Goal: Task Accomplishment & Management: Manage account settings

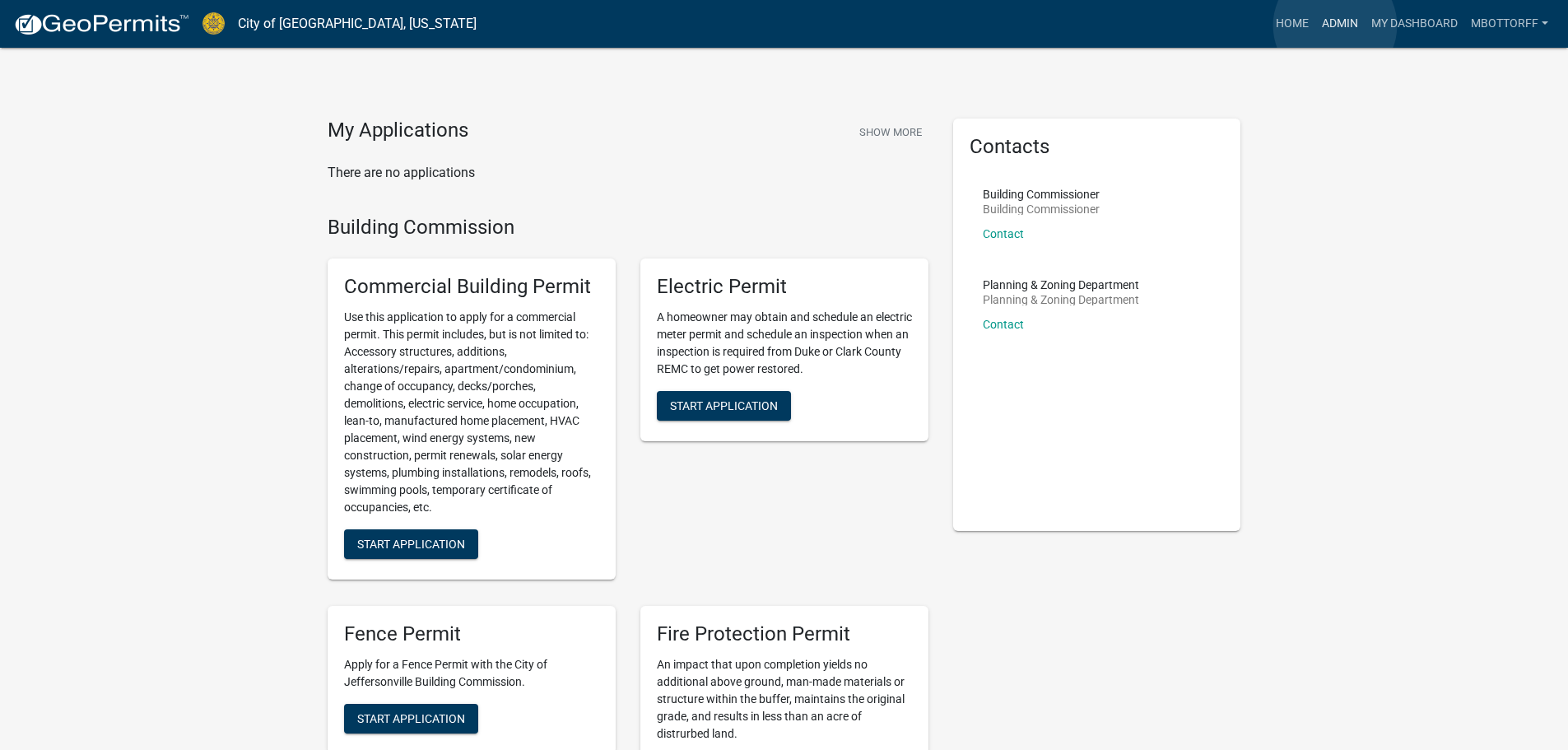
drag, startPoint x: 1335, startPoint y: 24, endPoint x: 1258, endPoint y: 20, distance: 77.1
click at [1336, 24] on link "Admin" at bounding box center [1339, 24] width 49 height 32
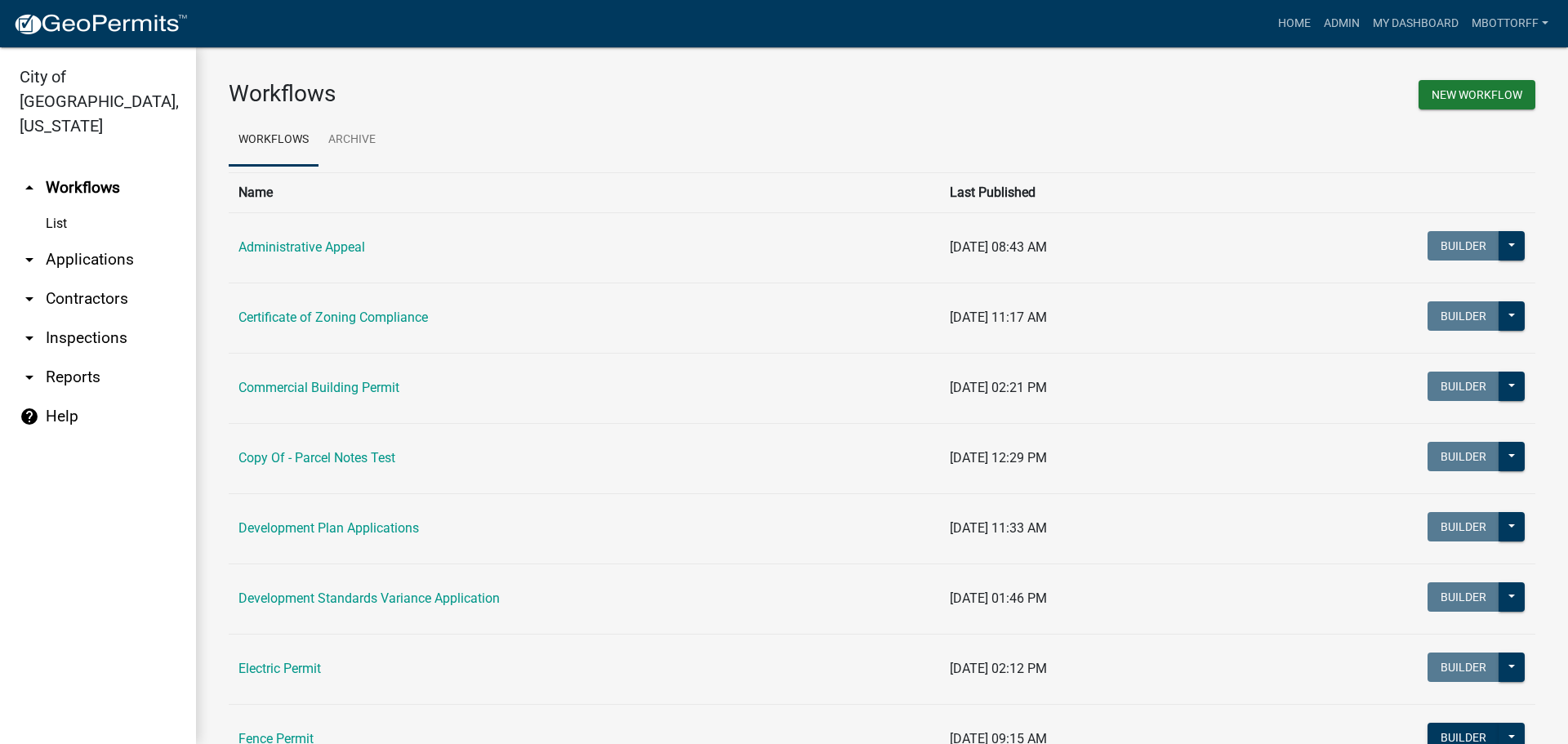
click at [86, 240] on link "arrow_drop_down Applications" at bounding box center [98, 259] width 196 height 40
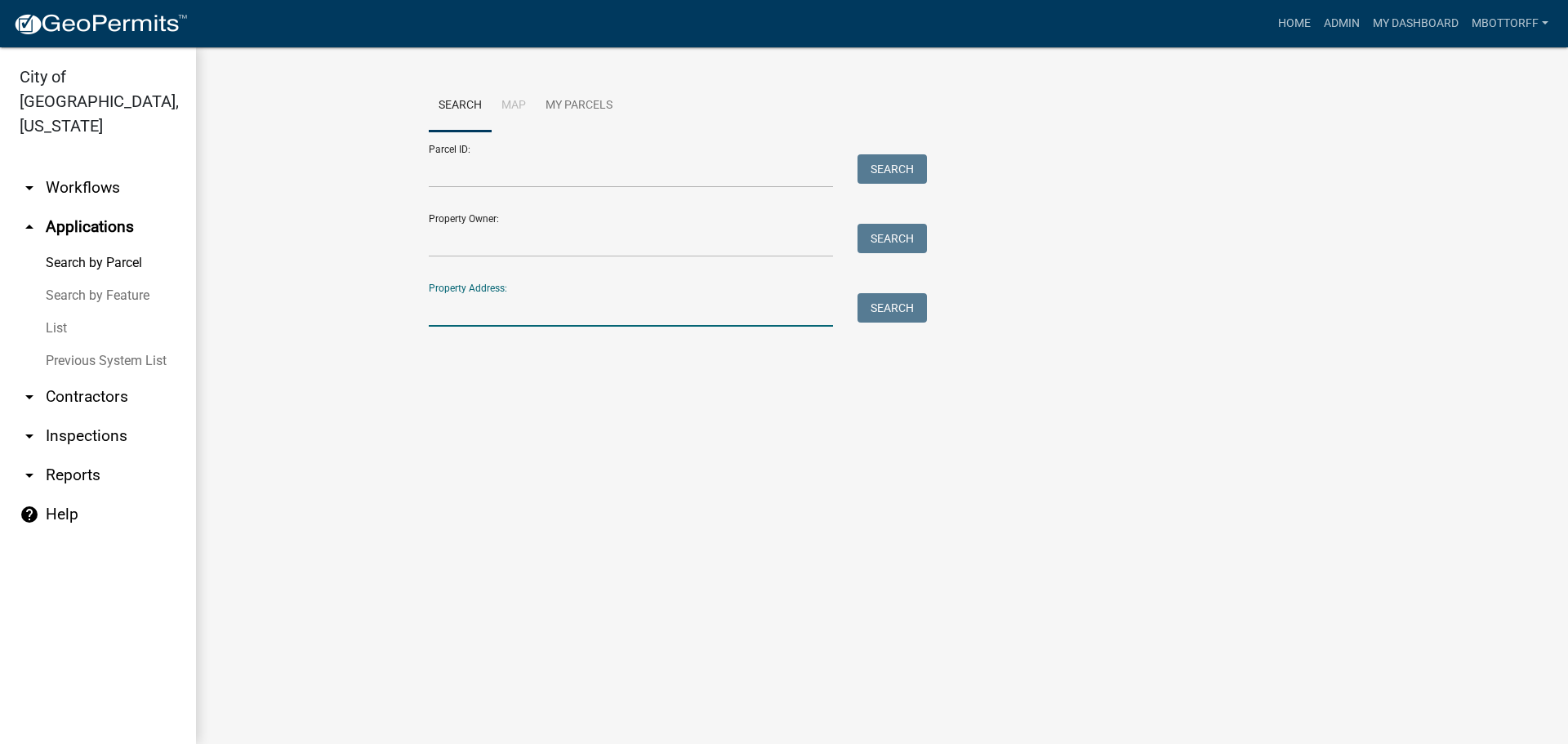
click at [470, 319] on input "Property Address:" at bounding box center [631, 310] width 404 height 33
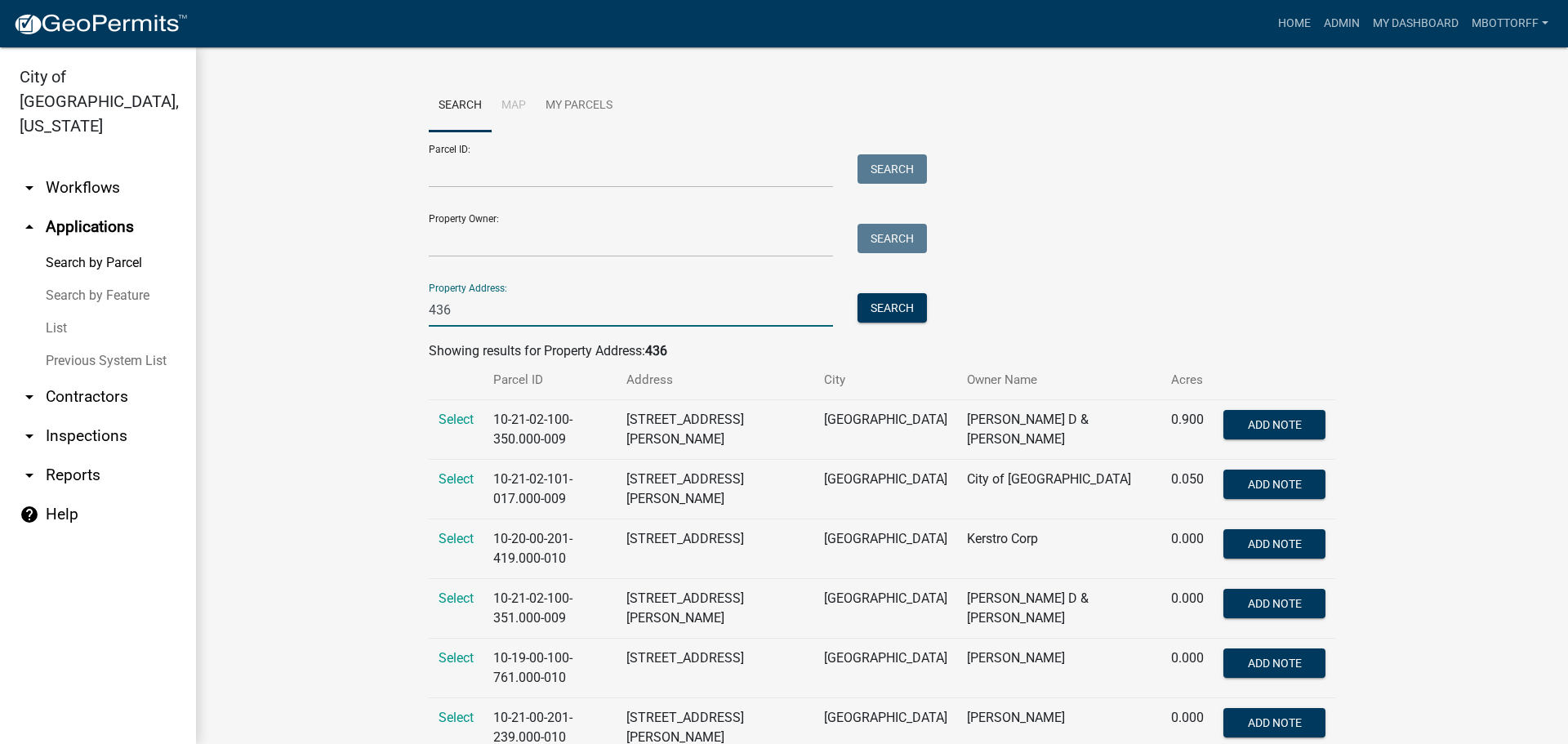
type input "436"
click at [75, 168] on link "arrow_drop_down Workflows" at bounding box center [98, 187] width 196 height 40
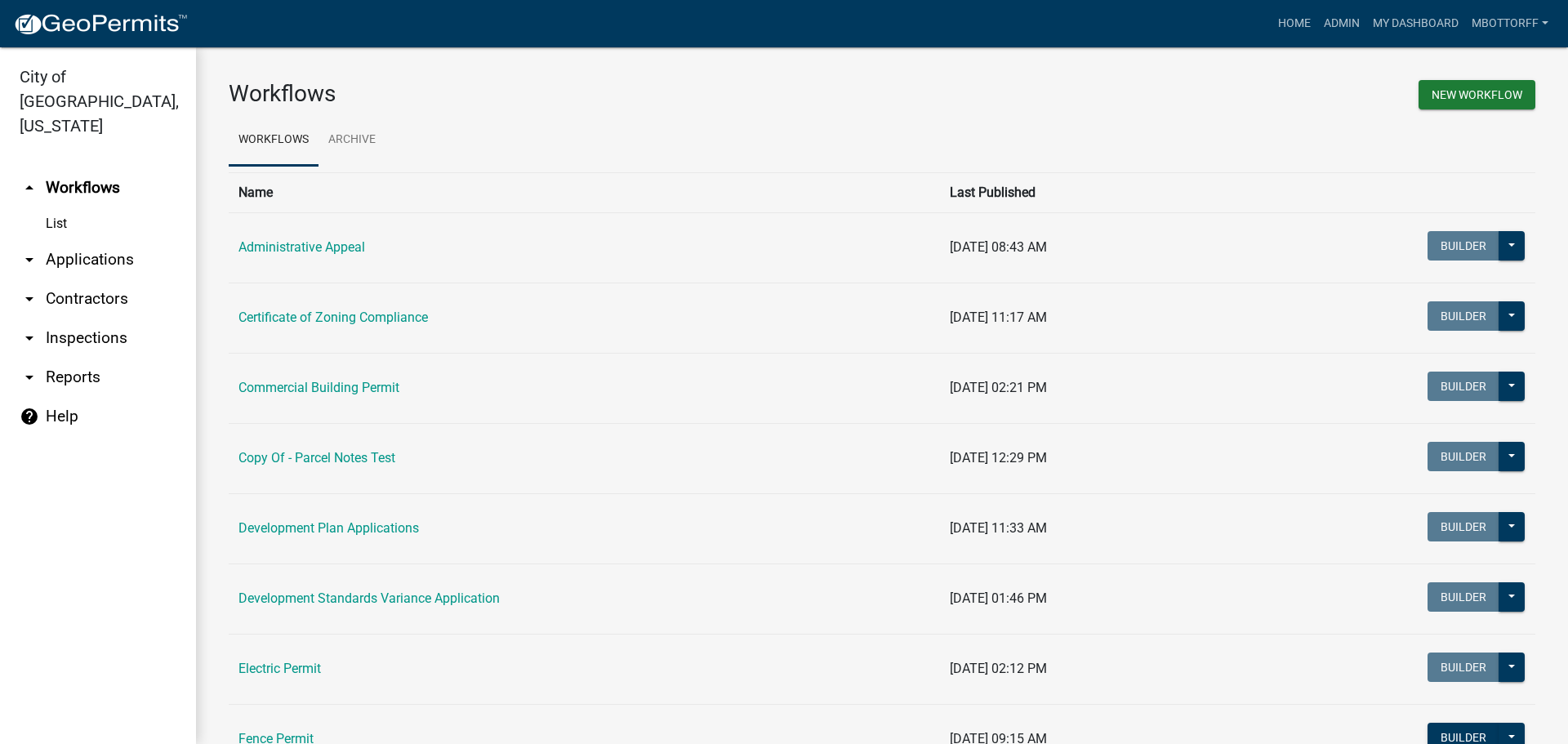
click at [303, 388] on link "Commercial Building Permit" at bounding box center [319, 387] width 160 height 16
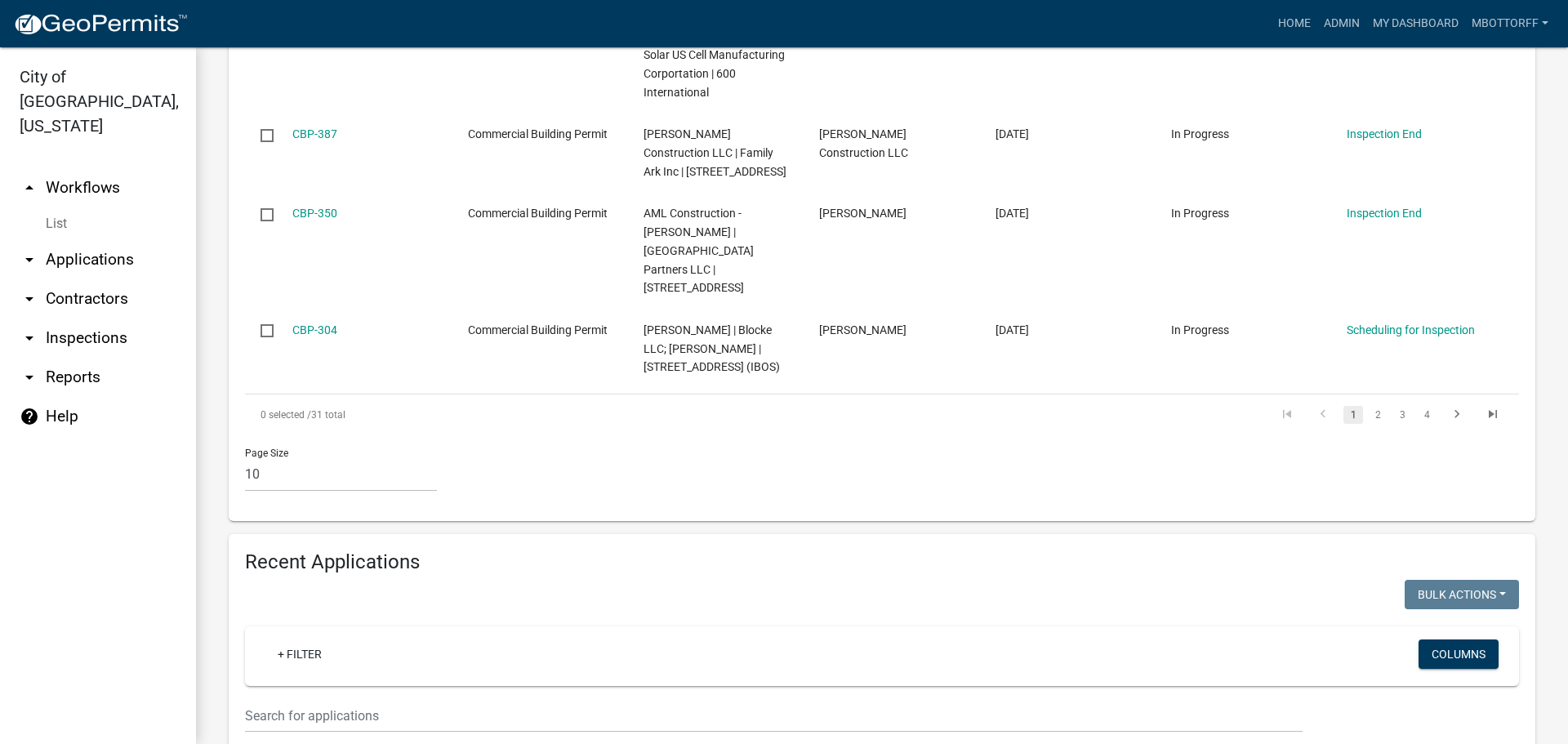
scroll to position [1306, 0]
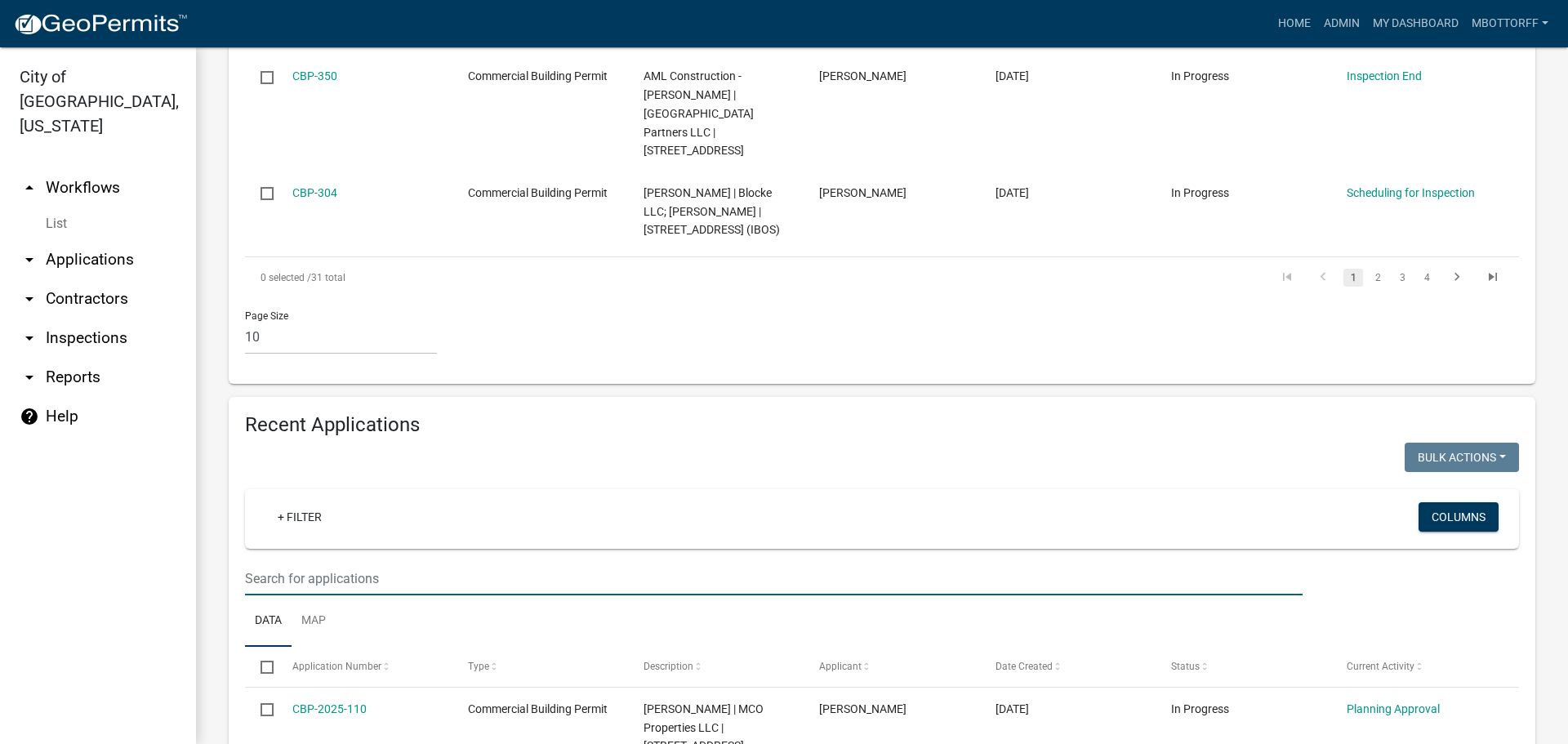
click at [303, 561] on input "text" at bounding box center [774, 578] width 1058 height 33
type input "436"
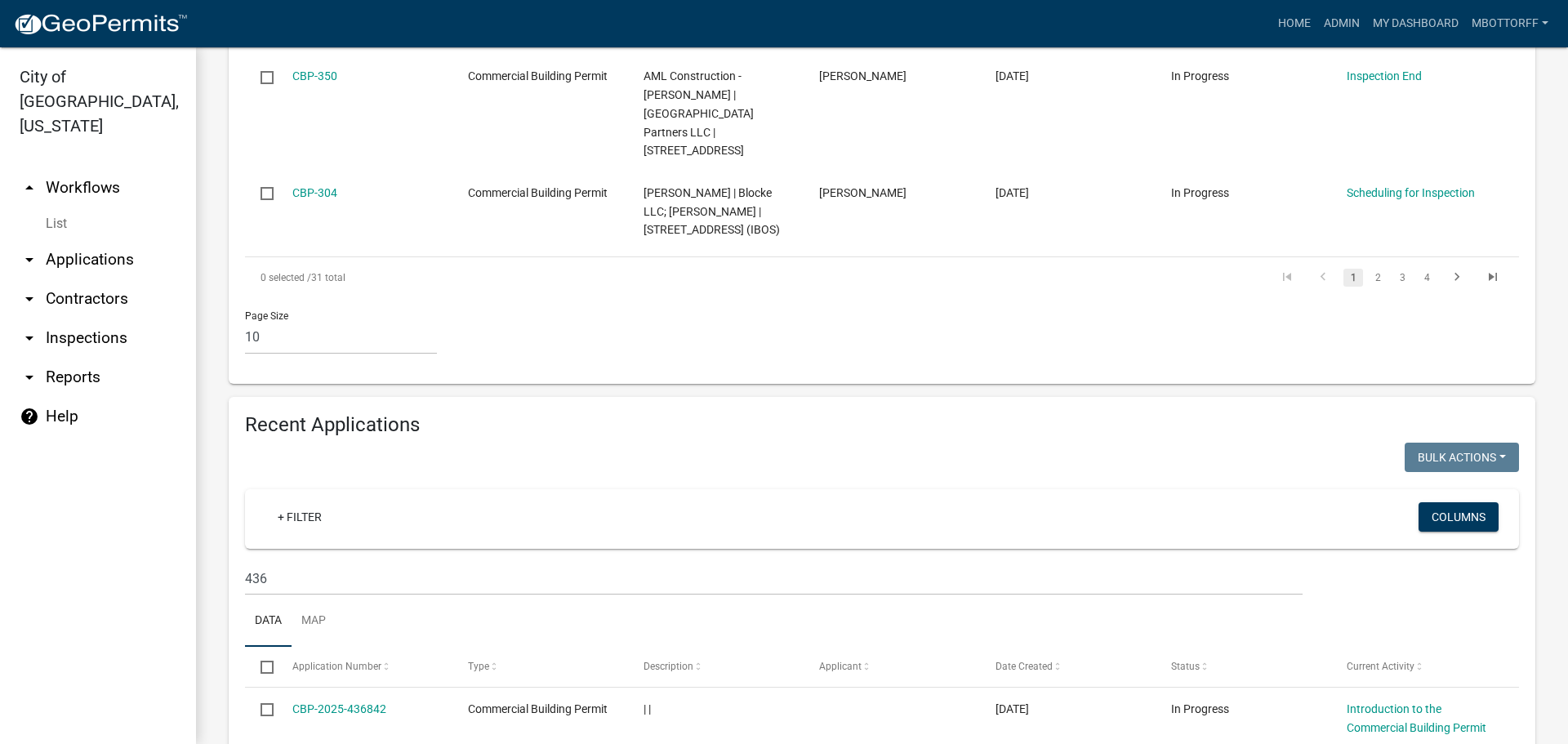
click at [61, 207] on link "List" at bounding box center [98, 223] width 196 height 32
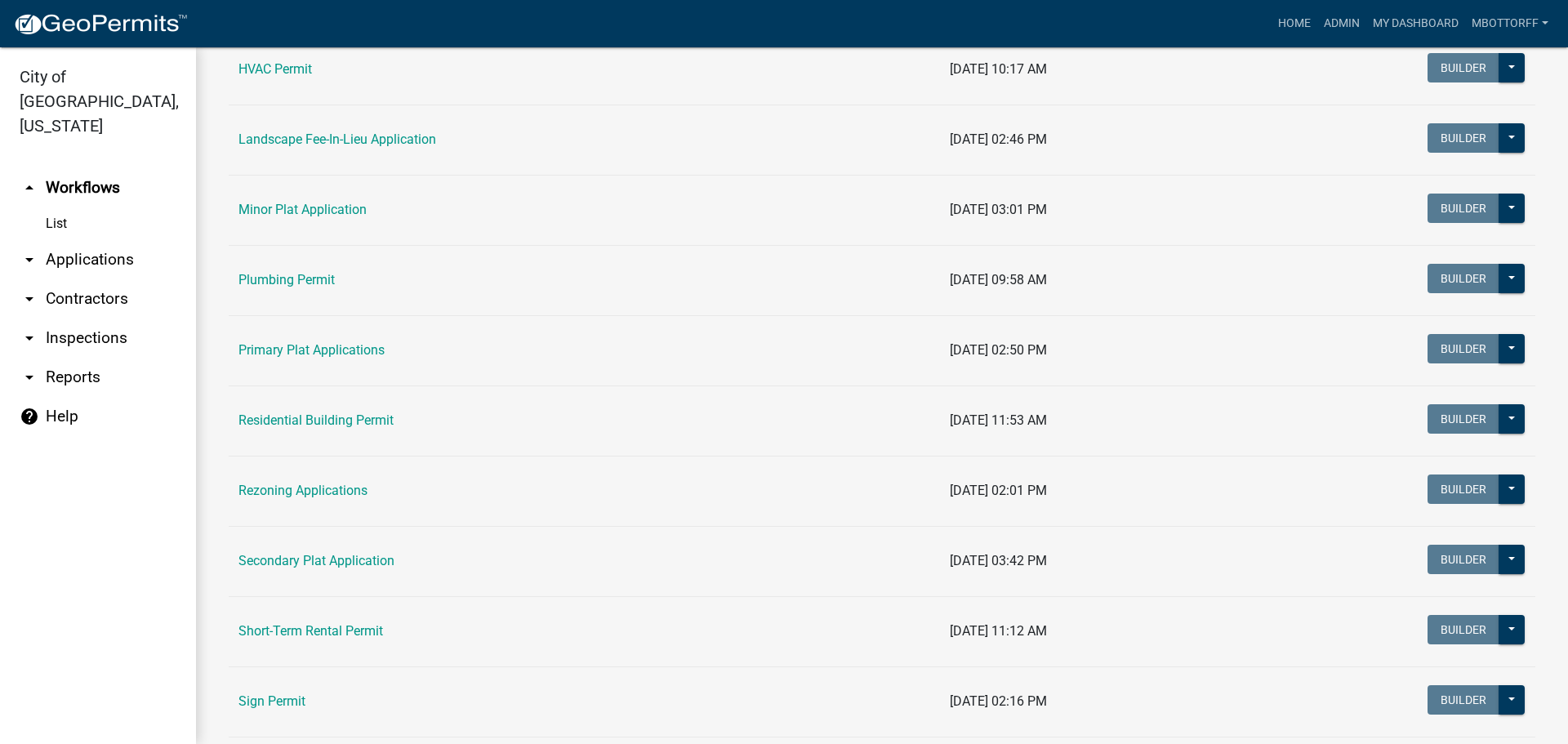
scroll to position [817, 0]
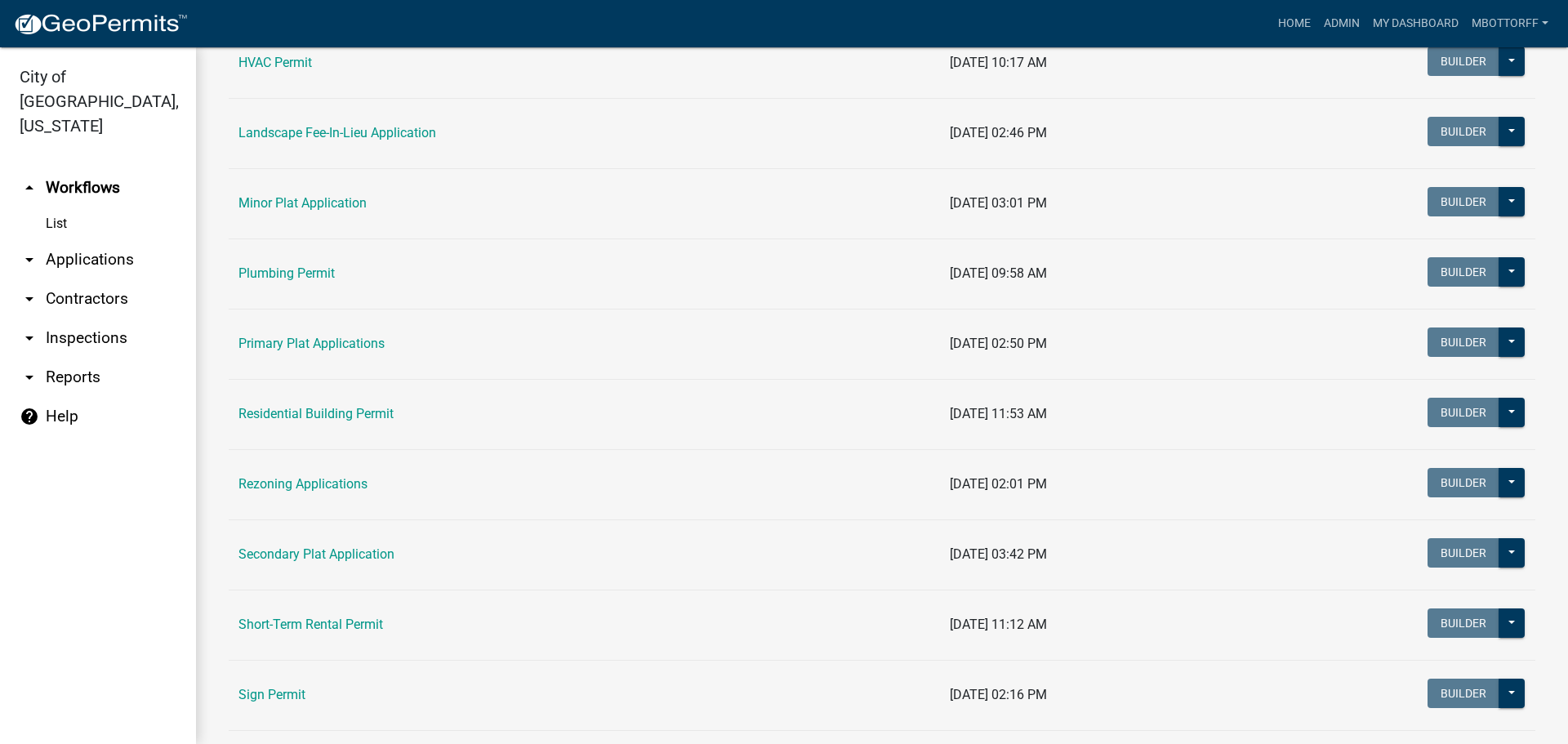
drag, startPoint x: 299, startPoint y: 412, endPoint x: 387, endPoint y: 432, distance: 90.2
click at [300, 412] on link "Residential Building Permit" at bounding box center [316, 413] width 155 height 16
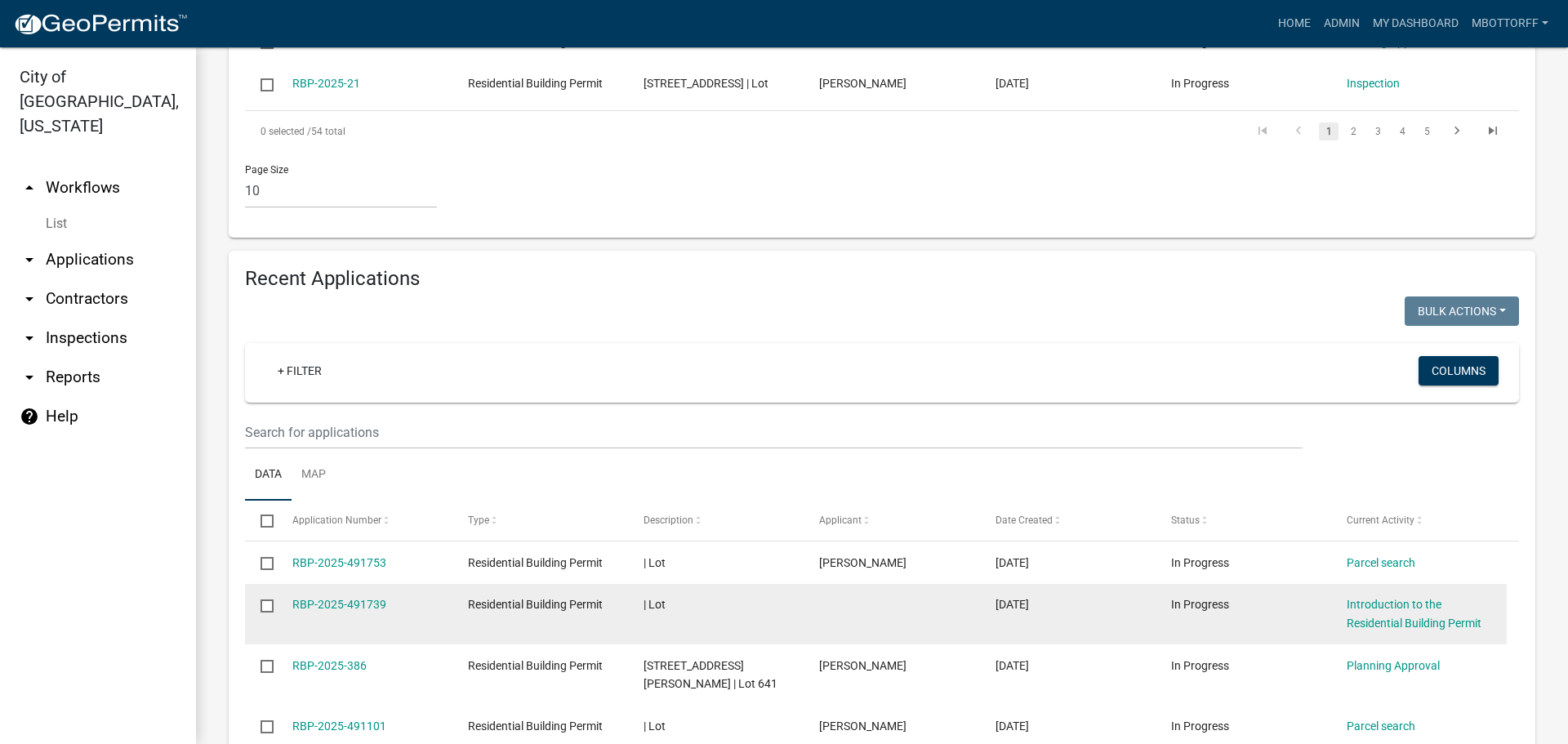
scroll to position [1105, 0]
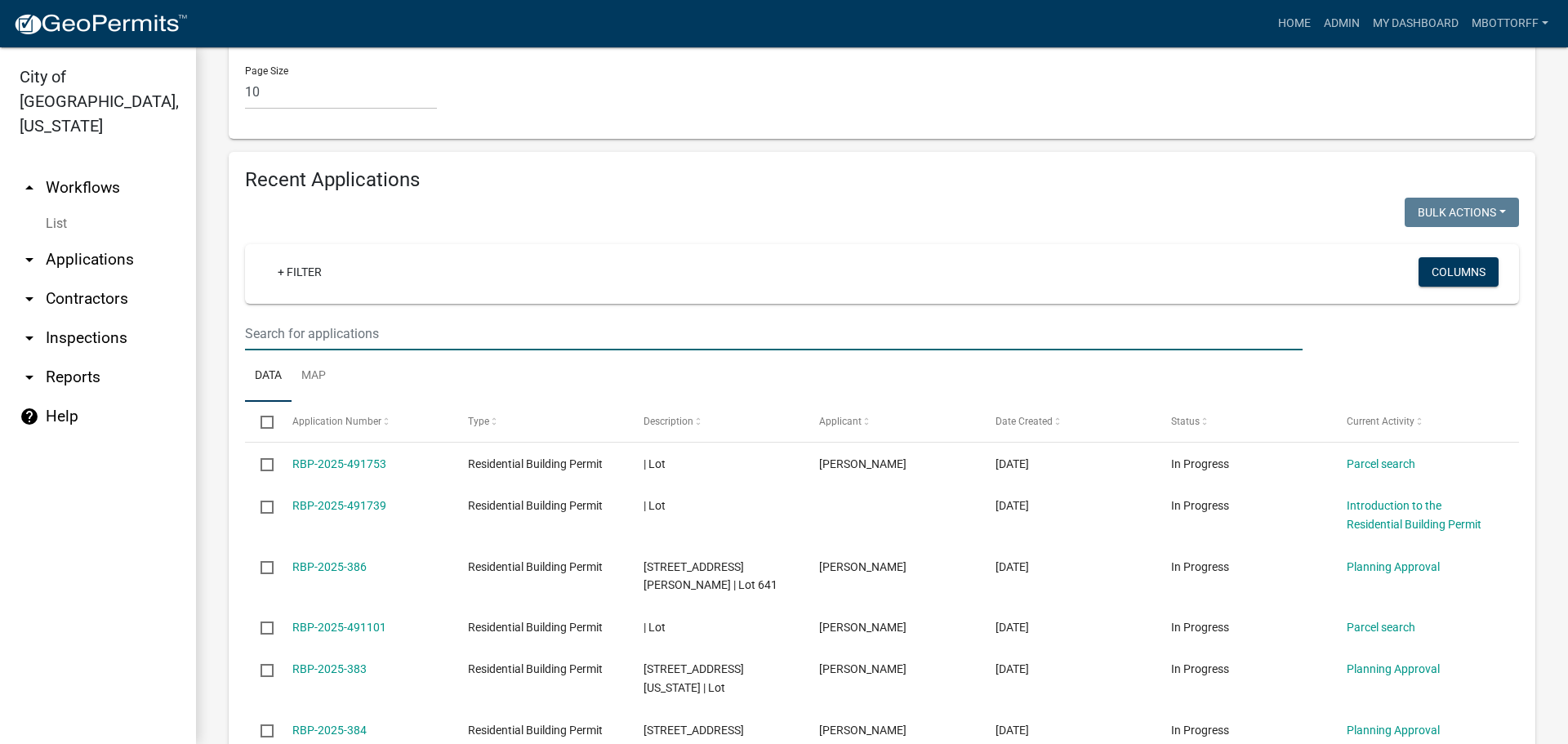
click at [311, 350] on input "text" at bounding box center [774, 334] width 1058 height 33
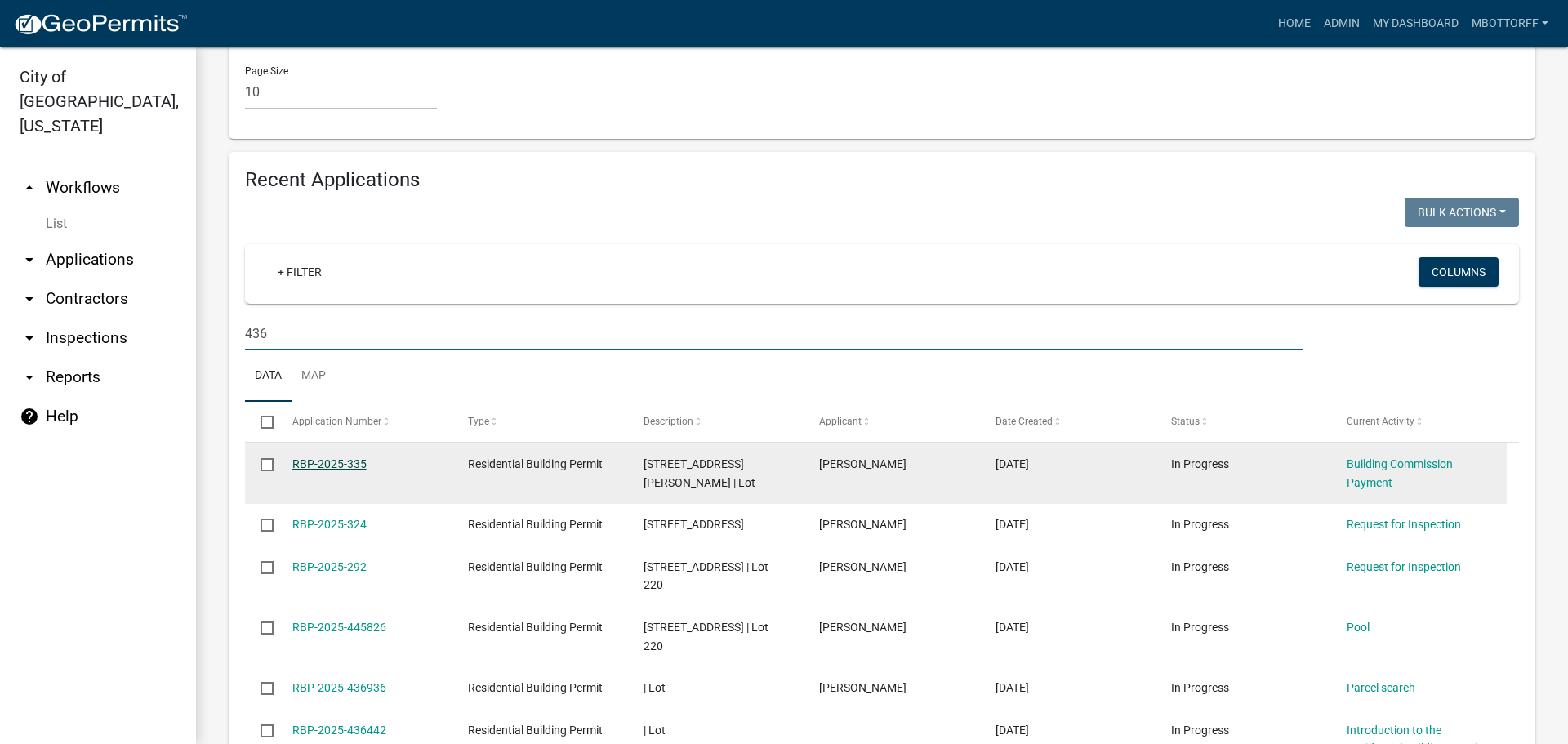
type input "436"
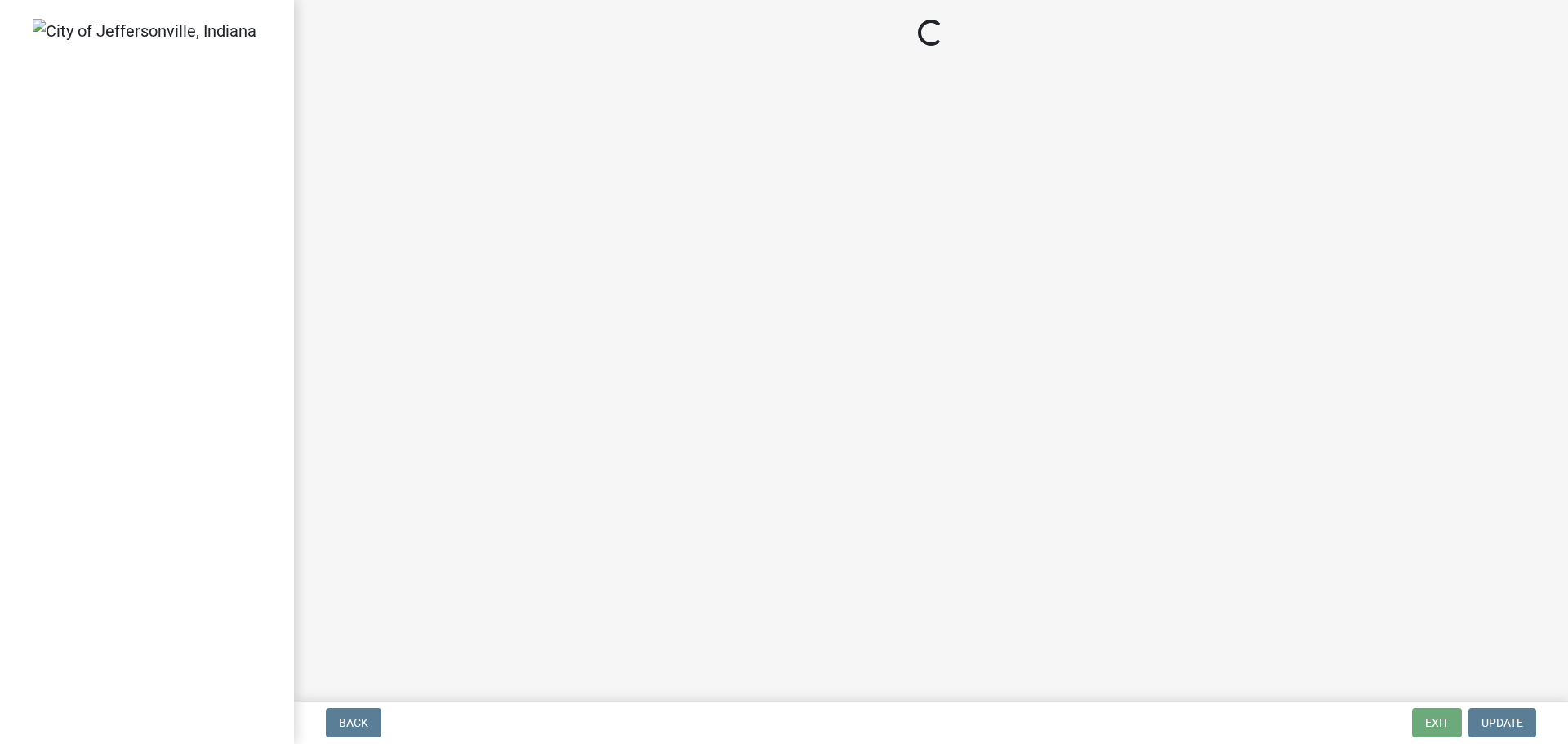
select select "3: 3"
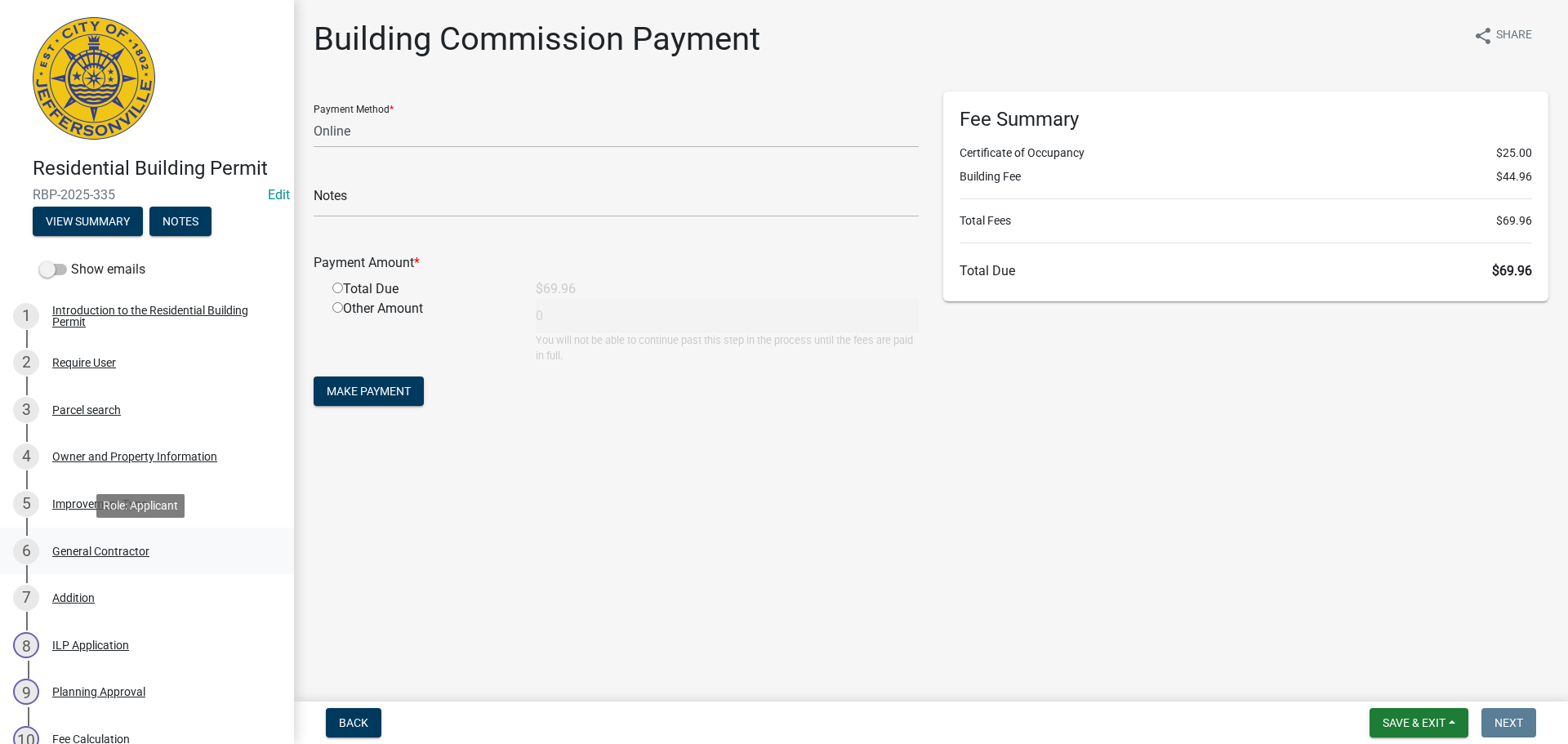
click at [86, 546] on div "General Contractor" at bounding box center [101, 551] width 97 height 11
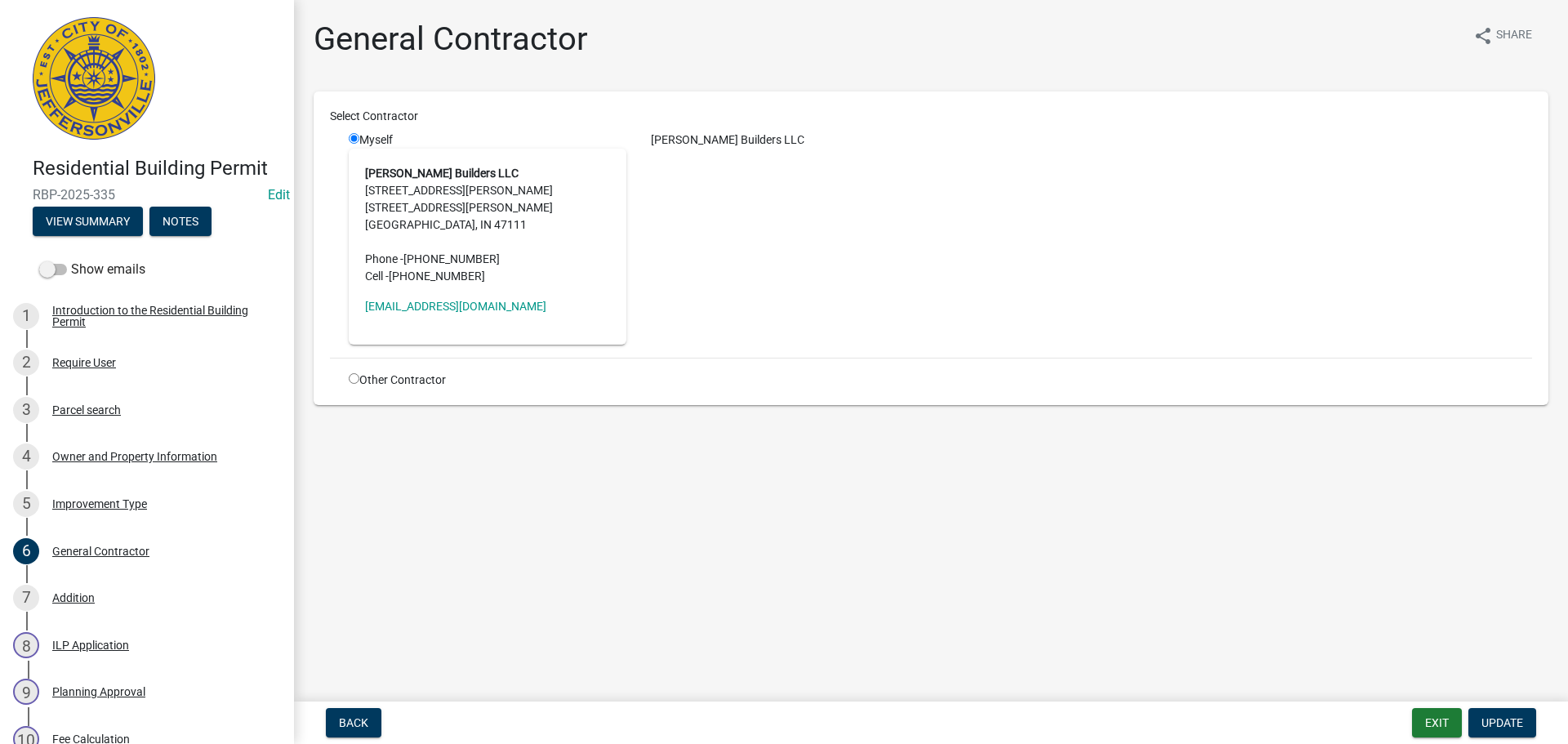
scroll to position [651, 0]
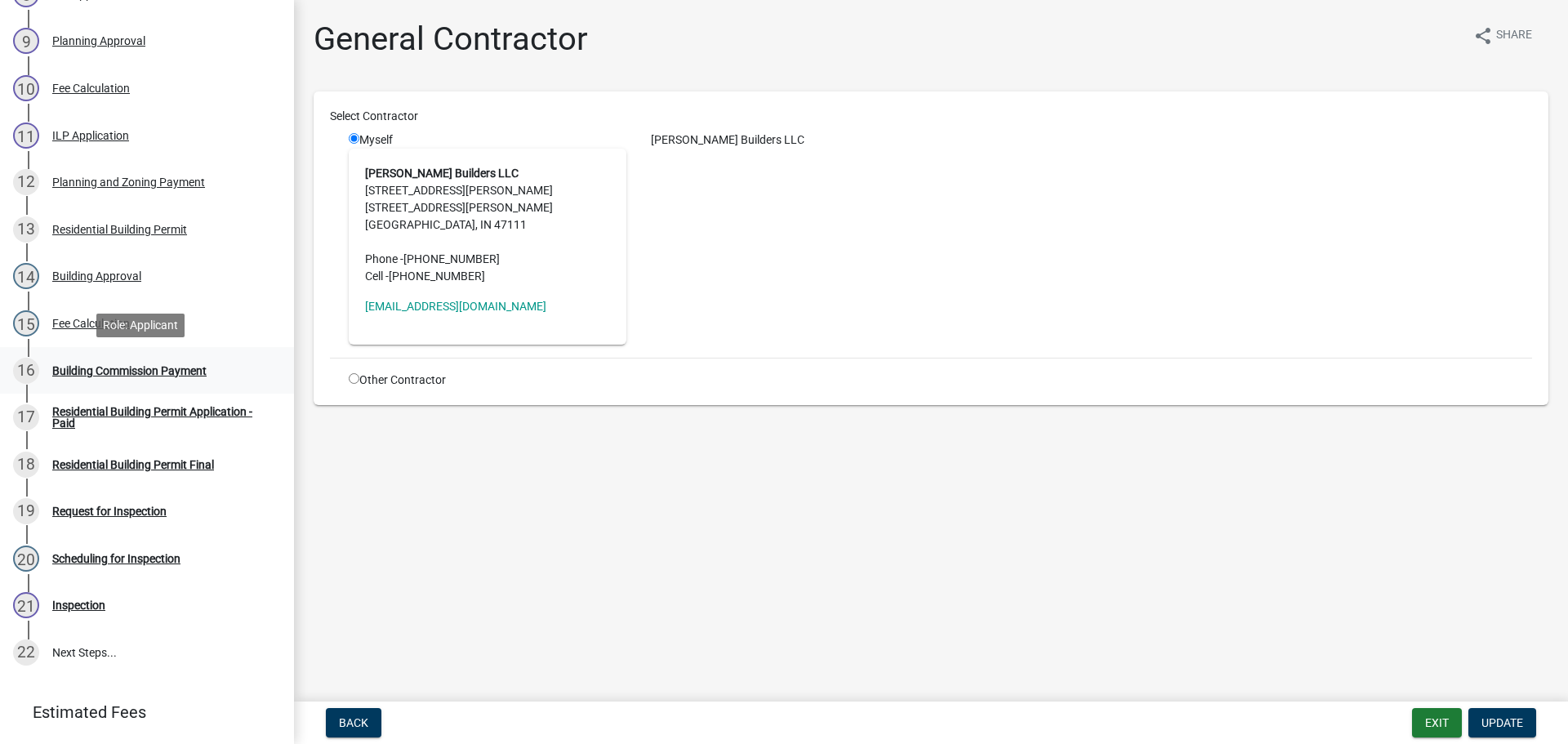
click at [79, 373] on div "Building Commission Payment" at bounding box center [129, 371] width 154 height 11
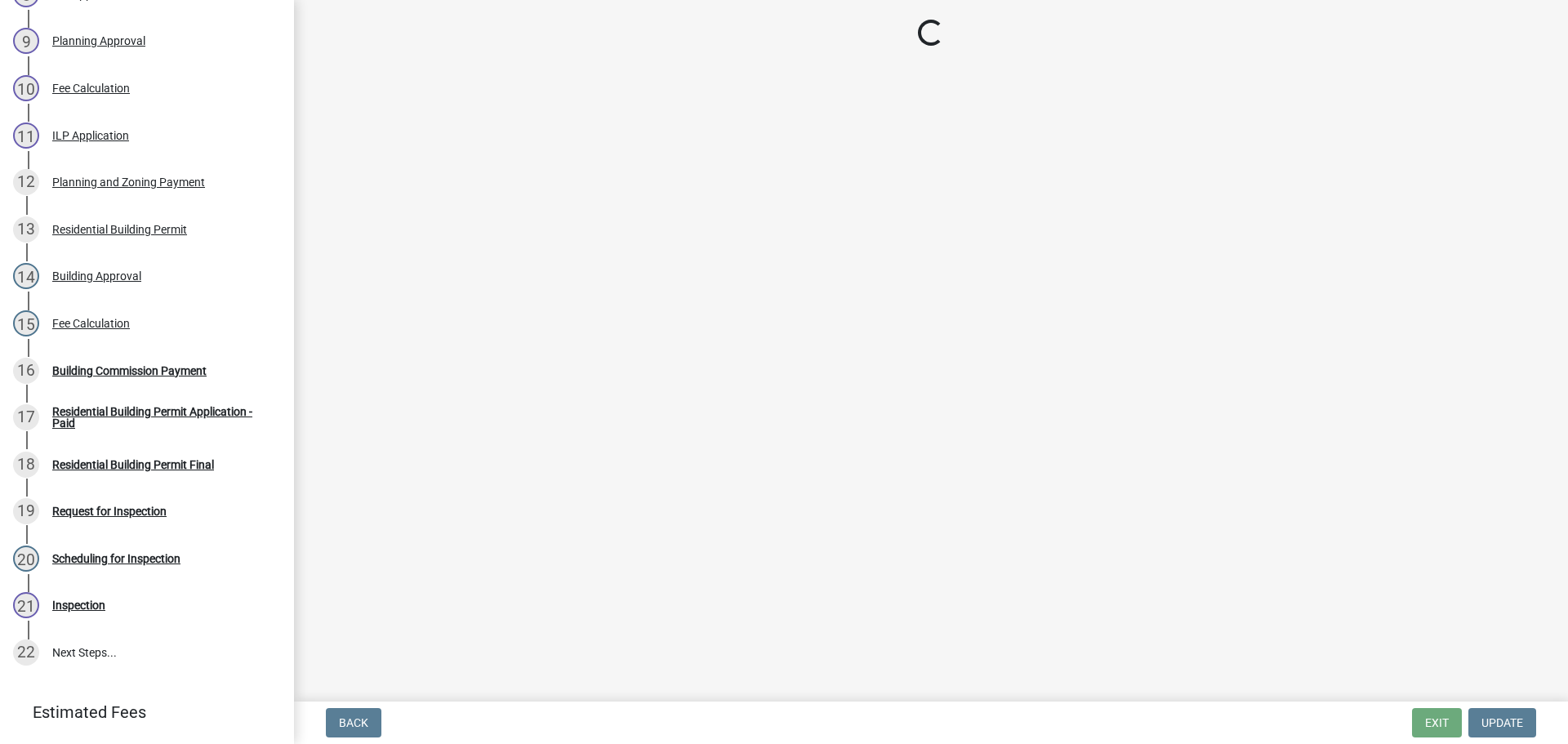
select select "3: 3"
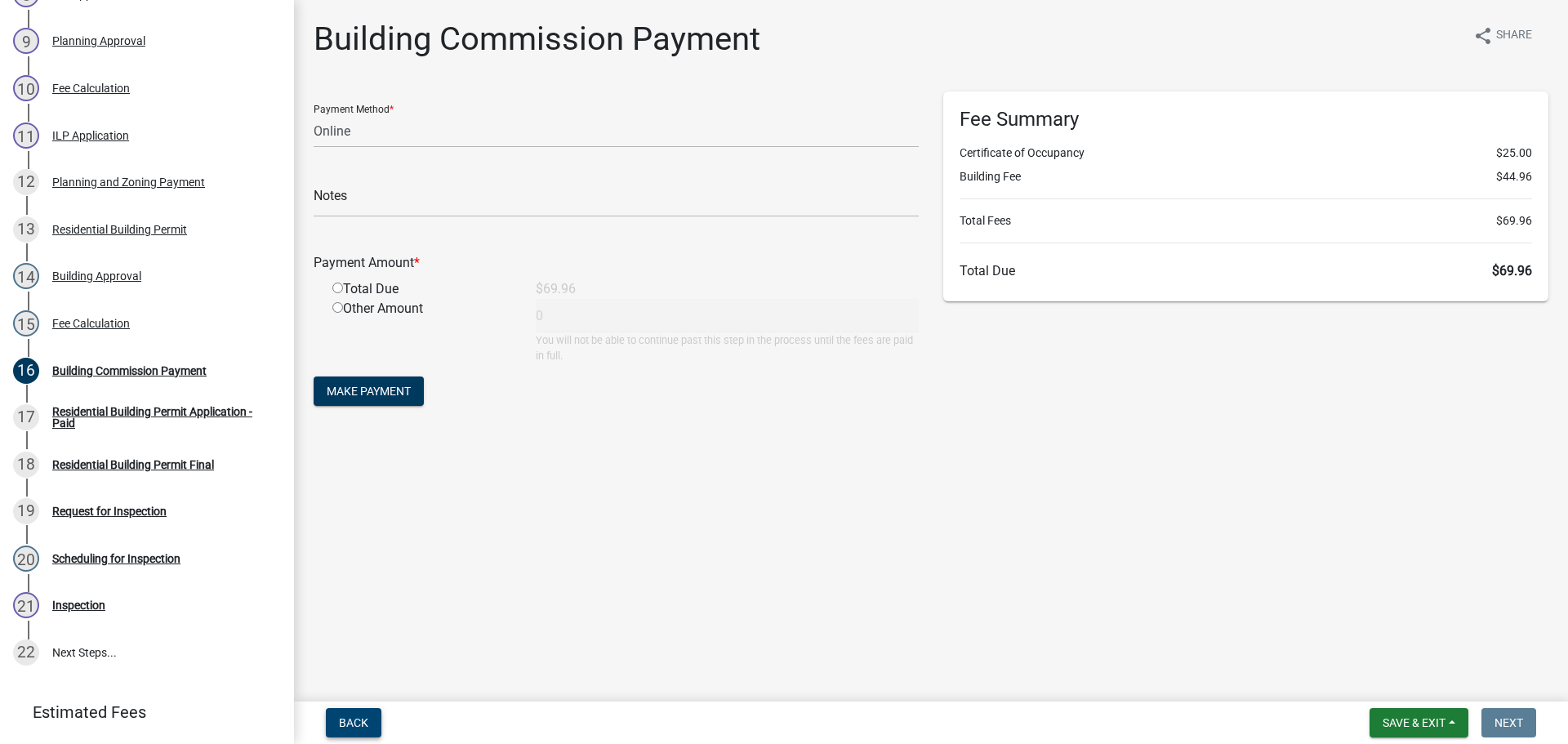
click at [339, 714] on button "Back" at bounding box center [353, 723] width 55 height 30
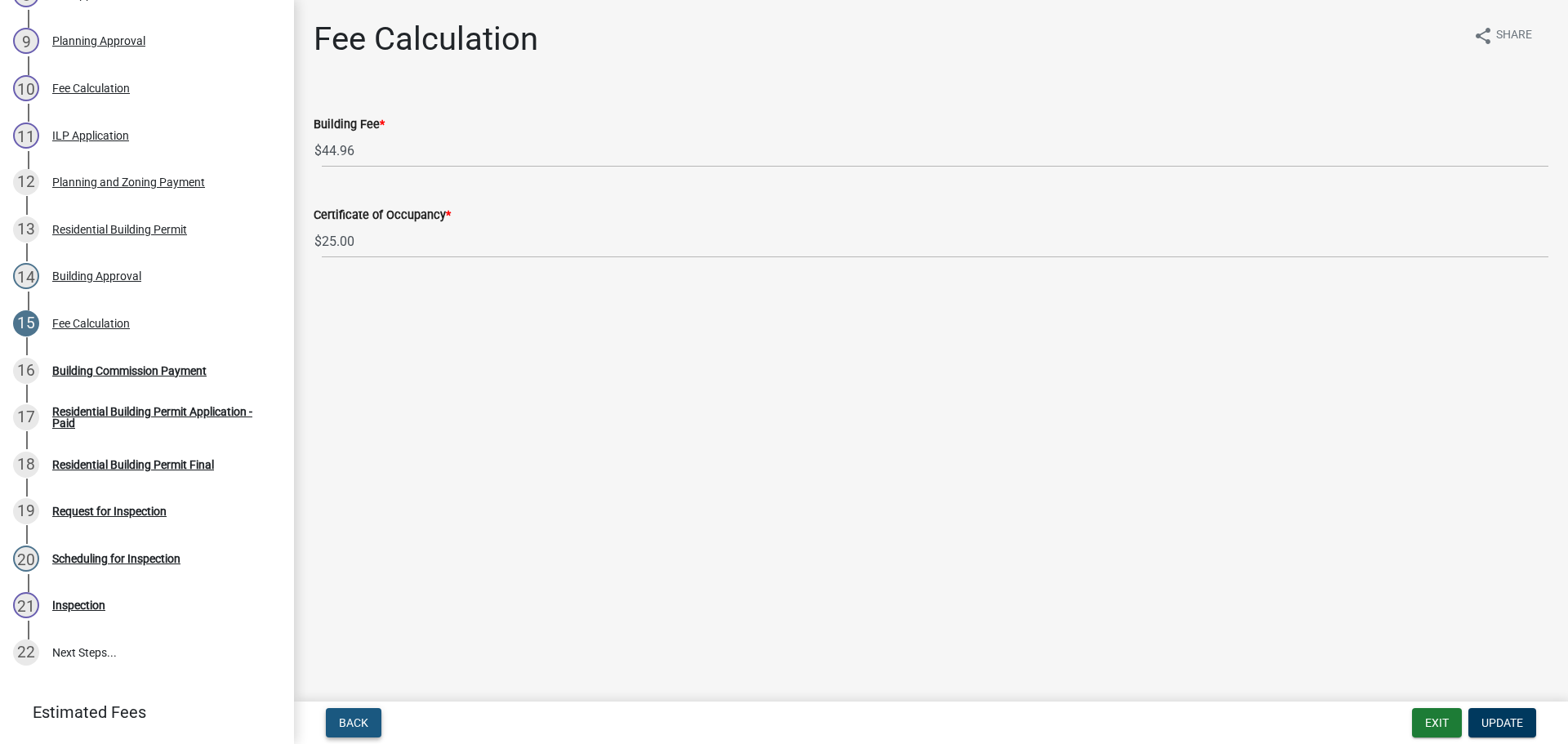
drag, startPoint x: 362, startPoint y: 723, endPoint x: 708, endPoint y: 627, distance: 359.1
click at [362, 722] on span "Back" at bounding box center [354, 723] width 30 height 13
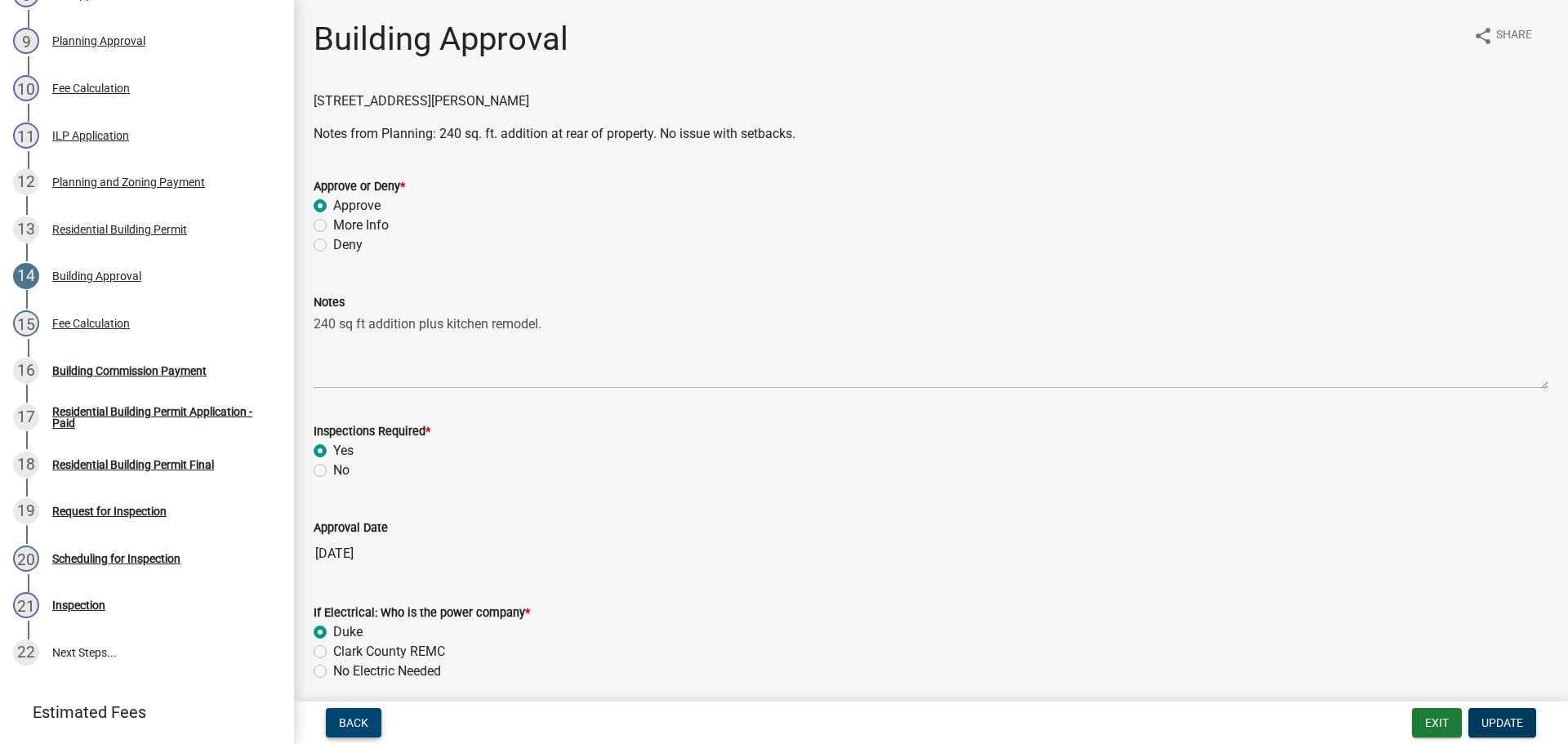
click at [362, 723] on span "Back" at bounding box center [354, 723] width 30 height 13
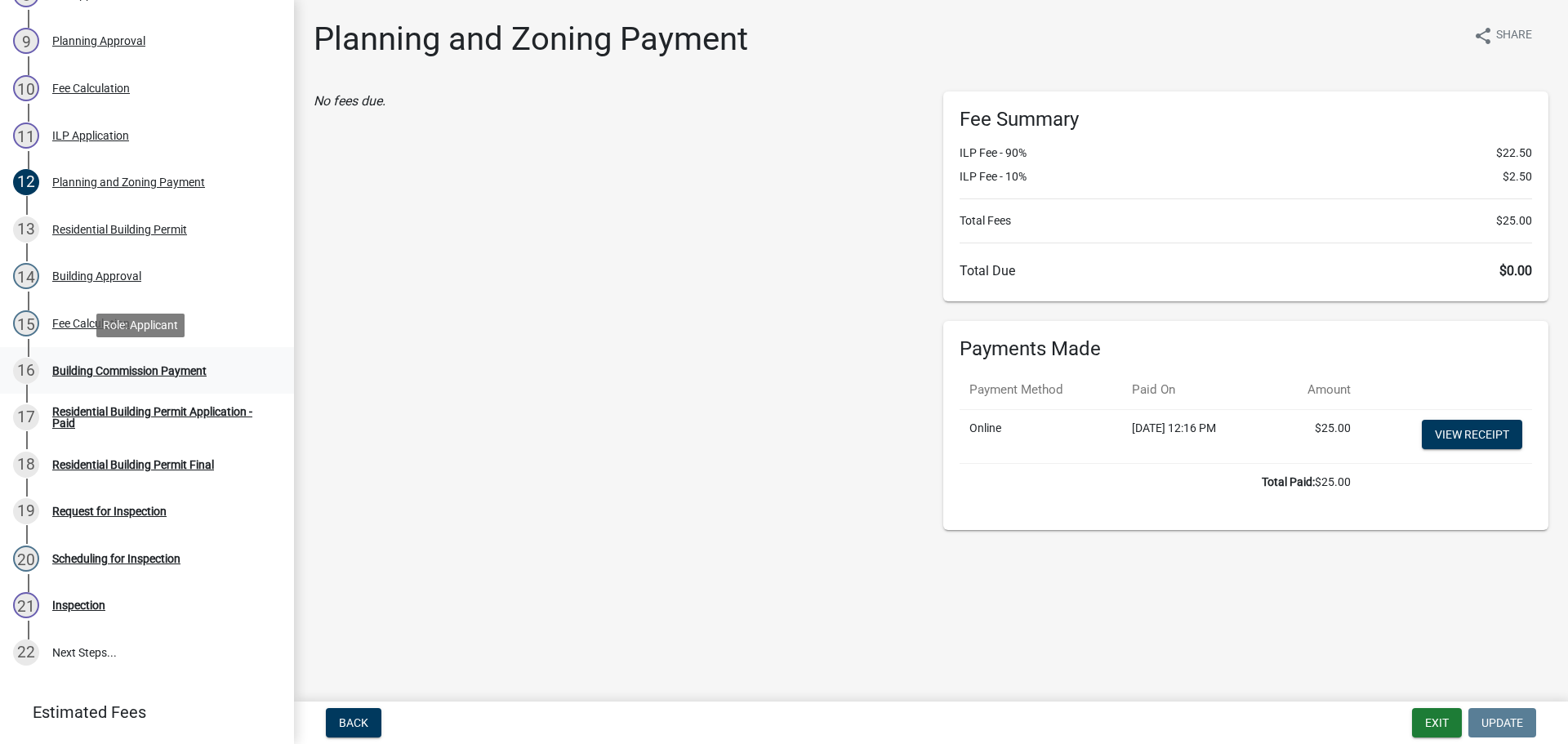
click at [99, 374] on div "Building Commission Payment" at bounding box center [129, 371] width 154 height 11
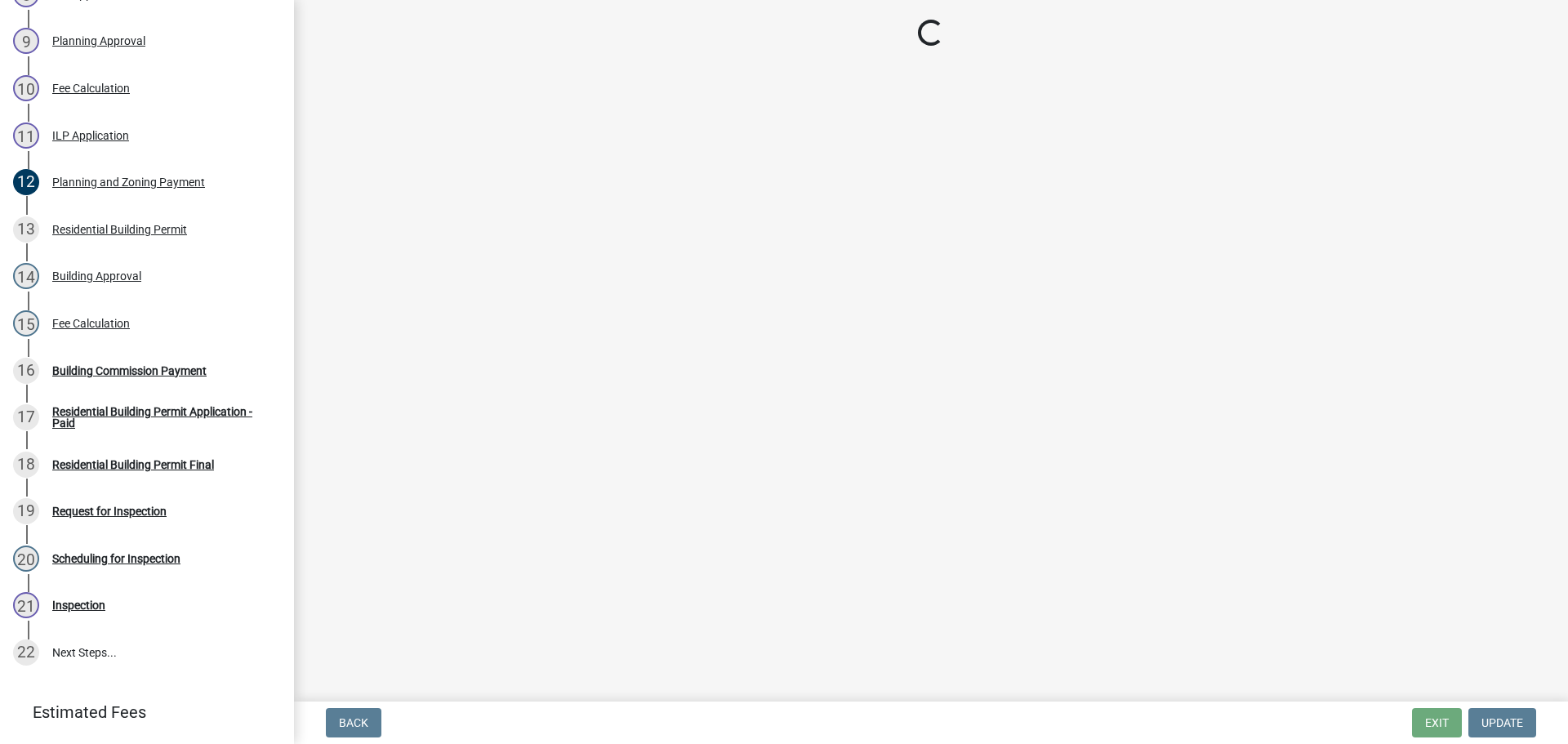
select select "3: 3"
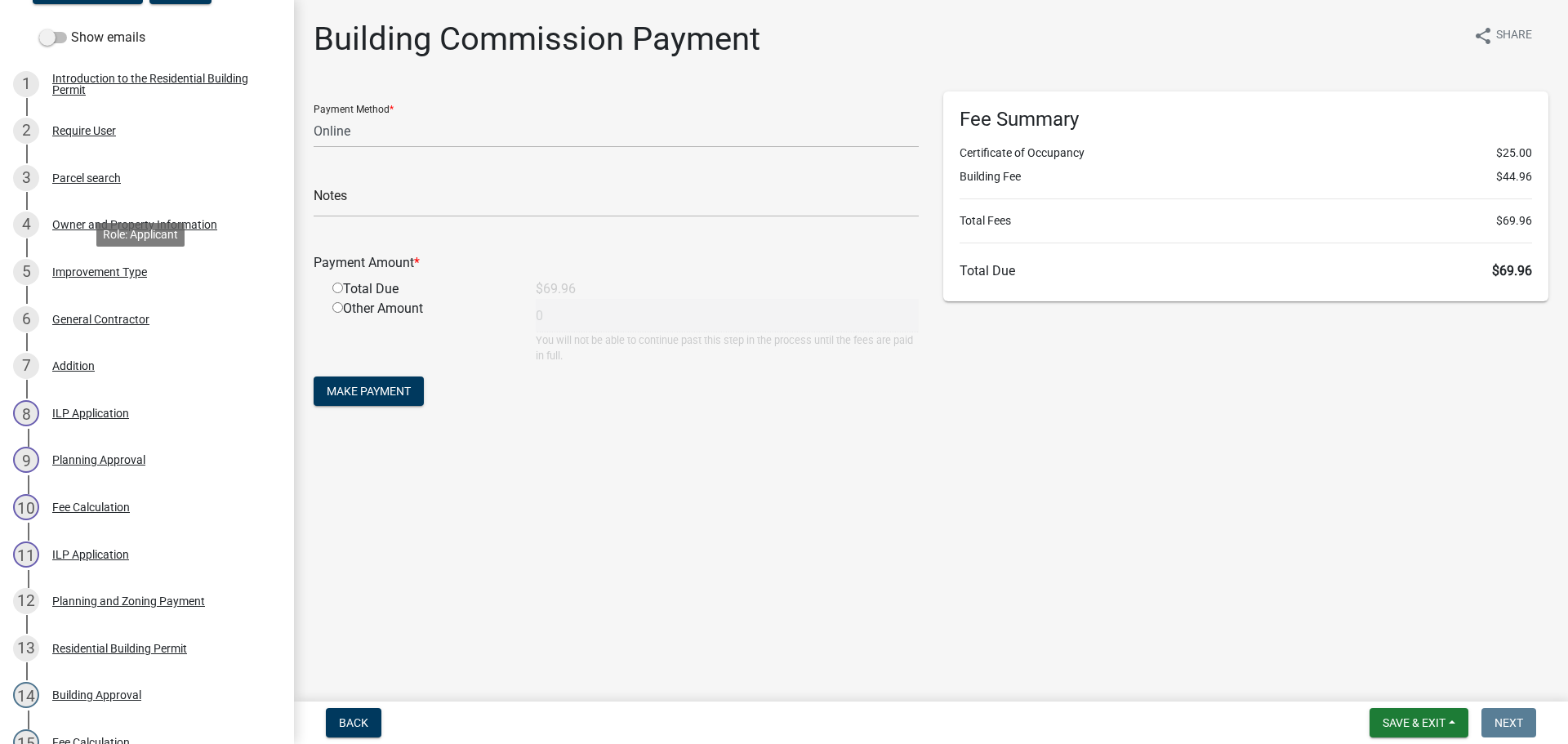
scroll to position [79, 0]
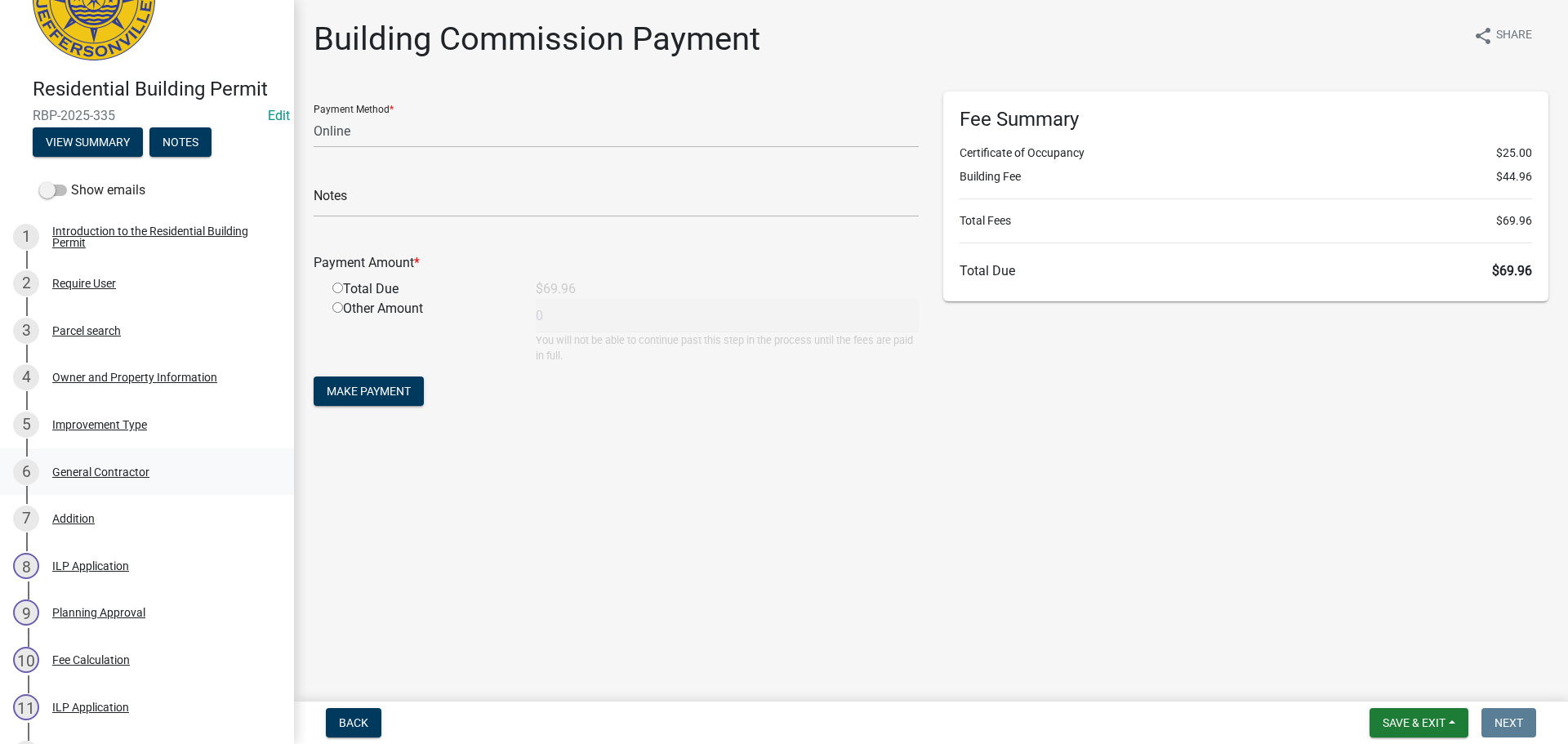
click at [113, 467] on div "General Contractor" at bounding box center [101, 472] width 97 height 11
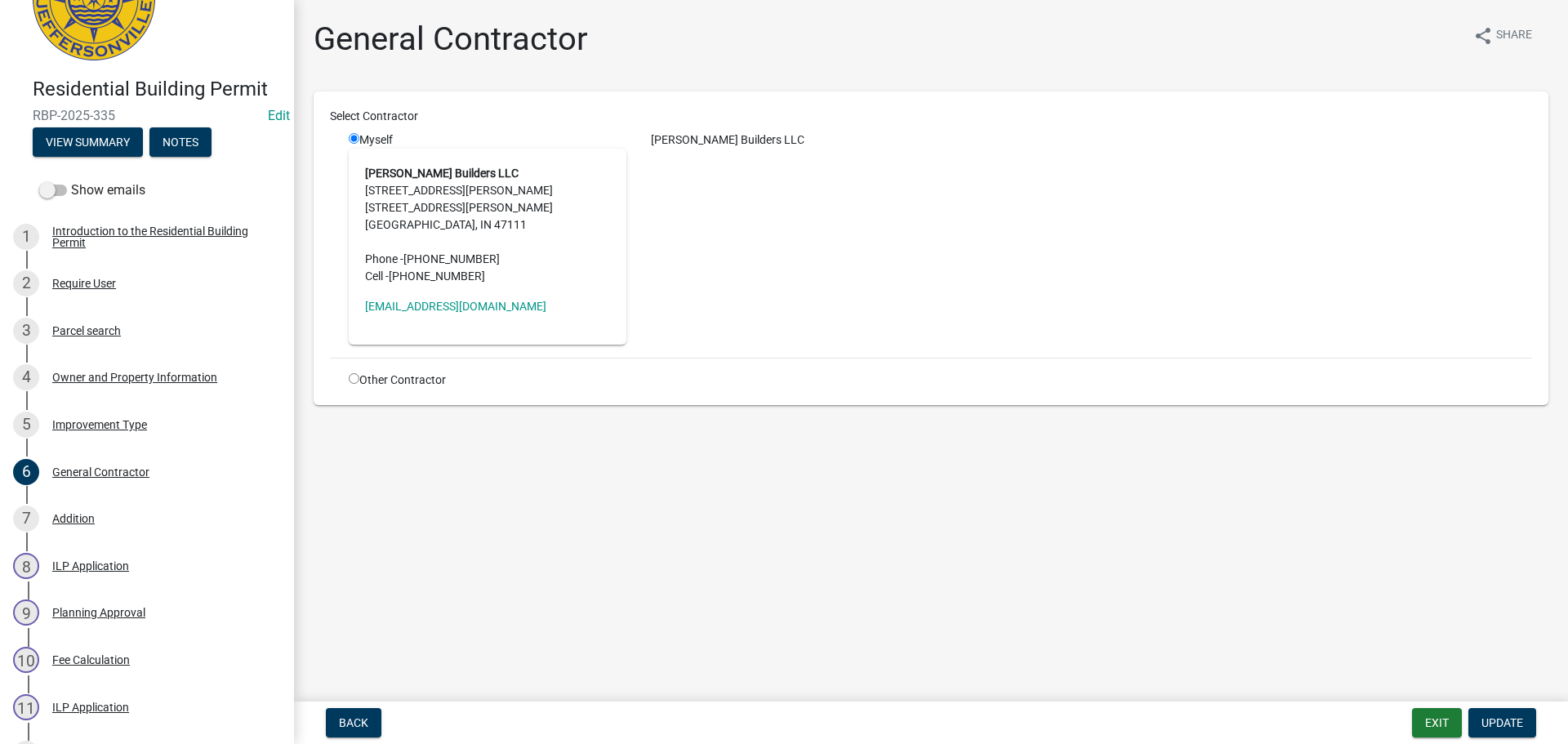
scroll to position [730, 0]
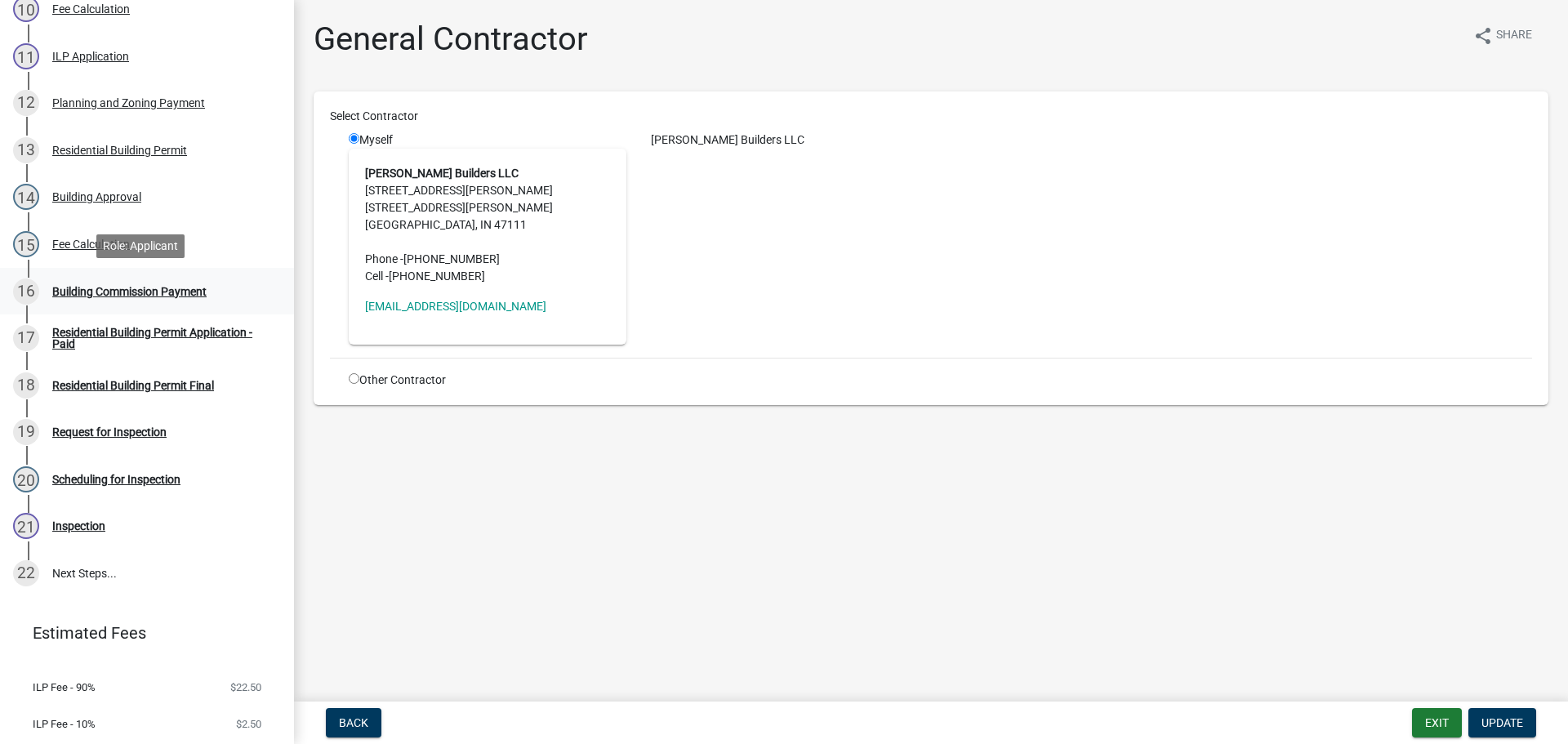
click at [89, 289] on div "Building Commission Payment" at bounding box center [129, 291] width 154 height 11
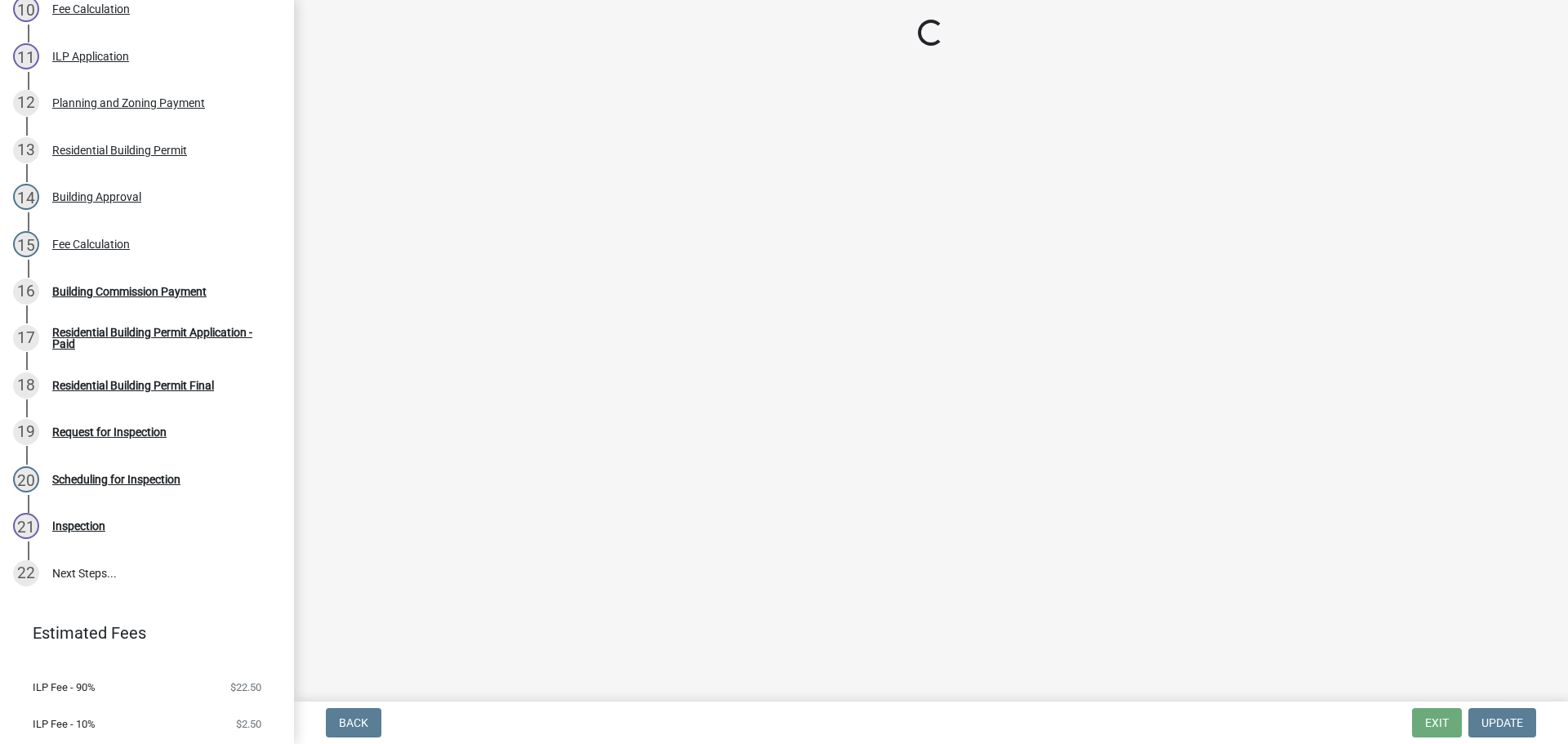
select select "3: 3"
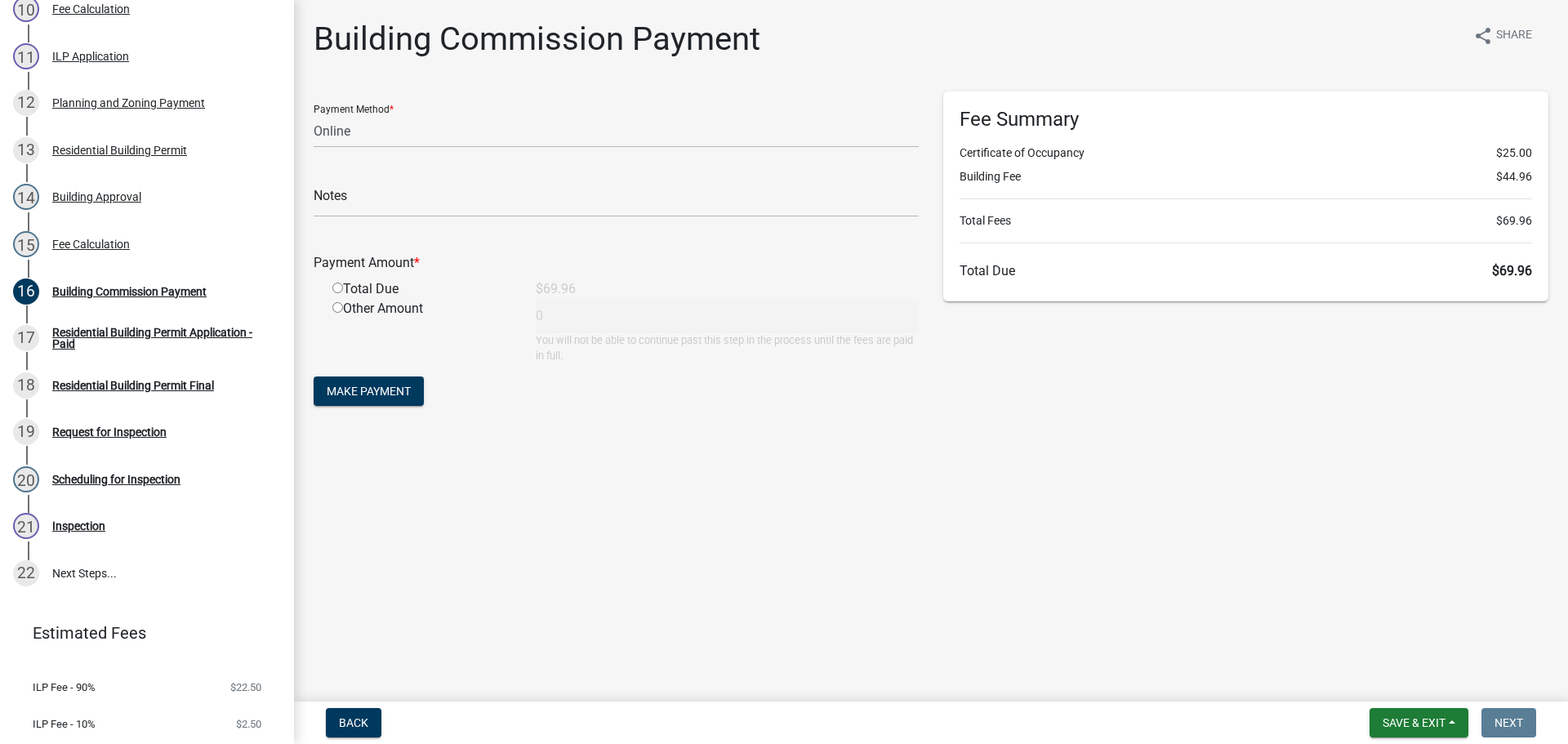
drag, startPoint x: 339, startPoint y: 287, endPoint x: 339, endPoint y: 301, distance: 14.0
click at [339, 287] on input "radio" at bounding box center [338, 288] width 11 height 11
radio input "true"
type input "69.96"
drag, startPoint x: 372, startPoint y: 385, endPoint x: 439, endPoint y: 376, distance: 67.6
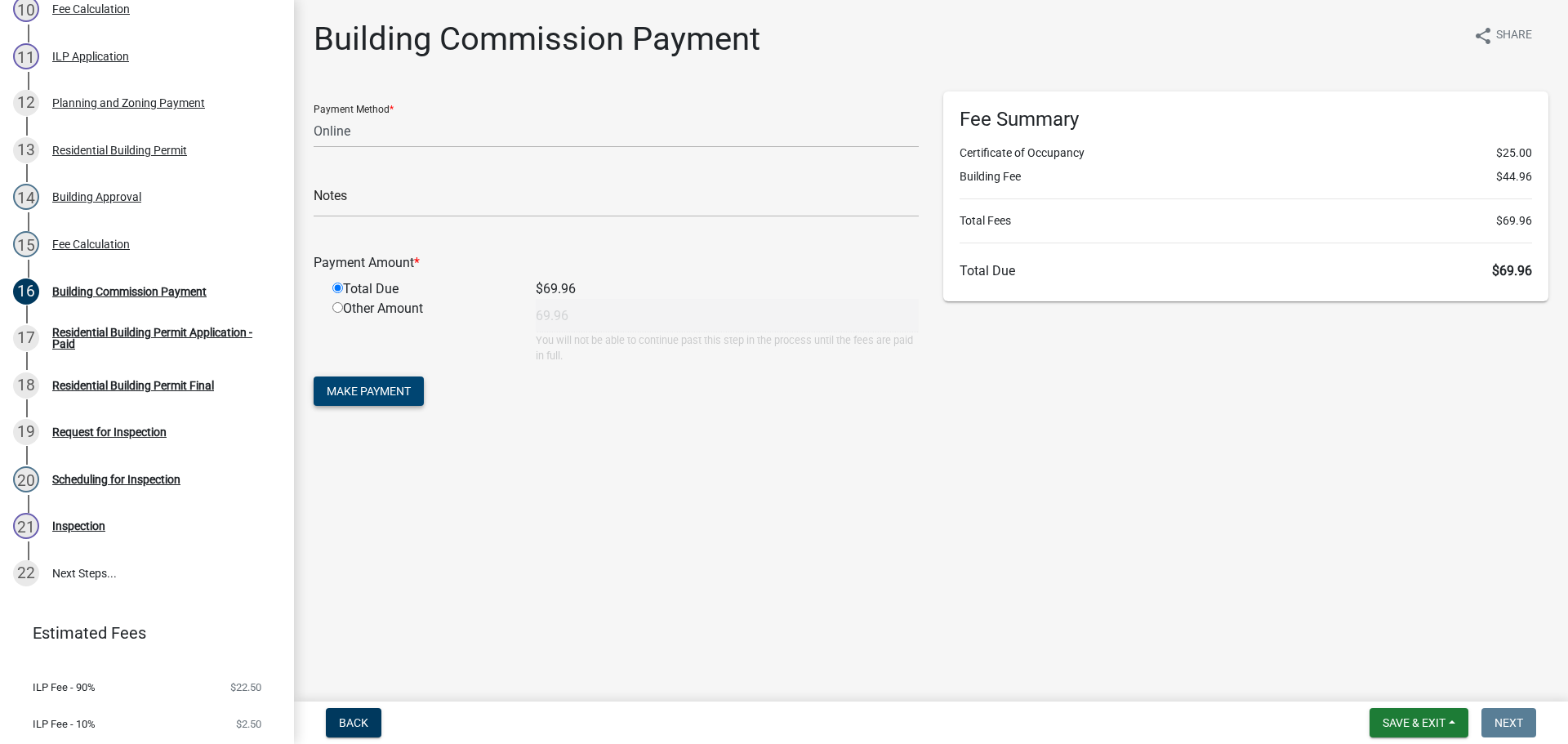
click at [374, 385] on span "Make Payment" at bounding box center [368, 391] width 84 height 13
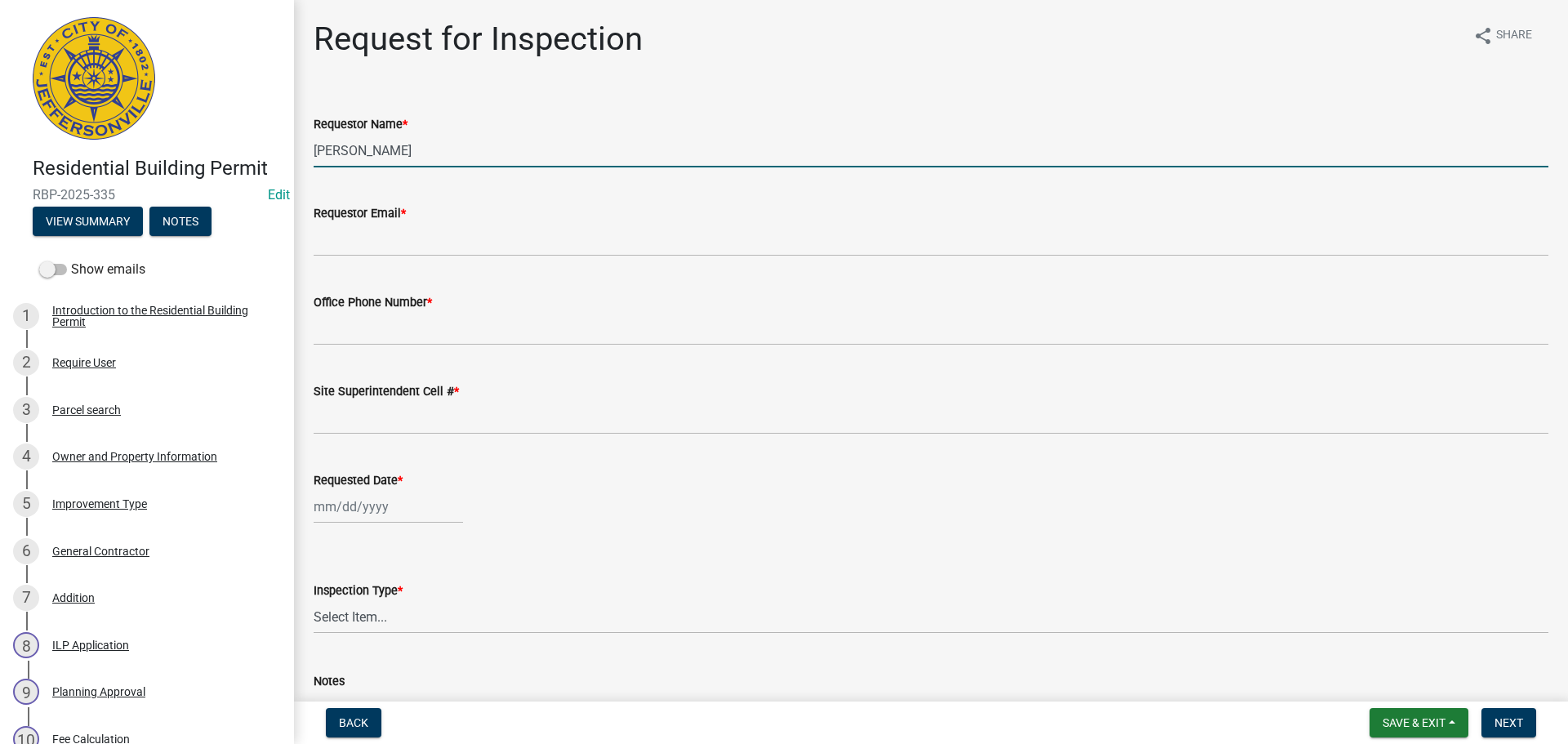
drag, startPoint x: 403, startPoint y: 150, endPoint x: 0, endPoint y: 88, distance: 407.7
click at [0, 92] on div "Residential Building Permit RBP-2025-335 Edit View Summary Notes Show emails 1 …" at bounding box center [784, 372] width 1568 height 744
type input "CHRIS"
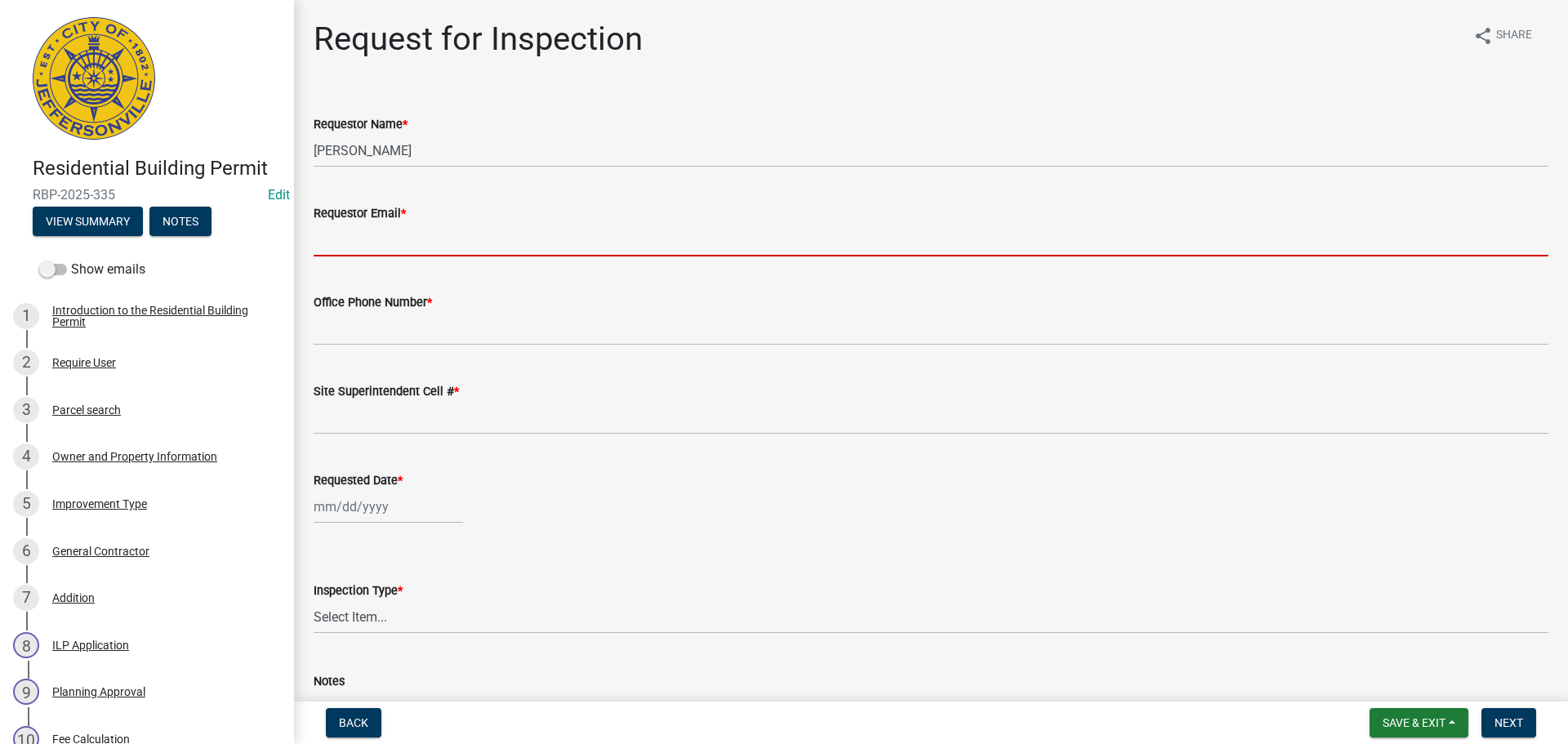
click at [323, 239] on input "Requestor Email *" at bounding box center [931, 240] width 1235 height 33
type input "mbottorff@cityofjeff.net"
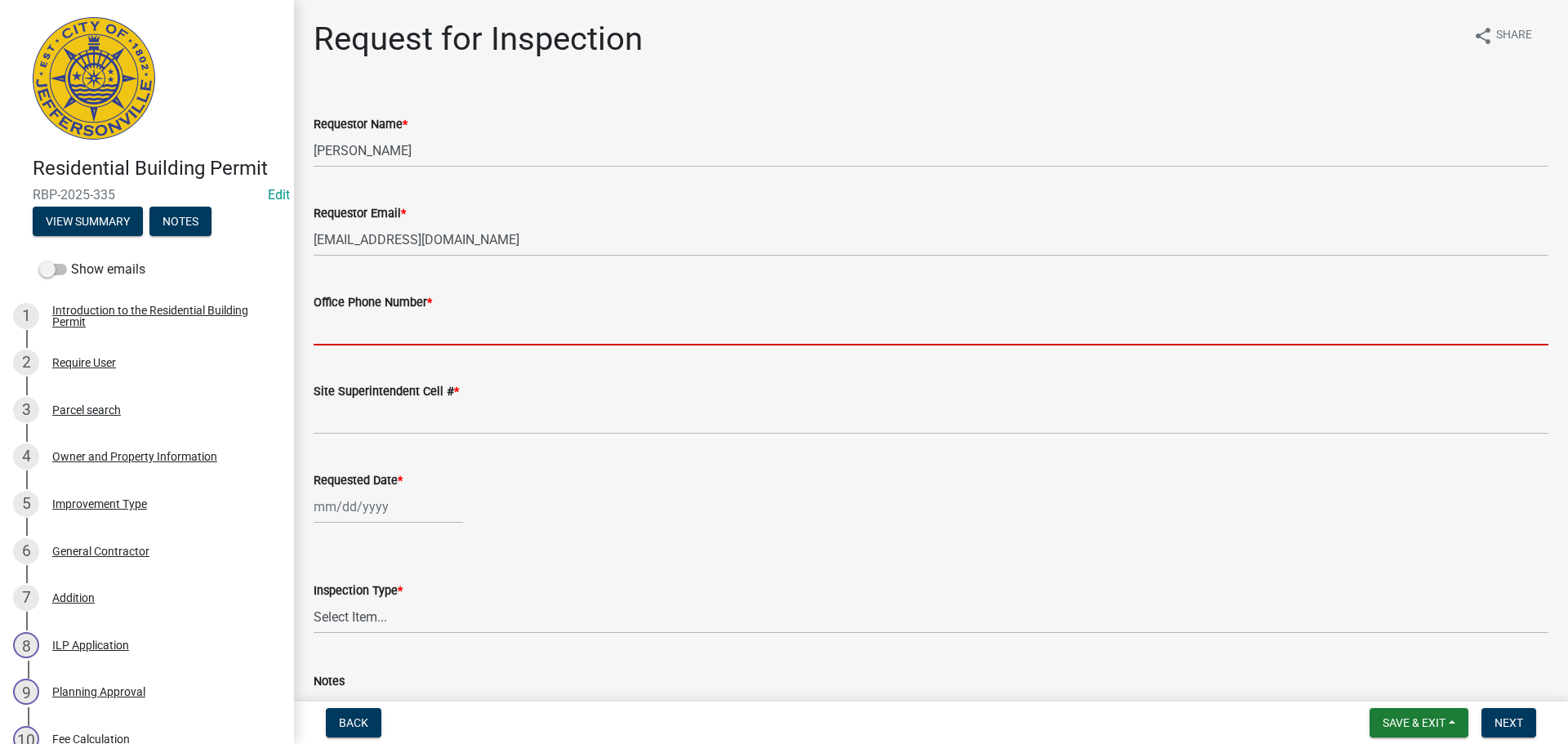
click at [371, 334] on input "Office Phone Number *" at bounding box center [931, 328] width 1235 height 33
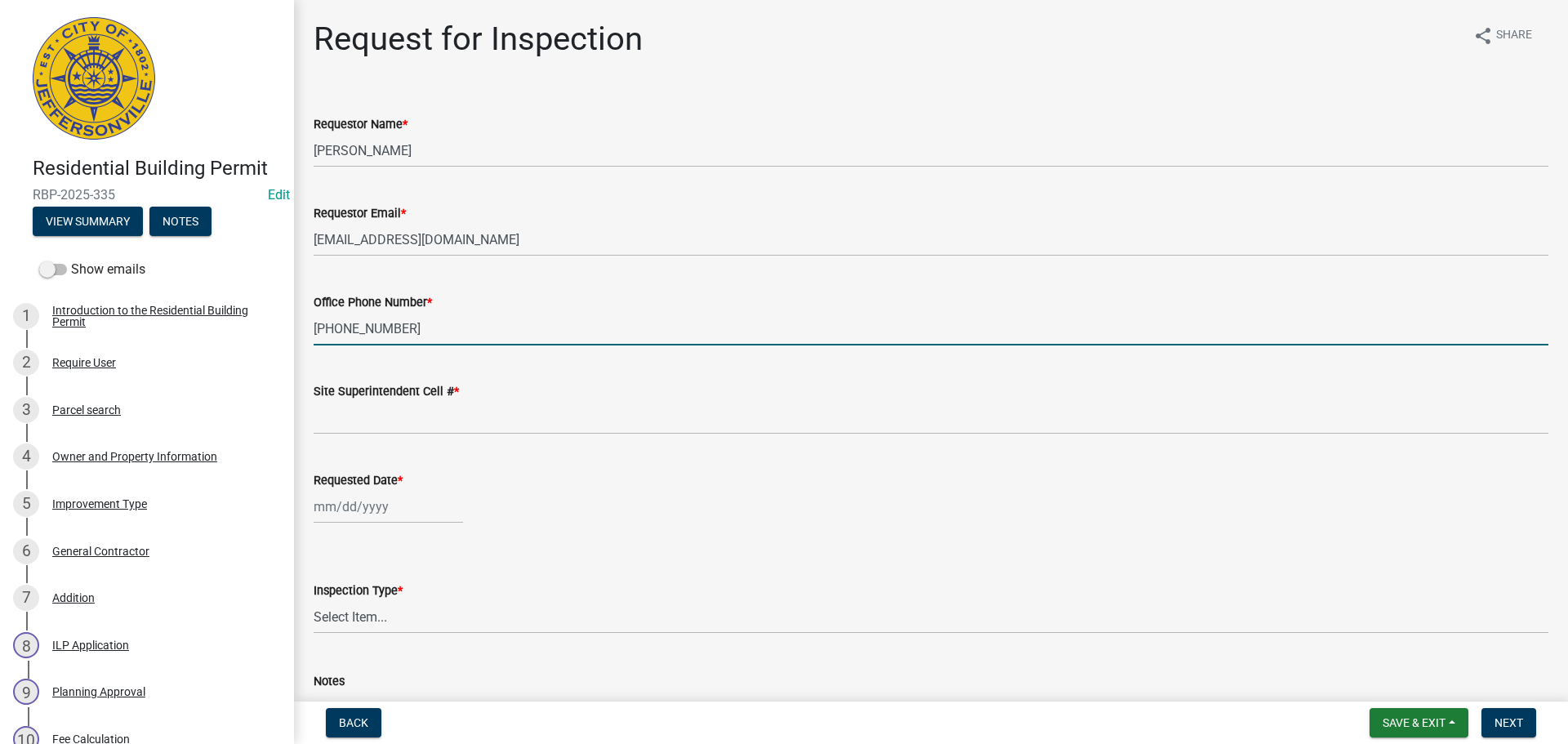
type input "502-299-5682"
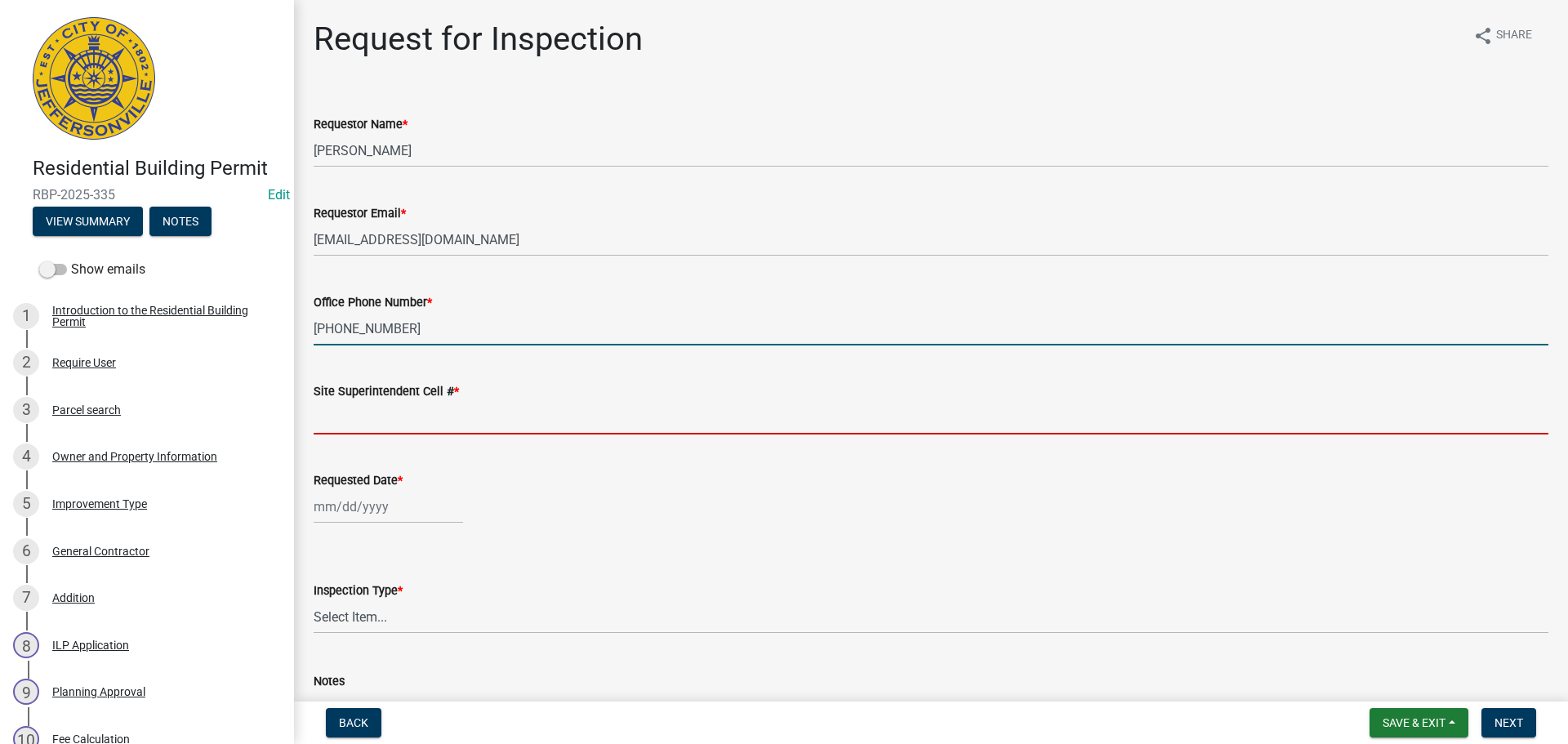
click at [386, 403] on input "Site Superintendent Cell # *" at bounding box center [931, 418] width 1235 height 33
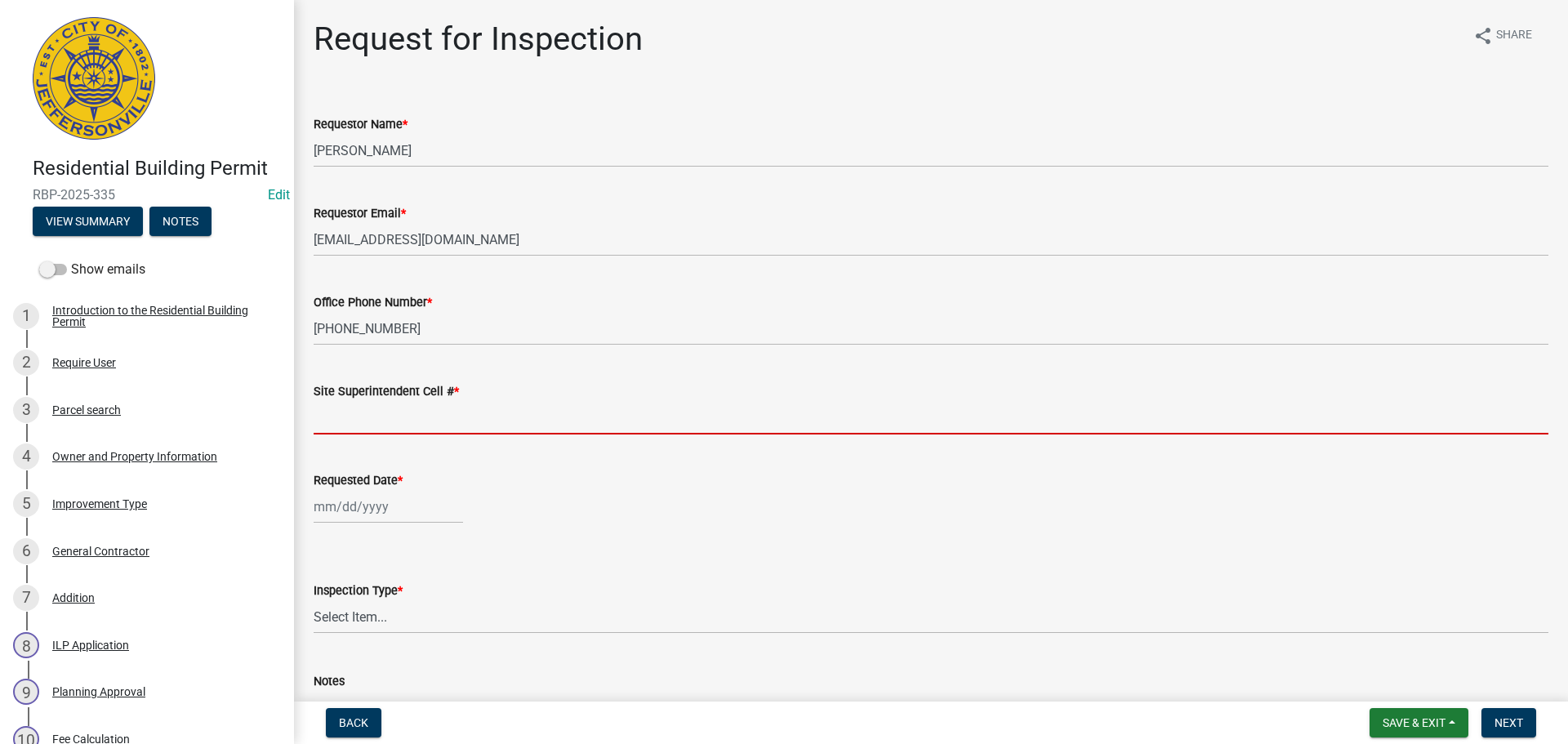
type input "SAME"
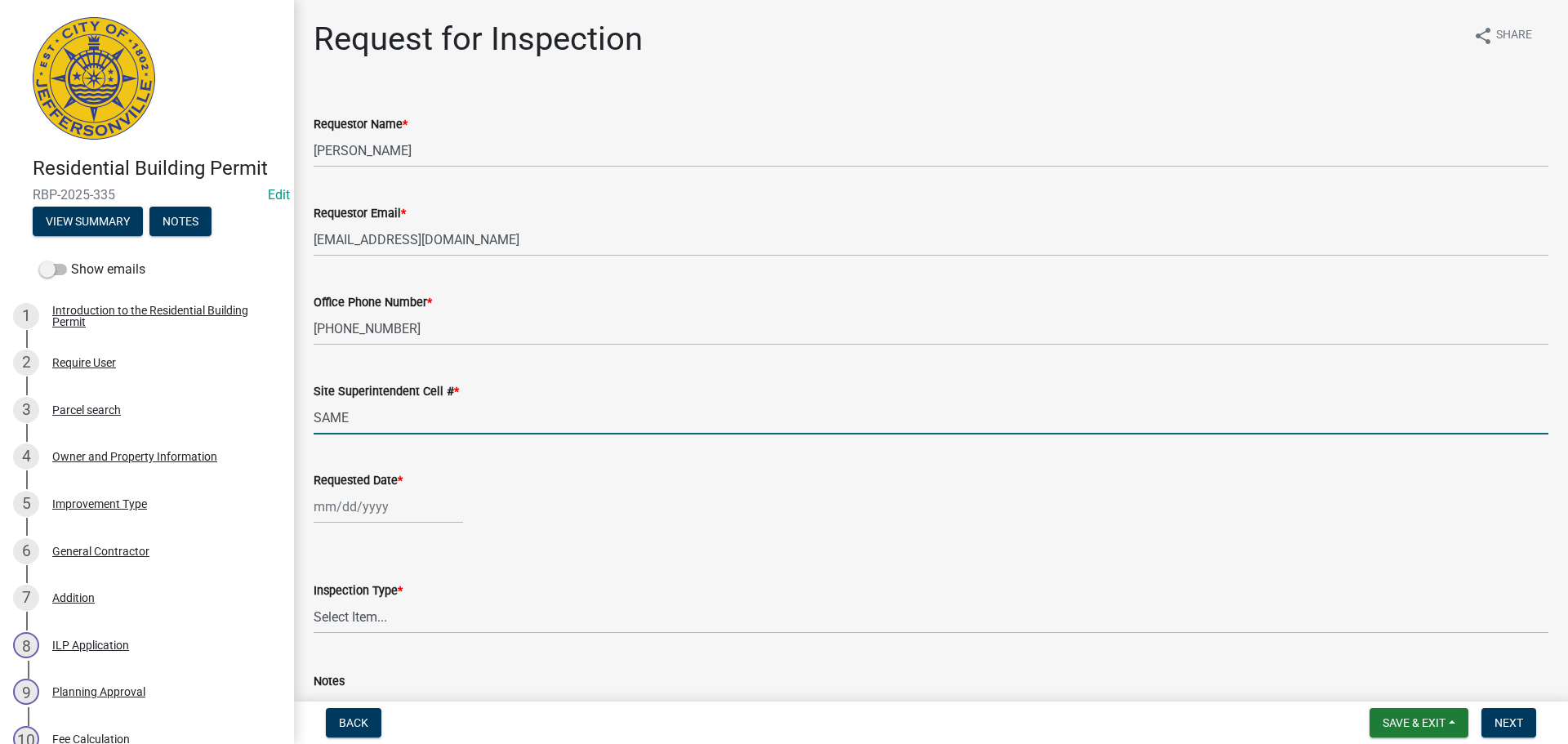
click at [396, 502] on div at bounding box center [388, 506] width 149 height 33
select select "10"
select select "2025"
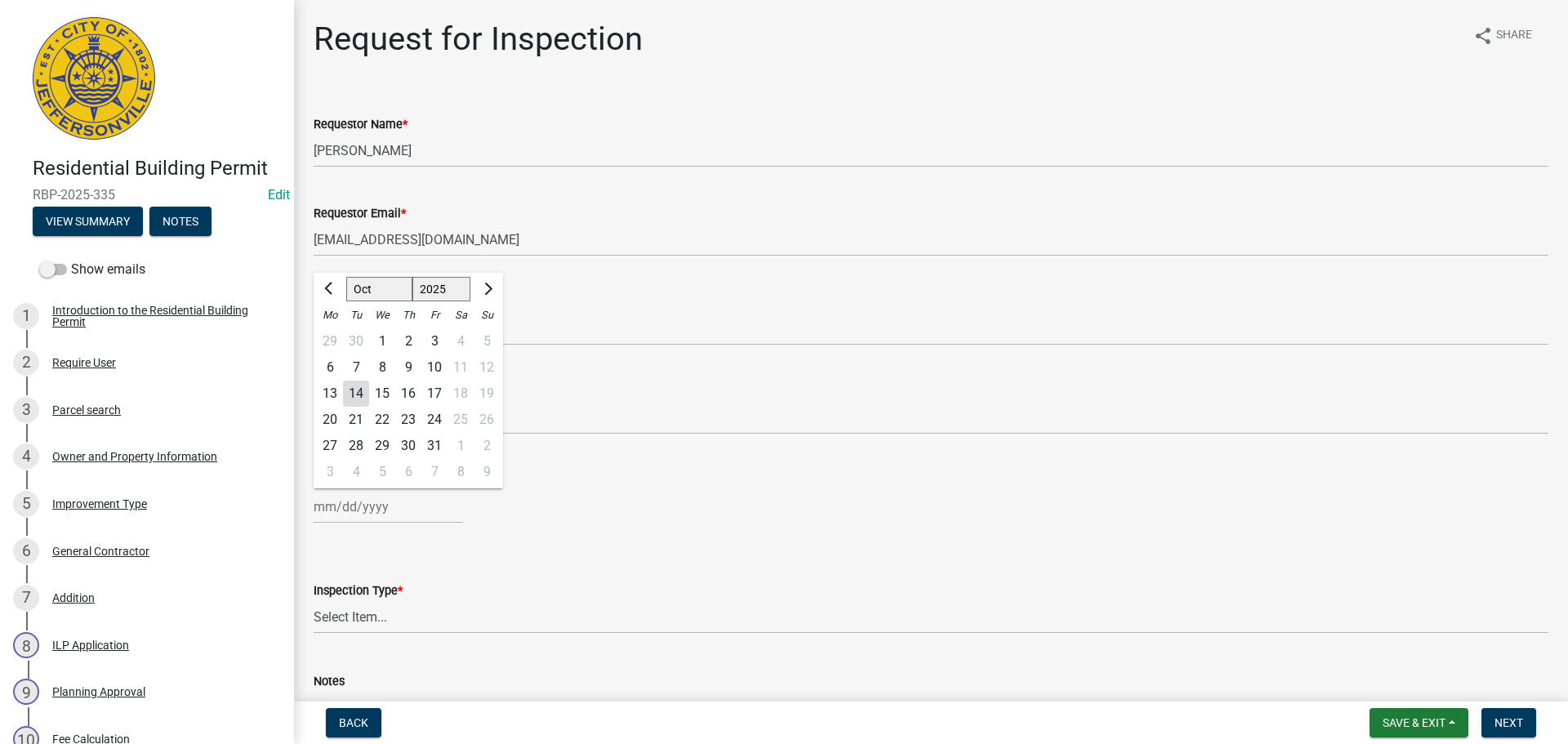
click at [362, 393] on div "14" at bounding box center [356, 394] width 26 height 26
type input "10/14/2025"
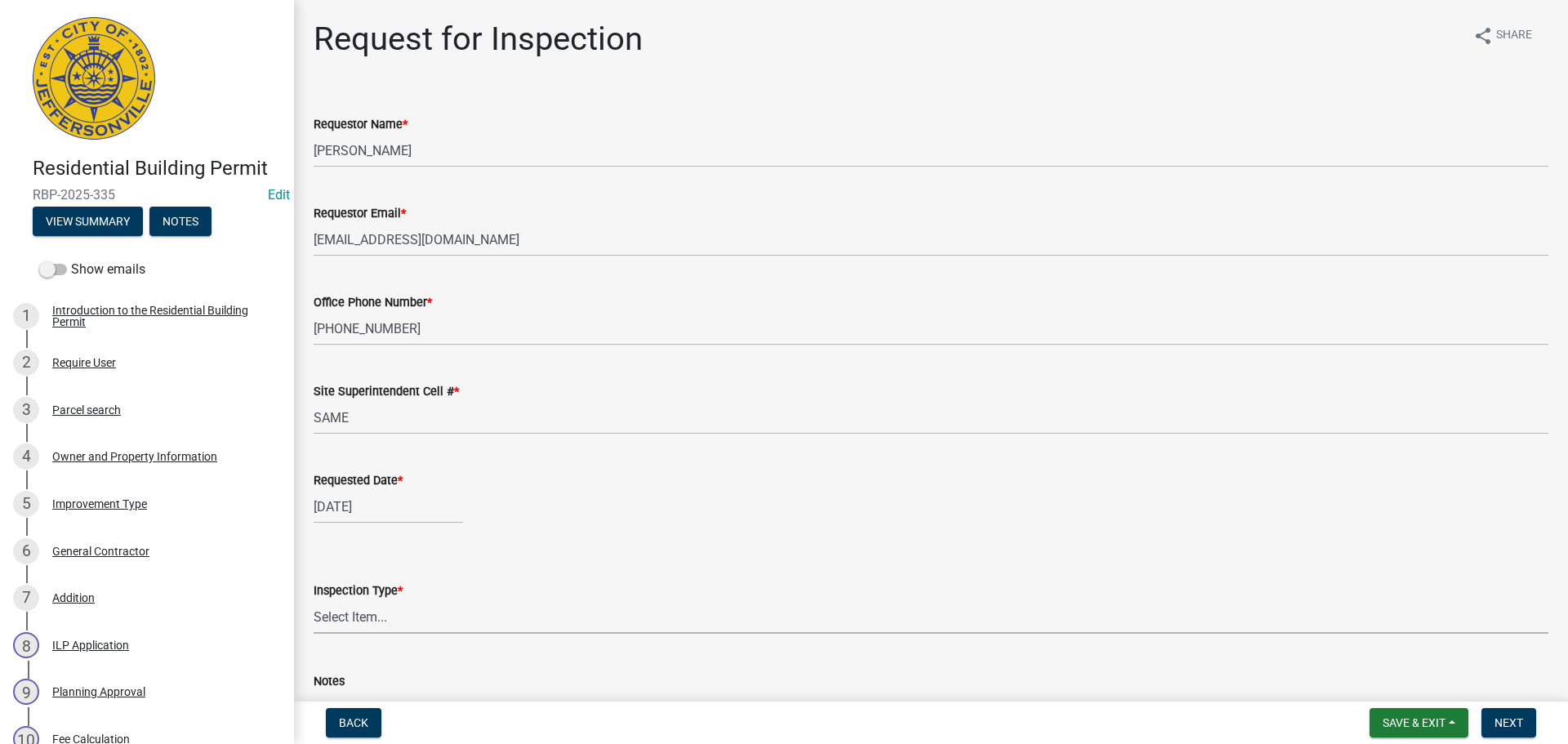
click at [362, 625] on select "Select Item... Footer Foundation Framing Final" at bounding box center [931, 617] width 1235 height 33
click at [314, 600] on select "Select Item... Footer Foundation Framing Final" at bounding box center [931, 617] width 1235 height 33
select select "5905b6c6-73a3-4561-9a25-e231032c58c8"
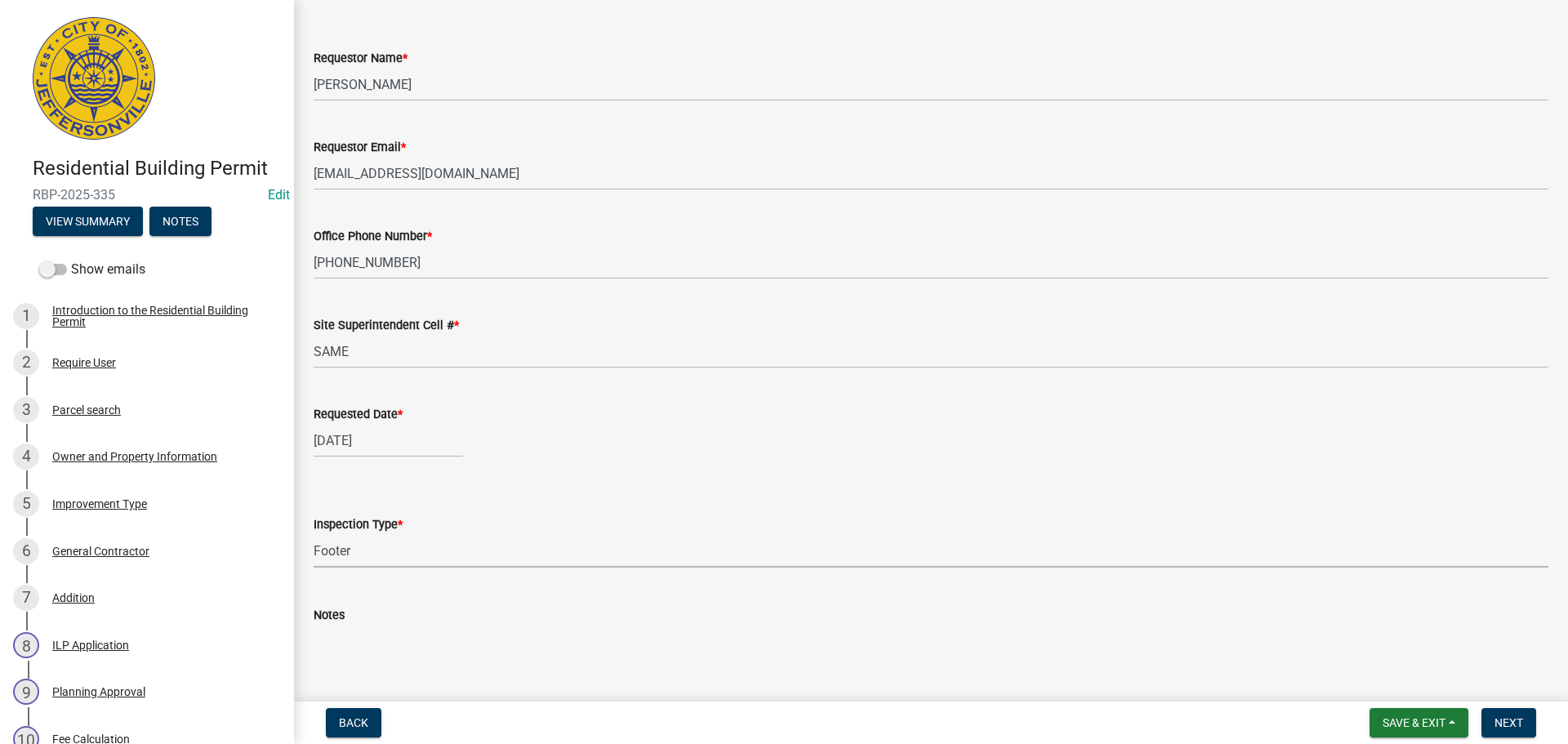
scroll to position [149, 0]
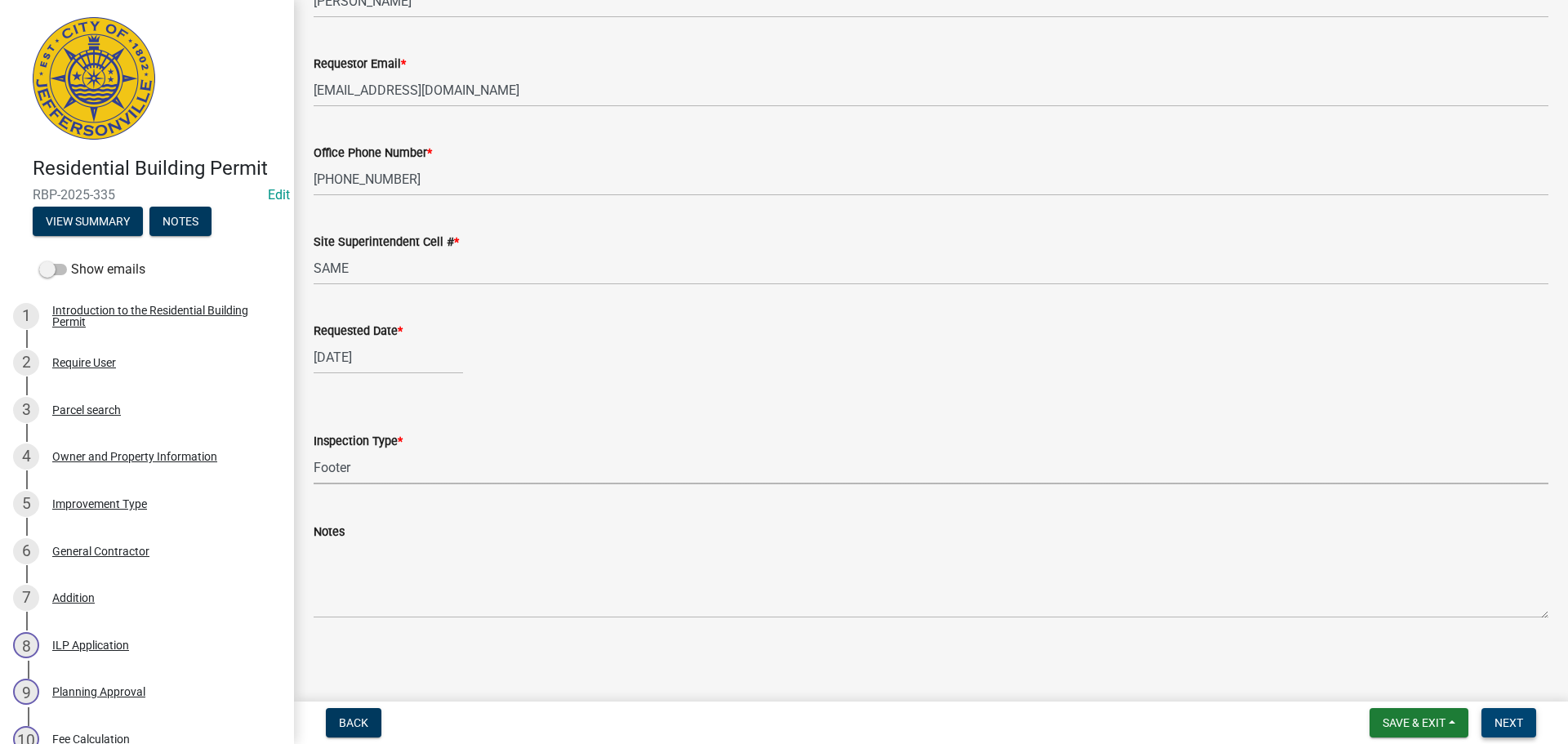
drag, startPoint x: 1502, startPoint y: 720, endPoint x: 1536, endPoint y: 725, distance: 34.4
click at [1500, 720] on span "Next" at bounding box center [1509, 723] width 29 height 13
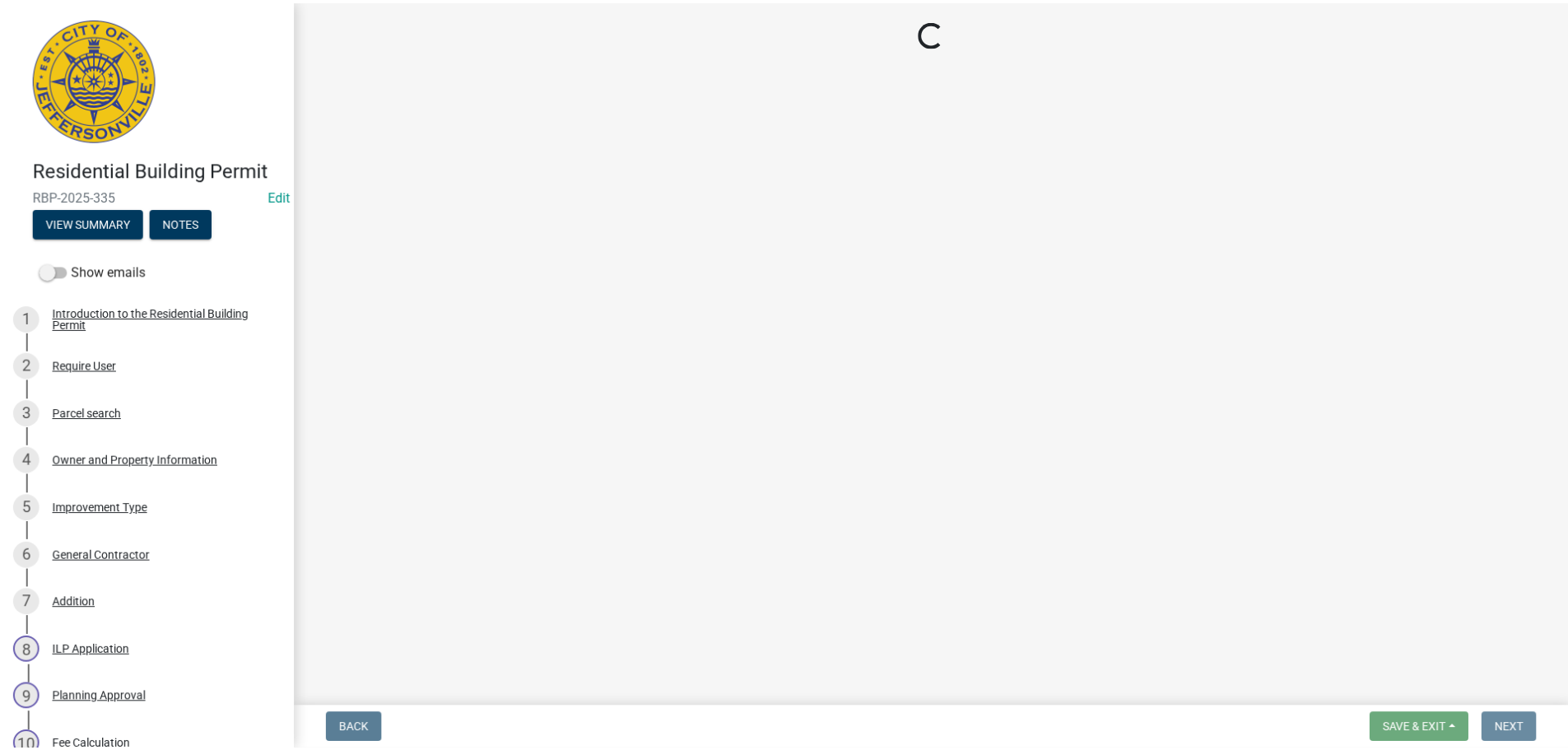
scroll to position [0, 0]
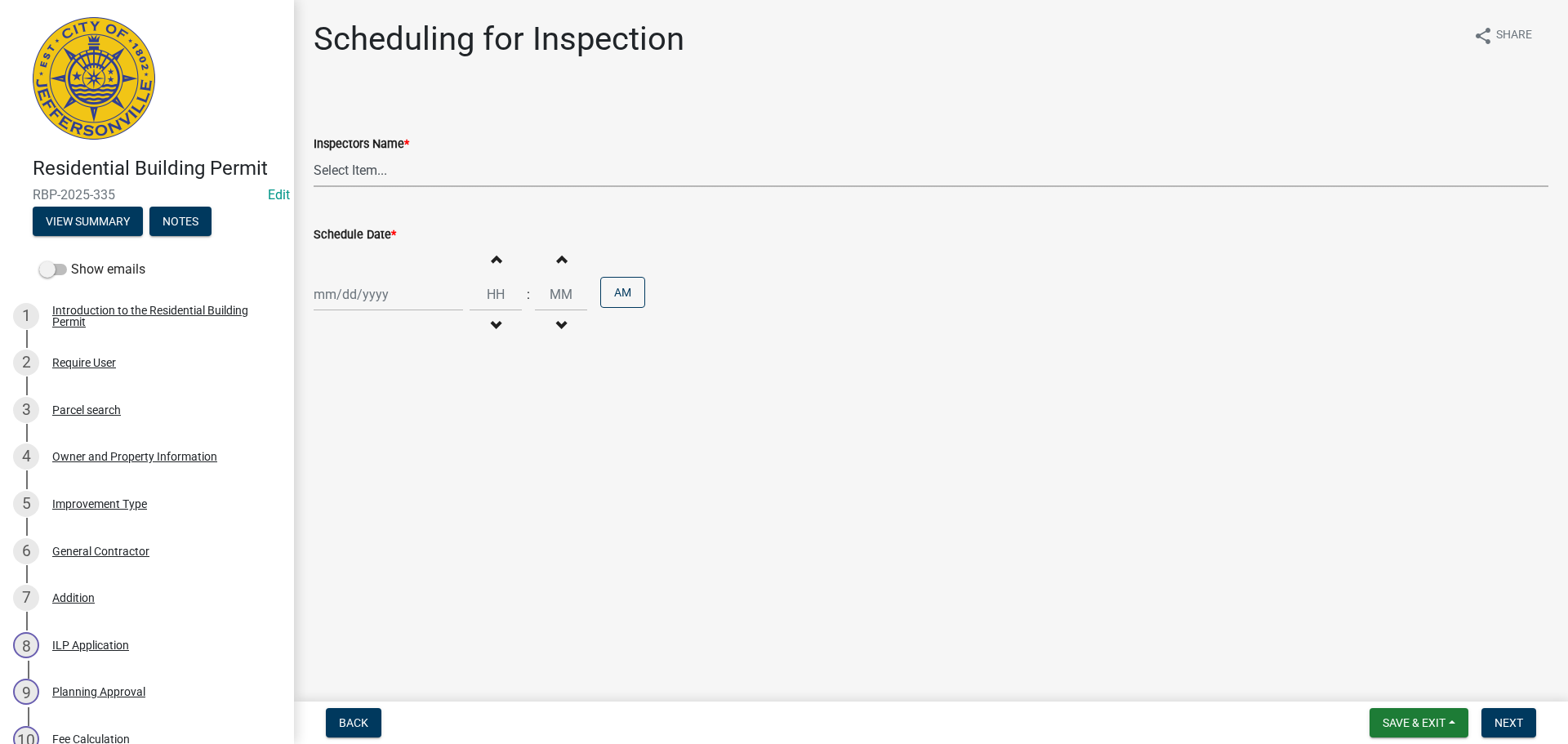
click at [352, 169] on select "Select Item... jramsey (Jeremy Ramsey) MaryFrey (Mary Frey) mkruer (Mike Kruer)…" at bounding box center [931, 170] width 1235 height 33
select select "fdb3bcc6-ce93-4663-8a18-5c08884dd177"
click at [314, 153] on select "Select Item... jramsey (Jeremy Ramsey) MaryFrey (Mary Frey) mkruer (Mike Kruer)…" at bounding box center [931, 170] width 1235 height 33
select select "10"
select select "2025"
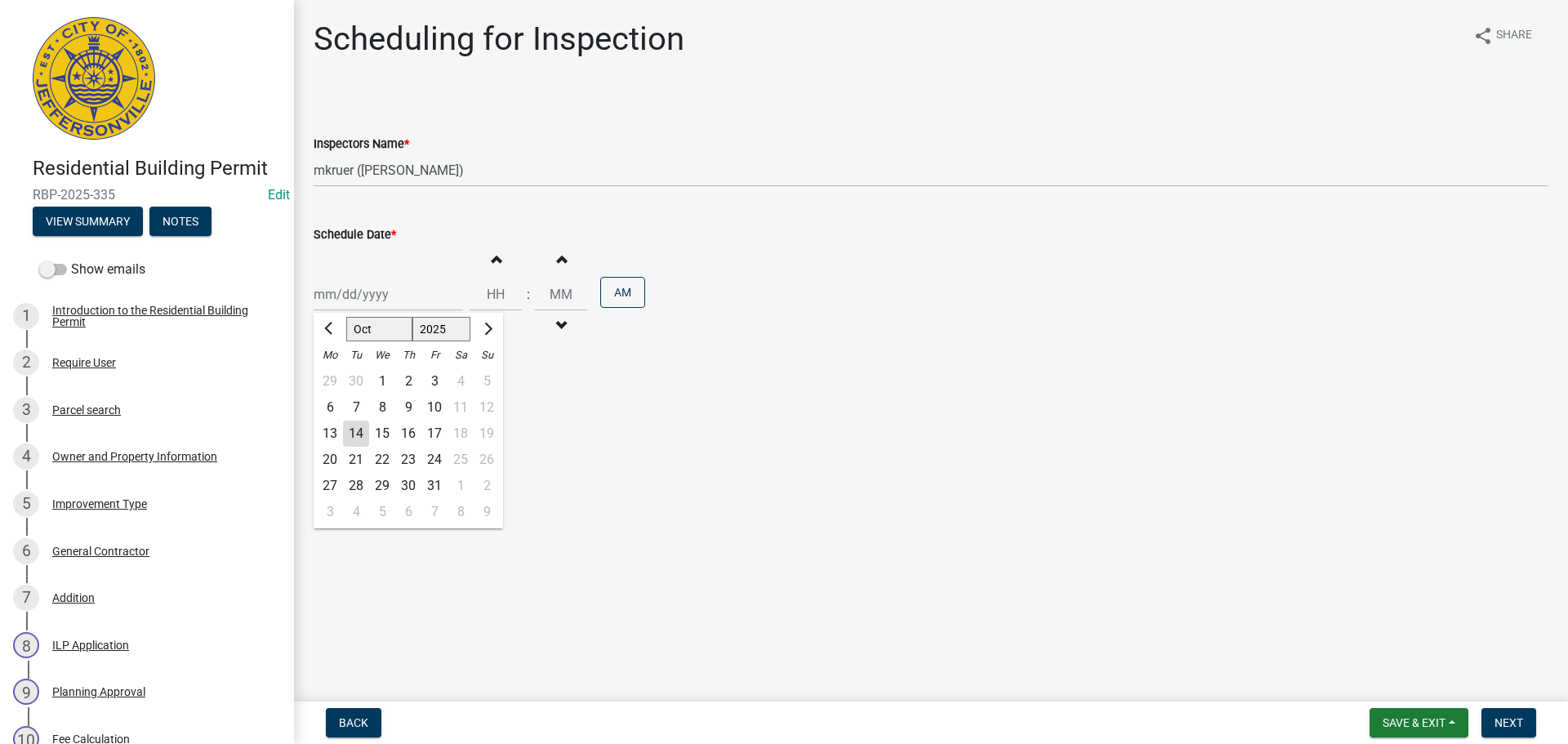
drag, startPoint x: 350, startPoint y: 284, endPoint x: 349, endPoint y: 294, distance: 10.0
click at [350, 284] on div "Jan Feb Mar Apr May Jun Jul Aug Sep Oct Nov Dec 1525 1526 1527 1528 1529 1530 1…" at bounding box center [388, 294] width 149 height 33
drag, startPoint x: 360, startPoint y: 439, endPoint x: 445, endPoint y: 328, distance: 139.8
click at [360, 438] on div "14" at bounding box center [356, 433] width 26 height 26
type input "10/14/2025"
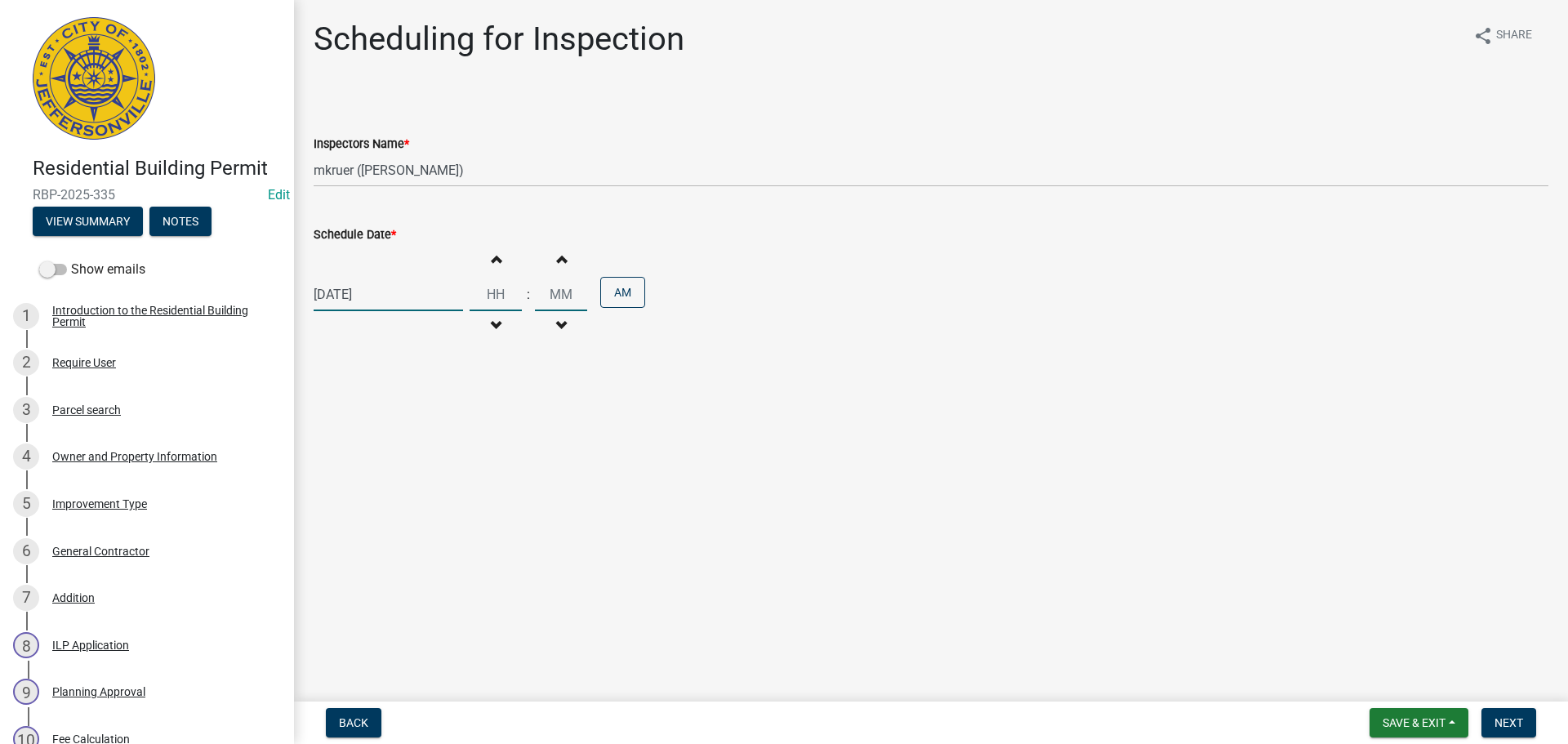
click at [493, 296] on input "Hours" at bounding box center [495, 294] width 53 height 33
type input "12"
type input "05"
click at [637, 295] on button "AM" at bounding box center [623, 292] width 45 height 31
drag, startPoint x: 1515, startPoint y: 715, endPoint x: 1480, endPoint y: 713, distance: 35.1
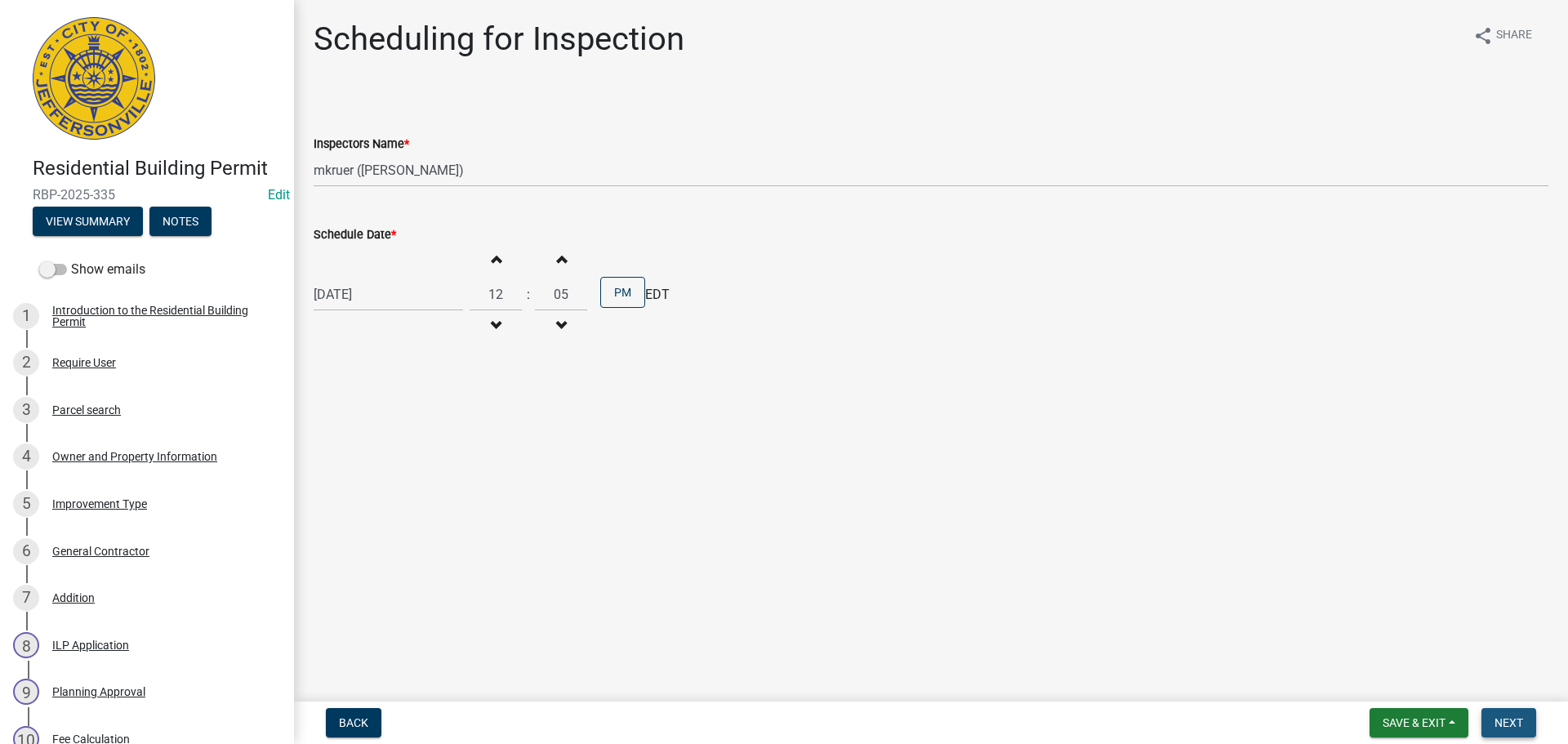
click at [1515, 716] on span "Next" at bounding box center [1509, 723] width 29 height 13
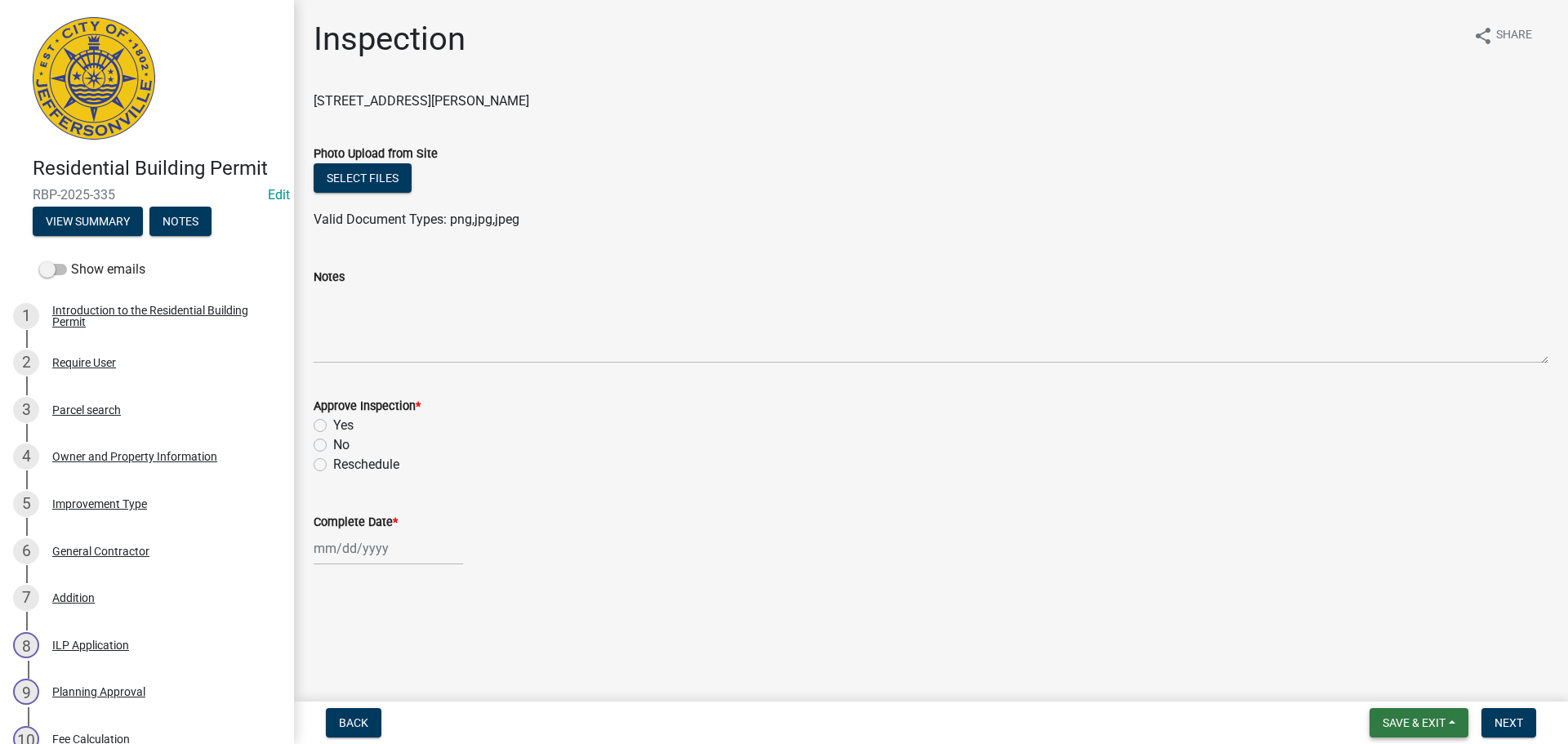
drag, startPoint x: 1408, startPoint y: 733, endPoint x: 1408, endPoint y: 718, distance: 15.0
click at [1409, 731] on button "Save & Exit" at bounding box center [1419, 723] width 99 height 30
drag, startPoint x: 1404, startPoint y: 682, endPoint x: 1375, endPoint y: 679, distance: 29.2
click at [1399, 682] on button "Save & Exit" at bounding box center [1404, 679] width 131 height 40
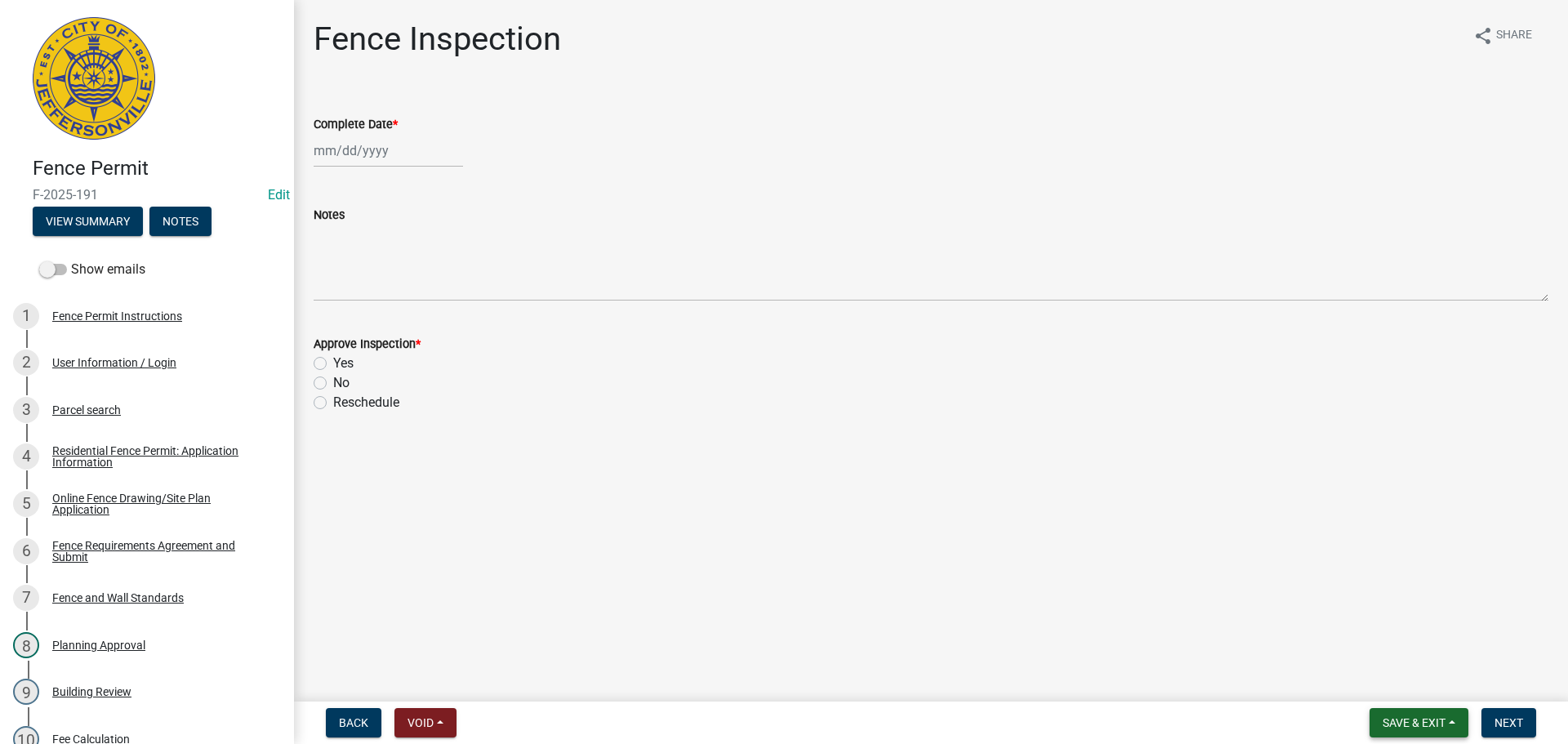
click at [1401, 718] on span "Save & Exit" at bounding box center [1414, 723] width 63 height 13
click at [1394, 684] on button "Save & Exit" at bounding box center [1404, 679] width 131 height 40
drag, startPoint x: 1430, startPoint y: 717, endPoint x: 1389, endPoint y: 701, distance: 44.0
click at [1418, 711] on button "Save & Exit" at bounding box center [1419, 723] width 99 height 30
click at [1380, 681] on button "Save & Exit" at bounding box center [1404, 679] width 131 height 40
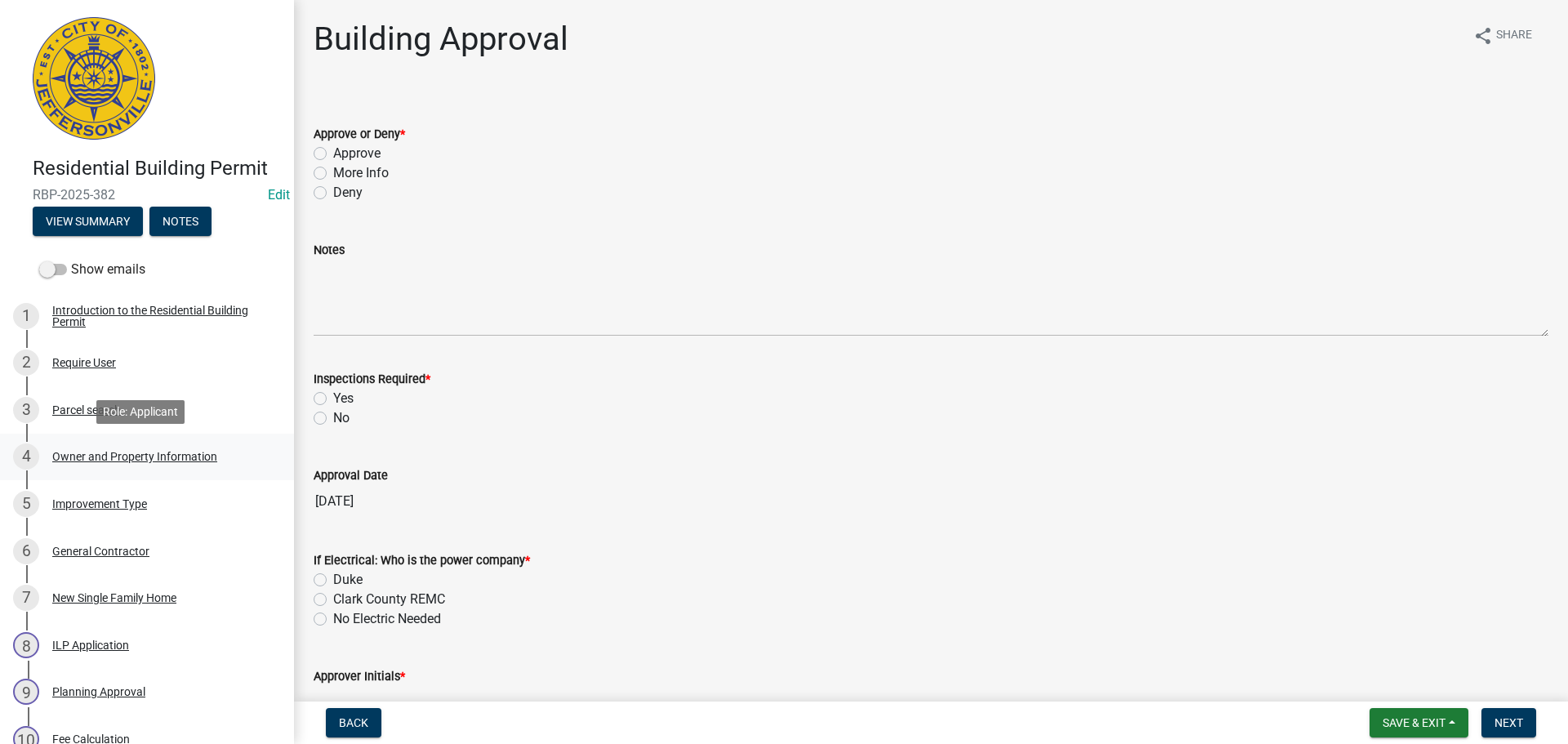
click at [94, 451] on div "Owner and Property Information" at bounding box center [135, 456] width 165 height 11
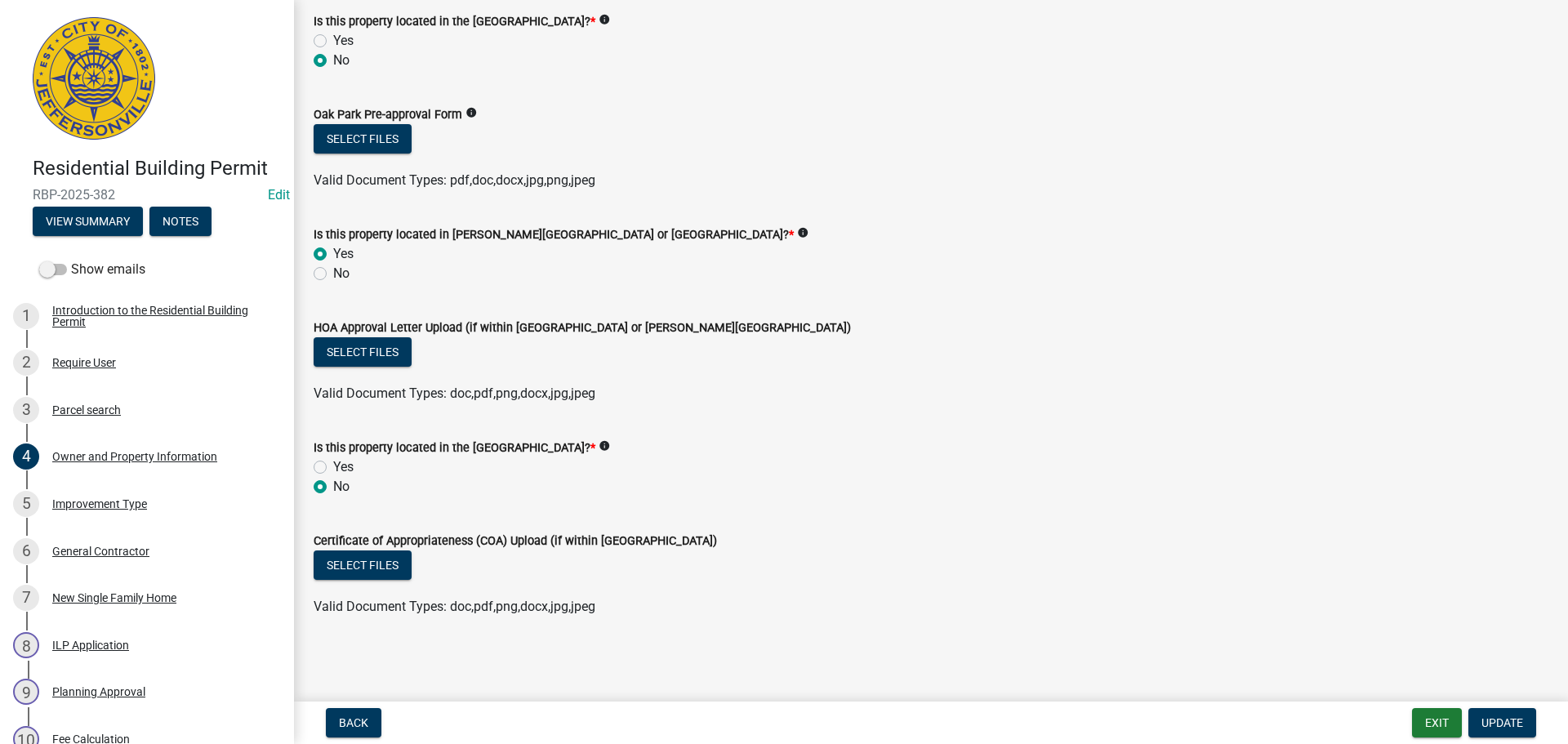
scroll to position [443, 0]
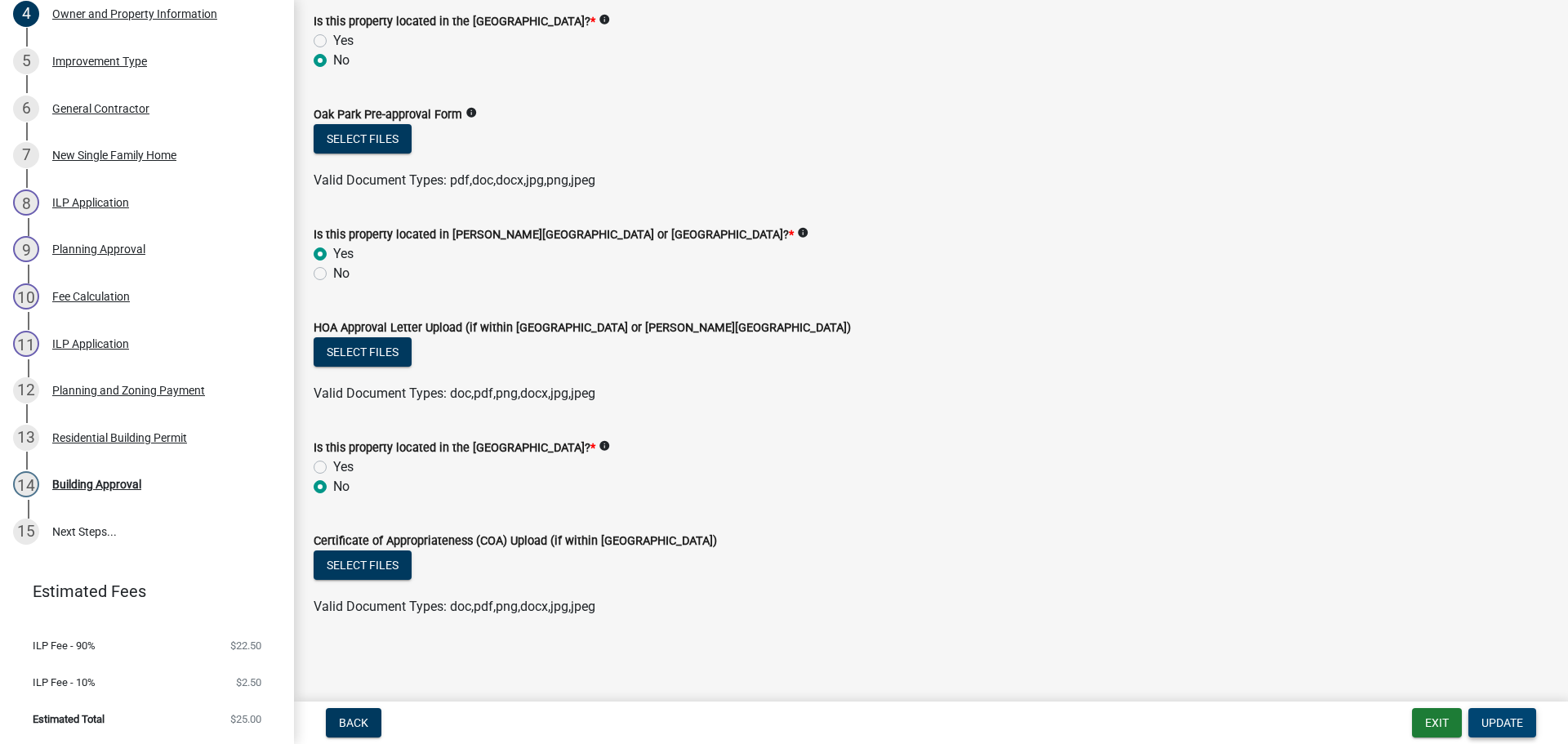
click at [1502, 718] on span "Update" at bounding box center [1502, 723] width 42 height 13
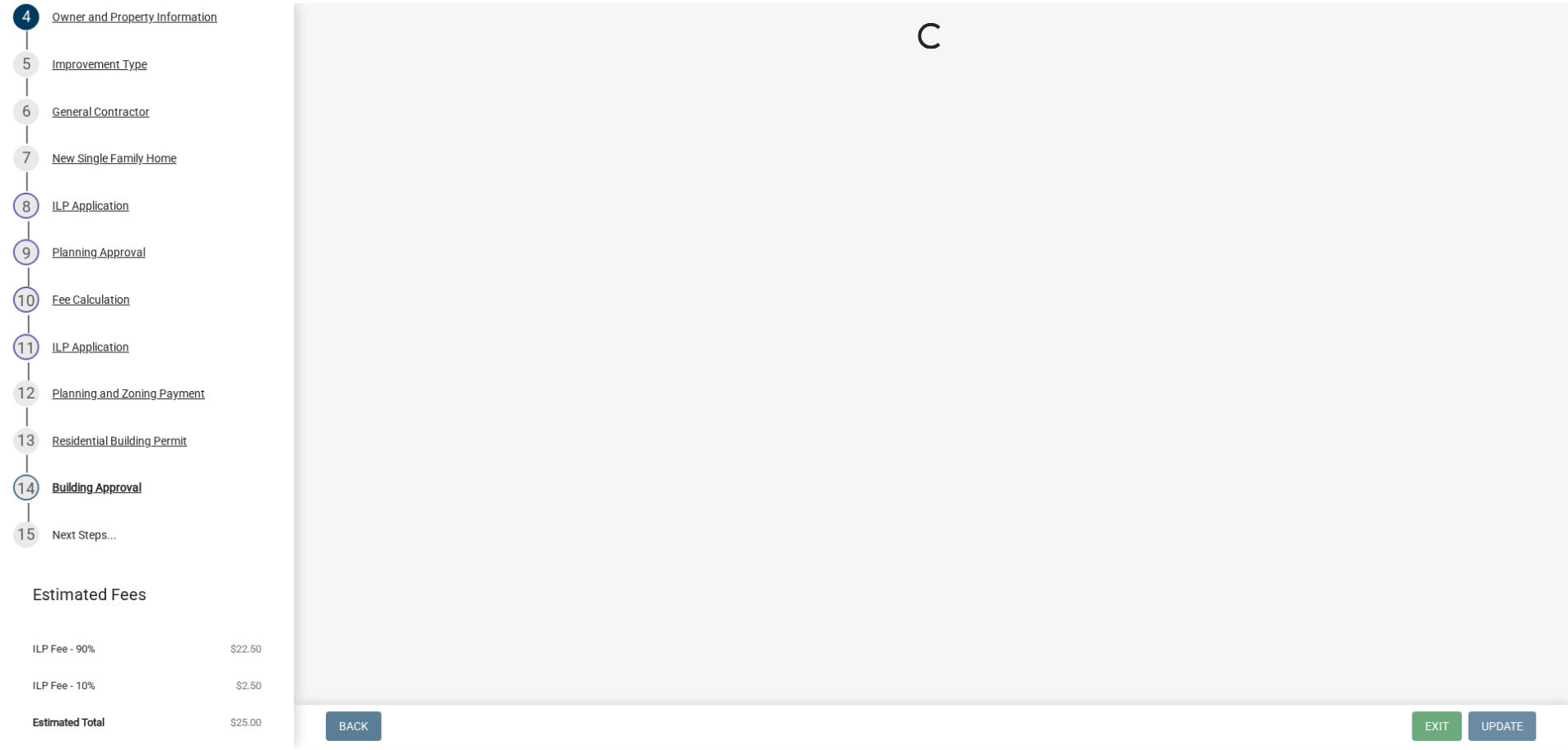
scroll to position [0, 0]
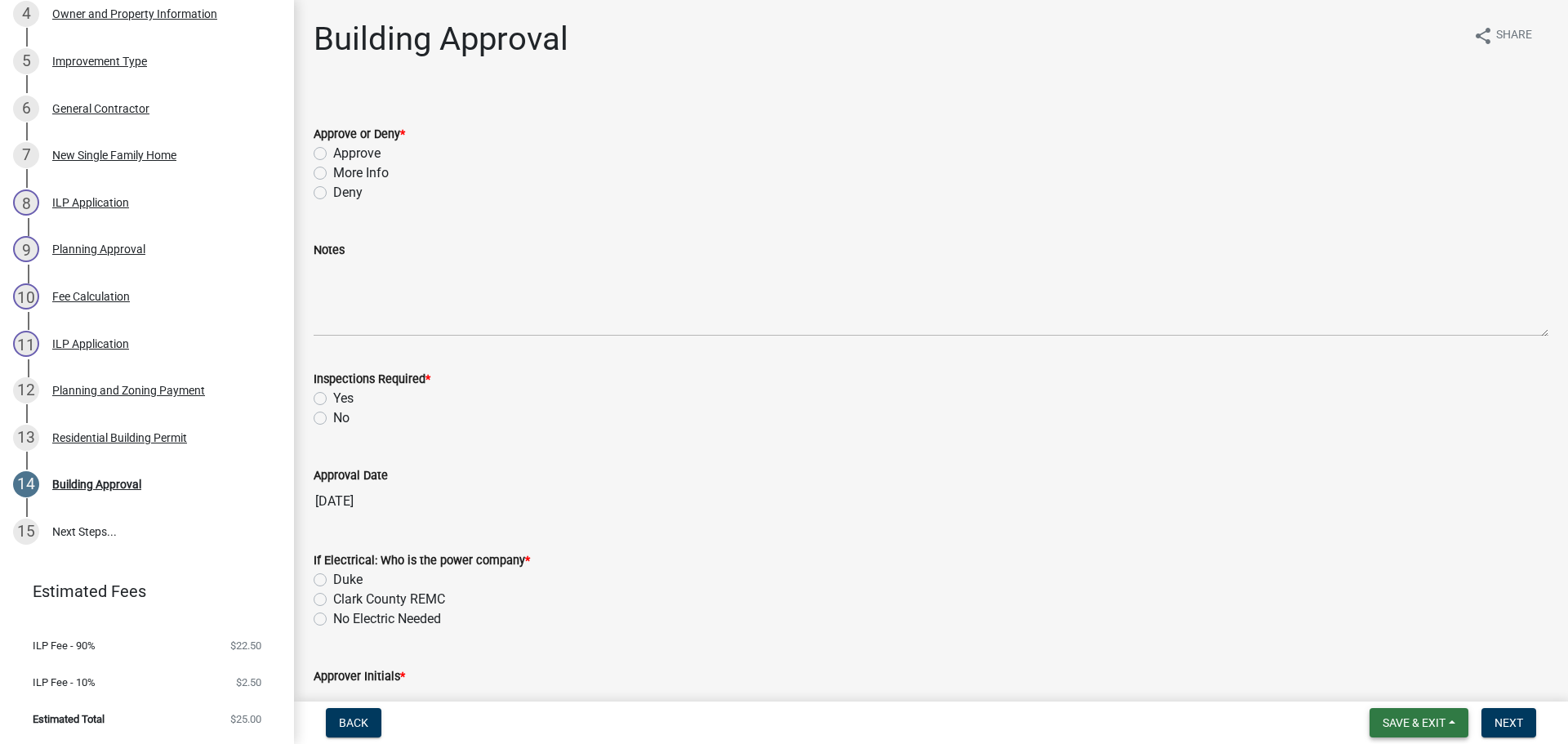
click at [1434, 722] on span "Save & Exit" at bounding box center [1414, 723] width 63 height 13
click at [1378, 679] on button "Save & Exit" at bounding box center [1404, 679] width 131 height 40
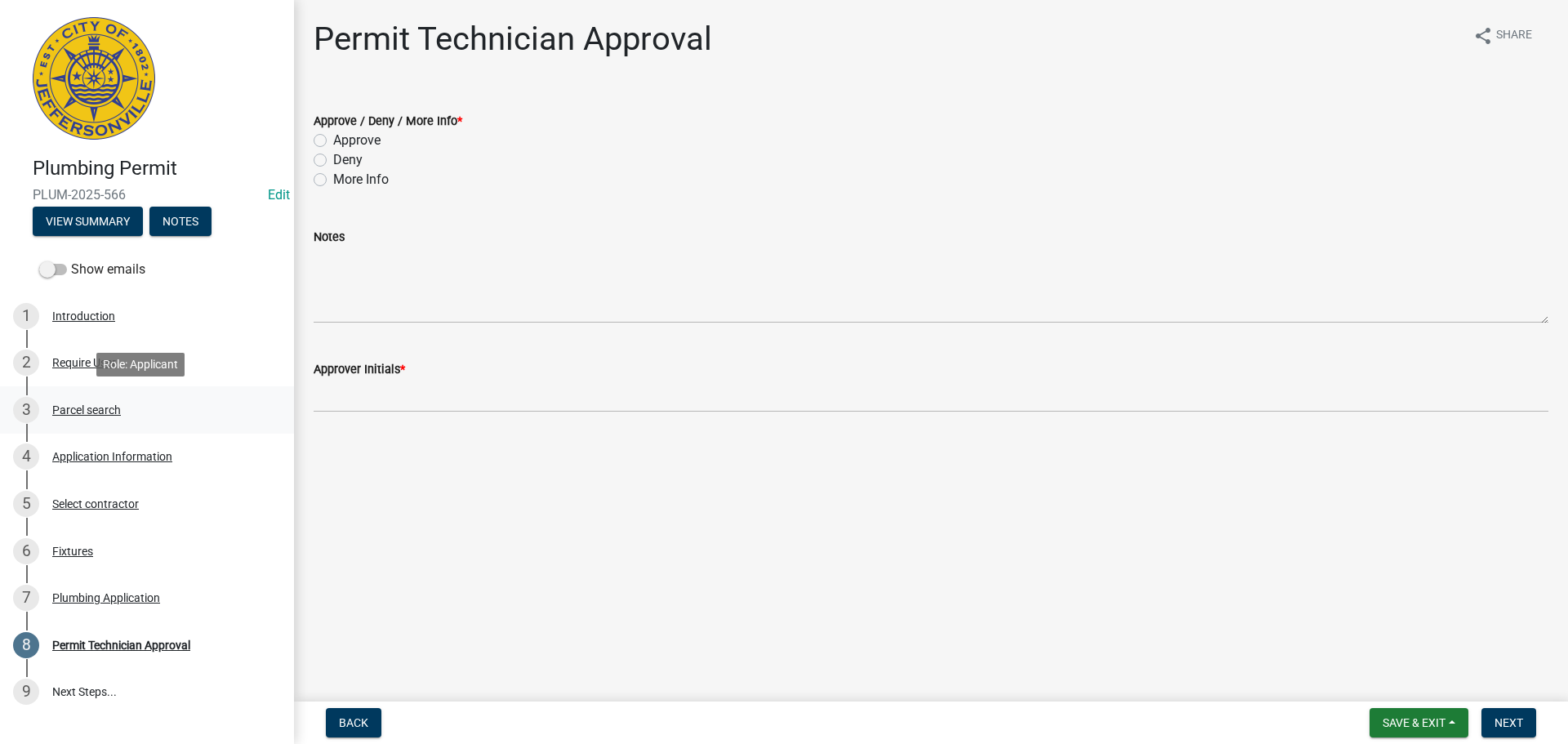
click at [95, 413] on div "Parcel search" at bounding box center [87, 409] width 68 height 11
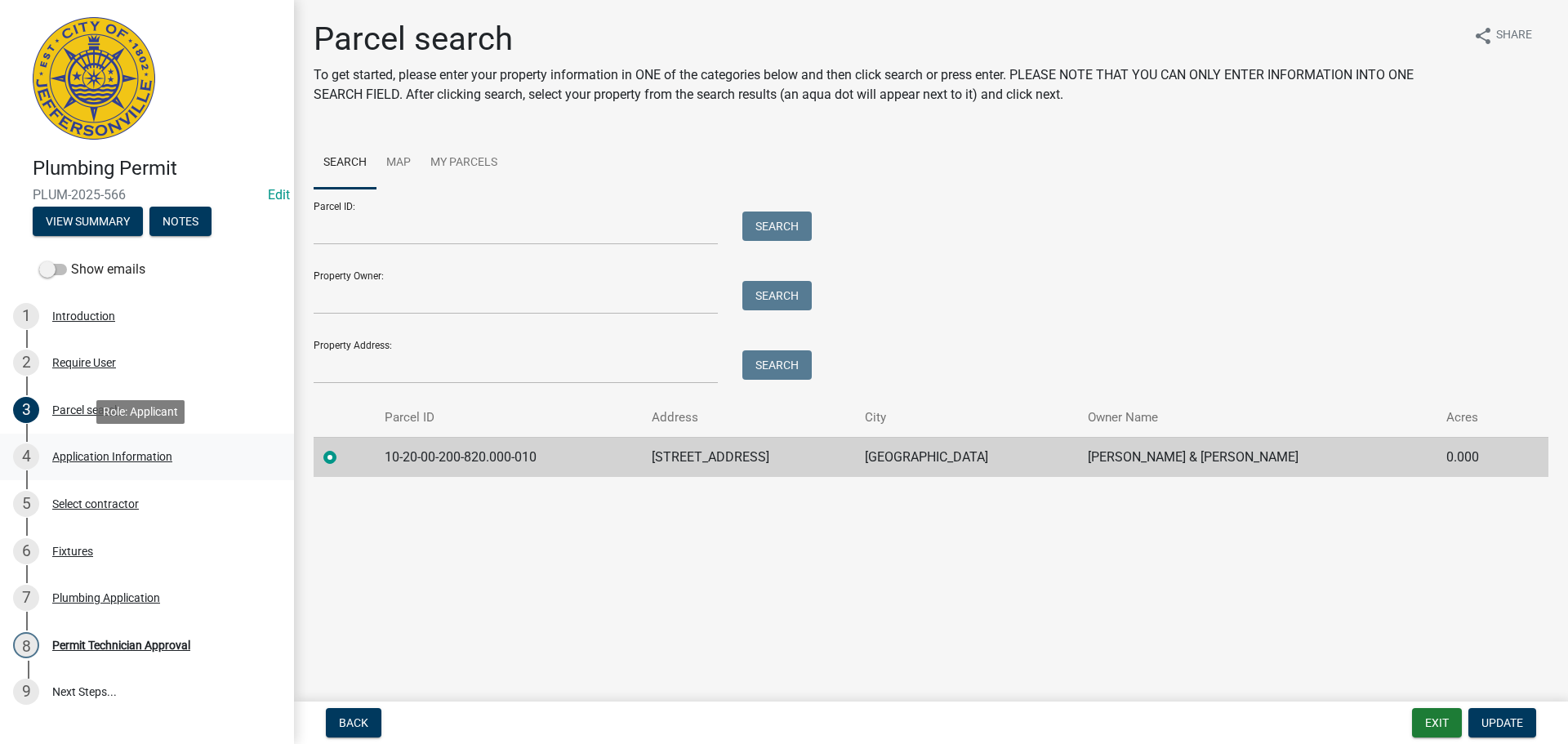
click at [91, 459] on div "Application Information" at bounding box center [113, 456] width 120 height 11
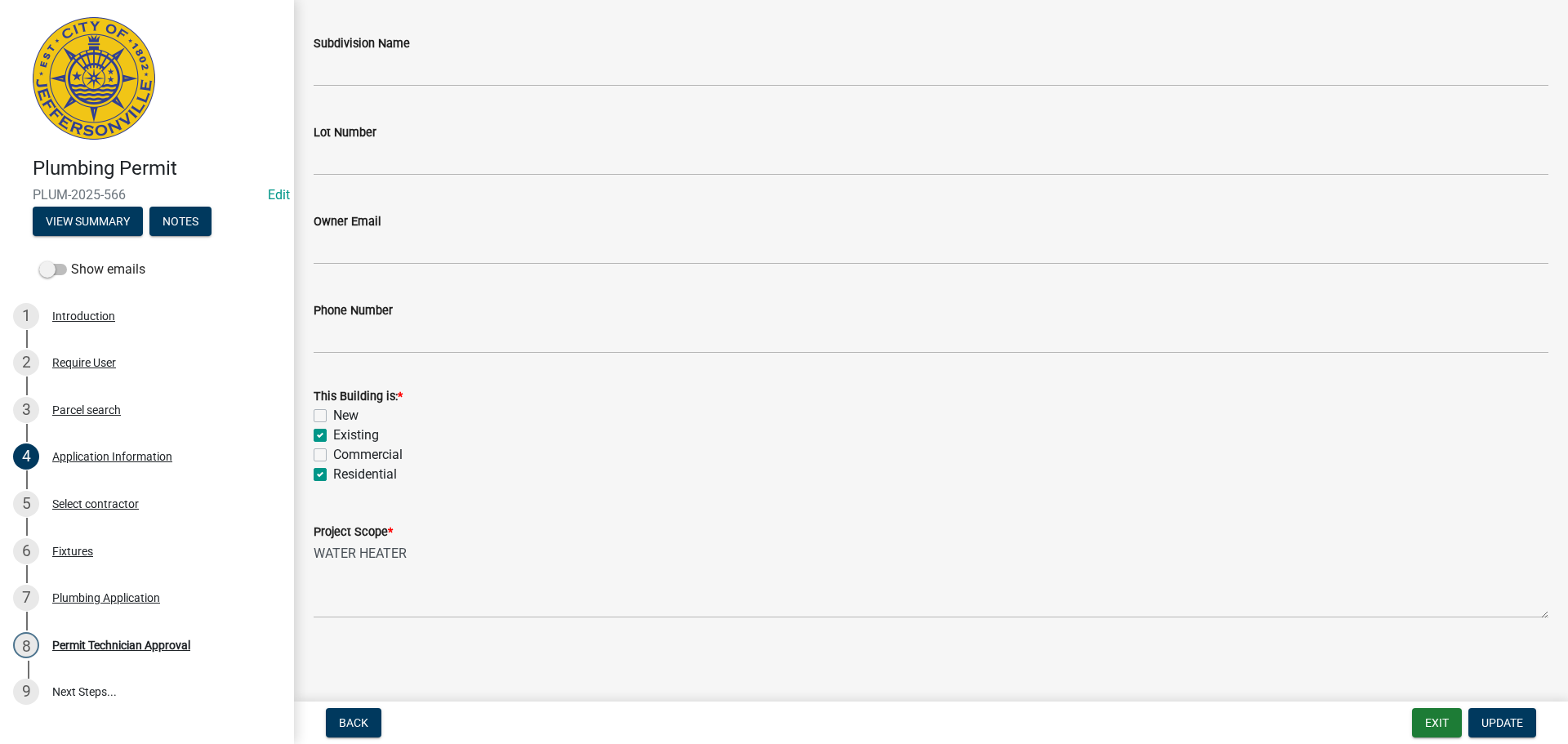
scroll to position [1, 0]
click at [103, 639] on div "Permit Technician Approval" at bounding box center [122, 644] width 138 height 11
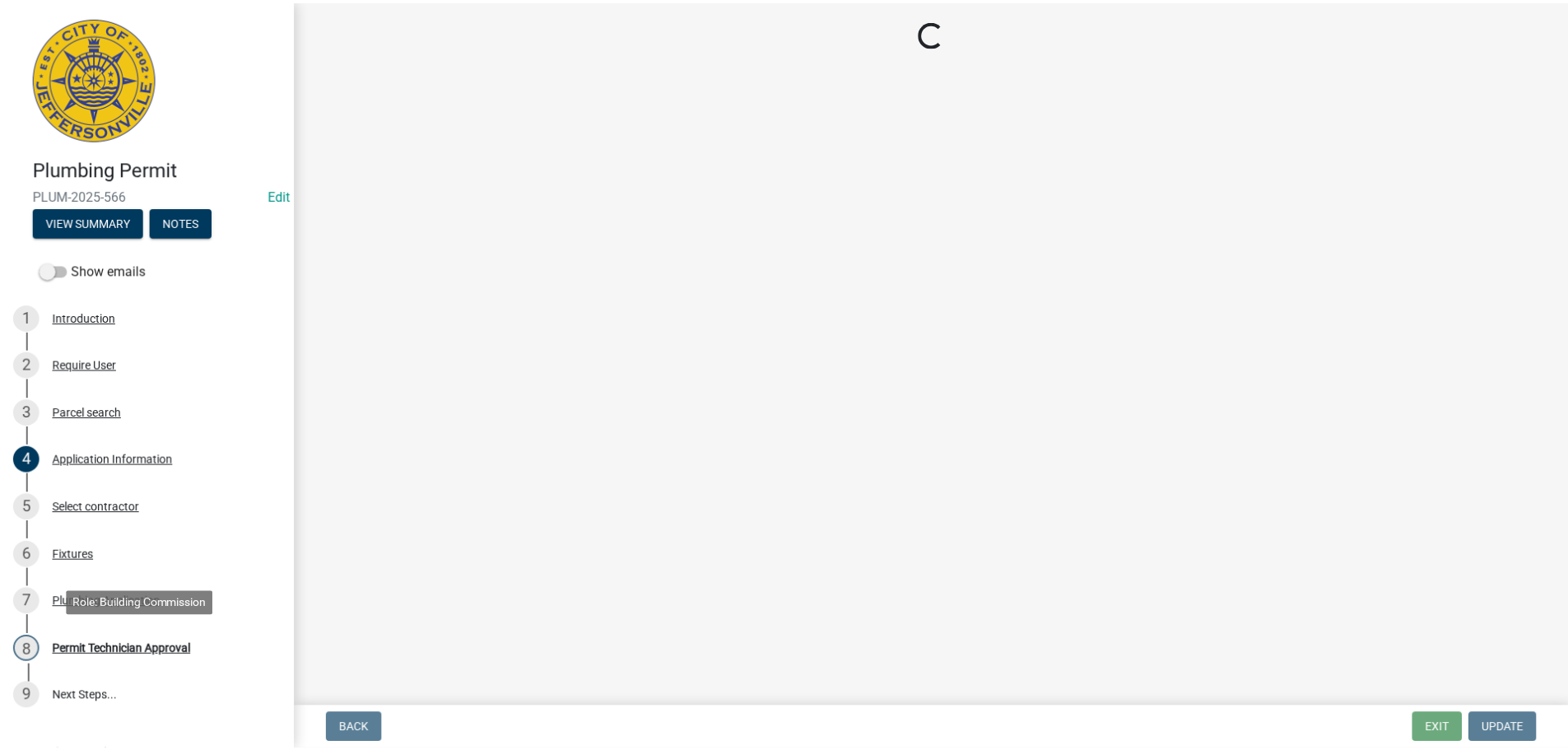
scroll to position [0, 0]
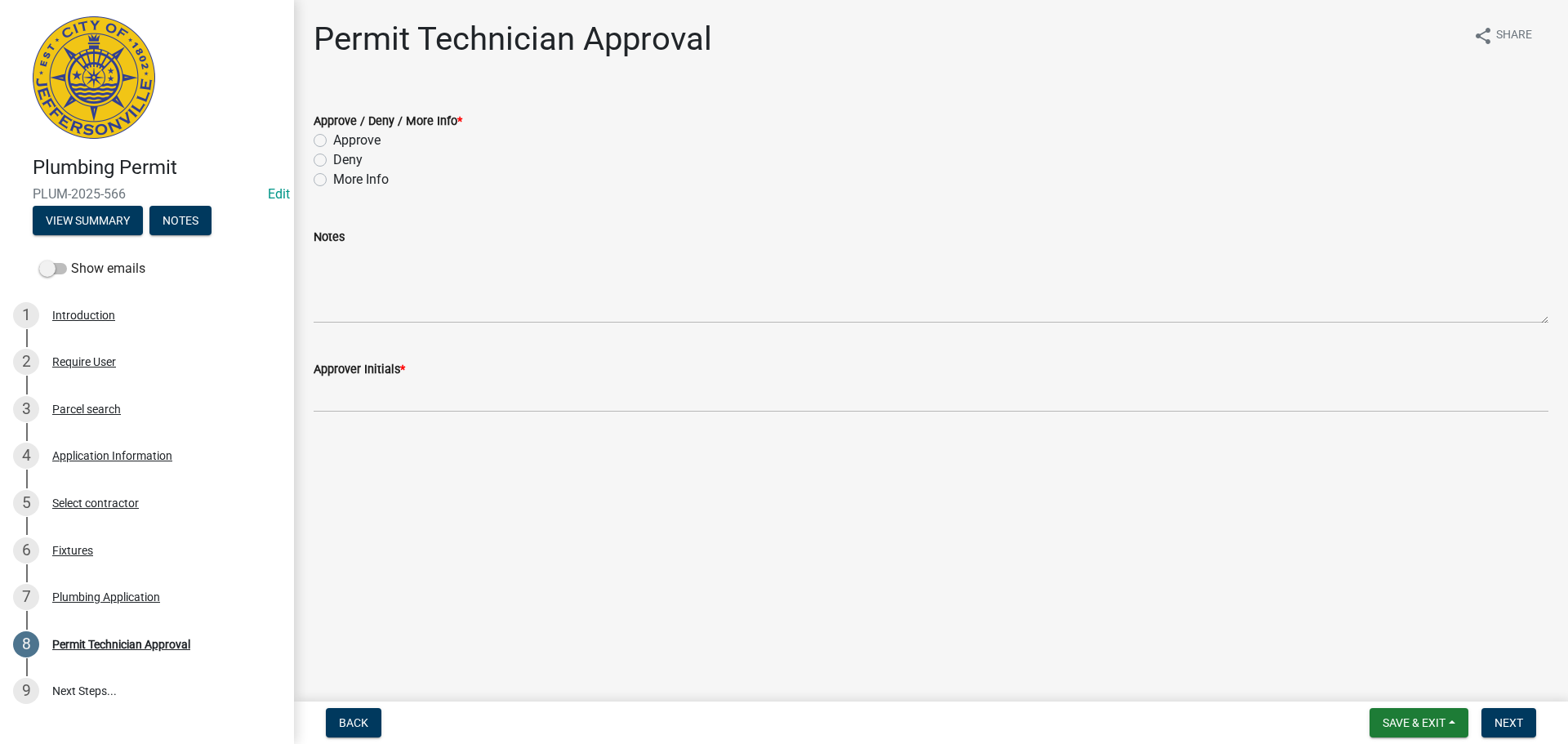
drag, startPoint x: 321, startPoint y: 137, endPoint x: 311, endPoint y: 147, distance: 14.1
click at [333, 138] on label "Approve" at bounding box center [356, 140] width 47 height 19
click at [333, 138] on input "Approve" at bounding box center [339, 136] width 11 height 11
radio input "true"
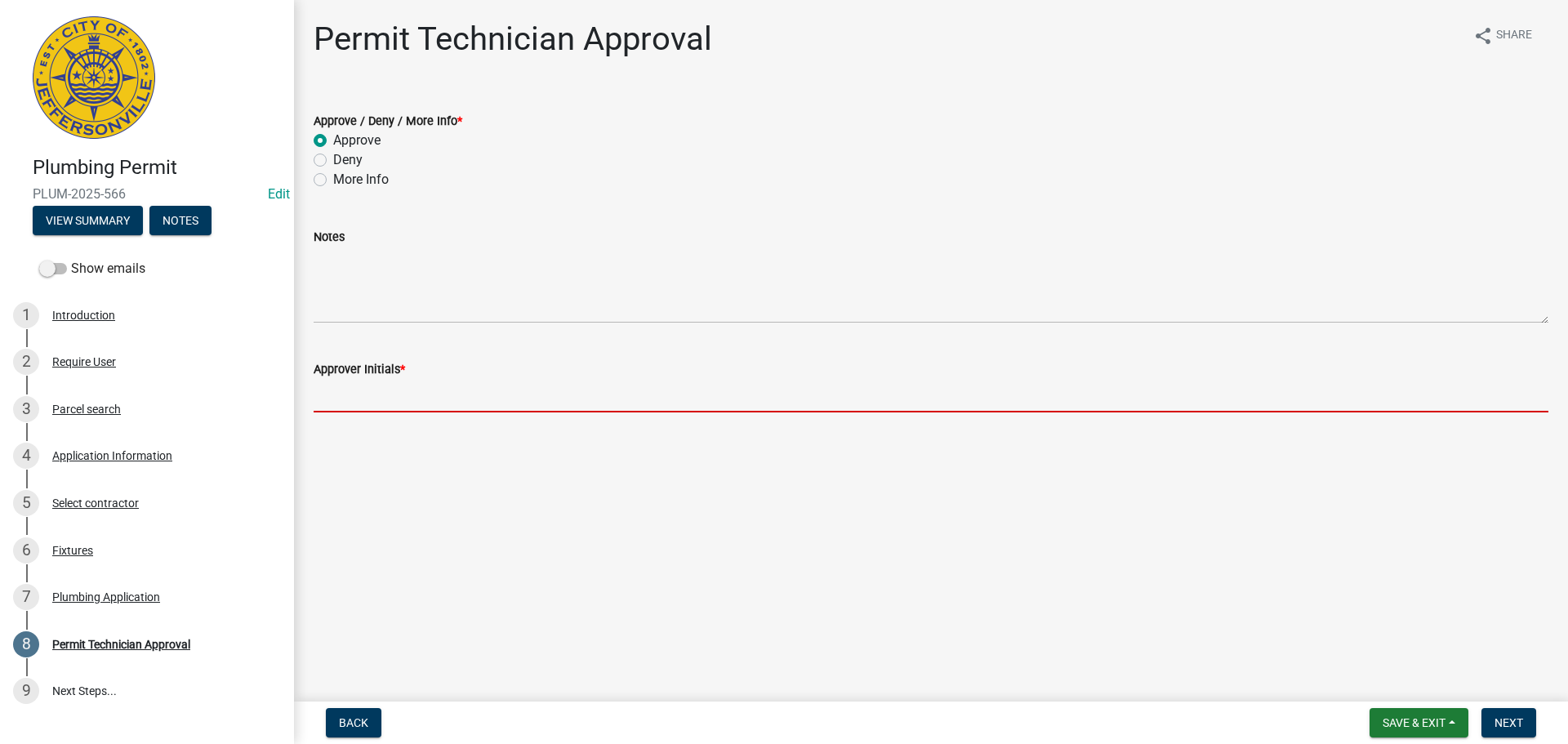
click at [379, 382] on input "Approver Initials *" at bounding box center [931, 396] width 1235 height 33
type input "MJB"
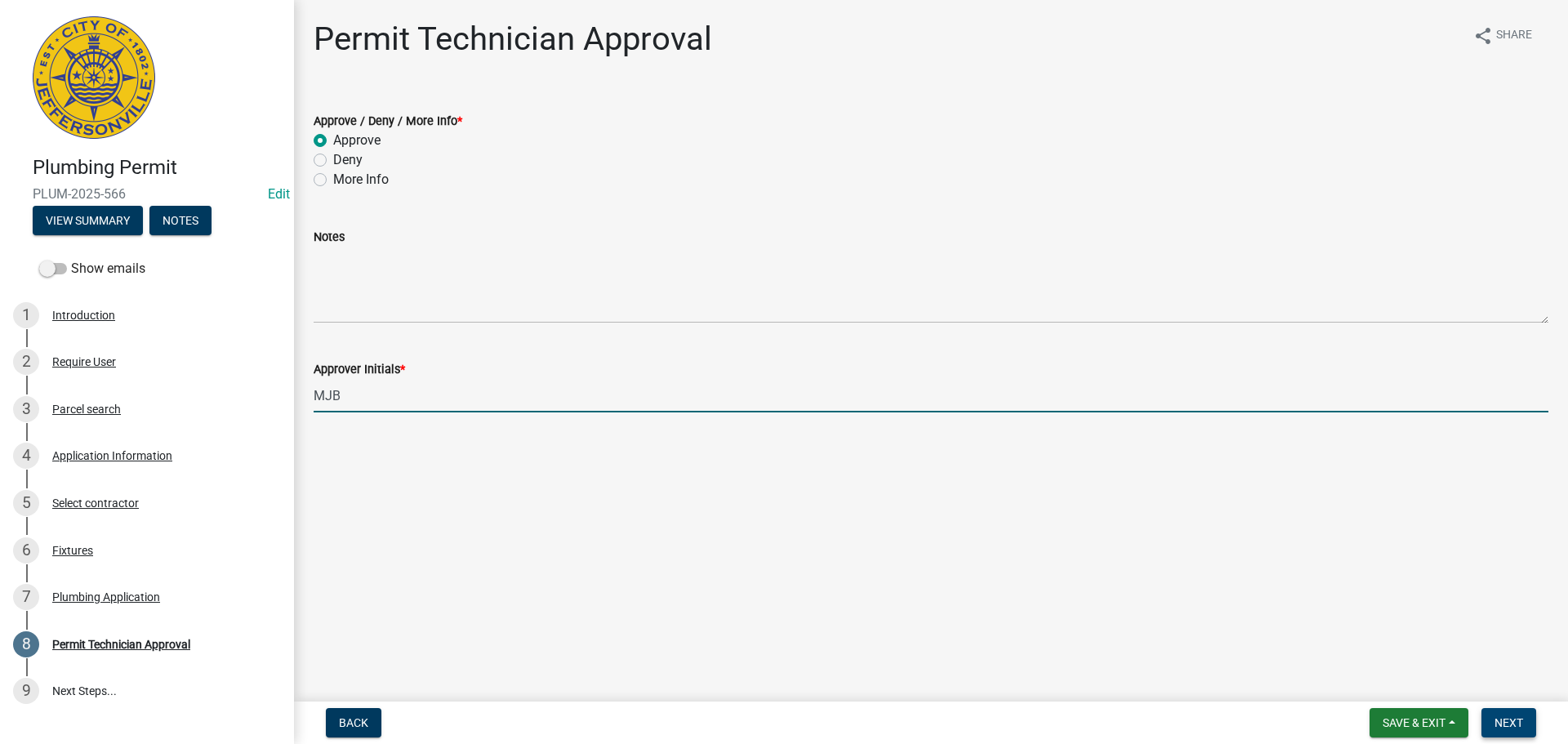
drag, startPoint x: 1515, startPoint y: 717, endPoint x: 1503, endPoint y: 717, distance: 12.0
click at [1515, 717] on span "Next" at bounding box center [1509, 723] width 29 height 13
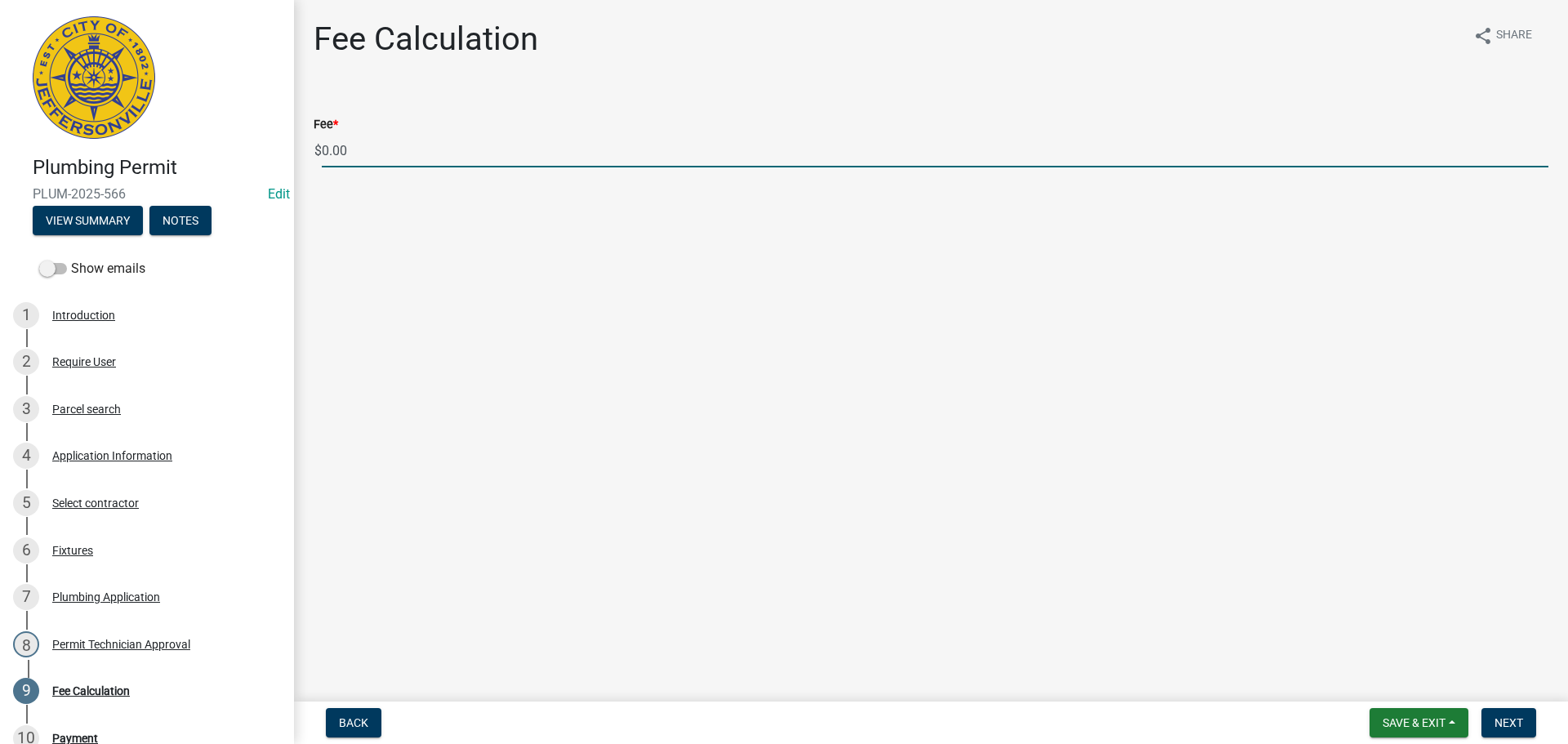
click at [359, 152] on input "0.00" at bounding box center [935, 150] width 1227 height 33
type input "0"
type input "35.00"
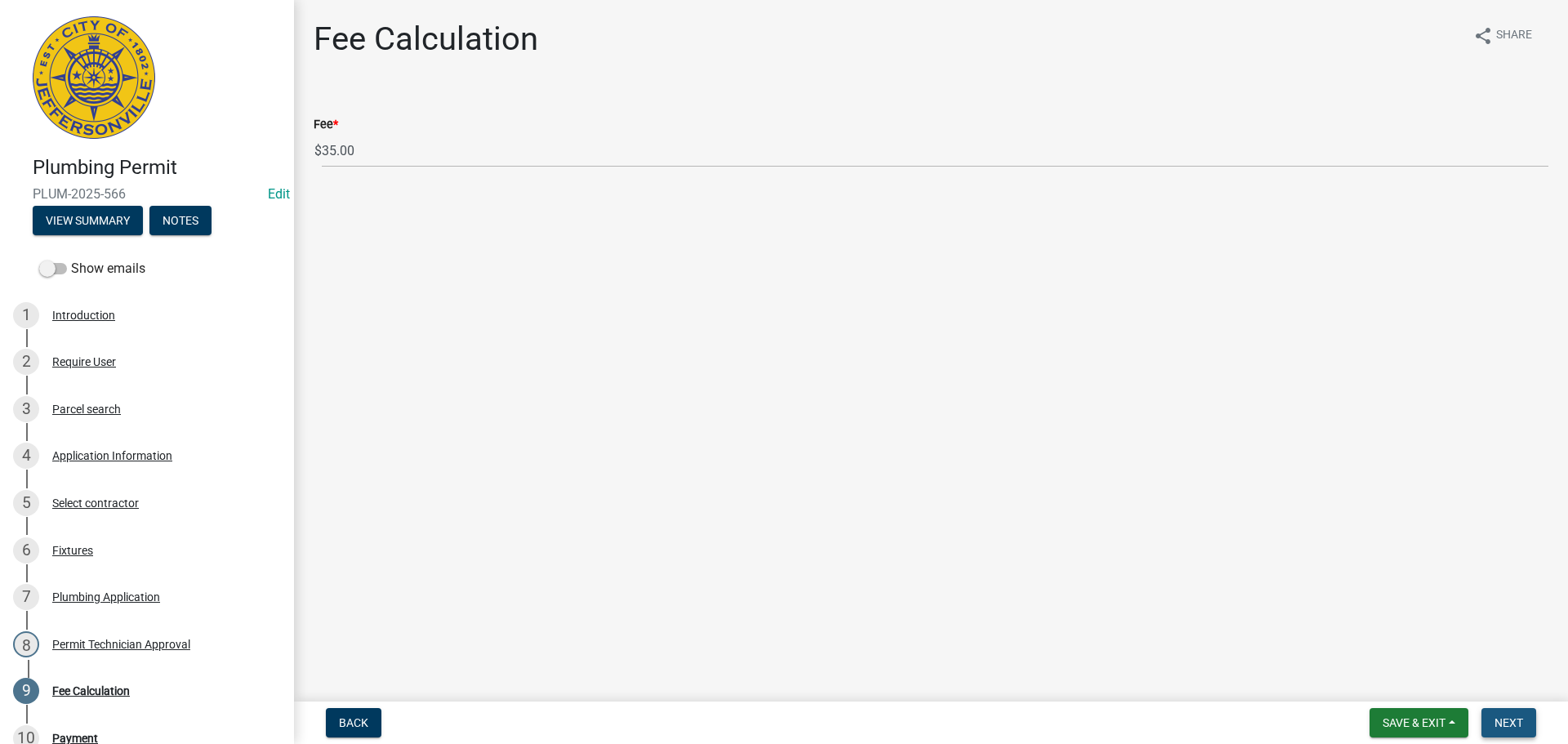
click at [1504, 717] on span "Next" at bounding box center [1509, 723] width 29 height 13
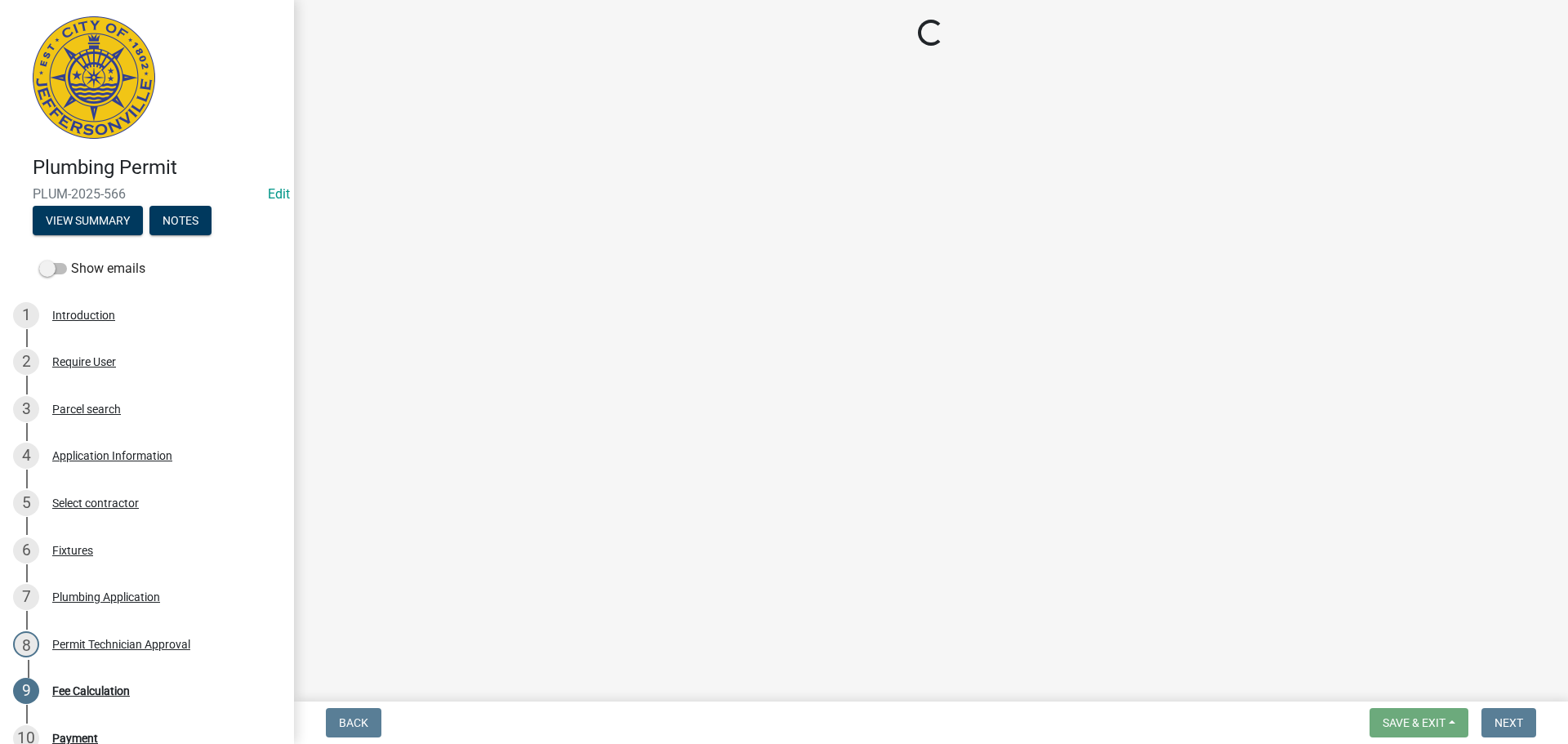
select select "3: 3"
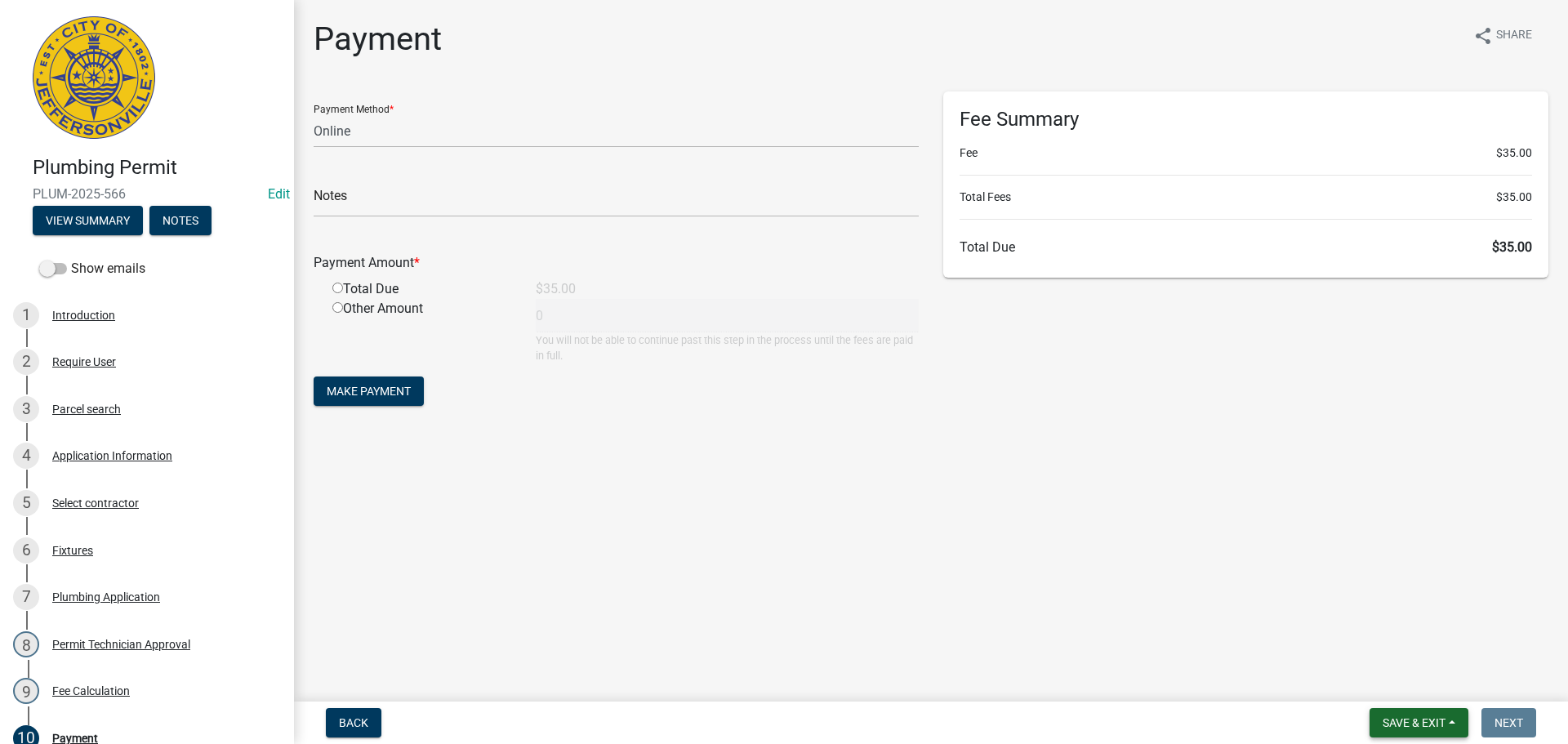
click at [1420, 714] on button "Save & Exit" at bounding box center [1419, 723] width 99 height 30
click at [1416, 689] on button "Save & Exit" at bounding box center [1404, 679] width 131 height 40
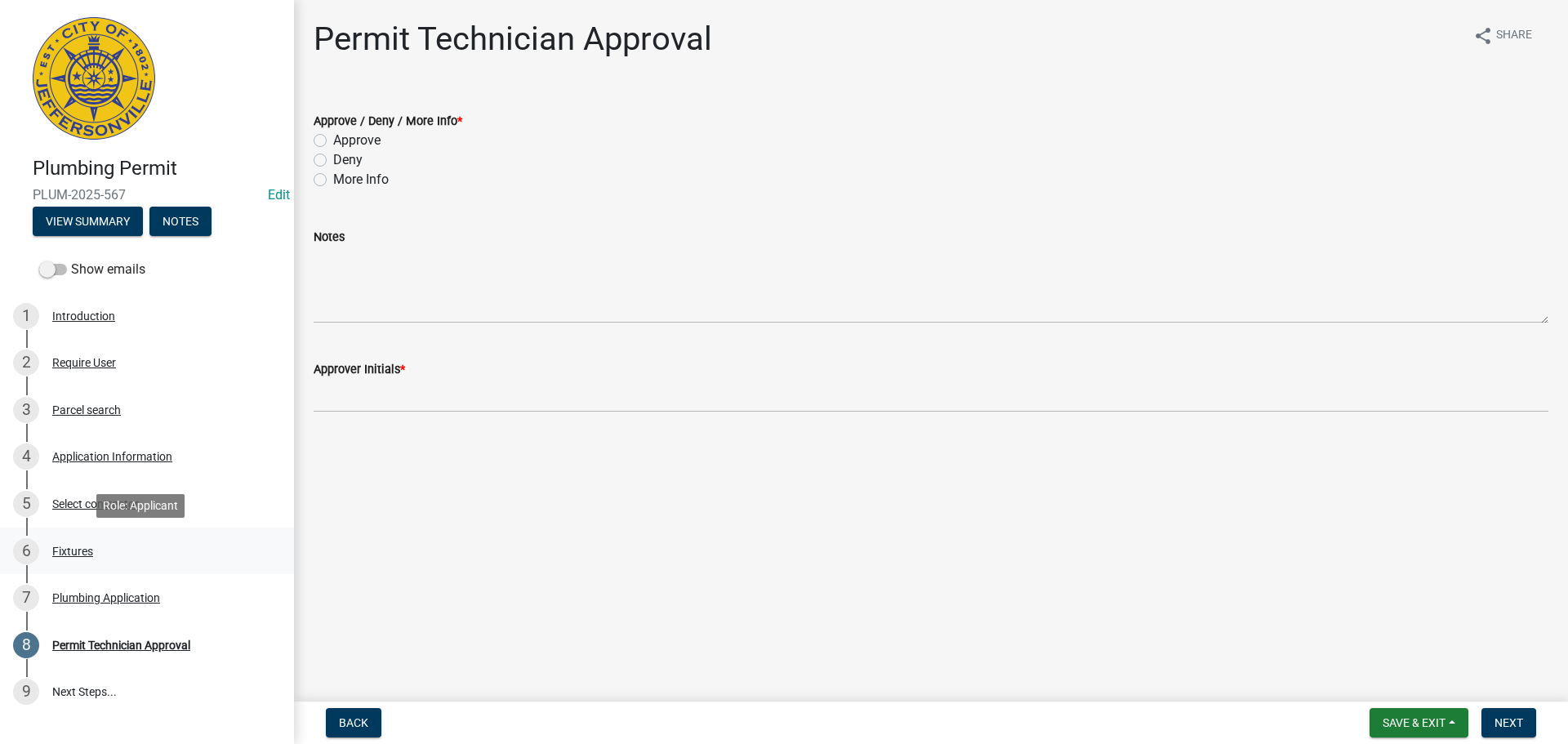
click at [70, 553] on div "Fixtures" at bounding box center [73, 551] width 41 height 11
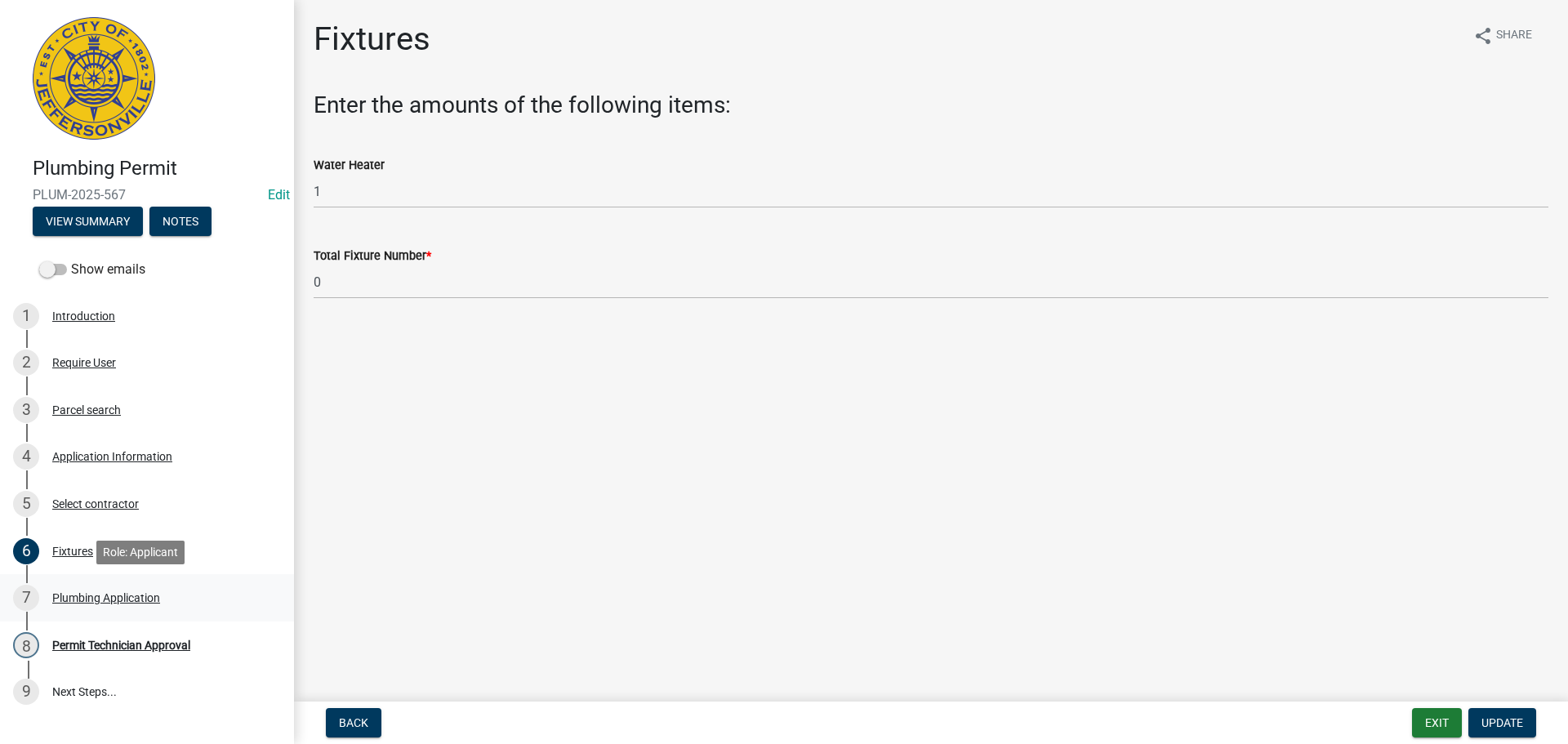
click at [104, 593] on div "Plumbing Application" at bounding box center [106, 597] width 108 height 11
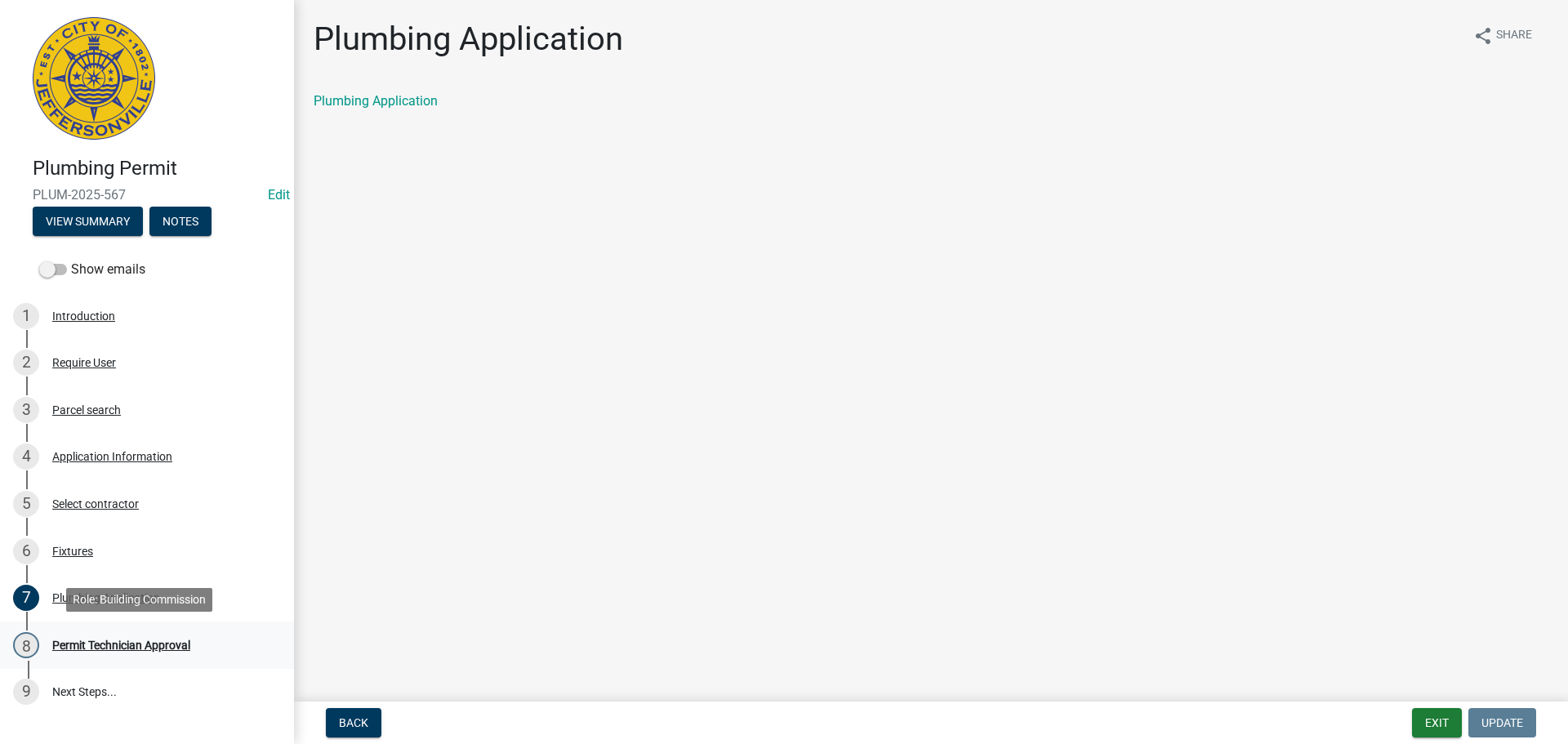
click at [120, 640] on div "Permit Technician Approval" at bounding box center [122, 644] width 138 height 11
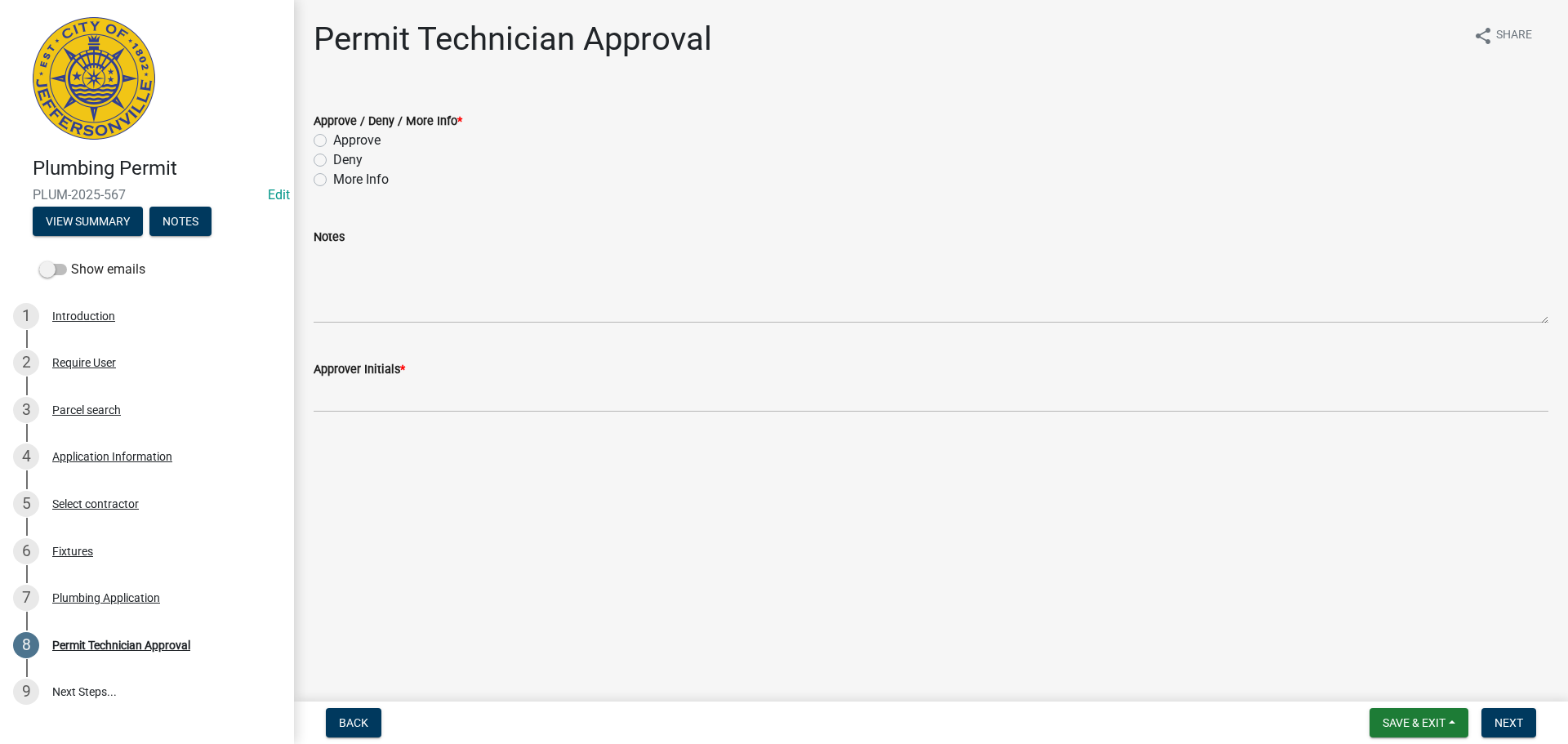
click at [333, 144] on label "Approve" at bounding box center [356, 140] width 47 height 19
click at [333, 141] on input "Approve" at bounding box center [339, 136] width 11 height 11
radio input "true"
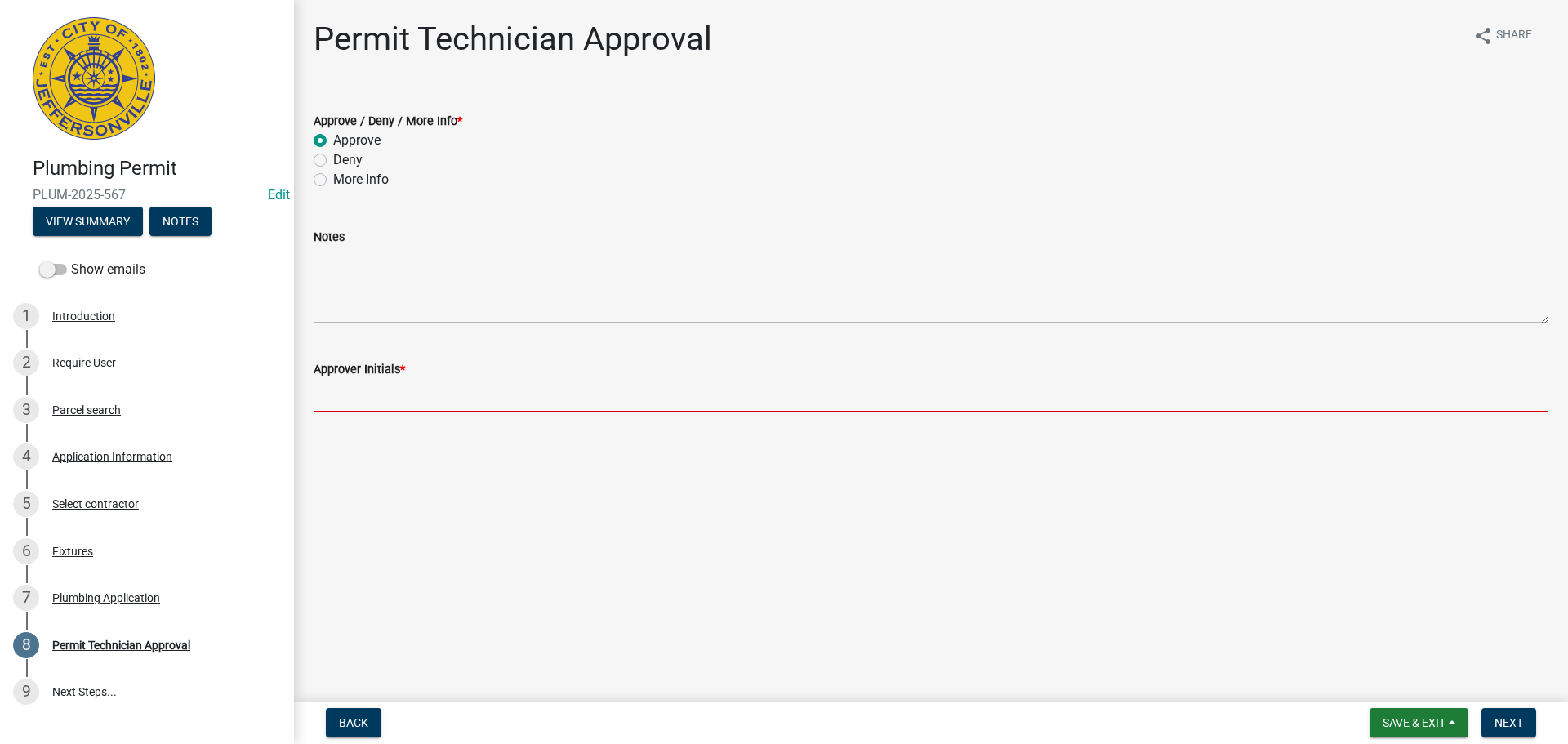
drag, startPoint x: 374, startPoint y: 389, endPoint x: 406, endPoint y: 411, distance: 38.8
click at [374, 389] on input "Approver Initials *" at bounding box center [931, 396] width 1235 height 33
type input "MJB"
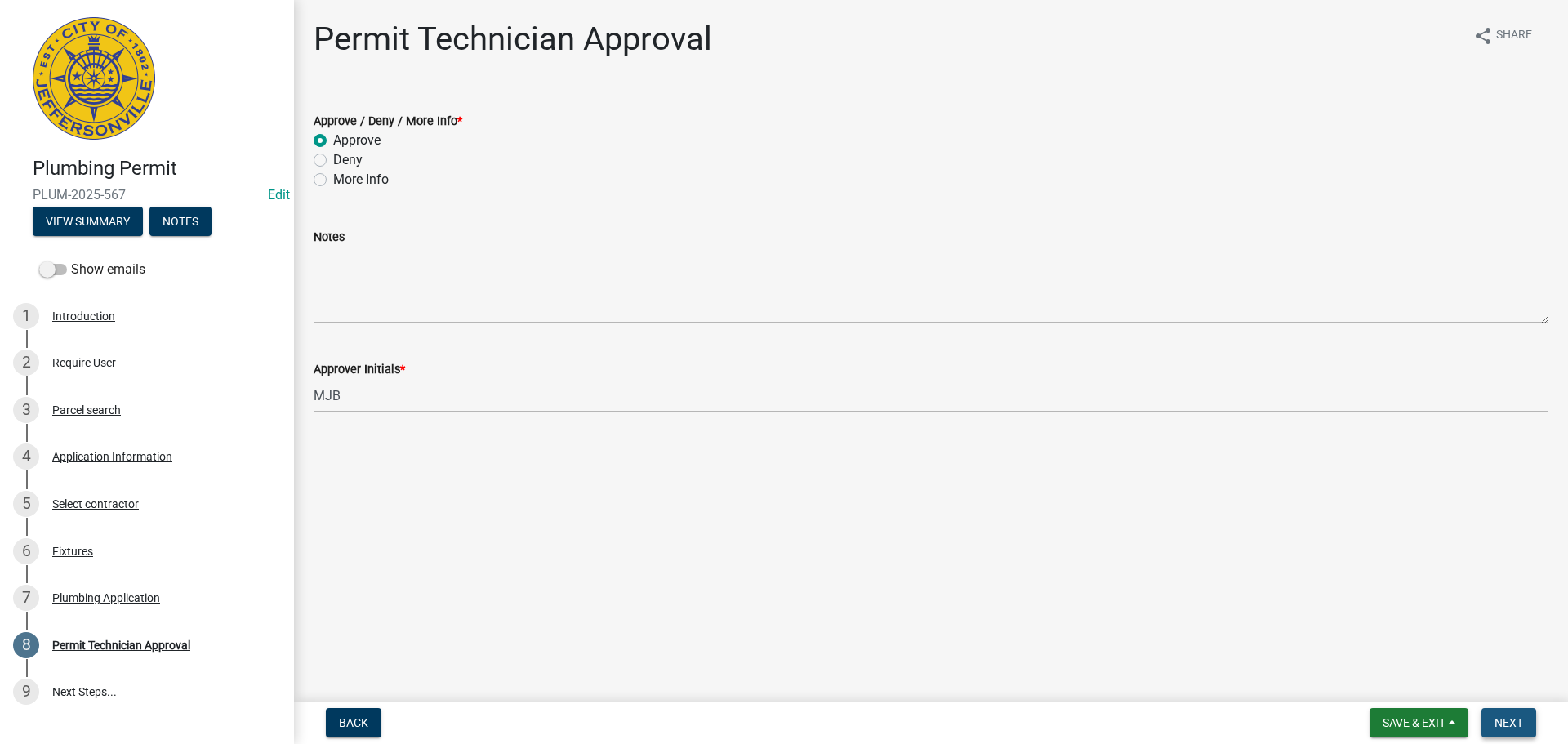
click at [1508, 719] on span "Next" at bounding box center [1509, 723] width 29 height 13
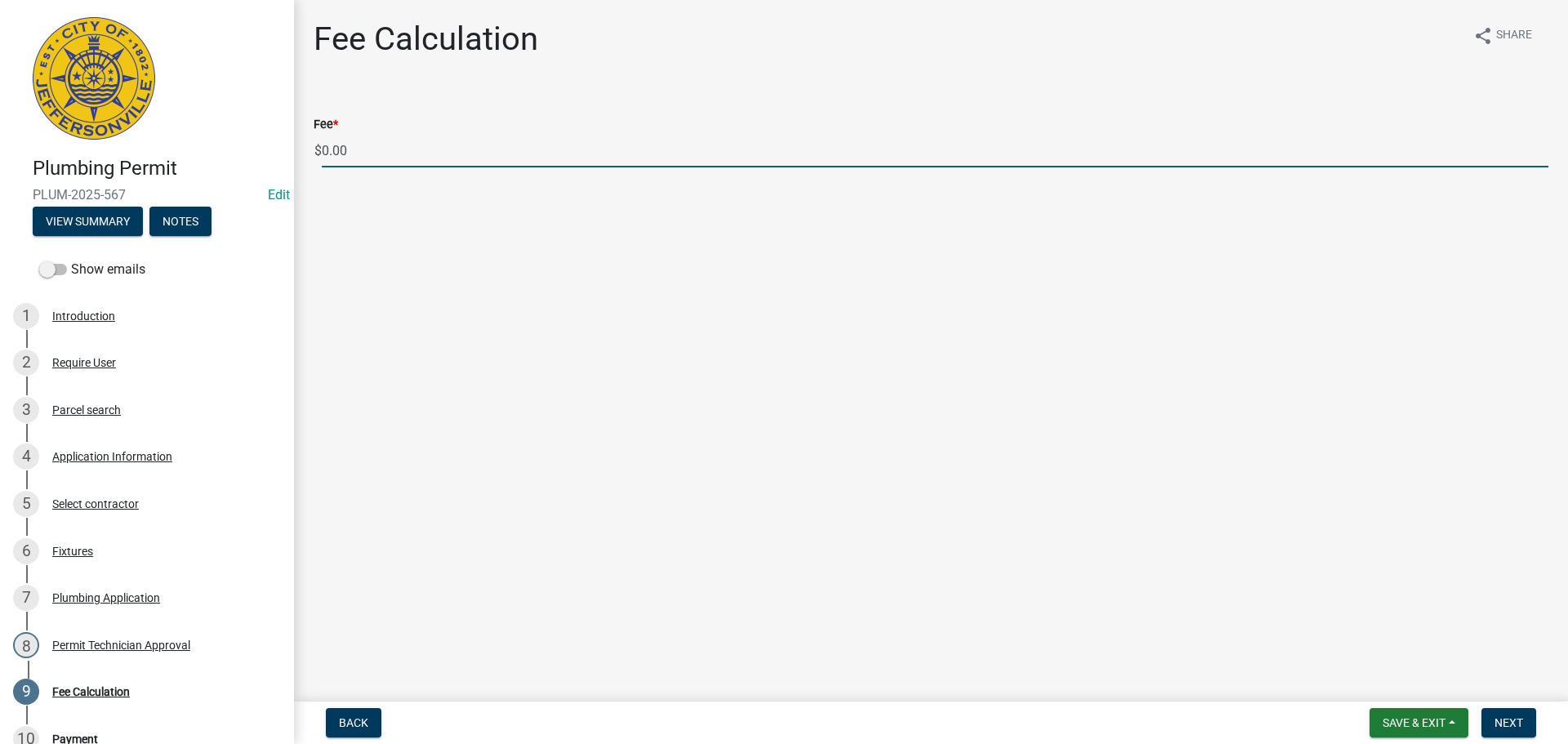
drag, startPoint x: 379, startPoint y: 134, endPoint x: 361, endPoint y: 141, distance: 19.3
click at [374, 136] on input "0.00" at bounding box center [935, 150] width 1227 height 33
type input "0"
type input "35.00"
click at [1505, 724] on span "Next" at bounding box center [1509, 723] width 29 height 13
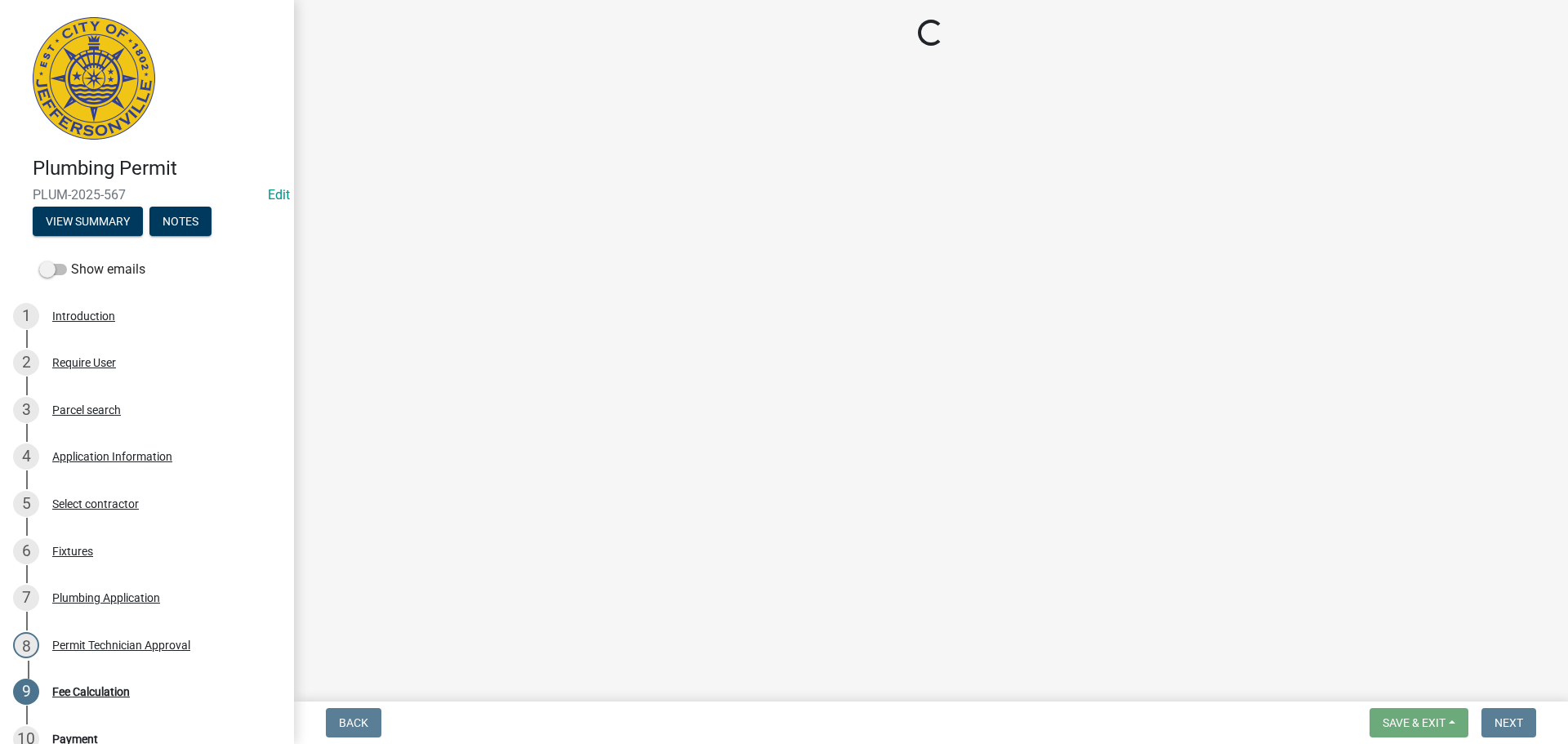
select select "3: 3"
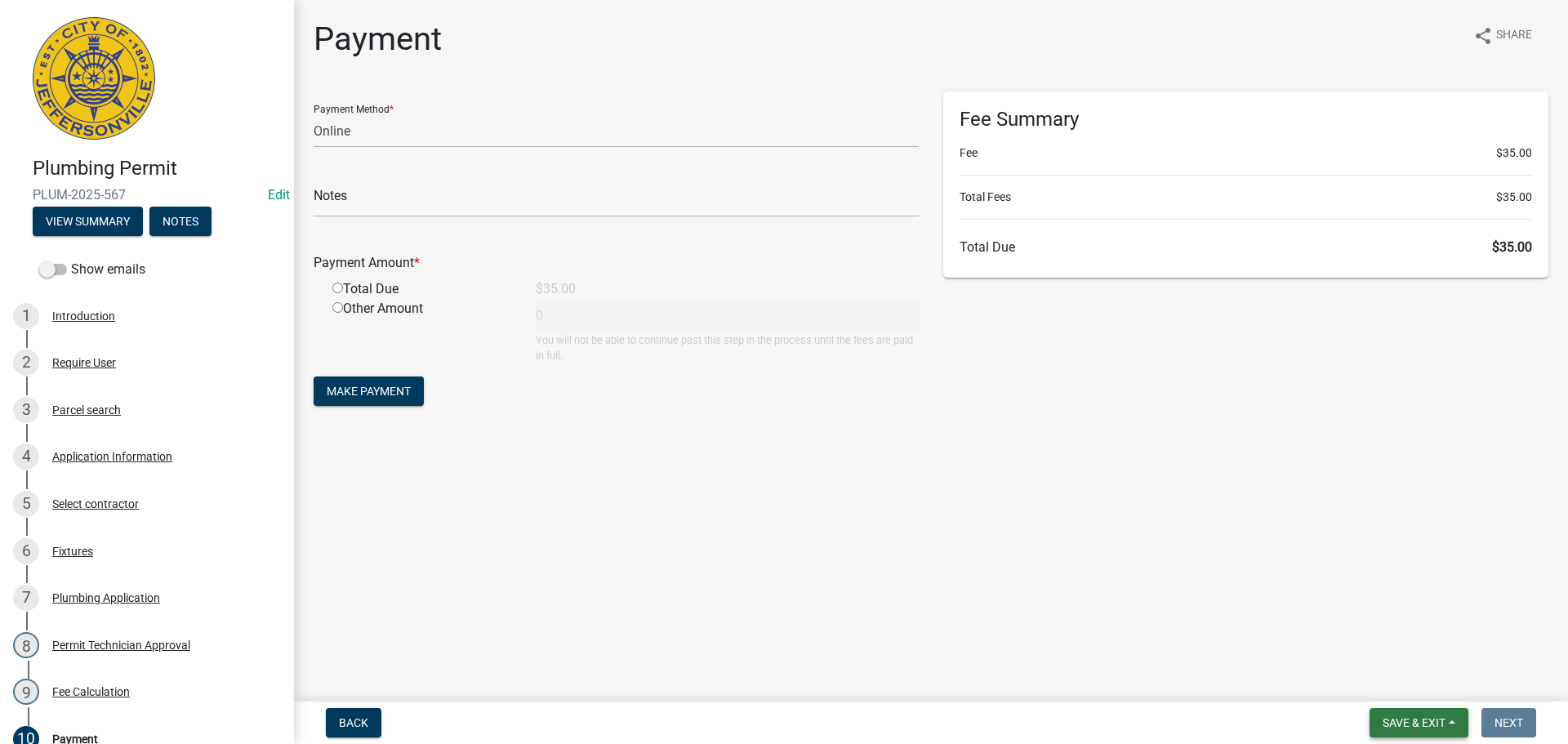
click at [1391, 716] on span "Save & Exit" at bounding box center [1414, 723] width 63 height 13
drag, startPoint x: 1379, startPoint y: 685, endPoint x: 1165, endPoint y: 682, distance: 214.0
click at [1374, 684] on button "Save & Exit" at bounding box center [1404, 679] width 131 height 40
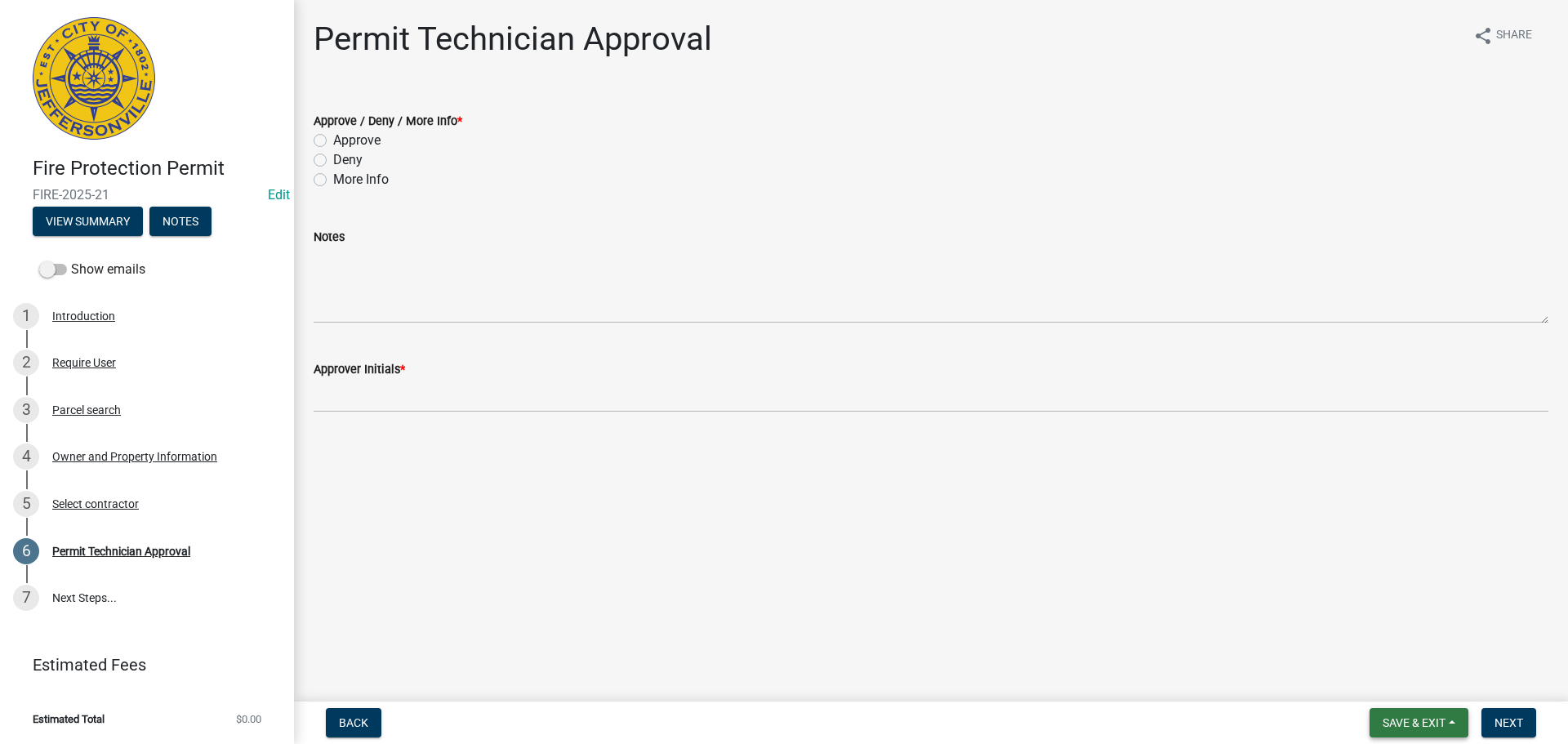
click at [1403, 717] on span "Save & Exit" at bounding box center [1414, 723] width 63 height 13
drag, startPoint x: 1393, startPoint y: 690, endPoint x: 1140, endPoint y: 585, distance: 273.9
click at [1393, 689] on button "Save & Exit" at bounding box center [1404, 679] width 131 height 40
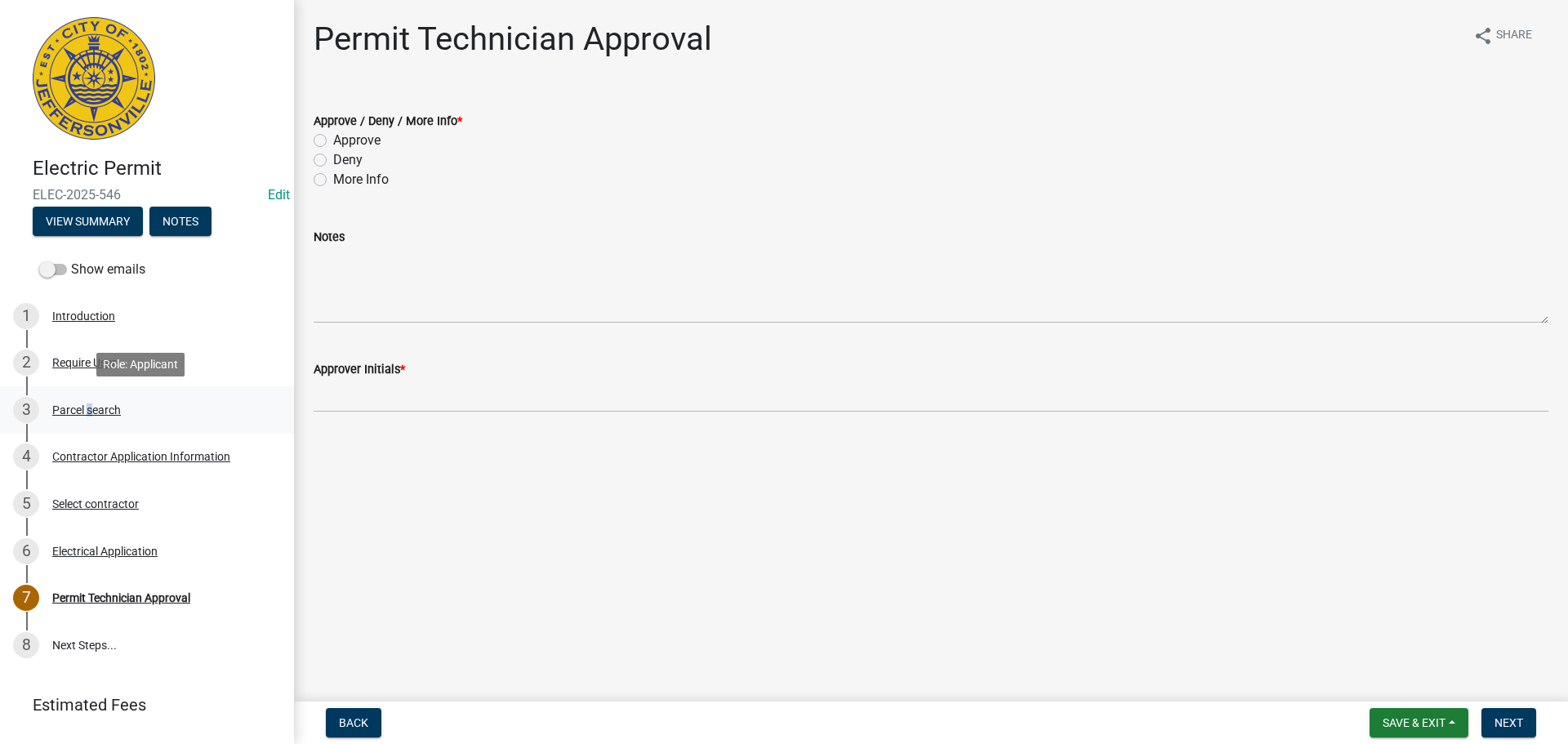
drag, startPoint x: 85, startPoint y: 404, endPoint x: 102, endPoint y: 415, distance: 20.2
click at [89, 409] on div "Parcel search" at bounding box center [87, 409] width 68 height 11
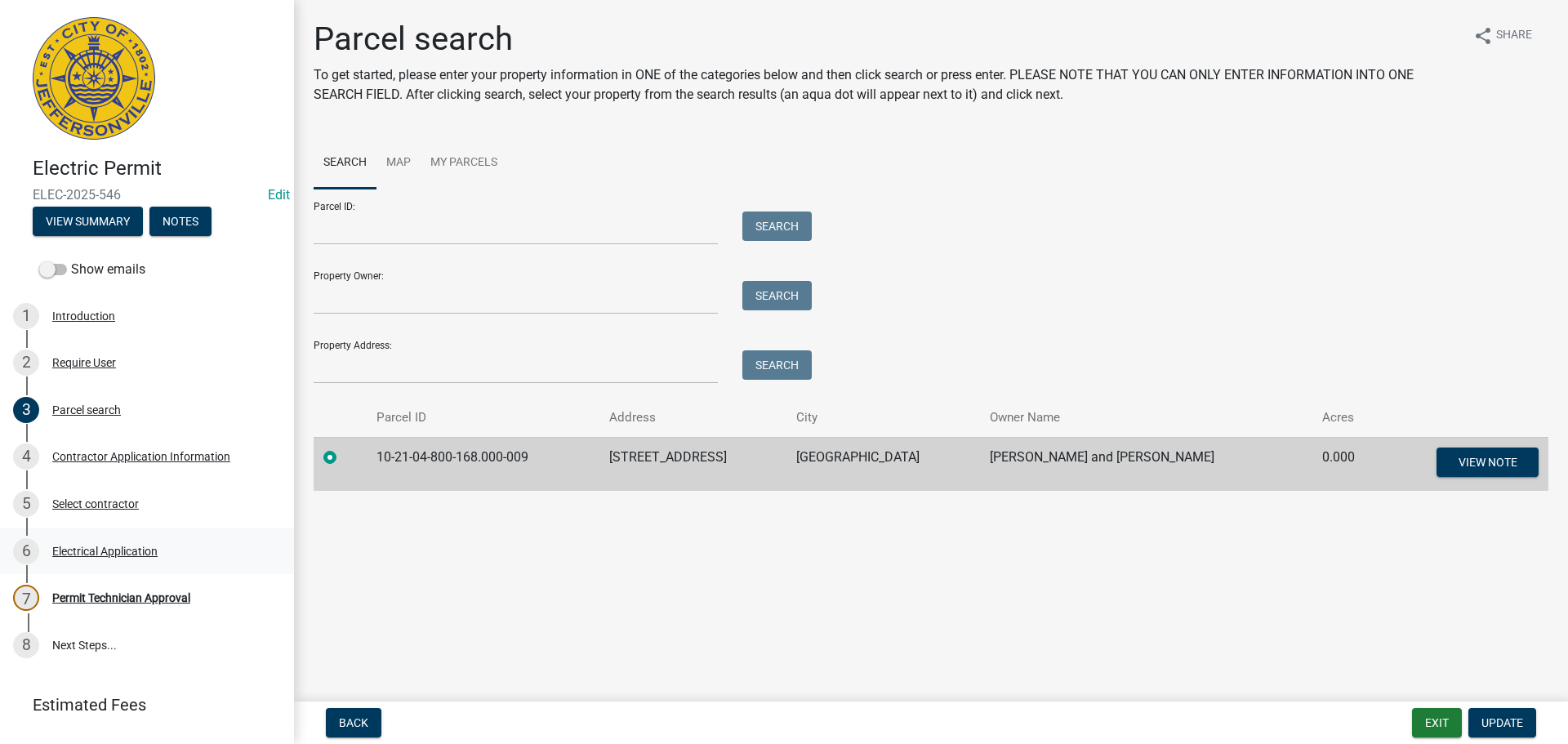
click at [118, 552] on div "Electrical Application" at bounding box center [105, 551] width 105 height 11
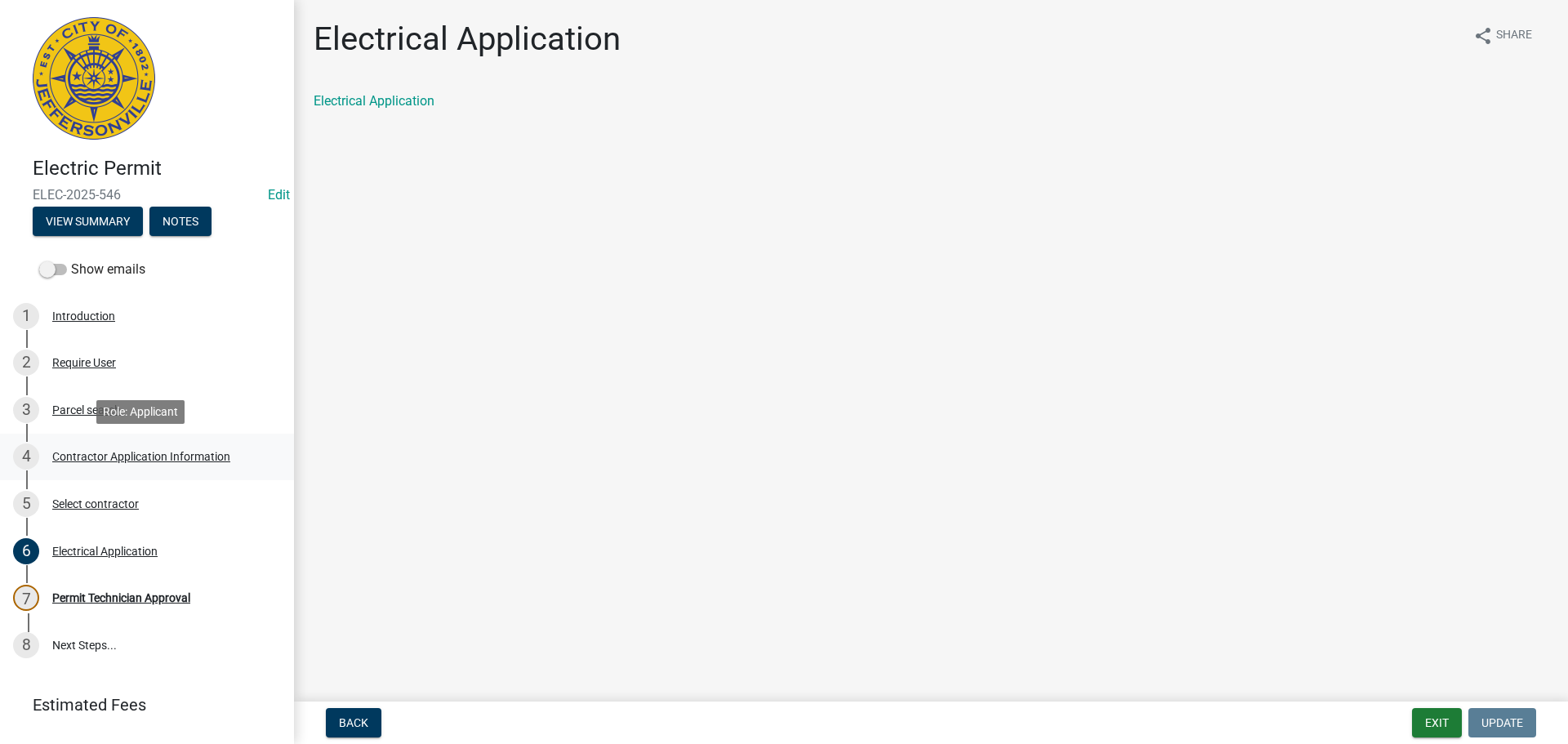
drag, startPoint x: 100, startPoint y: 450, endPoint x: 189, endPoint y: 453, distance: 89.1
click at [100, 453] on div "Contractor Application Information" at bounding box center [141, 456] width 178 height 11
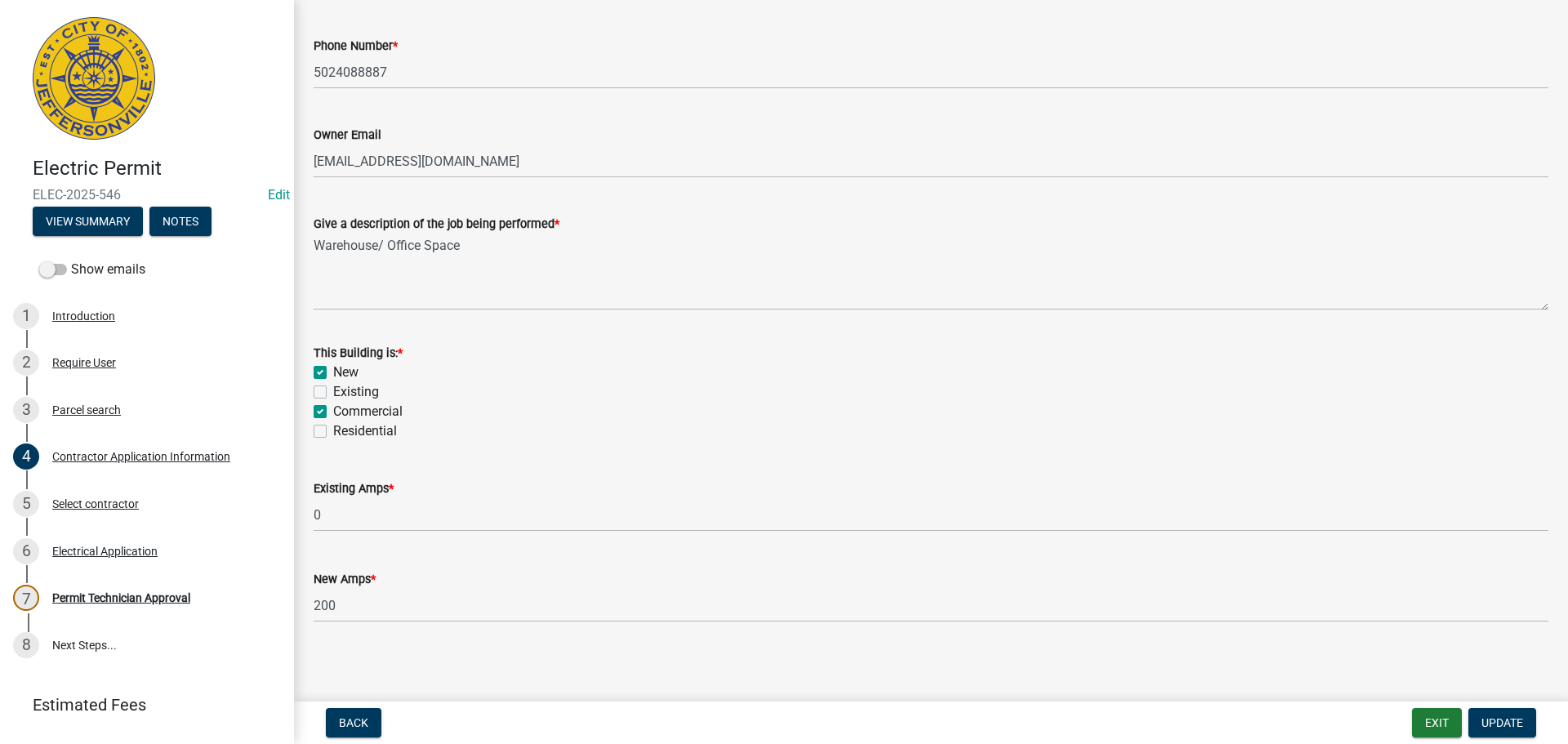
scroll to position [659, 0]
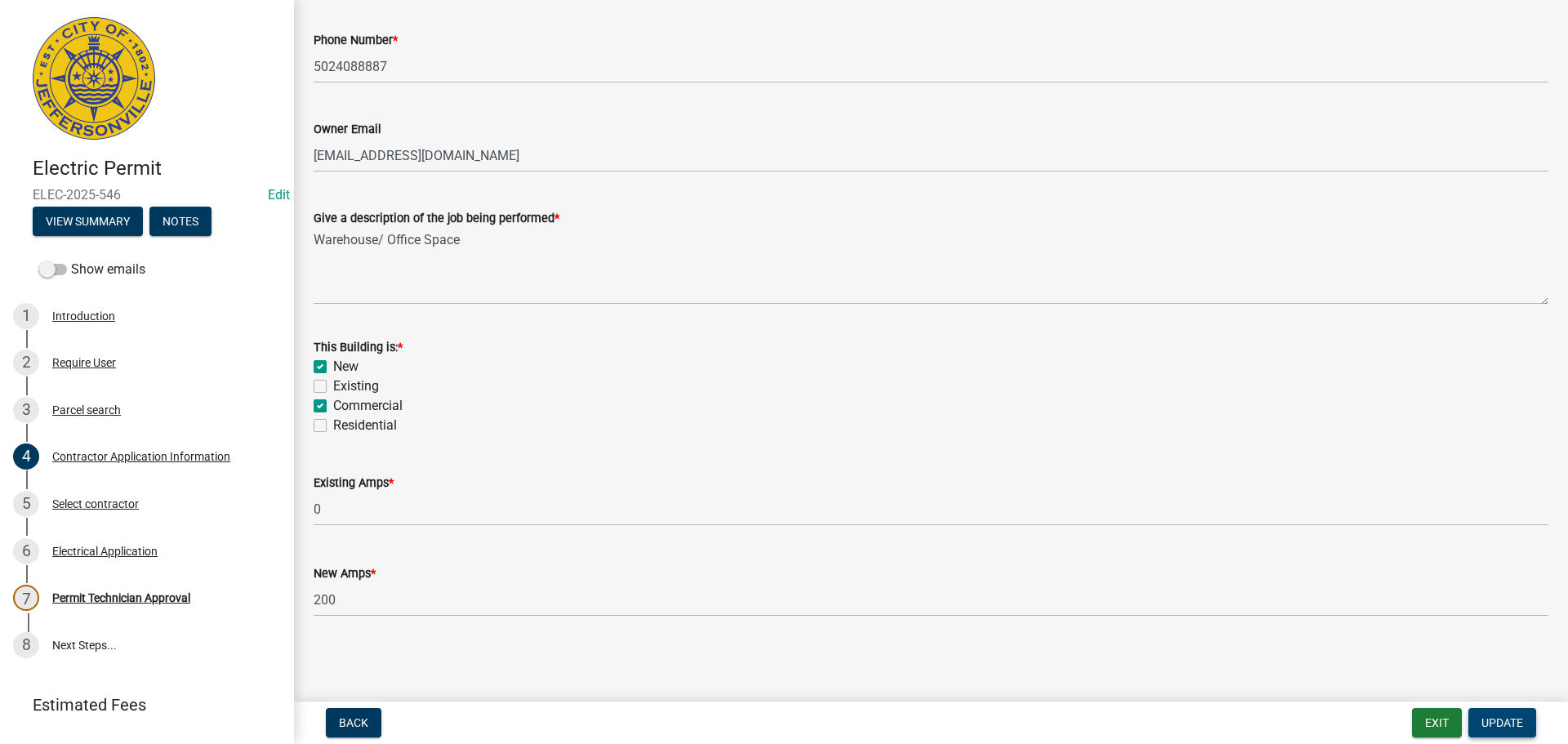
click at [1493, 724] on span "Update" at bounding box center [1502, 723] width 42 height 13
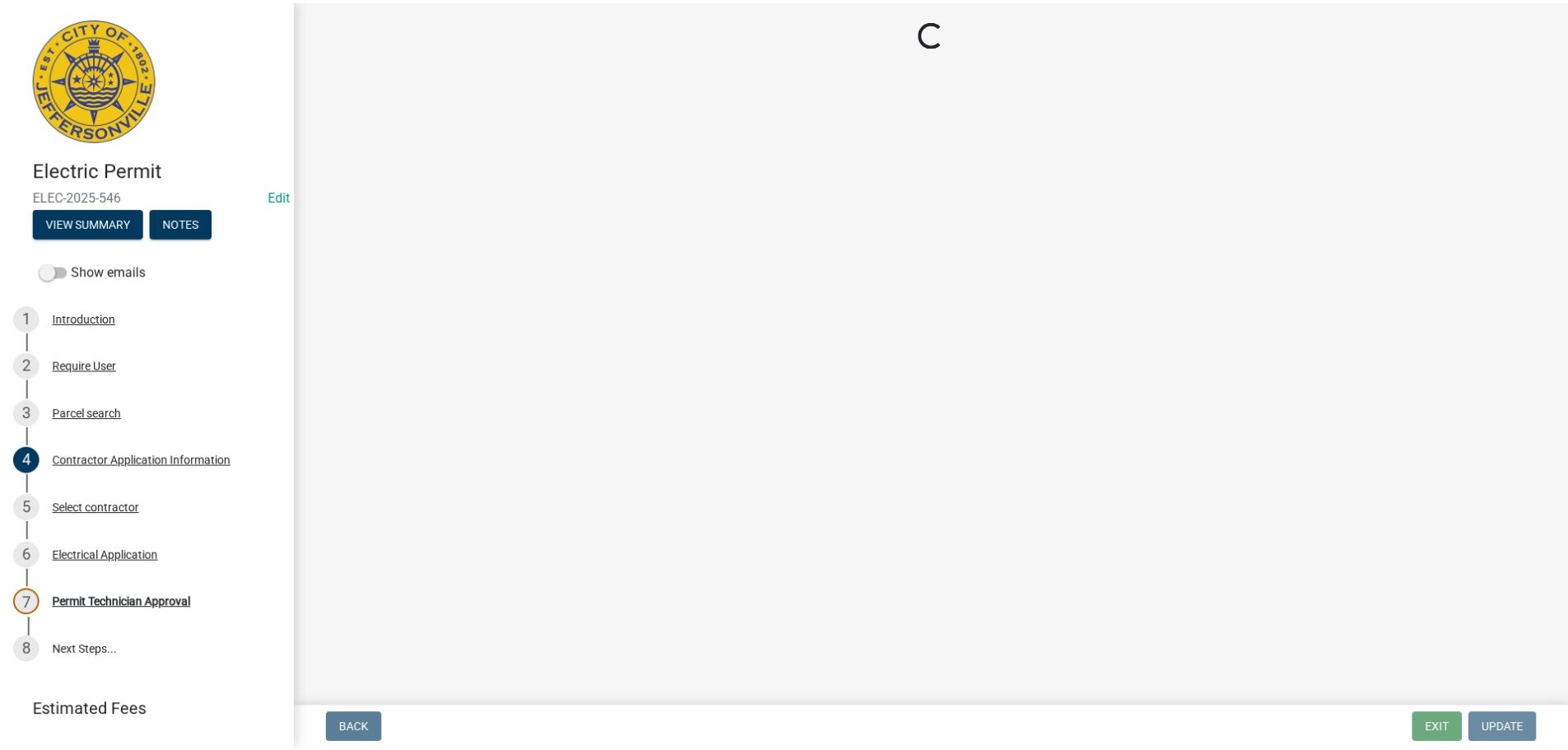
scroll to position [0, 0]
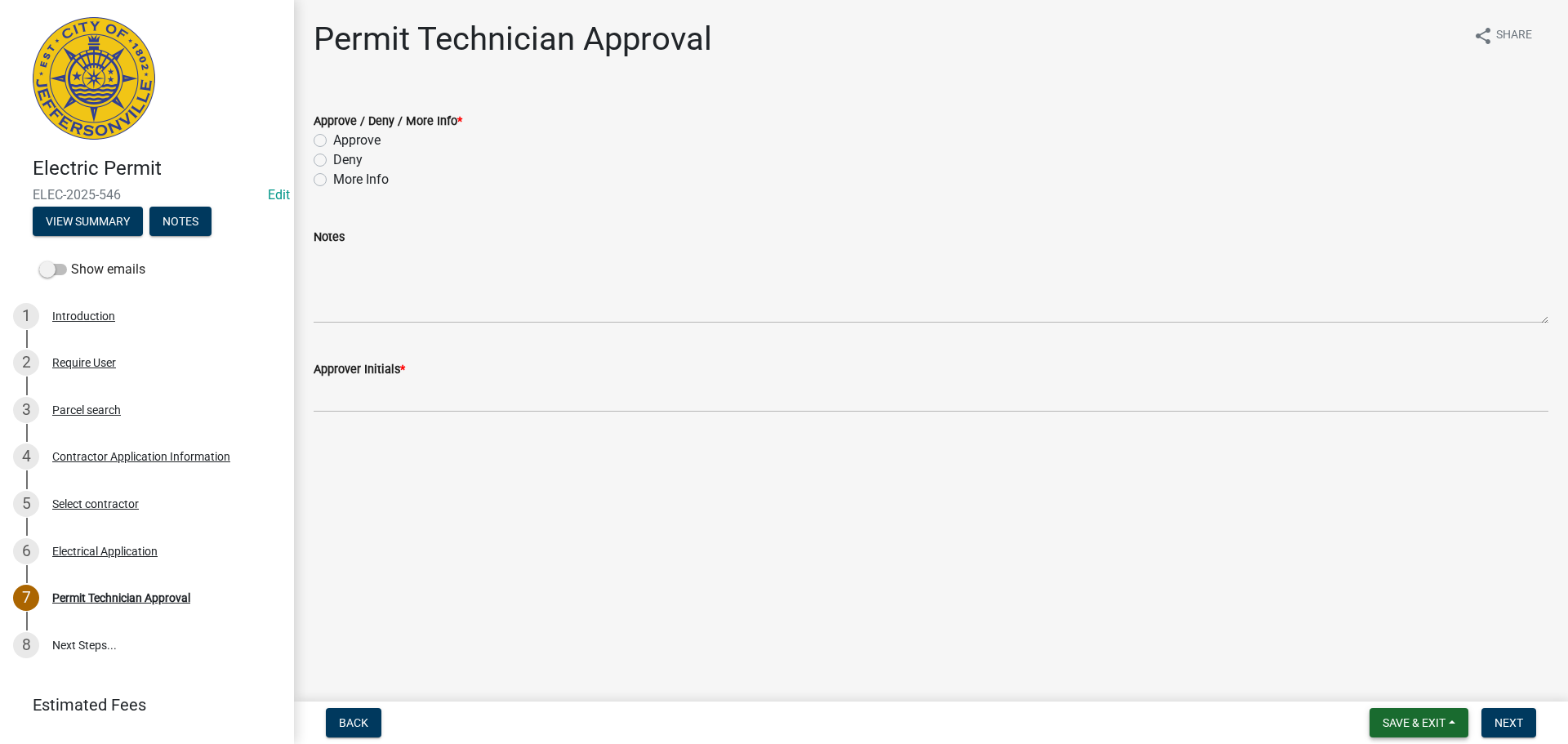
click at [1396, 719] on span "Save & Exit" at bounding box center [1414, 723] width 63 height 13
click at [1379, 691] on button "Save & Exit" at bounding box center [1404, 679] width 131 height 40
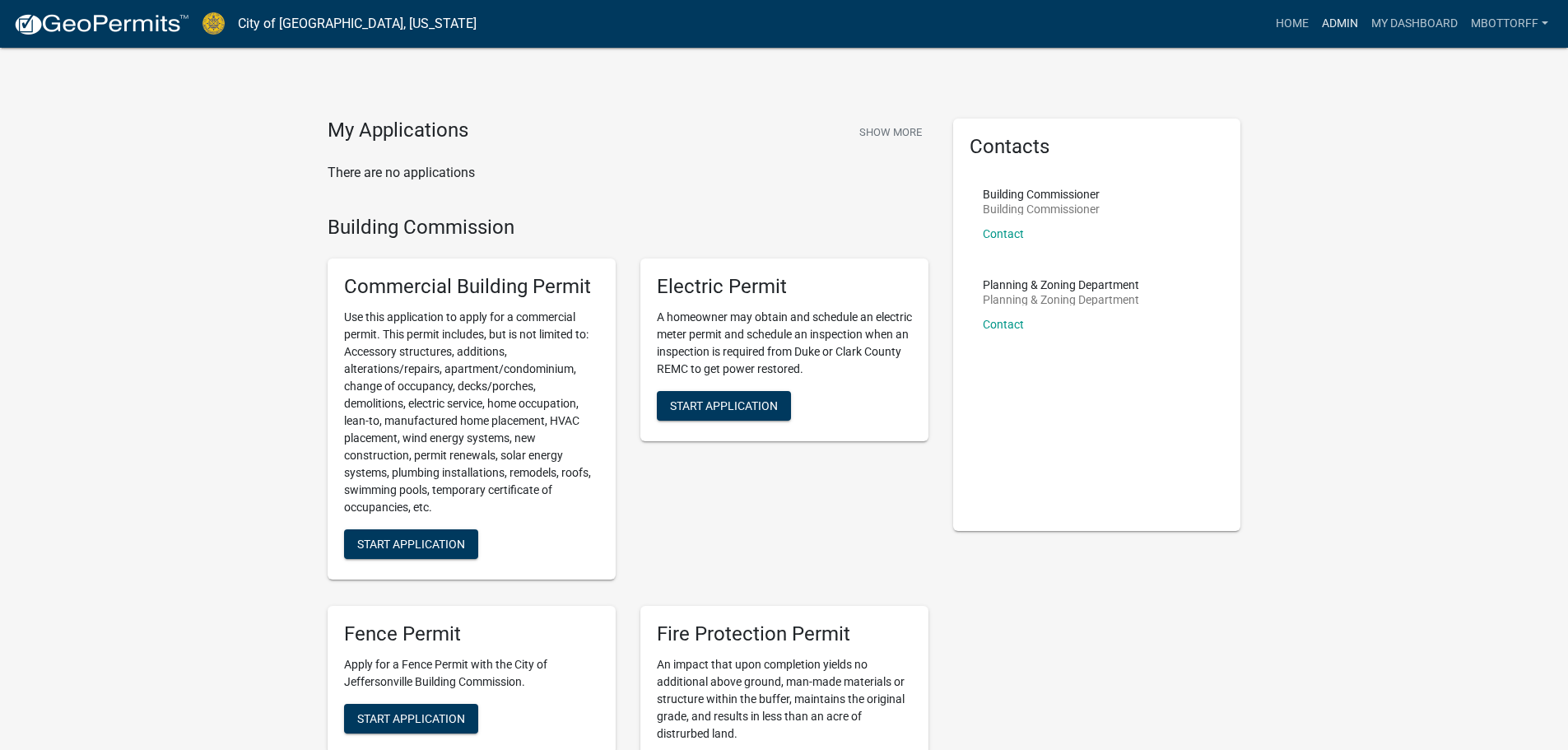
click at [1342, 19] on link "Admin" at bounding box center [1339, 24] width 49 height 32
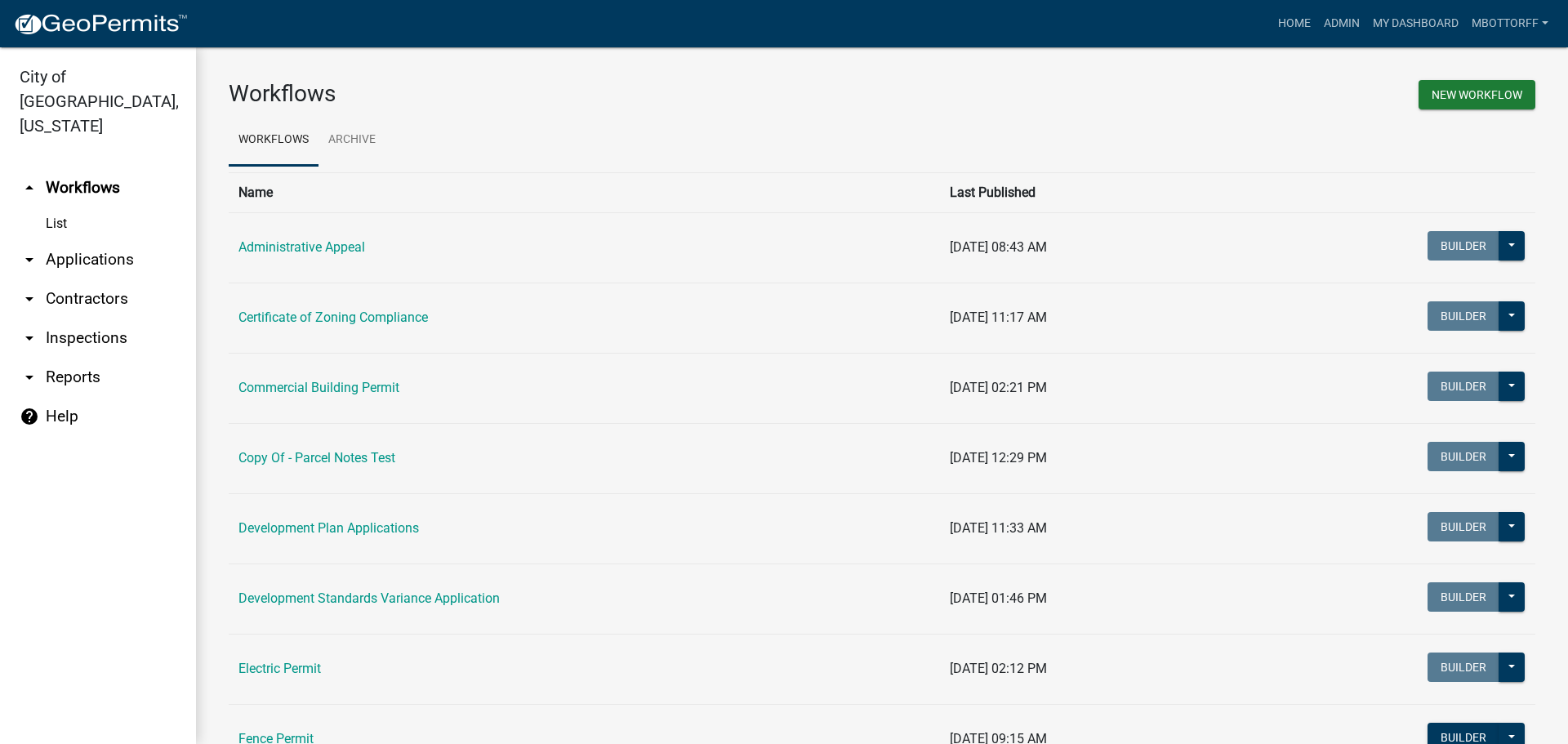
click at [85, 240] on link "arrow_drop_down Applications" at bounding box center [98, 259] width 196 height 40
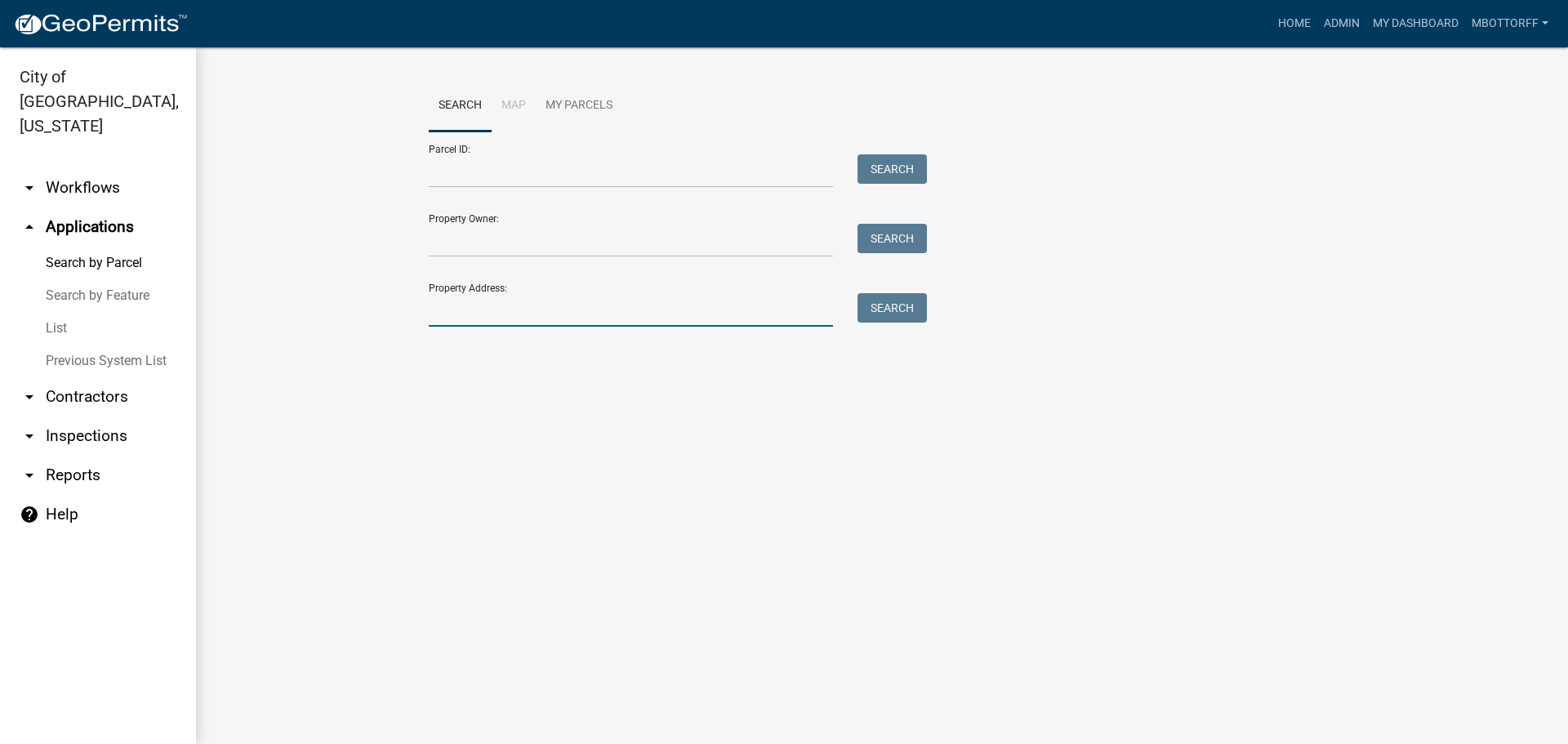
click at [452, 304] on input "Property Address:" at bounding box center [631, 310] width 404 height 33
click at [903, 314] on button "Search" at bounding box center [892, 308] width 69 height 30
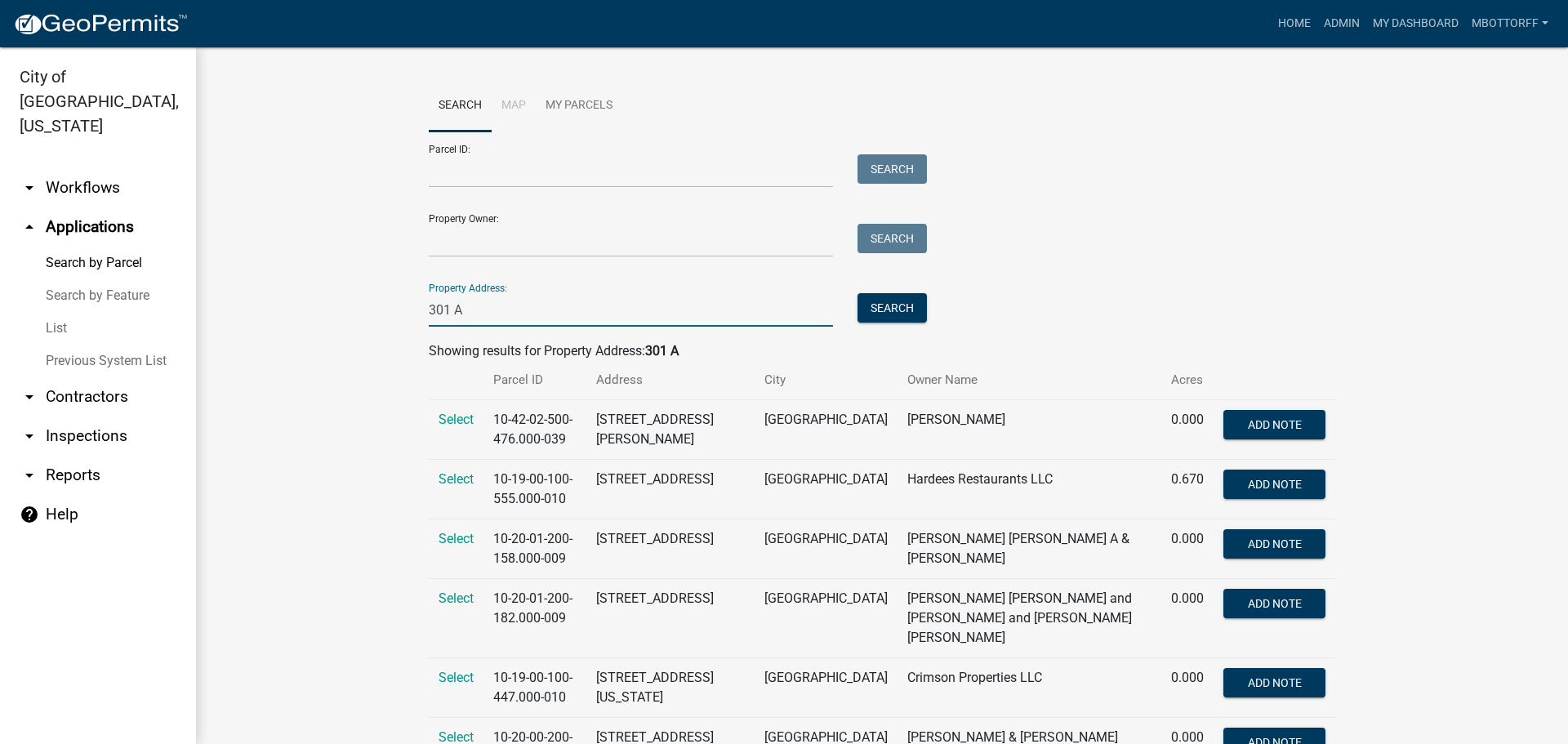
drag, startPoint x: 462, startPoint y: 317, endPoint x: 275, endPoint y: 264, distance: 194.4
click at [334, 289] on wm-workflow-application-search-view "Search Map My Parcels Parcel ID: Search Property Owner: Search Property Address…" at bounding box center [882, 733] width 1307 height 1305
type input "202"
click at [876, 307] on button "Search" at bounding box center [892, 308] width 69 height 30
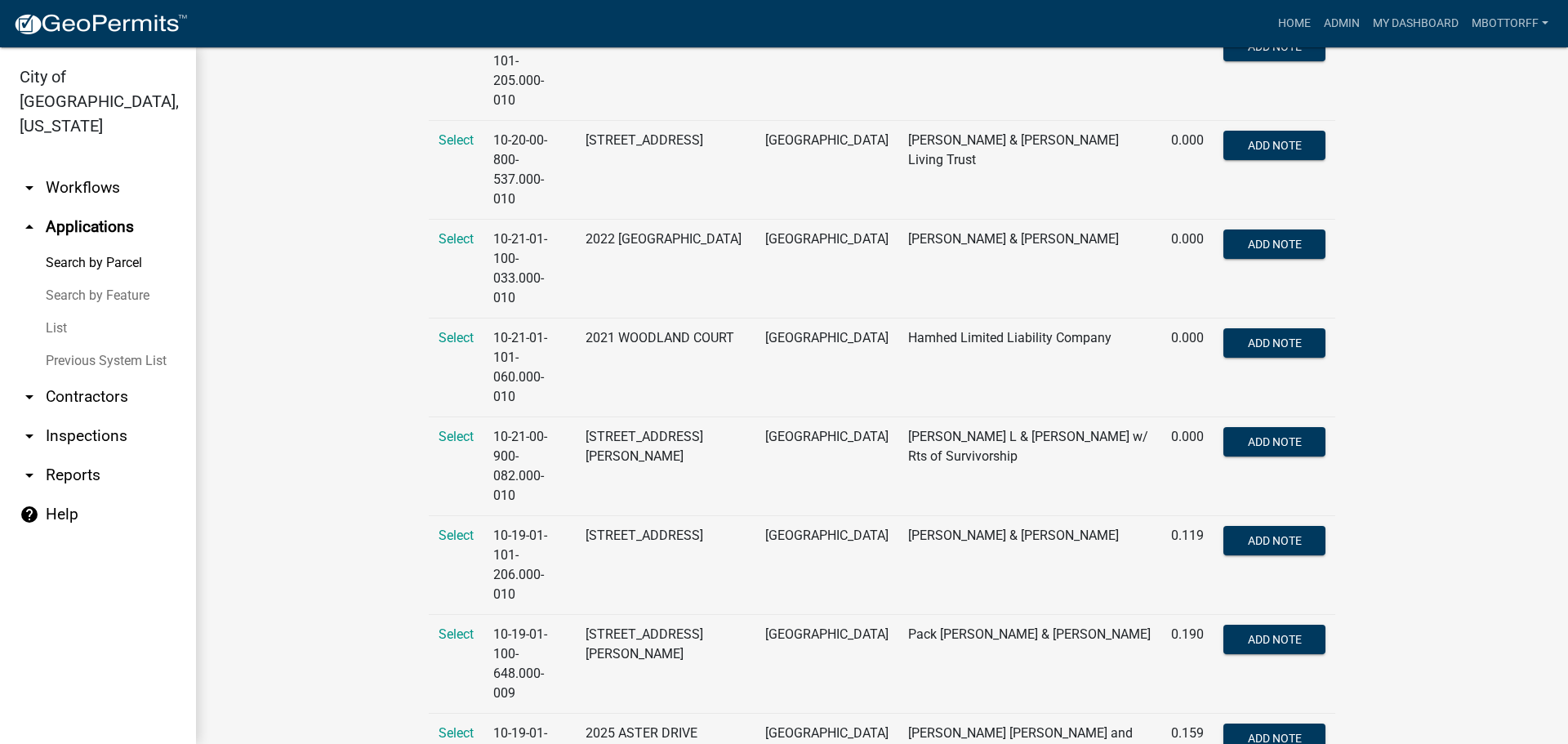
scroll to position [1143, 0]
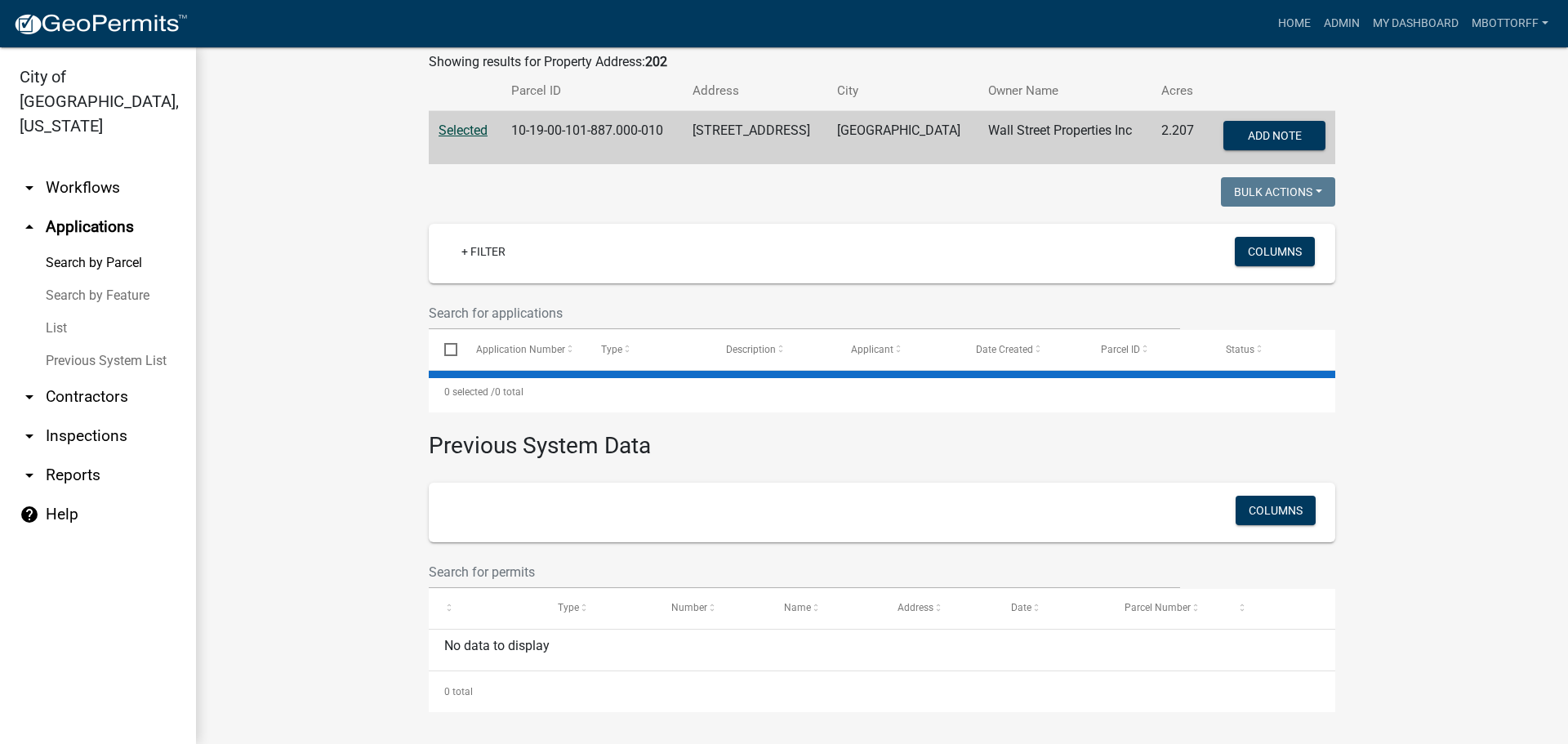
scroll to position [472, 0]
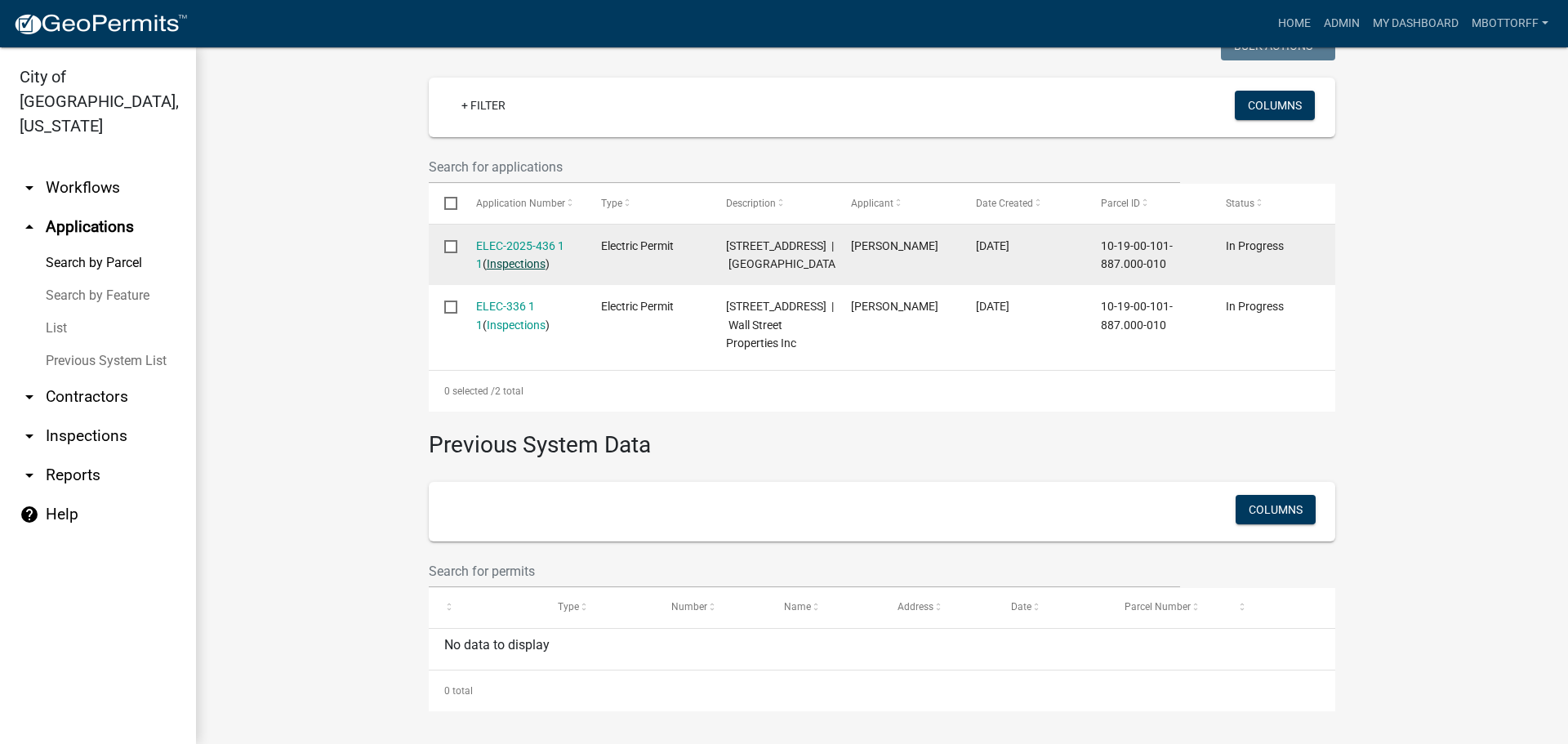
click at [505, 257] on link "Inspections" at bounding box center [517, 264] width 59 height 13
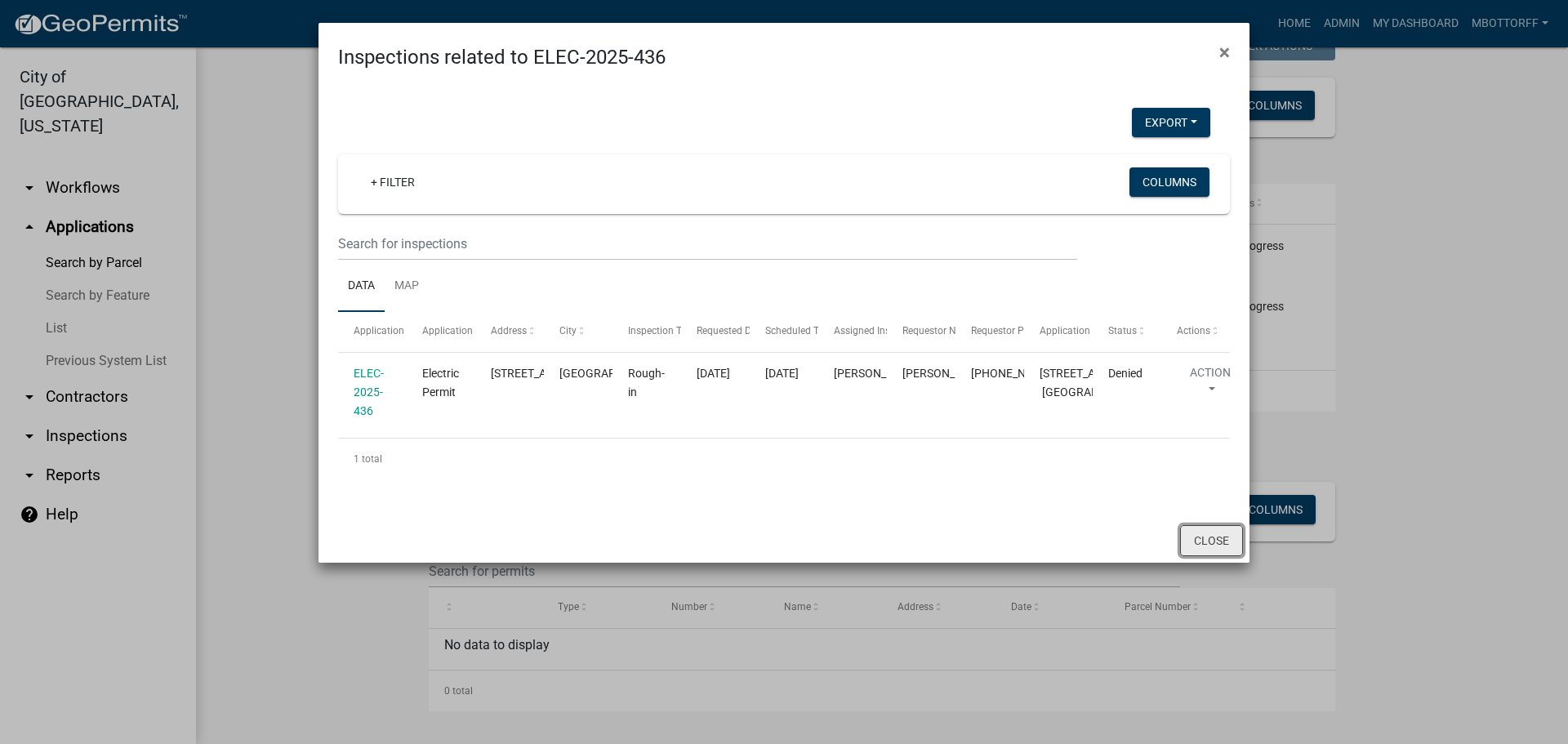
click at [1213, 556] on button "Close" at bounding box center [1212, 540] width 63 height 31
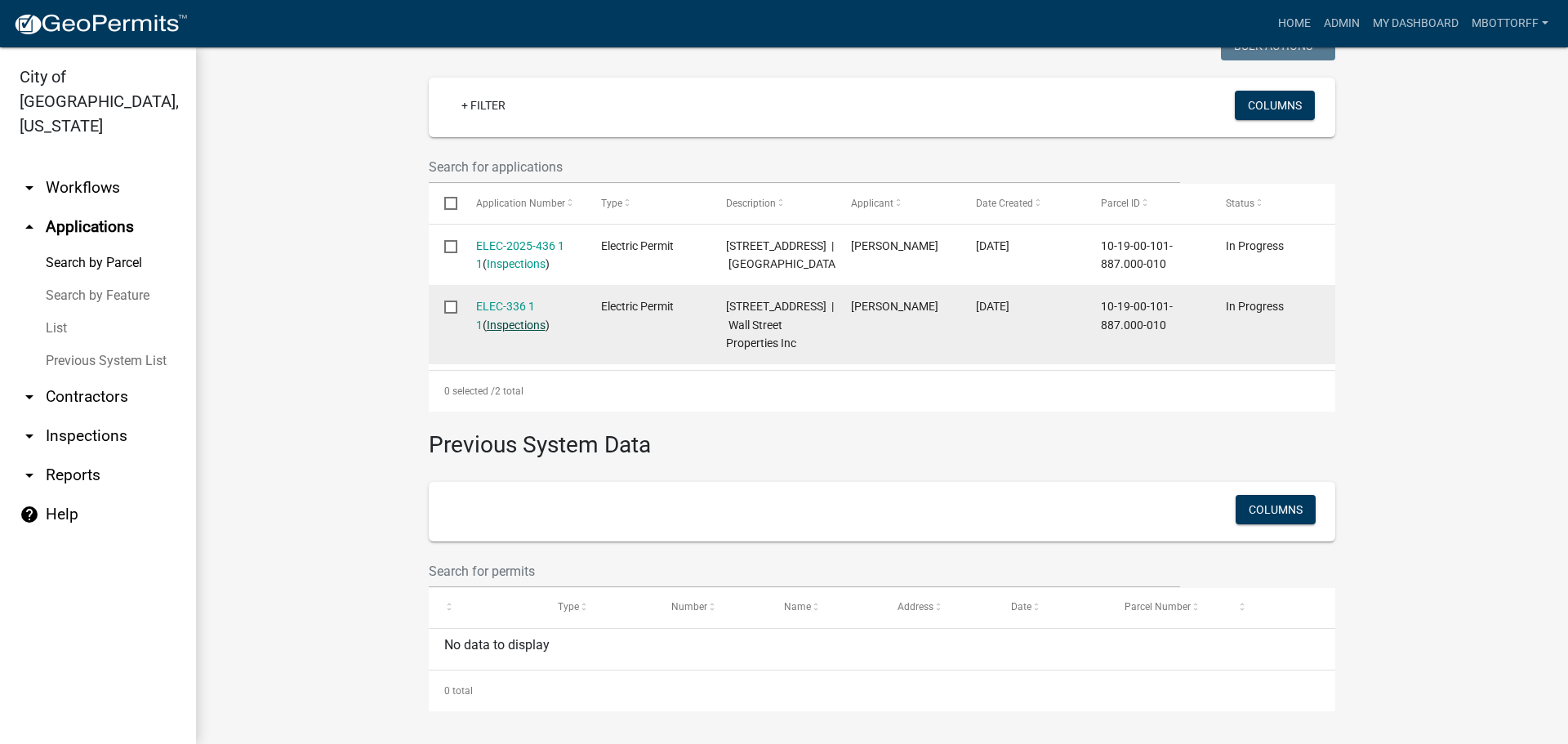
click at [492, 318] on link "Inspections" at bounding box center [517, 325] width 59 height 13
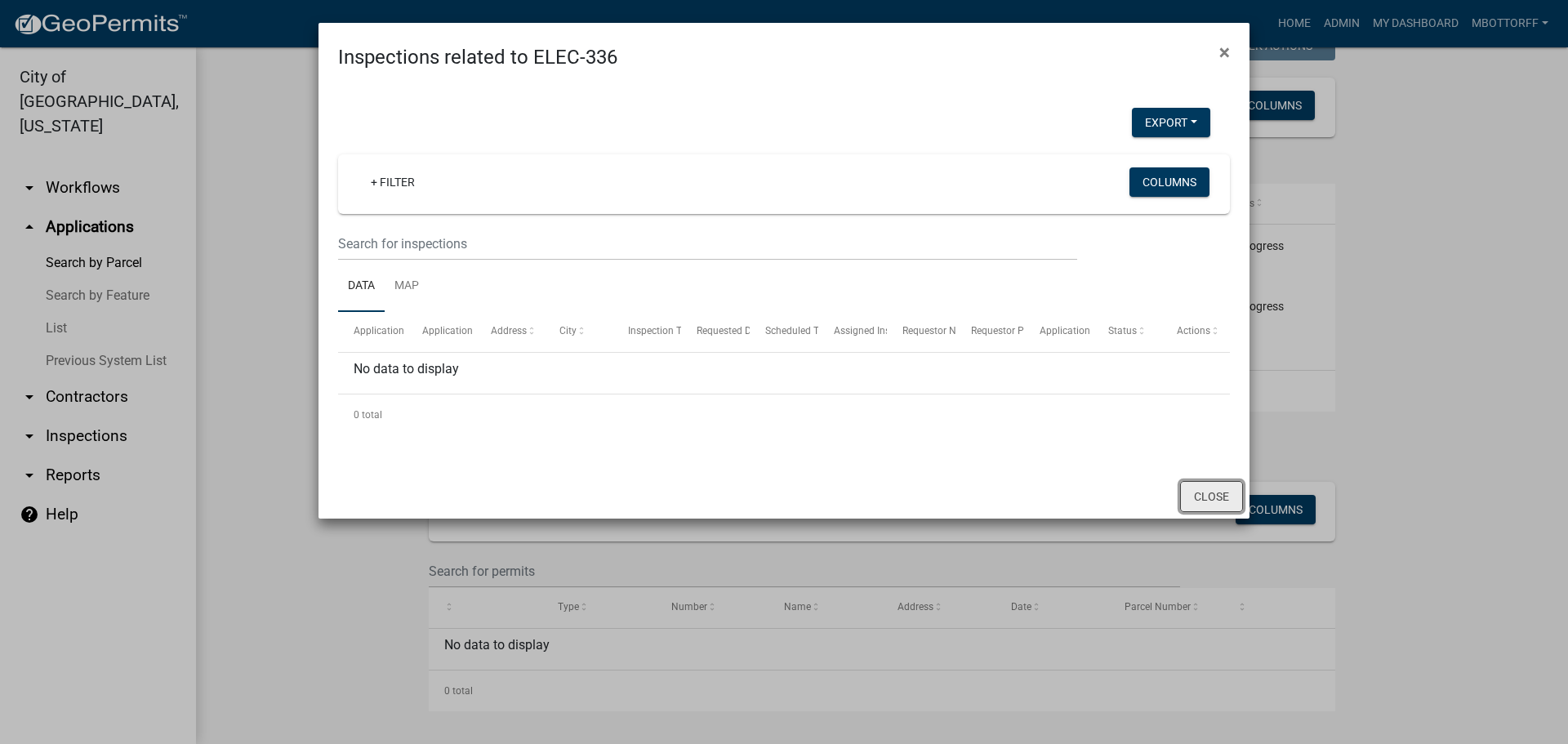
click at [1223, 490] on button "Close" at bounding box center [1212, 497] width 63 height 31
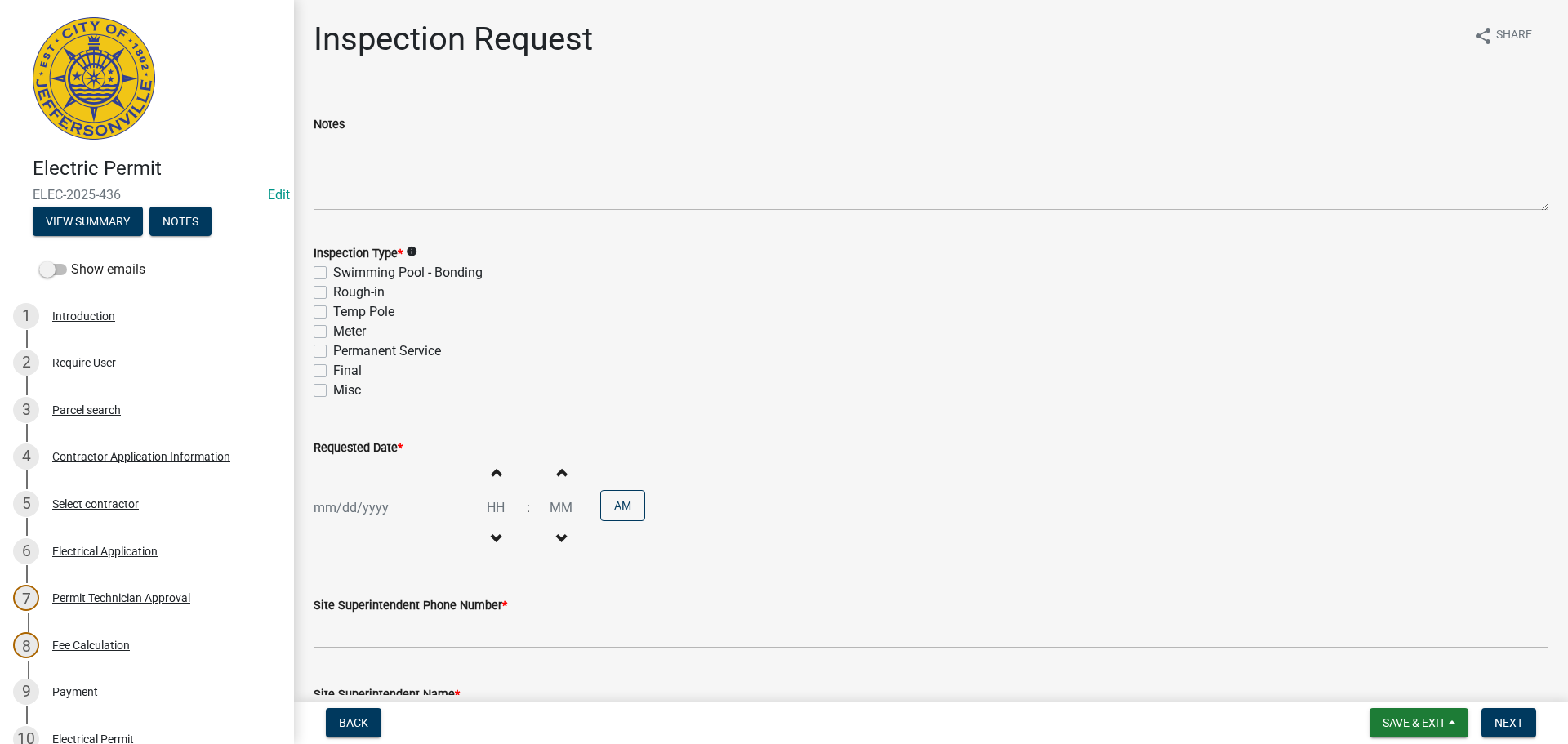
drag, startPoint x: 314, startPoint y: 292, endPoint x: 314, endPoint y: 311, distance: 19.0
click at [333, 290] on label "Rough-in" at bounding box center [359, 291] width 52 height 19
click at [333, 290] on input "Rough-in" at bounding box center [339, 288] width 11 height 11
checkbox input "true"
checkbox input "false"
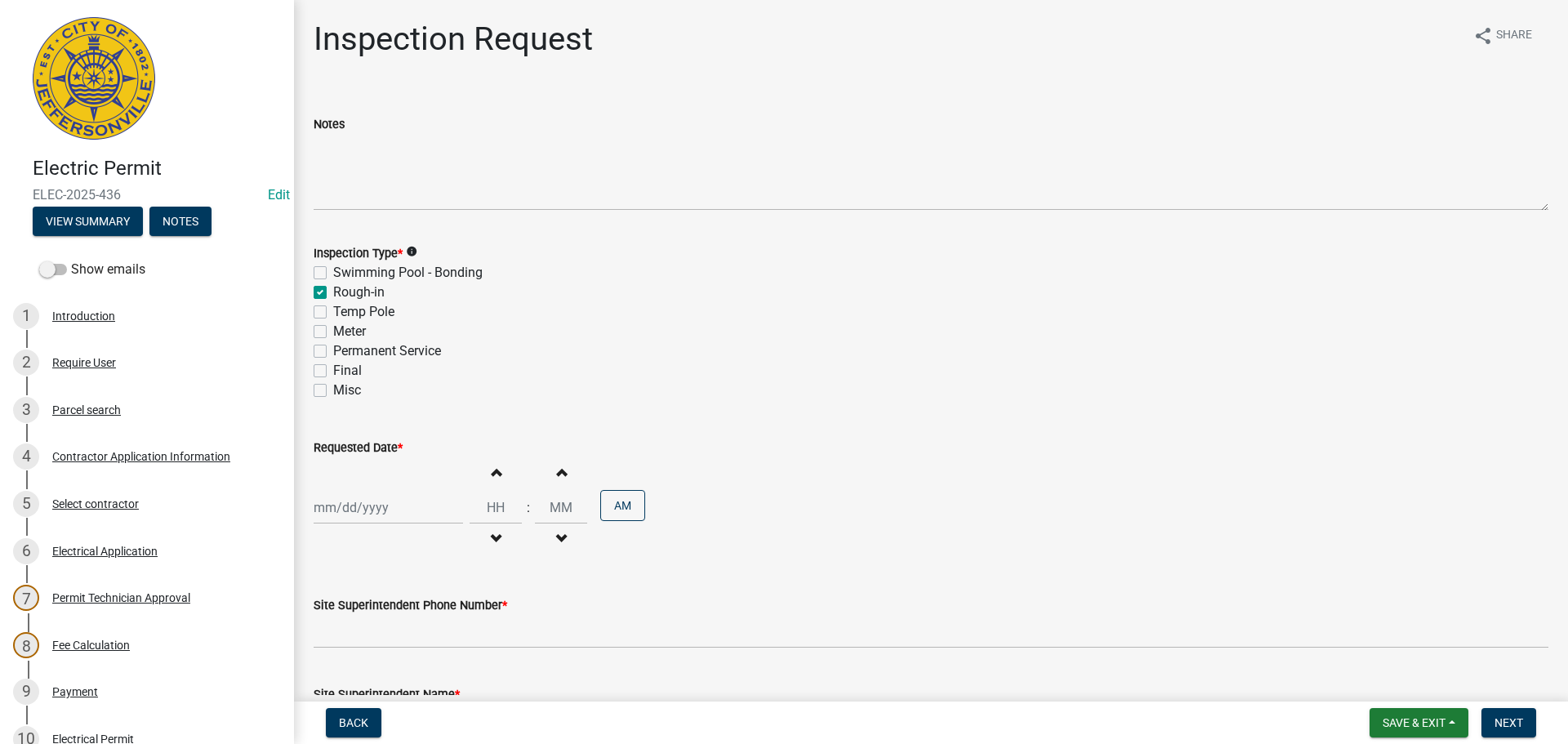
checkbox input "true"
checkbox input "false"
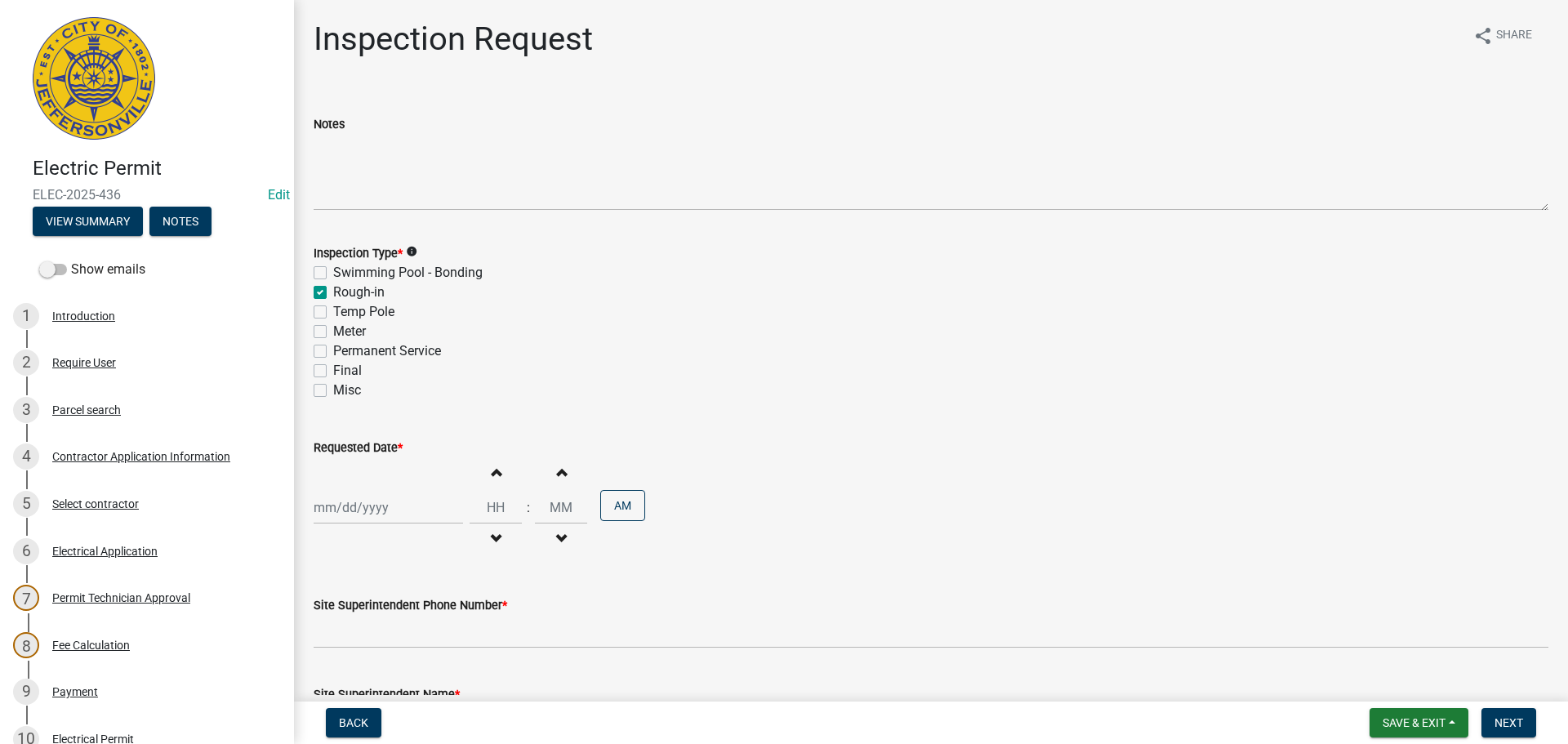
checkbox input "false"
click at [351, 506] on div at bounding box center [388, 507] width 149 height 33
select select "10"
select select "2025"
click at [440, 392] on div "17" at bounding box center [434, 395] width 26 height 26
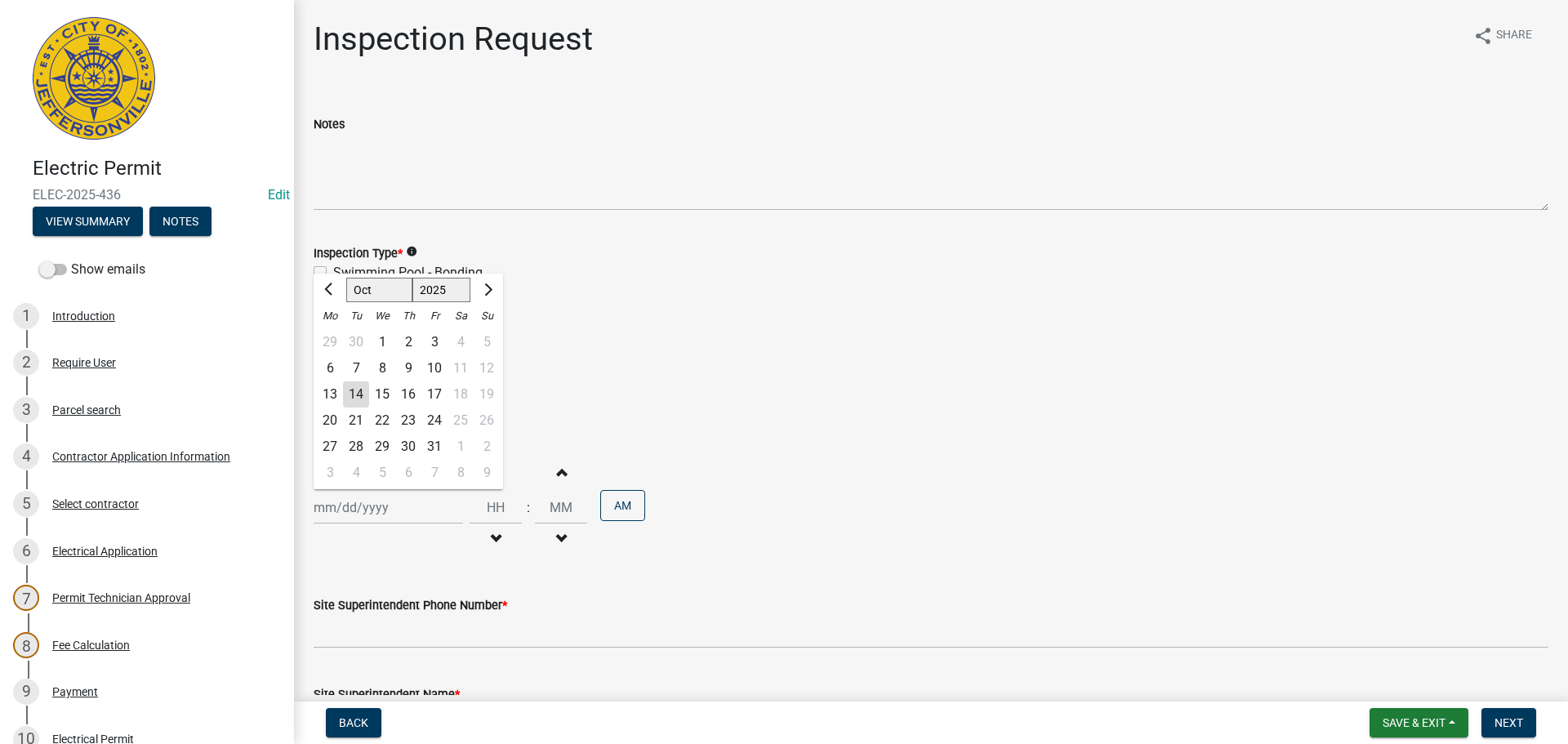
type input "[DATE]"
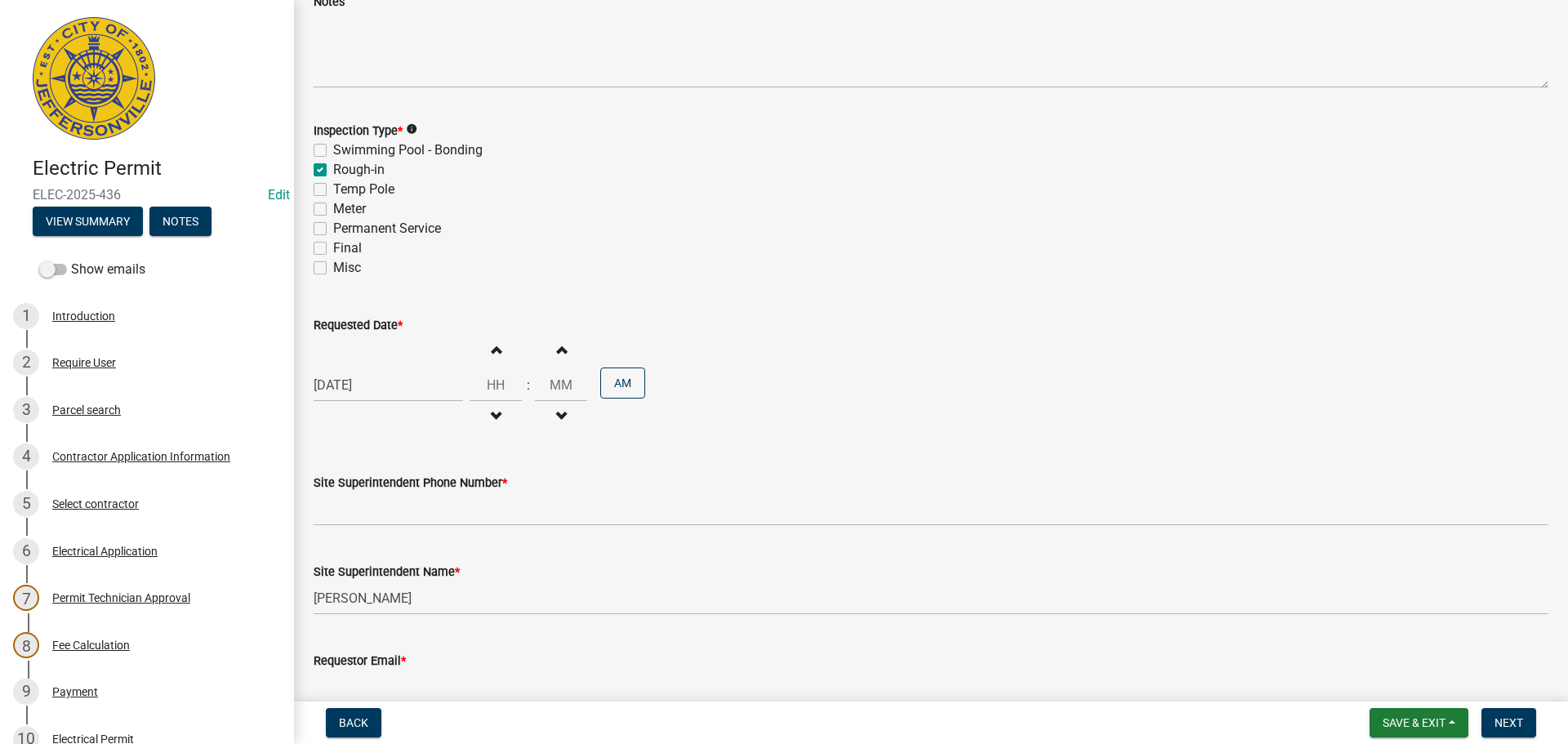
scroll to position [208, 0]
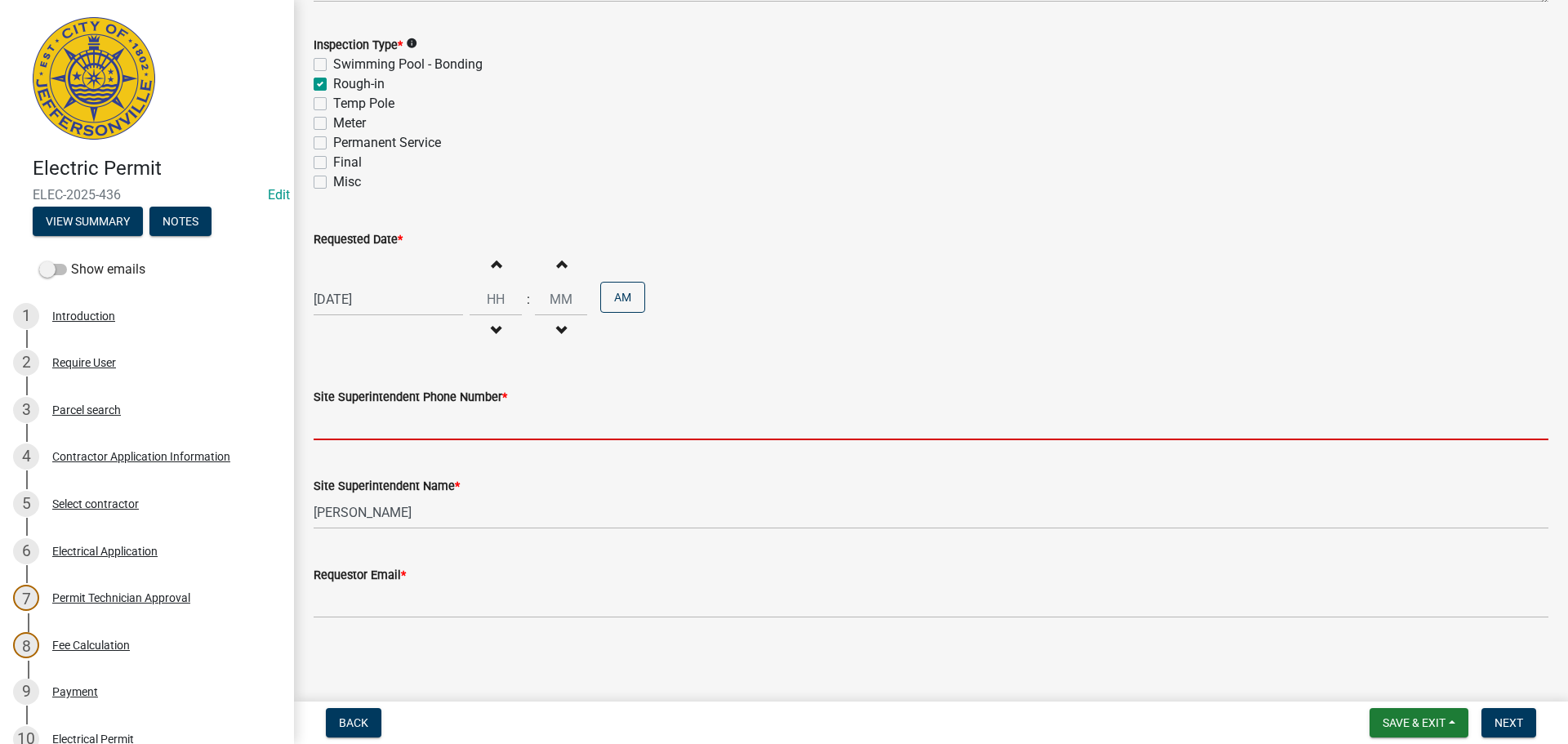
click at [371, 431] on input "Site Superintendent Phone Number *" at bounding box center [931, 423] width 1235 height 33
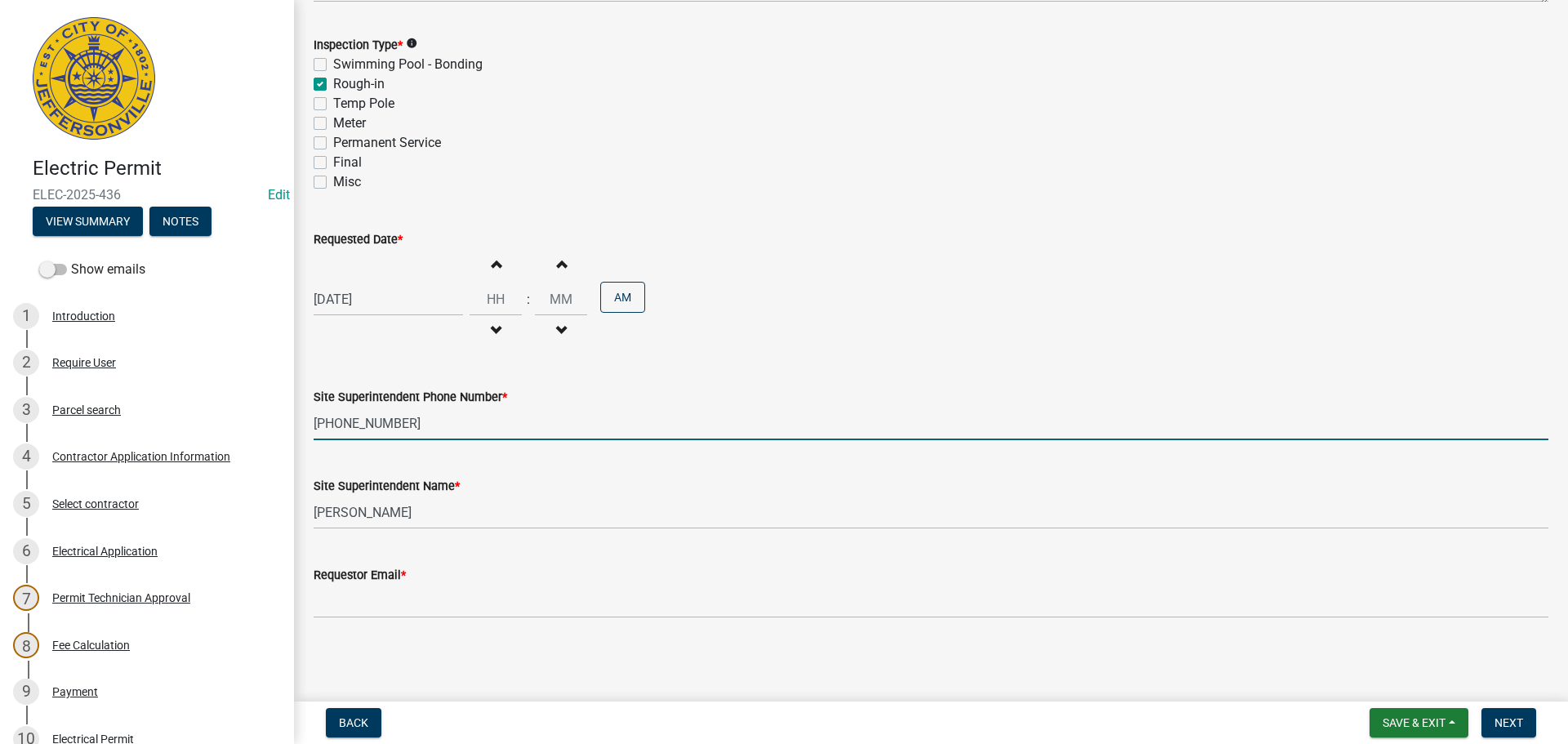
type input "[PHONE_NUMBER]"
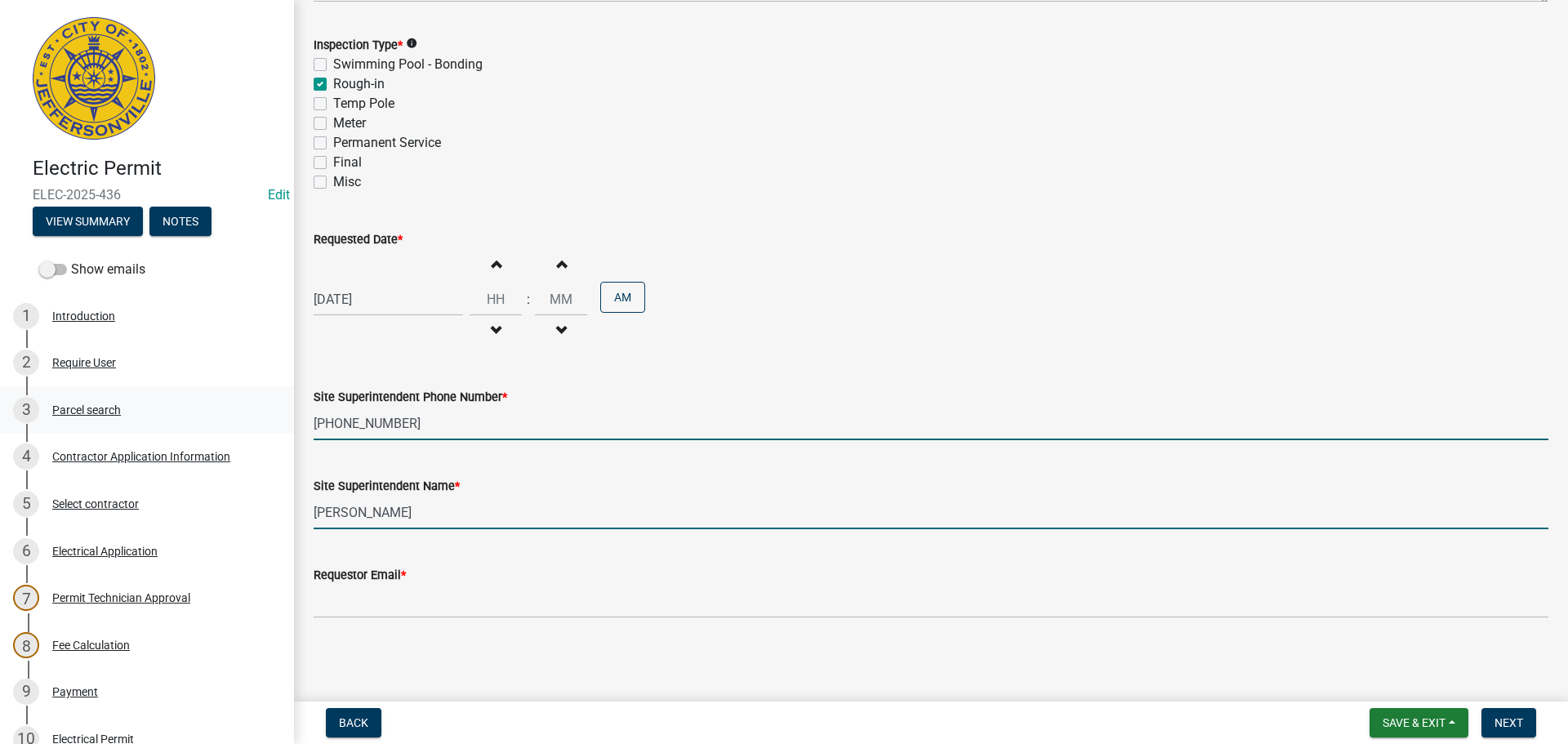
drag, startPoint x: 413, startPoint y: 519, endPoint x: 0, endPoint y: 415, distance: 425.9
click at [52, 445] on div "Electric Permit ELEC-2025-436 Edit View Summary Notes Show emails 1 Introductio…" at bounding box center [784, 372] width 1568 height 744
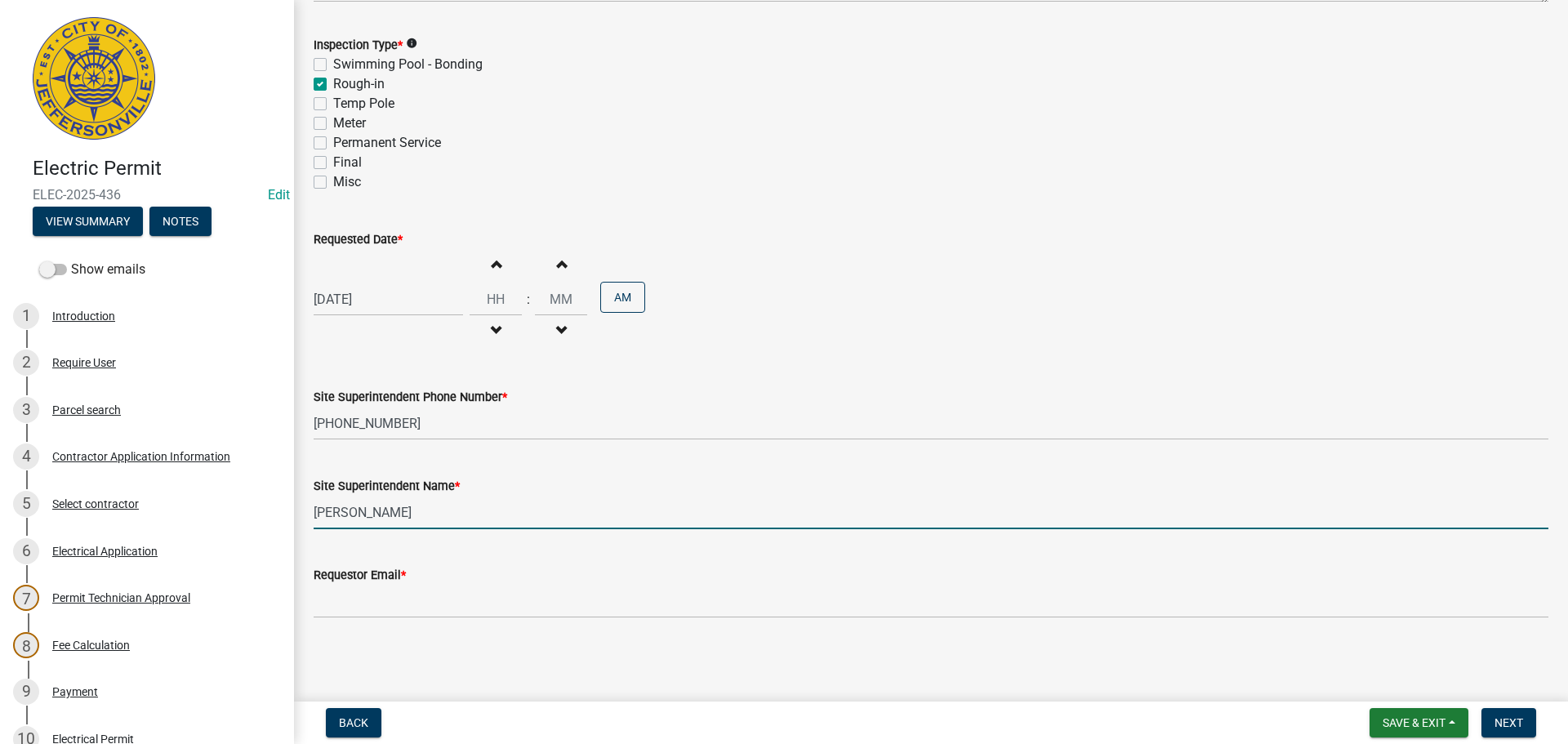
type input "[PERSON_NAME]"
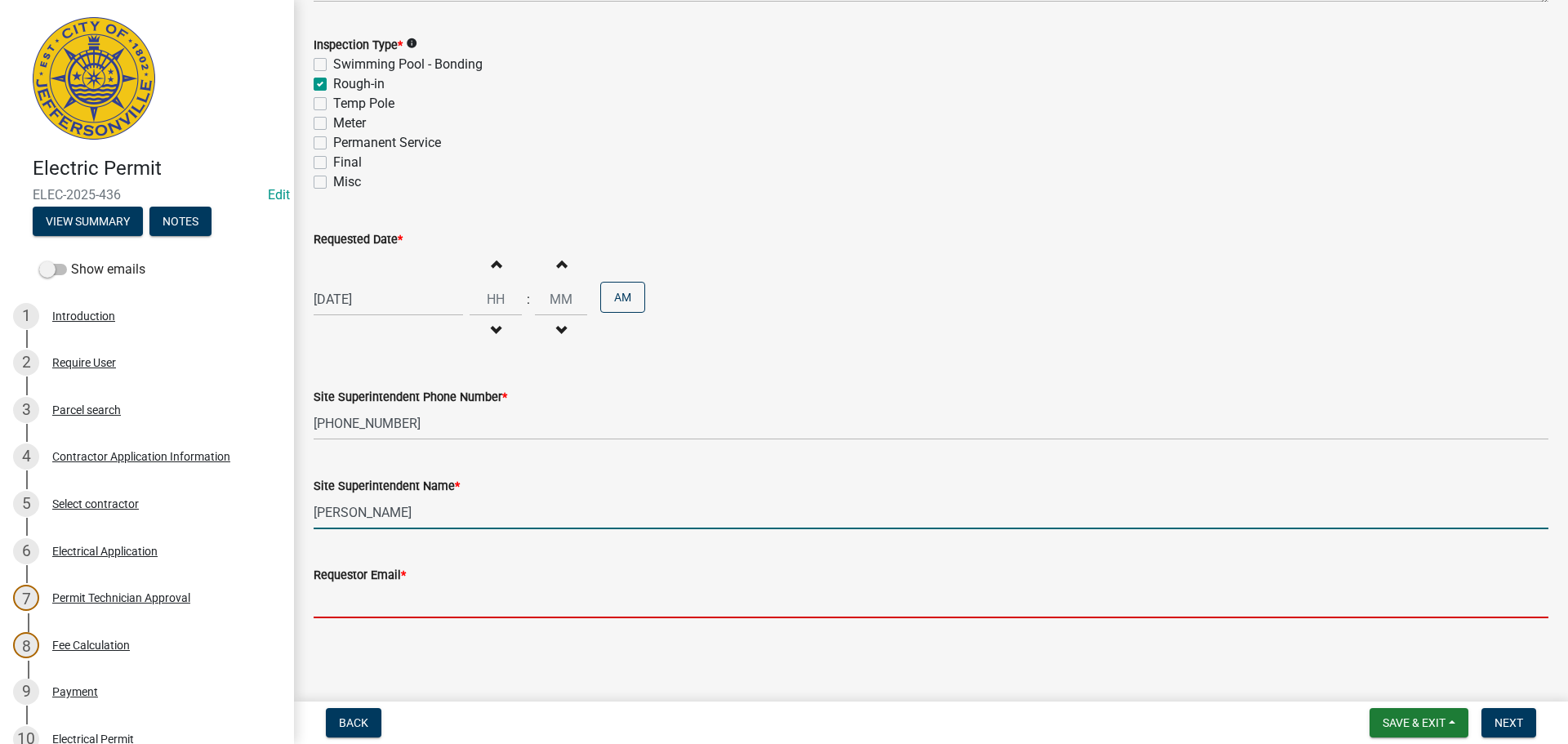
click at [374, 594] on input "Requestor Email *" at bounding box center [931, 601] width 1235 height 33
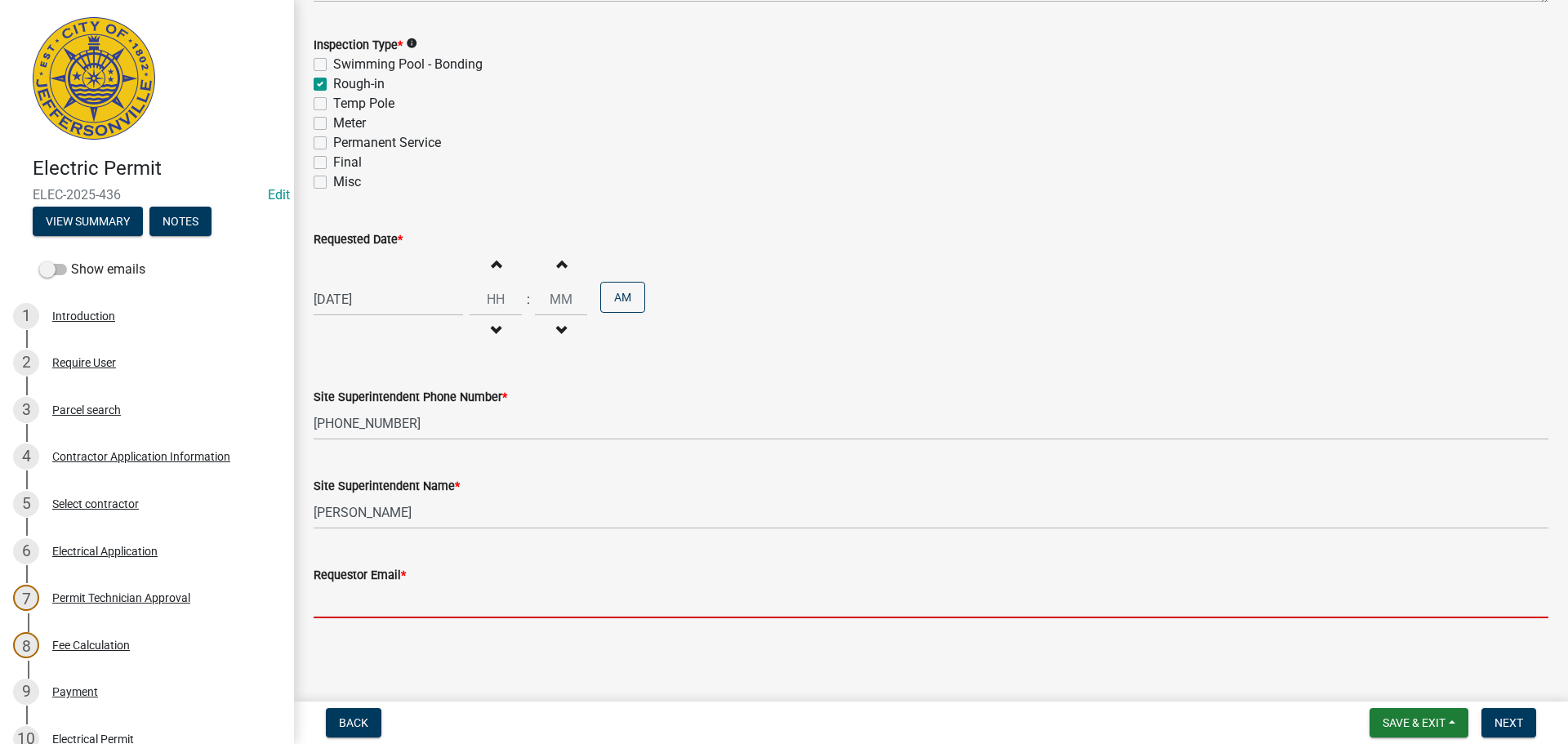
type input "[EMAIL_ADDRESS][DOMAIN_NAME]"
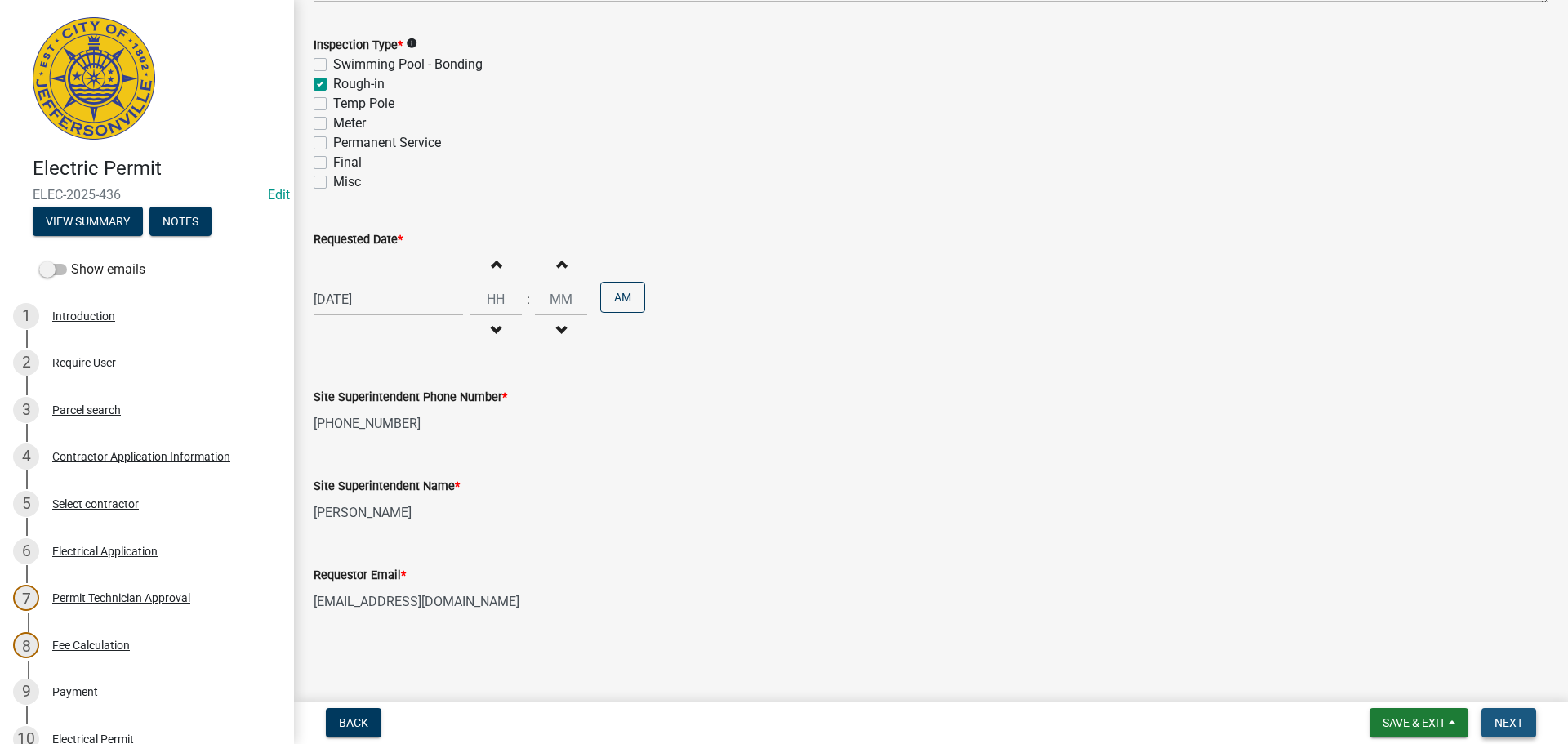
click at [1508, 717] on span "Next" at bounding box center [1509, 723] width 29 height 13
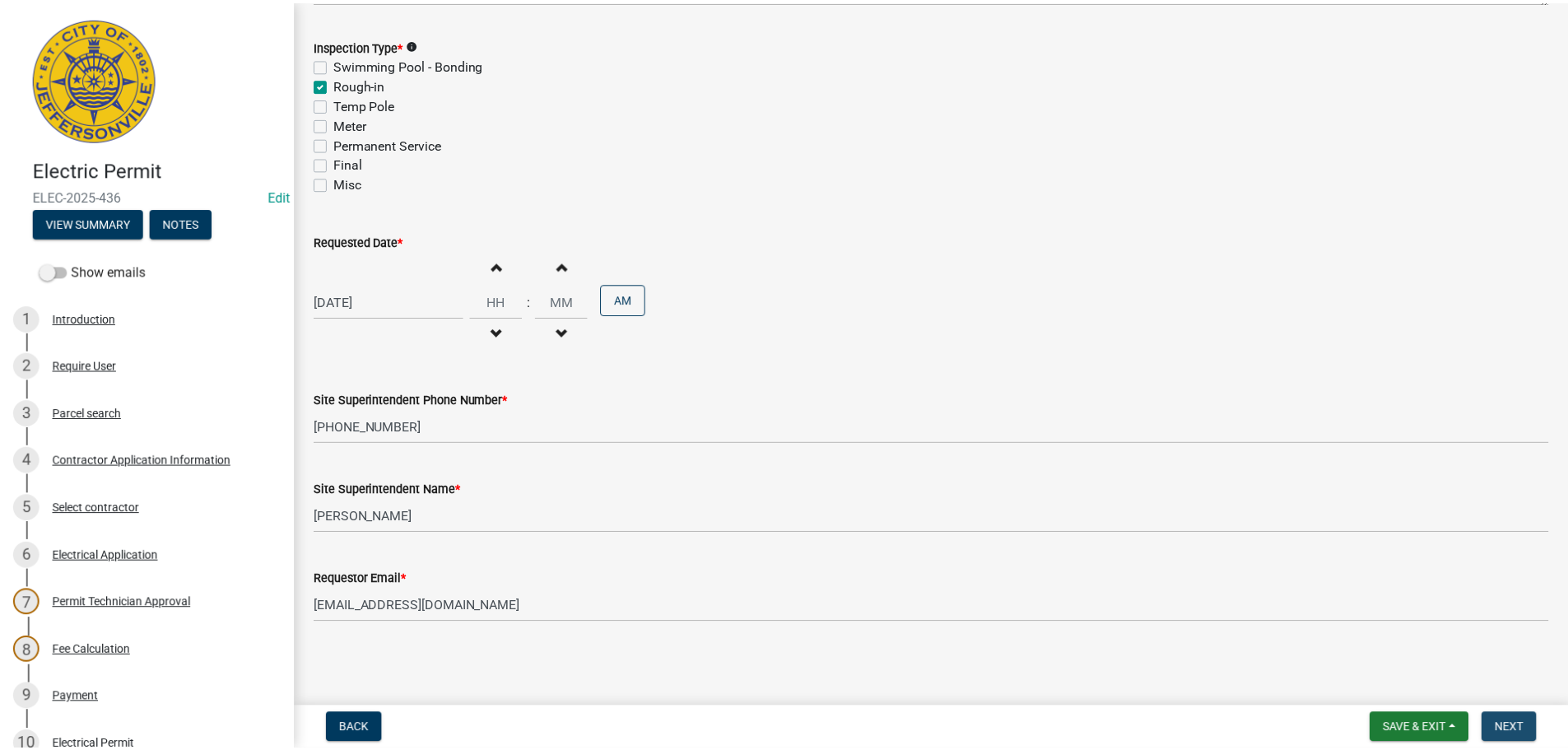
scroll to position [0, 0]
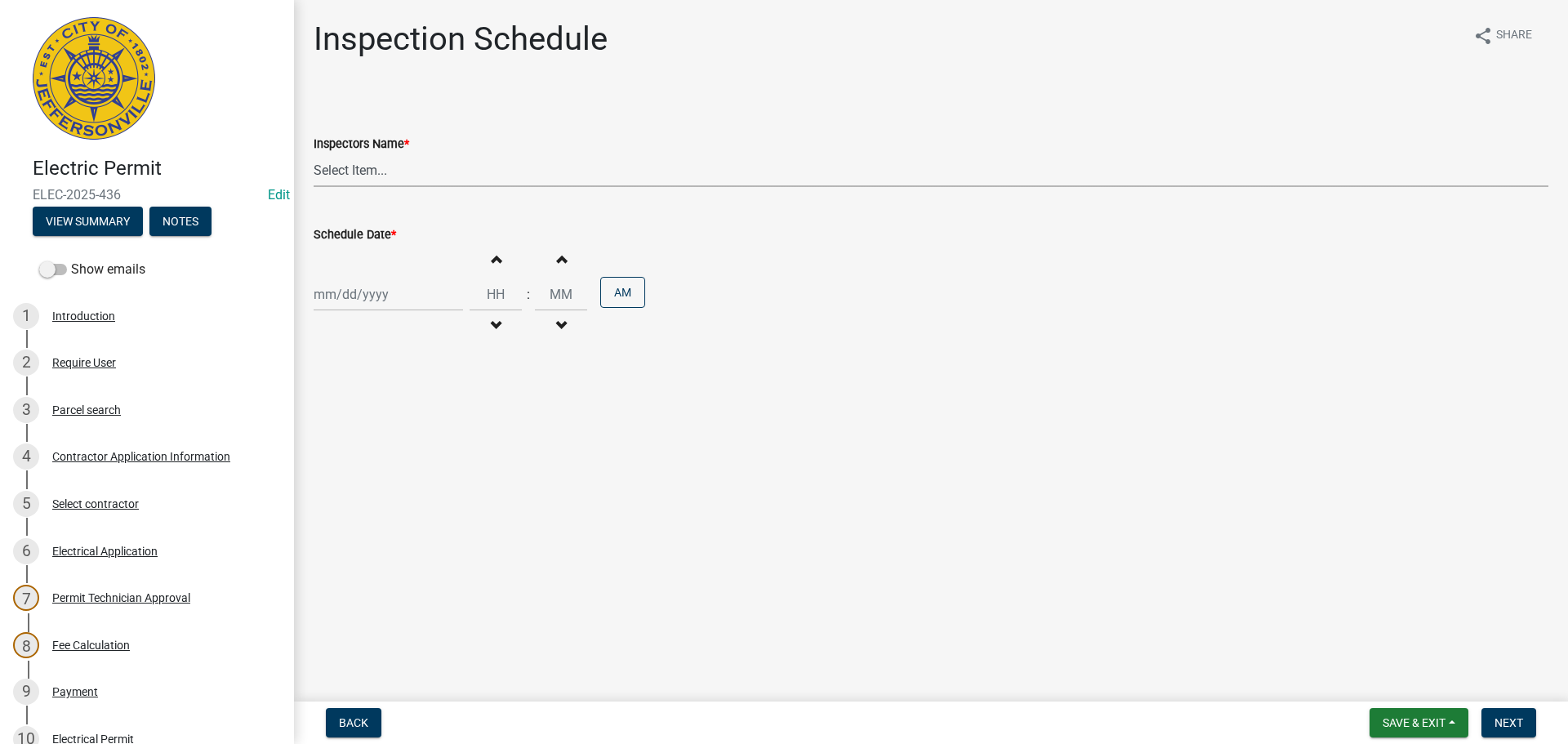
click at [350, 174] on select "Select Item... [PERSON_NAME] ([PERSON_NAME]) [PERSON_NAME] ([PERSON_NAME]) mkru…" at bounding box center [931, 170] width 1235 height 33
select select "36a8b8f0-2ef8-43e9-ae06-718f51af8d36"
click at [314, 153] on select "Select Item... [PERSON_NAME] ([PERSON_NAME]) [PERSON_NAME] ([PERSON_NAME]) mkru…" at bounding box center [931, 170] width 1235 height 33
select select "10"
select select "2025"
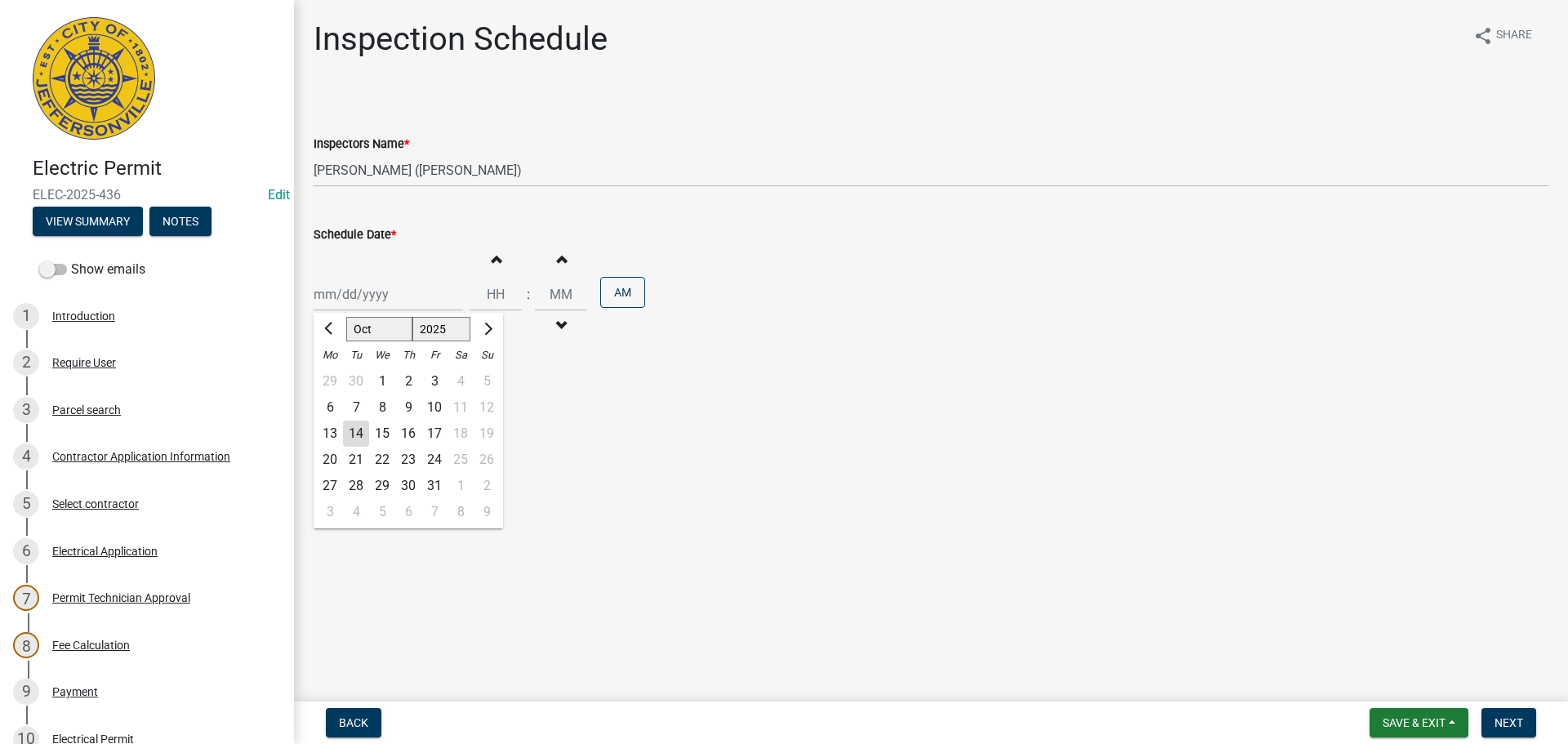
click at [342, 294] on div "[PERSON_NAME] Feb Mar Apr [PERSON_NAME][DATE] Oct Nov [DATE] 1526 1527 1528 152…" at bounding box center [388, 294] width 149 height 33
click at [430, 432] on div "17" at bounding box center [434, 433] width 26 height 26
type input "[DATE]"
click at [1510, 719] on span "Next" at bounding box center [1509, 723] width 29 height 13
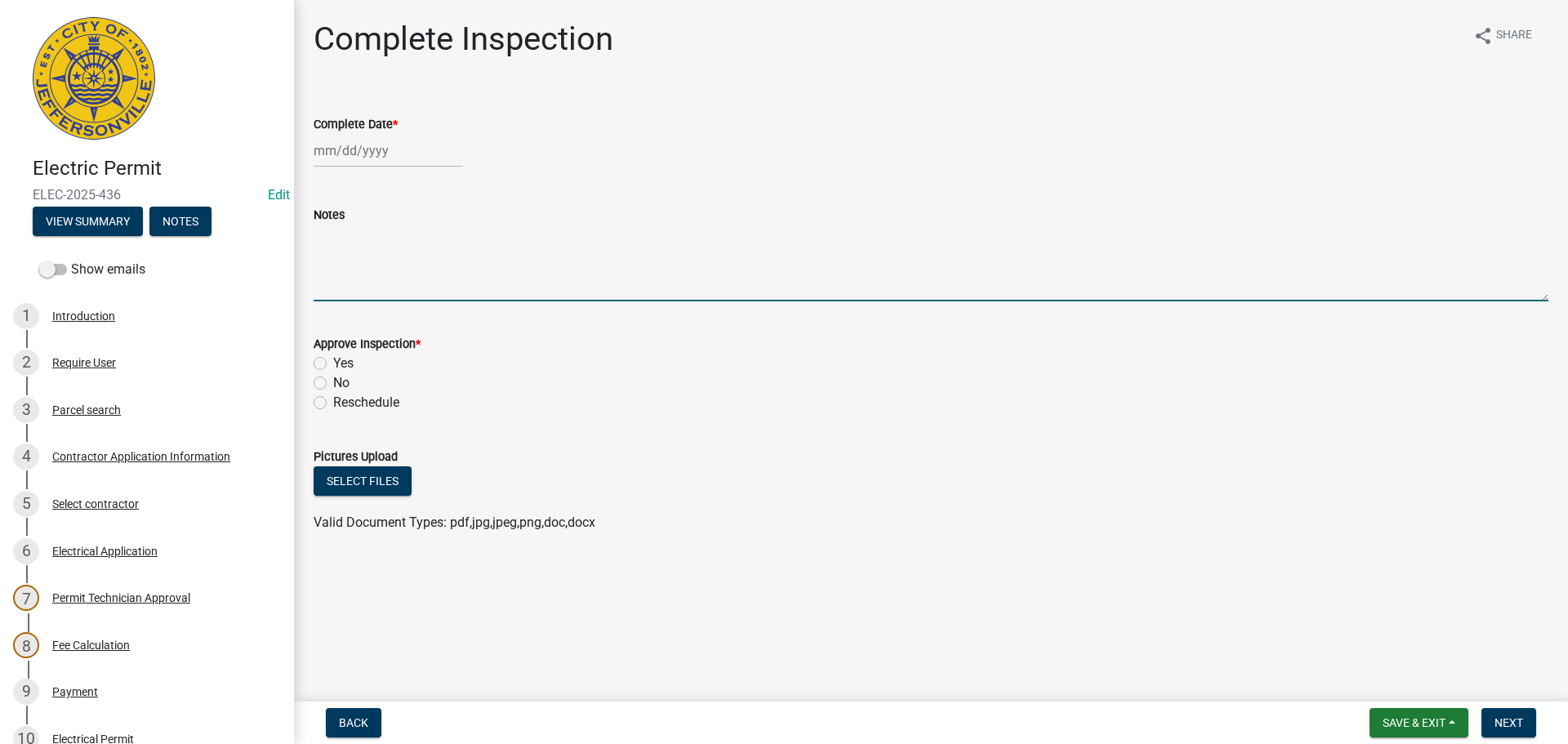
click at [347, 231] on textarea "Notes" at bounding box center [931, 263] width 1235 height 77
type textarea "UNDER GROUND"
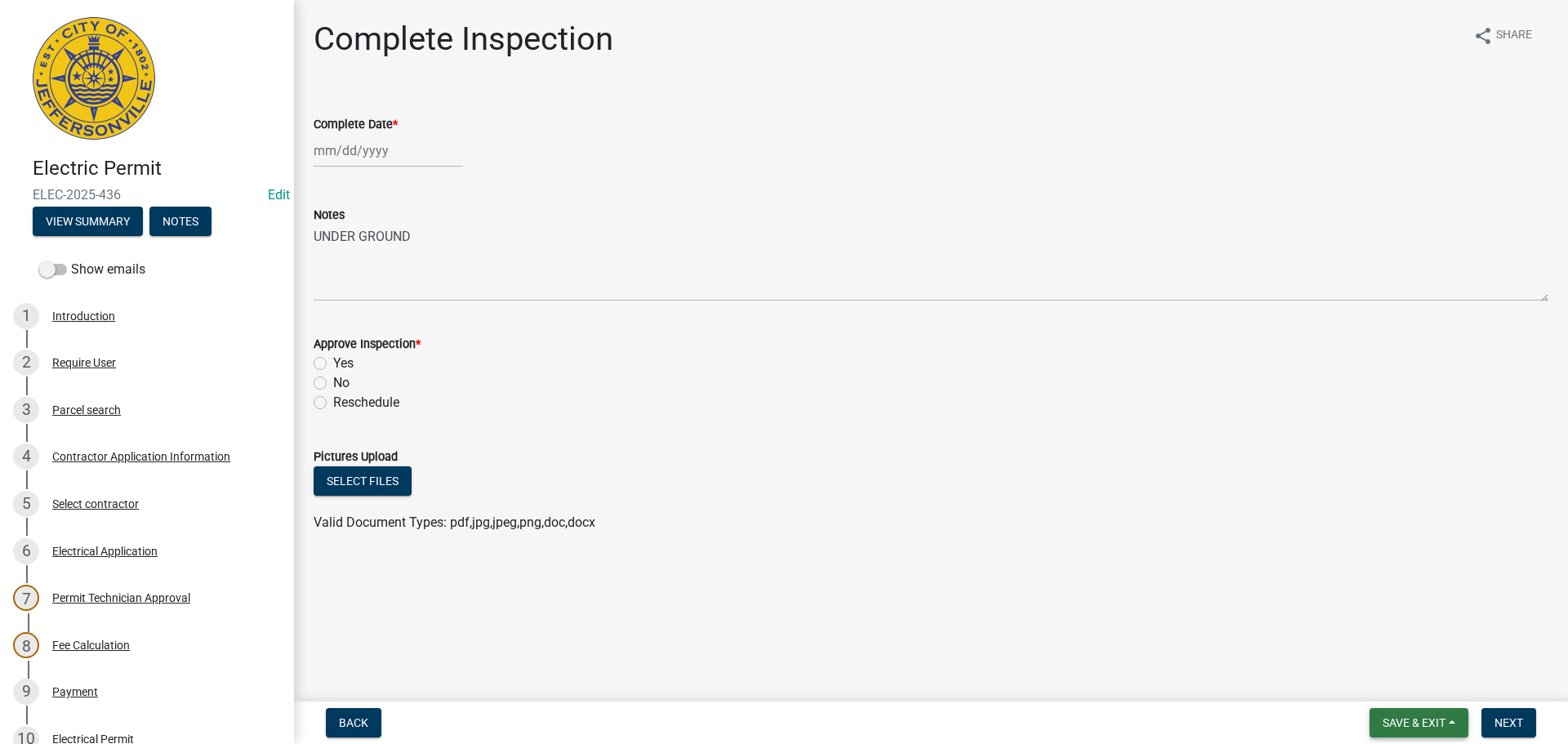
click at [1401, 723] on span "Save & Exit" at bounding box center [1414, 723] width 63 height 13
drag, startPoint x: 1364, startPoint y: 680, endPoint x: 1286, endPoint y: 637, distance: 89.1
click at [1366, 680] on button "Save & Exit" at bounding box center [1404, 679] width 131 height 40
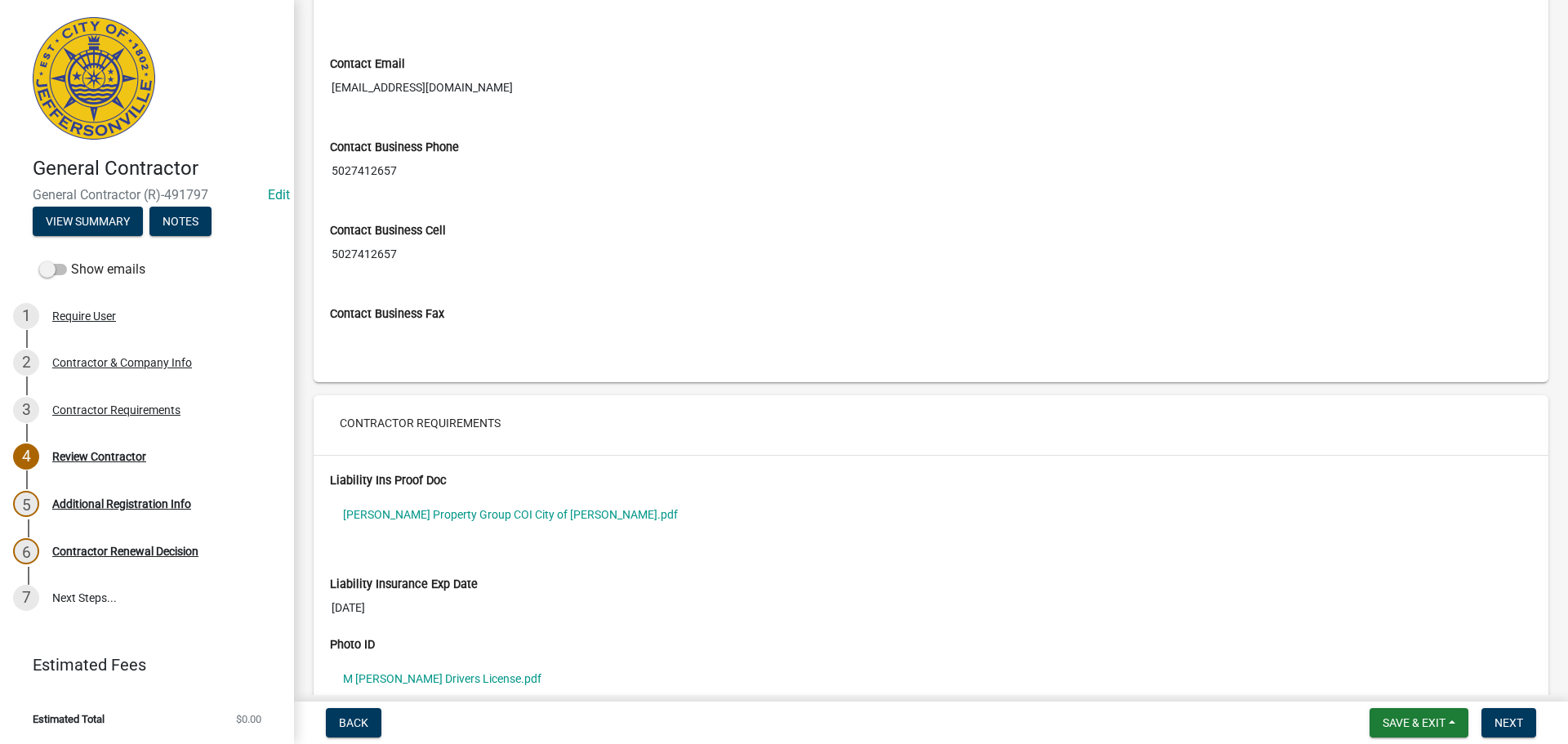
scroll to position [1061, 0]
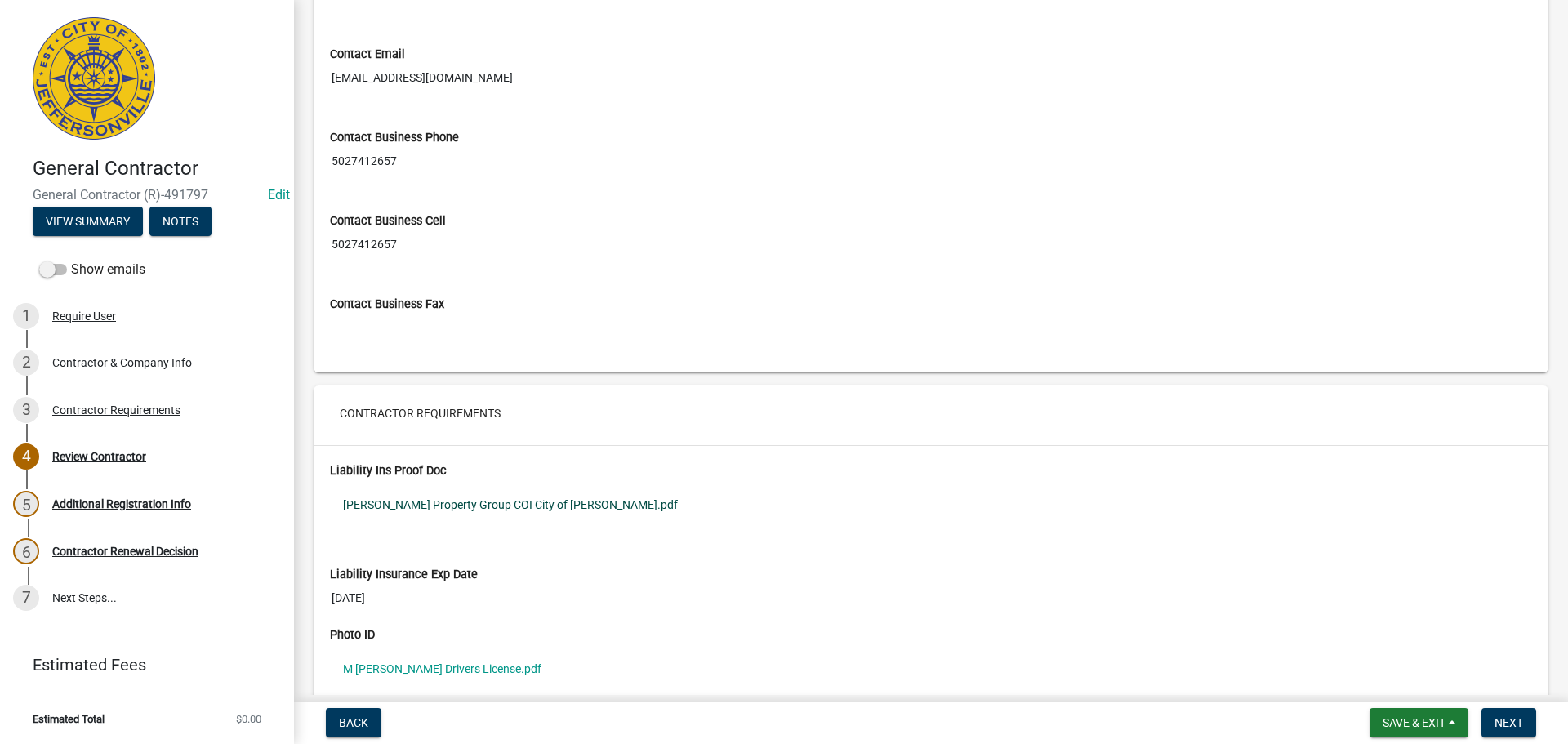
click at [399, 504] on link "[PERSON_NAME] Property Group COI City of [PERSON_NAME].pdf" at bounding box center [932, 504] width 1203 height 38
click at [397, 667] on link "M [PERSON_NAME] Drivers License.pdf" at bounding box center [932, 668] width 1203 height 38
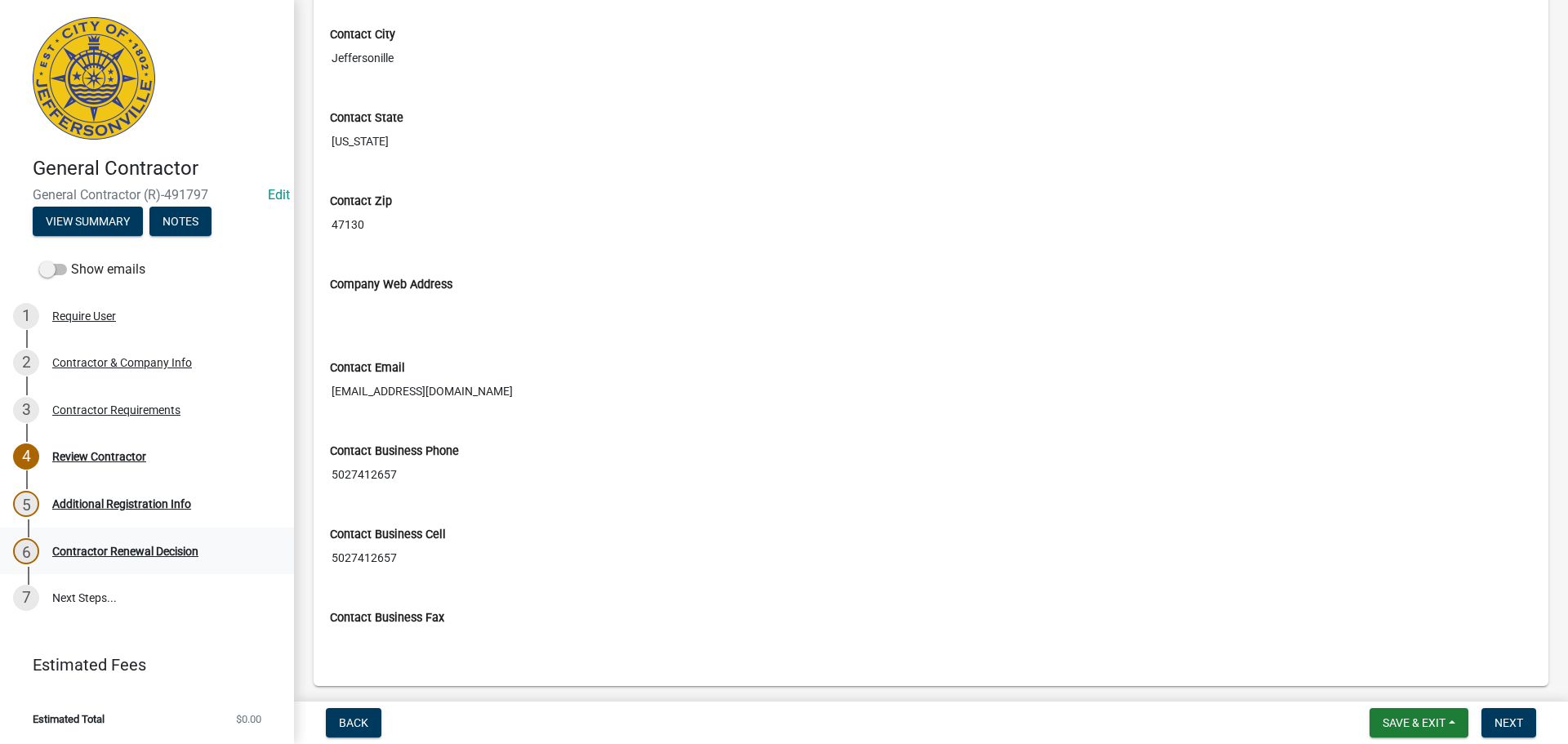
scroll to position [735, 0]
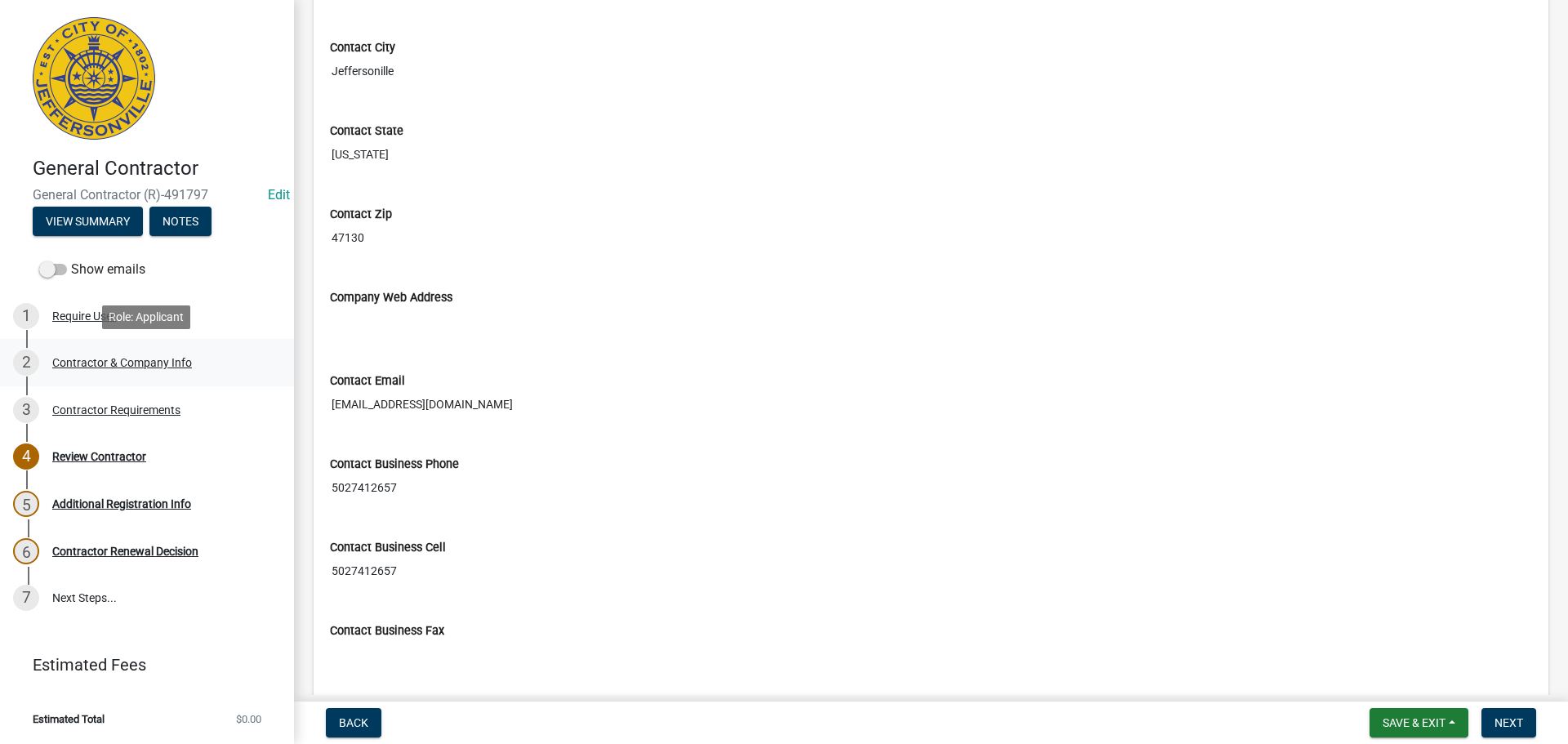
click at [102, 357] on div "Contractor & Company Info" at bounding box center [122, 362] width 139 height 11
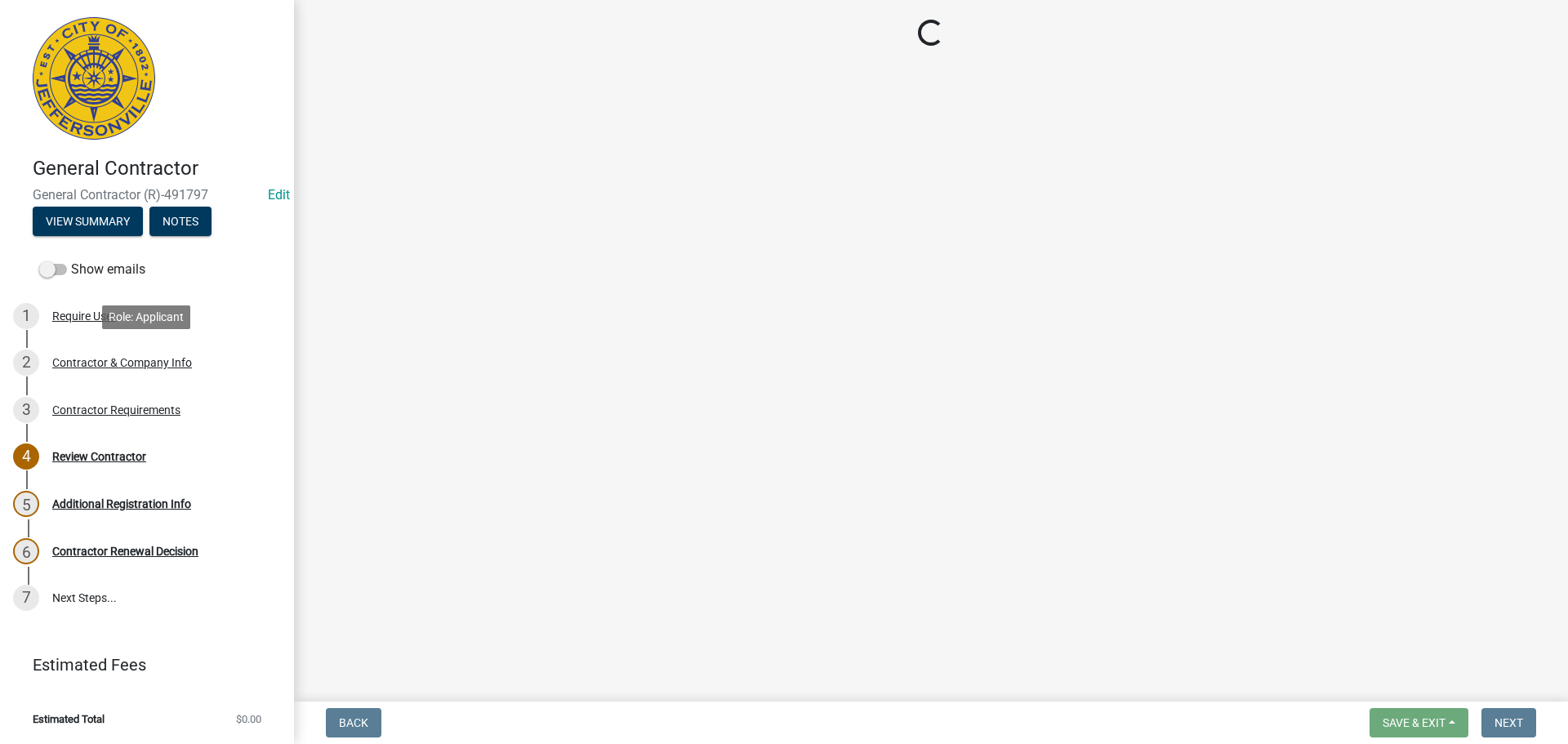
scroll to position [0, 0]
select select "IN"
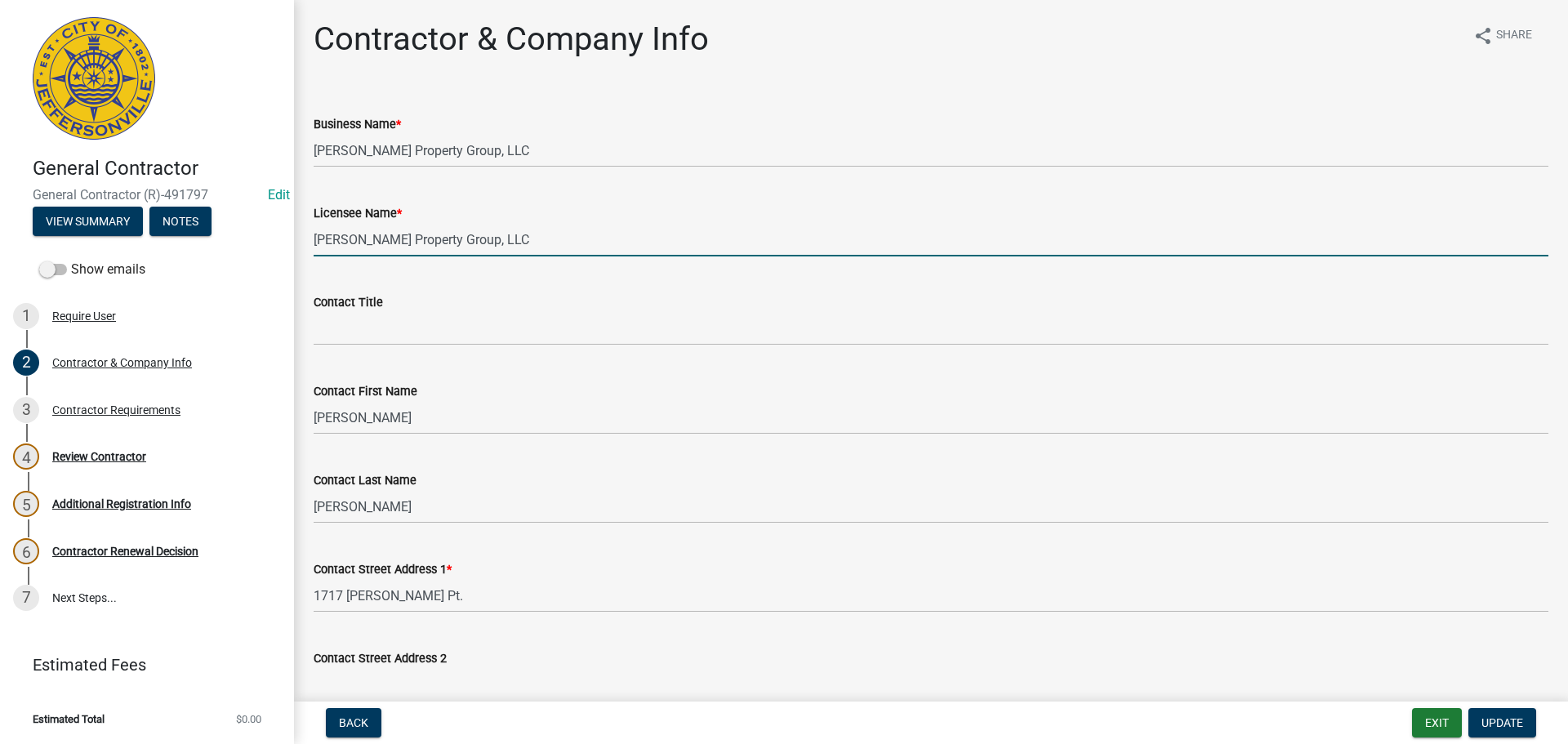
click at [472, 237] on input "Pait Property Group, LLC" at bounding box center [931, 240] width 1235 height 33
type input "P"
type input "m"
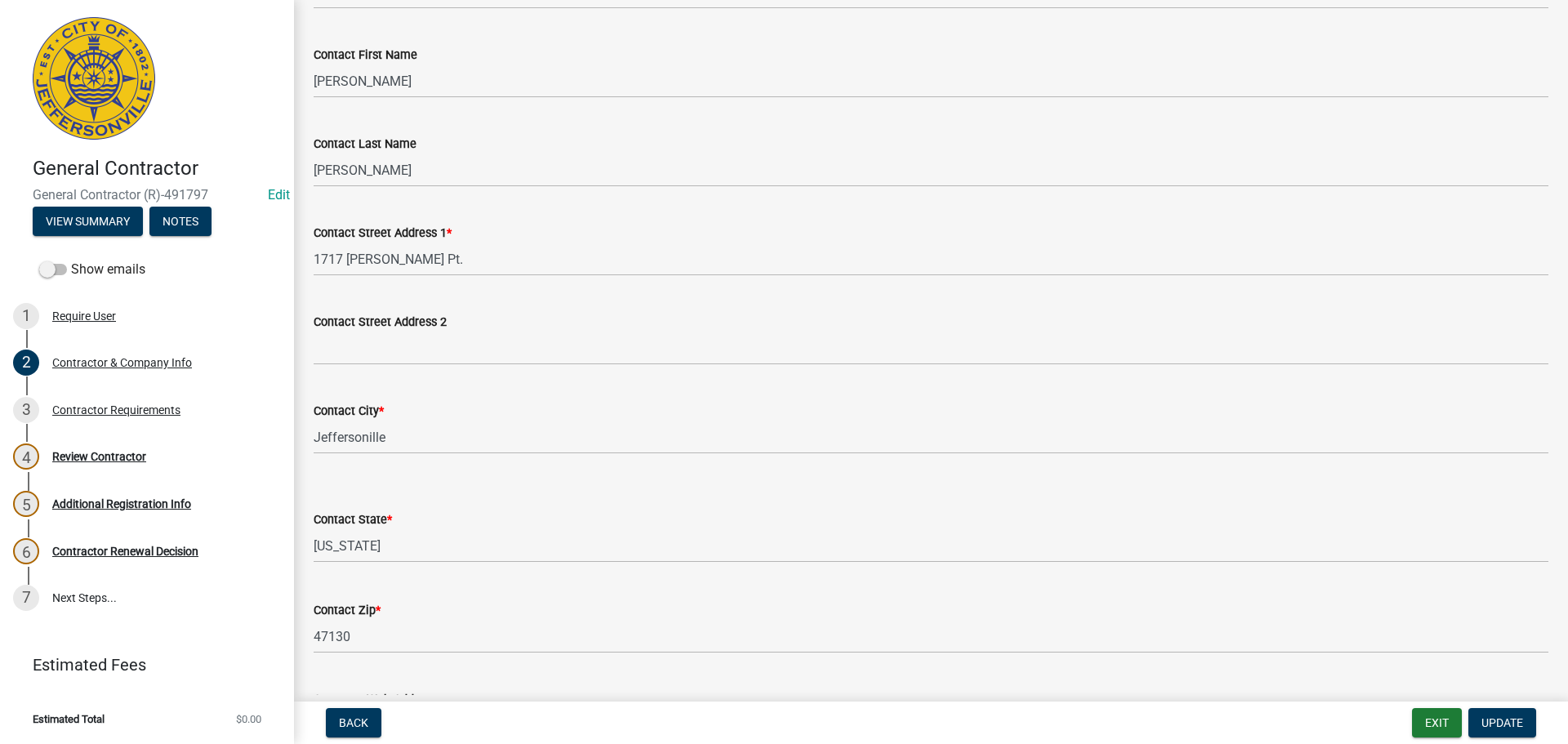
scroll to position [572, 0]
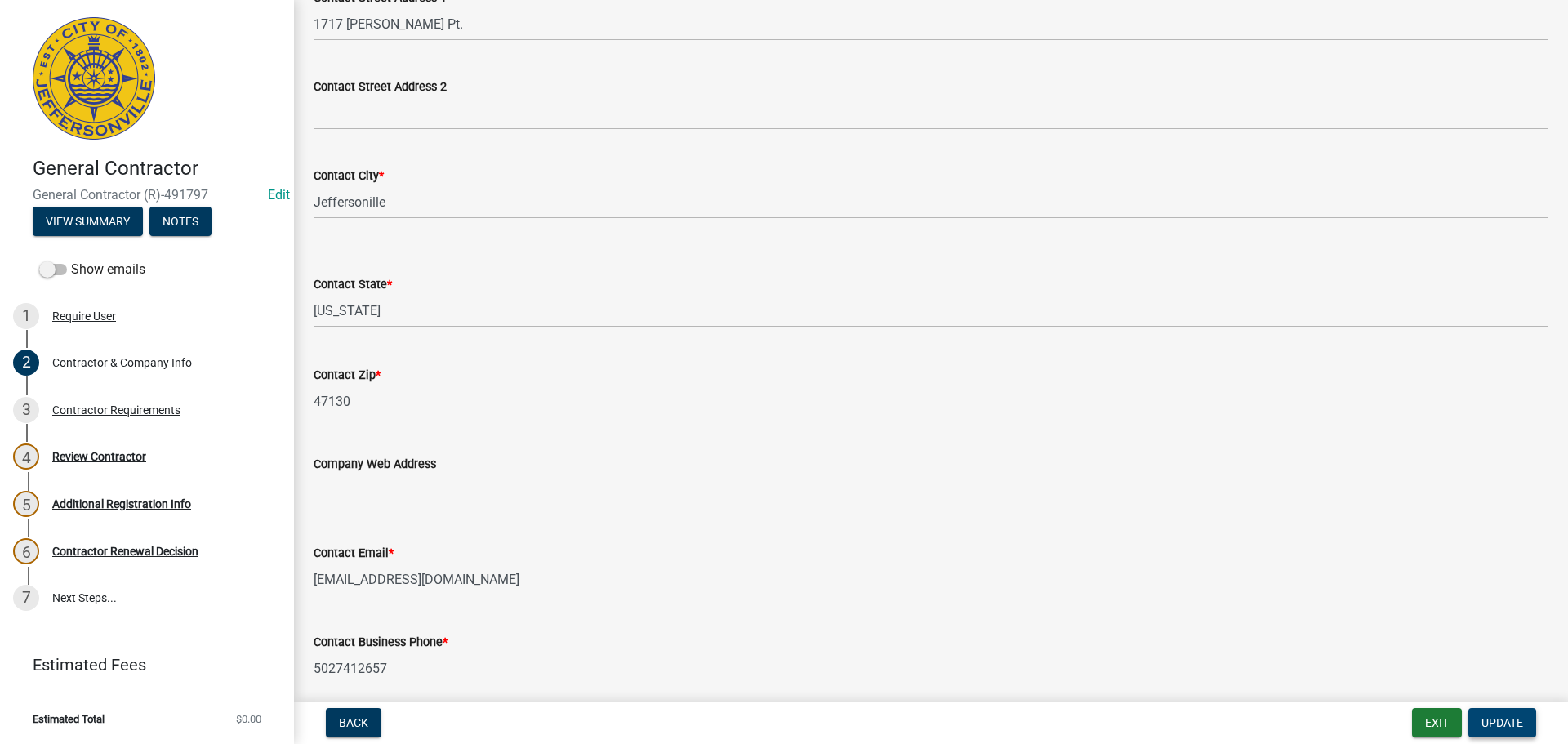
type input "[PERSON_NAME]"
click at [1503, 717] on span "Update" at bounding box center [1502, 723] width 42 height 13
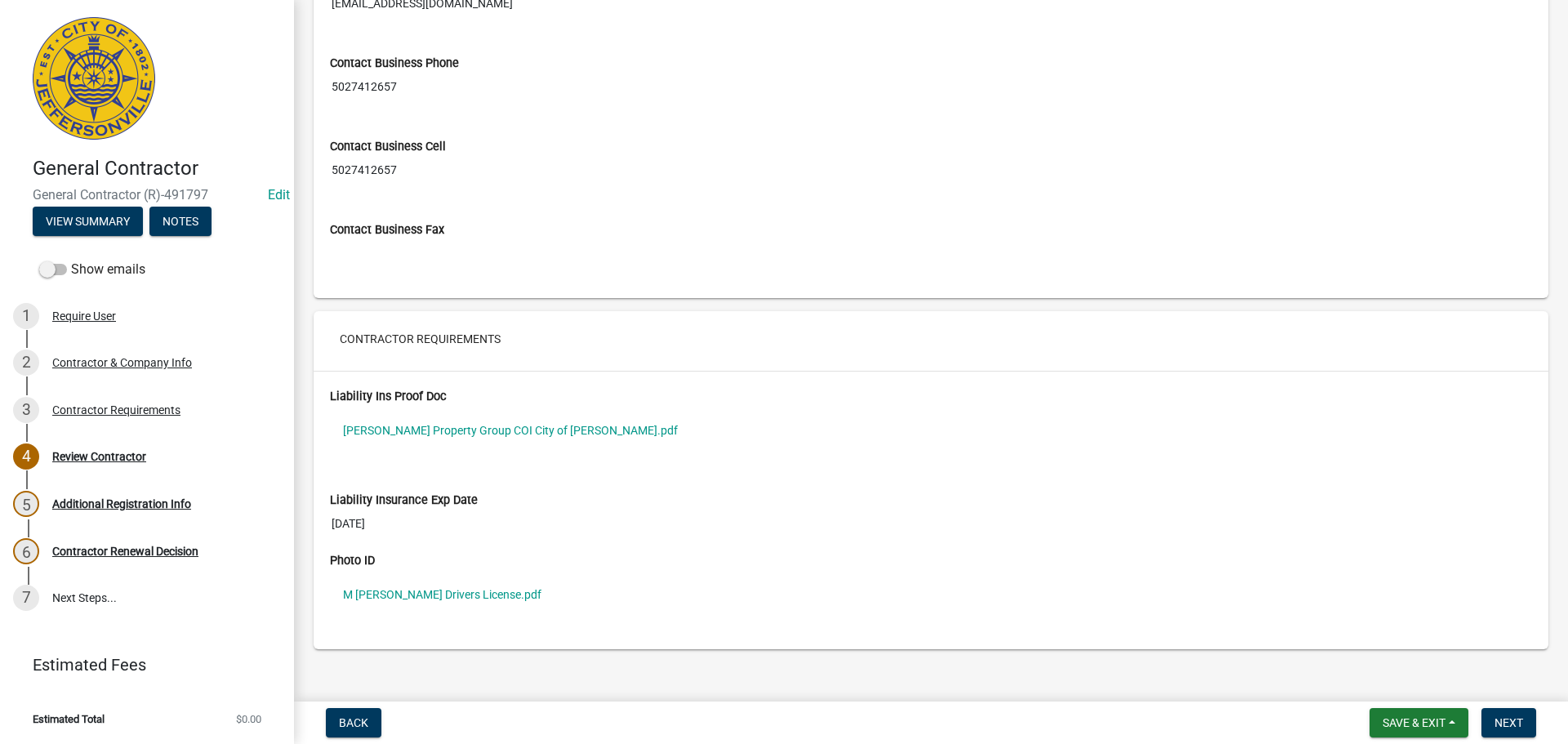
scroll to position [1153, 0]
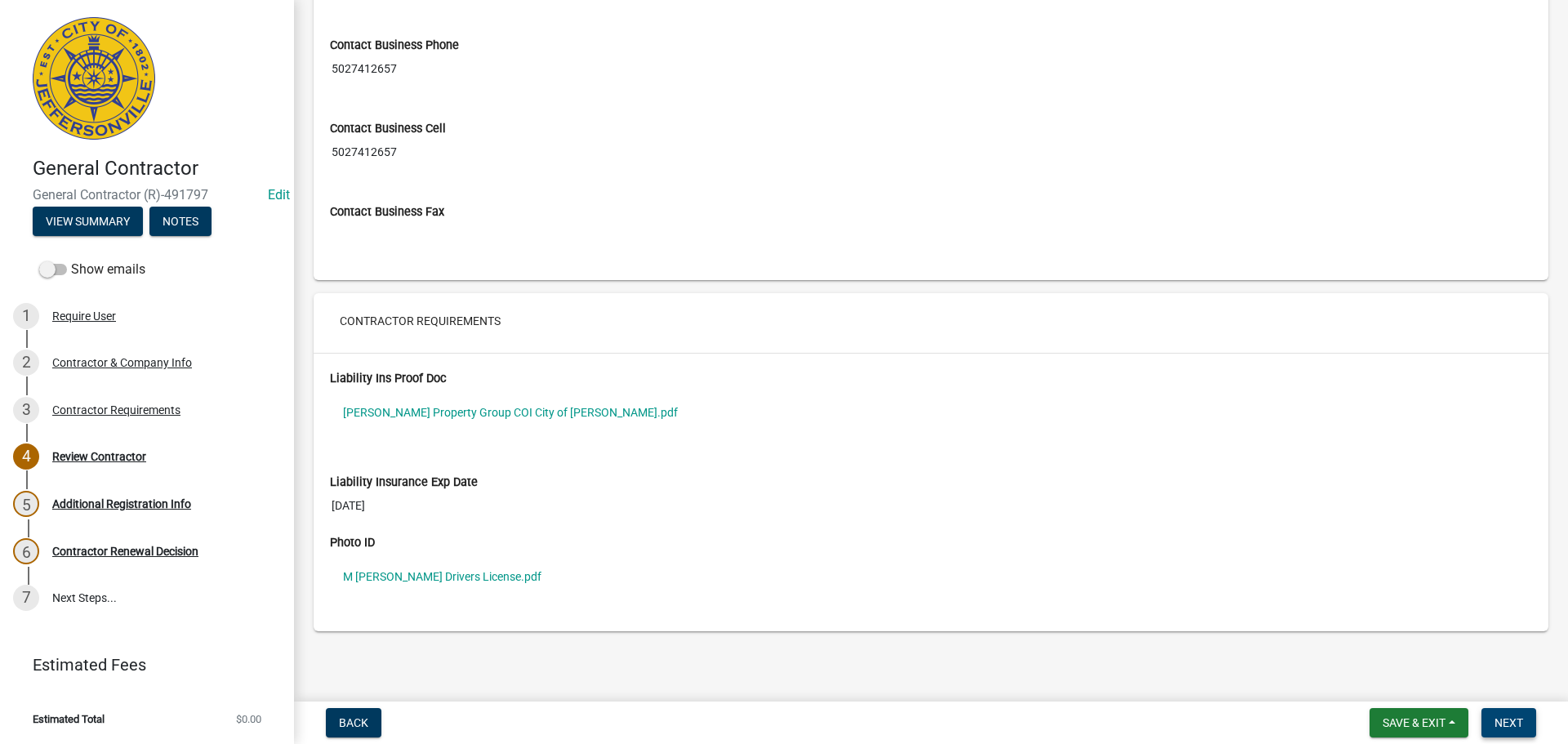
click at [1523, 725] on span "Next" at bounding box center [1509, 723] width 29 height 13
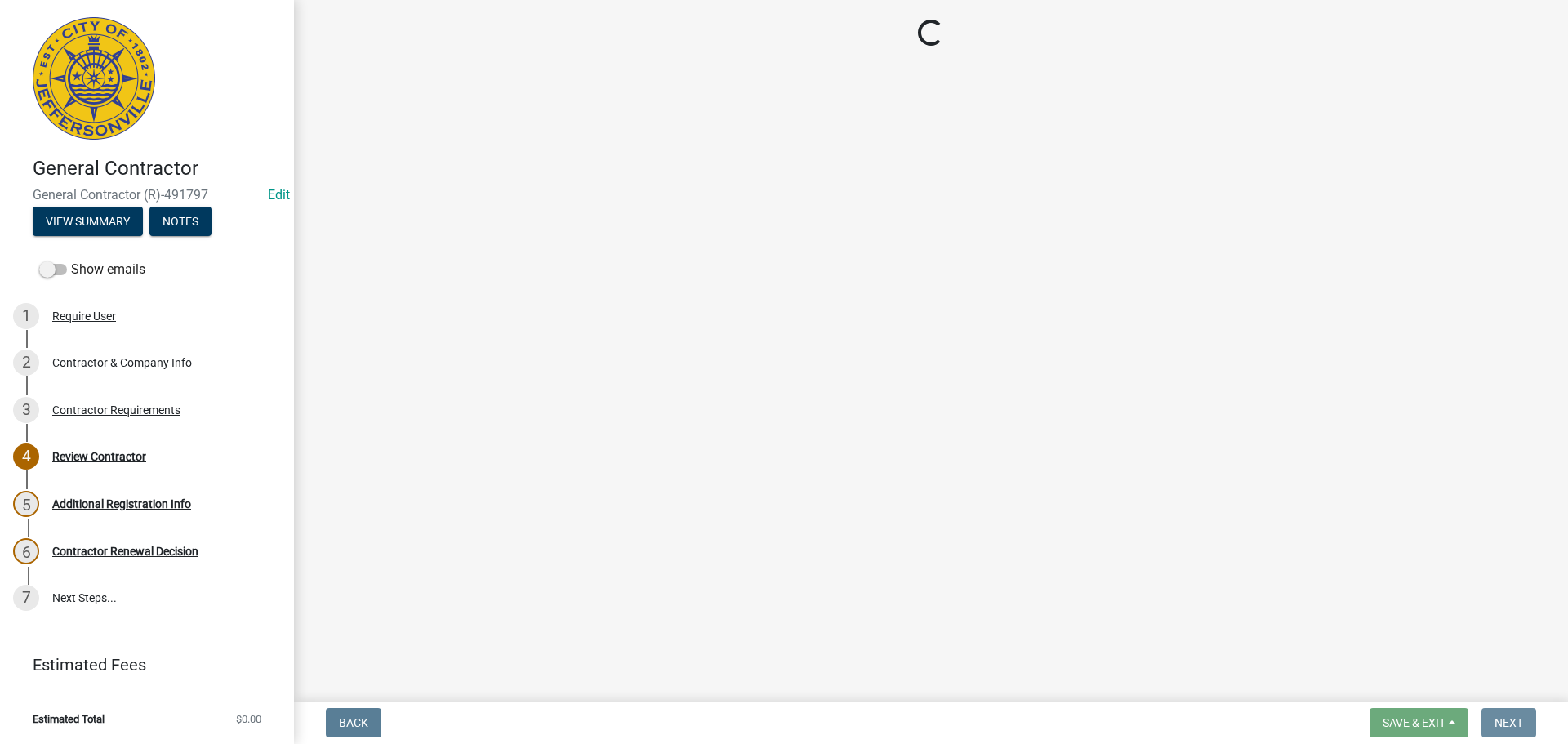
scroll to position [0, 0]
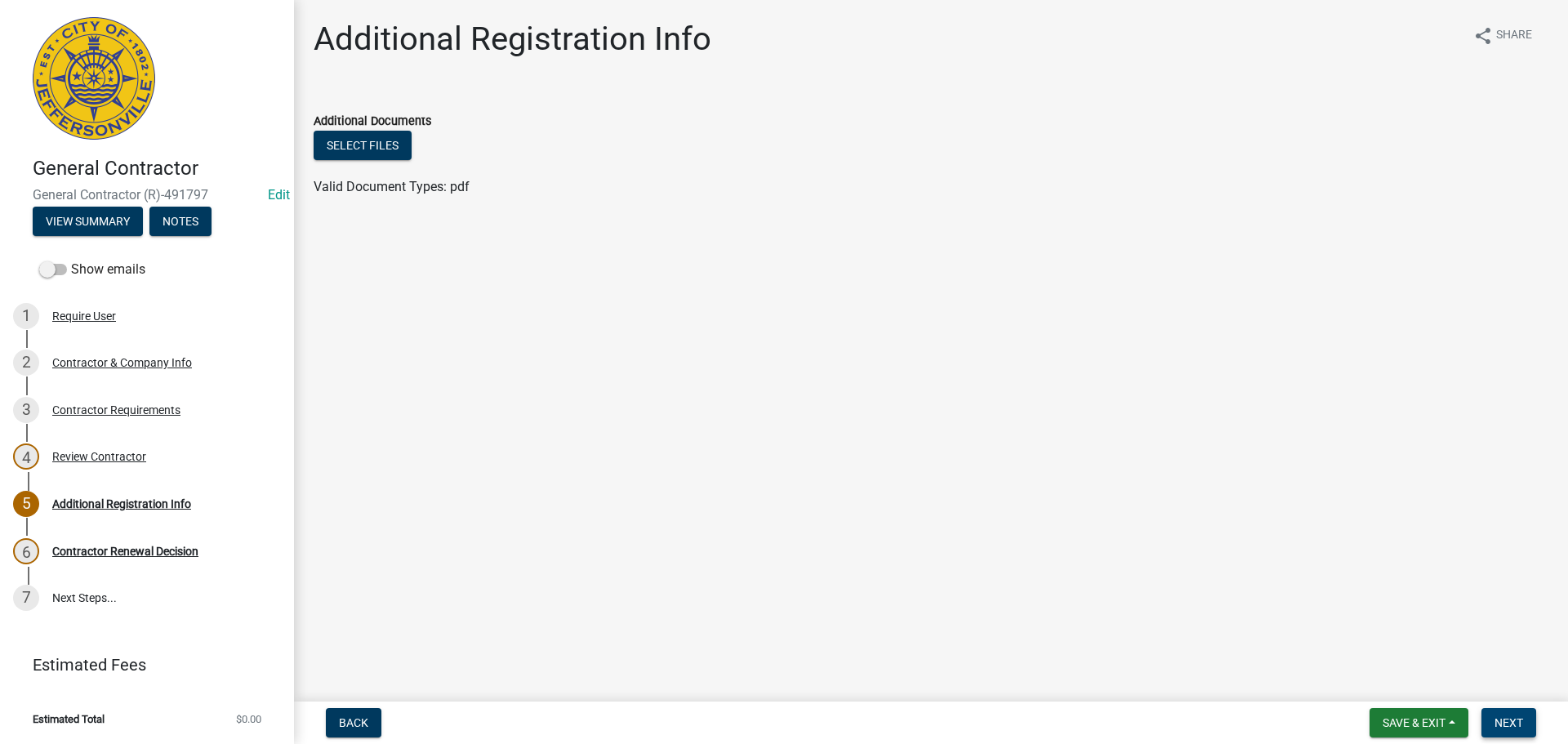
click at [1503, 723] on span "Next" at bounding box center [1509, 723] width 29 height 13
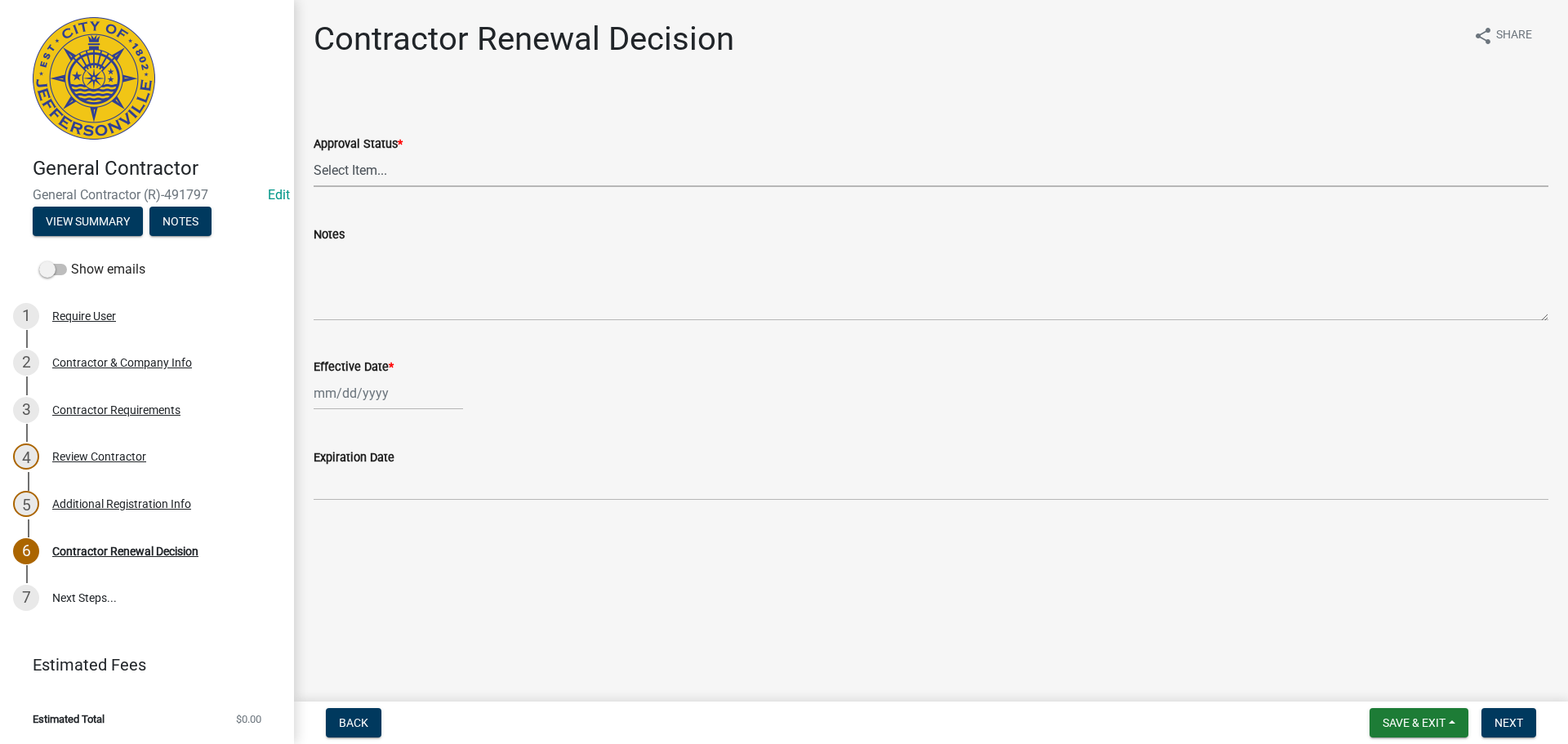
click at [350, 170] on select "Select Item... Approved Denied" at bounding box center [931, 170] width 1235 height 33
click at [314, 153] on select "Select Item... Approved Denied" at bounding box center [931, 170] width 1235 height 33
select select "30db8998-795d-4bbe-8e49-f1ade8865815"
click at [348, 392] on div at bounding box center [388, 393] width 149 height 33
select select "10"
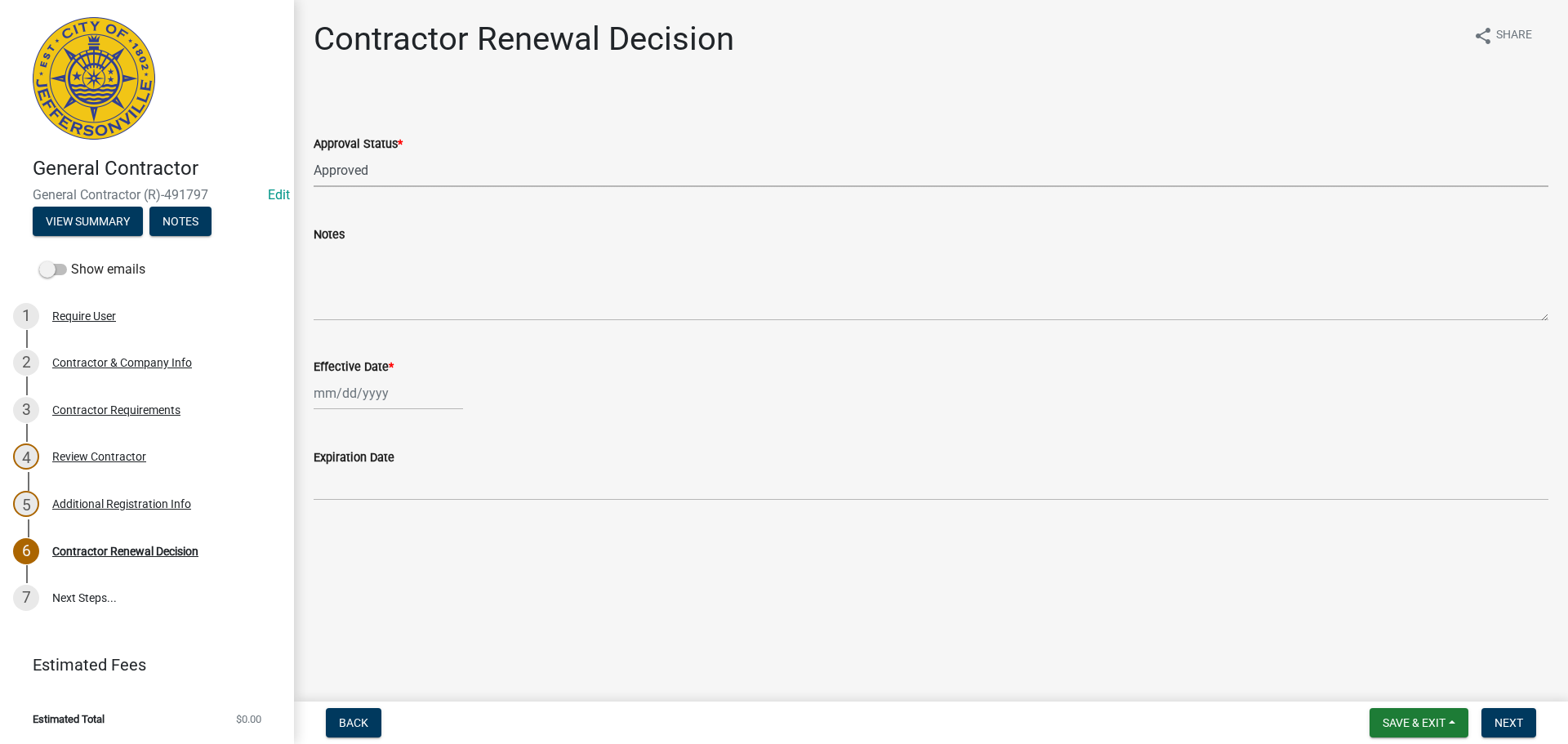
select select "2025"
click at [357, 534] on div "14" at bounding box center [356, 532] width 26 height 26
type input "[DATE]"
click at [1508, 720] on span "Next" at bounding box center [1509, 723] width 29 height 13
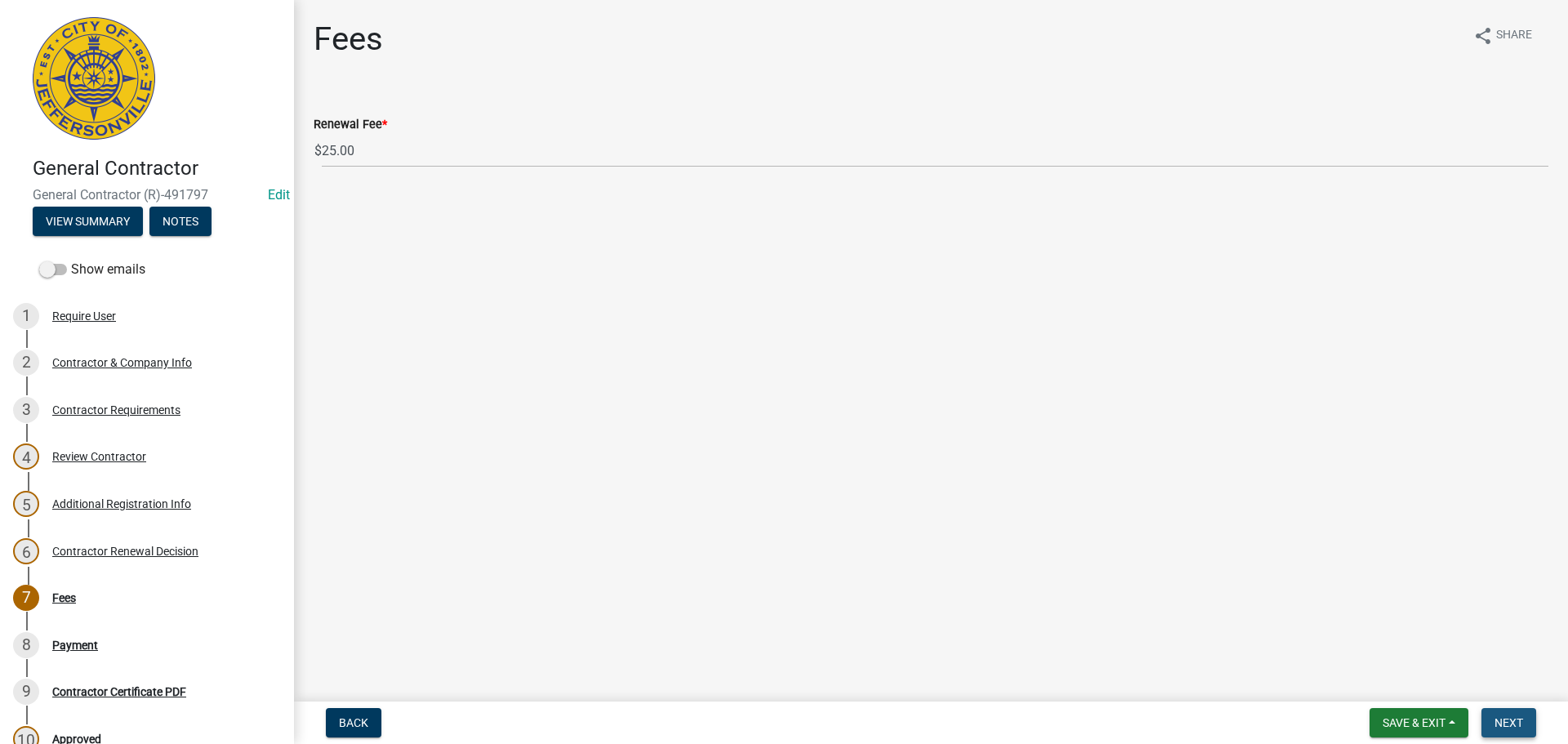
click at [1515, 717] on span "Next" at bounding box center [1509, 723] width 29 height 13
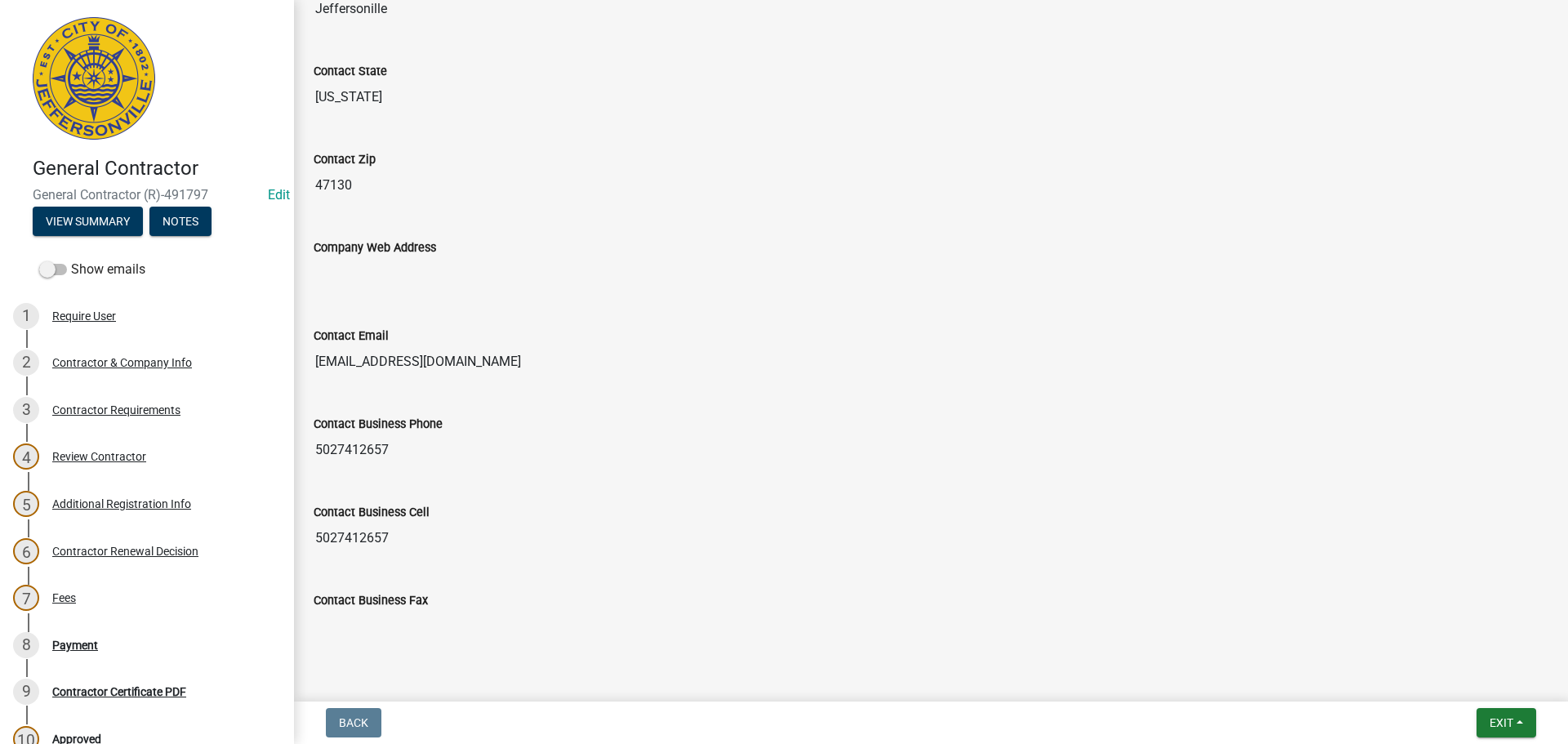
scroll to position [906, 0]
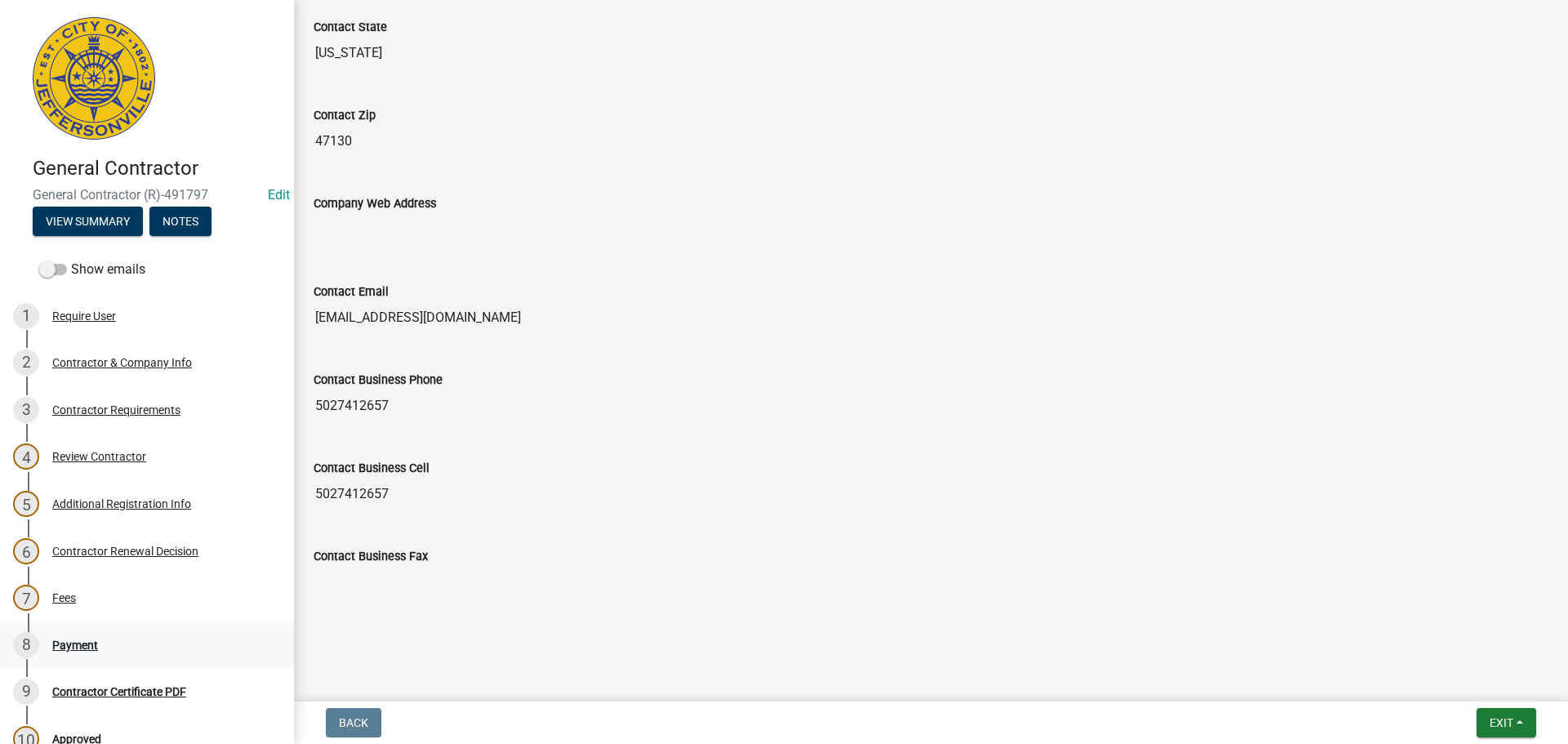
click at [91, 644] on div "Payment" at bounding box center [76, 644] width 46 height 11
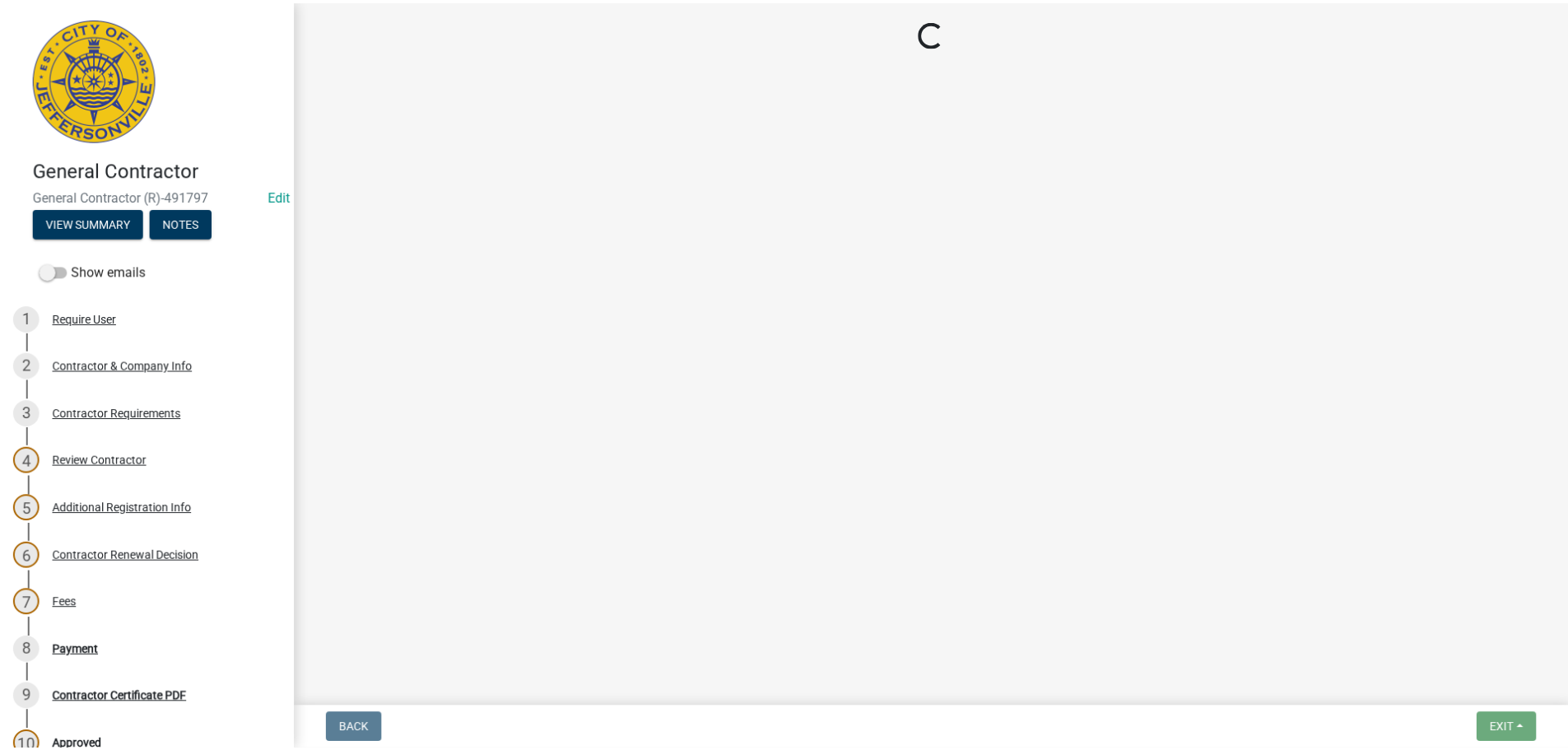
scroll to position [0, 0]
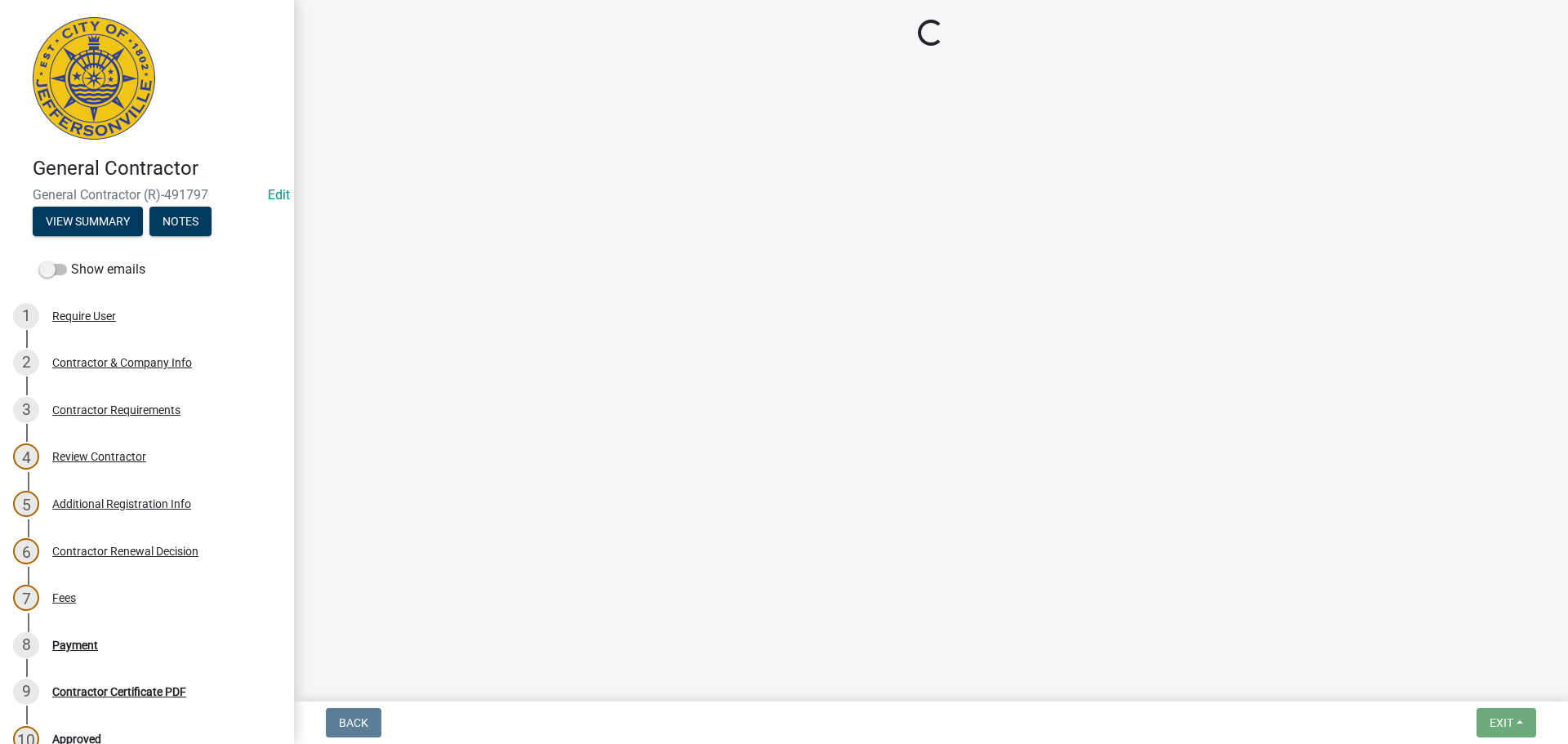
select select "3: 3"
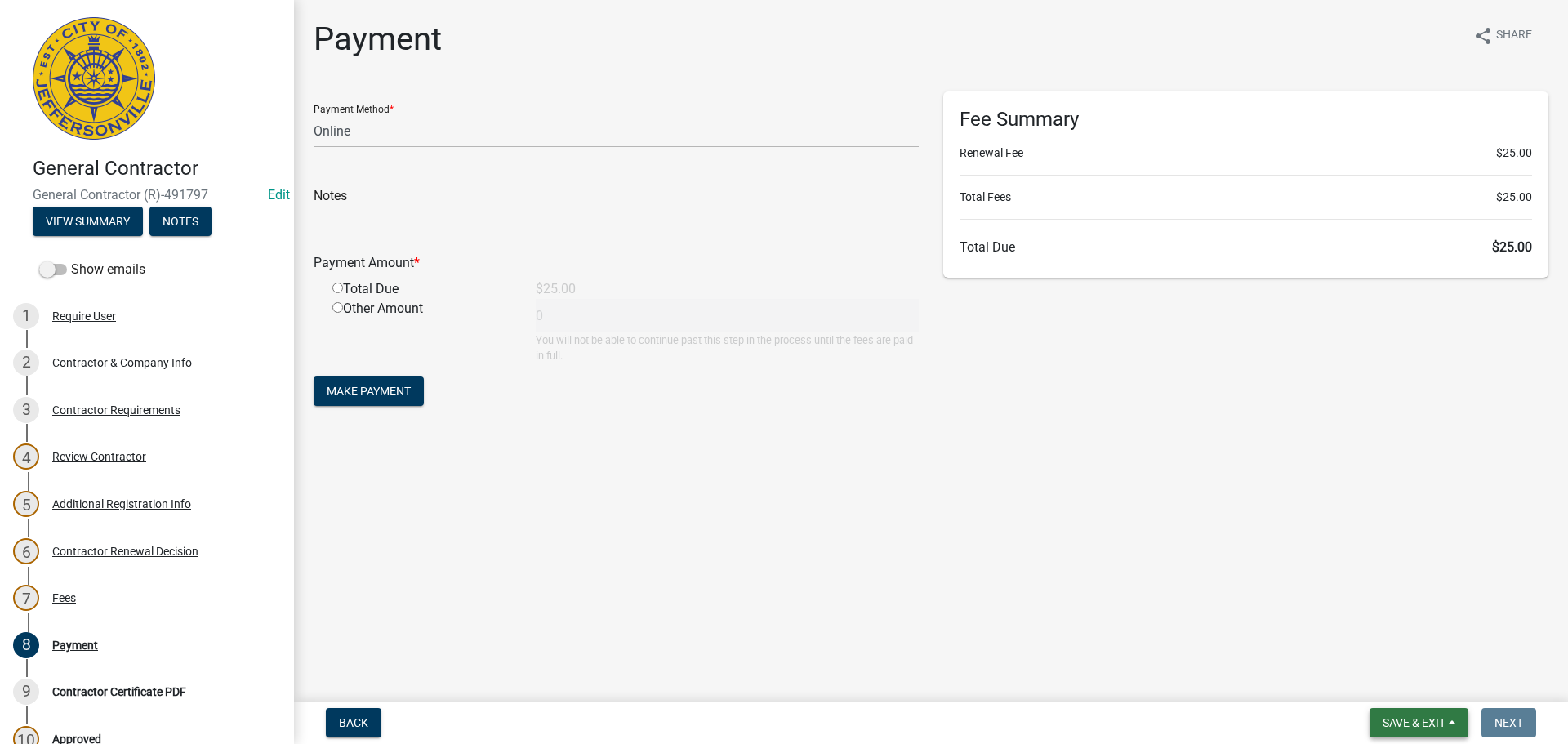
click at [1422, 722] on span "Save & Exit" at bounding box center [1414, 723] width 63 height 13
click at [1409, 682] on button "Save & Exit" at bounding box center [1404, 679] width 131 height 40
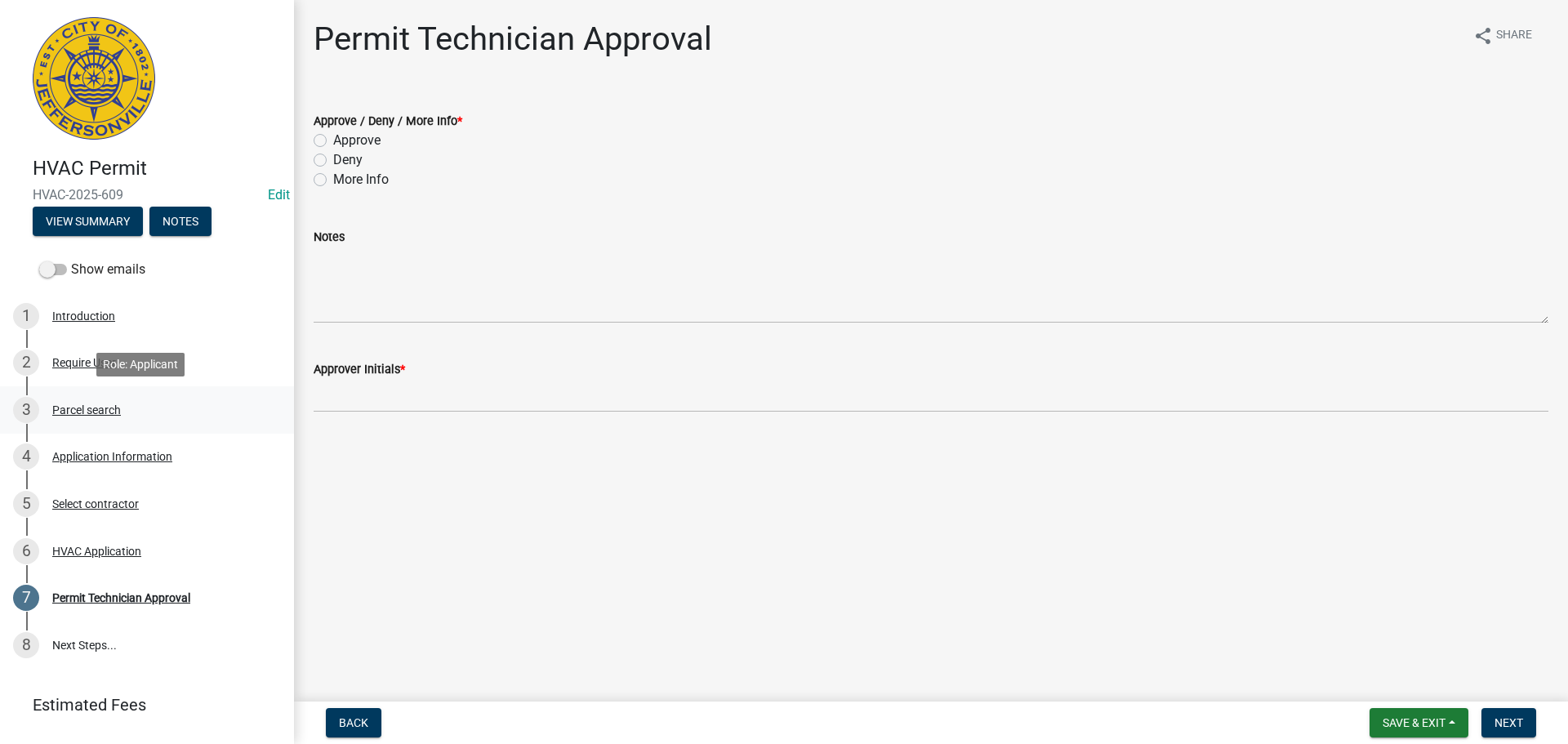
click at [87, 407] on div "Parcel search" at bounding box center [87, 409] width 68 height 11
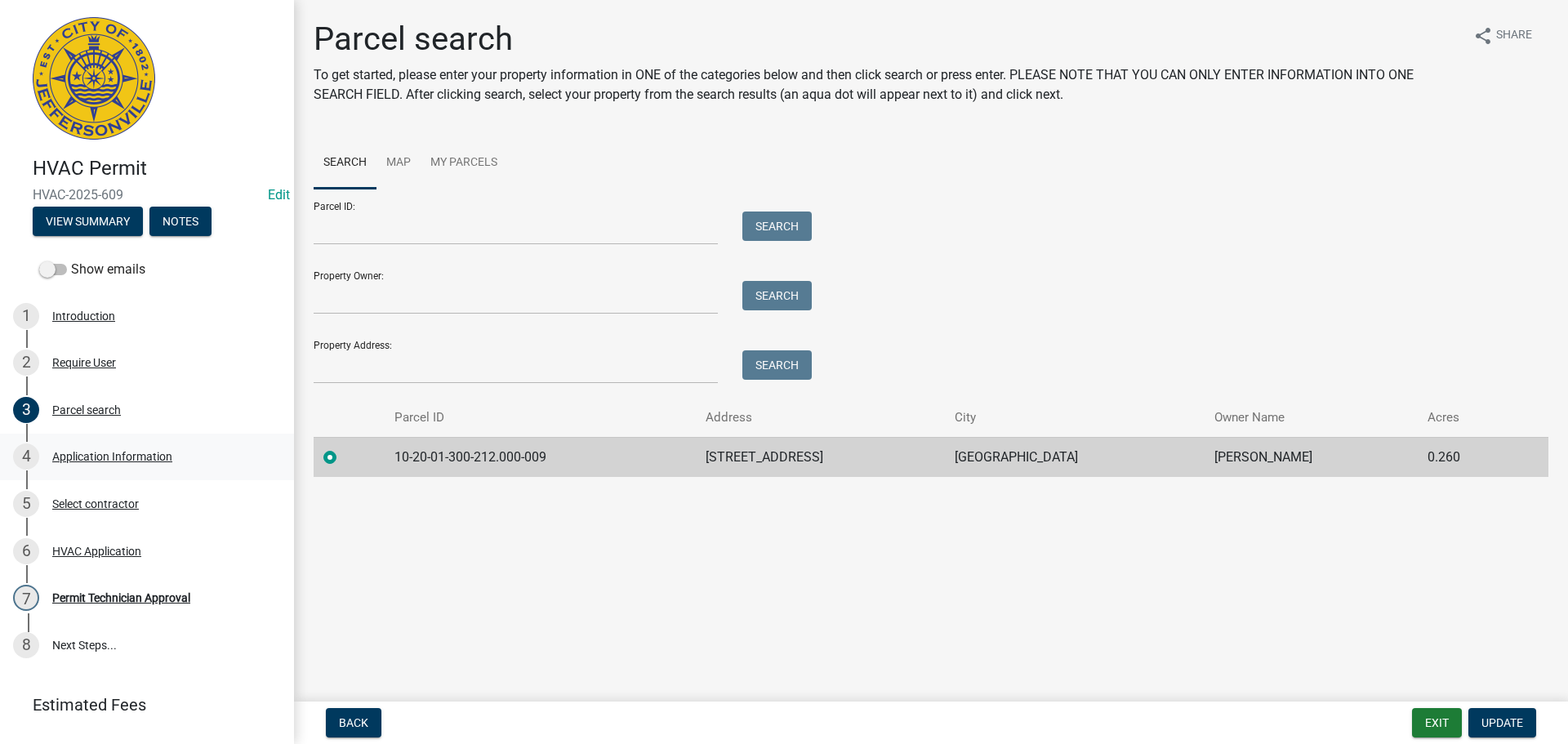
click at [100, 461] on div "Application Information" at bounding box center [113, 456] width 120 height 11
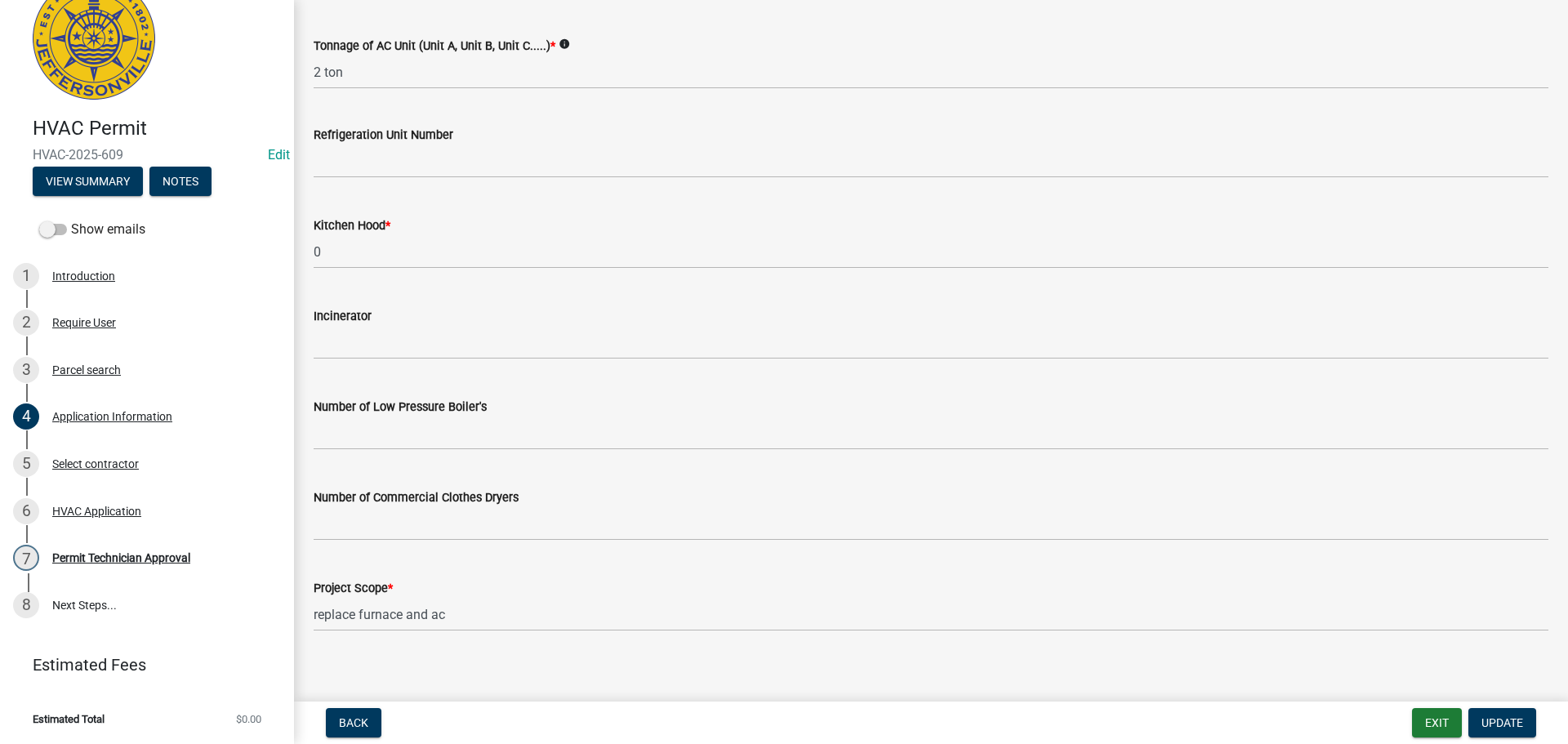
scroll to position [1099, 0]
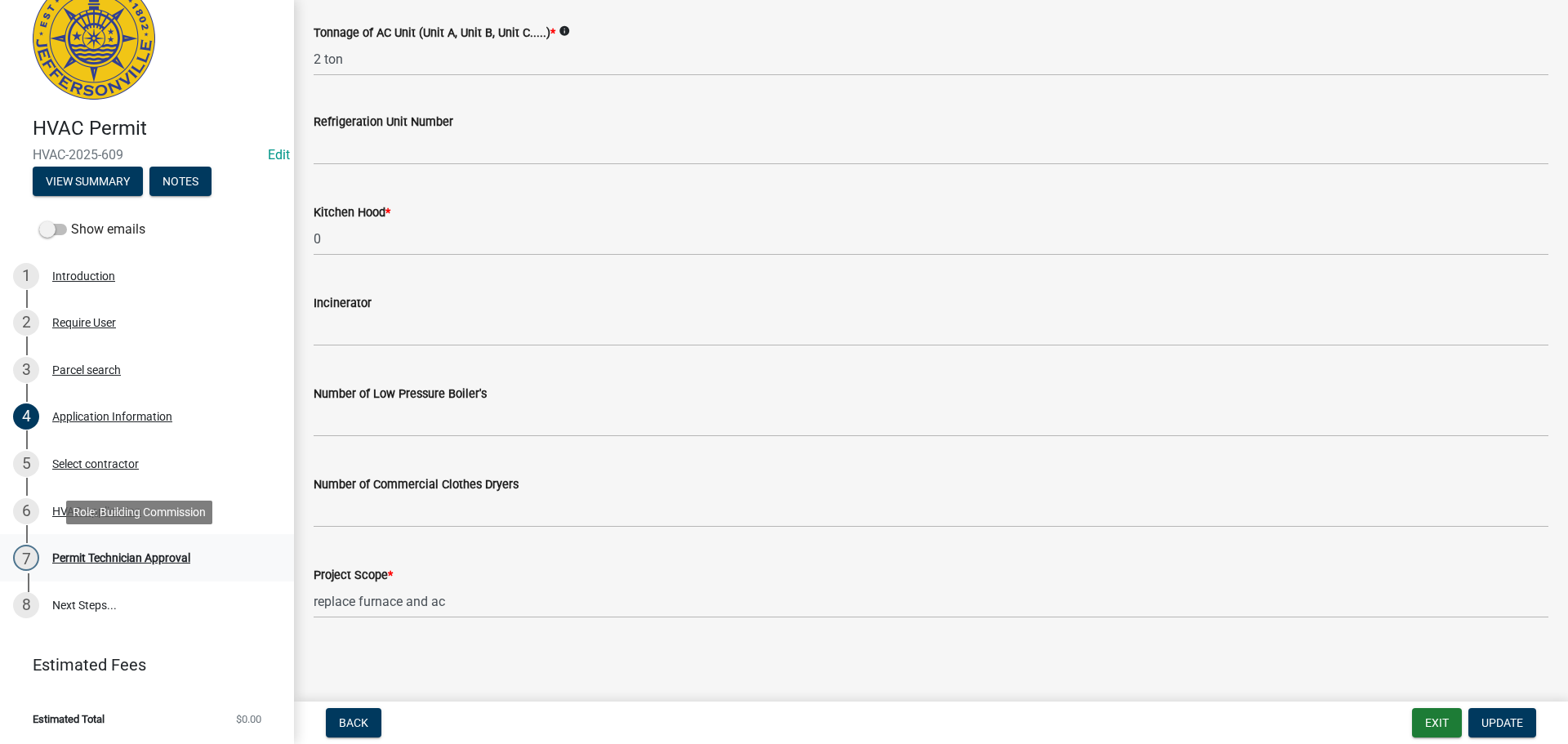
click at [147, 560] on div "Permit Technician Approval" at bounding box center [122, 558] width 138 height 11
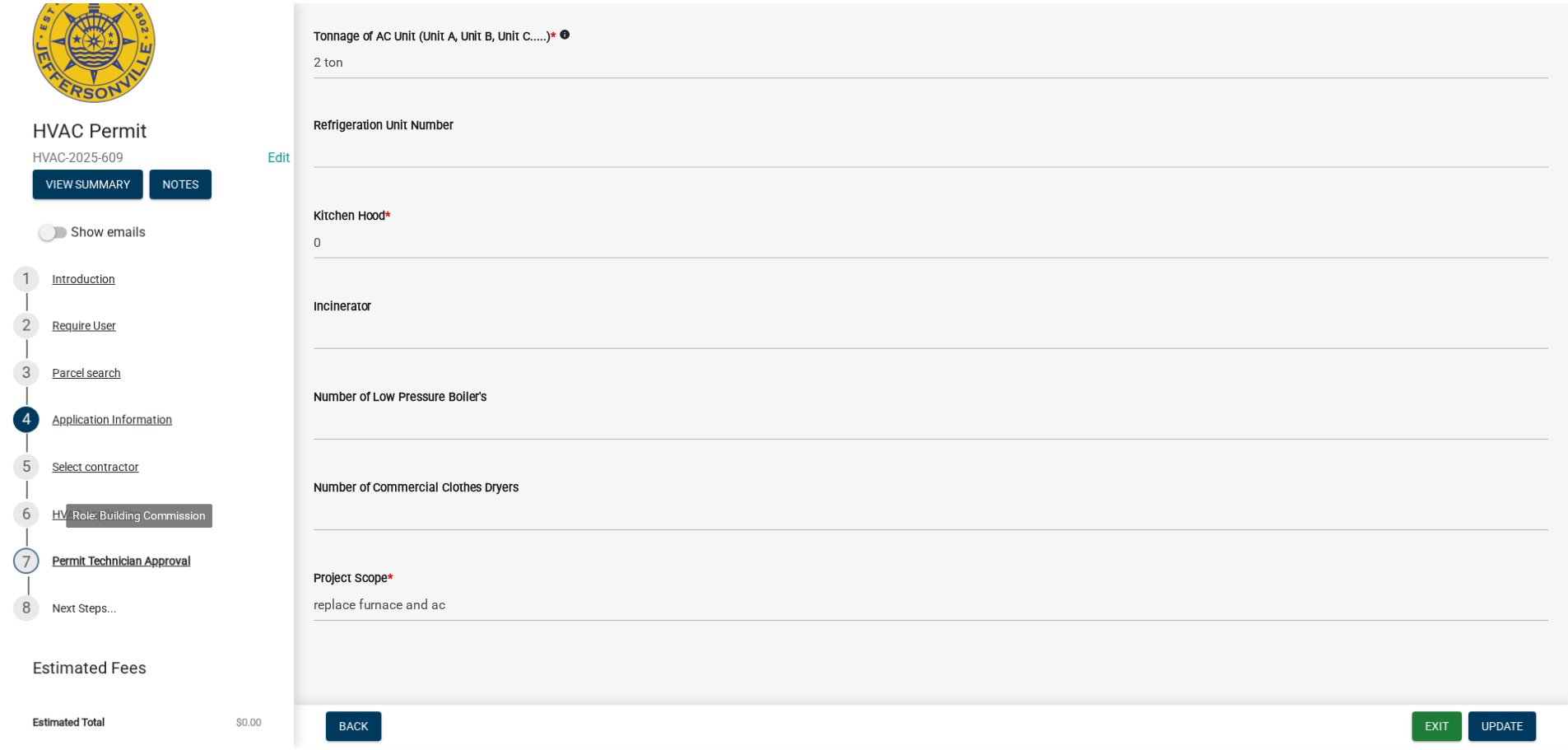
scroll to position [0, 0]
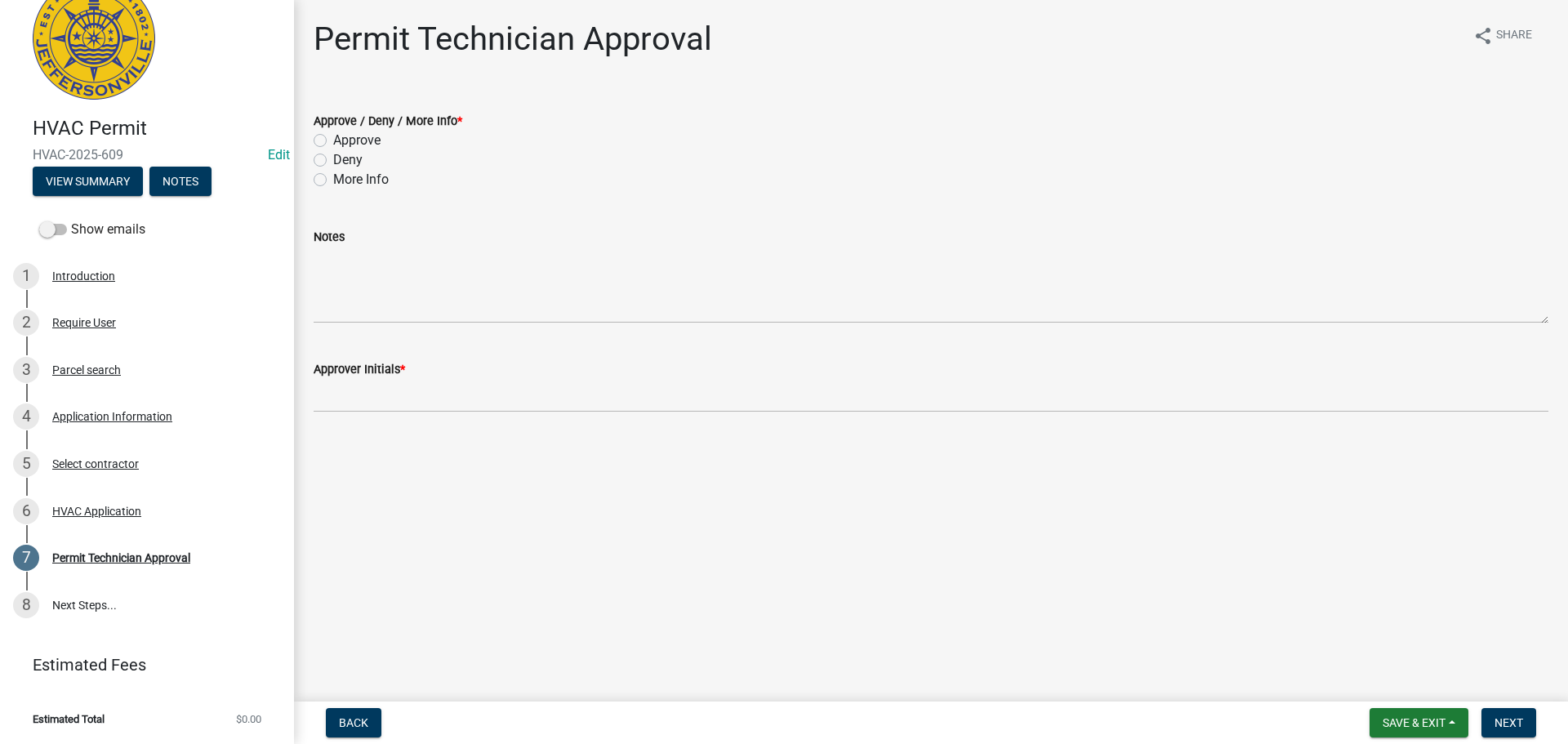
click at [333, 136] on label "Approve" at bounding box center [356, 140] width 47 height 19
click at [333, 136] on input "Approve" at bounding box center [339, 136] width 11 height 11
radio input "true"
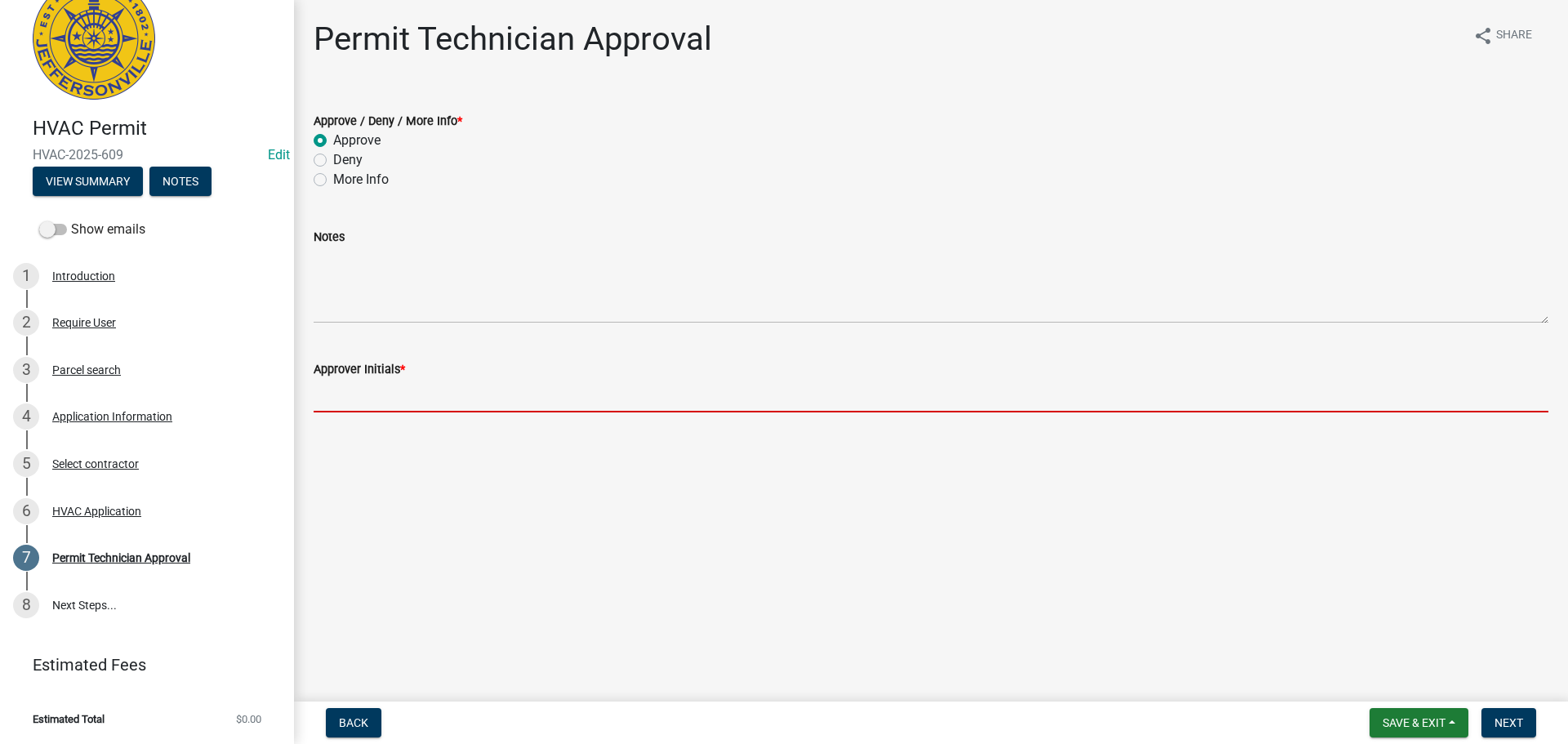
click at [364, 387] on input "Approver Initials *" at bounding box center [931, 396] width 1235 height 33
type input "mjb"
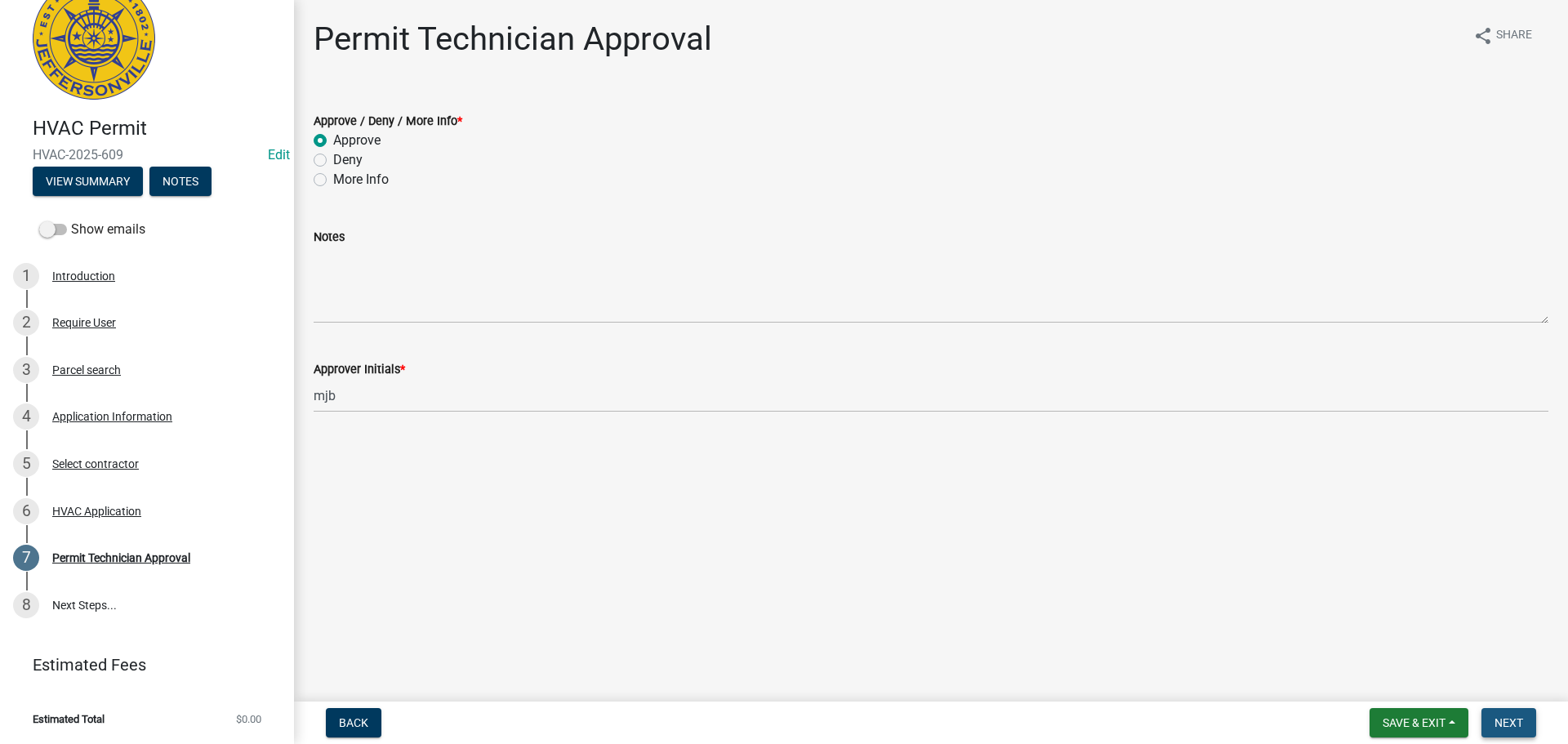
click at [1519, 727] on span "Next" at bounding box center [1509, 723] width 29 height 13
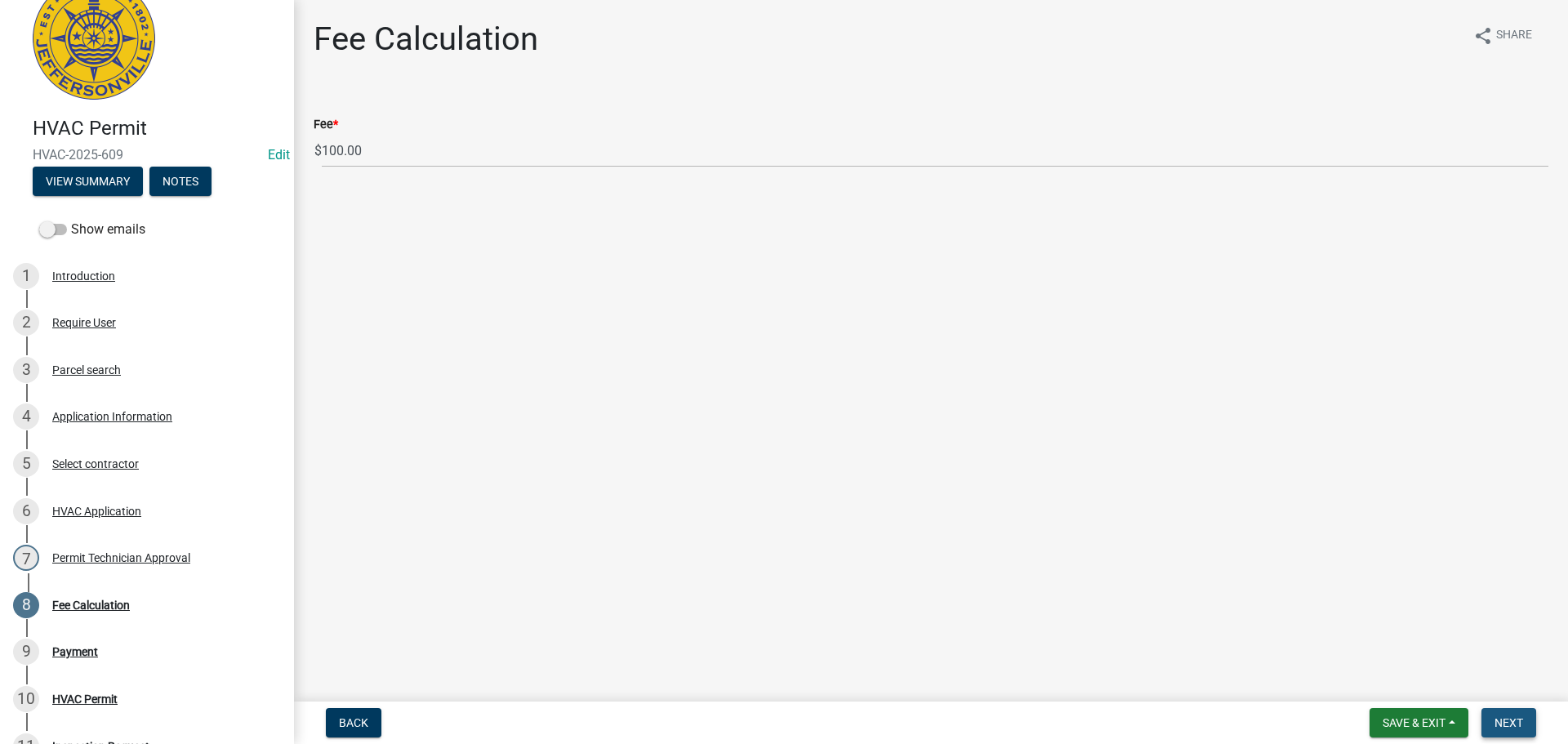
click at [1497, 719] on span "Next" at bounding box center [1509, 723] width 29 height 13
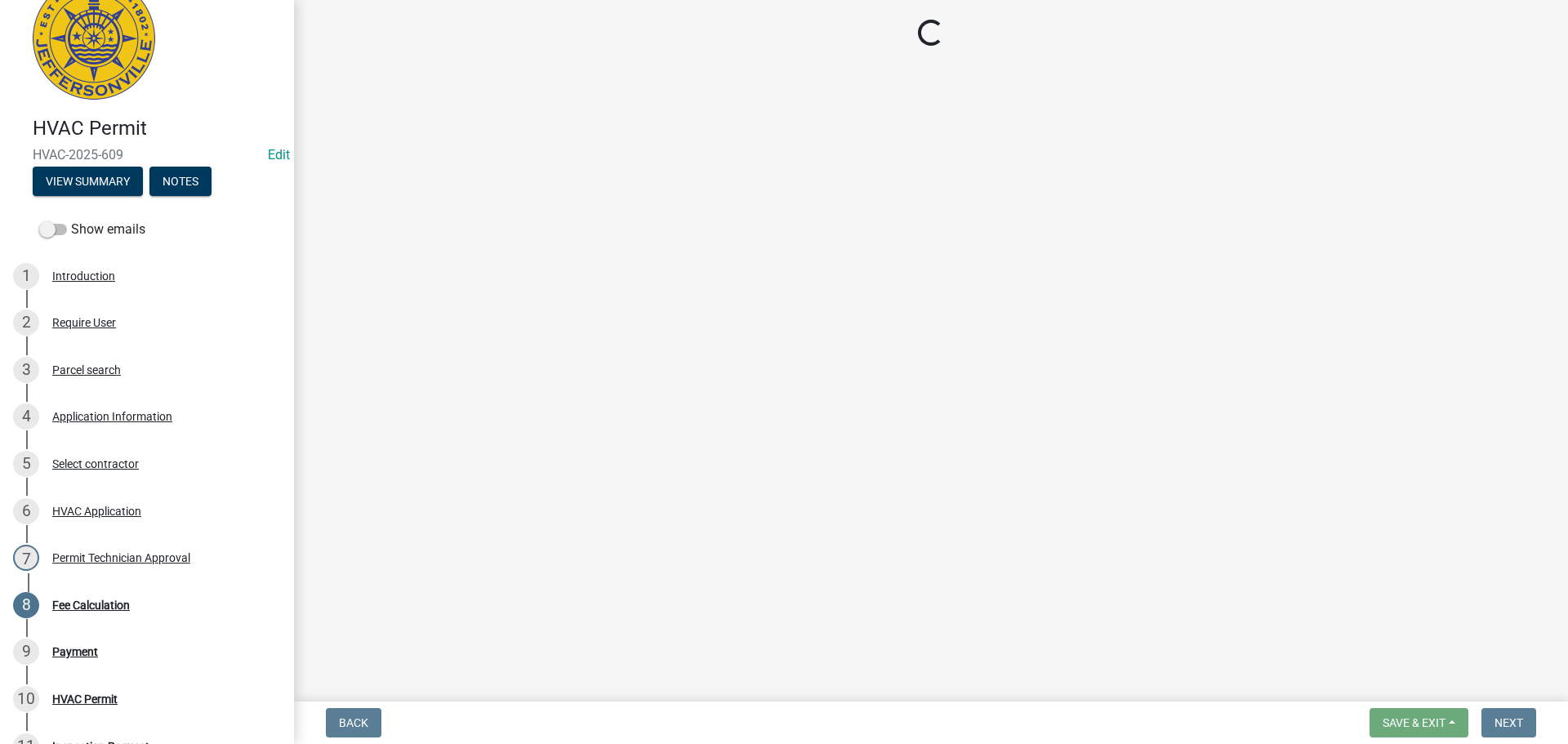
select select "3: 3"
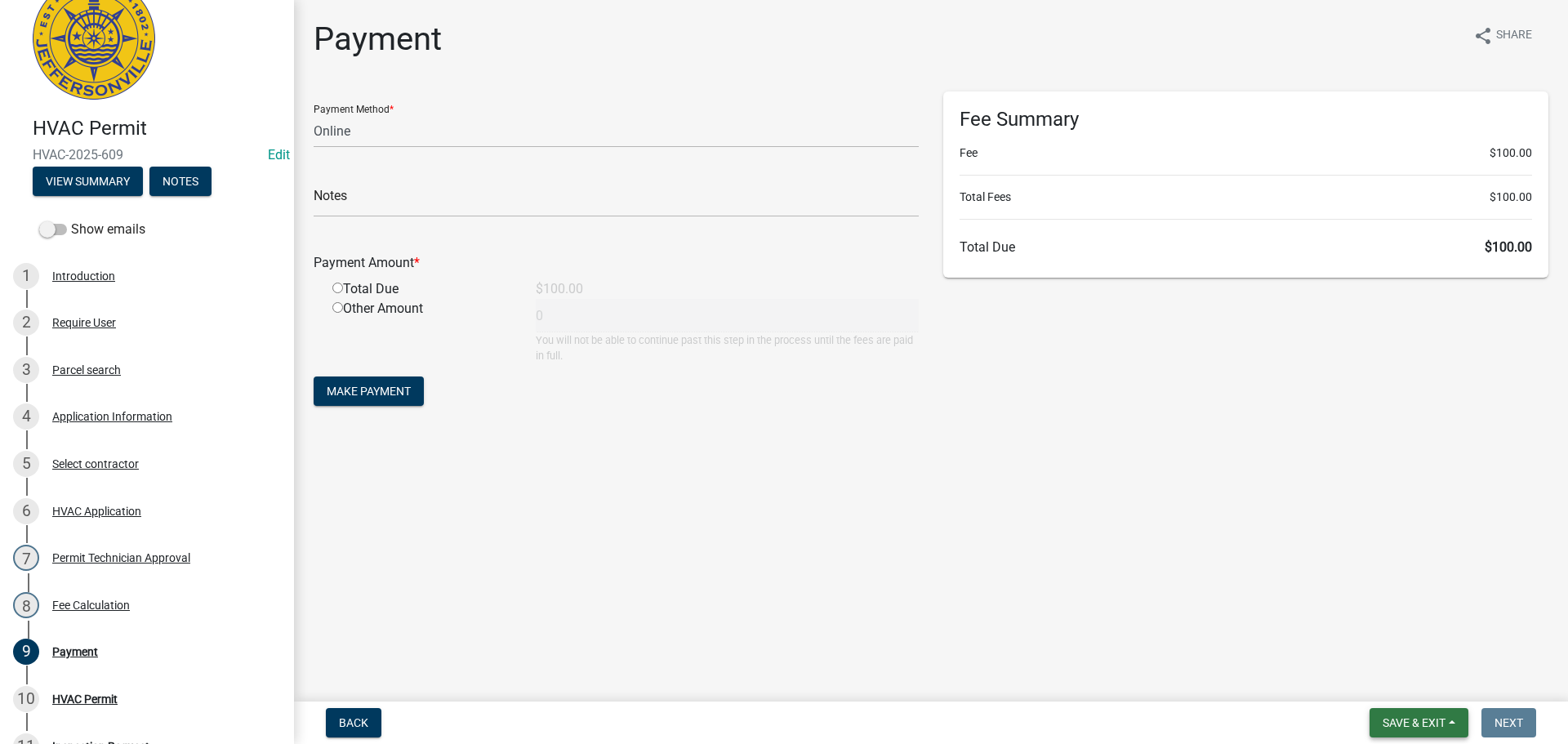
click at [1402, 714] on button "Save & Exit" at bounding box center [1419, 723] width 99 height 30
click at [1398, 687] on button "Save & Exit" at bounding box center [1404, 679] width 131 height 40
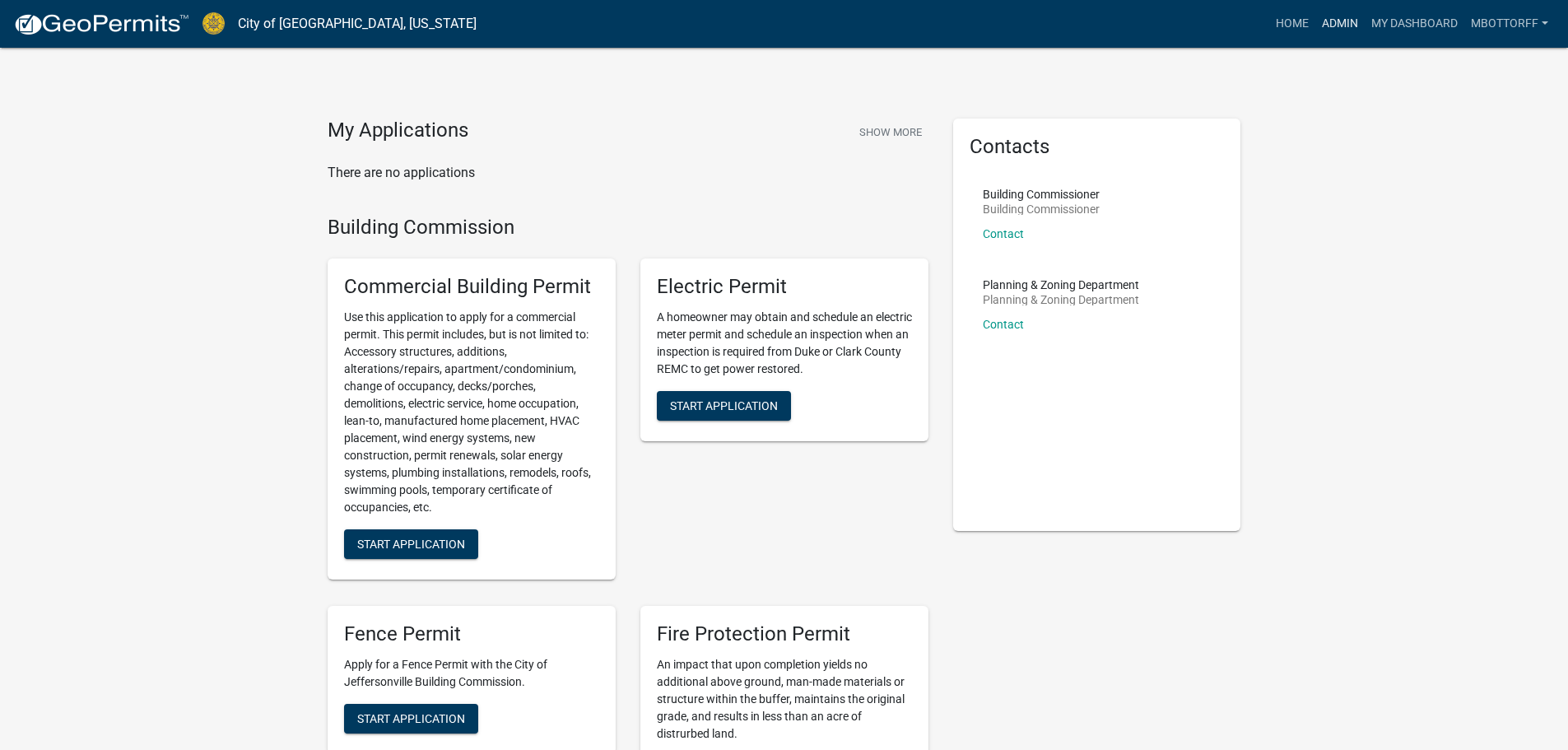
click at [1343, 25] on link "Admin" at bounding box center [1339, 24] width 49 height 32
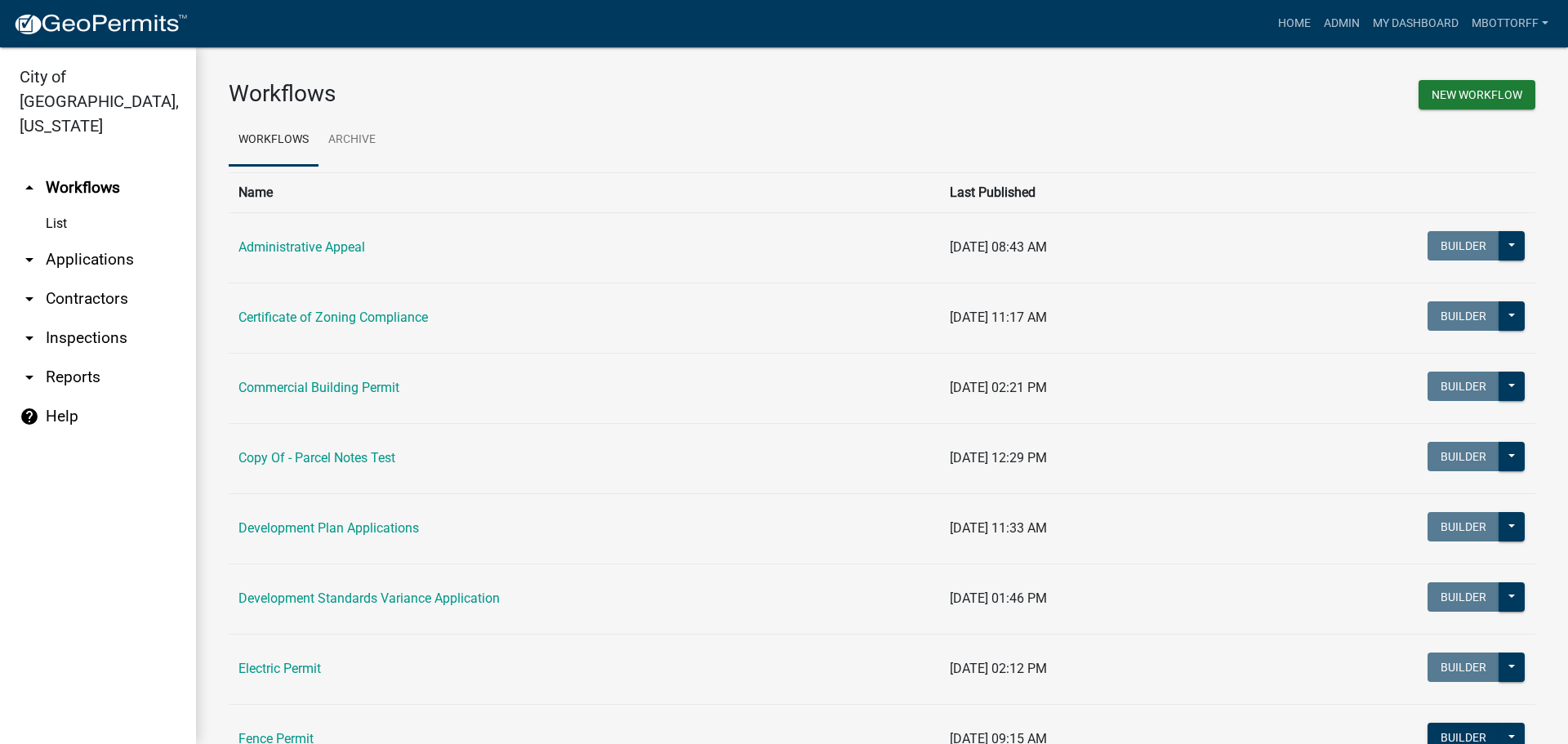
click at [54, 207] on link "List" at bounding box center [98, 223] width 196 height 32
click at [89, 240] on link "arrow_drop_down Applications" at bounding box center [98, 259] width 196 height 40
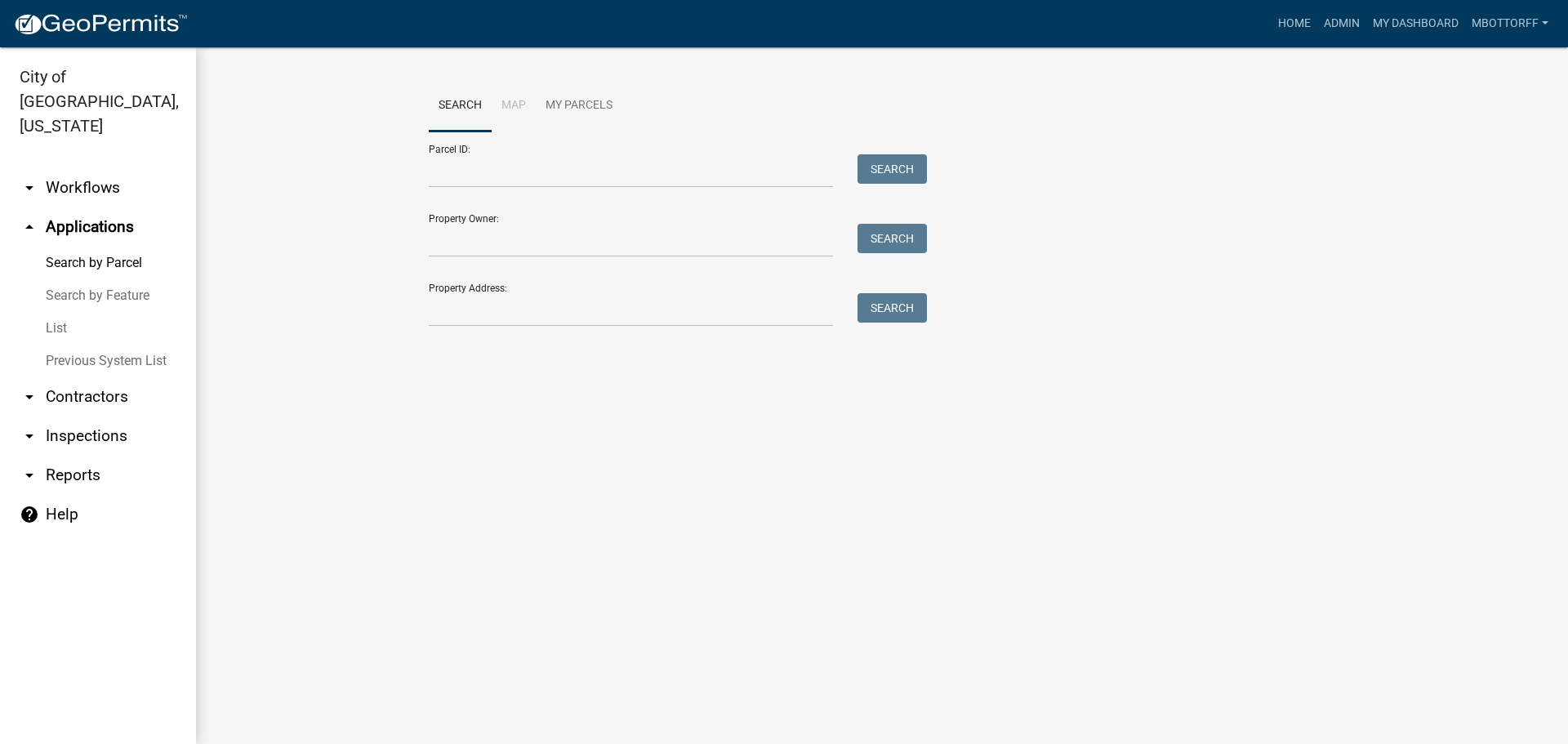
drag, startPoint x: 61, startPoint y: 302, endPoint x: 217, endPoint y: 290, distance: 156.5
click at [62, 312] on link "List" at bounding box center [98, 327] width 196 height 32
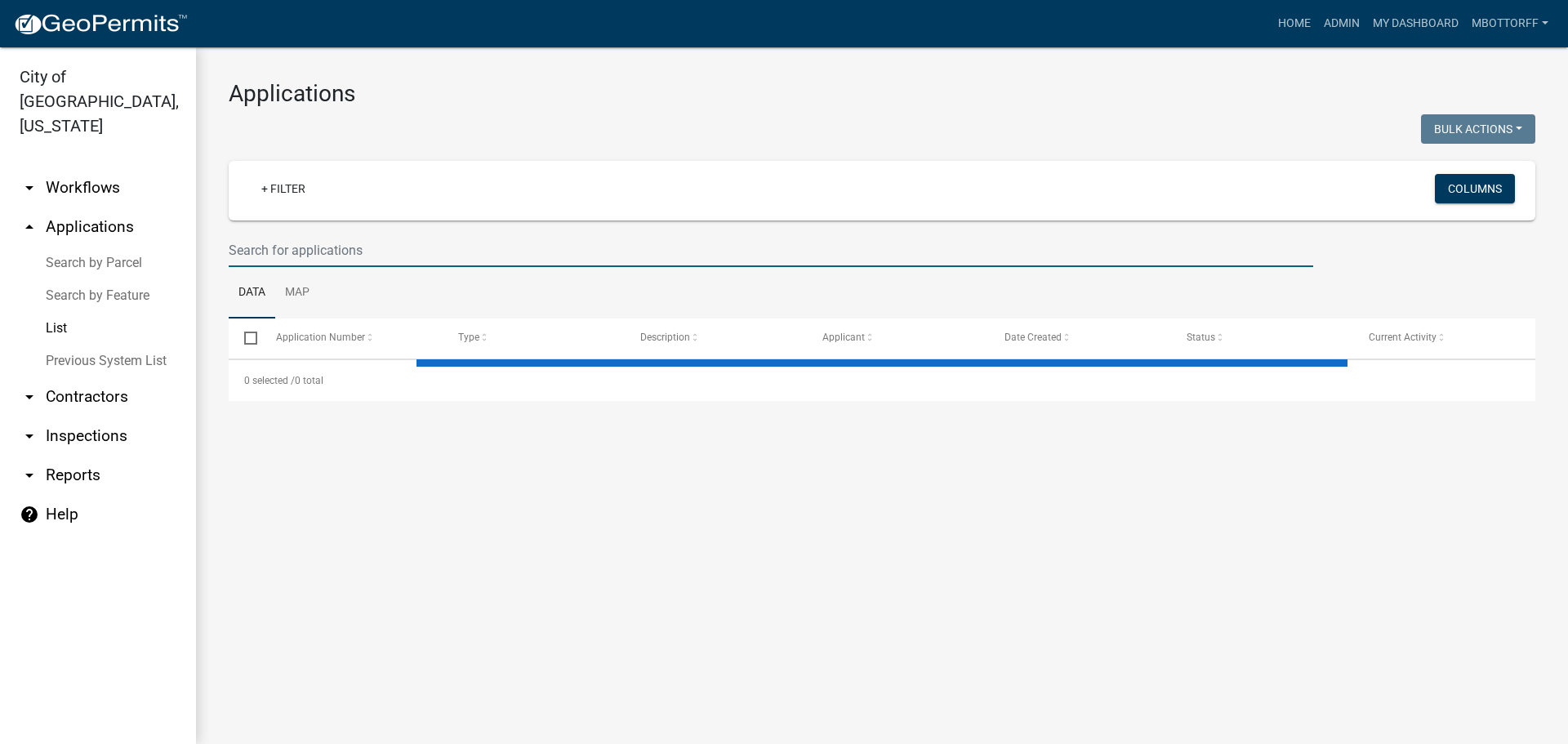
click at [335, 255] on input "text" at bounding box center [771, 250] width 1085 height 33
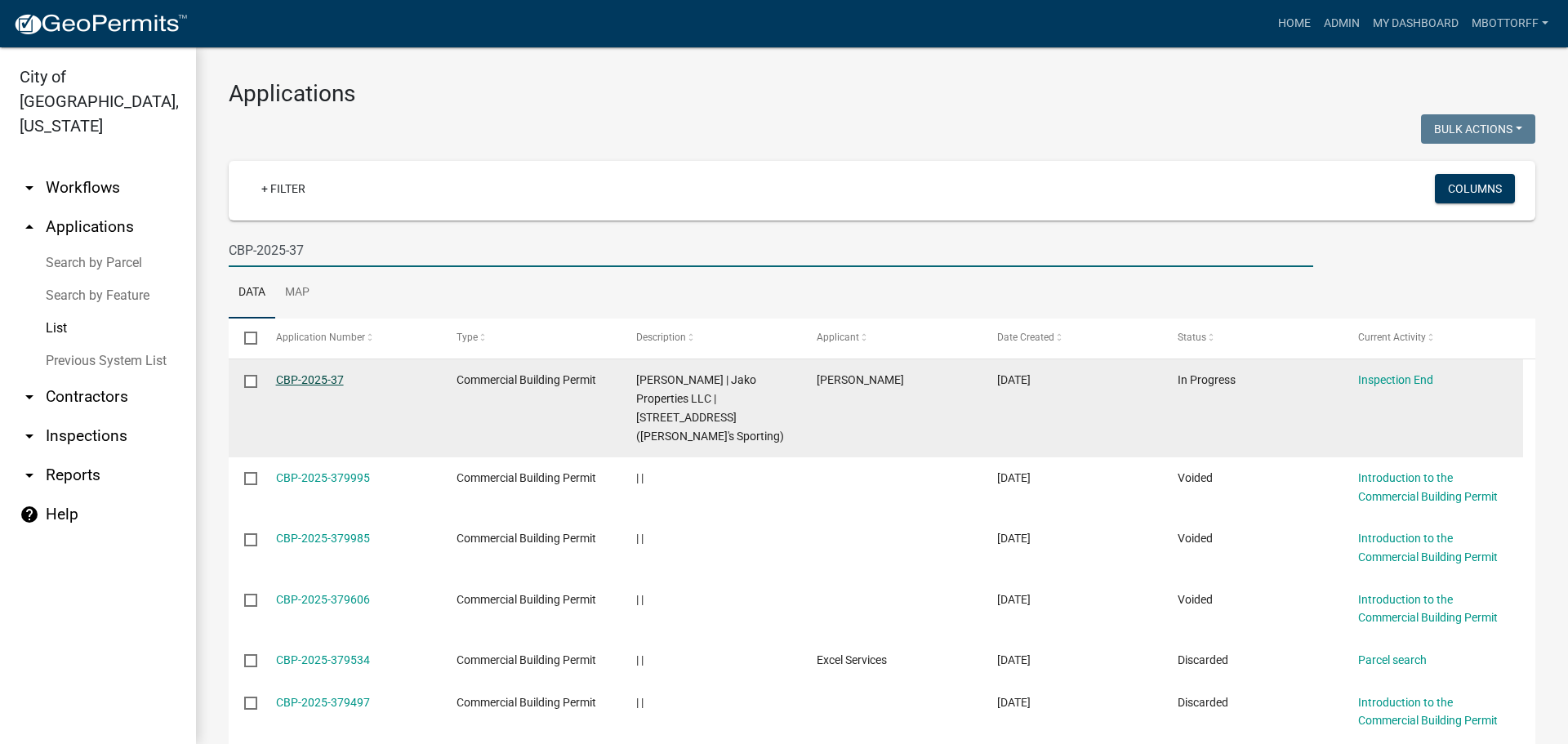
type input "CBP-2025-37"
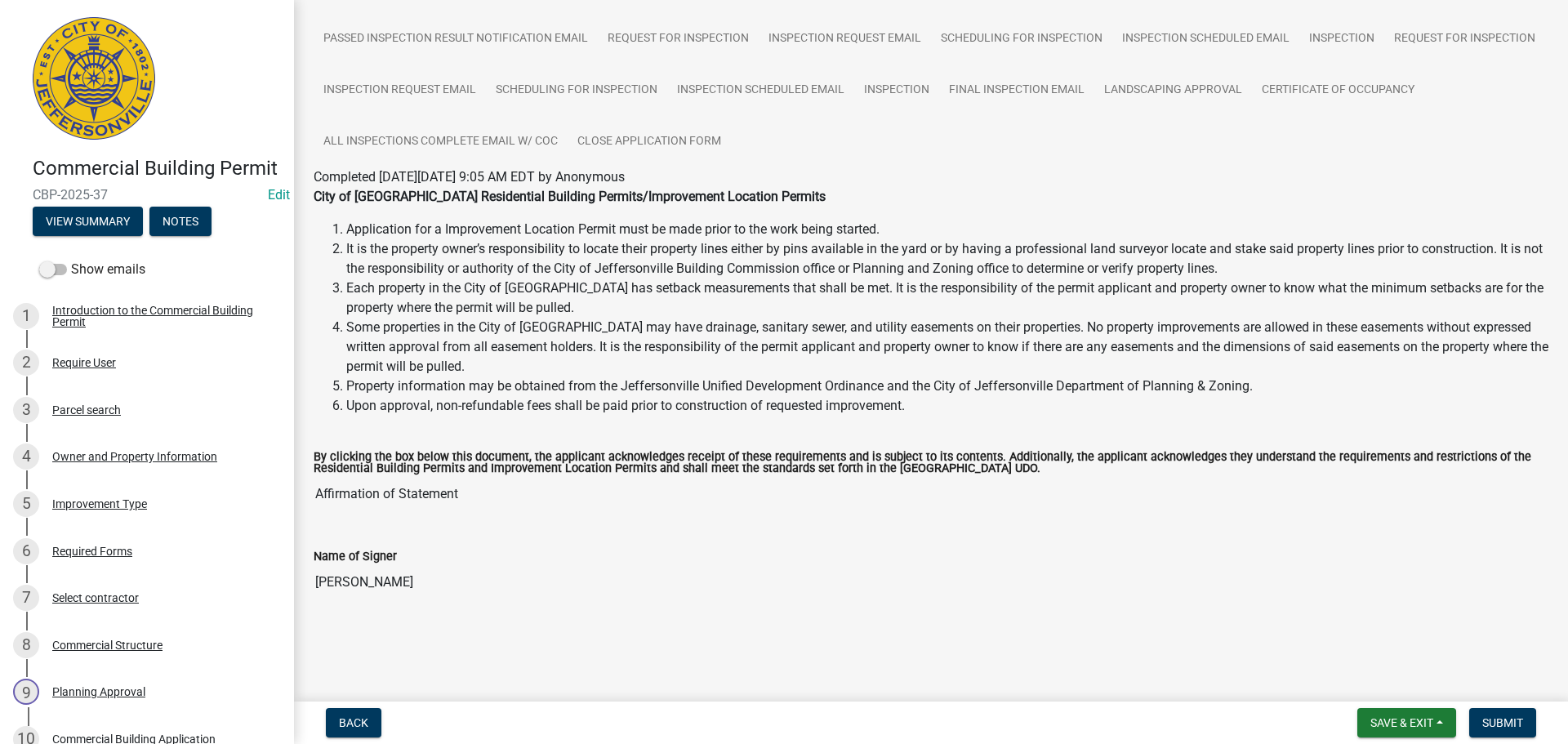
scroll to position [651, 0]
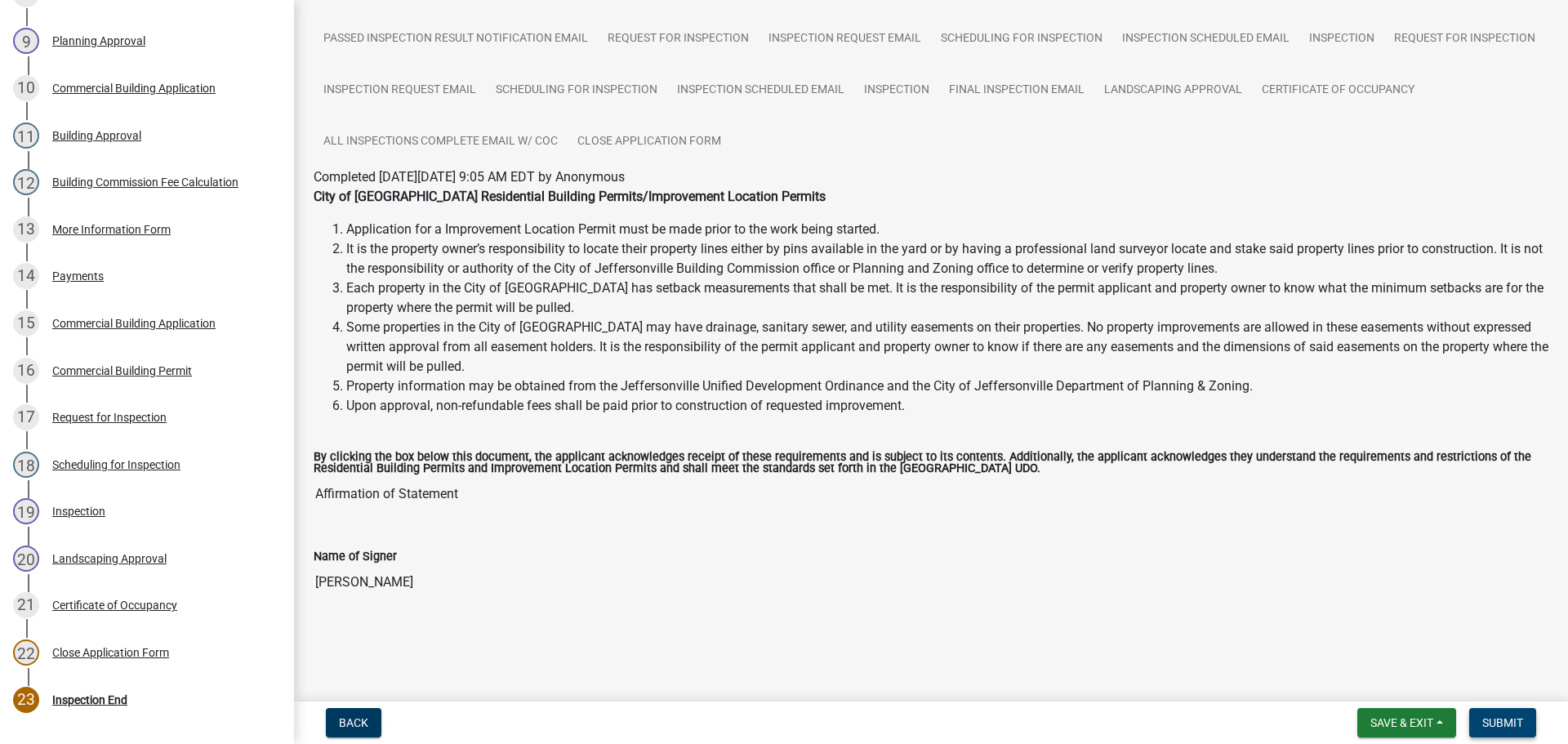
click at [1506, 721] on span "Submit" at bounding box center [1503, 723] width 41 height 13
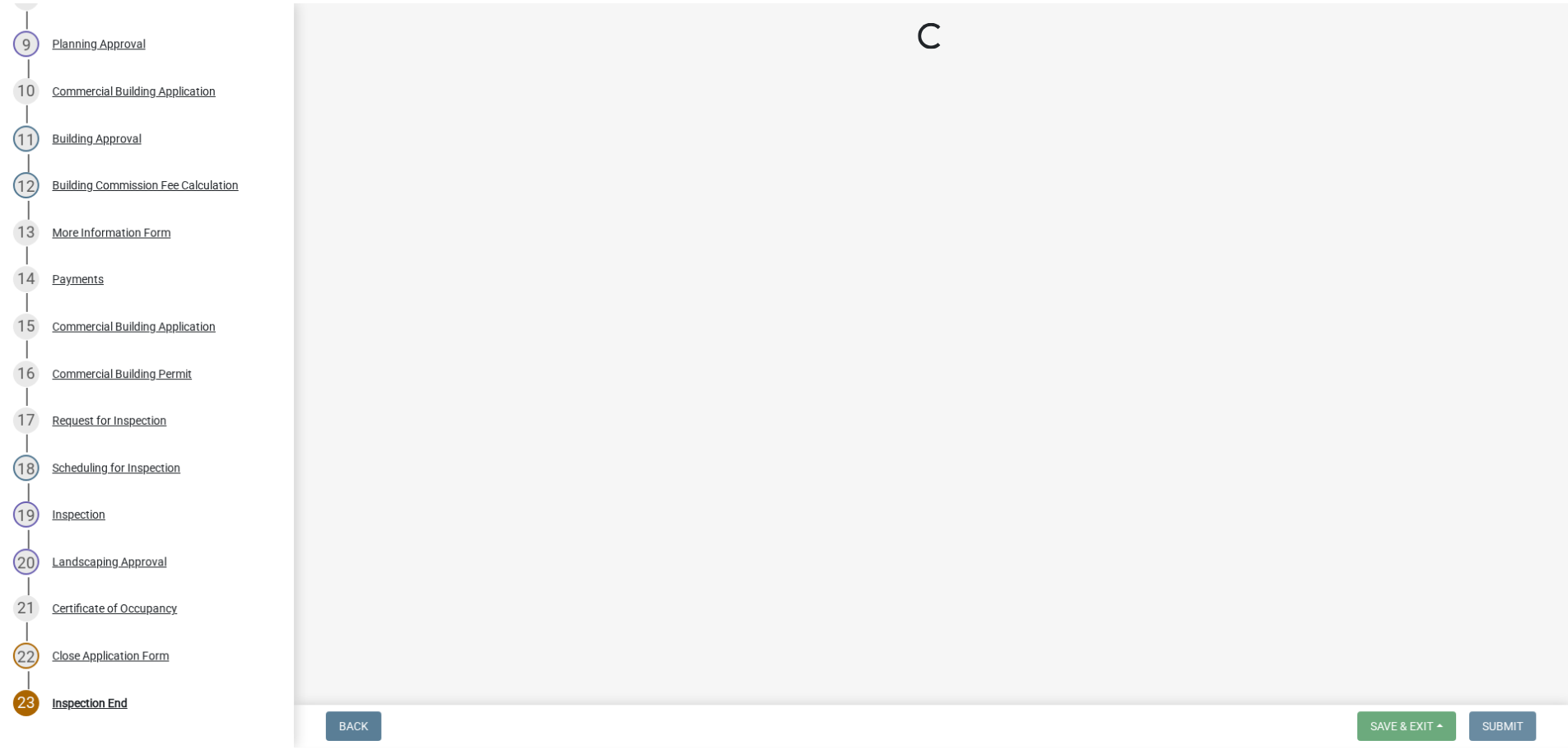
scroll to position [0, 0]
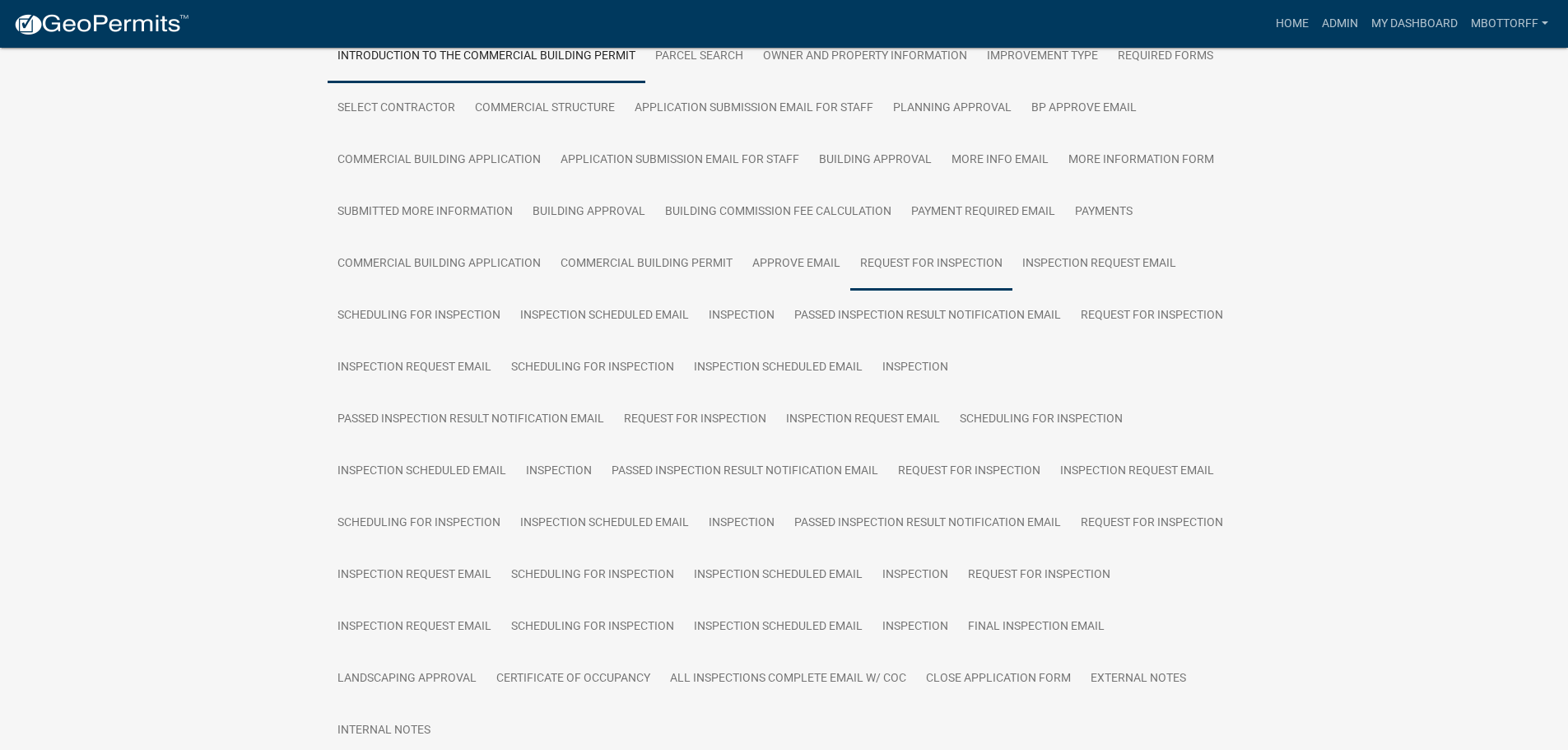
scroll to position [658, 0]
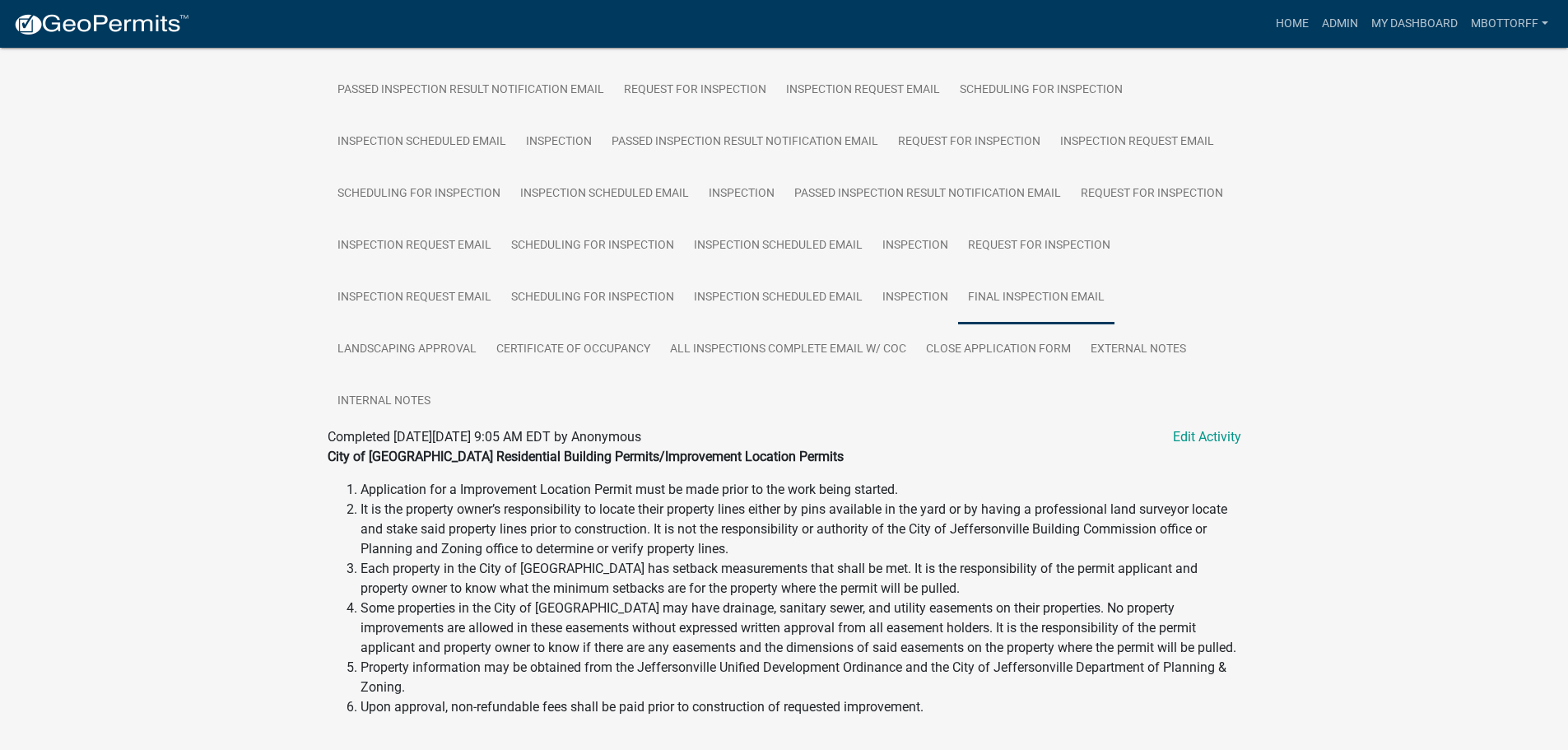
click at [1001, 293] on link "Final Inspection Email" at bounding box center [1036, 297] width 156 height 53
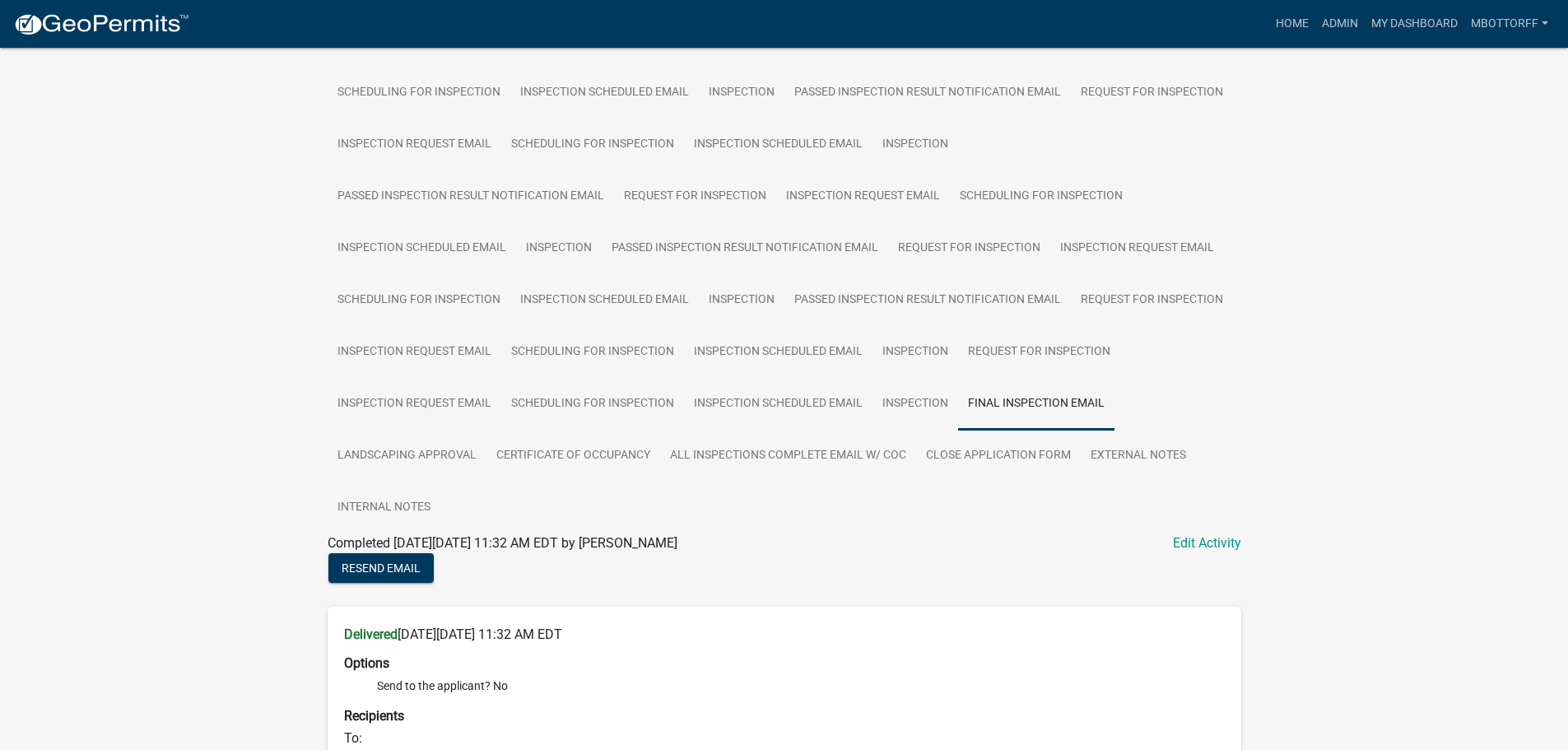
scroll to position [289, 0]
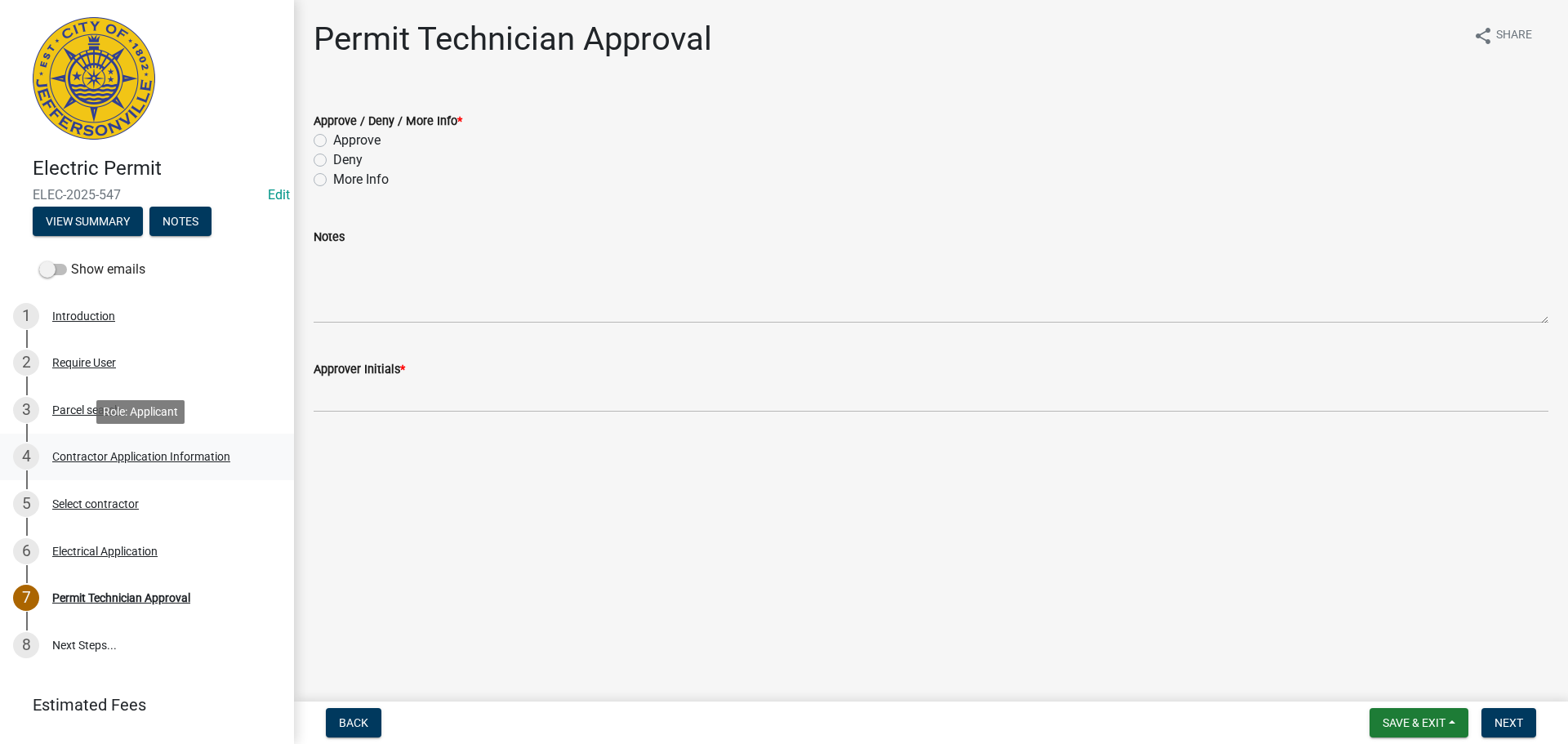
click at [92, 454] on div "Contractor Application Information" at bounding box center [141, 456] width 178 height 11
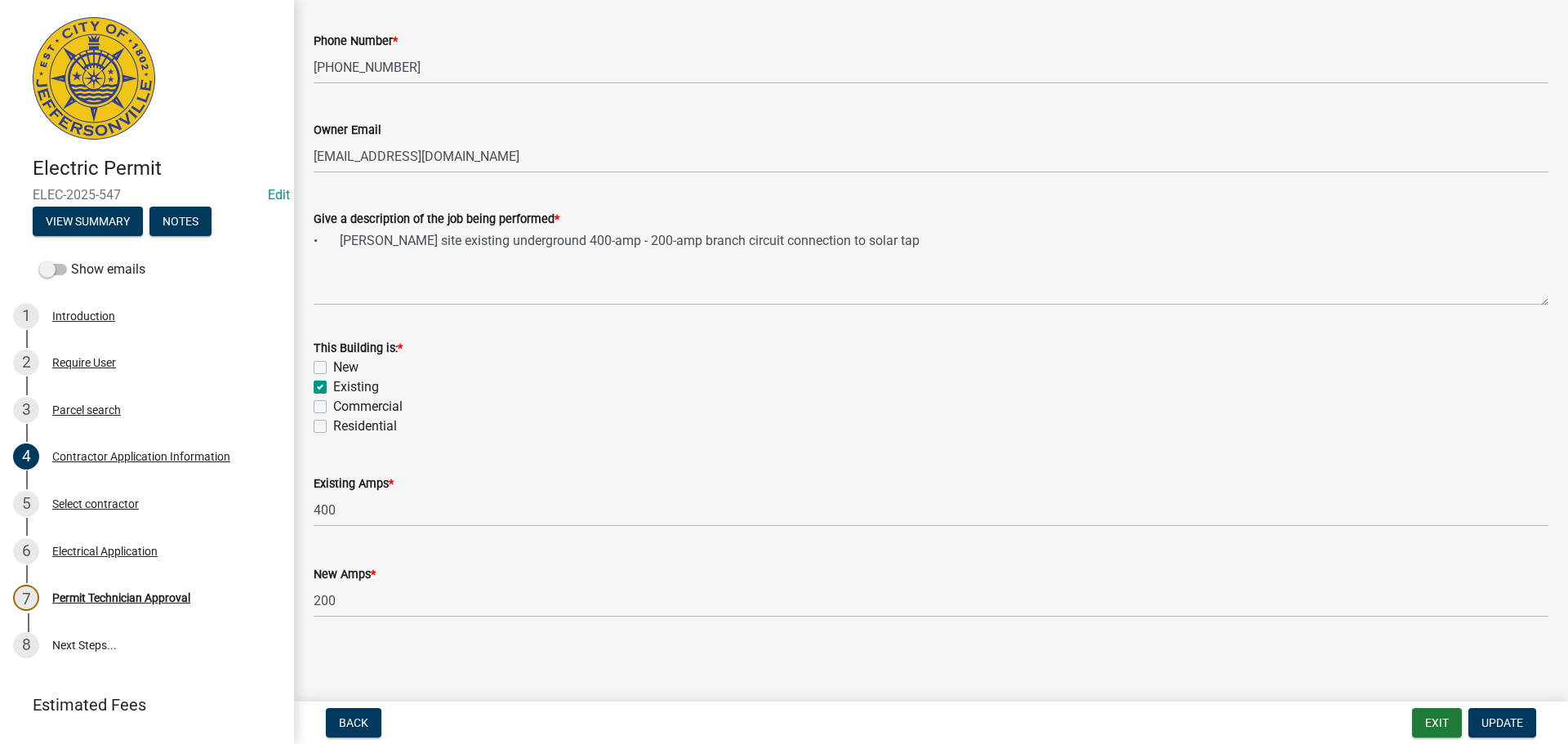
scroll to position [659, 0]
click at [163, 595] on div "Permit Technician Approval" at bounding box center [122, 597] width 138 height 11
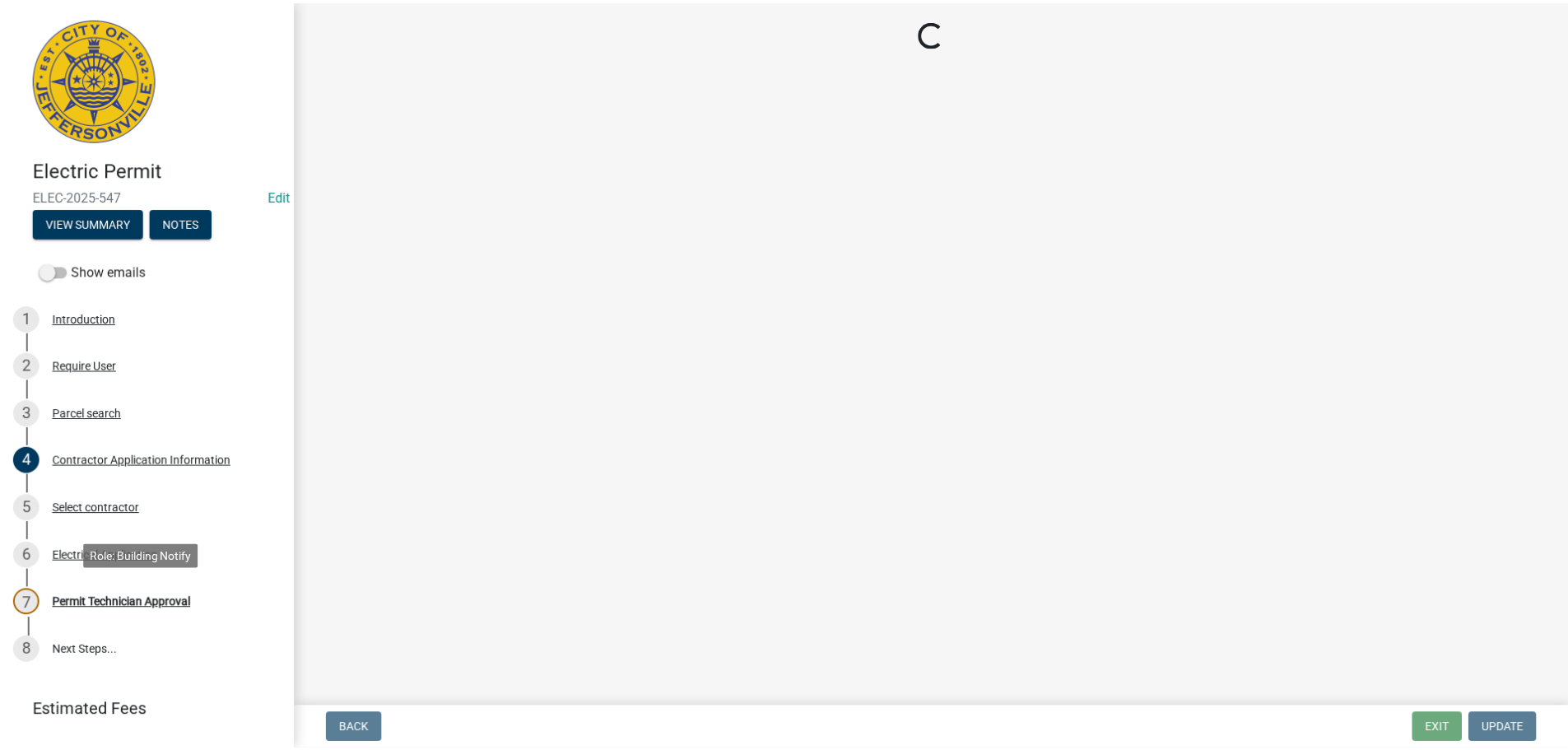
scroll to position [0, 0]
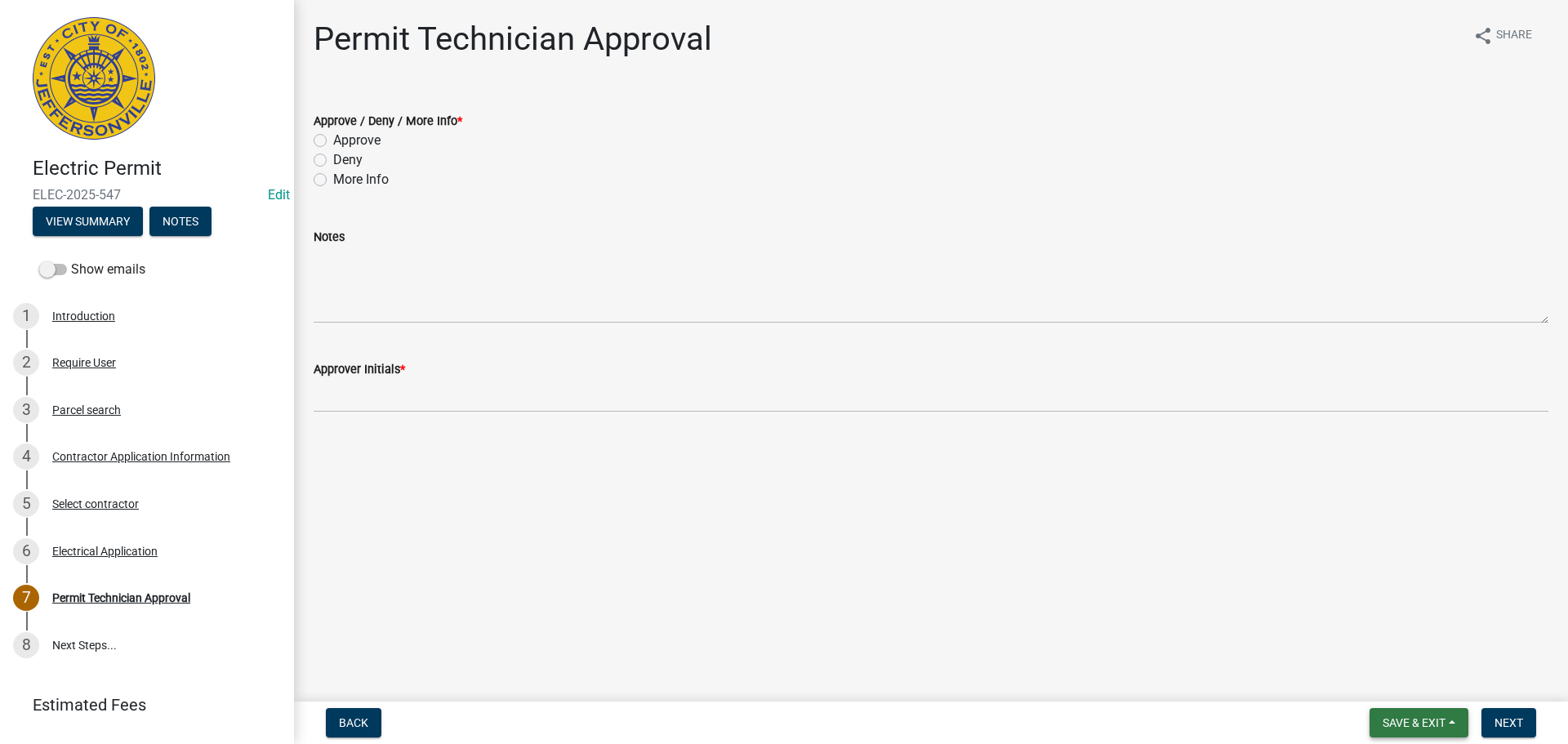
click at [1391, 725] on span "Save & Exit" at bounding box center [1414, 723] width 63 height 13
click at [1384, 687] on button "Save & Exit" at bounding box center [1404, 679] width 131 height 40
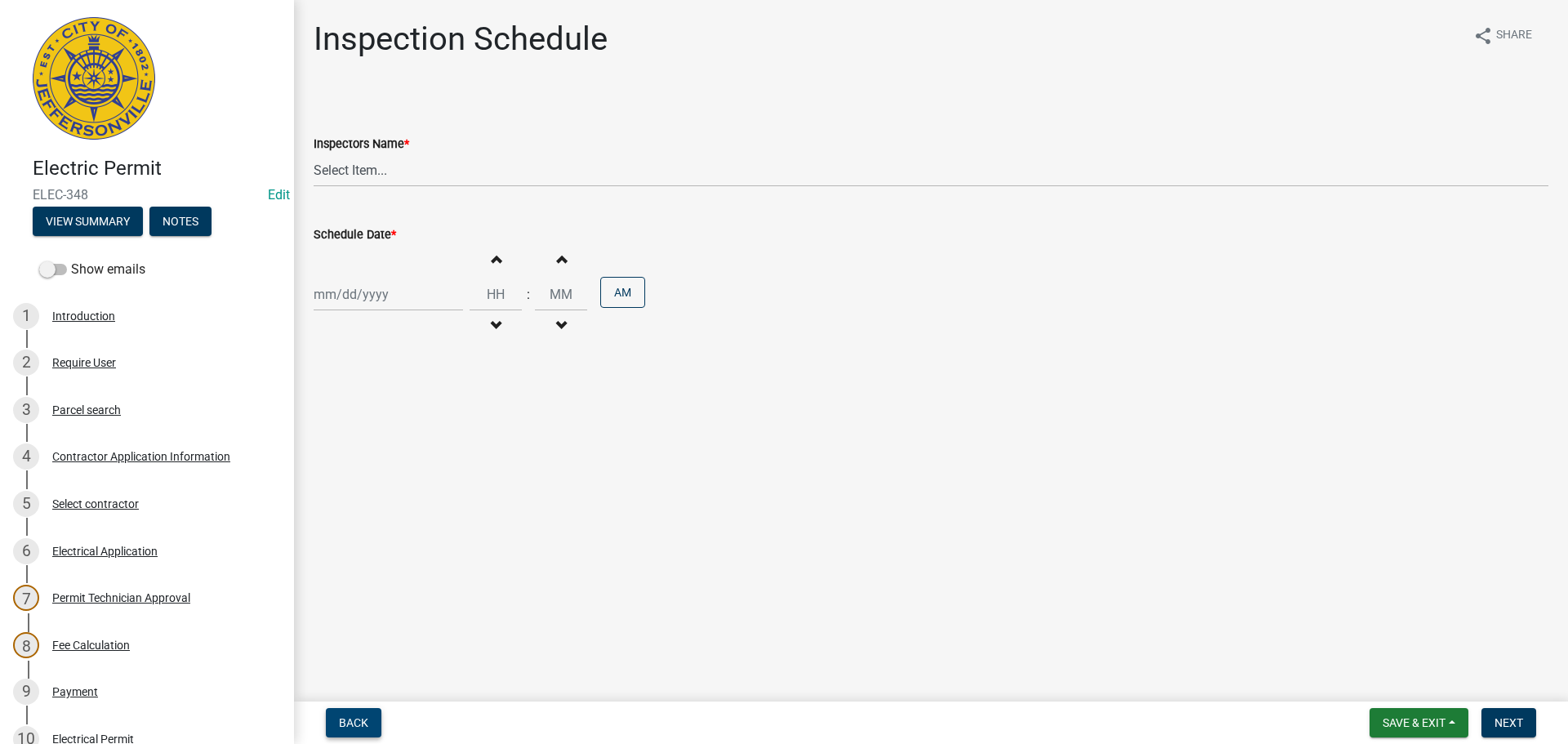
click at [353, 724] on span "Back" at bounding box center [354, 723] width 30 height 13
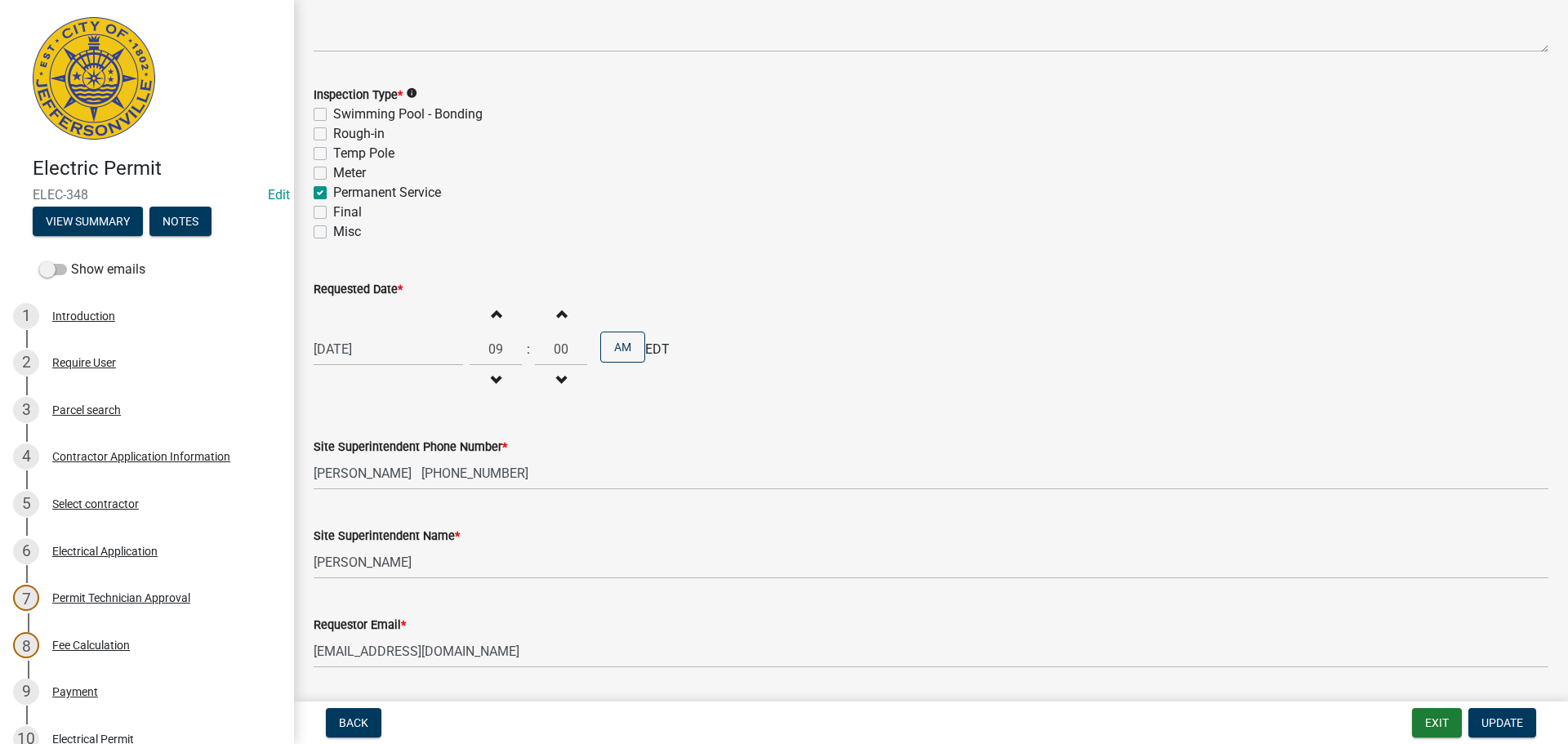
scroll to position [163, 0]
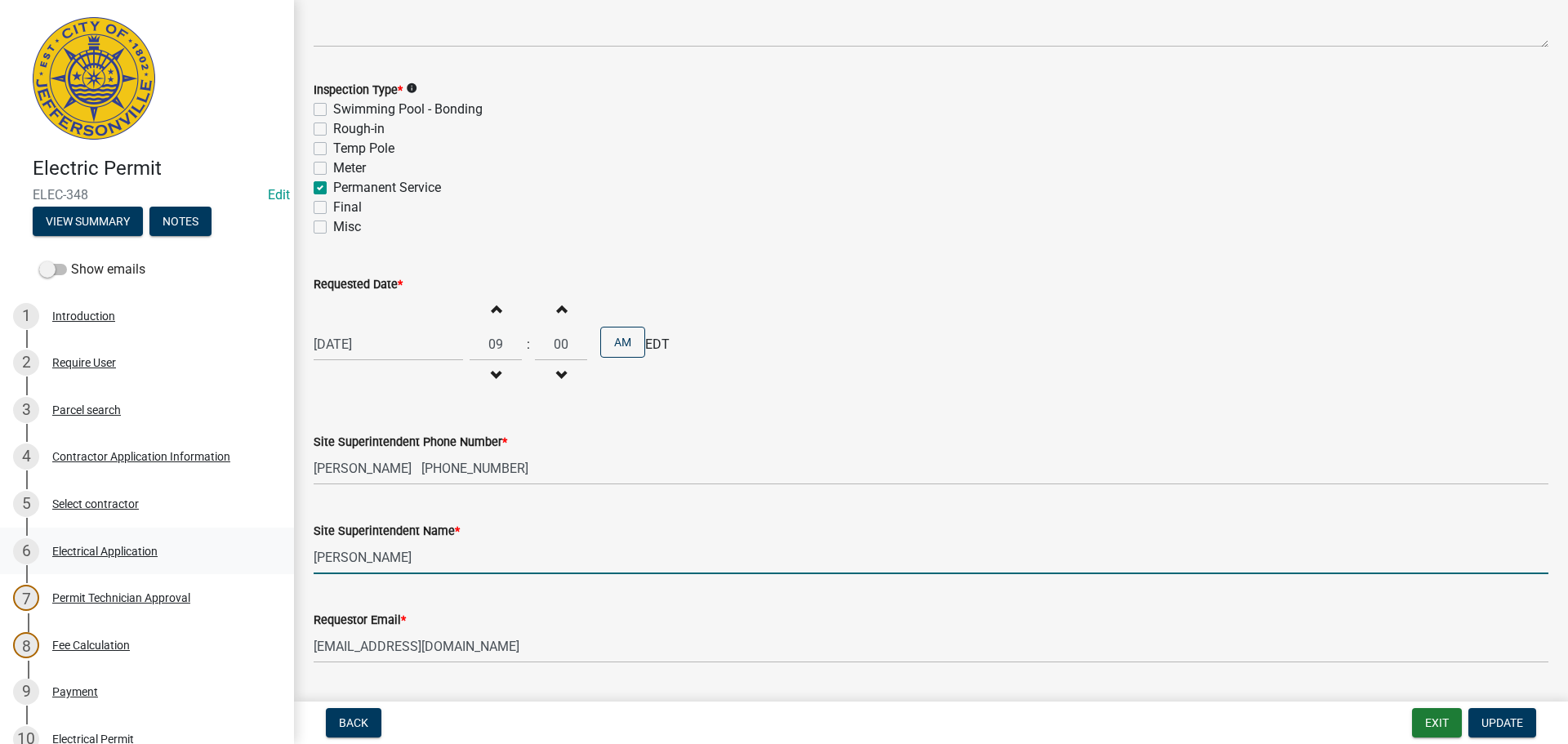
drag, startPoint x: 429, startPoint y: 564, endPoint x: 125, endPoint y: 558, distance: 304.1
click at [147, 559] on div "Electric Permit ELEC-348 Edit View Summary Notes Show emails 1 Introduction 2 R…" at bounding box center [784, 372] width 1568 height 744
type input "[PERSON_NAME]"
drag, startPoint x: 1508, startPoint y: 724, endPoint x: 1507, endPoint y: 710, distance: 14.0
click at [1508, 724] on span "Update" at bounding box center [1502, 723] width 42 height 13
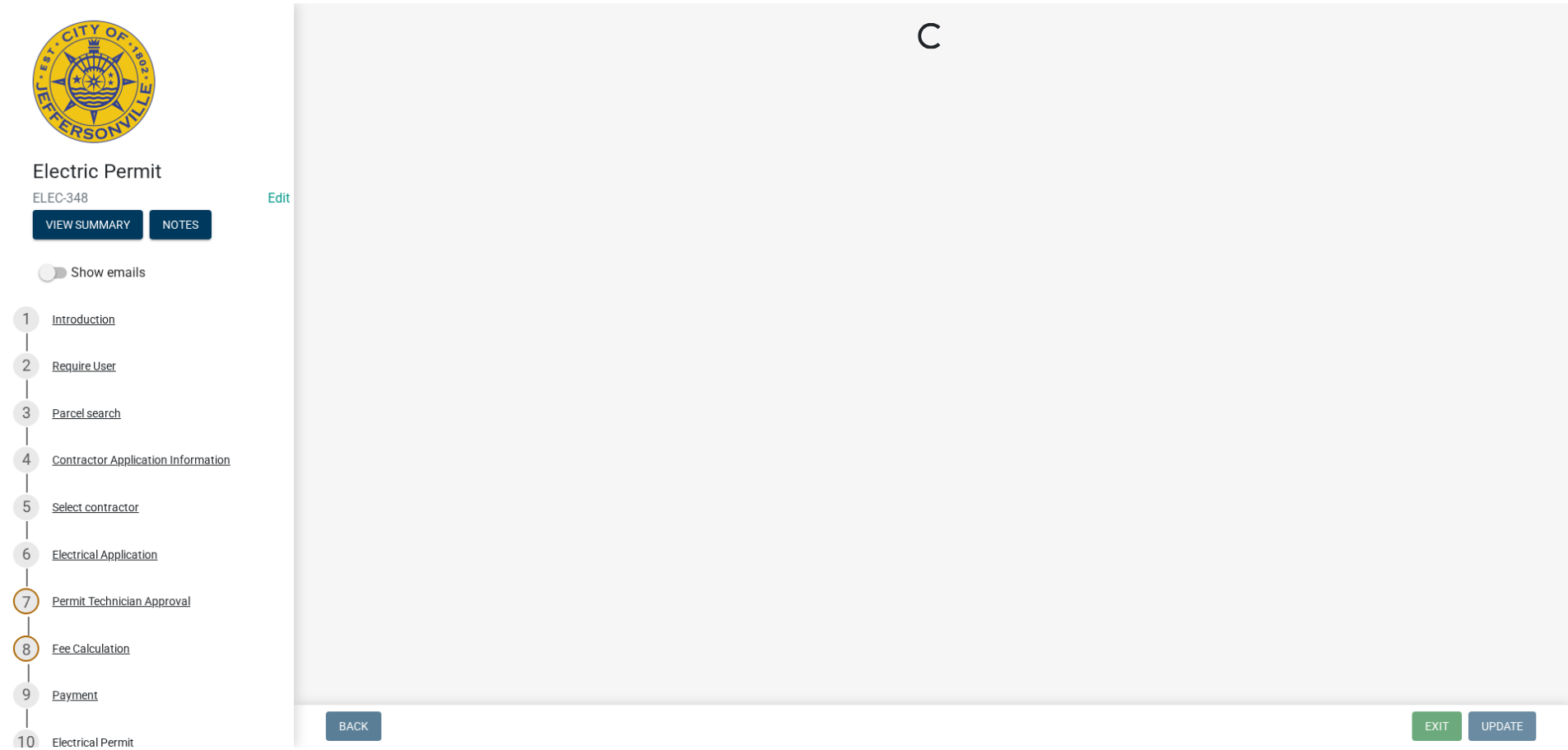
scroll to position [0, 0]
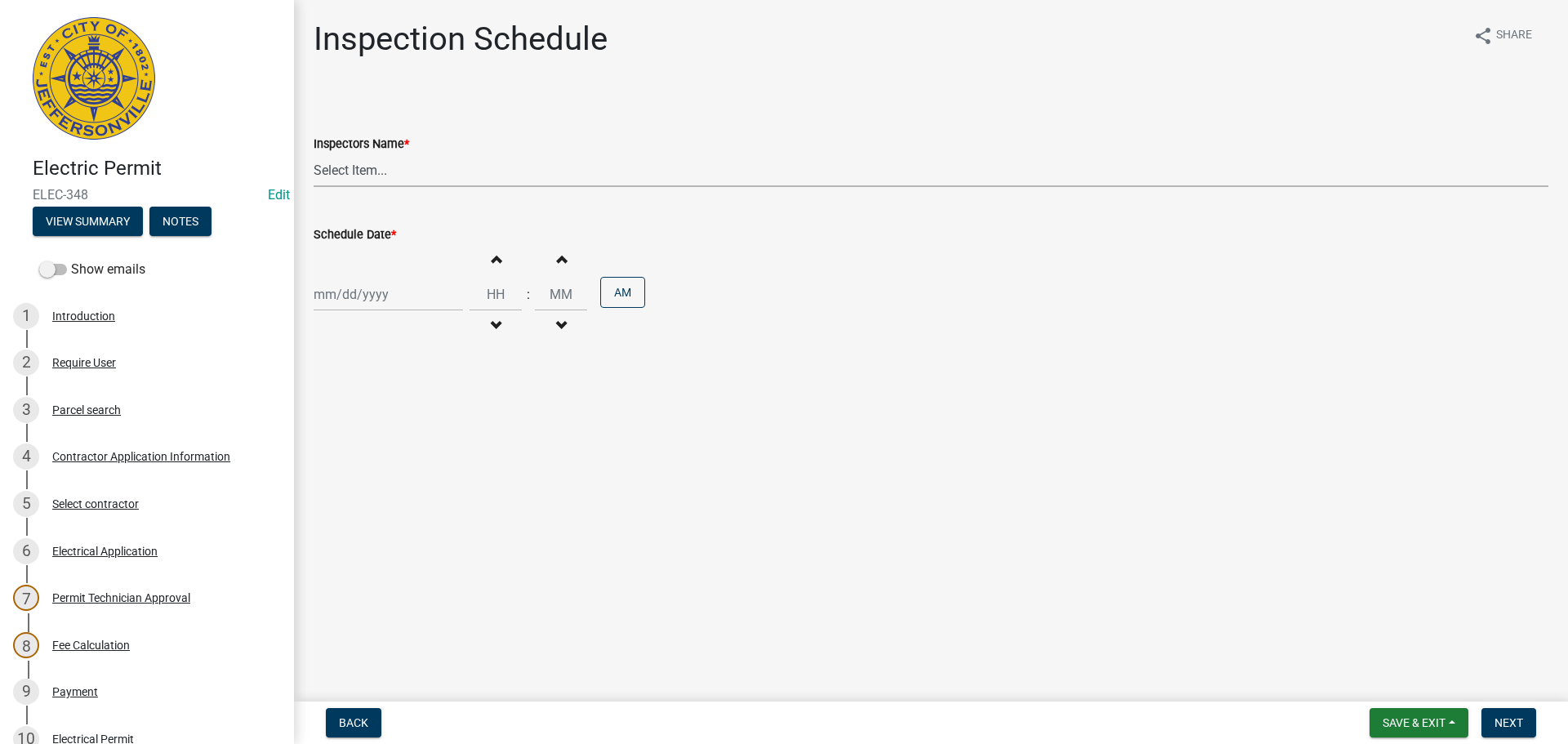
click at [348, 159] on select "Select Item... jramsey (Jeremy Ramsey) MaryFrey (Mary Frey) mkruer (Mike Kruer)…" at bounding box center [931, 170] width 1235 height 33
select select "36a8b8f0-2ef8-43e9-ae06-718f51af8d36"
click at [314, 153] on select "Select Item... jramsey (Jeremy Ramsey) MaryFrey (Mary Frey) mkruer (Mike Kruer)…" at bounding box center [931, 170] width 1235 height 33
click at [345, 299] on div at bounding box center [388, 294] width 149 height 33
select select "10"
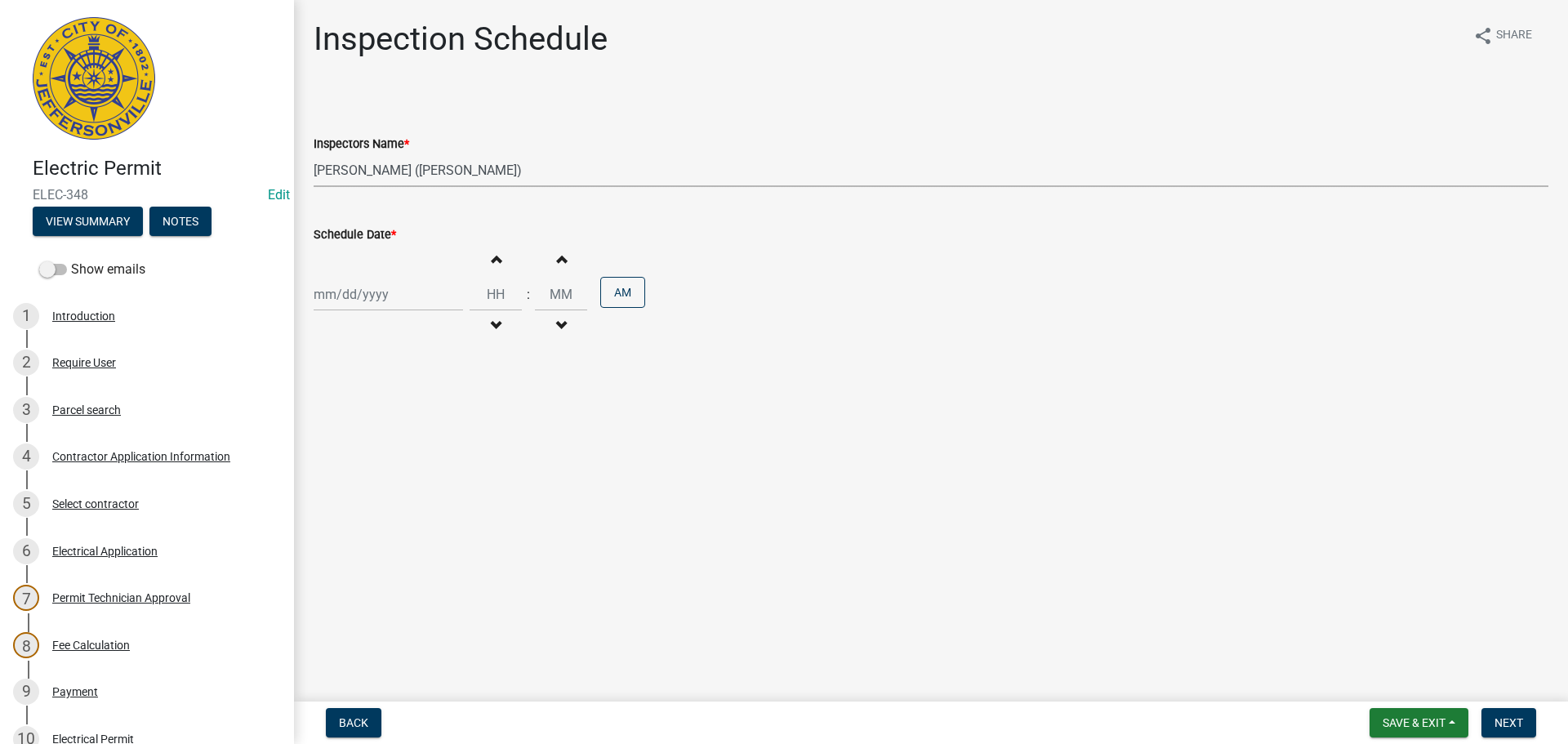
select select "2025"
click at [383, 431] on div "15" at bounding box center [382, 433] width 26 height 26
type input "10/15/2025"
click at [353, 730] on button "Back" at bounding box center [353, 723] width 55 height 30
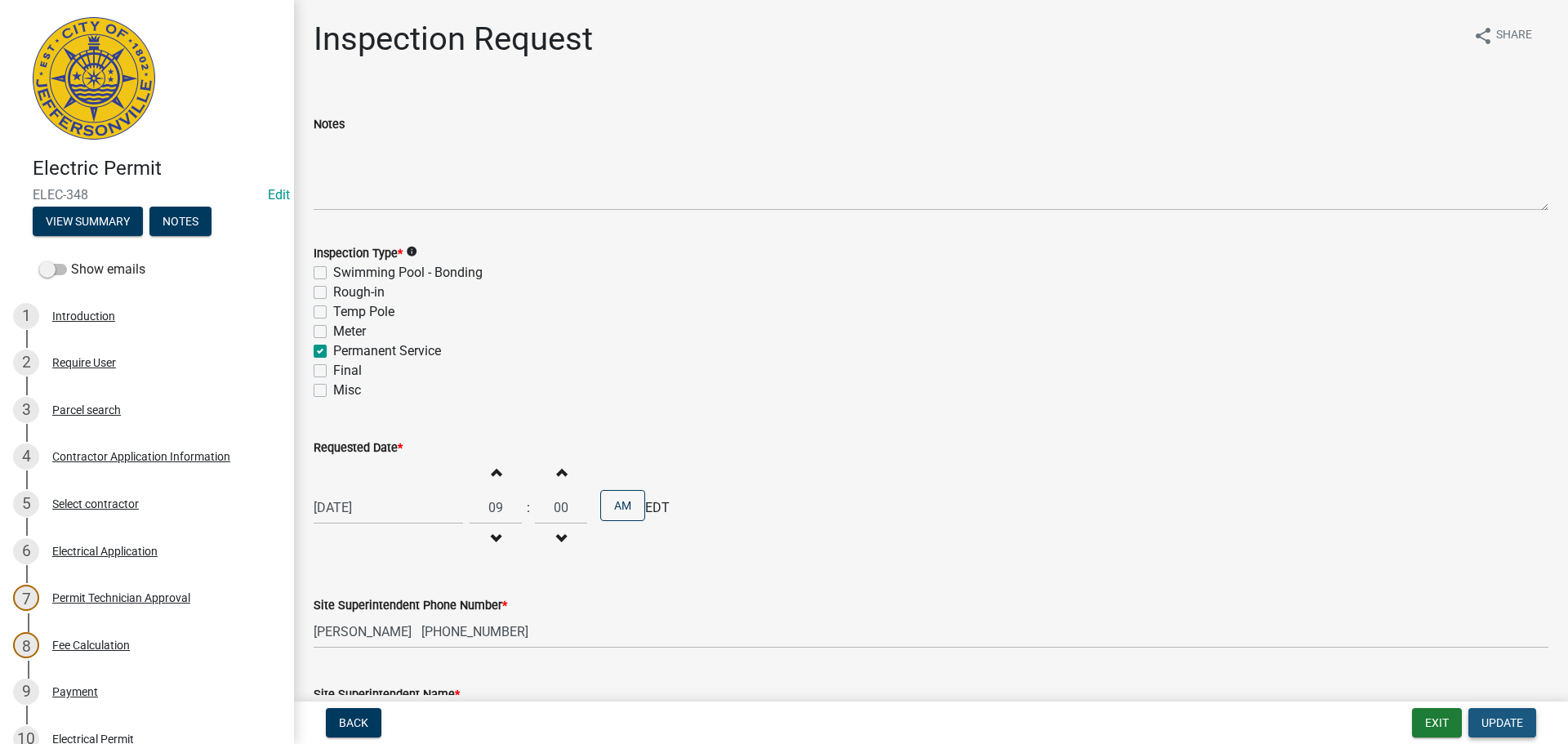
click at [1516, 715] on button "Update" at bounding box center [1503, 723] width 68 height 30
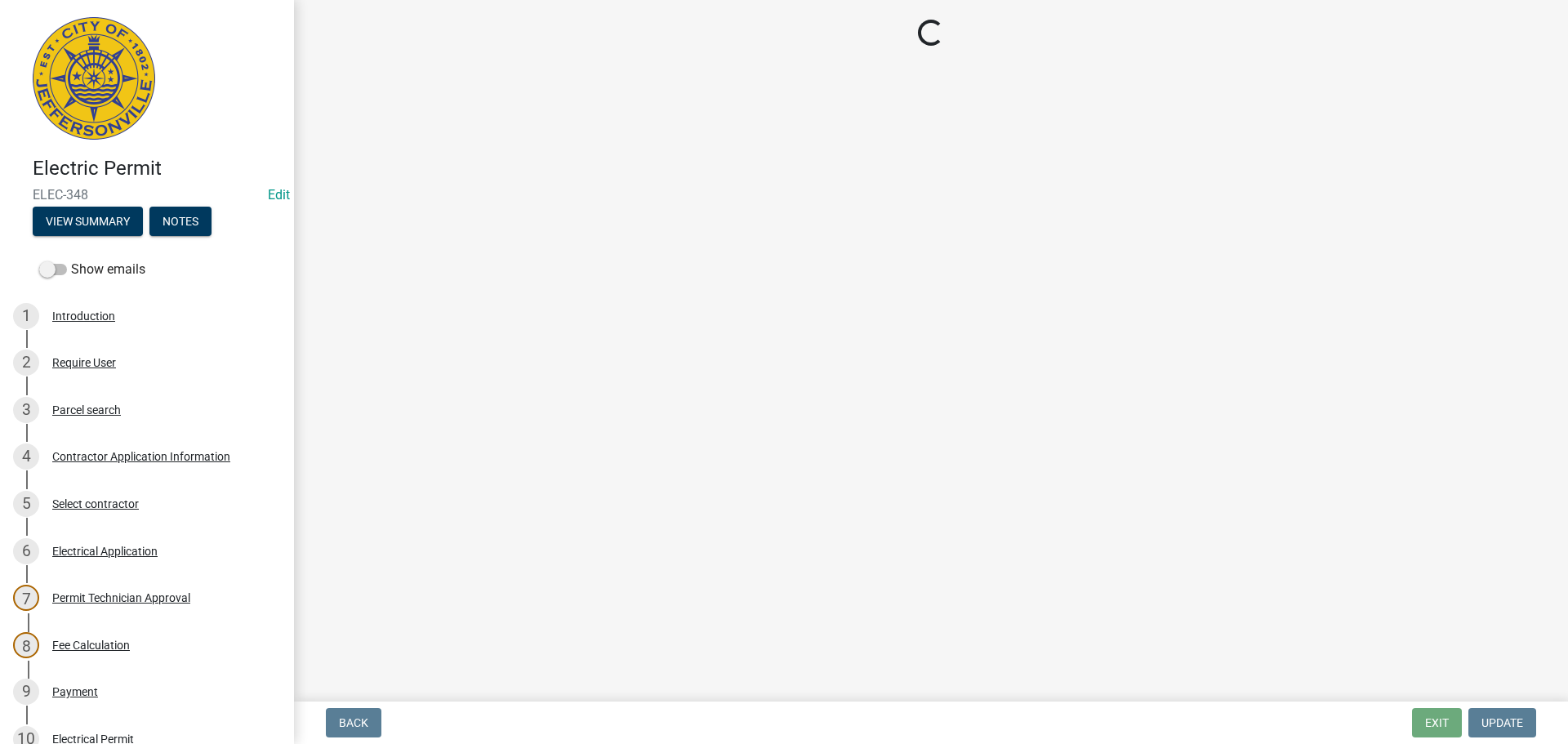
select select "36a8b8f0-2ef8-43e9-ae06-718f51af8d36"
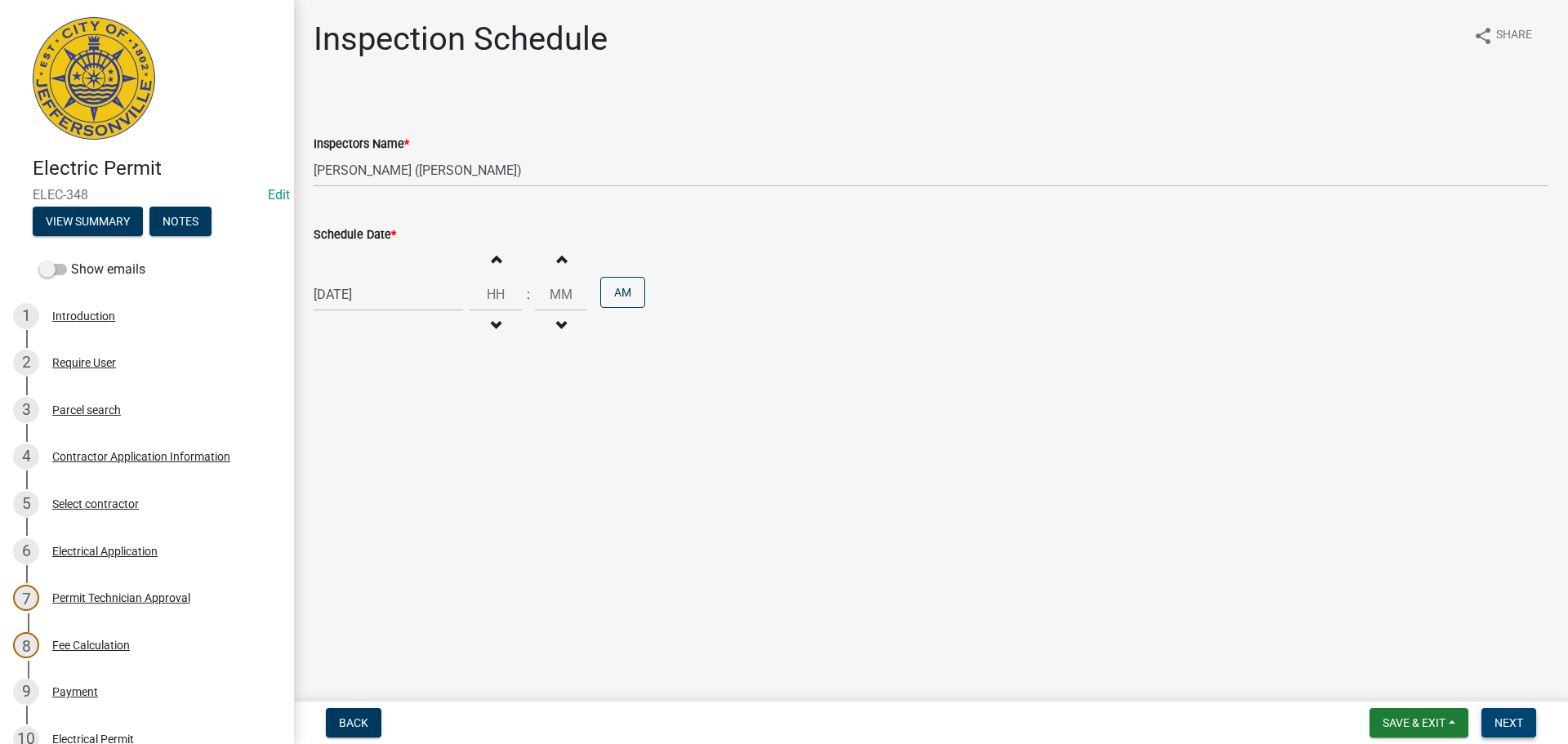
click at [1510, 724] on span "Next" at bounding box center [1509, 723] width 29 height 13
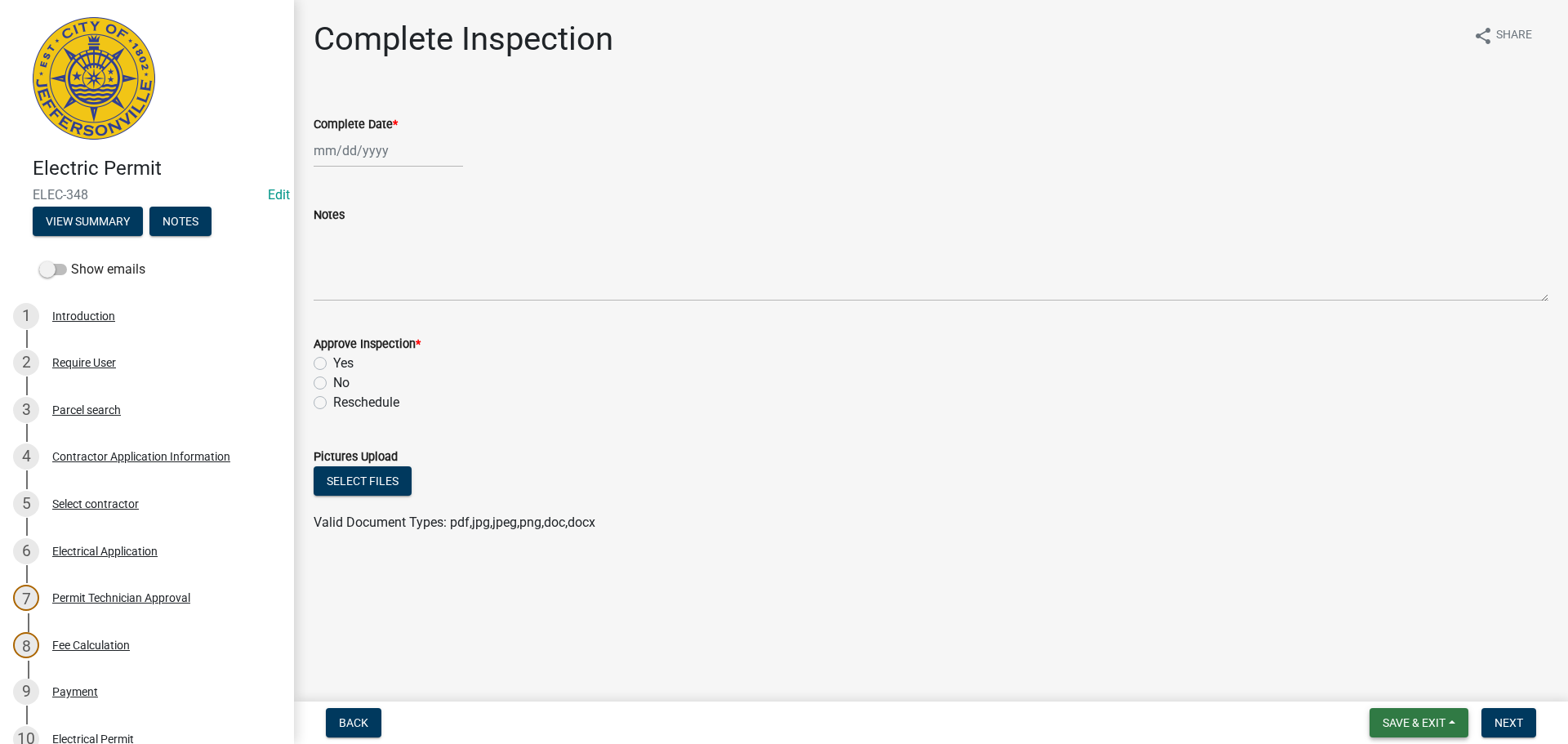
click at [1417, 723] on span "Save & Exit" at bounding box center [1414, 723] width 63 height 13
click at [1390, 677] on button "Save & Exit" at bounding box center [1404, 679] width 131 height 40
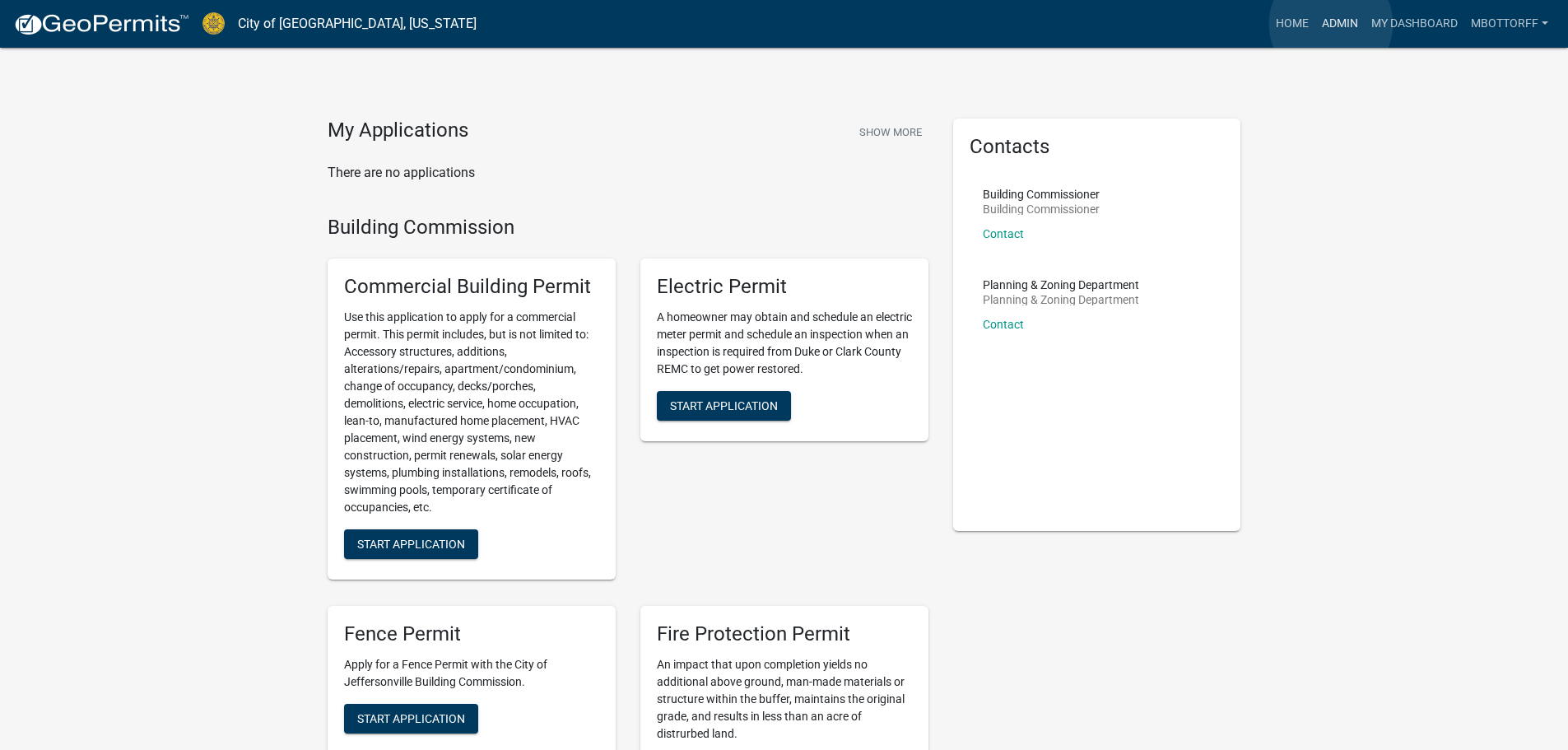
click at [1331, 23] on link "Admin" at bounding box center [1339, 24] width 49 height 32
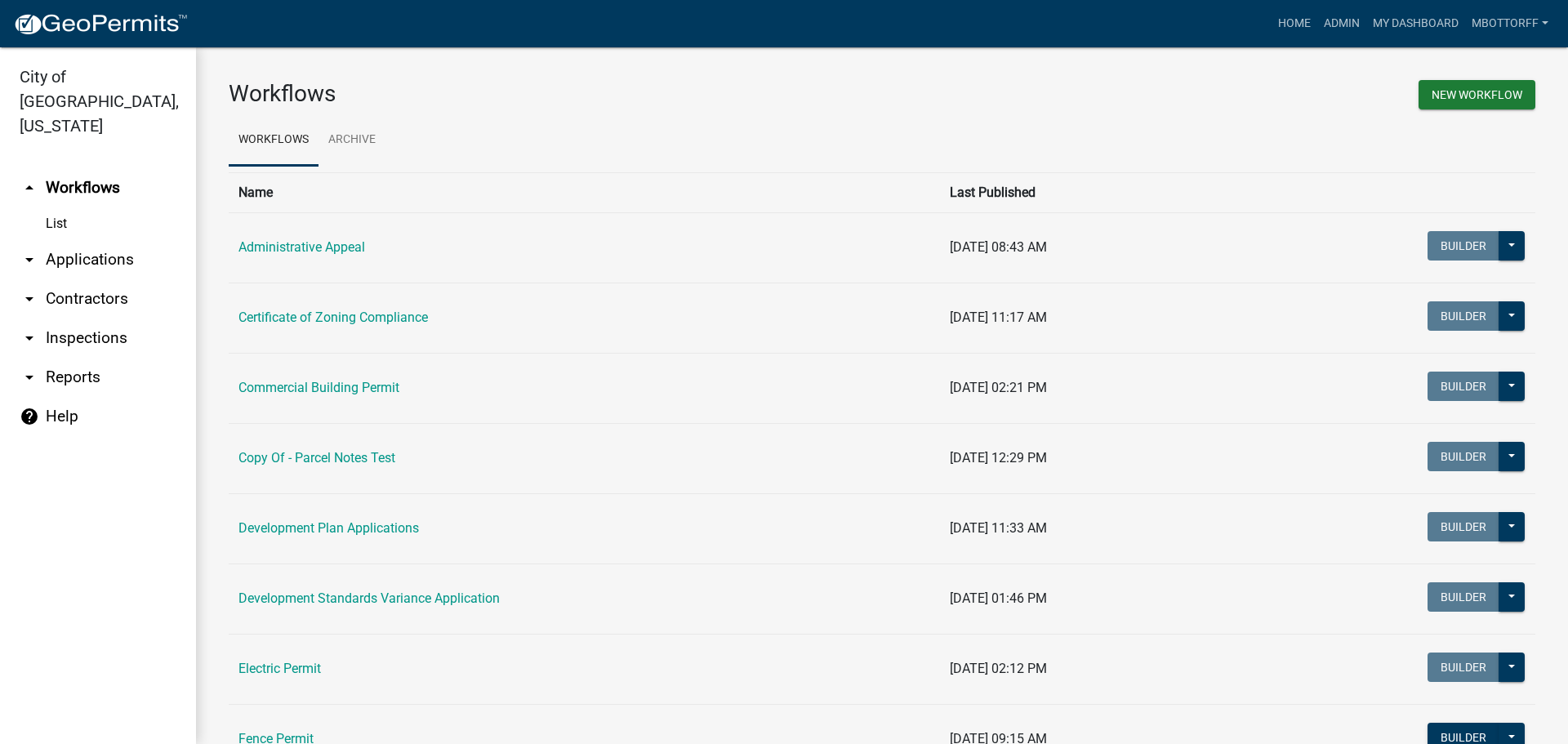
click at [96, 279] on link "arrow_drop_down Contractors" at bounding box center [98, 299] width 196 height 40
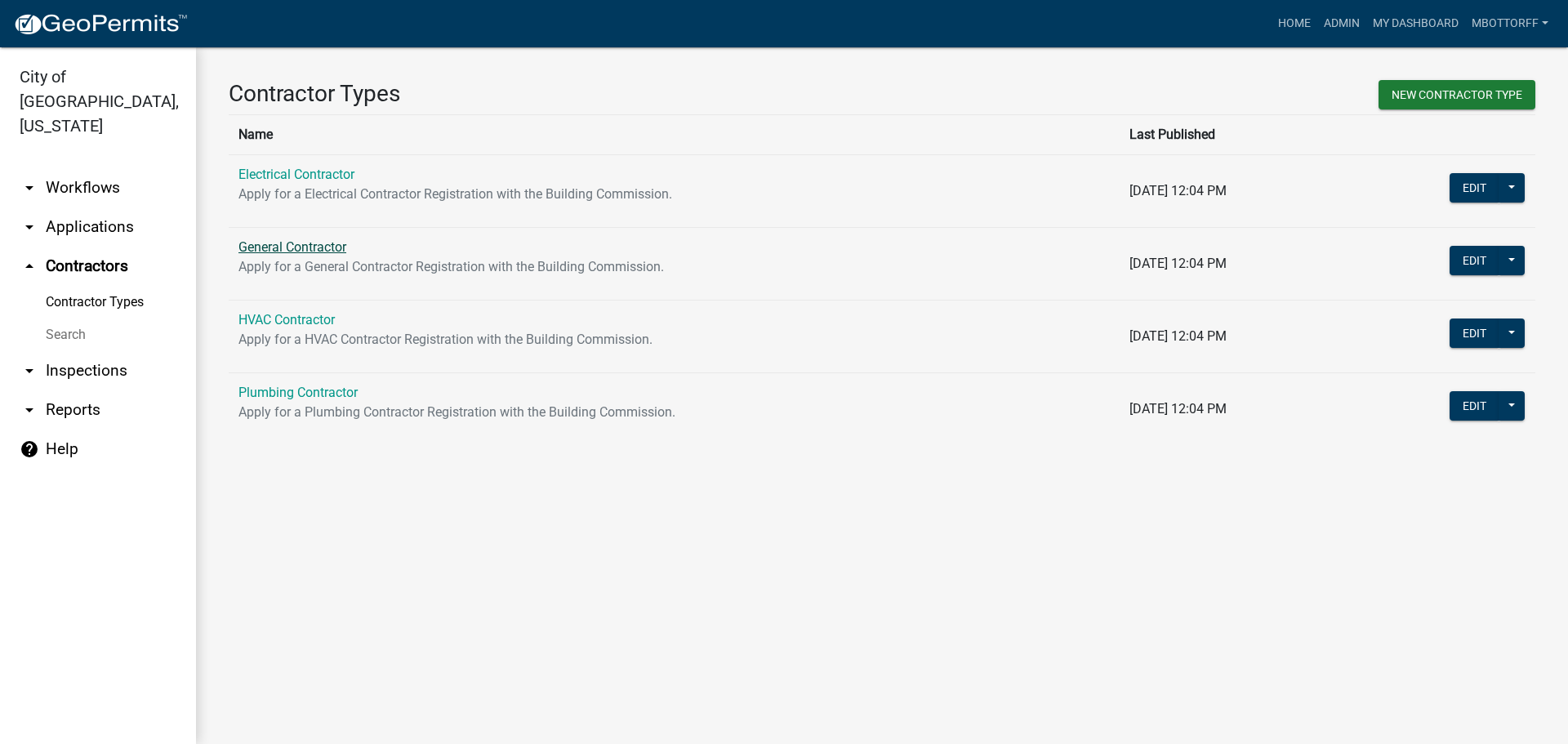
click at [303, 250] on link "General Contractor" at bounding box center [292, 246] width 108 height 16
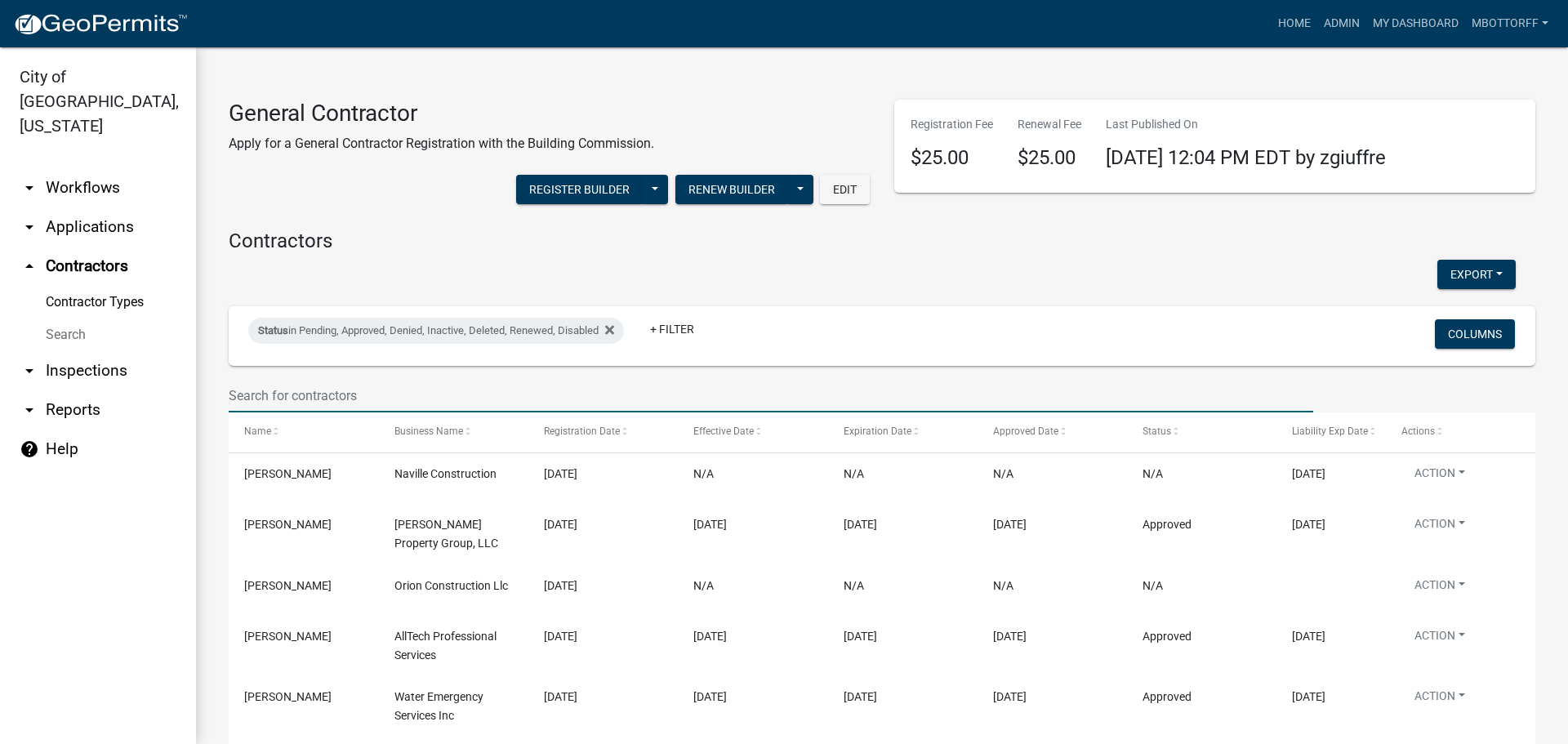
click at [310, 379] on input "text" at bounding box center [771, 396] width 1085 height 33
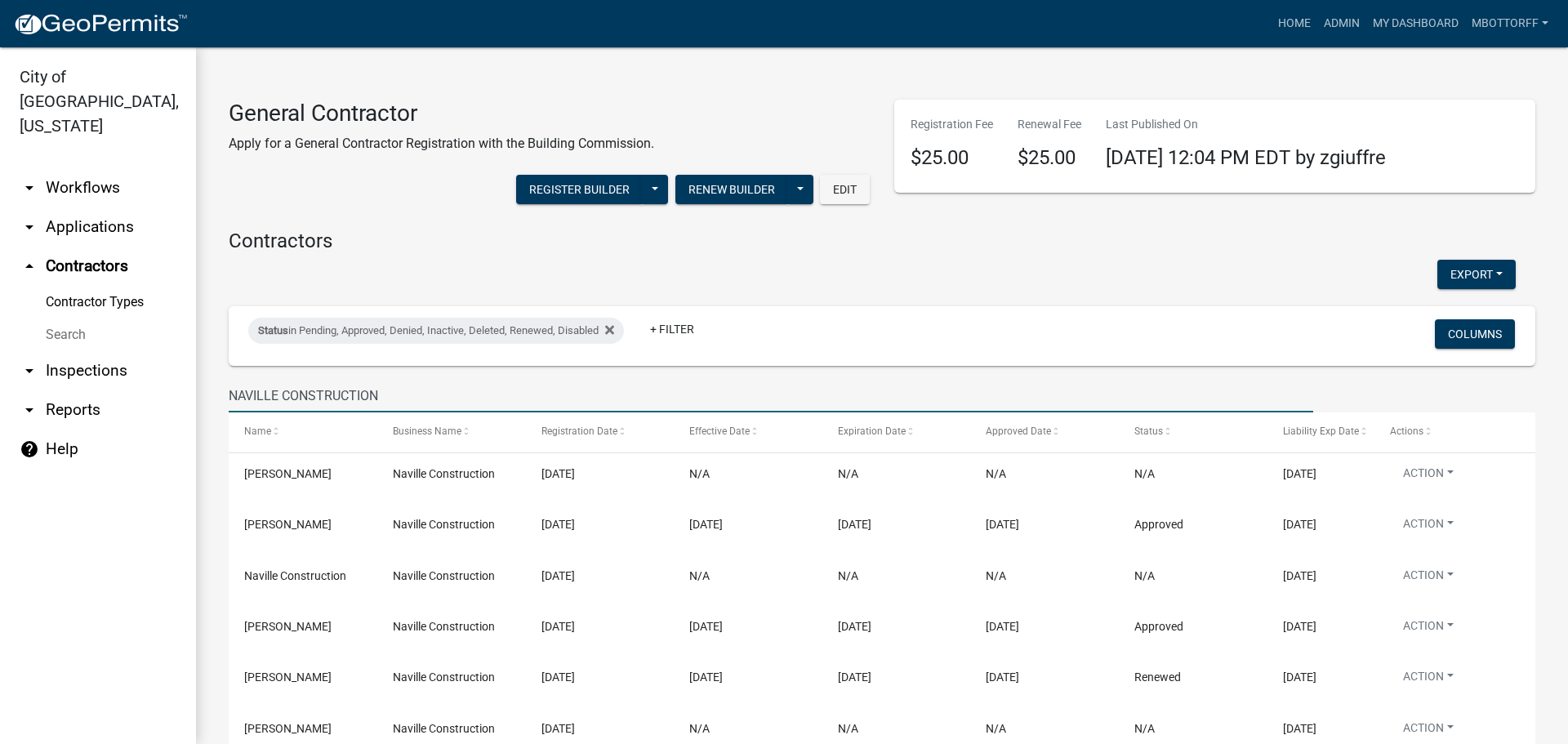
type input "NAVILLE CONSTRUCTION"
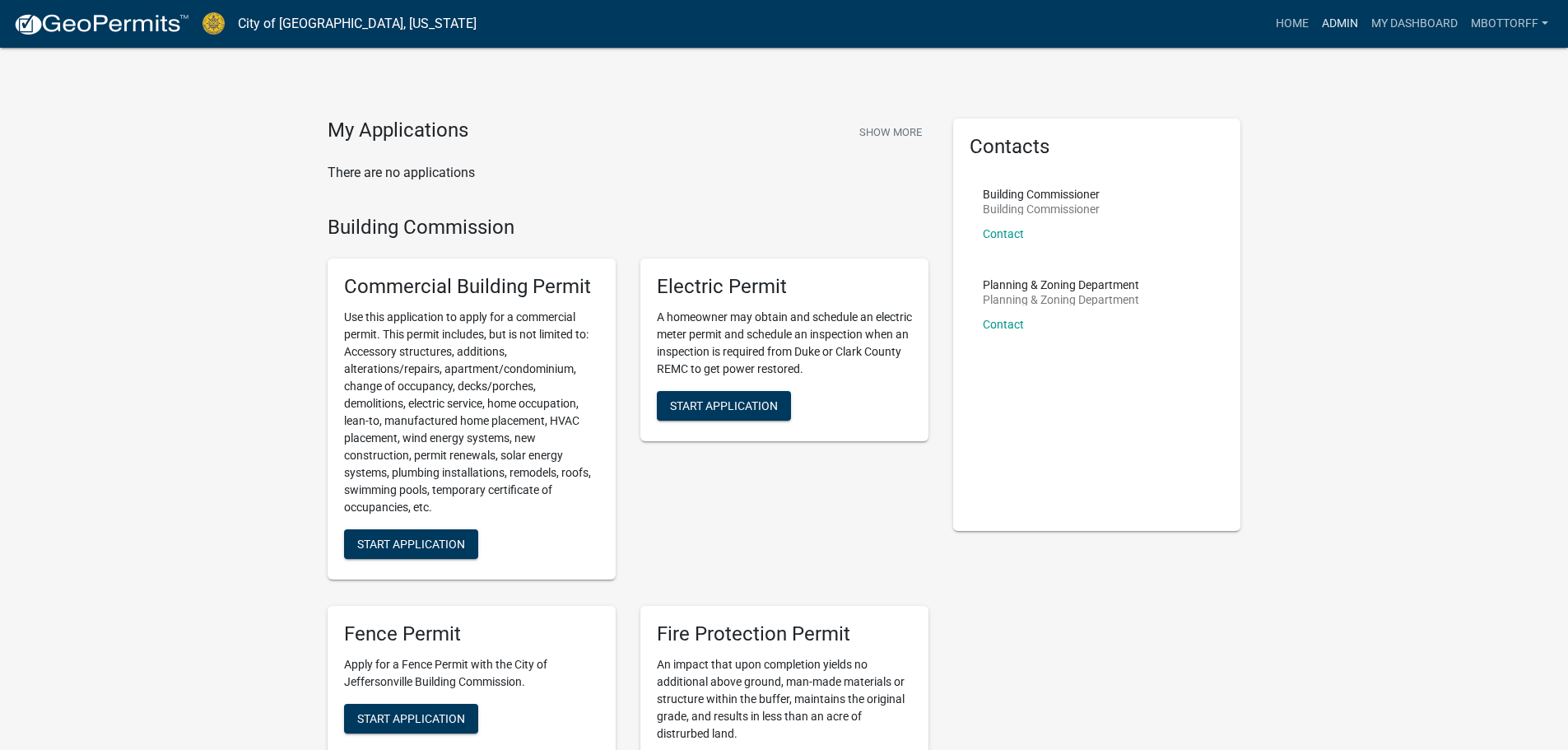
click at [1336, 25] on link "Admin" at bounding box center [1339, 24] width 49 height 32
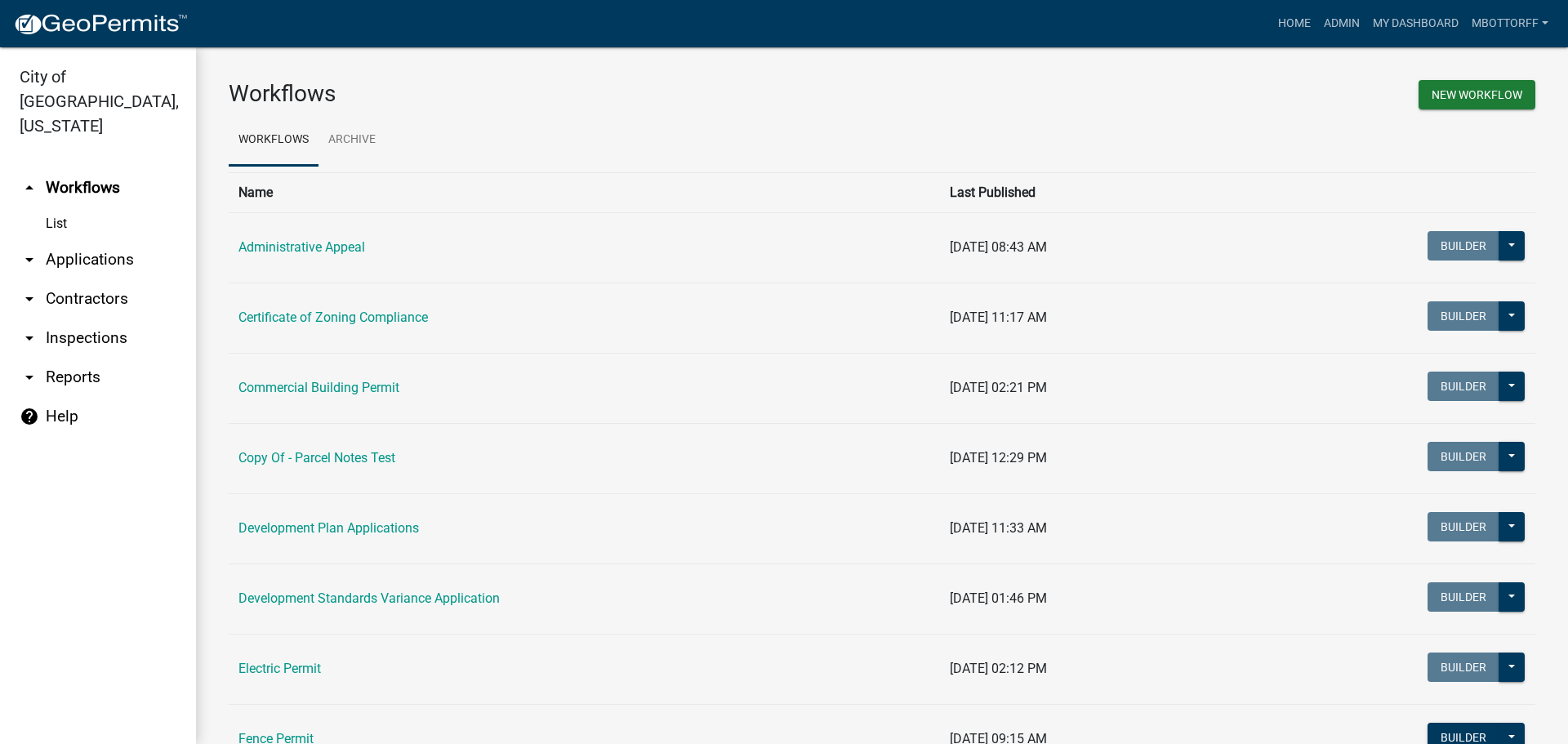
click at [103, 240] on link "arrow_drop_down Applications" at bounding box center [98, 259] width 196 height 40
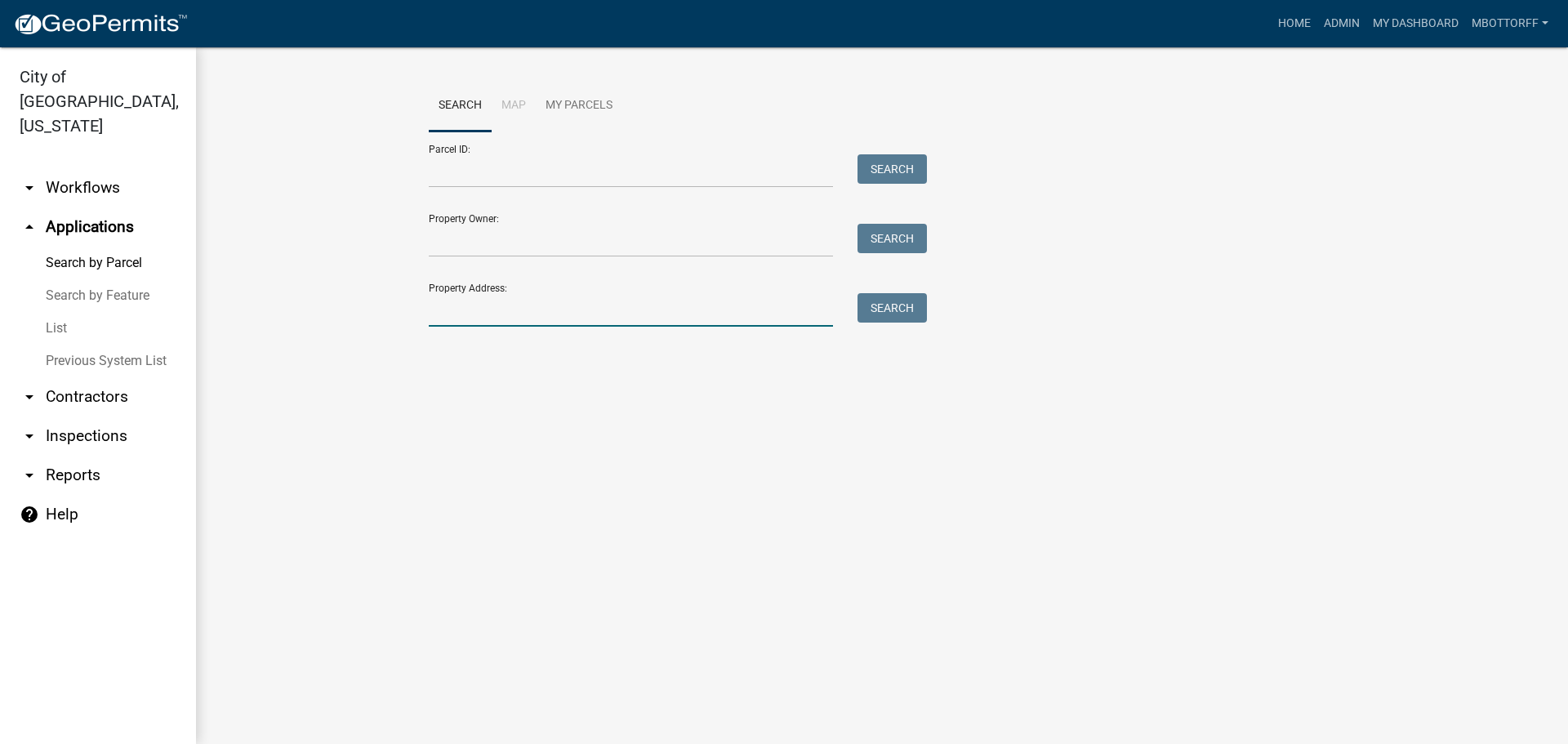
click at [468, 301] on input "Property Address:" at bounding box center [631, 310] width 404 height 33
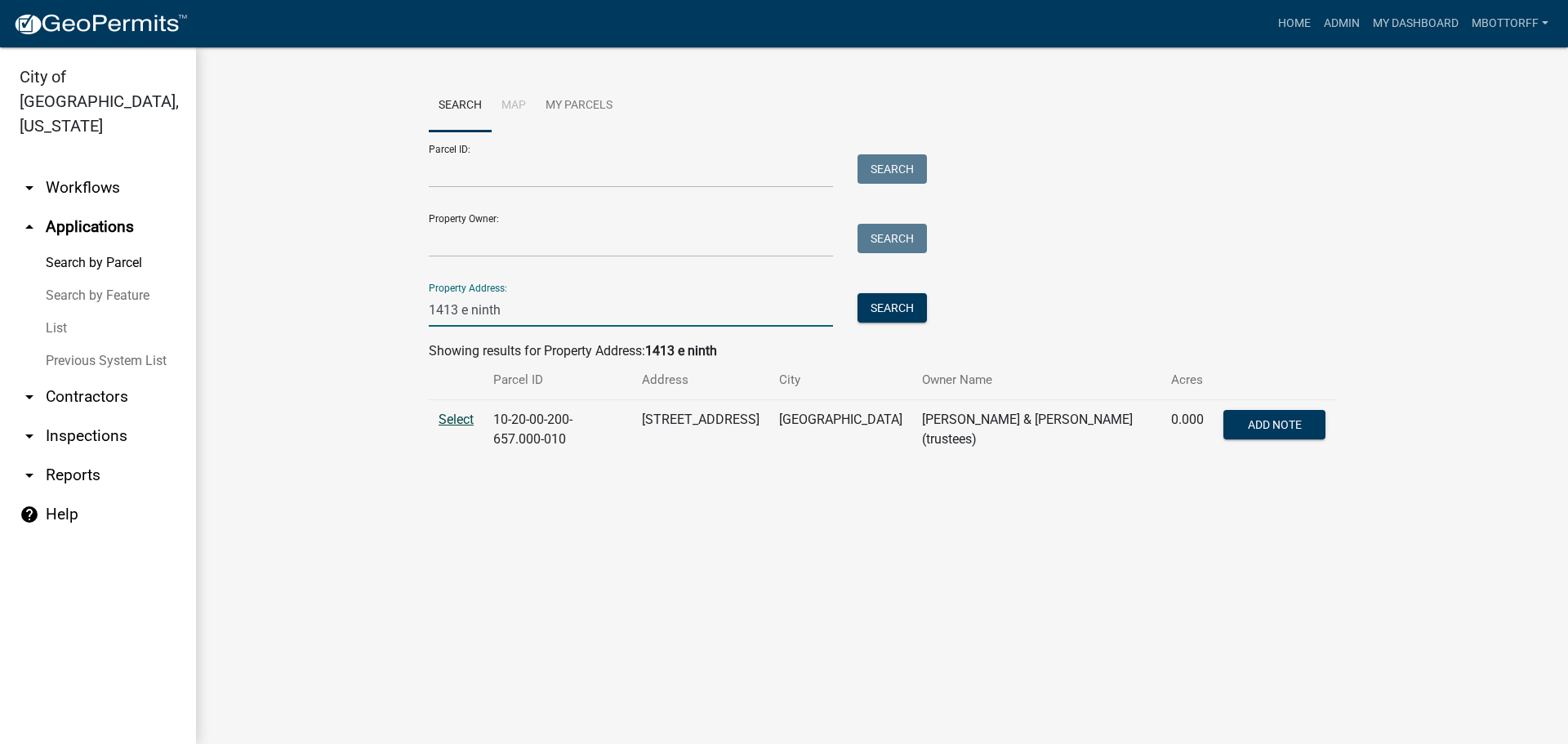
type input "1413 e ninth"
click at [462, 420] on span "Select" at bounding box center [457, 419] width 35 height 16
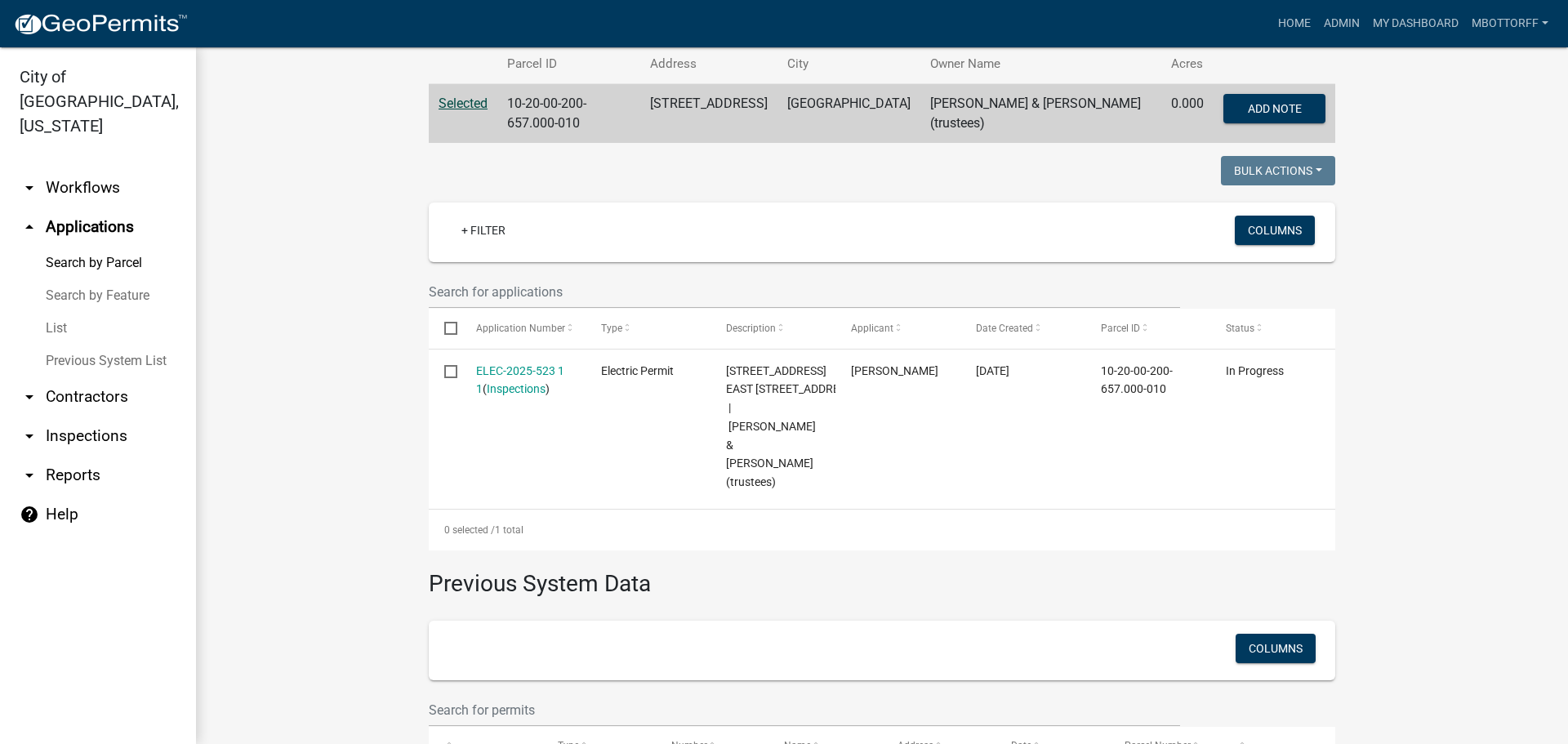
scroll to position [326, 0]
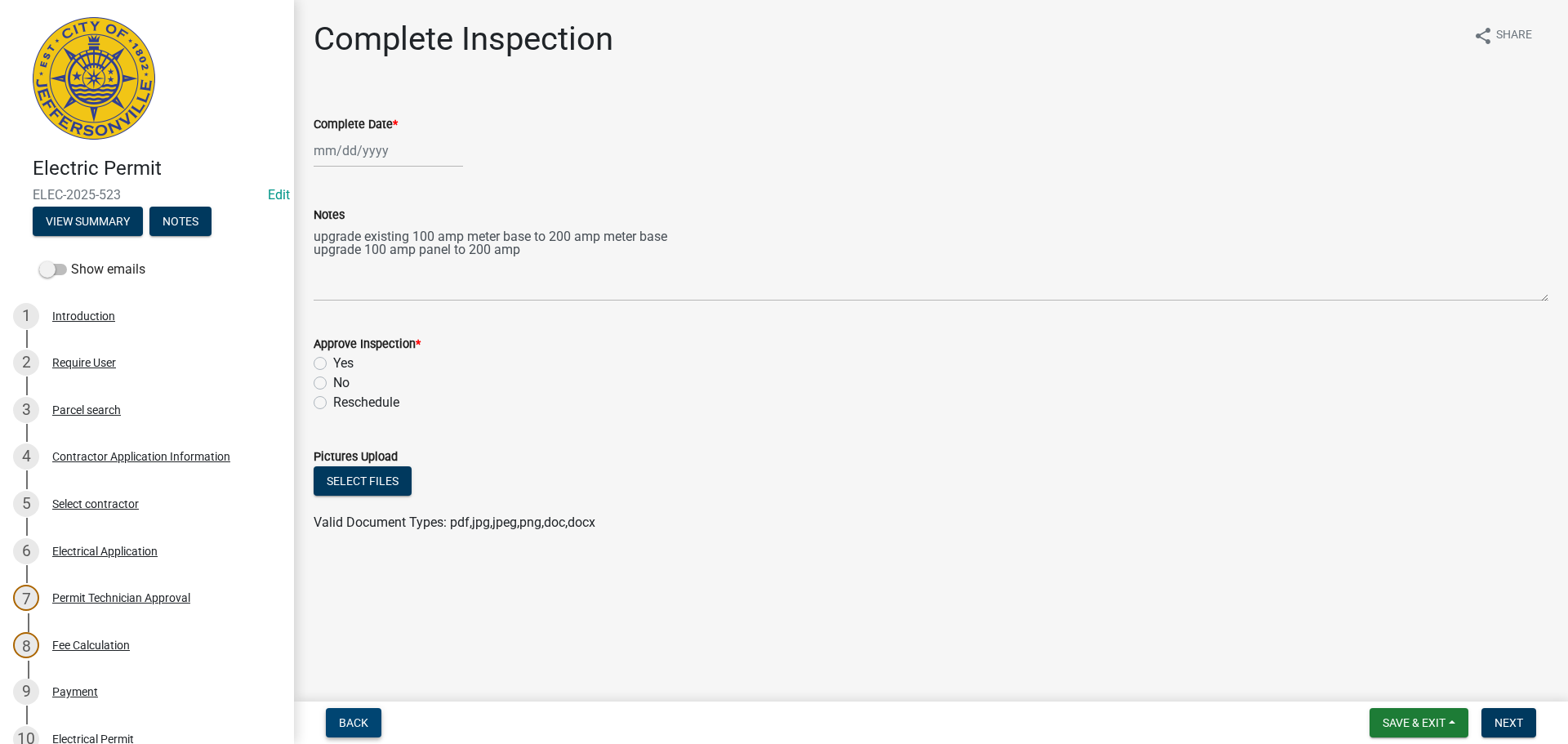
click at [351, 718] on span "Back" at bounding box center [354, 723] width 30 height 13
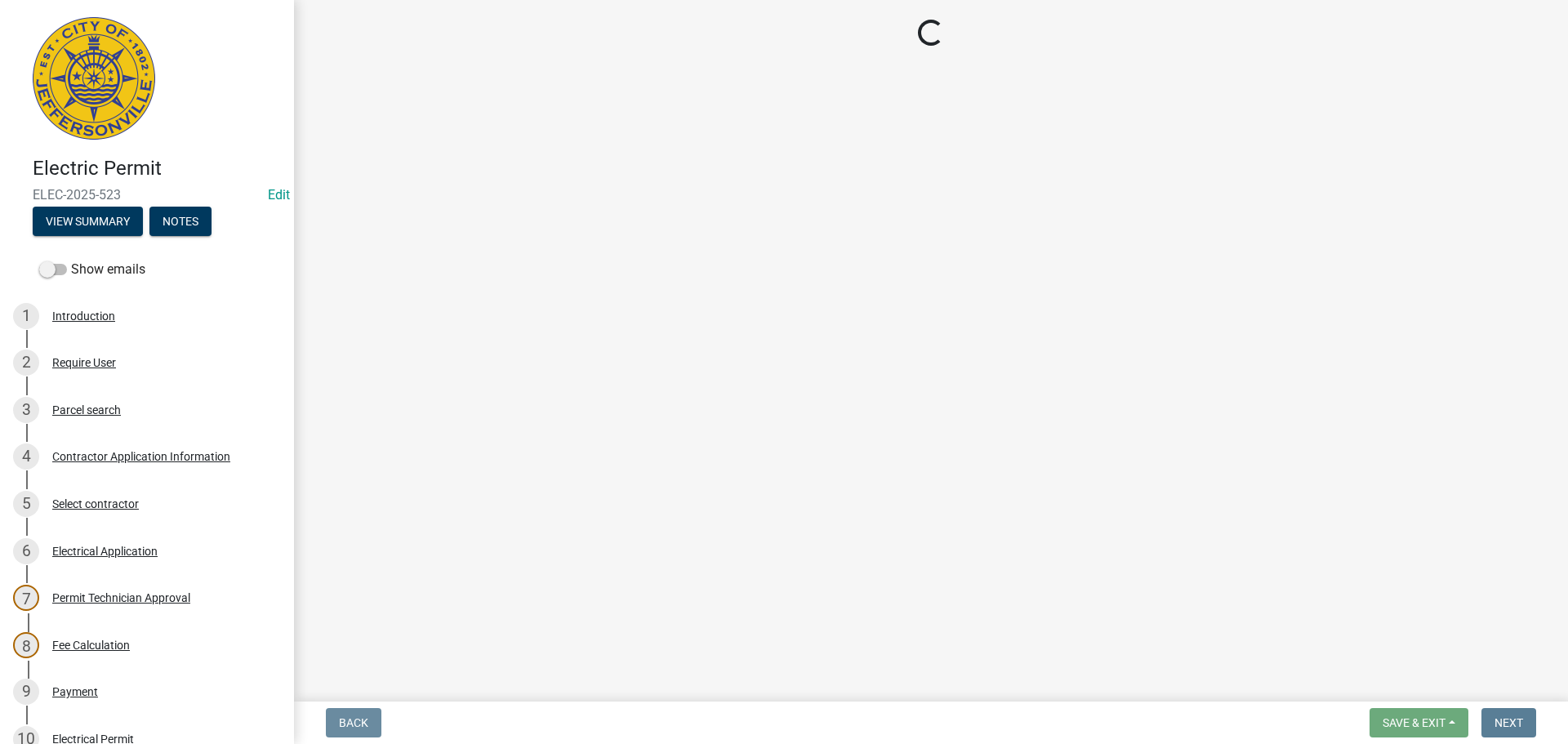
select select "36a8b8f0-2ef8-43e9-ae06-718f51af8d36"
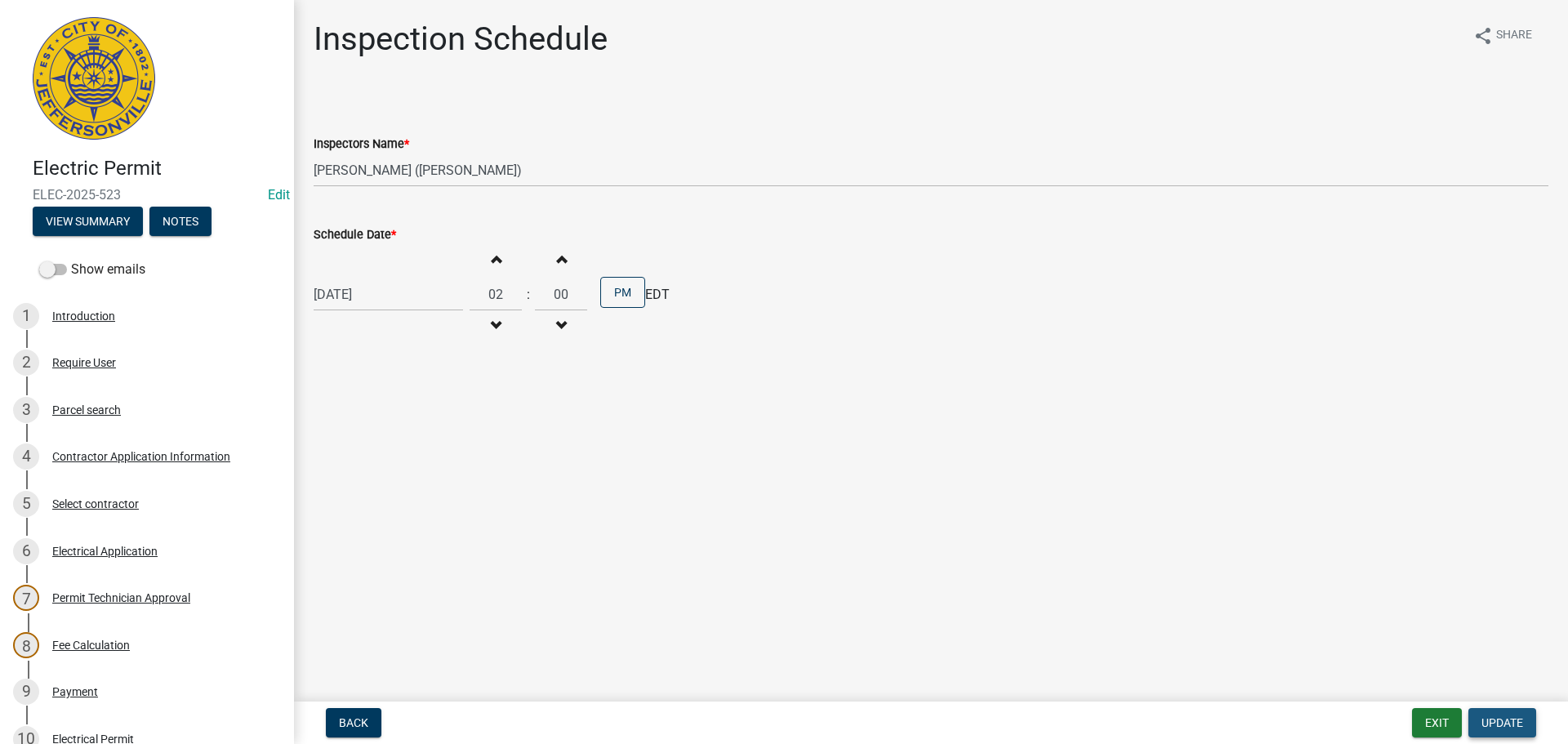
drag, startPoint x: 1503, startPoint y: 722, endPoint x: 1488, endPoint y: 716, distance: 16.2
click at [1502, 724] on span "Update" at bounding box center [1502, 723] width 42 height 13
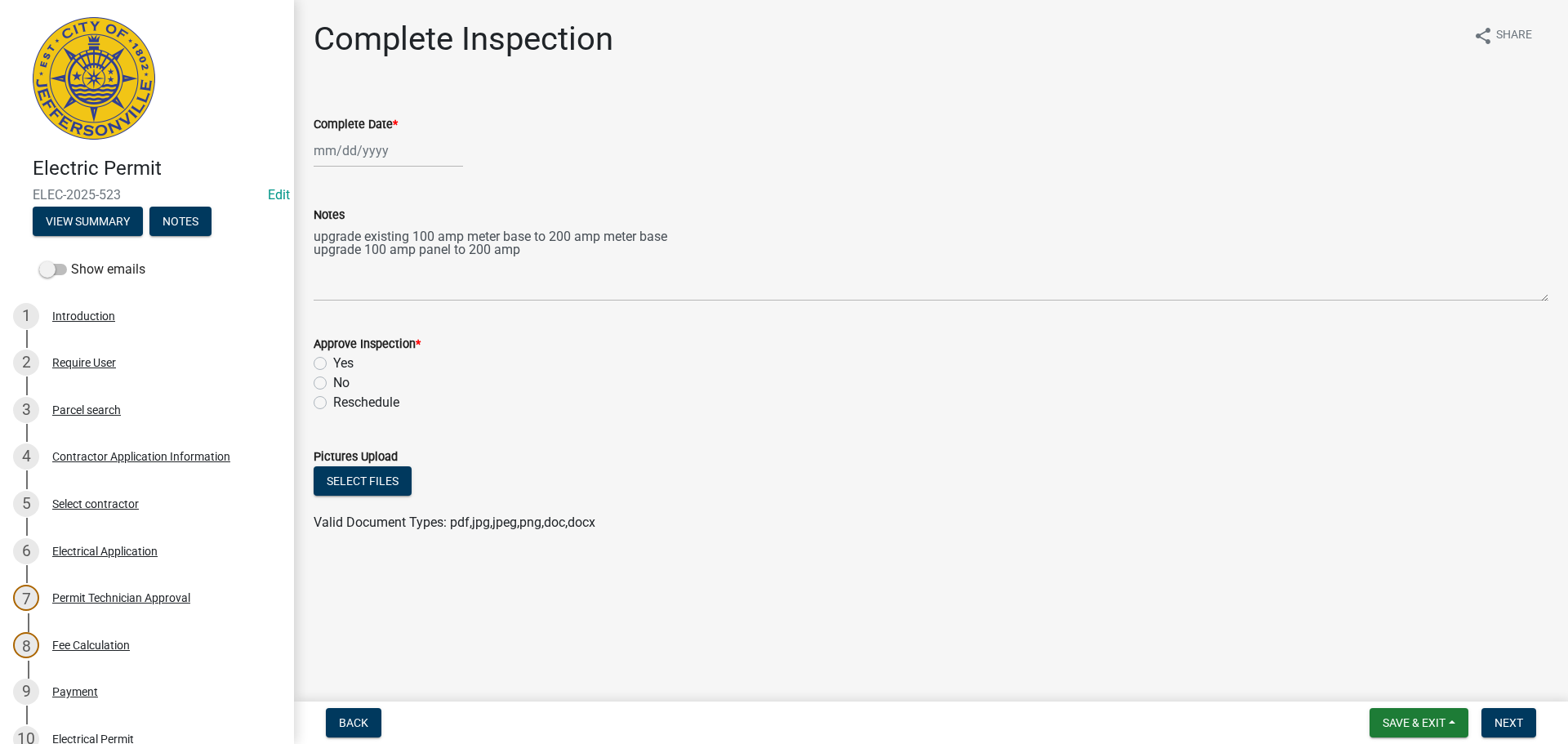
click at [1404, 703] on nav "Back Save & Exit Save Save & Exit Next" at bounding box center [931, 723] width 1274 height 42
click at [1421, 720] on span "Save & Exit" at bounding box center [1414, 723] width 63 height 13
drag, startPoint x: 1394, startPoint y: 684, endPoint x: 1272, endPoint y: 698, distance: 122.8
click at [1393, 684] on button "Save & Exit" at bounding box center [1404, 679] width 131 height 40
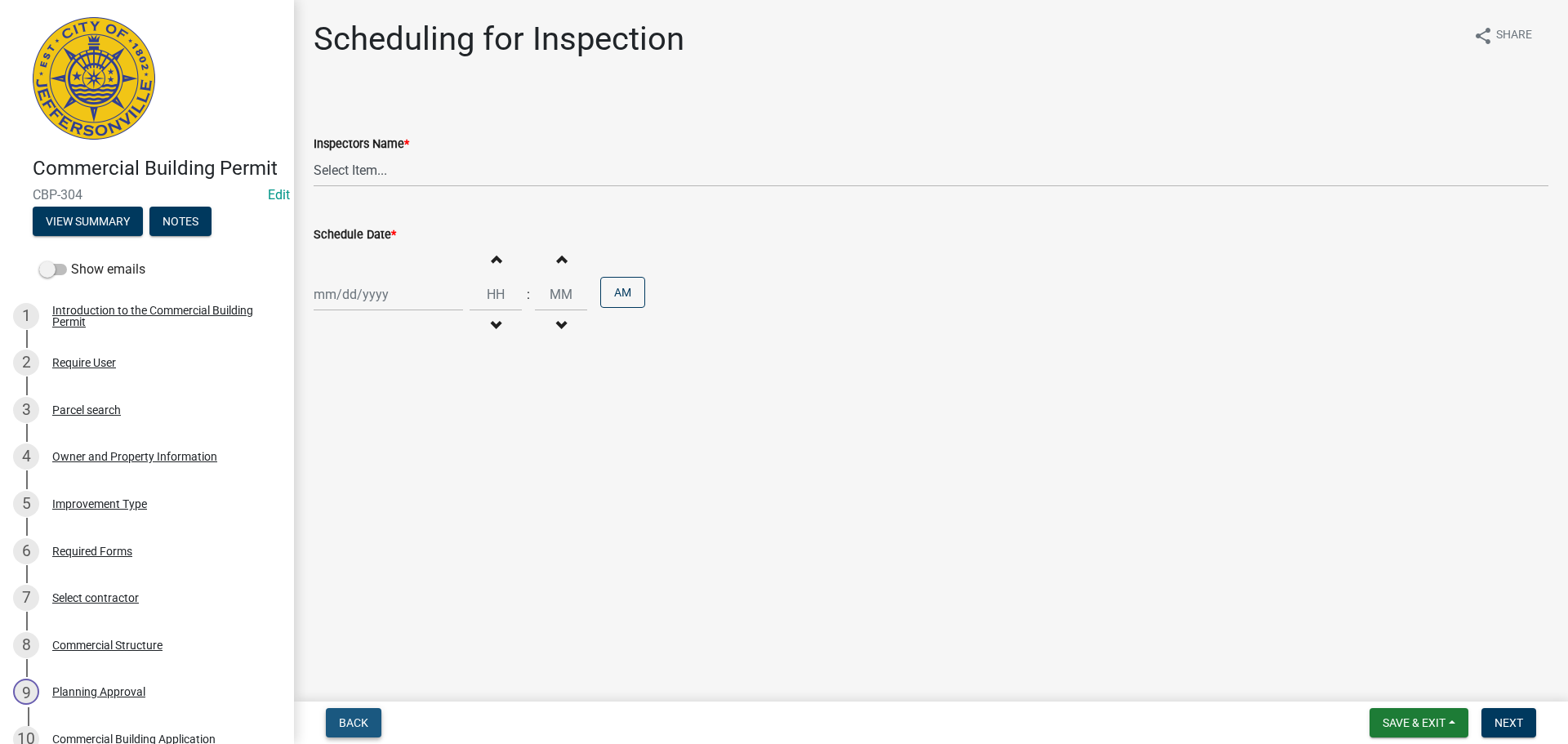
drag, startPoint x: 350, startPoint y: 719, endPoint x: 361, endPoint y: 720, distance: 11.0
click at [350, 720] on span "Back" at bounding box center [354, 723] width 30 height 13
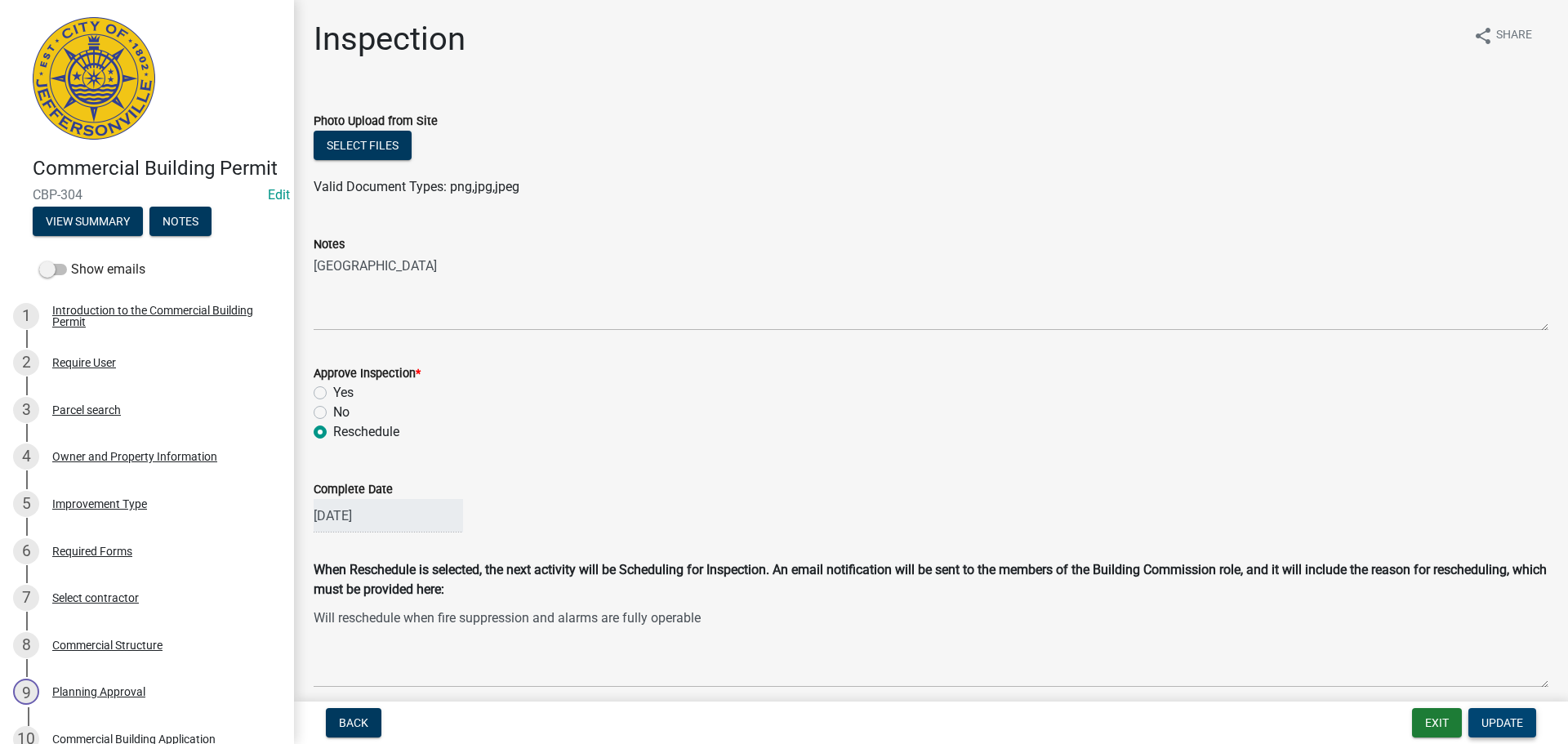
click at [1507, 716] on span "Update" at bounding box center [1502, 723] width 42 height 13
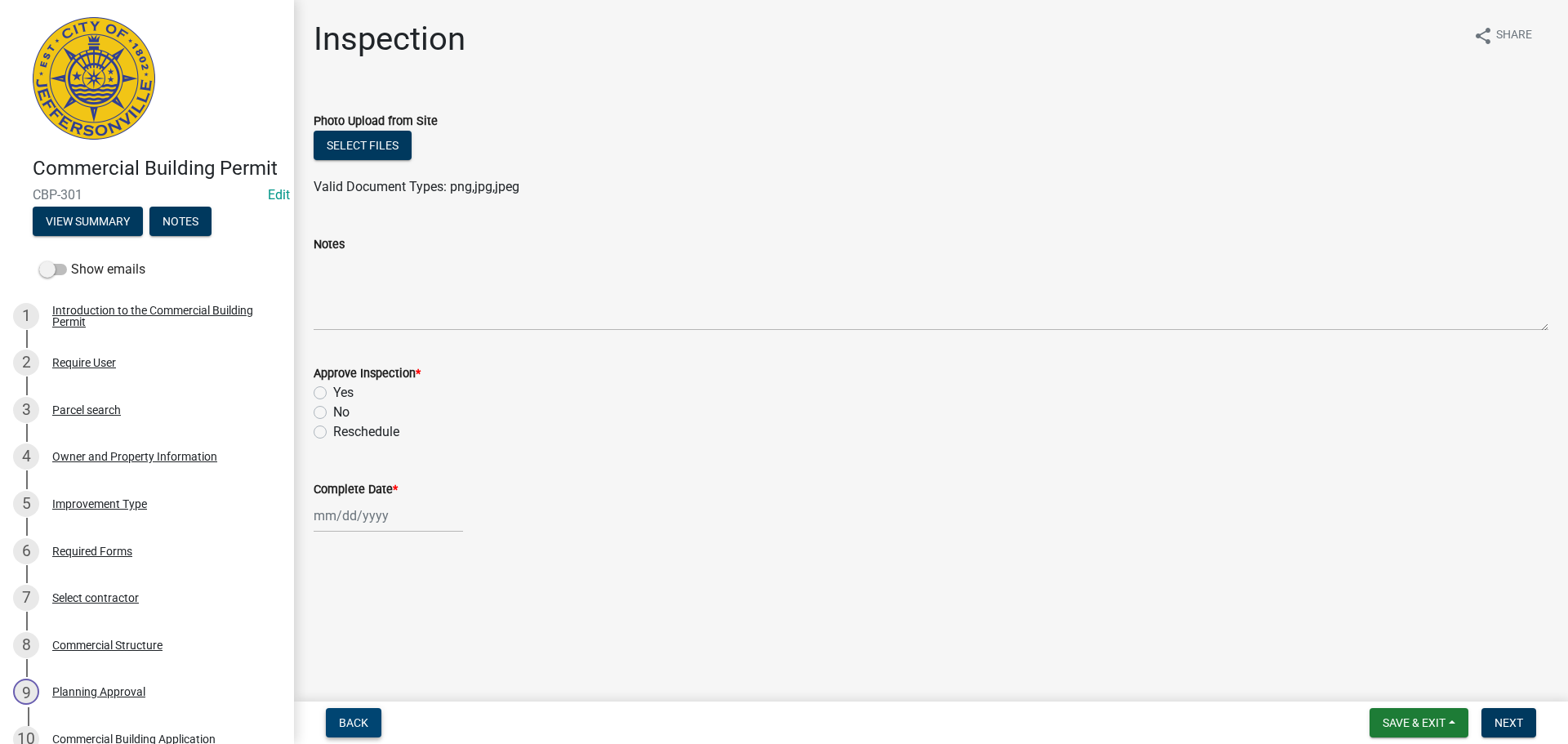
click at [361, 725] on span "Back" at bounding box center [354, 723] width 30 height 13
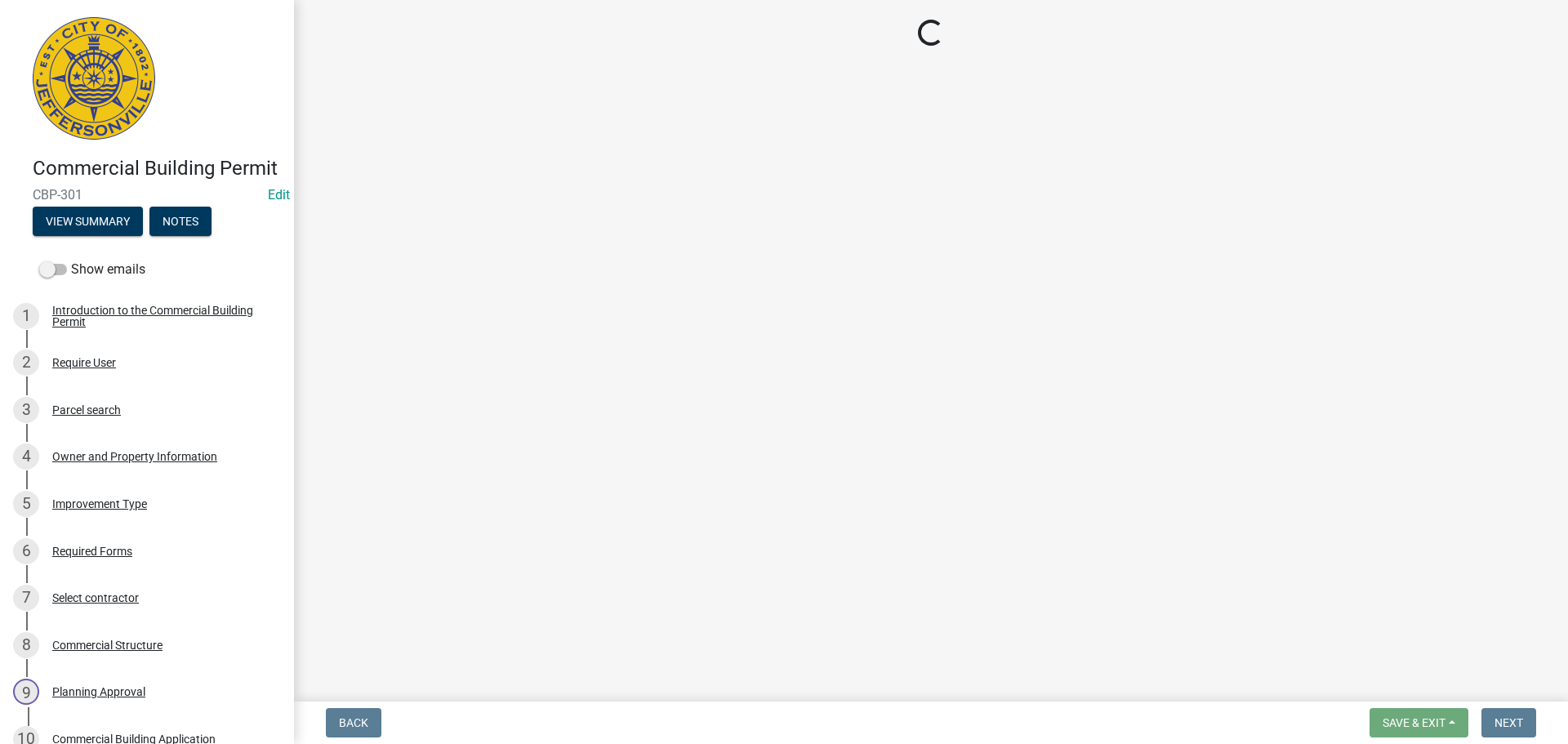
select select "fdb3bcc6-ce93-4663-8a18-5c08884dd177"
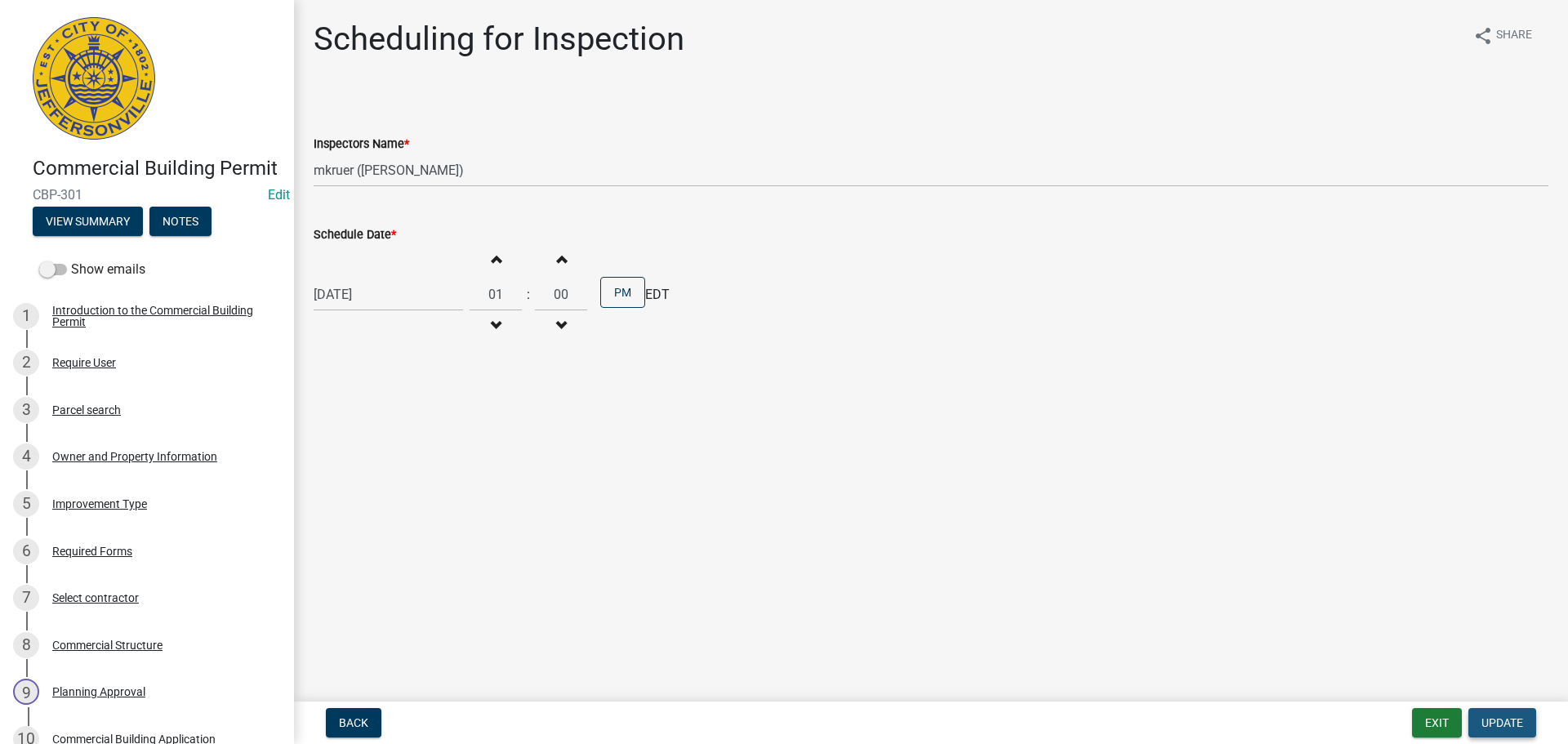
click at [1510, 723] on span "Update" at bounding box center [1502, 723] width 42 height 13
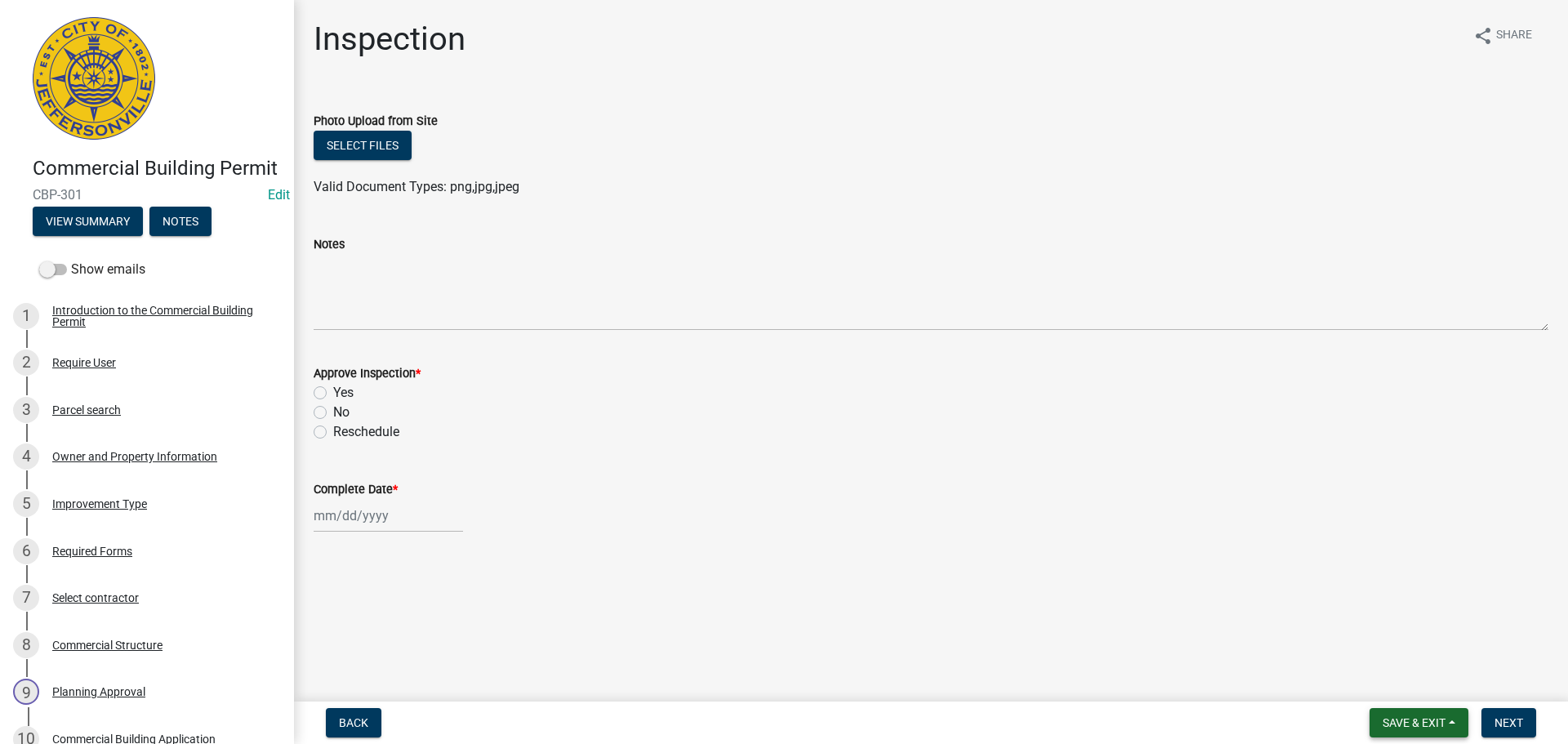
click at [1396, 710] on button "Save & Exit" at bounding box center [1419, 723] width 99 height 30
click at [1393, 694] on button "Save & Exit" at bounding box center [1404, 679] width 131 height 40
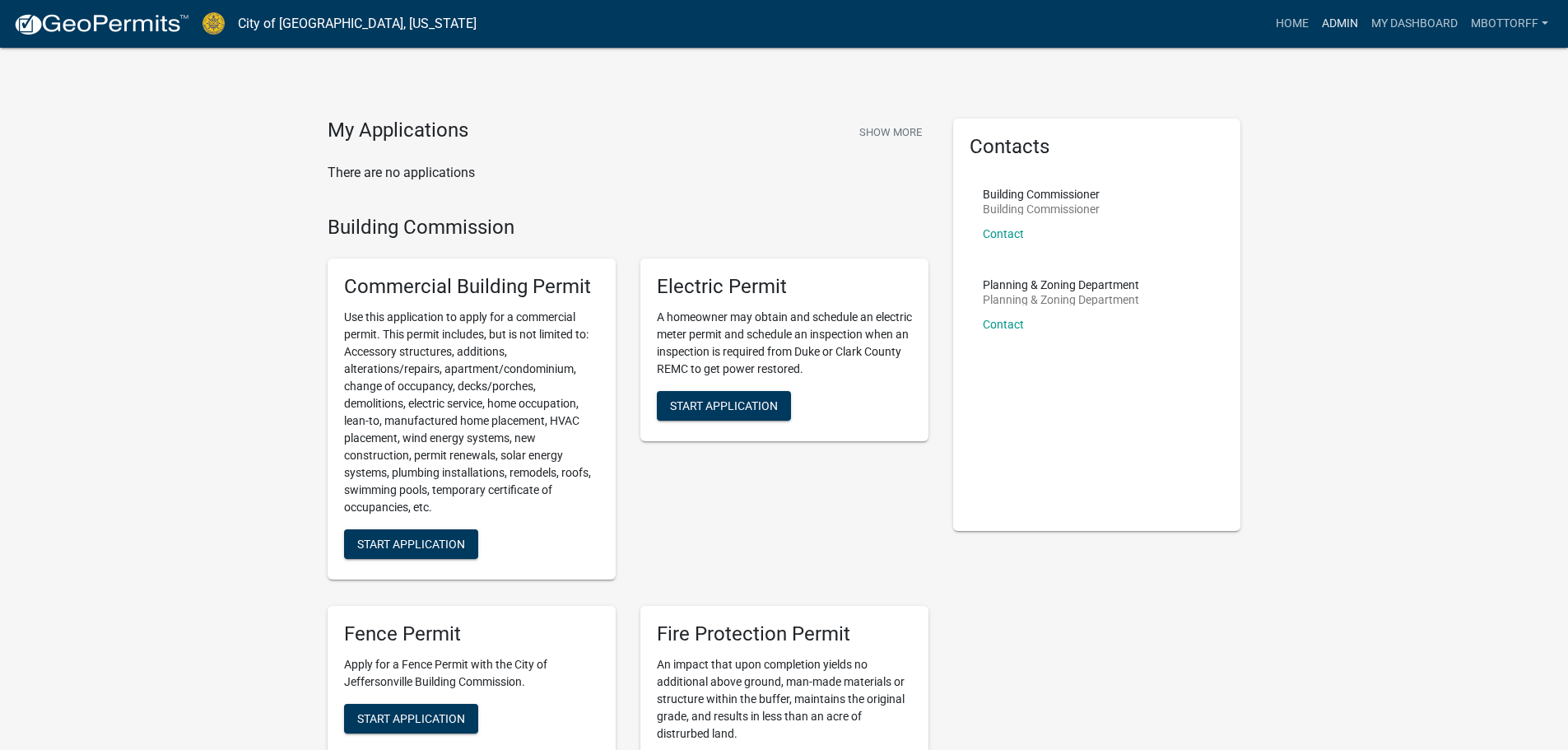
click at [1335, 20] on link "Admin" at bounding box center [1339, 24] width 49 height 32
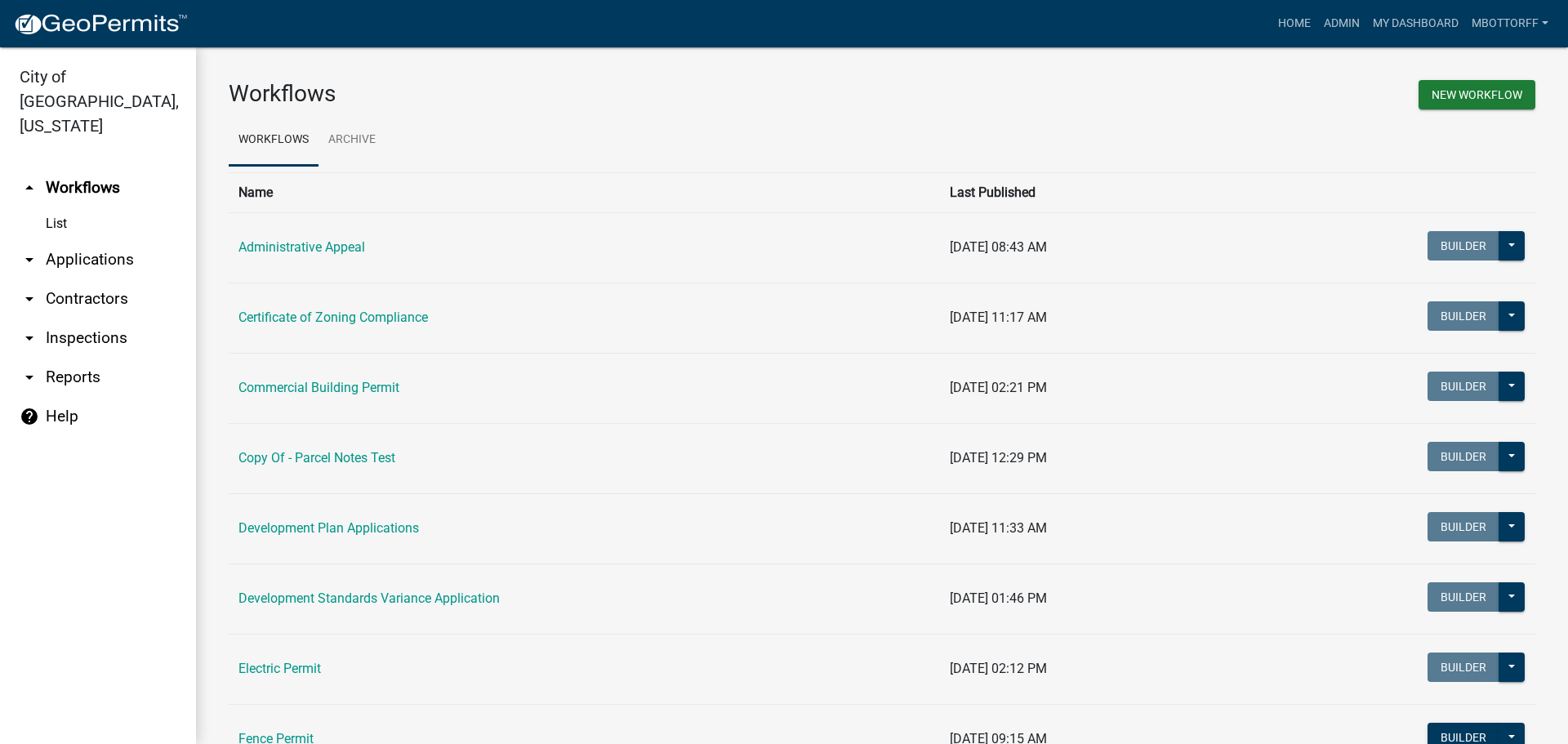
click at [86, 240] on link "arrow_drop_down Applications" at bounding box center [98, 259] width 196 height 40
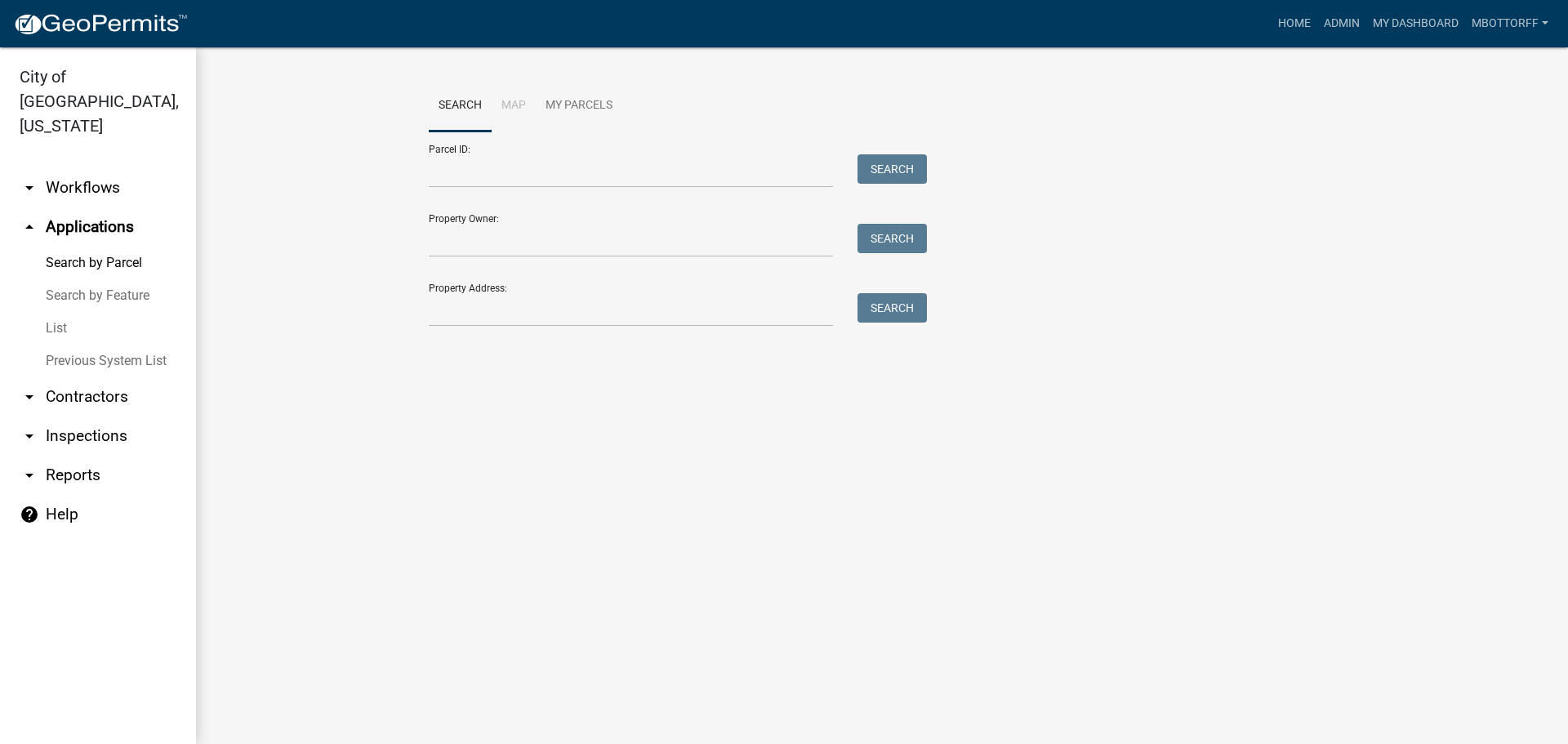
click at [60, 377] on link "arrow_drop_down Contractors" at bounding box center [98, 396] width 196 height 40
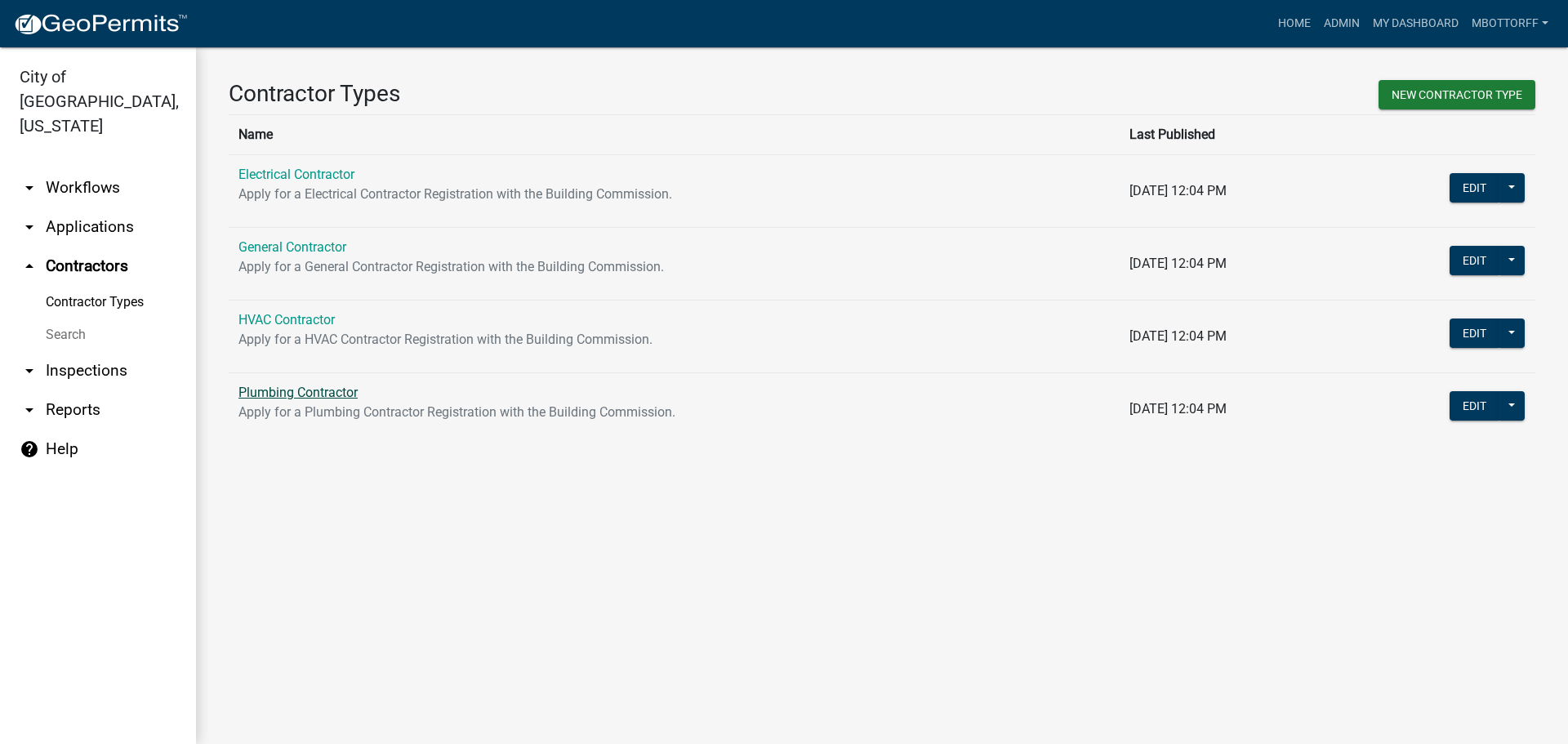
click at [285, 395] on link "Plumbing Contractor" at bounding box center [298, 392] width 119 height 16
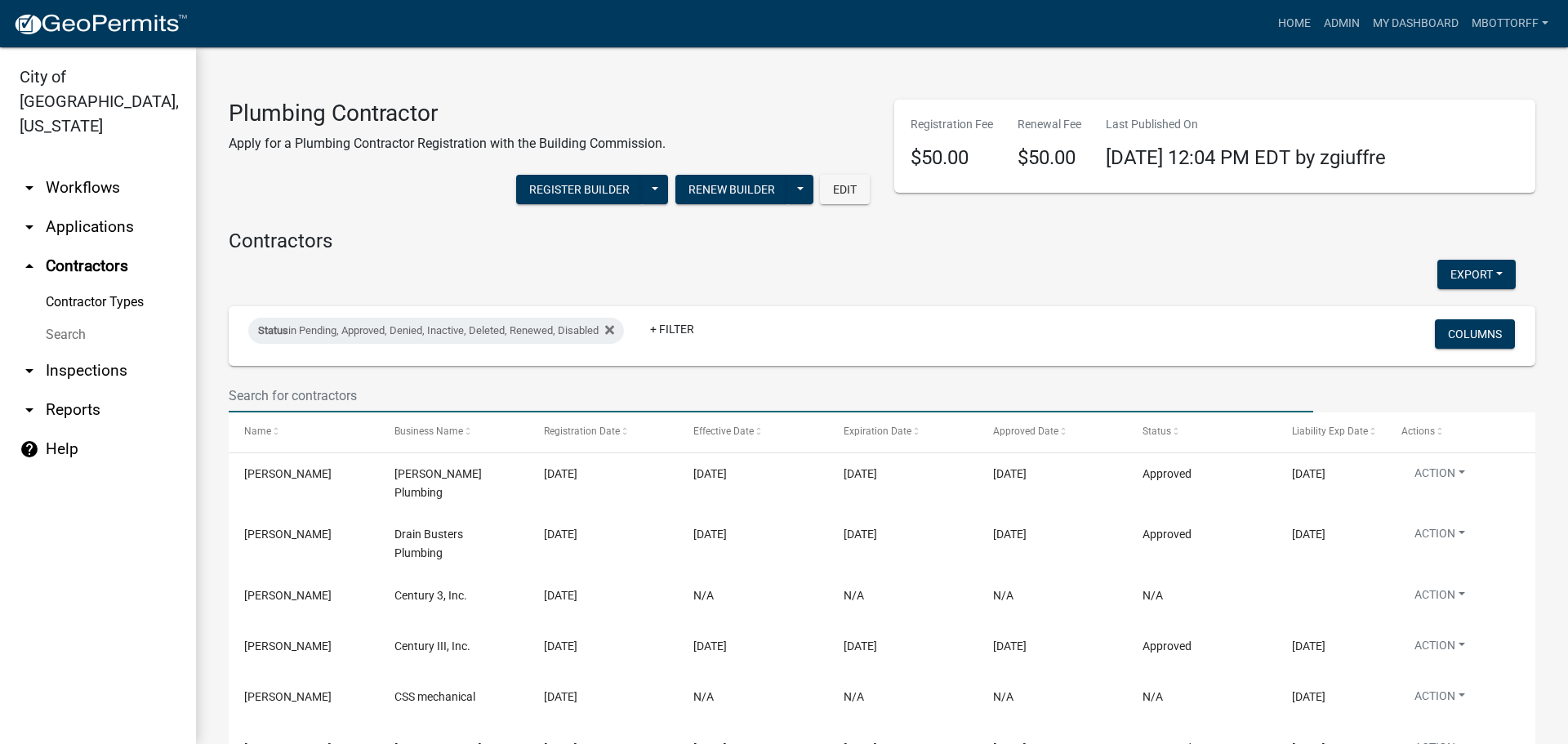
click at [317, 402] on input "text" at bounding box center [771, 396] width 1085 height 33
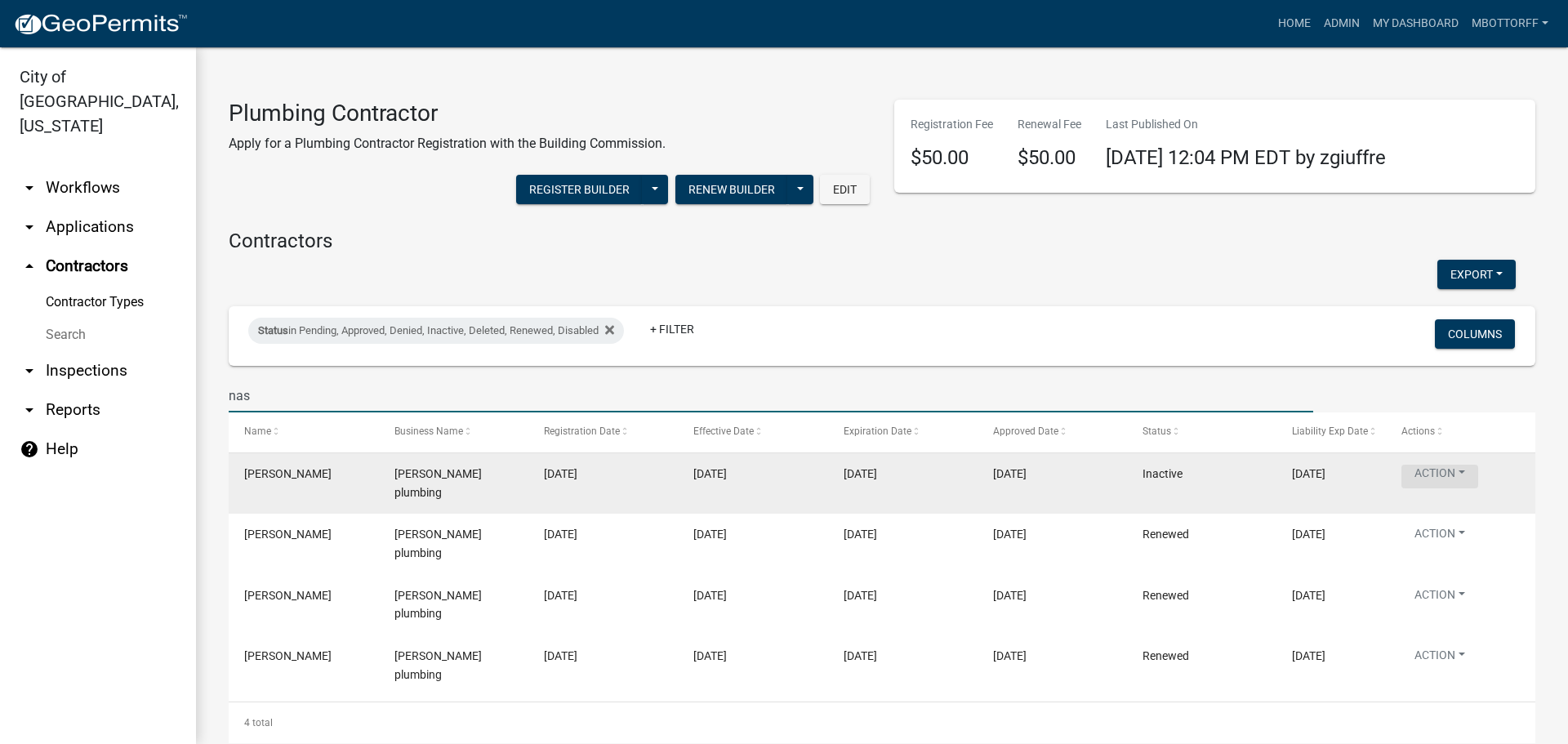
type input "nas"
click at [1462, 470] on button "Action" at bounding box center [1440, 477] width 77 height 24
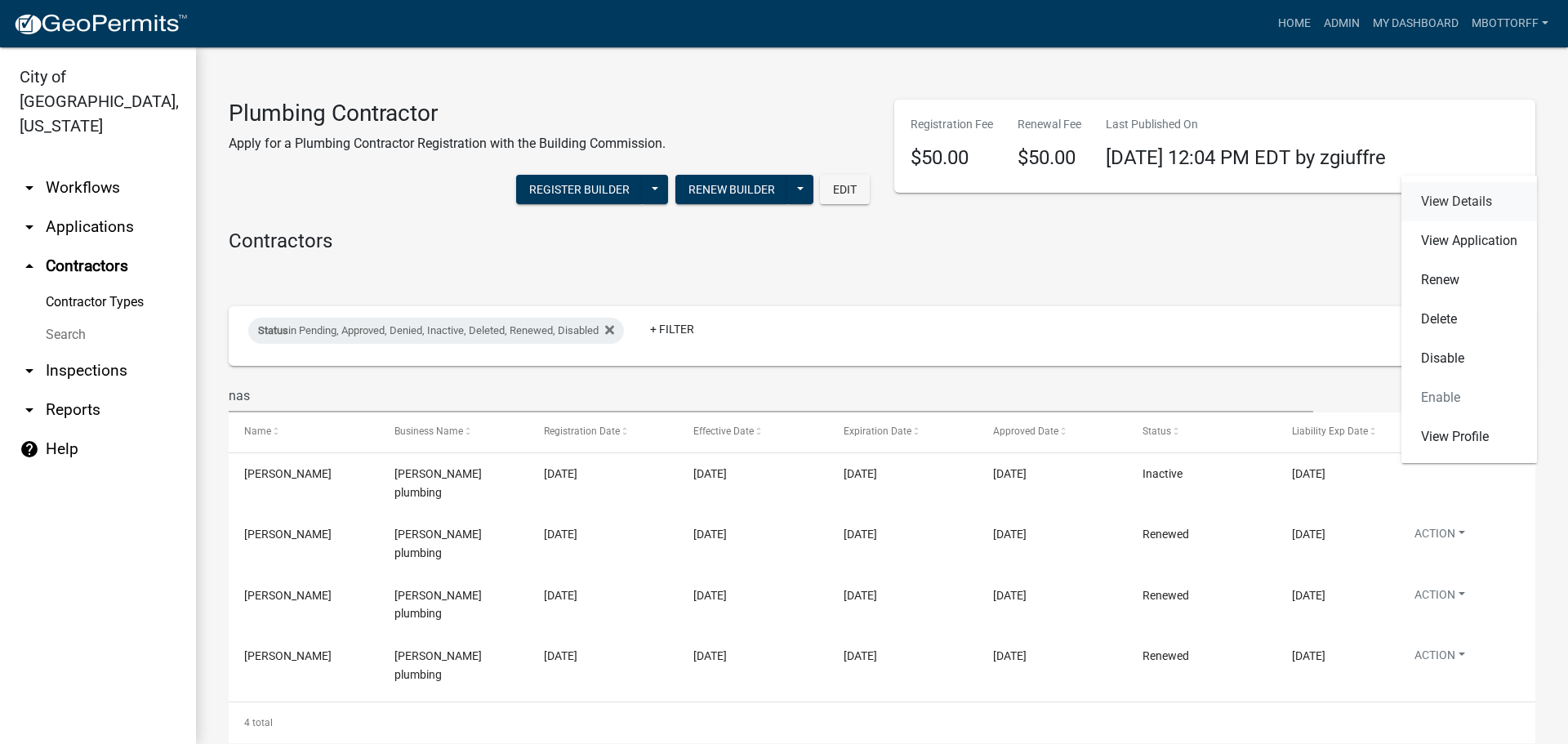
click at [1466, 200] on link "View Details" at bounding box center [1469, 201] width 136 height 40
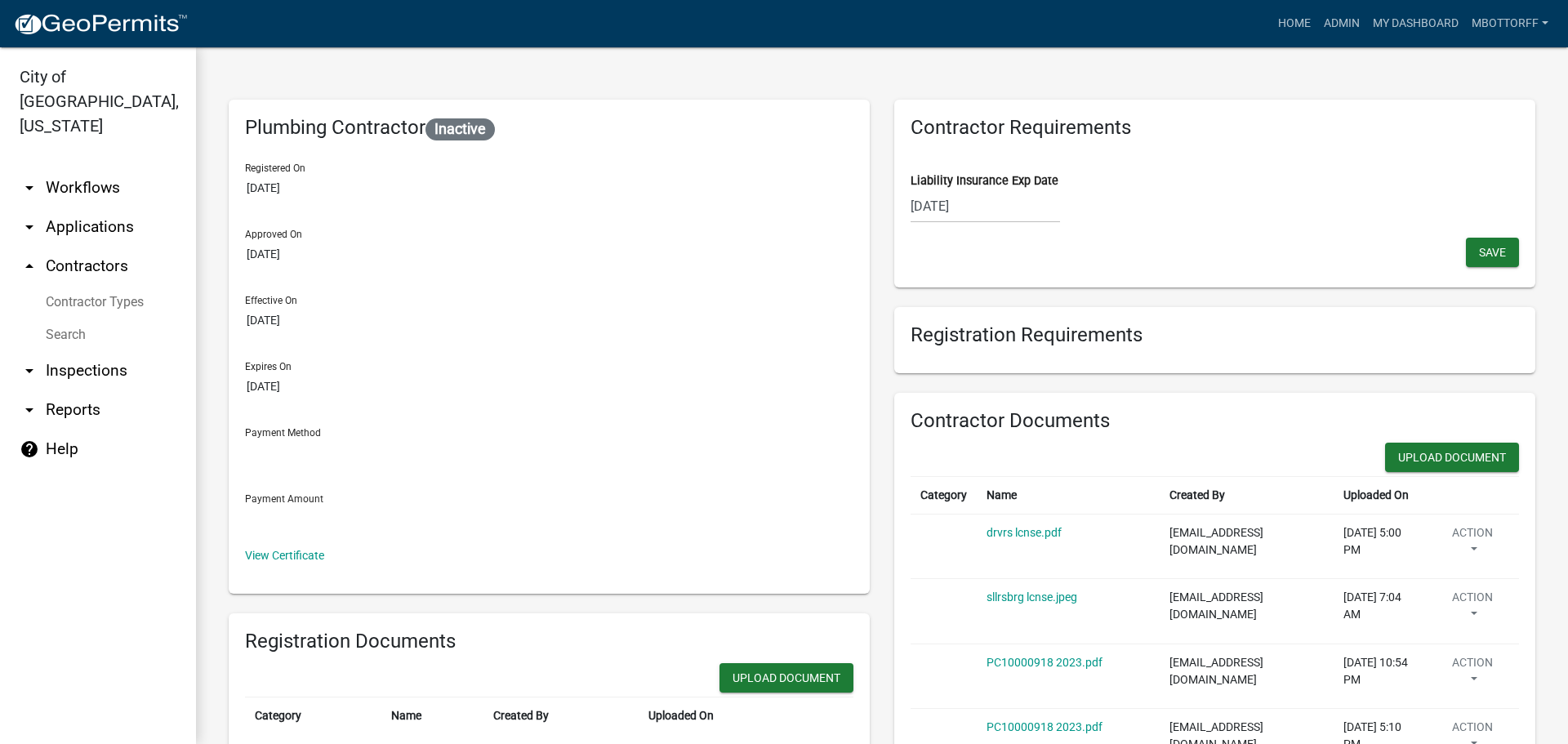
click at [991, 209] on div "[DATE]" at bounding box center [985, 206] width 149 height 33
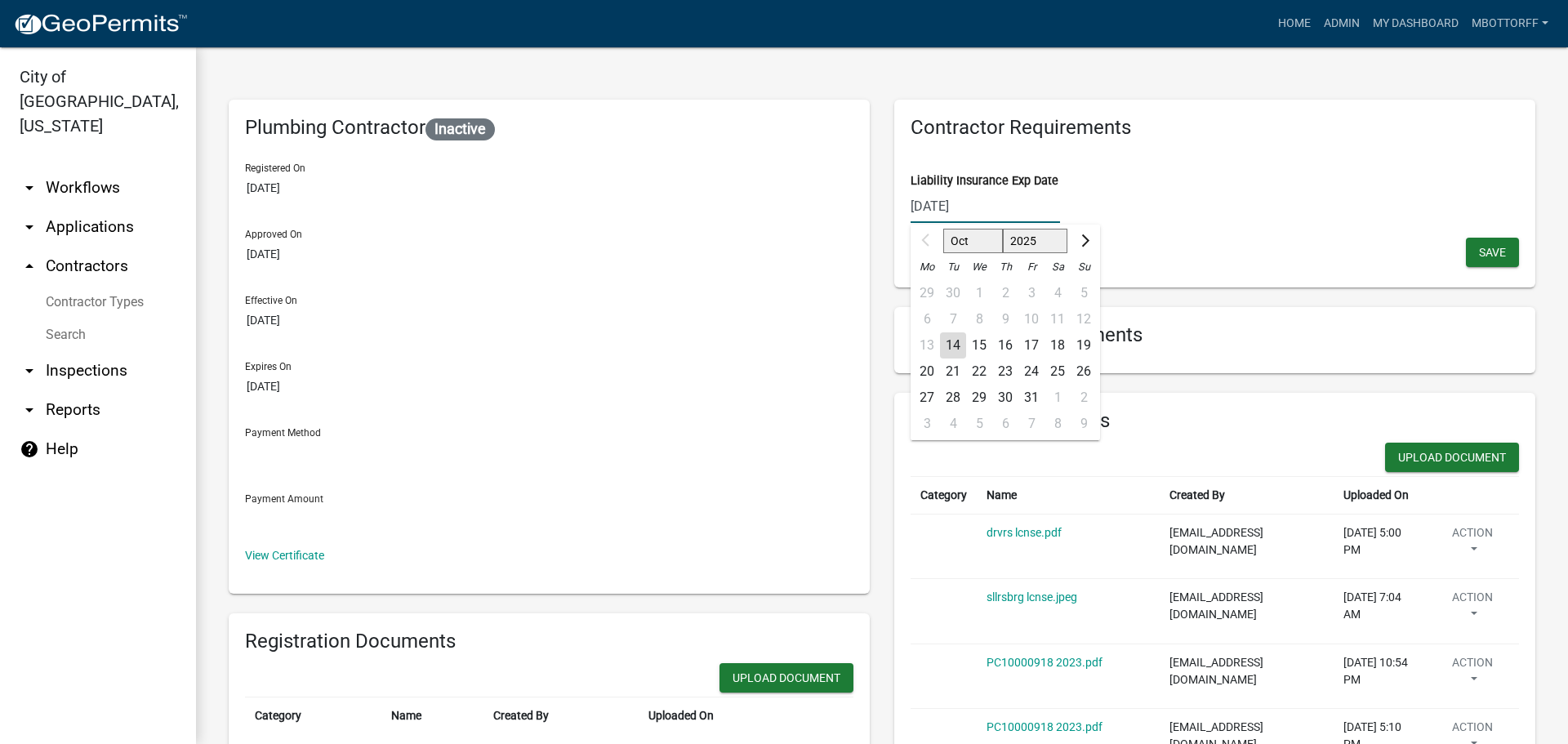
click at [989, 208] on input "[DATE]" at bounding box center [985, 206] width 149 height 33
type input "[DATE]"
click at [1489, 246] on span "Save" at bounding box center [1492, 253] width 27 height 13
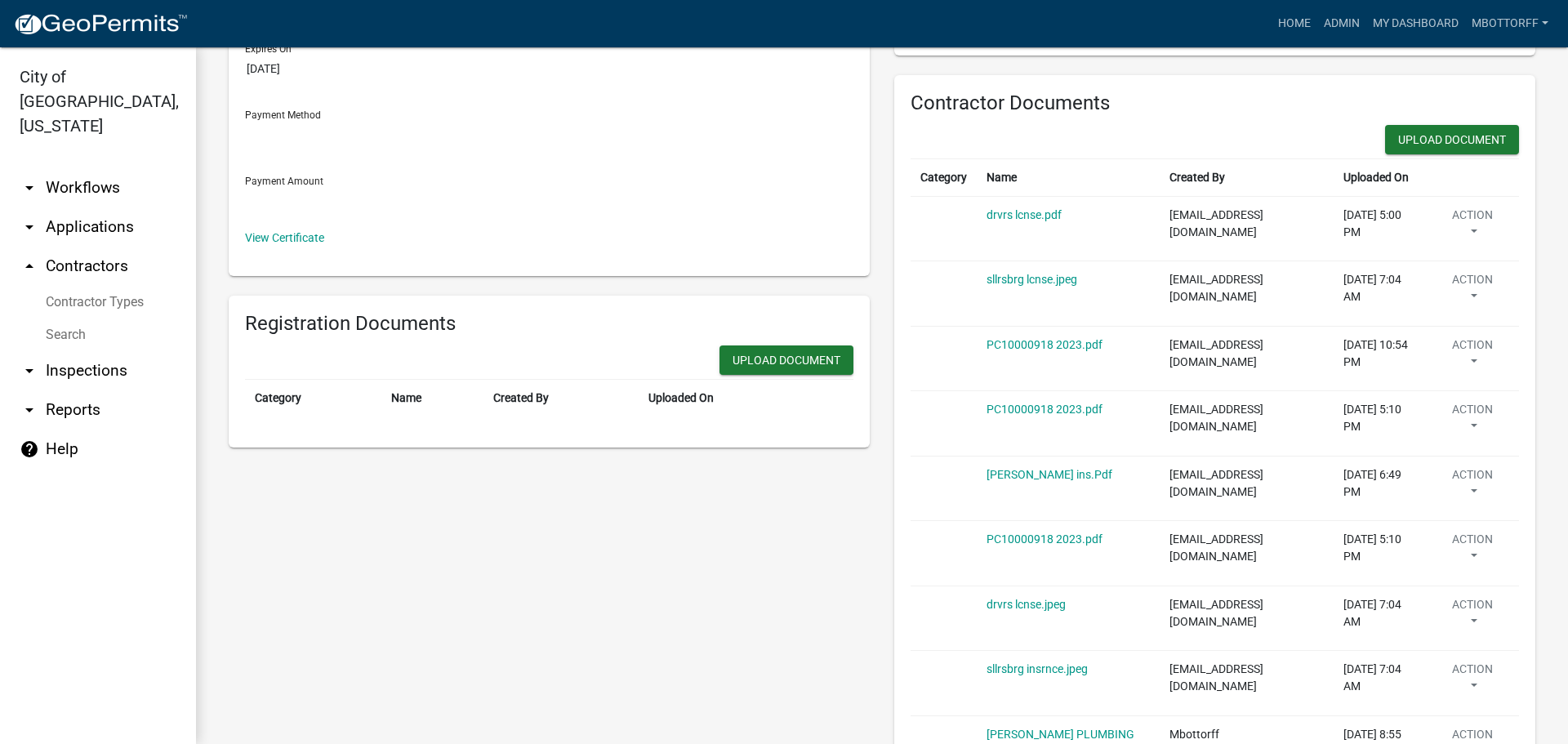
scroll to position [317, 0]
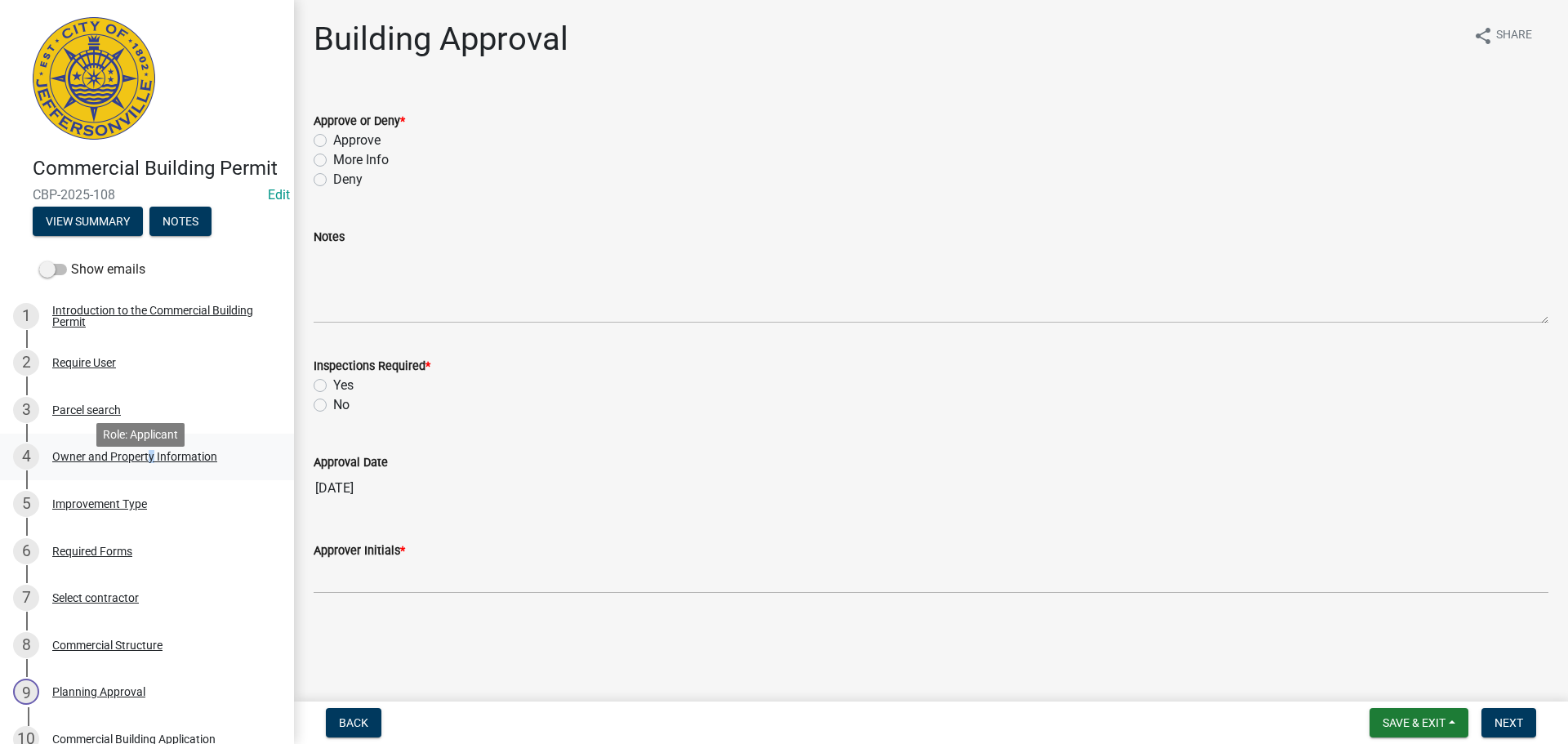
click at [147, 462] on div "Owner and Property Information" at bounding box center [135, 456] width 165 height 11
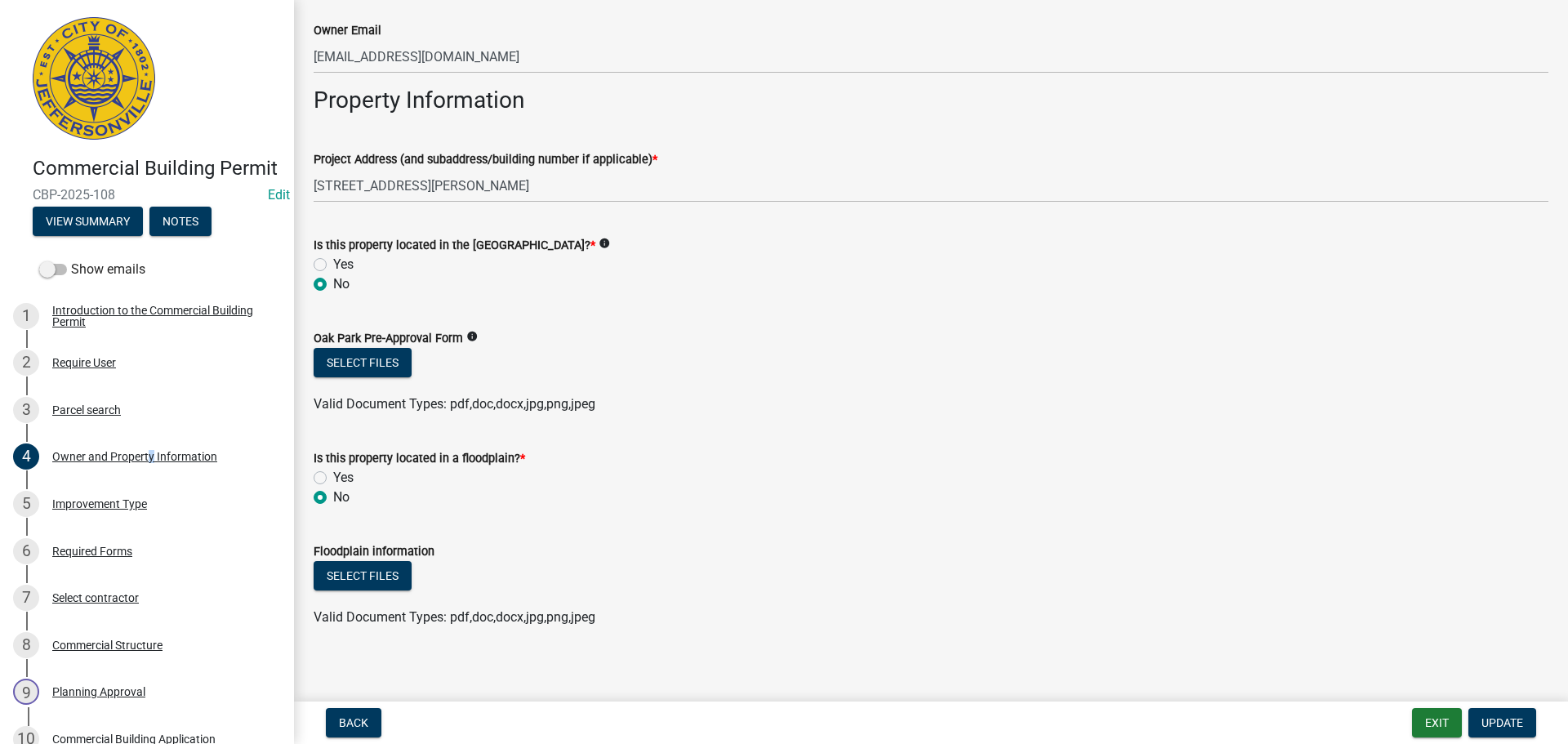
scroll to position [857, 0]
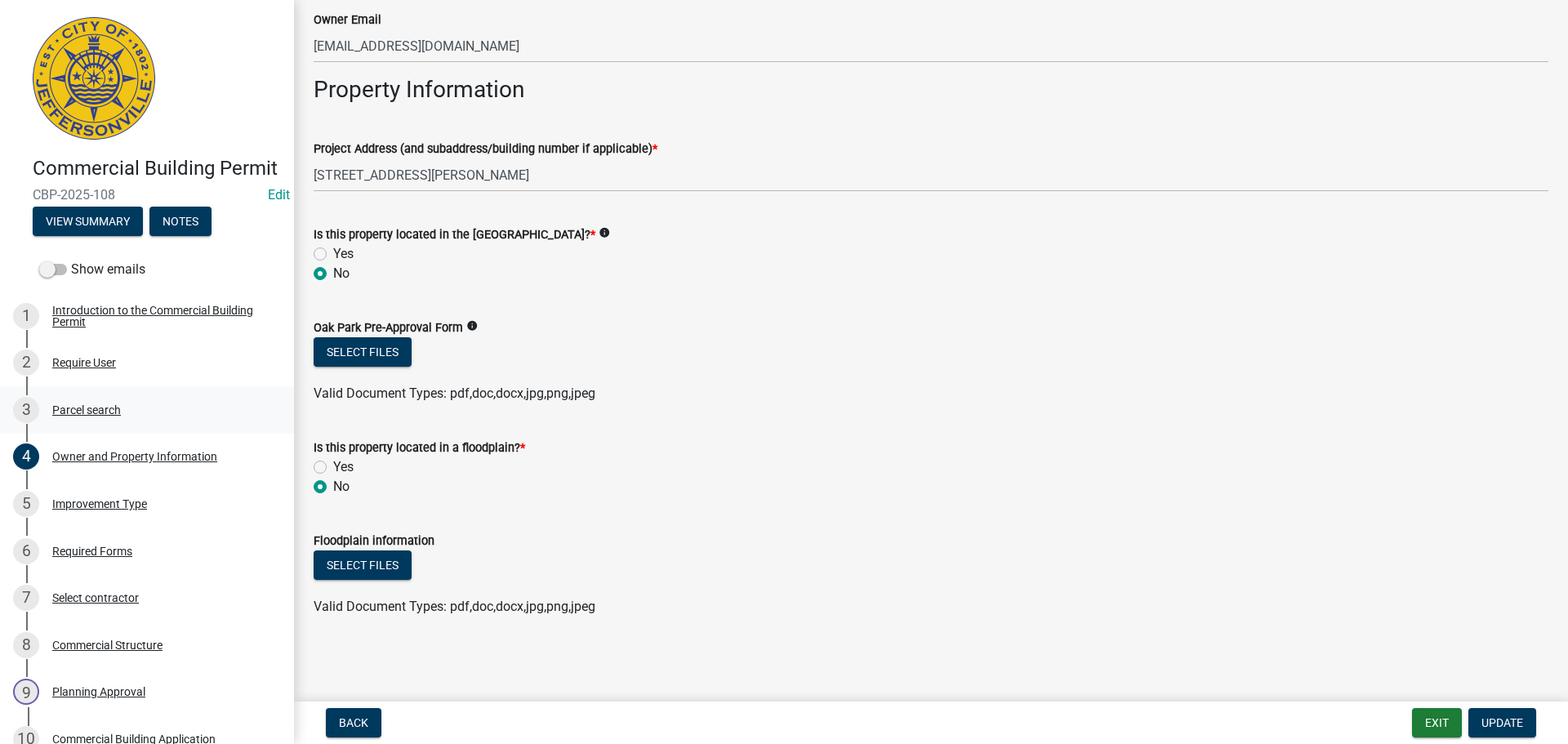
click at [93, 416] on div "Parcel search" at bounding box center [87, 409] width 68 height 11
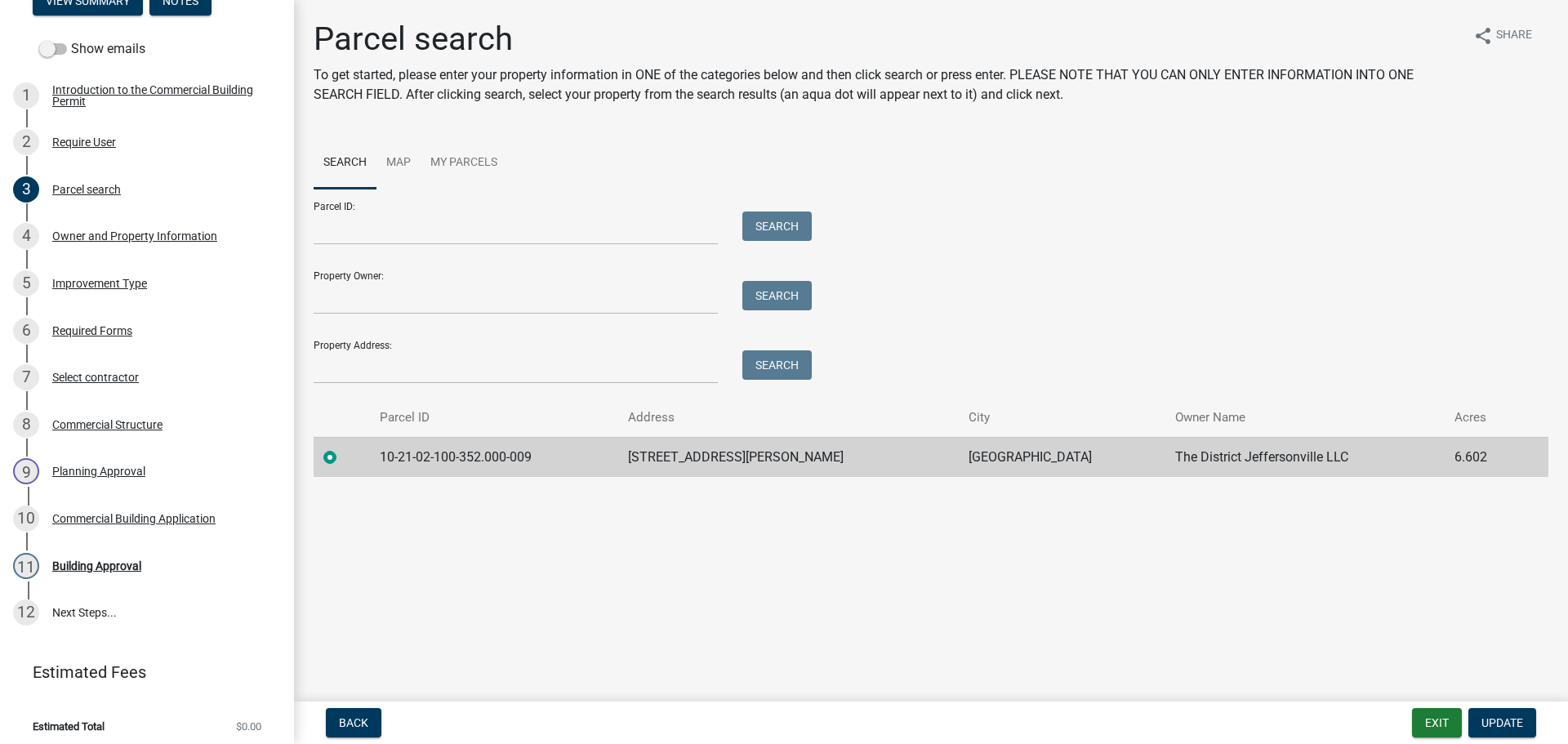
scroll to position [225, 0]
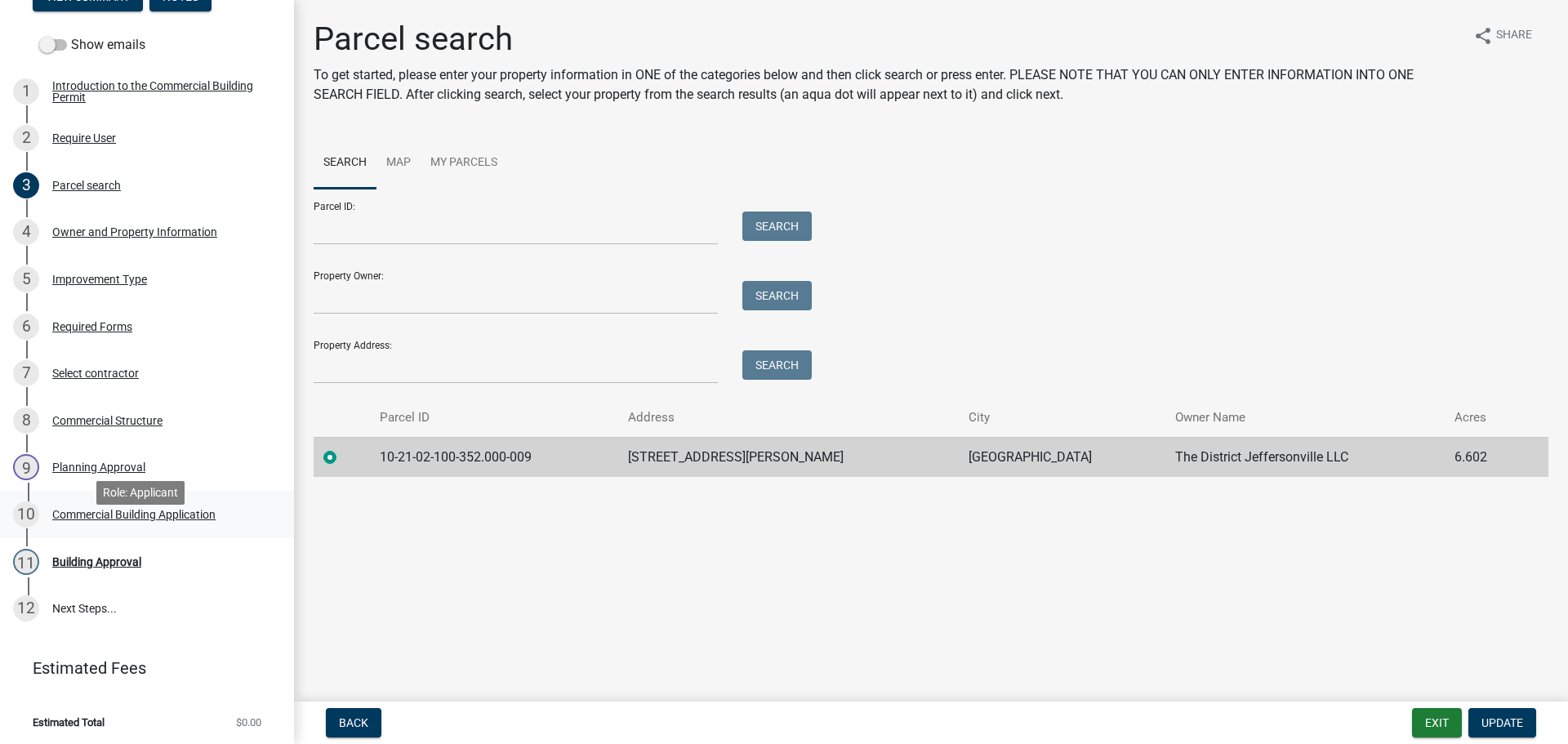
click at [164, 520] on div "Commercial Building Application" at bounding box center [134, 514] width 163 height 11
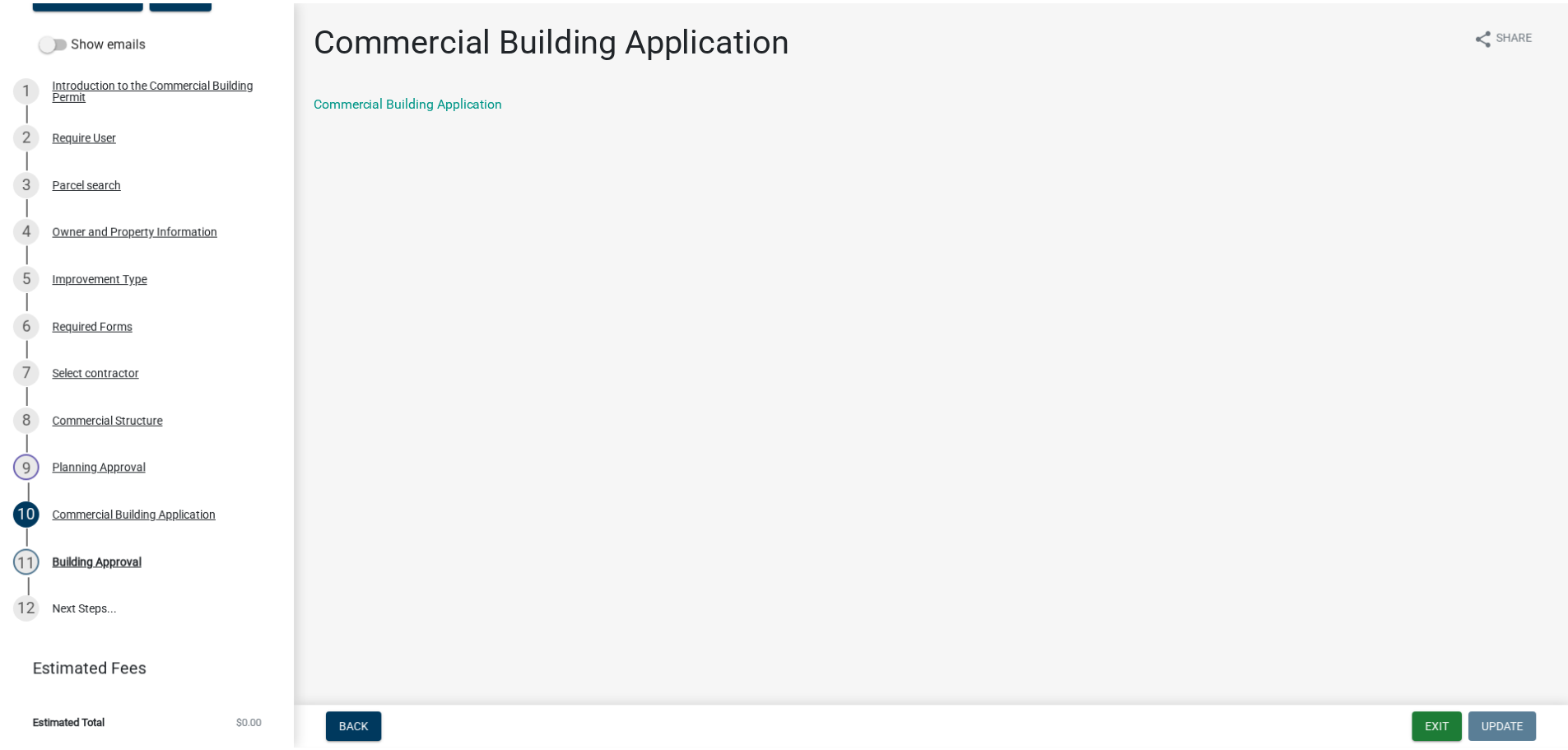
scroll to position [250, 0]
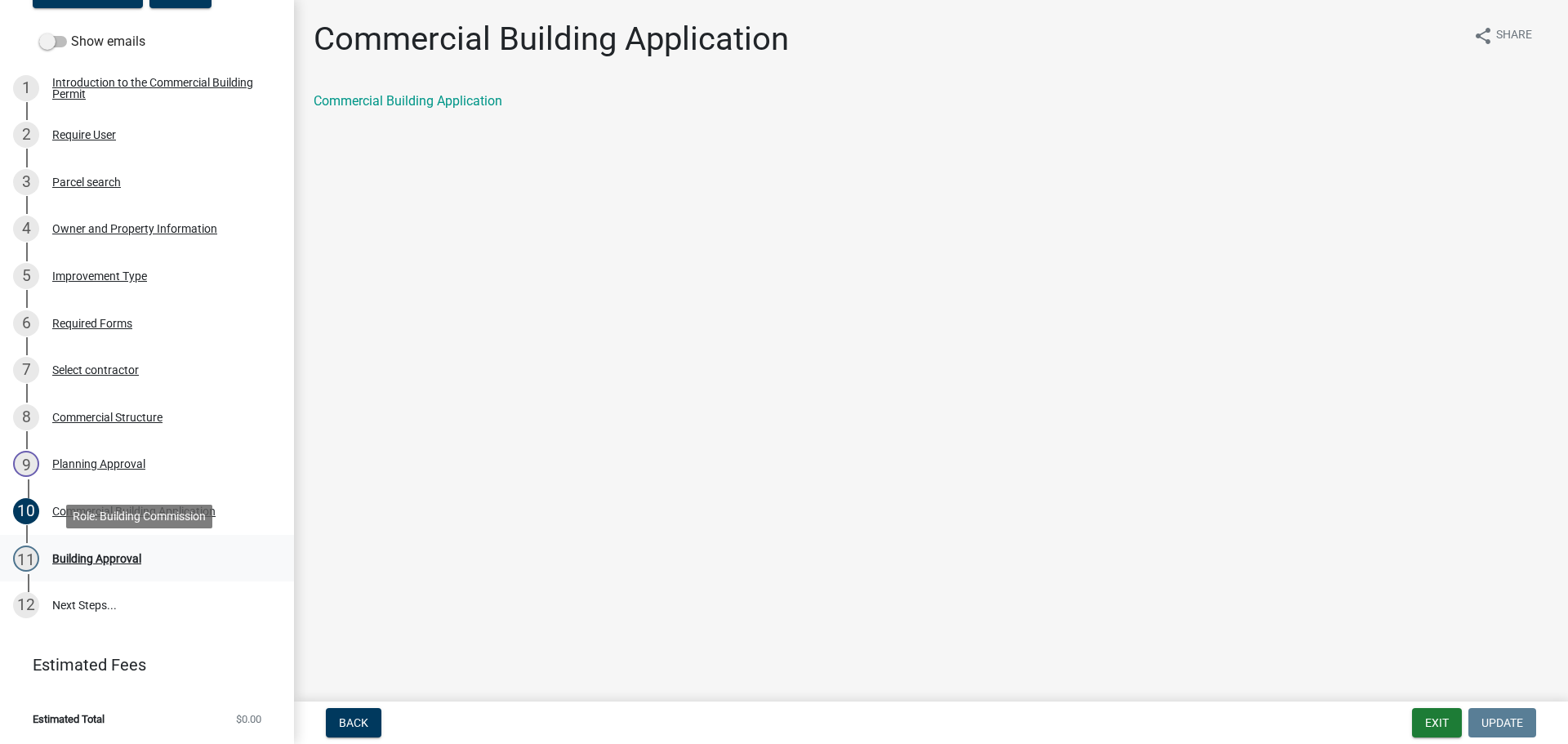
click at [75, 559] on div "Building Approval" at bounding box center [97, 559] width 89 height 11
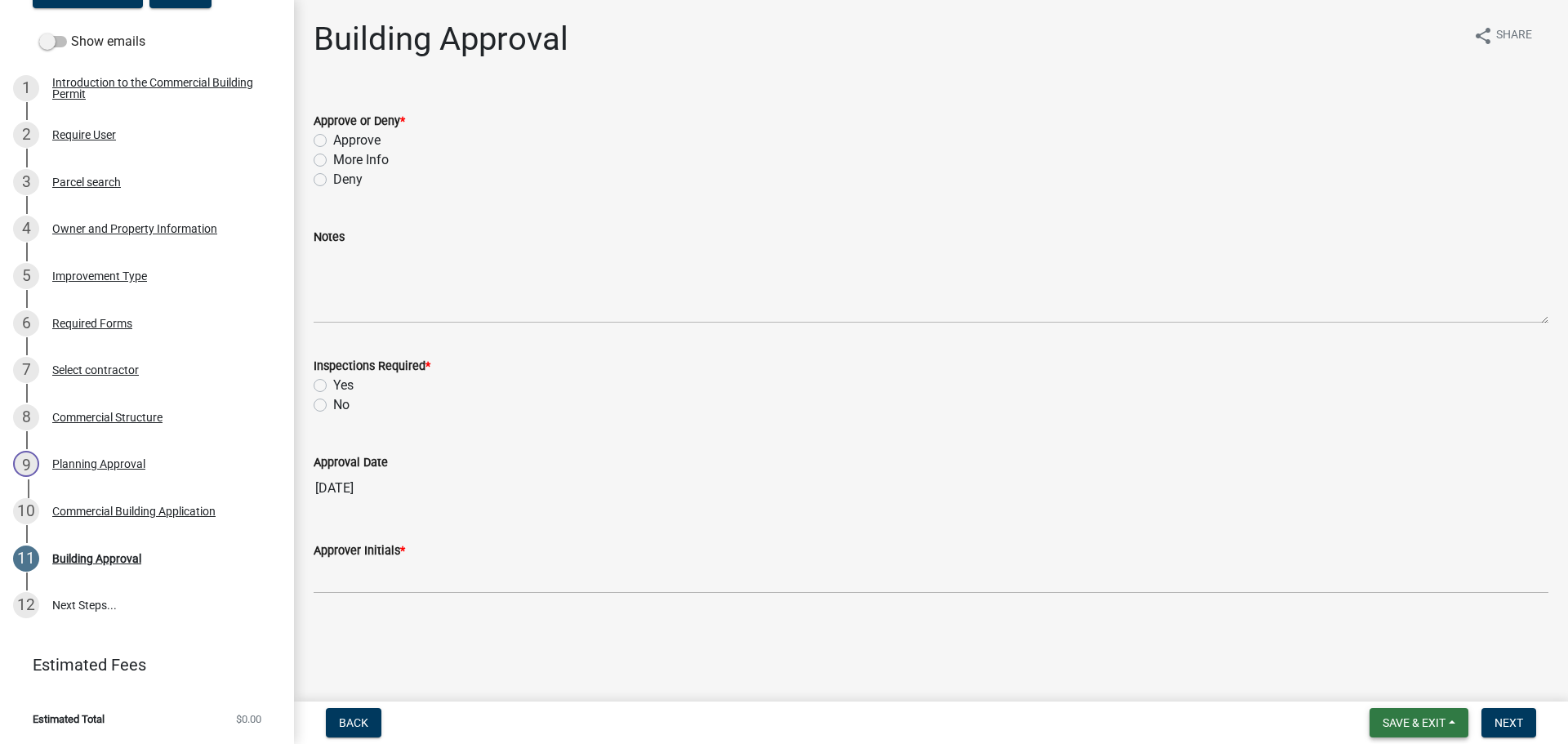
click at [1417, 724] on span "Save & Exit" at bounding box center [1414, 723] width 63 height 13
click at [1397, 686] on button "Save & Exit" at bounding box center [1404, 679] width 131 height 40
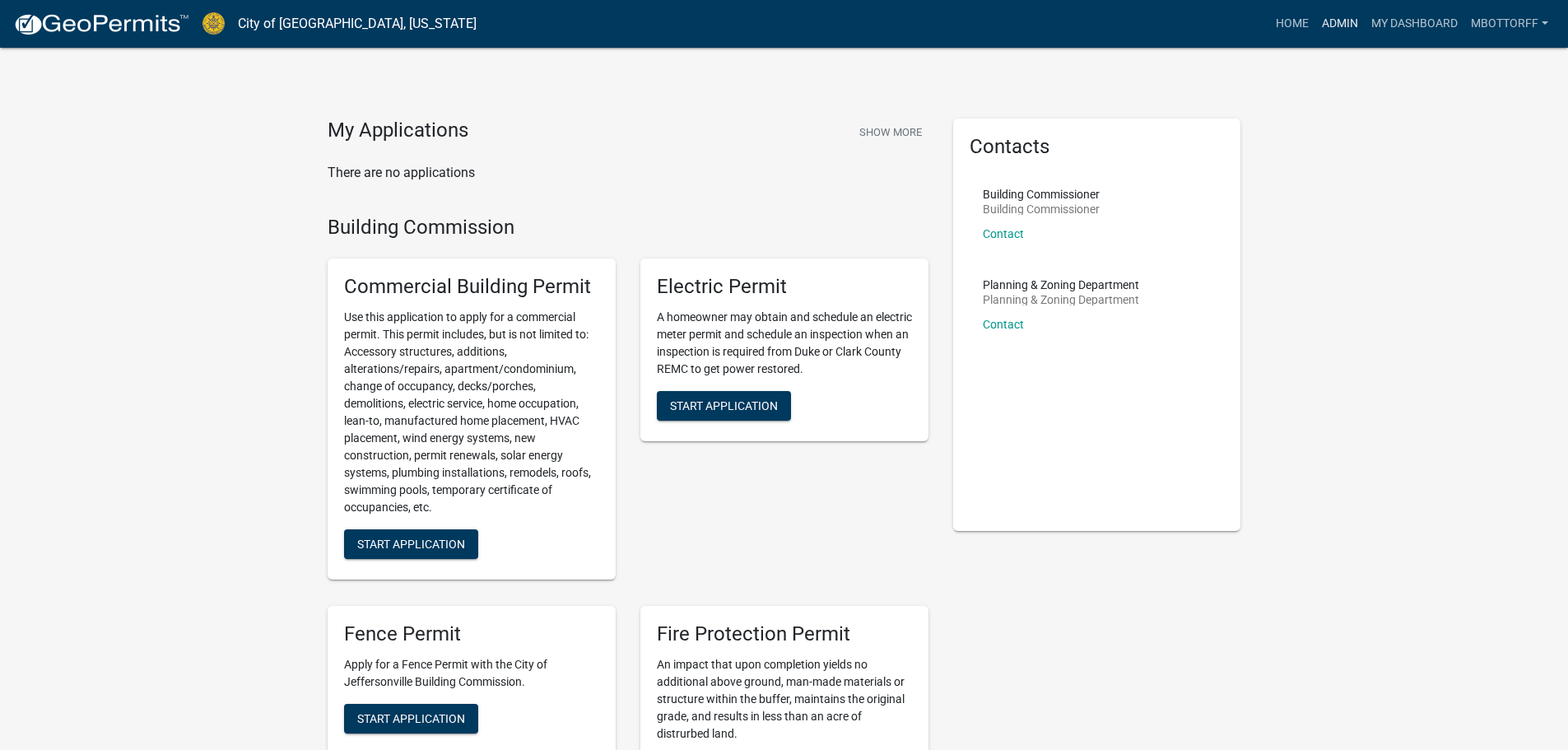
click at [1331, 25] on link "Admin" at bounding box center [1339, 24] width 49 height 32
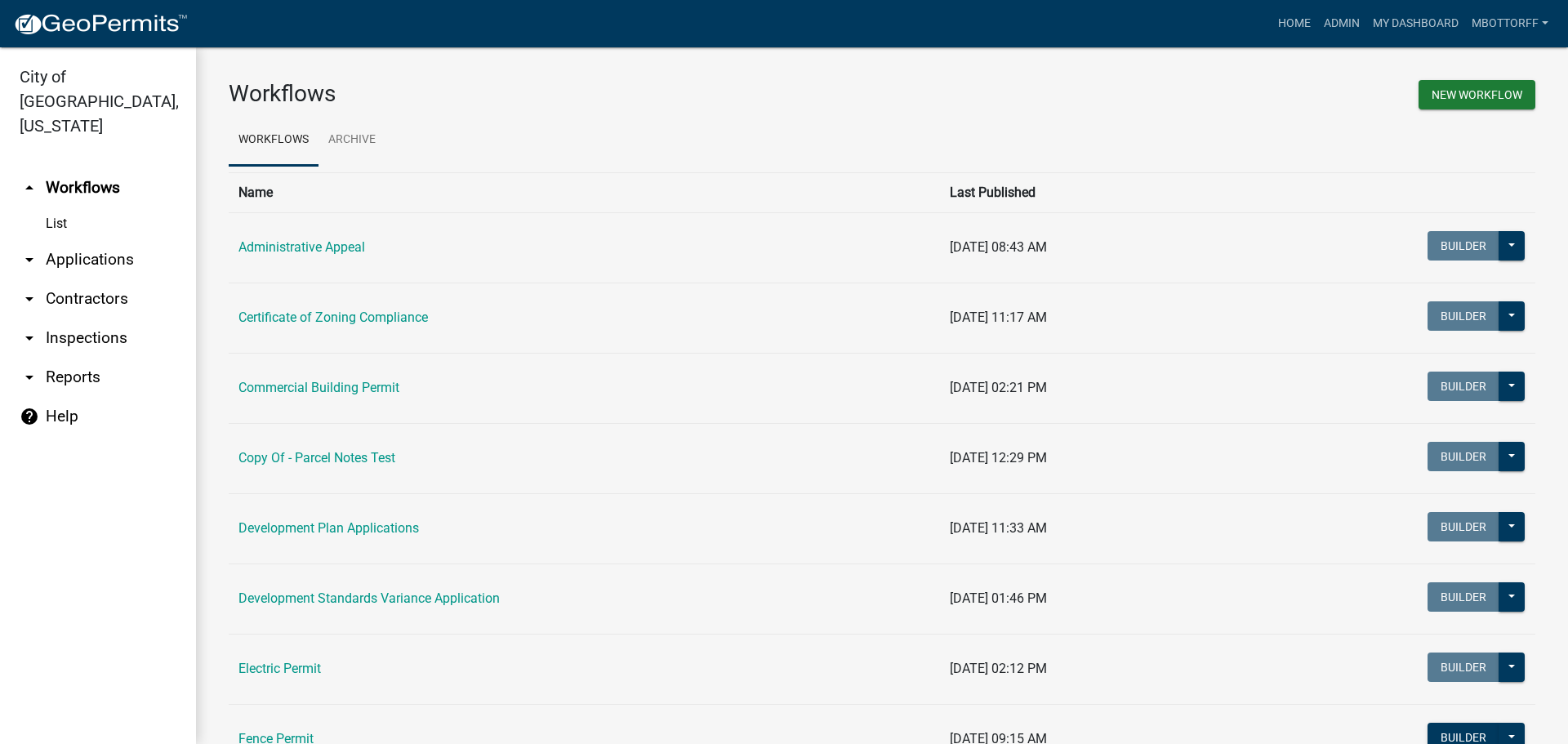
click at [81, 318] on link "arrow_drop_down Inspections" at bounding box center [98, 337] width 196 height 40
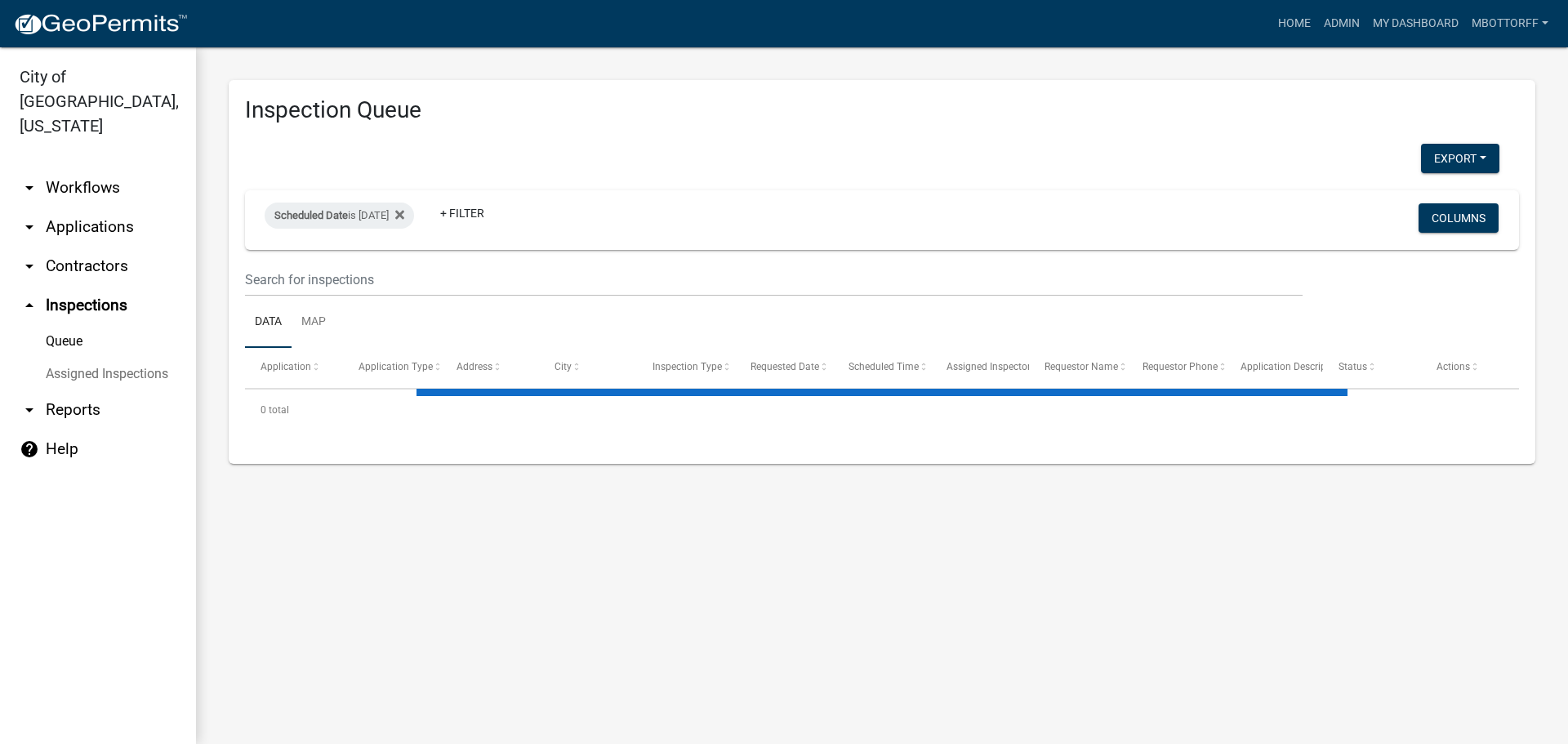
select select "3: 100"
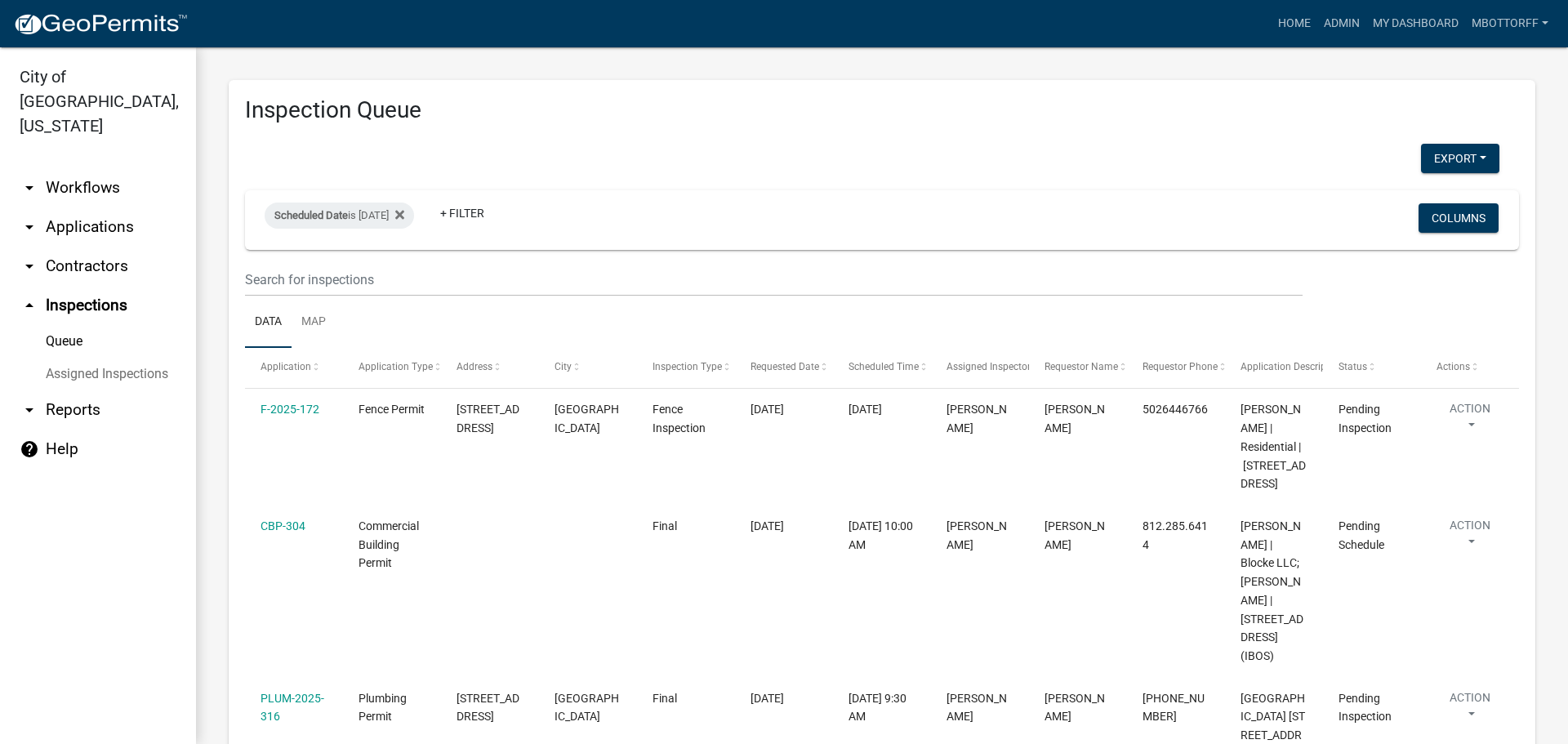
click at [69, 358] on link "Assigned Inspections" at bounding box center [98, 373] width 196 height 32
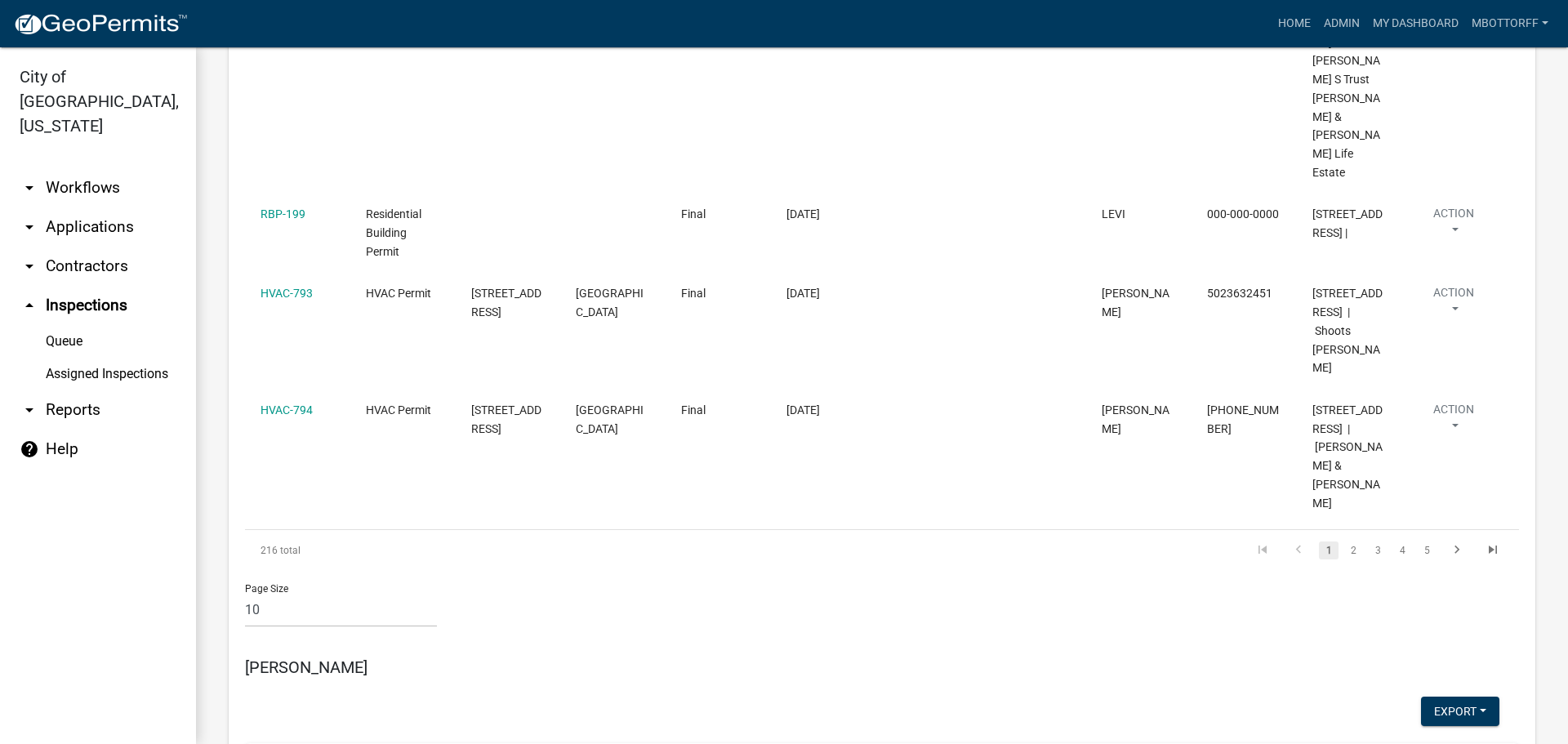
scroll to position [1552, 0]
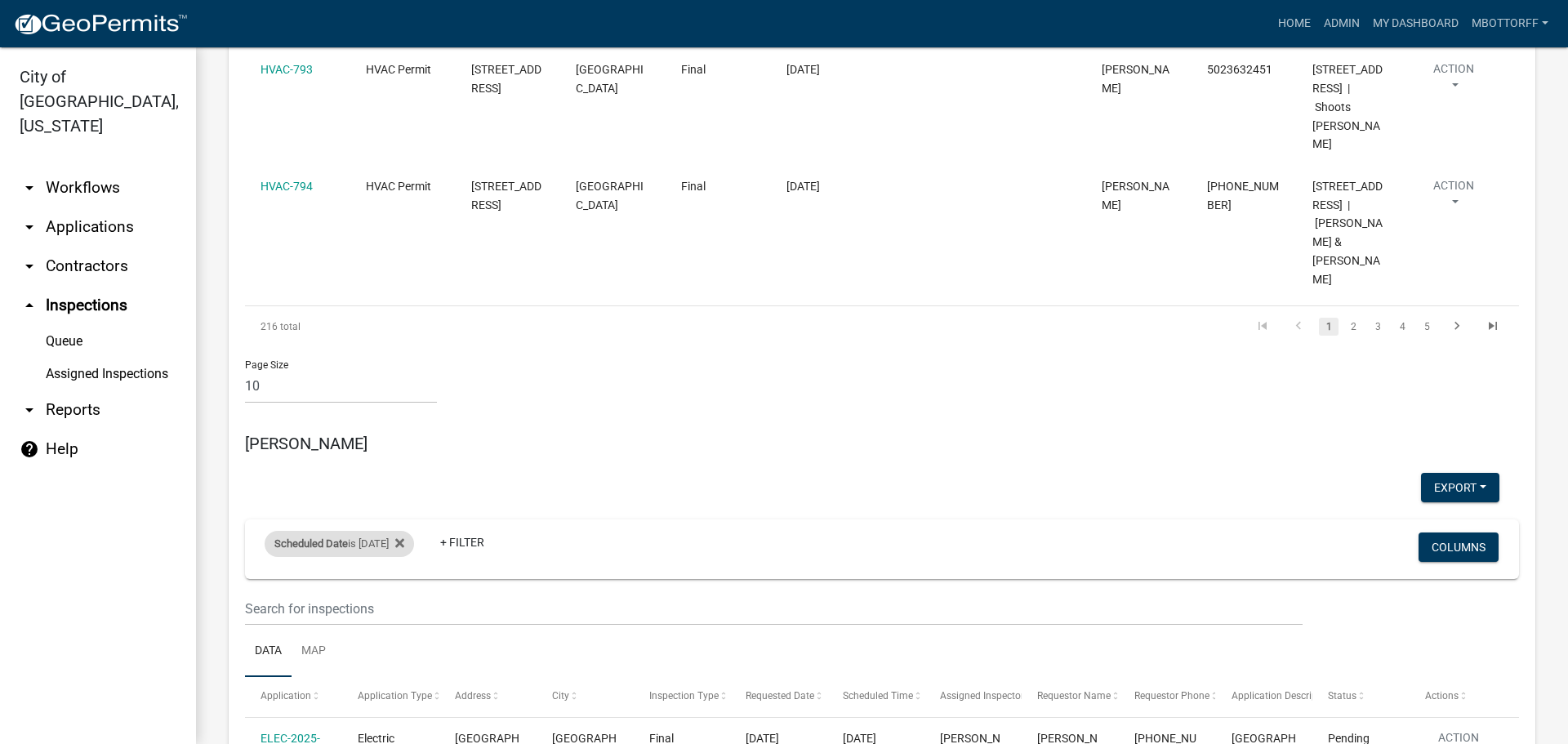
click at [394, 531] on div "Scheduled Date is 10/09/2025" at bounding box center [339, 544] width 149 height 26
click at [406, 437] on input "2025-10-09" at bounding box center [353, 438] width 114 height 33
click at [403, 440] on input "2025-10-13" at bounding box center [353, 438] width 114 height 33
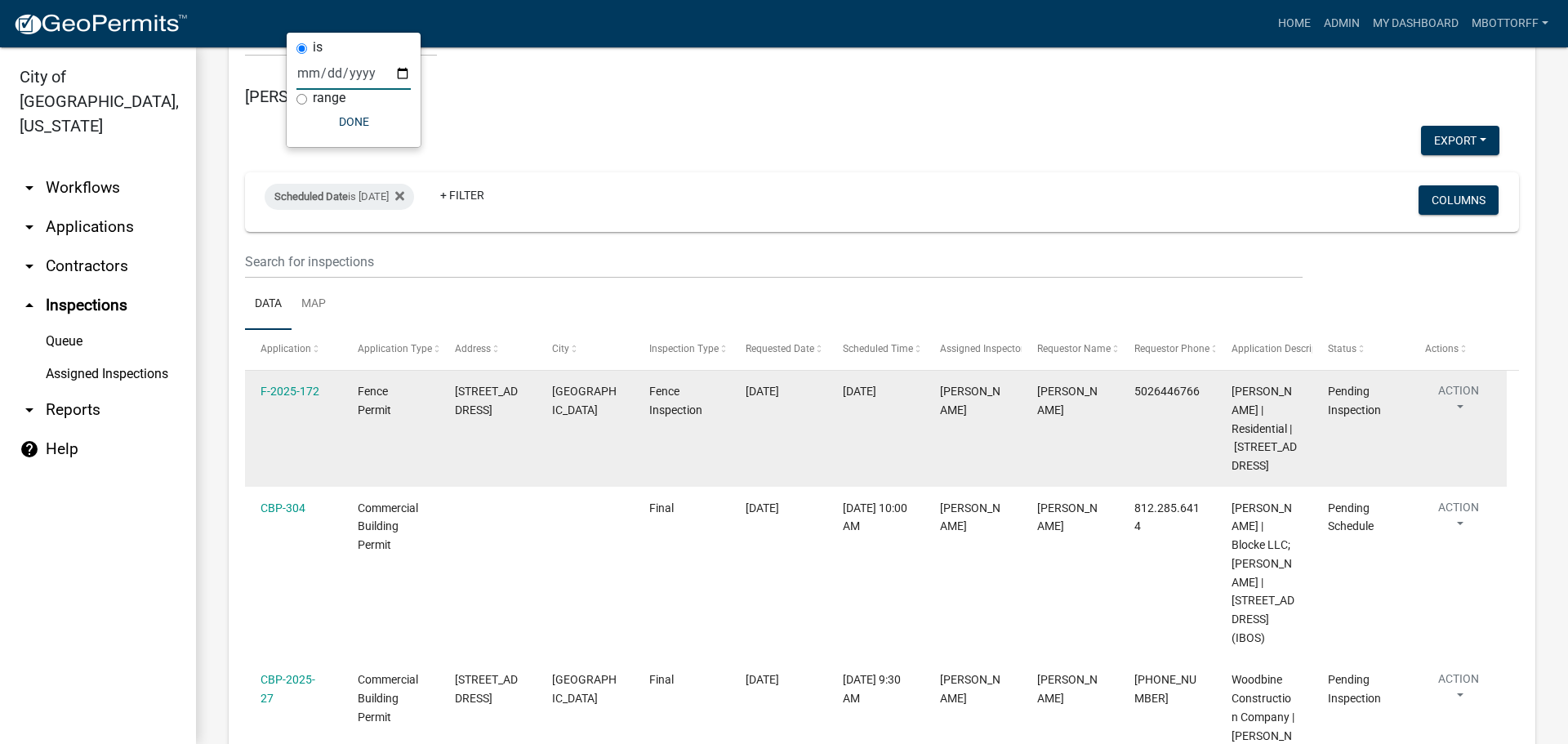
scroll to position [1715, 0]
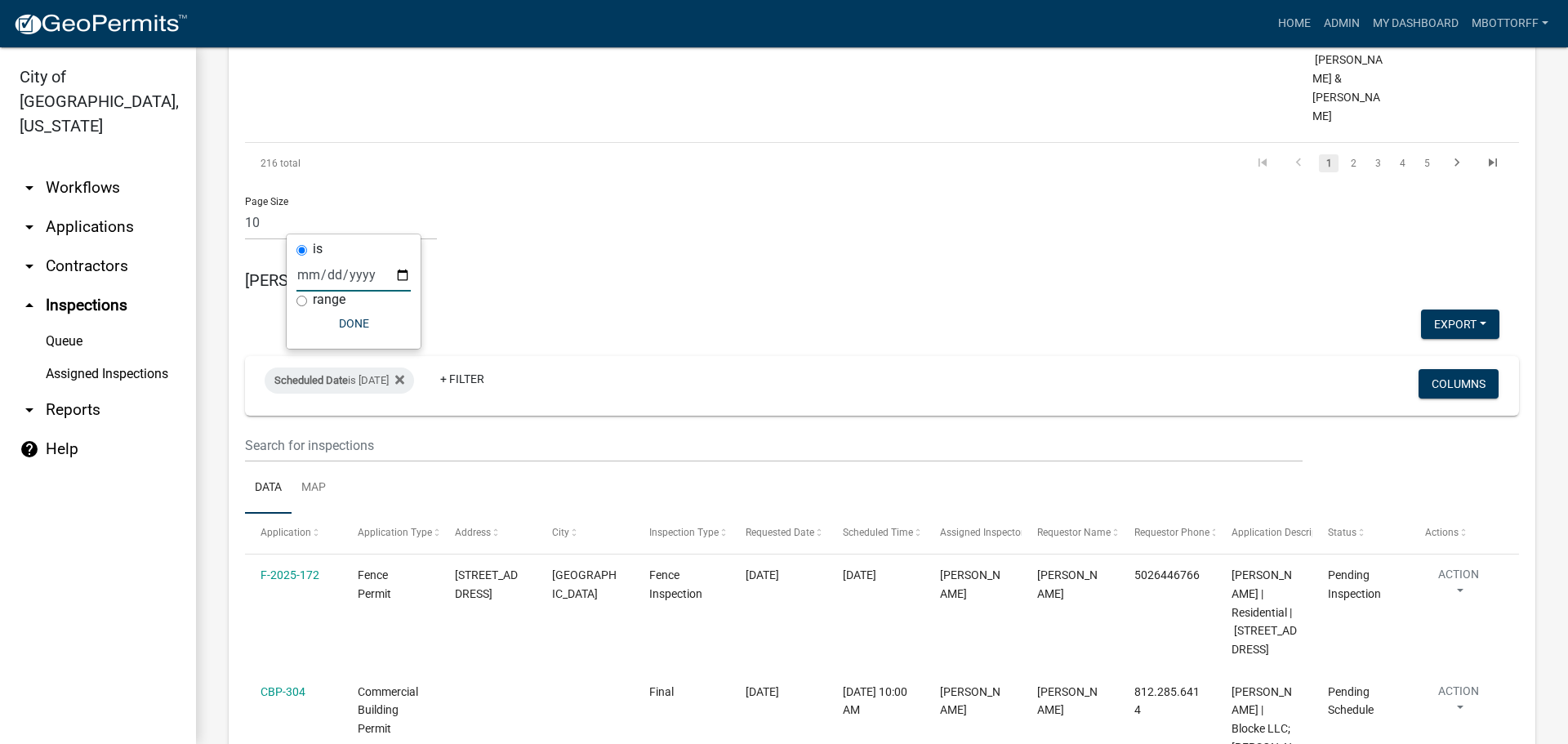
click at [404, 269] on input "2025-10-14" at bounding box center [353, 275] width 114 height 33
type input "2025-10-13"
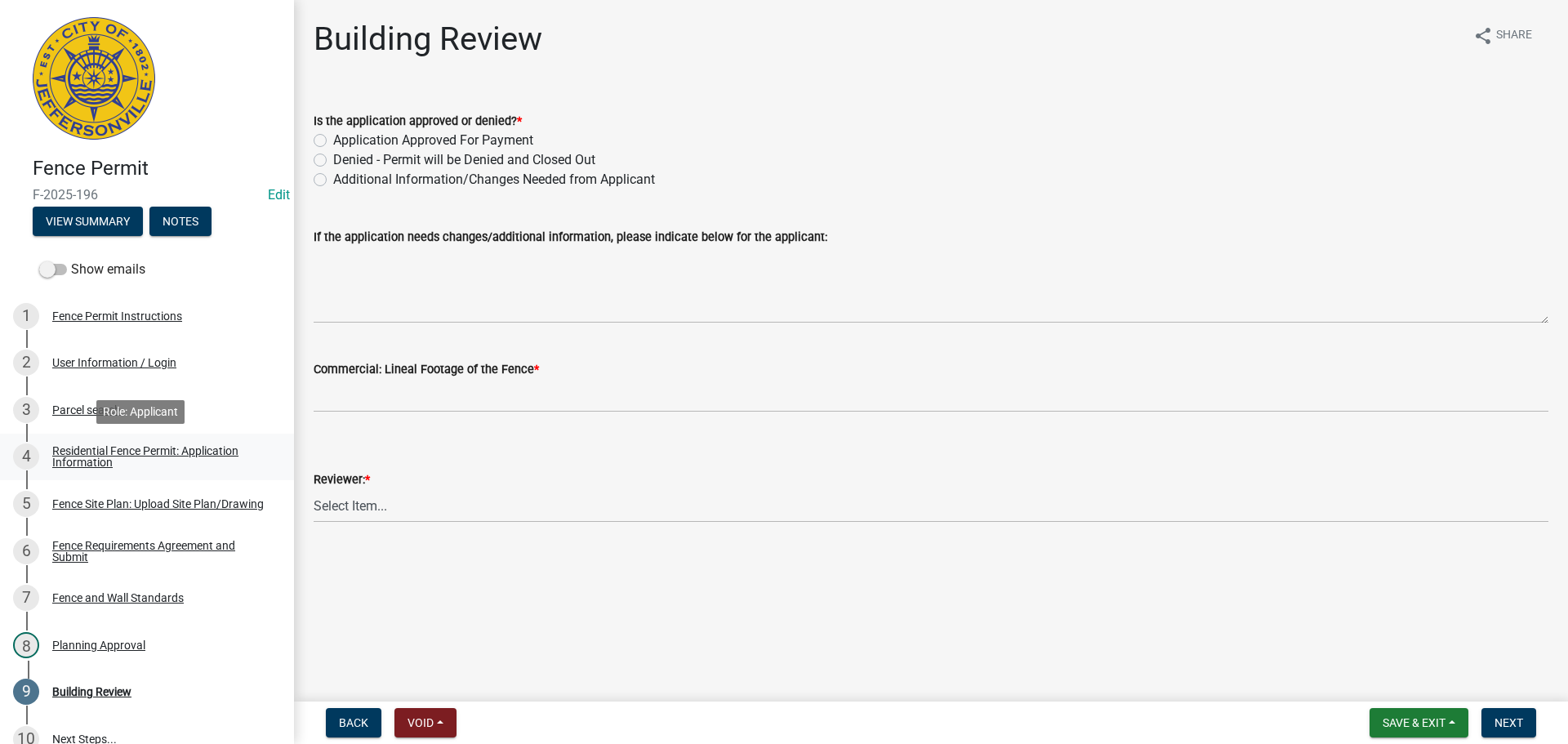
click at [89, 446] on div "Residential Fence Permit: Application Information" at bounding box center [160, 456] width 216 height 23
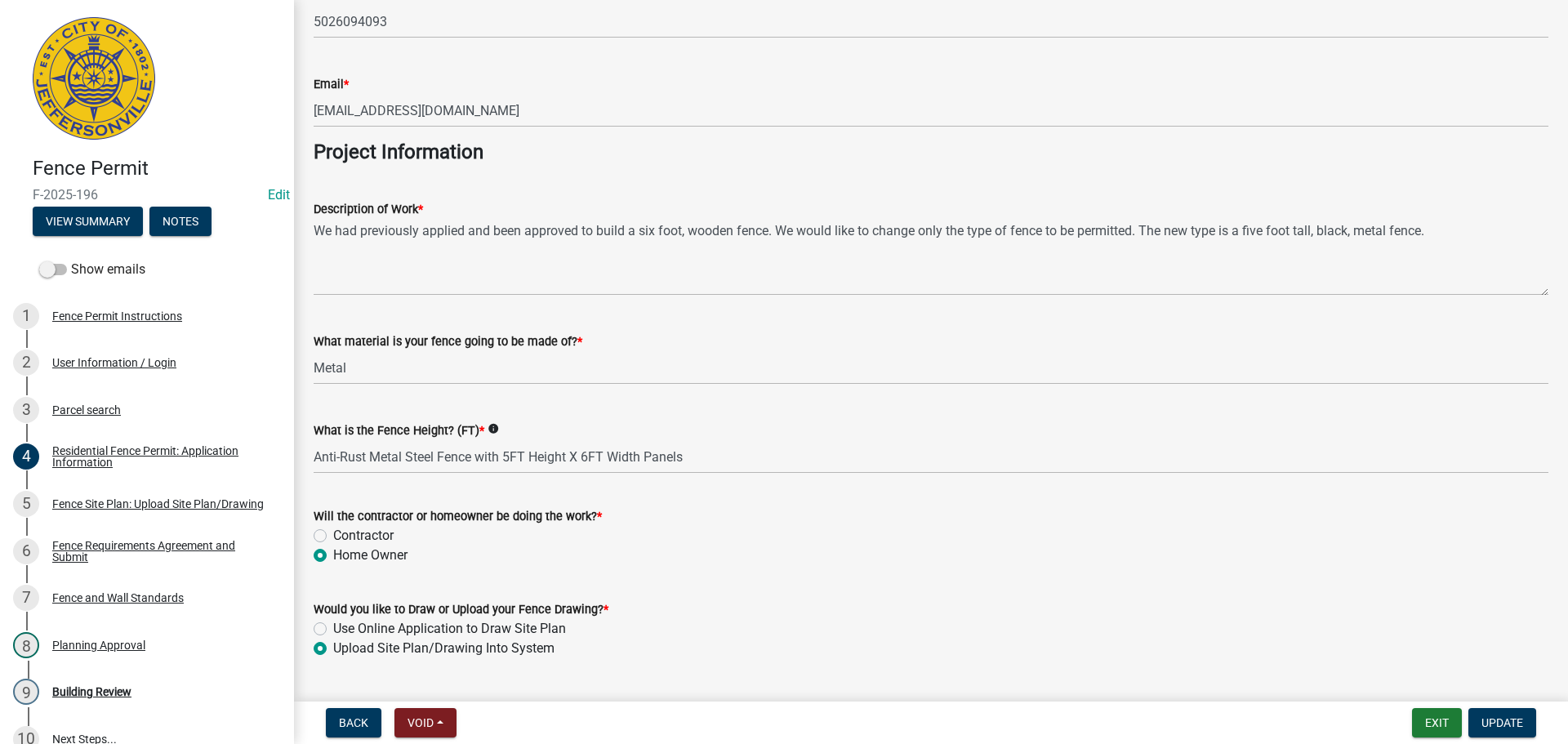
scroll to position [1329, 0]
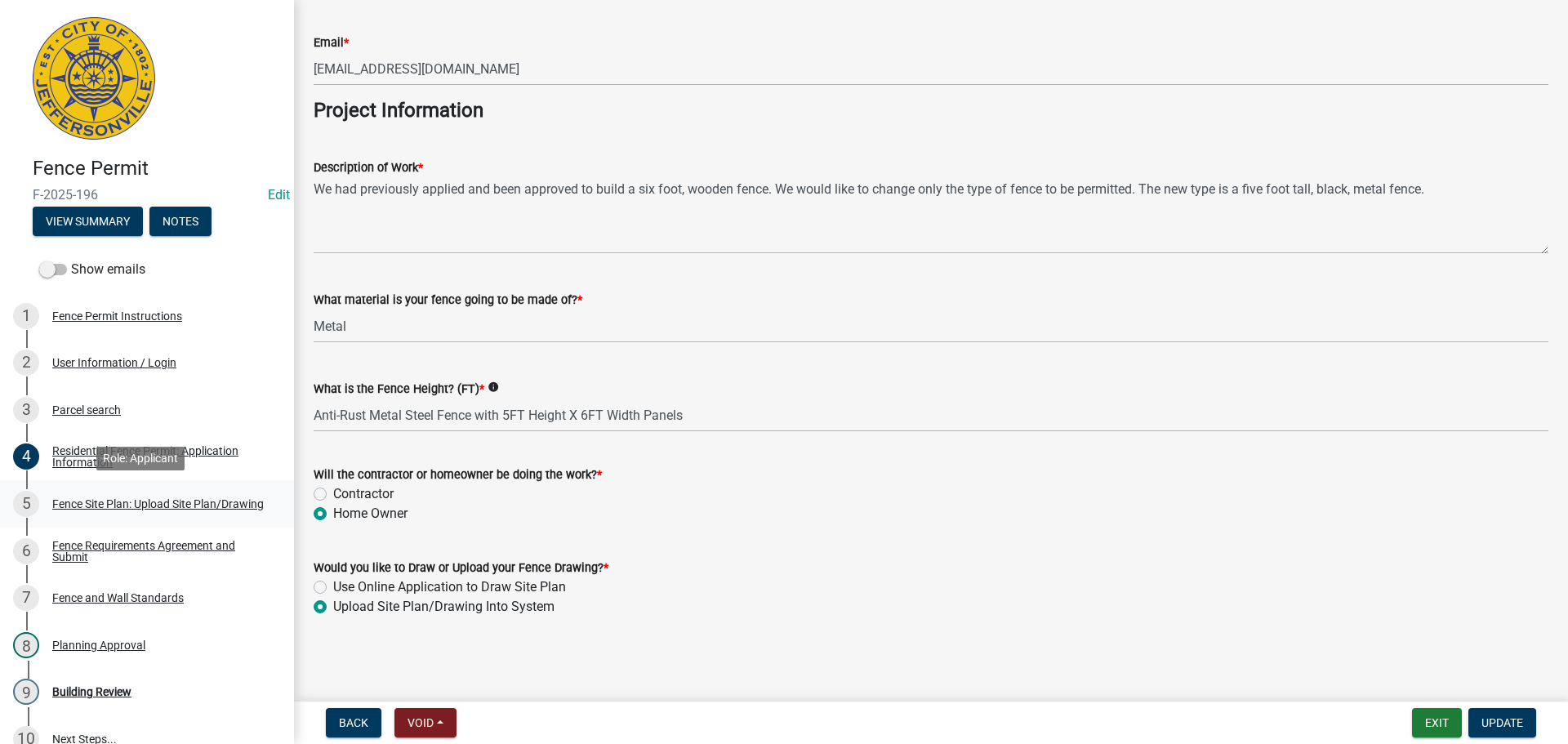
click at [95, 499] on div "Fence Site Plan: Upload Site Plan/Drawing" at bounding box center [158, 503] width 211 height 11
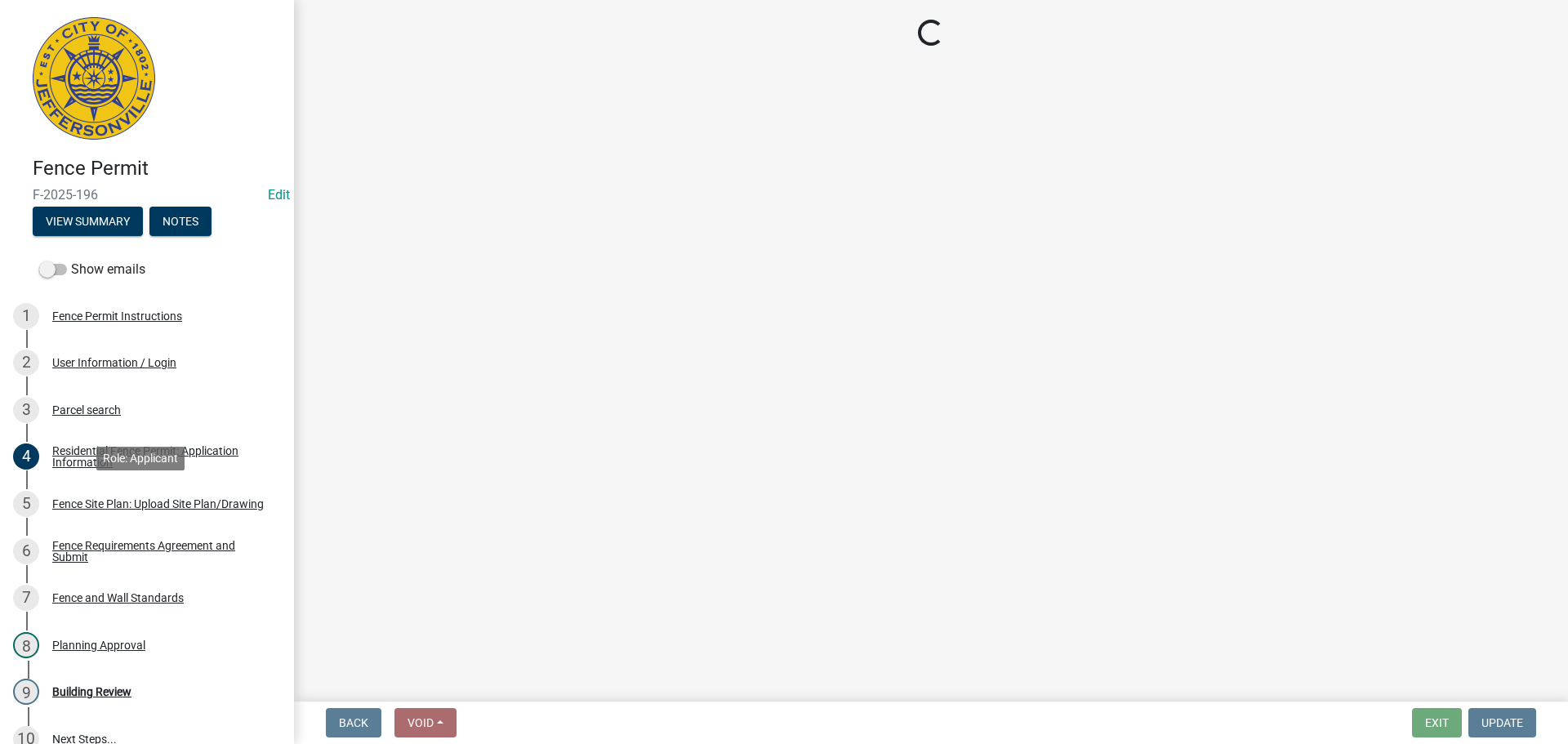
scroll to position [0, 0]
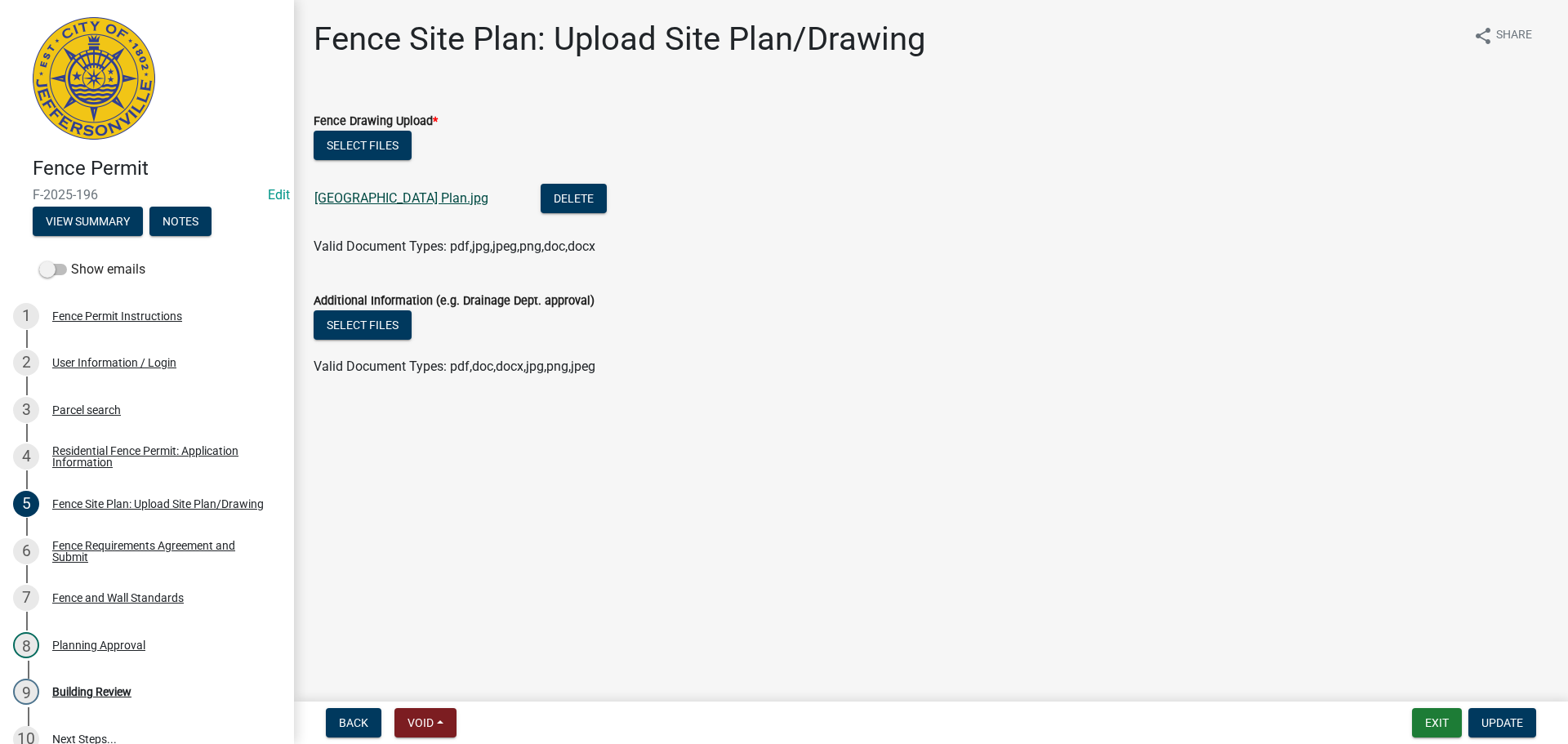
click at [372, 196] on link "5507 Sky Ridge Site Plan.jpg" at bounding box center [401, 197] width 174 height 16
click at [111, 641] on div "Planning Approval" at bounding box center [99, 644] width 93 height 11
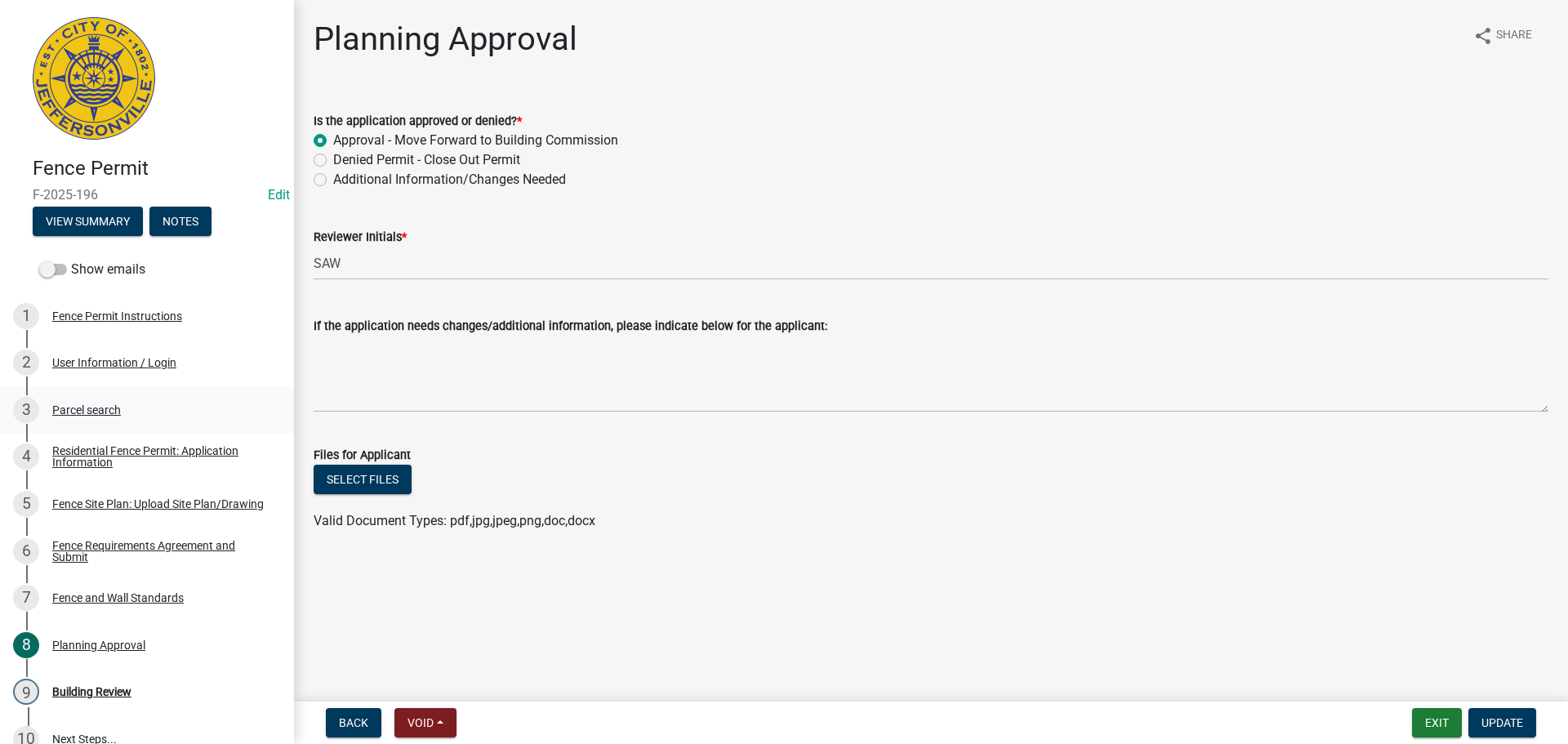
click at [89, 406] on div "Parcel search" at bounding box center [87, 409] width 68 height 11
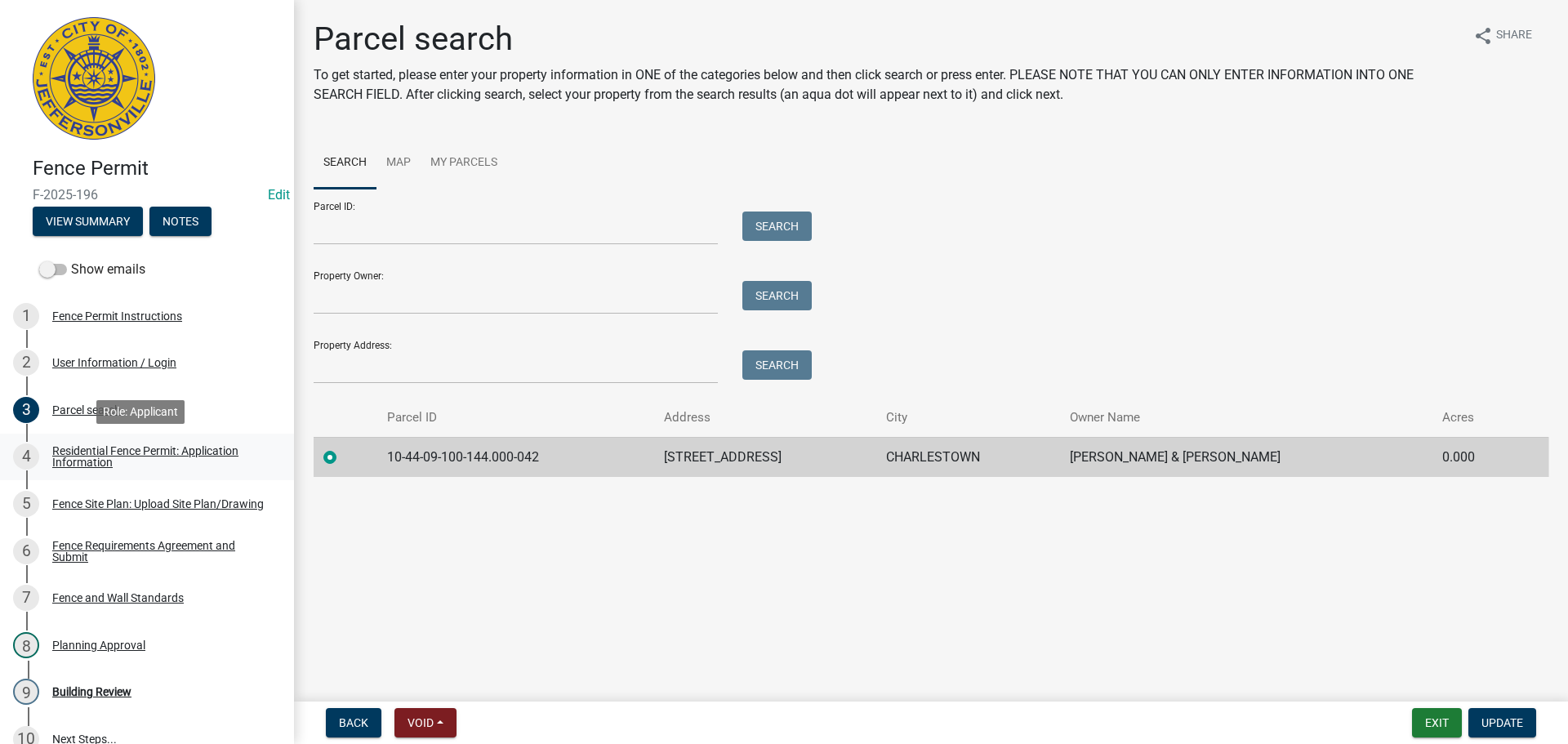
click at [78, 455] on div "Residential Fence Permit: Application Information" at bounding box center [160, 456] width 216 height 23
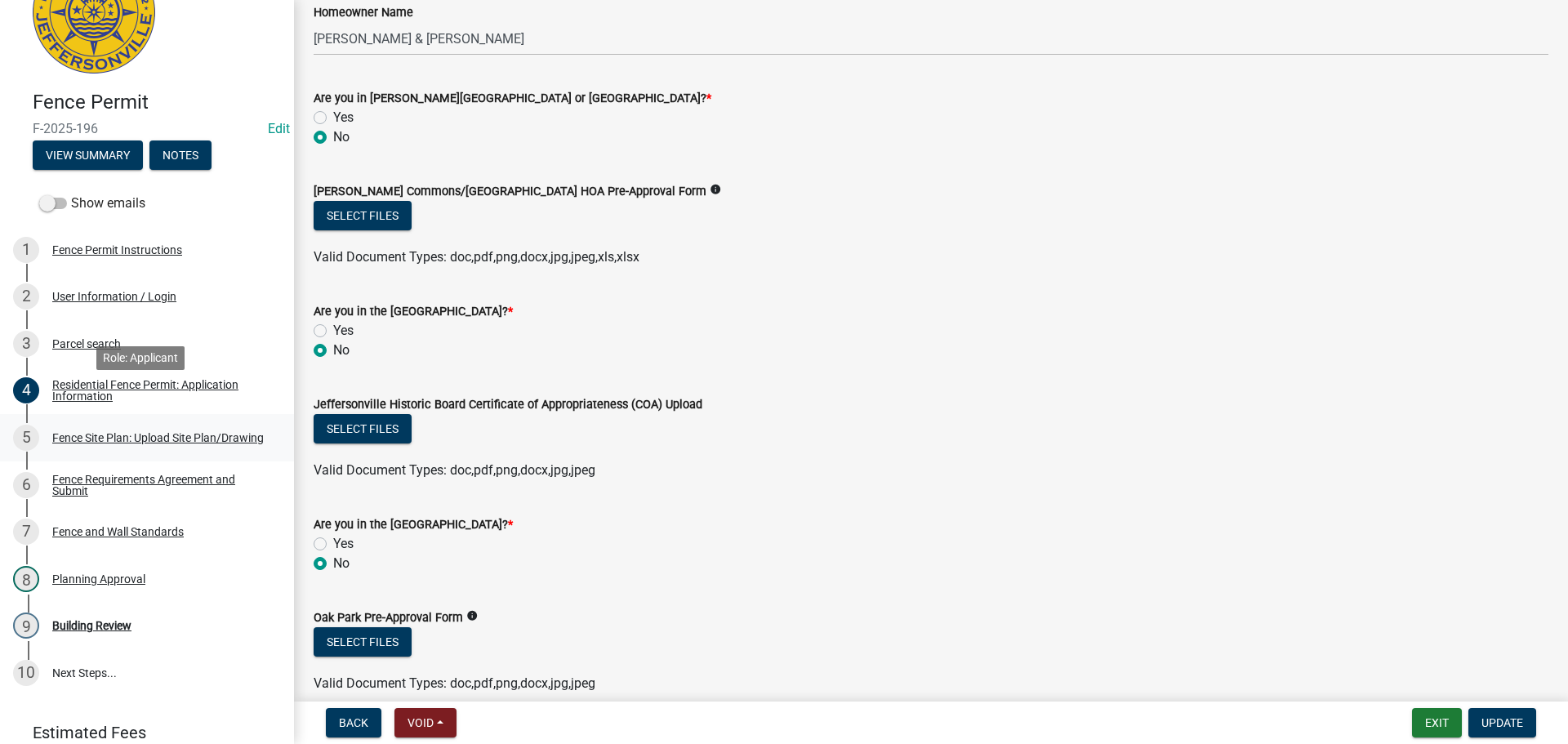
scroll to position [134, 0]
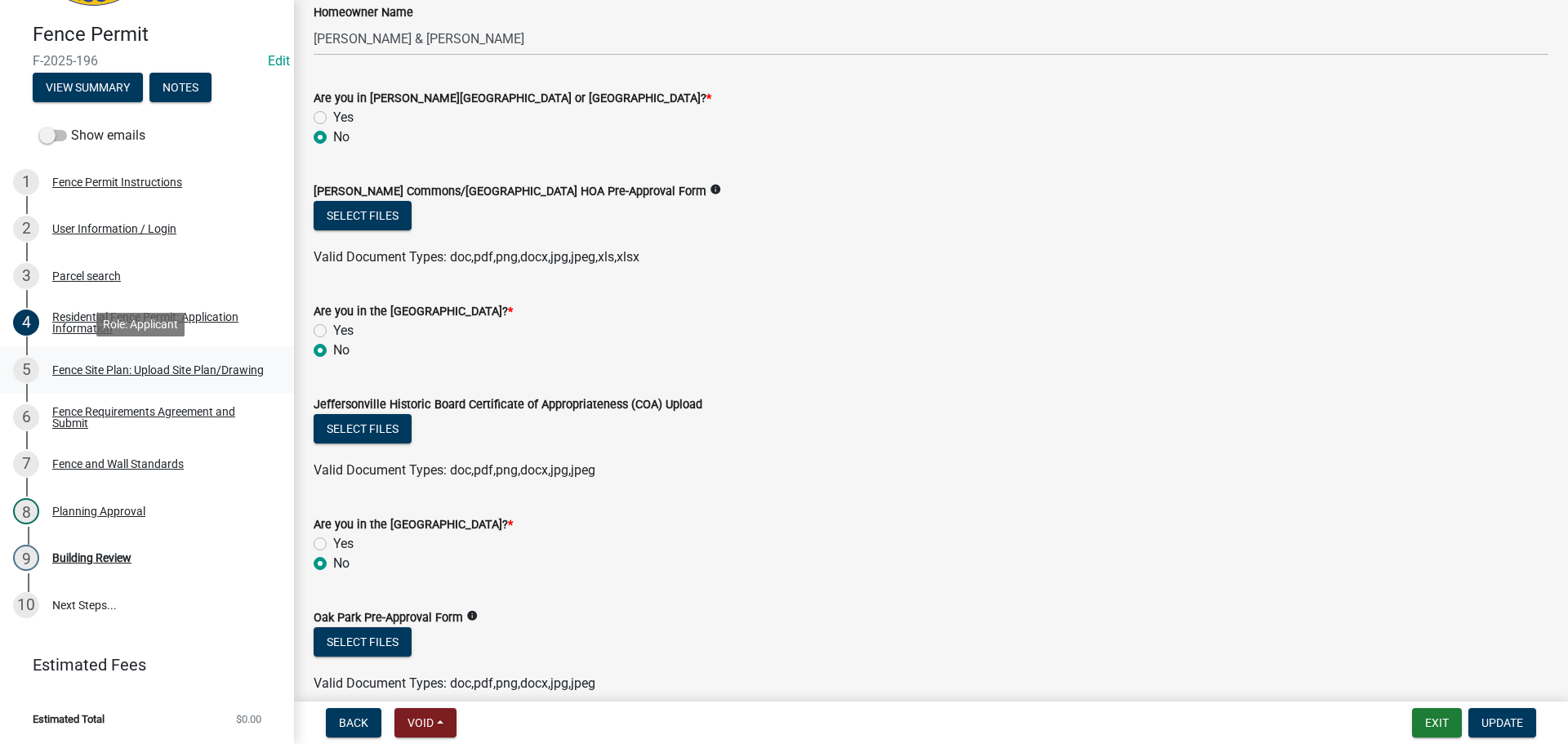
click at [79, 368] on div "Fence Site Plan: Upload Site Plan/Drawing" at bounding box center [158, 370] width 211 height 11
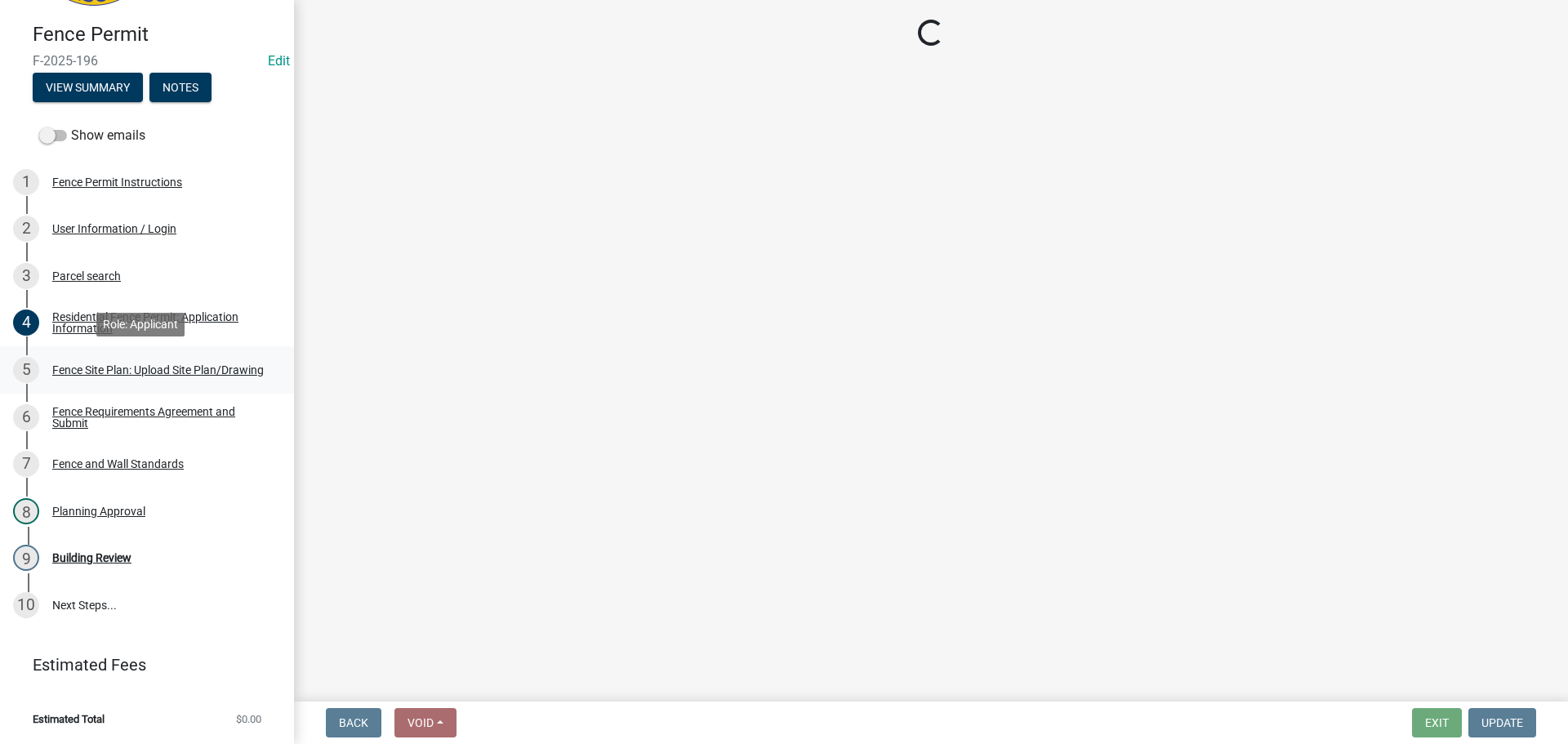
scroll to position [0, 0]
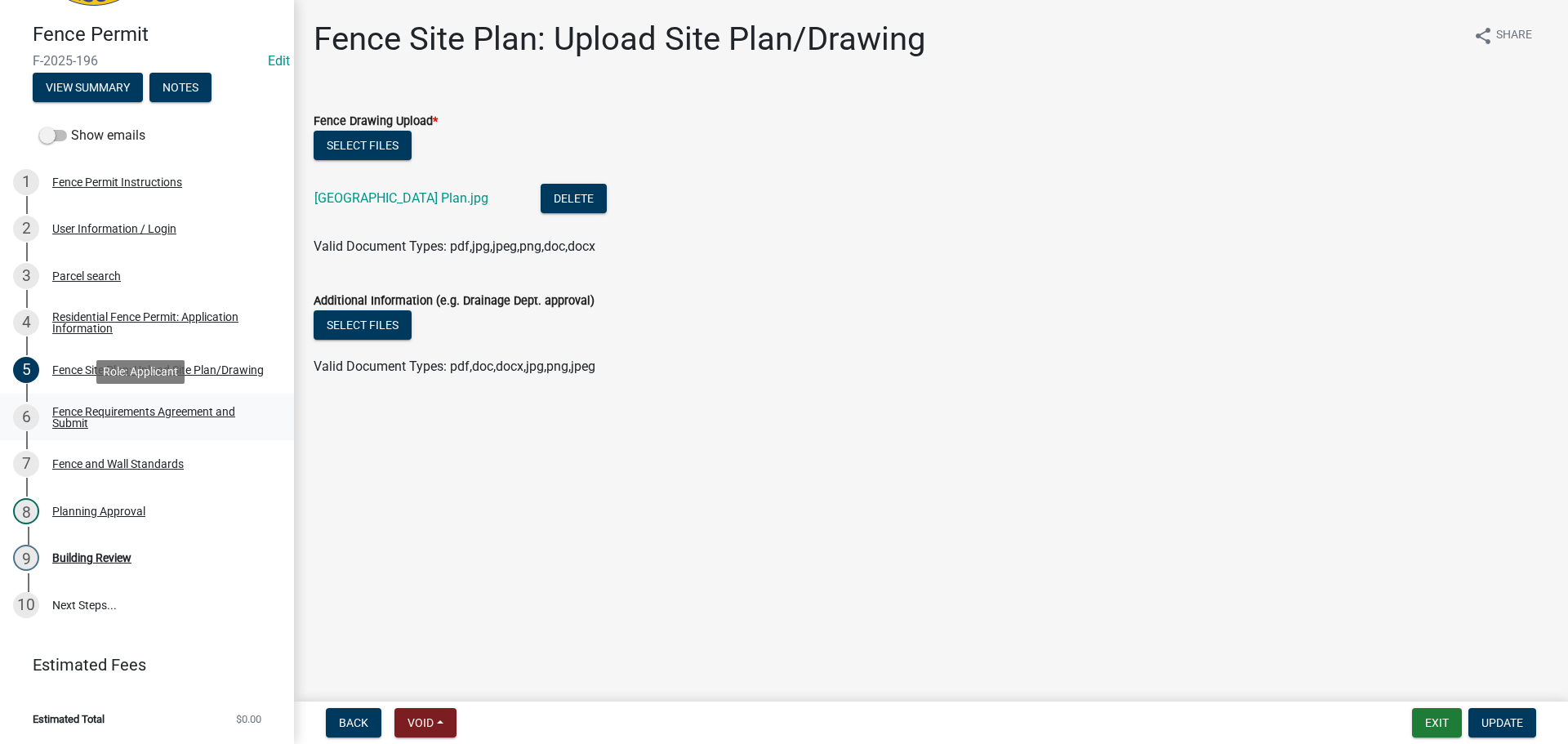
click at [111, 413] on div "Fence Requirements Agreement and Submit" at bounding box center [160, 417] width 216 height 23
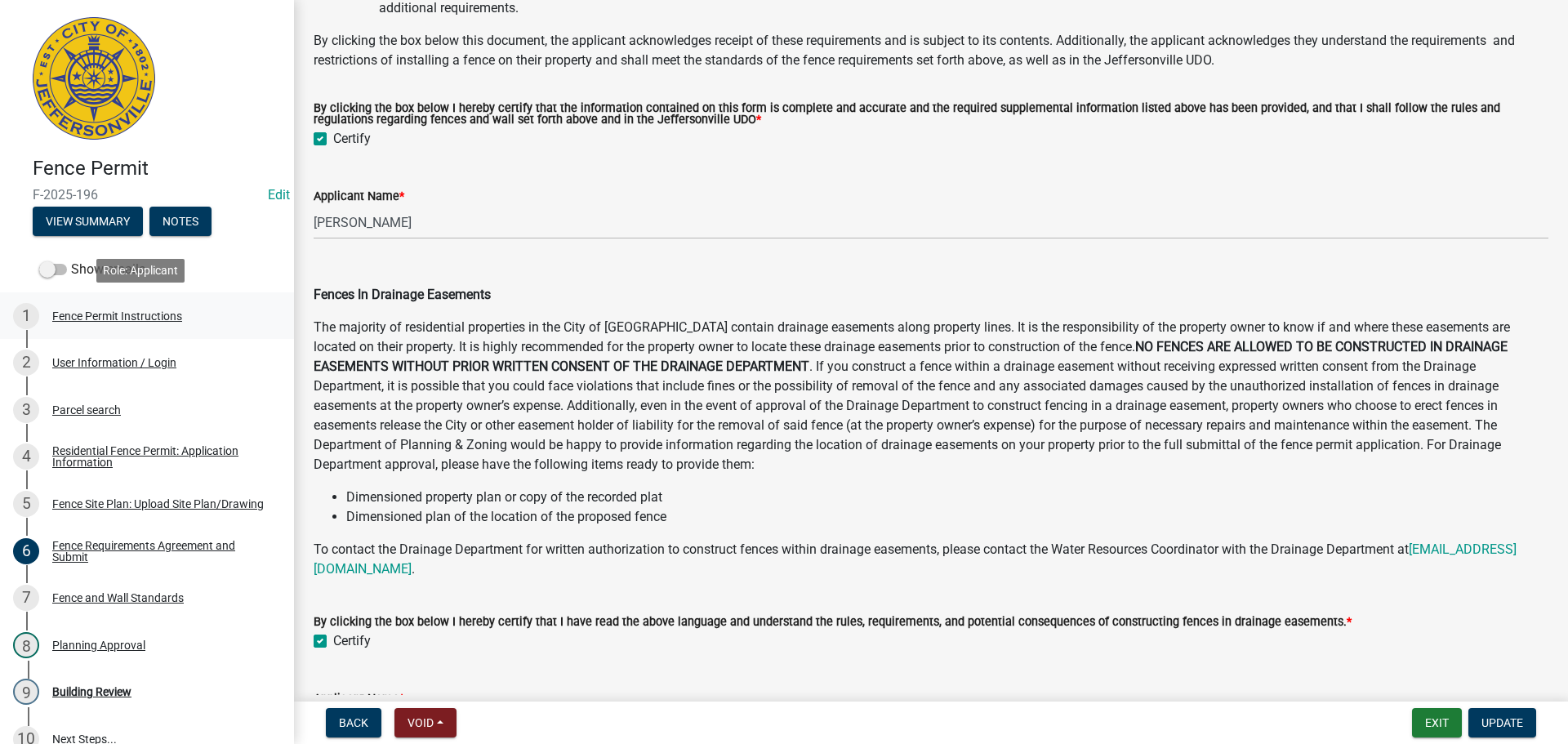
click at [124, 318] on div "Fence Permit Instructions" at bounding box center [117, 316] width 130 height 11
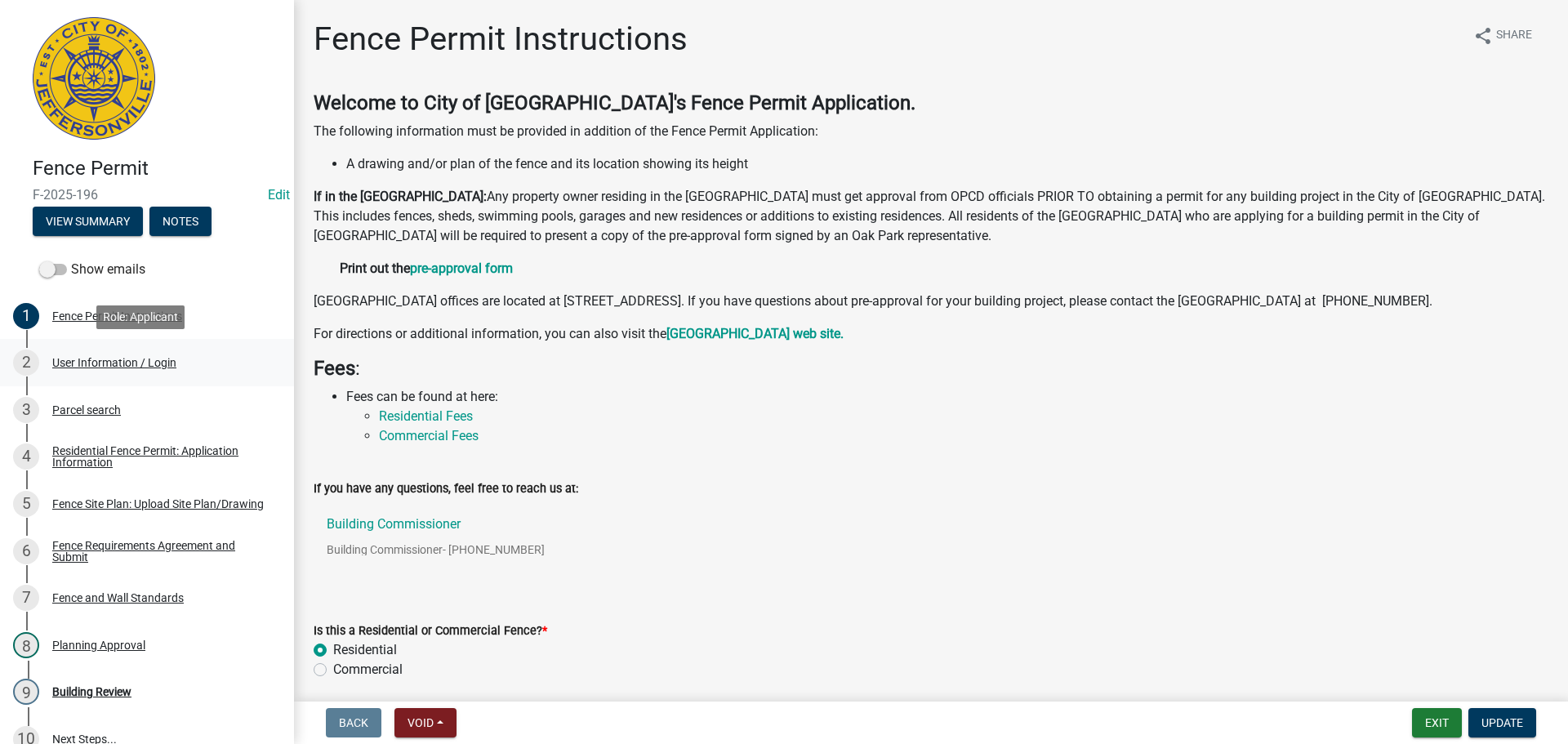
drag, startPoint x: 85, startPoint y: 360, endPoint x: 96, endPoint y: 360, distance: 11.0
click at [88, 360] on div "User Information / Login" at bounding box center [114, 362] width 125 height 11
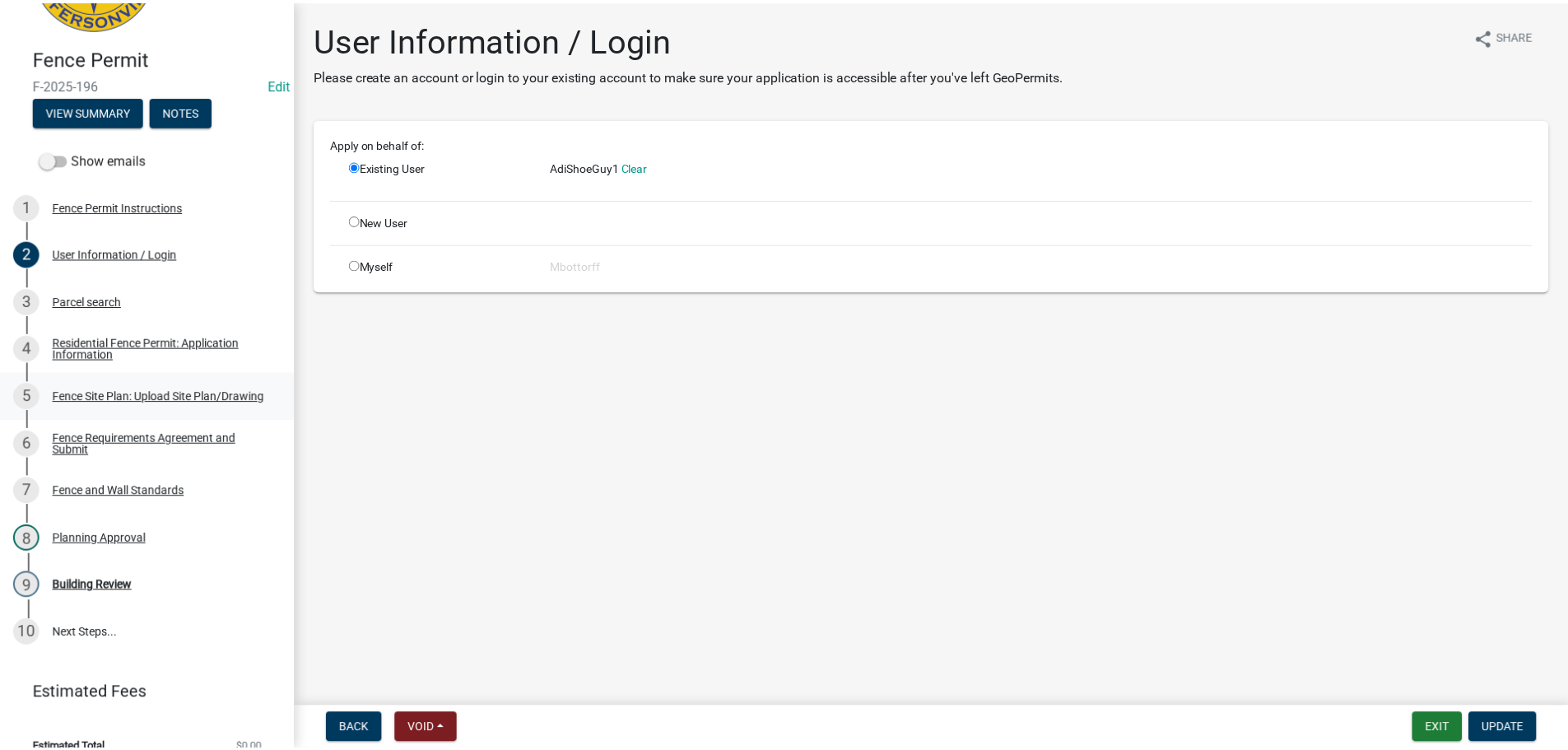
scroll to position [135, 0]
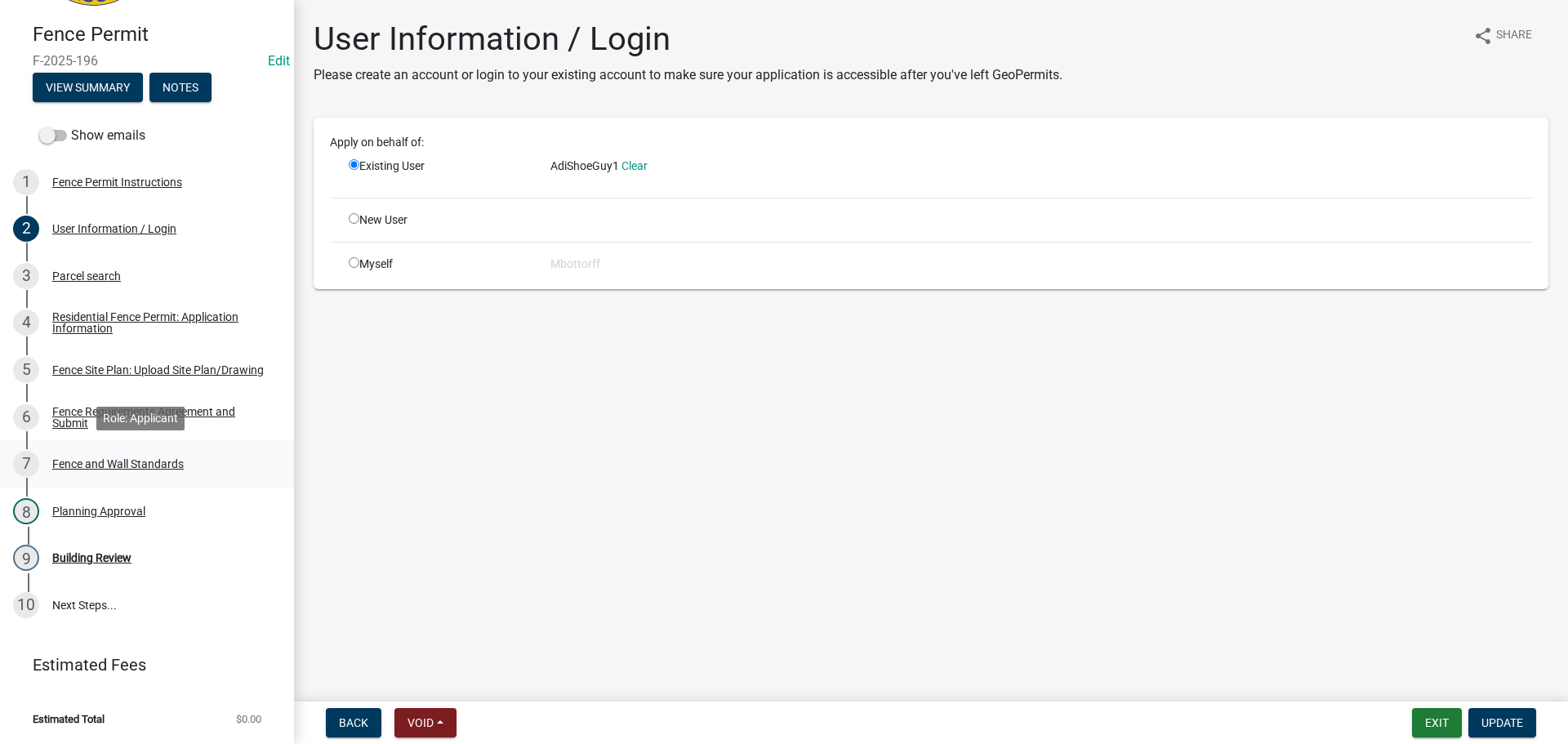
click at [101, 463] on div "Fence and Wall Standards" at bounding box center [118, 464] width 132 height 11
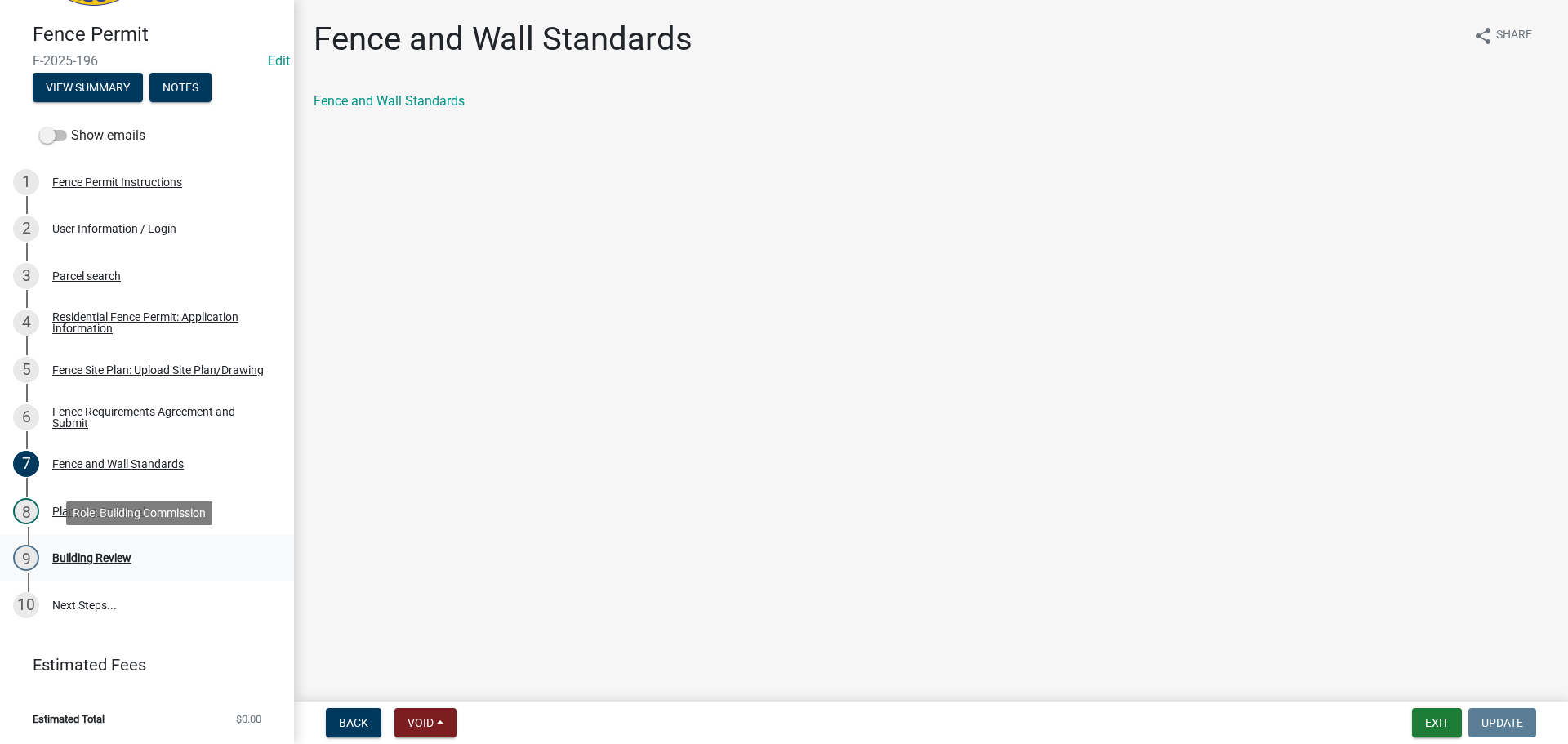
click at [86, 554] on div "Building Review" at bounding box center [92, 558] width 79 height 11
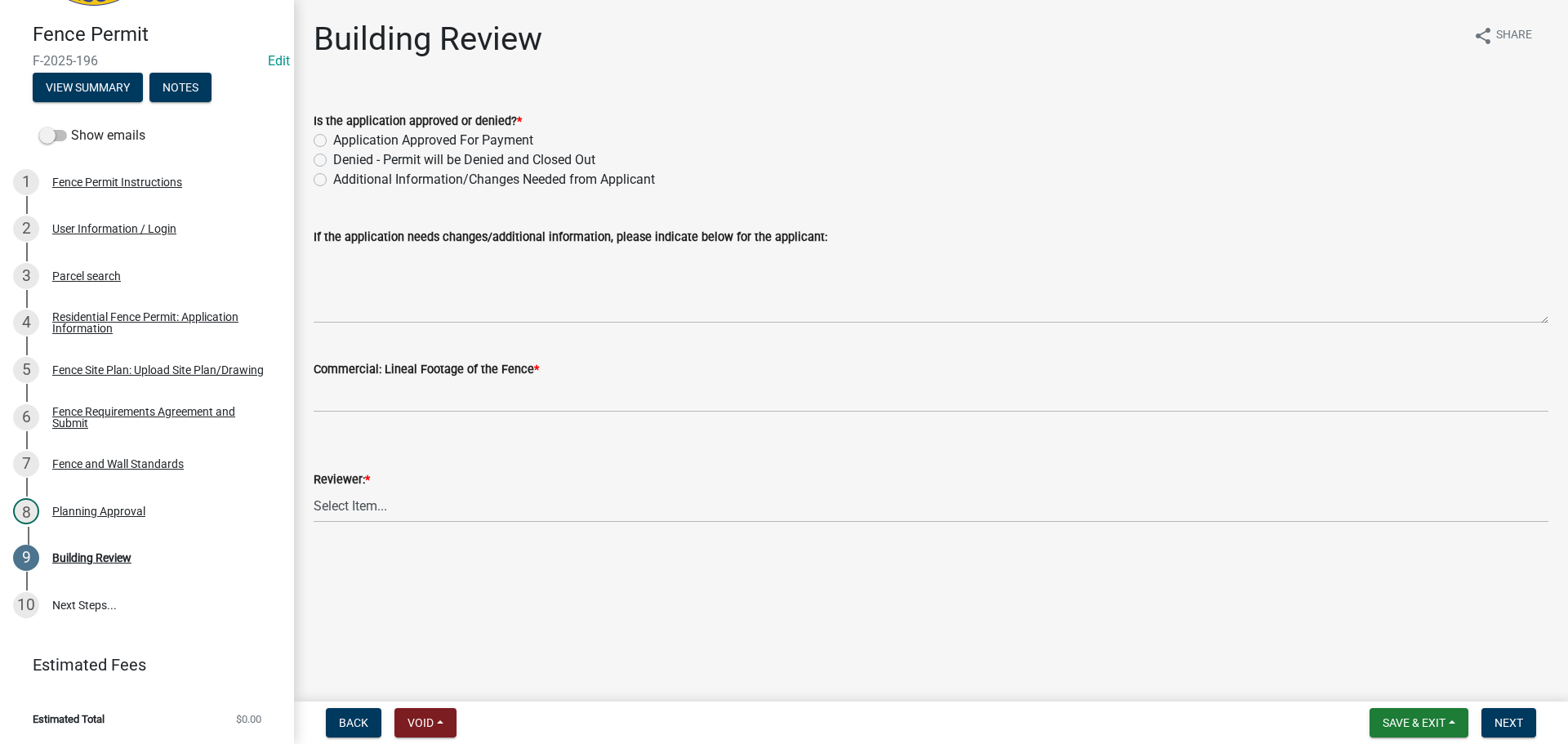
click at [333, 139] on label "Application Approved For Payment" at bounding box center [433, 140] width 200 height 19
click at [333, 139] on input "Application Approved For Payment" at bounding box center [339, 136] width 11 height 11
radio input "true"
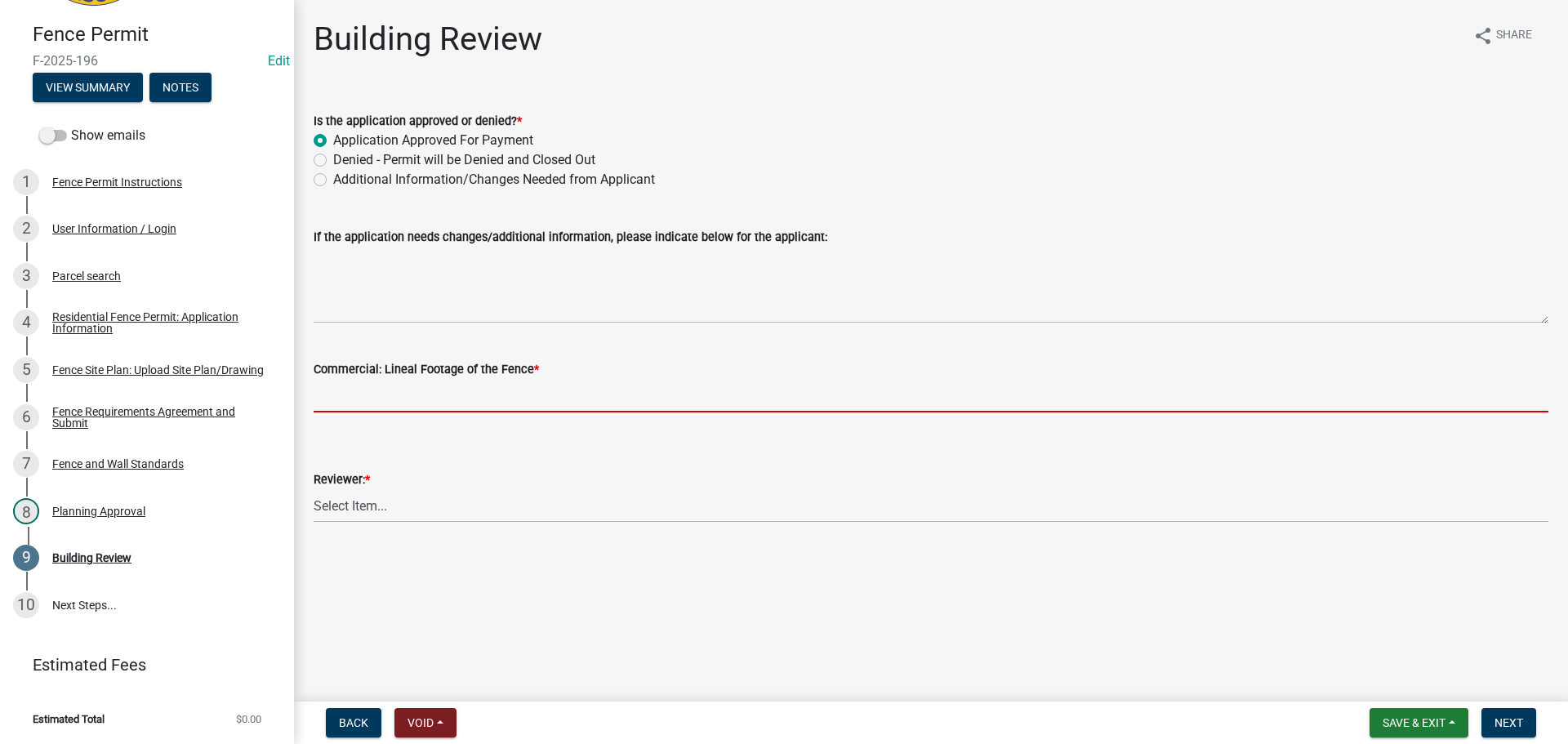
click at [376, 398] on input "text" at bounding box center [931, 396] width 1235 height 33
type input "0"
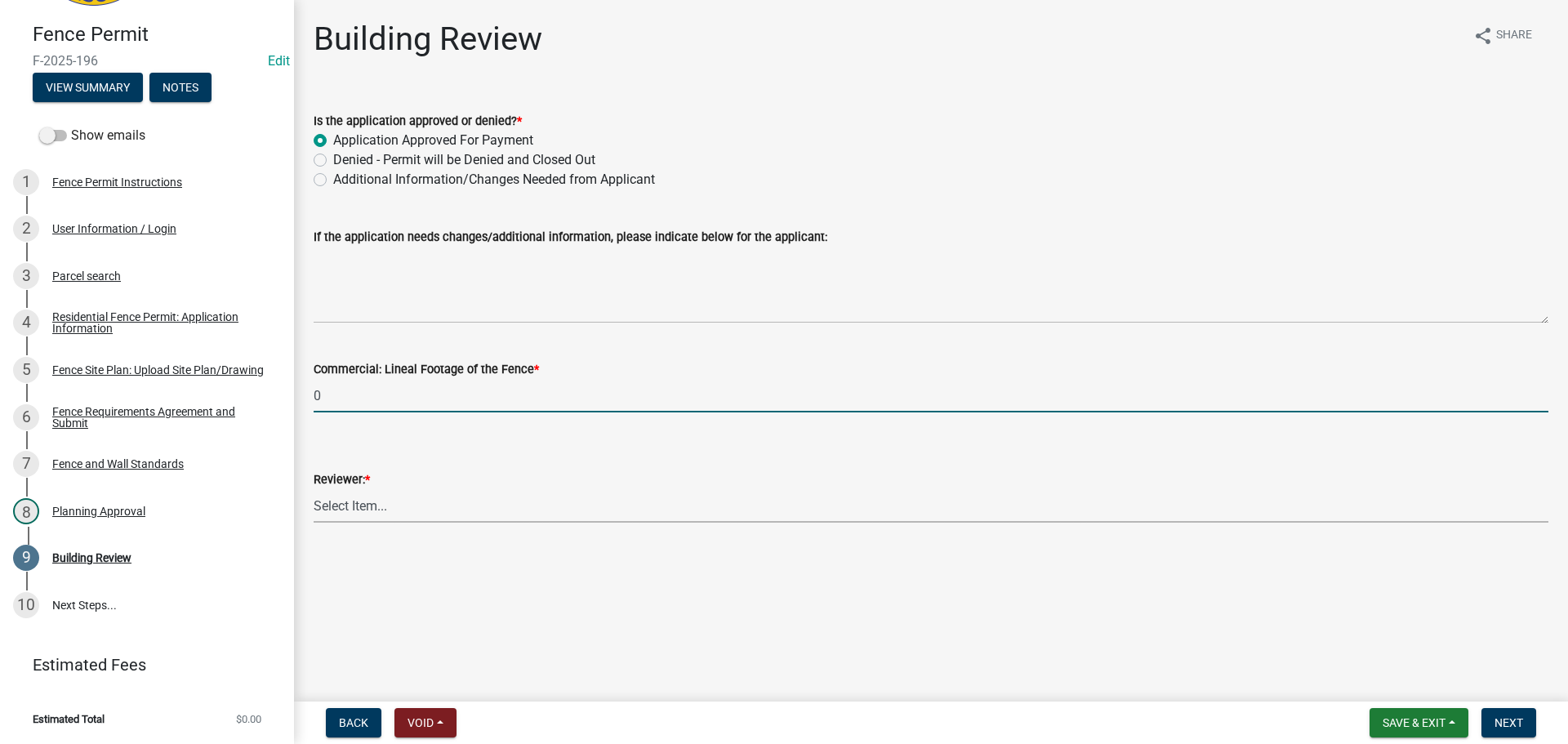
click at [361, 507] on select "Select Item... Jim Wilkinson Mary Frey Mike Kruer Missy Bottorff Linda Mills" at bounding box center [931, 505] width 1235 height 33
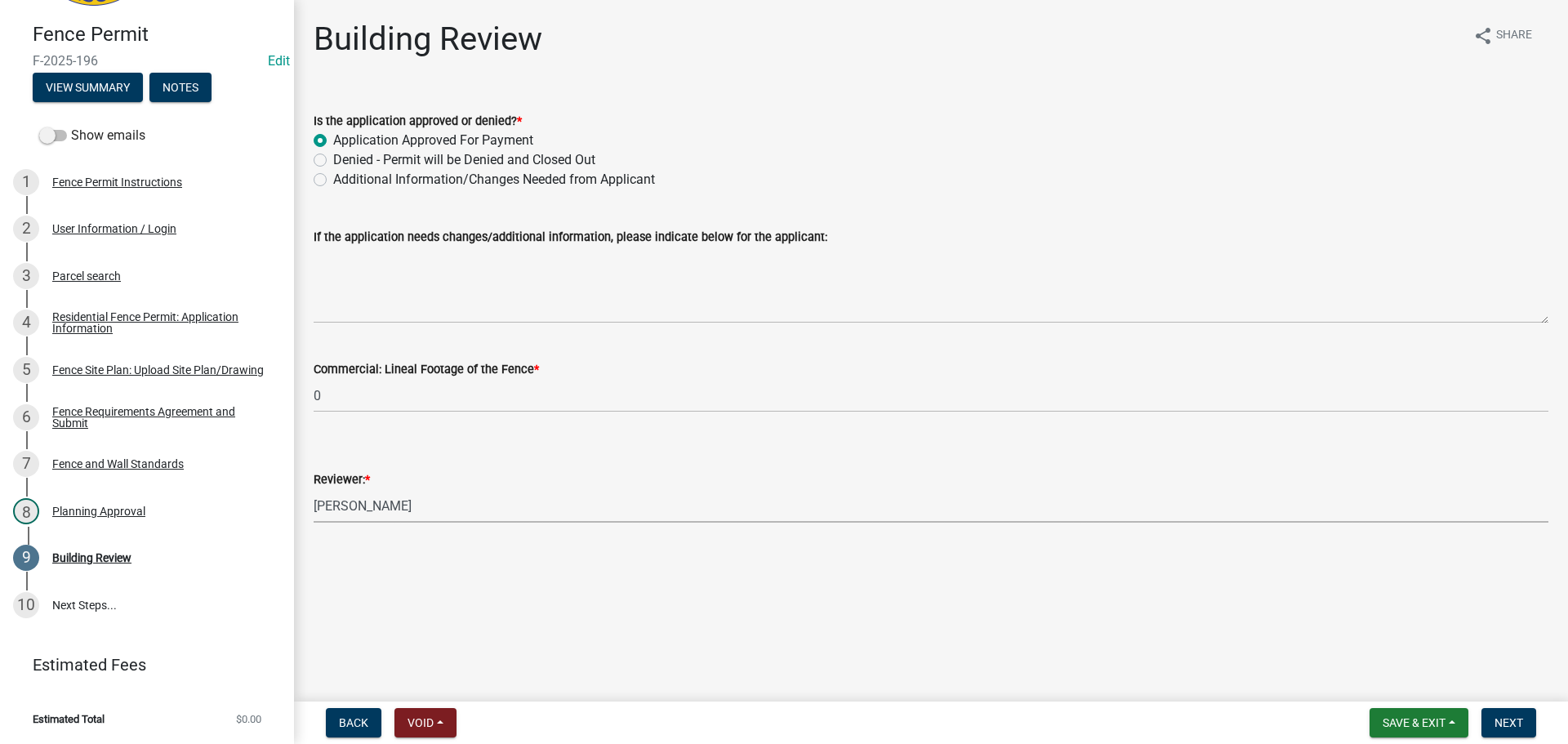
click at [314, 489] on select "Select Item... Jim Wilkinson Mary Frey Mike Kruer Missy Bottorff Linda Mills" at bounding box center [931, 505] width 1235 height 33
select select "e36977bf-af8d-40c9-935f-0f479ad9eb24"
click at [1532, 718] on button "Next" at bounding box center [1508, 723] width 54 height 30
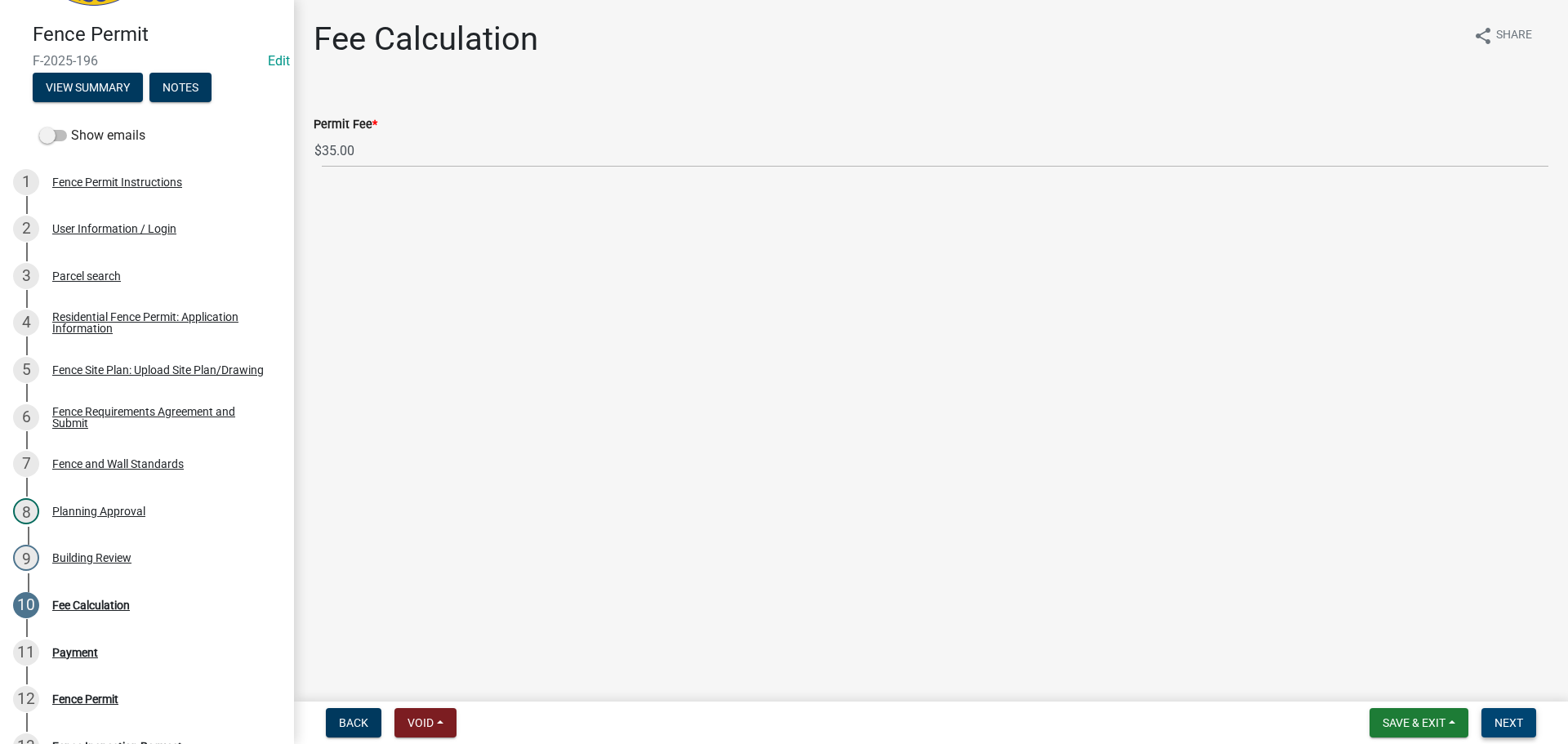
click at [1505, 722] on span "Next" at bounding box center [1509, 723] width 29 height 13
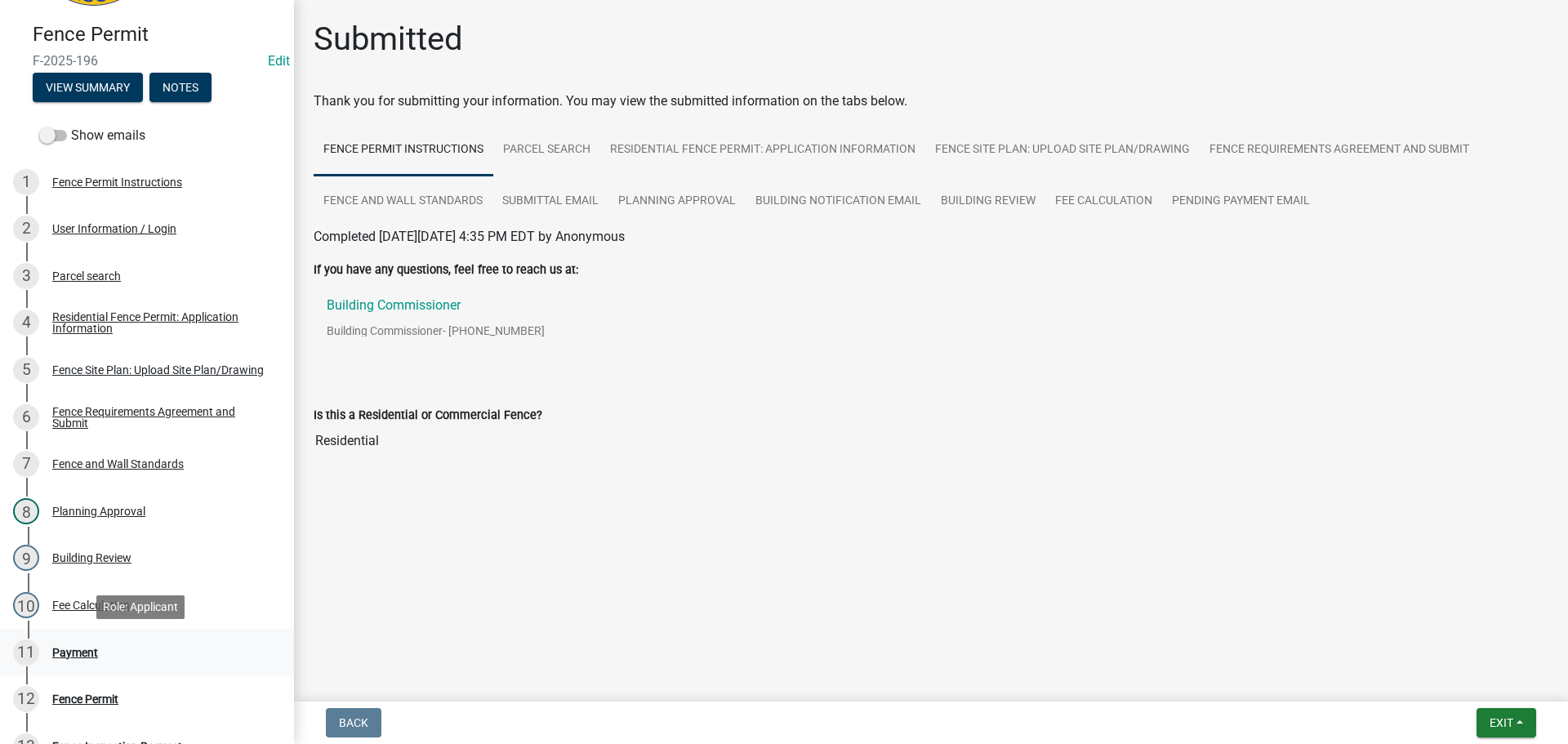
drag, startPoint x: 71, startPoint y: 652, endPoint x: 79, endPoint y: 650, distance: 8.2
click at [72, 652] on div "Payment" at bounding box center [76, 652] width 46 height 11
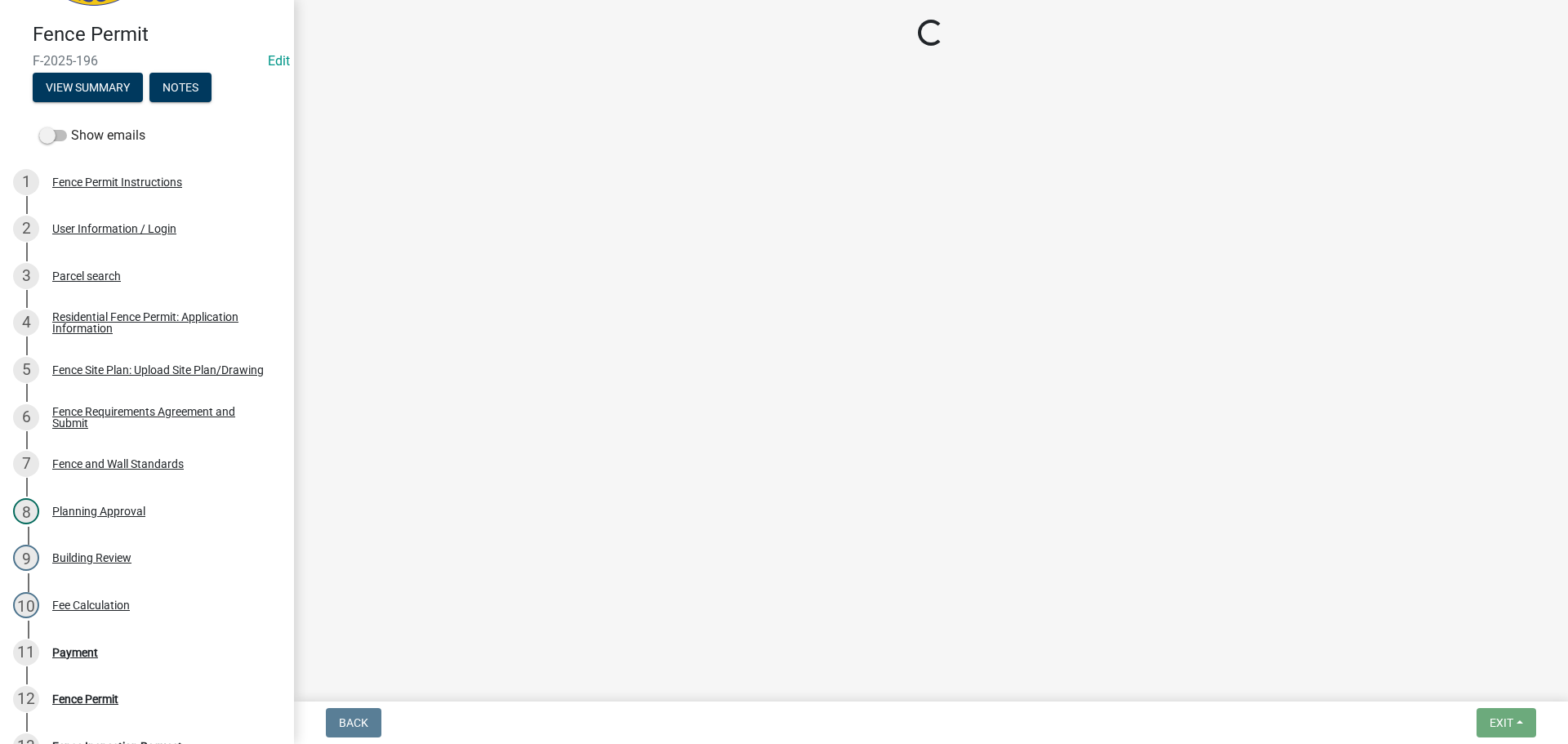
select select "3: 3"
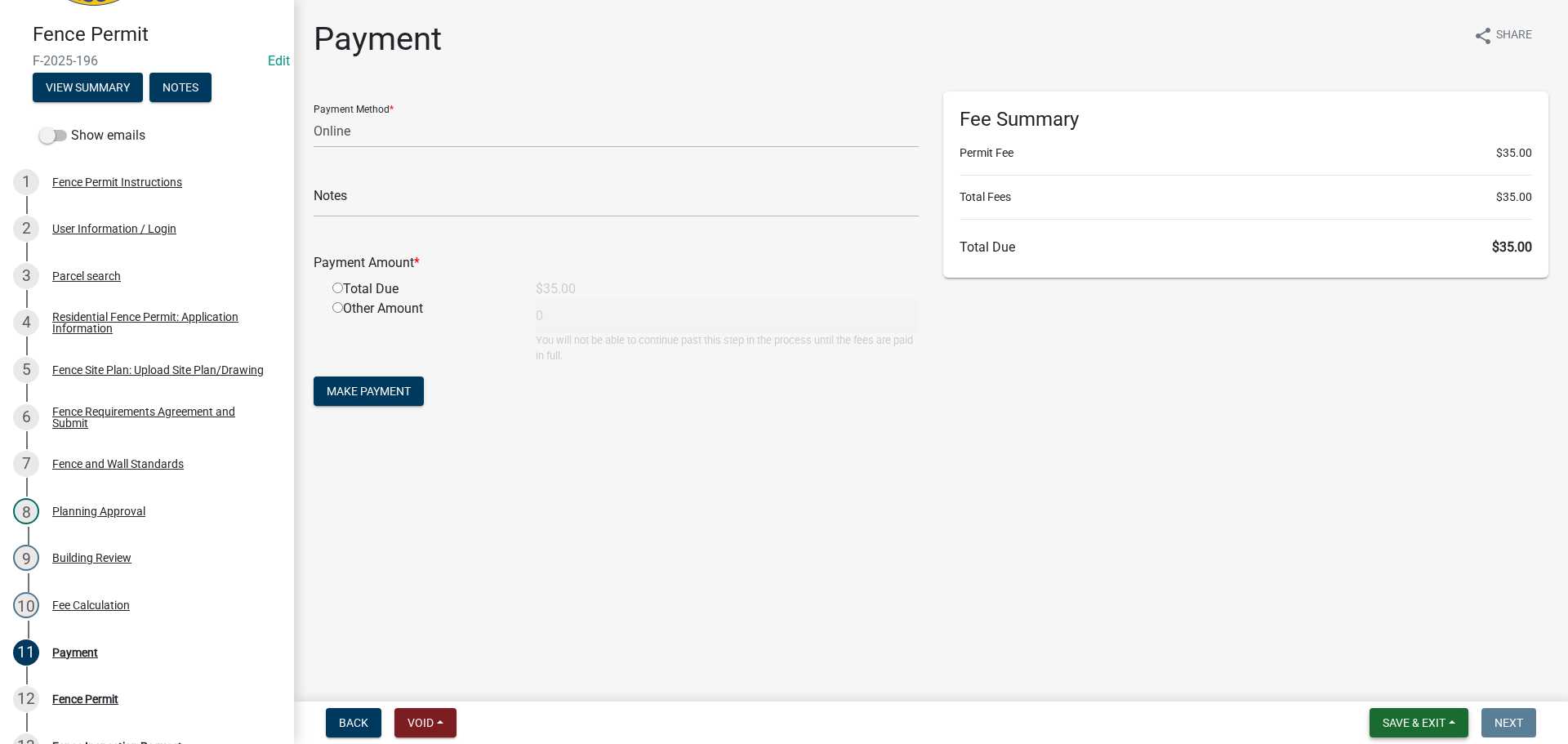
click at [1410, 718] on span "Save & Exit" at bounding box center [1414, 723] width 63 height 13
click at [1392, 681] on button "Save & Exit" at bounding box center [1404, 679] width 131 height 40
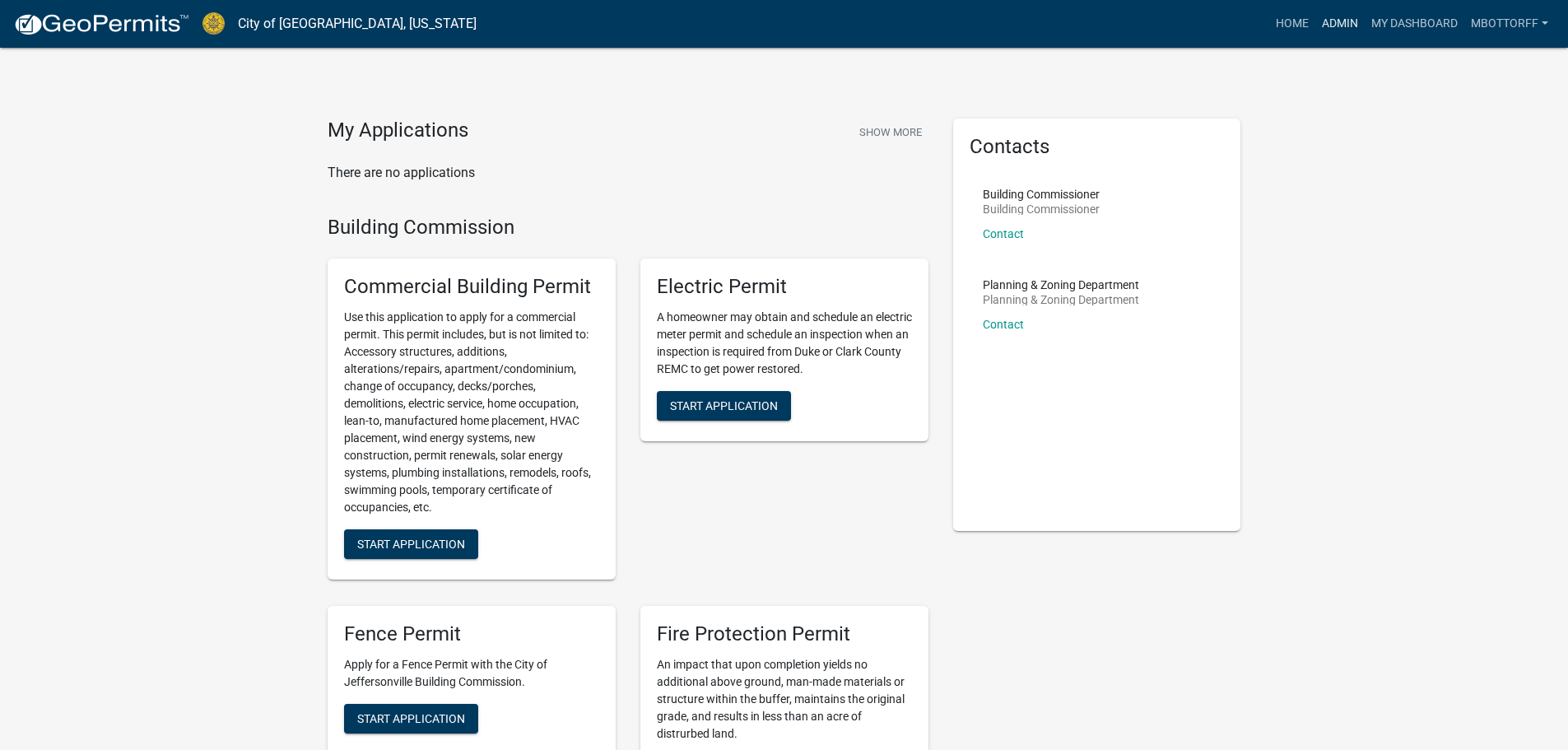
click at [1336, 20] on link "Admin" at bounding box center [1339, 24] width 49 height 32
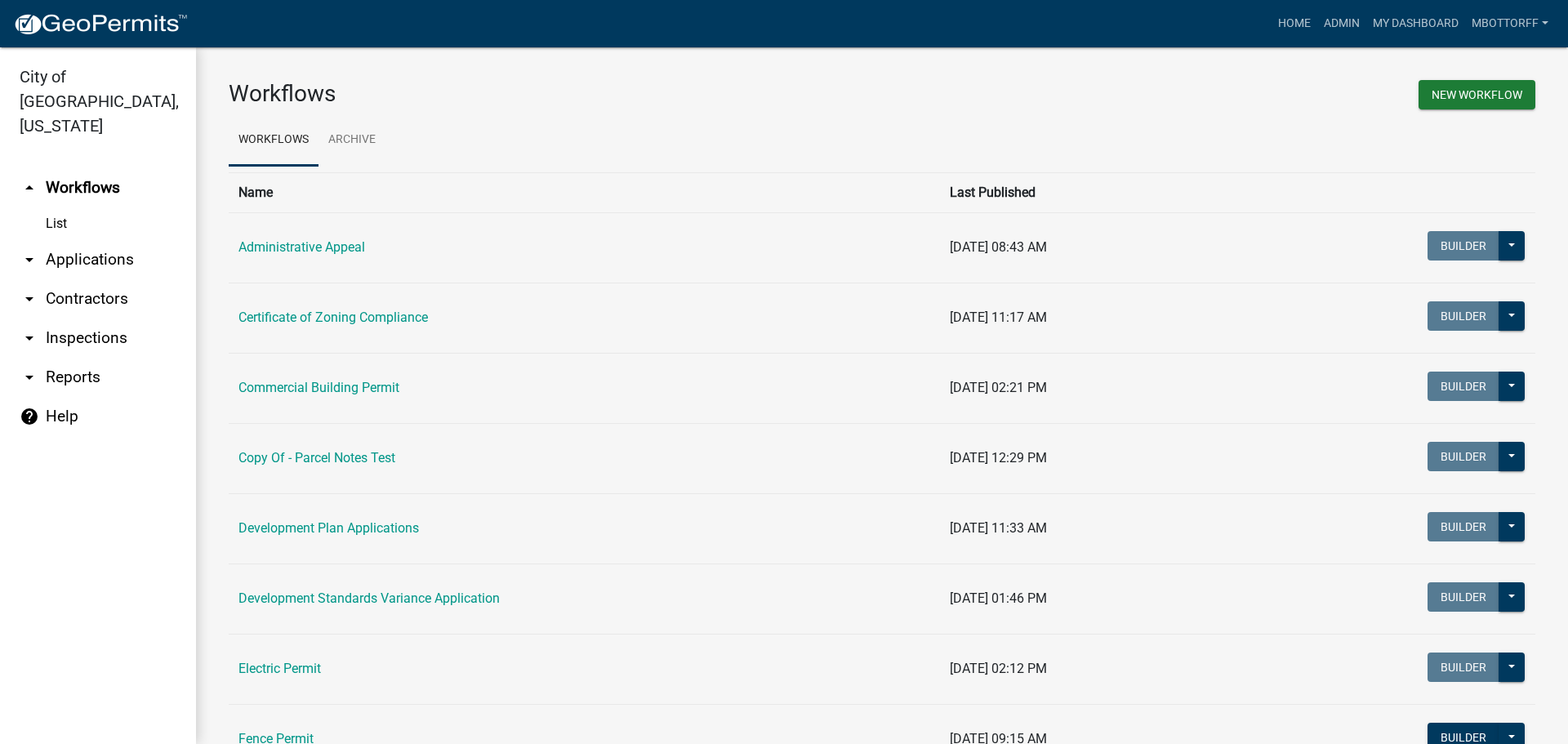
click at [76, 240] on link "arrow_drop_down Applications" at bounding box center [98, 259] width 196 height 40
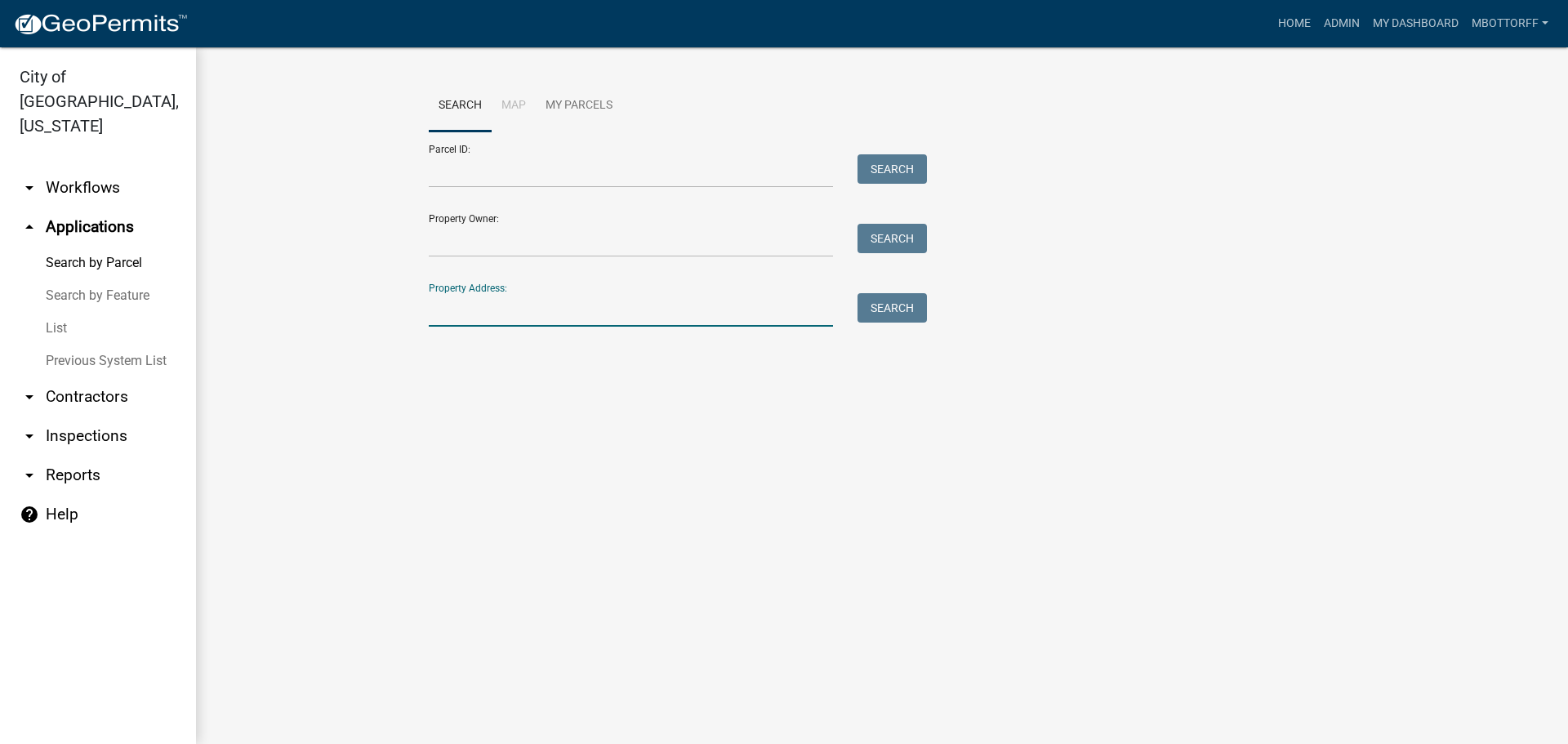
click at [499, 303] on input "Property Address:" at bounding box center [631, 310] width 404 height 33
type input "5507"
click at [896, 310] on button "Search" at bounding box center [892, 308] width 69 height 30
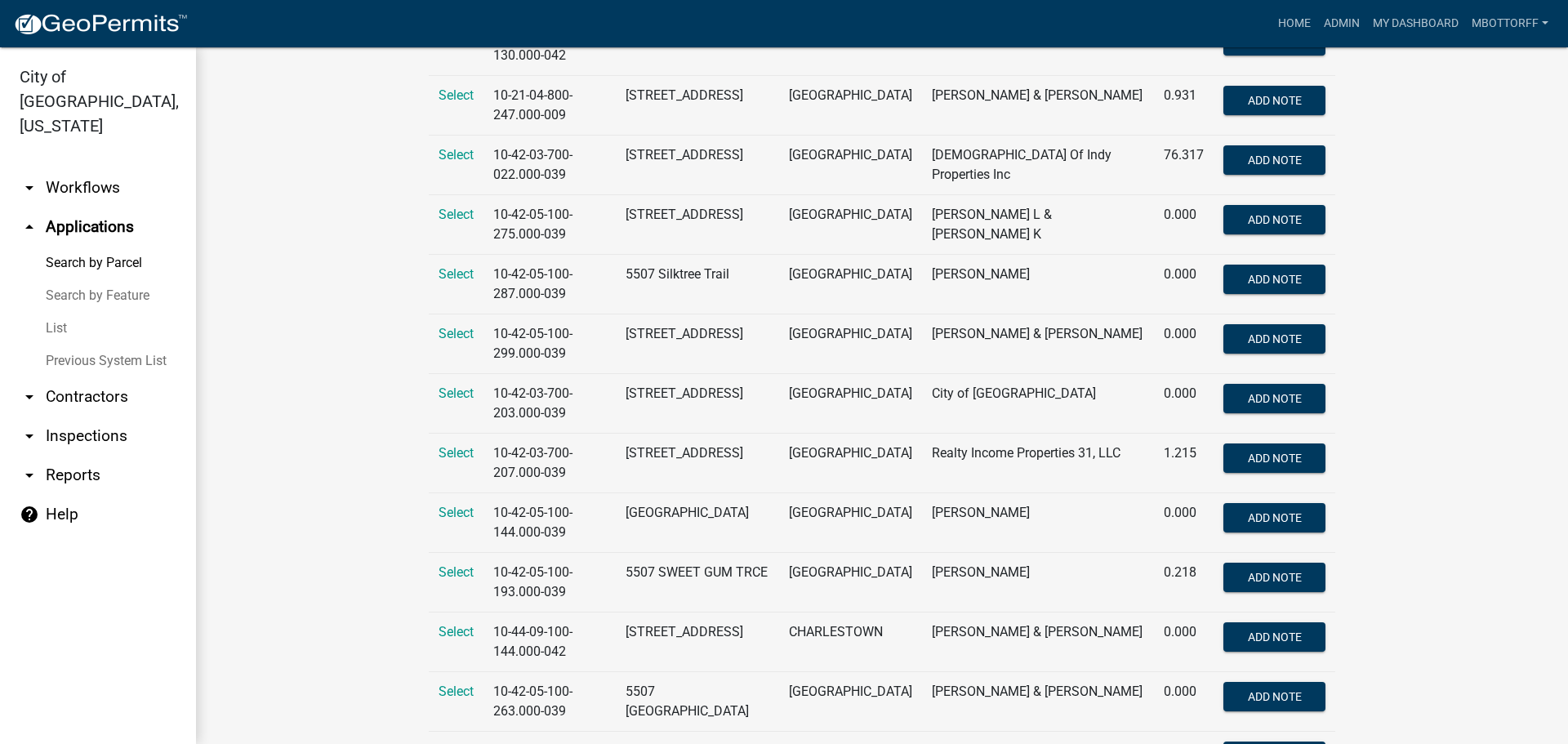
scroll to position [476, 0]
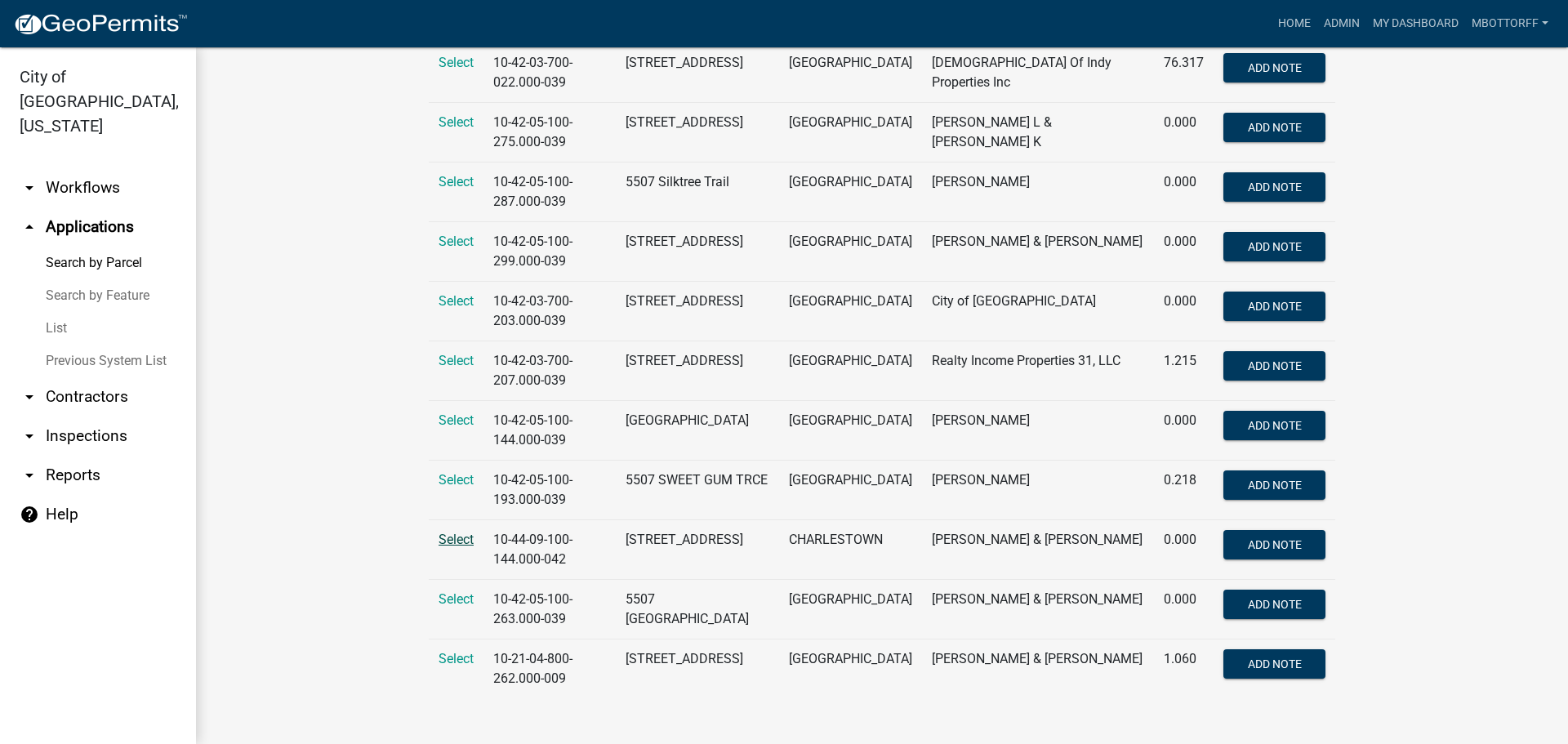
click at [457, 538] on span "Select" at bounding box center [457, 539] width 35 height 16
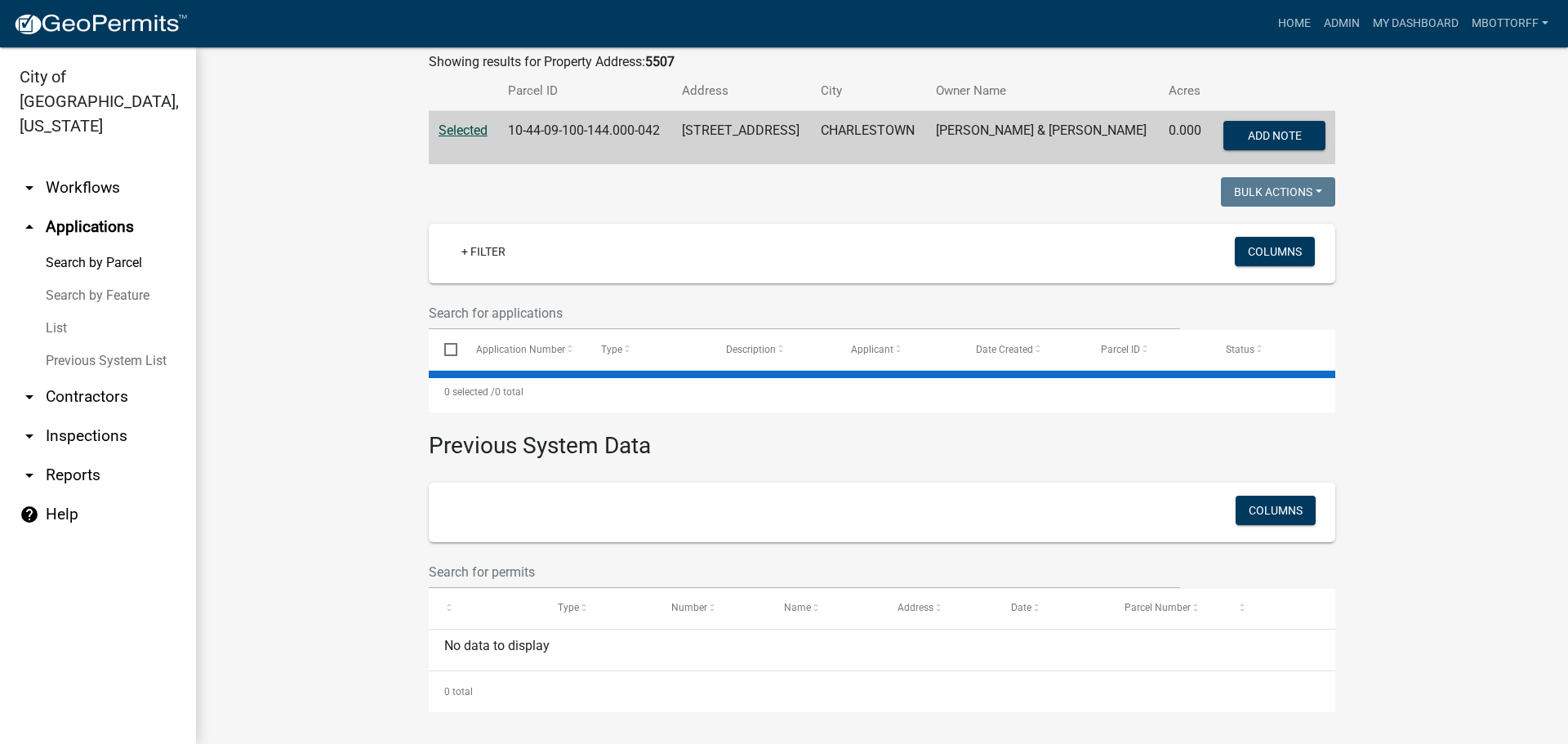
scroll to position [0, 0]
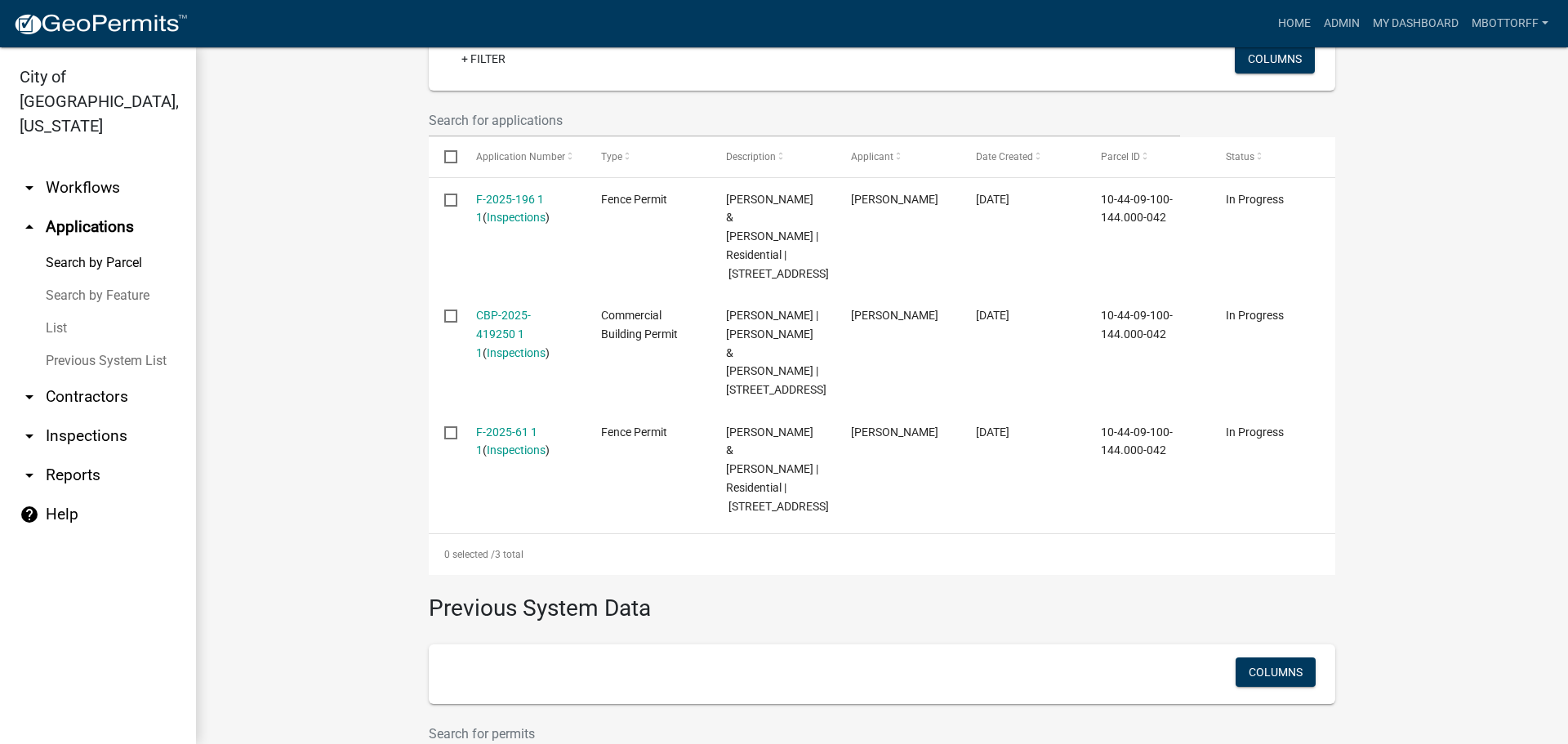
scroll to position [490, 0]
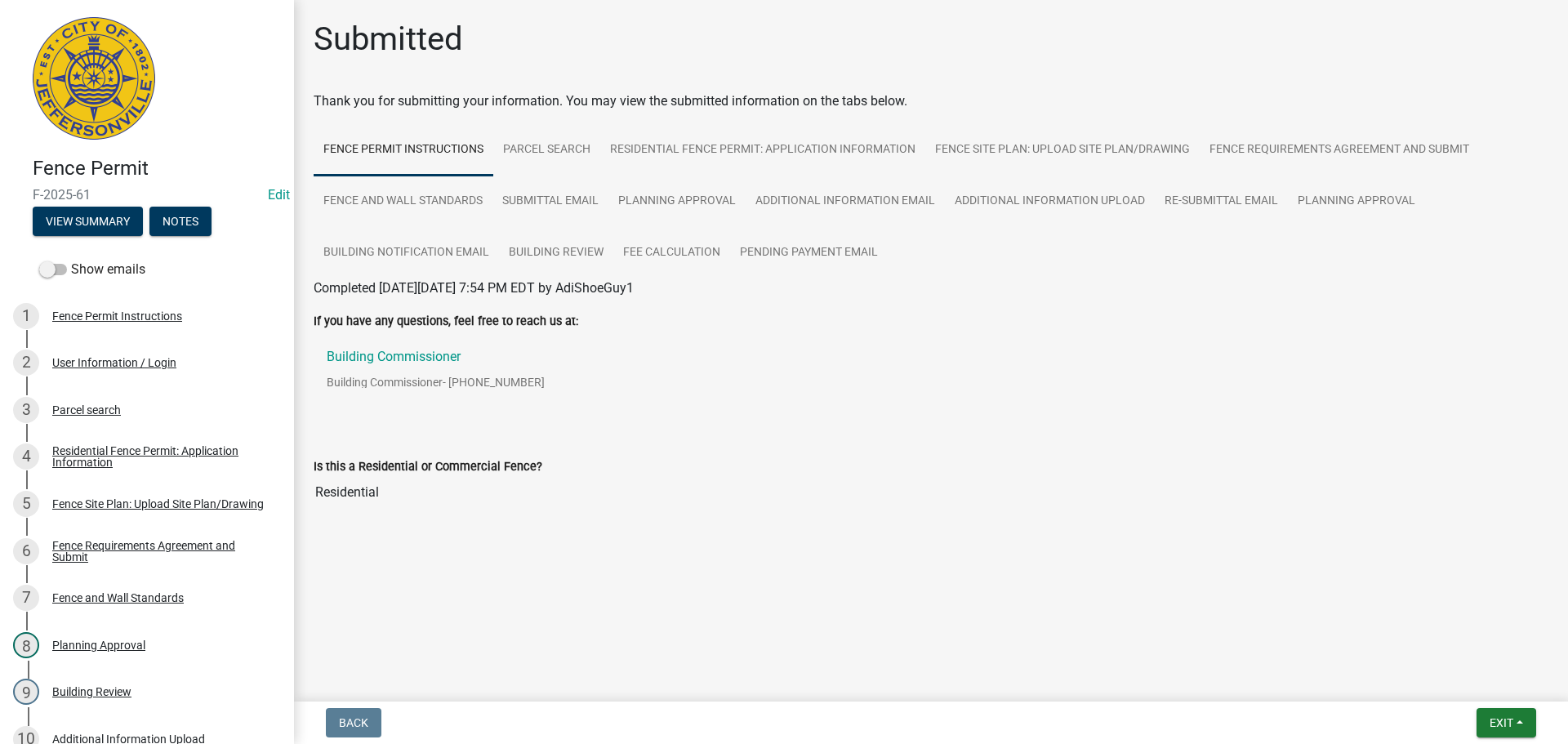
scroll to position [500, 0]
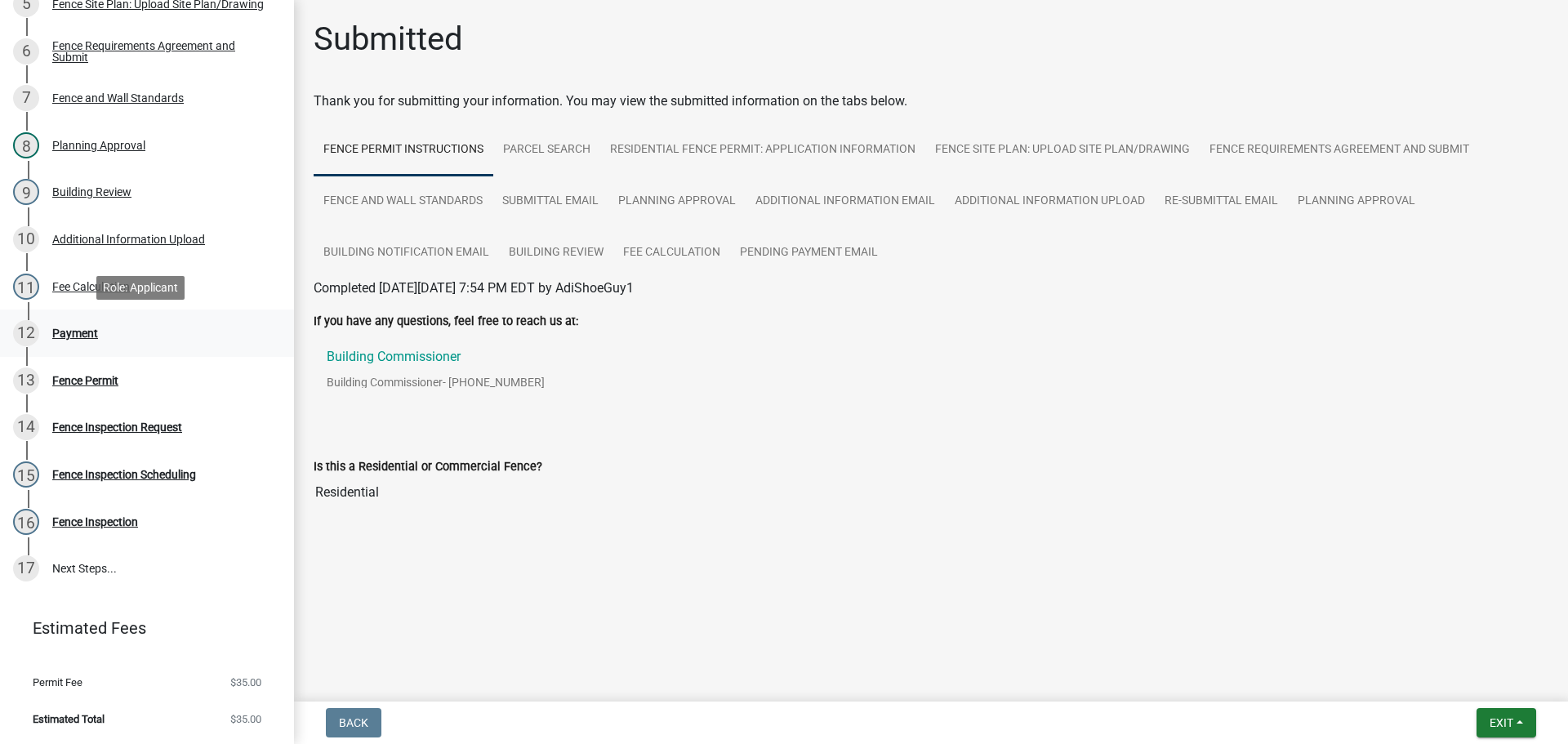
click at [72, 331] on div "Payment" at bounding box center [76, 333] width 46 height 11
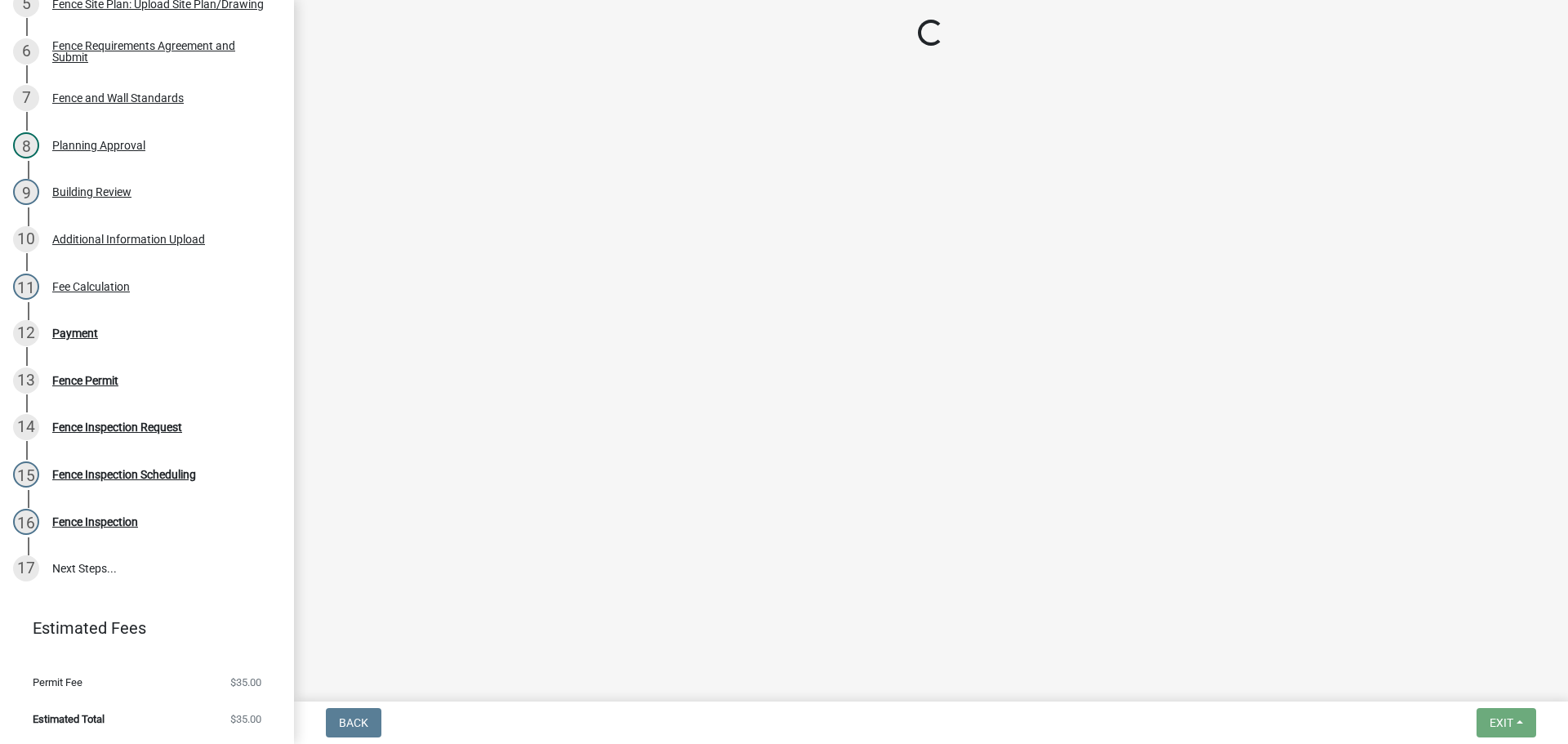
select select "3: 3"
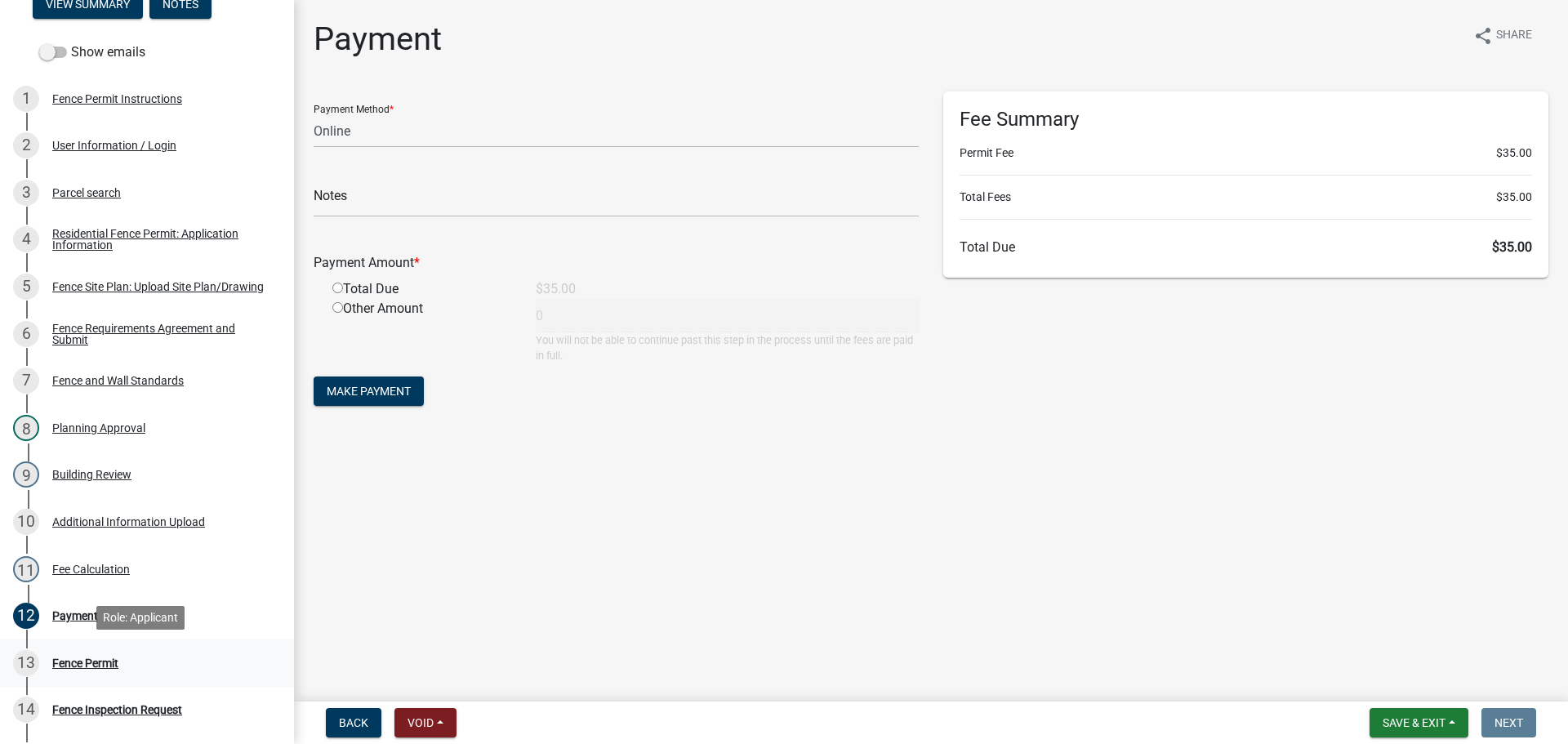
scroll to position [173, 0]
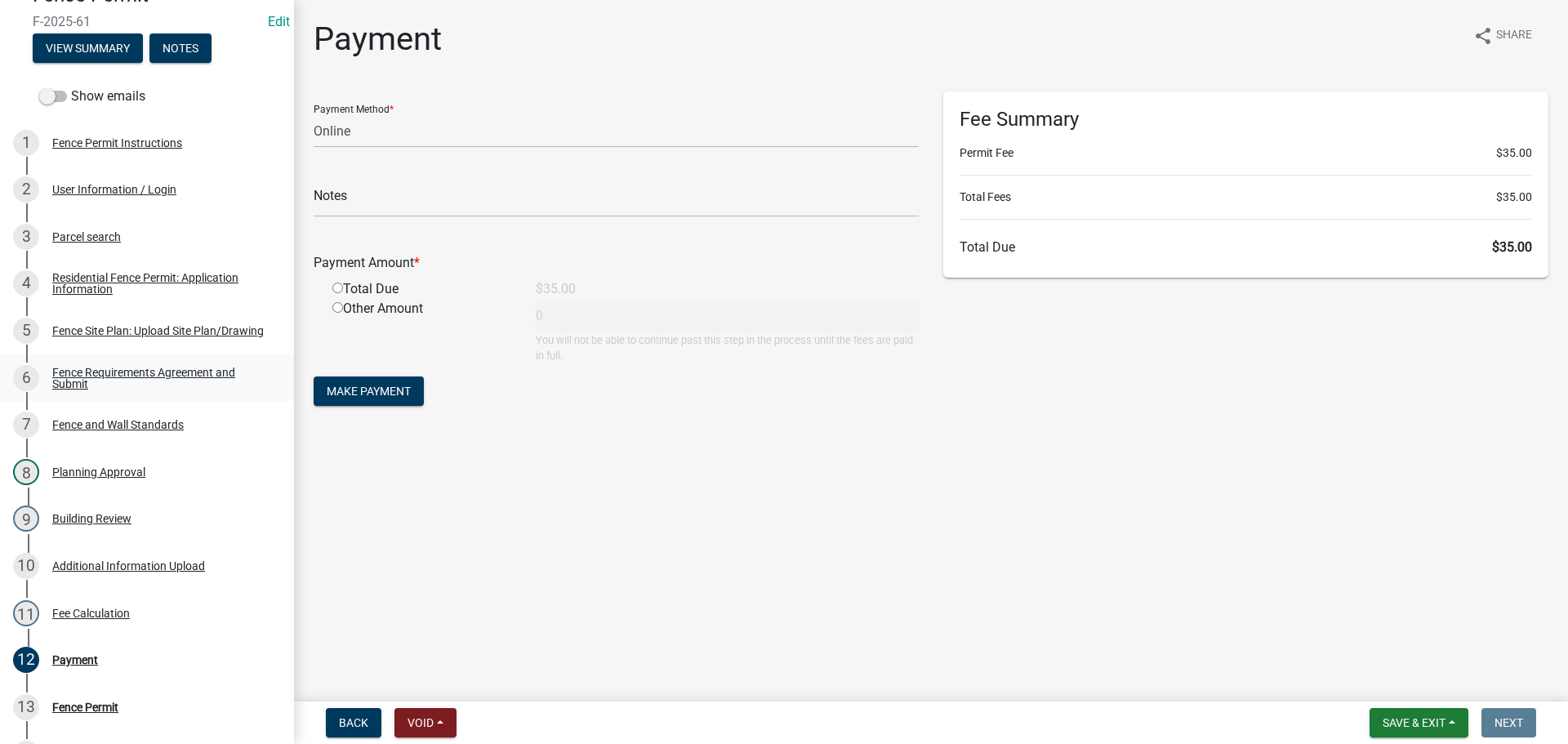
click at [76, 369] on div "Fence Requirements Agreement and Submit" at bounding box center [160, 378] width 216 height 23
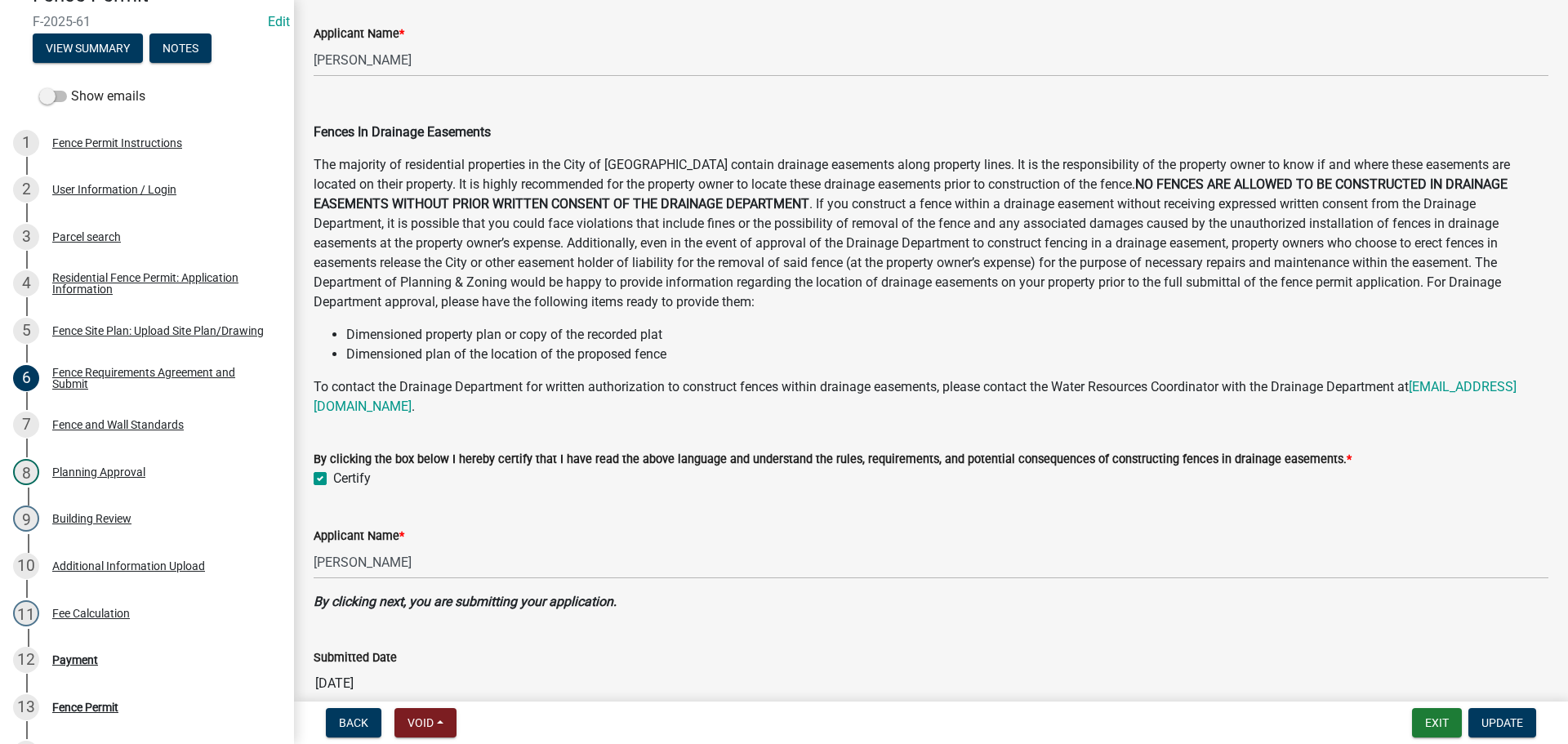
scroll to position [802, 0]
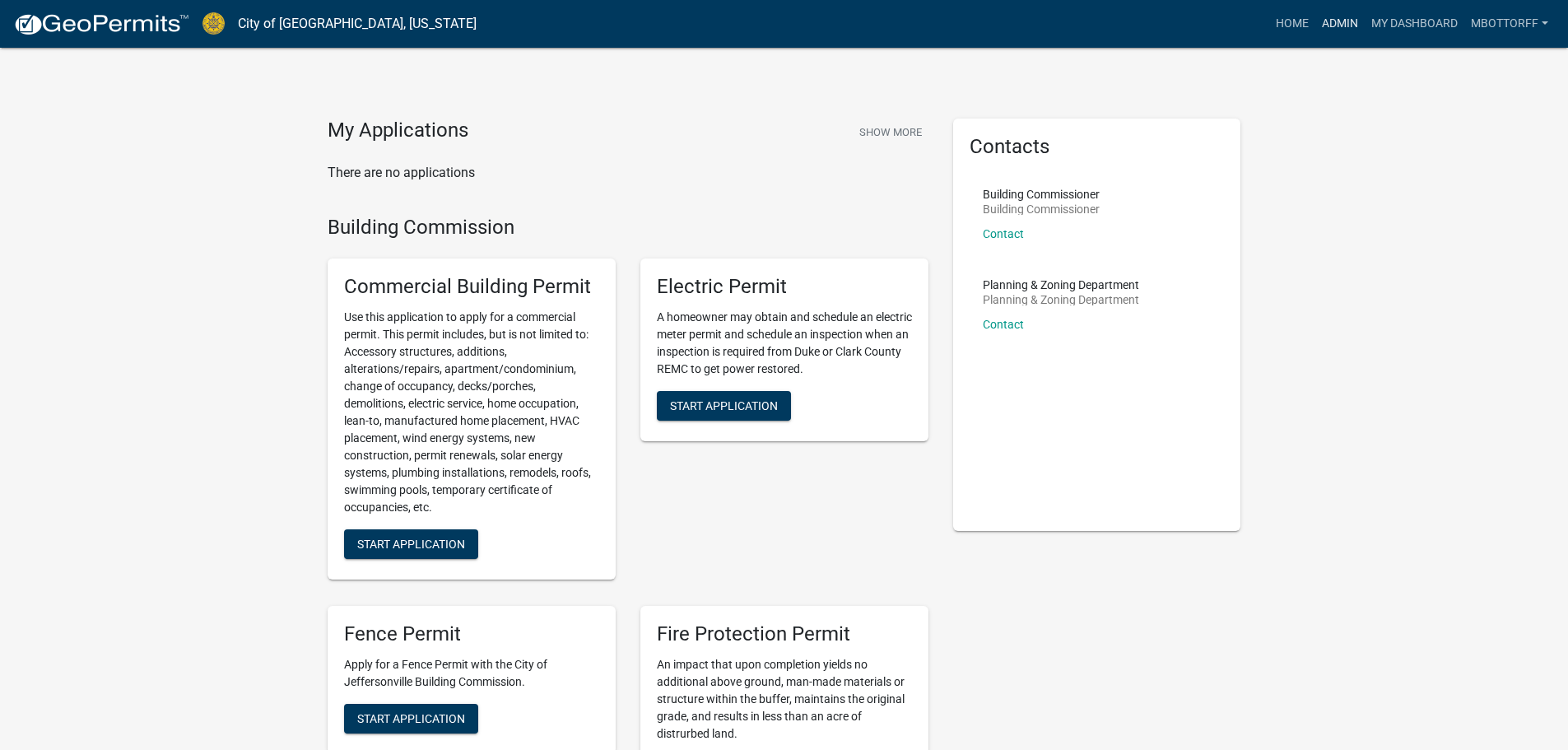
click at [1332, 21] on link "Admin" at bounding box center [1339, 24] width 49 height 32
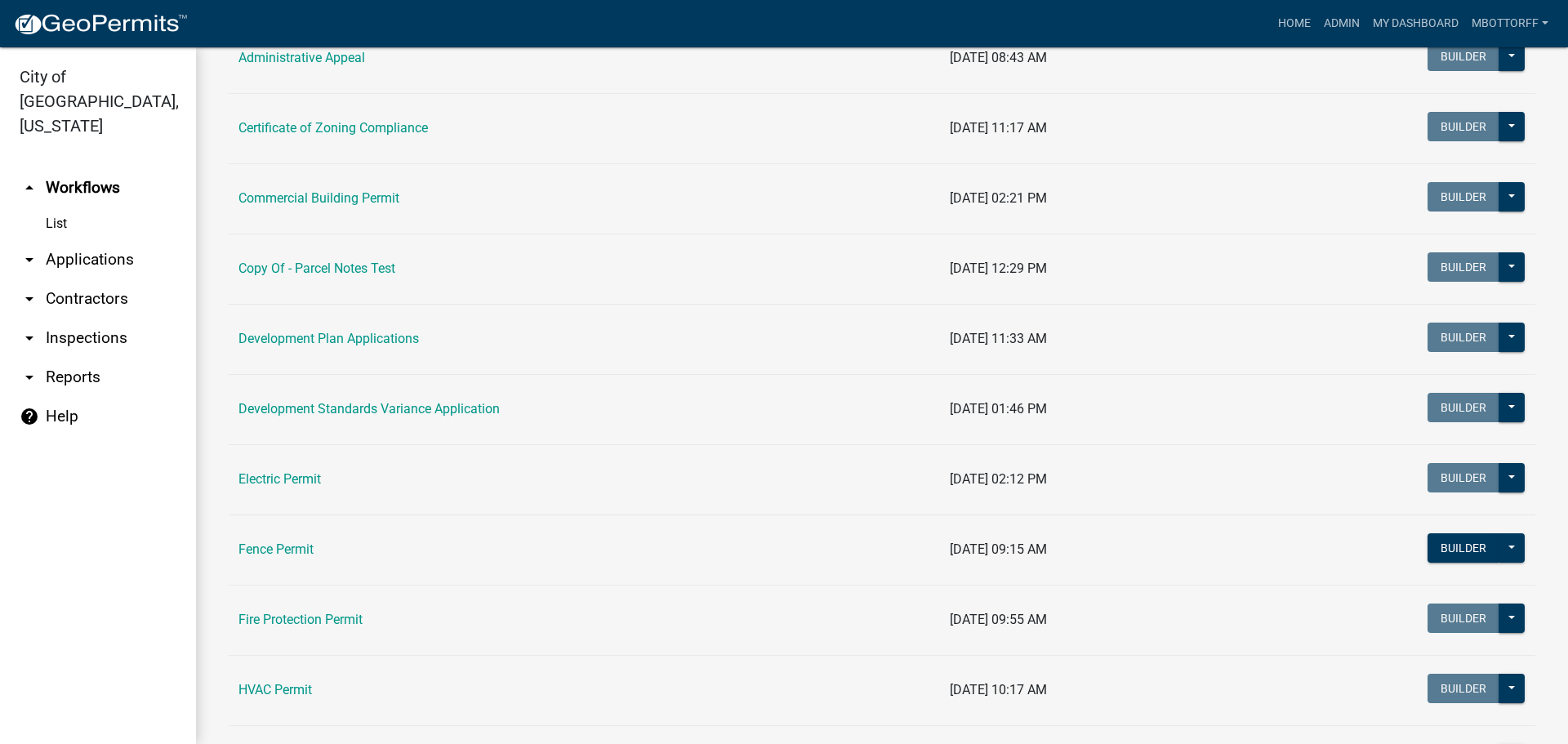
scroll to position [245, 0]
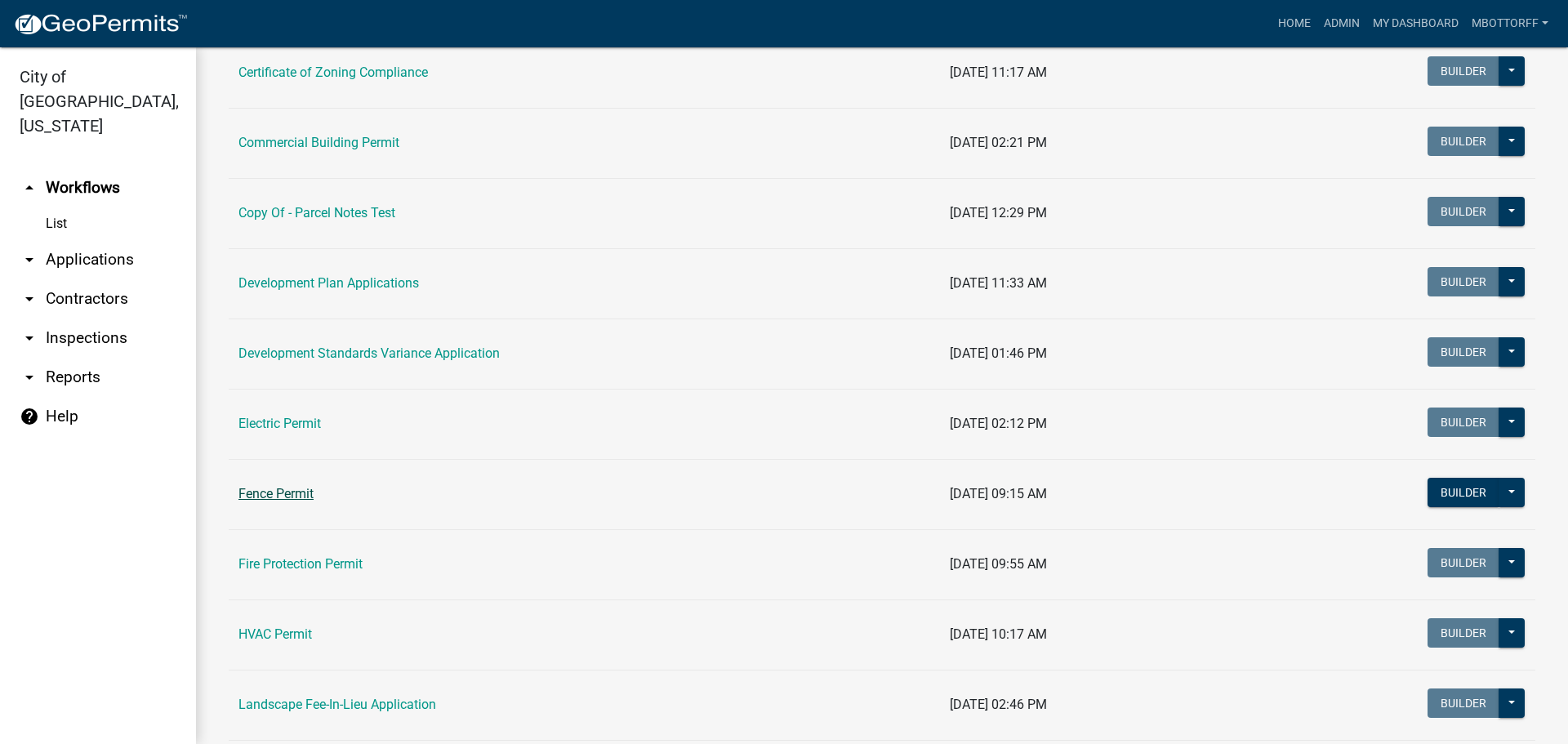
click at [258, 493] on link "Fence Permit" at bounding box center [276, 493] width 75 height 16
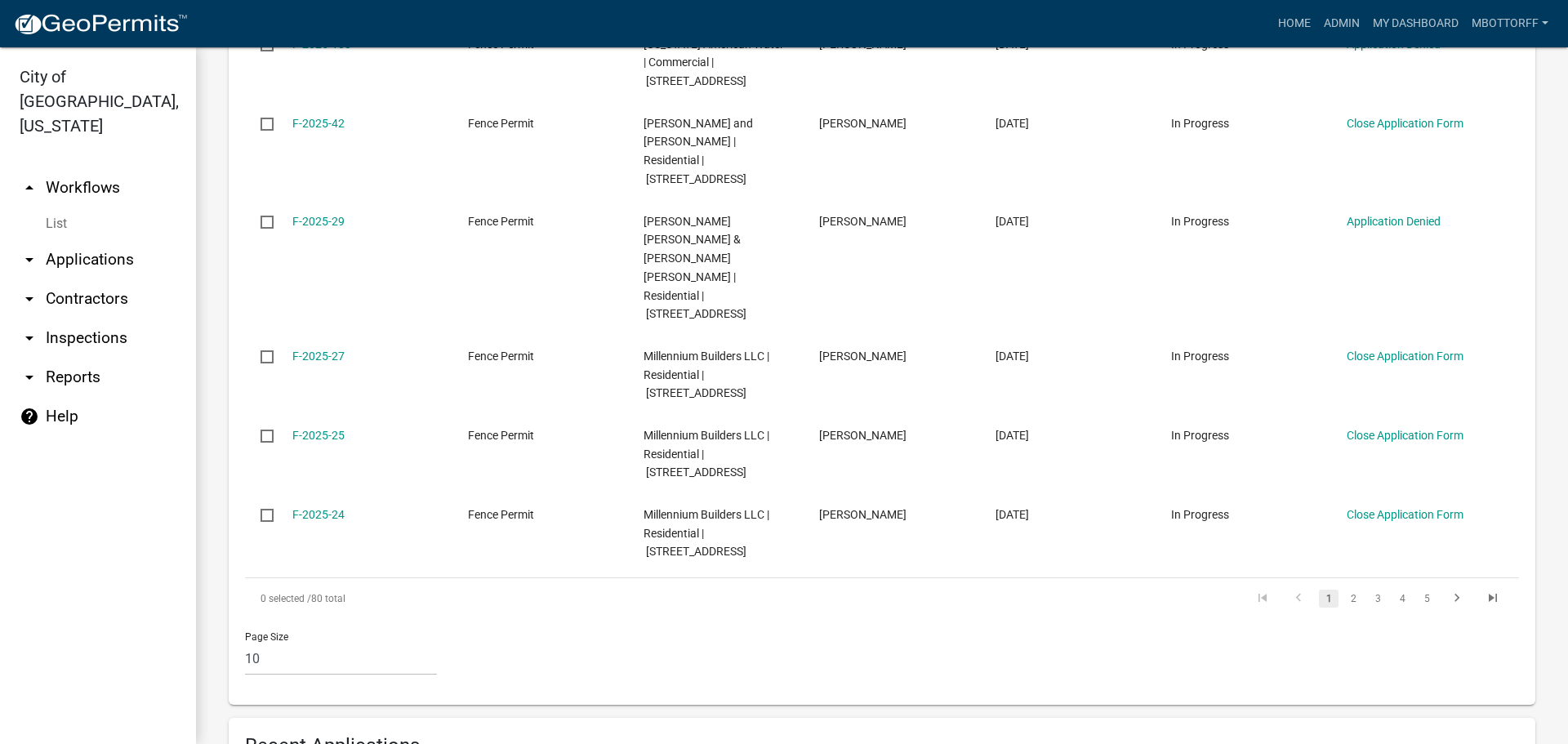
scroll to position [980, 0]
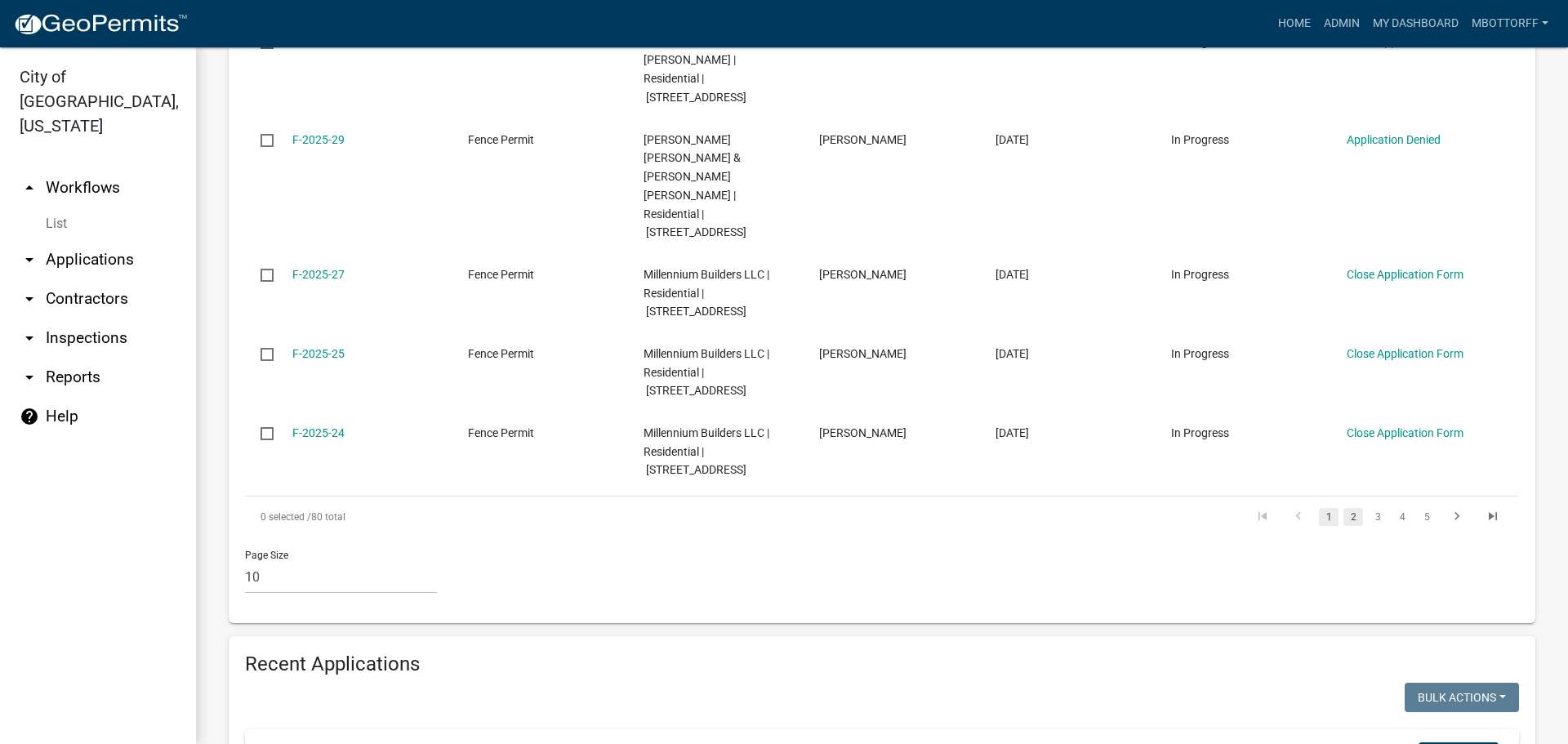
click at [1344, 508] on link "2" at bounding box center [1353, 516] width 19 height 18
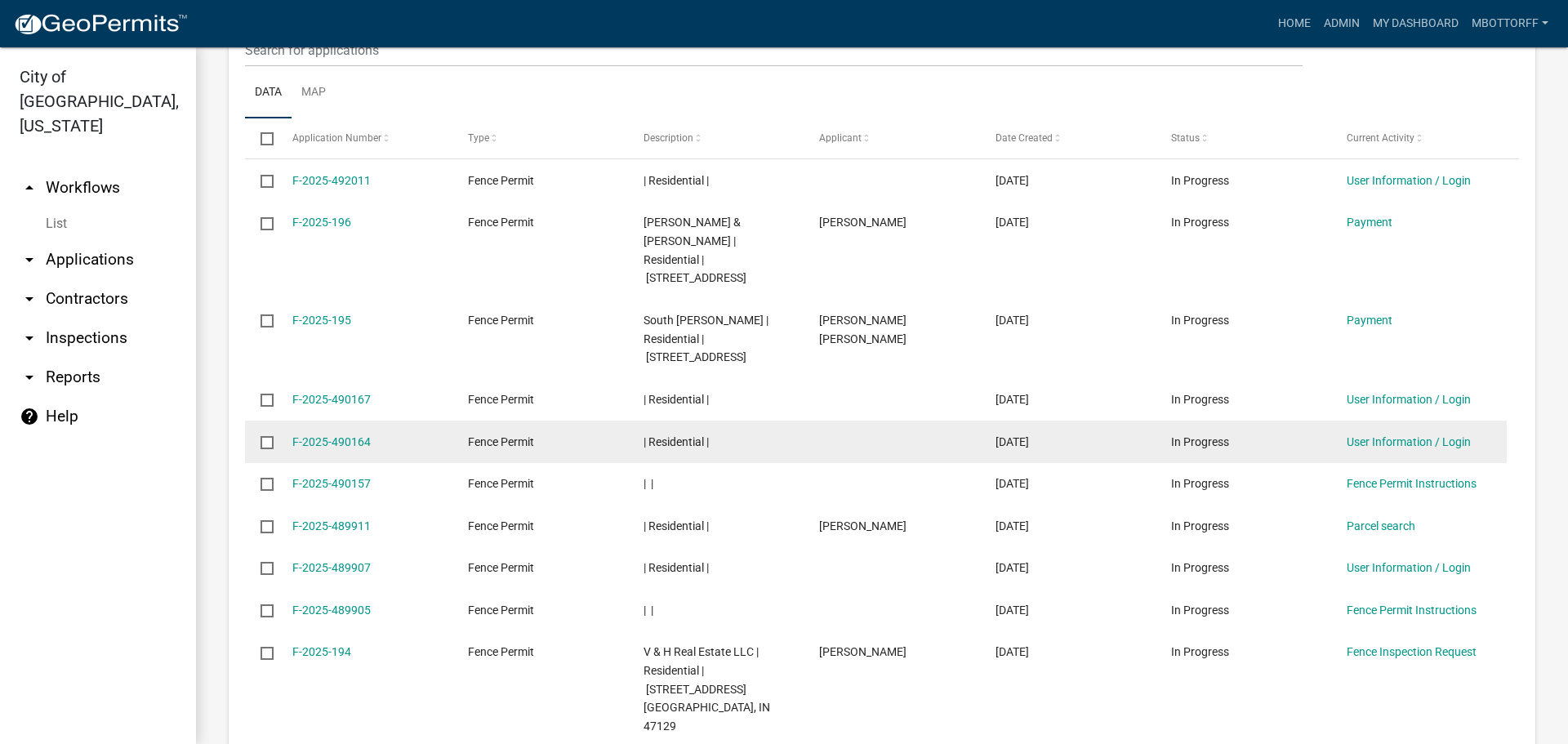
scroll to position [1767, 0]
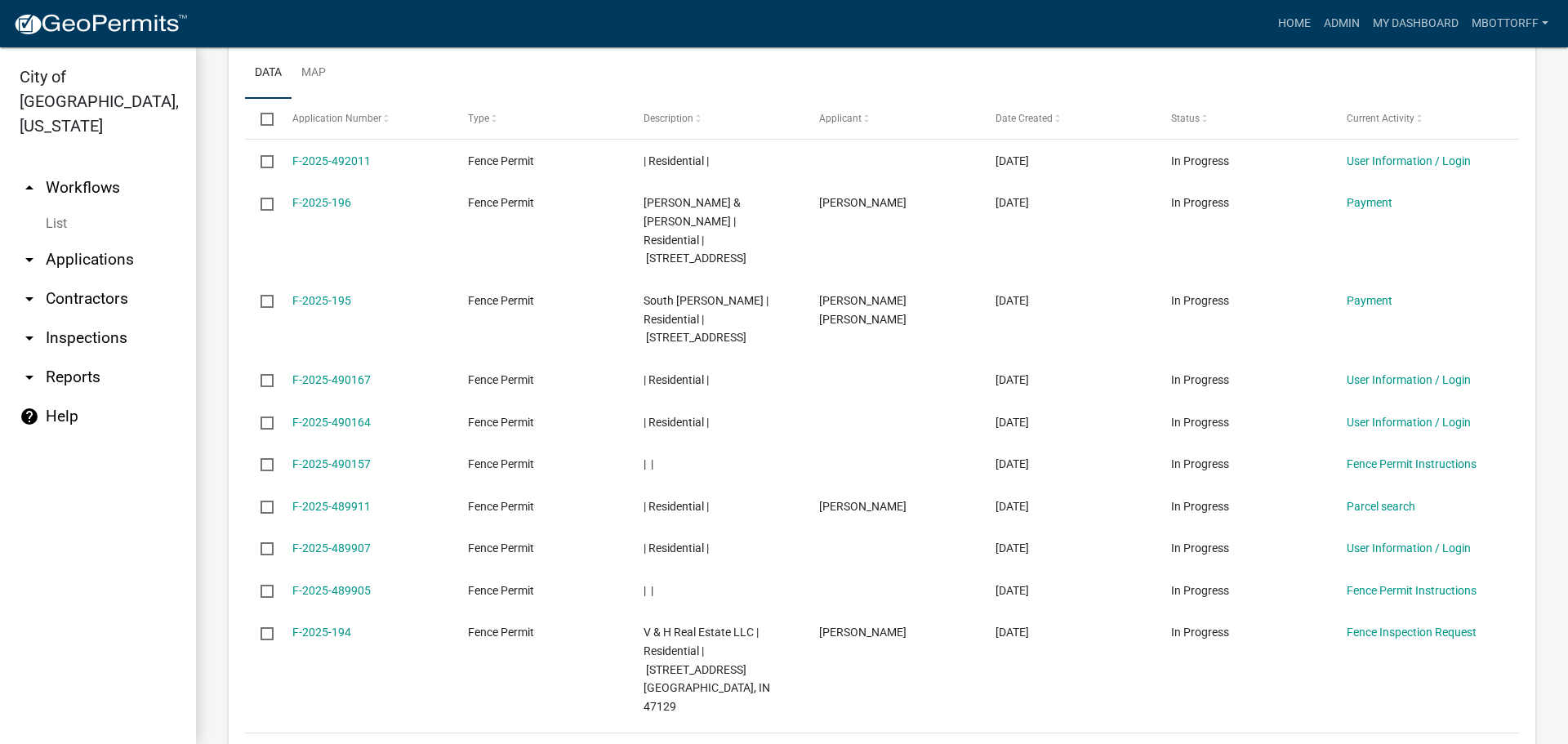
click at [1344, 743] on link "2" at bounding box center [1353, 753] width 19 height 18
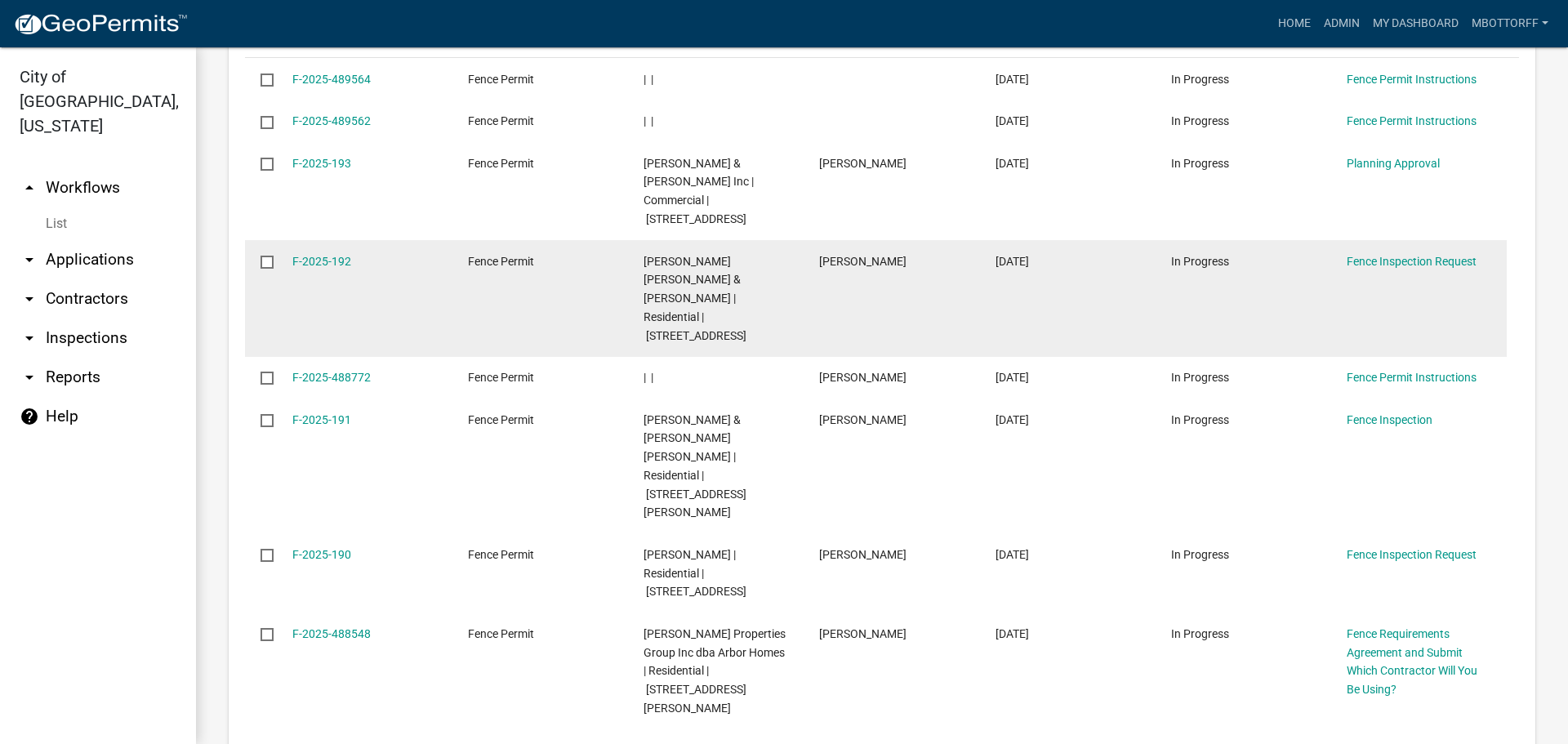
scroll to position [1879, 0]
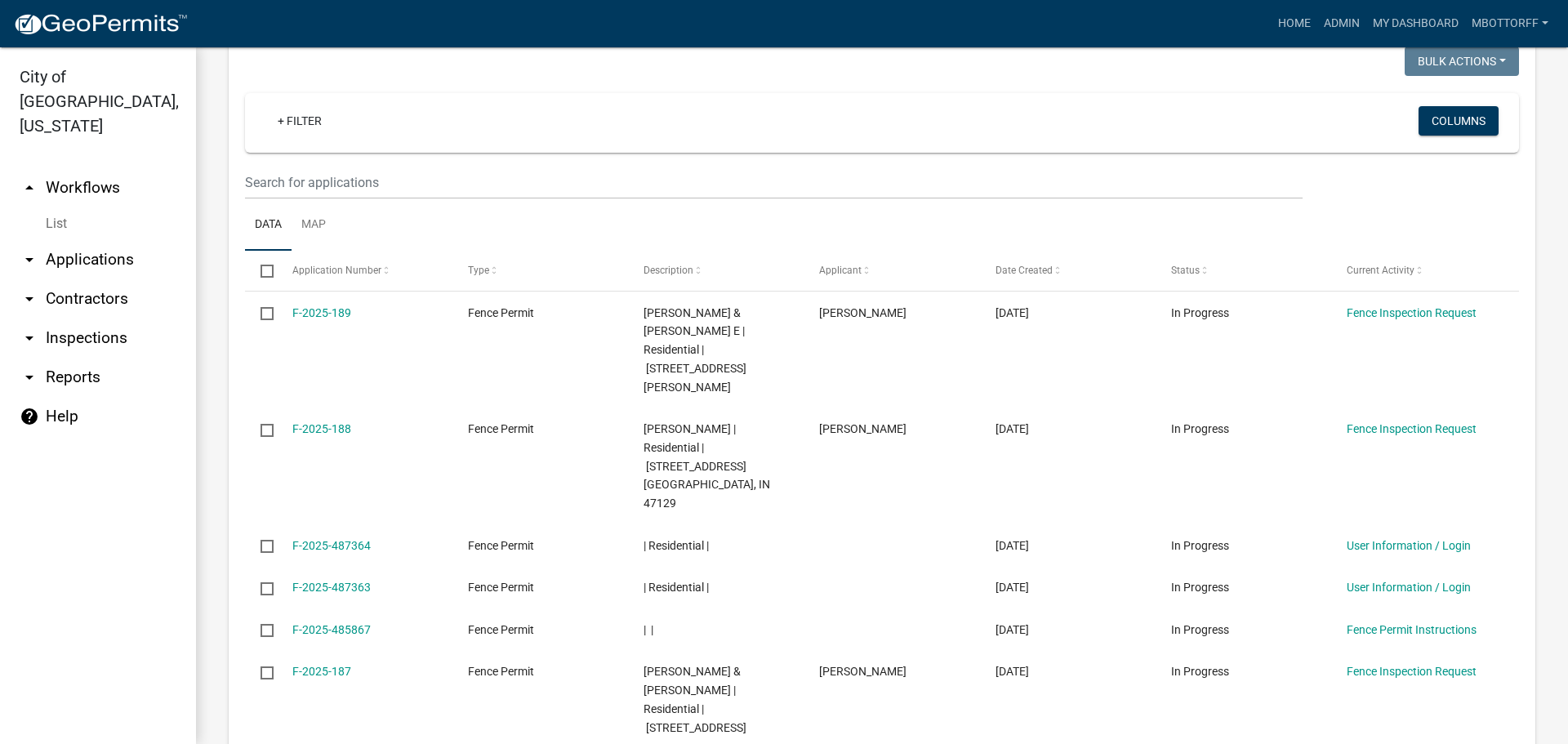
scroll to position [1860, 0]
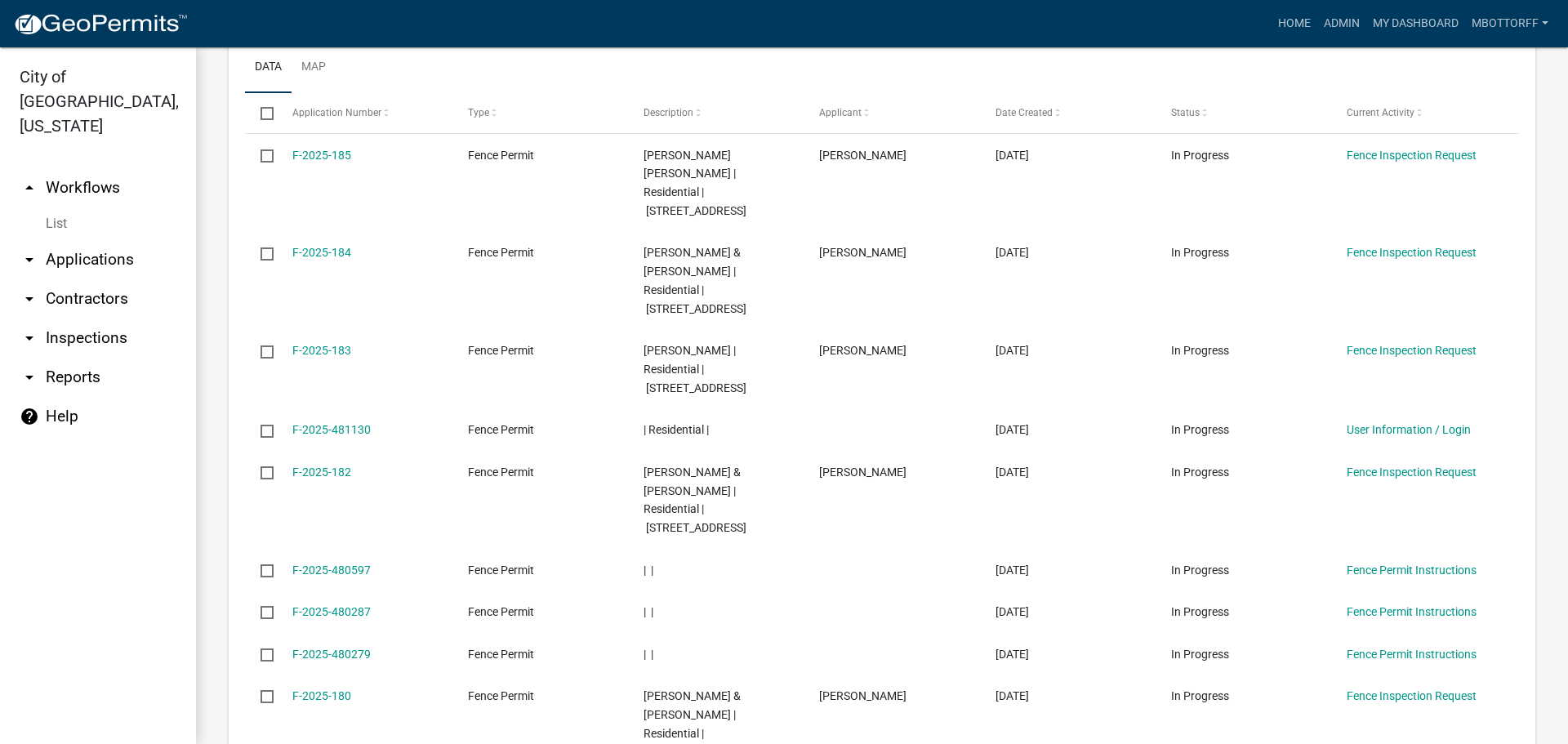
scroll to position [1842, 0]
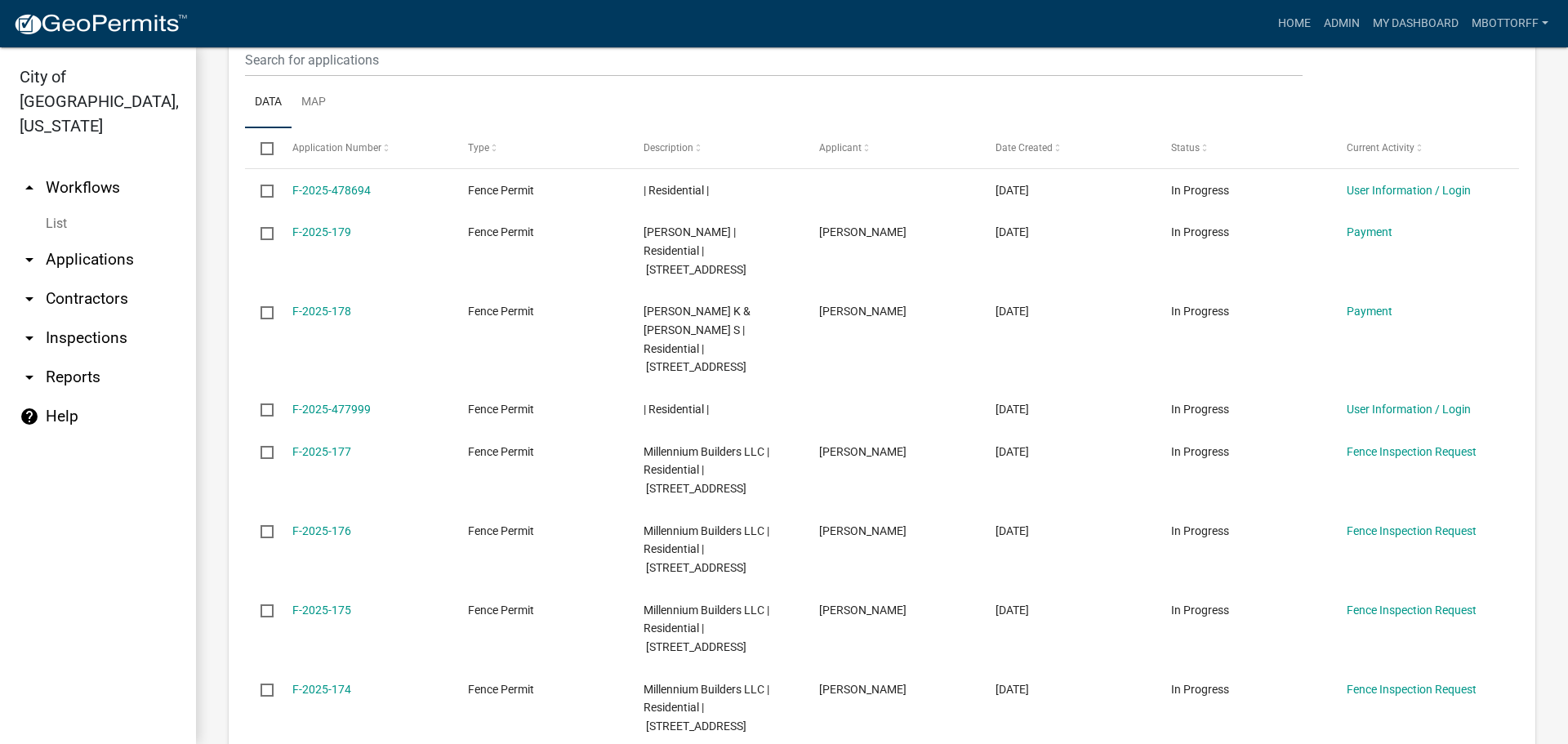
scroll to position [1897, 0]
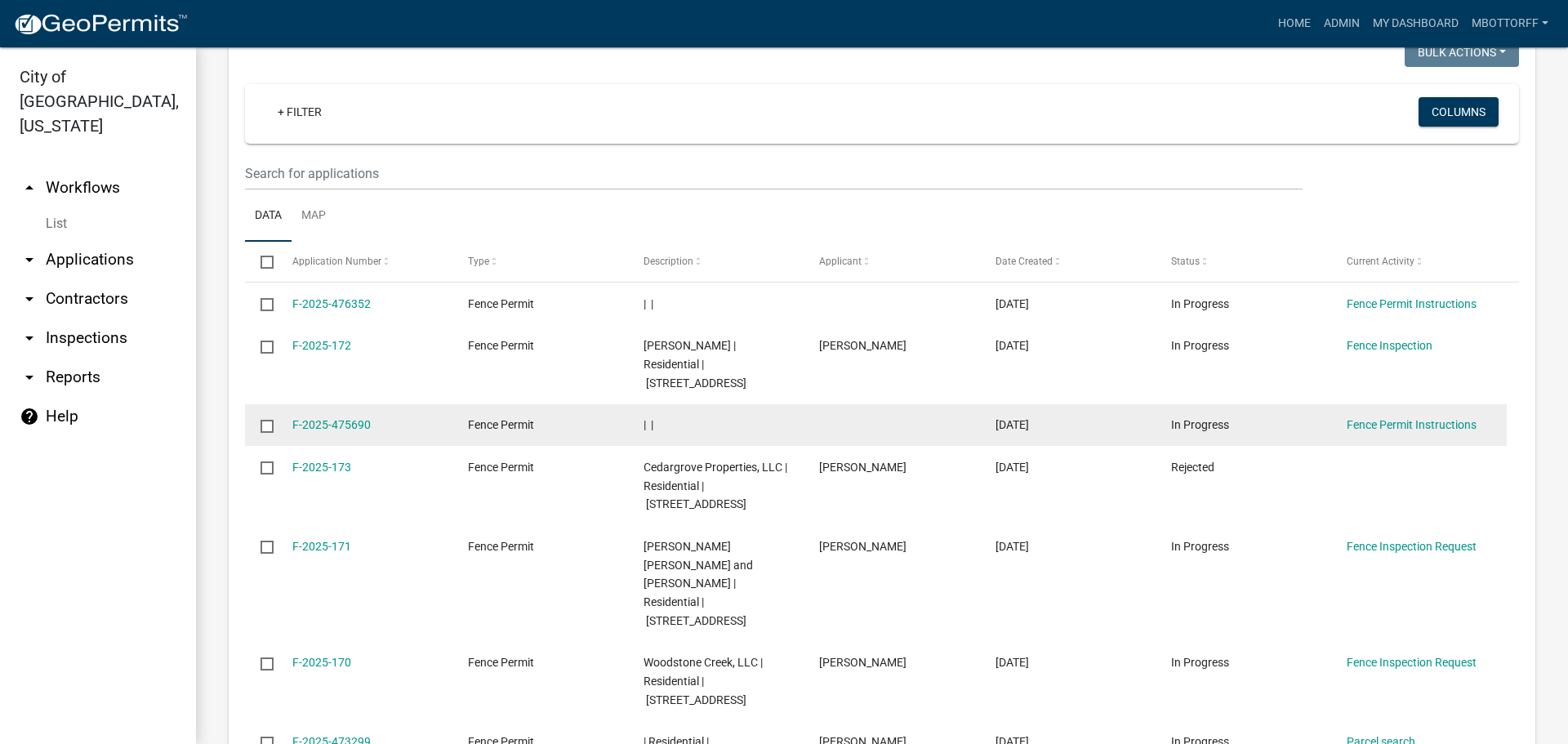
scroll to position [1897, 0]
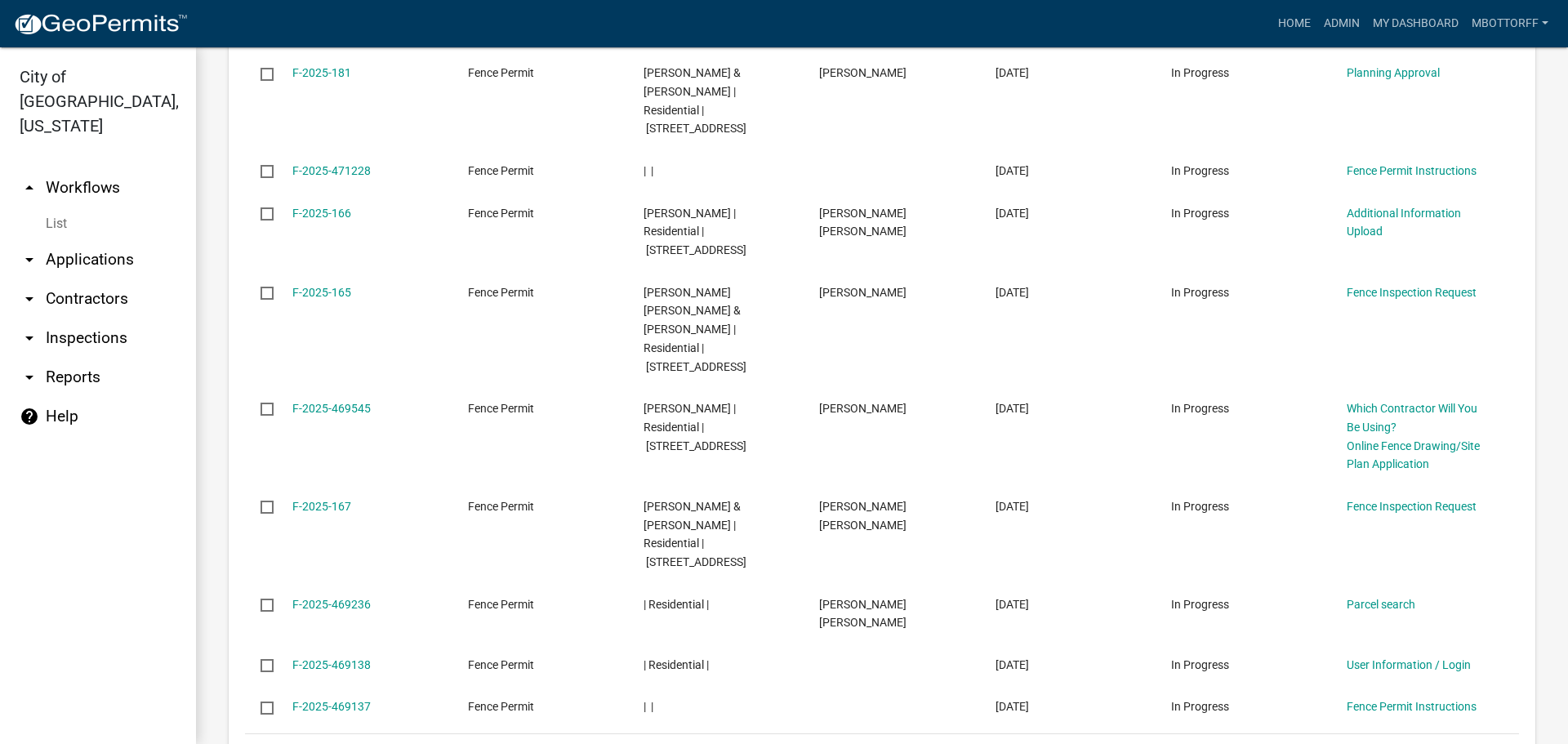
click at [1393, 743] on link "8" at bounding box center [1402, 754] width 19 height 18
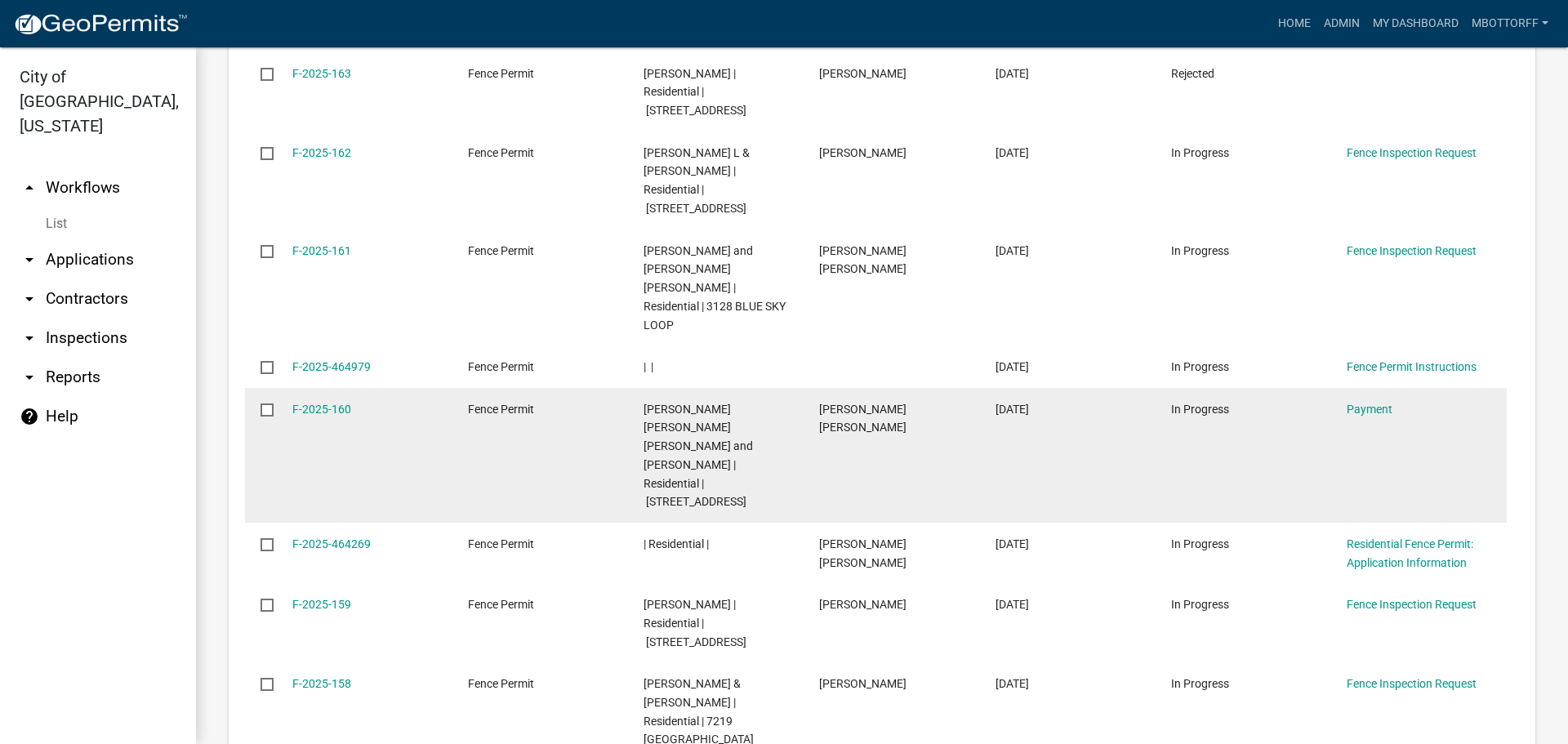
scroll to position [2009, 0]
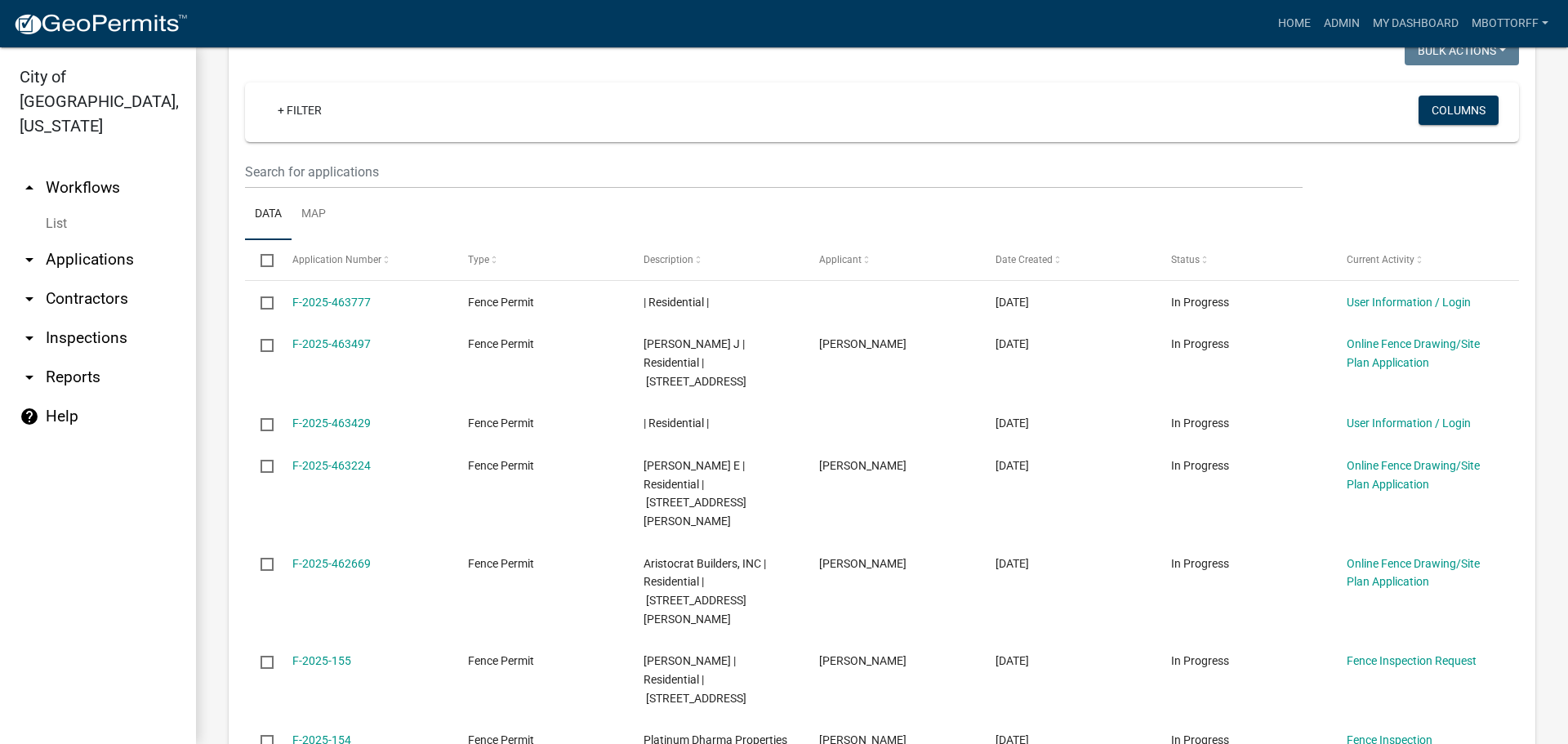
scroll to position [1897, 0]
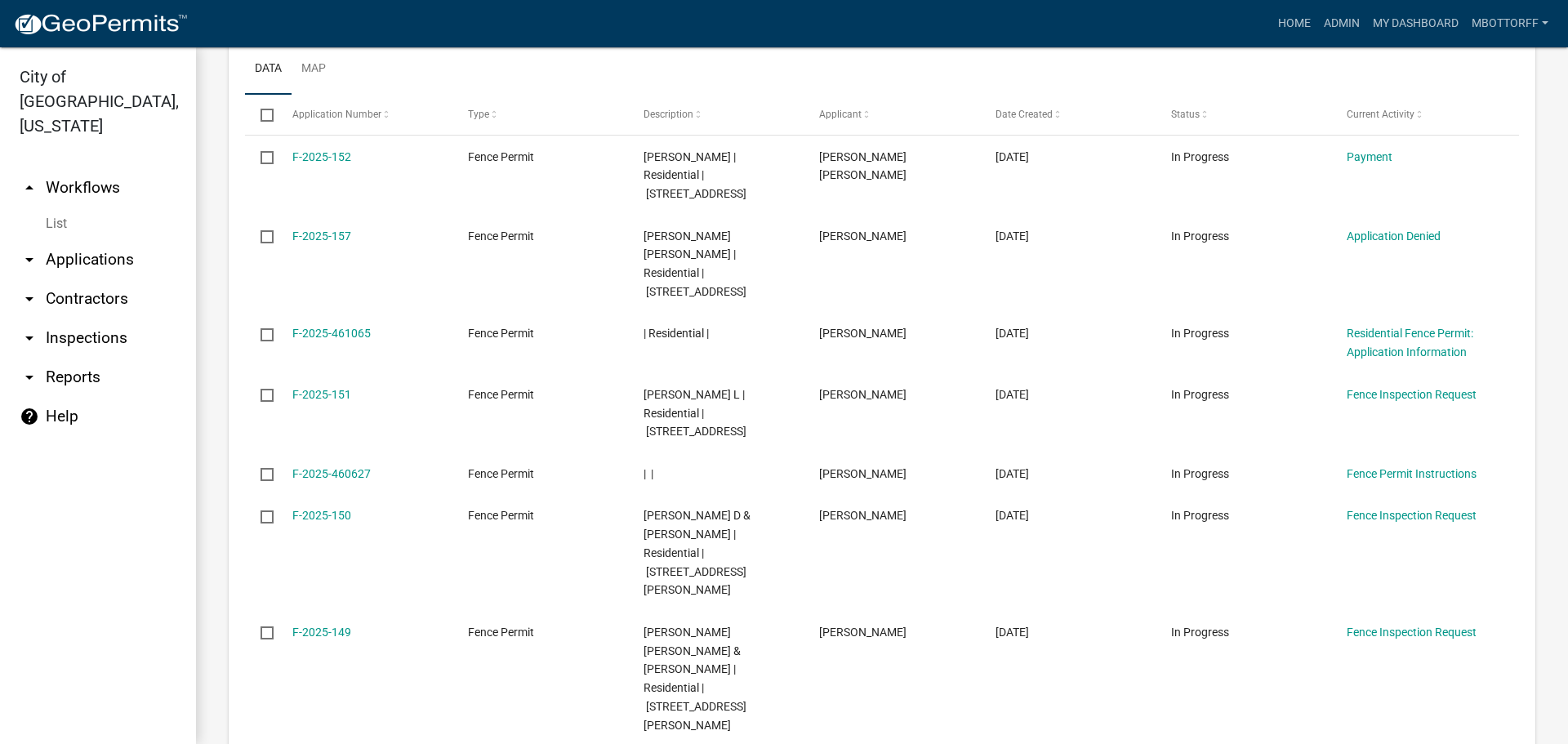
scroll to position [1990, 0]
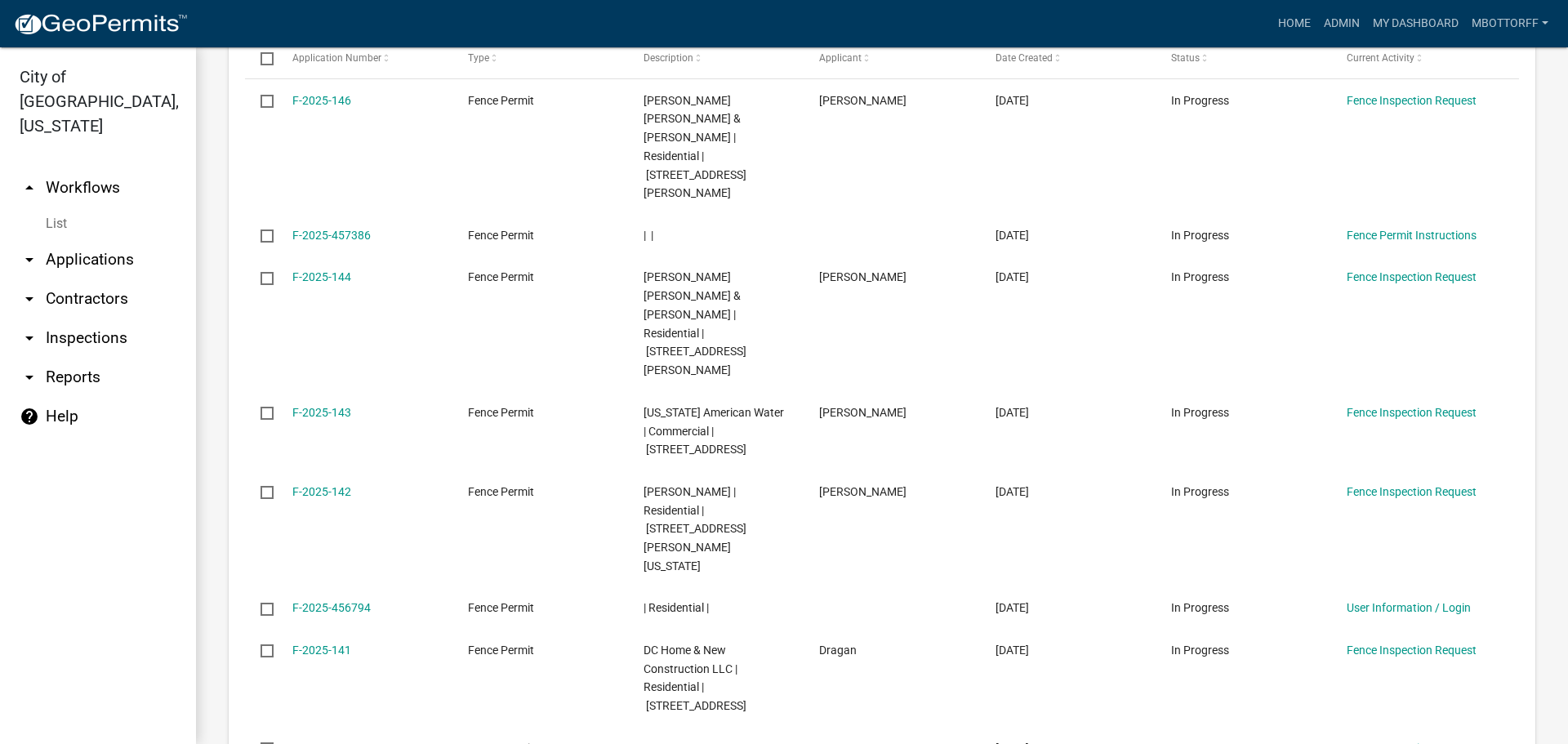
scroll to position [2035, 0]
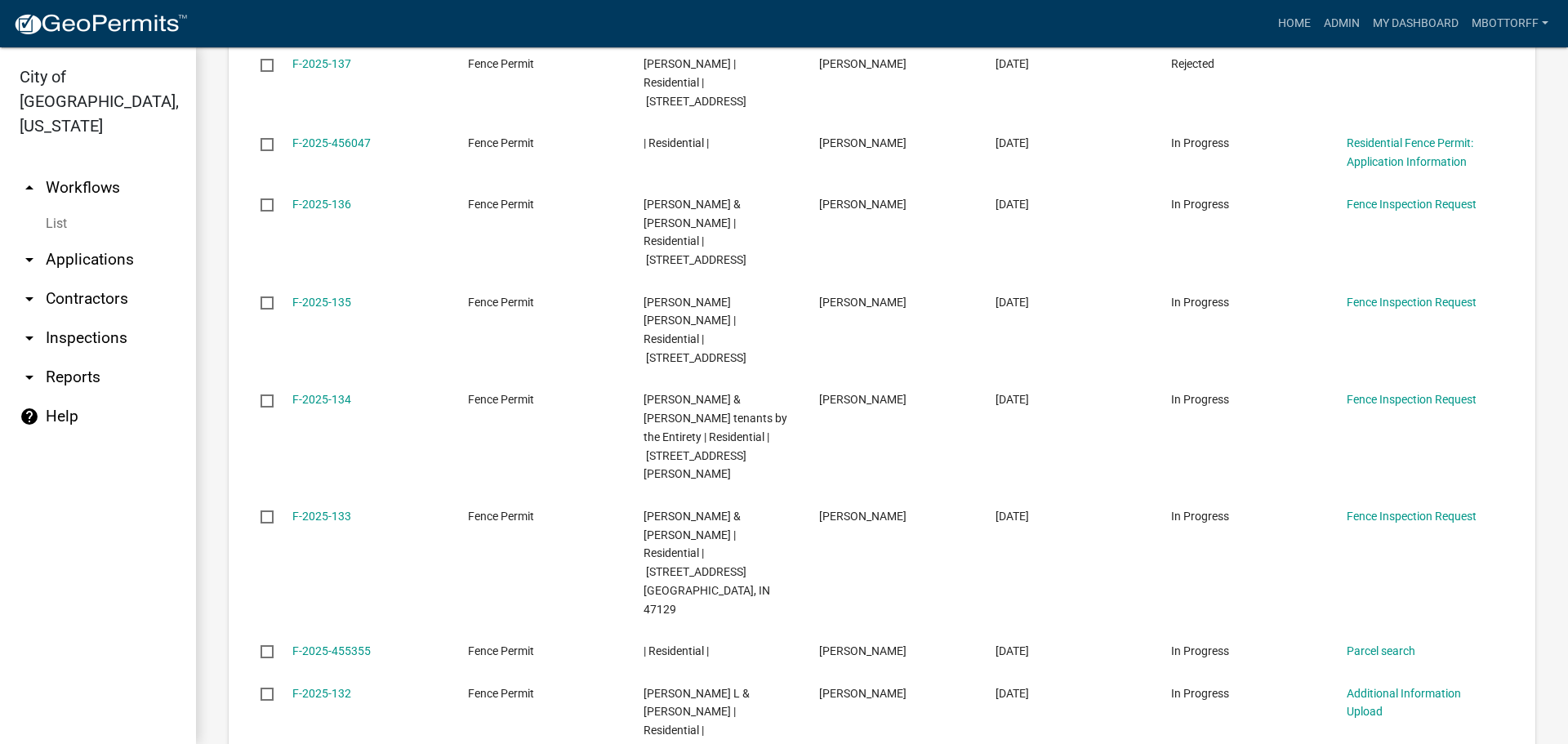
scroll to position [1990, 0]
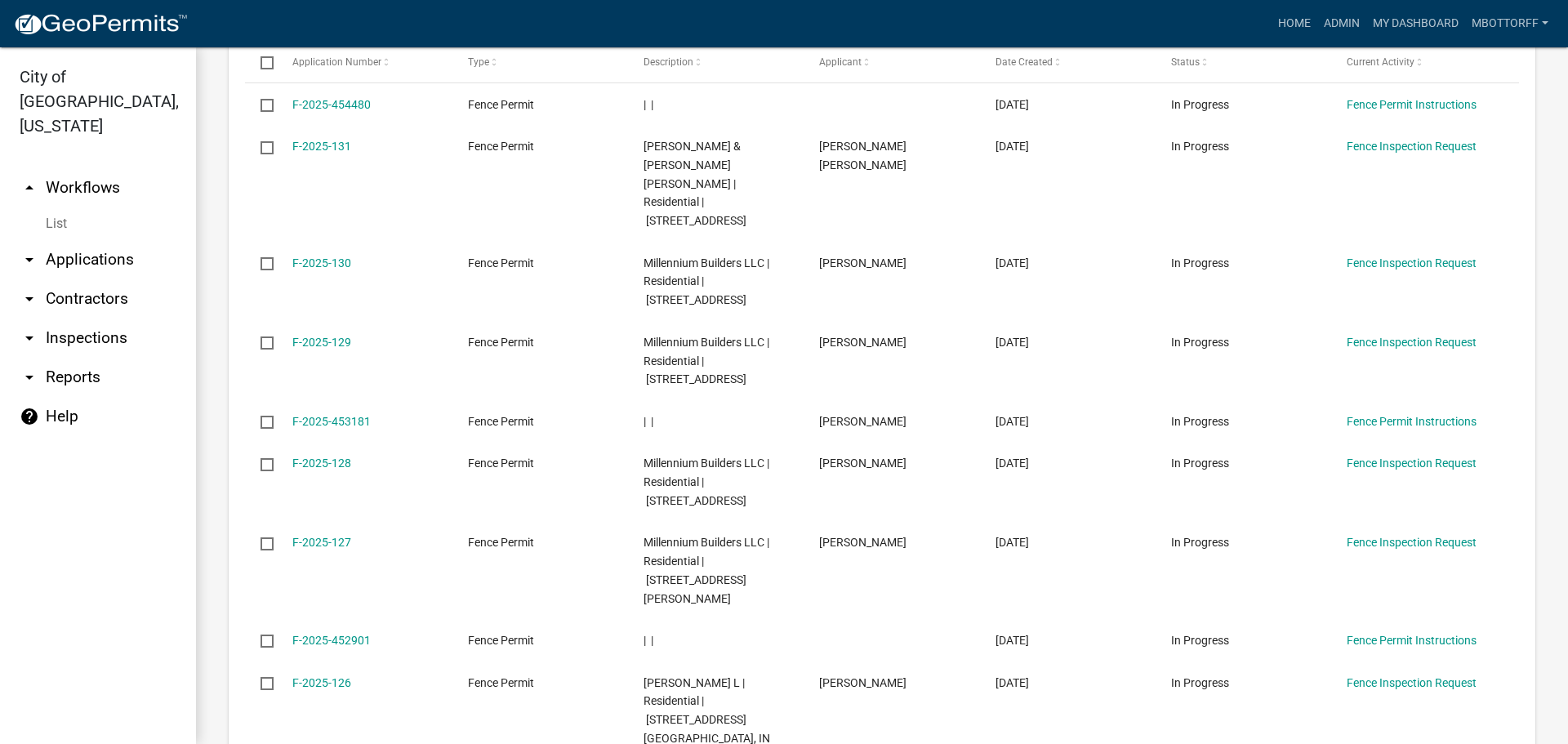
scroll to position [1953, 0]
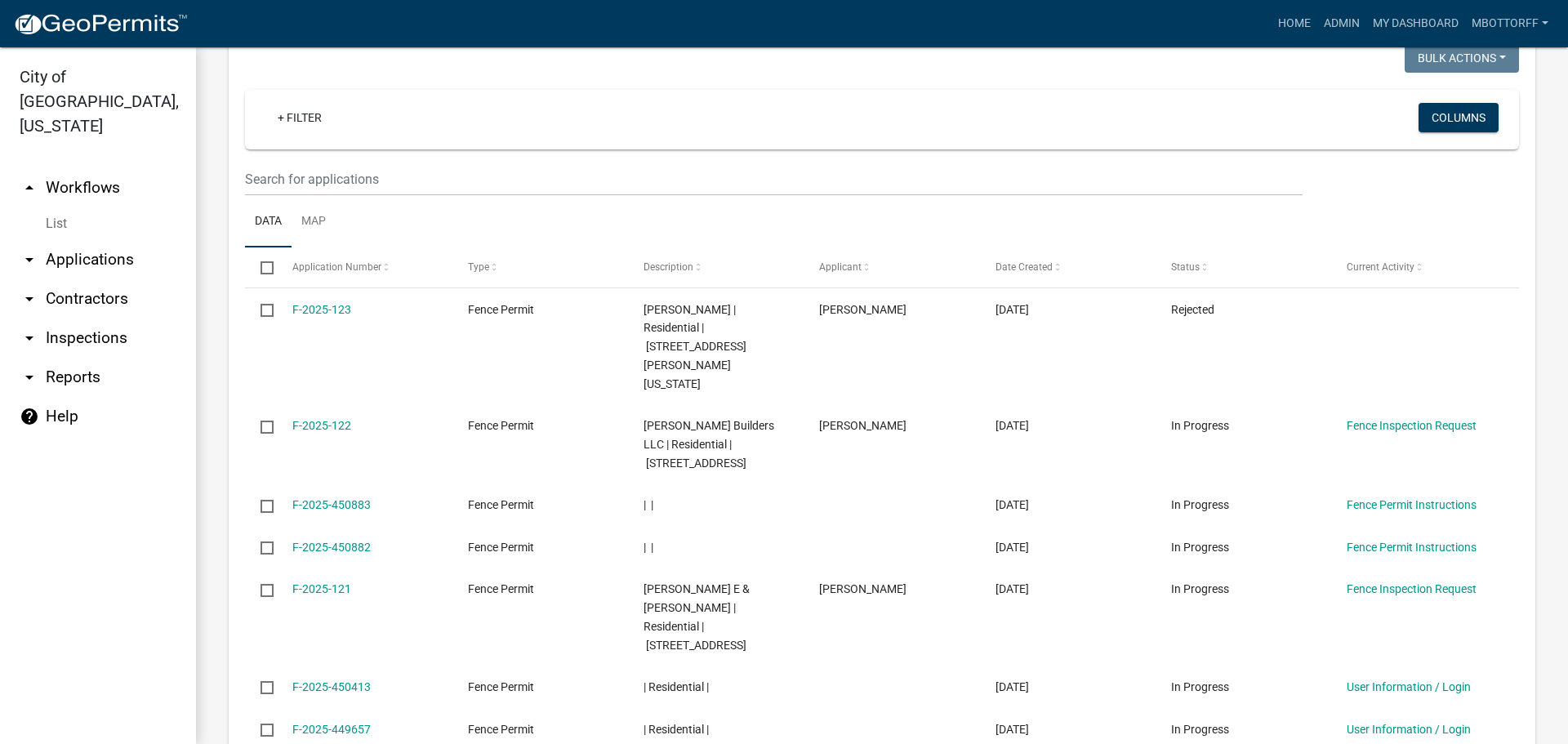
scroll to position [1842, 0]
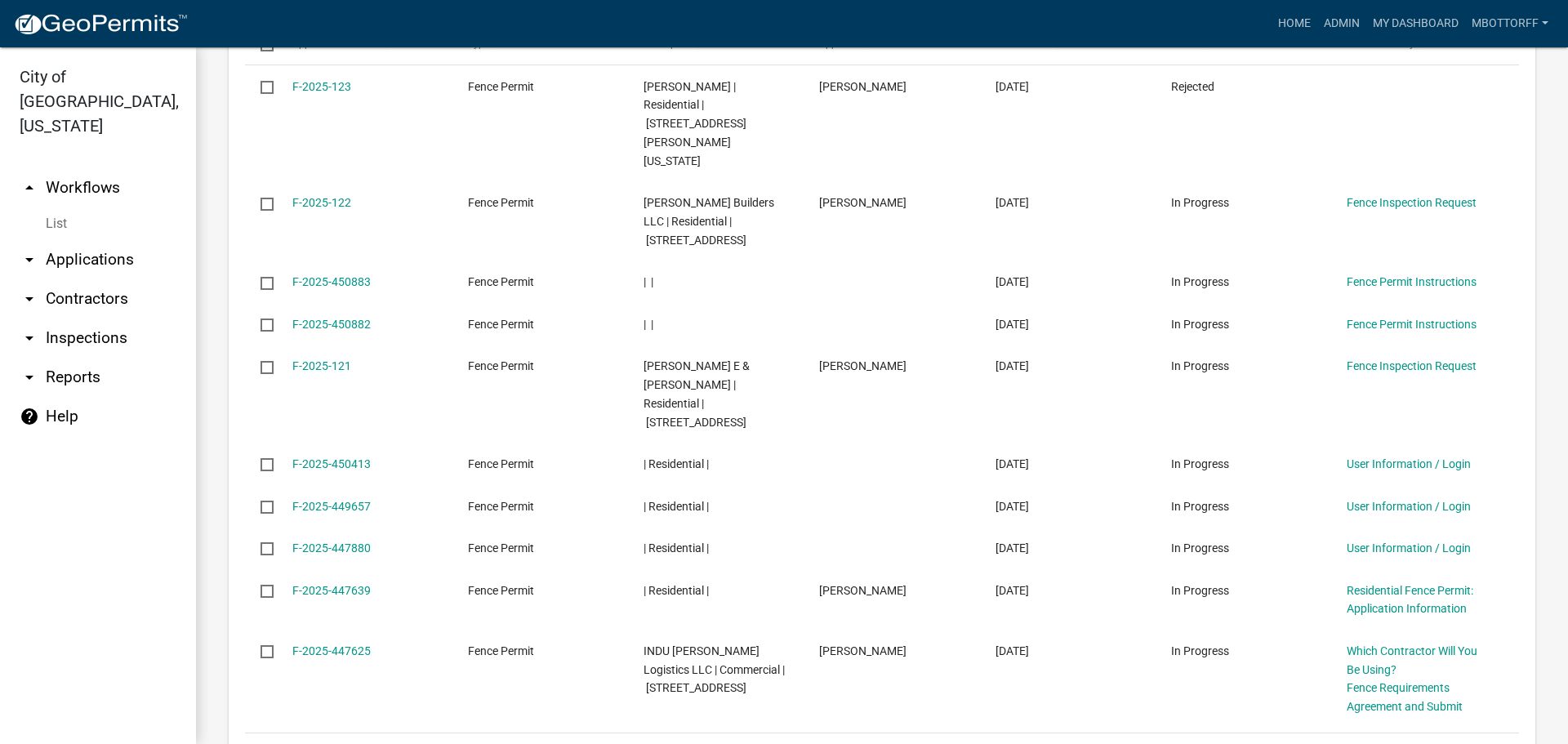
click at [1391, 743] on link "15" at bounding box center [1399, 753] width 21 height 18
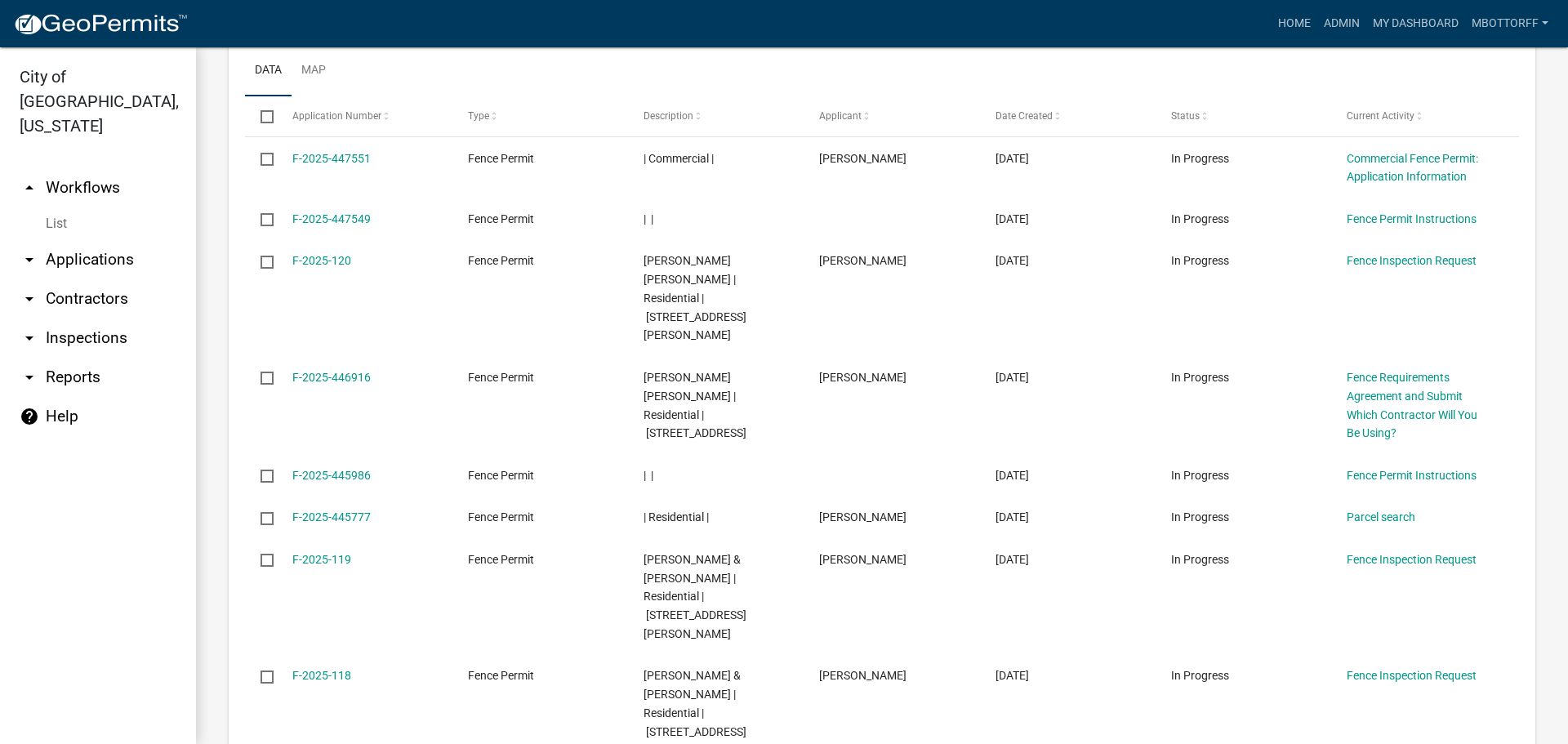
scroll to position [1823, 0]
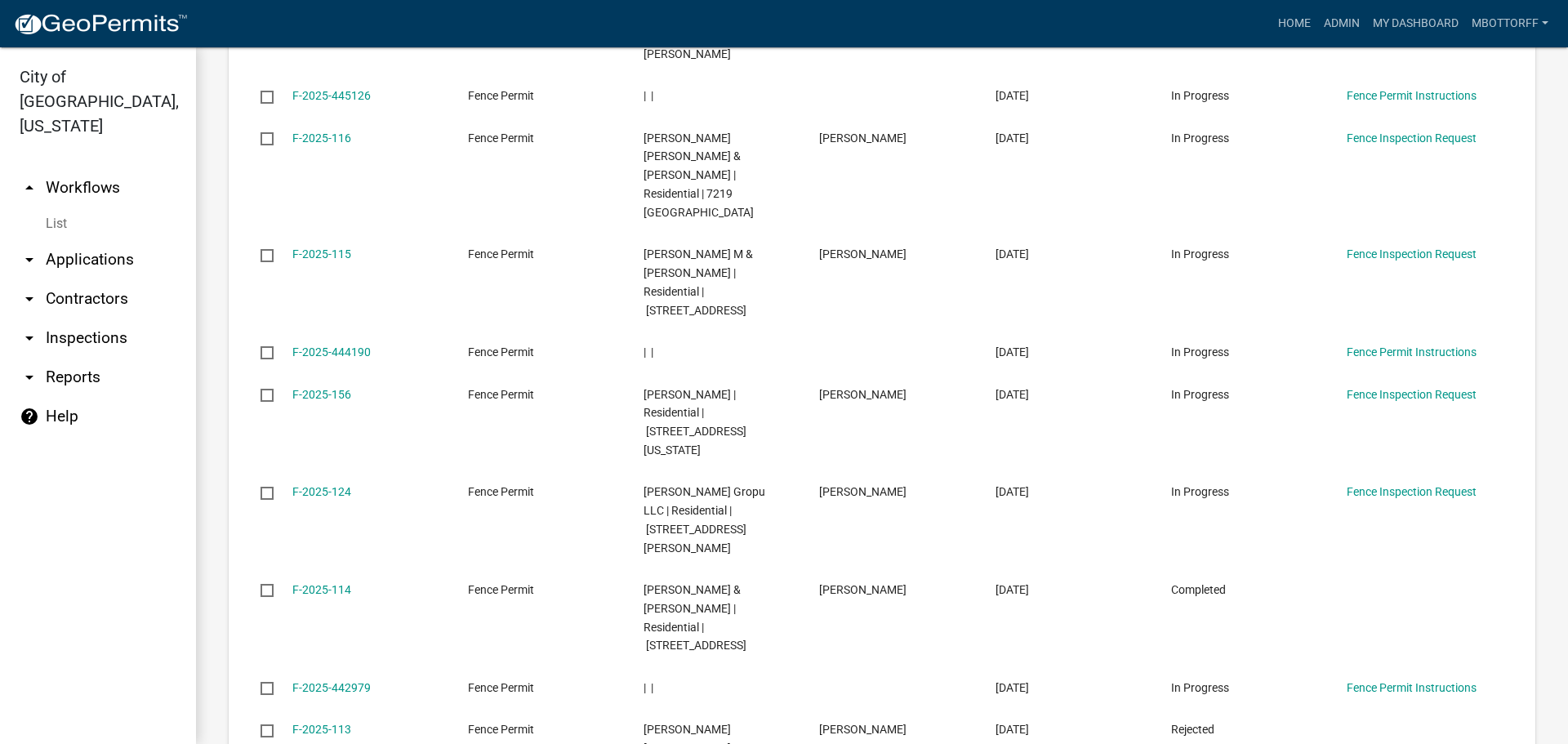
scroll to position [1972, 0]
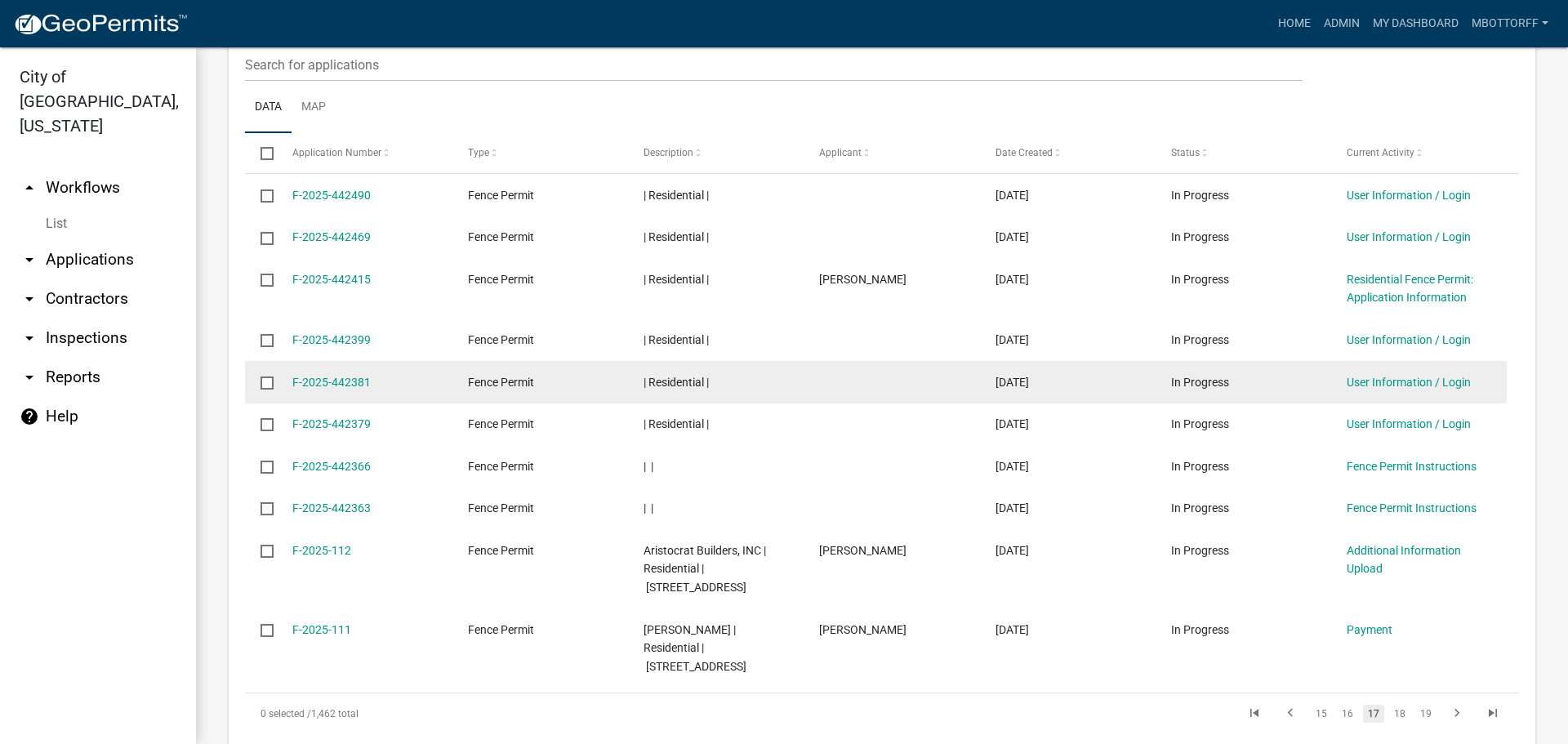
scroll to position [1749, 0]
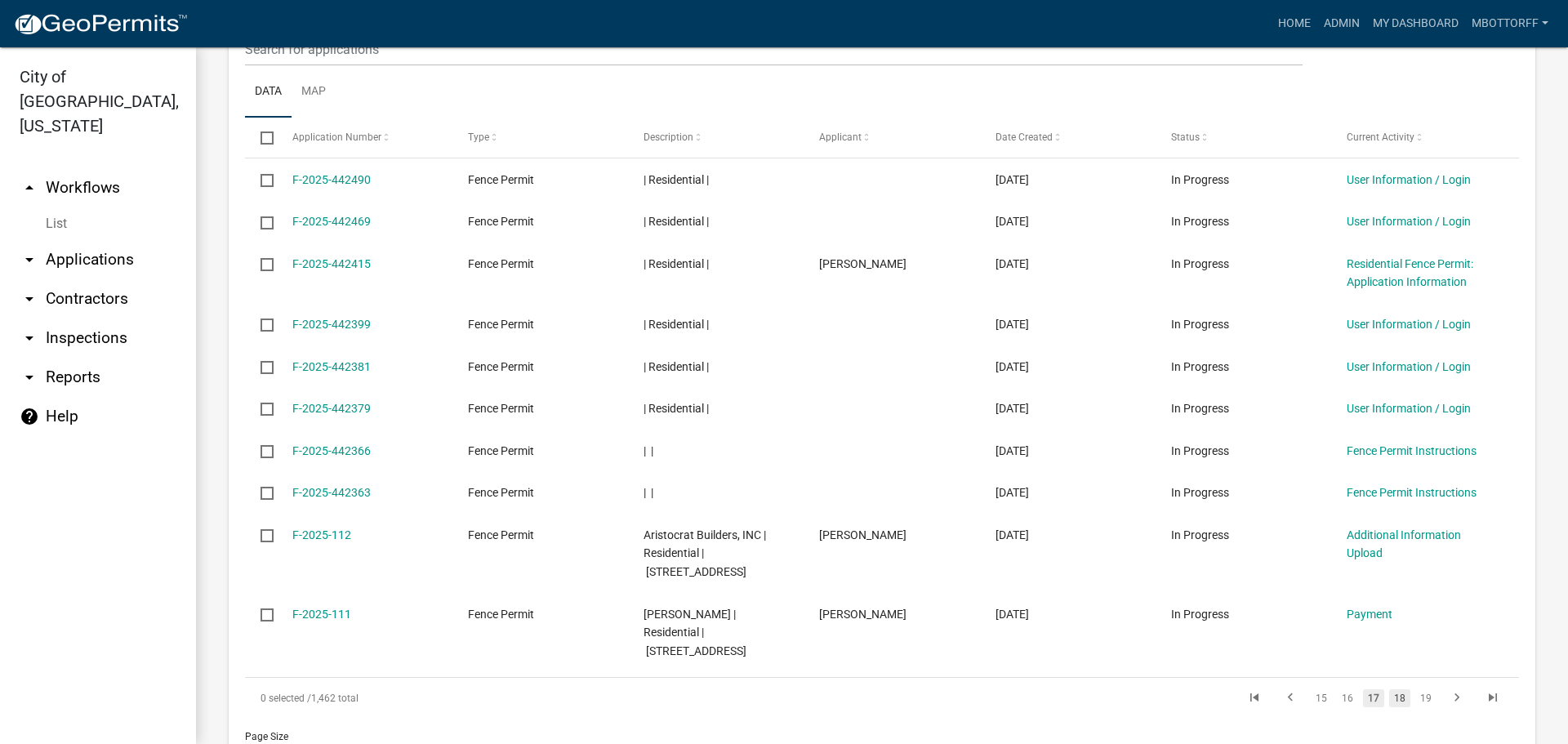
click at [1392, 689] on link "18" at bounding box center [1399, 697] width 21 height 18
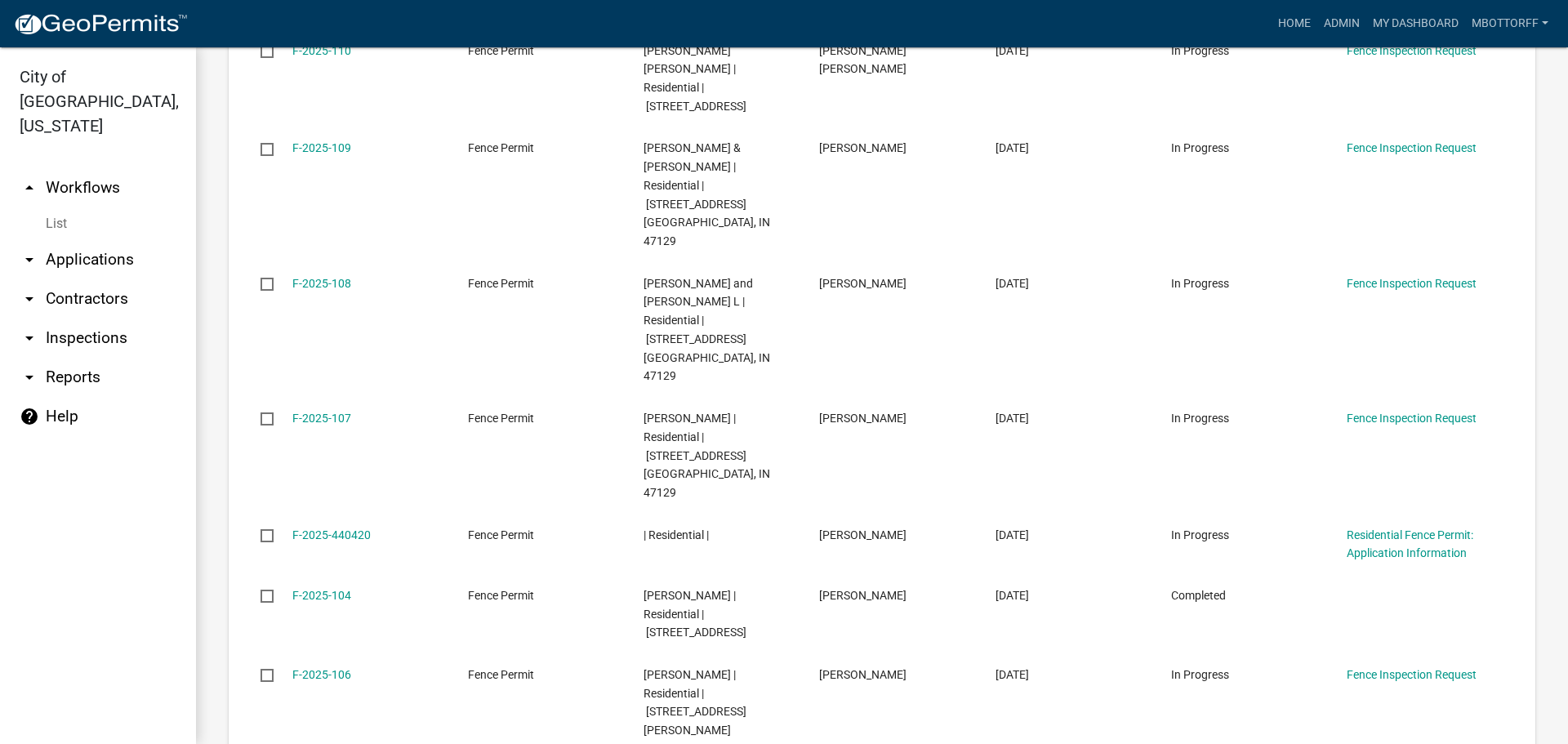
scroll to position [1897, 0]
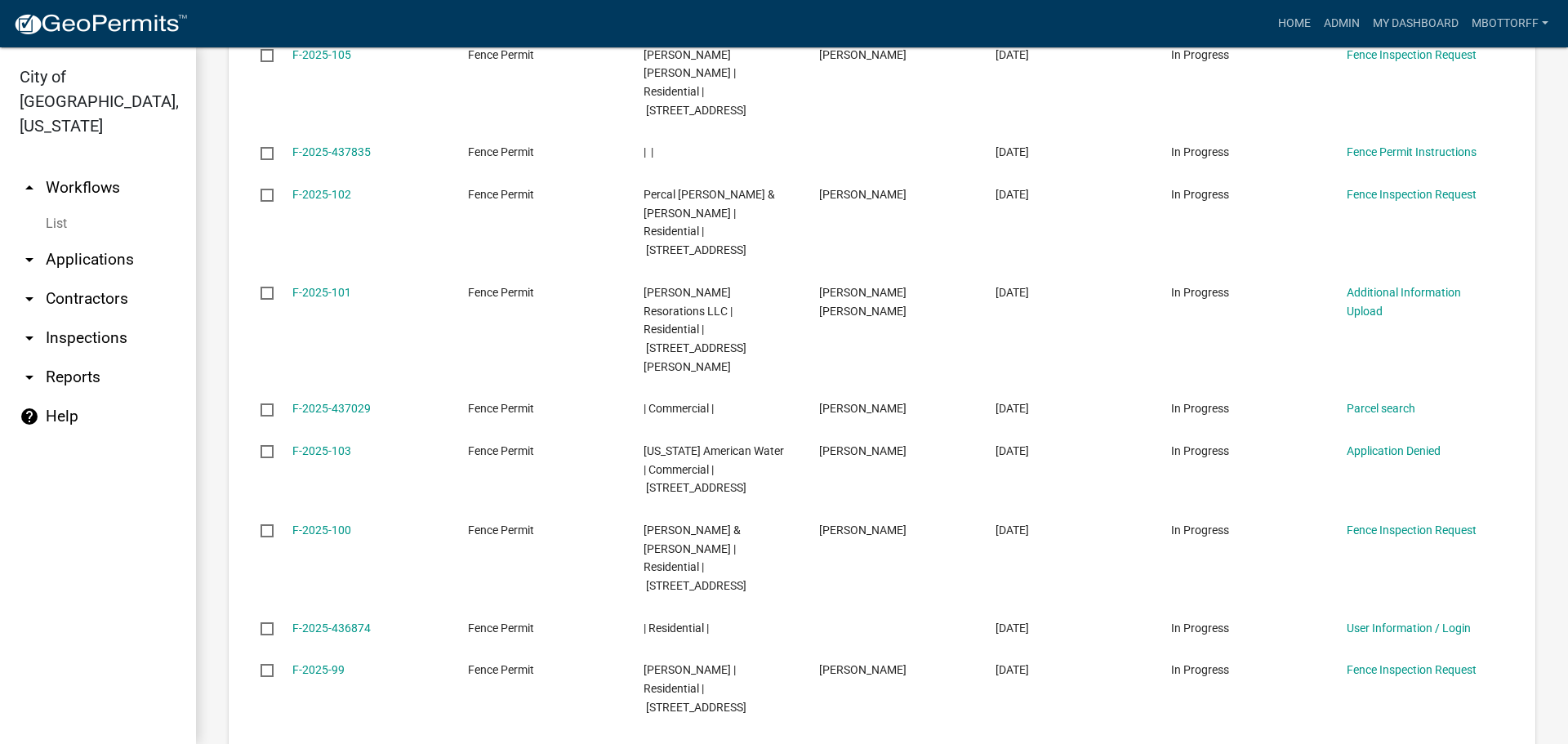
scroll to position [1879, 0]
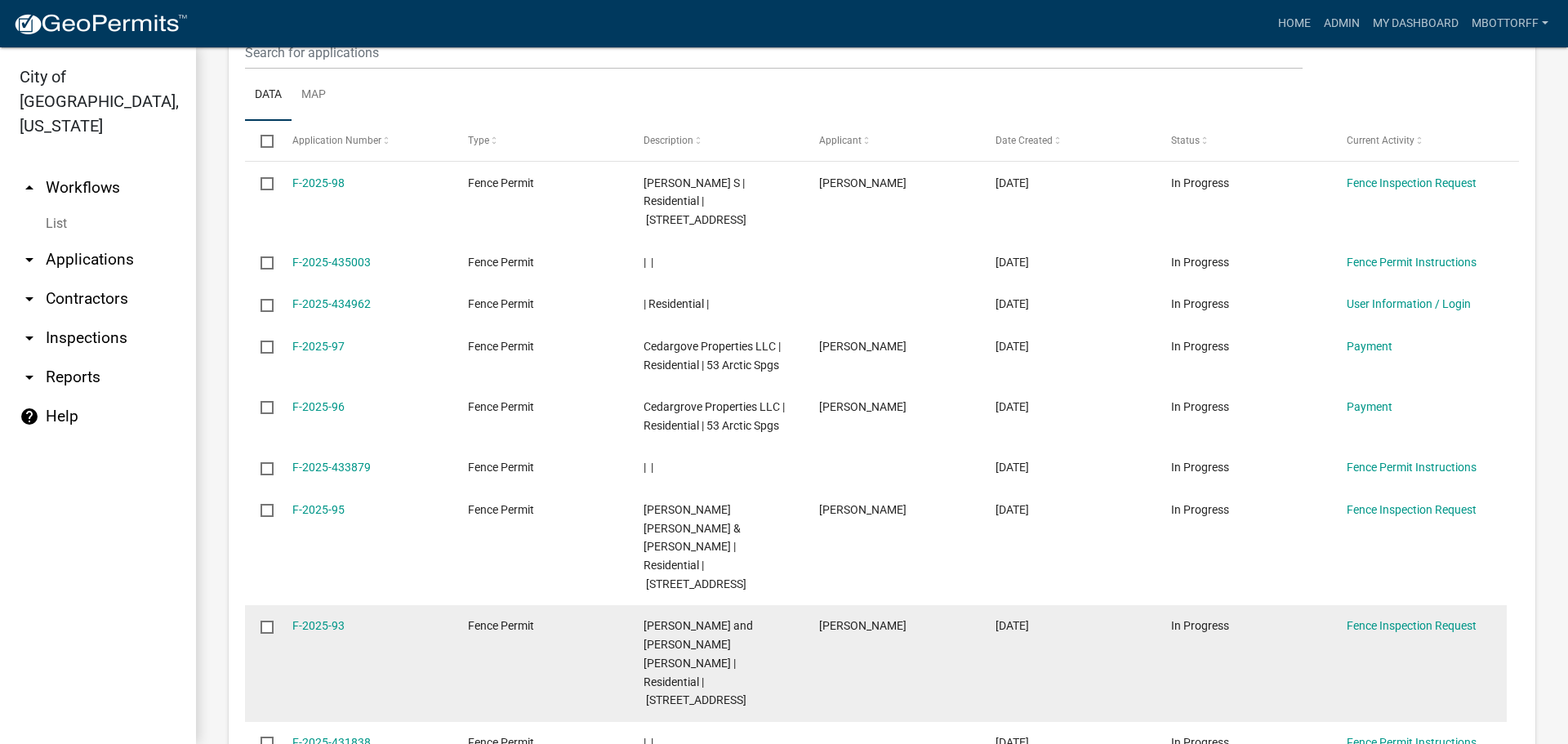
scroll to position [1823, 0]
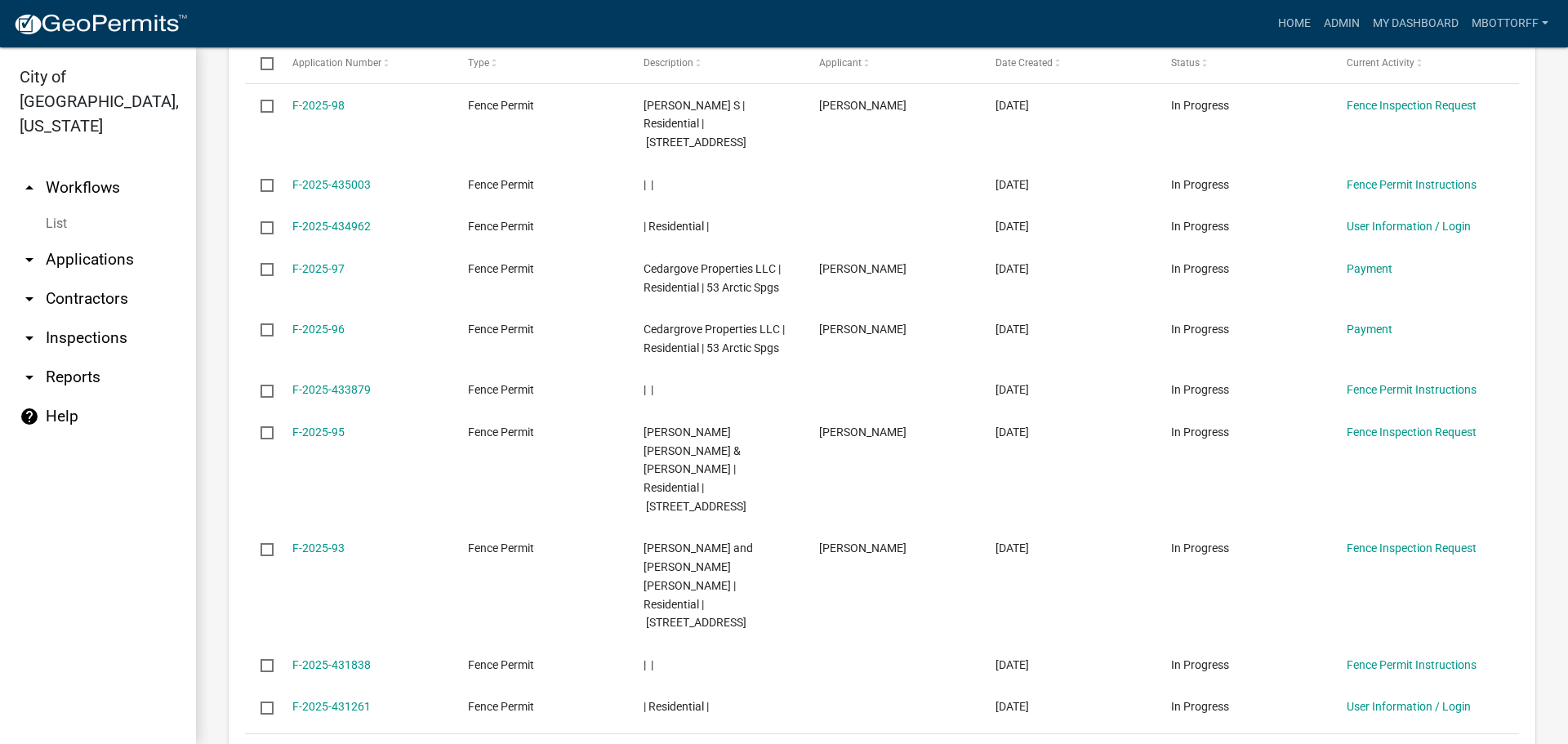
click at [1389, 743] on link "21" at bounding box center [1399, 754] width 21 height 18
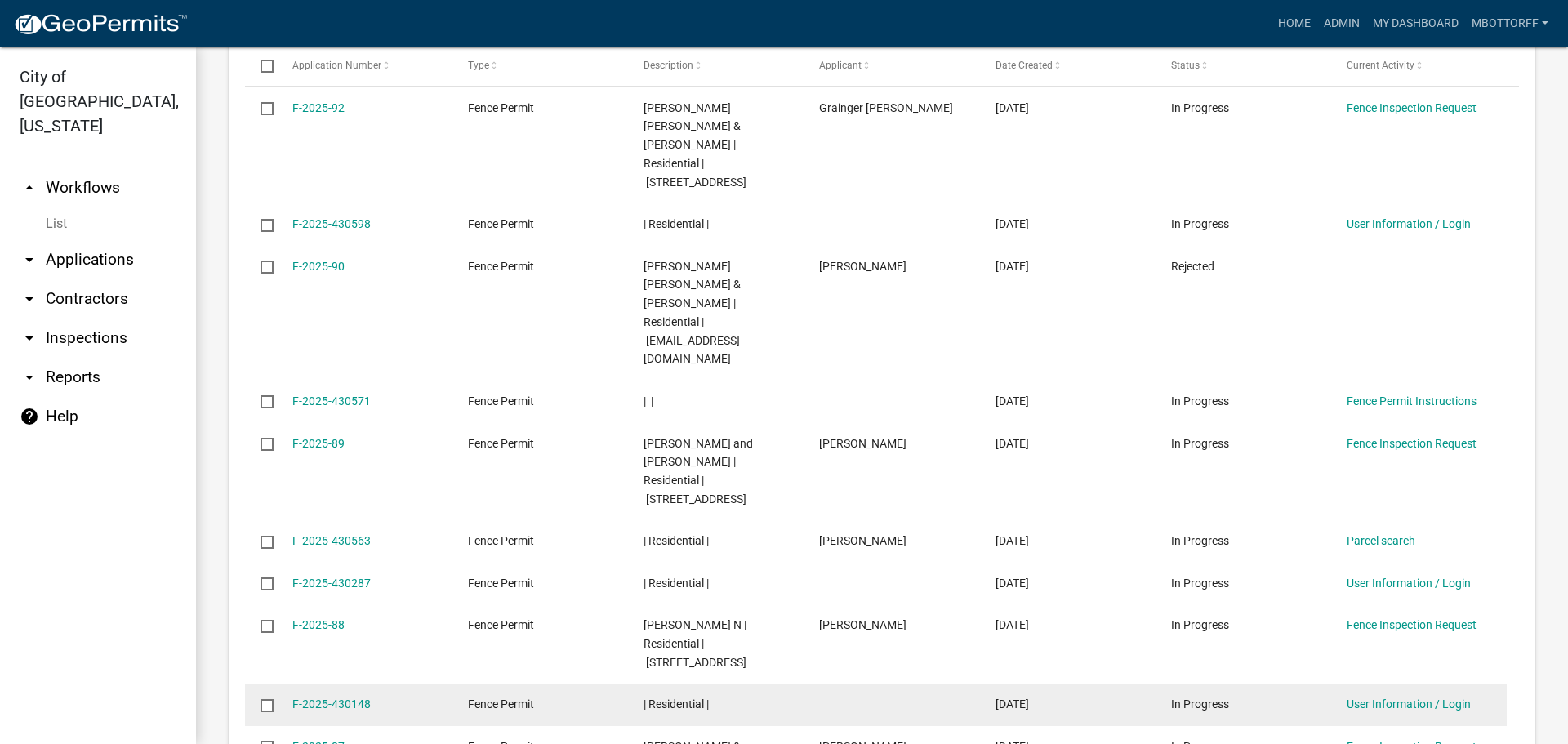
scroll to position [1842, 0]
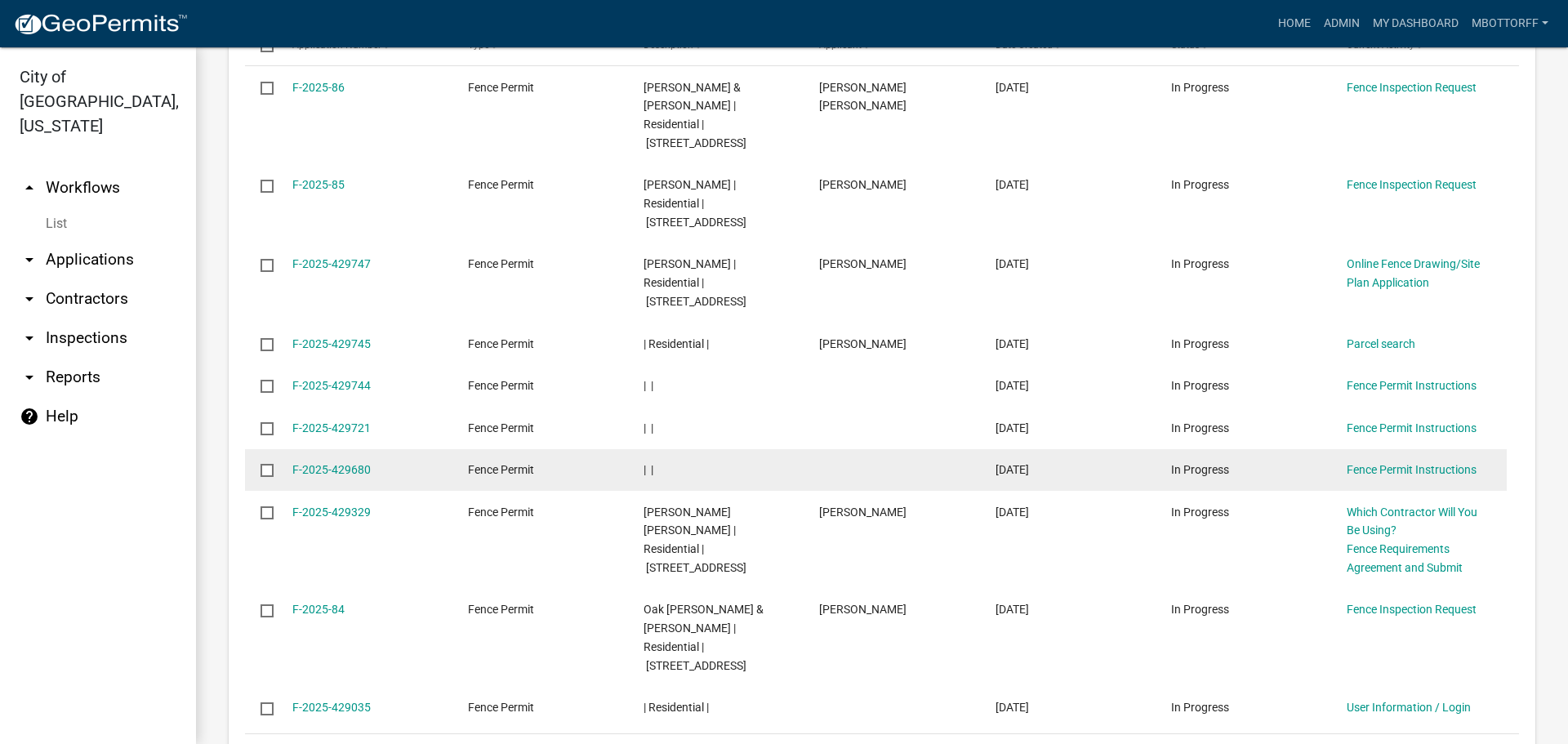
scroll to position [1842, 0]
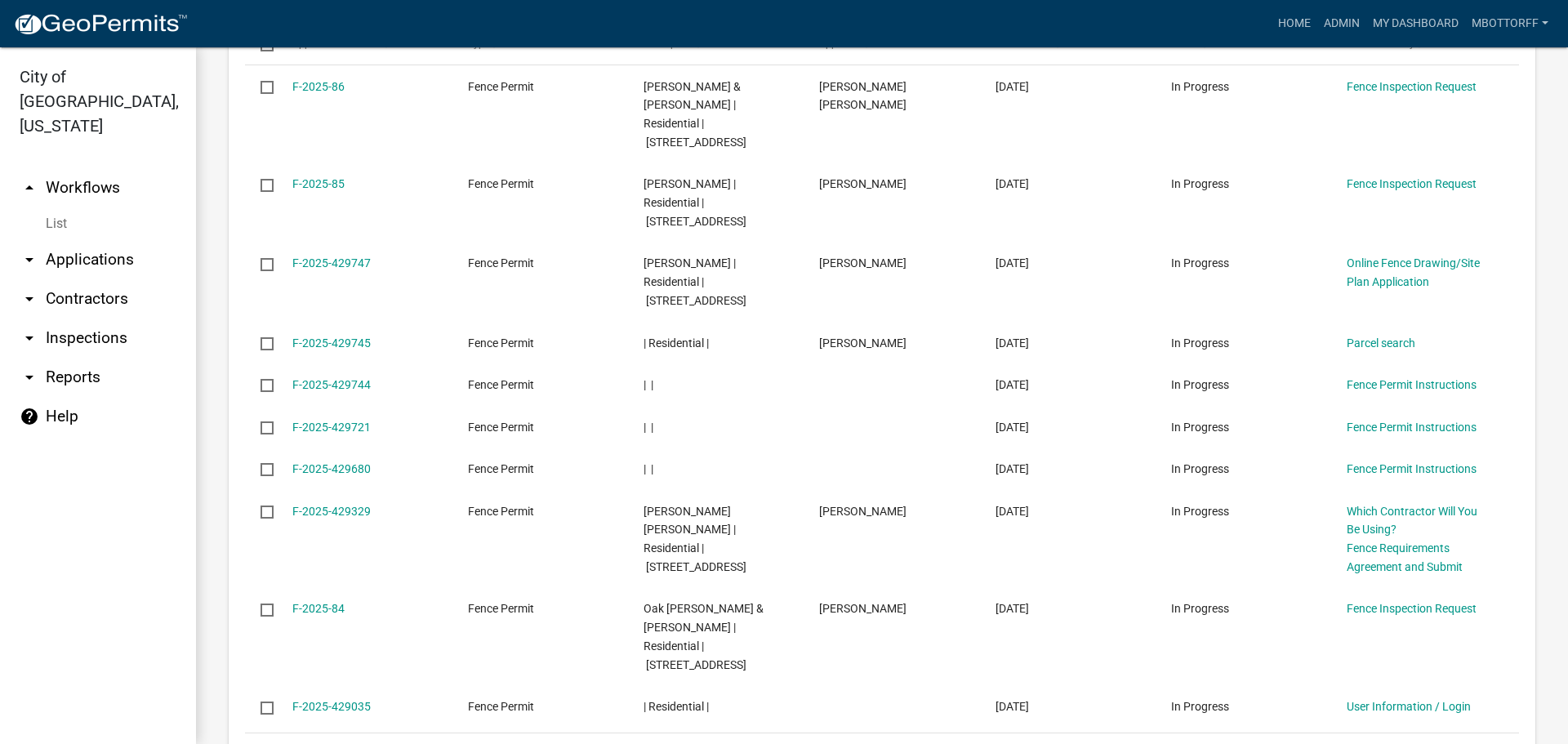
click at [1389, 743] on link "23" at bounding box center [1399, 753] width 21 height 18
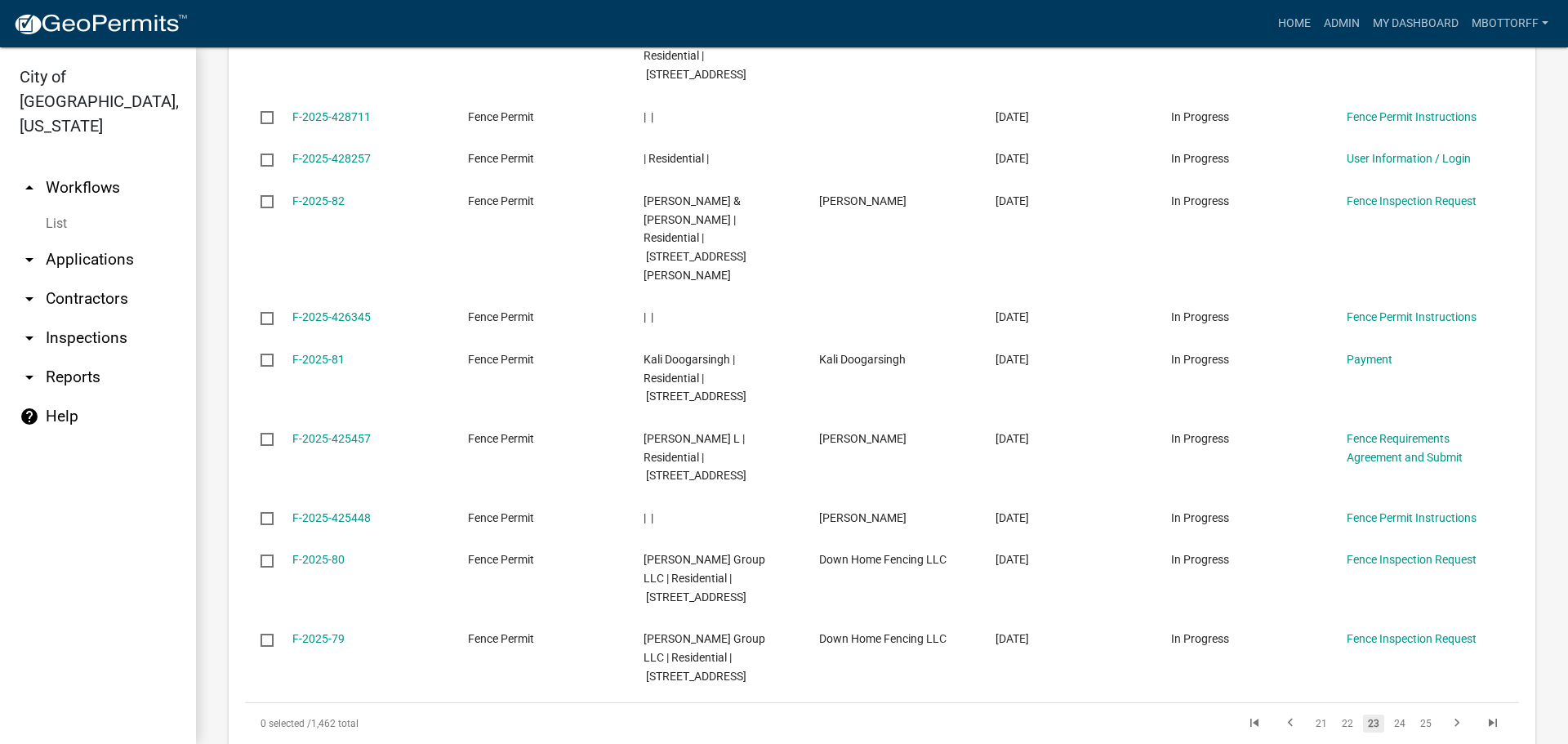
scroll to position [1897, 0]
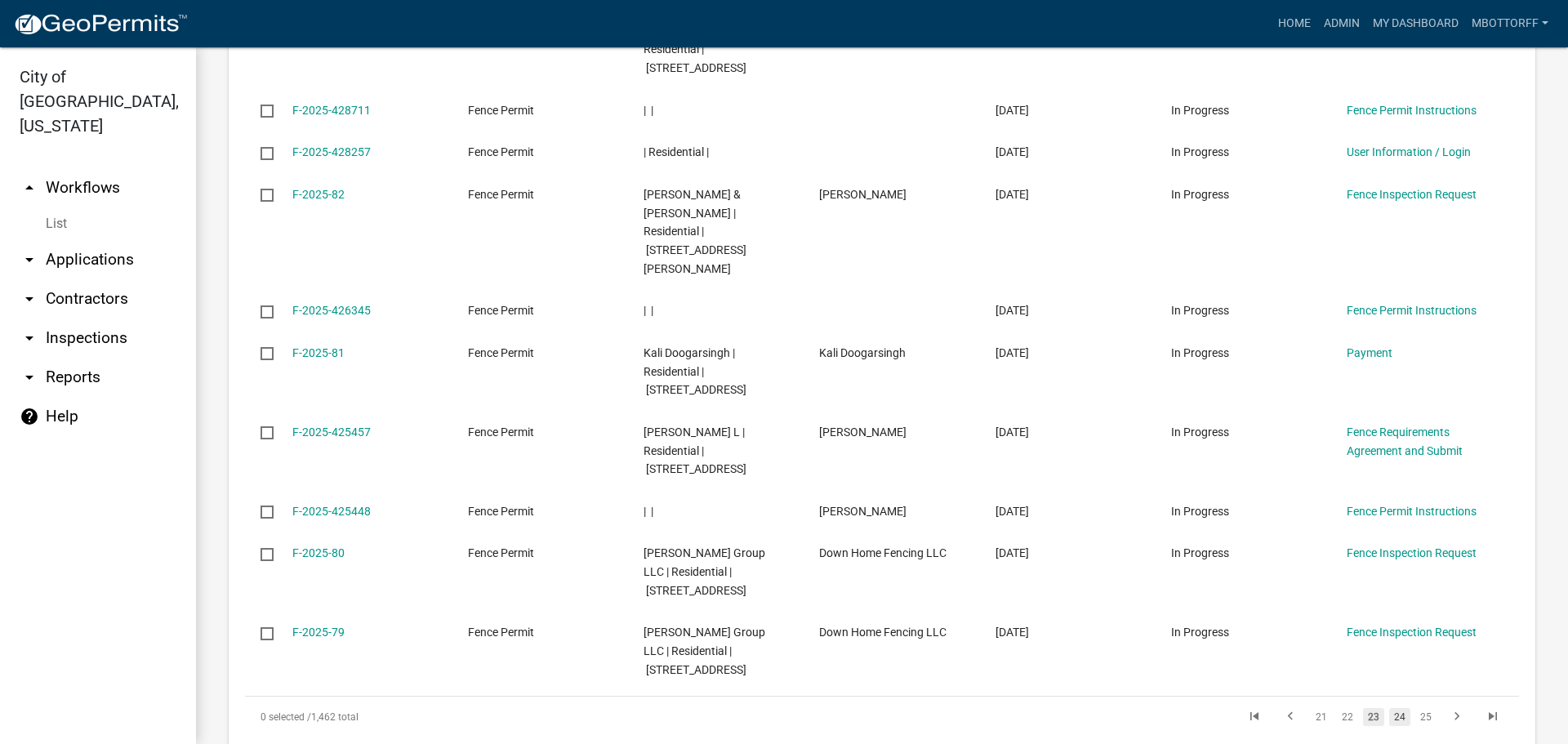
click at [1397, 708] on link "24" at bounding box center [1399, 716] width 21 height 18
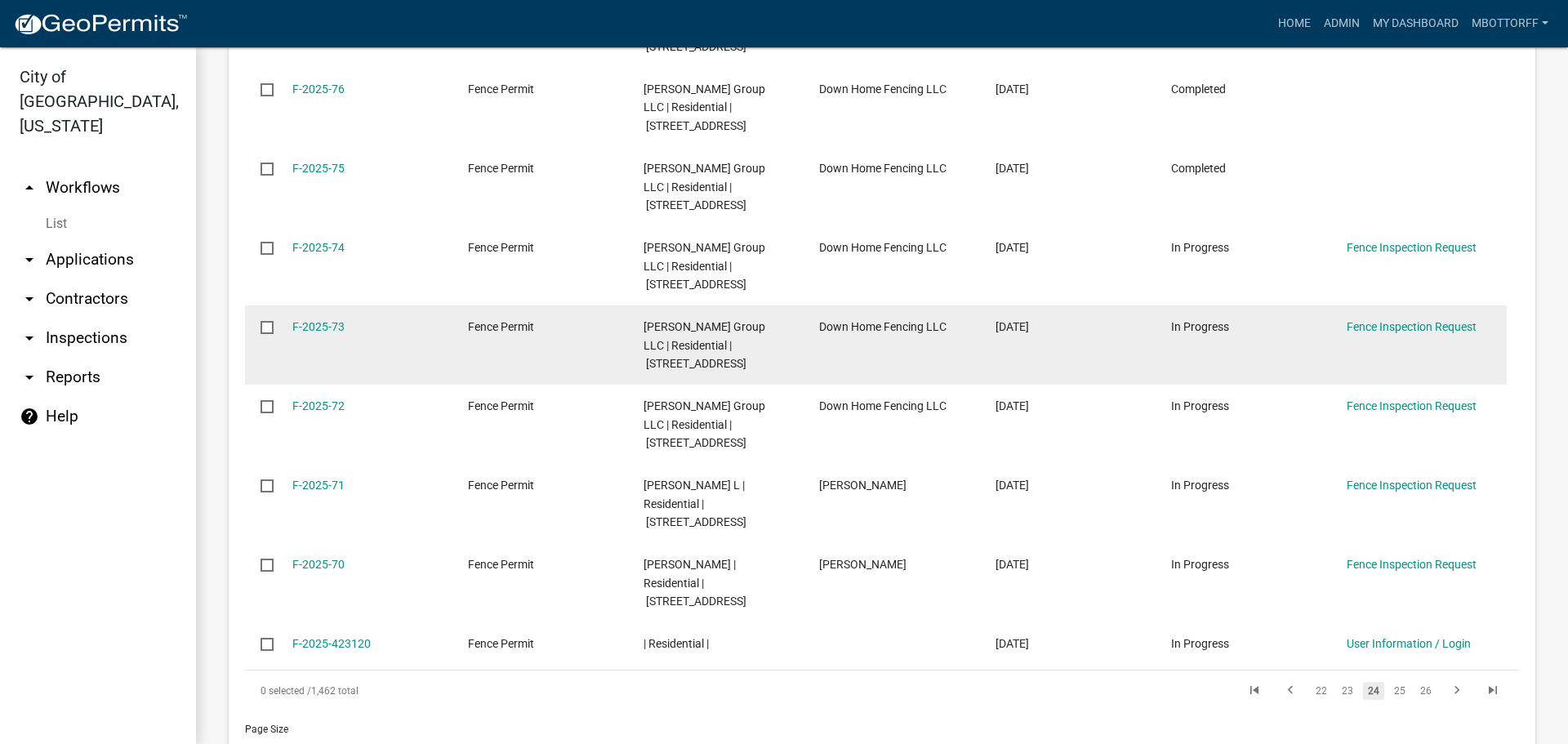
scroll to position [2027, 0]
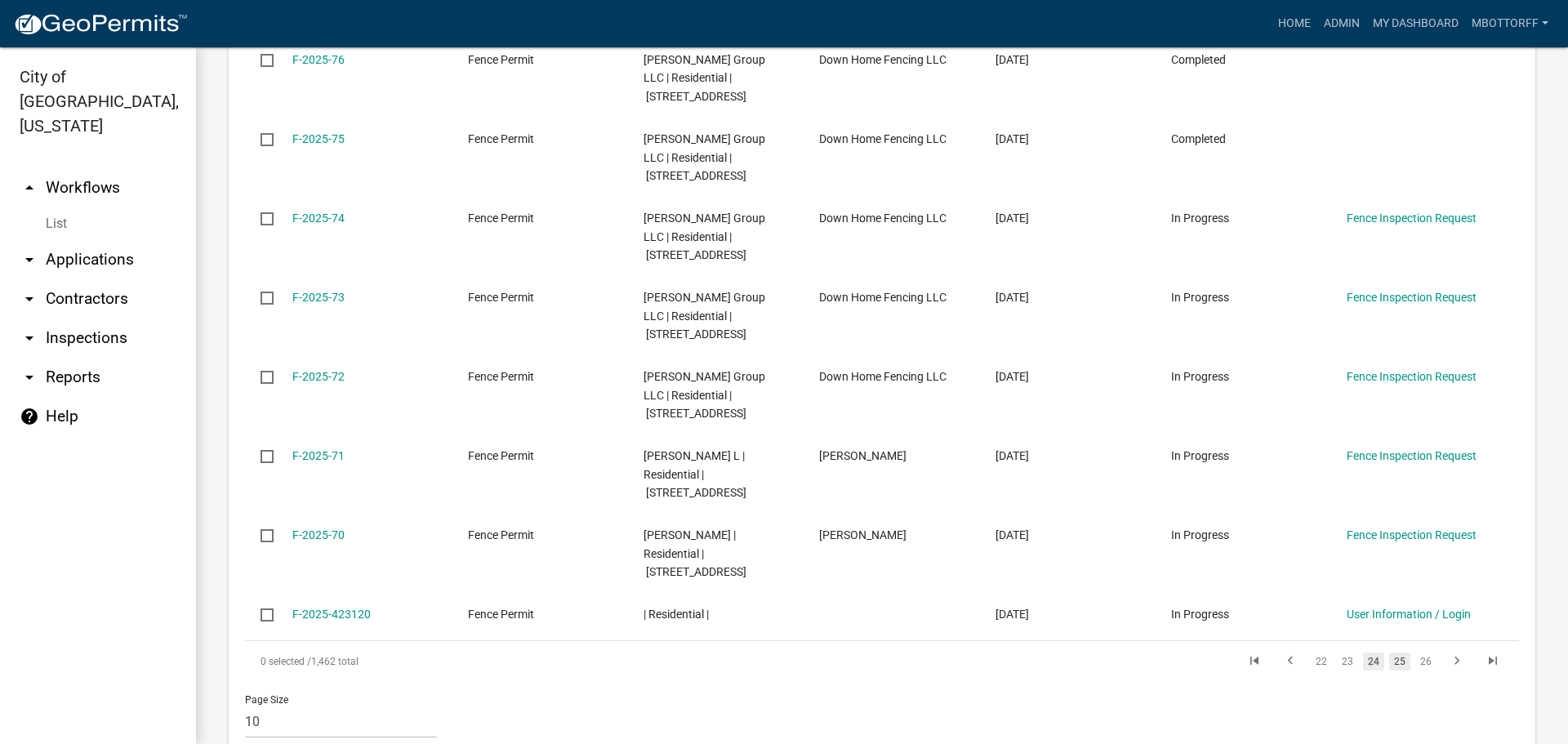
click at [1389, 653] on link "25" at bounding box center [1399, 661] width 21 height 18
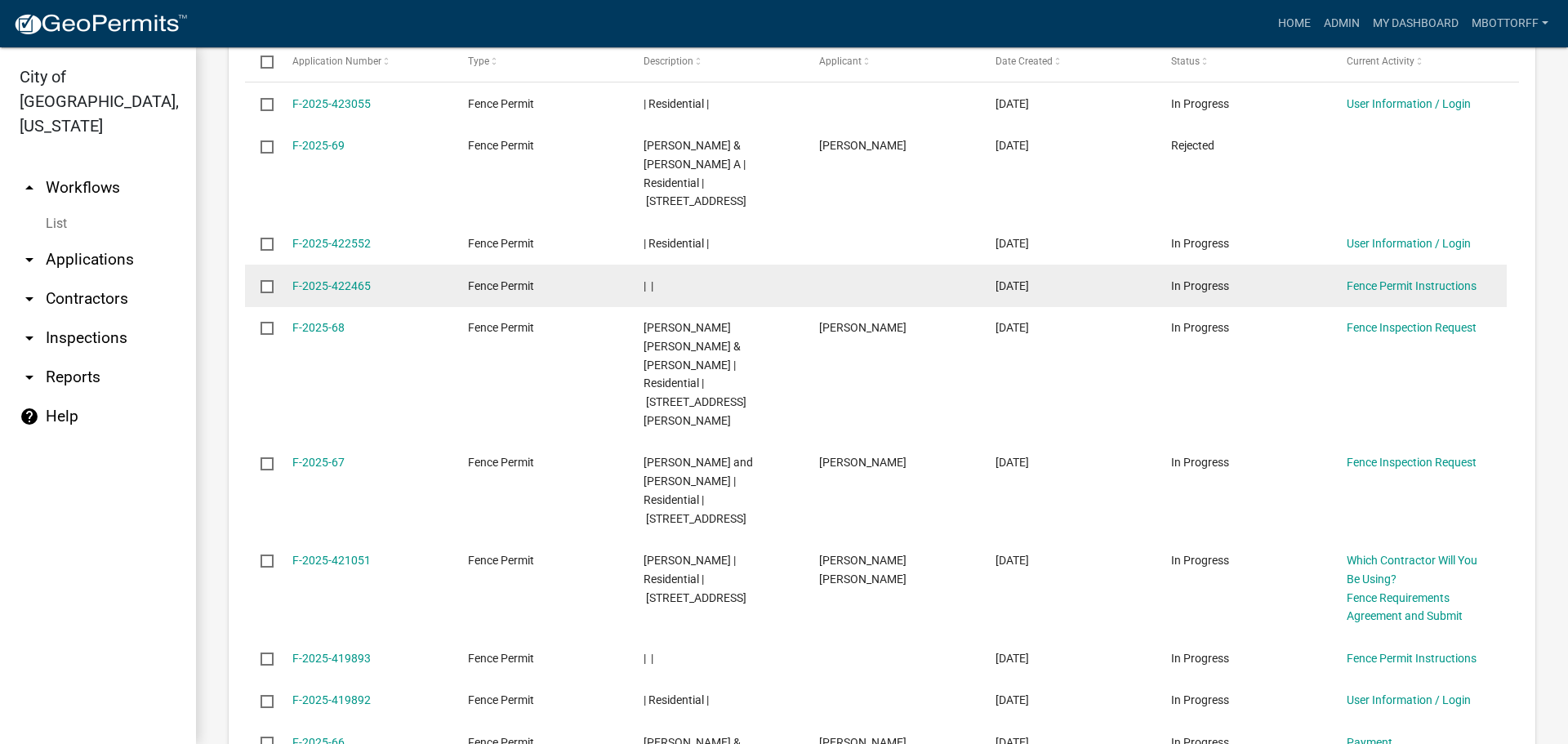
scroll to position [1860, 0]
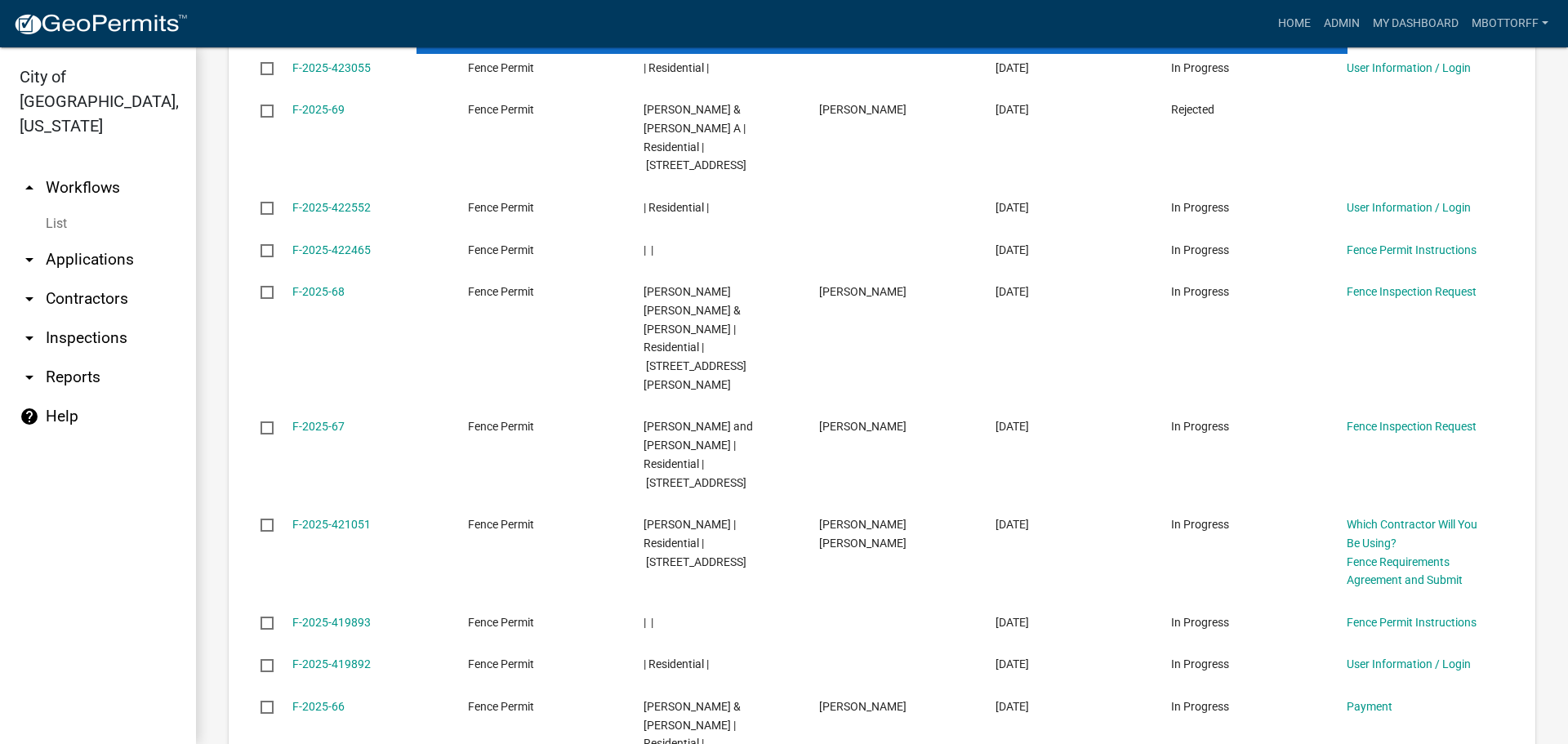
scroll to position [1897, 0]
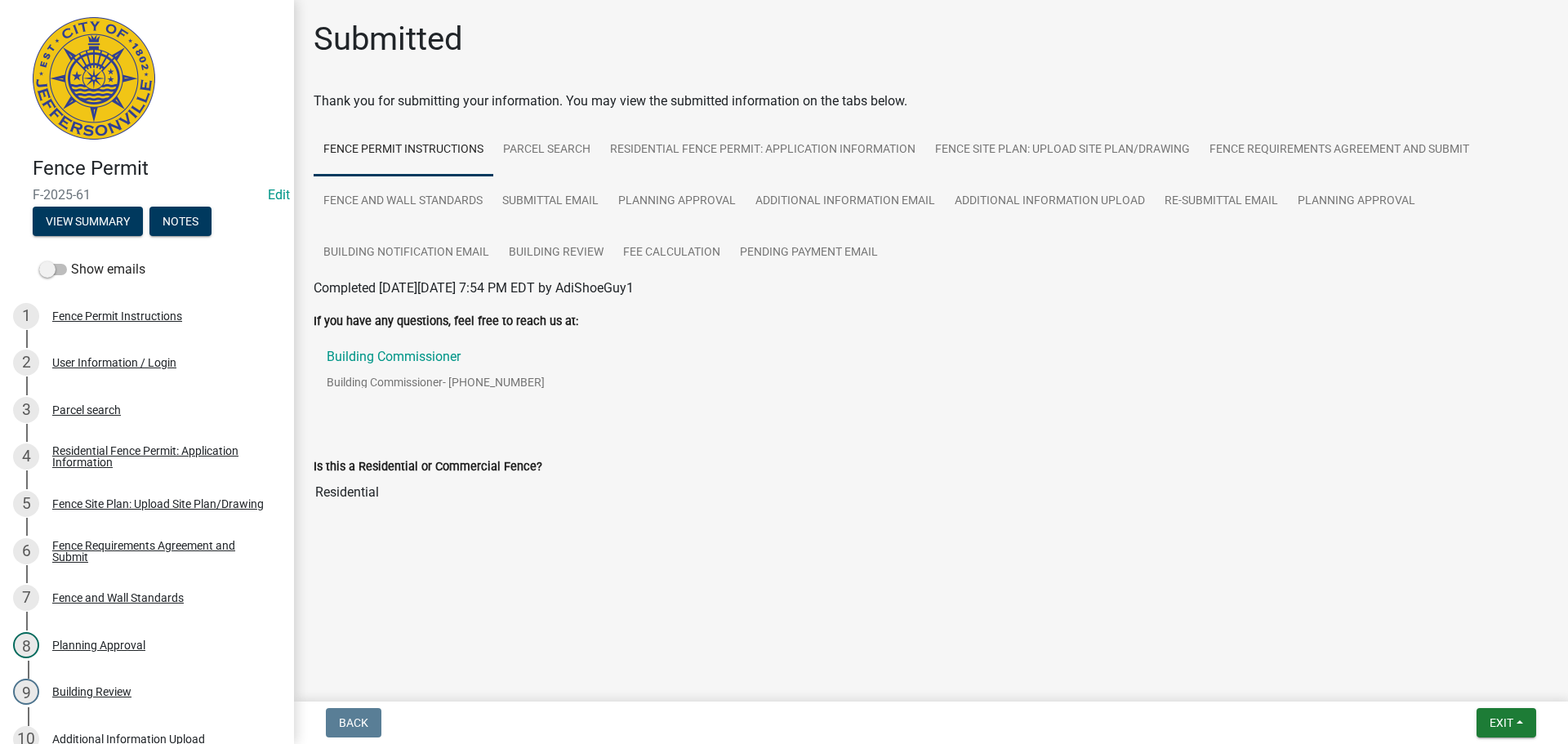
scroll to position [500, 0]
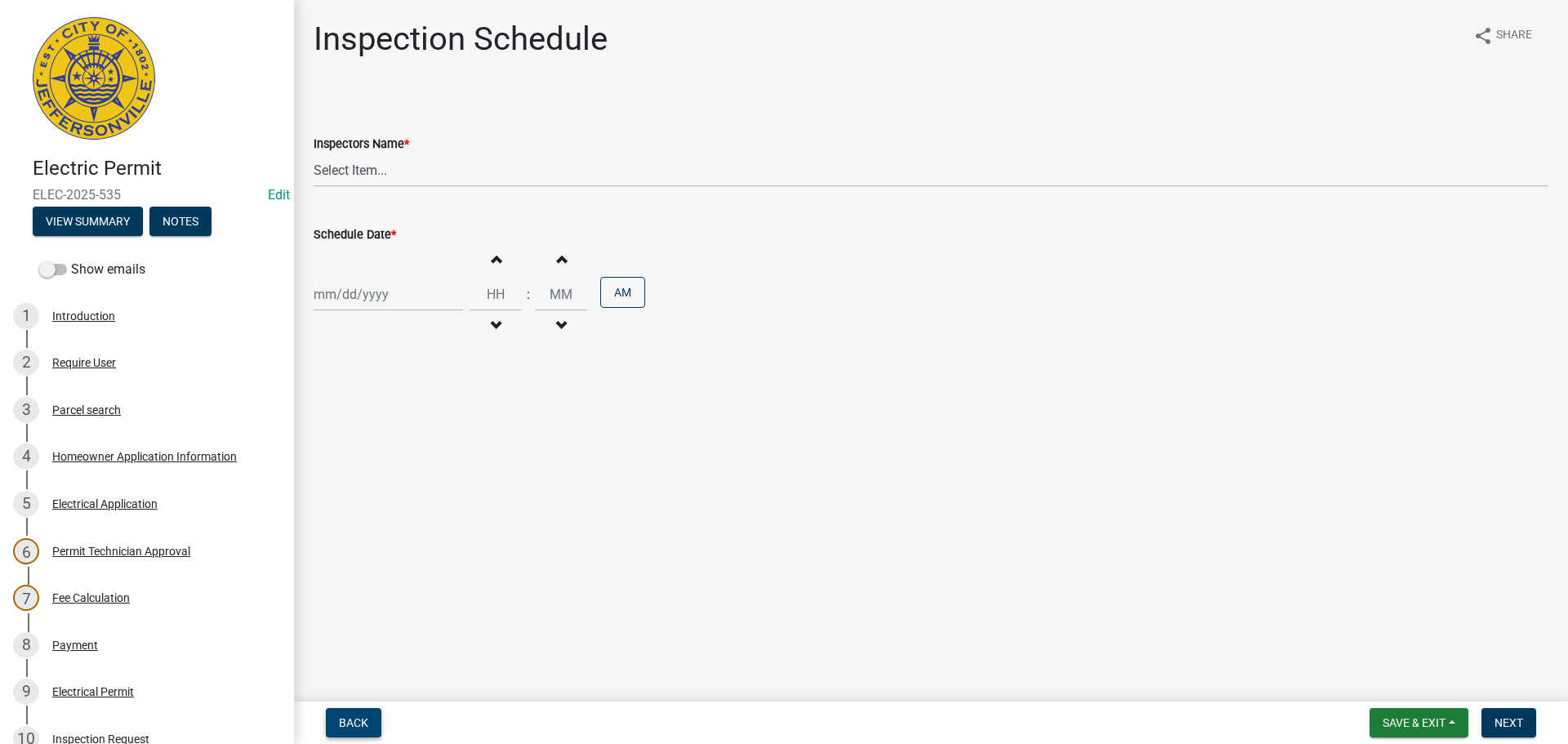
drag, startPoint x: 346, startPoint y: 726, endPoint x: 356, endPoint y: 718, distance: 12.8
click at [346, 726] on span "Back" at bounding box center [354, 723] width 30 height 13
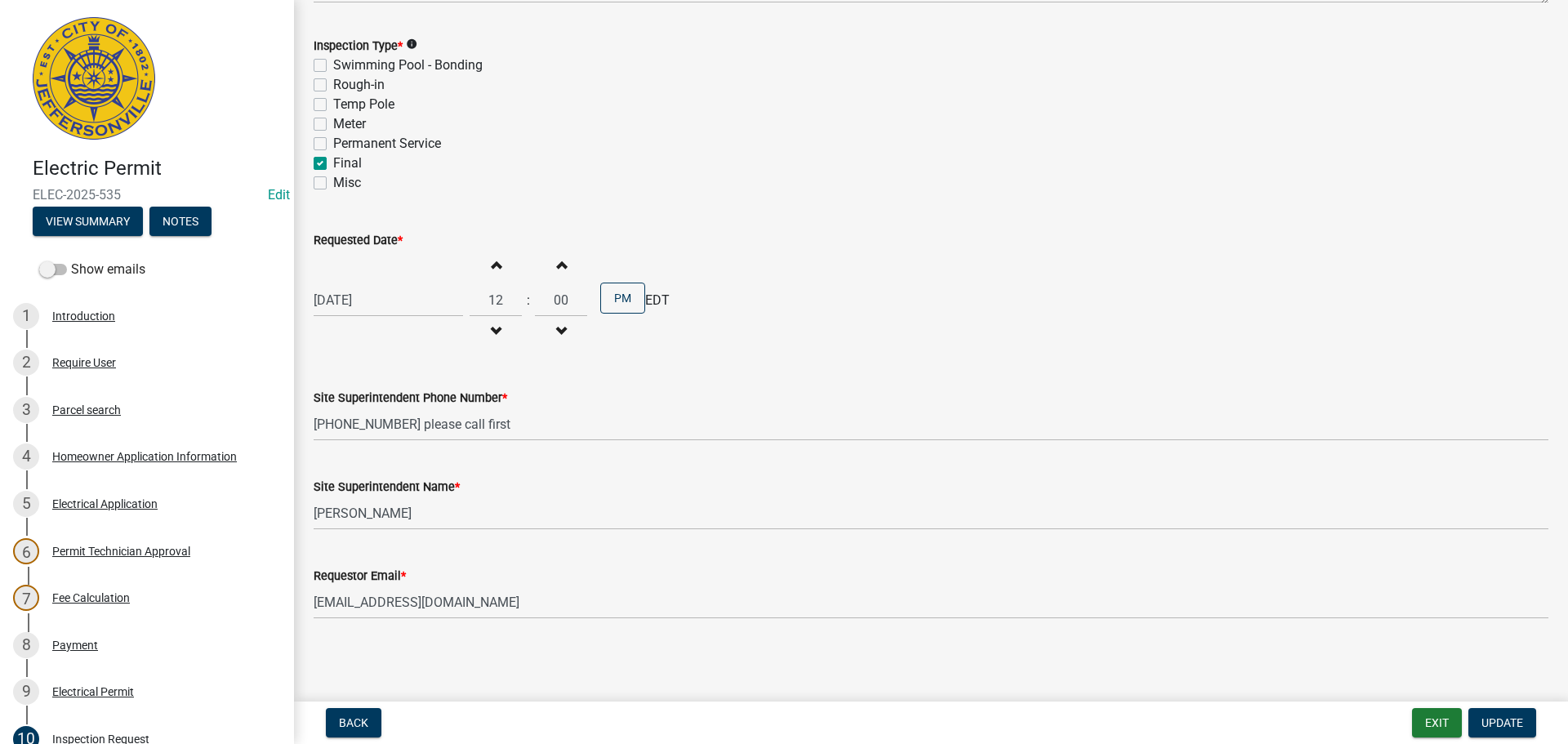
scroll to position [208, 0]
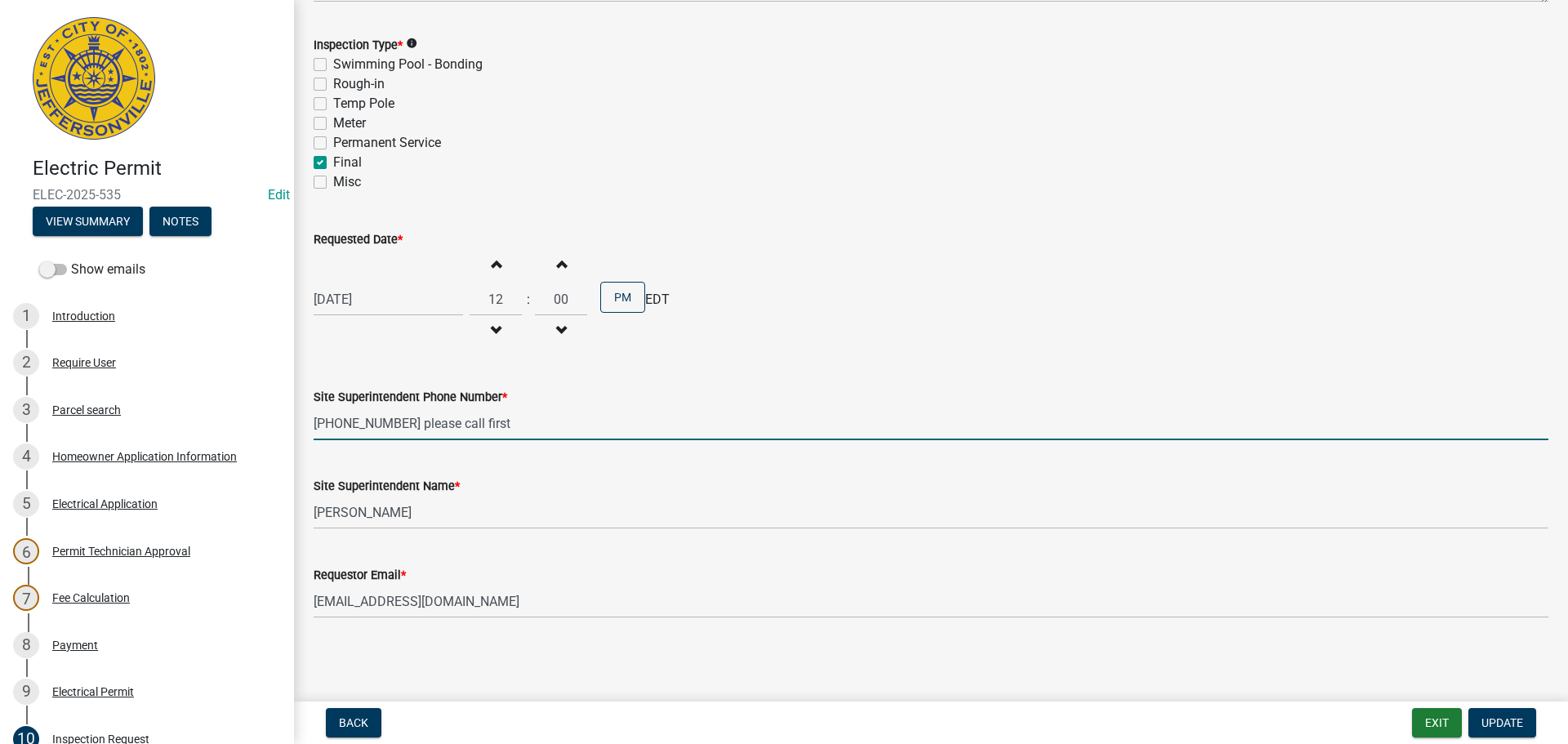
drag, startPoint x: 490, startPoint y: 428, endPoint x: 307, endPoint y: 437, distance: 183.2
click at [307, 437] on div "Site Superintendent Phone Number * [PHONE_NUMBER] please call first" at bounding box center [932, 402] width 1260 height 76
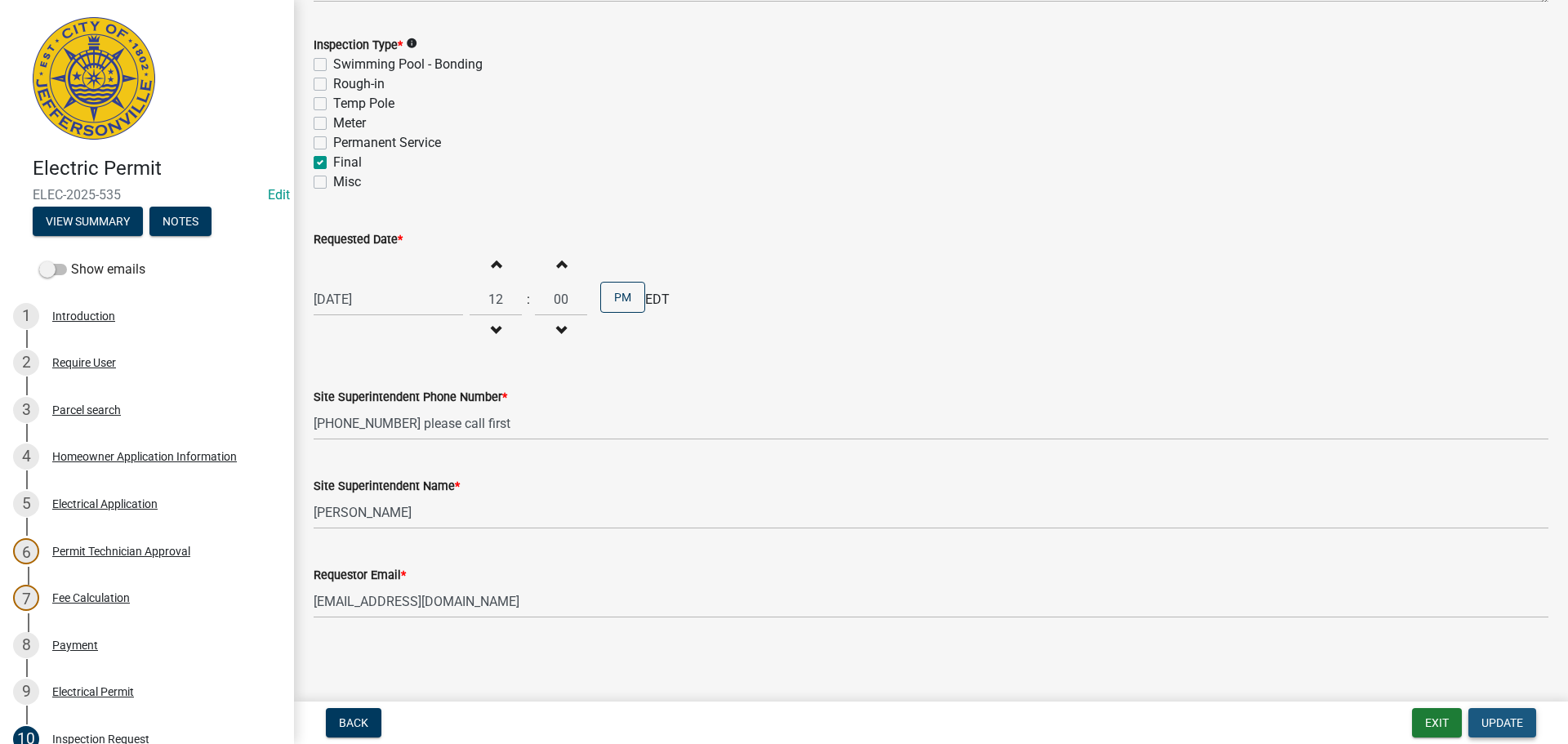
click at [1517, 720] on span "Update" at bounding box center [1502, 723] width 42 height 13
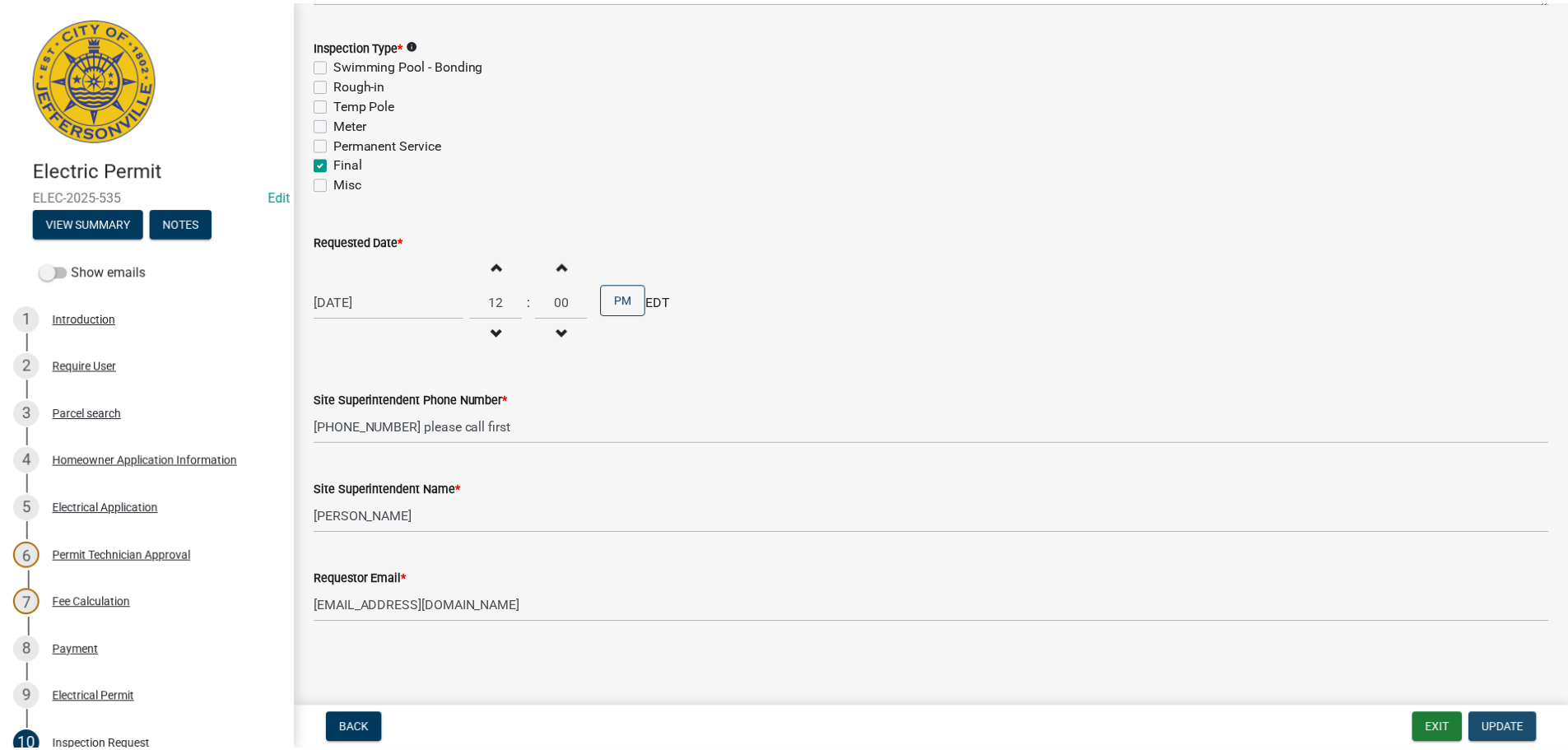
scroll to position [0, 0]
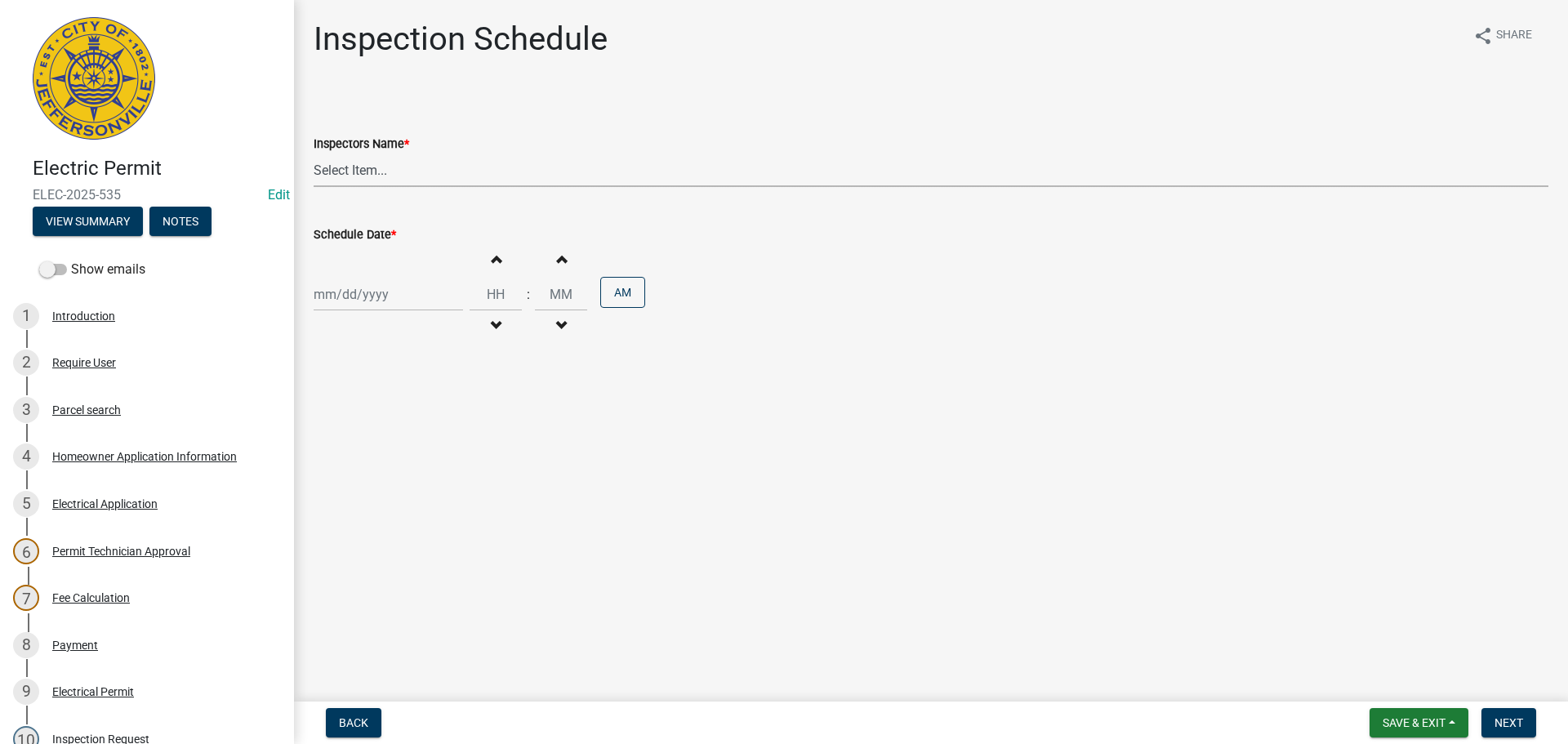
click at [335, 168] on select "Select Item... jramsey (Jeremy Ramsey) MaryFrey (Mary Frey) mkruer (Mike Kruer)…" at bounding box center [931, 170] width 1235 height 33
select select "36a8b8f0-2ef8-43e9-ae06-718f51af8d36"
click at [314, 153] on select "Select Item... jramsey (Jeremy Ramsey) MaryFrey (Mary Frey) mkruer (Mike Kruer)…" at bounding box center [931, 170] width 1235 height 33
select select "10"
select select "2025"
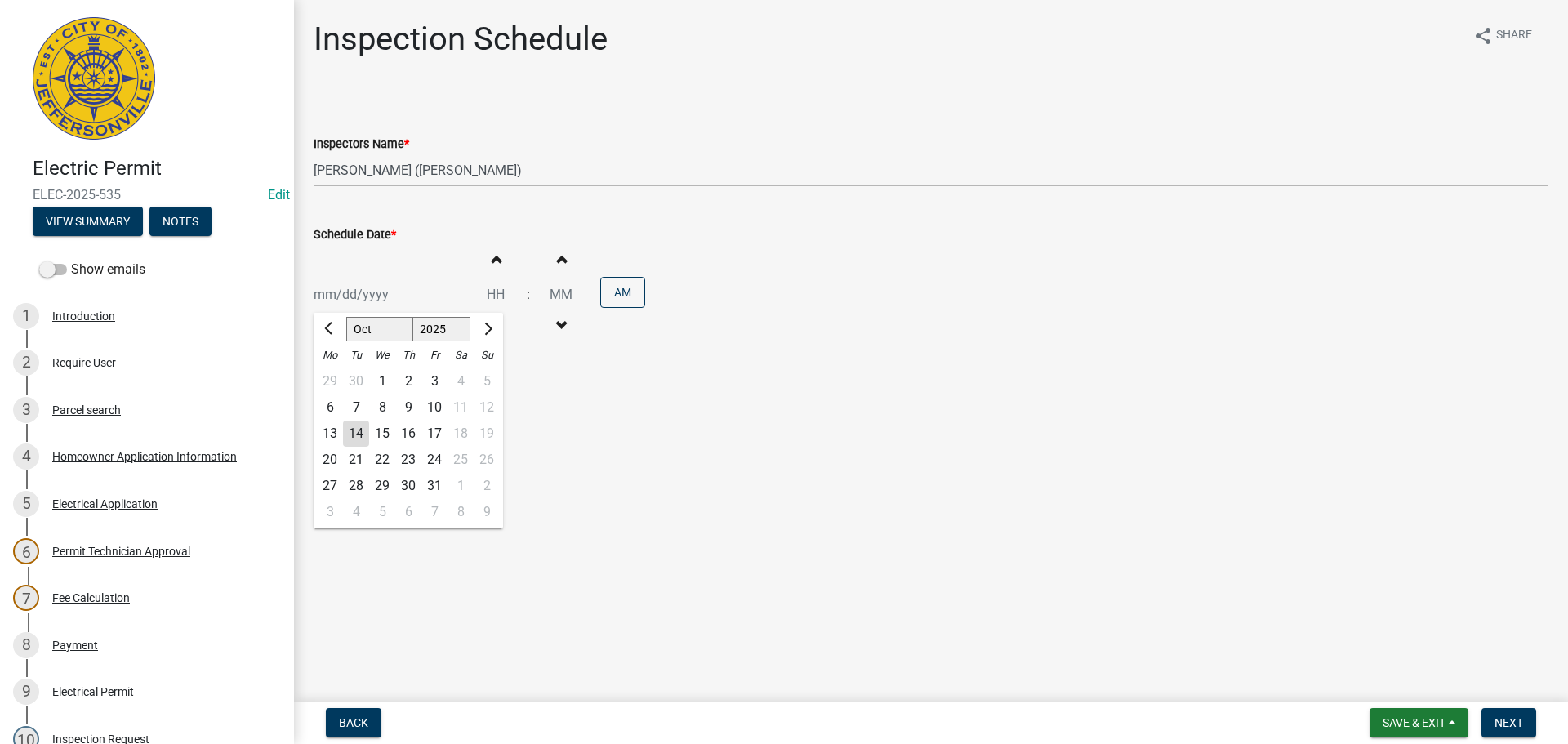
click at [341, 292] on div "Jan Feb Mar Apr May Jun Jul Aug Sep Oct Nov Dec 1525 1526 1527 1528 1529 1530 1…" at bounding box center [388, 294] width 149 height 33
click at [382, 435] on div "15" at bounding box center [382, 433] width 26 height 26
type input "10/15/2025"
click at [1514, 722] on span "Next" at bounding box center [1509, 723] width 29 height 13
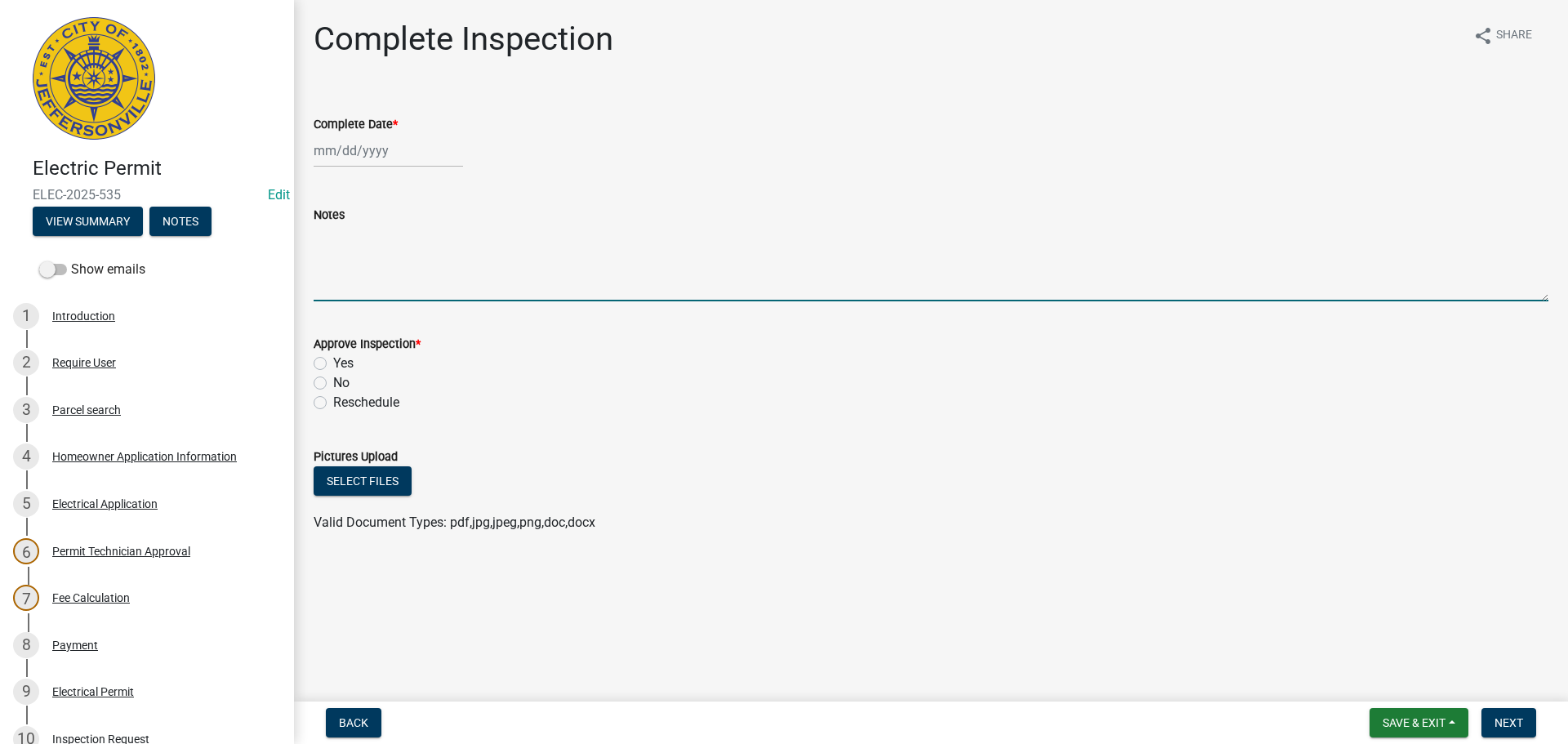
click at [345, 247] on textarea "Notes" at bounding box center [931, 263] width 1235 height 77
paste textarea "5025440419 please call first"
click at [315, 237] on textarea "5025440419 please call first" at bounding box center [931, 263] width 1235 height 77
type textarea "David Wooten 5025440419 please call first"
click at [1420, 721] on span "Save & Exit" at bounding box center [1414, 723] width 63 height 13
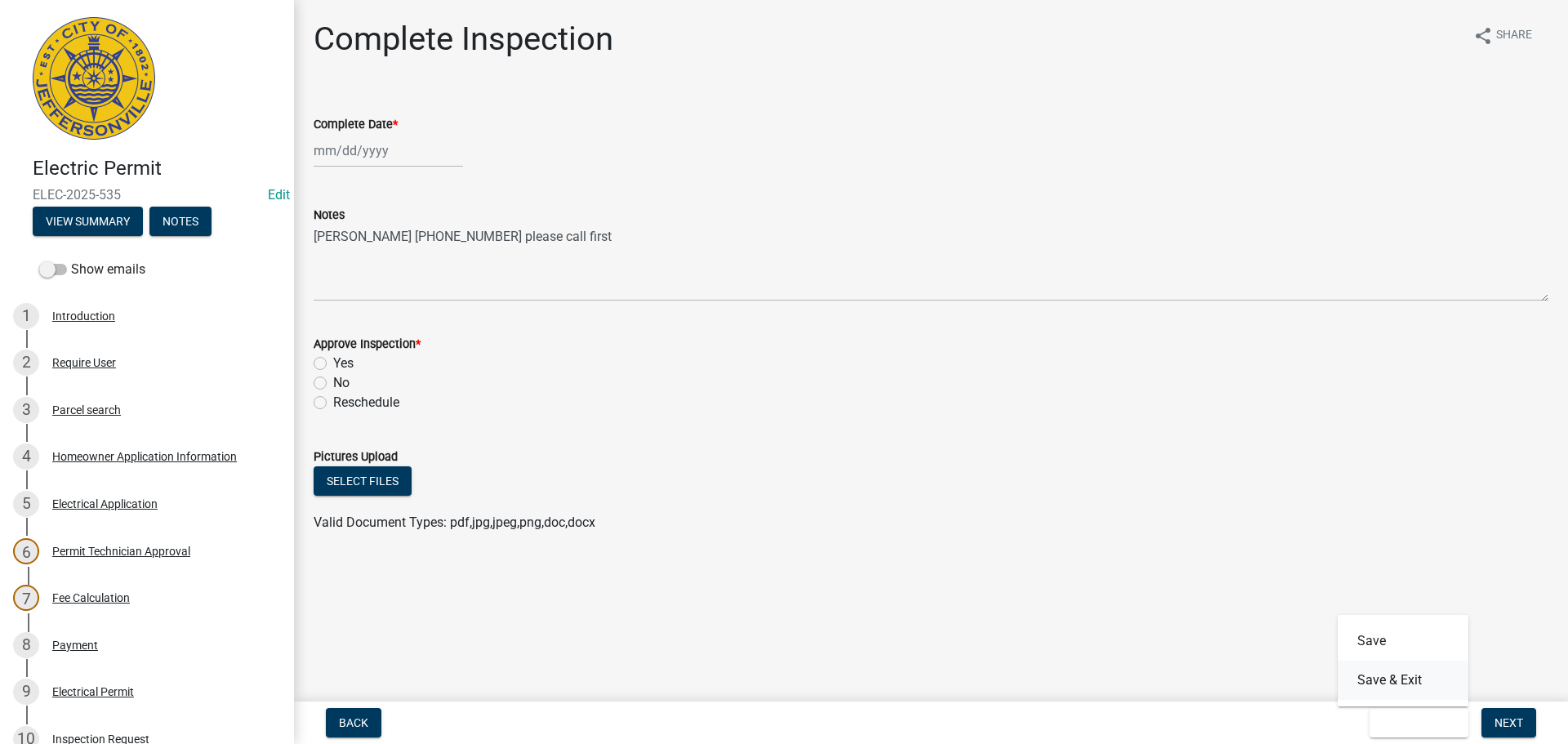
click at [1403, 688] on button "Save & Exit" at bounding box center [1404, 679] width 131 height 40
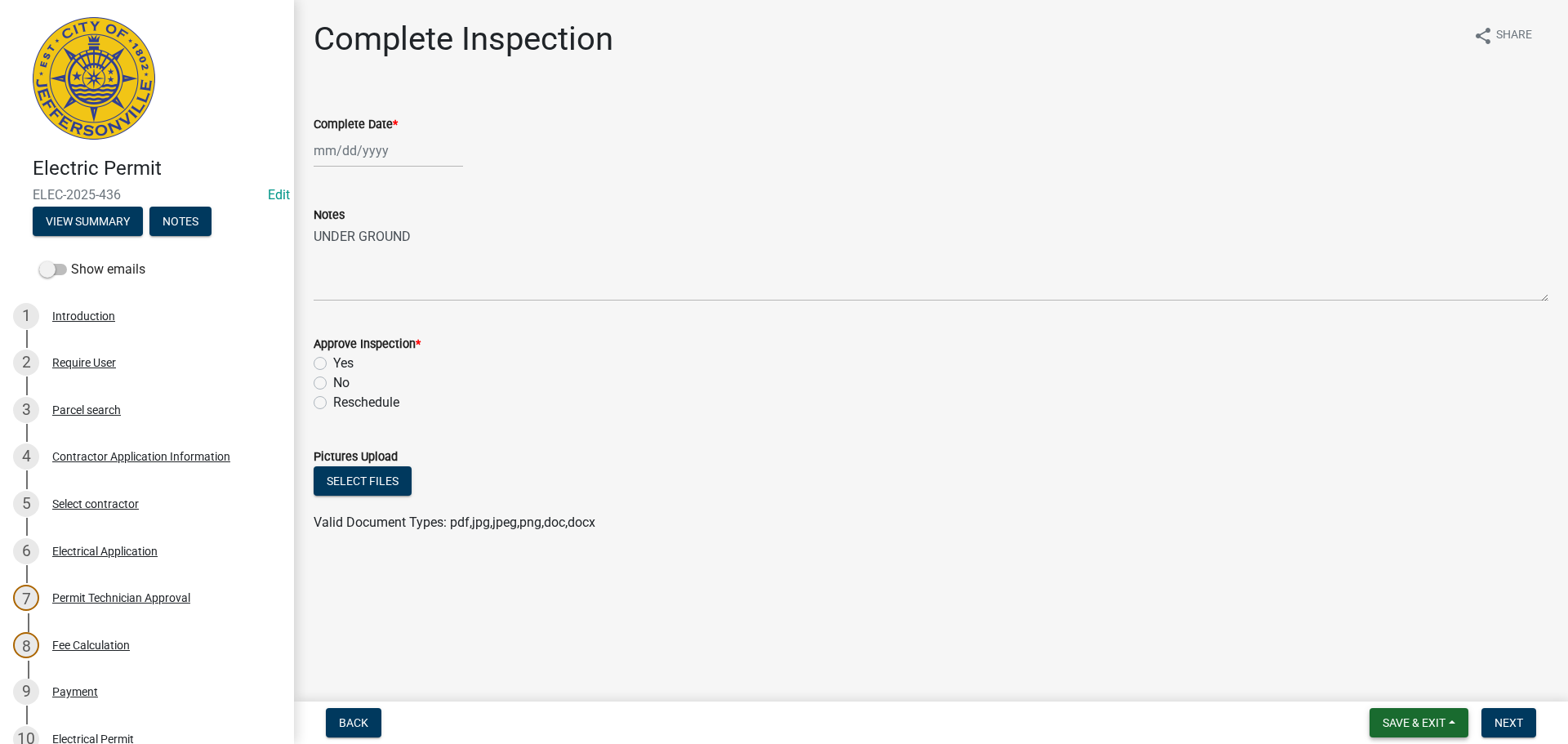
drag, startPoint x: 1439, startPoint y: 722, endPoint x: 1424, endPoint y: 708, distance: 20.5
click at [1438, 719] on span "Save & Exit" at bounding box center [1414, 723] width 63 height 13
drag, startPoint x: 1414, startPoint y: 682, endPoint x: 1336, endPoint y: 654, distance: 82.9
click at [1412, 681] on button "Save & Exit" at bounding box center [1404, 679] width 131 height 40
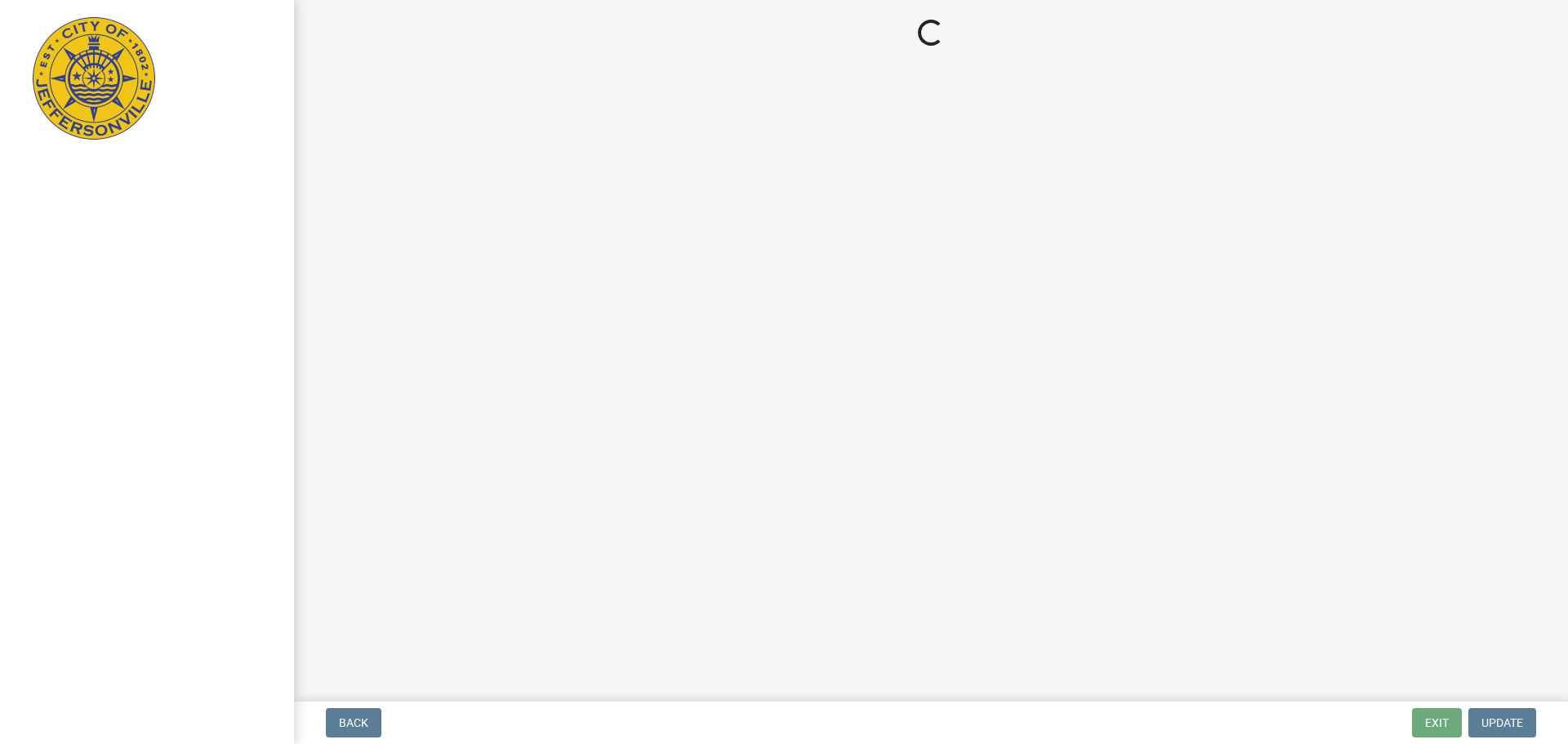
select select "3: 3"
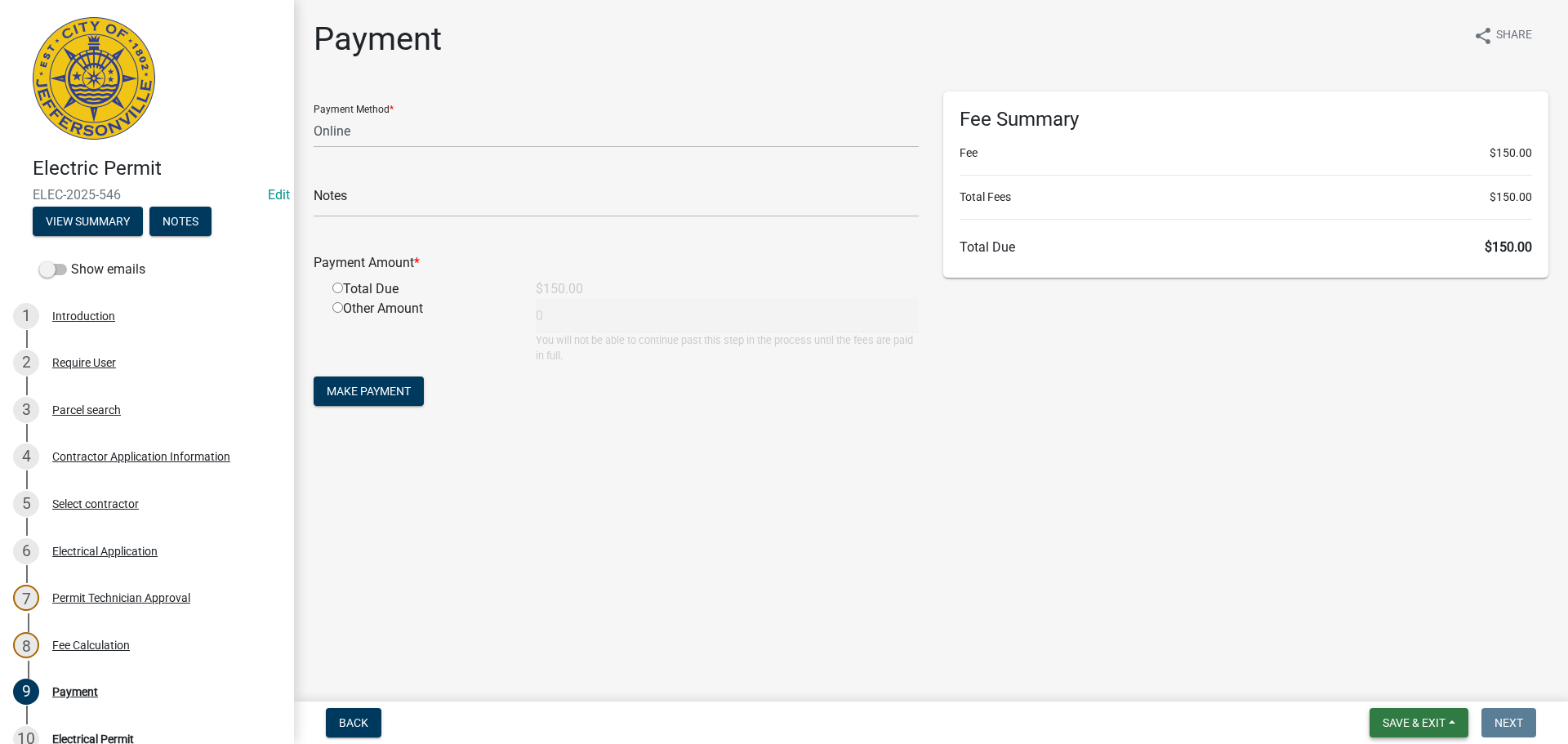
click at [1407, 722] on span "Save & Exit" at bounding box center [1414, 723] width 63 height 13
click at [1392, 683] on button "Save & Exit" at bounding box center [1404, 679] width 131 height 40
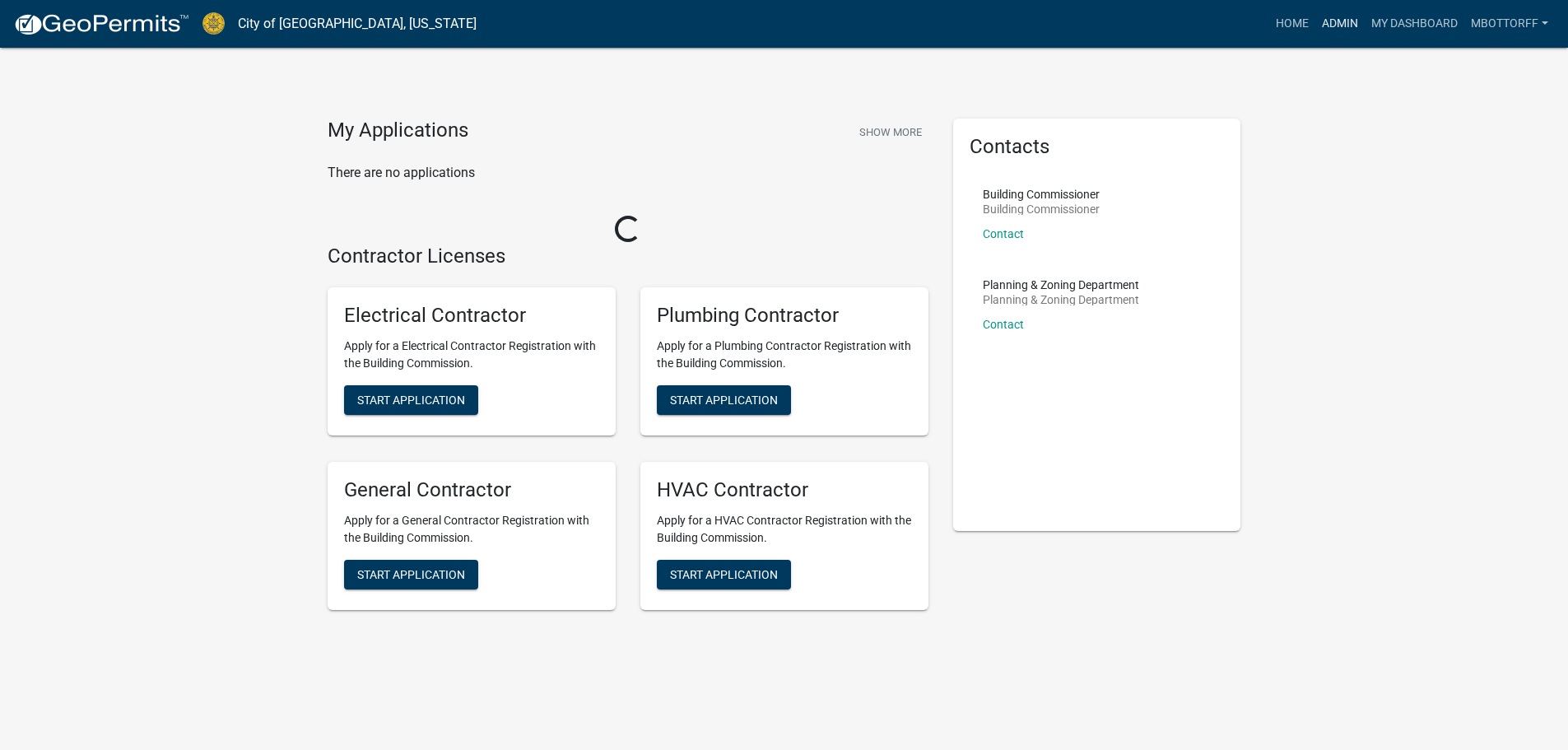
drag, startPoint x: 1341, startPoint y: 24, endPoint x: 1318, endPoint y: 34, distance: 25.1
click at [1341, 24] on link "Admin" at bounding box center [1339, 24] width 49 height 32
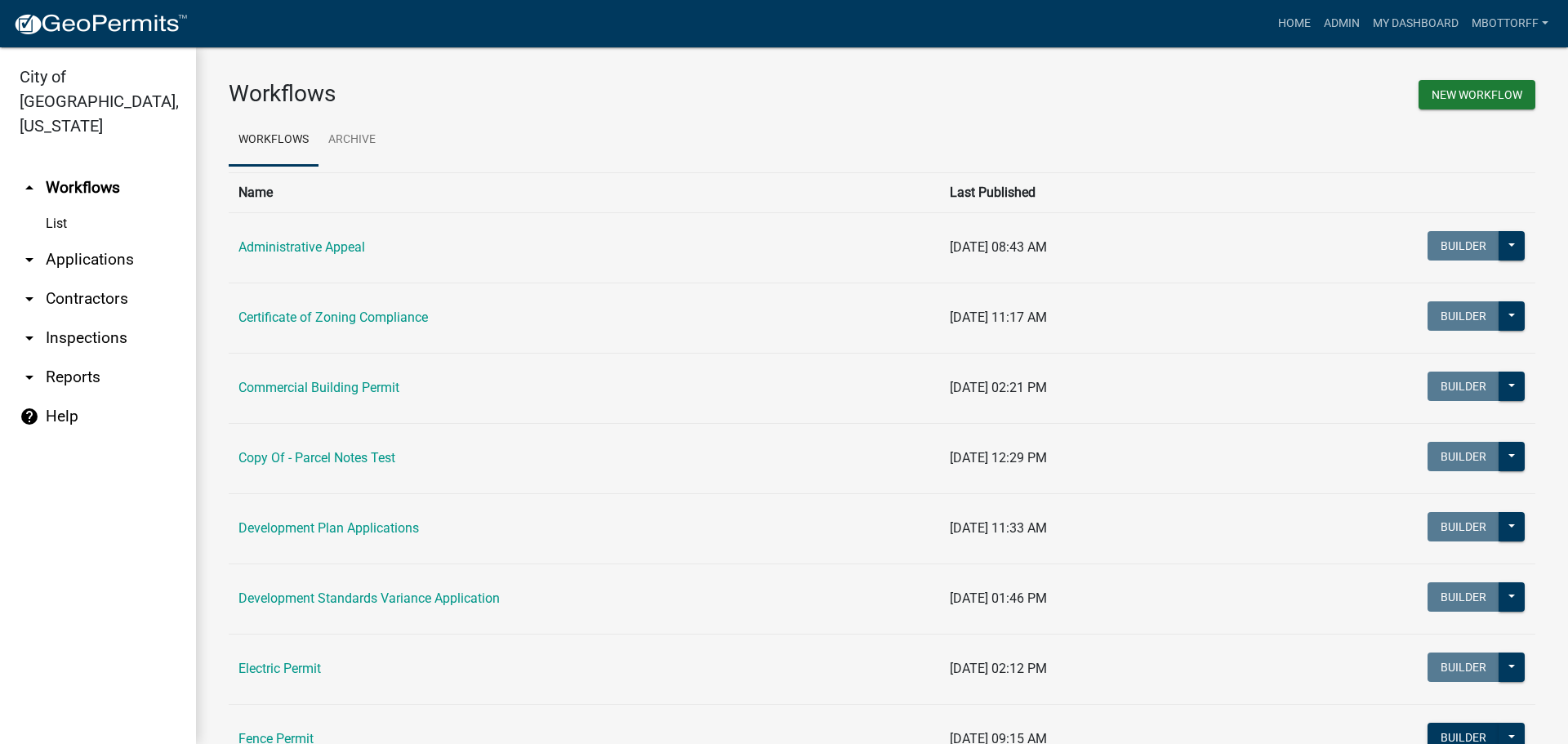
click at [55, 279] on link "arrow_drop_down Contractors" at bounding box center [98, 299] width 196 height 40
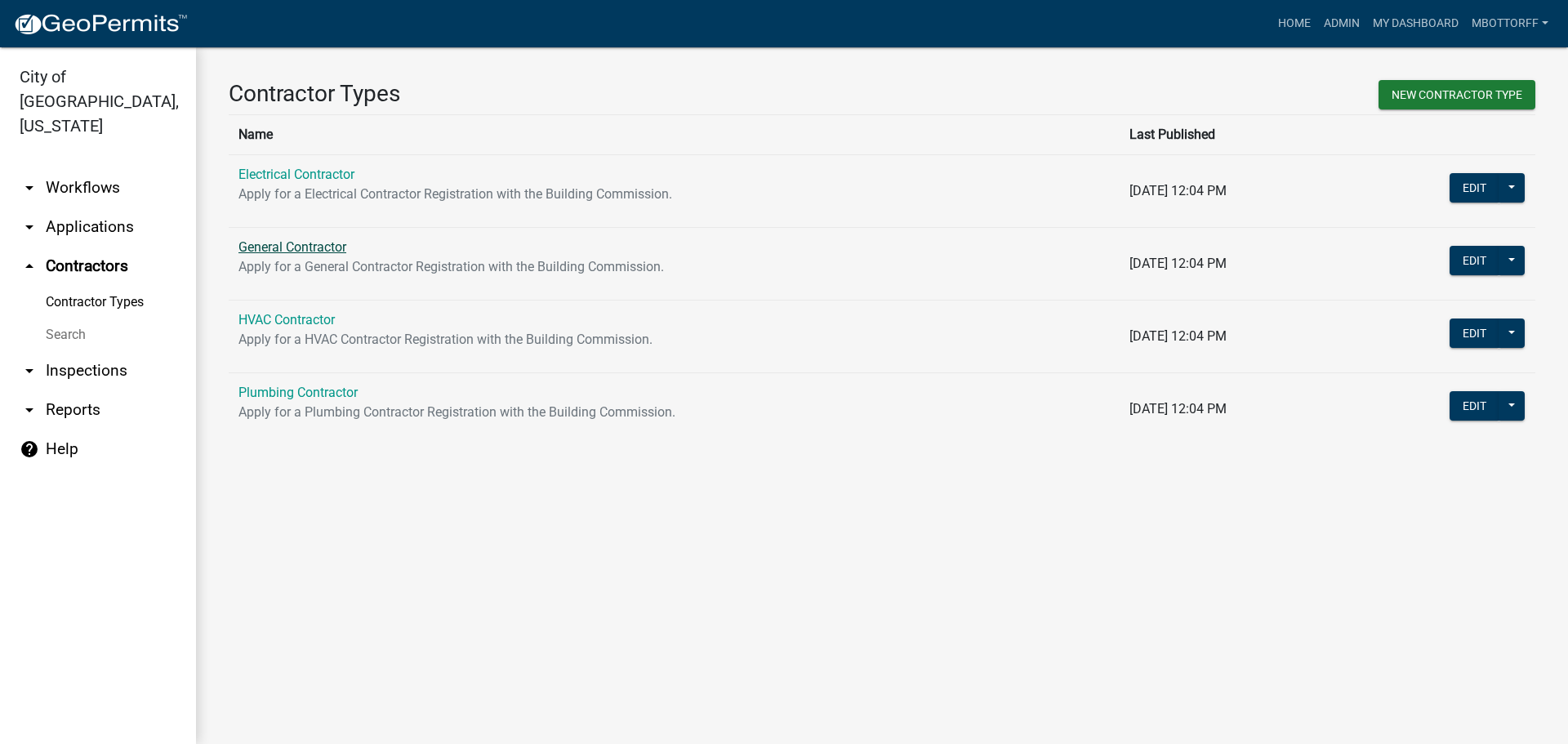
click at [289, 246] on link "General Contractor" at bounding box center [292, 246] width 108 height 16
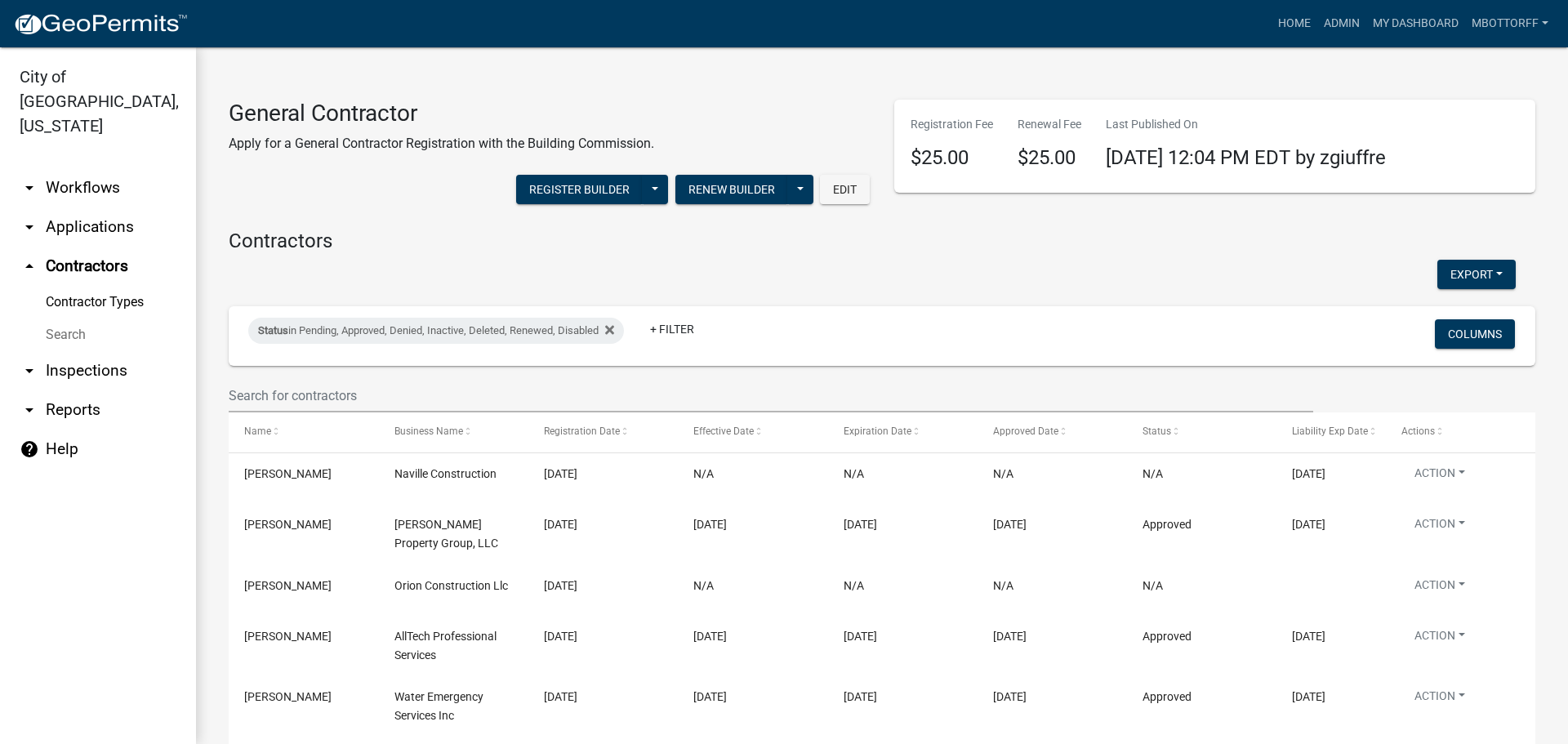
click at [335, 361] on div "Status in Pending, Approved, Denied, Inactive, Deleted, Renewed, Disabled + Fil…" at bounding box center [882, 336] width 1292 height 60
click at [331, 375] on wm-filter-builder "Status in Pending, Approved, Denied, Inactive, Deleted, Renewed, Disabled + Fil…" at bounding box center [882, 359] width 1307 height 106
click at [242, 389] on input "text" at bounding box center [771, 396] width 1085 height 33
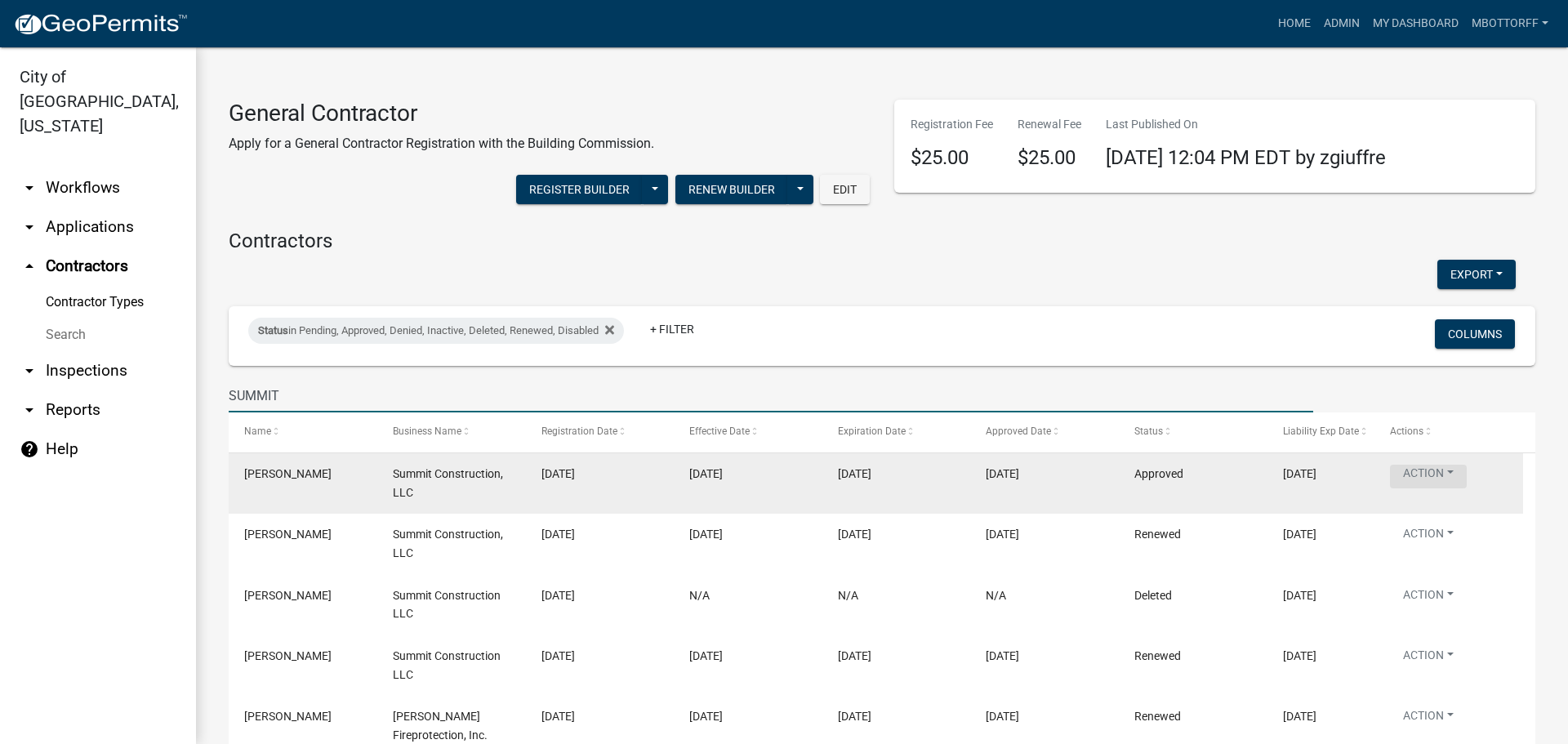
type input "SUMMIT"
click at [1453, 475] on button "Action" at bounding box center [1428, 477] width 77 height 24
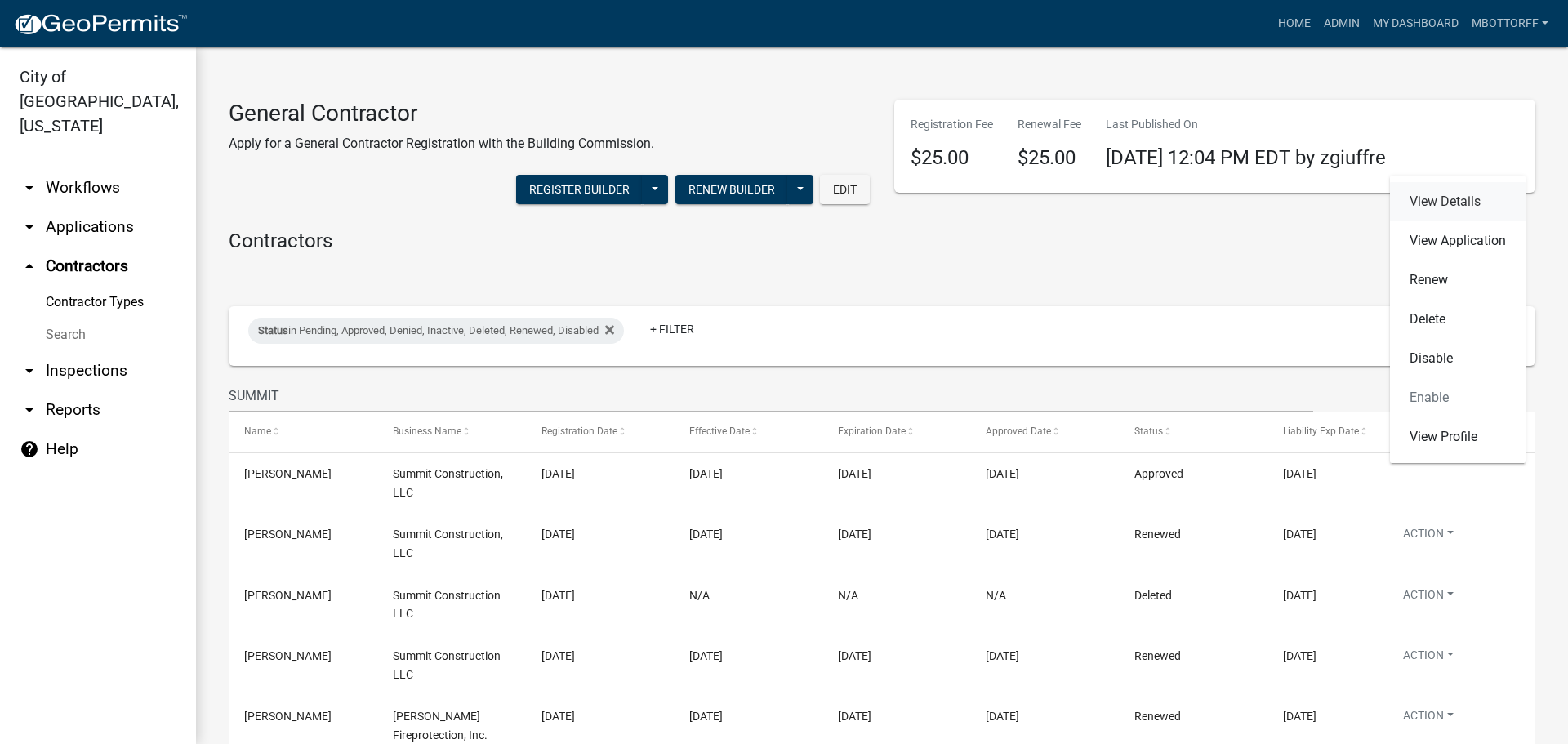
click at [1440, 201] on link "View Details" at bounding box center [1457, 201] width 136 height 40
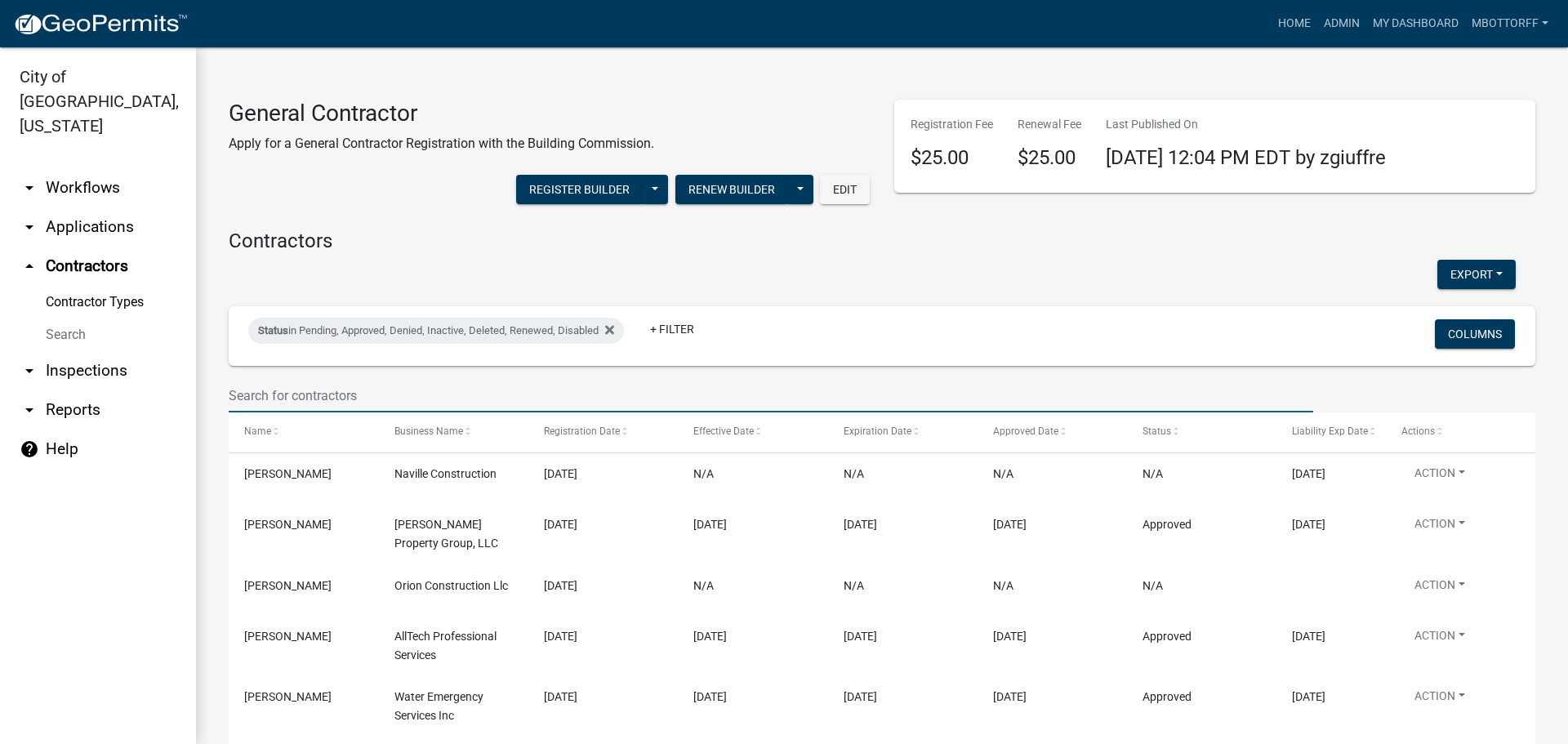
click at [315, 390] on input "text" at bounding box center [771, 396] width 1085 height 33
click at [614, 328] on icon at bounding box center [610, 330] width 9 height 9
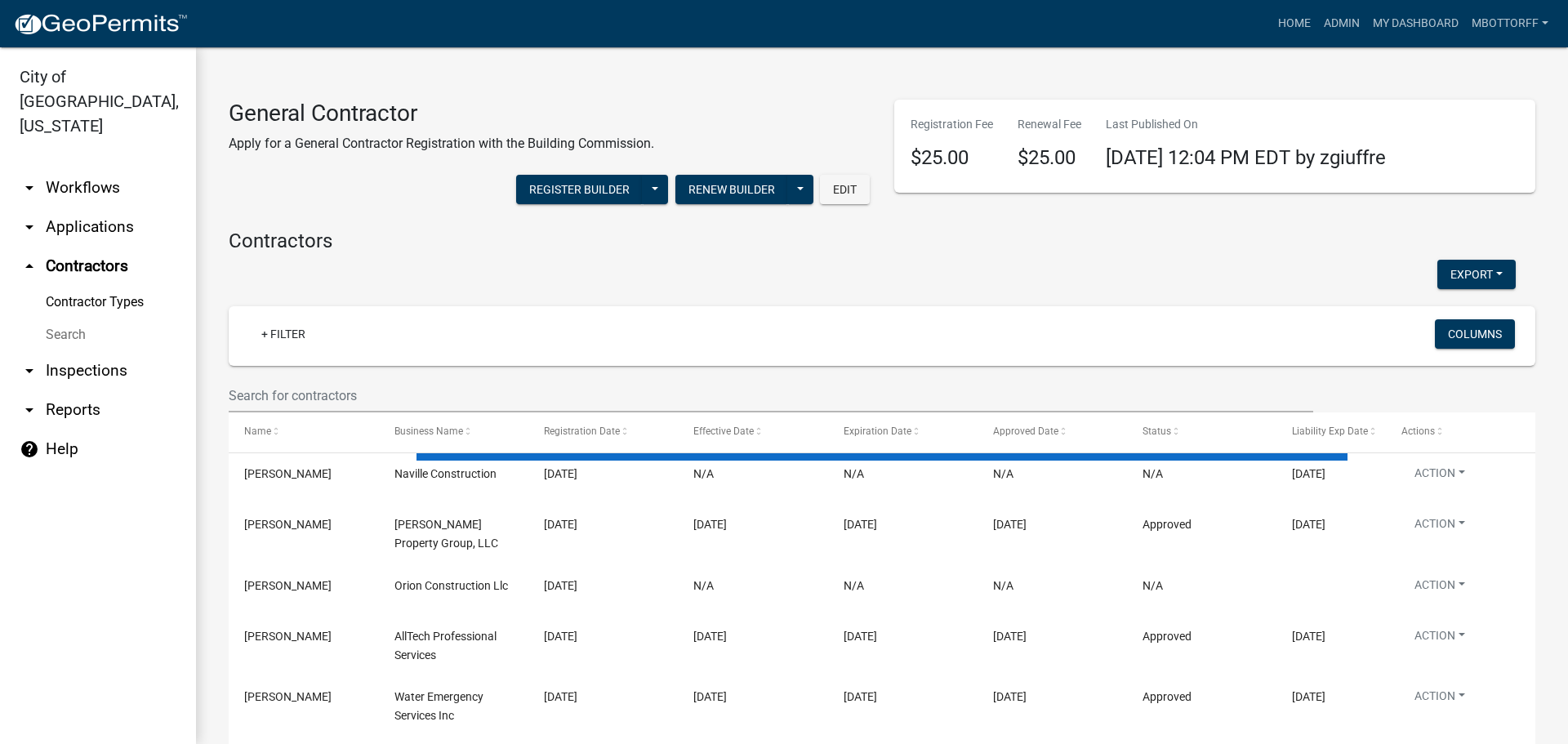
click at [230, 392] on div at bounding box center [771, 396] width 1110 height 33
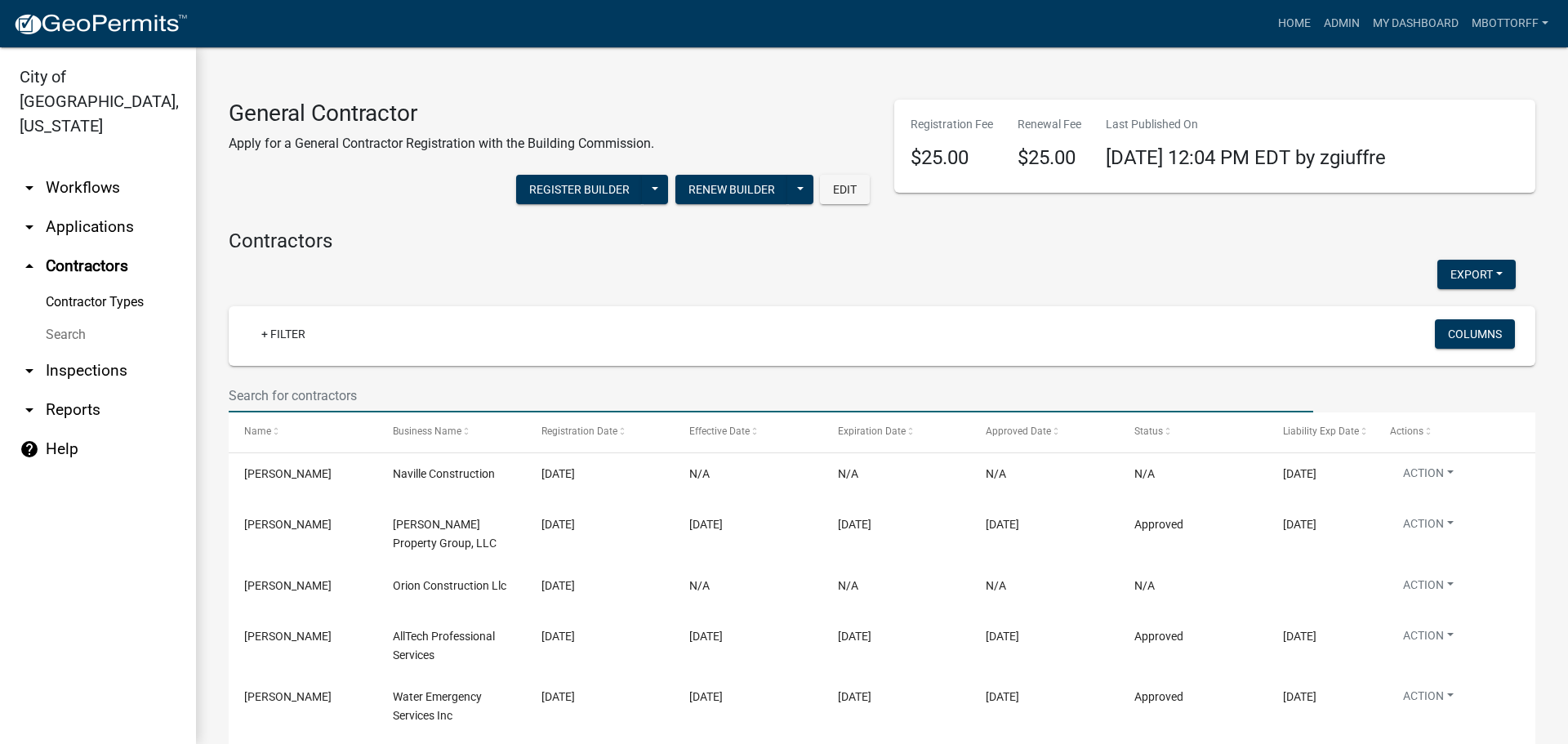
click at [439, 379] on input "text" at bounding box center [771, 396] width 1085 height 33
click at [81, 286] on link "Contractor Types" at bounding box center [98, 301] width 196 height 32
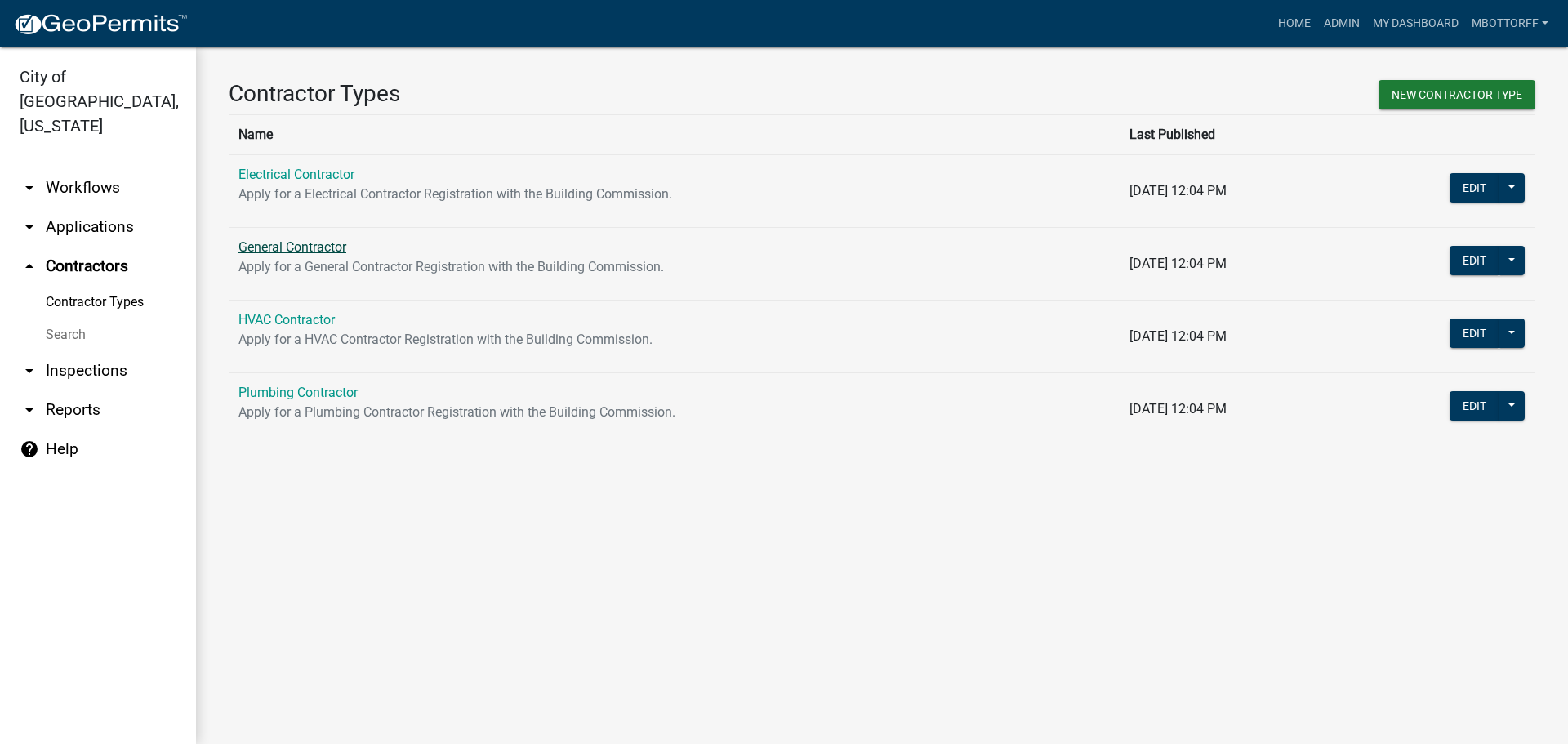
click at [282, 252] on link "General Contractor" at bounding box center [292, 246] width 108 height 16
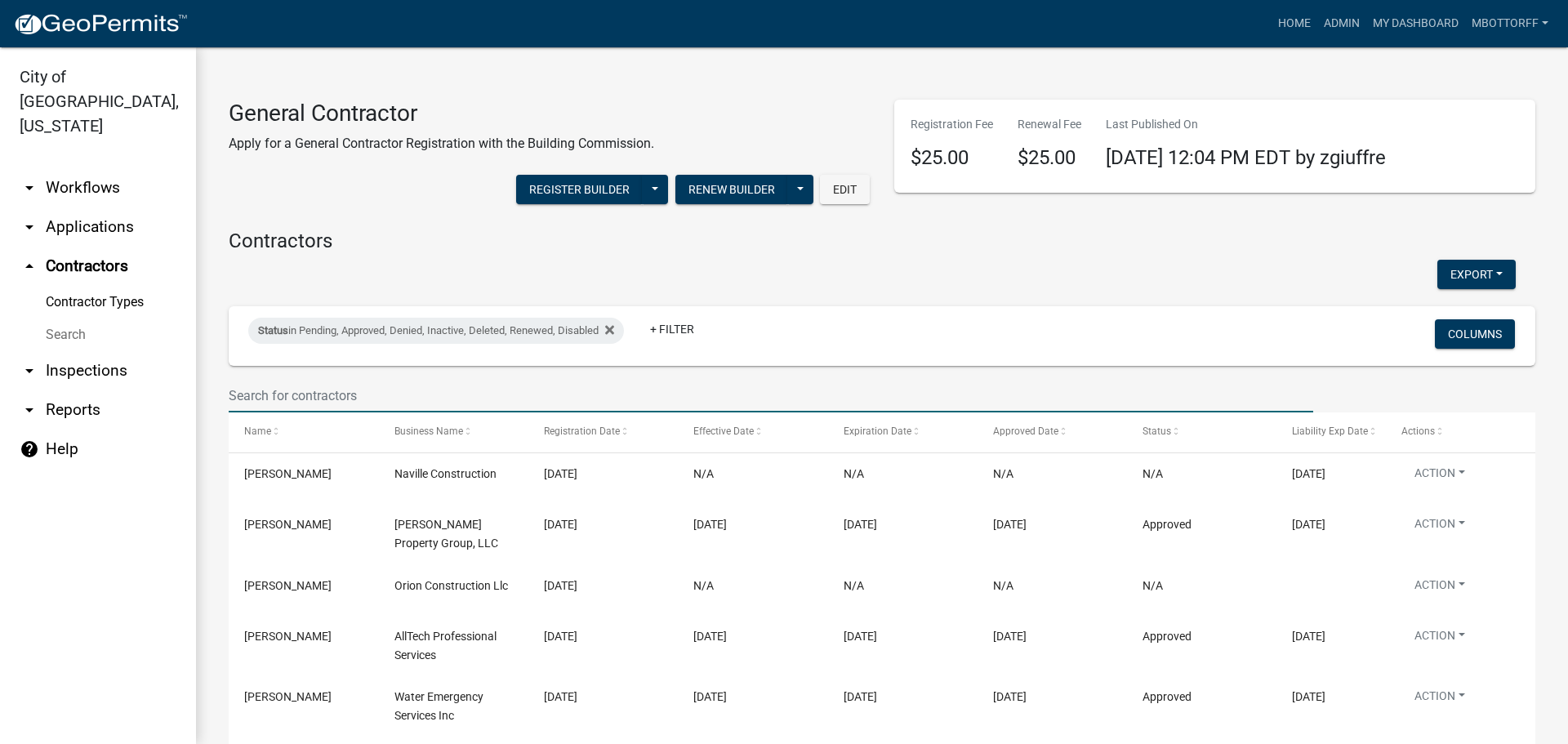
click at [296, 393] on input "text" at bounding box center [771, 396] width 1085 height 33
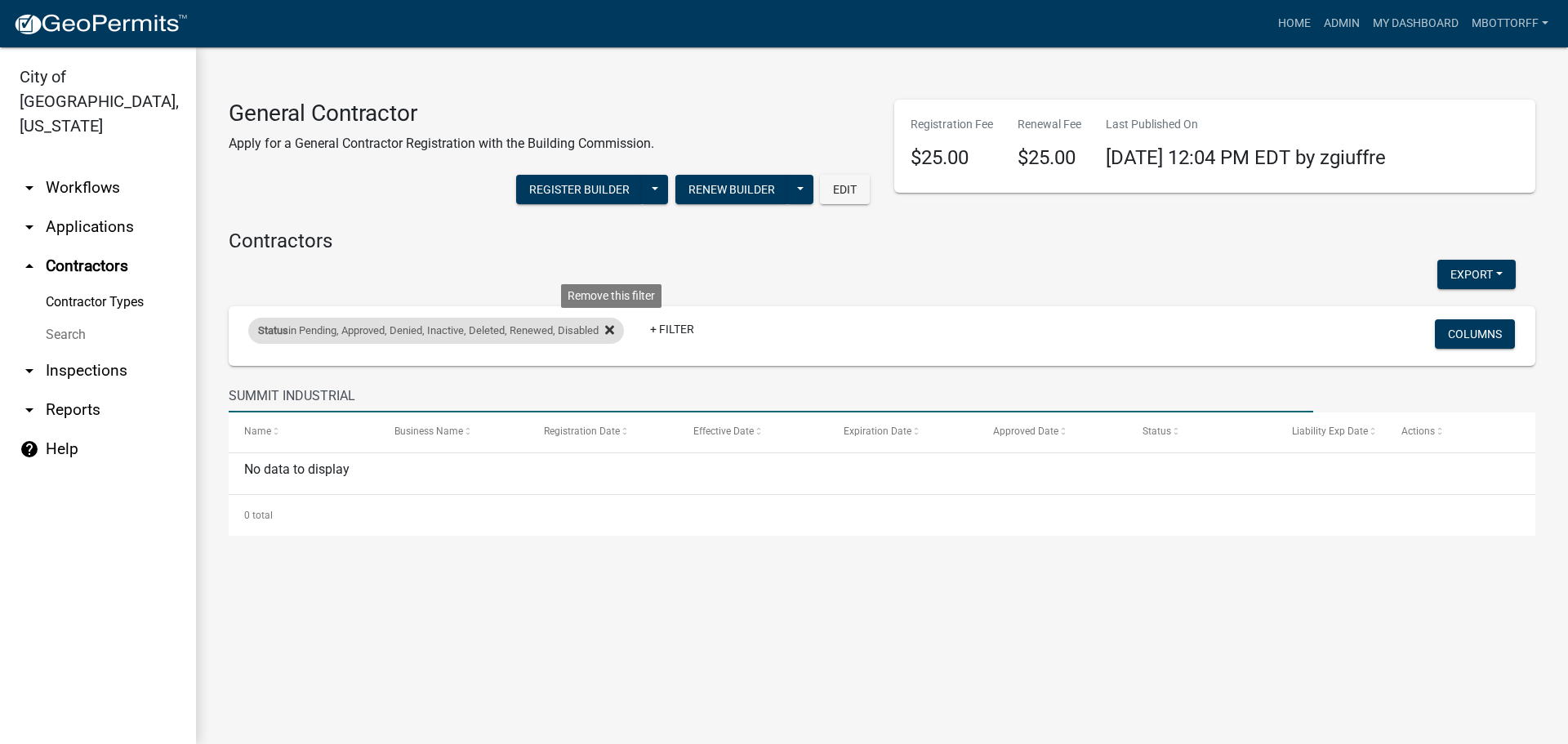
type input "SUMMIT INDUSTRIAL"
click at [609, 331] on fa-icon at bounding box center [606, 330] width 16 height 26
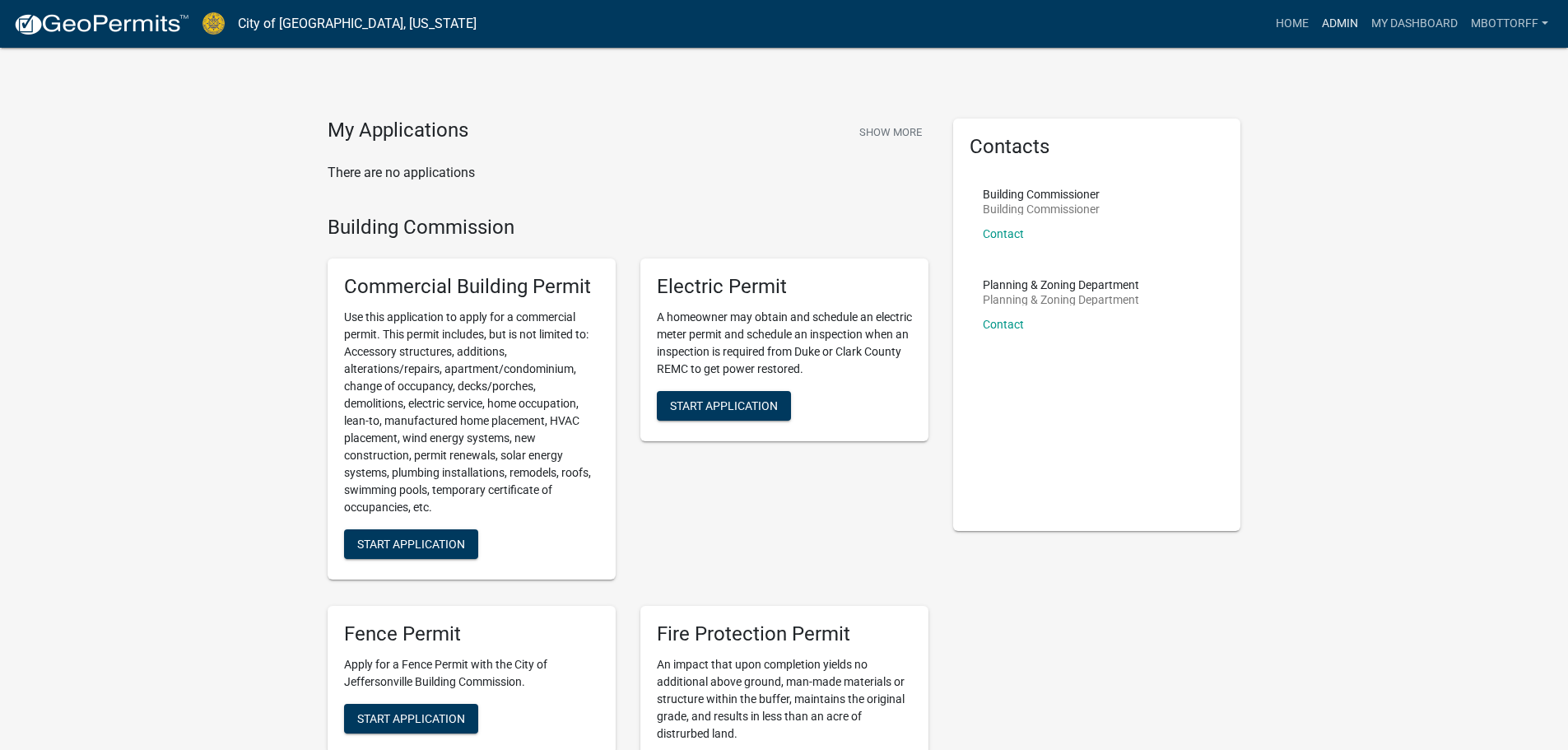
click at [1328, 16] on link "Admin" at bounding box center [1339, 24] width 49 height 32
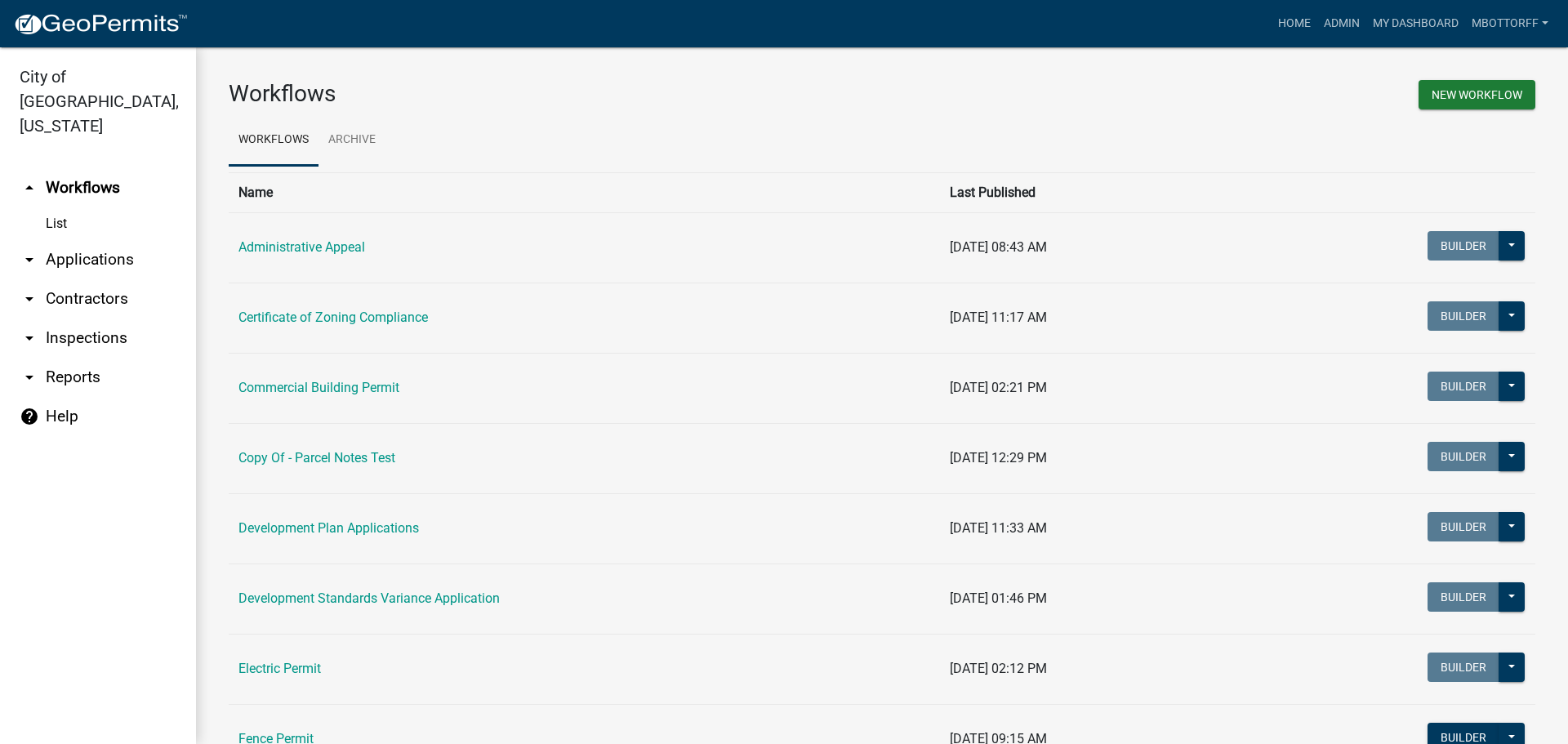
click at [69, 279] on link "arrow_drop_down Contractors" at bounding box center [98, 299] width 196 height 40
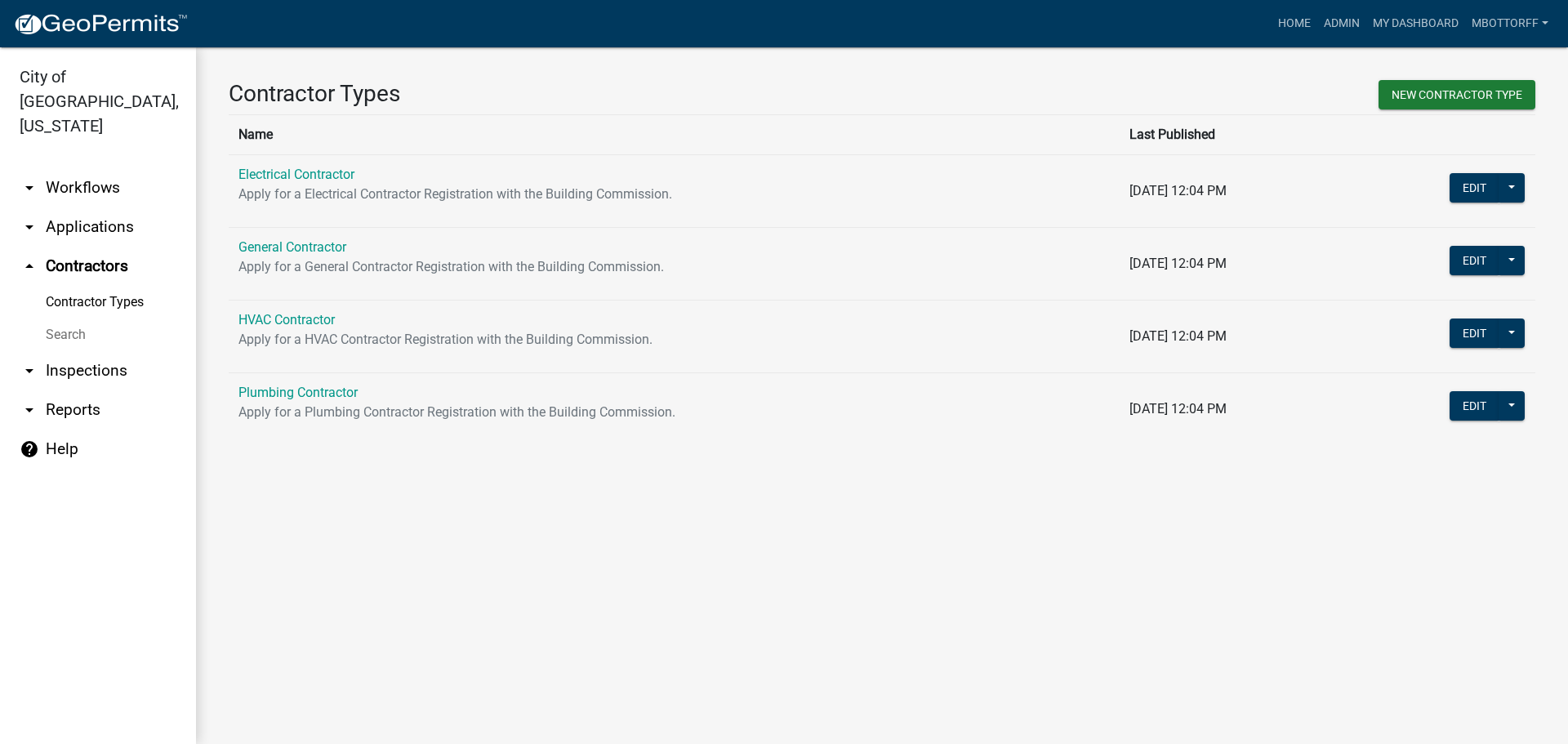
click at [50, 318] on link "Search" at bounding box center [98, 334] width 196 height 32
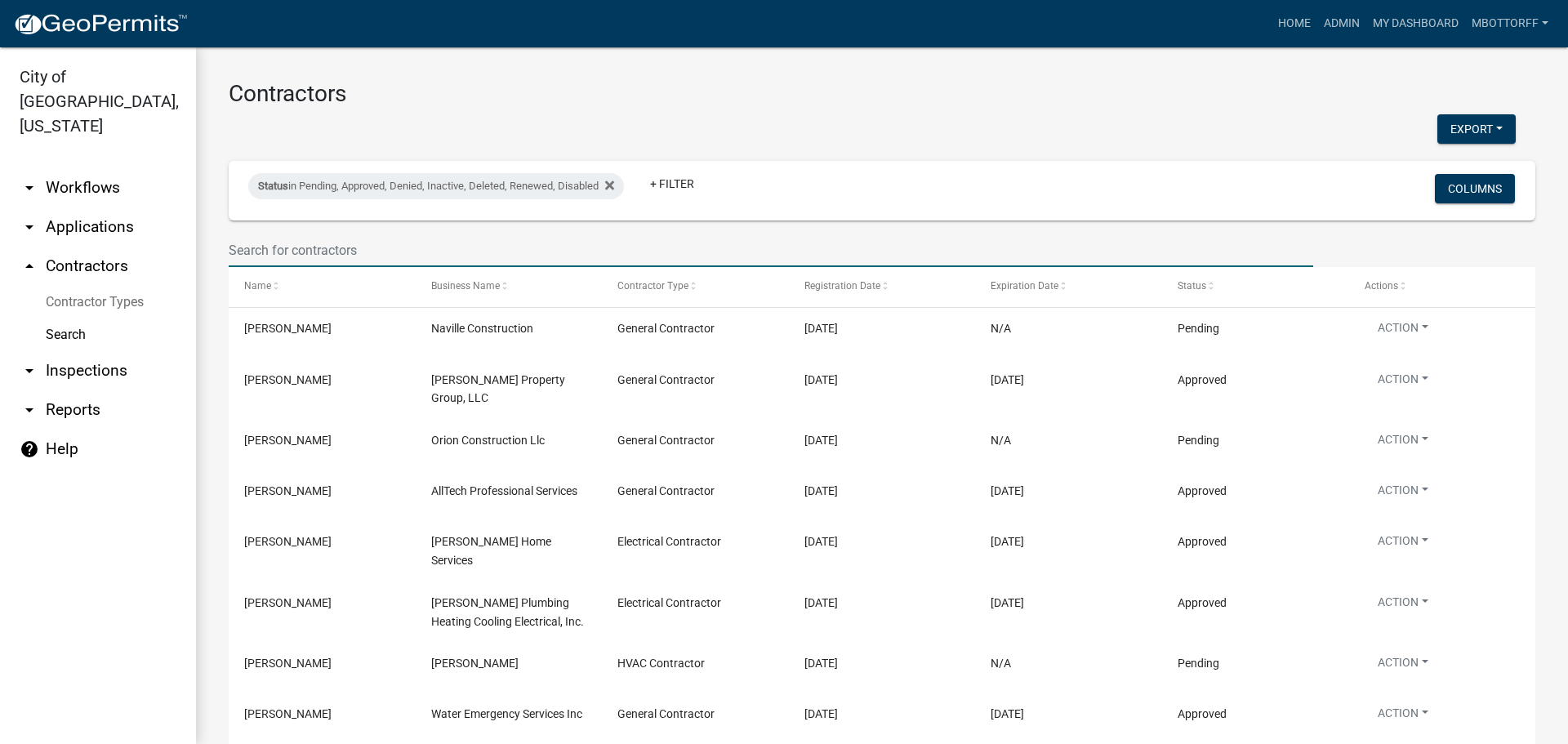
click at [301, 241] on input "text" at bounding box center [771, 250] width 1085 height 33
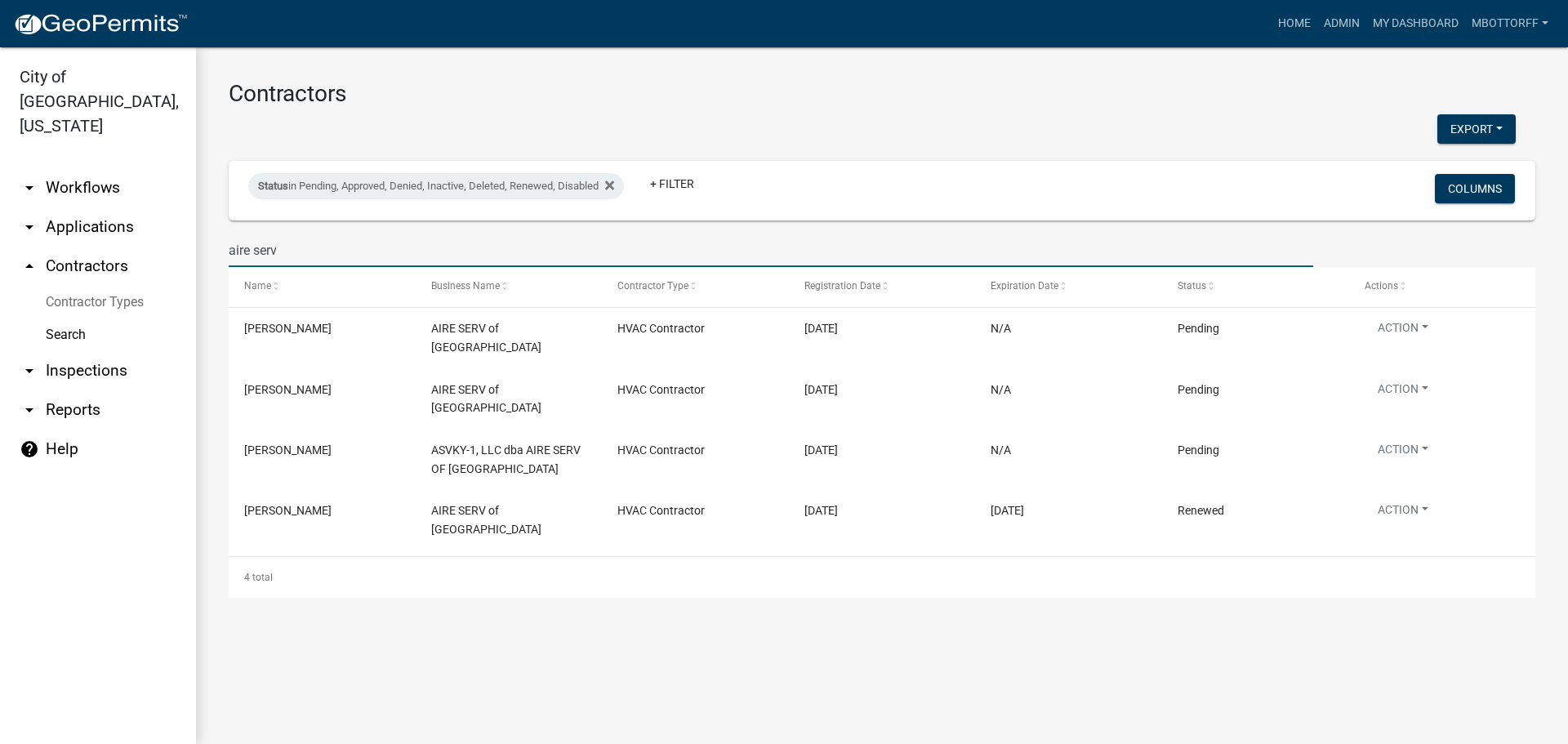
type input "aire serv"
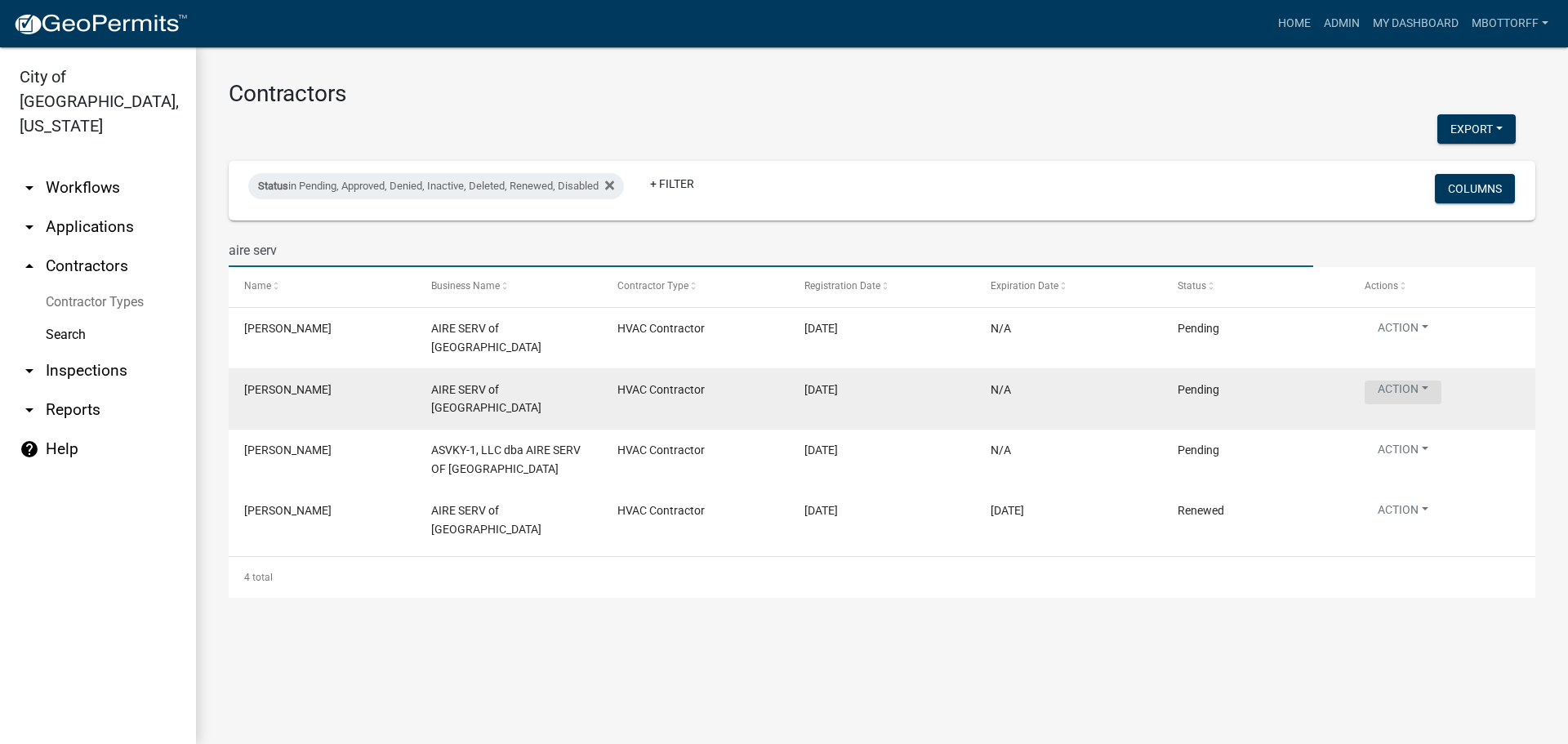
click at [1429, 381] on button "Action" at bounding box center [1403, 393] width 77 height 24
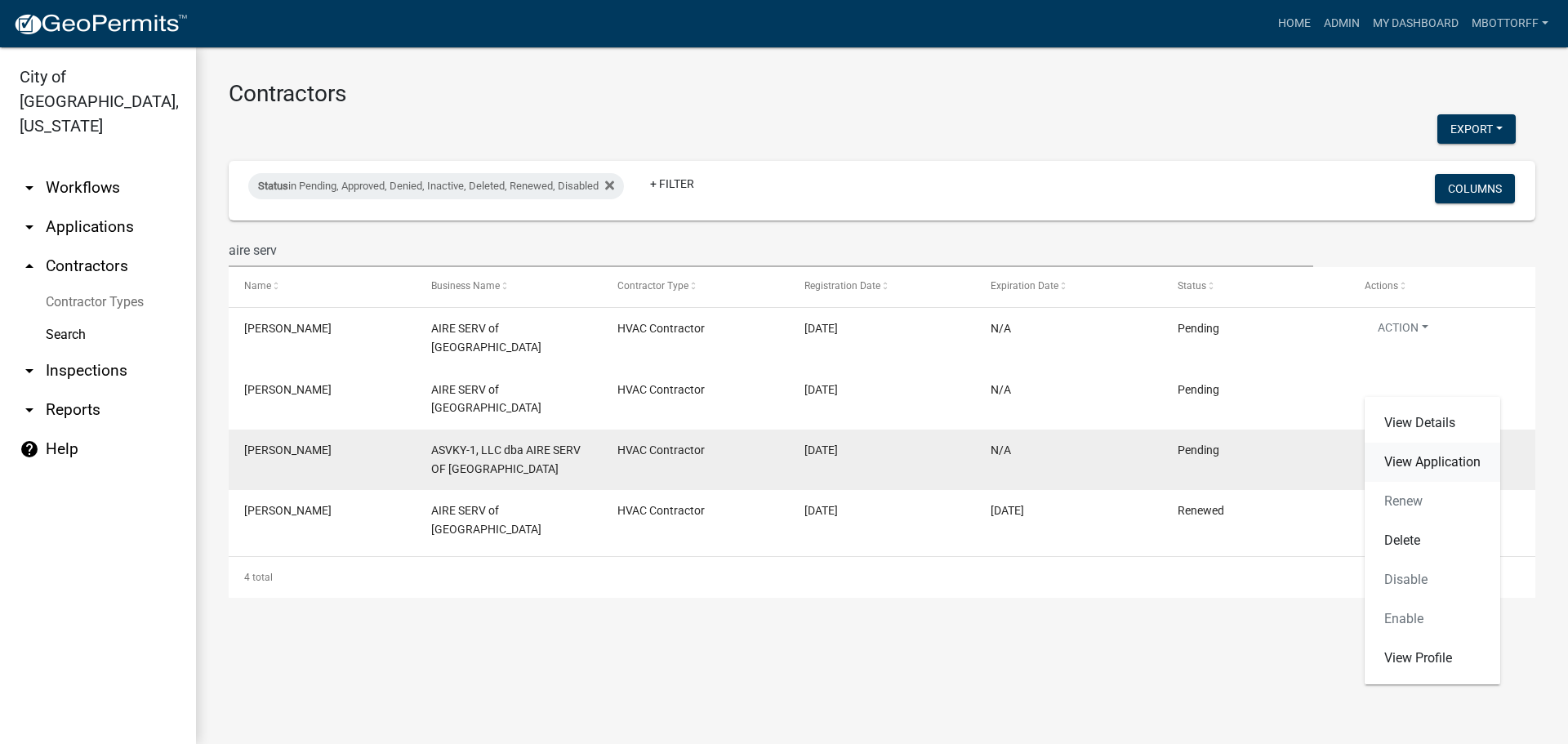
click at [1419, 465] on link "View Application" at bounding box center [1432, 462] width 136 height 40
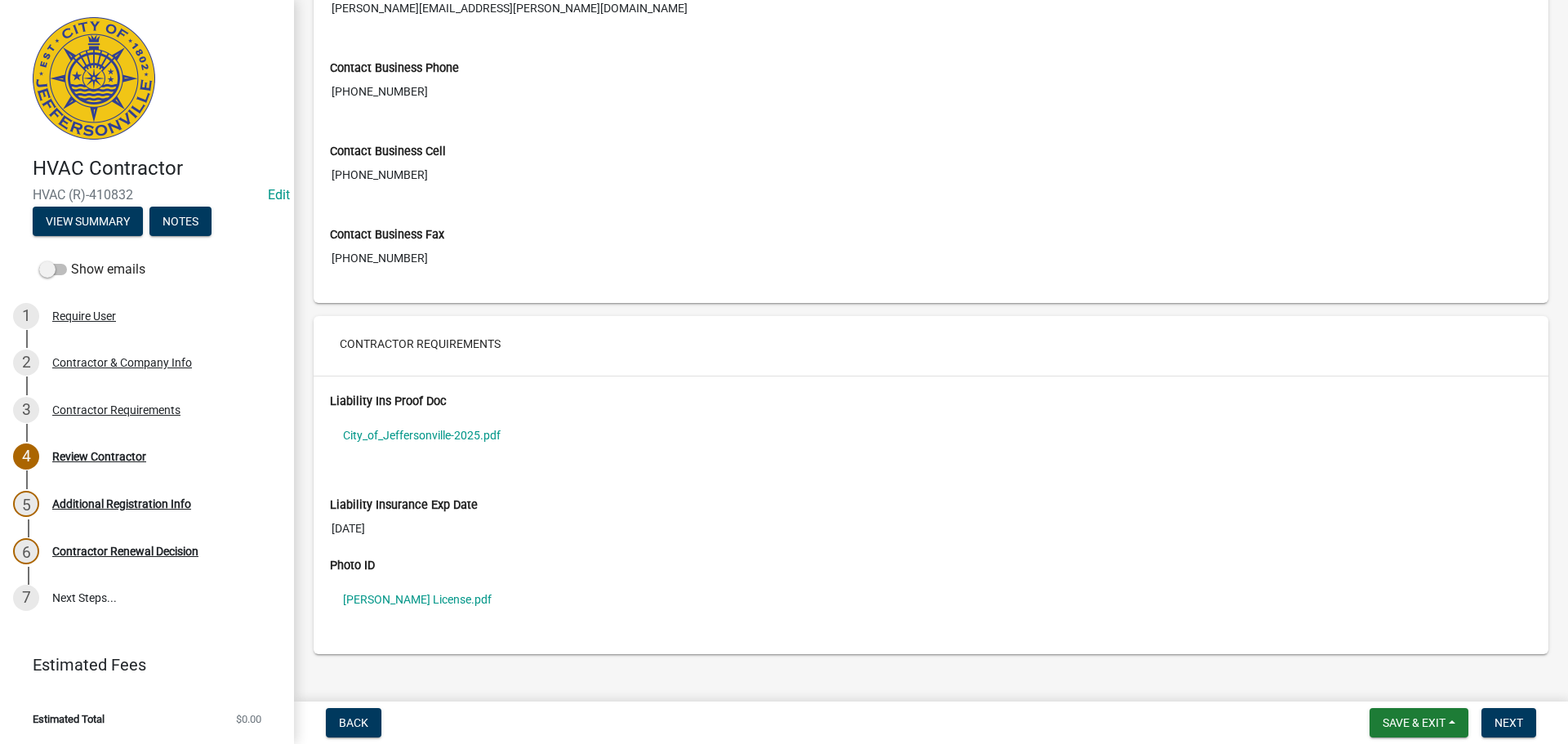
scroll to position [1153, 0]
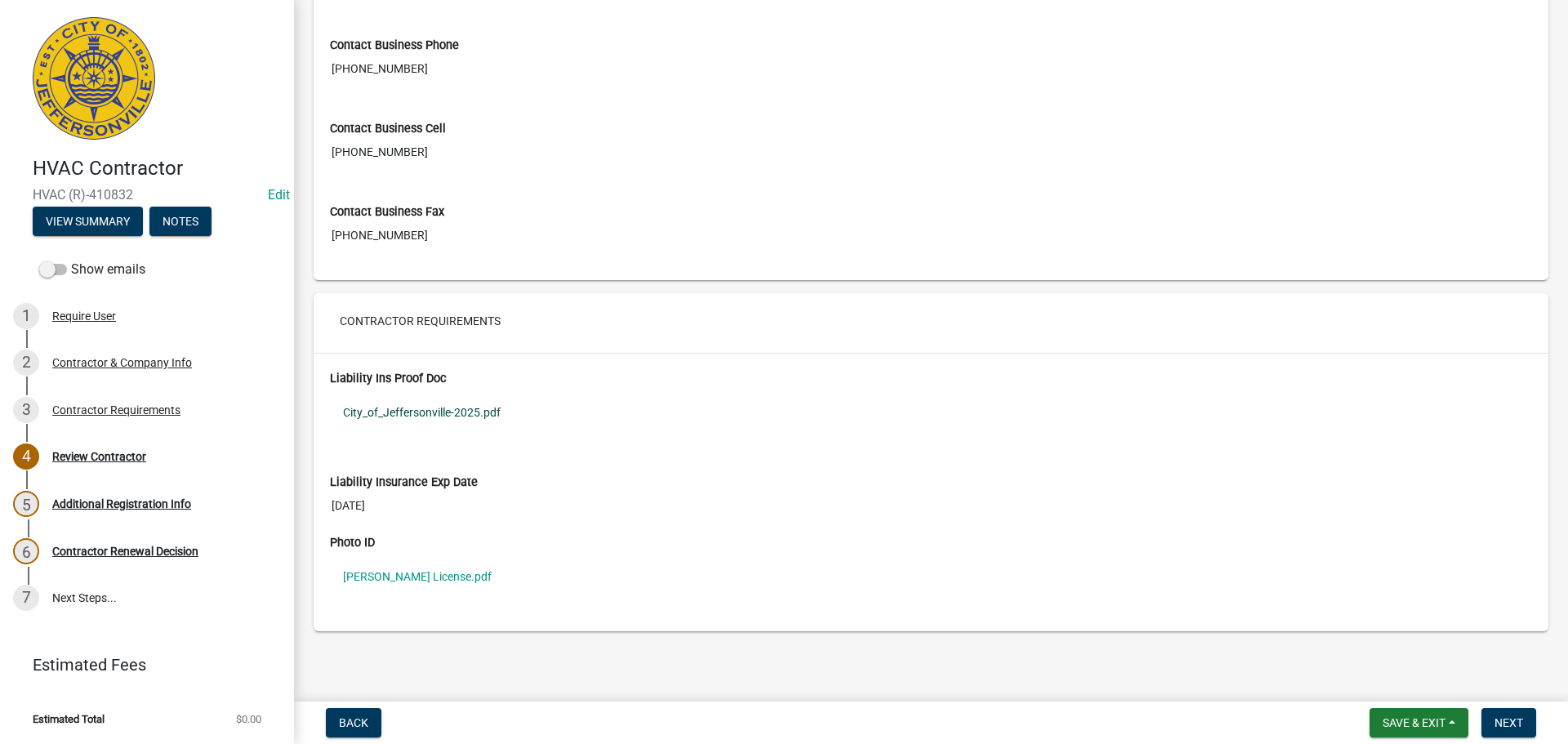
click at [397, 412] on link "City_of_Jeffersonville-2025.pdf" at bounding box center [932, 412] width 1203 height 38
click at [382, 572] on link "Ciresi License.pdf" at bounding box center [932, 576] width 1203 height 38
click at [1426, 720] on span "Save & Exit" at bounding box center [1414, 723] width 63 height 13
click at [1396, 680] on button "Save & Exit" at bounding box center [1404, 679] width 131 height 40
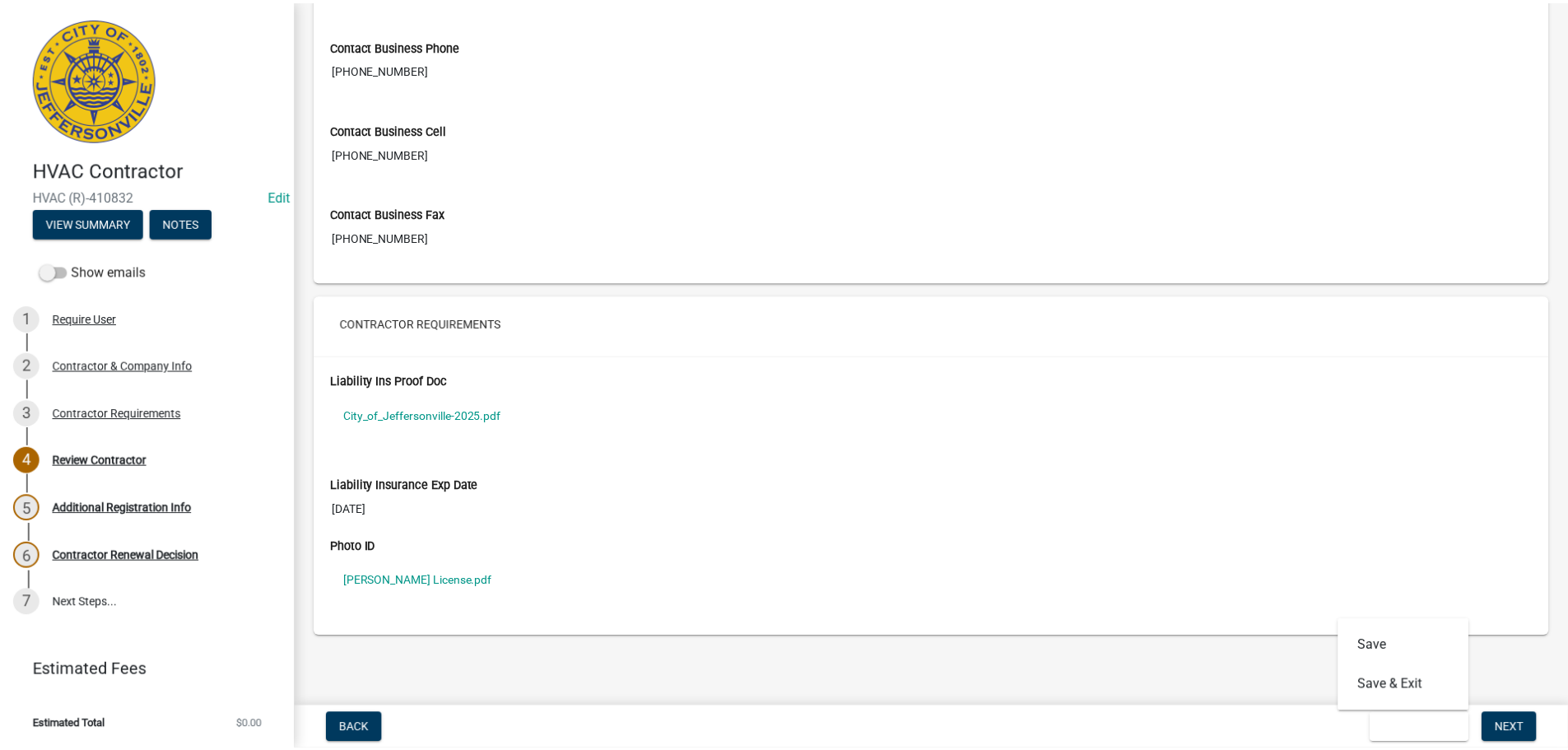
scroll to position [0, 0]
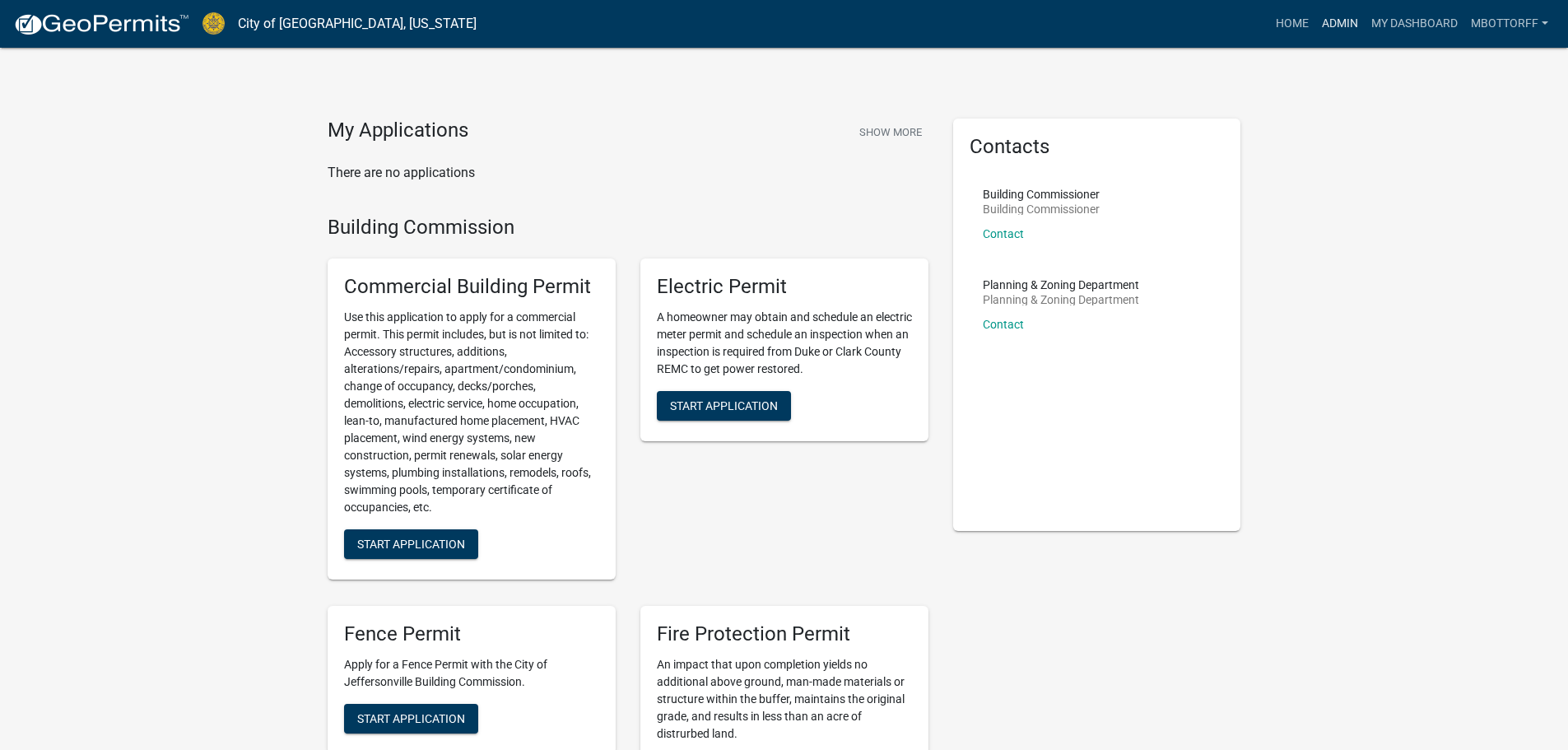
click at [1332, 19] on link "Admin" at bounding box center [1339, 24] width 49 height 32
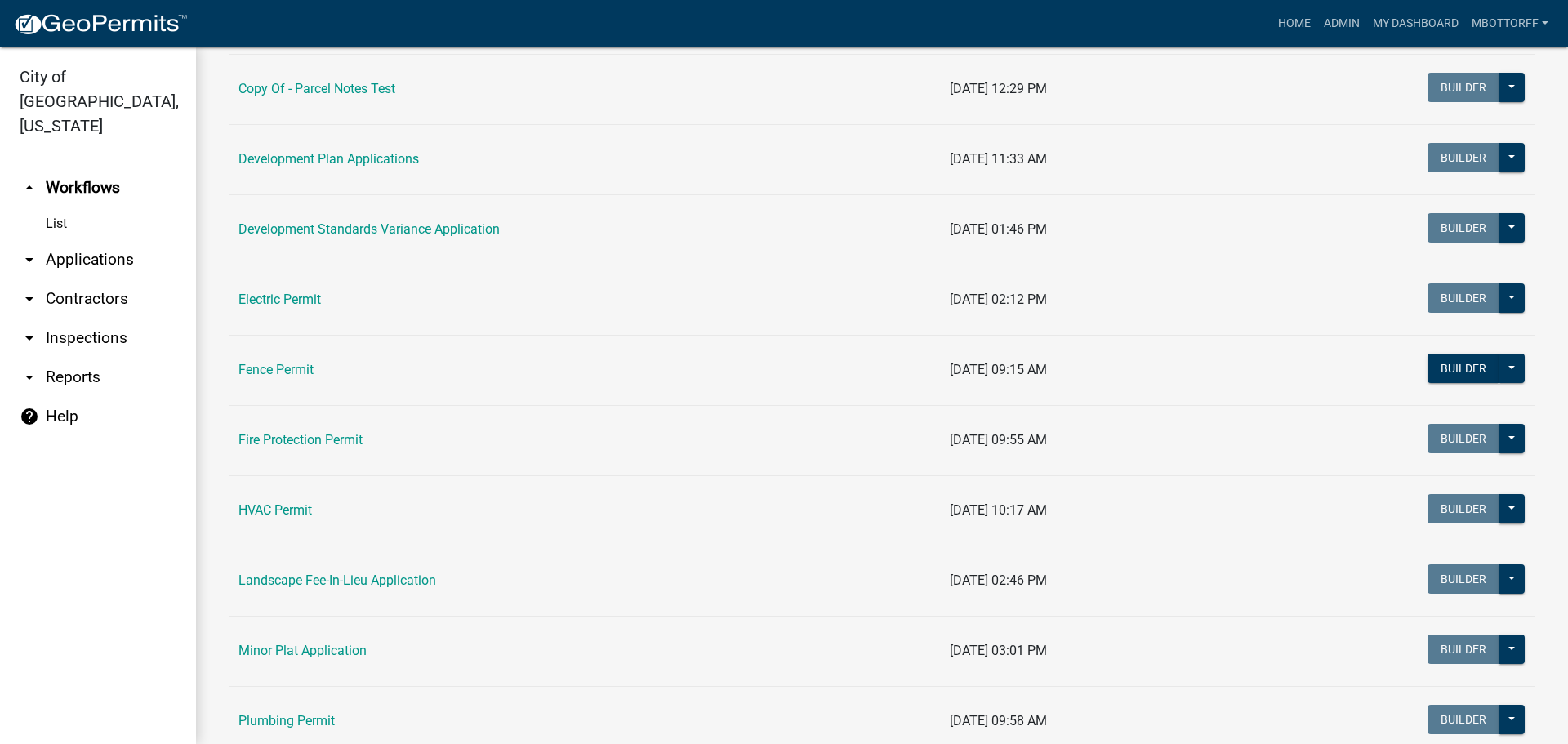
scroll to position [326, 0]
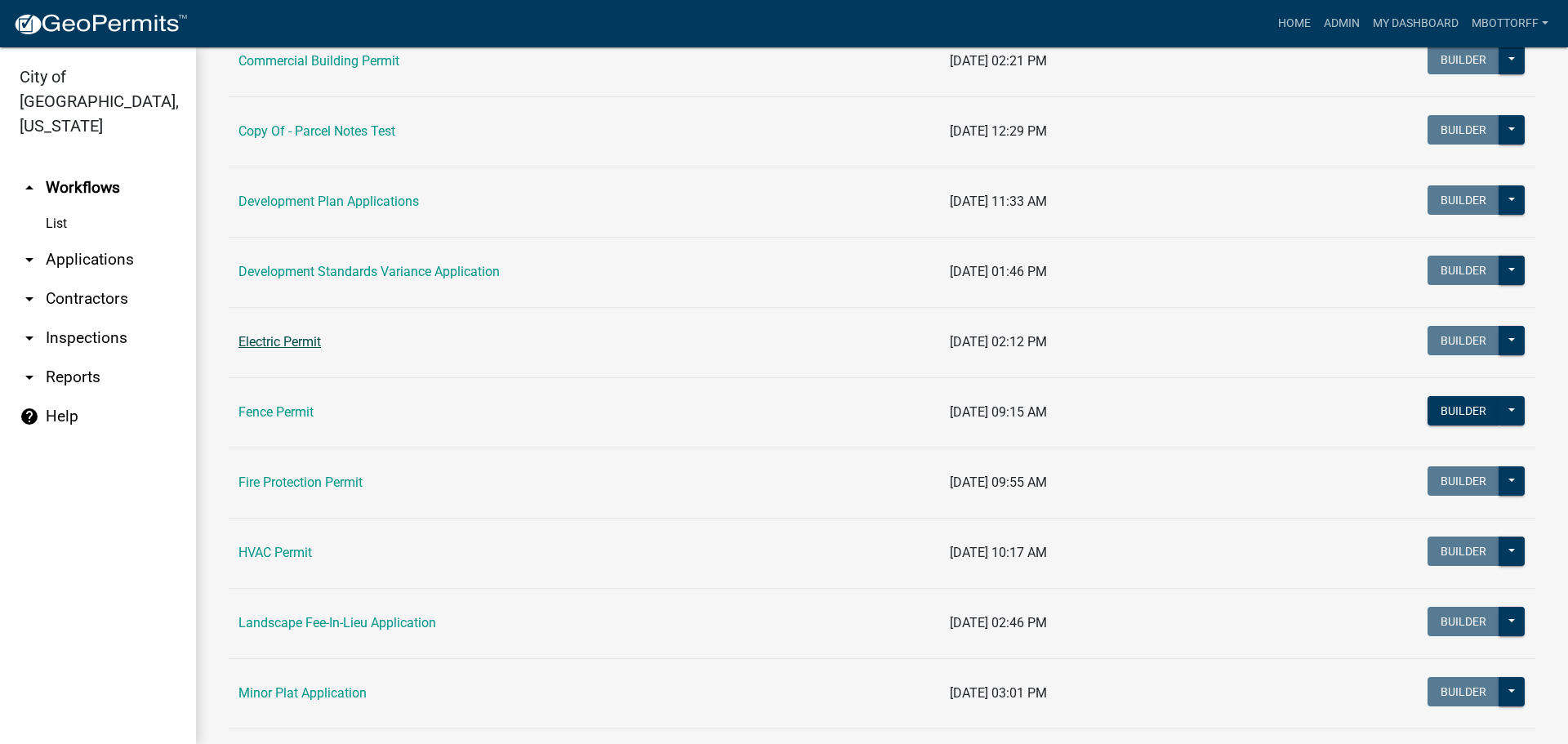
click at [287, 340] on link "Electric Permit" at bounding box center [279, 341] width 82 height 16
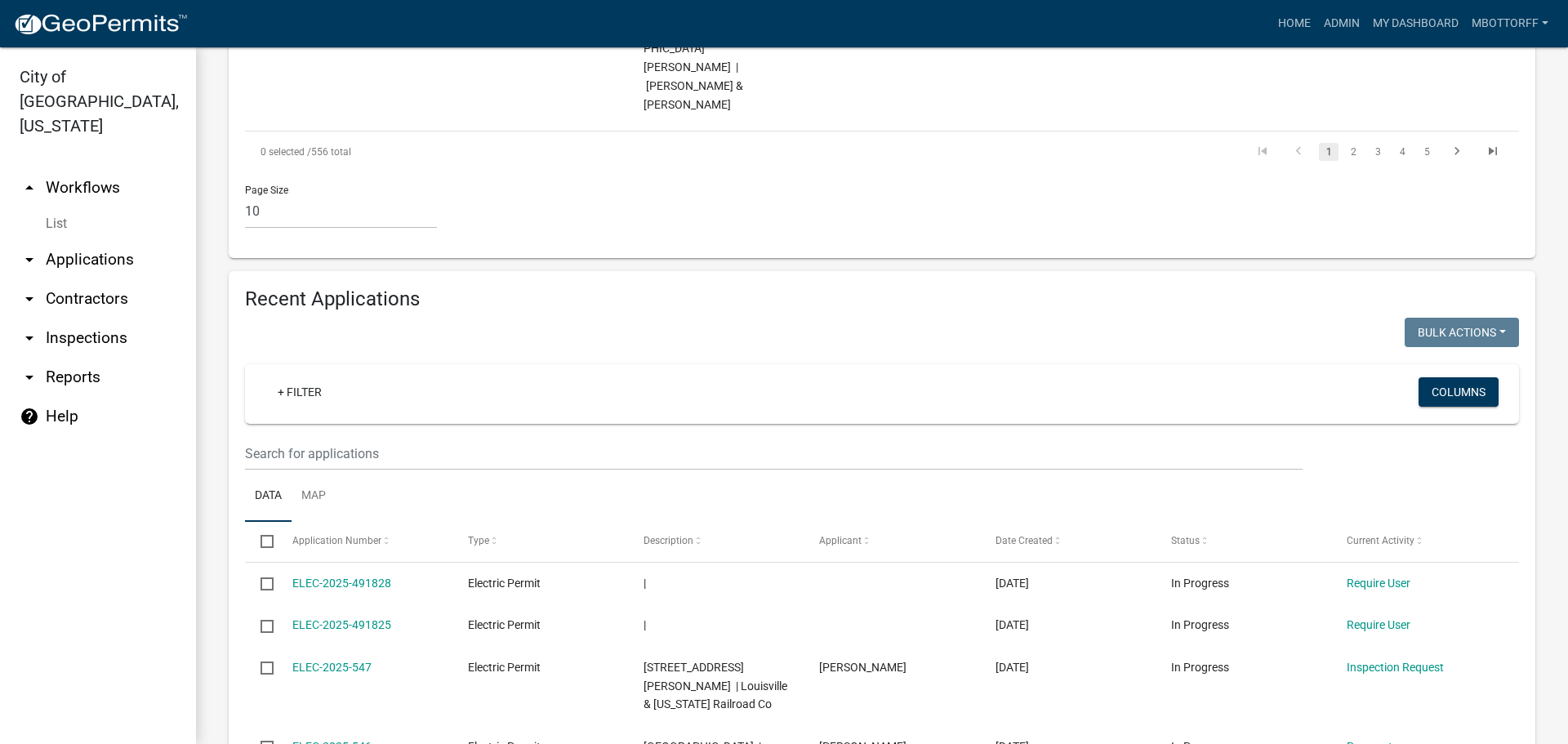
scroll to position [1470, 0]
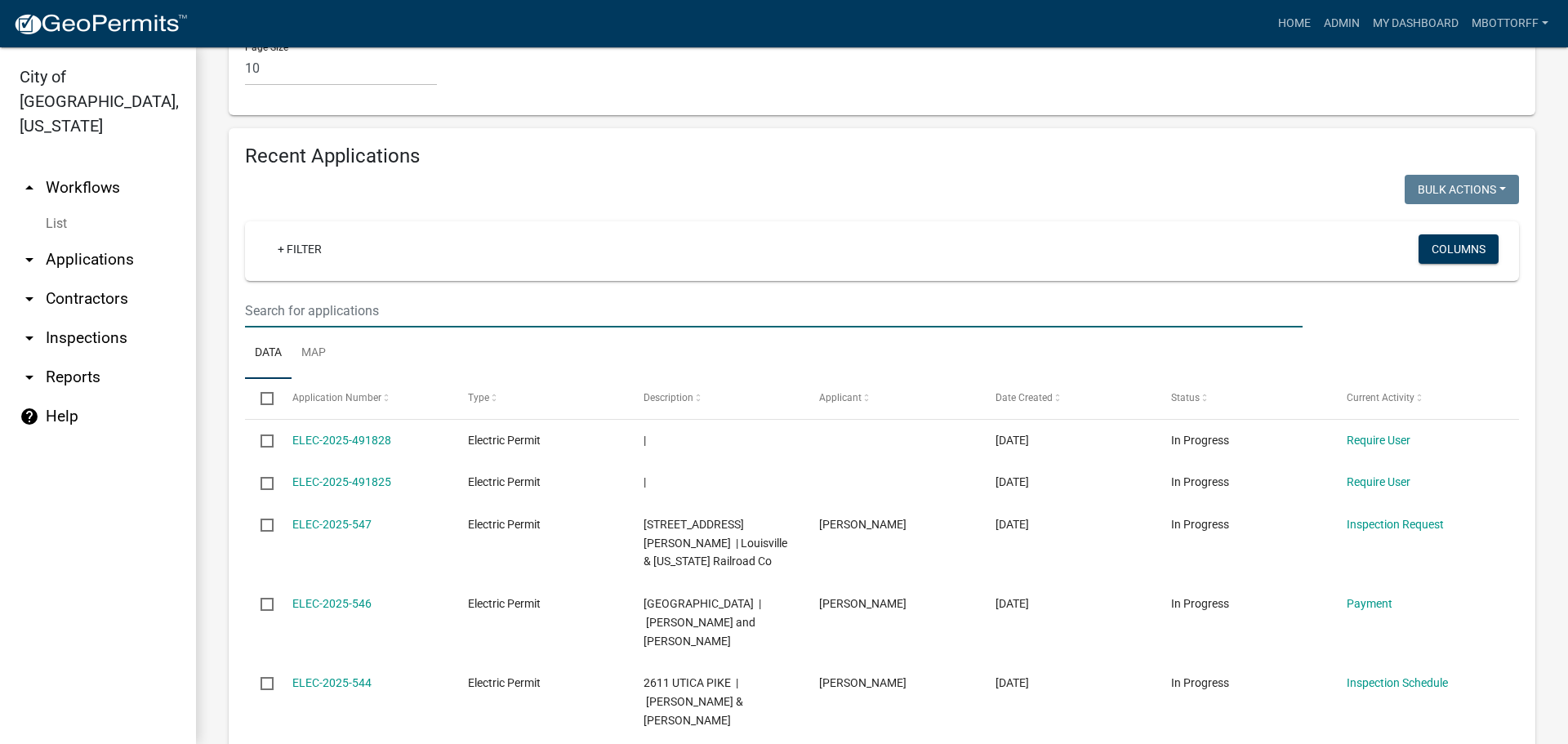
click at [270, 294] on input "text" at bounding box center [774, 311] width 1058 height 33
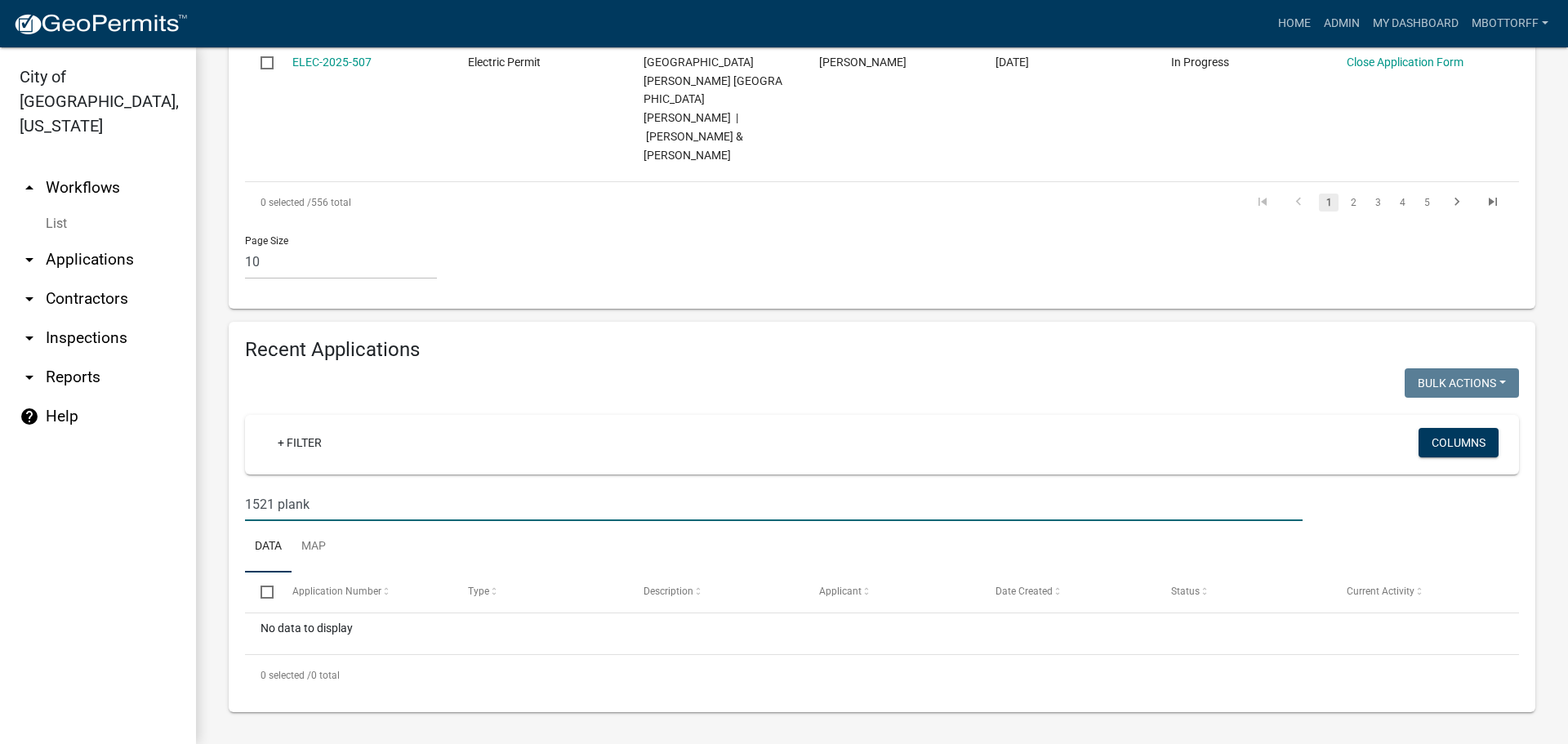
scroll to position [1202, 0]
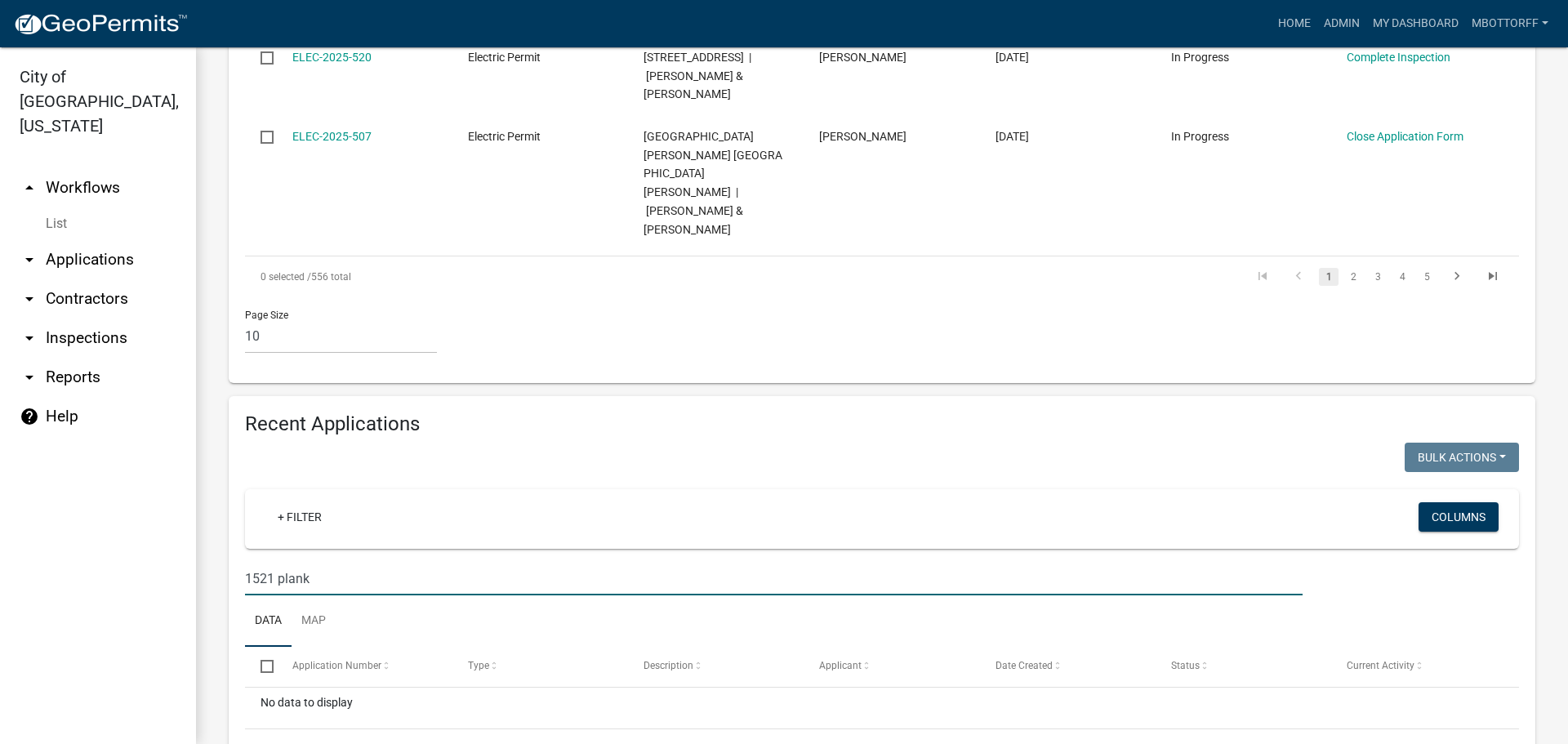
drag, startPoint x: 322, startPoint y: 504, endPoint x: 144, endPoint y: 475, distance: 180.3
type input "r"
type input "R"
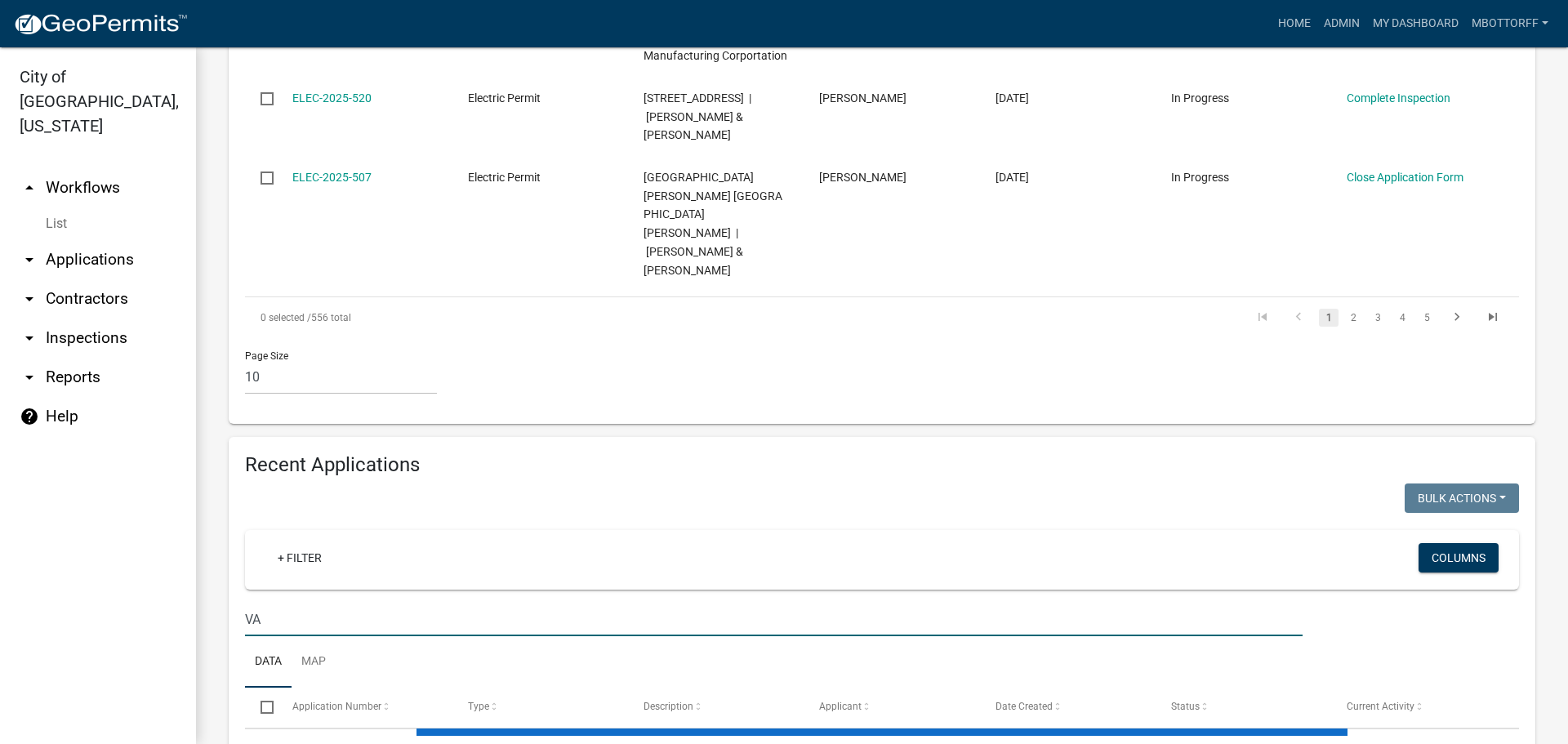
type input "V"
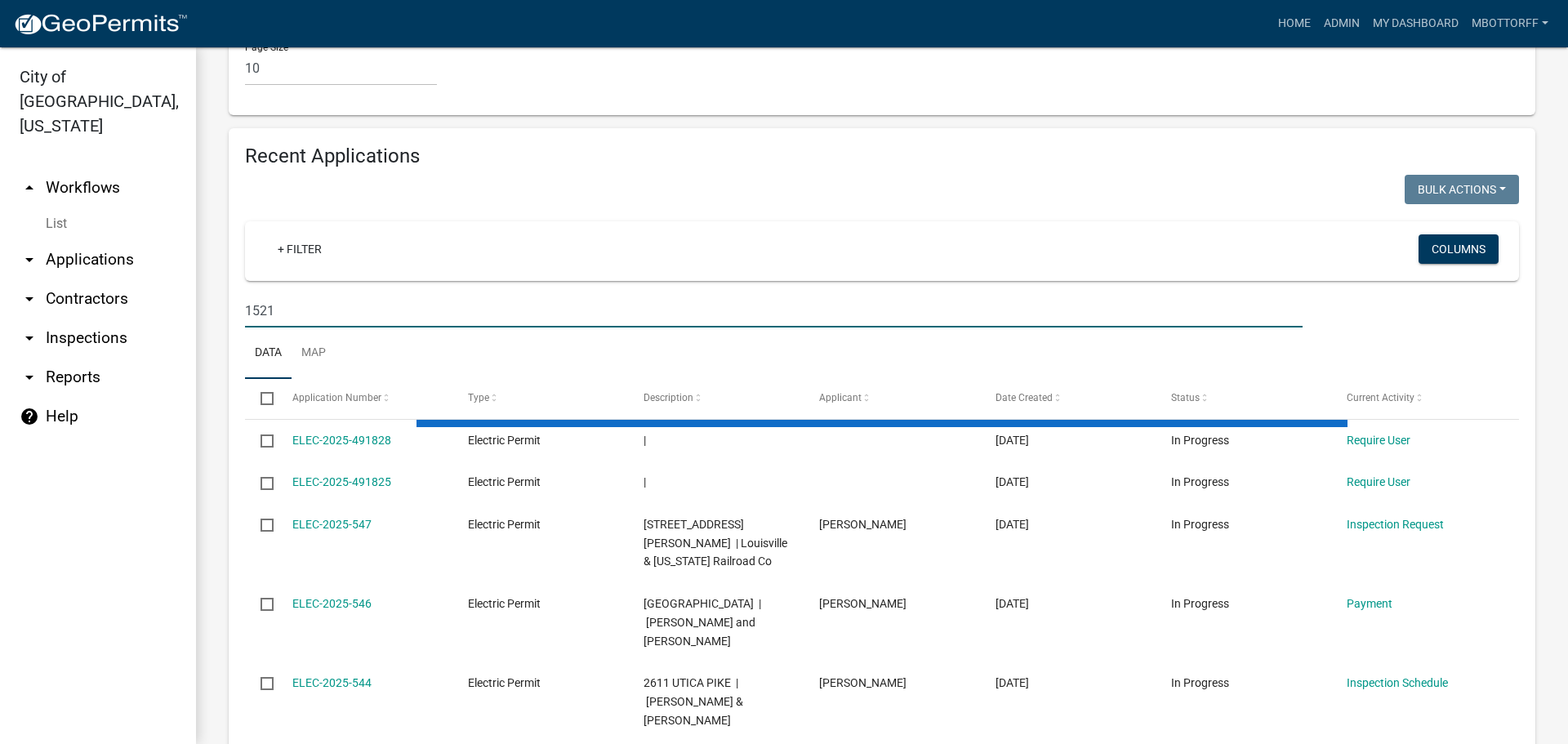
scroll to position [1305, 0]
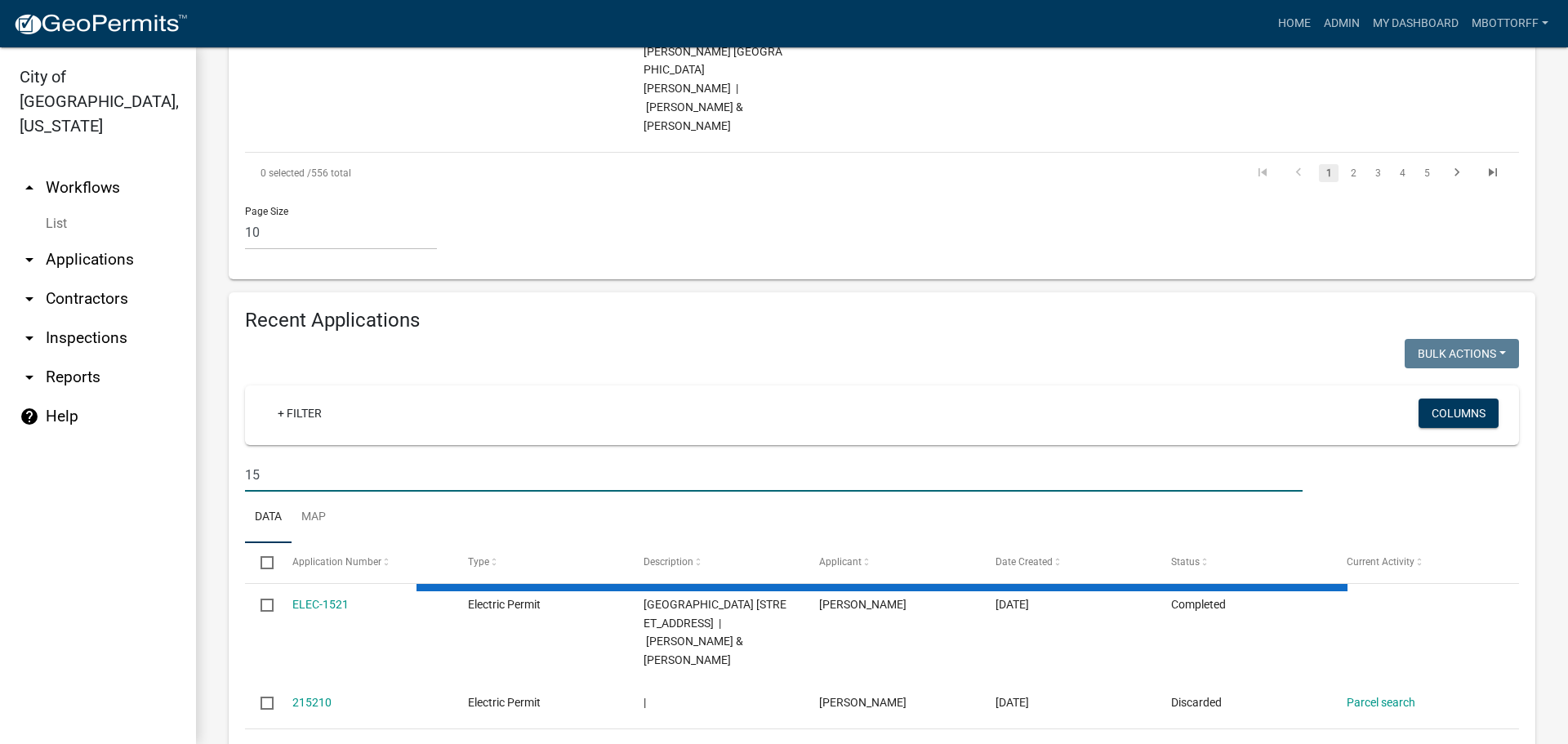
type input "1"
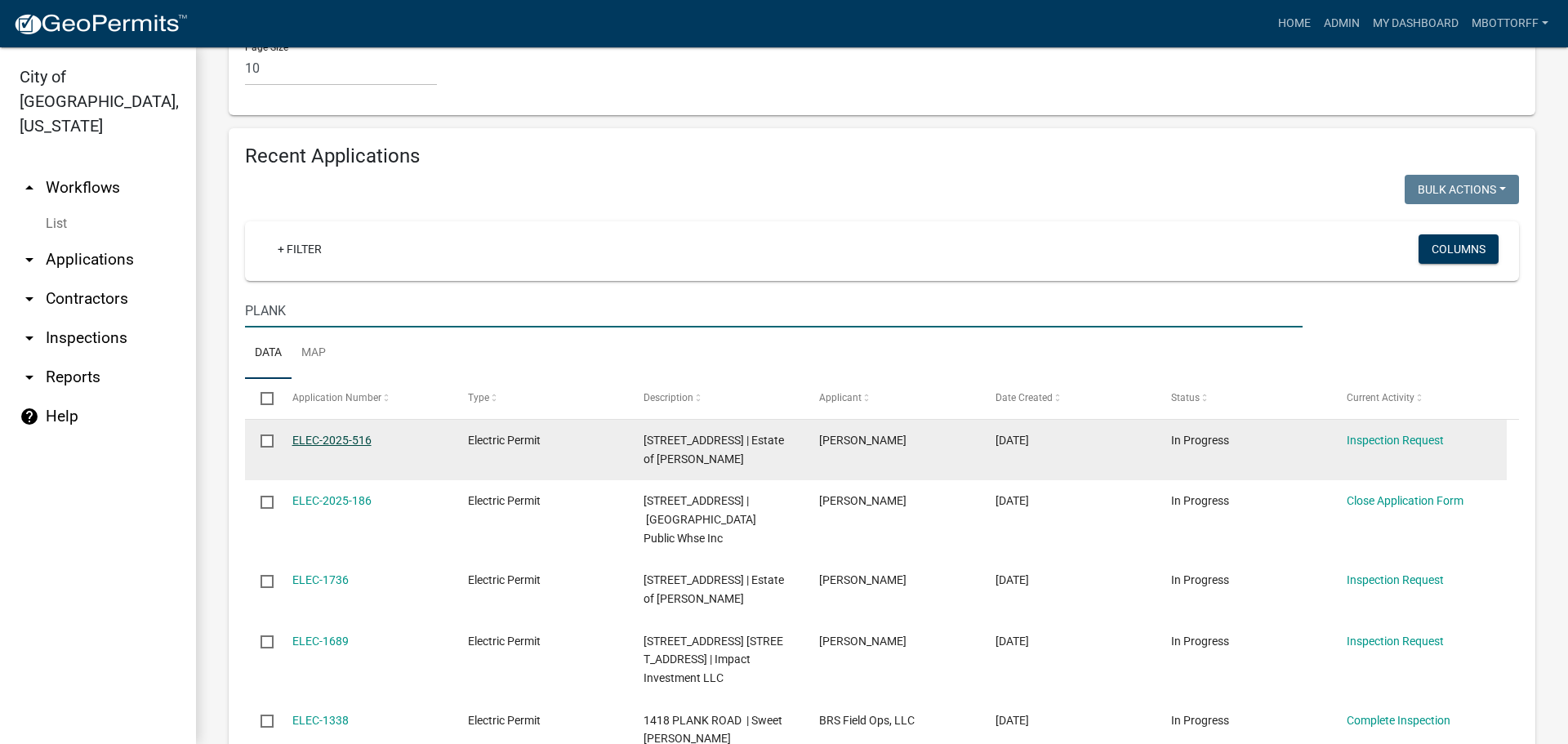
type input "PLANK"
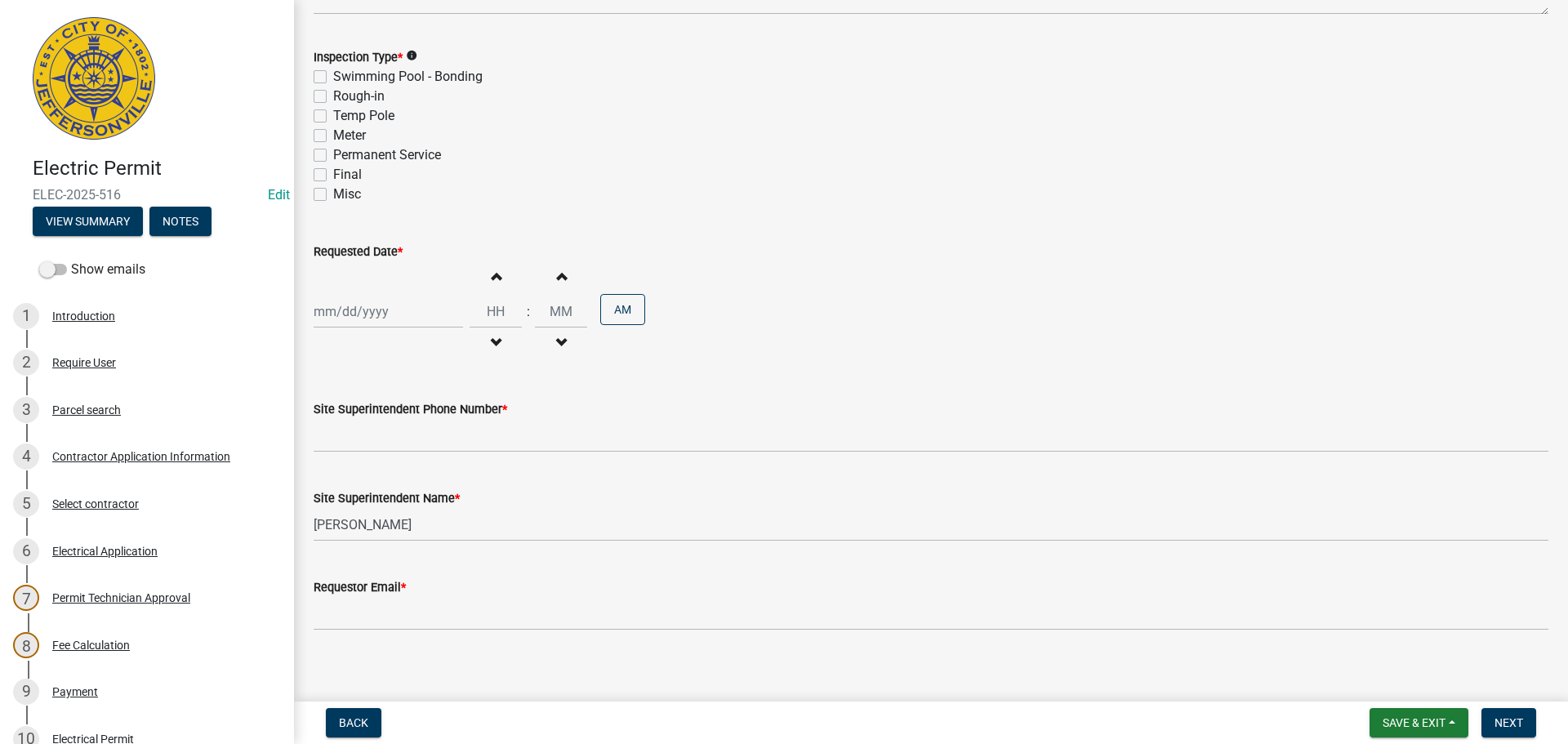
scroll to position [208, 0]
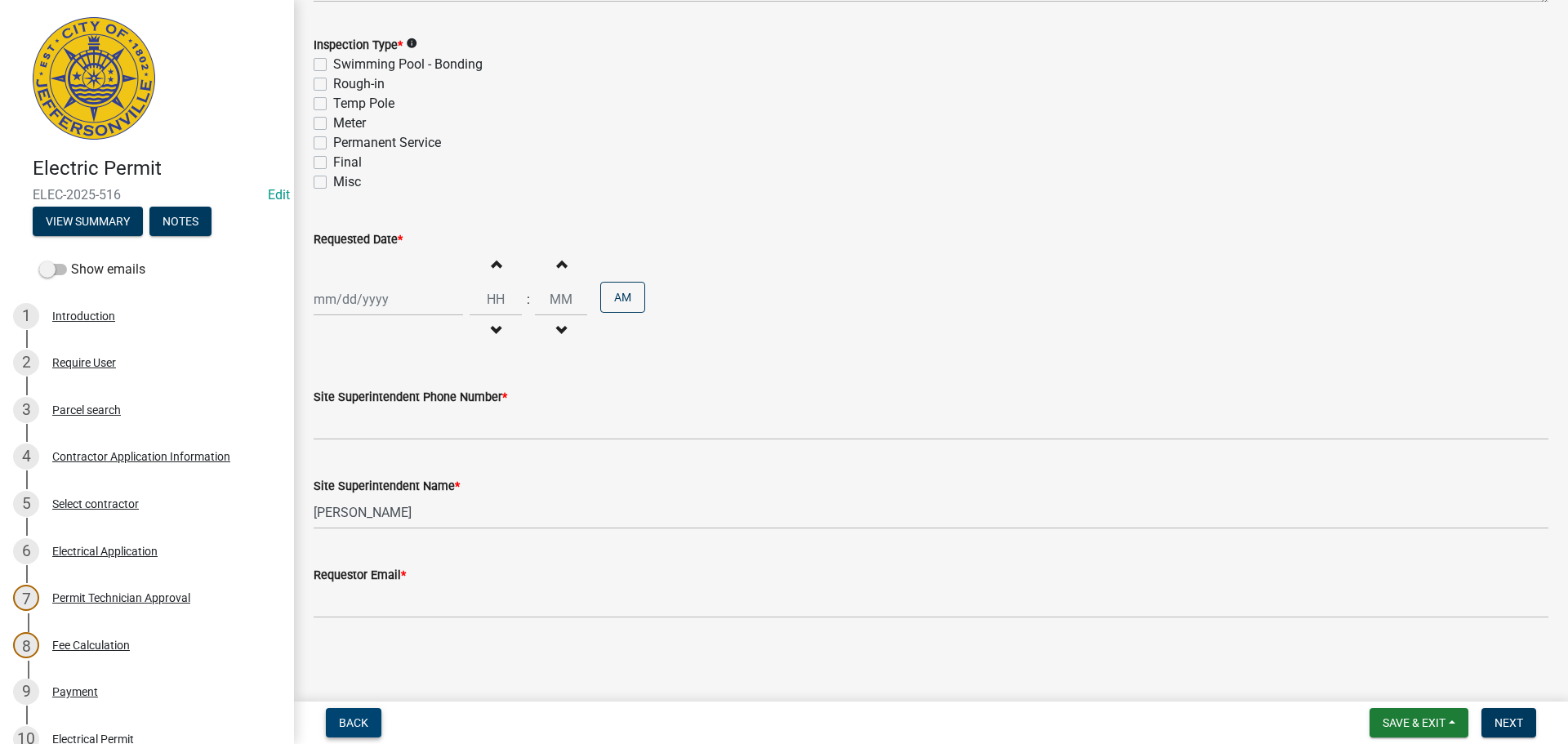
click at [350, 717] on span "Back" at bounding box center [354, 723] width 30 height 13
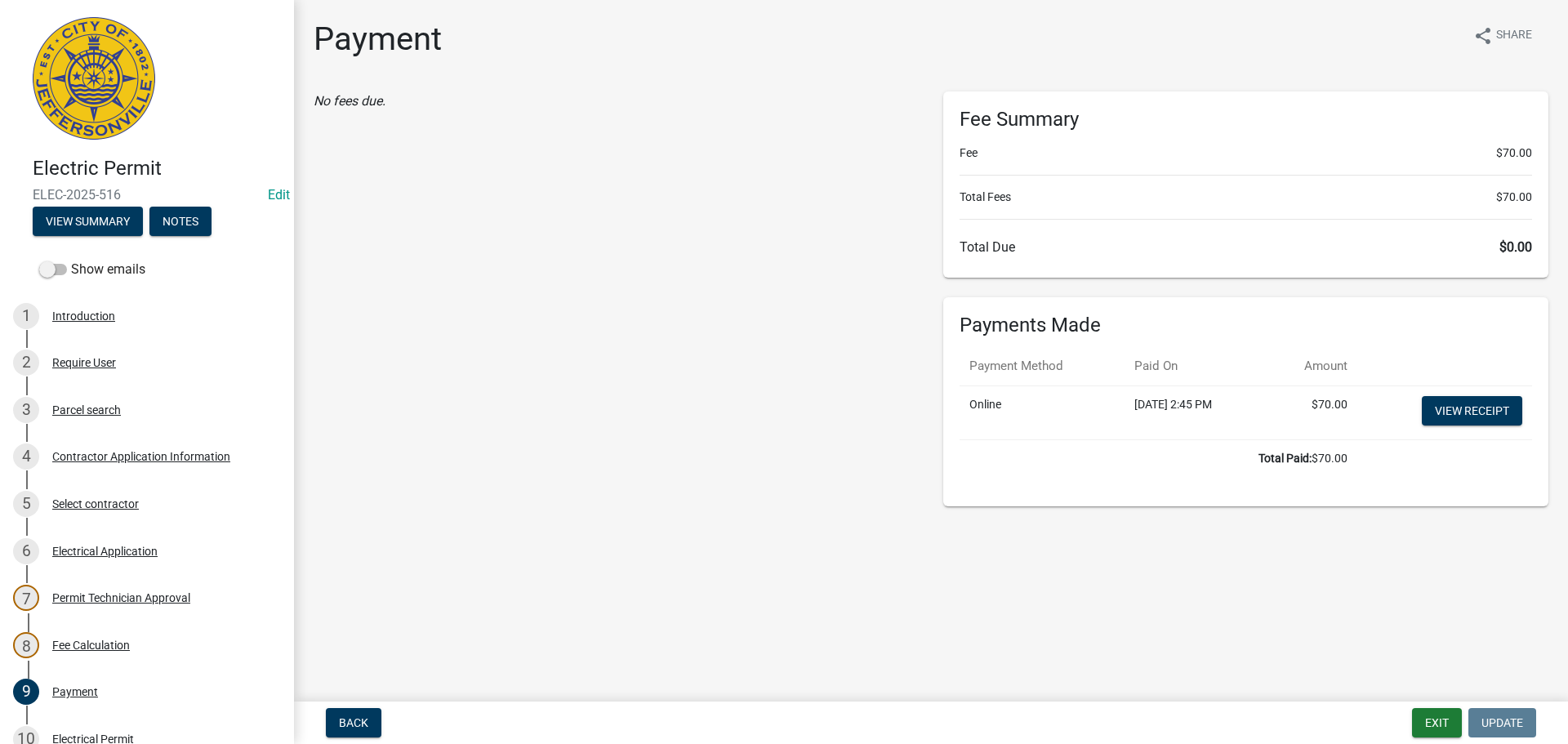
scroll to position [359, 0]
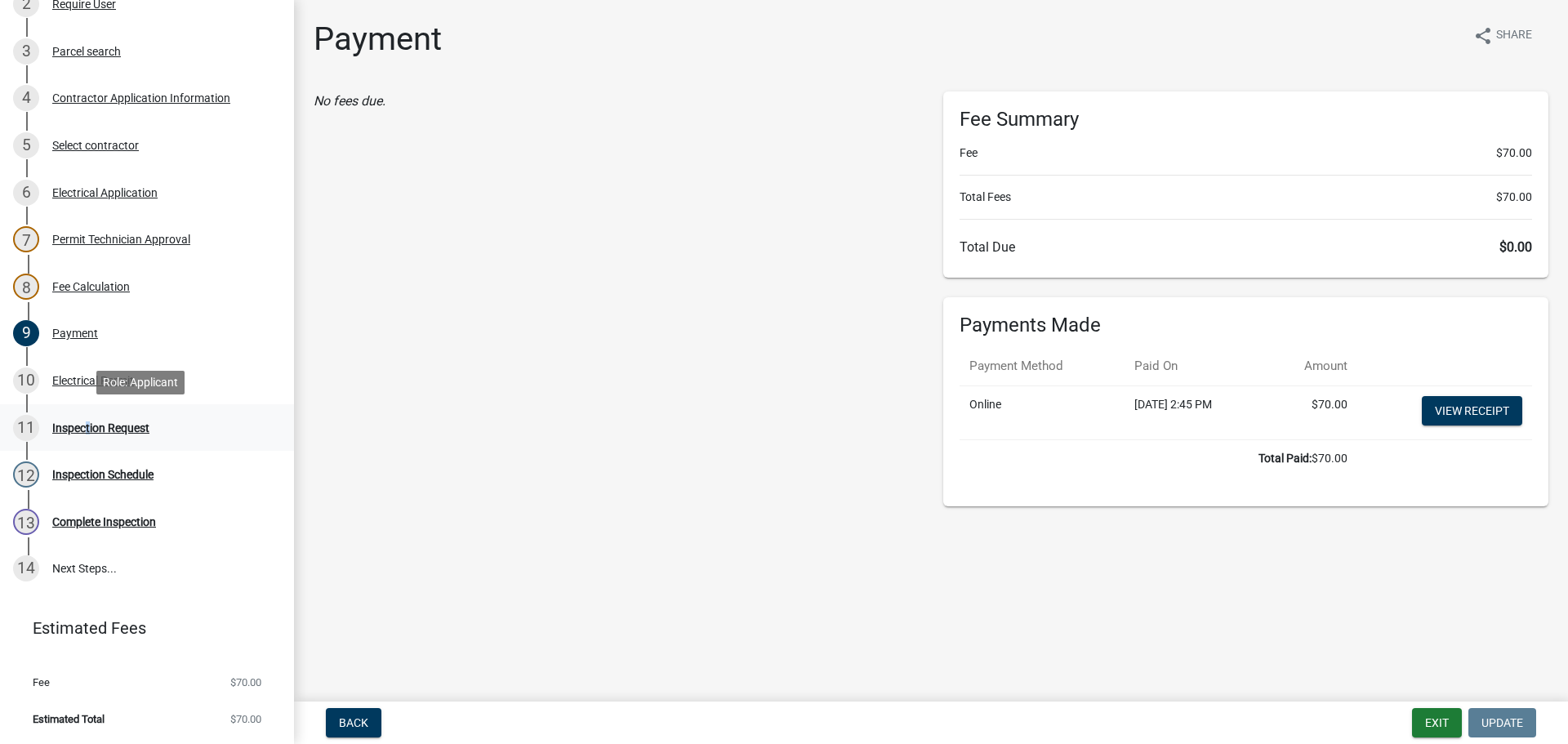
drag, startPoint x: 82, startPoint y: 425, endPoint x: 100, endPoint y: 424, distance: 18.0
click at [84, 425] on div "Inspection Request" at bounding box center [101, 428] width 97 height 11
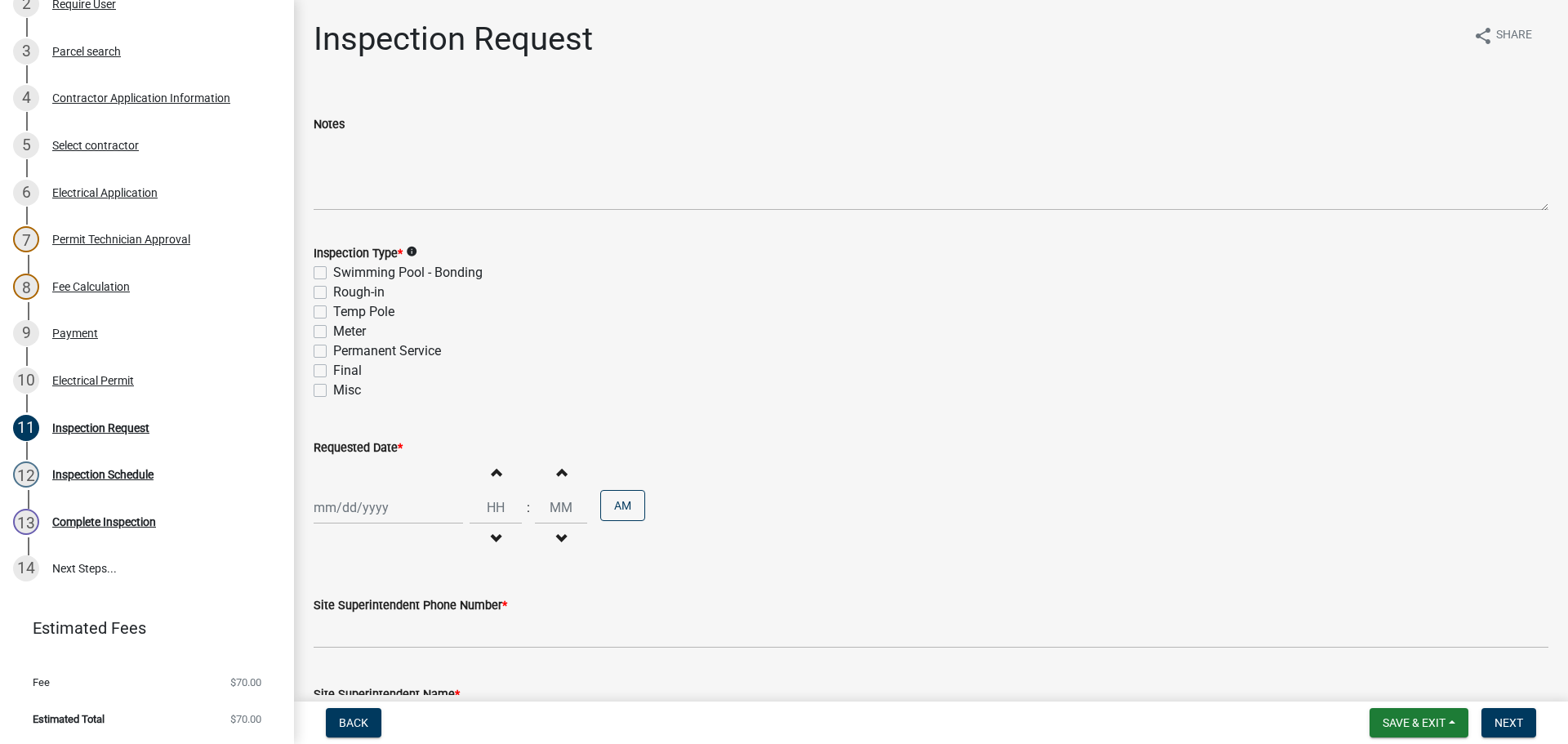
click at [333, 350] on label "Permanent Service" at bounding box center [386, 350] width 108 height 19
click at [333, 350] on input "Permanent Service" at bounding box center [339, 347] width 11 height 11
checkbox input "true"
checkbox input "false"
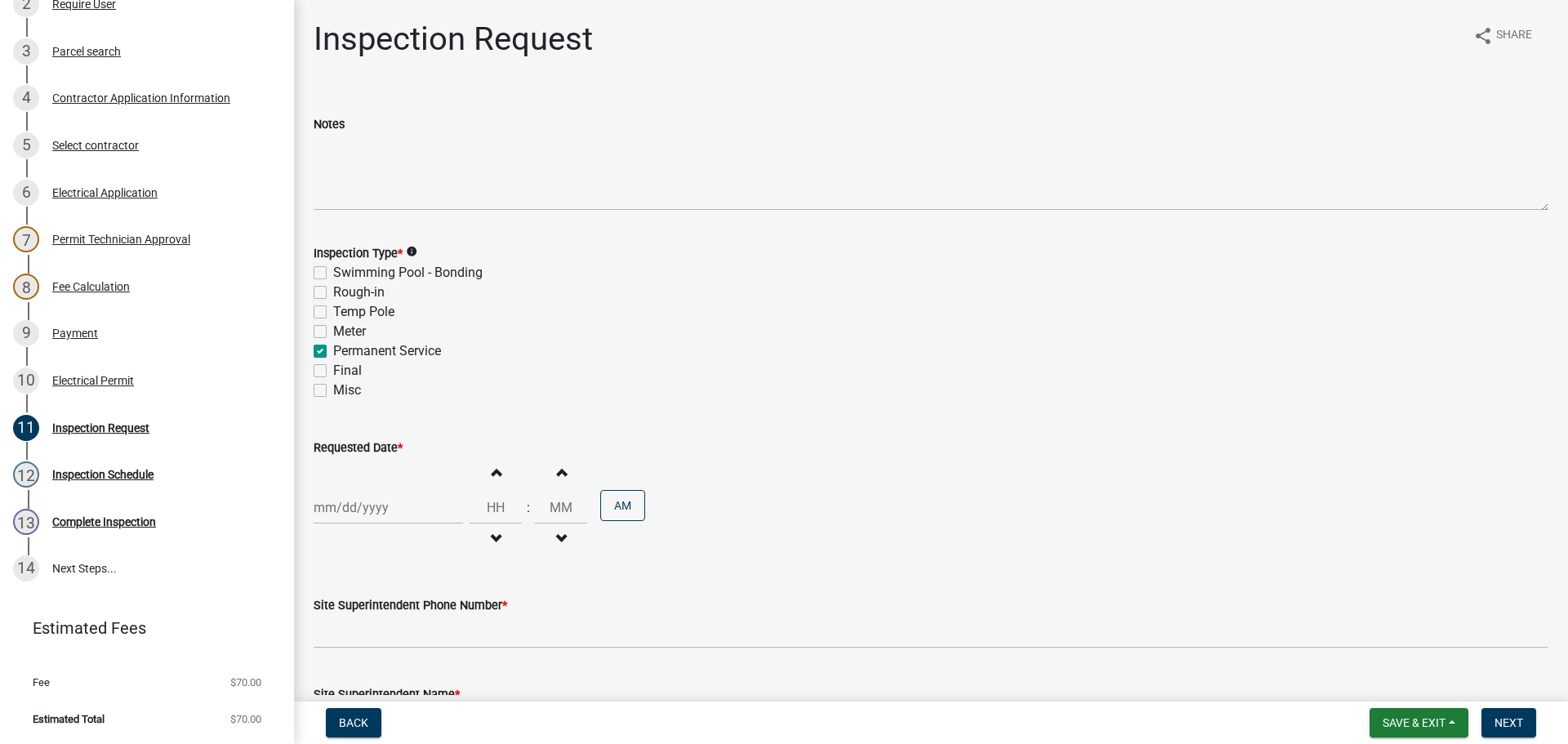
checkbox input "false"
checkbox input "true"
checkbox input "false"
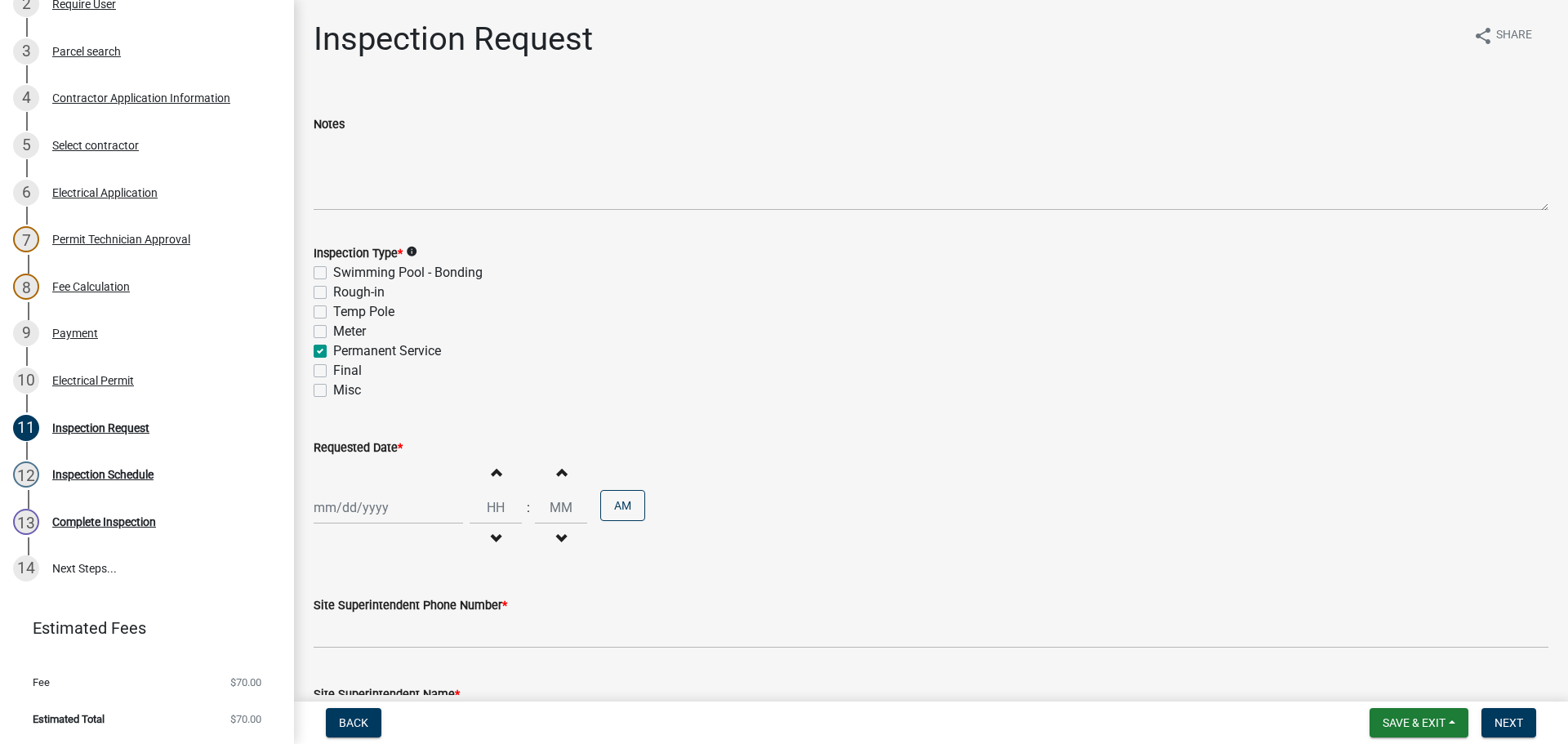
click at [332, 515] on div at bounding box center [388, 507] width 149 height 33
select select "10"
select select "2025"
drag, startPoint x: 385, startPoint y: 393, endPoint x: 400, endPoint y: 409, distance: 21.9
click at [385, 393] on div "15" at bounding box center [382, 395] width 26 height 26
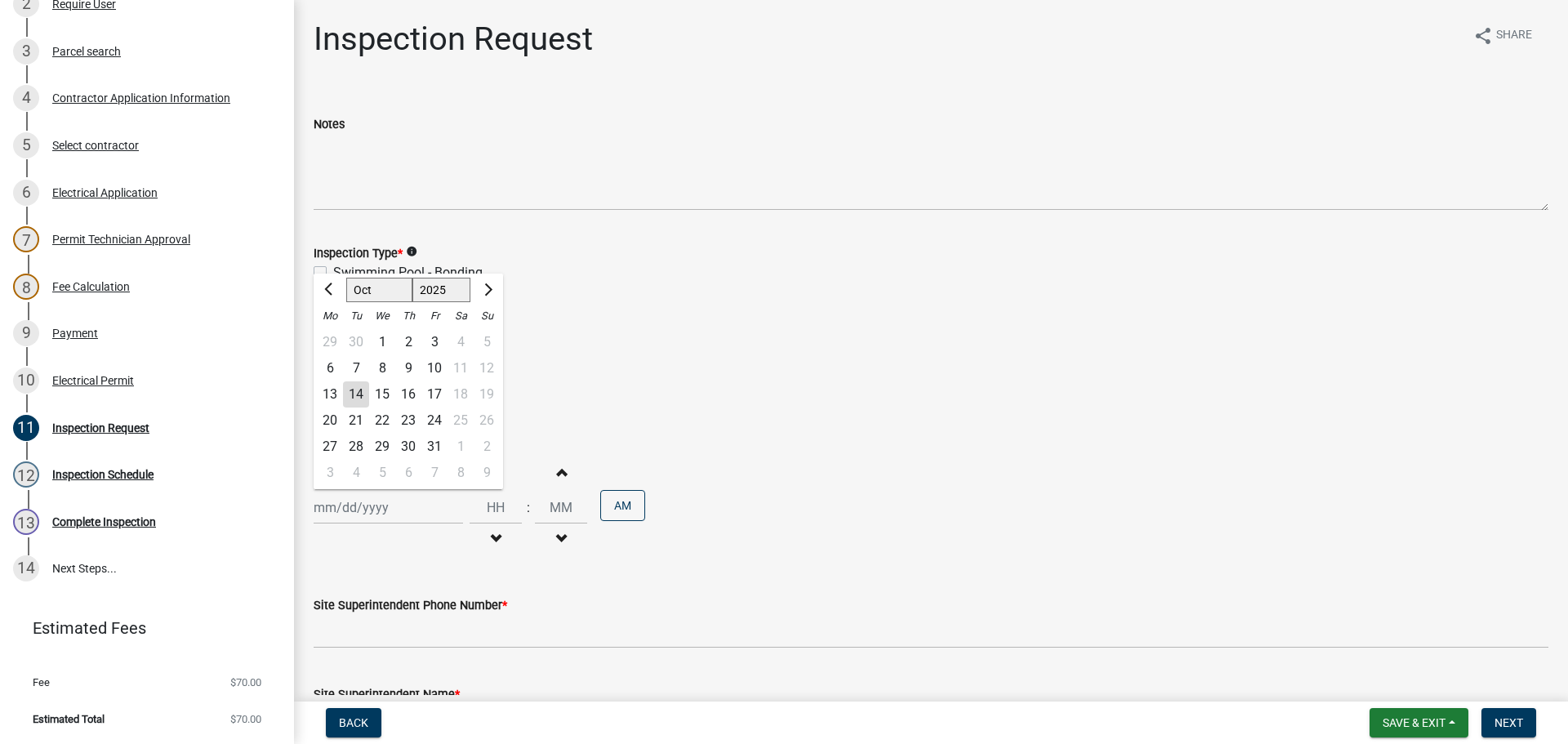
type input "10/15/2025"
click at [353, 608] on label "Site Superintendent Phone Number *" at bounding box center [410, 606] width 194 height 11
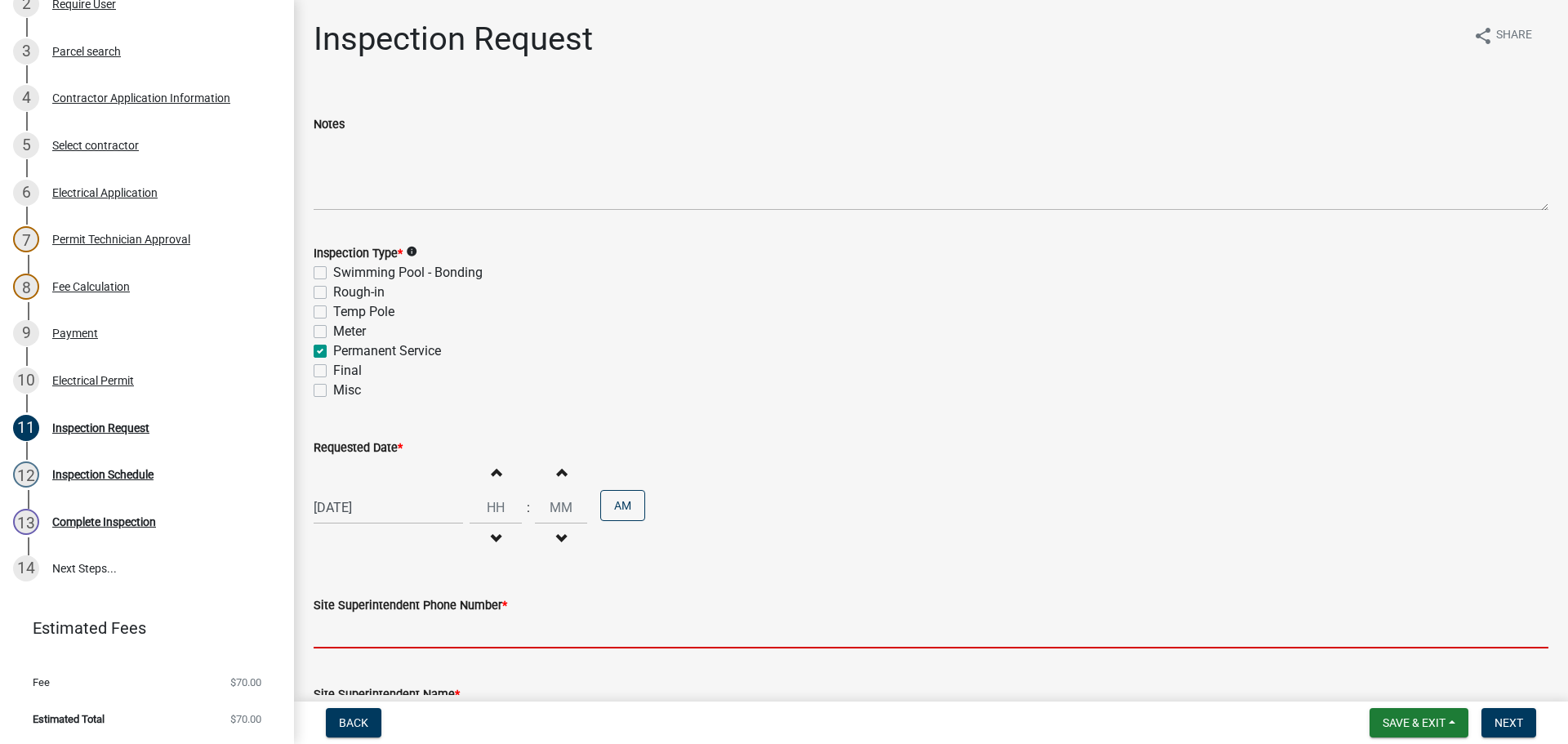
click at [353, 615] on input "Site Superintendent Phone Number *" at bounding box center [931, 632] width 1235 height 33
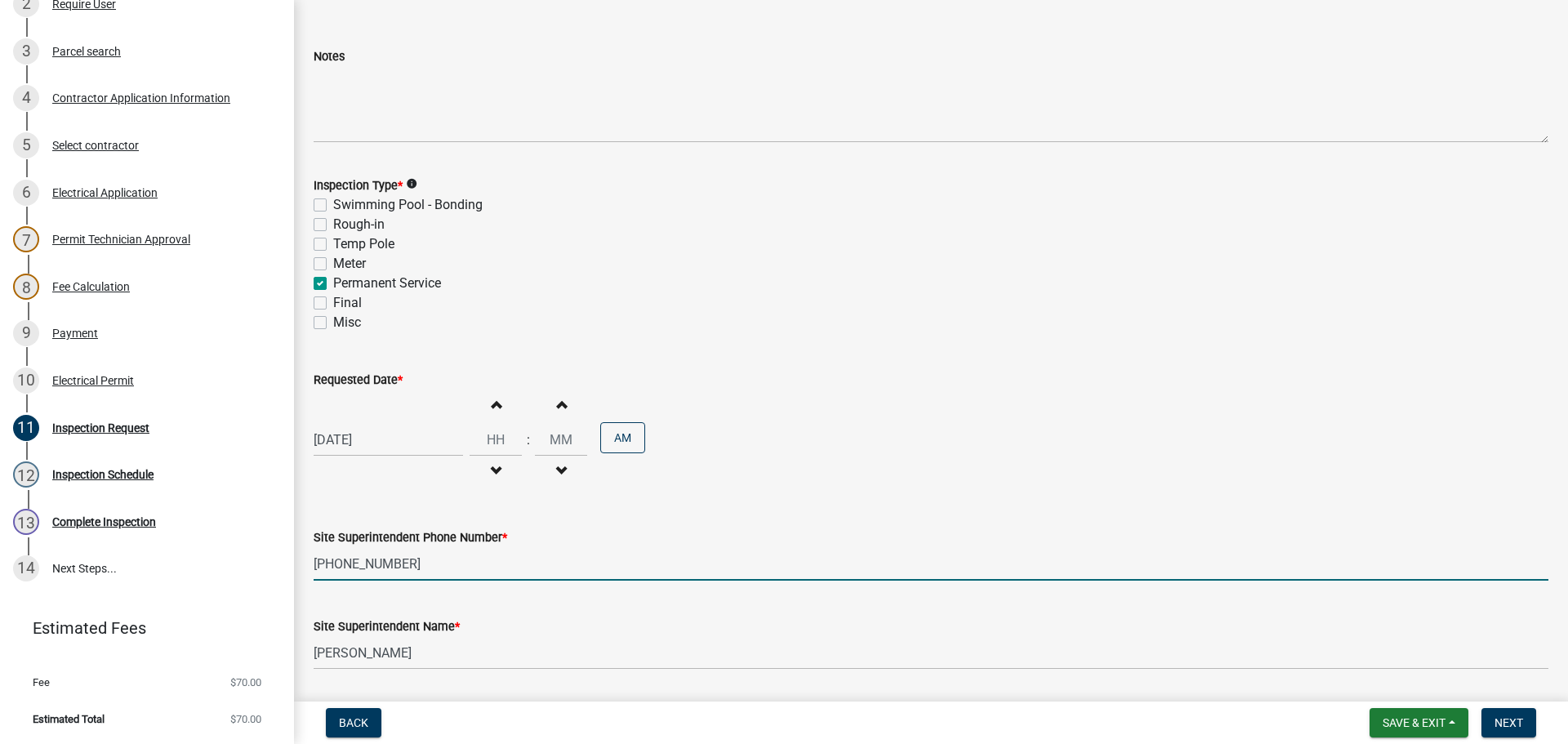
scroll to position [208, 0]
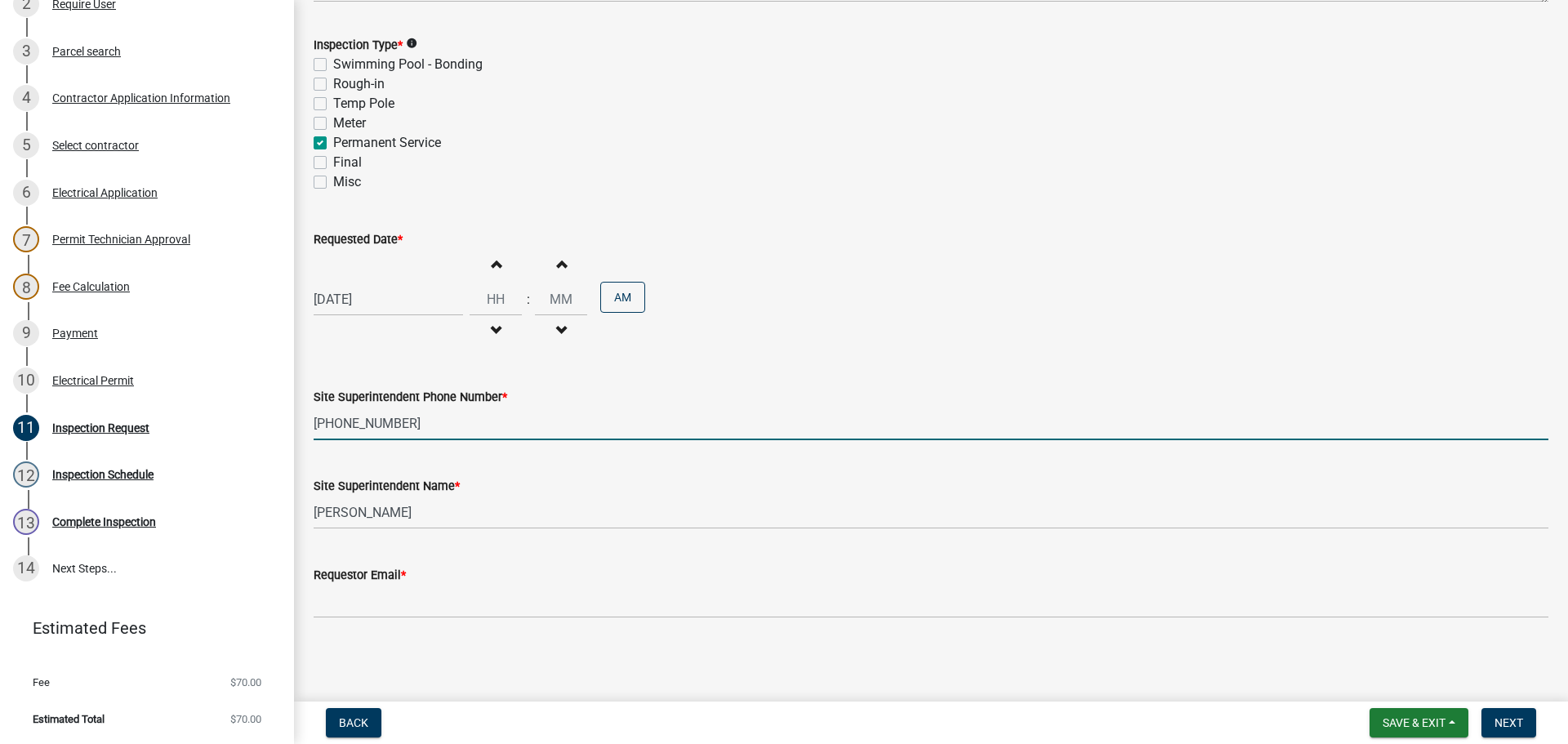
type input "812-989-3227"
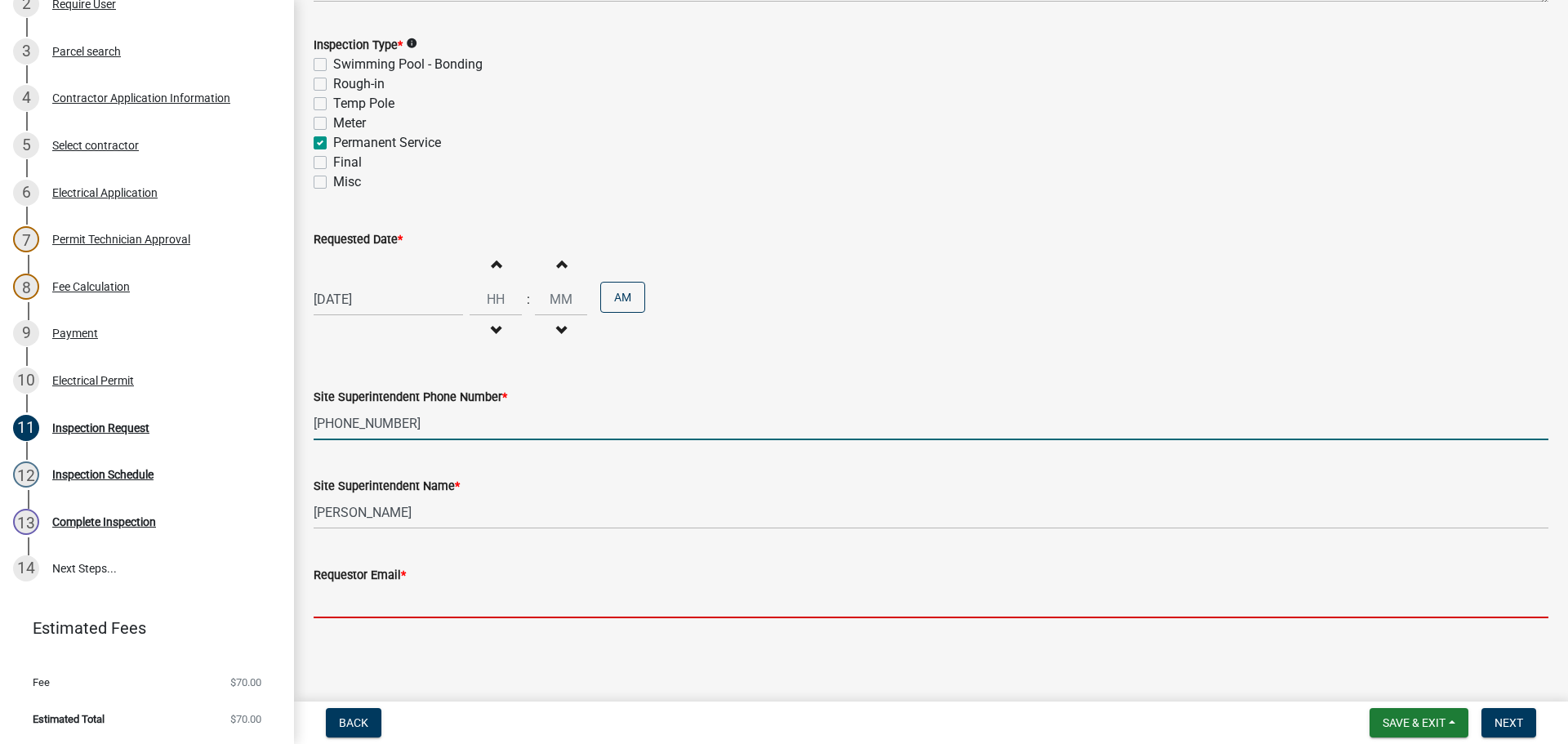
click at [387, 609] on input "Requestor Email *" at bounding box center [931, 601] width 1235 height 33
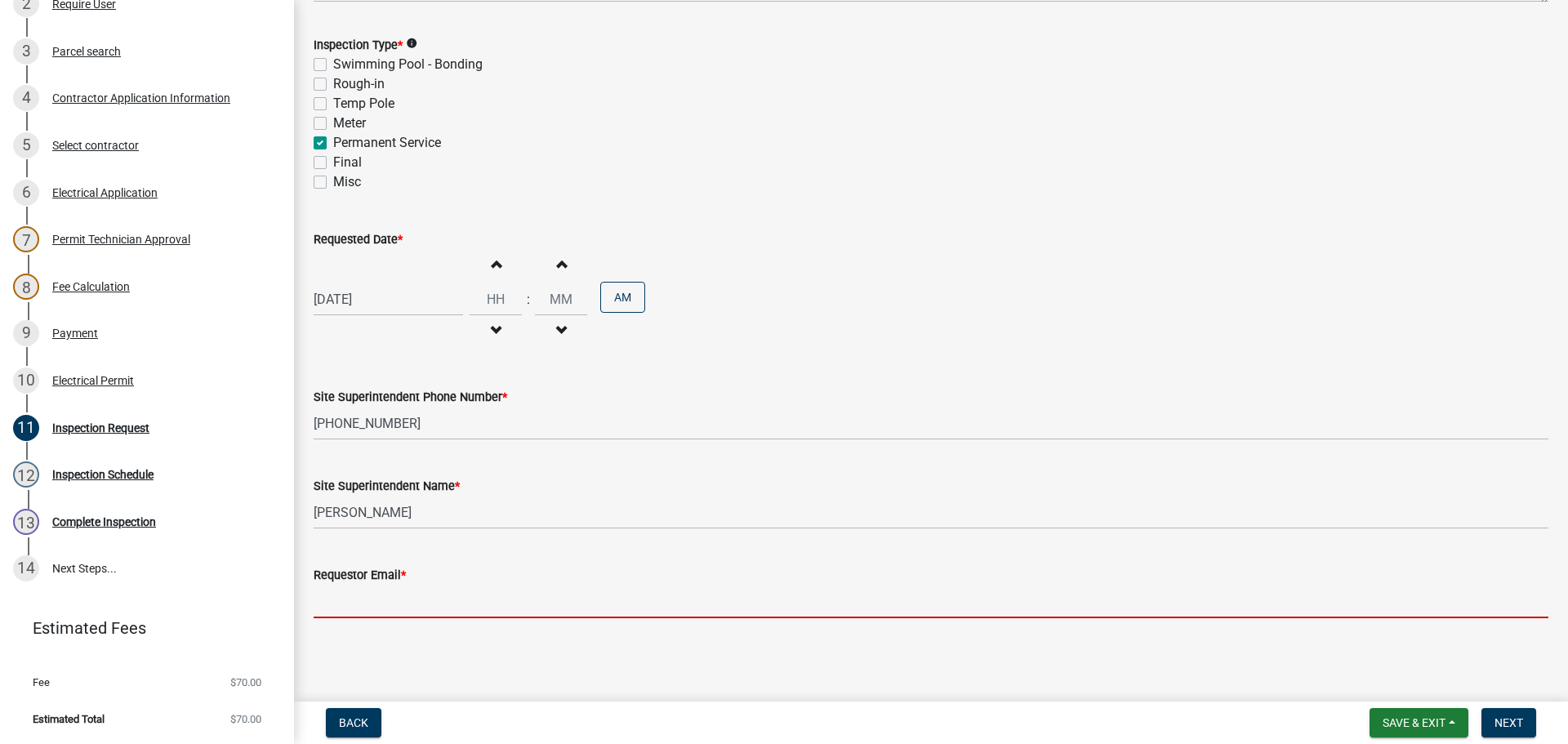
type input "mbottorff@cityofjeff.net"
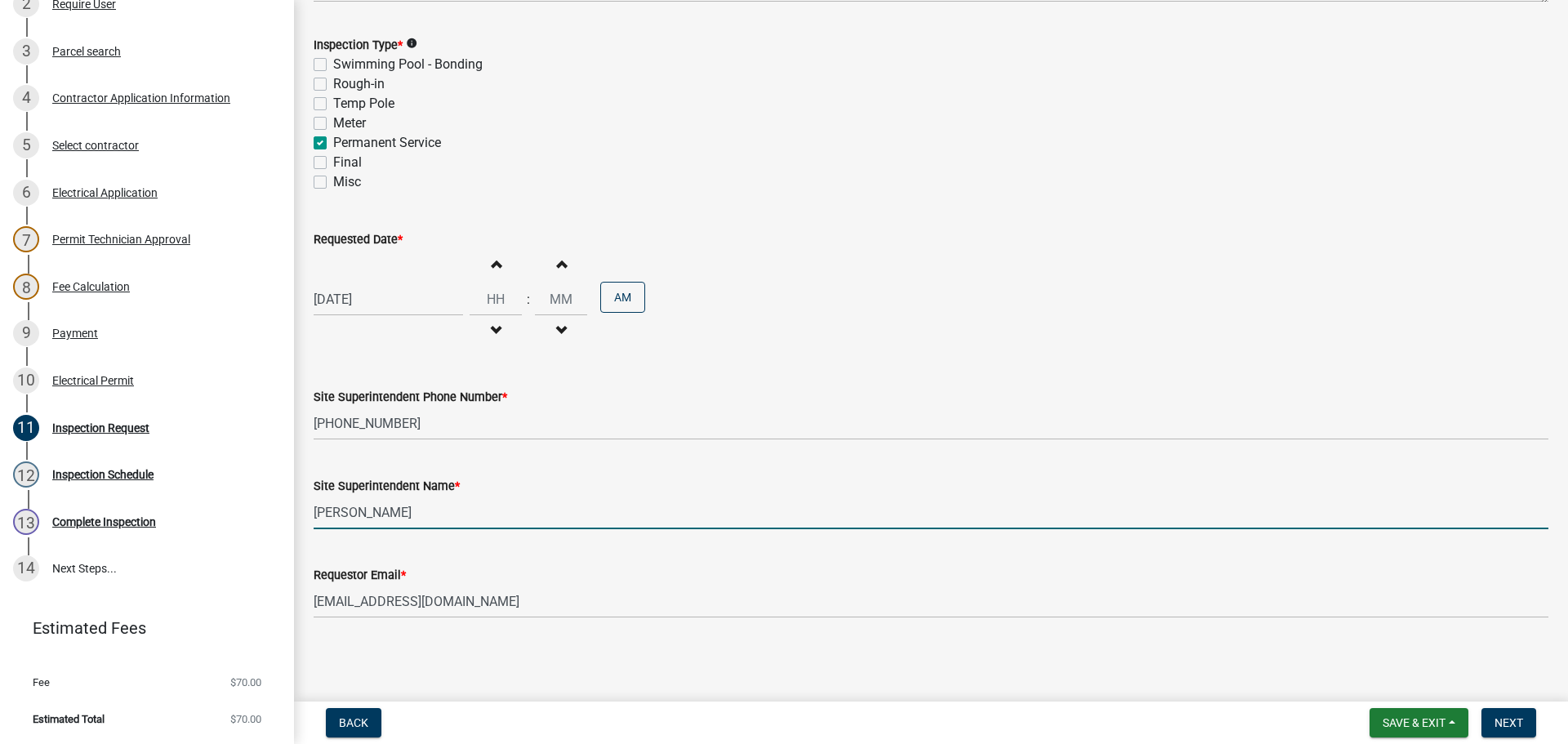
click at [405, 510] on input "Richard Damian VanGilder" at bounding box center [931, 513] width 1235 height 33
type input "Rick VanGilder"
click at [1556, 701] on div "Electric Permit ELEC-2025-516 Edit View Summary Notes Show emails 1 Introductio…" at bounding box center [784, 372] width 1568 height 744
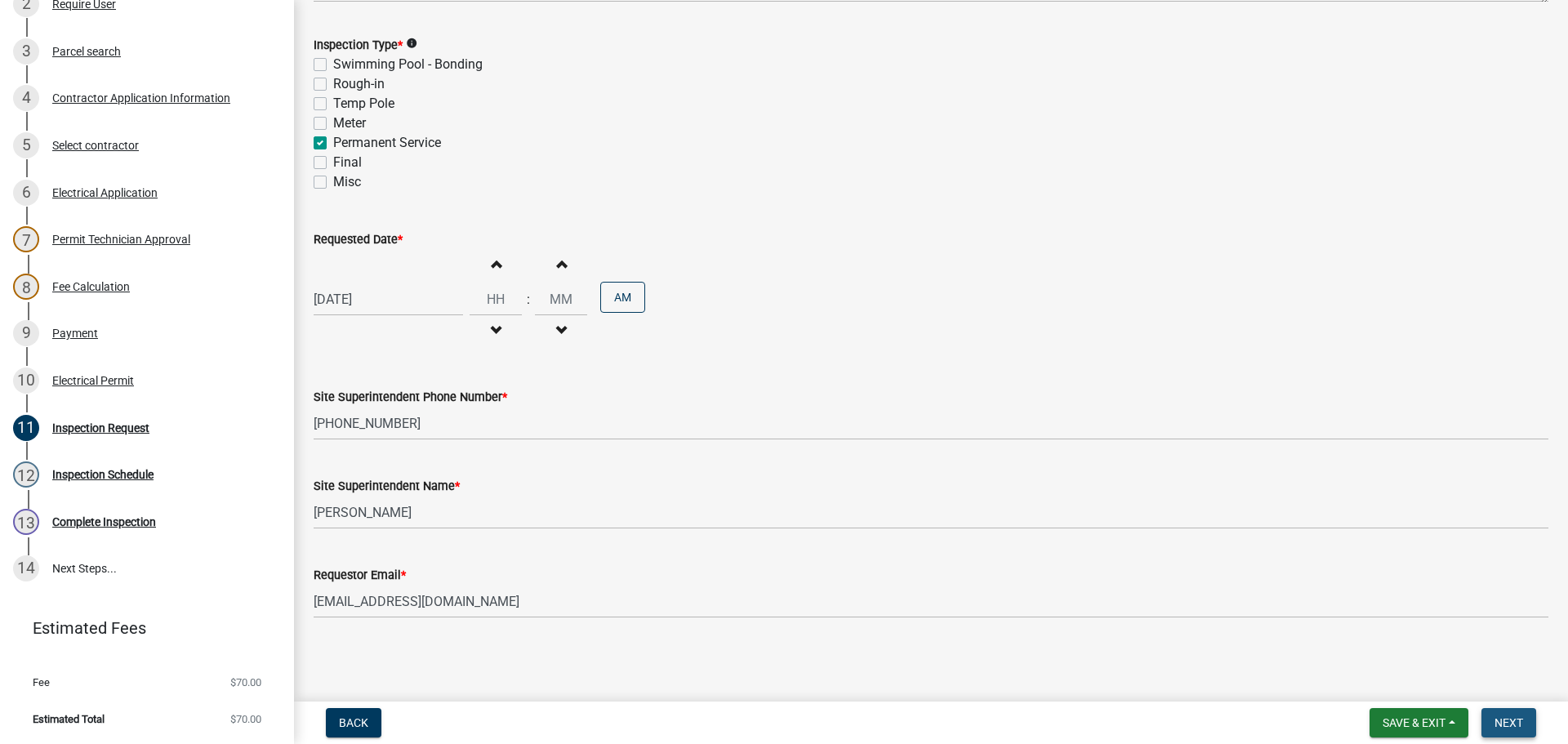
click at [1507, 724] on span "Next" at bounding box center [1509, 723] width 29 height 13
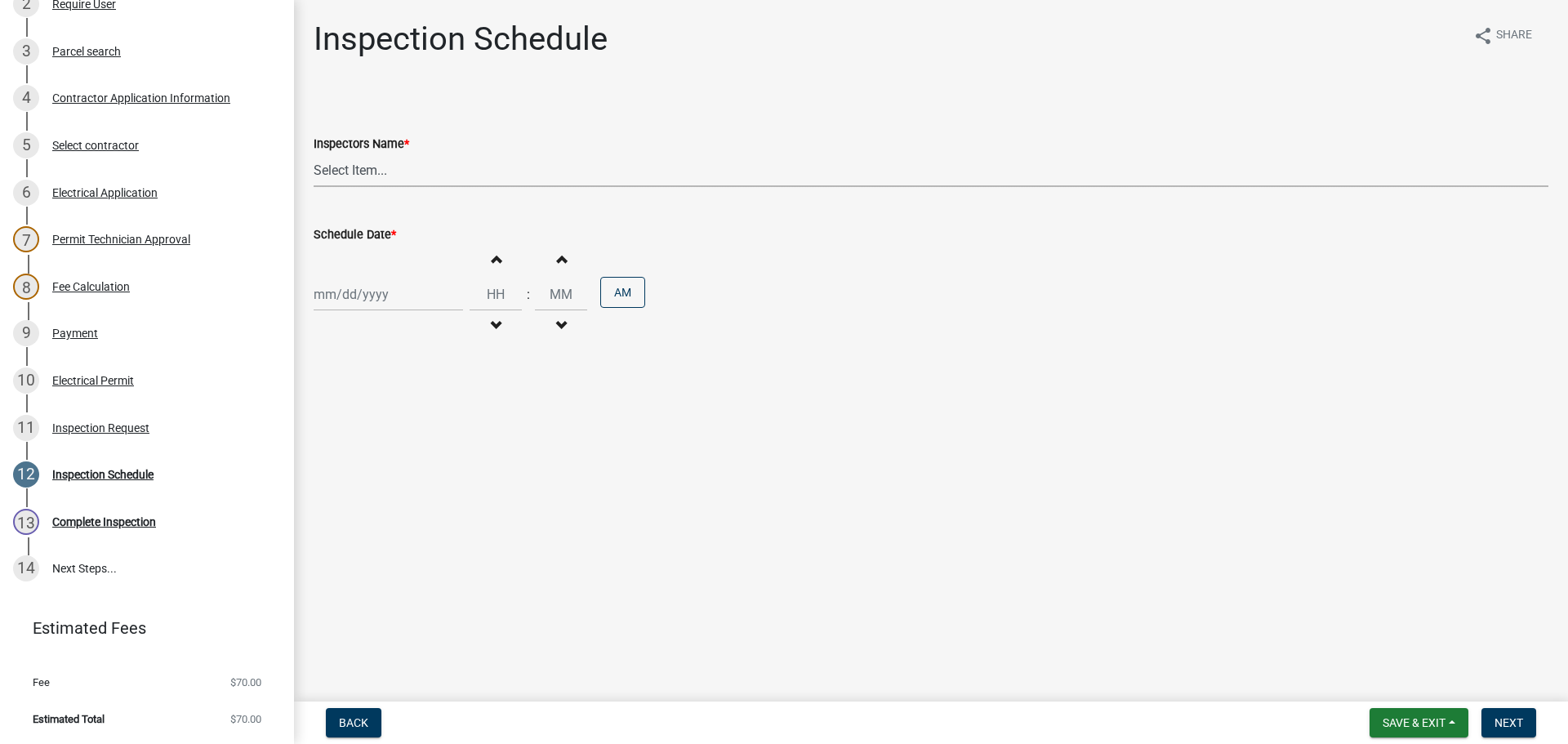
click at [332, 173] on select "Select Item... jramsey (Jeremy Ramsey) MaryFrey (Mary Frey) mkruer (Mike Kruer)…" at bounding box center [931, 170] width 1235 height 33
select select "36a8b8f0-2ef8-43e9-ae06-718f51af8d36"
click at [314, 153] on select "Select Item... jramsey (Jeremy Ramsey) MaryFrey (Mary Frey) mkruer (Mike Kruer)…" at bounding box center [931, 170] width 1235 height 33
click at [335, 301] on div at bounding box center [388, 294] width 149 height 33
select select "10"
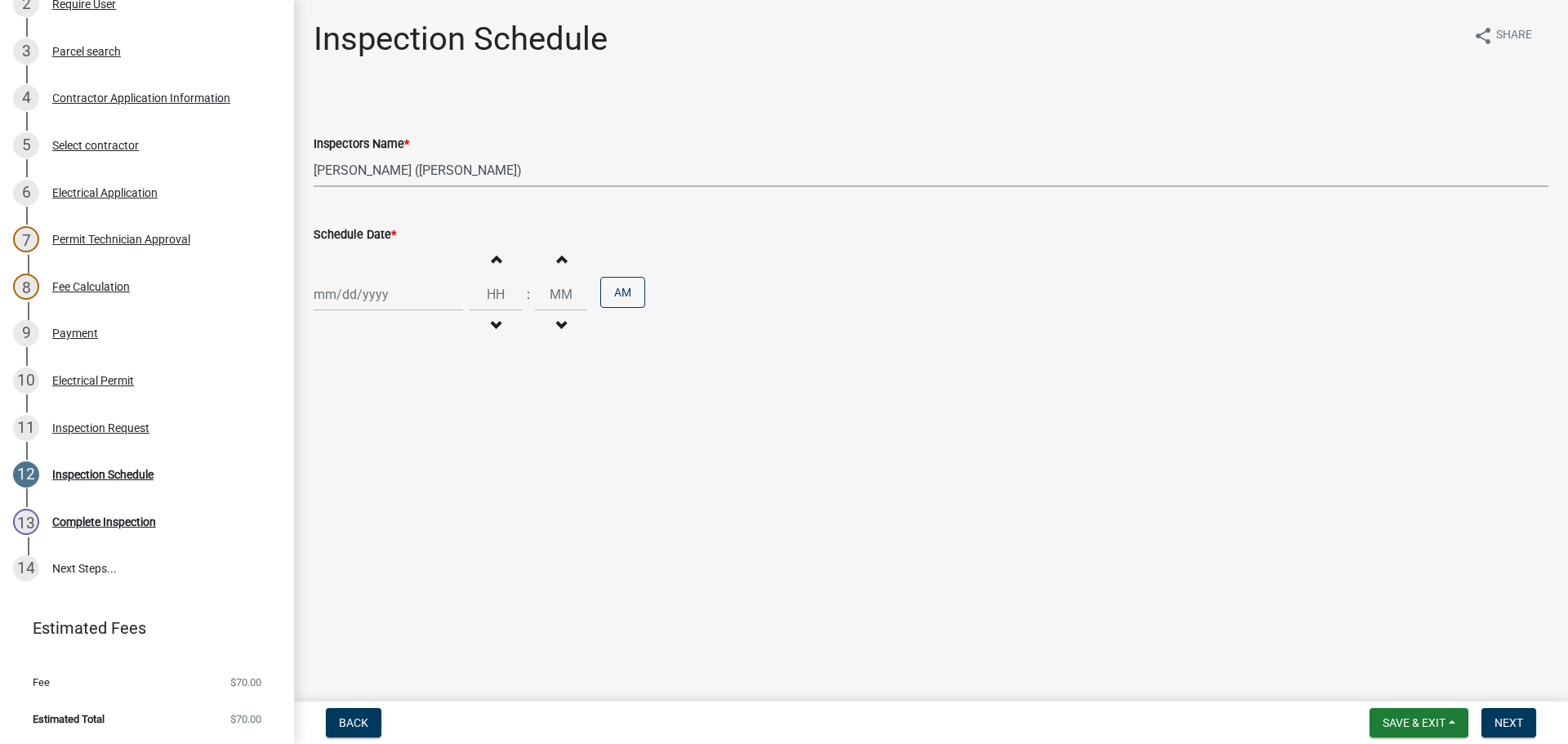
select select "2025"
click at [386, 431] on div "15" at bounding box center [382, 433] width 26 height 26
type input "10/15/2025"
click at [1517, 717] on span "Next" at bounding box center [1509, 723] width 29 height 13
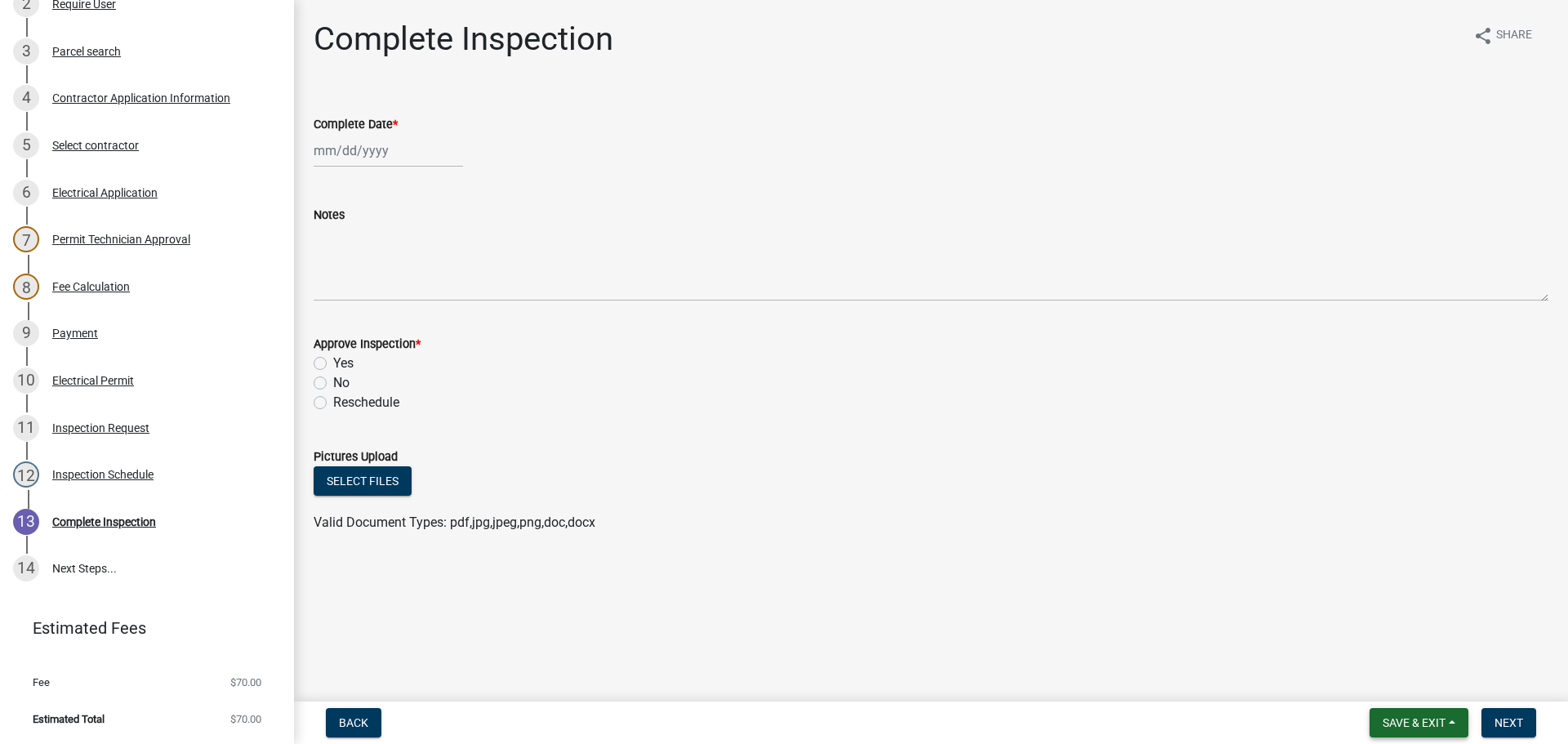
click at [1406, 717] on span "Save & Exit" at bounding box center [1414, 723] width 63 height 13
click at [1388, 680] on button "Save & Exit" at bounding box center [1404, 679] width 131 height 40
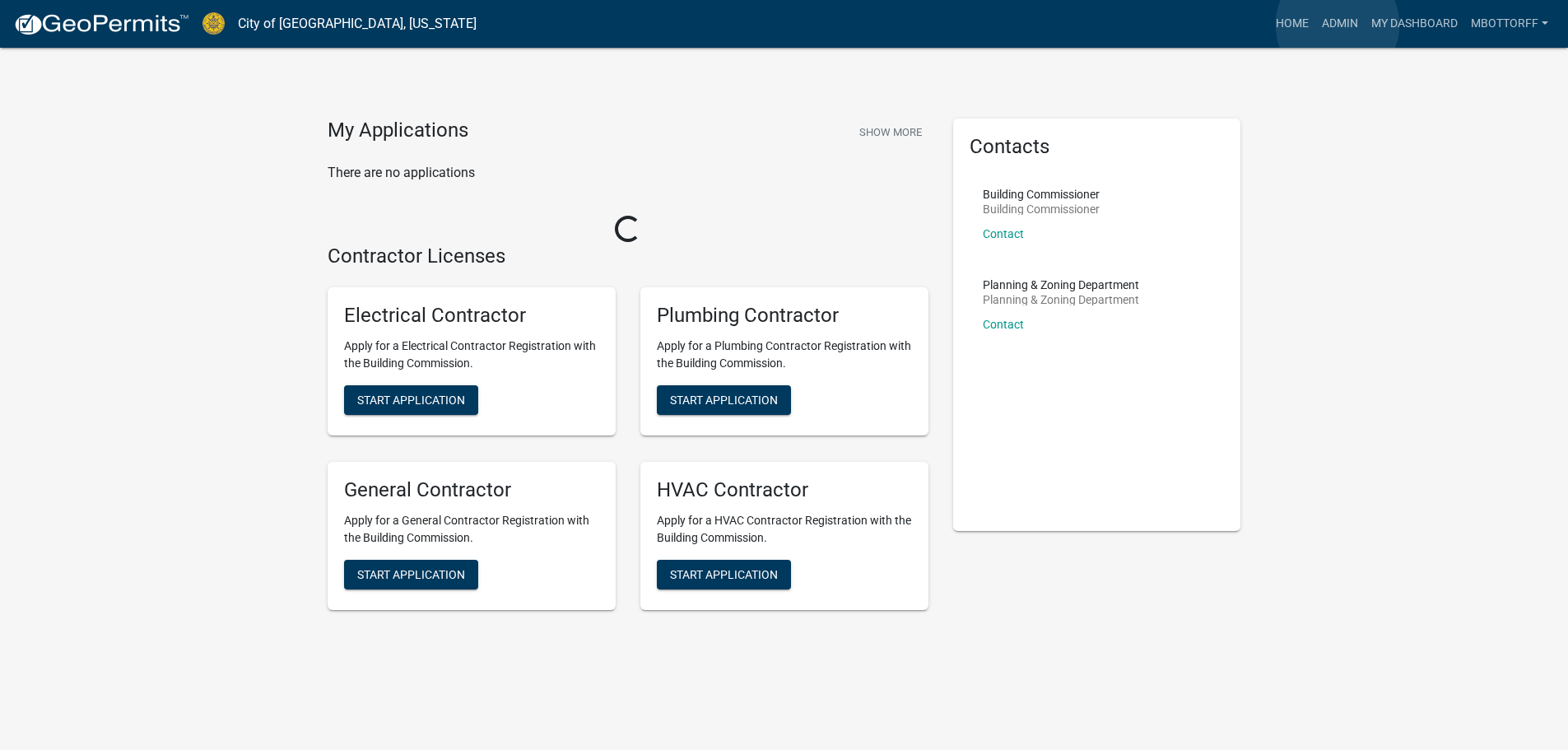
click at [1337, 25] on link "Admin" at bounding box center [1339, 24] width 49 height 32
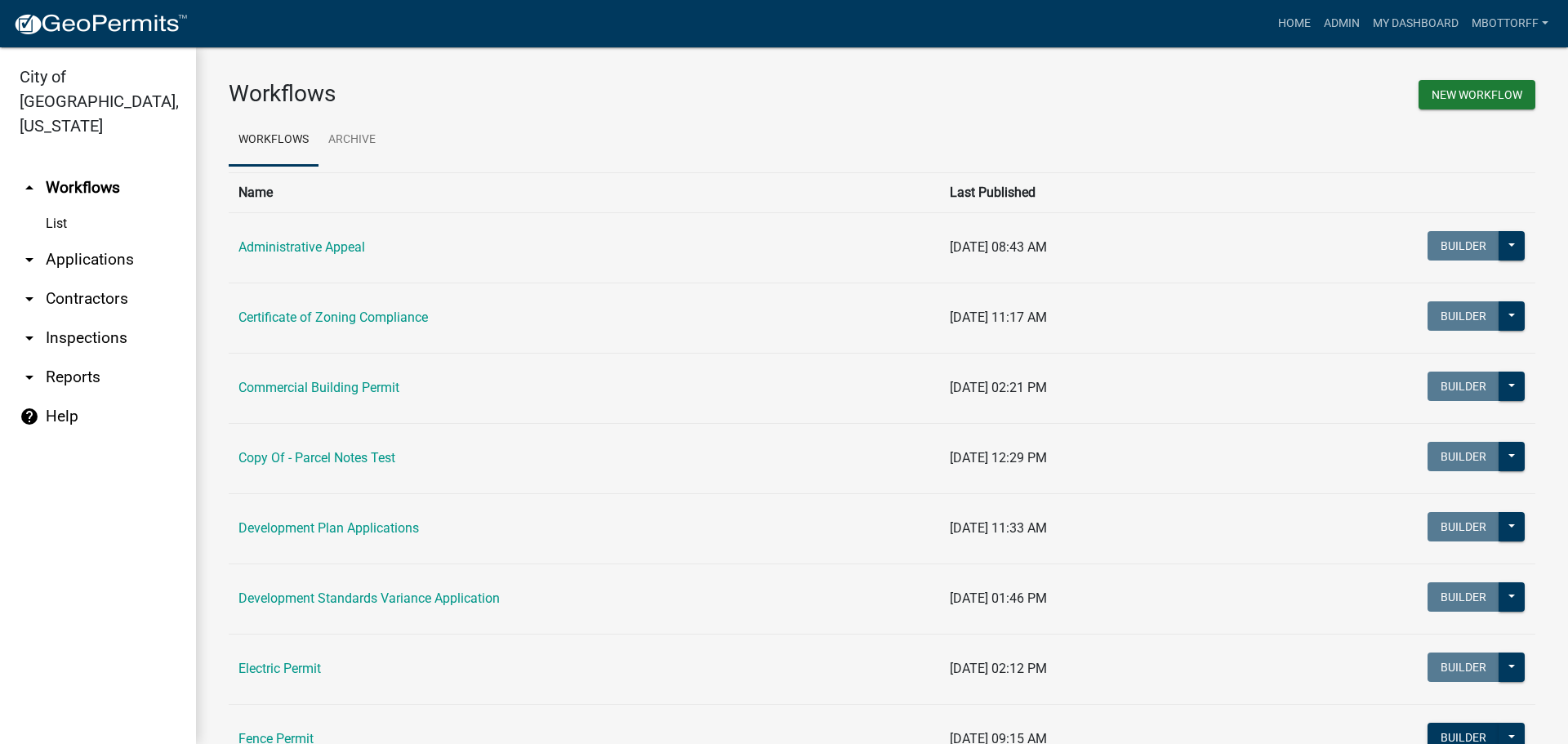
click at [70, 279] on link "arrow_drop_down Contractors" at bounding box center [98, 299] width 196 height 40
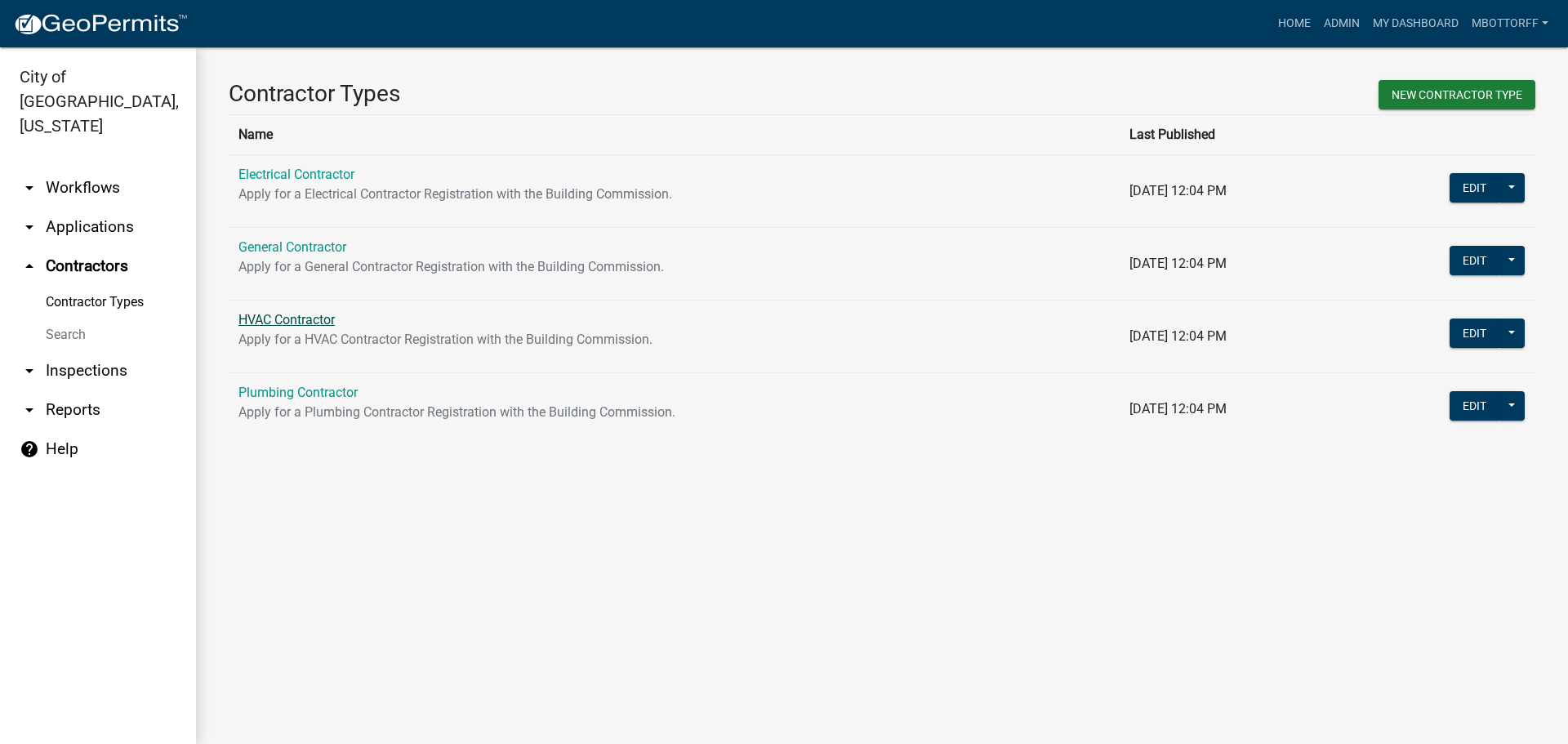
click at [284, 323] on link "HVAC Contractor" at bounding box center [287, 319] width 96 height 16
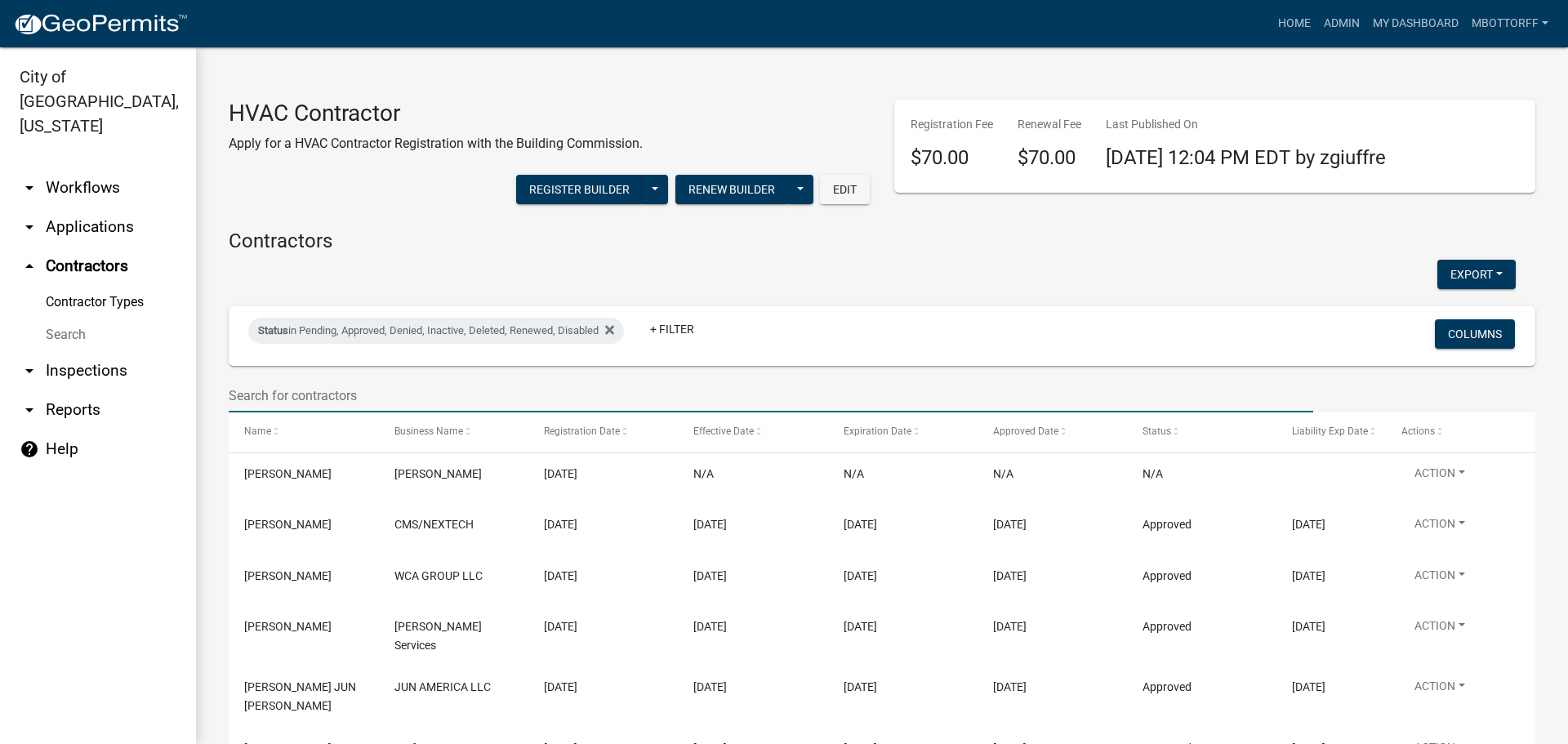
click at [300, 394] on input "text" at bounding box center [771, 396] width 1085 height 33
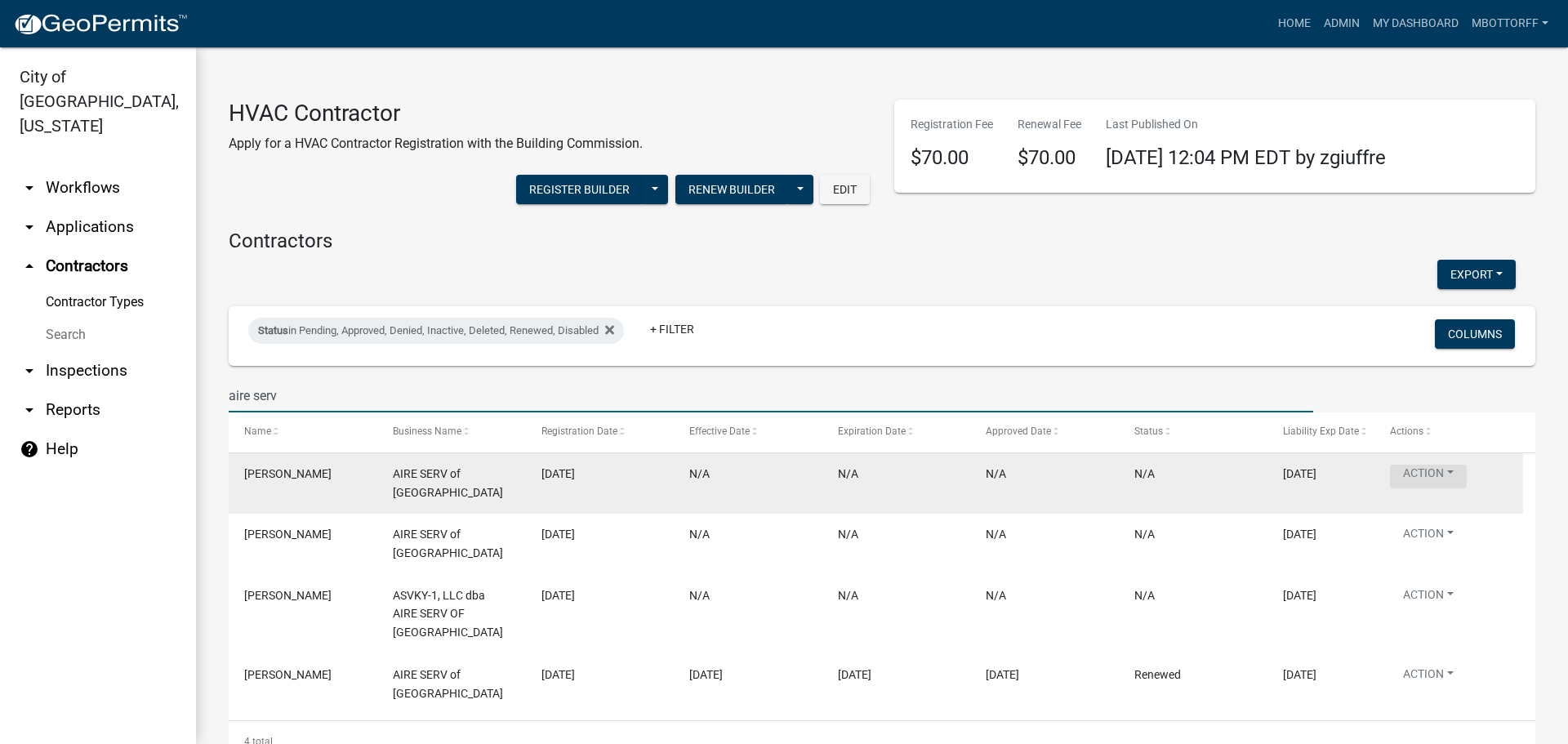
type input "aire serv"
click at [1450, 476] on button "Action" at bounding box center [1428, 477] width 77 height 24
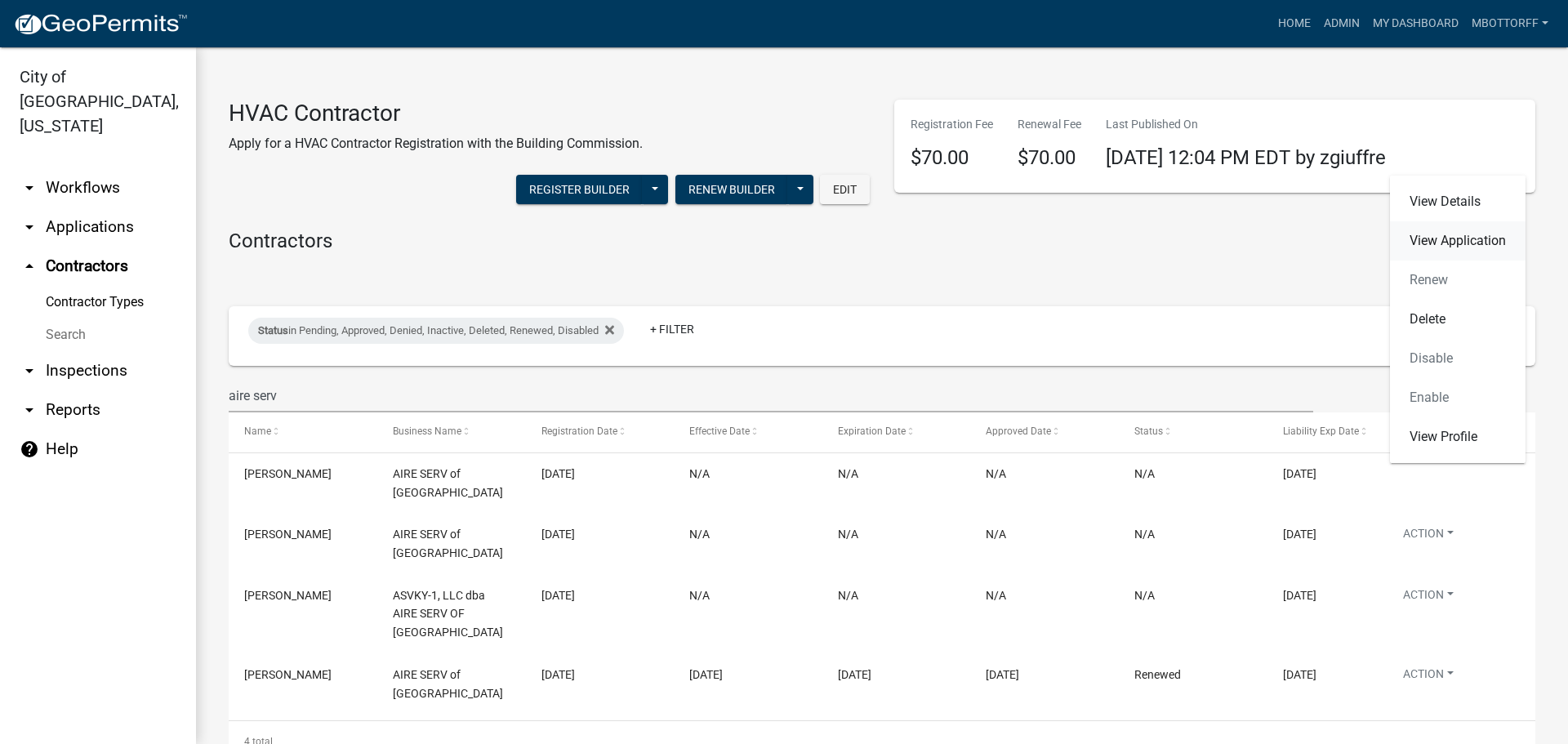
drag, startPoint x: 1444, startPoint y: 237, endPoint x: 1429, endPoint y: 239, distance: 15.1
click at [1444, 237] on link "View Application" at bounding box center [1457, 241] width 136 height 40
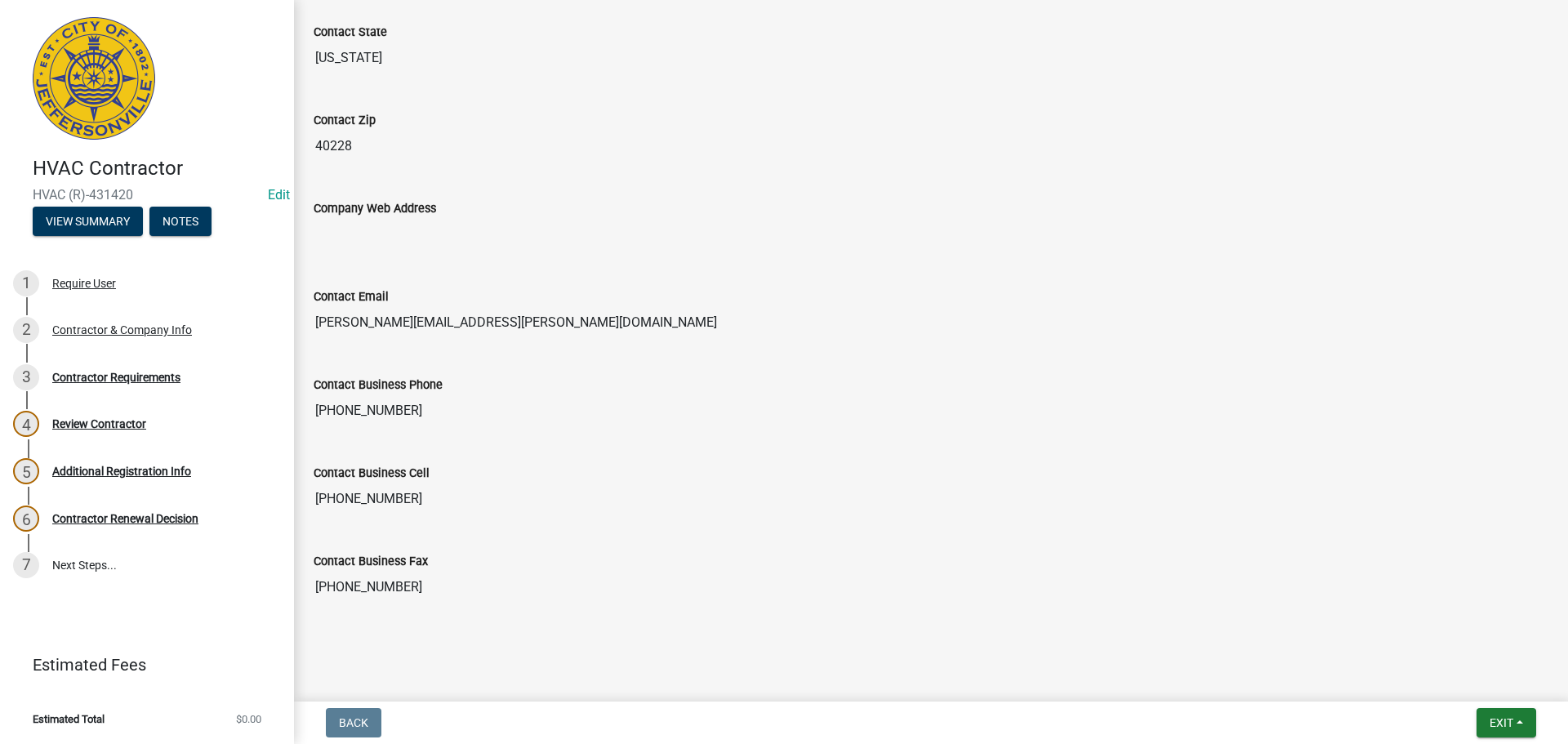
scroll to position [906, 0]
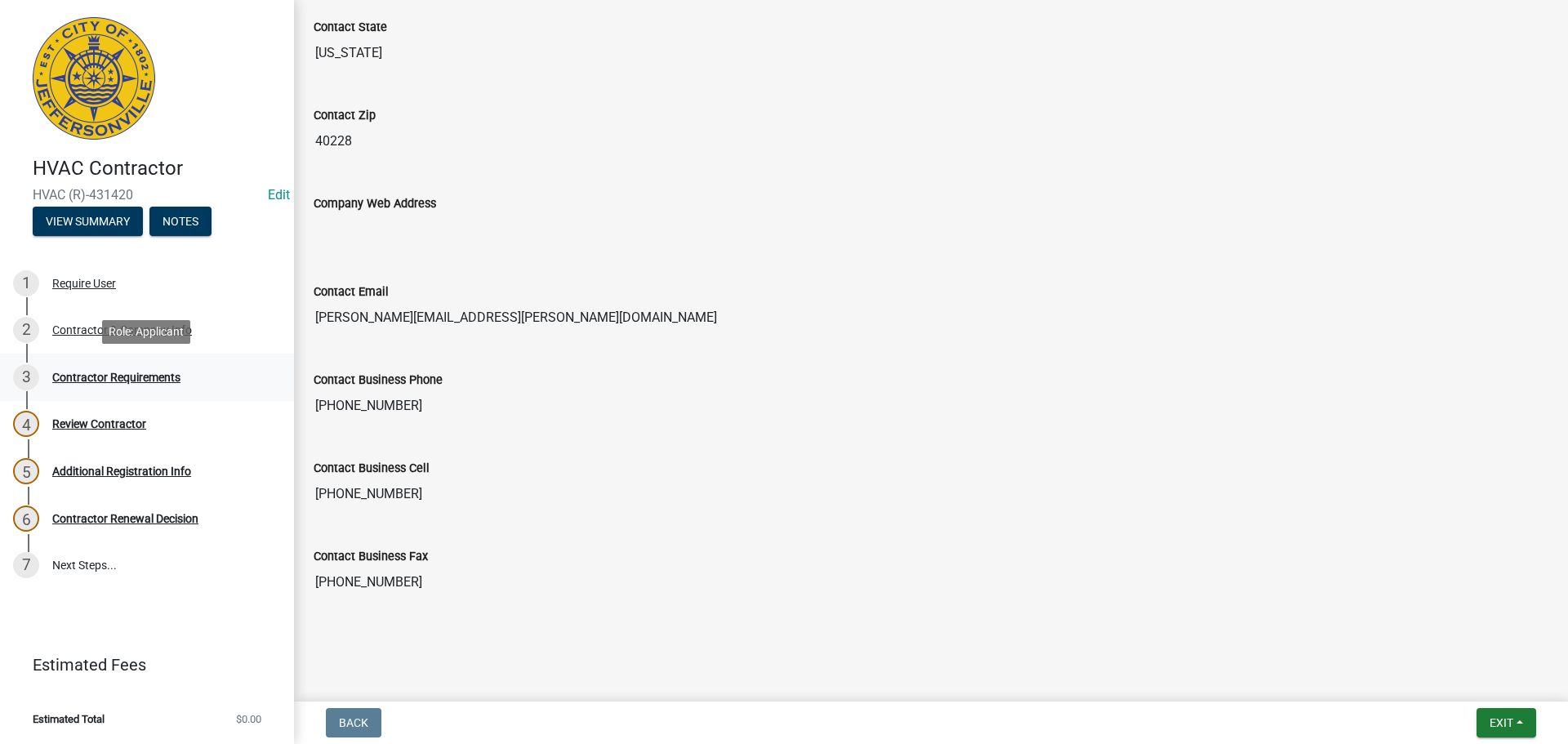
drag, startPoint x: 88, startPoint y: 381, endPoint x: 113, endPoint y: 379, distance: 25.1
click at [88, 380] on div "Contractor Requirements" at bounding box center [116, 377] width 128 height 11
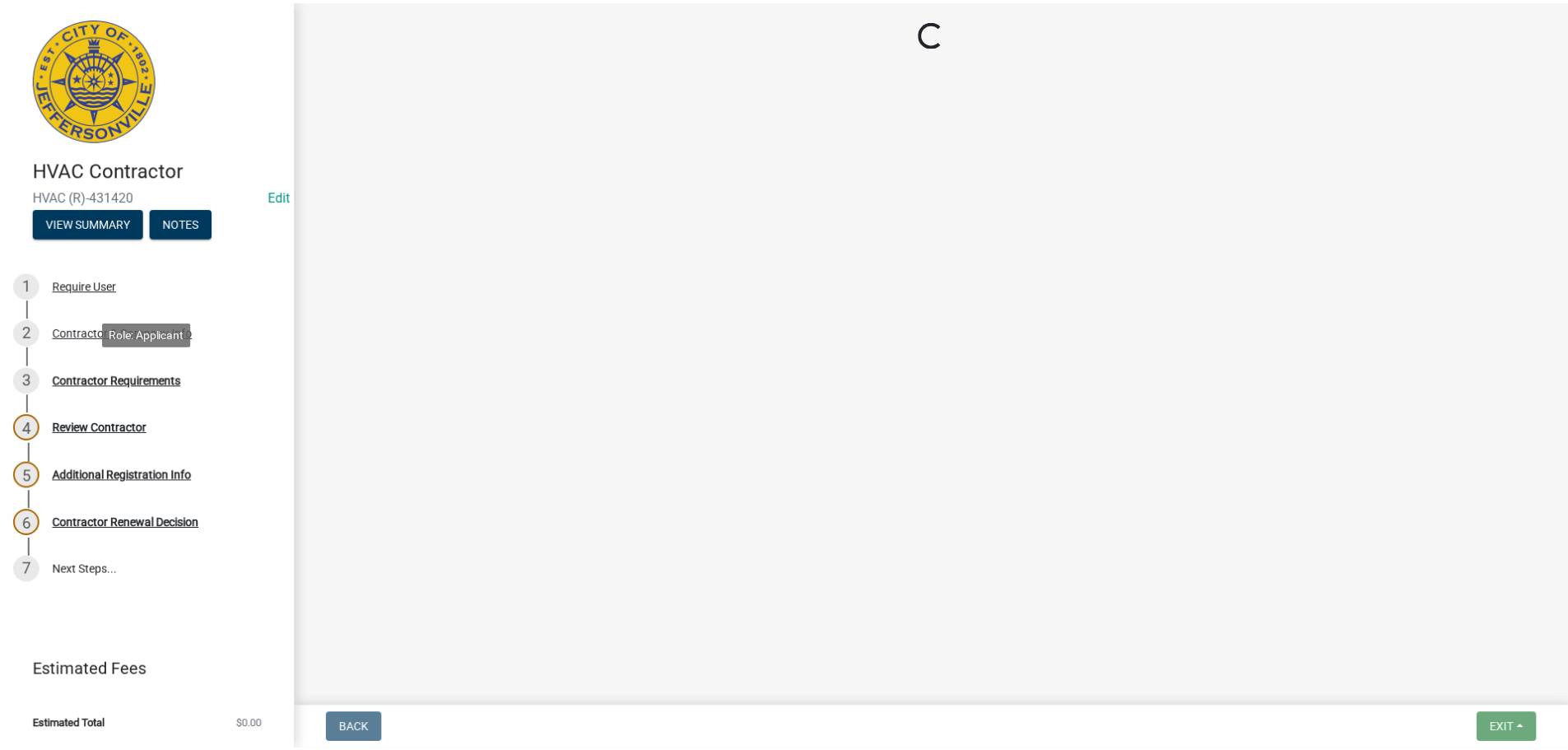
scroll to position [0, 0]
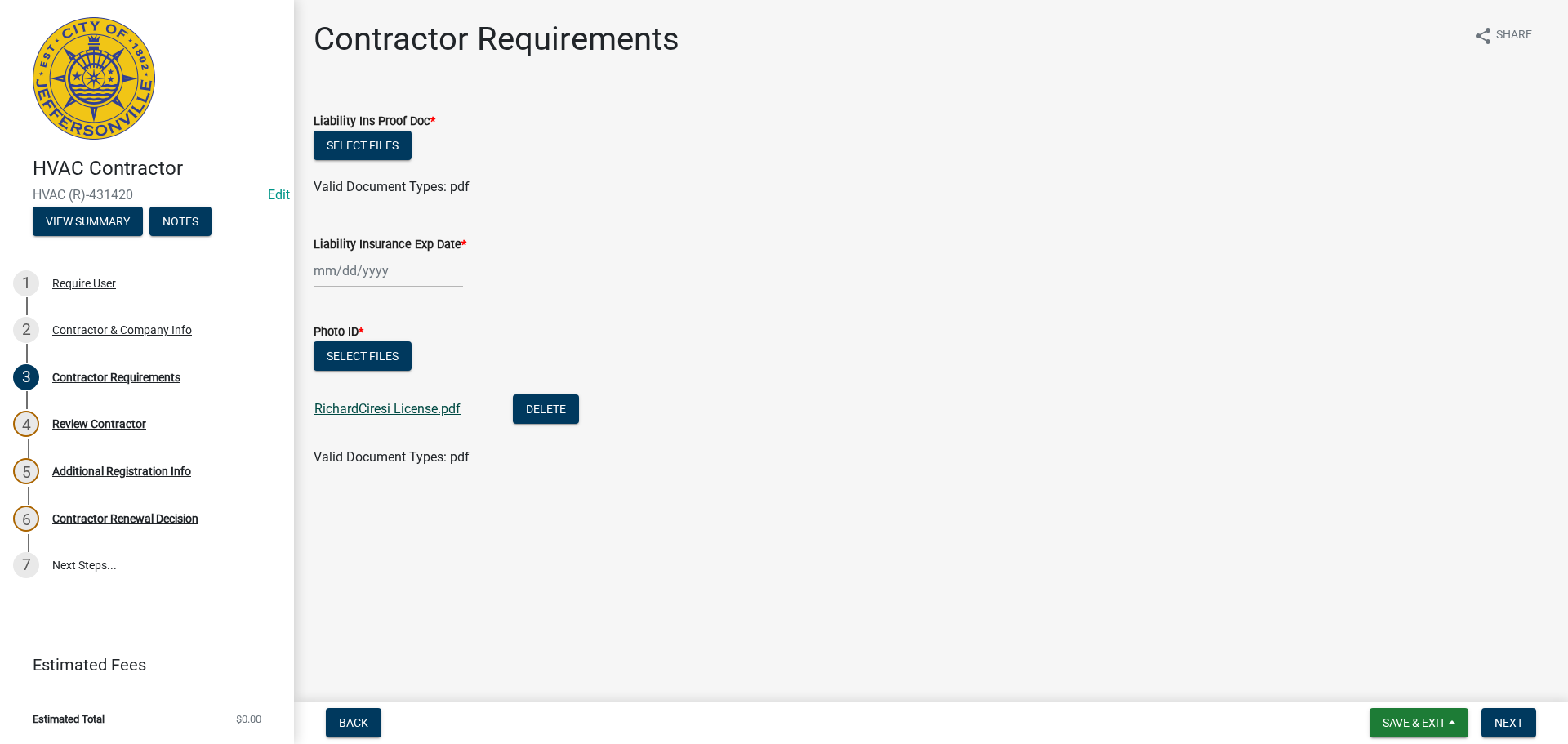
click at [404, 405] on link "RichardCiresi License.pdf" at bounding box center [387, 408] width 147 height 16
click at [1428, 720] on span "Save & Exit" at bounding box center [1414, 723] width 63 height 13
click at [1415, 685] on button "Save & Exit" at bounding box center [1404, 679] width 131 height 40
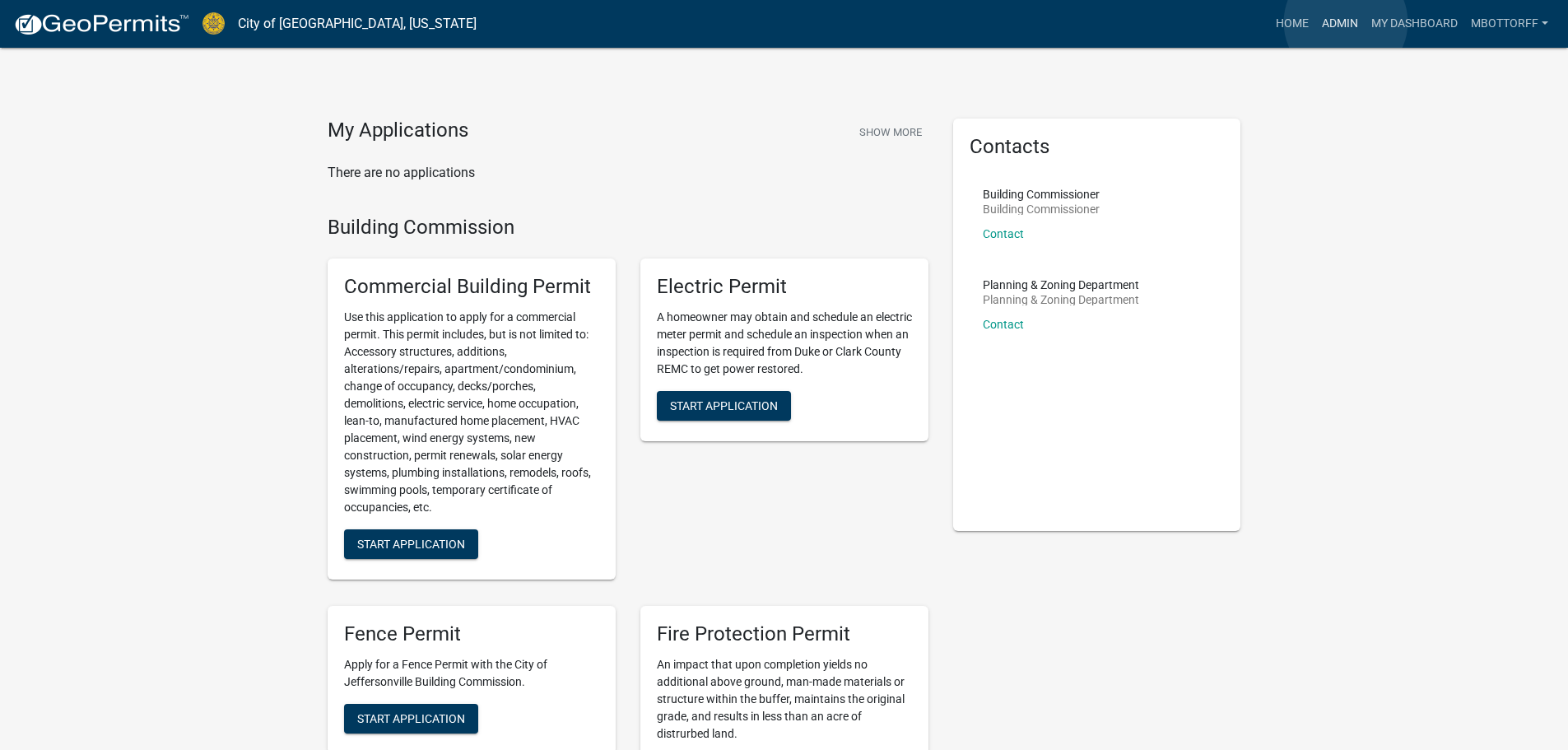
click at [1346, 21] on link "Admin" at bounding box center [1339, 24] width 49 height 32
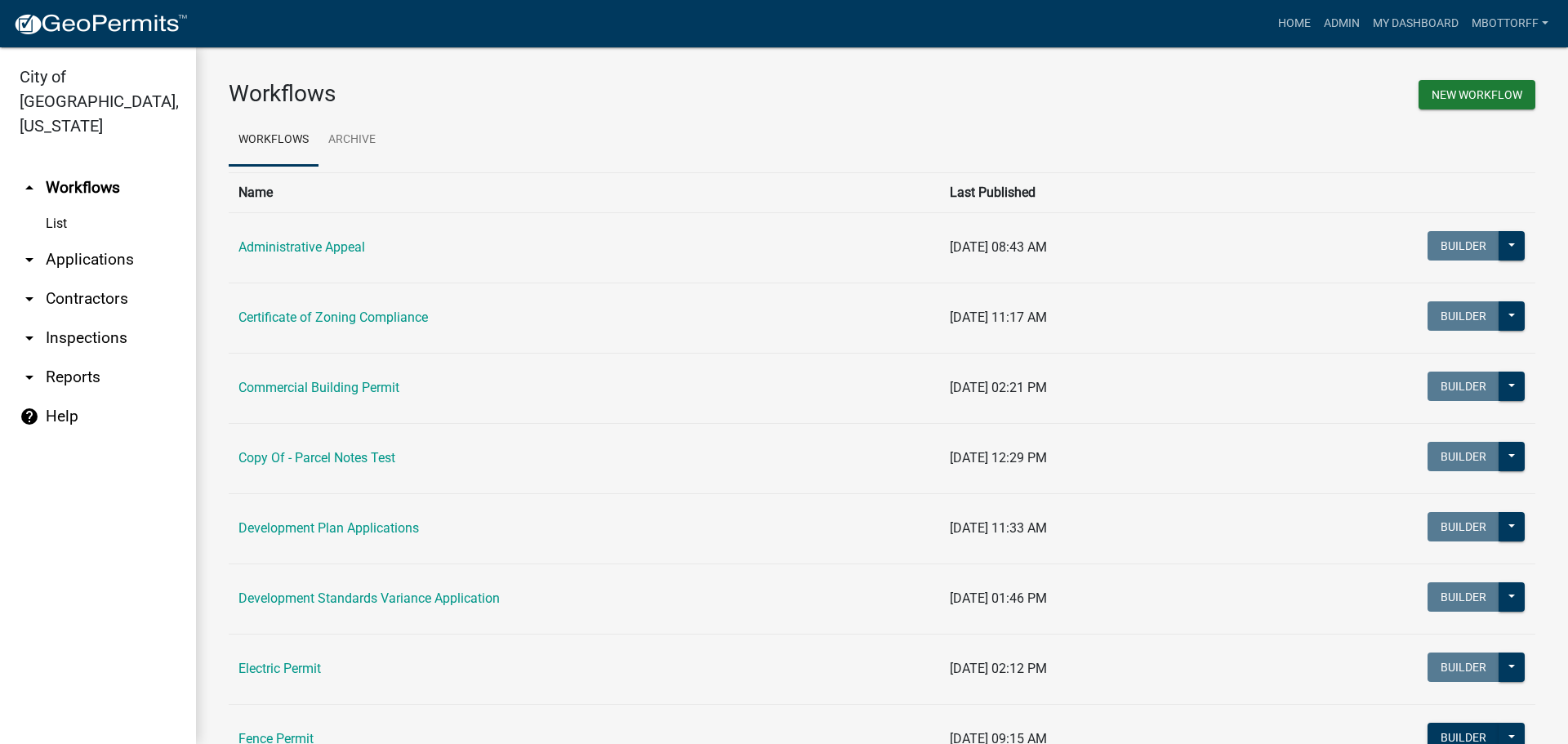
click at [68, 240] on link "arrow_drop_down Applications" at bounding box center [98, 259] width 196 height 40
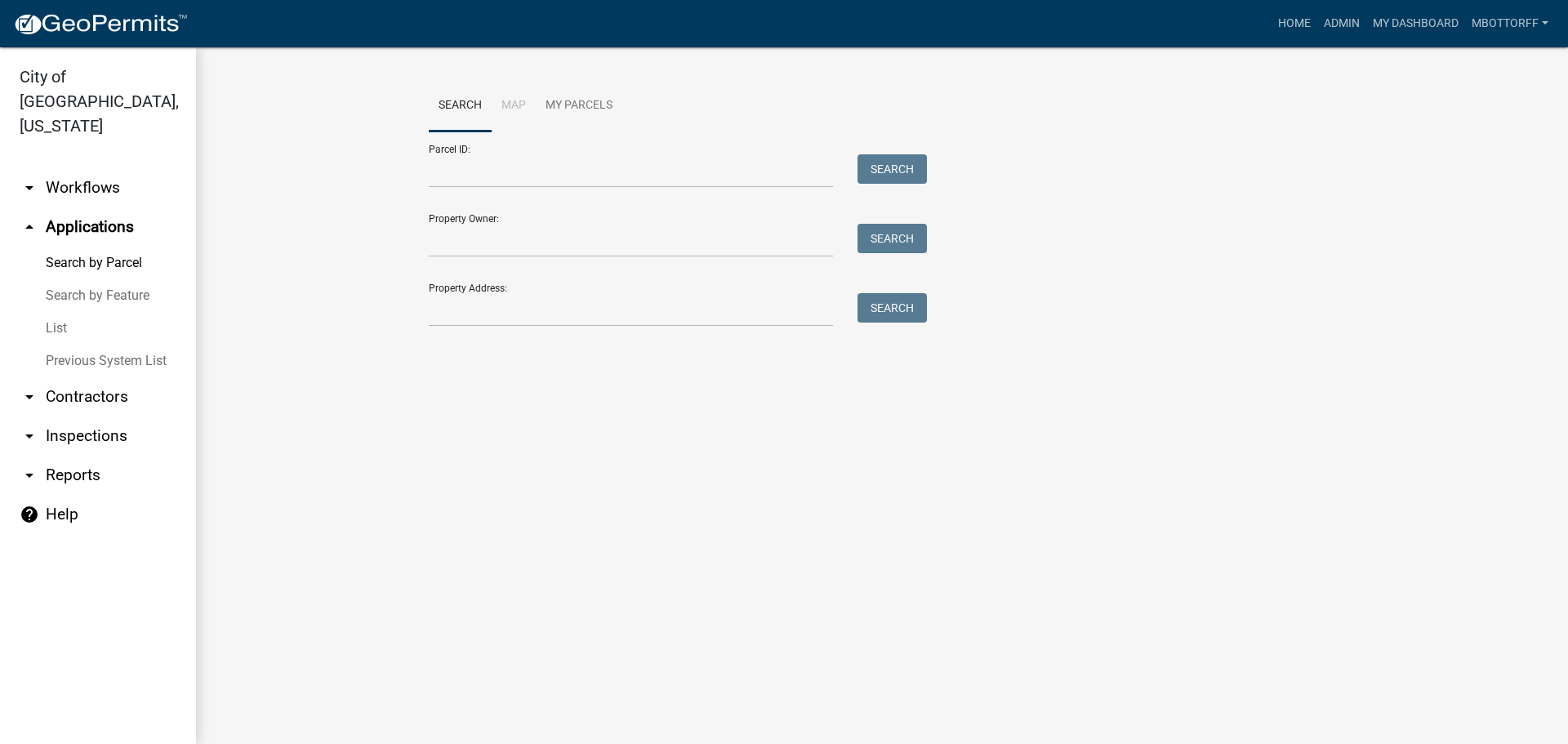
click at [94, 377] on link "arrow_drop_down Contractors" at bounding box center [98, 396] width 196 height 40
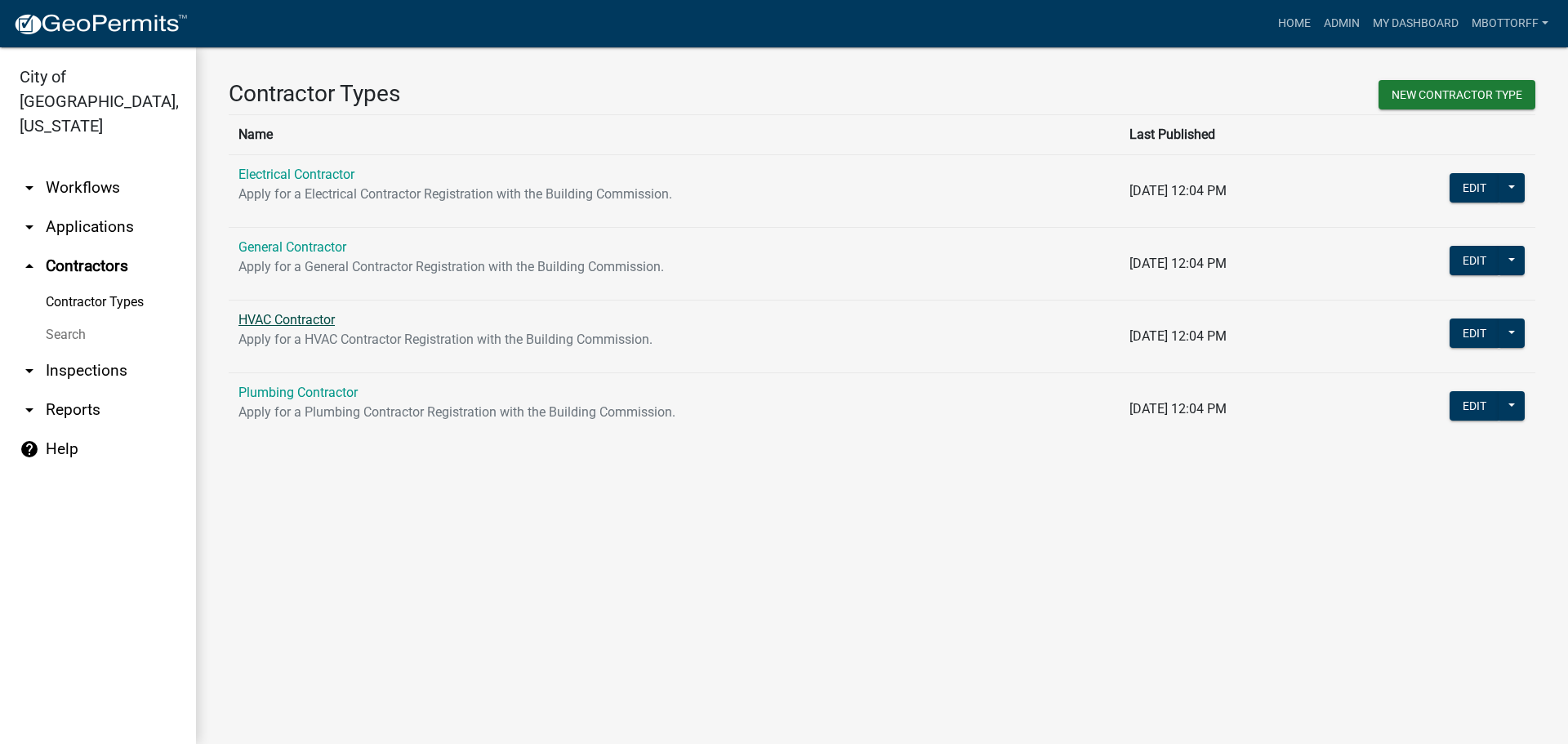
click at [296, 317] on link "HVAC Contractor" at bounding box center [287, 319] width 96 height 16
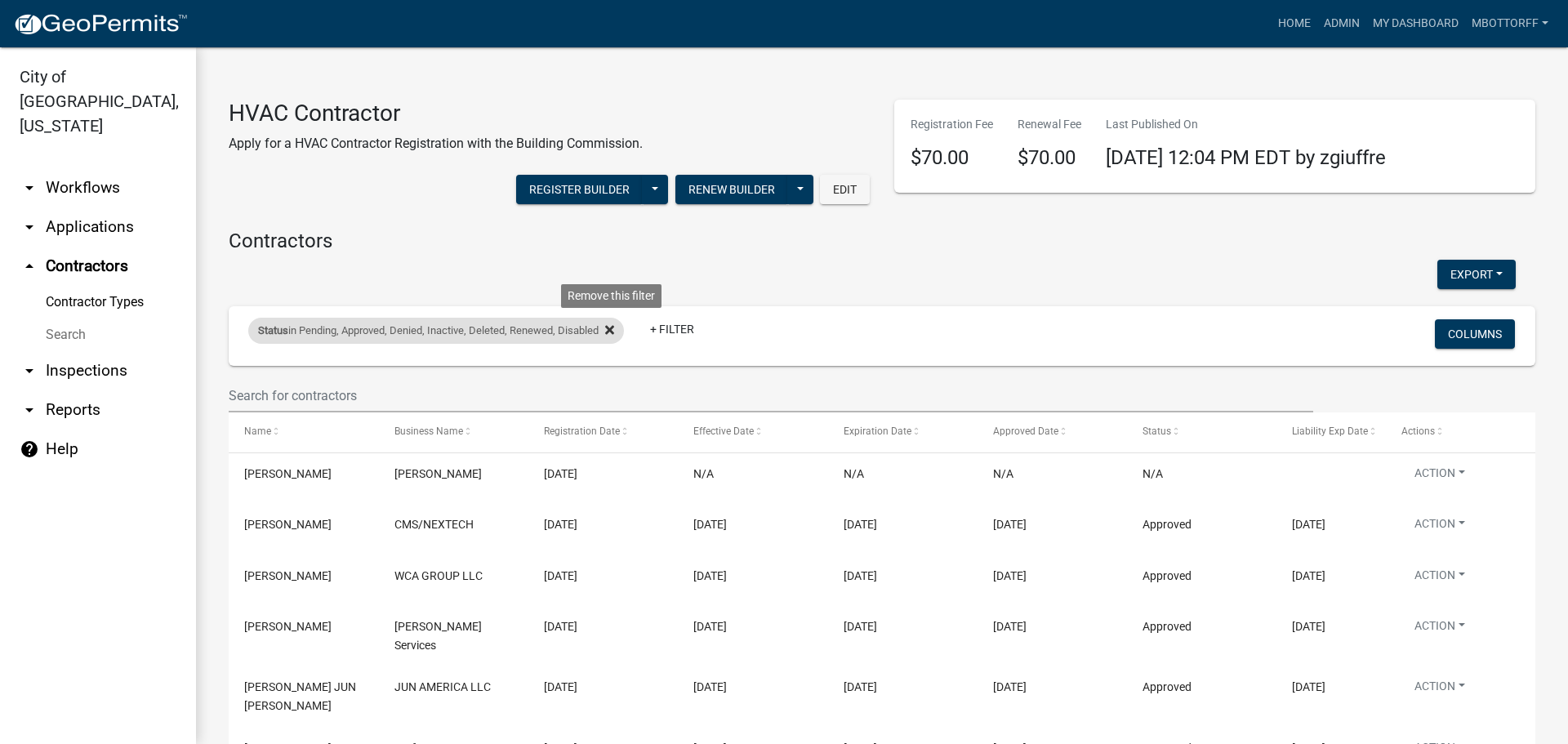
click at [610, 331] on fa-icon at bounding box center [606, 330] width 16 height 26
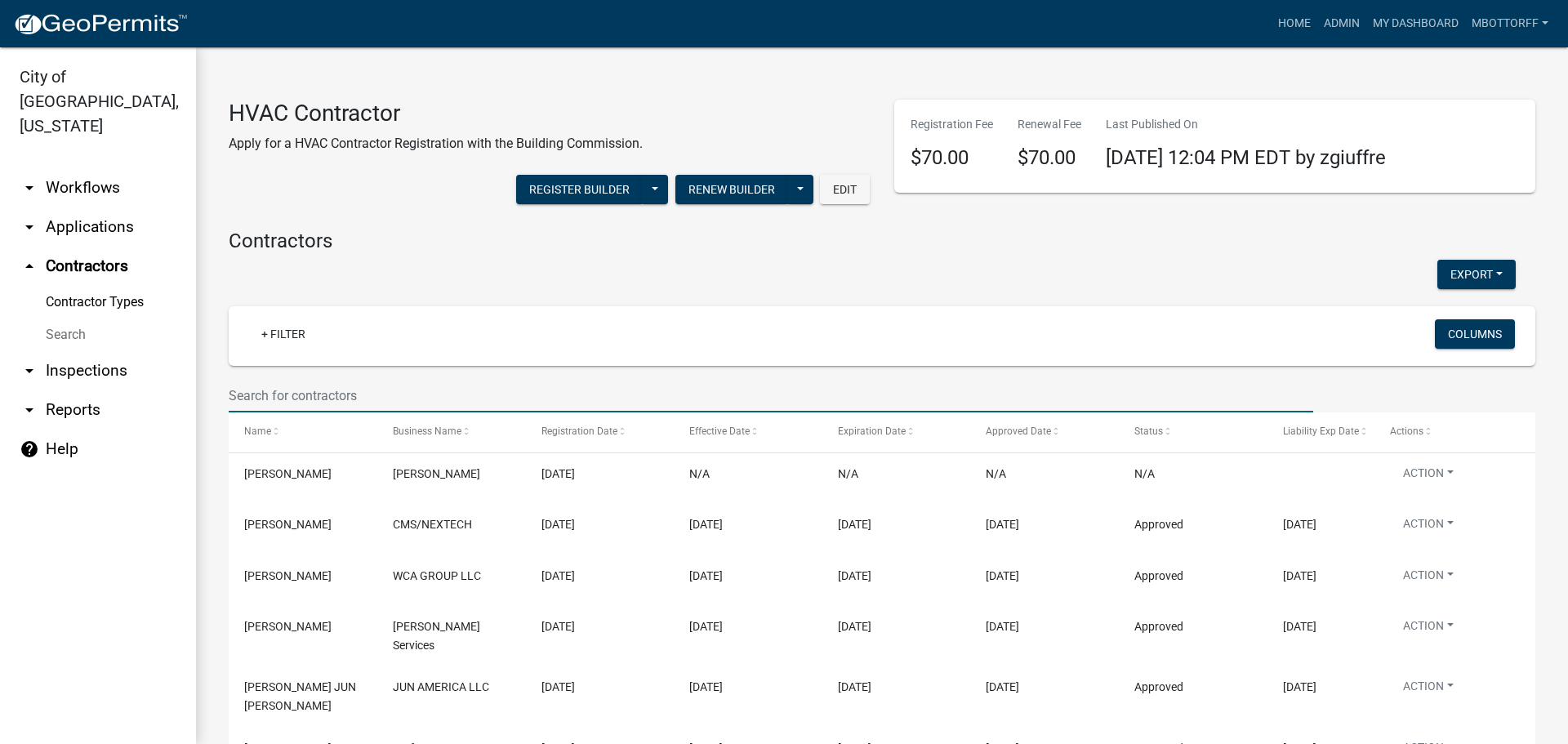
click at [306, 398] on input "text" at bounding box center [771, 396] width 1085 height 33
click at [306, 399] on input "text" at bounding box center [771, 396] width 1085 height 33
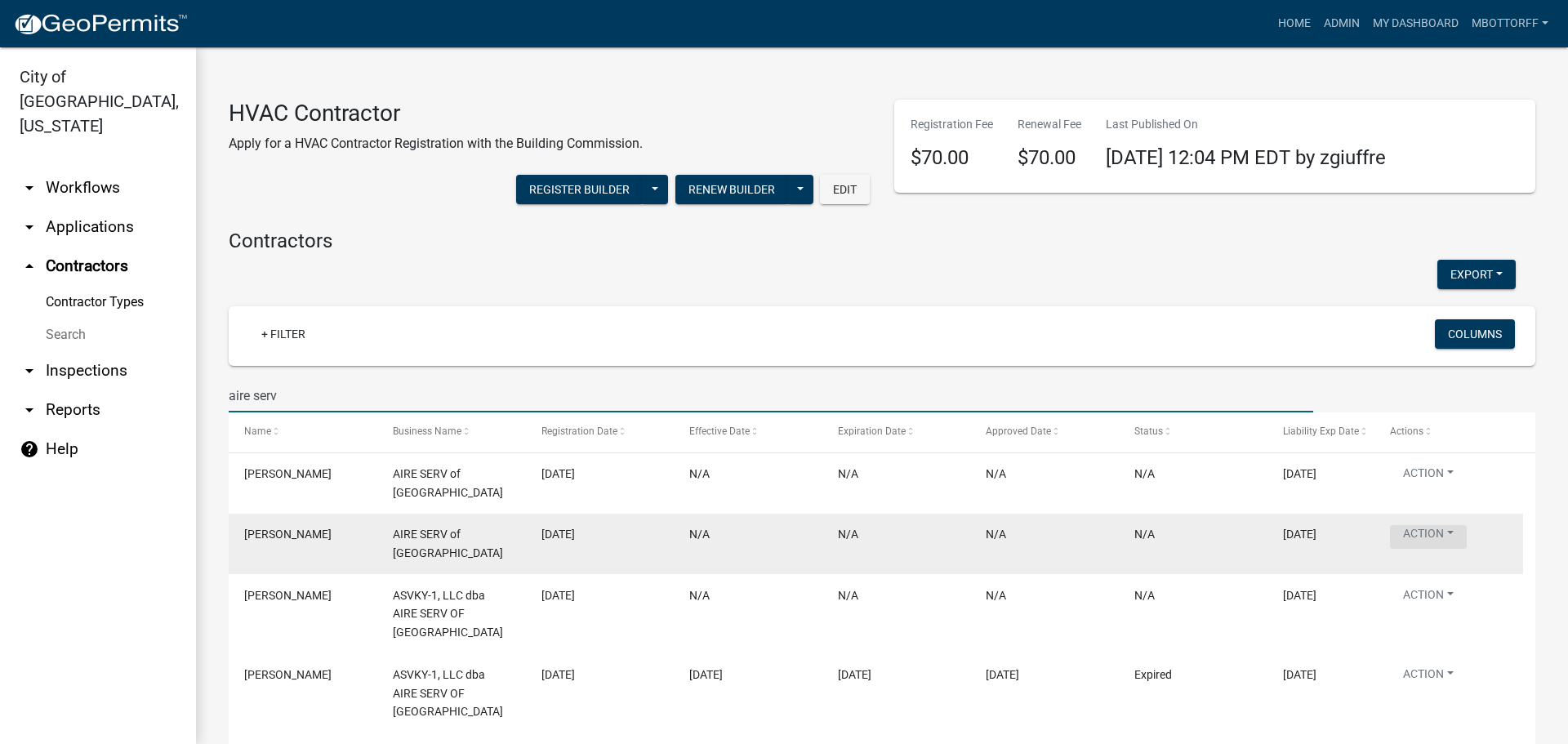
type input "aire serv"
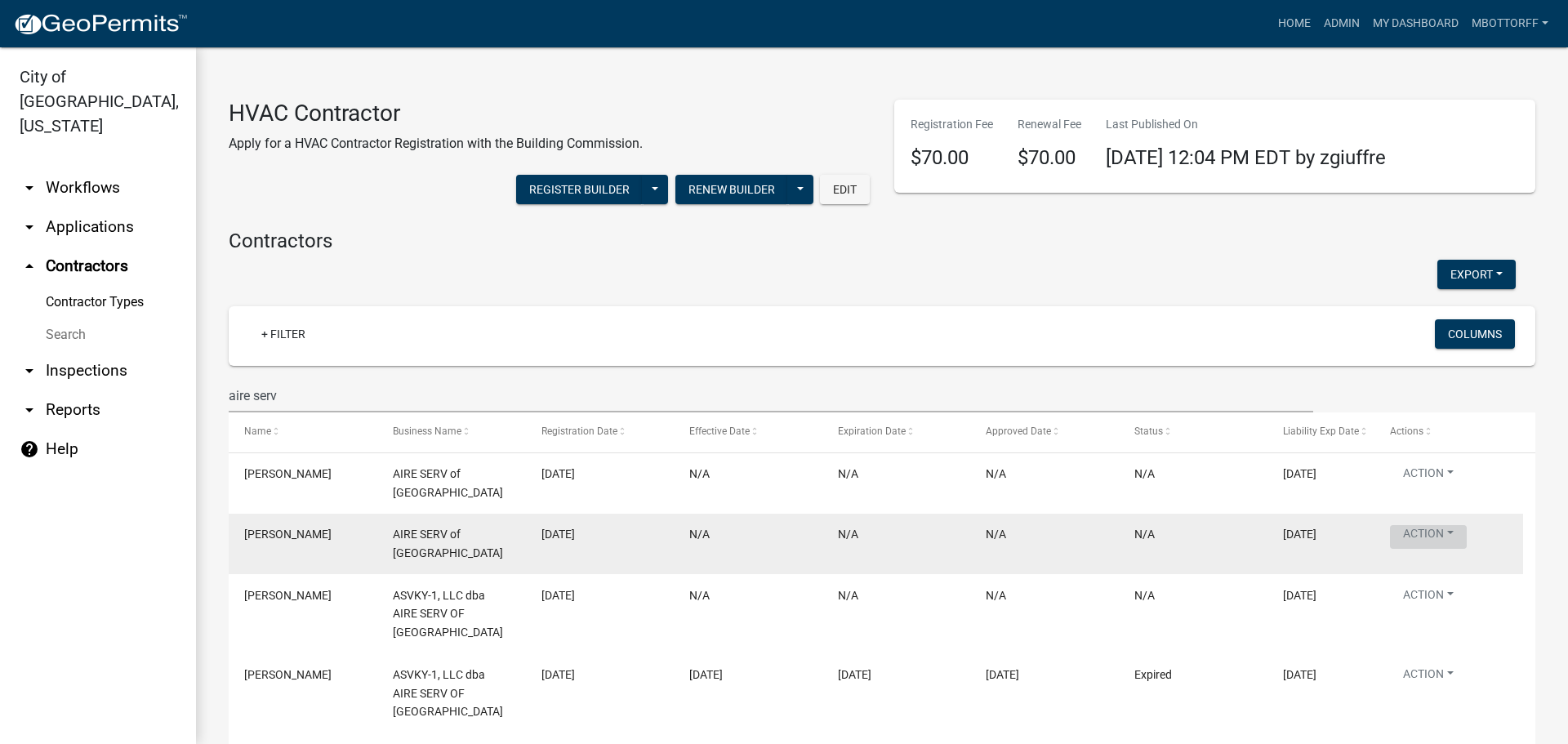
click at [1449, 533] on button "Action" at bounding box center [1428, 537] width 77 height 24
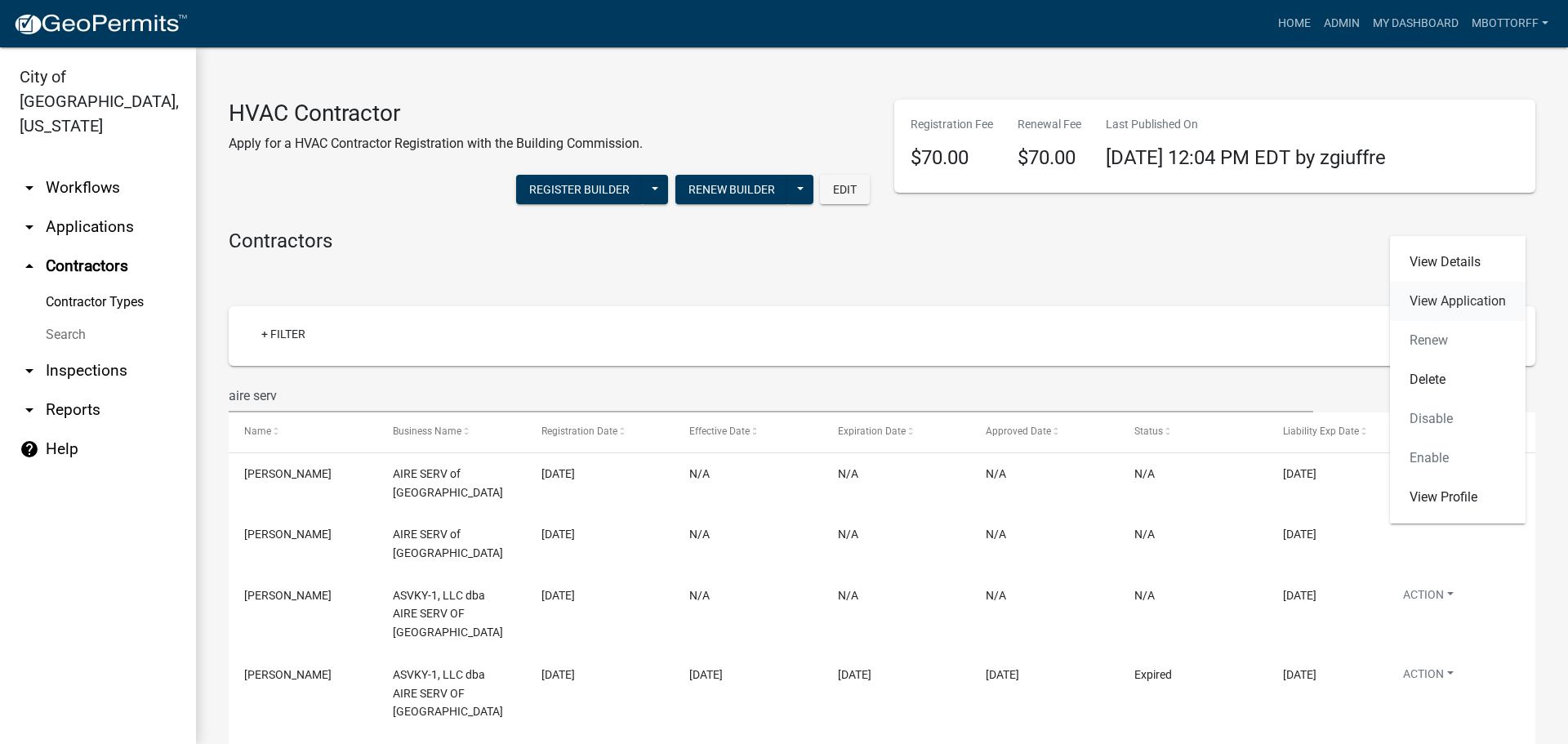
click at [1430, 298] on link "View Application" at bounding box center [1457, 301] width 136 height 40
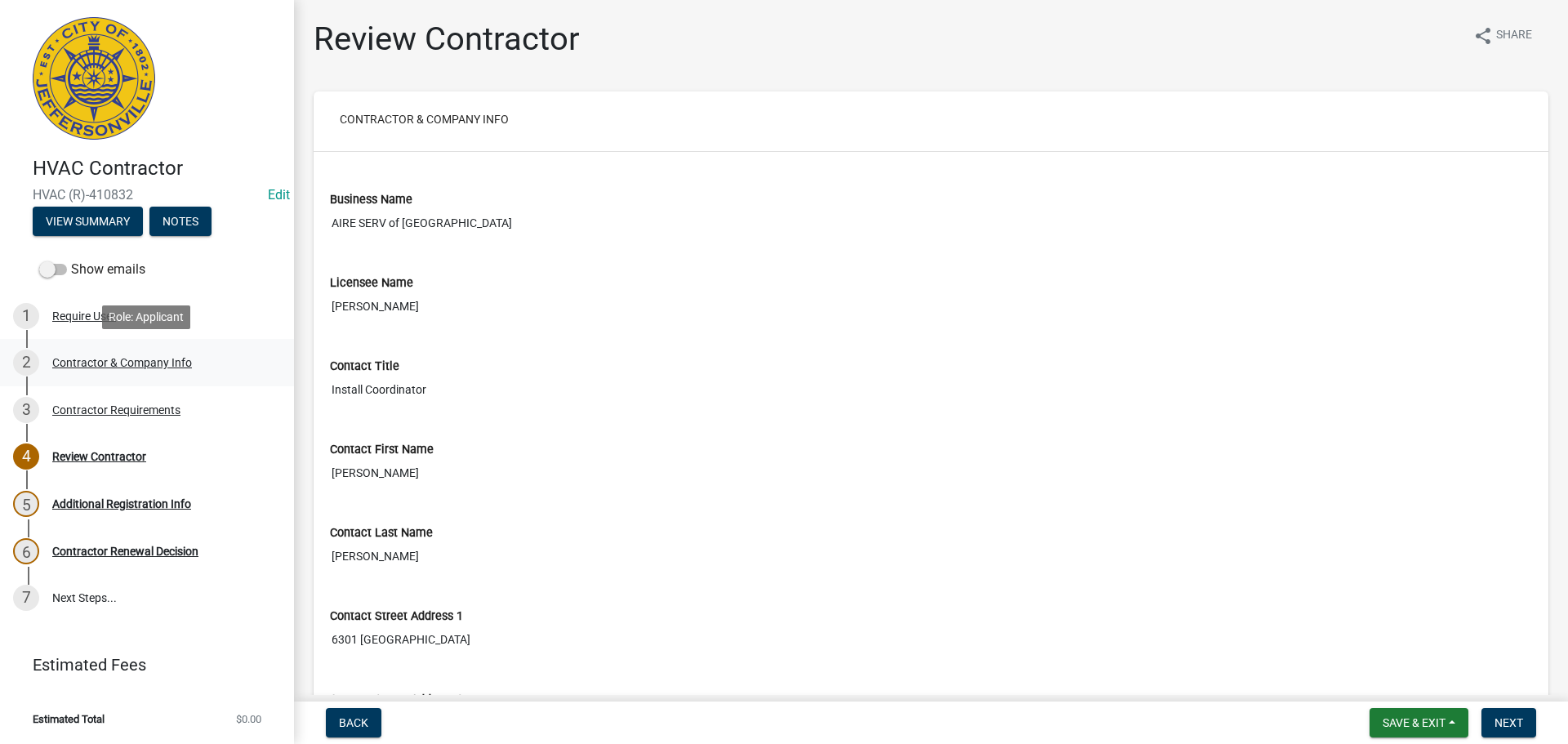
click at [104, 364] on div "Contractor & Company Info" at bounding box center [122, 362] width 139 height 11
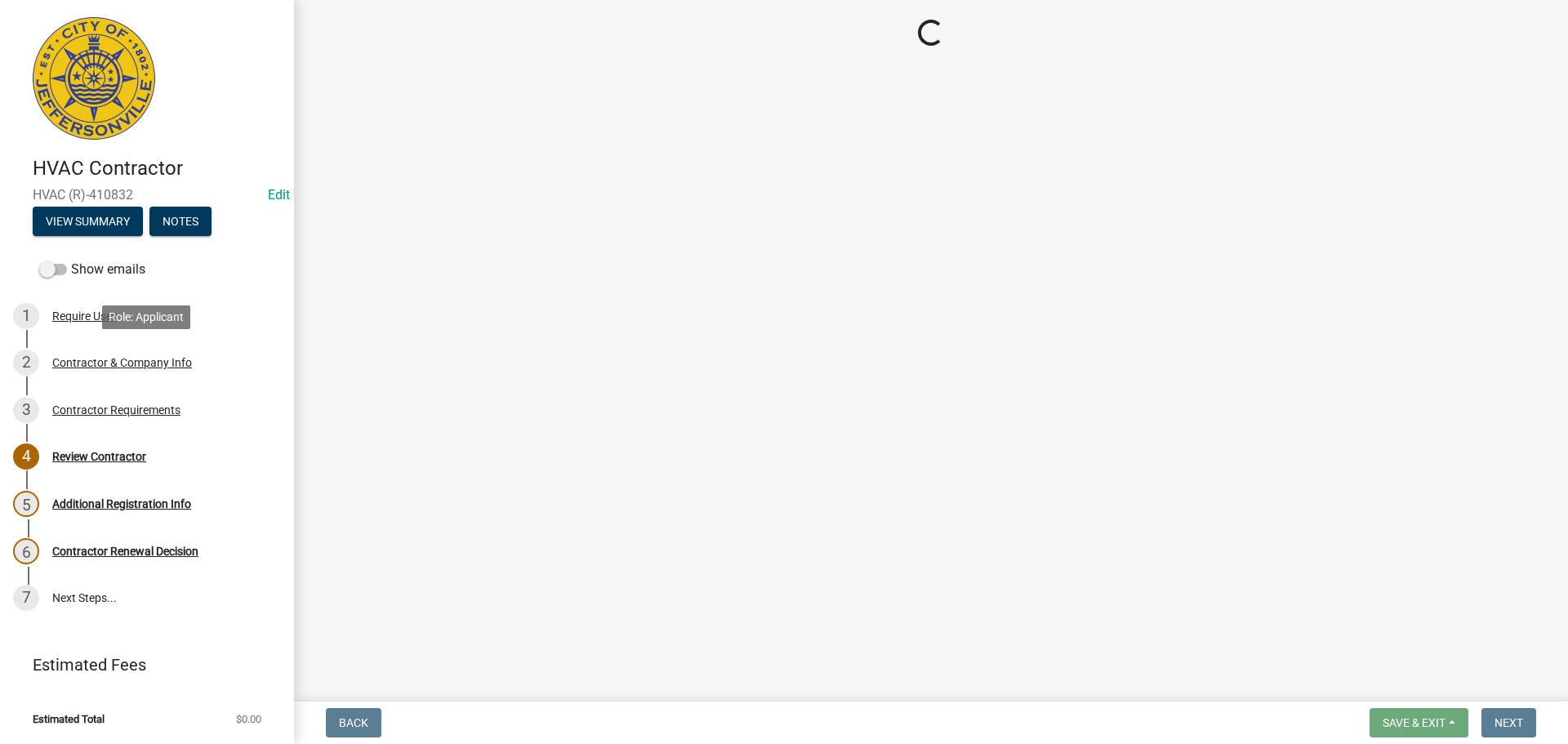
select select "KY"
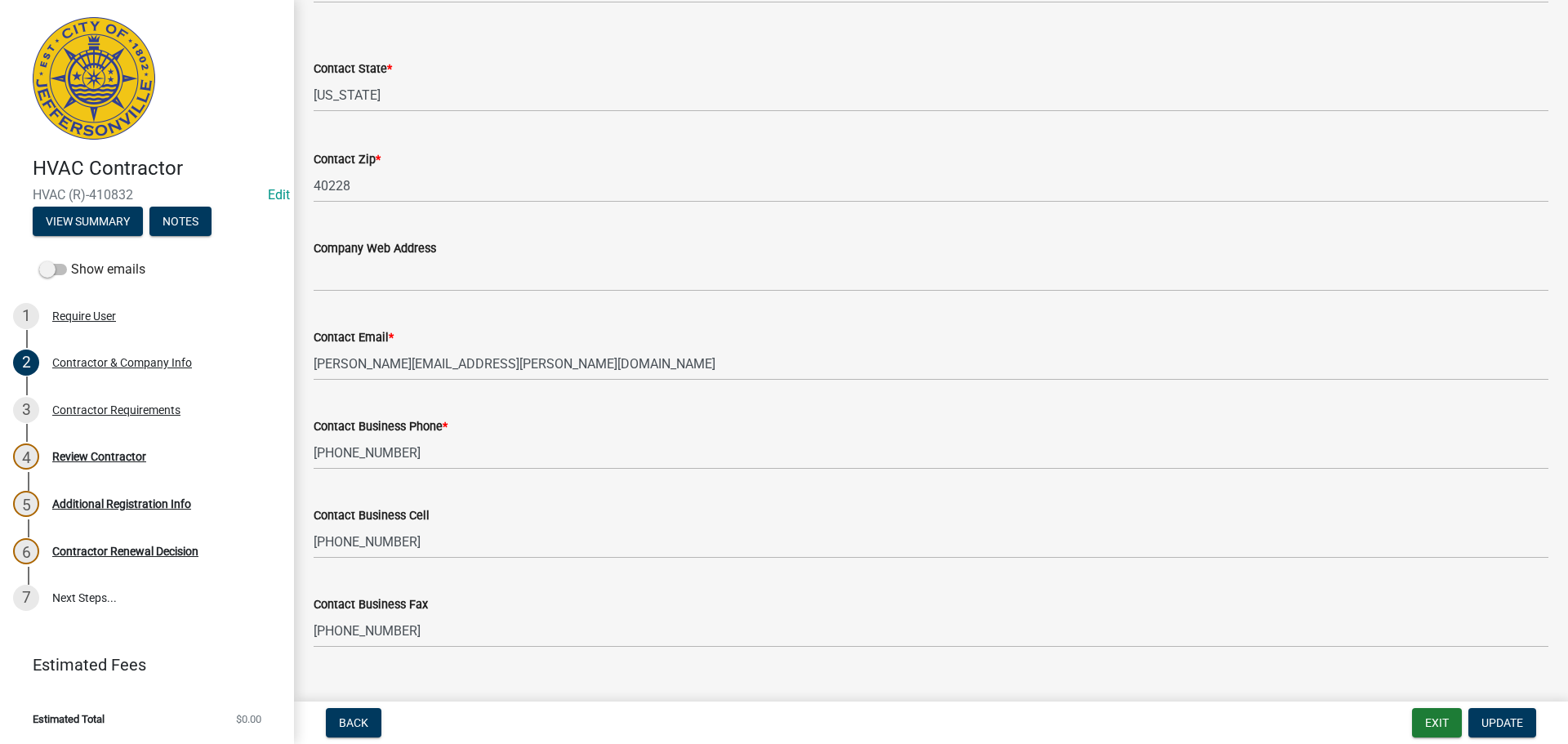
scroll to position [817, 0]
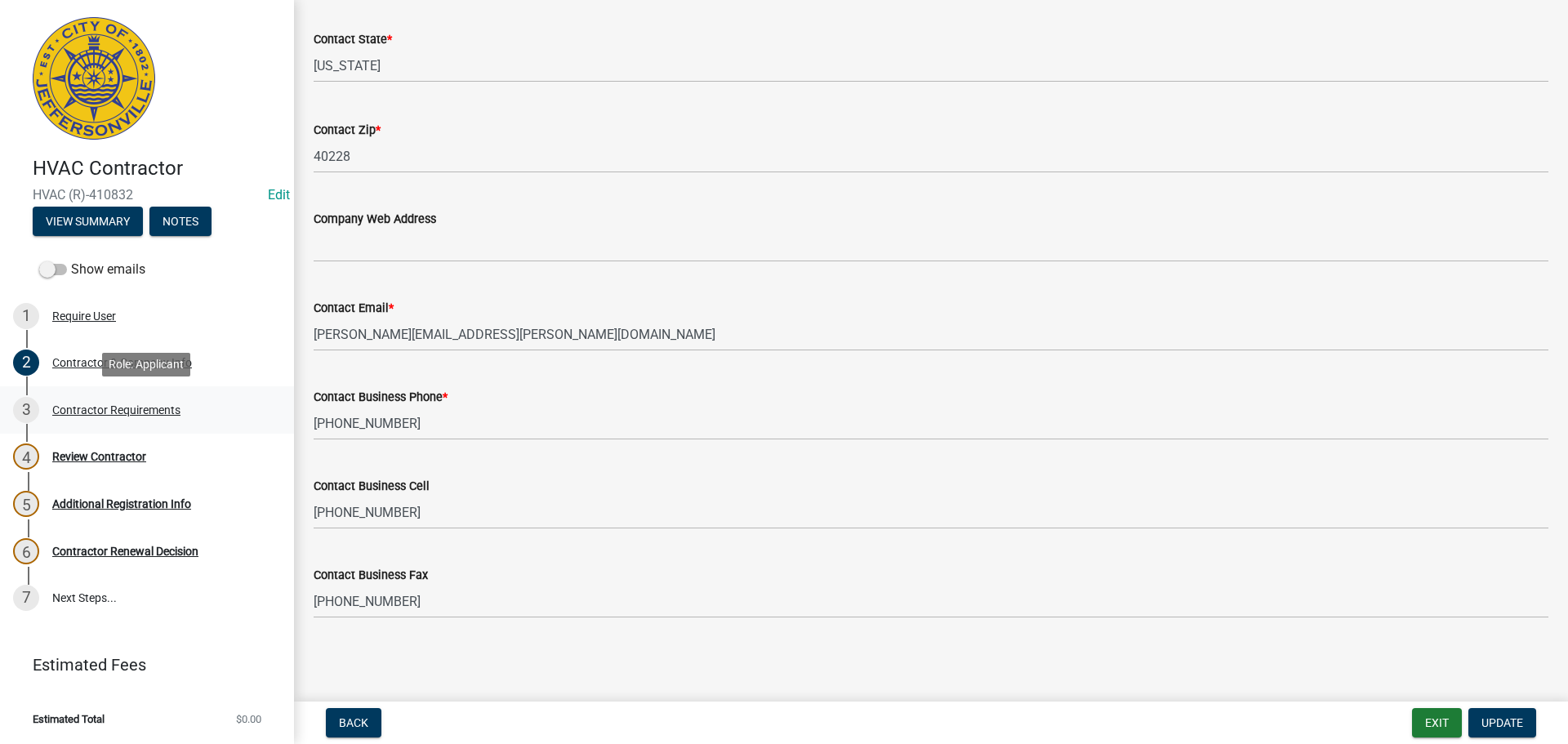
click at [82, 406] on div "Contractor Requirements" at bounding box center [116, 409] width 128 height 11
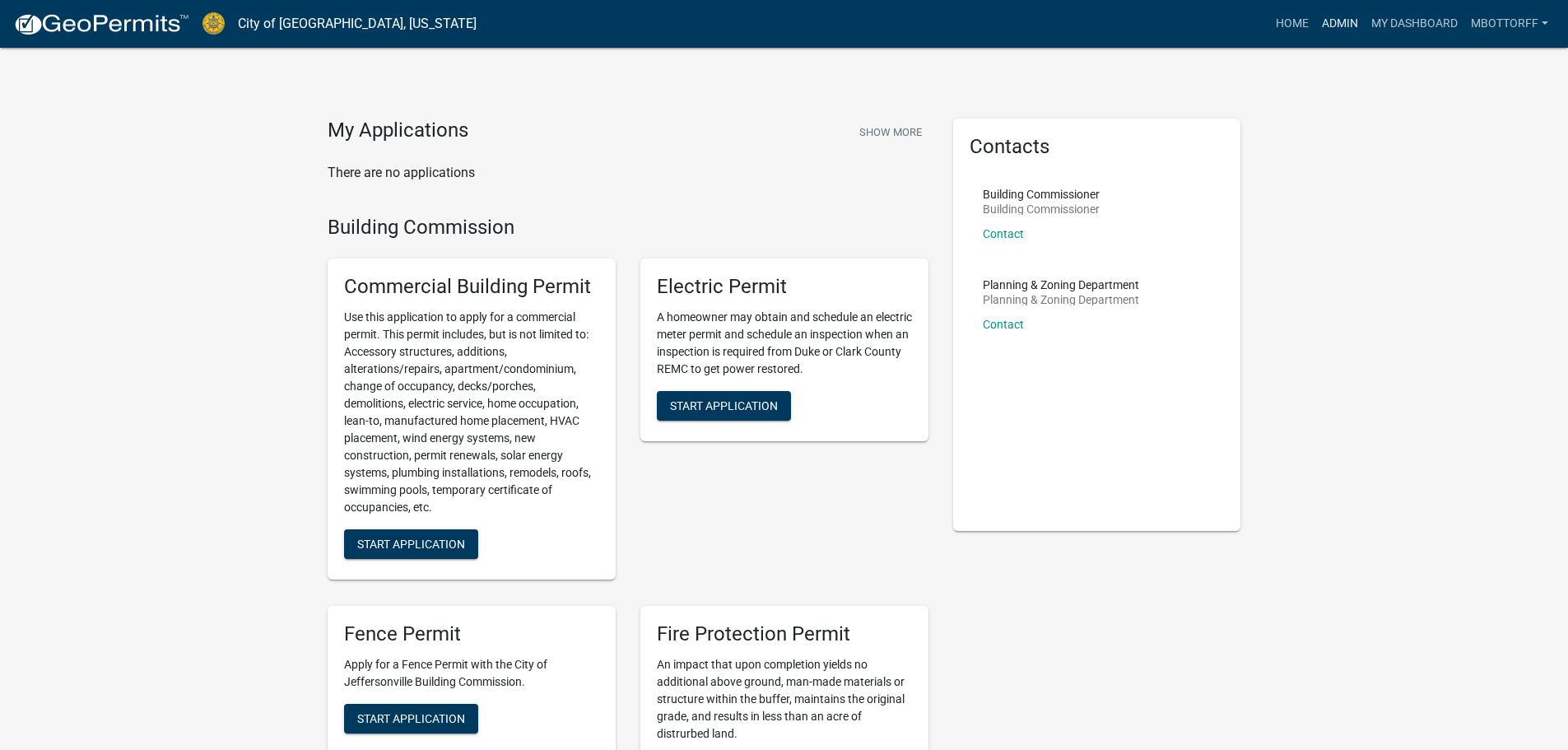
click at [1334, 25] on link "Admin" at bounding box center [1339, 24] width 49 height 32
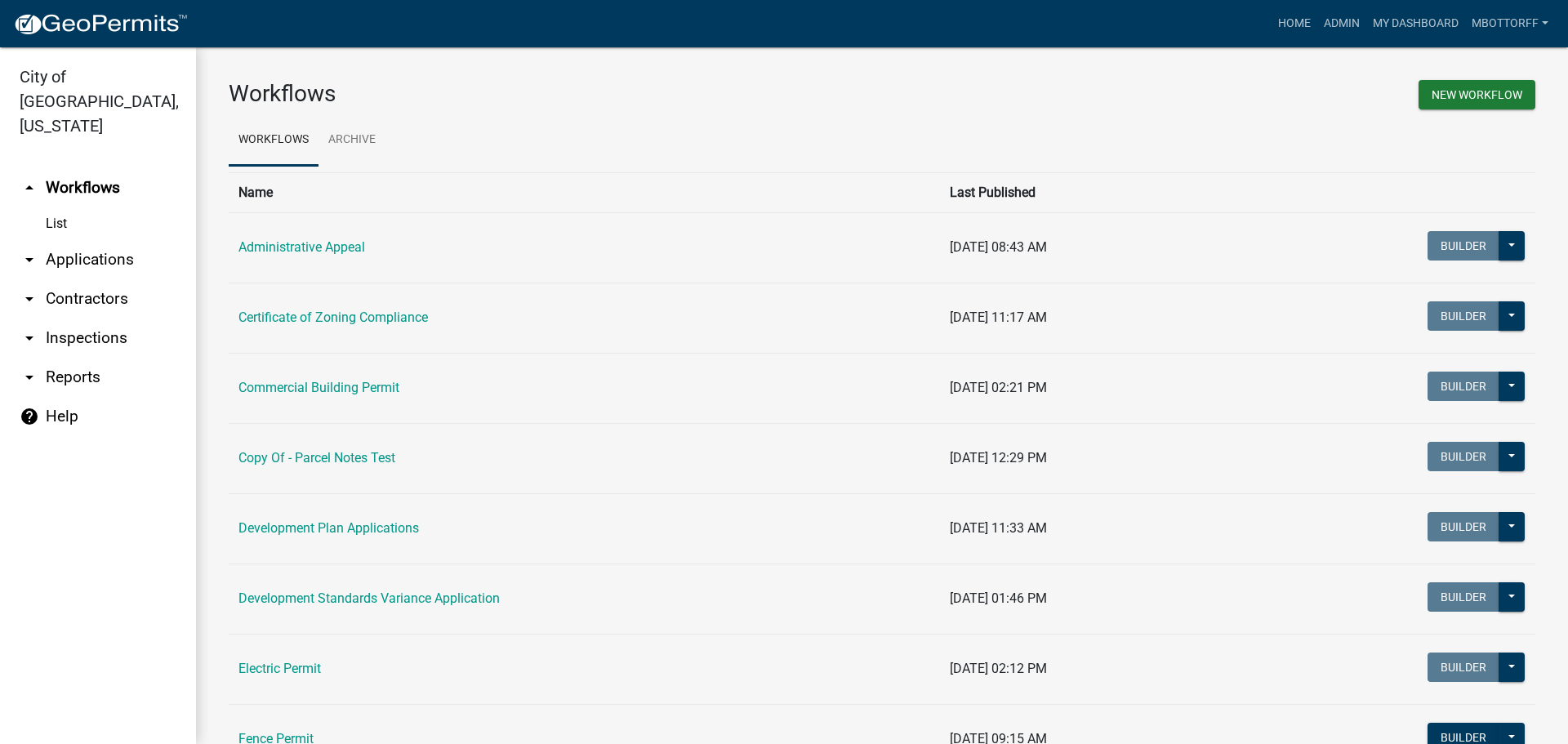
click at [105, 240] on link "arrow_drop_down Applications" at bounding box center [98, 259] width 196 height 40
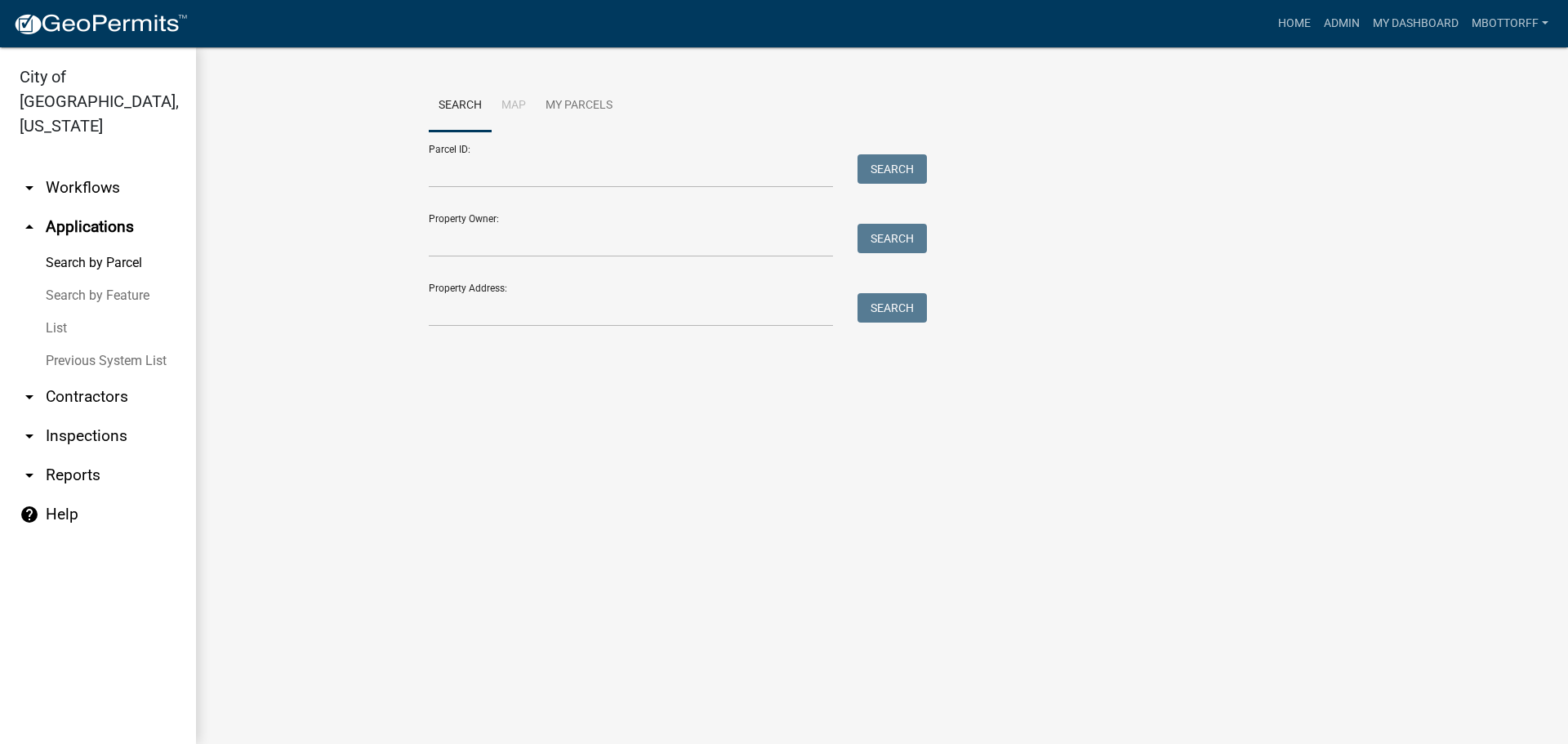
click at [77, 168] on link "arrow_drop_down Workflows" at bounding box center [98, 187] width 196 height 40
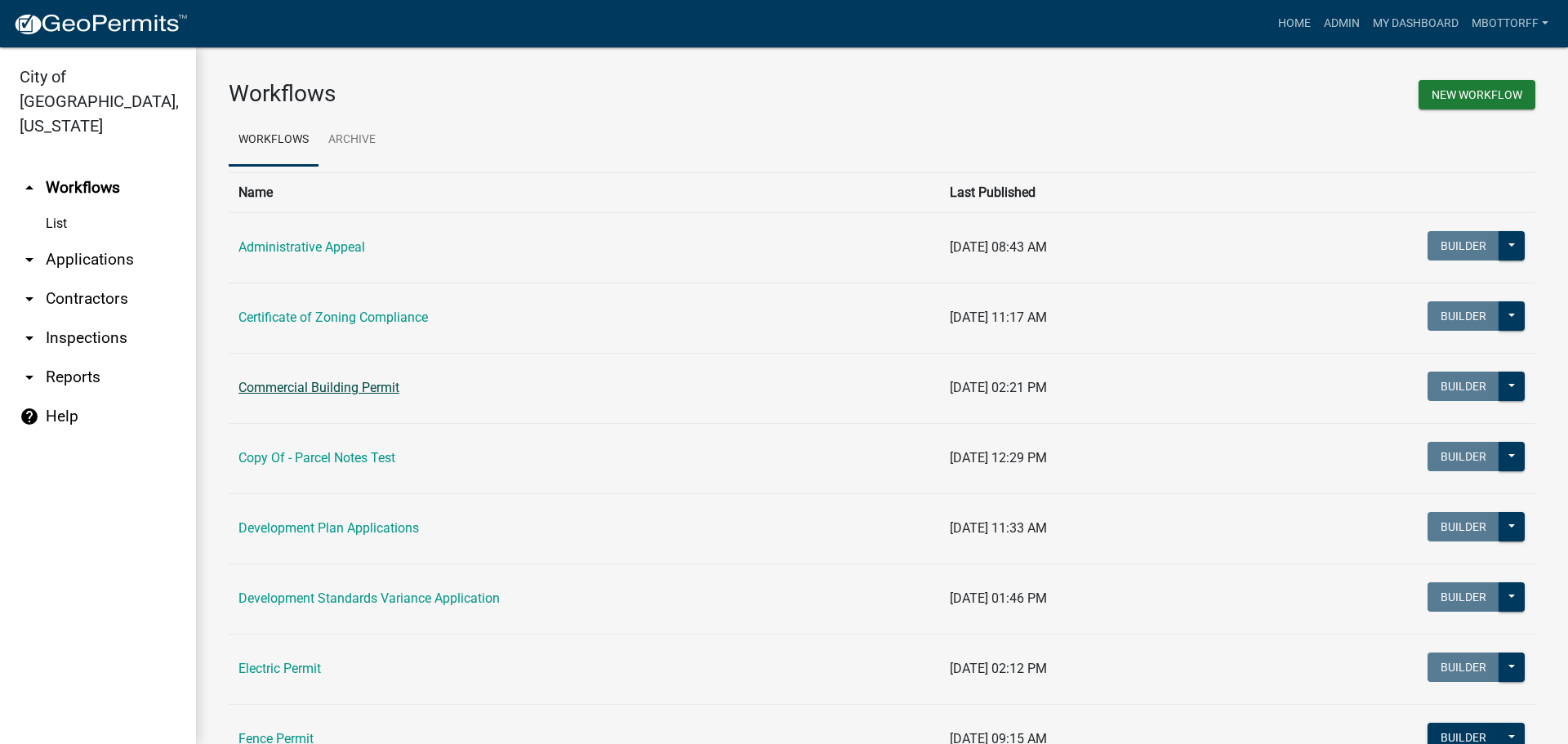
click at [303, 392] on link "Commercial Building Permit" at bounding box center [319, 387] width 160 height 16
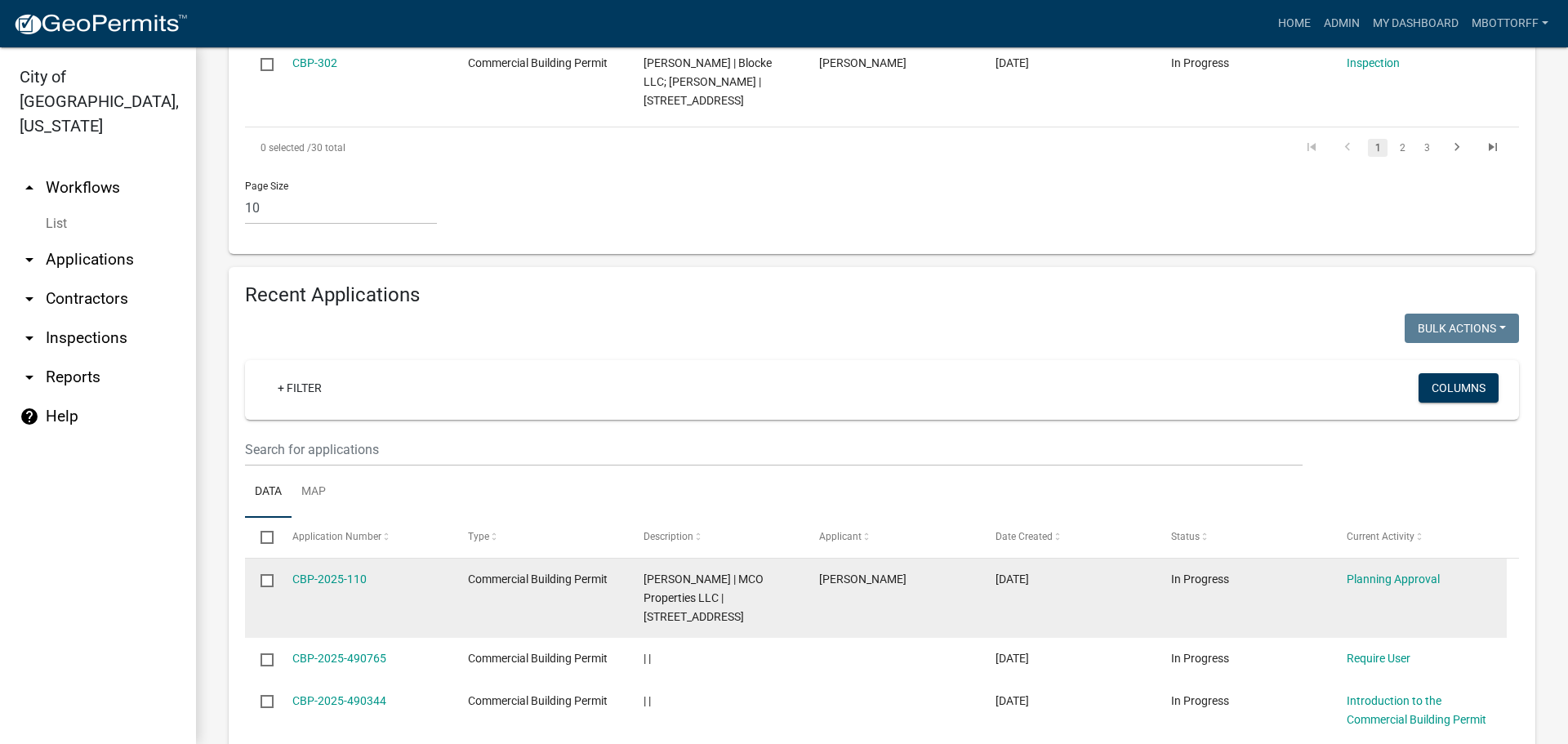
scroll to position [1470, 0]
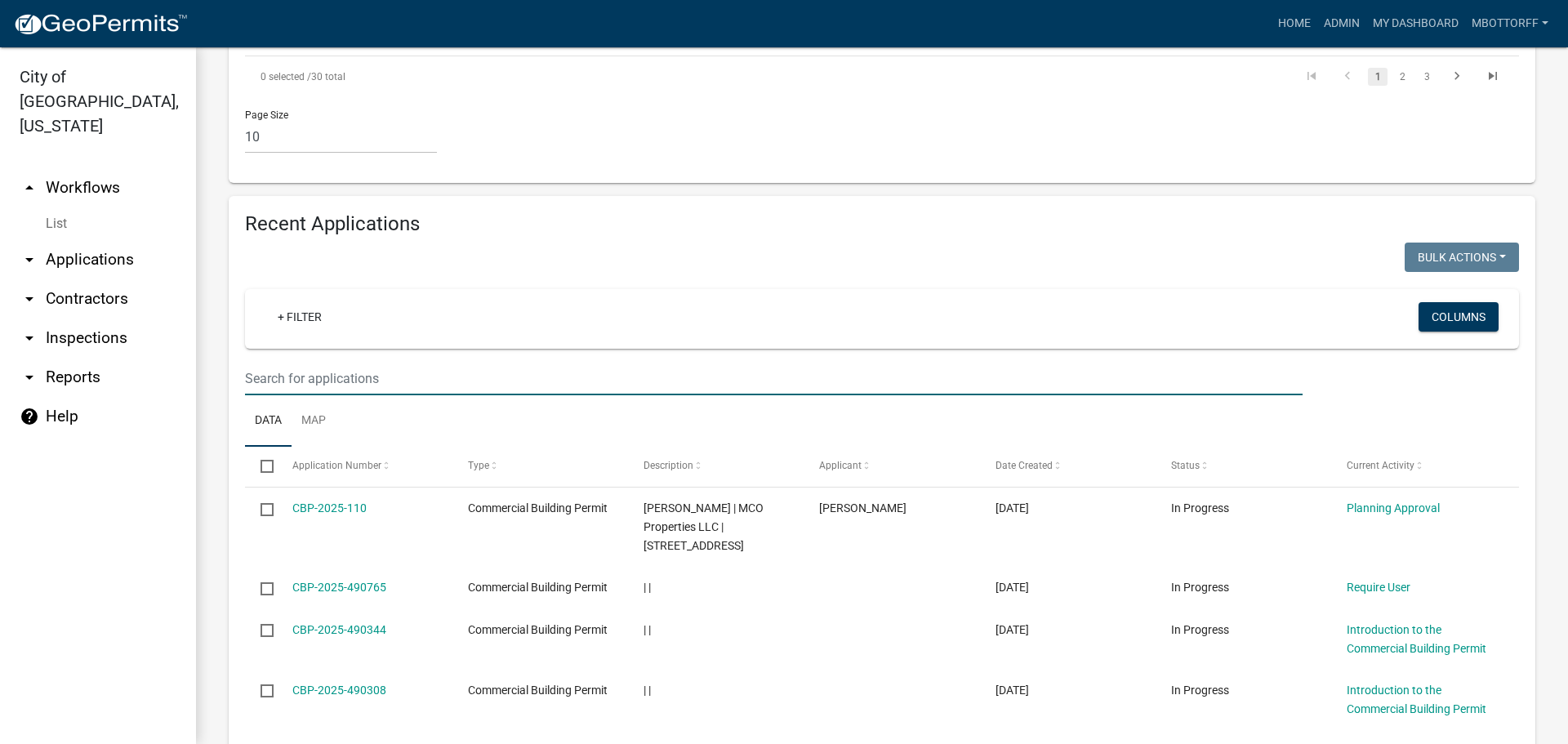
click at [266, 374] on input "text" at bounding box center [774, 378] width 1058 height 33
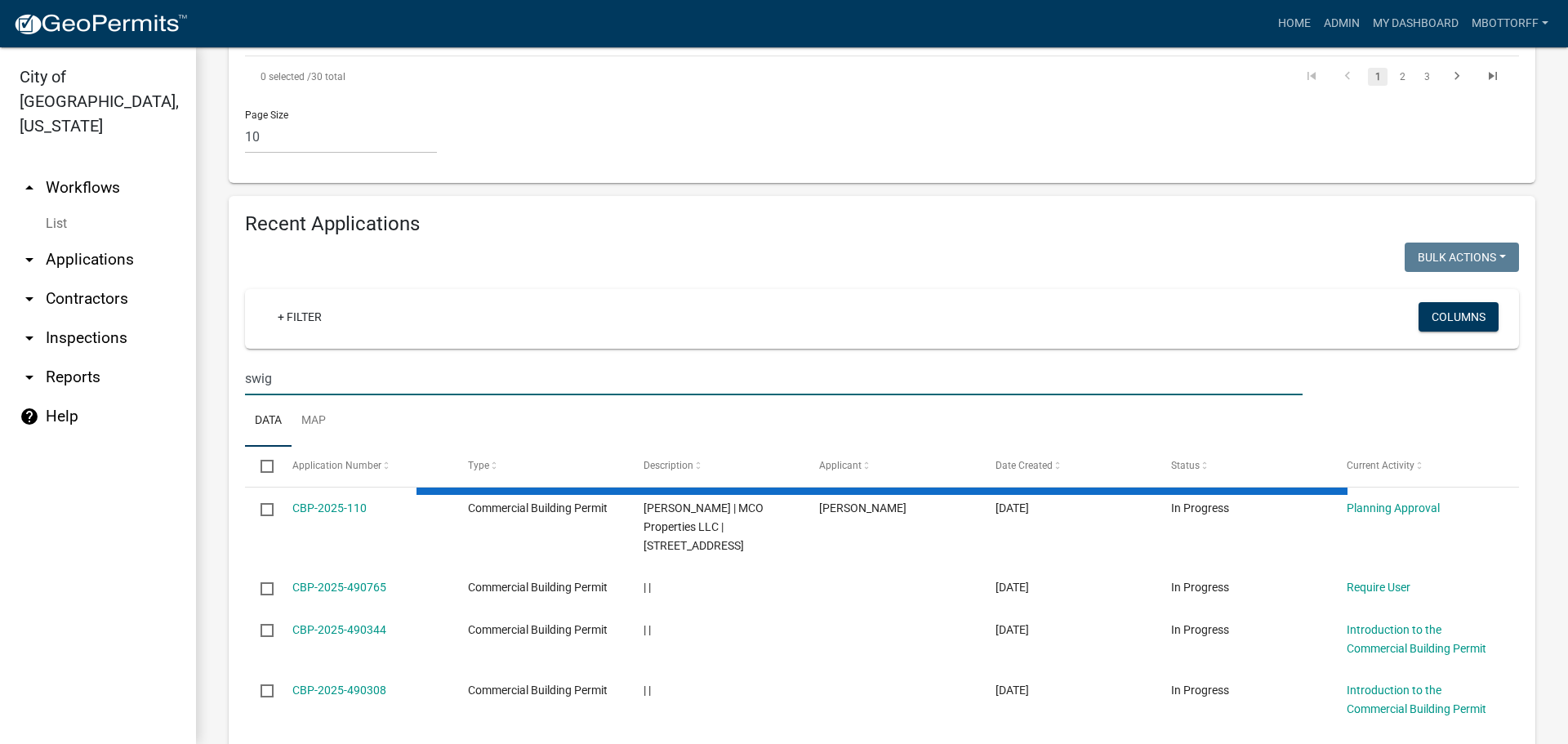
scroll to position [1388, 0]
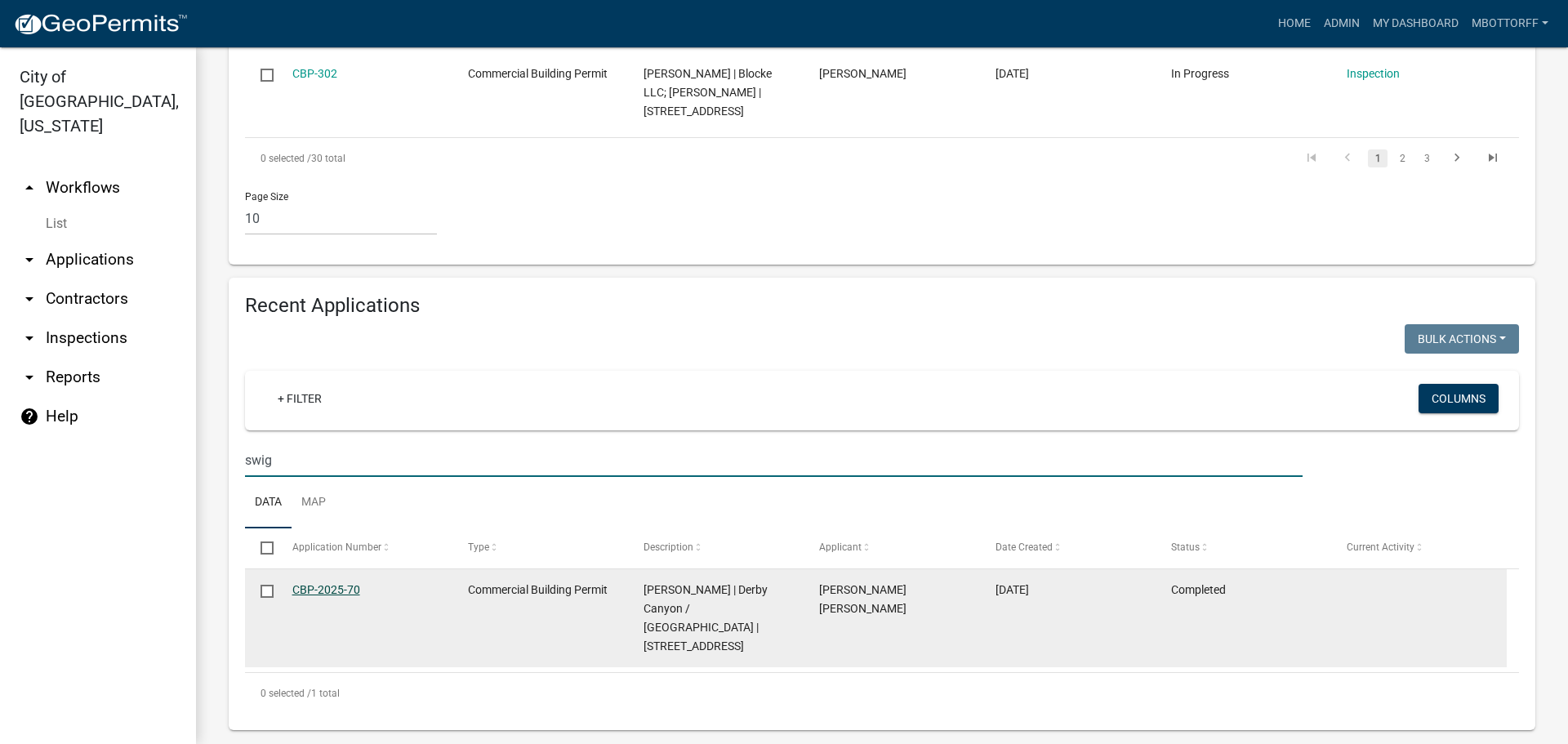
type input "swig"
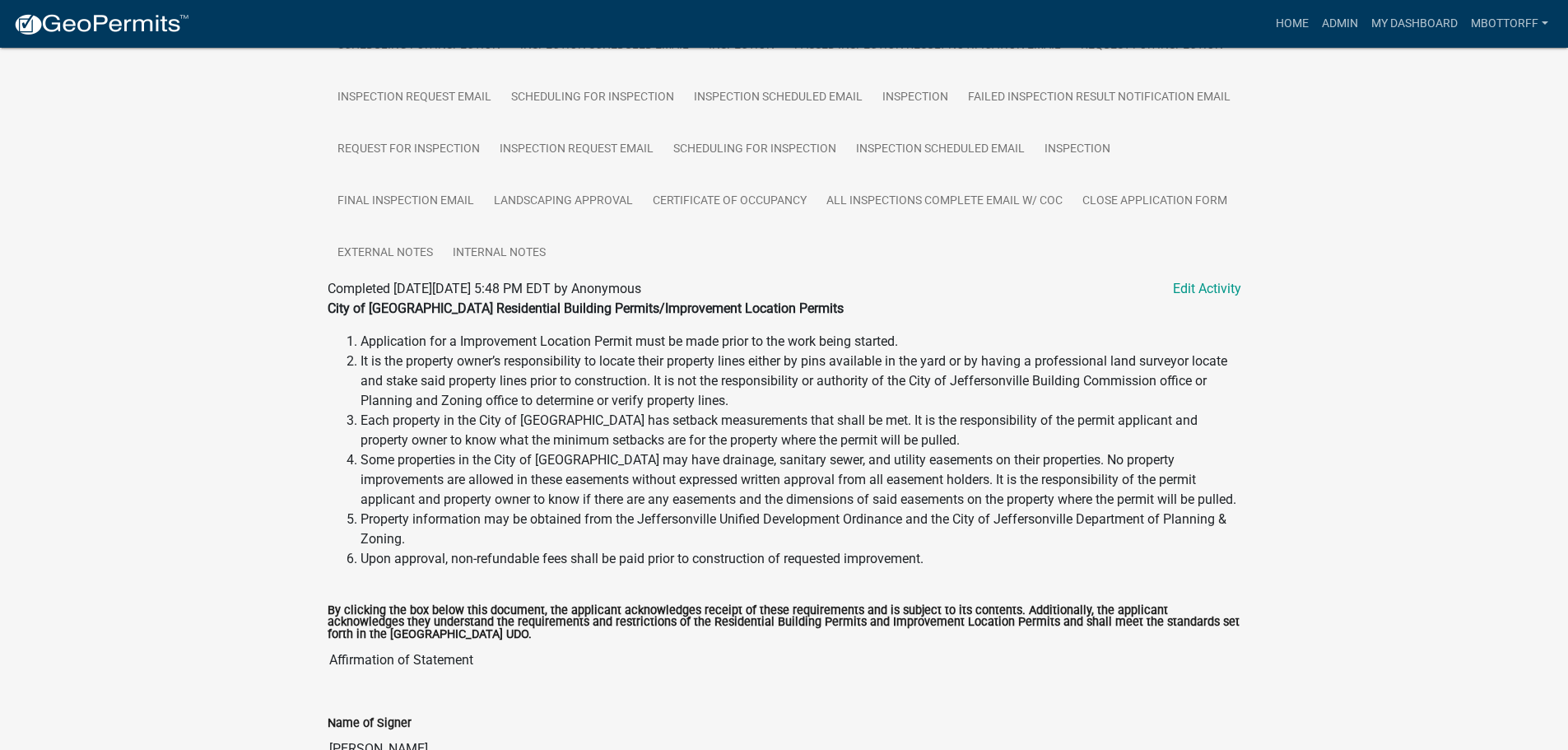
scroll to position [471, 0]
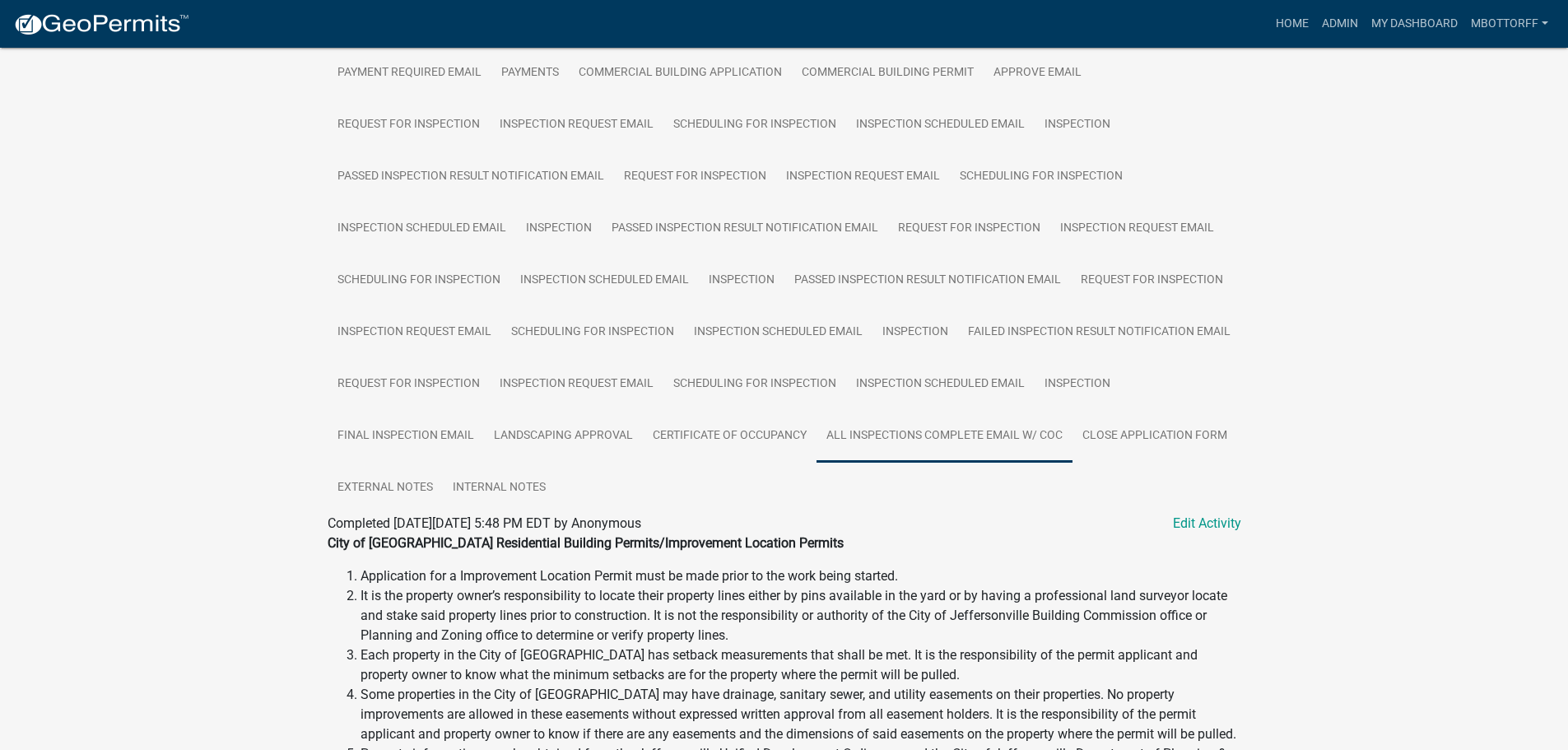
click at [998, 430] on link "All Inspections Complete Email W/ COC" at bounding box center [943, 436] width 256 height 53
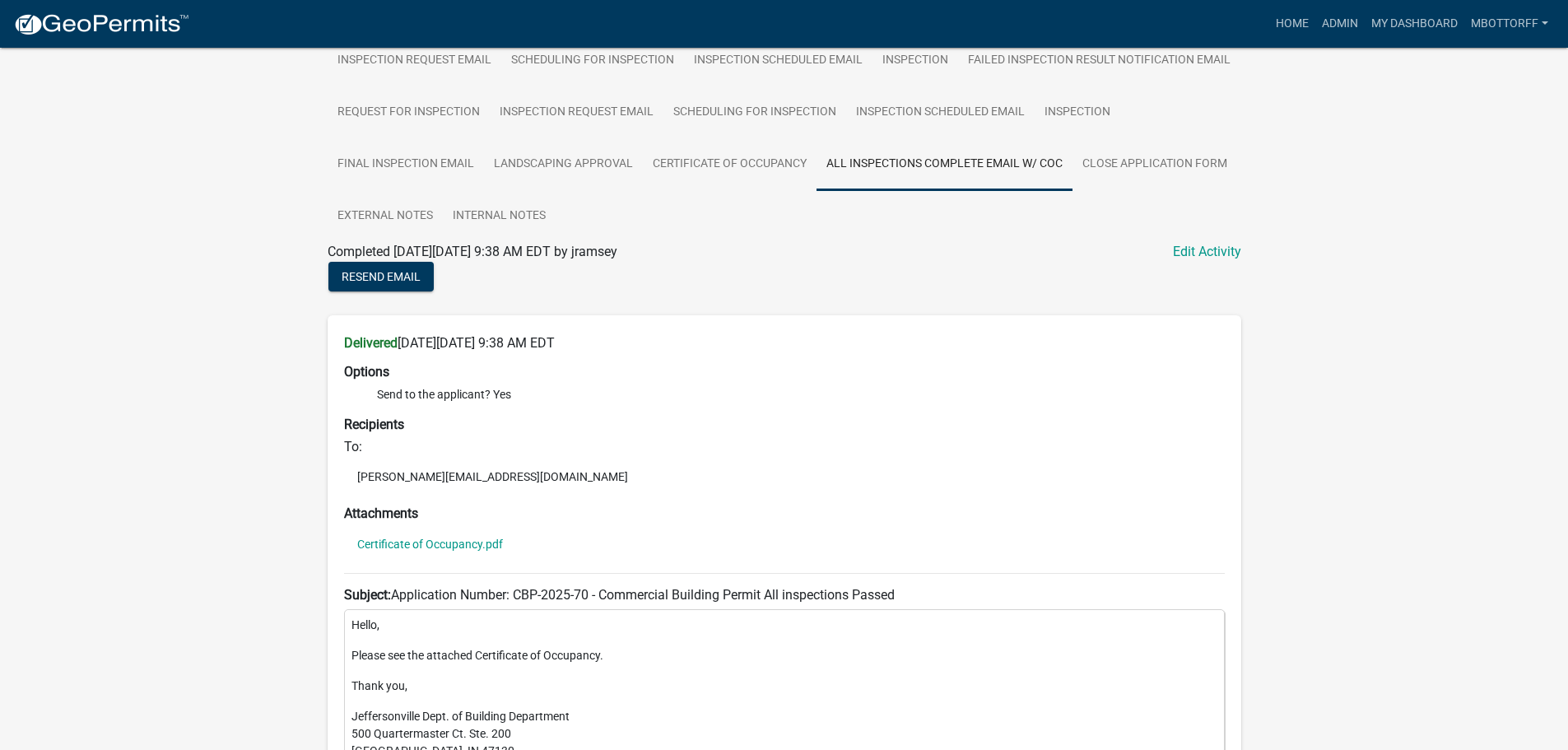
scroll to position [708, 0]
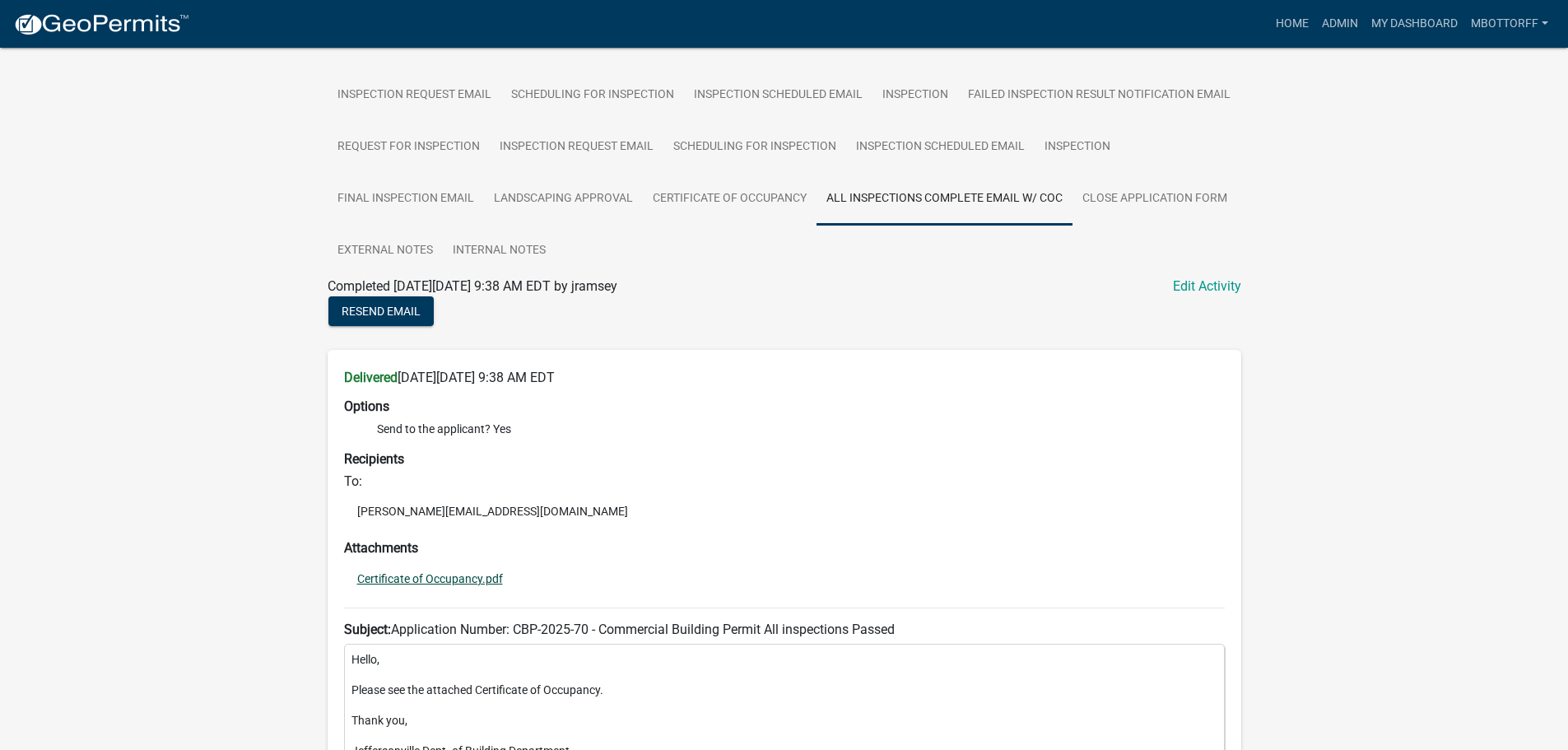
click at [480, 572] on link "Certificate of Occupancy.pdf" at bounding box center [429, 578] width 146 height 11
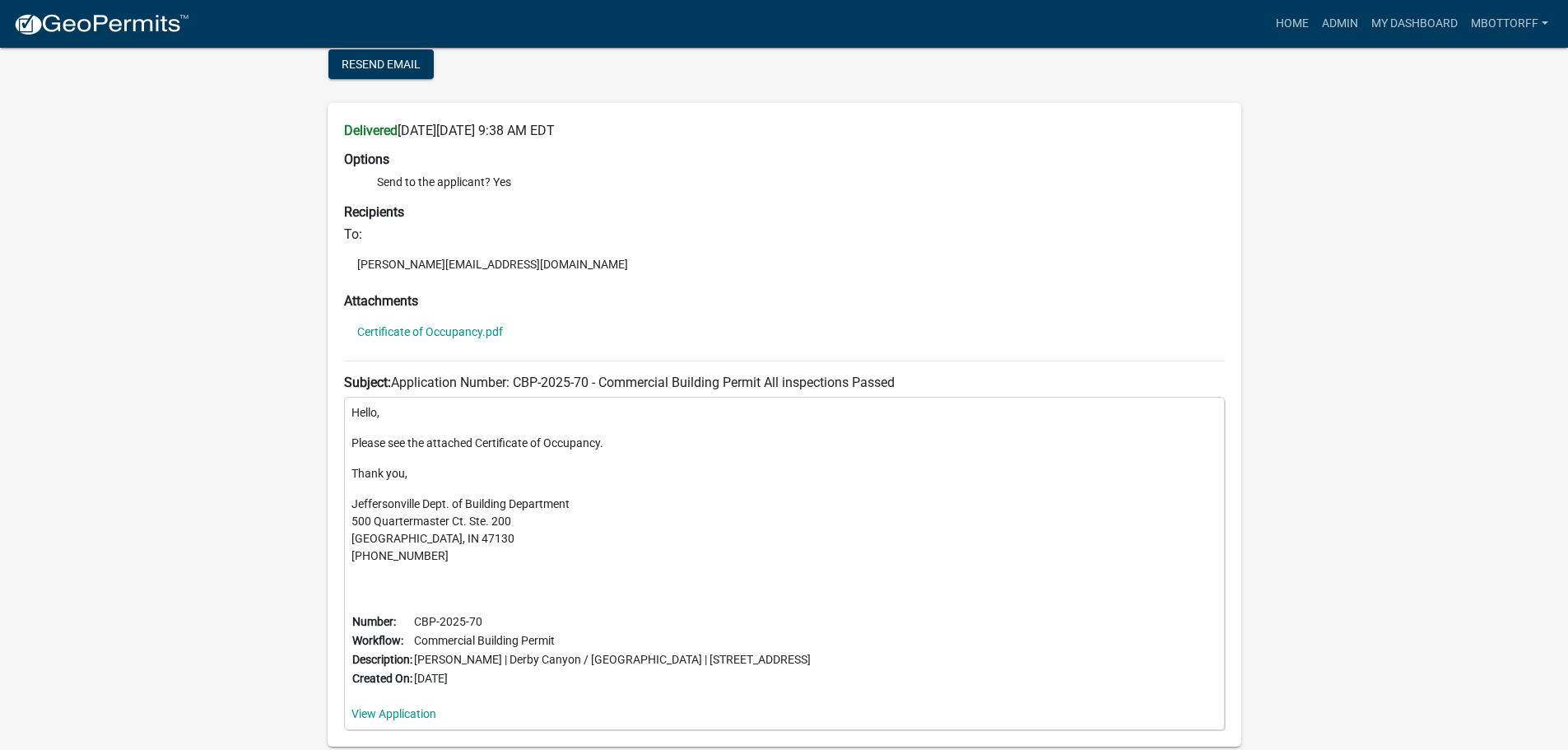
scroll to position [1038, 0]
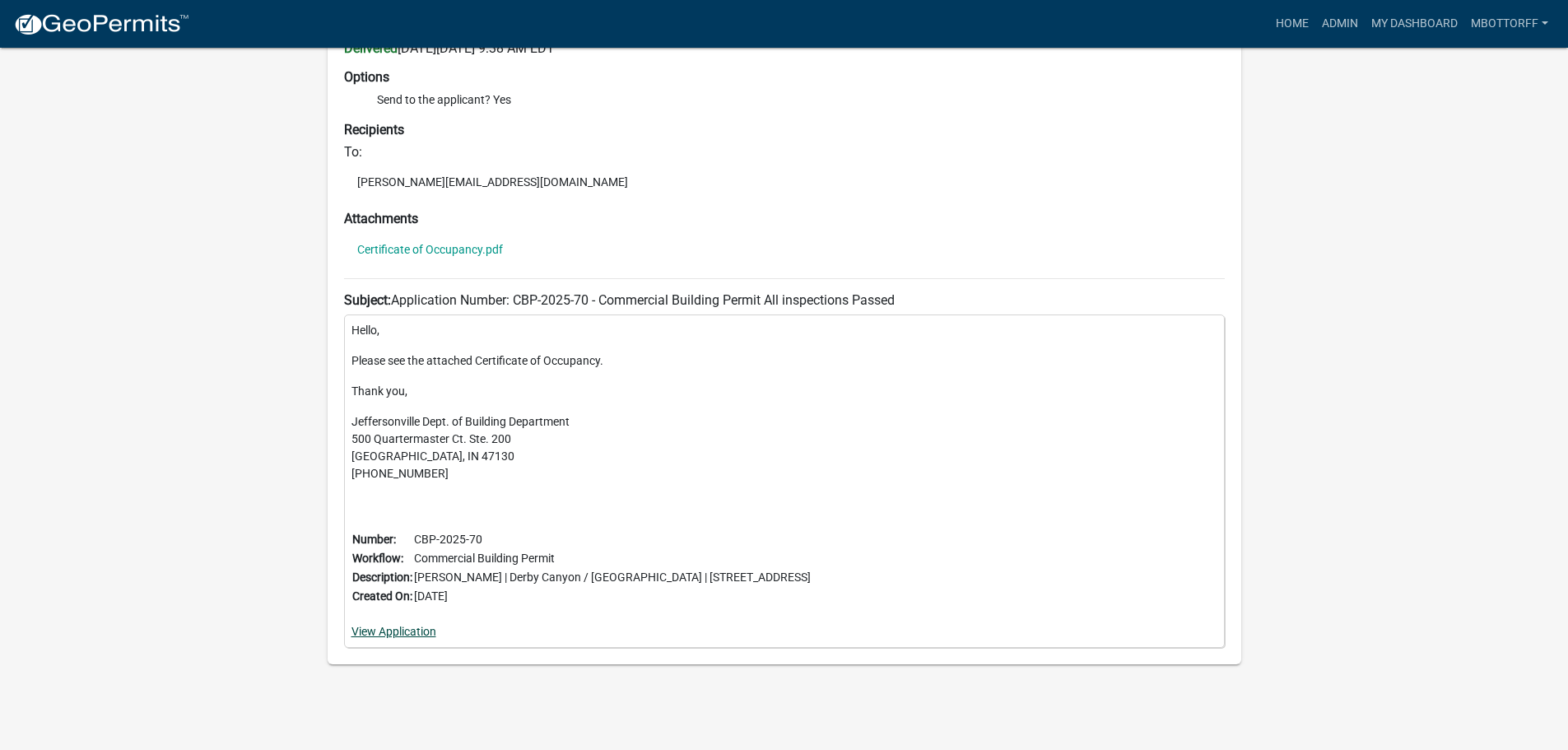
click at [415, 626] on link "View Application" at bounding box center [393, 631] width 85 height 13
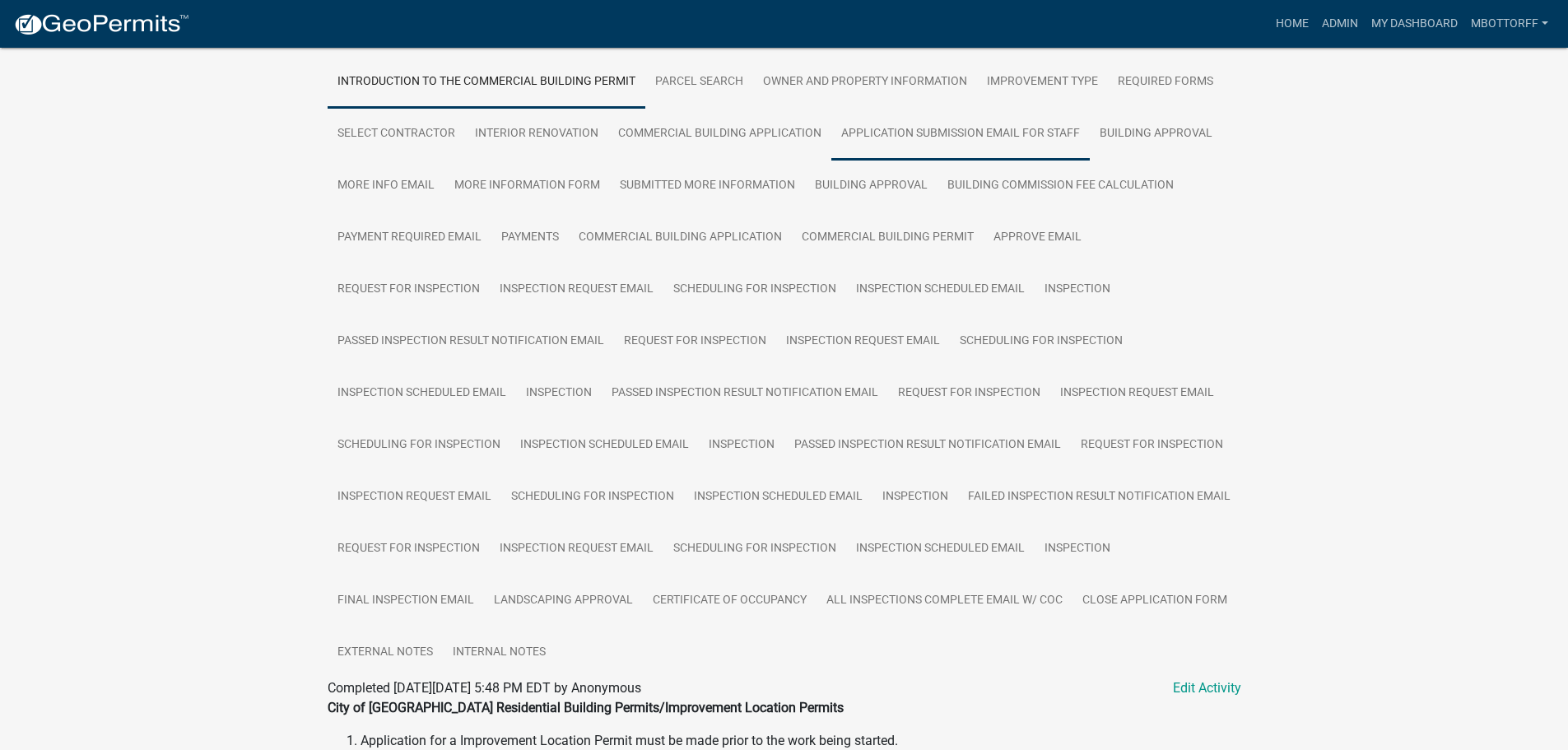
scroll to position [225, 0]
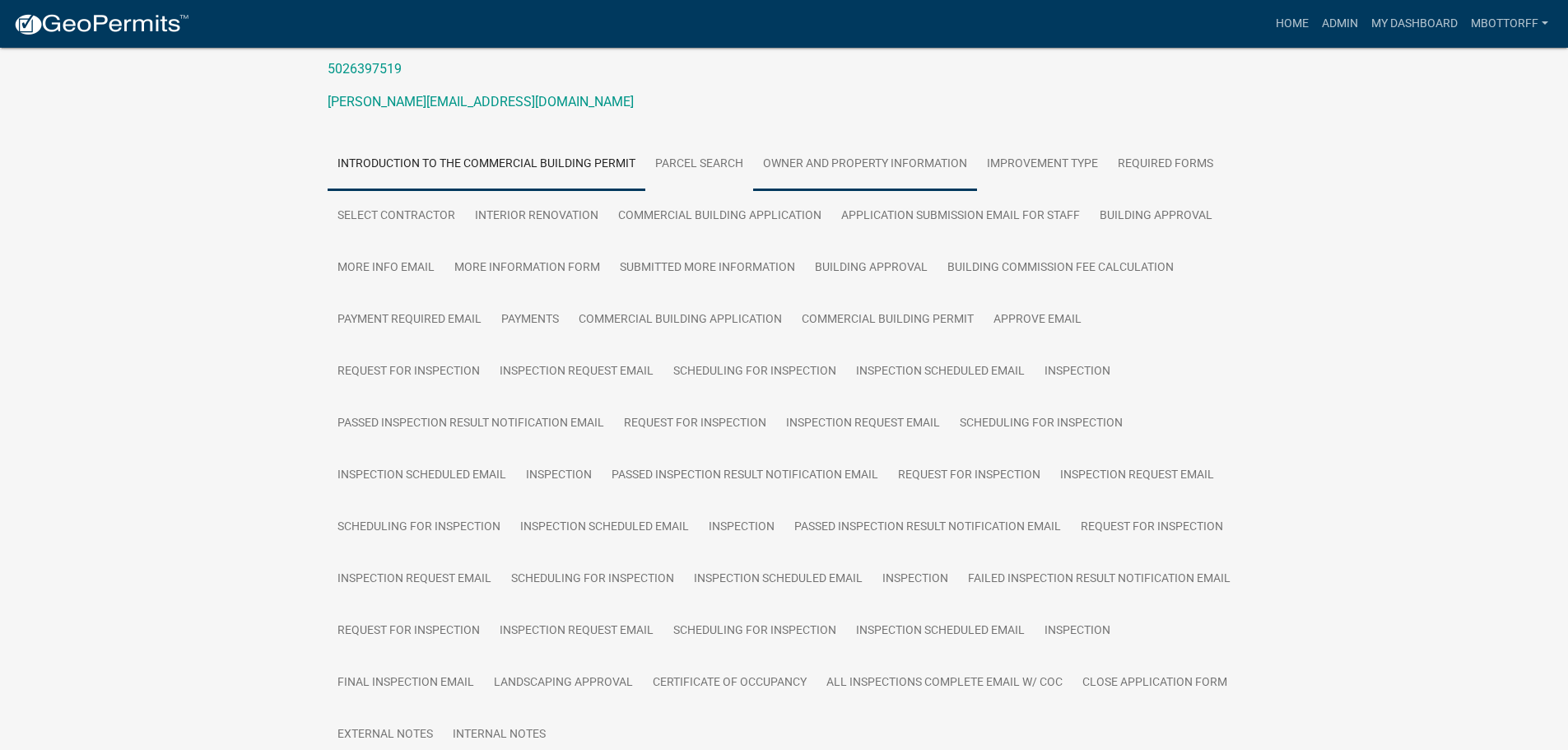
click at [856, 155] on link "Owner and Property Information" at bounding box center [864, 164] width 224 height 53
drag, startPoint x: 392, startPoint y: 208, endPoint x: 412, endPoint y: 222, distance: 24.4
click at [392, 209] on link "Select contractor" at bounding box center [396, 217] width 138 height 53
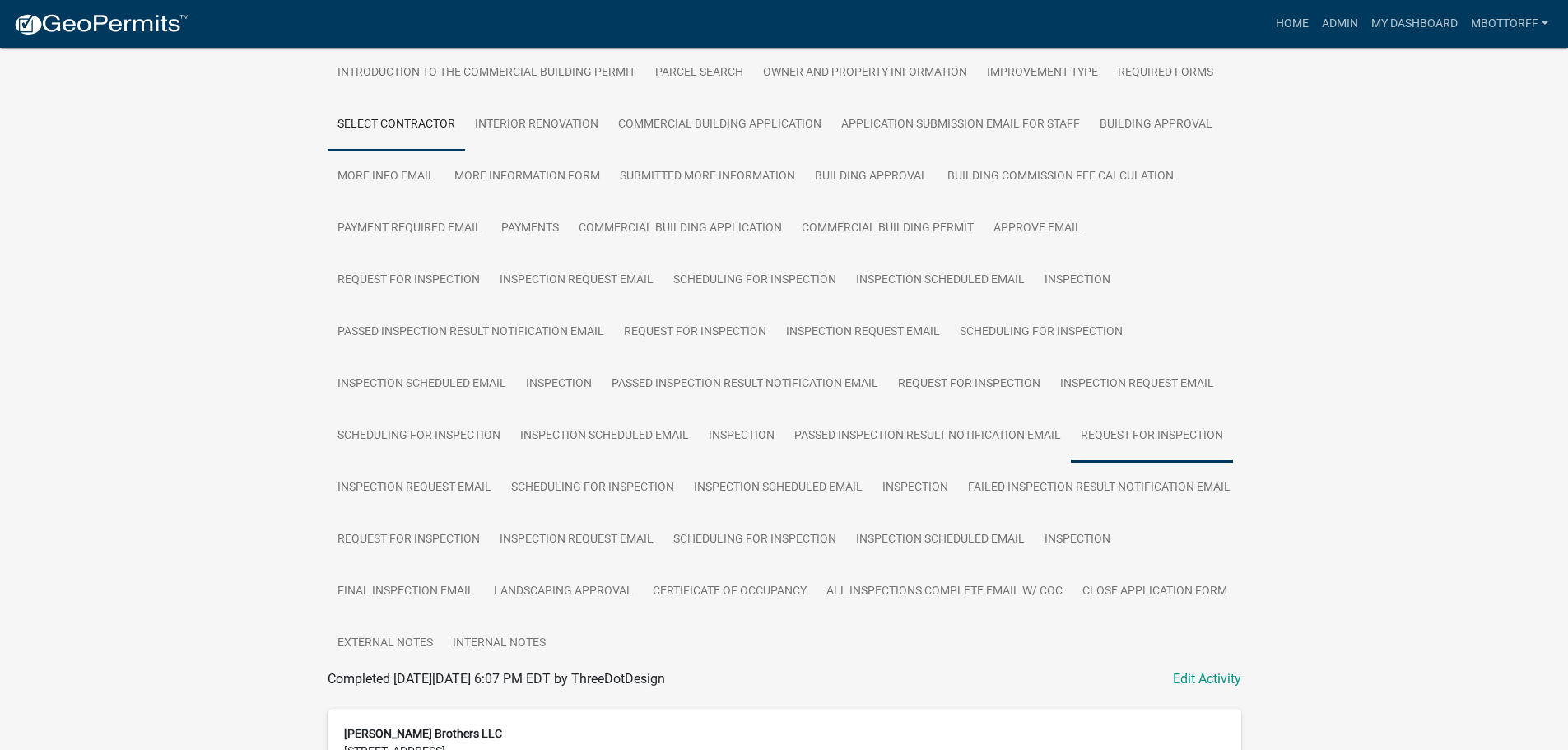
scroll to position [538, 0]
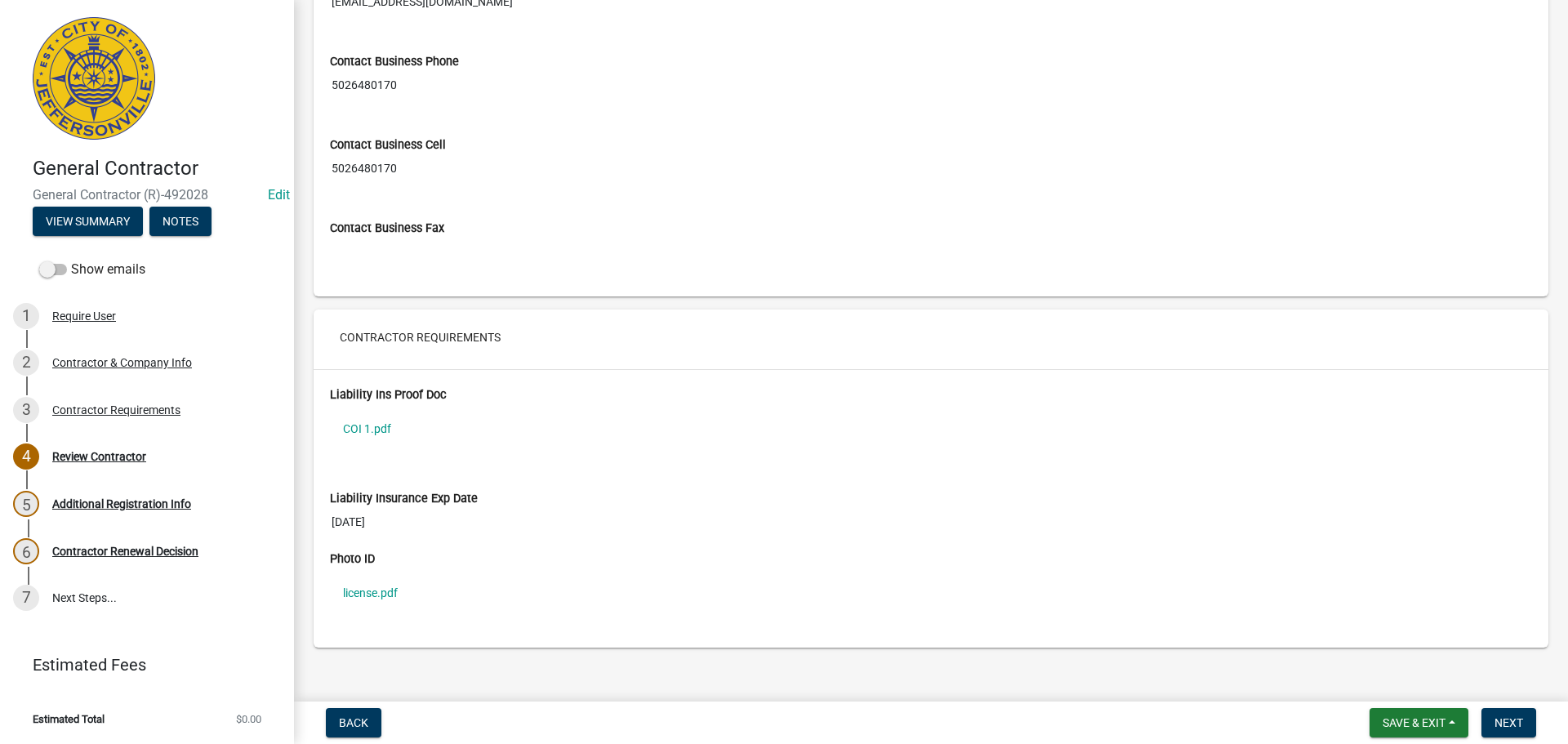
scroll to position [1153, 0]
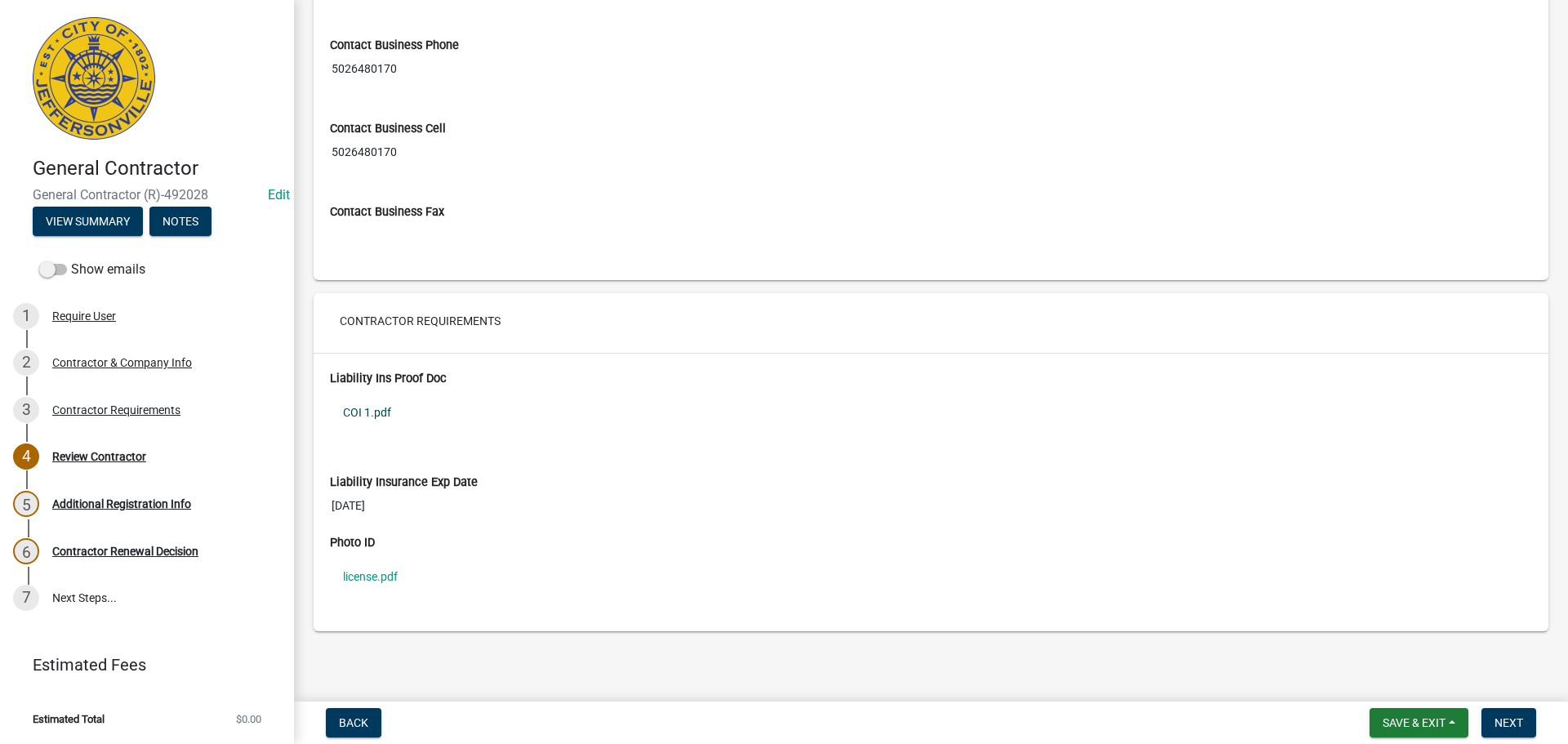
click at [363, 413] on link "COI 1.pdf" at bounding box center [932, 412] width 1203 height 38
click at [367, 578] on link "license.pdf" at bounding box center [932, 576] width 1203 height 38
click at [1510, 724] on span "Next" at bounding box center [1509, 723] width 29 height 13
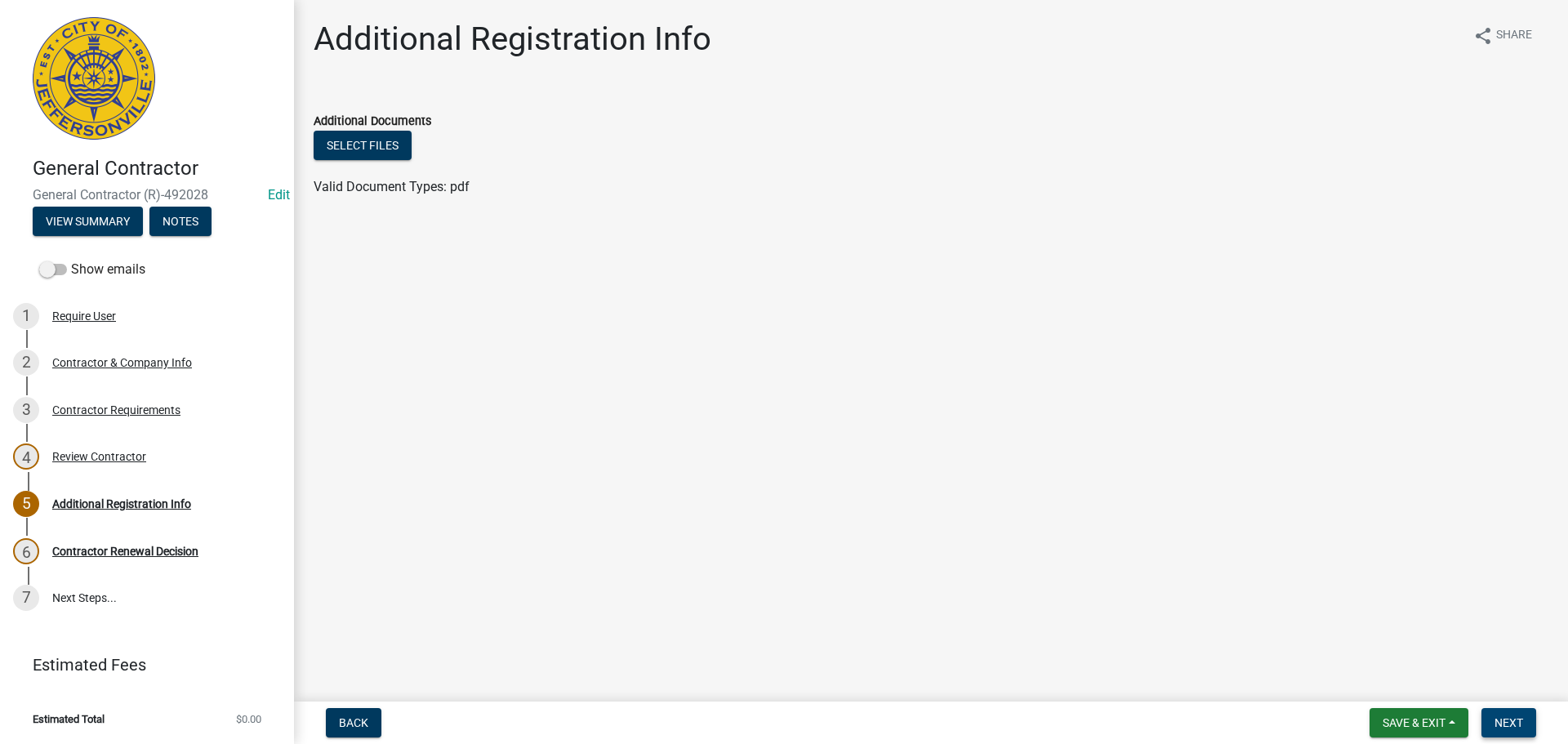
click at [1516, 726] on span "Next" at bounding box center [1509, 723] width 29 height 13
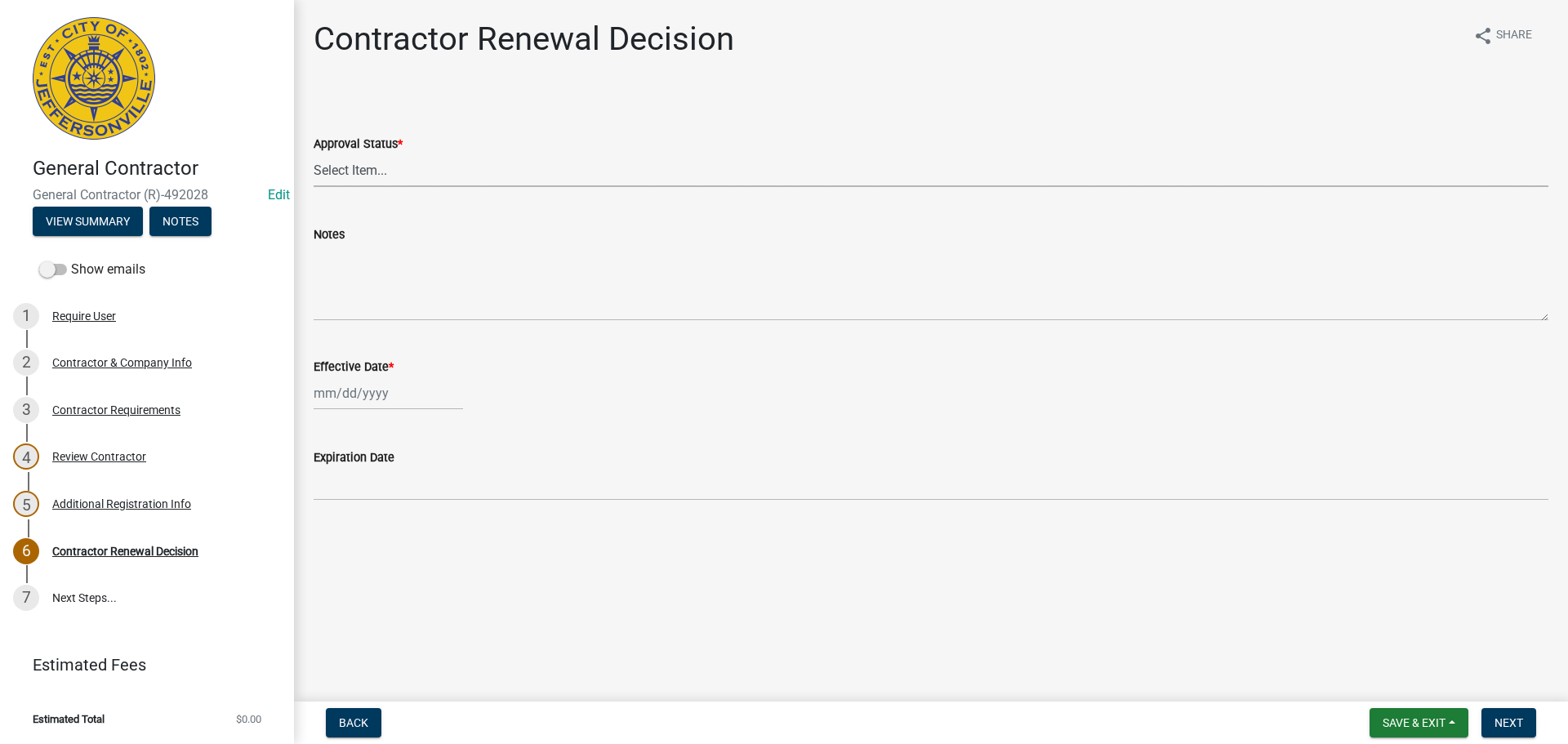
click at [320, 171] on select "Select Item... Approved Denied" at bounding box center [931, 170] width 1235 height 33
click at [314, 153] on select "Select Item... Approved Denied" at bounding box center [931, 170] width 1235 height 33
select select "30db8998-795d-4bbe-8e49-f1ade8865815"
click at [340, 393] on div at bounding box center [388, 393] width 149 height 33
select select "10"
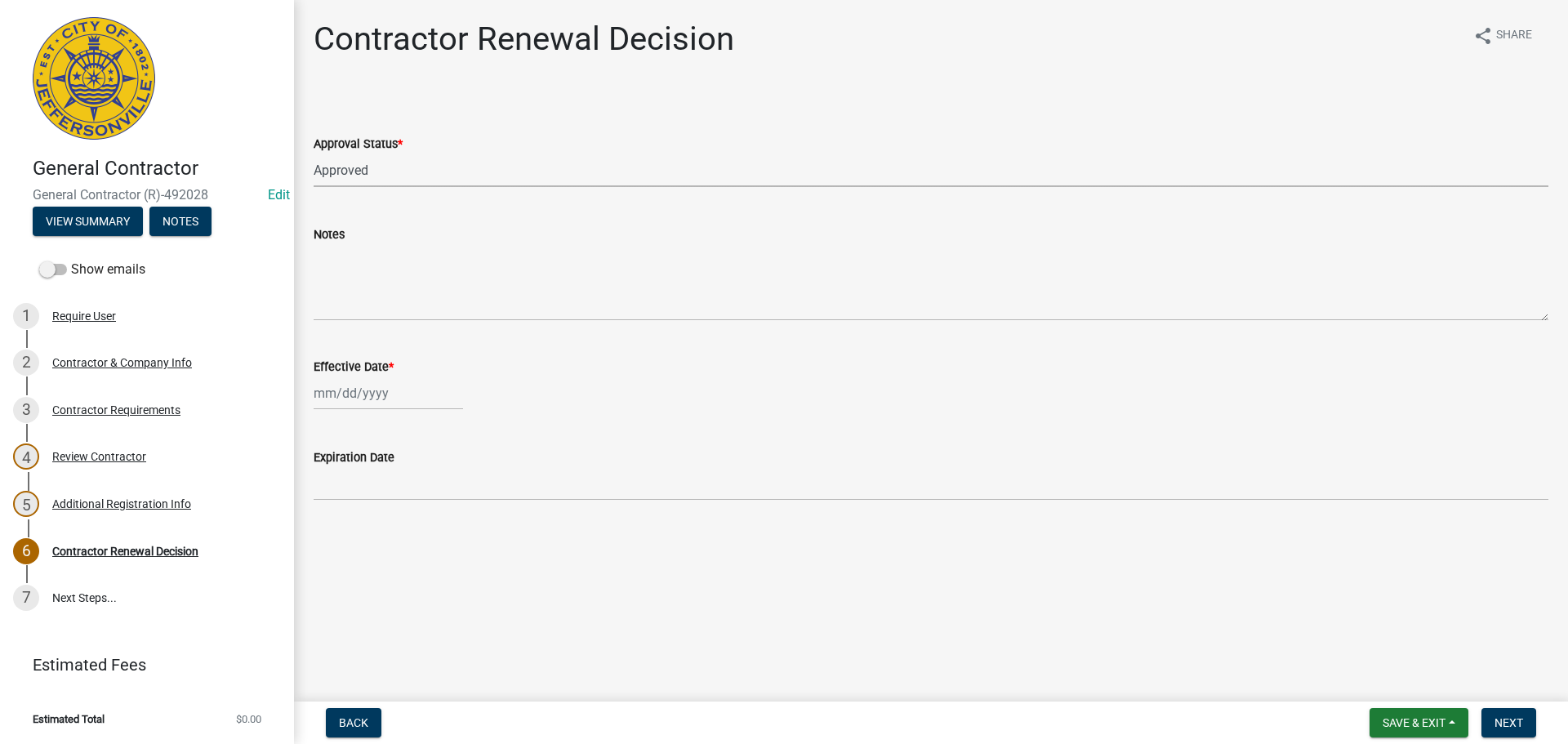
select select "2025"
click at [355, 533] on div "14" at bounding box center [356, 532] width 26 height 26
type input "[DATE]"
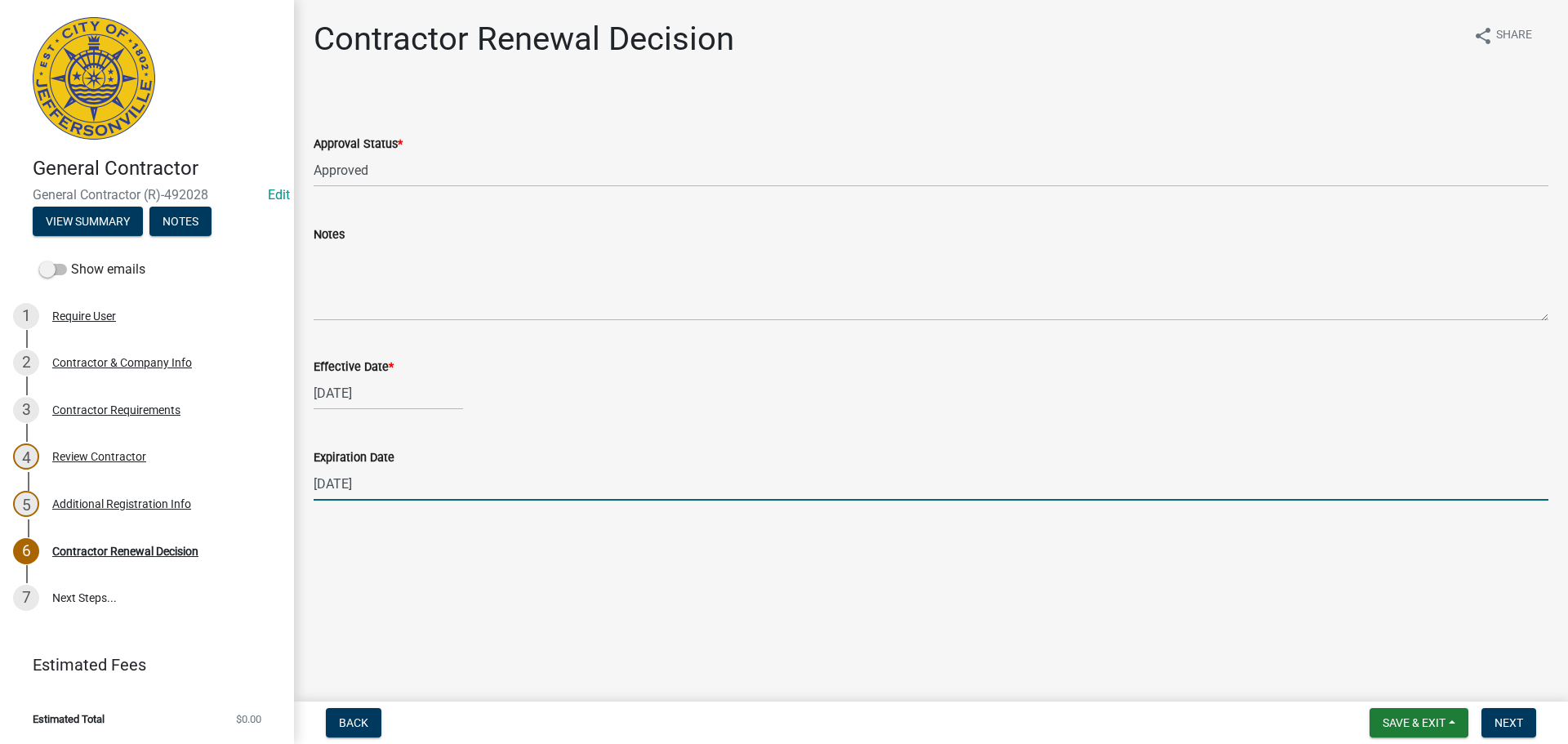
click at [413, 484] on input "[DATE]" at bounding box center [931, 484] width 1235 height 33
type input "[DATE]"
click at [1513, 730] on button "Next" at bounding box center [1508, 723] width 54 height 30
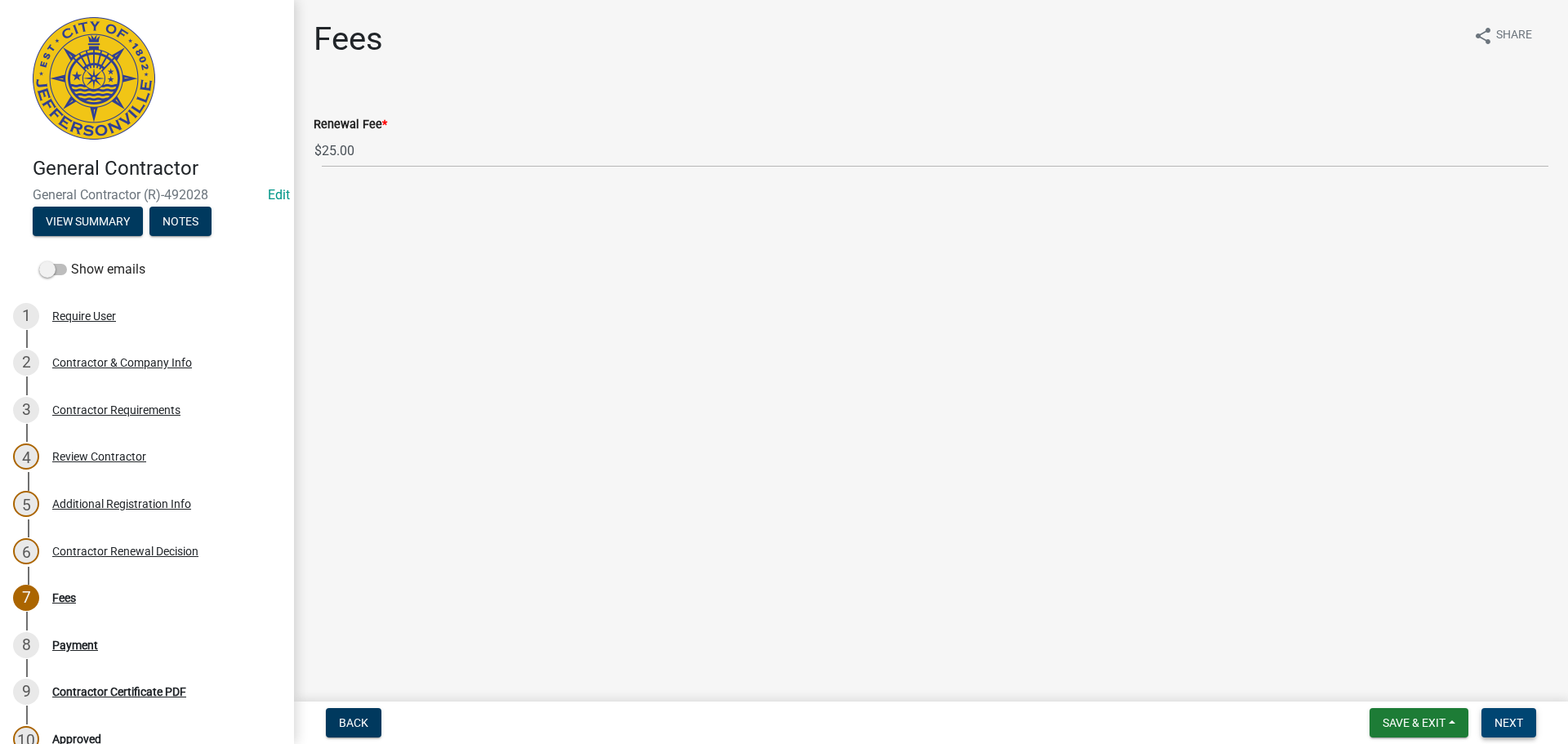
click at [1503, 725] on span "Next" at bounding box center [1509, 723] width 29 height 13
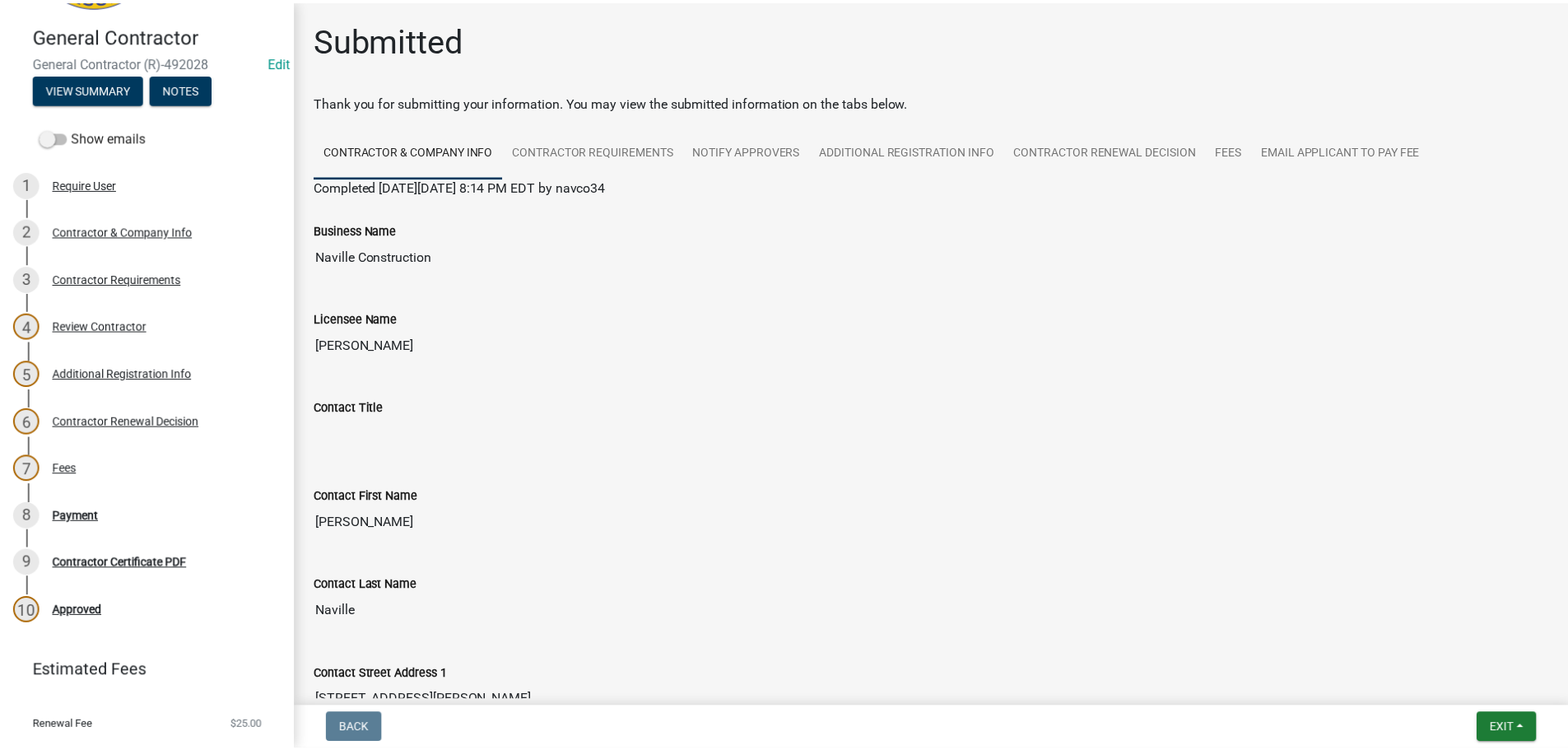
scroll to position [172, 0]
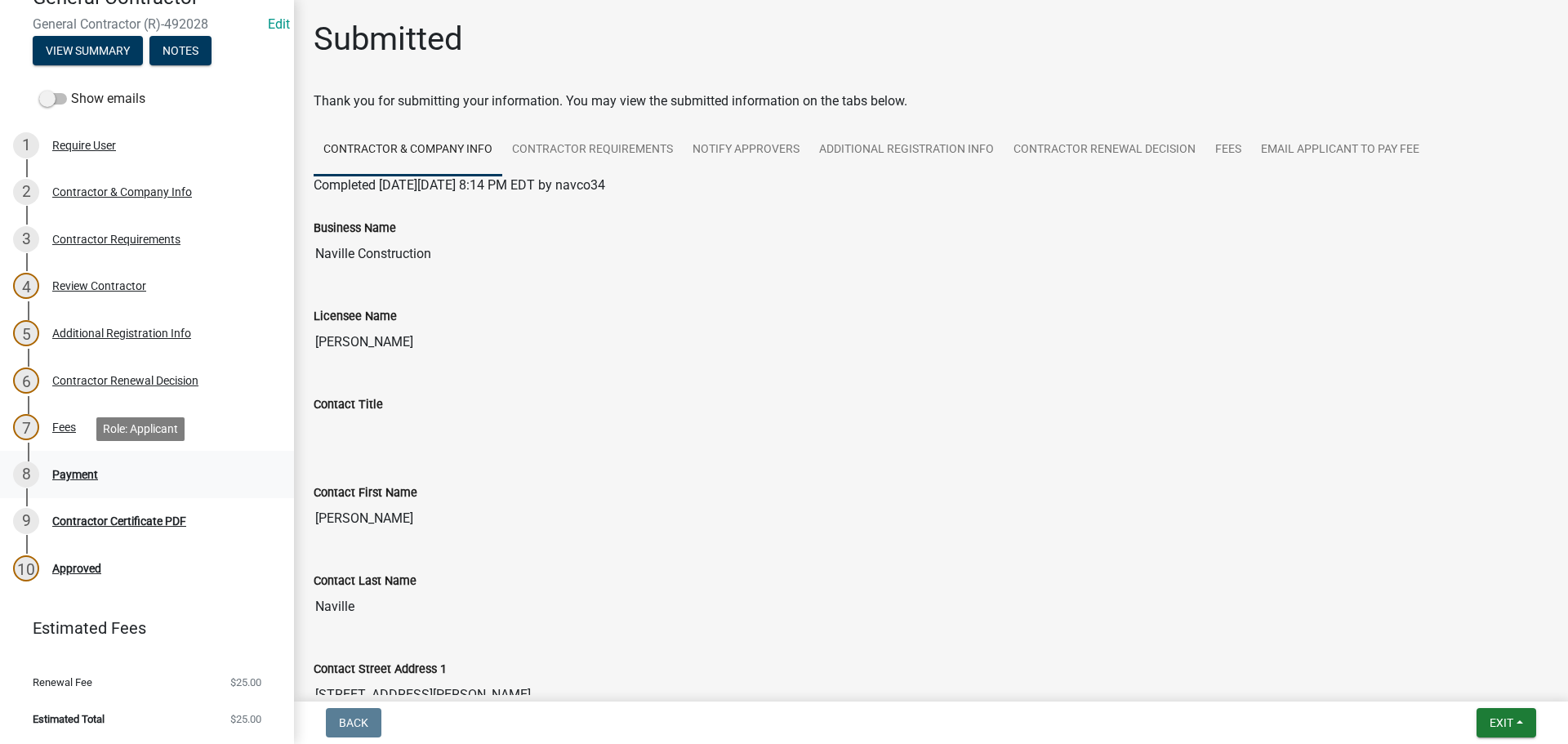
click at [84, 473] on div "Payment" at bounding box center [76, 474] width 46 height 11
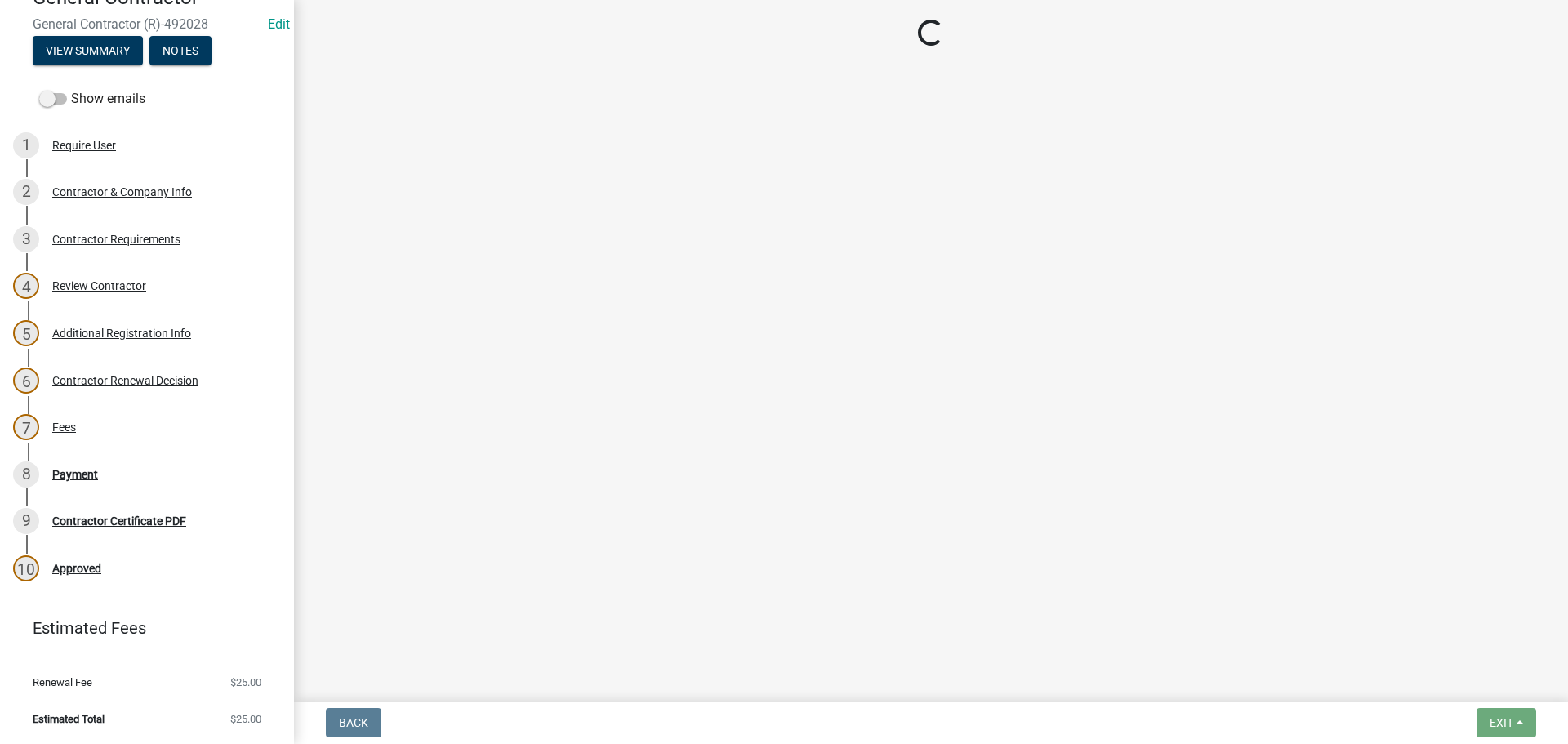
select select "3: 3"
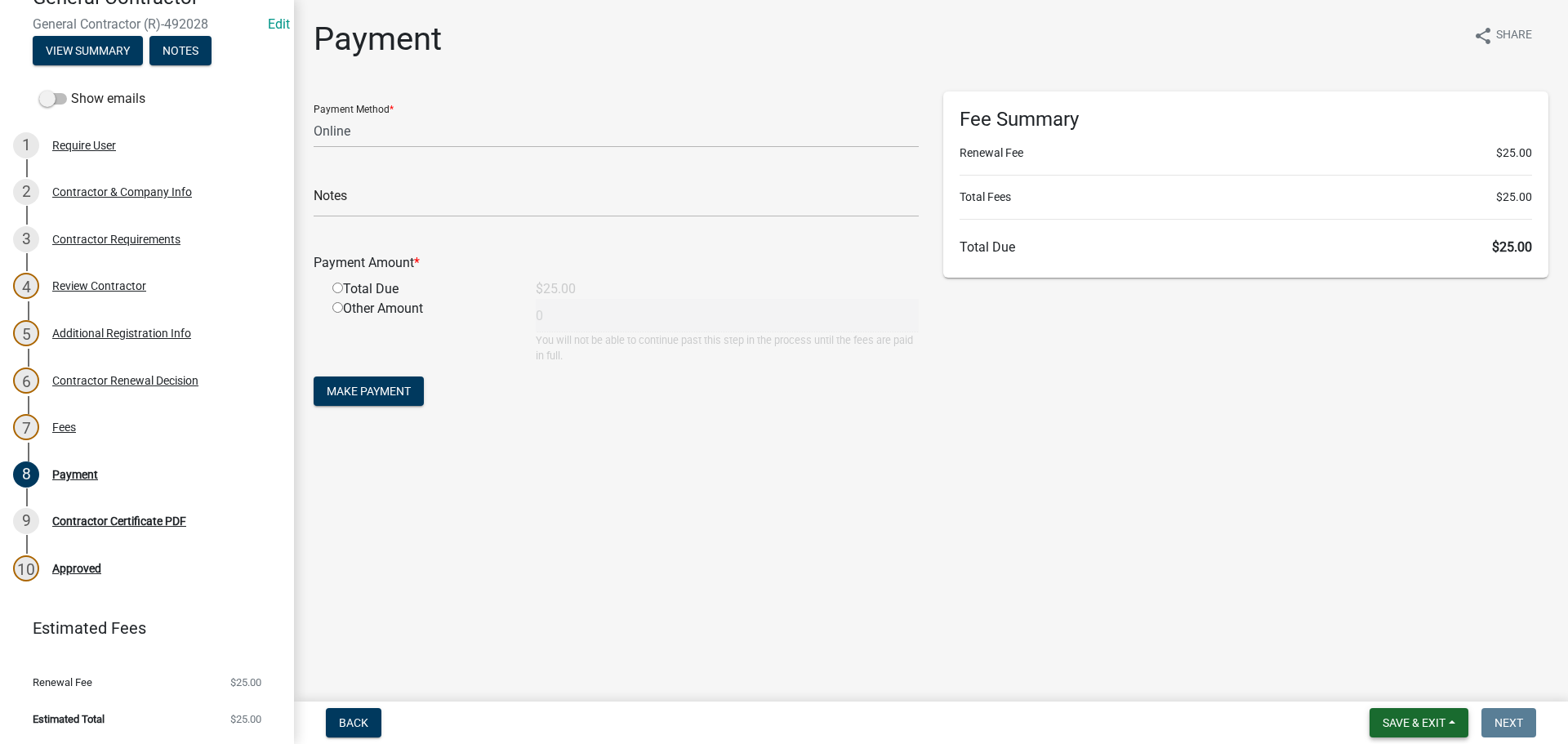
click at [1391, 716] on span "Save & Exit" at bounding box center [1414, 723] width 63 height 13
click at [1396, 681] on button "Save & Exit" at bounding box center [1404, 679] width 131 height 40
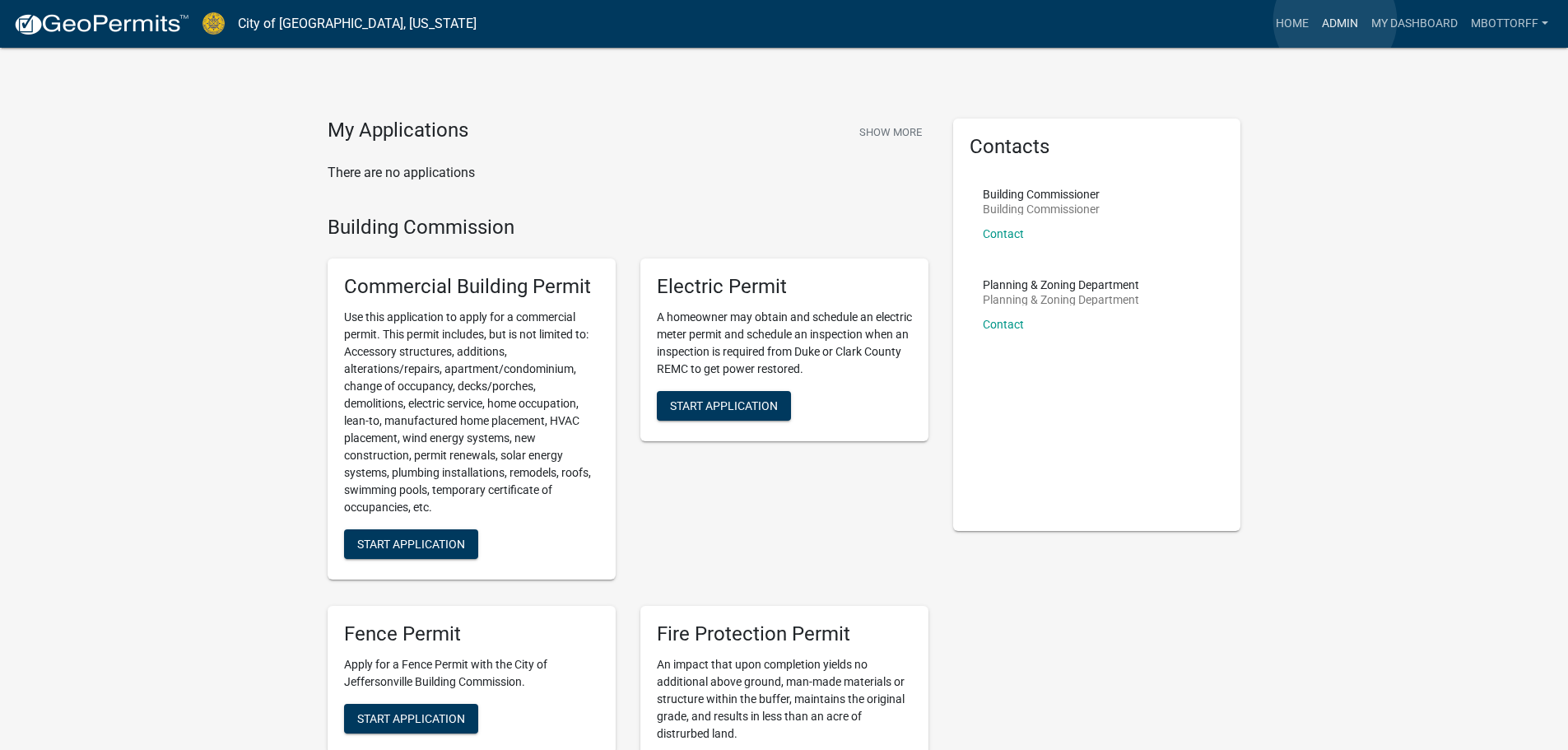
drag, startPoint x: 1335, startPoint y: 20, endPoint x: 1270, endPoint y: 55, distance: 73.8
click at [1336, 20] on link "Admin" at bounding box center [1339, 24] width 49 height 32
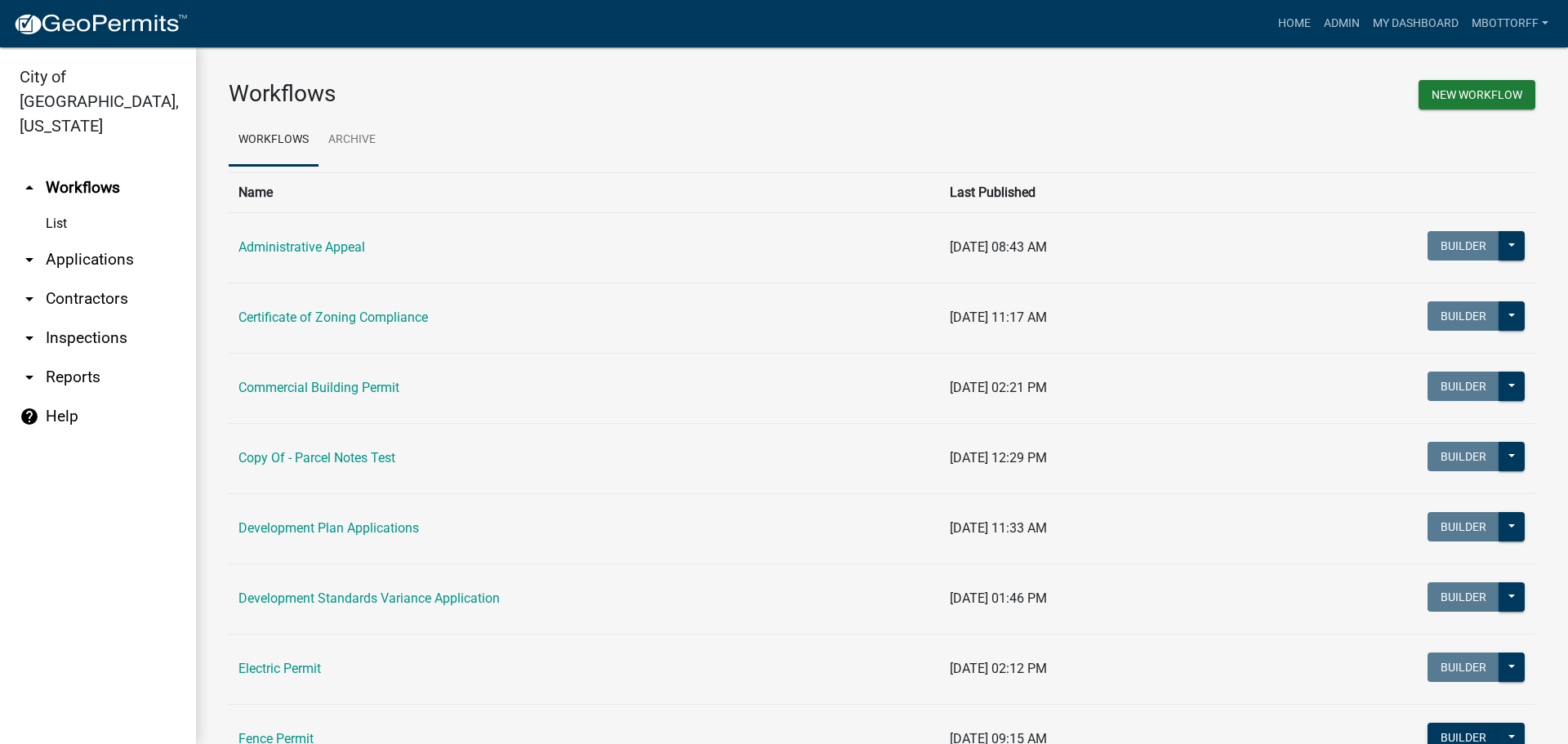
click at [88, 279] on link "arrow_drop_down Contractors" at bounding box center [98, 299] width 196 height 40
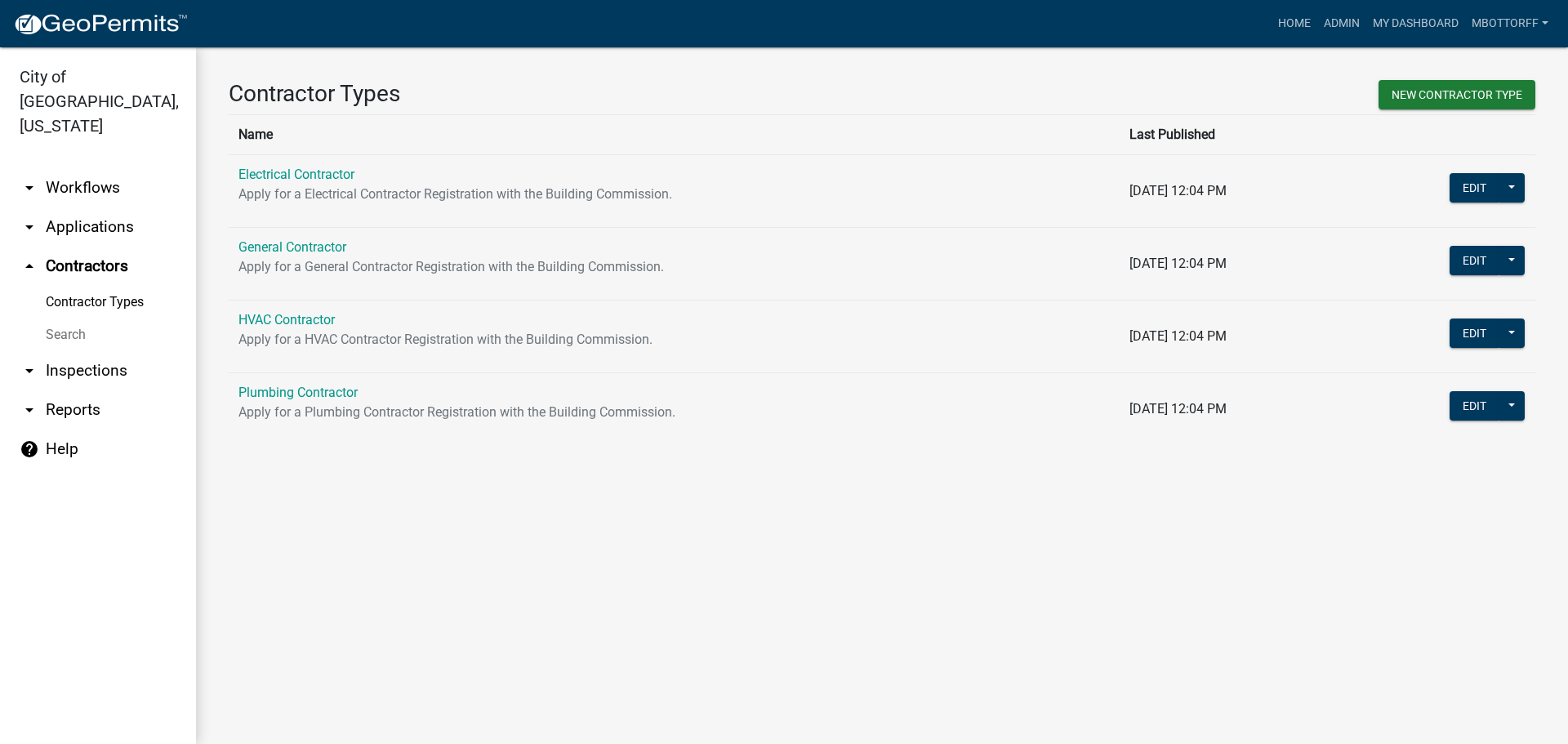
click at [75, 318] on link "Search" at bounding box center [98, 334] width 196 height 32
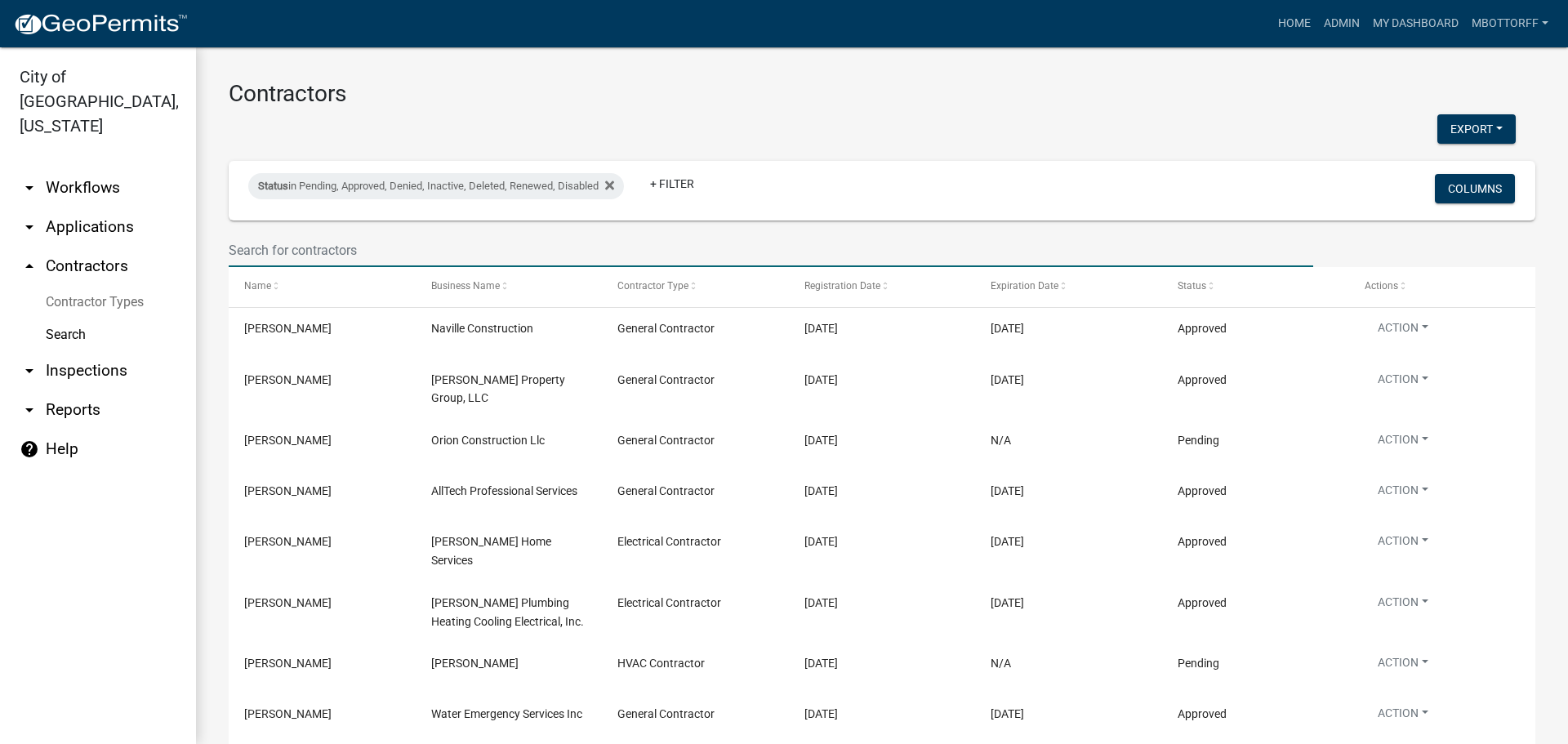
click at [267, 254] on input "text" at bounding box center [771, 250] width 1085 height 33
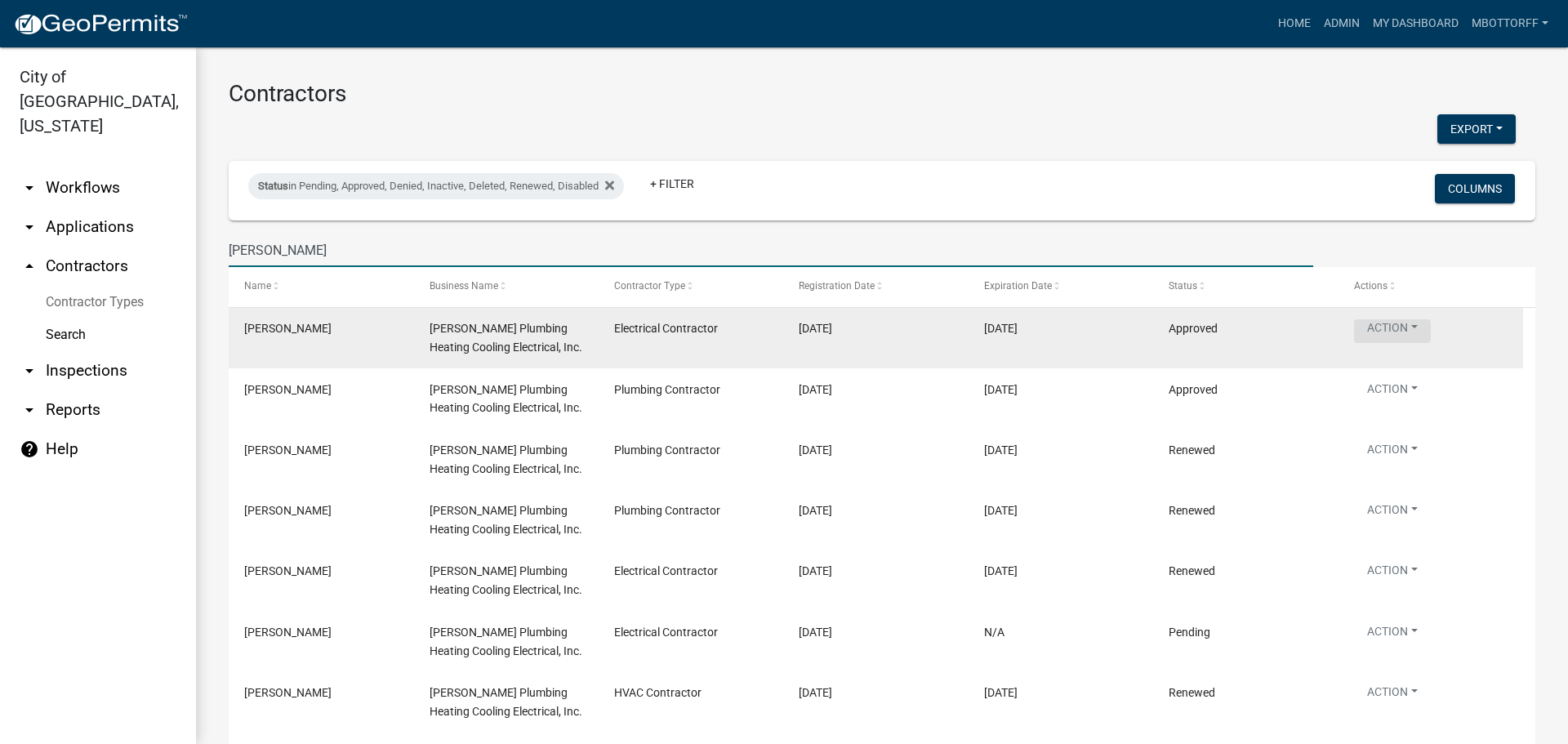
type input "gudorf"
click at [1411, 330] on button "Action" at bounding box center [1392, 331] width 77 height 24
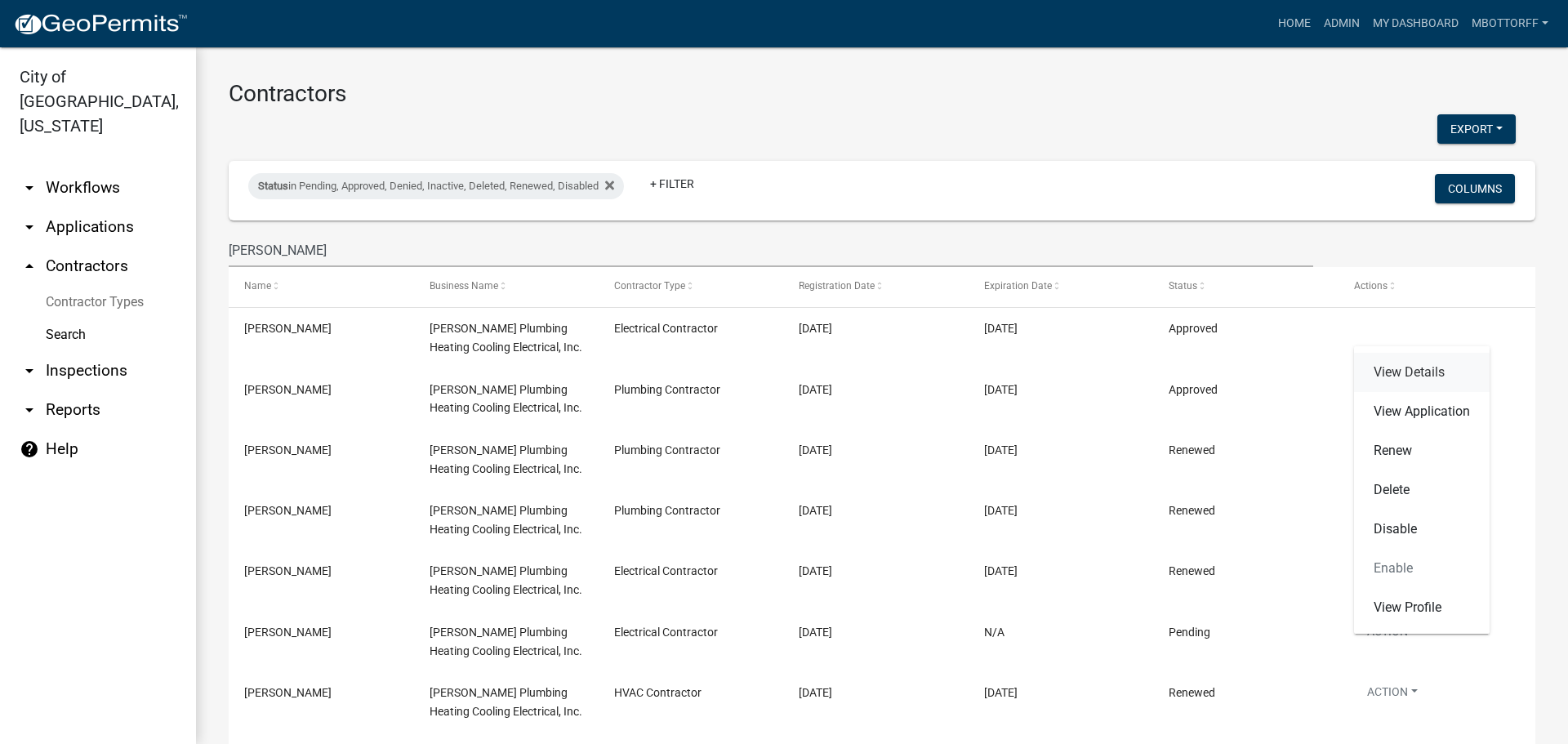
click at [1405, 367] on link "View Details" at bounding box center [1421, 372] width 136 height 40
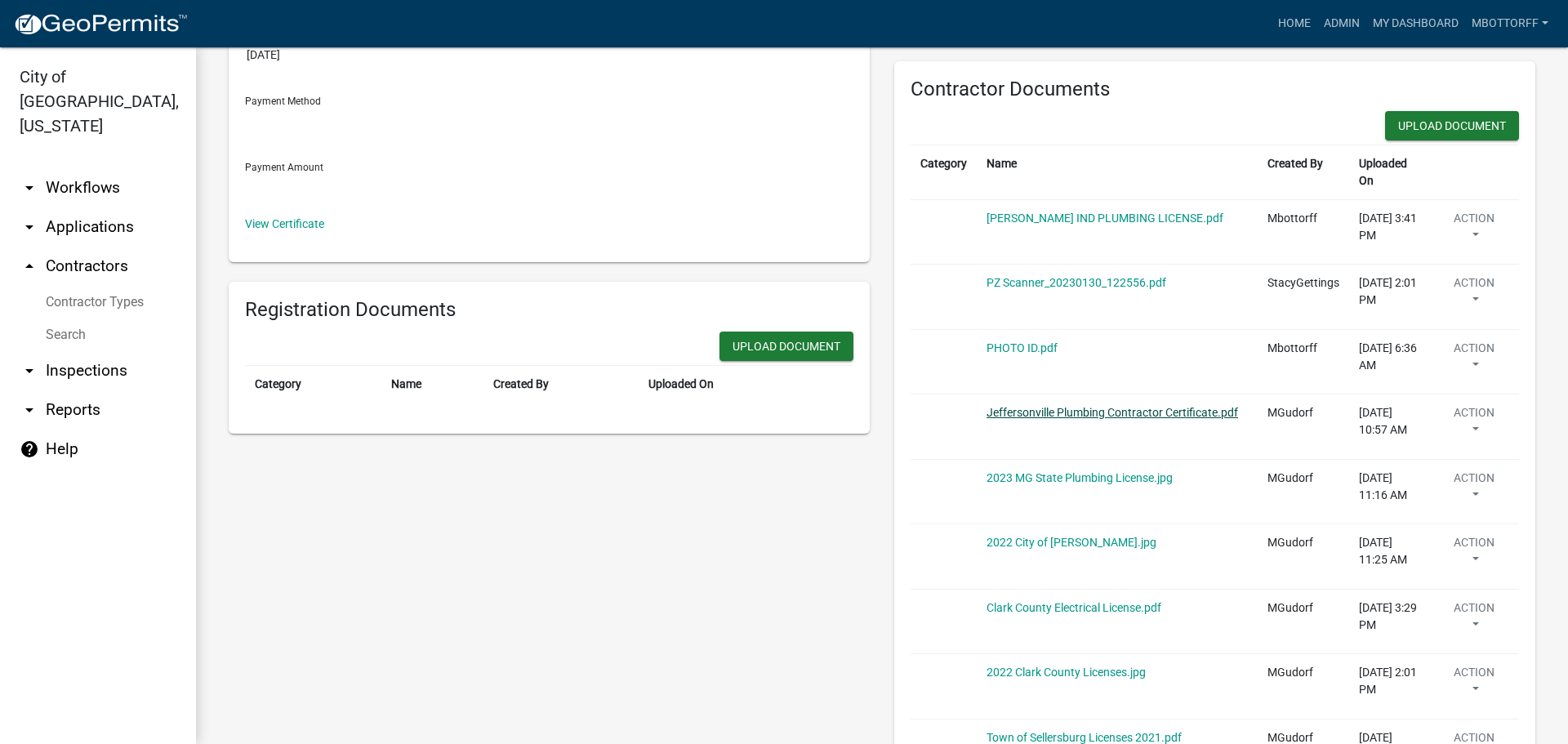
scroll to position [408, 0]
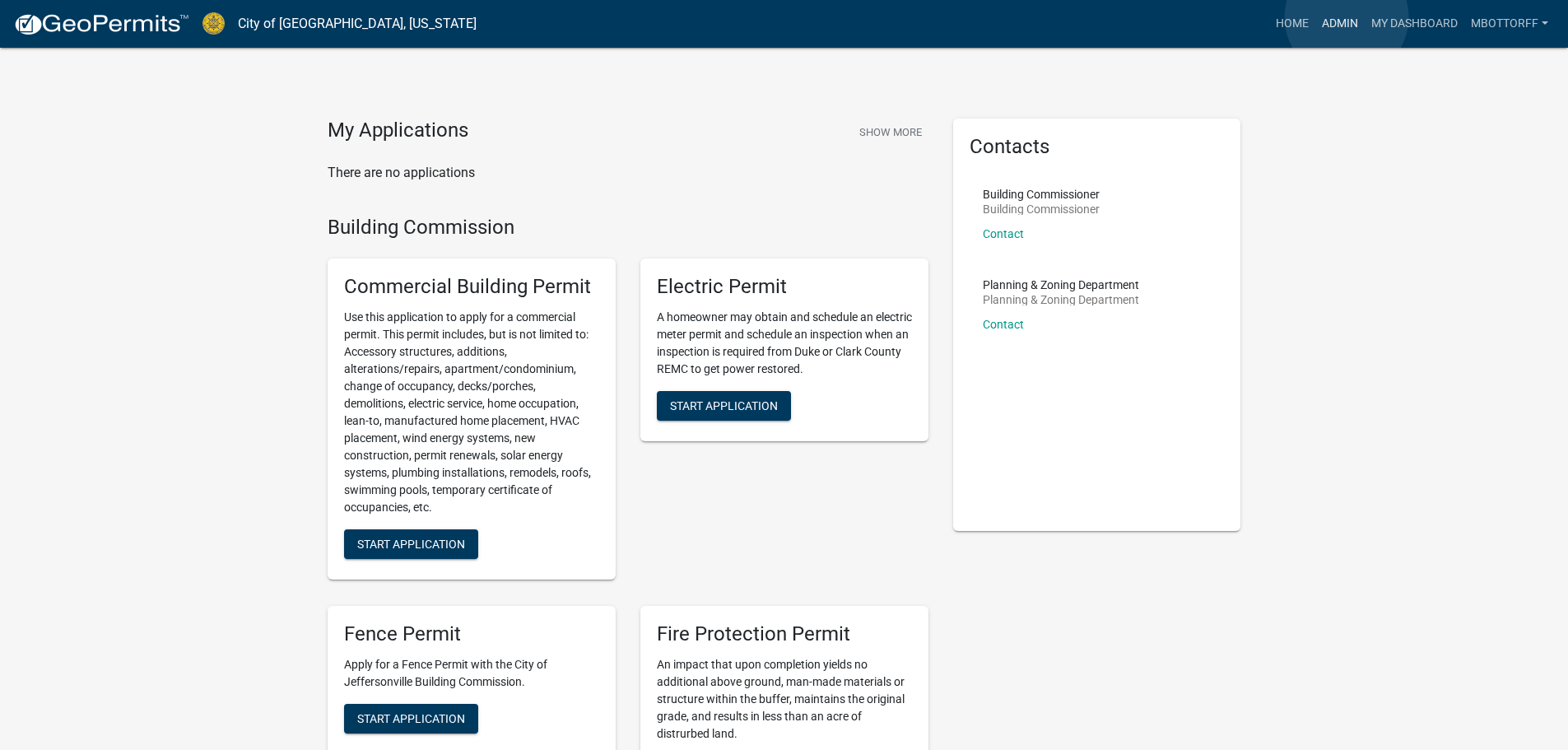
click at [1347, 18] on link "Admin" at bounding box center [1339, 24] width 49 height 32
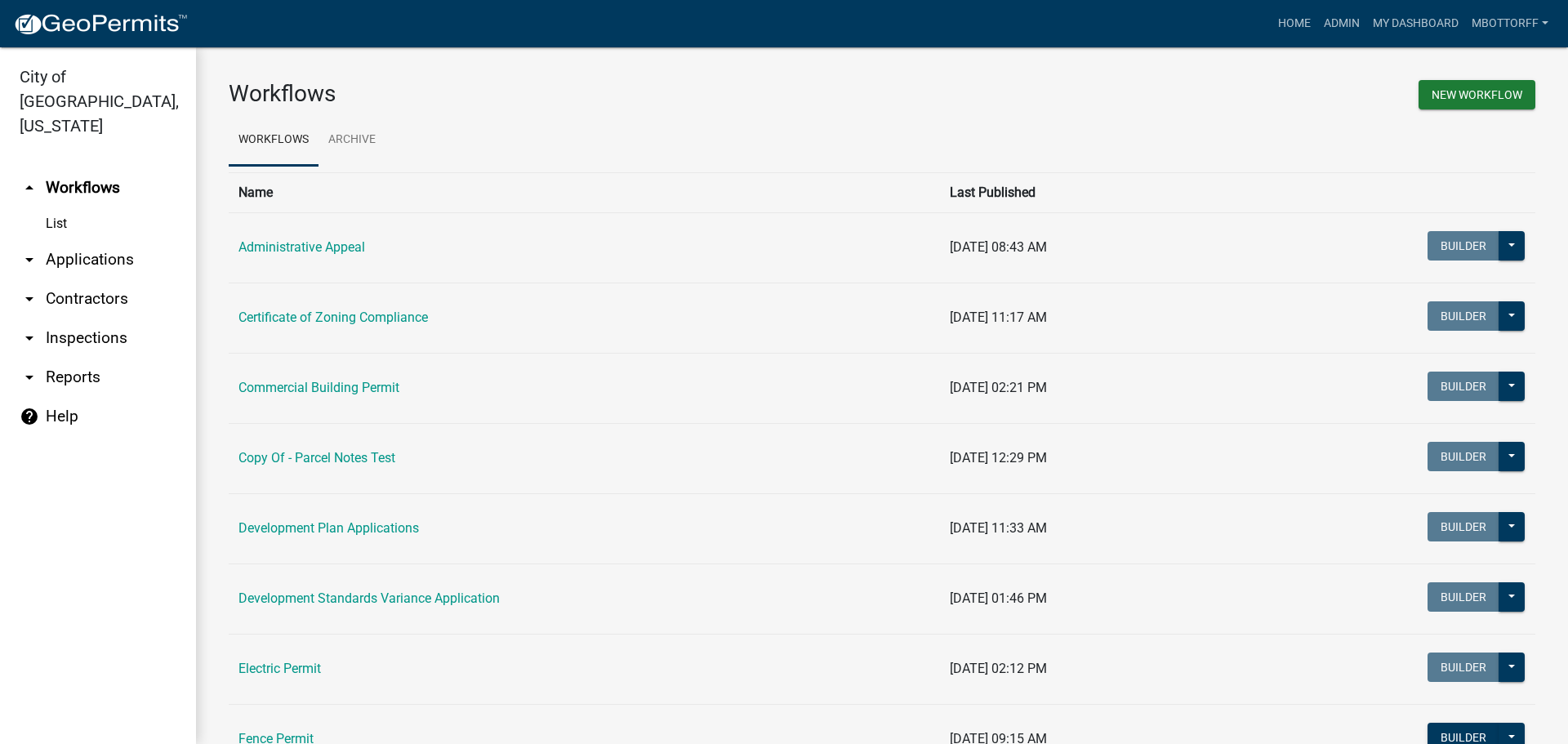
drag, startPoint x: 98, startPoint y: 228, endPoint x: 214, endPoint y: 260, distance: 120.3
click at [99, 240] on link "arrow_drop_down Applications" at bounding box center [98, 259] width 196 height 40
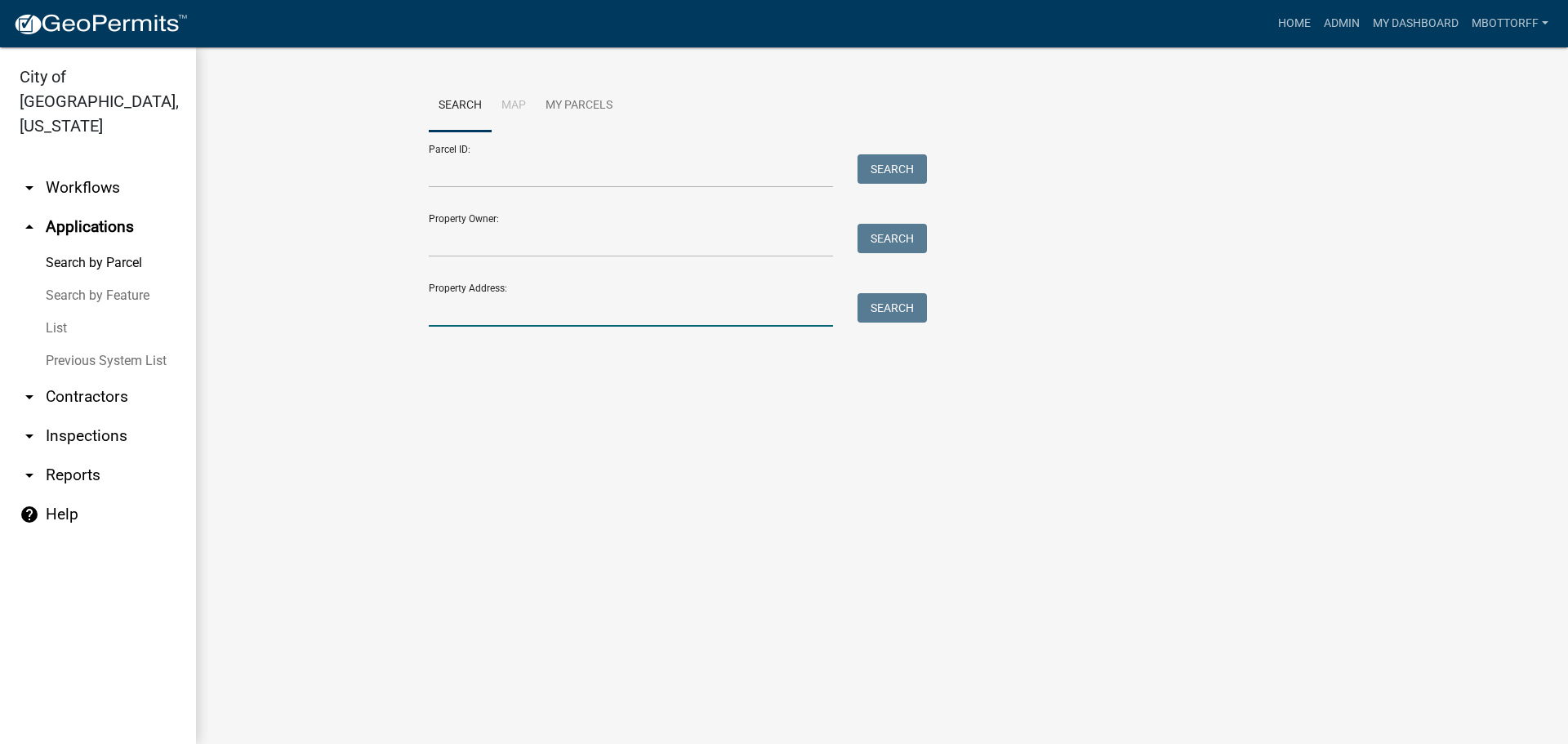
click at [458, 301] on input "Property Address:" at bounding box center [631, 310] width 404 height 33
type input "1174"
click at [885, 304] on button "Search" at bounding box center [892, 308] width 69 height 30
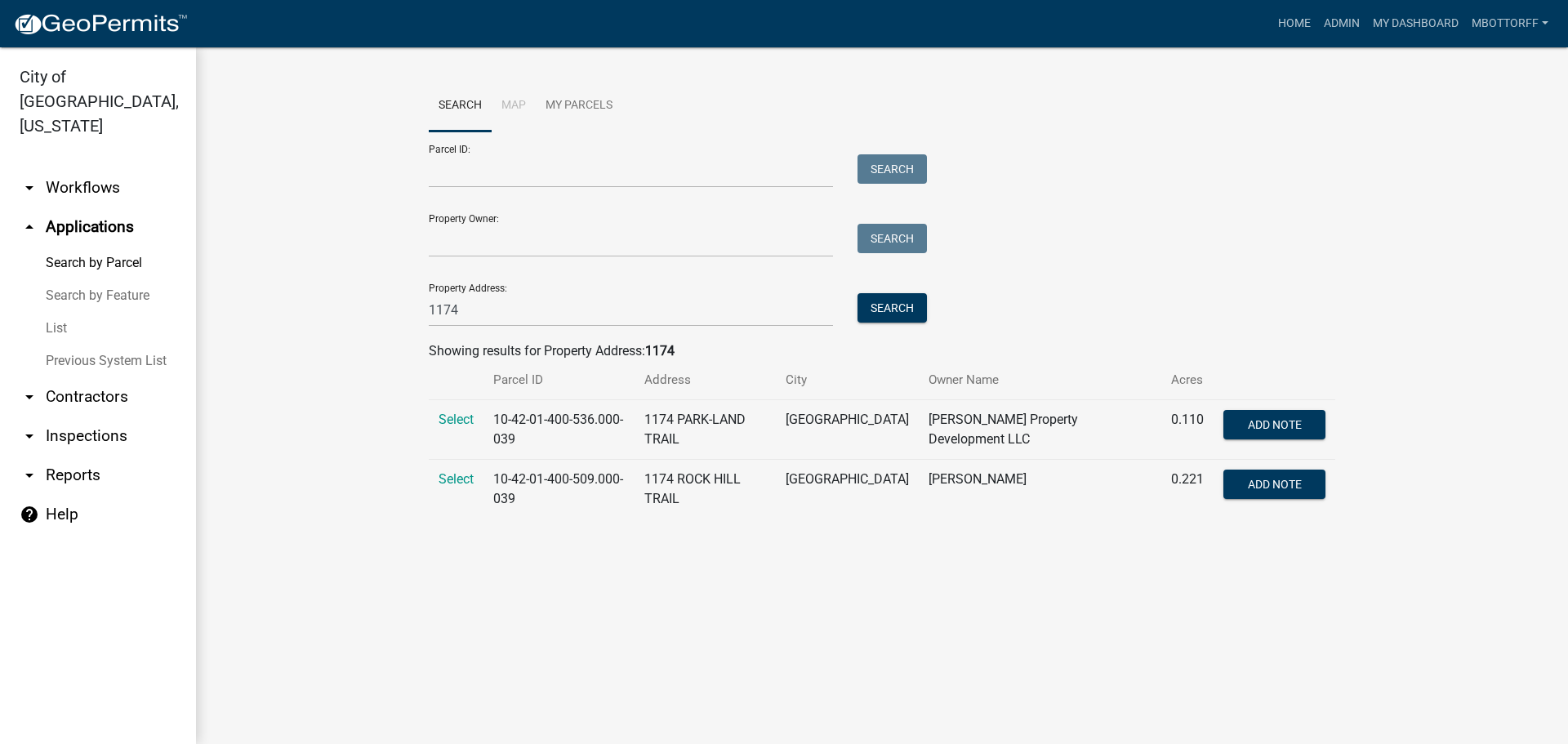
click at [80, 168] on link "arrow_drop_down Workflows" at bounding box center [98, 187] width 196 height 40
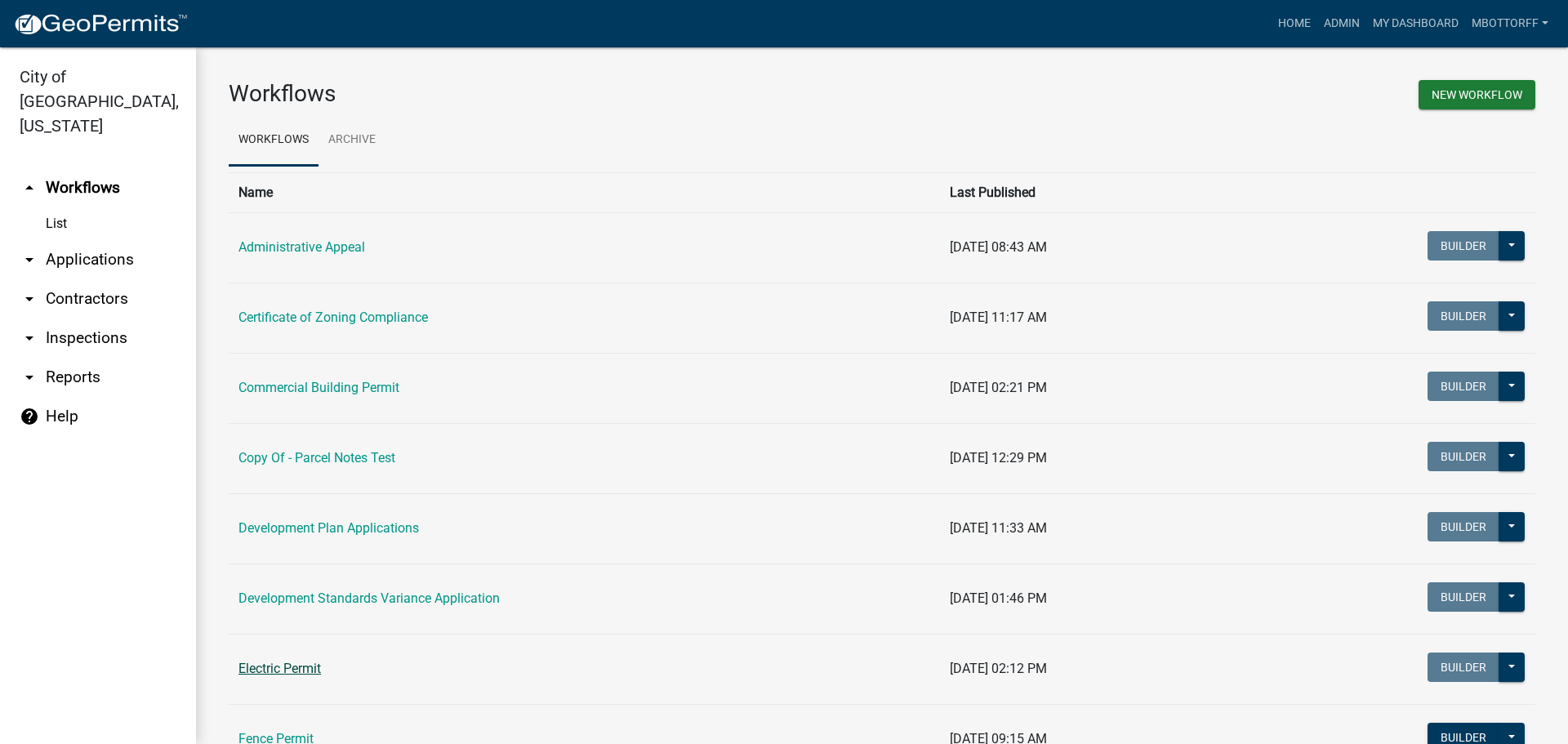
click at [284, 667] on link "Electric Permit" at bounding box center [279, 667] width 82 height 16
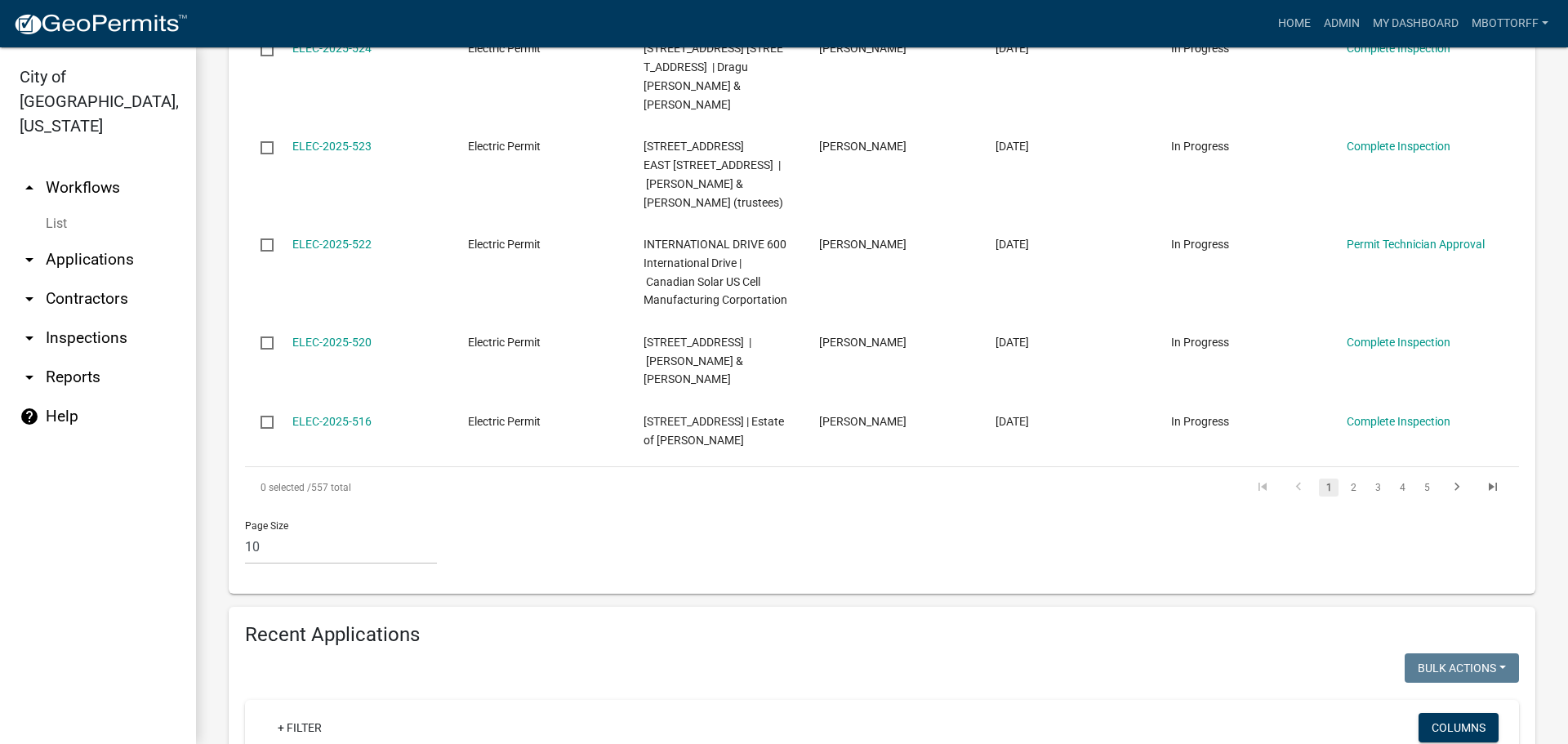
scroll to position [1143, 0]
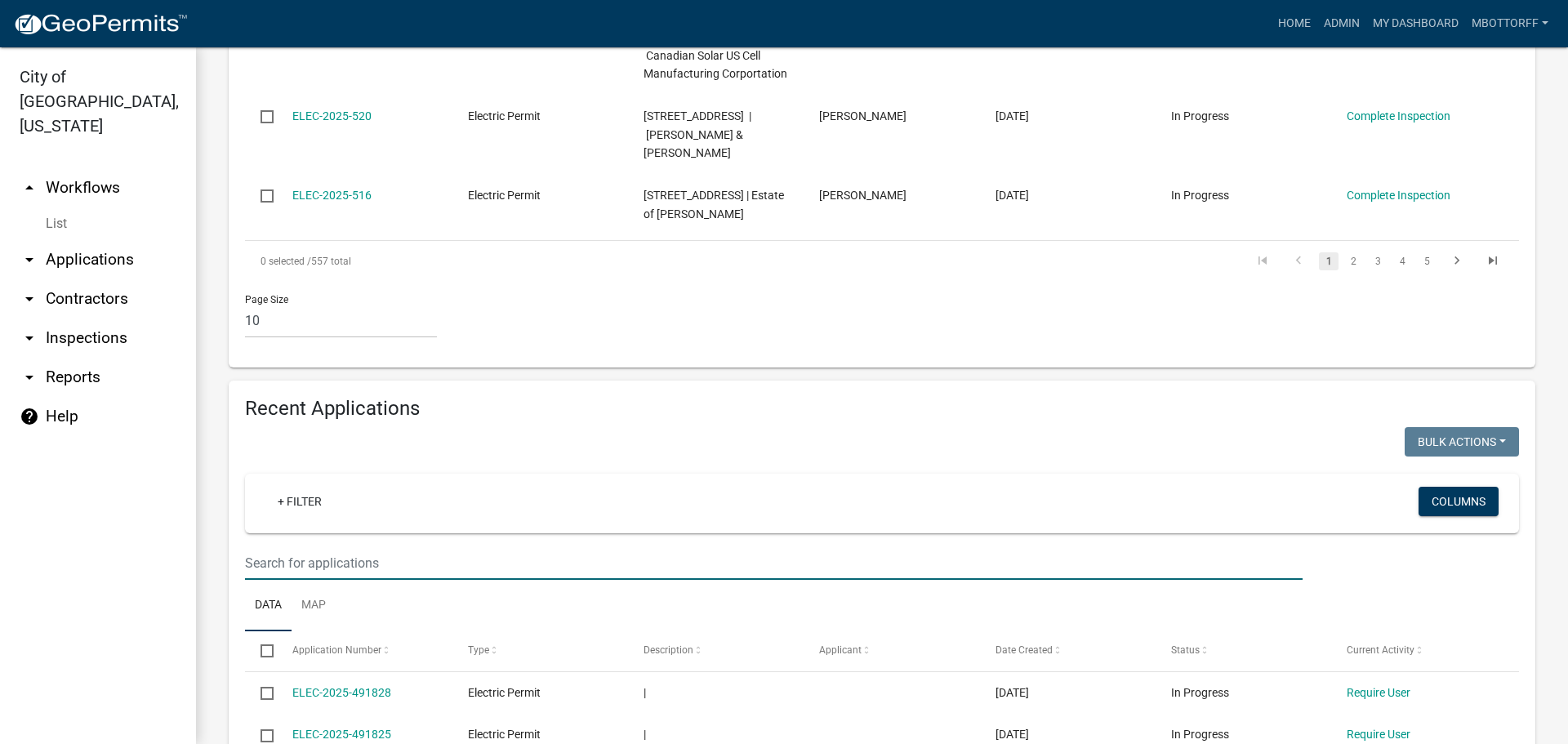
click at [319, 568] on input "text" at bounding box center [774, 562] width 1058 height 33
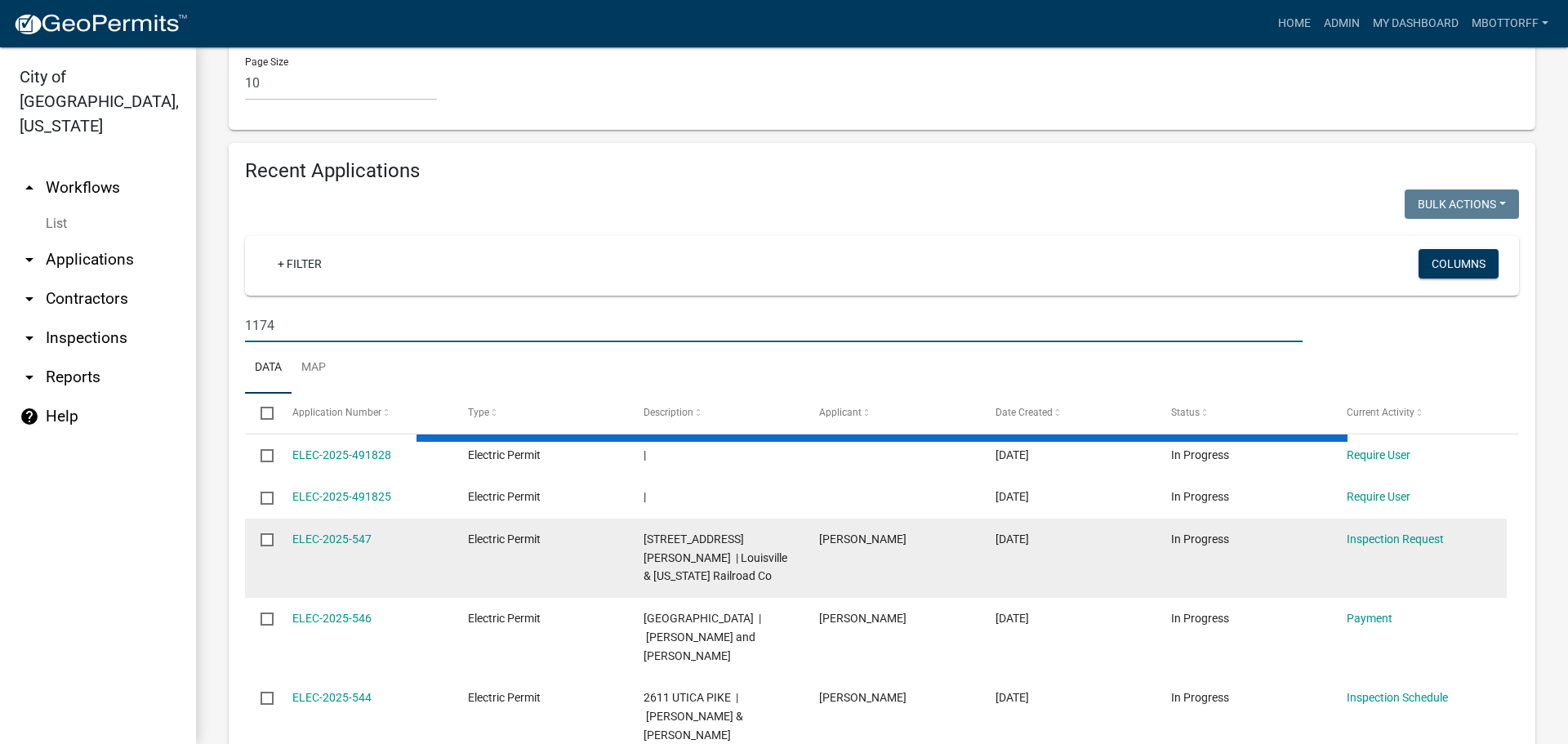
scroll to position [1388, 0]
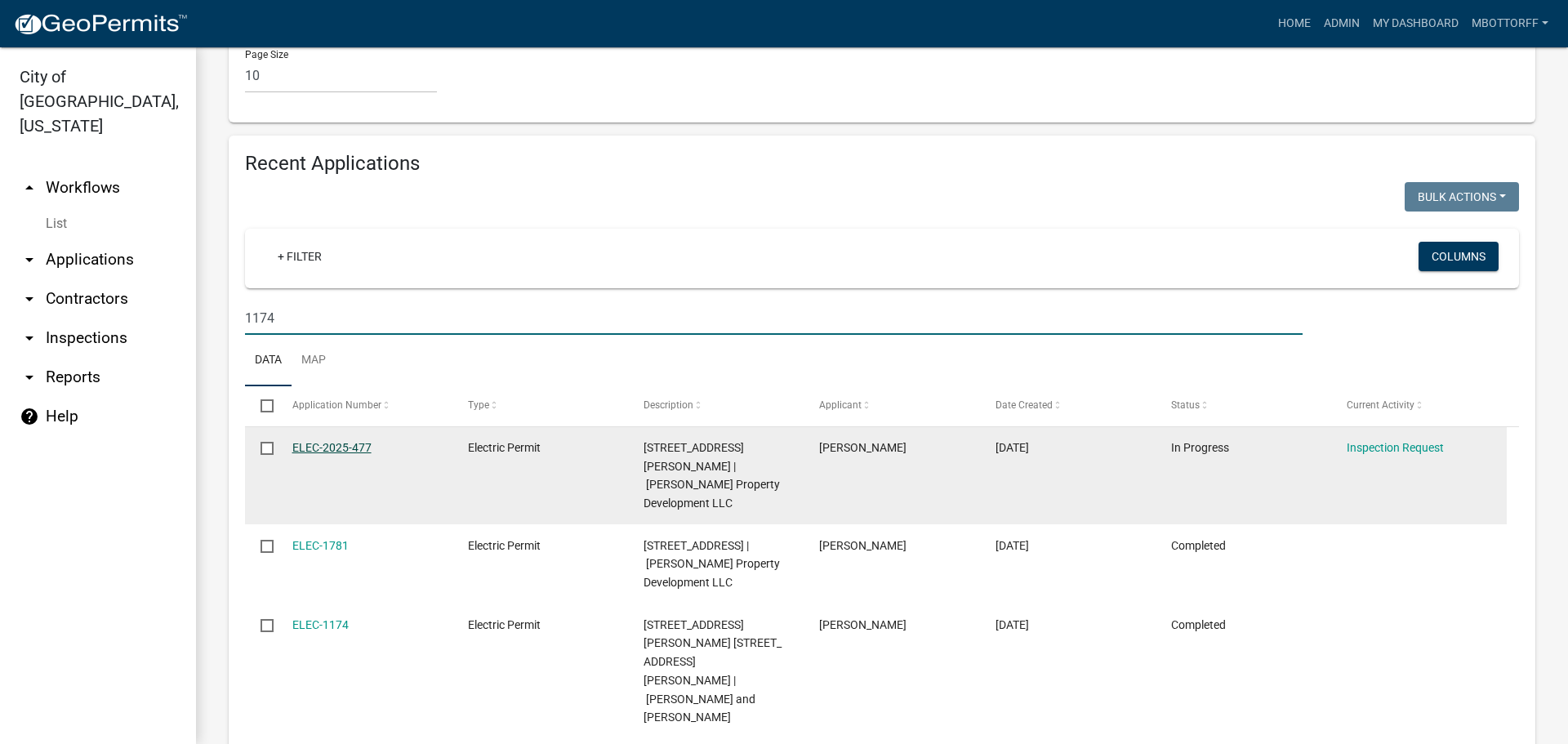
type input "1174"
click at [323, 444] on link "ELEC-2025-477" at bounding box center [332, 447] width 79 height 13
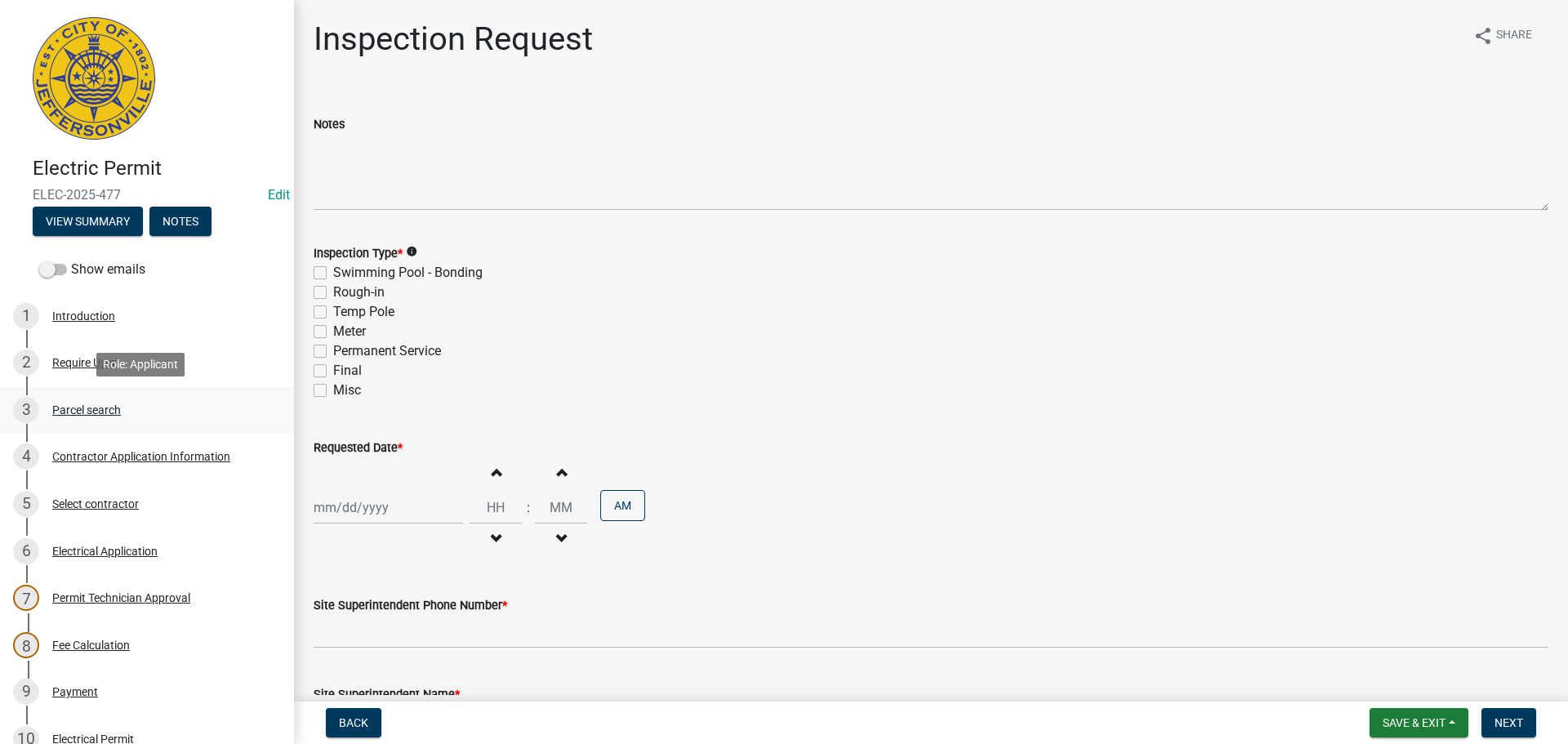
click at [85, 410] on div "Parcel search" at bounding box center [87, 409] width 68 height 11
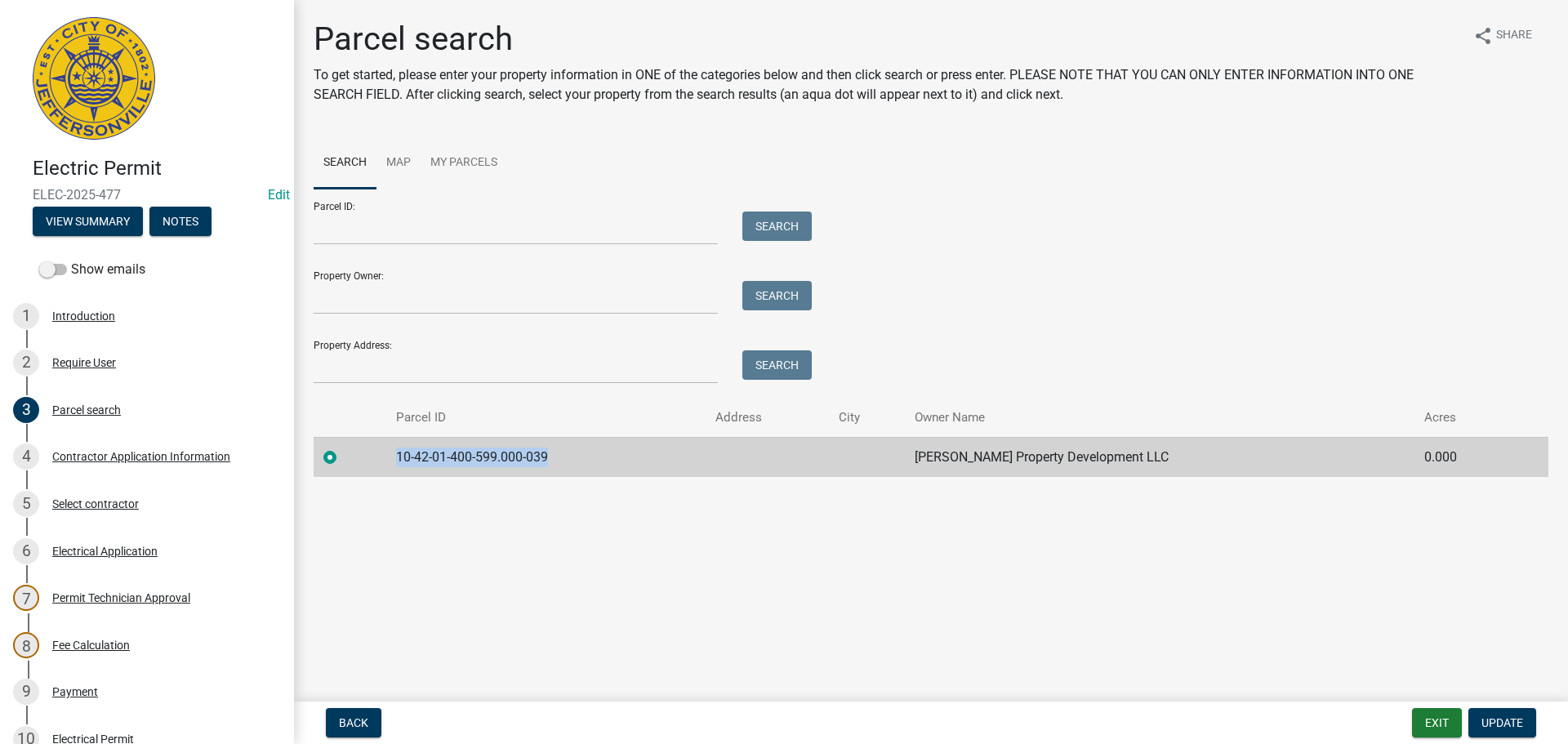
drag, startPoint x: 583, startPoint y: 456, endPoint x: 403, endPoint y: 453, distance: 180.0
click at [403, 453] on td "10-42-01-400-599.000-039" at bounding box center [546, 456] width 319 height 40
copy td "10-42-01-400-599.000-039"
click at [1500, 723] on span "Update" at bounding box center [1502, 723] width 42 height 13
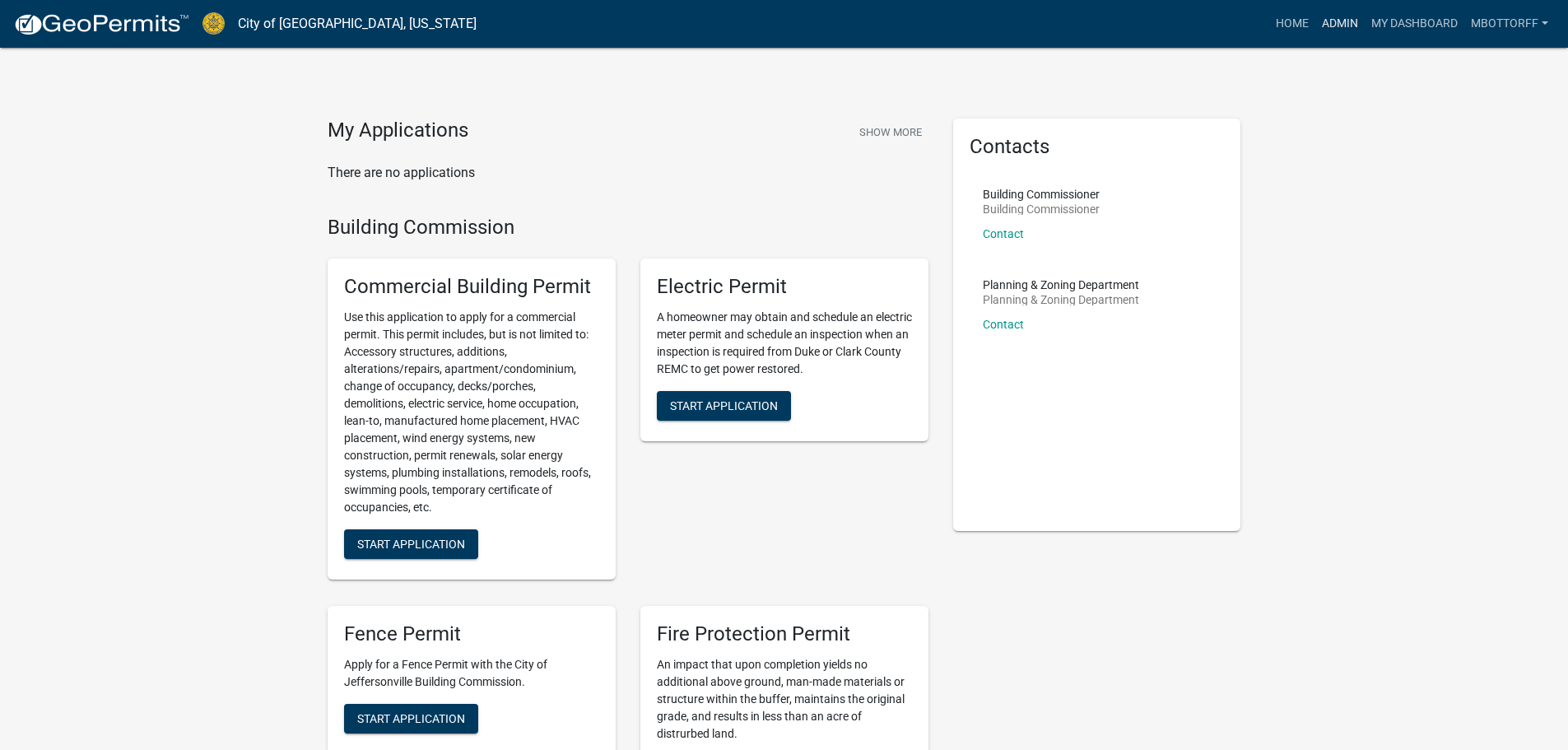
click at [1337, 22] on link "Admin" at bounding box center [1339, 24] width 49 height 32
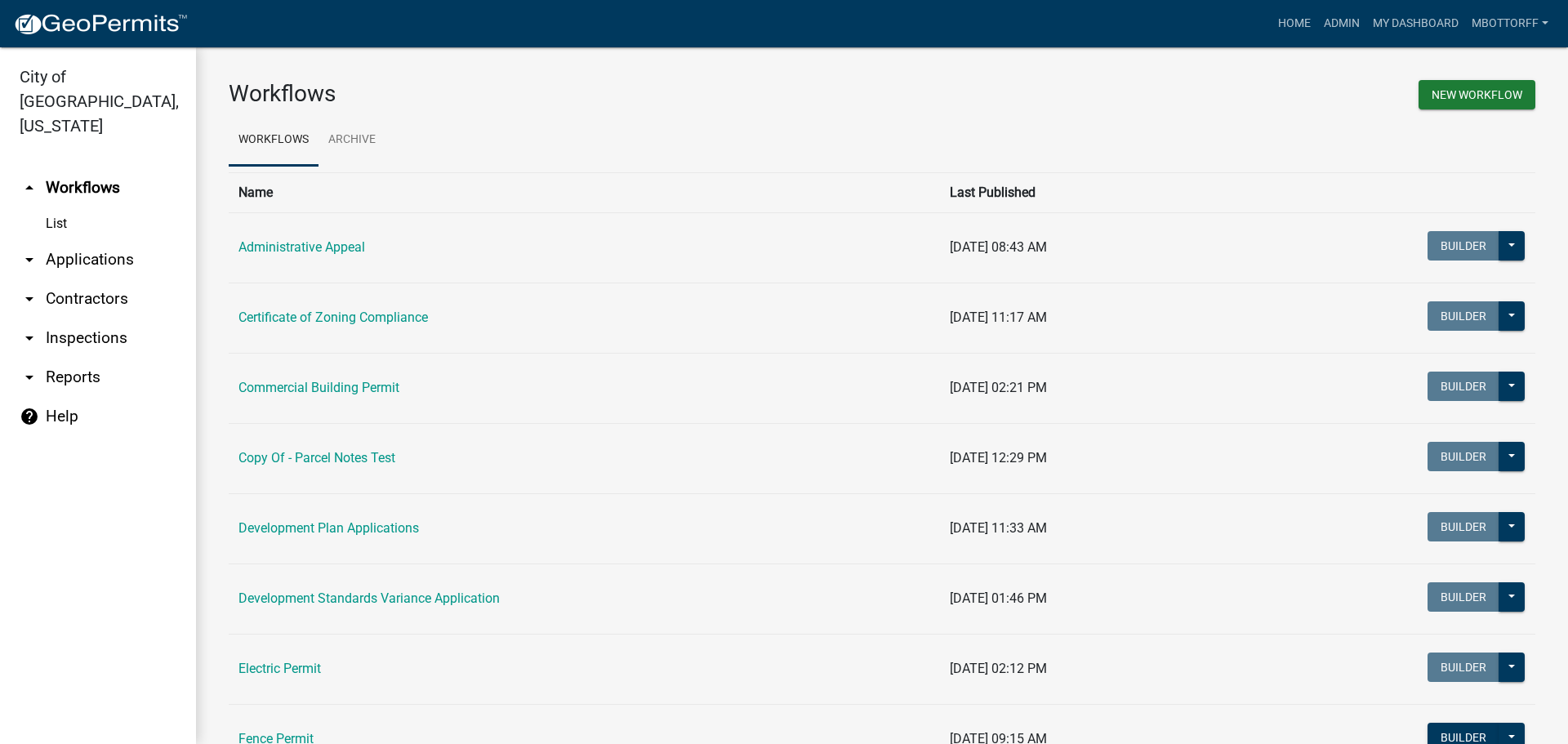
click at [67, 240] on link "arrow_drop_down Applications" at bounding box center [98, 259] width 196 height 40
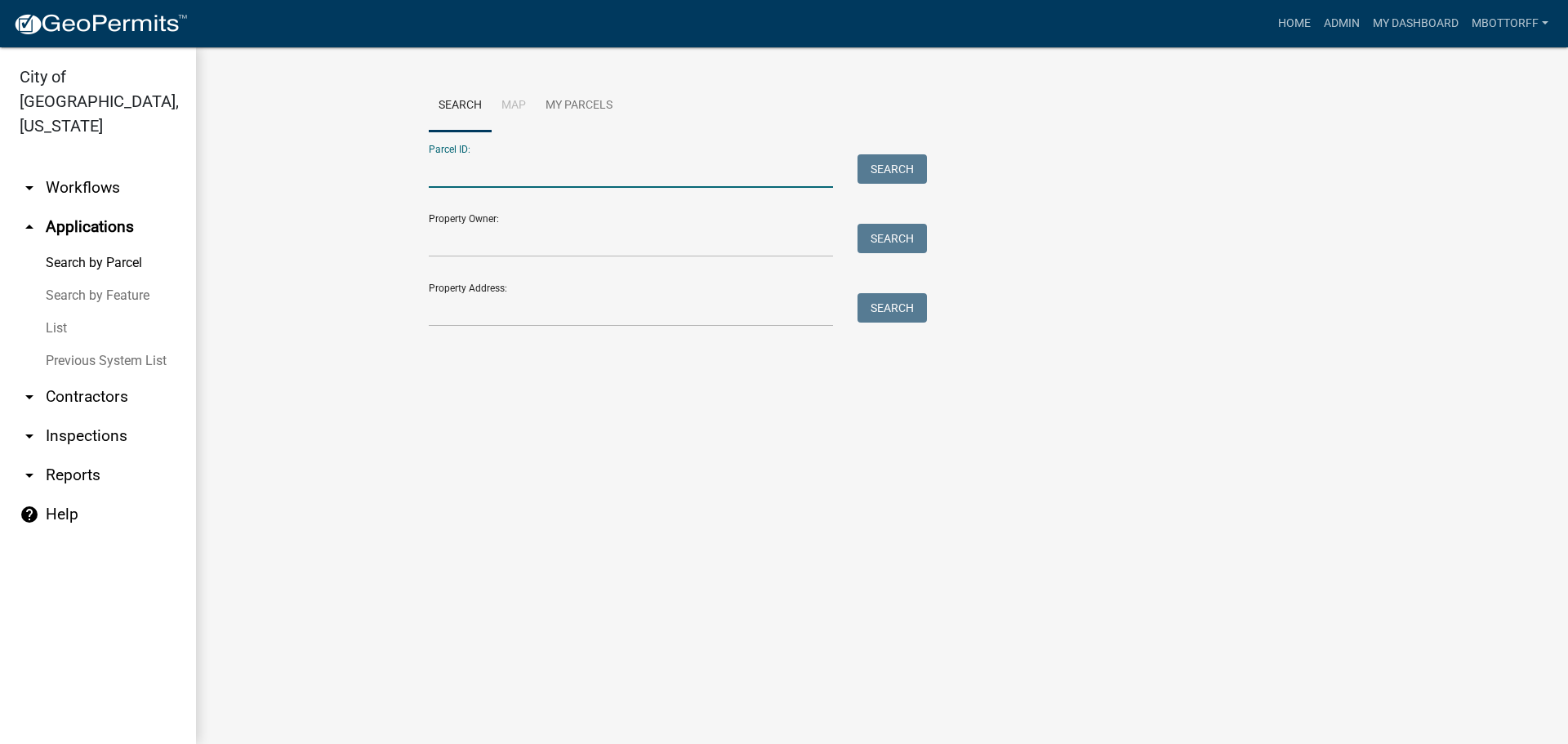
paste input "10-42-01-400-599.000-039"
type input "10-42-01-400-599.000-039"
click at [901, 154] on button "Search" at bounding box center [892, 169] width 69 height 30
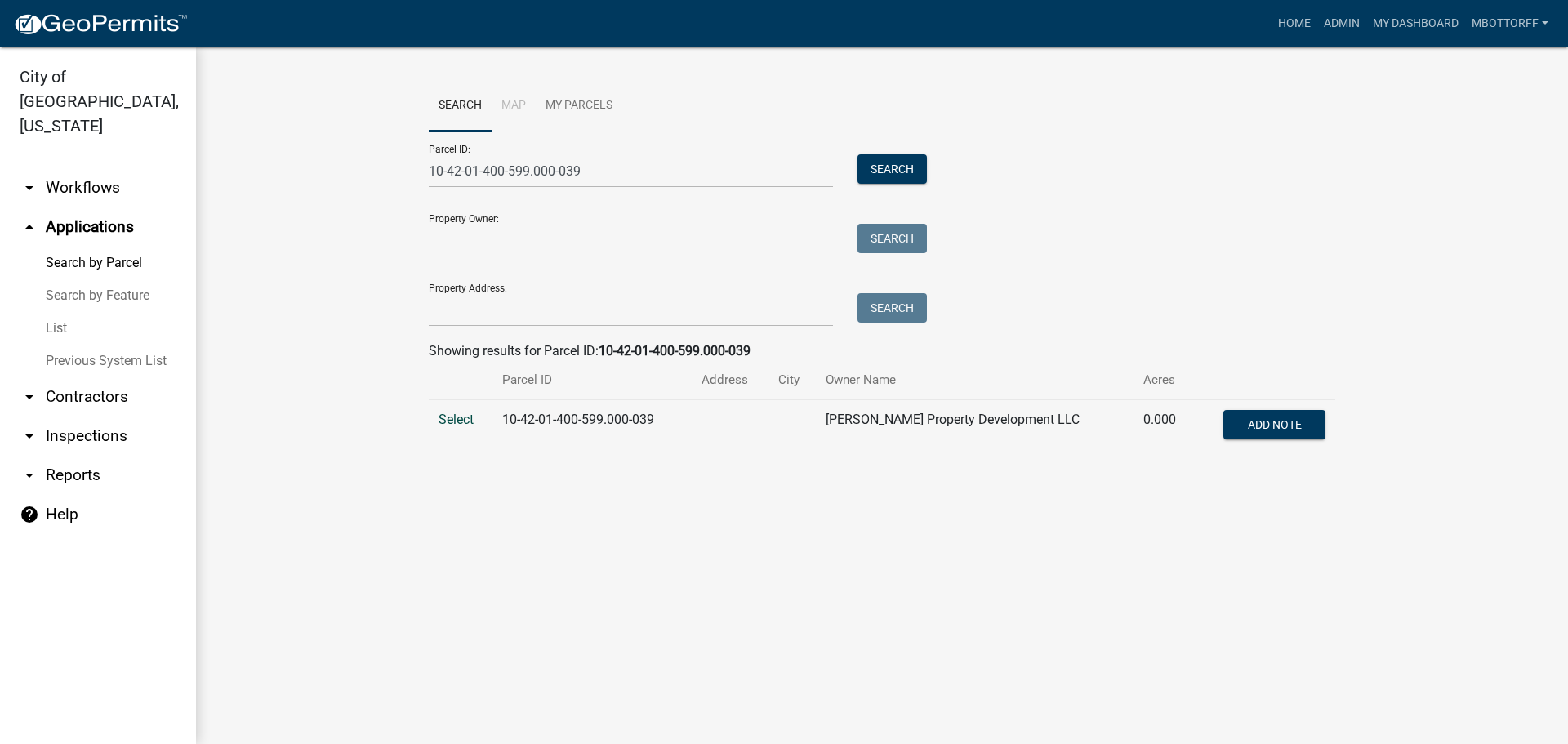
click at [454, 422] on span "Select" at bounding box center [457, 419] width 35 height 16
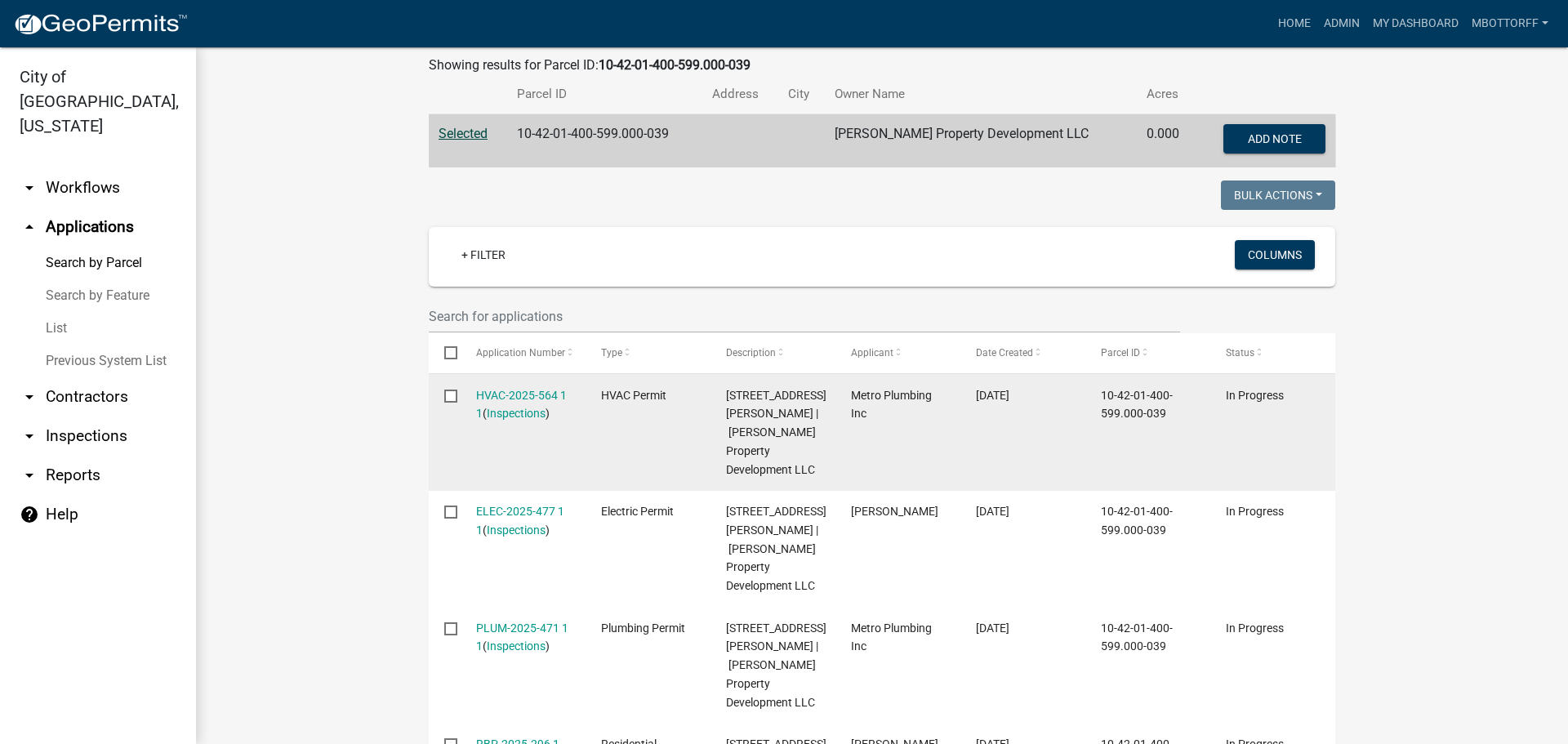
scroll to position [408, 0]
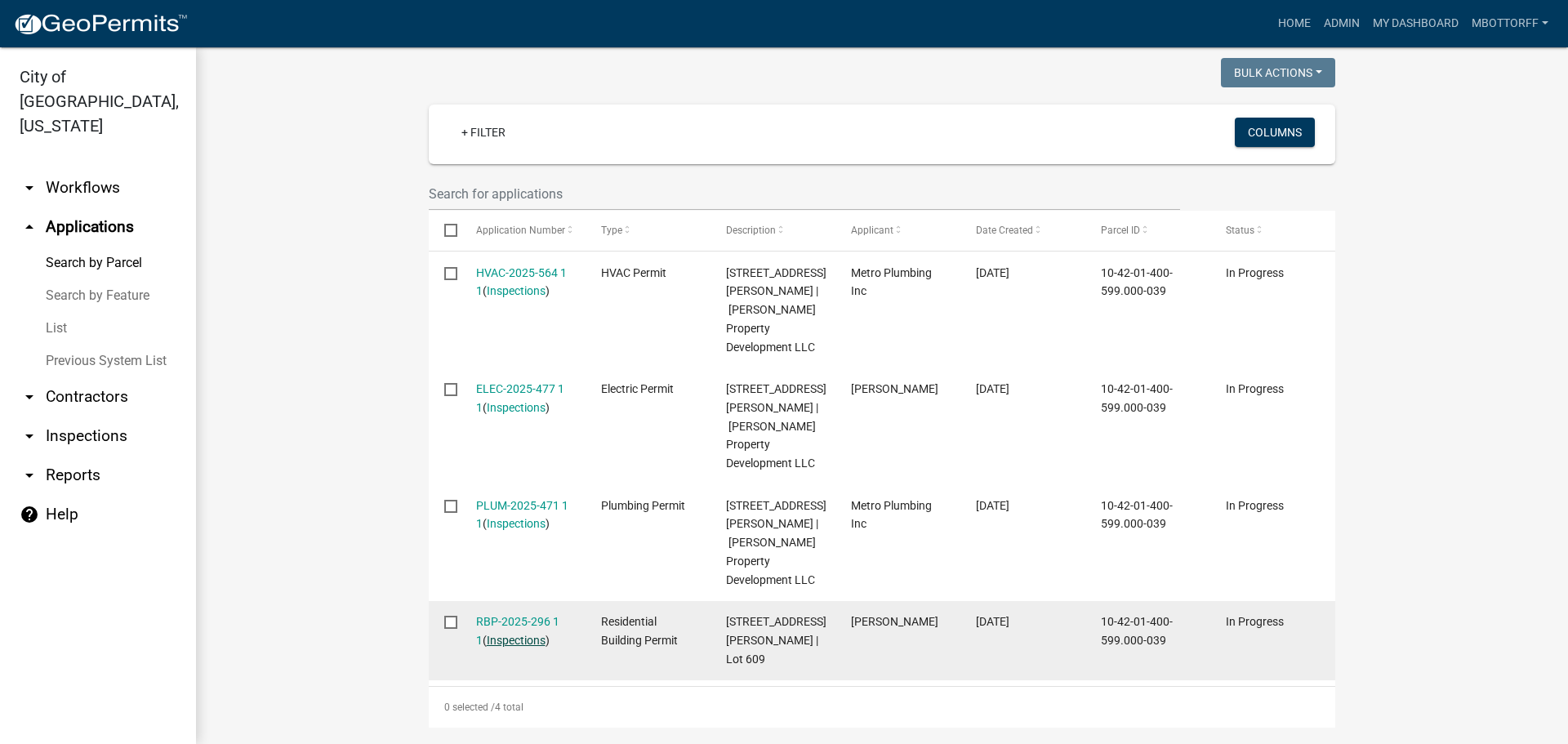
click at [505, 633] on link "Inspections" at bounding box center [517, 640] width 59 height 13
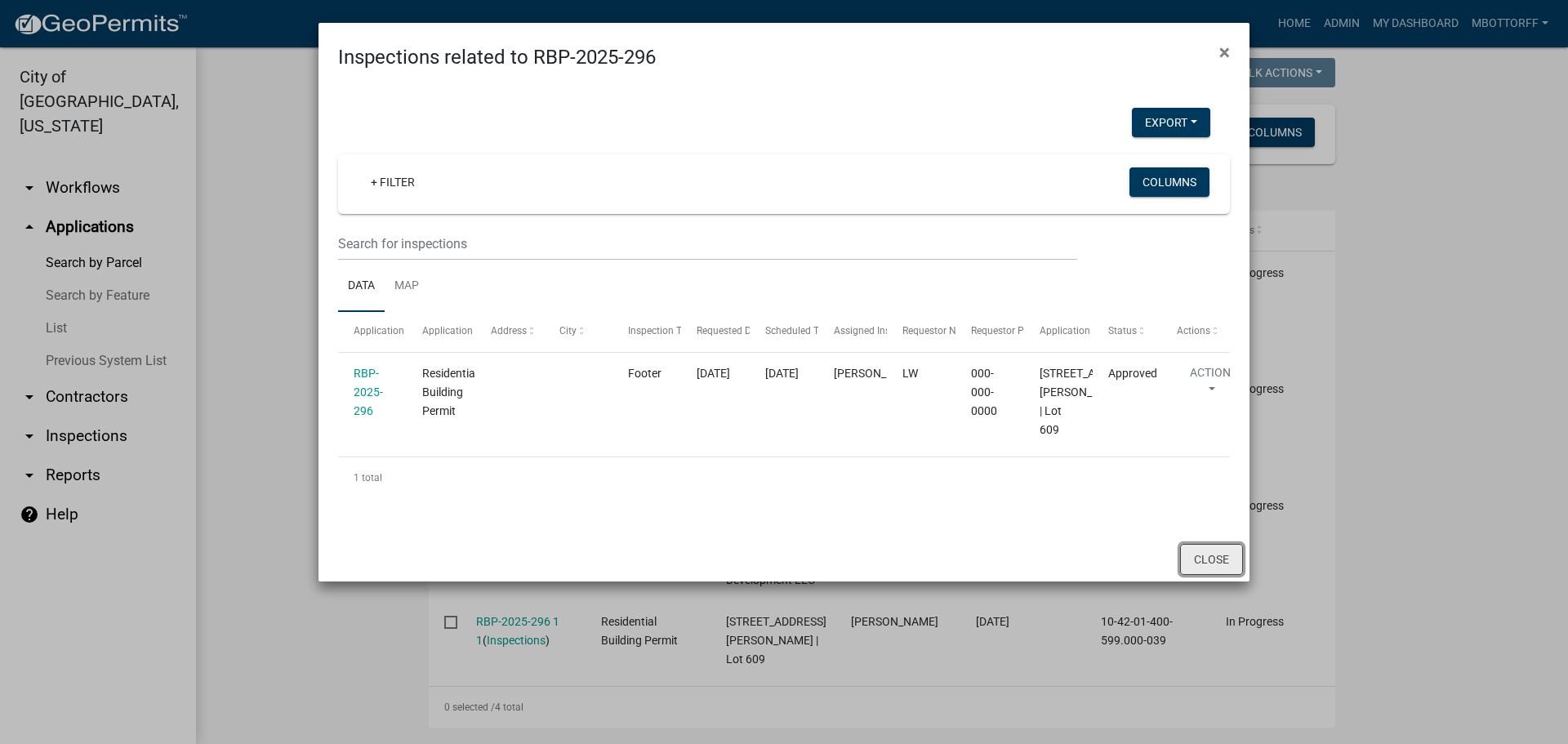
drag, startPoint x: 1218, startPoint y: 576, endPoint x: 1210, endPoint y: 582, distance: 10.0
click at [1216, 574] on button "Close" at bounding box center [1212, 560] width 63 height 31
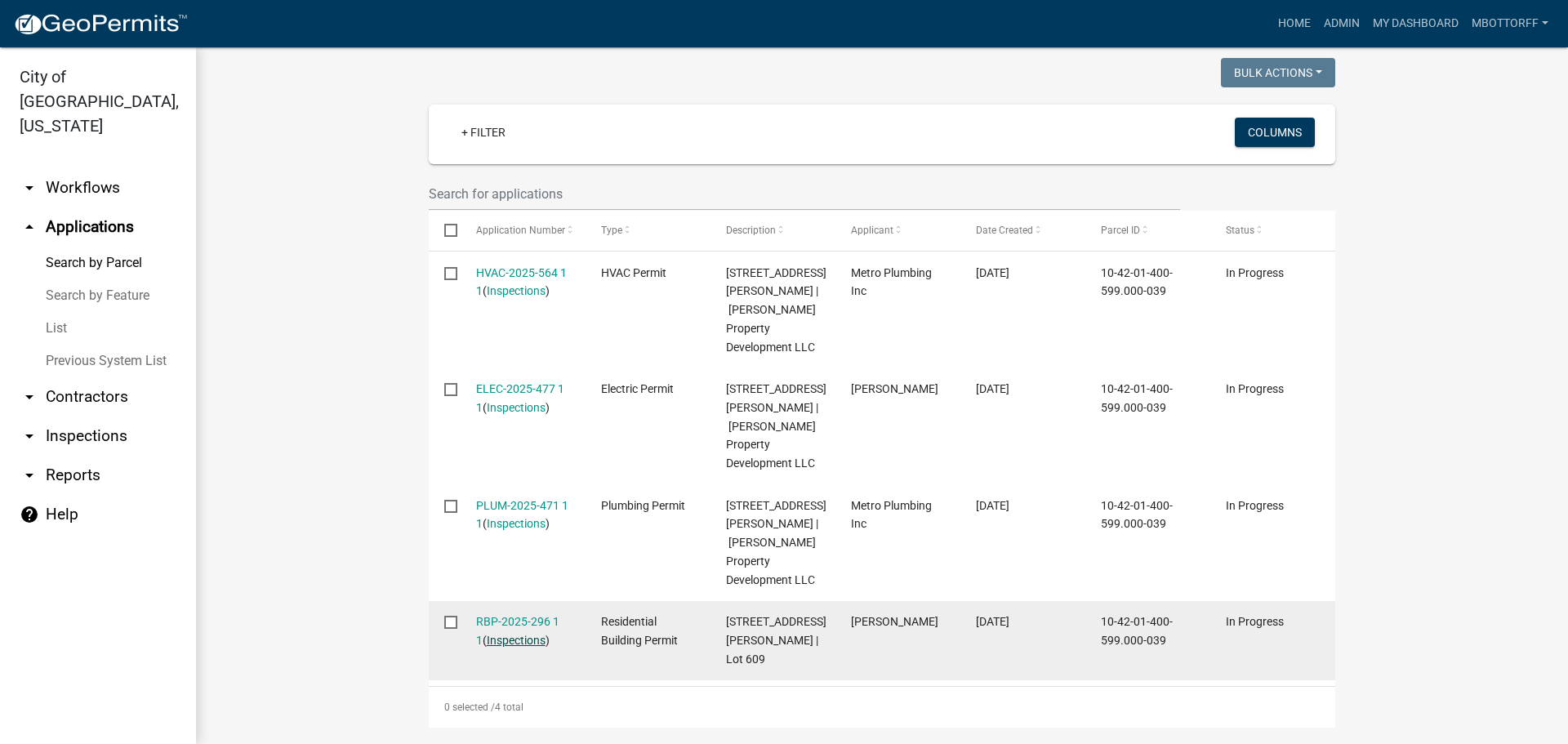
click at [507, 633] on link "Inspections" at bounding box center [517, 640] width 59 height 13
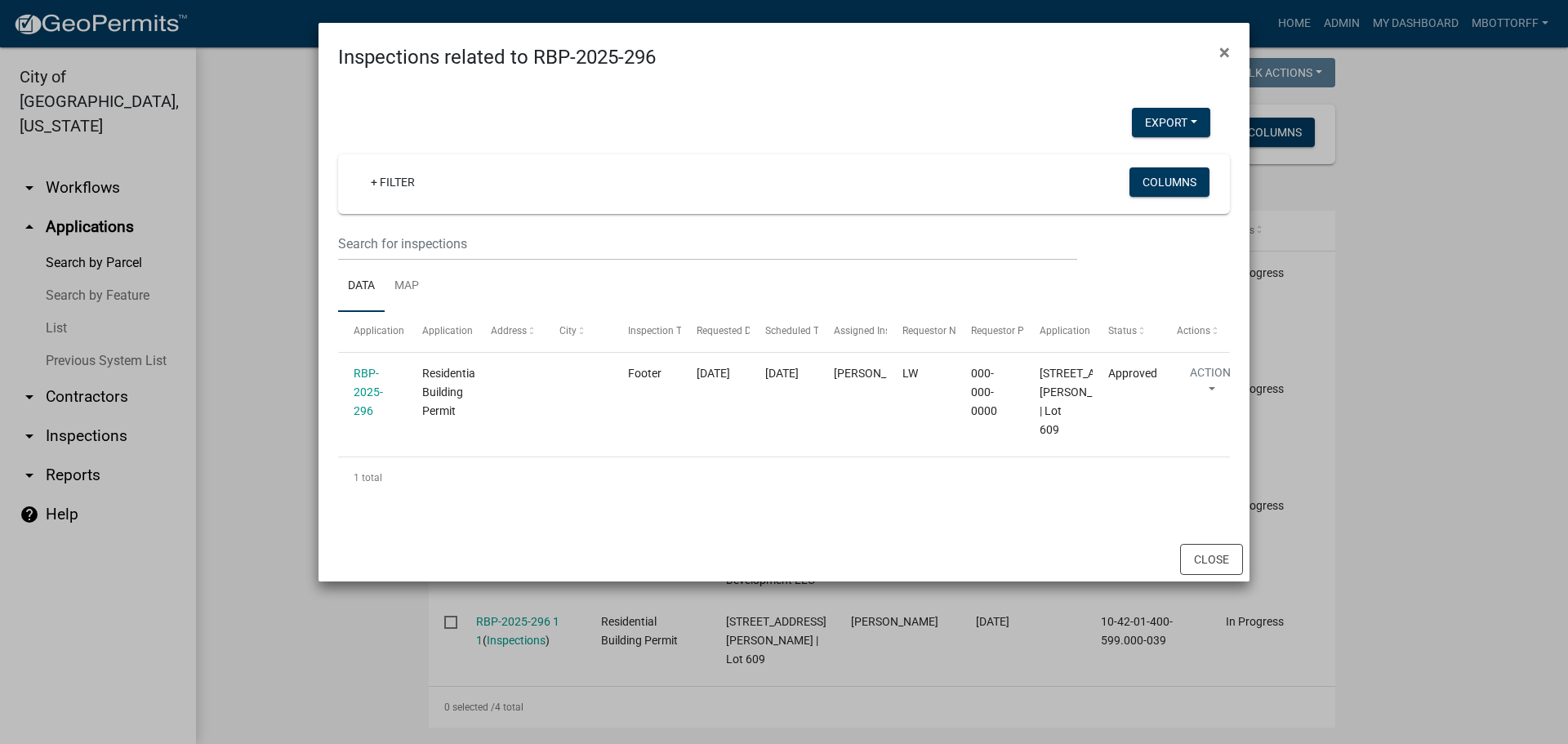
drag, startPoint x: 1206, startPoint y: 561, endPoint x: 1193, endPoint y: 546, distance: 19.8
click at [1206, 559] on div "Close" at bounding box center [784, 560] width 932 height 44
click at [1215, 574] on button "Close" at bounding box center [1212, 560] width 63 height 31
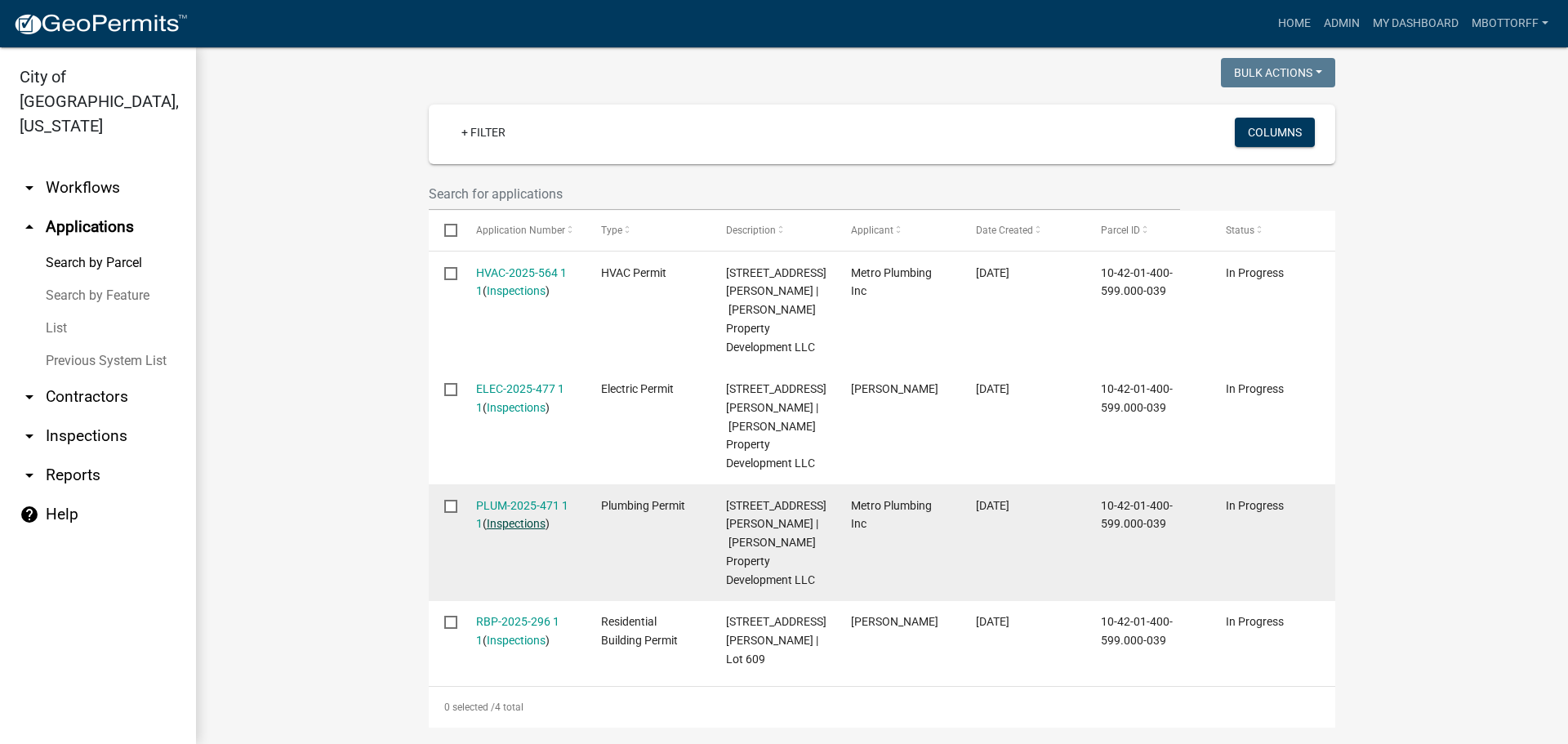
click at [515, 517] on link "Inspections" at bounding box center [517, 524] width 59 height 13
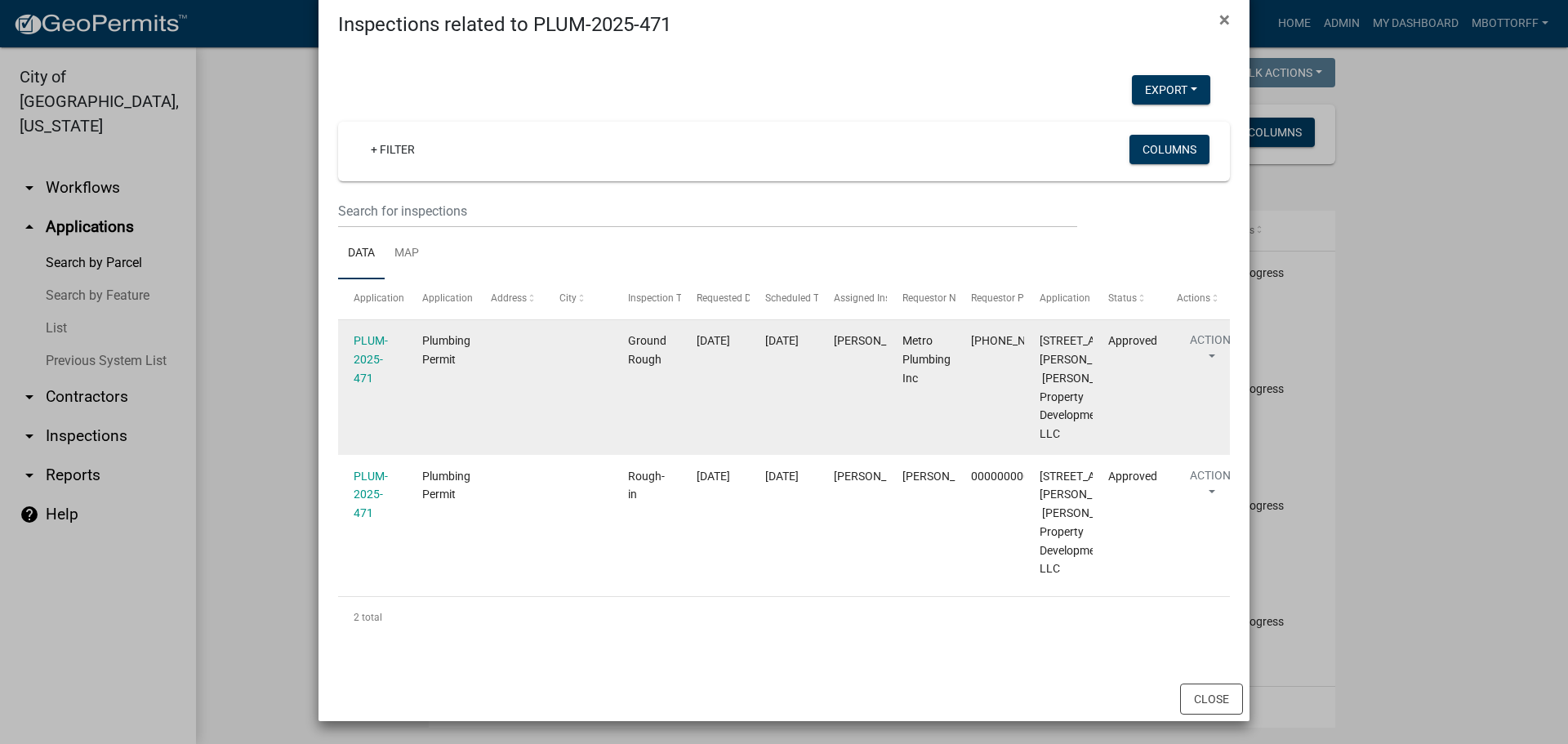
scroll to position [144, 0]
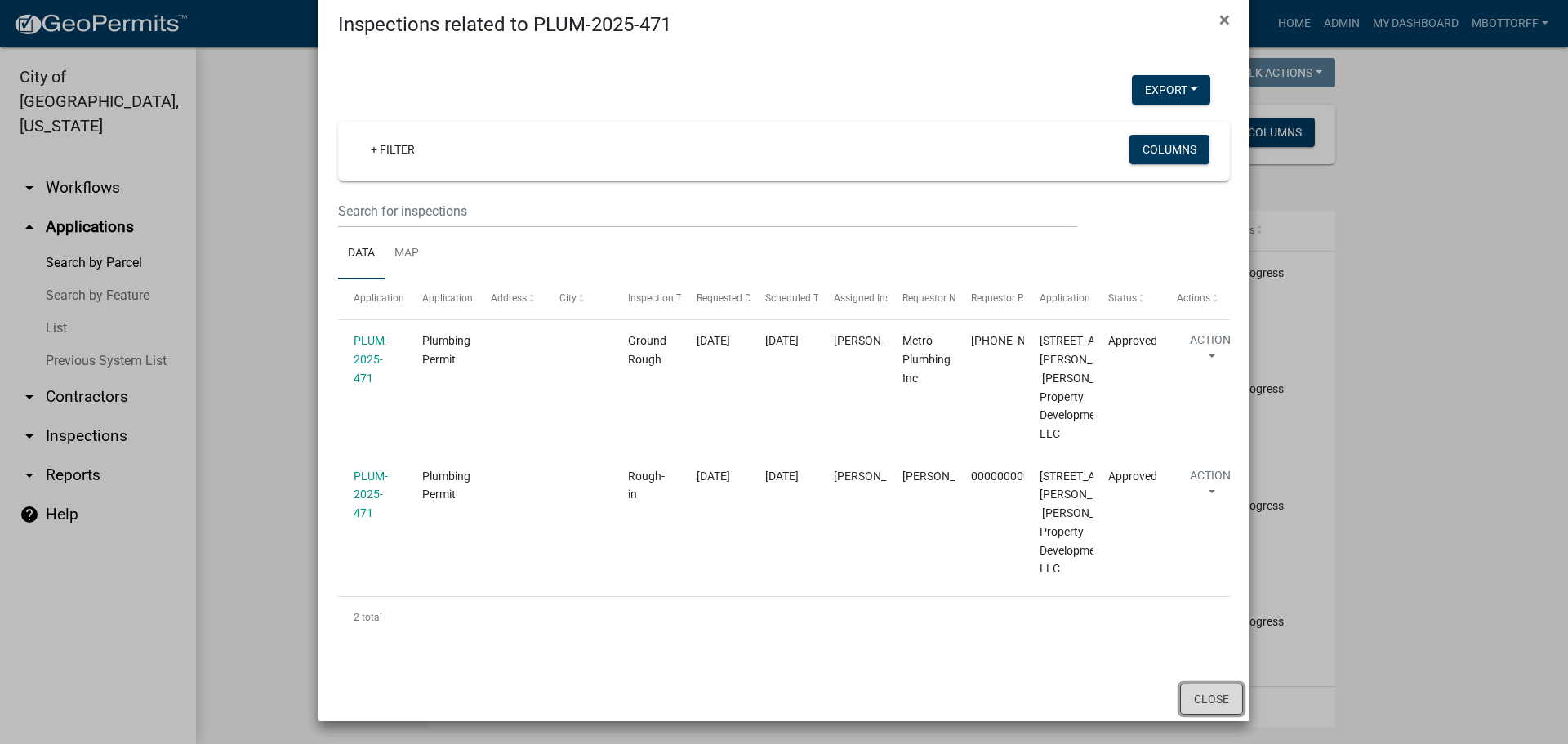
click at [1206, 706] on button "Close" at bounding box center [1212, 699] width 63 height 31
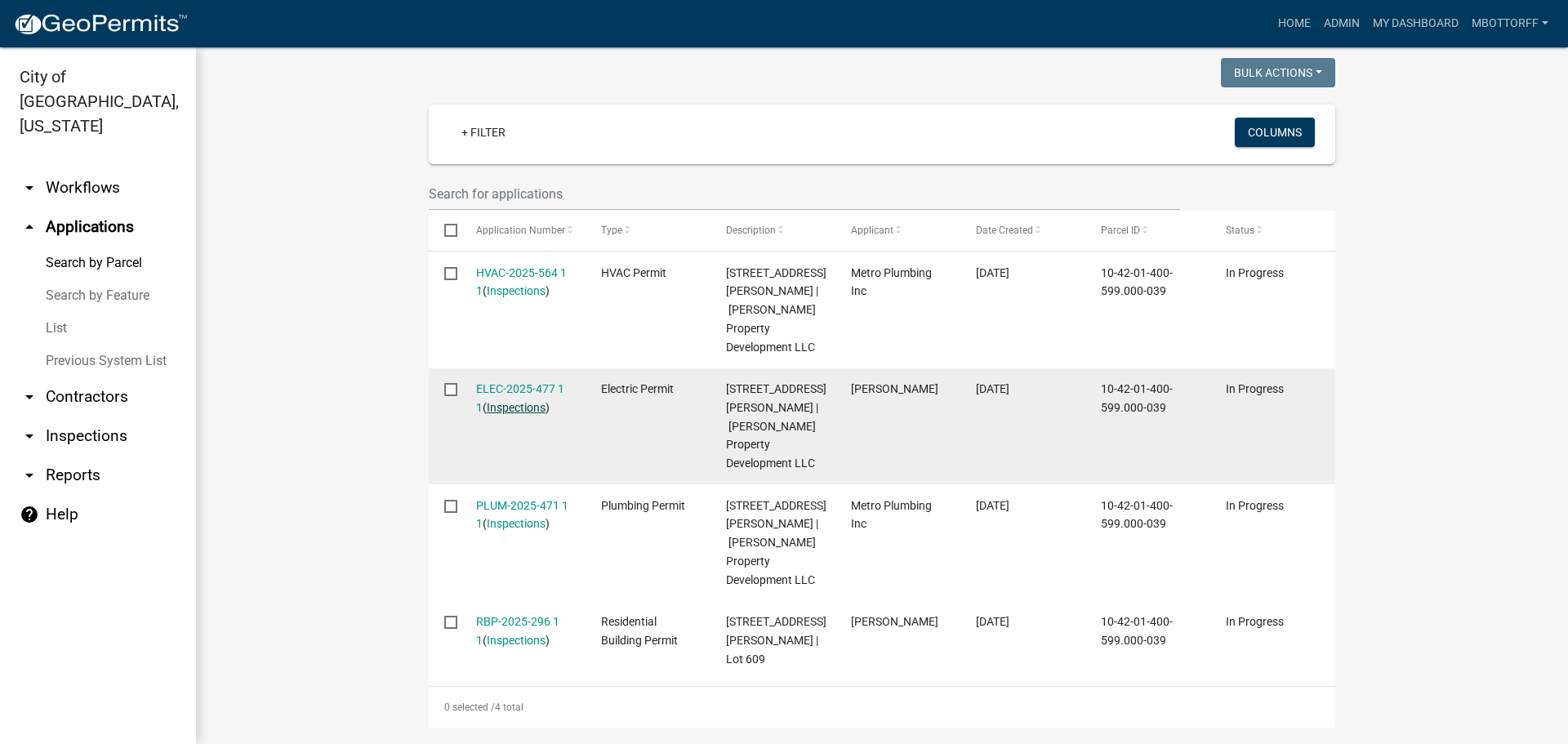
click at [505, 401] on link "Inspections" at bounding box center [517, 407] width 59 height 13
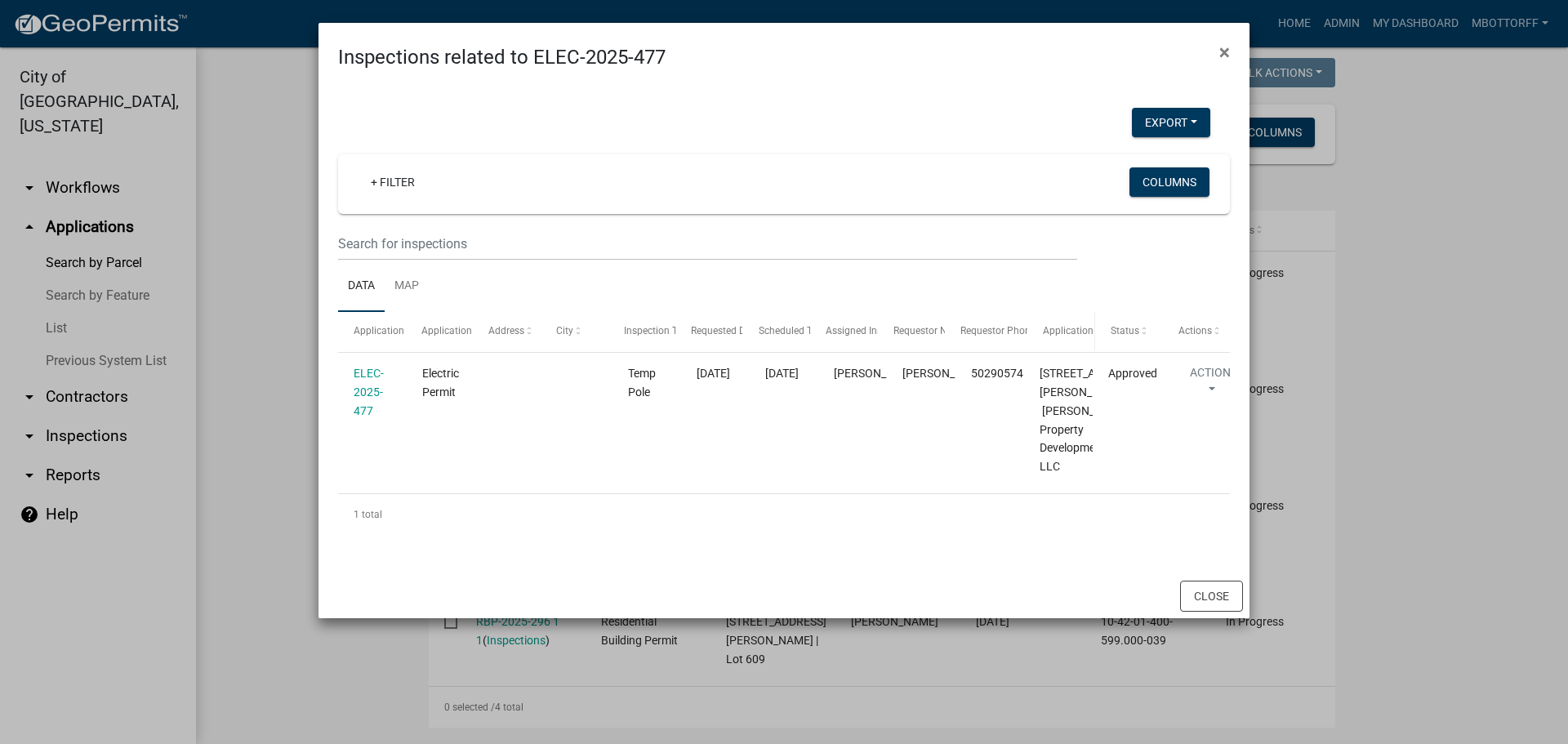
drag, startPoint x: 1019, startPoint y: 335, endPoint x: 1035, endPoint y: 334, distance: 16.0
click at [1035, 334] on div "Application Application Type Address City Inspection Type Requested Date Schedu…" at bounding box center [784, 331] width 892 height 40
click at [1223, 53] on span "×" at bounding box center [1225, 52] width 11 height 23
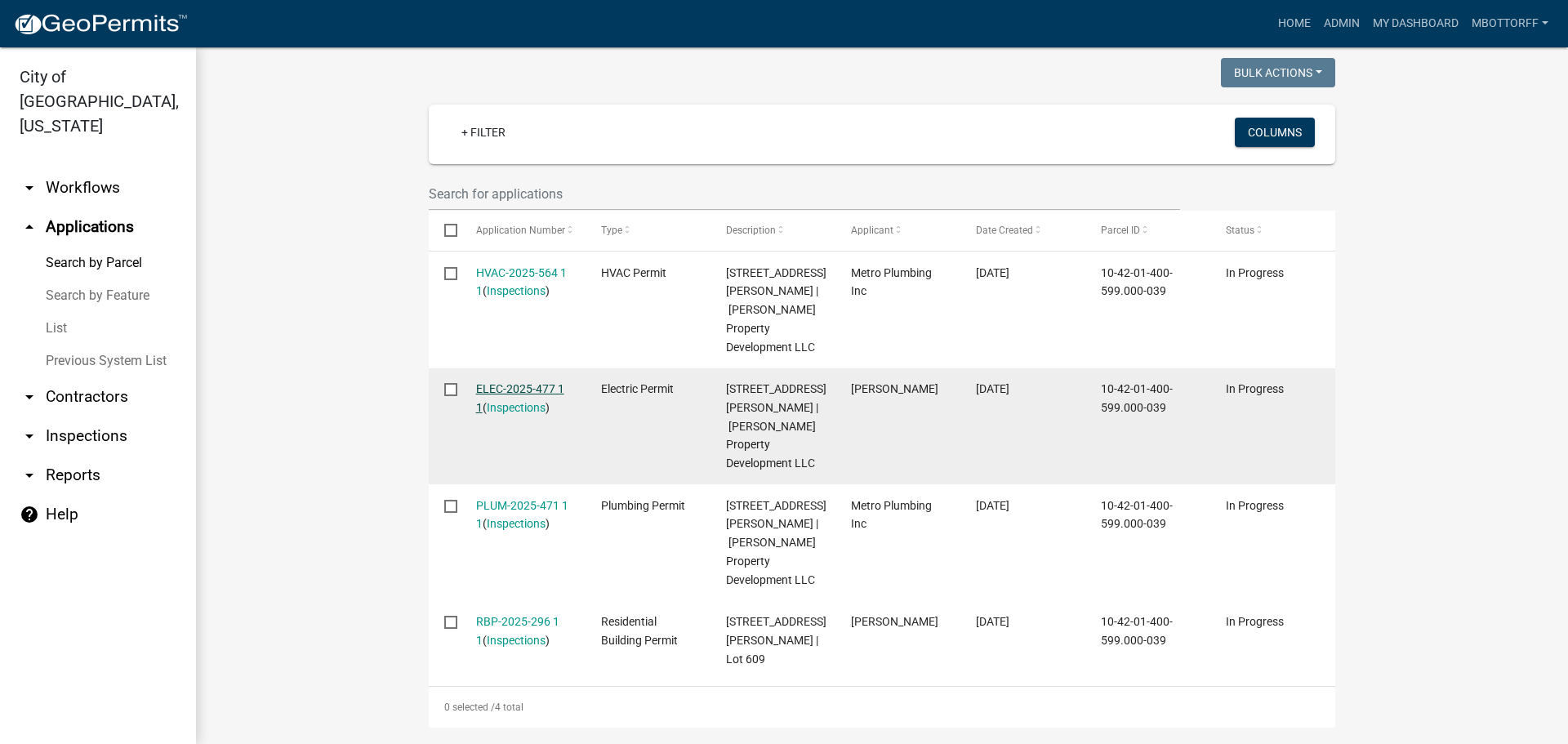
drag, startPoint x: 505, startPoint y: 361, endPoint x: 478, endPoint y: 364, distance: 27.2
click at [478, 382] on link "ELEC-2025-477 1 1" at bounding box center [520, 397] width 89 height 32
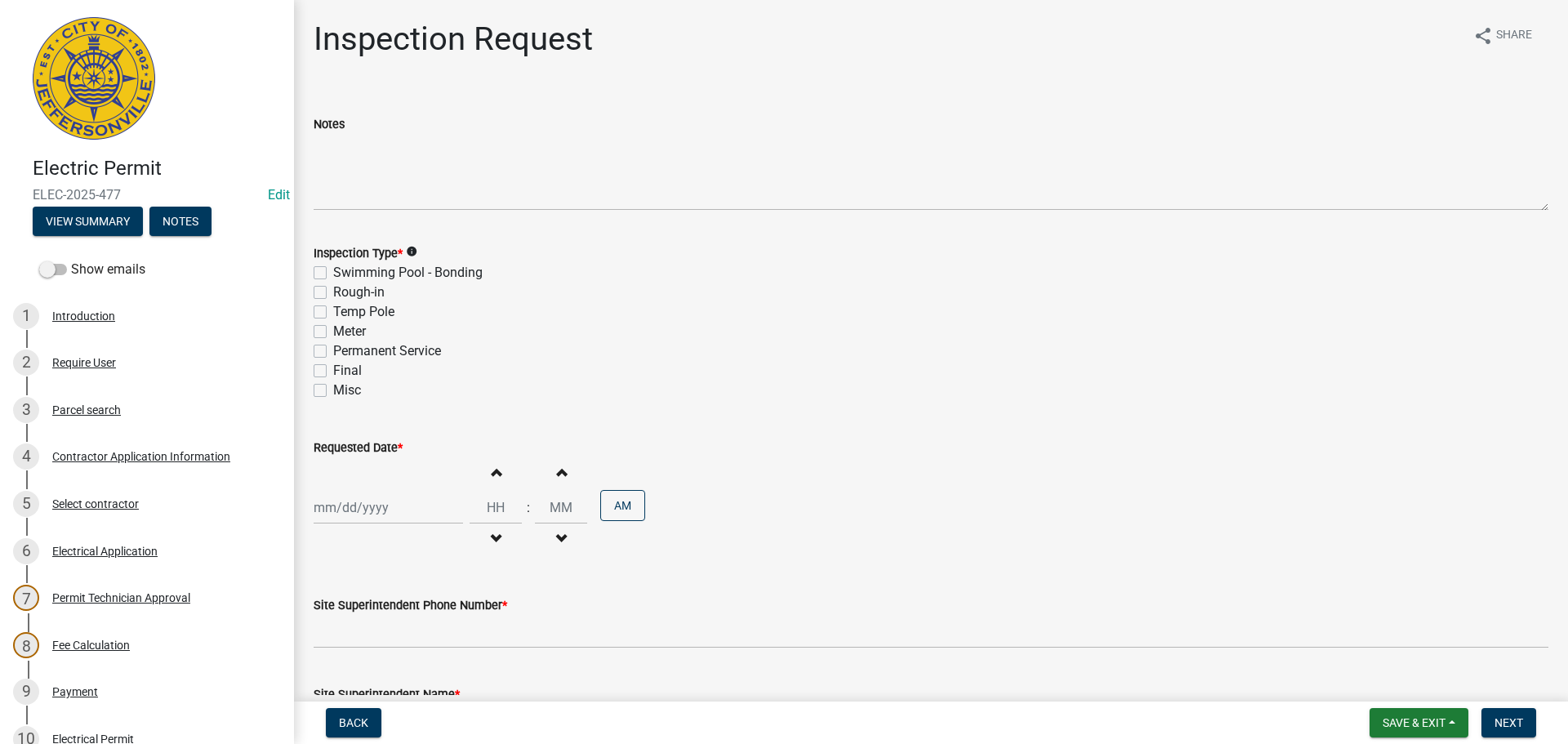
click at [333, 289] on label "Rough-in" at bounding box center [359, 291] width 52 height 19
click at [333, 289] on input "Rough-in" at bounding box center [339, 288] width 11 height 11
checkbox input "true"
checkbox input "false"
checkbox input "true"
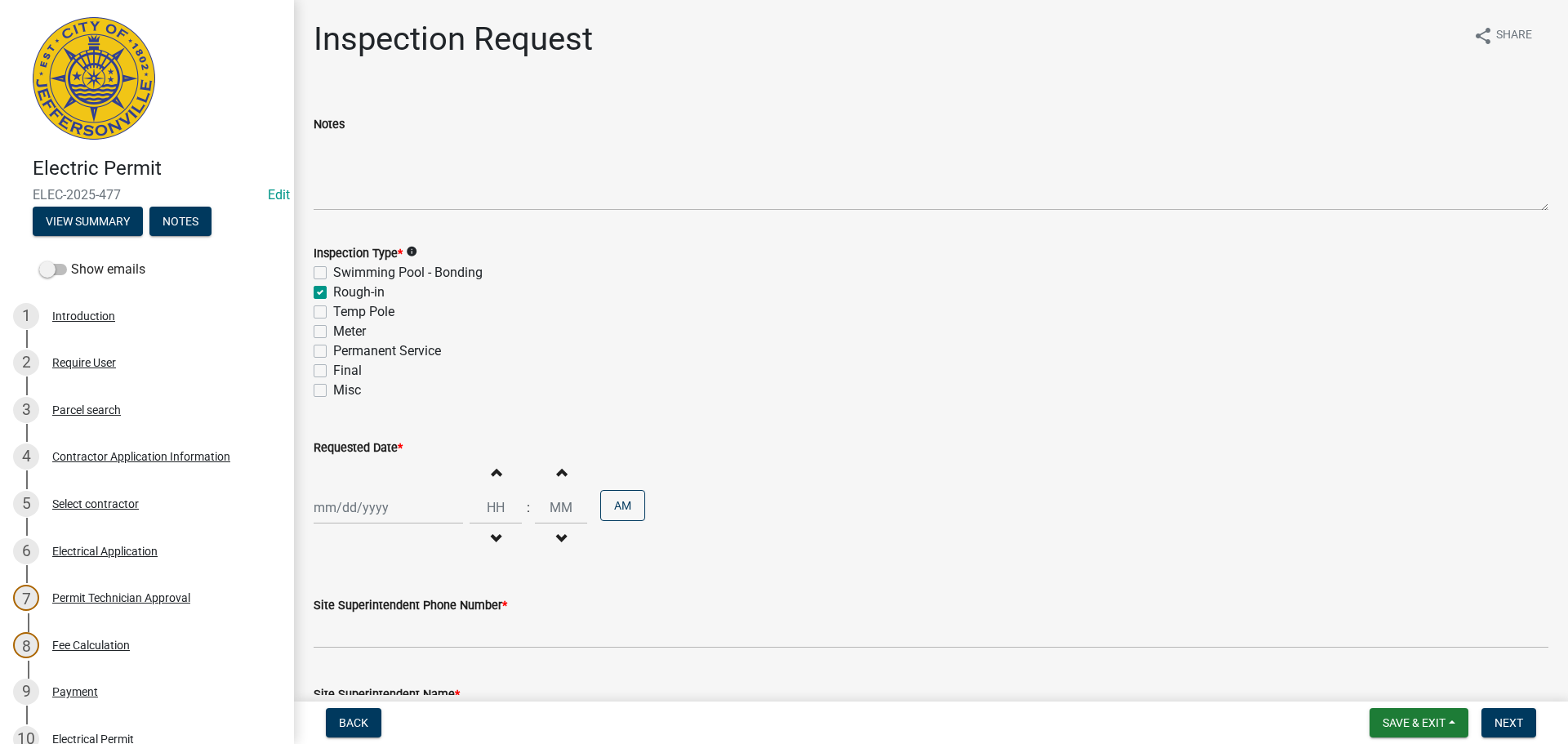
checkbox input "false"
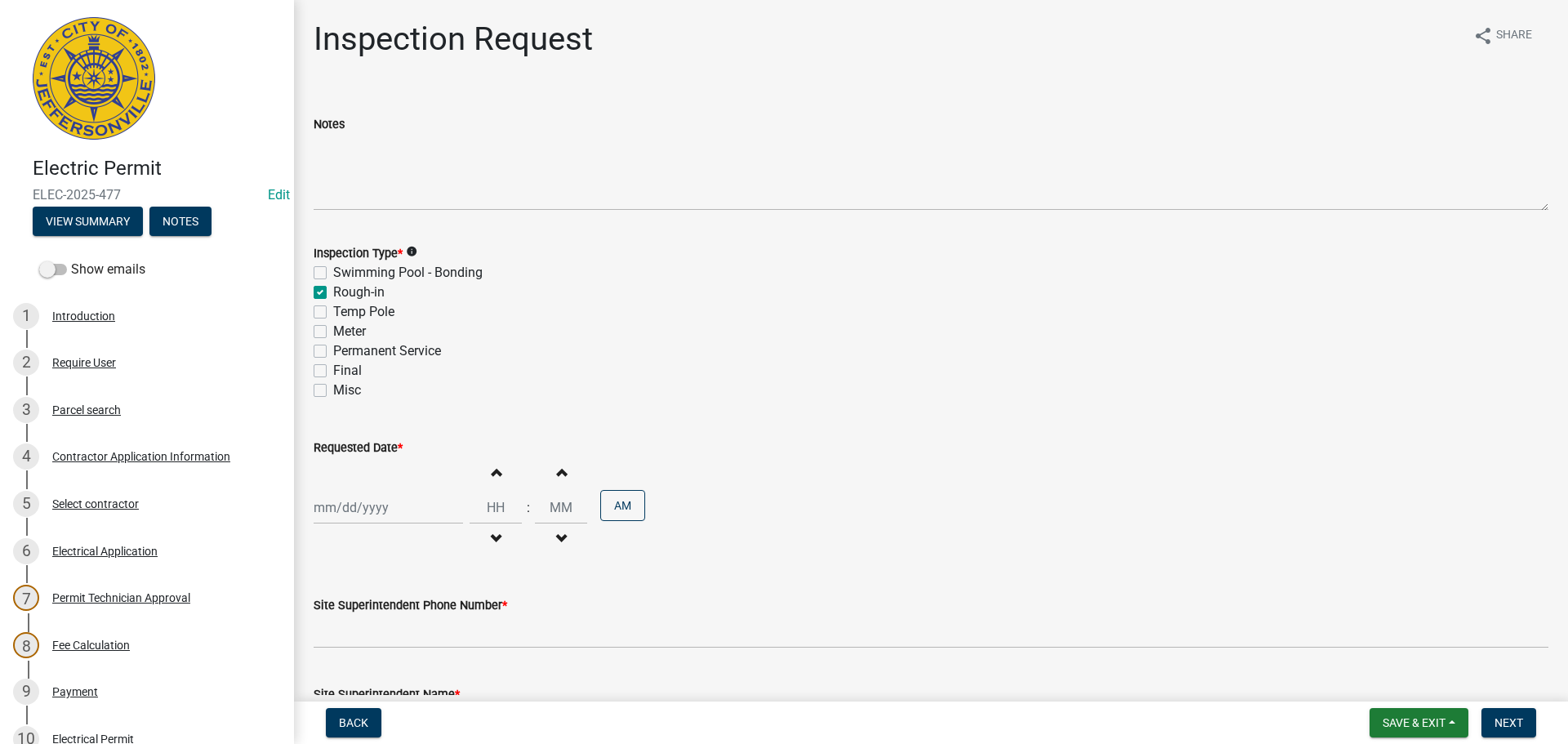
click at [333, 349] on label "Permanent Service" at bounding box center [386, 350] width 108 height 19
click at [333, 349] on input "Permanent Service" at bounding box center [339, 347] width 11 height 11
checkbox input "true"
checkbox input "false"
checkbox input "true"
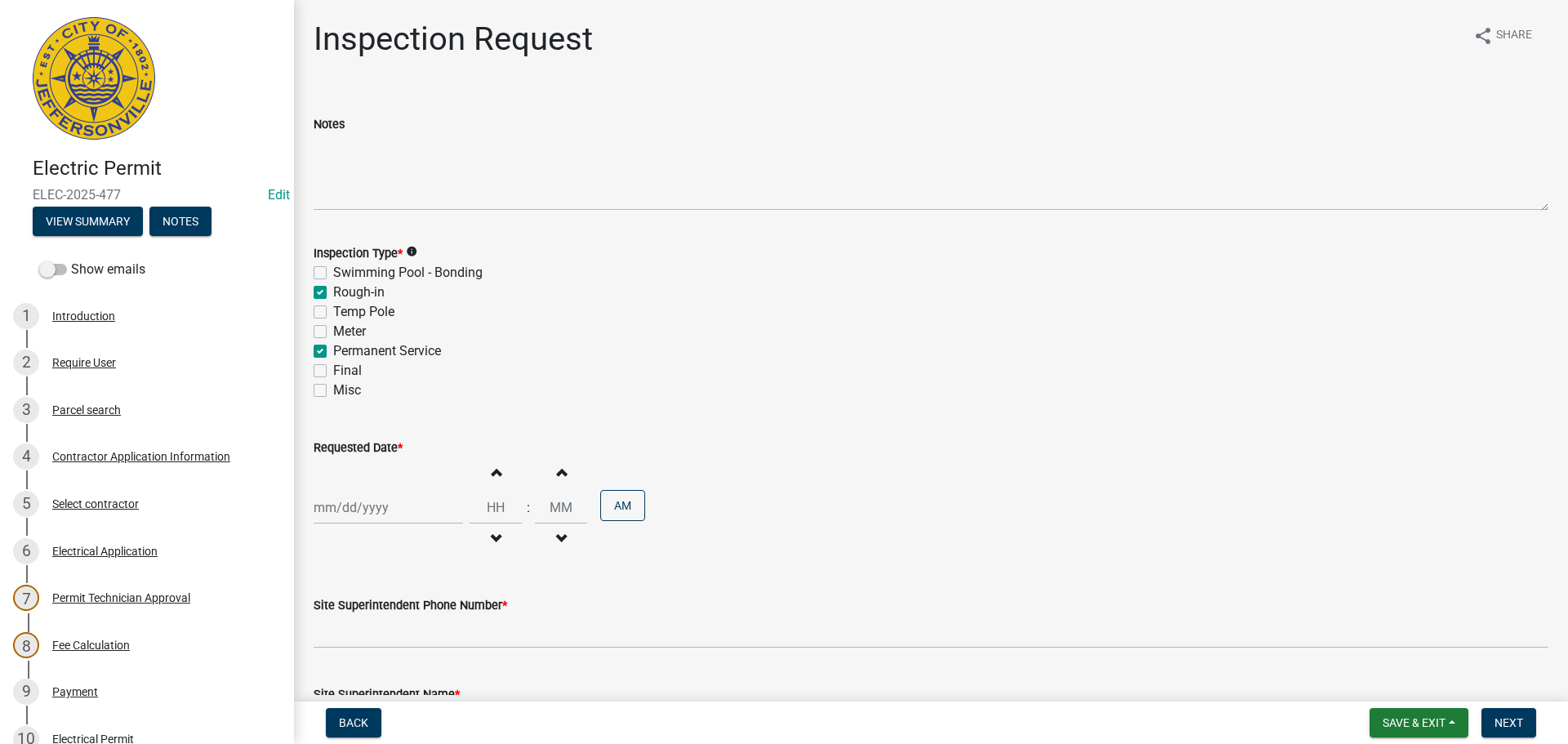
checkbox input "false"
checkbox input "true"
checkbox input "false"
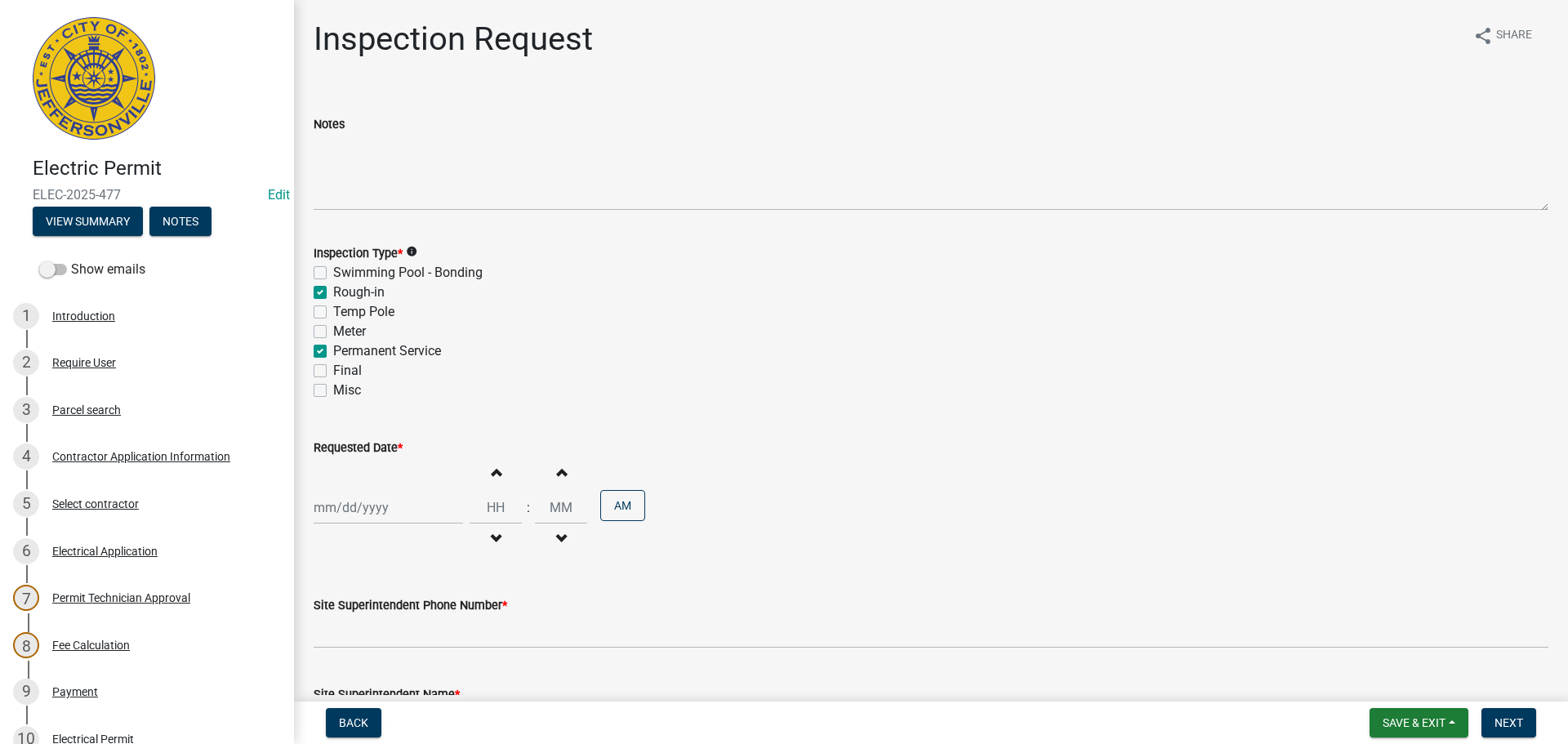
click at [344, 503] on div at bounding box center [388, 507] width 149 height 33
select select "10"
select select "2025"
click at [385, 394] on div "15" at bounding box center [382, 395] width 26 height 26
type input "10/15/2025"
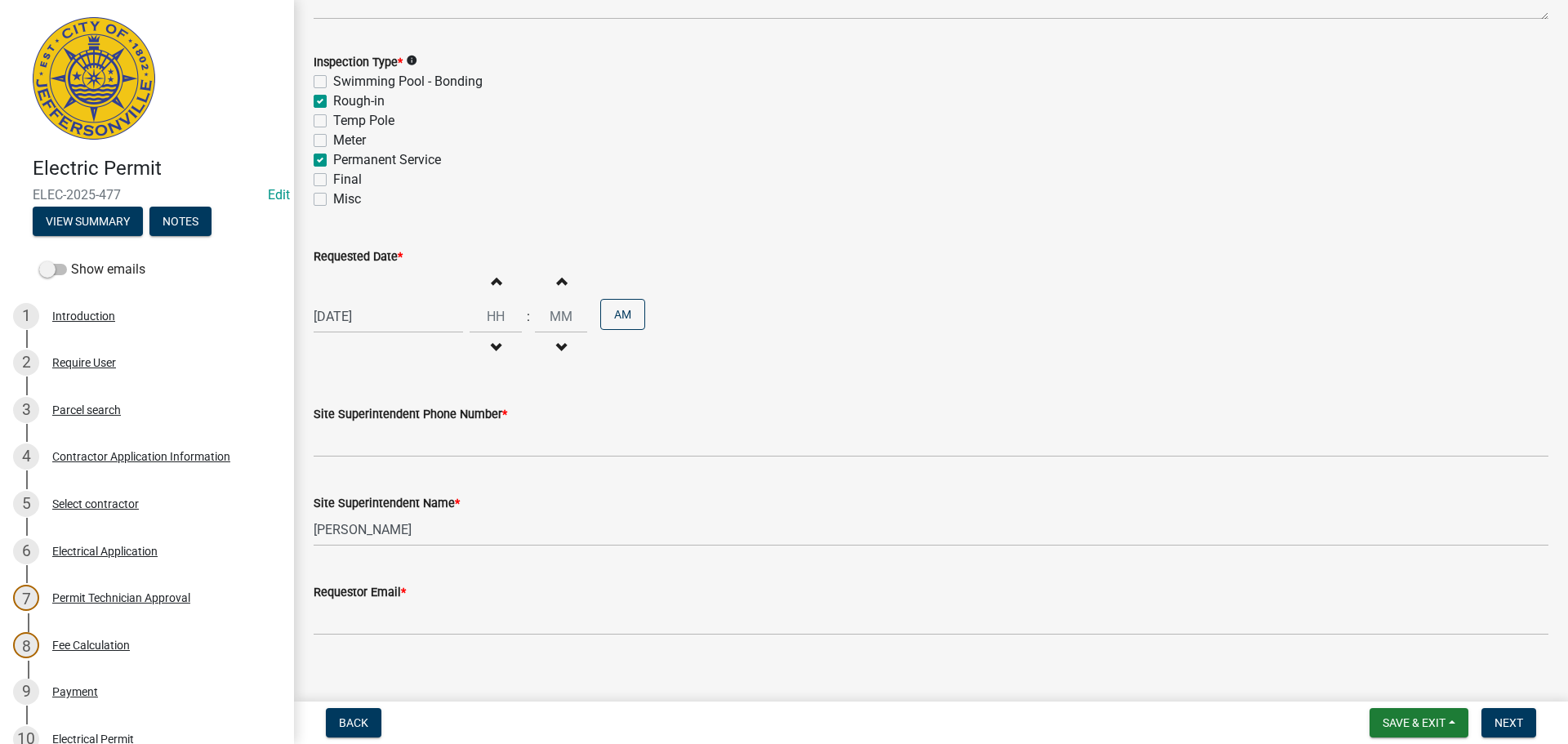
scroll to position [208, 0]
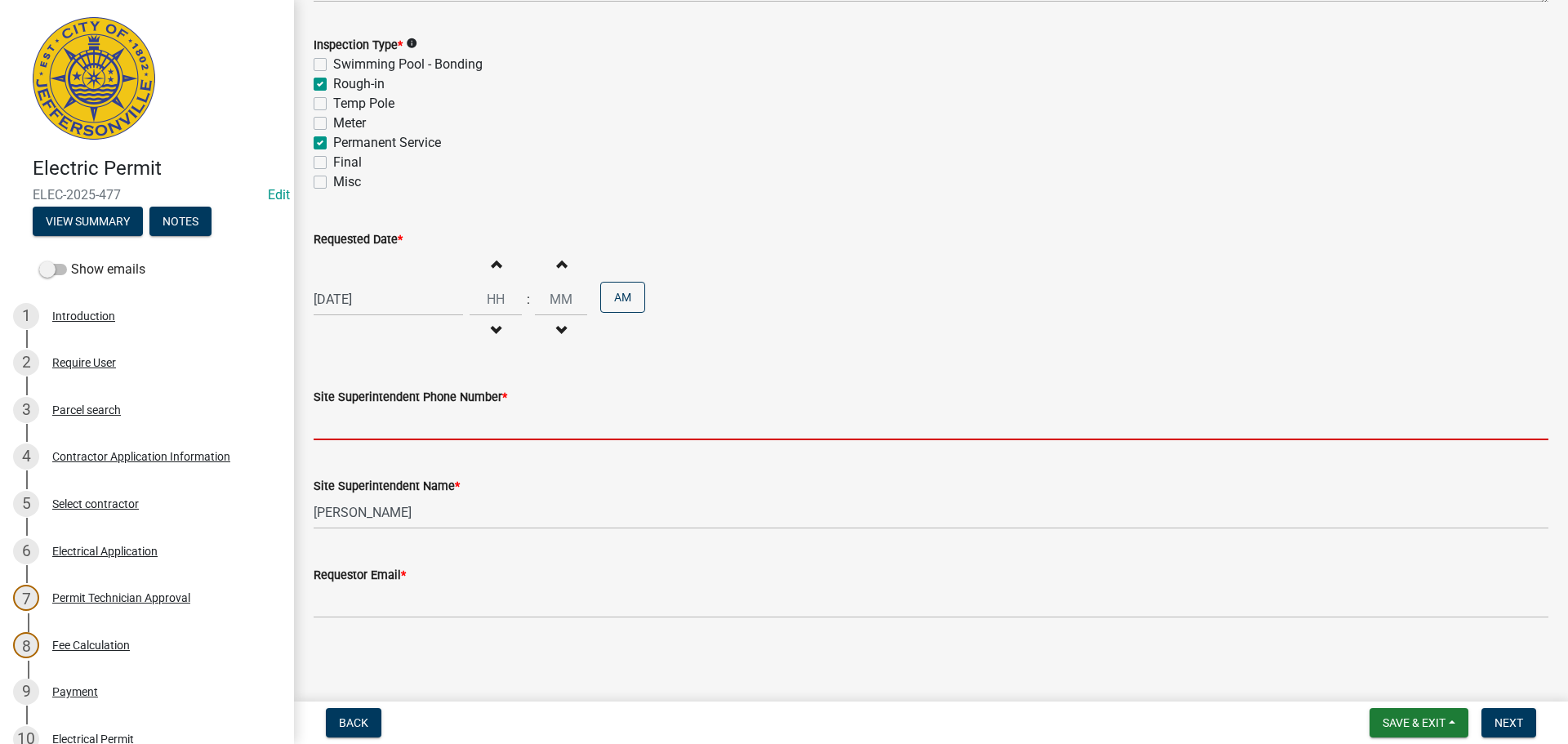
click at [381, 418] on input "Site Superintendent Phone Number *" at bounding box center [931, 423] width 1235 height 33
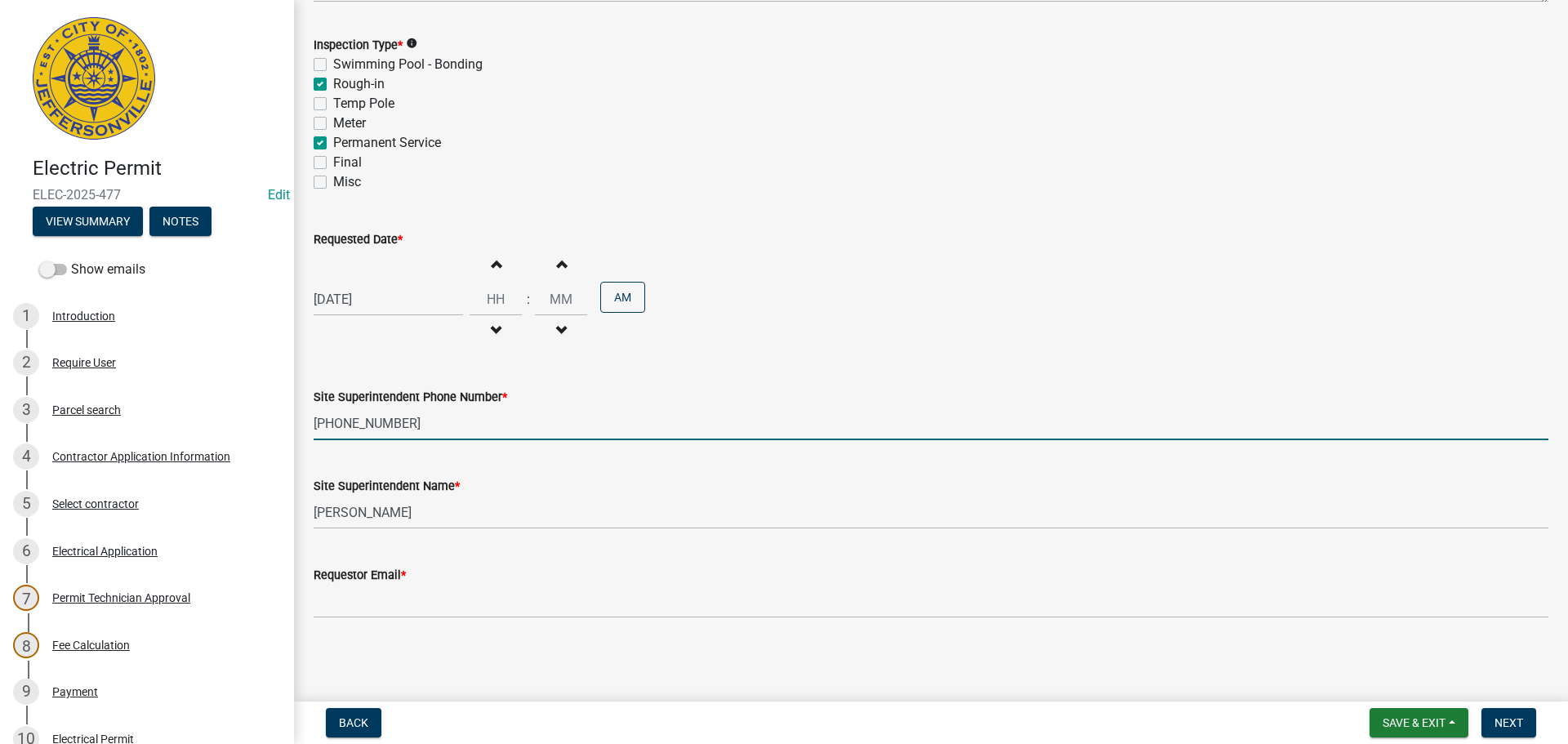
type input "502-905-7457"
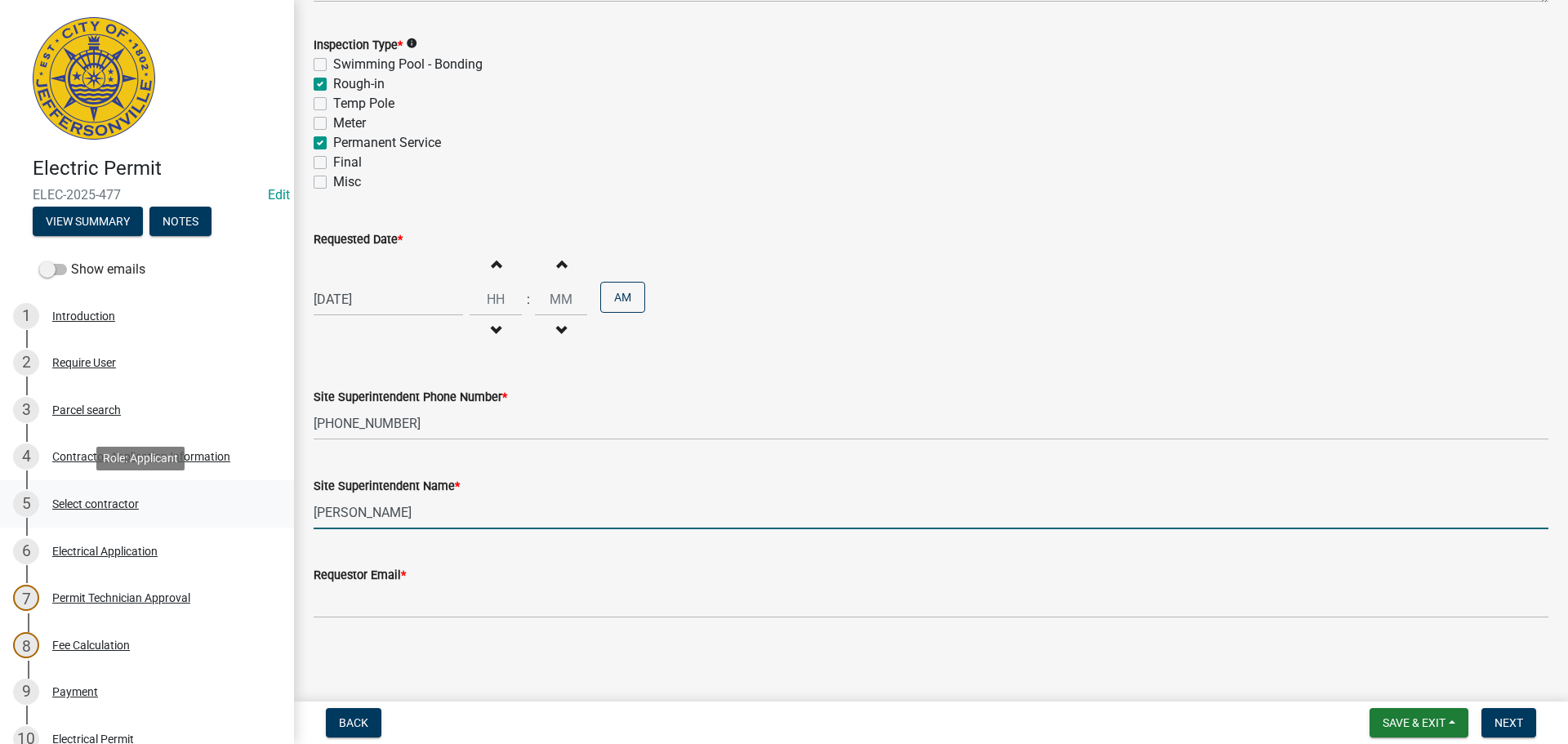
drag, startPoint x: 332, startPoint y: 513, endPoint x: 100, endPoint y: 488, distance: 233.3
click at [178, 490] on div "Electric Permit ELEC-2025-477 Edit View Summary Notes Show emails 1 Introductio…" at bounding box center [784, 372] width 1568 height 744
type input "Cindy Hunton"
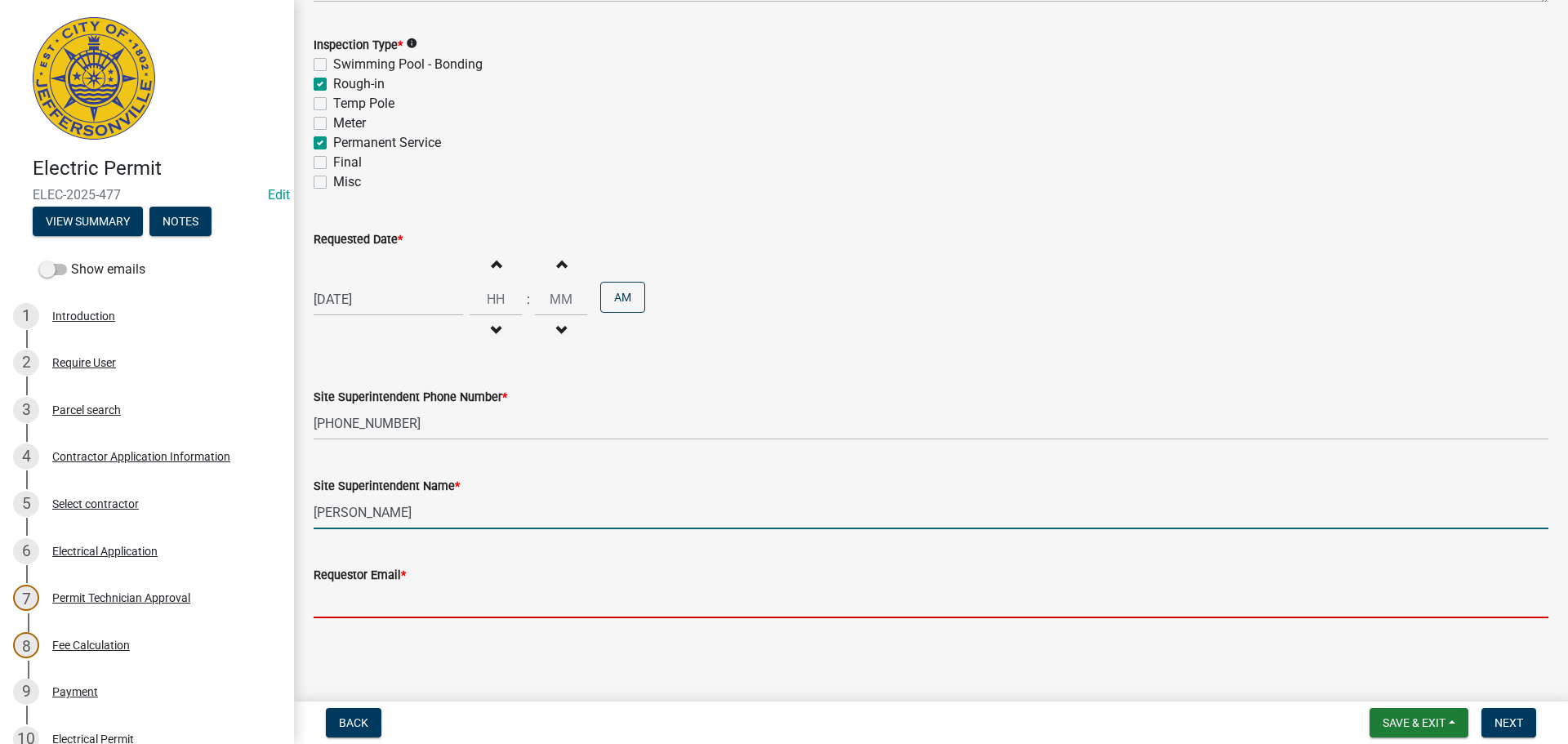
click at [384, 594] on input "Requestor Email *" at bounding box center [931, 601] width 1235 height 33
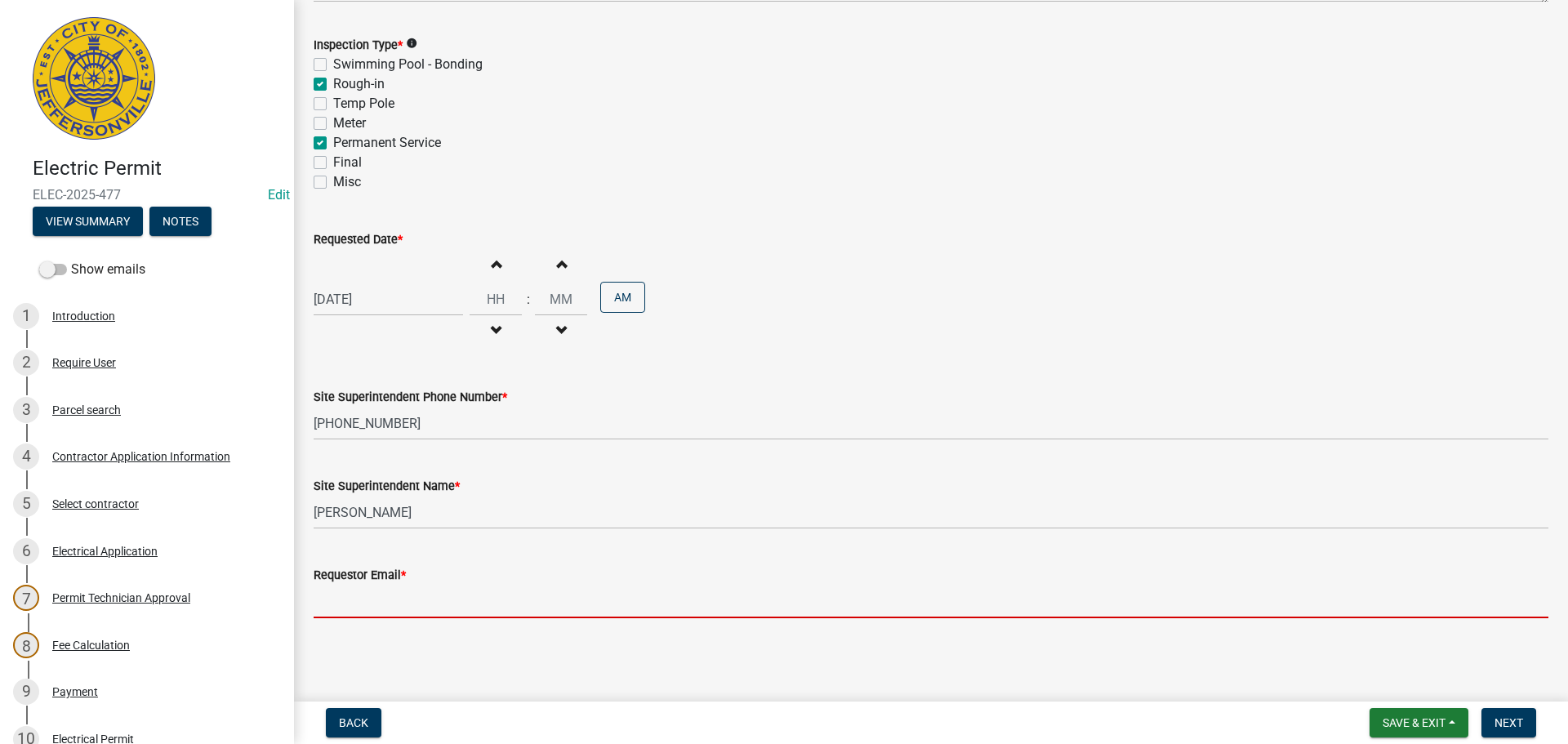
type input "idealelectric11@aol.com"
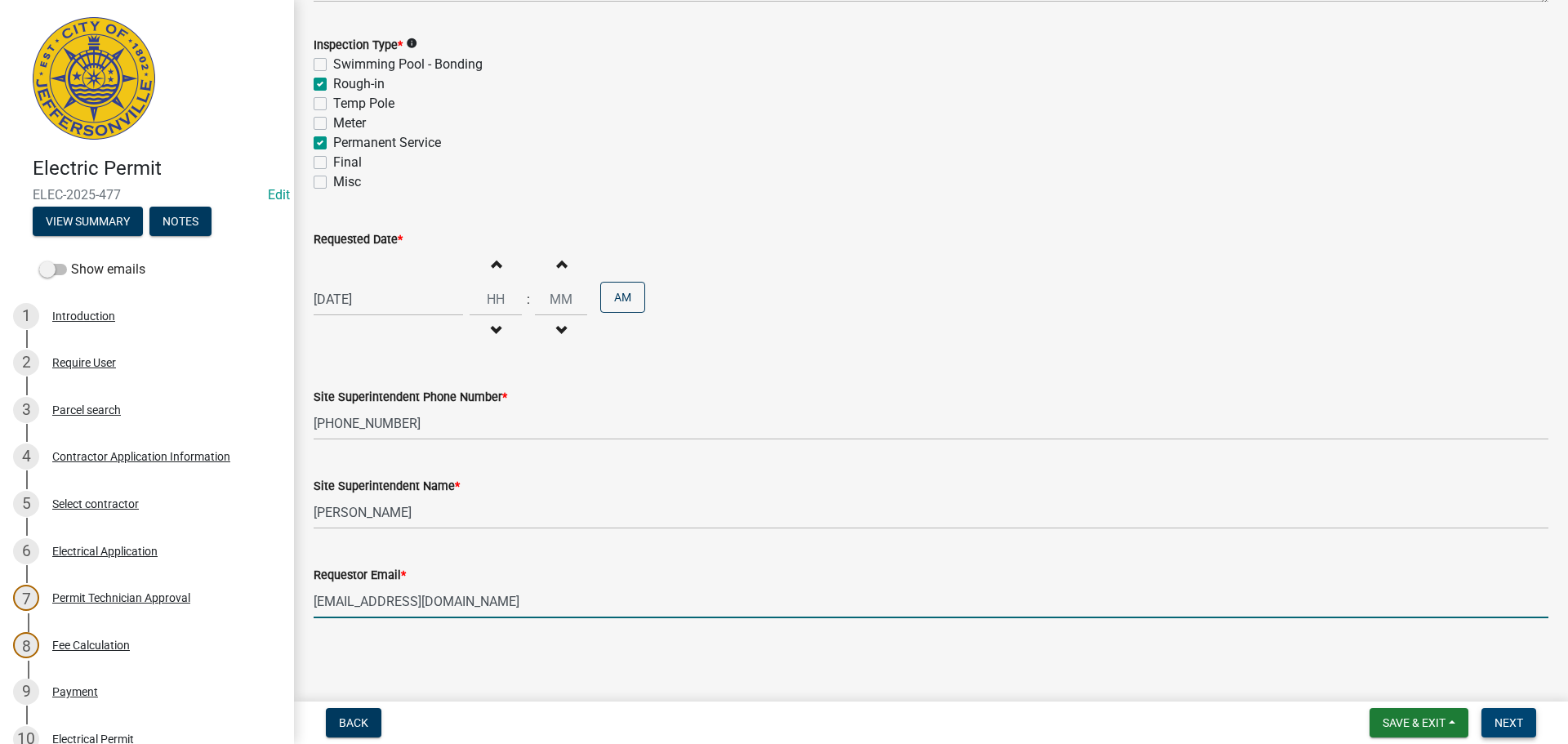
click at [1511, 718] on span "Next" at bounding box center [1509, 723] width 29 height 13
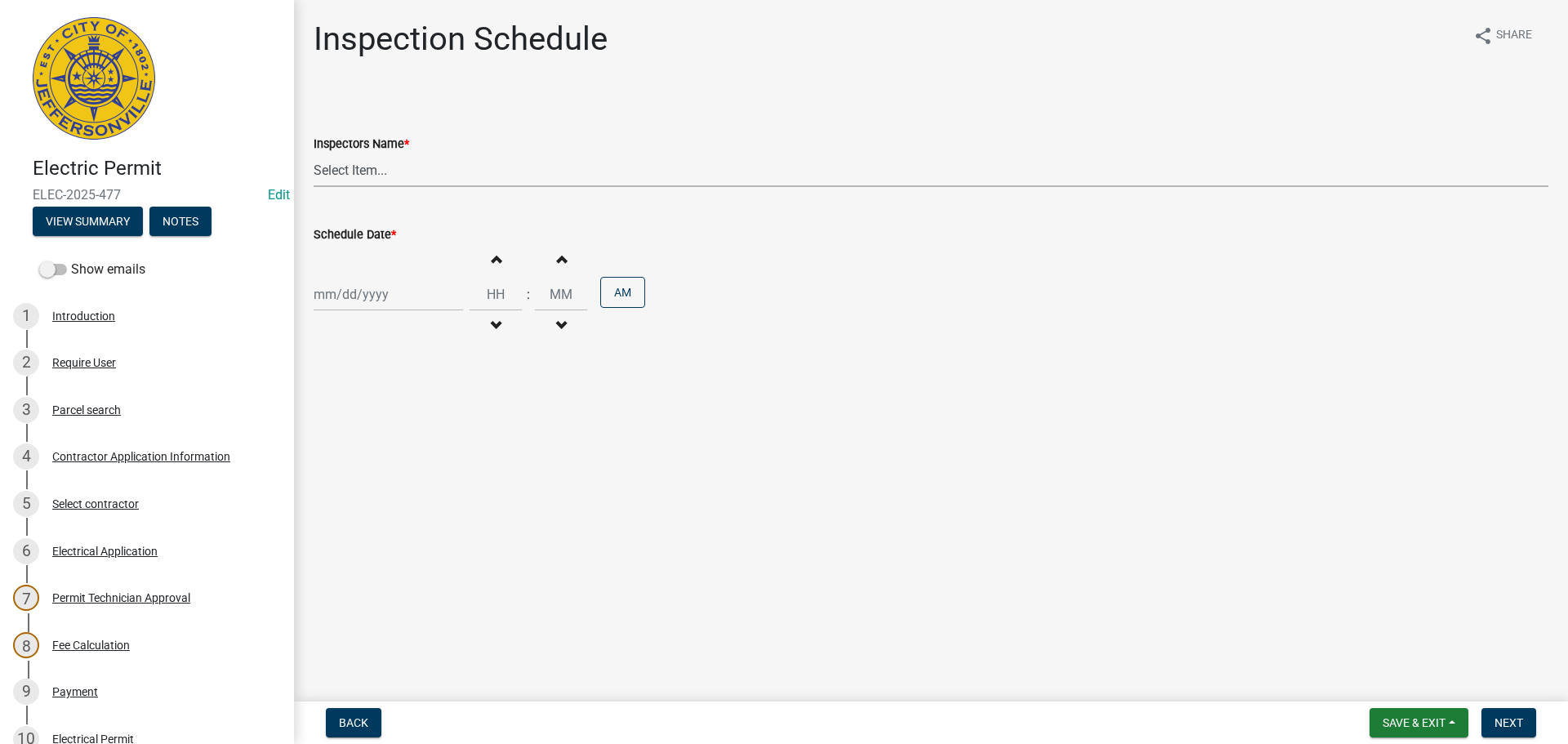
click at [339, 165] on select "Select Item... jramsey (Jeremy Ramsey) MaryFrey (Mary Frey) mkruer (Mike Kruer)…" at bounding box center [931, 170] width 1235 height 33
select select "36a8b8f0-2ef8-43e9-ae06-718f51af8d36"
click at [314, 153] on select "Select Item... jramsey (Jeremy Ramsey) MaryFrey (Mary Frey) mkruer (Mike Kruer)…" at bounding box center [931, 170] width 1235 height 33
click at [345, 291] on div at bounding box center [388, 294] width 149 height 33
select select "10"
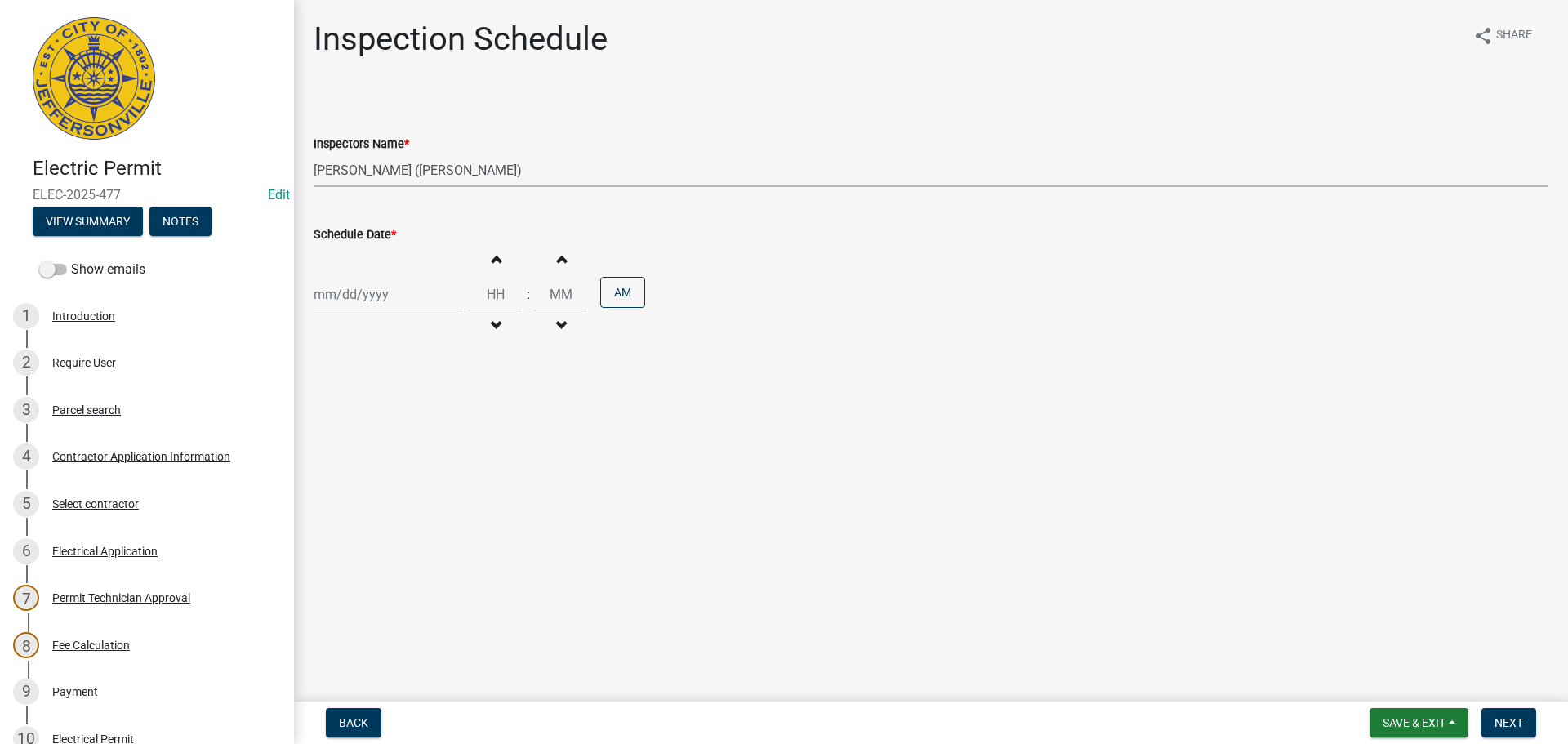
select select "2025"
click at [385, 431] on div "15" at bounding box center [382, 433] width 26 height 26
type input "10/15/2025"
click at [1523, 718] on span "Next" at bounding box center [1509, 723] width 29 height 13
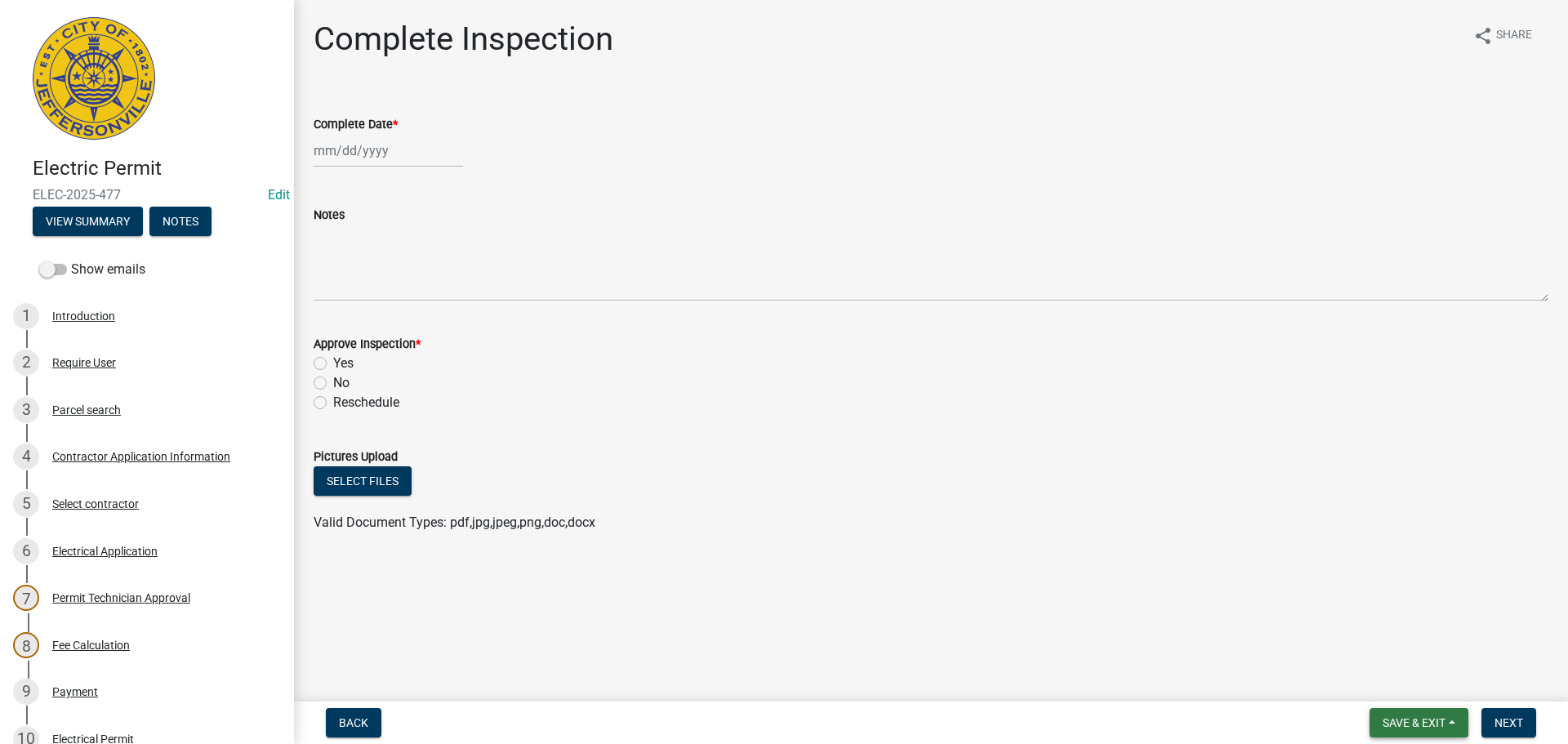
click at [1396, 731] on button "Save & Exit" at bounding box center [1419, 723] width 99 height 30
click at [1392, 681] on button "Save & Exit" at bounding box center [1404, 679] width 131 height 40
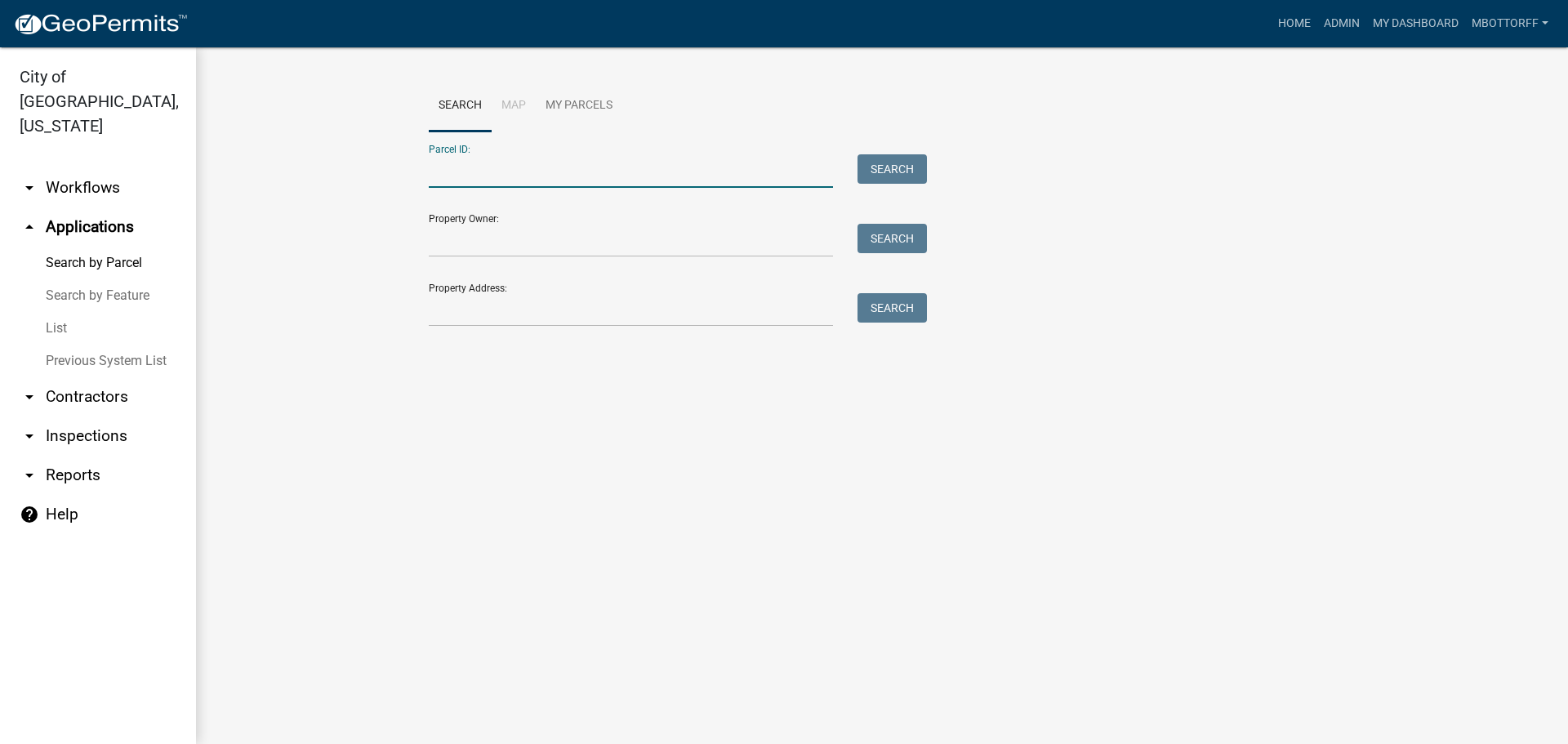
paste input "10-42-01-400-599.000-039"
type input "10-42-01-400-599.000-039"
click at [889, 170] on button "Search" at bounding box center [892, 169] width 69 height 30
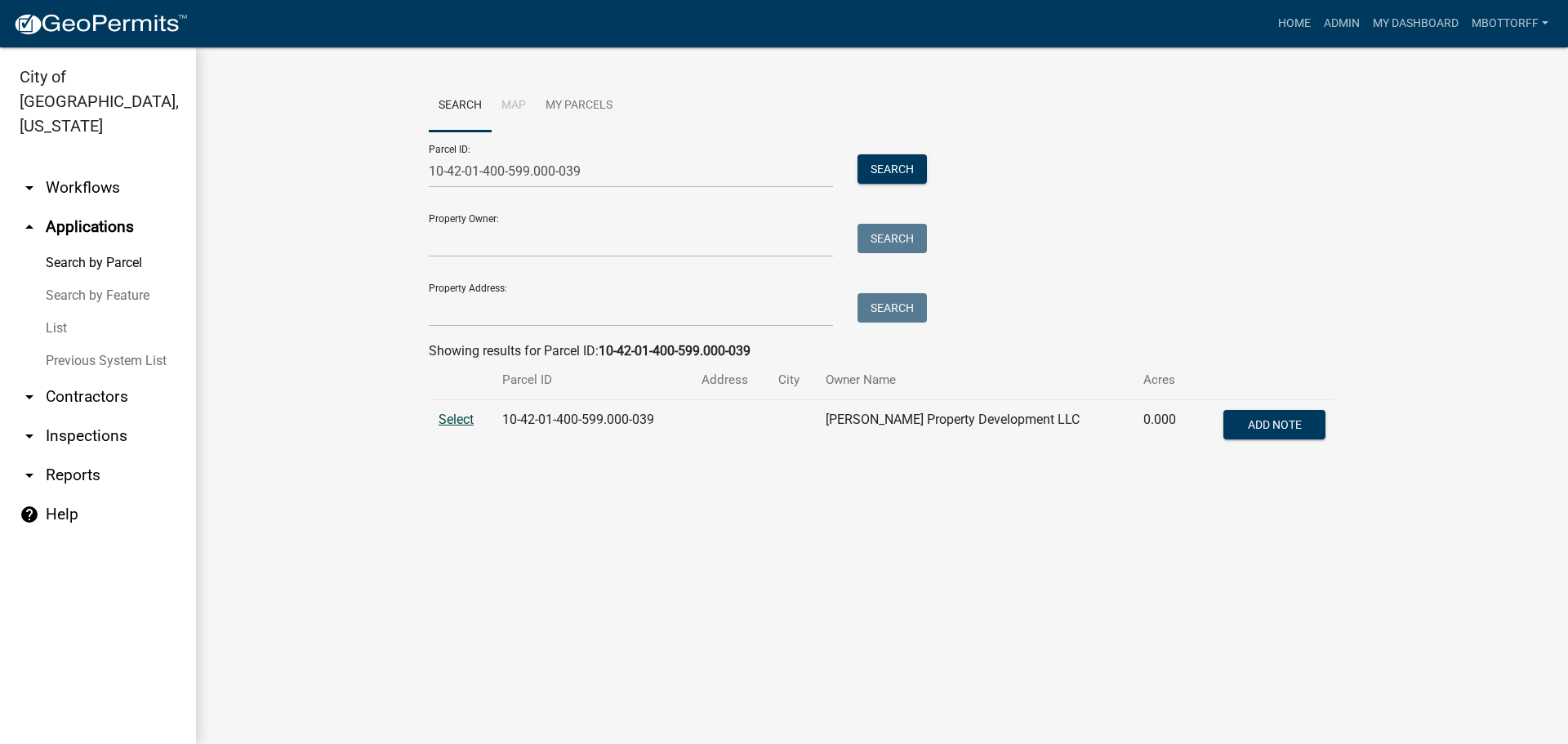
click at [461, 419] on span "Select" at bounding box center [457, 419] width 35 height 16
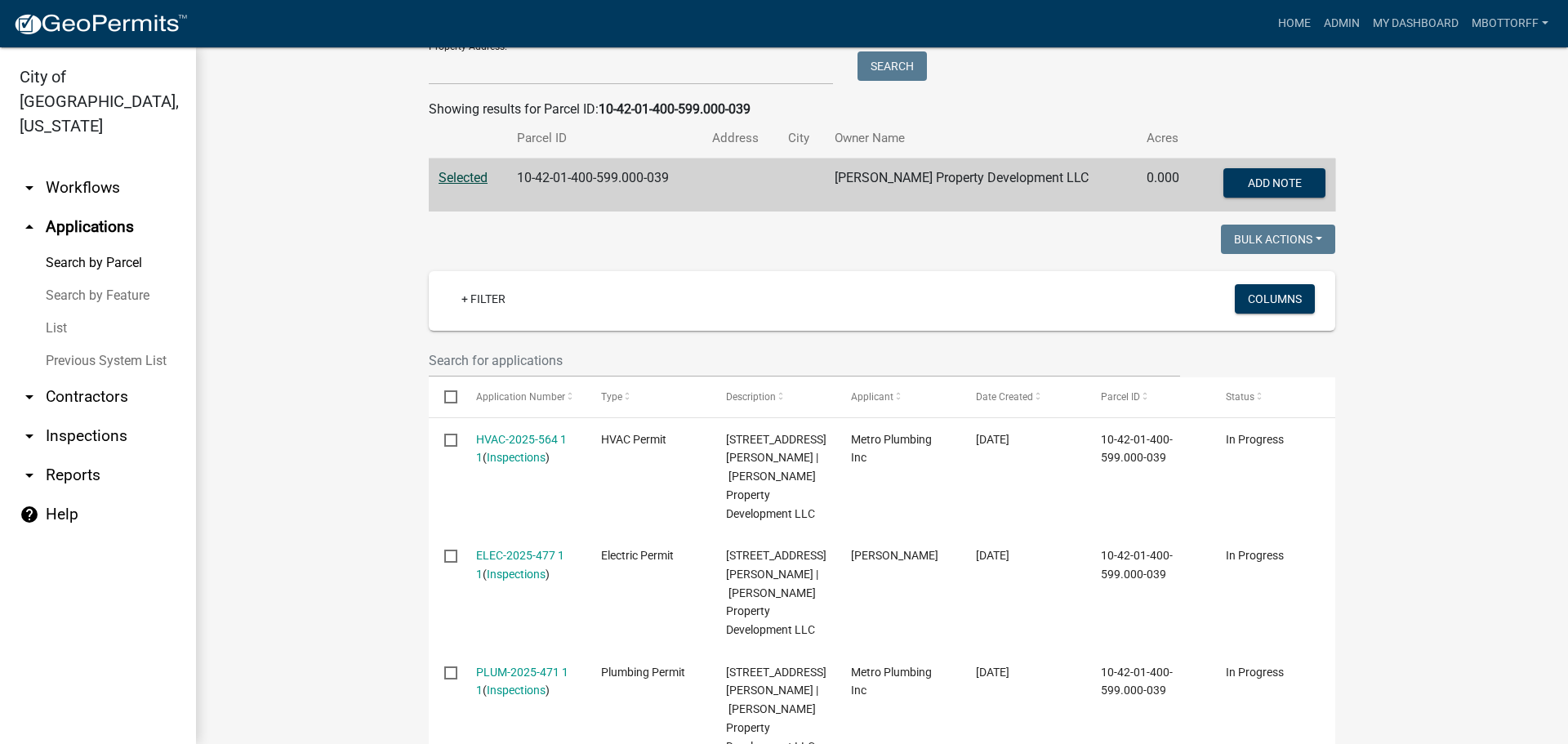
scroll to position [326, 0]
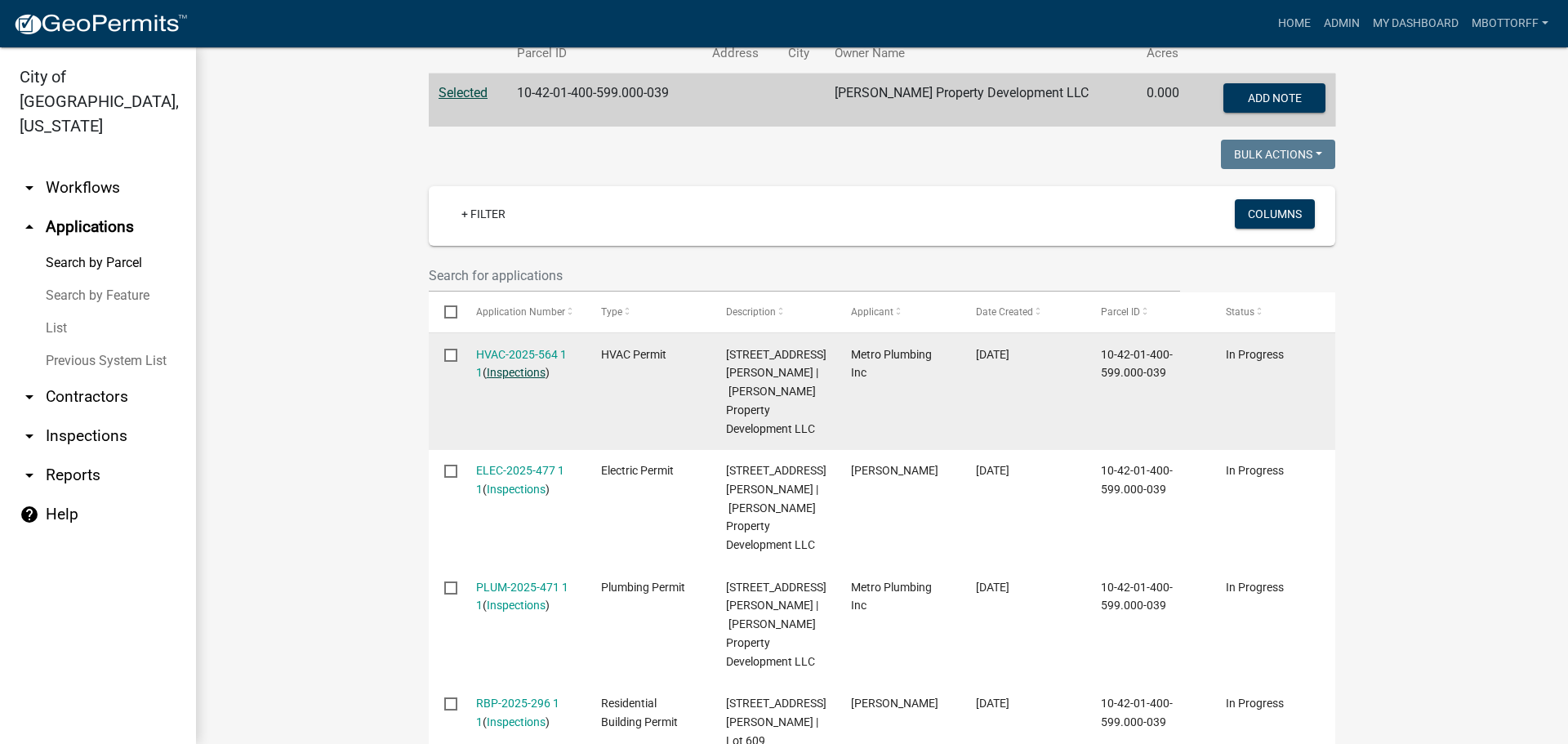
click at [520, 373] on link "Inspections" at bounding box center [517, 372] width 59 height 13
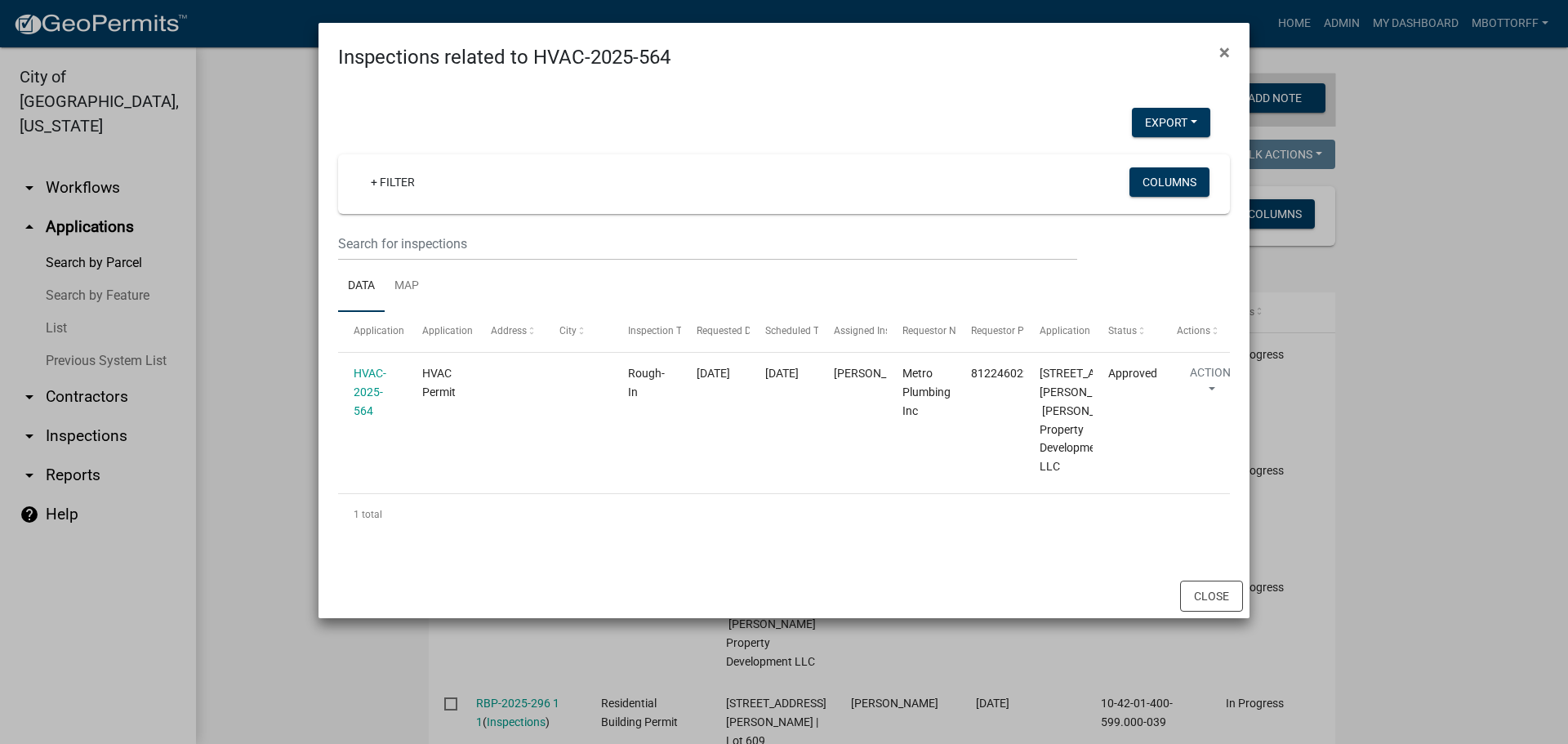
click at [1174, 618] on div "Close" at bounding box center [784, 596] width 932 height 44
click at [1210, 611] on button "Close" at bounding box center [1212, 596] width 63 height 31
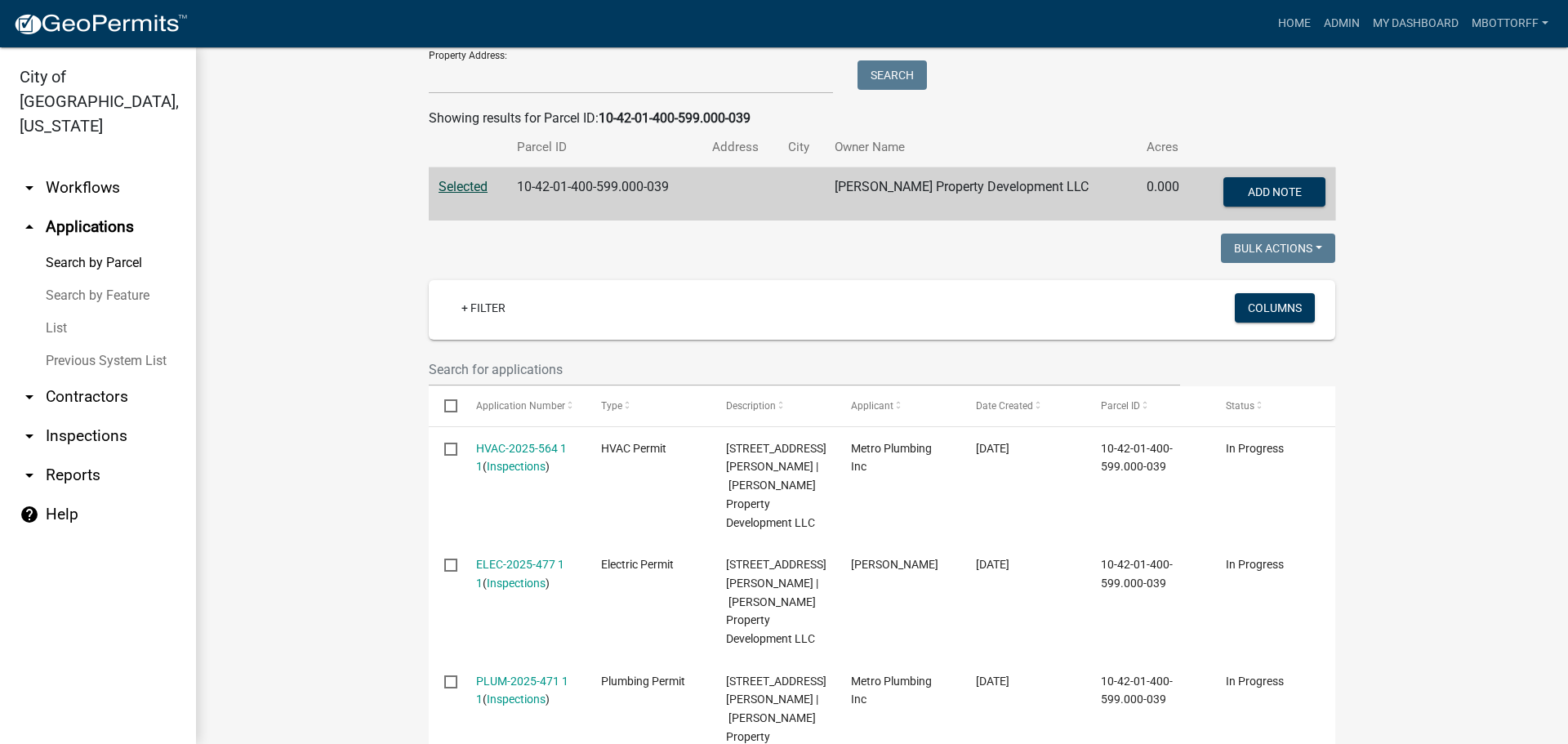
scroll to position [82, 0]
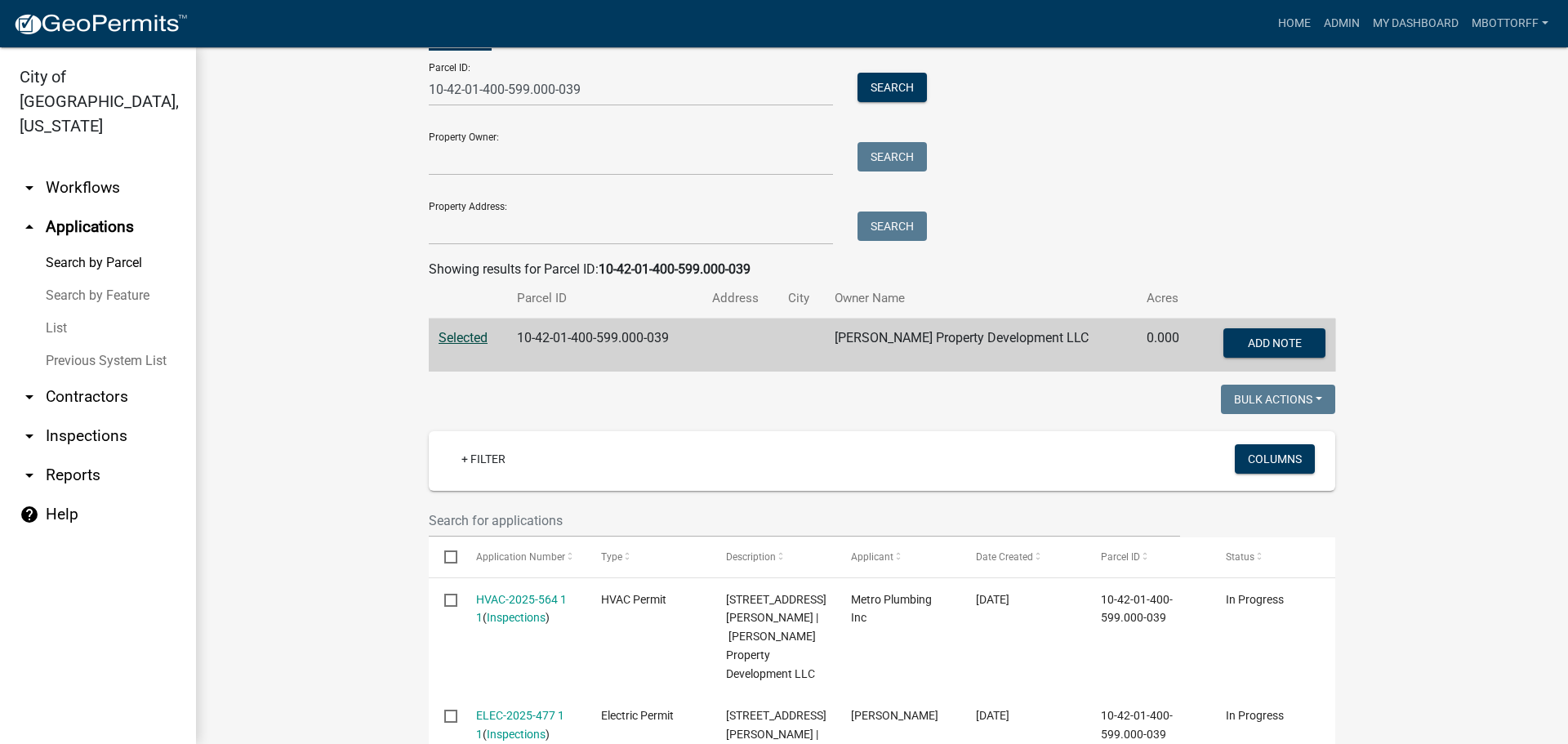
click at [77, 168] on link "arrow_drop_down Workflows" at bounding box center [98, 187] width 196 height 40
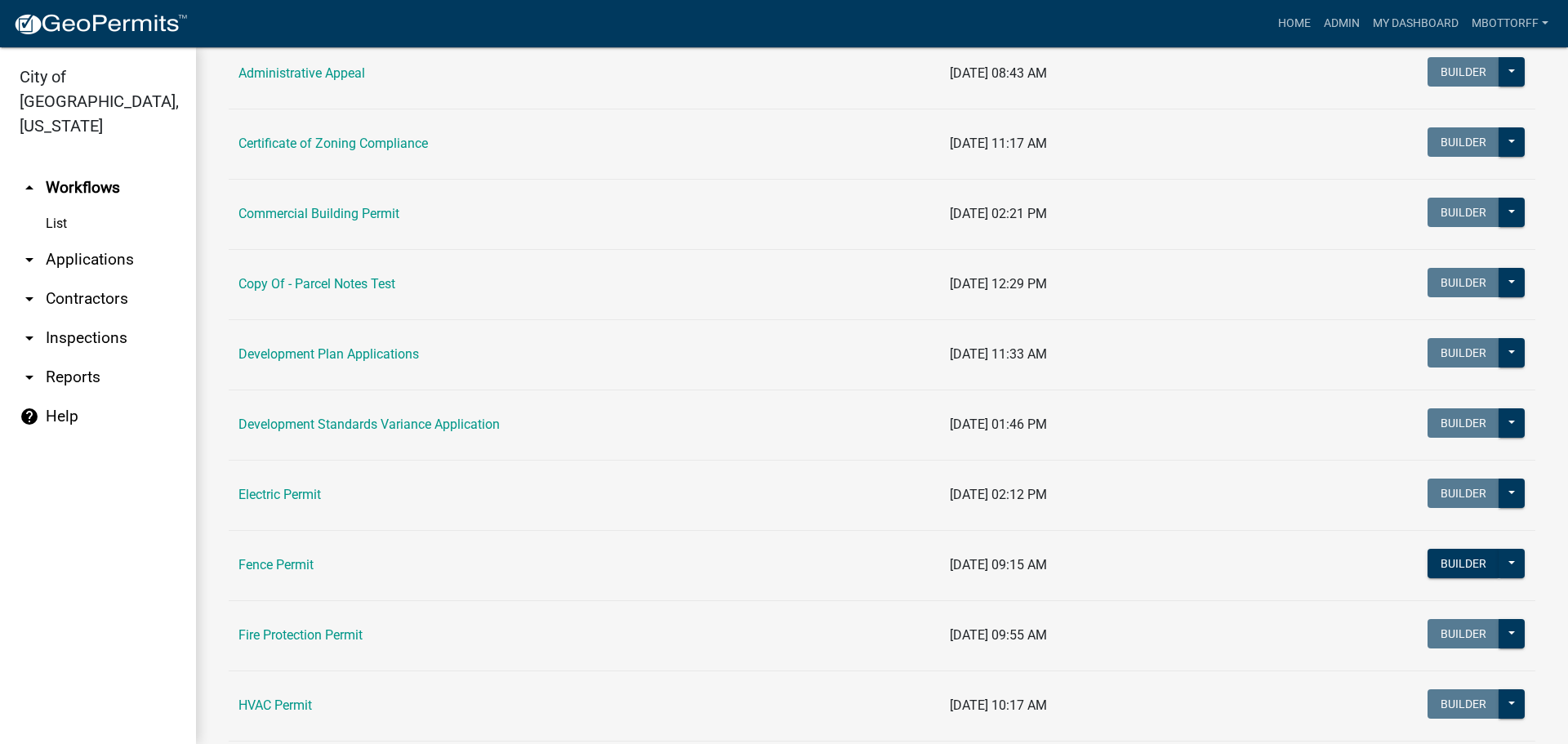
scroll to position [245, 0]
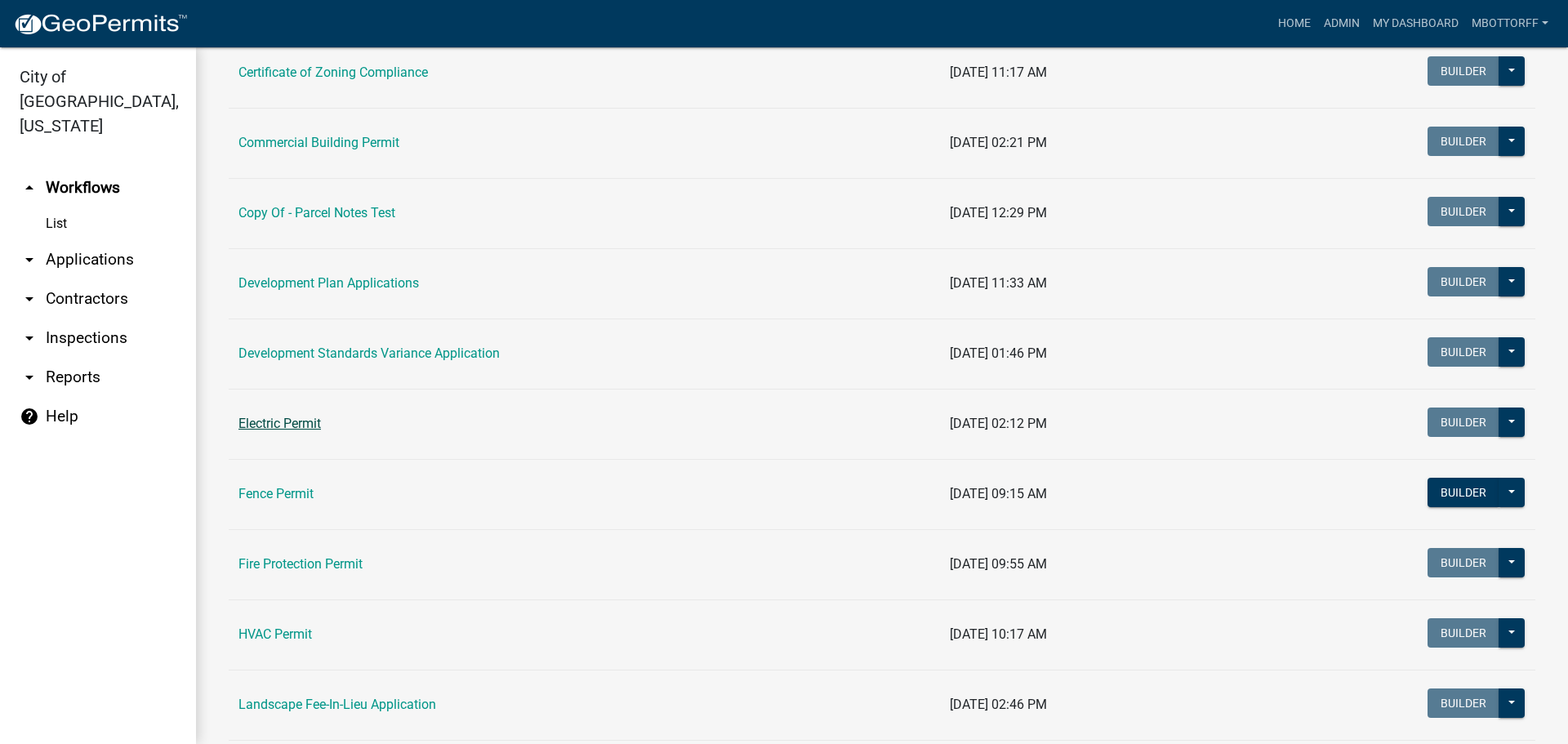
click at [298, 421] on link "Electric Permit" at bounding box center [279, 423] width 82 height 16
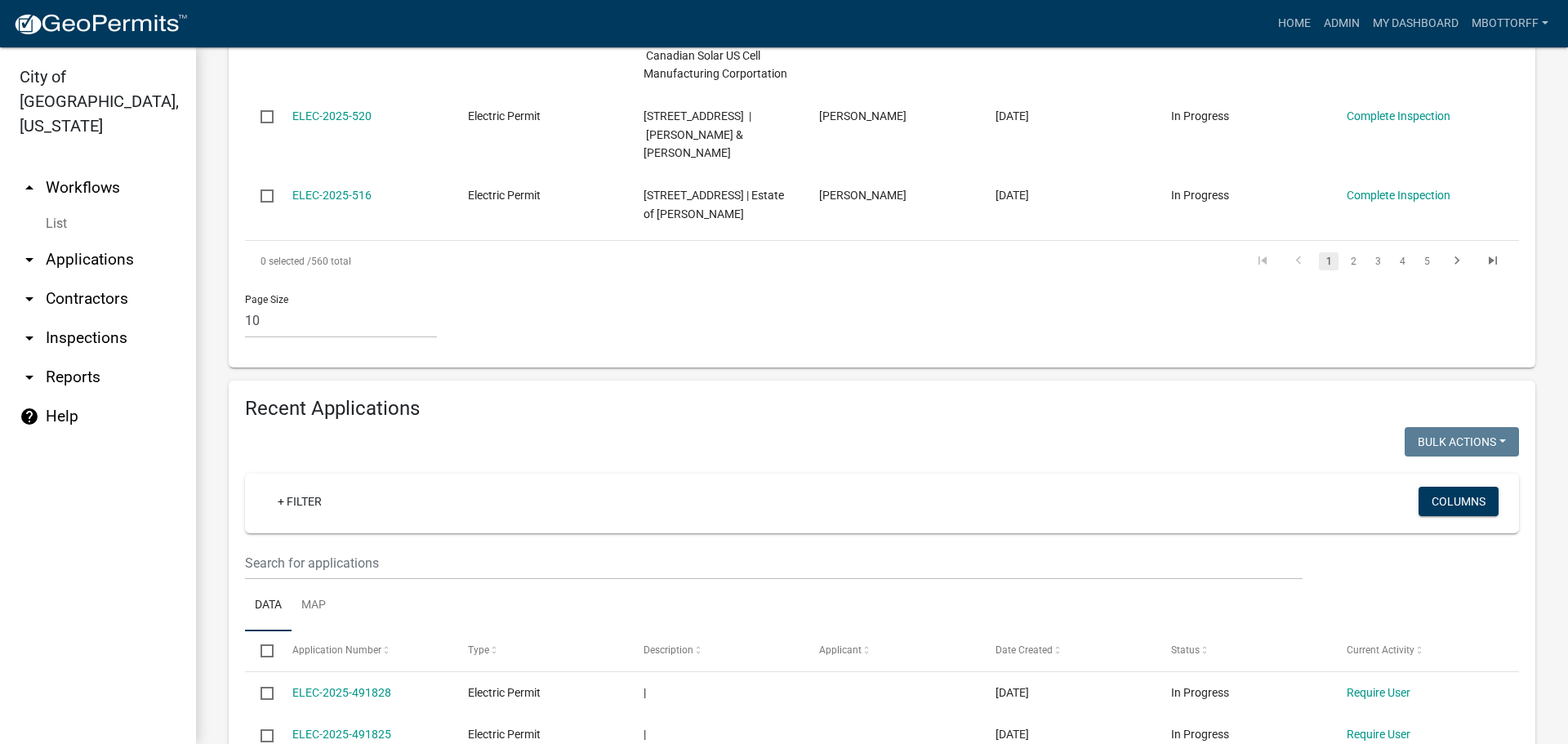
scroll to position [1552, 0]
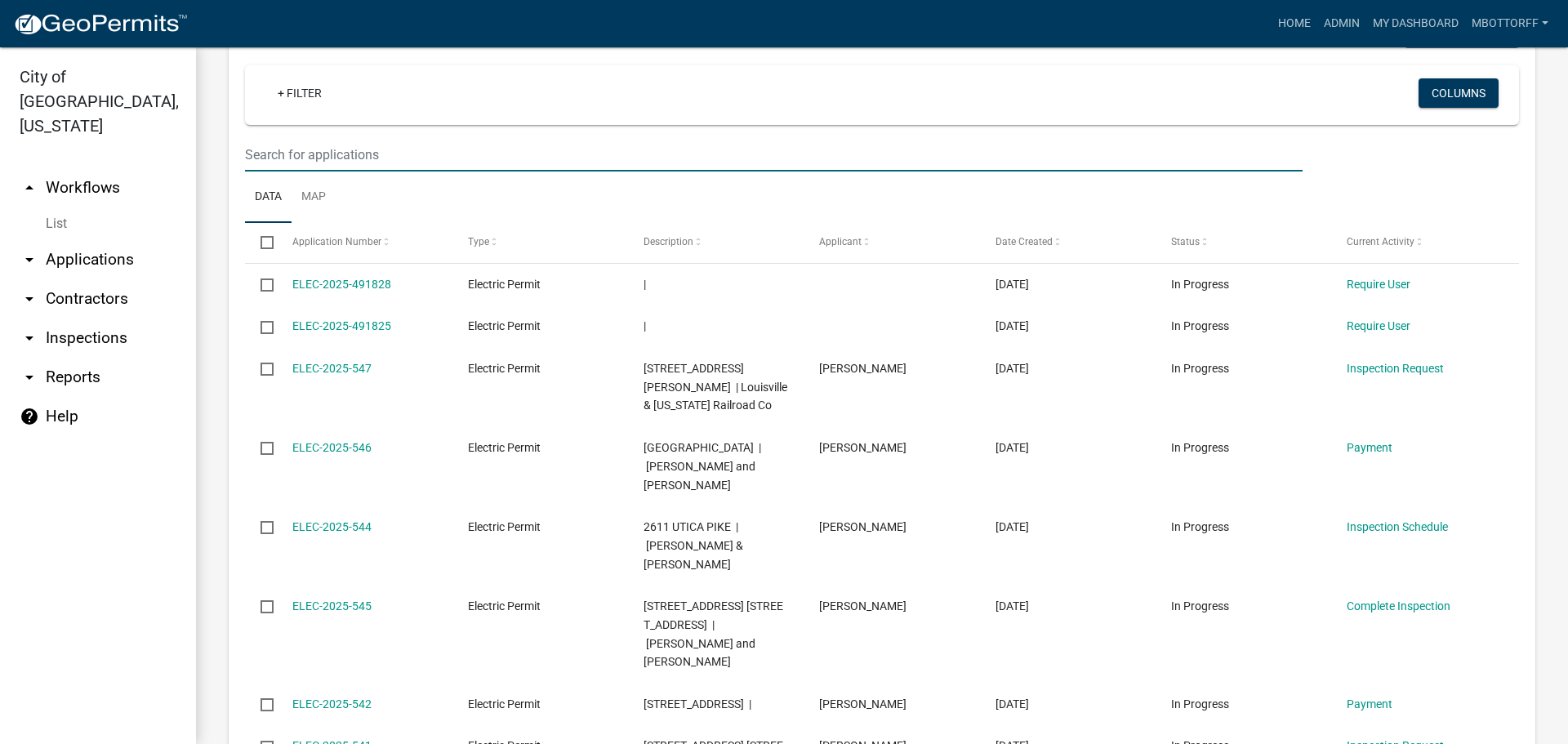
click at [266, 156] on input "text" at bounding box center [774, 155] width 1058 height 33
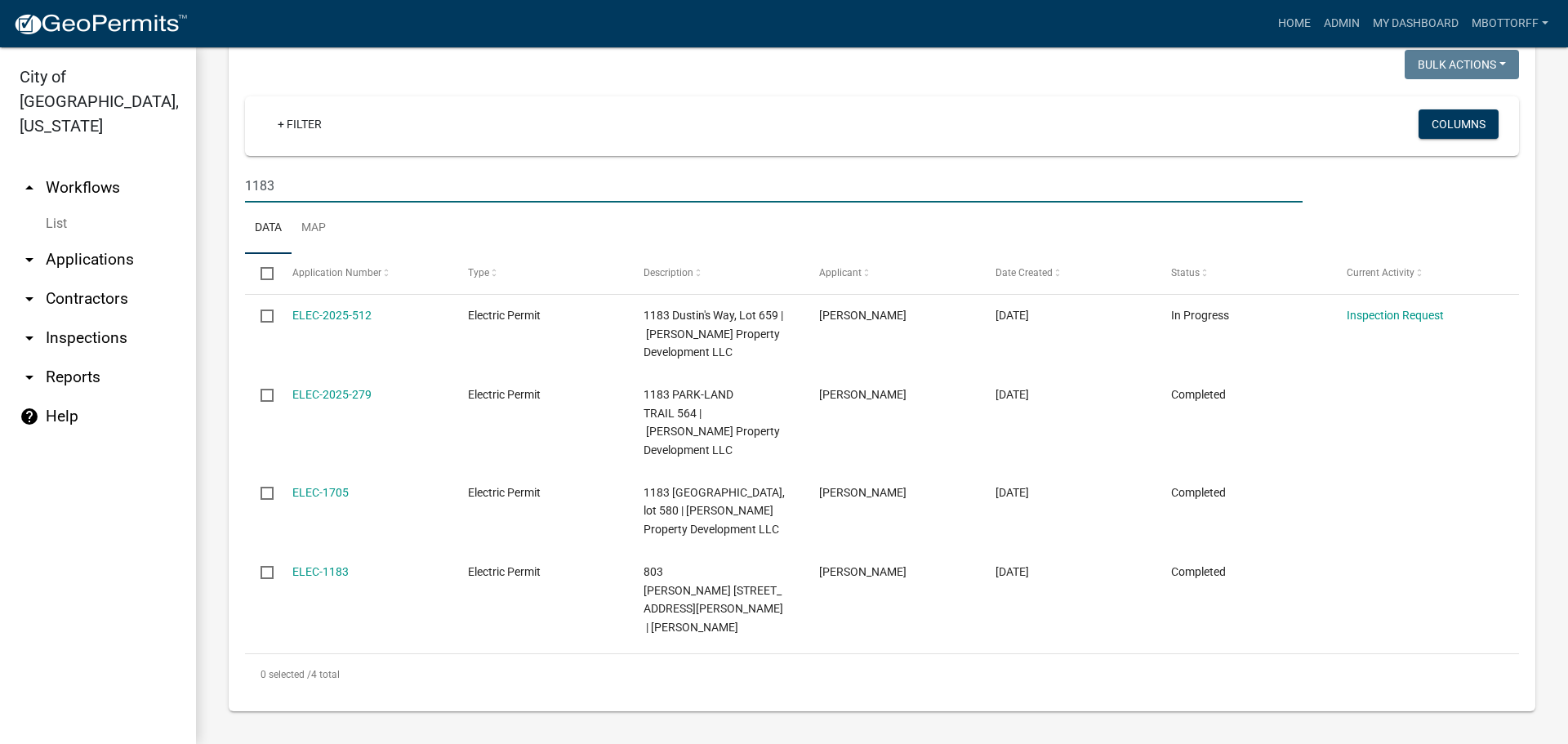
scroll to position [1465, 0]
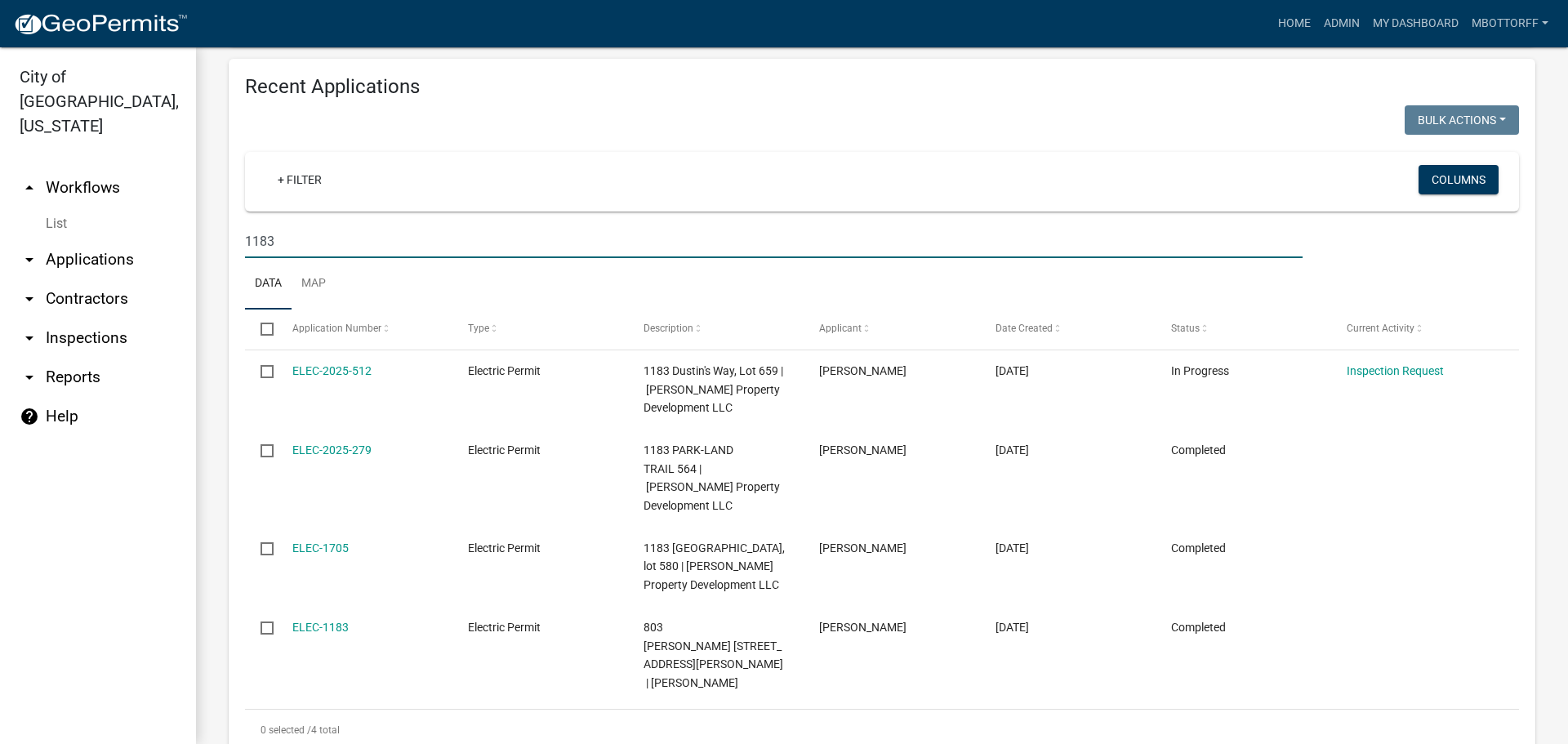
type input "1183"
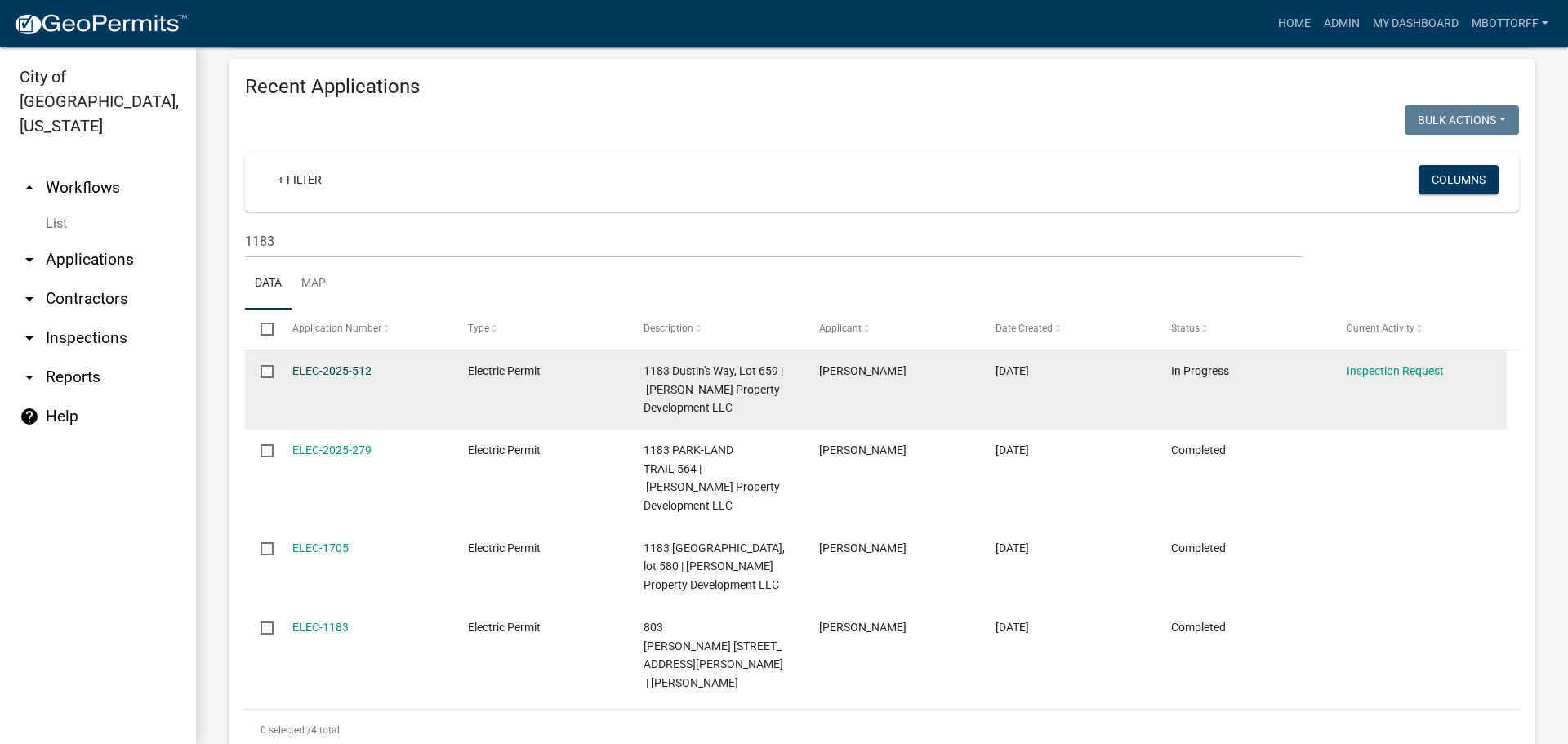
drag, startPoint x: 362, startPoint y: 365, endPoint x: 328, endPoint y: 368, distance: 34.1
click at [328, 368] on link "ELEC-2025-512" at bounding box center [332, 371] width 79 height 13
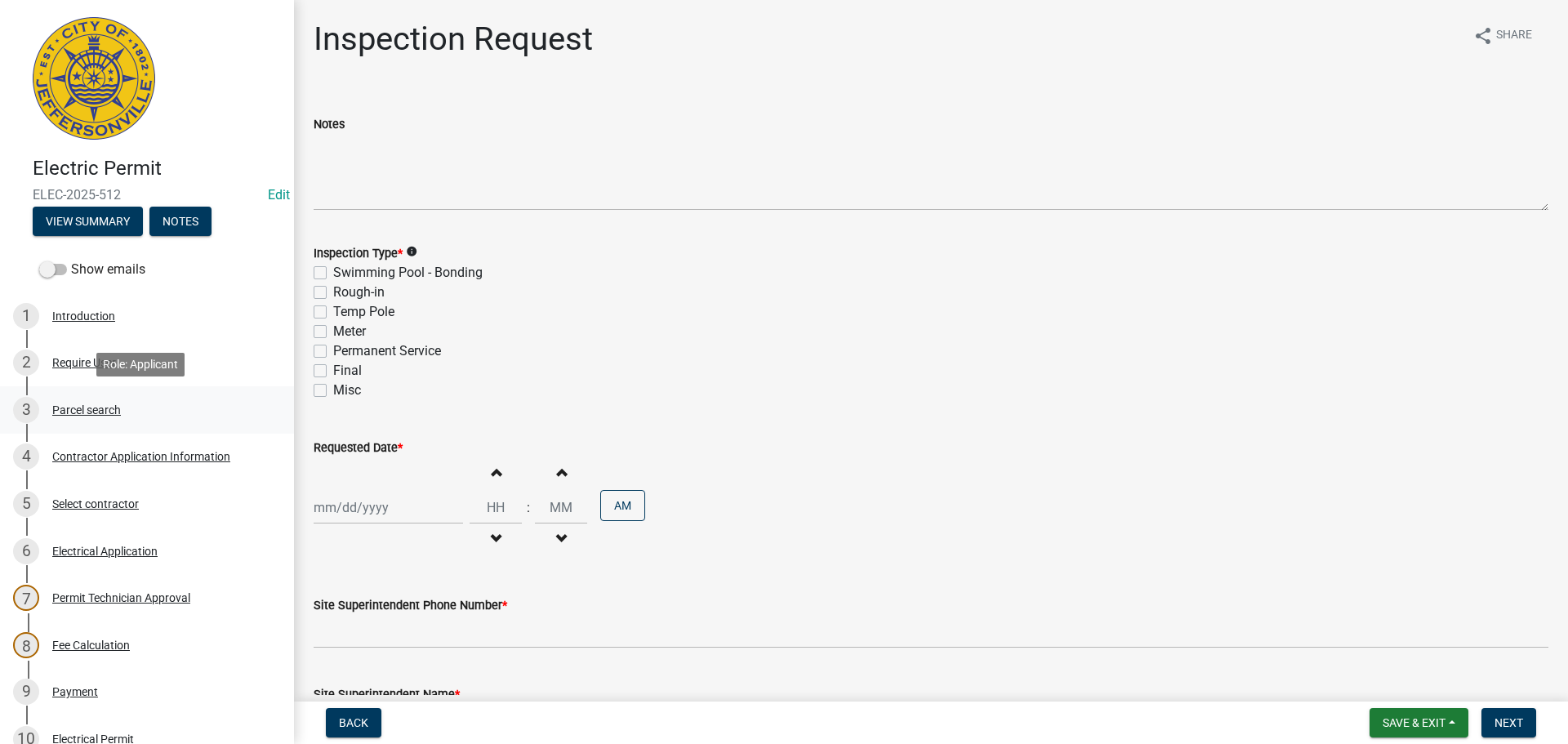
click at [68, 412] on div "Parcel search" at bounding box center [87, 409] width 68 height 11
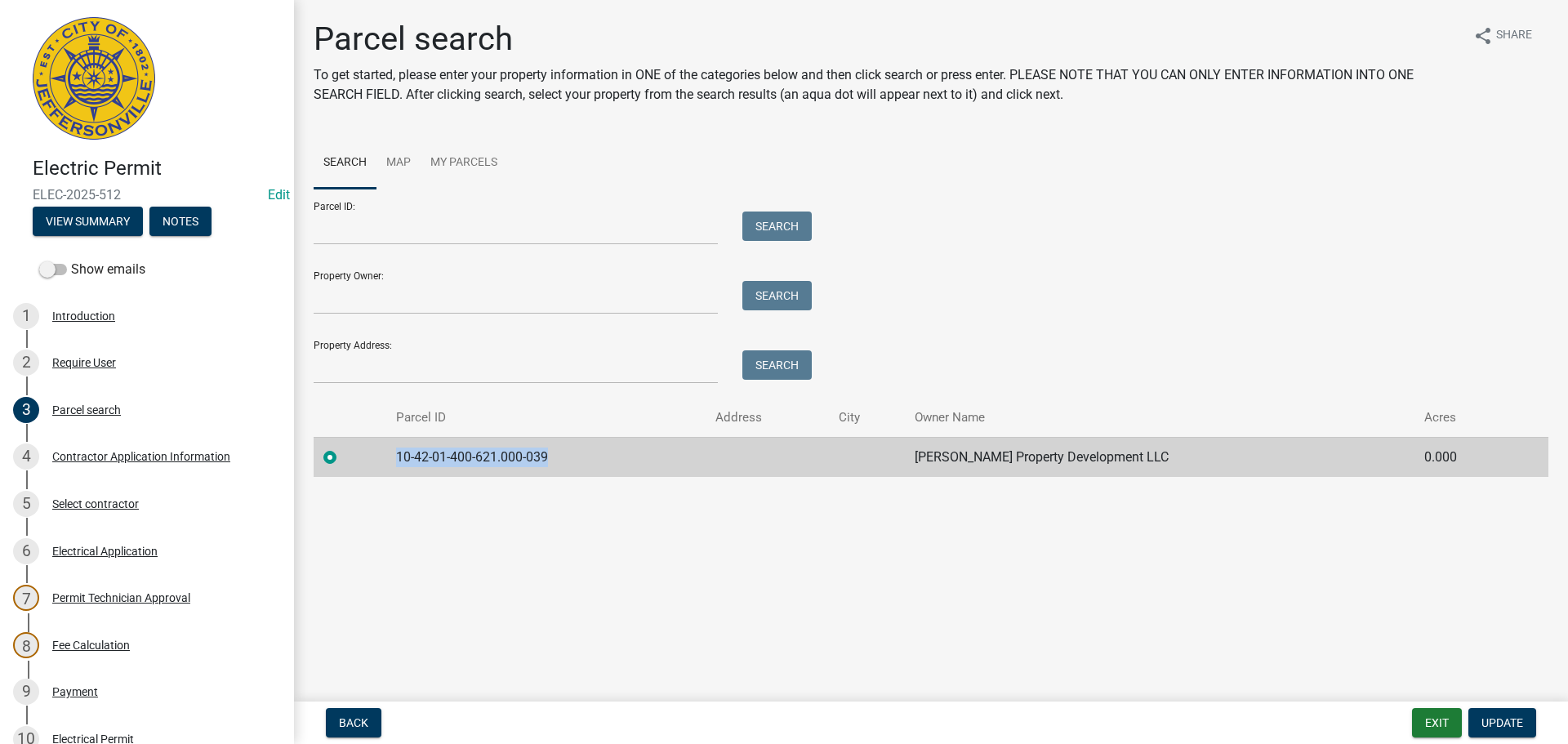
drag, startPoint x: 565, startPoint y: 456, endPoint x: 397, endPoint y: 450, distance: 168.1
click at [397, 450] on td "10-42-01-400-621.000-039" at bounding box center [546, 456] width 319 height 40
copy td "10-42-01-400-621.000-039"
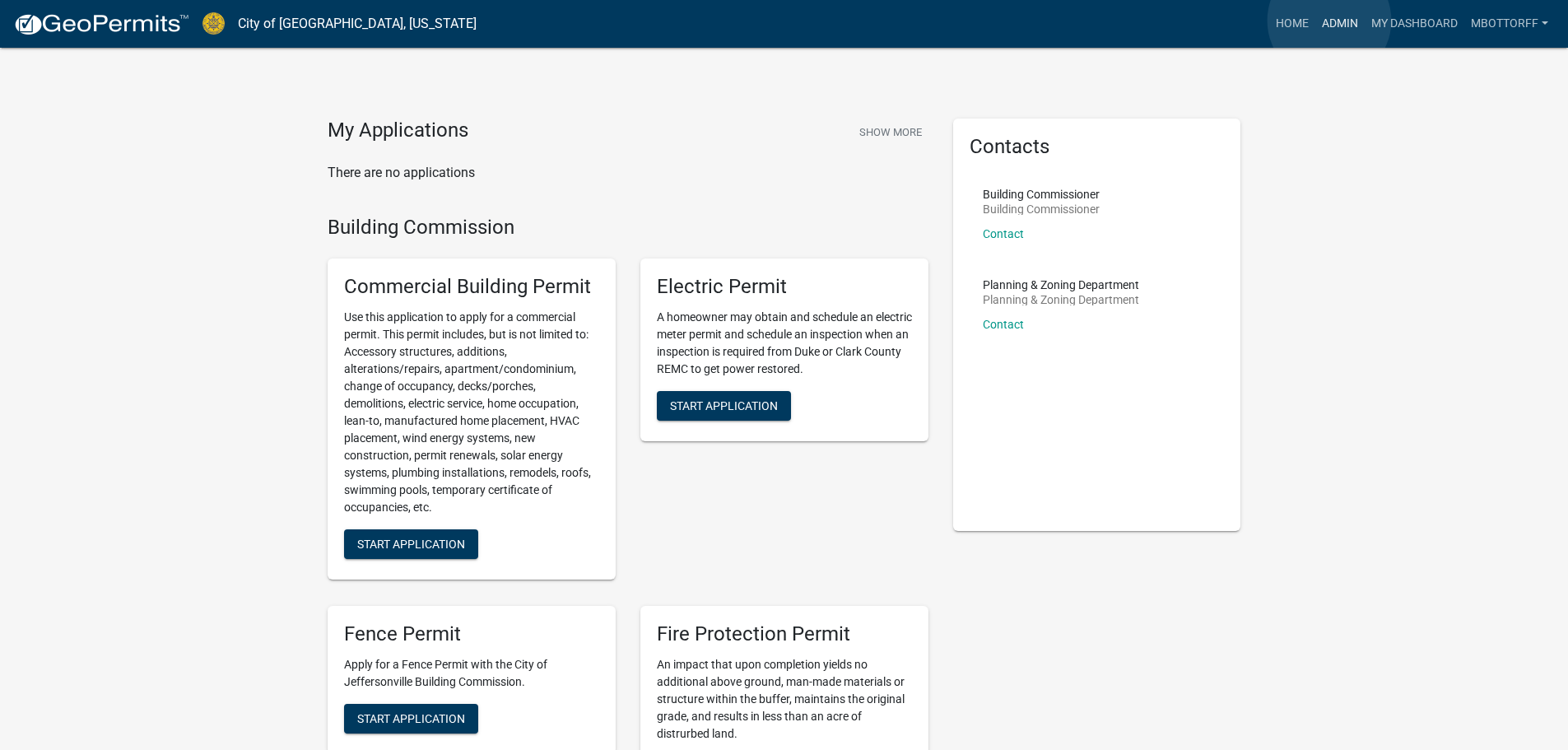
click at [1329, 20] on link "Admin" at bounding box center [1339, 24] width 49 height 32
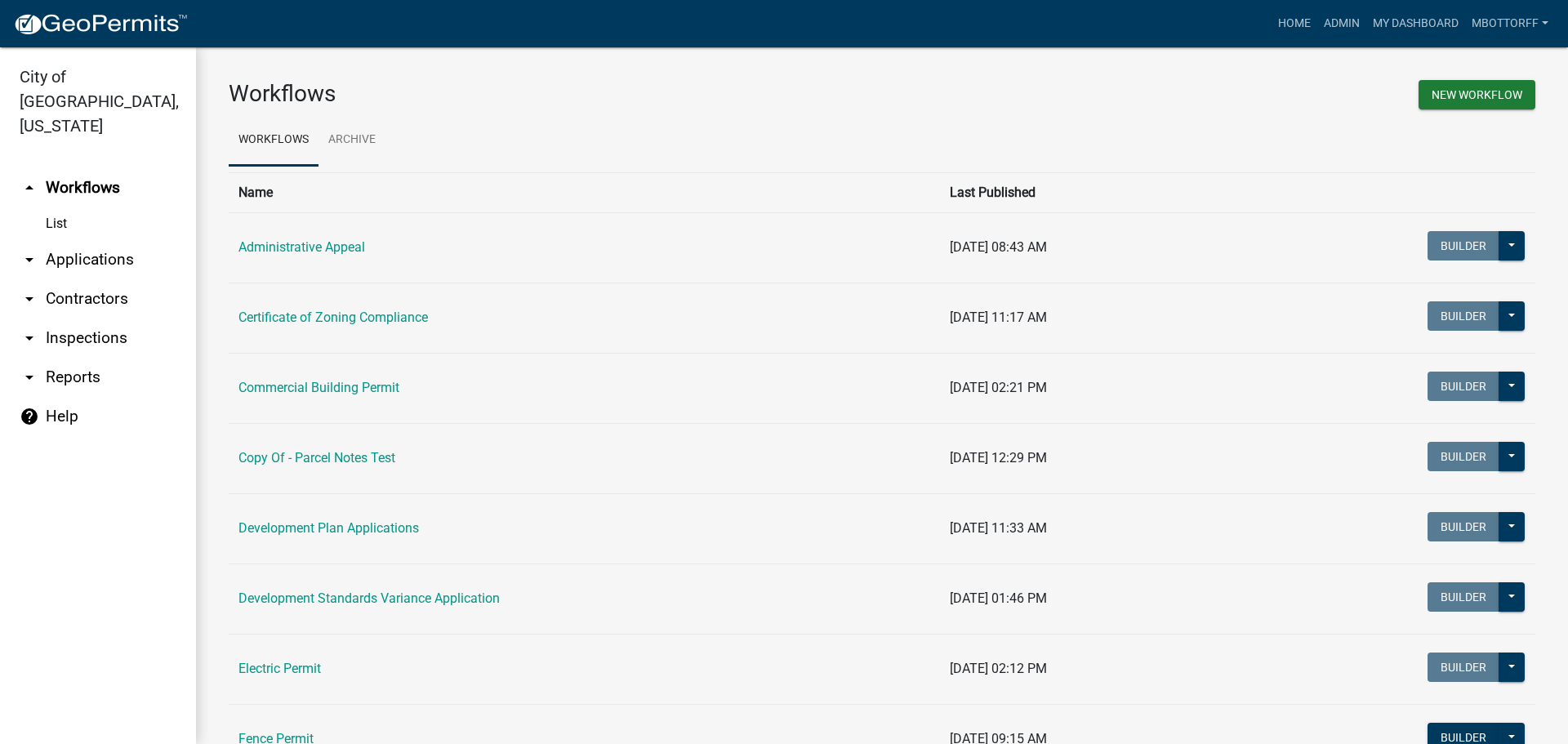
click at [89, 240] on link "arrow_drop_down Applications" at bounding box center [98, 259] width 196 height 40
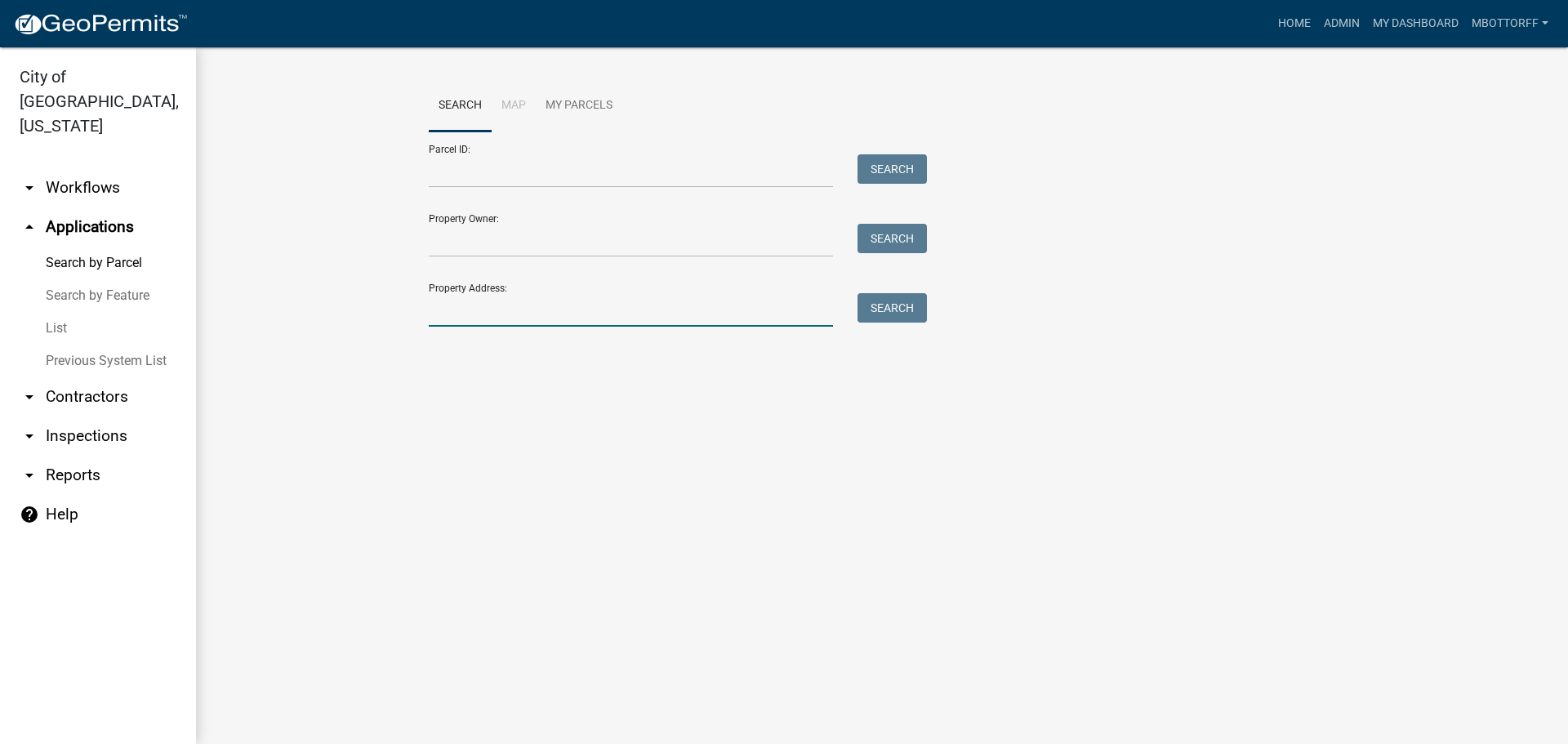
click at [537, 322] on input "Property Address:" at bounding box center [631, 310] width 404 height 33
type input "322 [PERSON_NAME]"
click at [900, 301] on button "Search" at bounding box center [892, 308] width 69 height 30
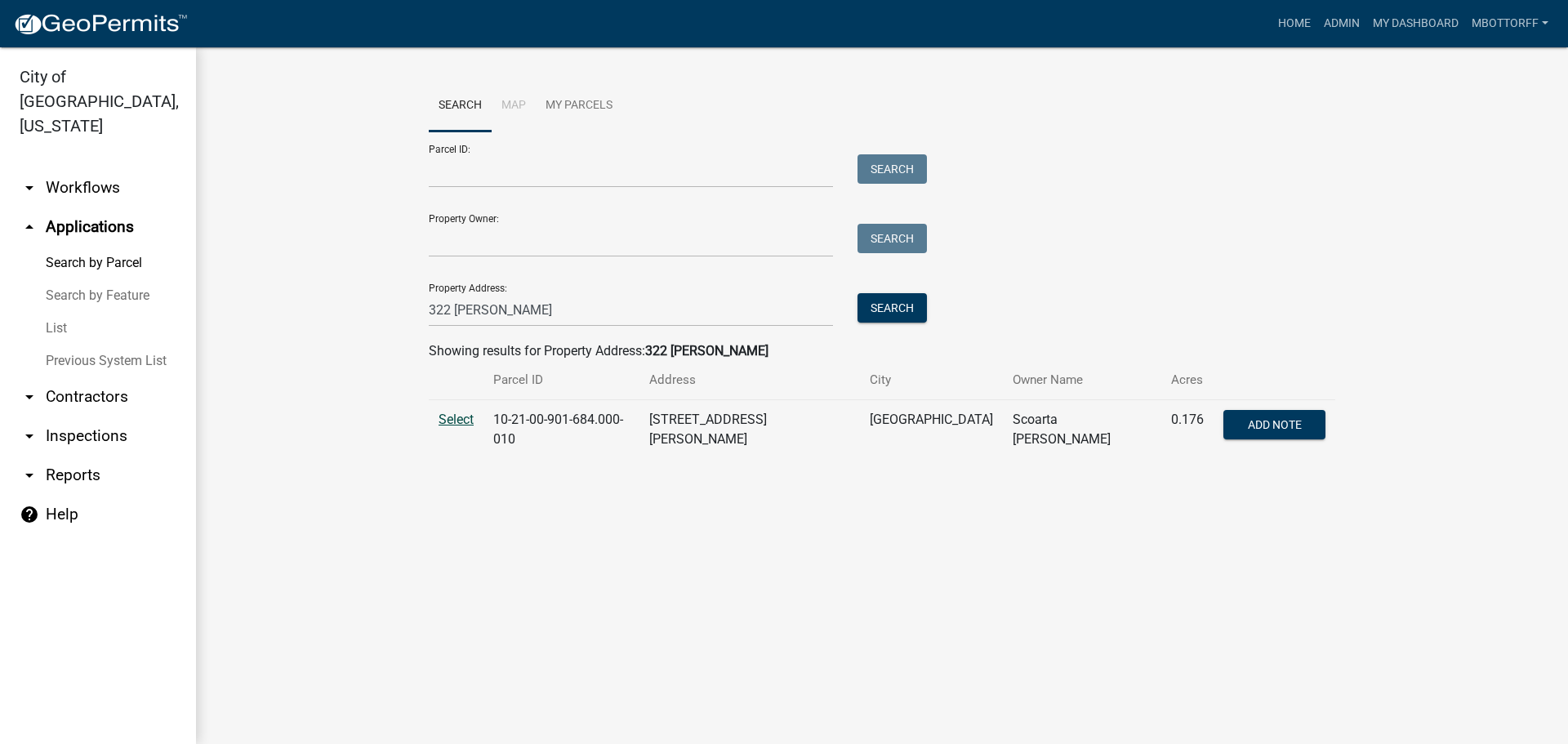
click at [448, 419] on span "Select" at bounding box center [457, 419] width 35 height 16
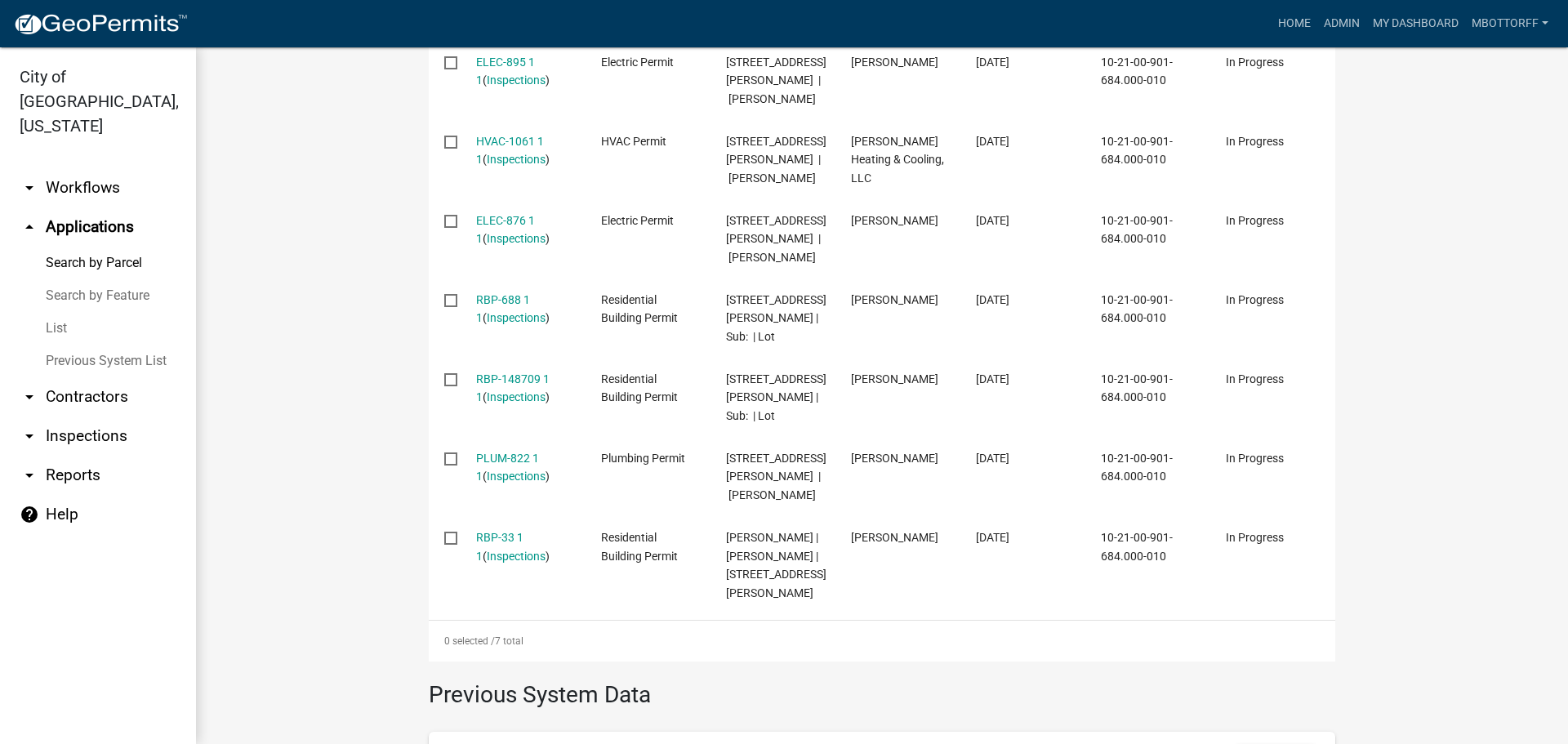
scroll to position [541, 0]
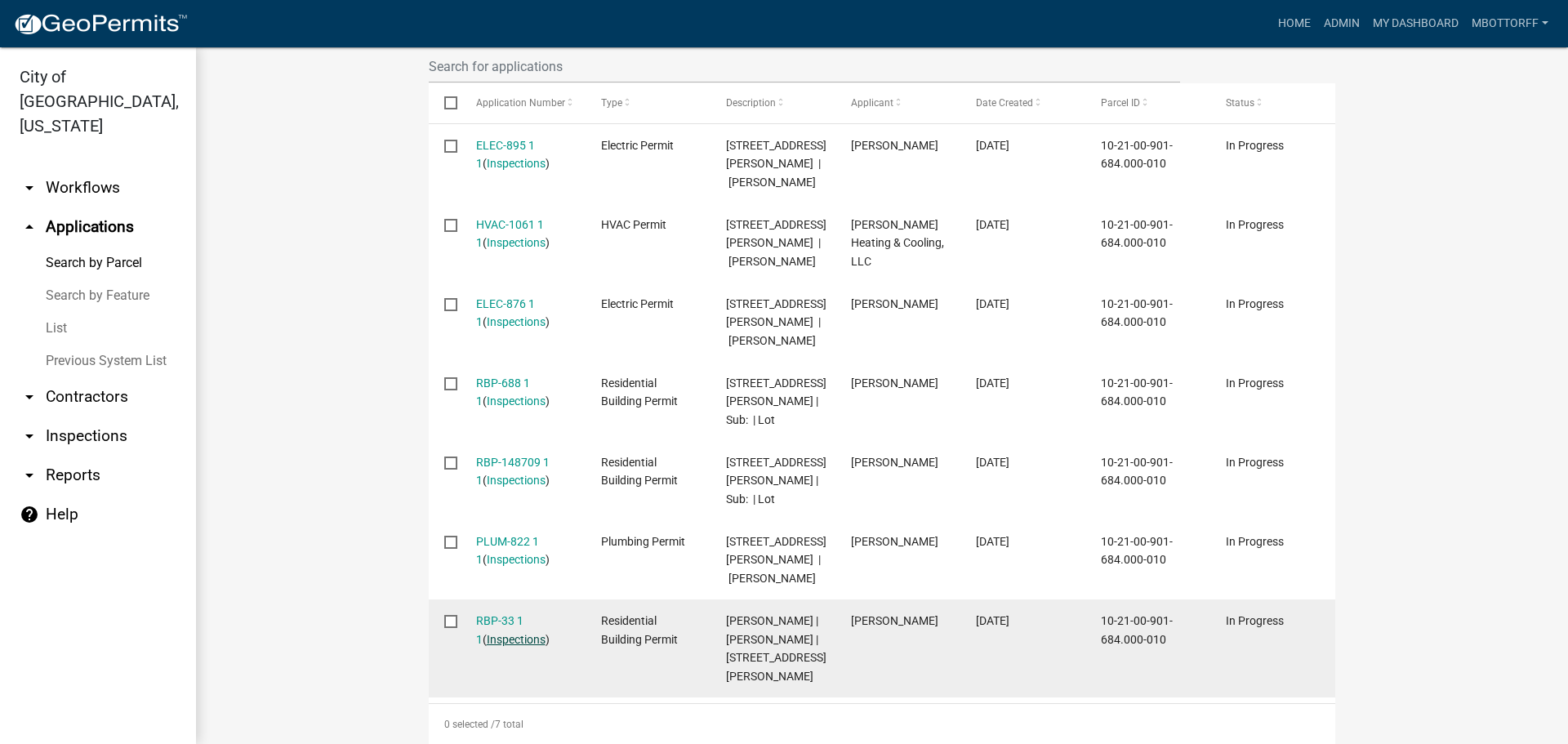
click at [512, 632] on link "Inspections" at bounding box center [517, 639] width 59 height 13
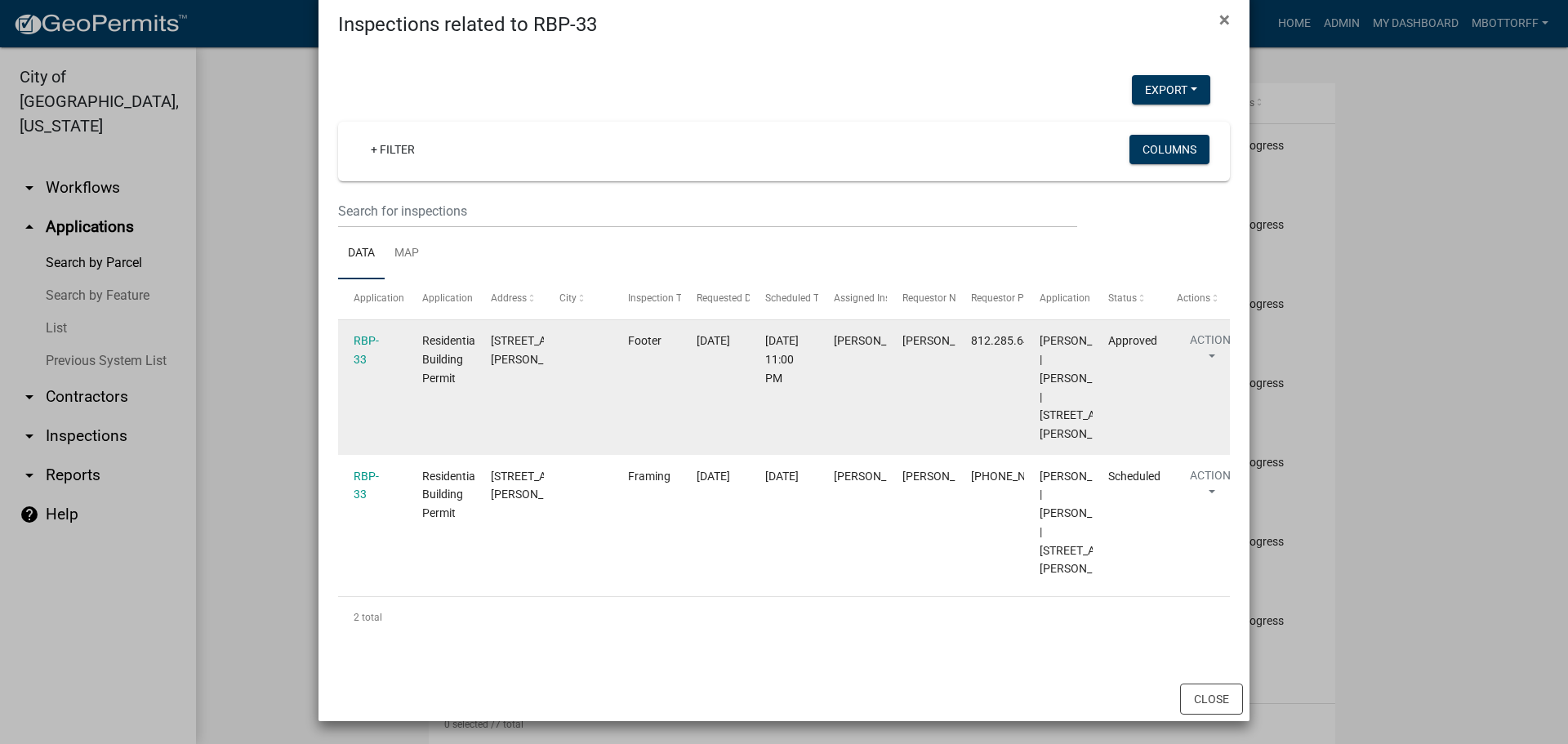
scroll to position [107, 0]
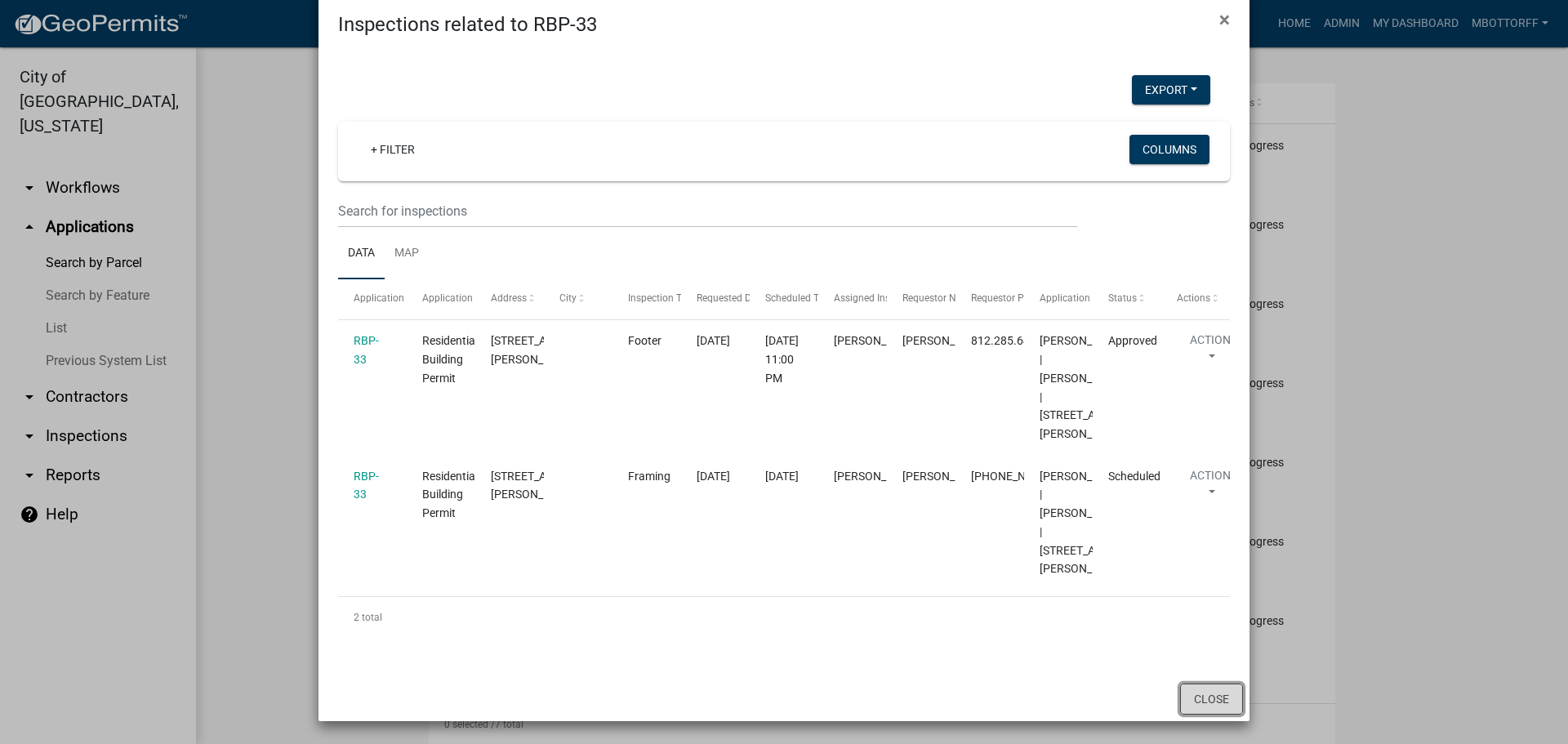
click at [1207, 703] on button "Close" at bounding box center [1212, 699] width 63 height 31
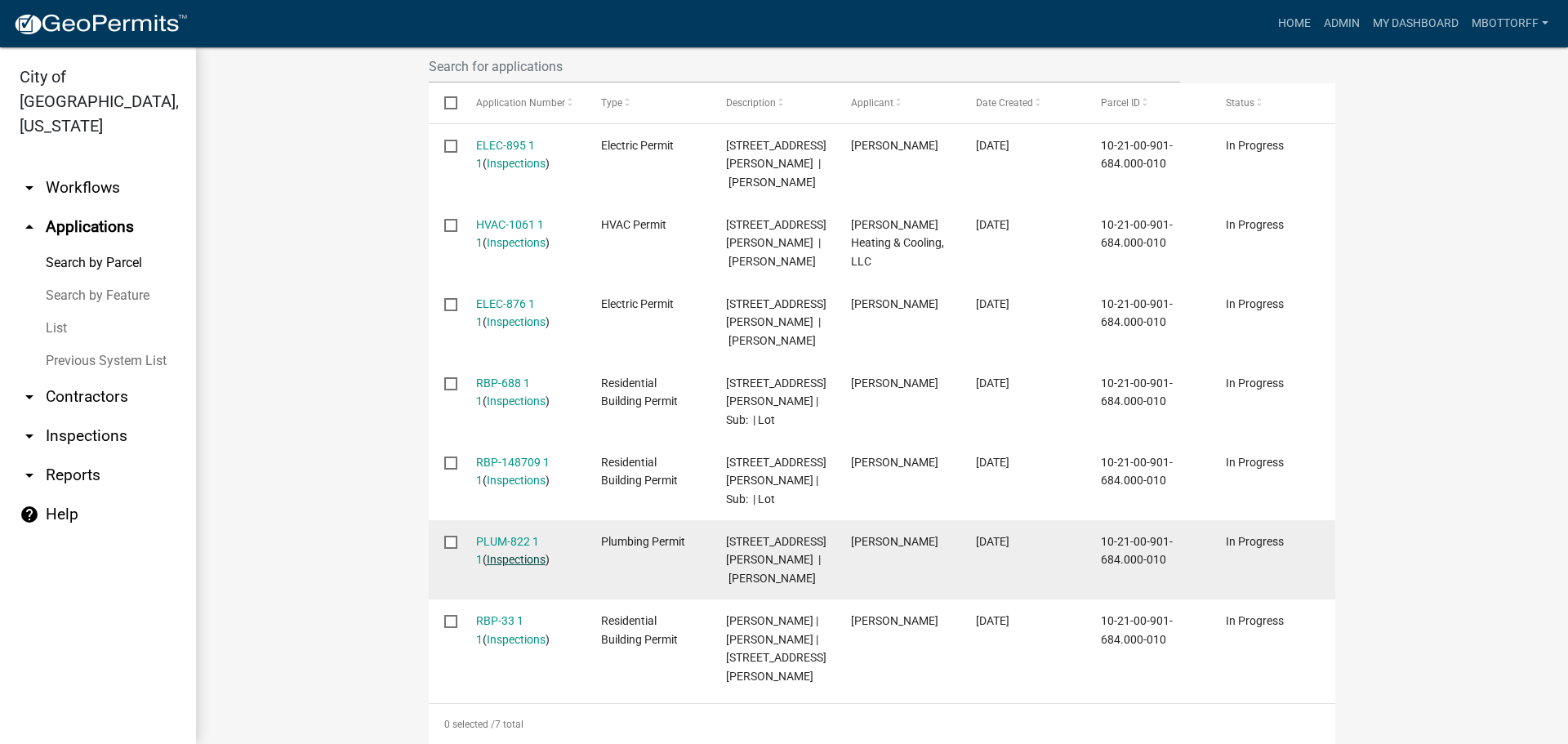
click at [506, 553] on link "Inspections" at bounding box center [517, 560] width 59 height 13
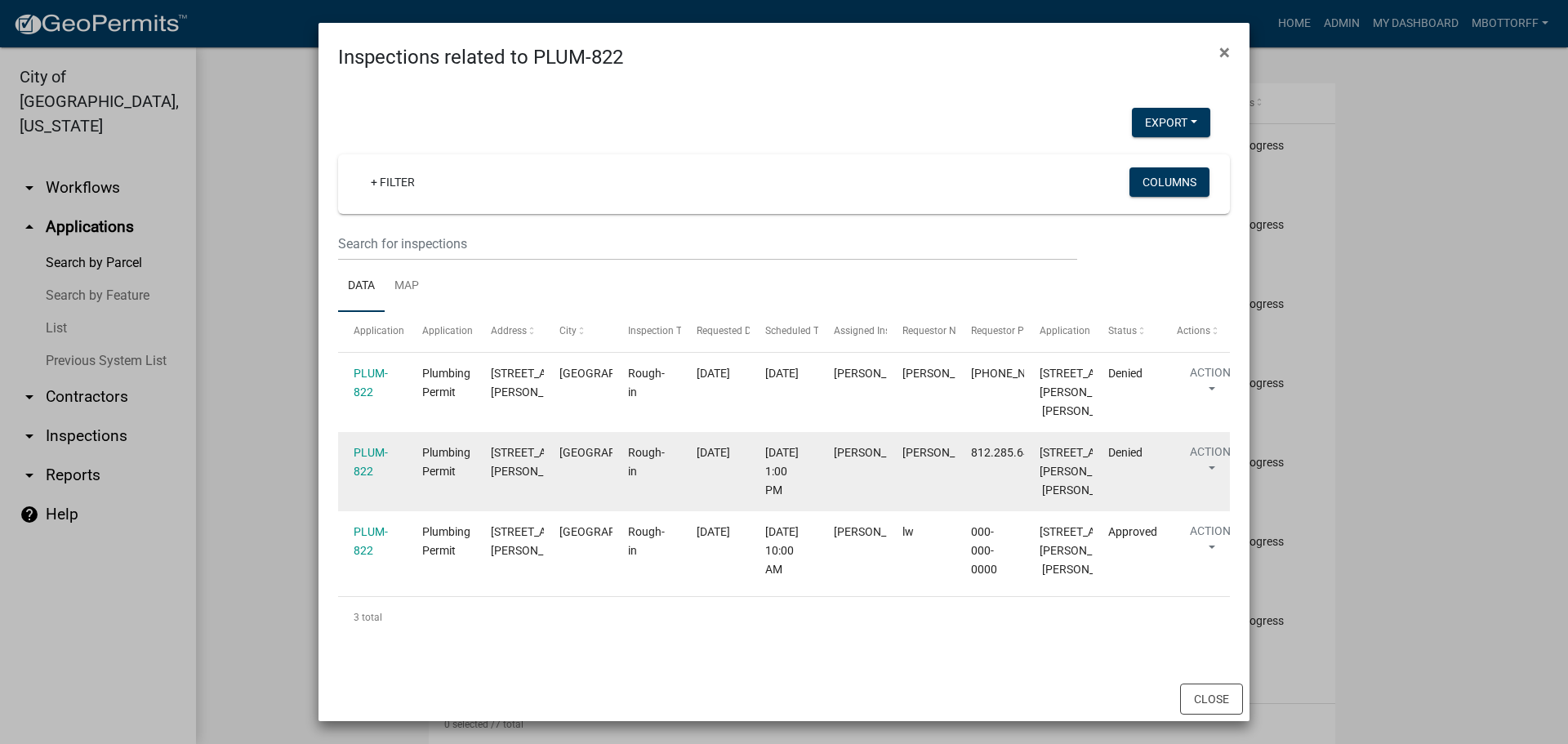
scroll to position [112, 0]
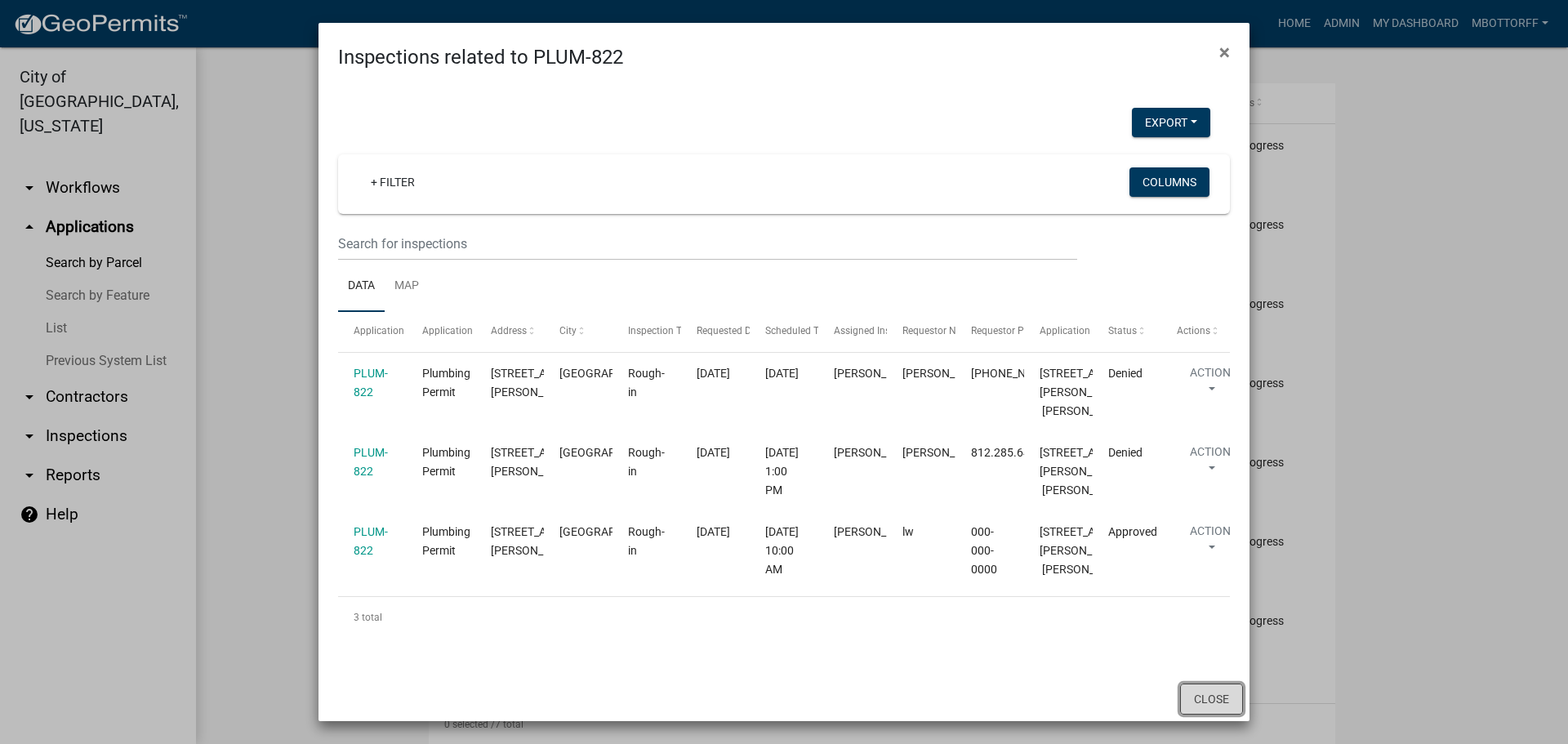
click at [1205, 700] on button "Close" at bounding box center [1212, 699] width 63 height 31
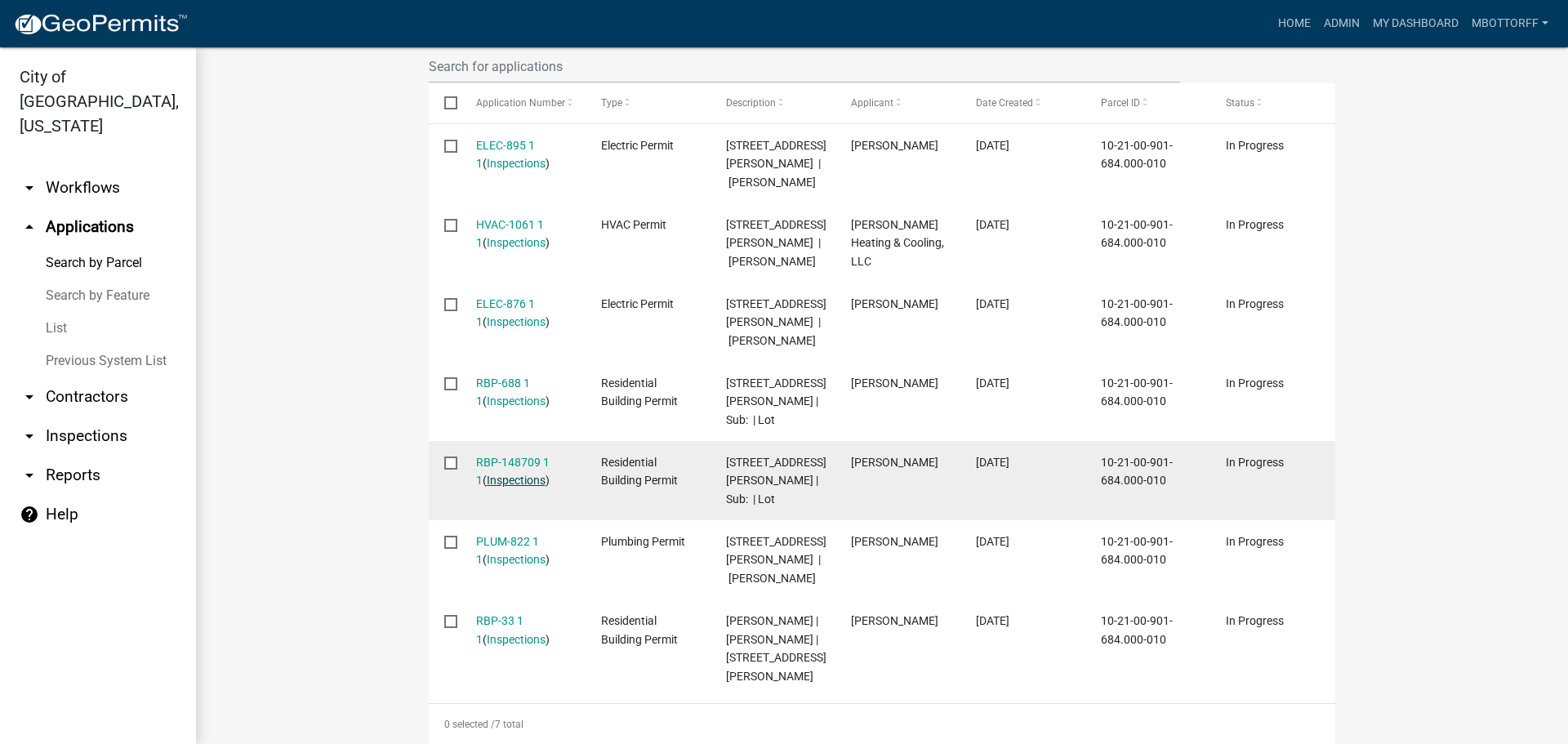
click at [494, 474] on link "Inspections" at bounding box center [517, 480] width 59 height 13
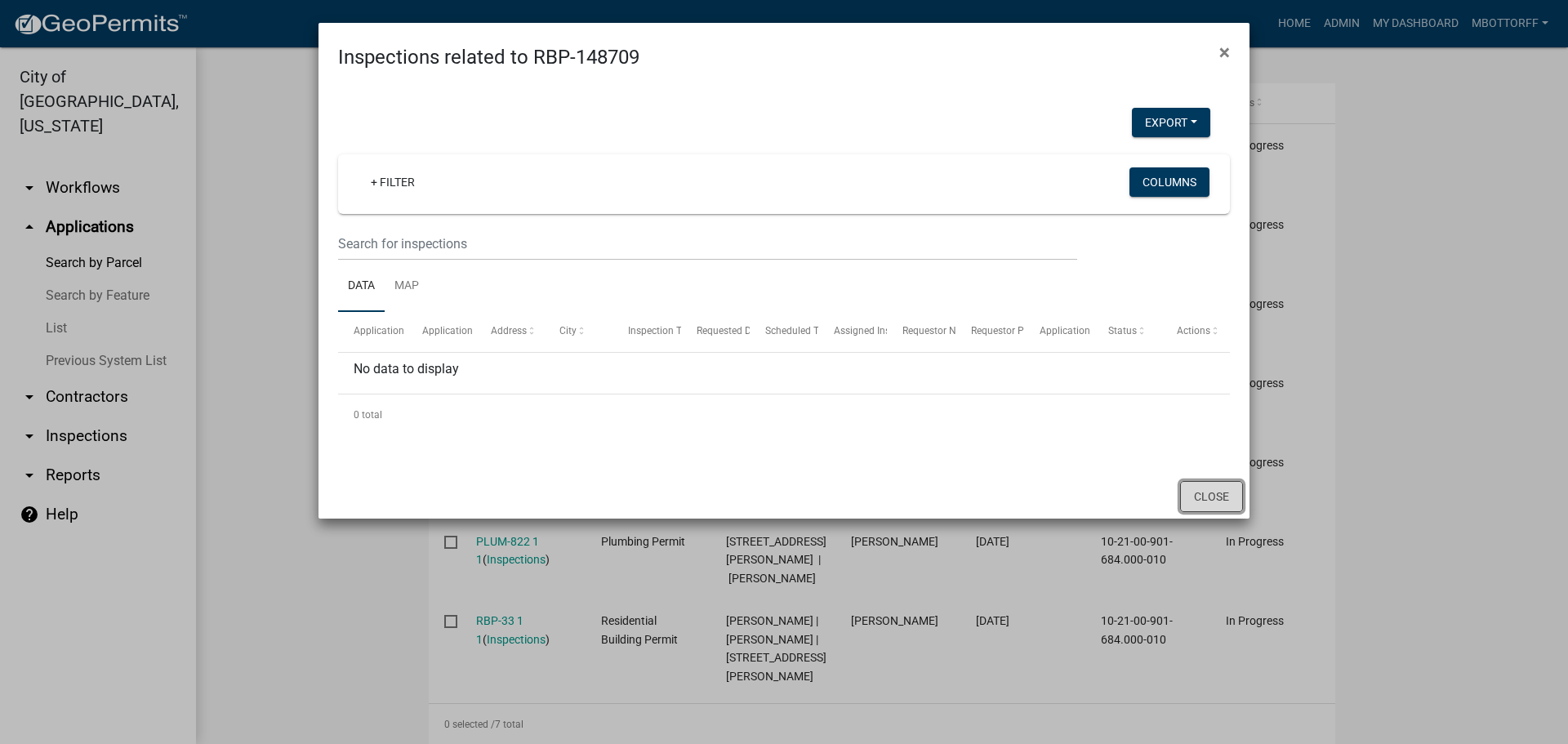
click at [1217, 490] on button "Close" at bounding box center [1212, 497] width 63 height 31
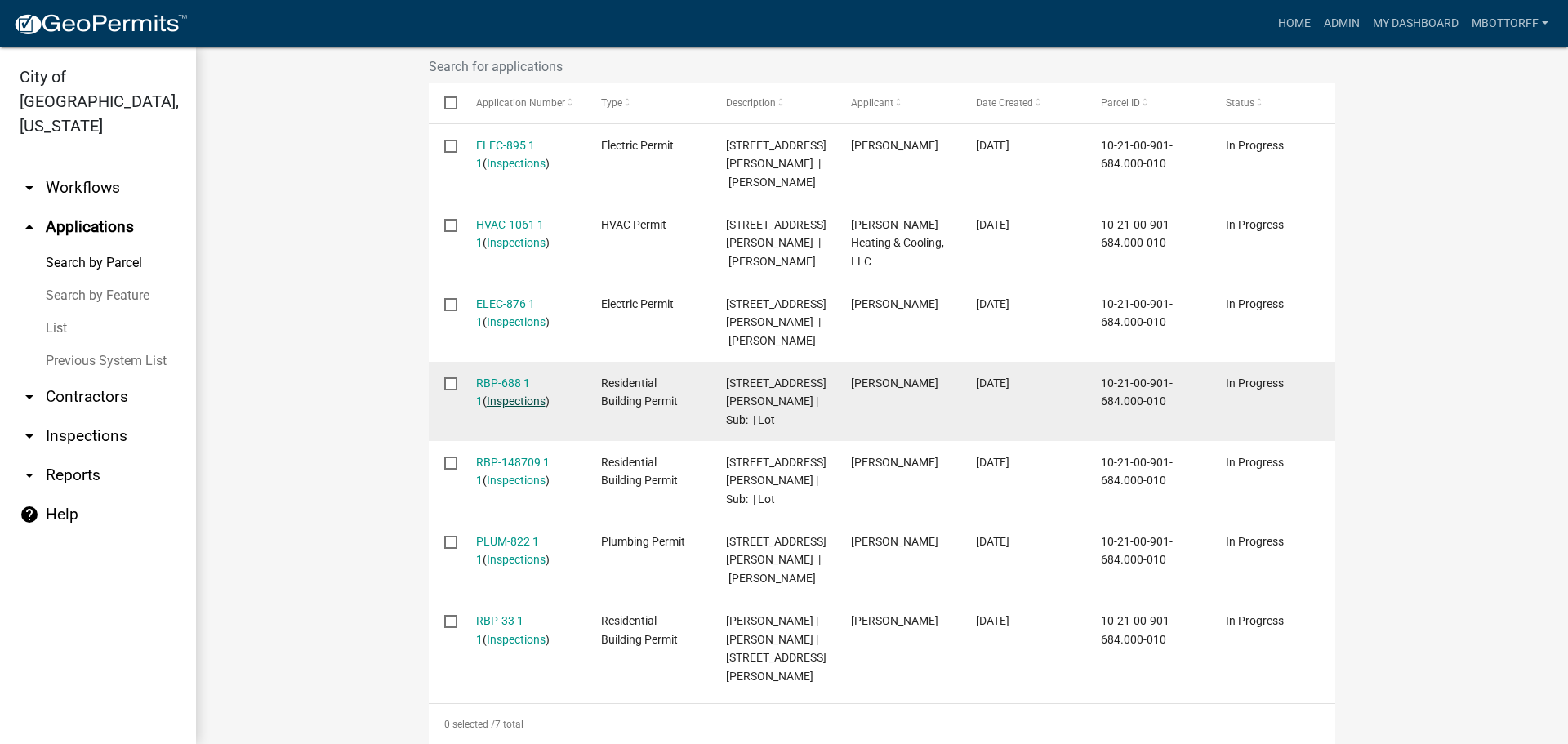
click at [500, 395] on link "Inspections" at bounding box center [517, 401] width 59 height 13
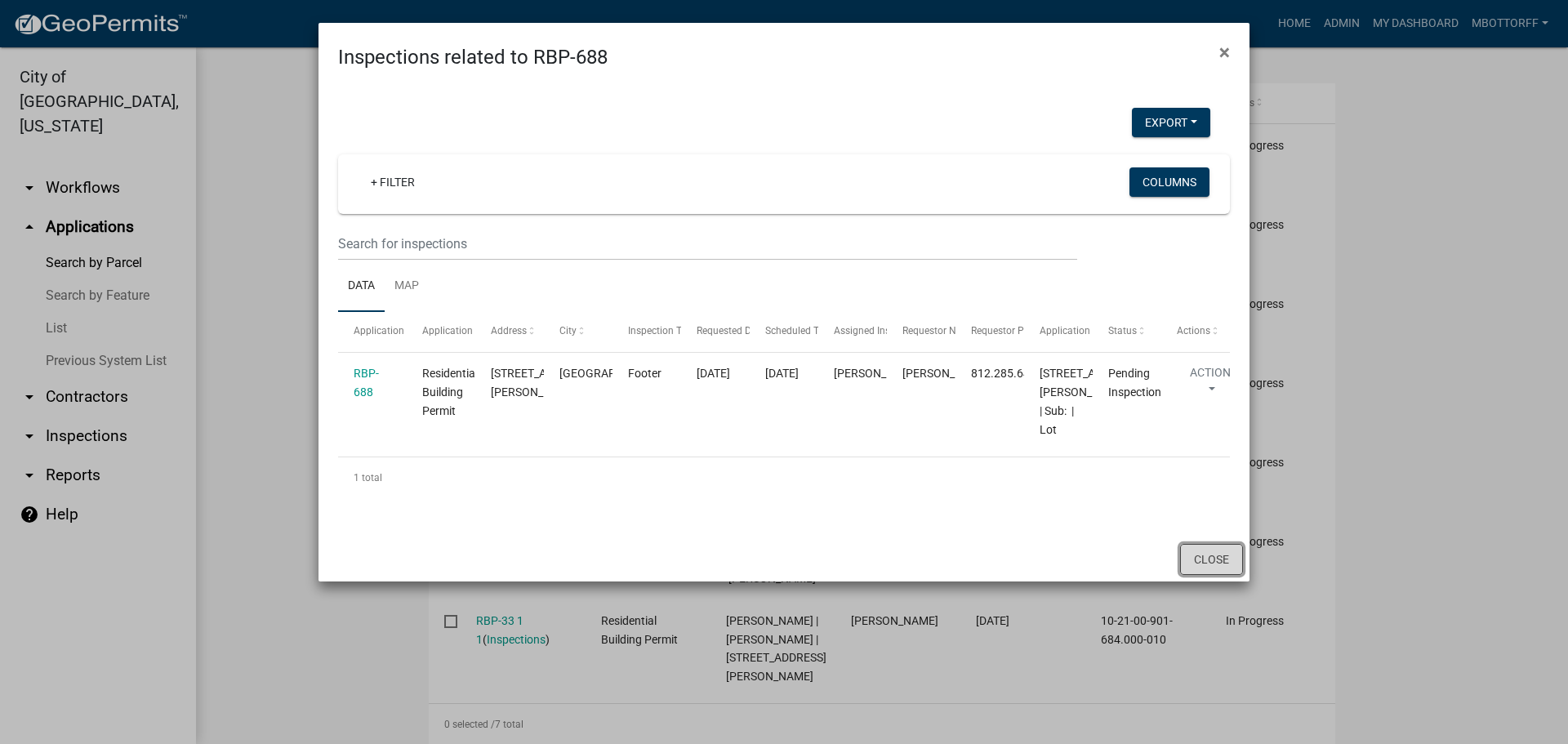
click at [1202, 571] on button "Close" at bounding box center [1212, 560] width 63 height 31
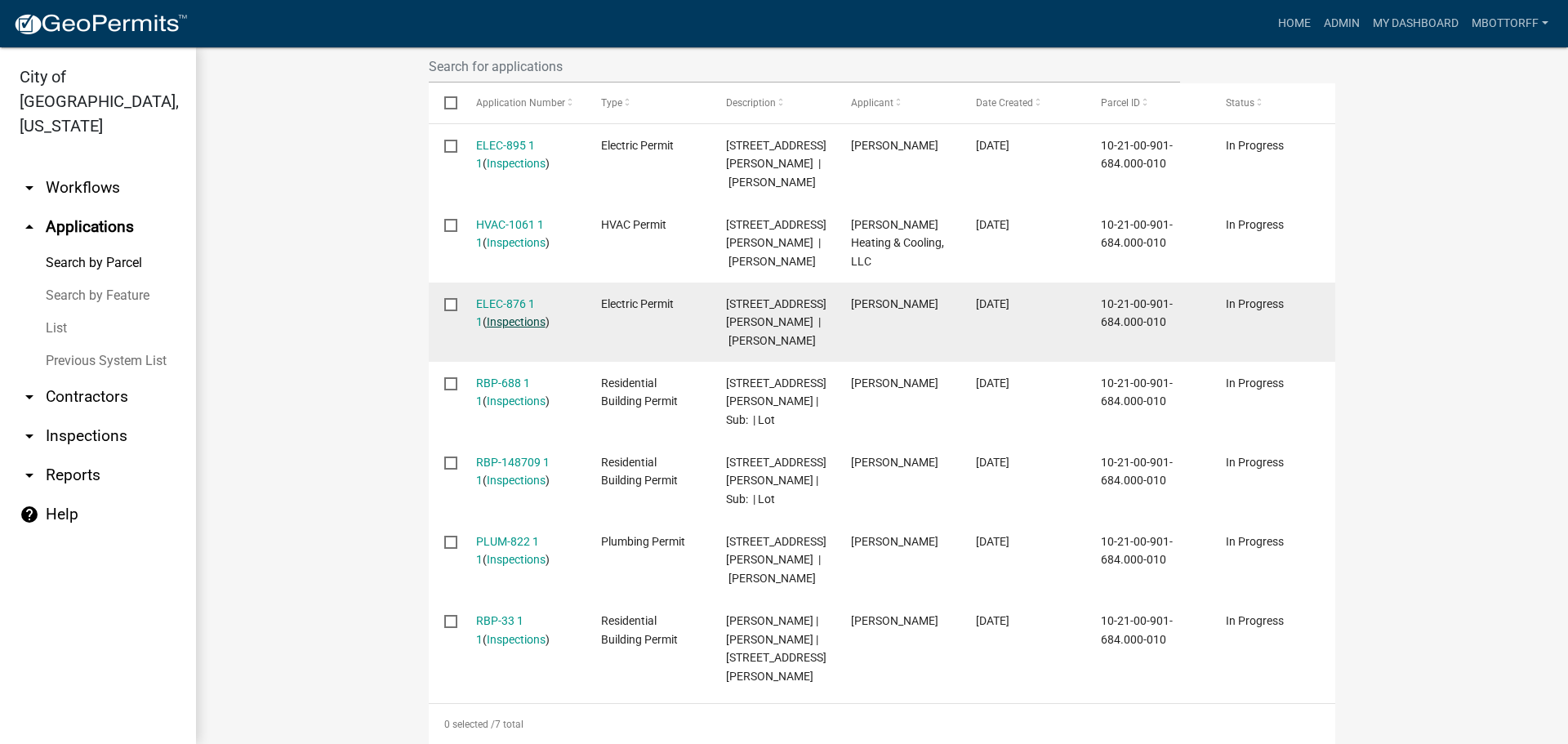
click at [496, 320] on link "Inspections" at bounding box center [517, 322] width 59 height 13
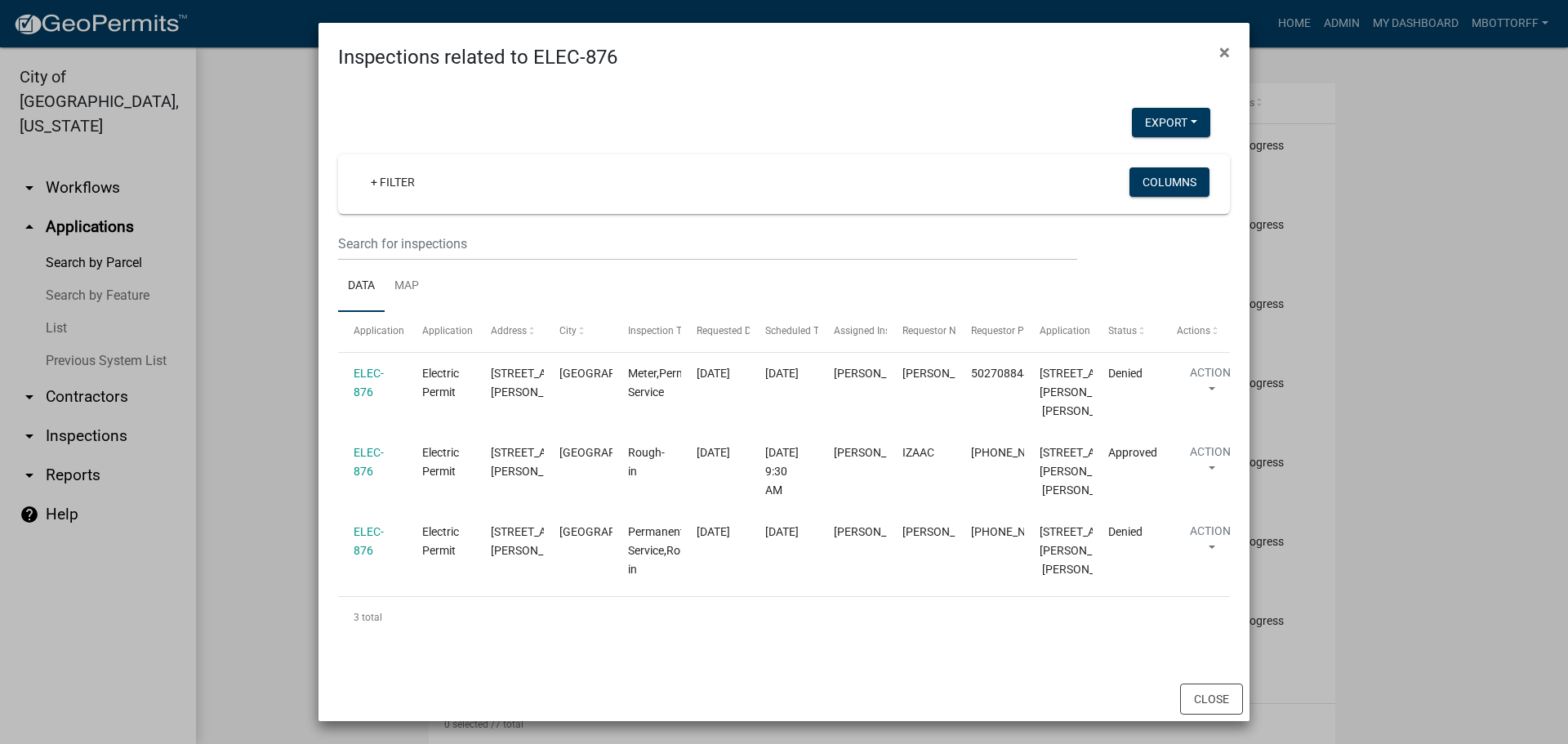
click at [1188, 681] on div "Close" at bounding box center [784, 699] width 932 height 44
click at [1198, 694] on button "Close" at bounding box center [1212, 699] width 63 height 31
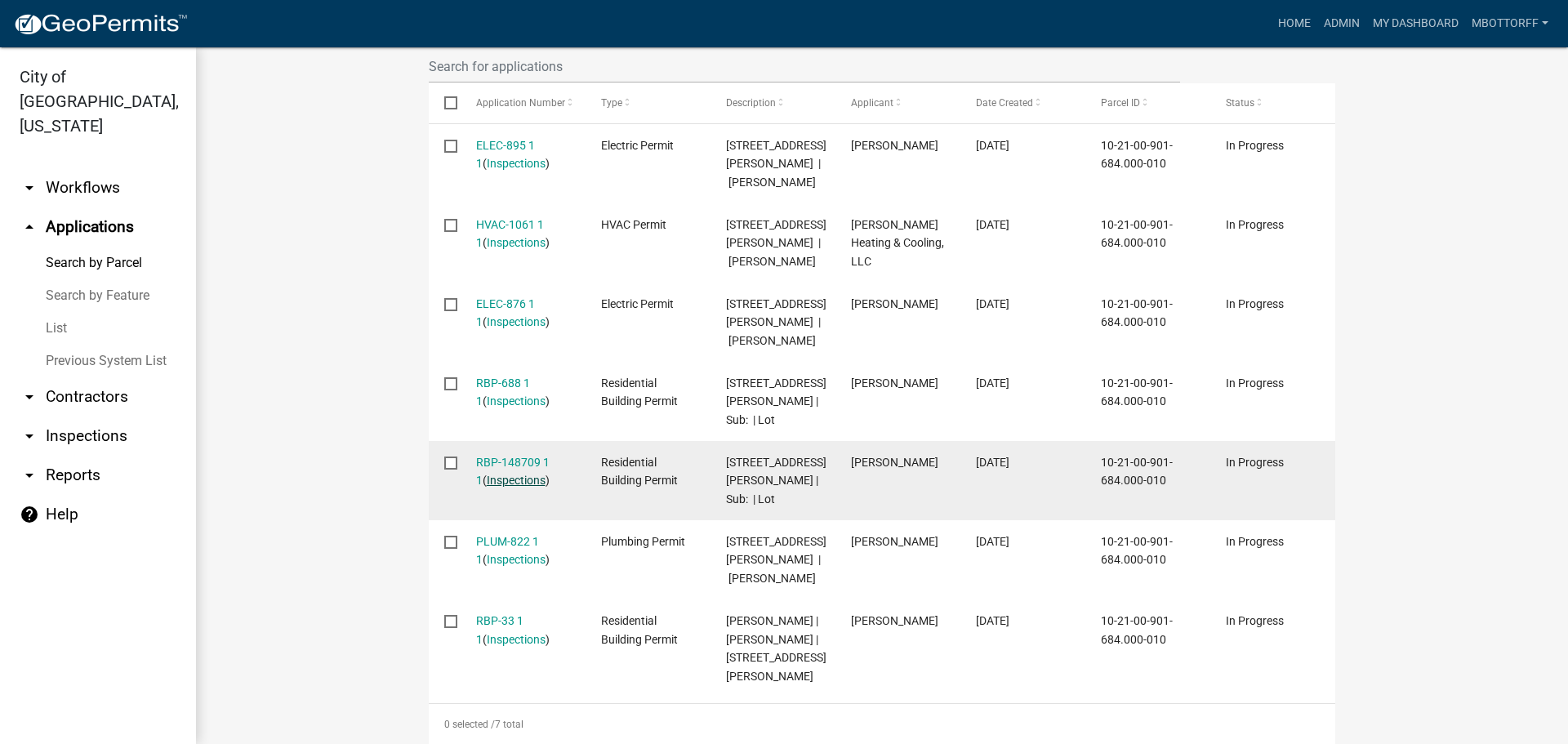
click at [501, 475] on link "Inspections" at bounding box center [517, 480] width 59 height 13
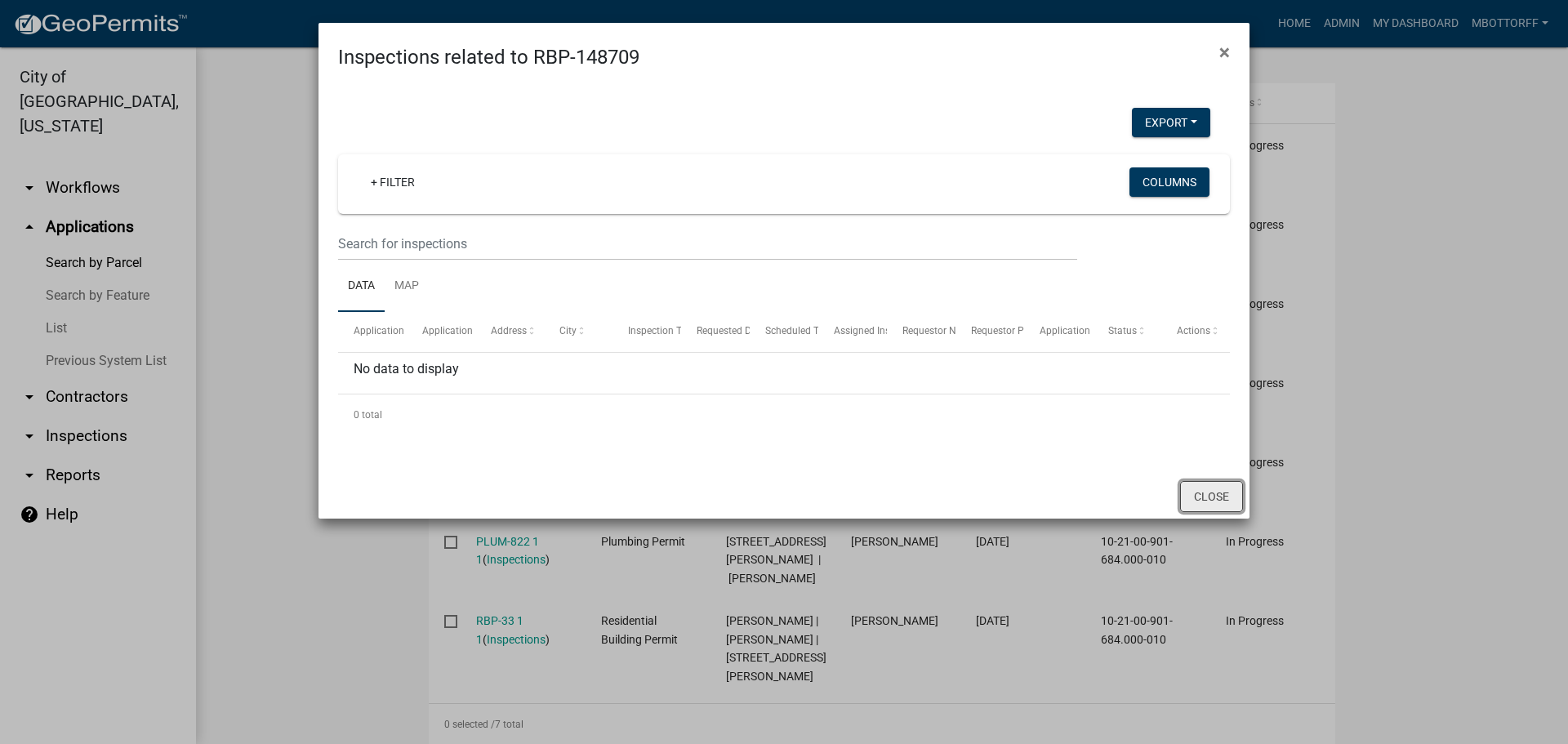
drag, startPoint x: 1216, startPoint y: 500, endPoint x: 1125, endPoint y: 502, distance: 91.0
click at [1217, 500] on button "Close" at bounding box center [1212, 497] width 63 height 31
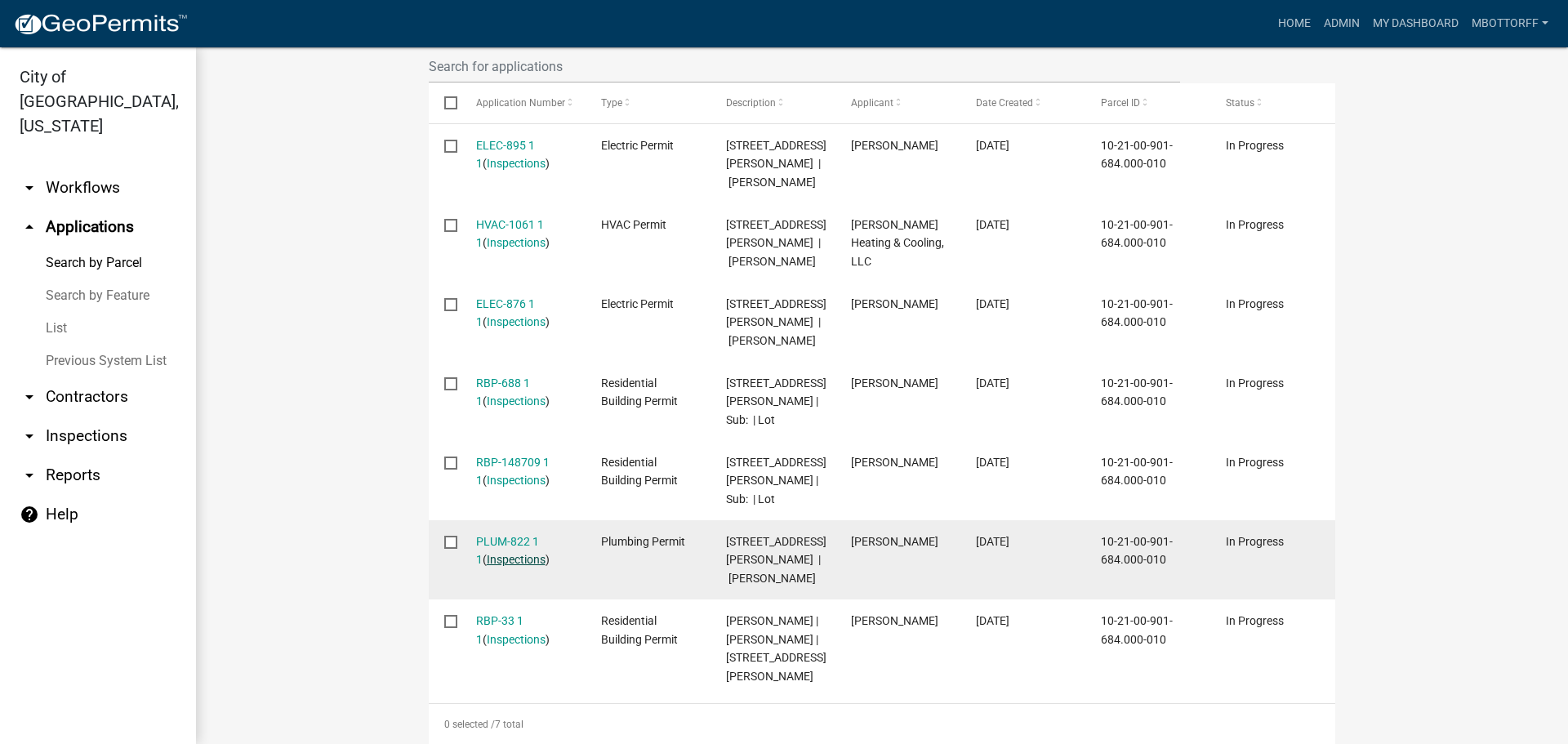
click at [505, 553] on link "Inspections" at bounding box center [517, 560] width 59 height 13
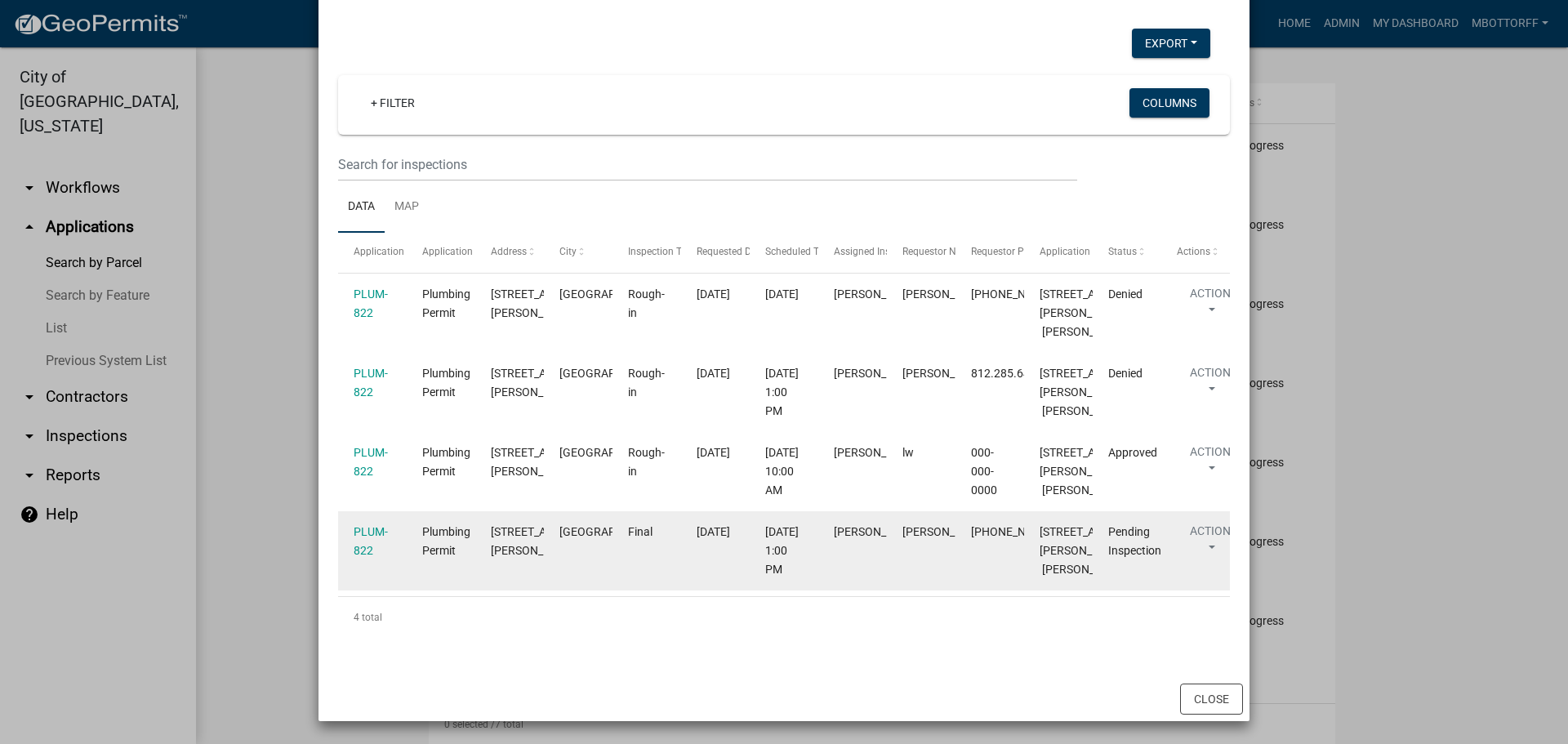
scroll to position [228, 0]
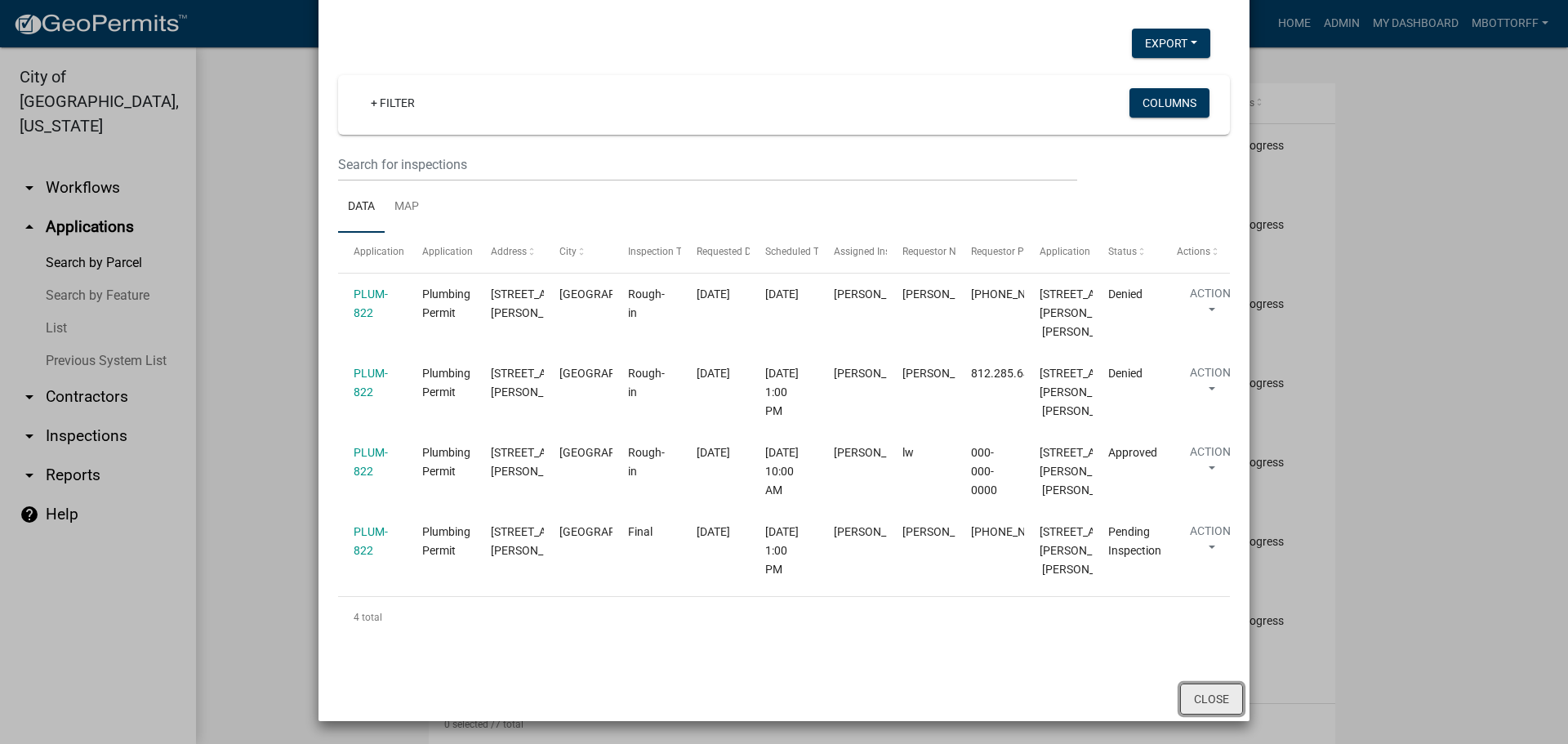
click at [1207, 700] on button "Close" at bounding box center [1212, 699] width 63 height 31
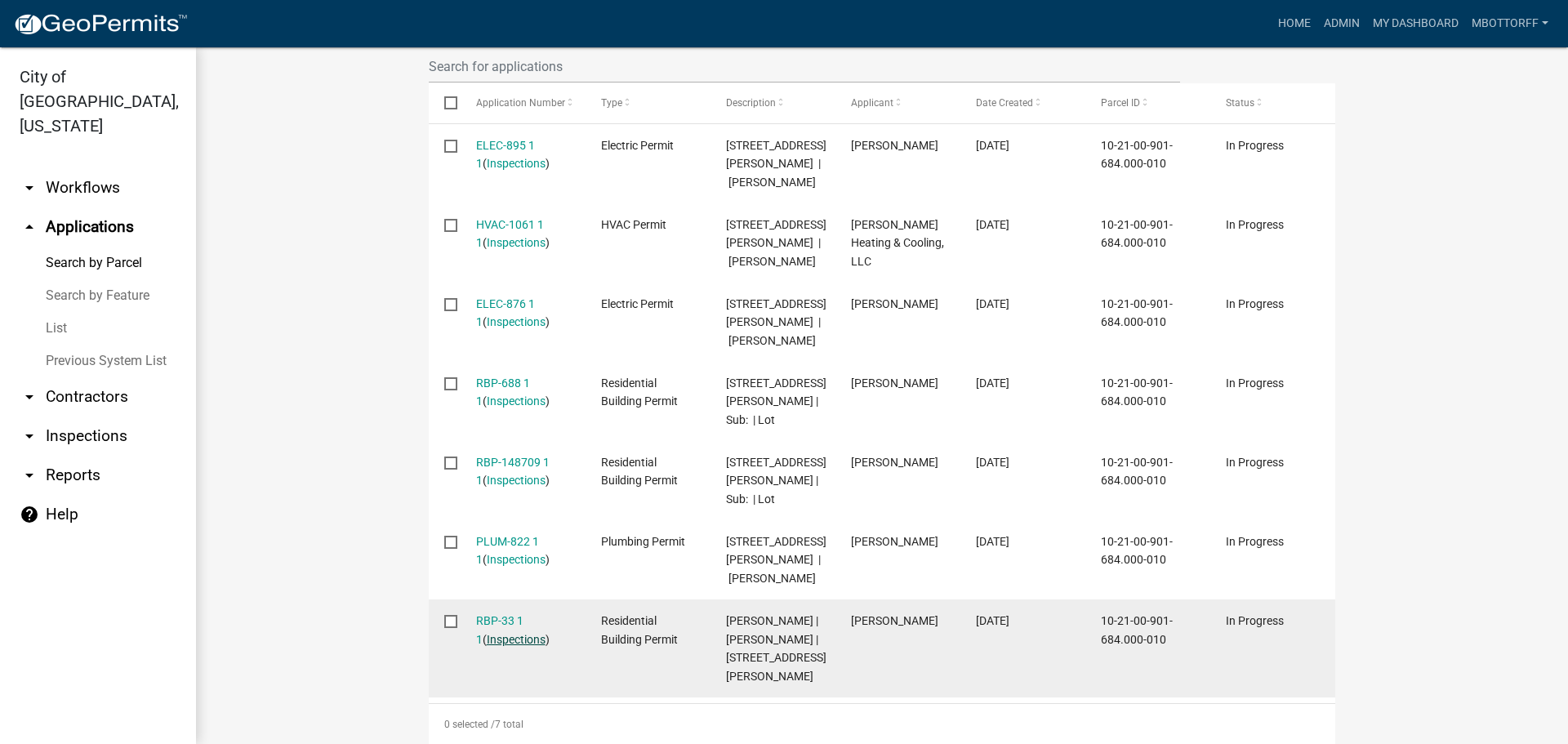
click at [501, 634] on link "Inspections" at bounding box center [517, 639] width 59 height 13
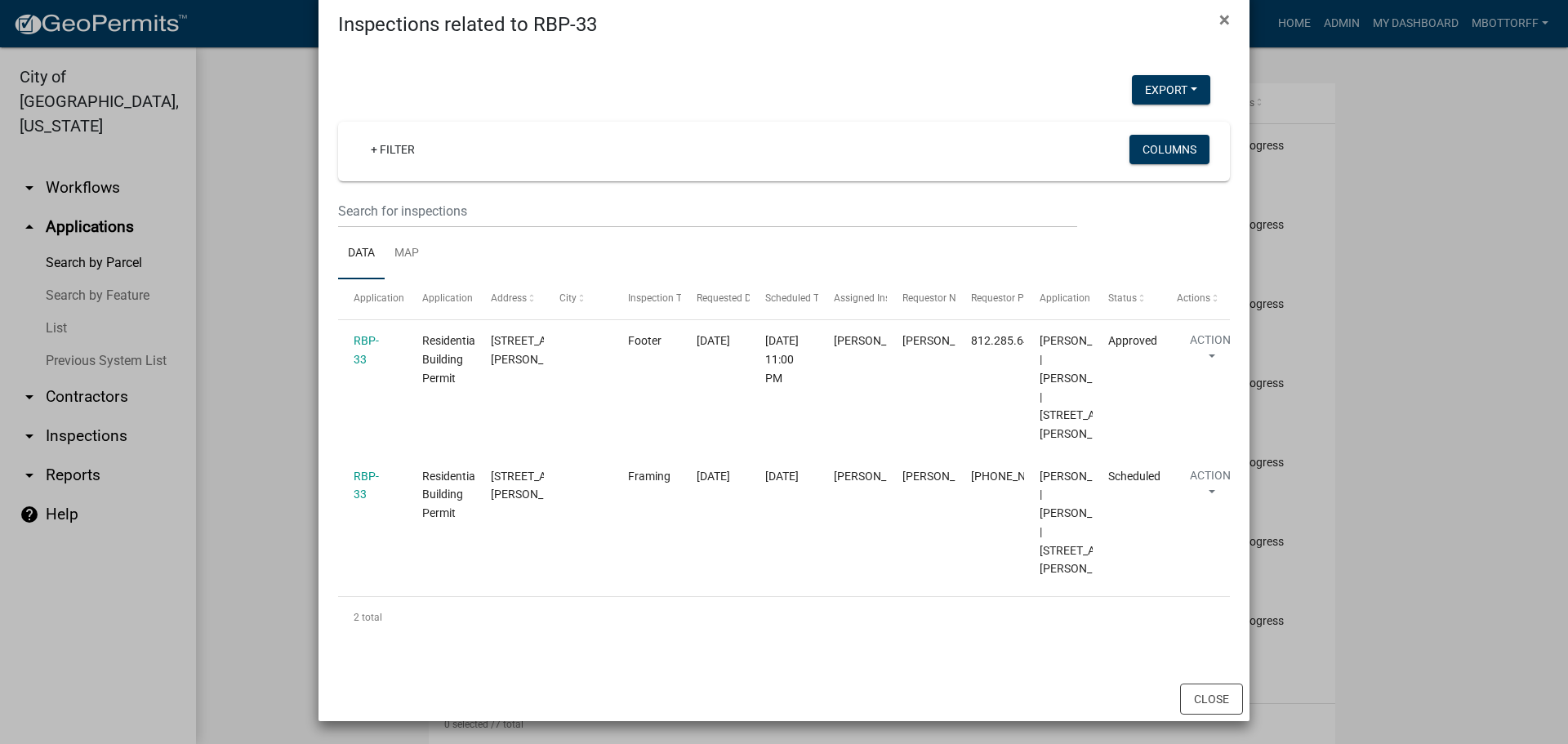
scroll to position [107, 0]
click at [1200, 697] on button "Close" at bounding box center [1212, 699] width 63 height 31
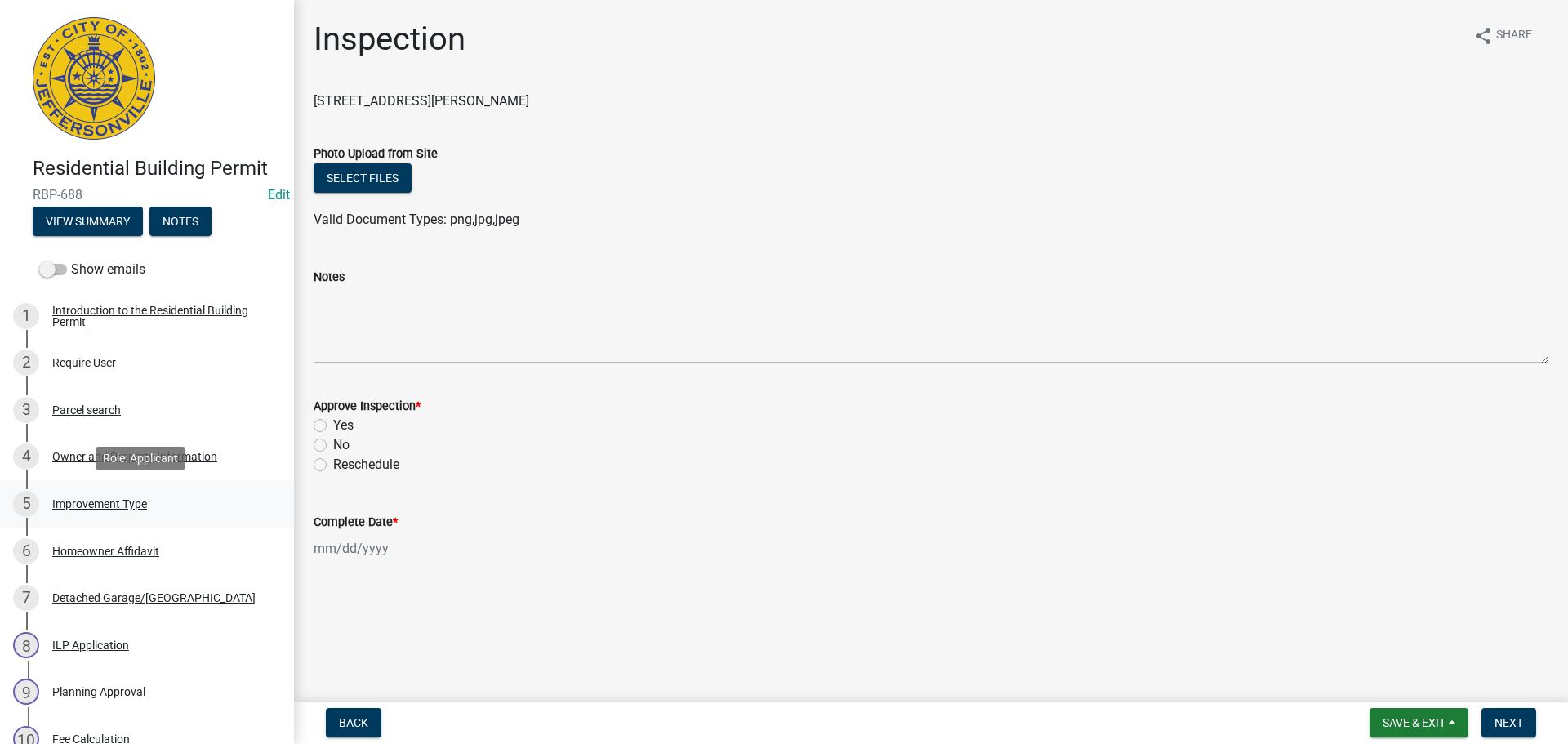
click at [96, 503] on div "Improvement Type" at bounding box center [100, 503] width 95 height 11
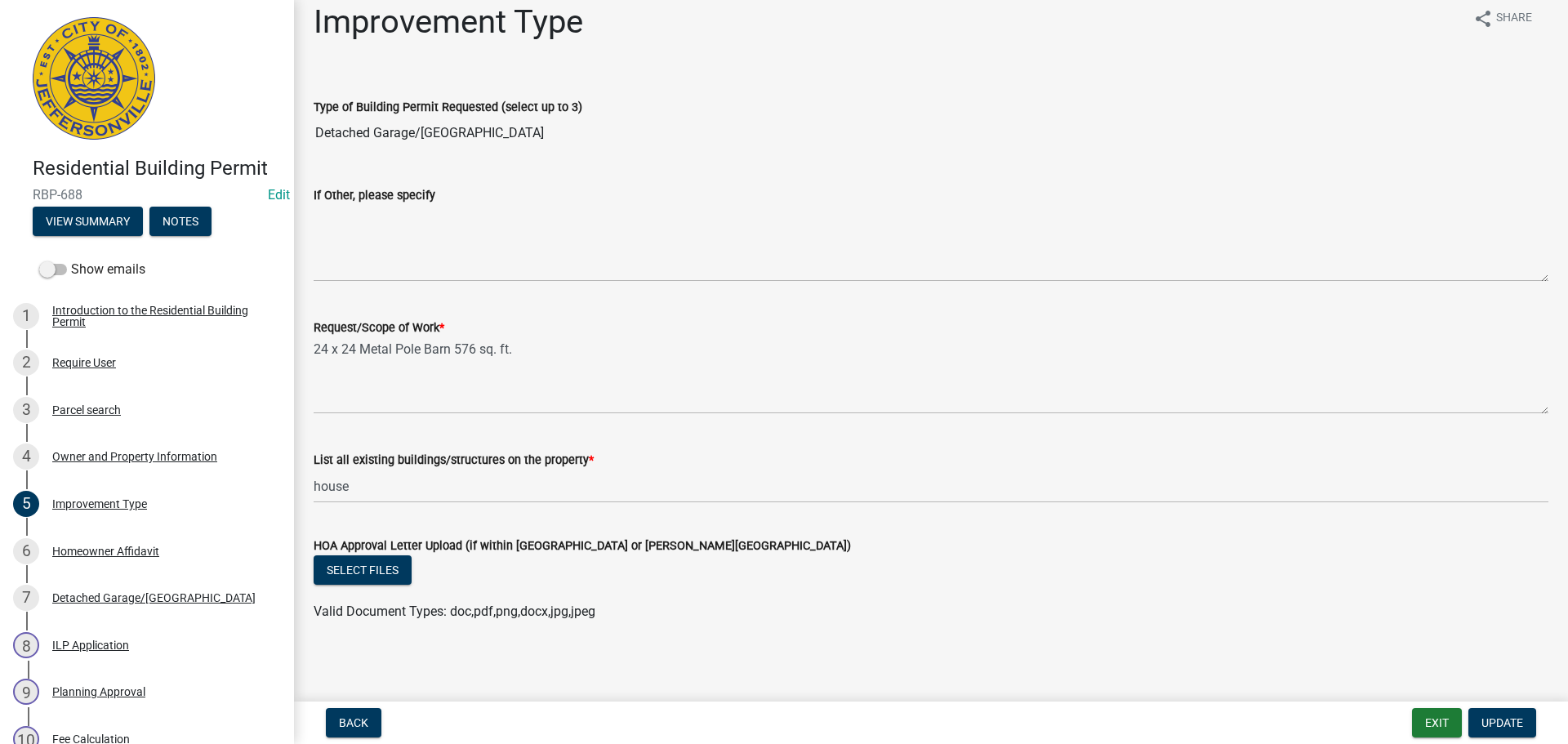
scroll to position [22, 0]
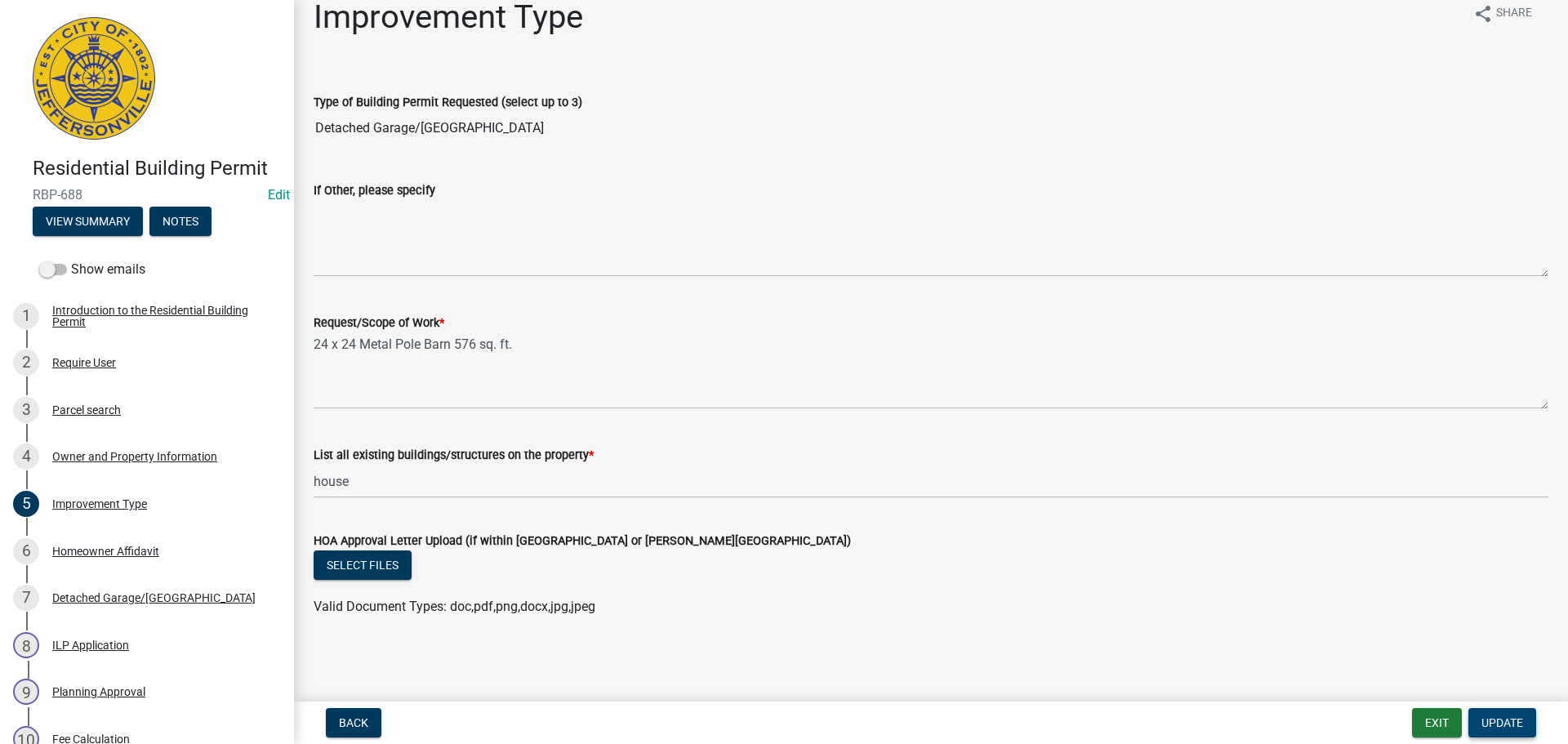
click at [1512, 722] on span "Update" at bounding box center [1502, 723] width 42 height 13
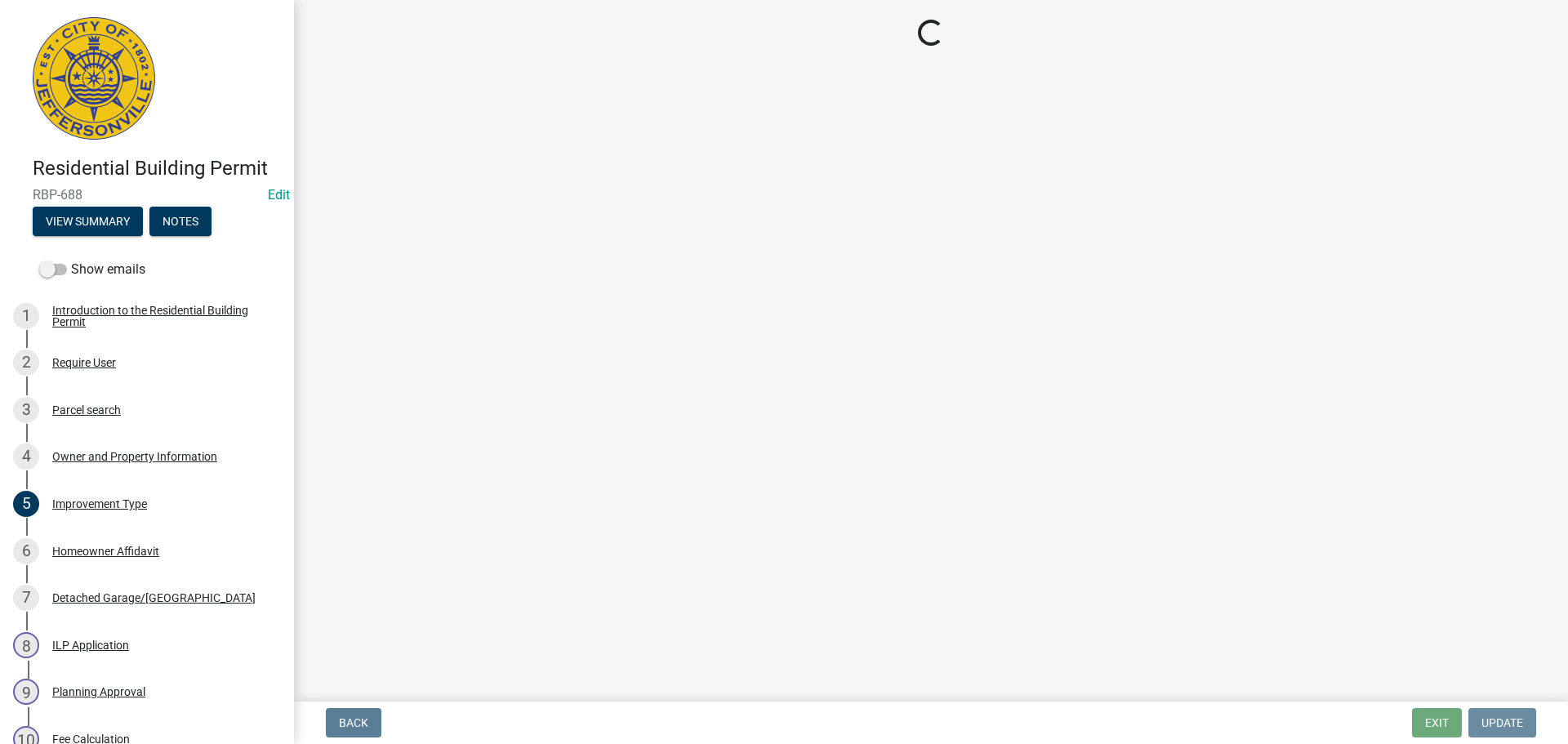
scroll to position [0, 0]
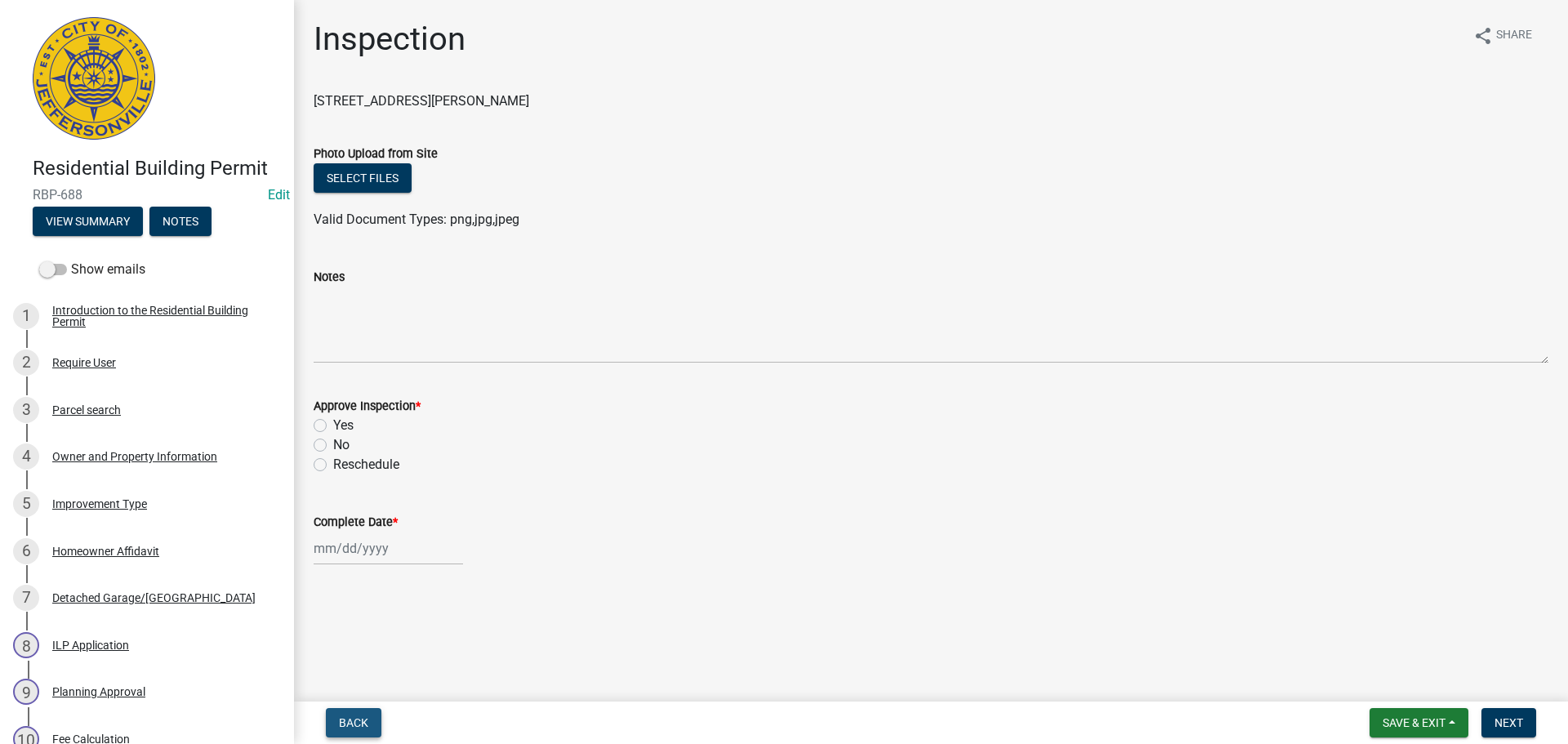
drag, startPoint x: 342, startPoint y: 722, endPoint x: 657, endPoint y: 566, distance: 351.5
click at [343, 722] on span "Back" at bounding box center [354, 723] width 30 height 13
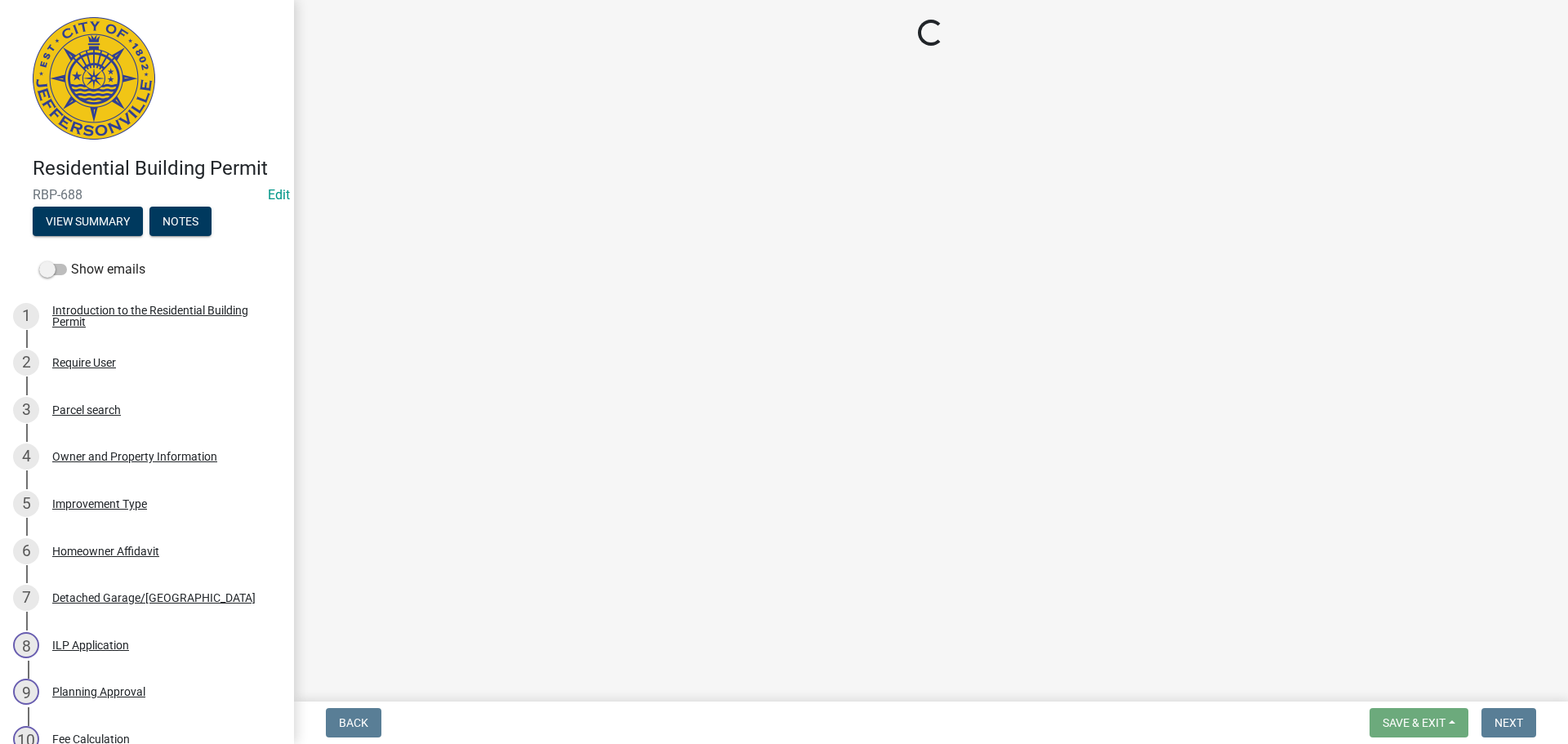
select select "fdb3bcc6-ce93-4663-8a18-5c08884dd177"
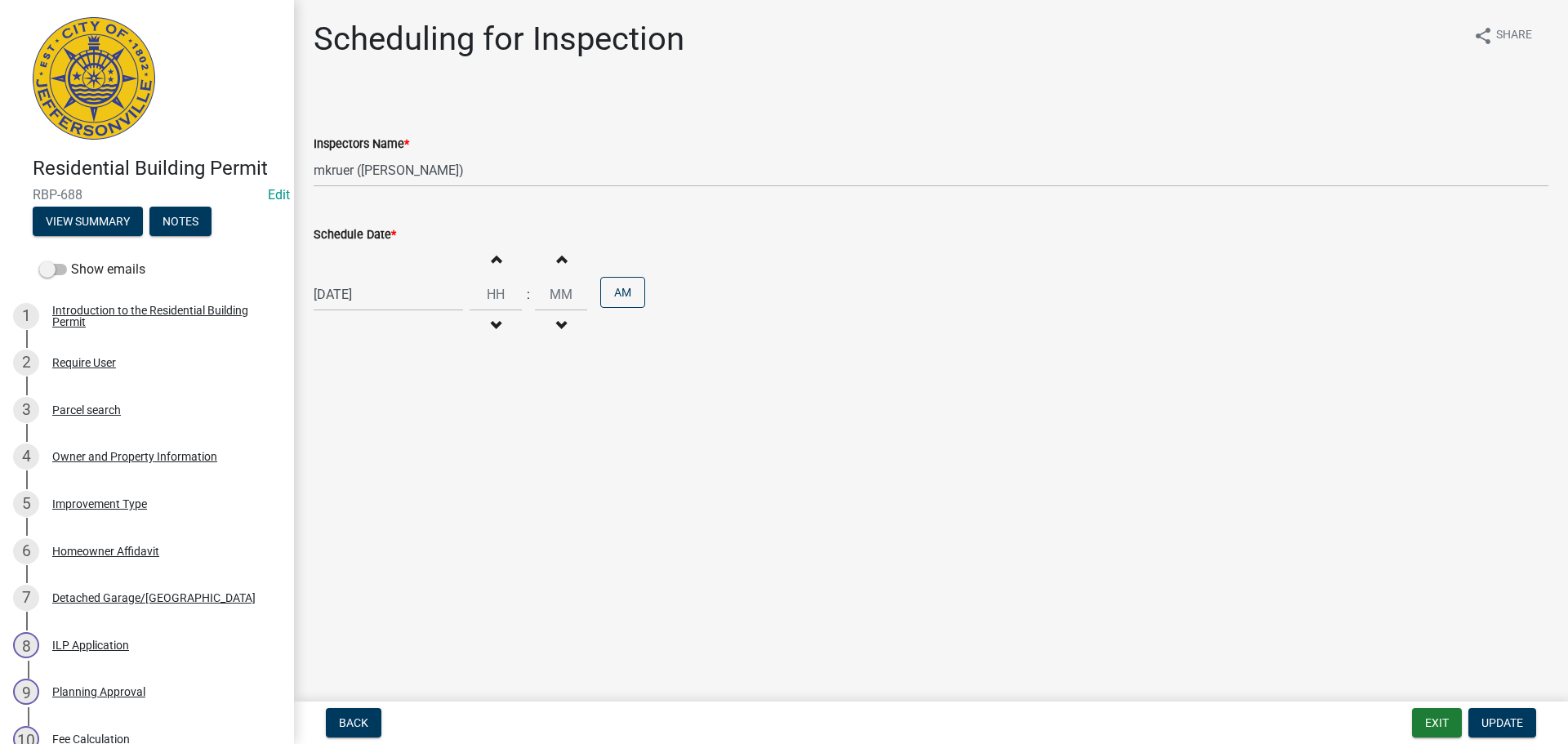
select select "8"
select select "2023"
click at [359, 289] on div "08/16/2023 Jan Feb Mar Apr May Jun Jul Aug Sep Oct Nov Dec 1523 1524 1525 1526 …" at bounding box center [388, 294] width 149 height 33
click at [413, 434] on div "17" at bounding box center [409, 433] width 26 height 26
type input "08/17/2023"
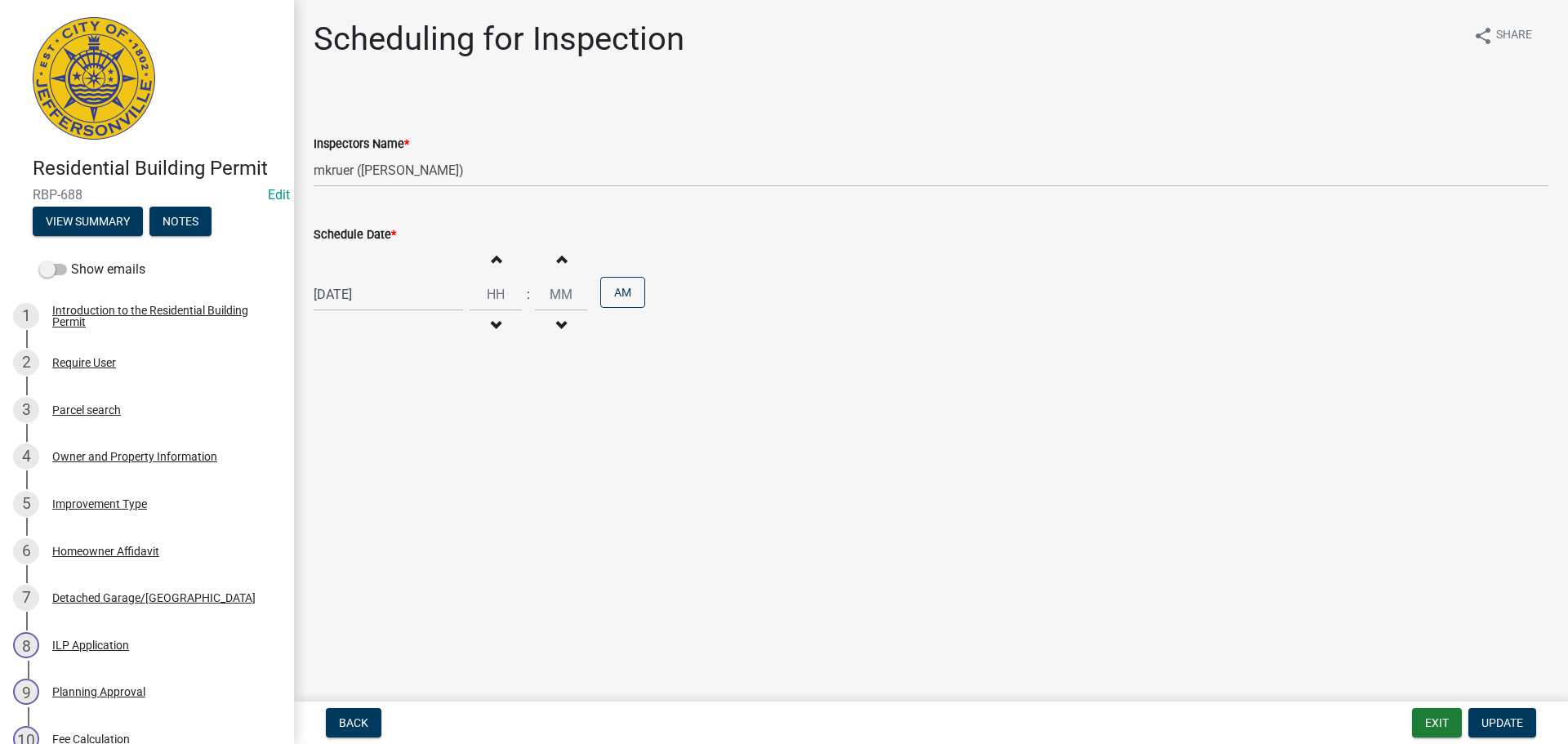
select select "8"
select select "2023"
click at [333, 291] on div "08/17/2023 Jan Feb Mar Apr May Jun Jul Aug Sep Oct Nov Dec 1523 1524 1525 1526 …" at bounding box center [388, 294] width 149 height 33
click at [492, 327] on span "Next month" at bounding box center [486, 328] width 12 height 12
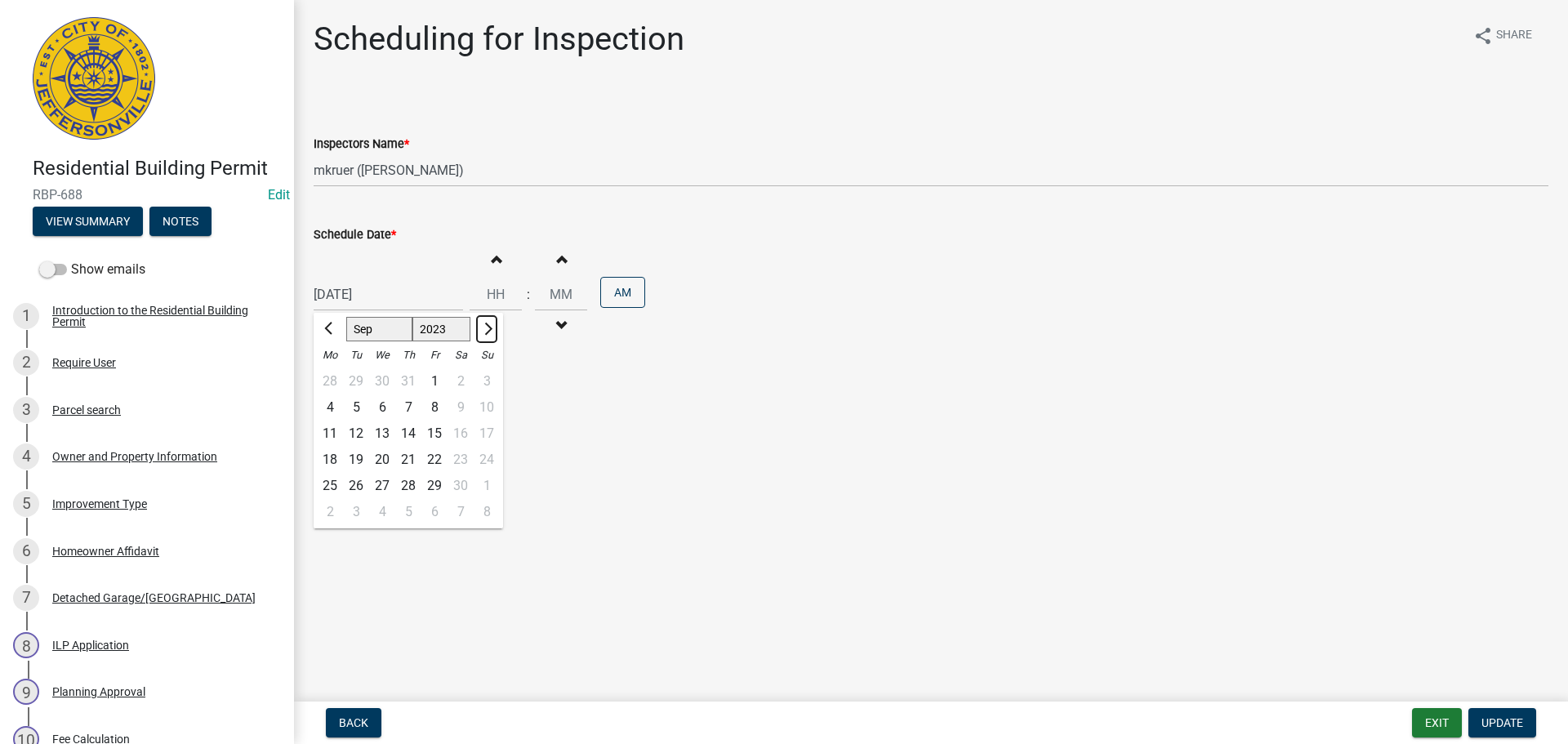
select select "10"
drag, startPoint x: 415, startPoint y: 289, endPoint x: 274, endPoint y: 285, distance: 141.1
click at [274, 285] on div "Residential Building Permit RBP-688 Edit View Summary Notes Show emails 1 Intro…" at bounding box center [784, 372] width 1568 height 744
type input "[DATE]"
click at [830, 449] on main "Scheduling for Inspection share Share Inspectors Name * Select Item... jramsey …" at bounding box center [931, 348] width 1274 height 695
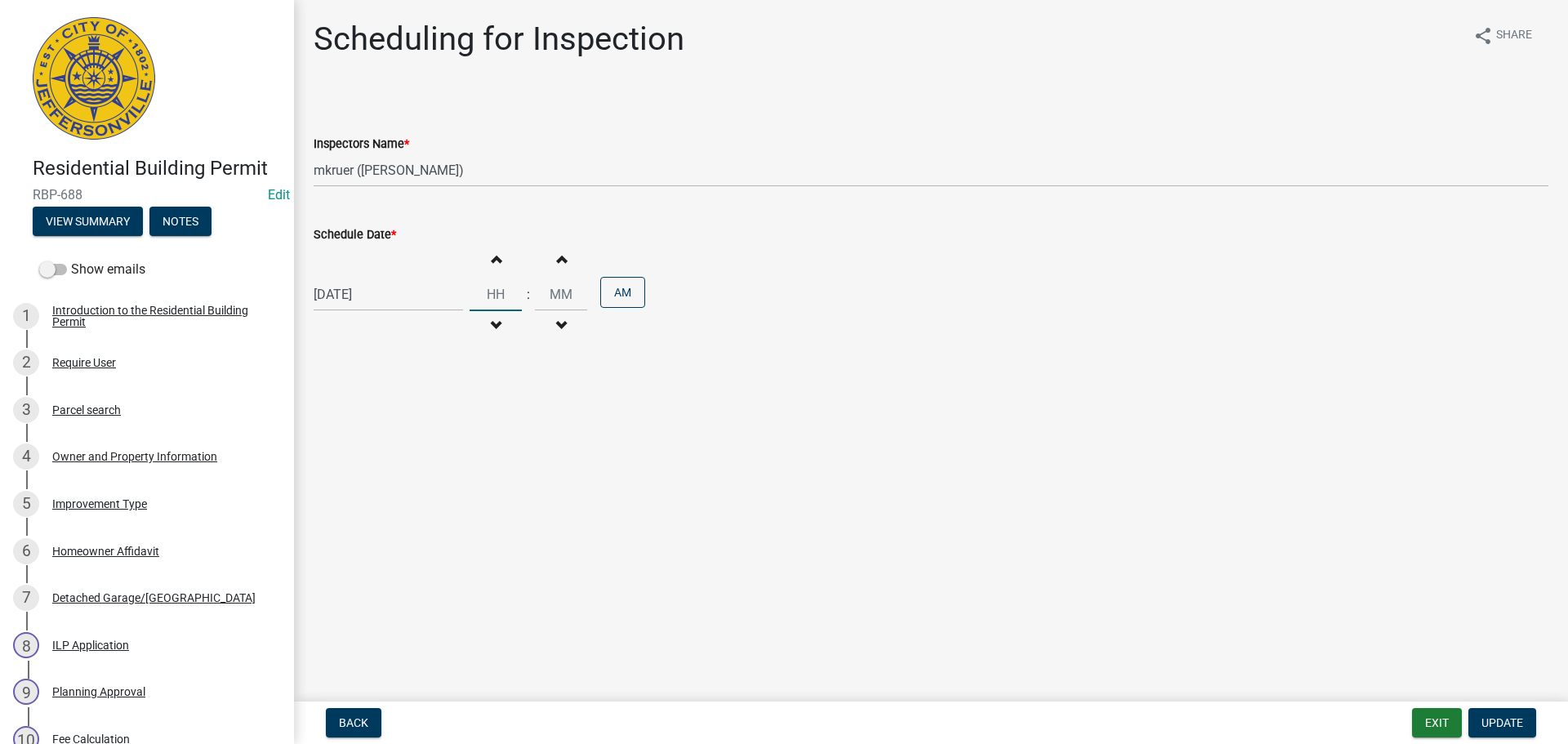
click at [493, 294] on input "Hours" at bounding box center [495, 294] width 53 height 33
type input "01"
type input "00"
click at [363, 722] on span "Back" at bounding box center [354, 723] width 30 height 13
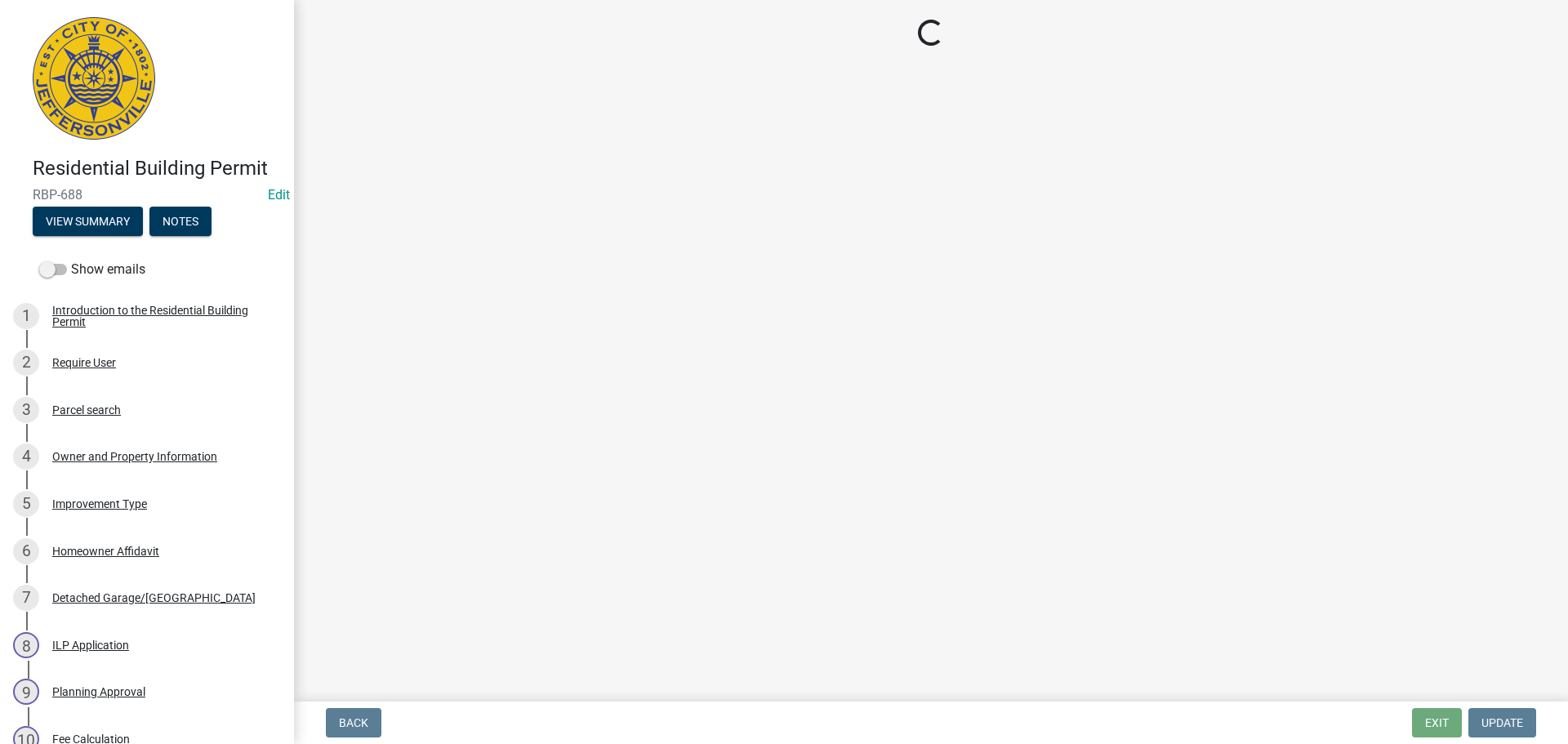
select select "5905b6c6-73a3-4561-9a25-e231032c58c8"
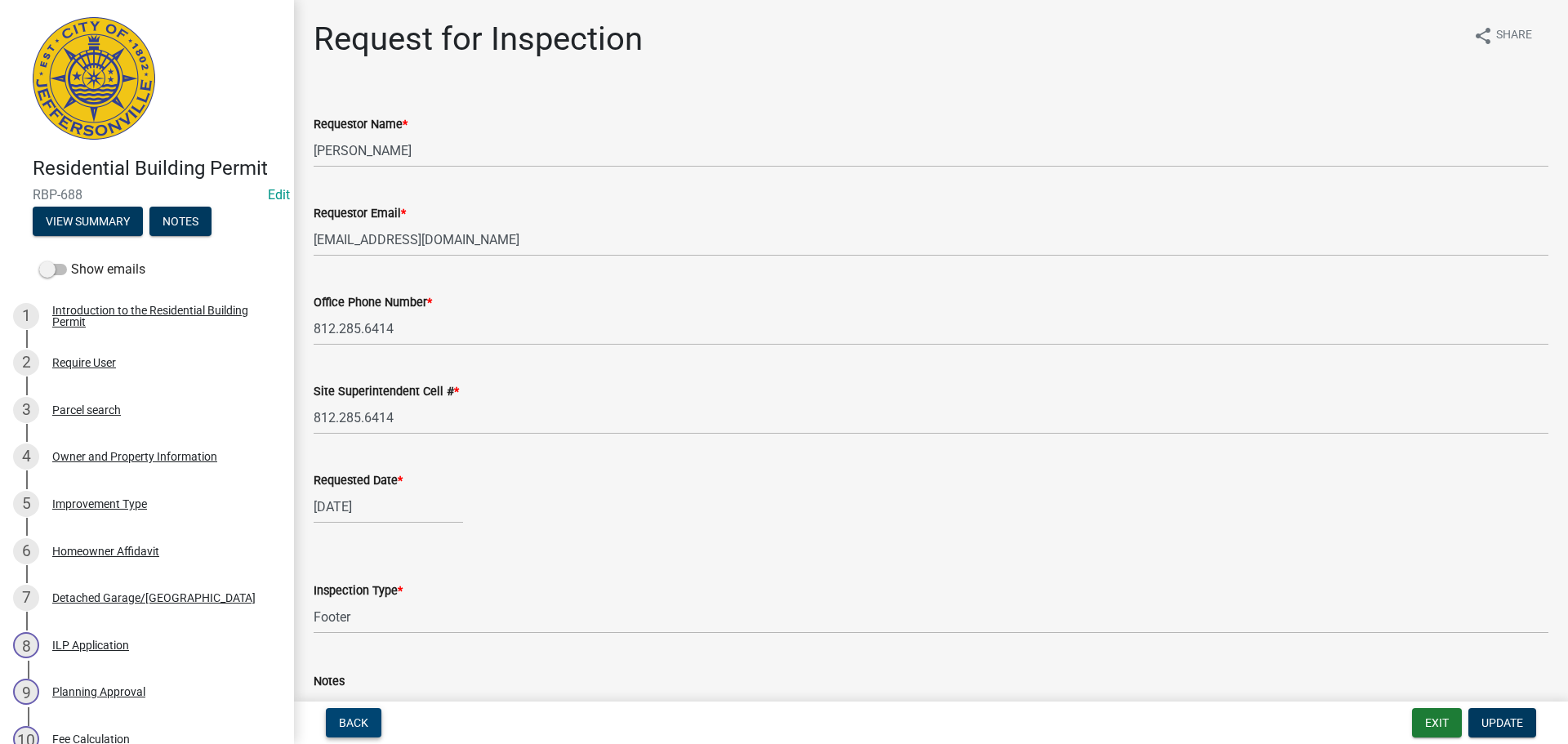
click at [363, 722] on span "Back" at bounding box center [354, 723] width 30 height 13
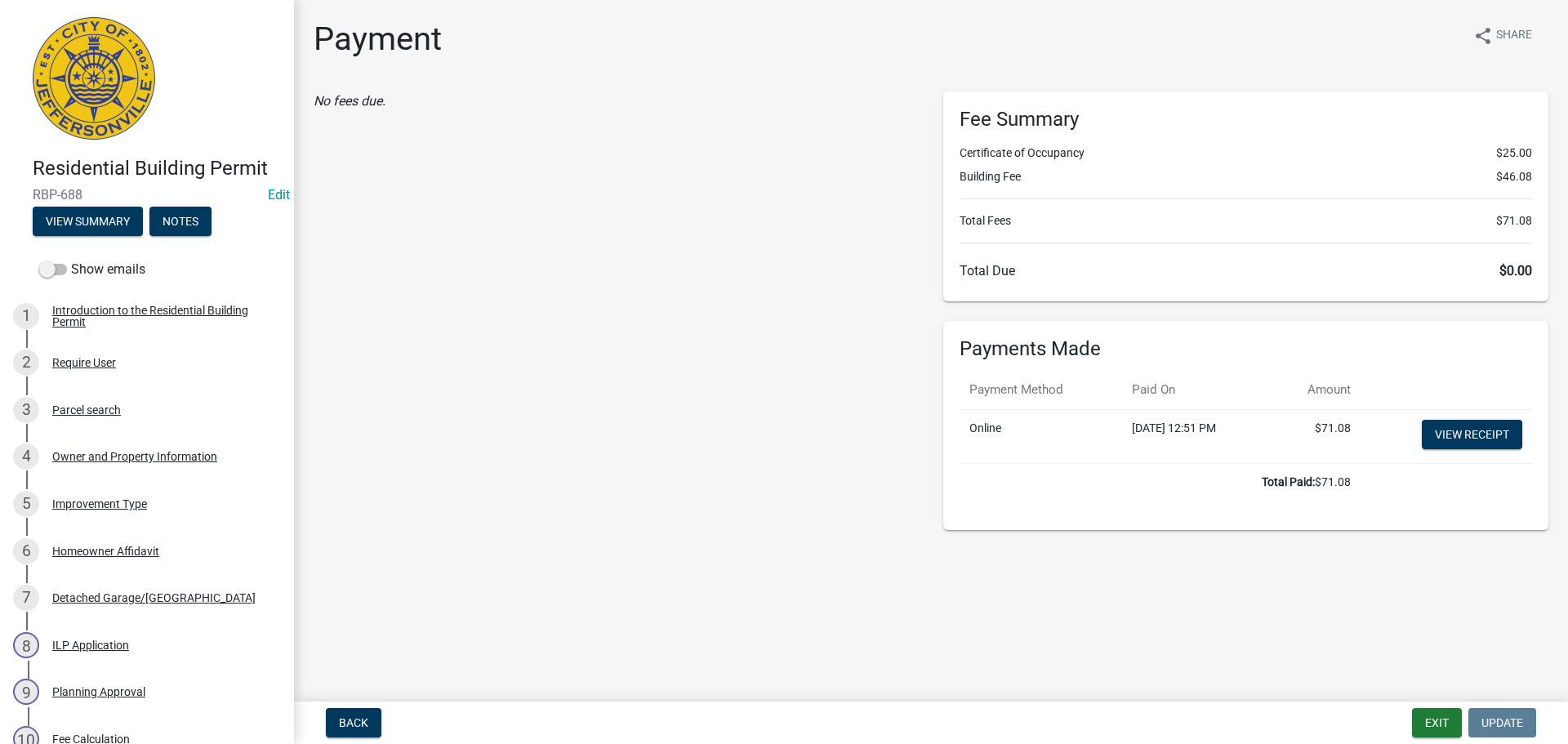
scroll to position [651, 0]
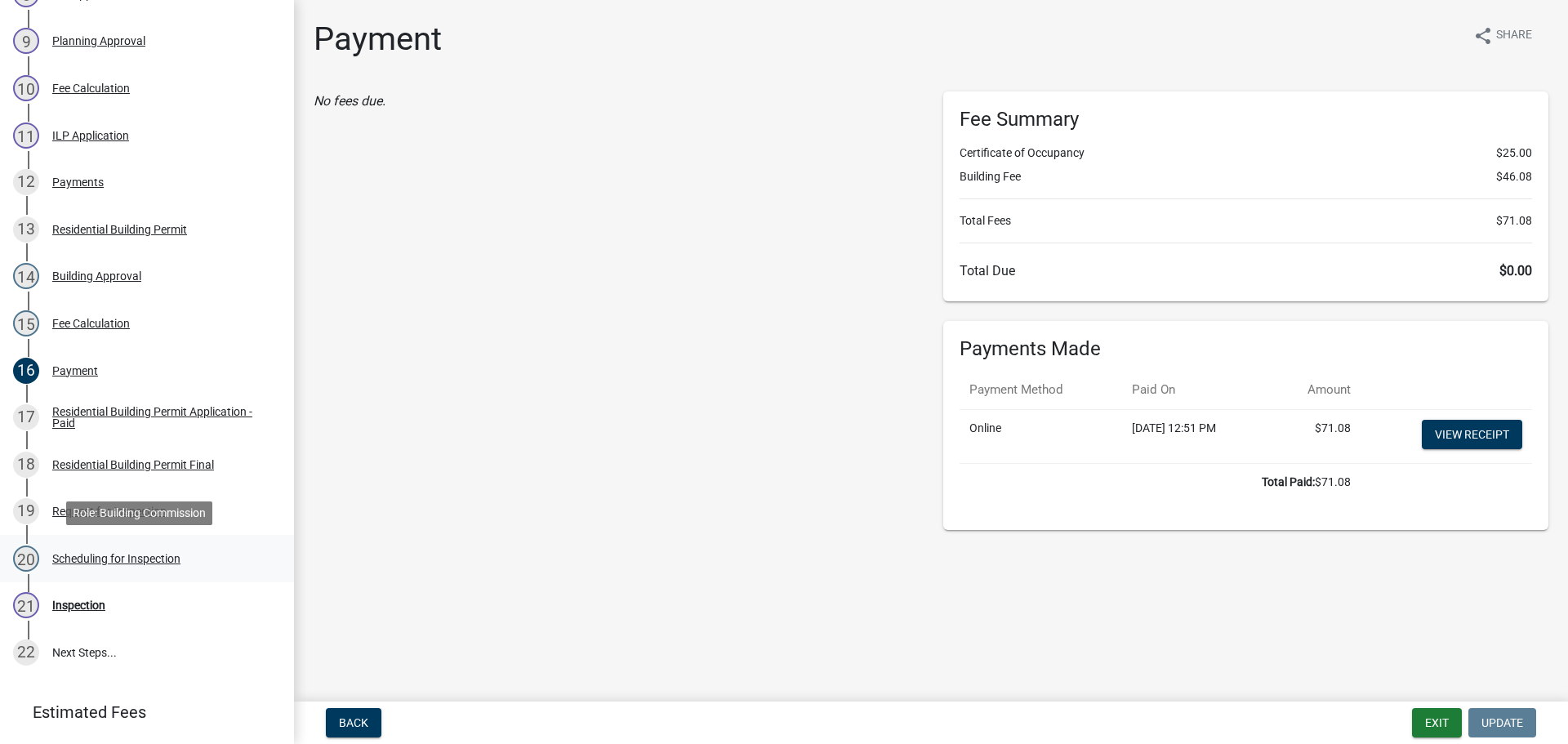
click at [130, 558] on div "Scheduling for Inspection" at bounding box center [116, 559] width 128 height 11
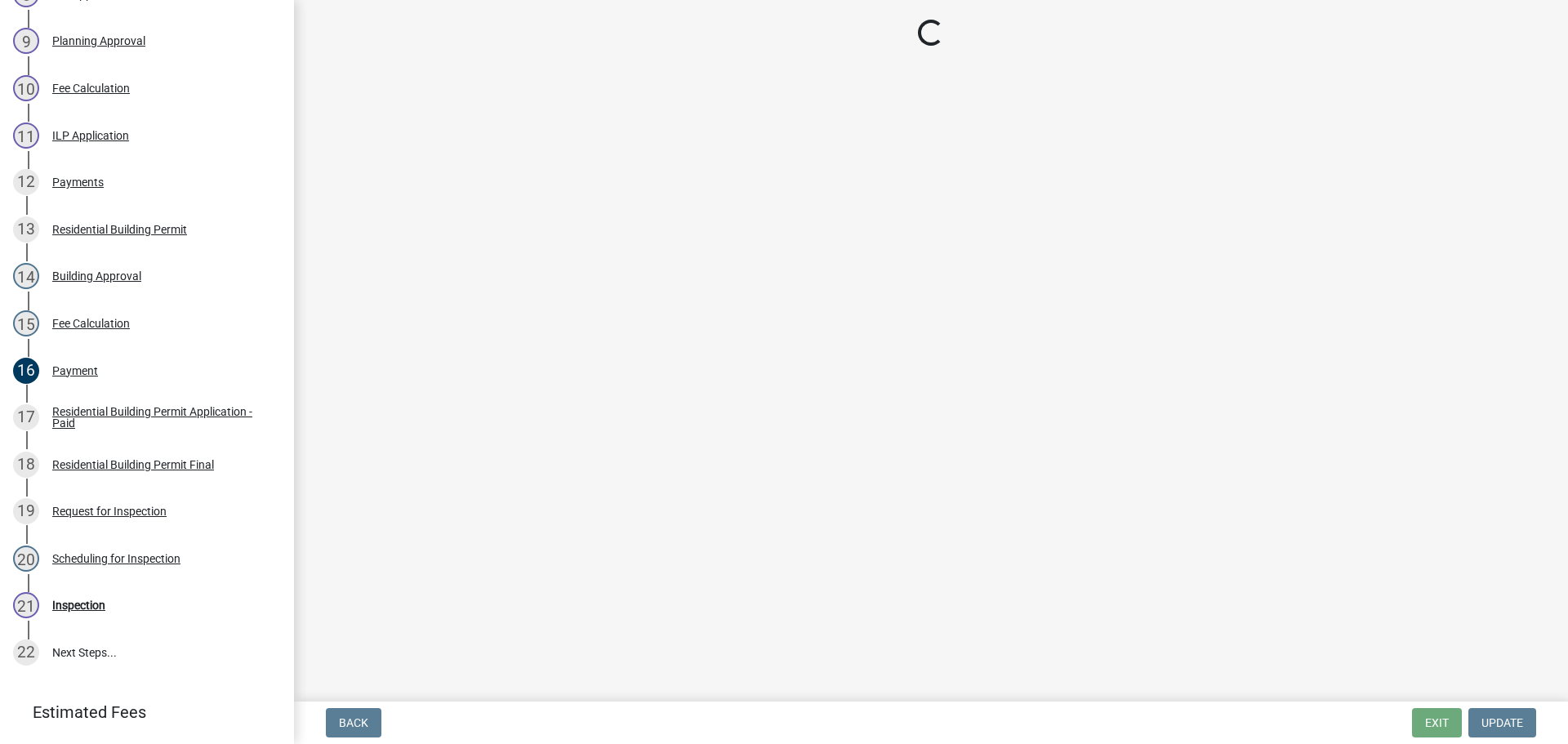
select select "fdb3bcc6-ce93-4663-8a18-5c08884dd177"
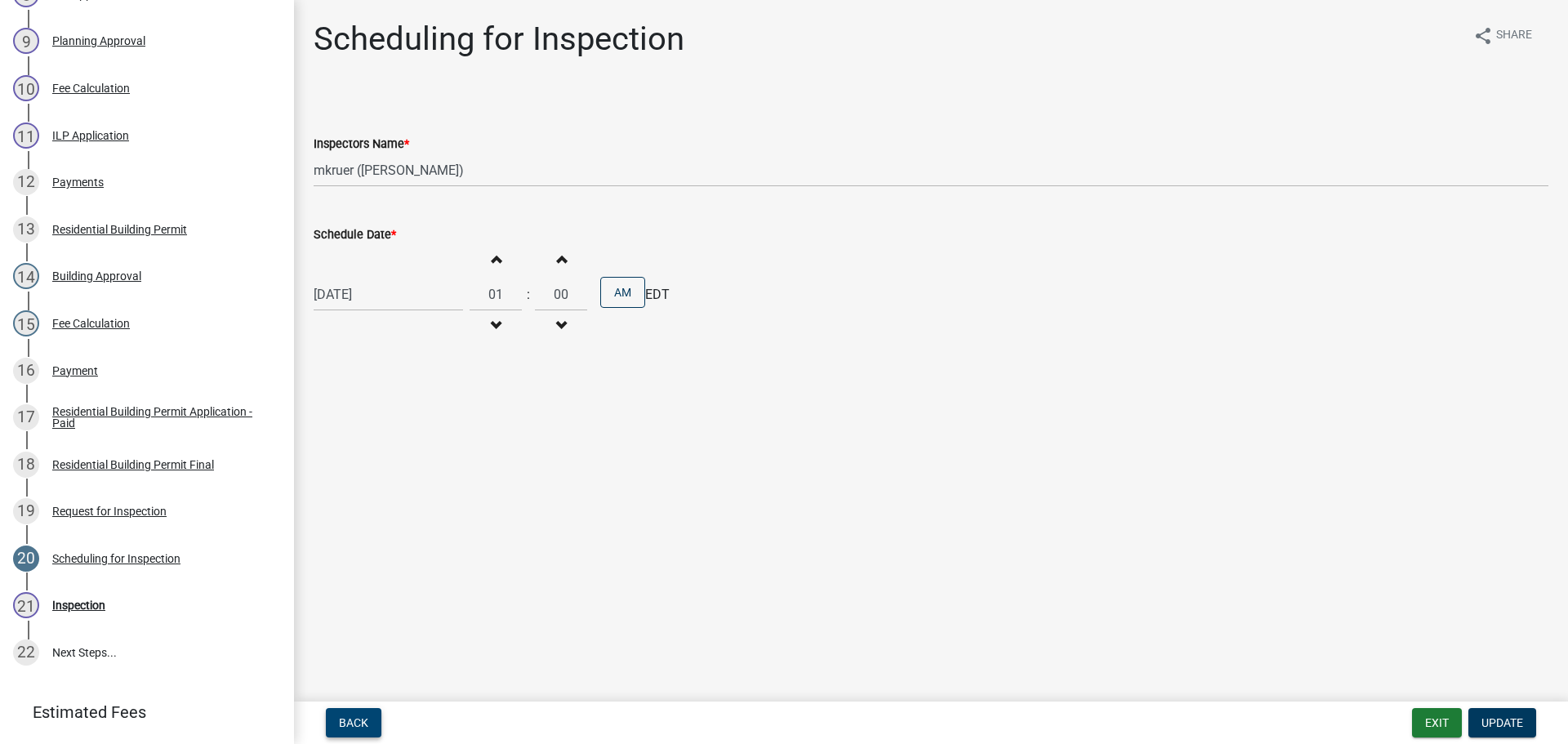
click at [364, 725] on span "Back" at bounding box center [354, 723] width 30 height 13
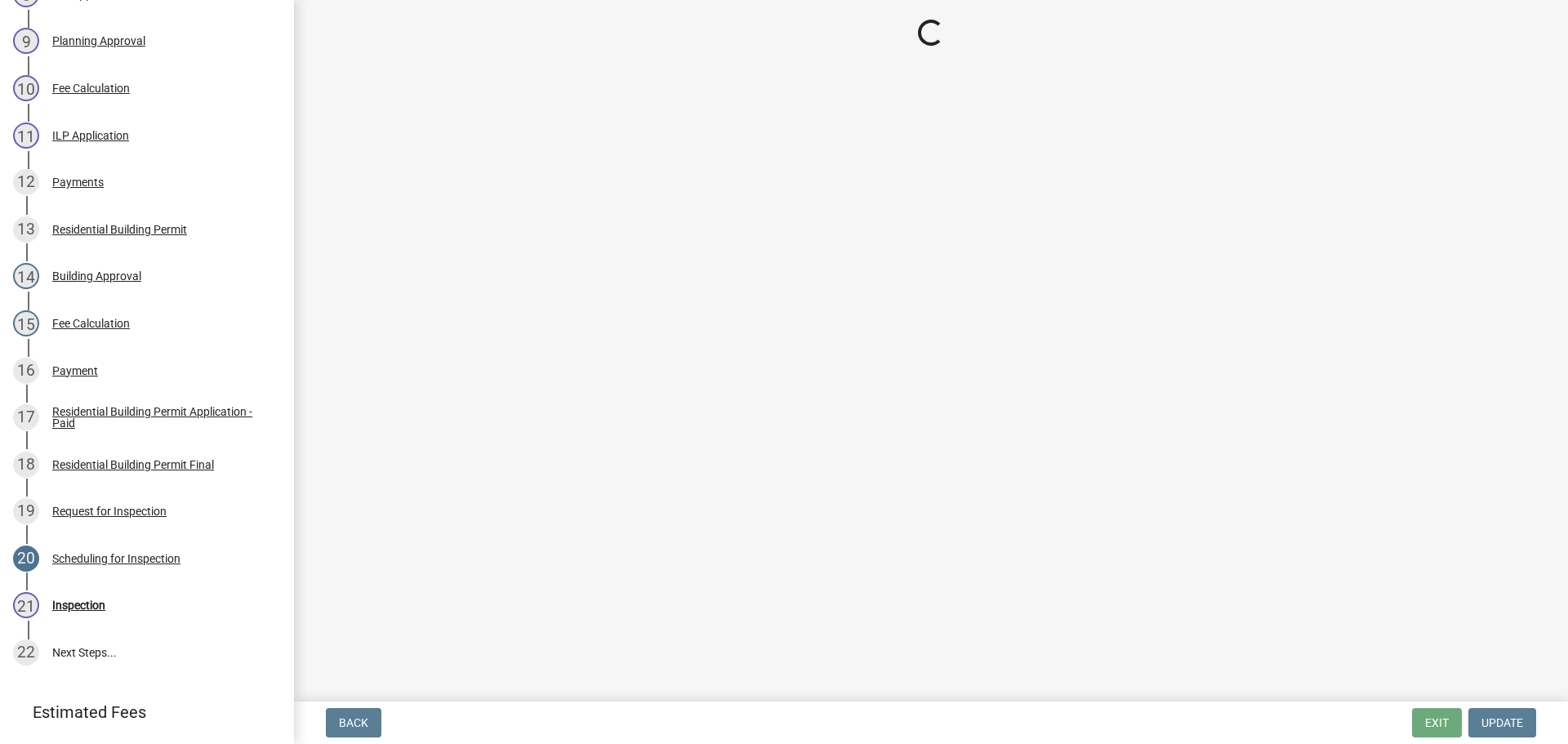
select select "5905b6c6-73a3-4561-9a25-e231032c58c8"
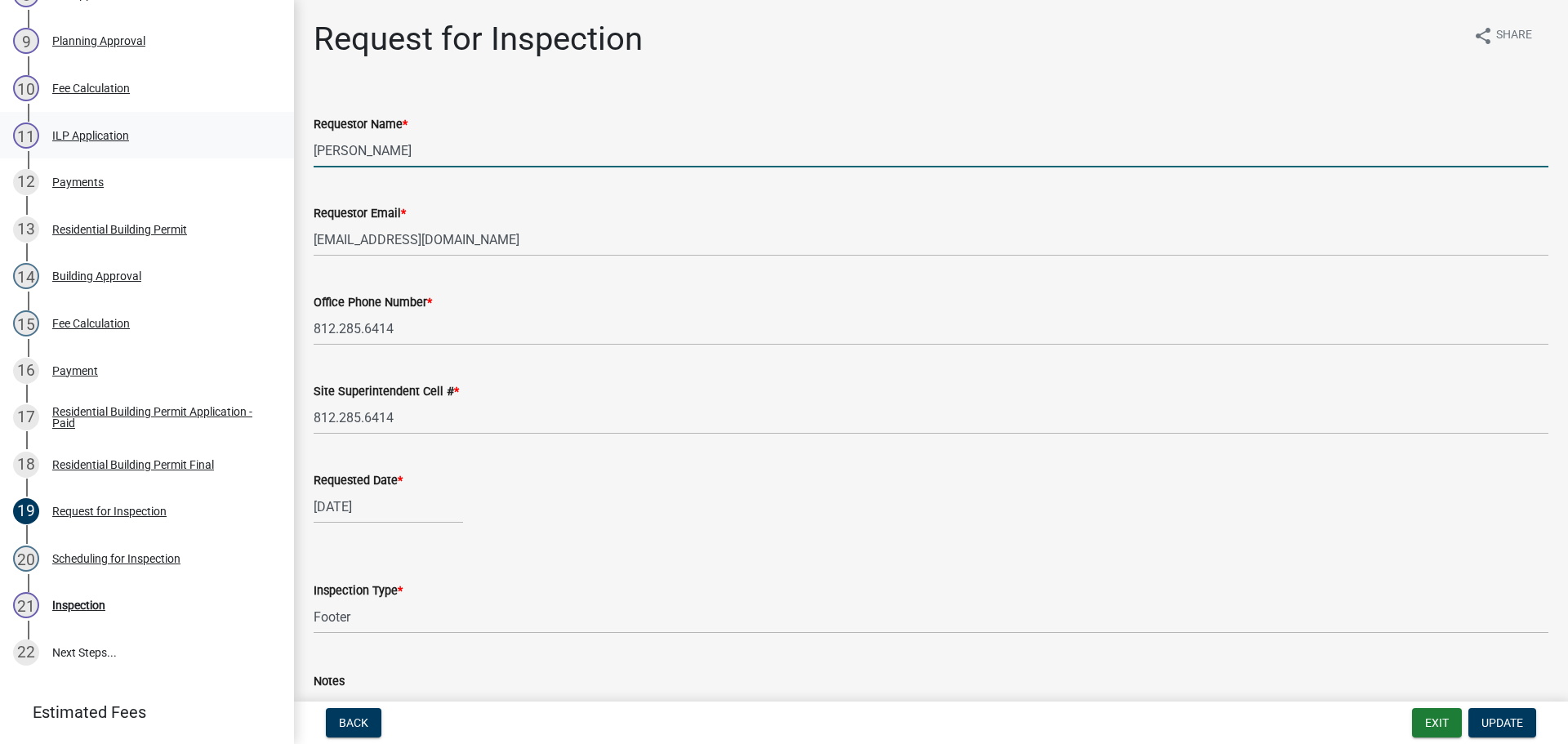
drag, startPoint x: 387, startPoint y: 153, endPoint x: 254, endPoint y: 150, distance: 133.0
click at [275, 150] on div "Residential Building Permit RBP-688 Edit View Summary Notes Show emails 1 Intro…" at bounding box center [784, 372] width 1568 height 744
type input "m"
type input "MIHAI"
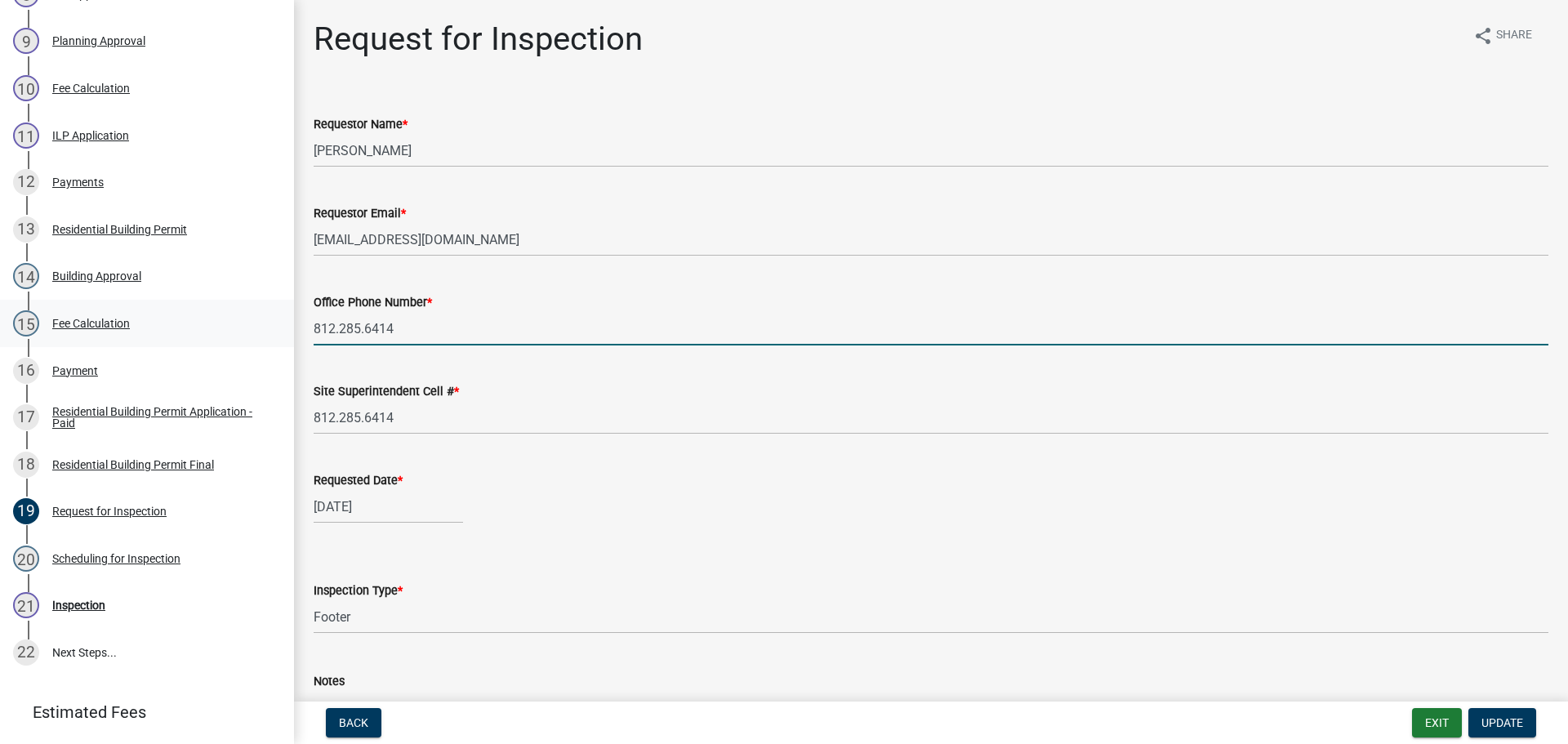
drag, startPoint x: 410, startPoint y: 316, endPoint x: 246, endPoint y: 329, distance: 164.5
click at [246, 329] on div "Residential Building Permit RBP-688 Edit View Summary Notes Show emails 1 Intro…" at bounding box center [784, 372] width 1568 height 744
type input "502-298-0503"
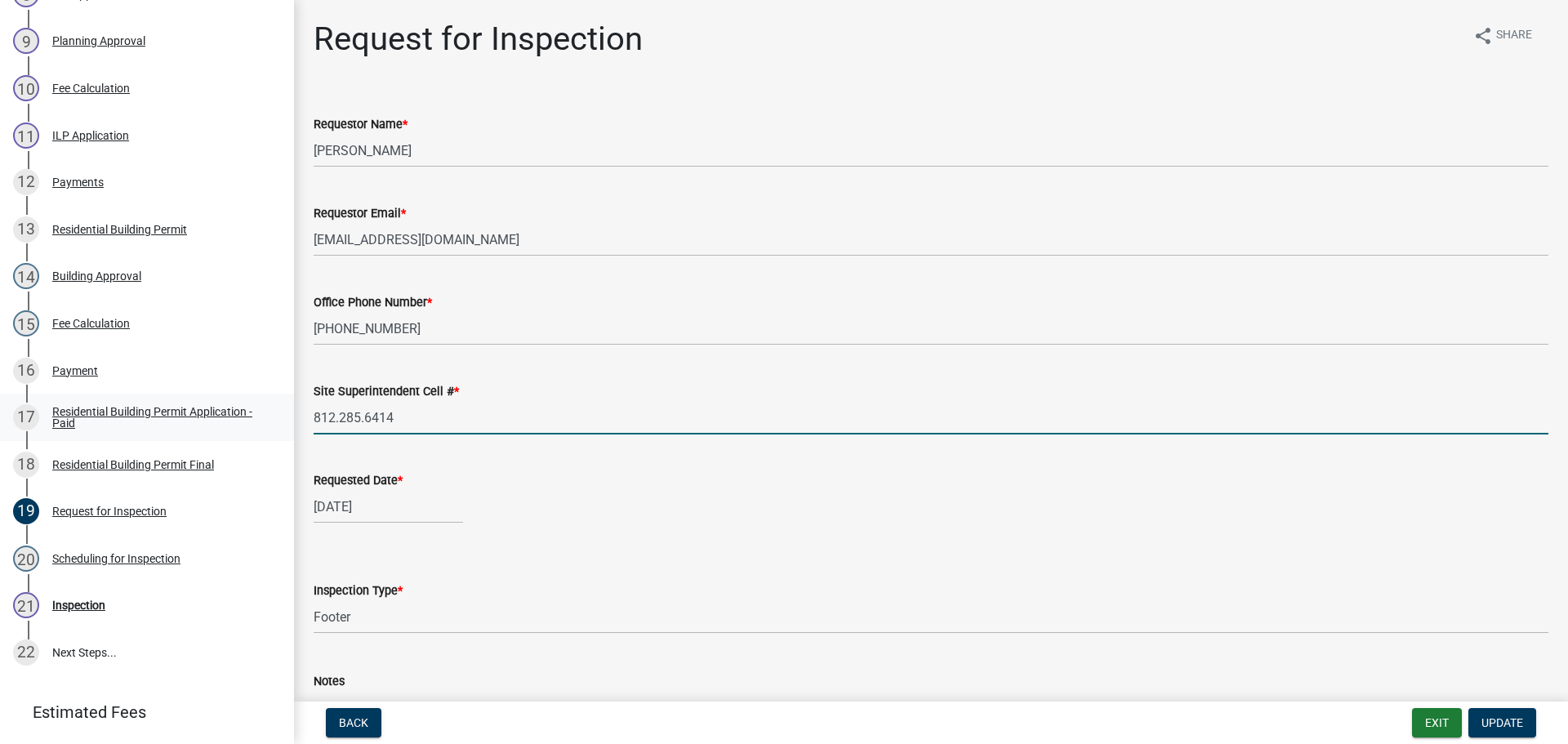
drag, startPoint x: 407, startPoint y: 418, endPoint x: 65, endPoint y: 394, distance: 342.8
click at [112, 397] on div "Residential Building Permit RBP-688 Edit View Summary Notes Show emails 1 Intro…" at bounding box center [784, 372] width 1568 height 744
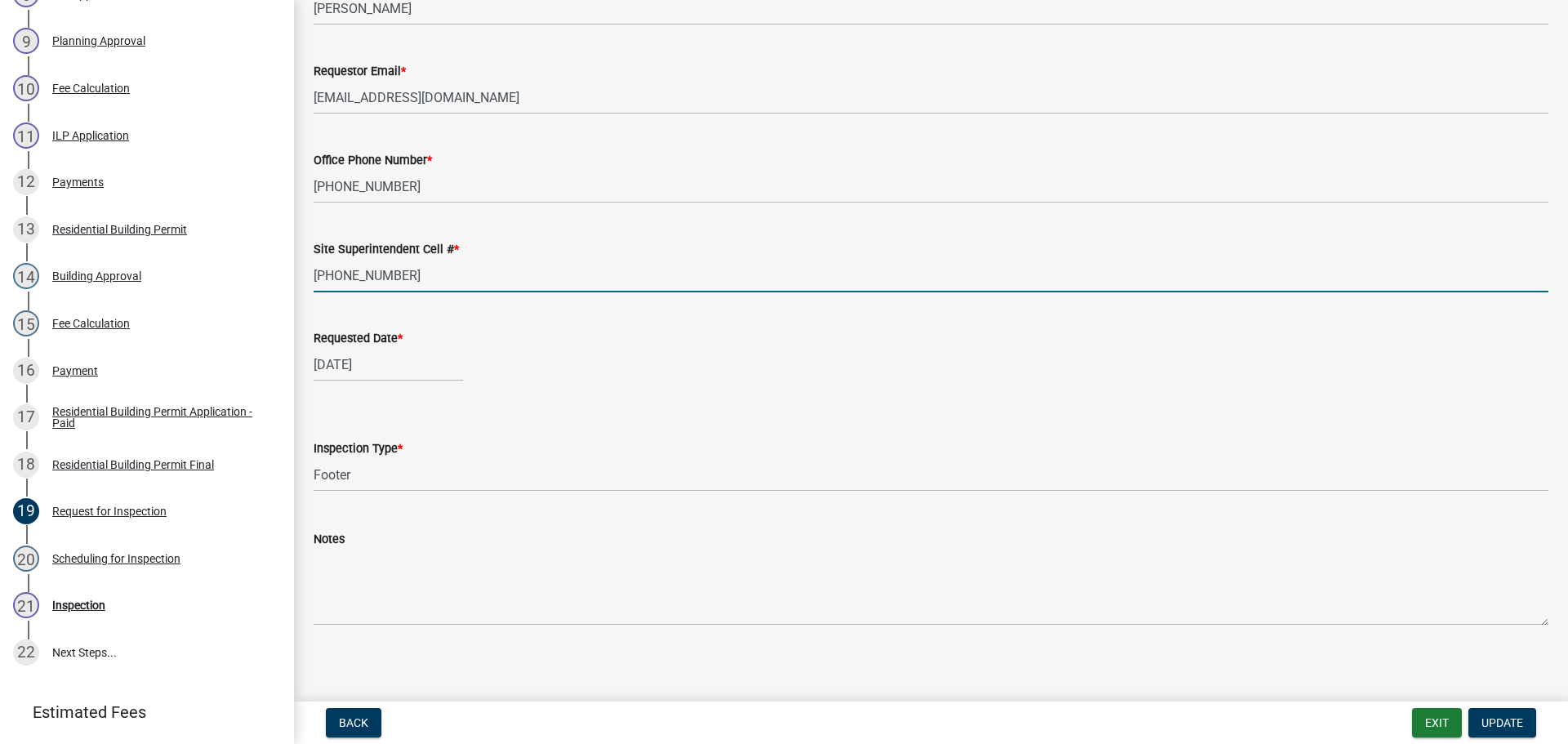
scroll to position [149, 0]
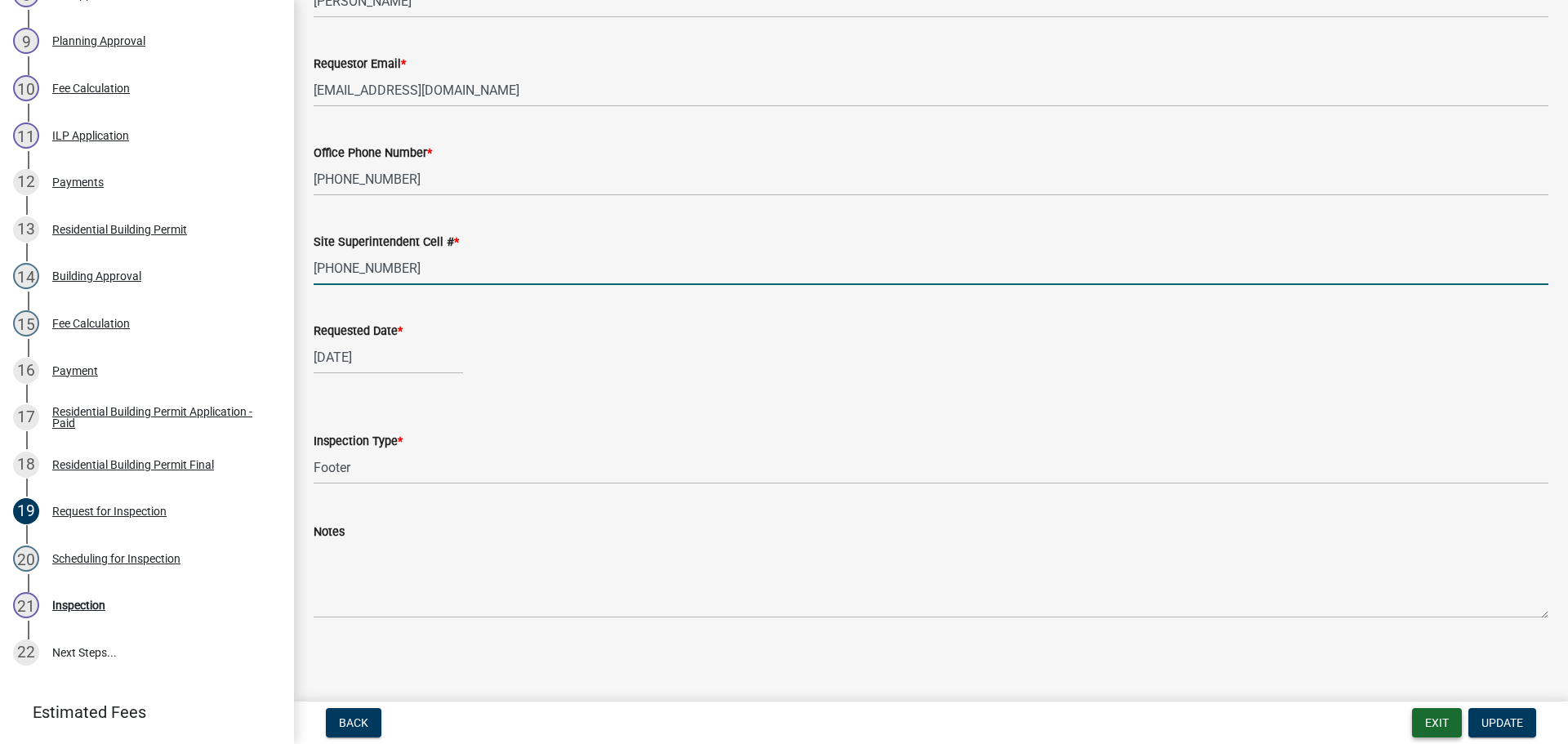
type input "502-298-0503"
click at [1438, 721] on button "Exit" at bounding box center [1437, 723] width 50 height 30
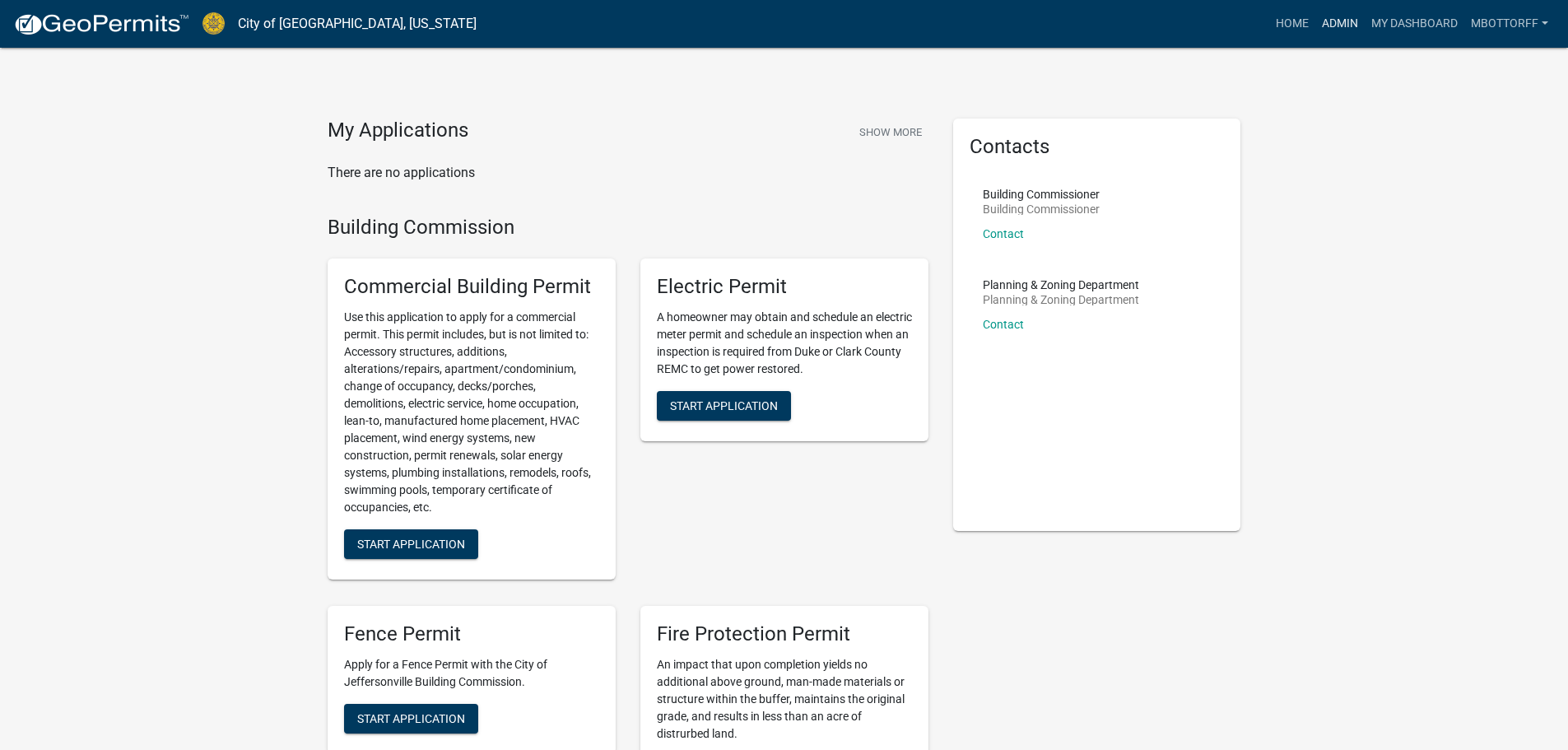
click at [1341, 24] on link "Admin" at bounding box center [1339, 24] width 49 height 32
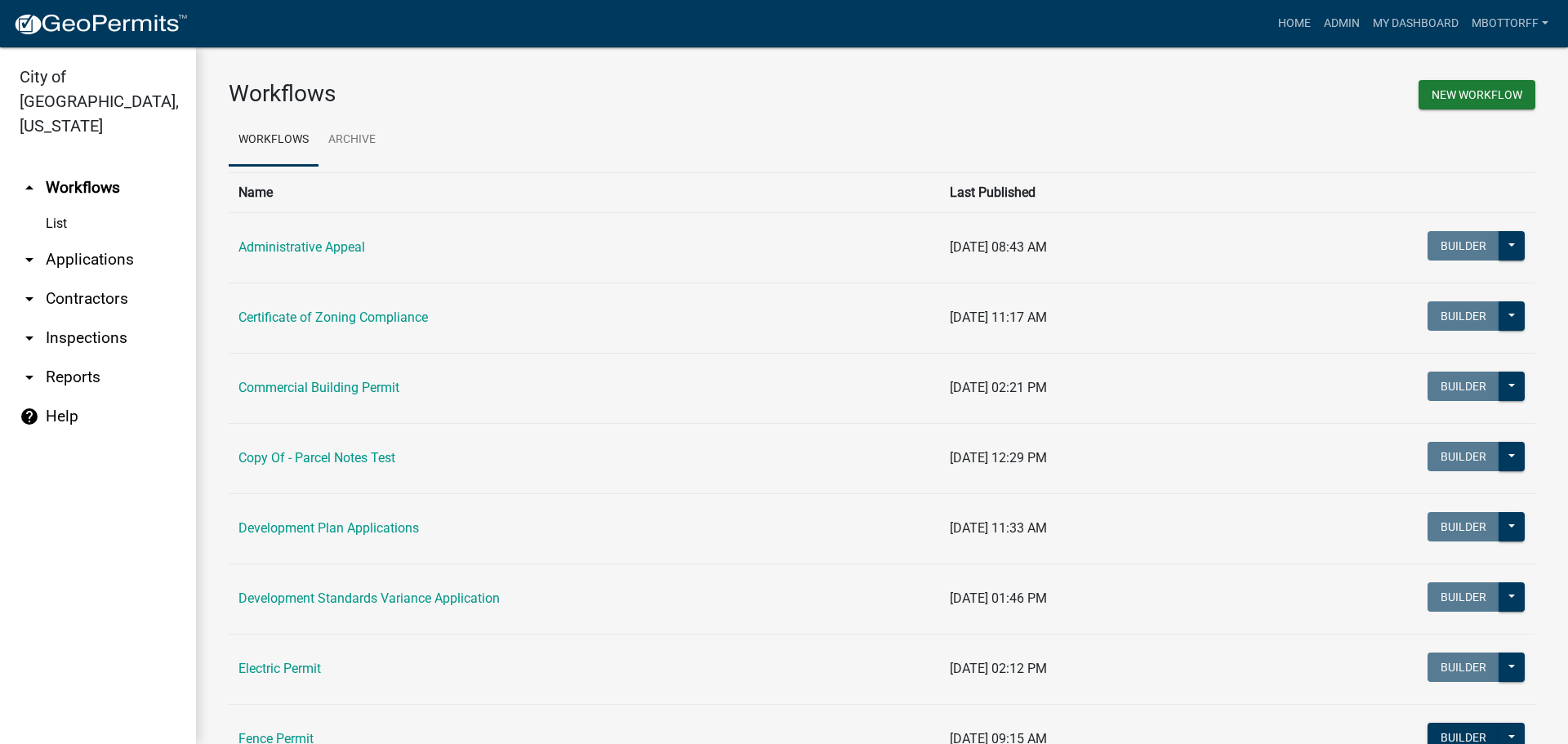
click at [67, 318] on link "arrow_drop_down Inspections" at bounding box center [98, 337] width 196 height 40
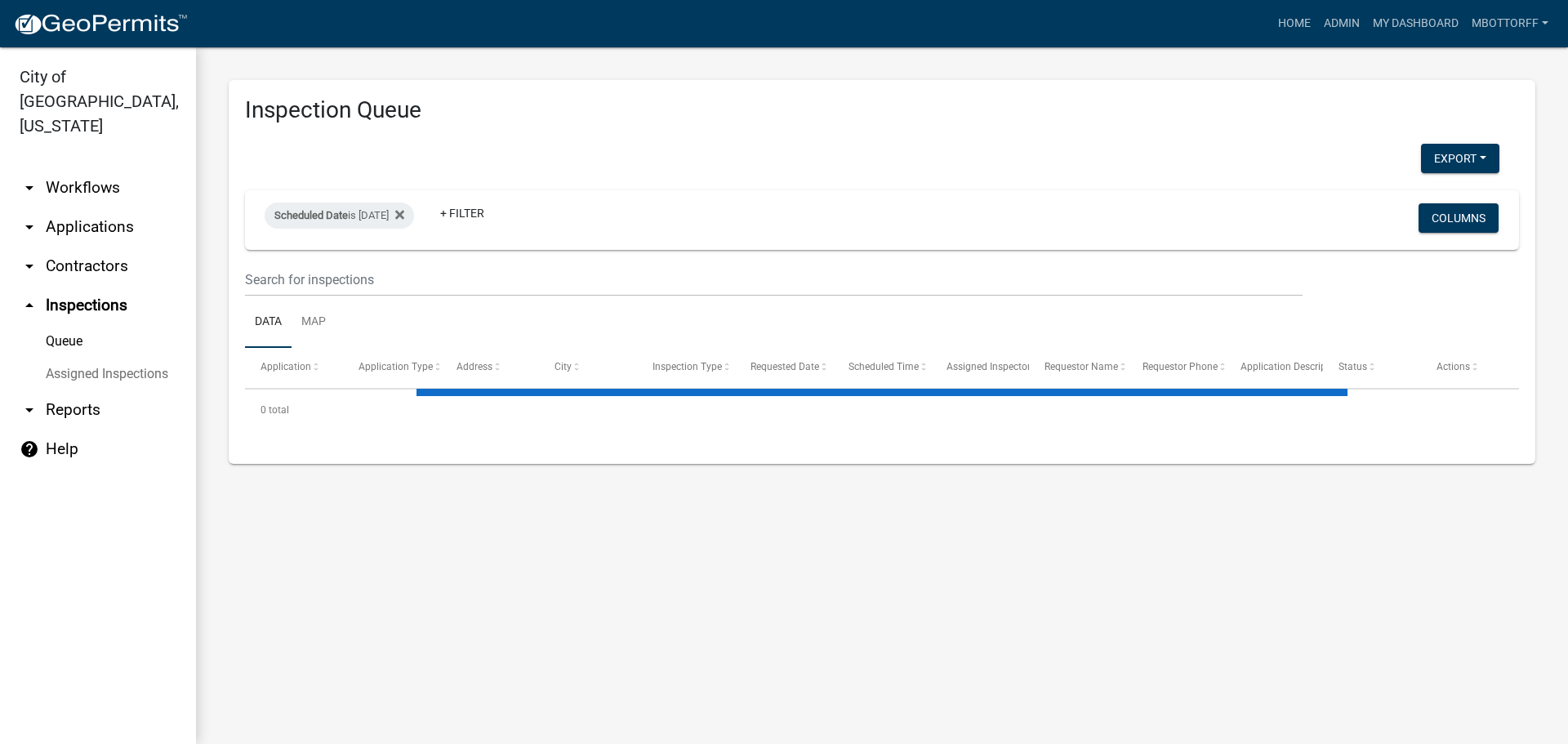
select select "3: 100"
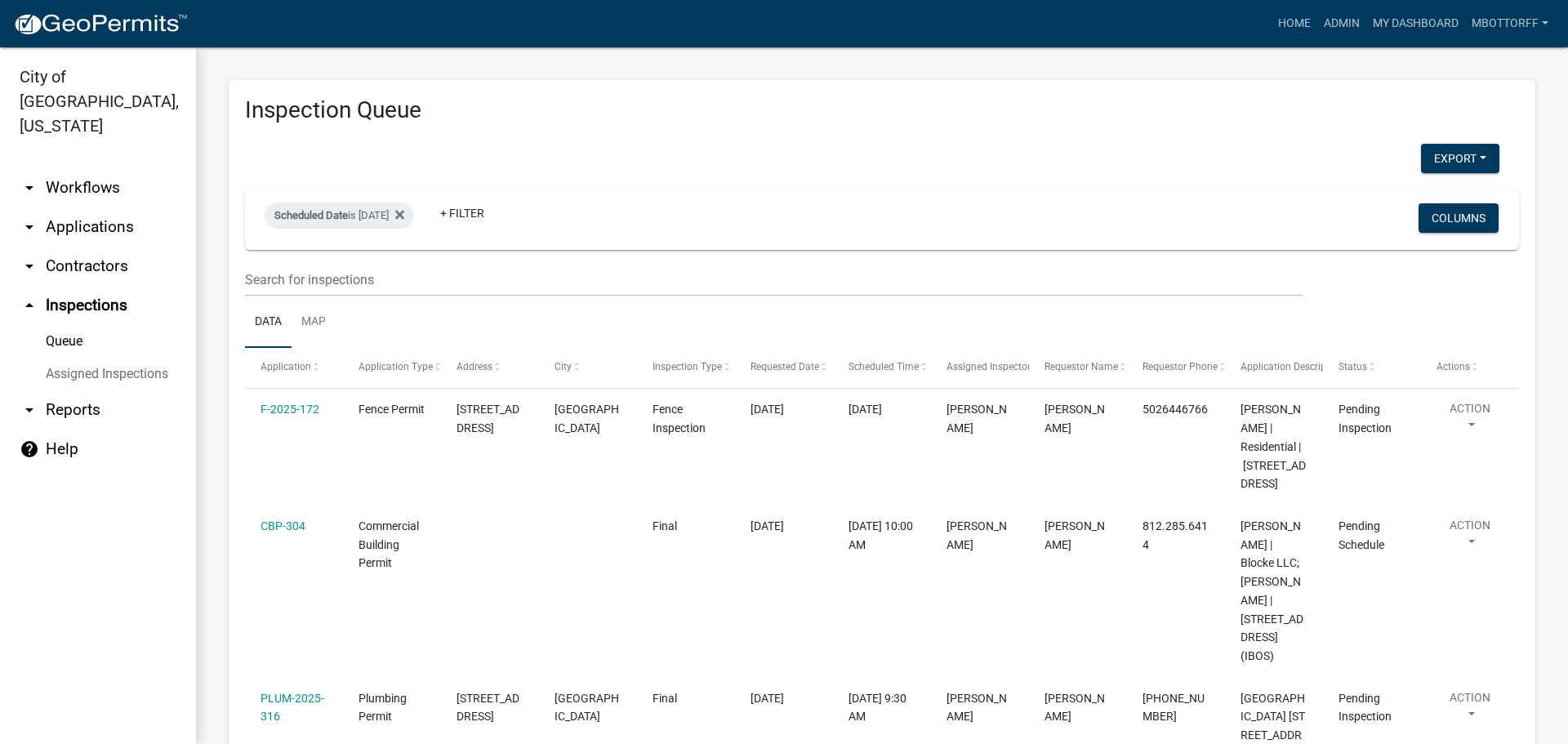
click at [108, 358] on link "Assigned Inspections" at bounding box center [98, 373] width 196 height 32
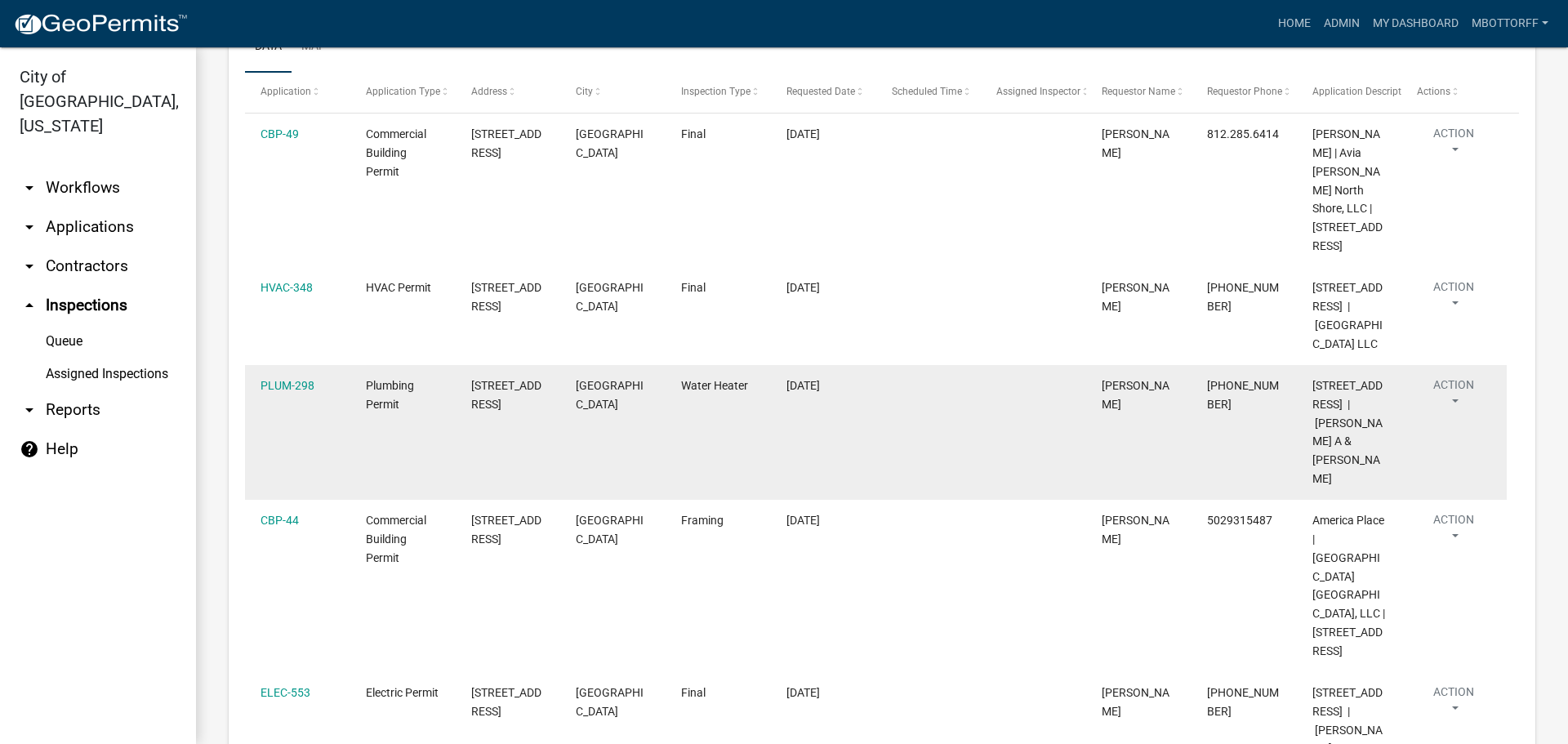
scroll to position [408, 0]
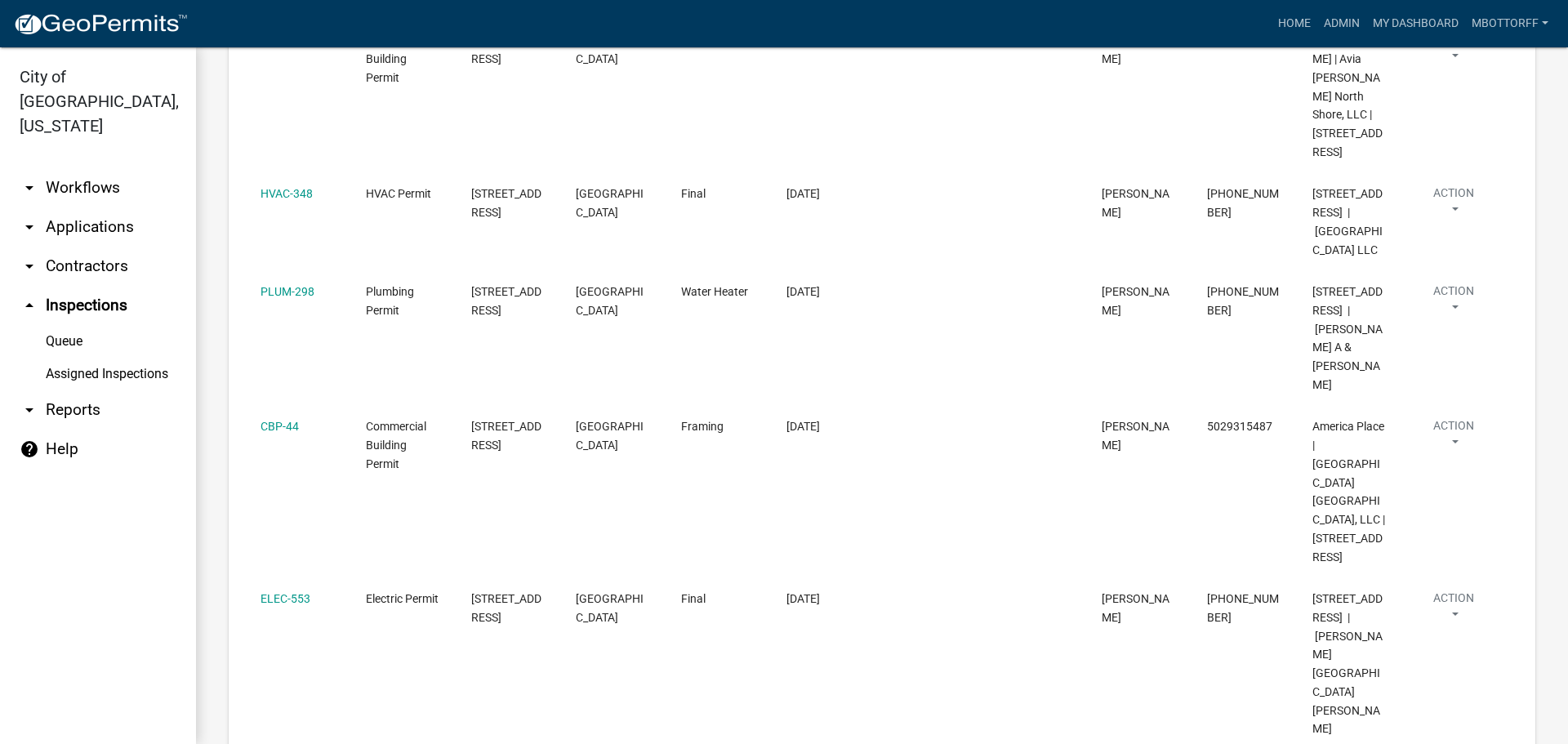
click at [99, 358] on link "Assigned Inspections" at bounding box center [98, 373] width 196 height 32
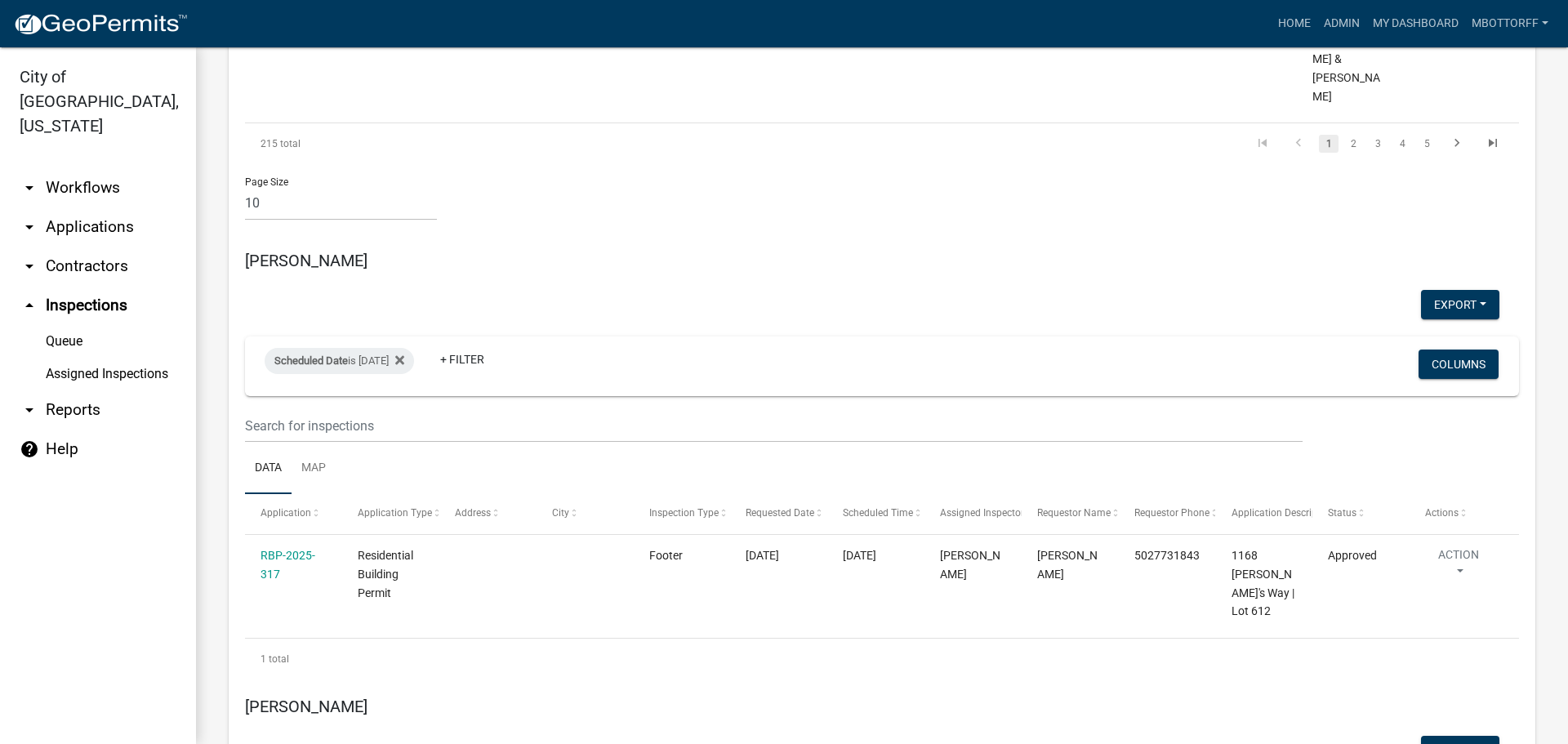
scroll to position [1796, 0]
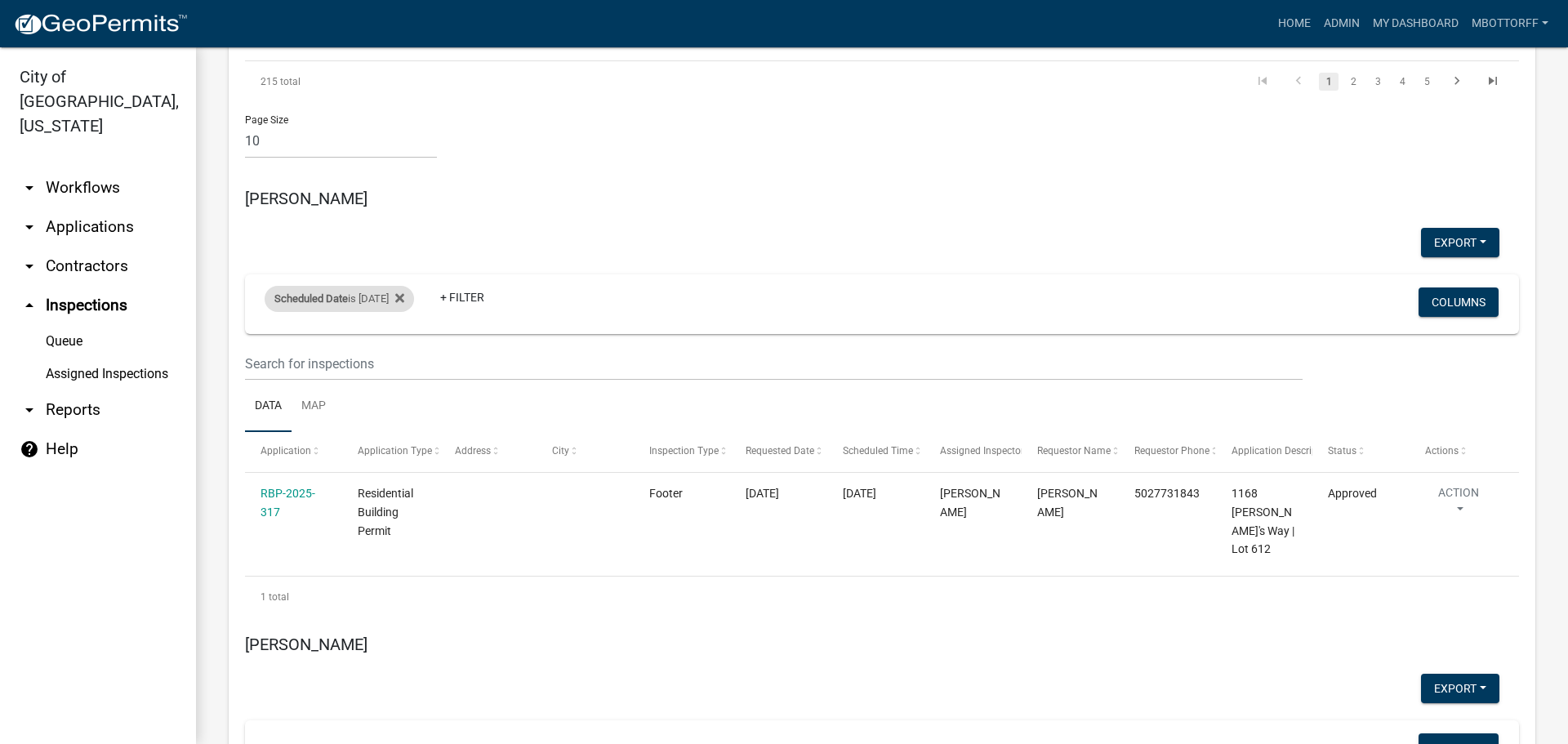
click at [398, 286] on div "Scheduled Date is [DATE]" at bounding box center [339, 299] width 149 height 26
click at [409, 195] on input "[DATE]" at bounding box center [353, 193] width 114 height 33
type input "[DATE]"
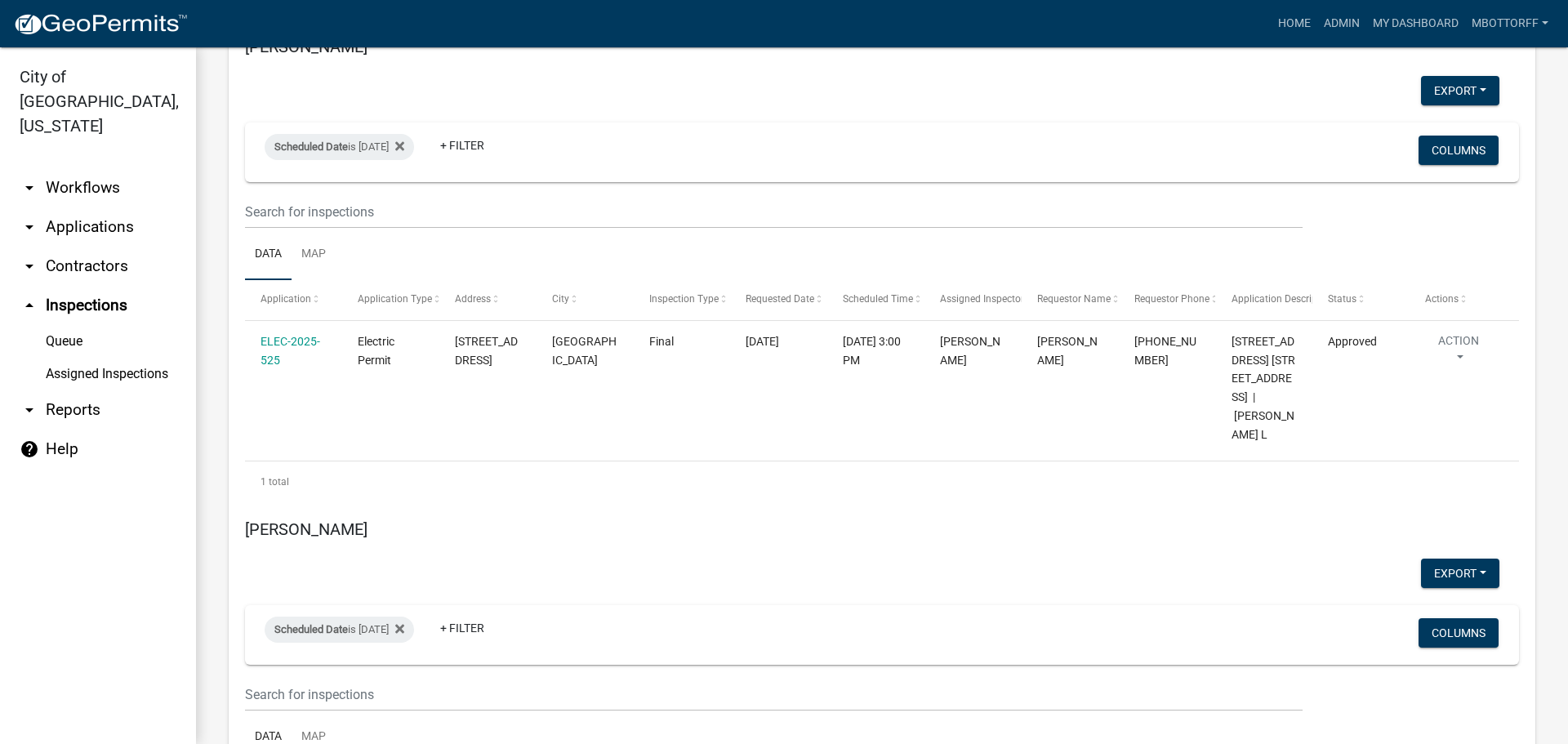
scroll to position [3021, 0]
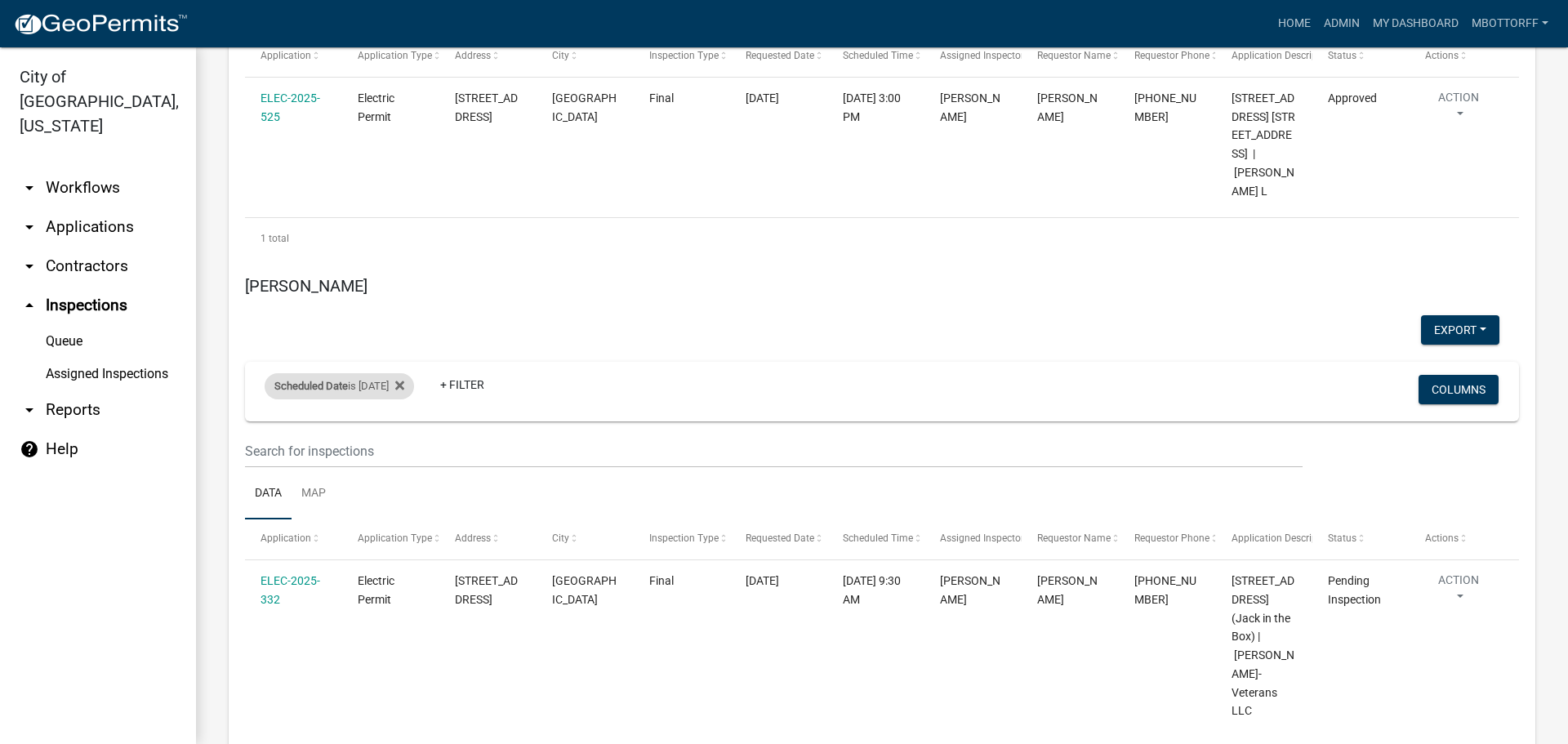
click at [407, 373] on div "Scheduled Date is [DATE]" at bounding box center [339, 386] width 149 height 26
click at [403, 299] on input "[DATE]" at bounding box center [353, 299] width 114 height 33
type input "[DATE]"
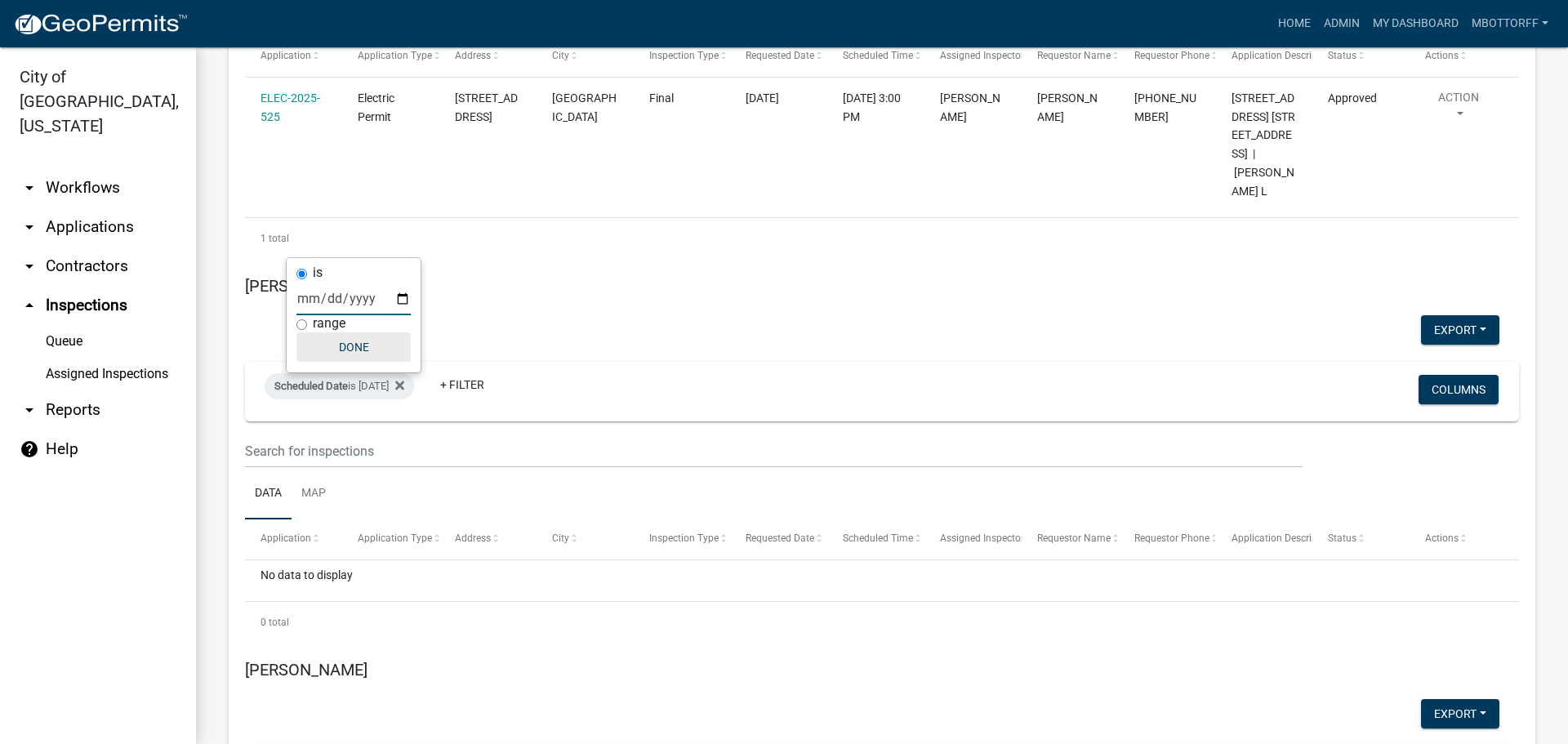
click at [361, 353] on button "Done" at bounding box center [353, 347] width 114 height 30
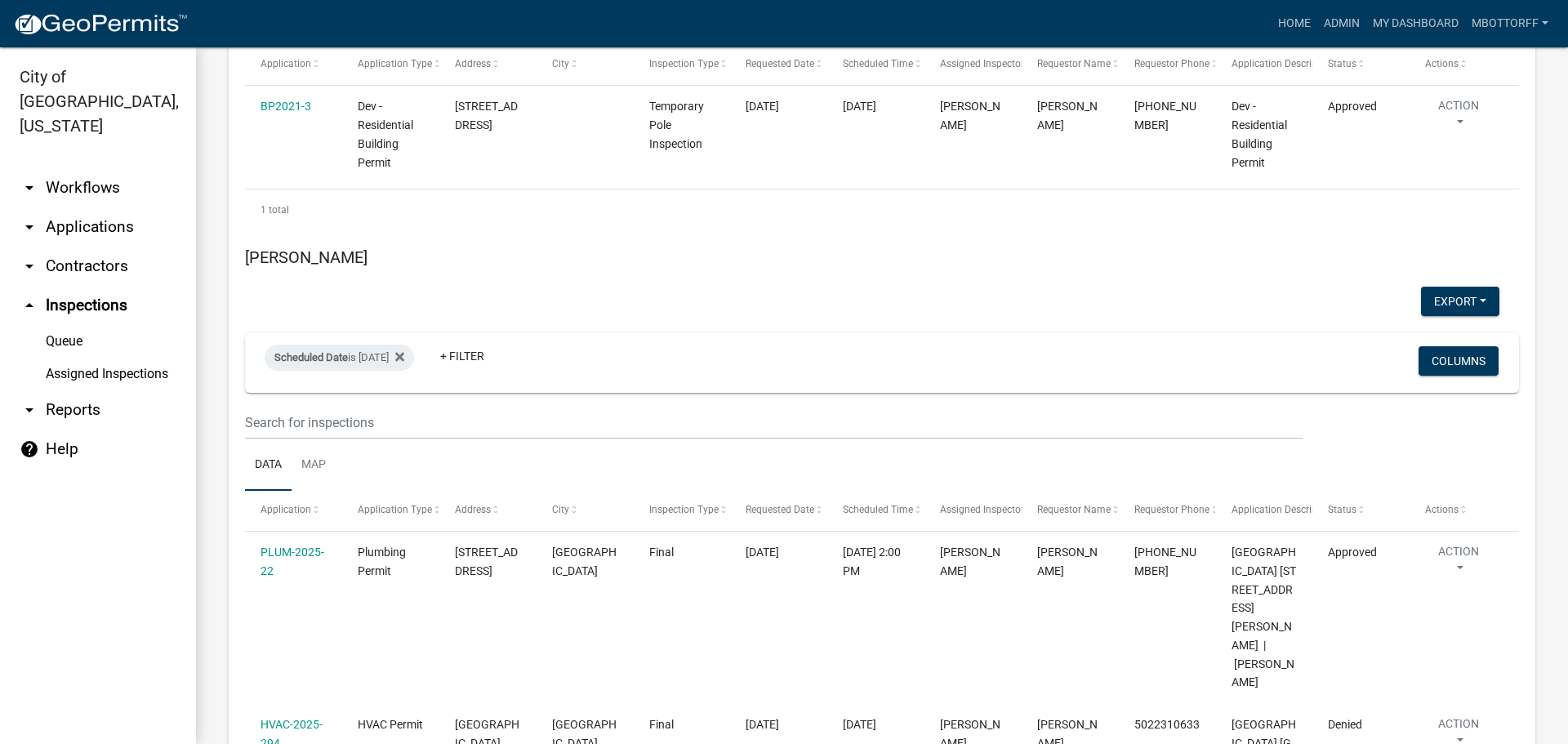
scroll to position [5715, 0]
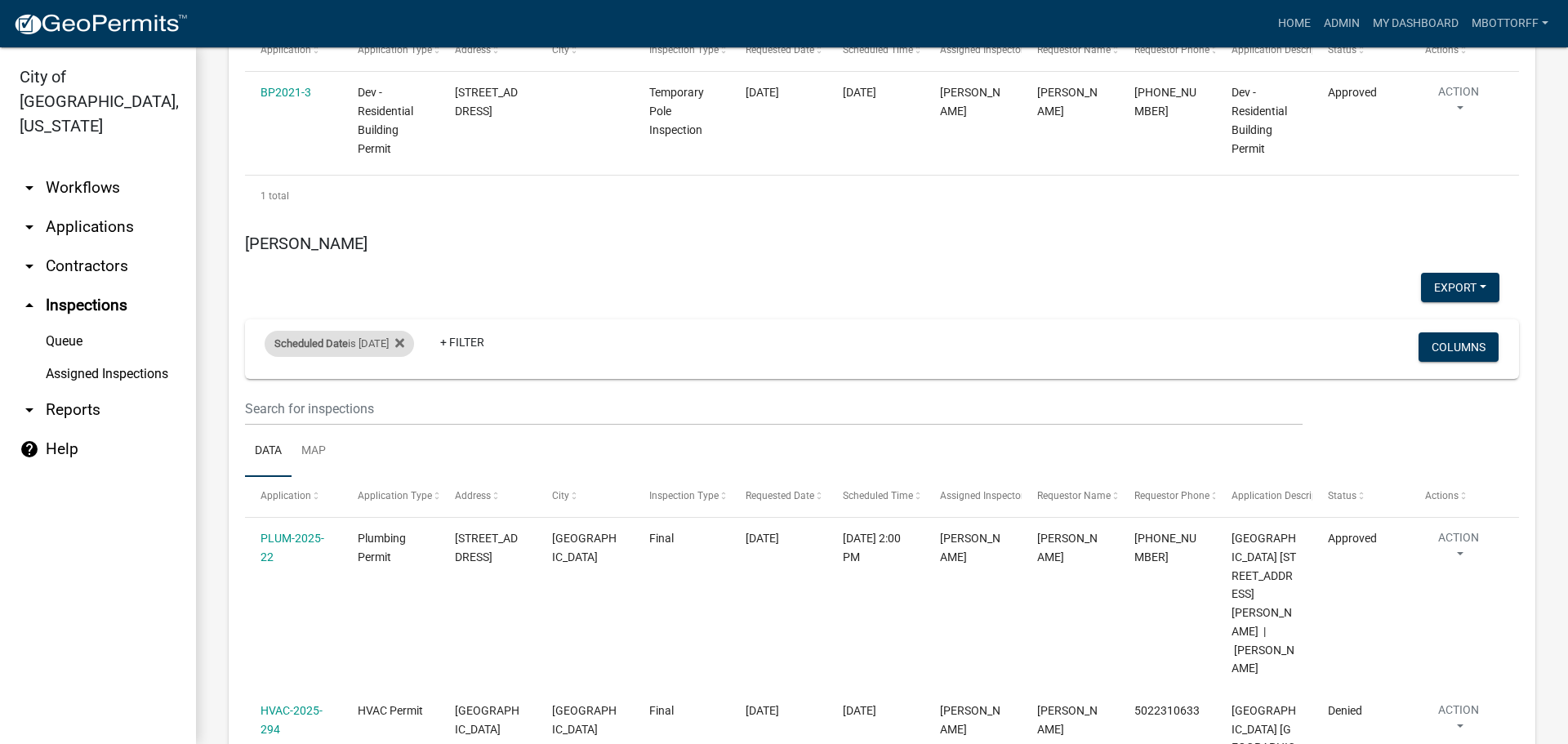
click at [414, 331] on div "Scheduled Date is [DATE]" at bounding box center [339, 344] width 149 height 26
click at [403, 167] on input "[DATE]" at bounding box center [353, 163] width 114 height 33
type input "[DATE]"
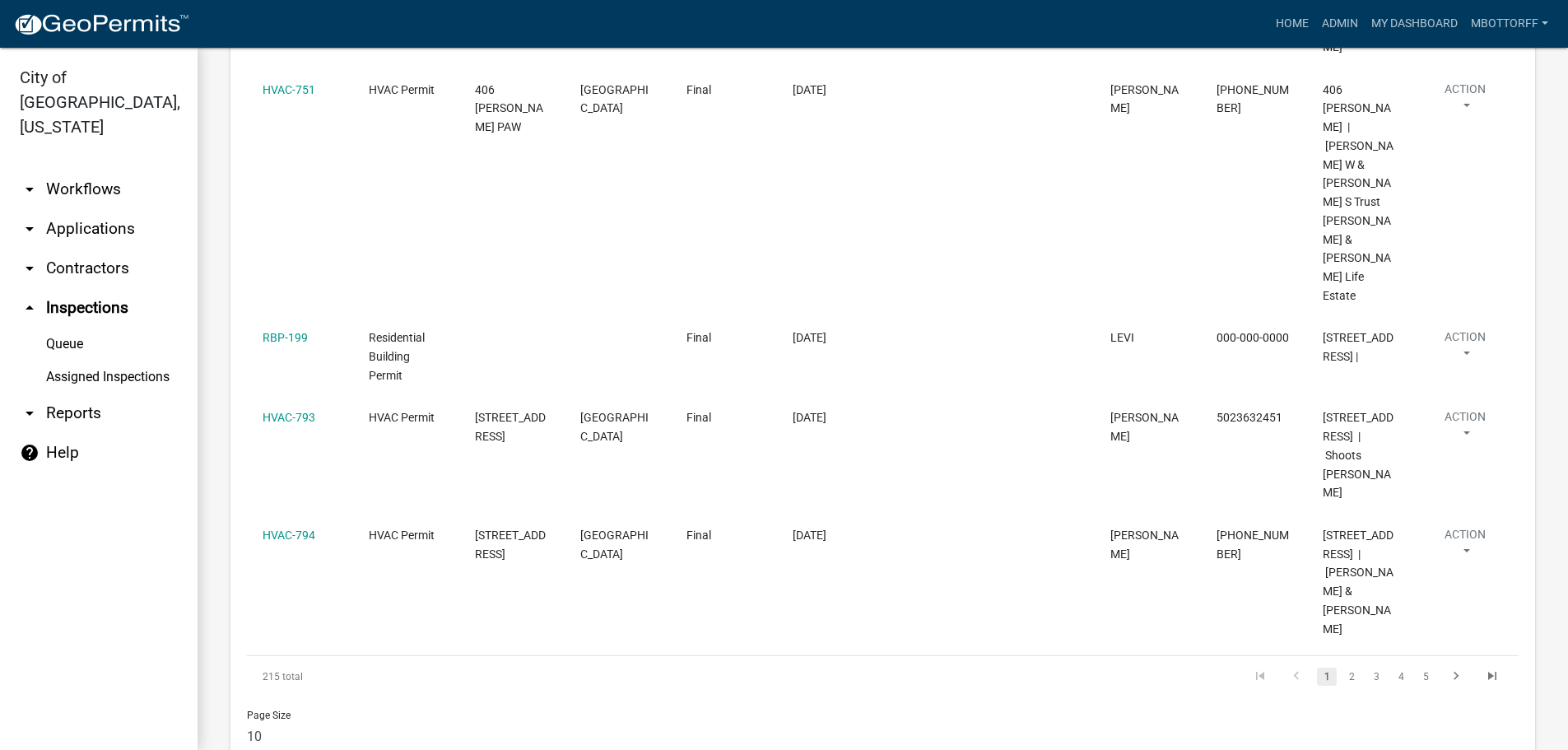
scroll to position [1160, 0]
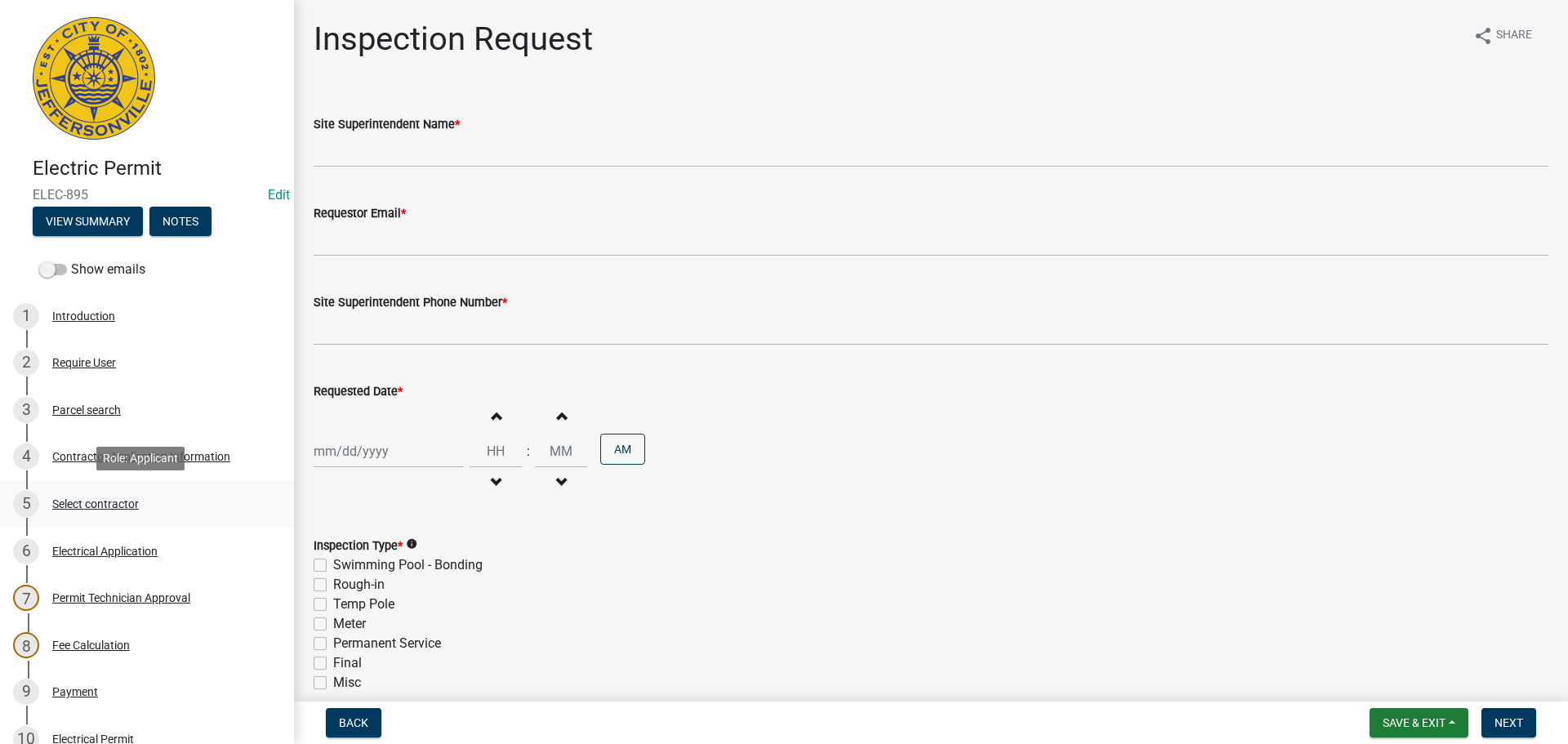
click at [108, 506] on div "Select contractor" at bounding box center [96, 503] width 87 height 11
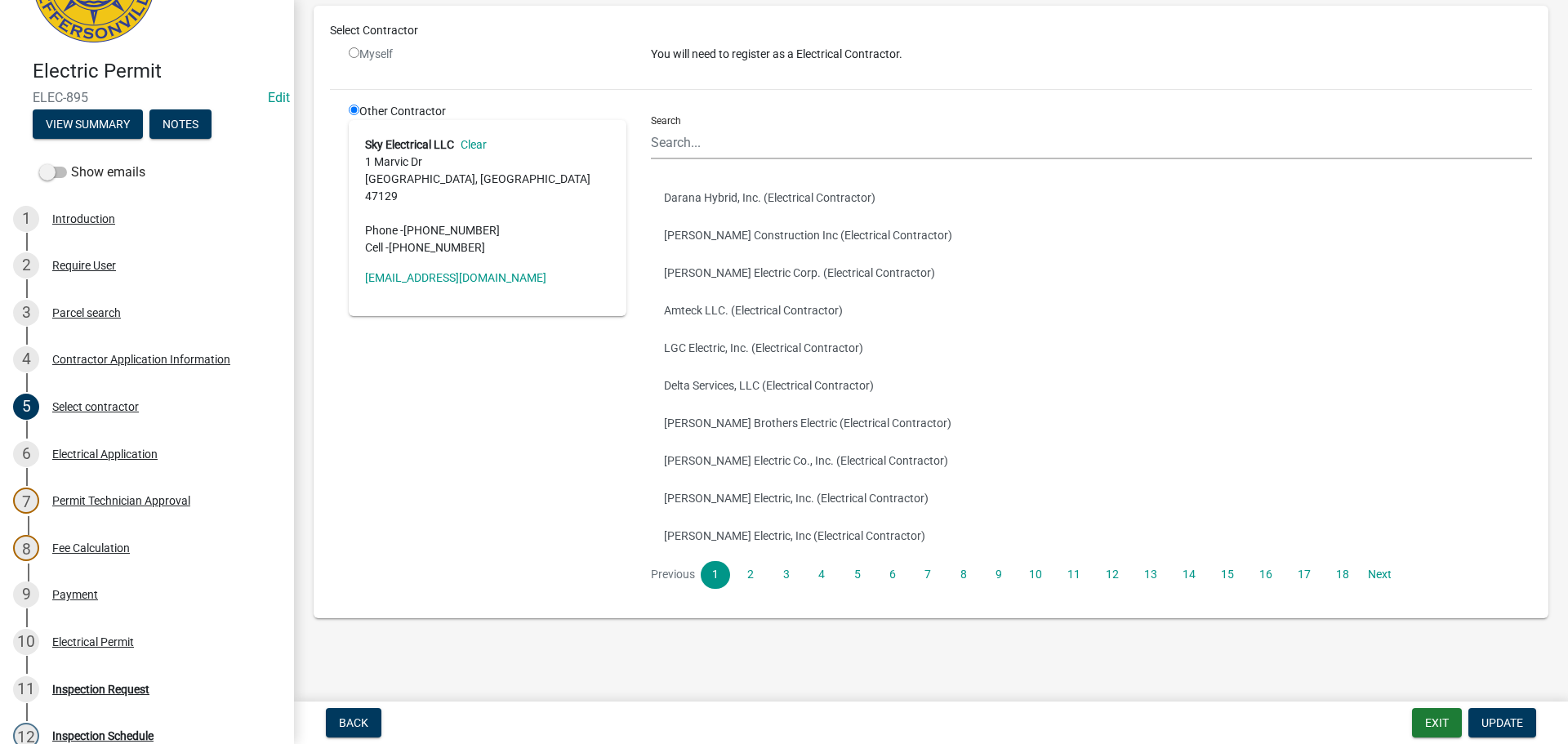
scroll to position [190, 0]
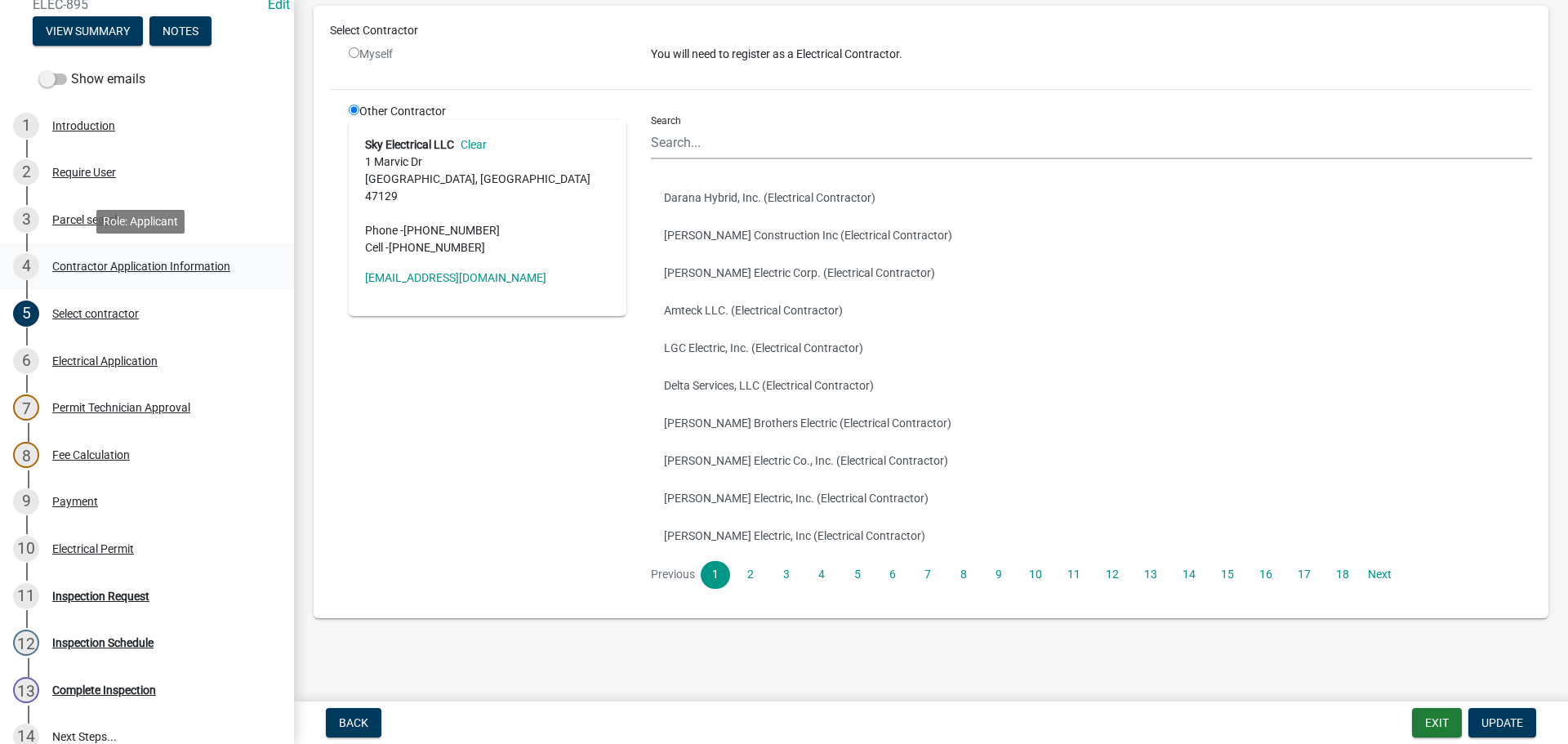
click at [96, 260] on div "Contractor Application Information" at bounding box center [141, 266] width 178 height 11
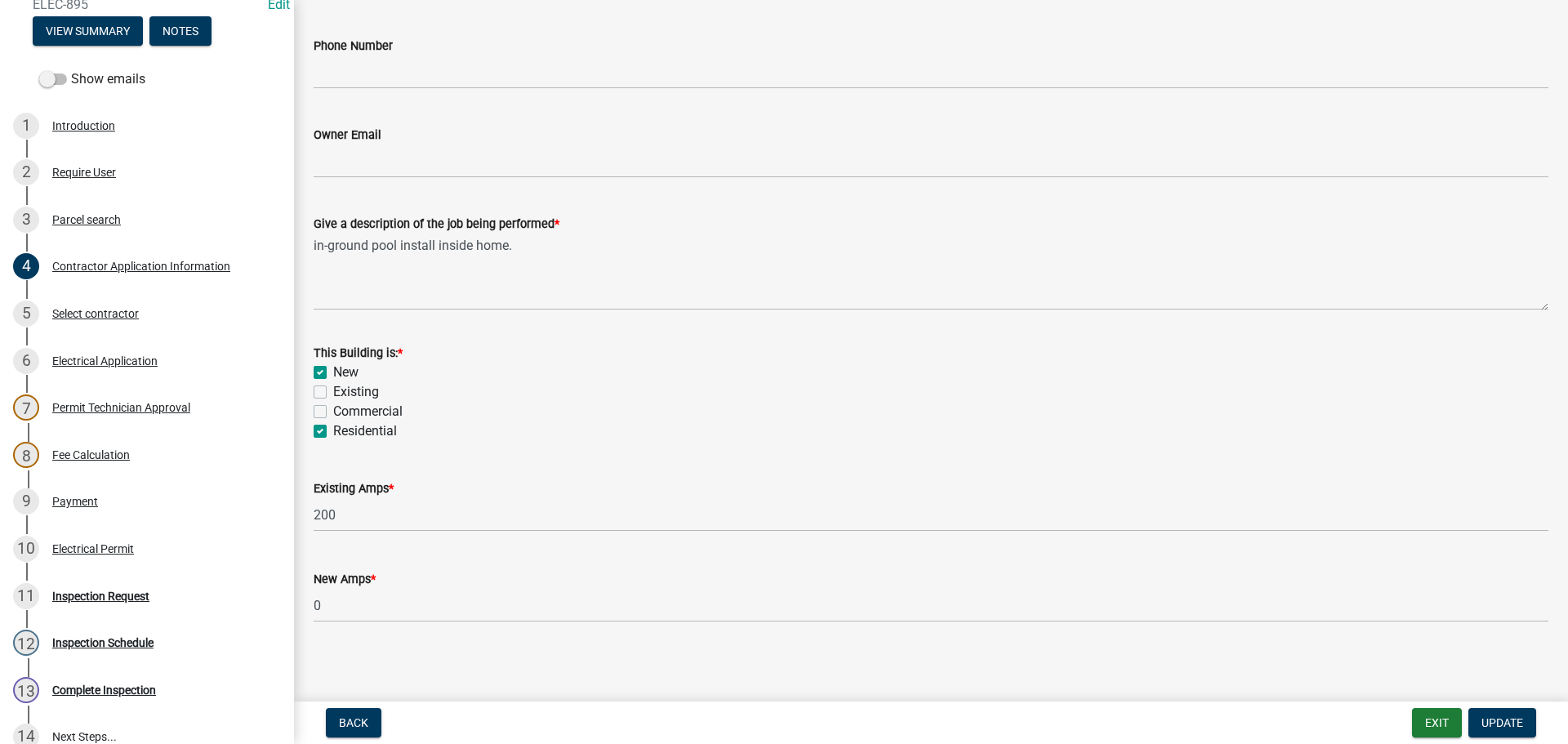
scroll to position [659, 0]
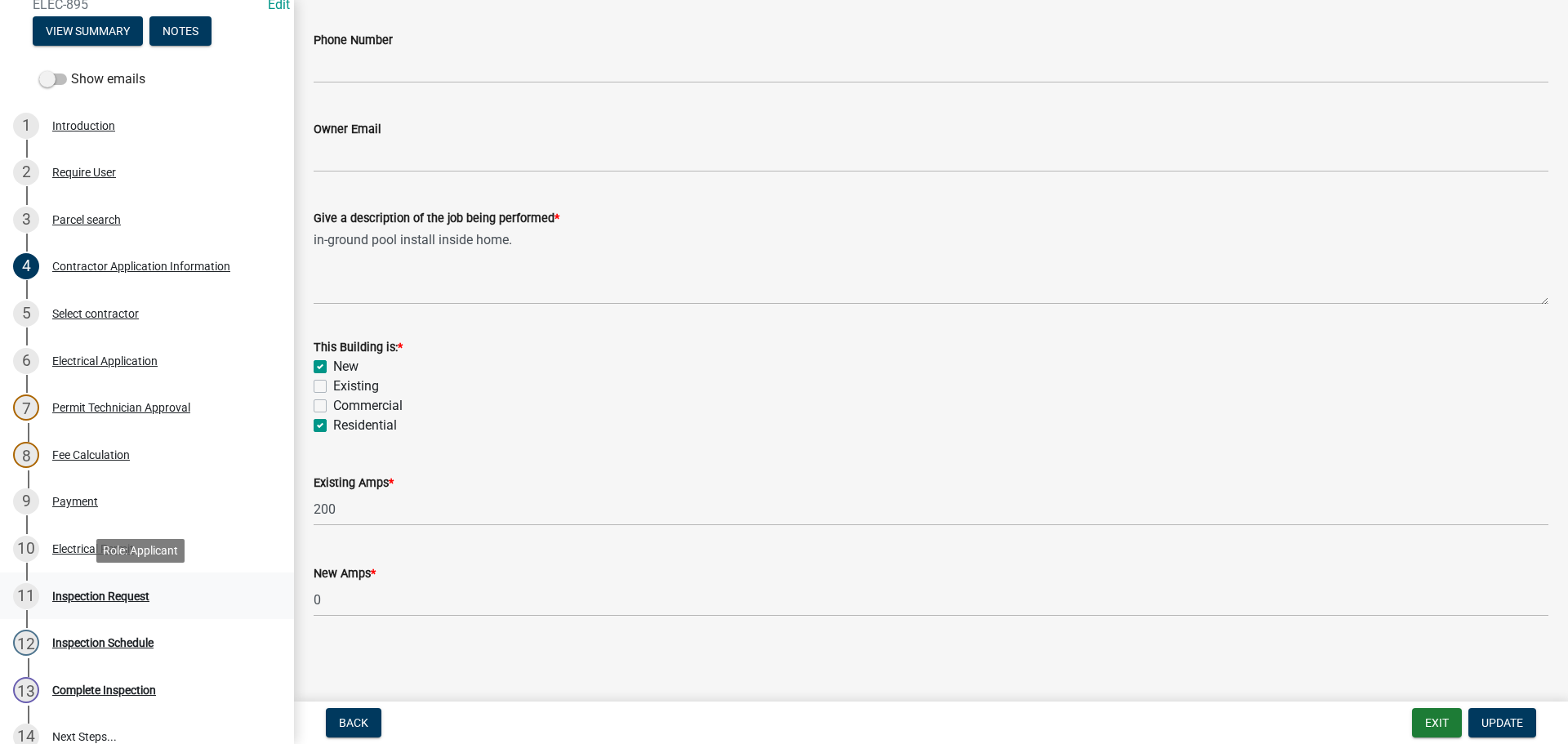
click at [109, 596] on div "Inspection Request" at bounding box center [101, 596] width 97 height 11
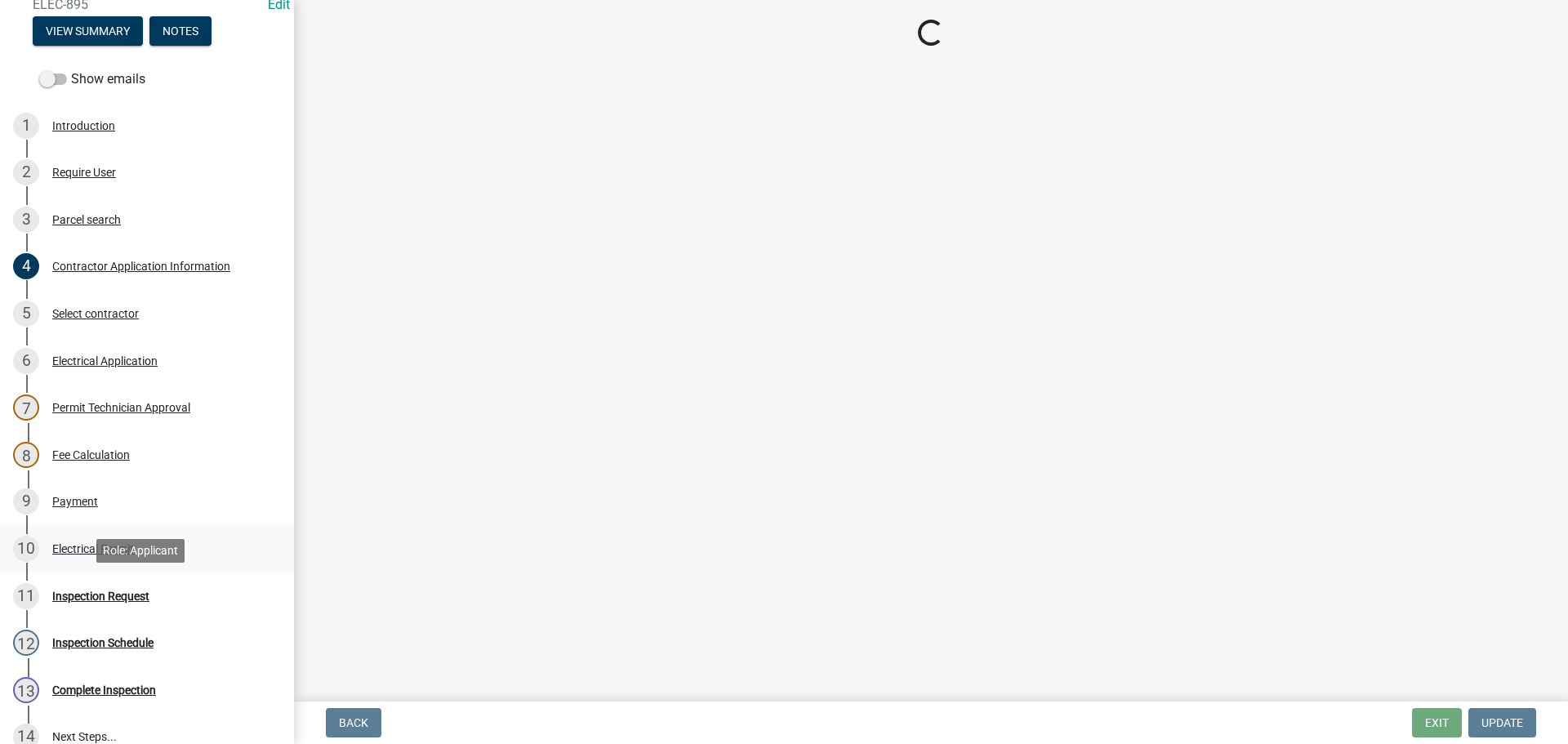
scroll to position [0, 0]
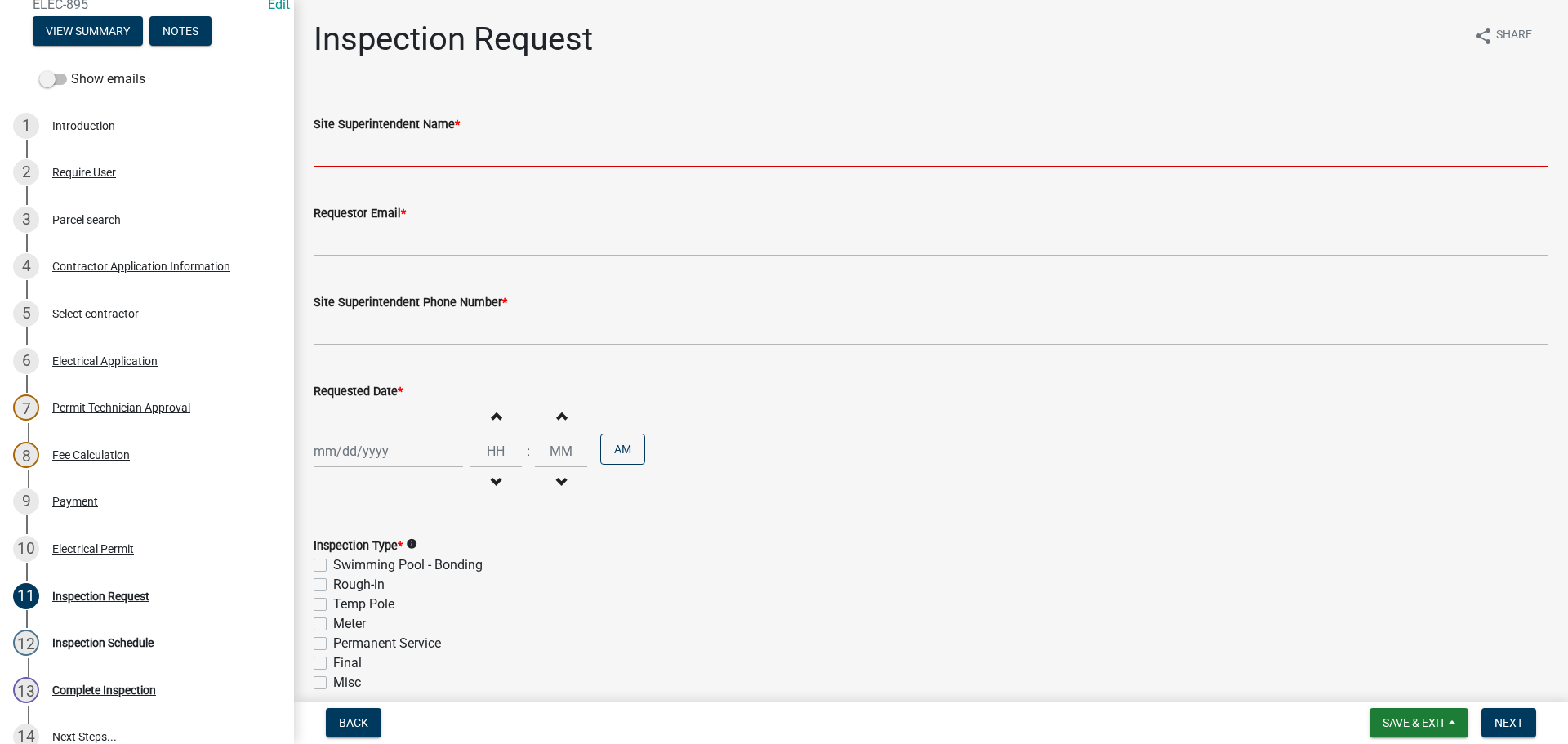
click at [353, 160] on input "Site Superintendent Name *" at bounding box center [931, 150] width 1235 height 33
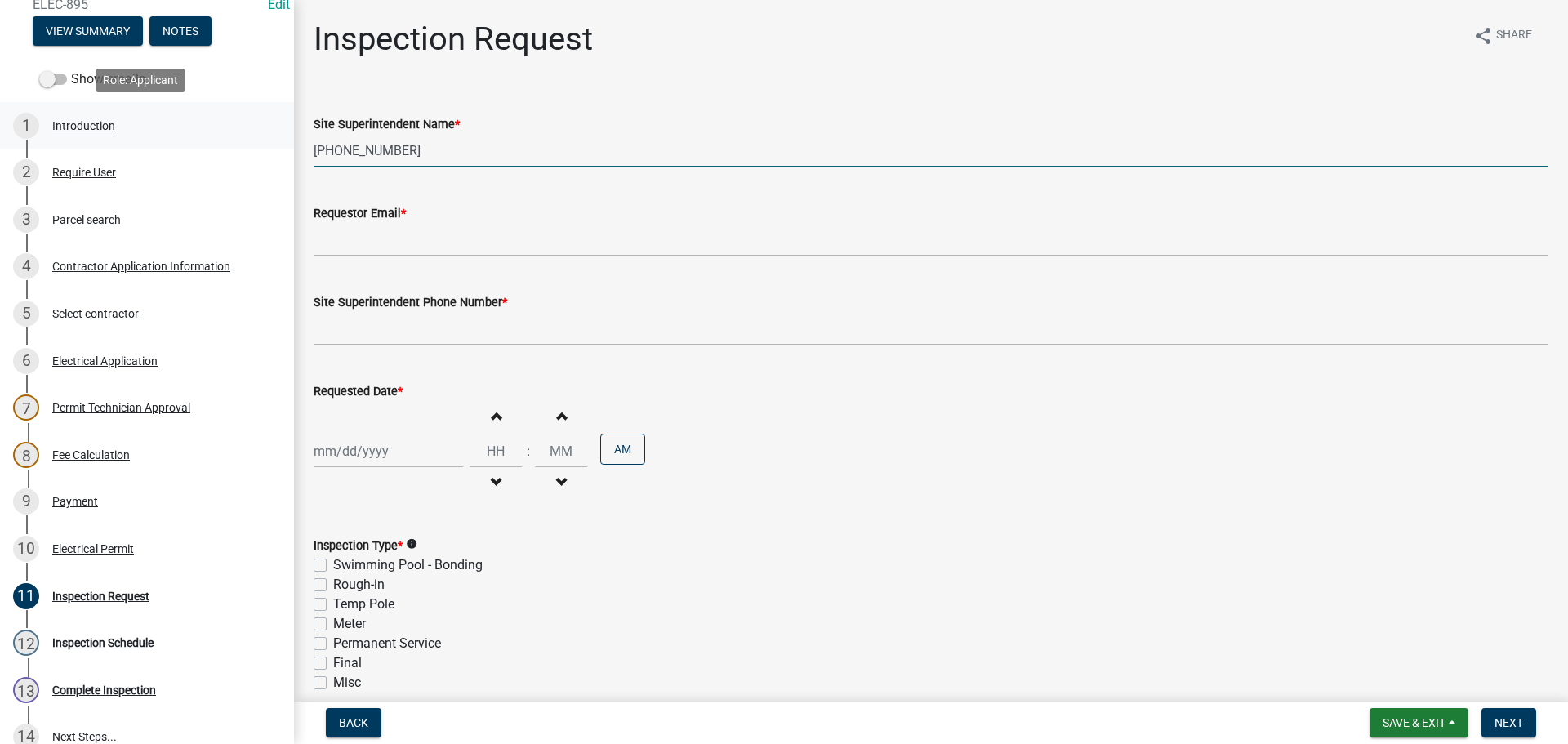
drag, startPoint x: 421, startPoint y: 148, endPoint x: 53, endPoint y: 103, distance: 370.7
click at [80, 111] on div "Electric Permit ELEC-895 Edit View Summary Notes Show emails 1 Introduction 2 R…" at bounding box center [784, 372] width 1568 height 744
type input "[PERSON_NAME]"
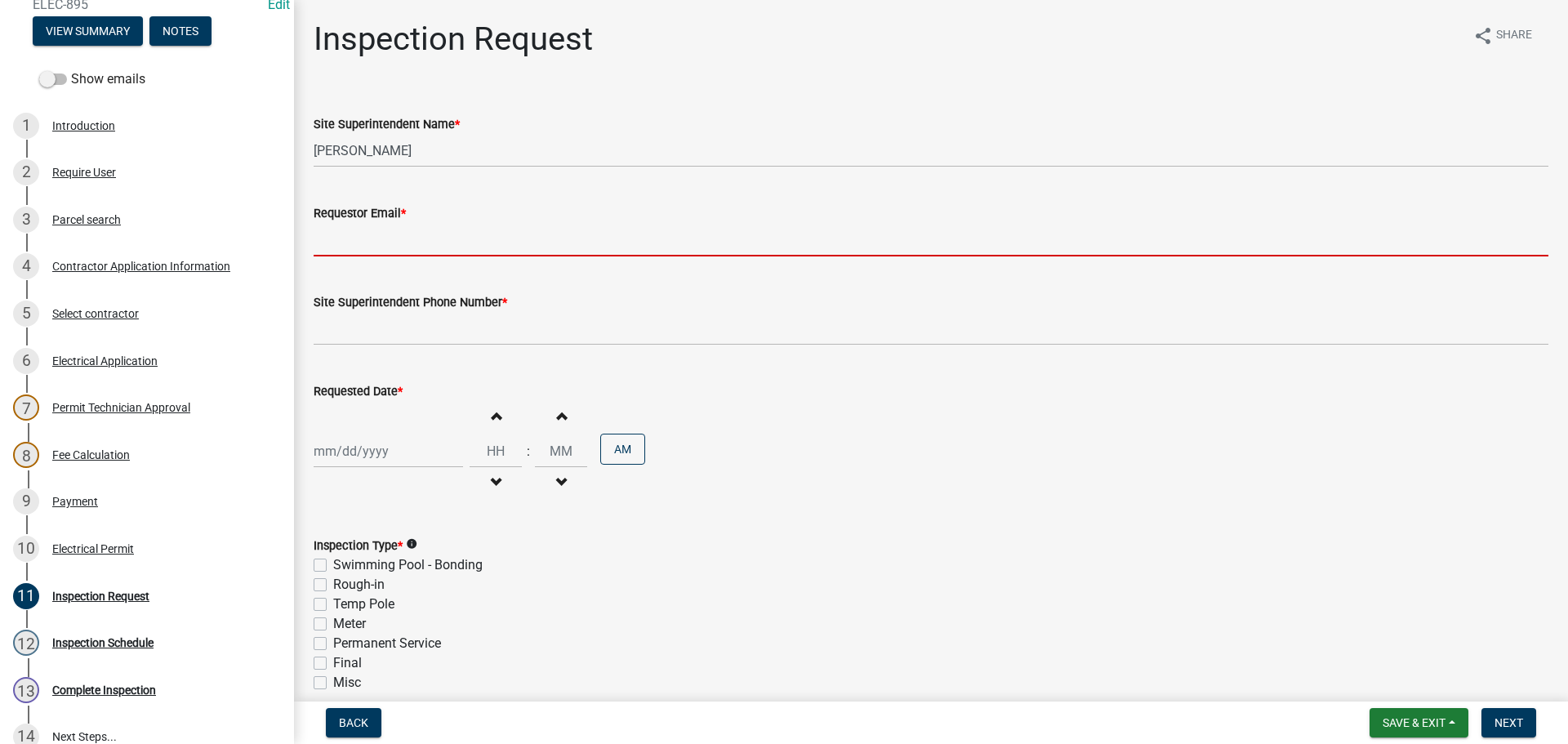
click at [363, 245] on input "Requestor Email *" at bounding box center [931, 240] width 1235 height 33
type input "[EMAIL_ADDRESS][DOMAIN_NAME]"
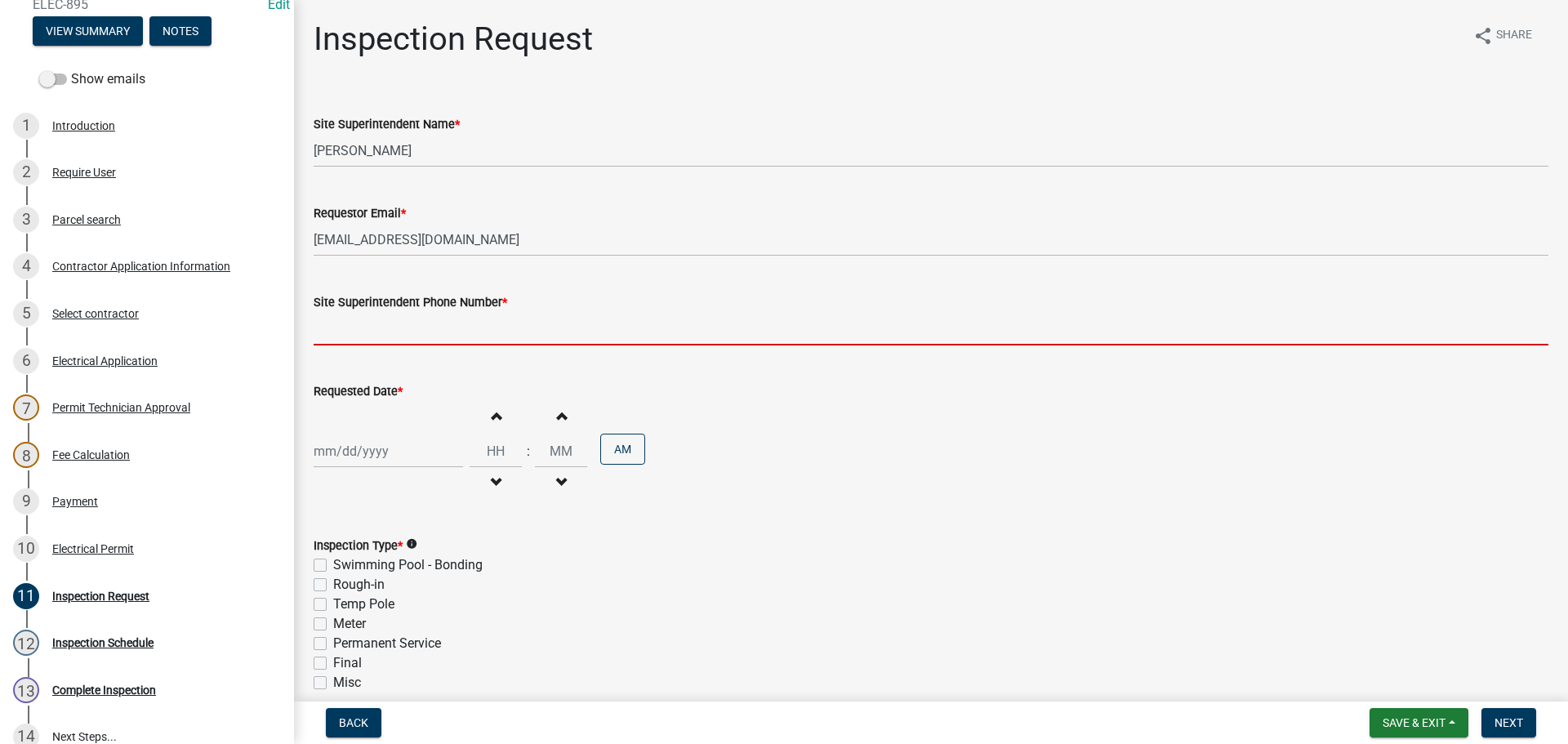
click at [397, 325] on input "Site Superintendent Phone Number *" at bounding box center [931, 328] width 1235 height 33
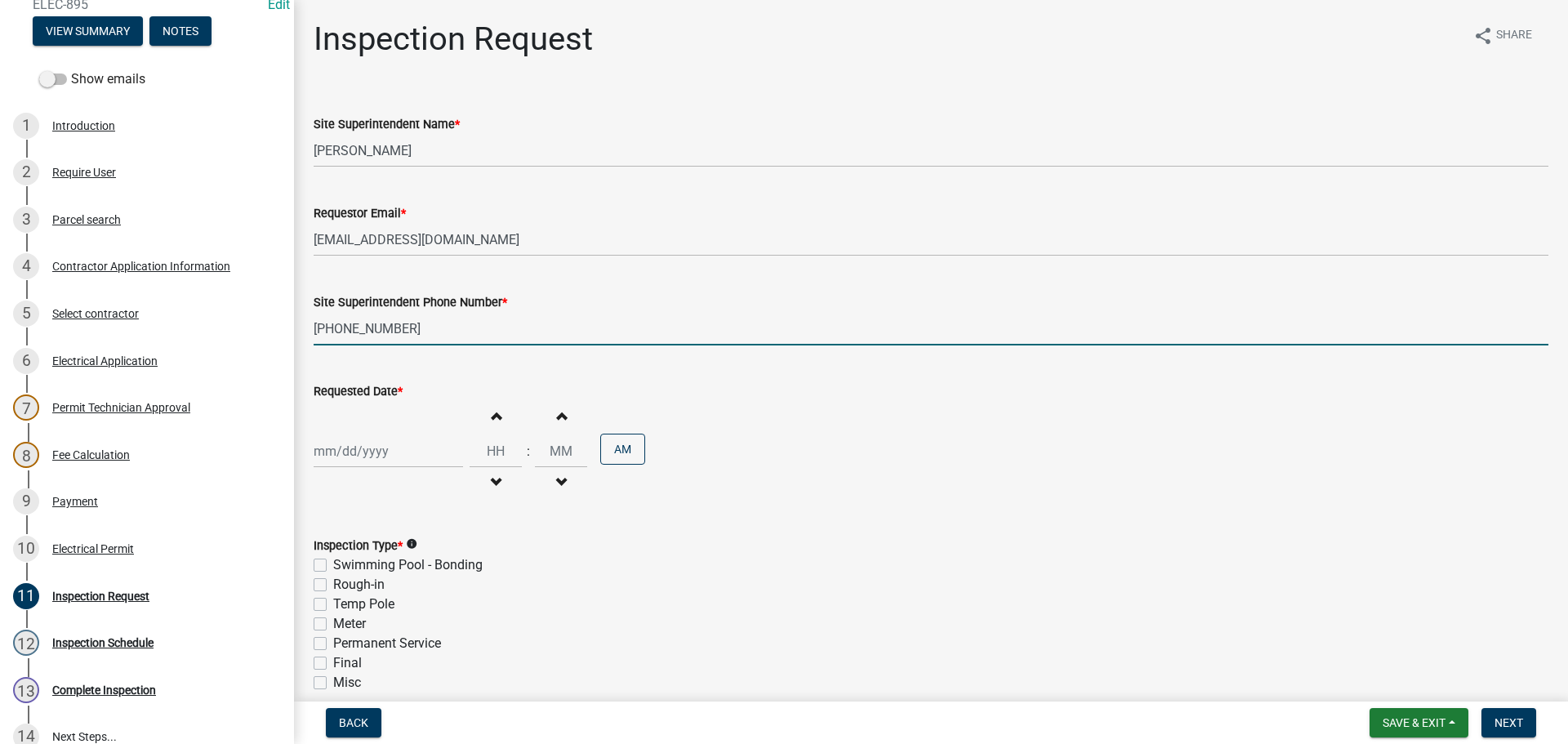
type input "[PHONE_NUMBER]"
click at [362, 451] on div at bounding box center [388, 451] width 149 height 33
select select "10"
select select "2025"
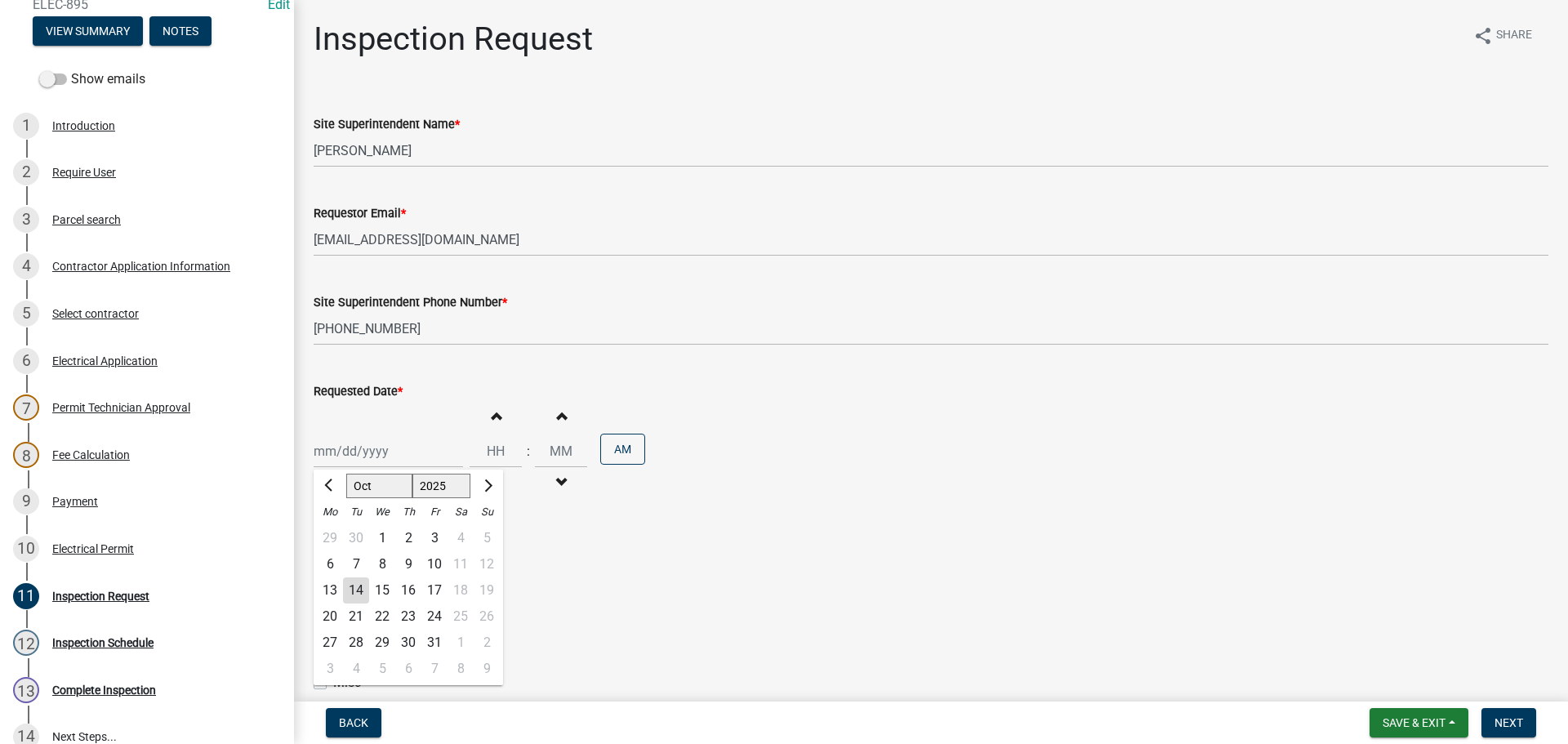
click at [410, 585] on div "16" at bounding box center [409, 590] width 26 height 26
type input "[DATE]"
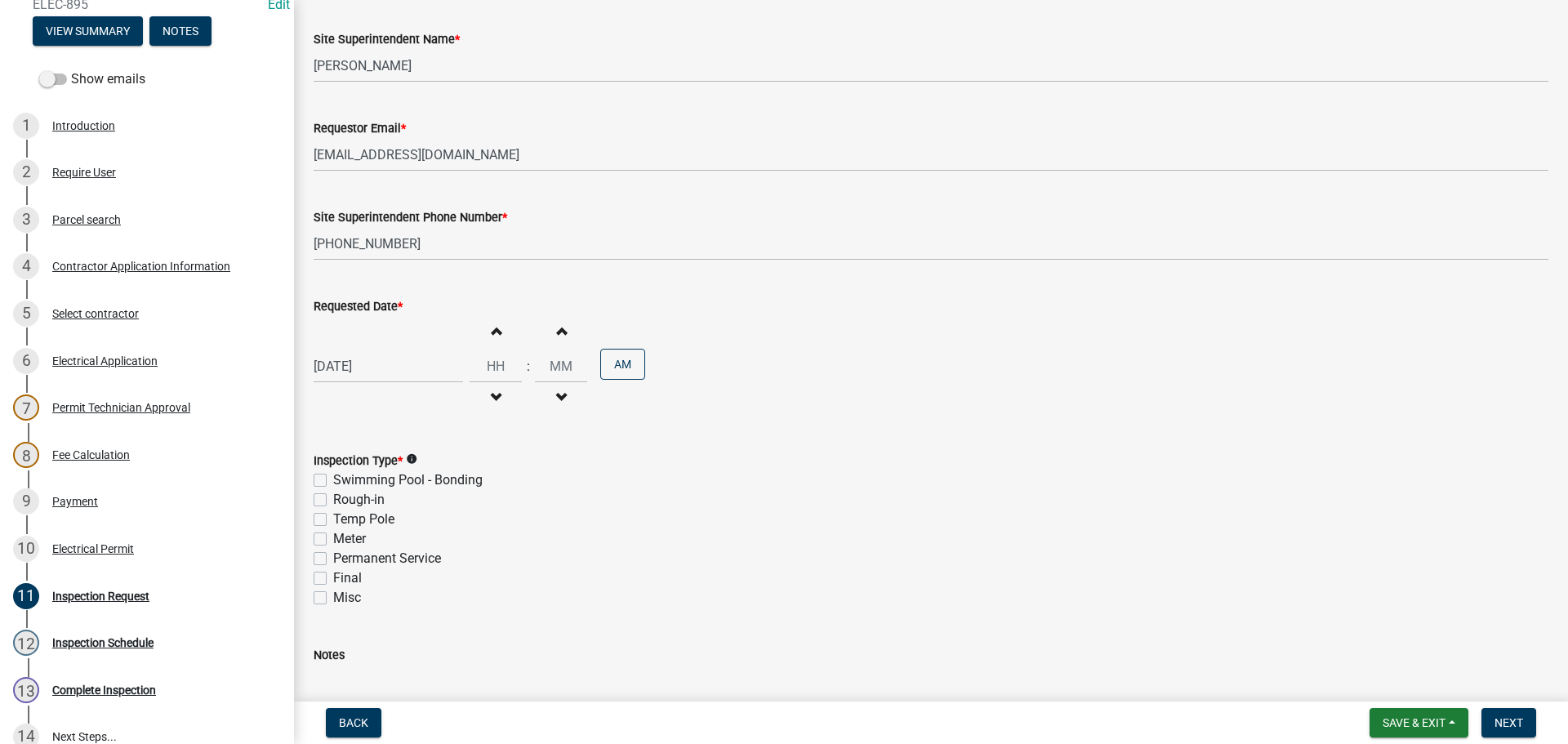
scroll to position [208, 0]
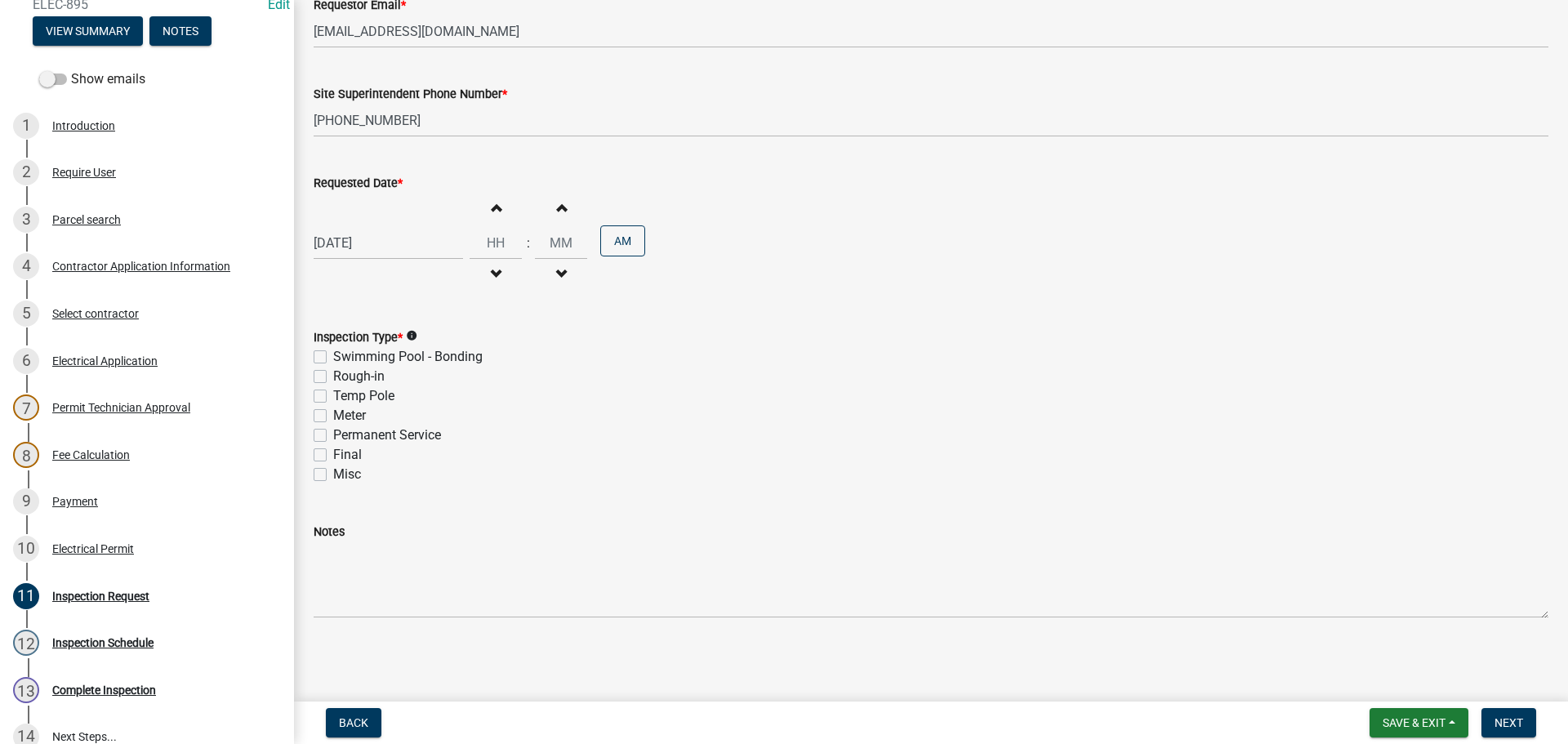
click at [333, 456] on label "Final" at bounding box center [347, 455] width 29 height 19
click at [333, 455] on input "Final" at bounding box center [339, 451] width 11 height 11
checkbox input "true"
checkbox input "false"
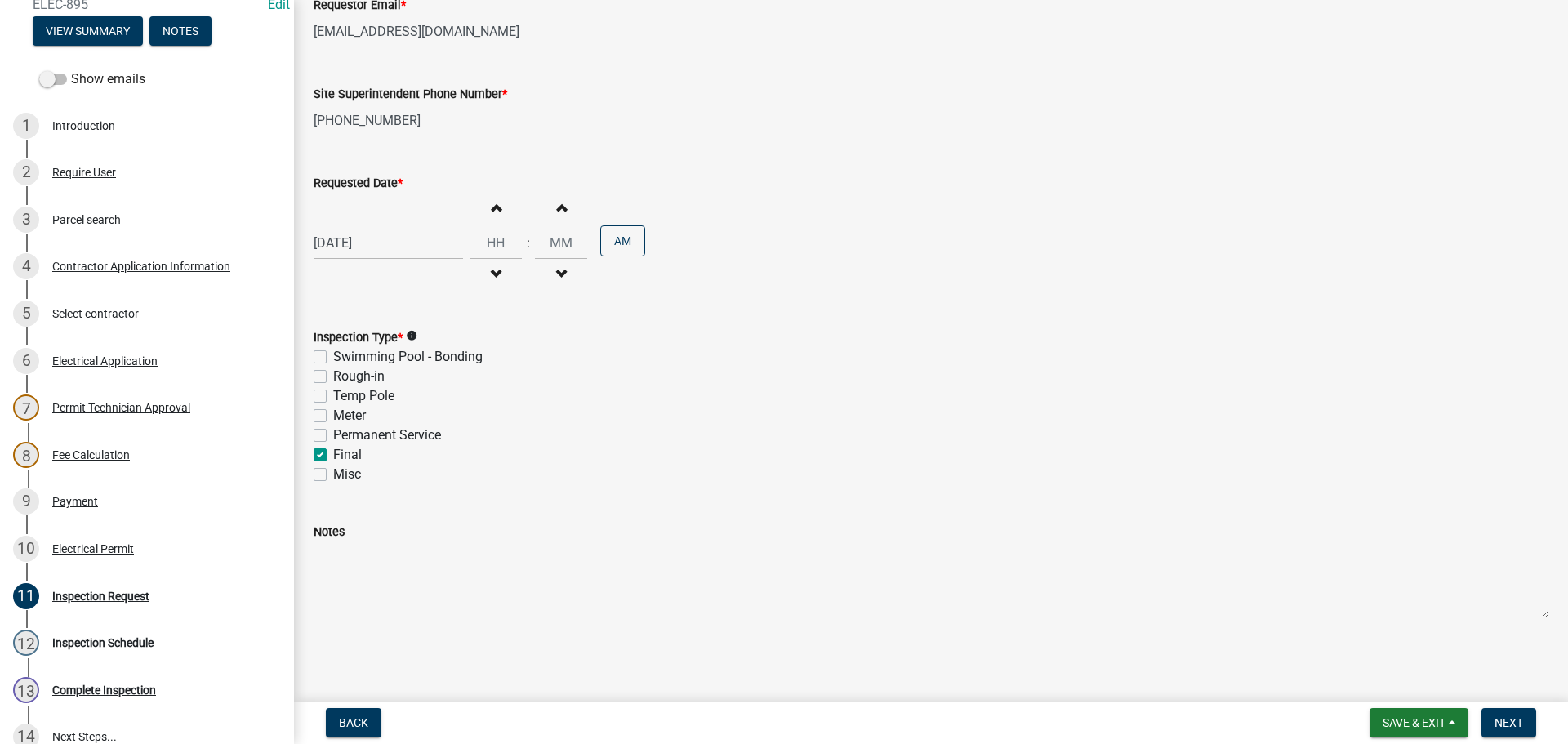
checkbox input "false"
checkbox input "true"
checkbox input "false"
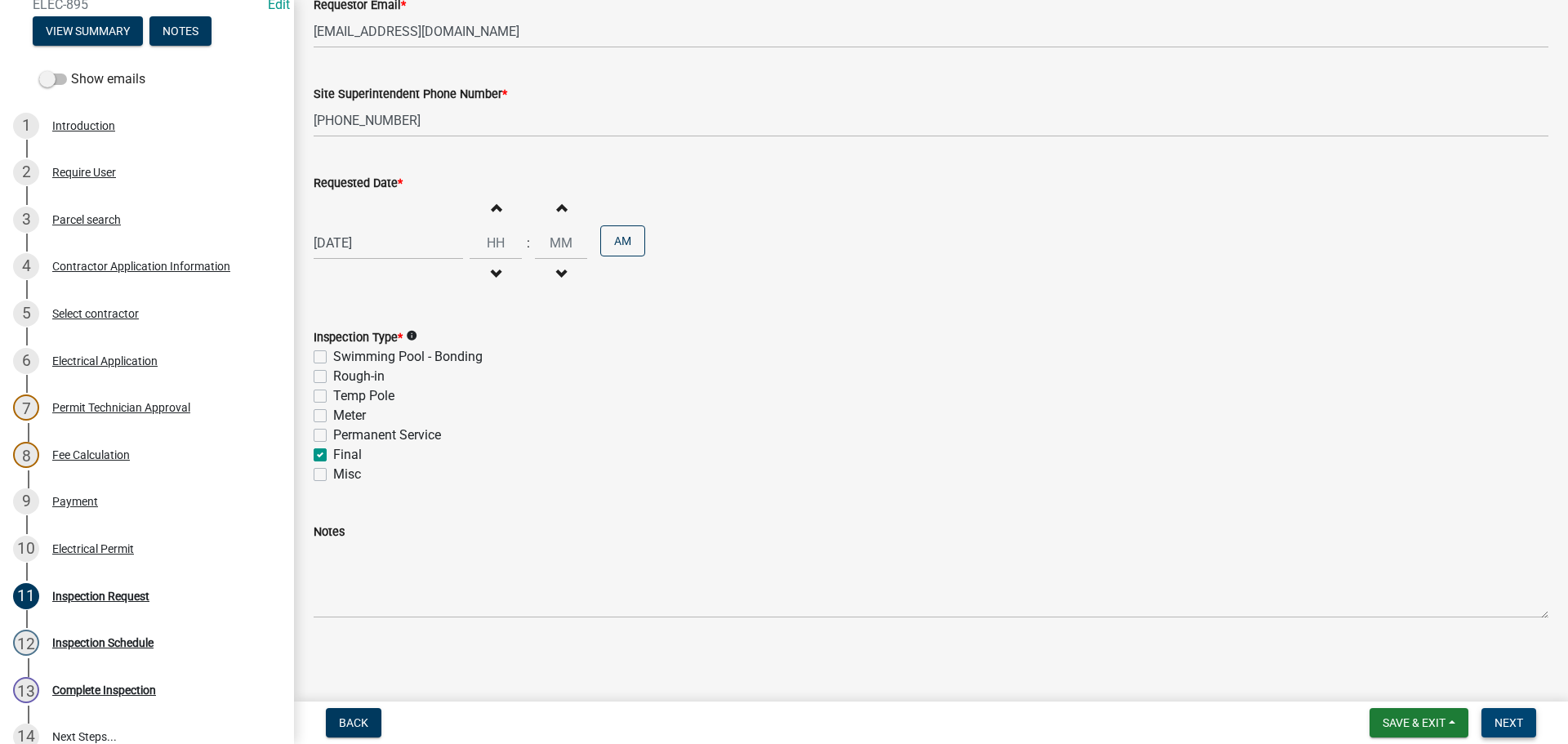
click at [1501, 721] on span "Next" at bounding box center [1509, 723] width 29 height 13
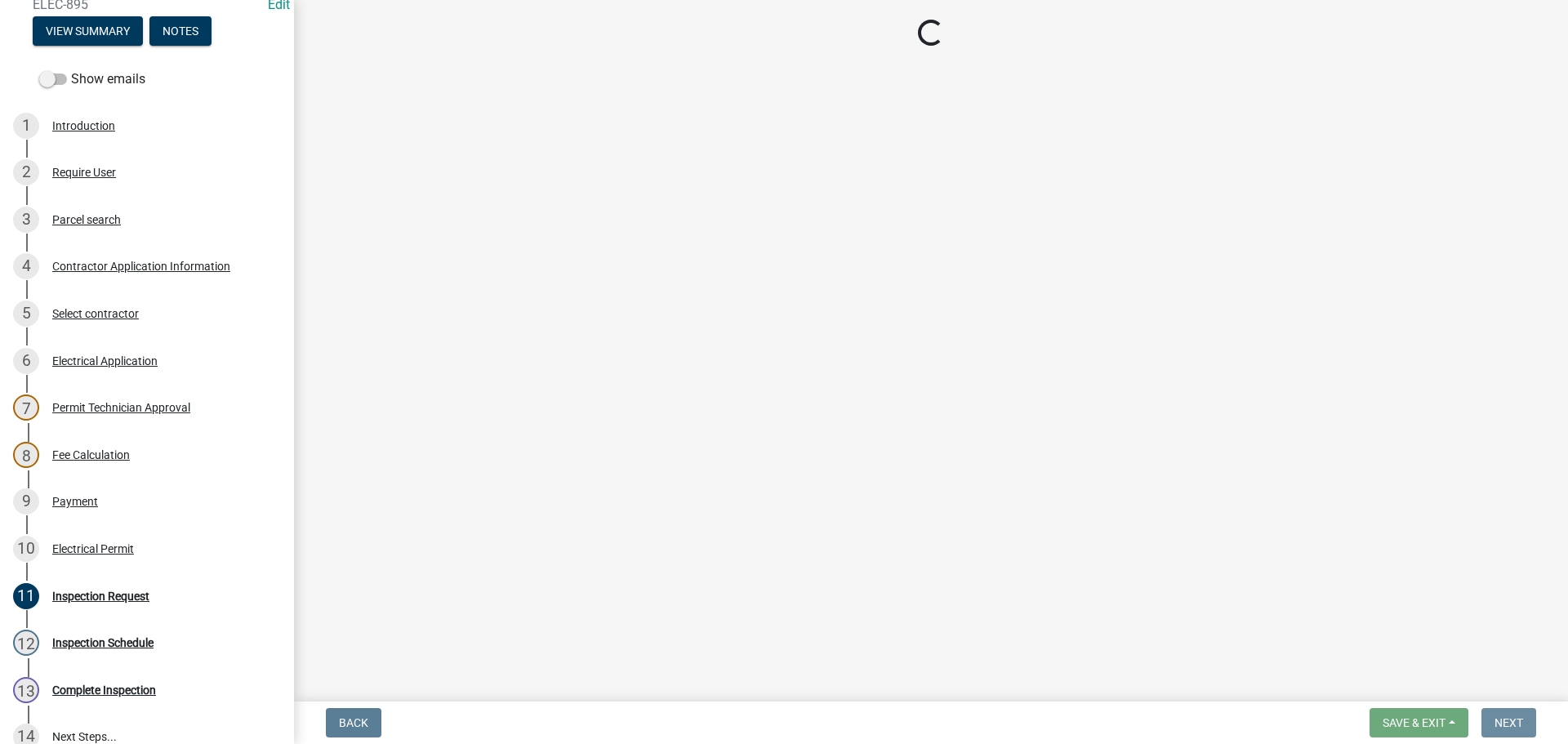
scroll to position [0, 0]
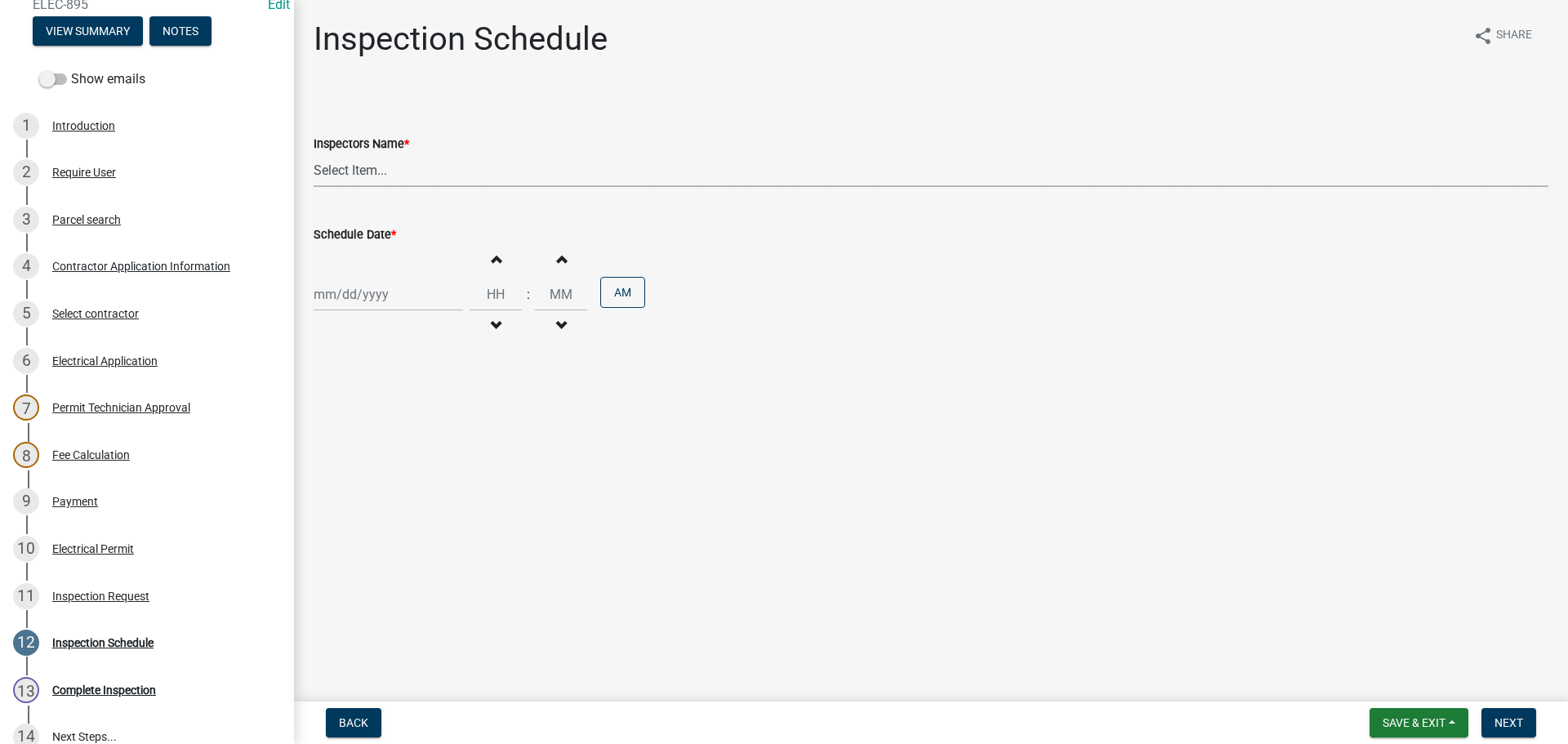
click at [355, 173] on select "Select Item... jramsey (Jeremy Ramsey) MaryFrey (Mary Frey) mkruer (Mike Kruer)…" at bounding box center [931, 170] width 1235 height 33
select select "fdb3bcc6-ce93-4663-8a18-5c08884dd177"
click at [314, 153] on select "Select Item... jramsey (Jeremy Ramsey) MaryFrey (Mary Frey) mkruer (Mike Kruer)…" at bounding box center [931, 170] width 1235 height 33
select select "10"
select select "2025"
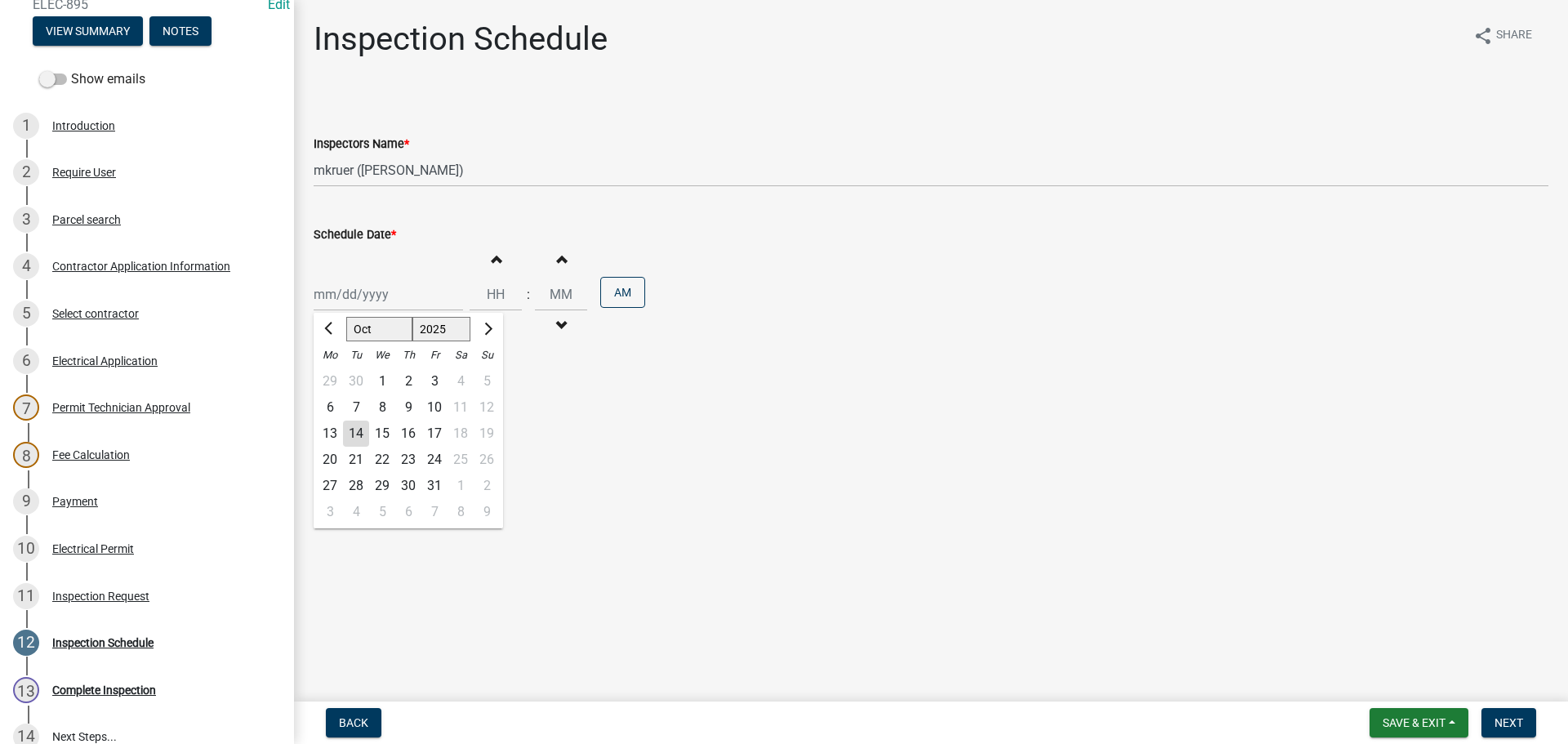
click at [334, 292] on input "Schedule Date *" at bounding box center [388, 294] width 149 height 33
click at [339, 167] on select "Select Item... jramsey (Jeremy Ramsey) MaryFrey (Mary Frey) mkruer (Mike Kruer)…" at bounding box center [931, 170] width 1235 height 33
click at [314, 153] on select "Select Item... jramsey (Jeremy Ramsey) MaryFrey (Mary Frey) mkruer (Mike Kruer)…" at bounding box center [931, 170] width 1235 height 33
click at [352, 171] on select "Select Item... jramsey (Jeremy Ramsey) MaryFrey (Mary Frey) mkruer (Mike Kruer)…" at bounding box center [931, 170] width 1235 height 33
select select "36a8b8f0-2ef8-43e9-ae06-718f51af8d36"
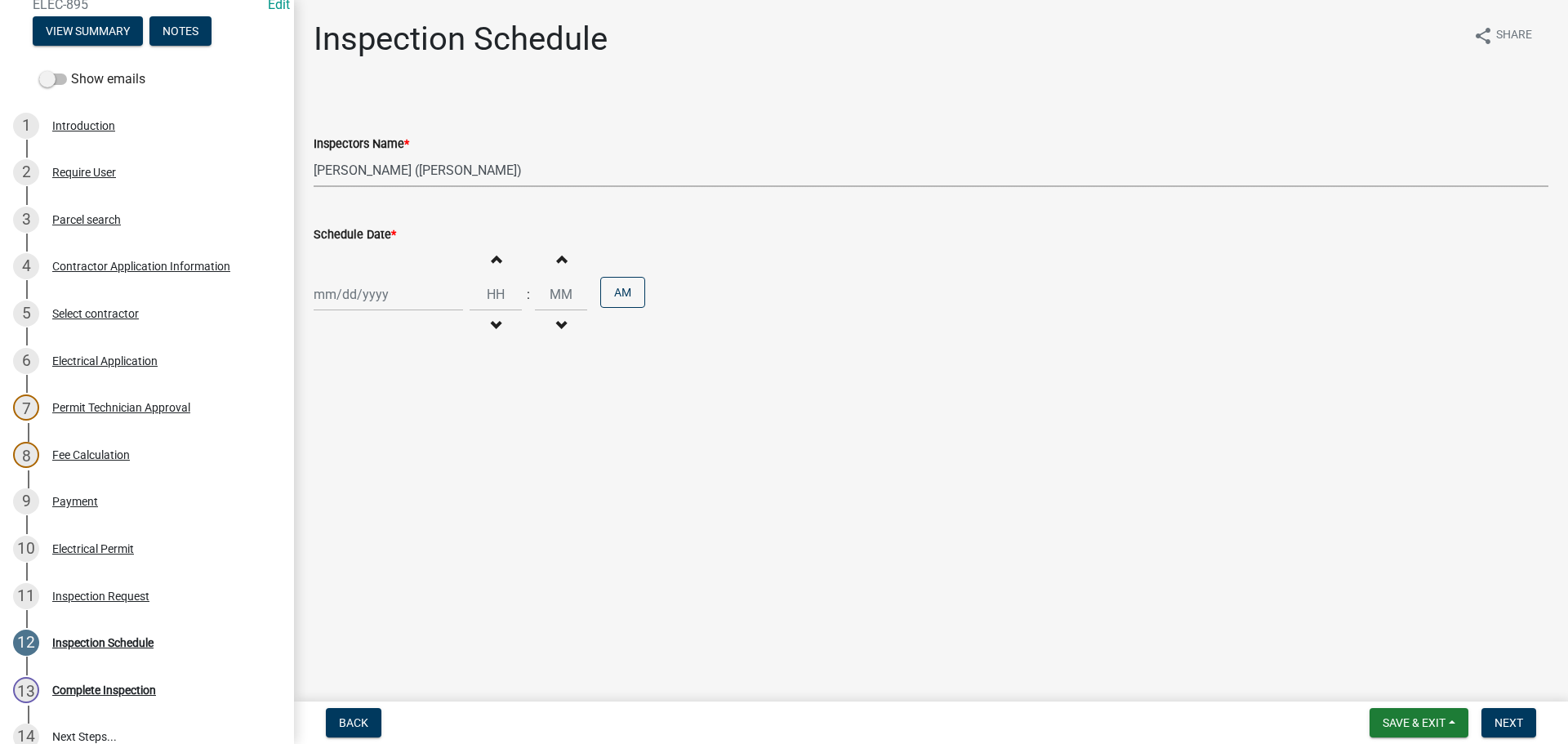
click at [314, 153] on select "Select Item... jramsey (Jeremy Ramsey) MaryFrey (Mary Frey) mkruer (Mike Kruer)…" at bounding box center [931, 170] width 1235 height 33
select select "10"
select select "2025"
click at [344, 284] on div "[PERSON_NAME] Feb Mar Apr [PERSON_NAME][DATE] Oct Nov [DATE] 1526 1527 1528 152…" at bounding box center [388, 294] width 149 height 33
click at [638, 481] on main "Inspection Schedule share Share Inspectors Name * Select Item... jramsey (Jerem…" at bounding box center [931, 348] width 1274 height 695
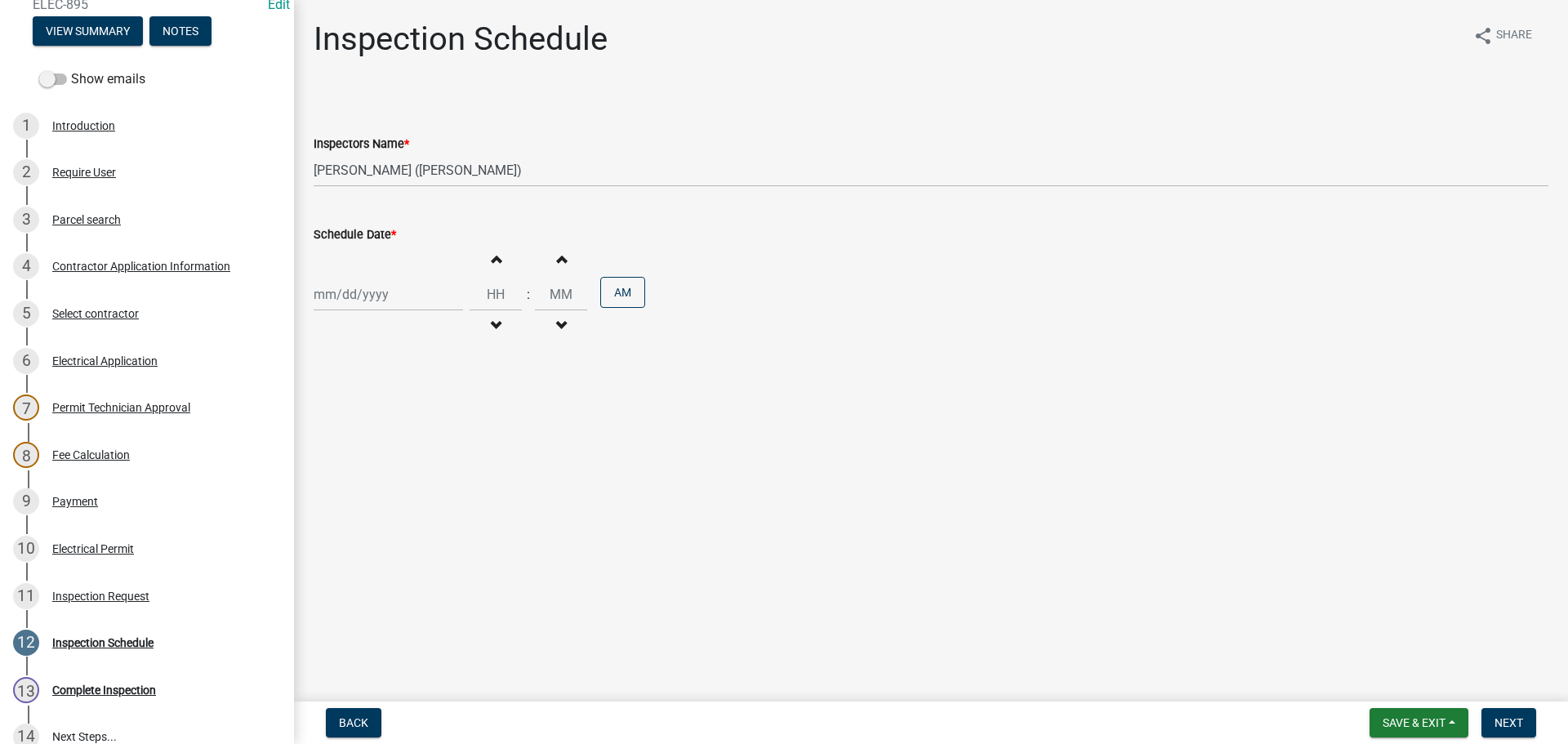
click at [393, 290] on div at bounding box center [388, 294] width 149 height 33
select select "10"
select select "2025"
click at [410, 429] on div "16" at bounding box center [409, 433] width 26 height 26
type input "10/16/2025"
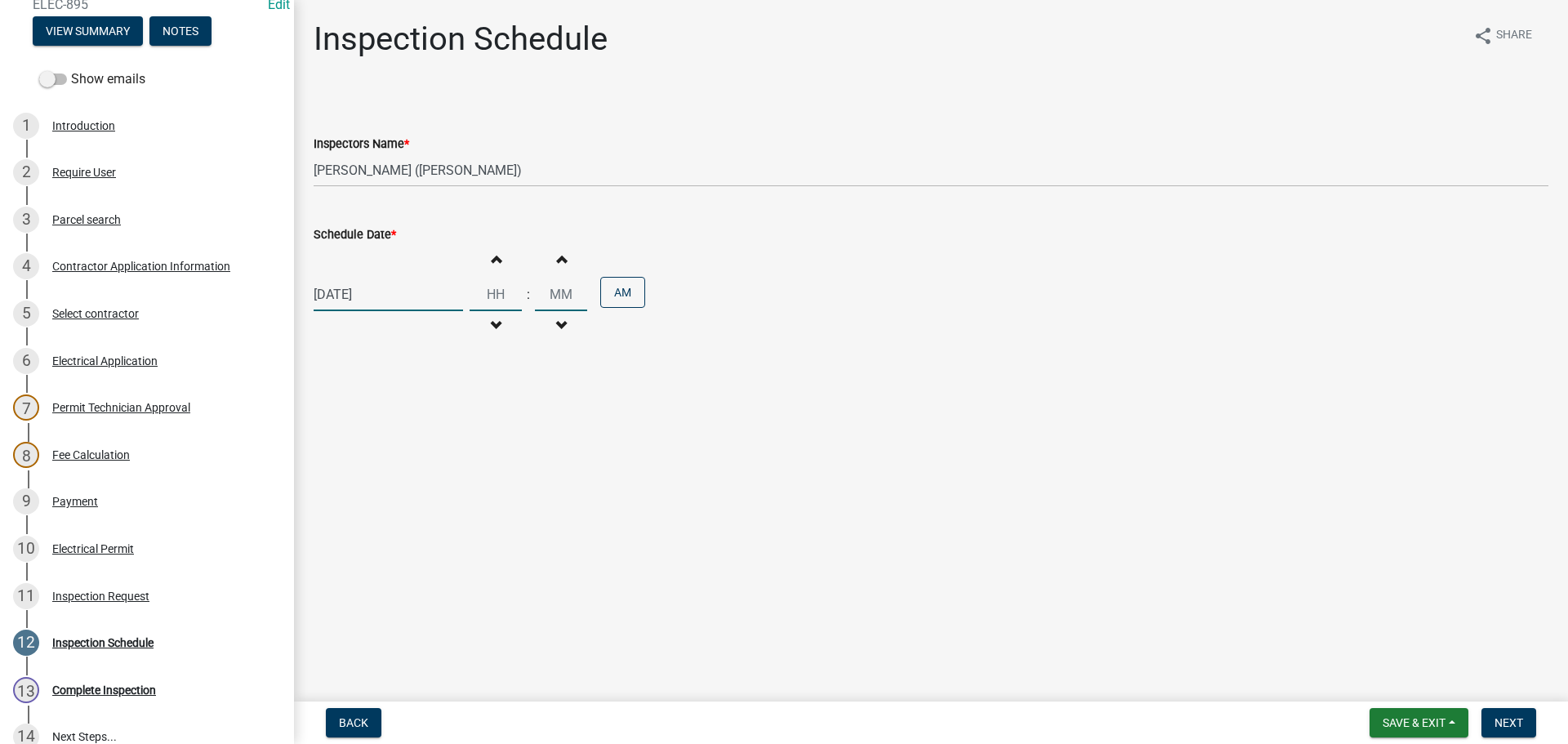
click at [493, 297] on input "Hours" at bounding box center [495, 294] width 53 height 33
type input "01"
type input "00"
click at [625, 299] on button "AM" at bounding box center [623, 292] width 45 height 31
click at [1512, 722] on span "Next" at bounding box center [1509, 723] width 29 height 13
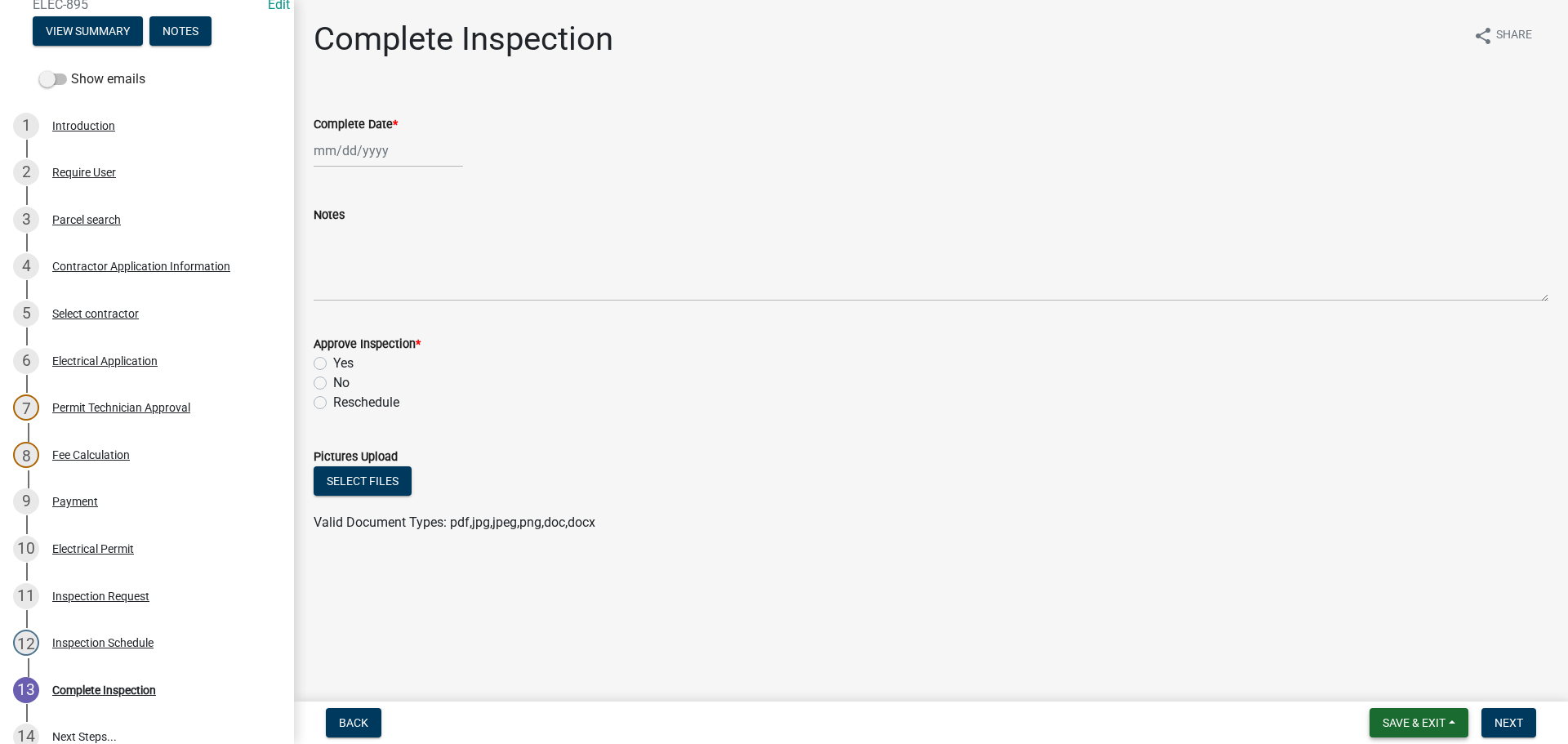
click at [1399, 717] on span "Save & Exit" at bounding box center [1414, 723] width 63 height 13
click at [1394, 681] on button "Save & Exit" at bounding box center [1404, 679] width 131 height 40
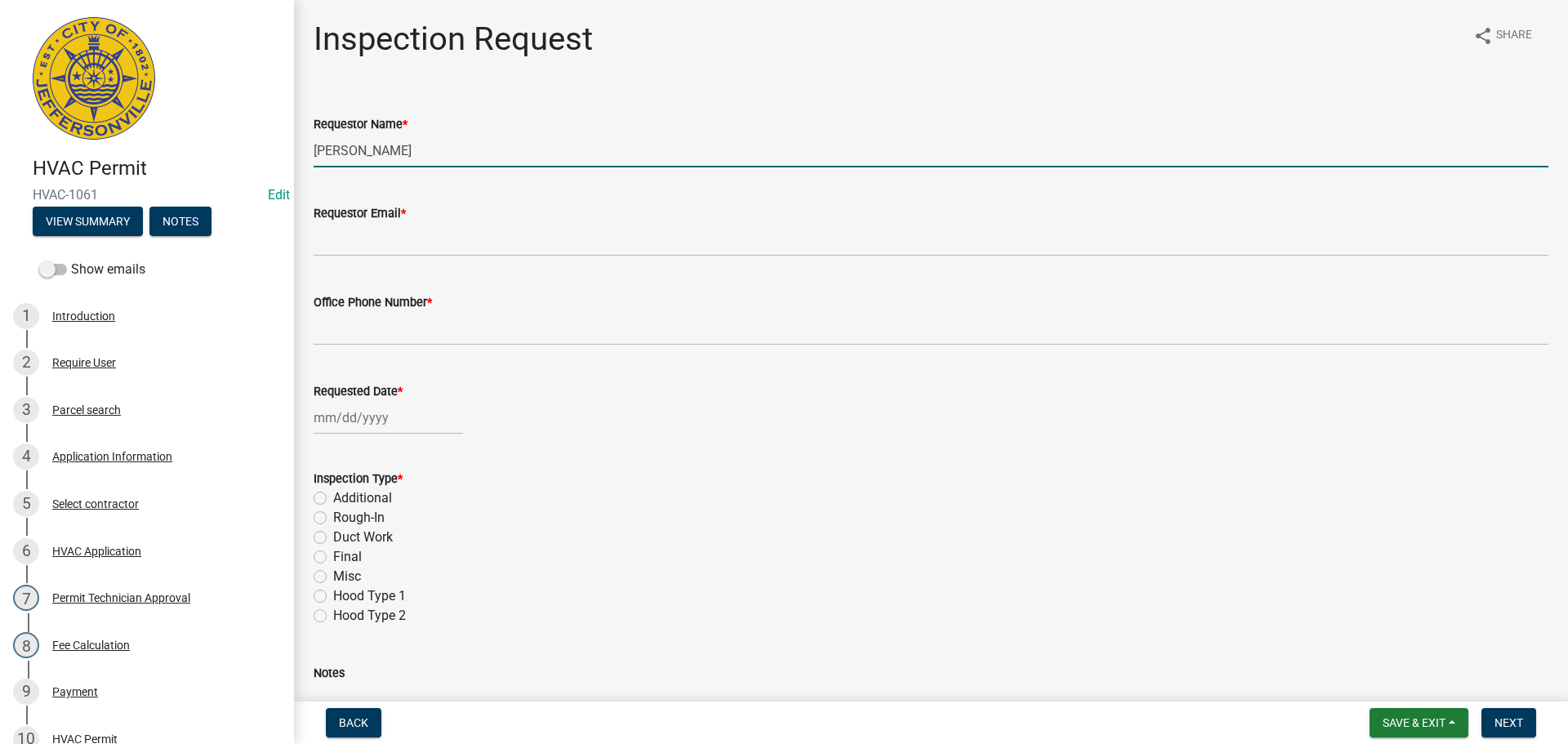
drag, startPoint x: 441, startPoint y: 159, endPoint x: 211, endPoint y: 160, distance: 230.0
click at [246, 148] on div "HVAC Permit HVAC-1061 Edit View Summary Notes Show emails 1 Introduction 2 Requ…" at bounding box center [784, 372] width 1568 height 744
type input "[PERSON_NAME]"
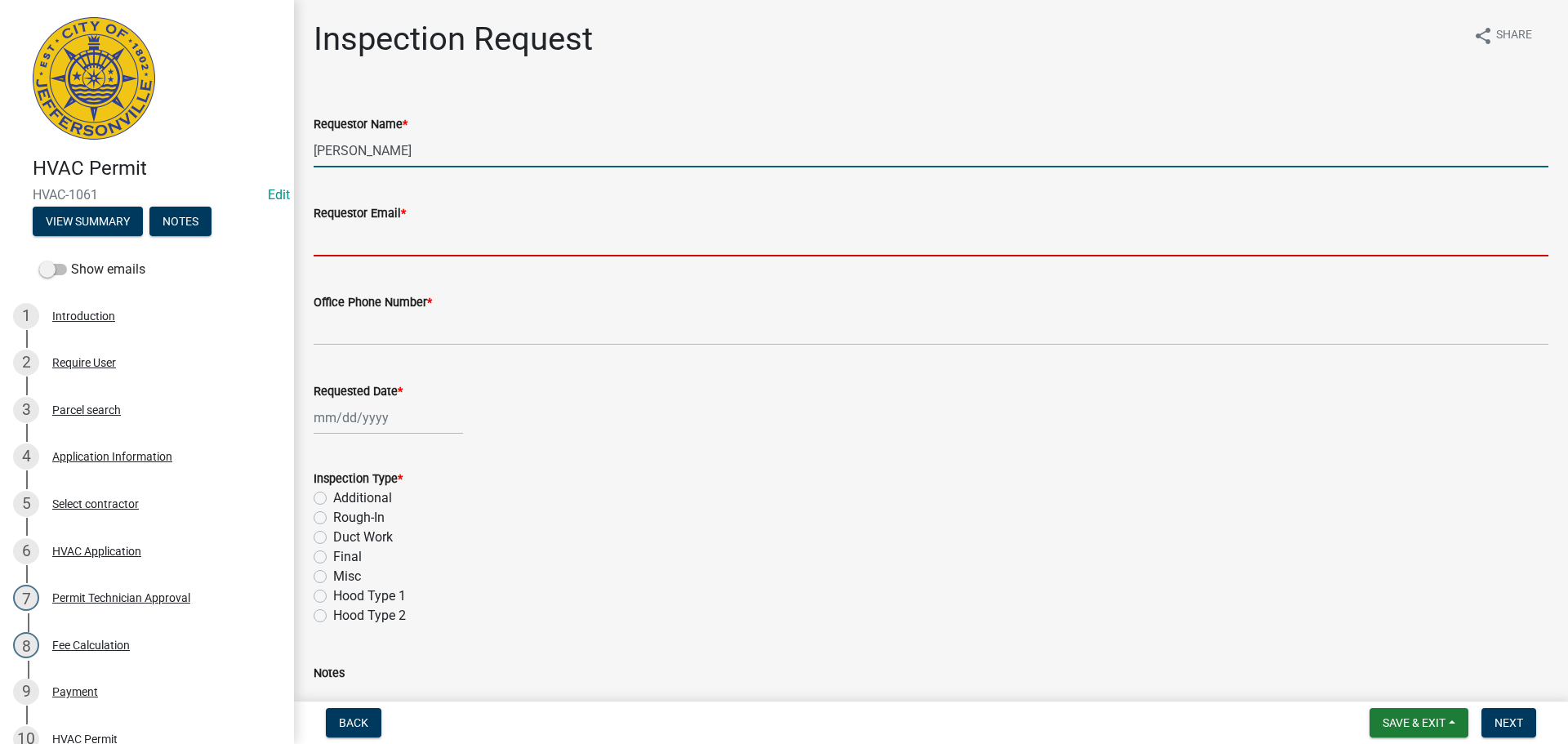
click at [363, 237] on input "Requestor Email *" at bounding box center [931, 240] width 1235 height 33
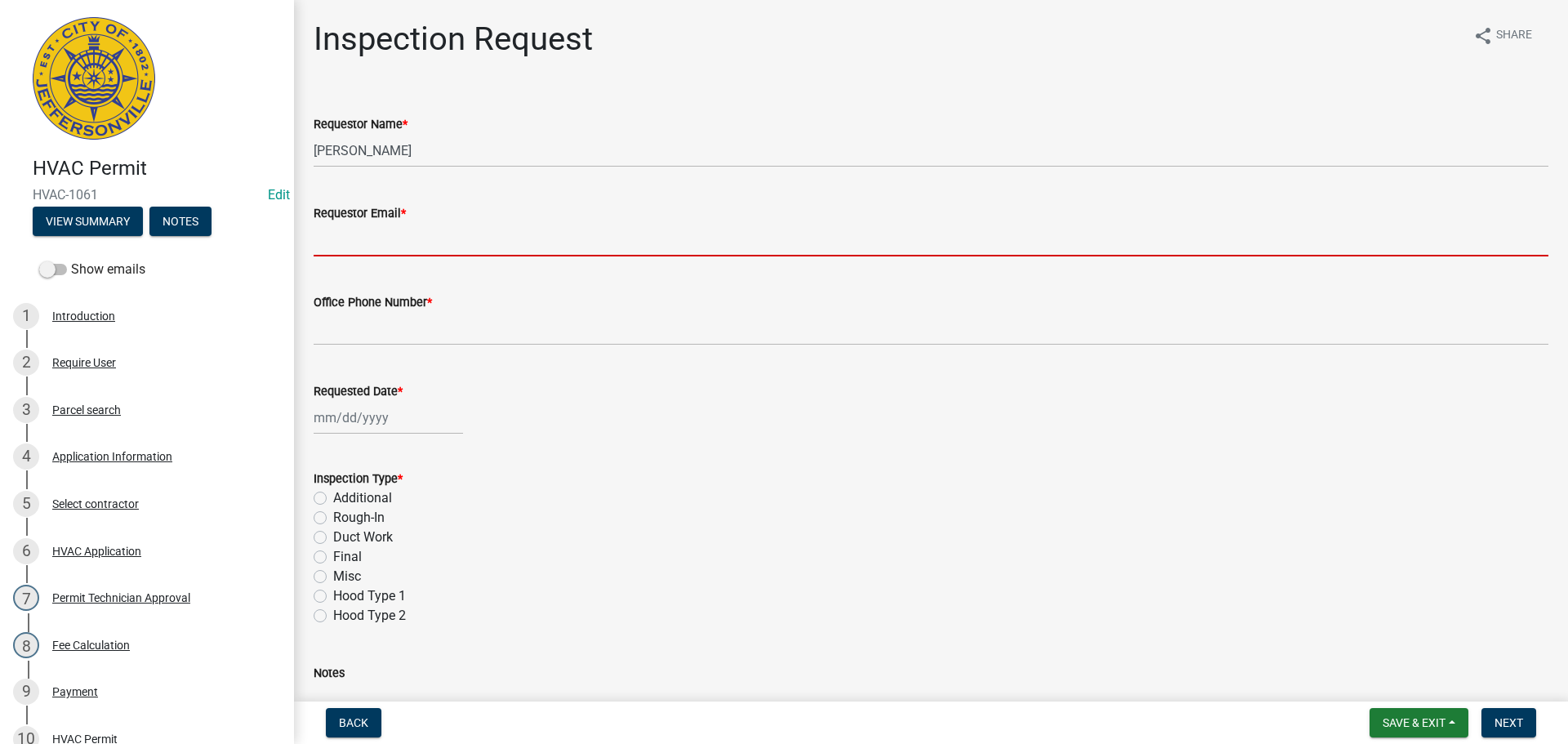
type input "[EMAIL_ADDRESS][DOMAIN_NAME]"
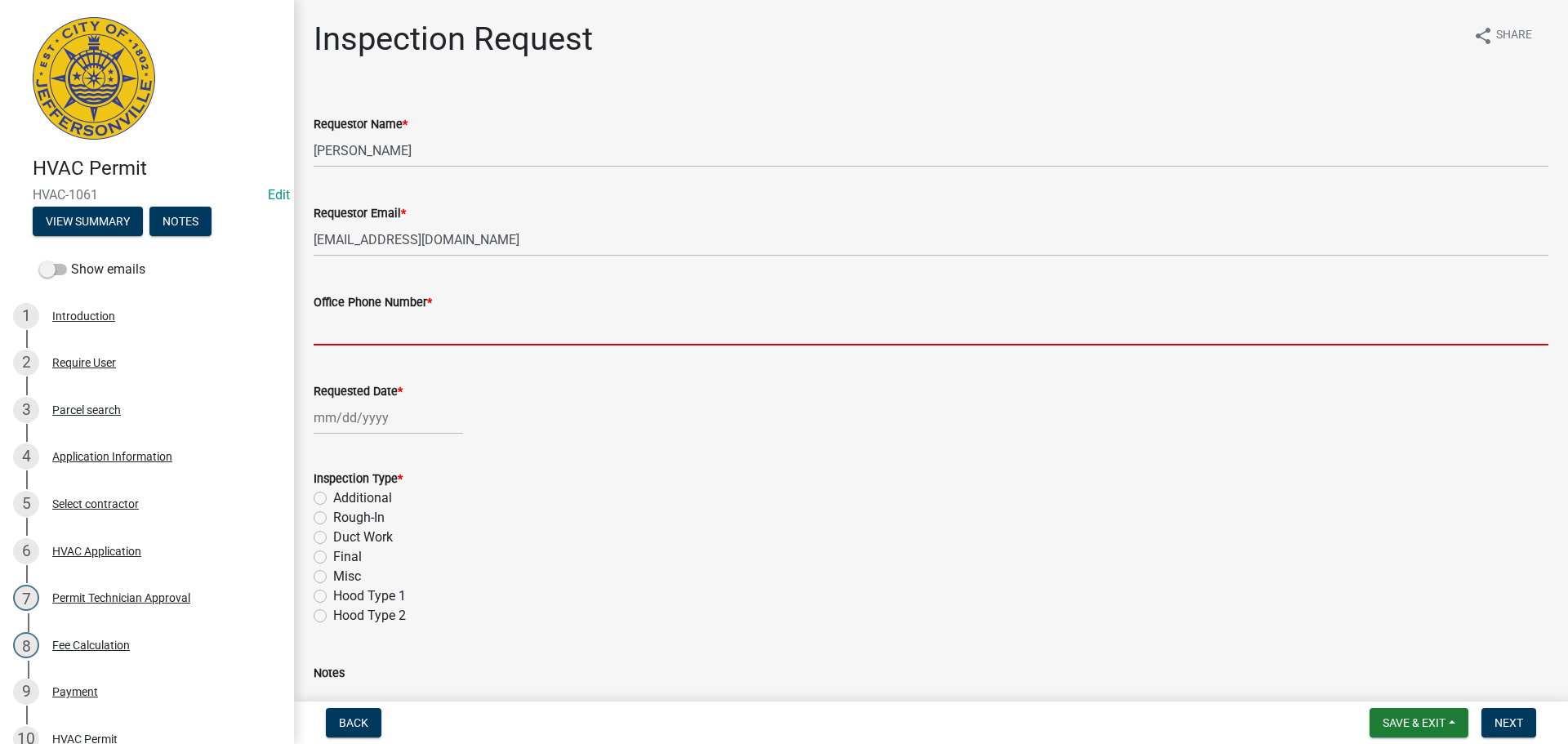
click at [383, 332] on input "Office Phone Number *" at bounding box center [931, 328] width 1235 height 33
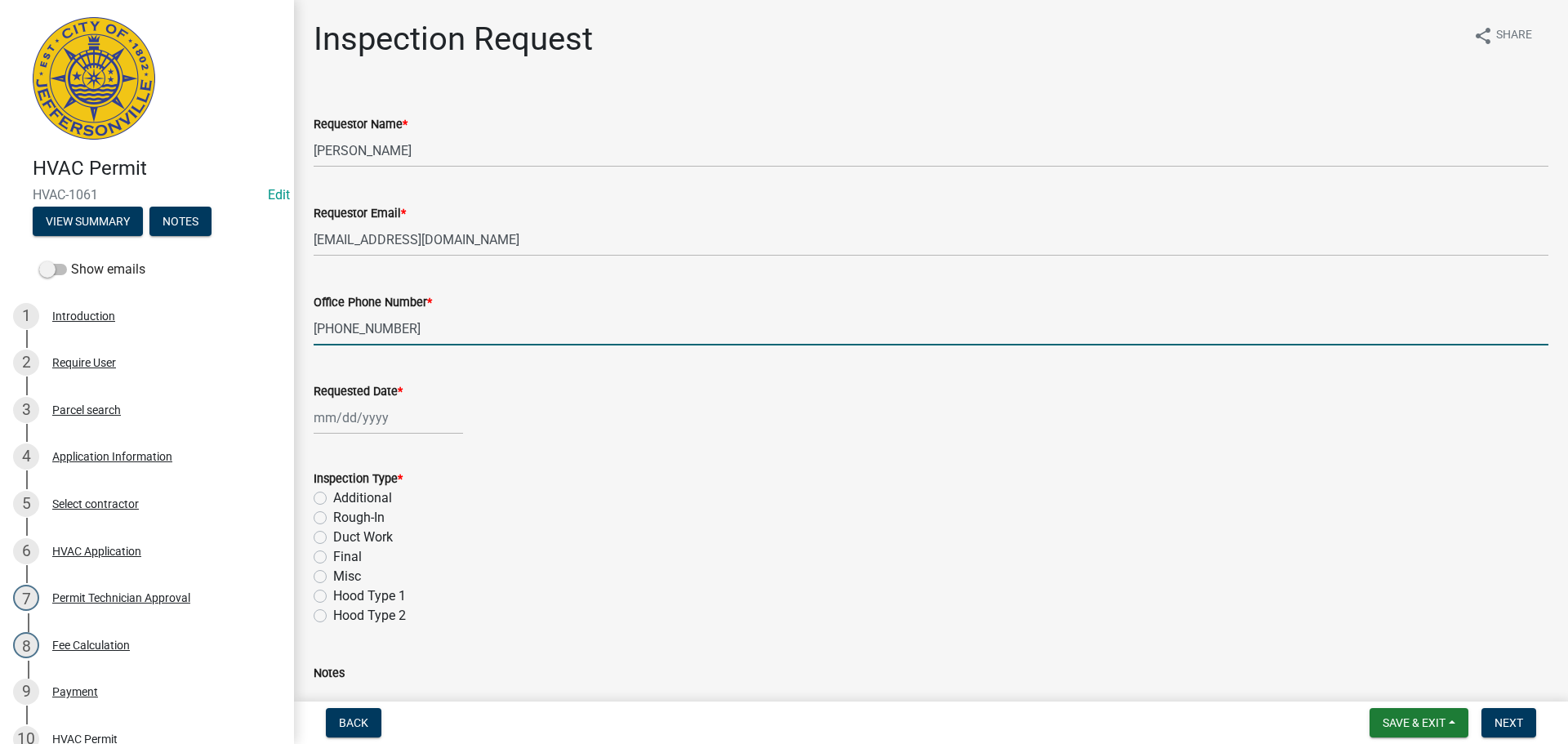
type input "[PHONE_NUMBER]"
click at [361, 425] on div at bounding box center [388, 418] width 149 height 33
select select "10"
select select "2025"
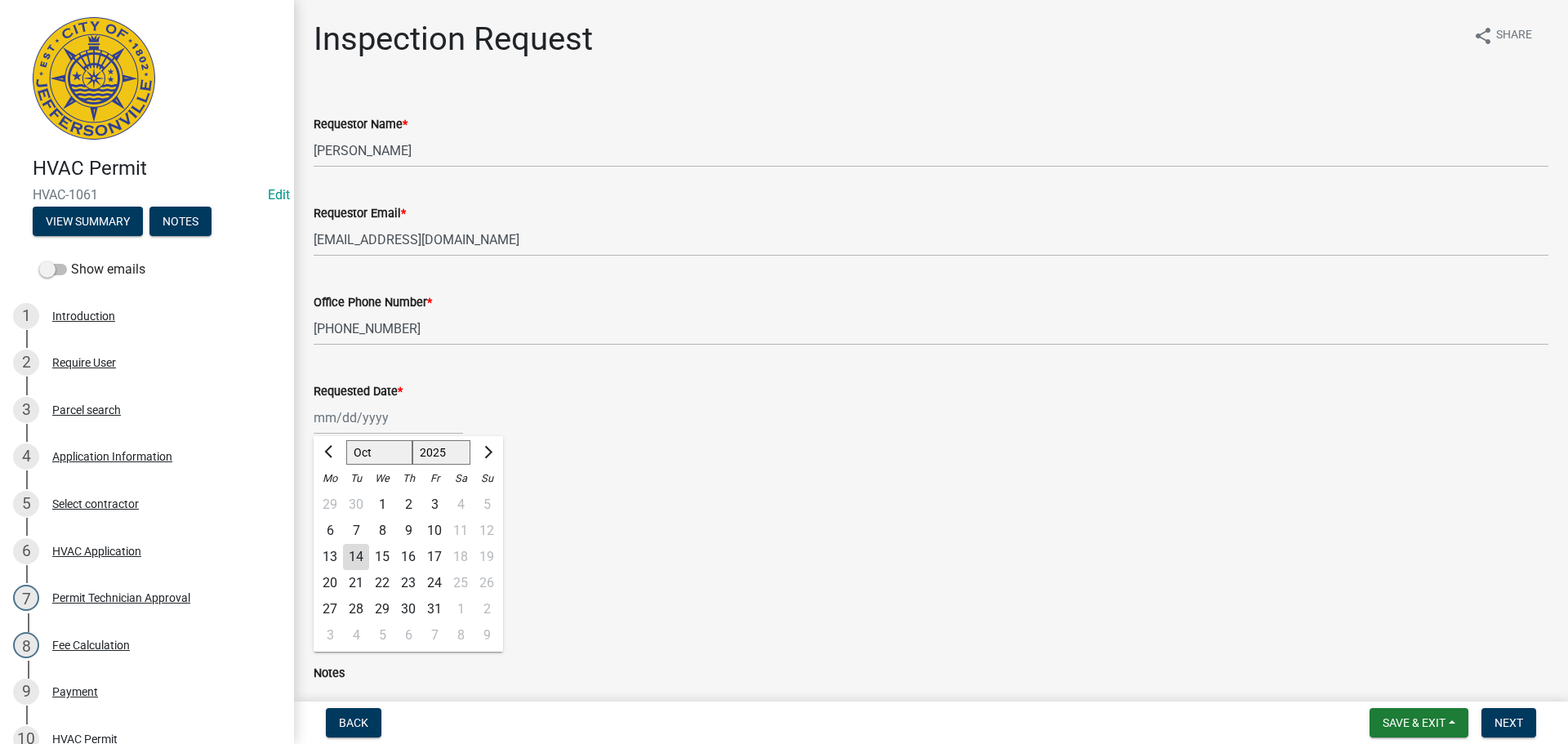
click at [410, 560] on div "16" at bounding box center [409, 557] width 26 height 26
type input "[DATE]"
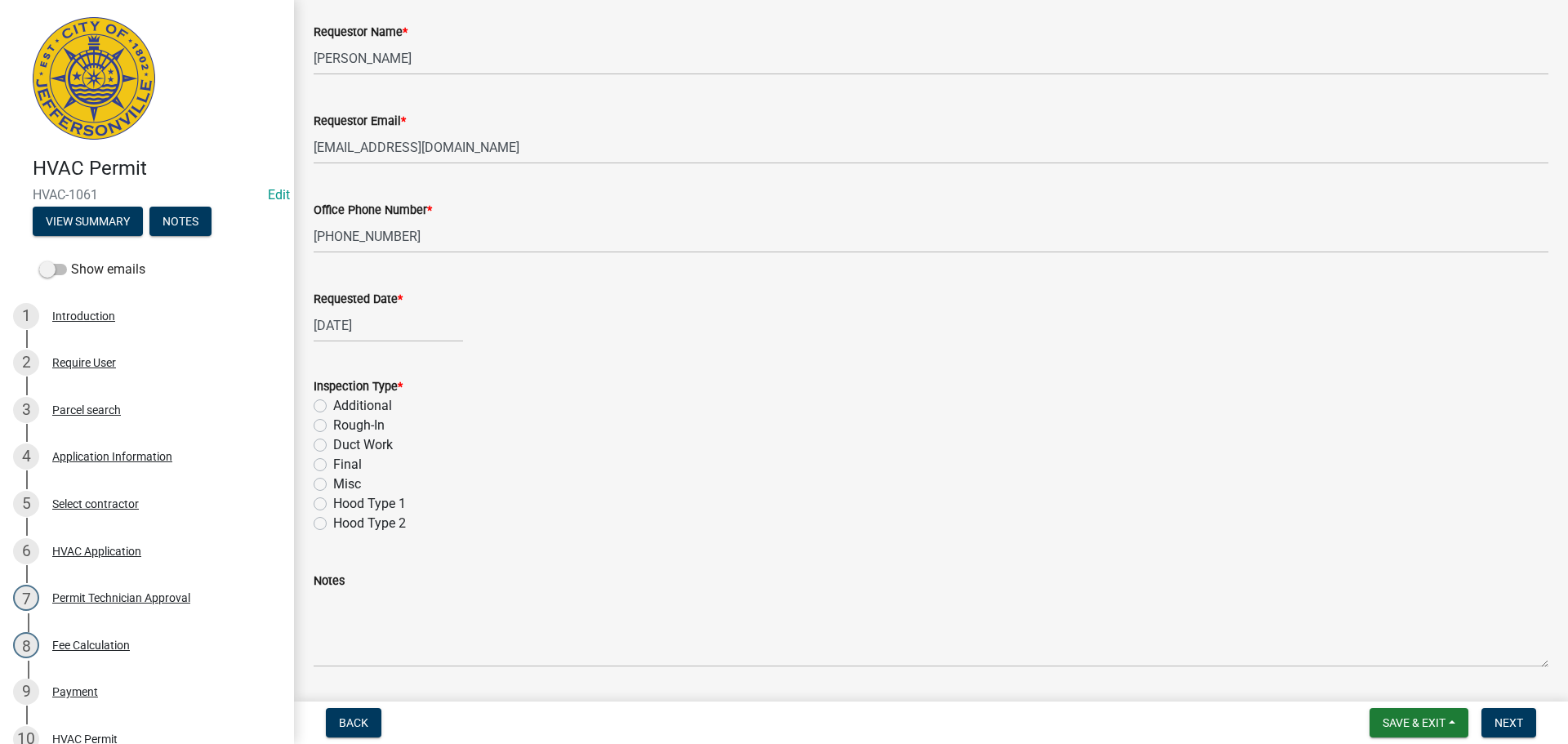
scroll to position [230, 0]
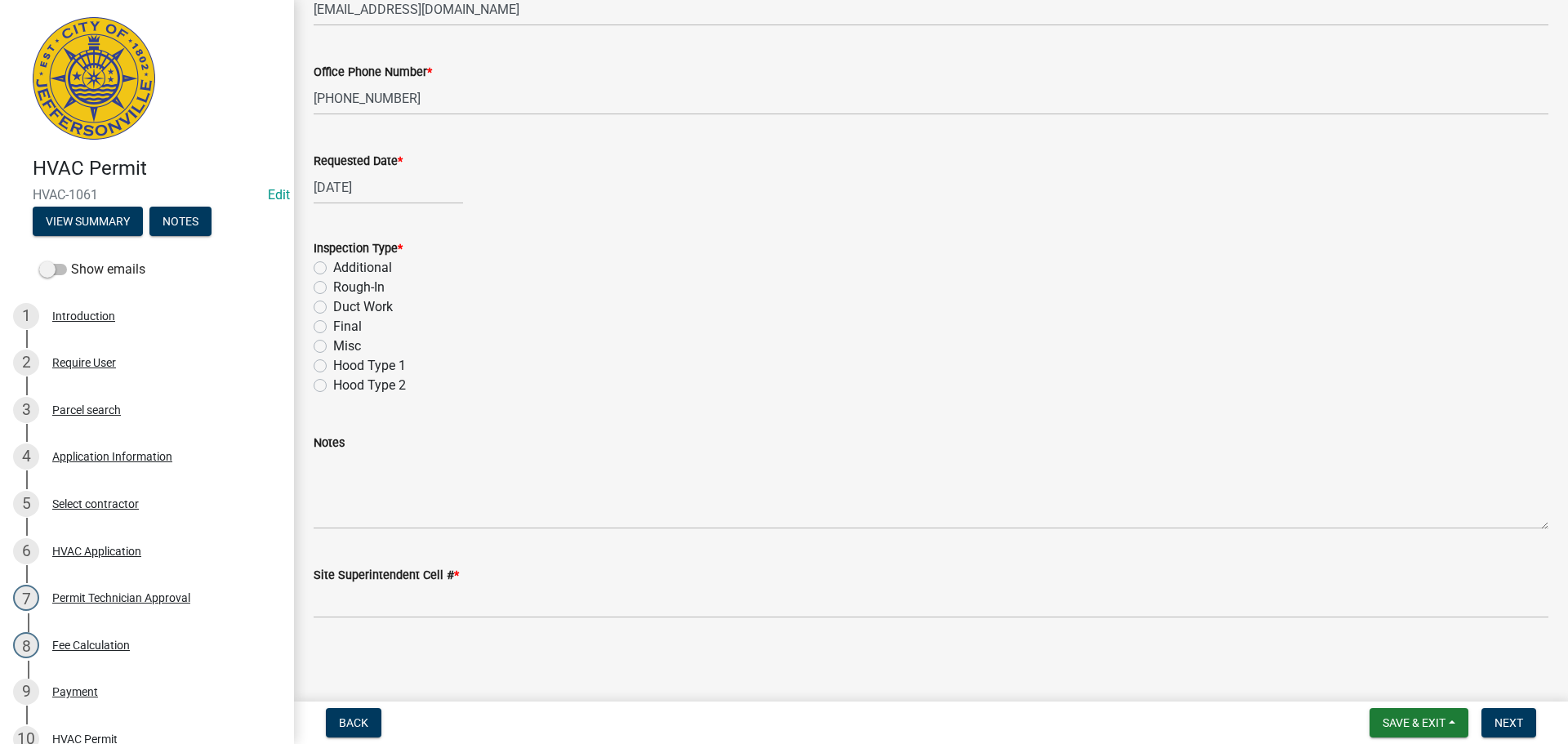
click at [333, 325] on label "Final" at bounding box center [347, 326] width 29 height 19
click at [333, 325] on input "Final" at bounding box center [339, 323] width 11 height 11
radio input "true"
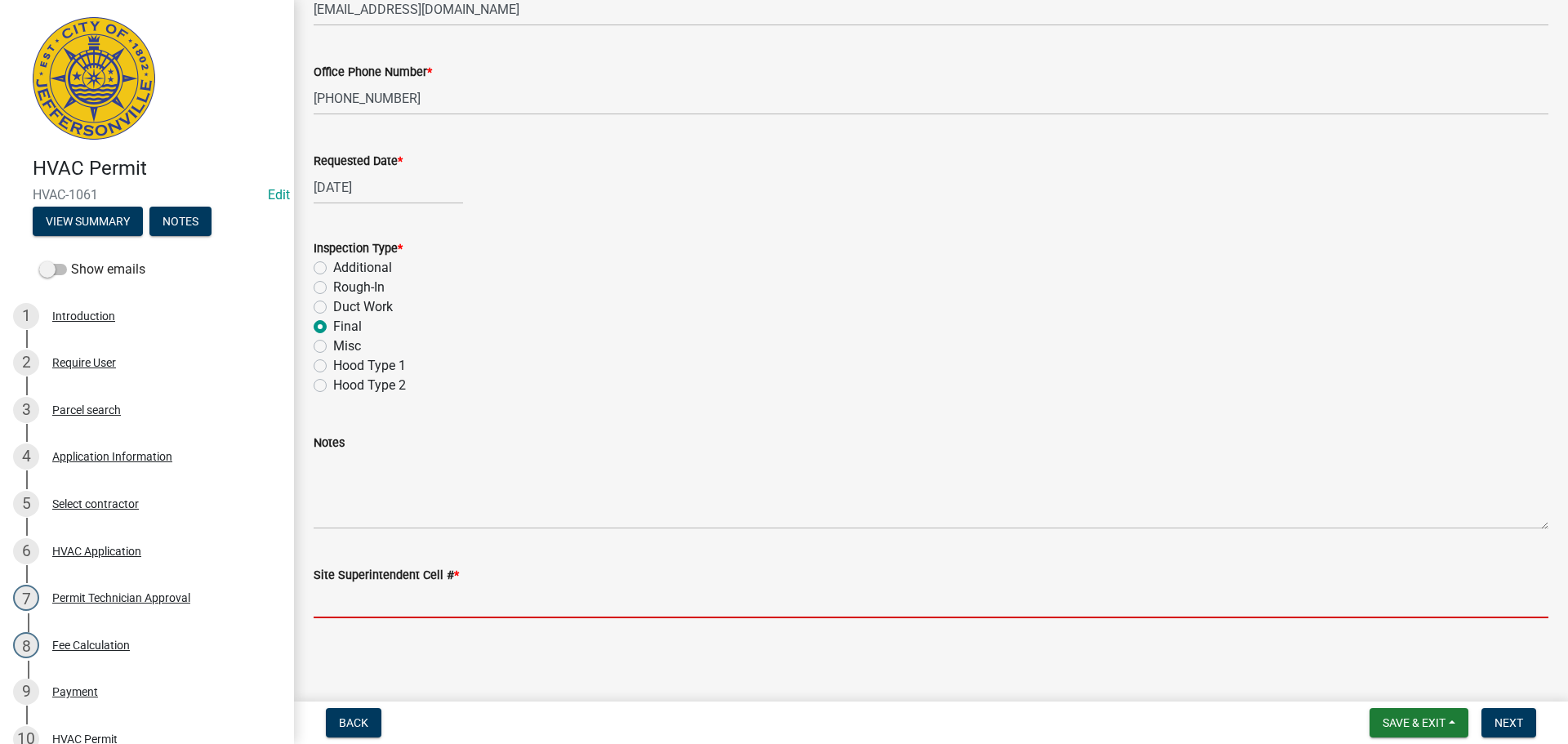
click at [407, 604] on input "Site Superintendent Cell # *" at bounding box center [931, 601] width 1235 height 33
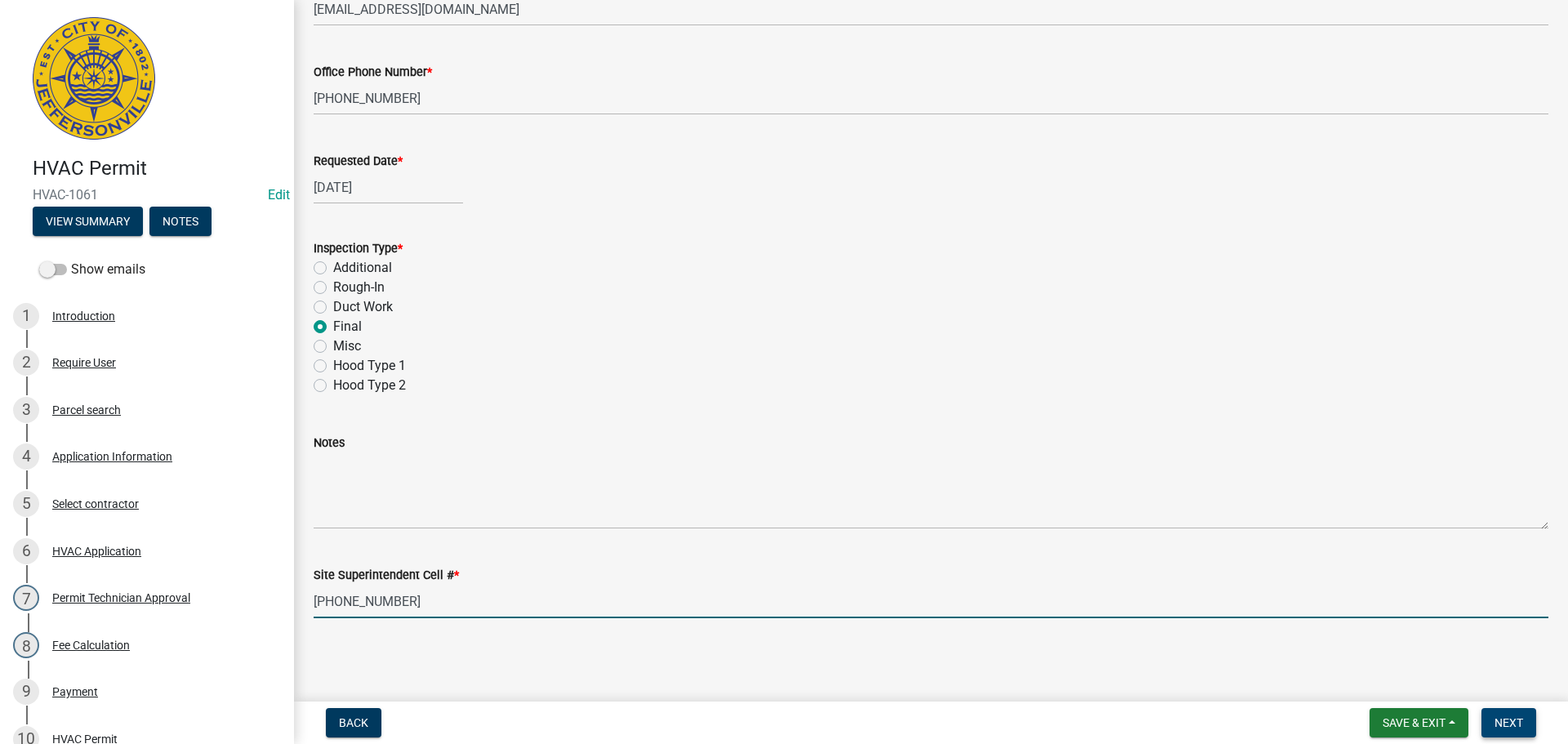
type input "[PHONE_NUMBER]"
click at [1518, 728] on span "Next" at bounding box center [1509, 723] width 29 height 13
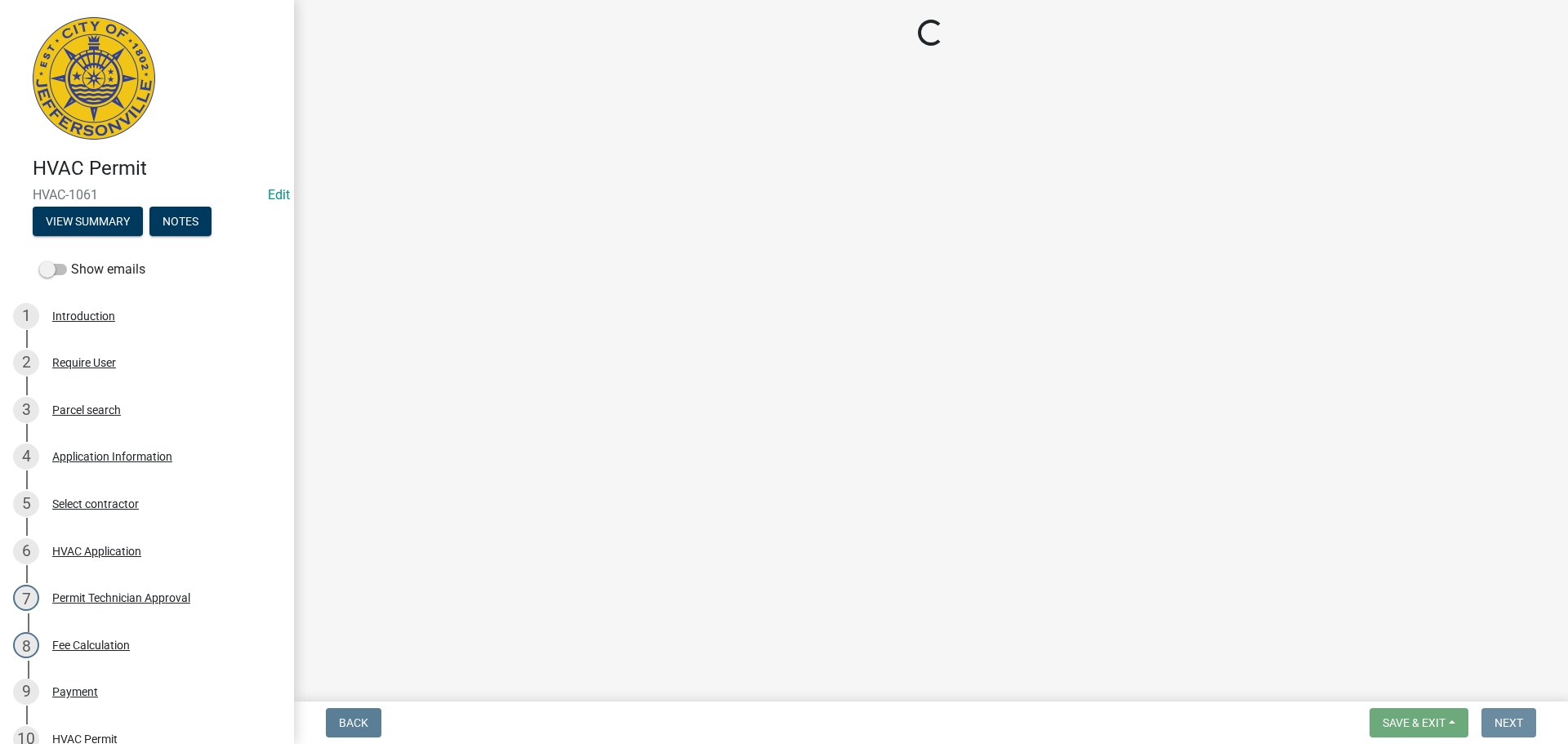
scroll to position [0, 0]
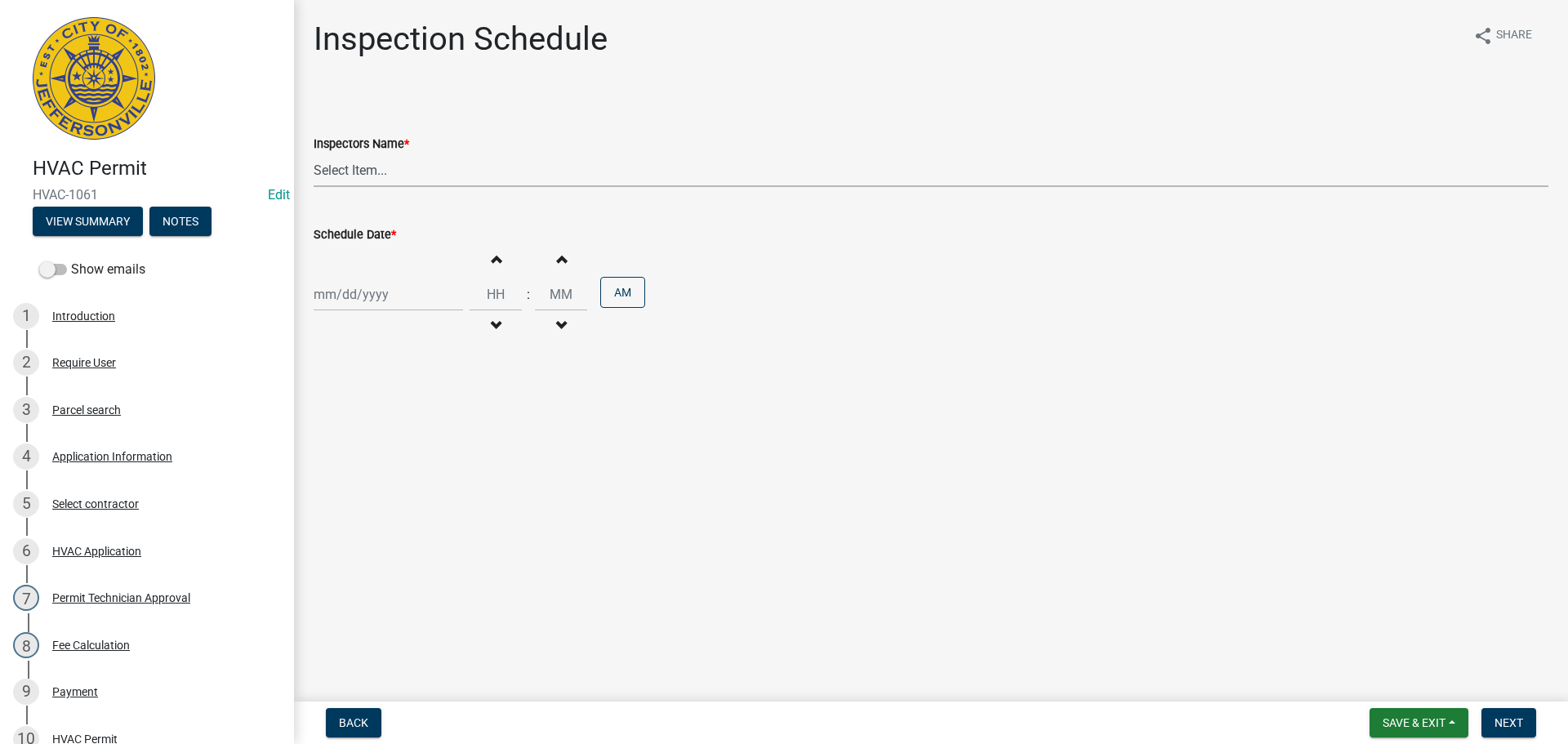
click at [337, 170] on select "Select Item... [PERSON_NAME] ([PERSON_NAME]) [PERSON_NAME] ([PERSON_NAME]) mkru…" at bounding box center [931, 170] width 1235 height 33
select select "13c97fbc-c819-4cee-844a-0db3d3c4db95"
click at [314, 153] on select "Select Item... [PERSON_NAME] ([PERSON_NAME]) [PERSON_NAME] ([PERSON_NAME]) mkru…" at bounding box center [931, 170] width 1235 height 33
select select "10"
select select "2025"
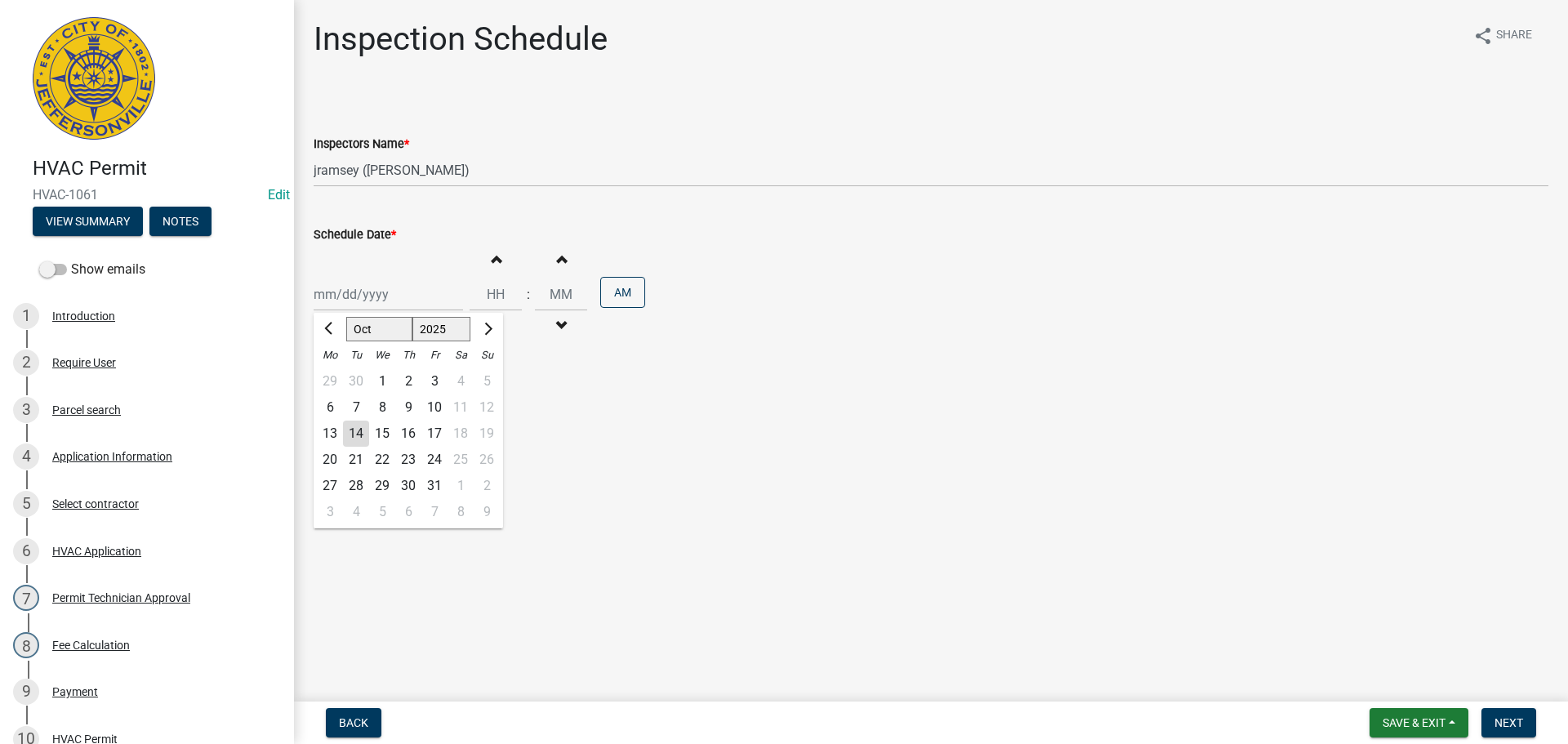
click at [339, 295] on div "[PERSON_NAME] Feb Mar Apr [PERSON_NAME][DATE] Oct Nov [DATE] 1526 1527 1528 152…" at bounding box center [388, 294] width 149 height 33
click at [409, 431] on div "16" at bounding box center [409, 433] width 26 height 26
type input "[DATE]"
click at [495, 289] on input "Hours" at bounding box center [495, 294] width 53 height 33
type input "01"
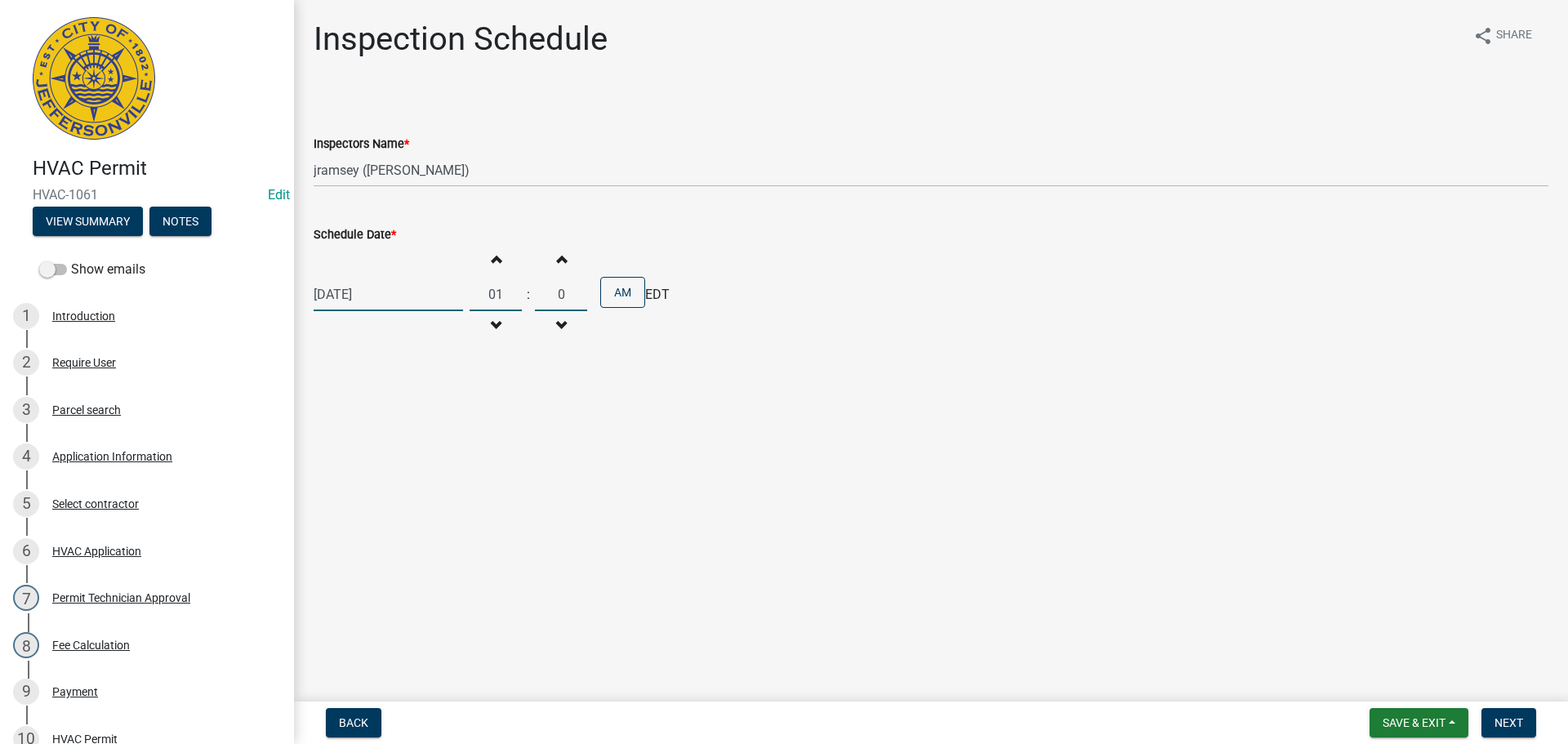
type input "00"
click at [621, 295] on button "AM" at bounding box center [623, 292] width 45 height 31
click at [1510, 725] on span "Next" at bounding box center [1509, 723] width 29 height 13
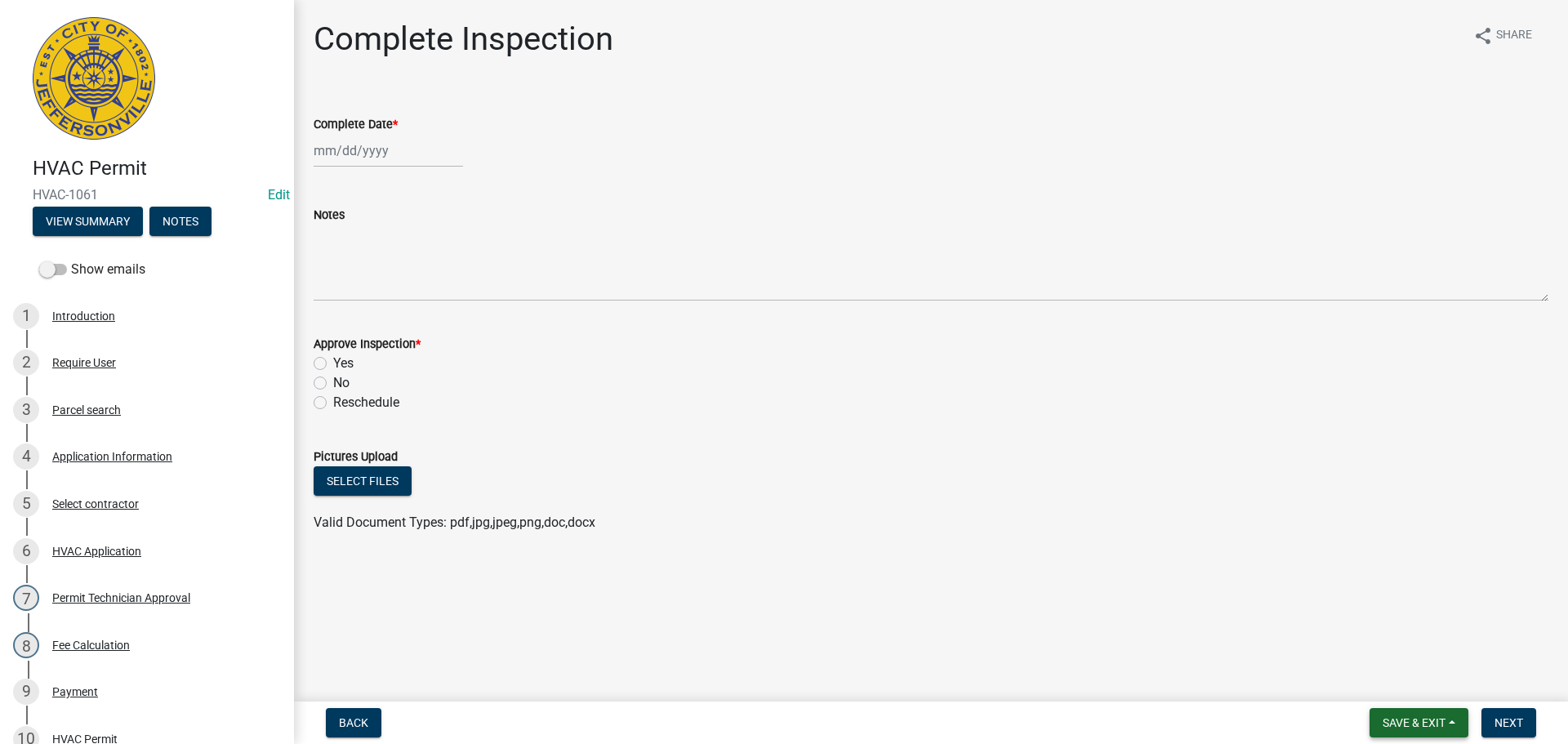
click at [1410, 721] on span "Save & Exit" at bounding box center [1414, 723] width 63 height 13
click at [1386, 685] on button "Save & Exit" at bounding box center [1404, 679] width 131 height 40
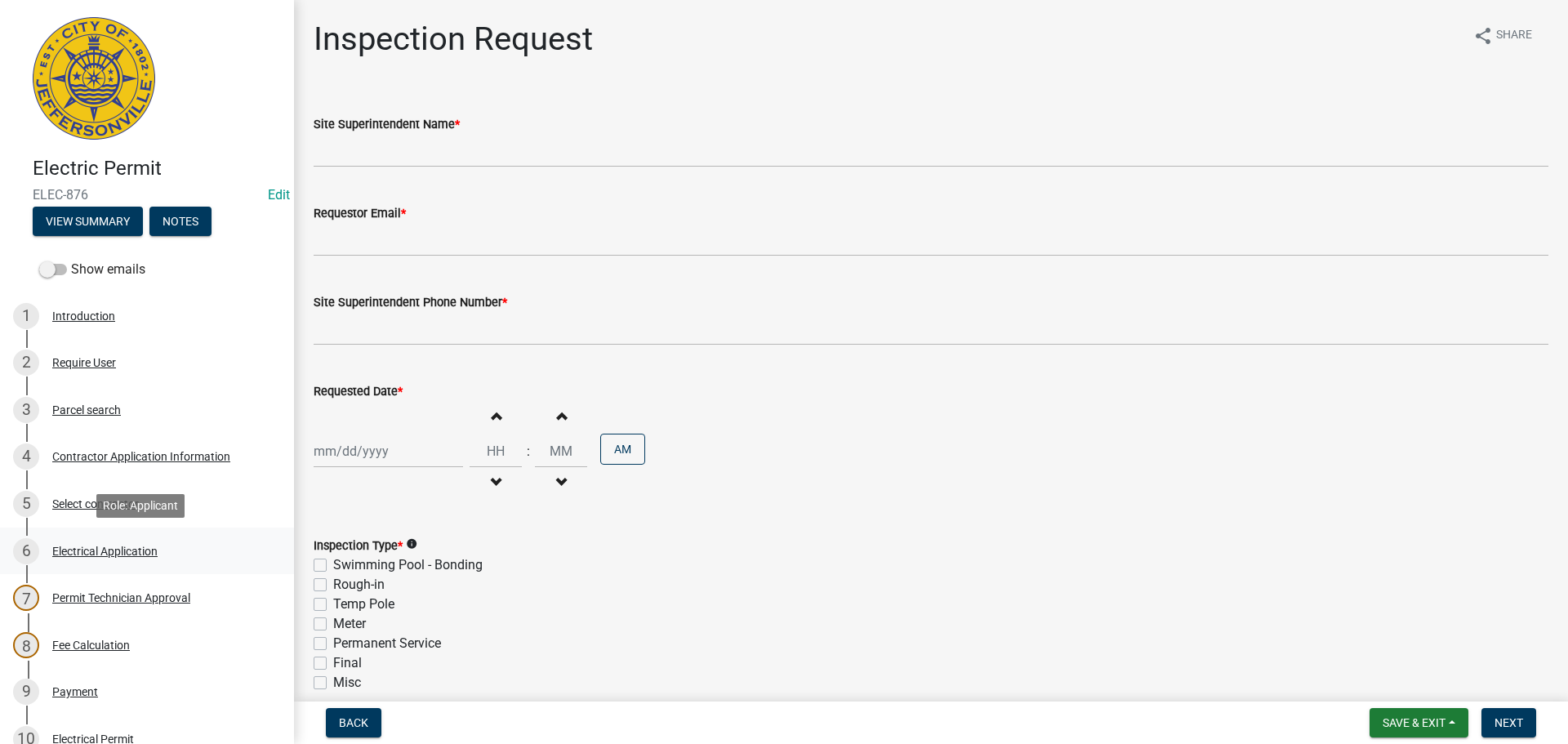
click at [77, 553] on div "Electrical Application" at bounding box center [105, 551] width 105 height 11
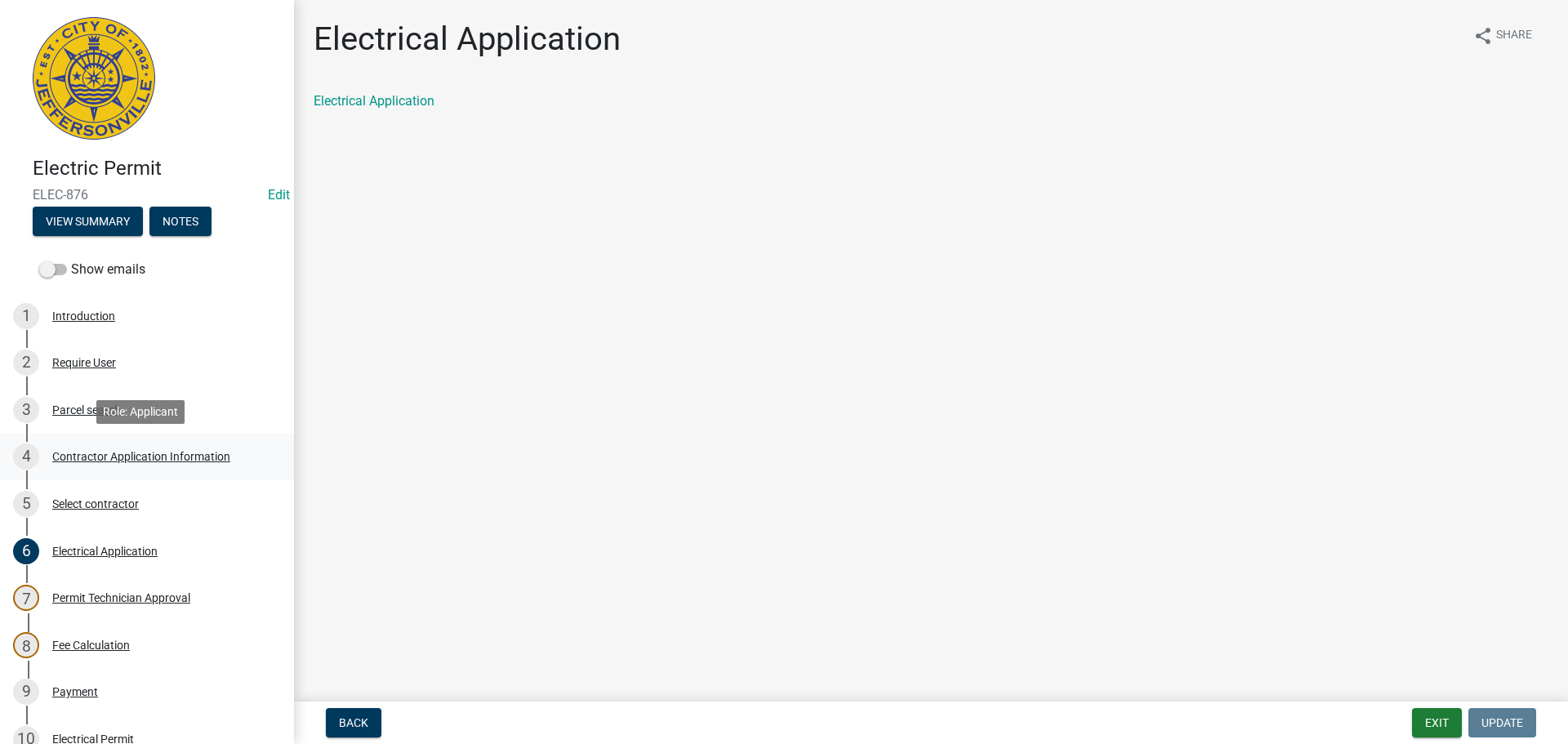
drag, startPoint x: 77, startPoint y: 454, endPoint x: 155, endPoint y: 450, distance: 78.1
click at [79, 454] on div "Contractor Application Information" at bounding box center [141, 456] width 178 height 11
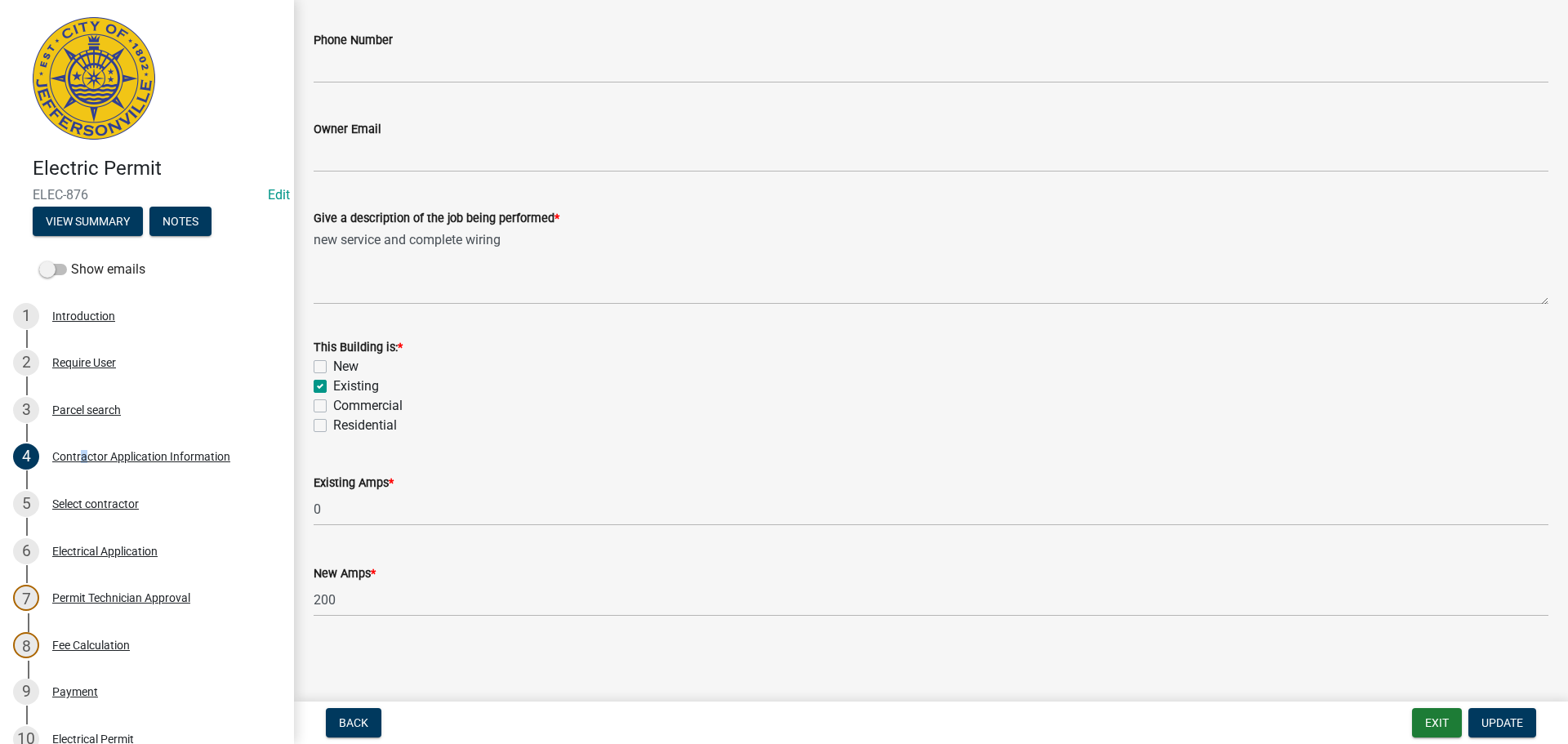
scroll to position [359, 0]
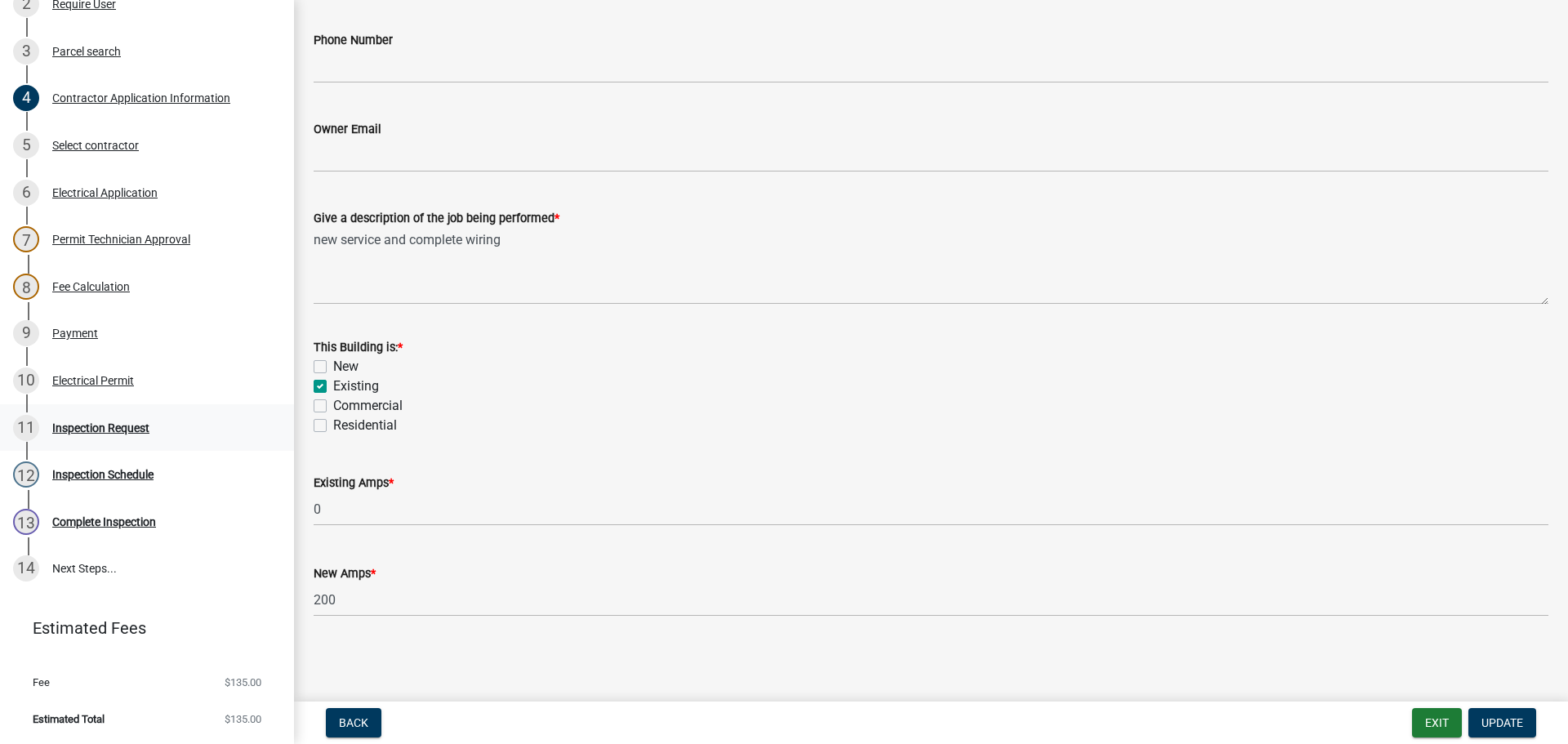
click at [72, 423] on div "Inspection Request" at bounding box center [101, 428] width 97 height 11
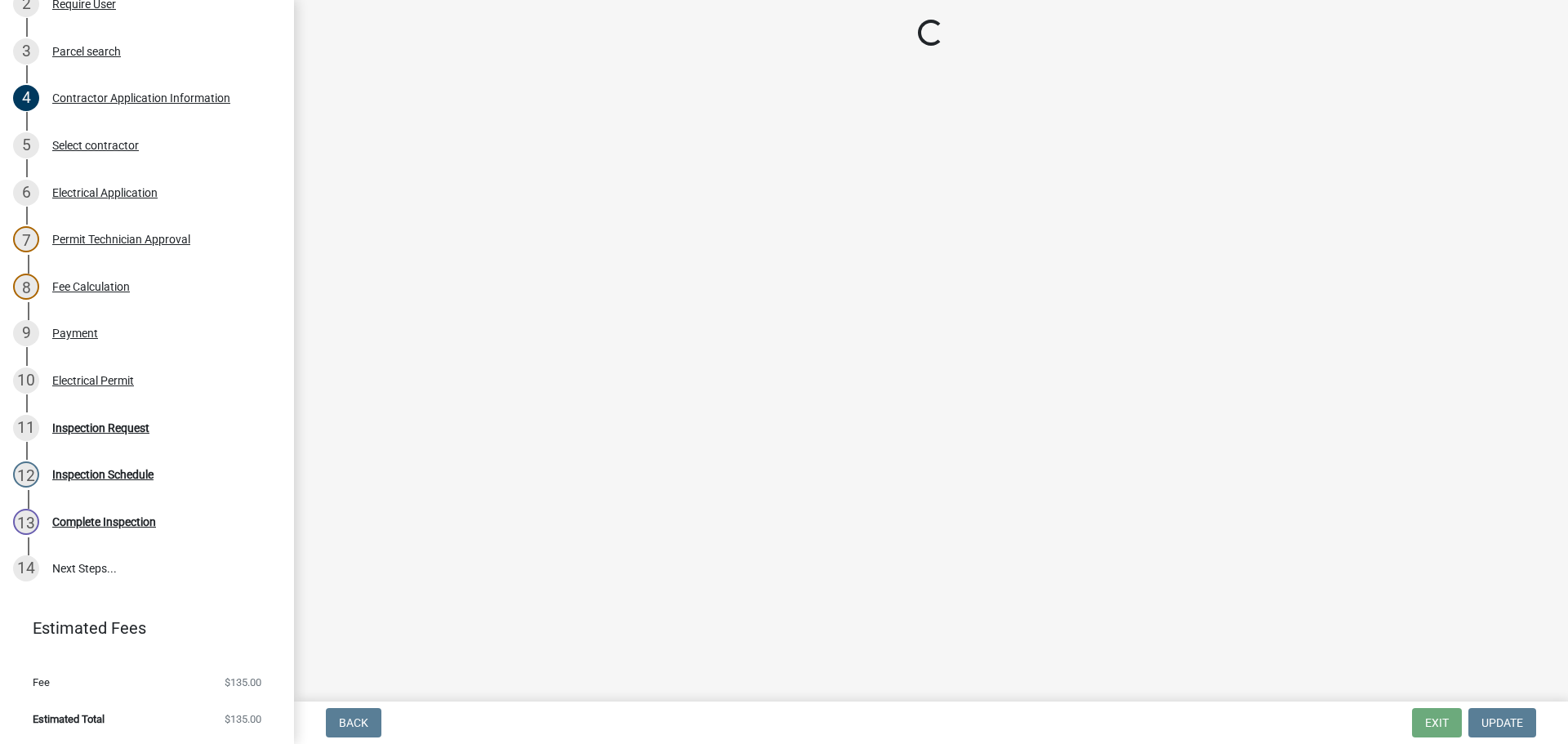
scroll to position [0, 0]
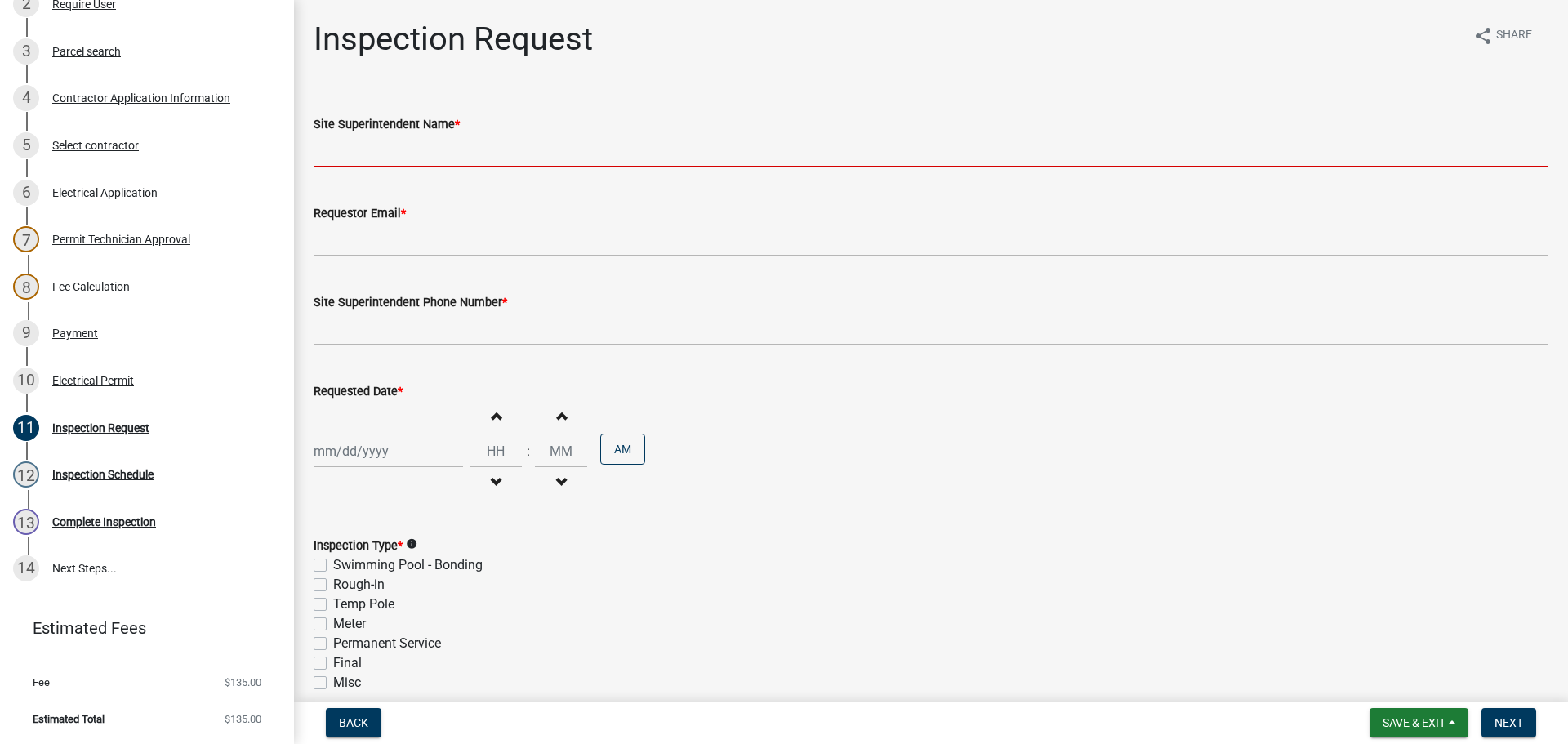
drag, startPoint x: 361, startPoint y: 160, endPoint x: 332, endPoint y: 160, distance: 29.0
click at [355, 160] on input "Site Superintendent Name *" at bounding box center [931, 150] width 1235 height 33
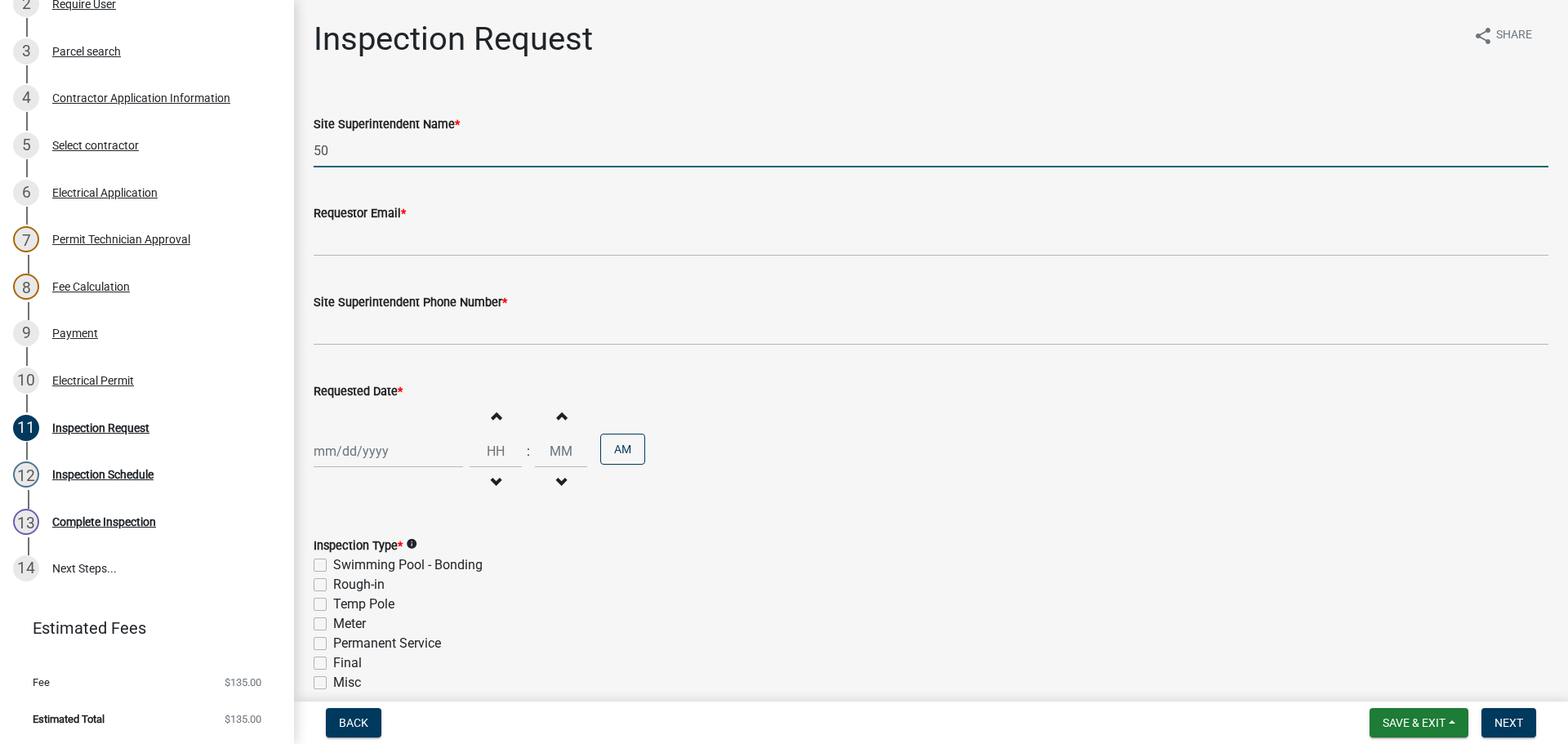
type input "5"
type input "[PERSON_NAME]"
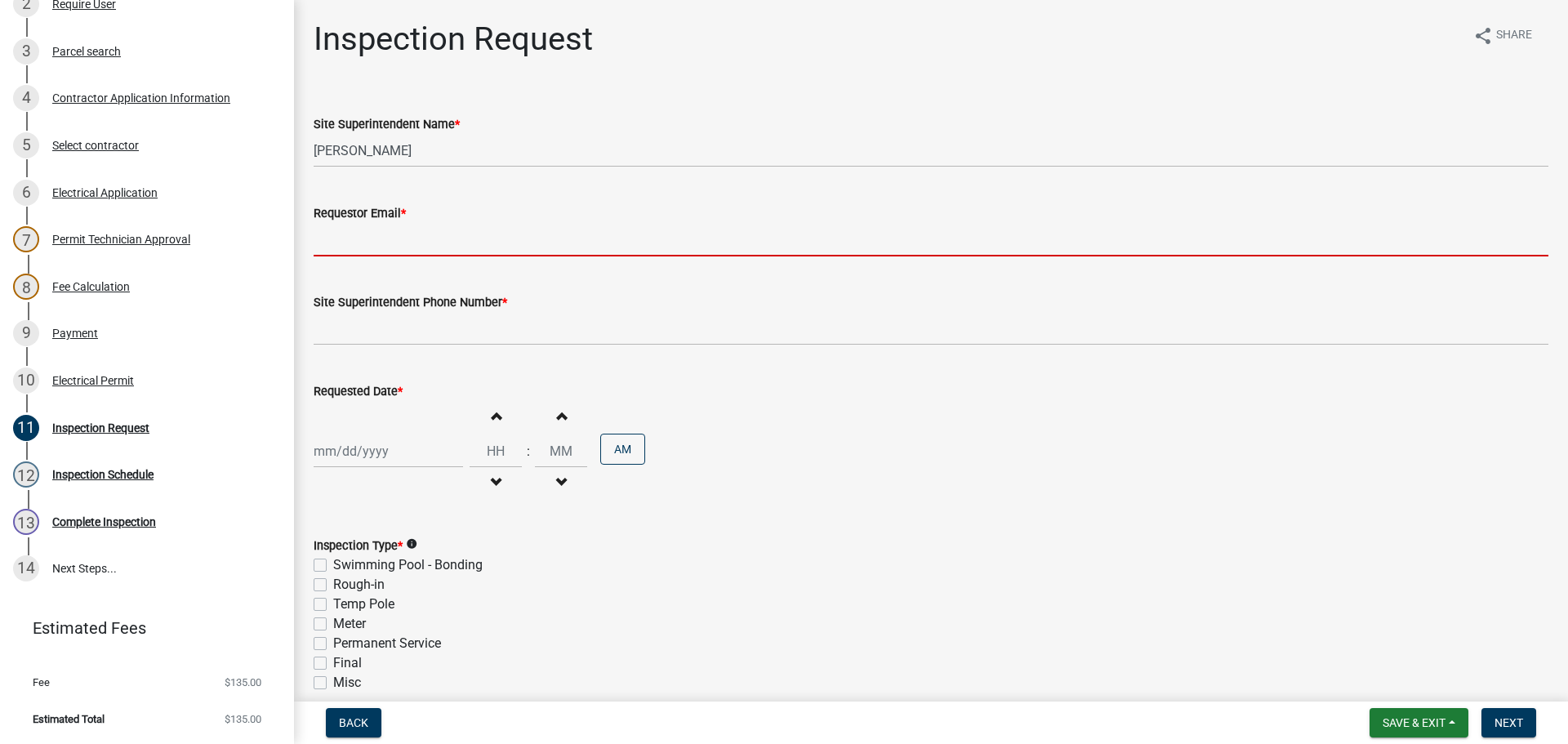
click at [344, 234] on input "Requestor Email *" at bounding box center [931, 240] width 1235 height 33
type input "[EMAIL_ADDRESS][DOMAIN_NAME]"
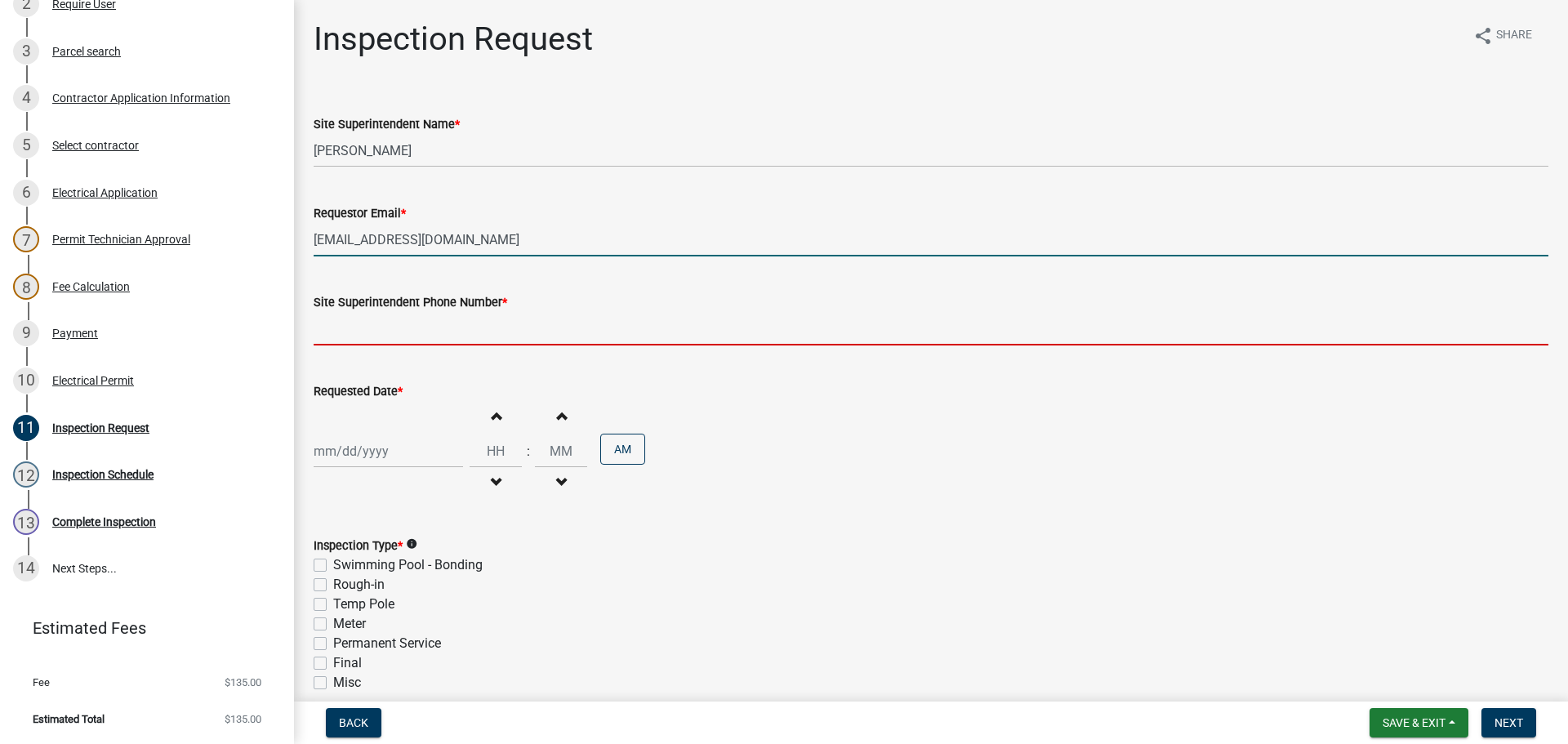
click at [386, 332] on input "Site Superintendent Phone Number *" at bounding box center [931, 328] width 1235 height 33
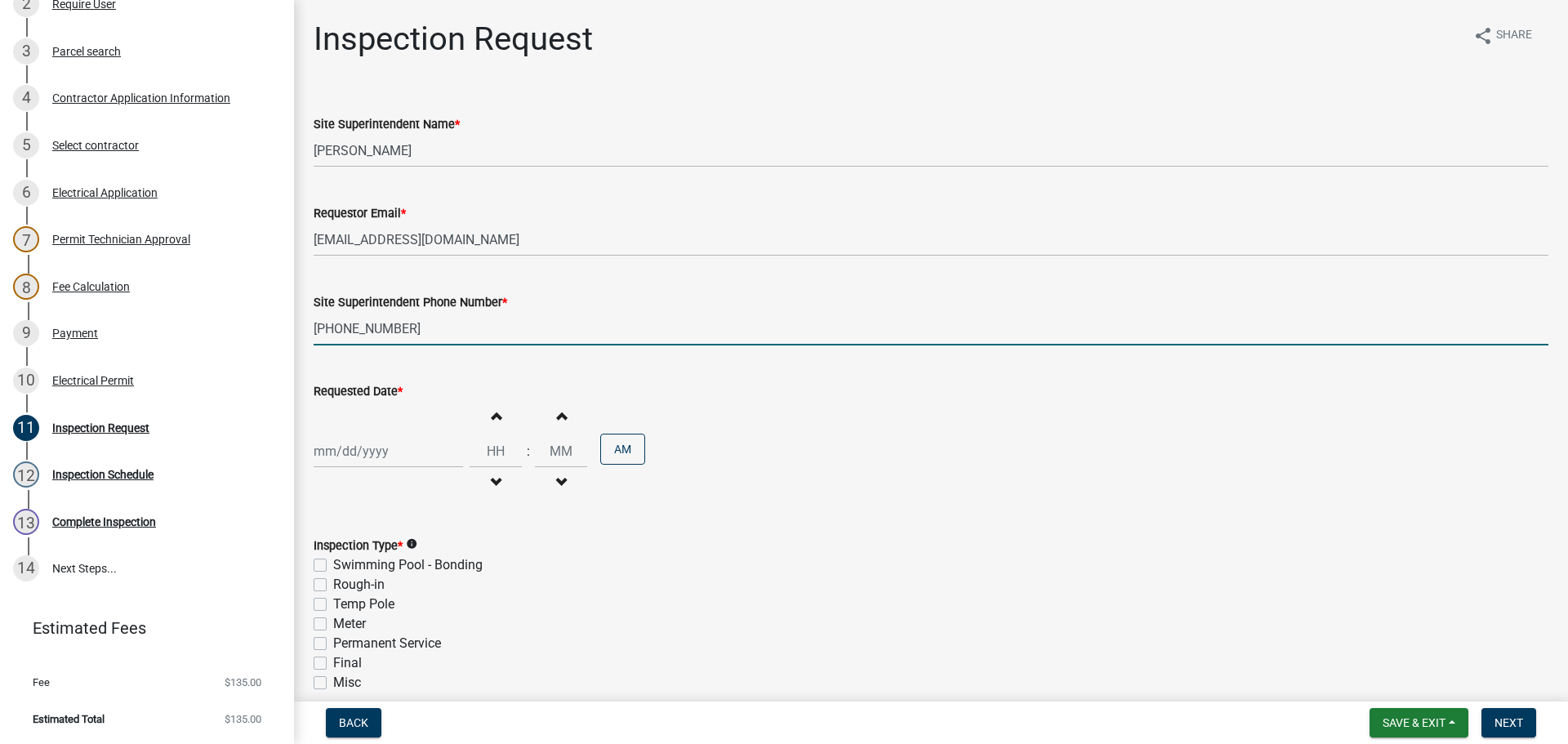
type input "[PHONE_NUMBER]"
select select "10"
select select "2025"
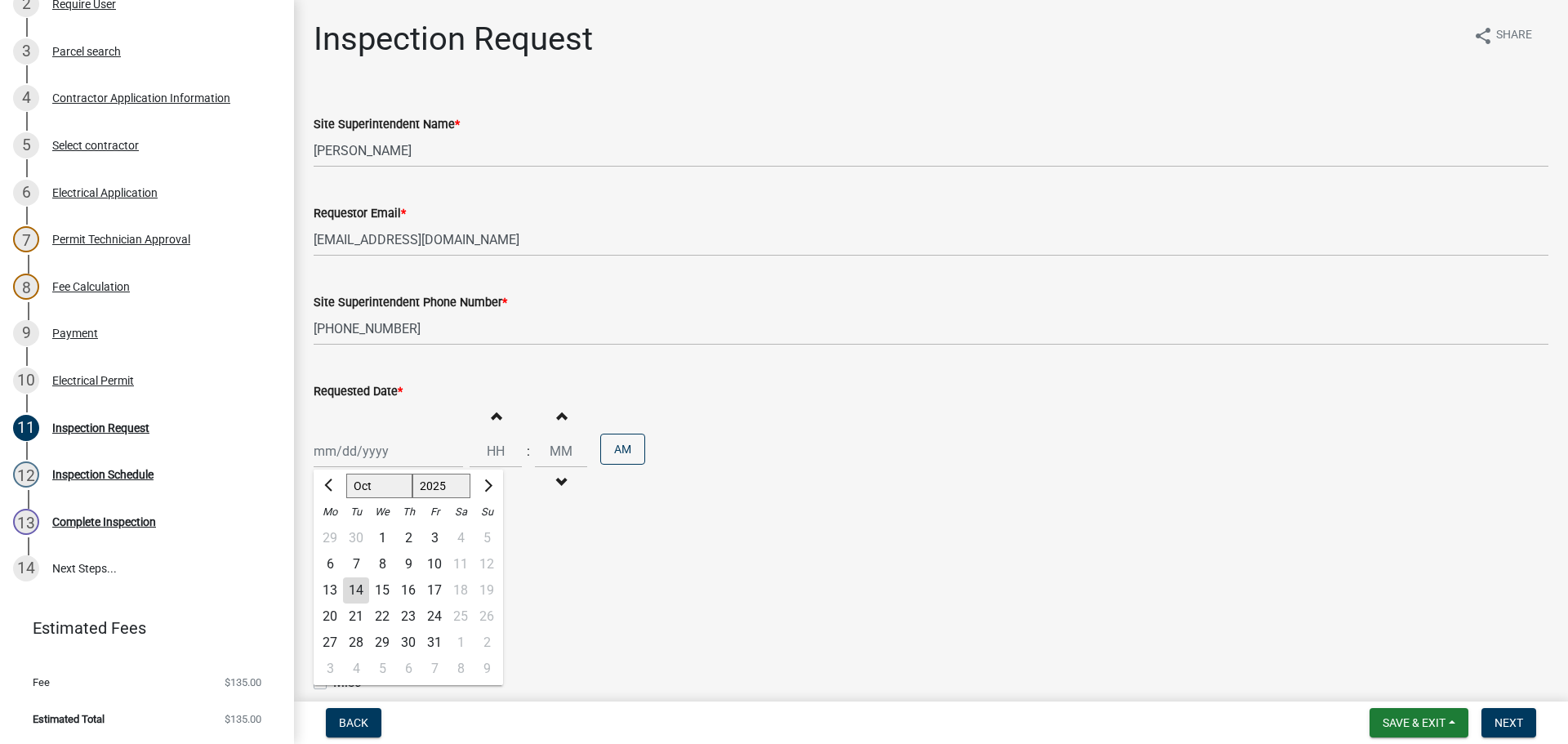
click at [349, 445] on div "[PERSON_NAME] Feb Mar Apr [PERSON_NAME][DATE] Oct Nov [DATE] 1526 1527 1528 152…" at bounding box center [388, 451] width 149 height 33
click at [410, 588] on div "16" at bounding box center [409, 590] width 26 height 26
type input "[DATE]"
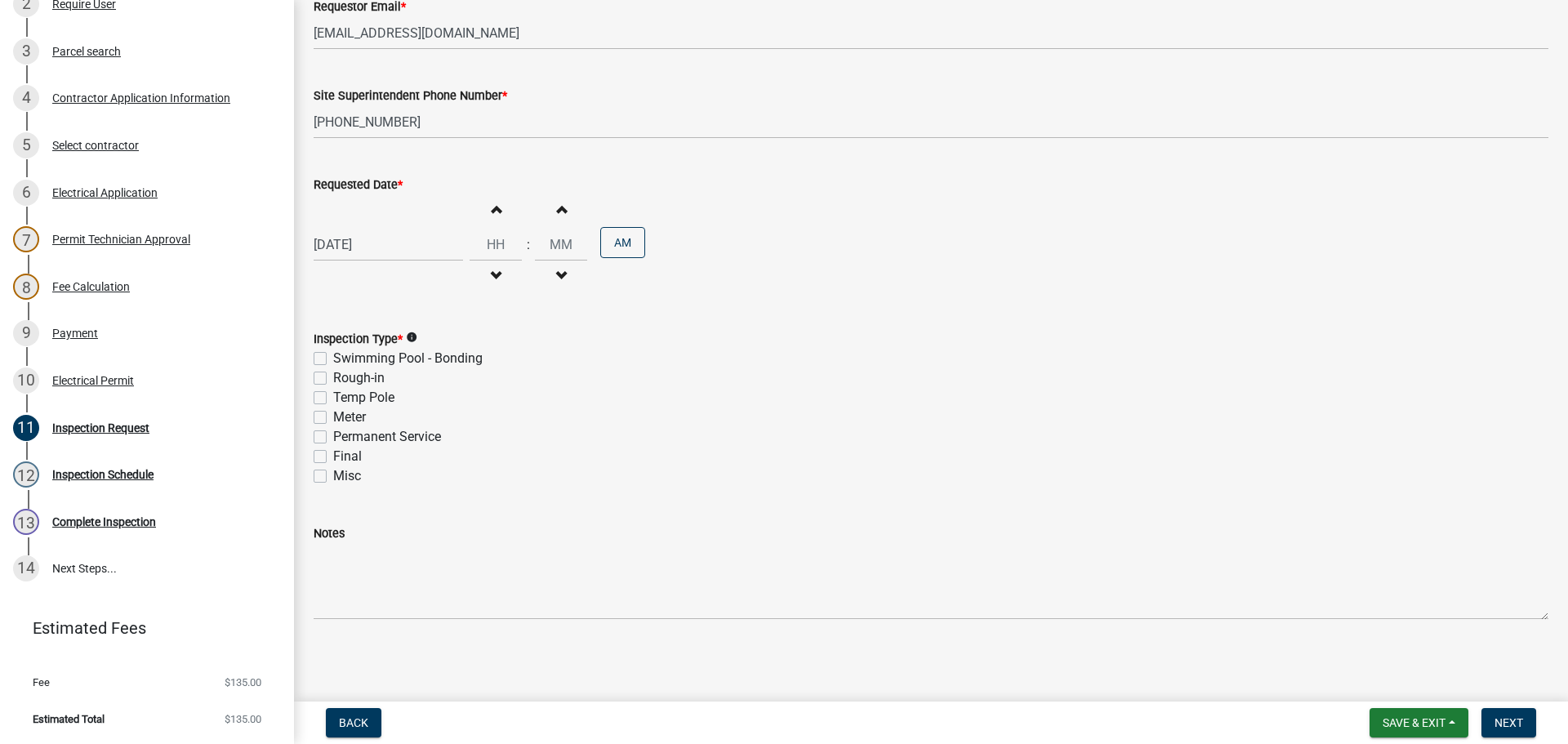
scroll to position [208, 0]
click at [333, 453] on label "Final" at bounding box center [347, 455] width 29 height 19
click at [333, 453] on input "Final" at bounding box center [339, 451] width 11 height 11
checkbox input "true"
checkbox input "false"
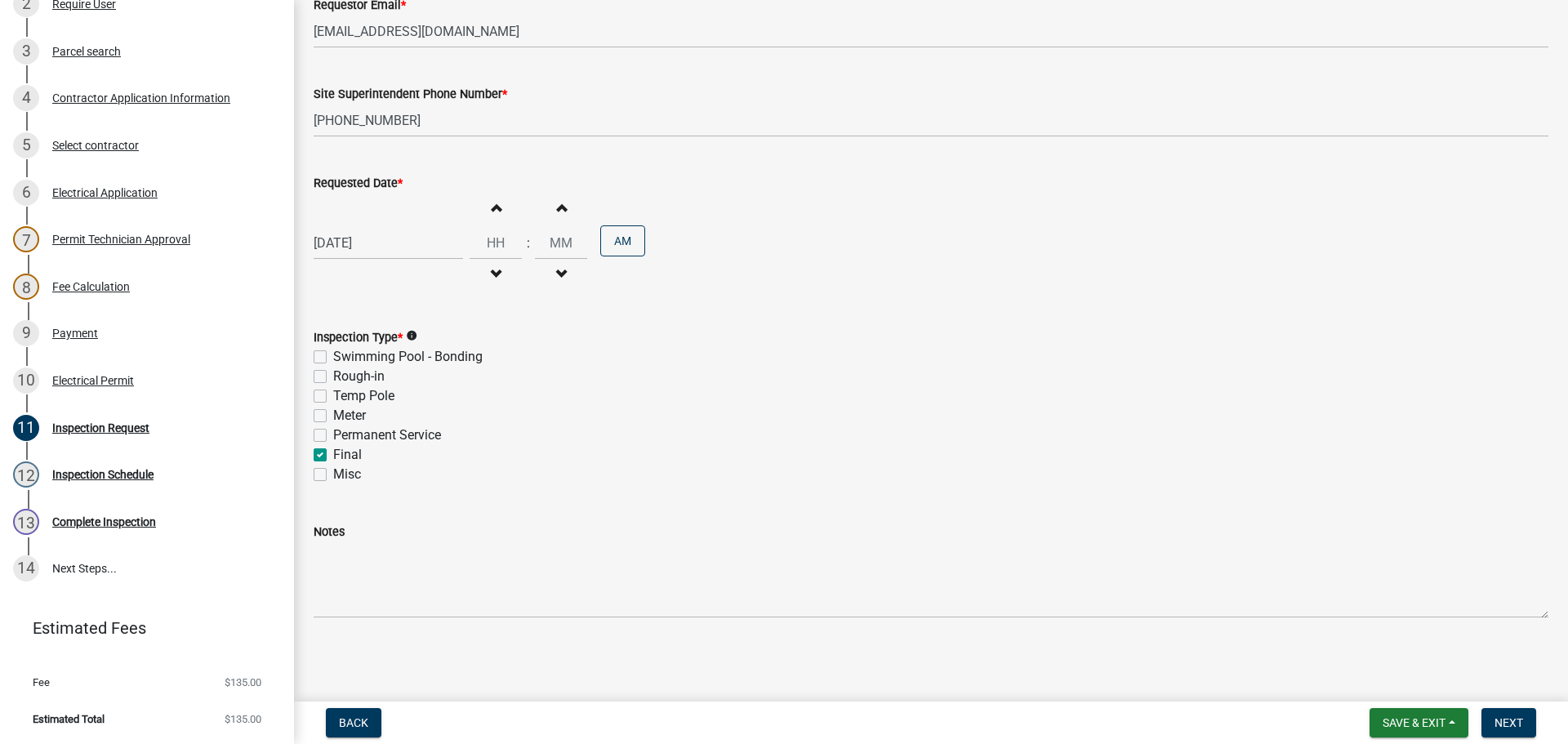
checkbox input "false"
checkbox input "true"
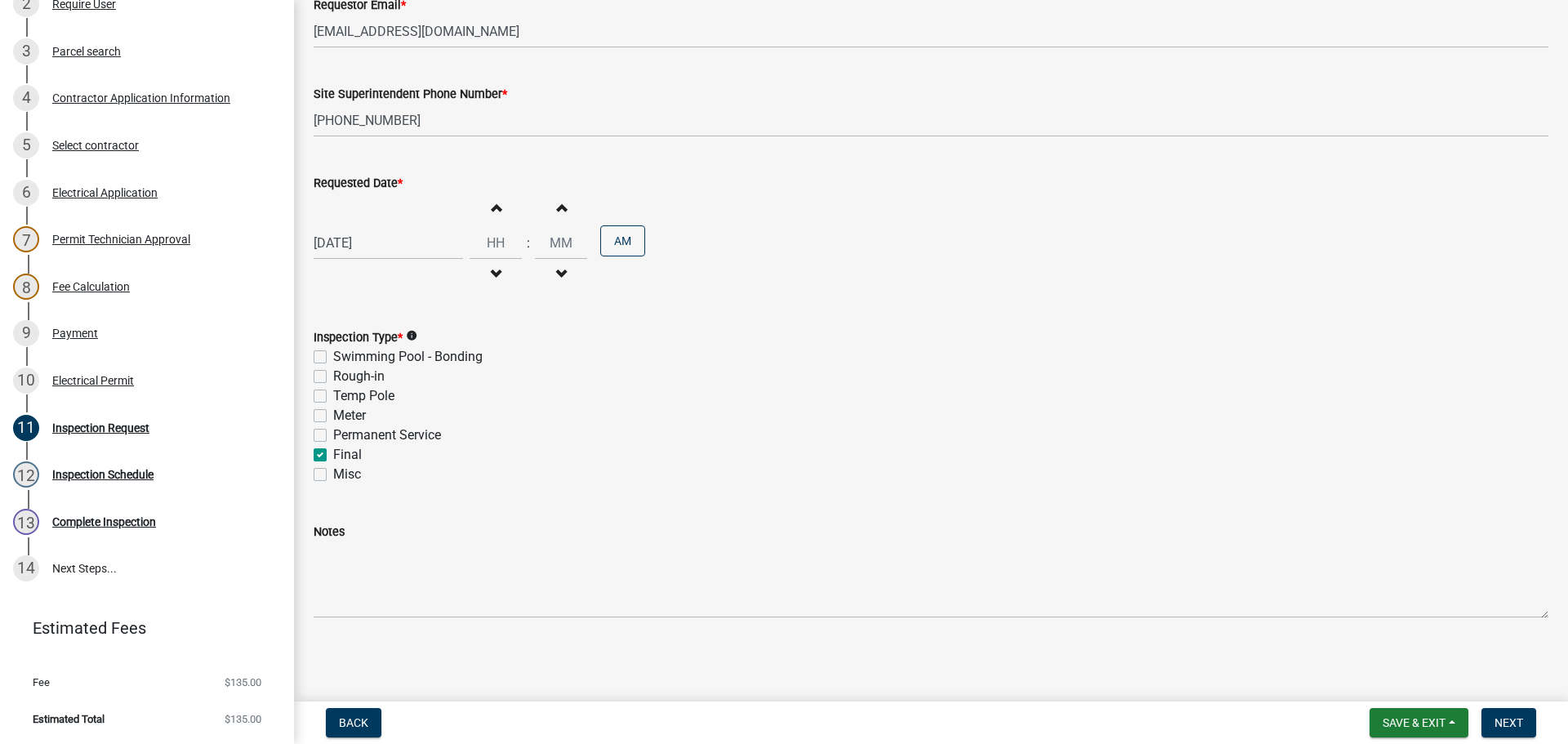
checkbox input "false"
click at [1500, 725] on span "Next" at bounding box center [1509, 723] width 29 height 13
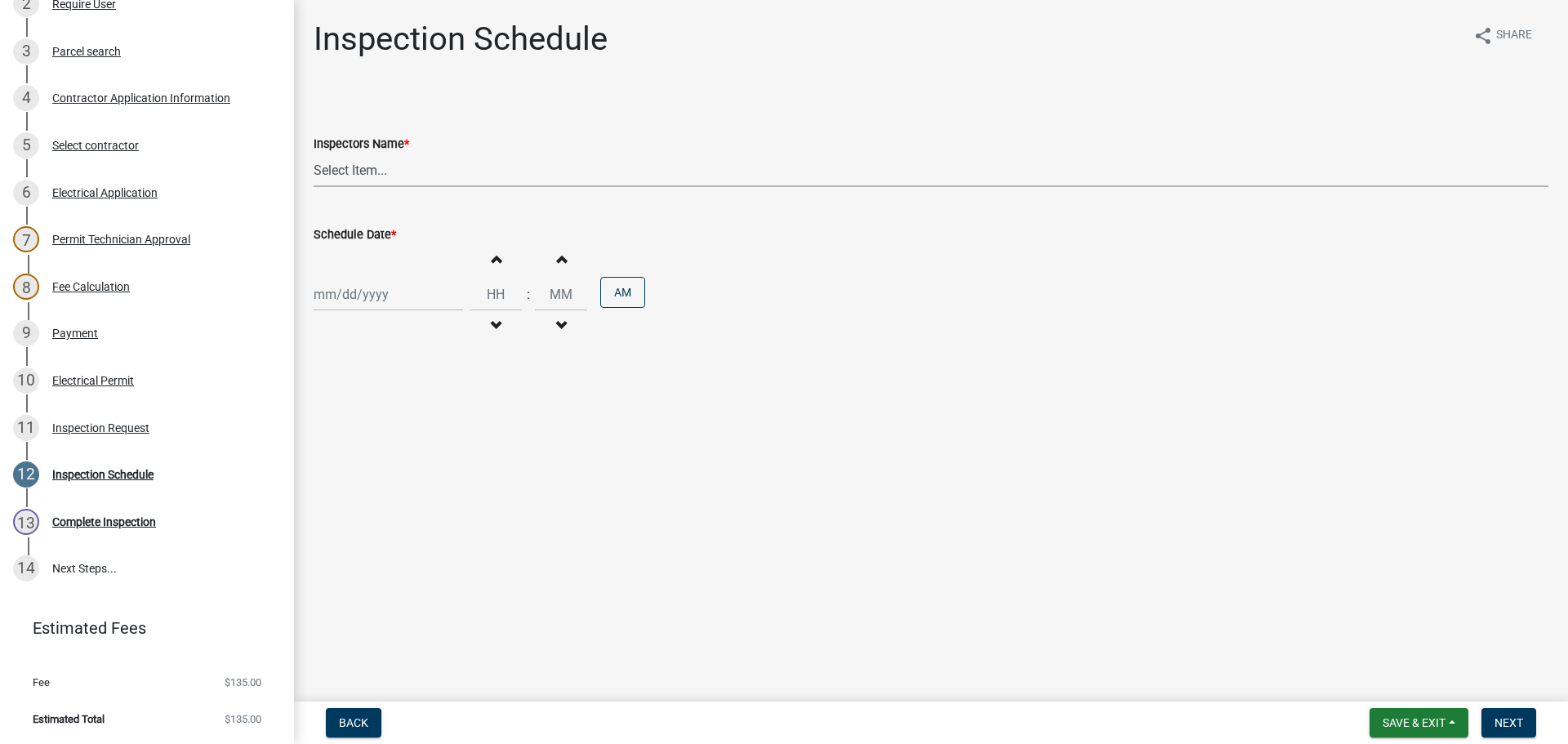
click at [340, 172] on select "Select Item... [PERSON_NAME] ([PERSON_NAME]) [PERSON_NAME] ([PERSON_NAME]) mkru…" at bounding box center [931, 170] width 1235 height 33
select select "36a8b8f0-2ef8-43e9-ae06-718f51af8d36"
click at [314, 153] on select "Select Item... [PERSON_NAME] ([PERSON_NAME]) [PERSON_NAME] ([PERSON_NAME]) mkru…" at bounding box center [931, 170] width 1235 height 33
click at [356, 300] on div at bounding box center [388, 294] width 149 height 33
select select "10"
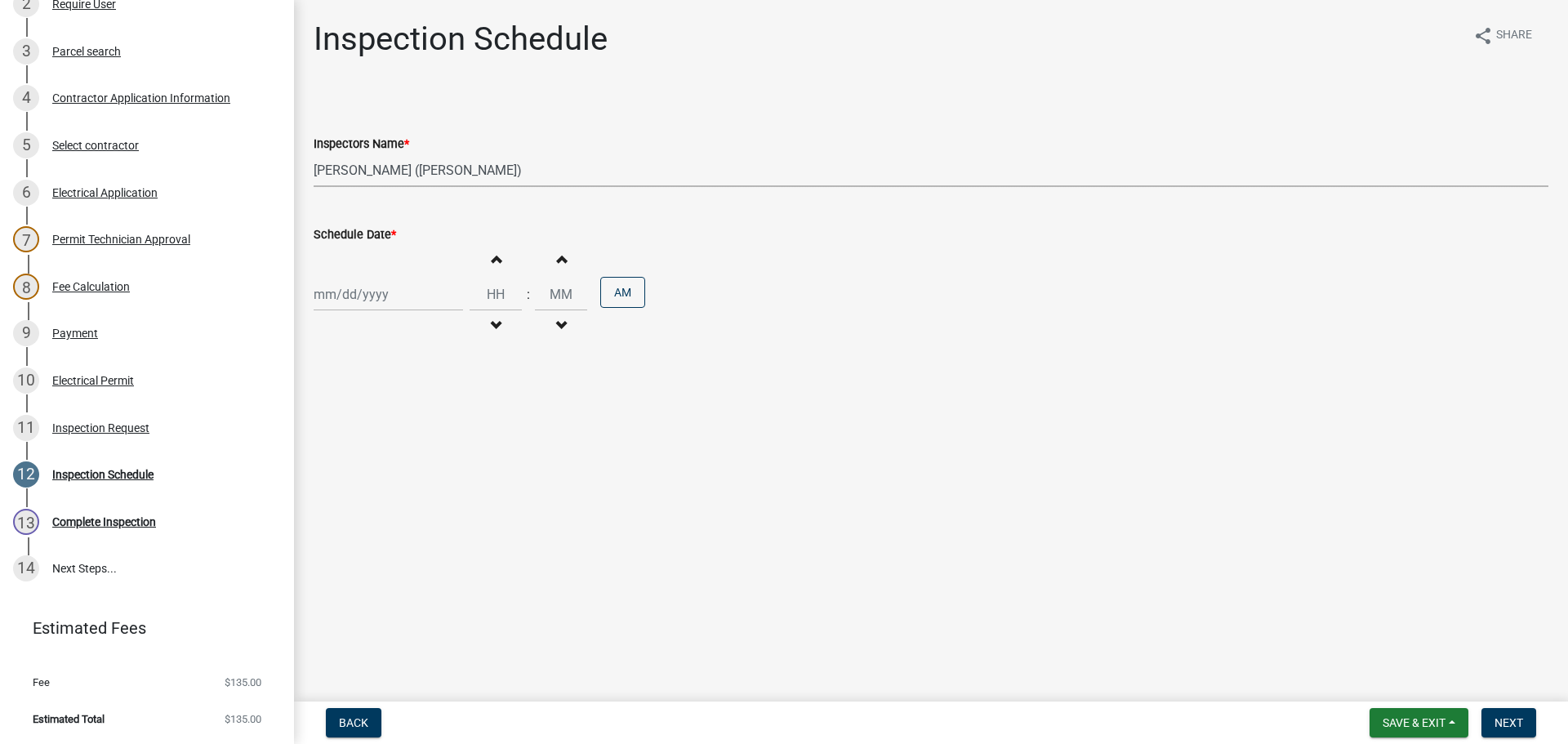
select select "2025"
click at [417, 431] on div "16" at bounding box center [409, 433] width 26 height 26
type input "10/16/2025"
click at [506, 295] on input "Hours" at bounding box center [495, 294] width 53 height 33
type input "01"
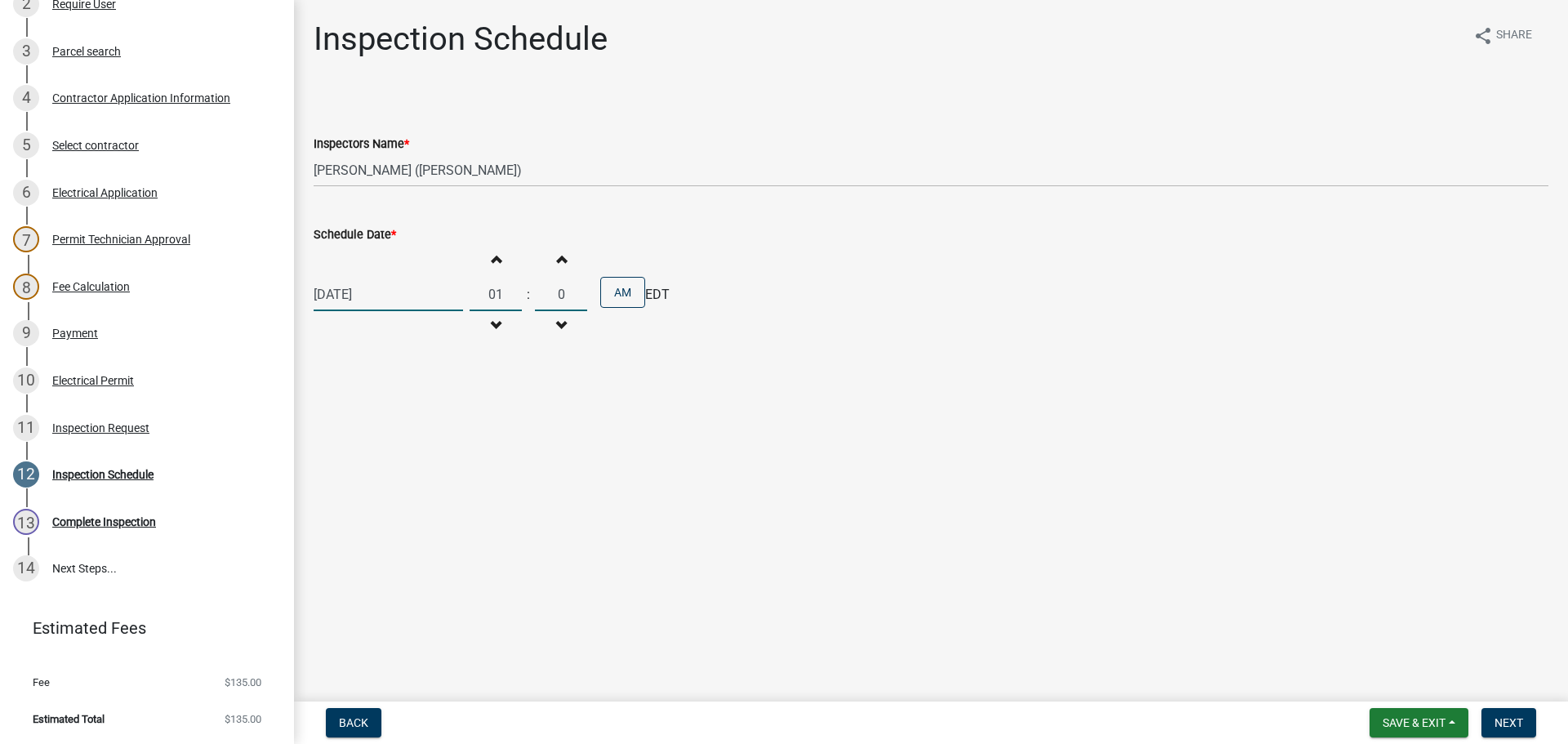
type input "00"
click at [625, 289] on button "AM" at bounding box center [623, 292] width 45 height 31
drag, startPoint x: 1503, startPoint y: 722, endPoint x: 1513, endPoint y: 717, distance: 11.2
click at [1503, 722] on span "Next" at bounding box center [1509, 723] width 29 height 13
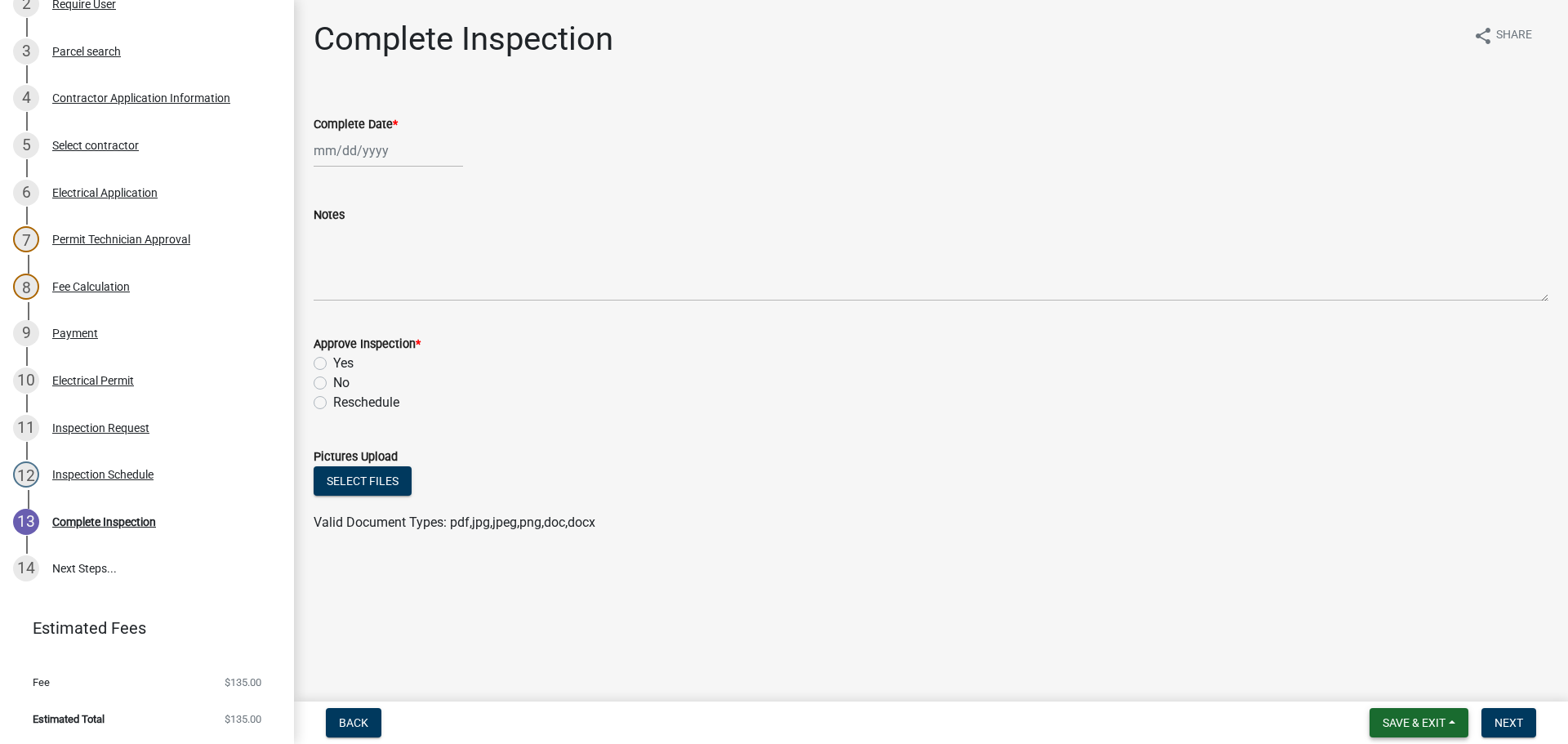
click at [1394, 712] on button "Save & Exit" at bounding box center [1419, 723] width 99 height 30
drag, startPoint x: 1381, startPoint y: 683, endPoint x: 718, endPoint y: 310, distance: 760.7
click at [1366, 676] on button "Save & Exit" at bounding box center [1404, 679] width 131 height 40
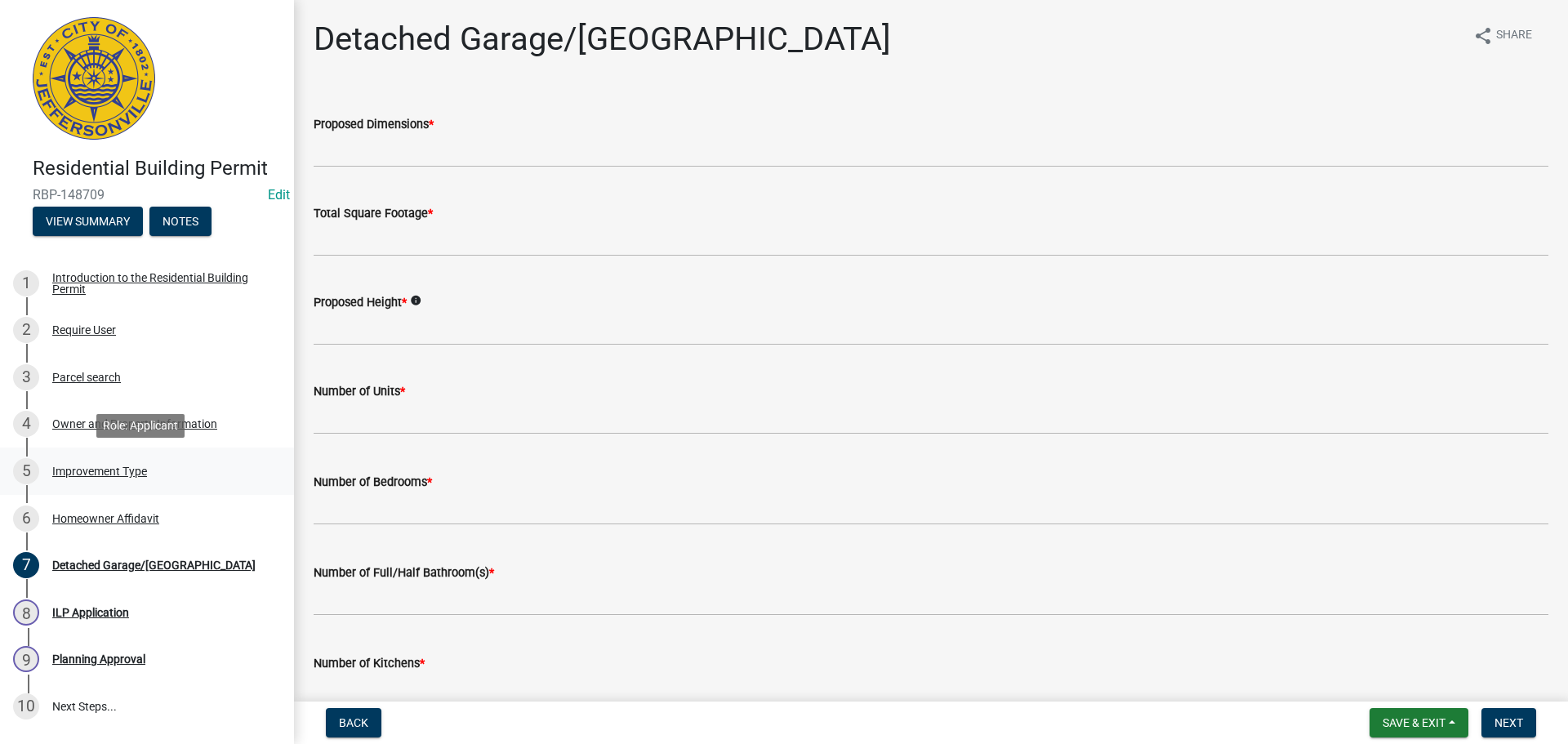
click at [97, 473] on div "Improvement Type" at bounding box center [100, 471] width 95 height 11
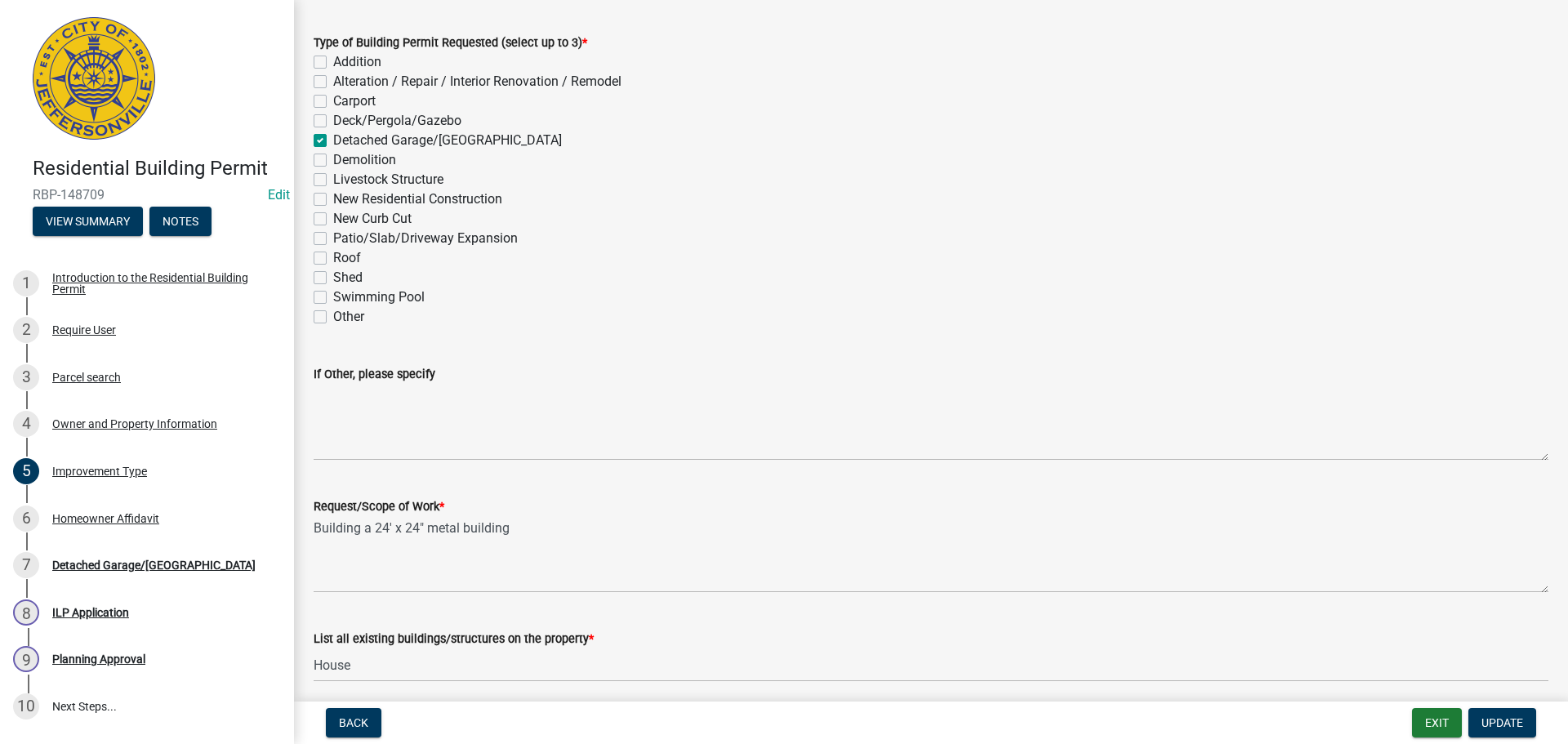
scroll to position [262, 0]
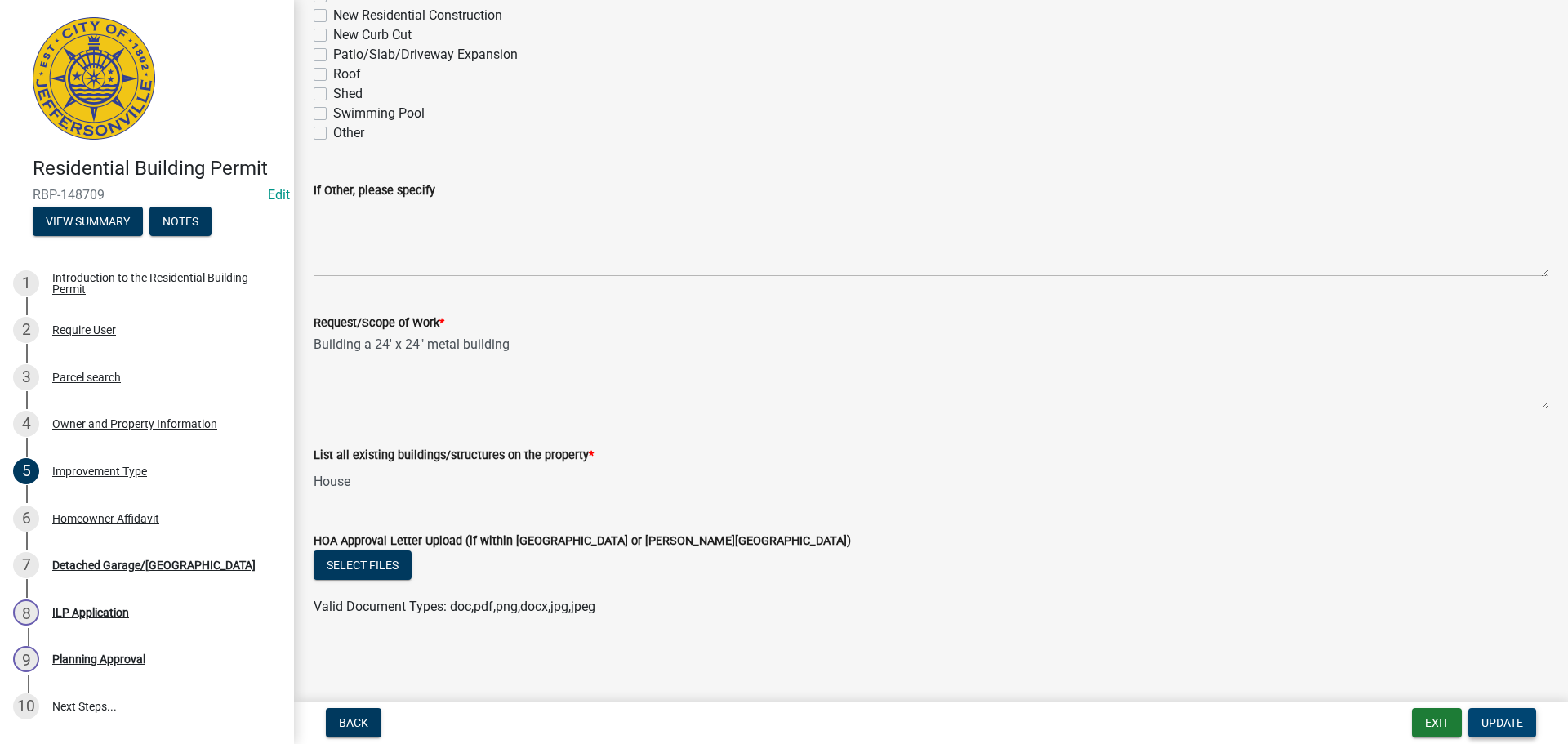
click at [1506, 725] on span "Update" at bounding box center [1502, 723] width 42 height 13
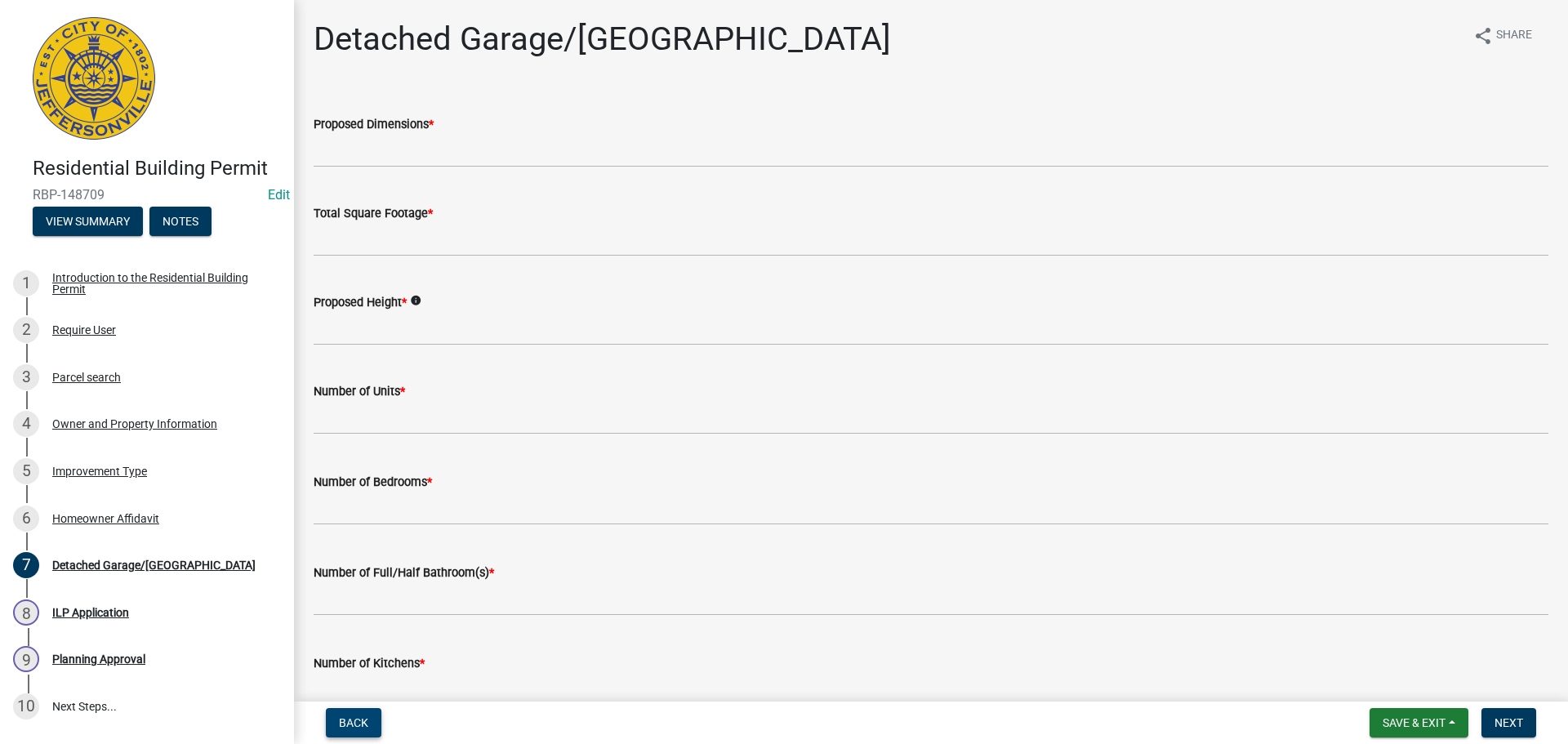
click at [349, 724] on span "Back" at bounding box center [354, 723] width 30 height 13
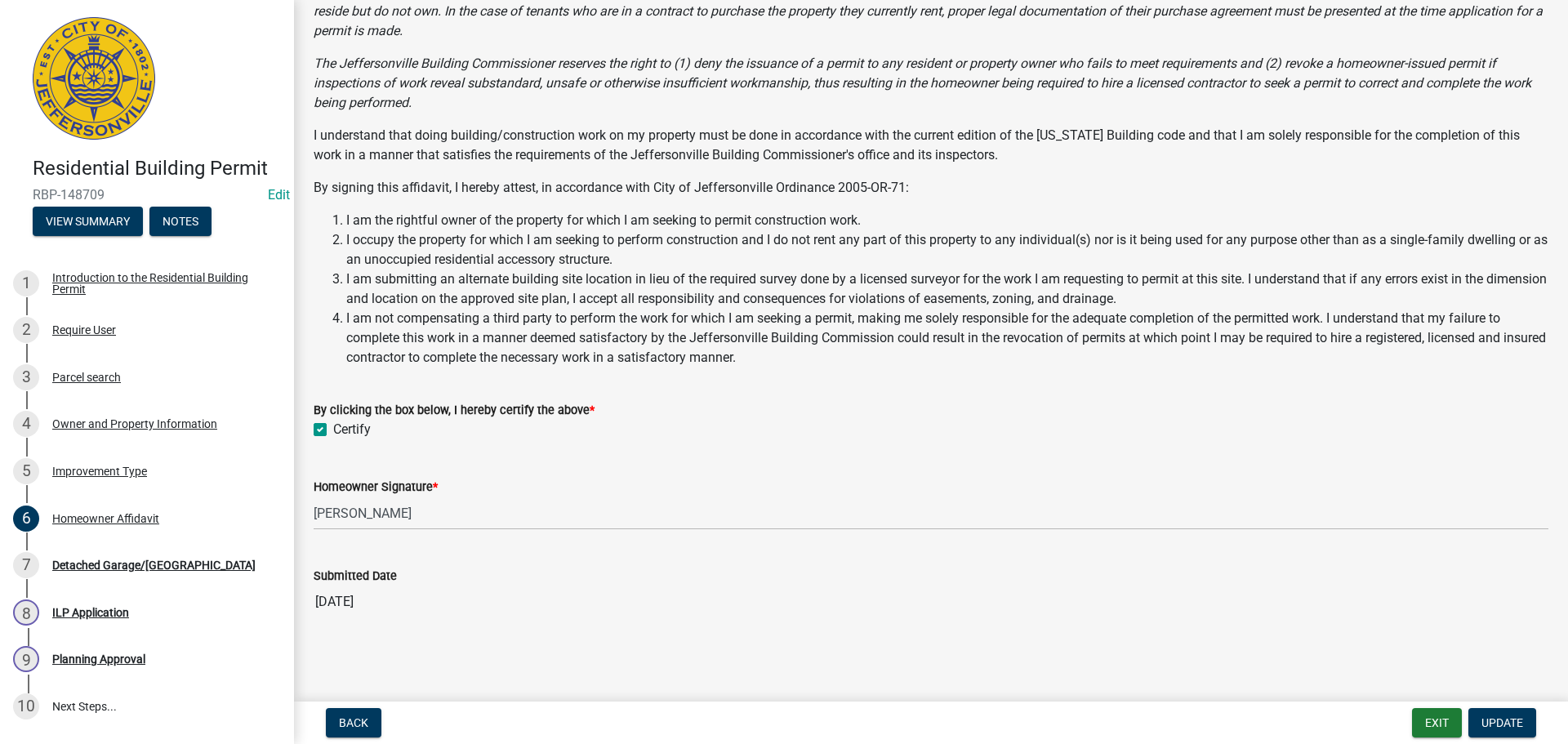
scroll to position [101, 0]
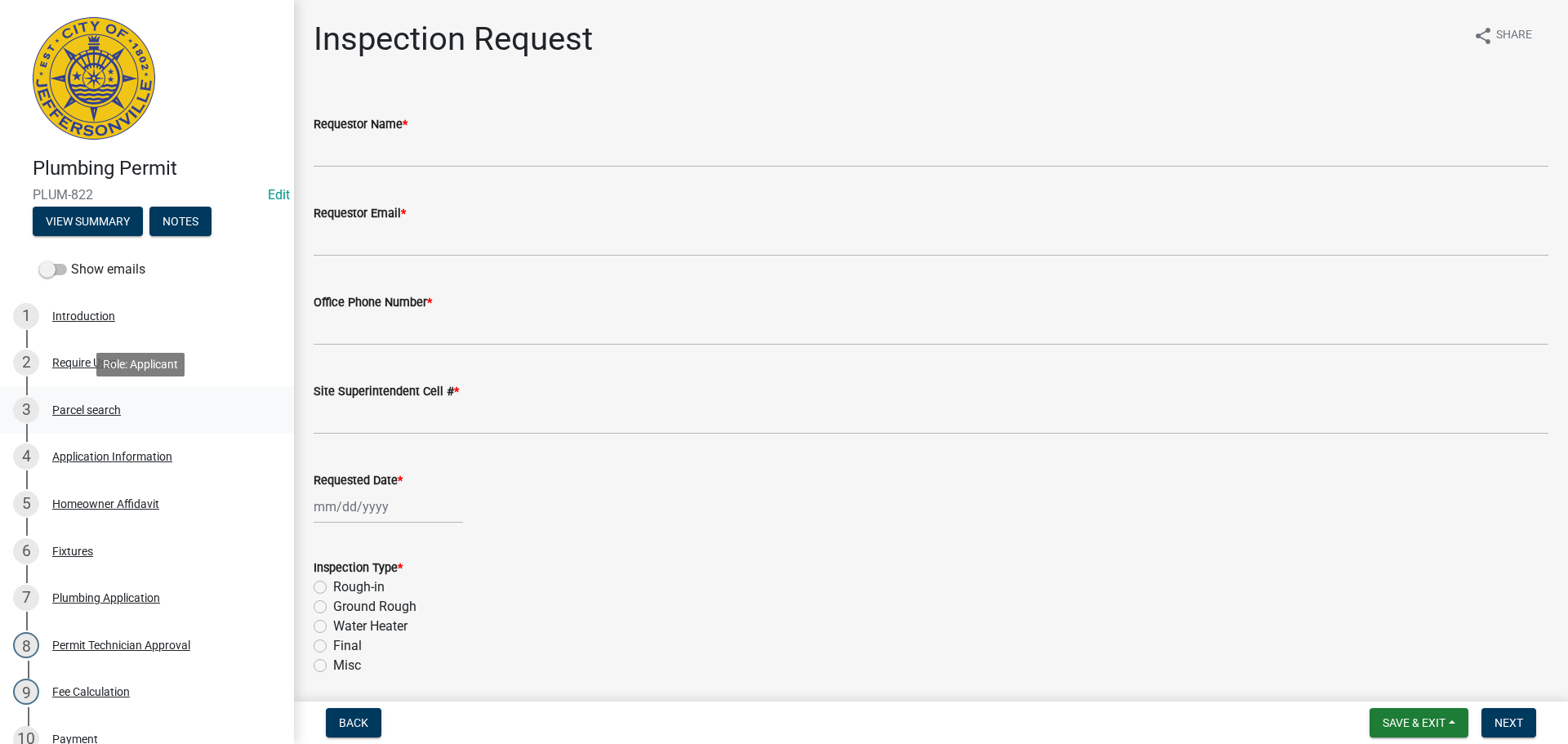
click at [75, 412] on div "Parcel search" at bounding box center [87, 409] width 68 height 11
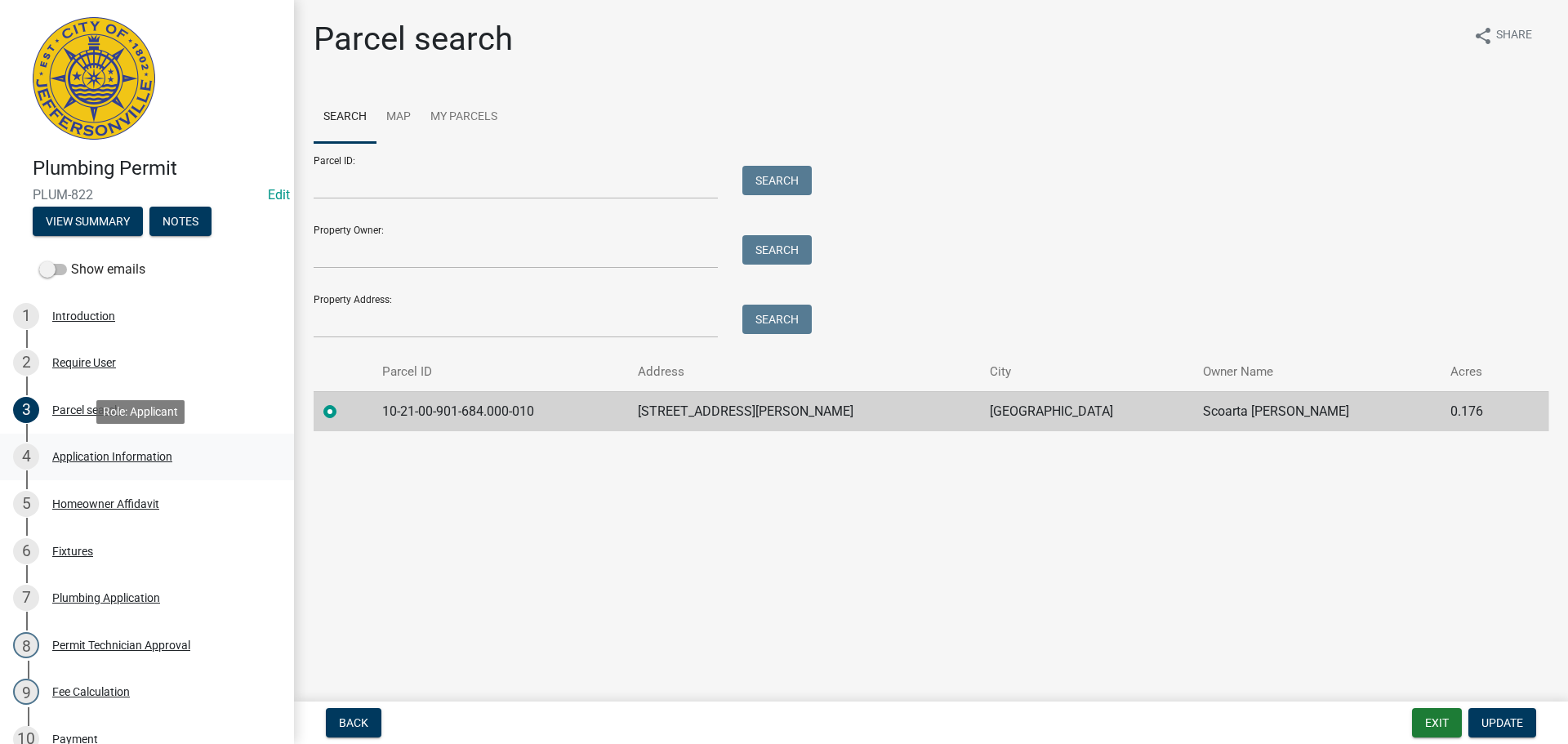
click at [77, 458] on div "Application Information" at bounding box center [113, 456] width 120 height 11
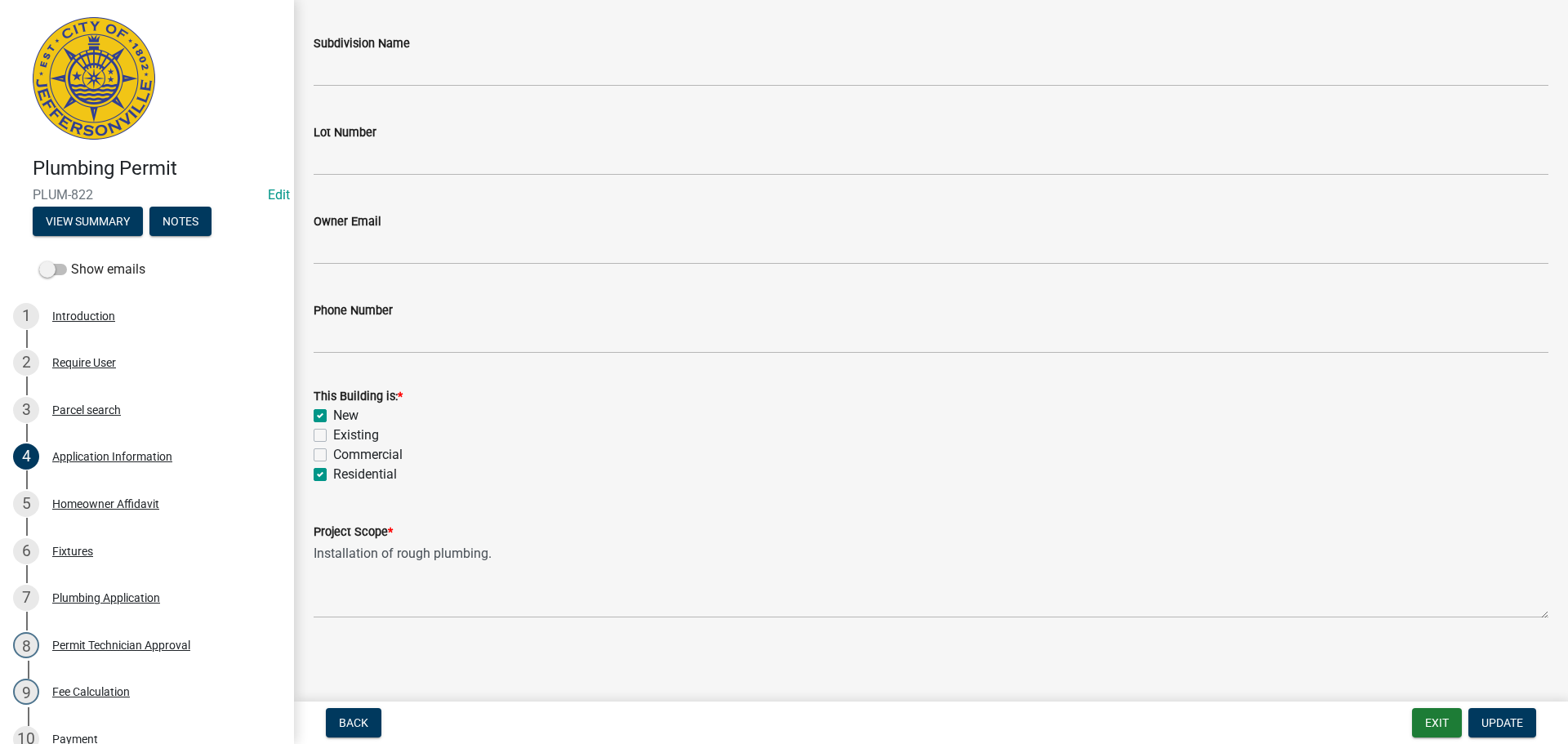
scroll to position [406, 0]
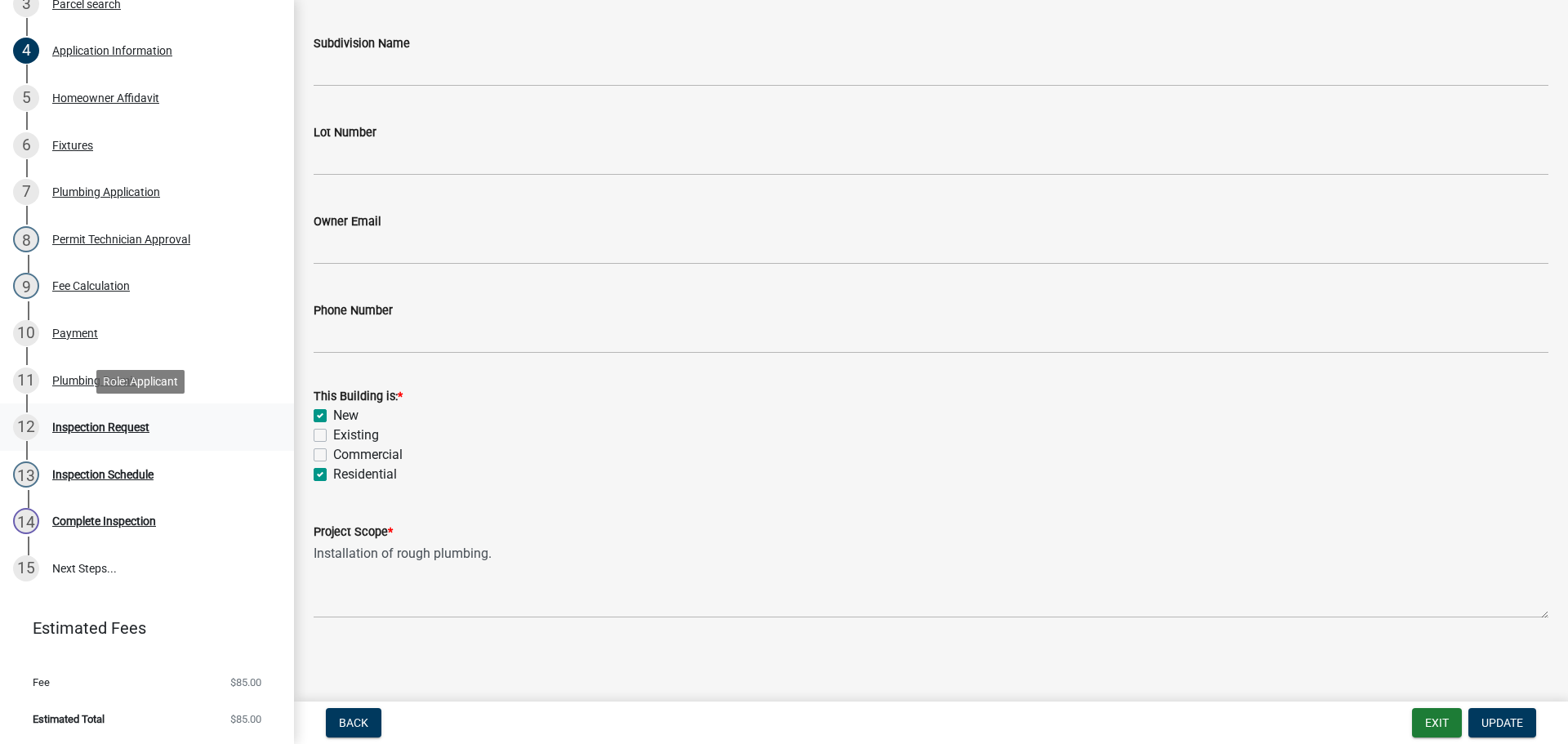
click at [76, 427] on div "Inspection Request" at bounding box center [101, 427] width 97 height 11
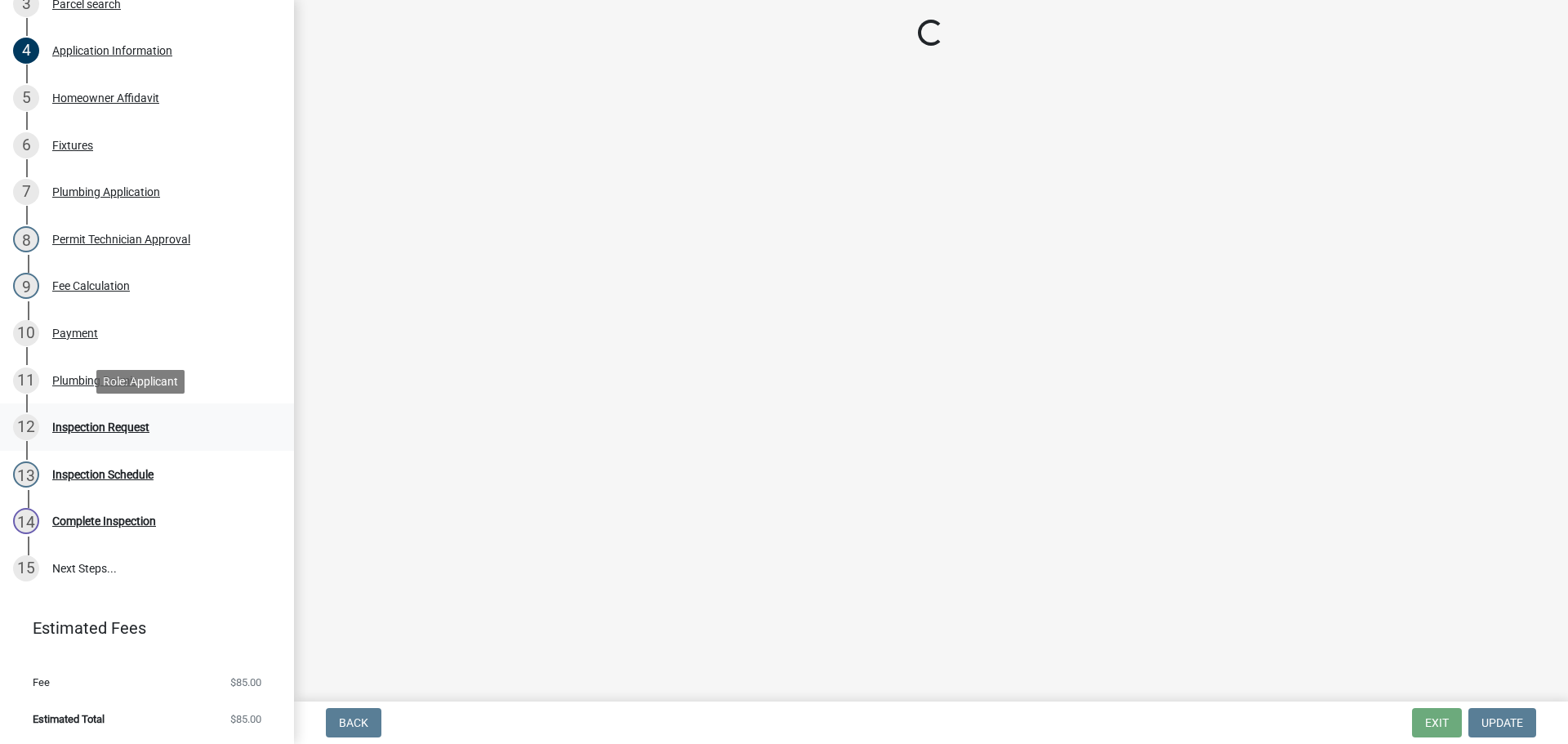
scroll to position [0, 0]
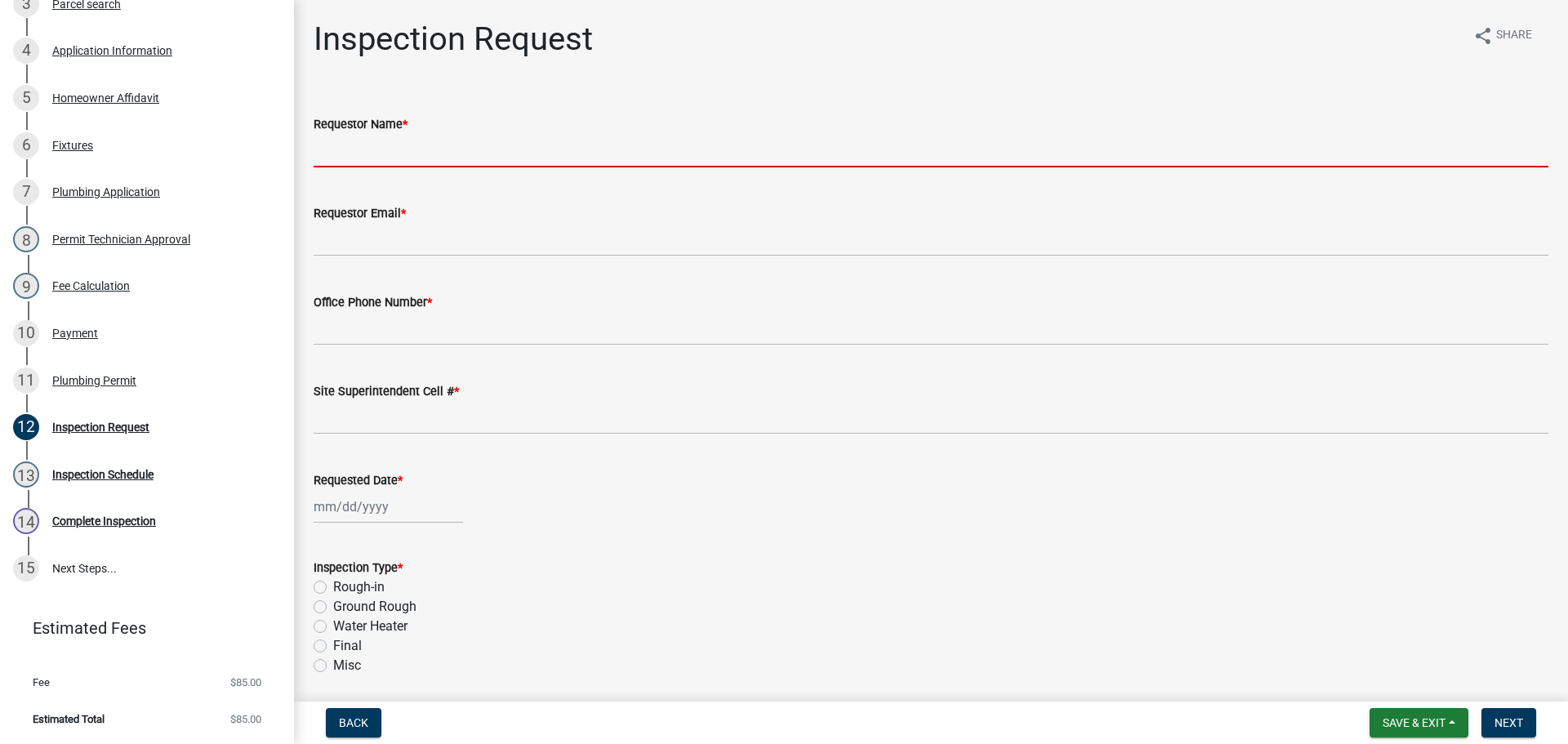
click at [355, 139] on input "Requestor Name *" at bounding box center [931, 150] width 1235 height 33
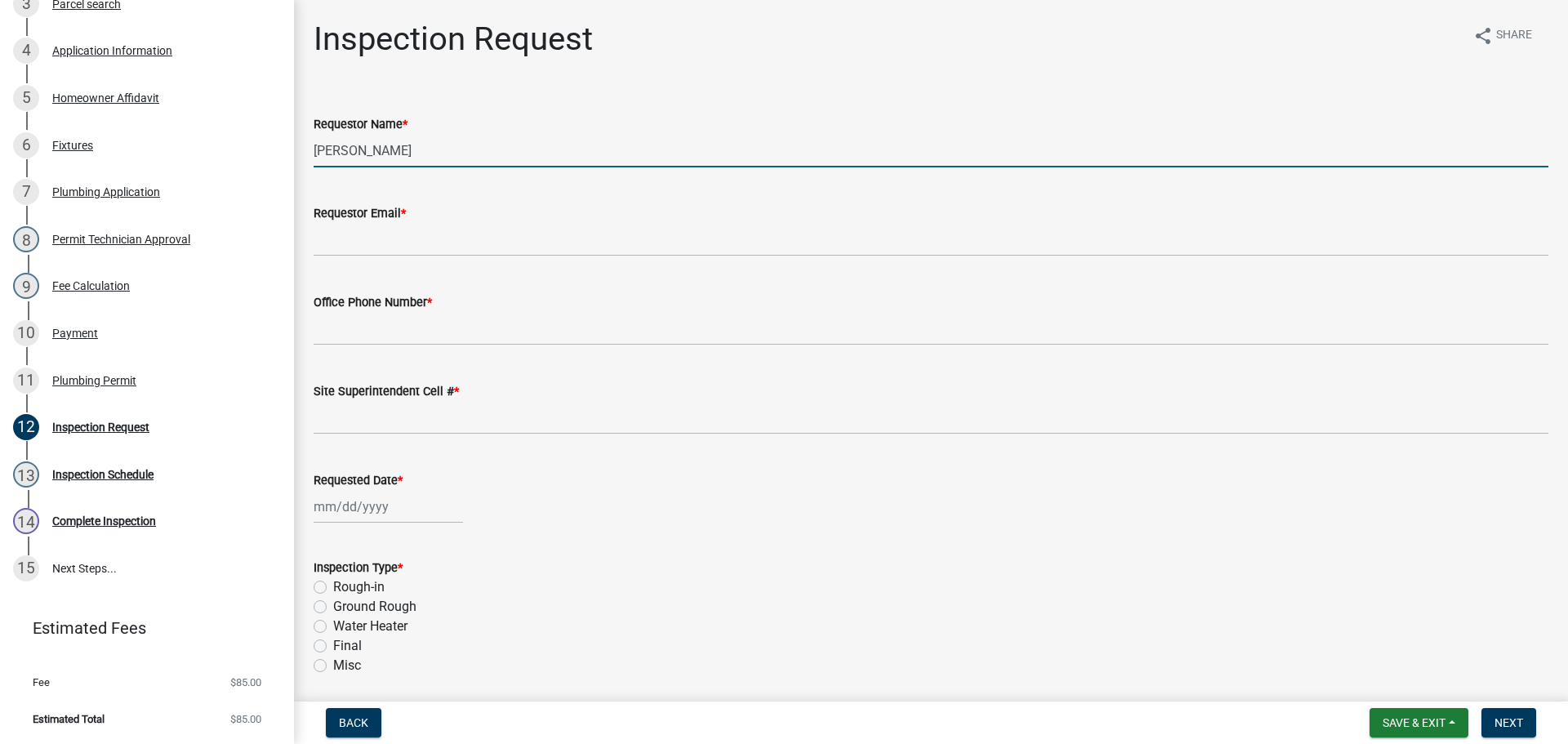
type input "MIHAI"
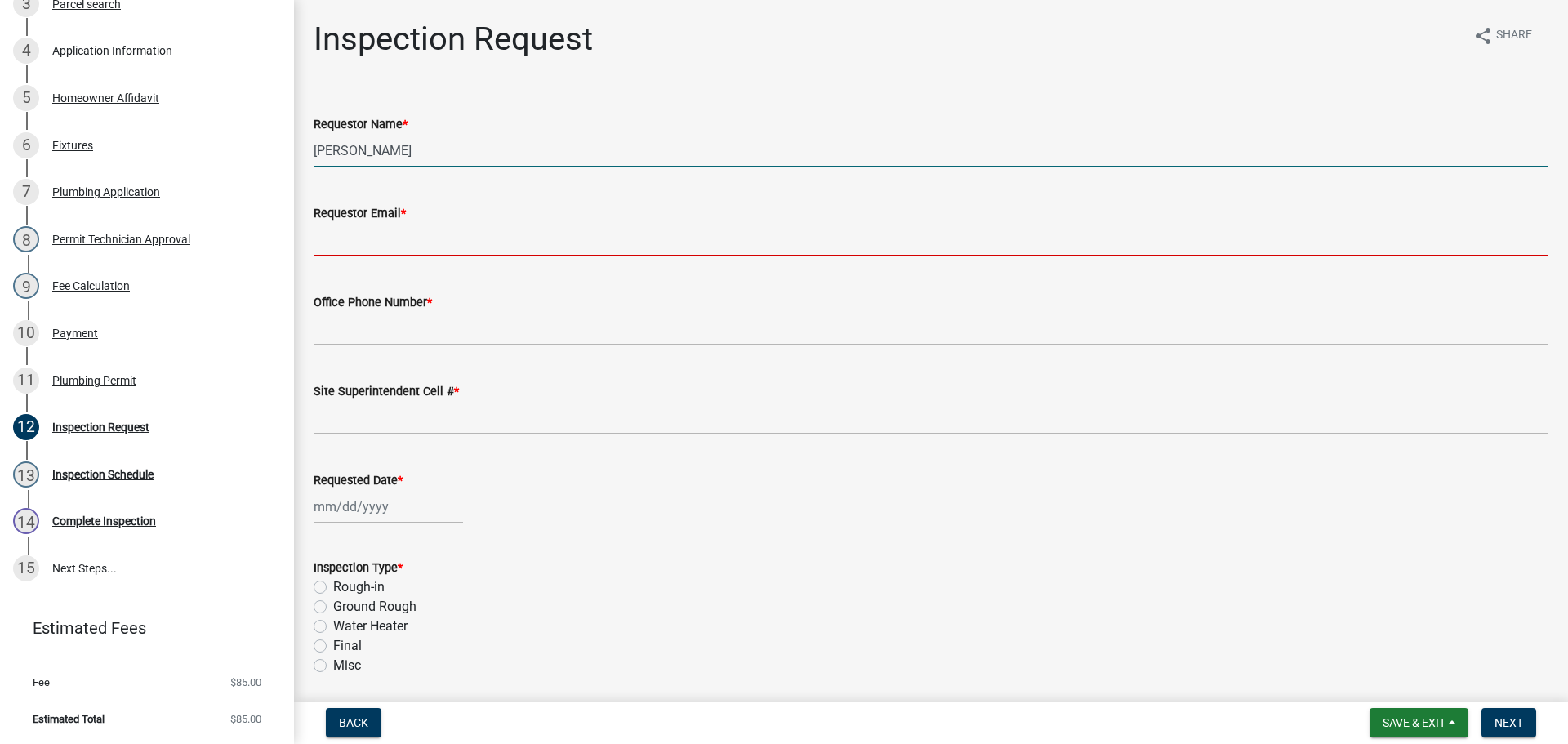
click at [341, 238] on input "Requestor Email *" at bounding box center [931, 240] width 1235 height 33
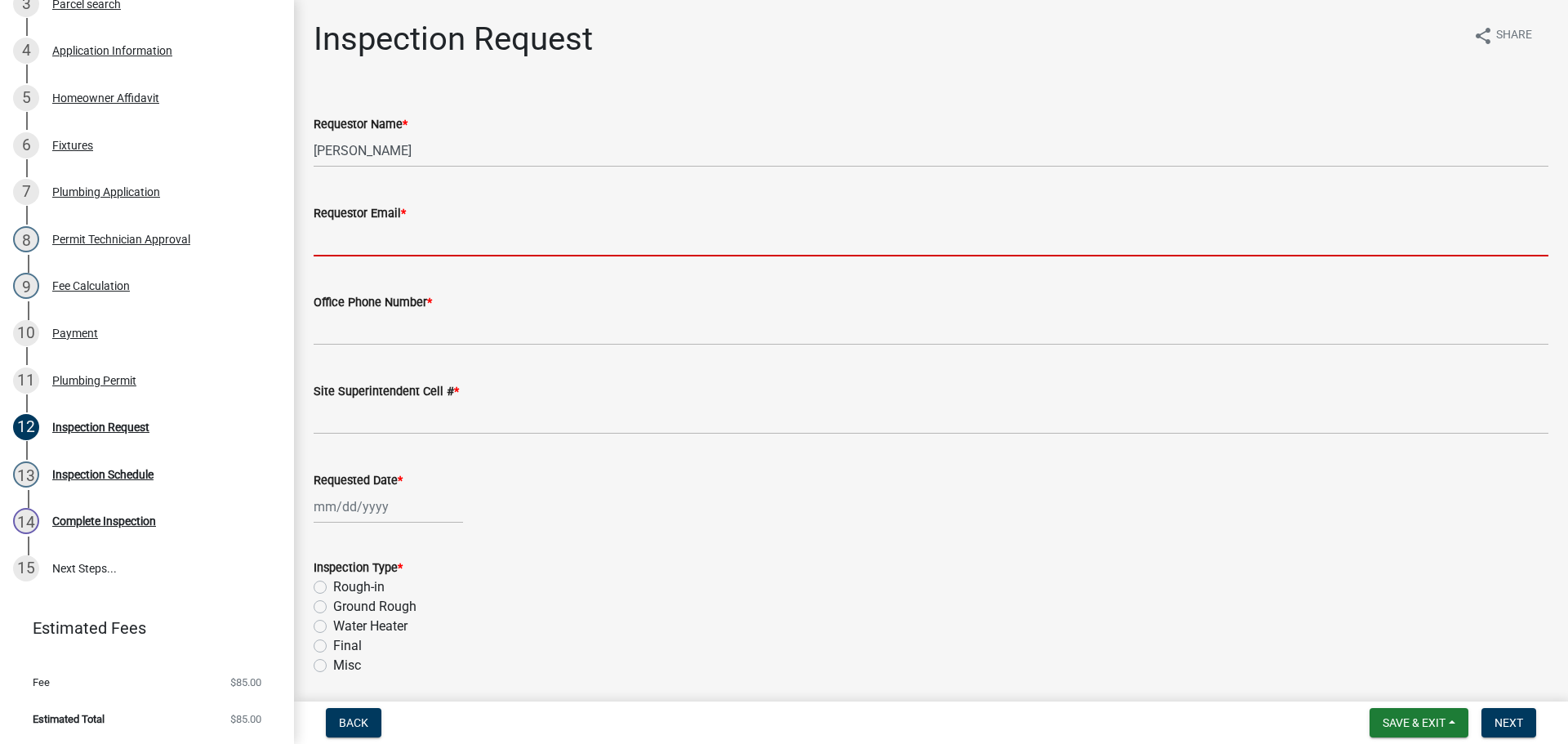
type input "mbottorff@cityofjeff.net"
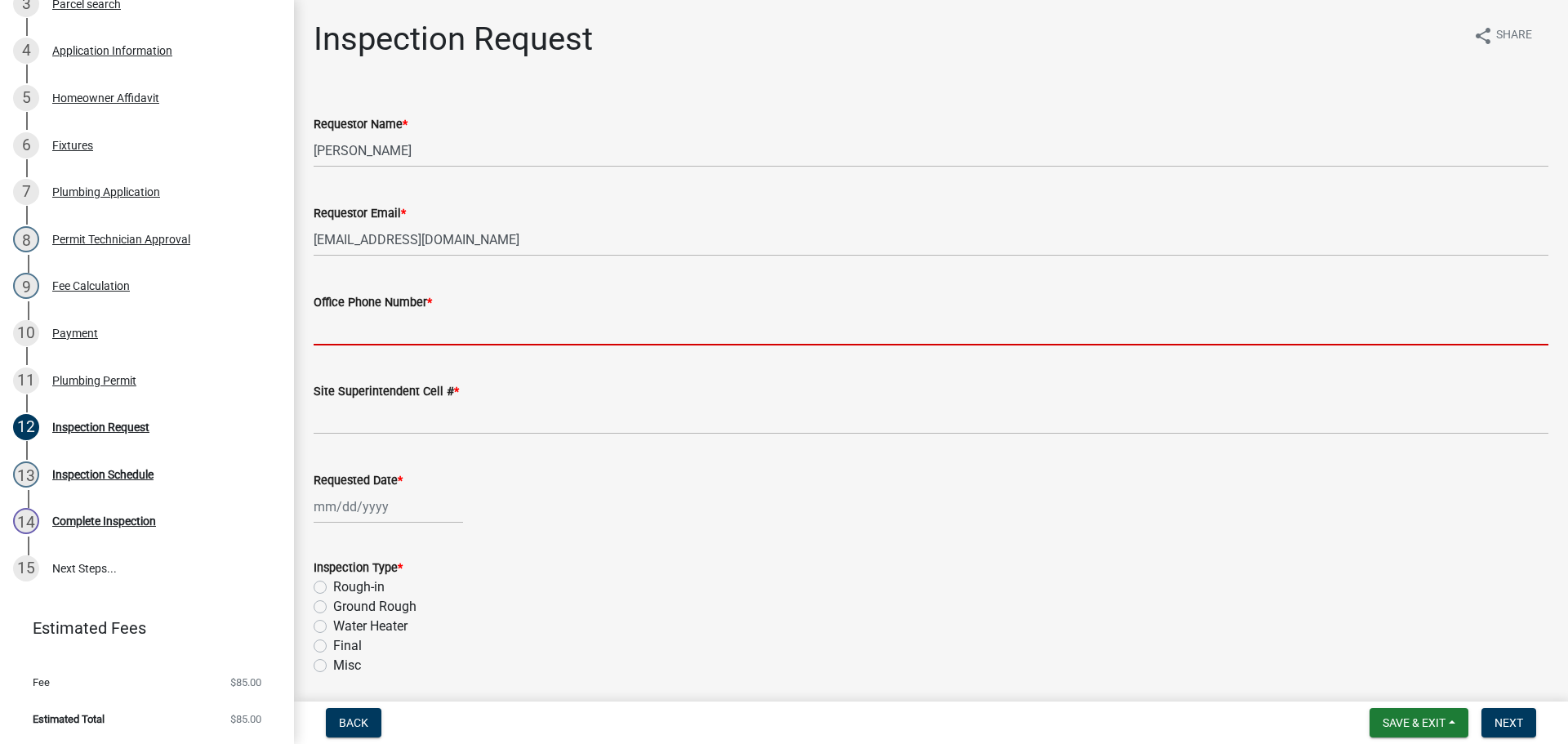
click at [389, 326] on input "Office Phone Number *" at bounding box center [931, 328] width 1235 height 33
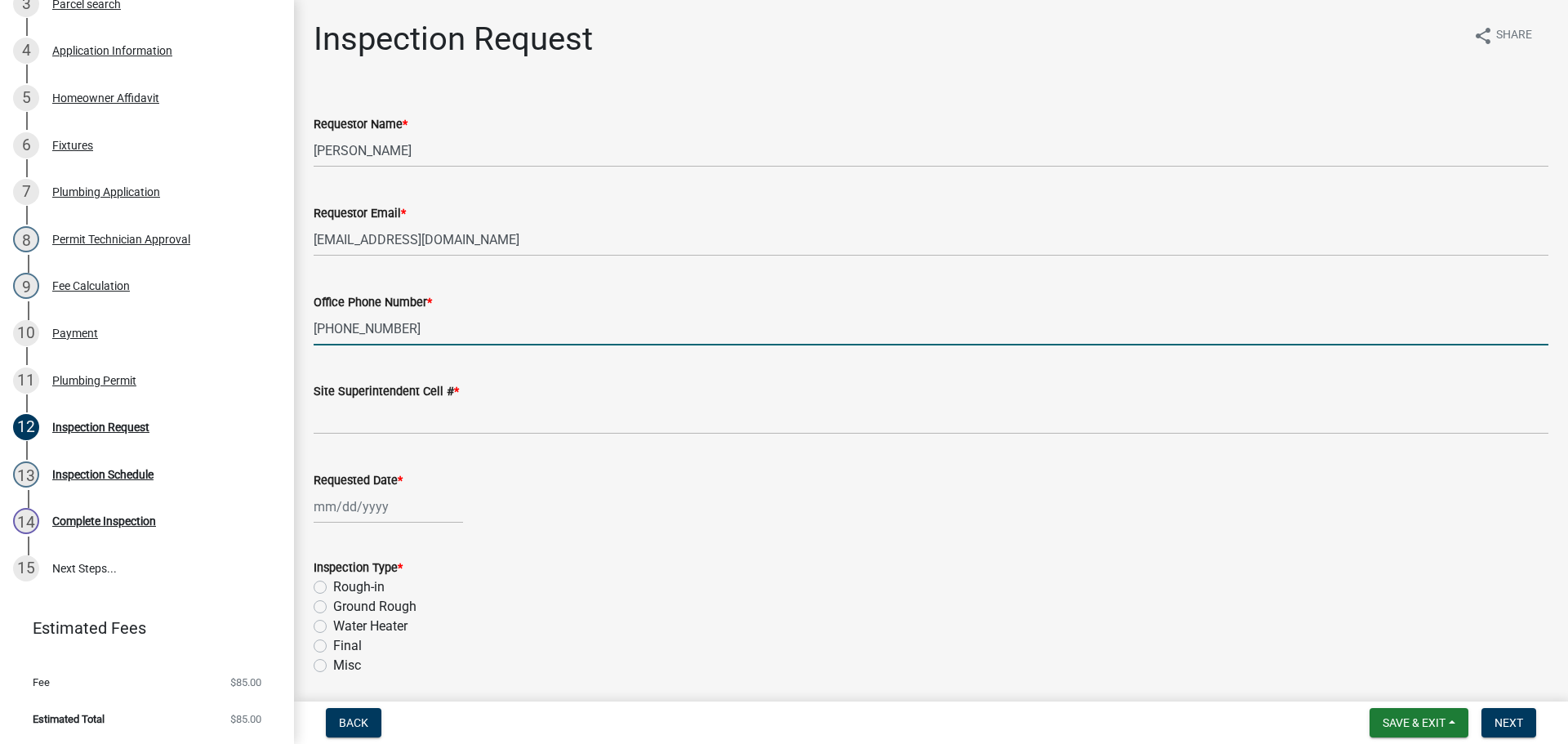
type input "502-298-0503"
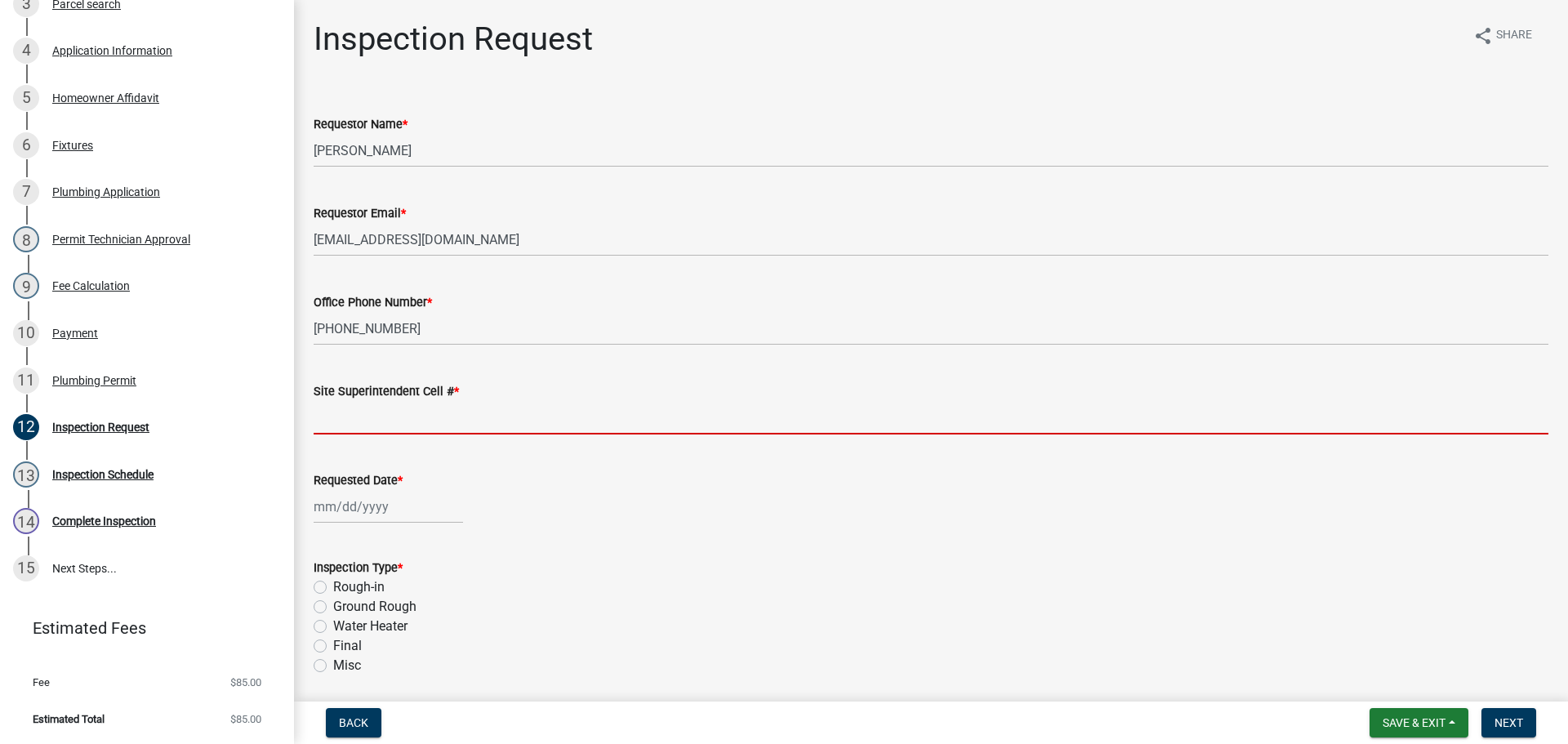
click at [384, 411] on input "Site Superintendent Cell # *" at bounding box center [931, 418] width 1235 height 33
type input "SAME"
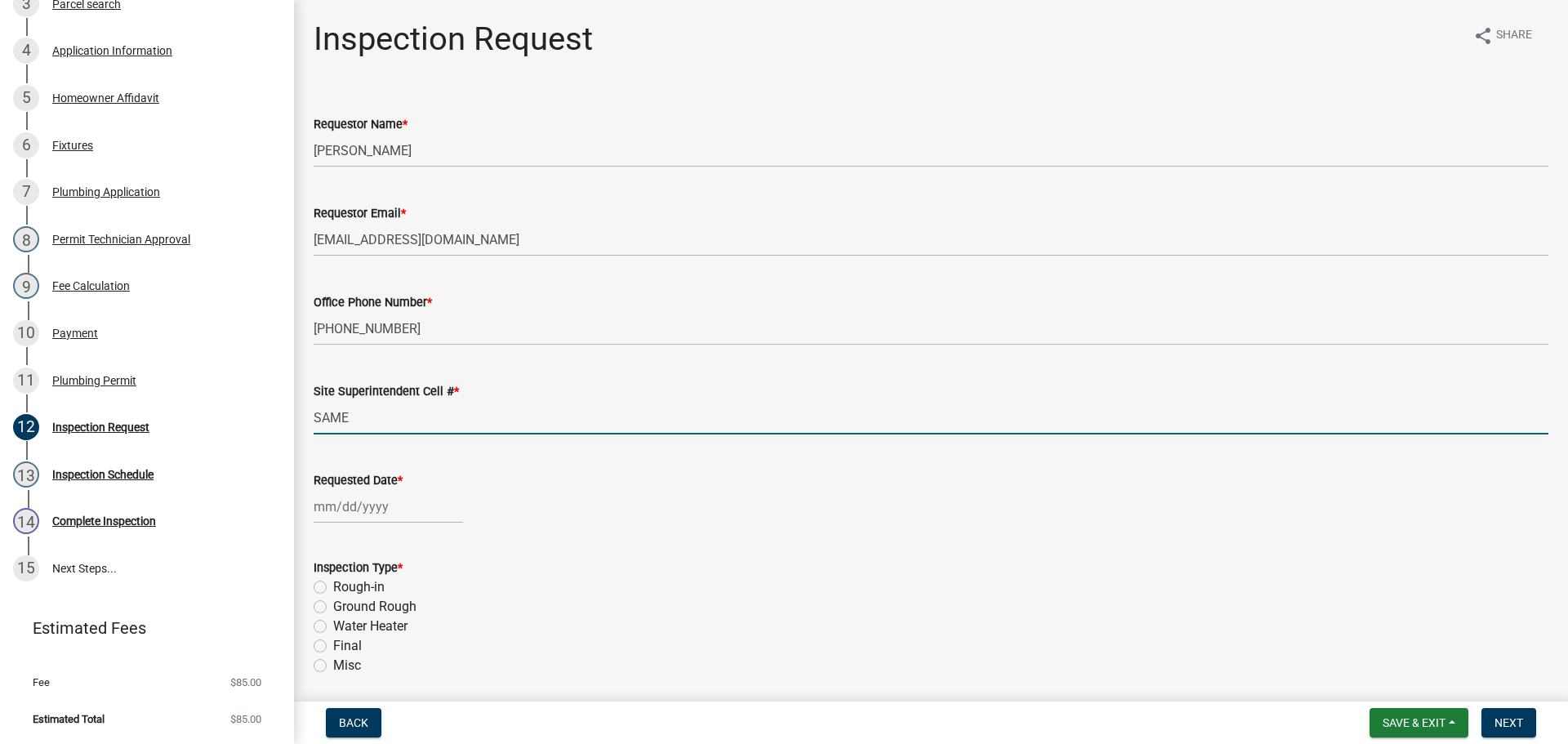
select select "10"
select select "2025"
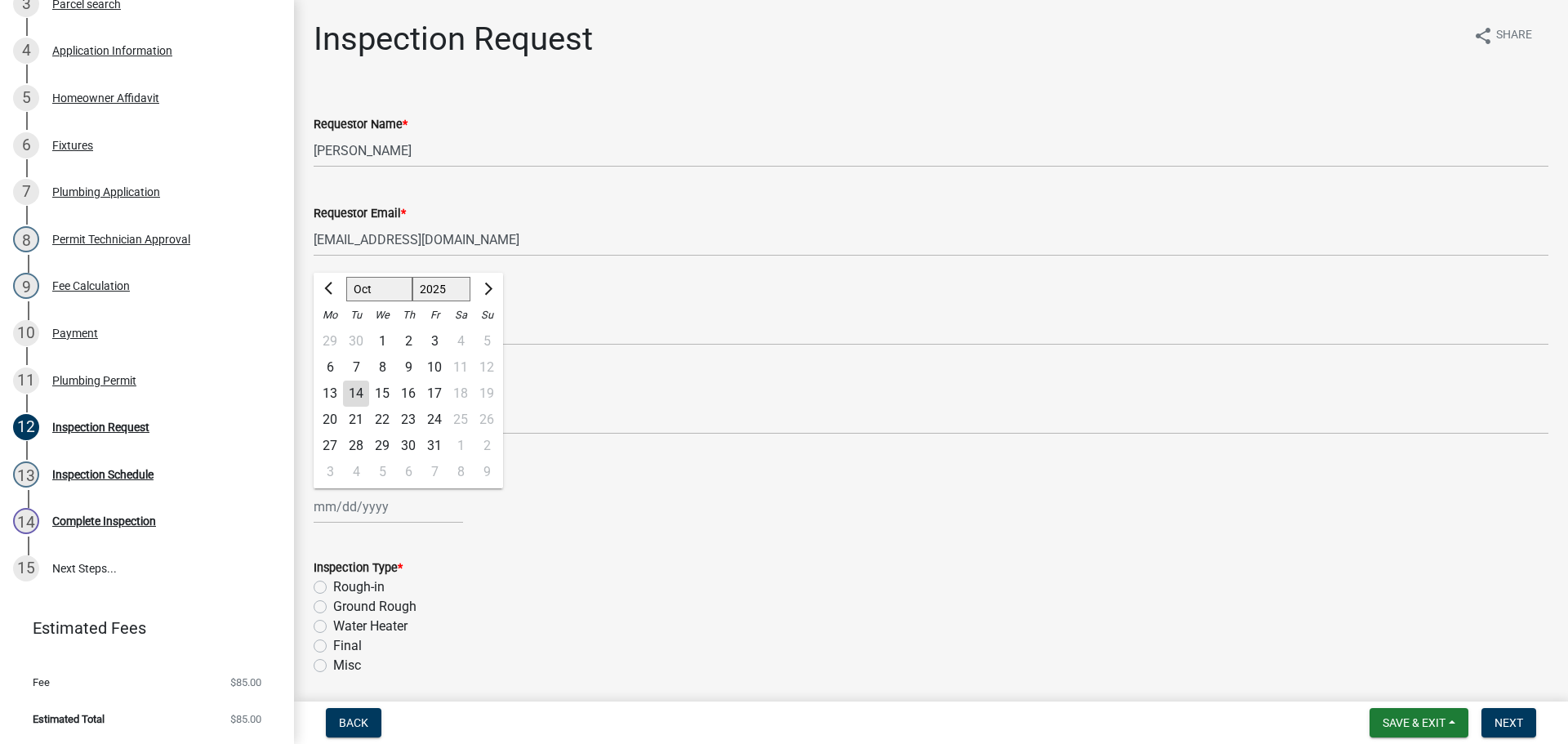
click at [361, 514] on div "Jan Feb Mar Apr May Jun Jul Aug Sep Oct Nov Dec 1525 1526 1527 1528 1529 1530 1…" at bounding box center [388, 506] width 149 height 33
click at [403, 393] on div "16" at bounding box center [409, 394] width 26 height 26
type input "10/16/2025"
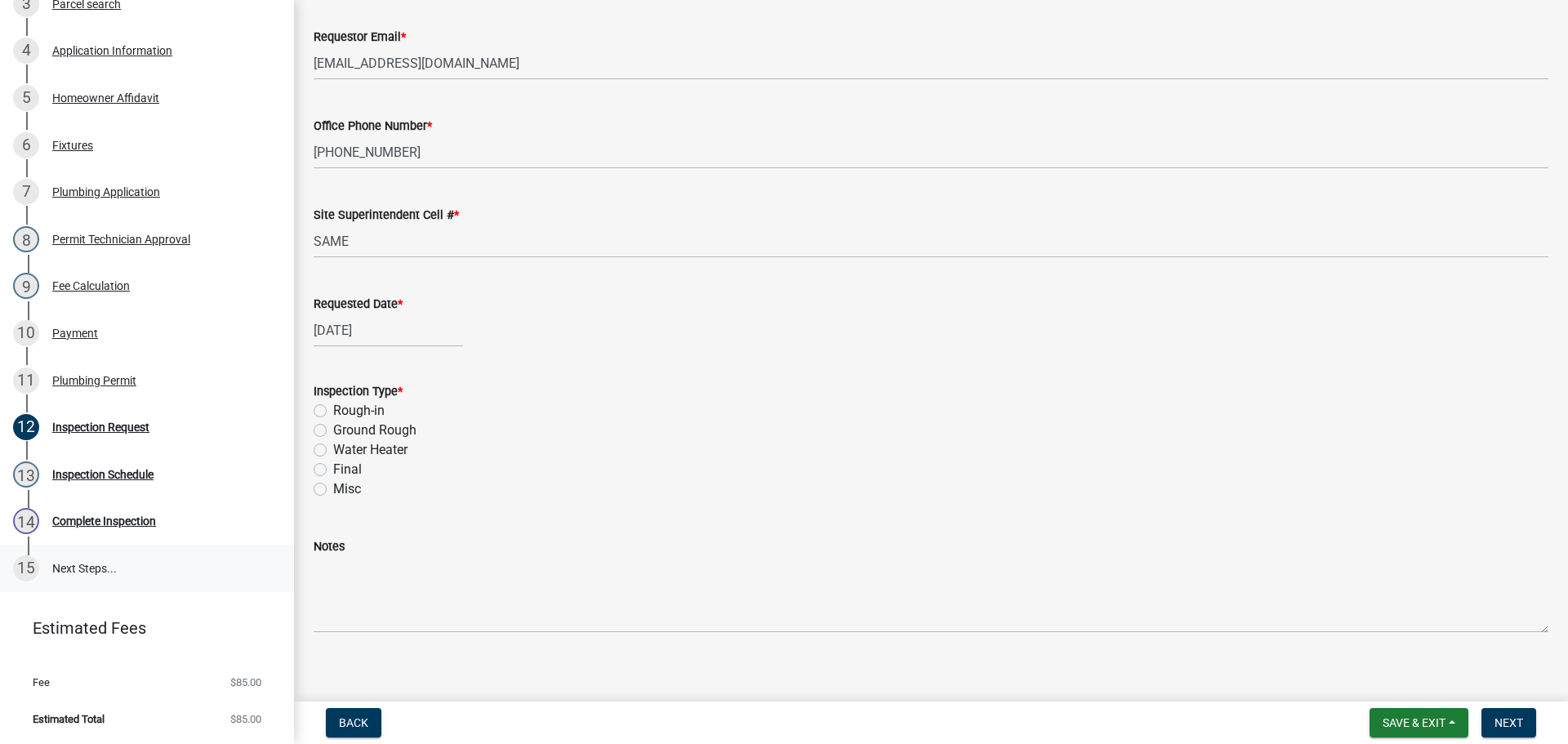
scroll to position [191, 0]
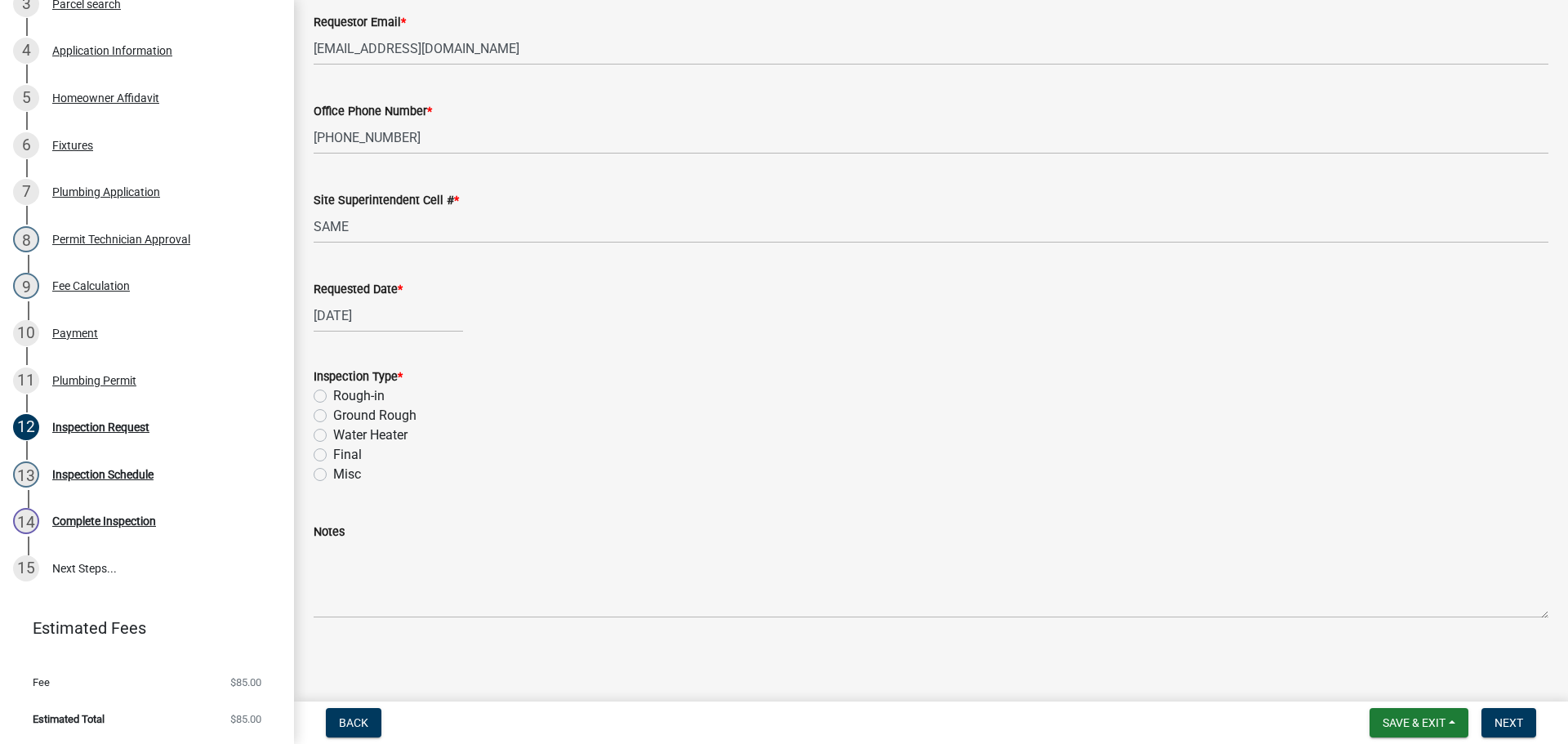
click at [321, 461] on div "Final" at bounding box center [931, 455] width 1235 height 19
click at [333, 452] on label "Final" at bounding box center [347, 455] width 29 height 19
click at [333, 452] on input "Final" at bounding box center [339, 451] width 11 height 11
radio input "true"
click at [1511, 718] on span "Next" at bounding box center [1509, 723] width 29 height 13
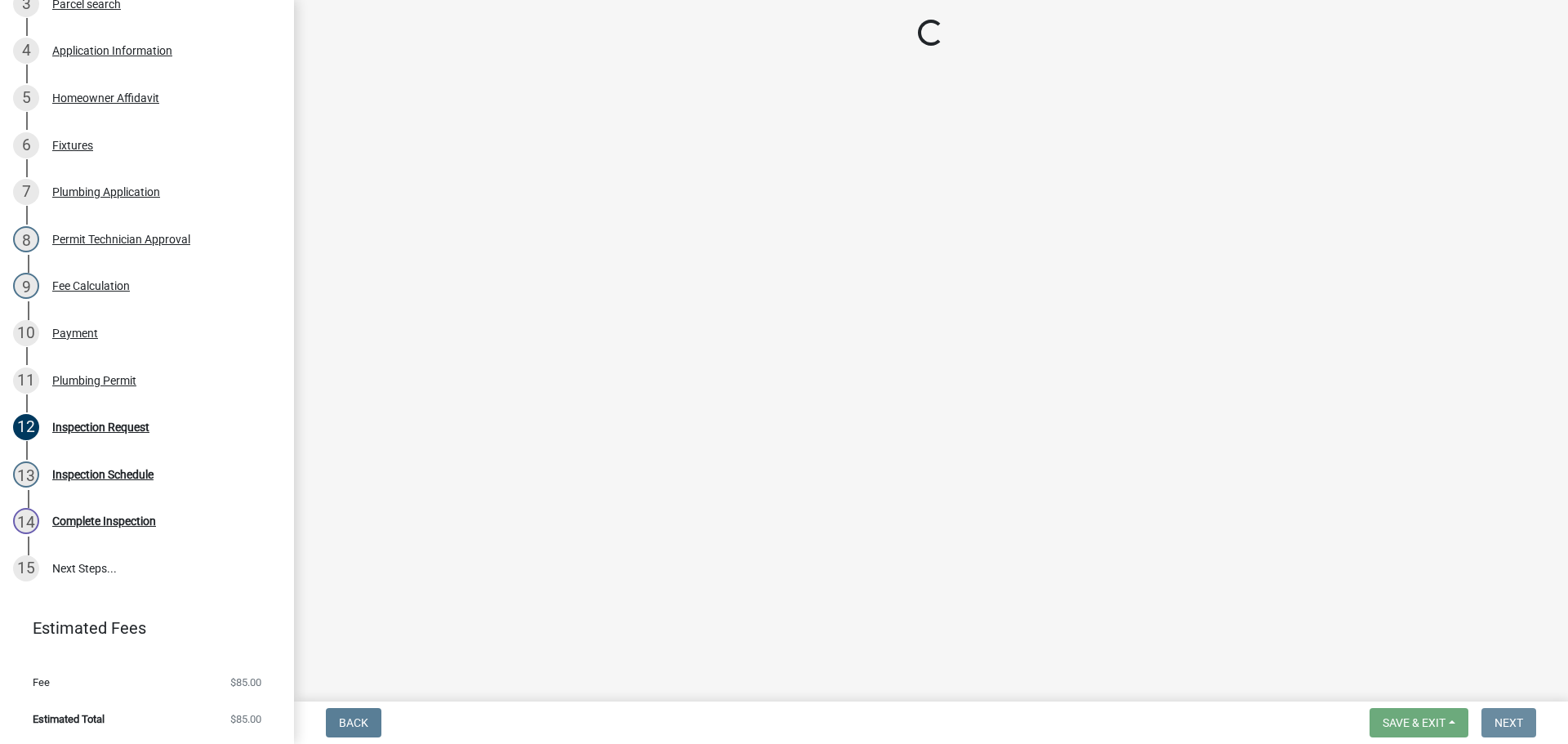
scroll to position [0, 0]
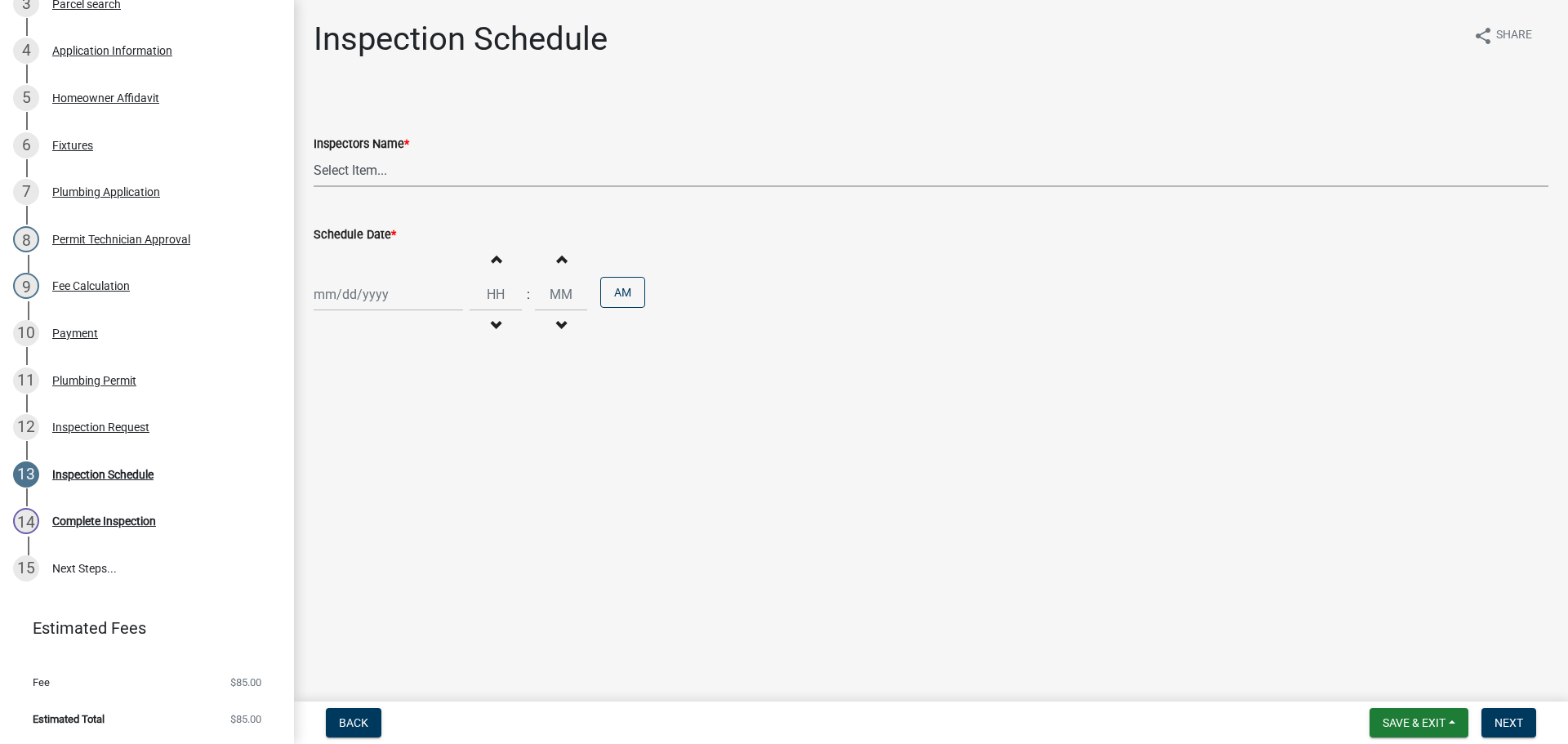
click at [332, 172] on select "Select Item... jramsey (Jeremy Ramsey) MaryFrey (Mary Frey) mkruer (Mike Kruer)…" at bounding box center [931, 170] width 1235 height 33
select select "fdb3bcc6-ce93-4663-8a18-5c08884dd177"
click at [314, 153] on select "Select Item... jramsey (Jeremy Ramsey) MaryFrey (Mary Frey) mkruer (Mike Kruer)…" at bounding box center [931, 170] width 1235 height 33
select select "10"
select select "2025"
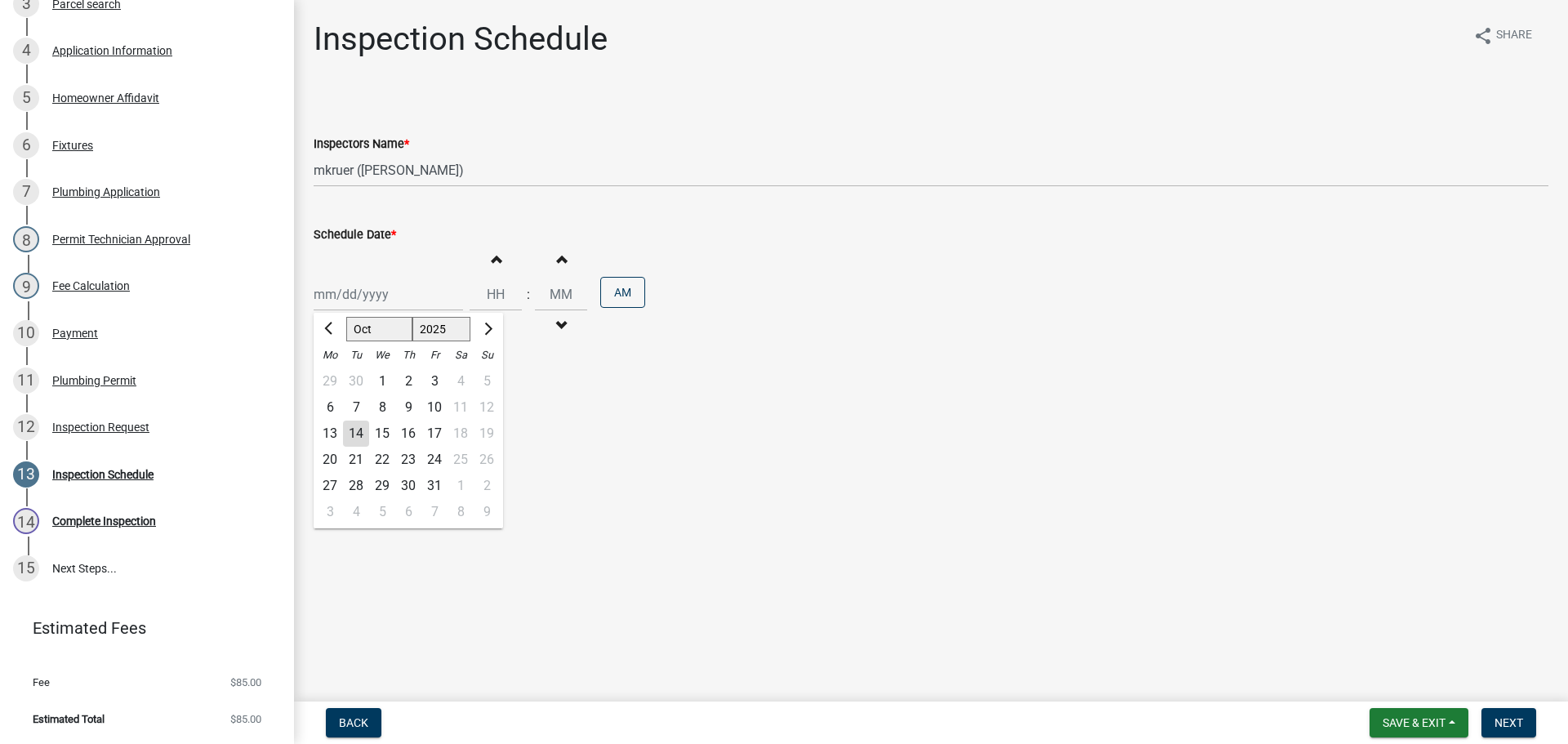
click at [337, 294] on div "Jan Feb Mar Apr May Jun Jul Aug Sep Oct Nov Dec 1525 1526 1527 1528 1529 1530 1…" at bounding box center [388, 294] width 149 height 33
click at [410, 433] on div "16" at bounding box center [409, 433] width 26 height 26
type input "10/16/2025"
click at [494, 288] on input "Hours" at bounding box center [495, 294] width 53 height 33
type input "01"
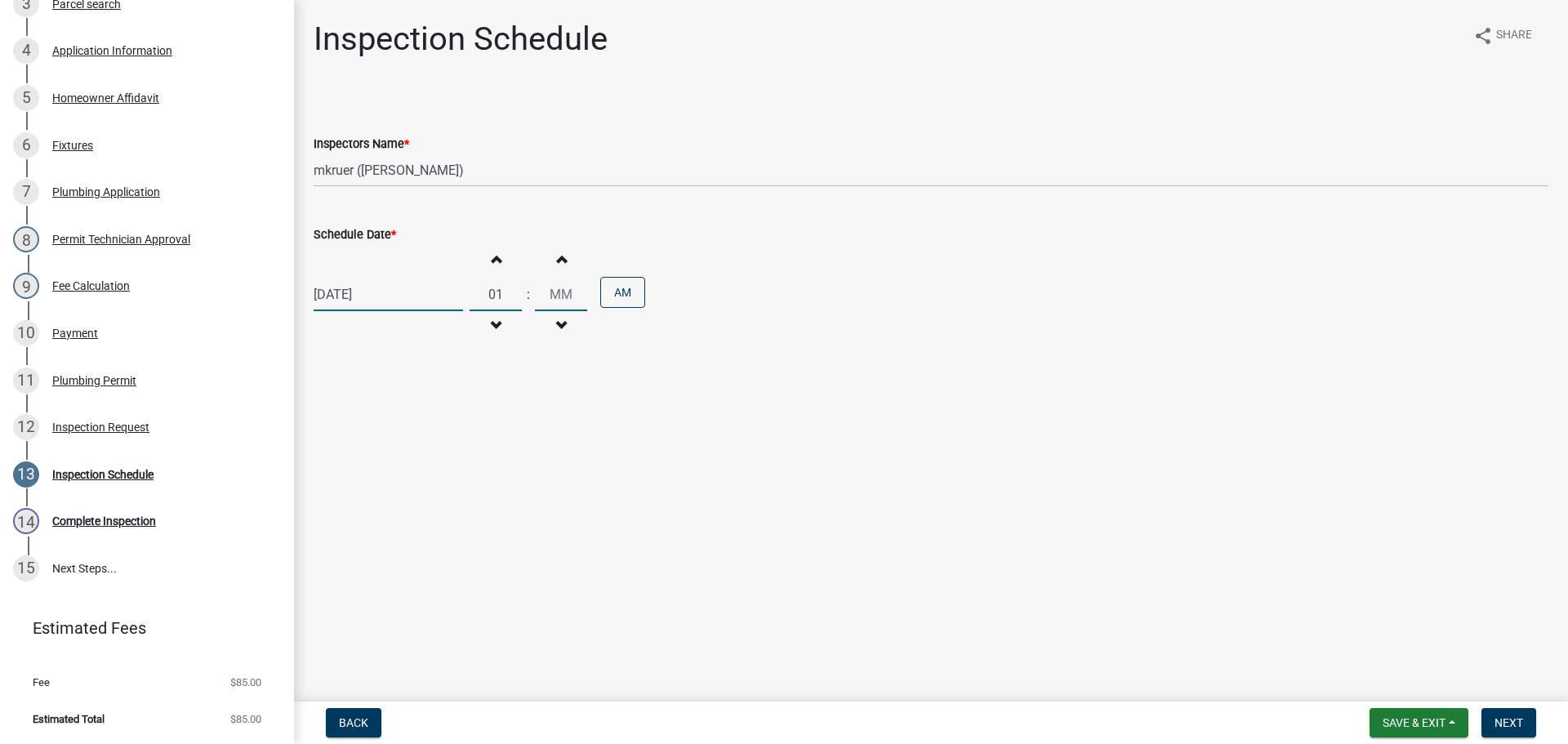
type input "00"
click at [613, 286] on button "AM" at bounding box center [623, 292] width 45 height 31
click at [1495, 719] on span "Next" at bounding box center [1509, 723] width 29 height 13
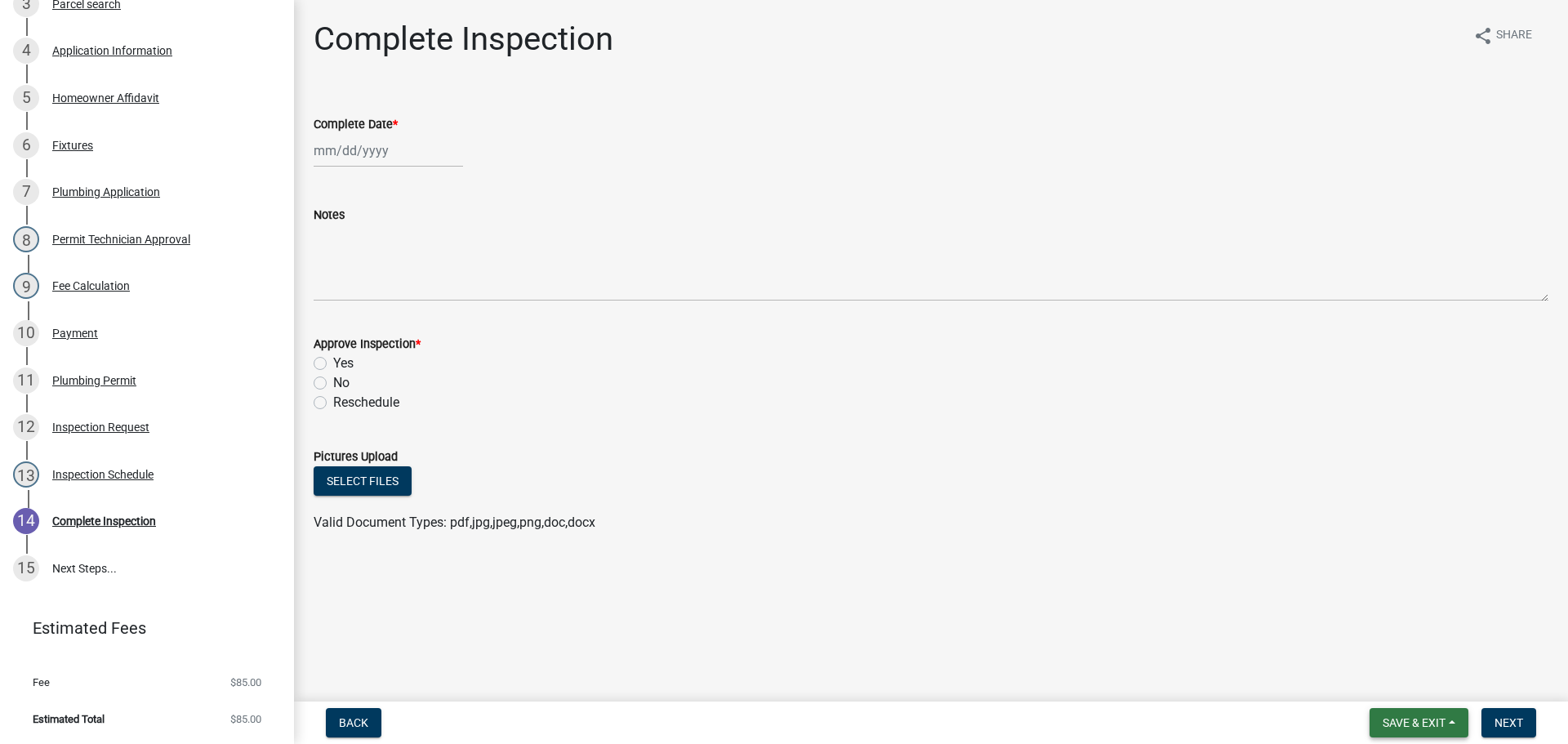
click at [1383, 718] on span "Save & Exit" at bounding box center [1414, 723] width 63 height 13
click at [1386, 681] on button "Save & Exit" at bounding box center [1404, 679] width 131 height 40
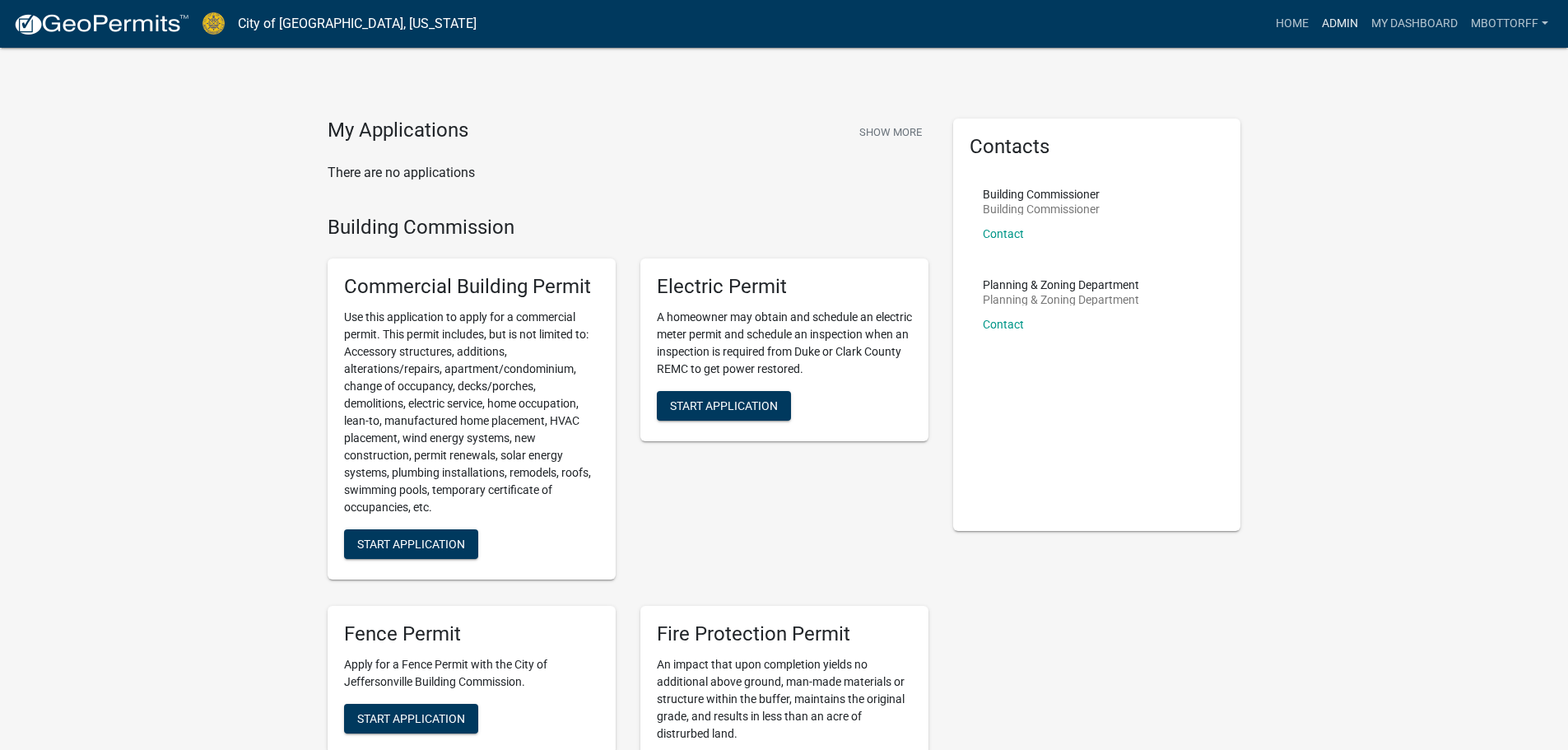
click at [1329, 24] on link "Admin" at bounding box center [1339, 24] width 49 height 32
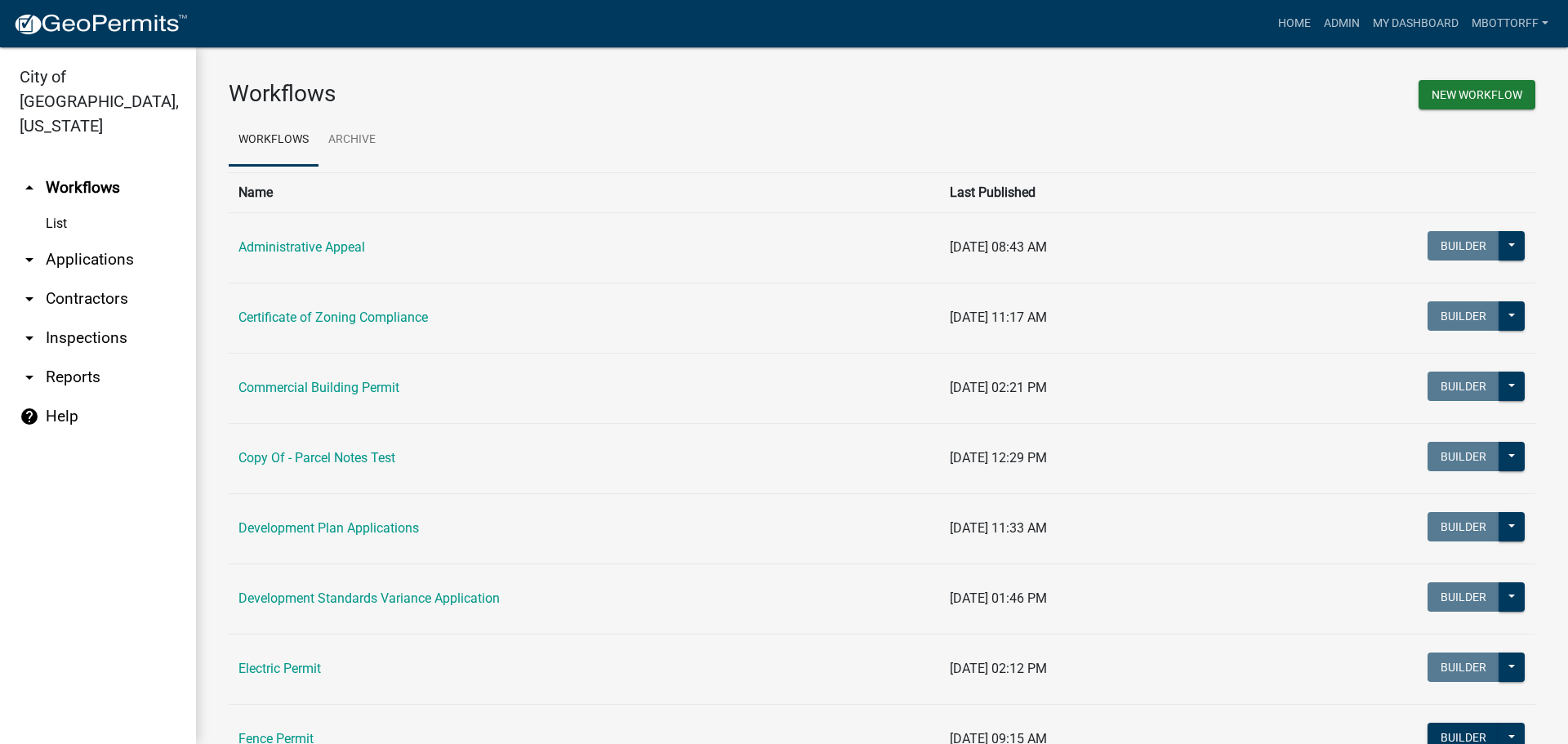
click at [87, 240] on link "arrow_drop_down Applications" at bounding box center [98, 259] width 196 height 40
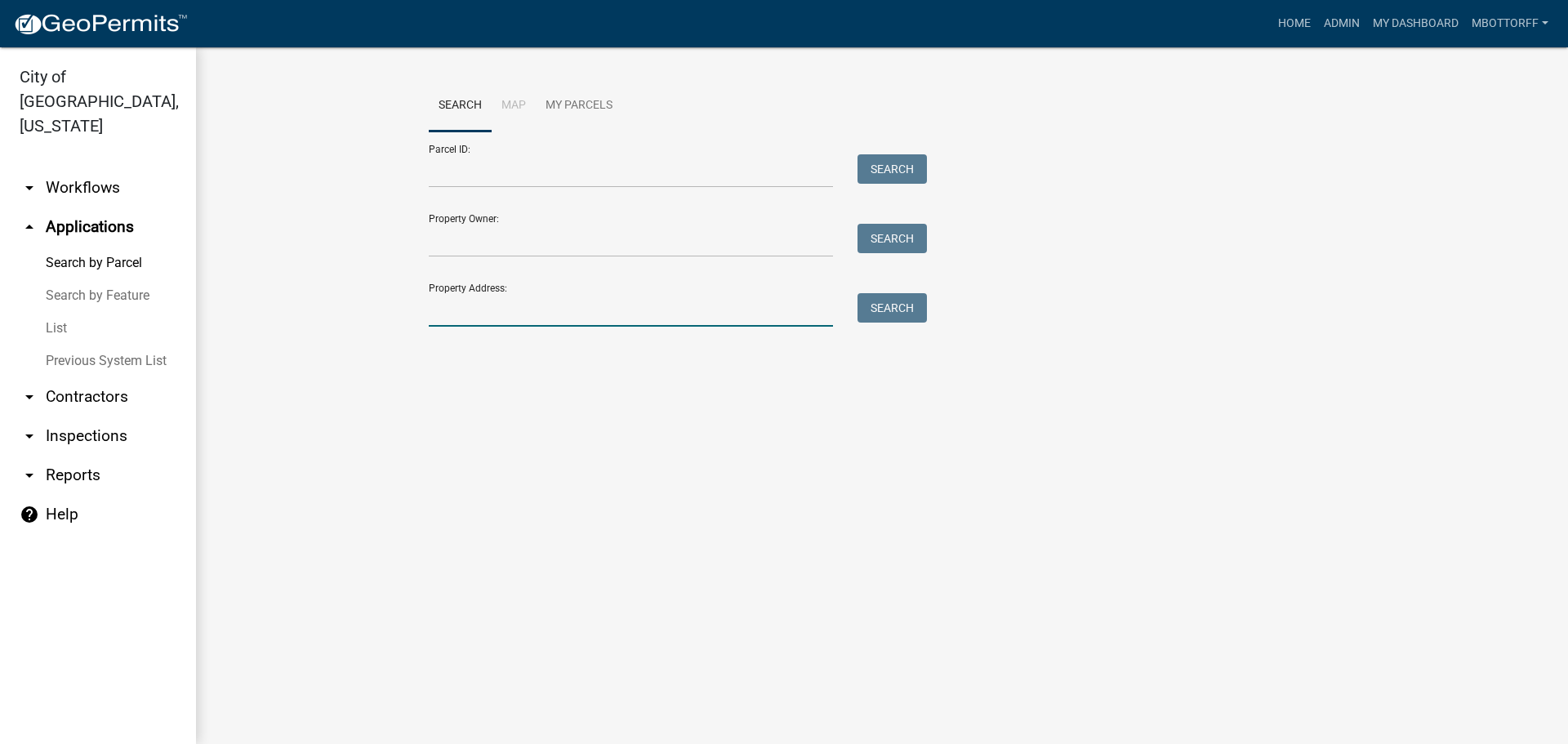
click at [476, 322] on input "Property Address:" at bounding box center [631, 310] width 404 height 33
type input "2323"
click at [886, 304] on button "Search" at bounding box center [892, 308] width 69 height 30
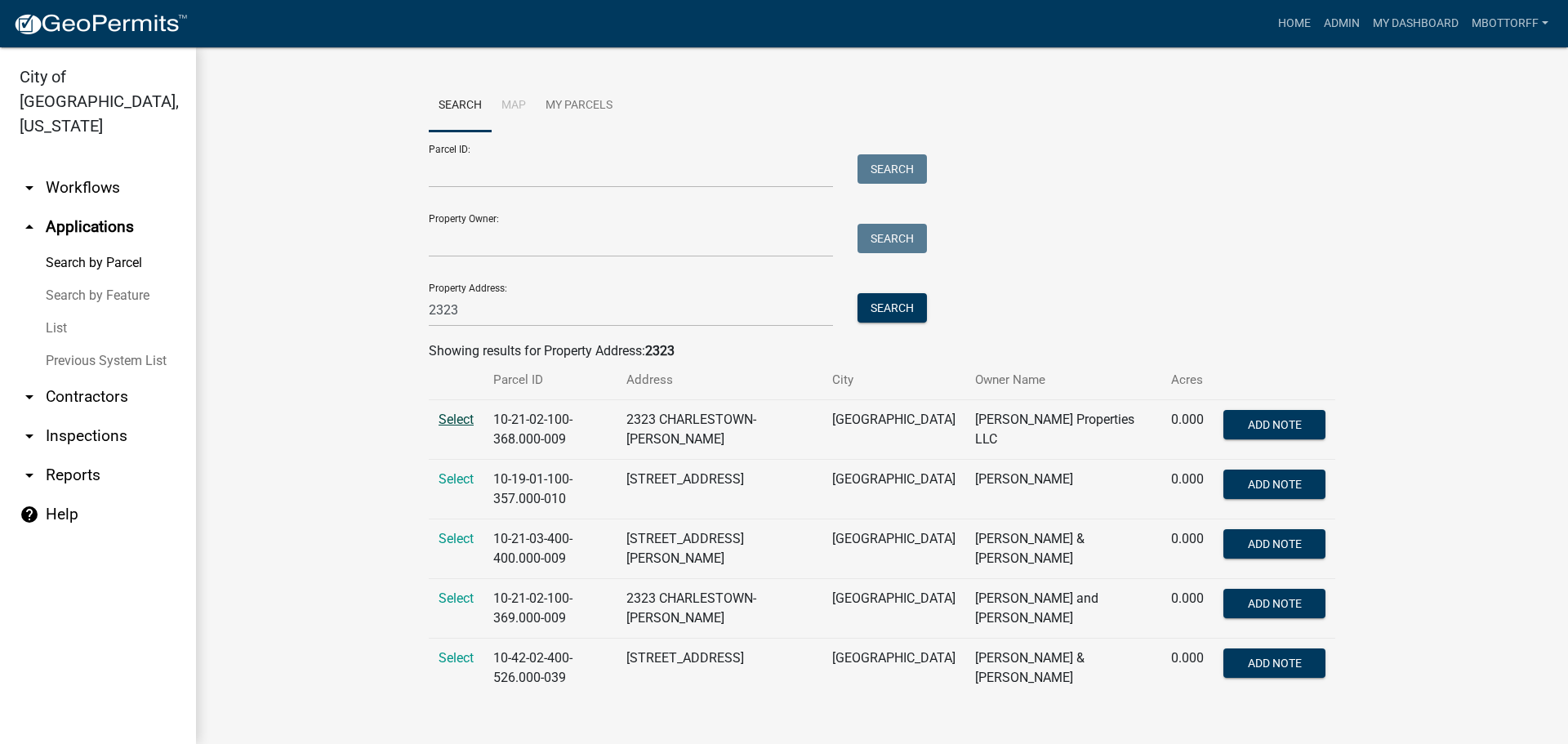
click at [453, 421] on span "Select" at bounding box center [457, 419] width 35 height 16
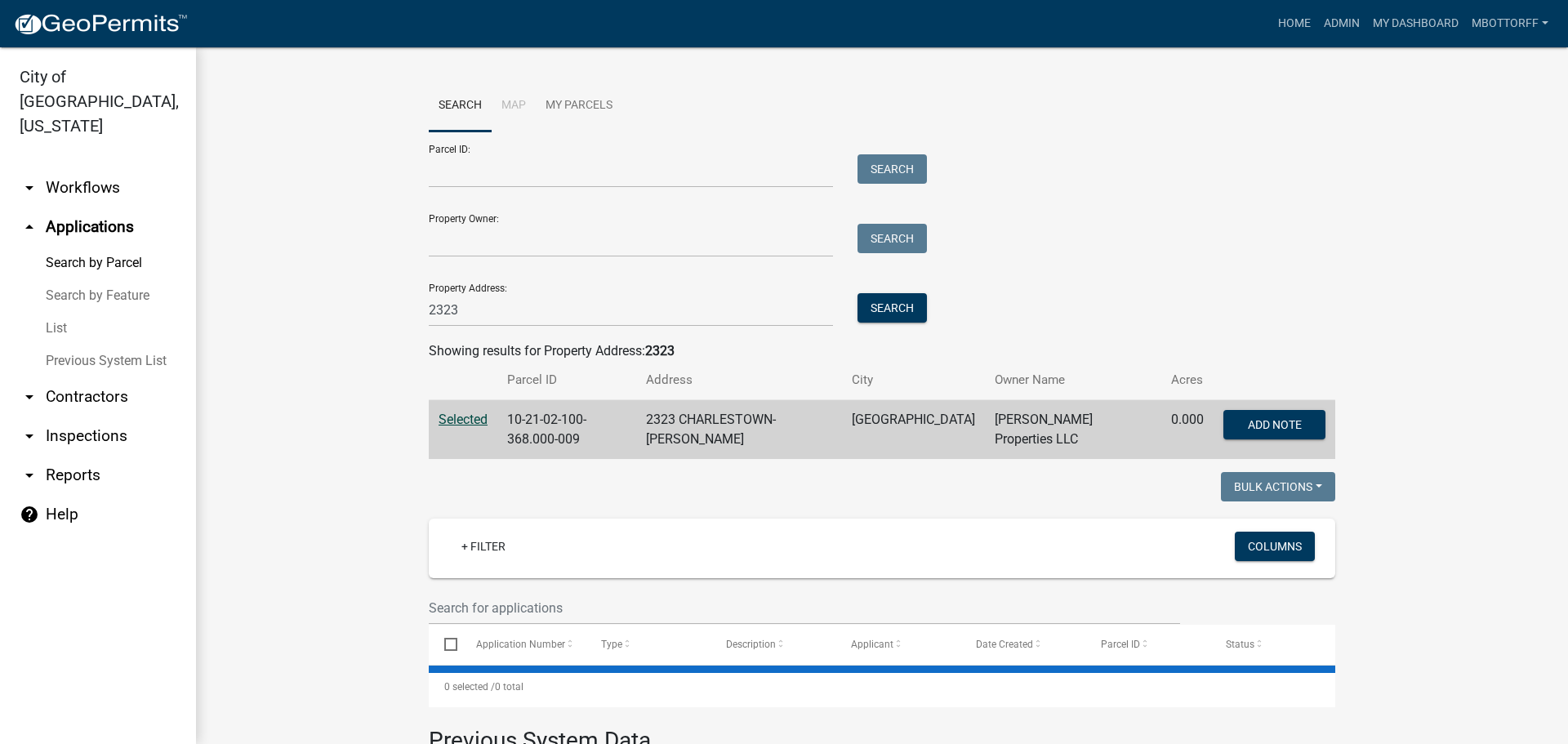
select select "1: 25"
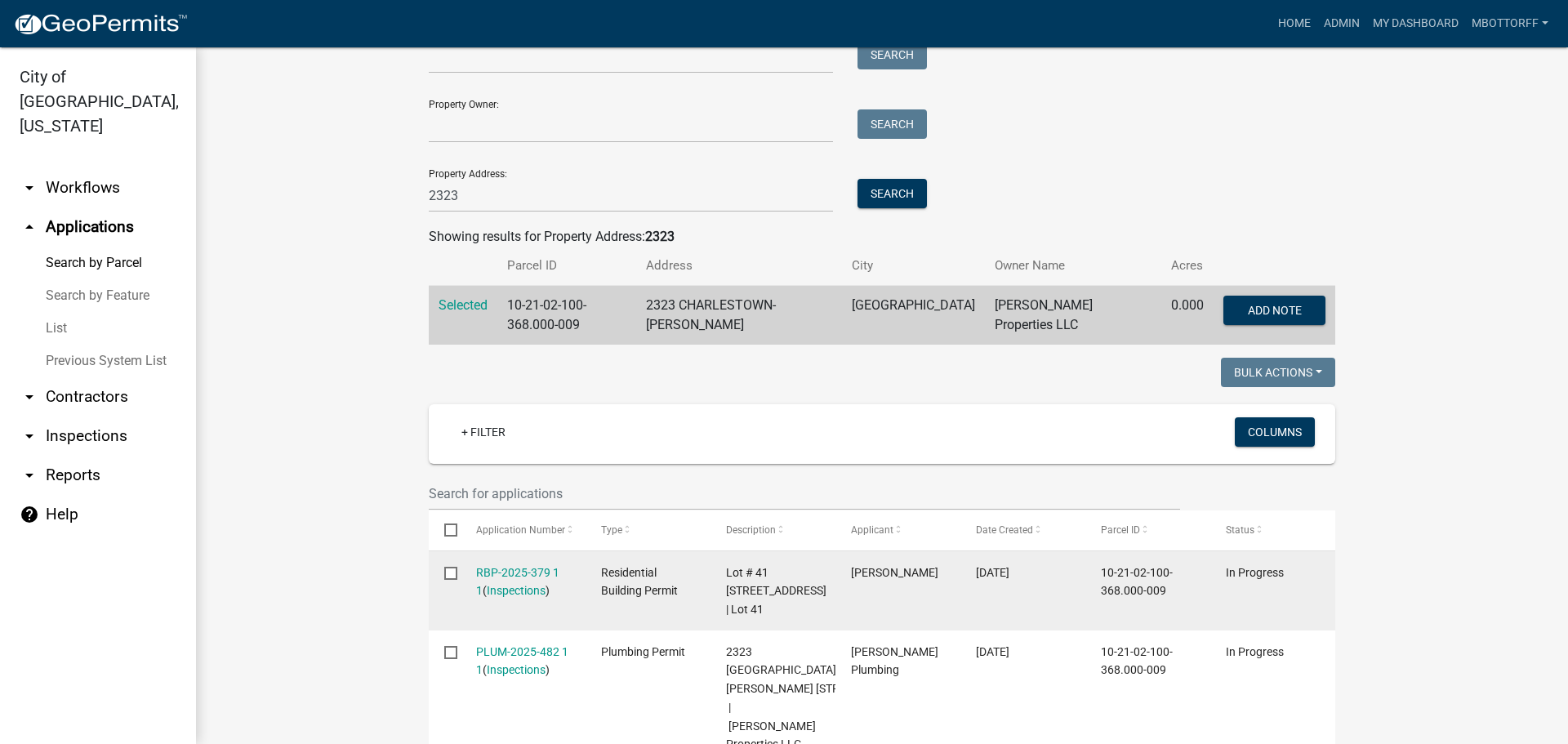
scroll to position [326, 0]
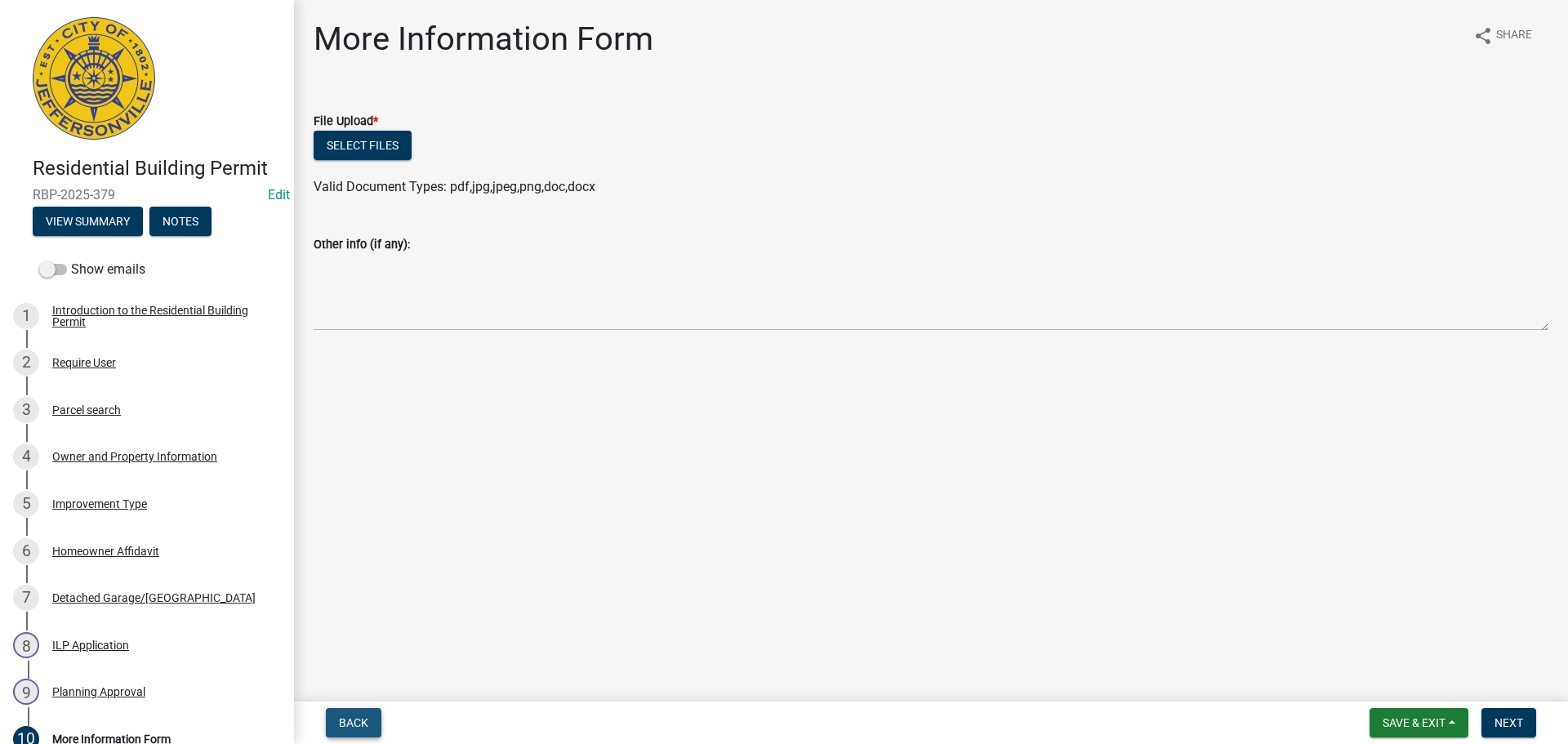
click at [373, 721] on button "Back" at bounding box center [353, 723] width 55 height 30
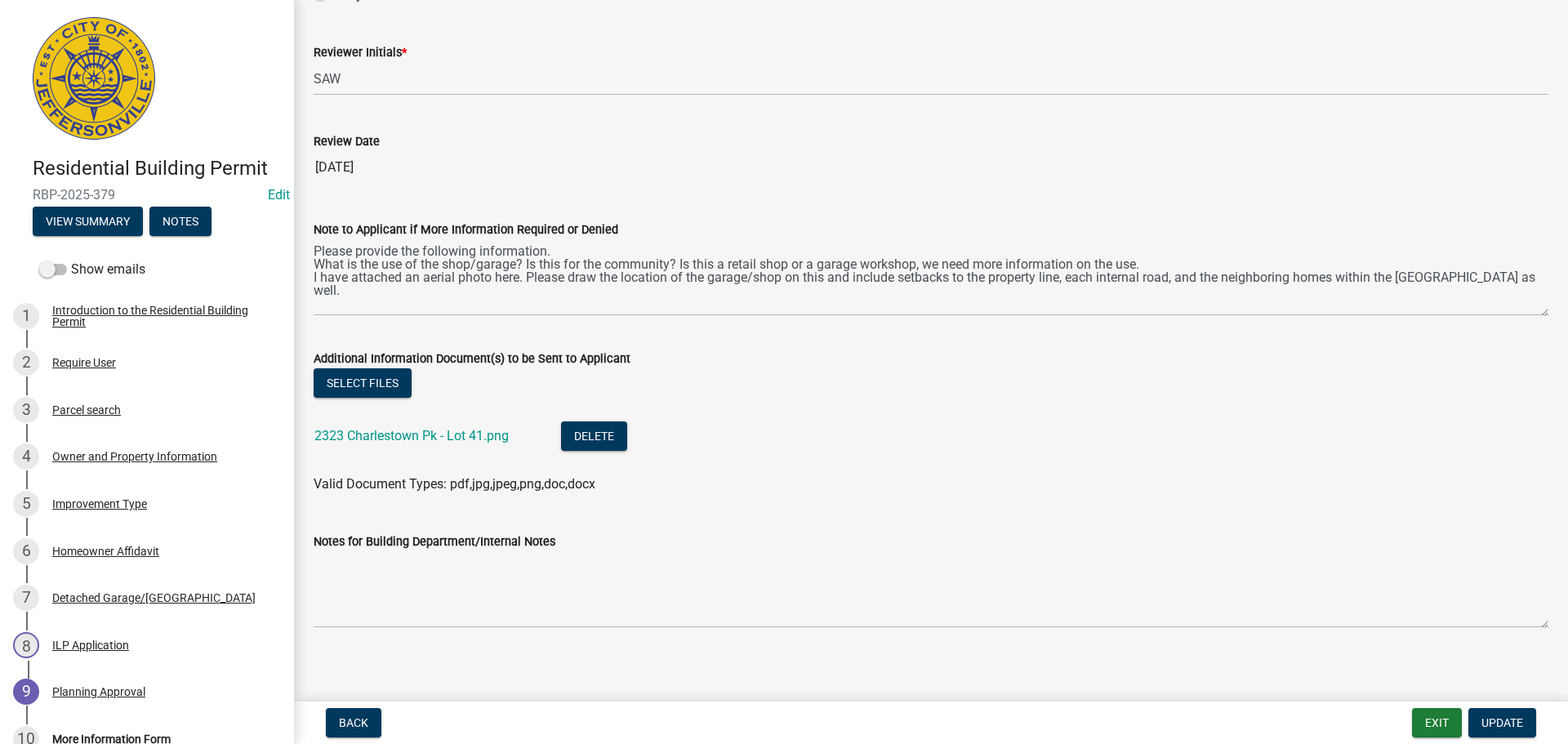
scroll to position [195, 0]
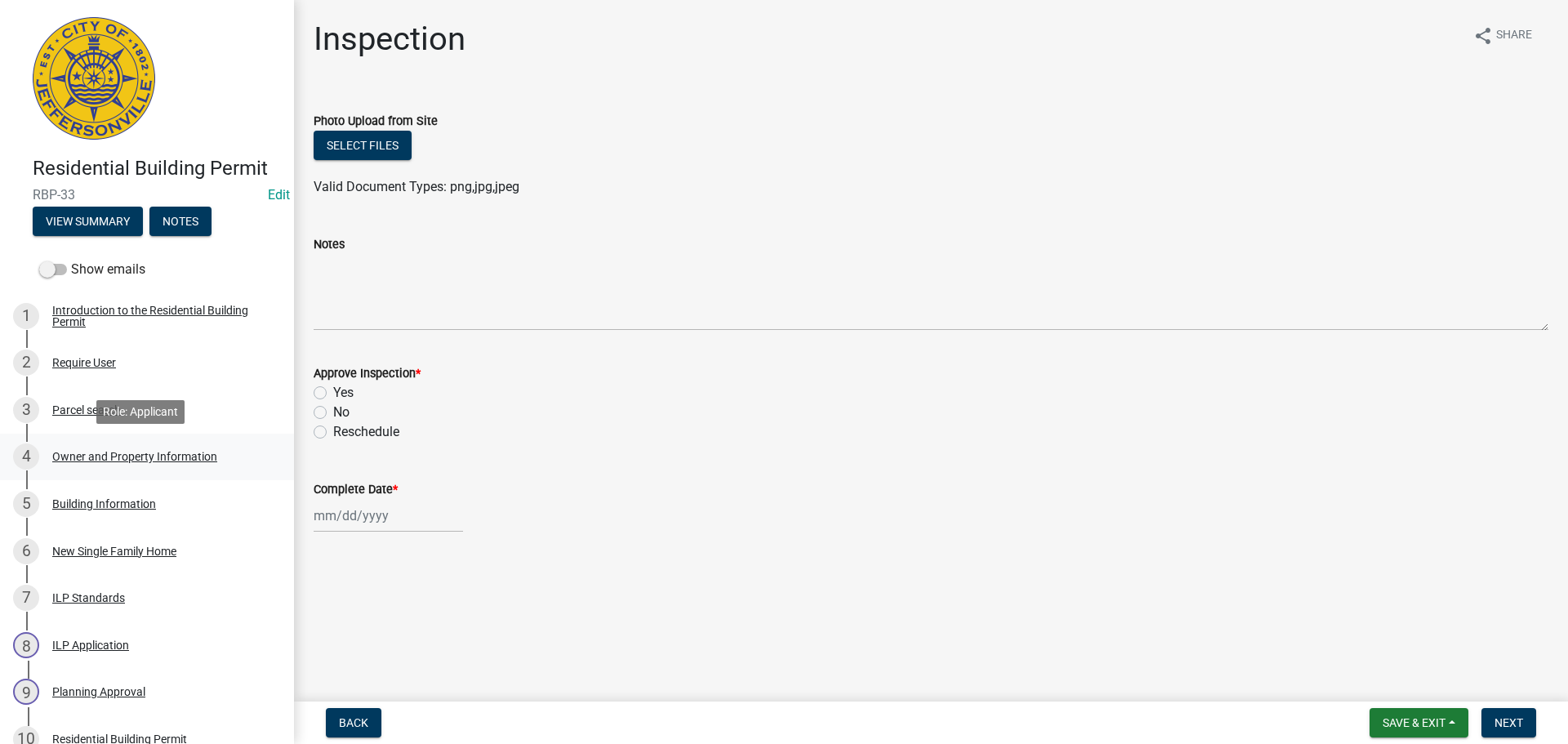
click at [96, 455] on div "Owner and Property Information" at bounding box center [135, 456] width 165 height 11
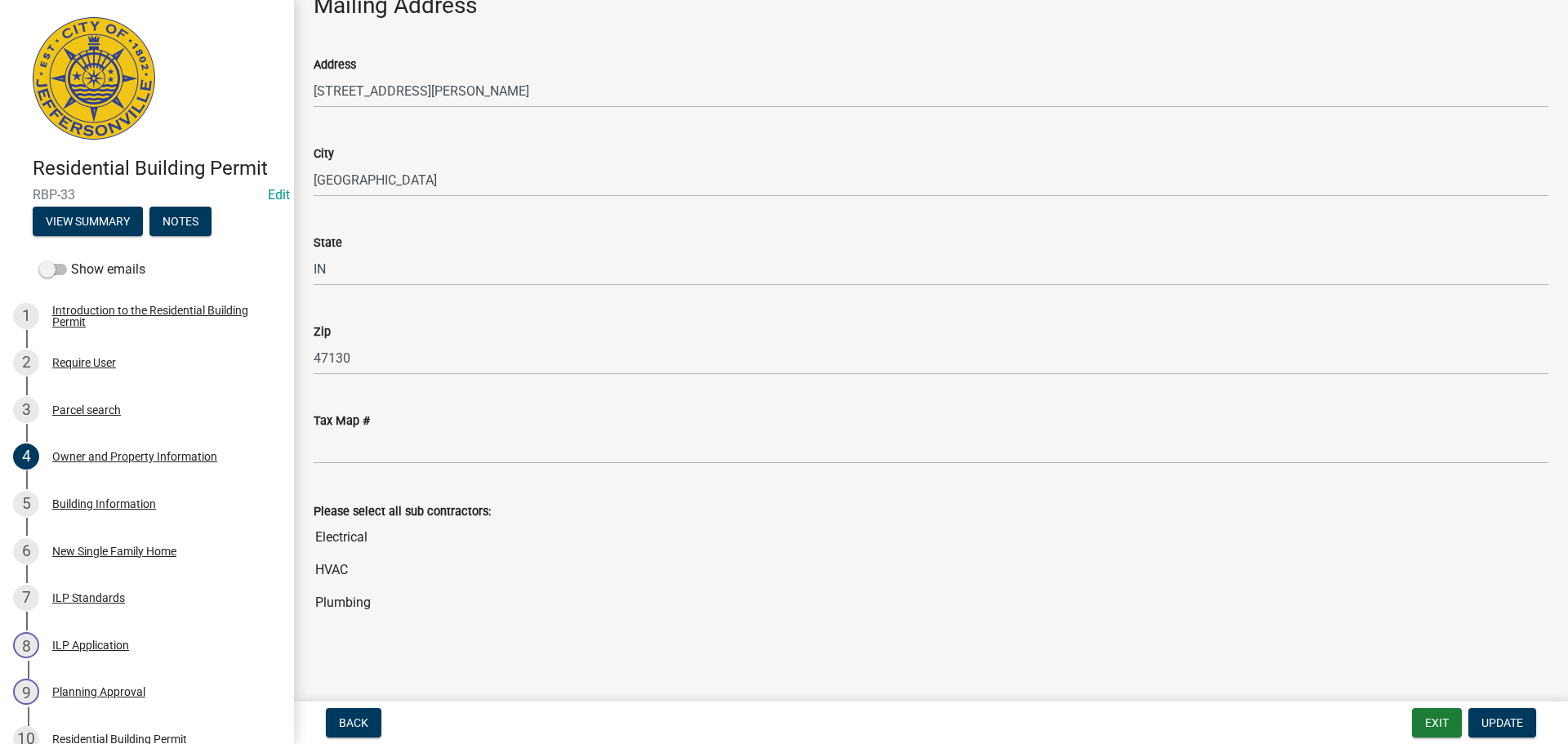
scroll to position [1333, 0]
click at [86, 503] on div "Building Information" at bounding box center [104, 503] width 103 height 11
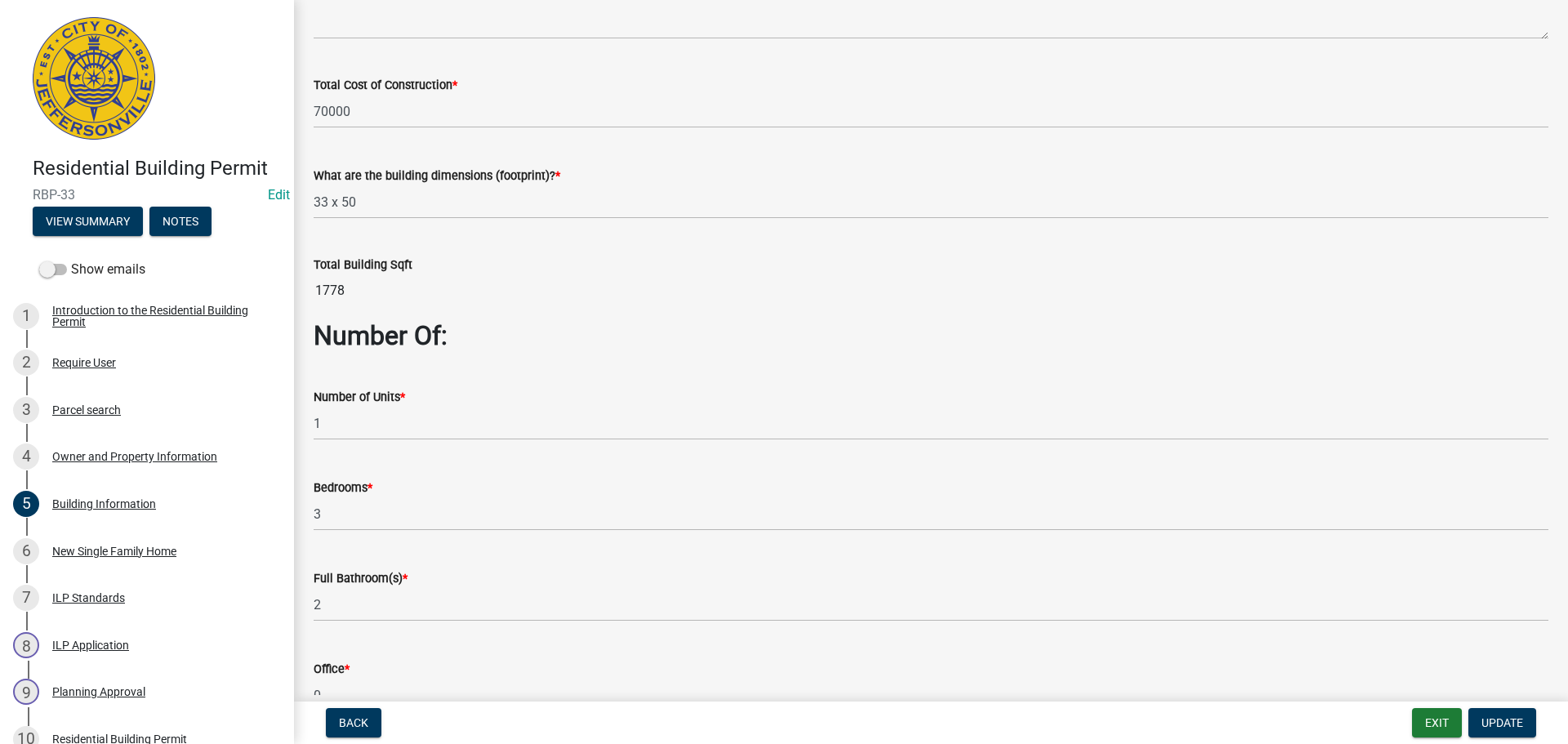
scroll to position [408, 0]
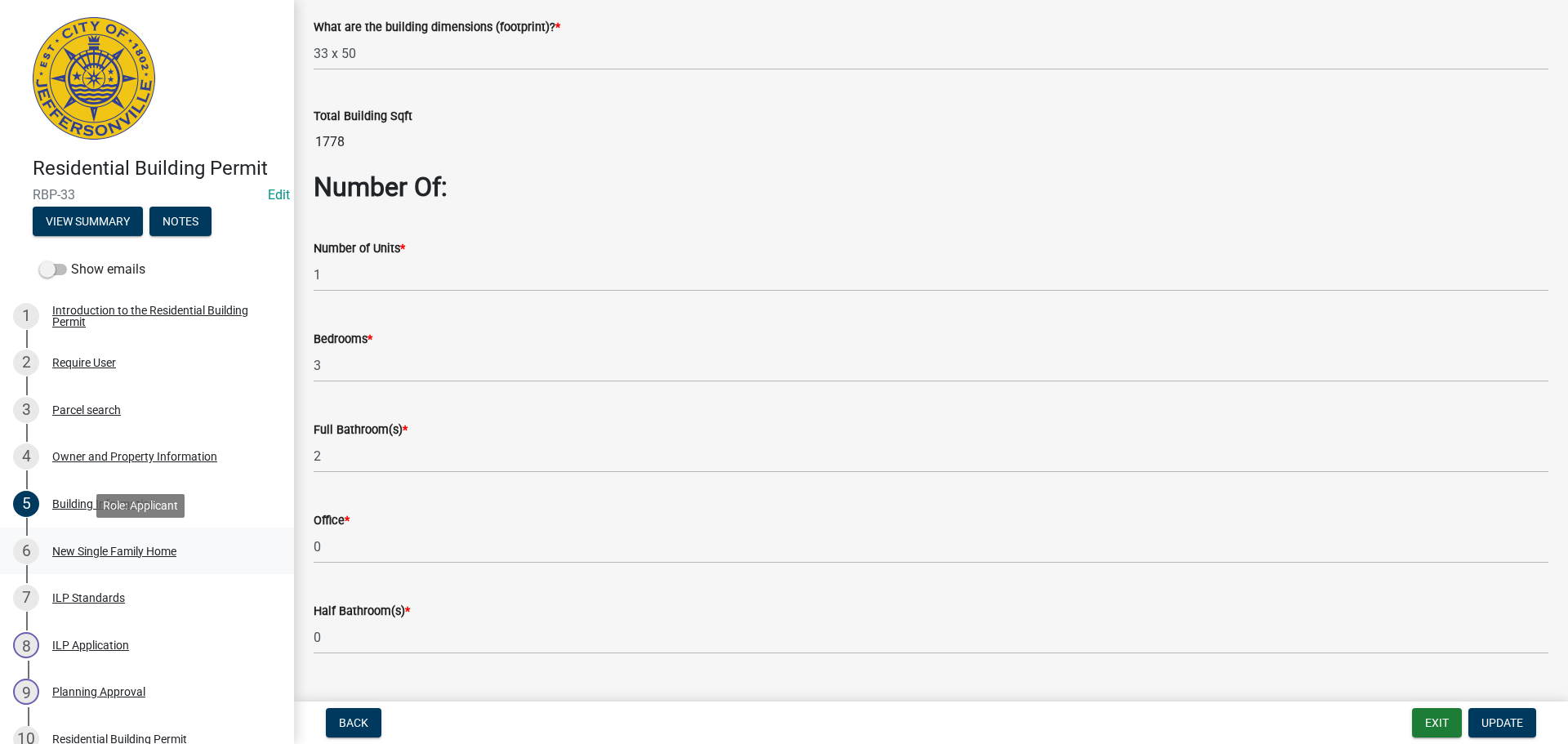
click at [96, 554] on div "New Single Family Home" at bounding box center [114, 551] width 125 height 11
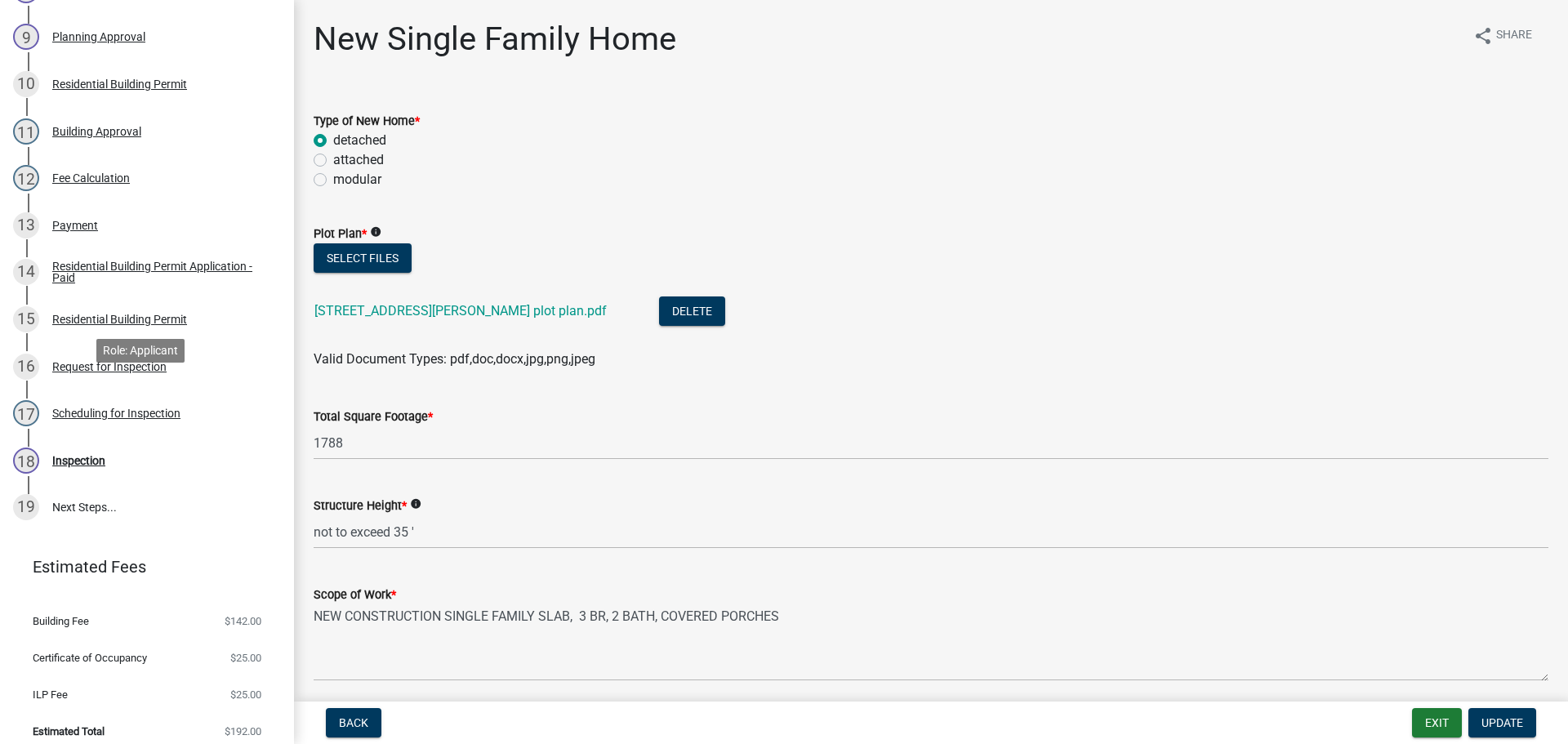
scroll to position [667, 0]
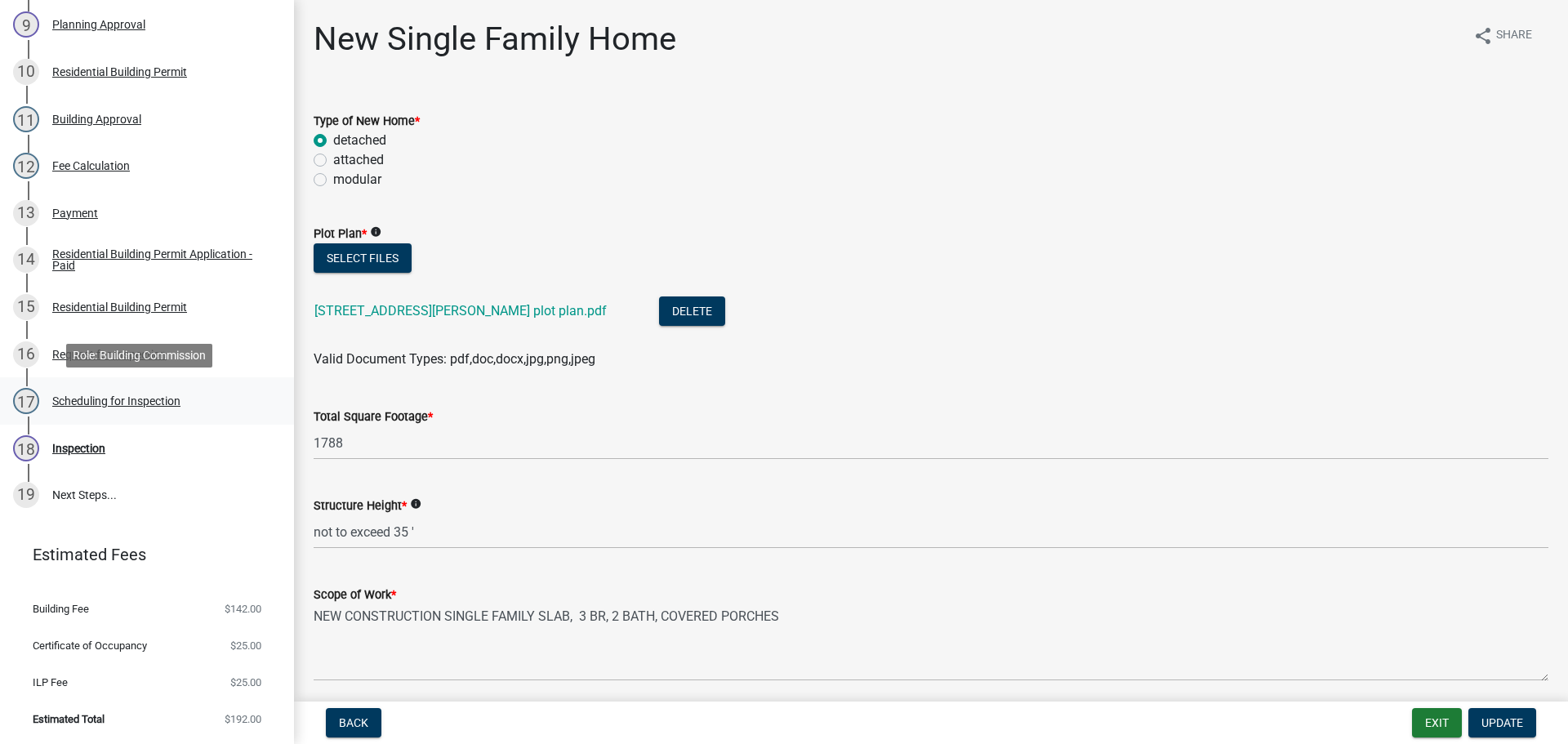
click at [86, 397] on div "Scheduling for Inspection" at bounding box center [116, 401] width 128 height 11
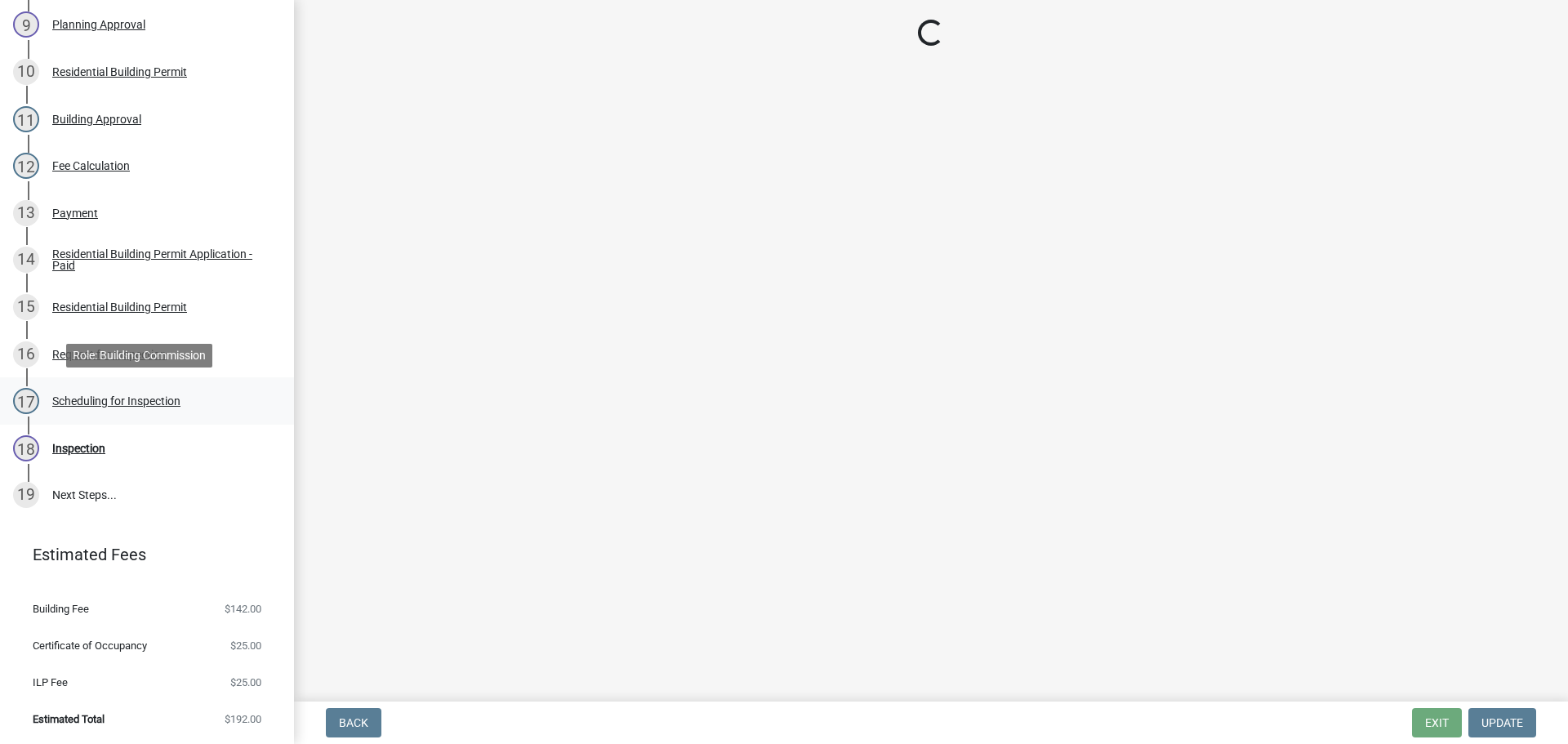
select select "7b0b9f25-f402-4148-9522-9b9b34b3e885"
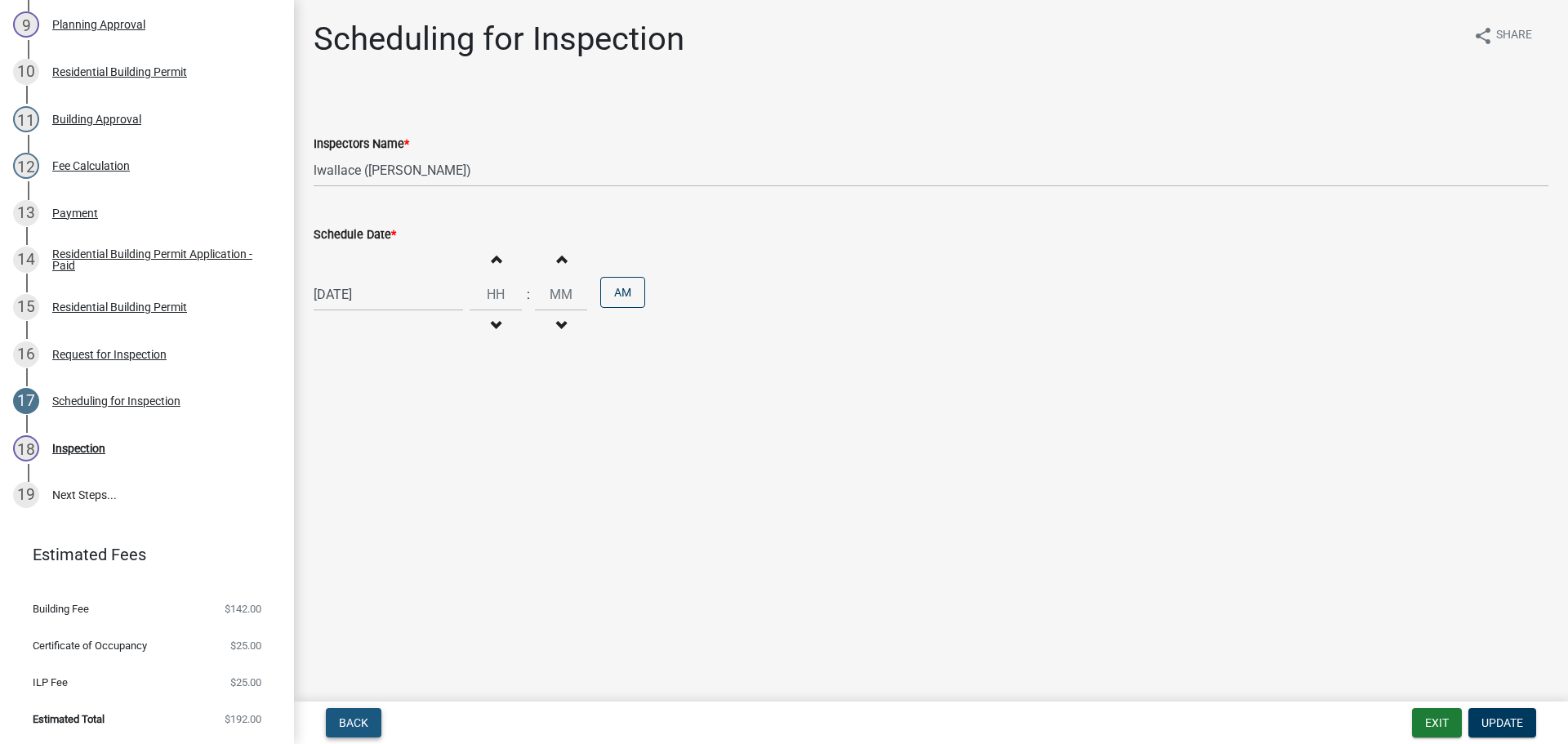
click at [359, 717] on span "Back" at bounding box center [354, 723] width 30 height 13
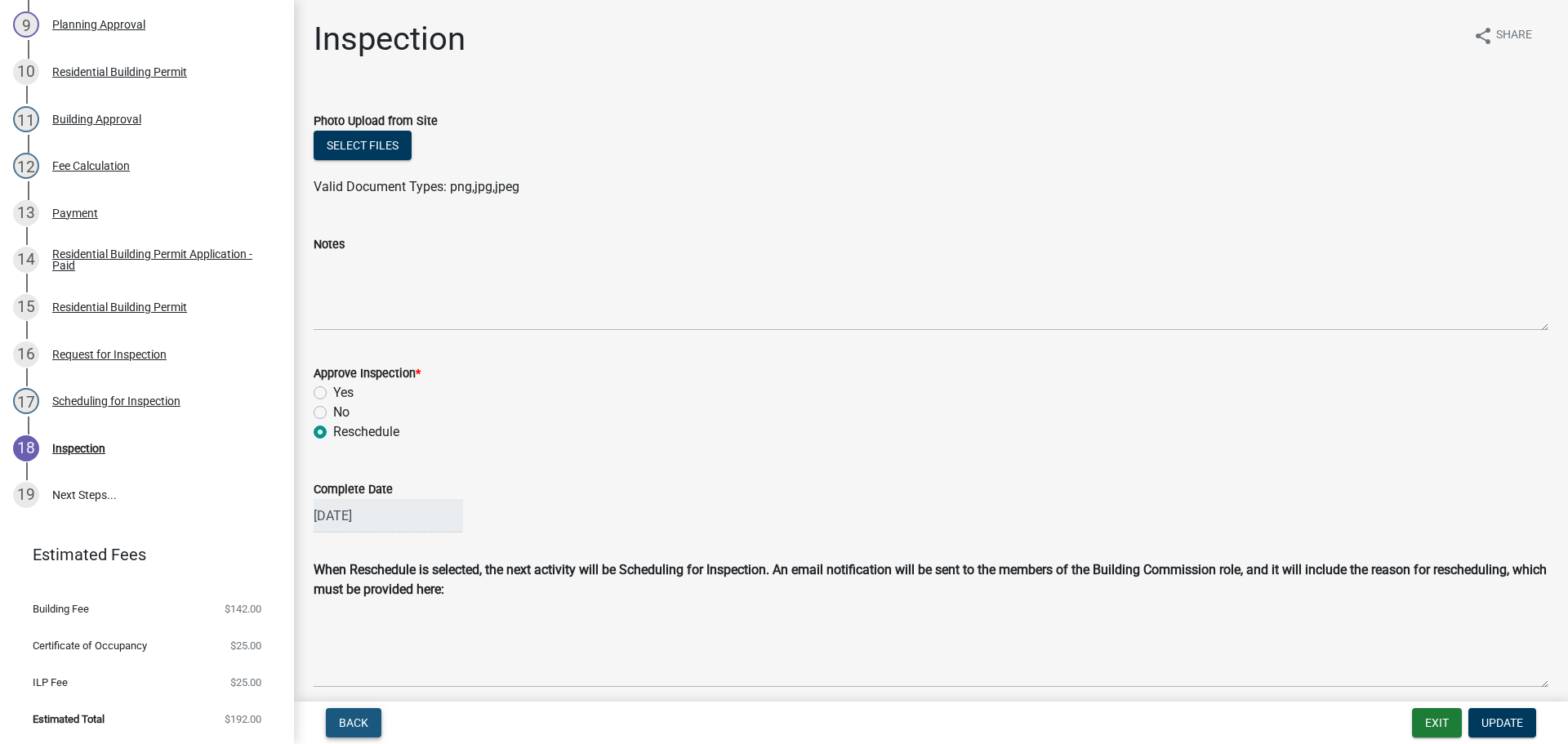
click at [353, 727] on span "Back" at bounding box center [354, 723] width 30 height 13
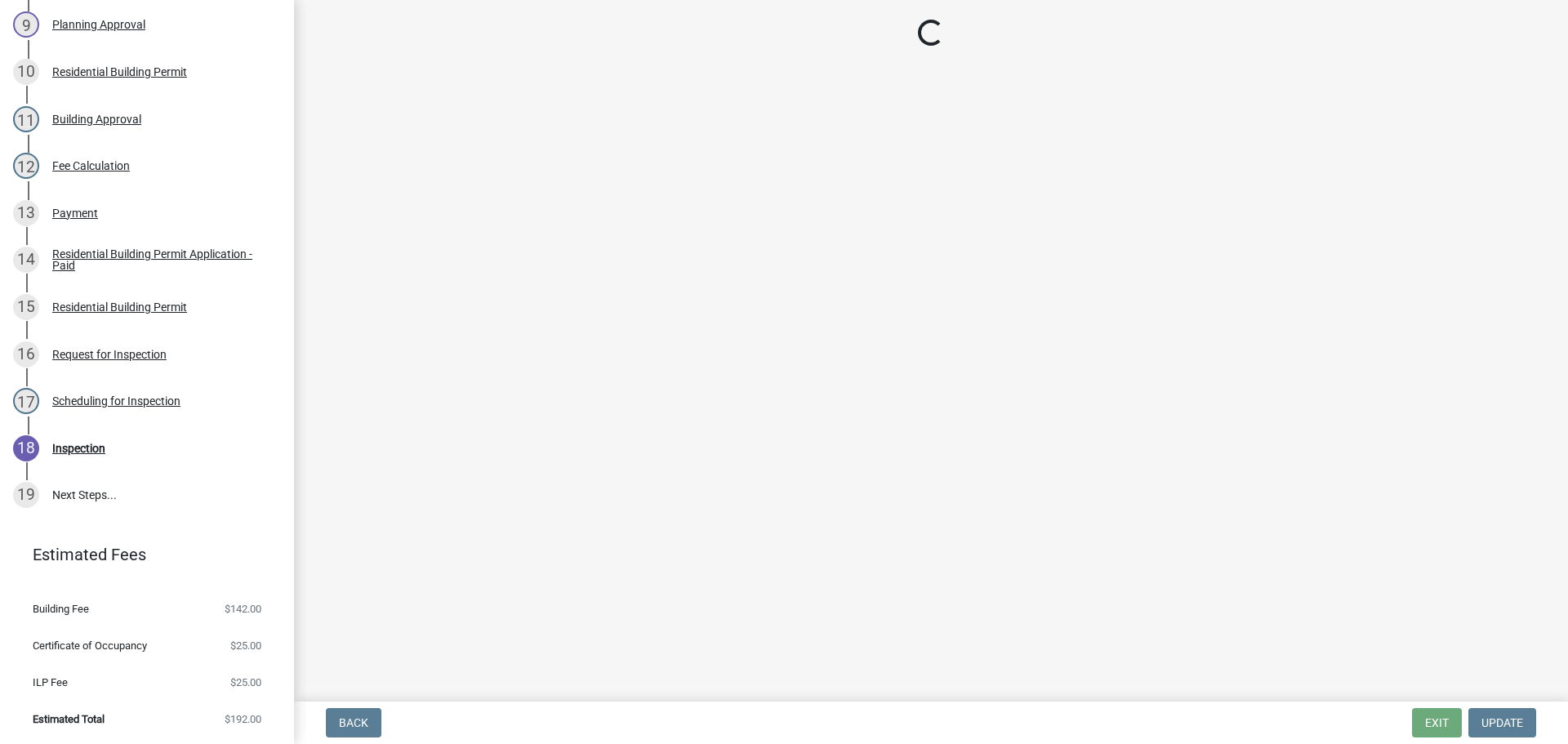
select select "fdb3bcc6-ce93-4663-8a18-5c08884dd177"
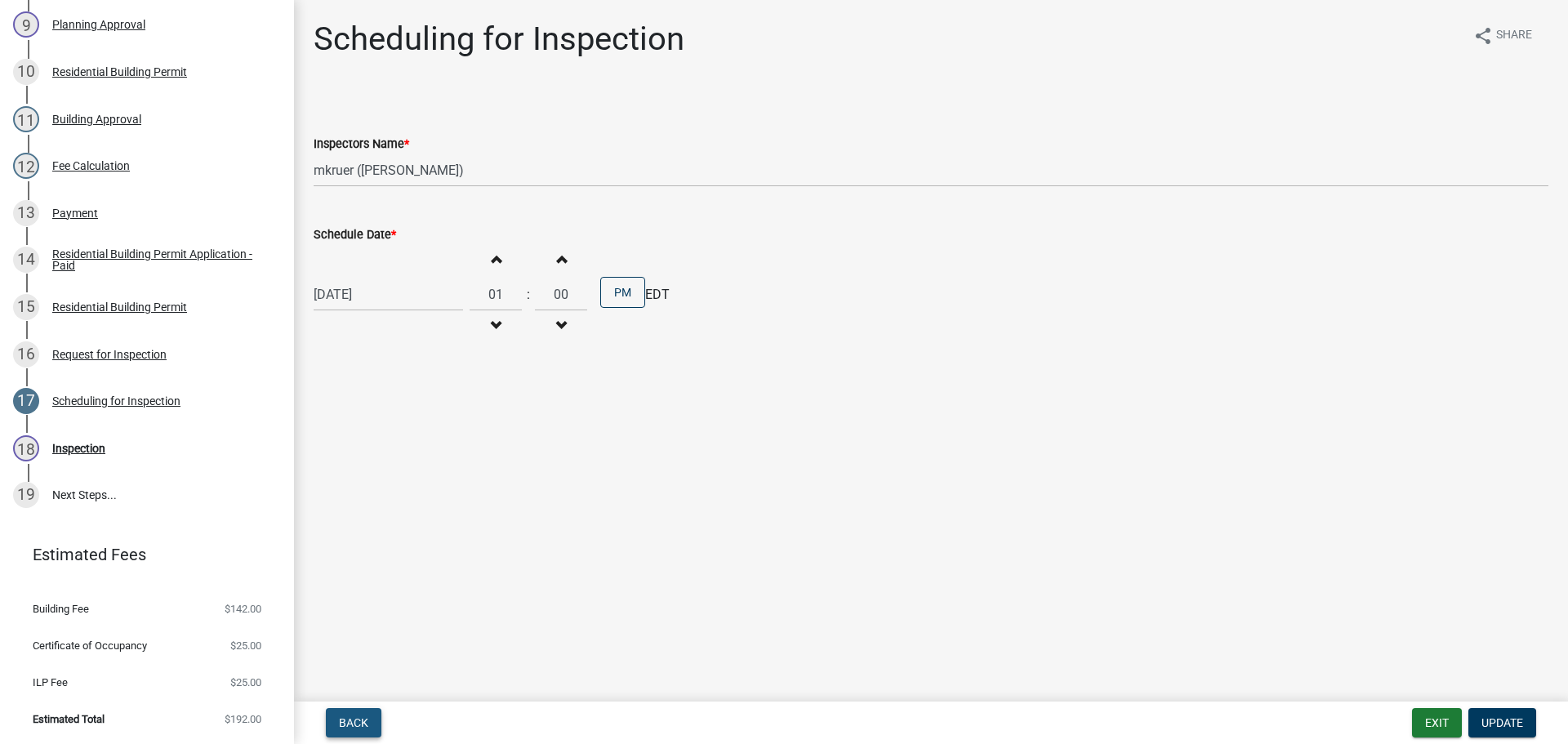
click at [353, 727] on span "Back" at bounding box center [354, 723] width 30 height 13
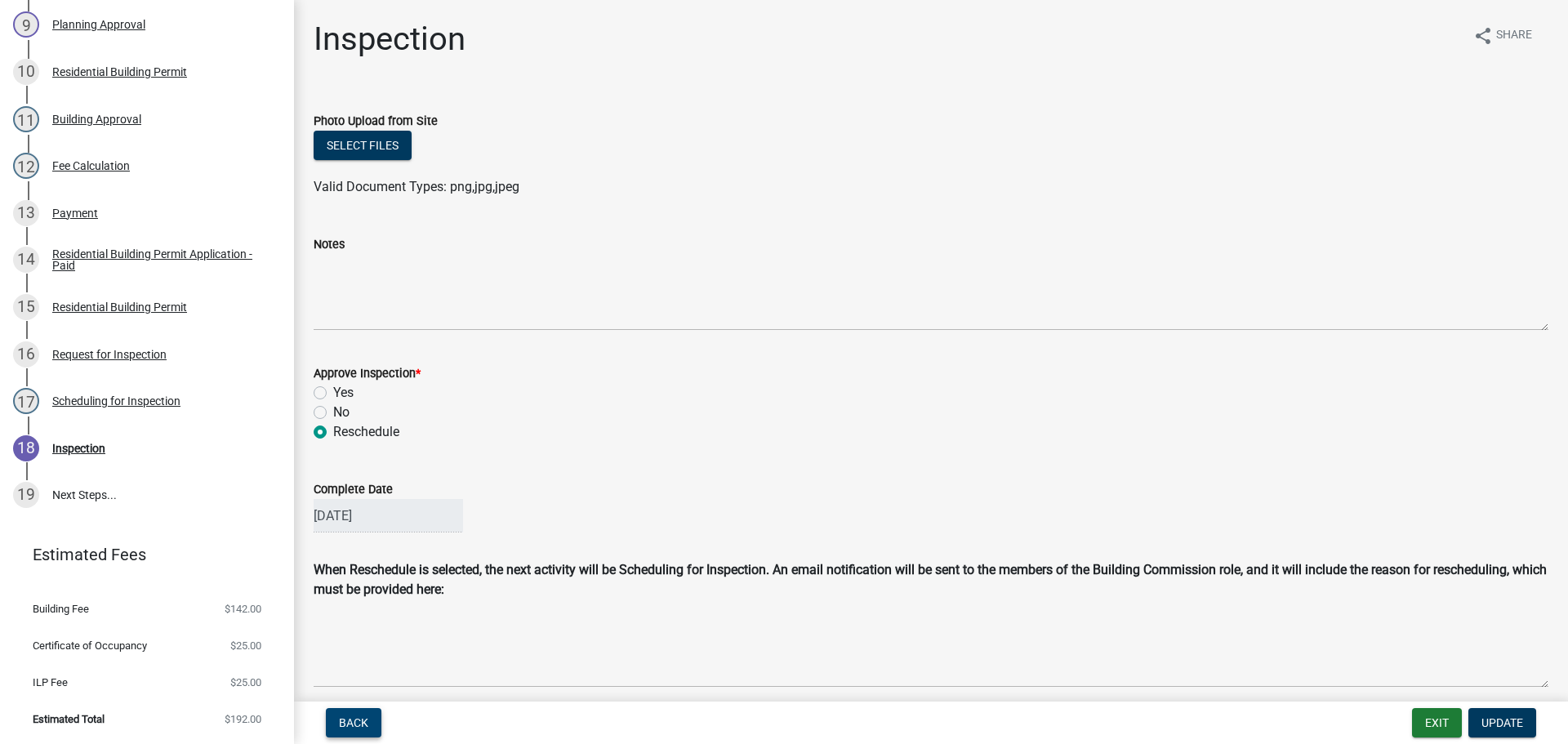
click at [353, 727] on span "Back" at bounding box center [354, 723] width 30 height 13
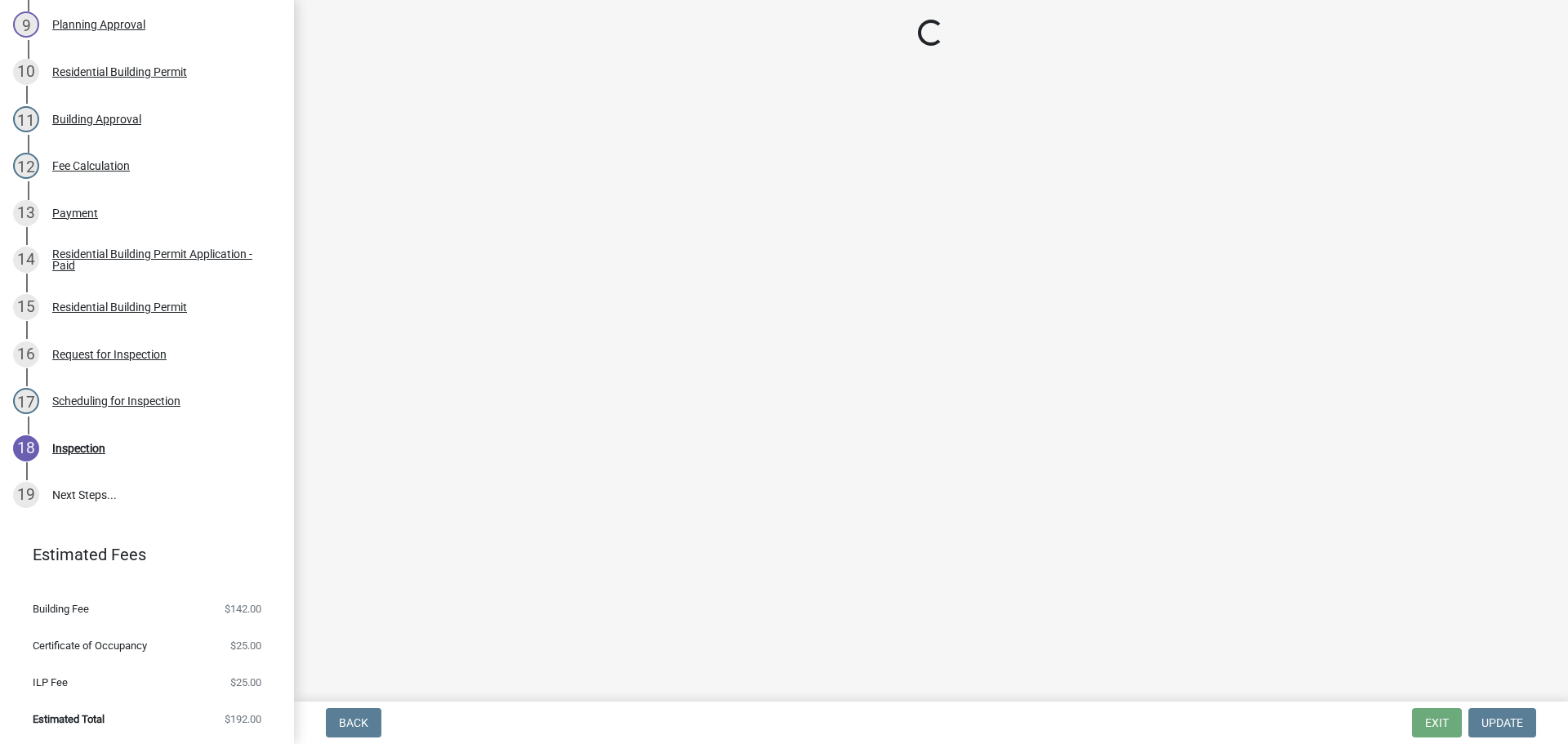
select select "fdb3bcc6-ce93-4663-8a18-5c08884dd177"
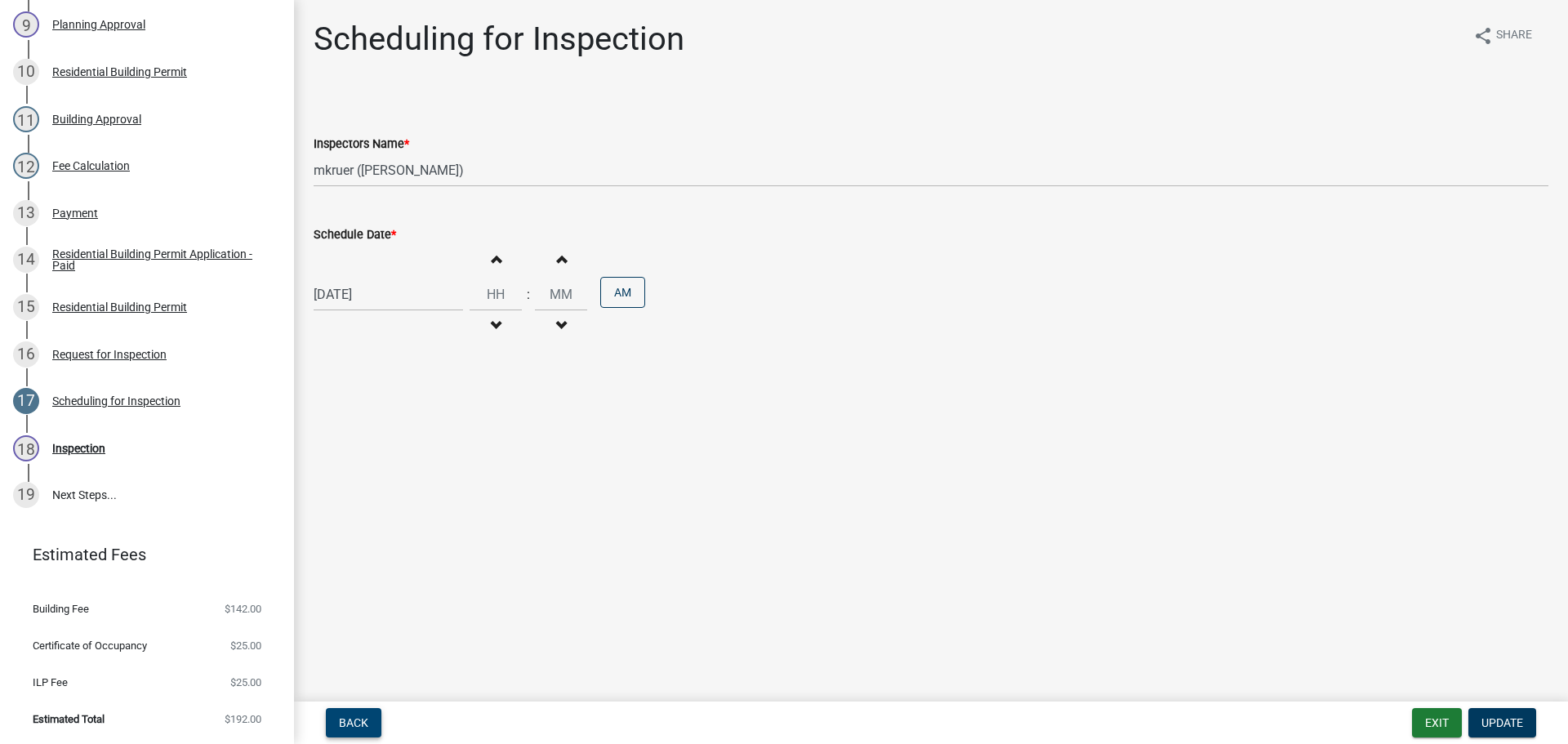
click at [353, 727] on span "Back" at bounding box center [354, 723] width 30 height 13
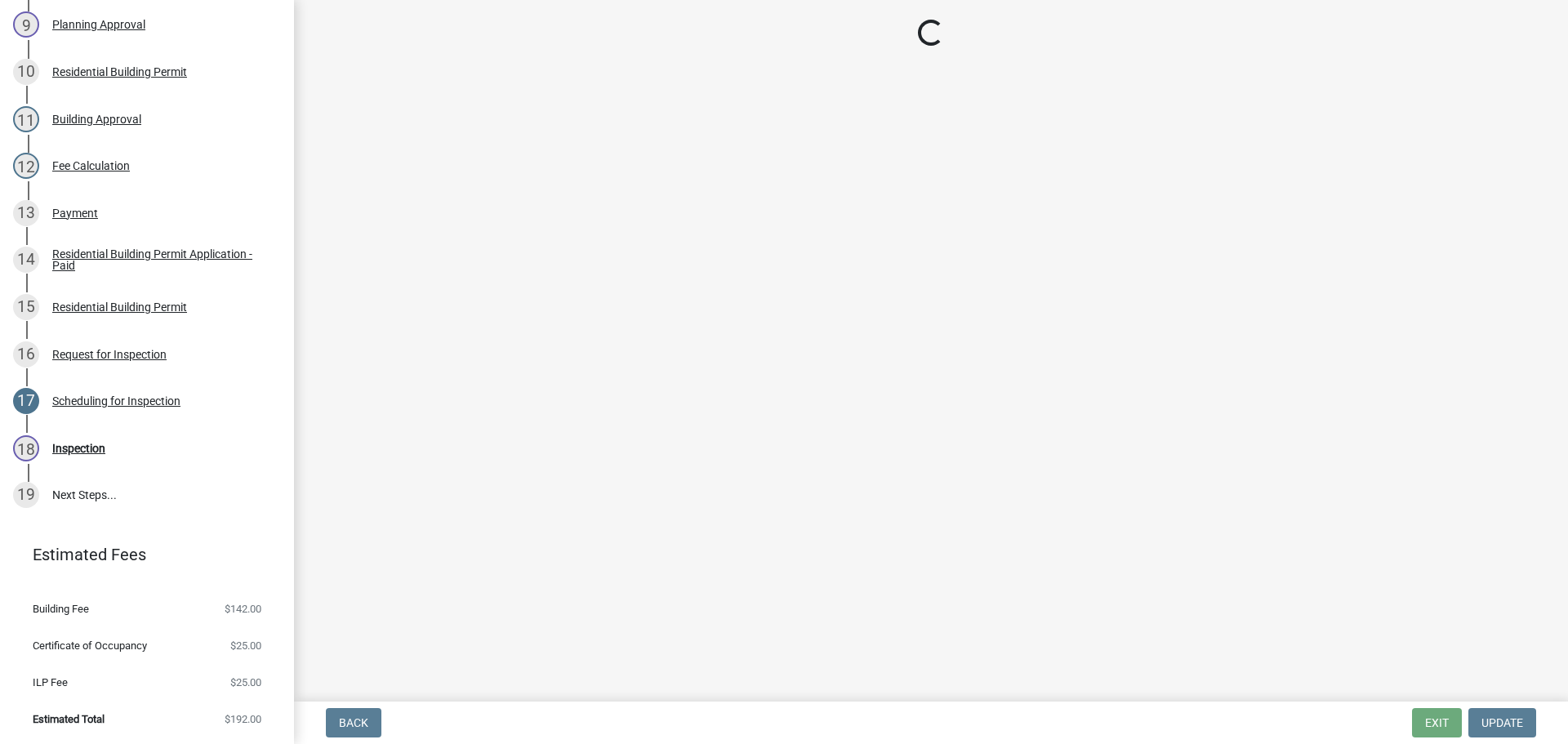
select select "cf00f61e-4b77-4892-83dd-df63e4708b2f"
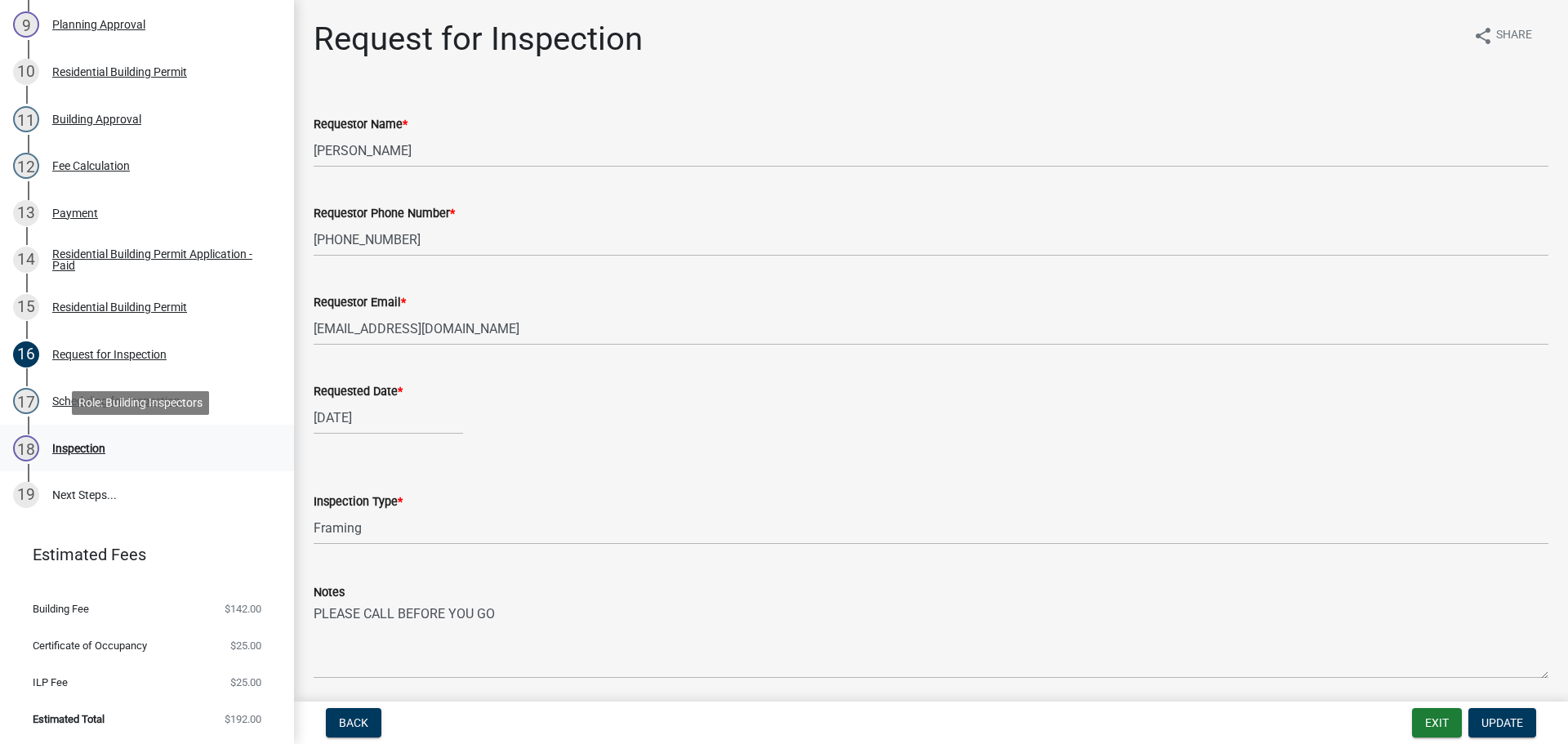
click at [70, 451] on div "Inspection" at bounding box center [79, 448] width 53 height 11
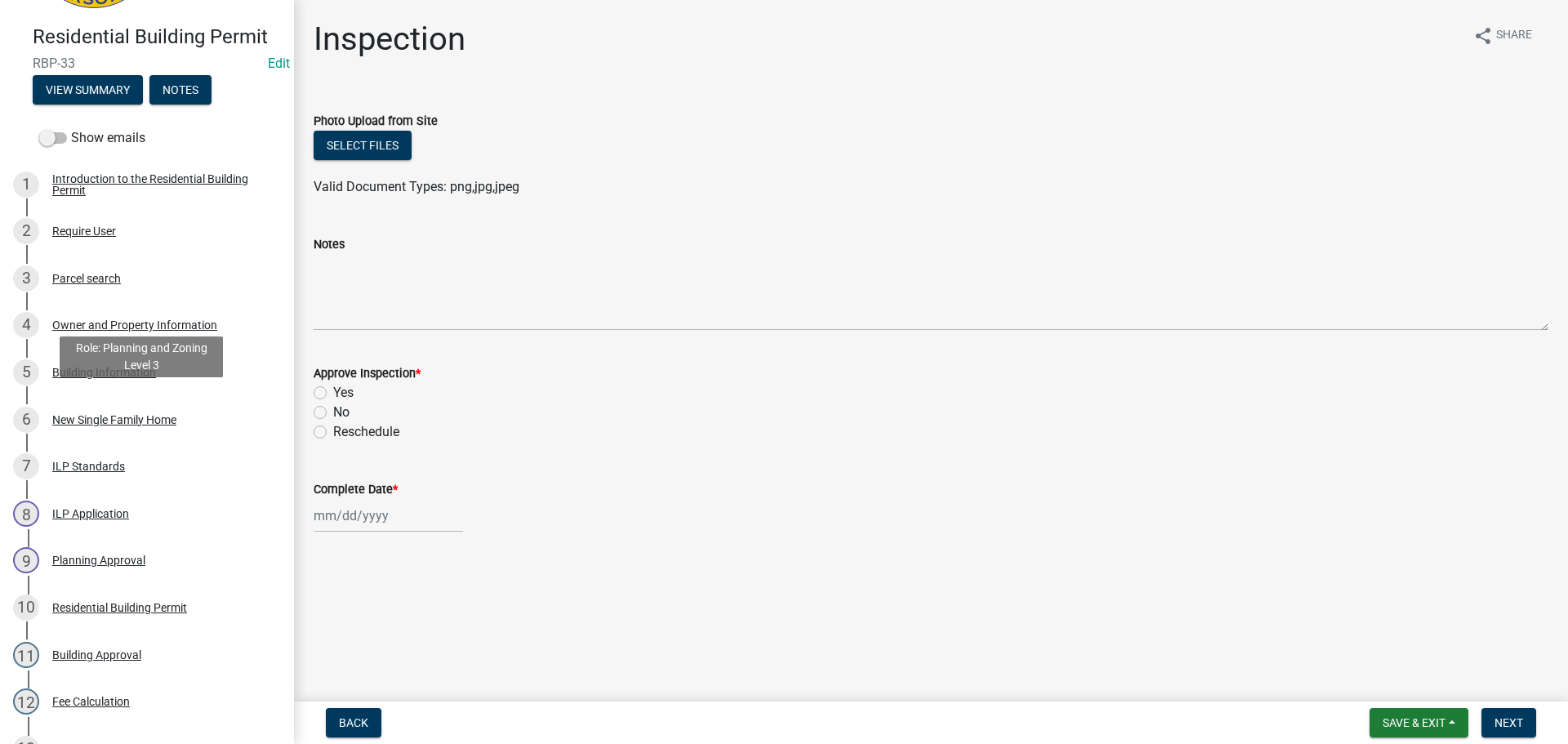
scroll to position [14, 0]
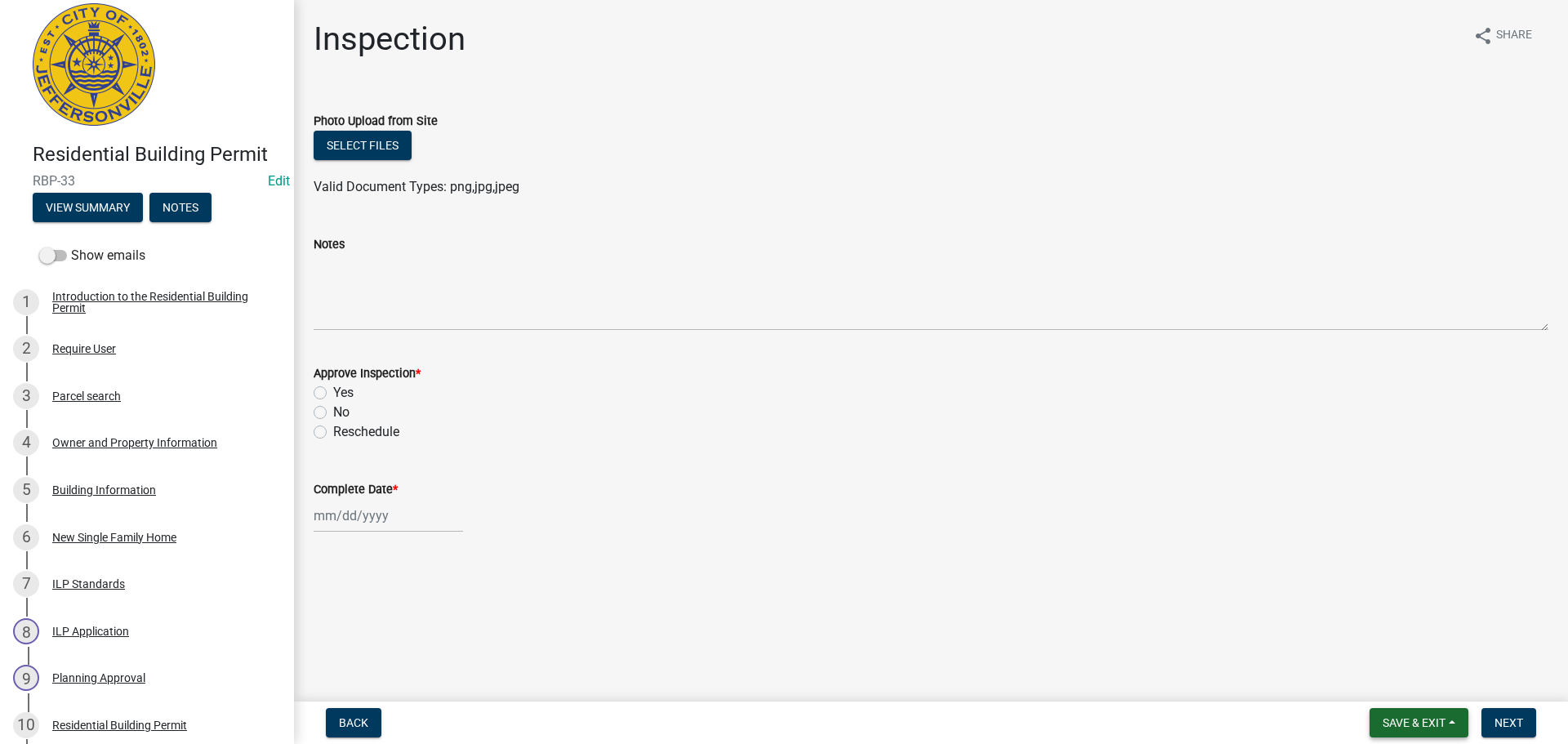
click at [1418, 716] on span "Save & Exit" at bounding box center [1414, 723] width 63 height 13
click at [1372, 679] on button "Save & Exit" at bounding box center [1404, 679] width 131 height 40
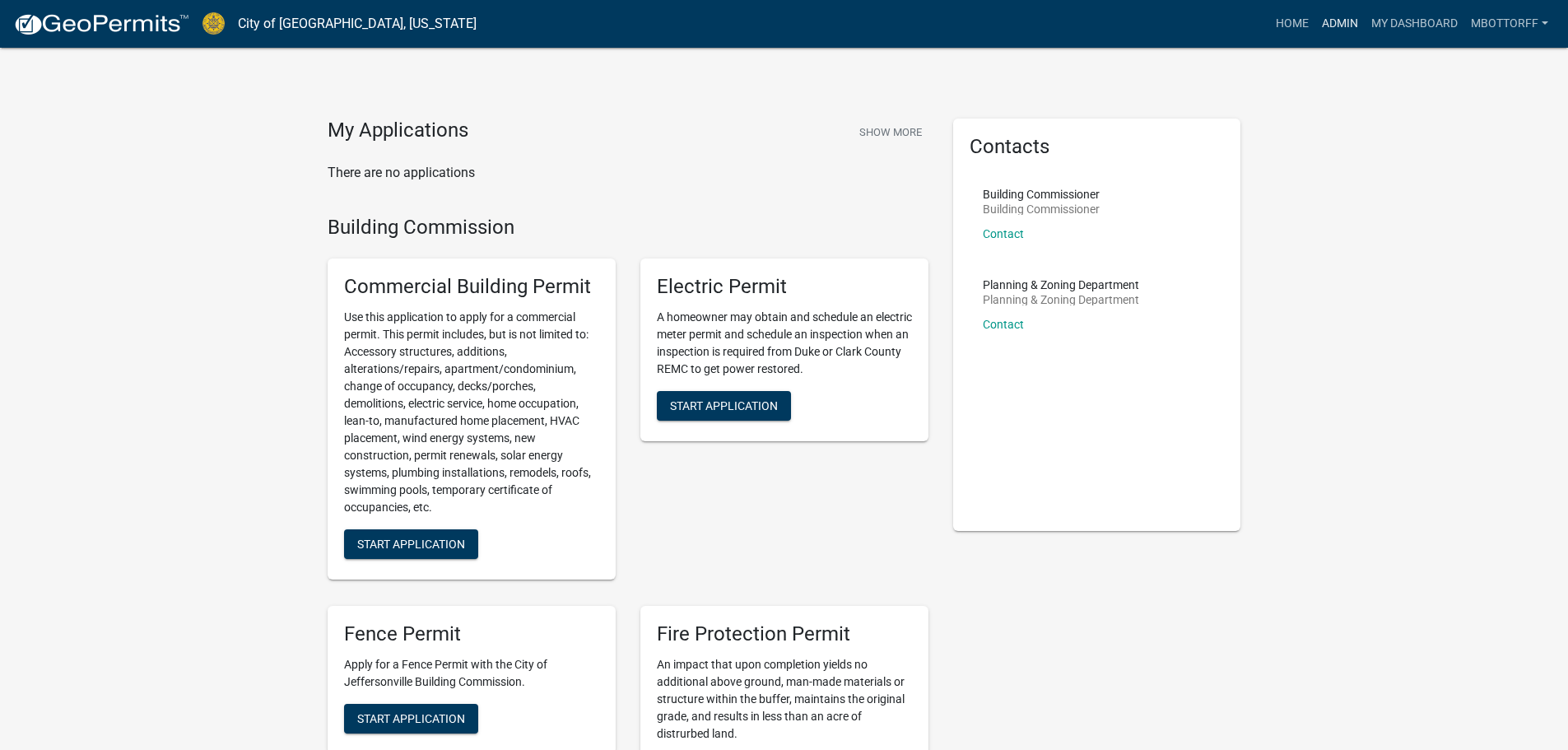
click at [1342, 19] on link "Admin" at bounding box center [1339, 24] width 49 height 32
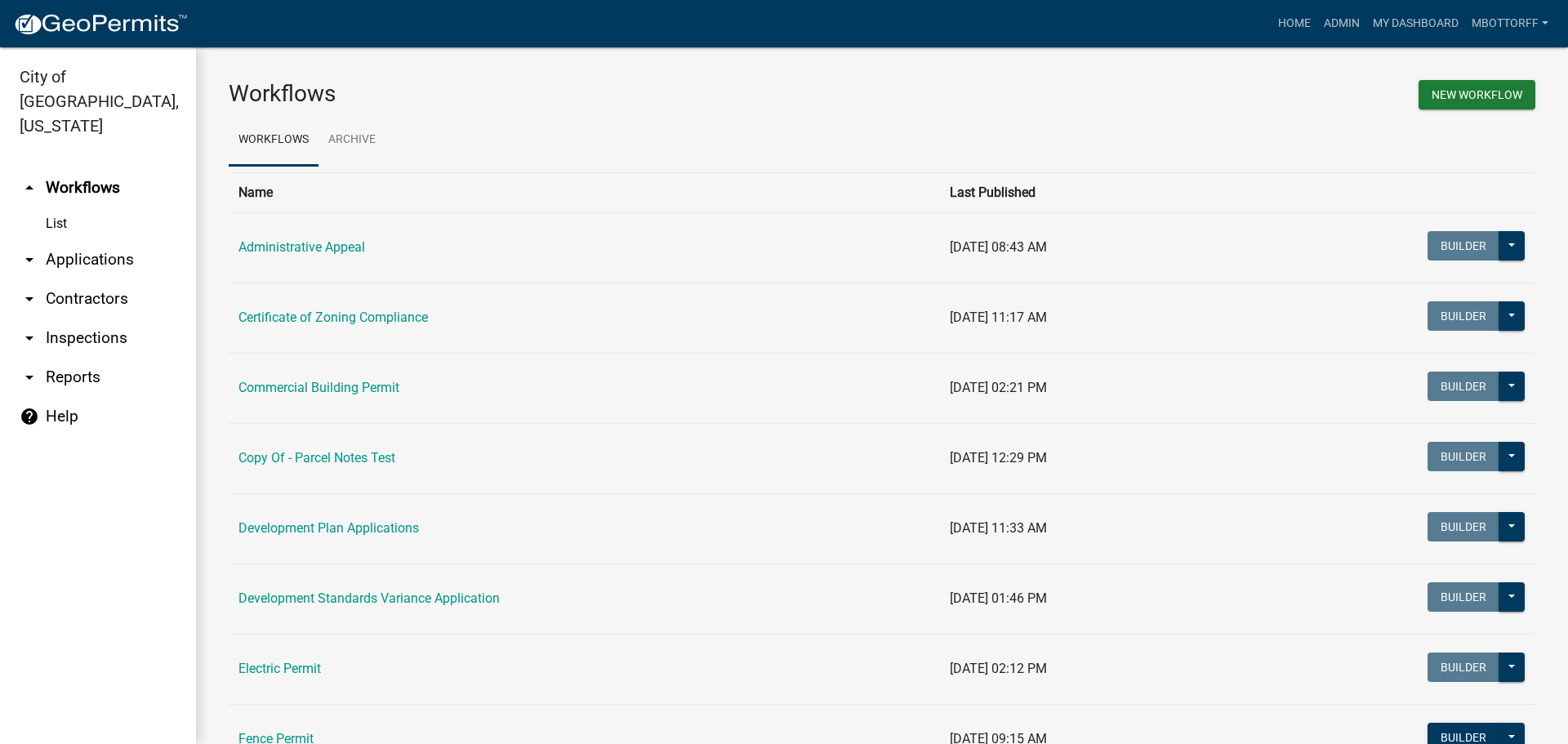
click at [75, 240] on link "arrow_drop_down Applications" at bounding box center [98, 259] width 196 height 40
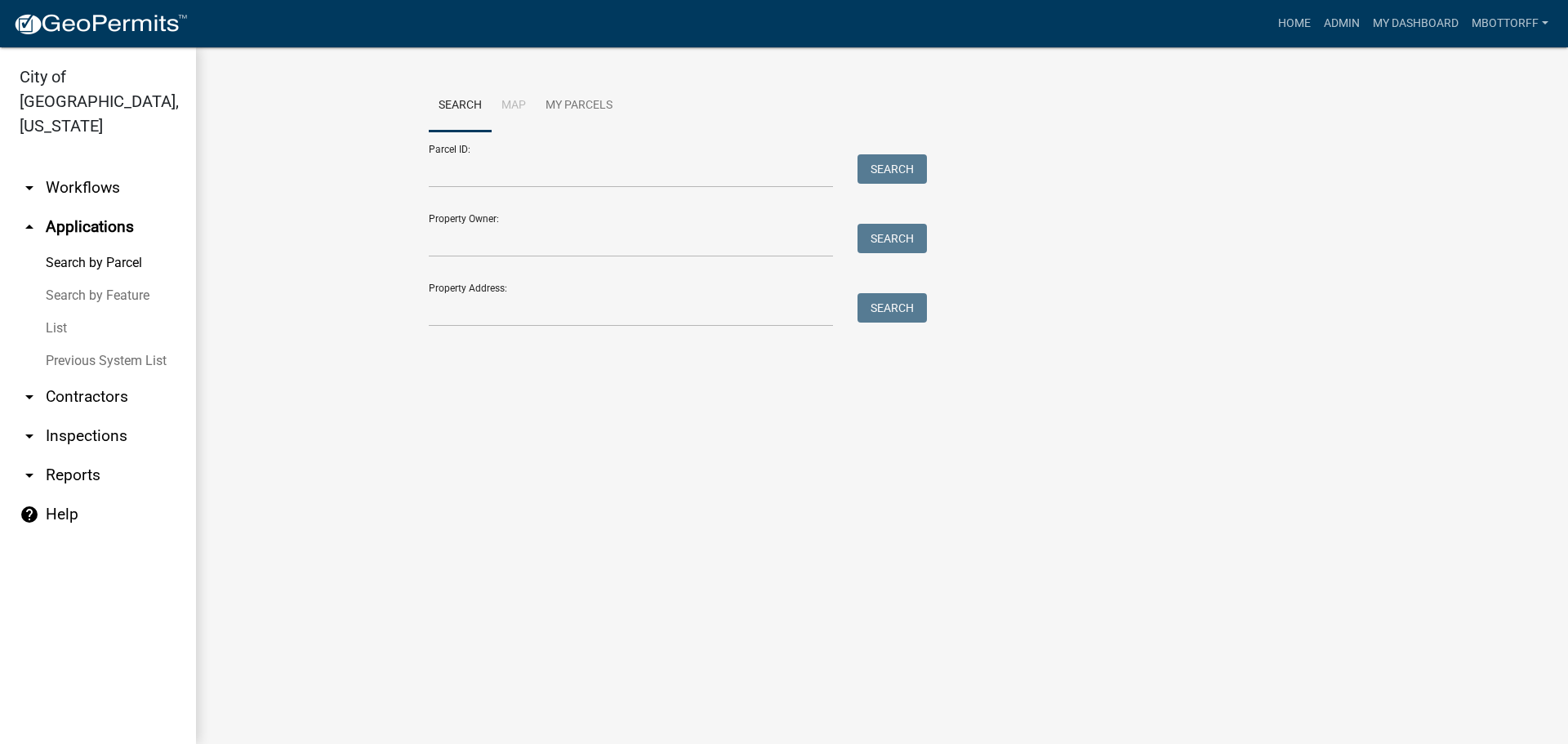
click at [75, 168] on link "arrow_drop_down Workflows" at bounding box center [98, 187] width 196 height 40
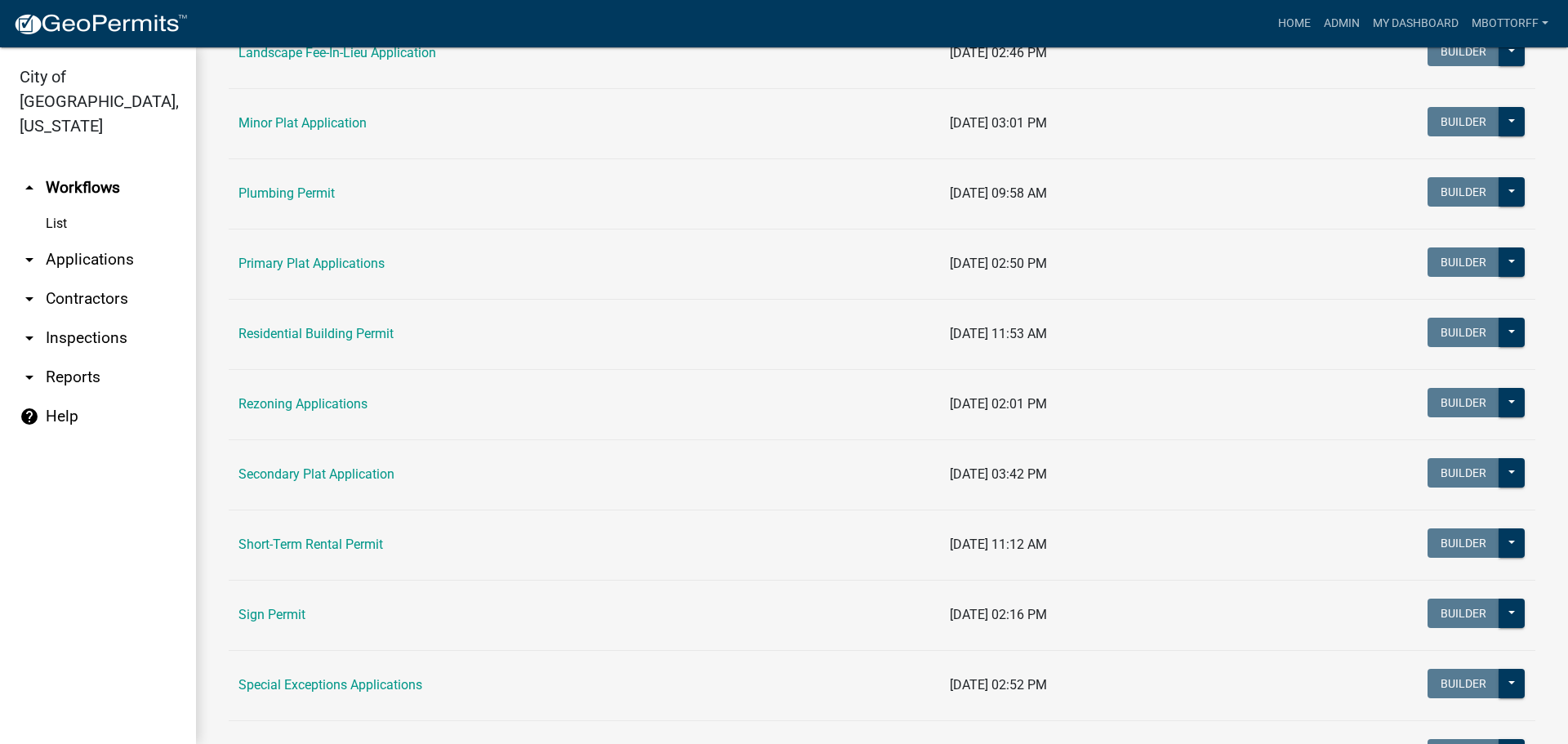
scroll to position [898, 0]
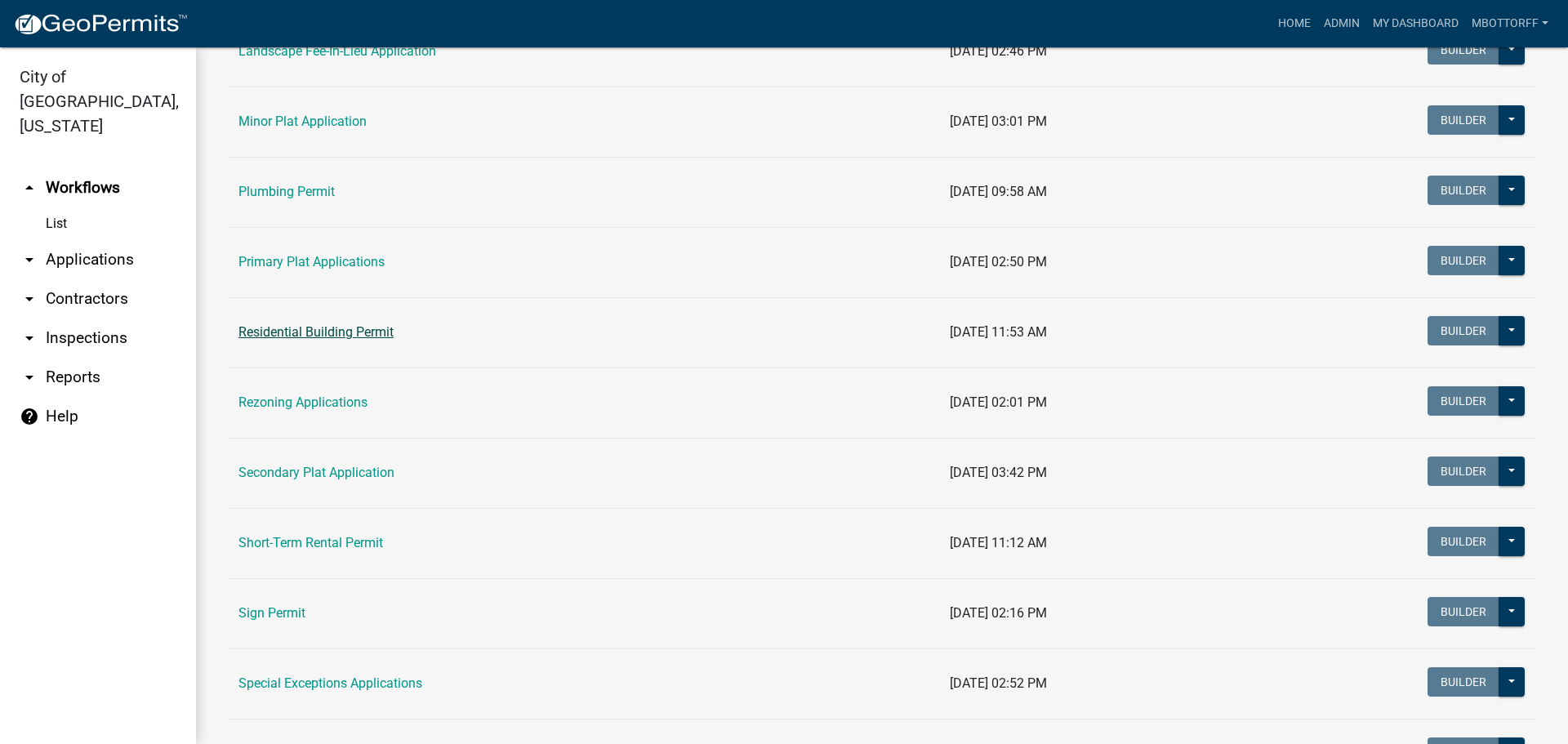
click at [282, 328] on link "Residential Building Permit" at bounding box center [316, 332] width 155 height 16
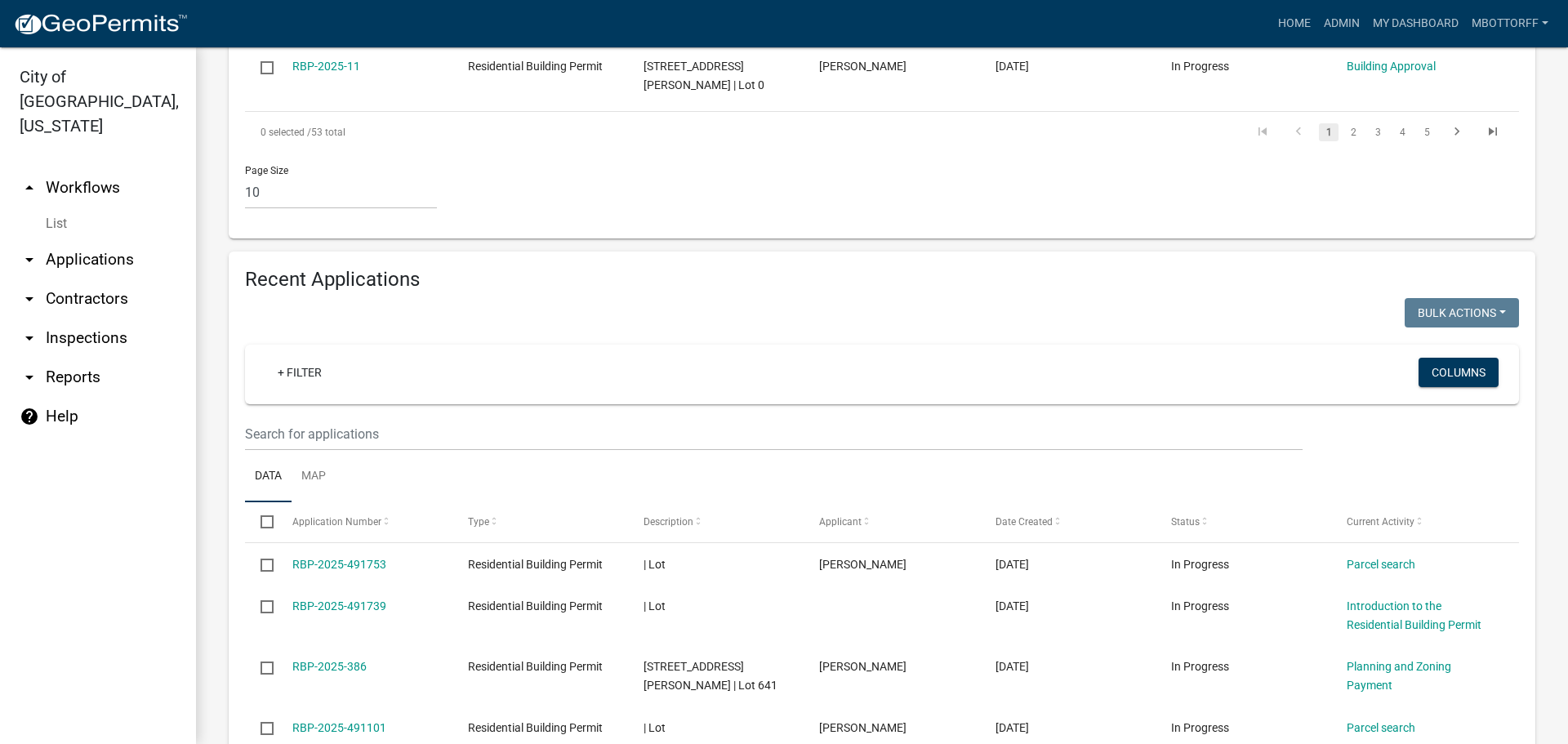
scroll to position [1004, 0]
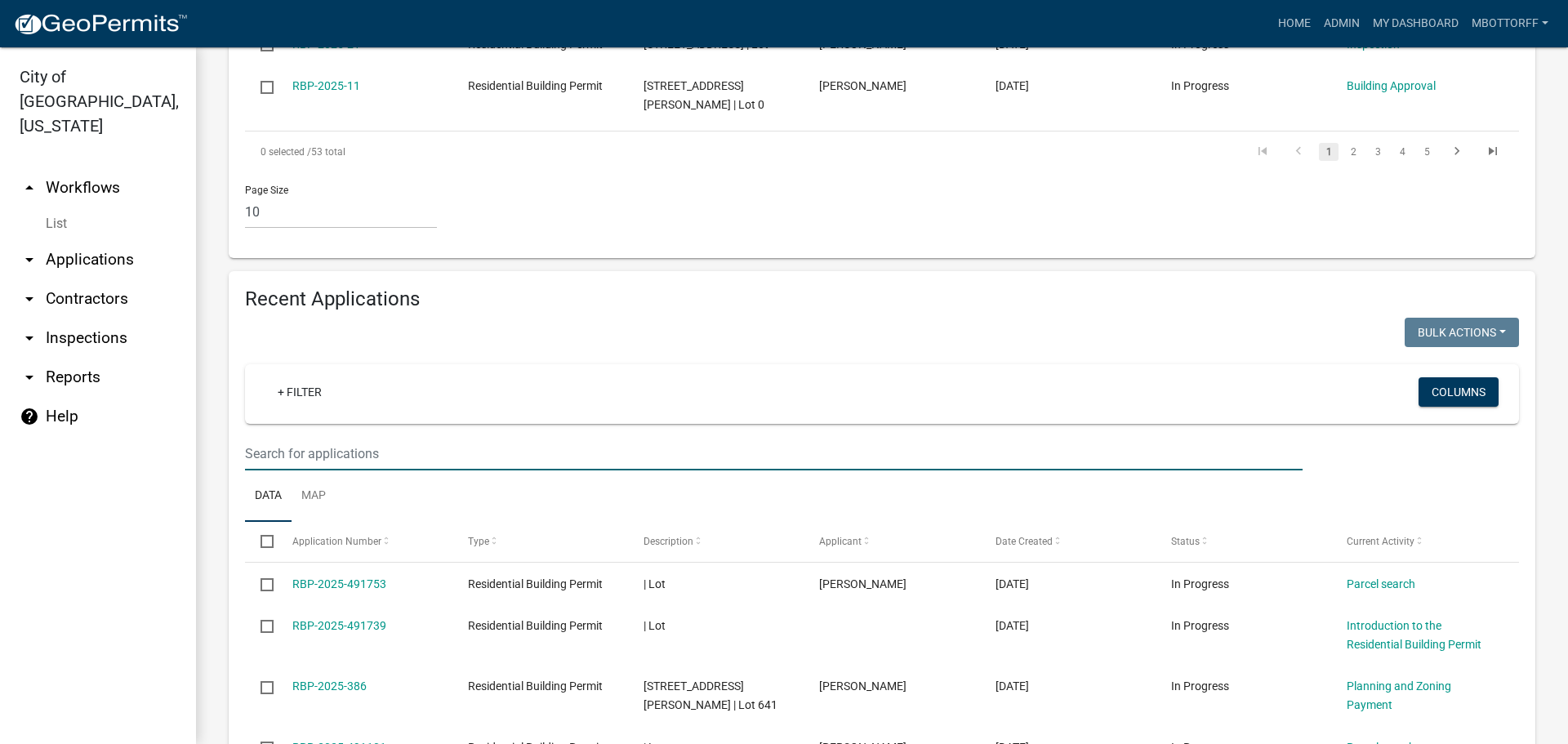
click at [288, 470] on input "text" at bounding box center [774, 454] width 1058 height 33
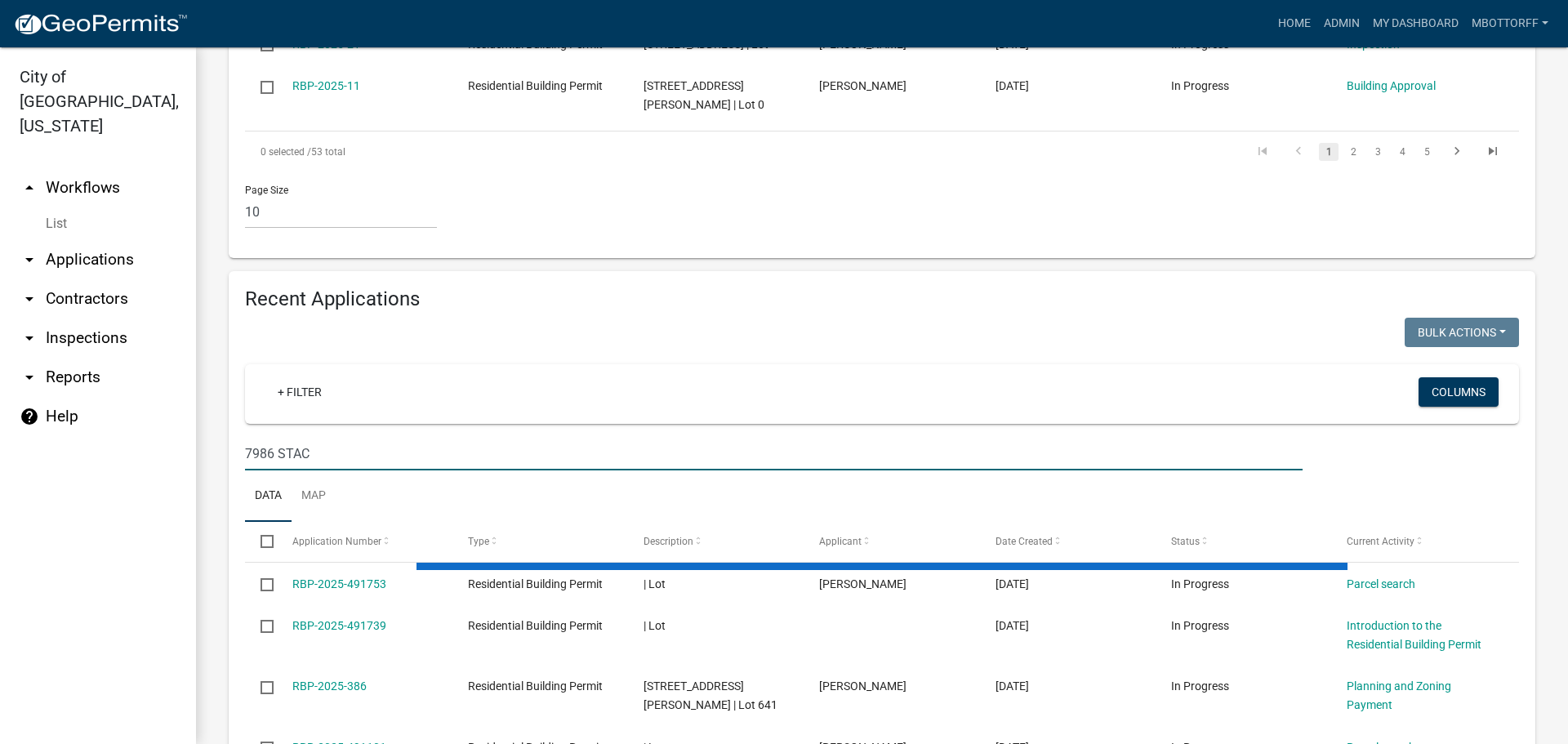
scroll to position [998, 0]
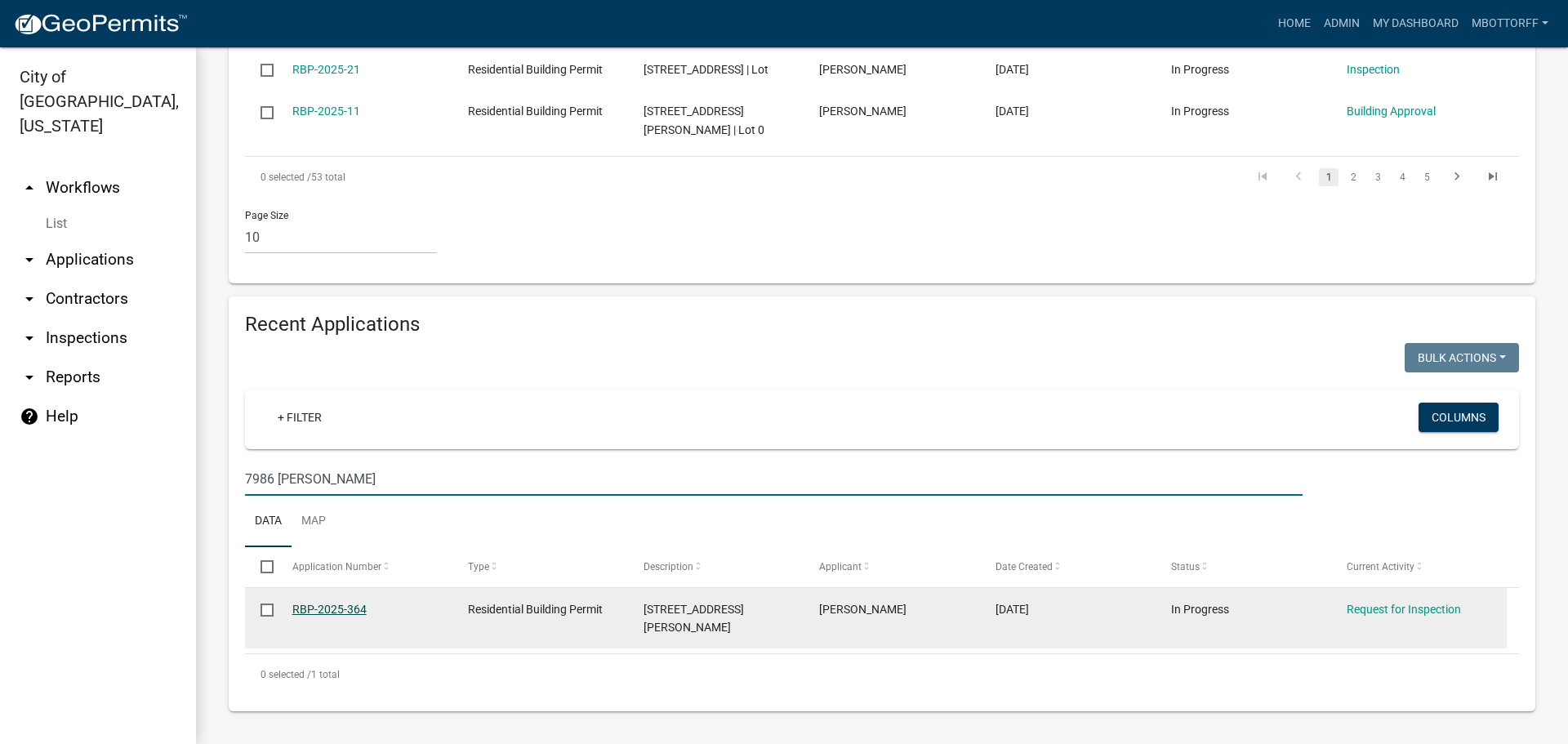
type input "7986 STACY"
click at [344, 606] on link "RBP-2025-364" at bounding box center [329, 609] width 75 height 13
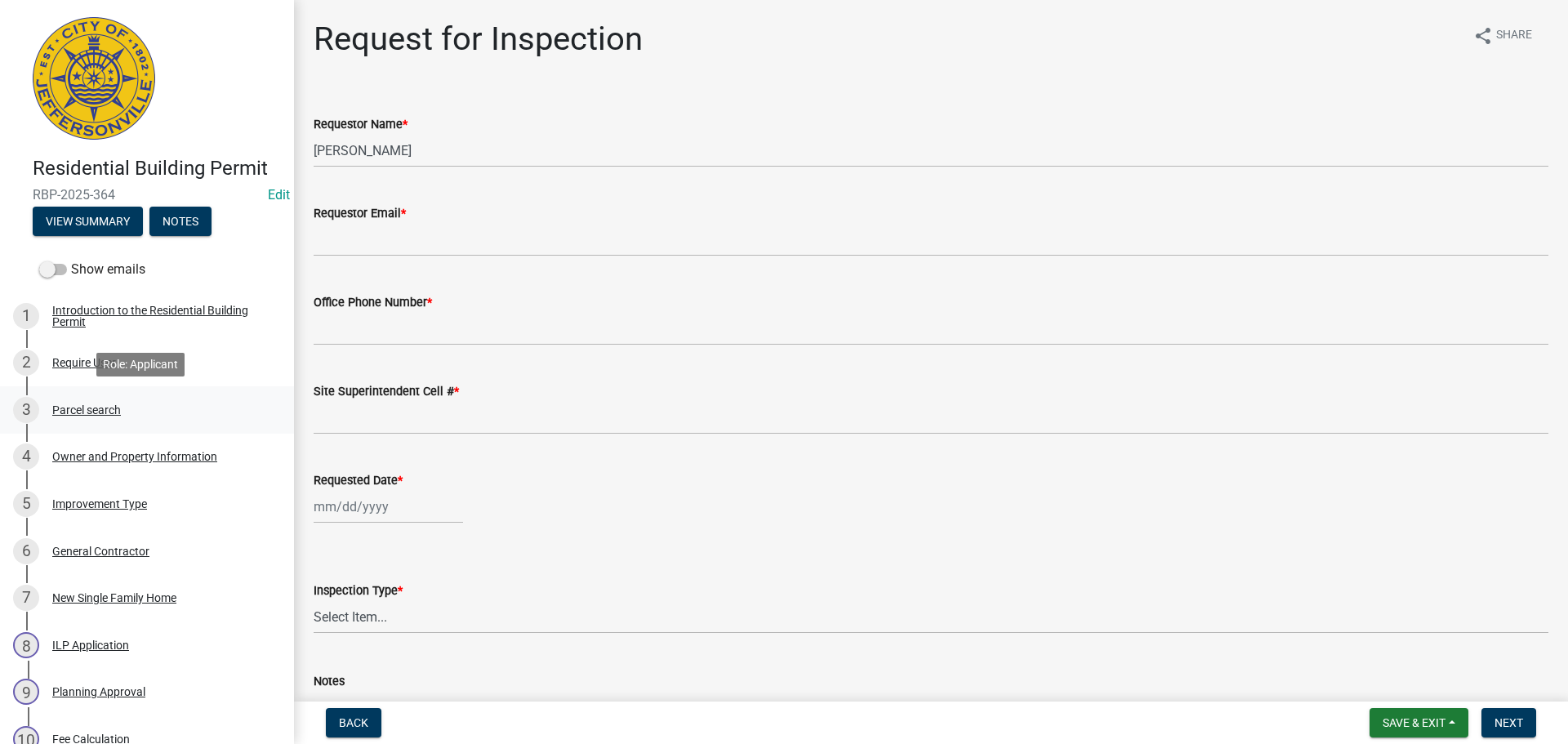
click at [107, 410] on div "Parcel search" at bounding box center [87, 409] width 68 height 11
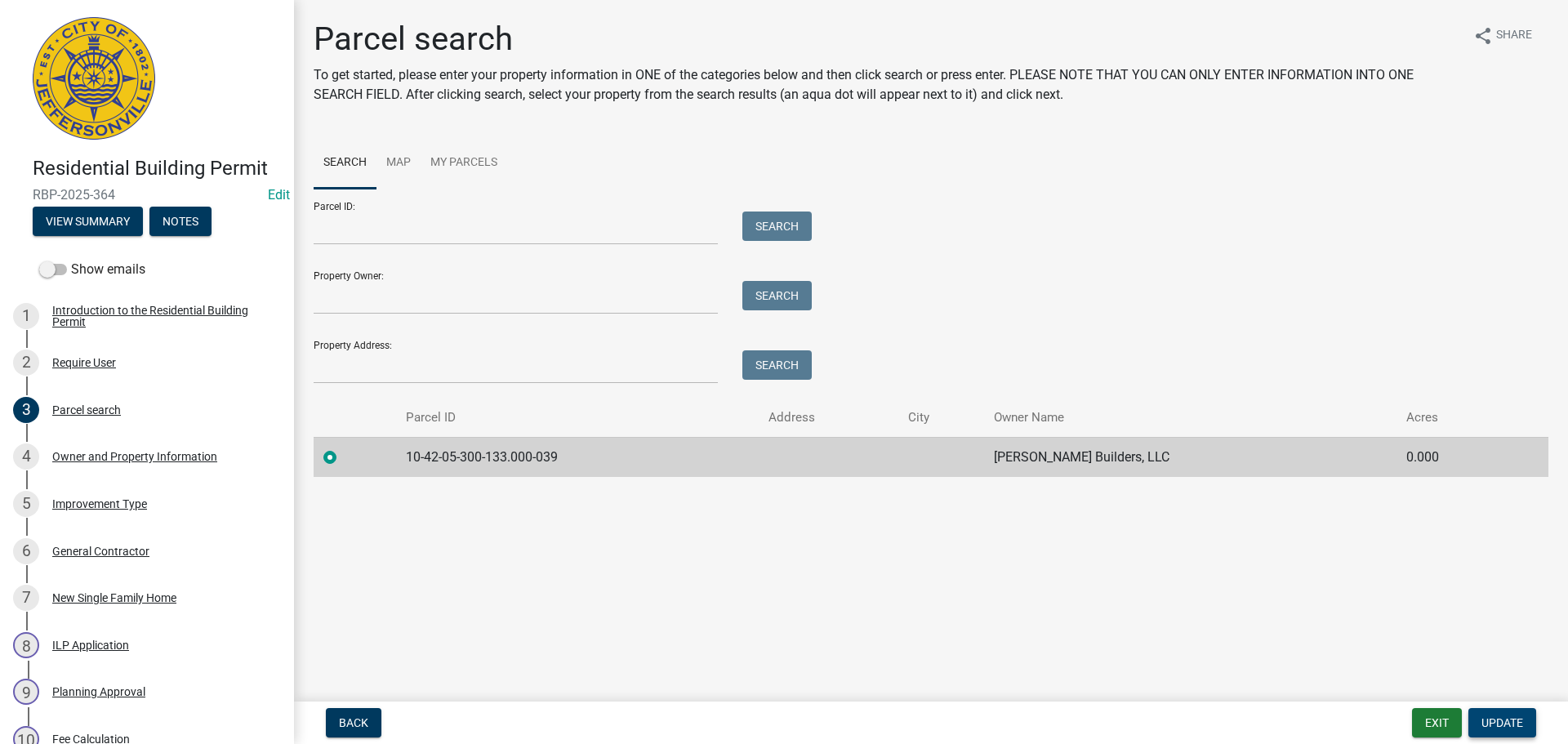
click at [1503, 716] on span "Update" at bounding box center [1502, 723] width 42 height 13
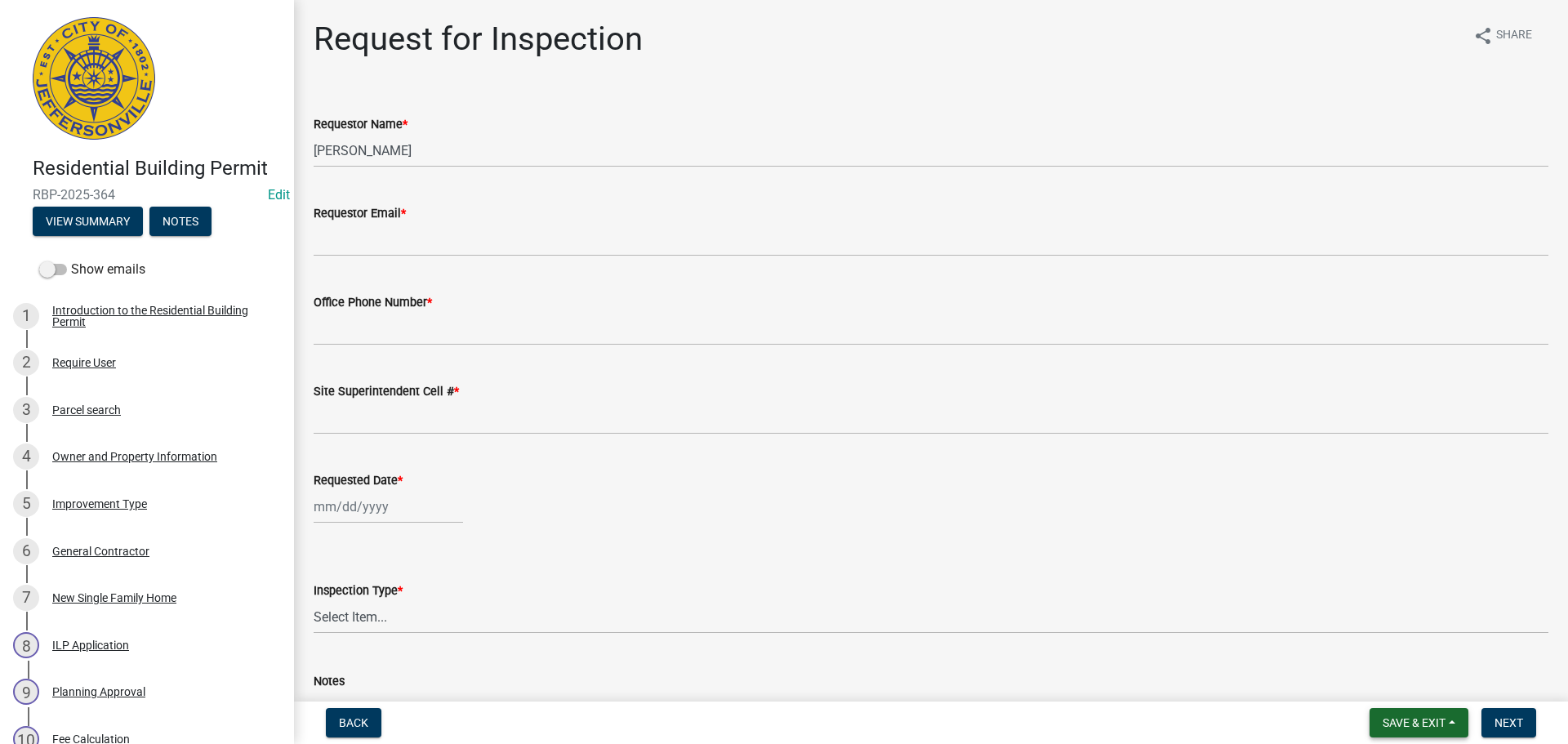
click at [1400, 725] on span "Save & Exit" at bounding box center [1414, 723] width 63 height 13
click at [1390, 680] on button "Save & Exit" at bounding box center [1404, 679] width 131 height 40
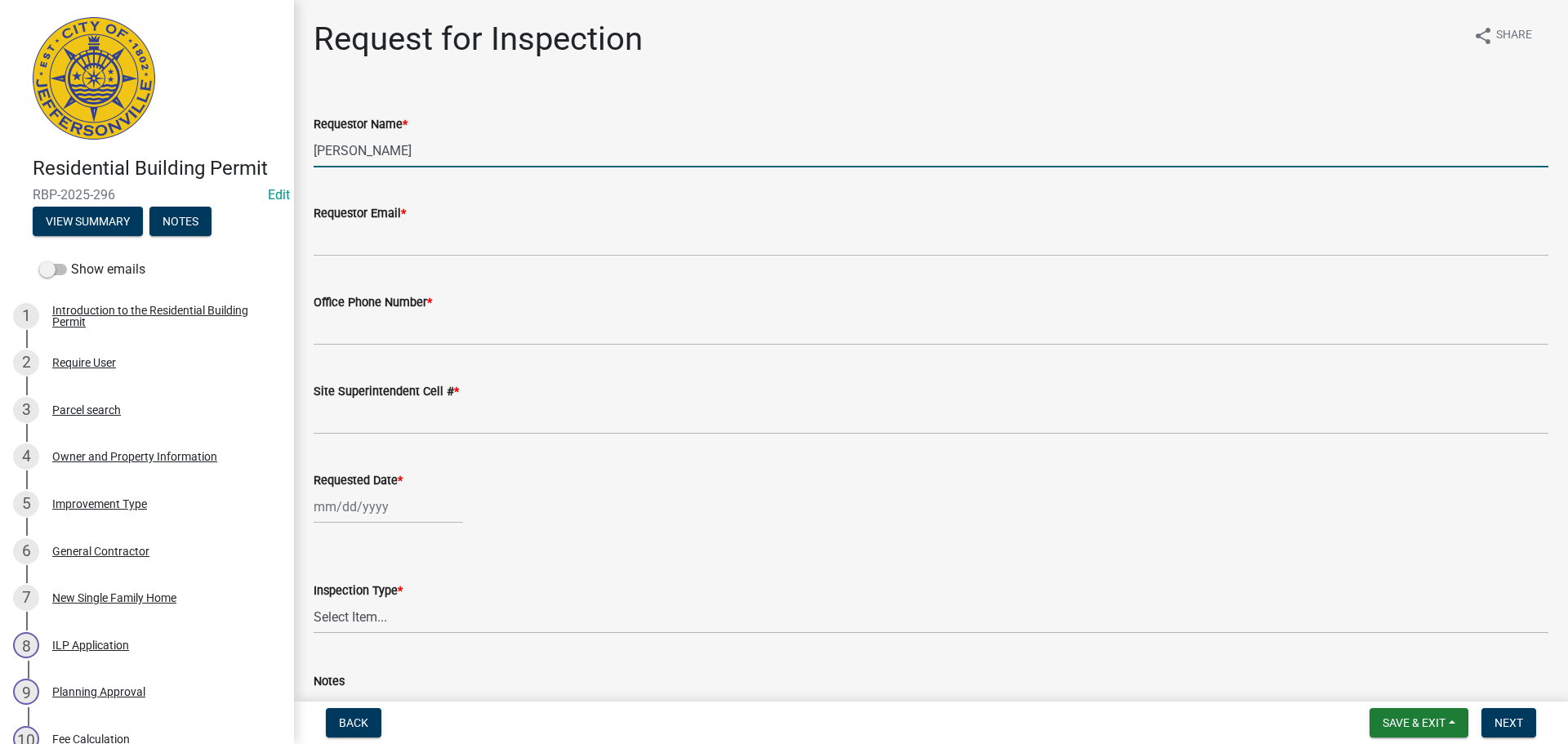
drag, startPoint x: 403, startPoint y: 151, endPoint x: 124, endPoint y: 113, distance: 281.6
click at [169, 122] on div "Residential Building Permit RBP-2025-296 Edit View Summary Notes Show emails 1 …" at bounding box center [784, 372] width 1568 height 744
type input "[PERSON_NAME]"
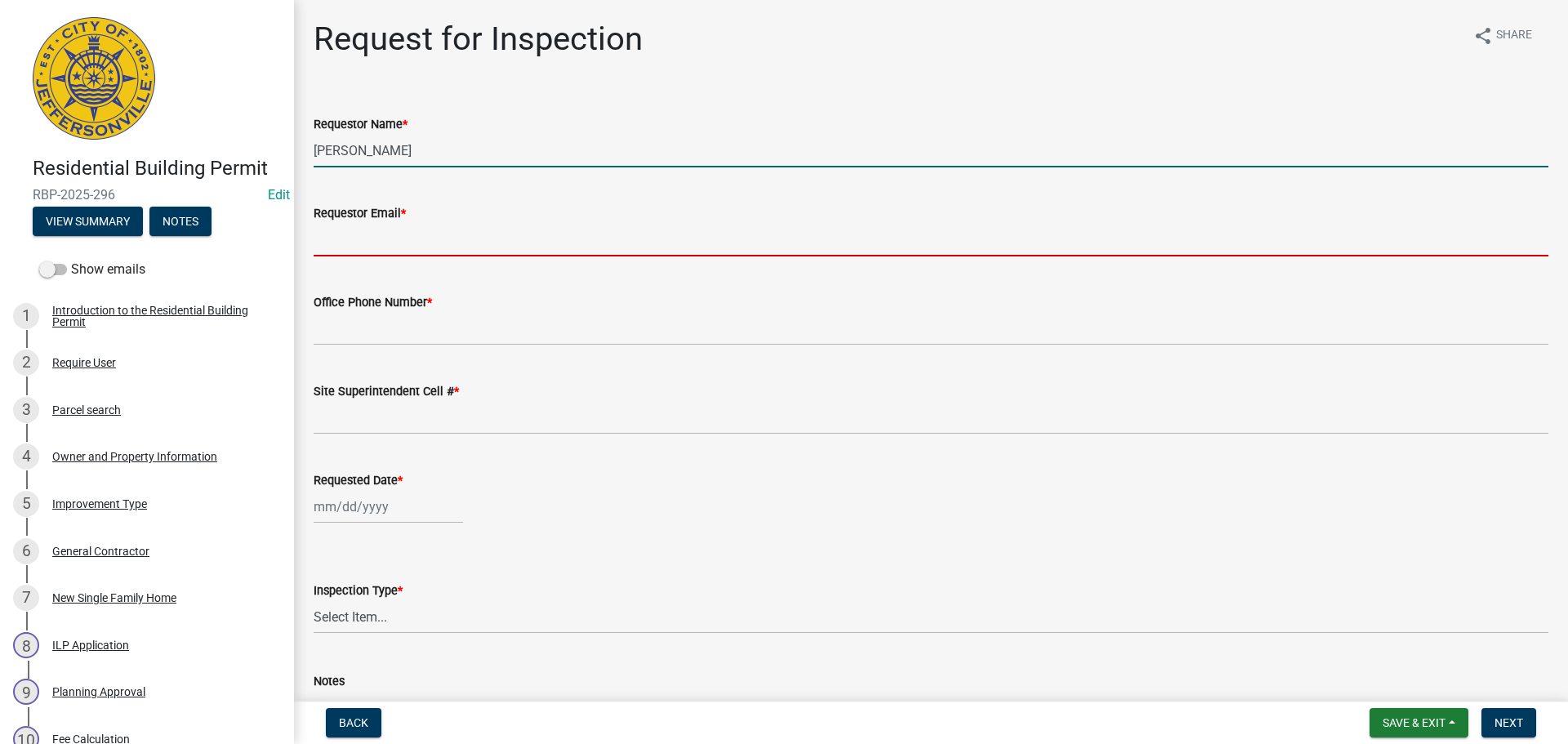
click at [351, 248] on input "Requestor Email *" at bounding box center [931, 240] width 1235 height 33
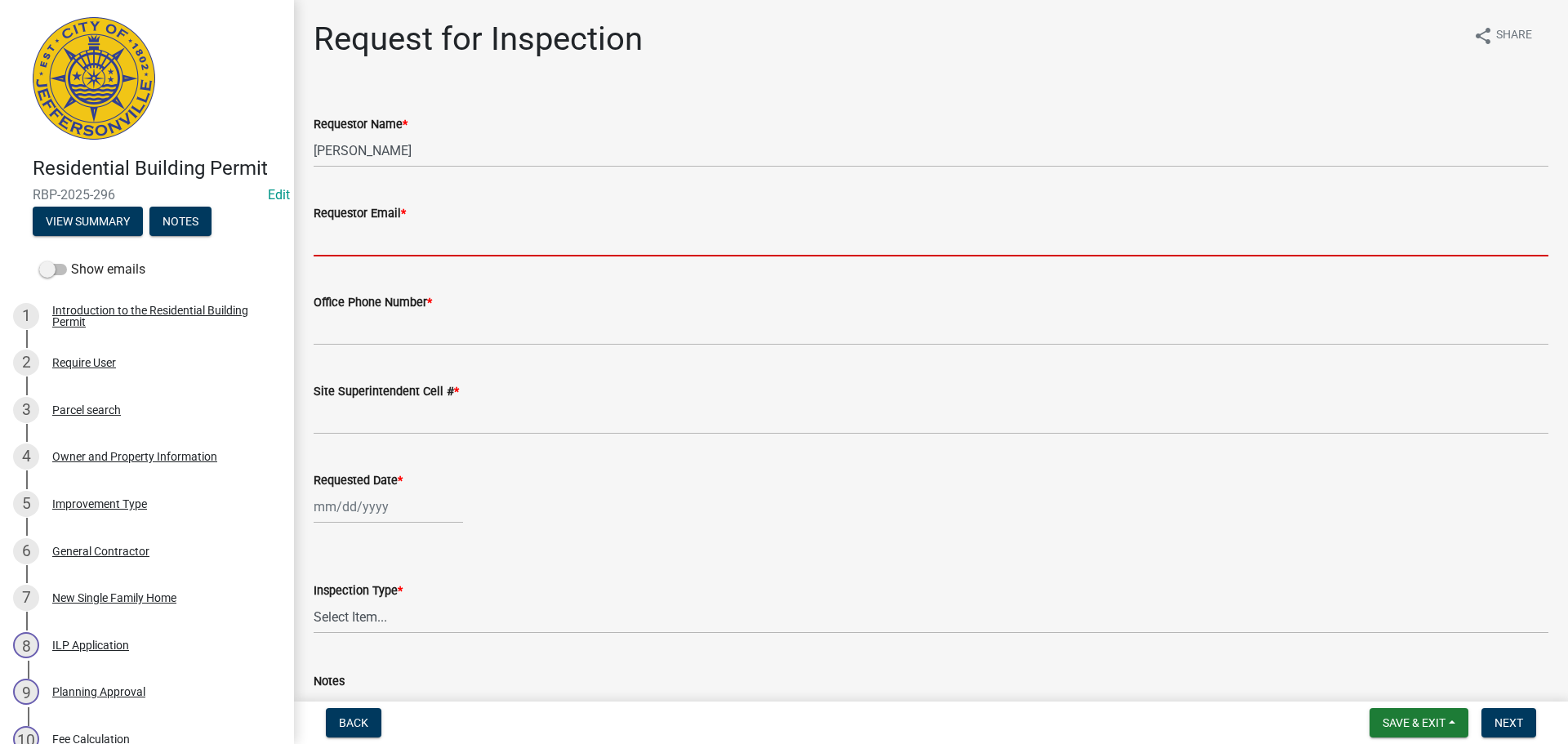
type input "[EMAIL_ADDRESS][DOMAIN_NAME]"
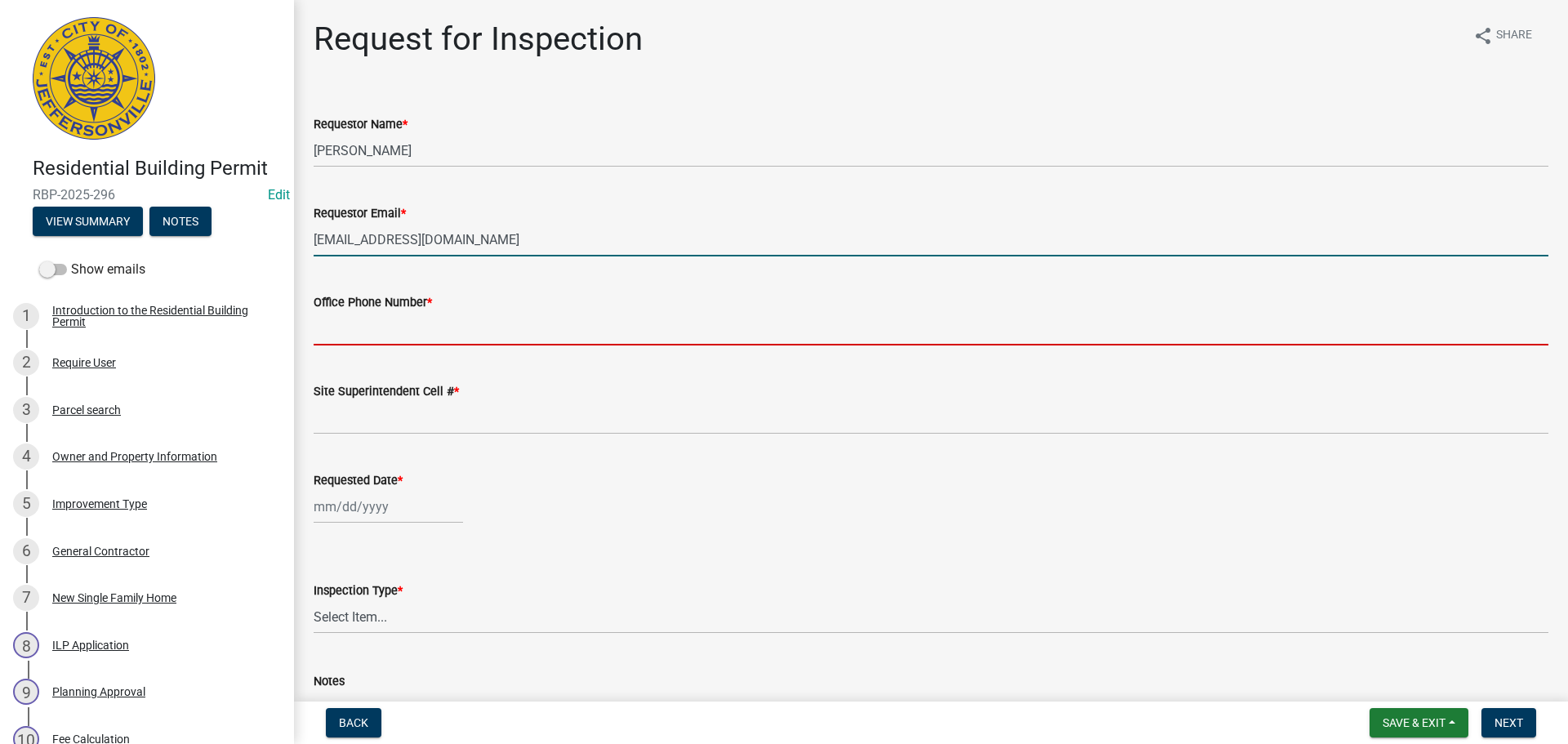
click at [391, 317] on input "Office Phone Number *" at bounding box center [931, 328] width 1235 height 33
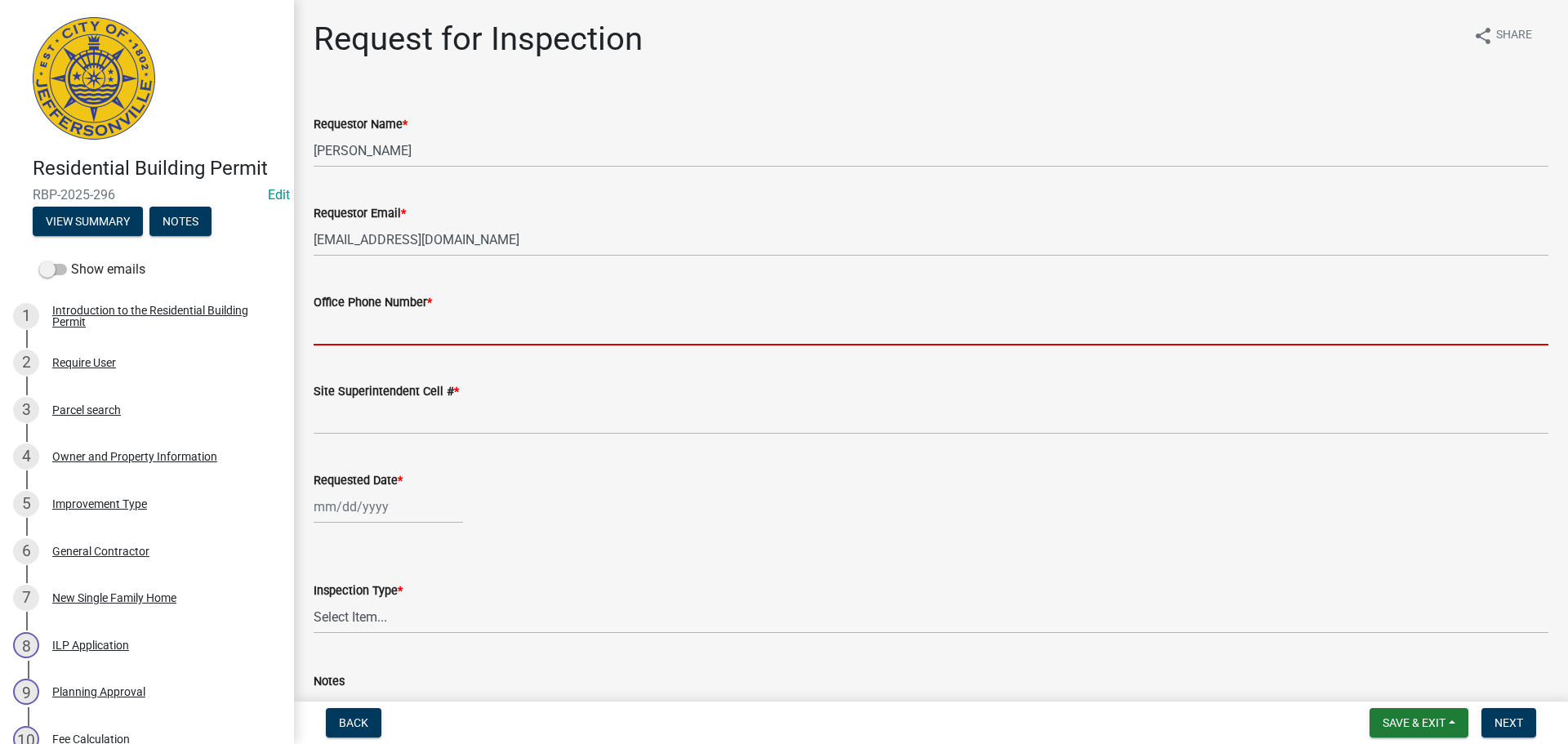
type input "[PHONE_NUMBER]"
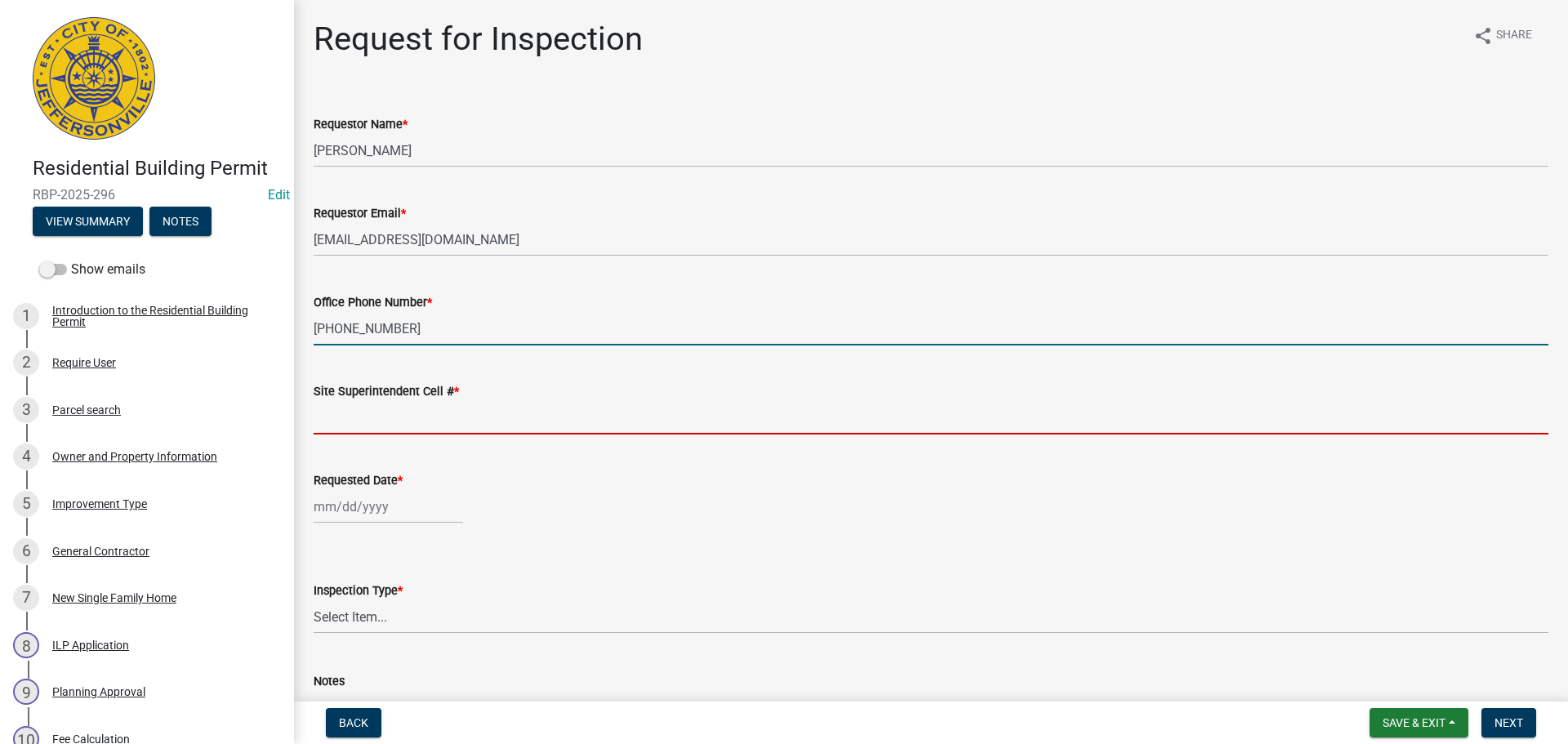
click at [398, 408] on input "Site Superintendent Cell # *" at bounding box center [931, 418] width 1235 height 33
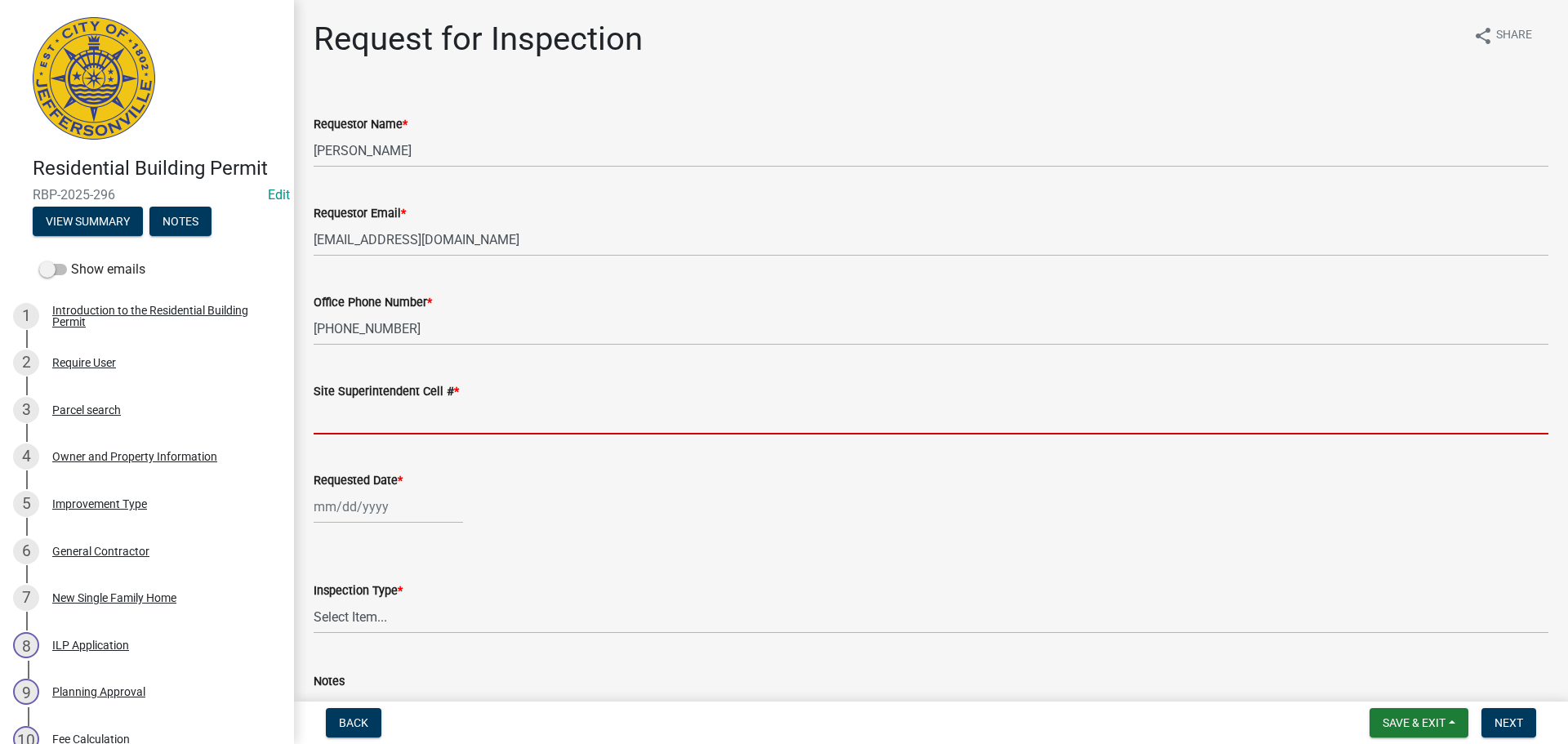
type input "SAME"
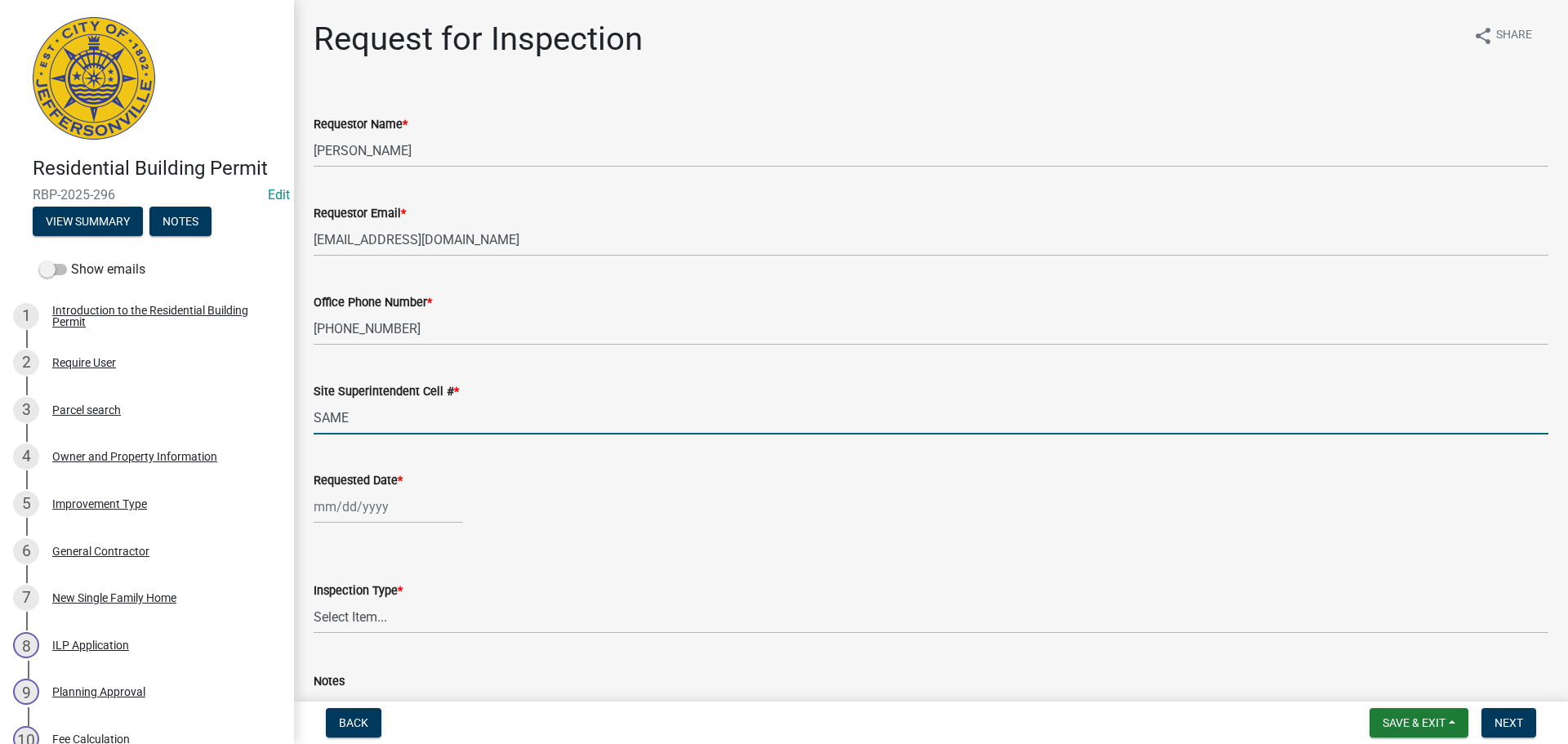
select select "10"
select select "2025"
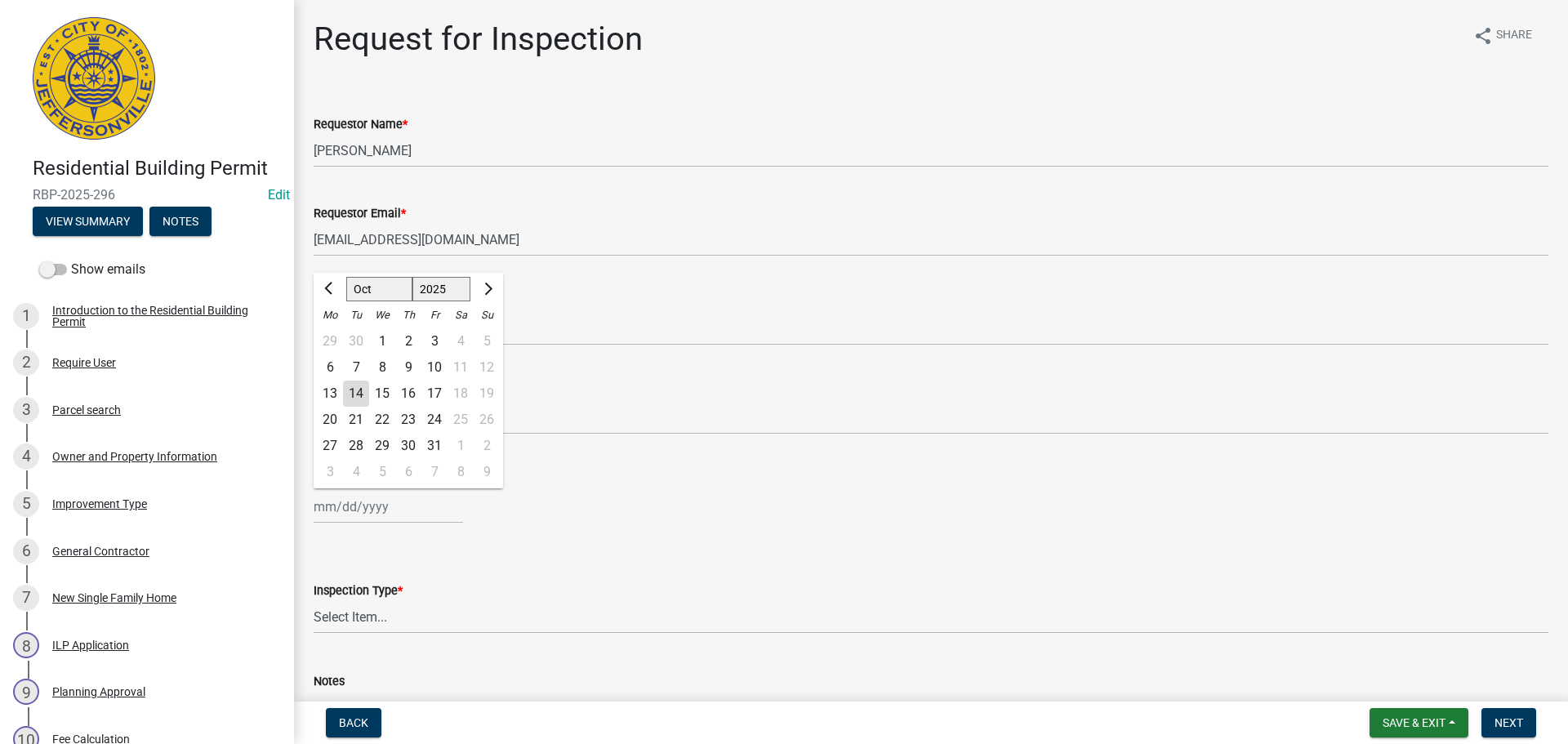
click at [355, 510] on div "Jan Feb Mar Apr May Jun Jul Aug Sep Oct Nov Dec 1525 1526 1527 1528 1529 1530 1…" at bounding box center [388, 506] width 149 height 33
click at [384, 386] on div "15" at bounding box center [382, 394] width 26 height 26
type input "[DATE]"
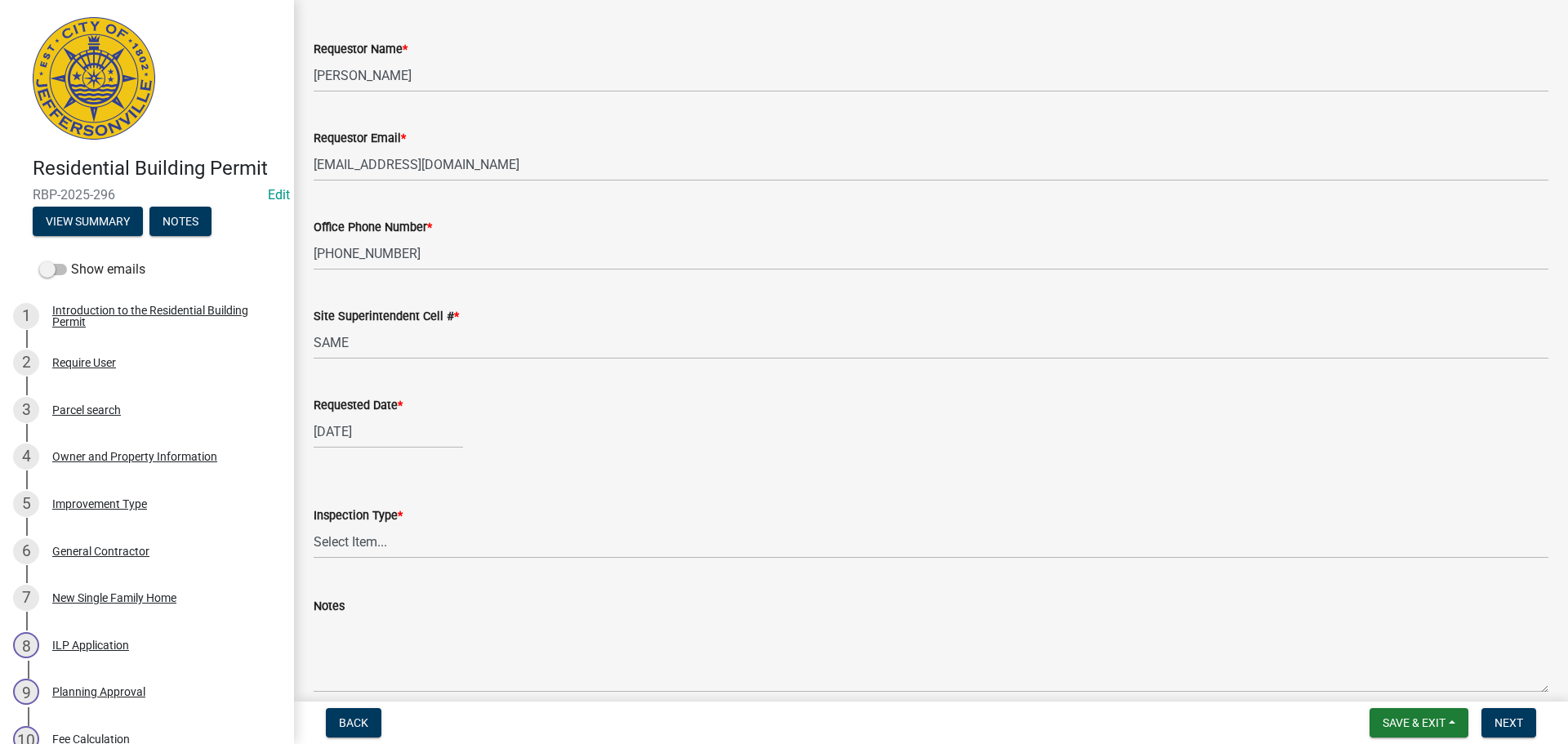
scroll to position [149, 0]
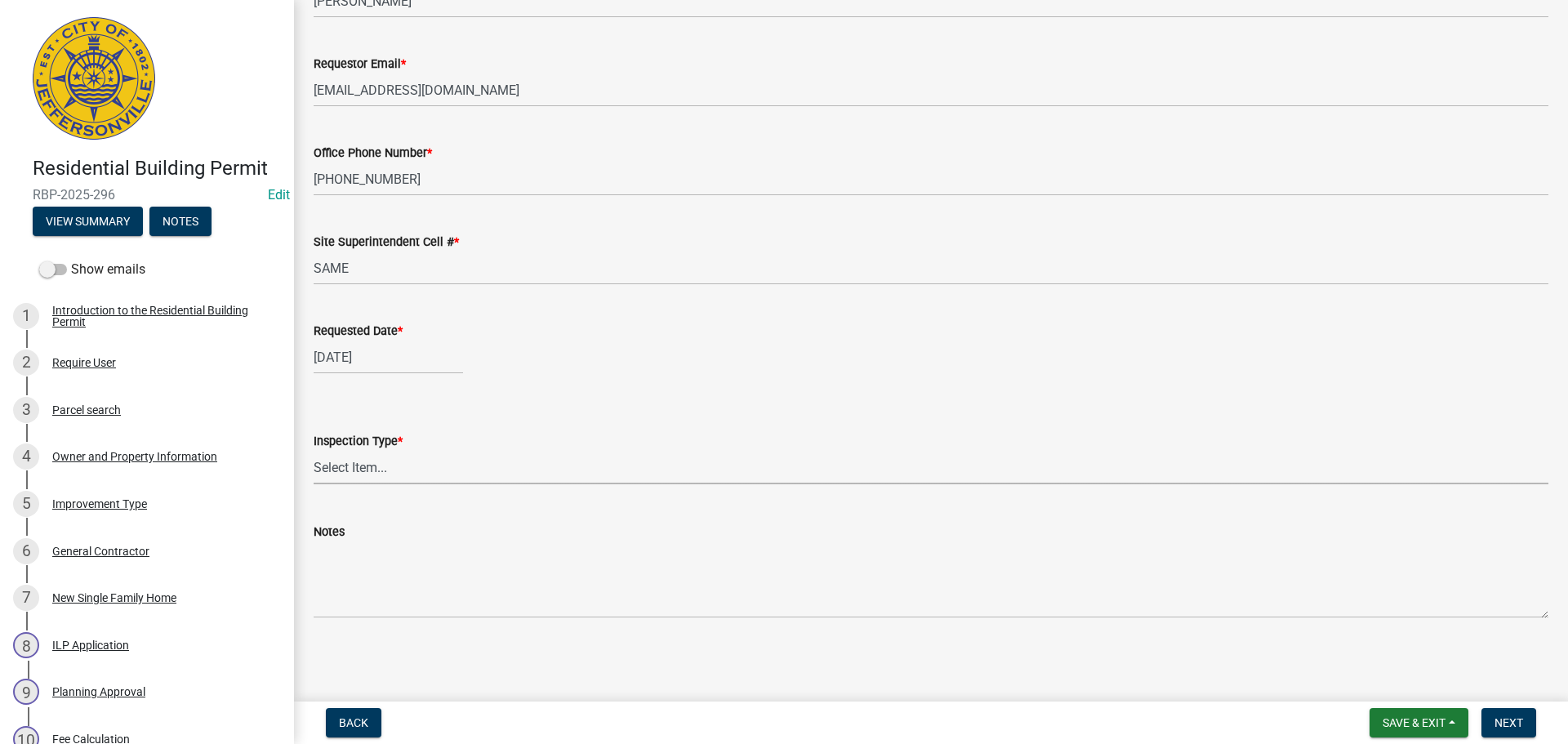
click at [349, 464] on select "Select Item... Footer Foundation Framing Final" at bounding box center [931, 467] width 1235 height 33
click at [314, 451] on select "Select Item... Footer Foundation Framing Final" at bounding box center [931, 467] width 1235 height 33
select select "cf00f61e-4b77-4892-83dd-df63e4708b2f"
click at [1511, 717] on span "Next" at bounding box center [1509, 723] width 29 height 13
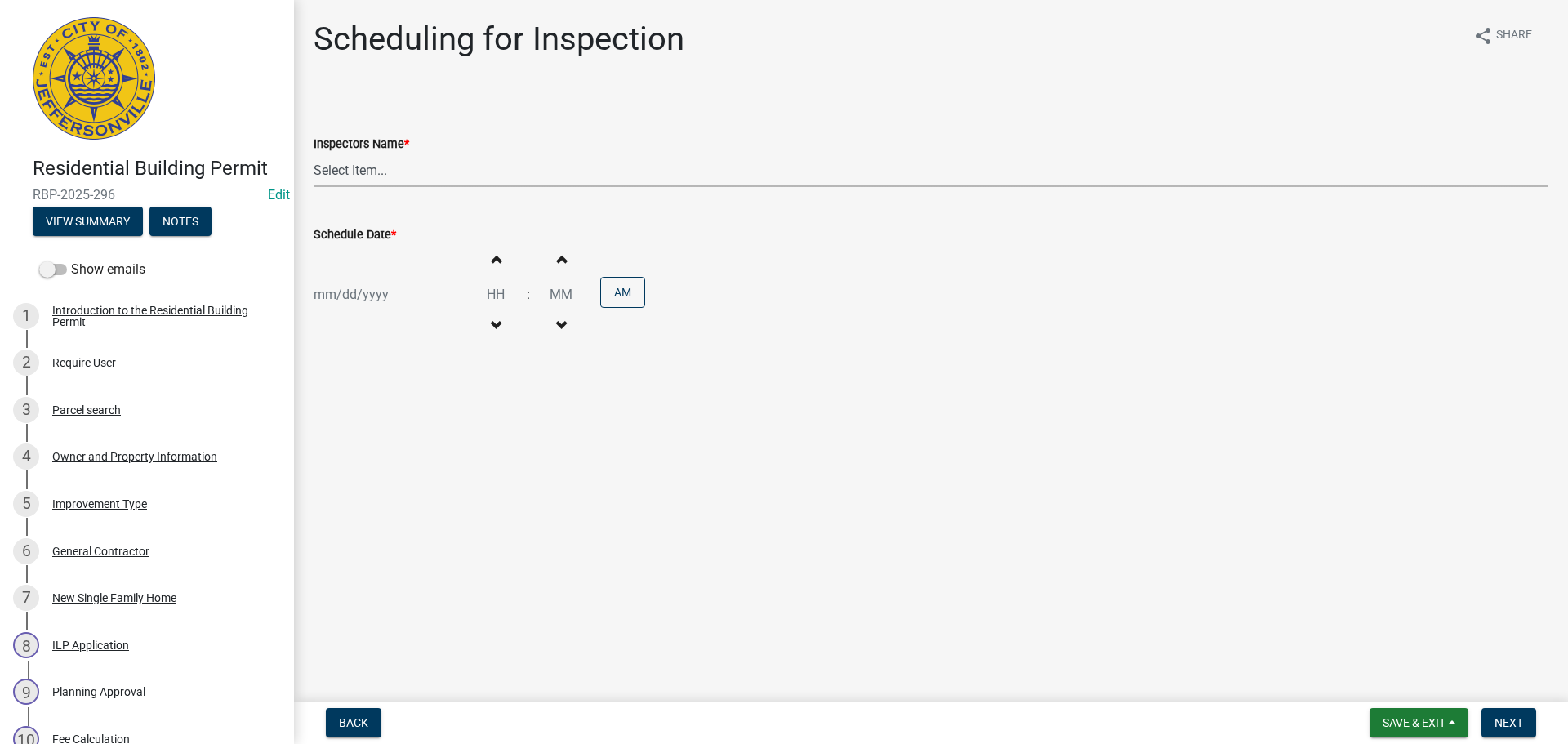
click at [344, 168] on select "Select Item... [PERSON_NAME] ([PERSON_NAME]) [PERSON_NAME] ([PERSON_NAME]) mkru…" at bounding box center [931, 170] width 1235 height 33
select select "fdb3bcc6-ce93-4663-8a18-5c08884dd177"
click at [314, 153] on select "Select Item... [PERSON_NAME] ([PERSON_NAME]) [PERSON_NAME] ([PERSON_NAME]) mkru…" at bounding box center [931, 170] width 1235 height 33
select select "10"
select select "2025"
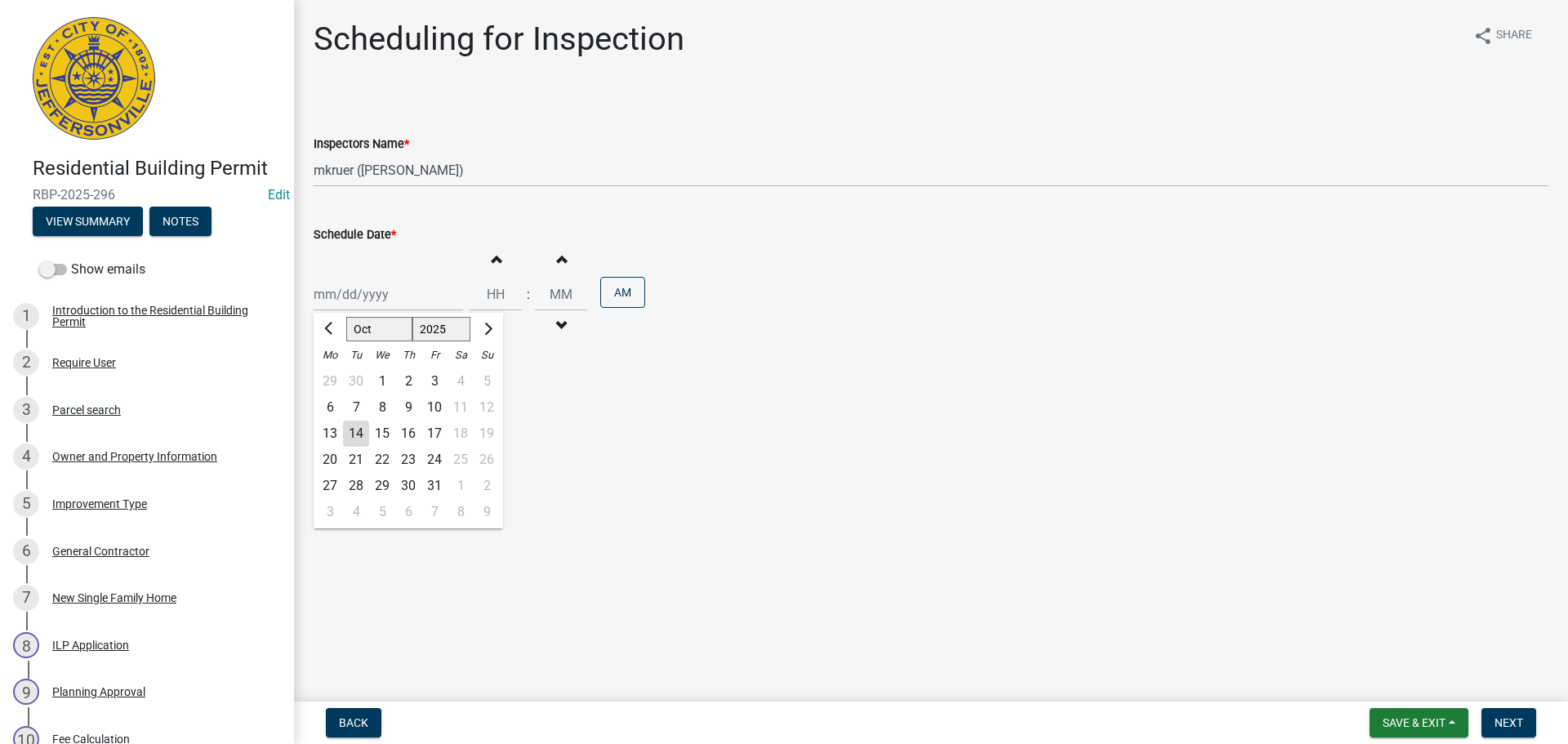
drag, startPoint x: 350, startPoint y: 284, endPoint x: 350, endPoint y: 295, distance: 11.0
click at [350, 285] on div "[PERSON_NAME] Feb Mar Apr [PERSON_NAME][DATE] Oct Nov [DATE] 1526 1527 1528 152…" at bounding box center [388, 294] width 149 height 33
click at [383, 431] on div "15" at bounding box center [382, 433] width 26 height 26
type input "[DATE]"
click at [1510, 718] on span "Next" at bounding box center [1509, 723] width 29 height 13
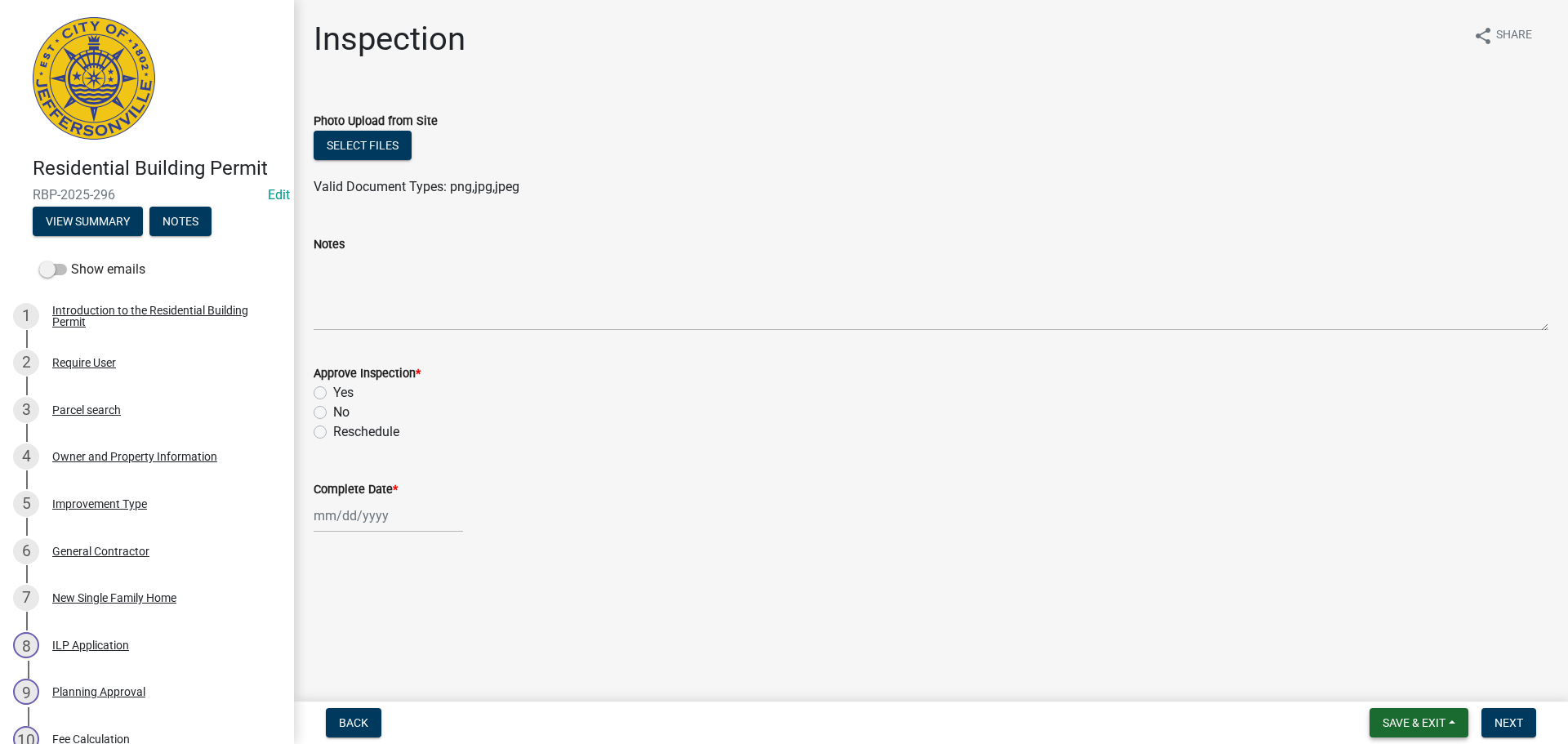
click at [1418, 723] on span "Save & Exit" at bounding box center [1414, 723] width 63 height 13
click at [1412, 689] on button "Save & Exit" at bounding box center [1404, 679] width 131 height 40
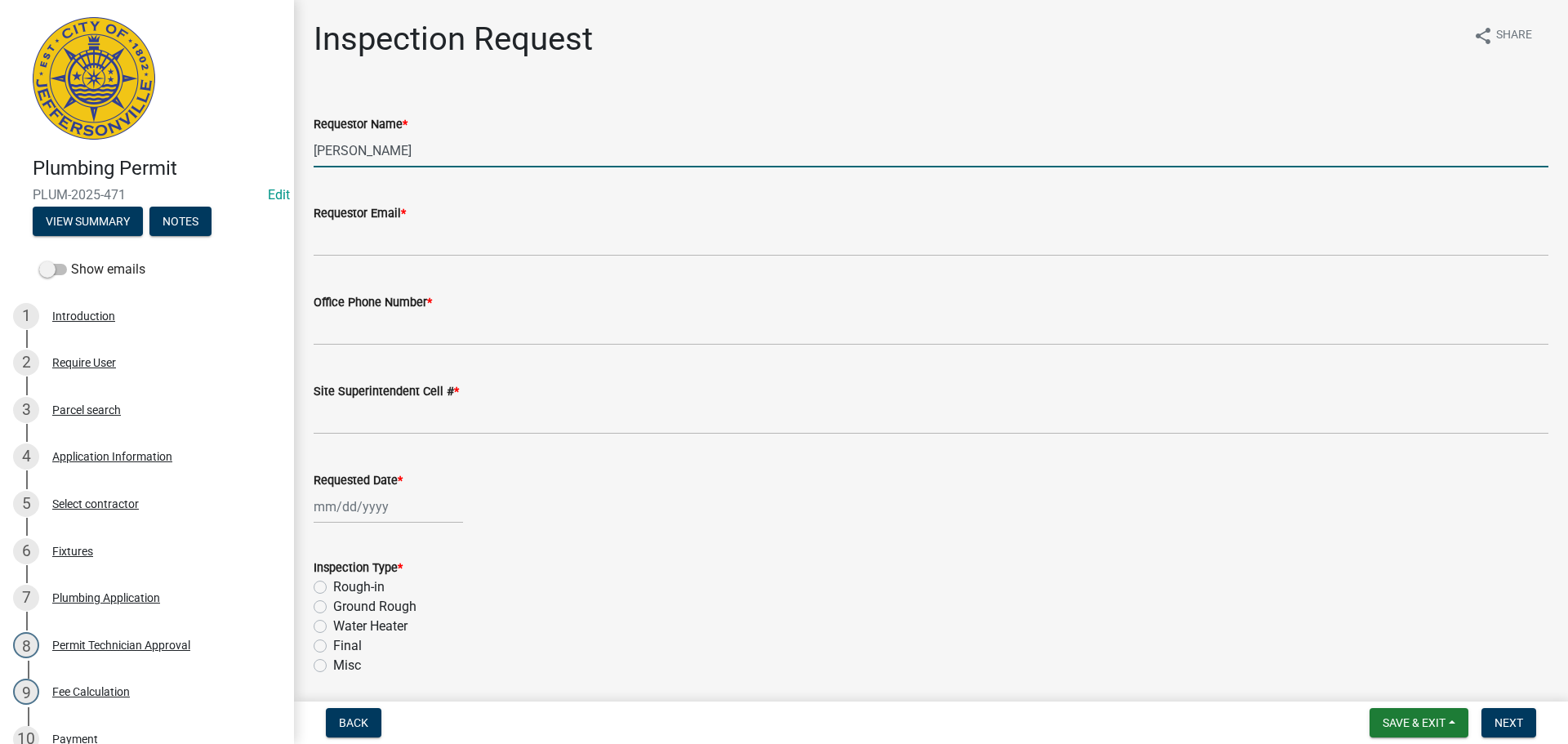
drag, startPoint x: 414, startPoint y: 149, endPoint x: 209, endPoint y: 132, distance: 205.7
click at [209, 132] on div "Plumbing Permit PLUM-2025-471 Edit View Summary Notes Show emails 1 Introductio…" at bounding box center [784, 372] width 1568 height 744
type input "[PERSON_NAME]"
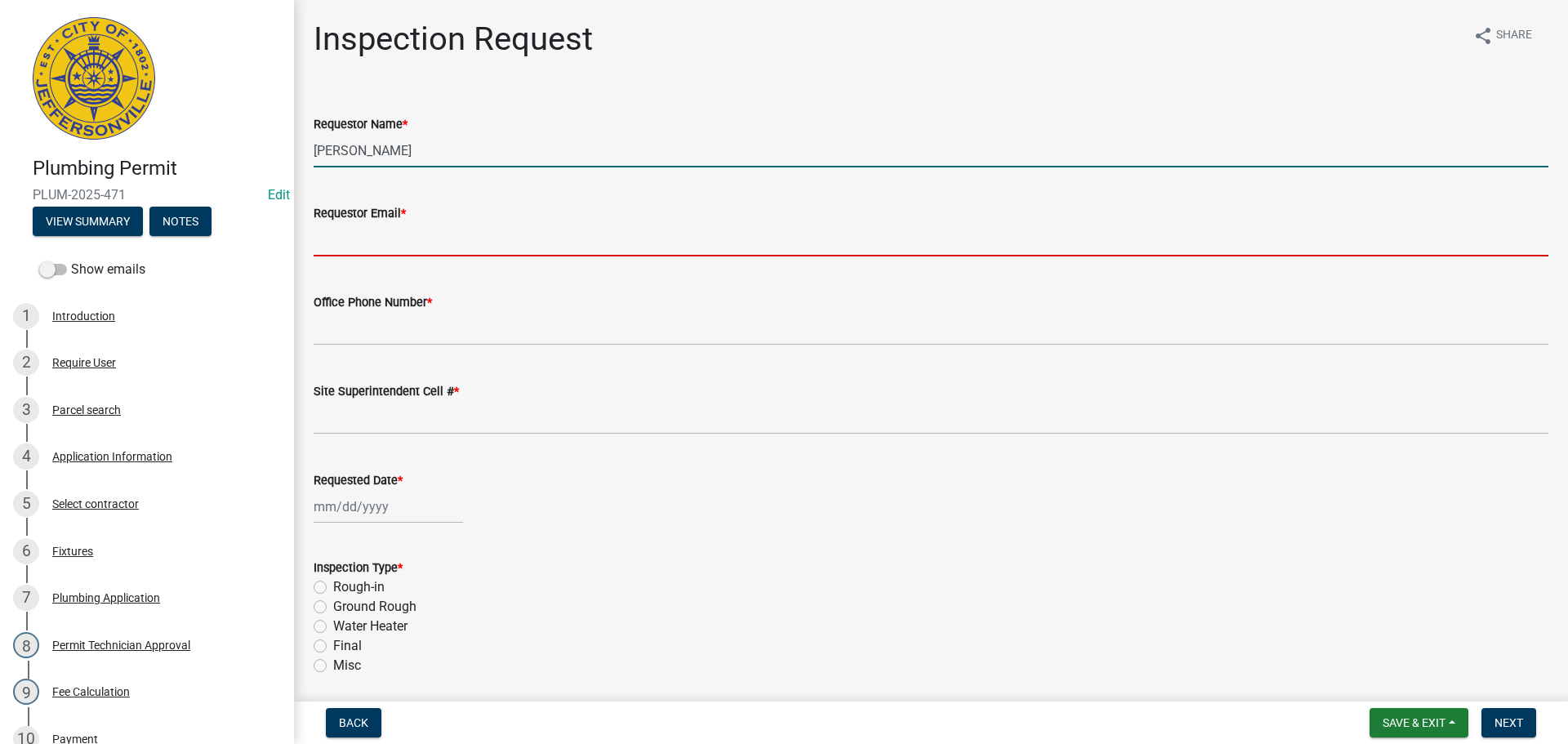
click at [359, 244] on input "Requestor Email *" at bounding box center [931, 240] width 1235 height 33
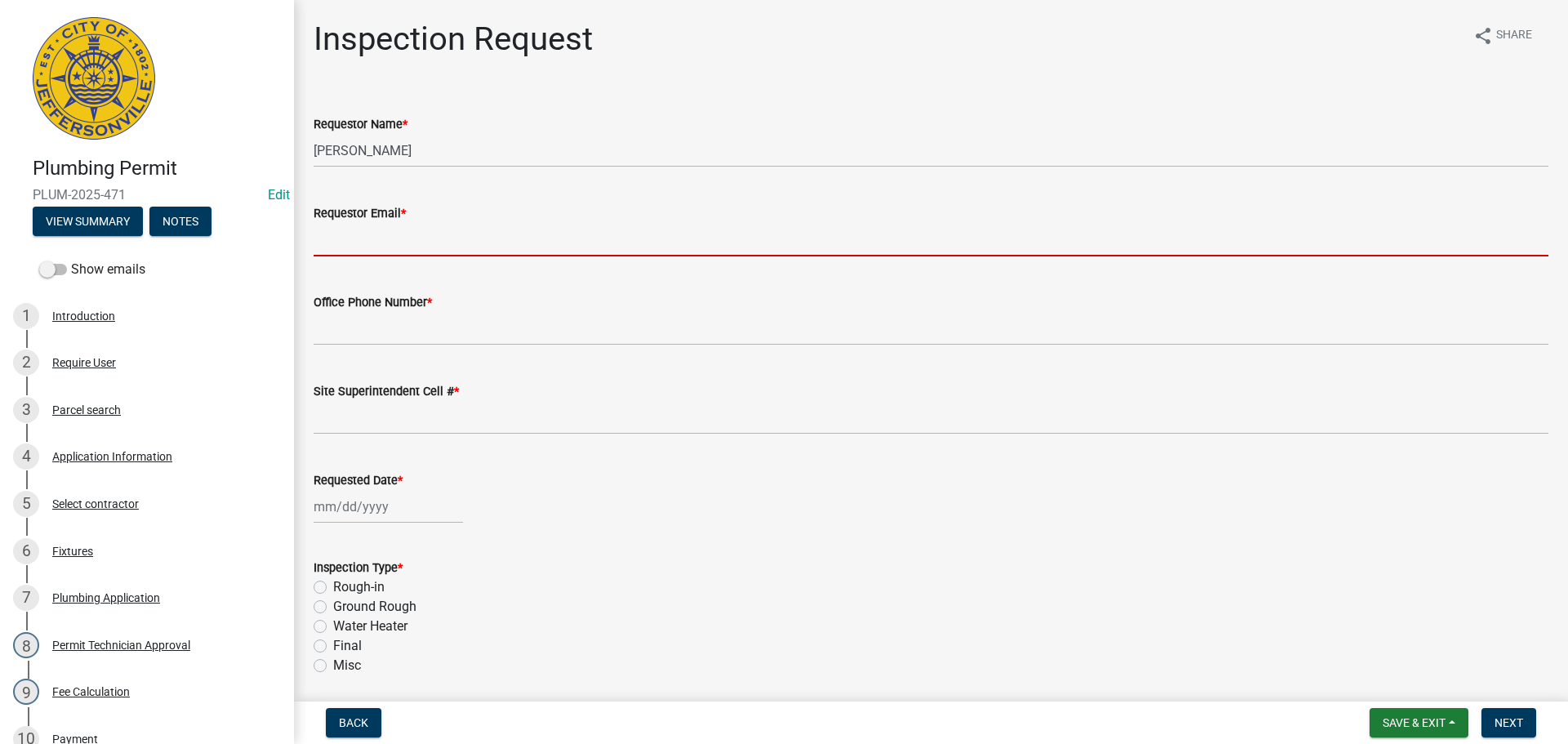
type input "[EMAIL_ADDRESS][DOMAIN_NAME]"
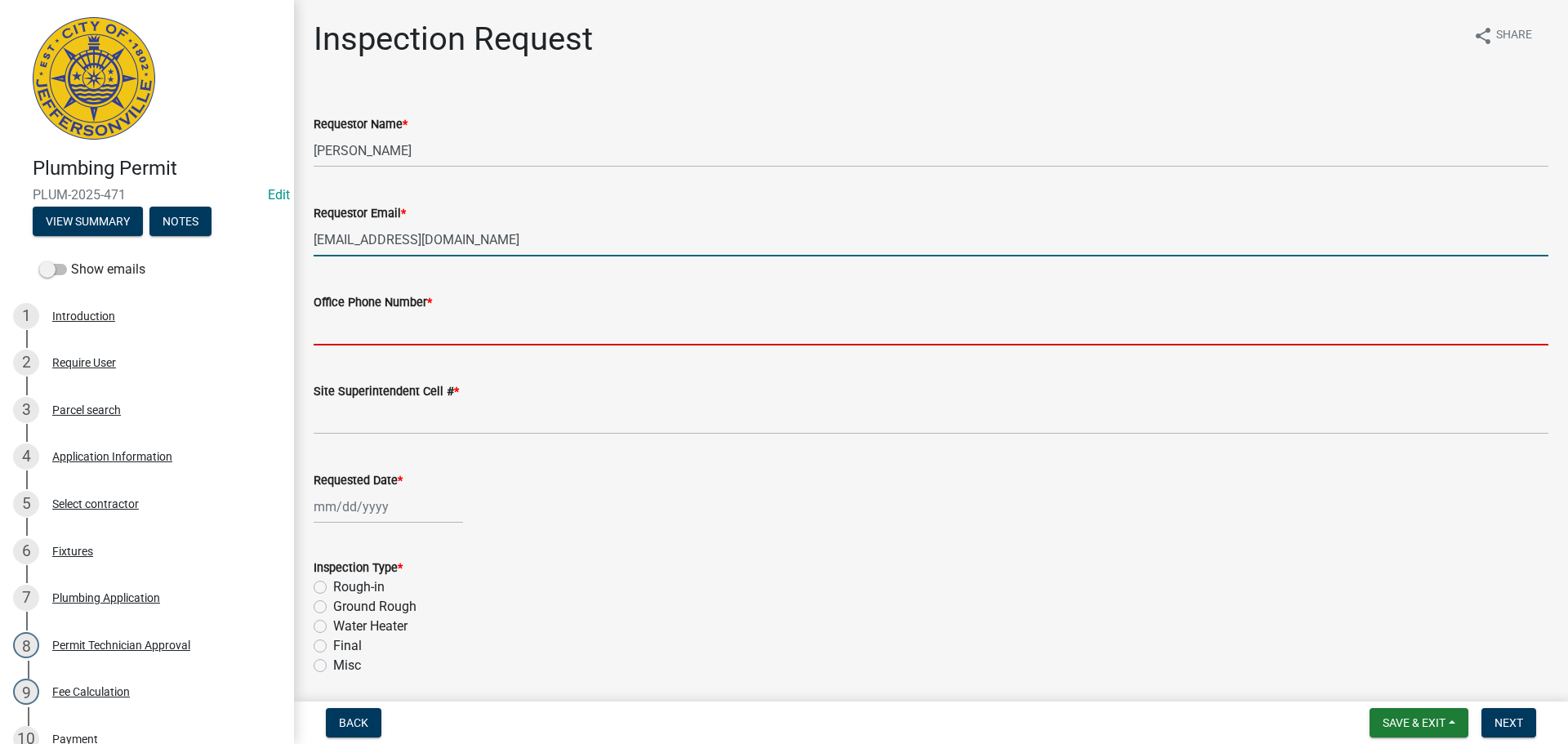
click at [403, 332] on input "Office Phone Number *" at bounding box center [931, 328] width 1235 height 33
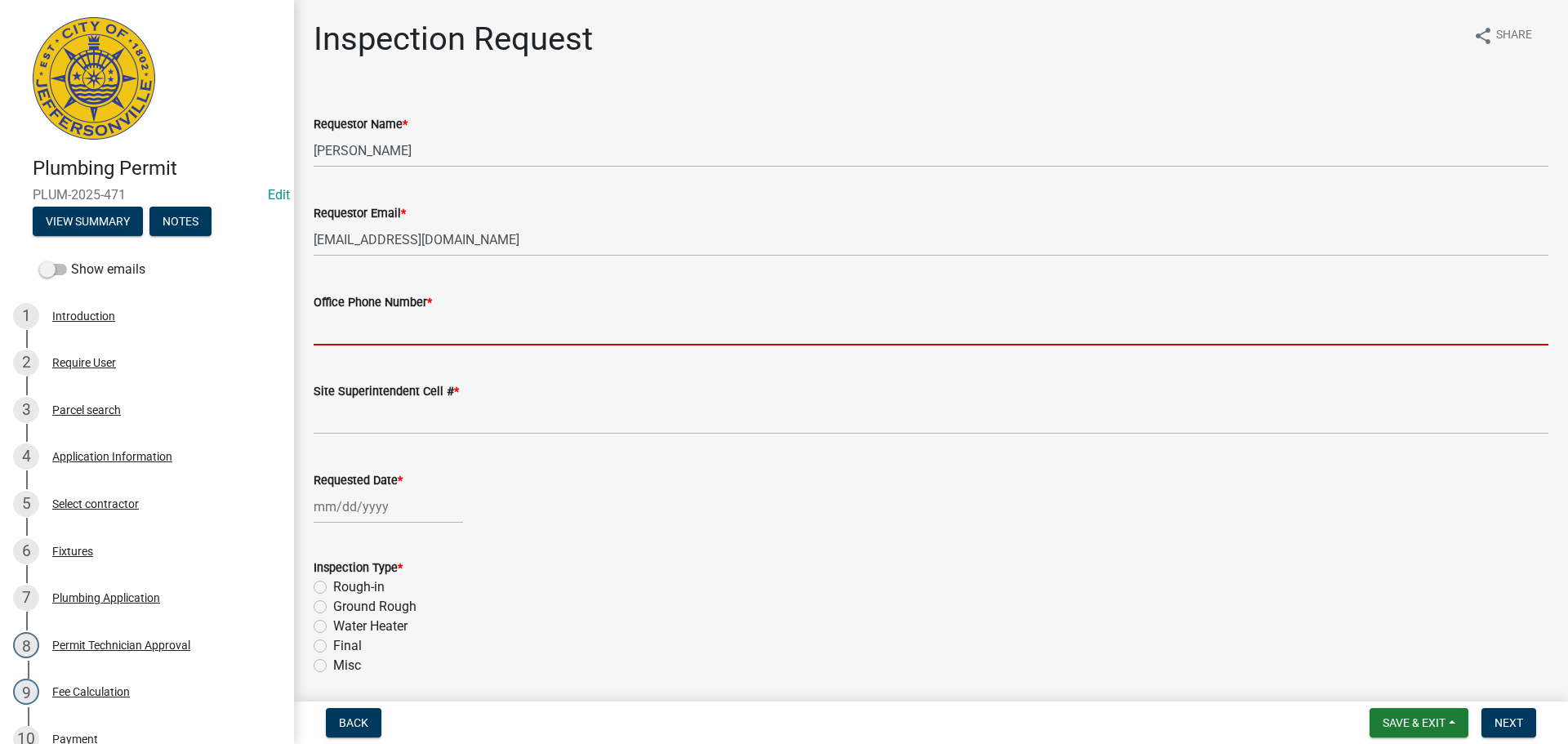
type input "[PHONE_NUMBER]"
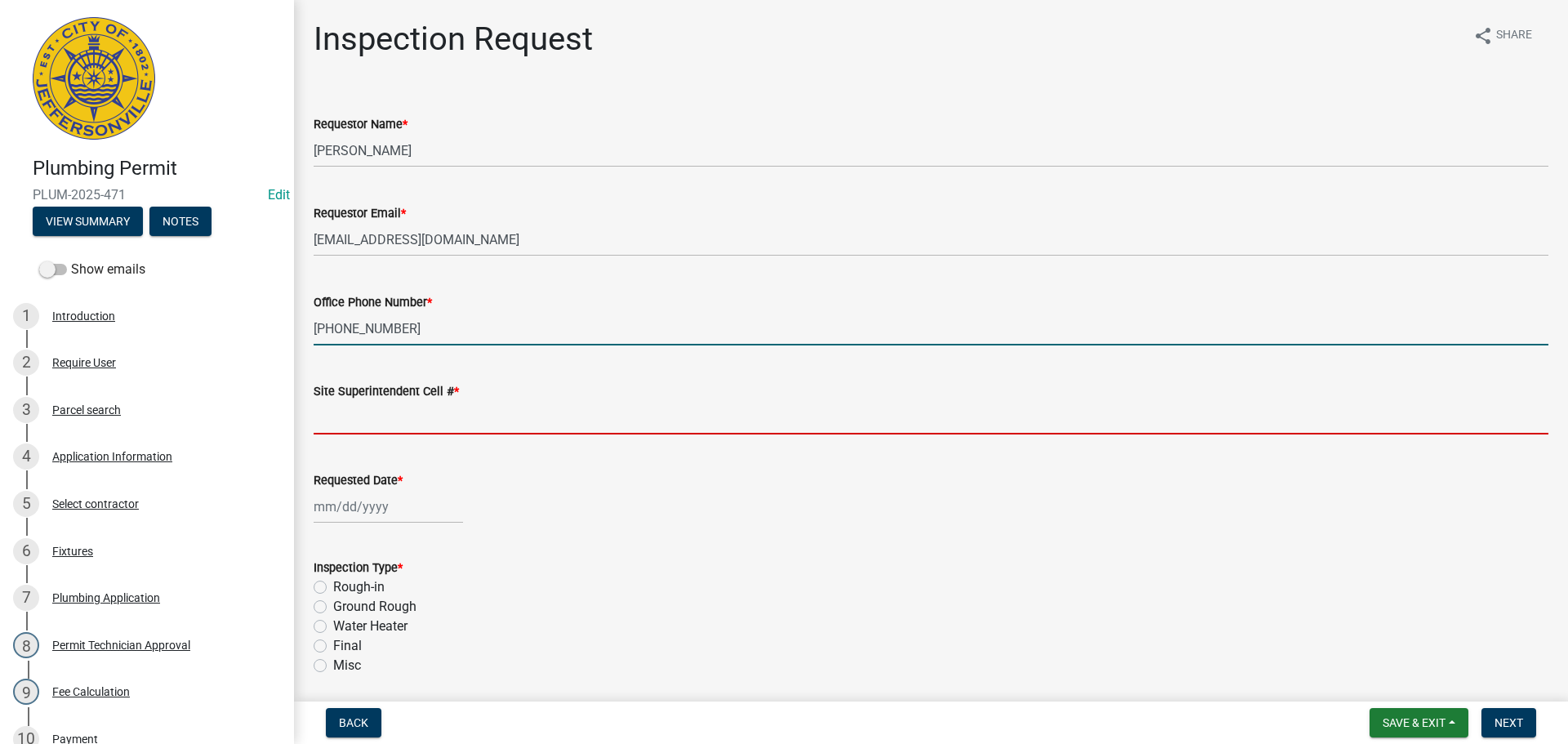
click at [363, 420] on input "Site Superintendent Cell # *" at bounding box center [931, 418] width 1235 height 33
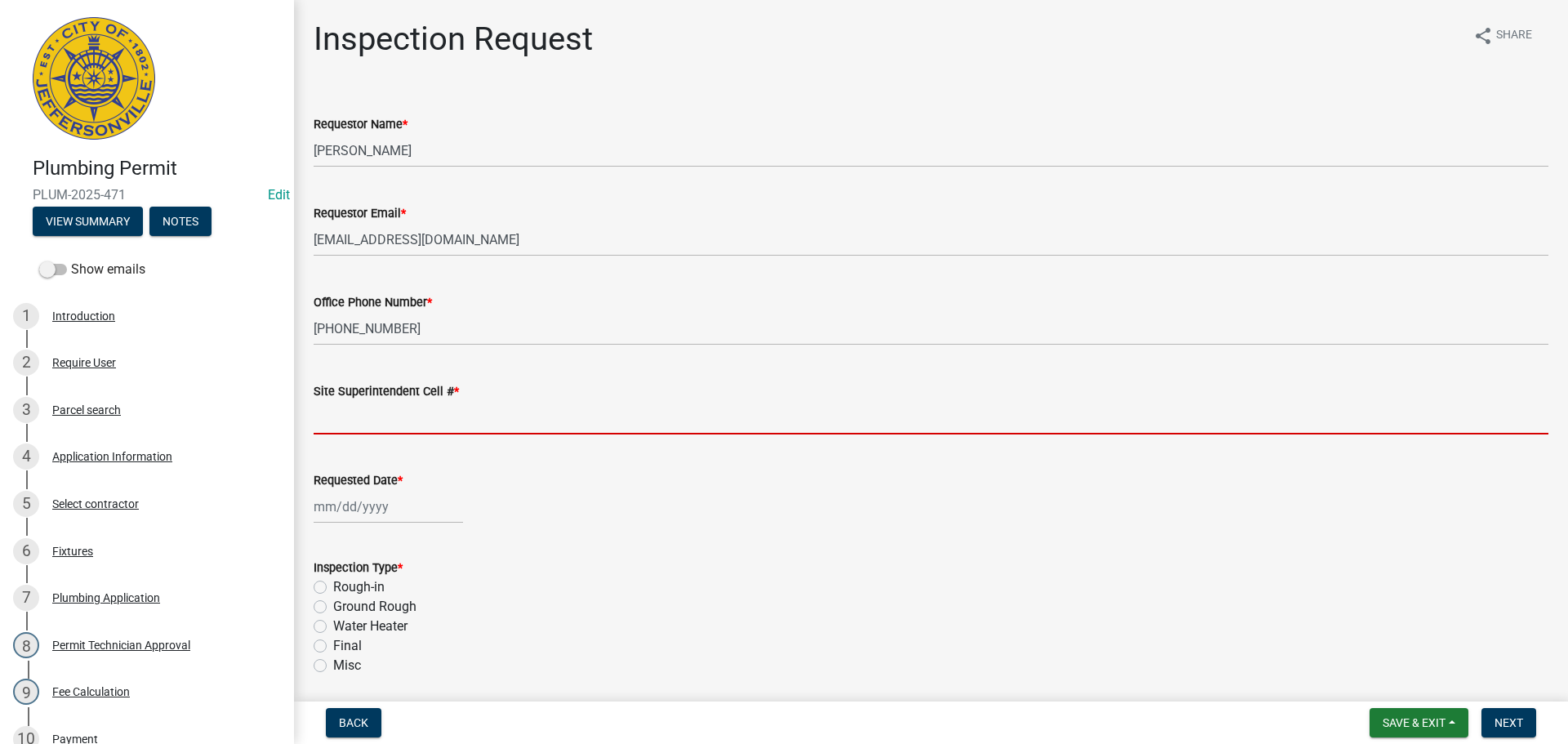
type input "SAME"
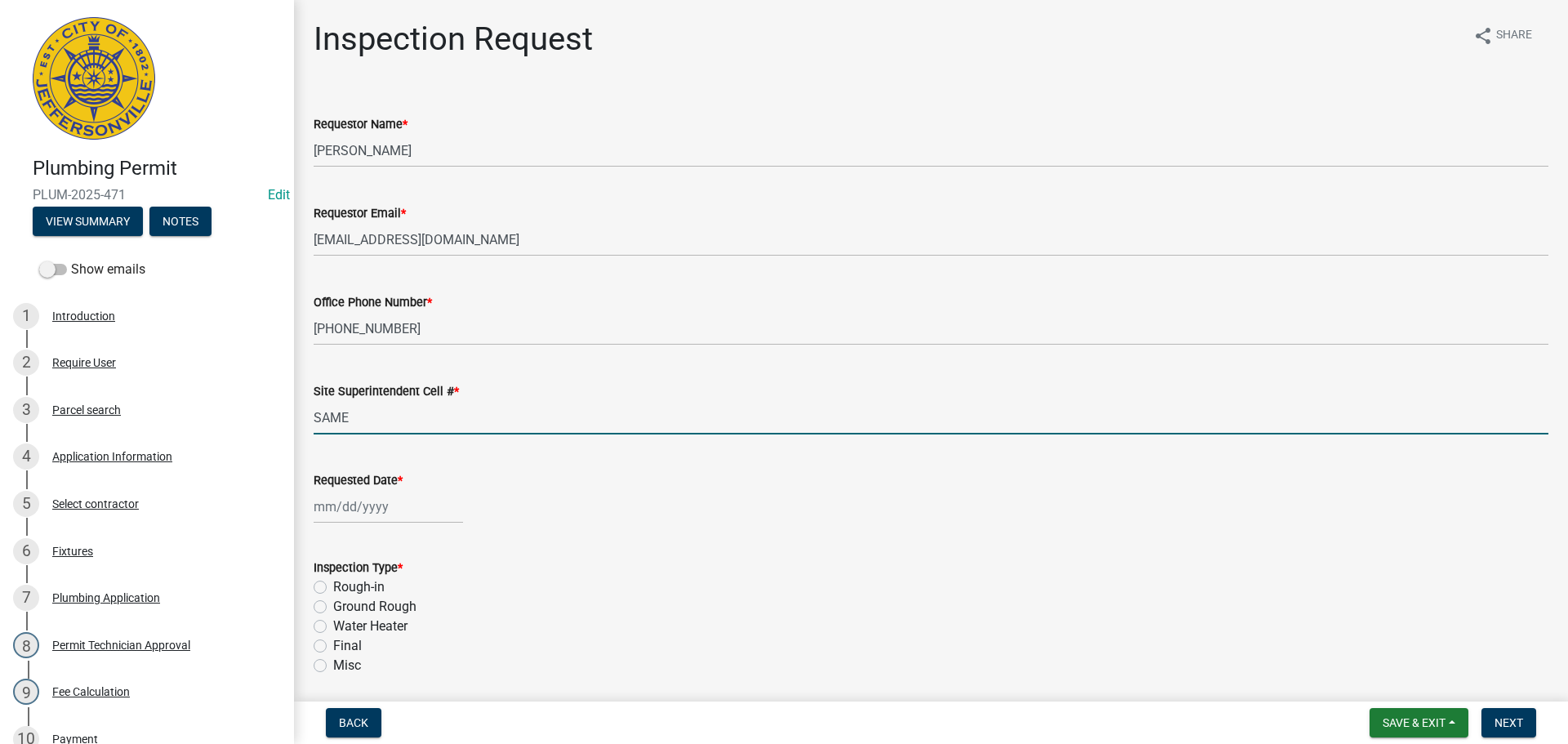
click at [363, 510] on div at bounding box center [388, 506] width 149 height 33
select select "10"
select select "2025"
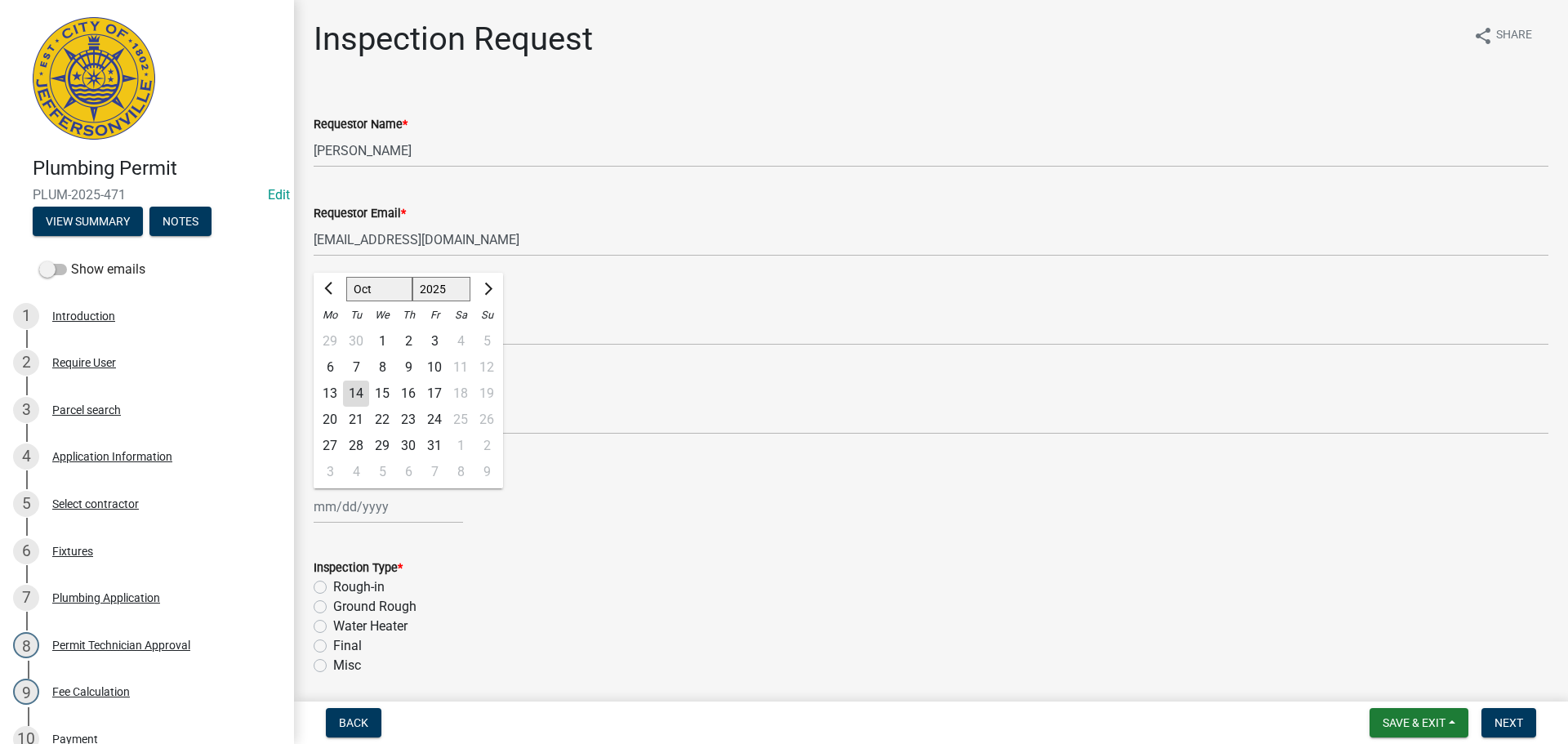
drag, startPoint x: 385, startPoint y: 387, endPoint x: 388, endPoint y: 407, distance: 20.2
click at [385, 391] on div "15" at bounding box center [382, 394] width 26 height 26
type input "[DATE]"
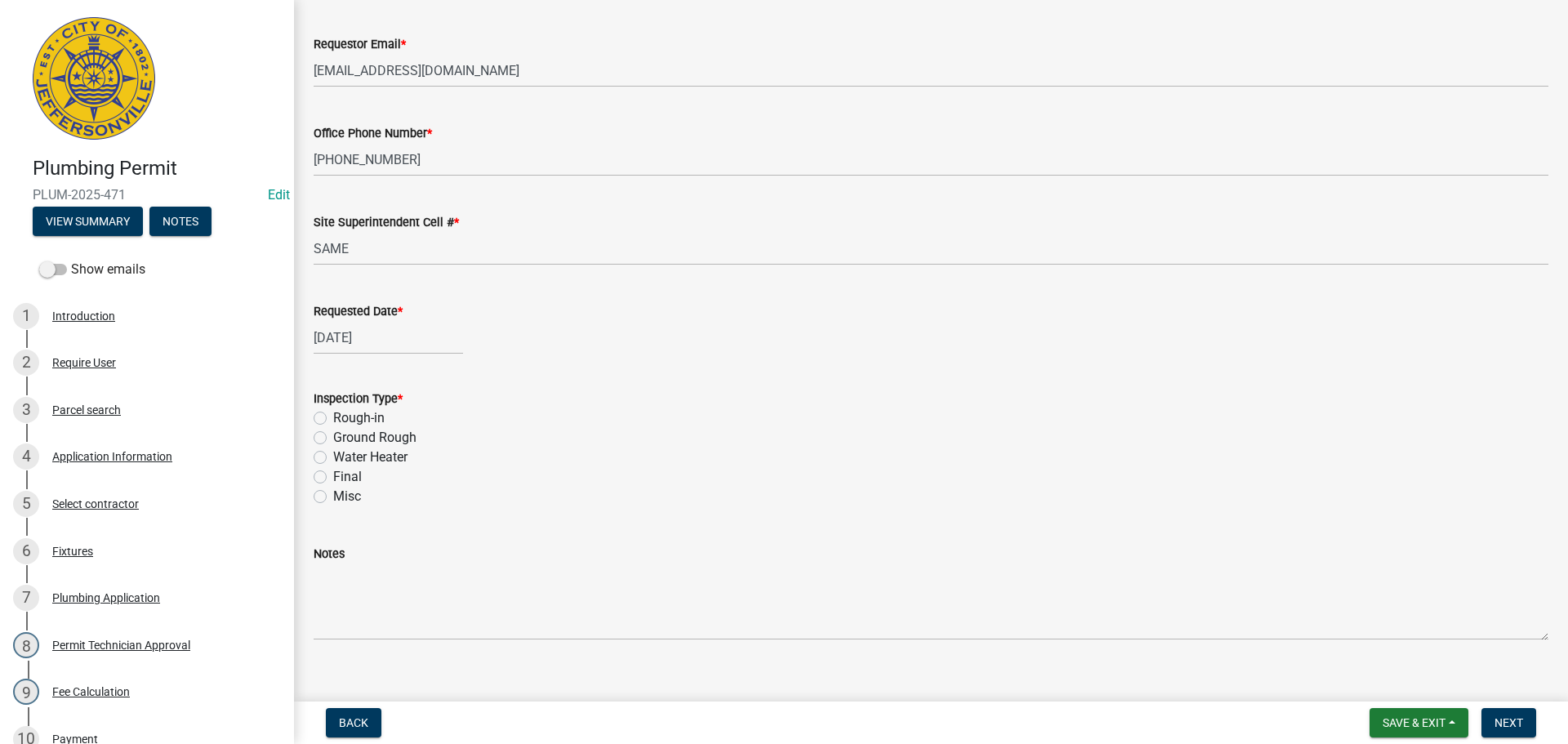
scroll to position [191, 0]
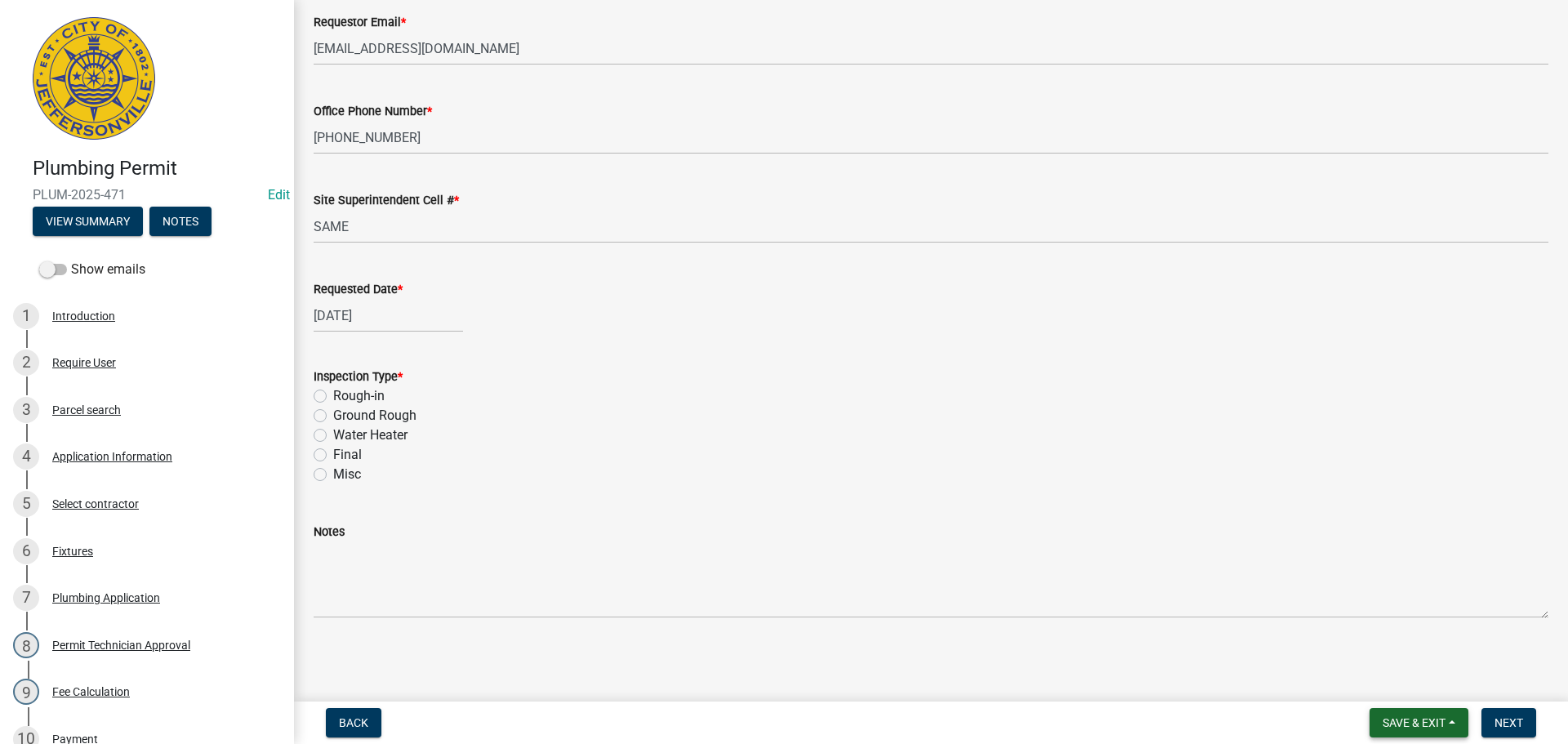
click at [1405, 724] on span "Save & Exit" at bounding box center [1414, 723] width 63 height 13
click at [1367, 685] on button "Save & Exit" at bounding box center [1404, 679] width 131 height 40
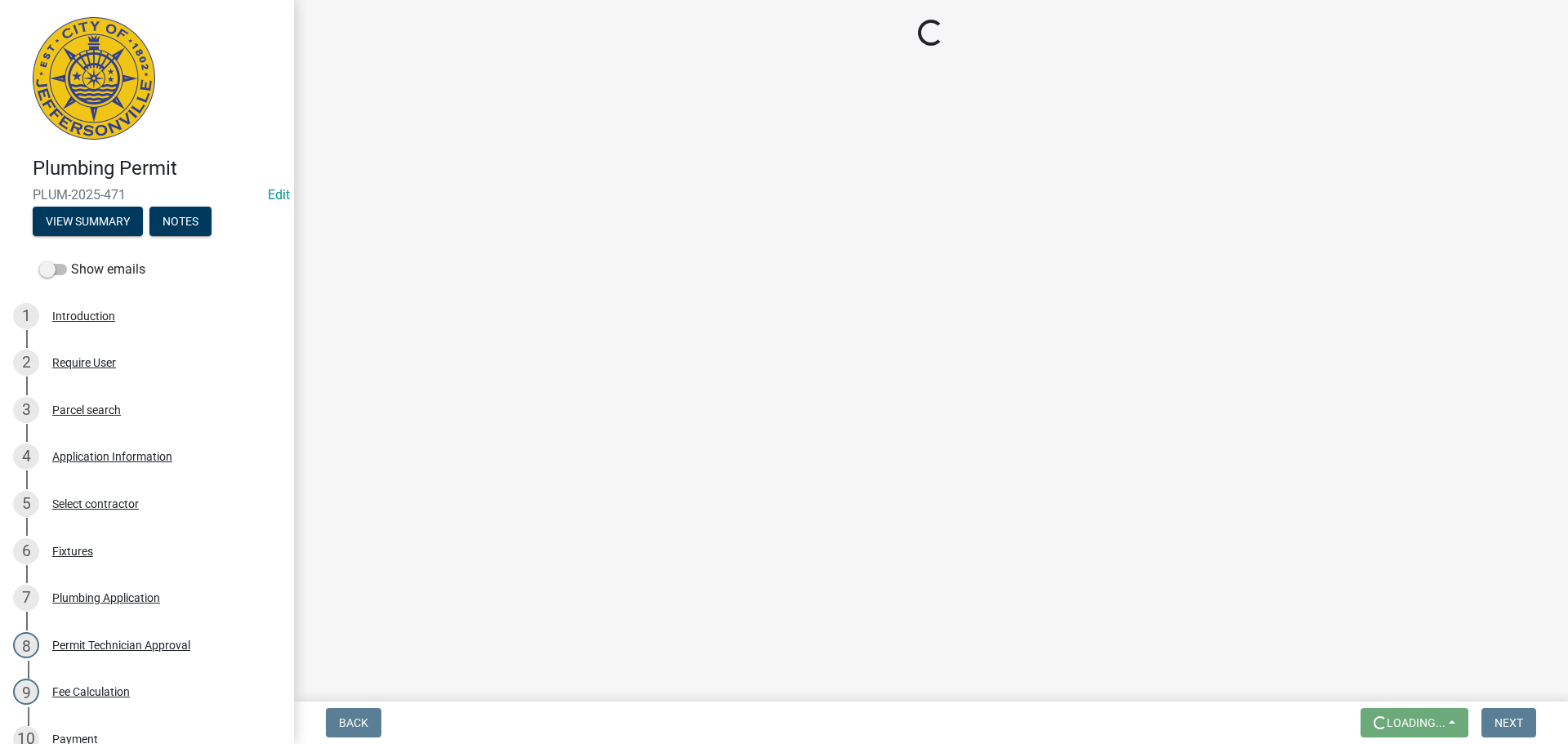
scroll to position [0, 0]
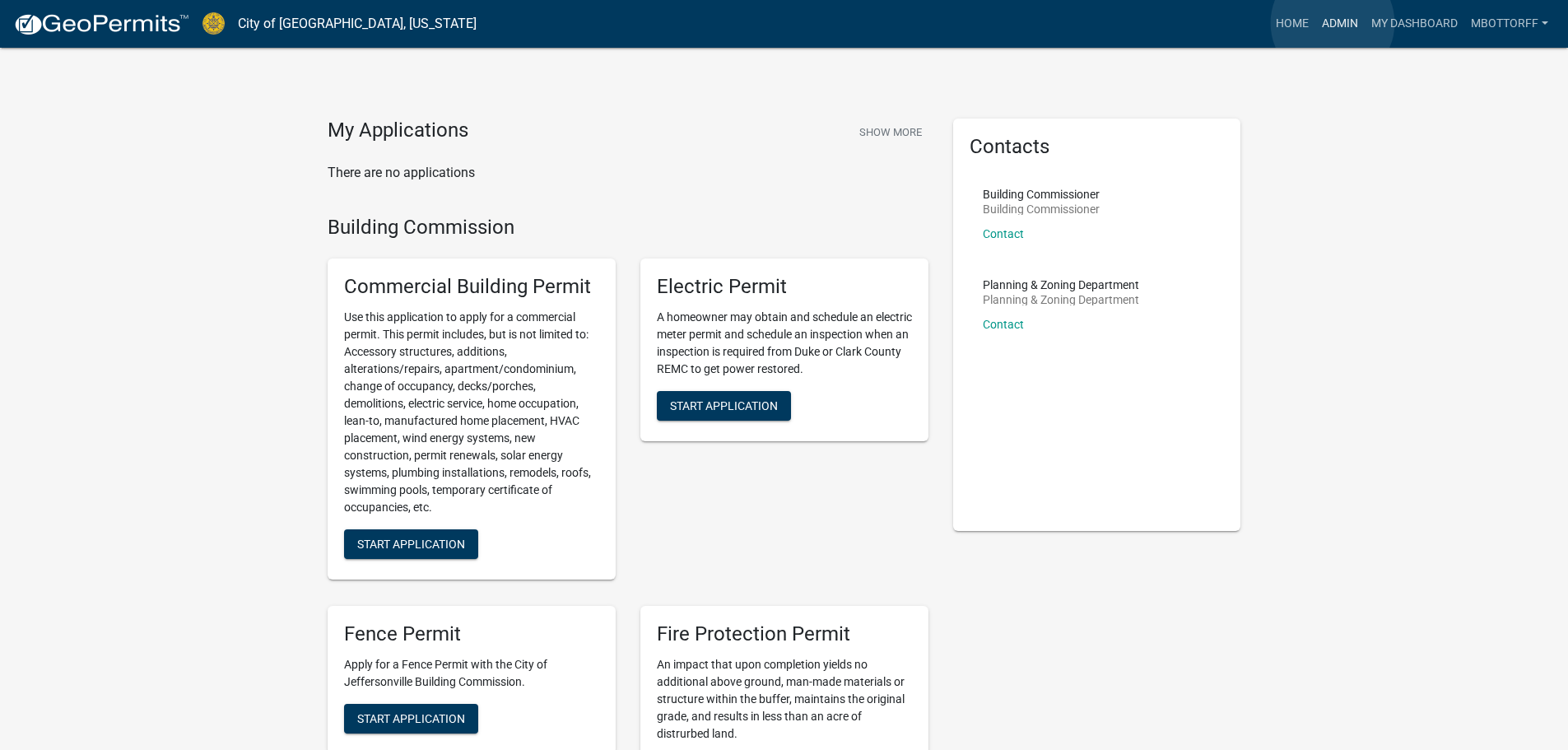
click at [1333, 23] on link "Admin" at bounding box center [1339, 24] width 49 height 32
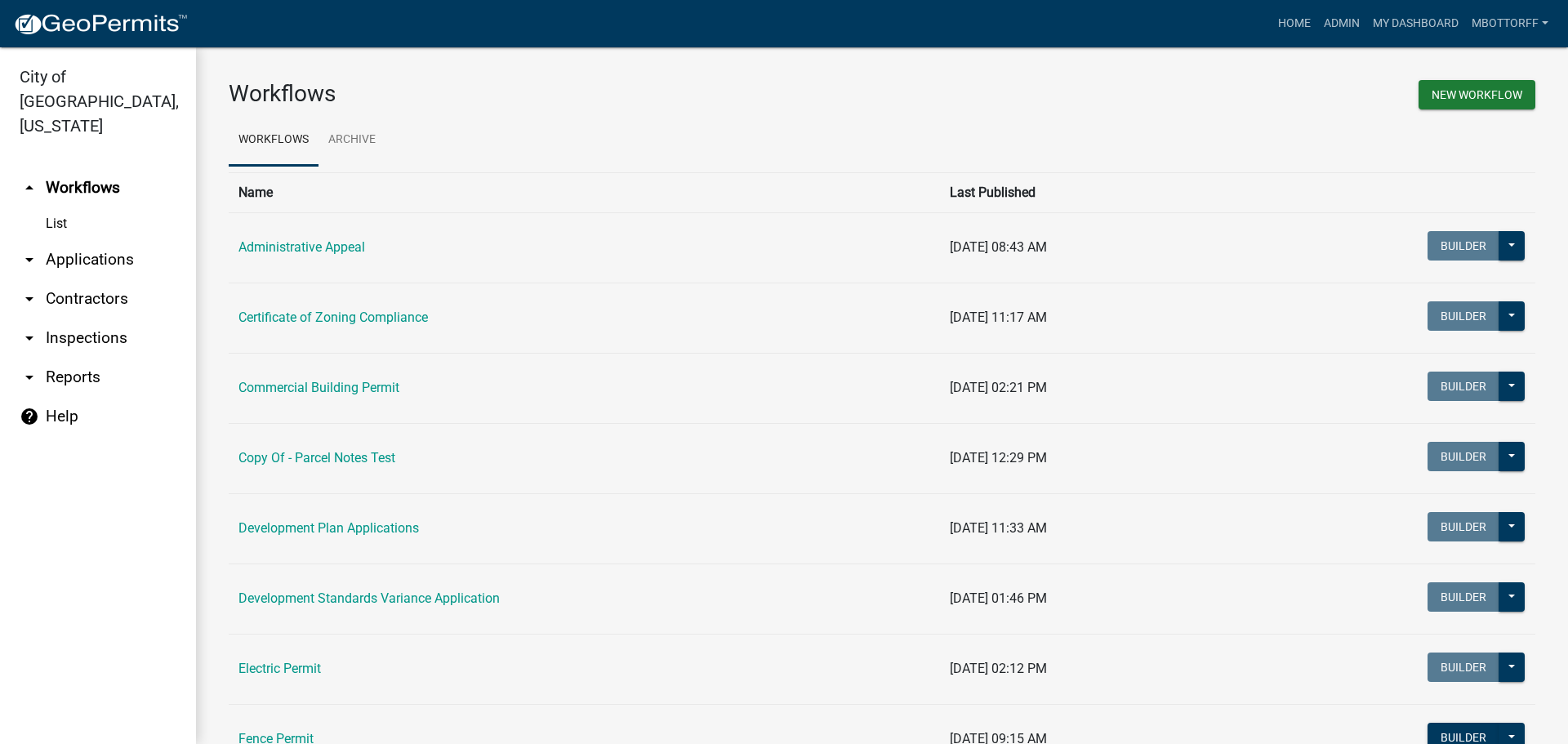
click at [107, 240] on link "arrow_drop_down Applications" at bounding box center [98, 259] width 196 height 40
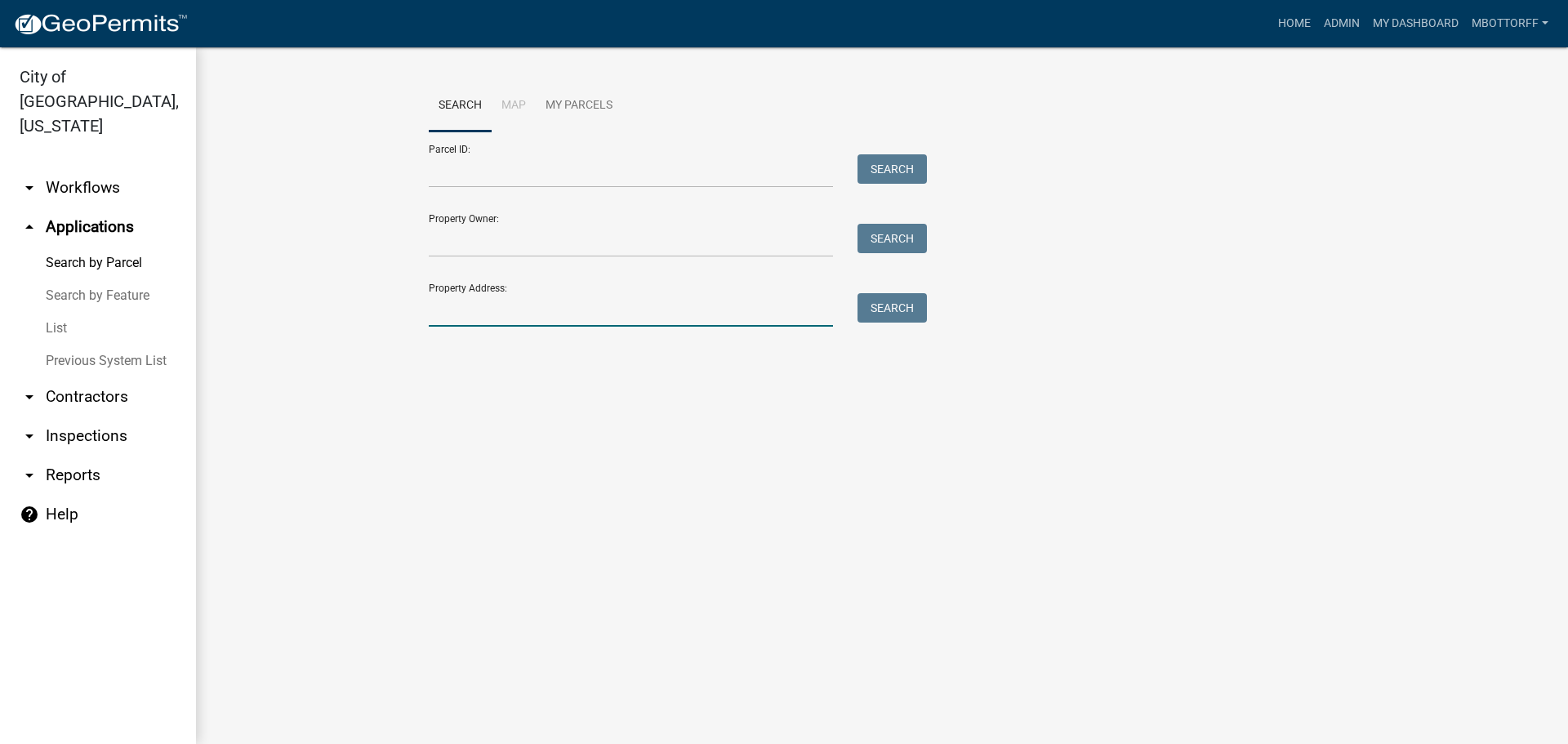
click at [493, 322] on input "Property Address:" at bounding box center [631, 310] width 404 height 33
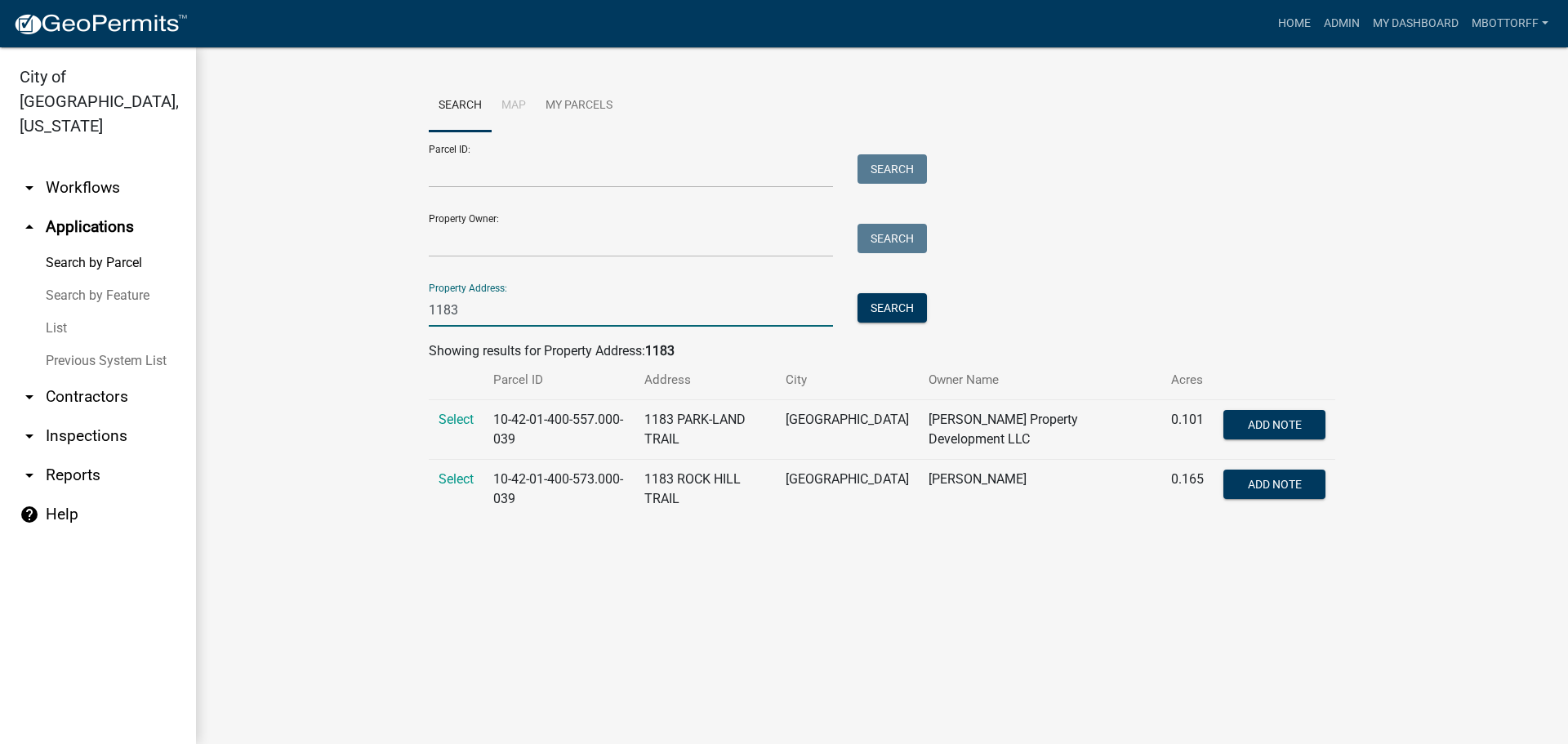
type input "1183"
click at [463, 168] on input "Parcel ID:" at bounding box center [631, 171] width 404 height 33
paste input "10-42-01-400-621.000-039"
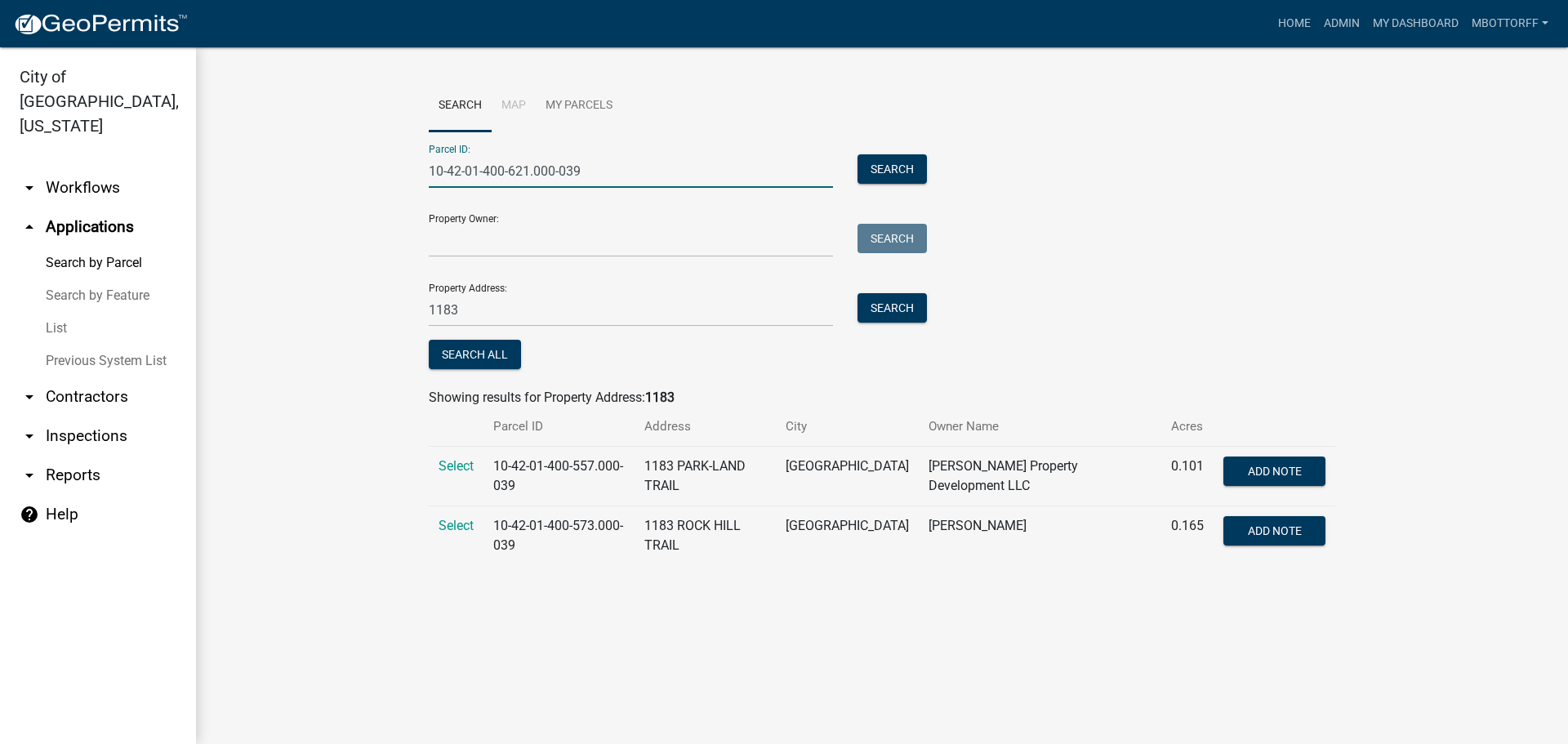
type input "10-42-01-400-621.000-039"
drag, startPoint x: 489, startPoint y: 303, endPoint x: 139, endPoint y: 254, distance: 353.4
click at [284, 282] on wm-workflow-application-search-view "Search Map My Parcels Parcel ID: 10-42-01-400-621.000-039 Search Property Owner…" at bounding box center [882, 329] width 1307 height 498
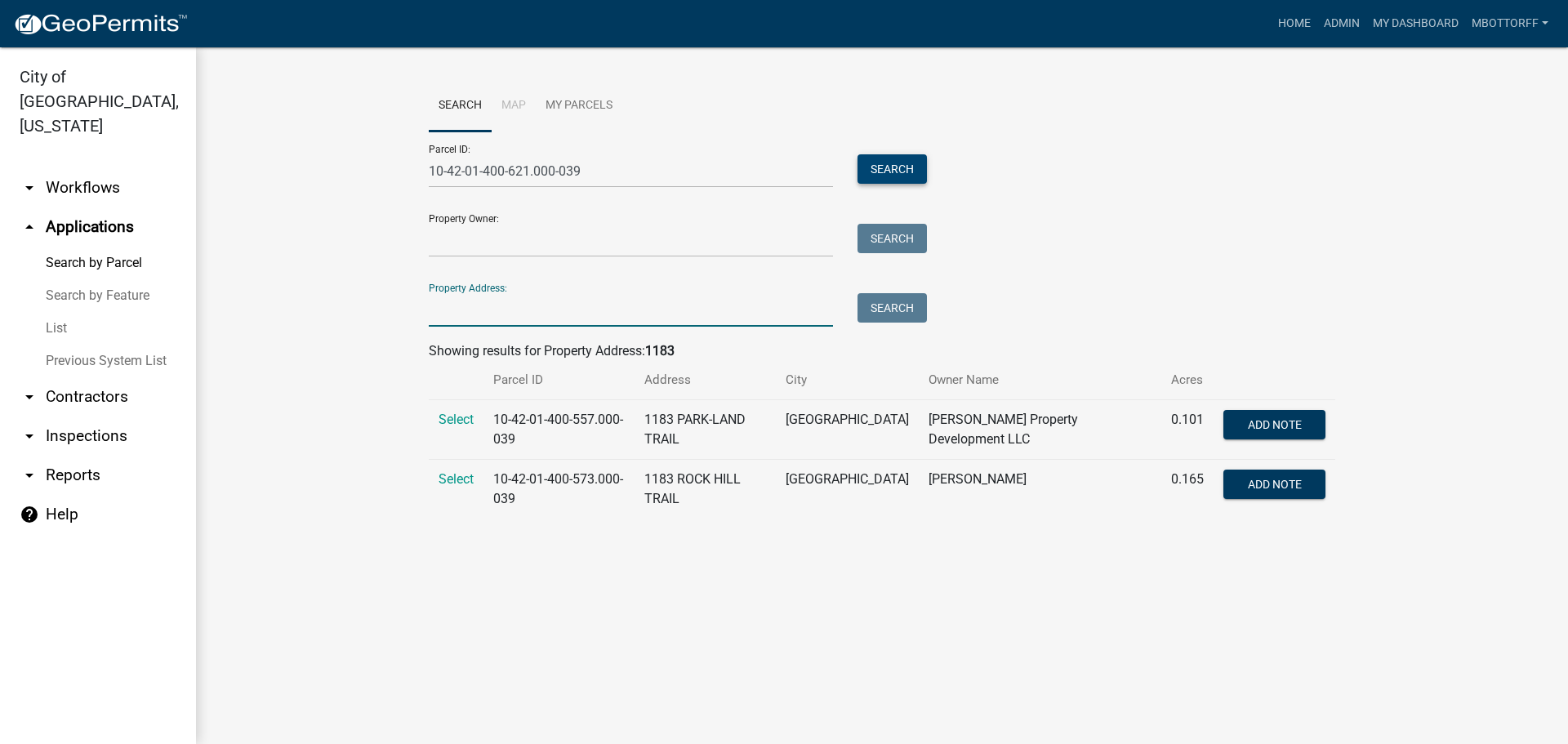
click at [884, 159] on button "Search" at bounding box center [892, 169] width 69 height 30
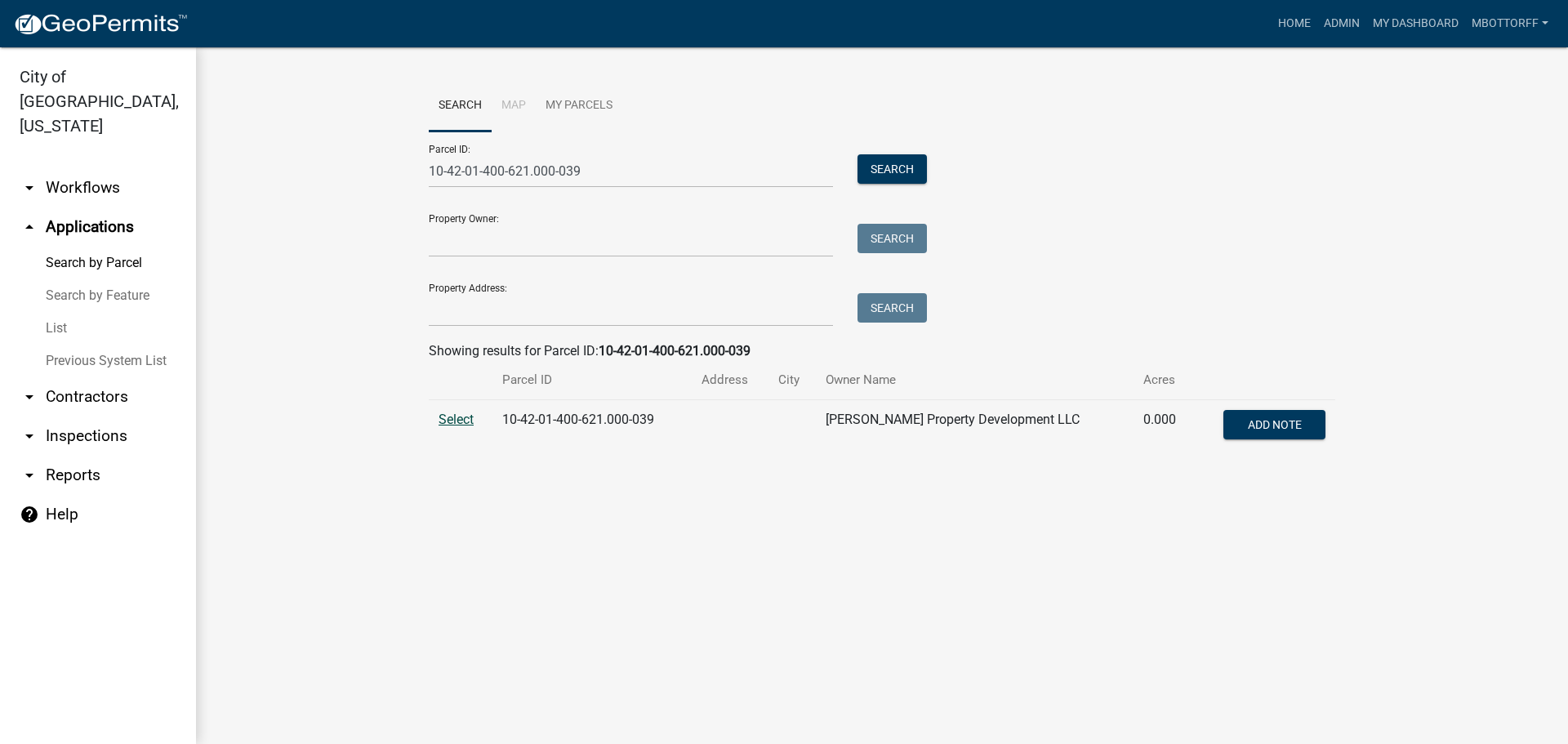
click at [455, 424] on span "Select" at bounding box center [457, 419] width 35 height 16
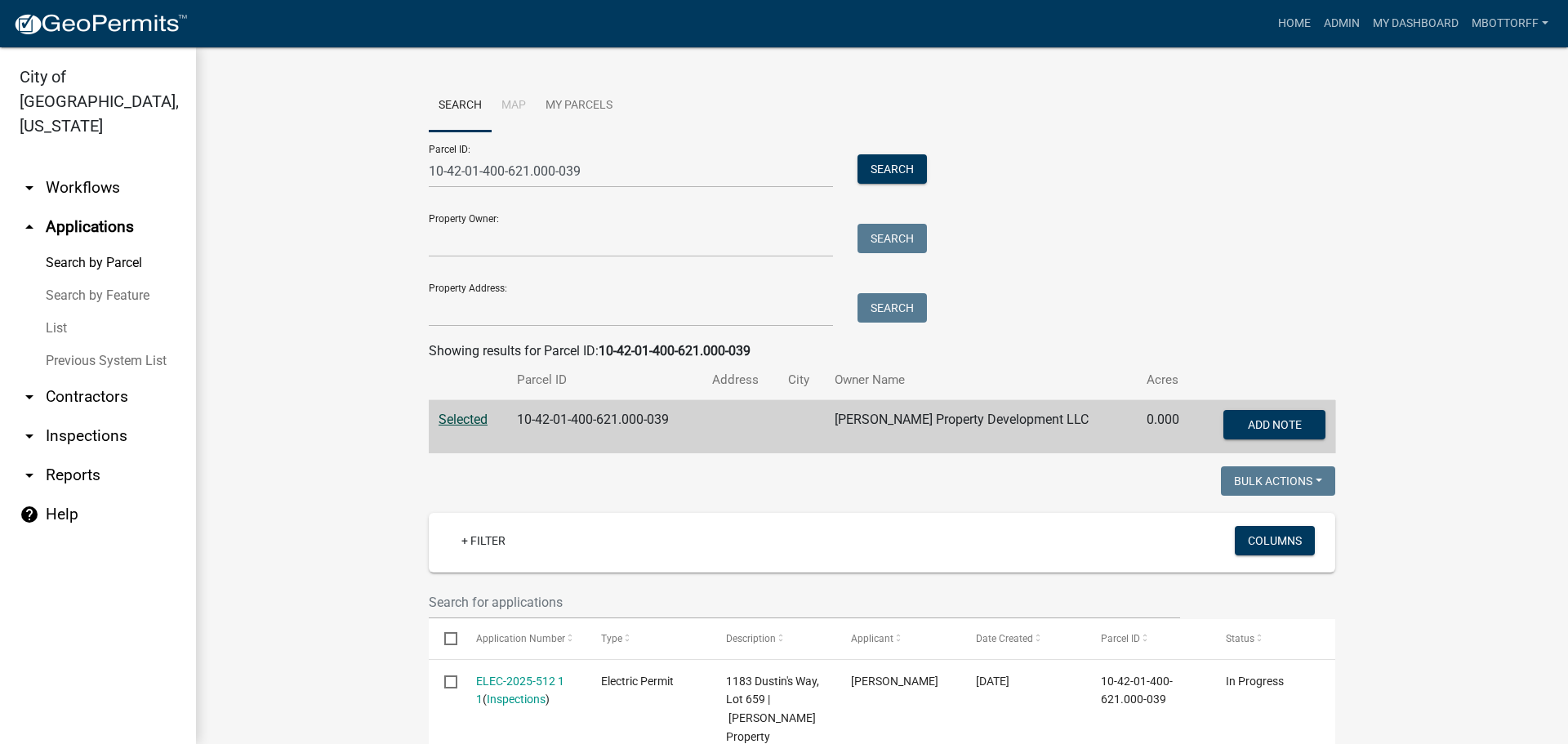
scroll to position [326, 0]
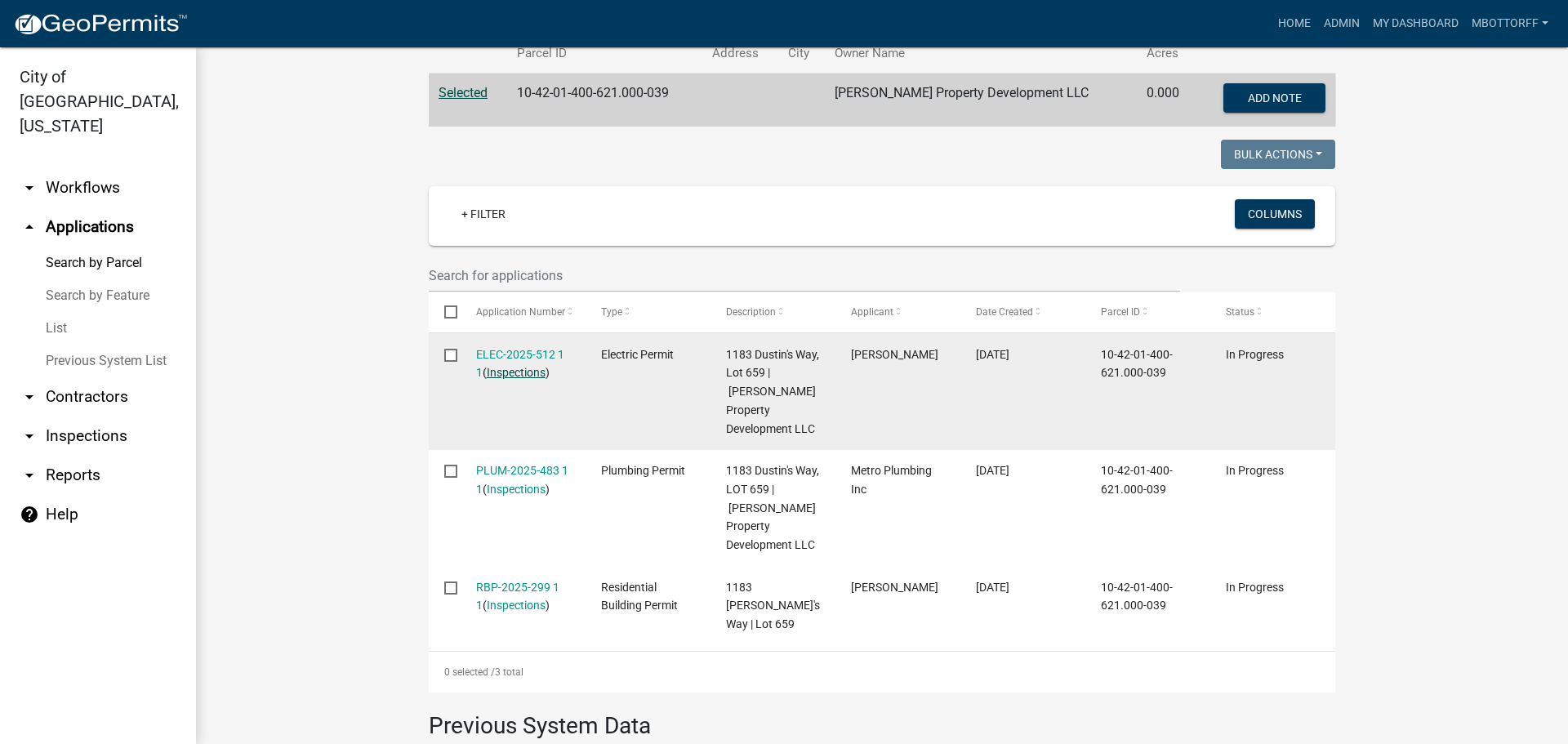
click at [517, 370] on link "Inspections" at bounding box center [517, 372] width 59 height 13
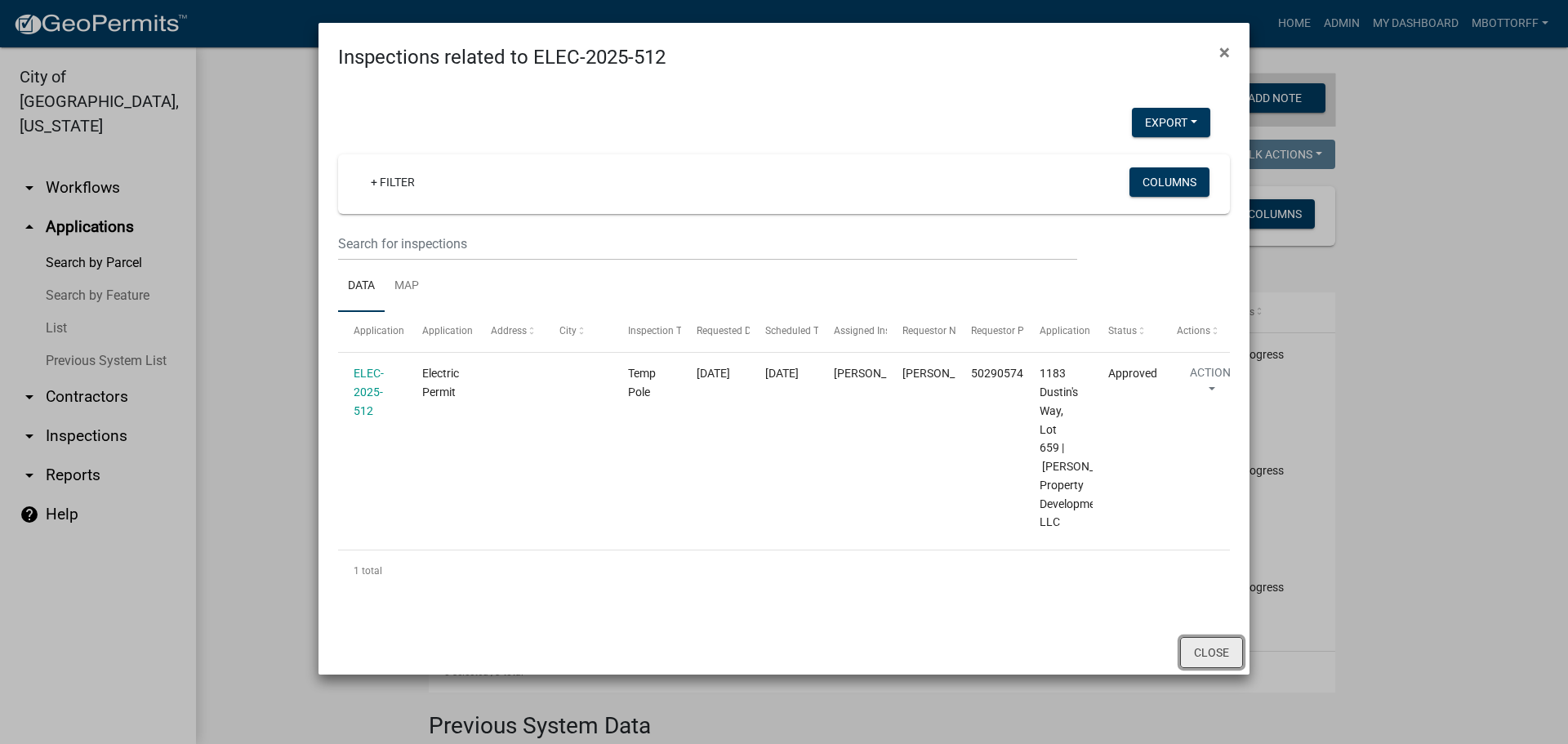
click at [1206, 643] on button "Close" at bounding box center [1212, 653] width 63 height 31
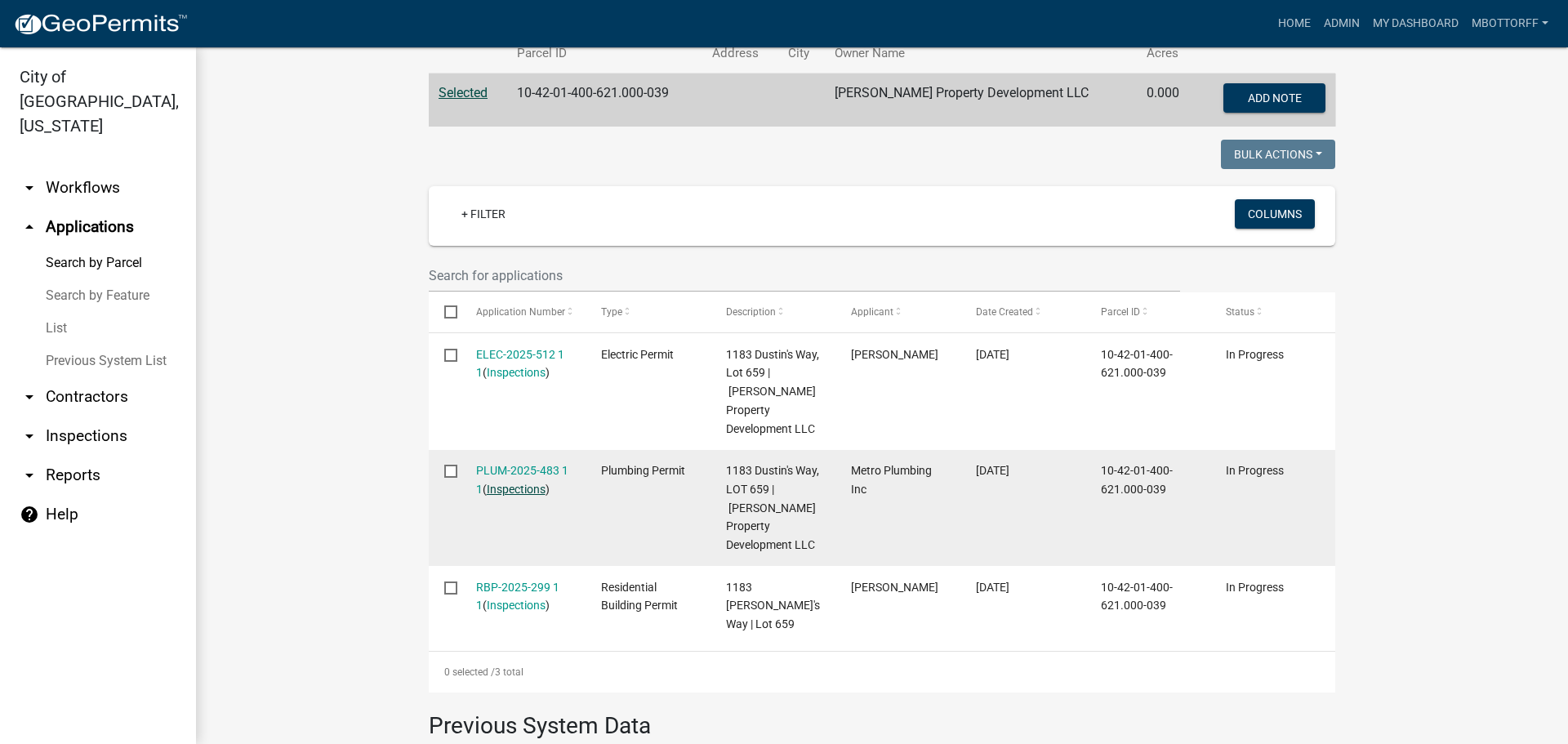
click at [510, 482] on link "Inspections" at bounding box center [517, 489] width 59 height 13
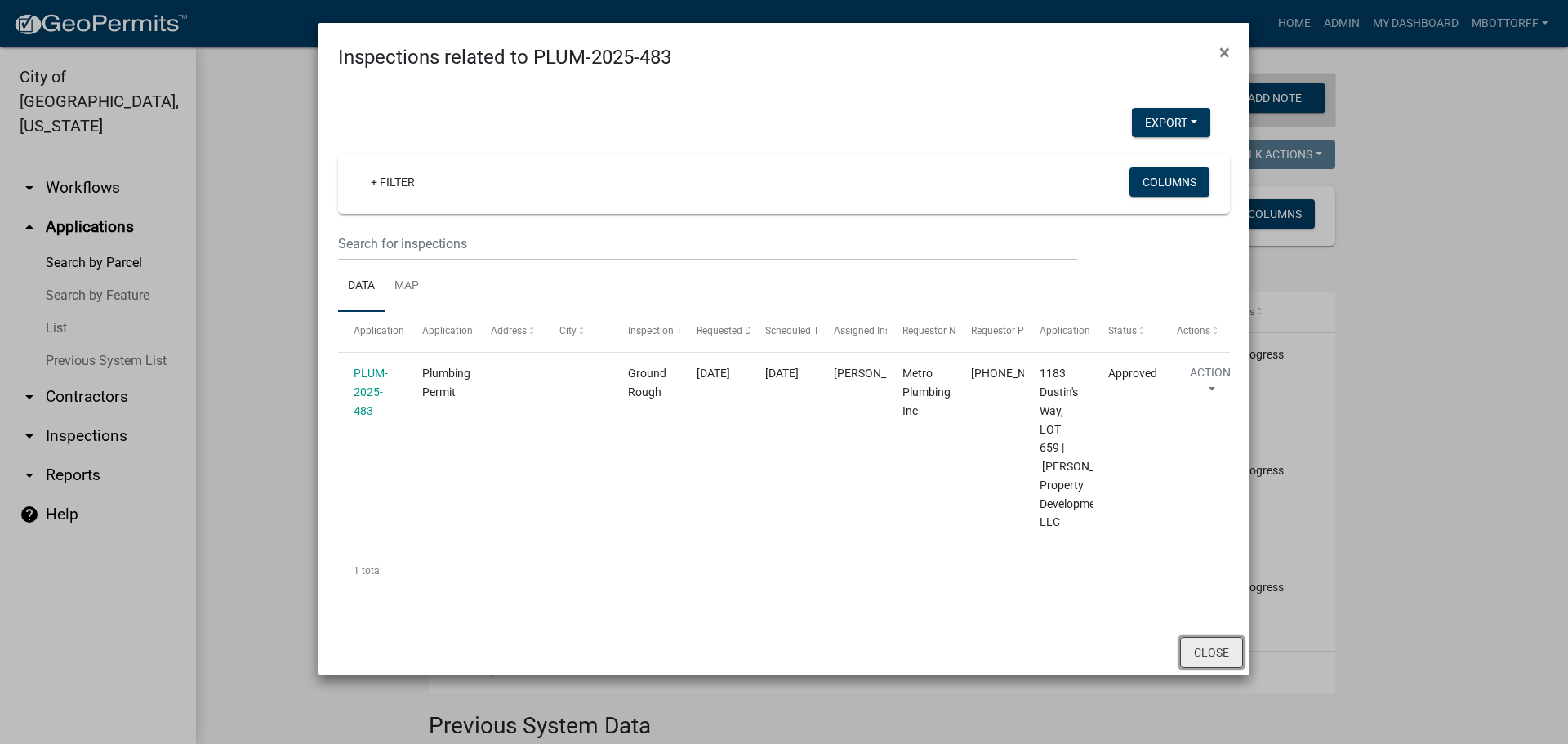
click at [1193, 655] on button "Close" at bounding box center [1212, 653] width 63 height 31
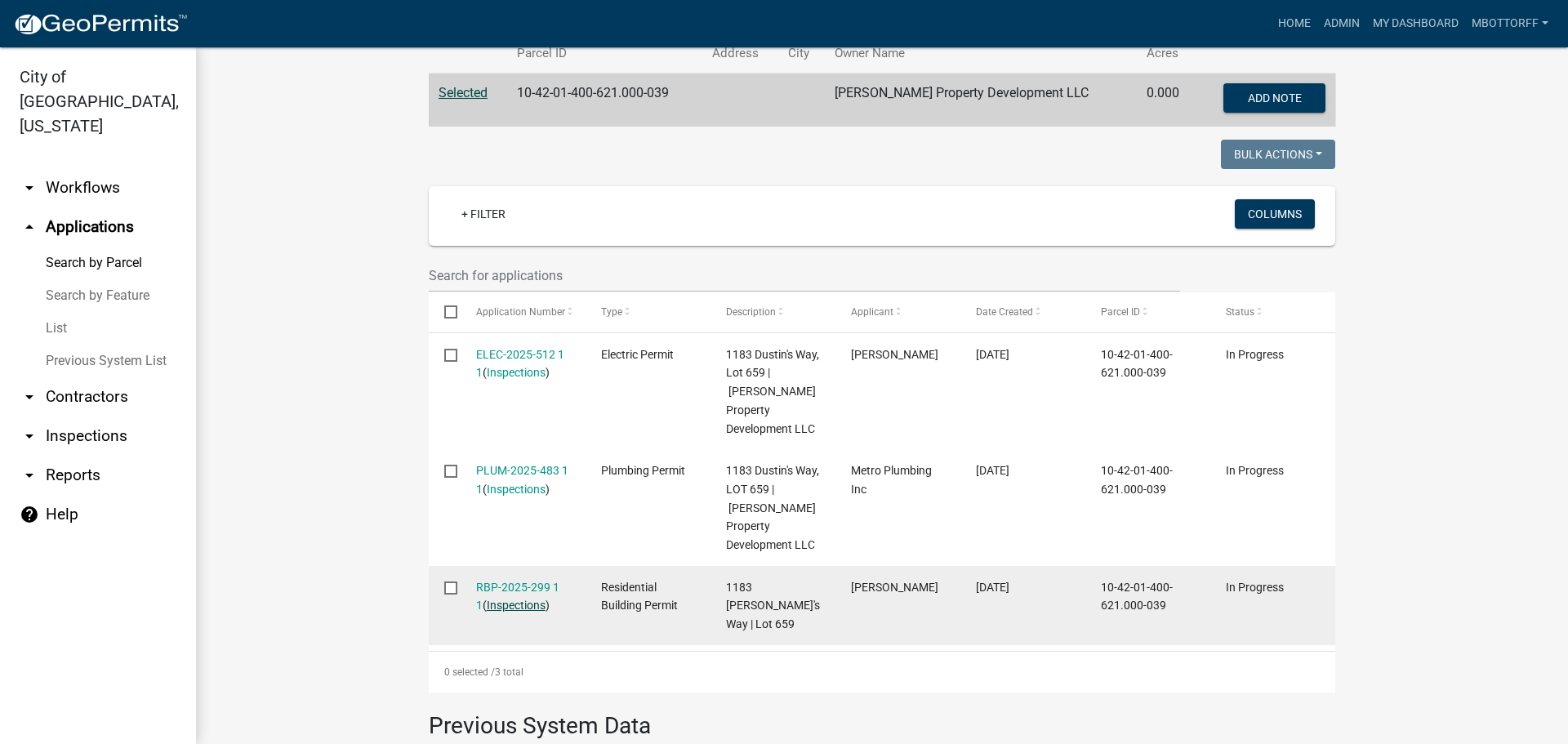
click at [506, 598] on link "Inspections" at bounding box center [517, 605] width 59 height 13
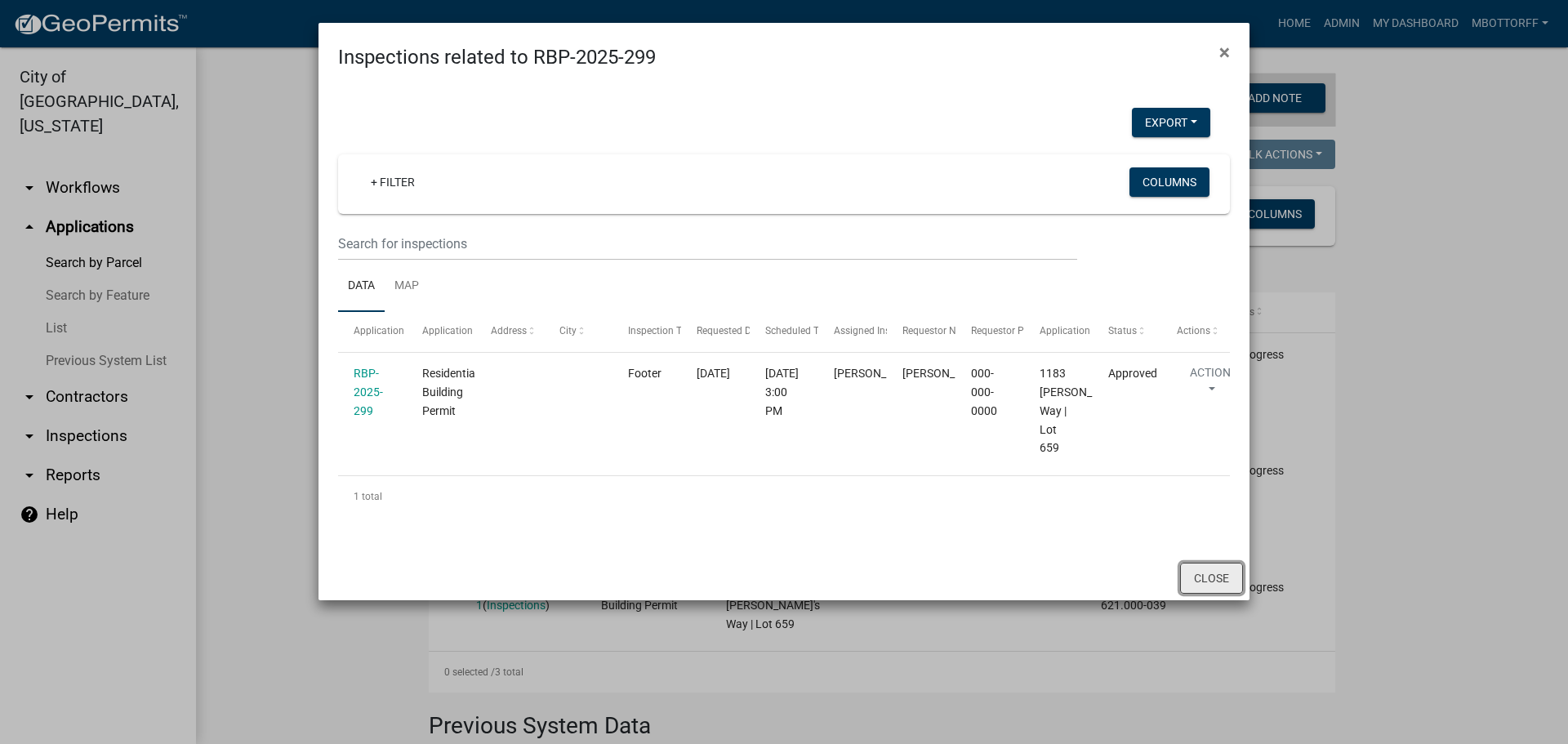
click at [1216, 573] on button "Close" at bounding box center [1212, 578] width 63 height 31
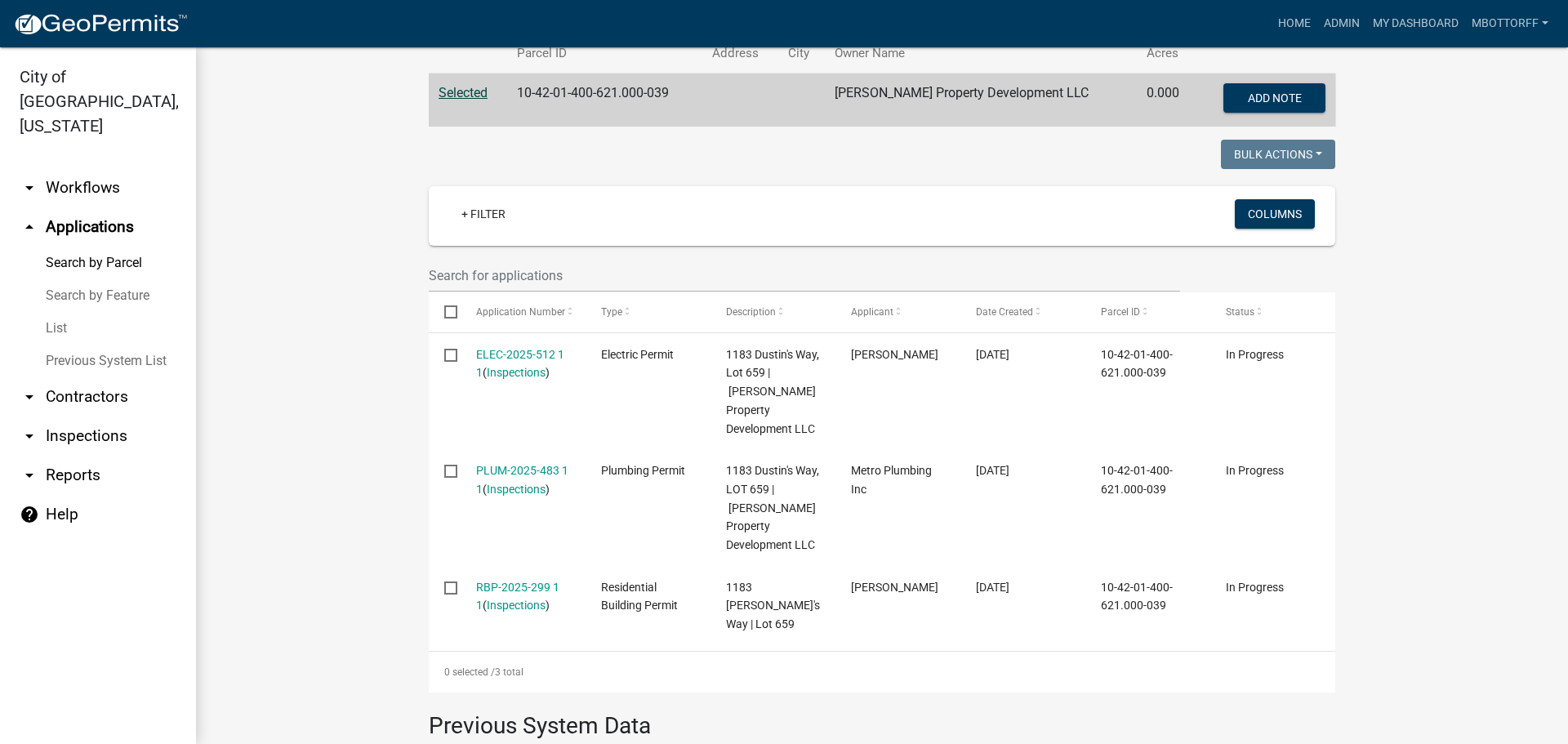
click at [75, 168] on link "arrow_drop_down Workflows" at bounding box center [98, 187] width 196 height 40
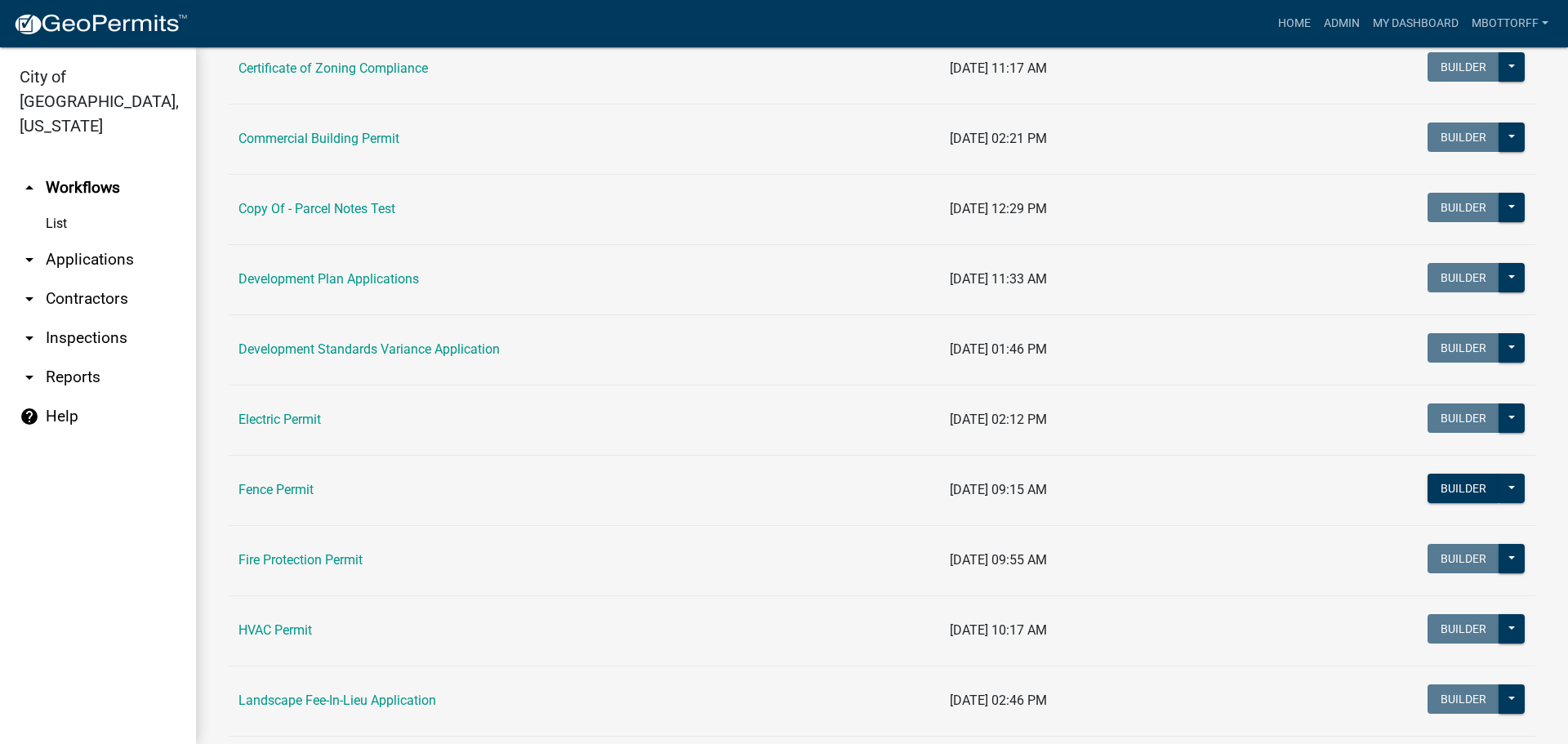
scroll to position [326, 0]
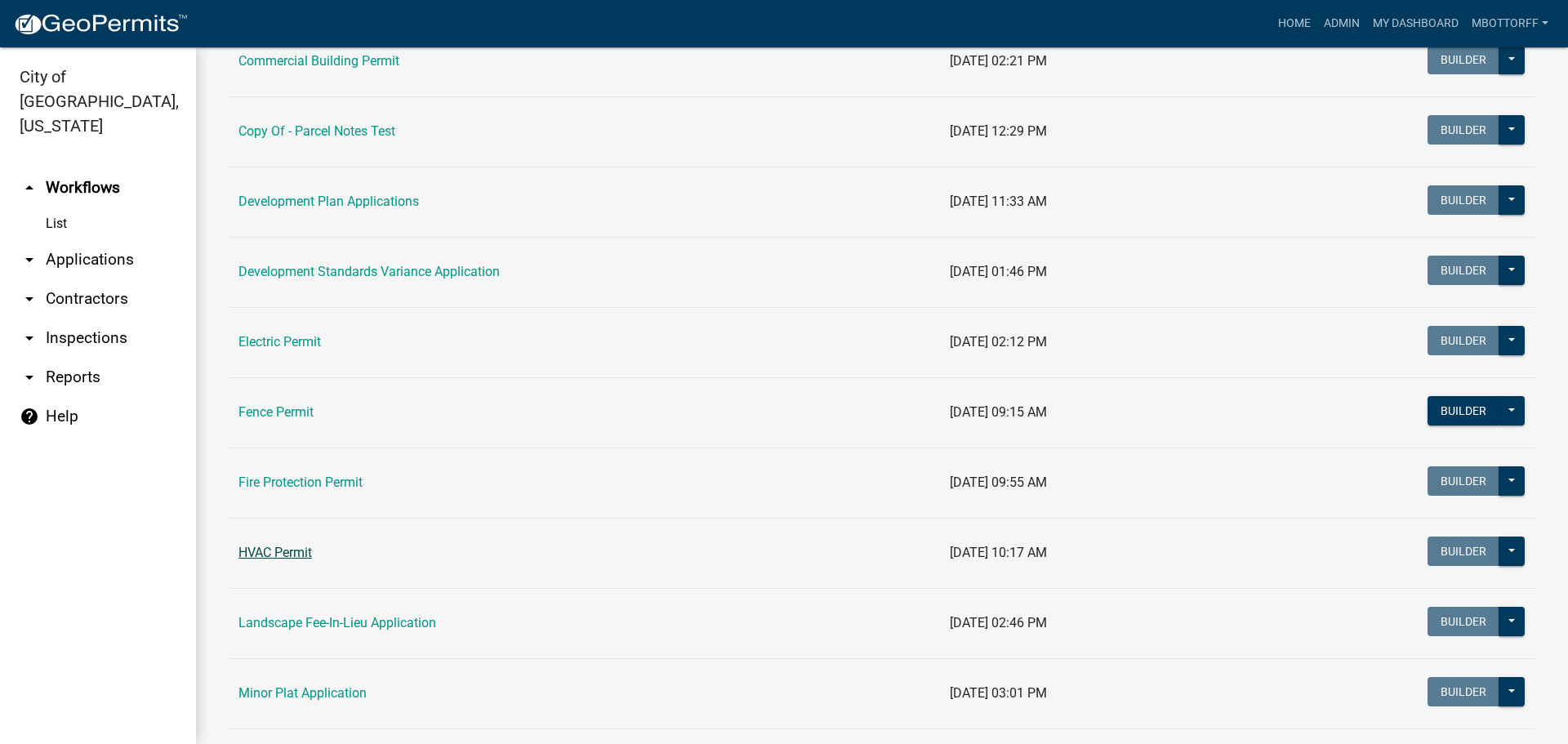
click at [290, 551] on link "HVAC Permit" at bounding box center [276, 552] width 74 height 16
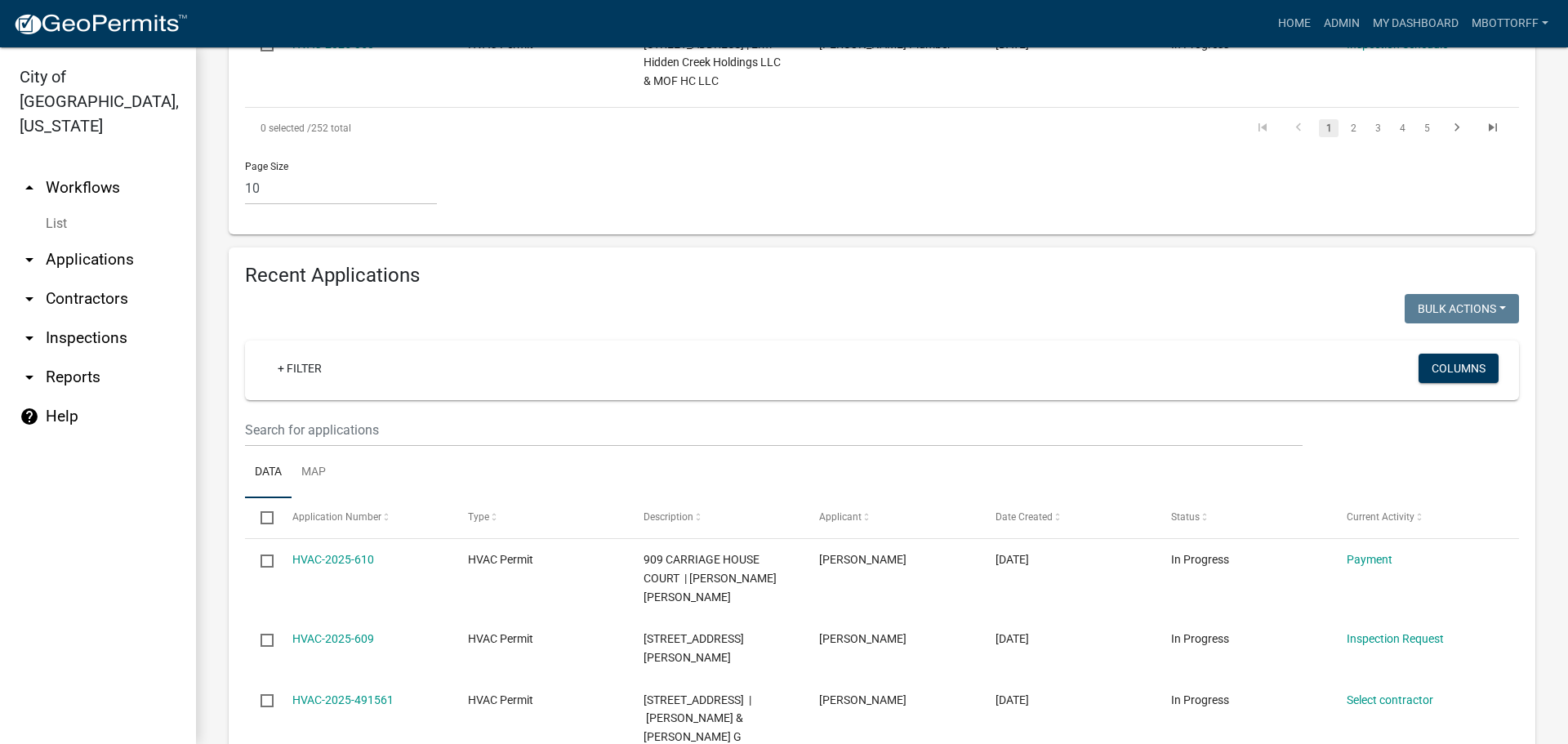
scroll to position [1388, 0]
click at [267, 412] on input "text" at bounding box center [774, 429] width 1058 height 33
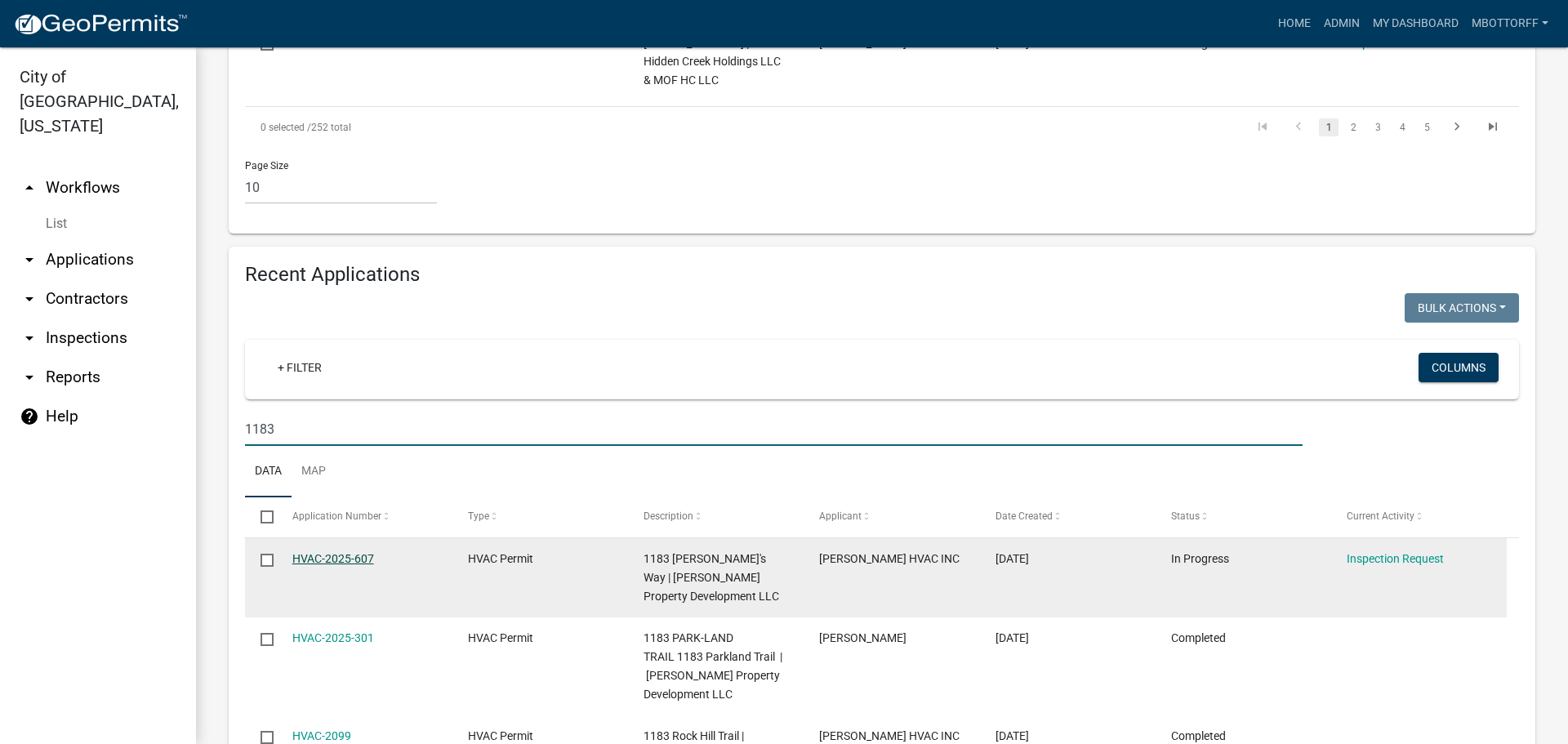
type input "1183"
click at [350, 552] on link "HVAC-2025-607" at bounding box center [333, 559] width 82 height 13
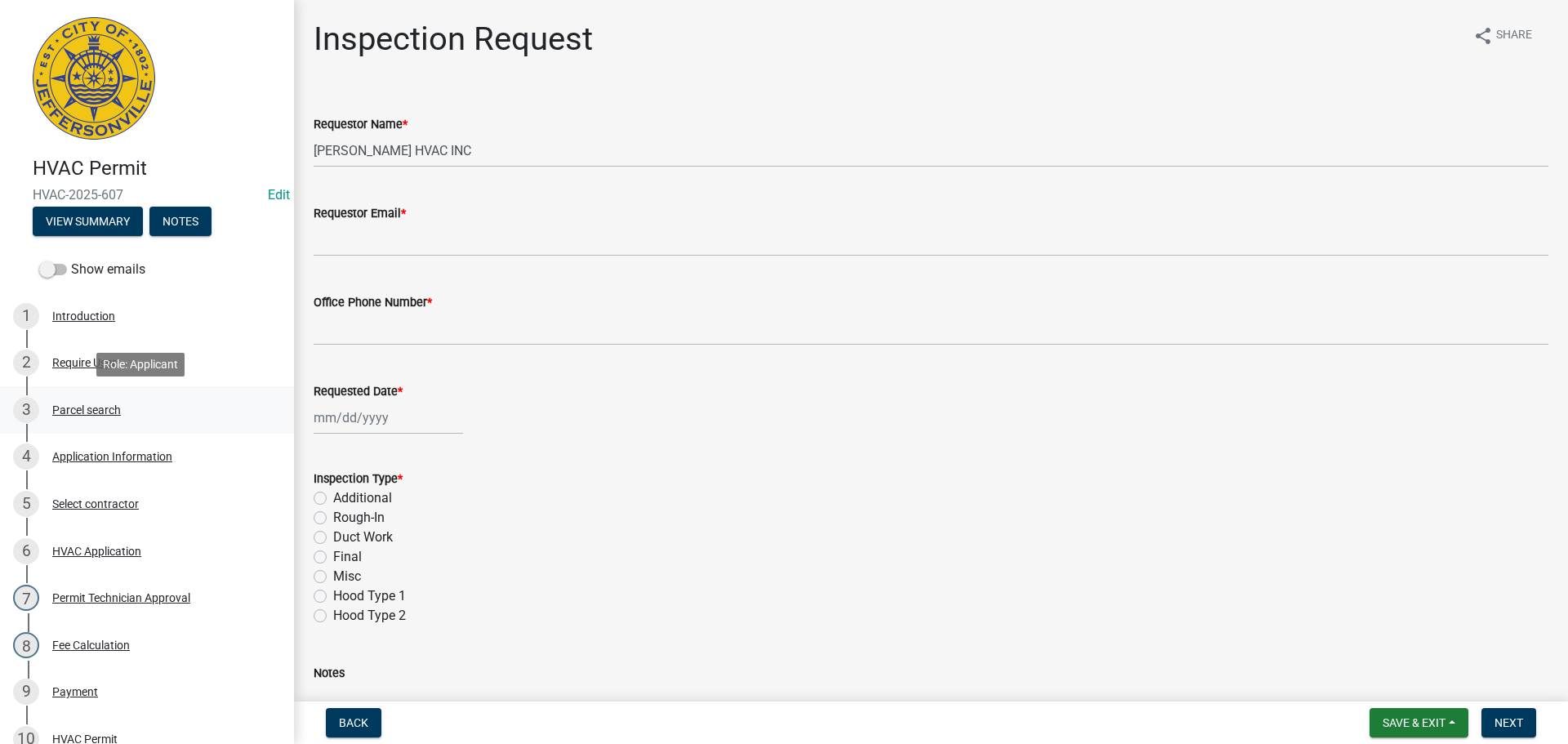
click at [96, 411] on div "Parcel search" at bounding box center [87, 409] width 68 height 11
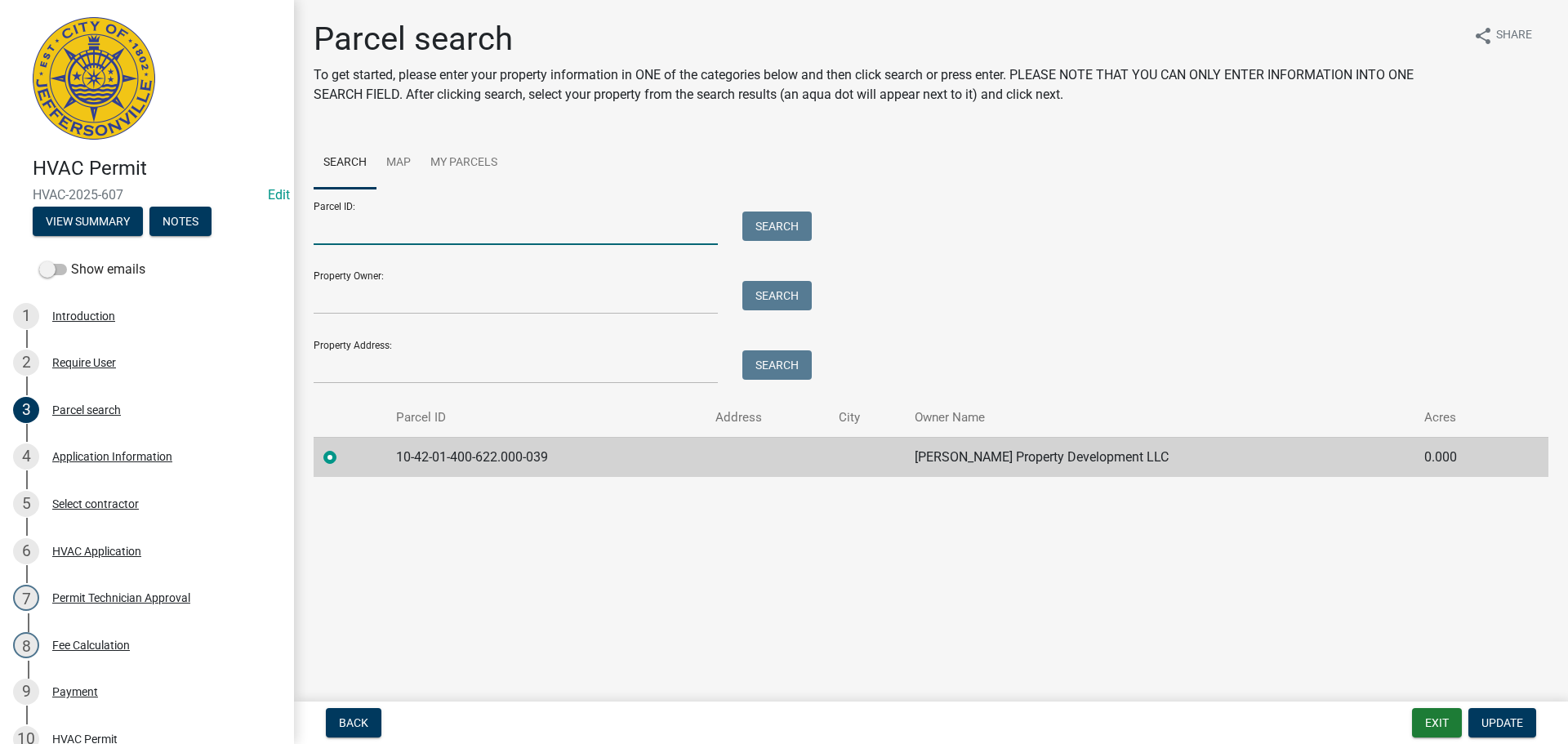
click at [325, 235] on input "Parcel ID:" at bounding box center [516, 228] width 404 height 33
paste input "10-42-01-400-621.000-039"
type input "10-42-01-400-621.000-039"
click at [767, 225] on button "Search" at bounding box center [777, 226] width 69 height 30
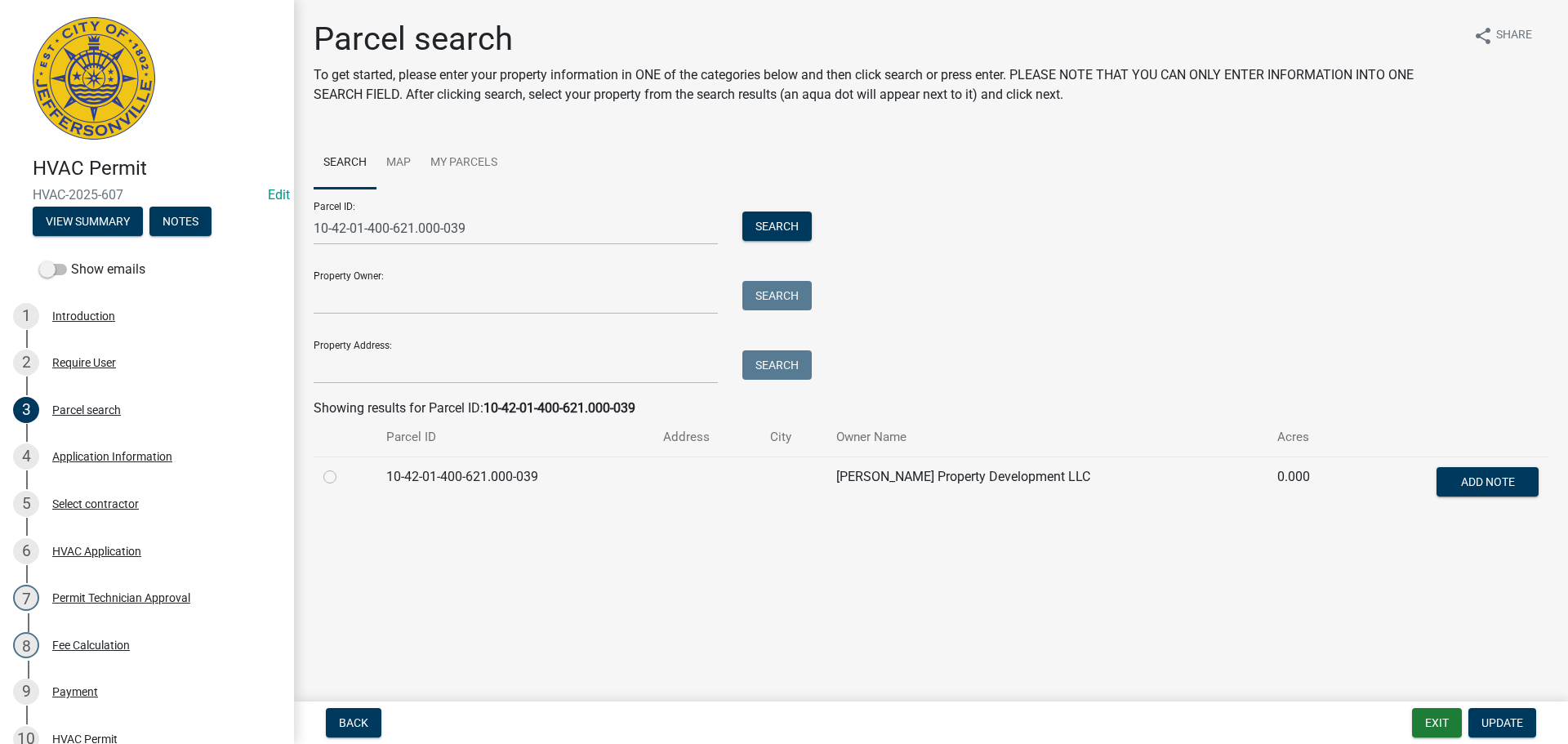
click at [343, 467] on label at bounding box center [343, 467] width 0 height 0
click at [343, 476] on input "radio" at bounding box center [349, 473] width 11 height 11
radio input "true"
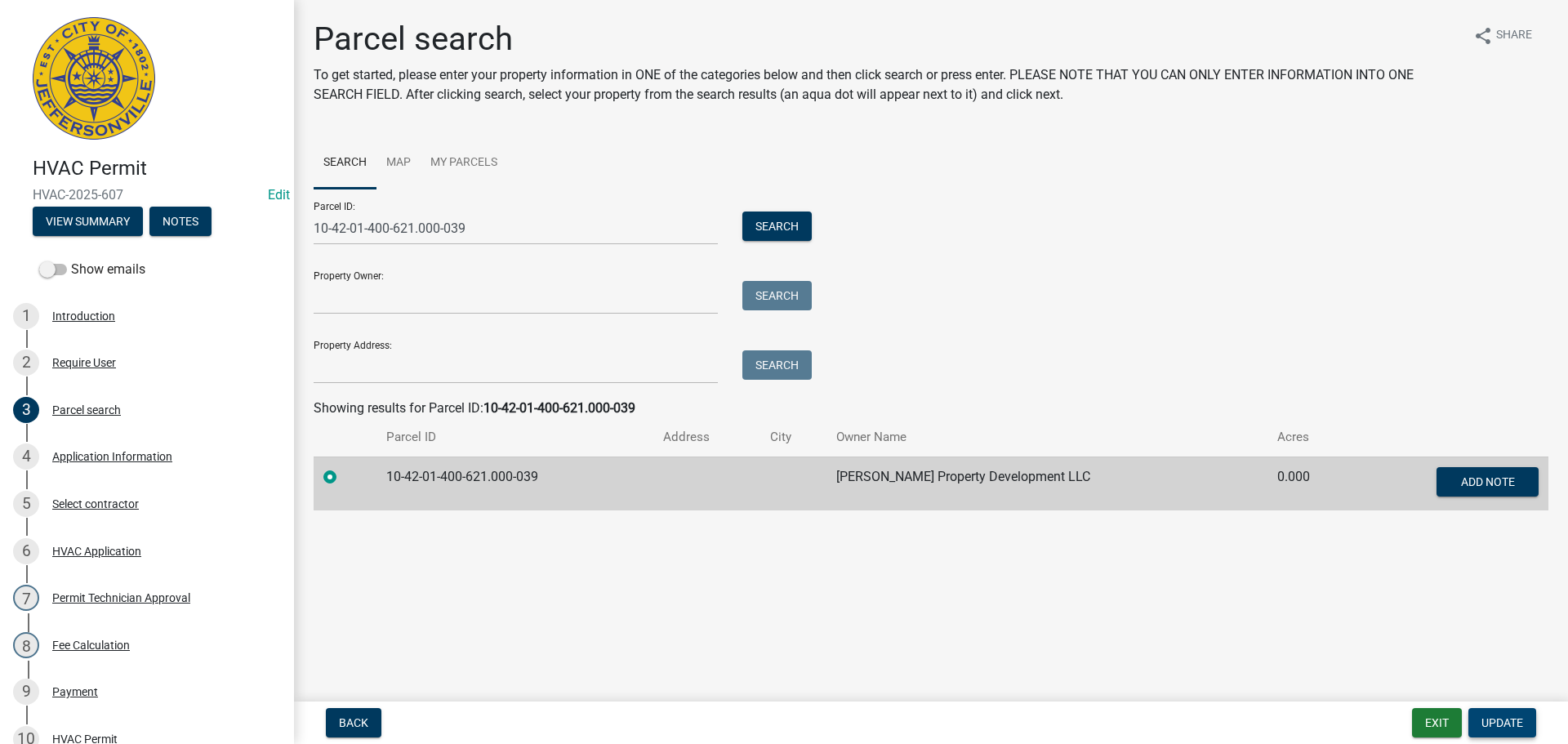
click at [1515, 723] on span "Update" at bounding box center [1502, 723] width 42 height 13
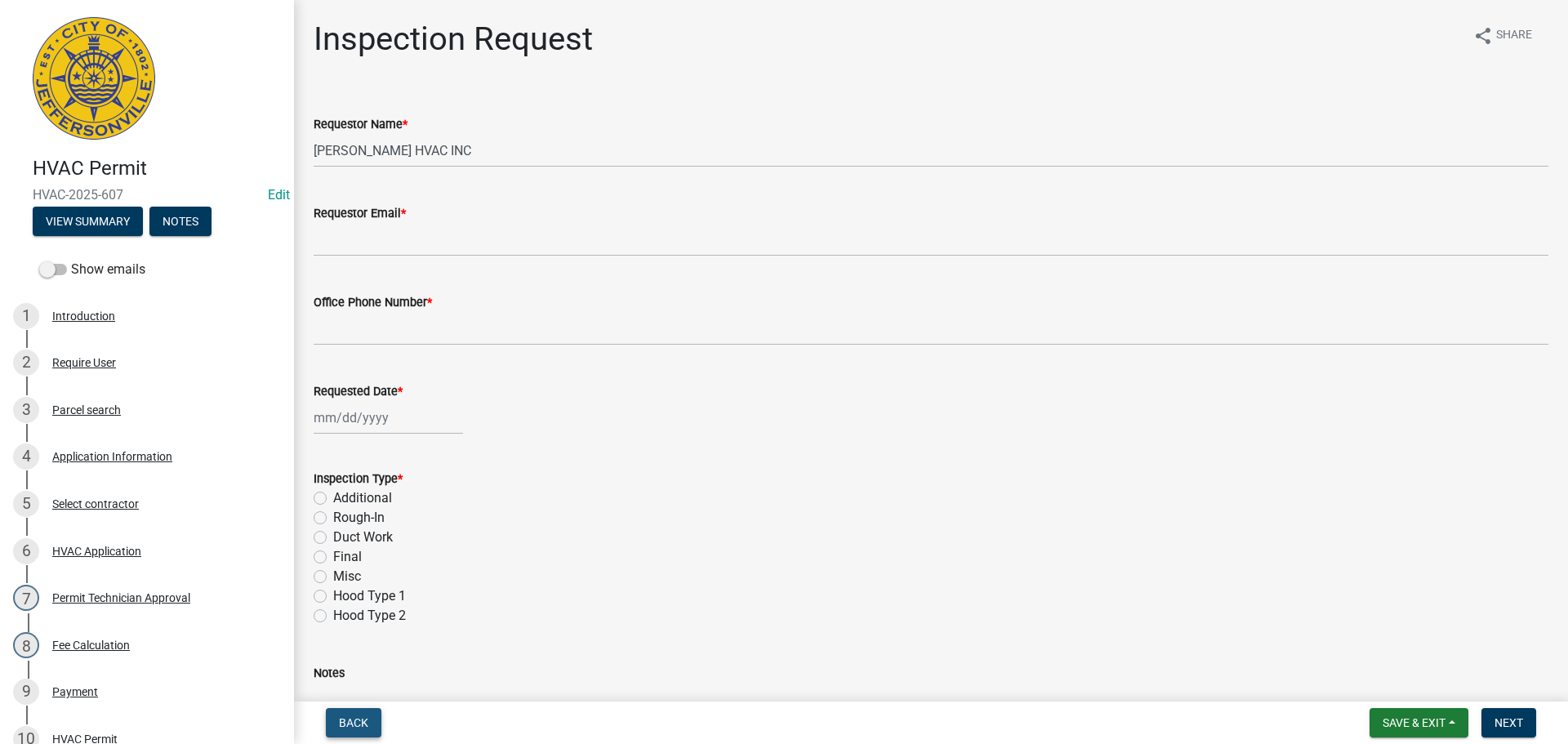
click at [345, 723] on span "Back" at bounding box center [354, 723] width 30 height 13
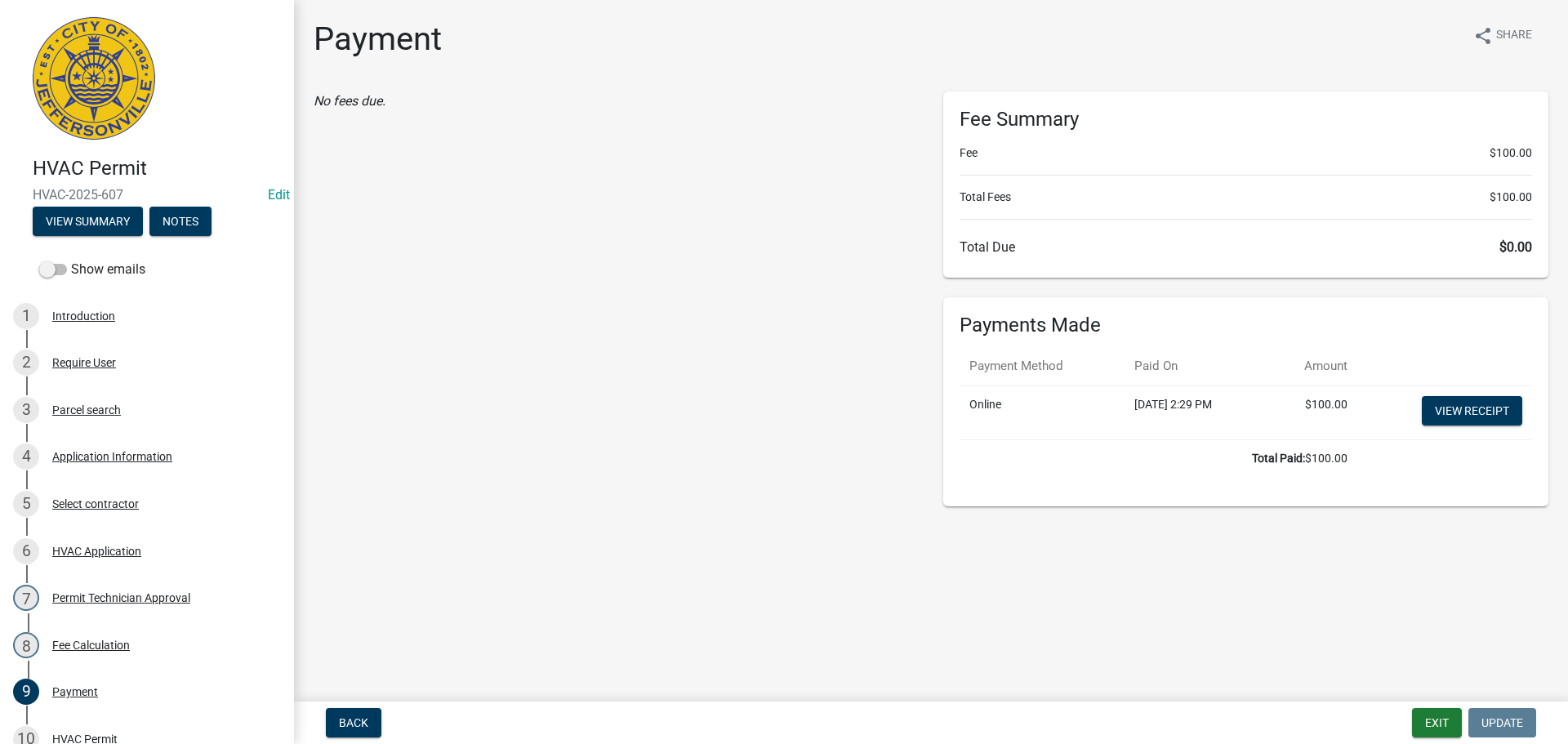
scroll to position [359, 0]
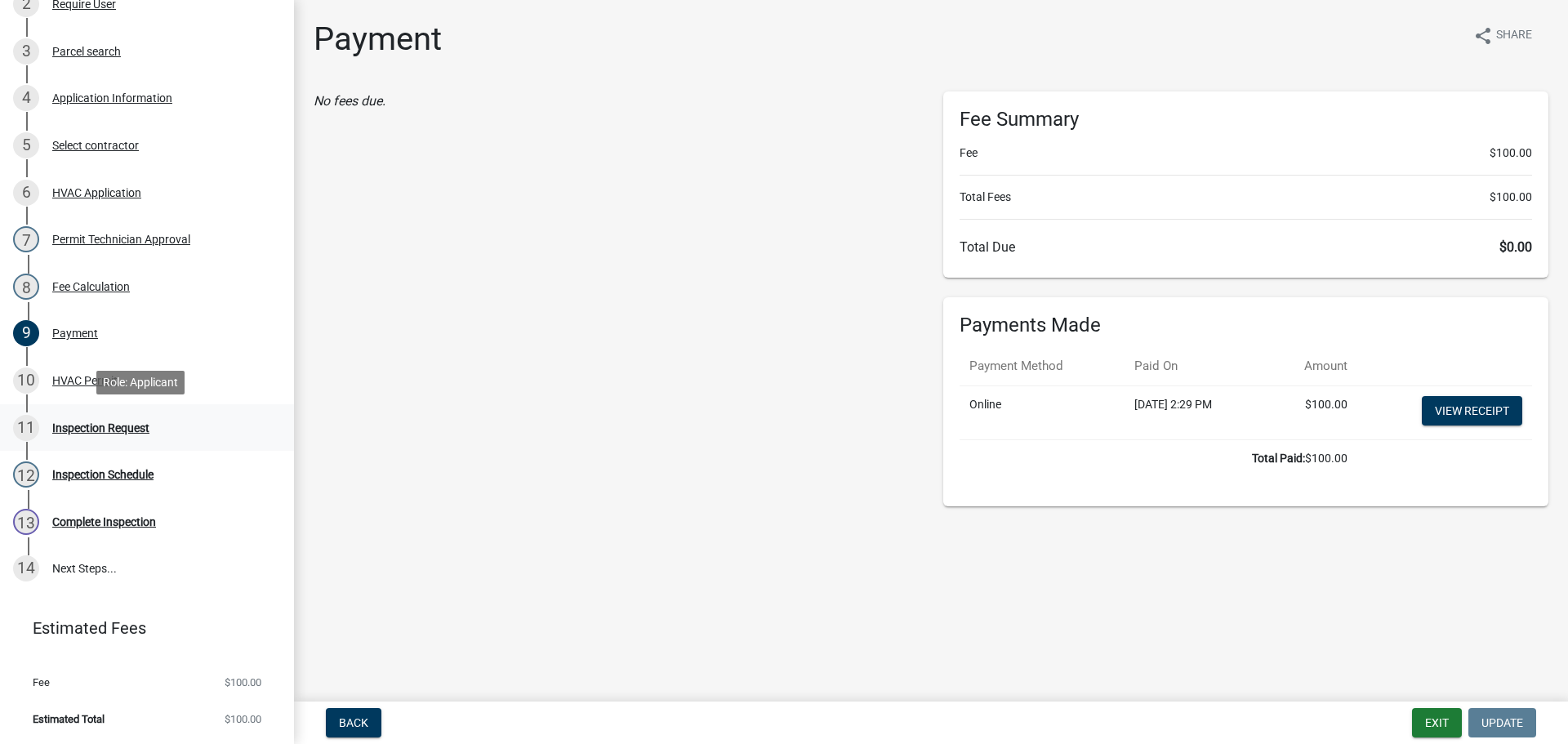
click at [93, 428] on div "Inspection Request" at bounding box center [101, 428] width 97 height 11
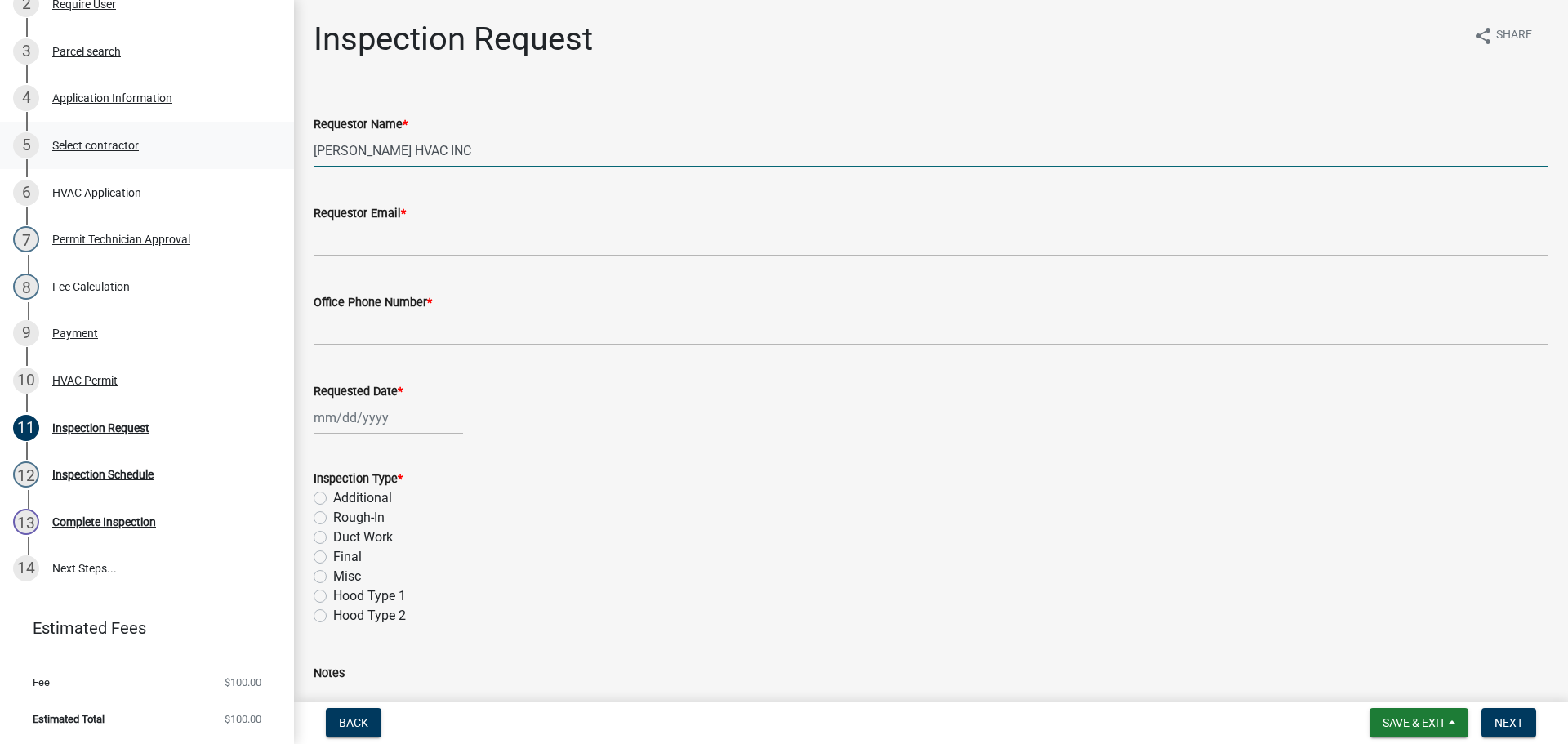
drag, startPoint x: 442, startPoint y: 148, endPoint x: 185, endPoint y: 137, distance: 257.2
click at [210, 139] on div "HVAC Permit HVAC-2025-607 Edit View Summary Notes Show emails 1 Introduction 2 …" at bounding box center [784, 372] width 1568 height 744
type input "[PERSON_NAME]"
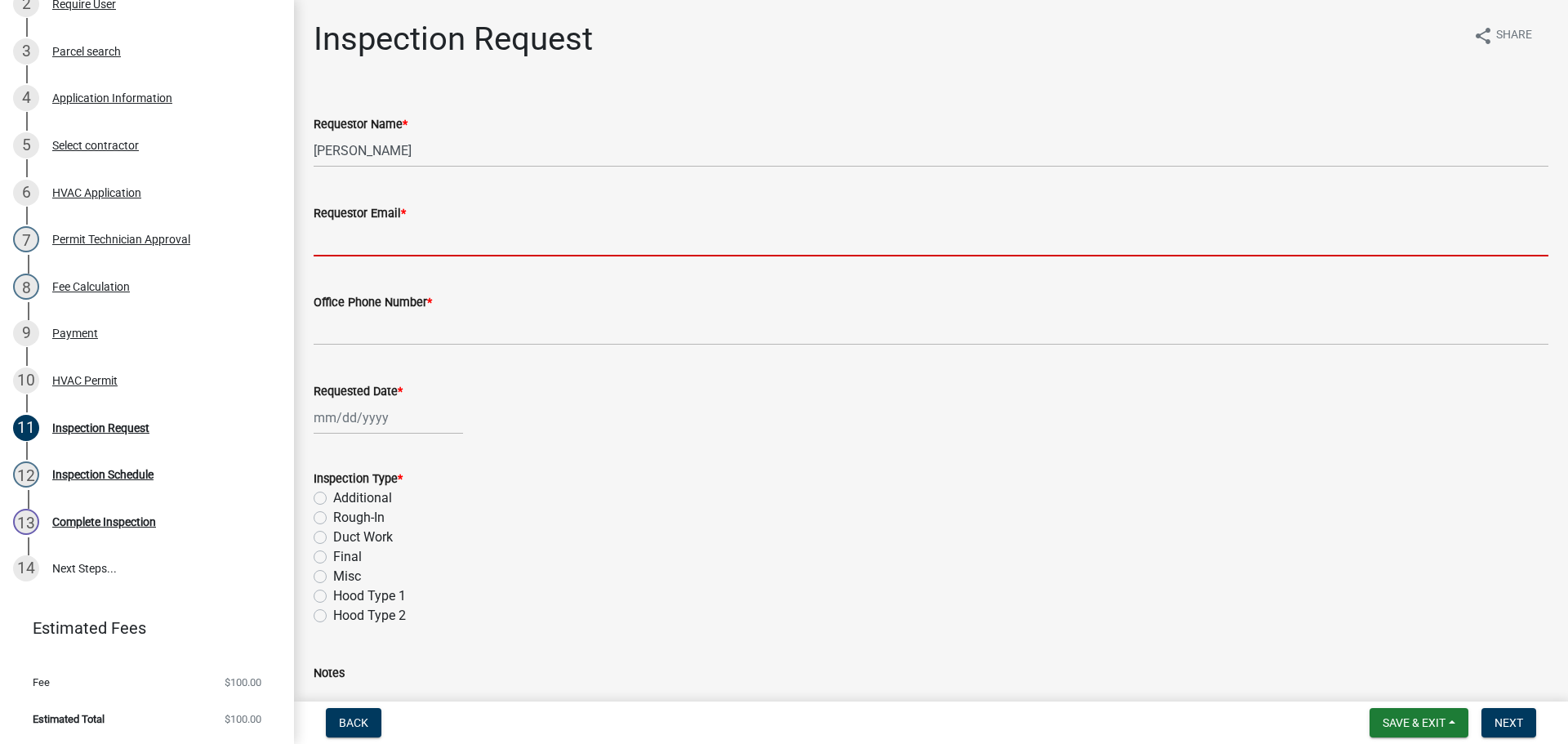
click at [342, 228] on input "Requestor Email *" at bounding box center [931, 240] width 1235 height 33
type input "[EMAIL_ADDRESS][DOMAIN_NAME]"
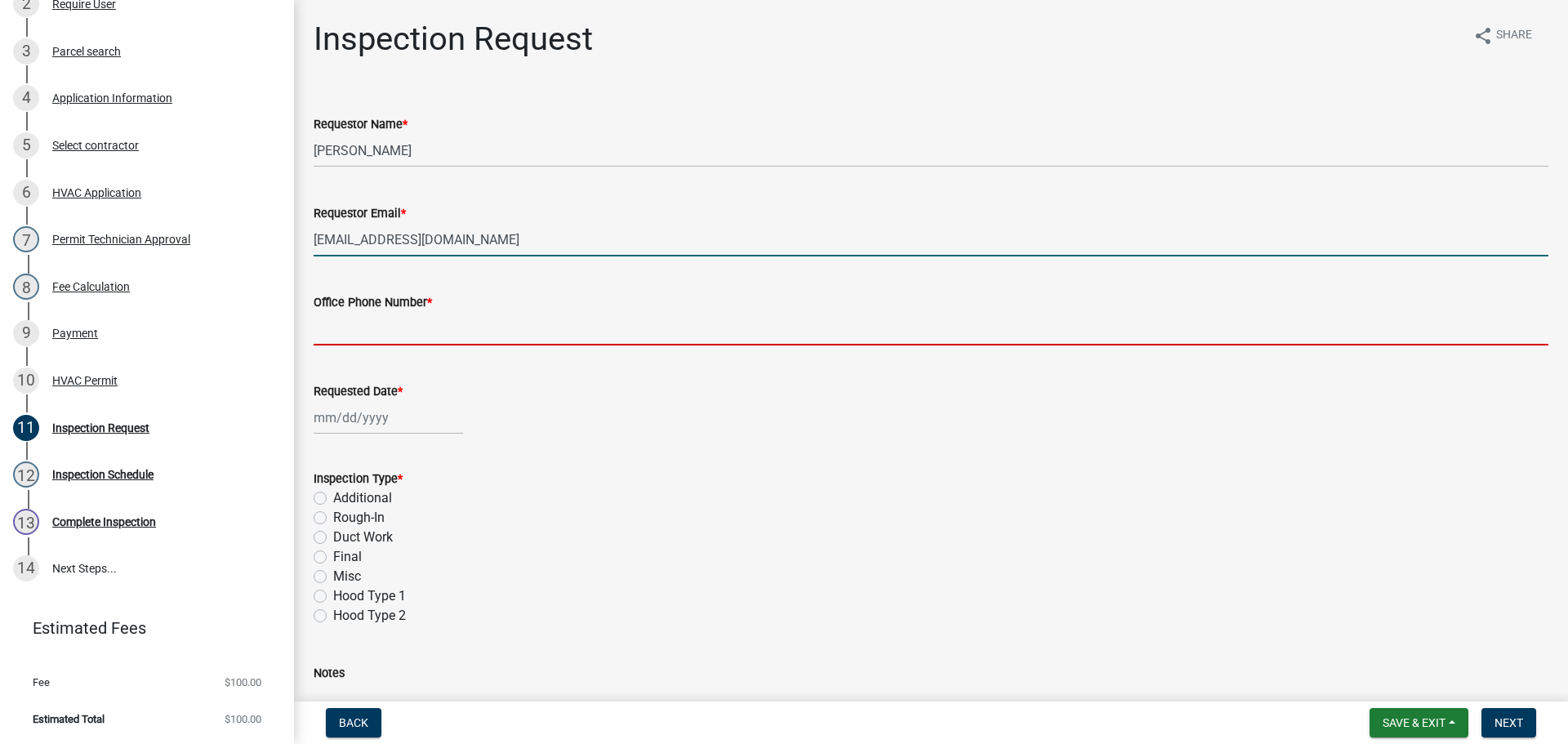
click at [376, 325] on input "Office Phone Number *" at bounding box center [931, 328] width 1235 height 33
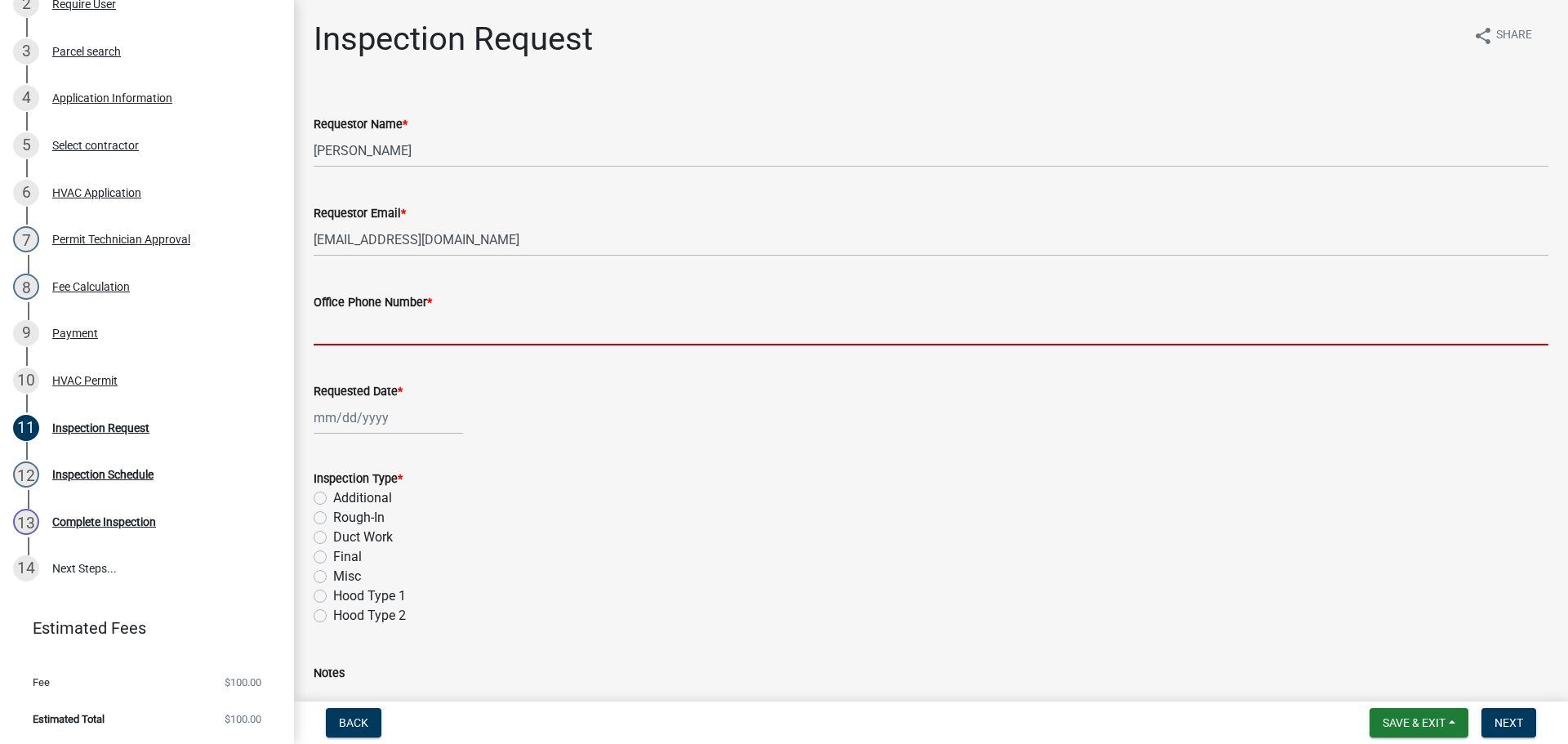
type input "[PHONE_NUMBER]"
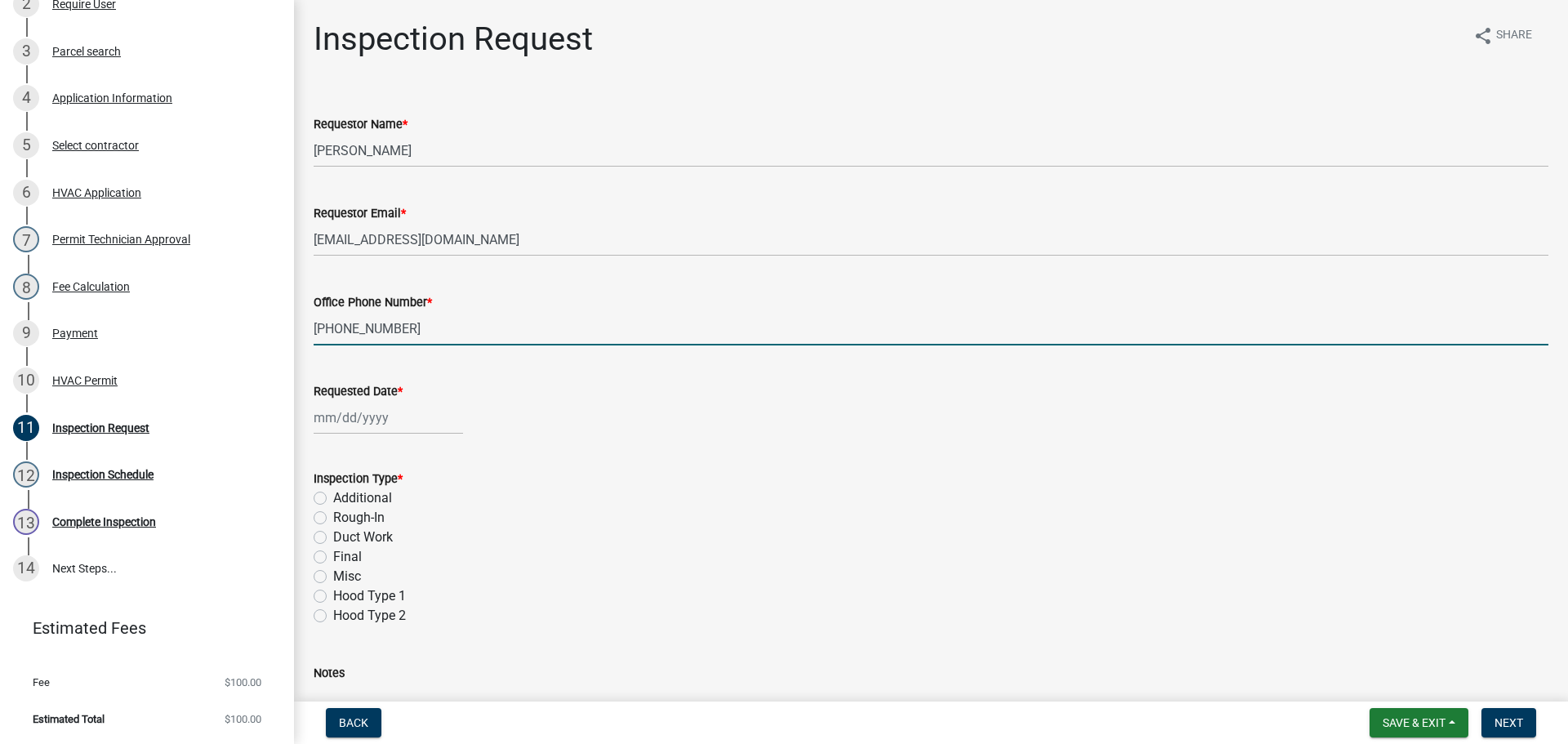
click at [339, 424] on div at bounding box center [388, 418] width 149 height 33
select select "10"
select select "2025"
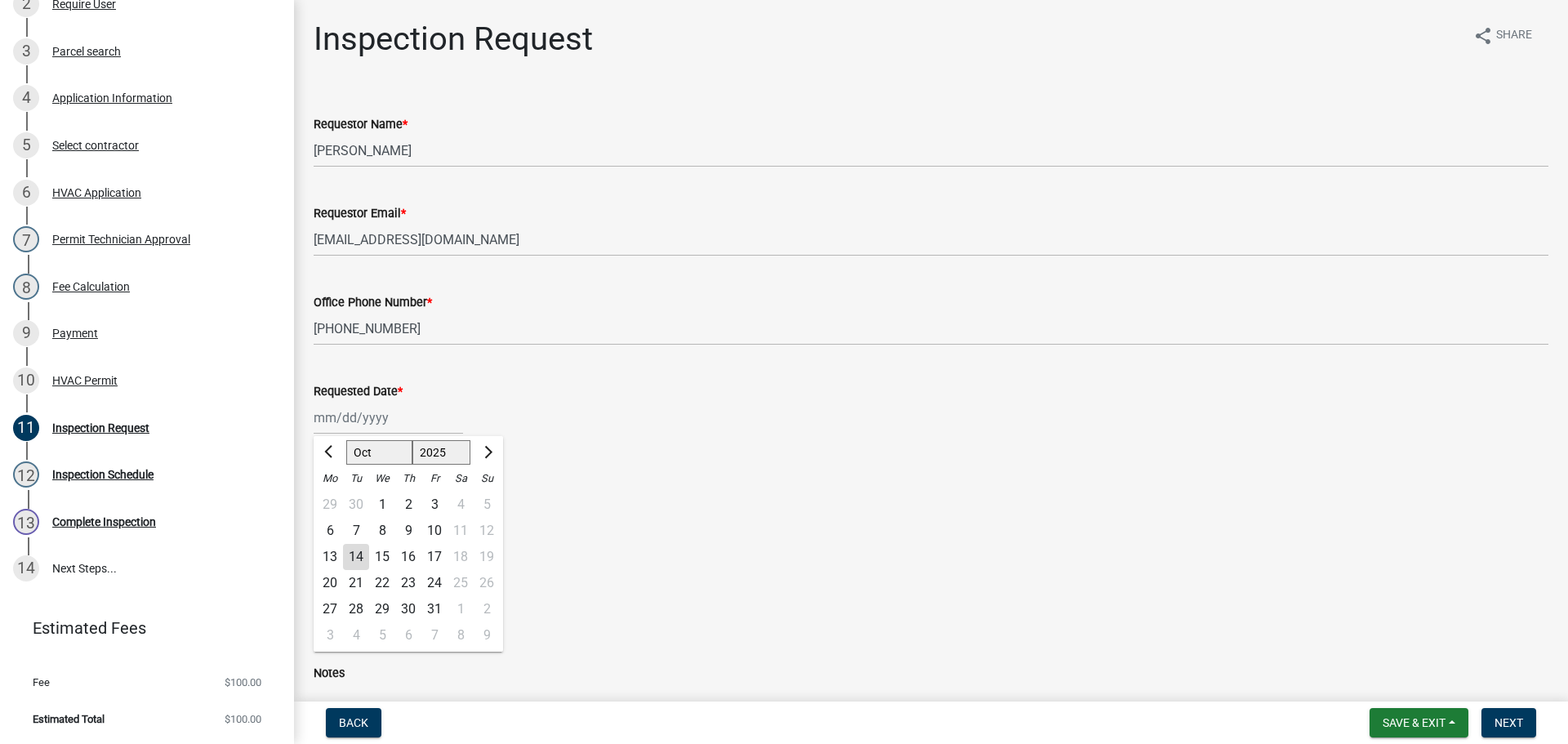
click at [386, 561] on div "15" at bounding box center [382, 557] width 26 height 26
type input "[DATE]"
click at [333, 517] on label "Rough-In" at bounding box center [359, 517] width 52 height 19
click at [333, 517] on input "Rough-In" at bounding box center [339, 514] width 11 height 11
radio input "true"
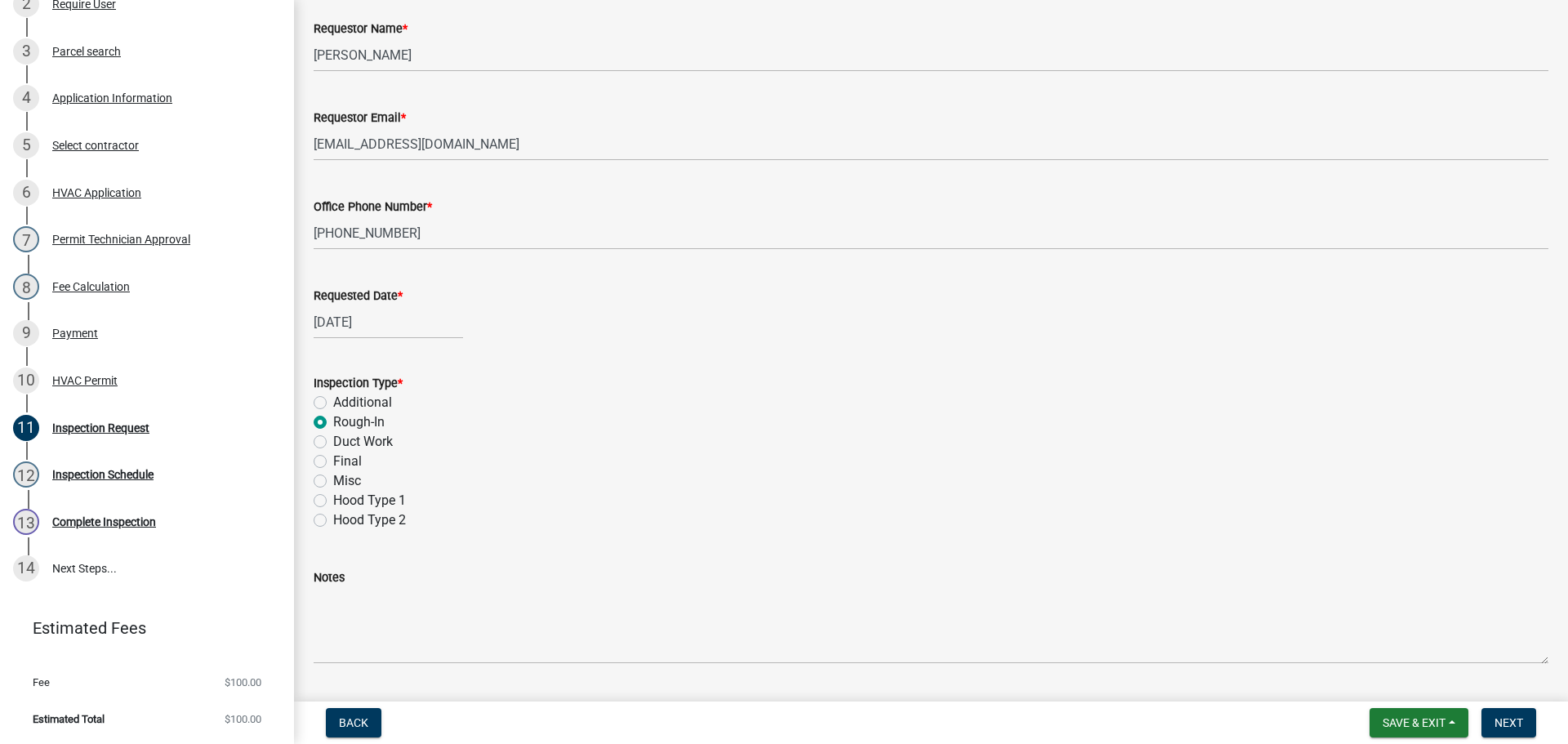
scroll to position [230, 0]
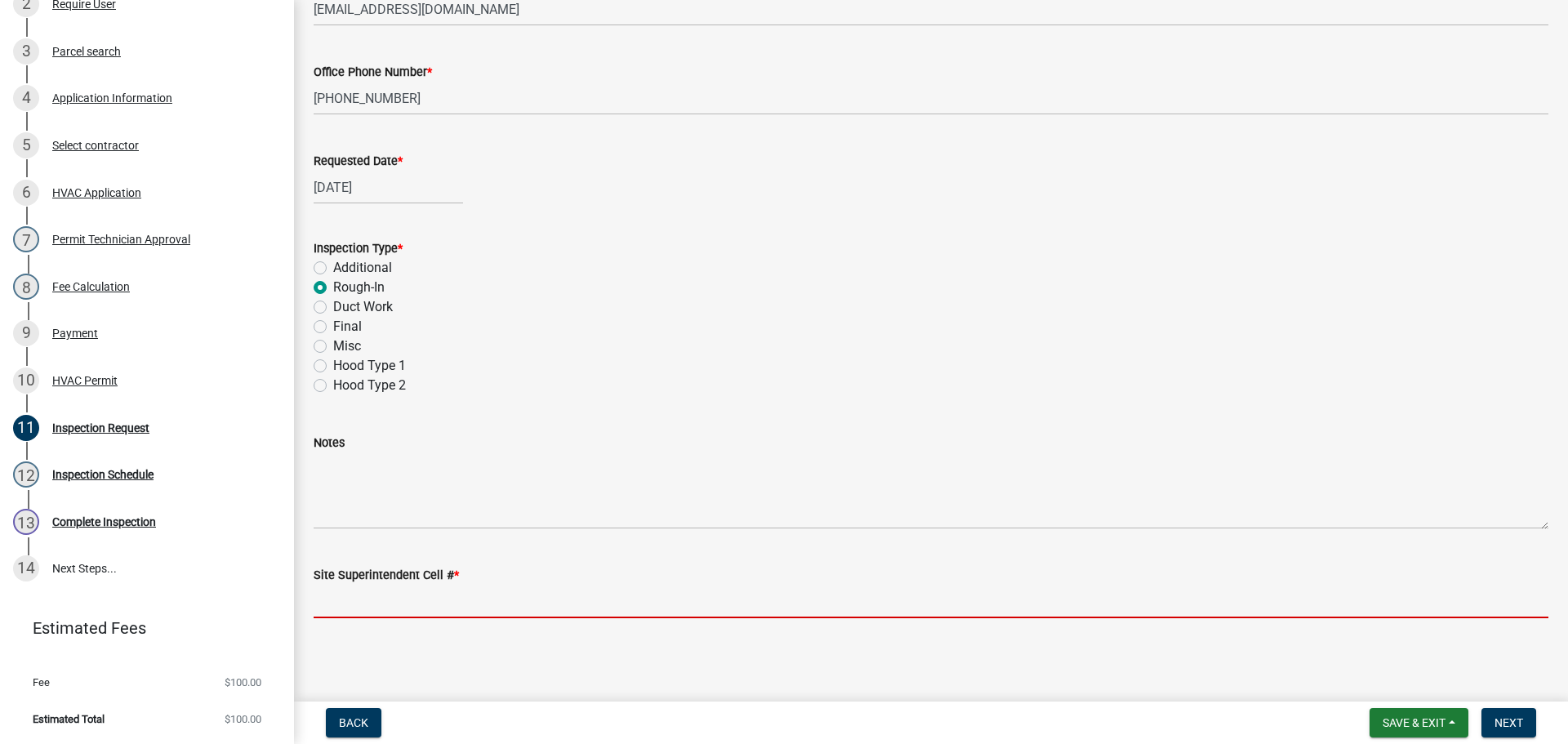
click at [382, 600] on input "Site Superintendent Cell # *" at bounding box center [931, 601] width 1235 height 33
type input "[PHONE_NUMBER]"
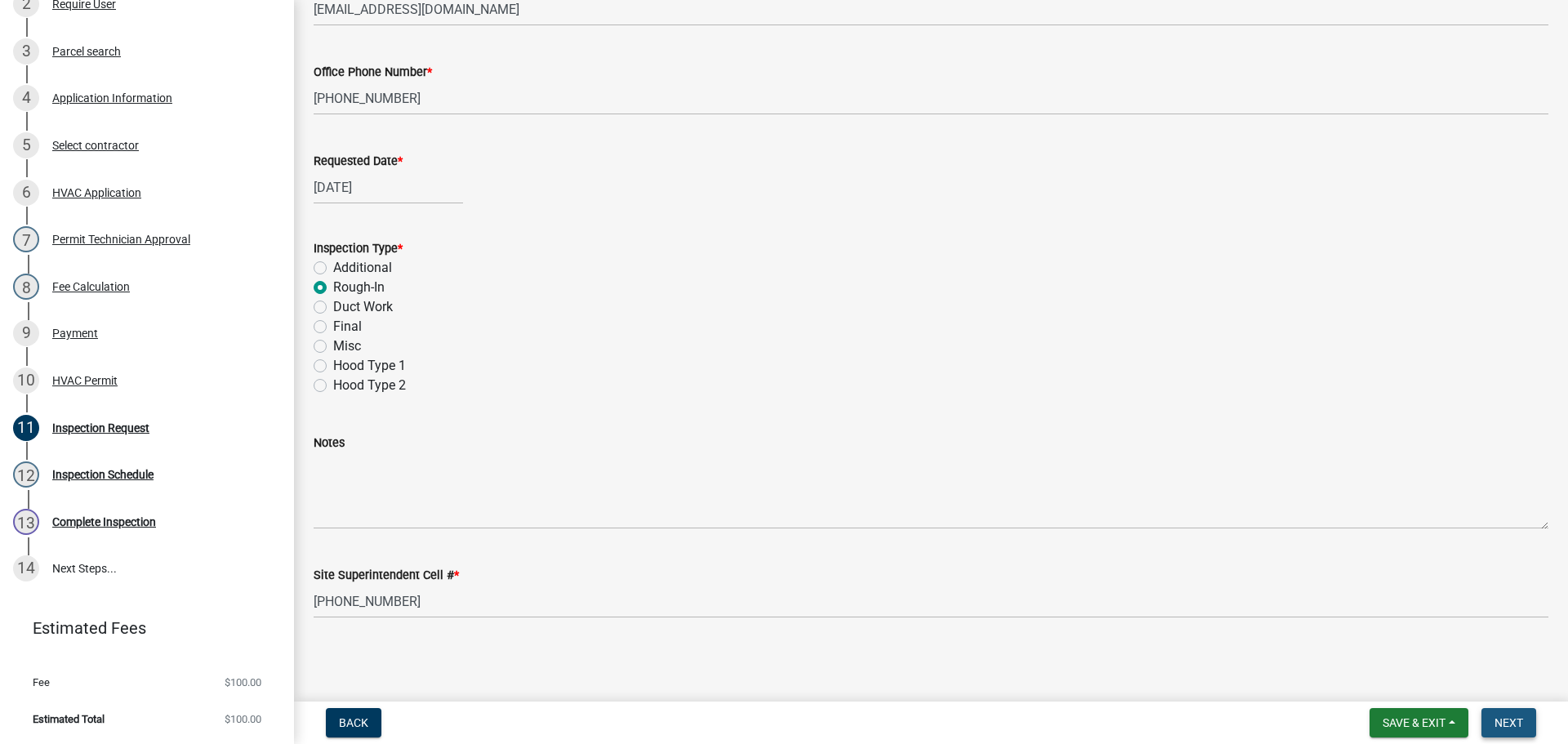
click at [1498, 722] on span "Next" at bounding box center [1509, 723] width 29 height 13
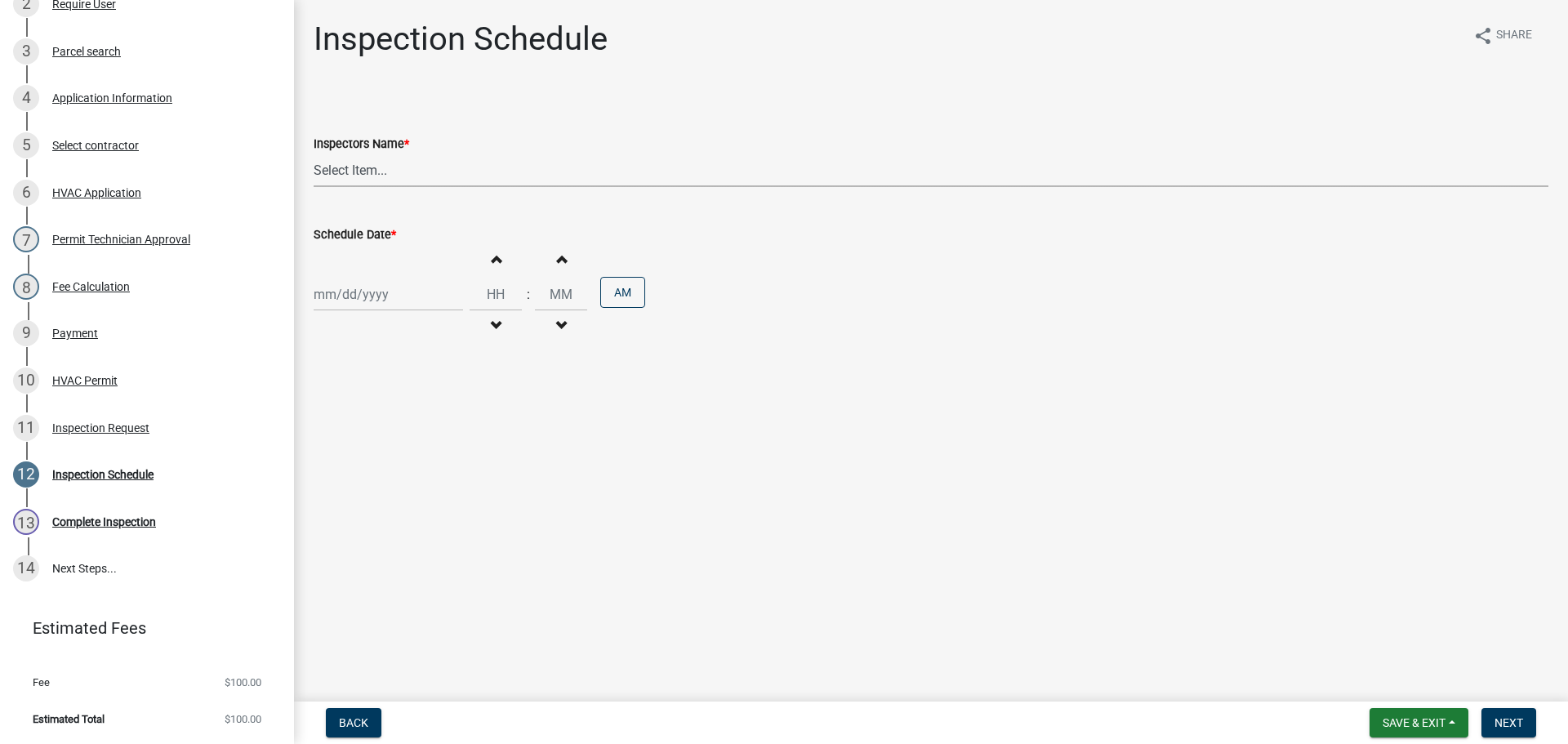
click at [334, 171] on select "Select Item... [PERSON_NAME] ([PERSON_NAME]) [PERSON_NAME] ([PERSON_NAME]) mkru…" at bounding box center [931, 170] width 1235 height 33
select select "13c97fbc-c819-4cee-844a-0db3d3c4db95"
click at [314, 153] on select "Select Item... [PERSON_NAME] ([PERSON_NAME]) [PERSON_NAME] ([PERSON_NAME]) mkru…" at bounding box center [931, 170] width 1235 height 33
click at [357, 299] on div at bounding box center [388, 294] width 149 height 33
select select "10"
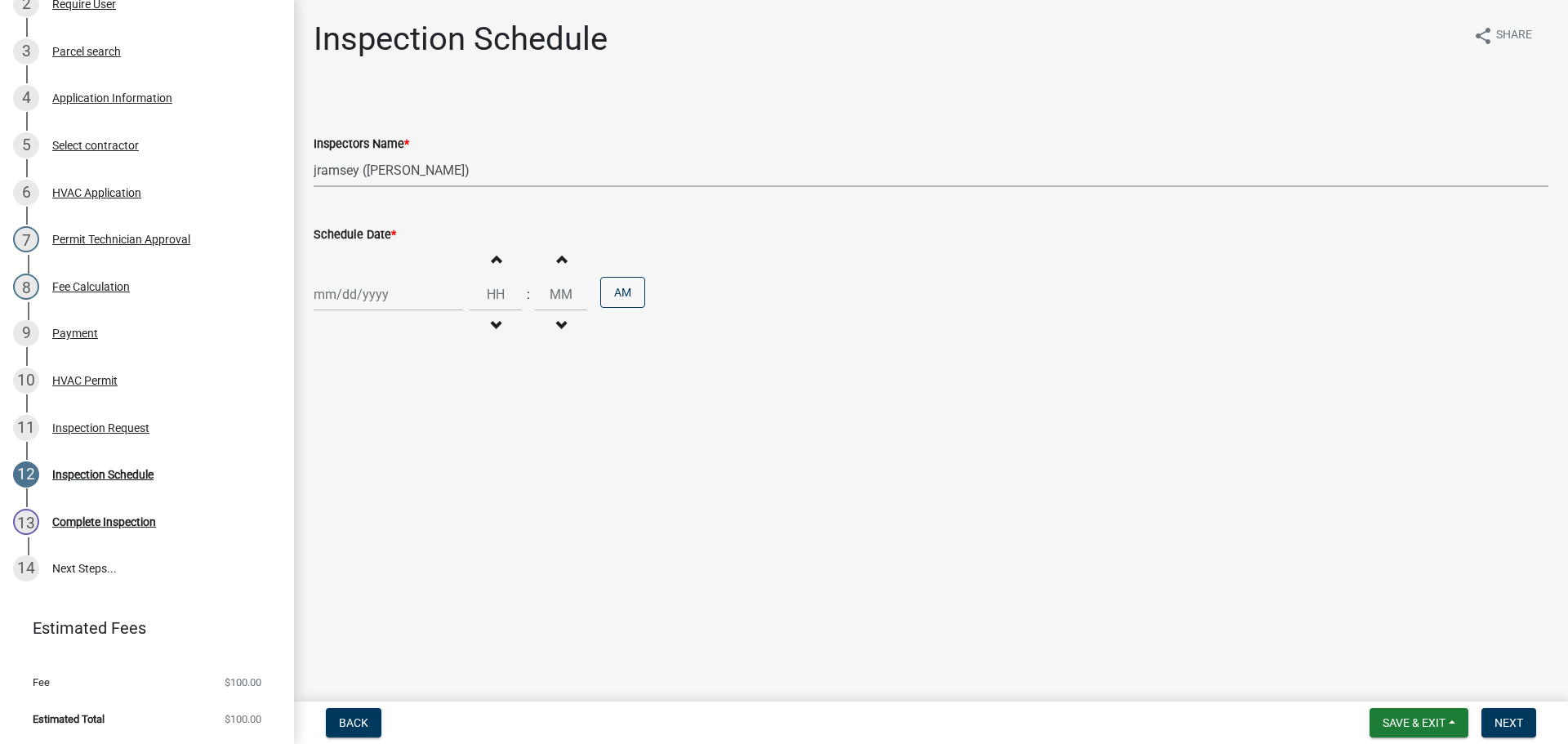
select select "2025"
click at [380, 434] on div "15" at bounding box center [382, 433] width 26 height 26
type input "[DATE]"
click at [1500, 719] on span "Next" at bounding box center [1509, 723] width 29 height 13
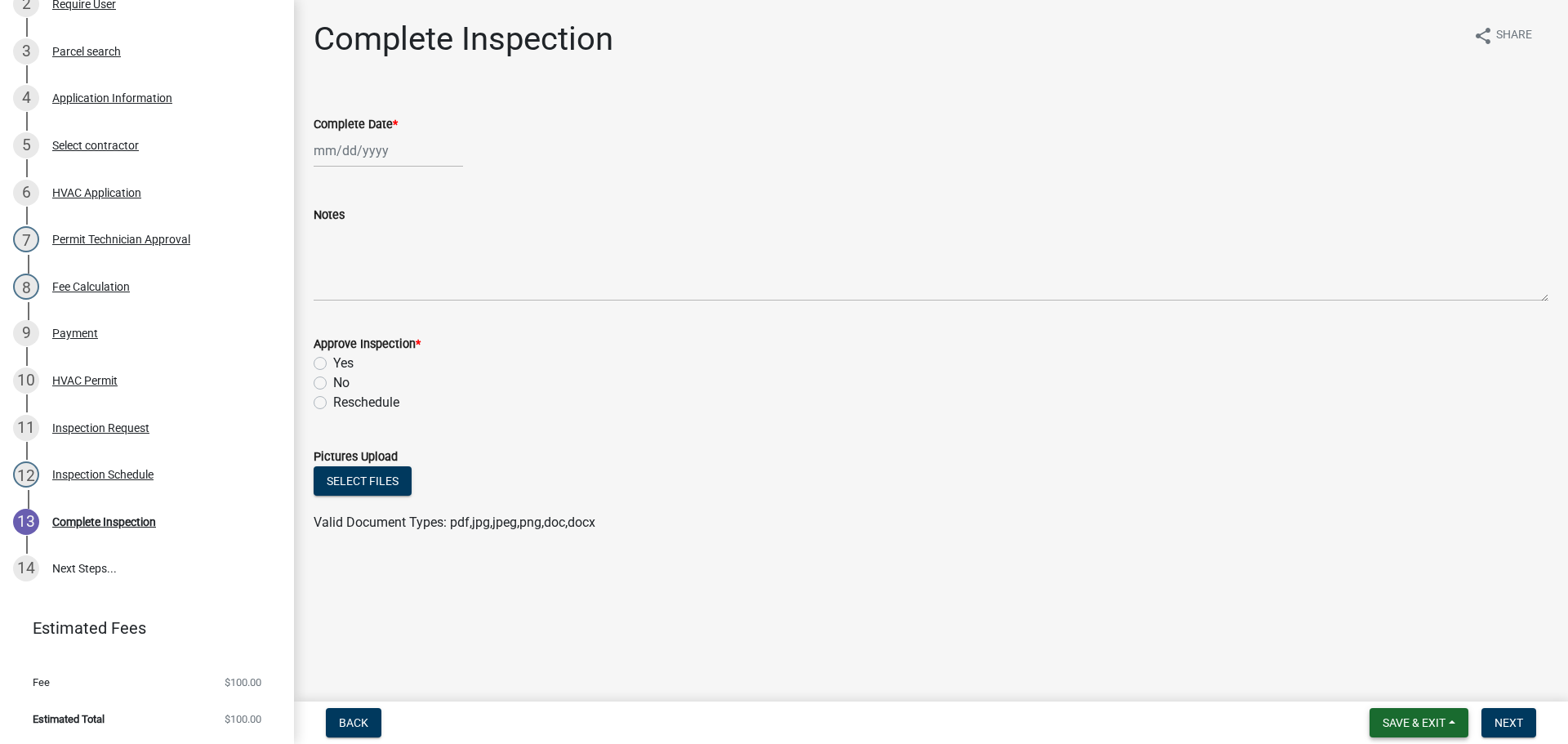
click at [1404, 717] on span "Save & Exit" at bounding box center [1414, 723] width 63 height 13
click at [1389, 696] on button "Save & Exit" at bounding box center [1404, 679] width 131 height 40
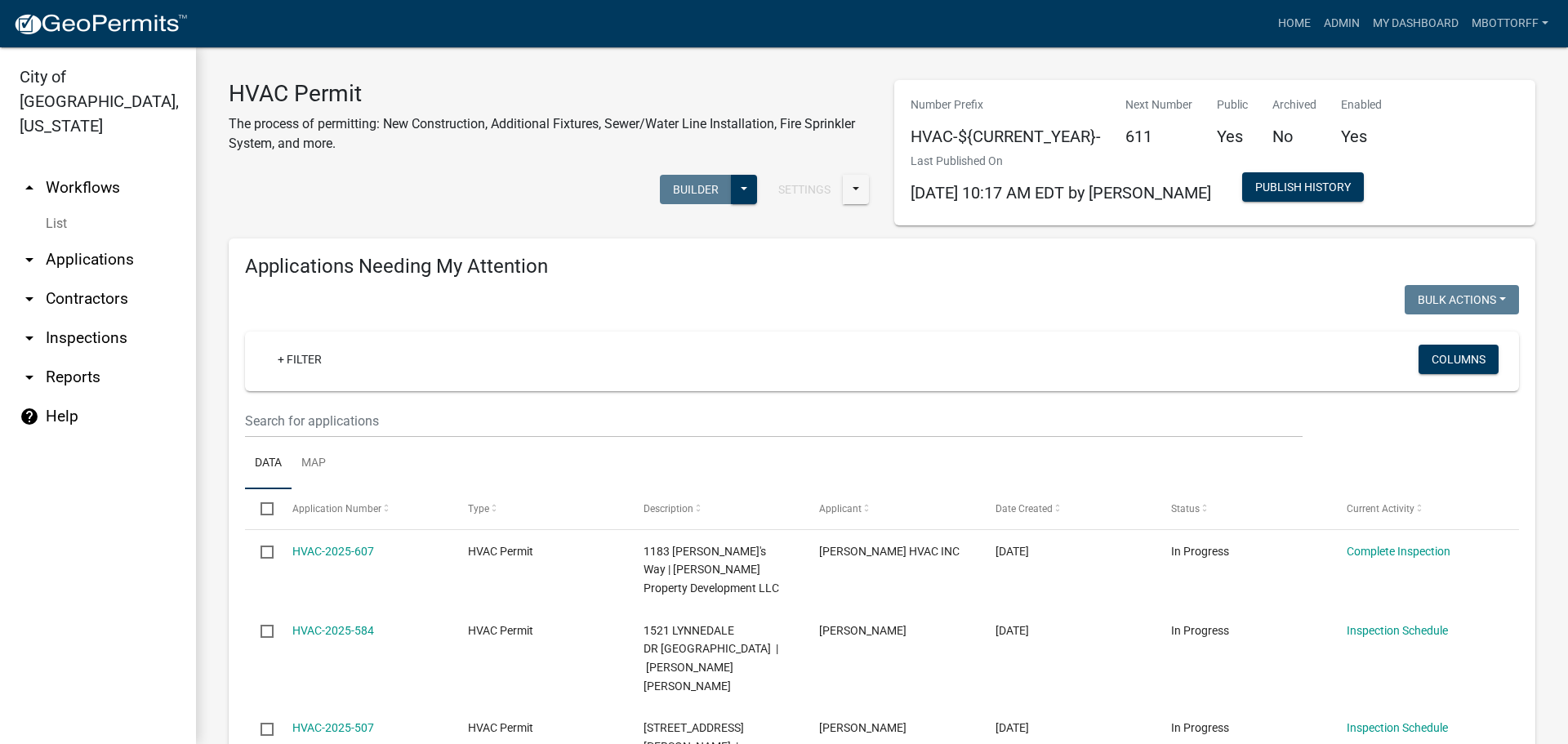
drag, startPoint x: 89, startPoint y: 236, endPoint x: 110, endPoint y: 236, distance: 21.0
click at [89, 240] on link "arrow_drop_down Applications" at bounding box center [98, 259] width 196 height 40
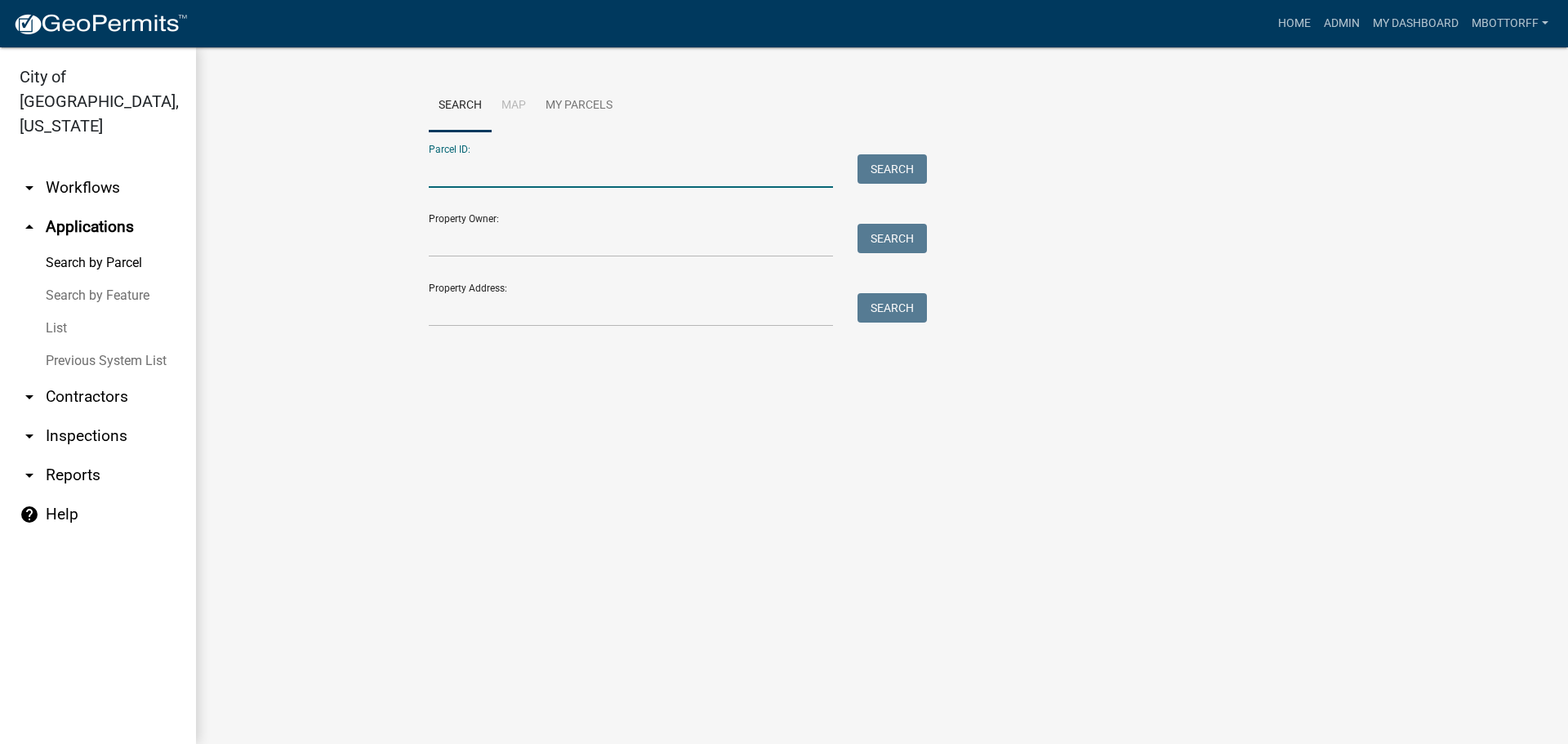
paste input "10-42-01-400-621.000-039"
type input "10-42-01-400-621.000-039"
click at [886, 170] on button "Search" at bounding box center [892, 169] width 69 height 30
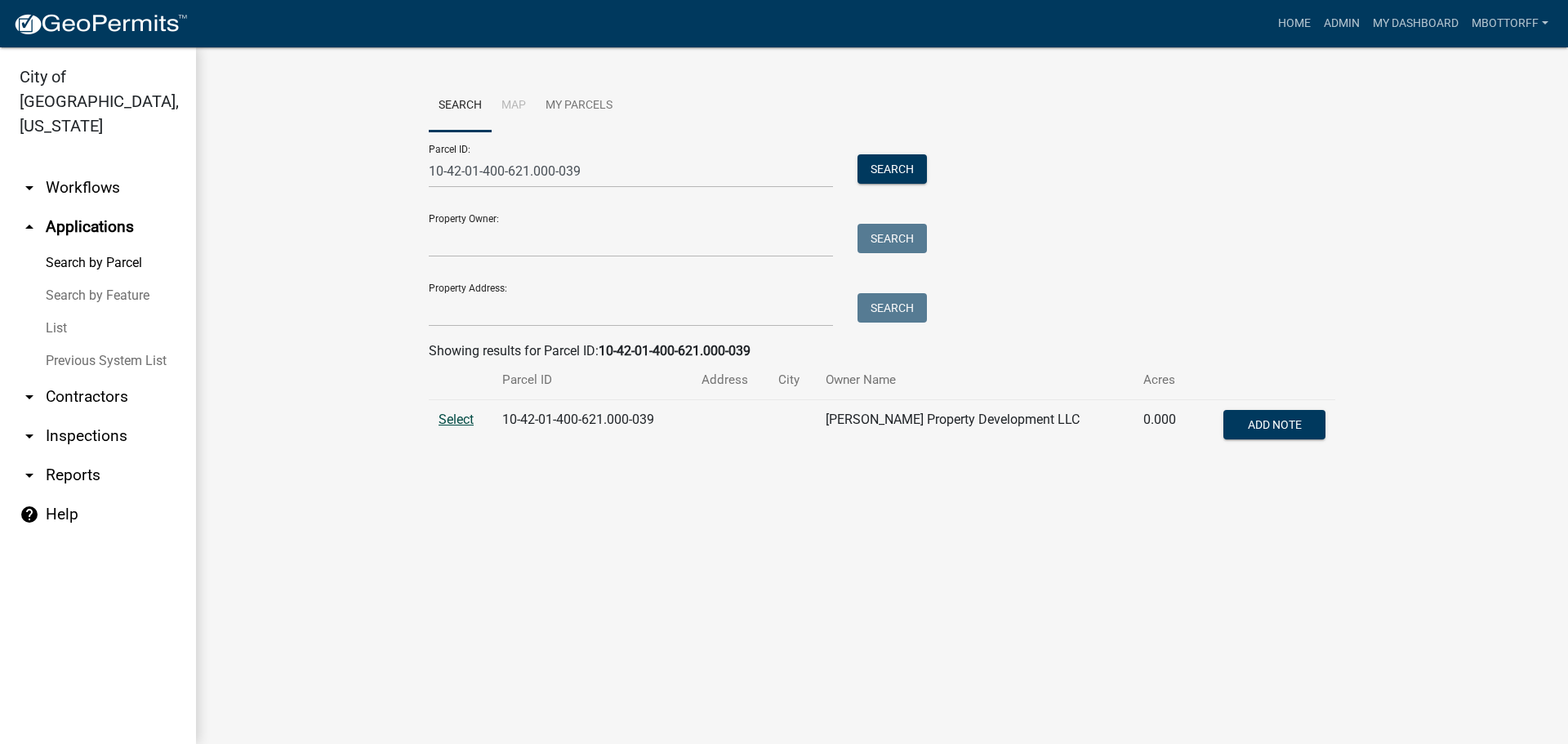
click at [458, 422] on span "Select" at bounding box center [457, 419] width 35 height 16
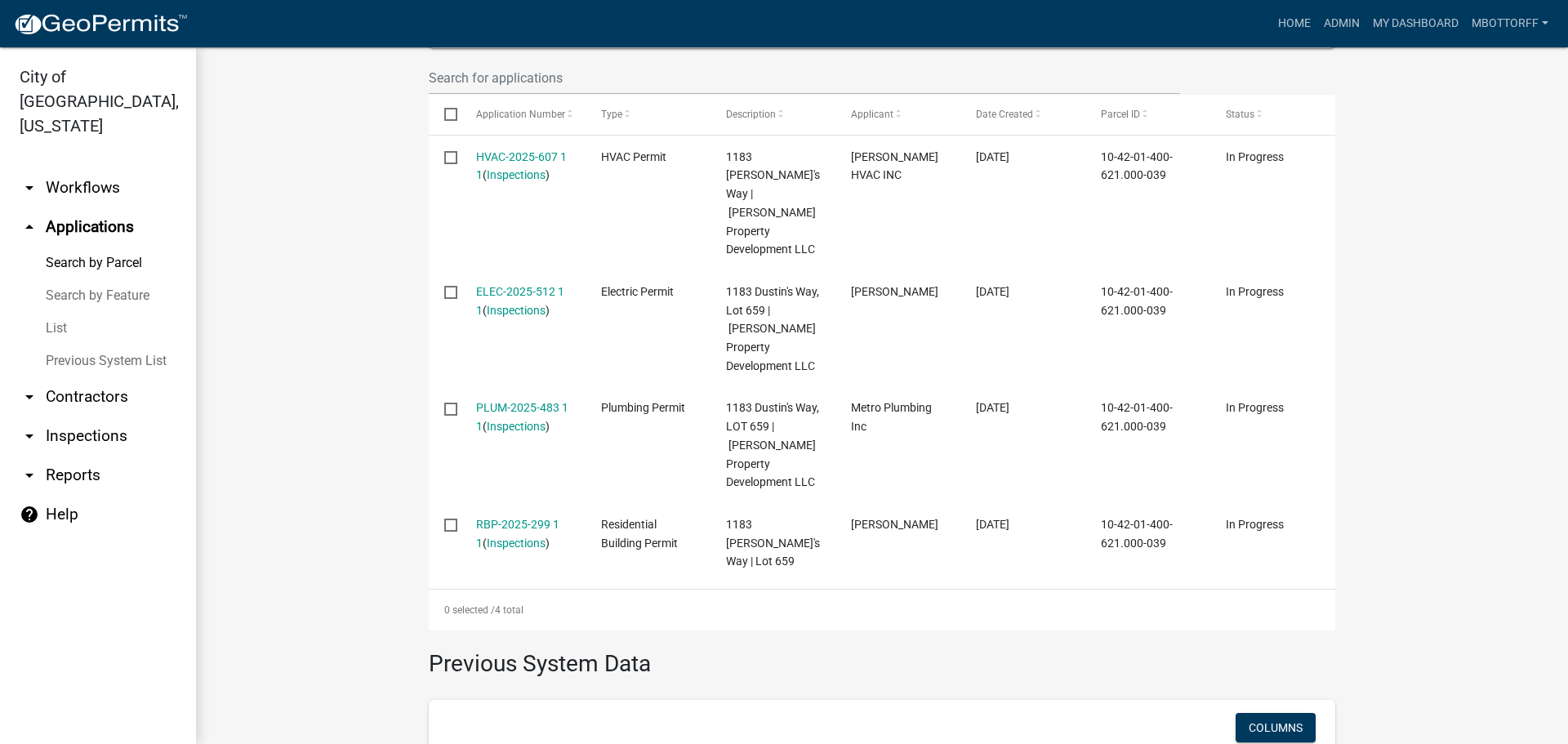
scroll to position [323, 0]
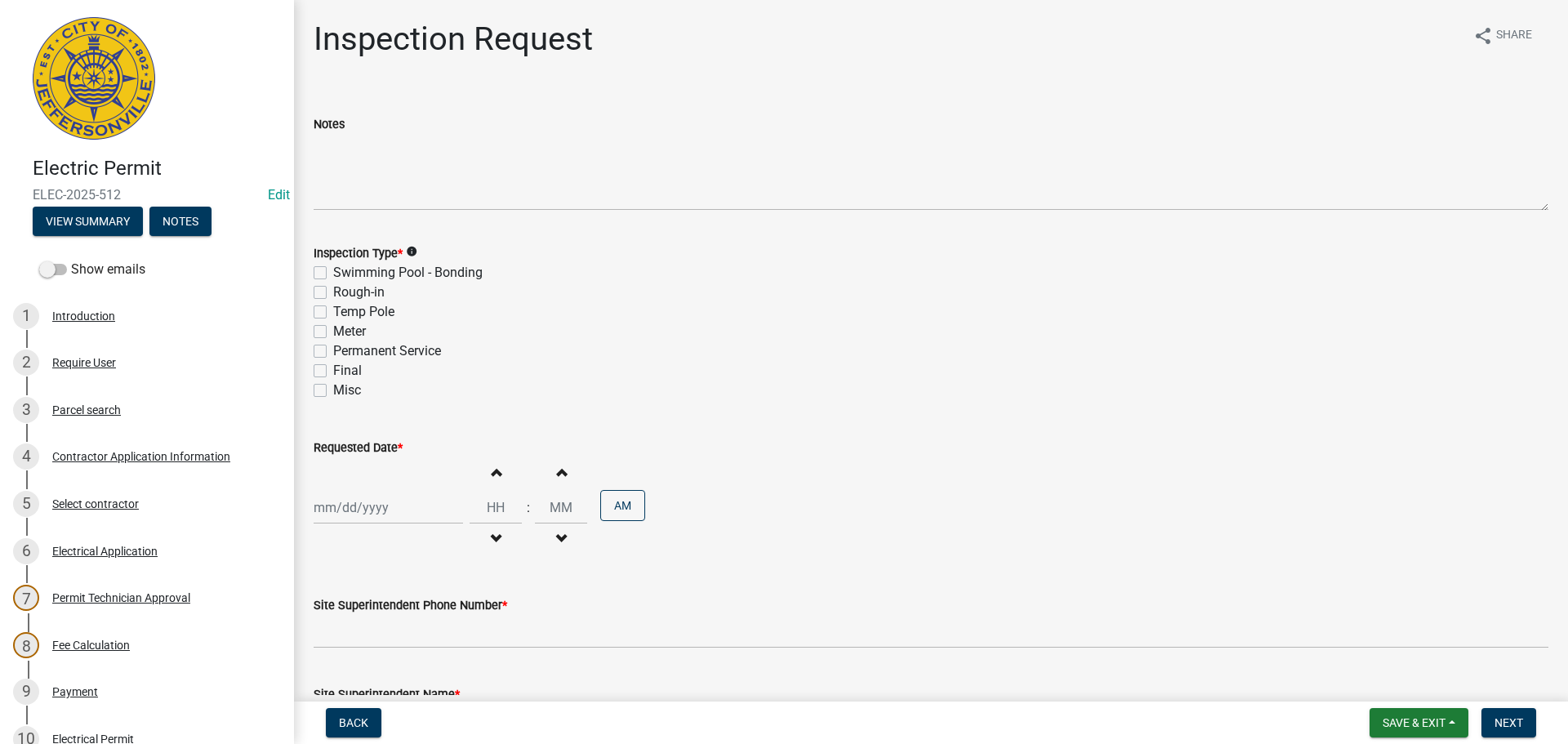
click at [333, 289] on label "Rough-in" at bounding box center [359, 291] width 52 height 19
click at [333, 289] on input "Rough-in" at bounding box center [339, 288] width 11 height 11
checkbox input "true"
checkbox input "false"
checkbox input "true"
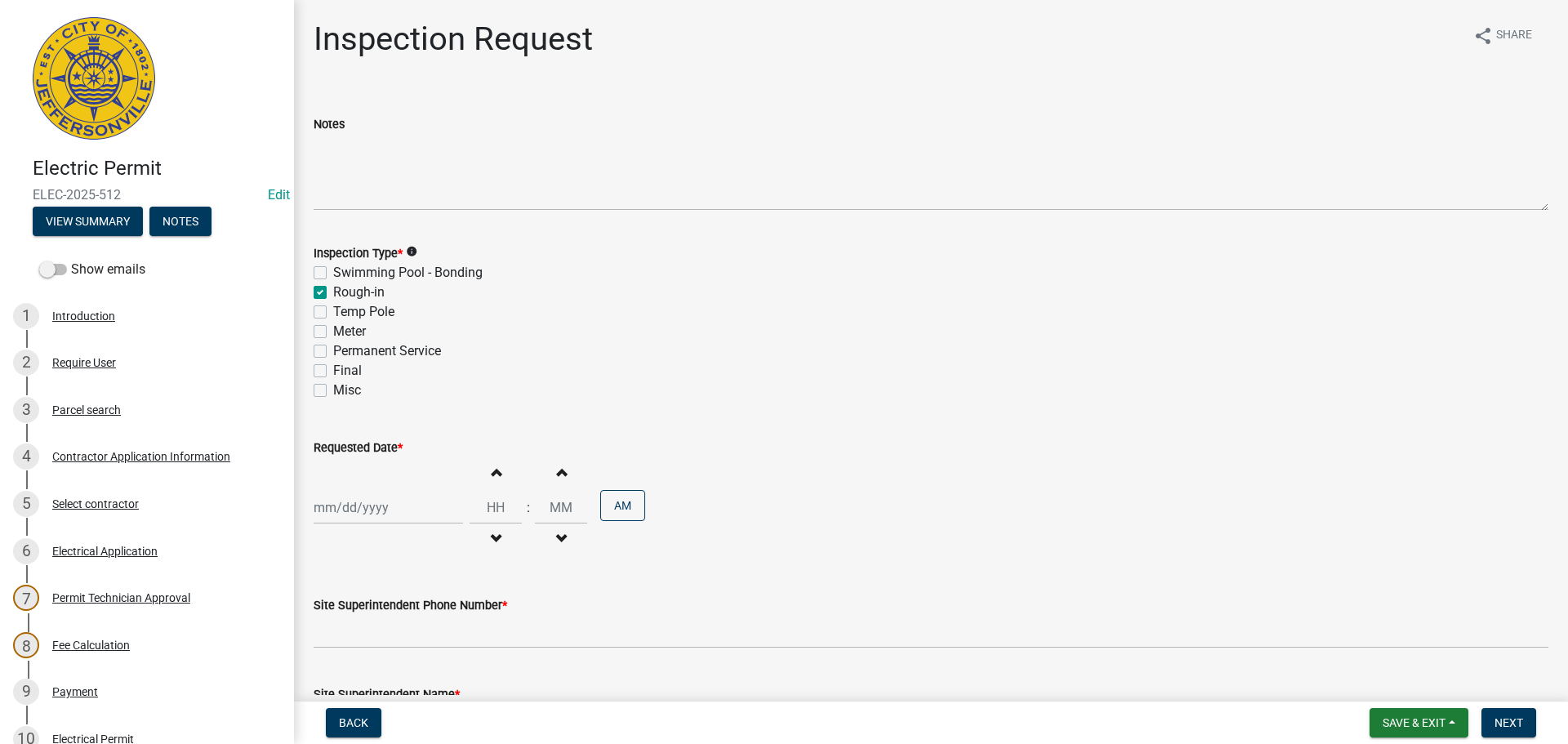
checkbox input "false"
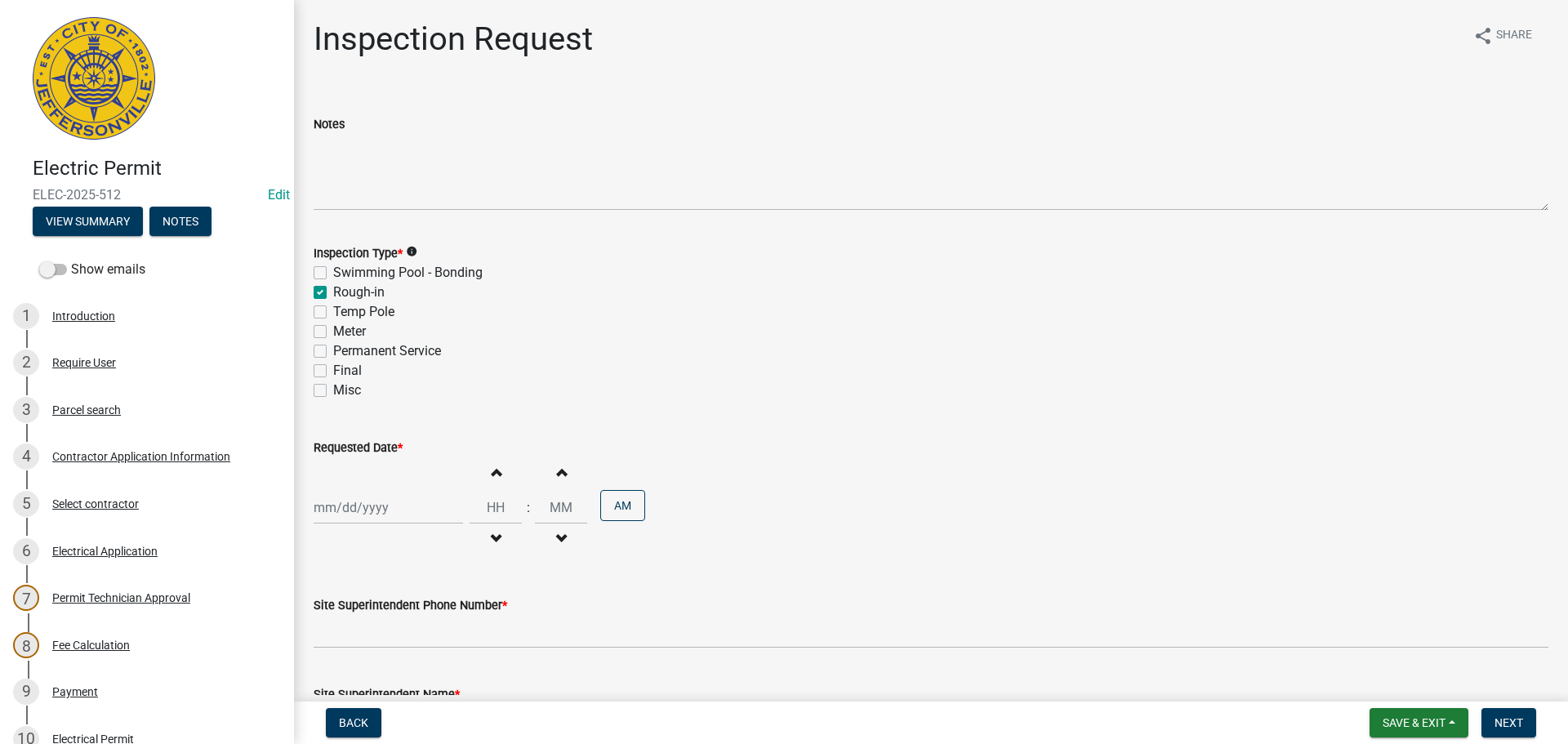
click at [327, 353] on div "Permanent Service" at bounding box center [931, 350] width 1235 height 19
click at [333, 353] on label "Permanent Service" at bounding box center [386, 350] width 108 height 19
click at [333, 352] on input "Permanent Service" at bounding box center [339, 347] width 11 height 11
checkbox input "true"
checkbox input "false"
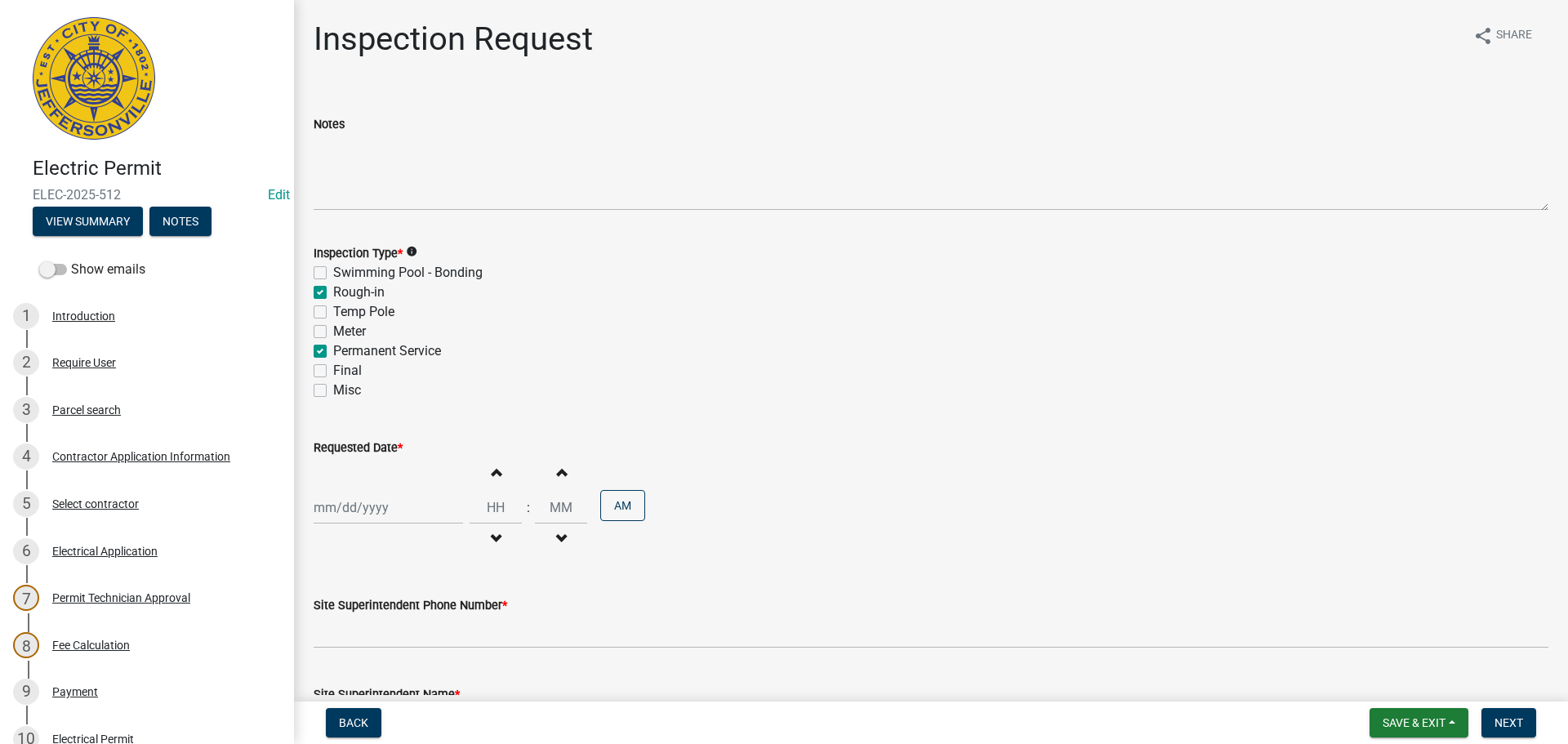
checkbox input "true"
checkbox input "false"
checkbox input "true"
checkbox input "false"
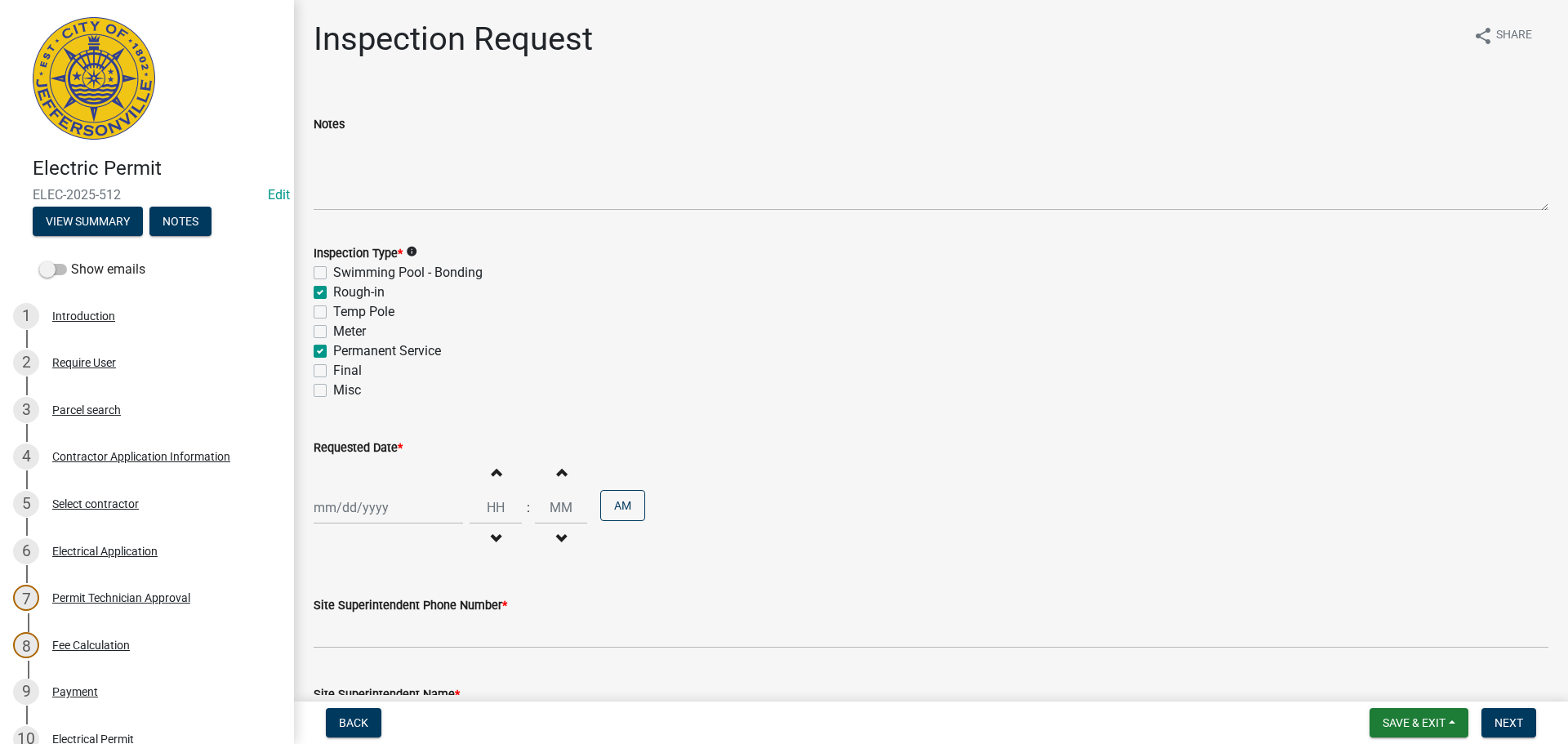
checkbox input "false"
click at [364, 500] on div at bounding box center [388, 507] width 149 height 33
select select "10"
select select "2025"
click at [386, 393] on div "15" at bounding box center [382, 395] width 26 height 26
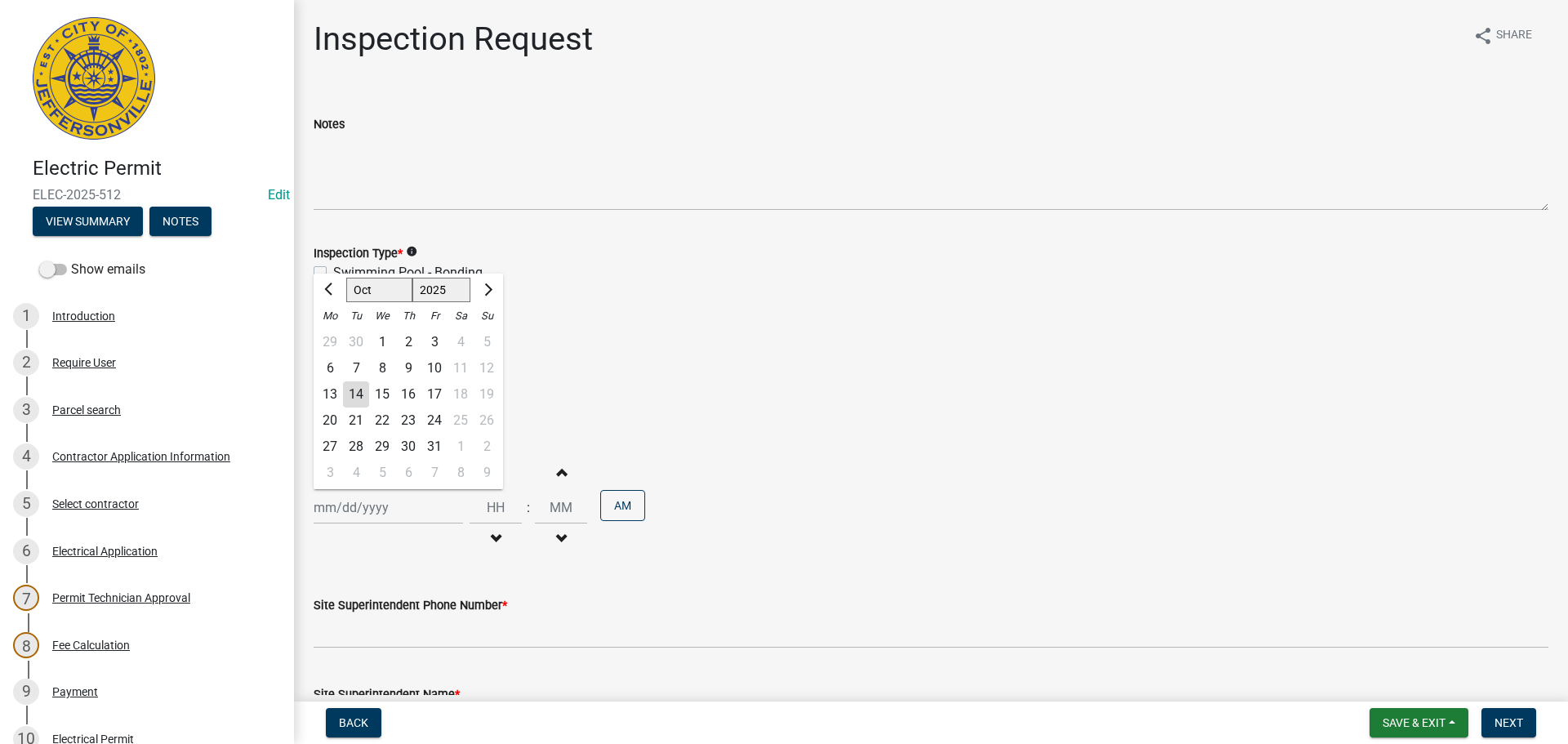
type input "10/15/2025"
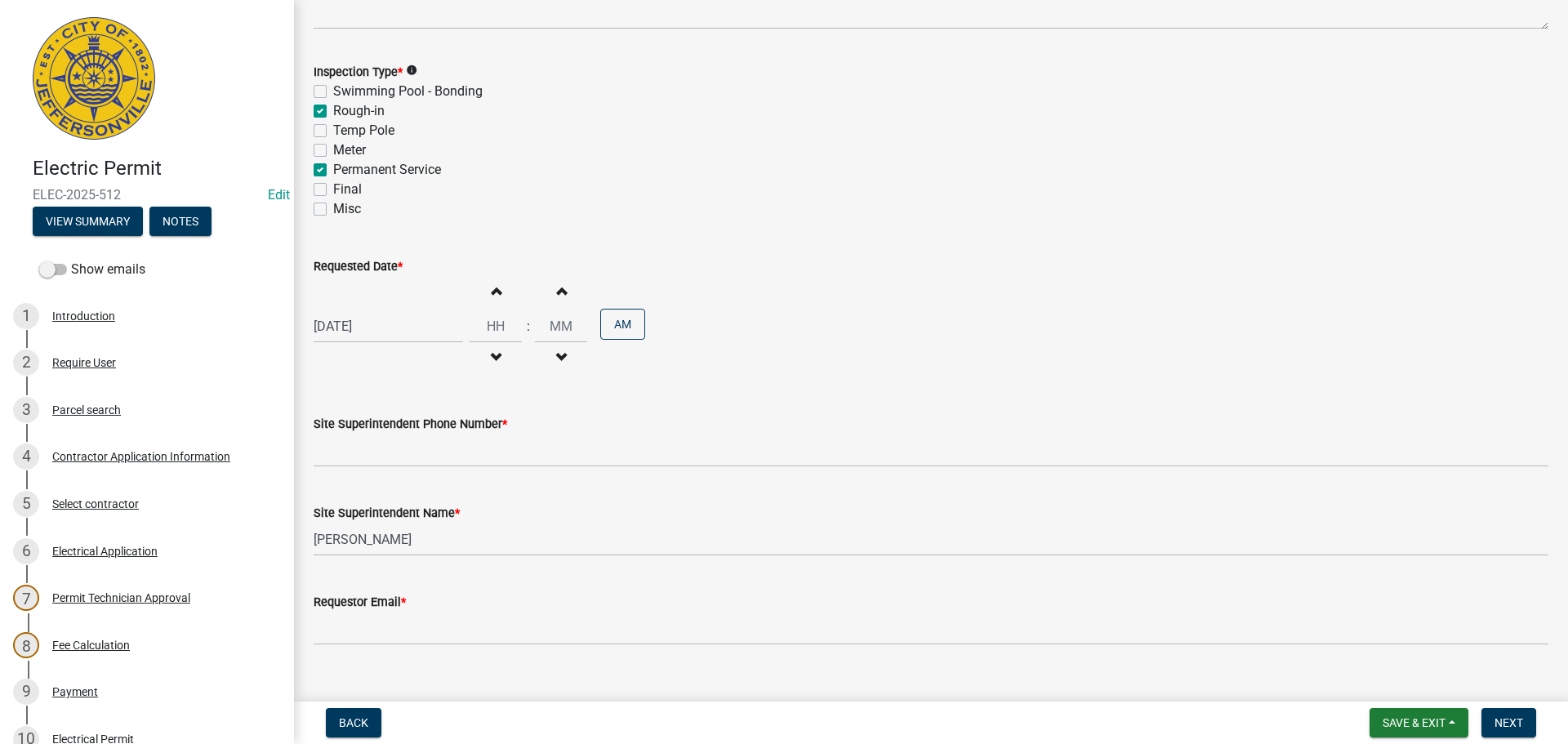
scroll to position [208, 0]
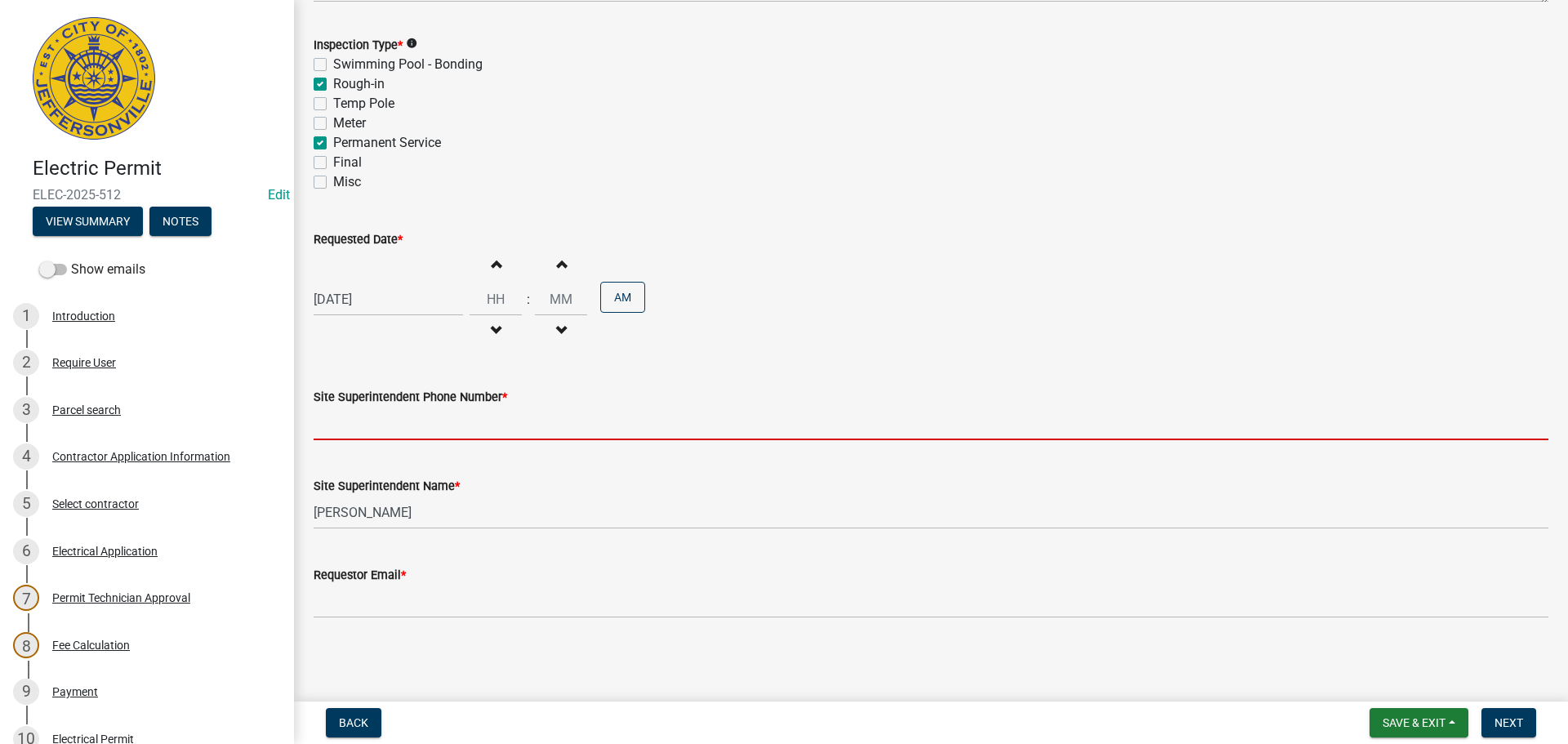
click at [336, 424] on input "Site Superintendent Phone Number *" at bounding box center [931, 423] width 1235 height 33
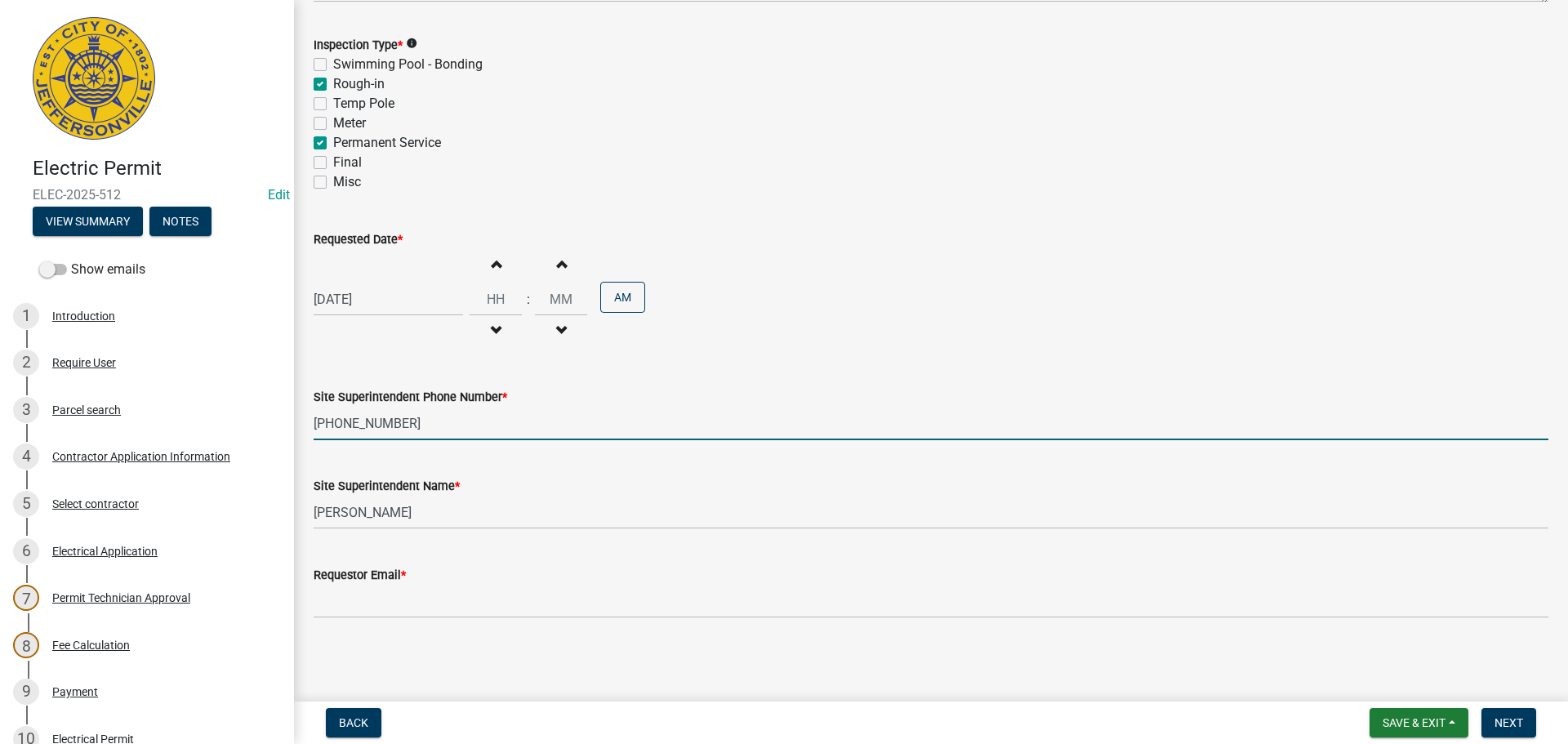
type input "[PHONE_NUMBER]"
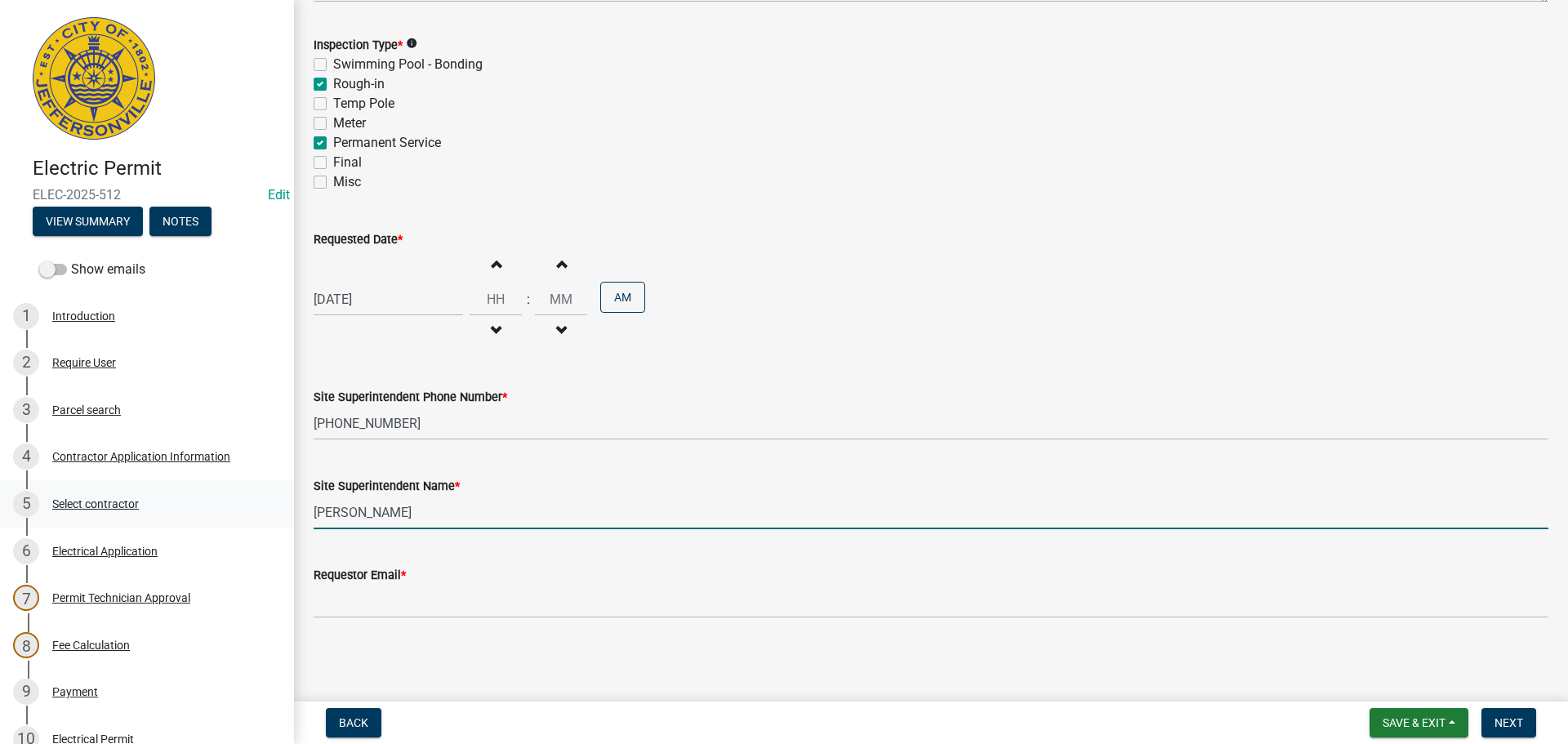
drag, startPoint x: 410, startPoint y: 519, endPoint x: 229, endPoint y: 517, distance: 181.0
click at [275, 517] on div "Electric Permit ELEC-2025-512 Edit View Summary Notes Show emails 1 Introductio…" at bounding box center [784, 372] width 1568 height 744
type input "Cindy Hunton"
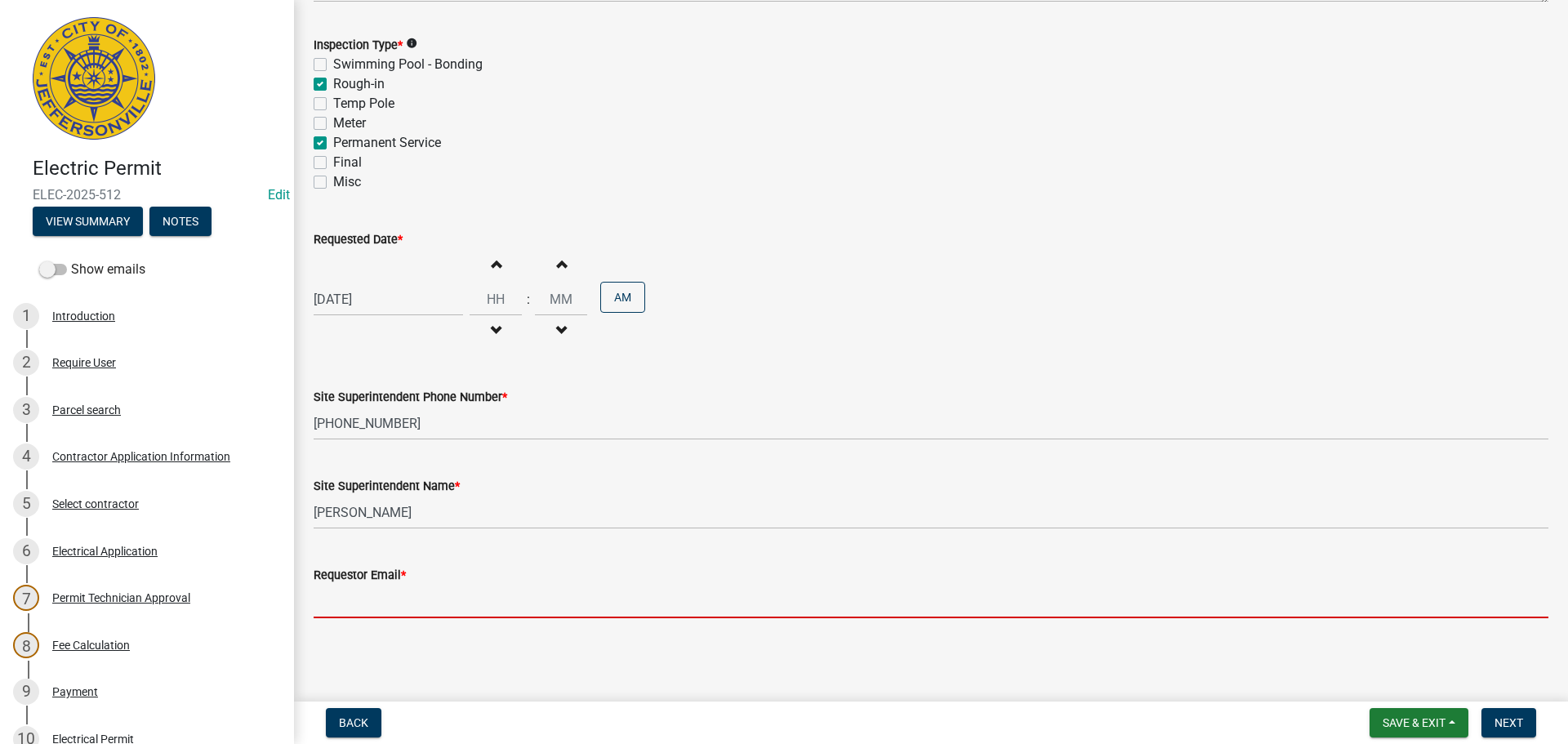
click at [382, 601] on input "Requestor Email *" at bounding box center [931, 601] width 1235 height 33
type input "idealelectric11@aol.com"
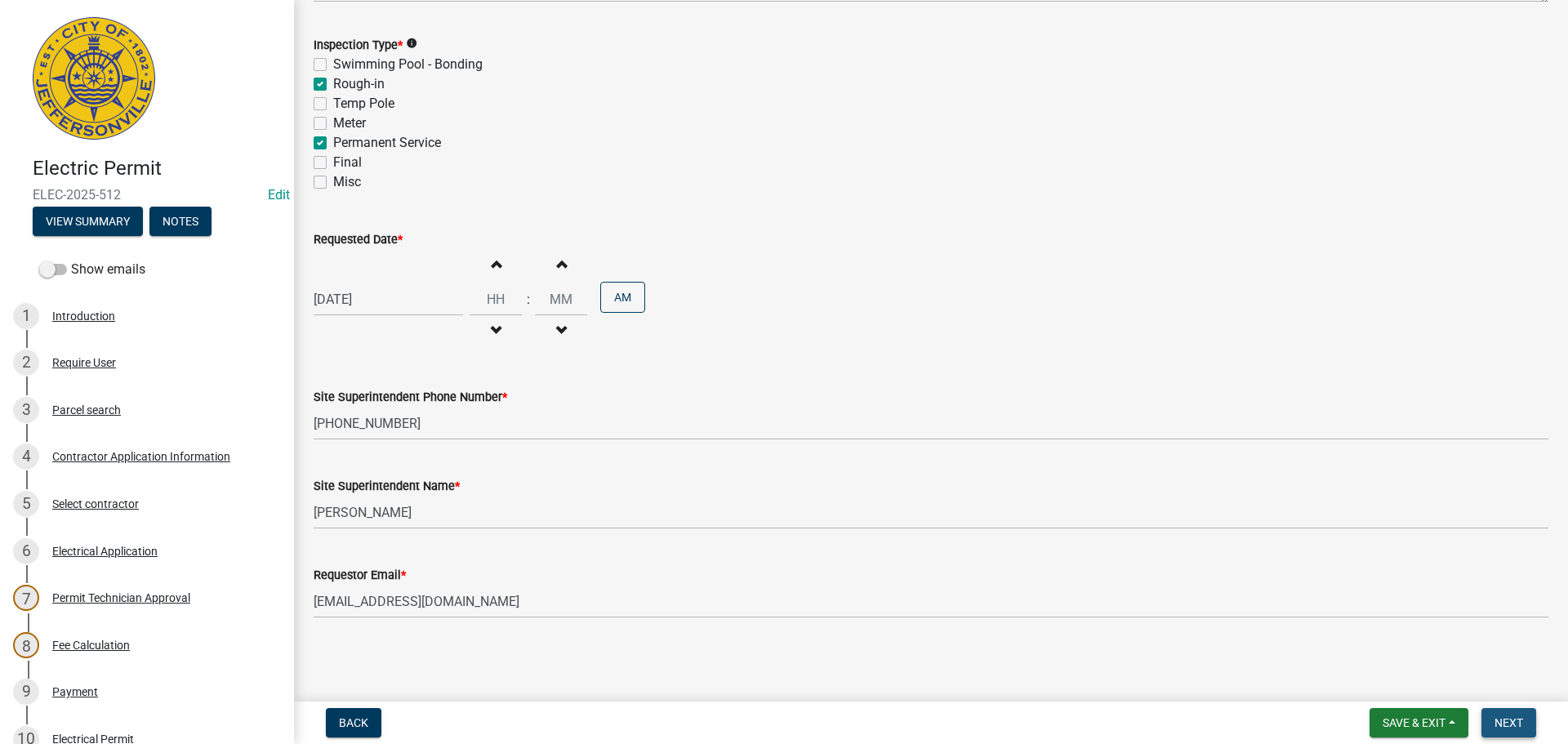
drag, startPoint x: 1521, startPoint y: 723, endPoint x: 1524, endPoint y: 665, distance: 58.1
click at [1522, 722] on span "Next" at bounding box center [1509, 723] width 29 height 13
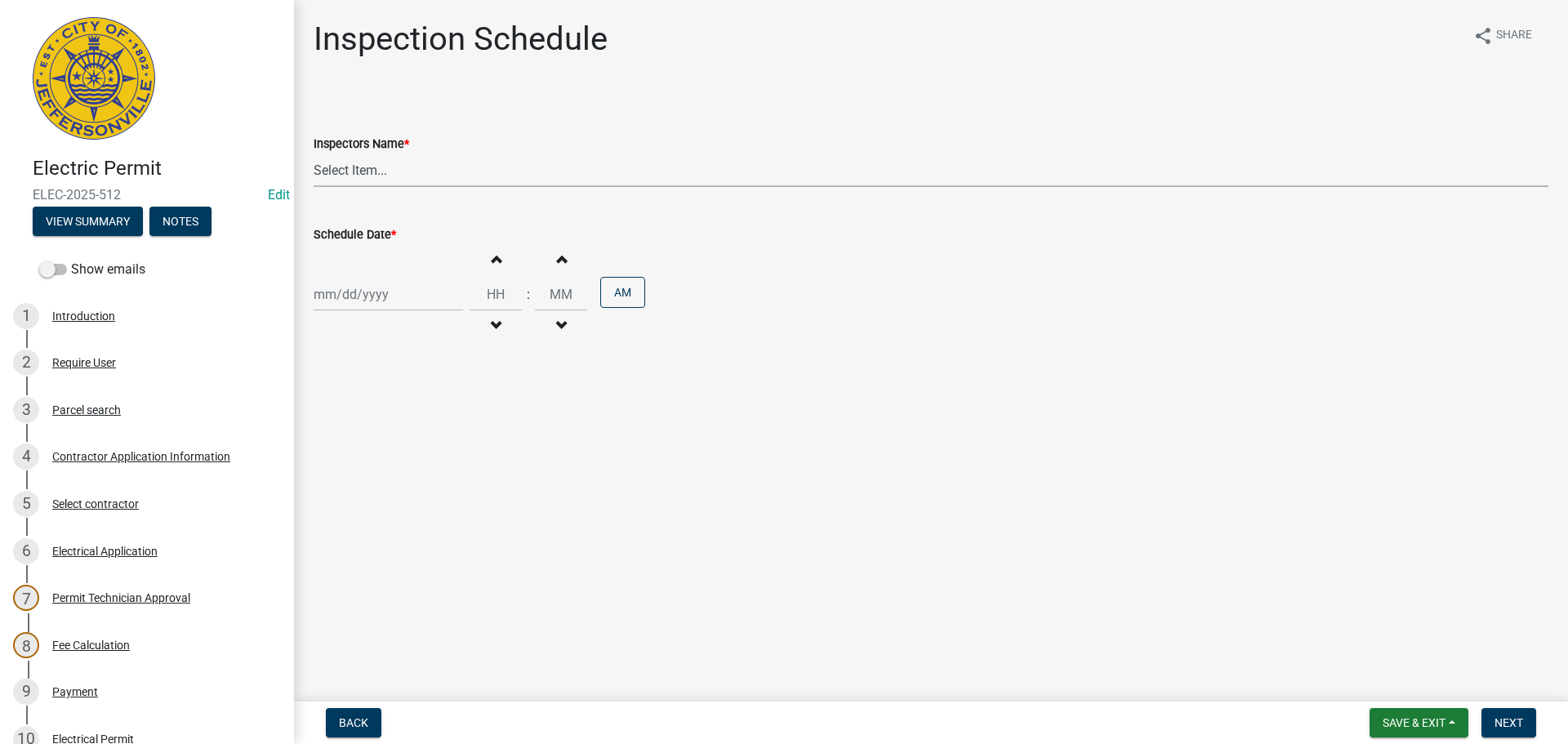
click at [358, 171] on select "Select Item... jramsey (Jeremy Ramsey) MaryFrey (Mary Frey) mkruer (Mike Kruer)…" at bounding box center [931, 170] width 1235 height 33
select select "36a8b8f0-2ef8-43e9-ae06-718f51af8d36"
click at [314, 153] on select "Select Item... jramsey (Jeremy Ramsey) MaryFrey (Mary Frey) mkruer (Mike Kruer)…" at bounding box center [931, 170] width 1235 height 33
click at [350, 289] on div at bounding box center [388, 294] width 149 height 33
select select "10"
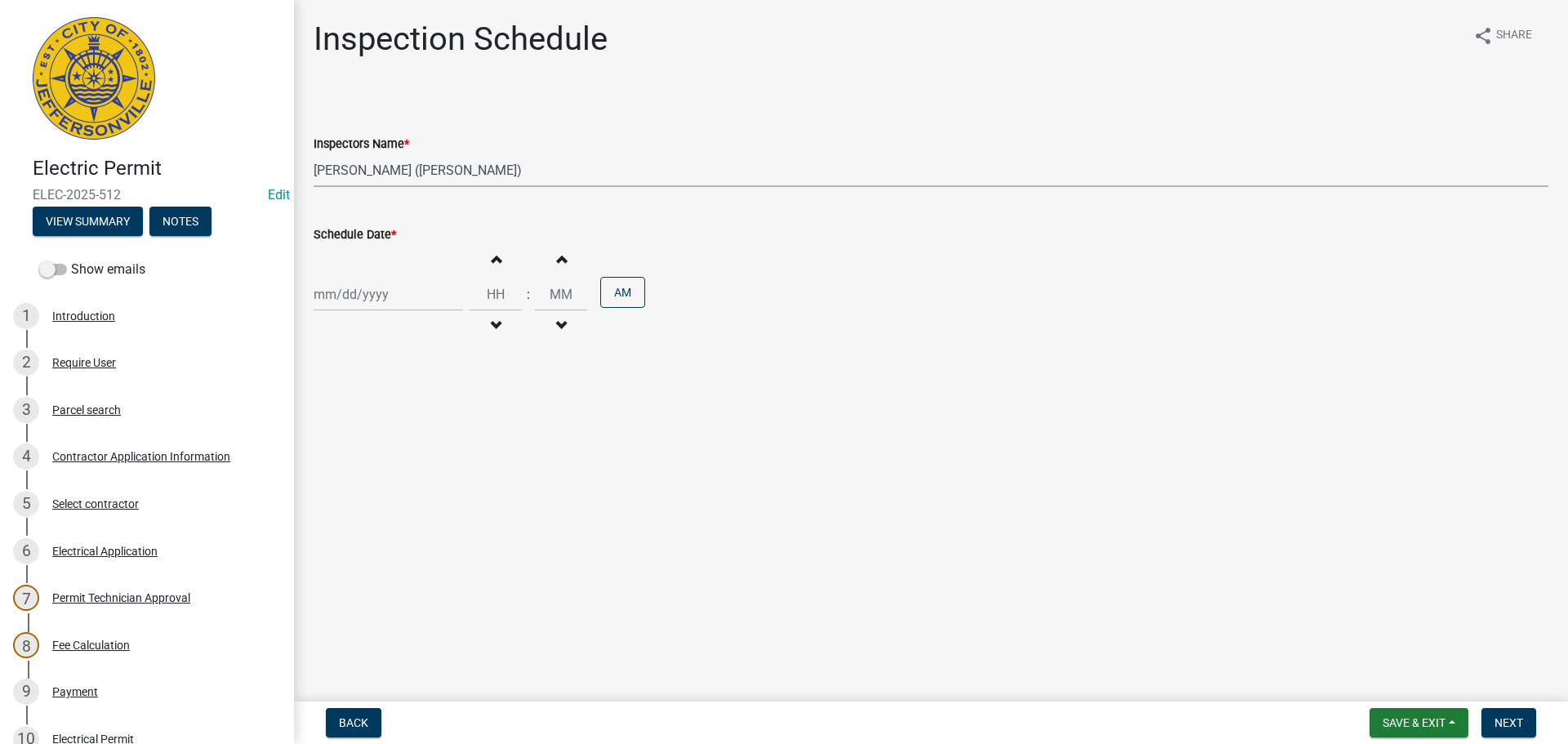
select select "2025"
click at [380, 431] on div "15" at bounding box center [382, 433] width 26 height 26
type input "10/15/2025"
click at [1507, 716] on span "Next" at bounding box center [1509, 723] width 29 height 13
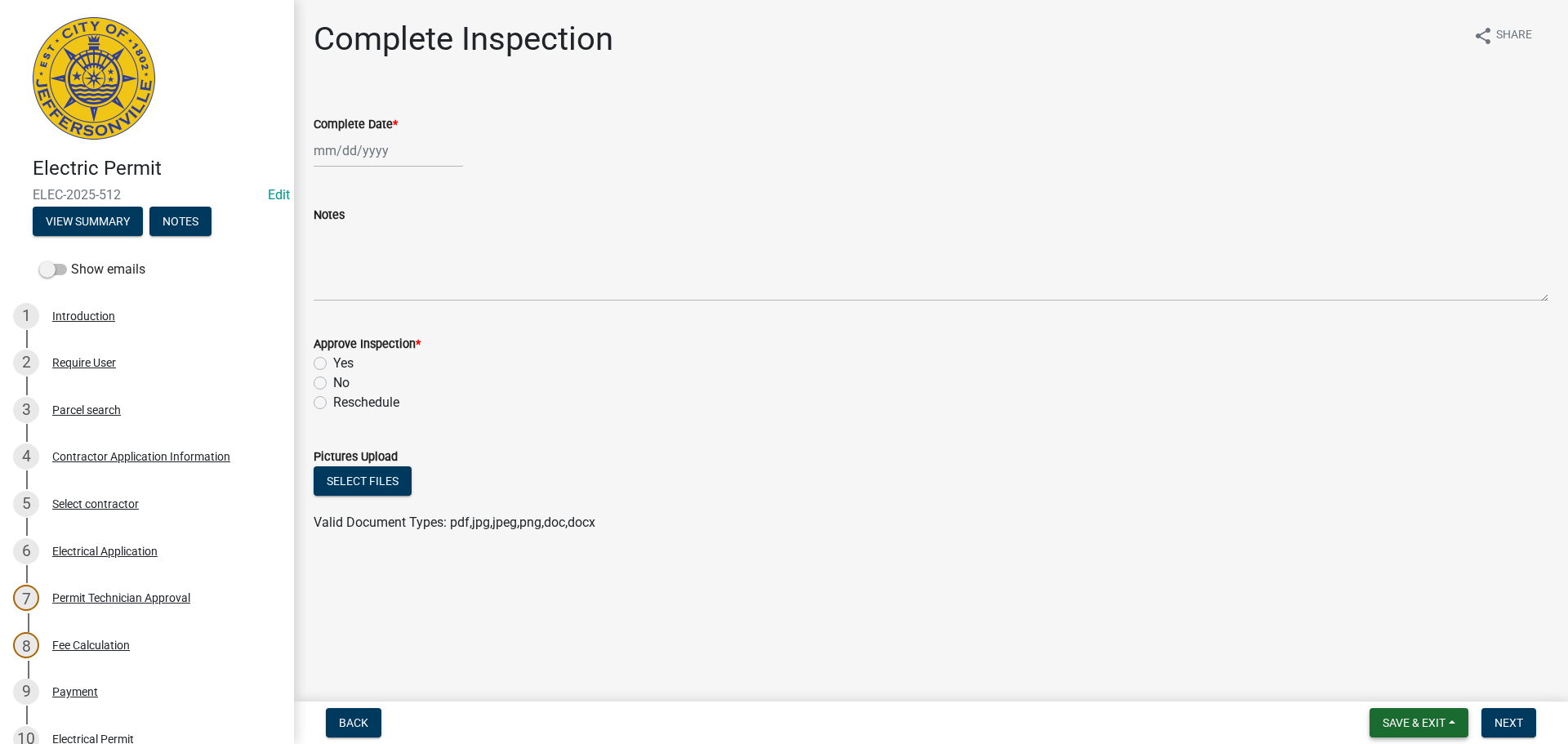
click at [1406, 718] on span "Save & Exit" at bounding box center [1414, 723] width 63 height 13
click at [1396, 684] on button "Save & Exit" at bounding box center [1404, 679] width 131 height 40
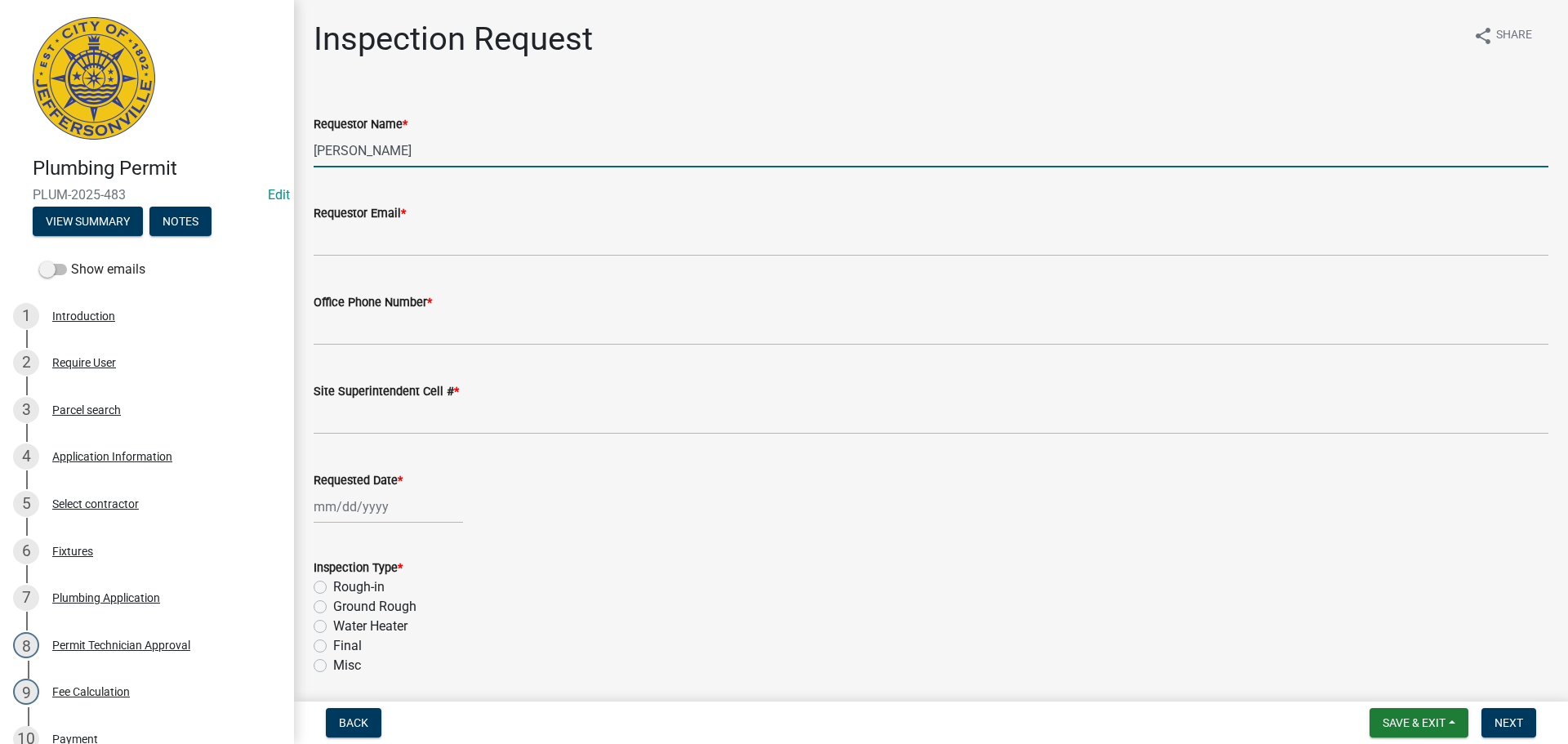
drag, startPoint x: 410, startPoint y: 156, endPoint x: 18, endPoint y: 96, distance: 396.6
click at [18, 100] on div "Plumbing Permit PLUM-2025-483 Edit View Summary Notes Show emails 1 Introductio…" at bounding box center [784, 372] width 1568 height 744
type input "[PERSON_NAME]"
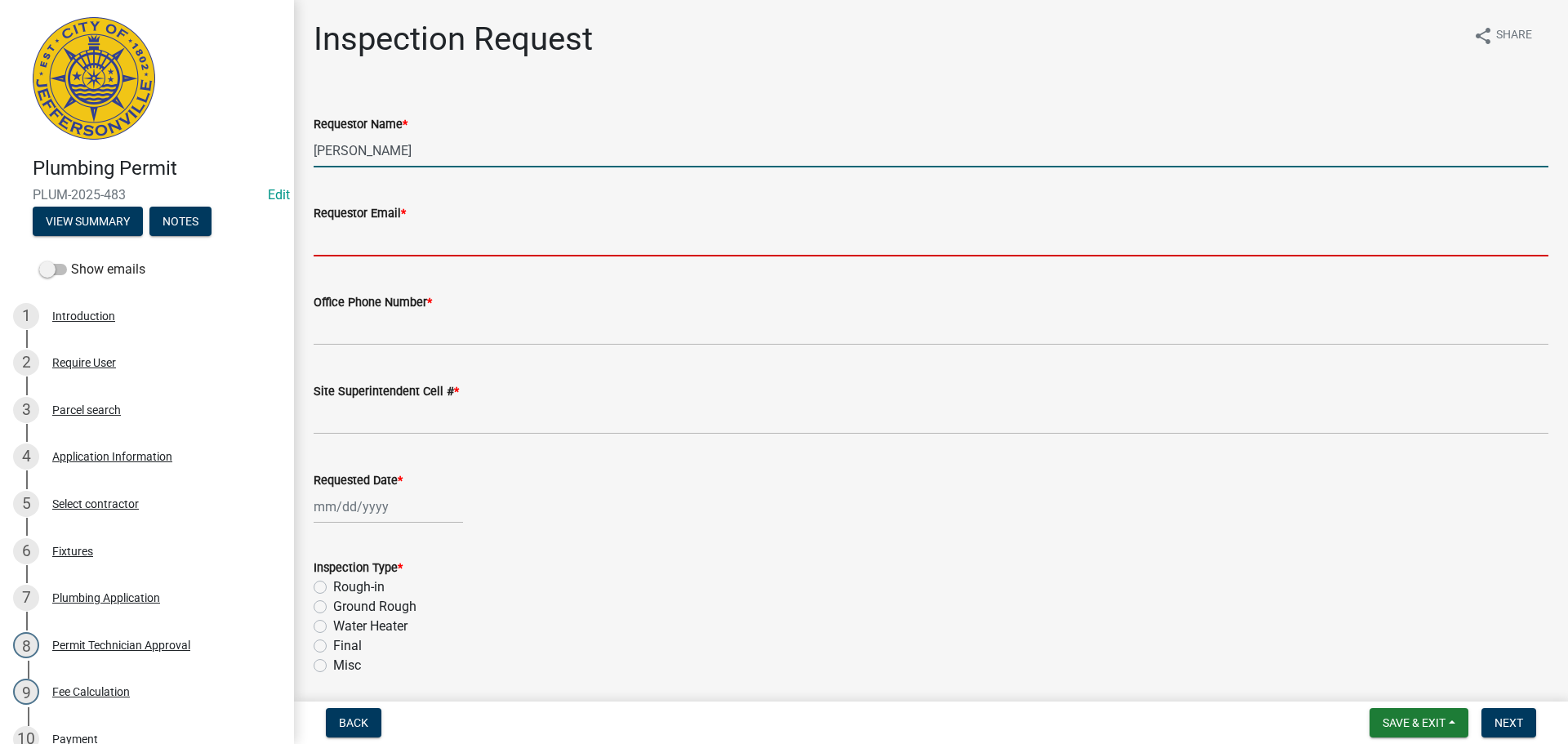
drag, startPoint x: 325, startPoint y: 229, endPoint x: 350, endPoint y: 238, distance: 26.6
click at [325, 229] on input "Requestor Email *" at bounding box center [931, 240] width 1235 height 33
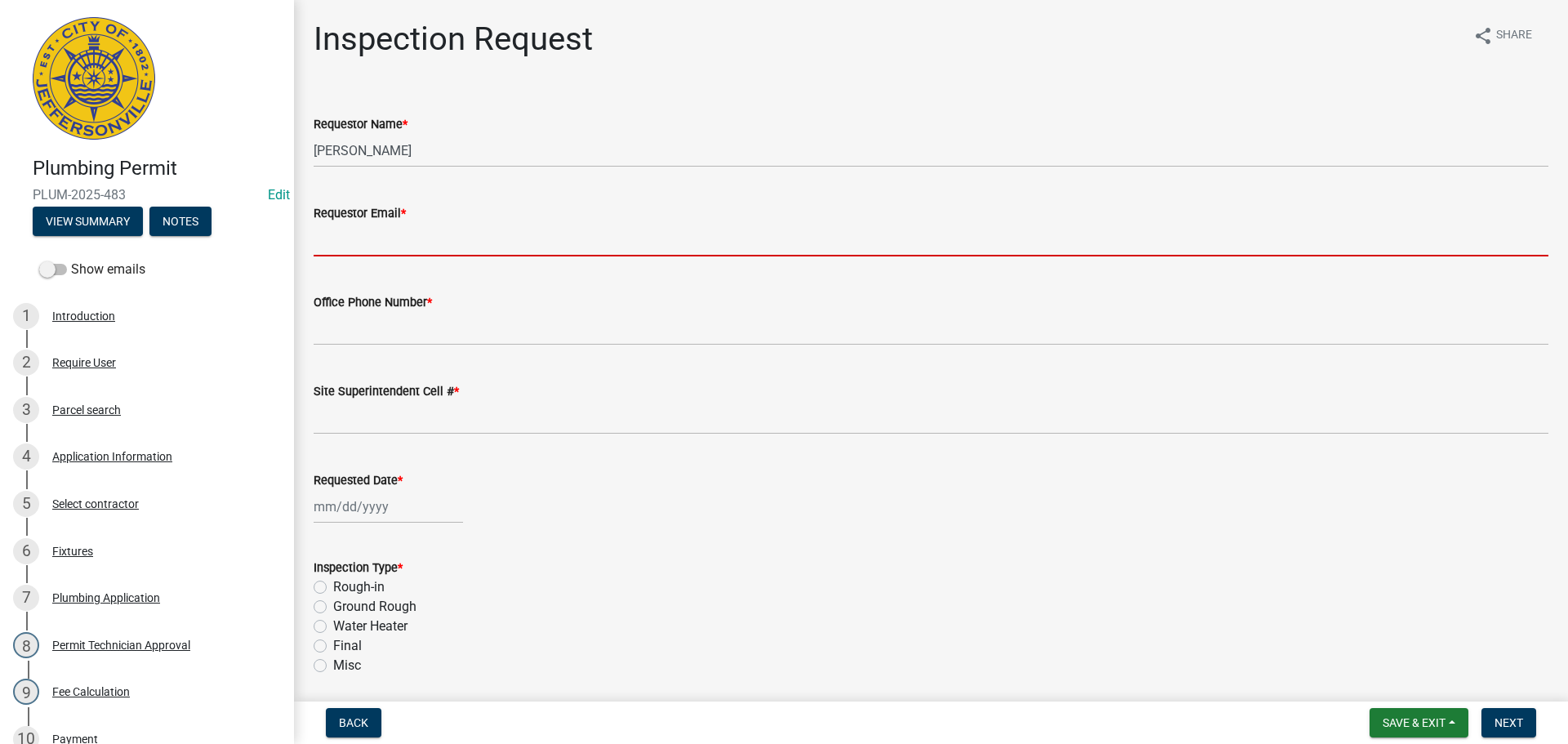
type input "[EMAIL_ADDRESS][DOMAIN_NAME]"
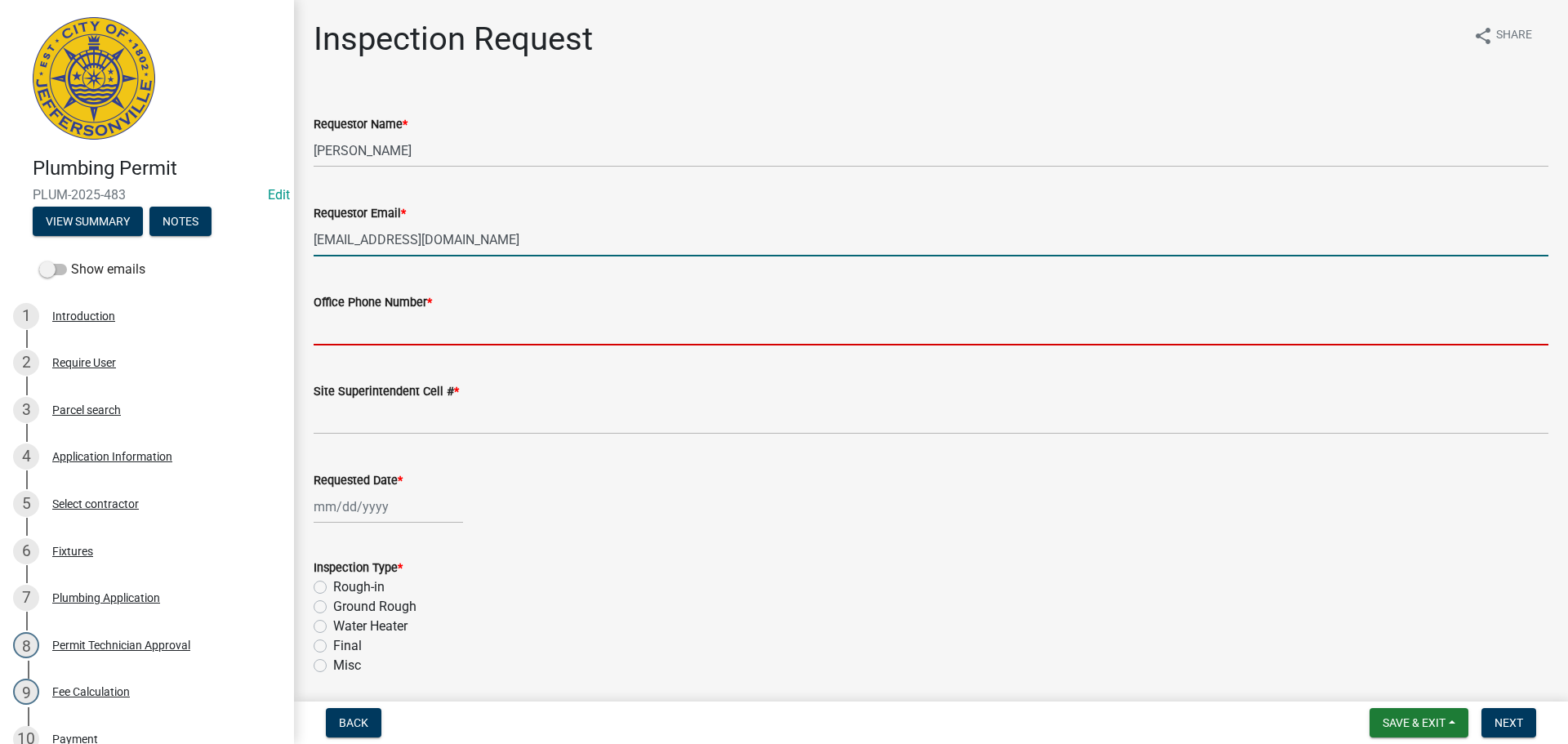
click at [374, 320] on input "Office Phone Number *" at bounding box center [931, 328] width 1235 height 33
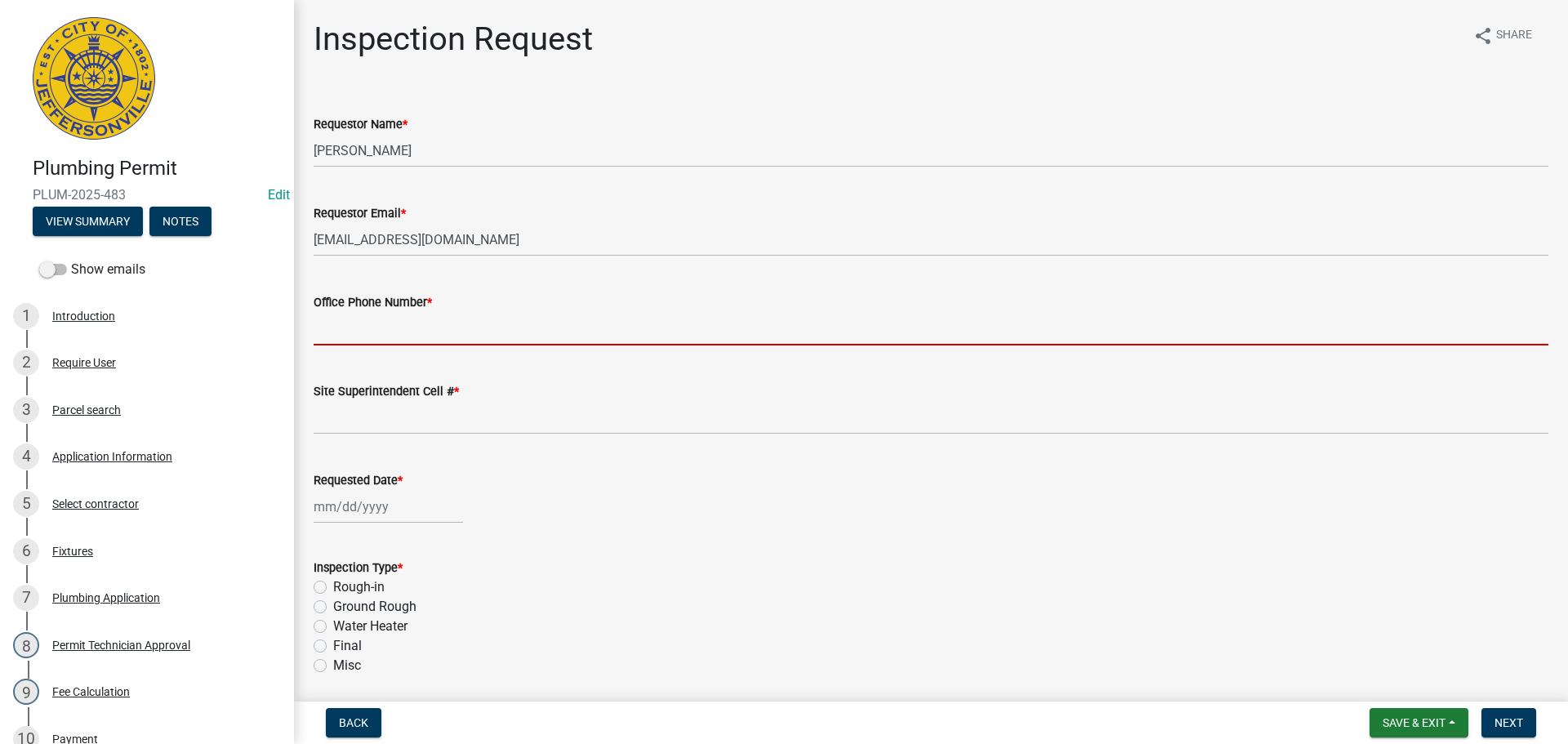
type input "[PHONE_NUMBER]"
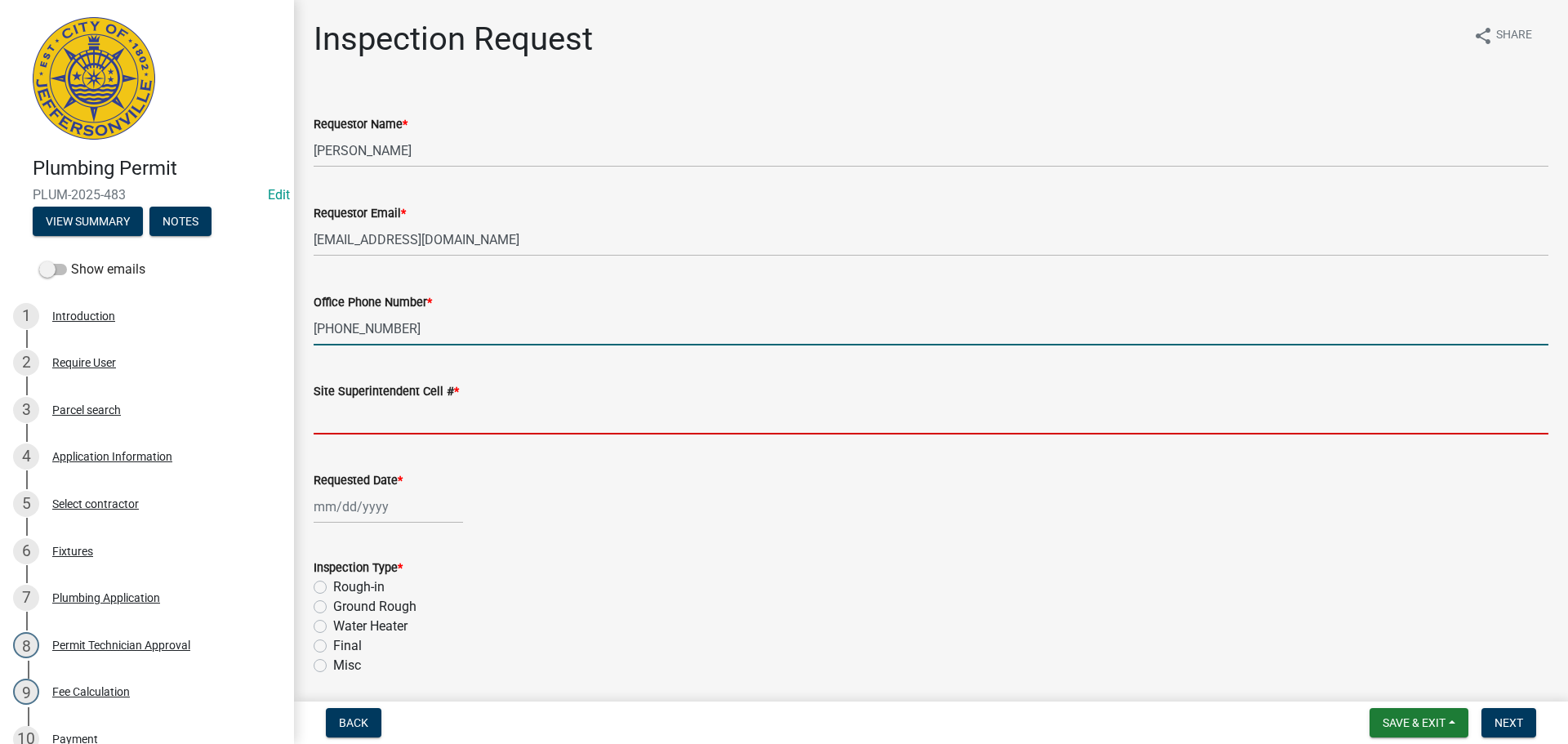
click at [374, 405] on input "Site Superintendent Cell # *" at bounding box center [931, 418] width 1235 height 33
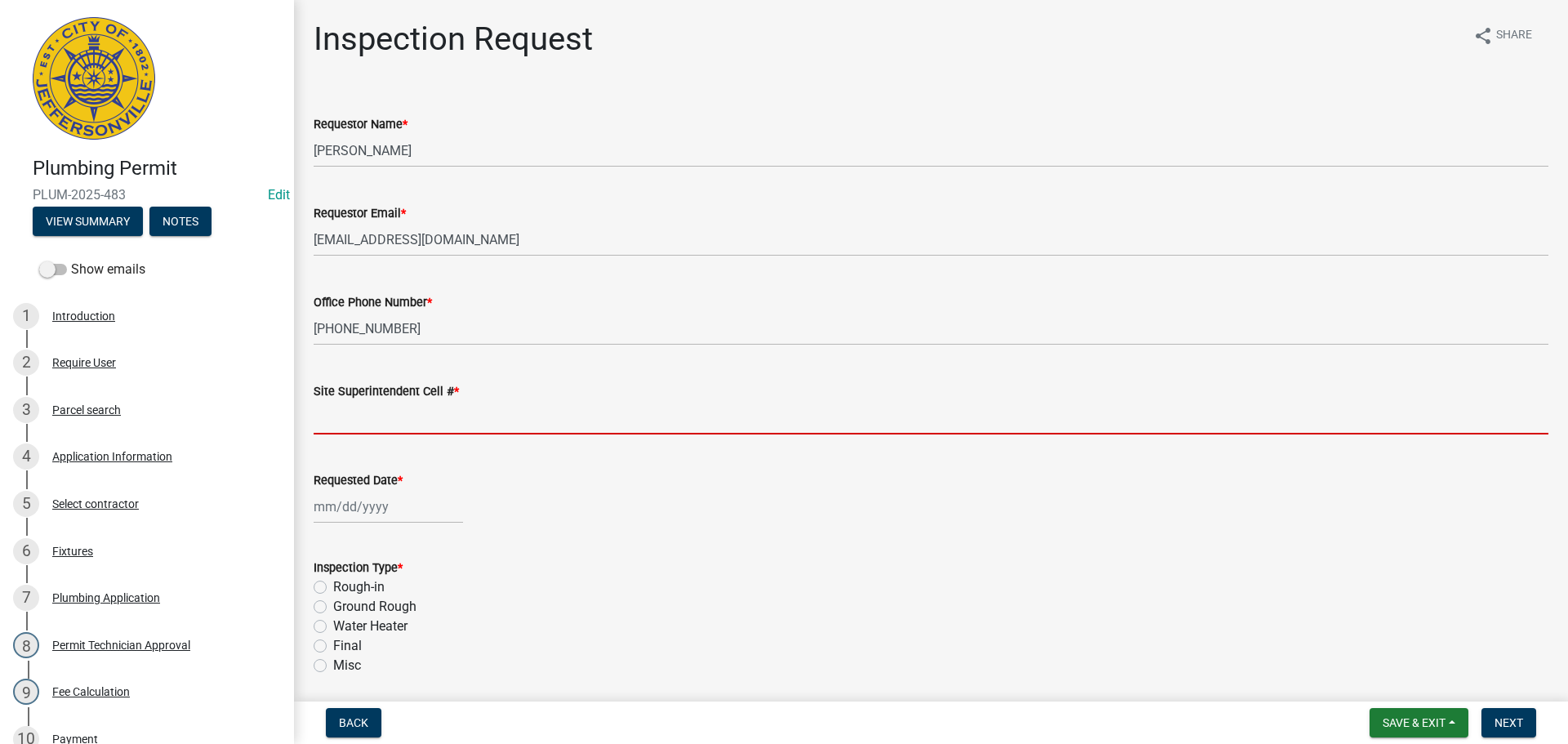
type input "SAME"
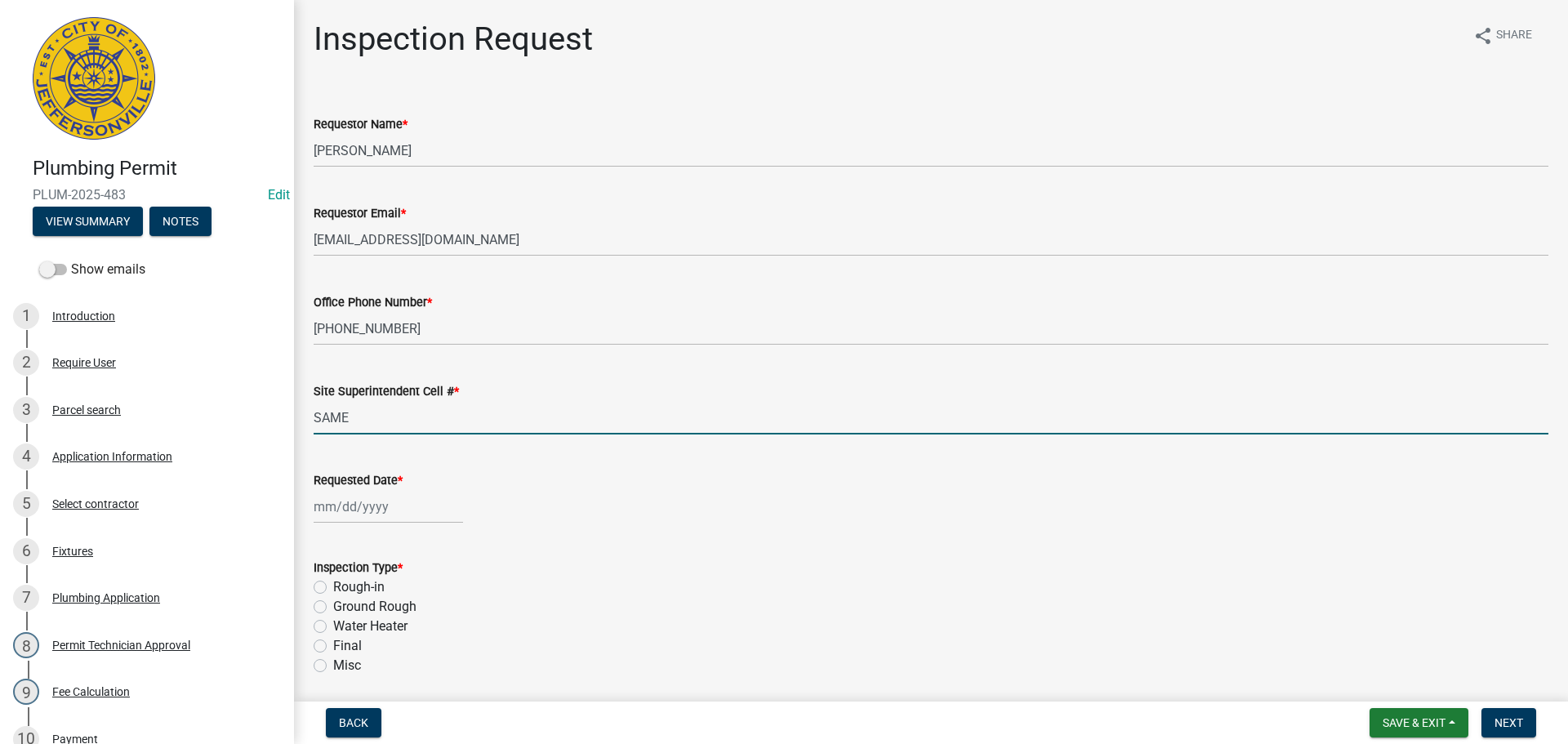
select select "10"
select select "2025"
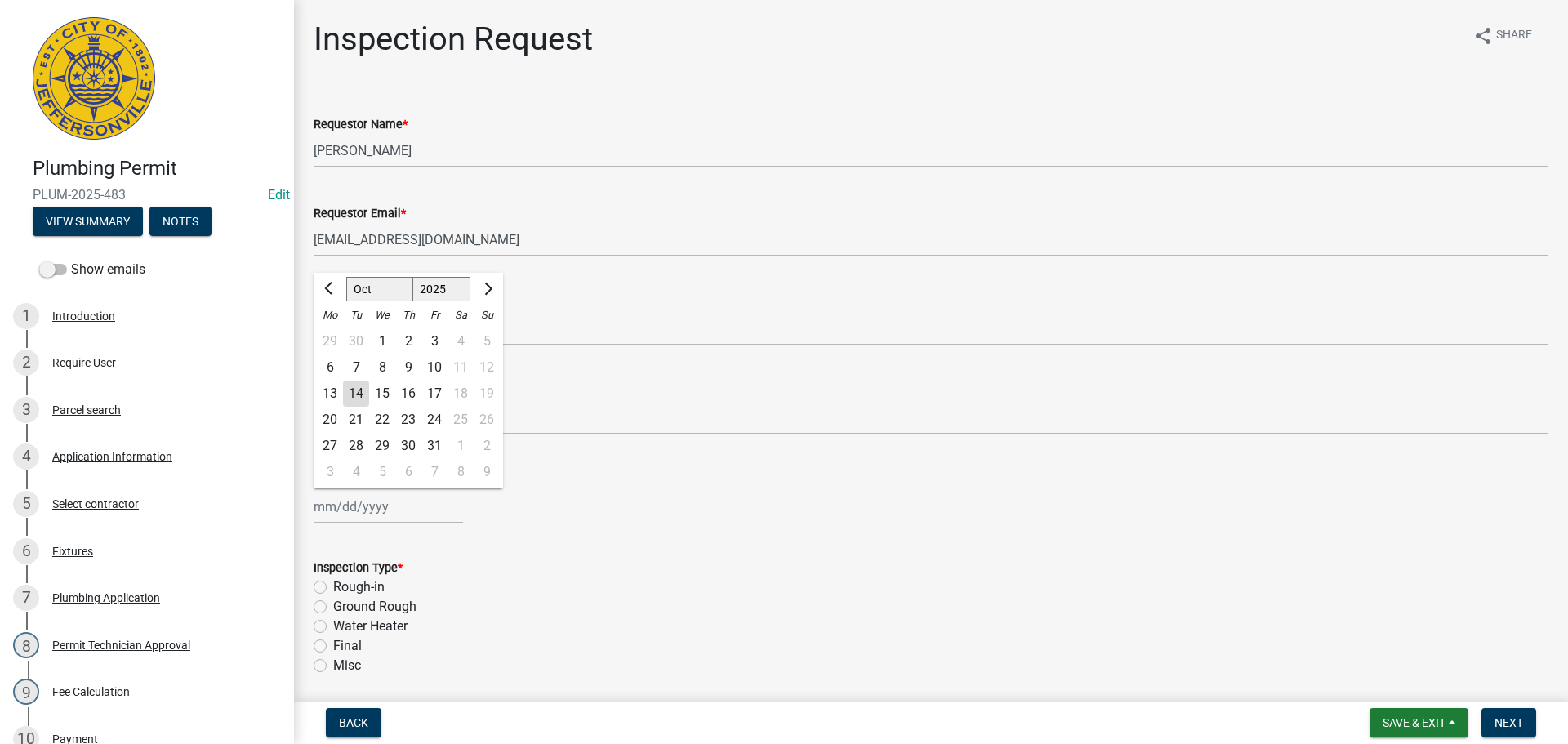
click at [361, 505] on div "[PERSON_NAME] Feb Mar Apr [PERSON_NAME][DATE] Oct Nov [DATE] 1526 1527 1528 152…" at bounding box center [388, 506] width 149 height 33
click at [378, 396] on div "15" at bounding box center [382, 394] width 26 height 26
type input "[DATE]"
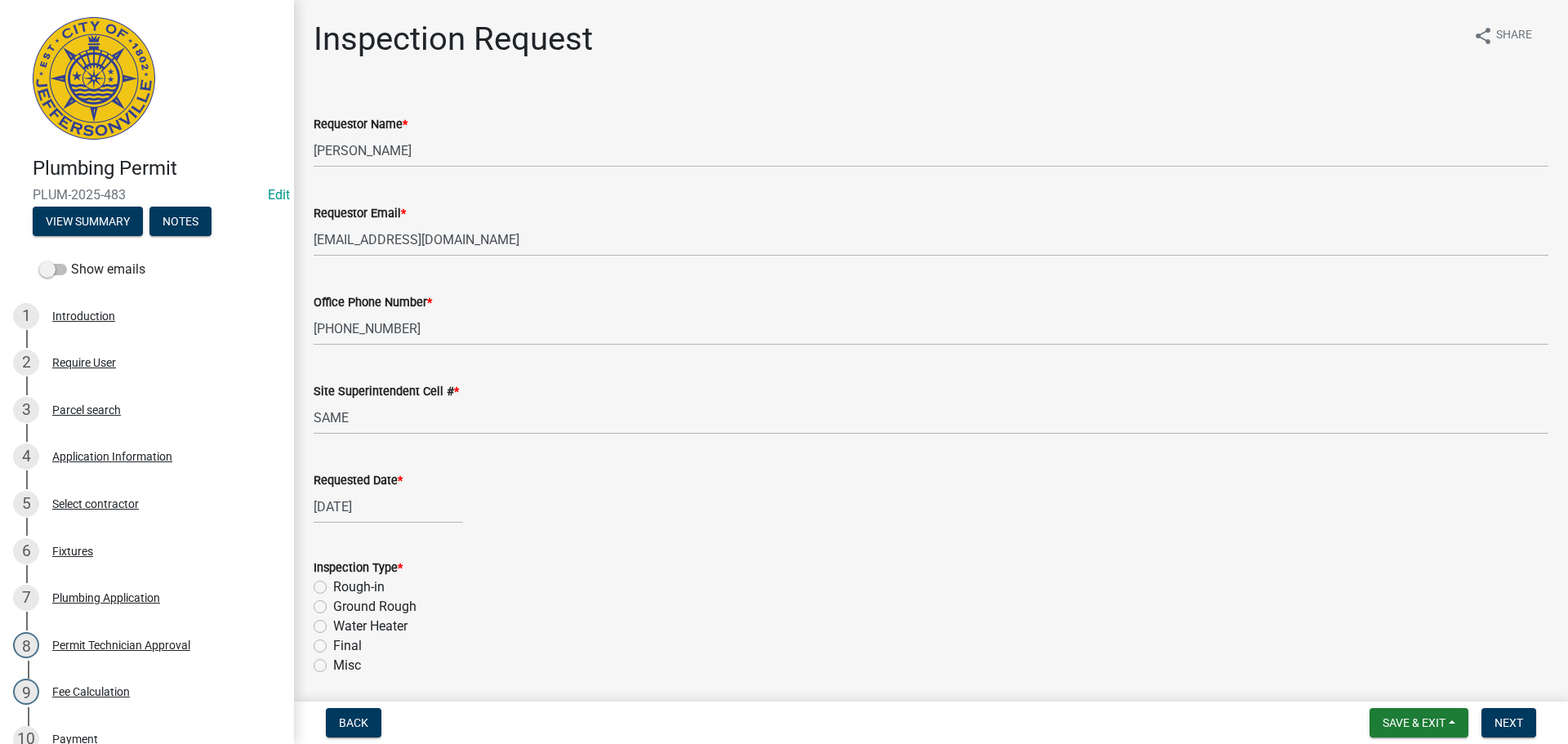
scroll to position [191, 0]
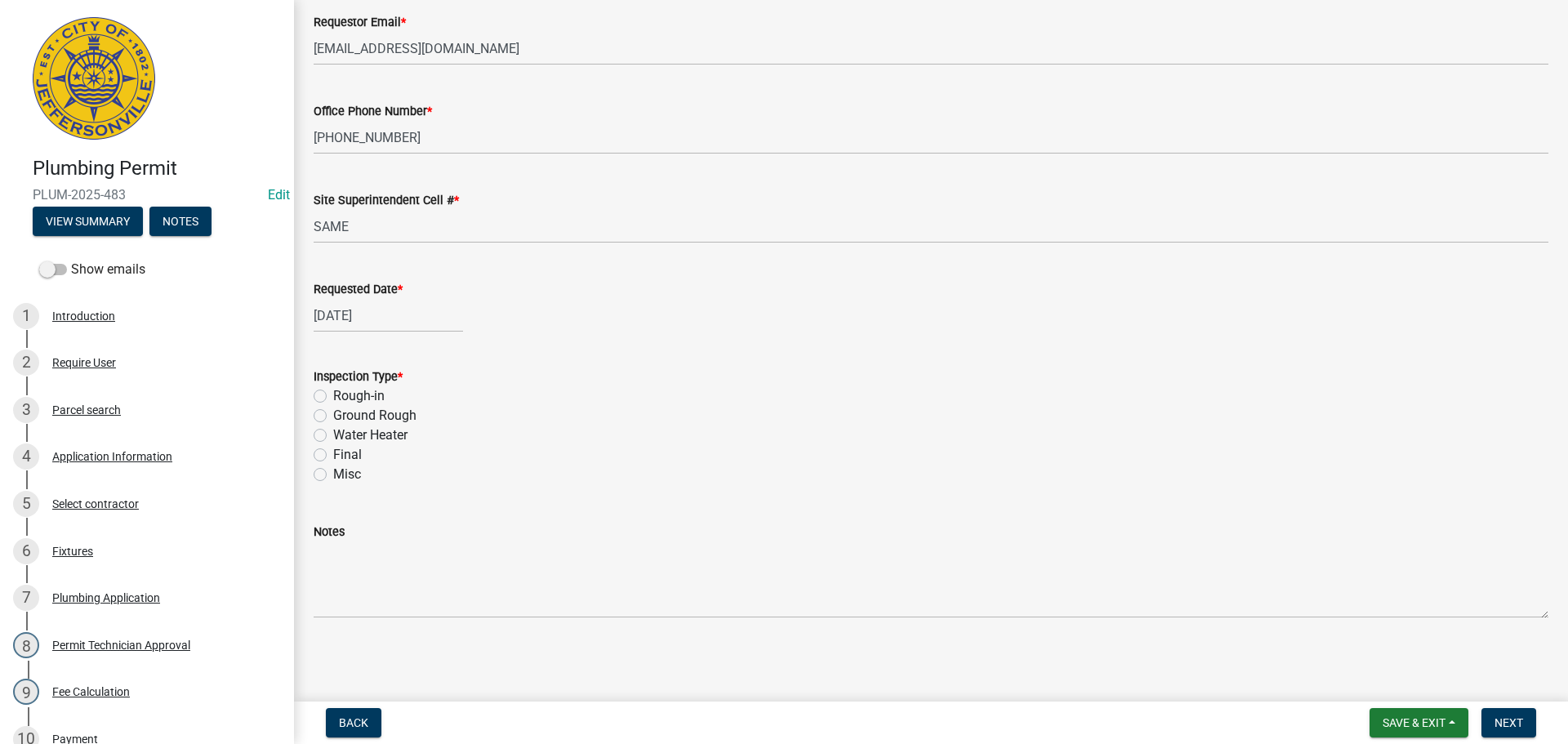
click at [333, 394] on label "Rough-in" at bounding box center [359, 396] width 52 height 19
click at [333, 394] on input "Rough-in" at bounding box center [339, 392] width 11 height 11
radio input "true"
click at [1513, 725] on span "Next" at bounding box center [1509, 723] width 29 height 13
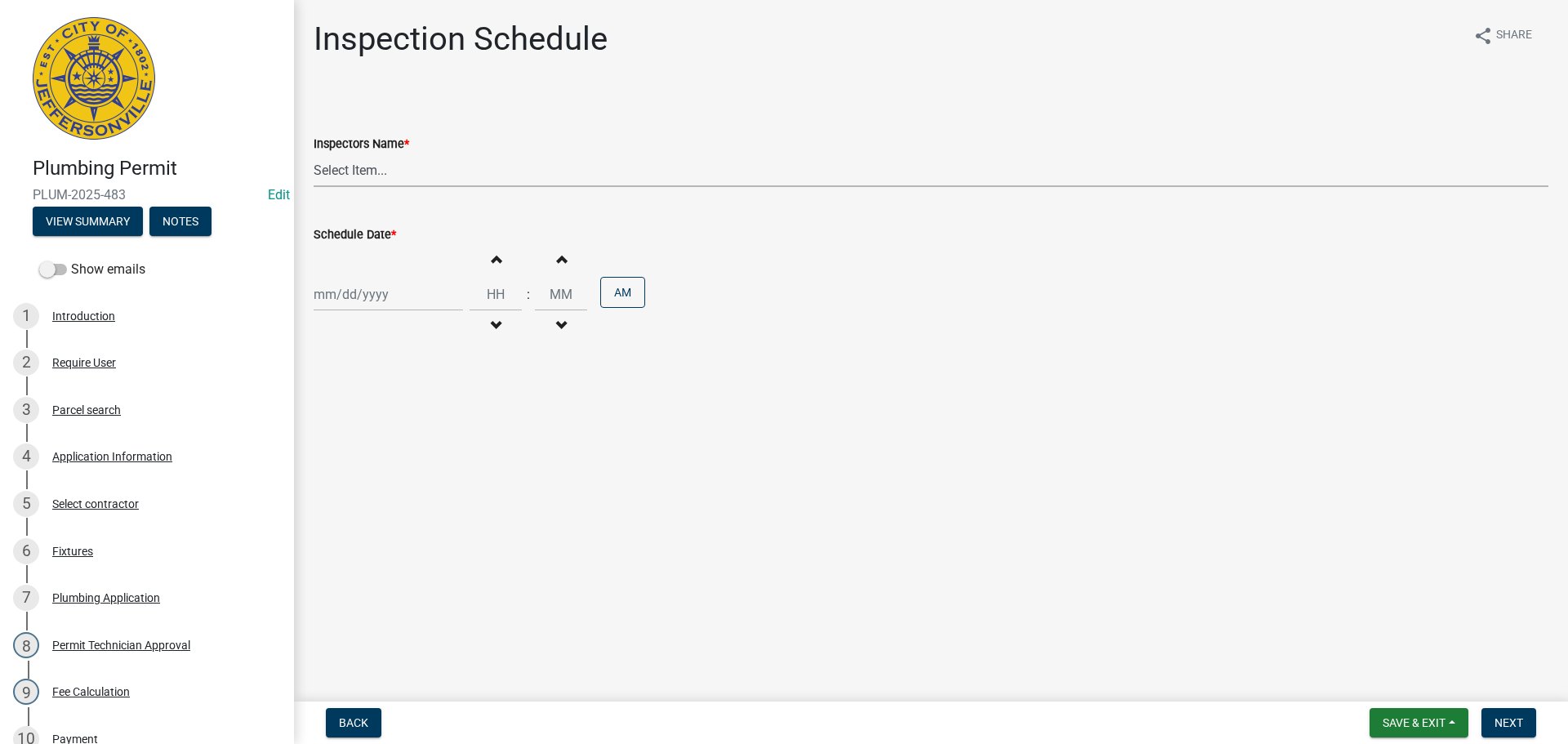
click at [341, 169] on select "Select Item... [PERSON_NAME] ([PERSON_NAME]) [PERSON_NAME] ([PERSON_NAME]) mkru…" at bounding box center [931, 170] width 1235 height 33
select select "13c97fbc-c819-4cee-844a-0db3d3c4db95"
click at [314, 153] on select "Select Item... [PERSON_NAME] ([PERSON_NAME]) [PERSON_NAME] ([PERSON_NAME]) mkru…" at bounding box center [931, 170] width 1235 height 33
select select "10"
select select "2025"
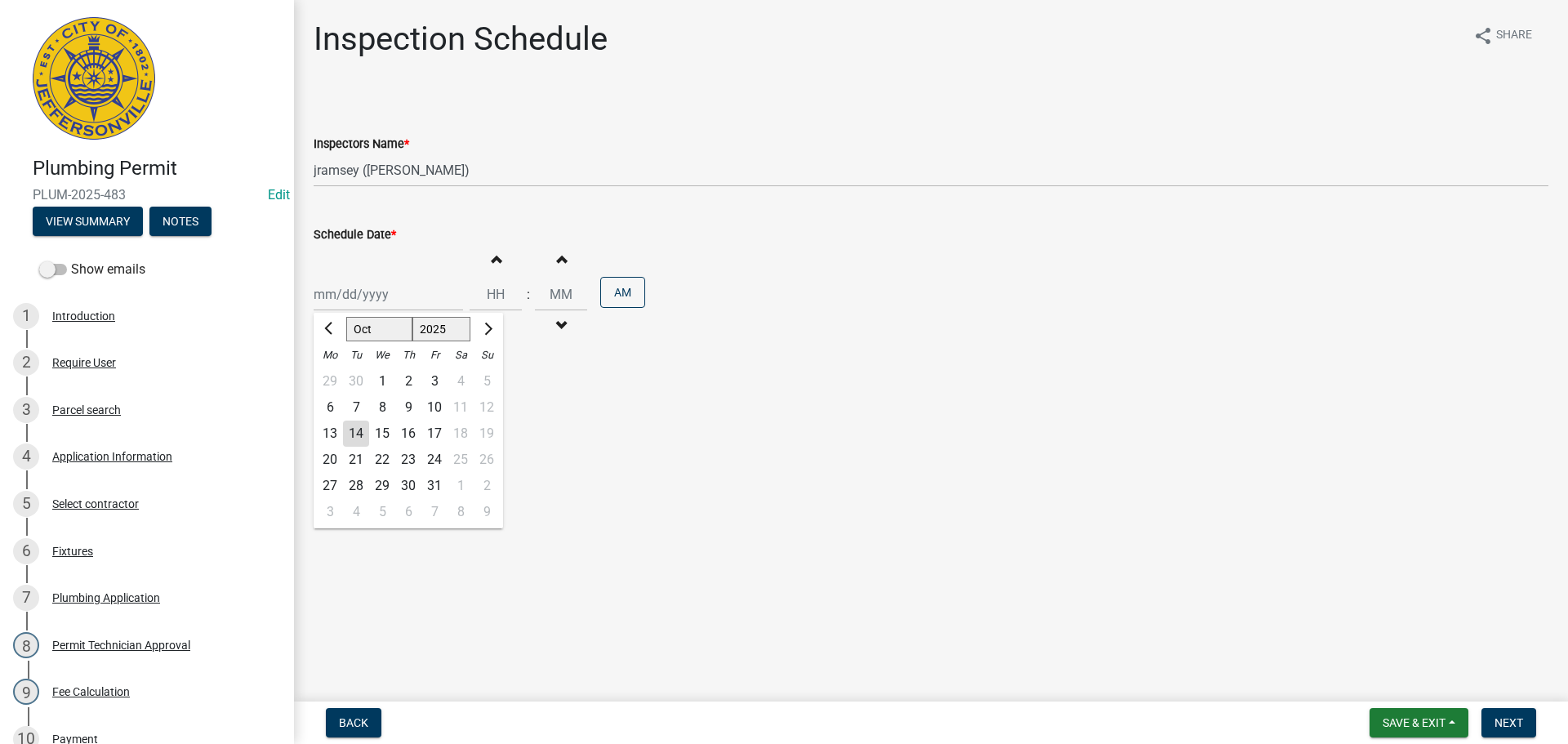
click at [332, 307] on div "[PERSON_NAME] Feb Mar Apr [PERSON_NAME][DATE] Oct Nov [DATE] 1526 1527 1528 152…" at bounding box center [388, 294] width 149 height 33
click at [384, 432] on div "15" at bounding box center [382, 433] width 26 height 26
type input "[DATE]"
click at [1503, 726] on span "Next" at bounding box center [1509, 723] width 29 height 13
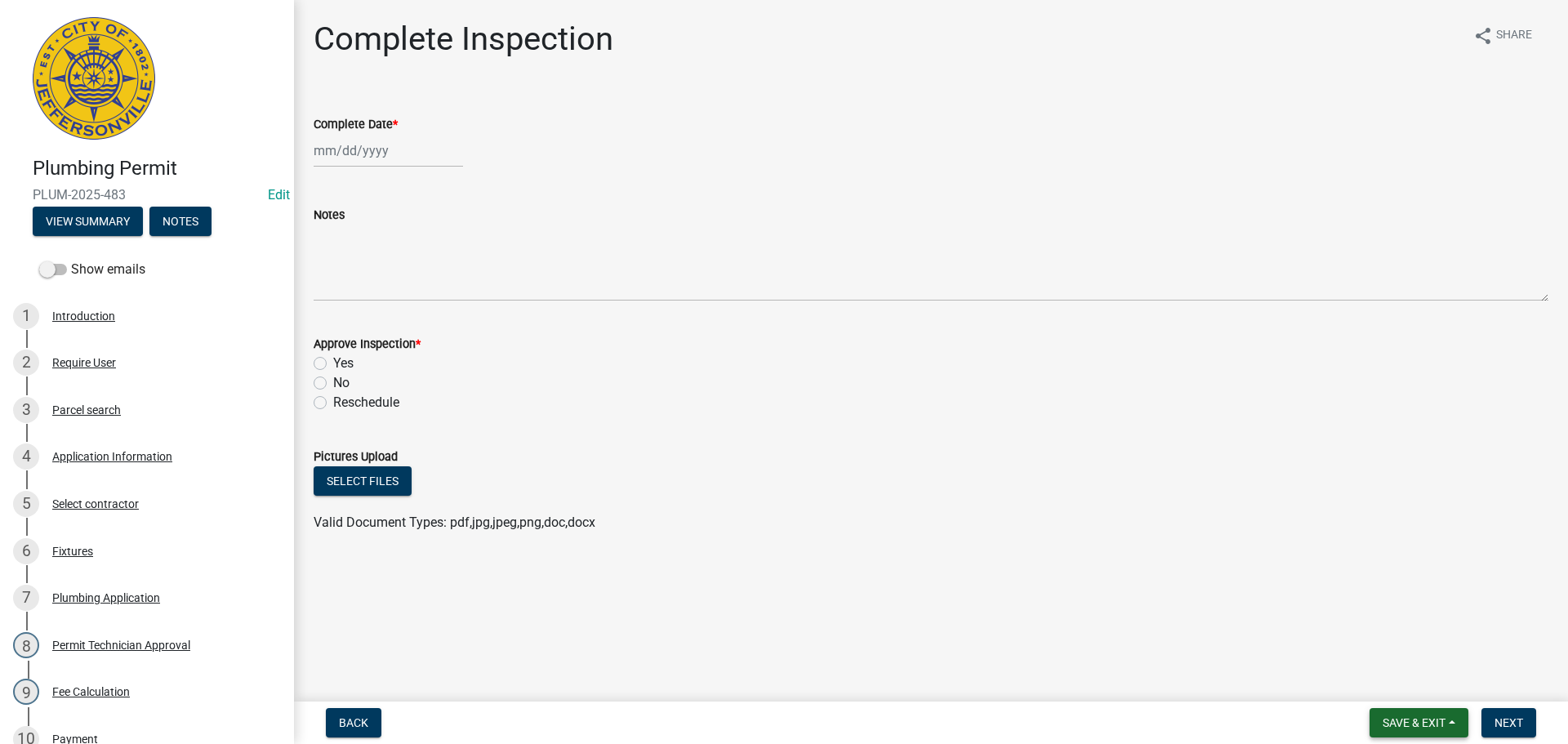
click at [1383, 722] on span "Save & Exit" at bounding box center [1414, 723] width 63 height 13
click at [1377, 695] on button "Save & Exit" at bounding box center [1404, 679] width 131 height 40
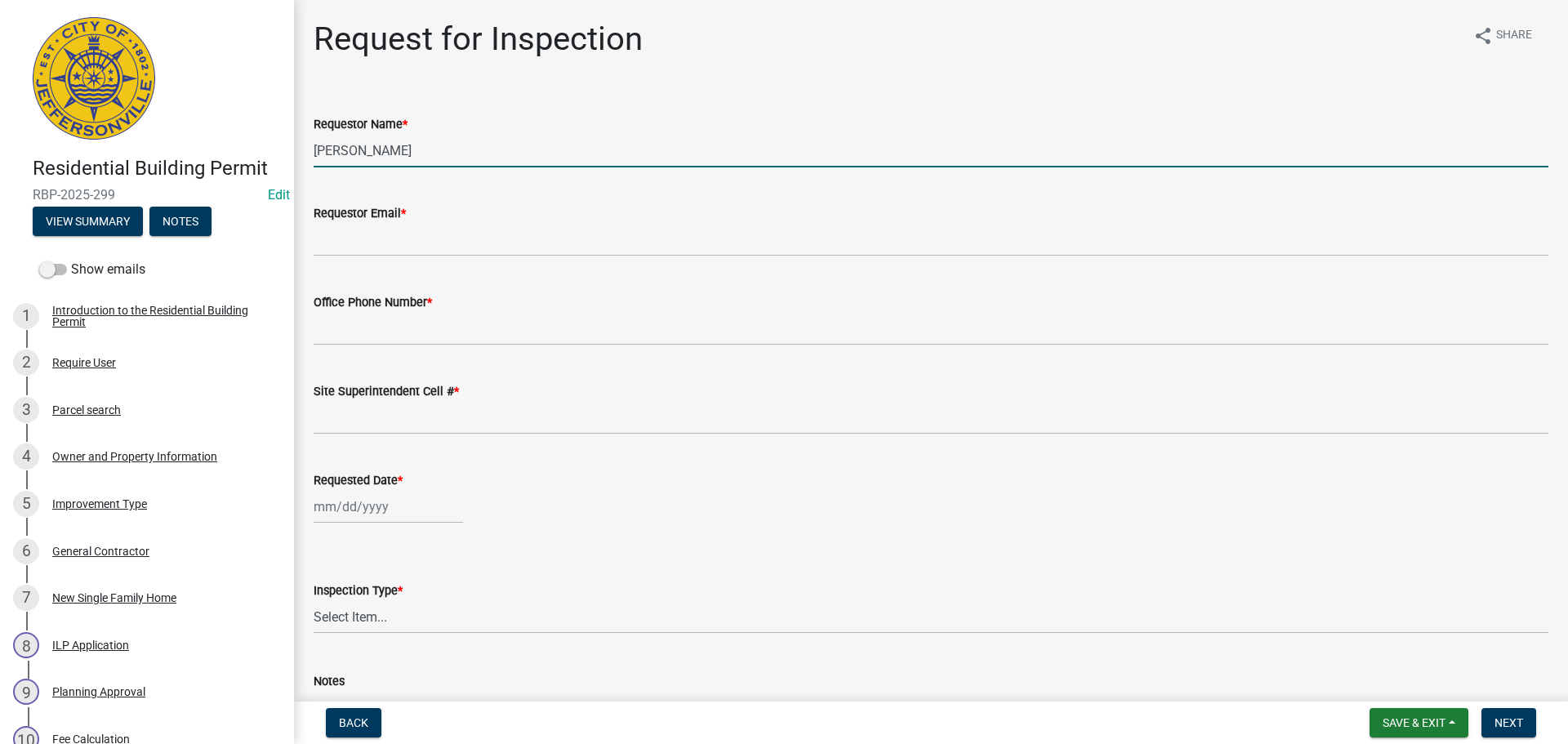
drag, startPoint x: 432, startPoint y: 142, endPoint x: 221, endPoint y: 139, distance: 211.0
click at [231, 140] on div "Residential Building Permit RBP-2025-299 Edit View Summary Notes Show emails 1 …" at bounding box center [784, 372] width 1568 height 744
type input "[PERSON_NAME]"
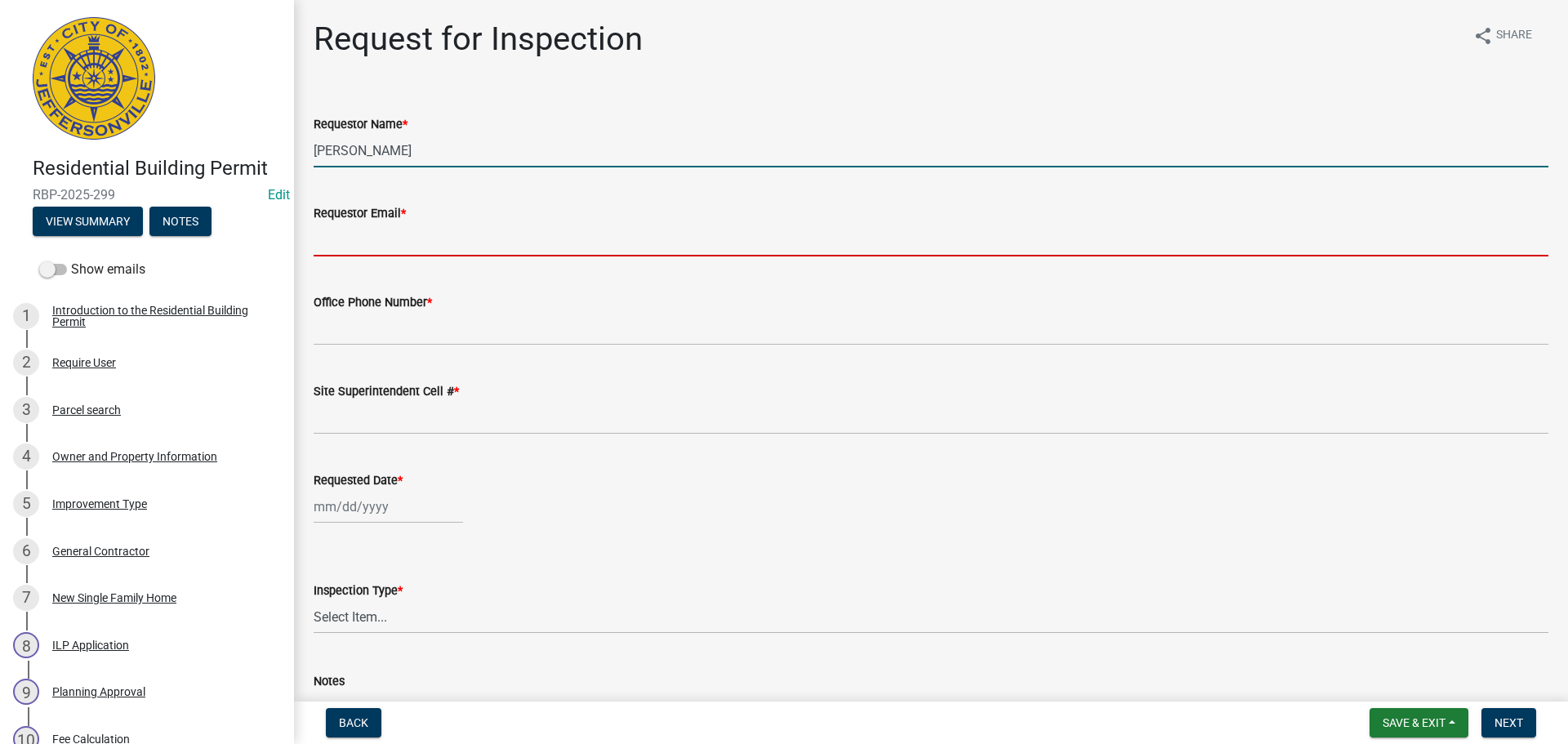
click at [359, 239] on input "Requestor Email *" at bounding box center [931, 240] width 1235 height 33
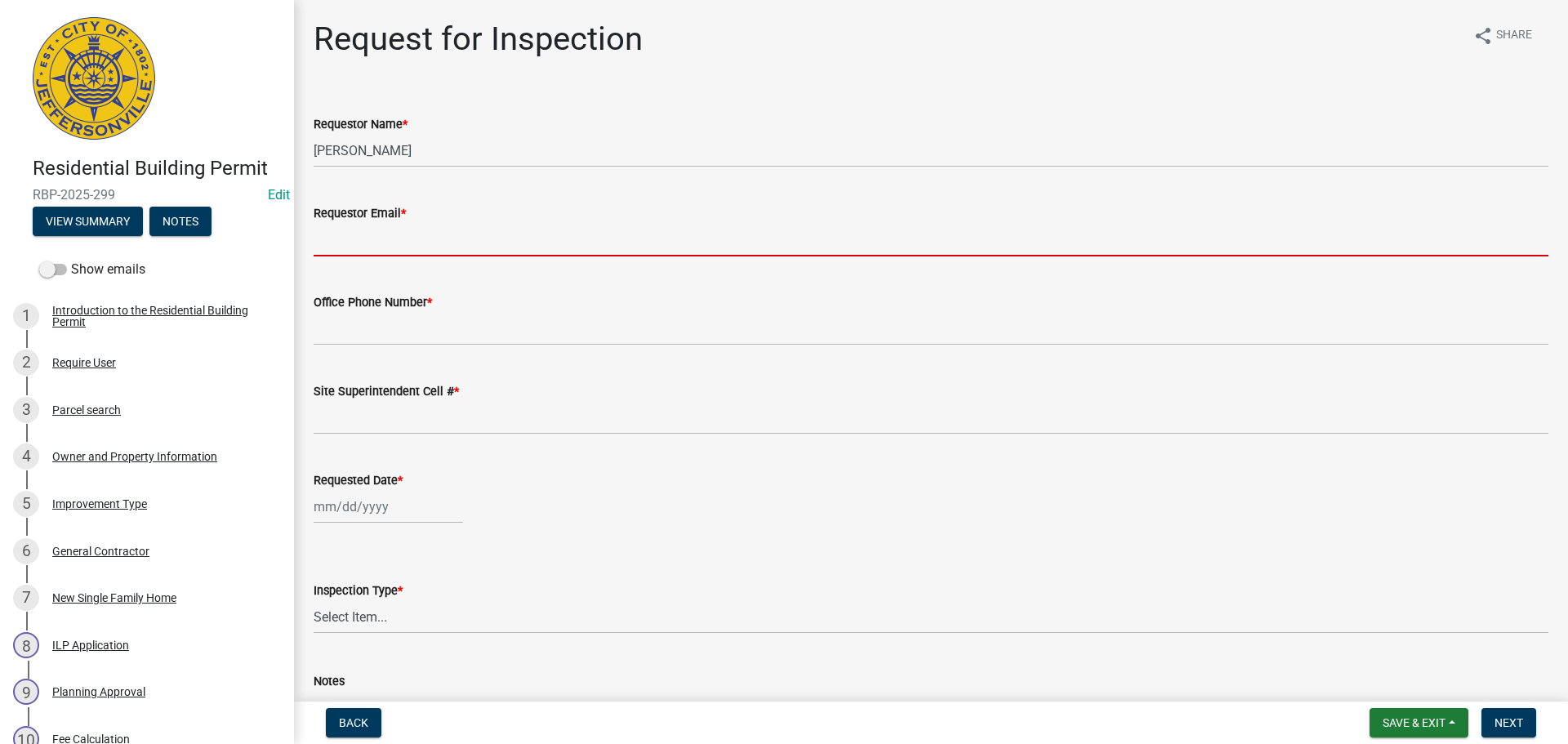
type input "[EMAIL_ADDRESS][DOMAIN_NAME]"
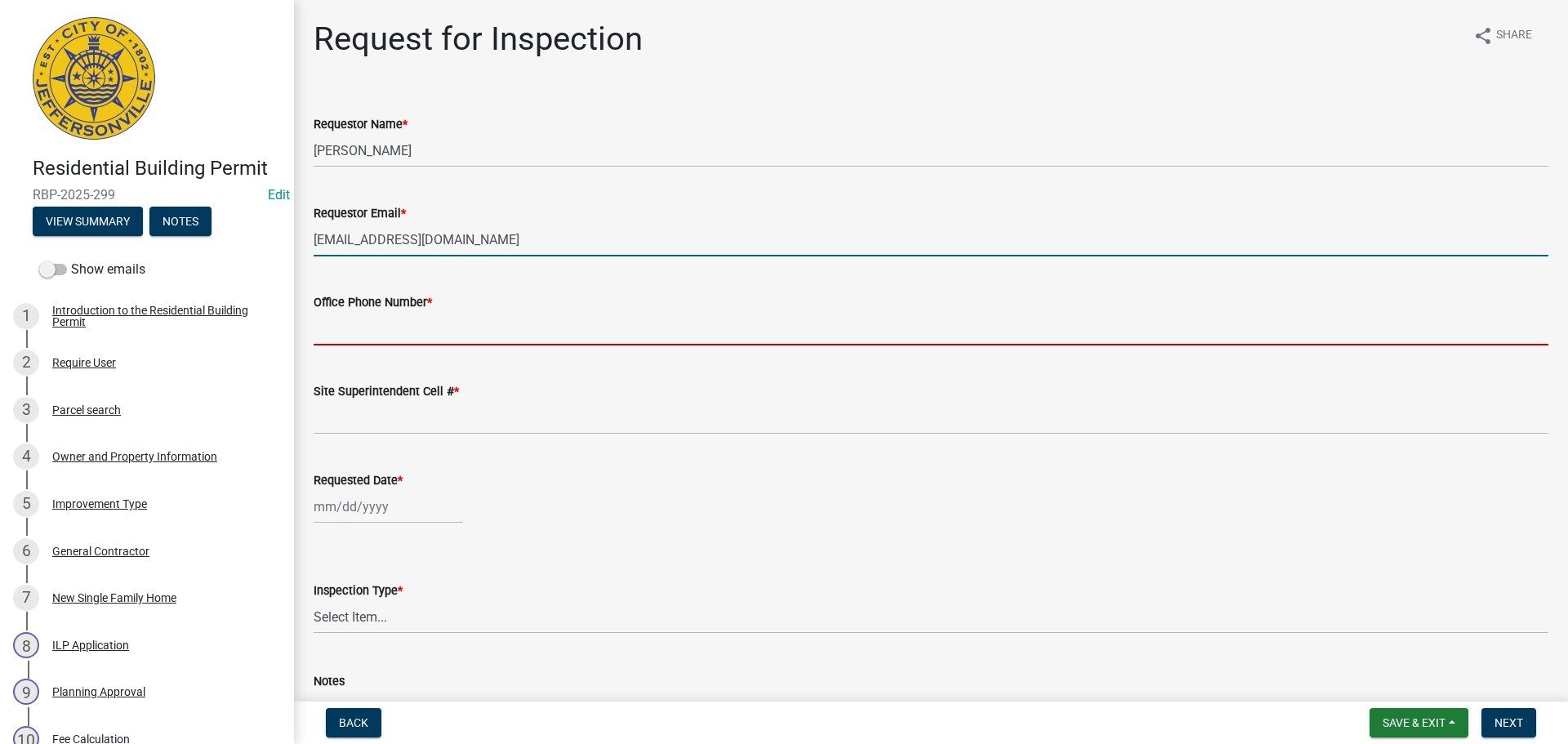
click at [394, 325] on input "Office Phone Number *" at bounding box center [931, 328] width 1235 height 33
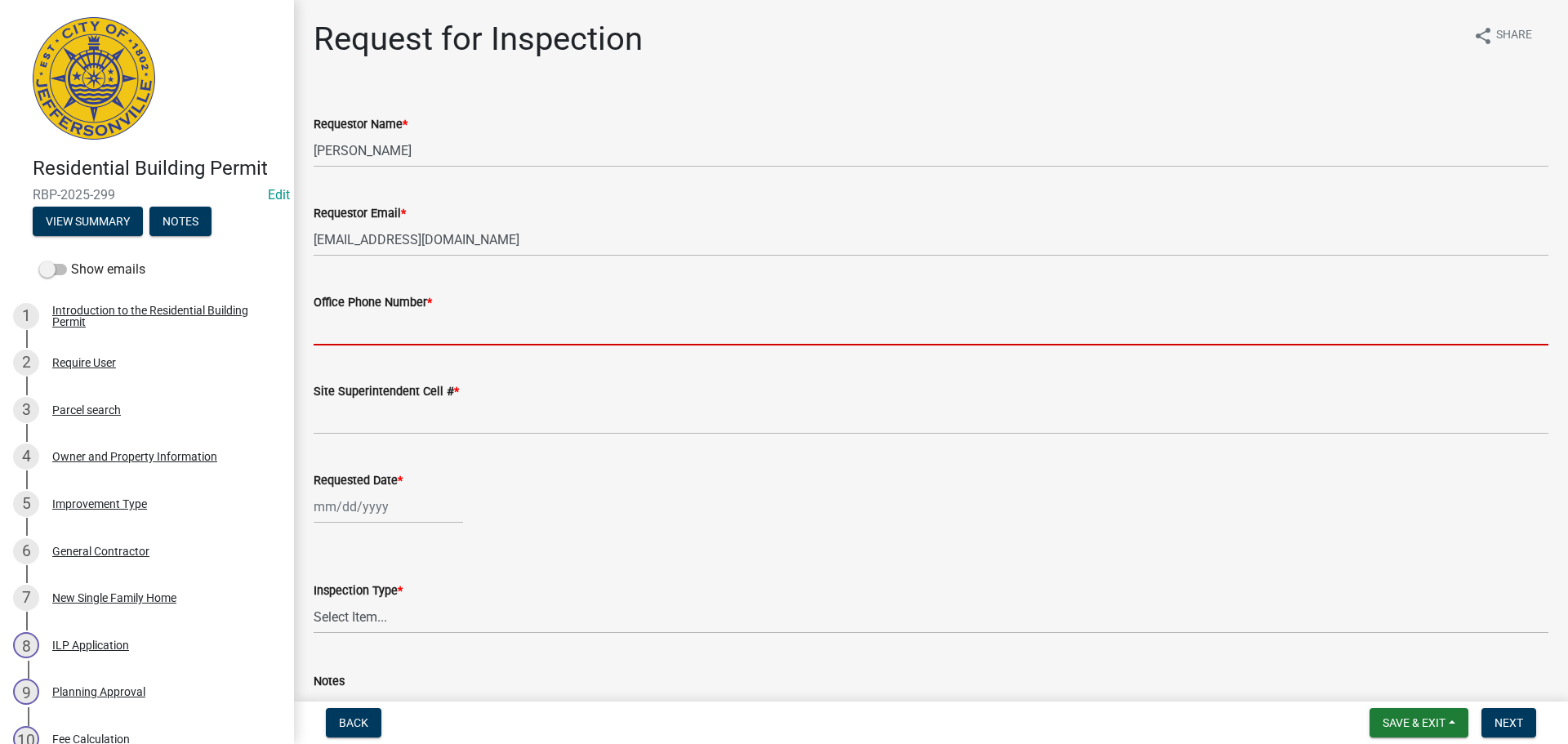
type input "[PHONE_NUMBER]"
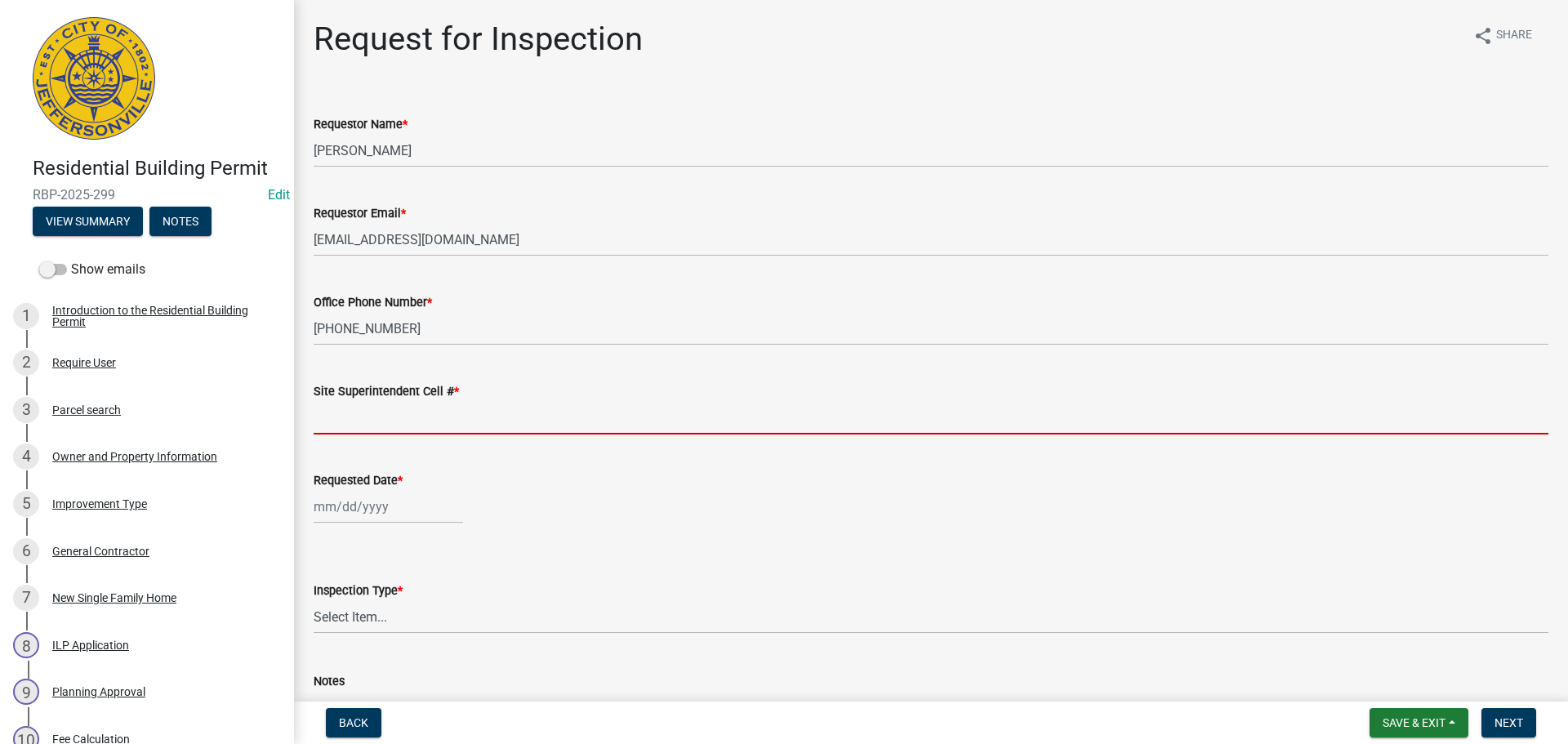
click at [362, 413] on input "Site Superintendent Cell # *" at bounding box center [931, 418] width 1235 height 33
type input "SAME"
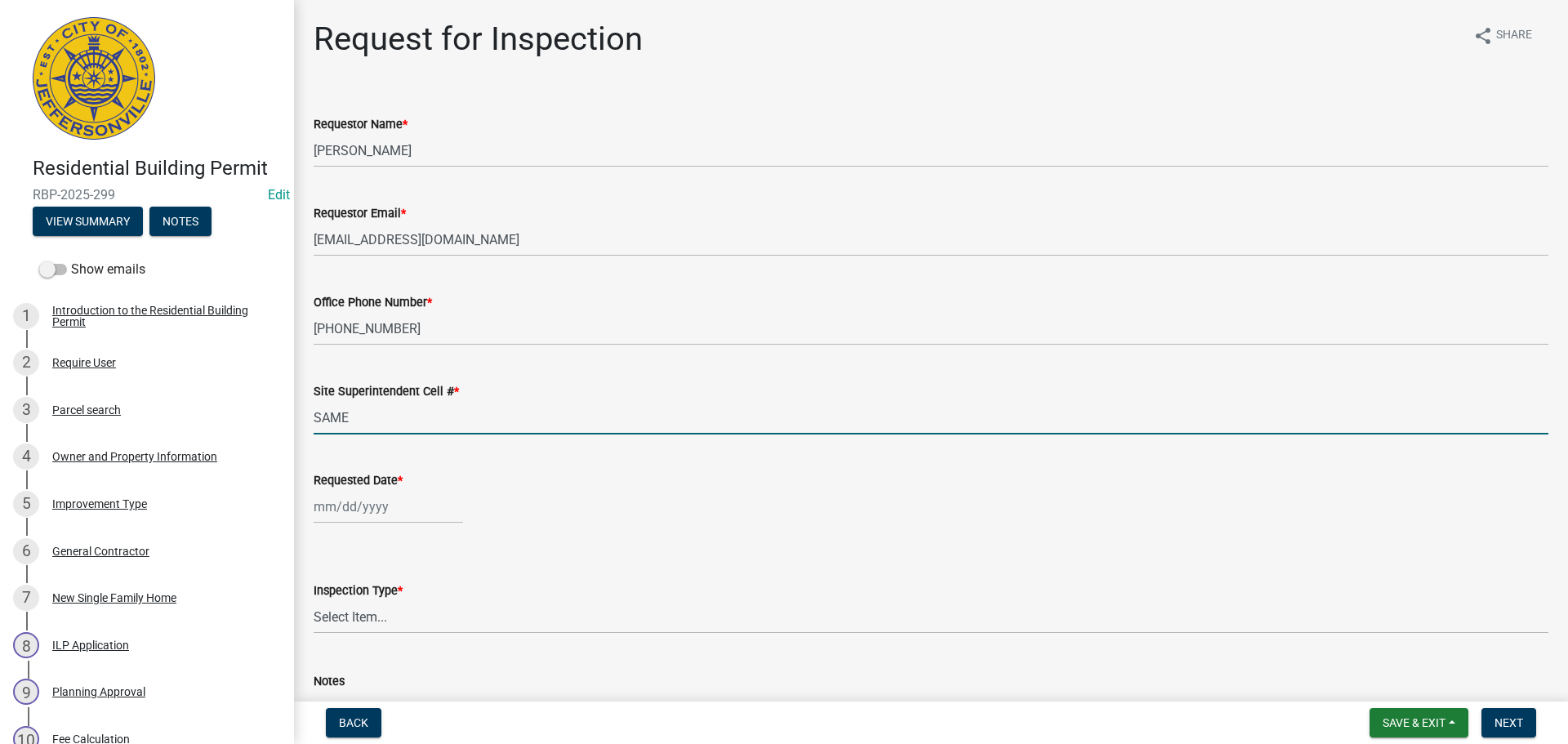
select select "10"
select select "2025"
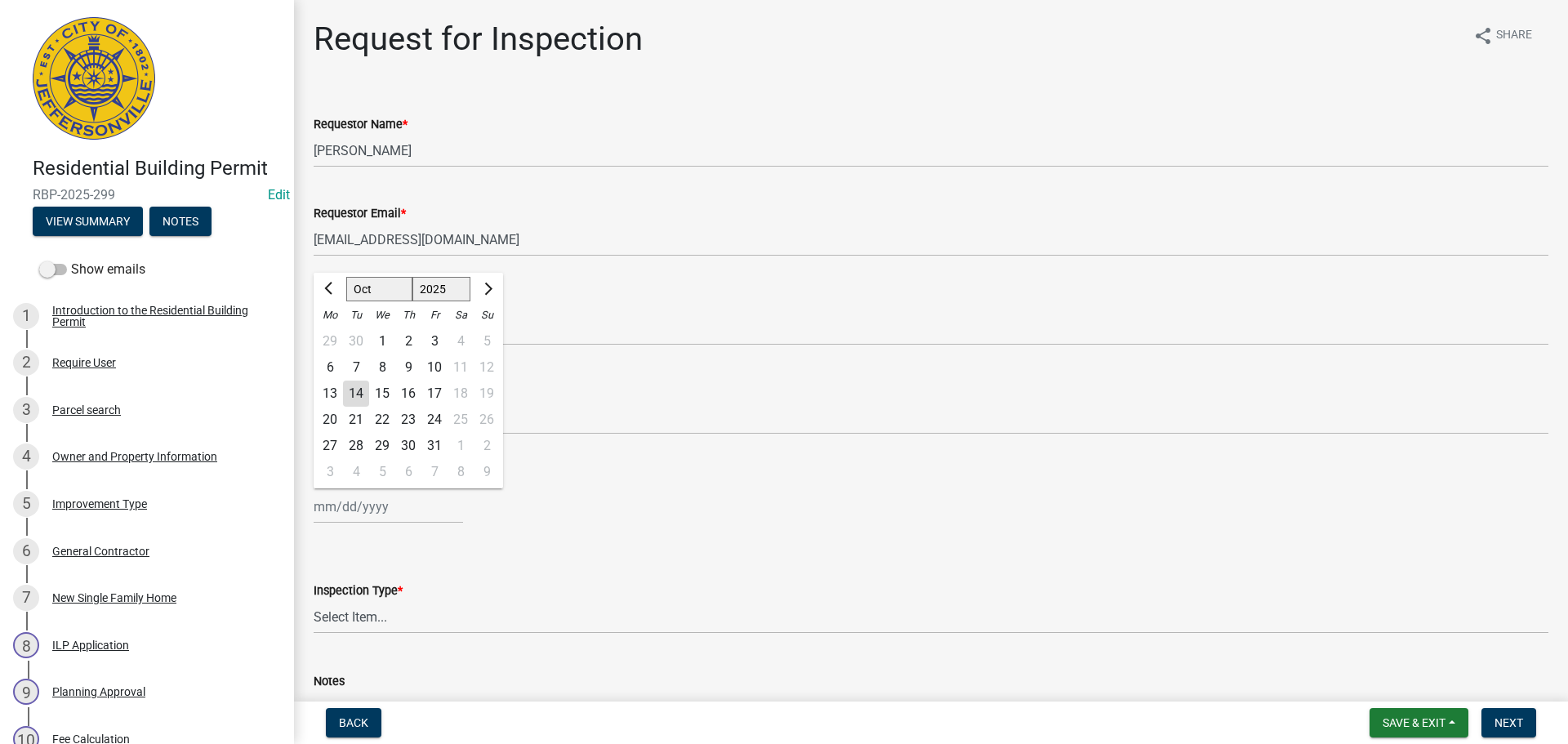
click at [337, 508] on div "[PERSON_NAME] Feb Mar Apr [PERSON_NAME][DATE] Oct Nov [DATE] 1526 1527 1528 152…" at bounding box center [388, 506] width 149 height 33
click at [382, 396] on div "15" at bounding box center [382, 394] width 26 height 26
type input "[DATE]"
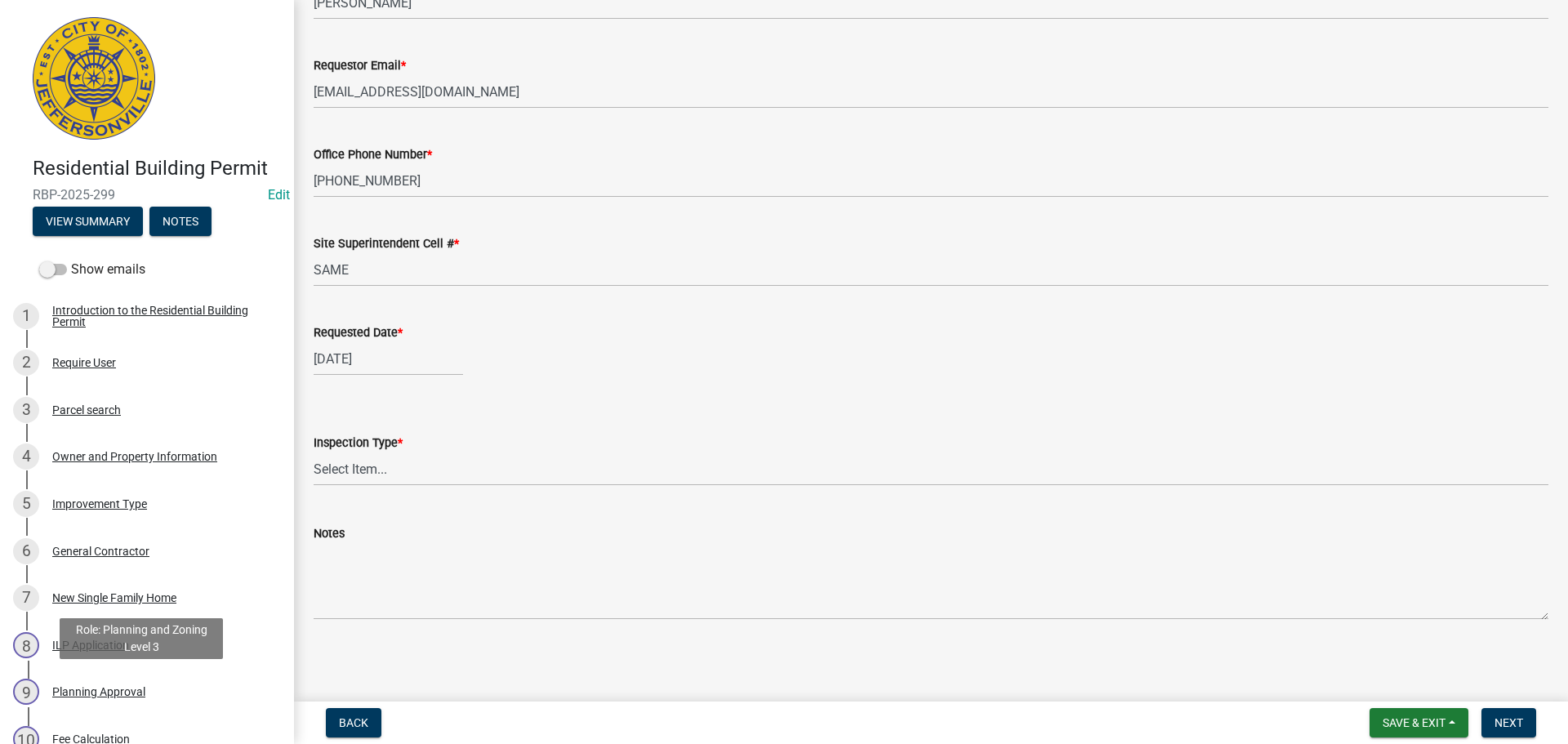
scroll to position [149, 0]
click at [325, 470] on select "Select Item... Footer Foundation Framing Final" at bounding box center [931, 467] width 1235 height 33
click at [314, 451] on select "Select Item... Footer Foundation Framing Final" at bounding box center [931, 467] width 1235 height 33
select select "cf00f61e-4b77-4892-83dd-df63e4708b2f"
click at [1518, 709] on button "Next" at bounding box center [1508, 723] width 54 height 30
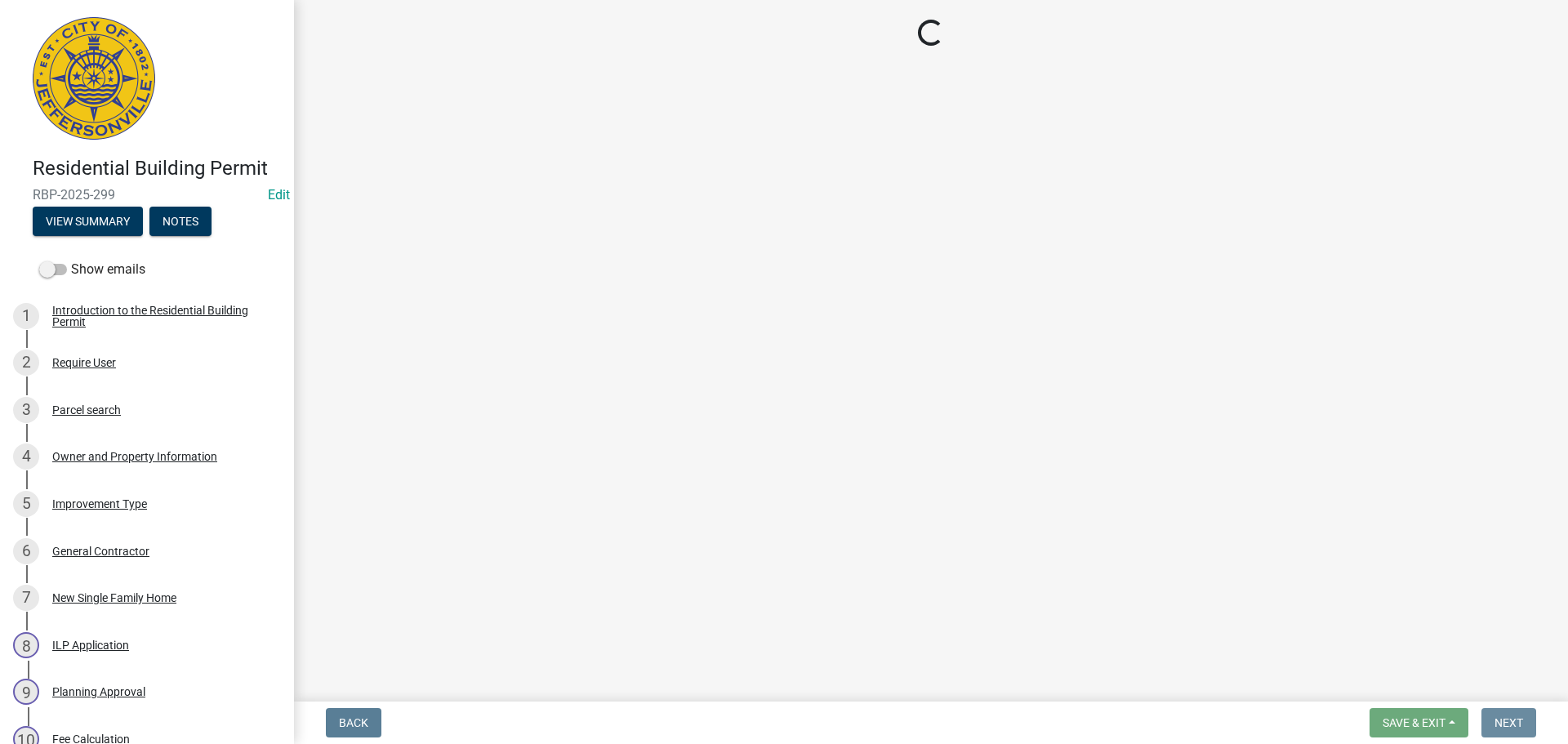
scroll to position [0, 0]
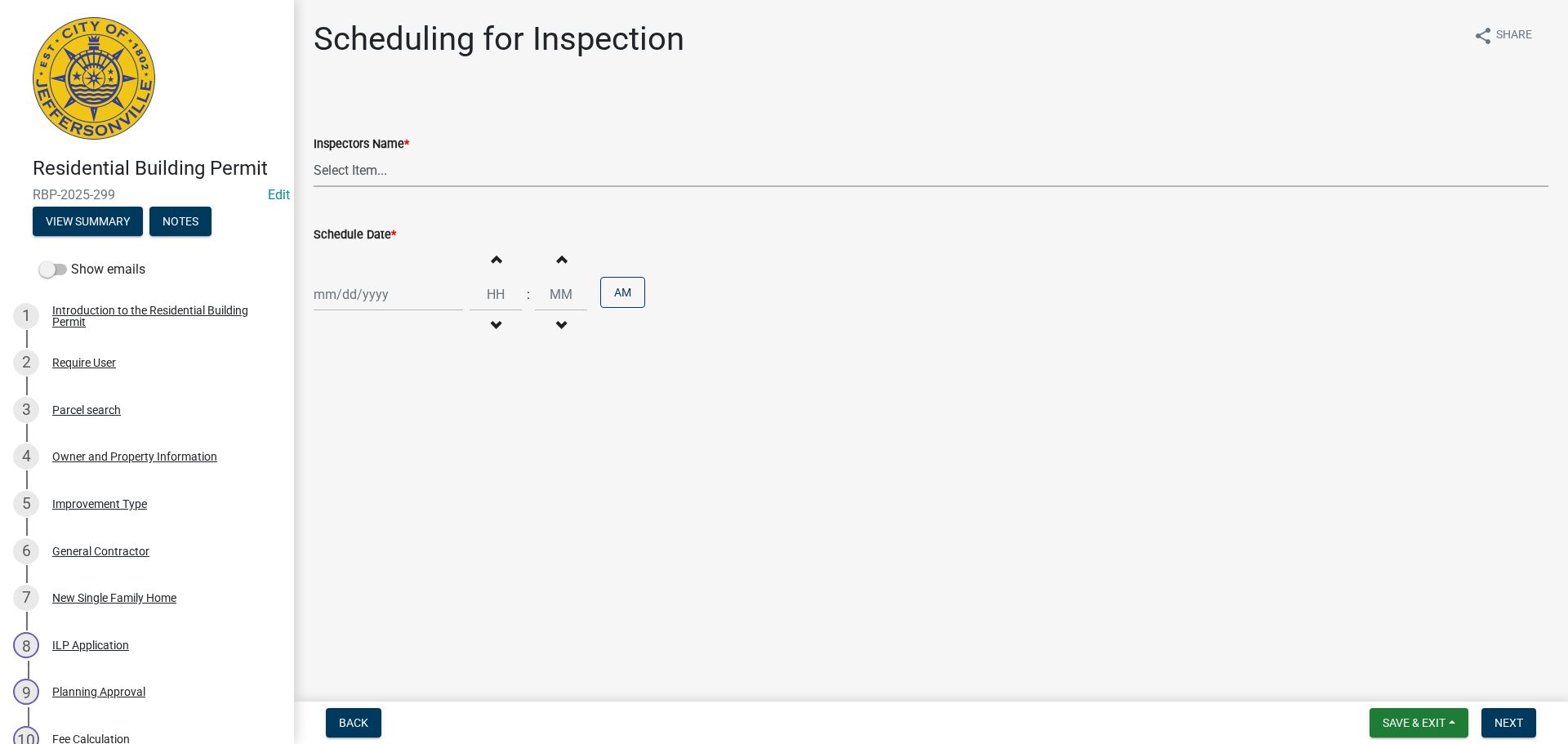
click at [337, 178] on select "Select Item... [PERSON_NAME] ([PERSON_NAME]) [PERSON_NAME] ([PERSON_NAME]) mkru…" at bounding box center [931, 170] width 1235 height 33
select select "fdb3bcc6-ce93-4663-8a18-5c08884dd177"
click at [314, 153] on select "Select Item... [PERSON_NAME] ([PERSON_NAME]) [PERSON_NAME] ([PERSON_NAME]) mkru…" at bounding box center [931, 170] width 1235 height 33
select select "10"
select select "2025"
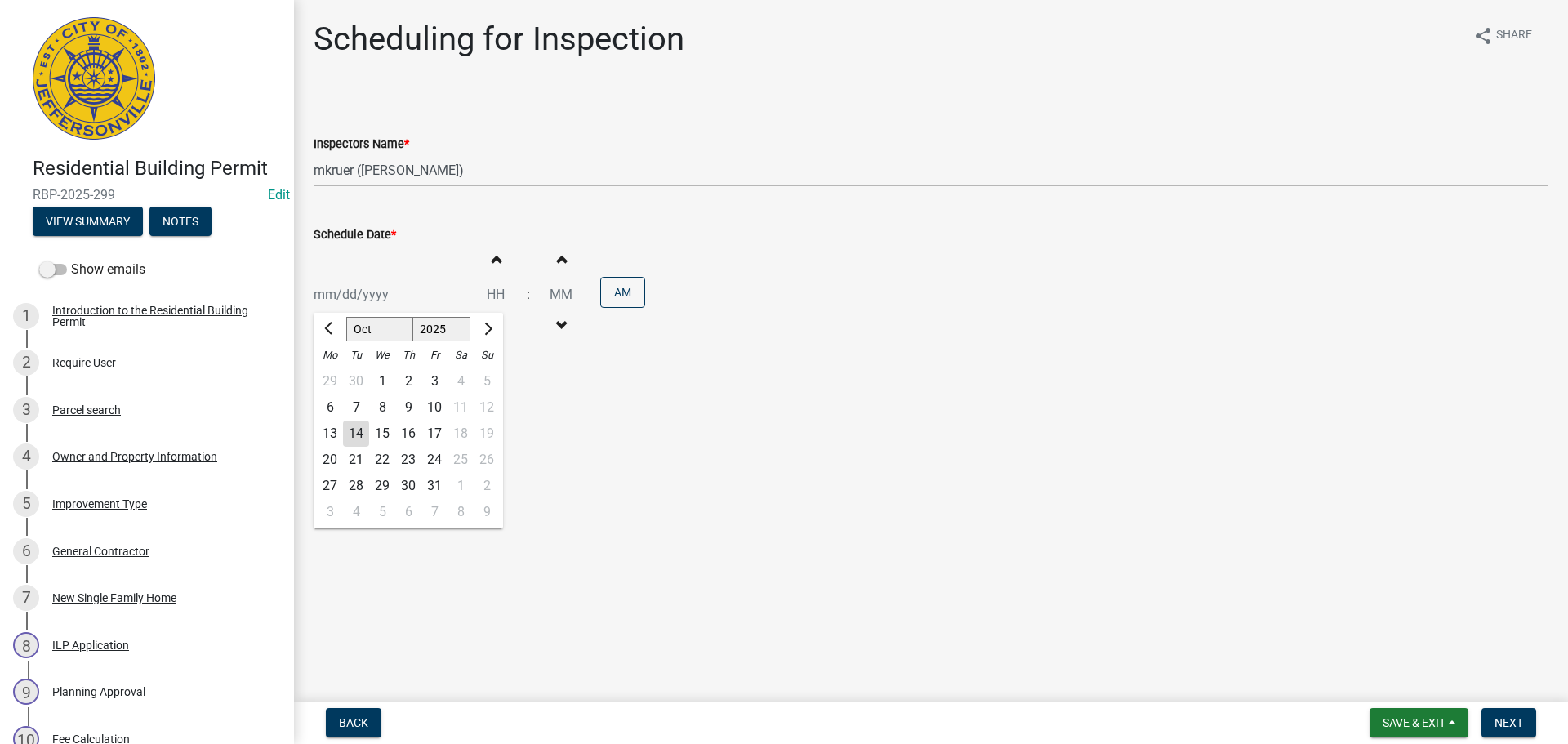
click at [336, 289] on div "[PERSON_NAME] Feb Mar Apr [PERSON_NAME][DATE] Oct Nov [DATE] 1526 1527 1528 152…" at bounding box center [388, 294] width 149 height 33
click at [381, 431] on div "15" at bounding box center [382, 433] width 26 height 26
type input "[DATE]"
click at [1516, 719] on span "Next" at bounding box center [1509, 723] width 29 height 13
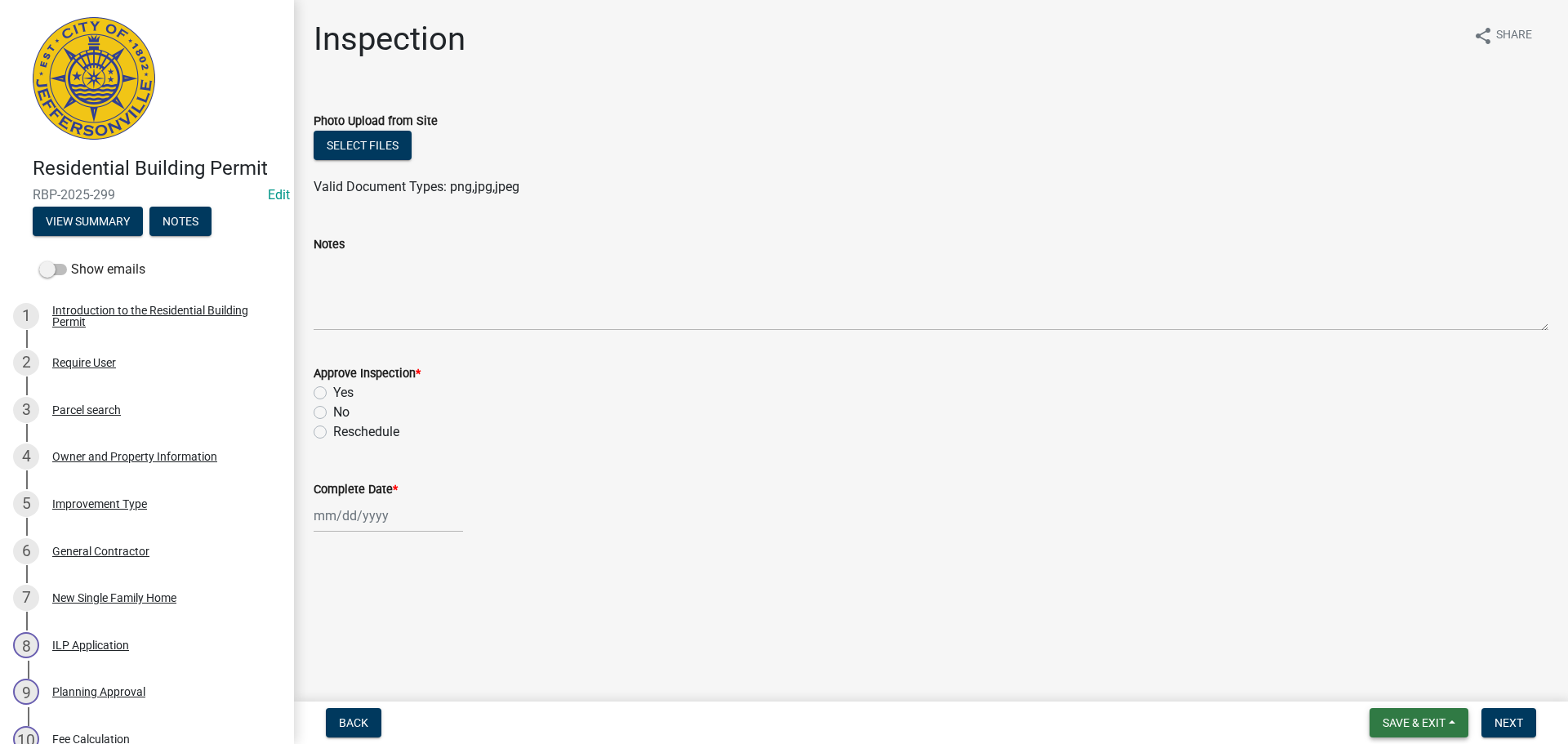
click at [1398, 722] on span "Save & Exit" at bounding box center [1414, 723] width 63 height 13
click at [1389, 684] on button "Save & Exit" at bounding box center [1404, 679] width 131 height 40
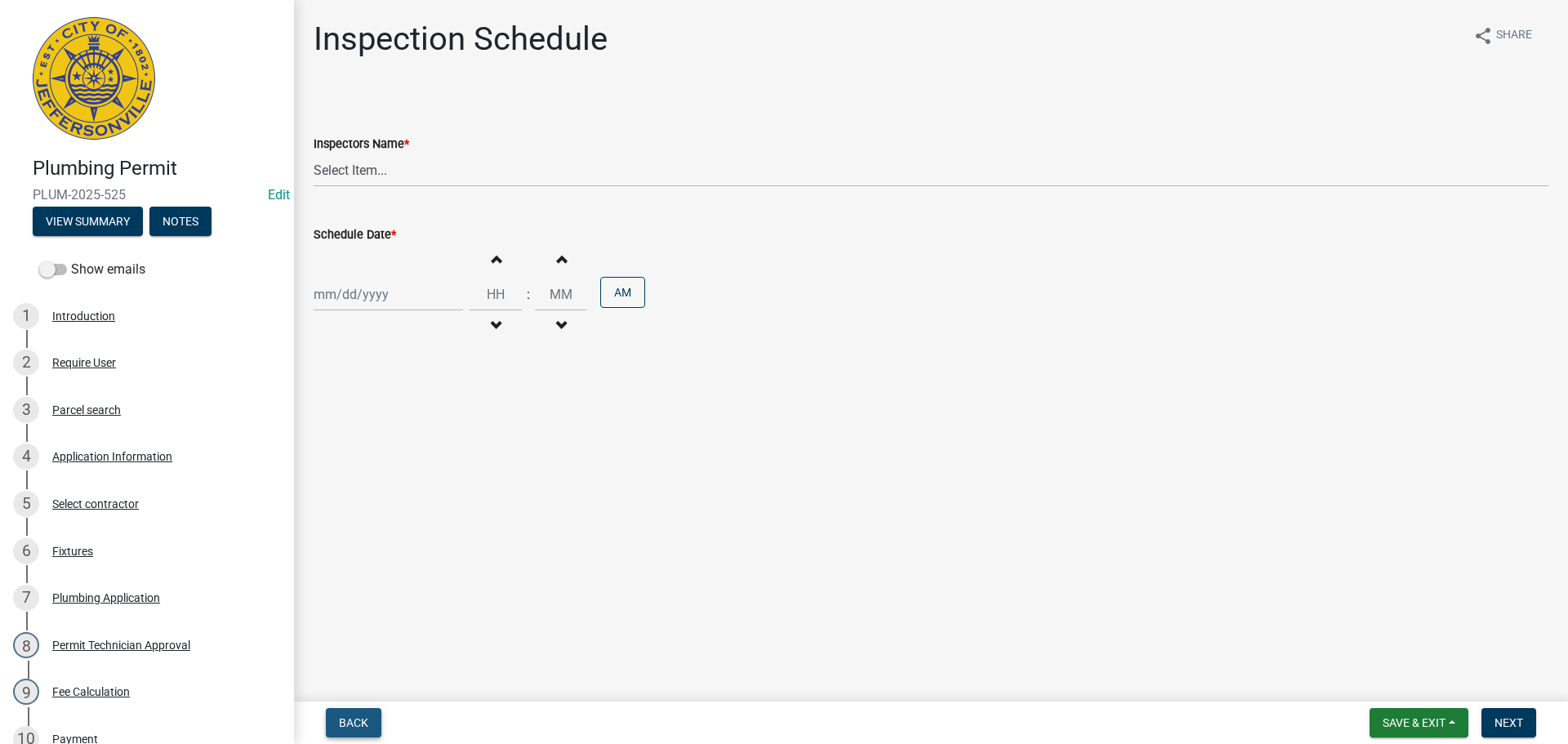
click at [353, 721] on span "Back" at bounding box center [354, 723] width 30 height 13
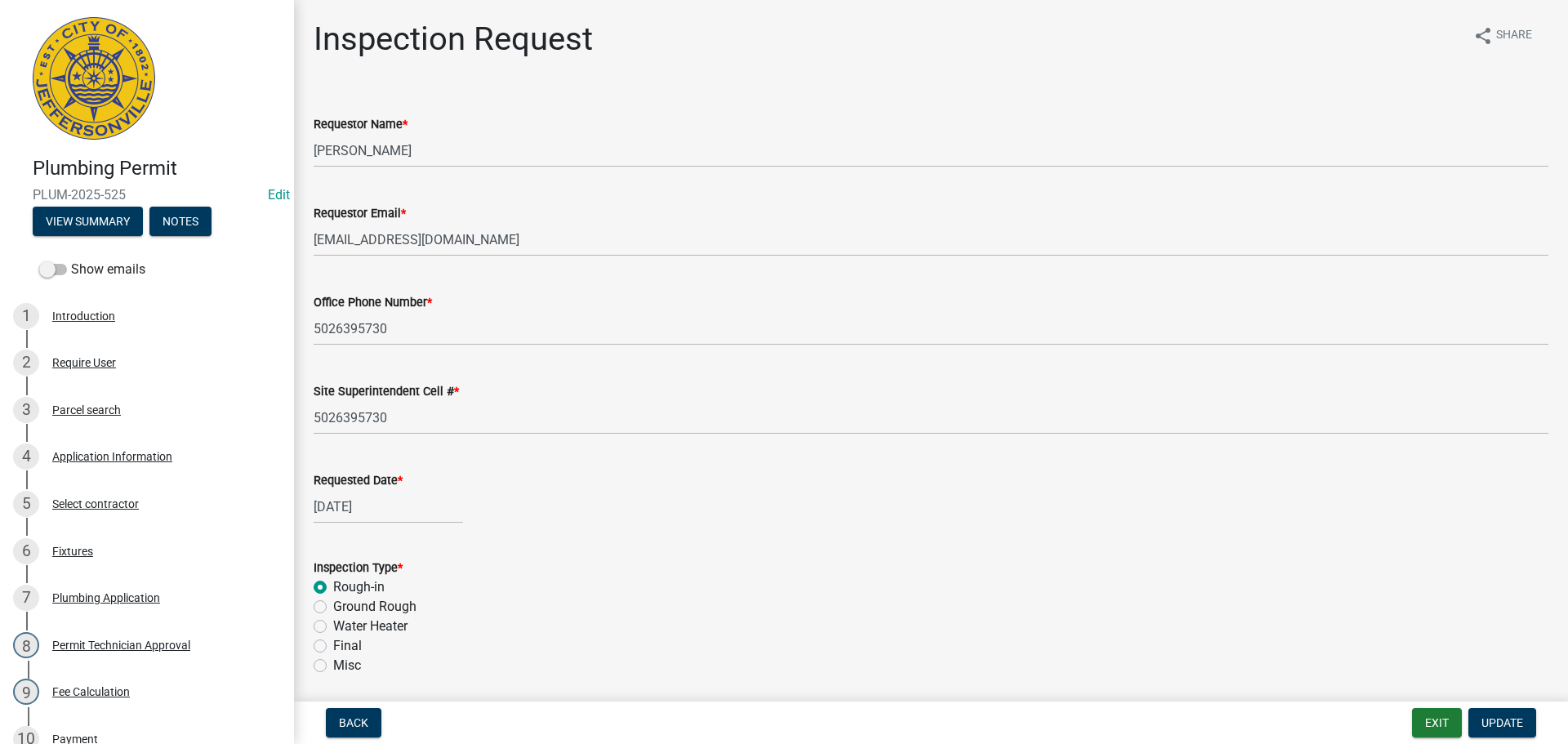
scroll to position [406, 0]
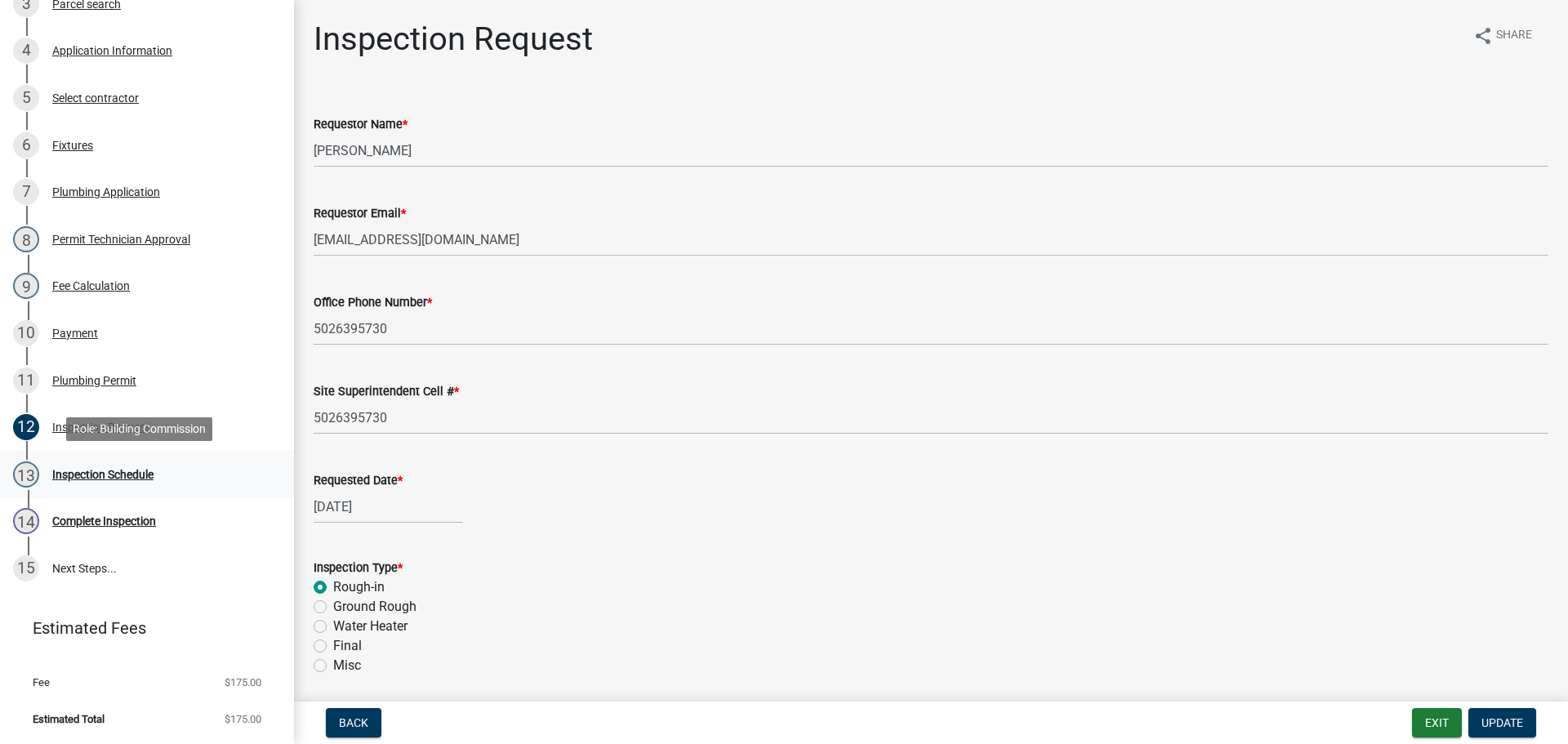
click at [93, 472] on div "Inspection Schedule" at bounding box center [103, 474] width 101 height 11
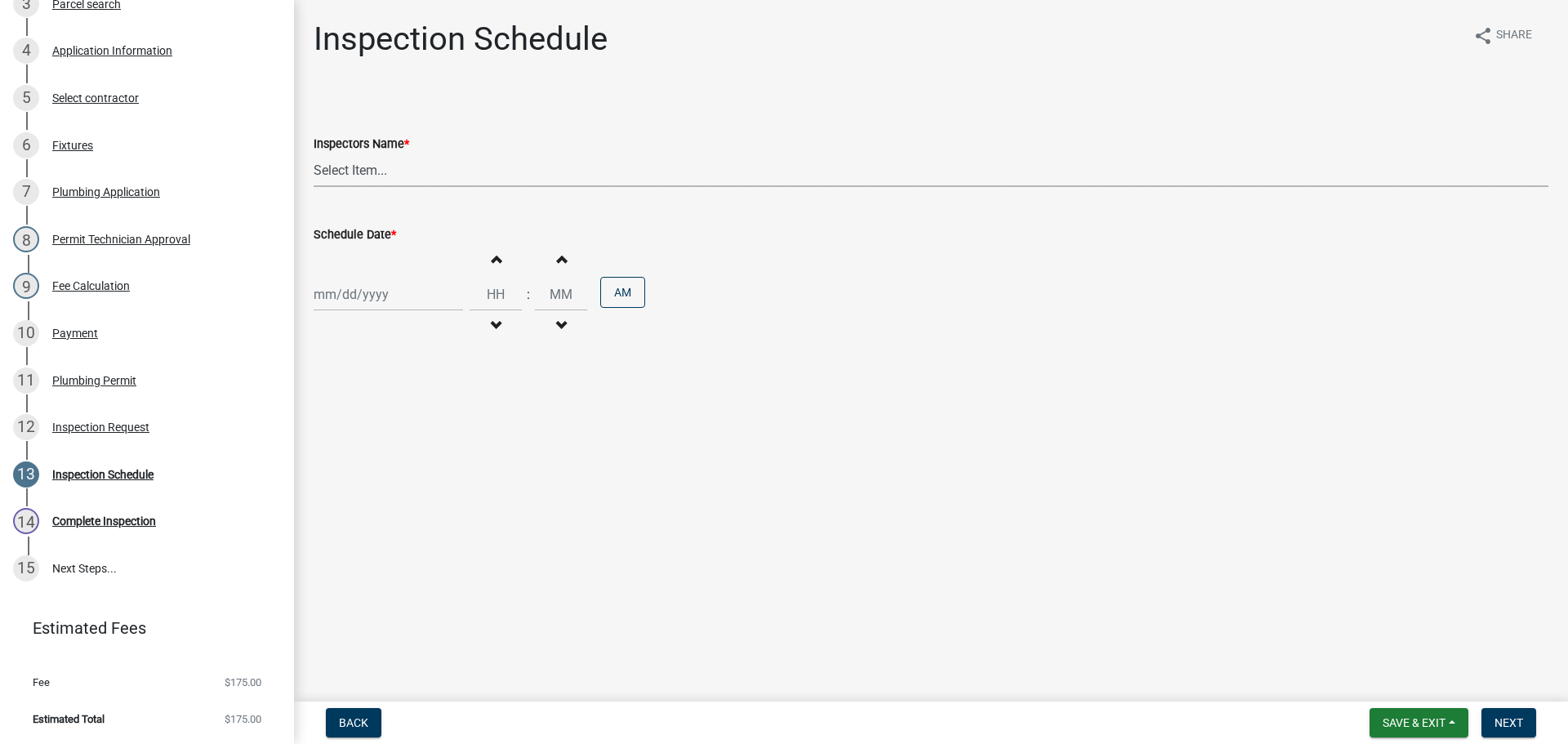
click at [352, 174] on select "Select Item... jramsey (Jeremy Ramsey) MaryFrey (Mary Frey) mkruer (Mike Kruer)…" at bounding box center [931, 170] width 1235 height 33
select select "13c97fbc-c819-4cee-844a-0db3d3c4db95"
click at [314, 153] on select "Select Item... jramsey (Jeremy Ramsey) MaryFrey (Mary Frey) mkruer (Mike Kruer)…" at bounding box center [931, 170] width 1235 height 33
click at [353, 292] on div at bounding box center [388, 294] width 149 height 33
select select "10"
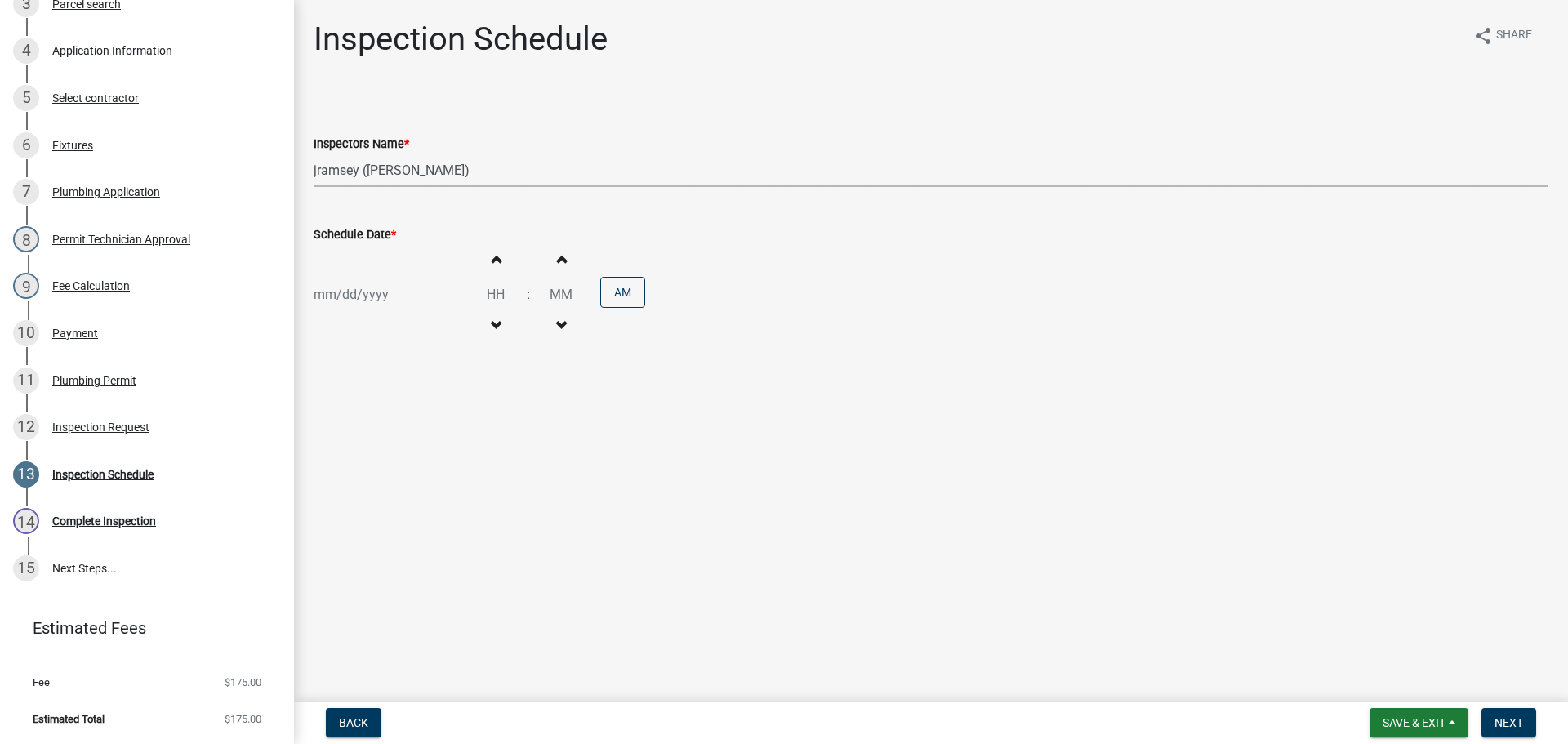
select select "2025"
drag, startPoint x: 382, startPoint y: 428, endPoint x: 439, endPoint y: 427, distance: 57.0
click at [382, 428] on div "15" at bounding box center [382, 433] width 26 height 26
type input "[DATE]"
click at [1519, 721] on span "Next" at bounding box center [1509, 723] width 29 height 13
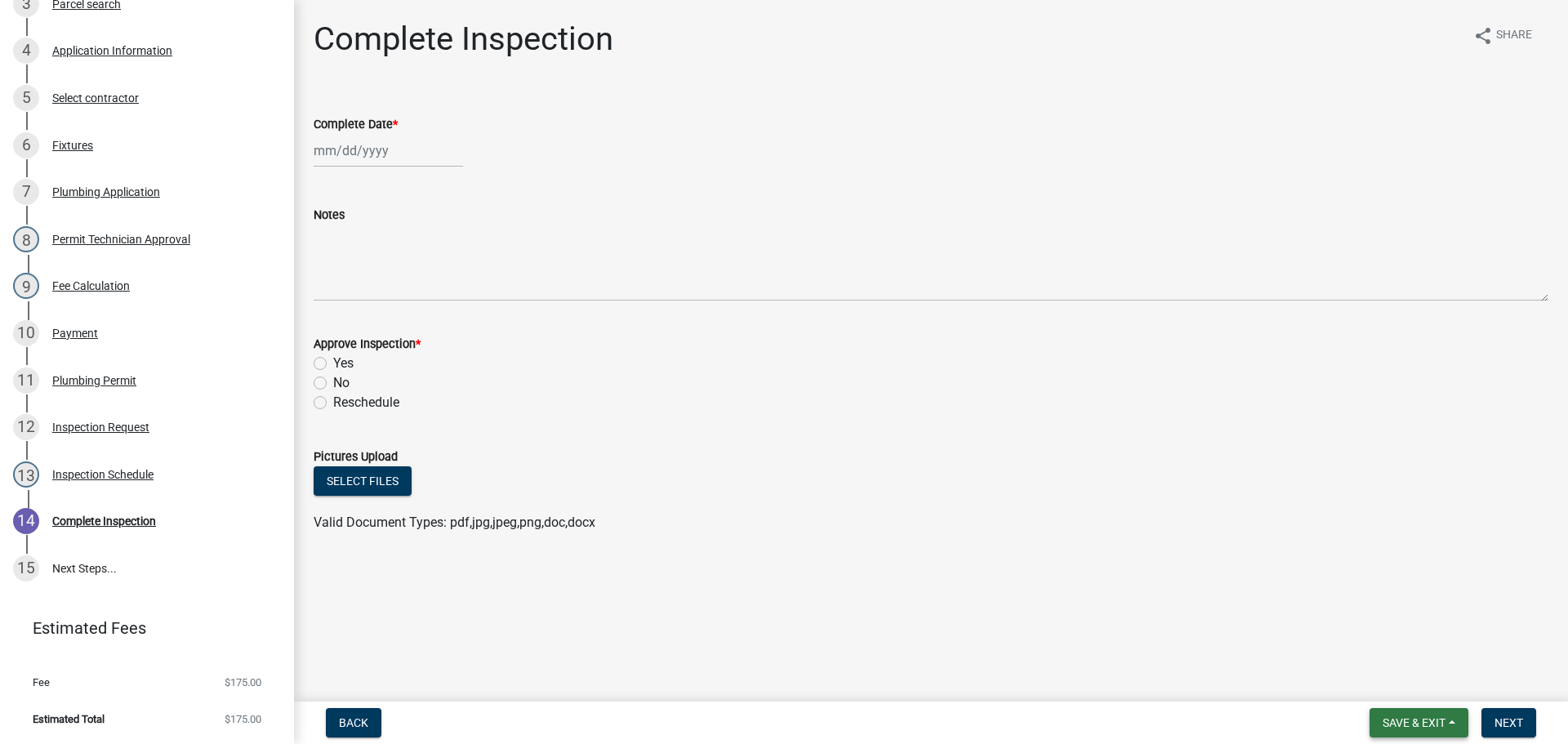
click at [1432, 728] on span "Save & Exit" at bounding box center [1414, 723] width 63 height 13
click at [1381, 687] on button "Save & Exit" at bounding box center [1404, 679] width 131 height 40
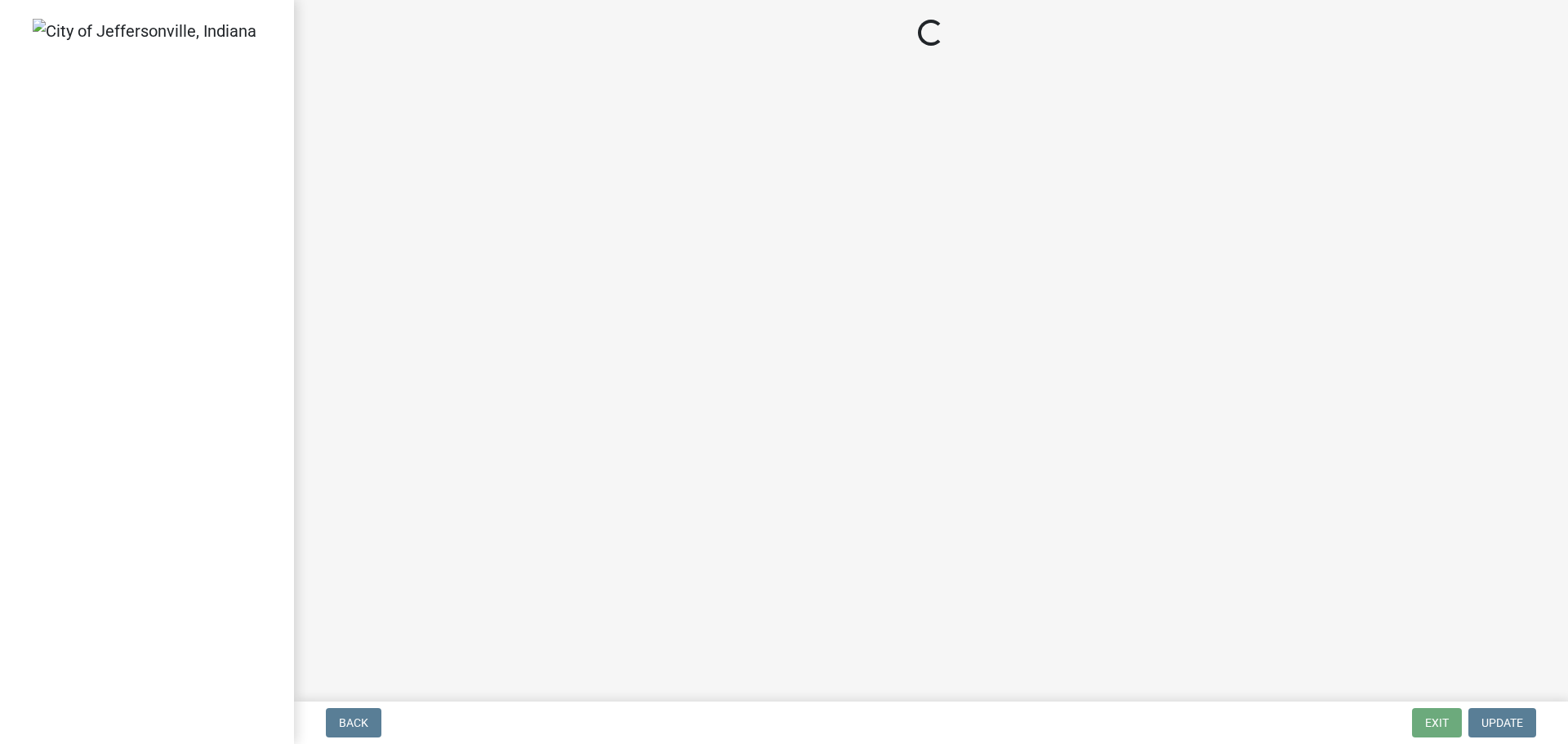
select select "3: 3"
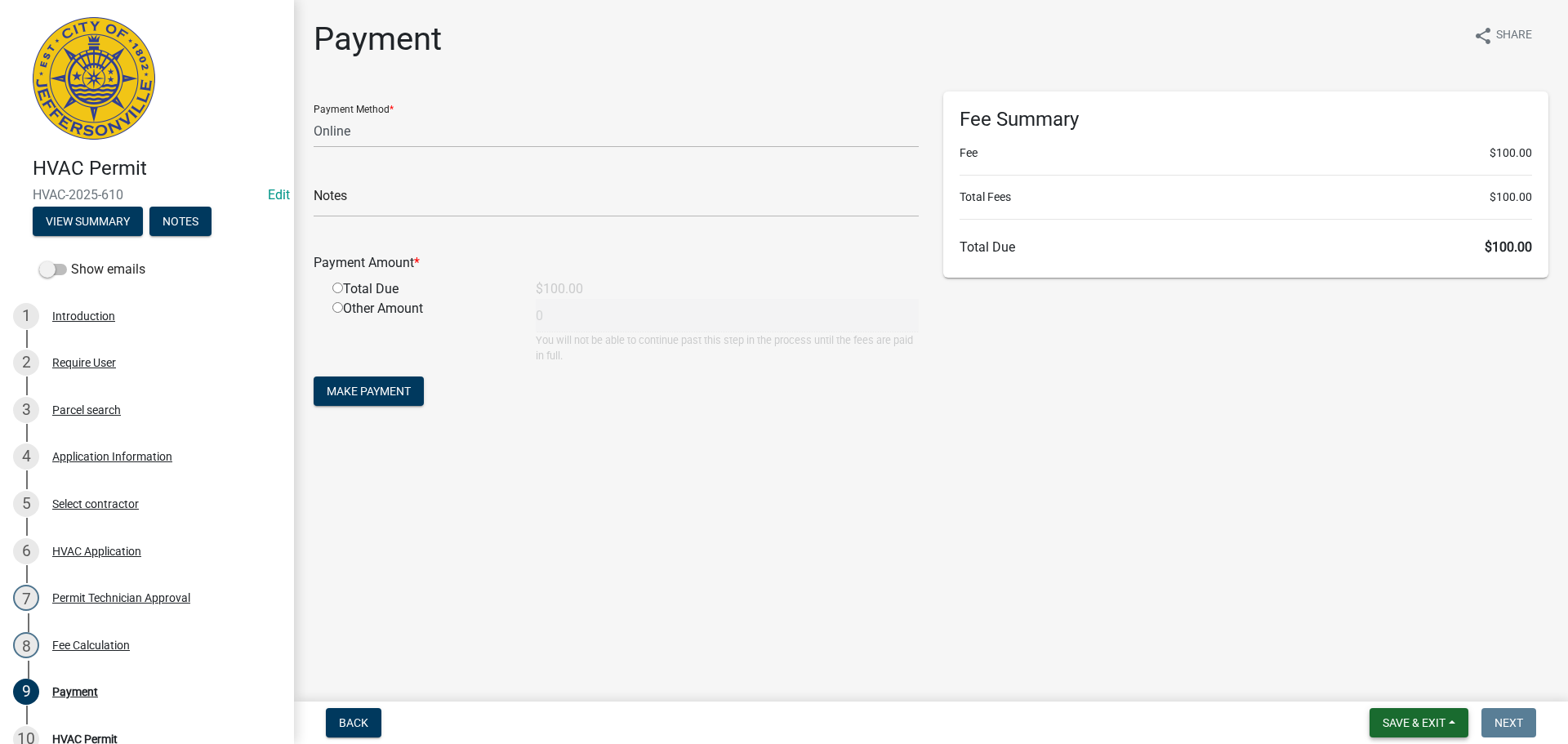
click at [1420, 720] on span "Save & Exit" at bounding box center [1414, 723] width 63 height 13
click at [1394, 674] on button "Save & Exit" at bounding box center [1404, 679] width 131 height 40
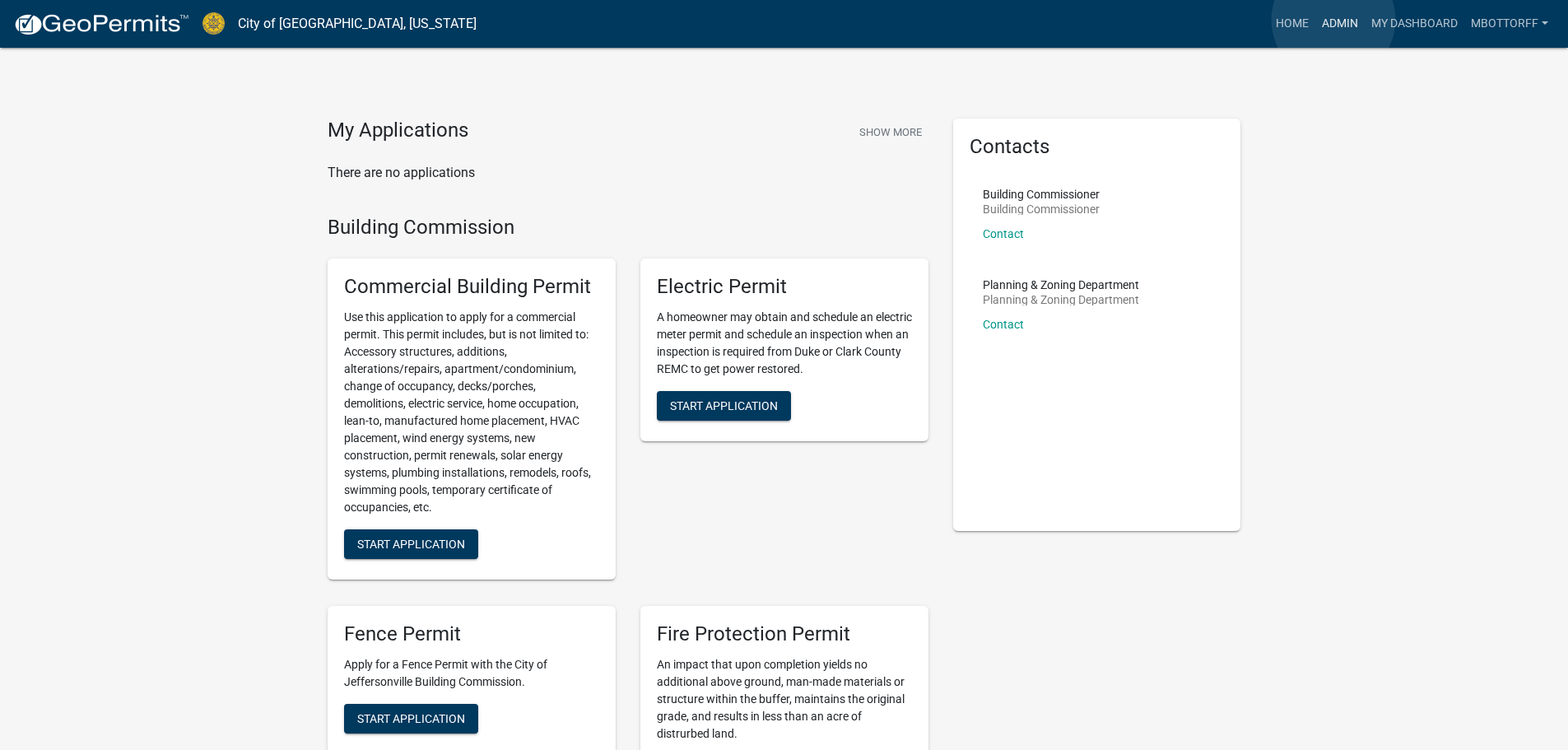
click at [1334, 20] on link "Admin" at bounding box center [1339, 24] width 49 height 32
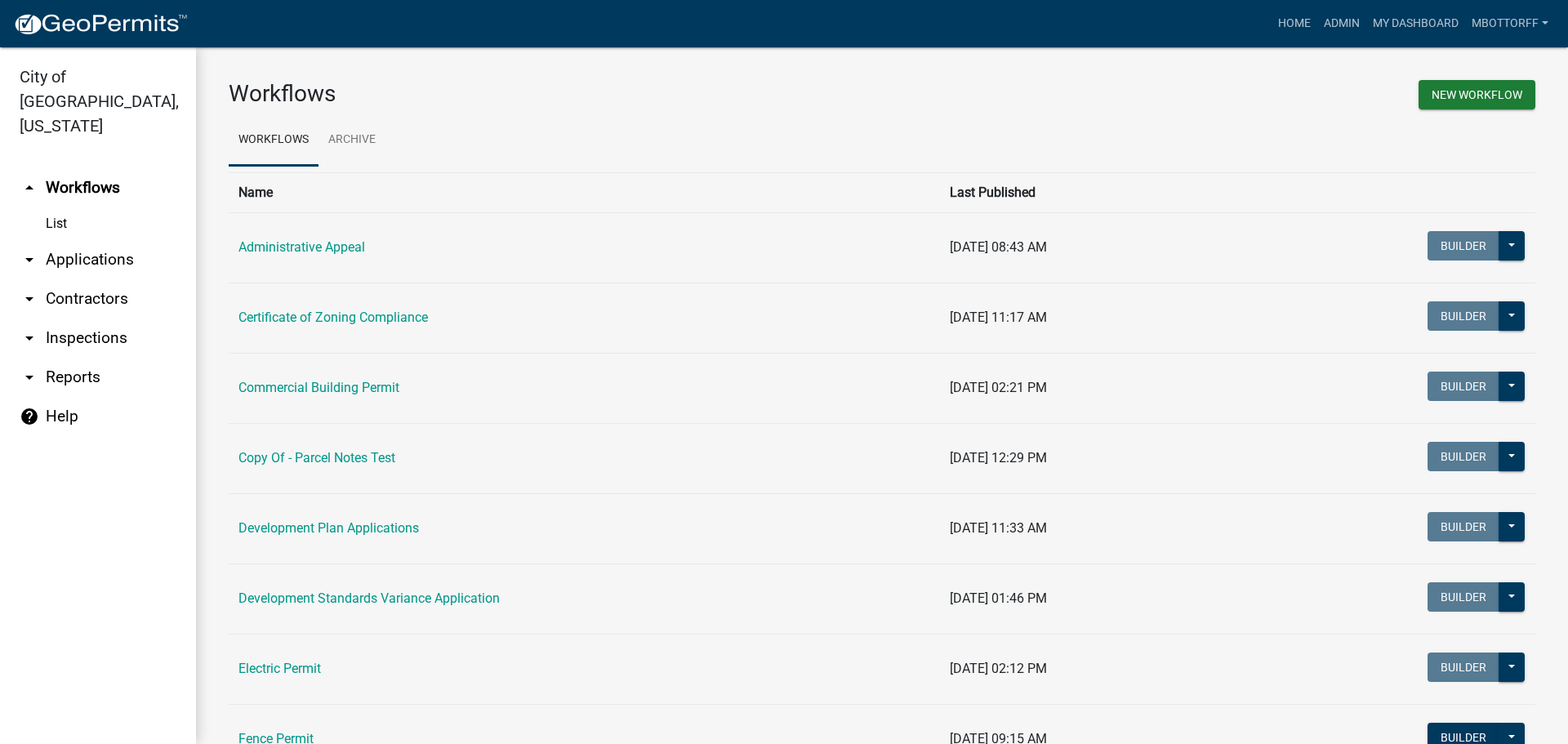
click at [58, 318] on link "arrow_drop_down Inspections" at bounding box center [98, 337] width 196 height 40
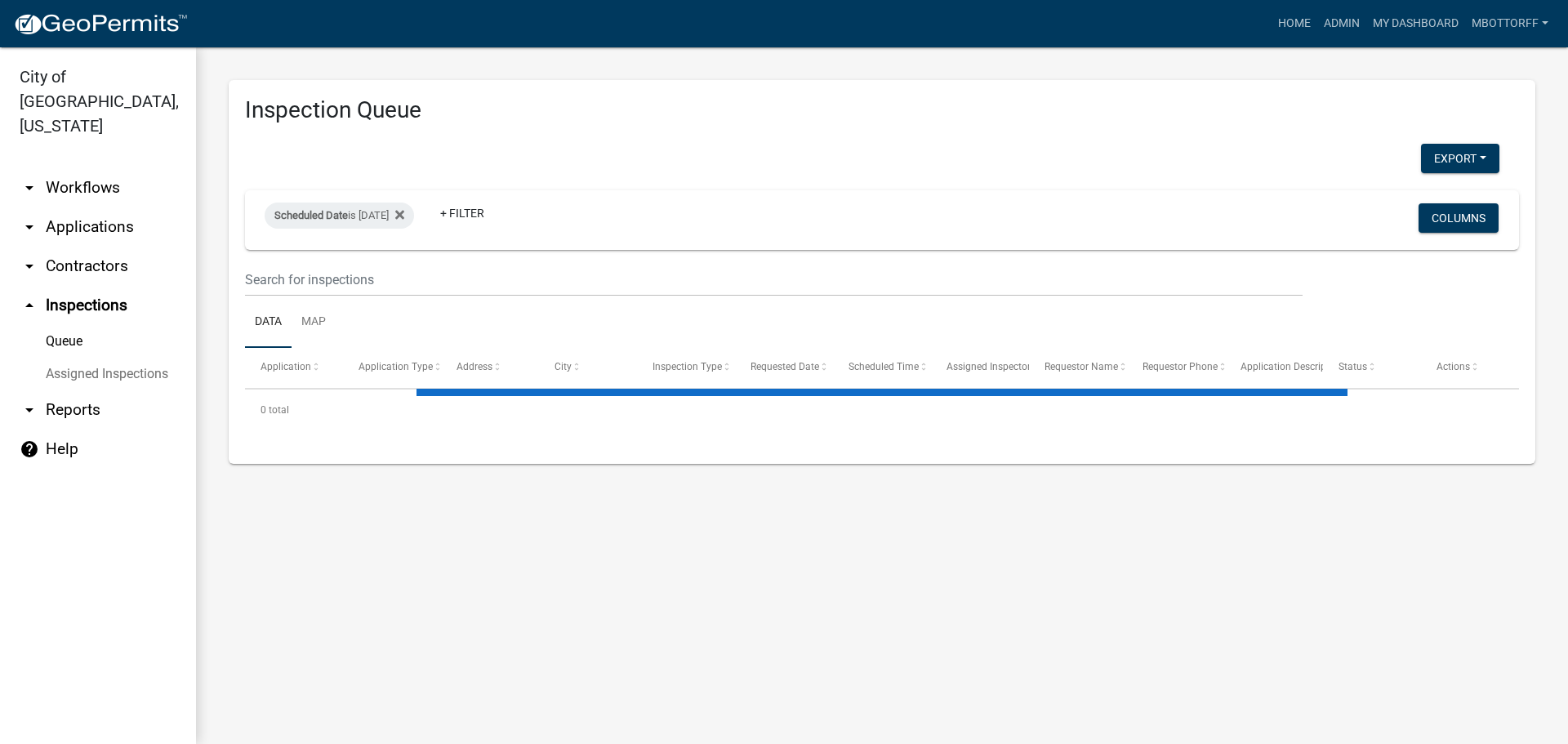
select select "3: 100"
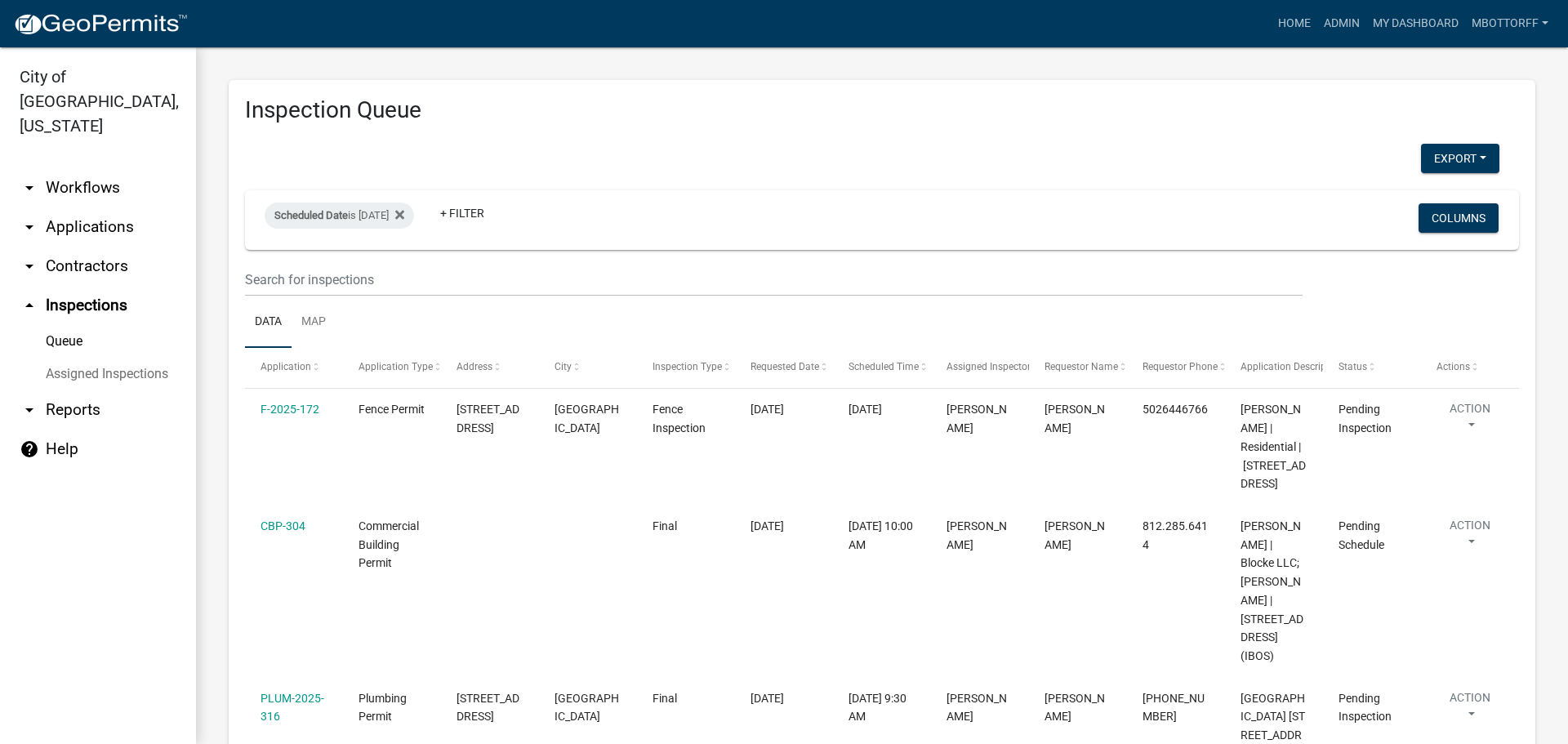
click at [90, 358] on link "Assigned Inspections" at bounding box center [98, 373] width 196 height 32
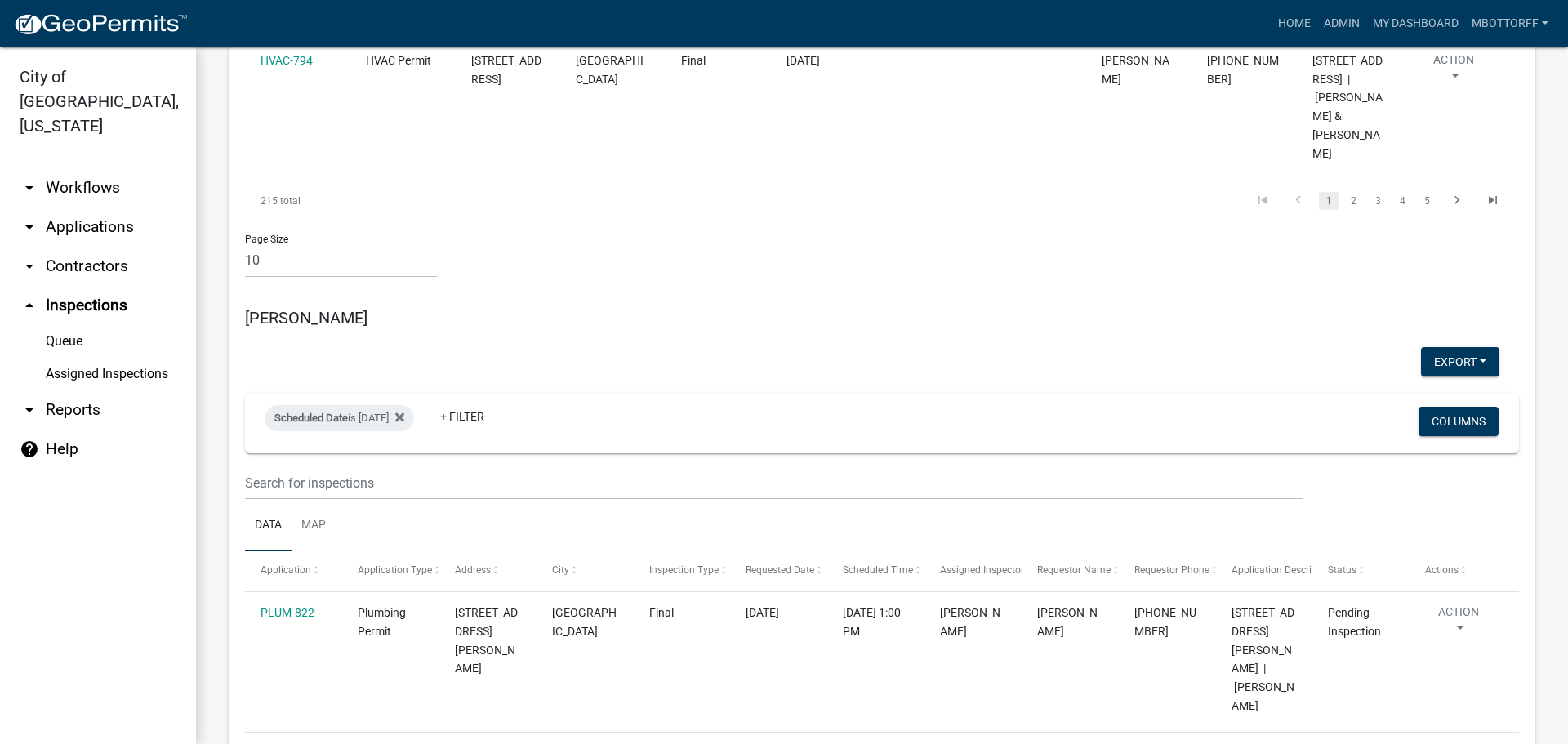
scroll to position [1715, 0]
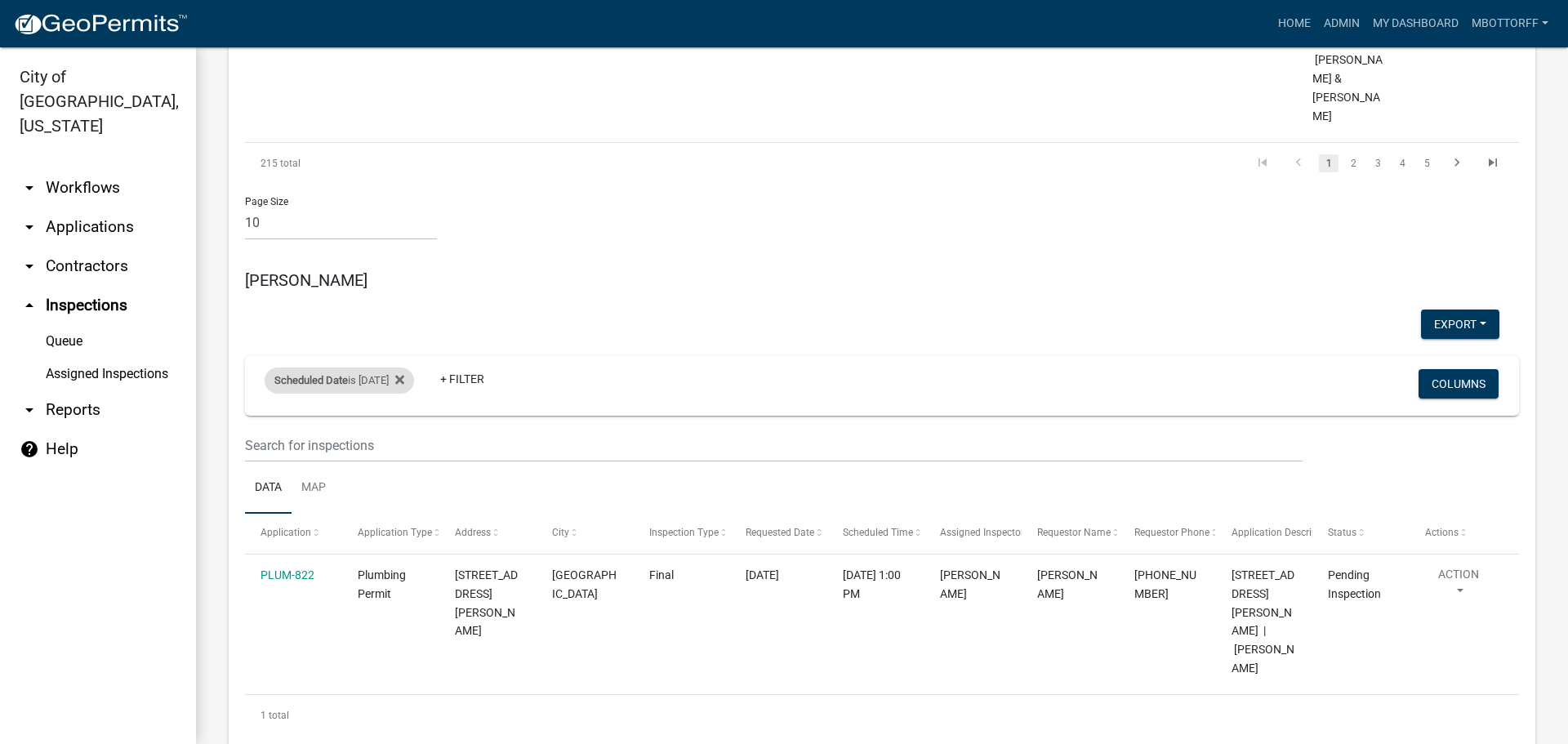
click at [397, 368] on div "Scheduled Date is [DATE]" at bounding box center [339, 381] width 149 height 26
click at [405, 278] on input "[DATE]" at bounding box center [353, 275] width 114 height 33
type input "[DATE]"
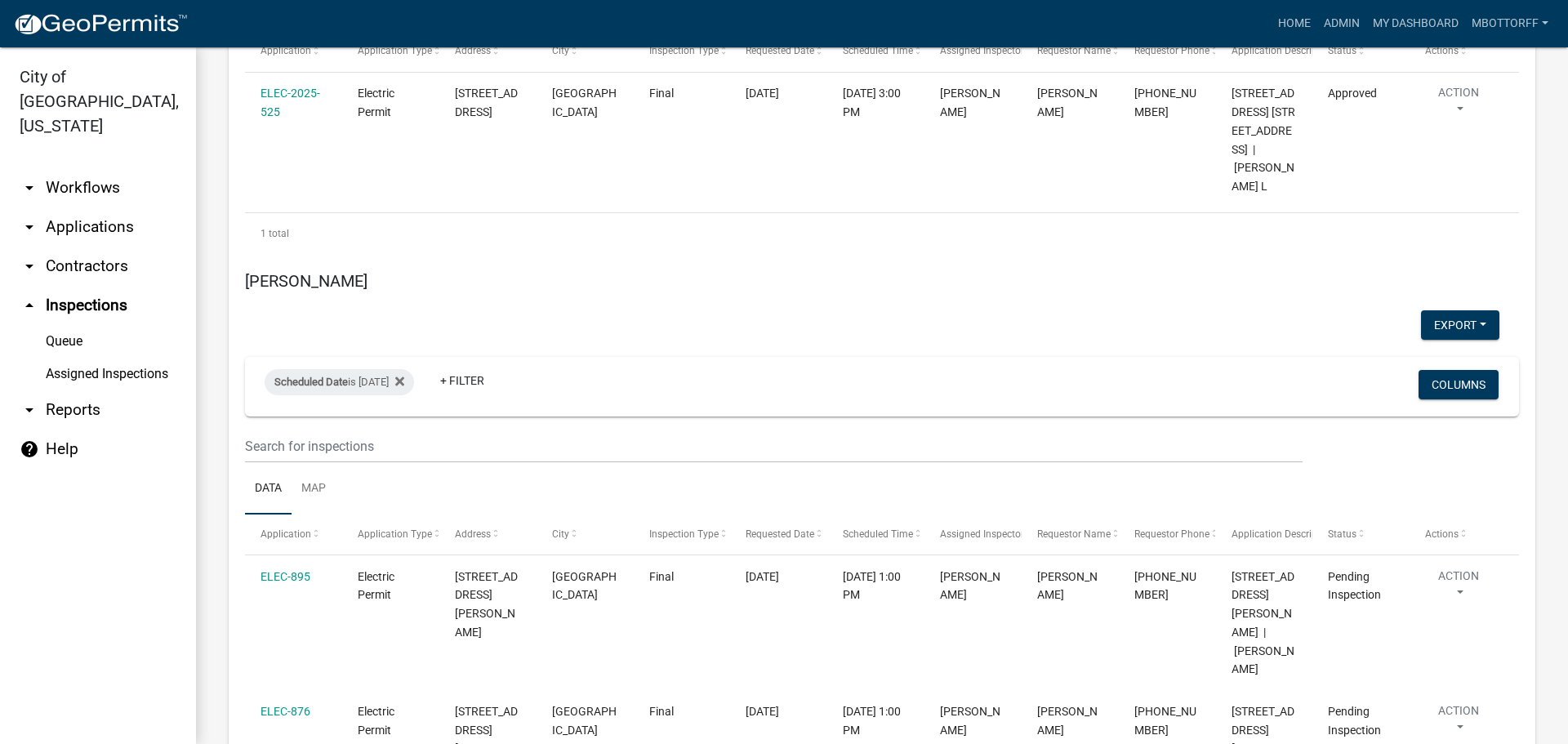
scroll to position [3674, 0]
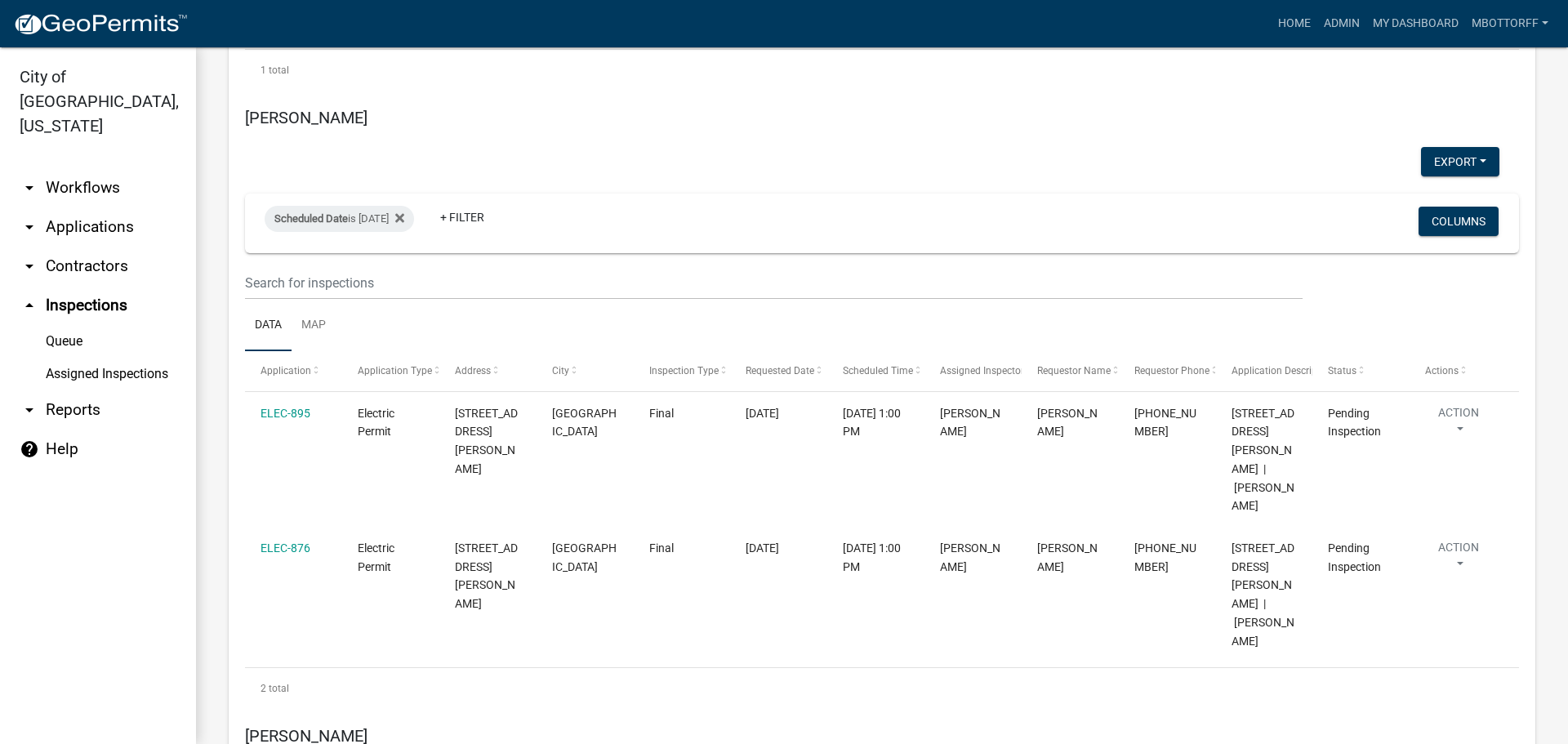
click at [386, 203] on div "Scheduled Date is [DATE] + Filter" at bounding box center [672, 224] width 839 height 42
click at [386, 206] on div "Scheduled Date is [DATE]" at bounding box center [339, 218] width 149 height 26
click at [404, 186] on input "[DATE]" at bounding box center [353, 186] width 114 height 33
type input "[DATE]"
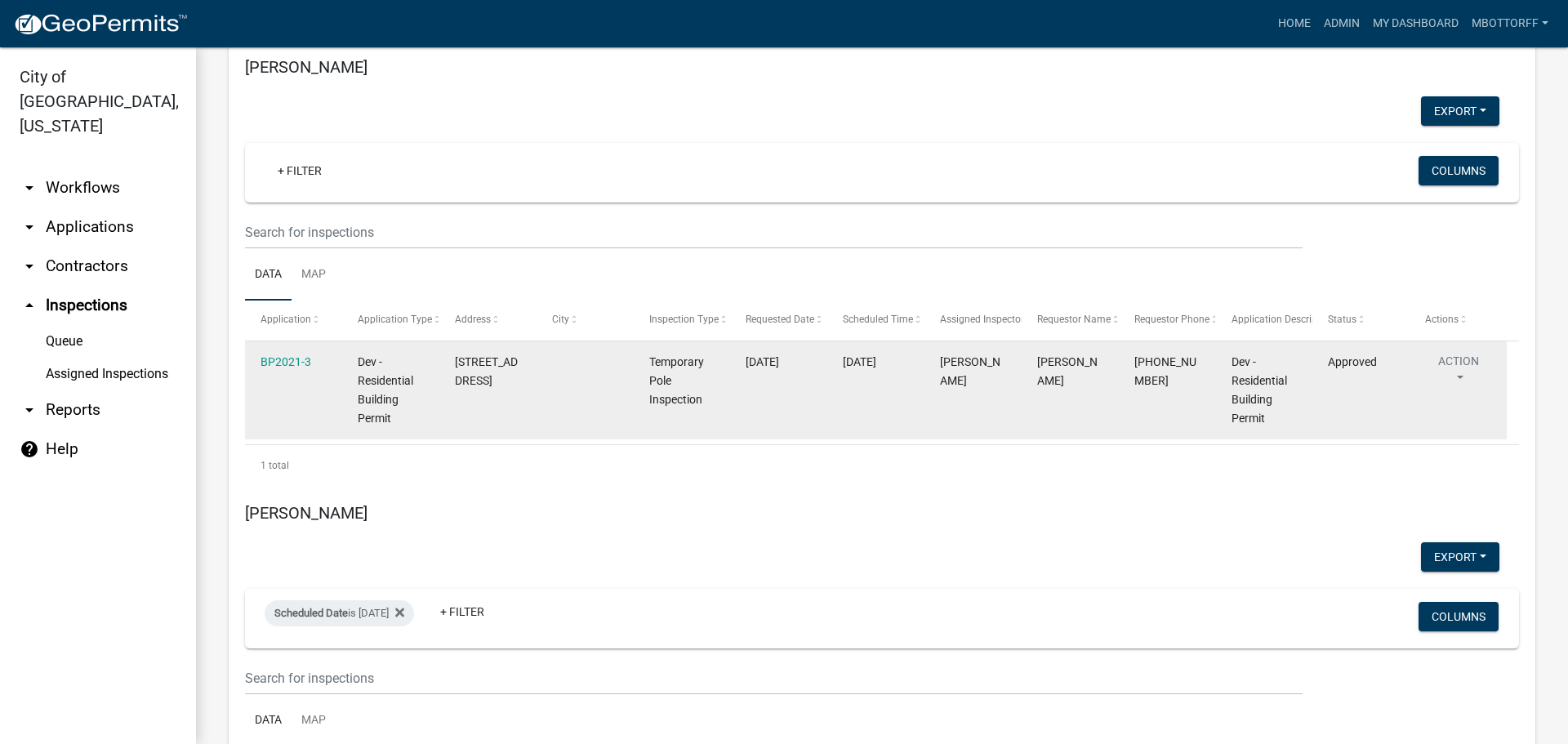
scroll to position [6944, 0]
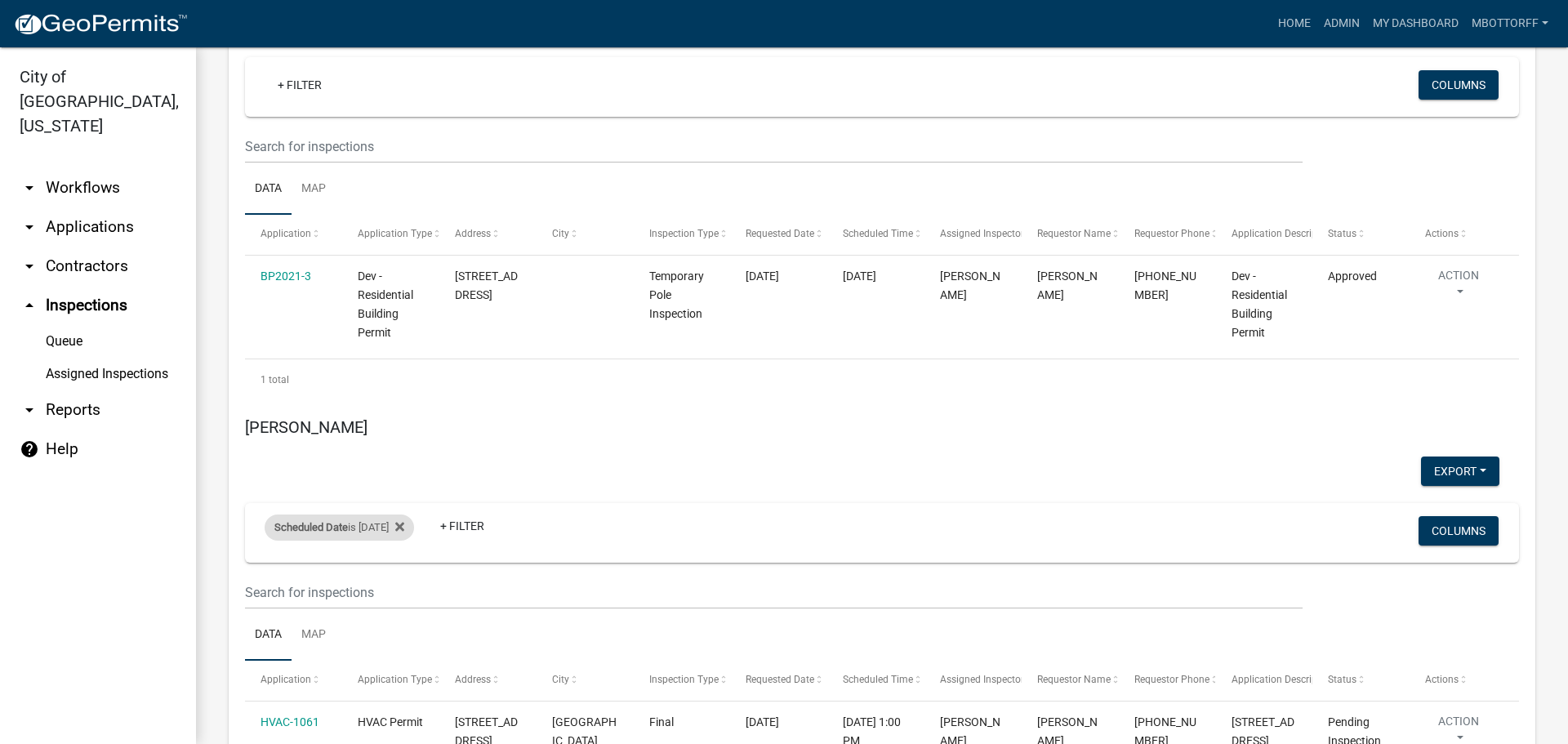
click at [392, 514] on div "Scheduled Date is [DATE]" at bounding box center [339, 527] width 149 height 26
click at [404, 417] on input "2025-10-16" at bounding box center [353, 421] width 114 height 33
type input "2025-10-15"
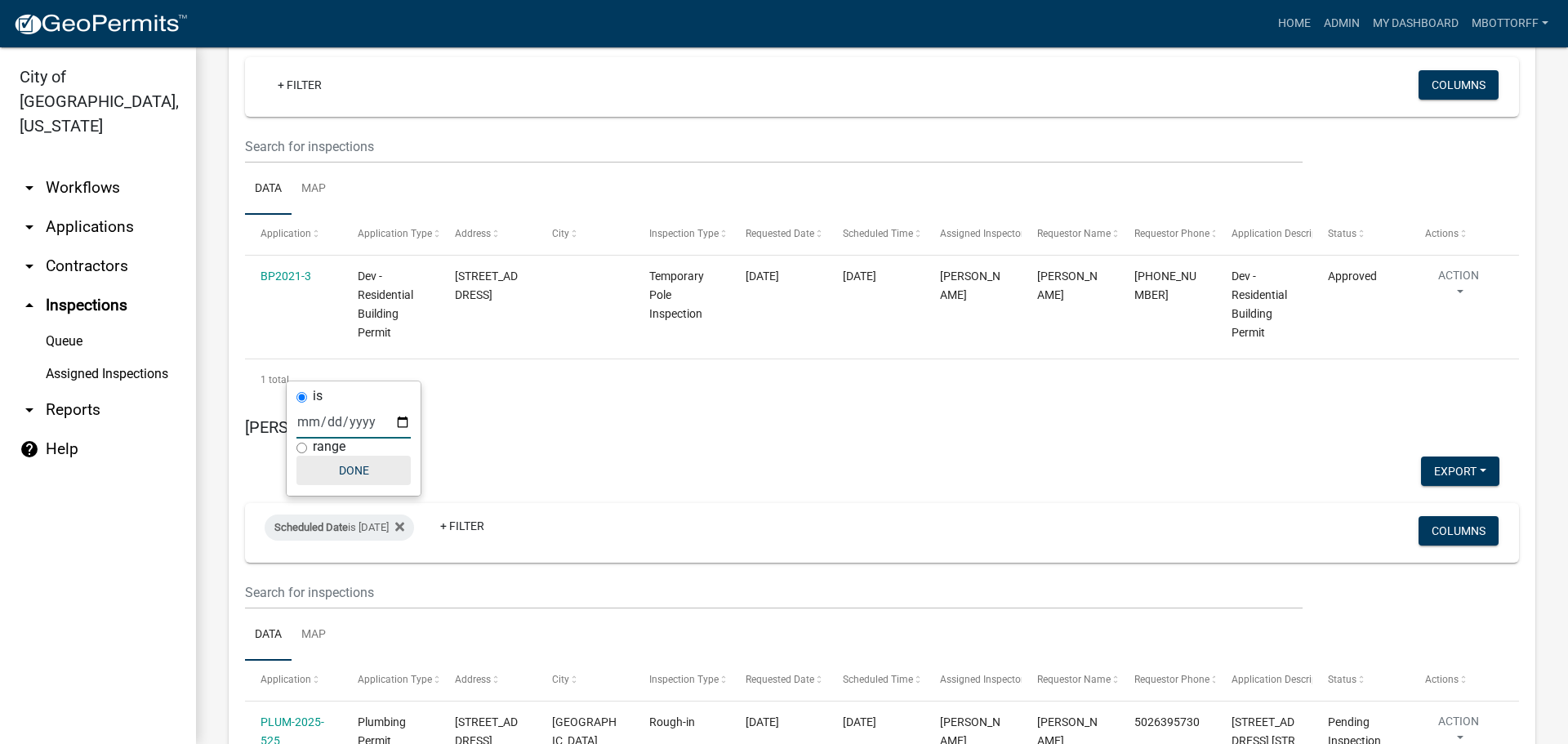
click at [353, 473] on button "Done" at bounding box center [353, 470] width 114 height 30
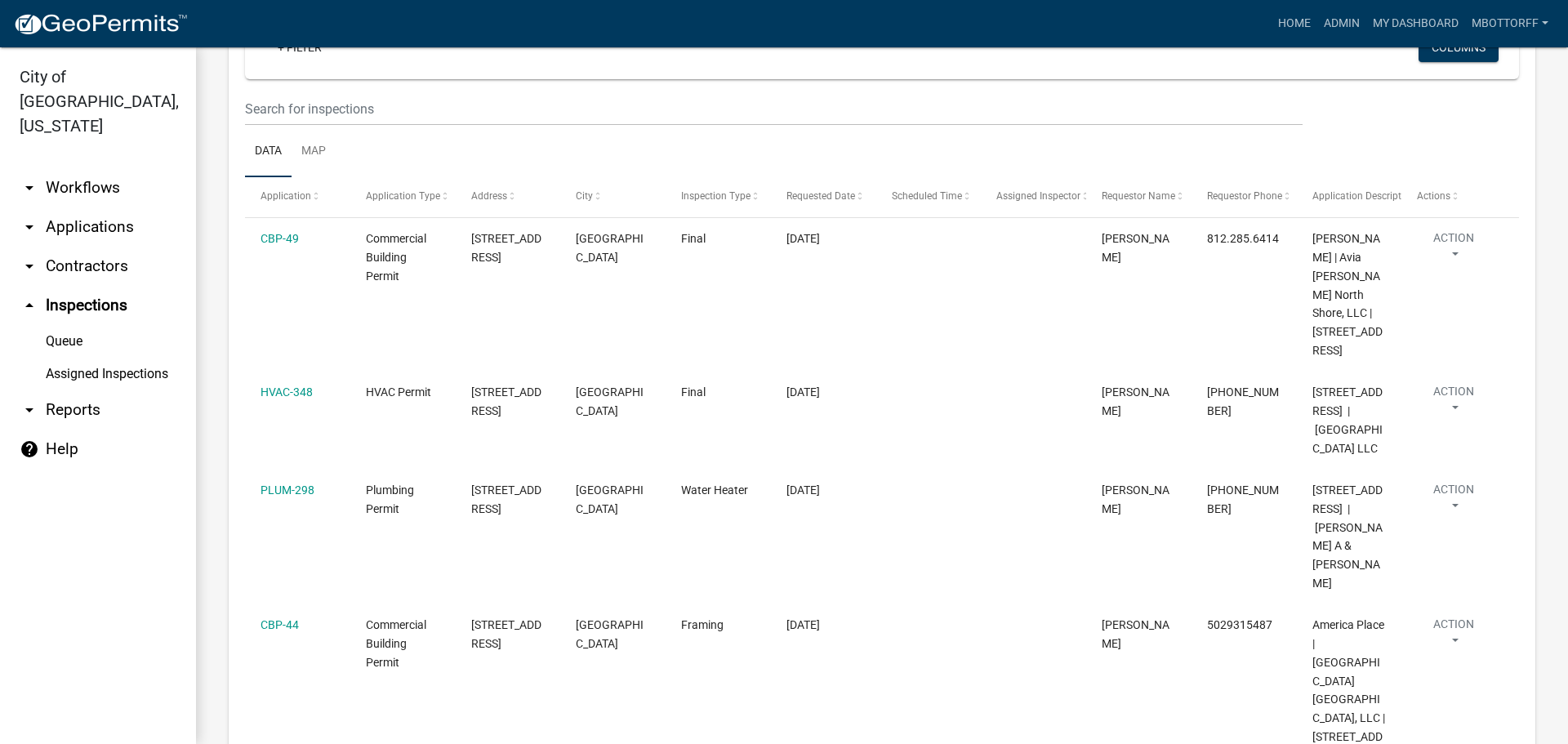
scroll to position [0, 0]
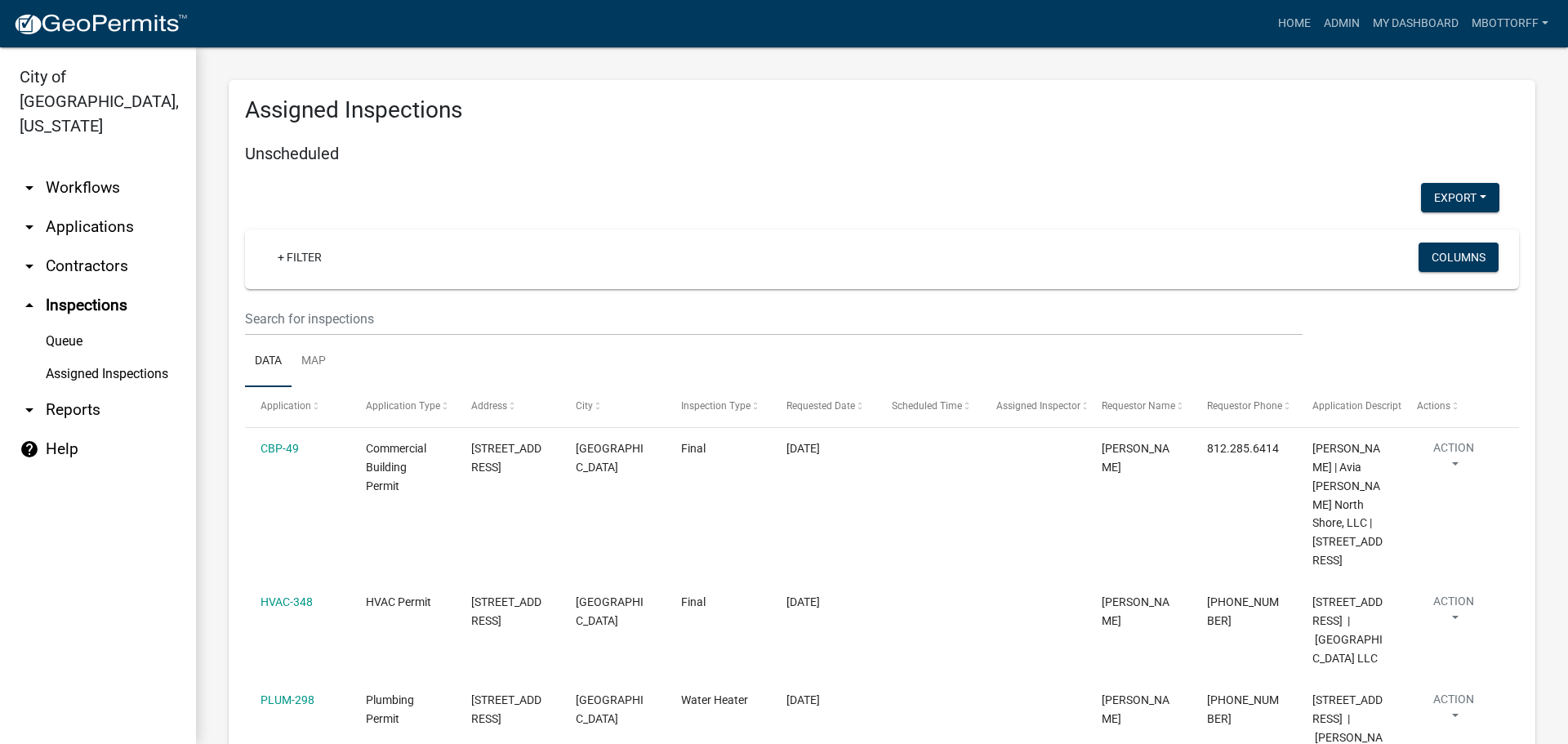
click at [89, 207] on link "arrow_drop_down Applications" at bounding box center [98, 227] width 196 height 40
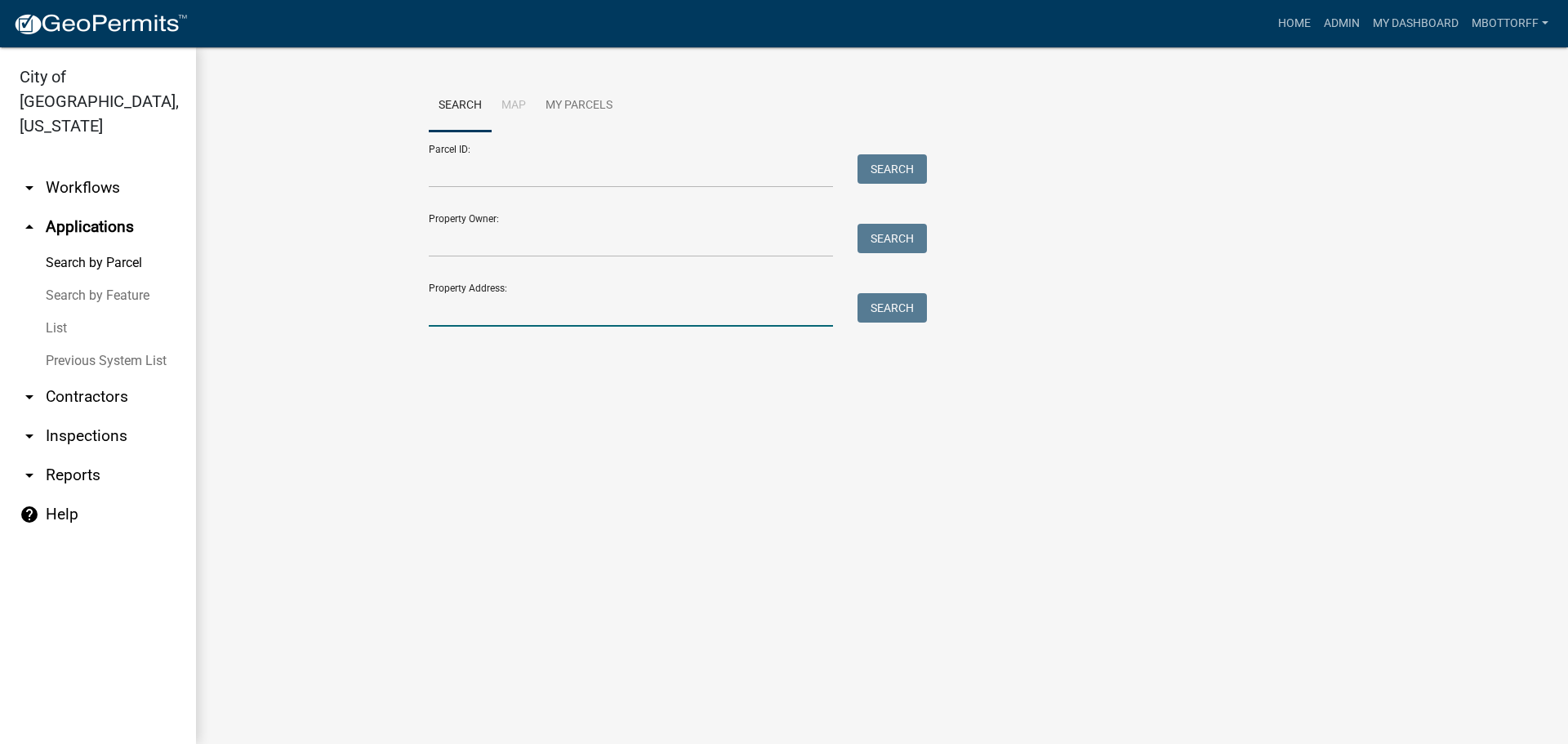
click at [476, 320] on input "Property Address:" at bounding box center [631, 310] width 404 height 33
drag, startPoint x: 914, startPoint y: 294, endPoint x: 897, endPoint y: 314, distance: 26.2
click at [913, 298] on button "Search" at bounding box center [892, 308] width 69 height 30
click at [498, 313] on input "616 FUL" at bounding box center [631, 310] width 404 height 33
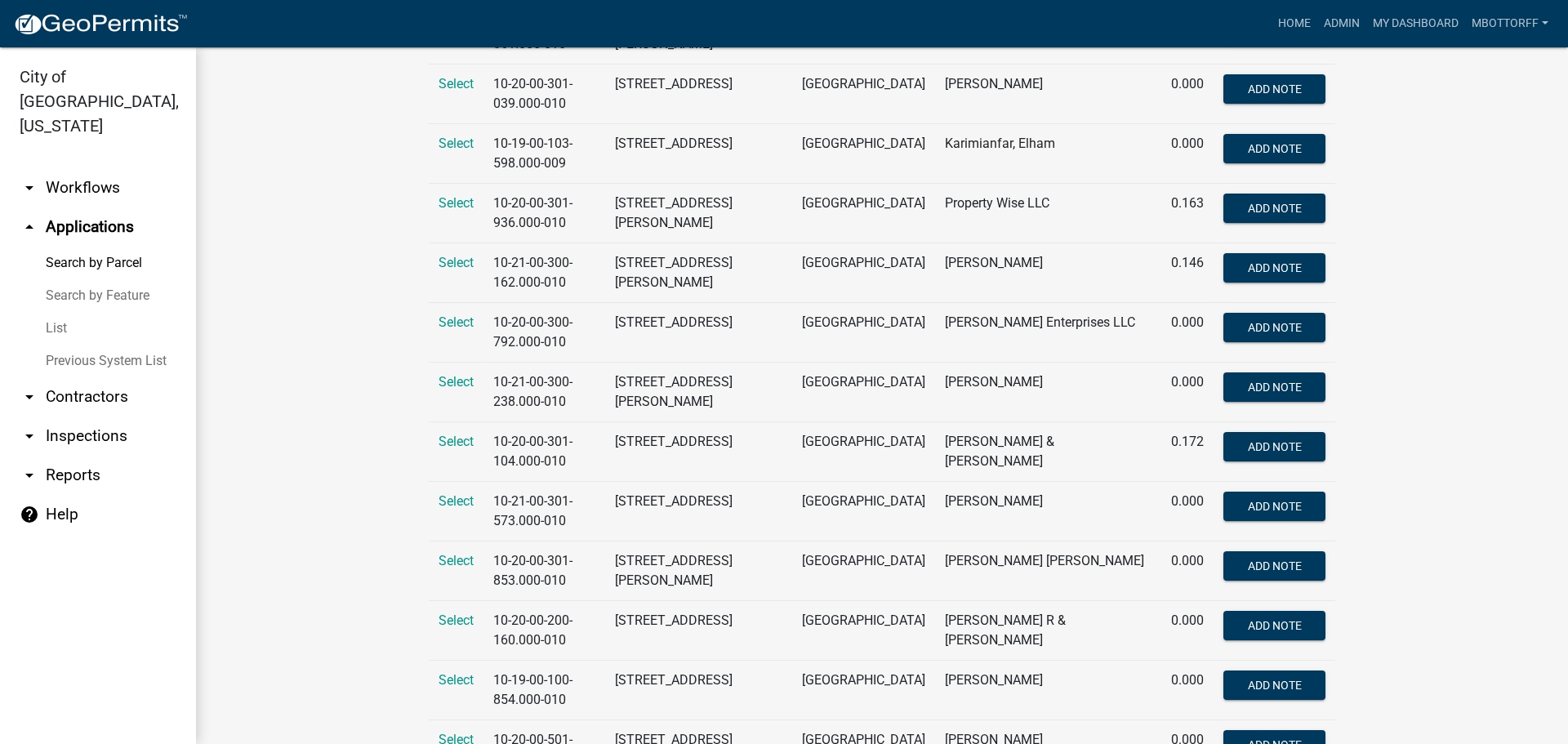
scroll to position [596, 0]
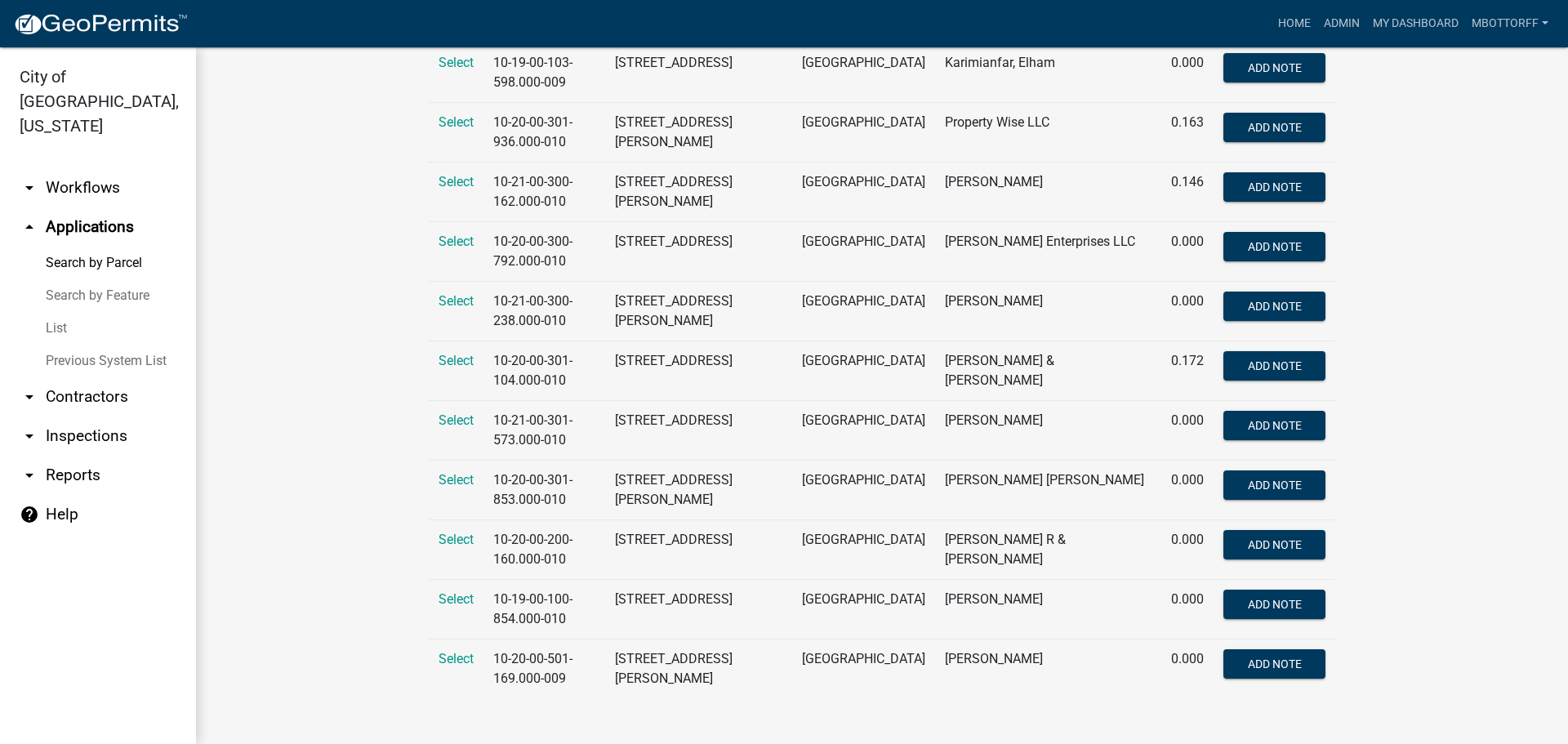
type input "616"
click at [75, 168] on link "arrow_drop_down Workflows" at bounding box center [98, 187] width 196 height 40
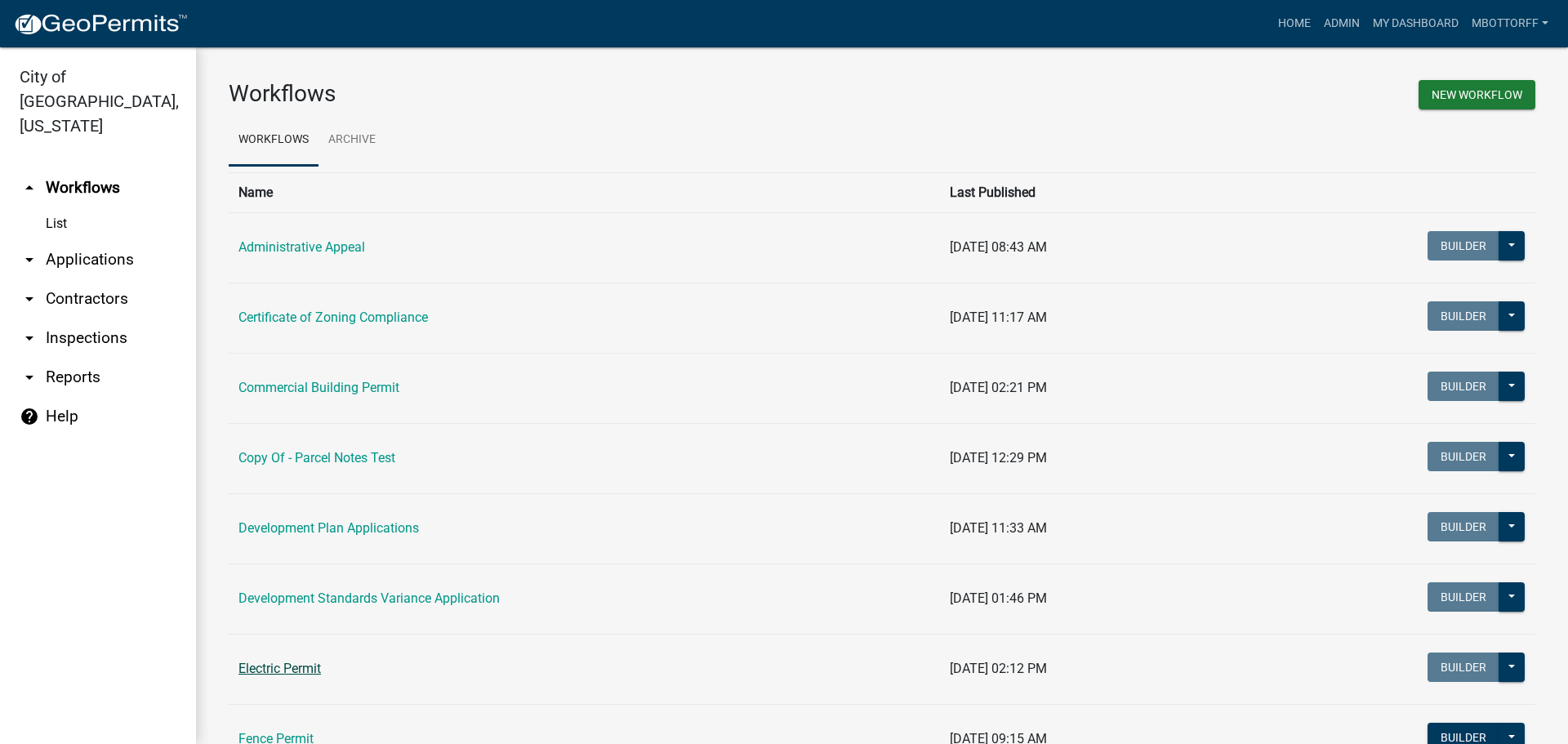
click at [284, 672] on link "Electric Permit" at bounding box center [279, 667] width 82 height 16
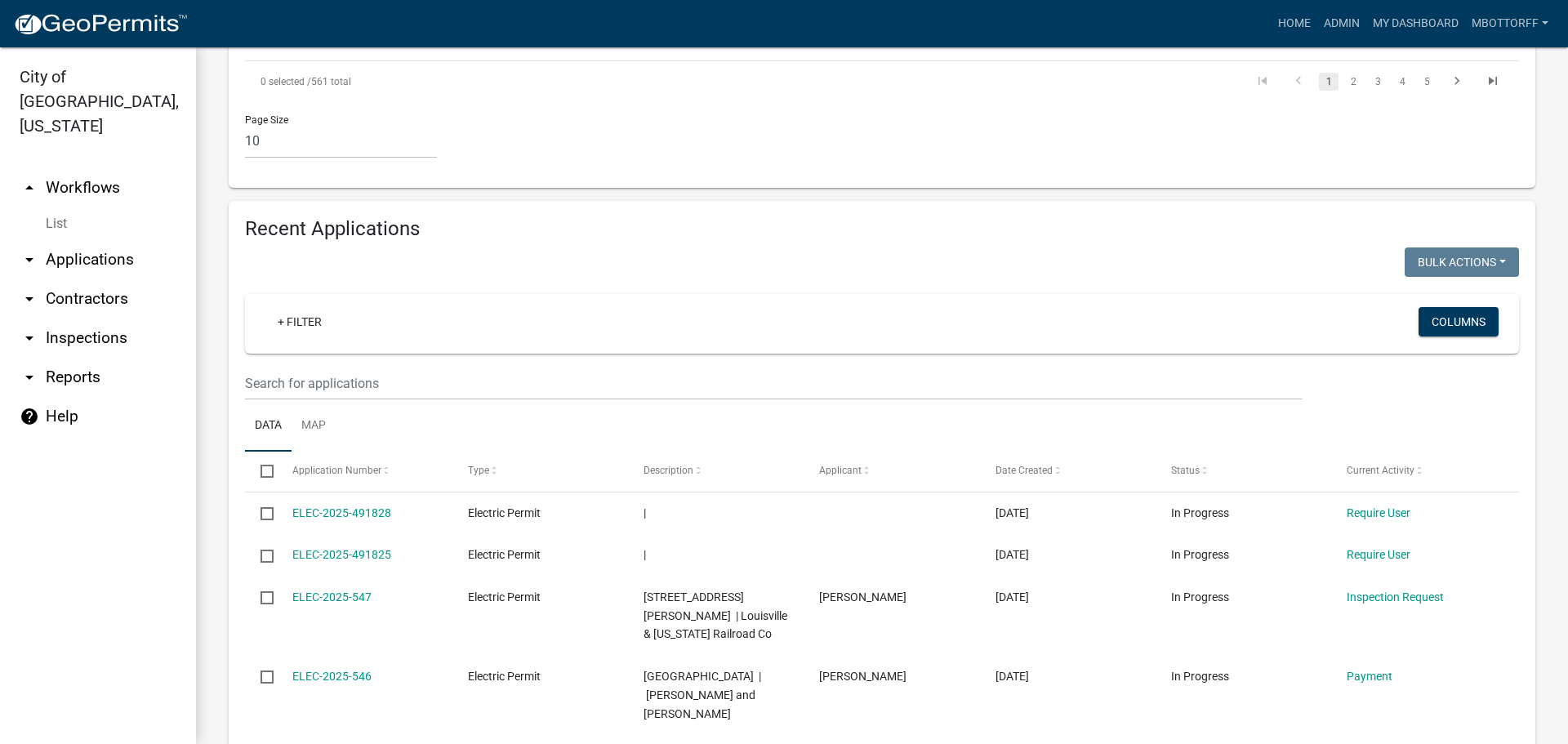
scroll to position [1470, 0]
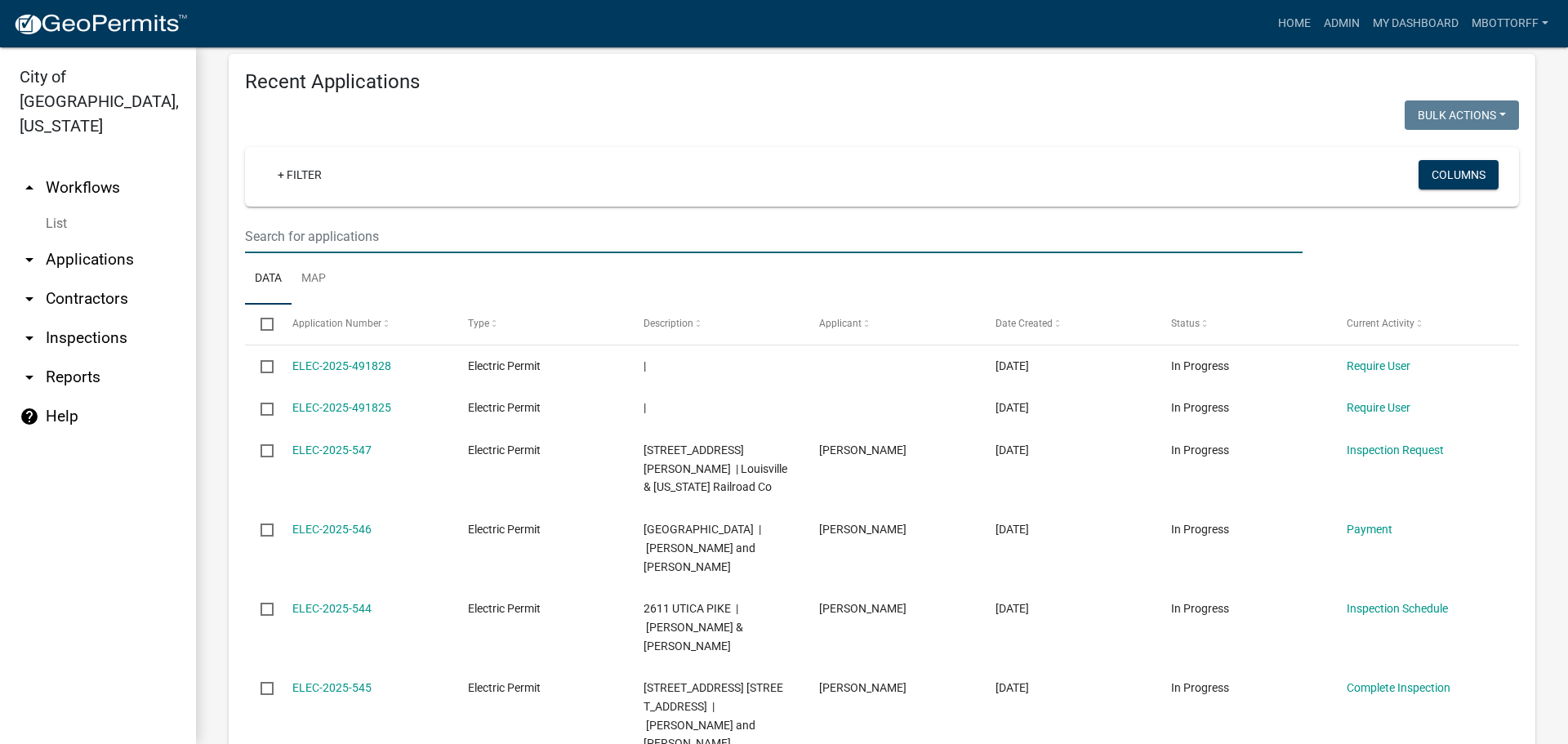
click at [292, 235] on input "text" at bounding box center [774, 236] width 1058 height 33
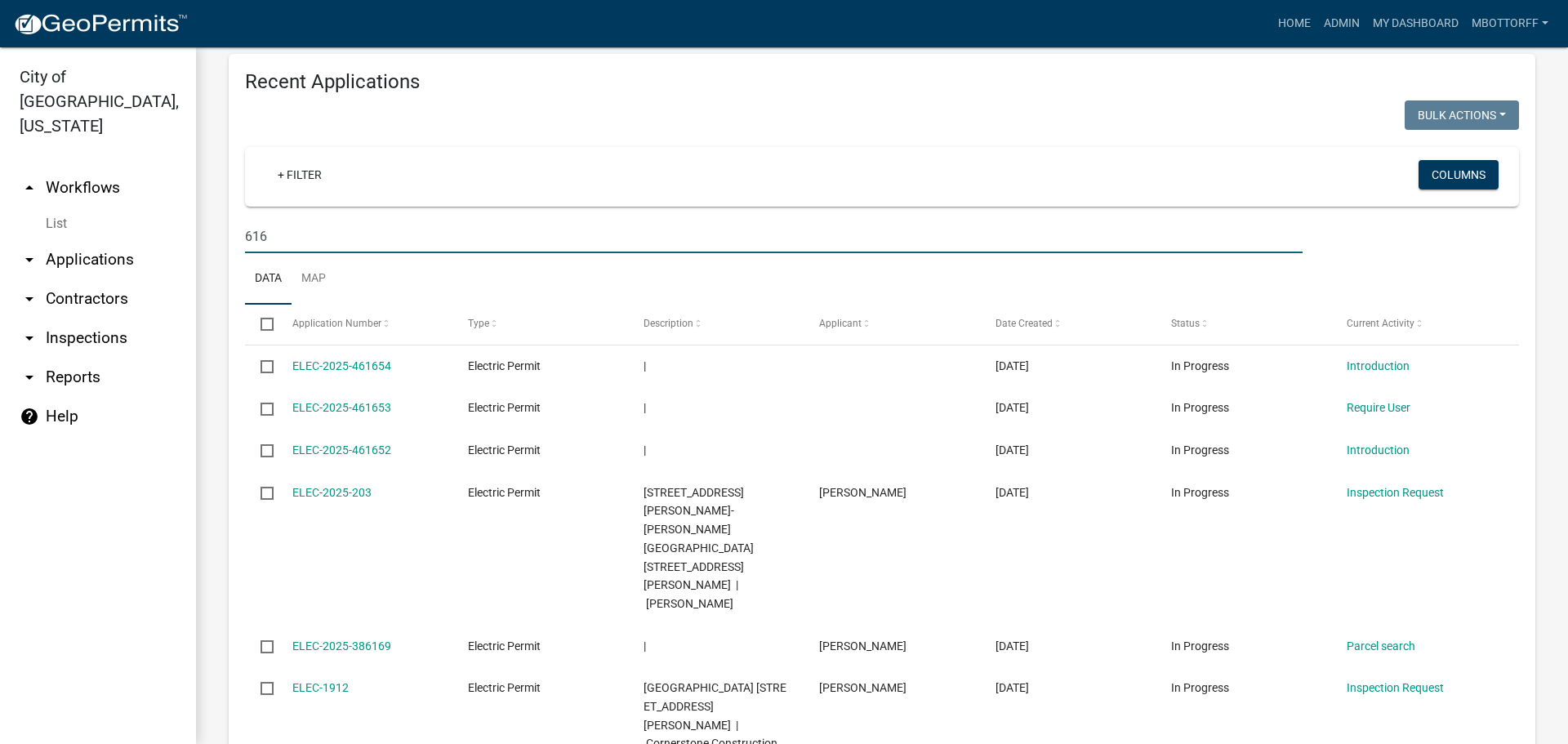
type input "616"
click at [96, 240] on link "arrow_drop_down Applications" at bounding box center [98, 259] width 196 height 40
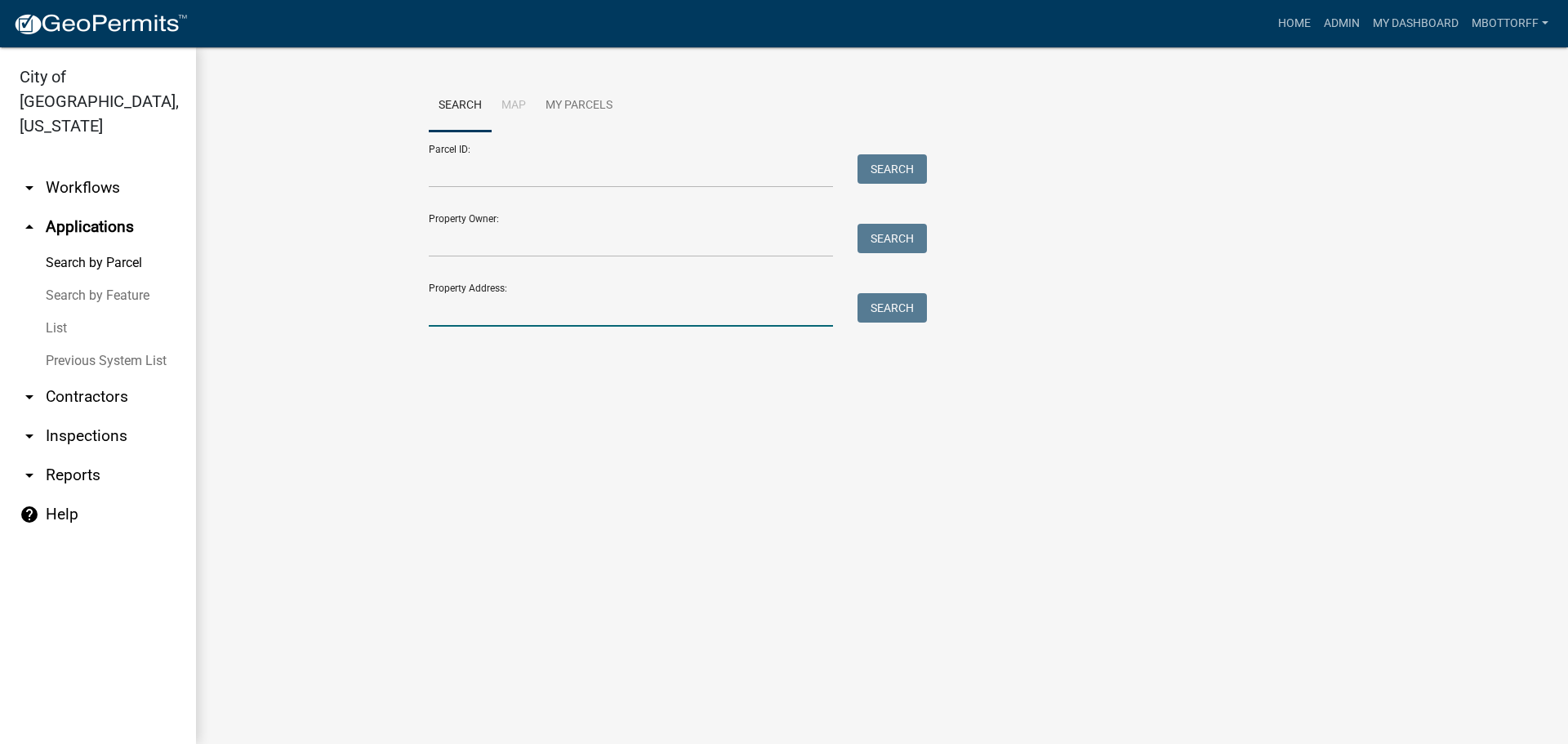
click at [529, 314] on input "Property Address:" at bounding box center [631, 310] width 404 height 33
type input "618"
click at [885, 307] on button "Search" at bounding box center [892, 308] width 69 height 30
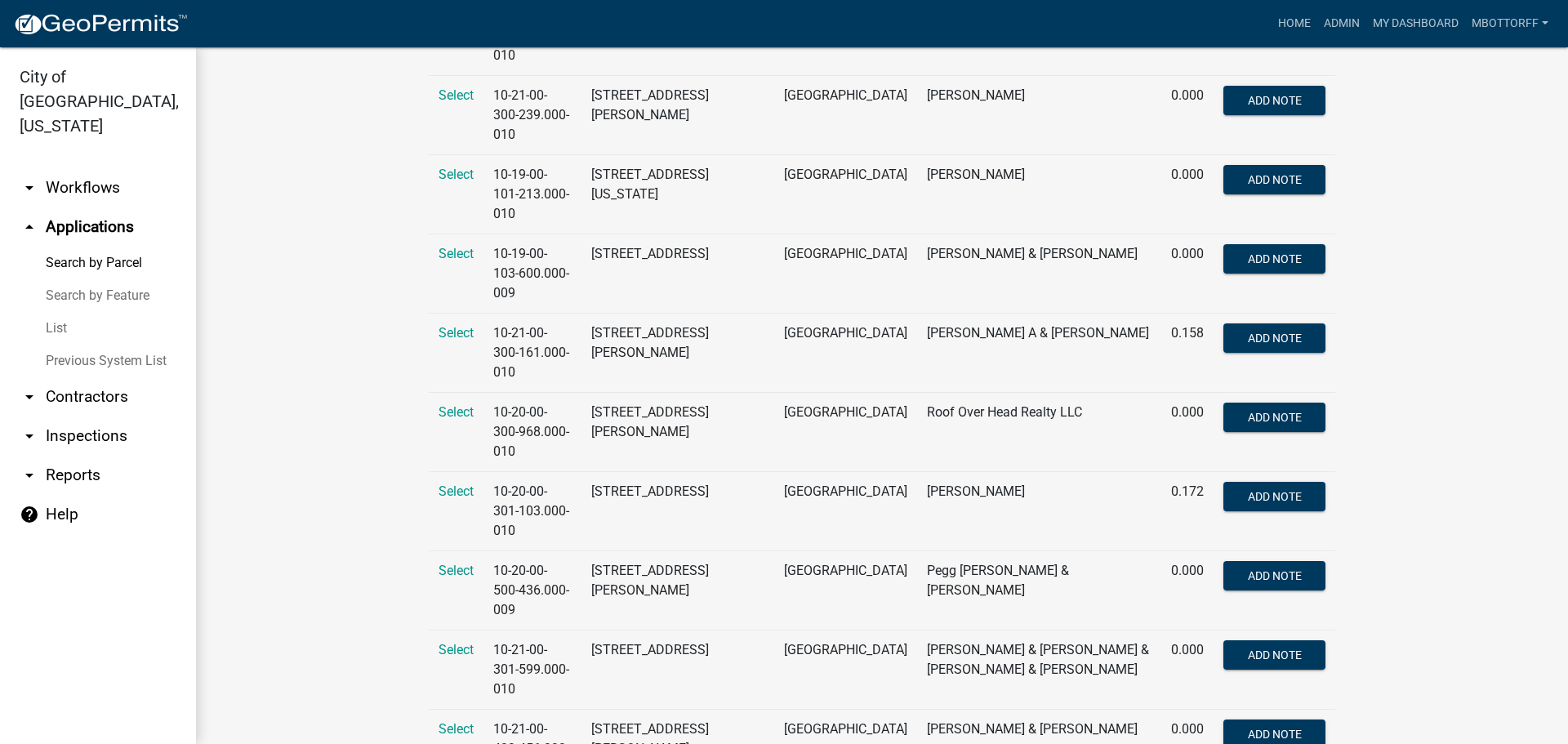
scroll to position [490, 0]
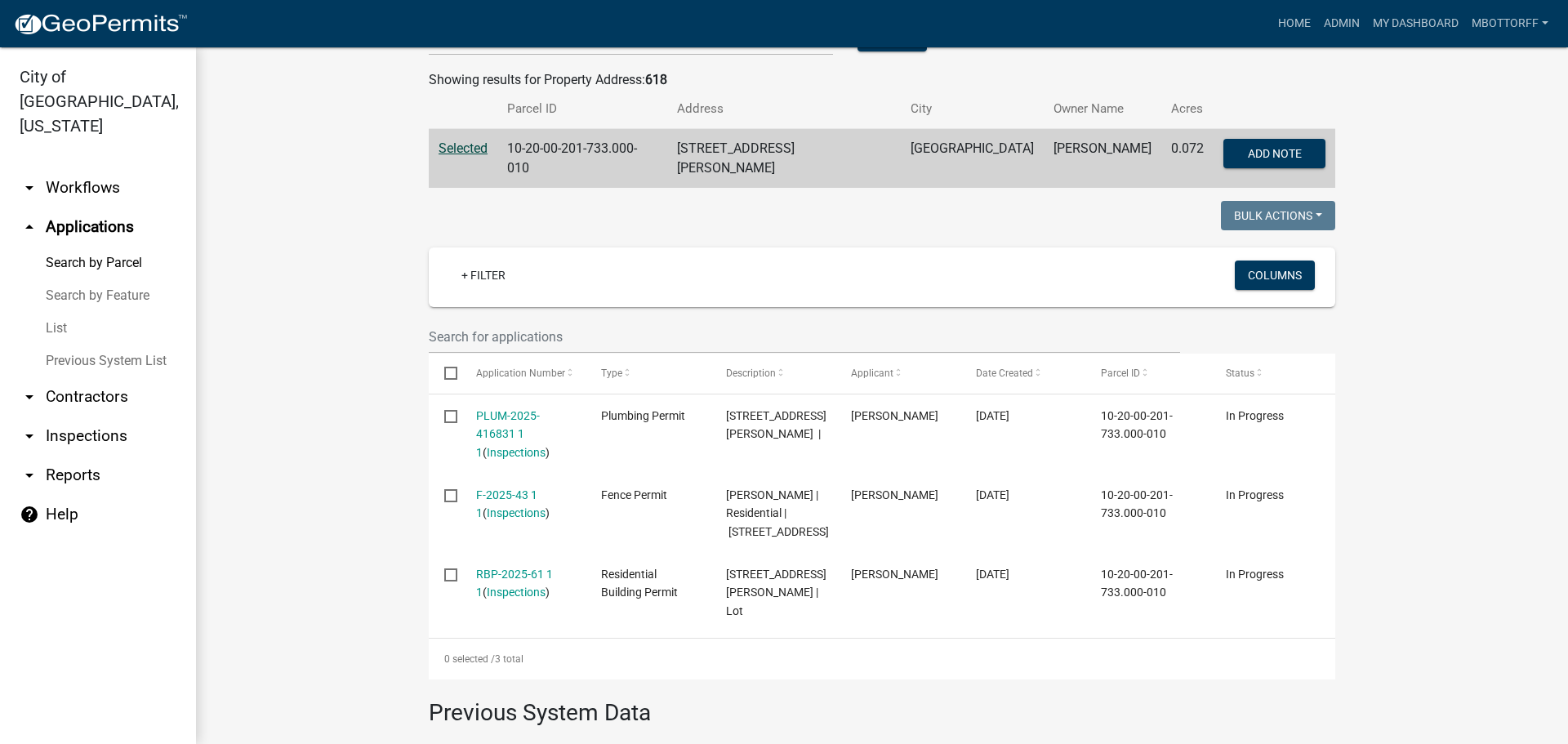
scroll to position [408, 0]
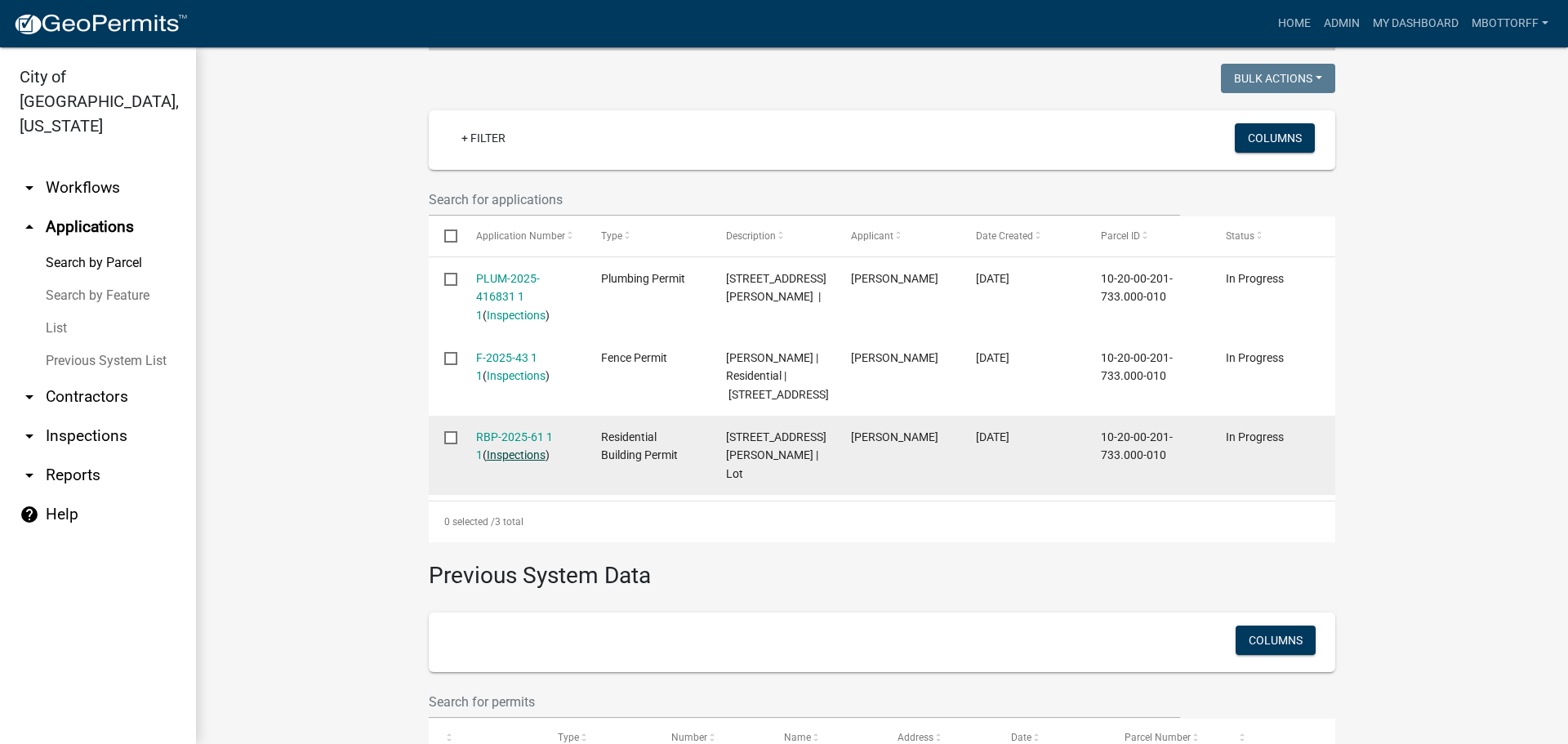
click at [487, 453] on link "Inspections" at bounding box center [517, 455] width 59 height 13
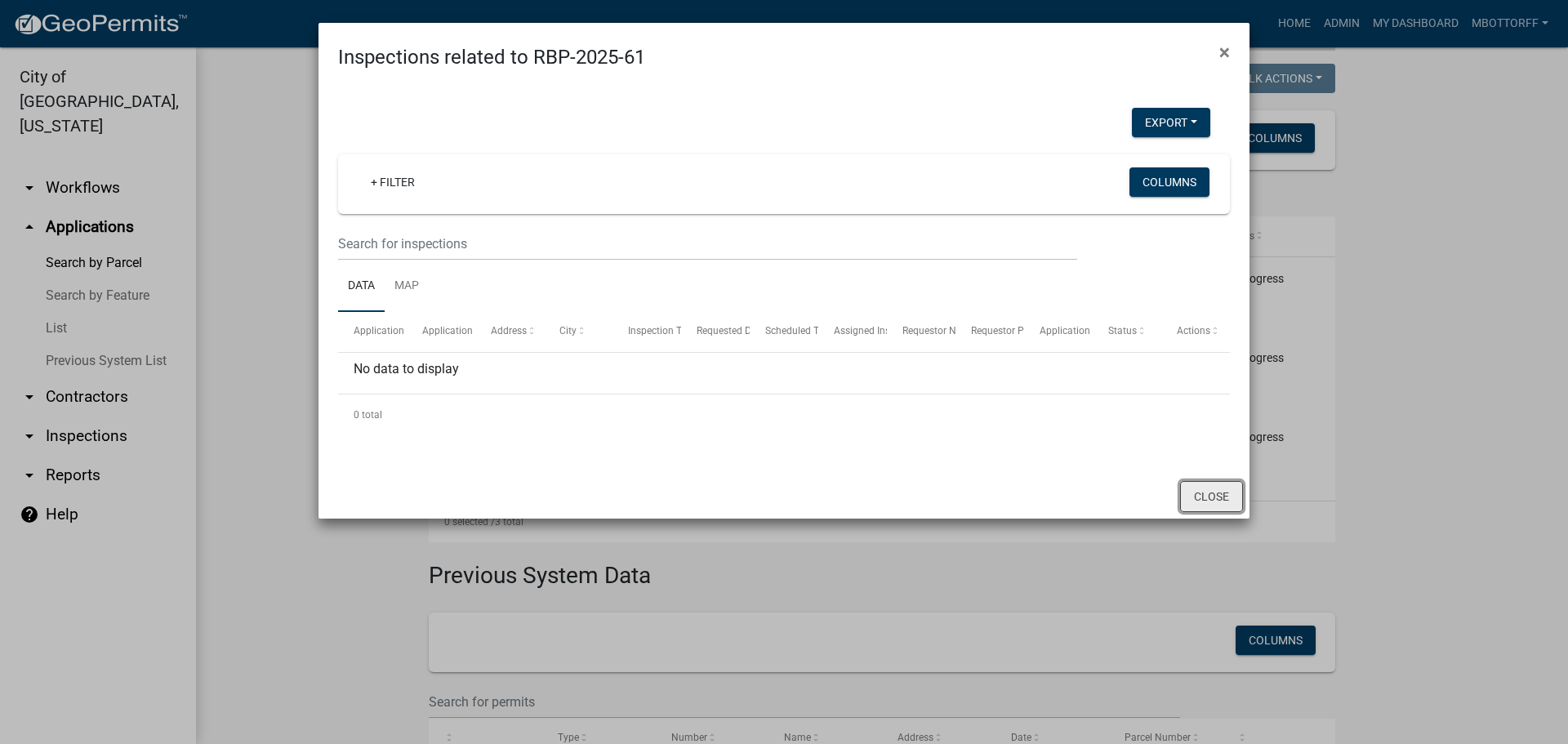
click at [1201, 497] on button "Close" at bounding box center [1212, 497] width 63 height 31
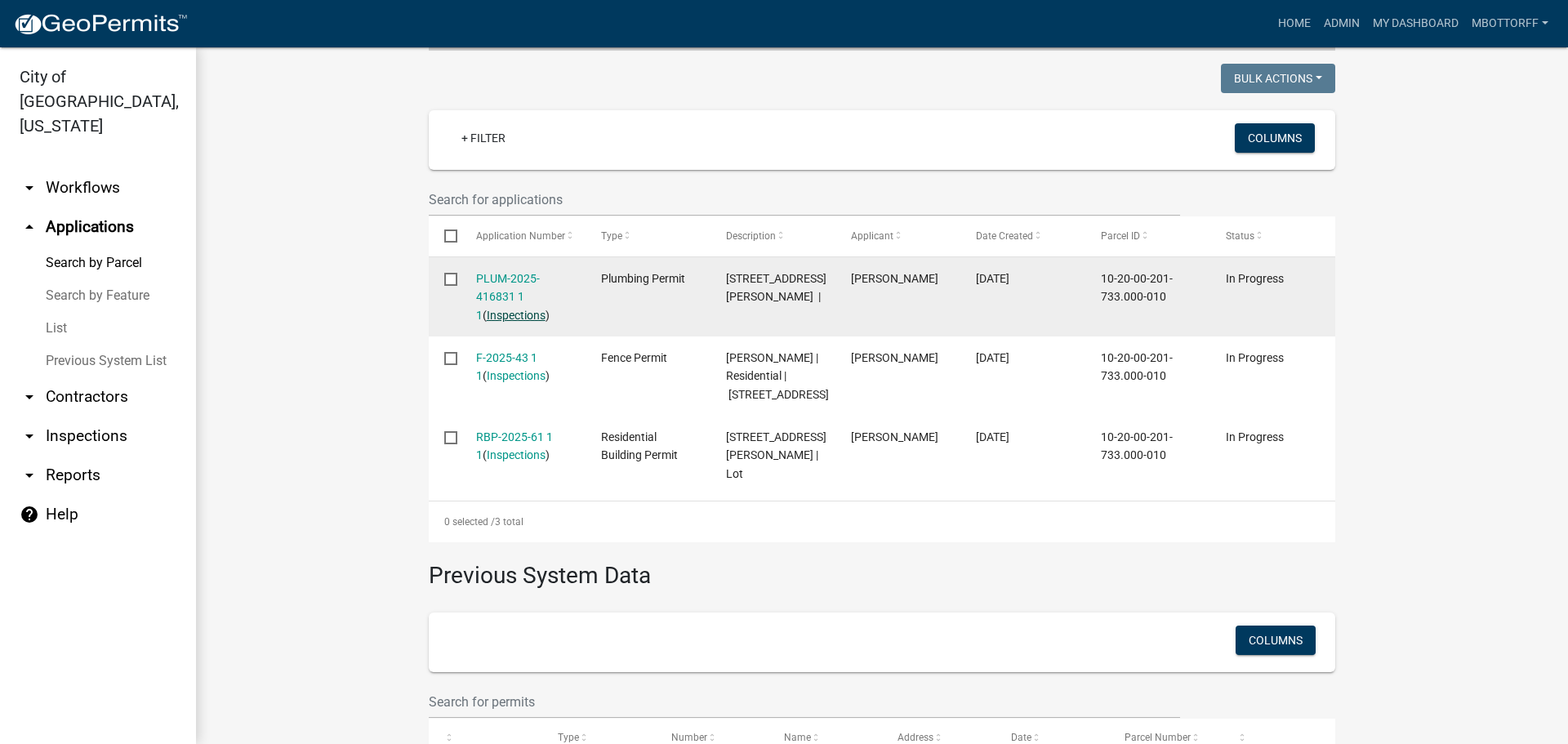
click at [499, 309] on link "Inspections" at bounding box center [517, 315] width 59 height 13
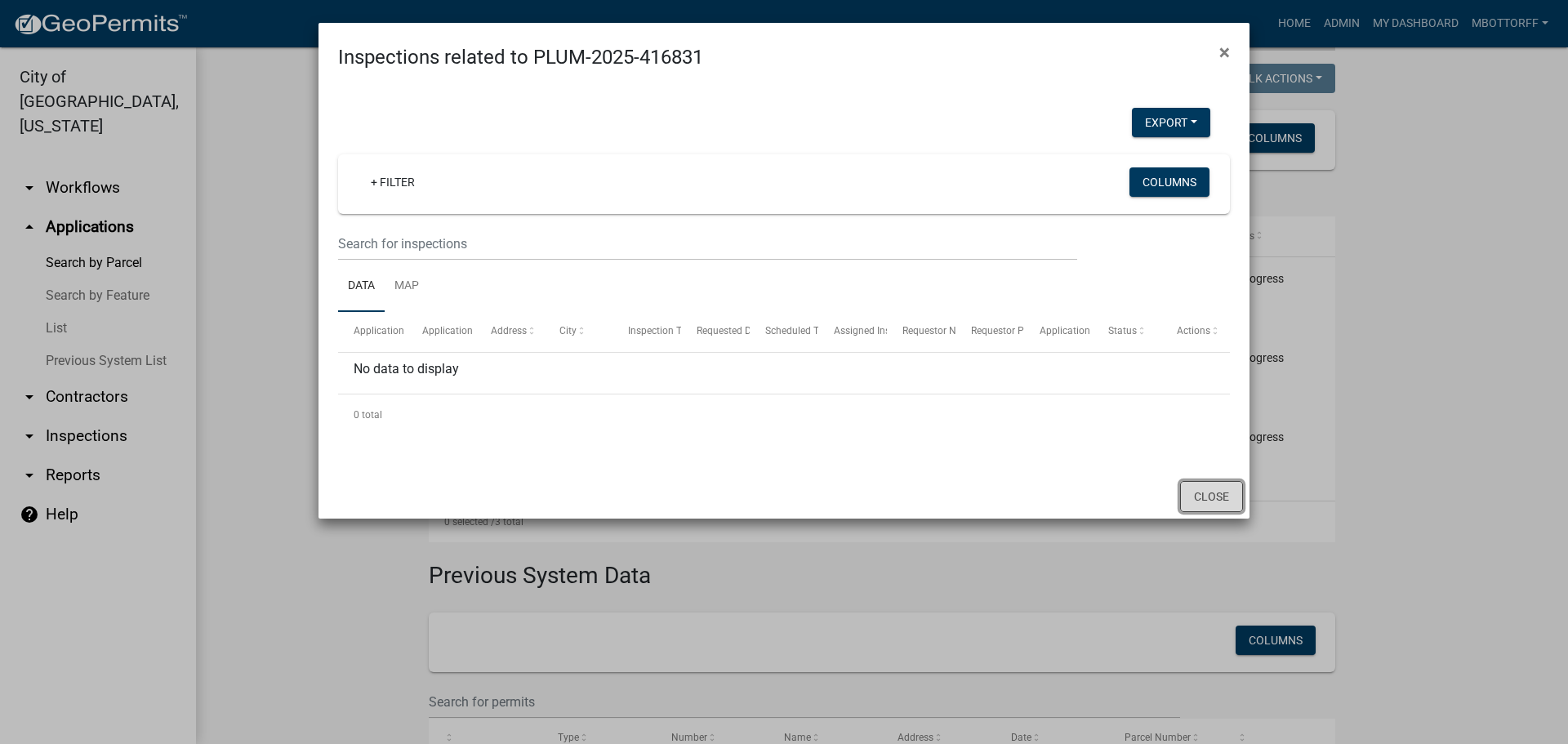
drag, startPoint x: 1234, startPoint y: 503, endPoint x: 1091, endPoint y: 465, distance: 148.0
click at [1234, 502] on button "Close" at bounding box center [1212, 497] width 63 height 31
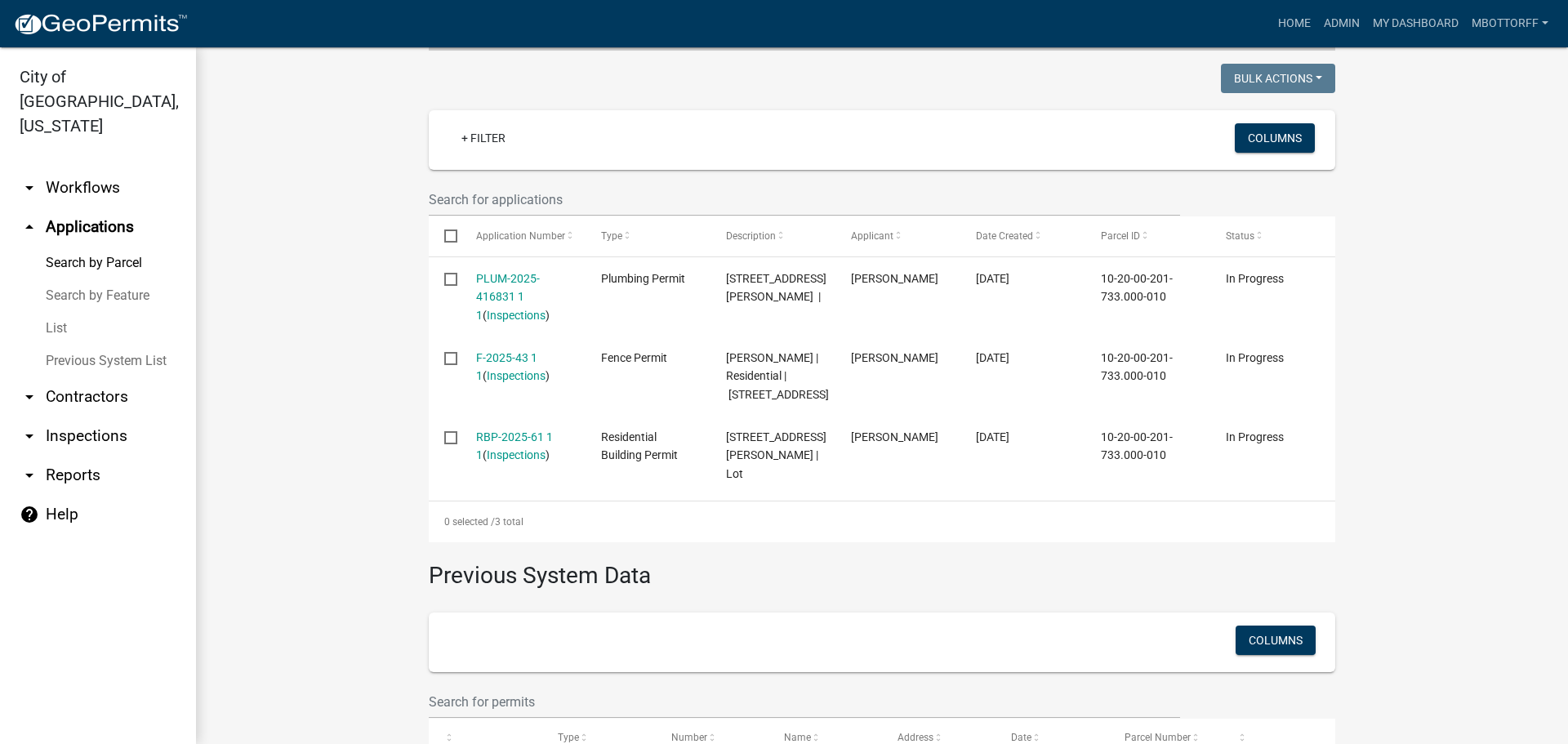
click at [83, 169] on link "arrow_drop_down Workflows" at bounding box center [98, 187] width 196 height 40
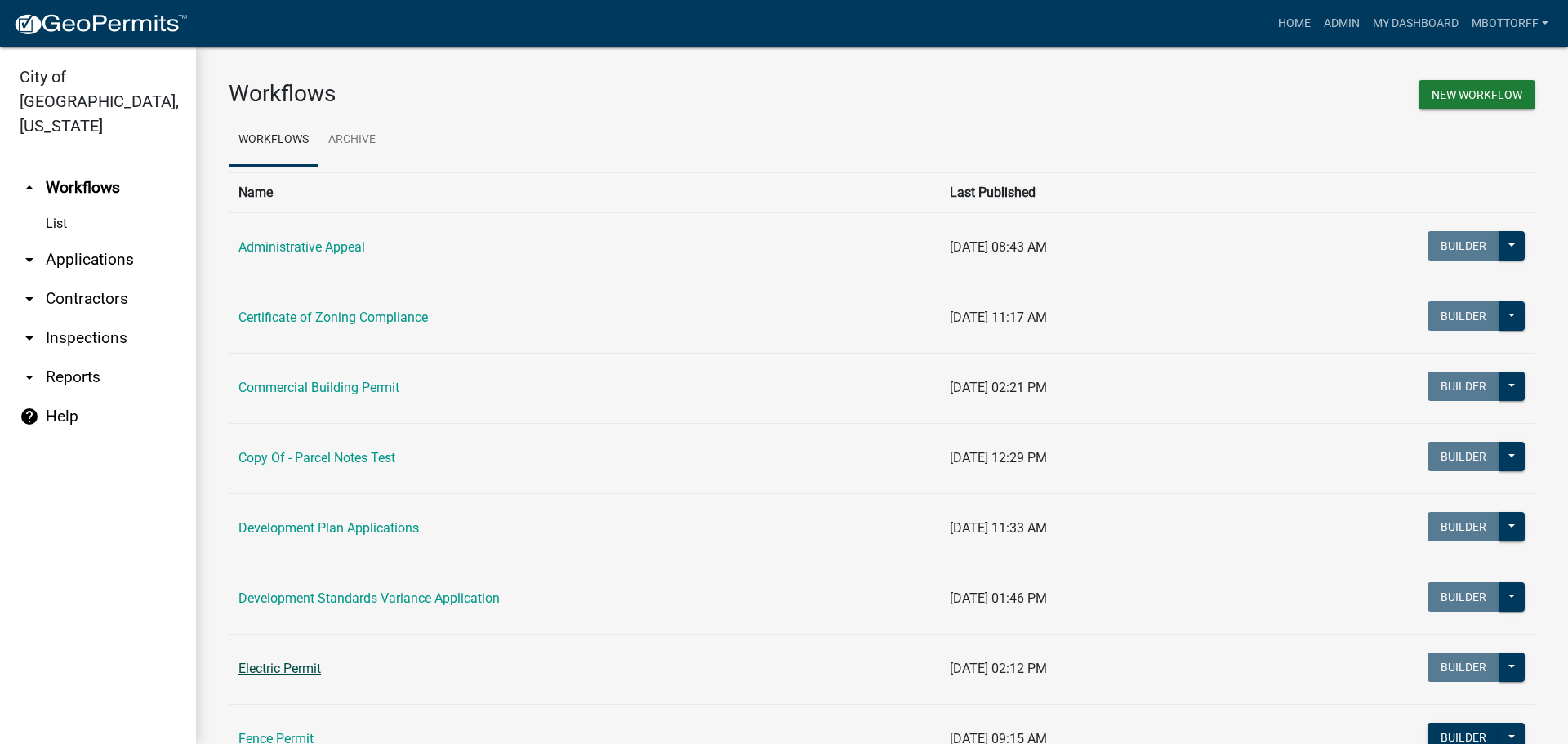
click at [266, 667] on link "Electric Permit" at bounding box center [279, 667] width 82 height 16
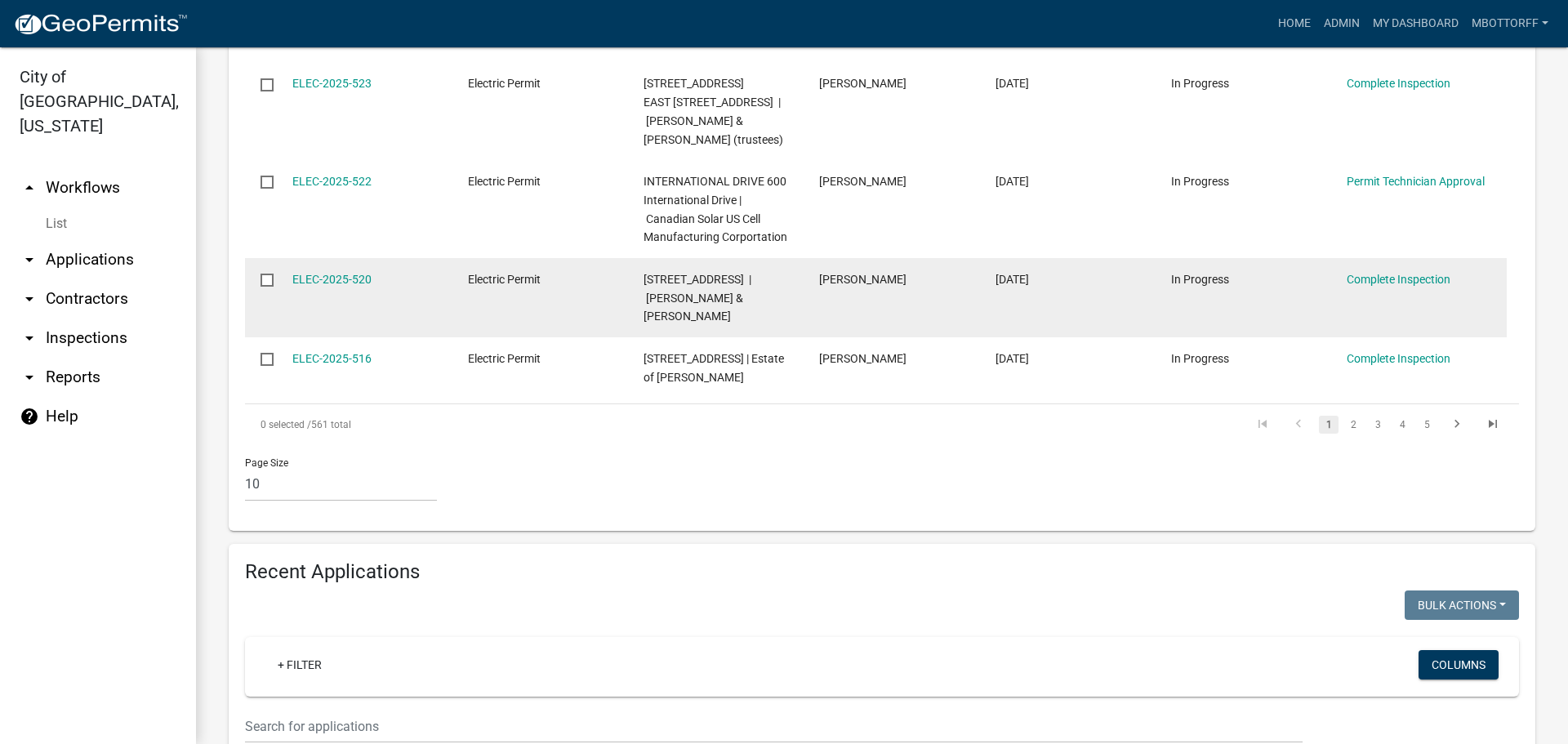
scroll to position [1388, 0]
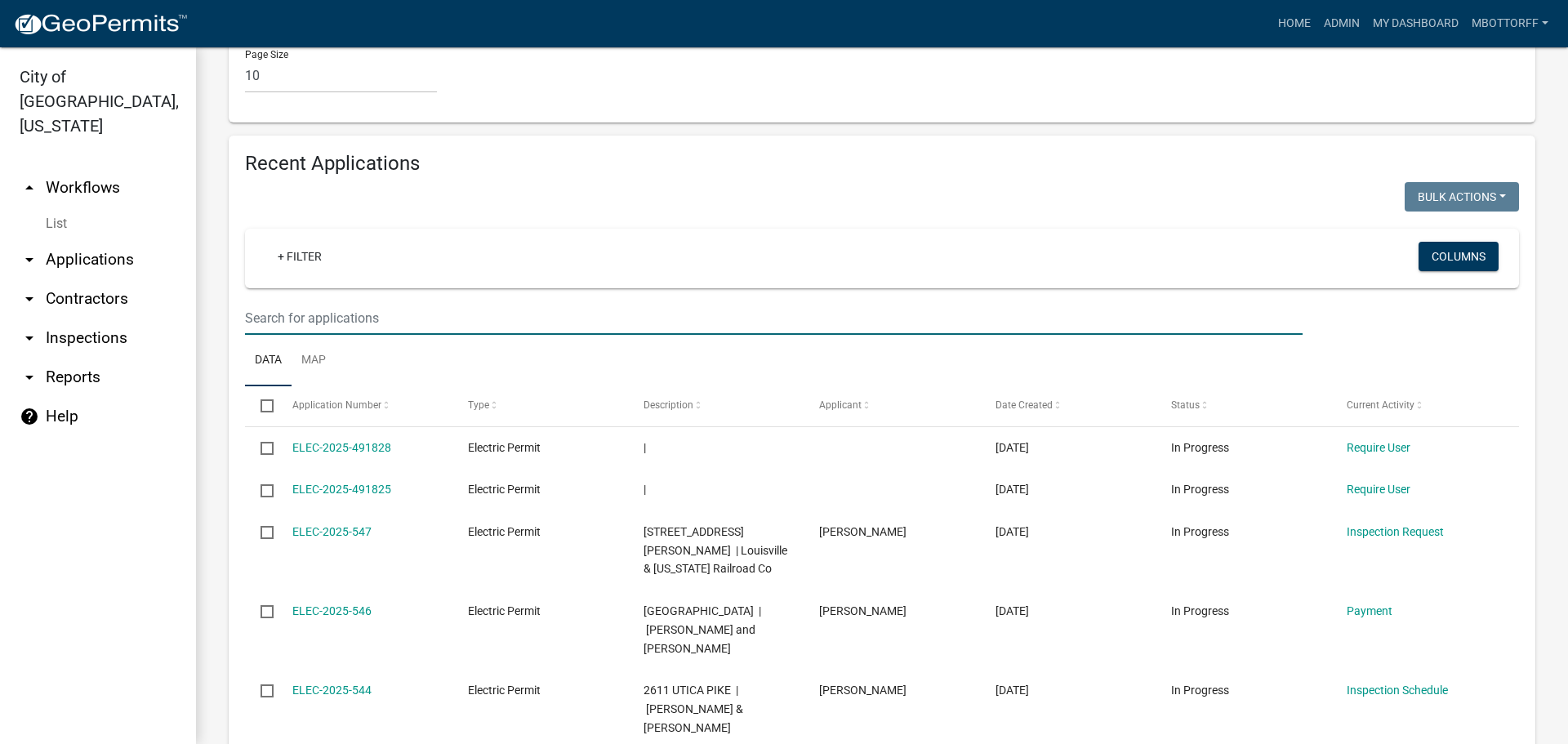
click at [263, 328] on input "text" at bounding box center [774, 318] width 1058 height 33
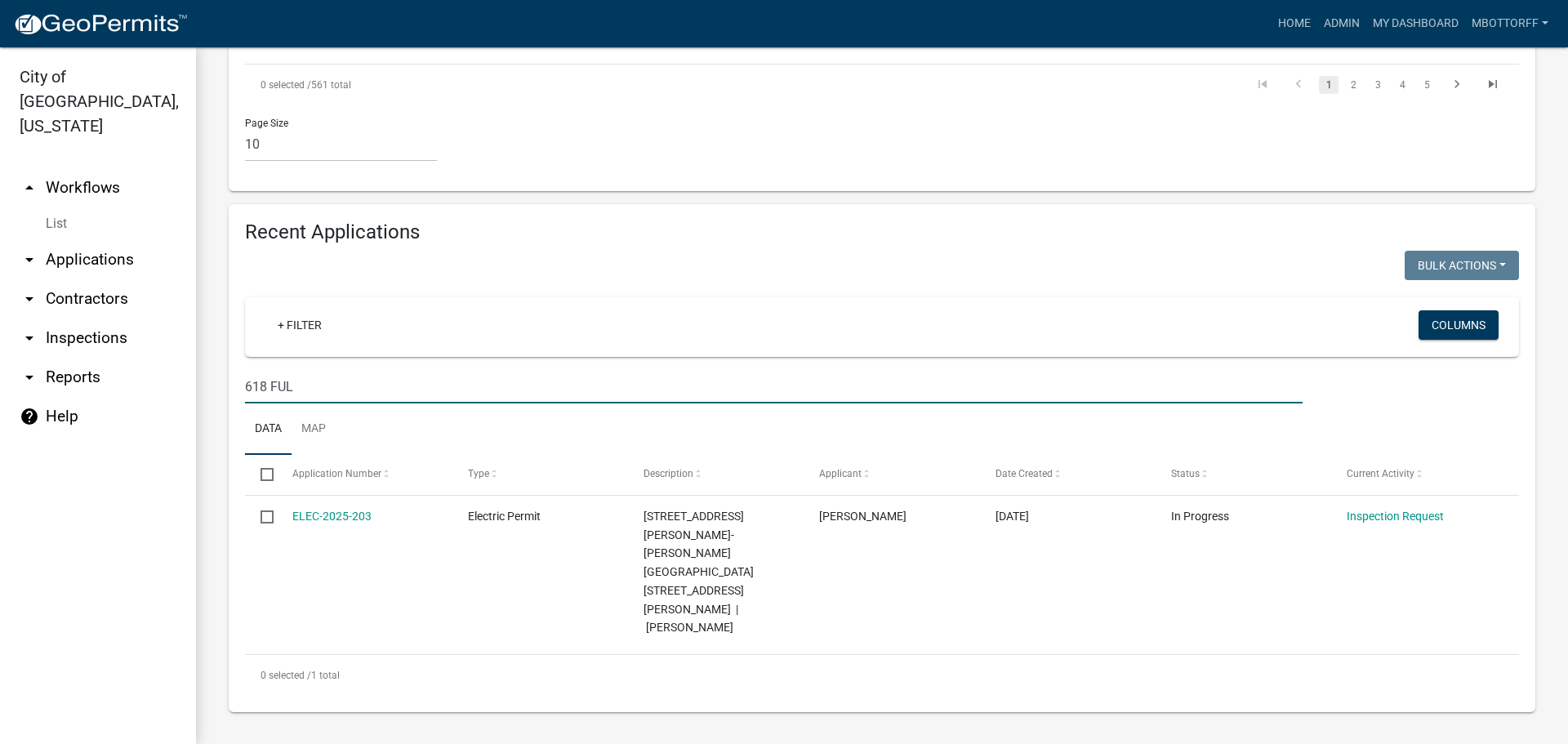
scroll to position [1245, 0]
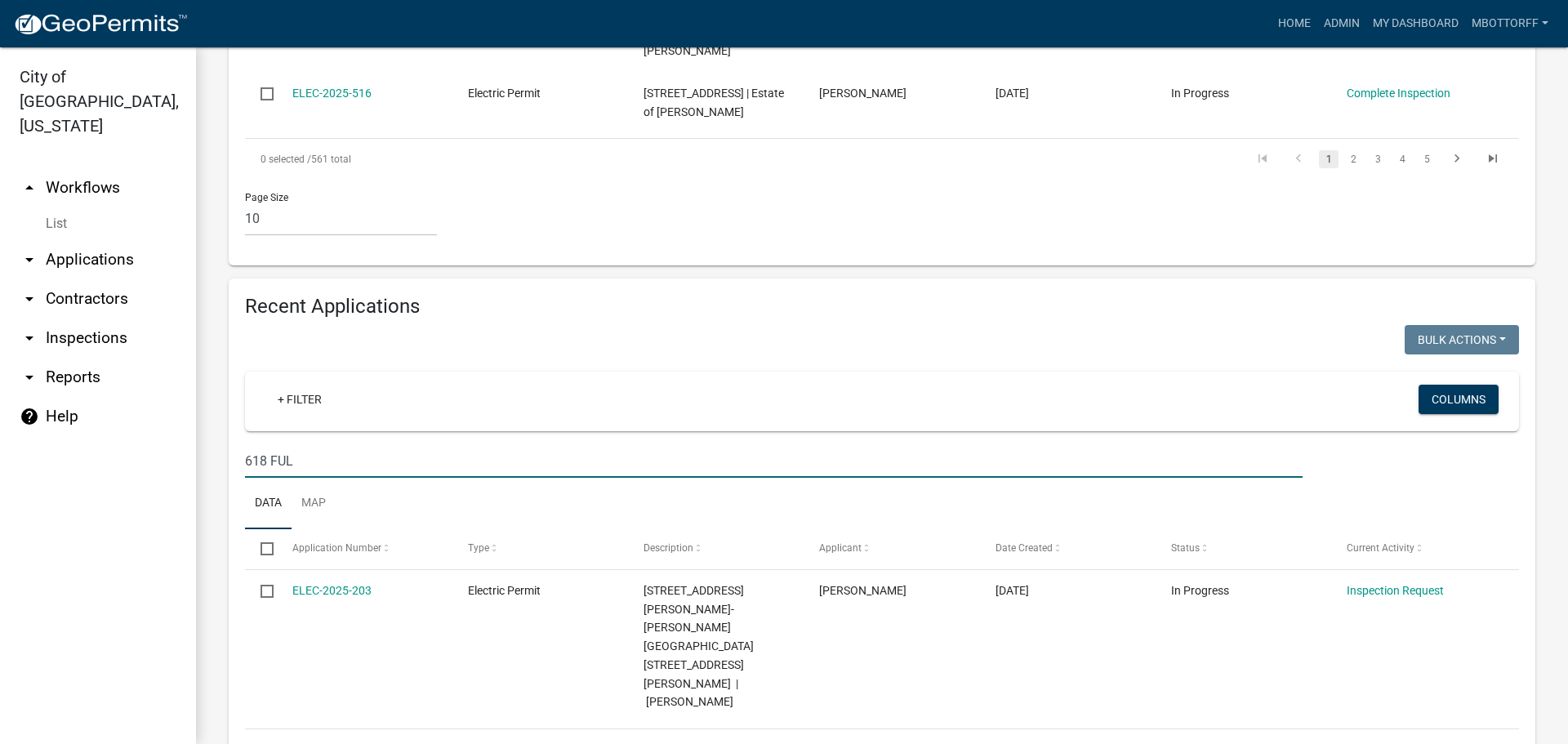
type input "618 FUL"
click at [53, 207] on link "List" at bounding box center [98, 223] width 196 height 32
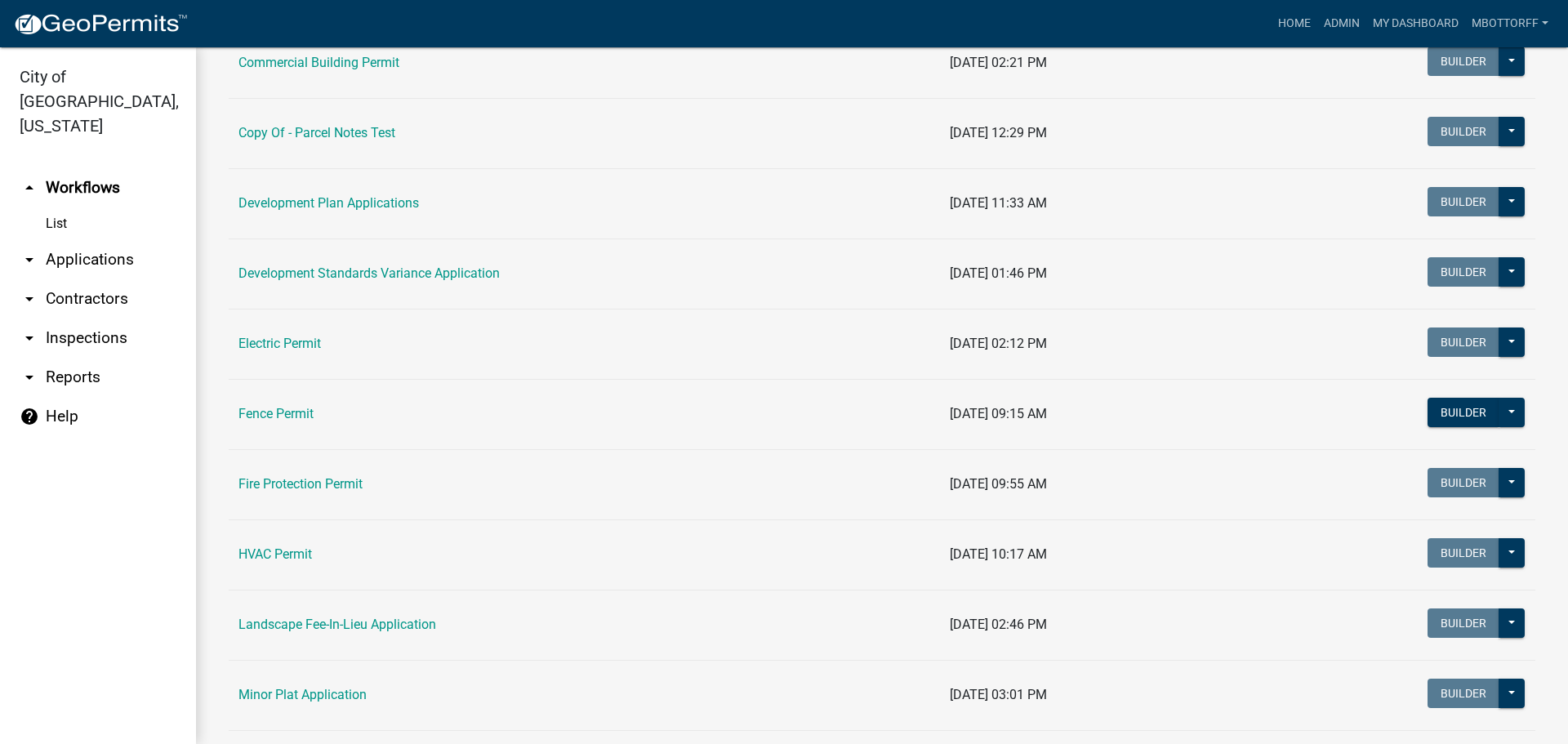
scroll to position [326, 0]
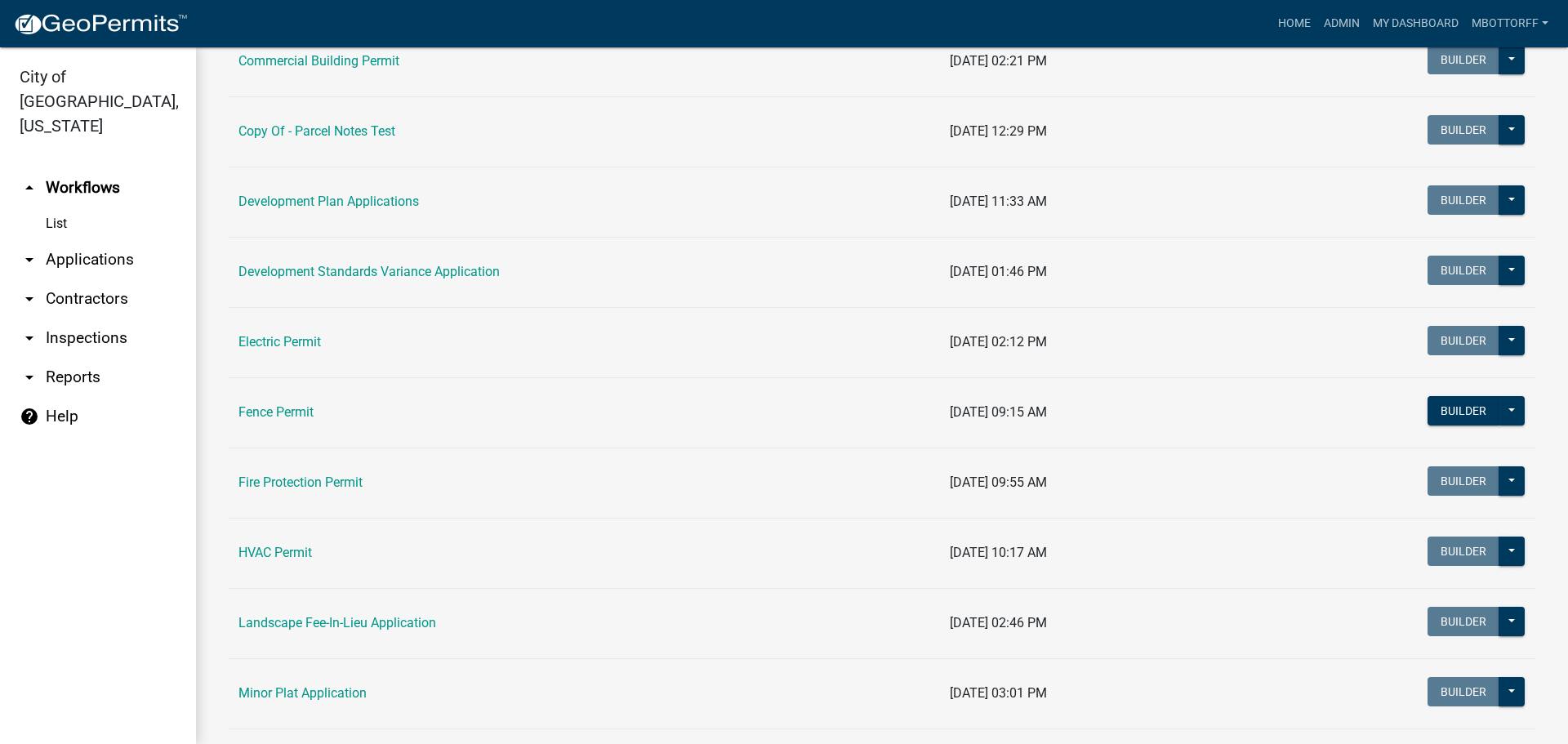
click at [73, 240] on link "arrow_drop_down Applications" at bounding box center [98, 259] width 196 height 40
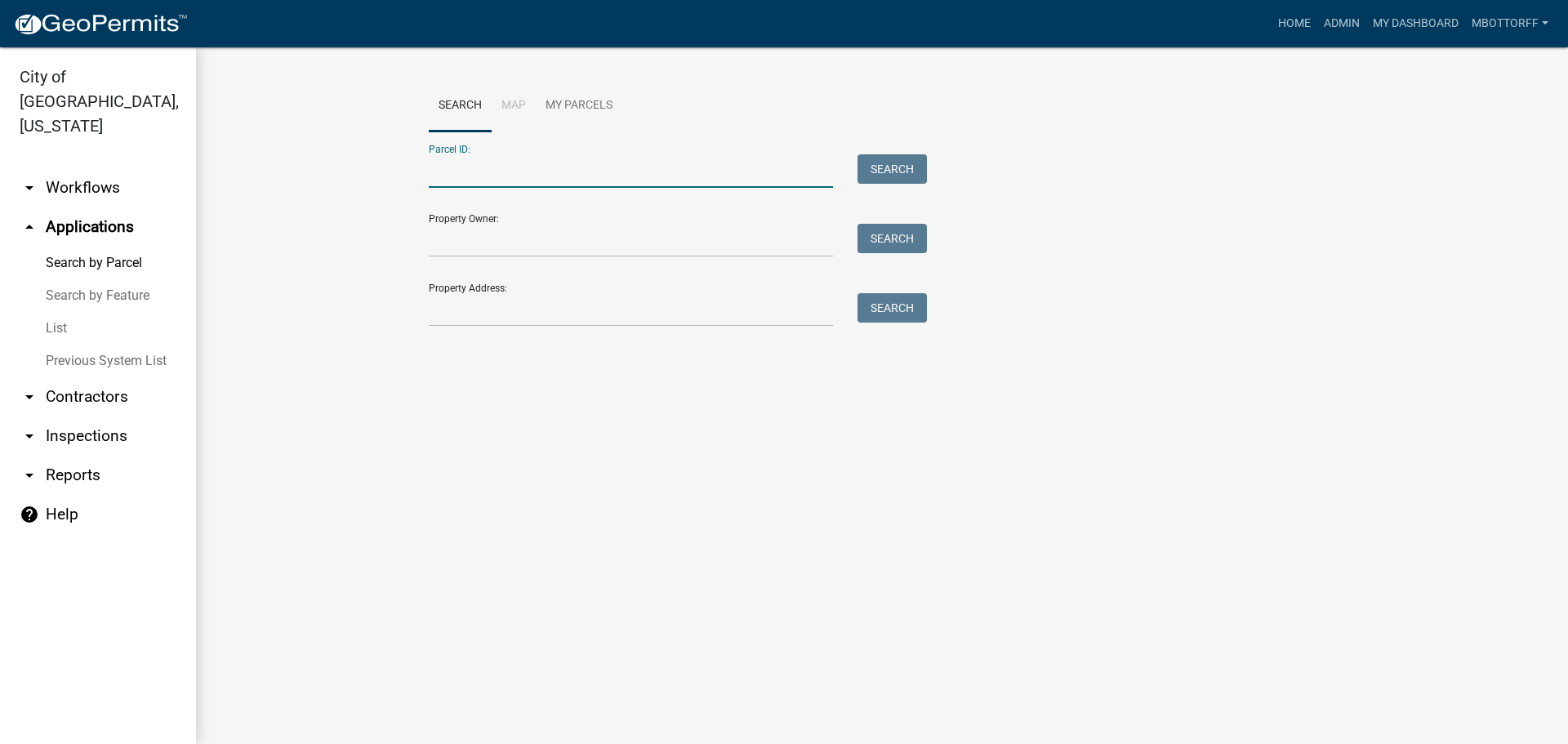
click at [445, 175] on input "Parcel ID:" at bounding box center [631, 171] width 404 height 33
paste input "10-20-00-201-733.000-010"
click at [885, 166] on button "Search" at bounding box center [892, 169] width 69 height 30
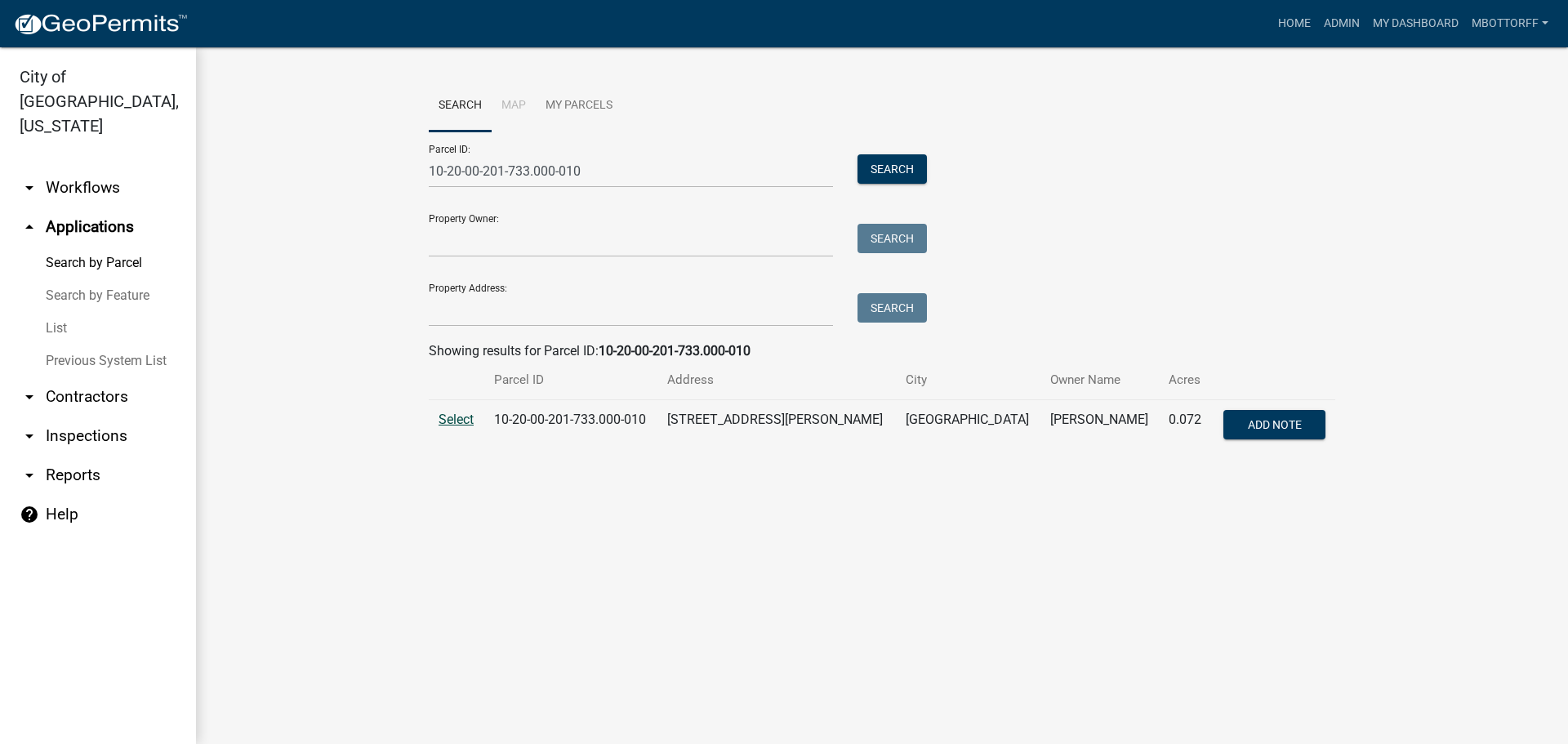
click at [453, 418] on span "Select" at bounding box center [457, 419] width 35 height 16
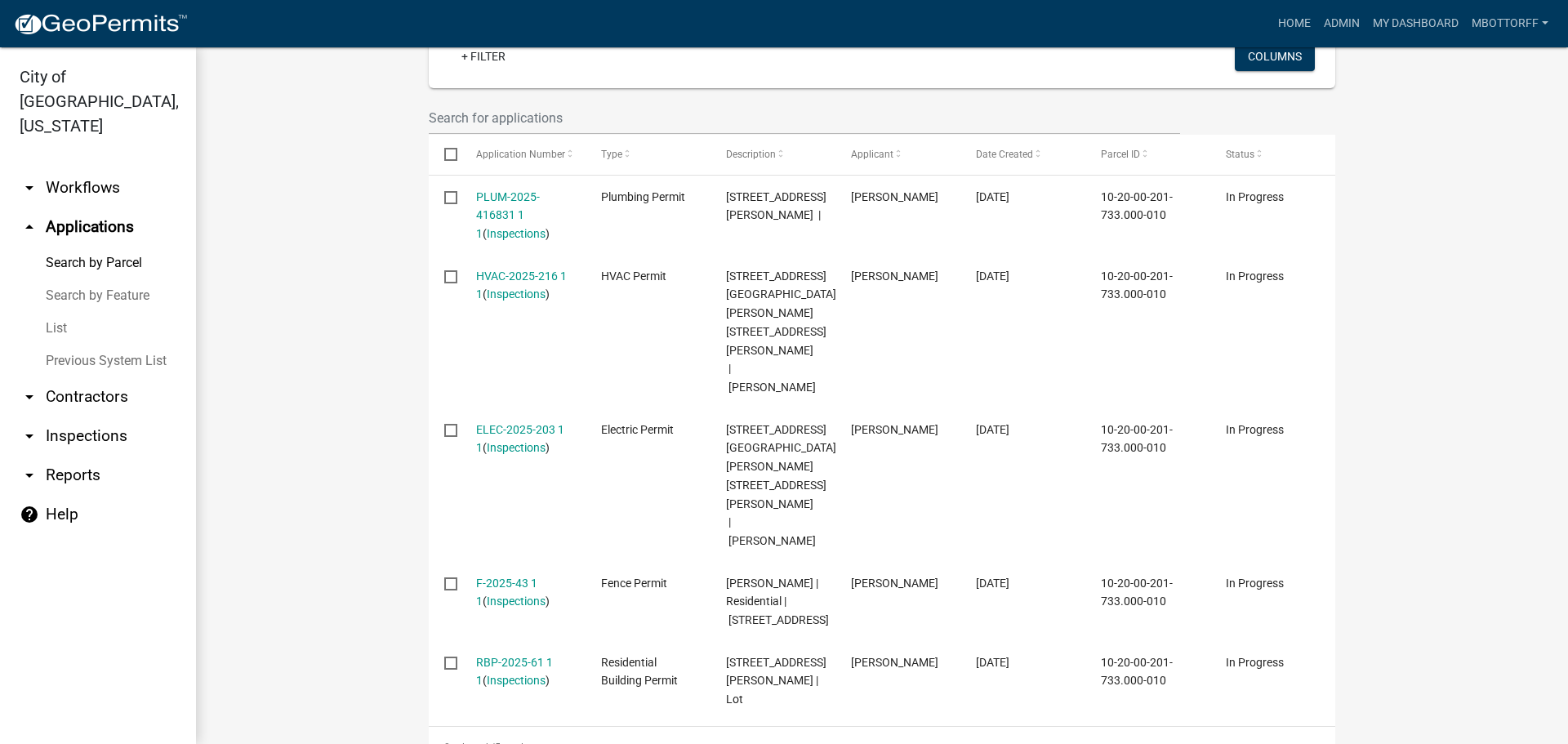
scroll to position [572, 0]
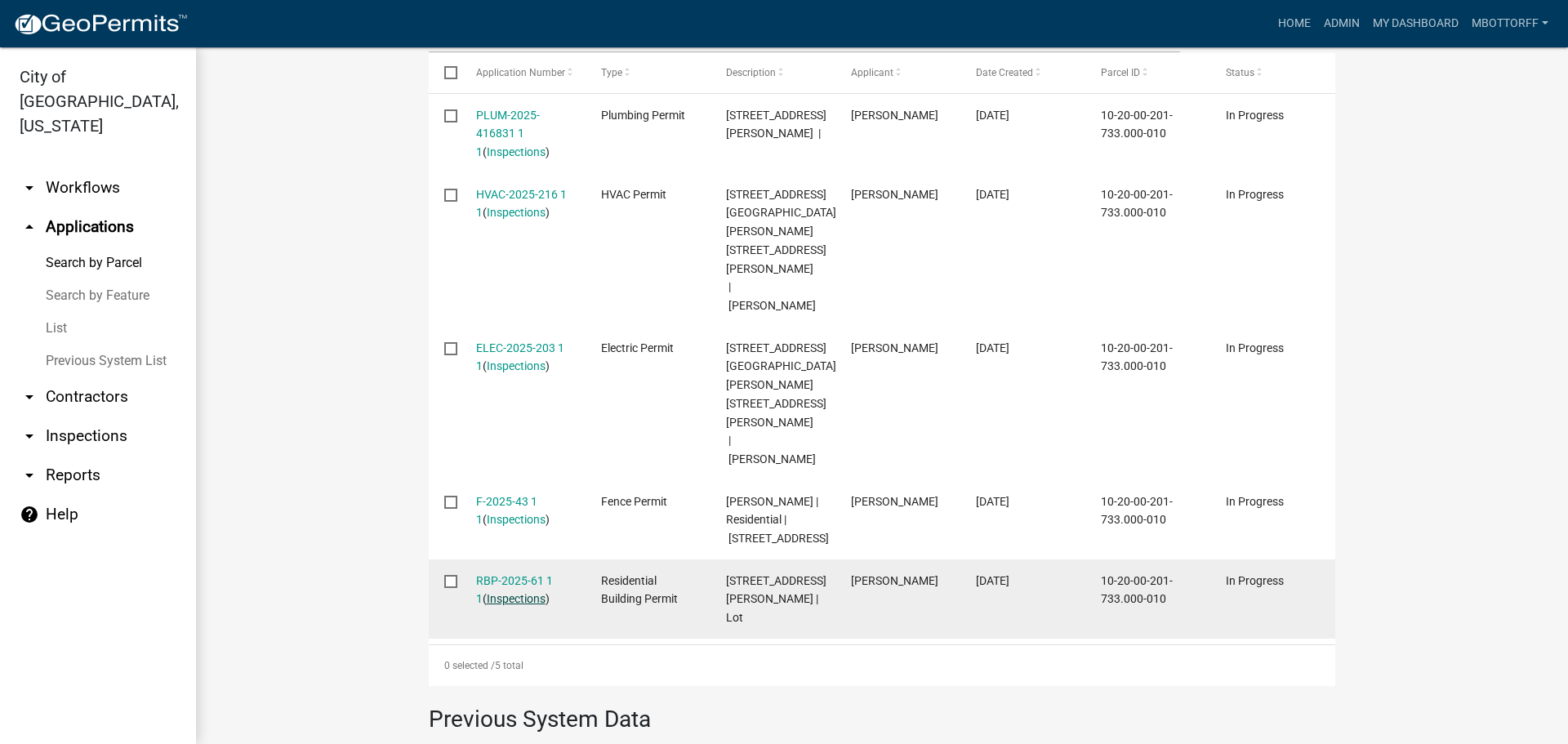
click at [487, 592] on link "Inspections" at bounding box center [517, 598] width 59 height 13
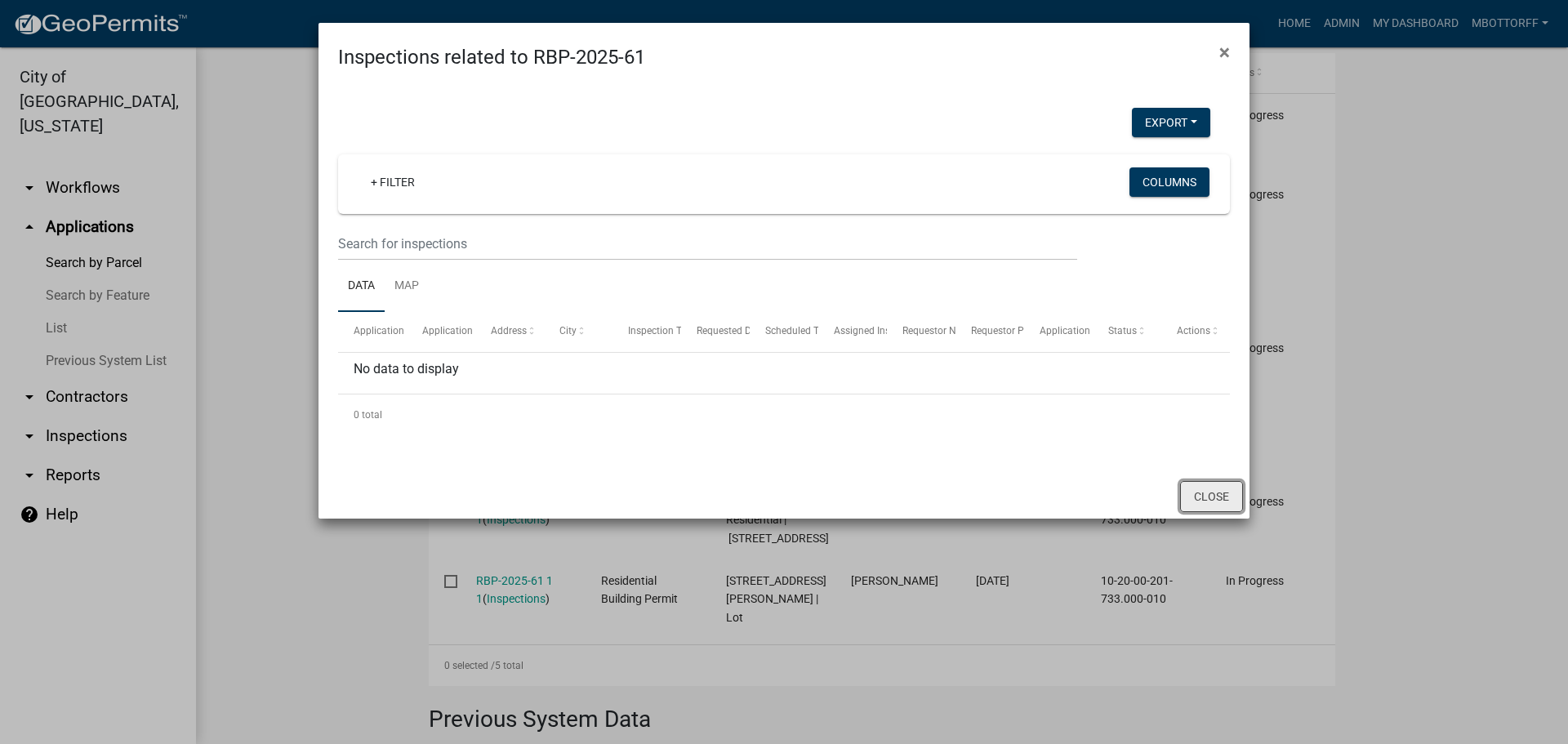
click at [1213, 495] on button "Close" at bounding box center [1212, 497] width 63 height 31
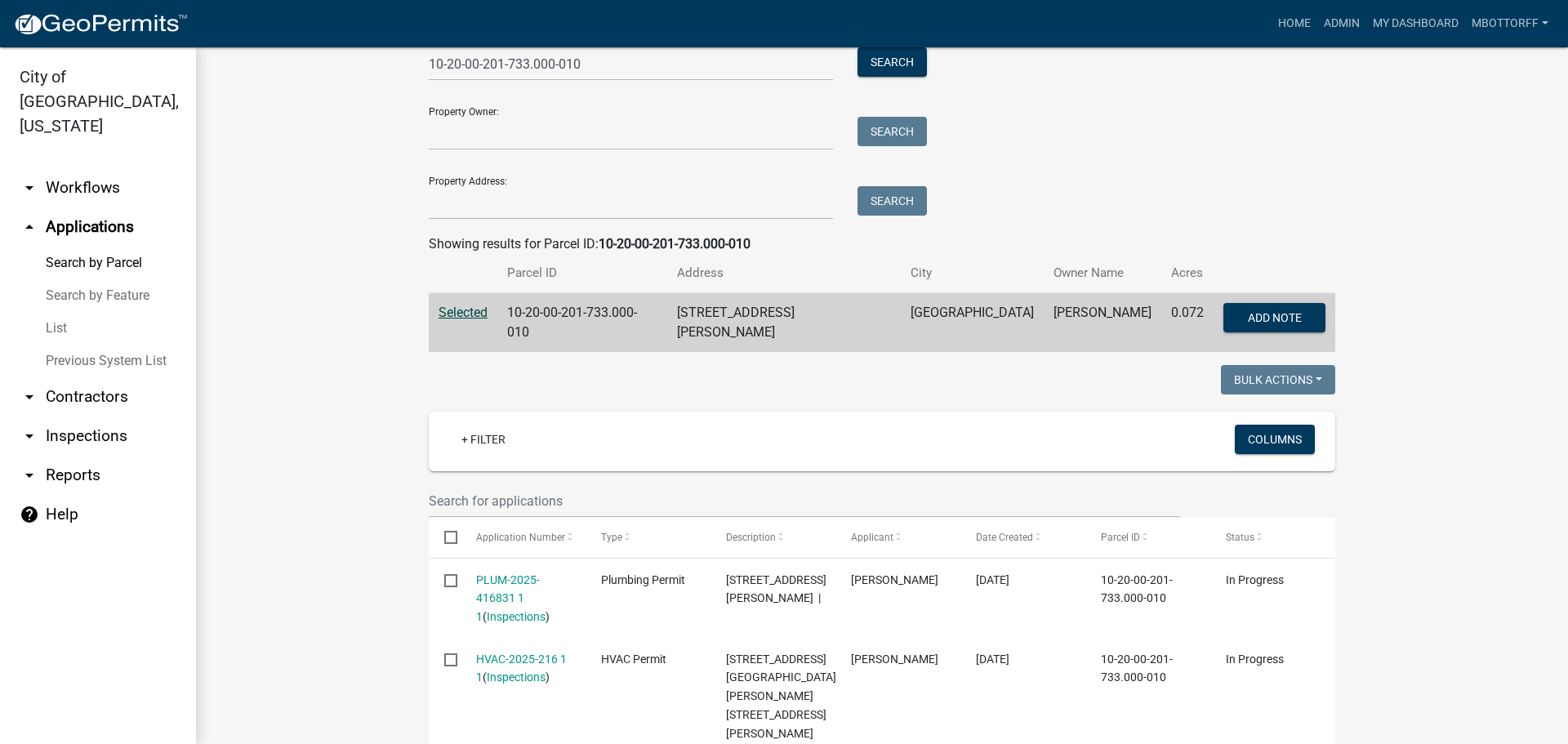
scroll to position [0, 0]
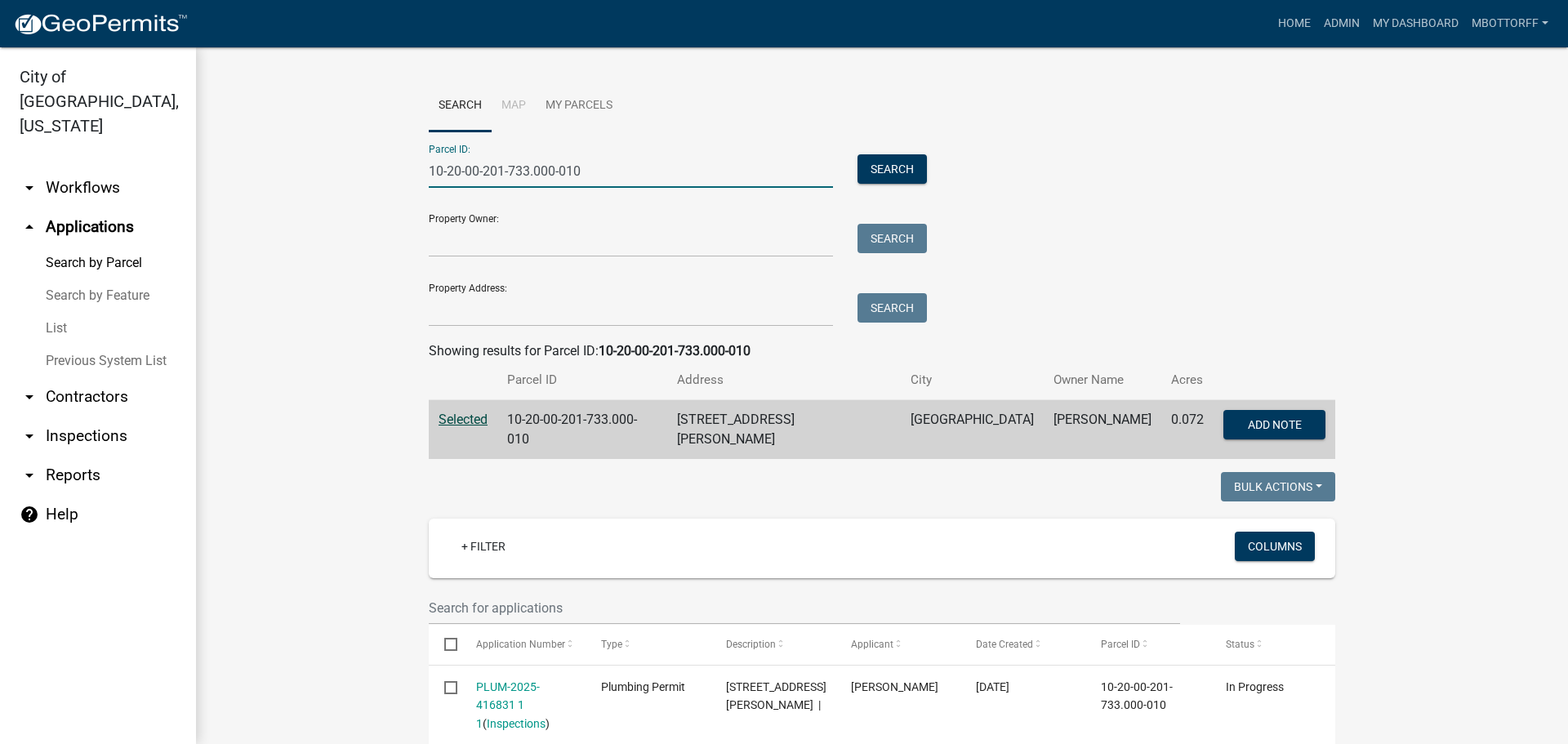
drag, startPoint x: 585, startPoint y: 168, endPoint x: 434, endPoint y: 157, distance: 151.4
drag, startPoint x: 434, startPoint y: 157, endPoint x: 664, endPoint y: 163, distance: 230.1
click at [664, 163] on input "10-20-00-201-733.000-010" at bounding box center [631, 171] width 404 height 33
drag, startPoint x: 590, startPoint y: 167, endPoint x: 415, endPoint y: 162, distance: 175.1
click at [417, 162] on div "10-20-00-201-733.000-010" at bounding box center [631, 171] width 429 height 33
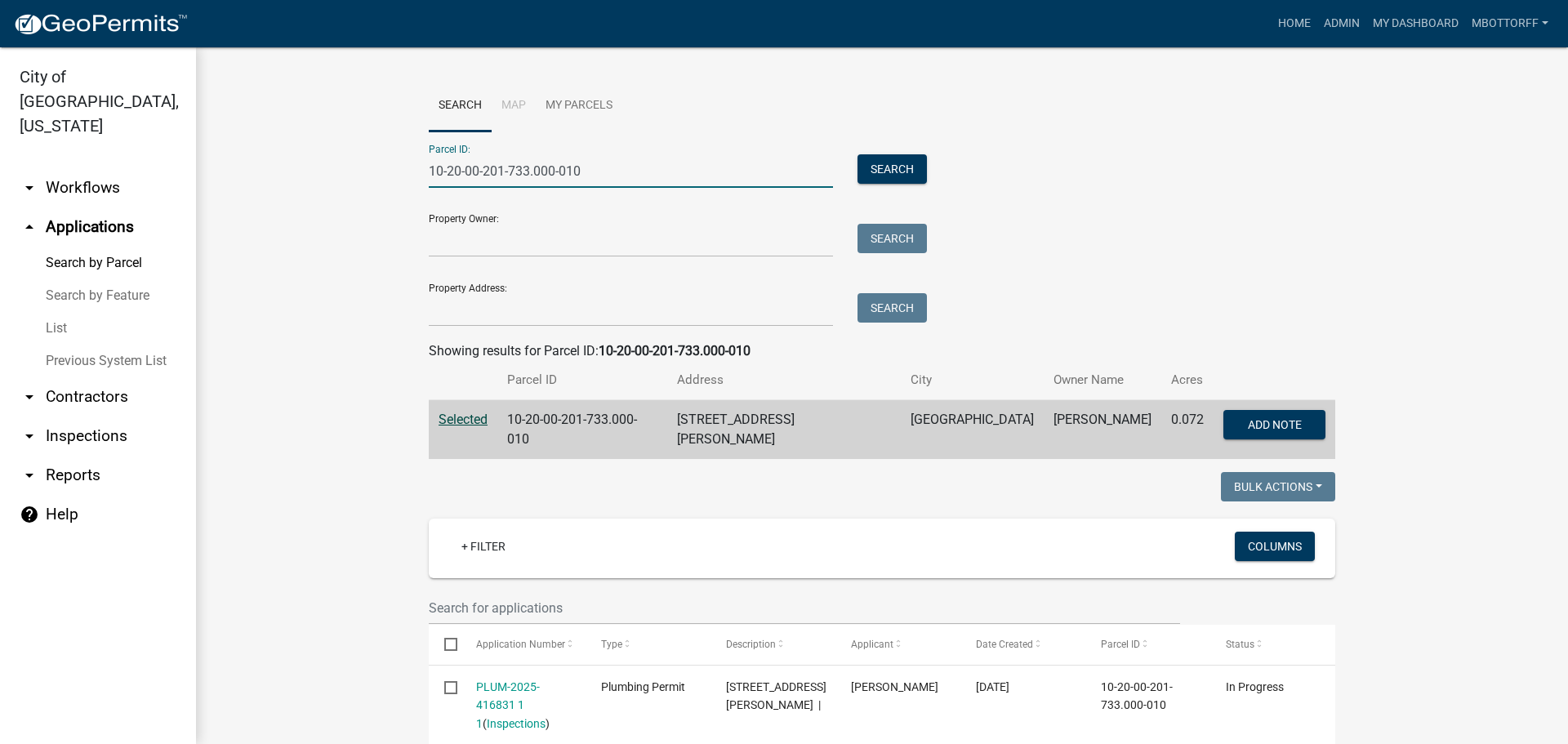
paste input "0-150"
type input "10-20-00-200-150.000-010"
click at [887, 170] on button "Search" at bounding box center [892, 169] width 69 height 30
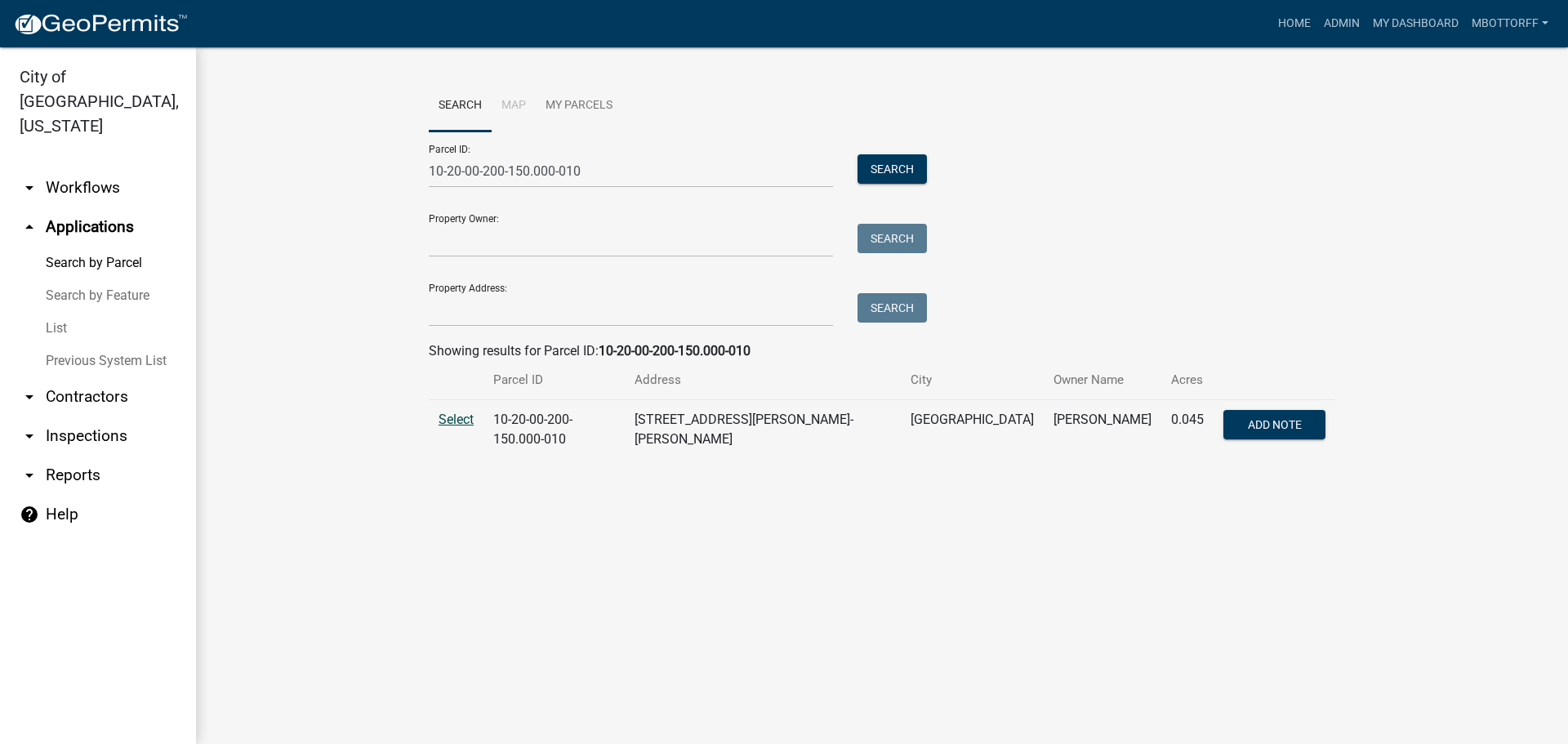
click at [446, 423] on span "Select" at bounding box center [457, 419] width 35 height 16
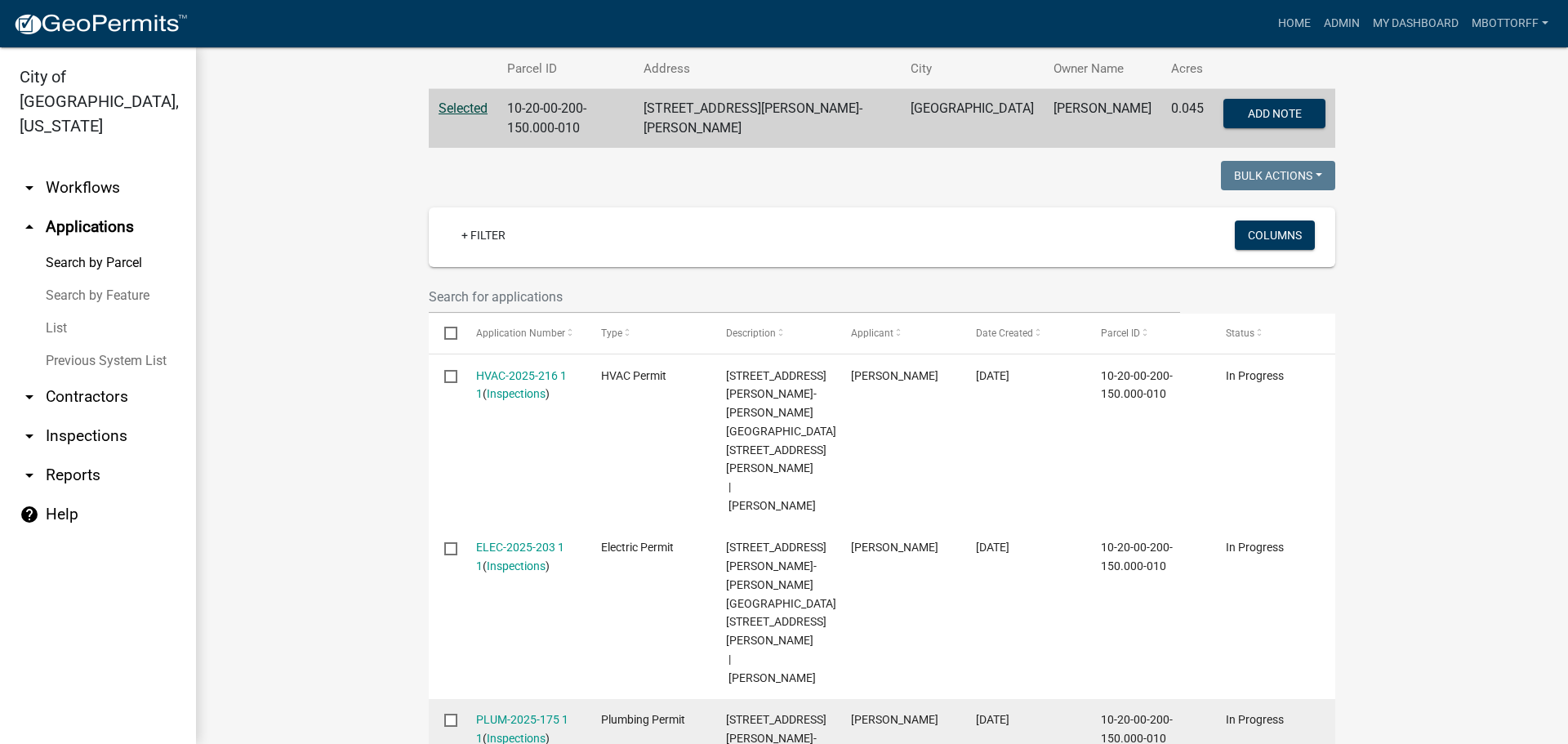
scroll to position [326, 0]
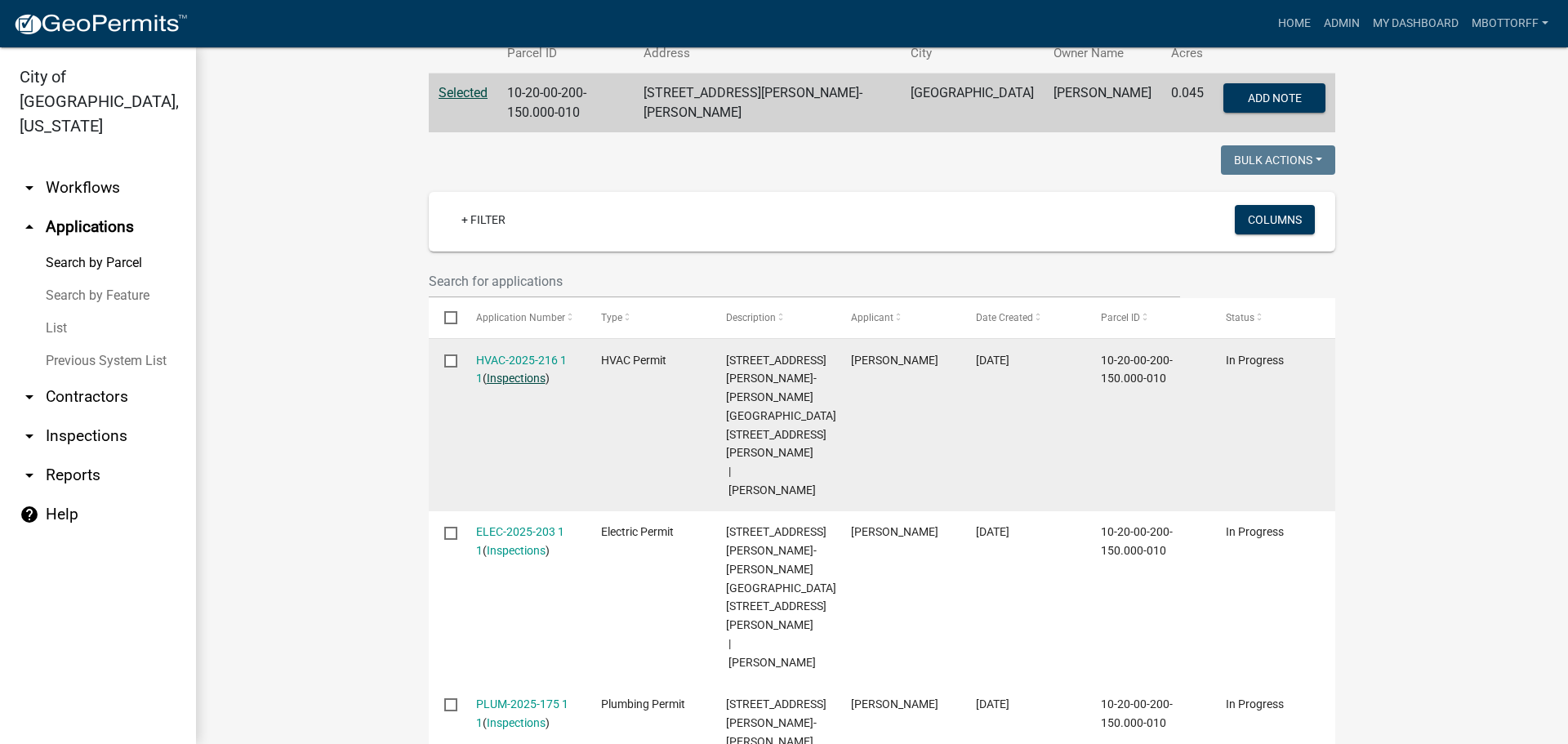
click at [513, 375] on link "Inspections" at bounding box center [517, 378] width 59 height 13
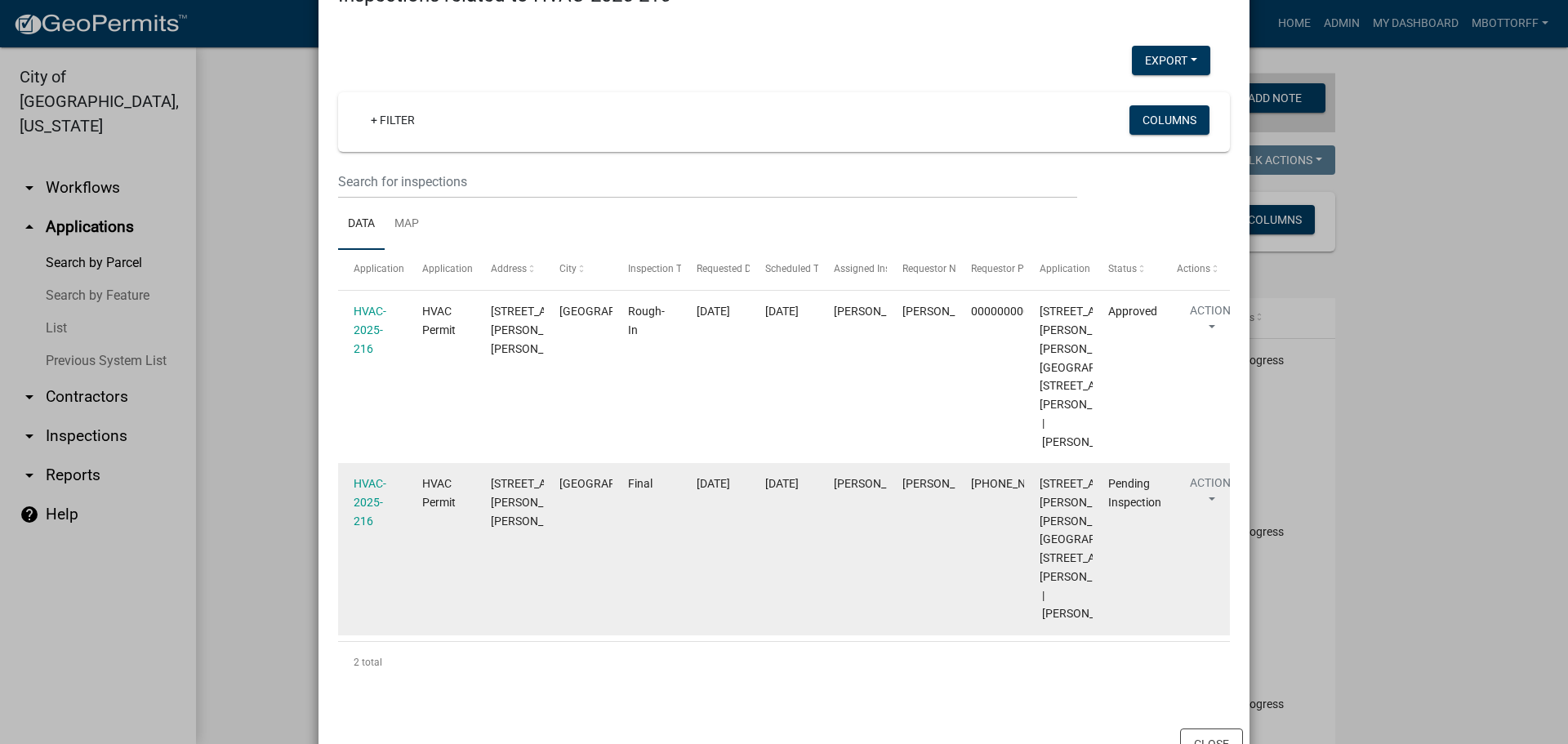
scroll to position [144, 0]
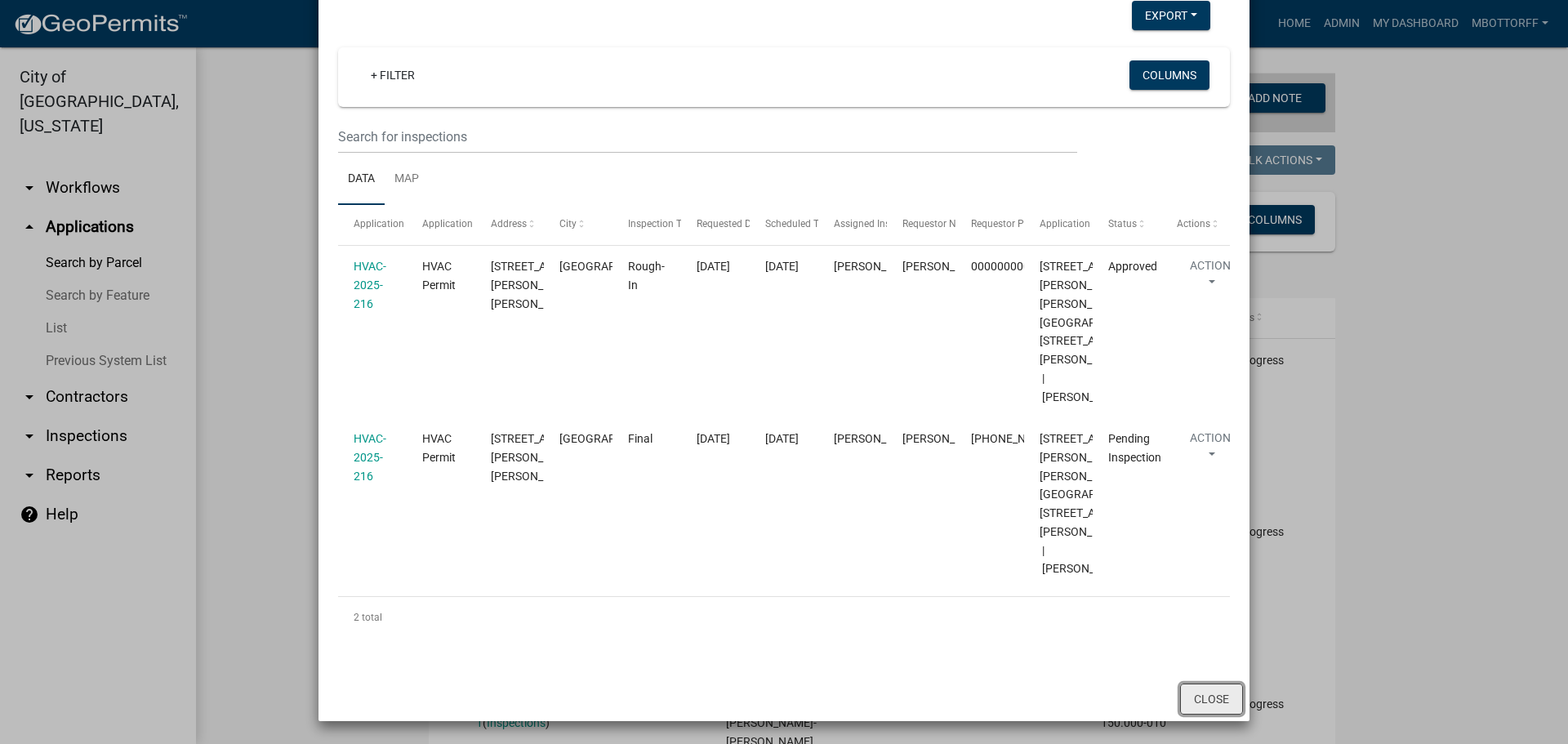
click at [1199, 690] on button "Close" at bounding box center [1212, 699] width 63 height 31
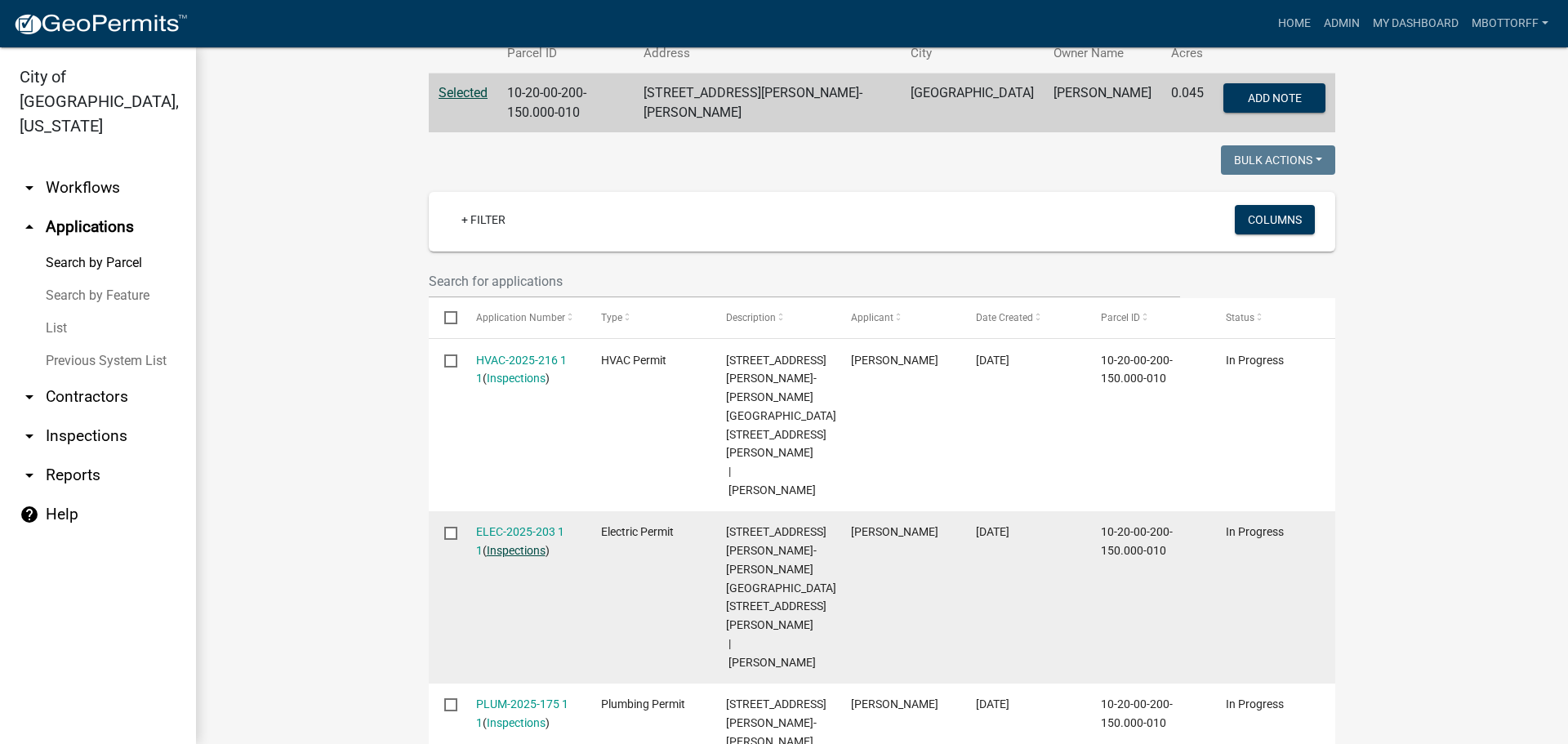
click at [515, 544] on link "Inspections" at bounding box center [517, 550] width 59 height 13
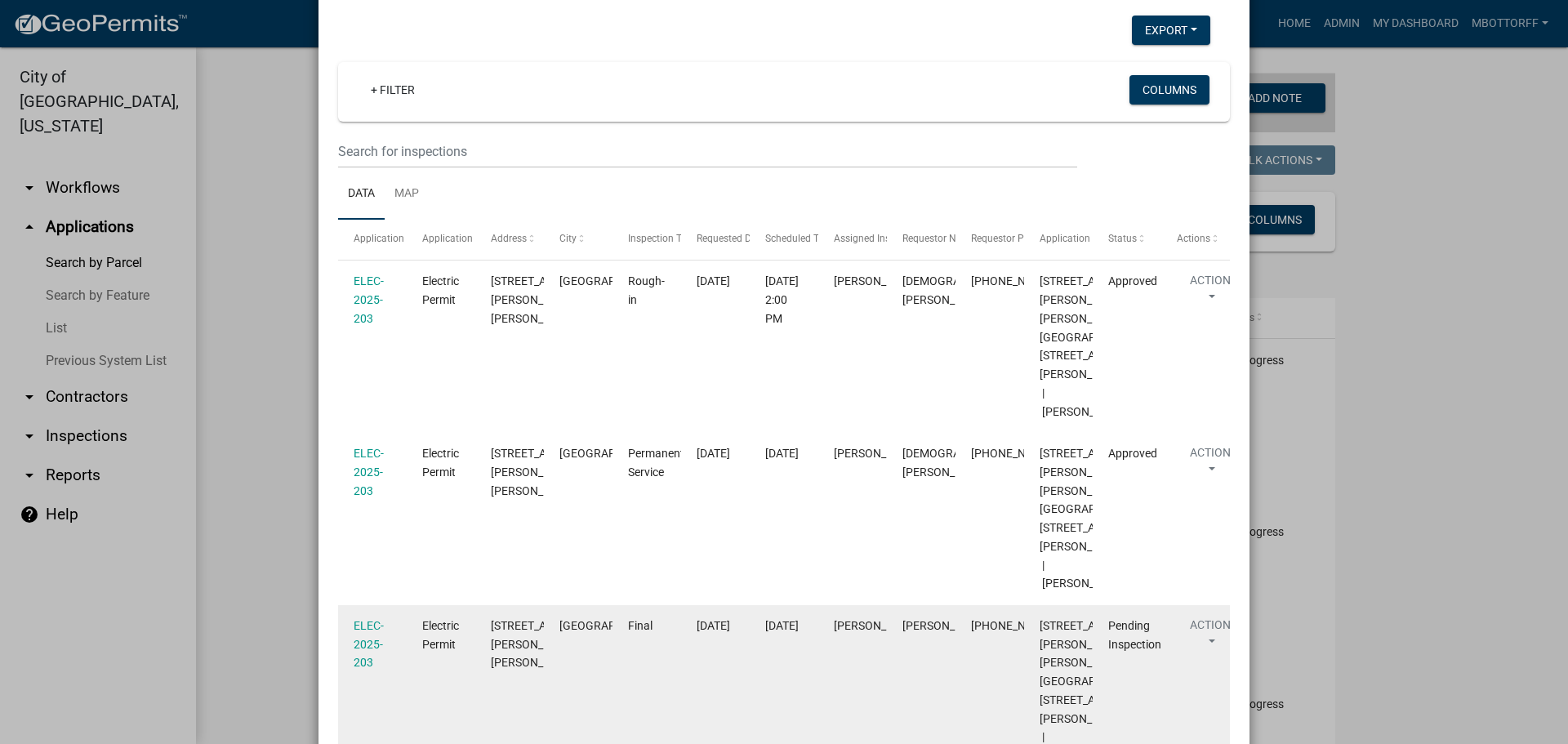
scroll to position [335, 0]
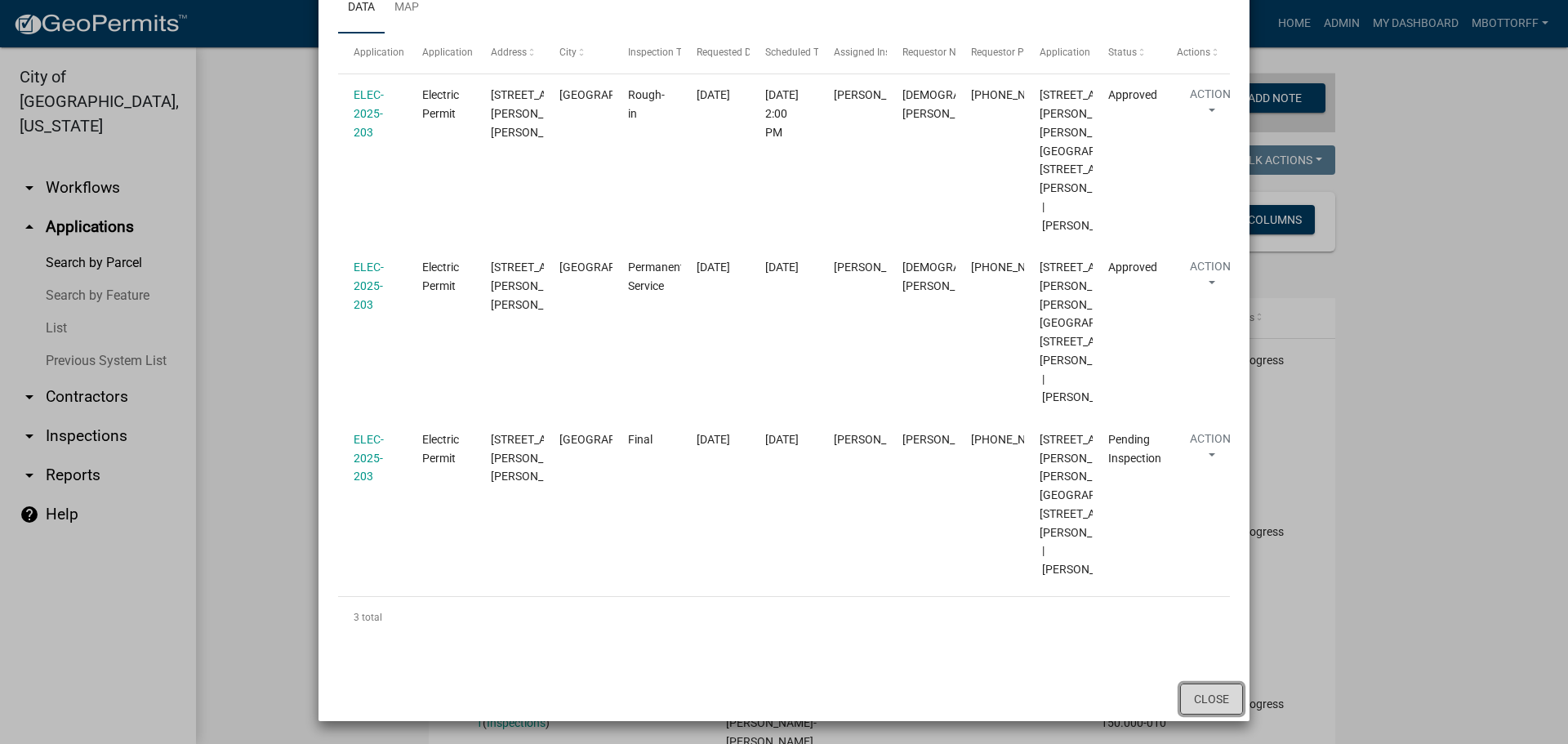
drag, startPoint x: 1215, startPoint y: 703, endPoint x: 1089, endPoint y: 659, distance: 133.5
click at [1211, 703] on button "Close" at bounding box center [1212, 699] width 63 height 31
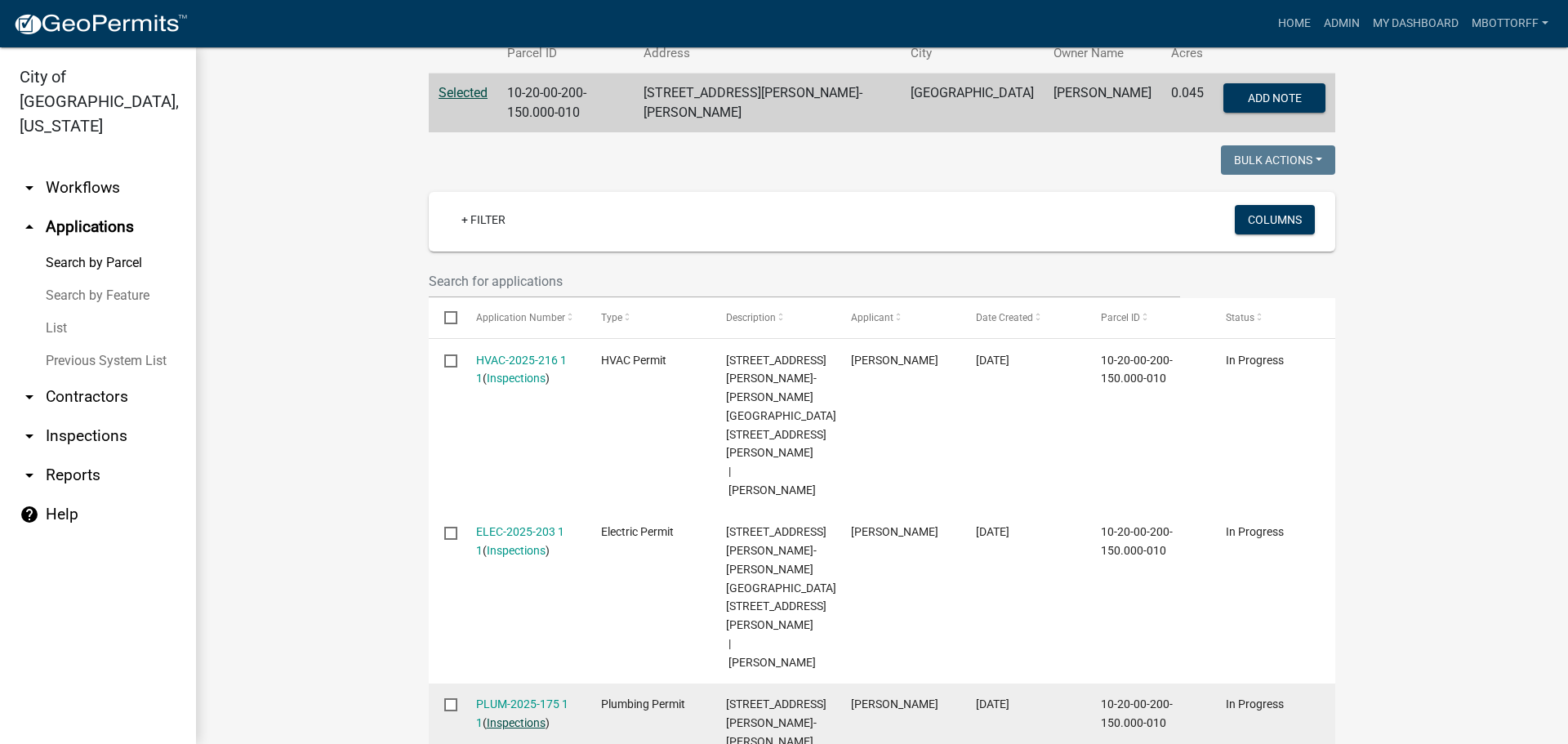
click at [497, 716] on link "Inspections" at bounding box center [517, 723] width 59 height 13
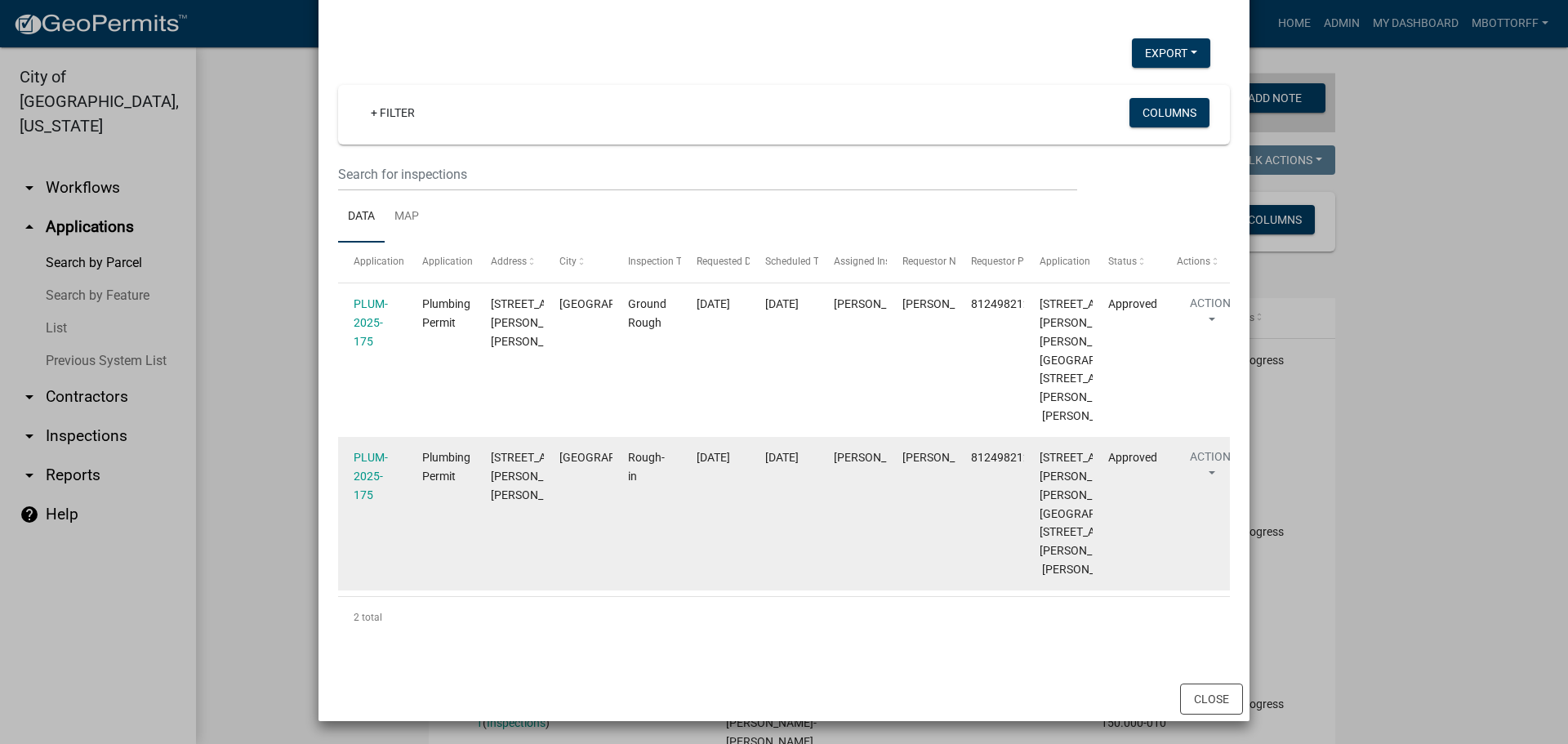
scroll to position [107, 0]
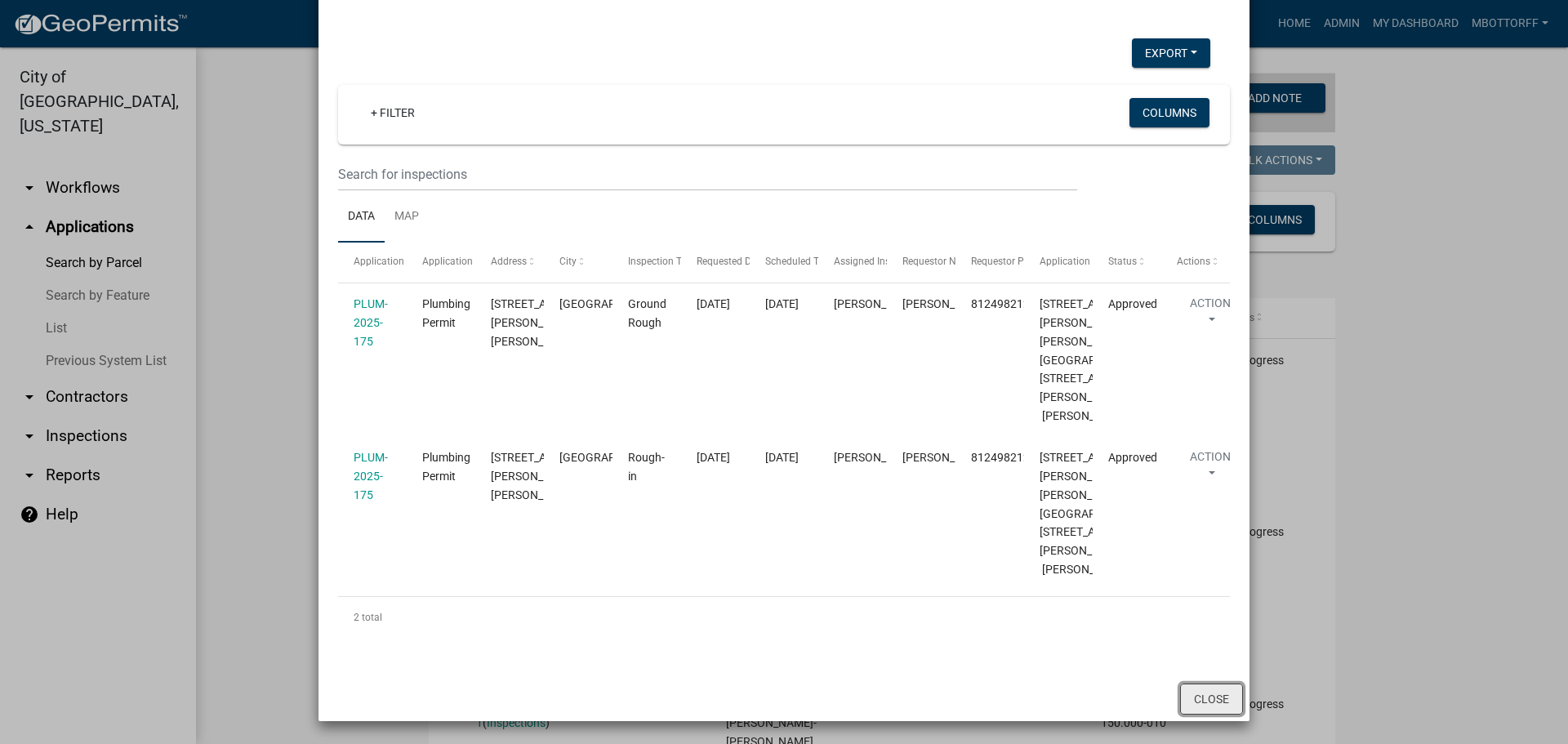
click at [1204, 701] on button "Close" at bounding box center [1212, 699] width 63 height 31
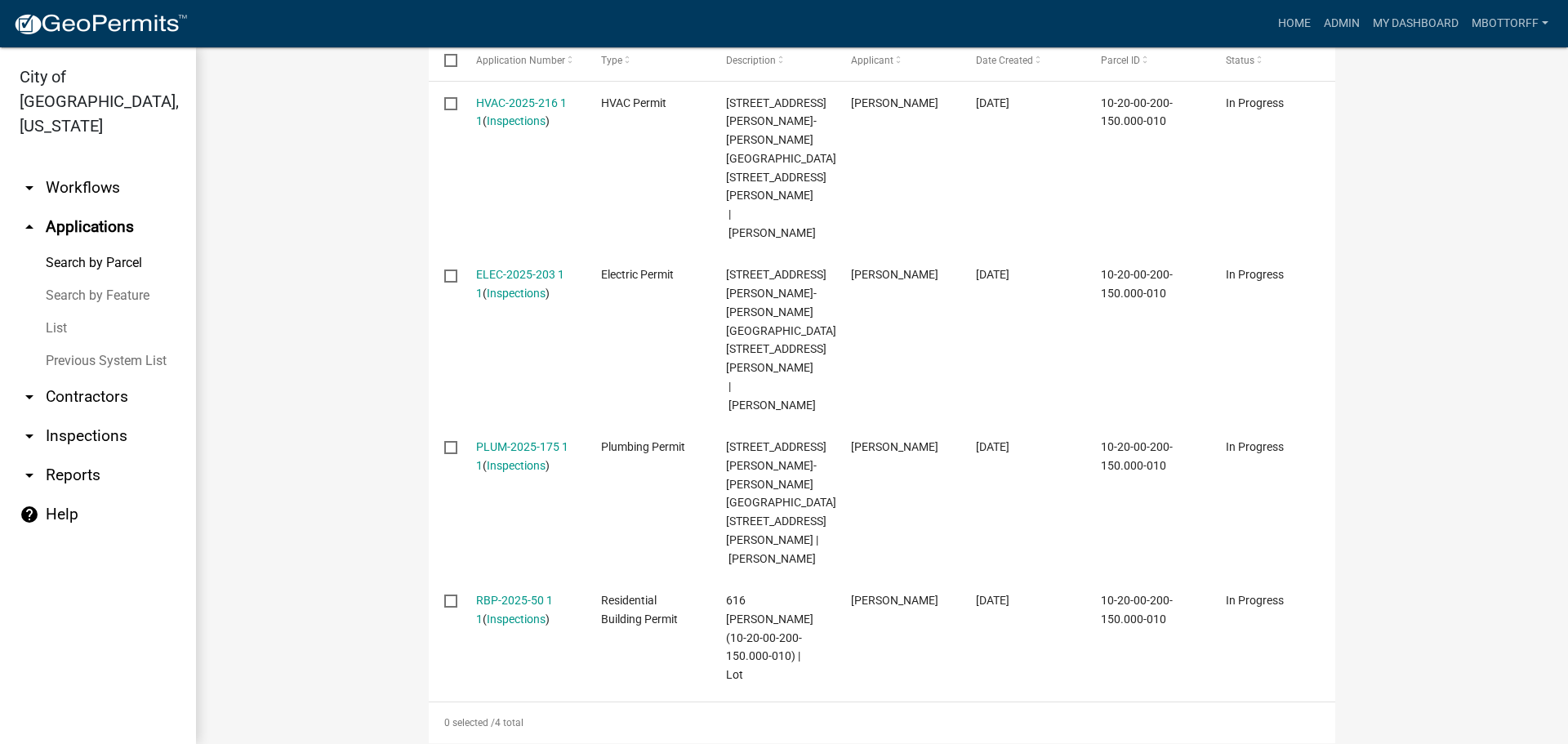
scroll to position [667, 0]
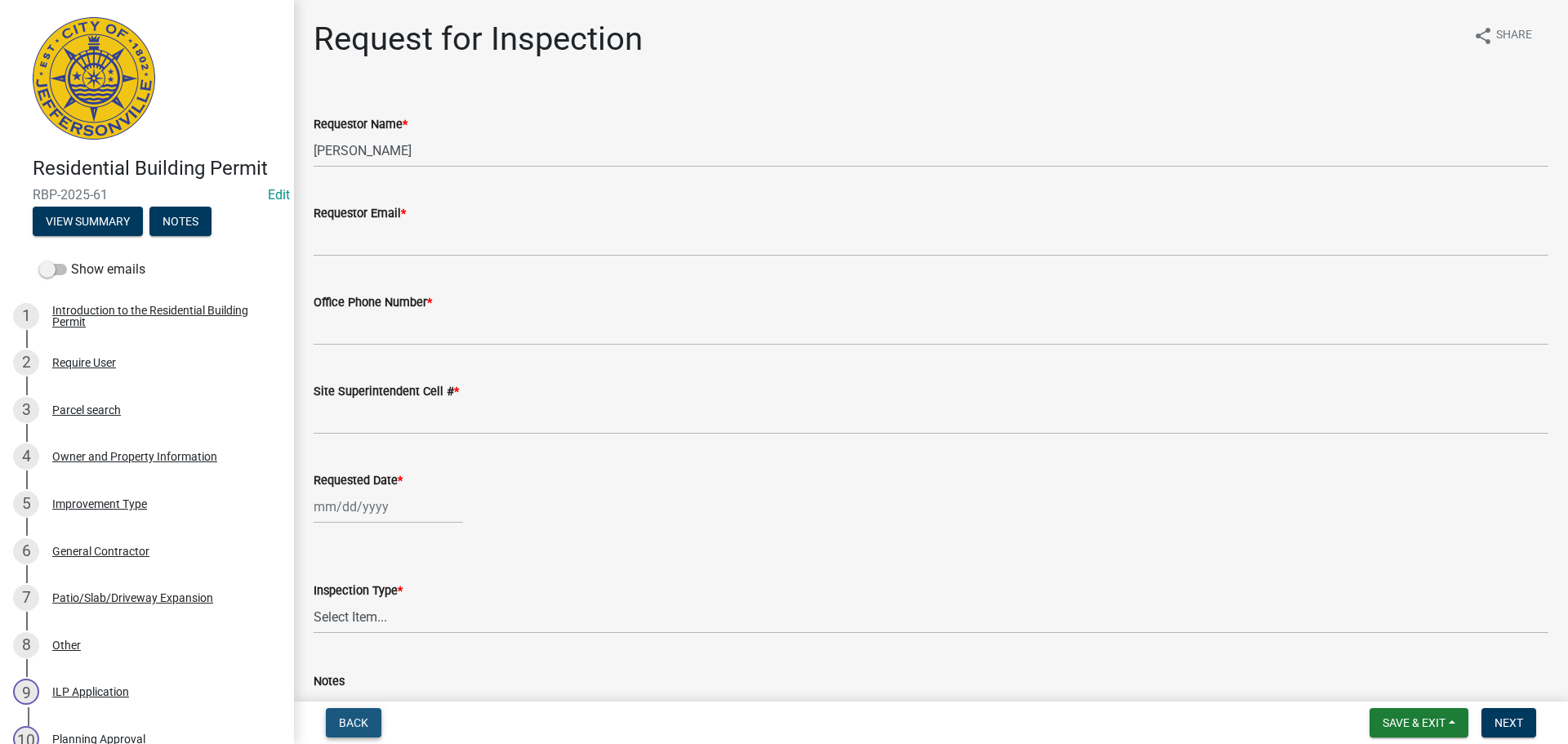
click at [368, 725] on button "Back" at bounding box center [353, 723] width 55 height 30
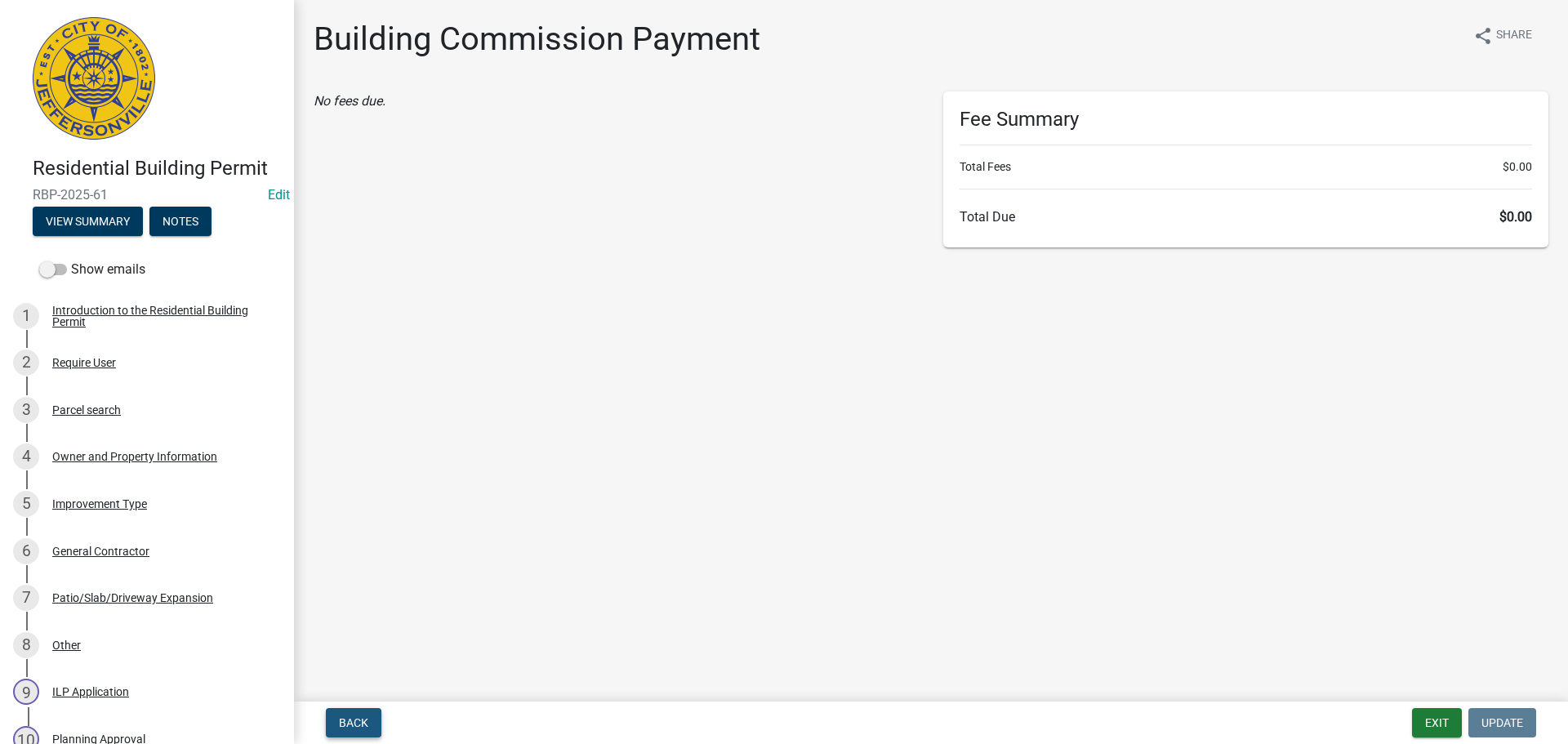
click at [358, 726] on span "Back" at bounding box center [354, 723] width 30 height 13
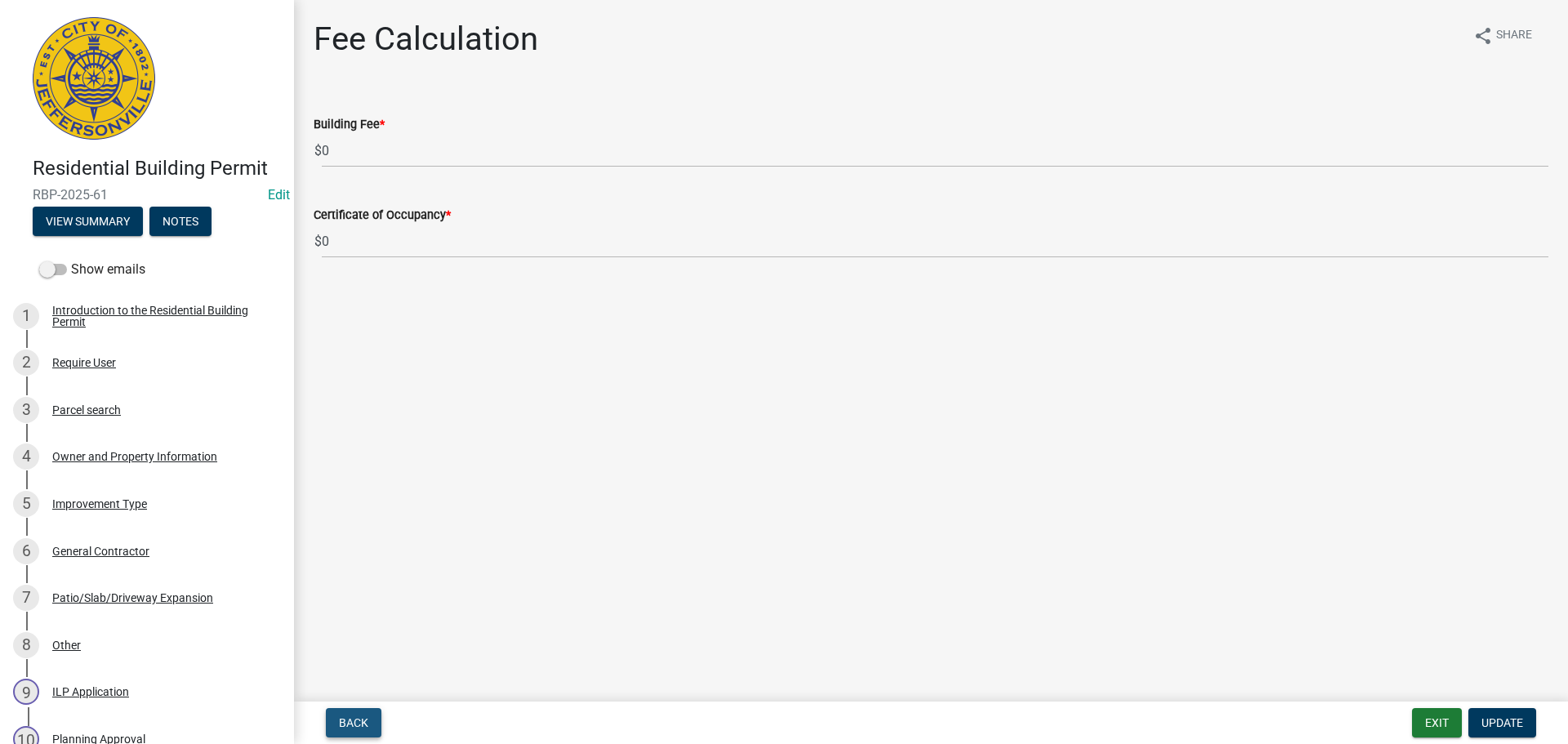
click at [347, 717] on span "Back" at bounding box center [354, 723] width 30 height 13
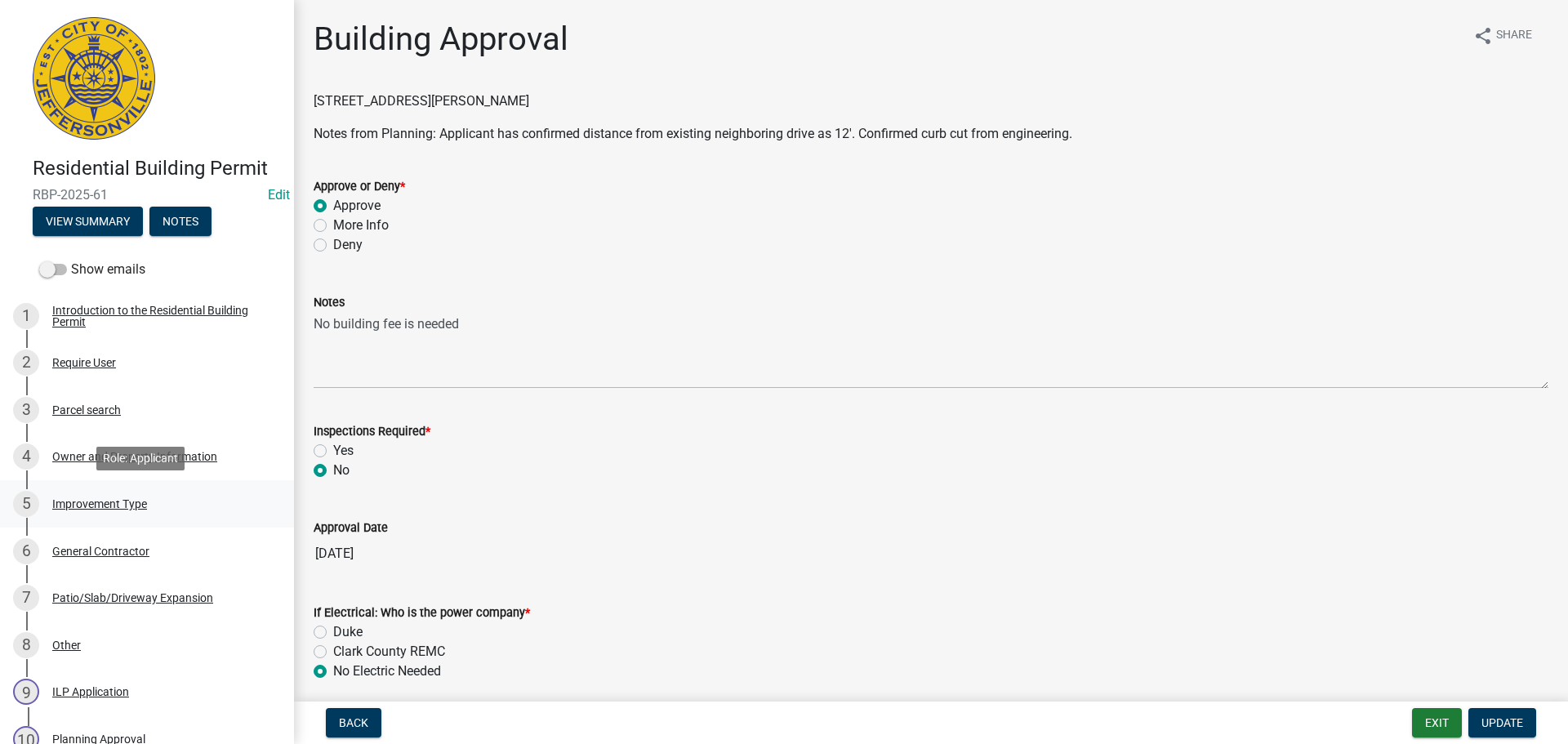
click at [90, 500] on div "Improvement Type" at bounding box center [100, 503] width 95 height 11
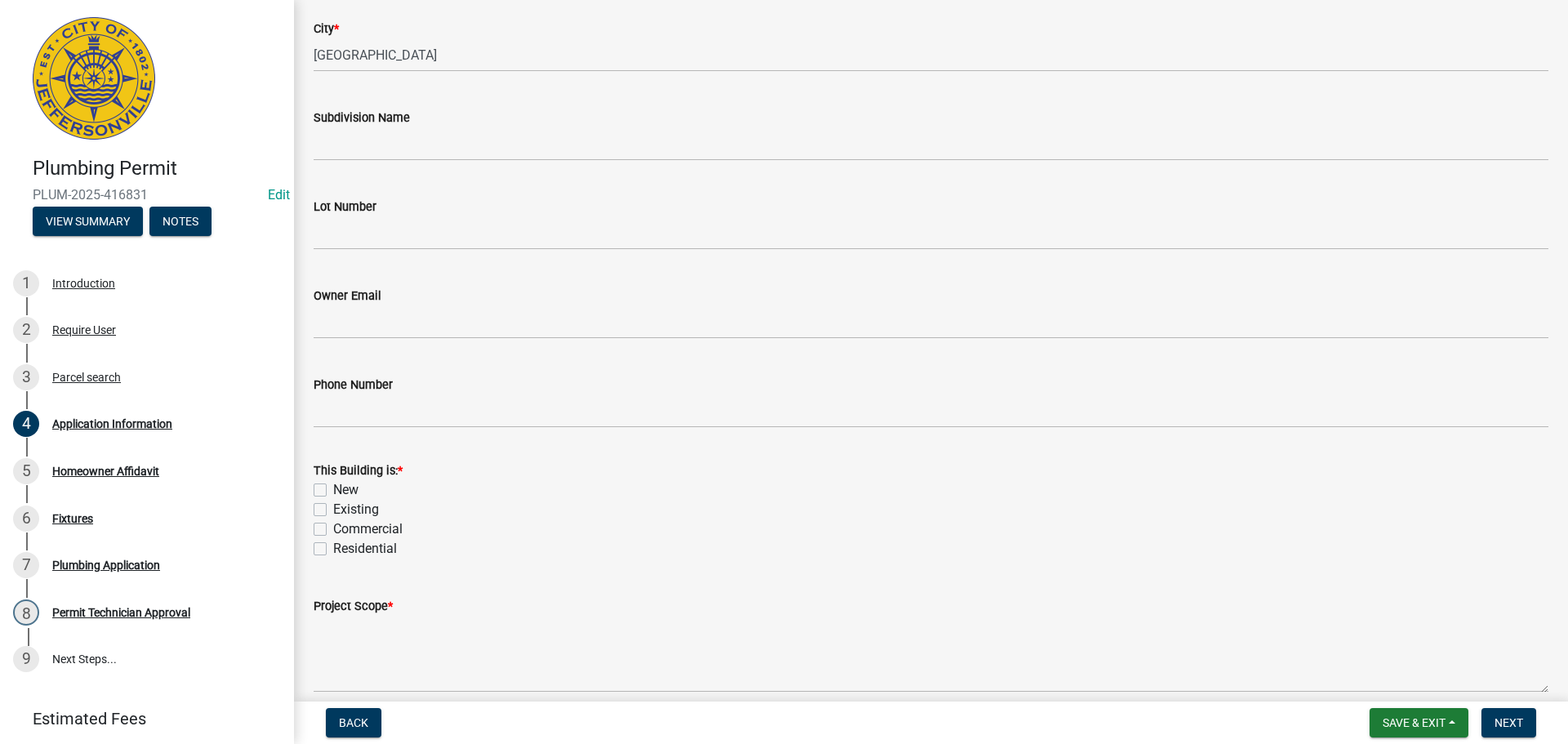
scroll to position [478, 0]
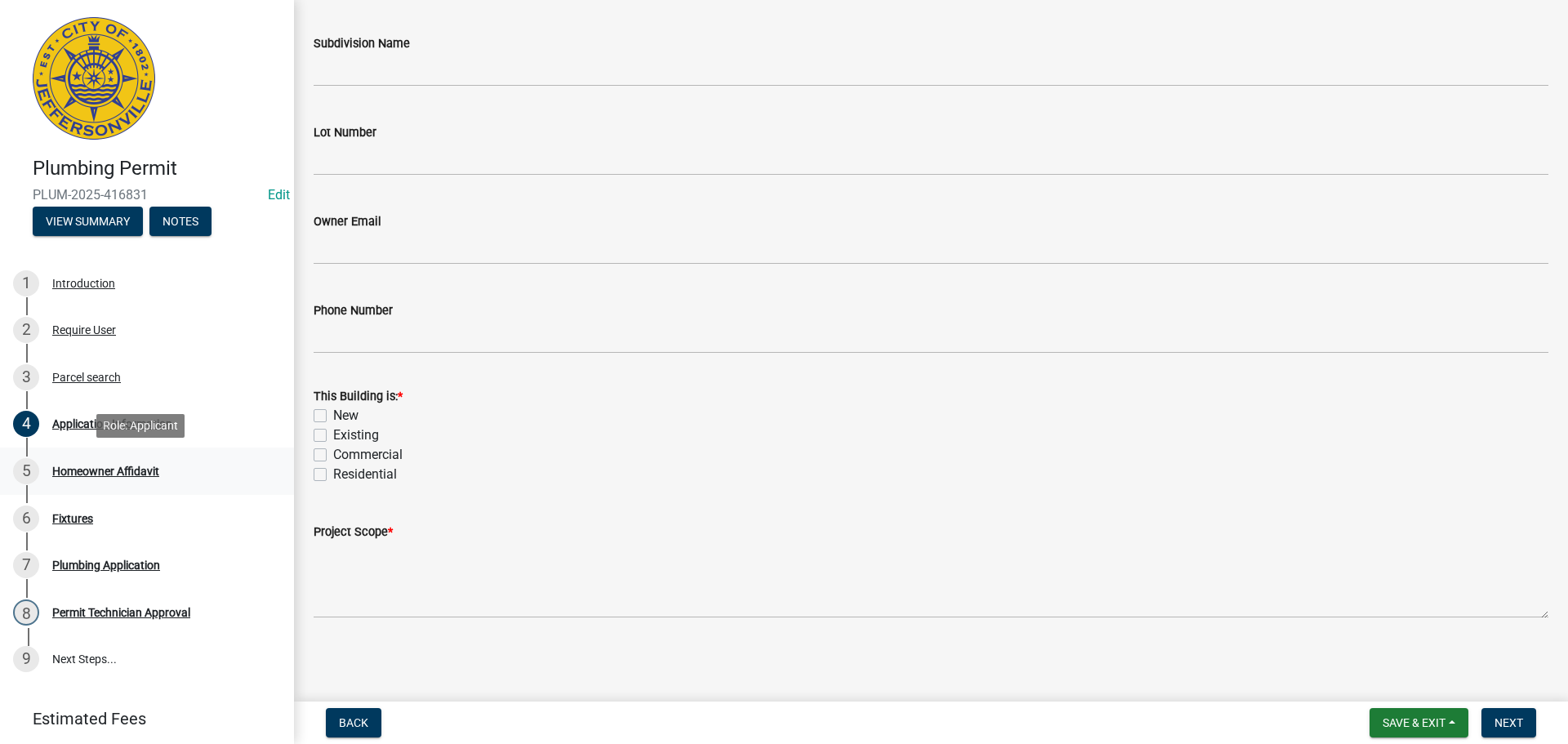
click at [89, 467] on div "Homeowner Affidavit" at bounding box center [106, 471] width 107 height 11
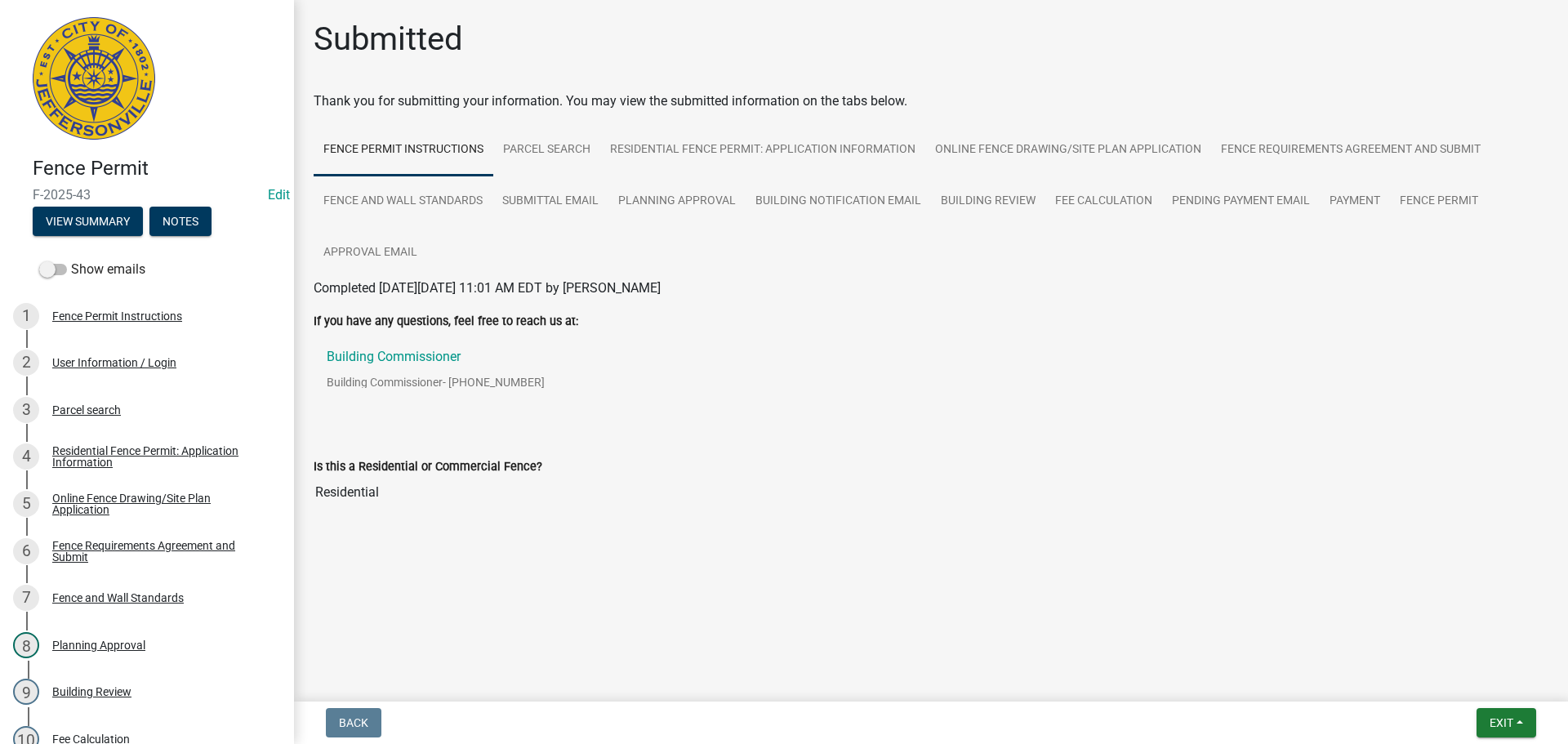
scroll to position [453, 0]
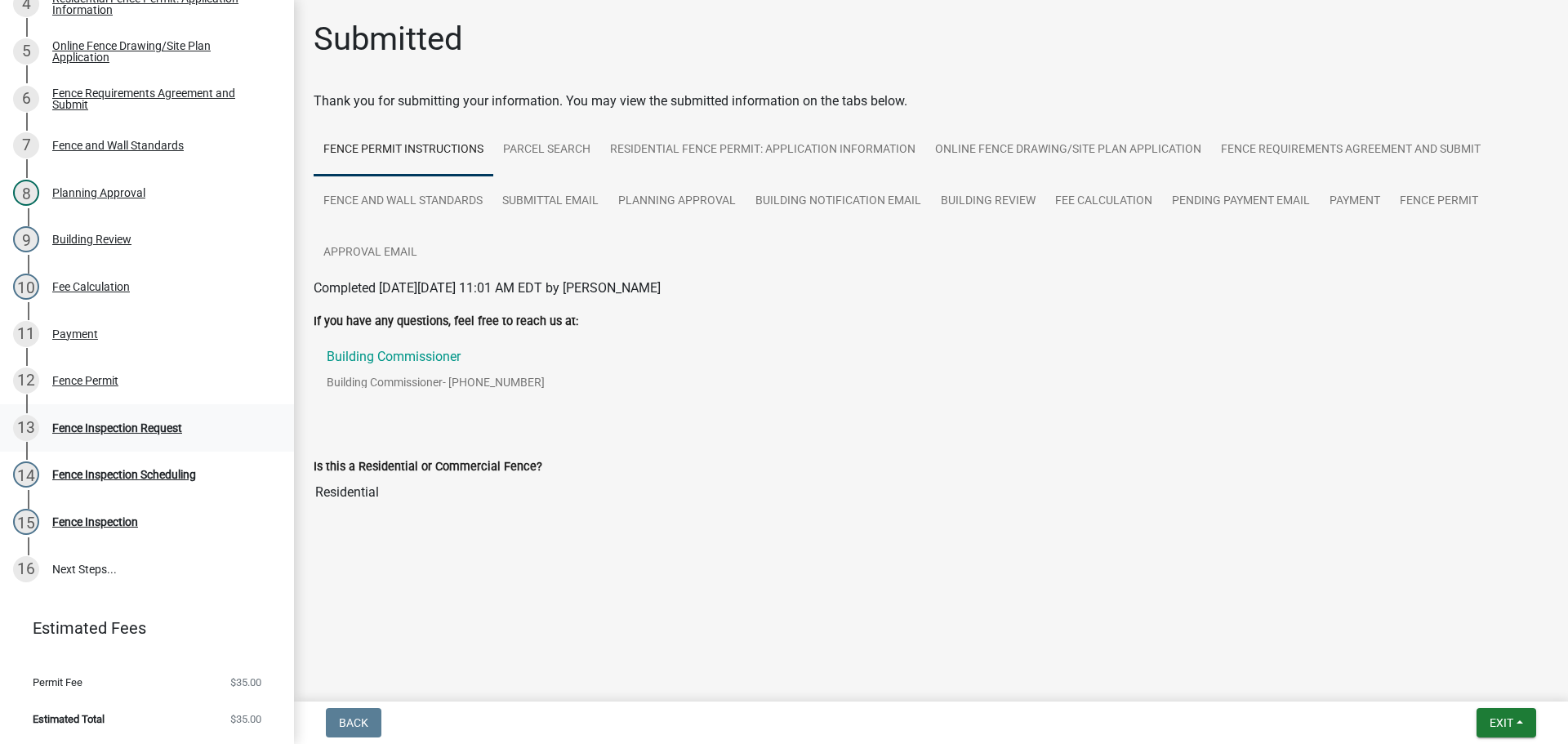
click at [68, 422] on div "Fence Inspection Request" at bounding box center [117, 428] width 130 height 11
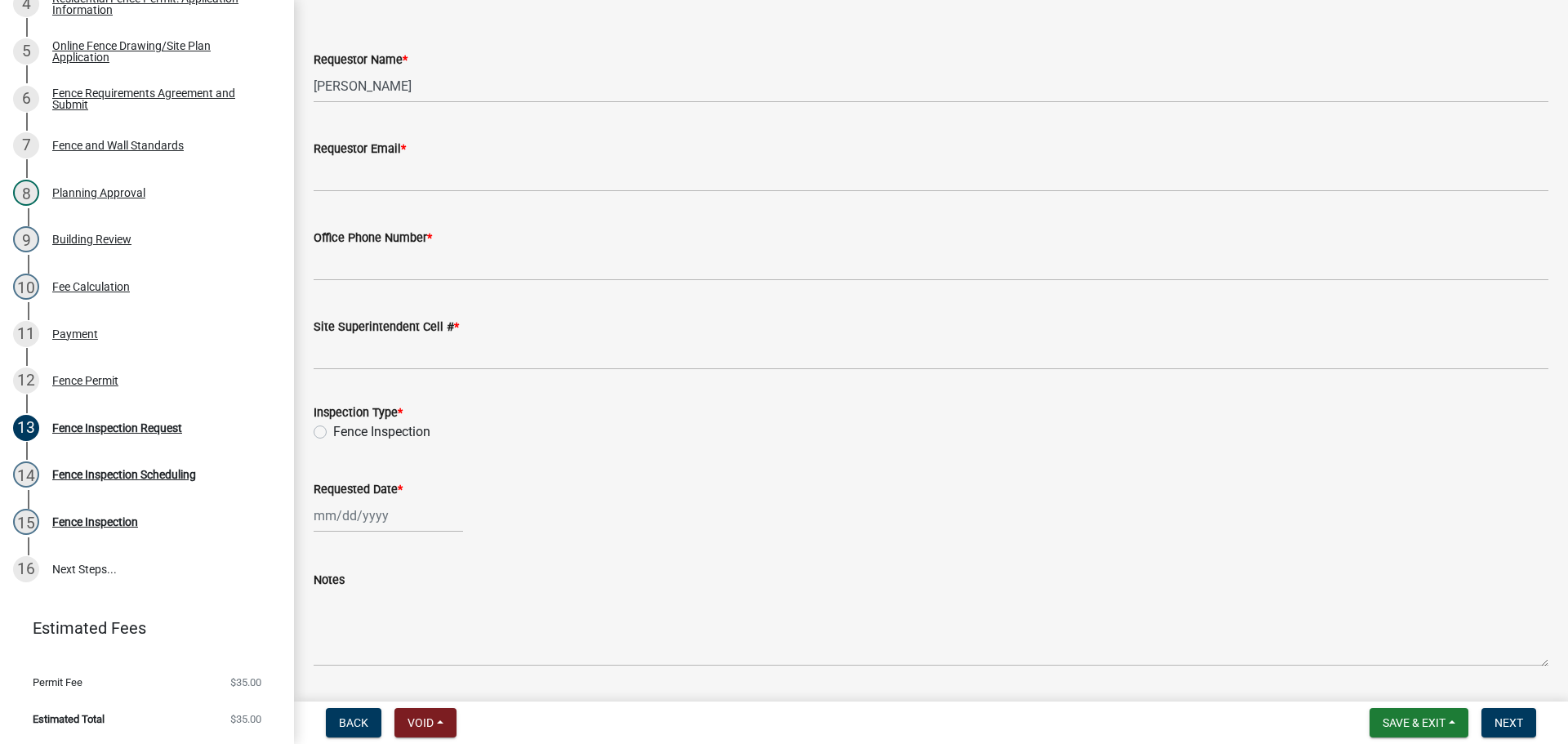
scroll to position [112, 0]
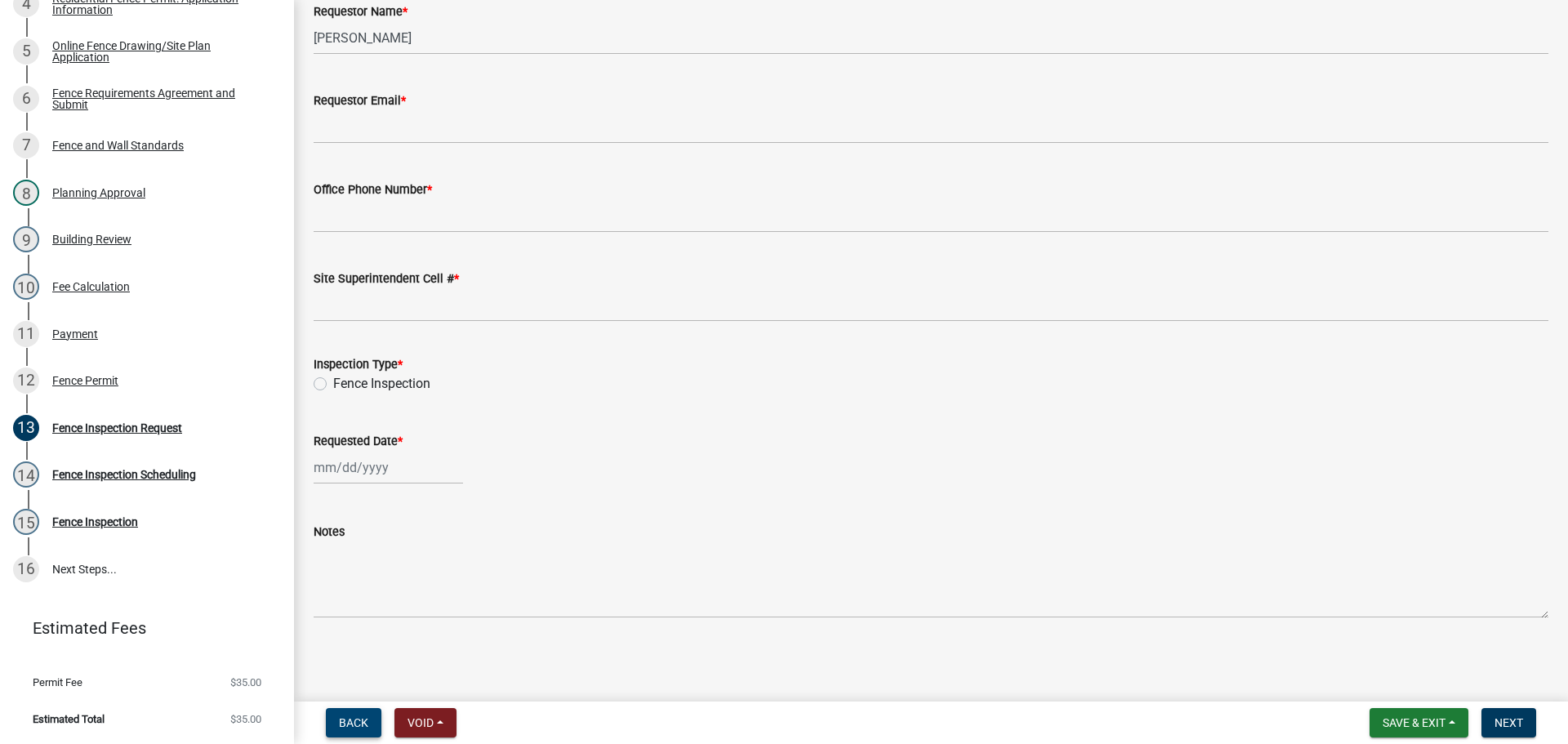
click at [346, 720] on span "Back" at bounding box center [354, 723] width 30 height 13
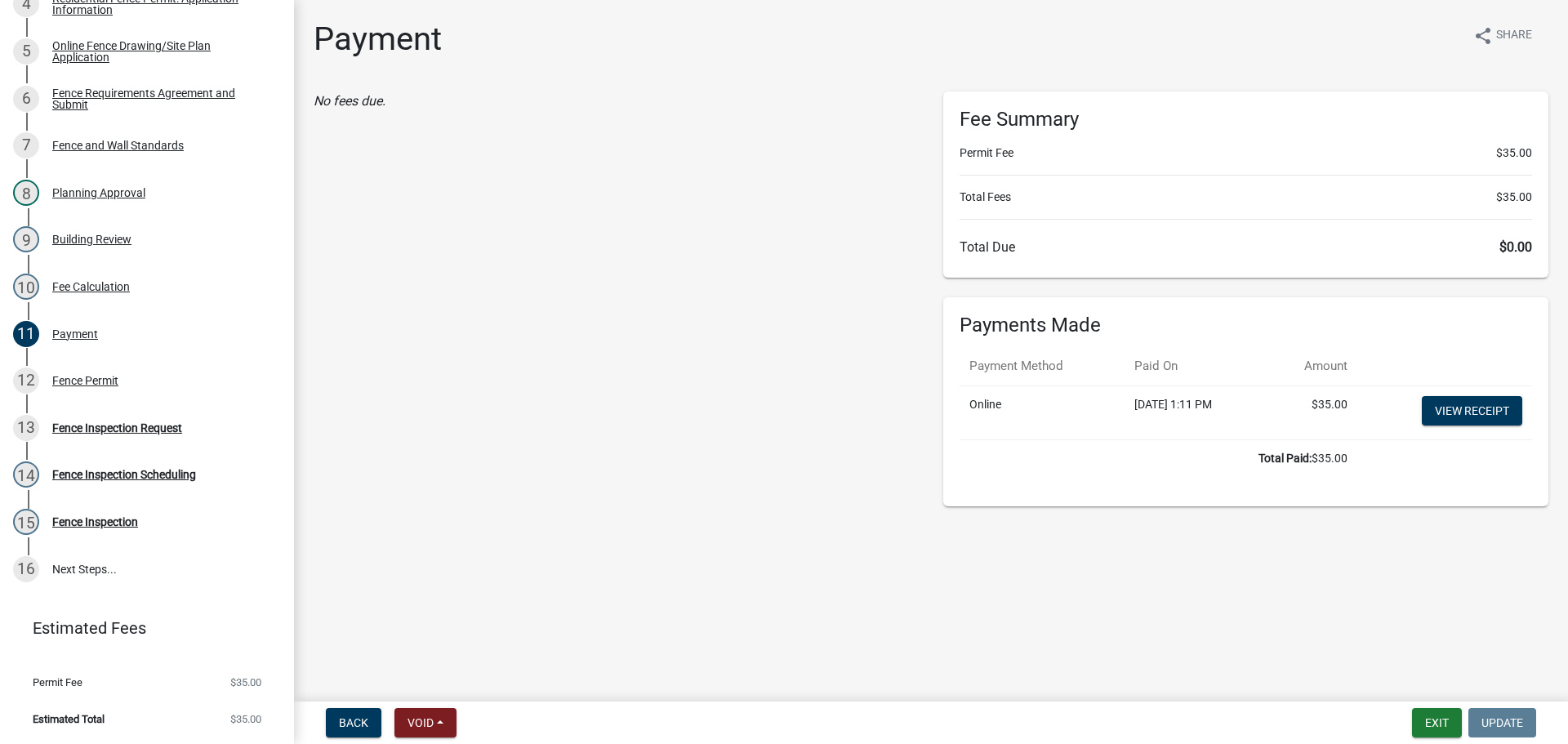
scroll to position [0, 0]
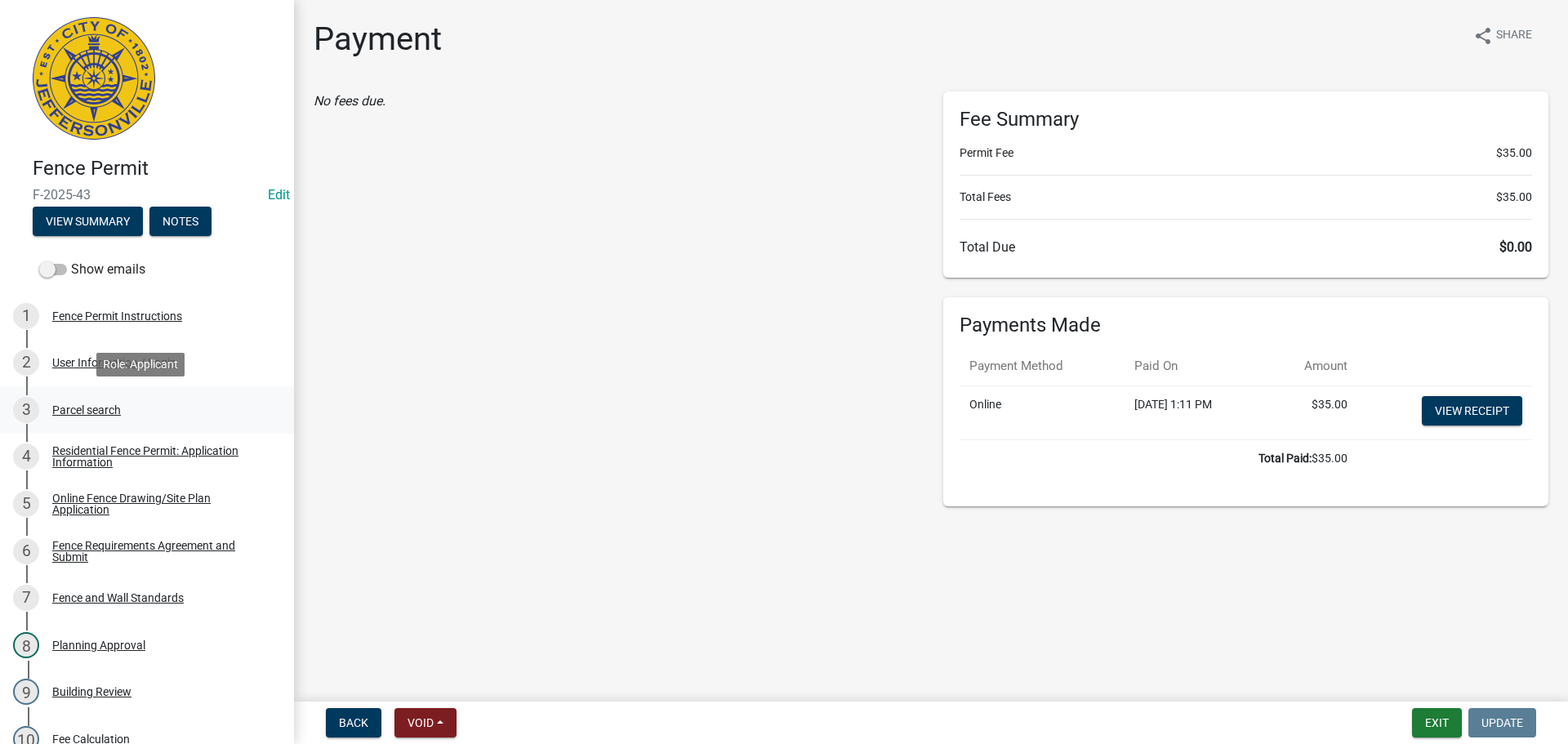
click at [89, 407] on div "Parcel search" at bounding box center [87, 409] width 68 height 11
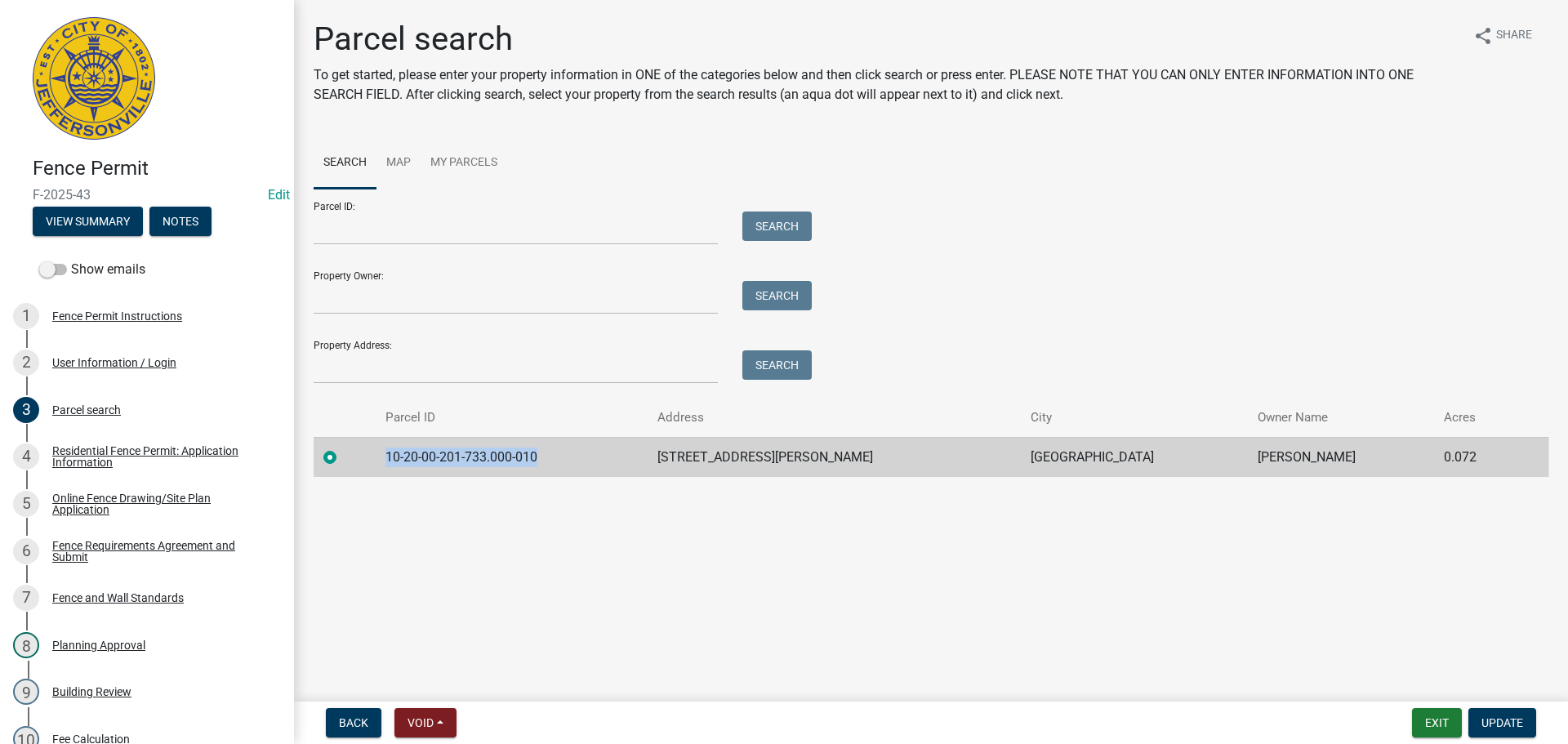
drag, startPoint x: 558, startPoint y: 455, endPoint x: 396, endPoint y: 446, distance: 162.2
click at [396, 446] on td "10-20-00-201-733.000-010" at bounding box center [511, 456] width 272 height 40
copy td "10-20-00-201-733.000-010"
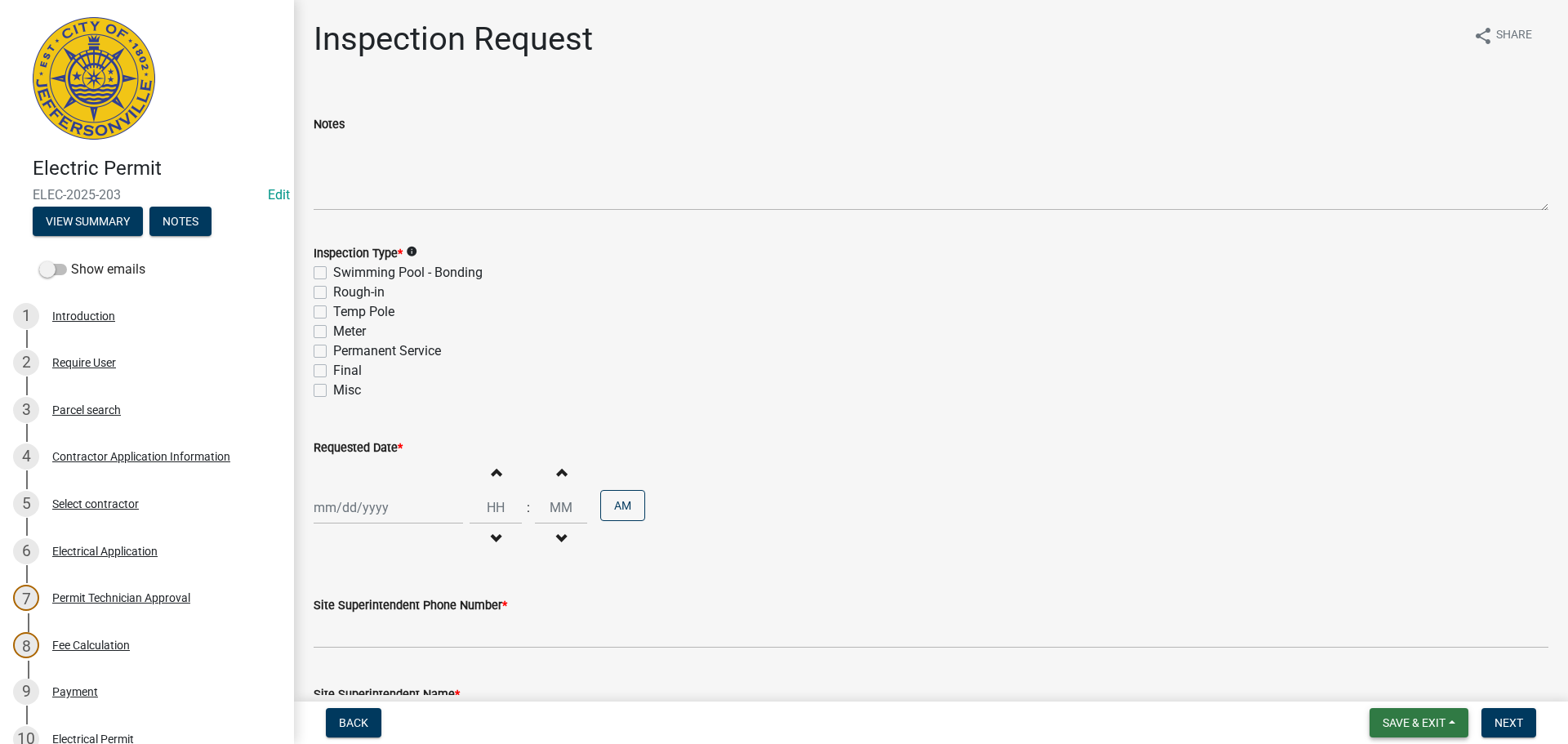
click at [1400, 719] on span "Save & Exit" at bounding box center [1414, 723] width 63 height 13
click at [1389, 684] on button "Save & Exit" at bounding box center [1404, 679] width 131 height 40
click at [82, 407] on div "Parcel search" at bounding box center [87, 409] width 68 height 11
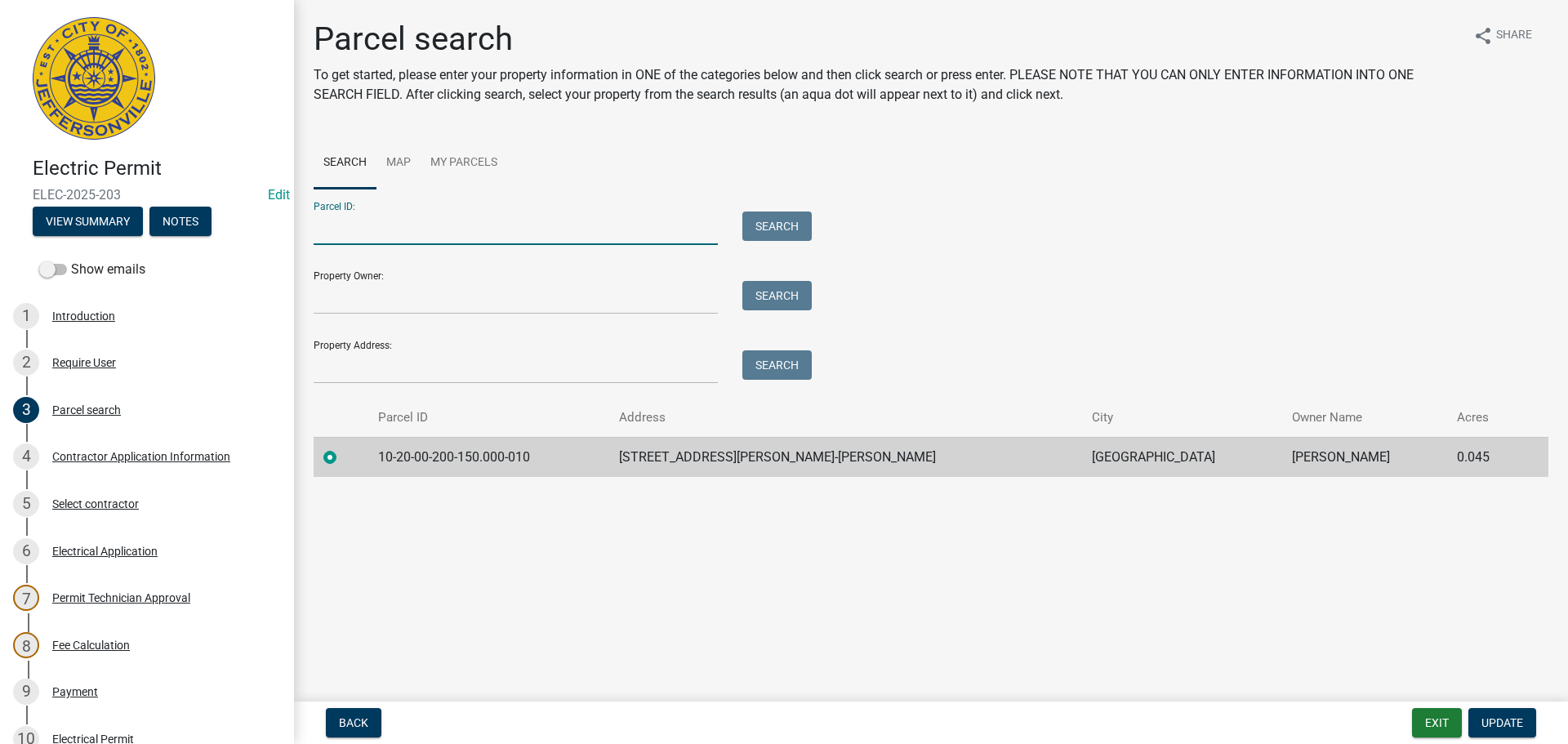
paste input "10-20-00-201-733.000-010"
type input "10-20-00-201-733.000-010"
click at [794, 228] on button "Search" at bounding box center [777, 226] width 69 height 30
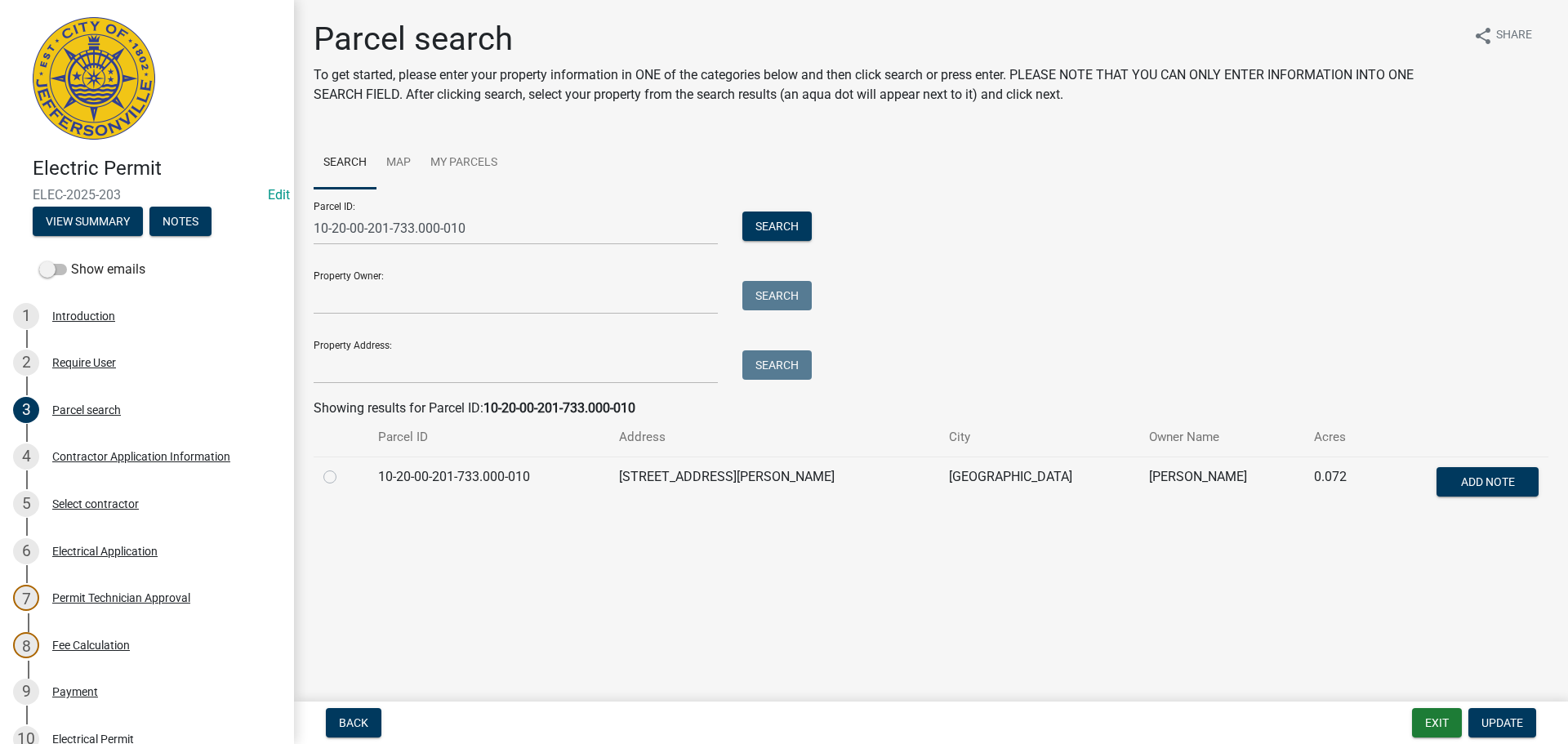
drag, startPoint x: 326, startPoint y: 476, endPoint x: 530, endPoint y: 527, distance: 210.3
click at [343, 467] on label at bounding box center [343, 467] width 0 height 0
click at [343, 478] on input "radio" at bounding box center [349, 473] width 11 height 11
radio input "true"
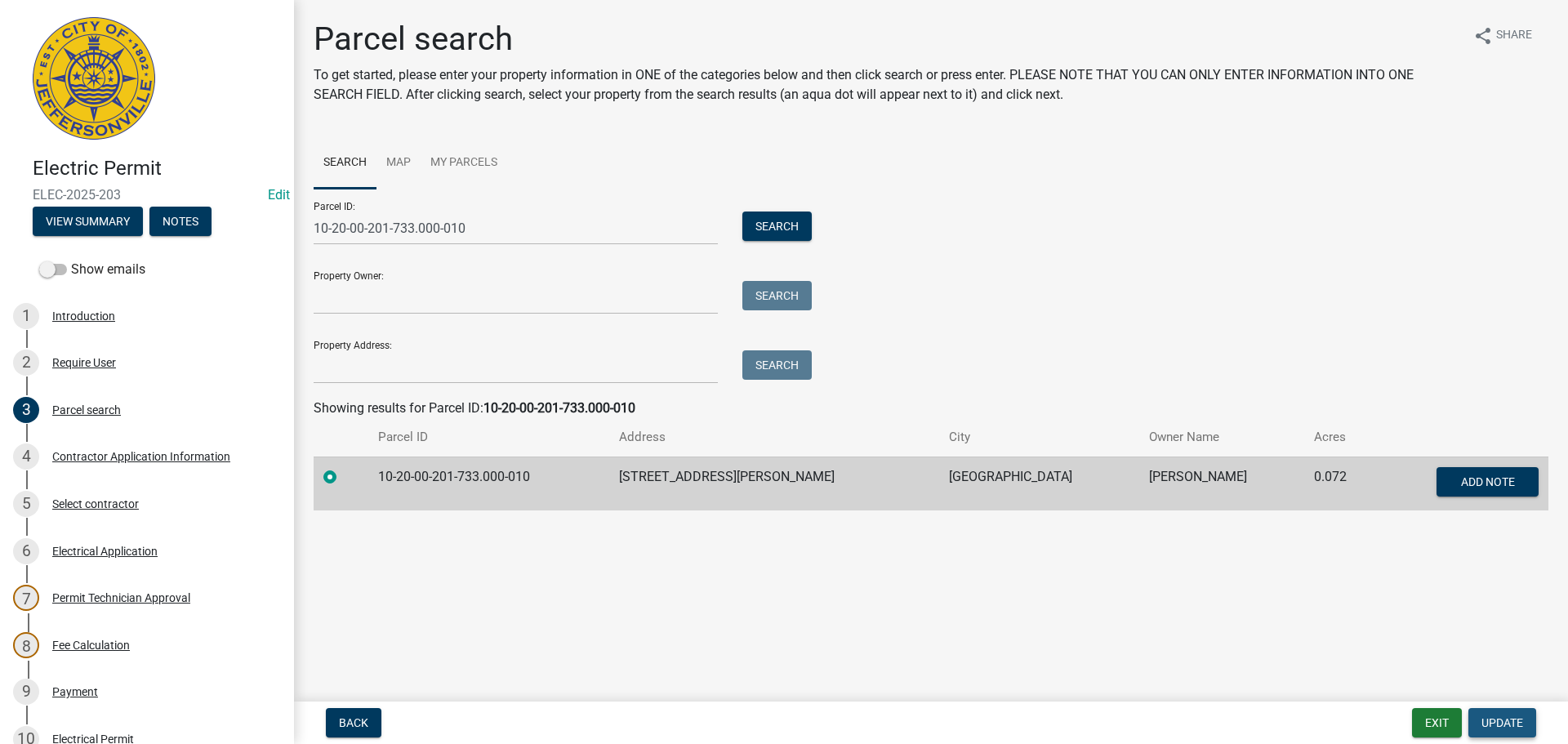
click at [1495, 712] on button "Update" at bounding box center [1503, 723] width 68 height 30
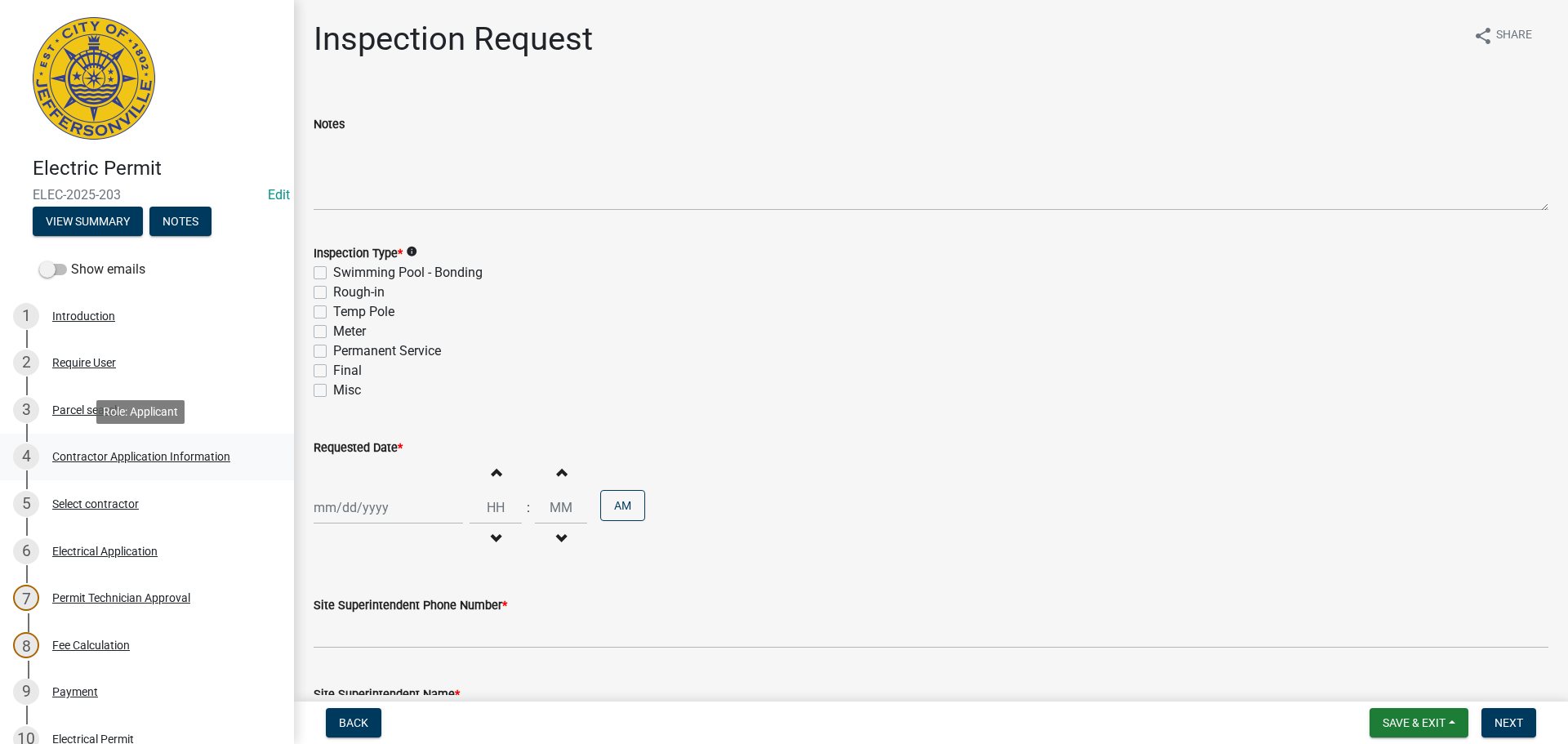
click at [101, 453] on div "Contractor Application Information" at bounding box center [141, 456] width 178 height 11
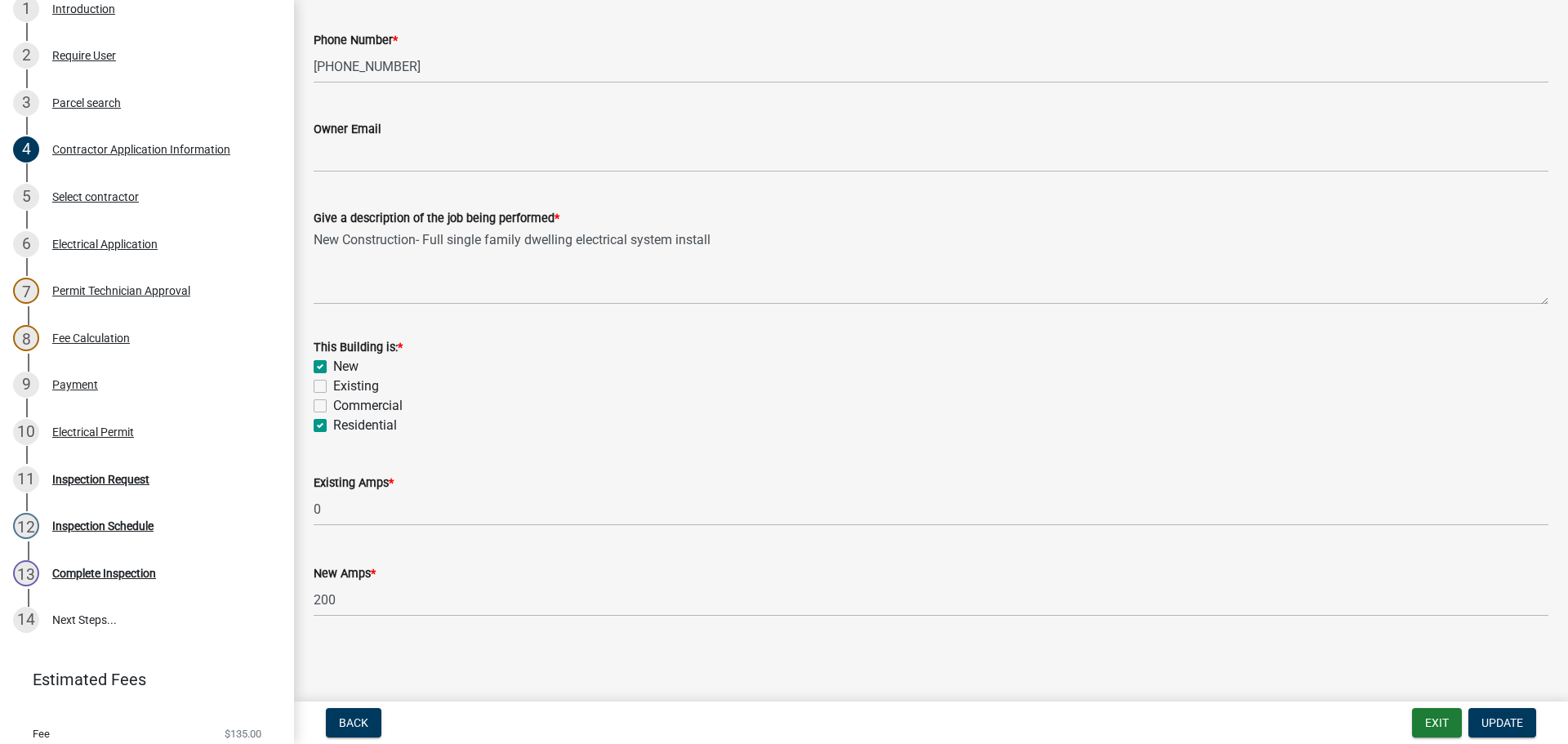
scroll to position [333, 0]
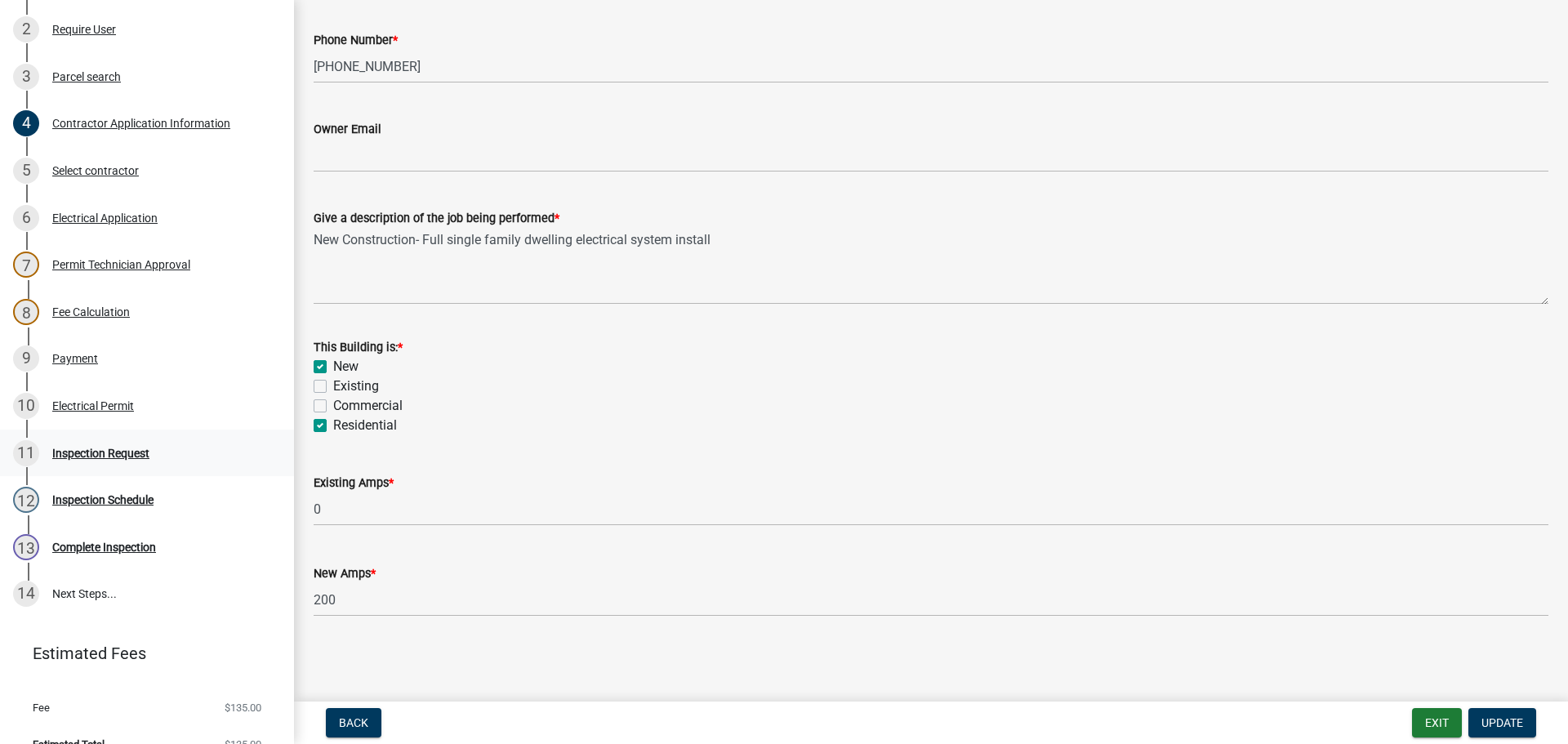
click at [105, 452] on div "Inspection Request" at bounding box center [101, 453] width 97 height 11
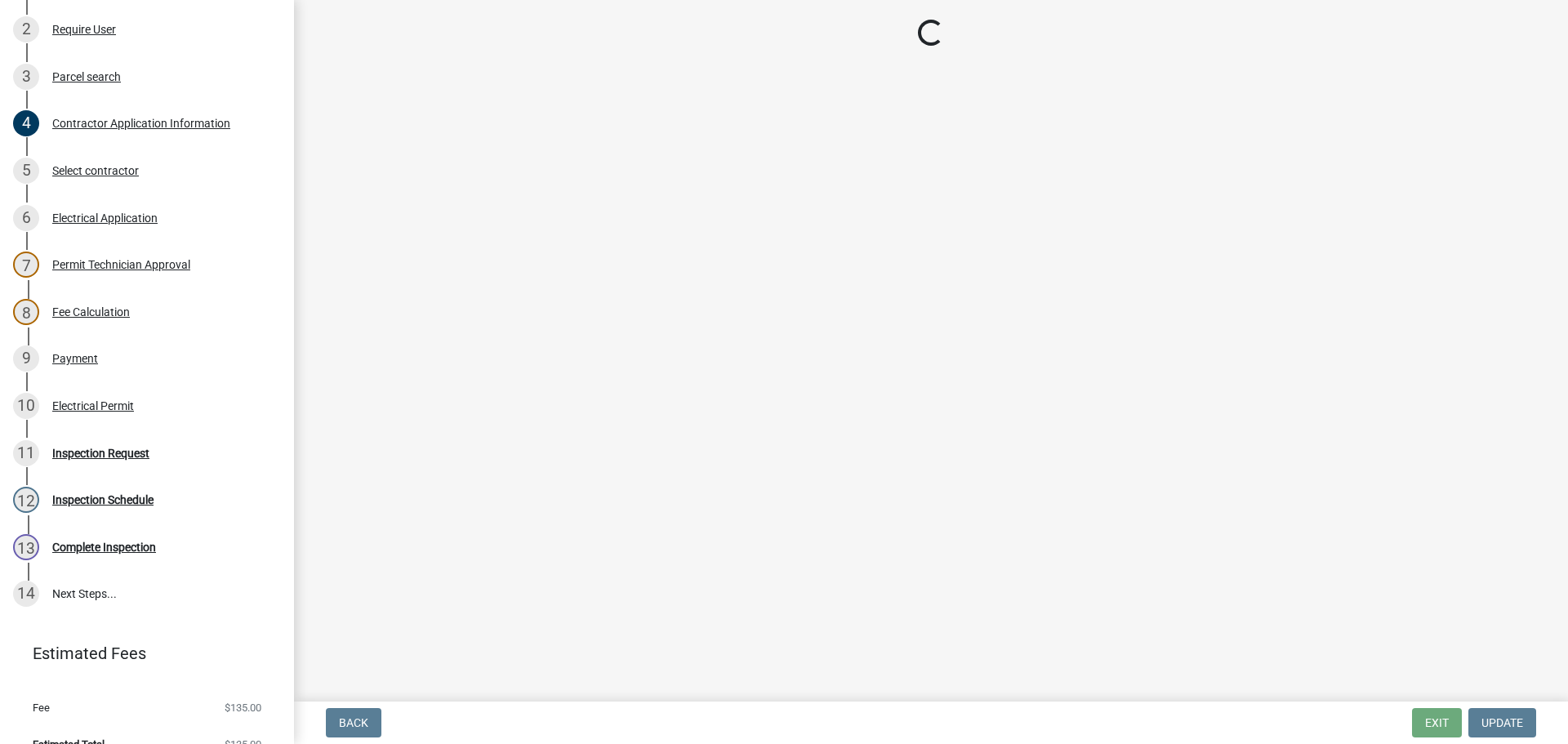
scroll to position [0, 0]
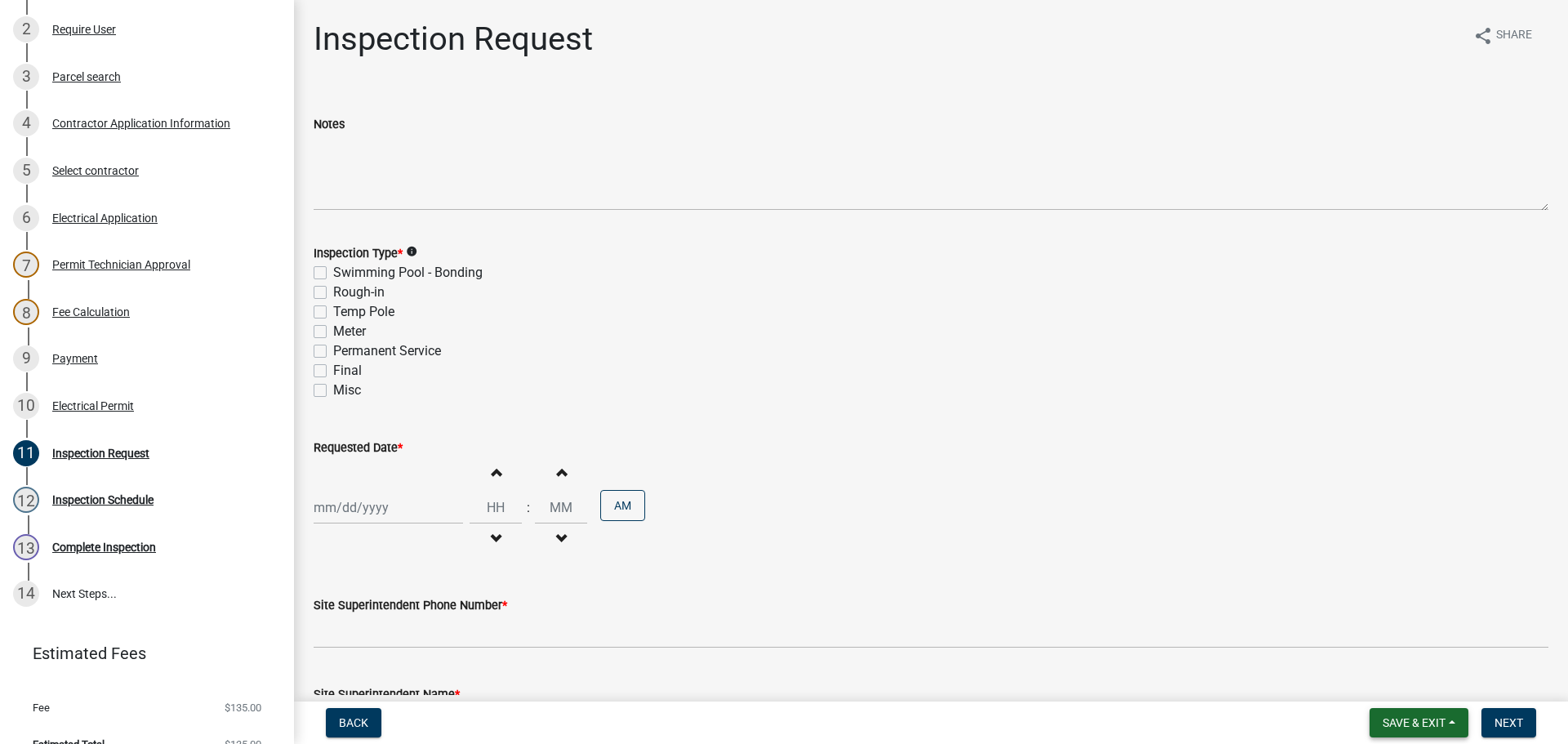
click at [1406, 722] on span "Save & Exit" at bounding box center [1414, 723] width 63 height 13
click at [1334, 672] on div "Site Superintendent Name * Harold Satterly" at bounding box center [931, 699] width 1235 height 76
click at [1415, 714] on button "Save & Exit" at bounding box center [1419, 723] width 99 height 30
click at [1401, 679] on button "Save & Exit" at bounding box center [1404, 679] width 131 height 40
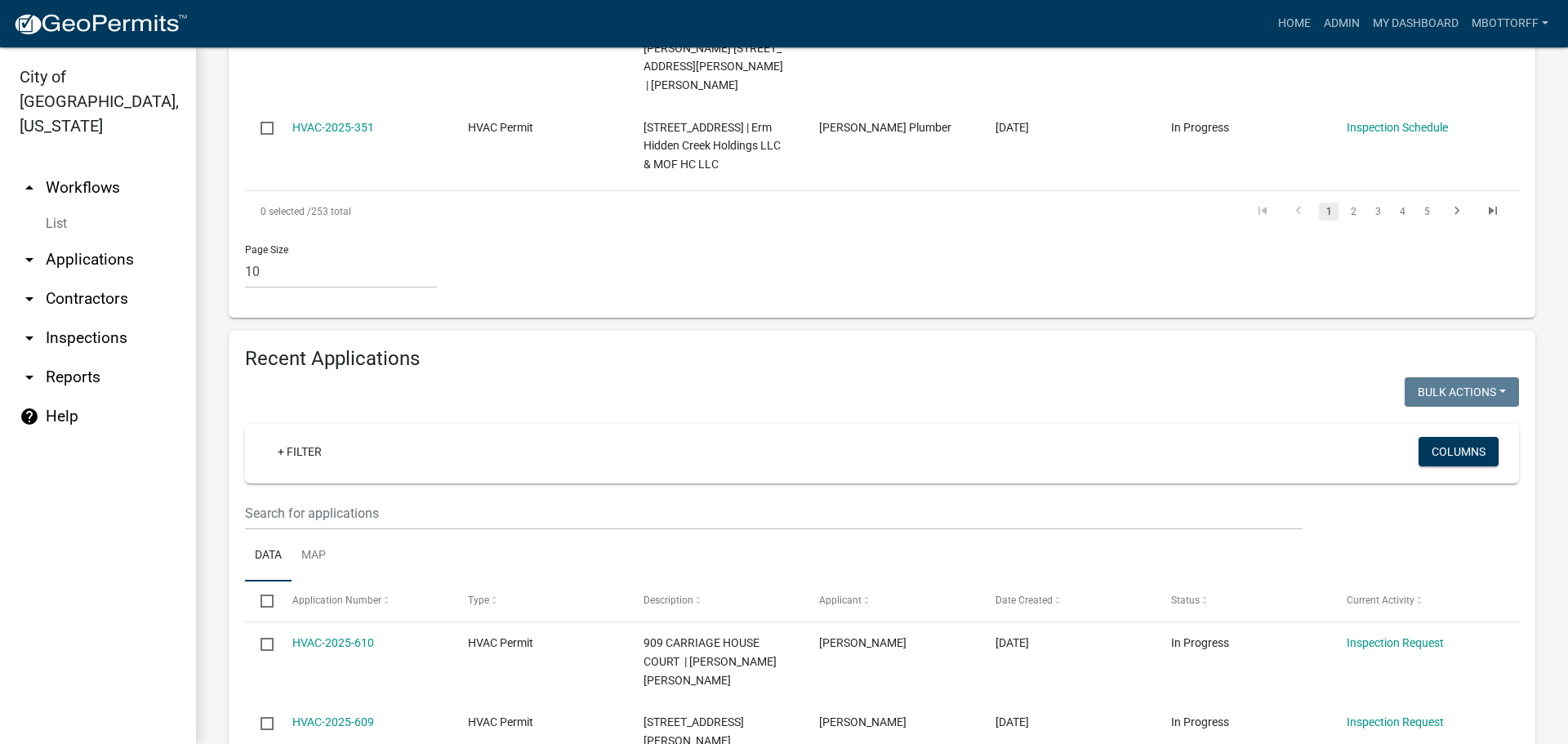
scroll to position [1289, 0]
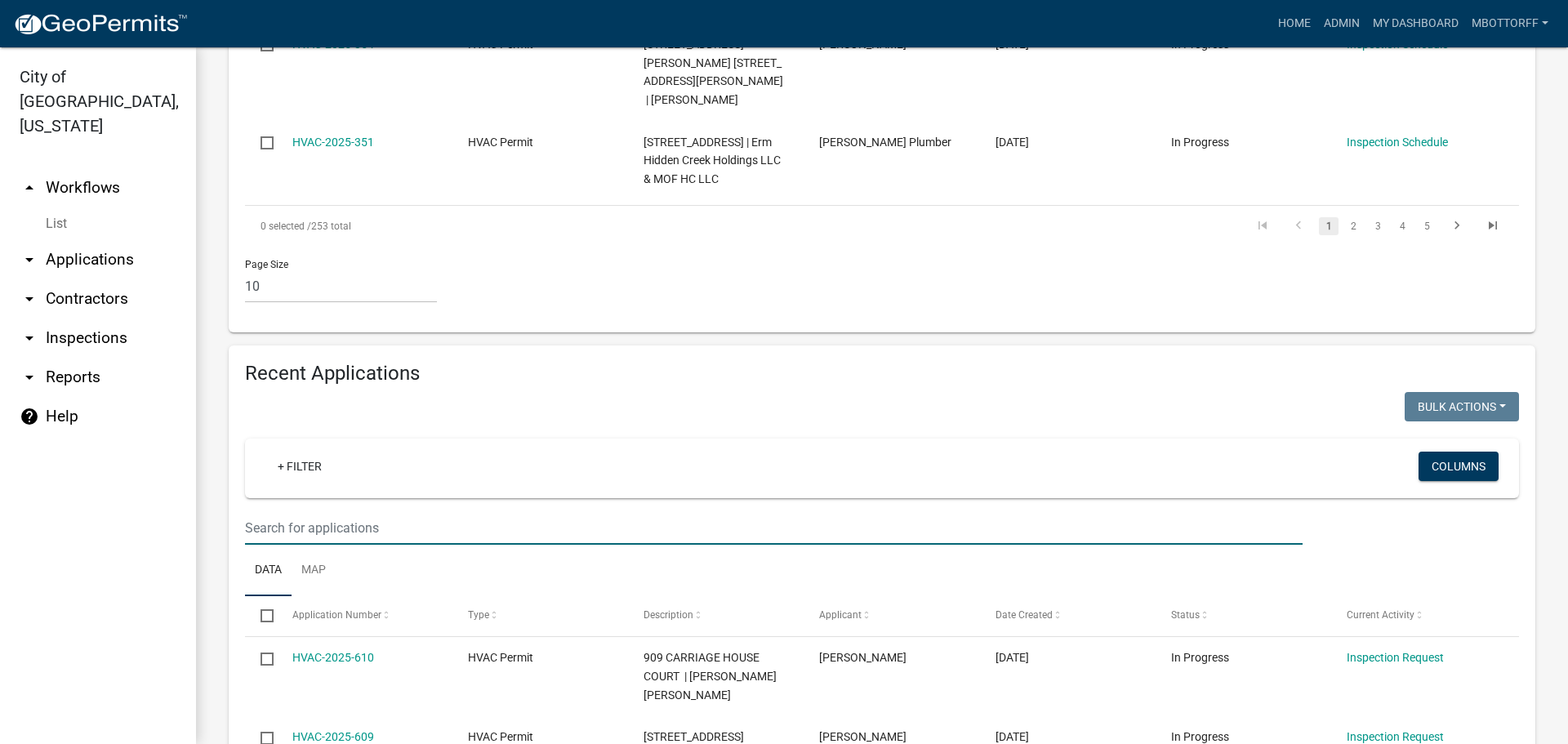
click at [311, 511] on input "text" at bounding box center [774, 527] width 1058 height 33
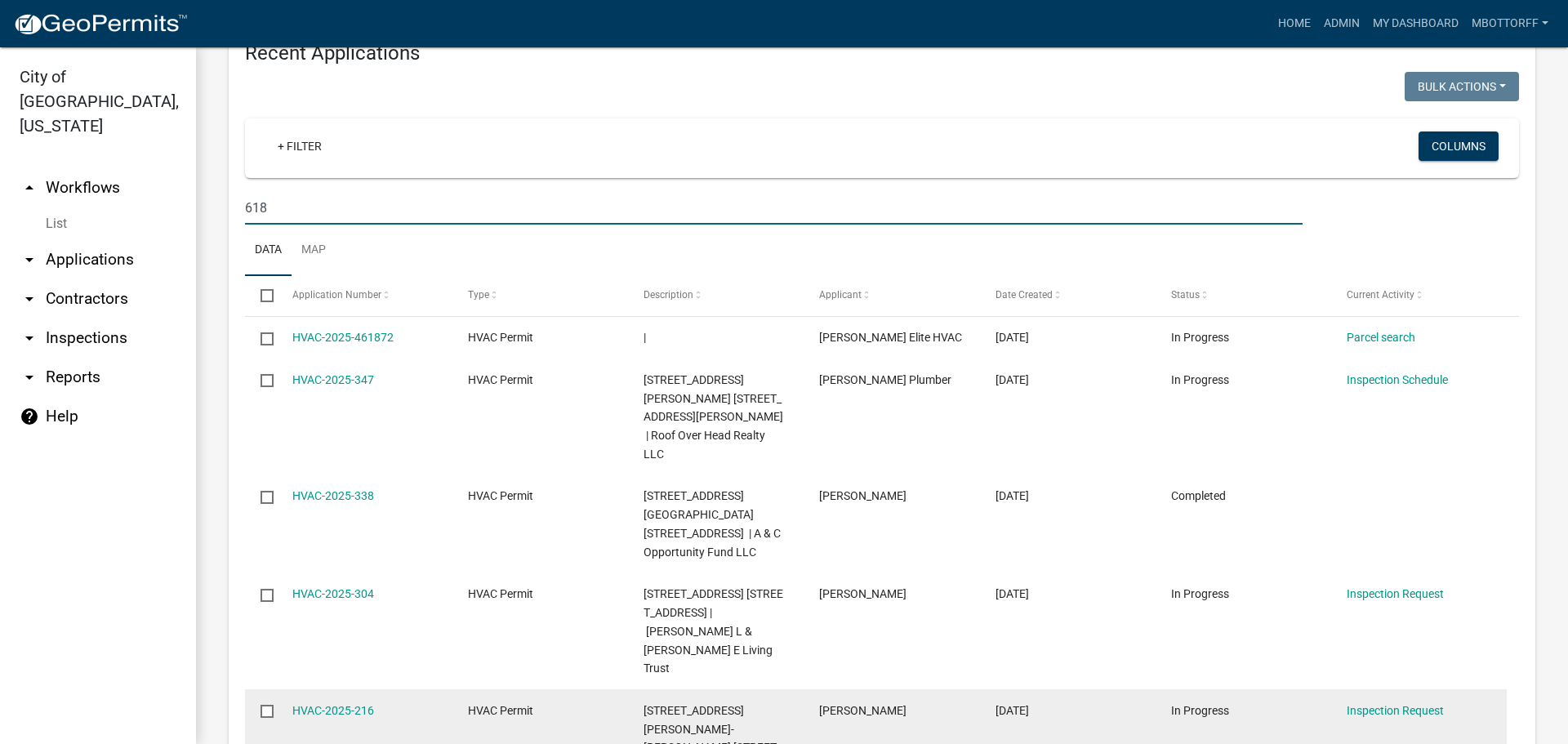
scroll to position [1616, 0]
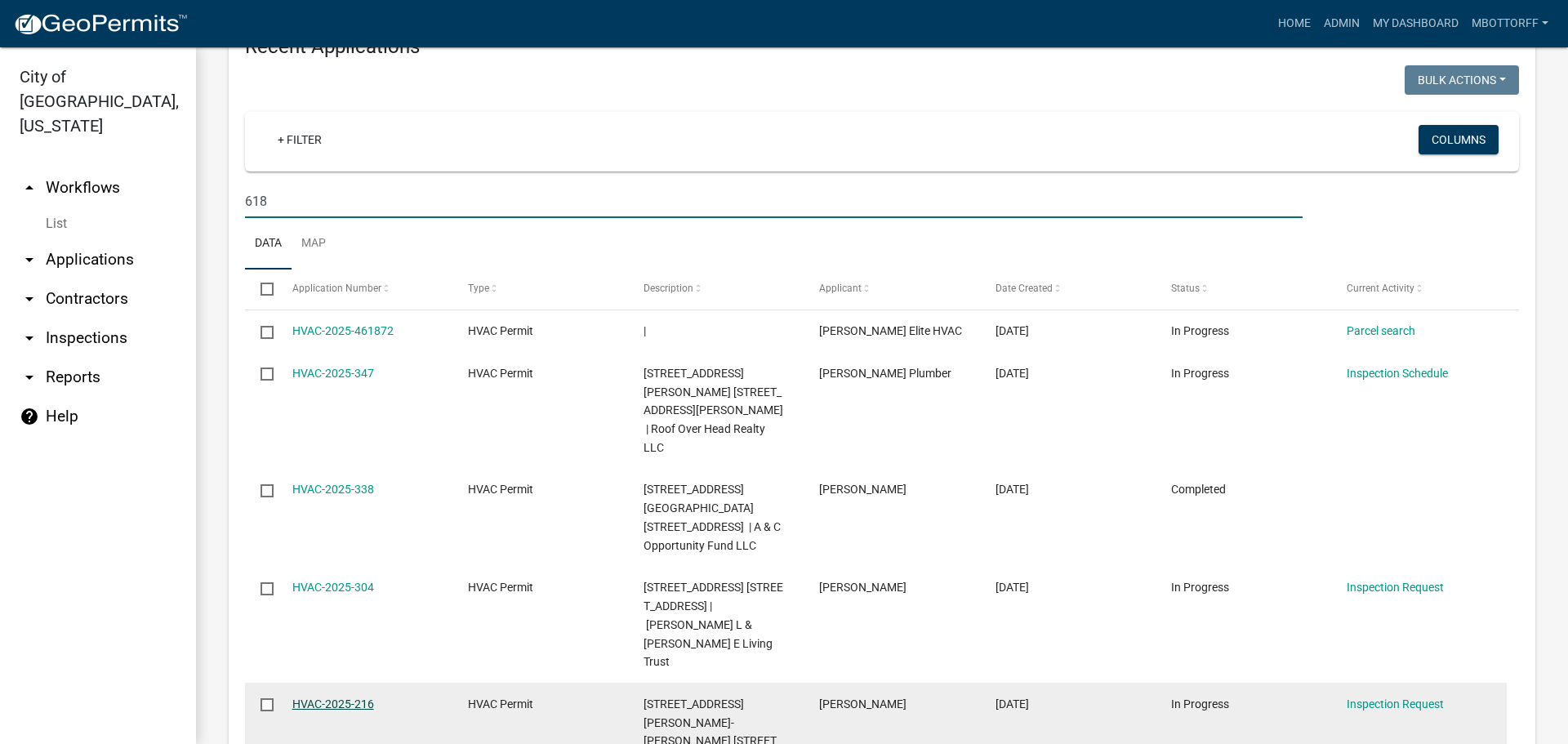
type input "618"
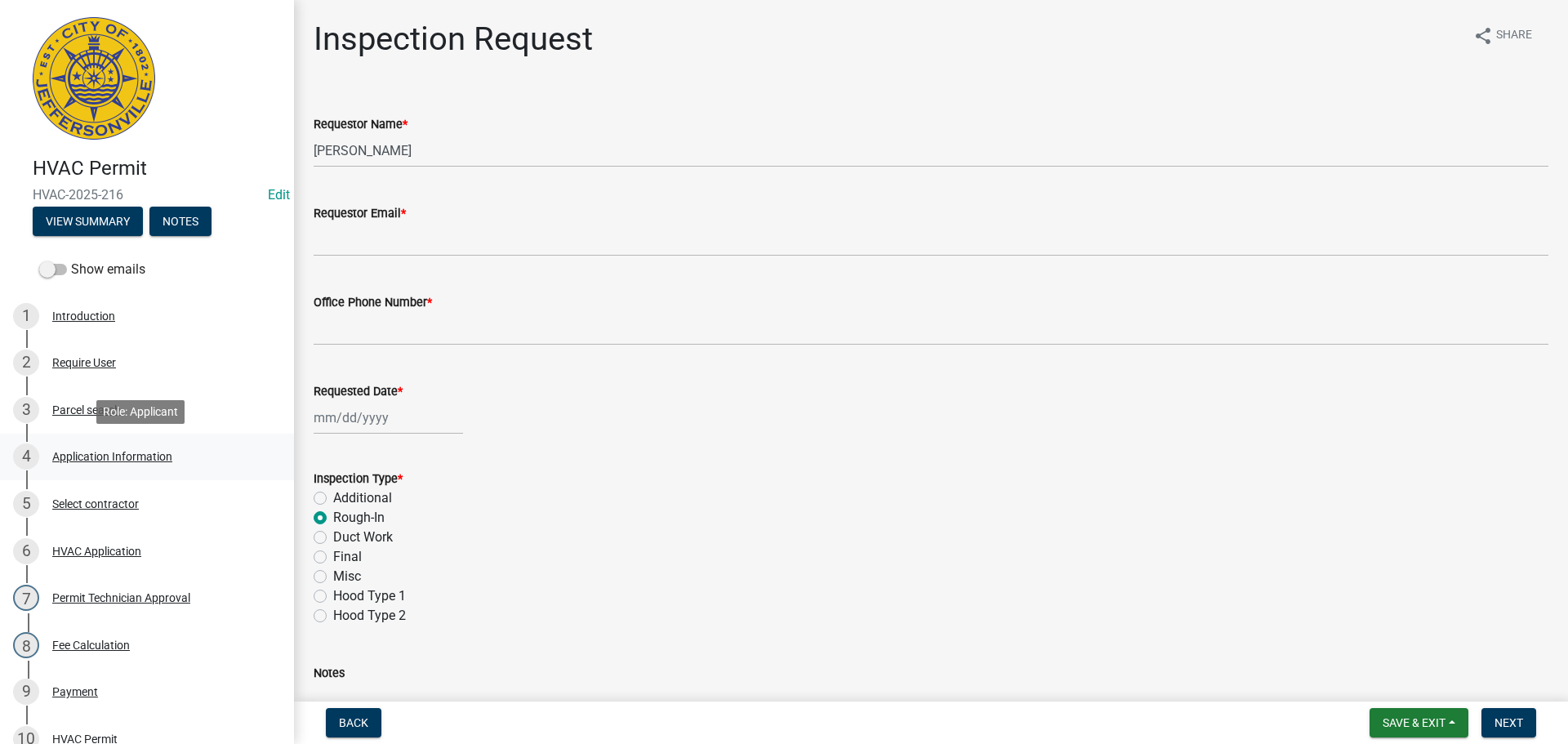
click at [89, 455] on div "Application Information" at bounding box center [113, 456] width 120 height 11
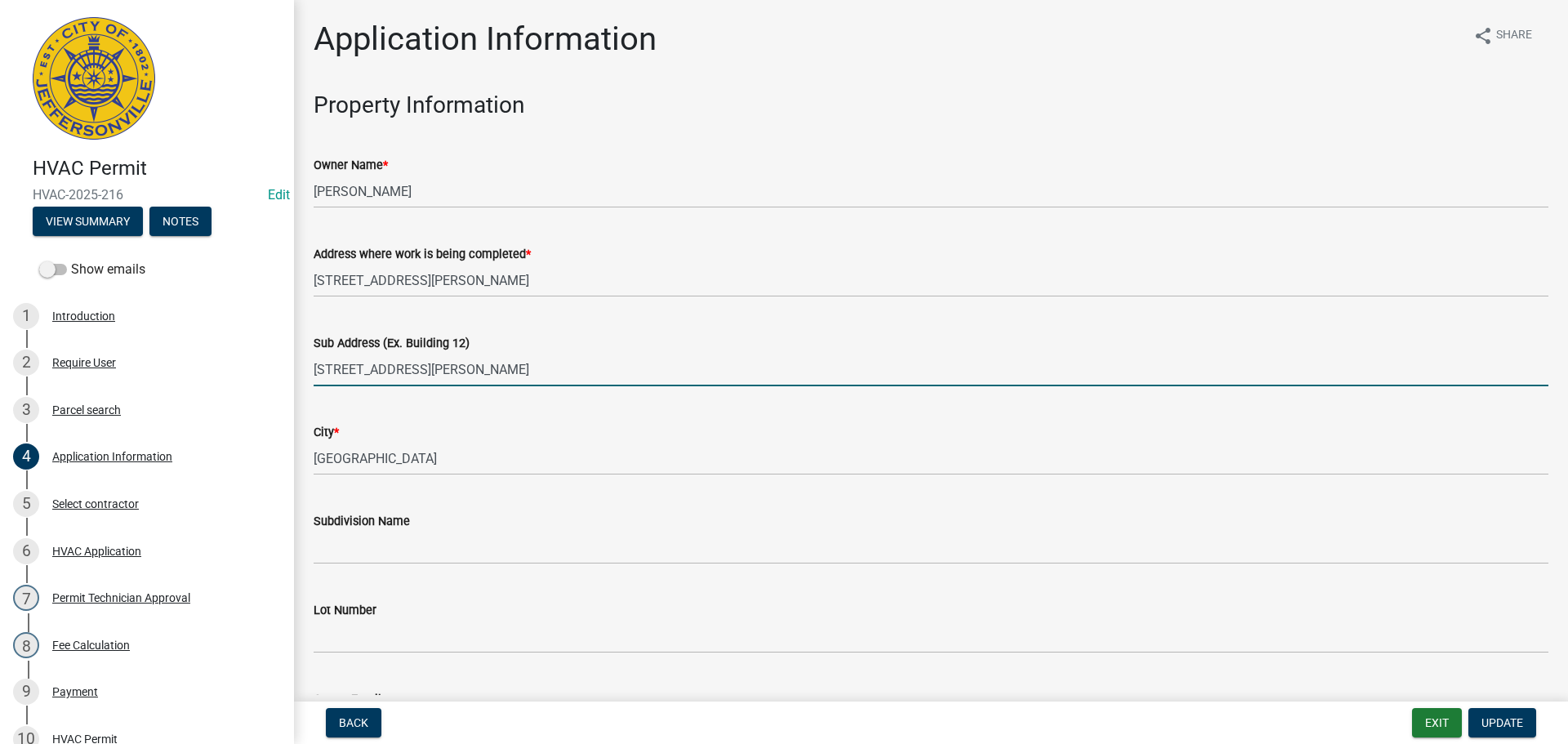
click at [334, 368] on input "[STREET_ADDRESS][PERSON_NAME]" at bounding box center [931, 370] width 1235 height 33
type input "[STREET_ADDRESS][PERSON_NAME]"
click at [1511, 725] on span "Update" at bounding box center [1502, 723] width 42 height 13
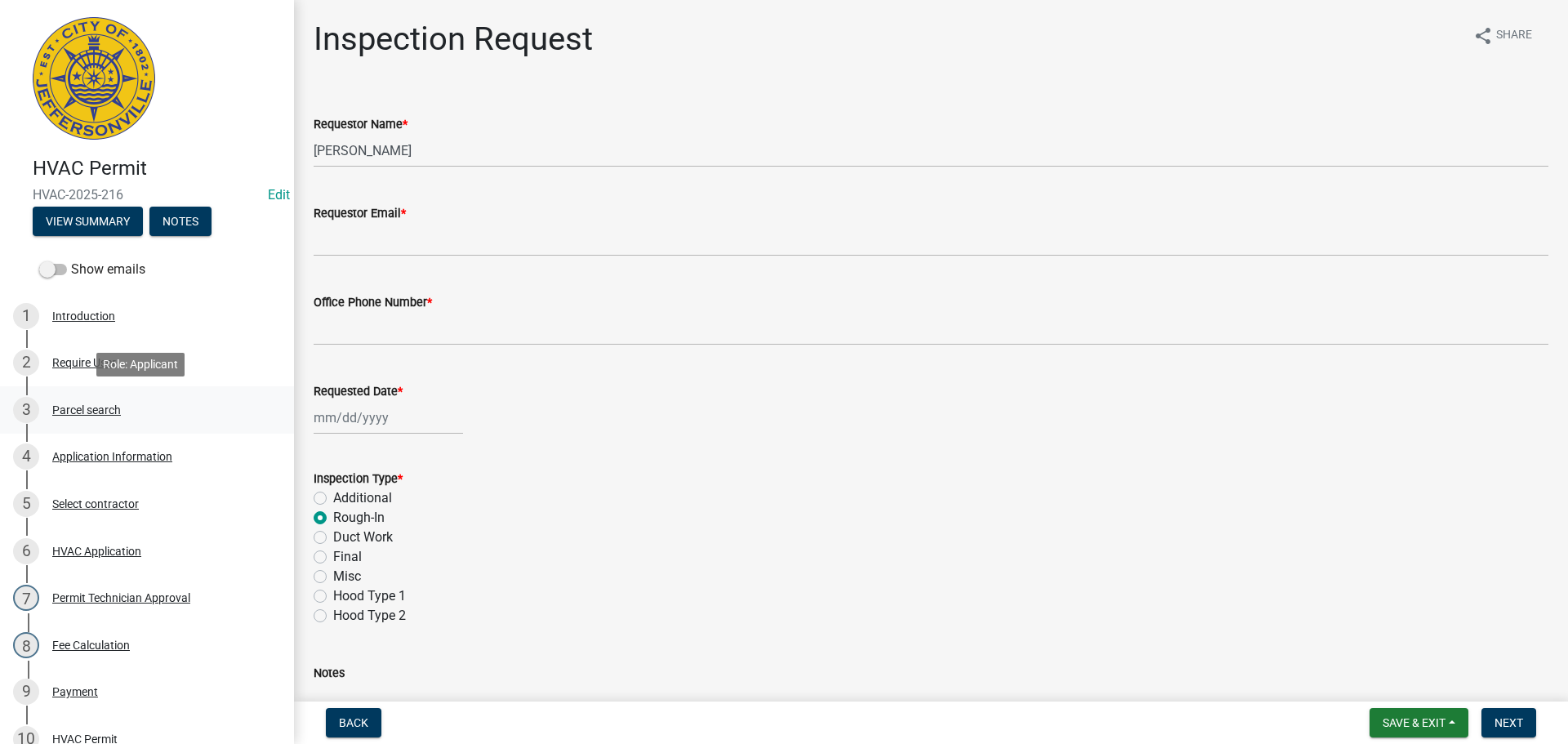
click at [76, 404] on div "Parcel search" at bounding box center [87, 409] width 68 height 11
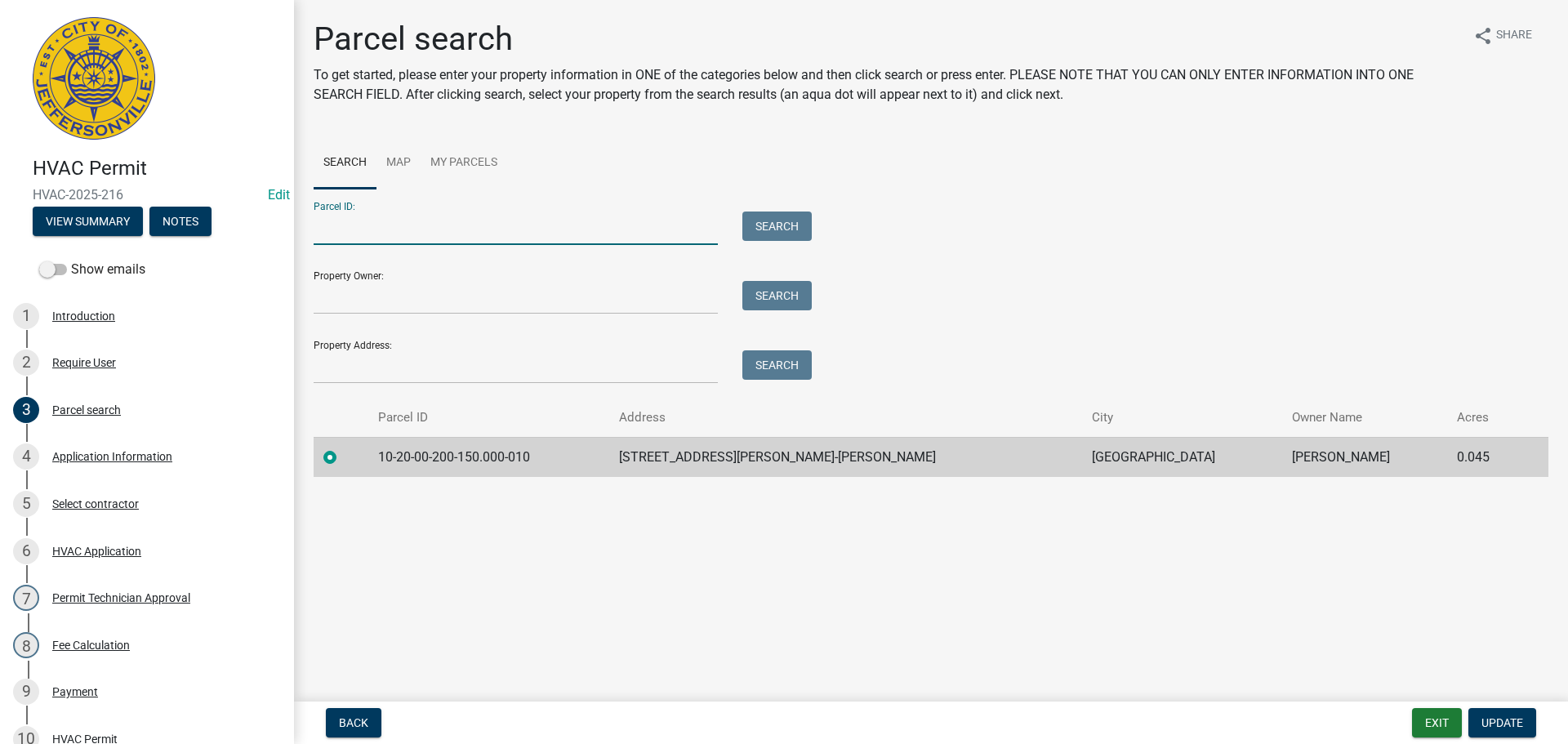
paste input "10-20-00-201-733.000-010"
type input "10-20-00-201-733.000-010"
click at [771, 218] on button "Search" at bounding box center [777, 226] width 69 height 30
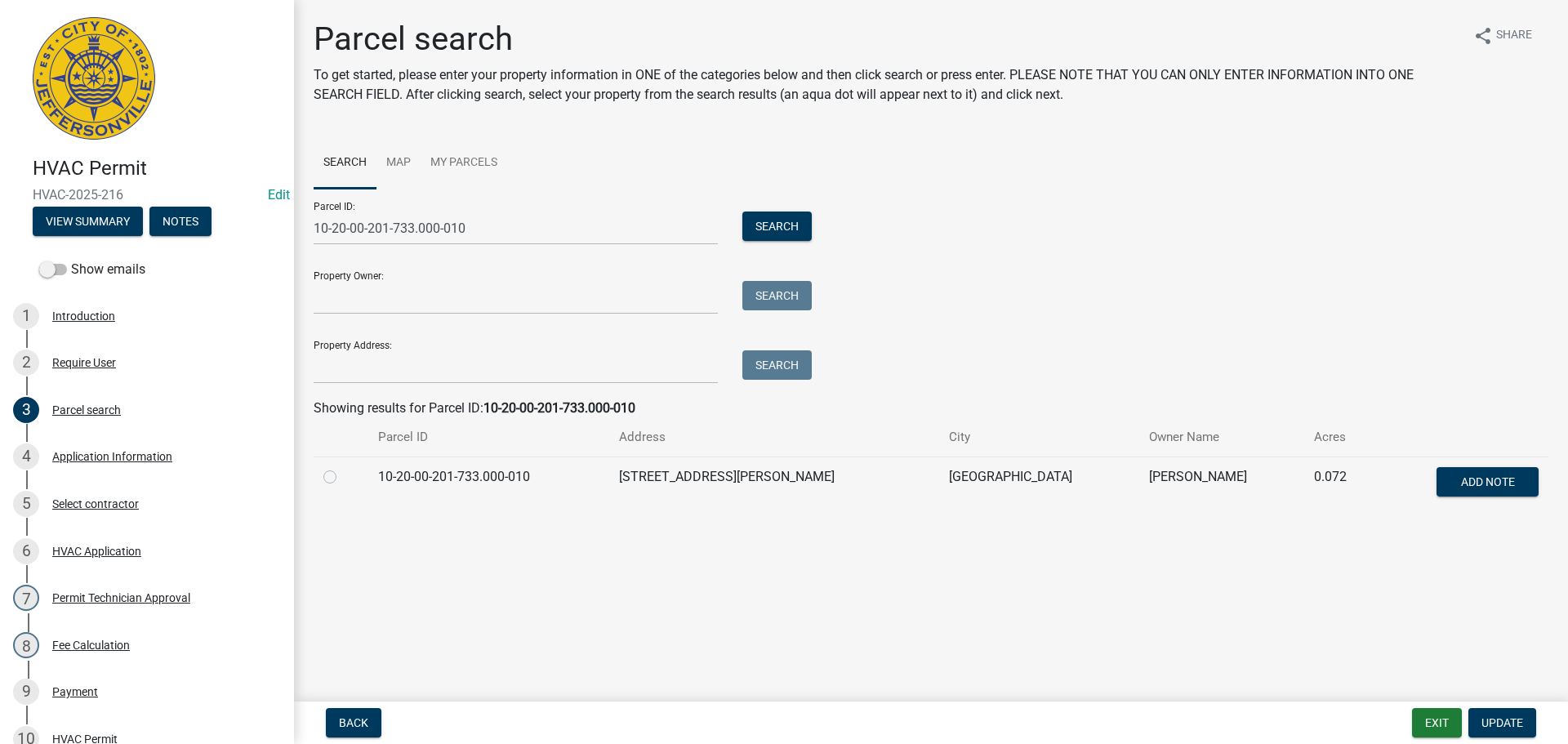
click at [343, 467] on label at bounding box center [343, 467] width 0 height 0
click at [343, 476] on input "radio" at bounding box center [349, 473] width 11 height 11
radio input "true"
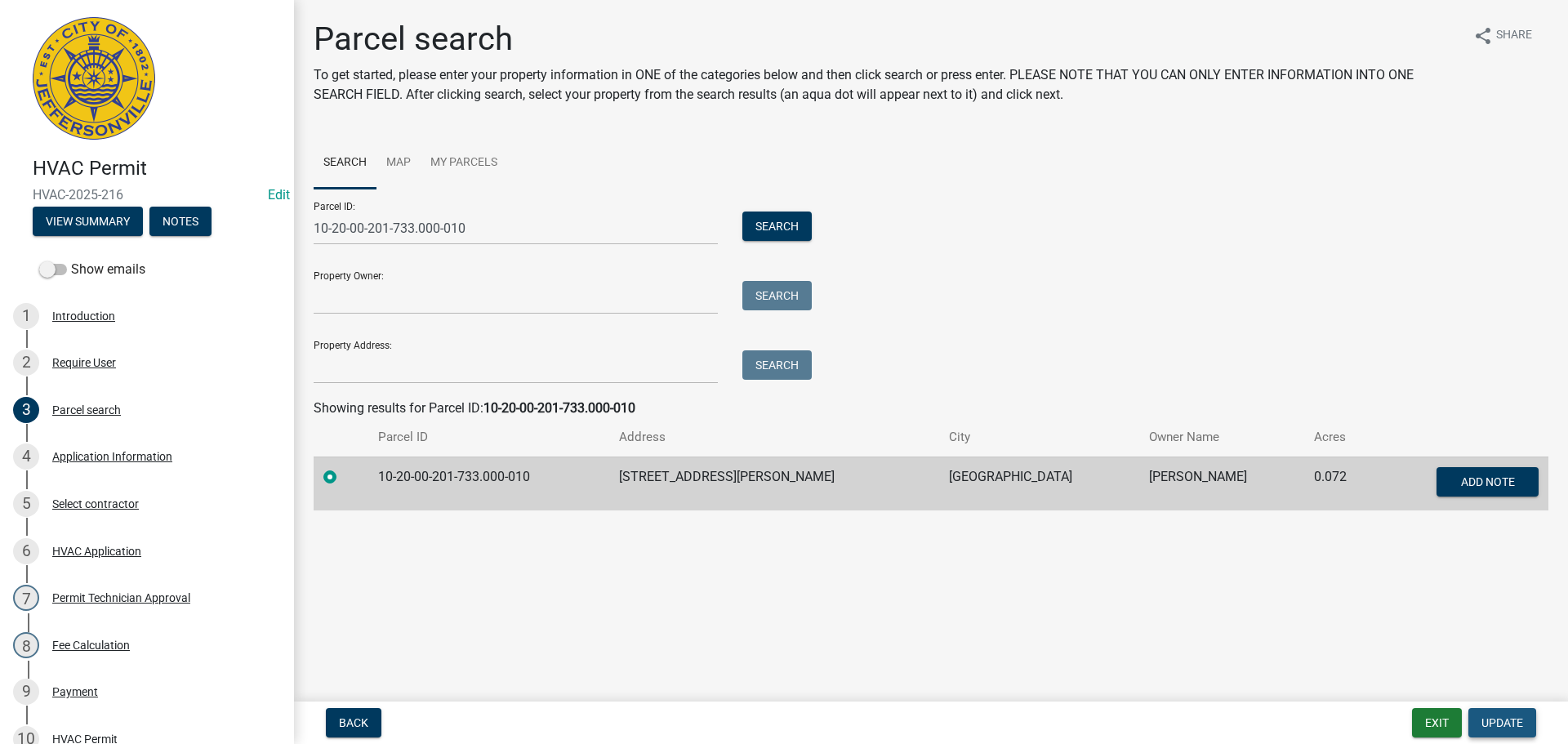
click at [1507, 719] on span "Update" at bounding box center [1502, 723] width 42 height 13
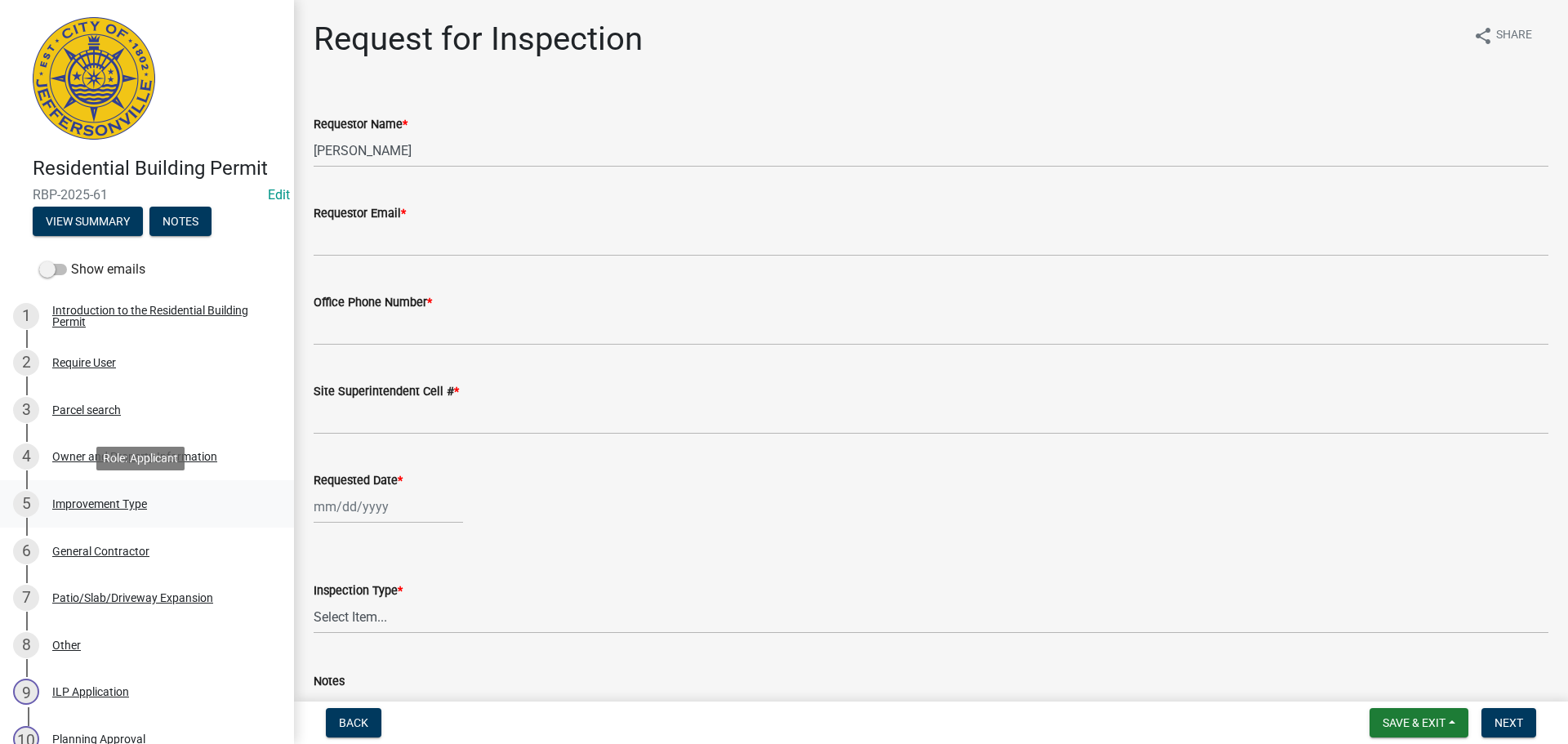
click at [101, 506] on div "Improvement Type" at bounding box center [100, 503] width 95 height 11
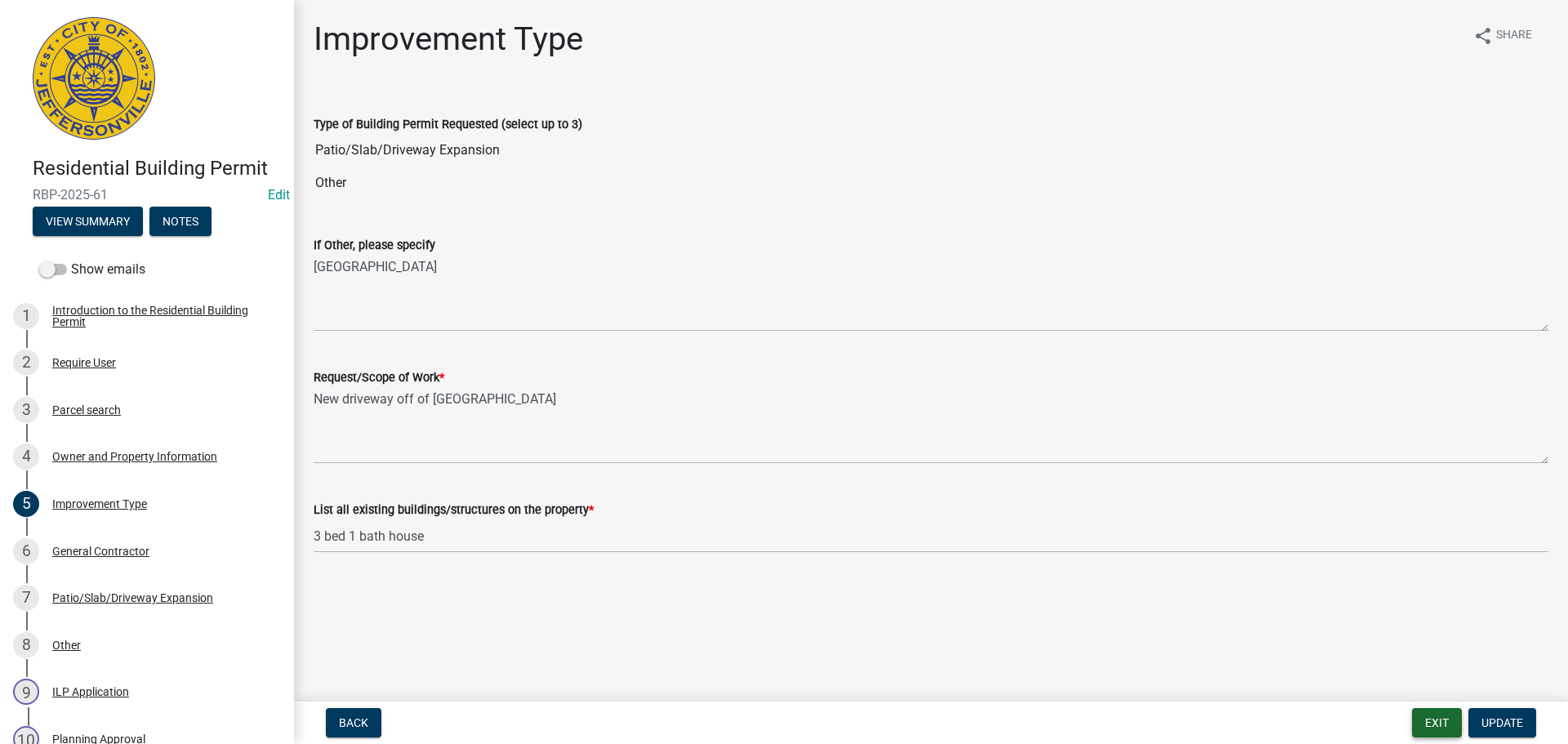
click at [1445, 725] on button "Exit" at bounding box center [1437, 723] width 50 height 30
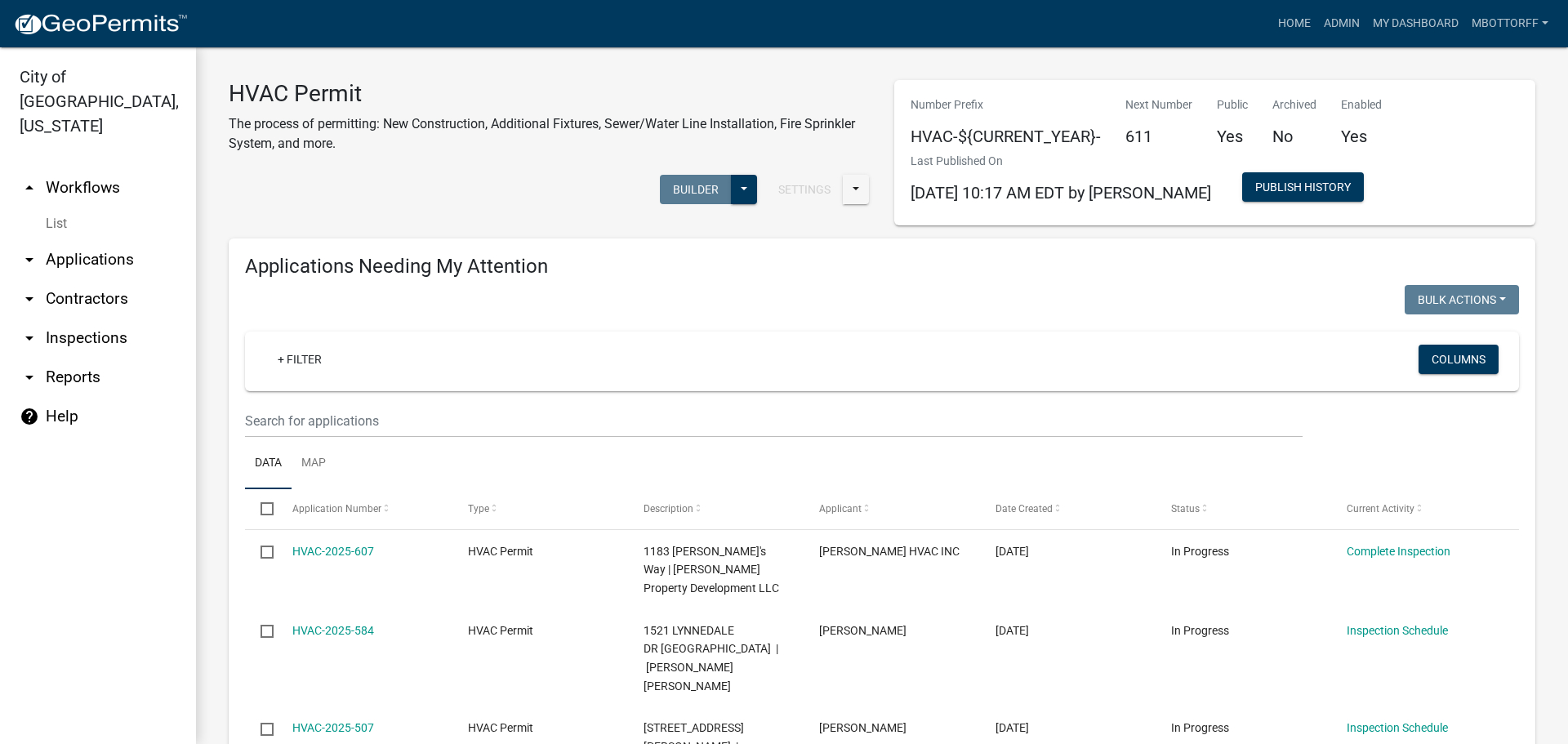
click at [48, 207] on link "List" at bounding box center [98, 223] width 196 height 32
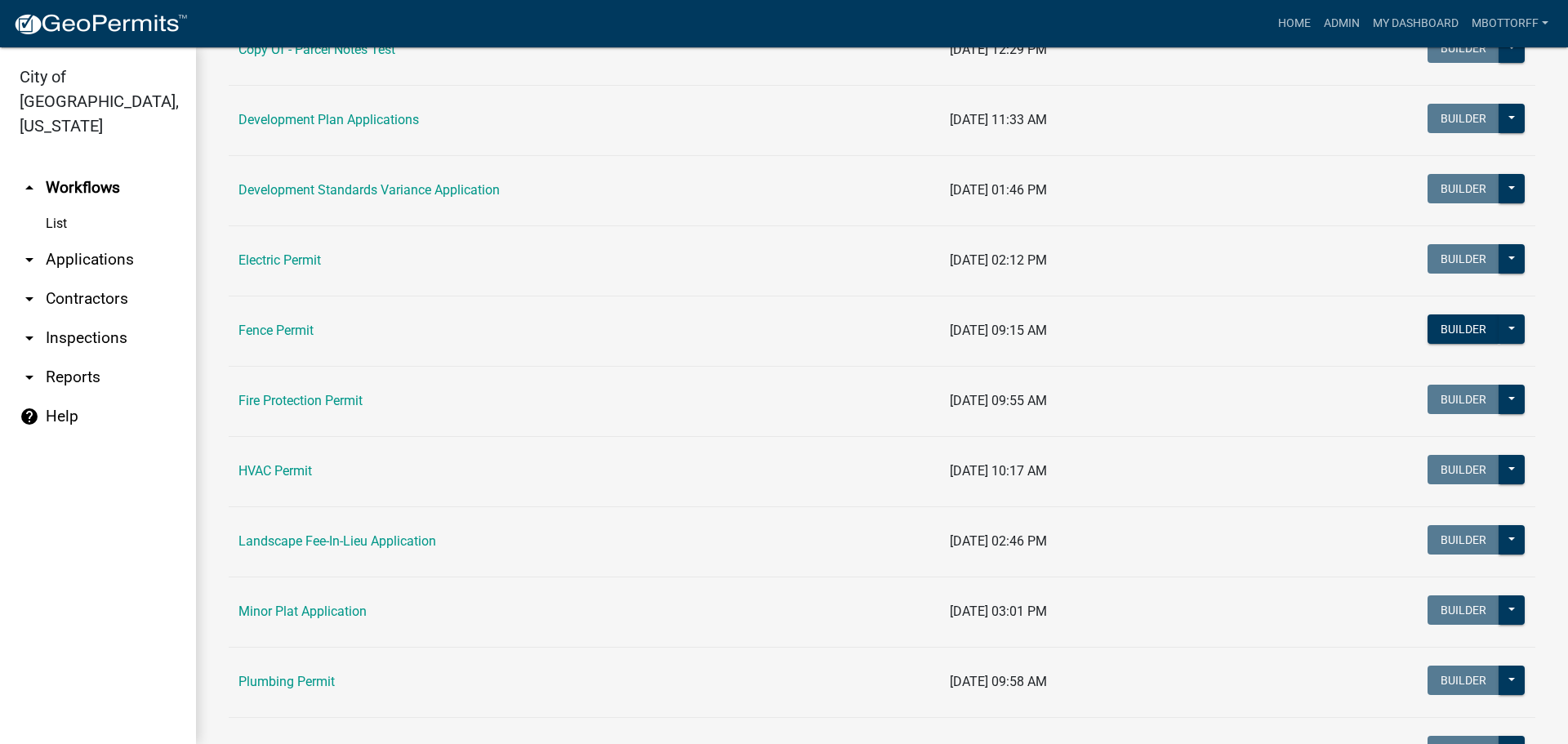
scroll to position [735, 0]
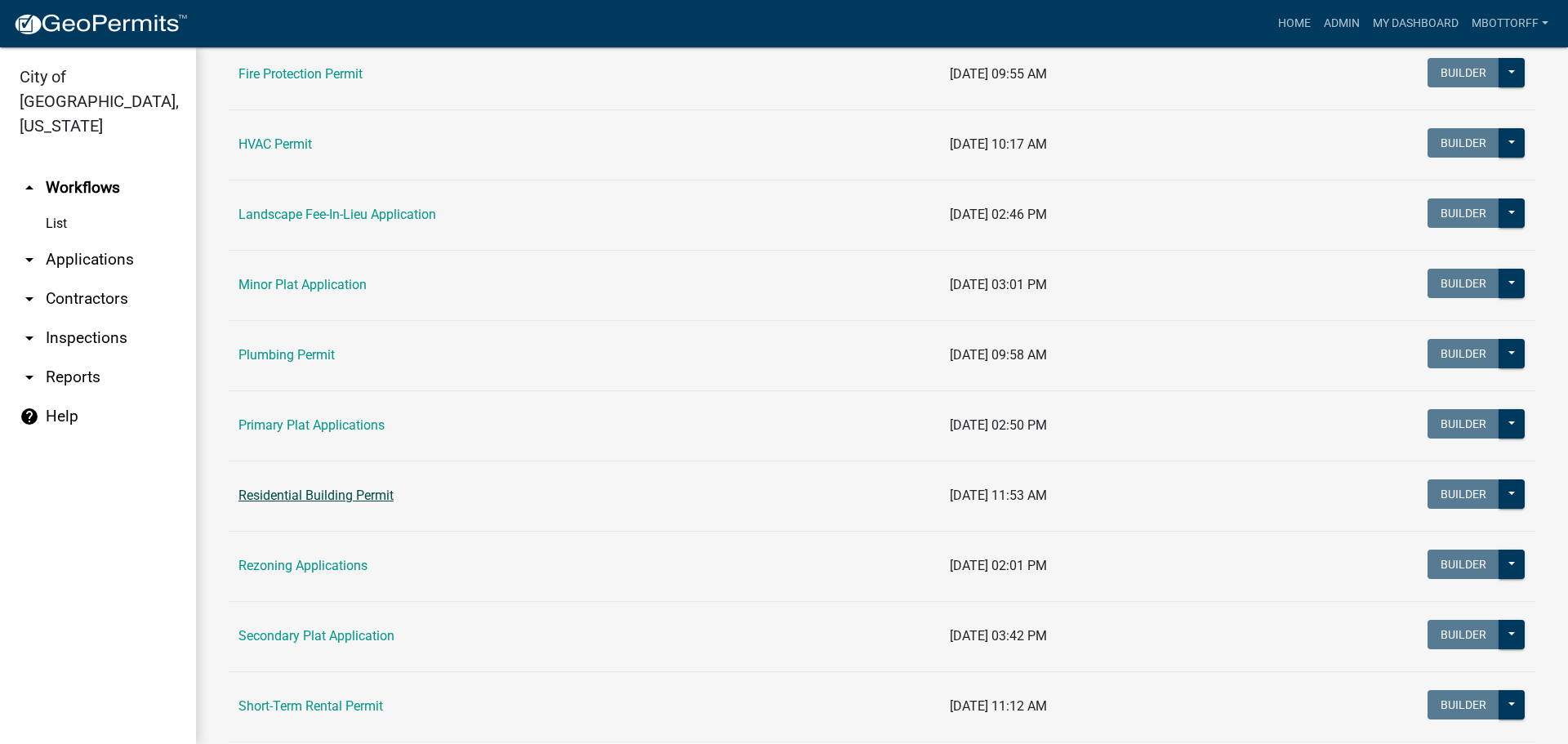
click at [311, 497] on link "Residential Building Permit" at bounding box center [316, 495] width 155 height 16
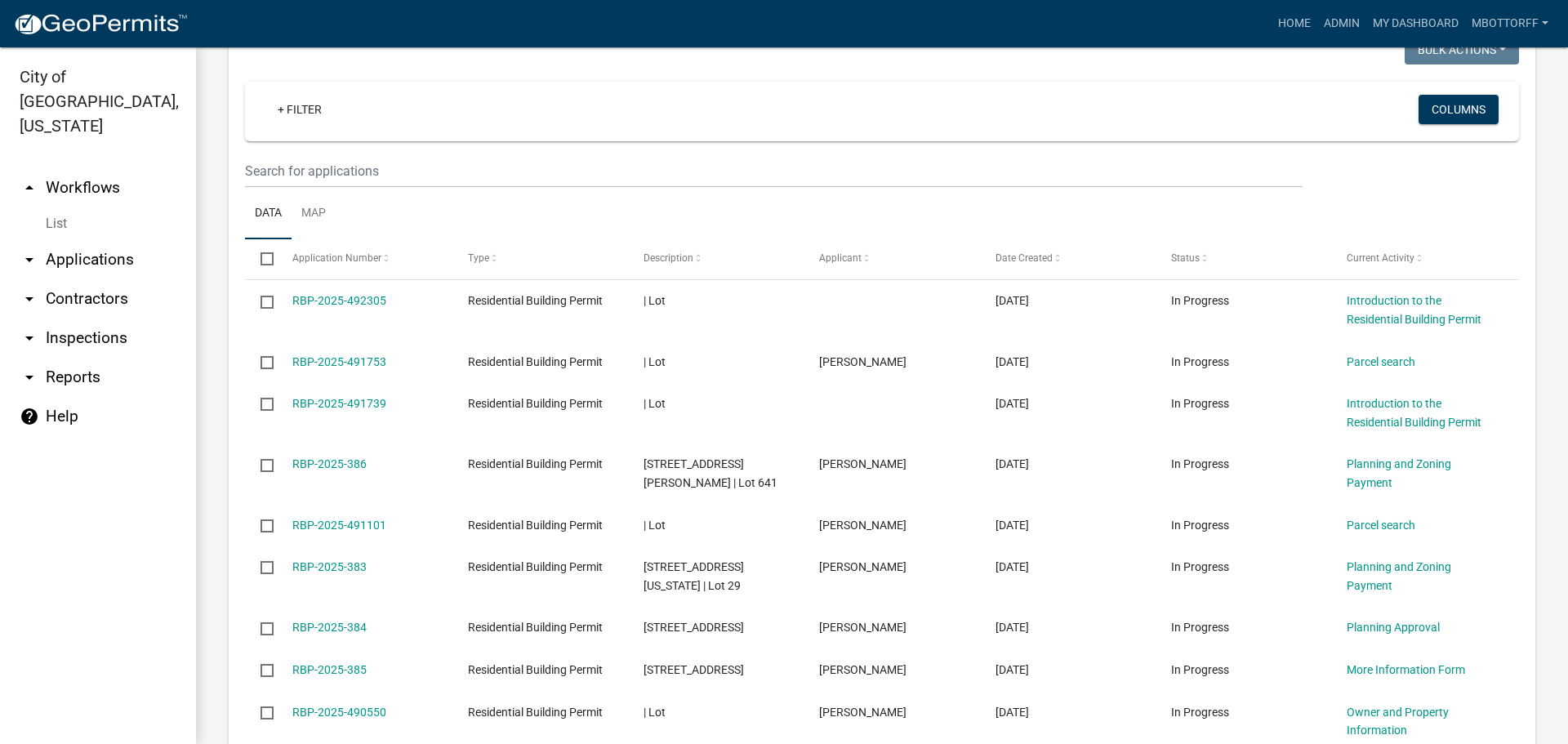
scroll to position [1306, 0]
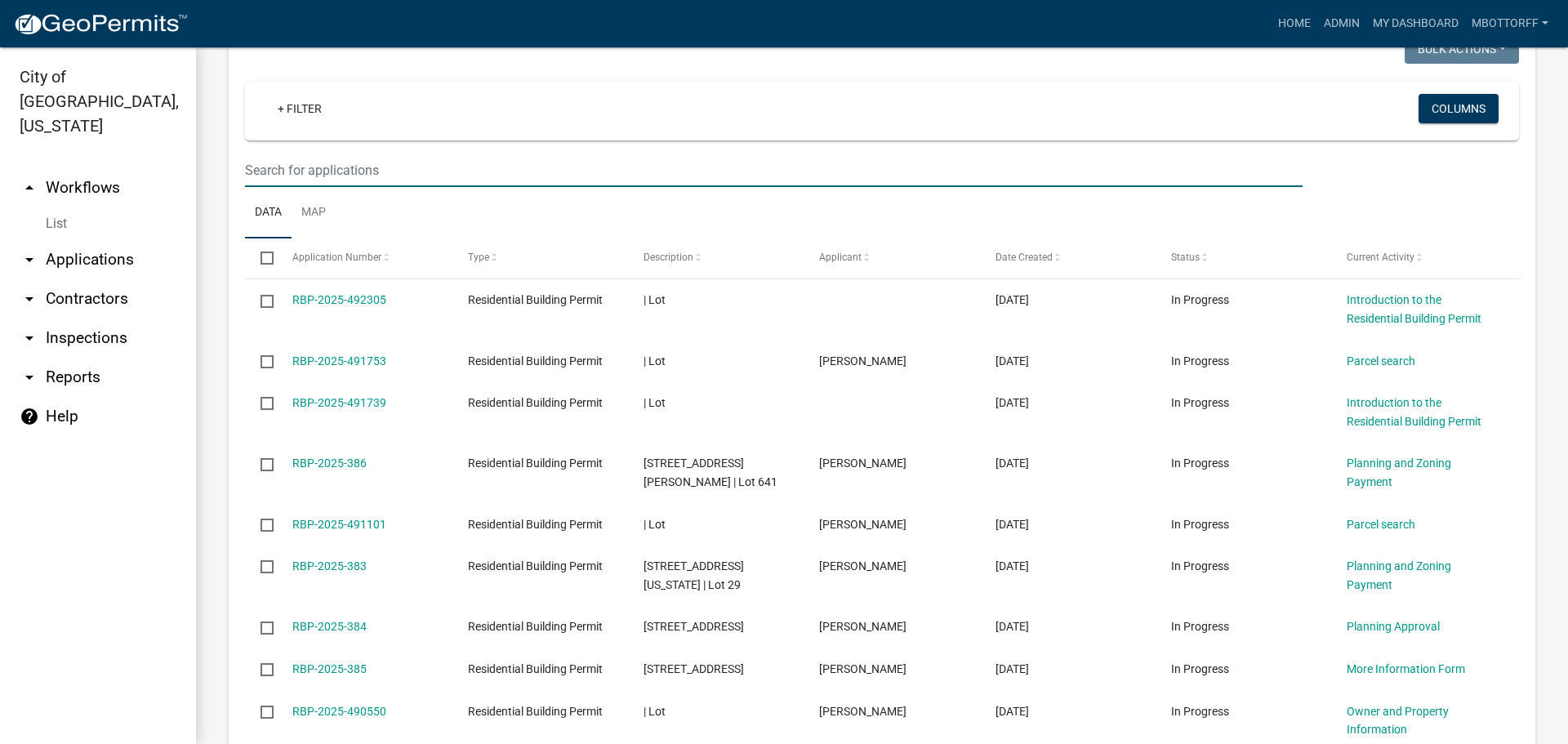
click at [281, 167] on input "text" at bounding box center [774, 170] width 1058 height 33
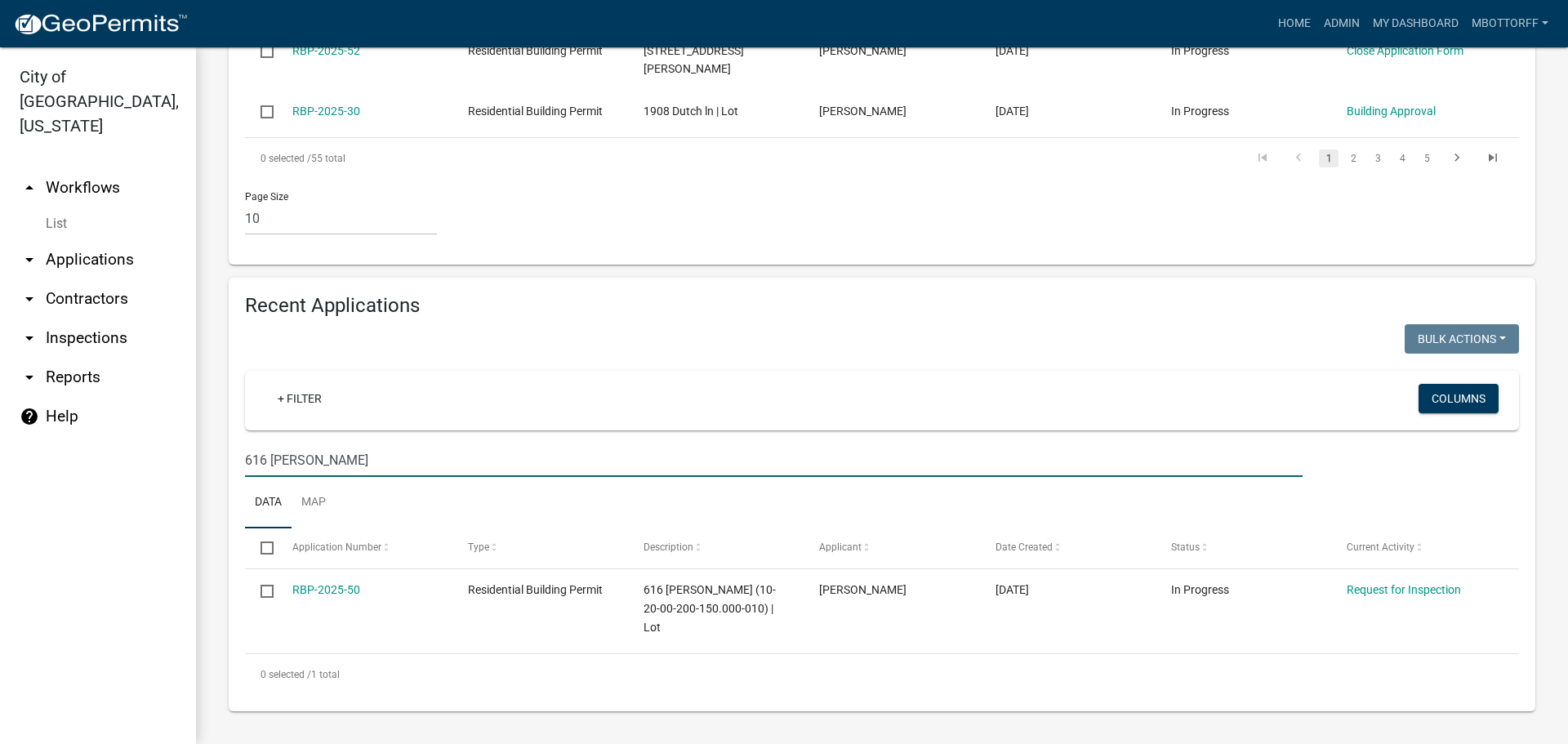
scroll to position [998, 0]
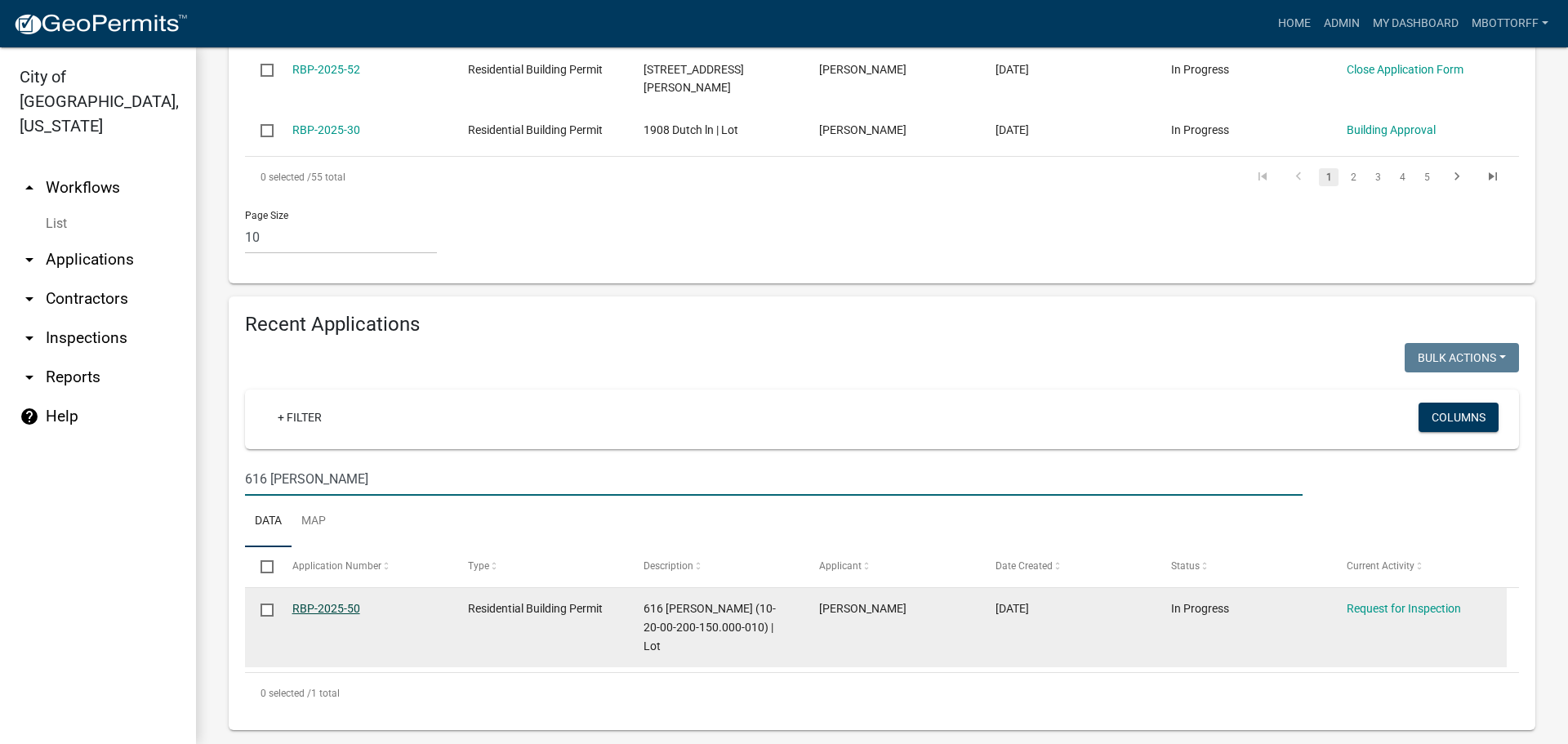
type input "616 [PERSON_NAME]"
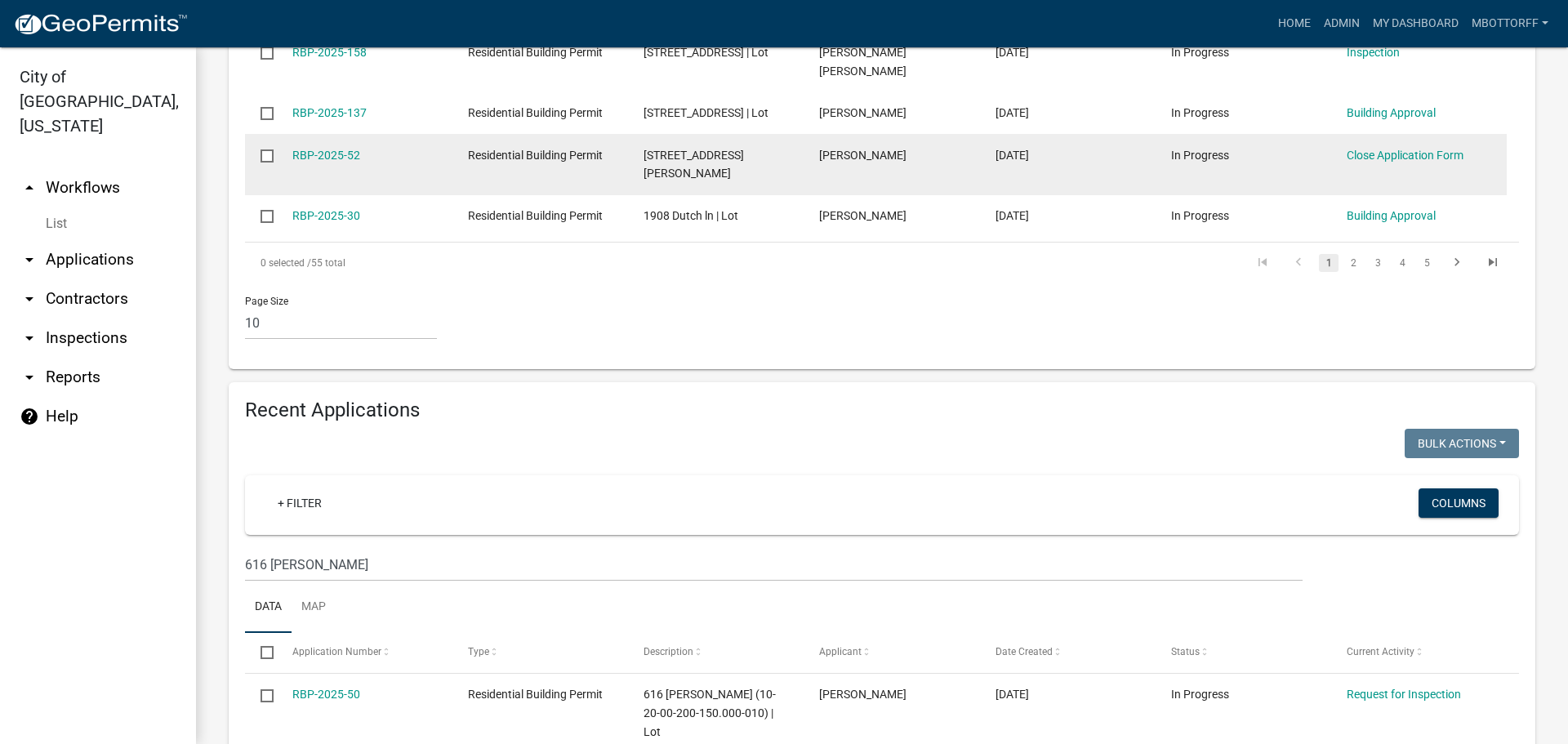
scroll to position [834, 0]
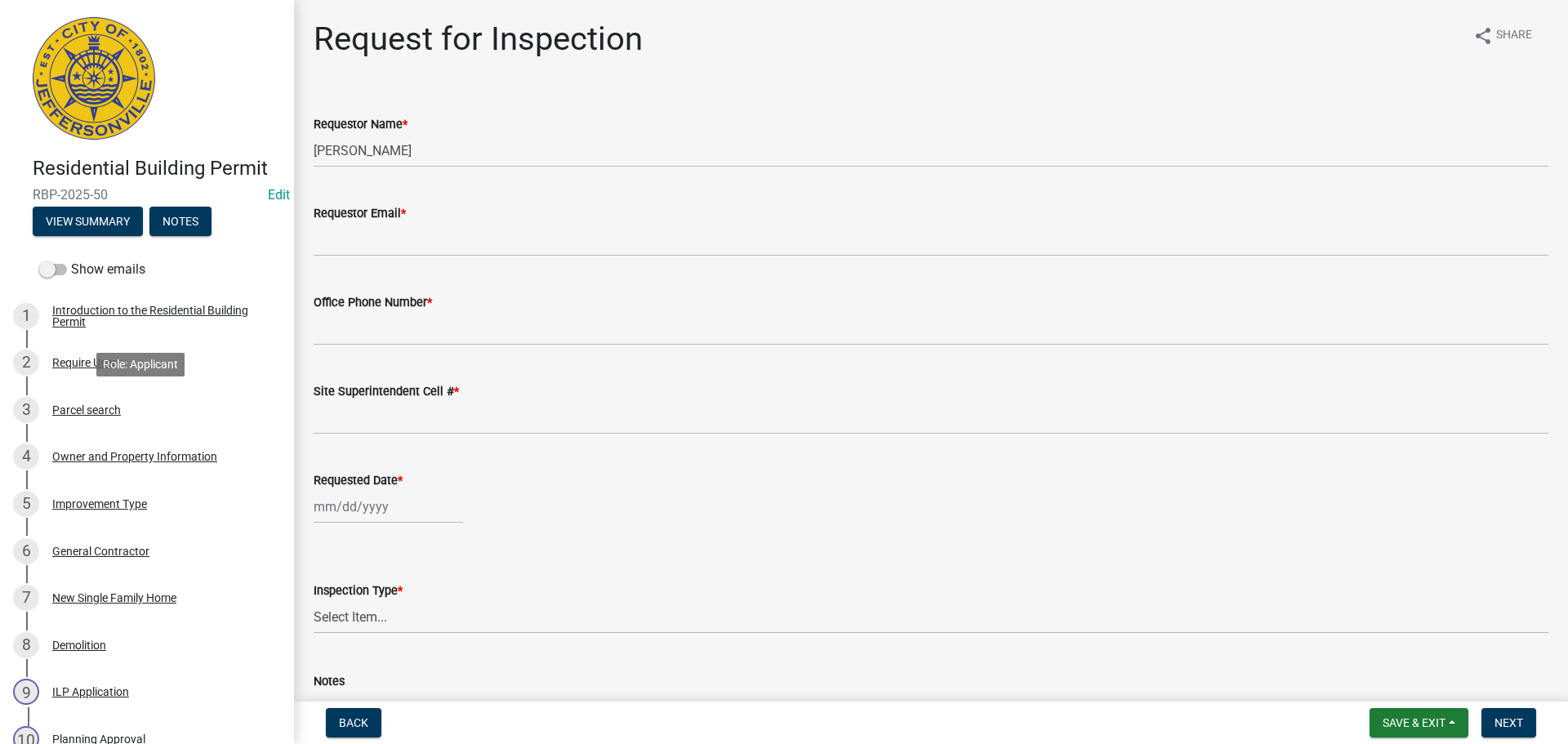
drag, startPoint x: 91, startPoint y: 407, endPoint x: 313, endPoint y: 372, distance: 224.7
click at [95, 407] on div "Parcel search" at bounding box center [87, 409] width 68 height 11
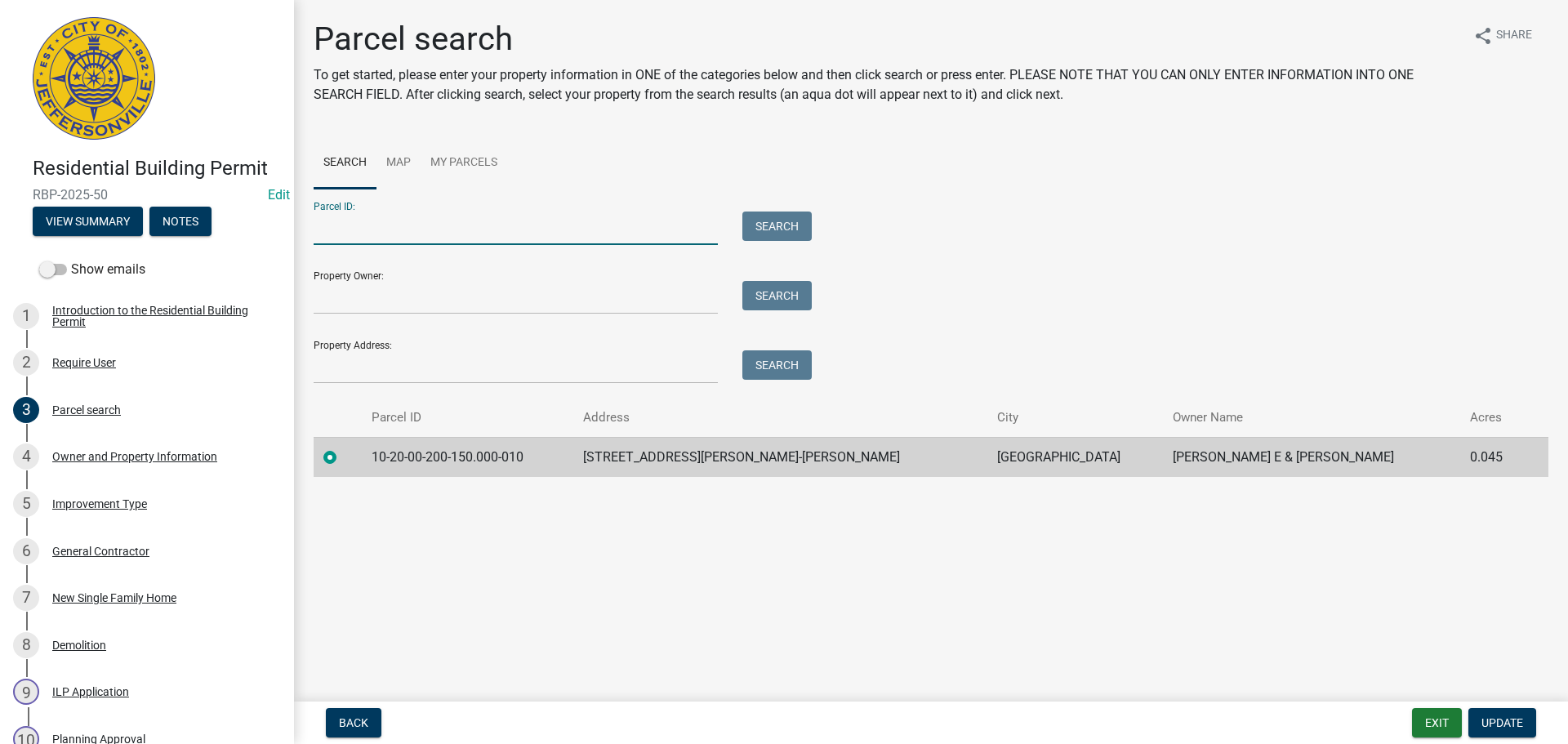
paste input "10-20-00-201-733.000-010"
type input "10-20-00-201-733.000-010"
click at [771, 228] on button "Search" at bounding box center [777, 226] width 69 height 30
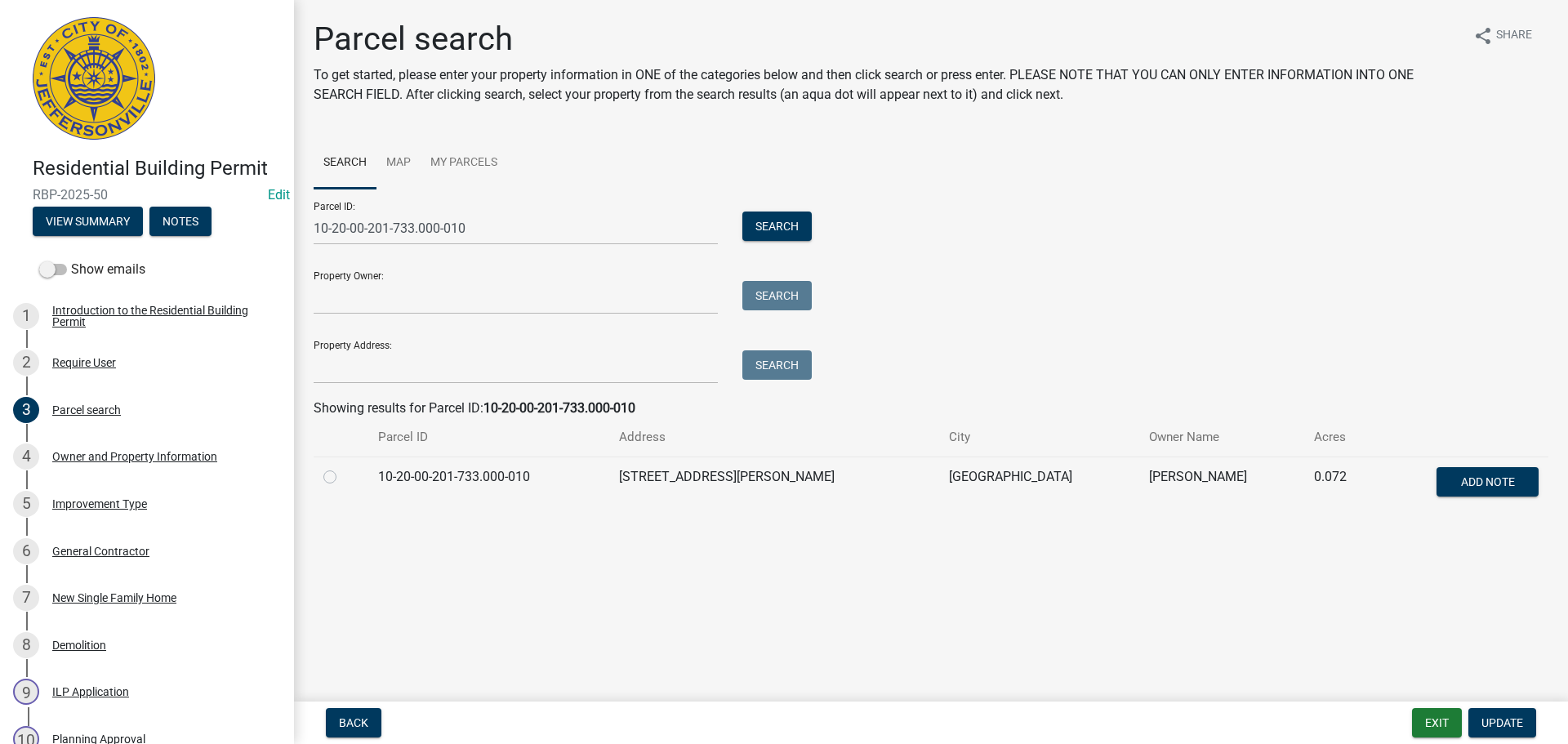
click at [343, 467] on label at bounding box center [343, 467] width 0 height 0
click at [343, 477] on input "radio" at bounding box center [349, 473] width 11 height 11
radio input "true"
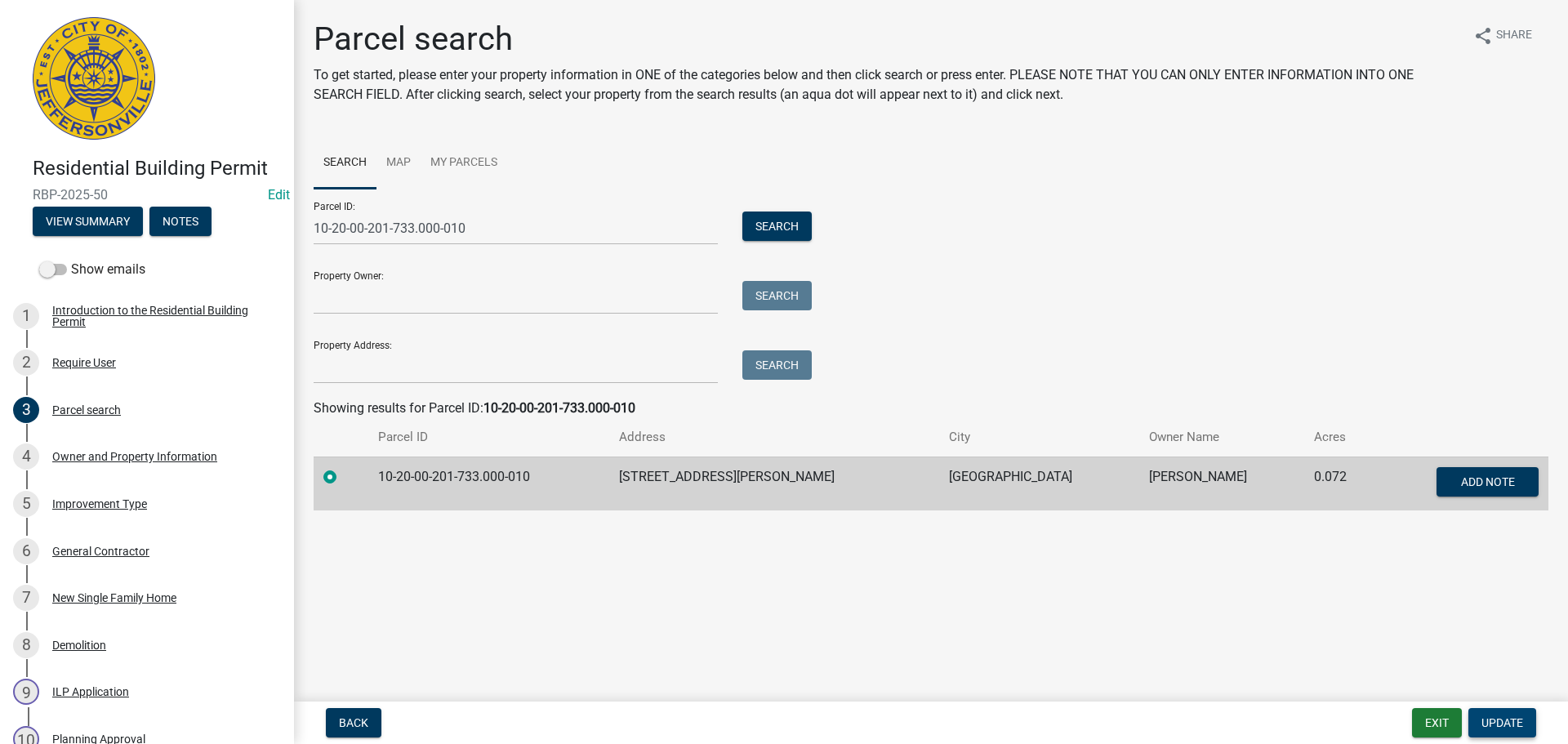
click at [1494, 723] on span "Update" at bounding box center [1502, 723] width 42 height 13
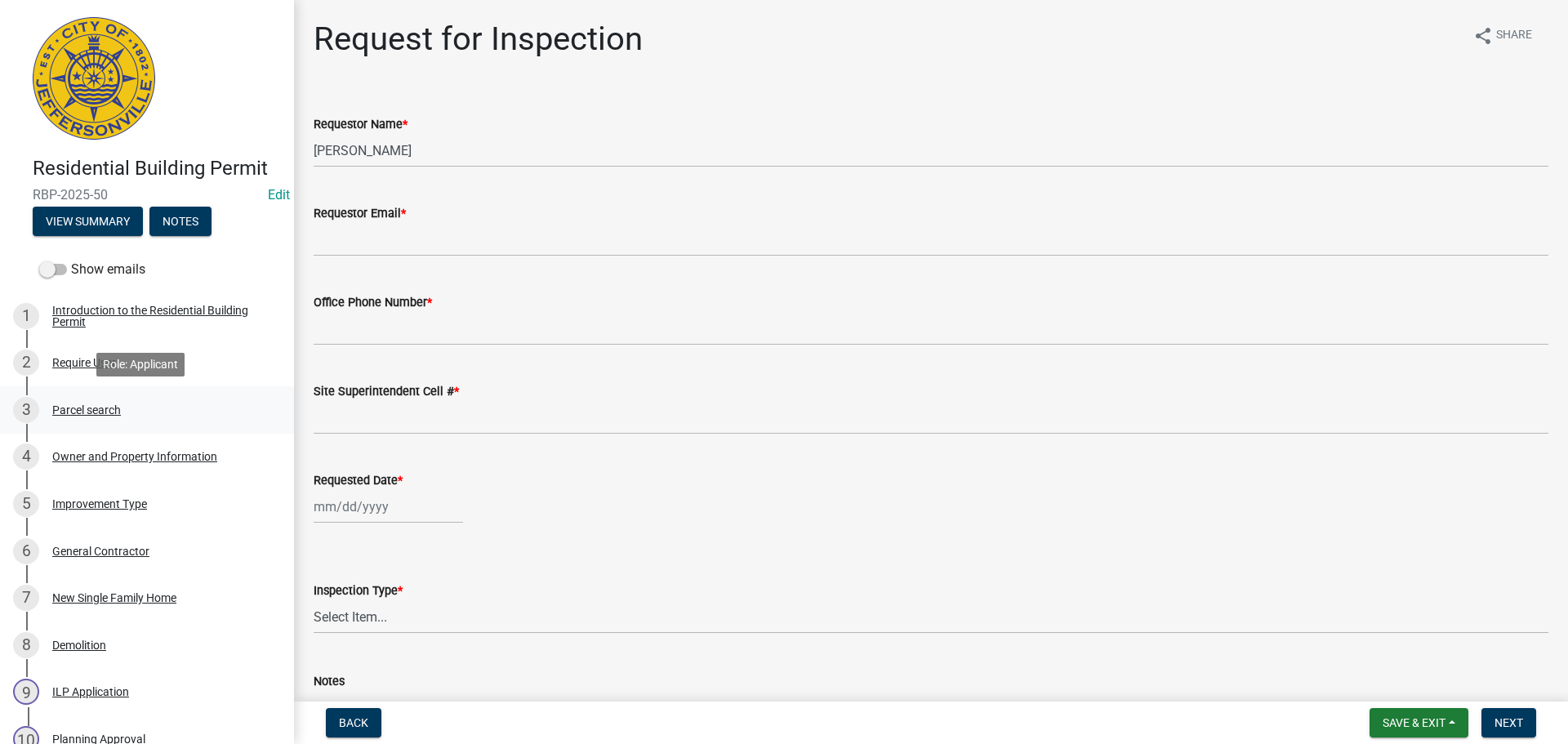
click at [84, 408] on div "Parcel search" at bounding box center [87, 409] width 68 height 11
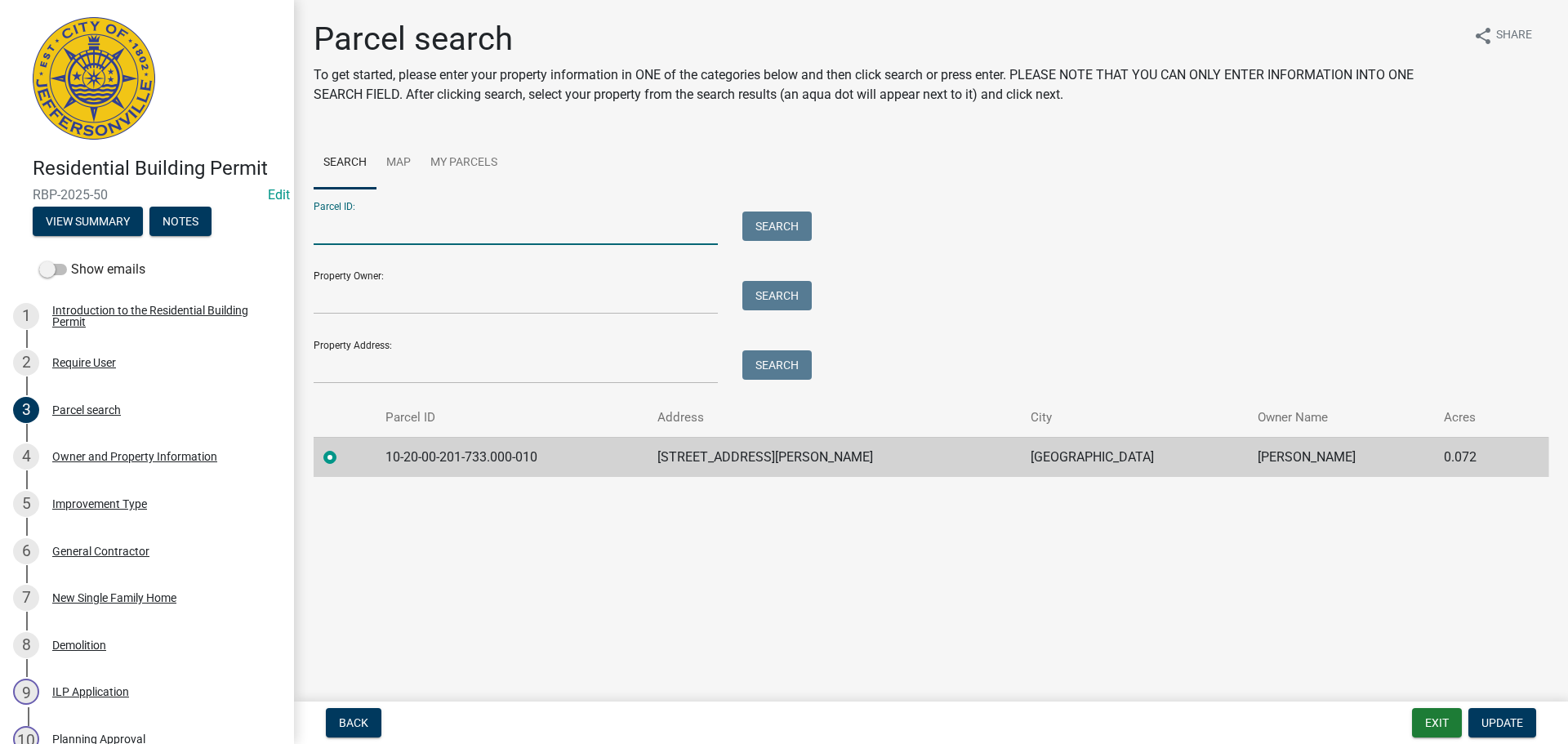
paste input "10-20-00-200-150.000-010"
type input "10-20-00-200-150.000-010"
click at [771, 221] on button "Search" at bounding box center [777, 226] width 69 height 30
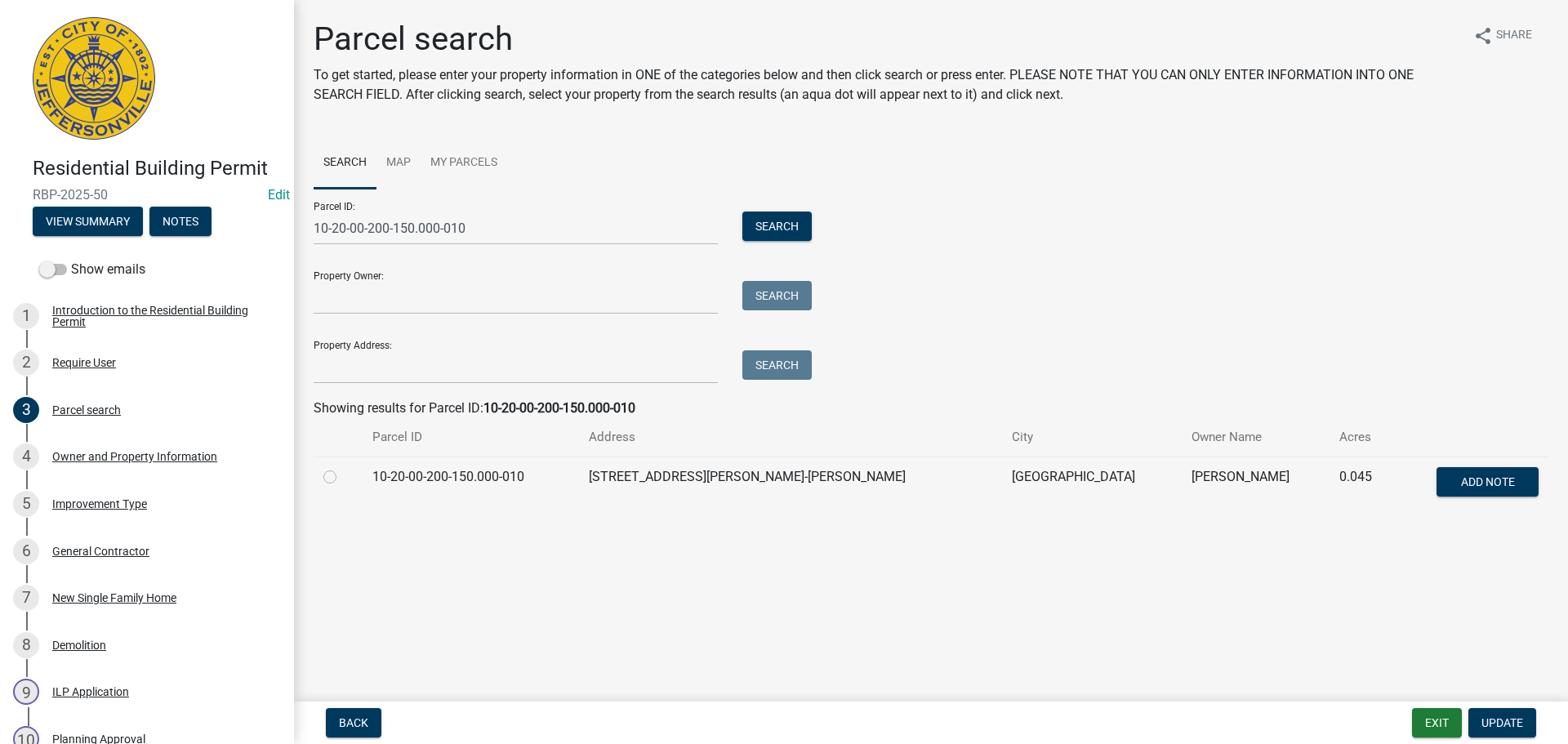
click at [343, 467] on label at bounding box center [343, 467] width 0 height 0
click at [343, 478] on input "radio" at bounding box center [349, 473] width 11 height 11
radio input "true"
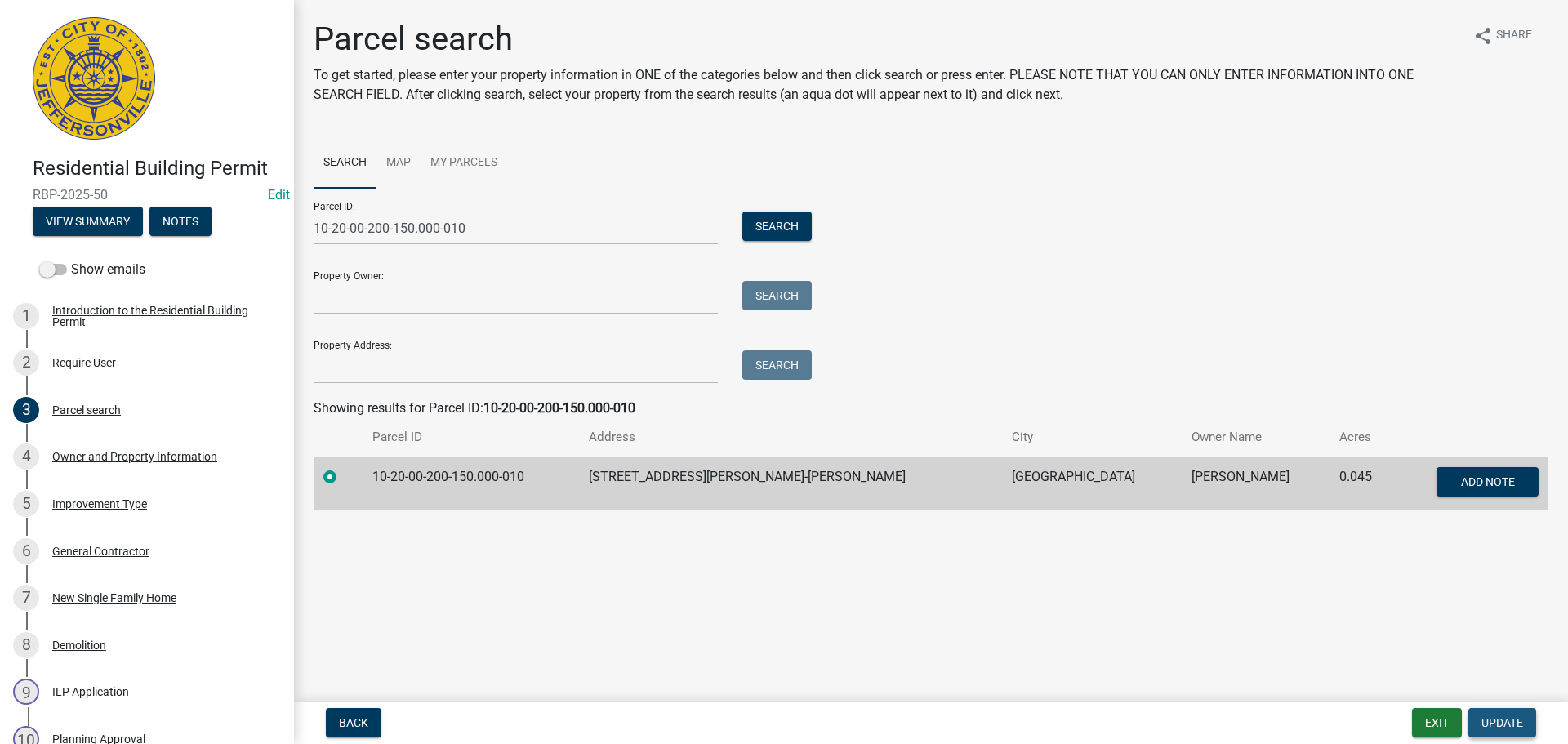
click at [1505, 721] on span "Update" at bounding box center [1502, 723] width 42 height 13
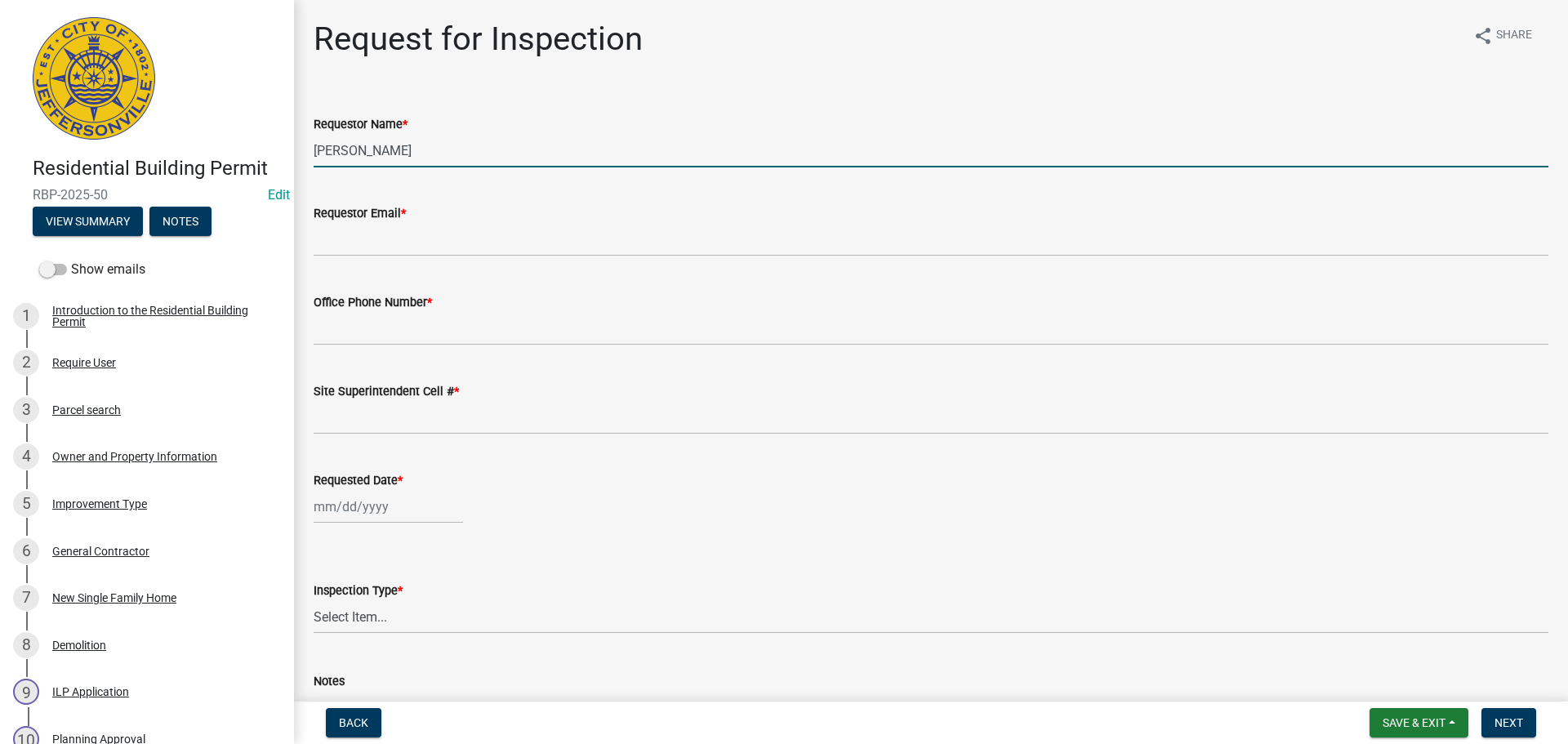
drag, startPoint x: 288, startPoint y: 147, endPoint x: 15, endPoint y: 218, distance: 282.1
click at [93, 139] on div "Residential Building Permit RBP-2025-50 Edit View Summary Notes Show emails 1 I…" at bounding box center [784, 372] width 1568 height 744
type input "[PERSON_NAME]"
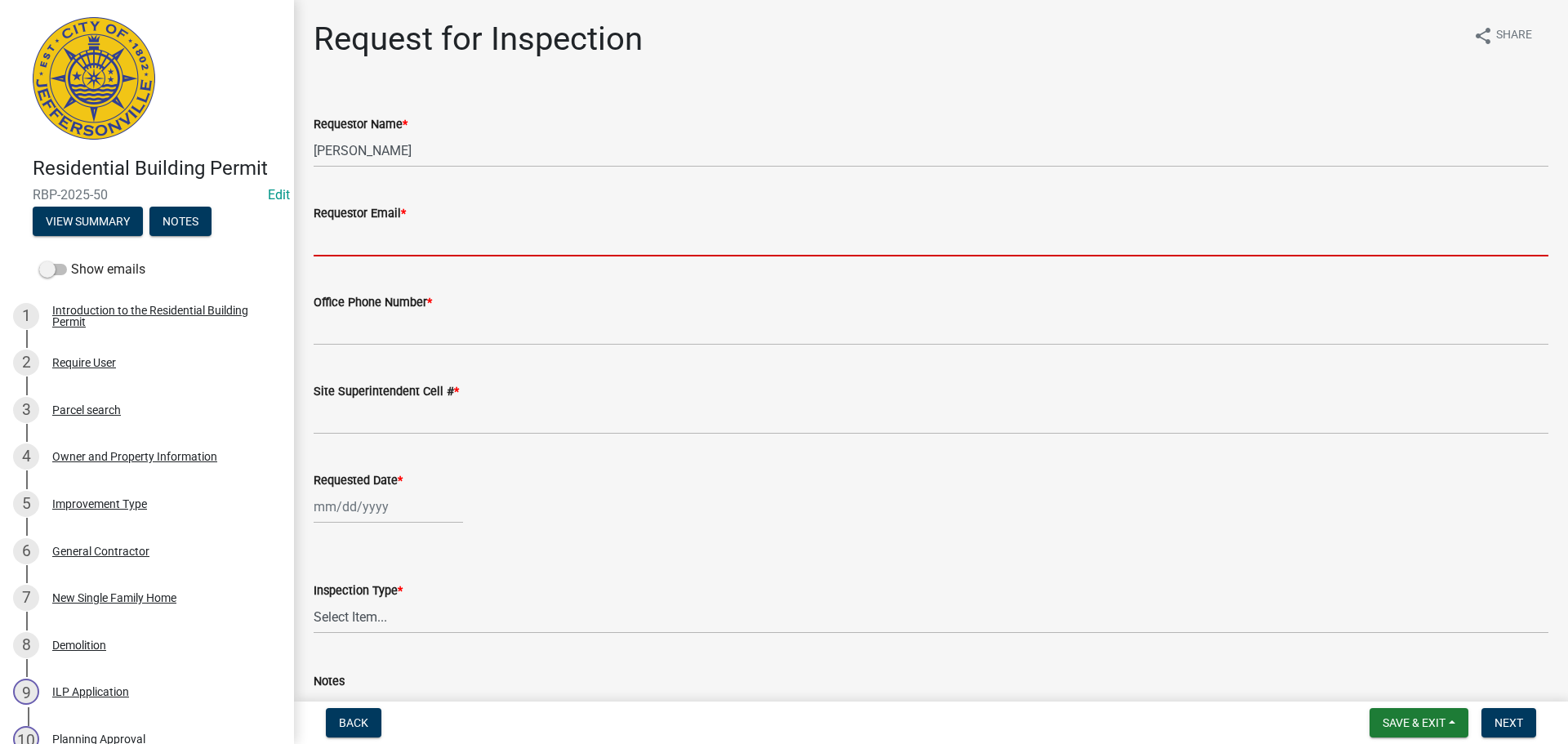
click at [398, 230] on input "Requestor Email *" at bounding box center [931, 240] width 1235 height 33
type input "[EMAIL_ADDRESS][DOMAIN_NAME]"
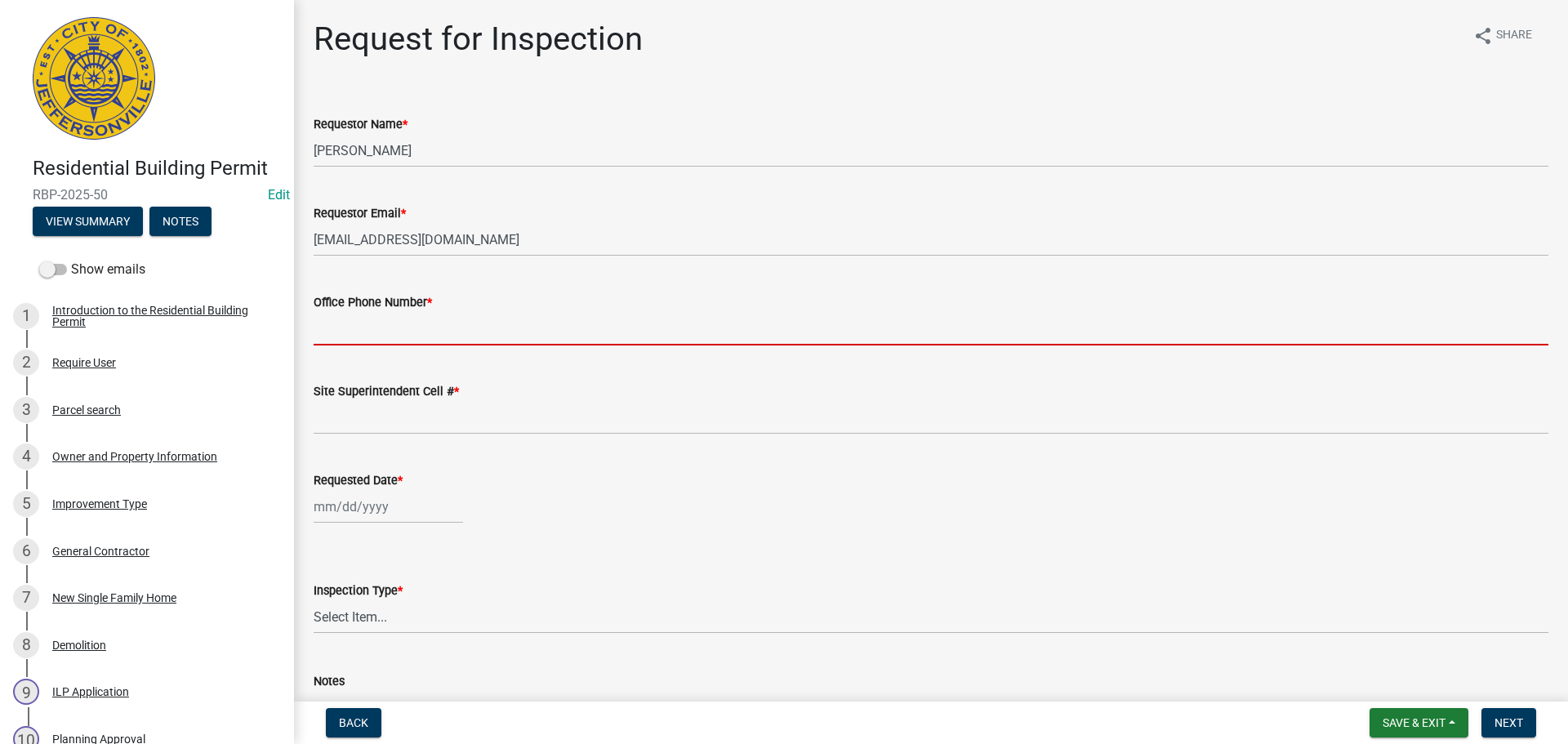
drag, startPoint x: 403, startPoint y: 321, endPoint x: 397, endPoint y: 327, distance: 8.5
click at [403, 322] on input "Office Phone Number *" at bounding box center [931, 328] width 1235 height 33
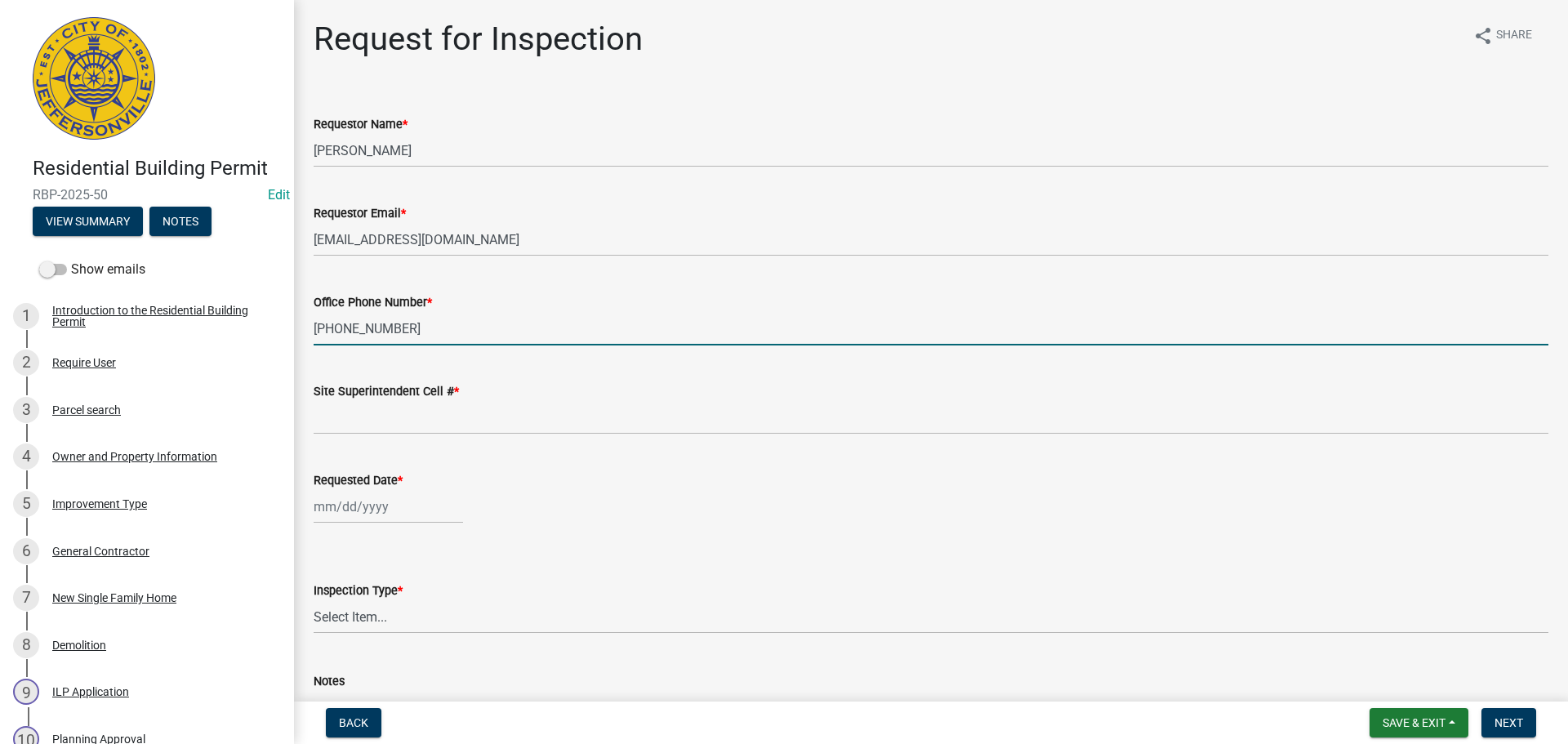
type input "250-818-5409"
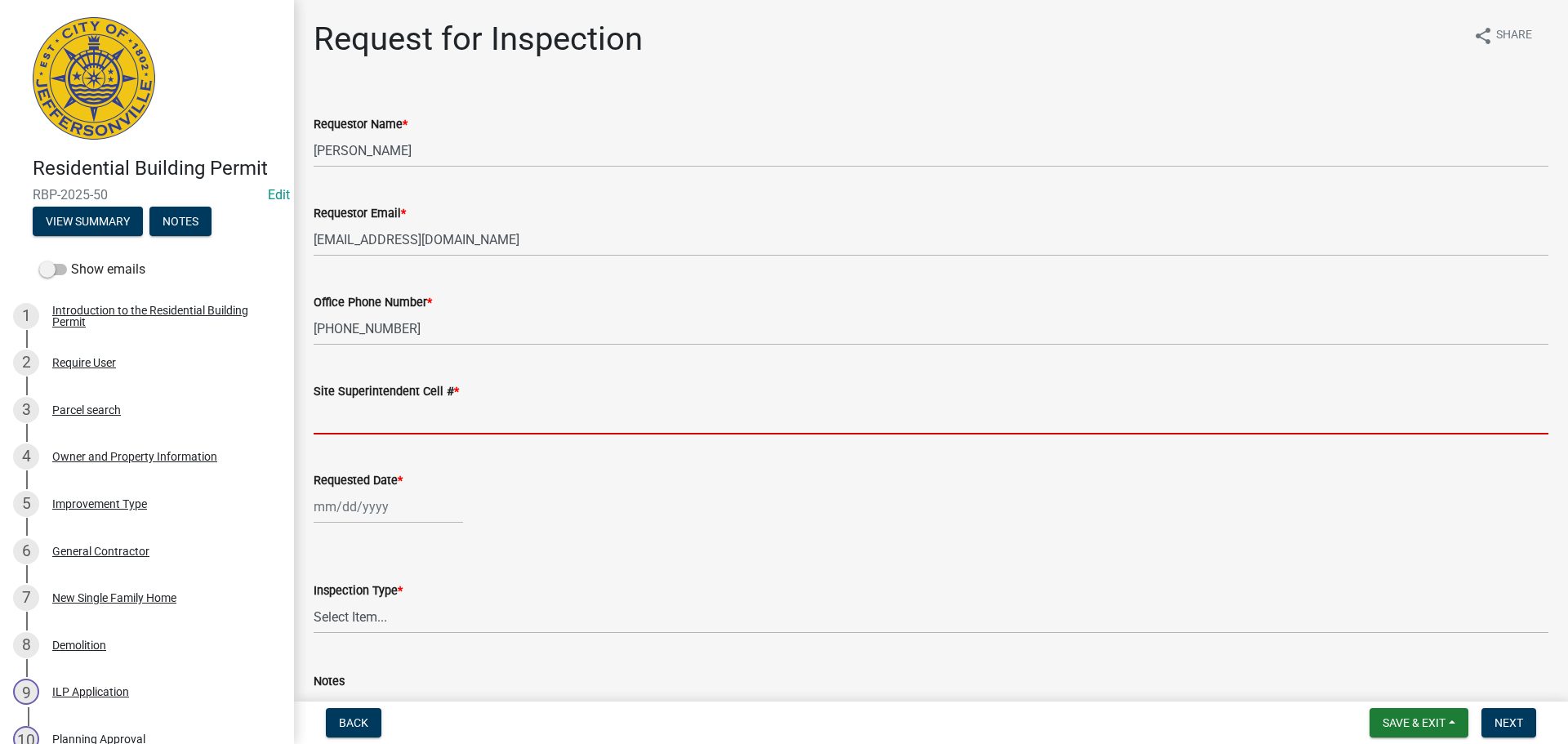
click at [400, 416] on input "Site Superintendent Cell # *" at bounding box center [931, 418] width 1235 height 33
type input "SAME"
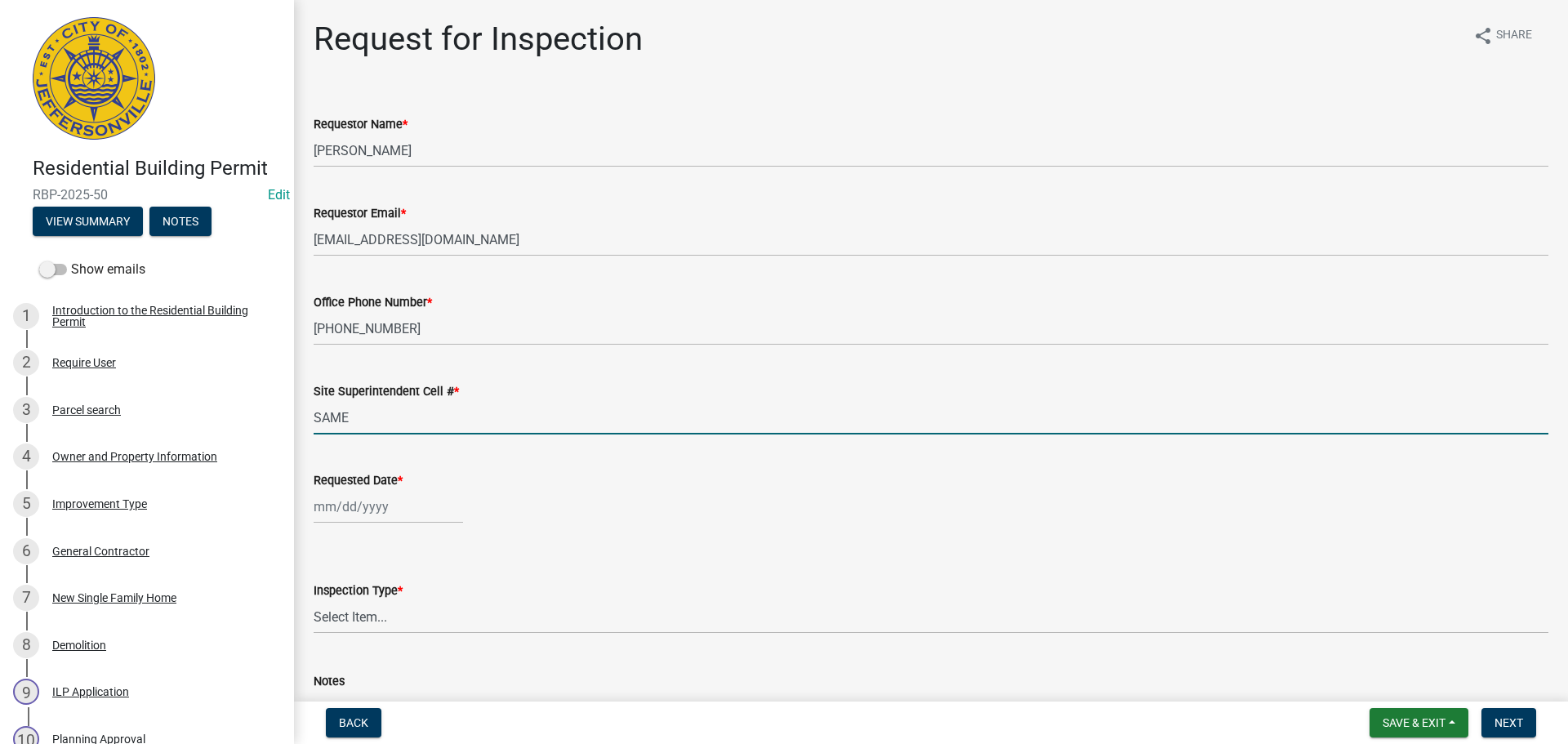
select select "10"
select select "2025"
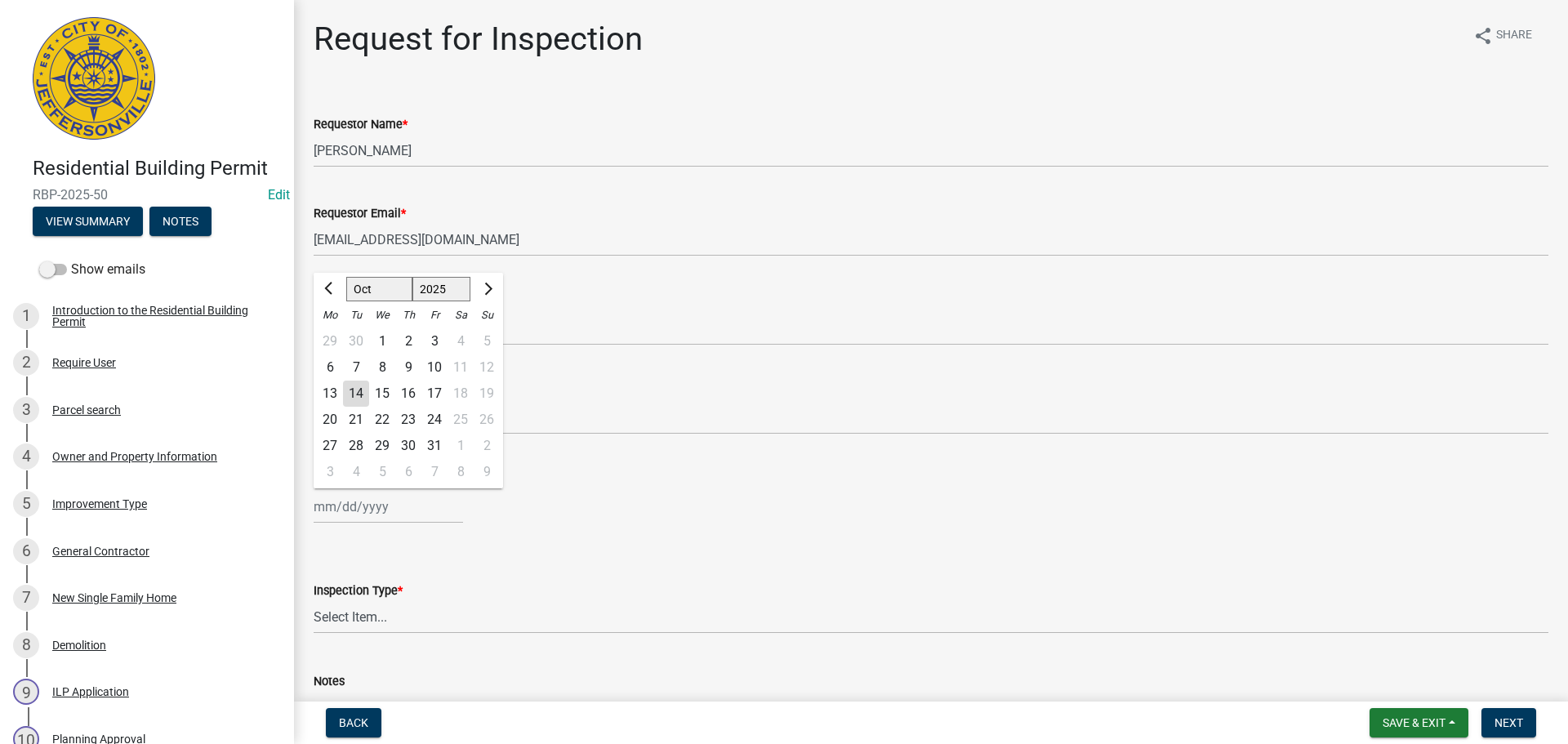
click at [364, 502] on div "[PERSON_NAME] Feb Mar Apr [PERSON_NAME][DATE] Oct Nov [DATE] 1526 1527 1528 152…" at bounding box center [388, 506] width 149 height 33
click at [383, 394] on div "15" at bounding box center [382, 394] width 26 height 26
type input "[DATE]"
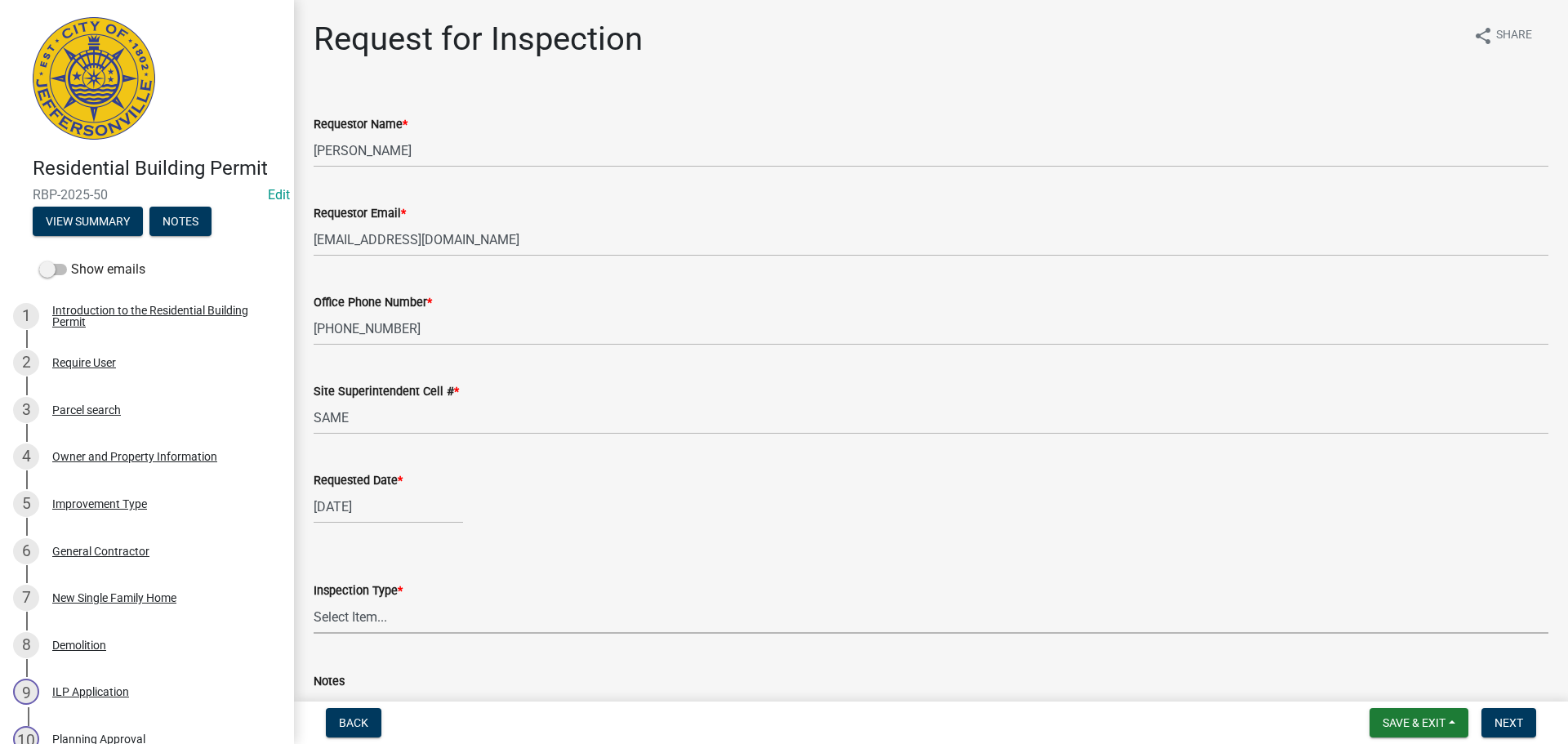
click at [341, 610] on select "Select Item... Footer Foundation Framing Final" at bounding box center [931, 617] width 1235 height 33
click at [314, 600] on select "Select Item... Footer Foundation Framing Final" at bounding box center [931, 617] width 1235 height 33
select select "8ea0f6e5-dde7-4881-a999-02519822ccbf"
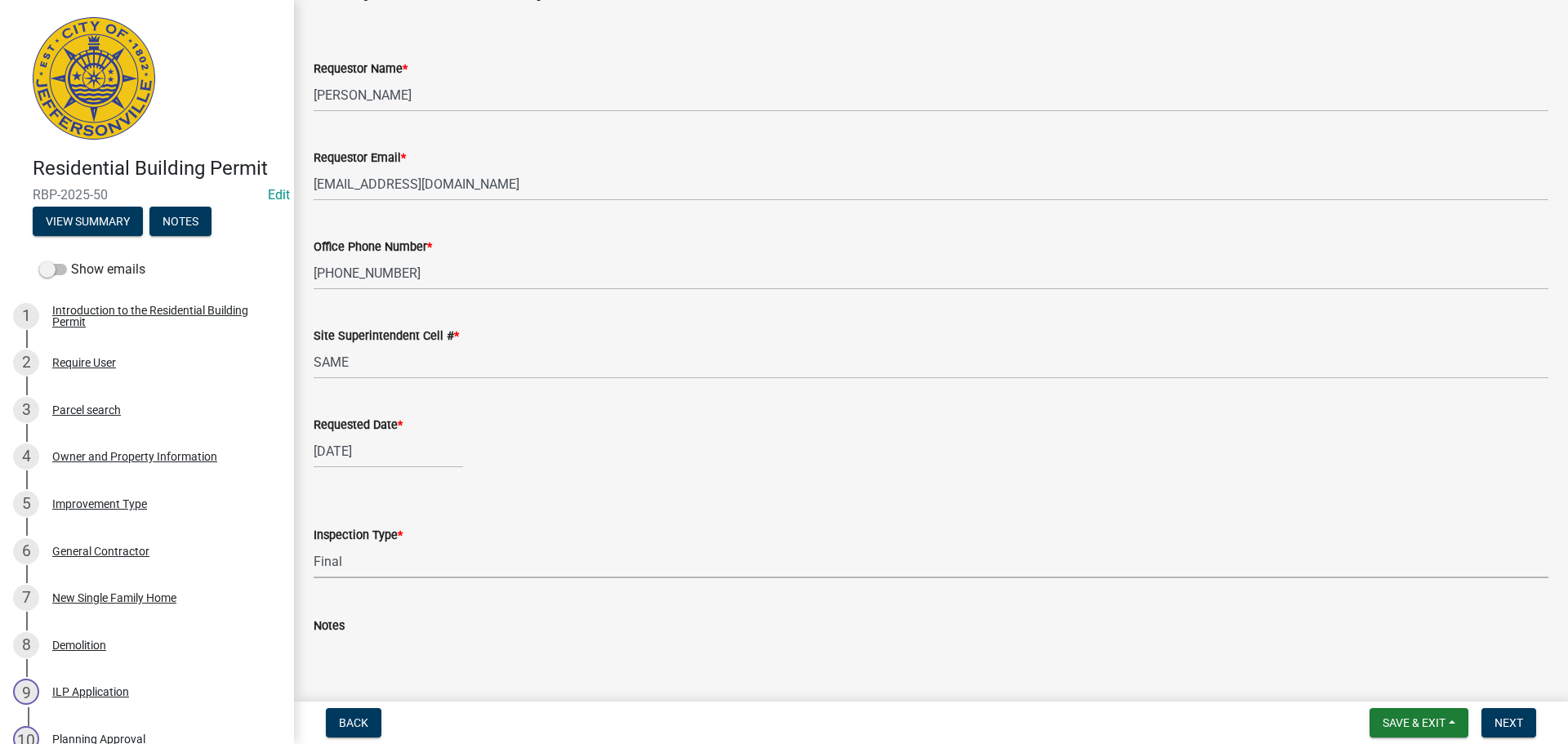
scroll to position [149, 0]
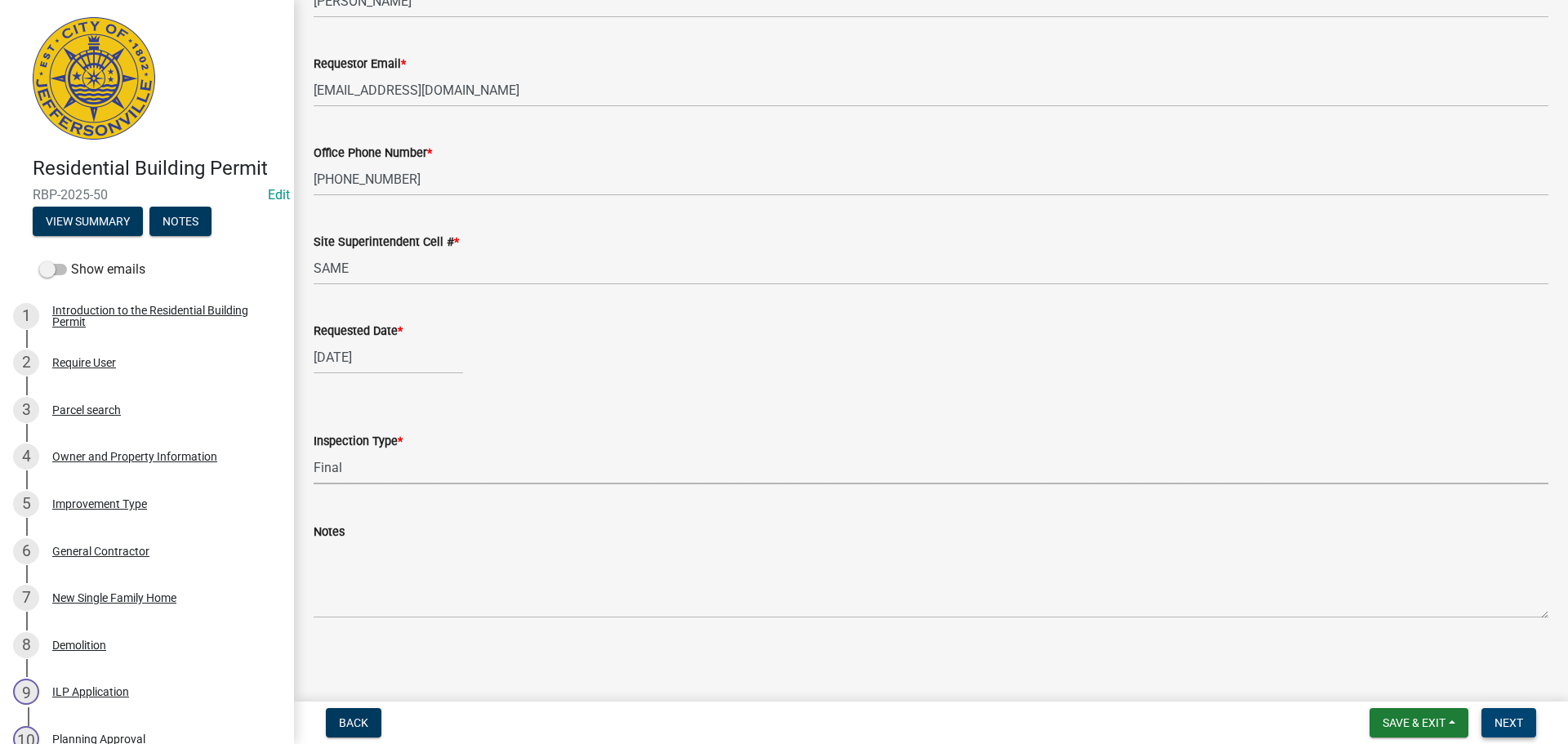
click at [1515, 720] on span "Next" at bounding box center [1509, 723] width 29 height 13
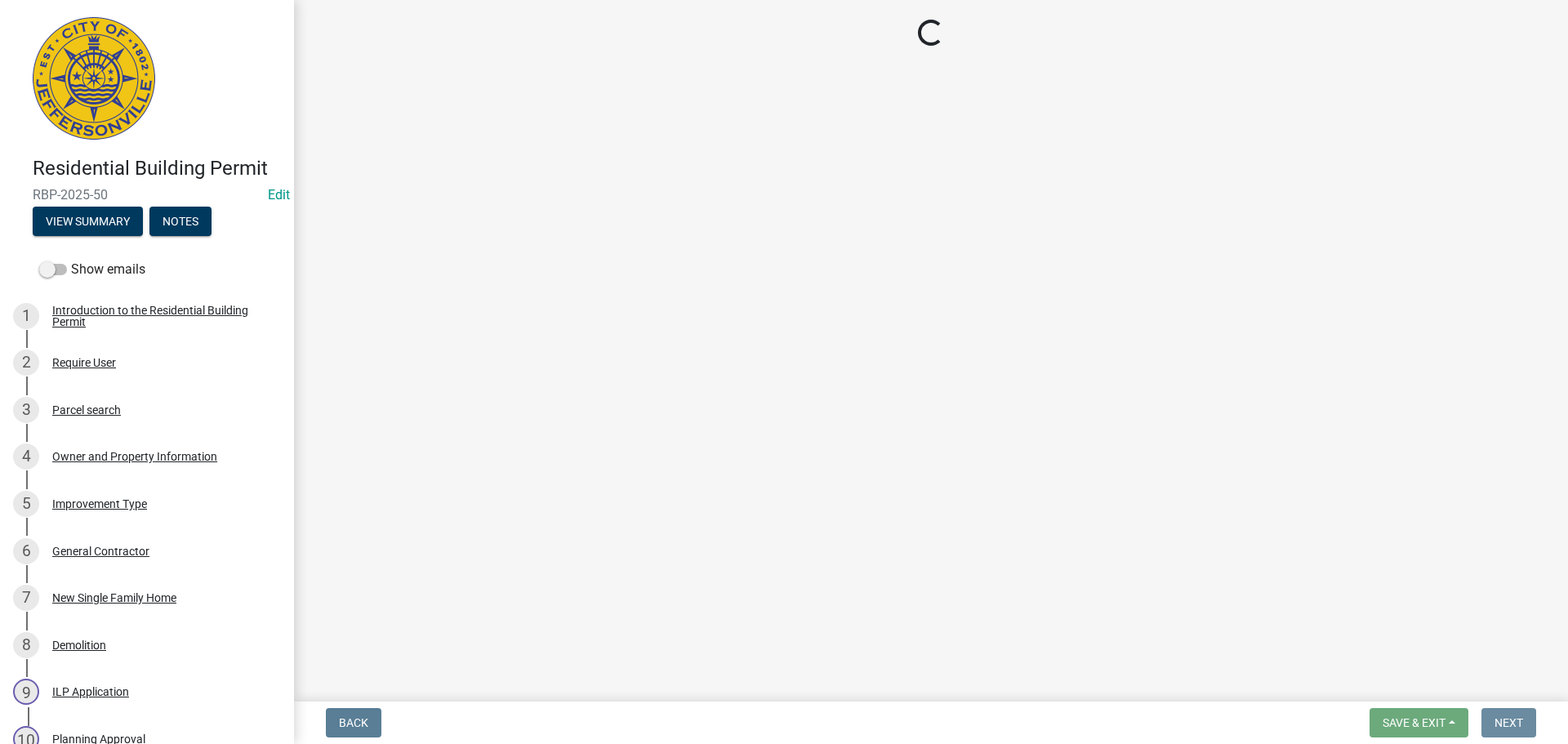
scroll to position [0, 0]
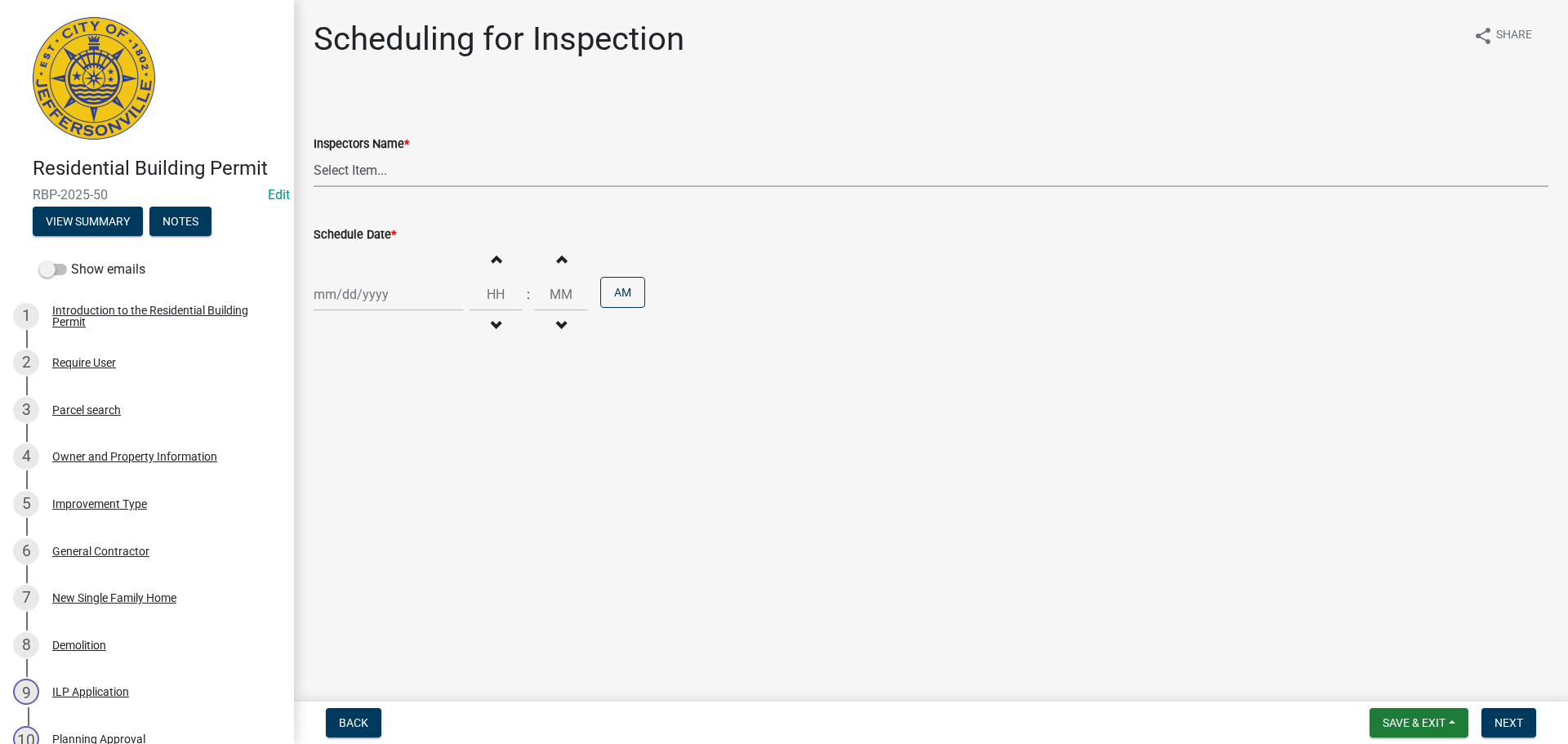
click at [342, 175] on select "Select Item... [PERSON_NAME] ([PERSON_NAME]) [PERSON_NAME] ([PERSON_NAME]) mkru…" at bounding box center [931, 170] width 1235 height 33
select select "fdb3bcc6-ce93-4663-8a18-5c08884dd177"
click at [314, 153] on select "Select Item... [PERSON_NAME] ([PERSON_NAME]) [PERSON_NAME] ([PERSON_NAME]) mkru…" at bounding box center [931, 170] width 1235 height 33
click at [345, 292] on div at bounding box center [388, 294] width 149 height 33
select select "10"
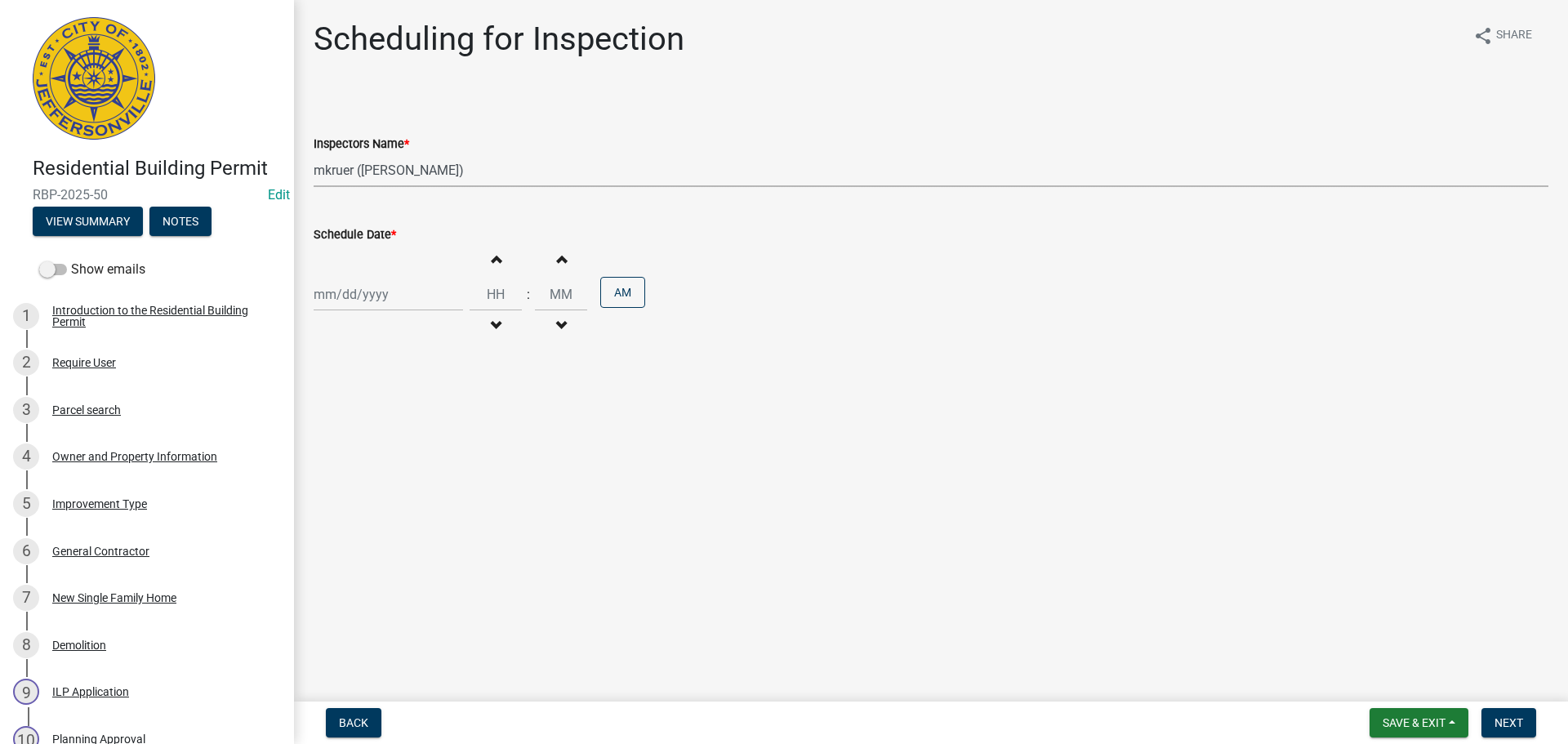
select select "2025"
click at [379, 432] on div "15" at bounding box center [382, 433] width 26 height 26
type input "[DATE]"
click at [1521, 719] on span "Next" at bounding box center [1509, 723] width 29 height 13
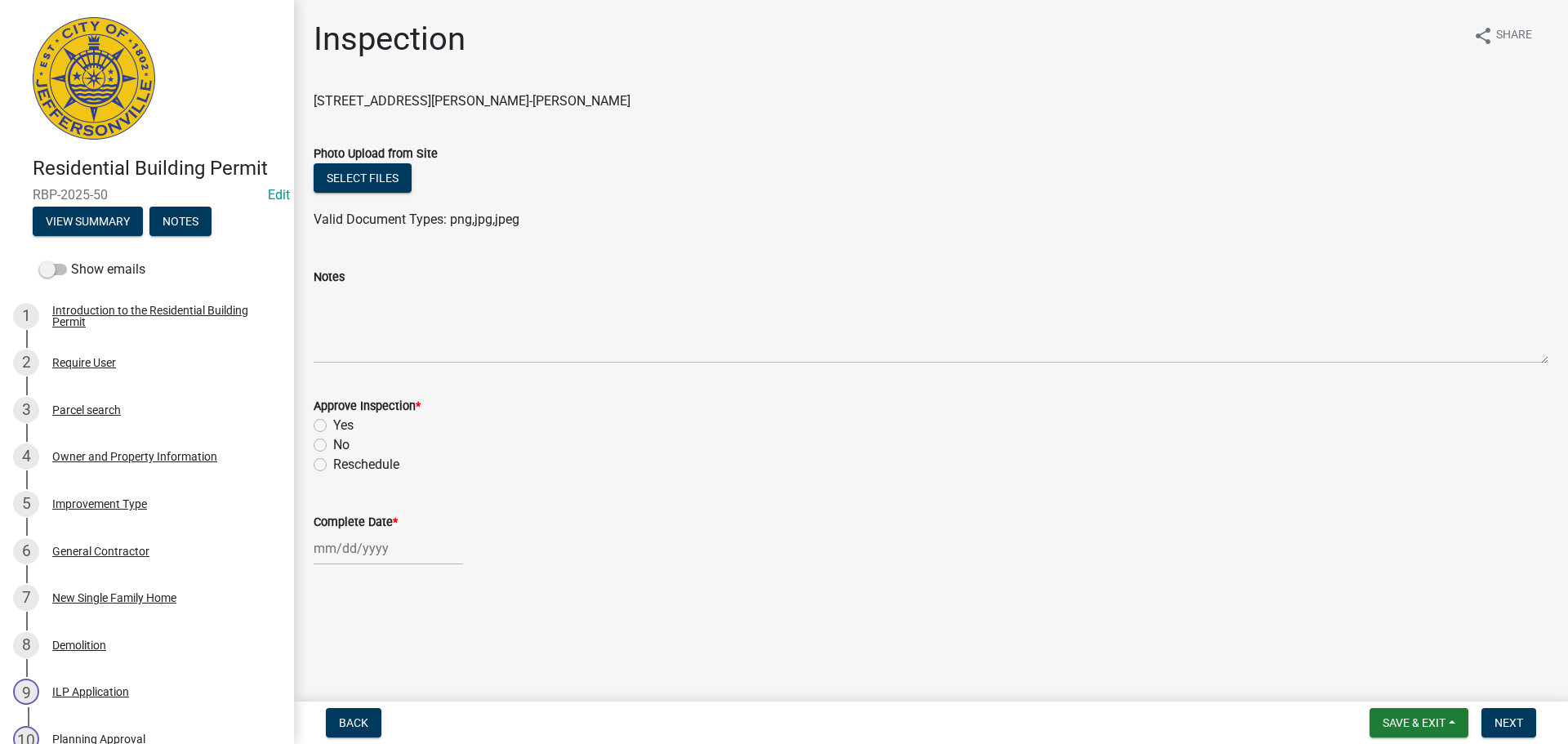
click at [325, 276] on label "Notes" at bounding box center [329, 278] width 31 height 11
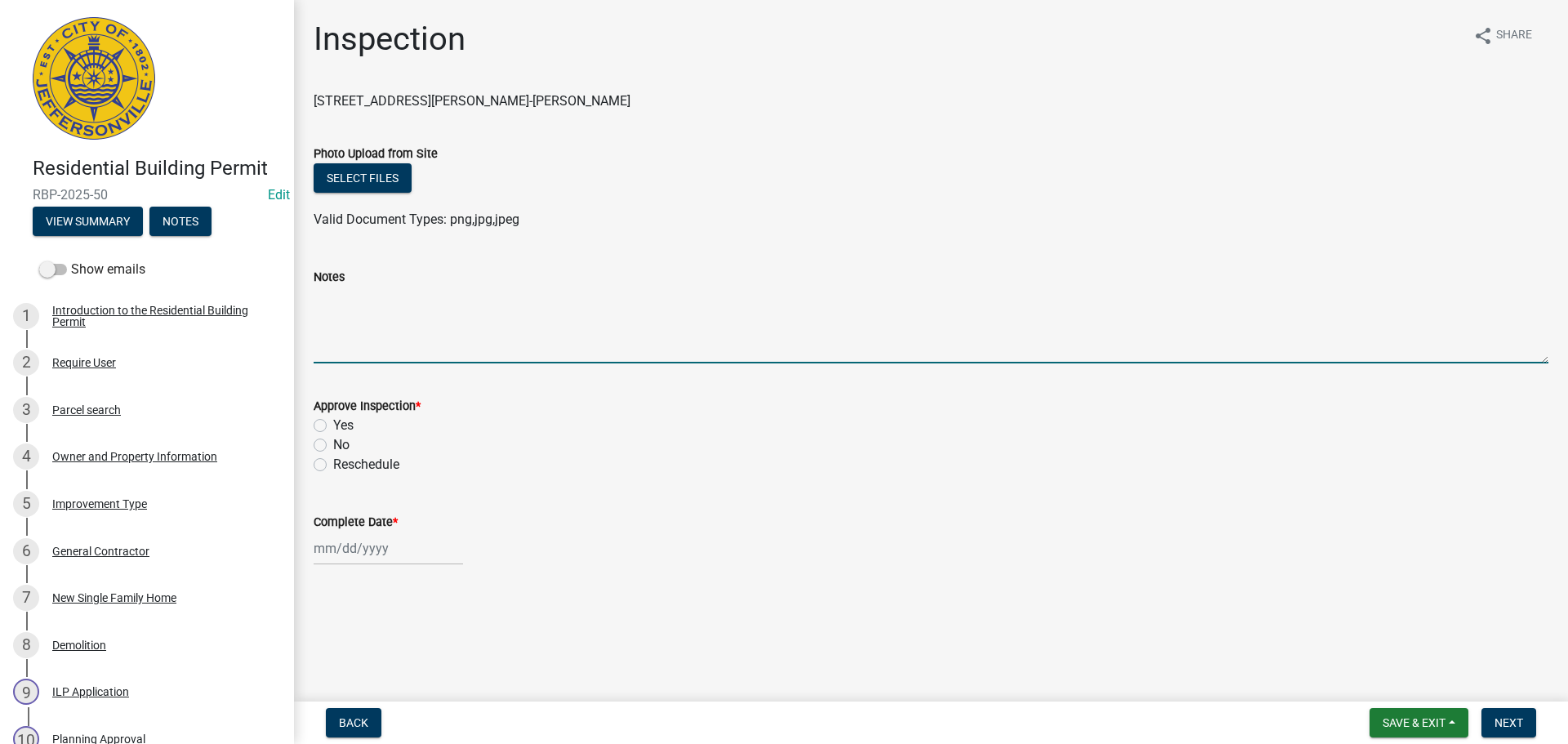
click at [325, 287] on textarea "Notes" at bounding box center [931, 325] width 1235 height 77
type textarea "CODE 1754"
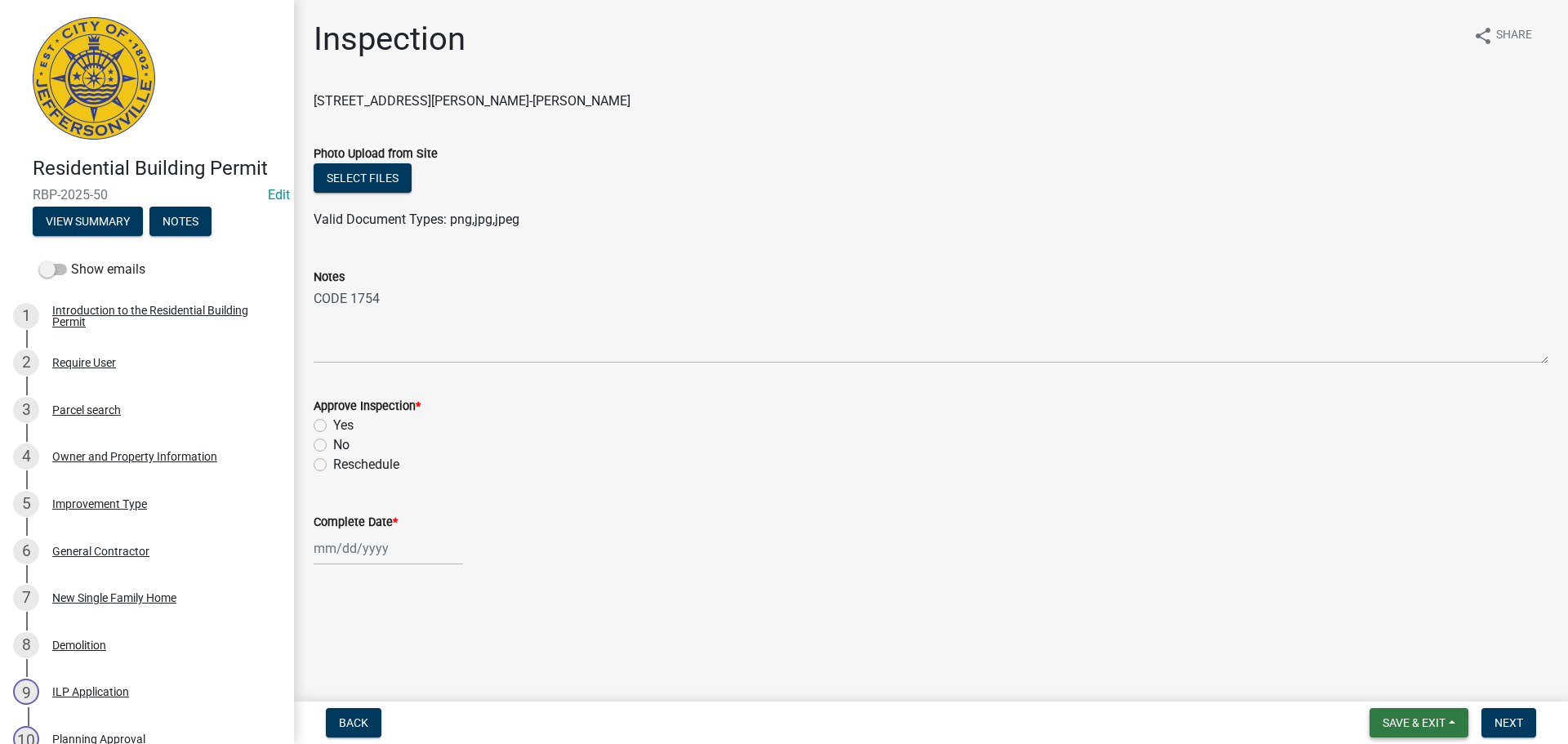
click at [1405, 717] on span "Save & Exit" at bounding box center [1414, 723] width 63 height 13
click at [1401, 690] on button "Save & Exit" at bounding box center [1404, 679] width 131 height 40
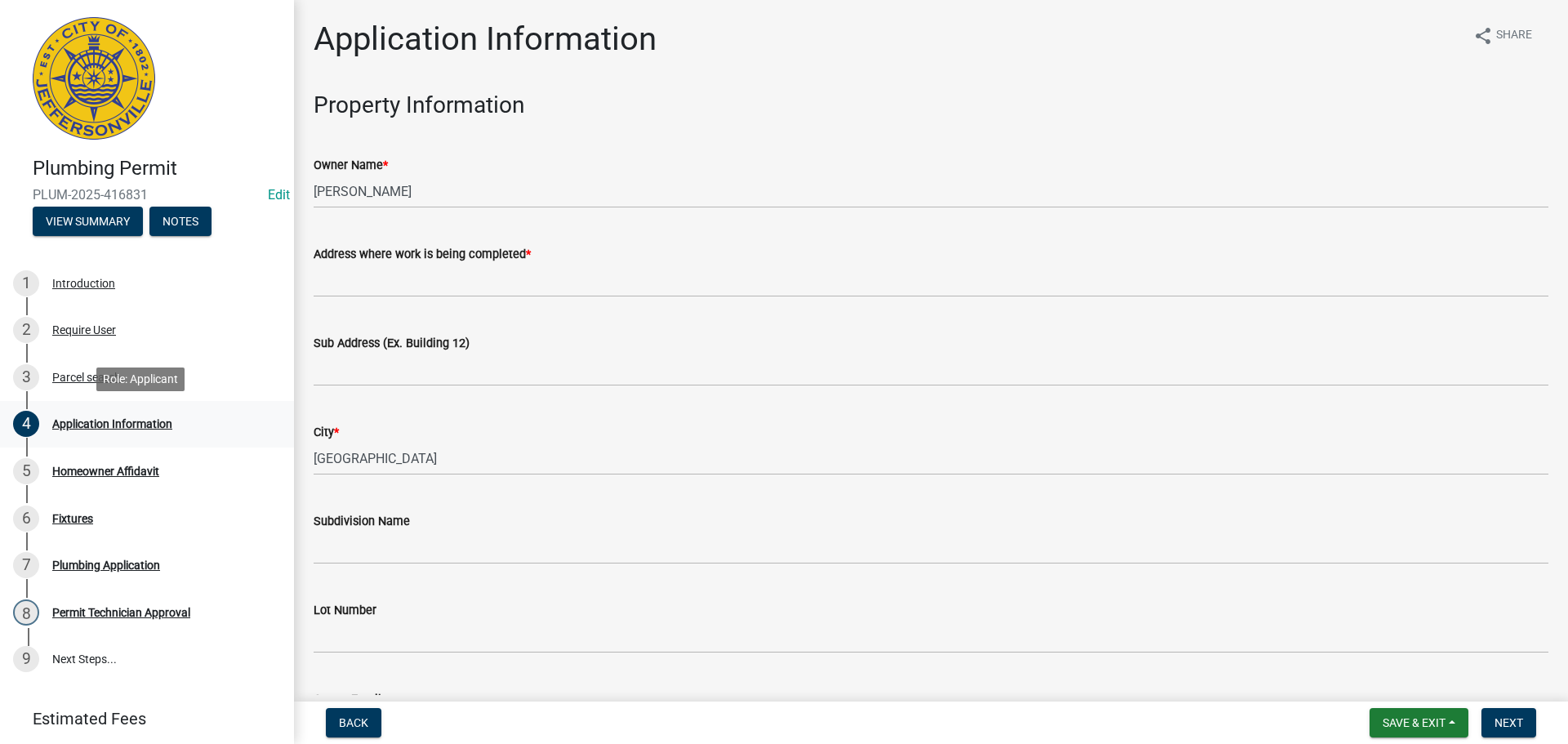
click at [88, 418] on div "Application Information" at bounding box center [113, 423] width 120 height 11
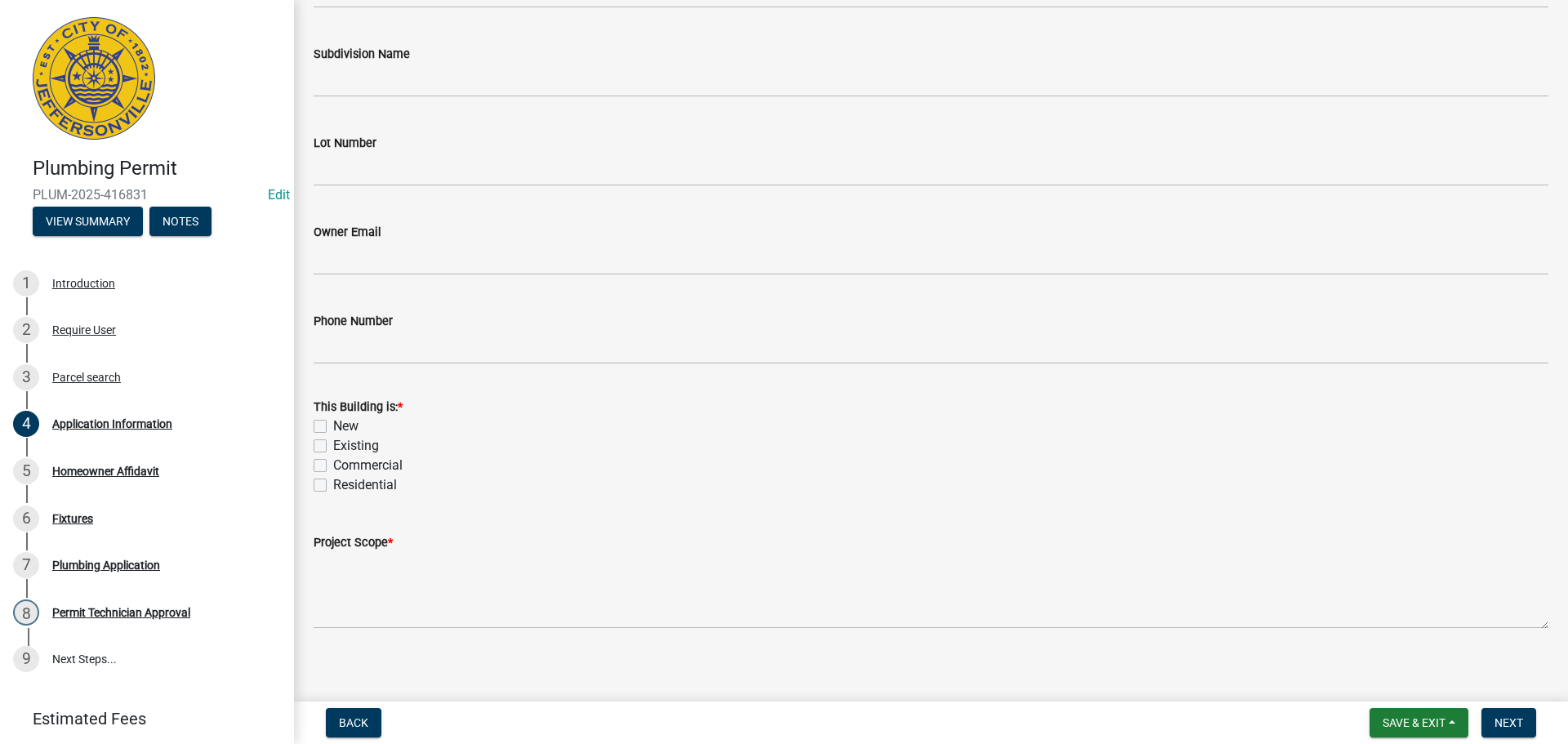
scroll to position [478, 0]
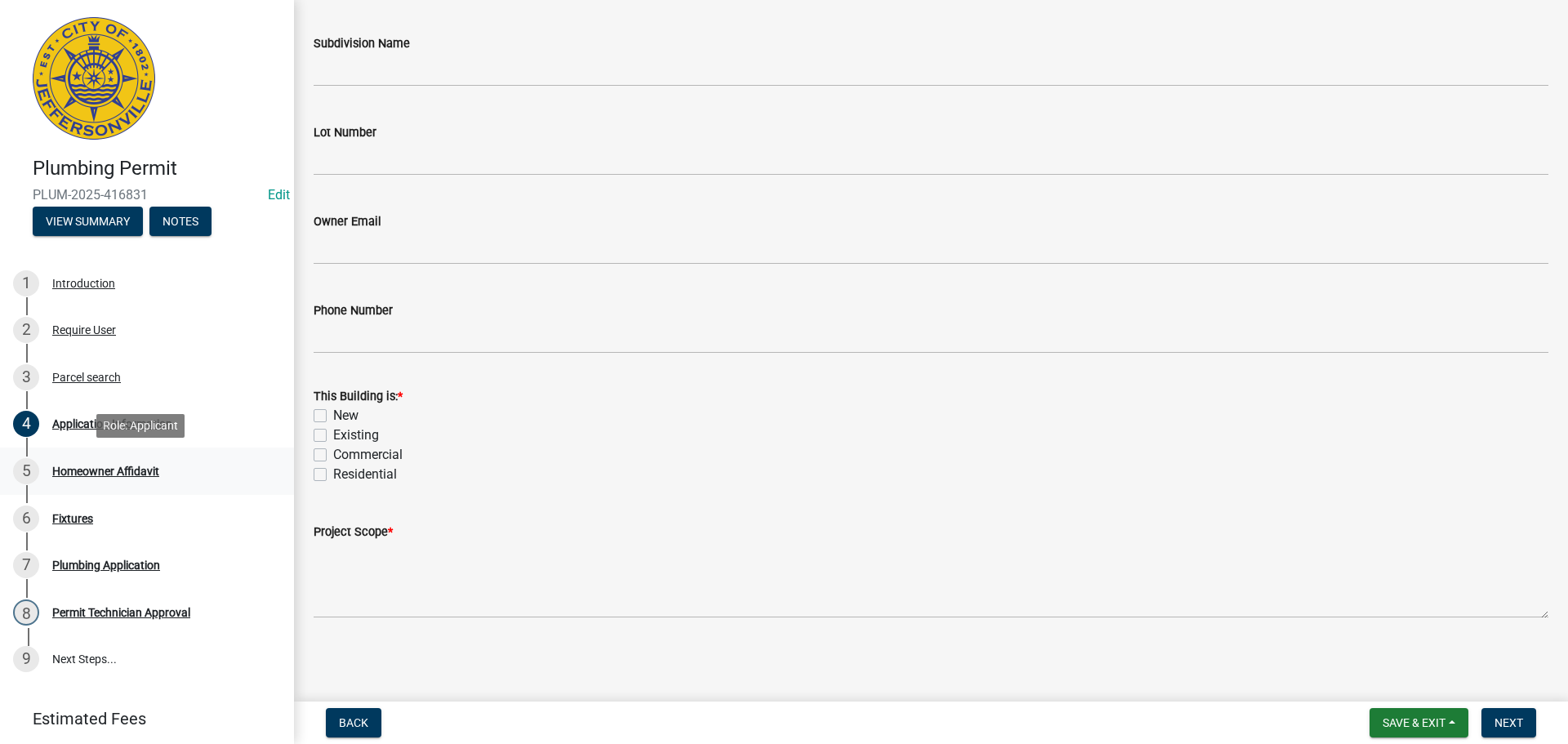
click at [128, 470] on div "Homeowner Affidavit" at bounding box center [106, 471] width 107 height 11
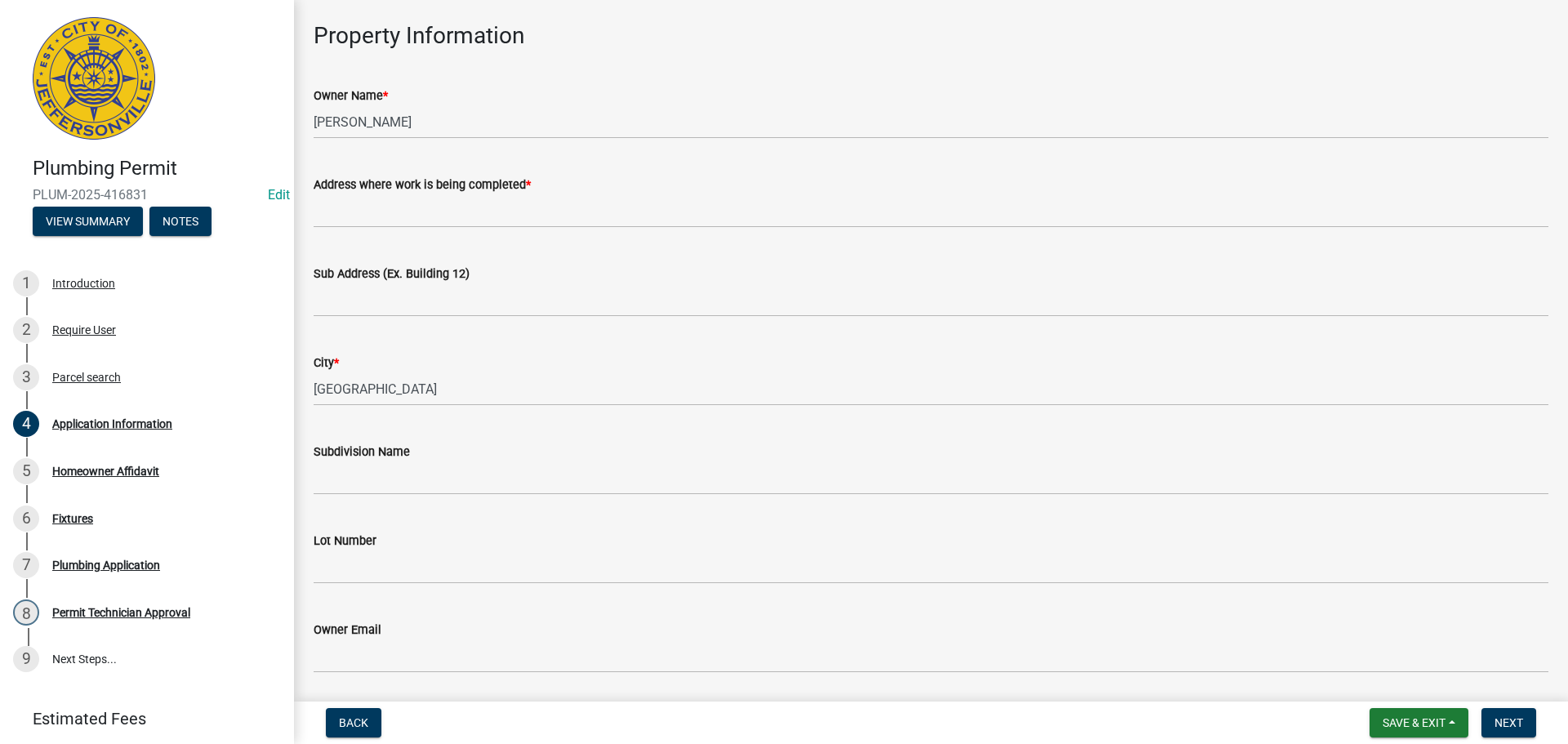
scroll to position [0, 0]
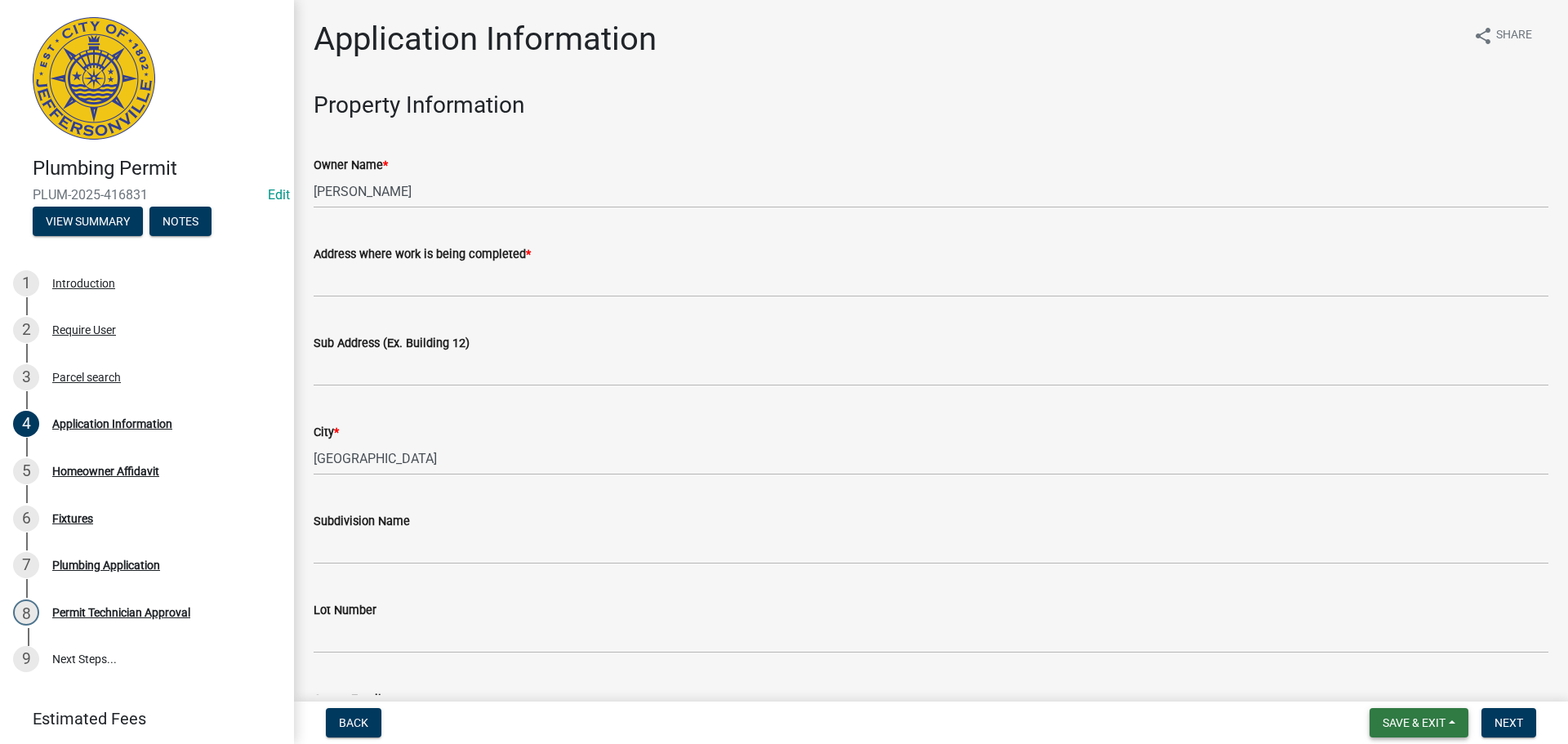
click at [1391, 714] on button "Save & Exit" at bounding box center [1419, 723] width 99 height 30
drag, startPoint x: 1386, startPoint y: 681, endPoint x: 1170, endPoint y: 527, distance: 265.3
click at [1384, 675] on button "Save & Exit" at bounding box center [1404, 679] width 131 height 40
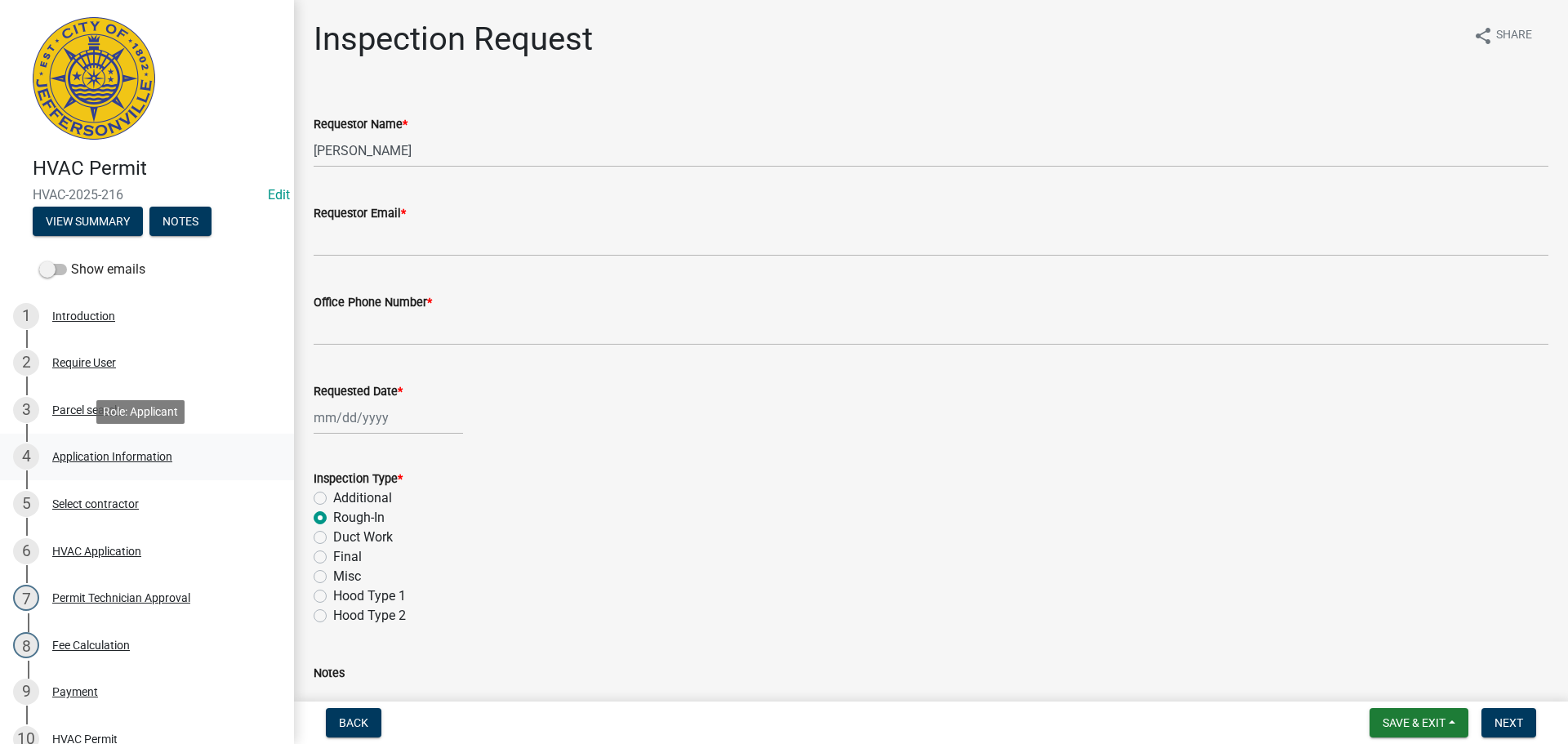
click at [77, 453] on div "Application Information" at bounding box center [113, 456] width 120 height 11
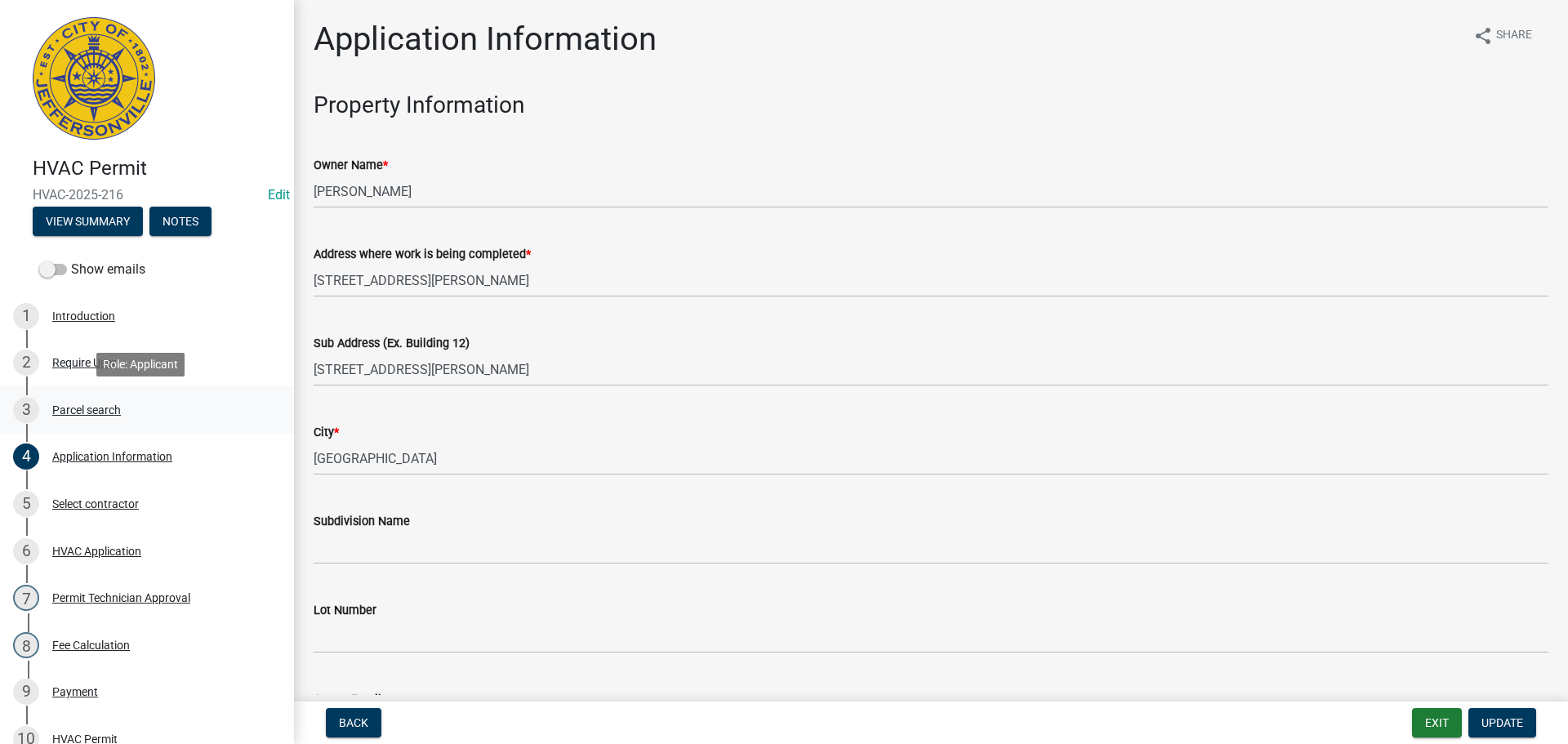
click at [87, 408] on div "Parcel search" at bounding box center [87, 409] width 68 height 11
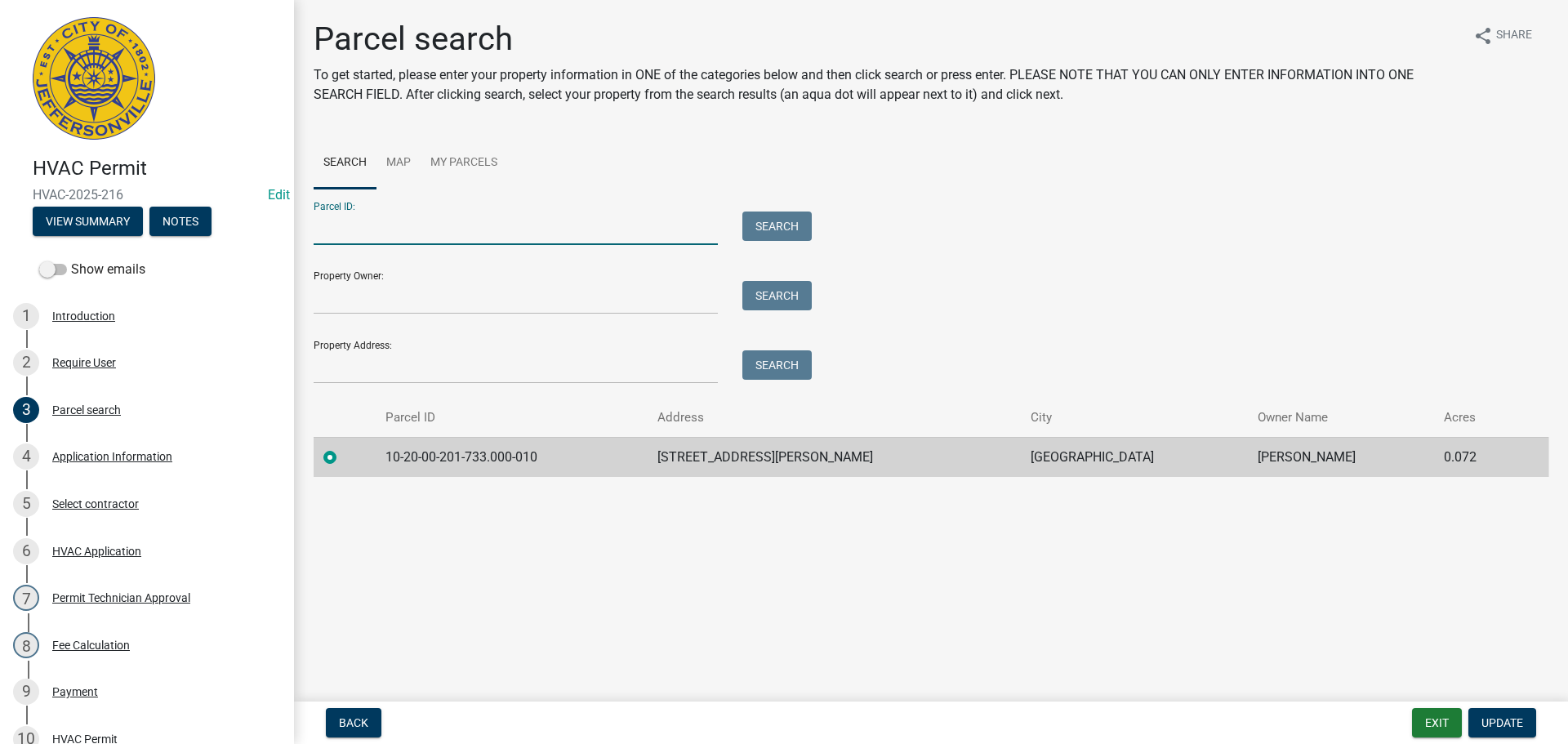
paste input "10-20-00-200-150.000-010"
type input "10-20-00-200-150.000-010"
click at [762, 228] on button "Search" at bounding box center [777, 226] width 69 height 30
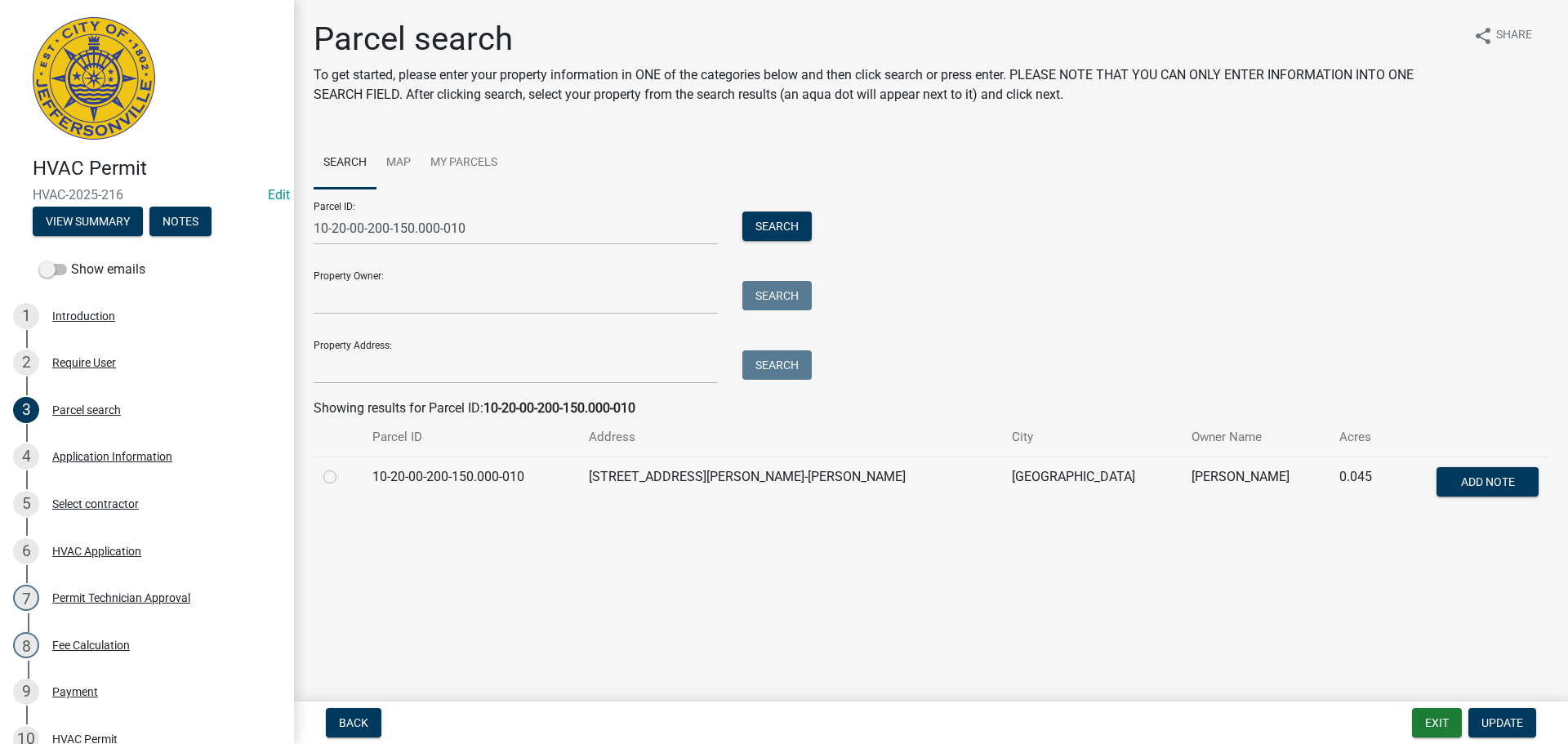
click at [343, 467] on label at bounding box center [343, 467] width 0 height 0
click at [343, 477] on input "radio" at bounding box center [349, 473] width 11 height 11
radio input "true"
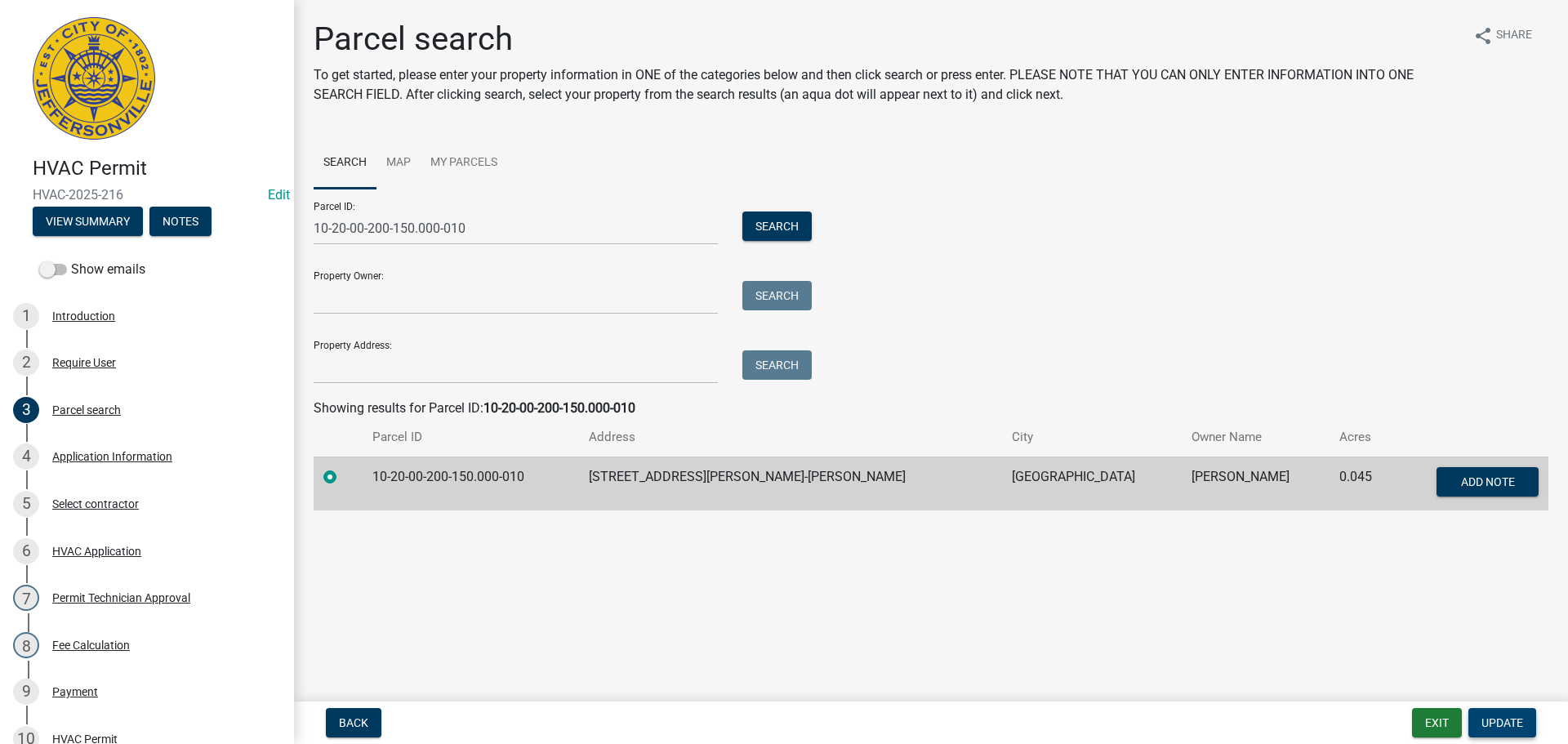
click at [1503, 718] on span "Update" at bounding box center [1502, 723] width 42 height 13
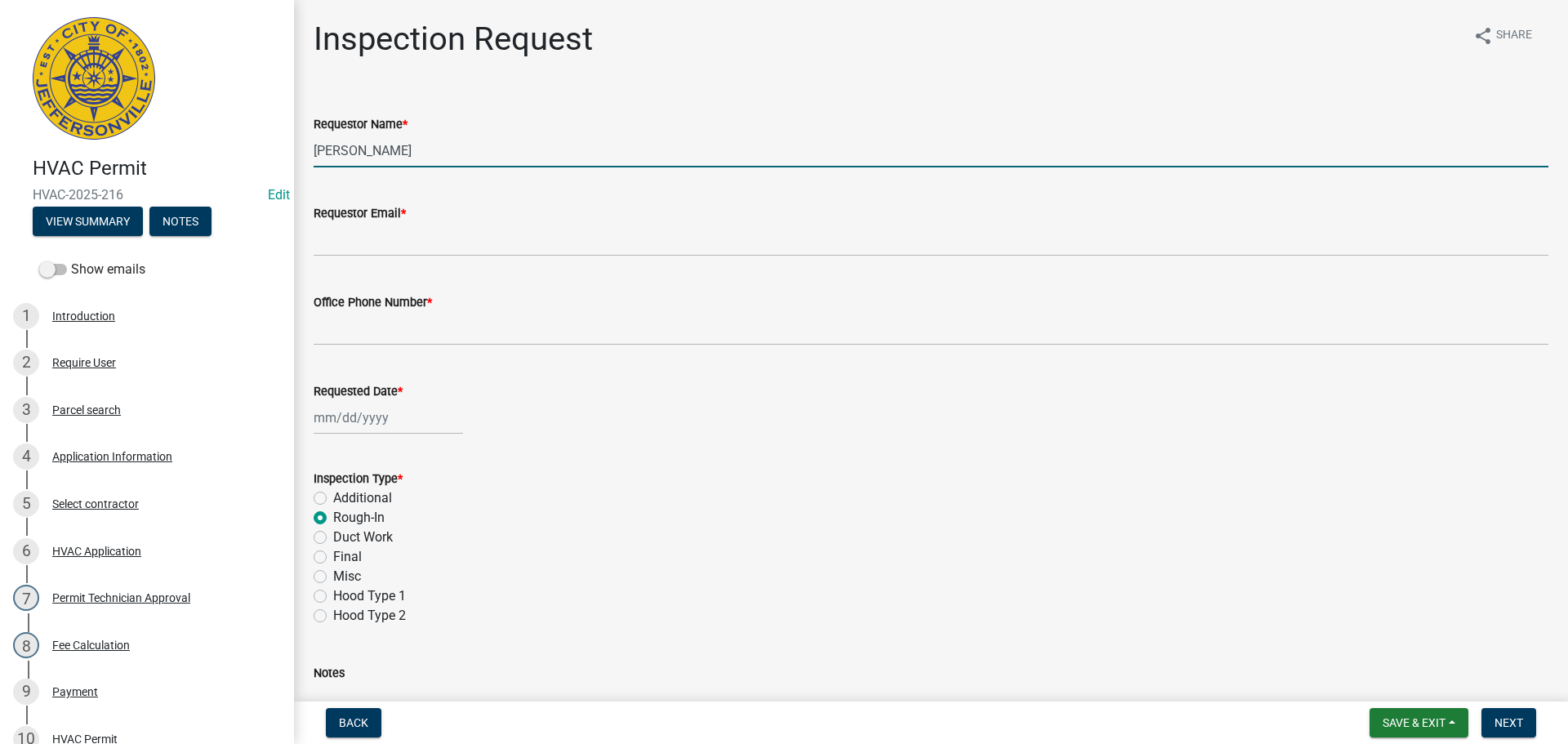
drag, startPoint x: 408, startPoint y: 148, endPoint x: 225, endPoint y: 228, distance: 199.7
click at [248, 178] on div "HVAC Permit HVAC-2025-216 Edit View Summary Notes Show emails 1 Introduction 2 …" at bounding box center [784, 372] width 1568 height 744
type input "[PERSON_NAME]"
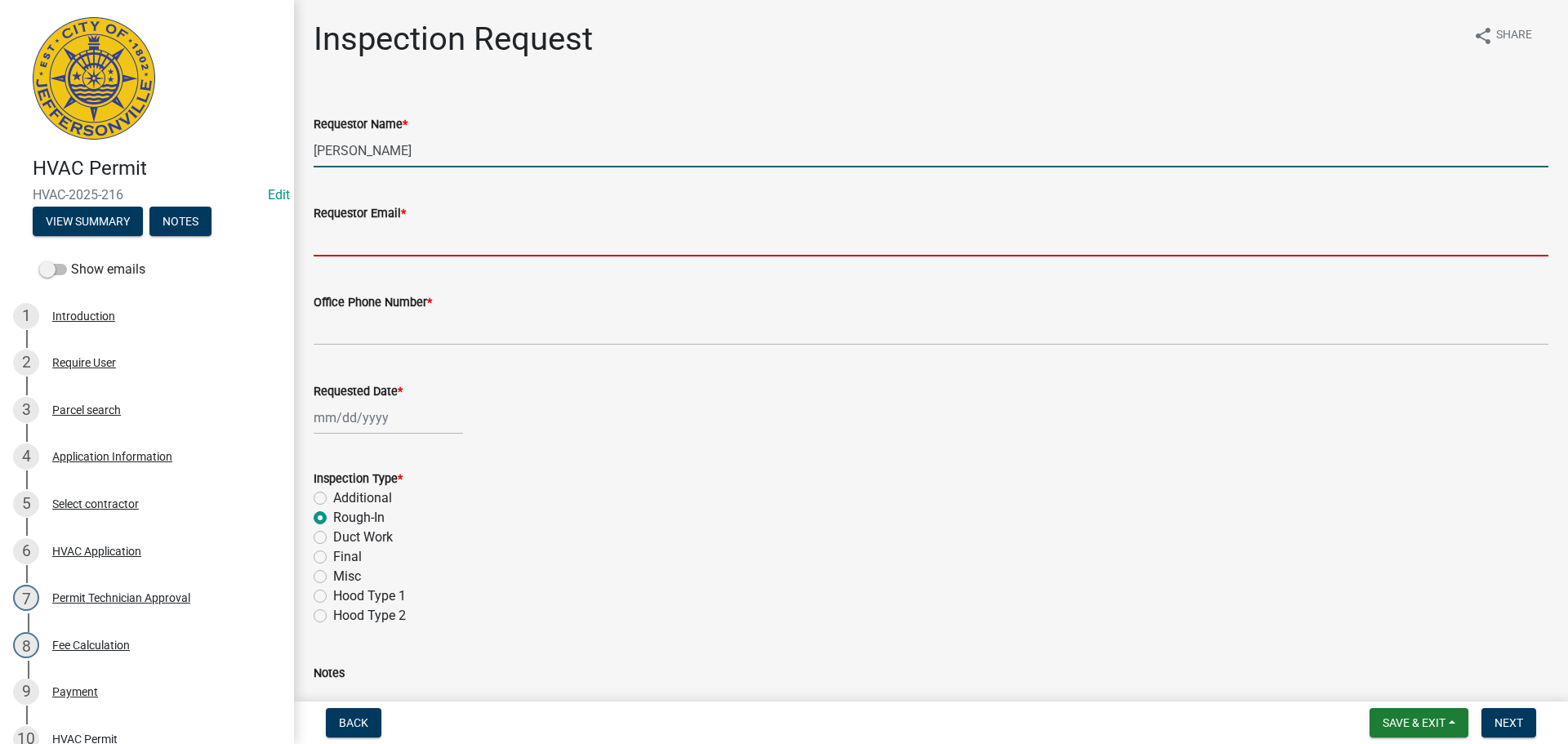
click at [329, 243] on input "Requestor Email *" at bounding box center [931, 240] width 1235 height 33
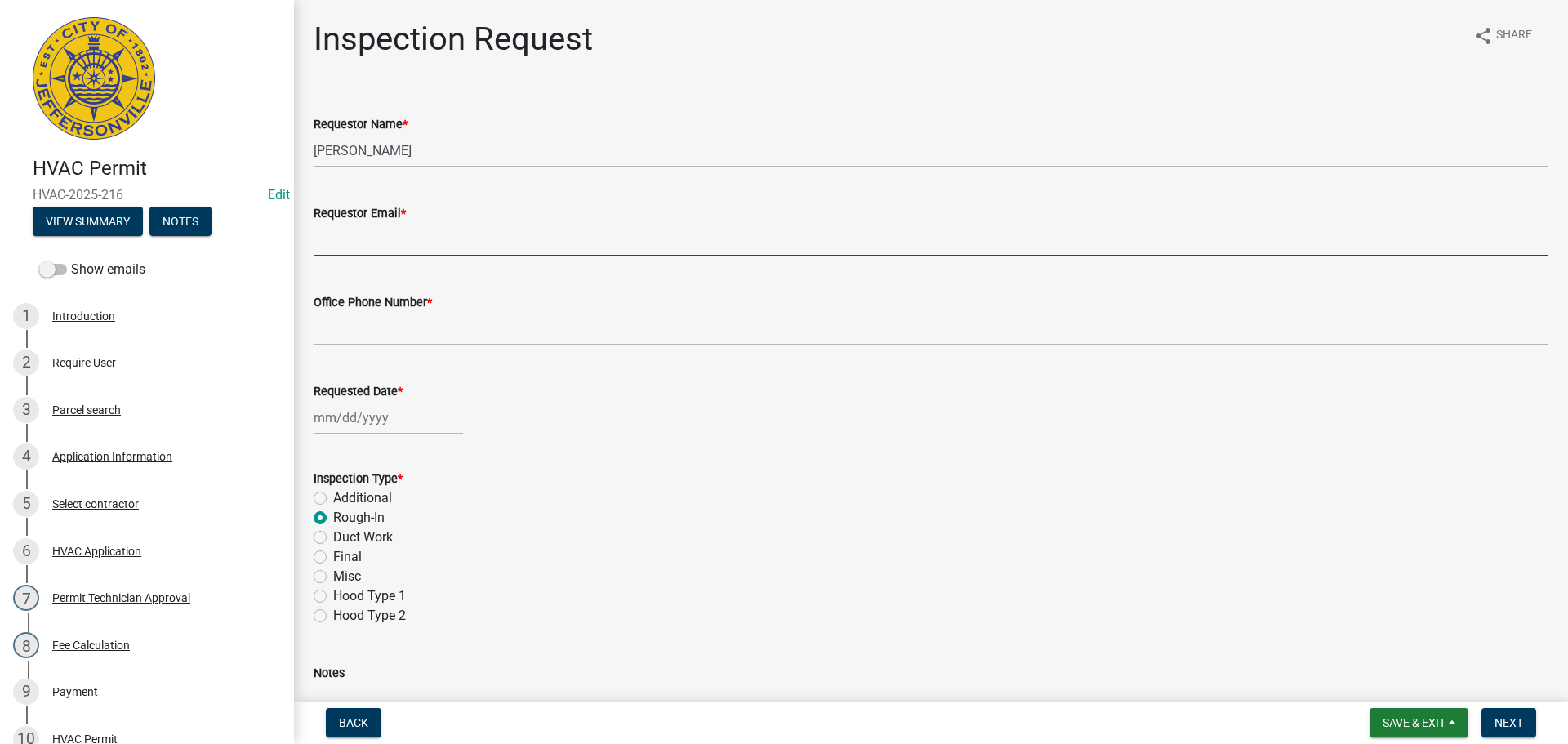
type input "[EMAIL_ADDRESS][DOMAIN_NAME]"
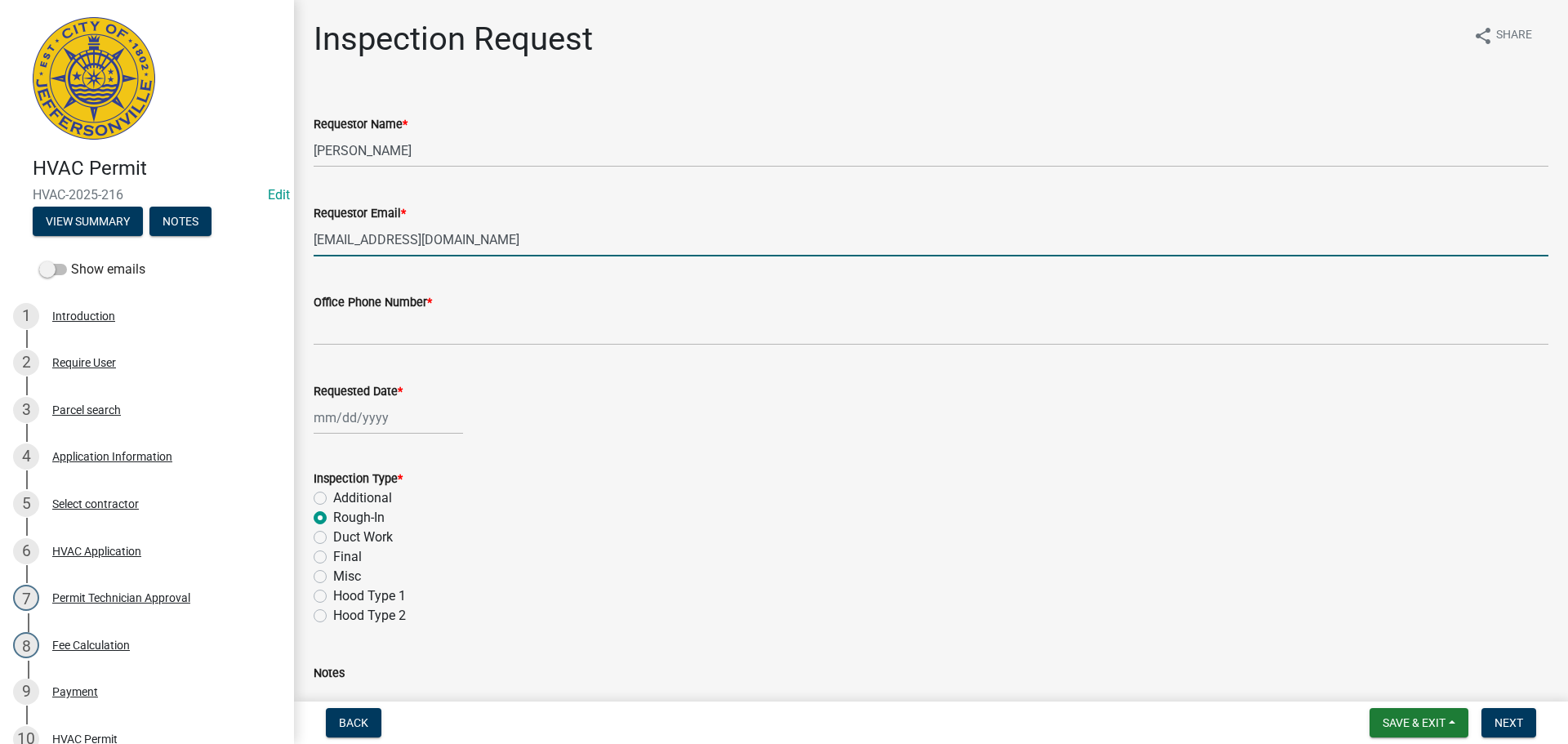
click at [391, 311] on div "Office Phone Number *" at bounding box center [931, 301] width 1235 height 19
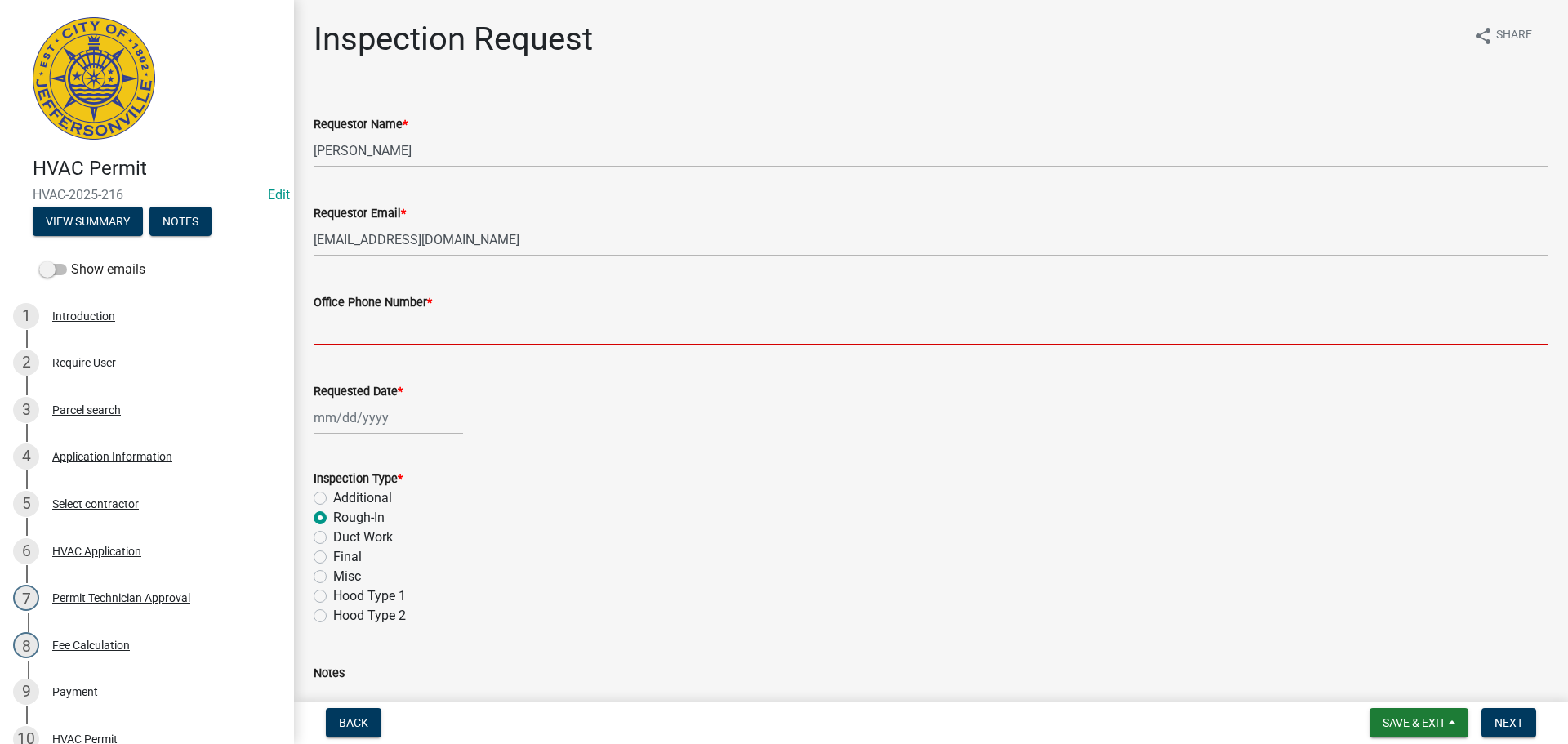
click at [389, 320] on input "Office Phone Number *" at bounding box center [931, 328] width 1235 height 33
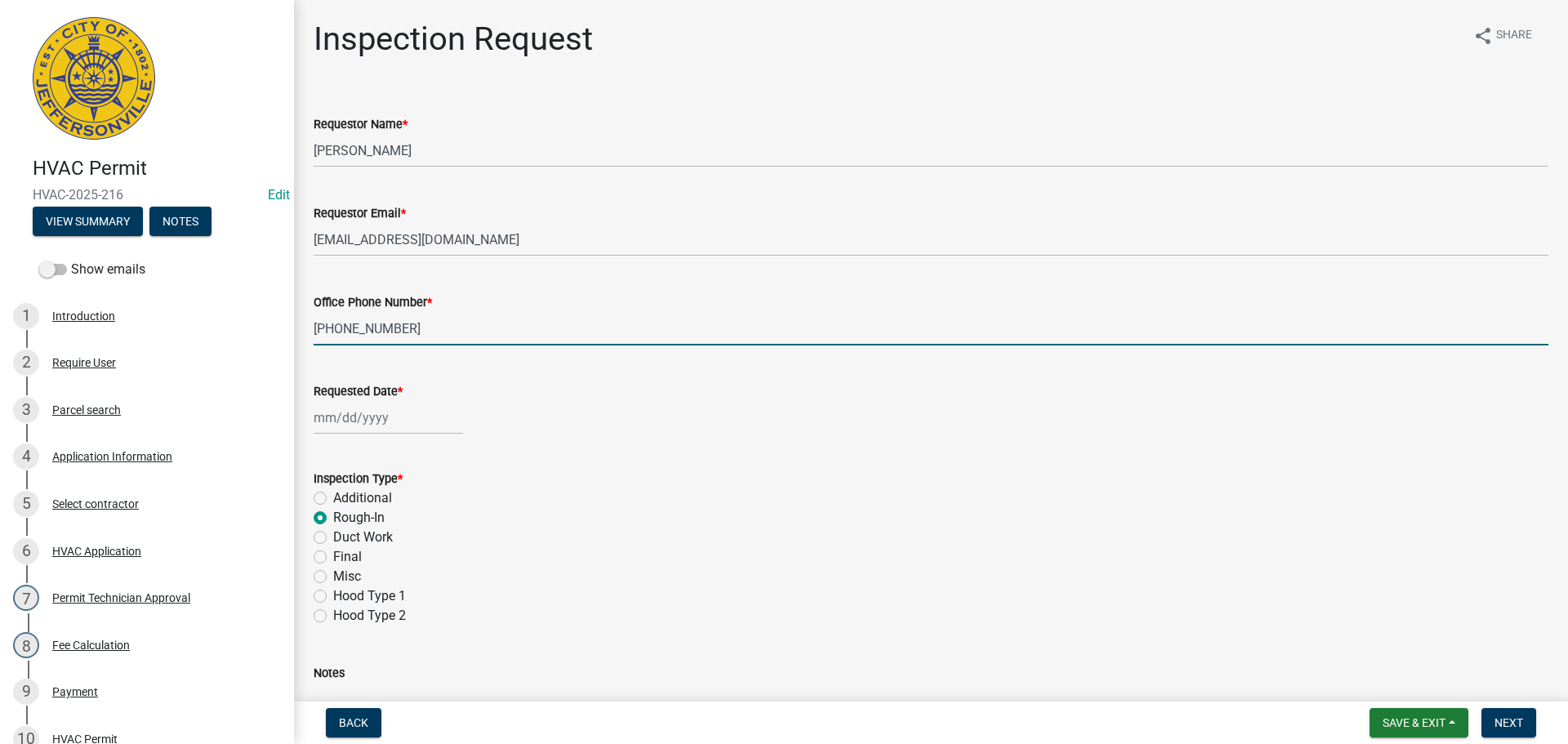
type input "[PHONE_NUMBER]"
click at [375, 417] on div at bounding box center [388, 418] width 149 height 33
select select "10"
select select "2025"
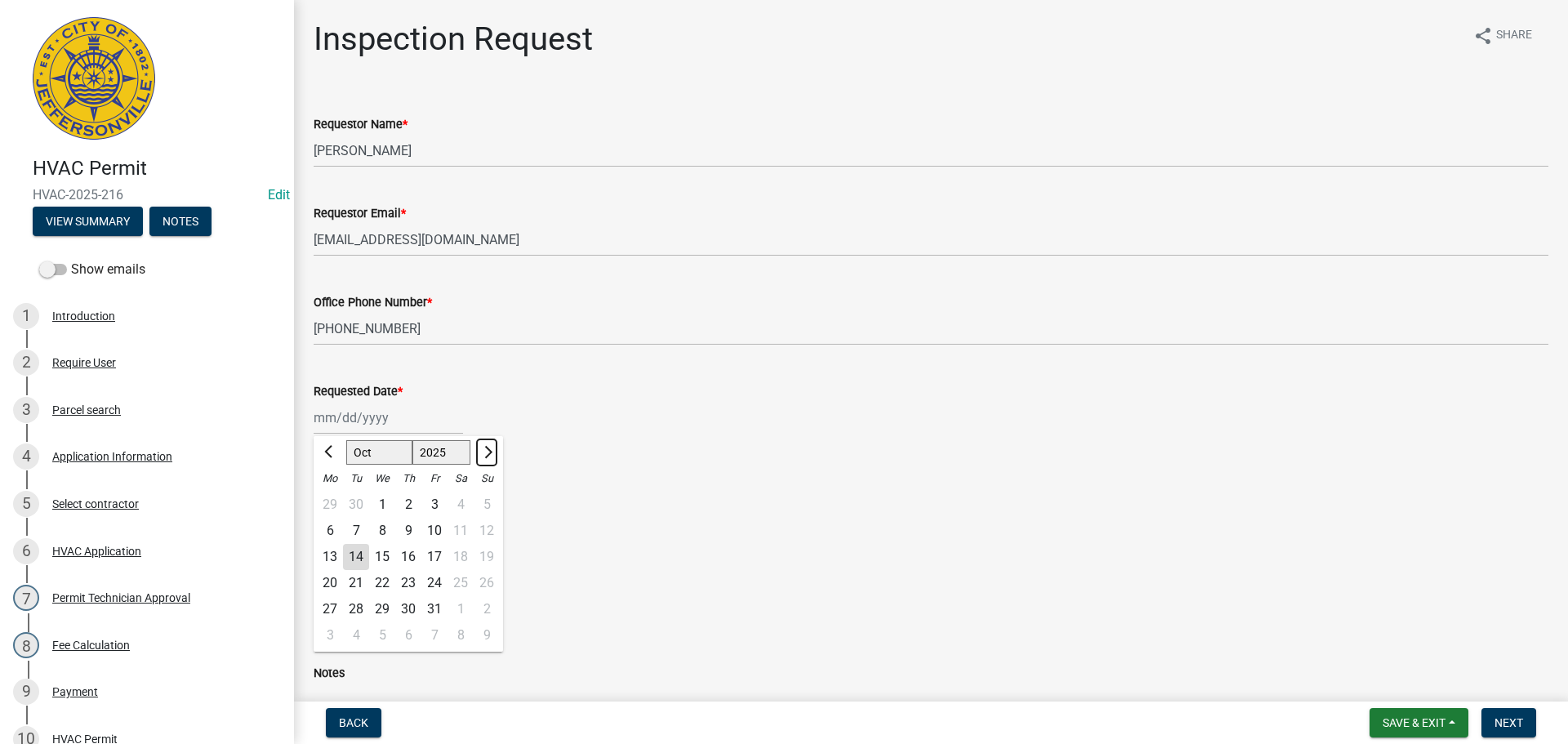
click at [483, 459] on button "Next month" at bounding box center [486, 452] width 19 height 26
click at [328, 450] on span "Previous month" at bounding box center [330, 452] width 12 height 12
select select "10"
click at [386, 553] on div "15" at bounding box center [382, 557] width 26 height 26
type input "[DATE]"
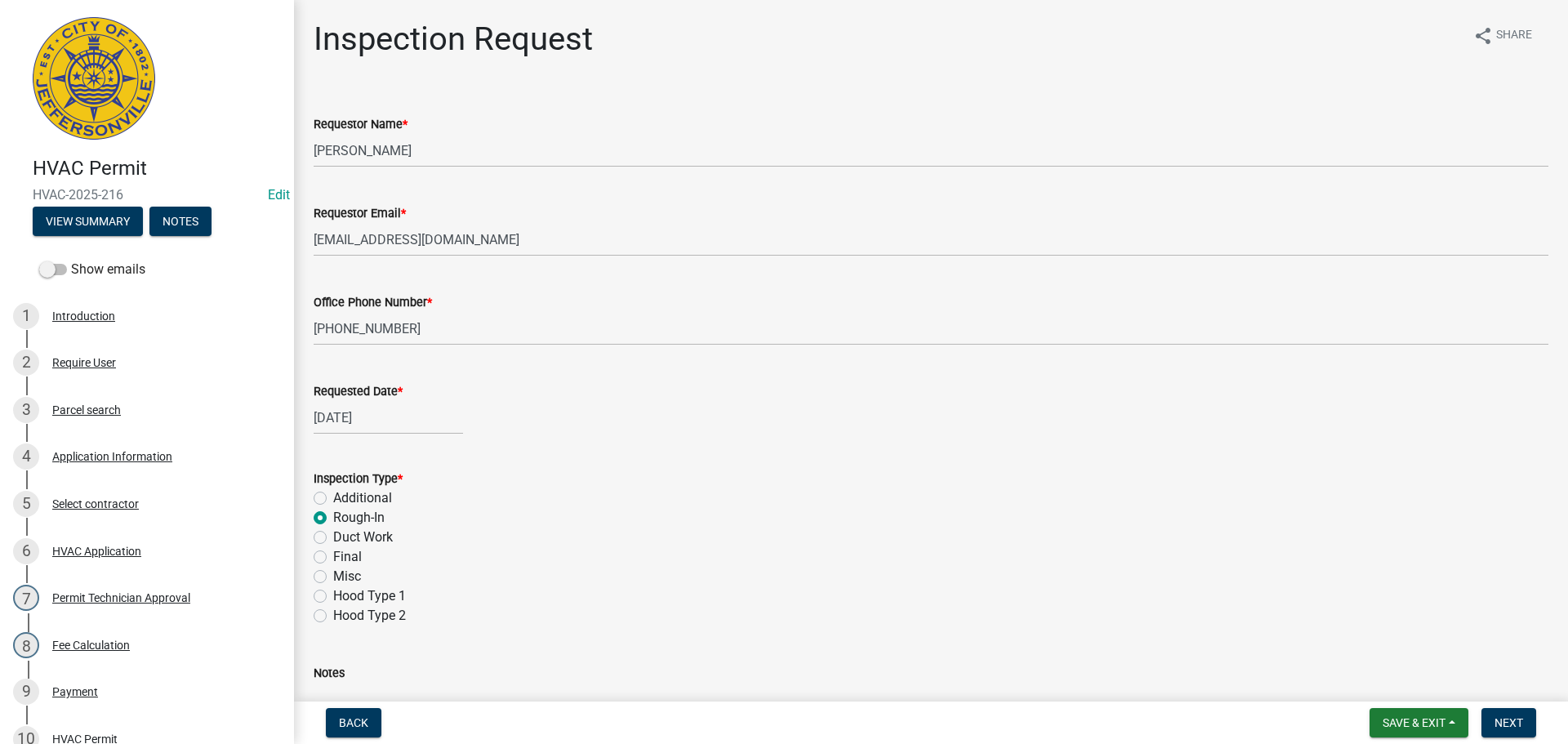
click at [333, 557] on label "Final" at bounding box center [347, 556] width 29 height 19
click at [333, 557] on input "Final" at bounding box center [339, 552] width 11 height 11
radio input "true"
click at [1517, 723] on span "Next" at bounding box center [1509, 723] width 29 height 13
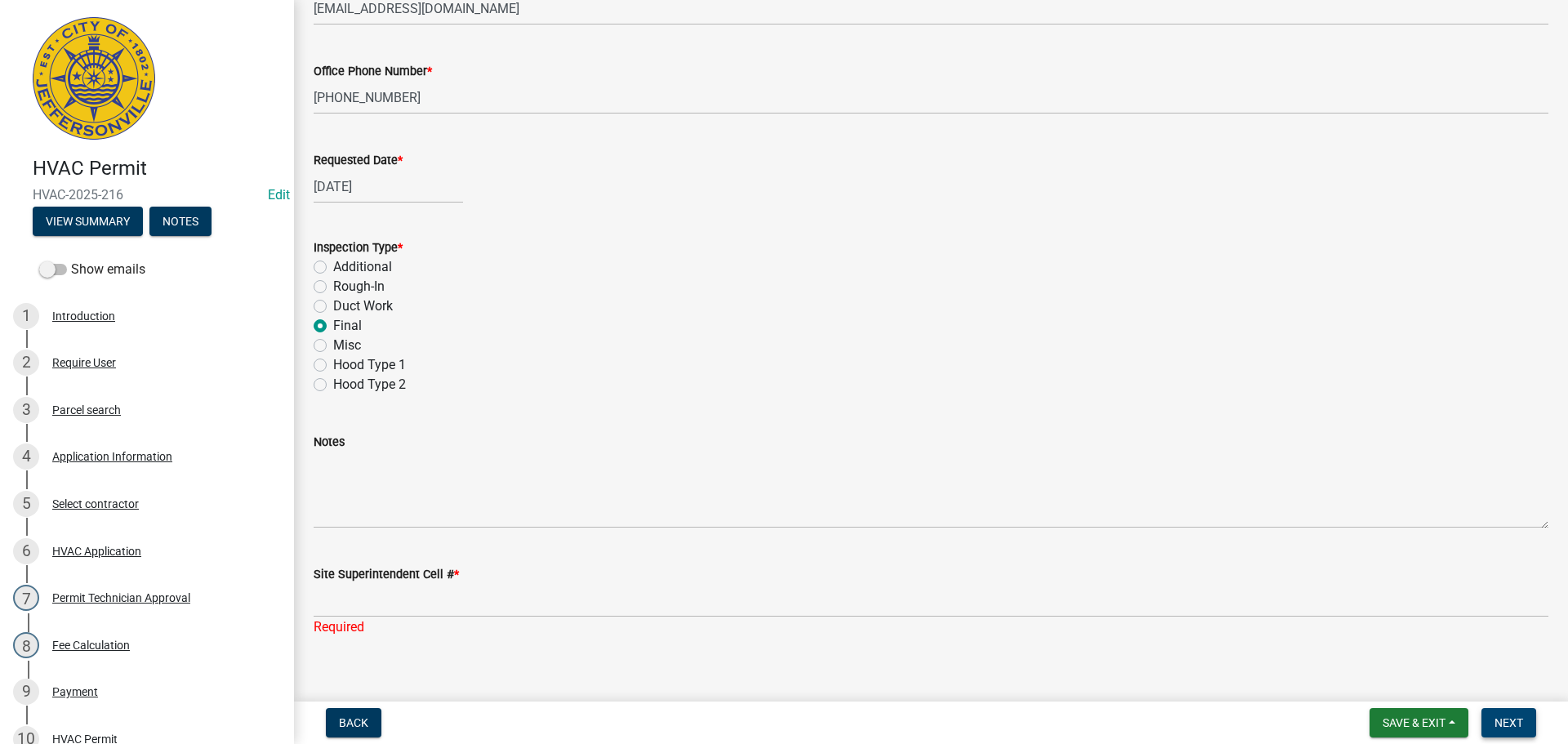
scroll to position [250, 0]
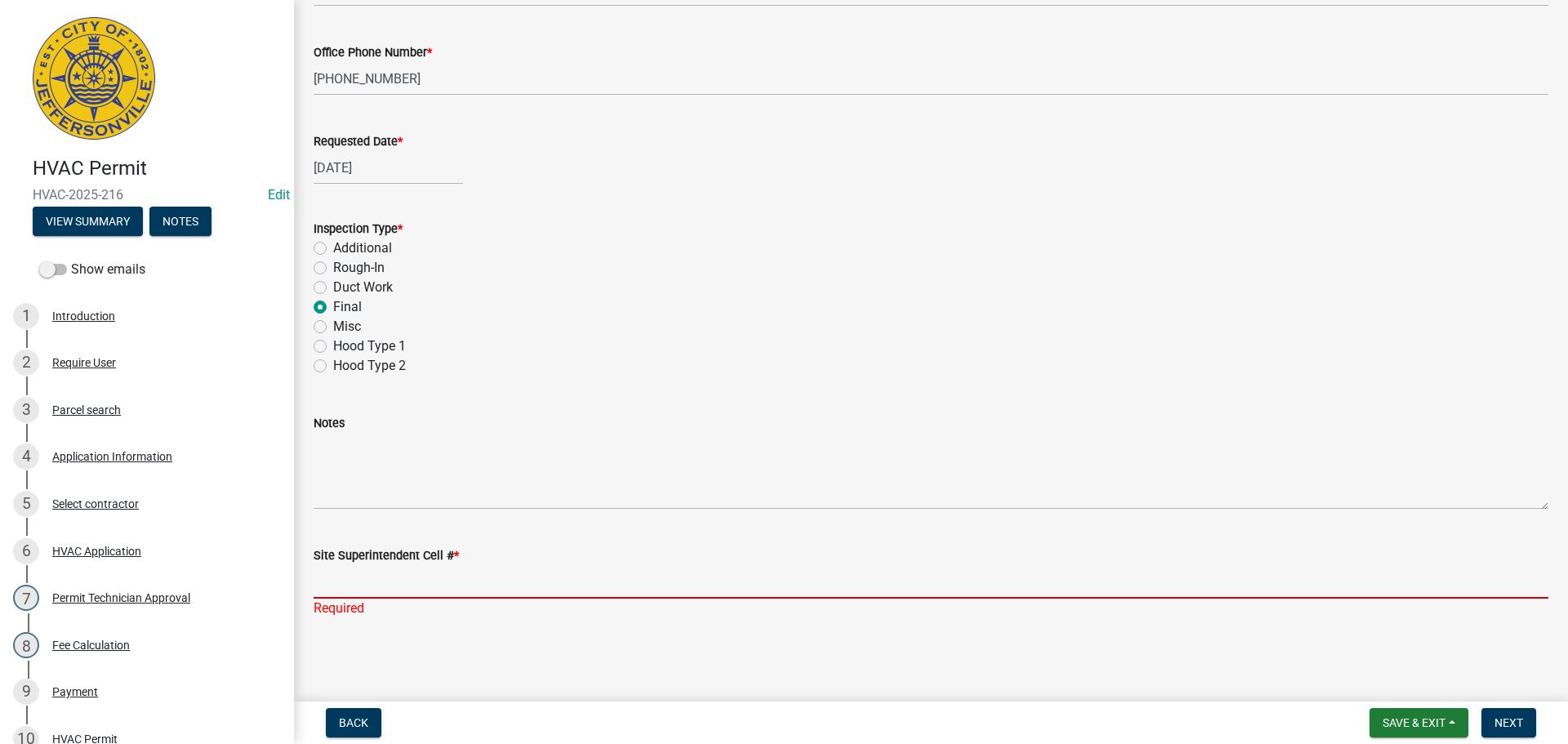
click at [347, 576] on input "Site Superintendent Cell # *" at bounding box center [931, 582] width 1235 height 33
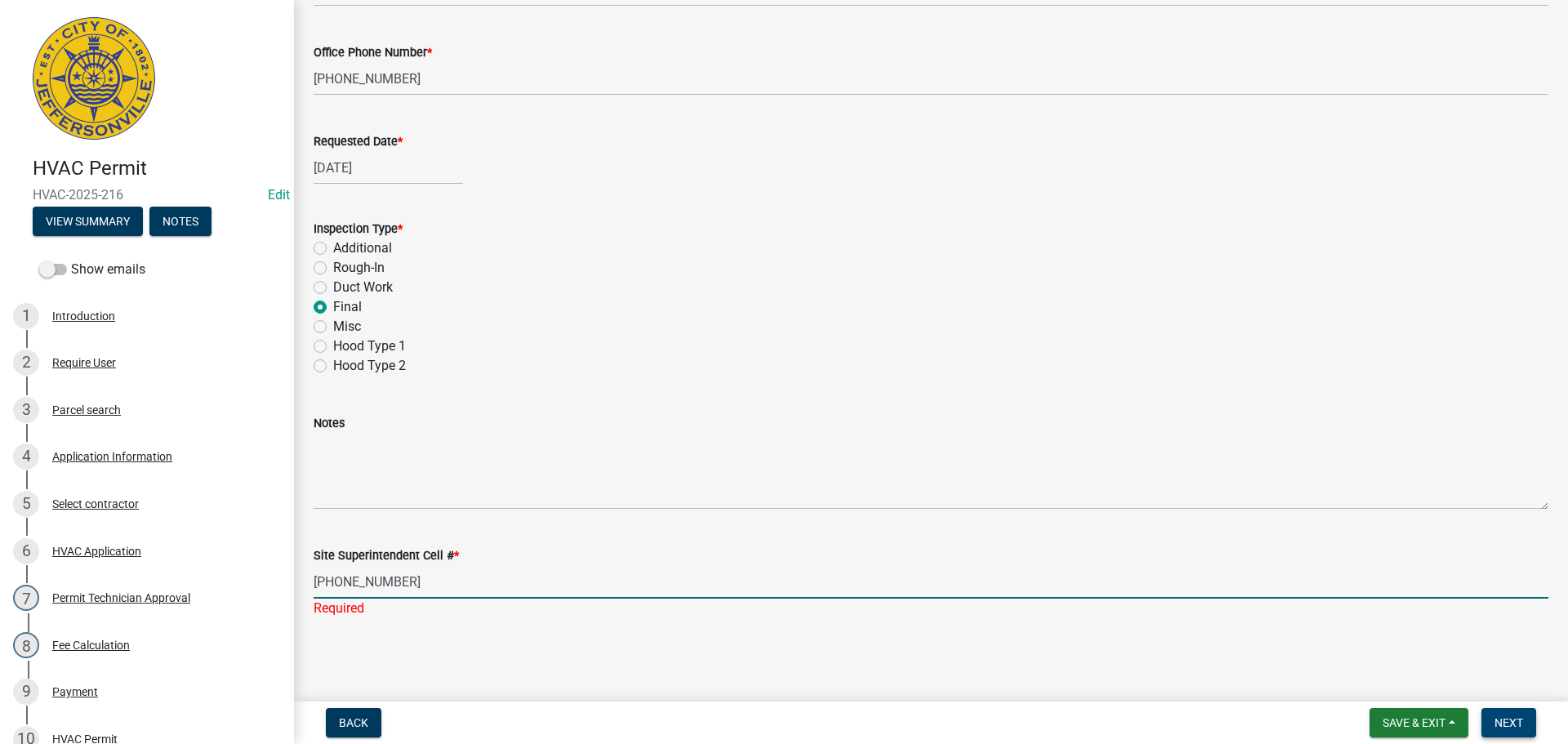
type input "[PHONE_NUMBER]"
click at [1503, 718] on span "Next" at bounding box center [1509, 723] width 29 height 13
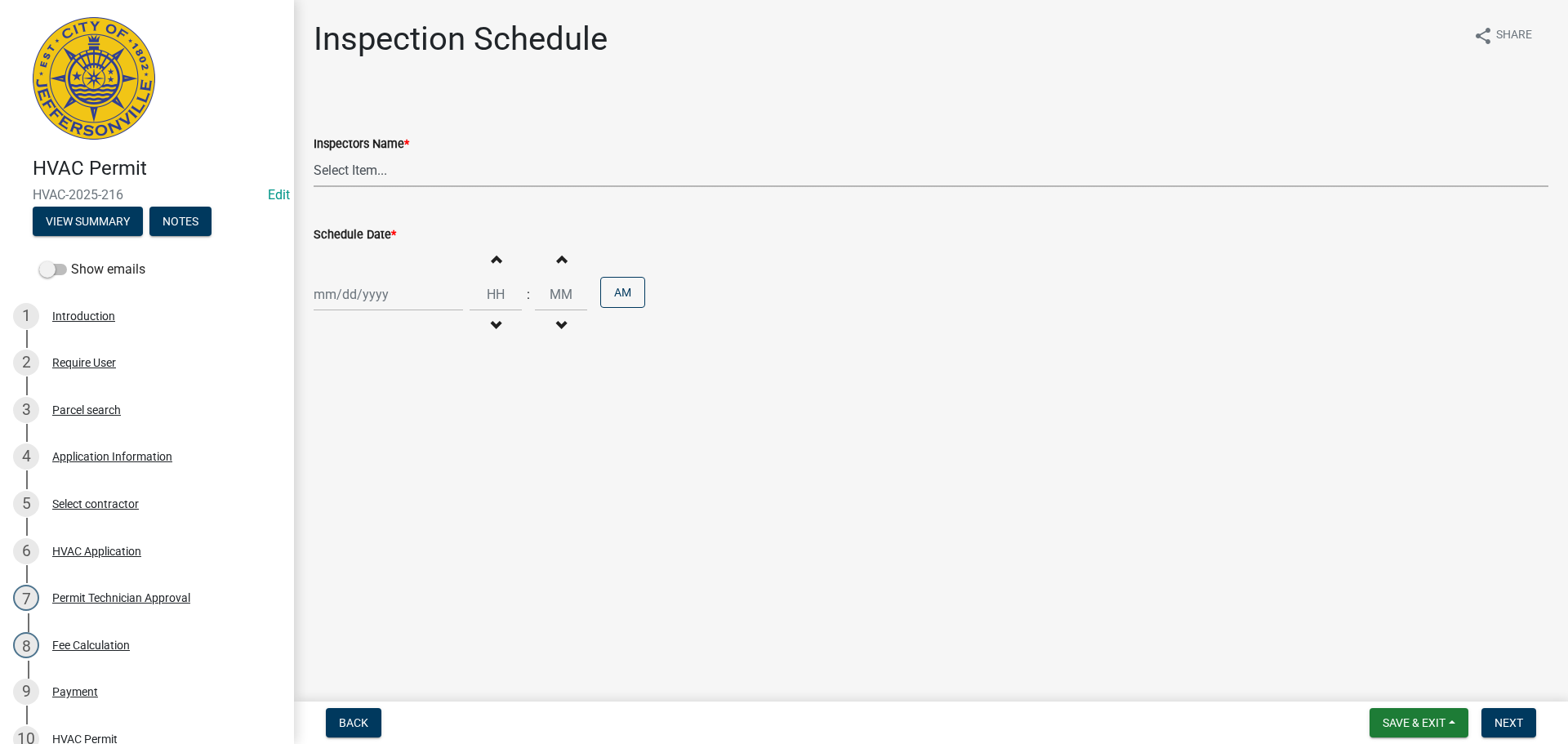
click at [350, 169] on select "Select Item... [PERSON_NAME] ([PERSON_NAME]) [PERSON_NAME] ([PERSON_NAME]) mkru…" at bounding box center [931, 170] width 1235 height 33
select select "13c97fbc-c819-4cee-844a-0db3d3c4db95"
click at [314, 153] on select "Select Item... [PERSON_NAME] ([PERSON_NAME]) [PERSON_NAME] ([PERSON_NAME]) mkru…" at bounding box center [931, 170] width 1235 height 33
click at [350, 283] on div at bounding box center [388, 294] width 149 height 33
select select "10"
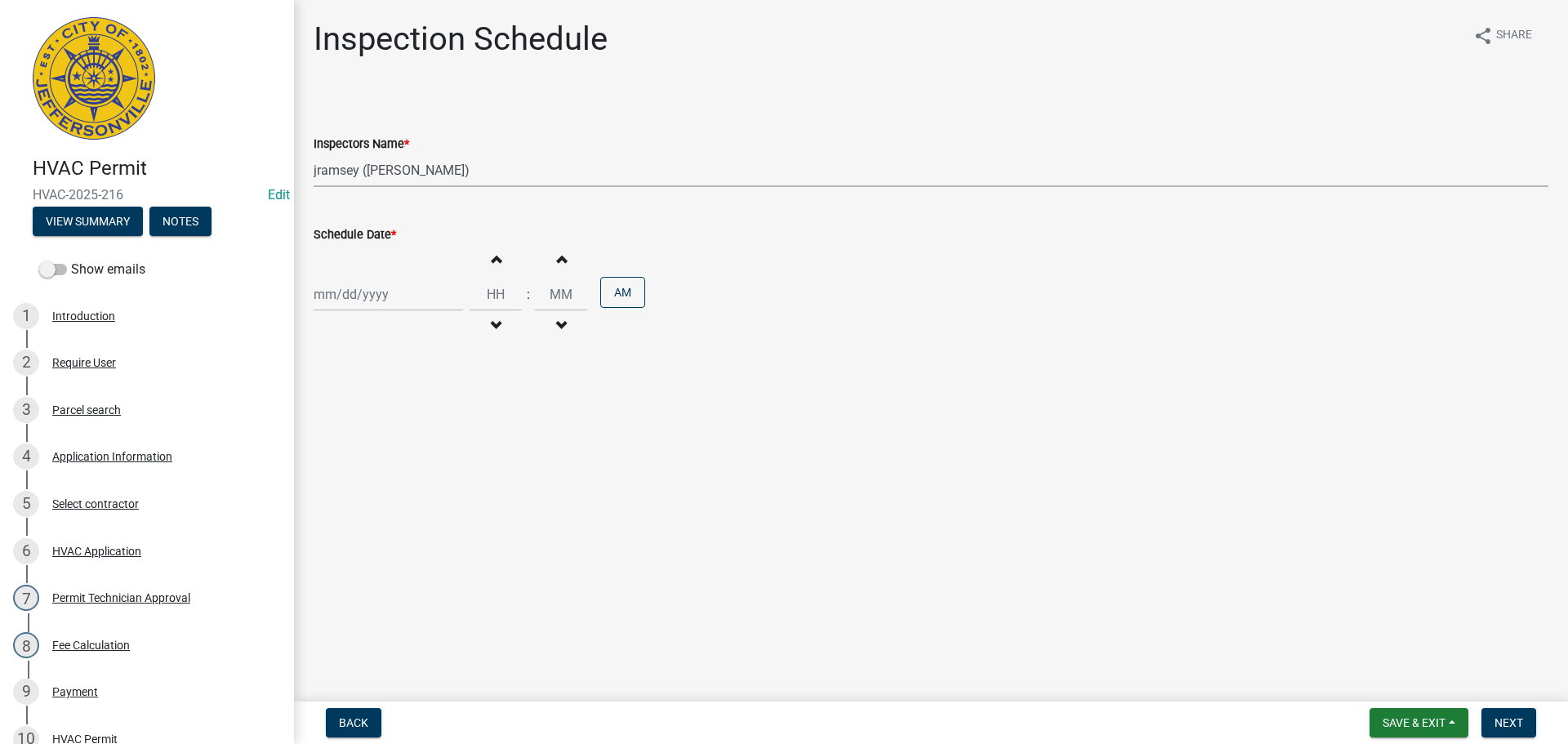
select select "2025"
click at [382, 431] on div "15" at bounding box center [382, 433] width 26 height 26
type input "[DATE]"
drag, startPoint x: 1502, startPoint y: 710, endPoint x: 1489, endPoint y: 703, distance: 14.8
click at [1503, 710] on button "Next" at bounding box center [1508, 723] width 54 height 30
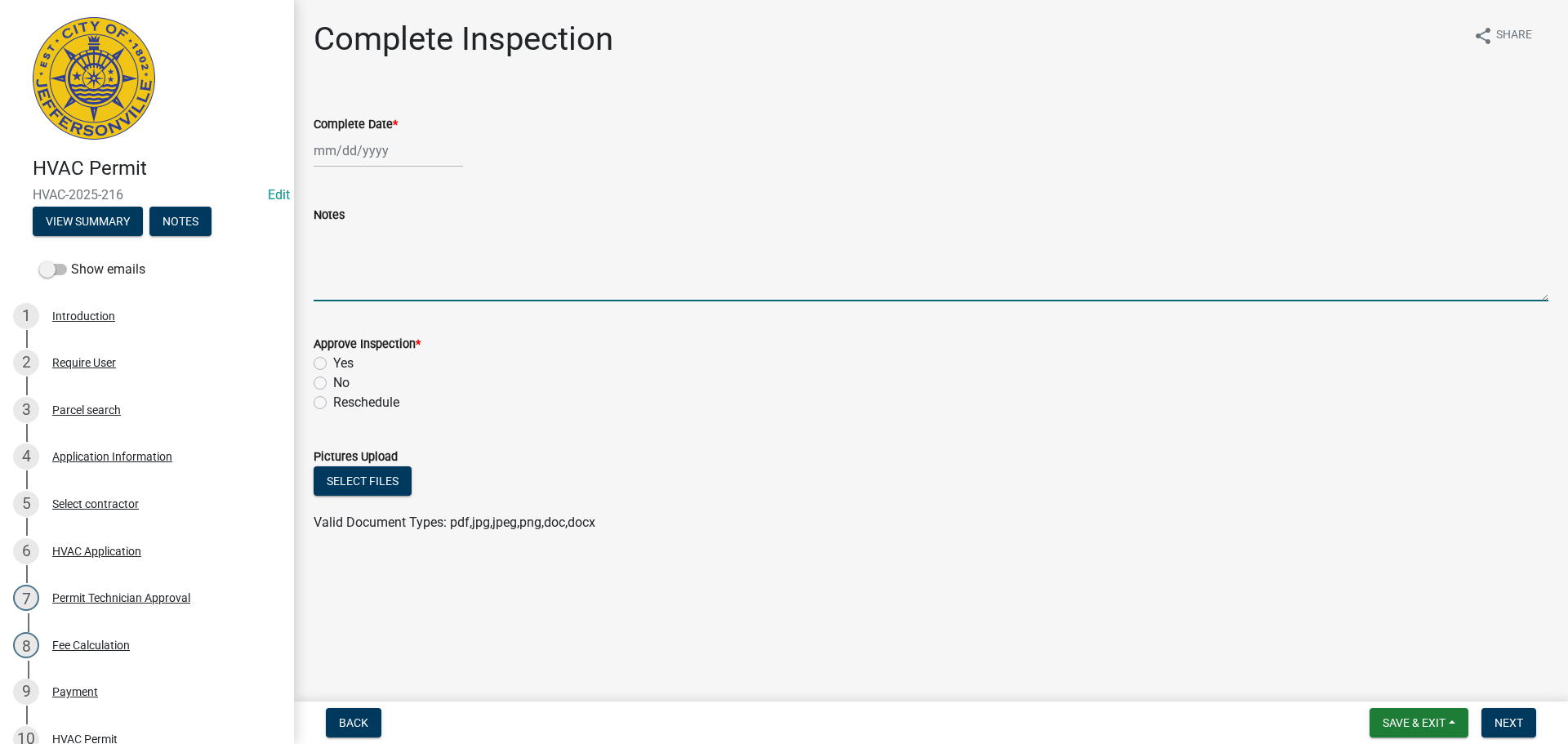
click at [384, 246] on textarea "Notes" at bounding box center [931, 263] width 1235 height 77
type textarea "CODE 1754"
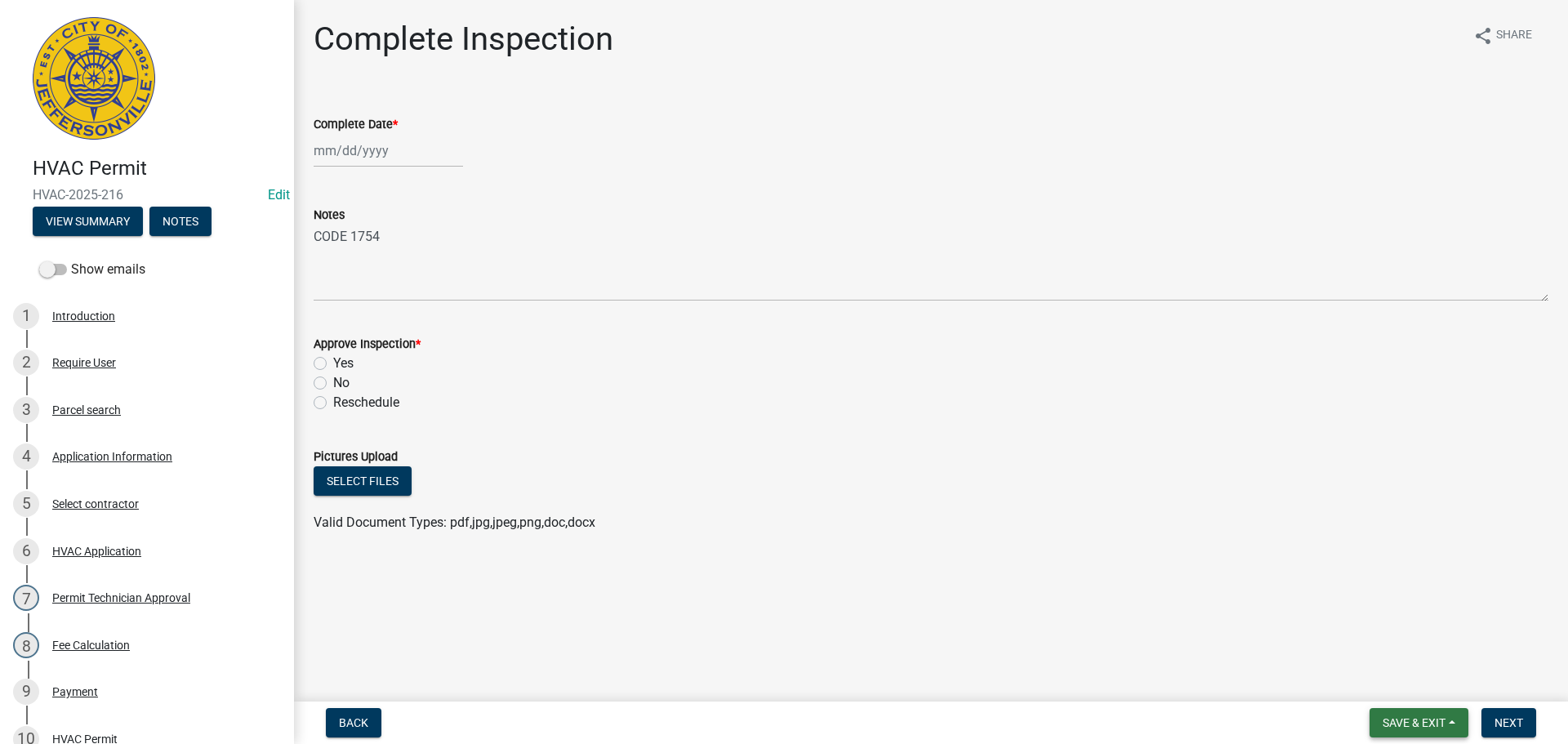
drag, startPoint x: 1395, startPoint y: 717, endPoint x: 1391, endPoint y: 691, distance: 26.3
click at [1392, 714] on button "Save & Exit" at bounding box center [1419, 723] width 99 height 30
click at [1389, 682] on button "Save & Exit" at bounding box center [1404, 679] width 131 height 40
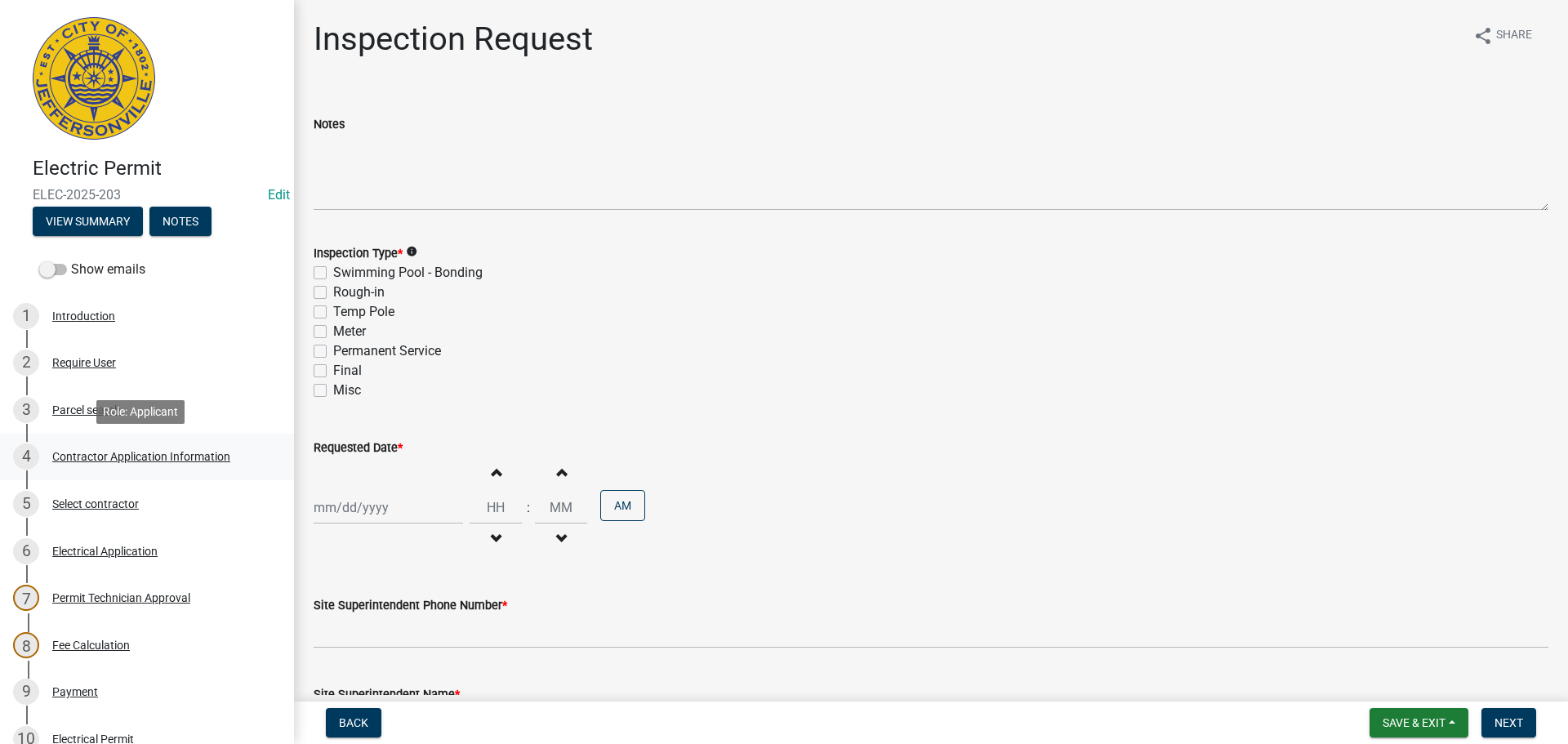
click at [110, 457] on div "Contractor Application Information" at bounding box center [141, 456] width 178 height 11
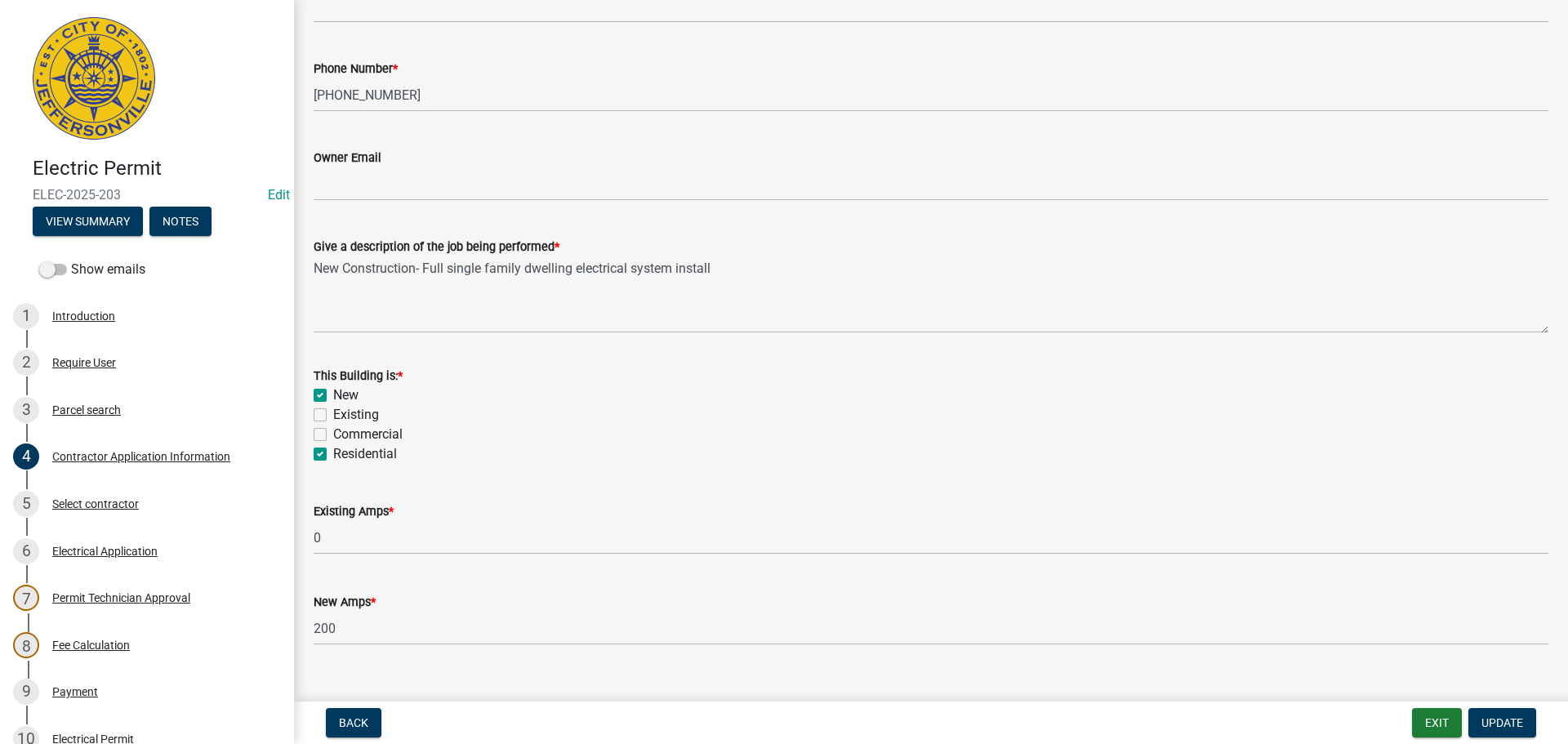
scroll to position [659, 0]
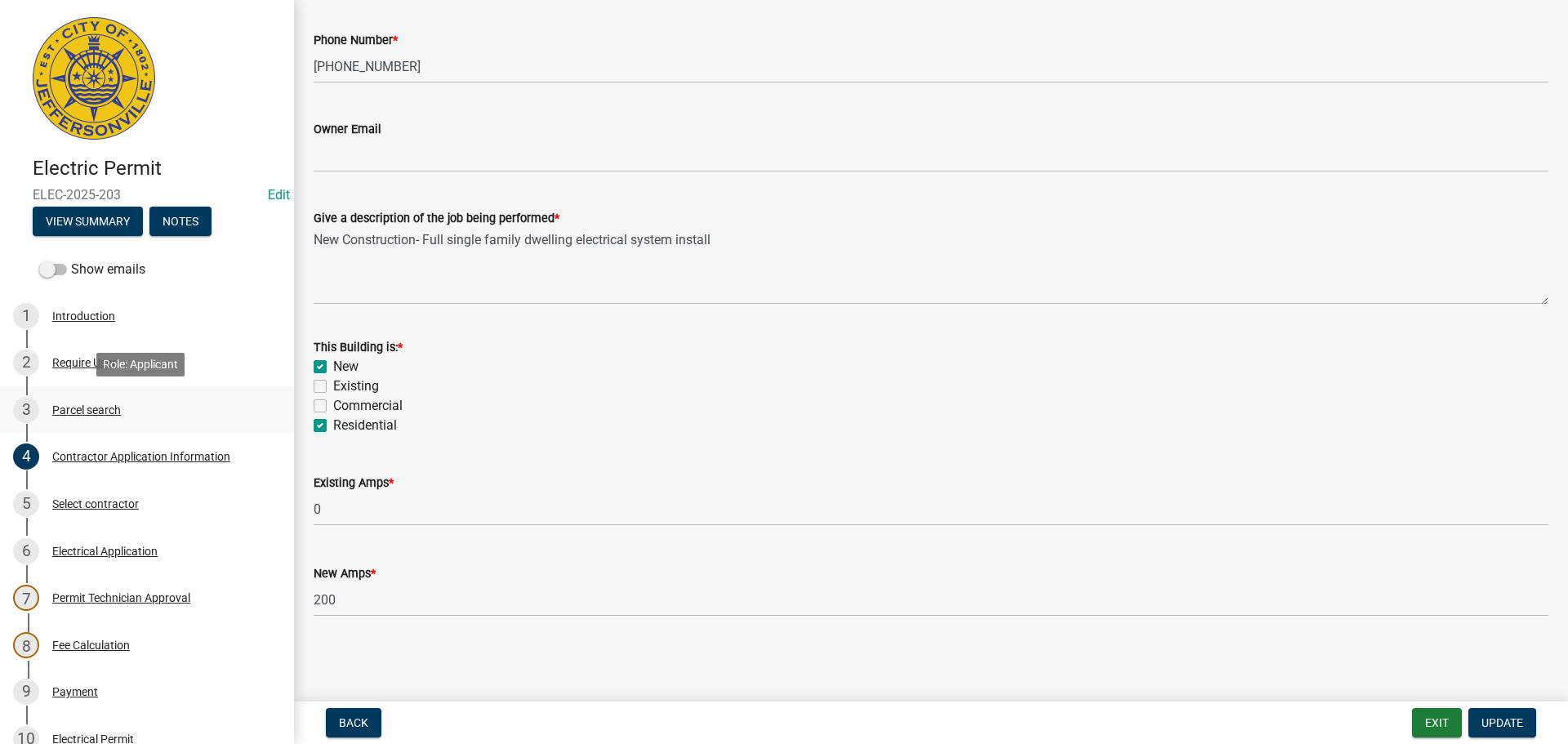
click at [95, 409] on div "Parcel search" at bounding box center [87, 409] width 68 height 11
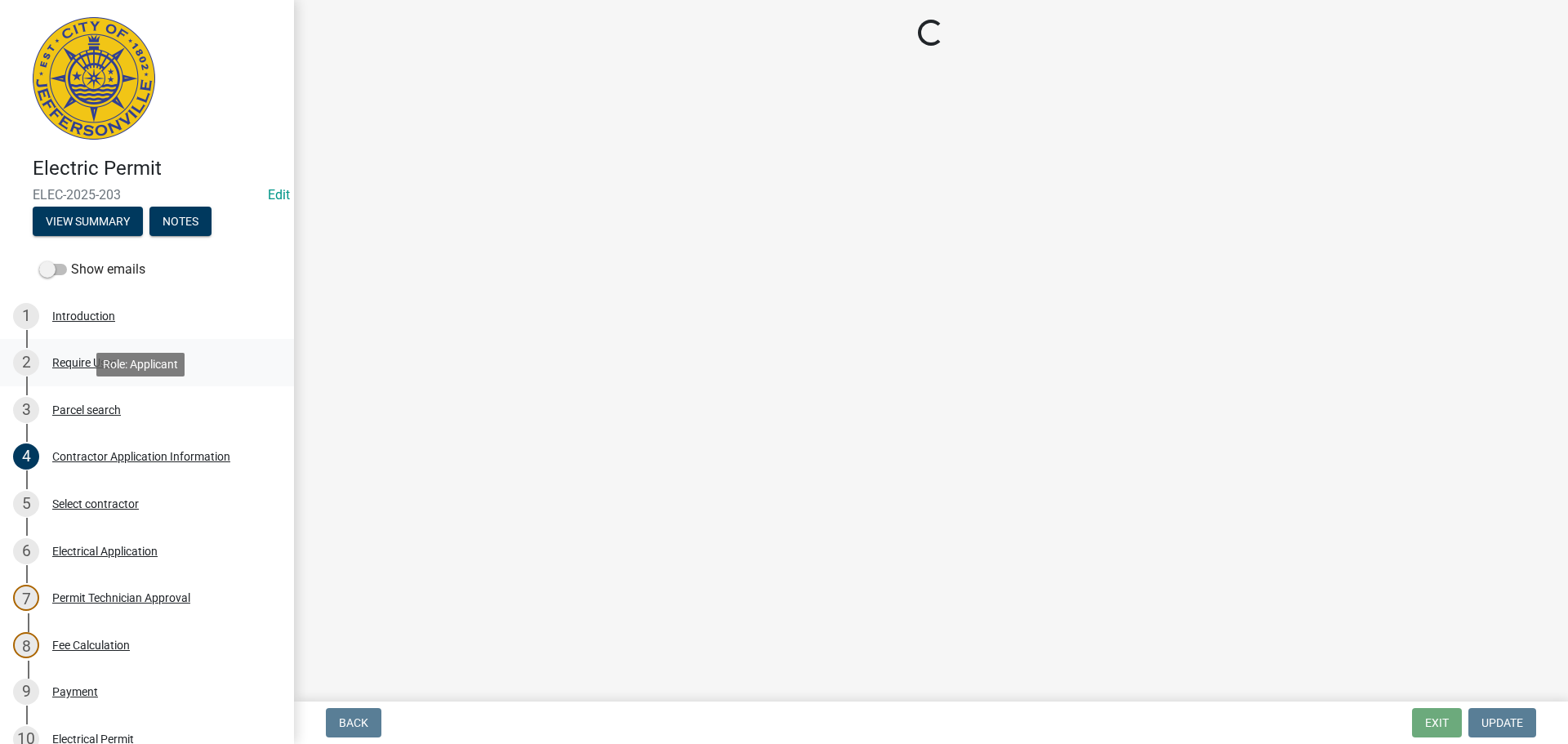
scroll to position [0, 0]
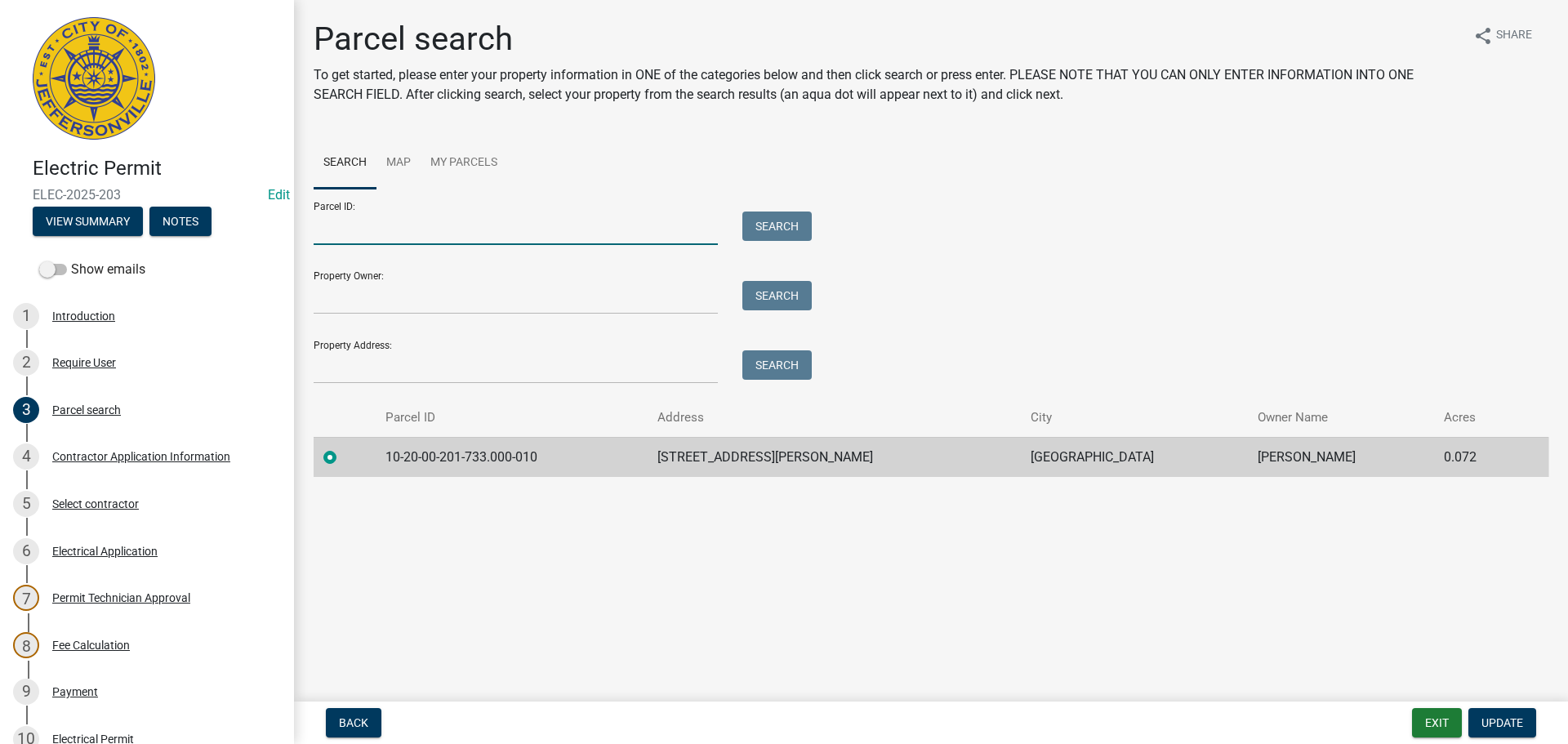
click at [340, 224] on input "Parcel ID:" at bounding box center [516, 228] width 404 height 33
paste input "10-20-00-200-150.000-010"
type input "10-20-00-200-150.000-010"
click at [778, 219] on button "Search" at bounding box center [777, 226] width 69 height 30
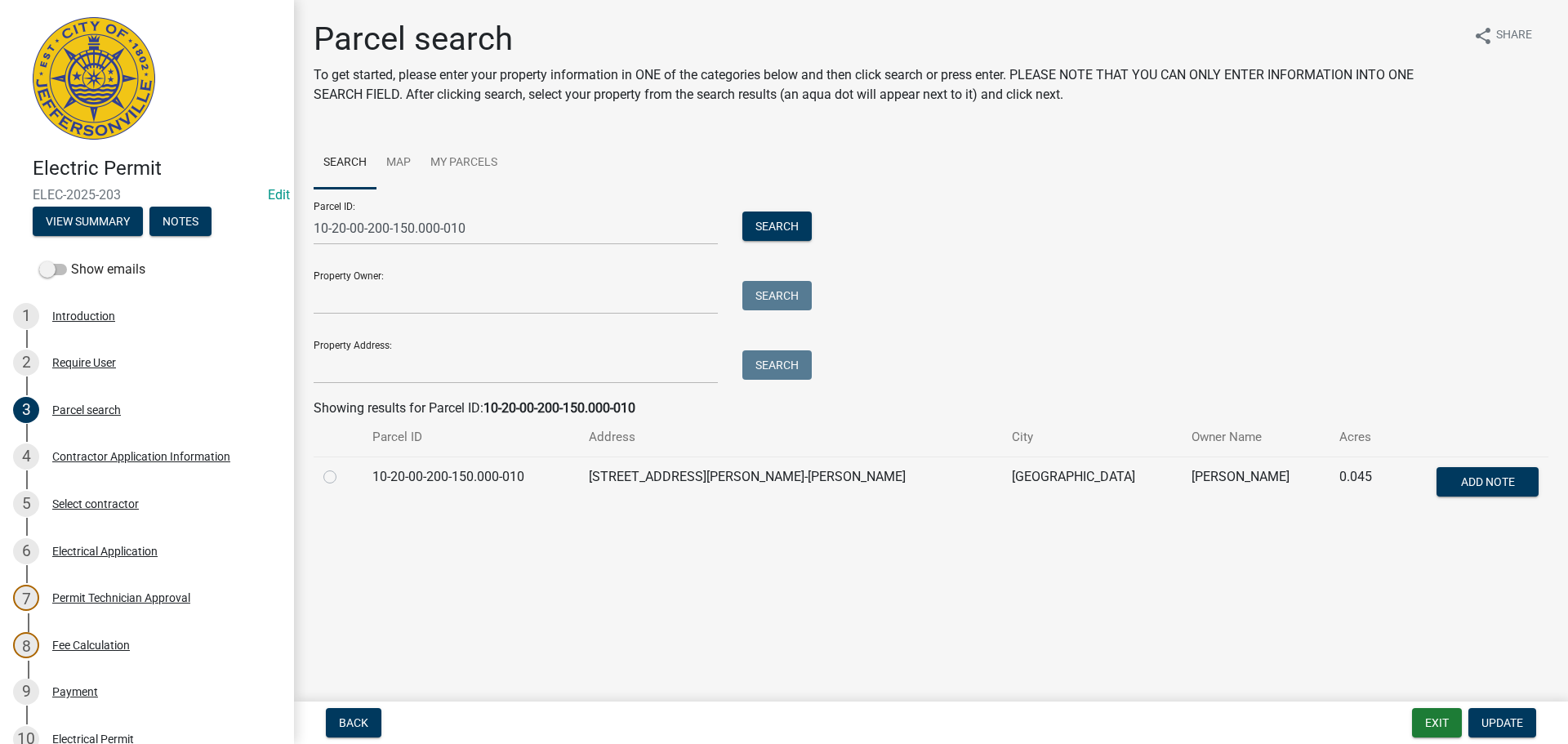
click at [343, 467] on label at bounding box center [343, 467] width 0 height 0
click at [343, 478] on input "radio" at bounding box center [349, 473] width 11 height 11
radio input "true"
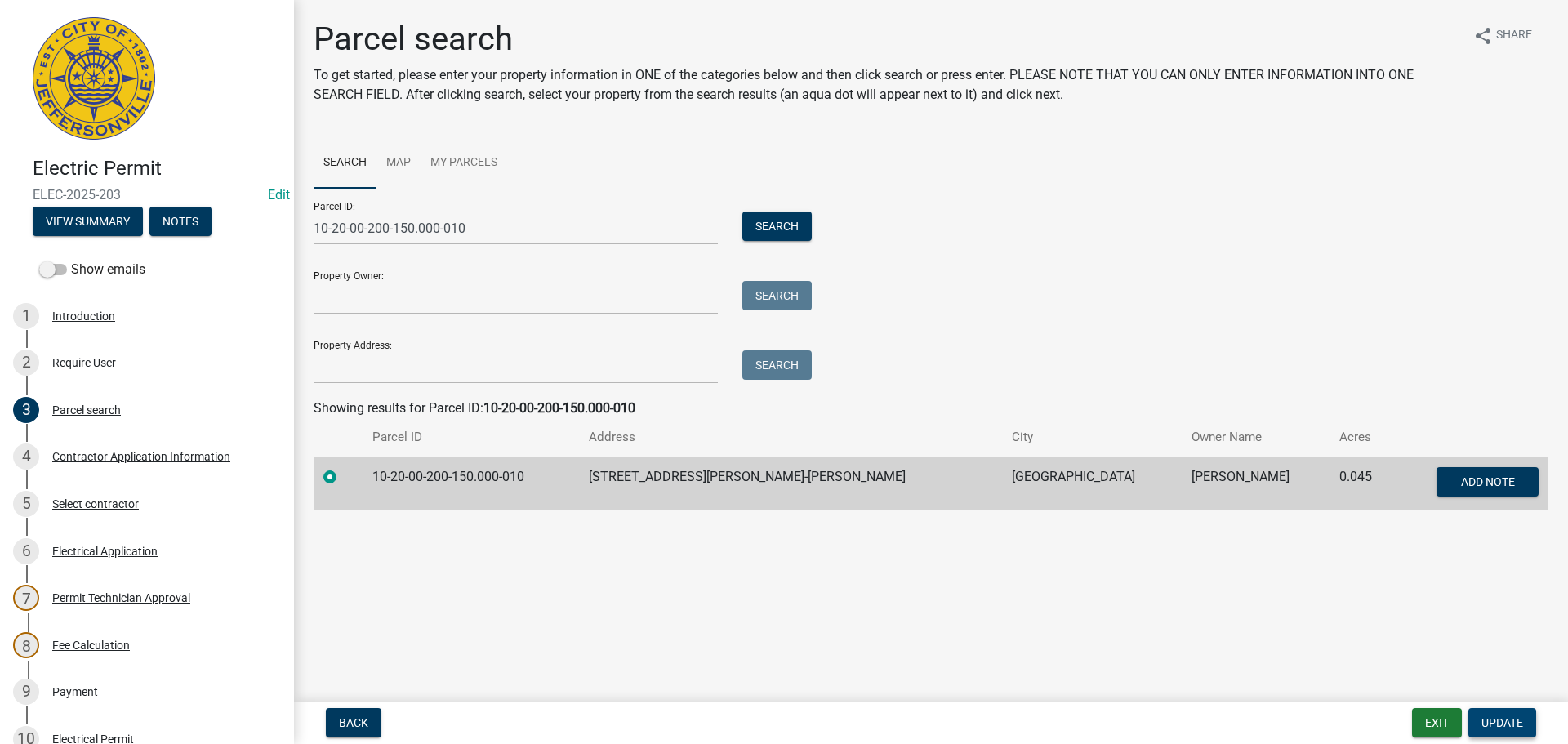
click at [1515, 725] on span "Update" at bounding box center [1502, 723] width 42 height 13
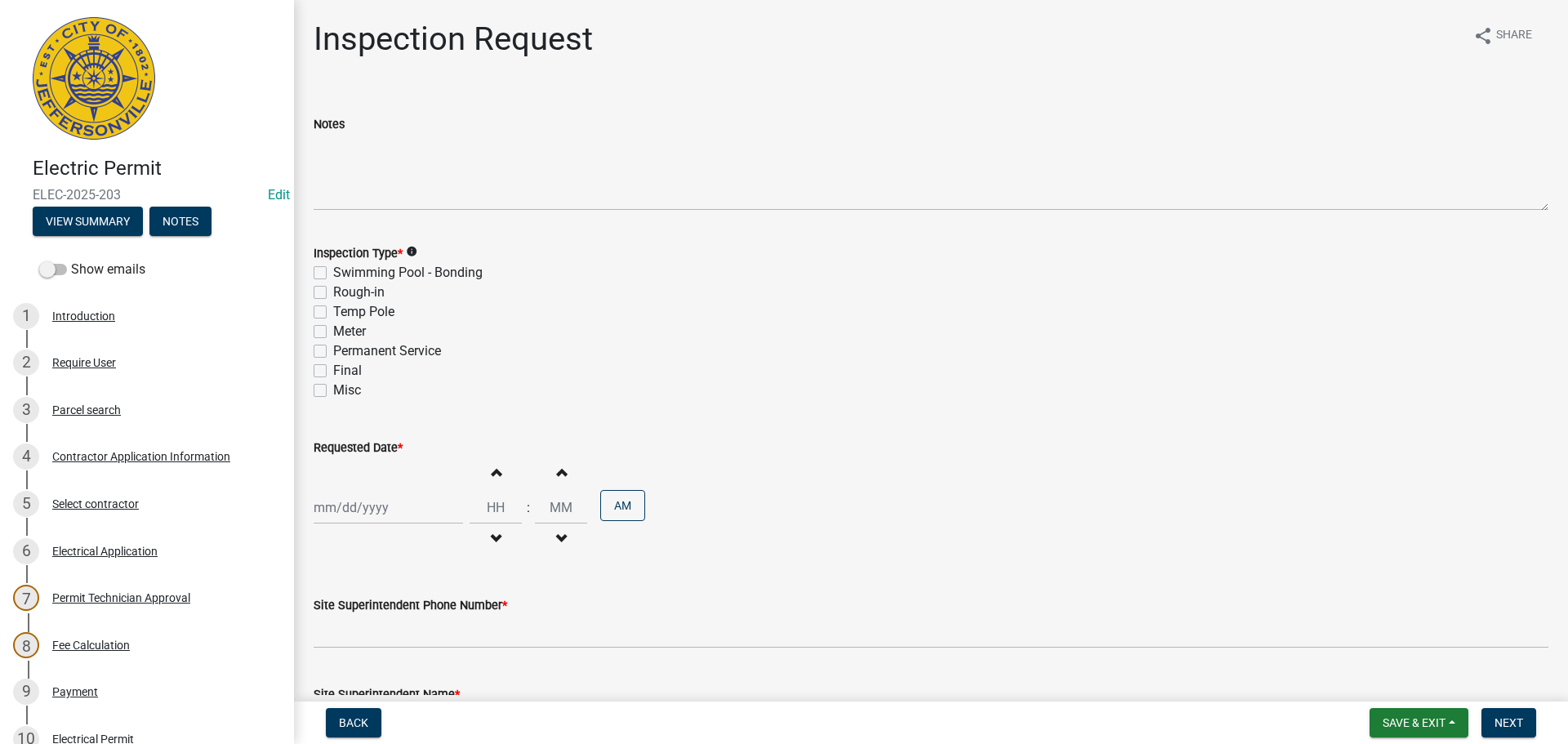
click at [333, 369] on label "Final" at bounding box center [347, 370] width 29 height 19
click at [333, 369] on input "Final" at bounding box center [339, 366] width 11 height 11
checkbox input "true"
checkbox input "false"
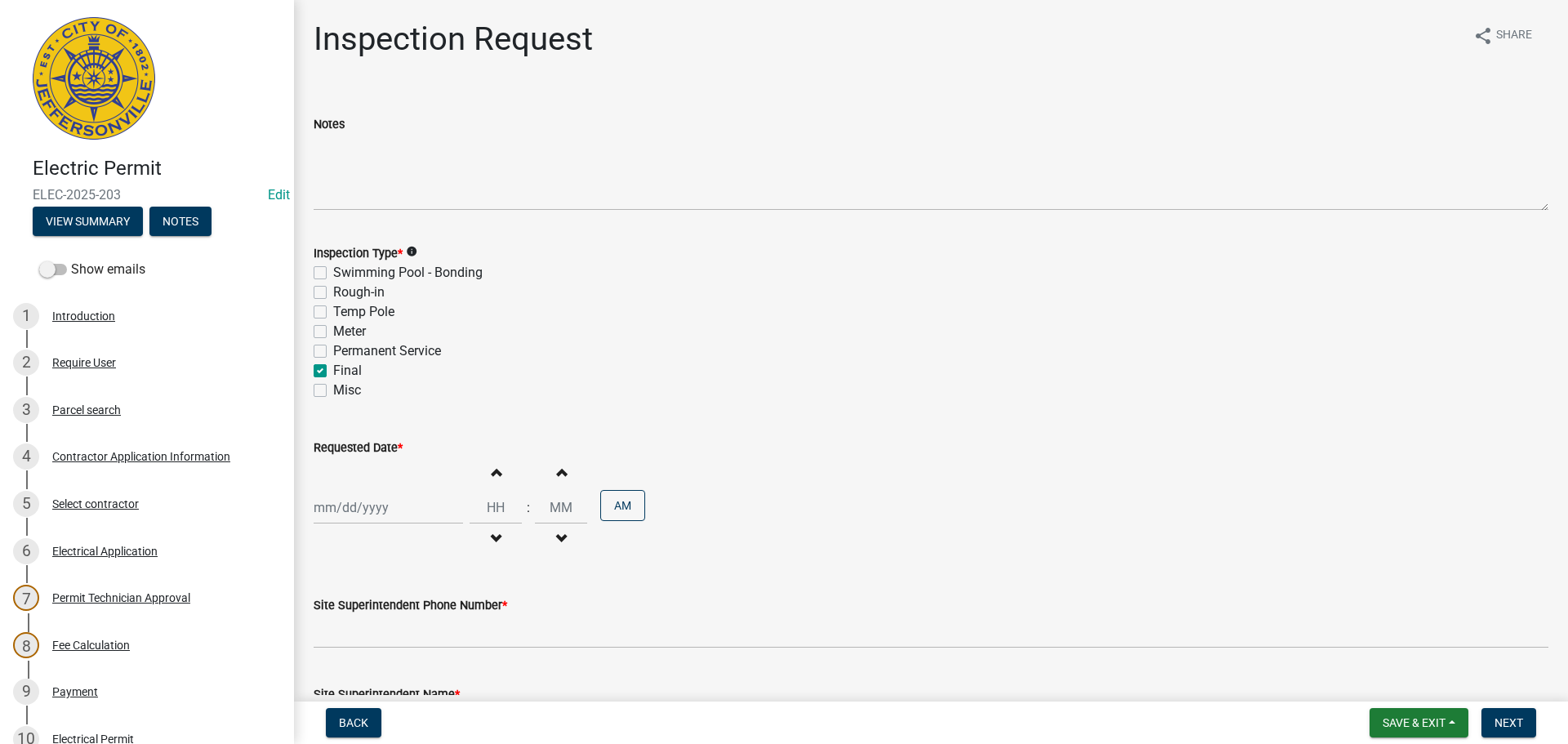
checkbox input "false"
checkbox input "true"
checkbox input "false"
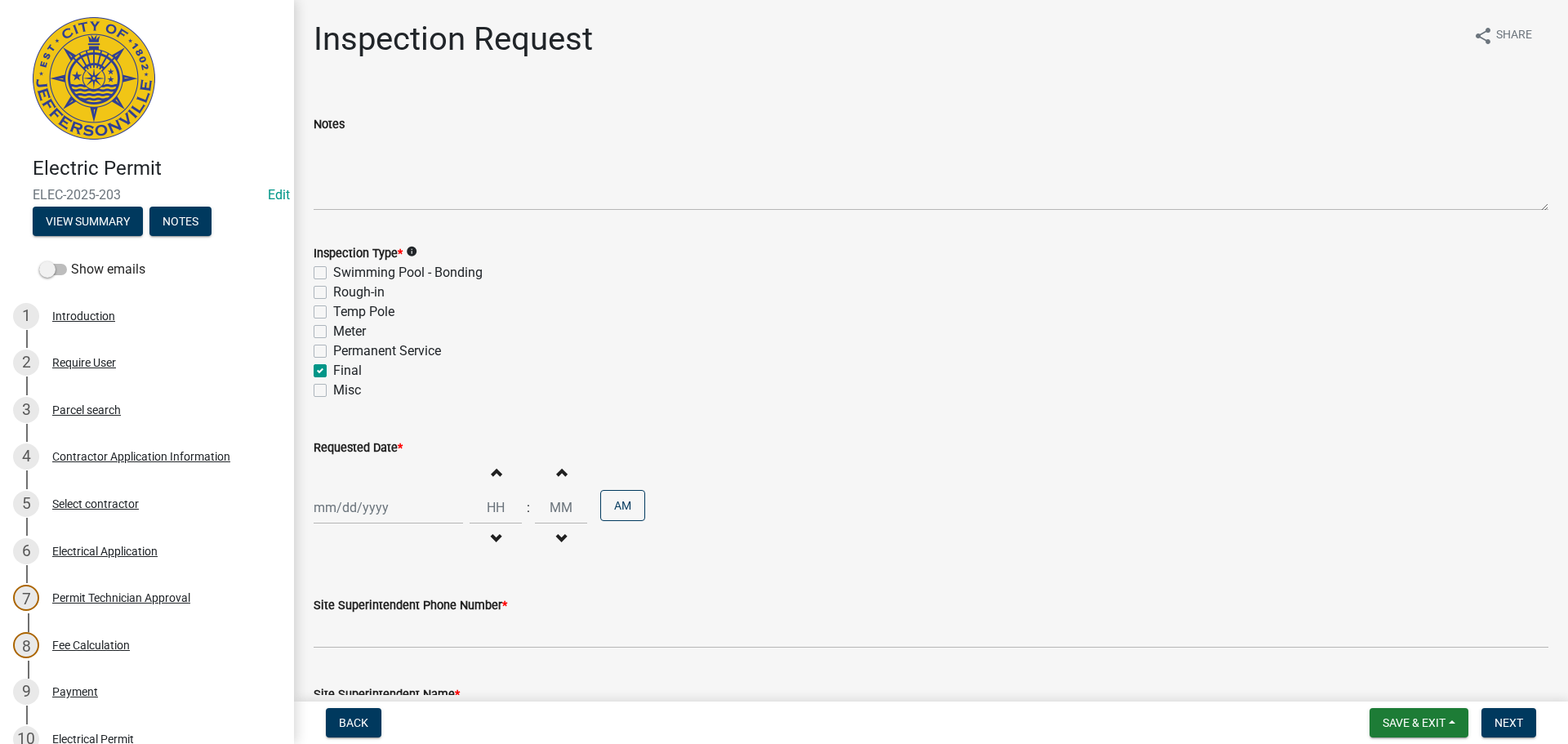
click at [372, 500] on div at bounding box center [388, 507] width 149 height 33
select select "10"
select select "2025"
click at [382, 396] on div "15" at bounding box center [382, 395] width 26 height 26
type input "10/15/2025"
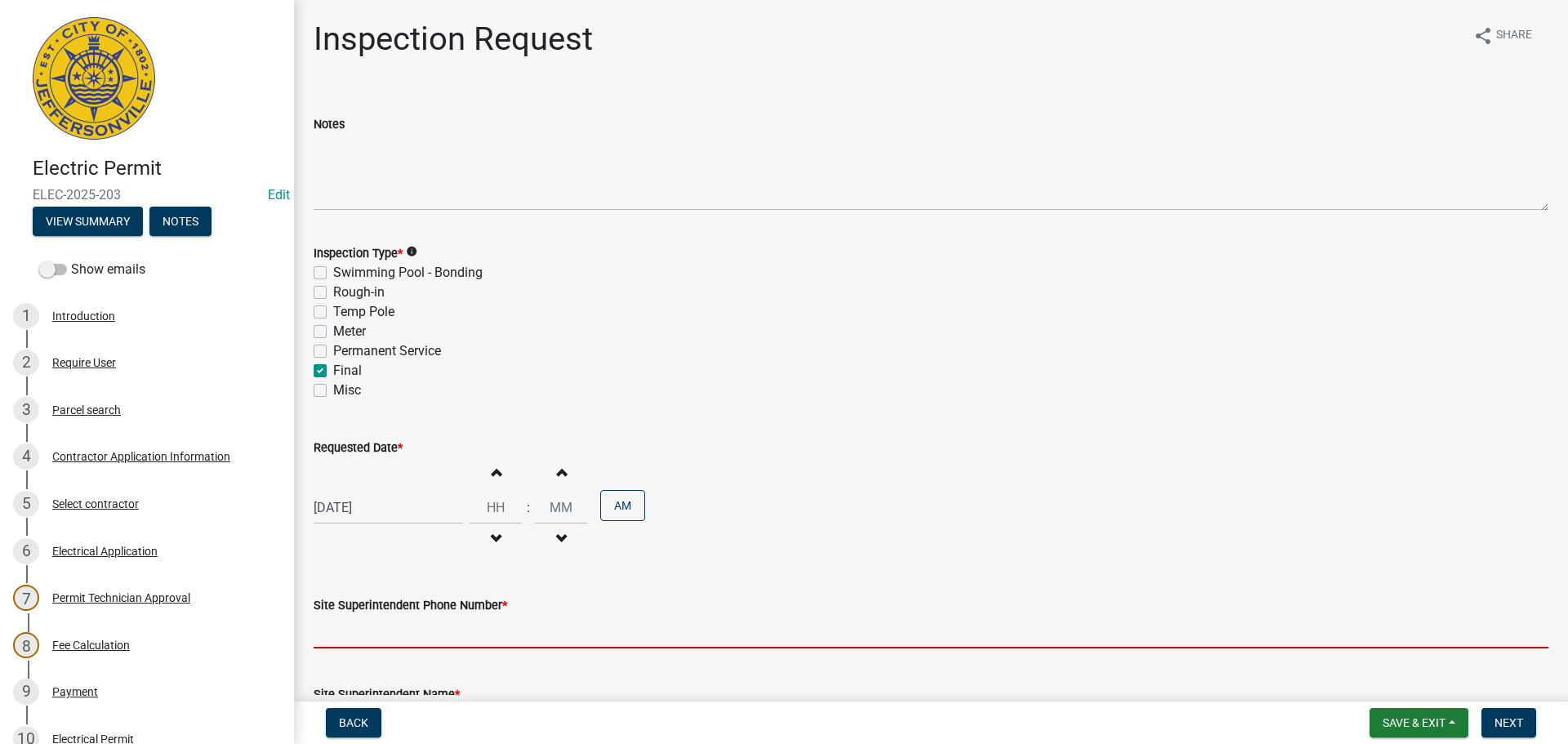
click at [378, 629] on input "Site Superintendent Phone Number *" at bounding box center [931, 632] width 1235 height 33
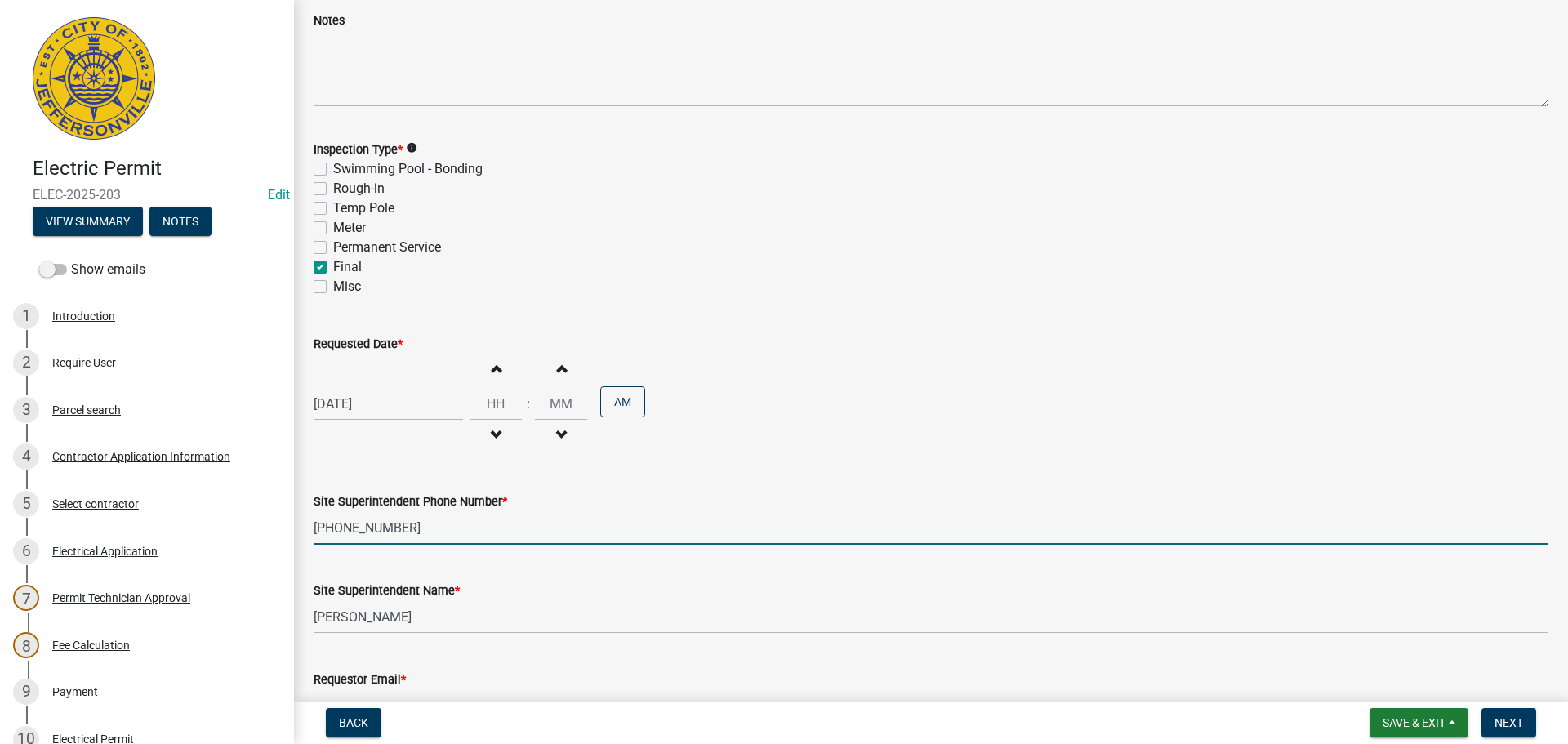
scroll to position [208, 0]
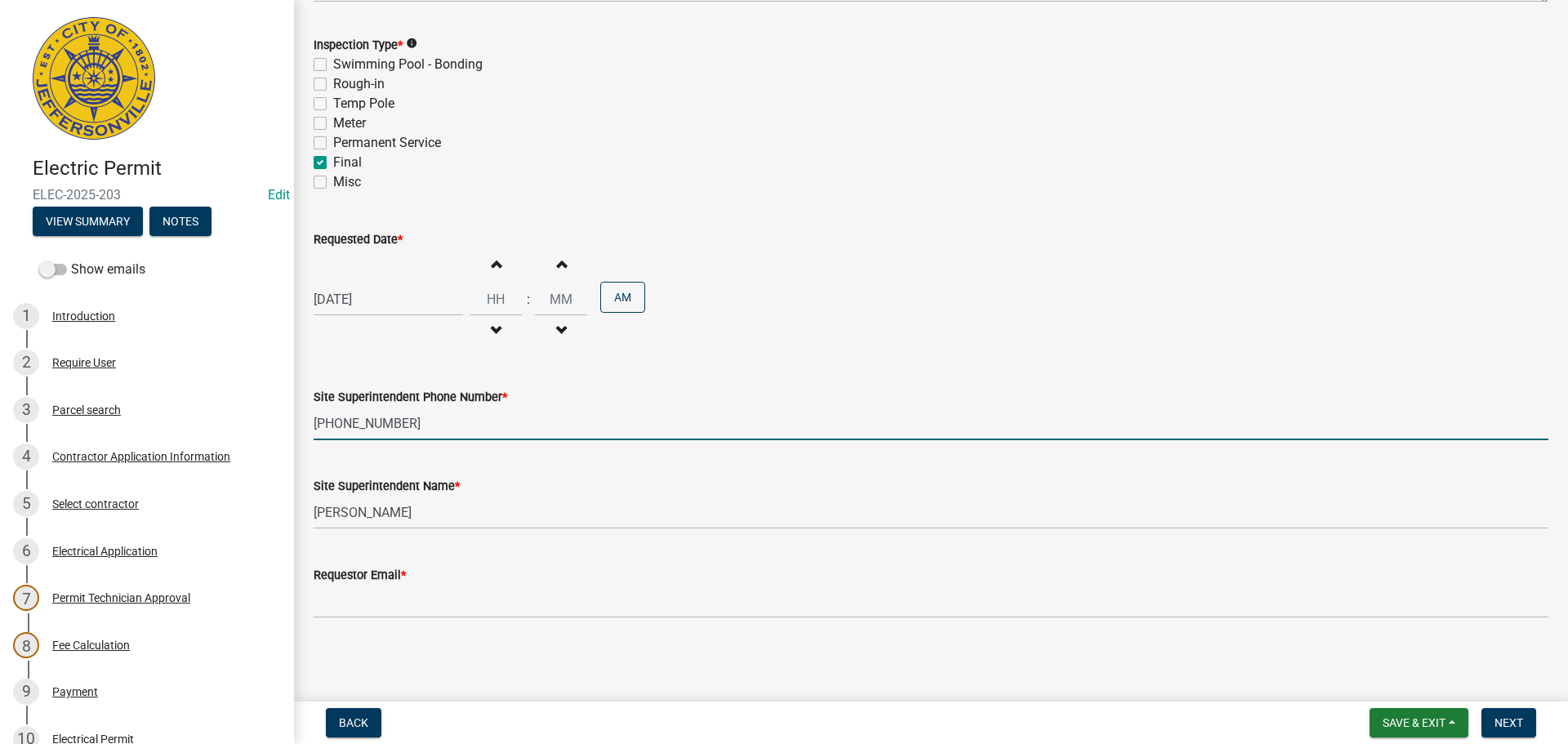
type input "250-818-5409"
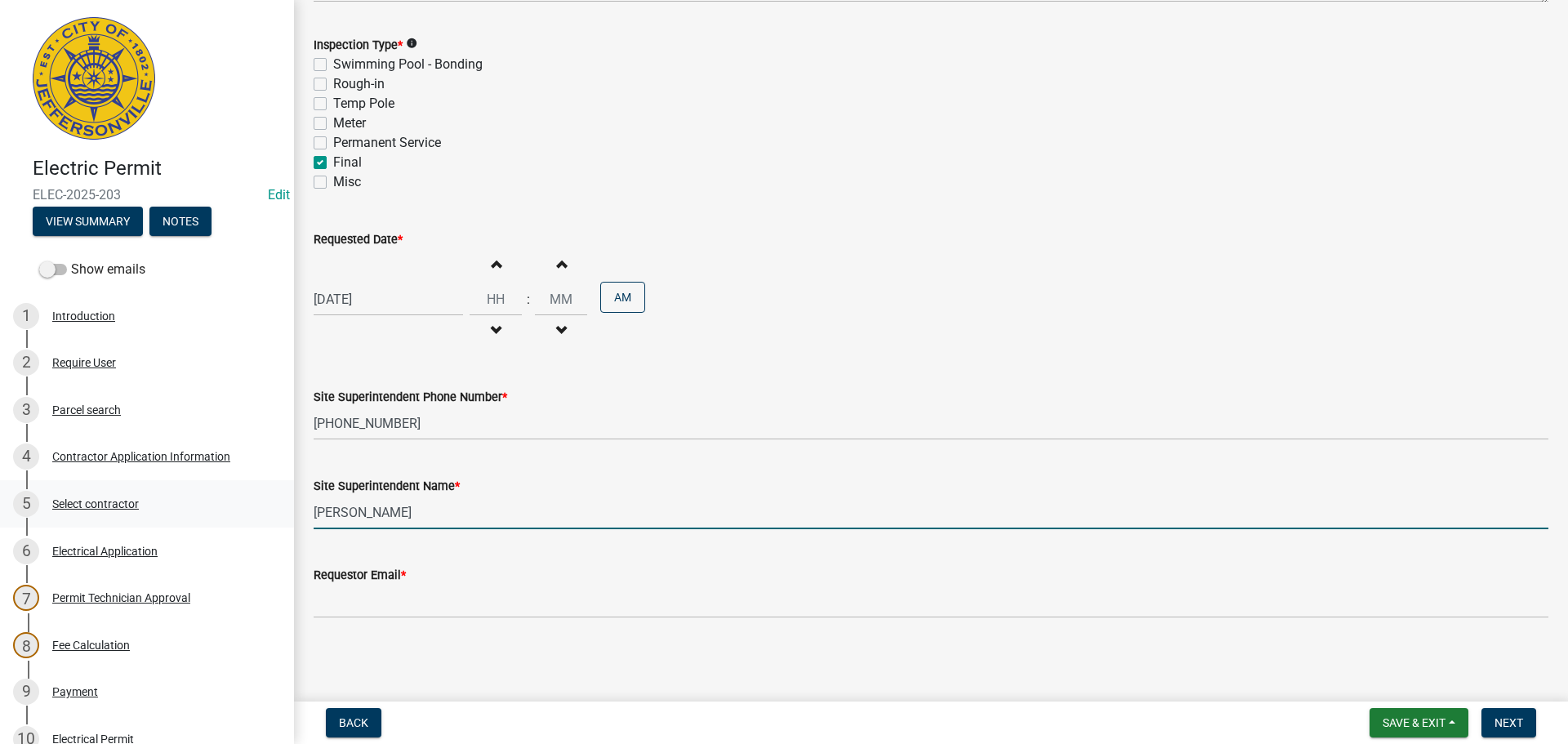
drag, startPoint x: 409, startPoint y: 518, endPoint x: 141, endPoint y: 514, distance: 268.0
click at [268, 517] on div "Electric Permit ELEC-2025-203 Edit View Summary Notes Show emails 1 Introductio…" at bounding box center [784, 372] width 1568 height 744
type input "TIM"
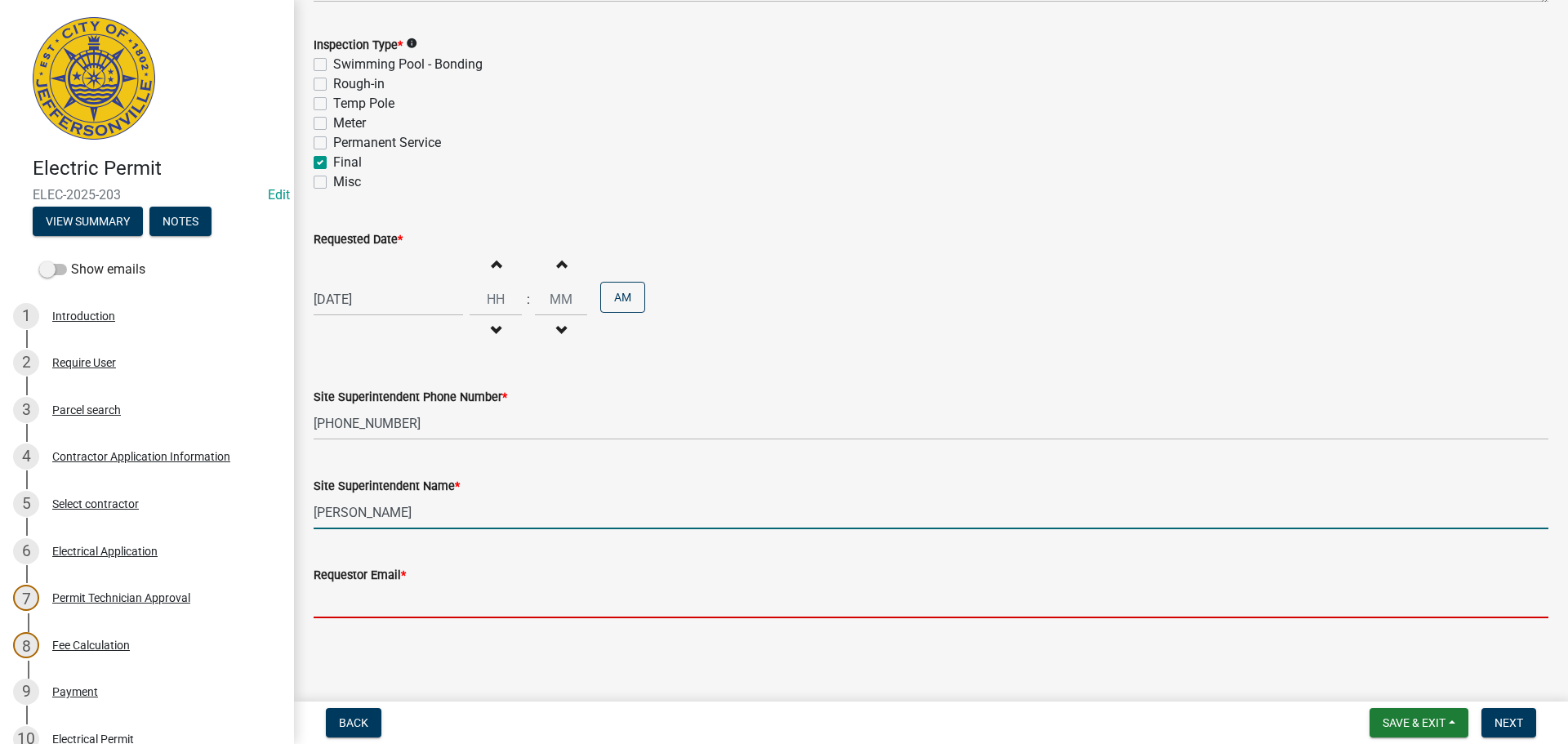
click at [345, 596] on input "Requestor Email *" at bounding box center [931, 601] width 1235 height 33
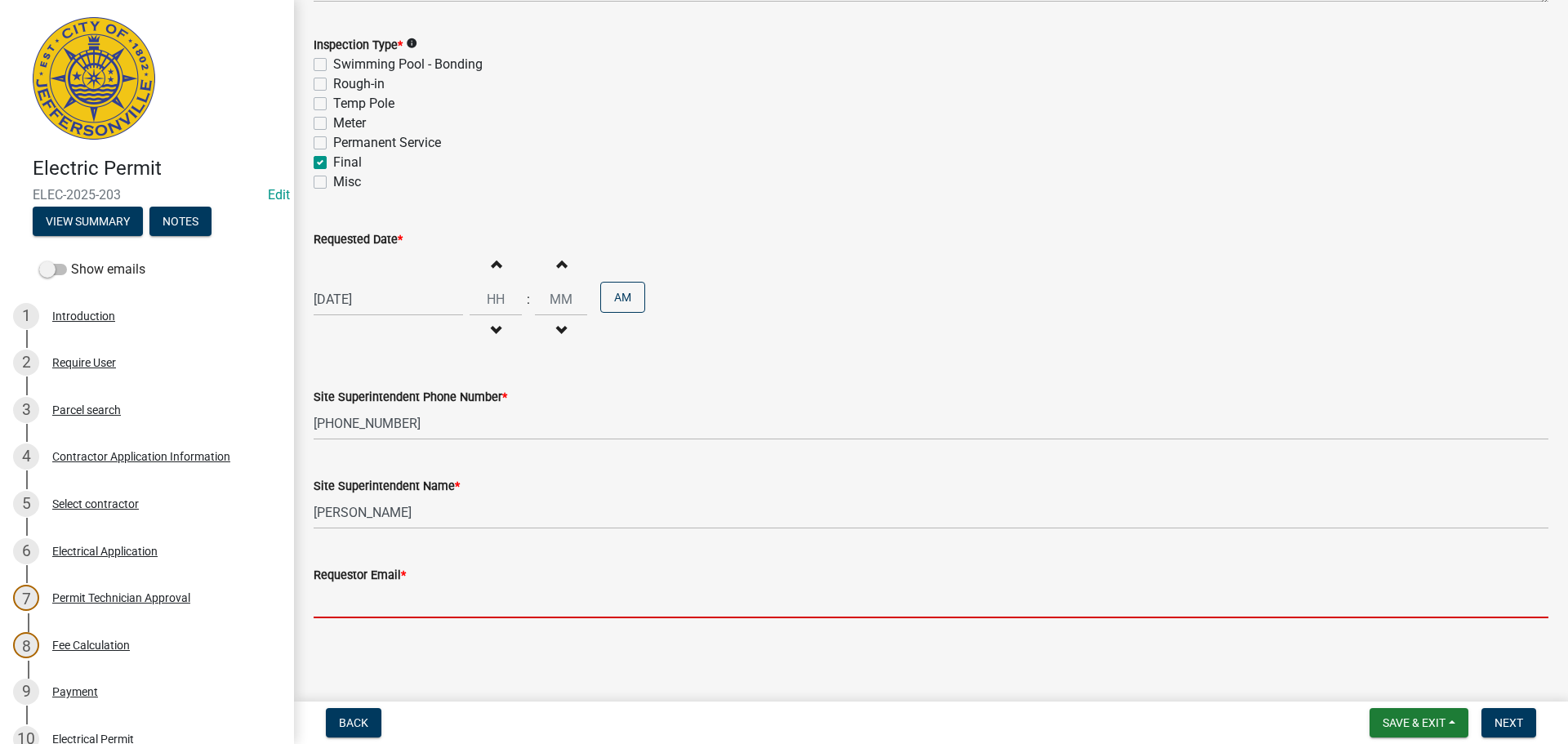
type input "mbottorff@cityofjeff.net"
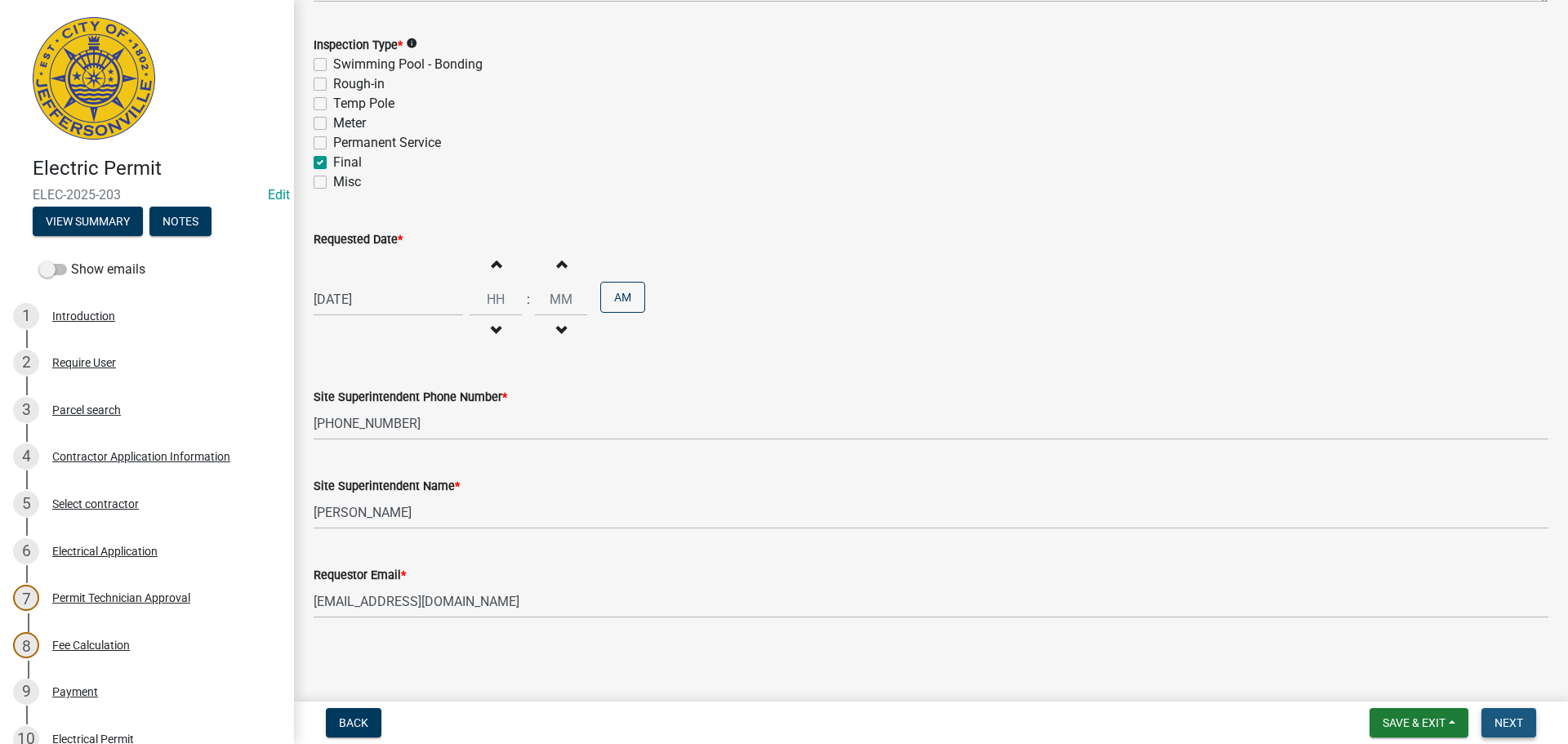
click at [1502, 722] on span "Next" at bounding box center [1509, 723] width 29 height 13
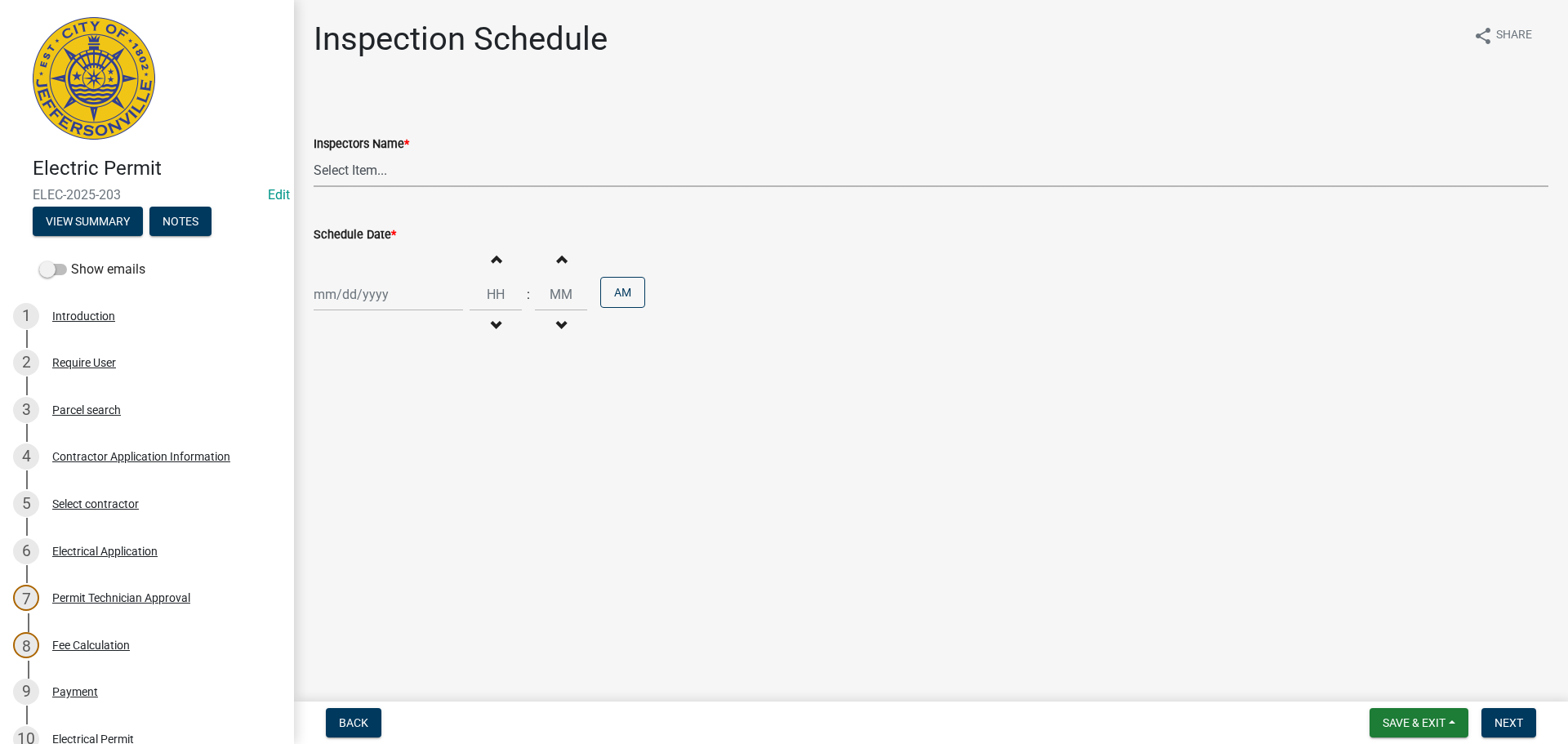
click at [350, 175] on select "Select Item... jramsey (Jeremy Ramsey) MaryFrey (Mary Frey) mkruer (Mike Kruer)…" at bounding box center [931, 170] width 1235 height 33
select select "36a8b8f0-2ef8-43e9-ae06-718f51af8d36"
click at [314, 153] on select "Select Item... jramsey (Jeremy Ramsey) MaryFrey (Mary Frey) mkruer (Mike Kruer)…" at bounding box center [931, 170] width 1235 height 33
click at [361, 295] on div at bounding box center [388, 294] width 149 height 33
select select "10"
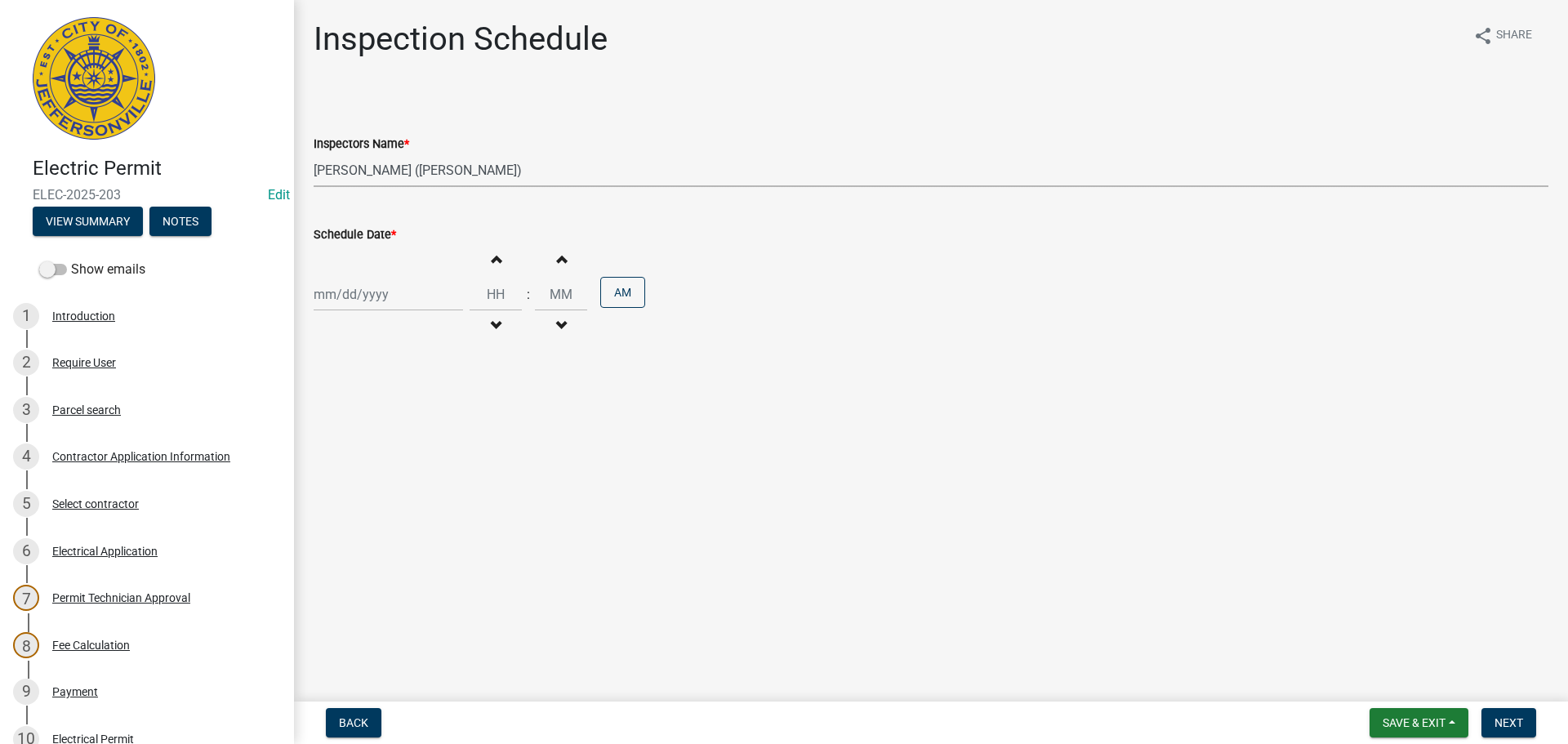
select select "2025"
click at [376, 430] on div "15" at bounding box center [382, 433] width 26 height 26
type input "10/15/2025"
click at [1516, 725] on span "Next" at bounding box center [1509, 723] width 29 height 13
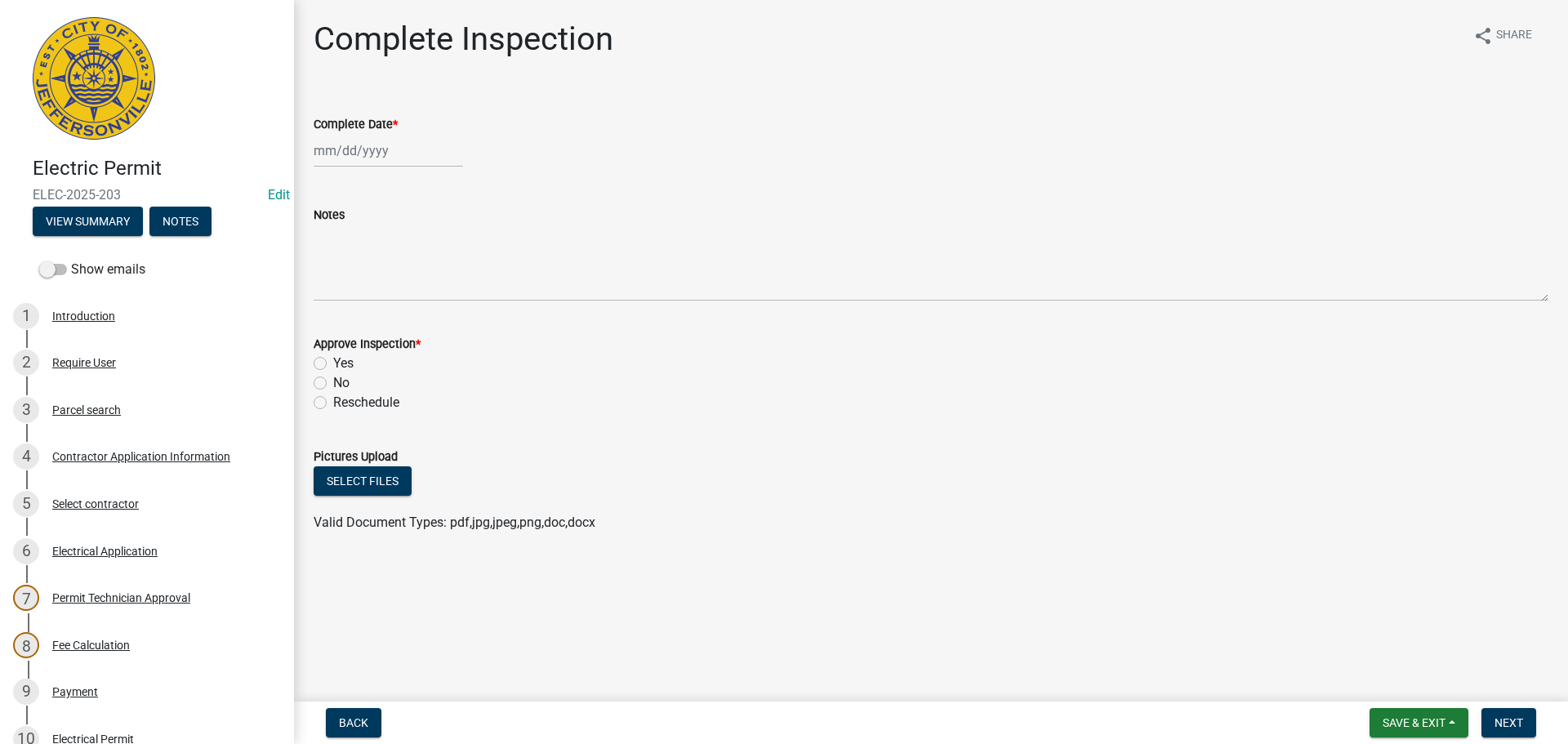
click at [386, 306] on wm-data-entity-input "Notes" at bounding box center [931, 247] width 1235 height 132
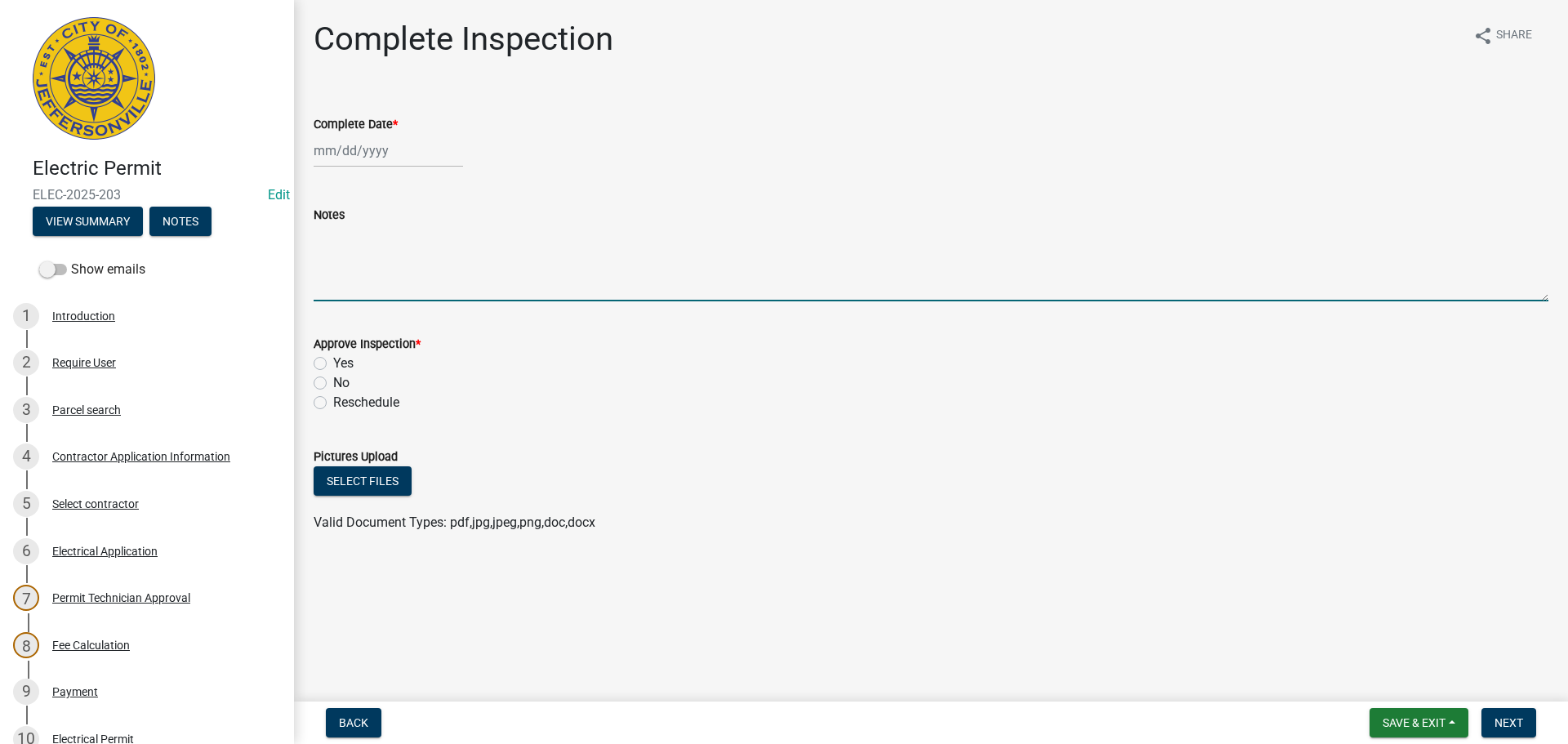
click at [384, 276] on textarea "Notes" at bounding box center [931, 263] width 1235 height 77
type textarea "CODE 1754"
click at [1399, 726] on span "Save & Exit" at bounding box center [1414, 723] width 63 height 13
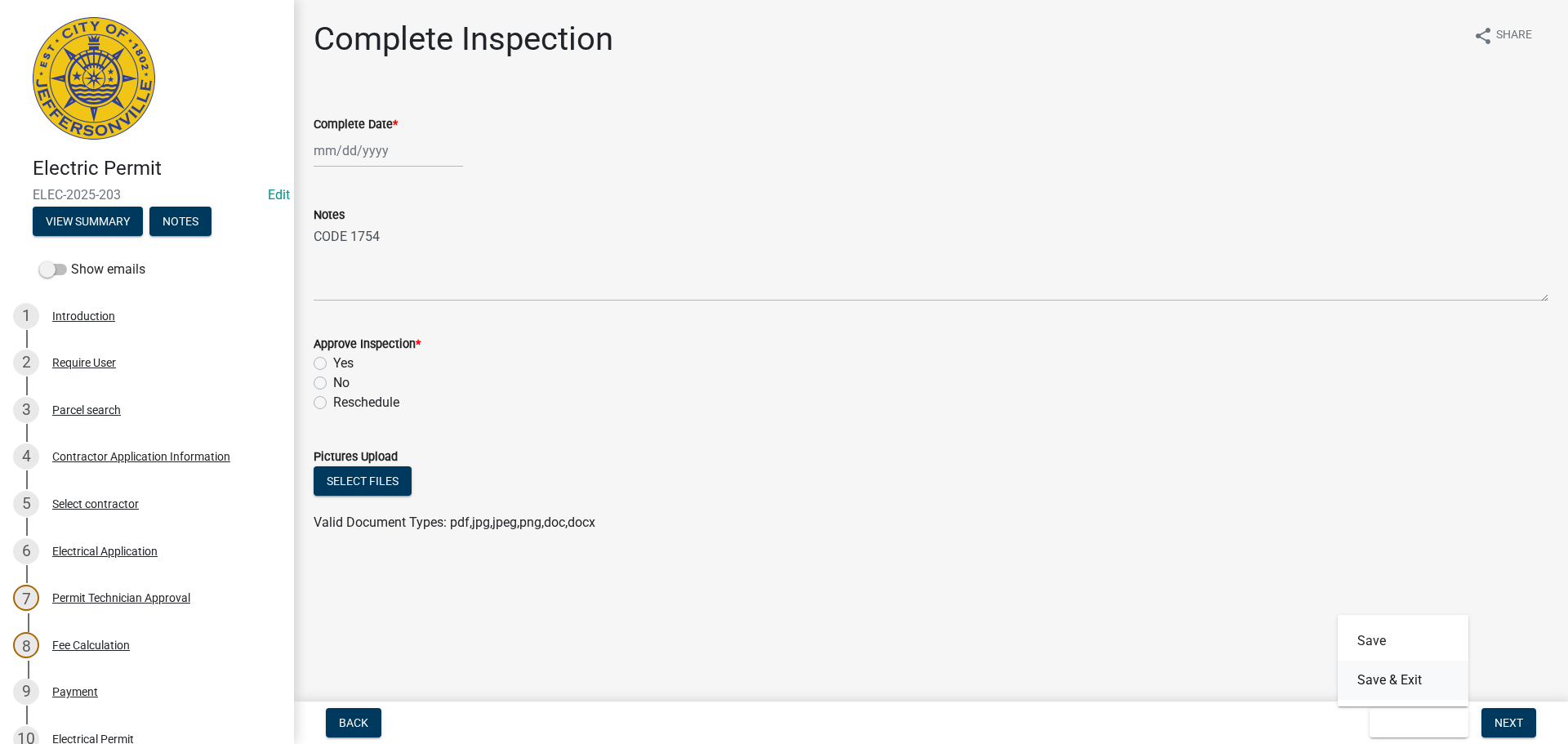
click at [1388, 683] on button "Save & Exit" at bounding box center [1404, 679] width 131 height 40
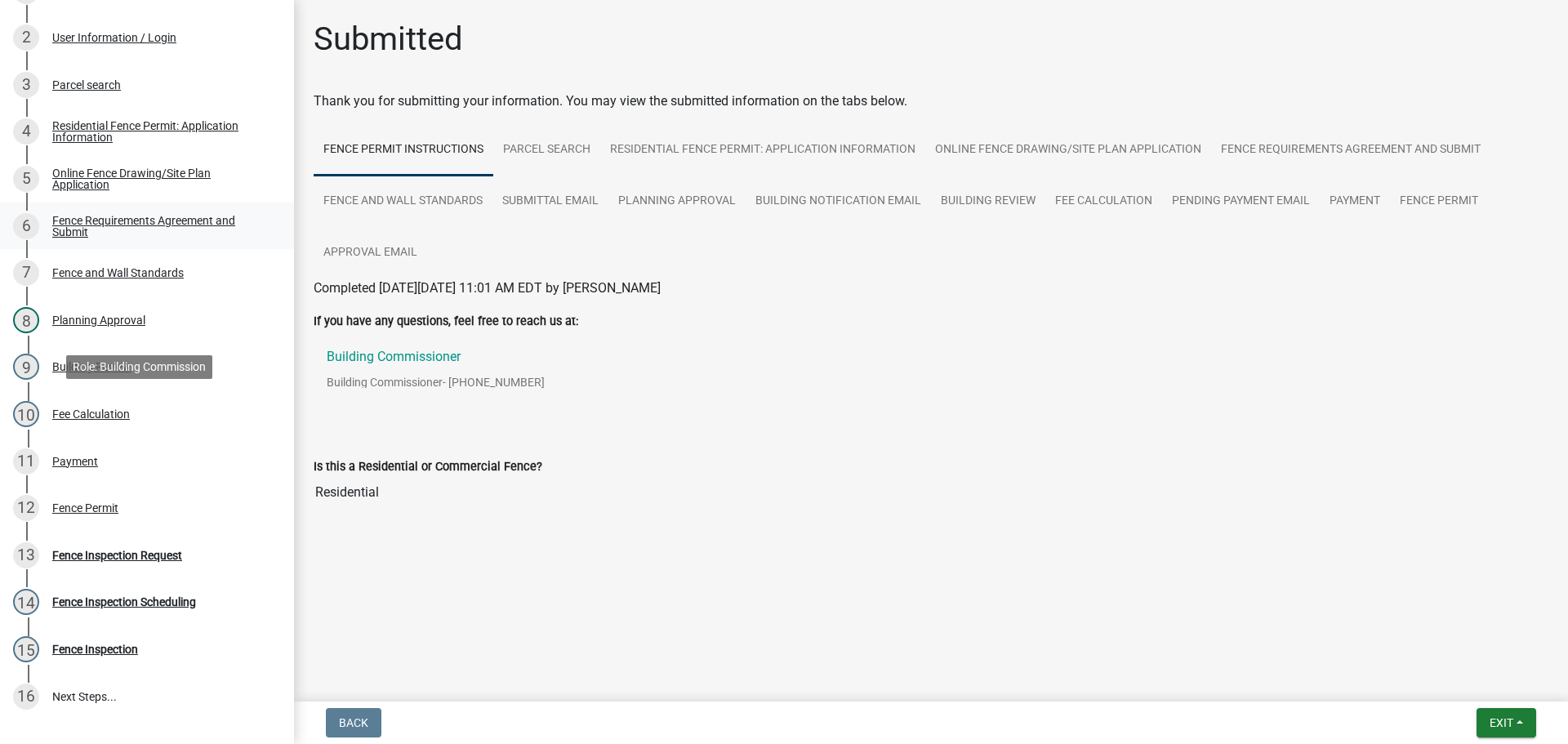
scroll to position [326, 0]
click at [86, 78] on div "Parcel search" at bounding box center [87, 83] width 68 height 11
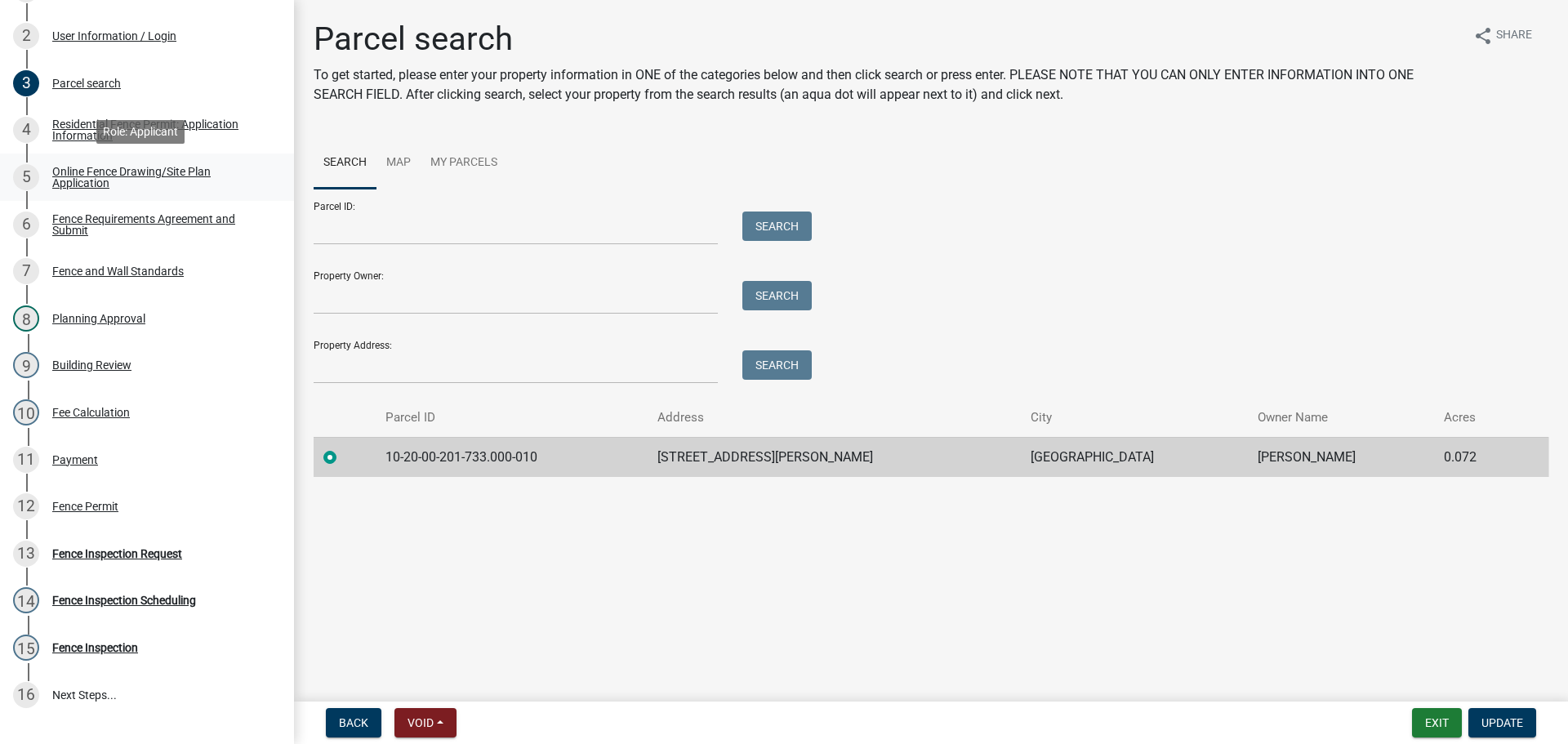
click at [90, 176] on div "Online Fence Drawing/Site Plan Application" at bounding box center [160, 177] width 216 height 23
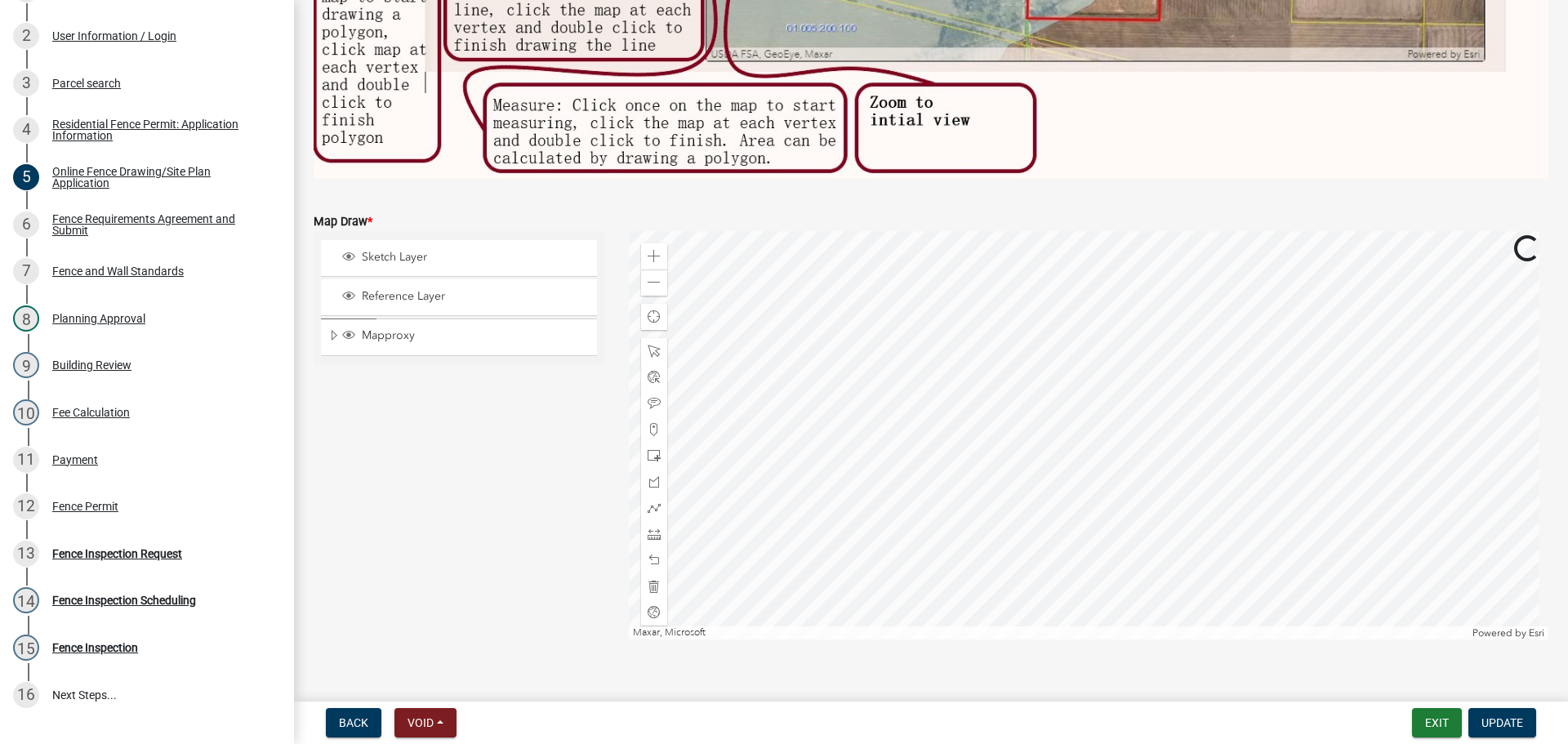
scroll to position [553, 0]
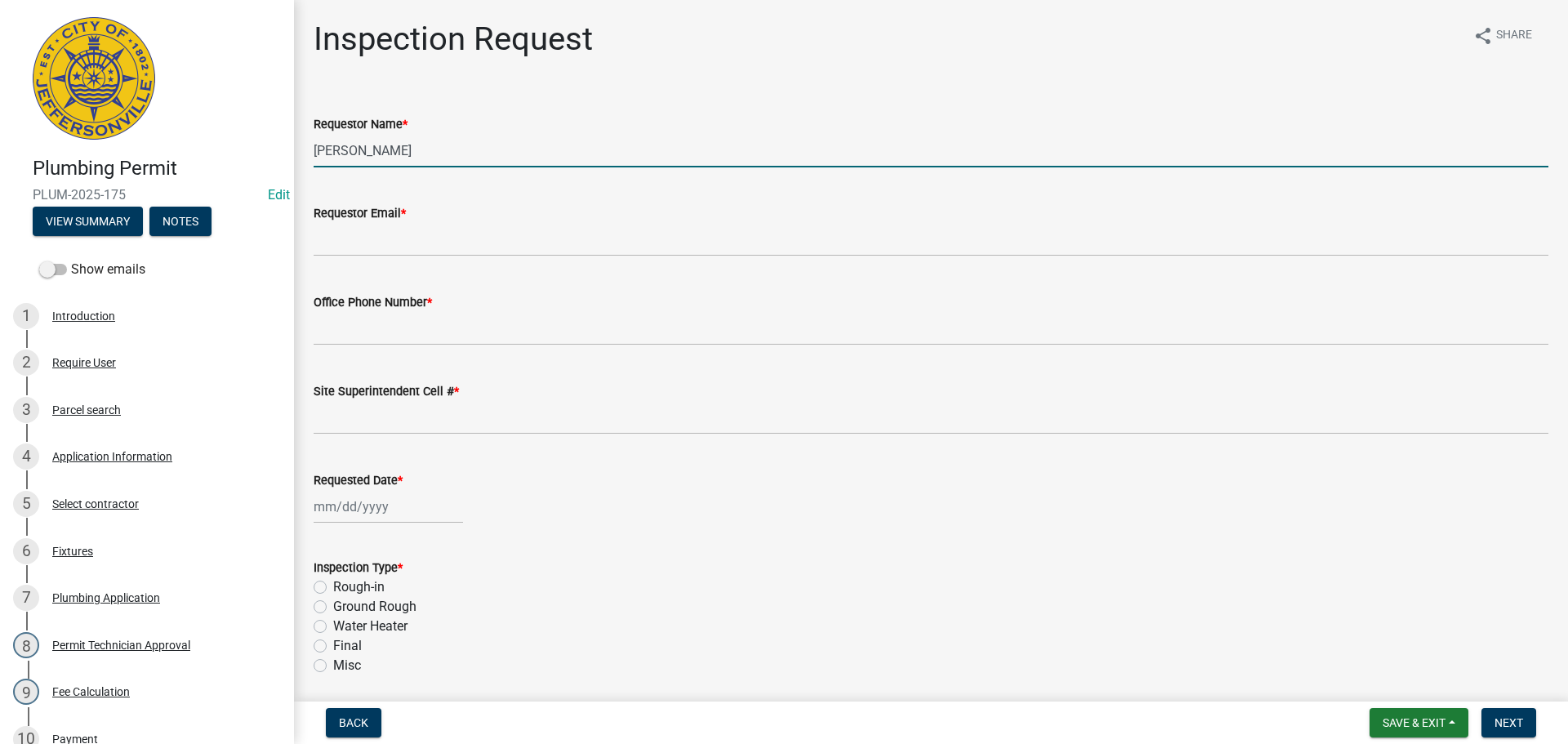
drag, startPoint x: 419, startPoint y: 154, endPoint x: 115, endPoint y: 138, distance: 304.4
click at [115, 138] on div "Plumbing Permit PLUM-2025-175 Edit View Summary Notes Show emails 1 Introductio…" at bounding box center [784, 372] width 1568 height 744
type input "[PERSON_NAME]"
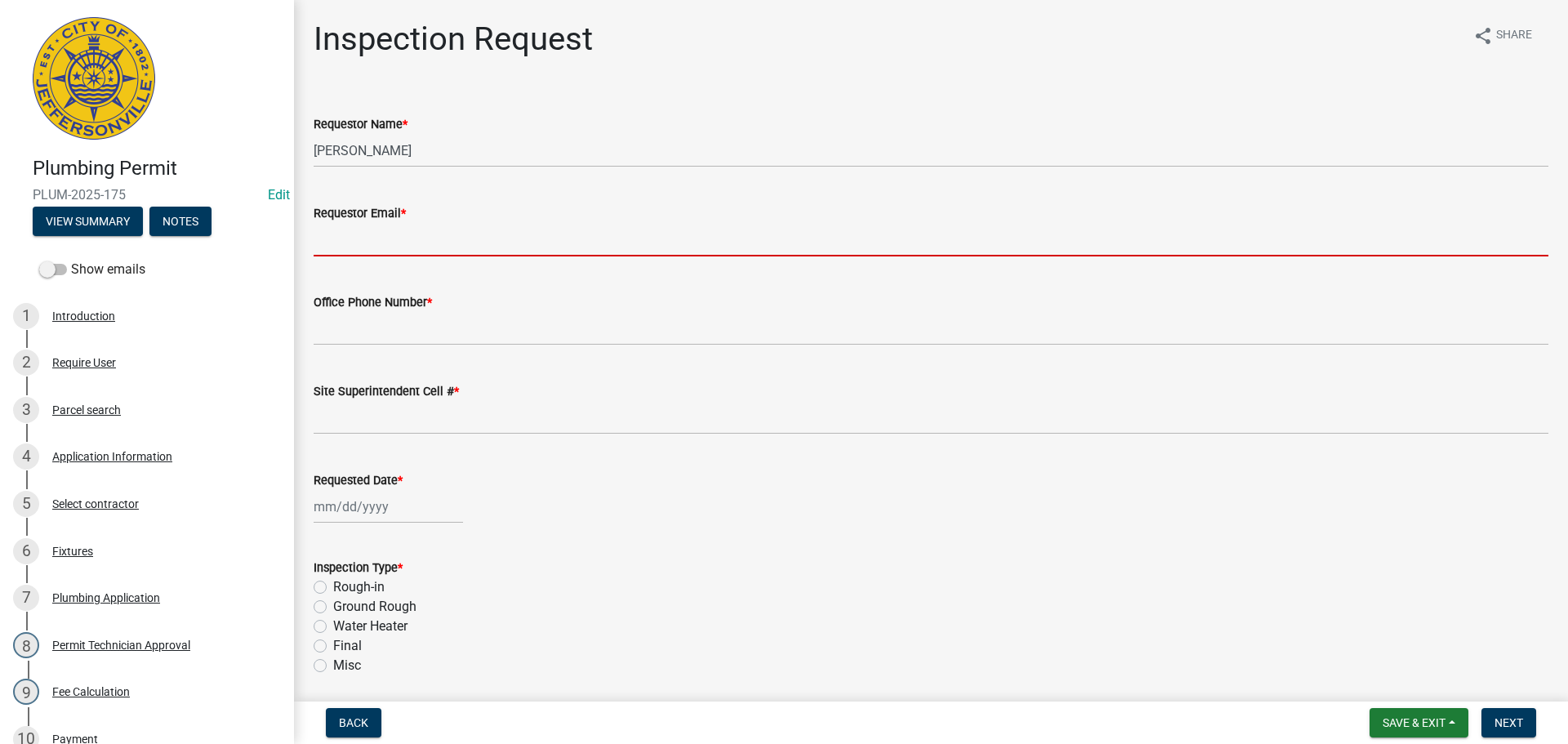
click at [359, 235] on input "Requestor Email *" at bounding box center [931, 240] width 1235 height 33
type input "[EMAIL_ADDRESS][DOMAIN_NAME]"
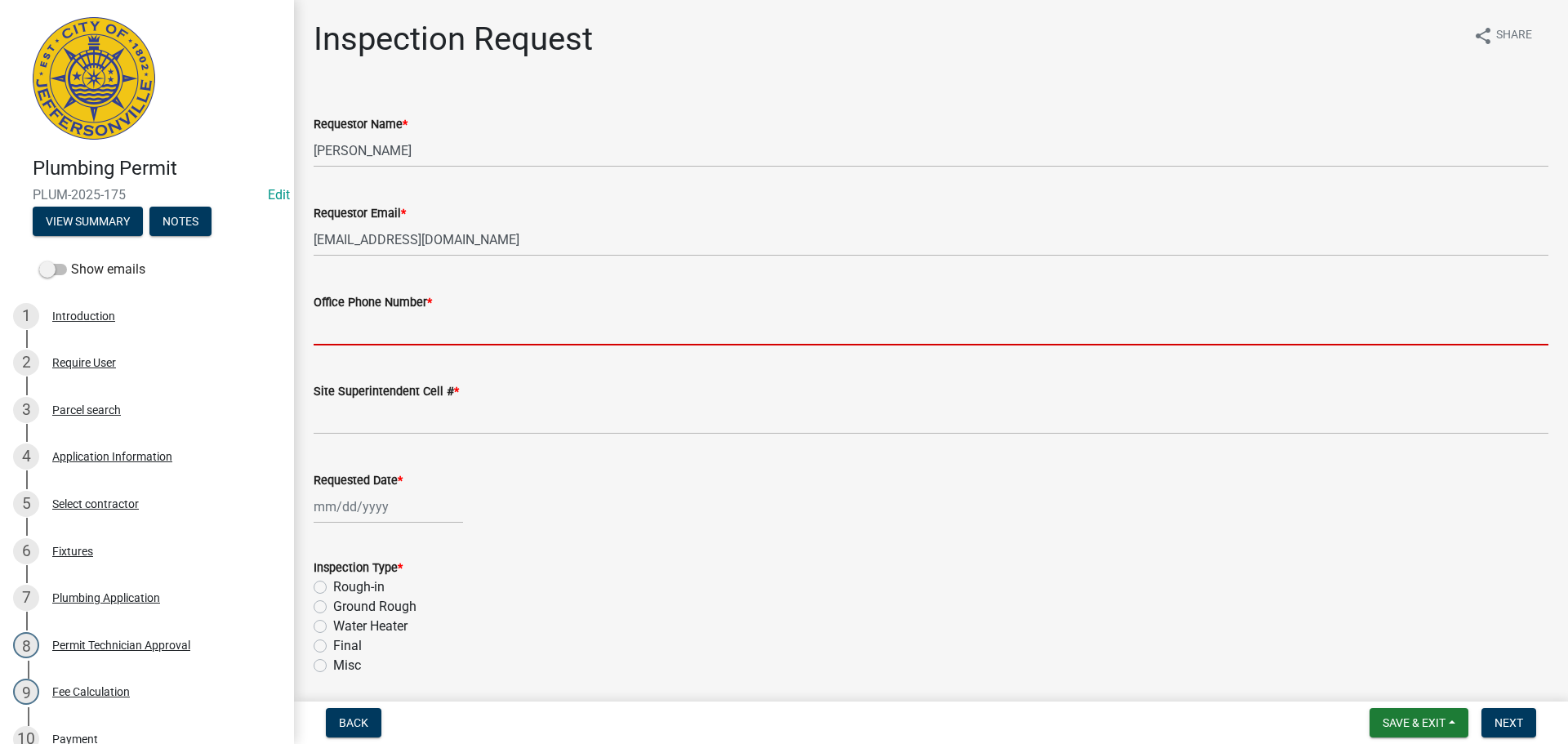
click at [359, 344] on input "Office Phone Number *" at bounding box center [931, 328] width 1235 height 33
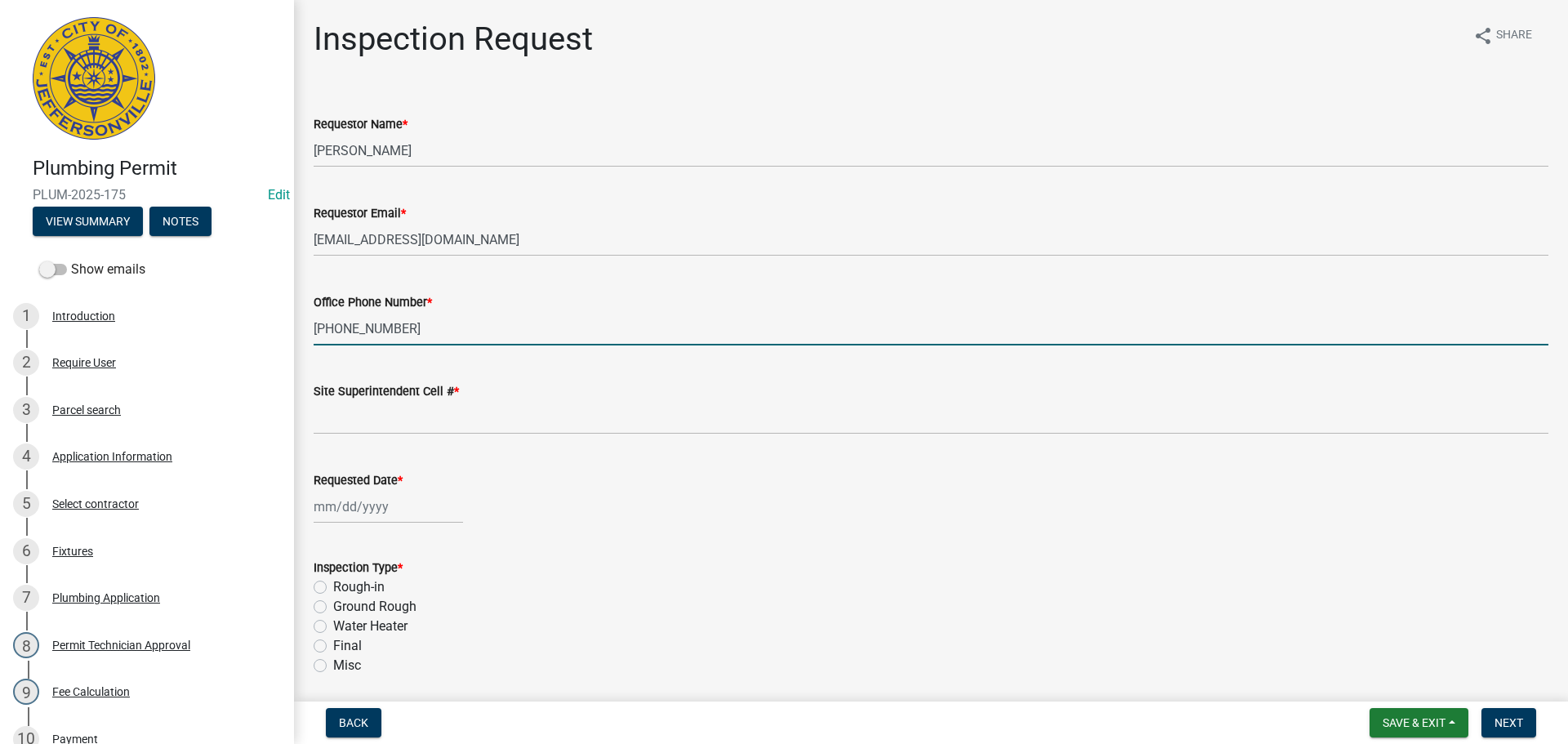
type input "[PHONE_NUMBER]"
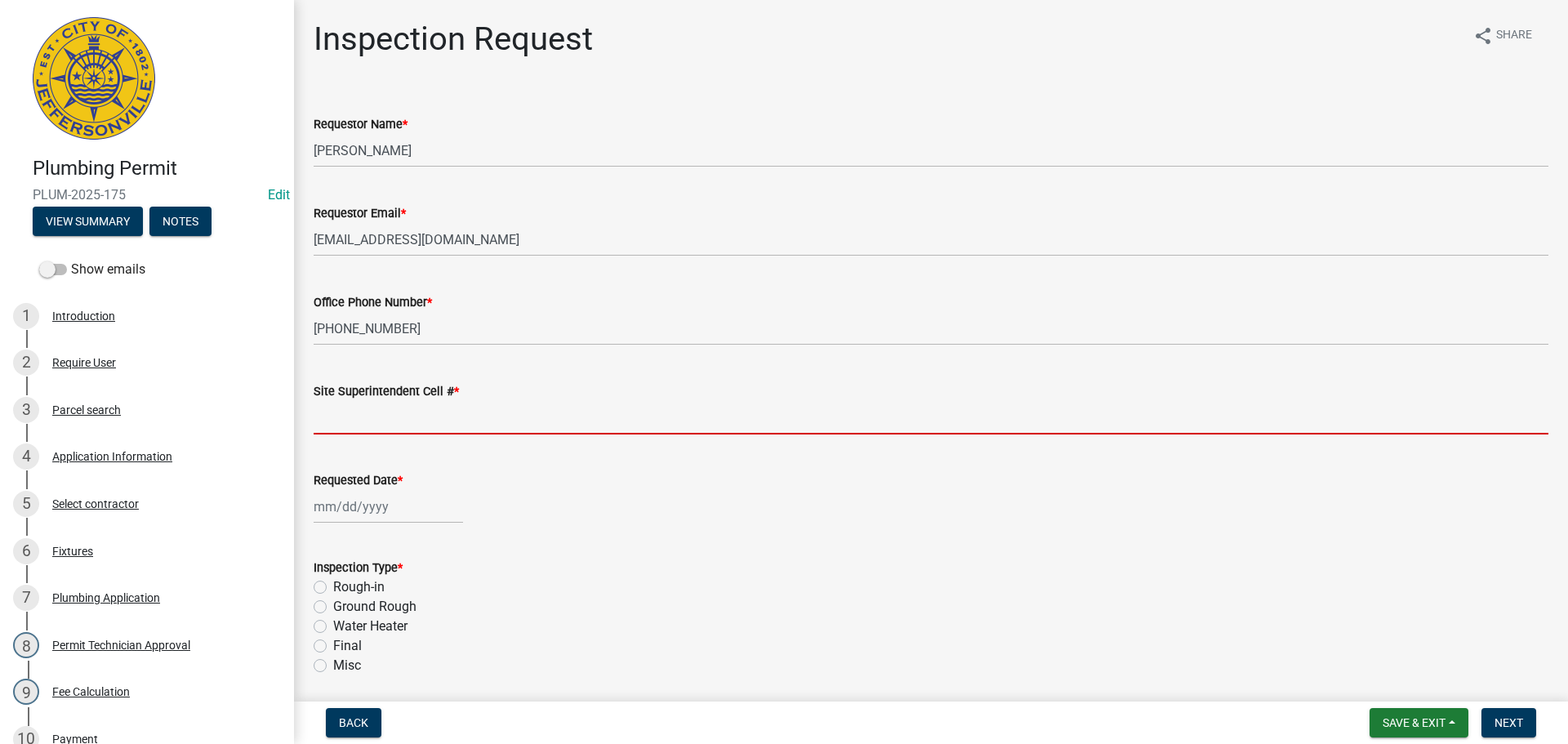
click at [372, 418] on input "Site Superintendent Cell # *" at bounding box center [931, 418] width 1235 height 33
type input "SAME"
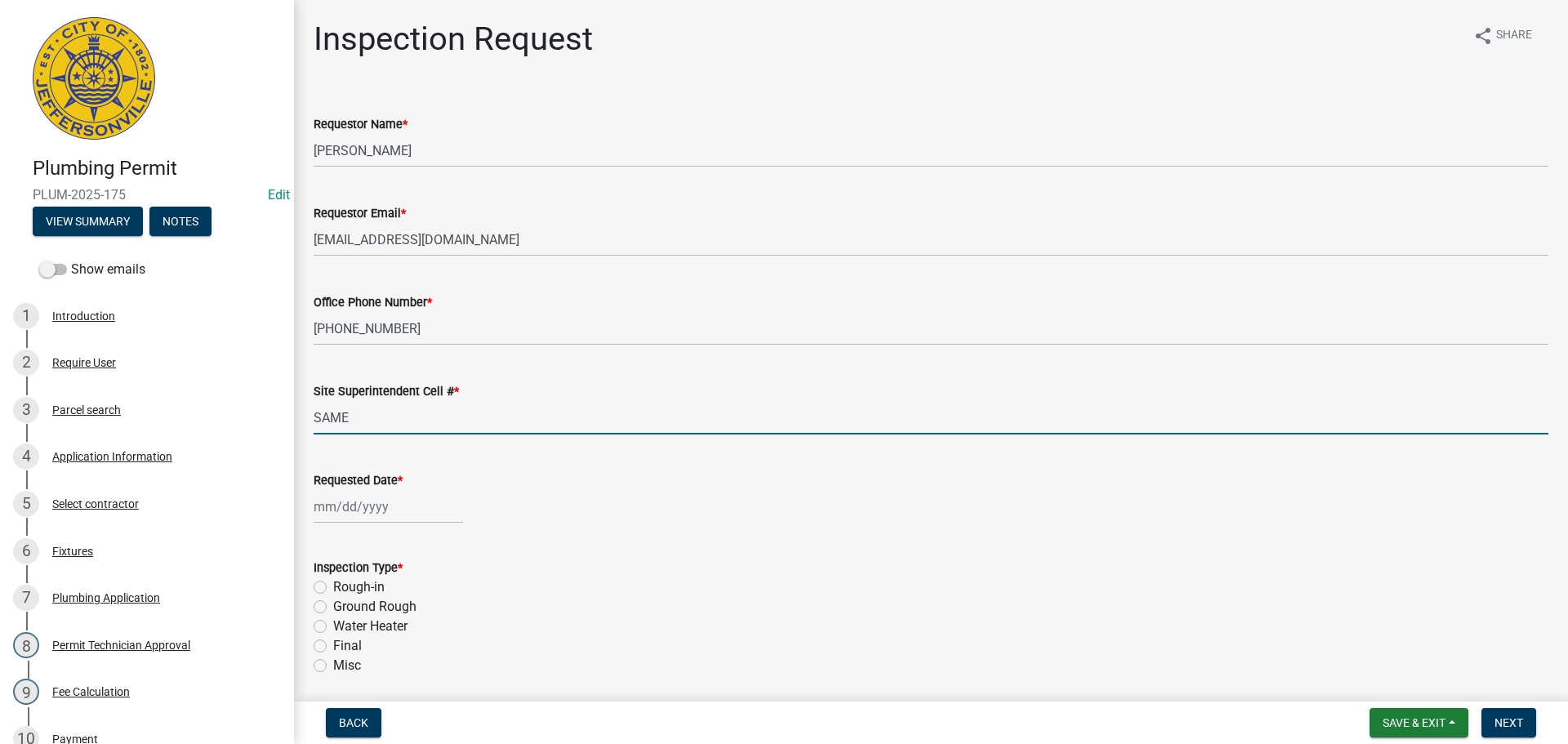
select select "10"
select select "2025"
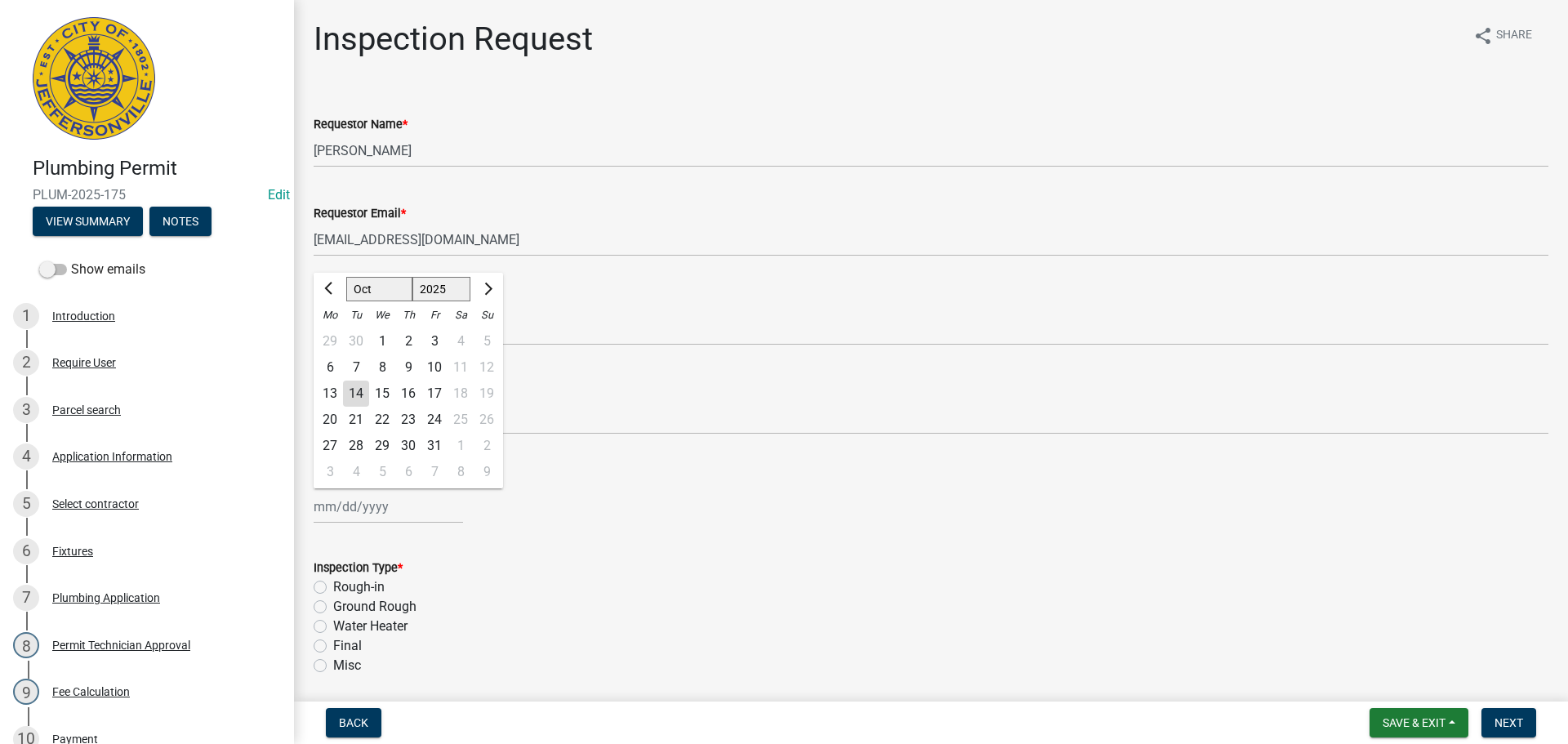
click at [365, 512] on div "[PERSON_NAME] Feb Mar Apr [PERSON_NAME][DATE] Oct Nov [DATE] 1526 1527 1528 152…" at bounding box center [388, 506] width 149 height 33
click at [384, 400] on div "15" at bounding box center [382, 394] width 26 height 26
type input "[DATE]"
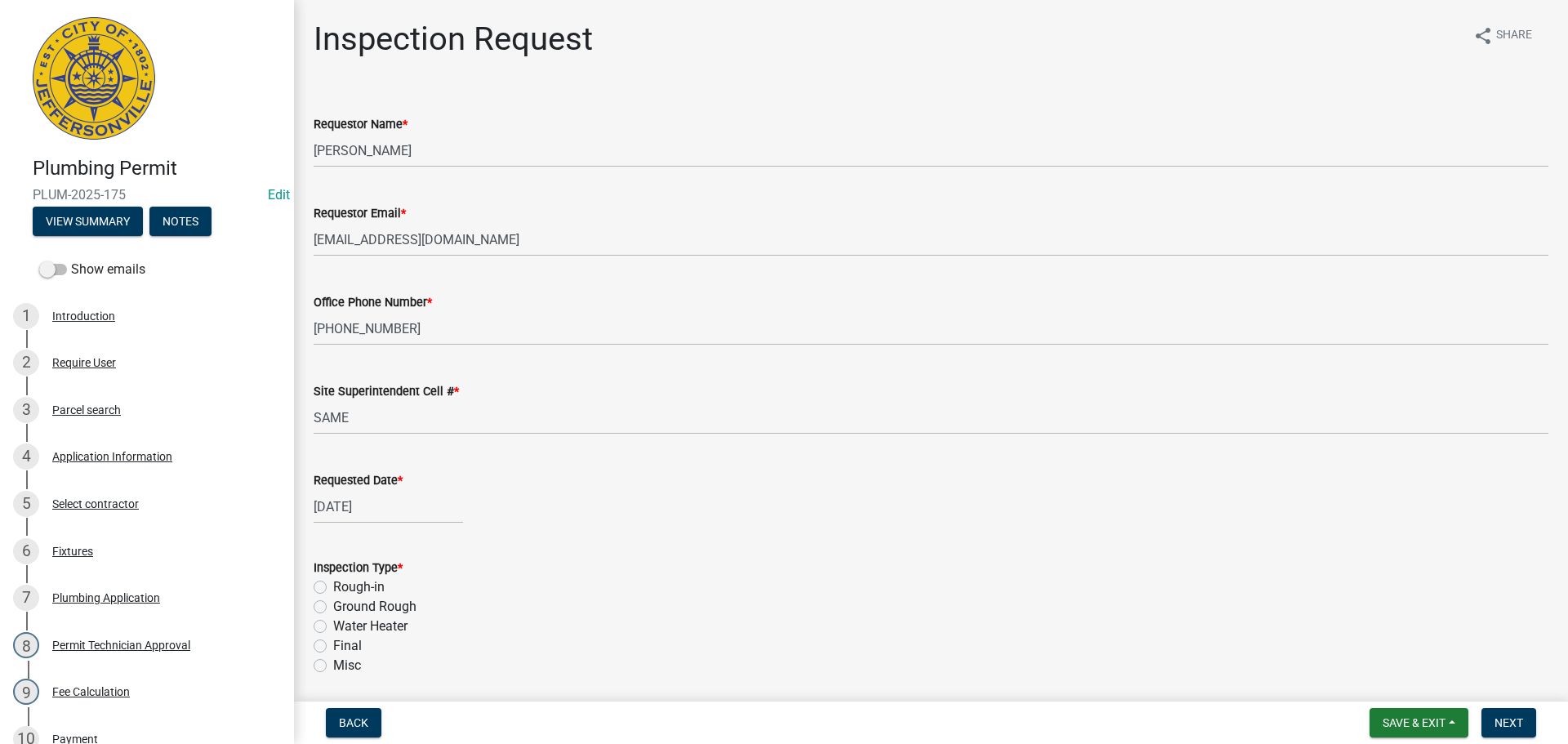
click at [333, 644] on label "Final" at bounding box center [347, 645] width 29 height 19
click at [333, 644] on input "Final" at bounding box center [339, 642] width 11 height 11
radio input "true"
click at [1511, 722] on span "Next" at bounding box center [1509, 723] width 29 height 13
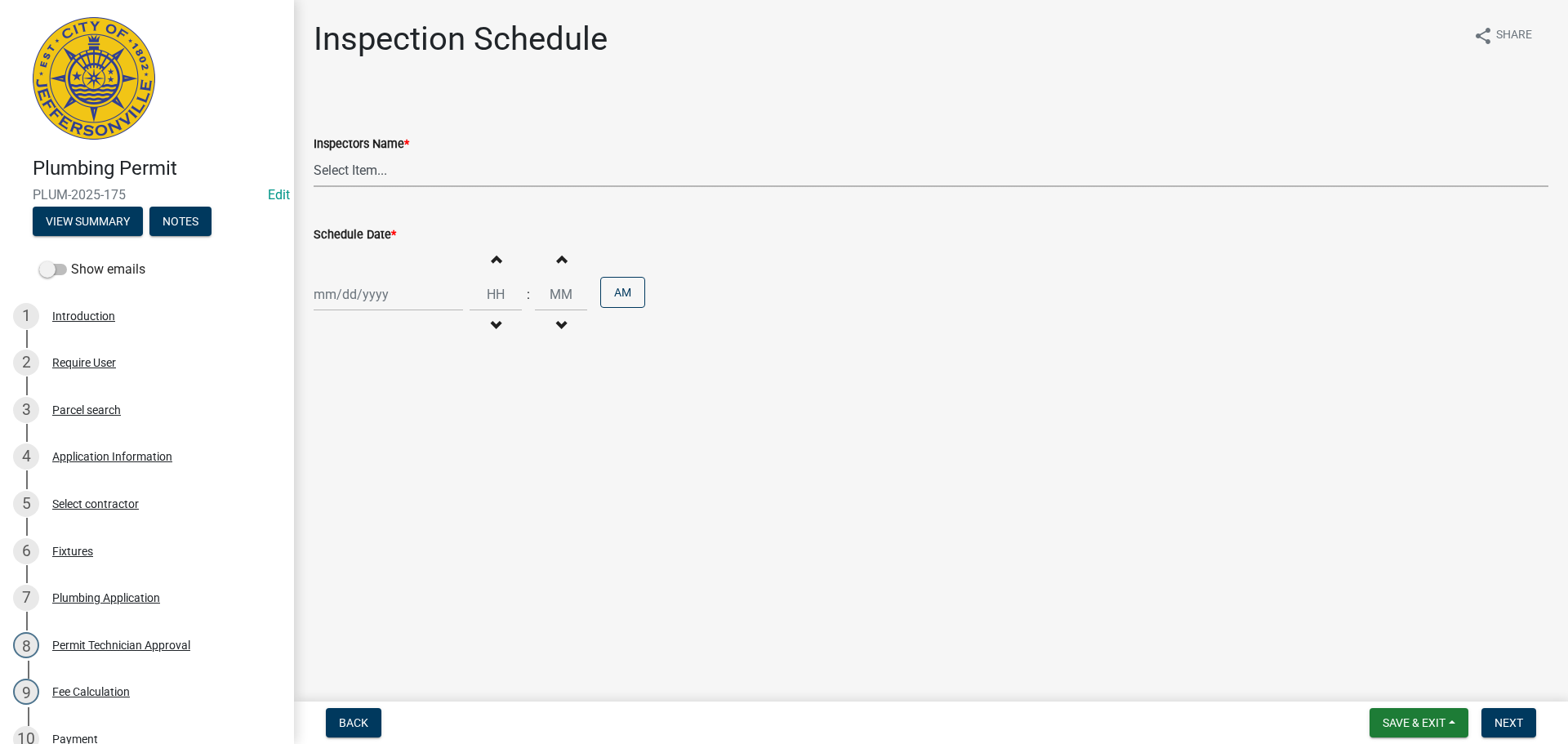
click at [336, 173] on select "Select Item... [PERSON_NAME] ([PERSON_NAME]) [PERSON_NAME] ([PERSON_NAME]) mkru…" at bounding box center [931, 170] width 1235 height 33
select select "13c97fbc-c819-4cee-844a-0db3d3c4db95"
click at [314, 153] on select "Select Item... [PERSON_NAME] ([PERSON_NAME]) [PERSON_NAME] ([PERSON_NAME]) mkru…" at bounding box center [931, 170] width 1235 height 33
select select "10"
select select "2025"
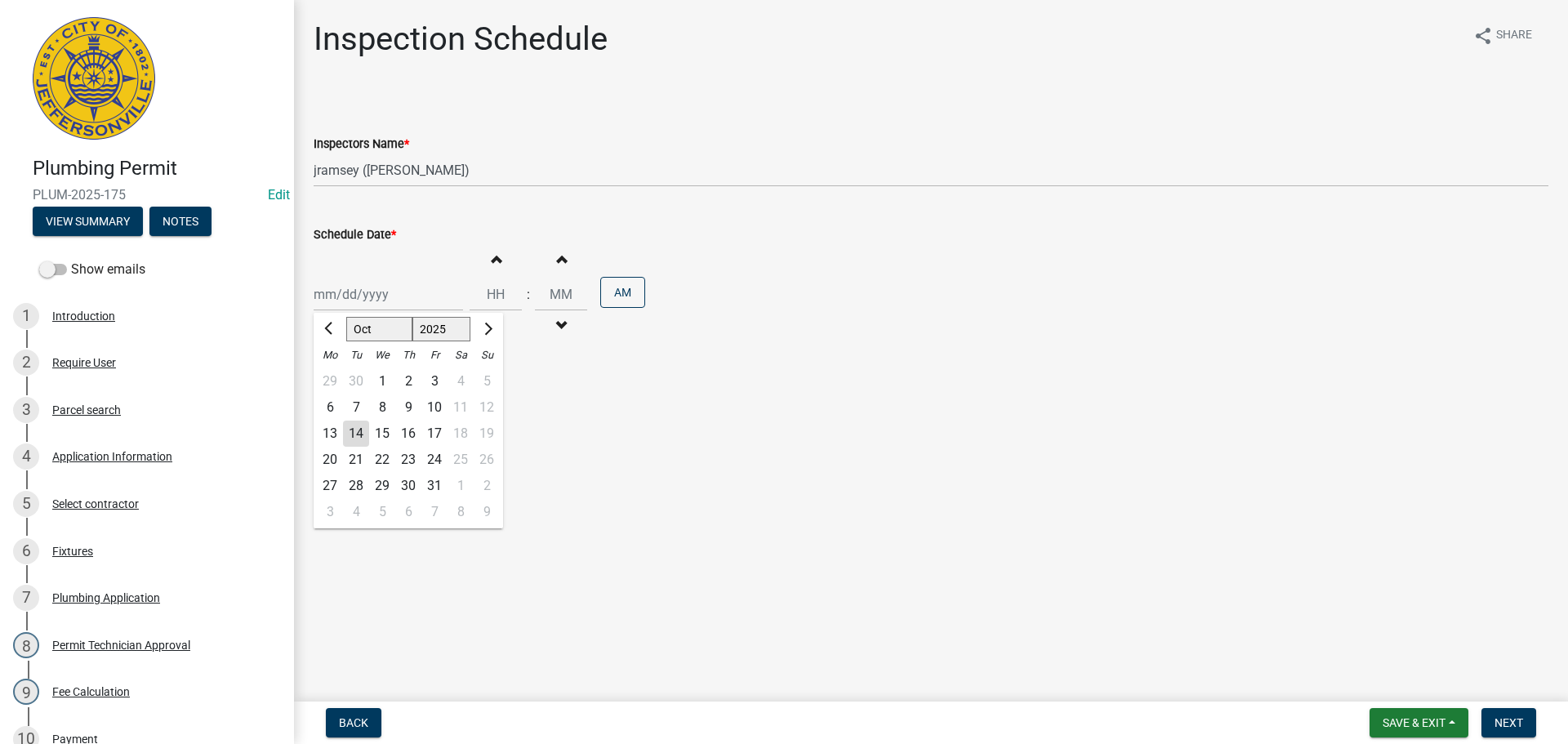
click at [363, 300] on div "[PERSON_NAME] Feb Mar Apr [PERSON_NAME][DATE] Oct Nov [DATE] 1526 1527 1528 152…" at bounding box center [388, 294] width 149 height 33
click at [383, 428] on div "15" at bounding box center [382, 433] width 26 height 26
type input "10/15/2025"
click at [1522, 726] on span "Next" at bounding box center [1509, 723] width 29 height 13
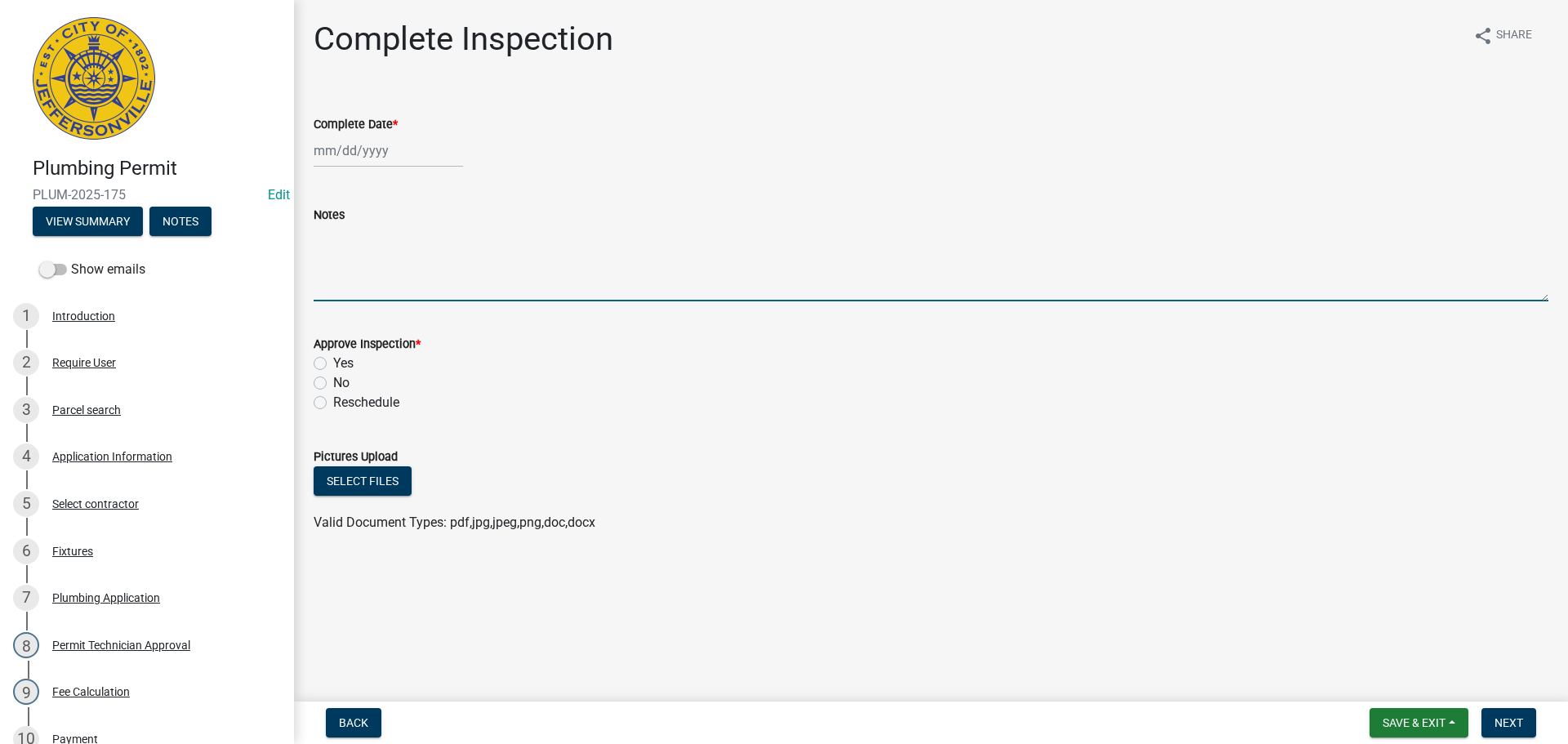
click at [369, 232] on textarea "Notes" at bounding box center [931, 263] width 1235 height 77
type textarea "CODE 1754"
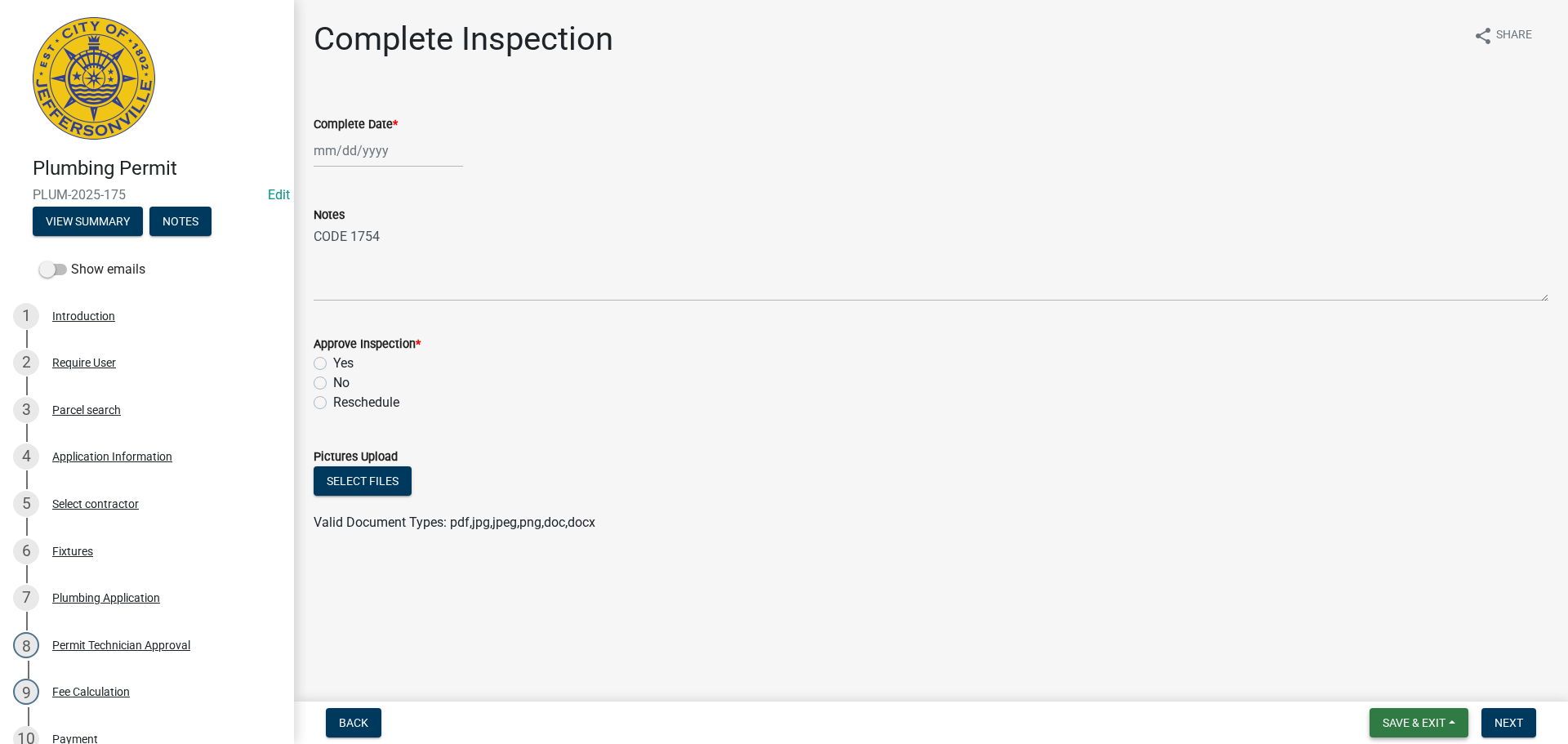
click at [1427, 716] on span "Save & Exit" at bounding box center [1414, 723] width 63 height 13
click at [1399, 689] on button "Save & Exit" at bounding box center [1404, 679] width 131 height 40
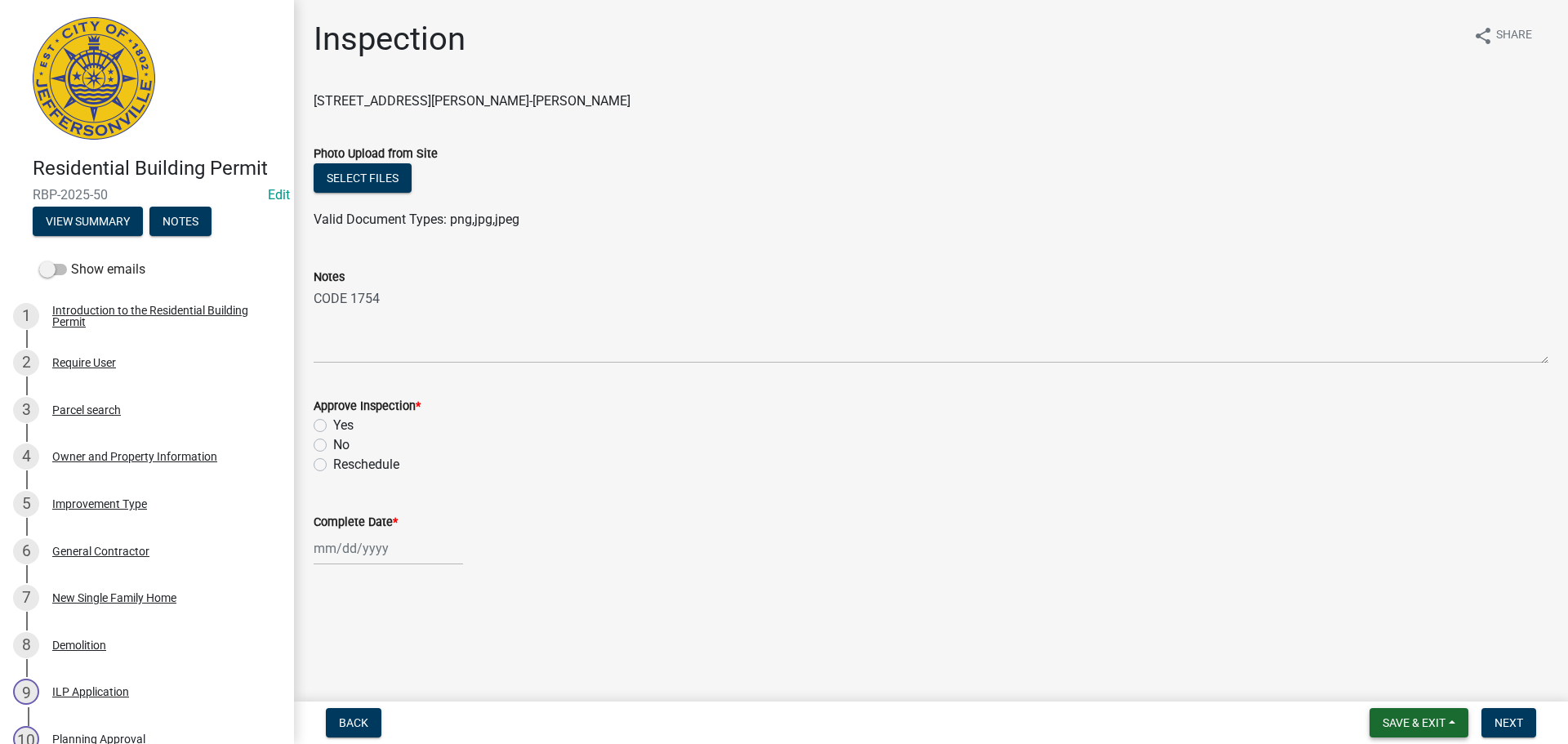
click at [1403, 721] on span "Save & Exit" at bounding box center [1414, 723] width 63 height 13
click at [1406, 677] on button "Save & Exit" at bounding box center [1404, 679] width 131 height 40
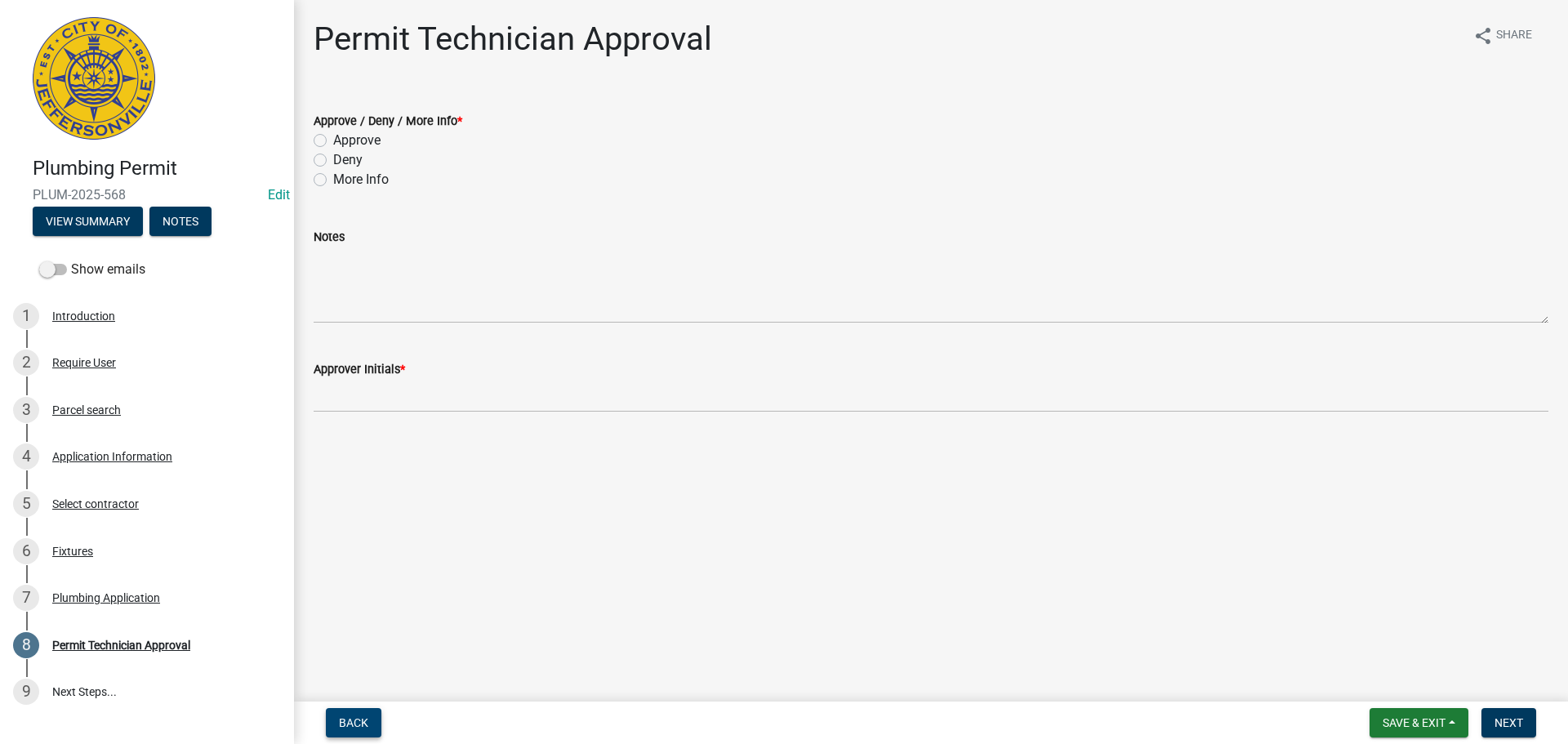
click at [355, 726] on span "Back" at bounding box center [354, 723] width 30 height 13
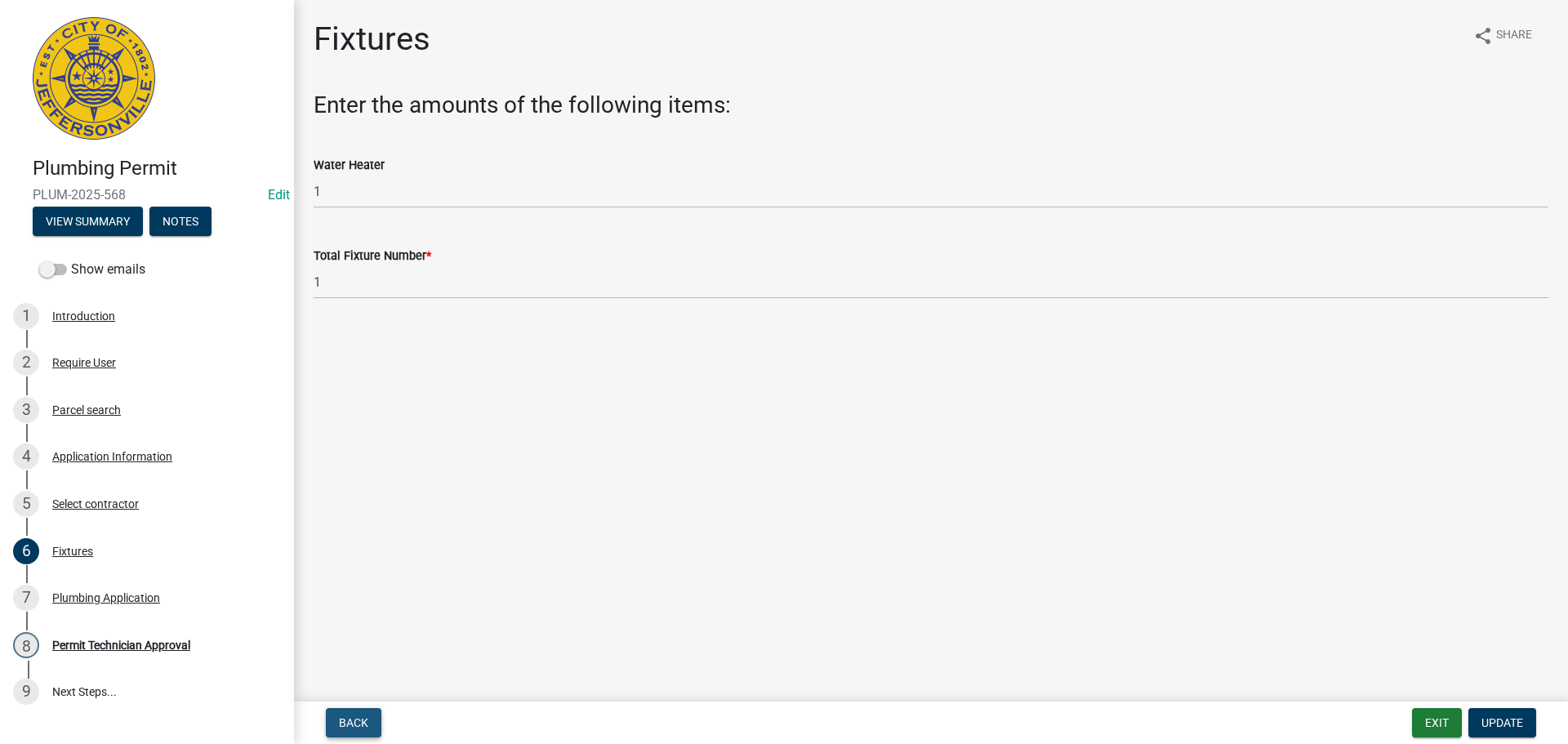
click at [375, 725] on button "Back" at bounding box center [353, 723] width 55 height 30
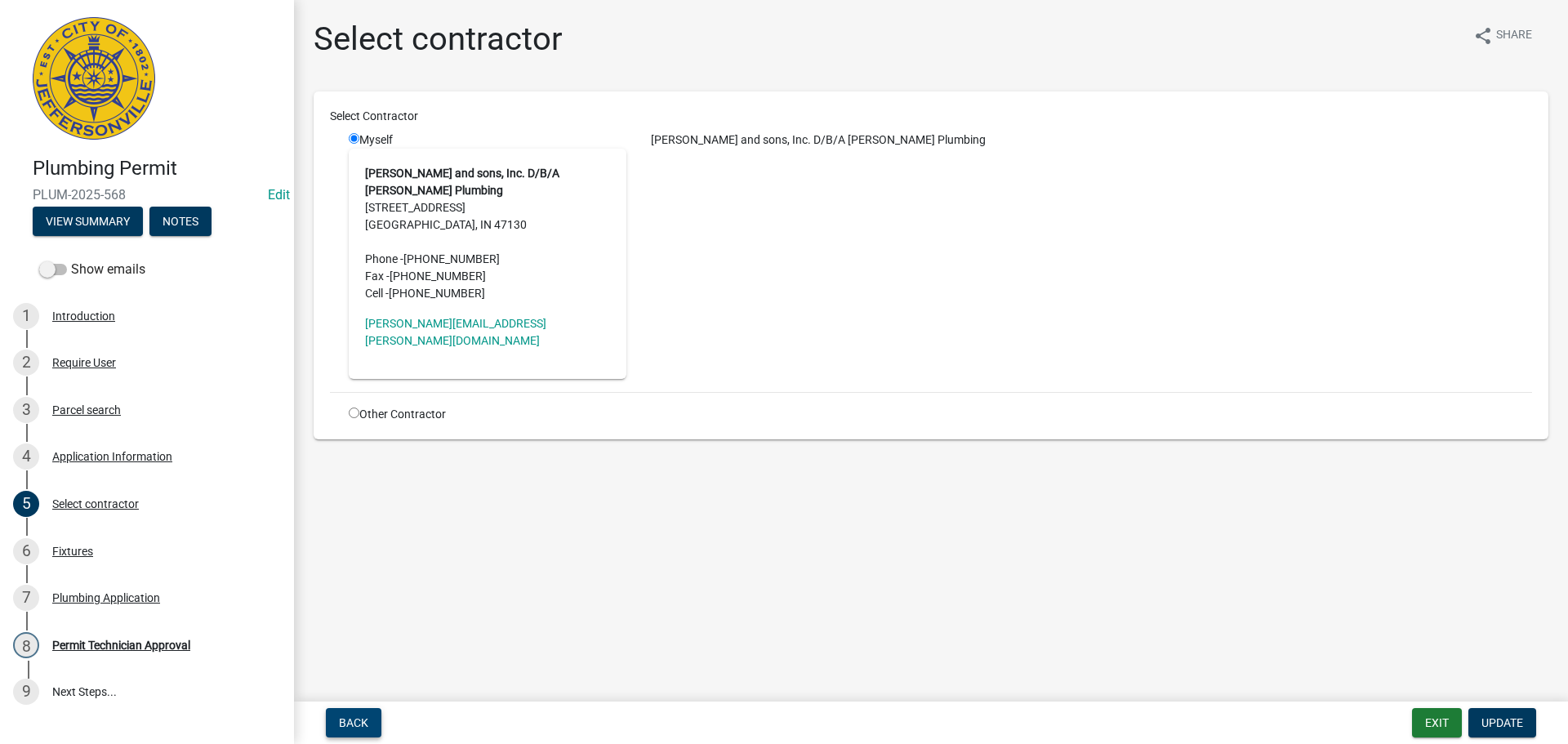
click at [375, 717] on button "Back" at bounding box center [353, 723] width 55 height 30
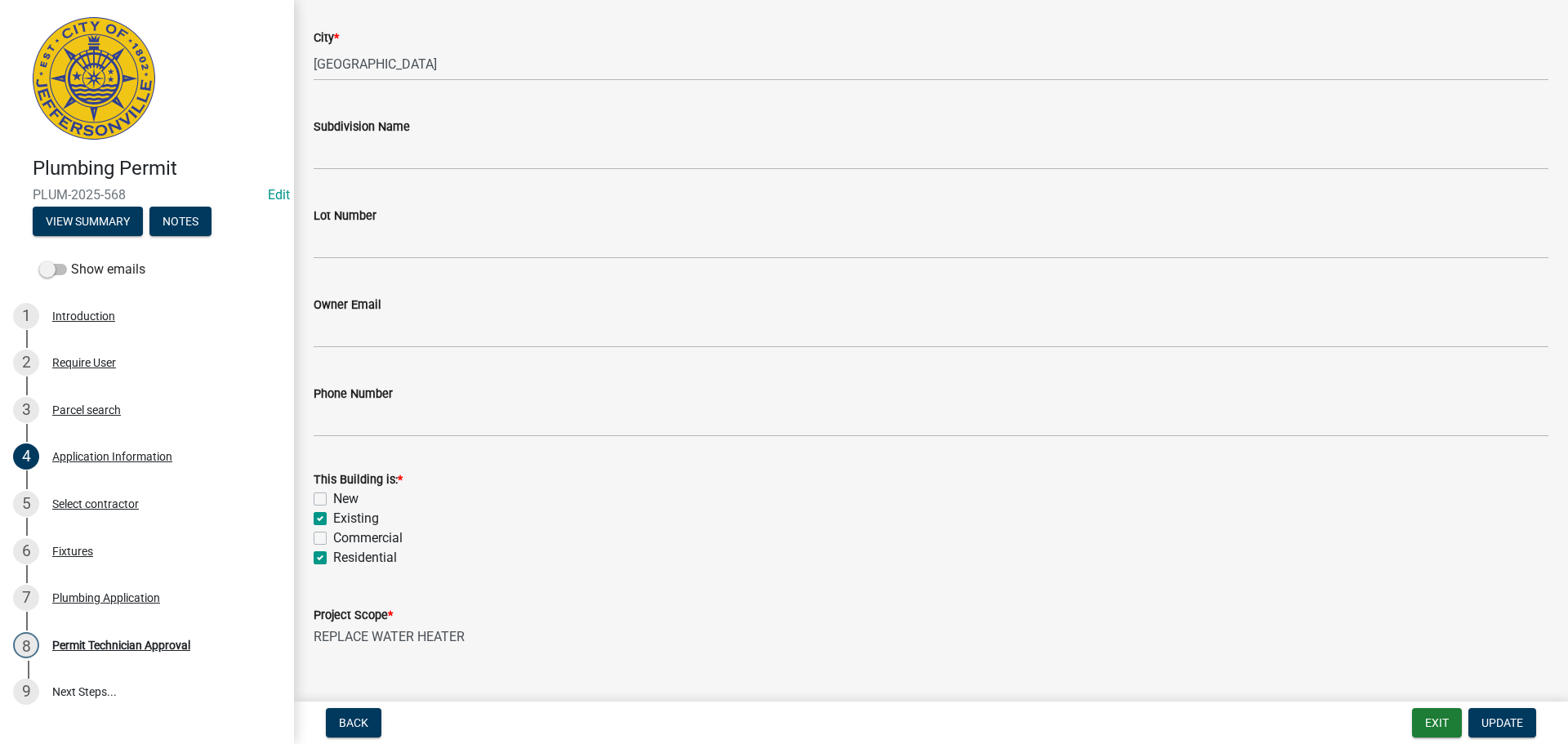
scroll to position [478, 0]
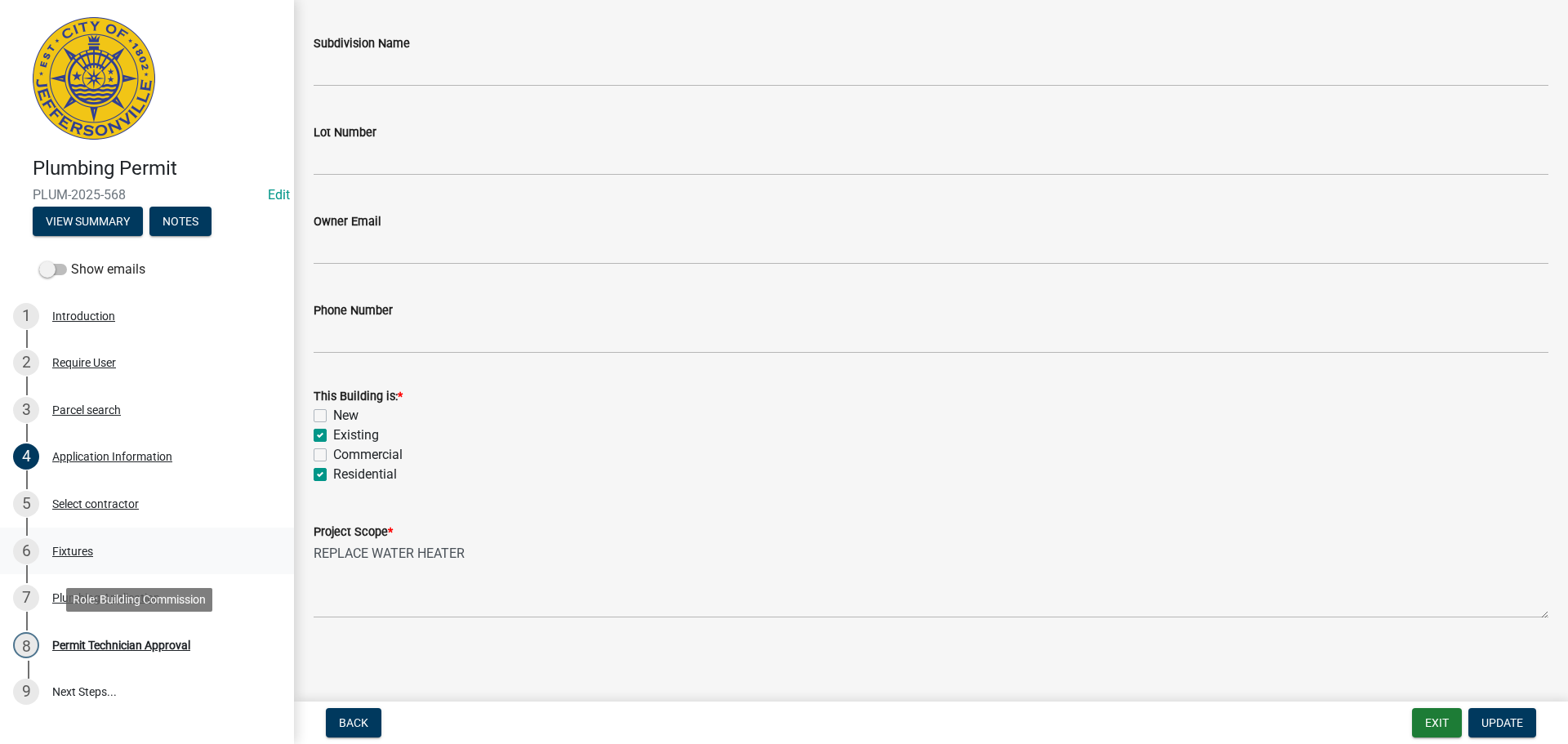
drag, startPoint x: 97, startPoint y: 644, endPoint x: 208, endPoint y: 561, distance: 138.6
click at [102, 641] on div "Permit Technician Approval" at bounding box center [122, 644] width 138 height 11
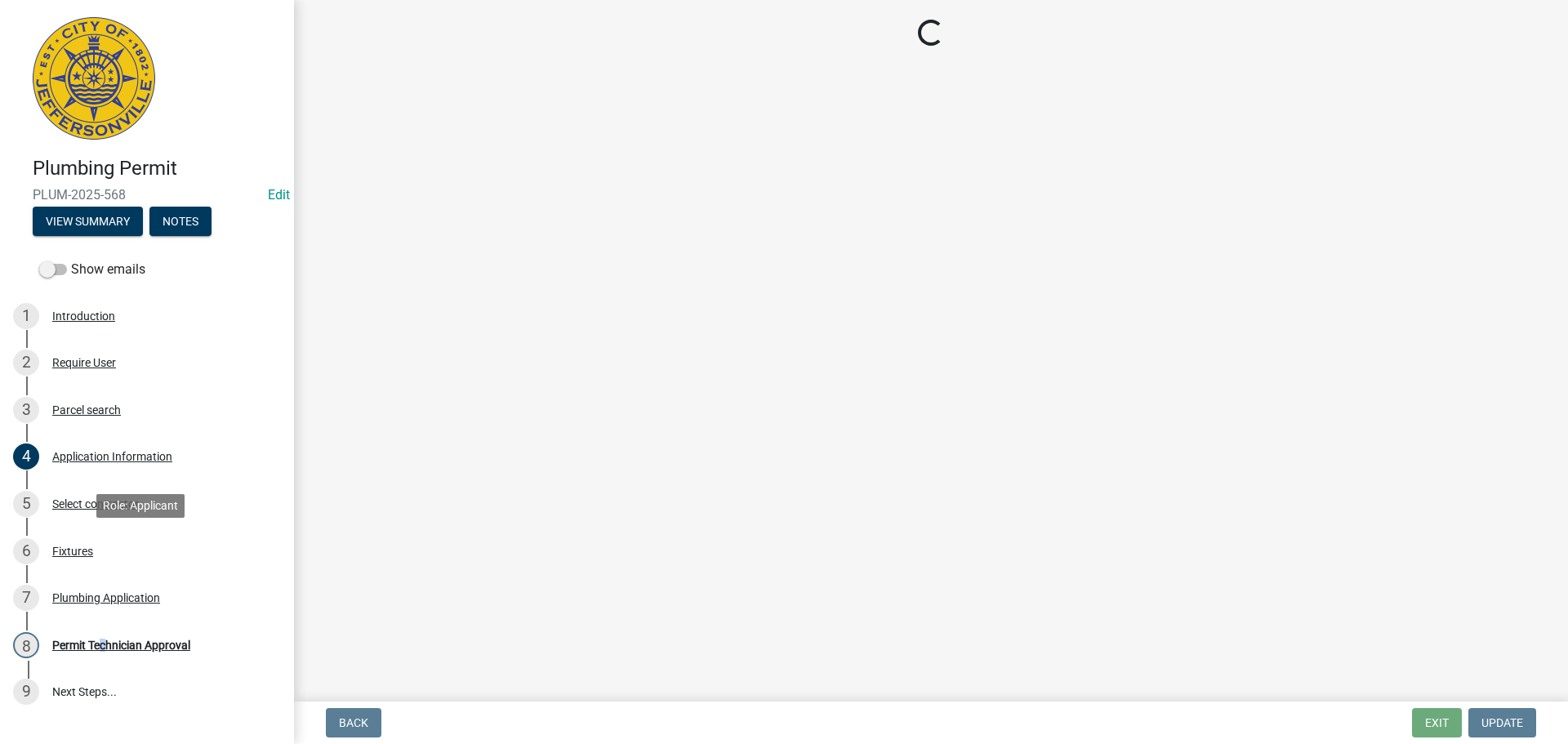
scroll to position [0, 0]
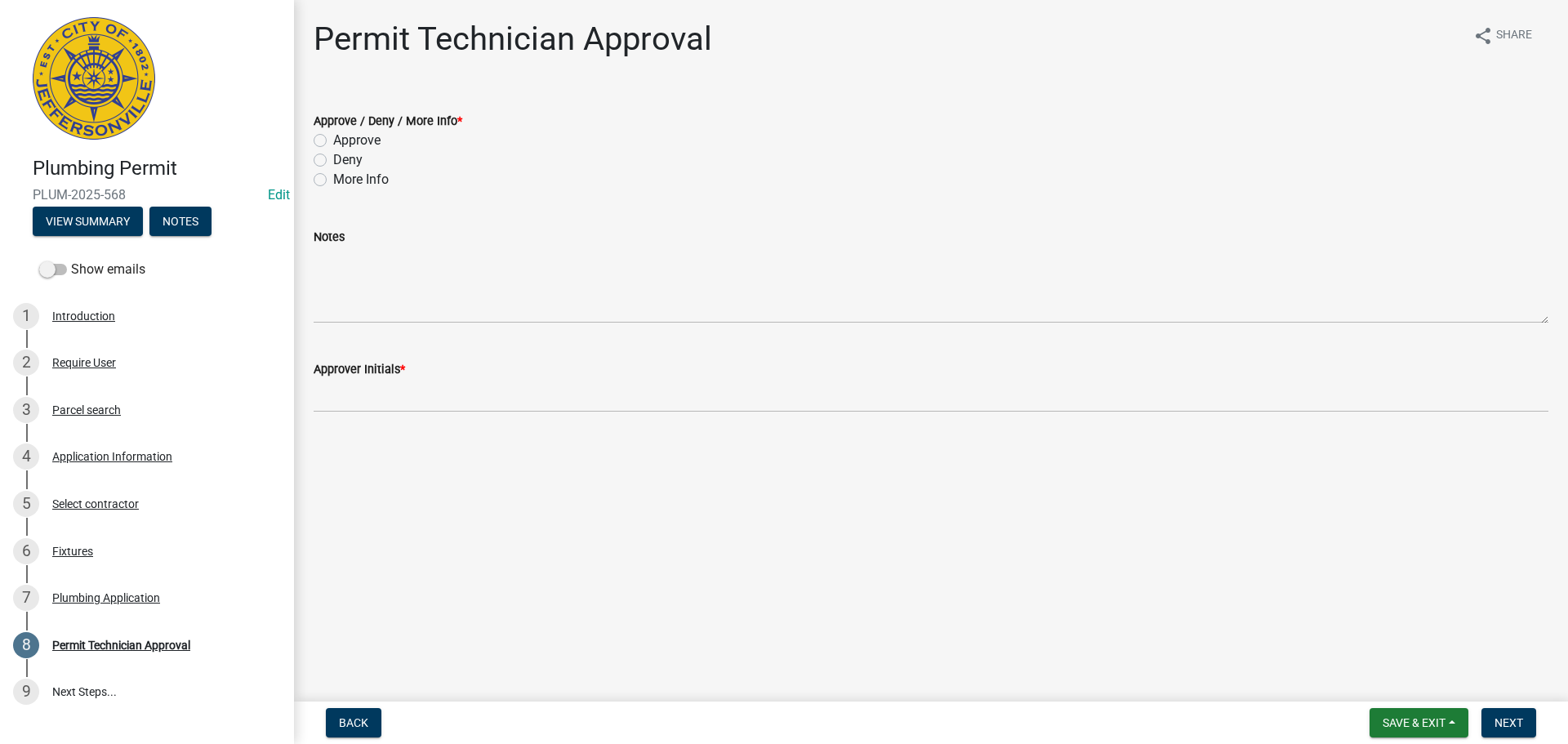
click at [333, 141] on label "Approve" at bounding box center [356, 140] width 47 height 19
click at [333, 141] on input "Approve" at bounding box center [339, 136] width 11 height 11
radio input "true"
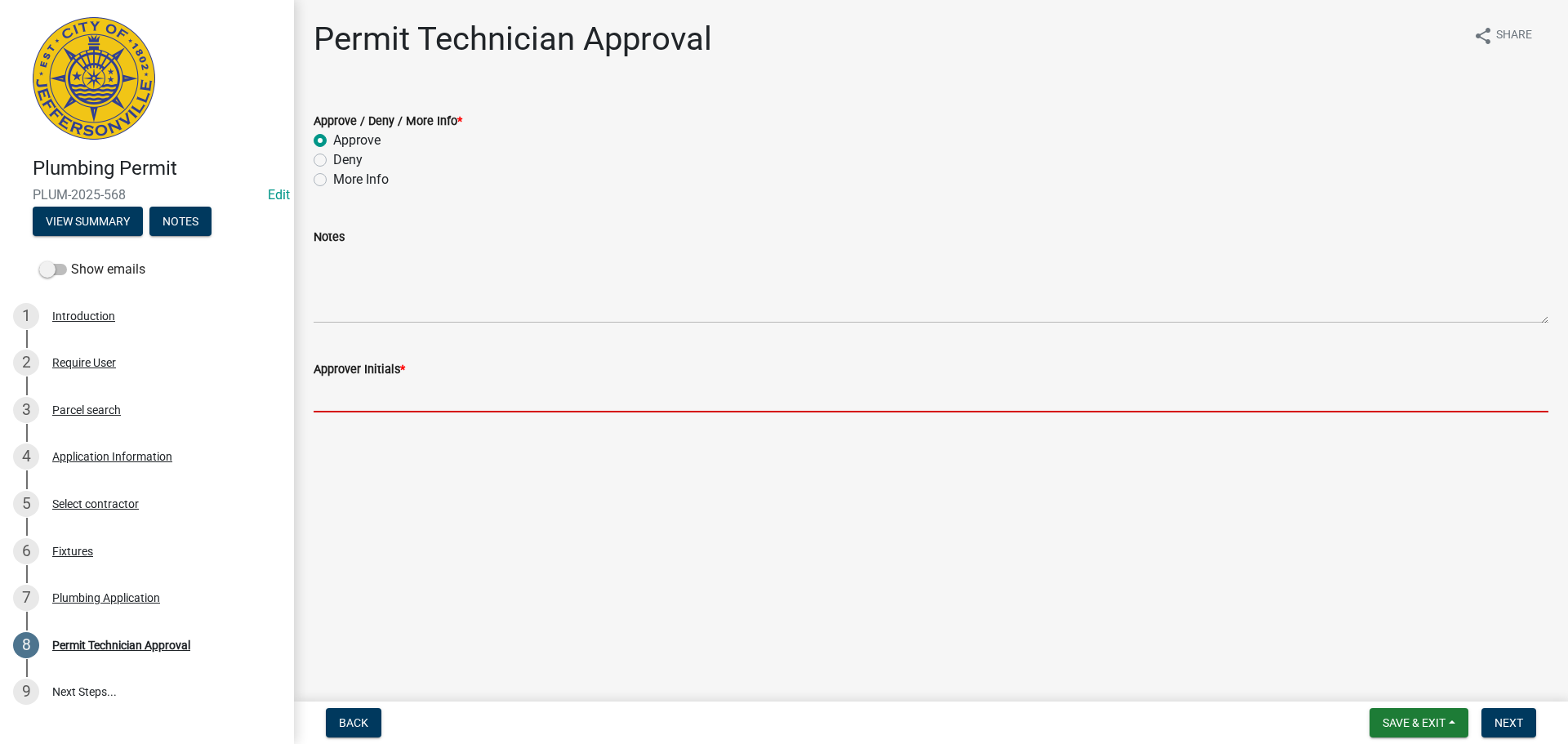
click at [379, 399] on input "Approver Initials *" at bounding box center [931, 396] width 1235 height 33
type input "MJB"
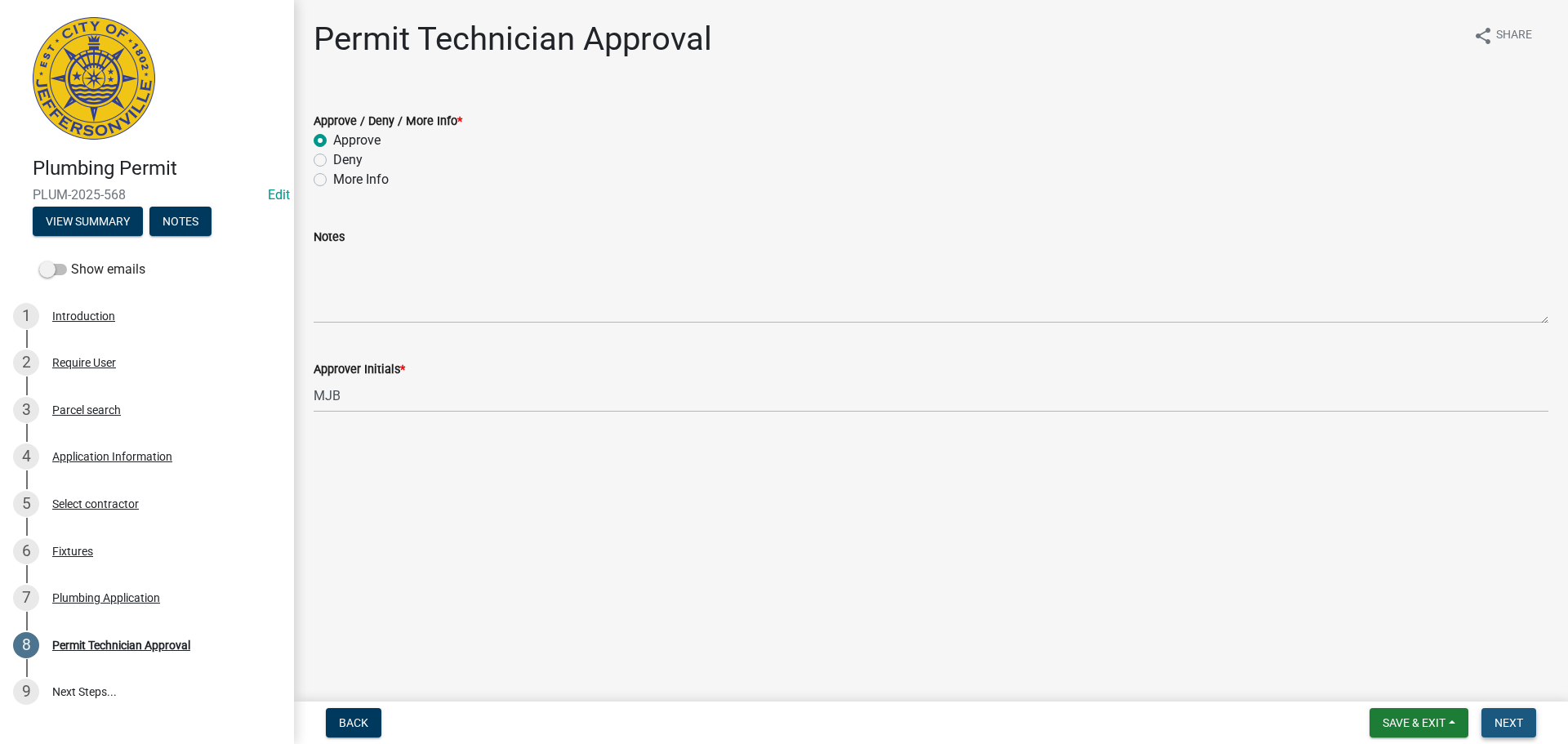
click at [1524, 719] on span "Next" at bounding box center [1509, 723] width 29 height 13
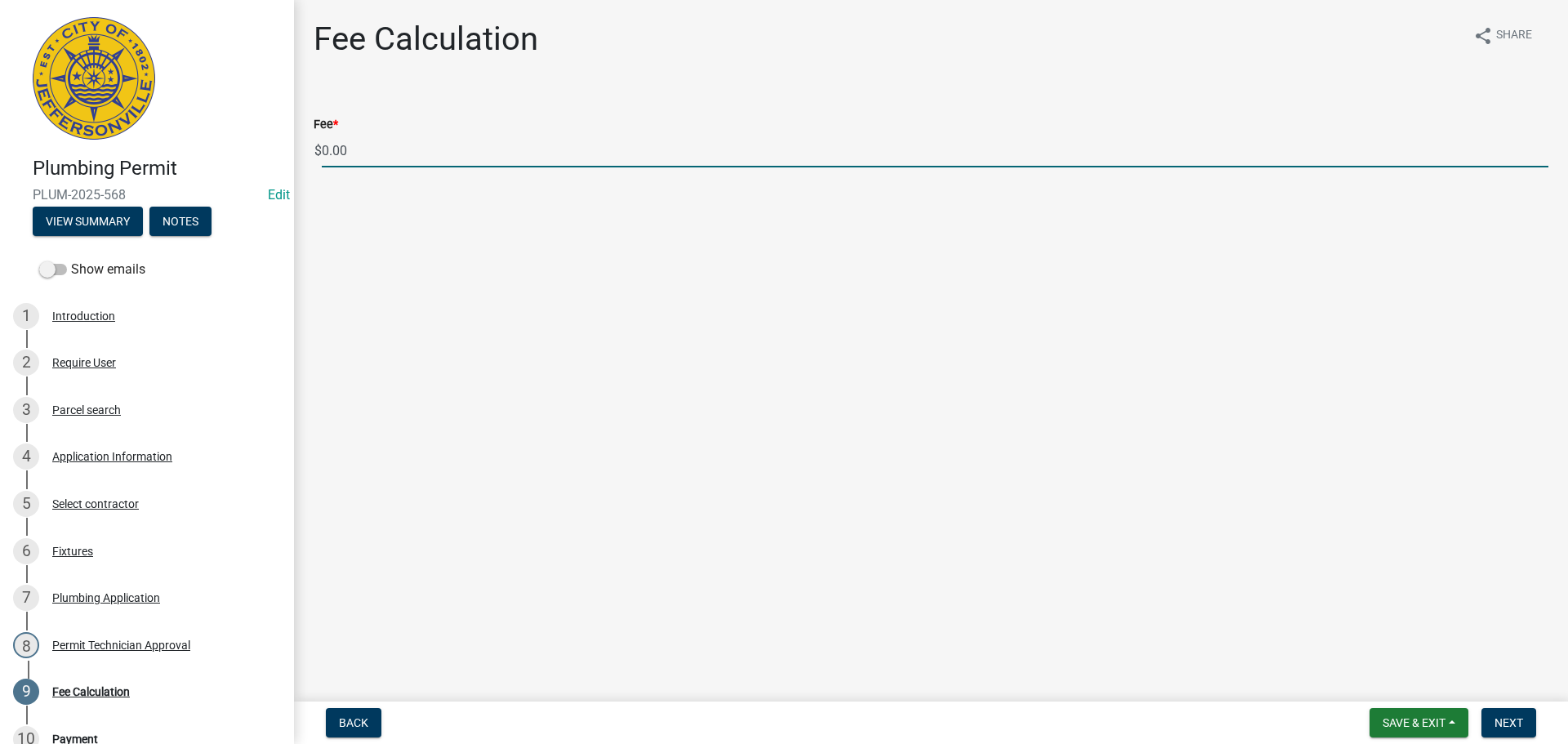
click at [371, 148] on input "0.00" at bounding box center [935, 150] width 1227 height 33
type input "0"
type input "35.00"
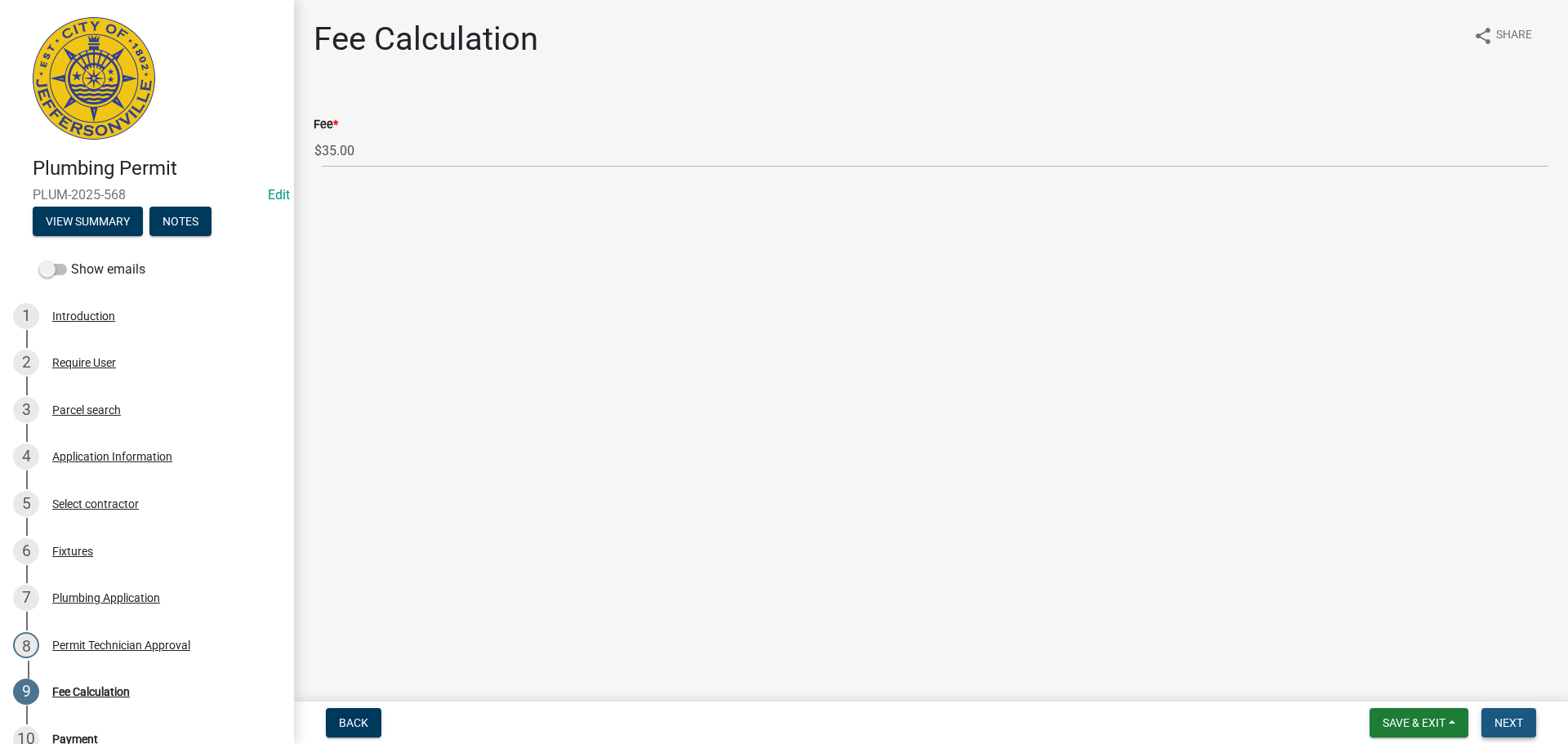
click at [1503, 721] on span "Next" at bounding box center [1509, 723] width 29 height 13
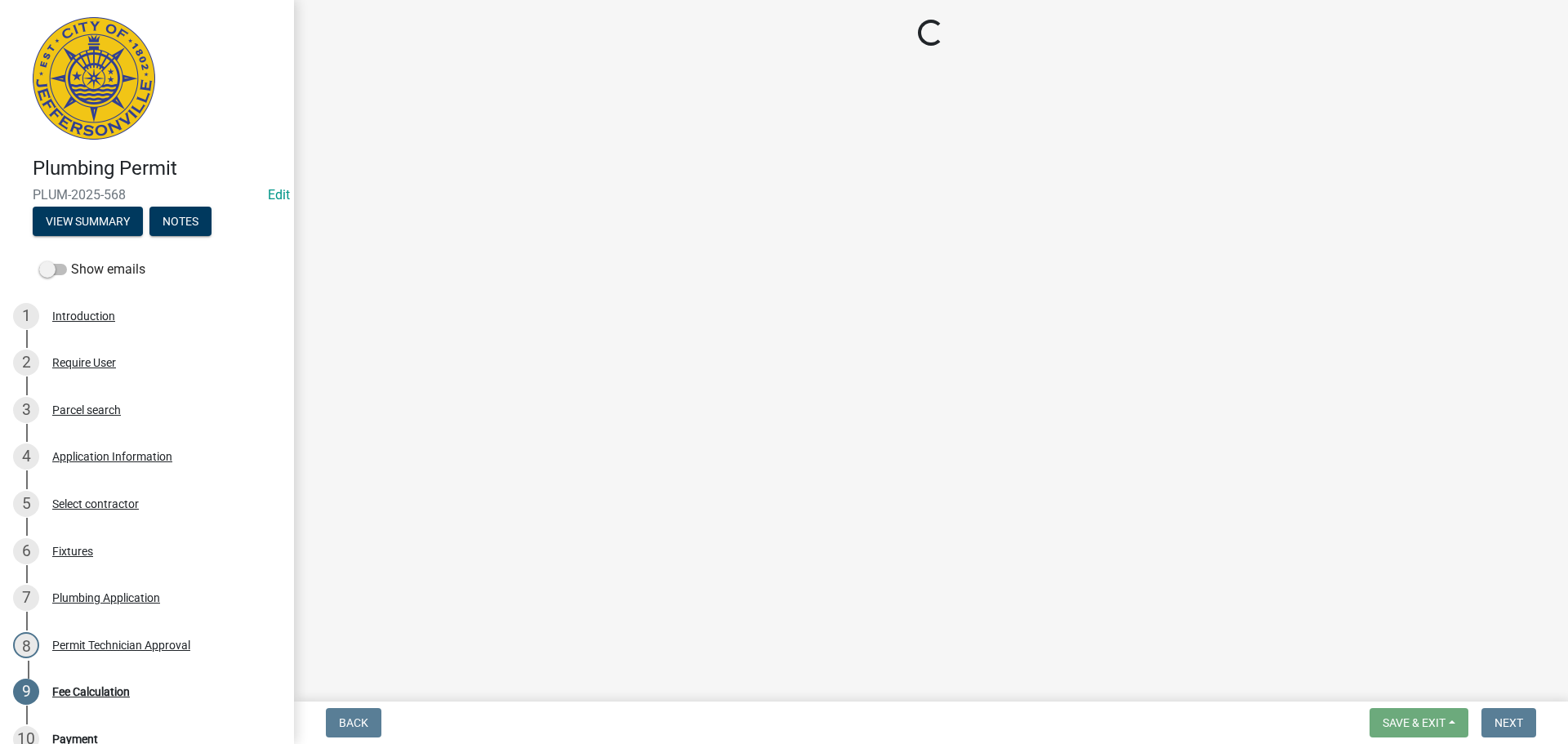
select select "3: 3"
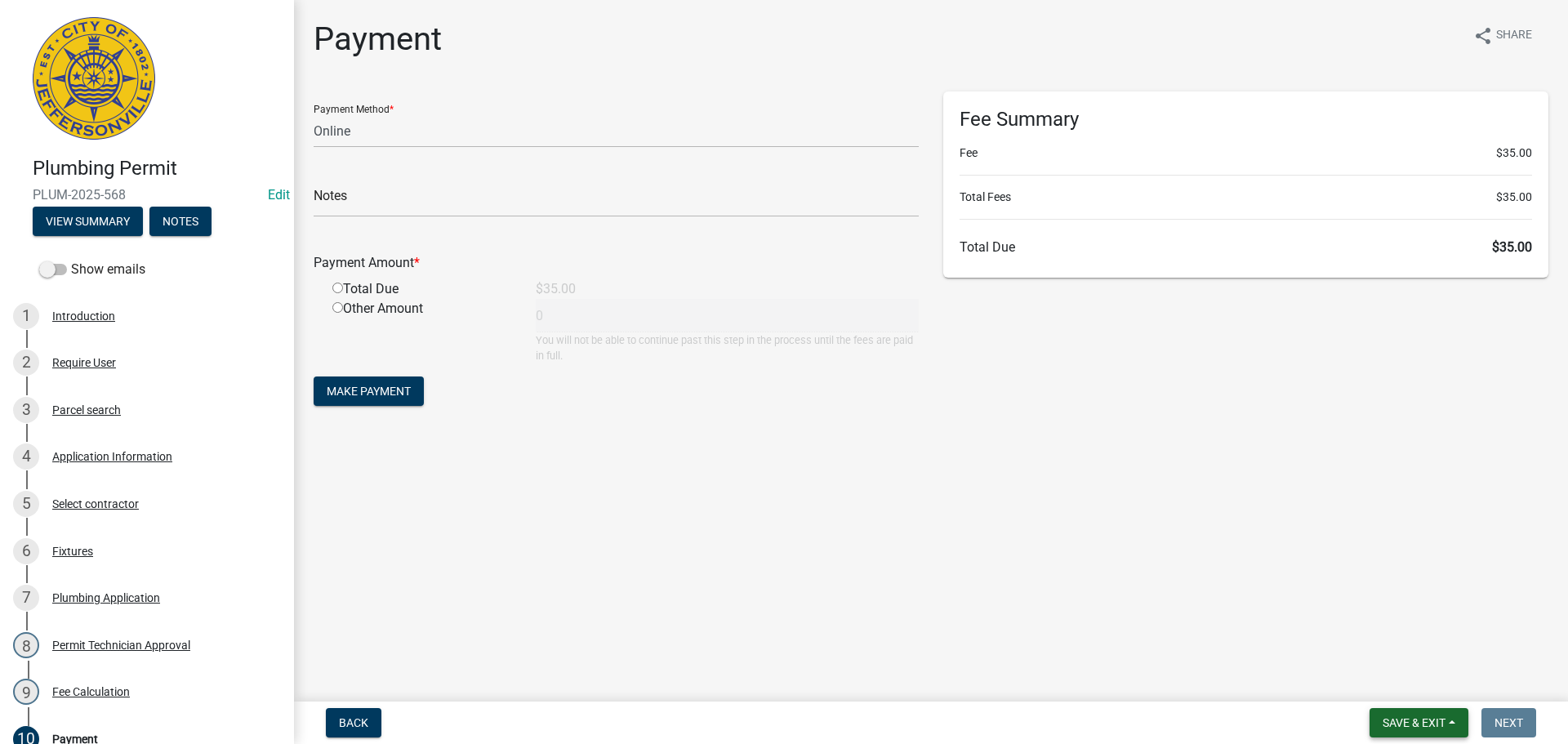
click at [1410, 710] on button "Save & Exit" at bounding box center [1419, 723] width 99 height 30
drag, startPoint x: 1393, startPoint y: 691, endPoint x: 1227, endPoint y: 629, distance: 177.2
click at [1393, 691] on button "Save & Exit" at bounding box center [1404, 679] width 131 height 40
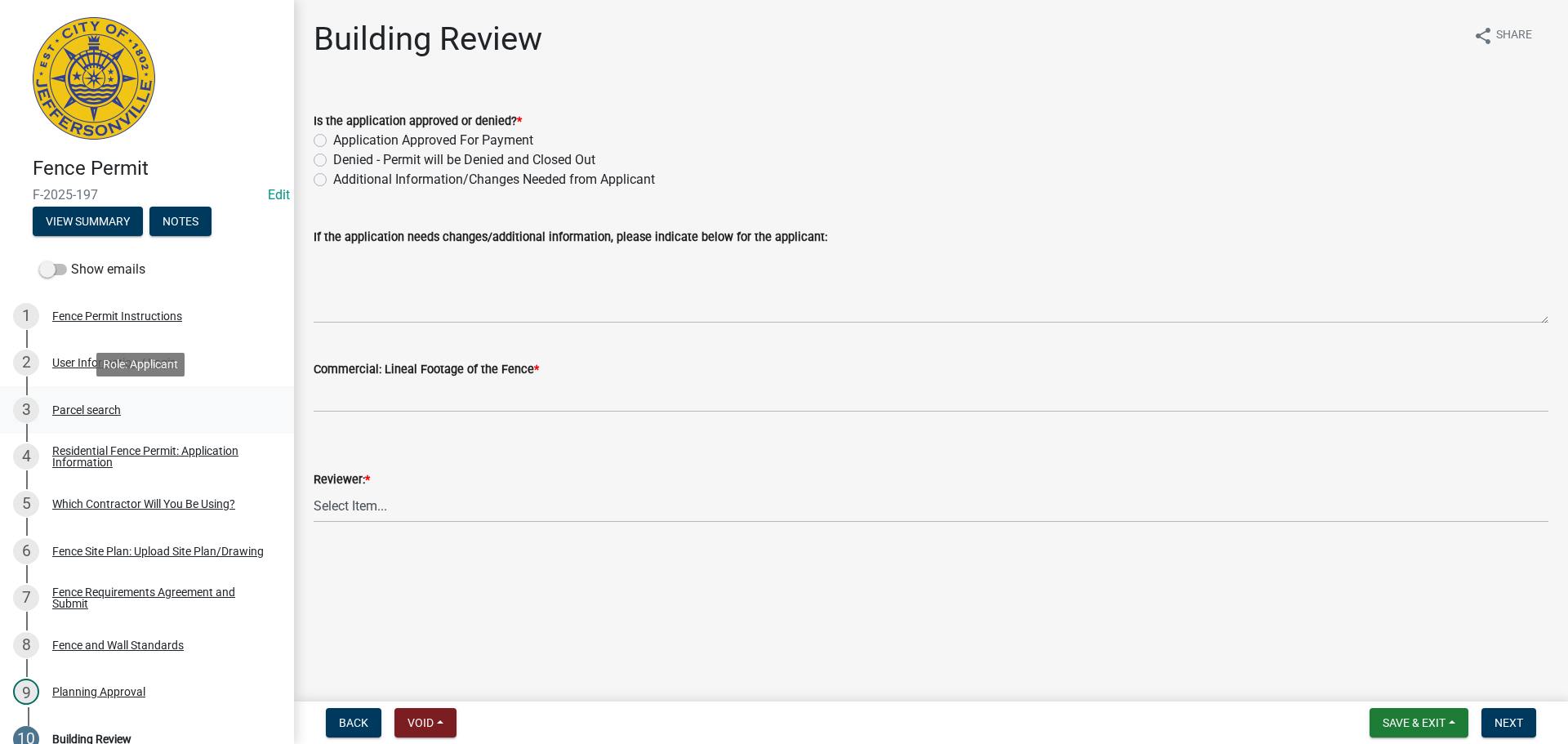
click at [89, 413] on div "Parcel search" at bounding box center [87, 409] width 68 height 11
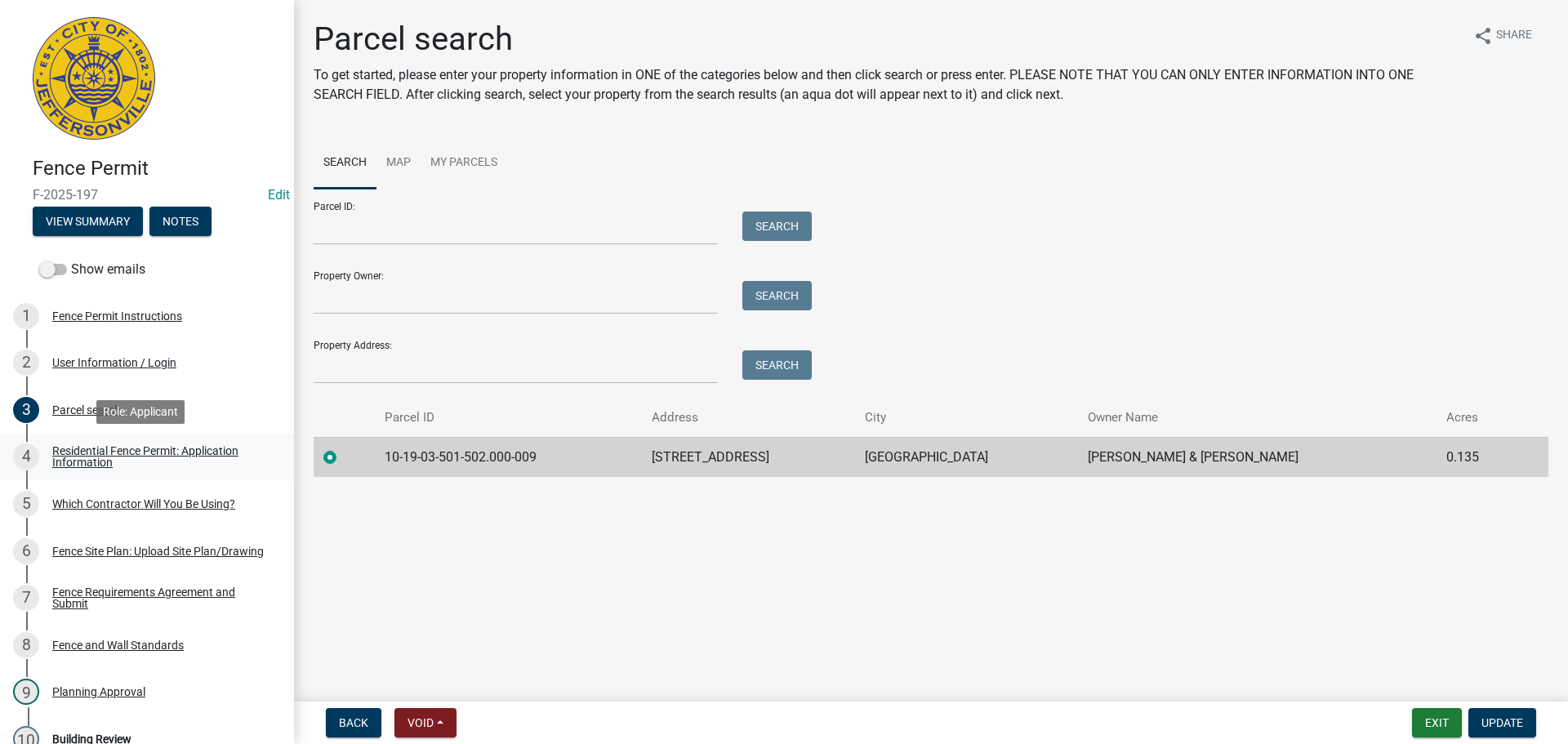
click at [89, 456] on div "Residential Fence Permit: Application Information" at bounding box center [160, 456] width 216 height 23
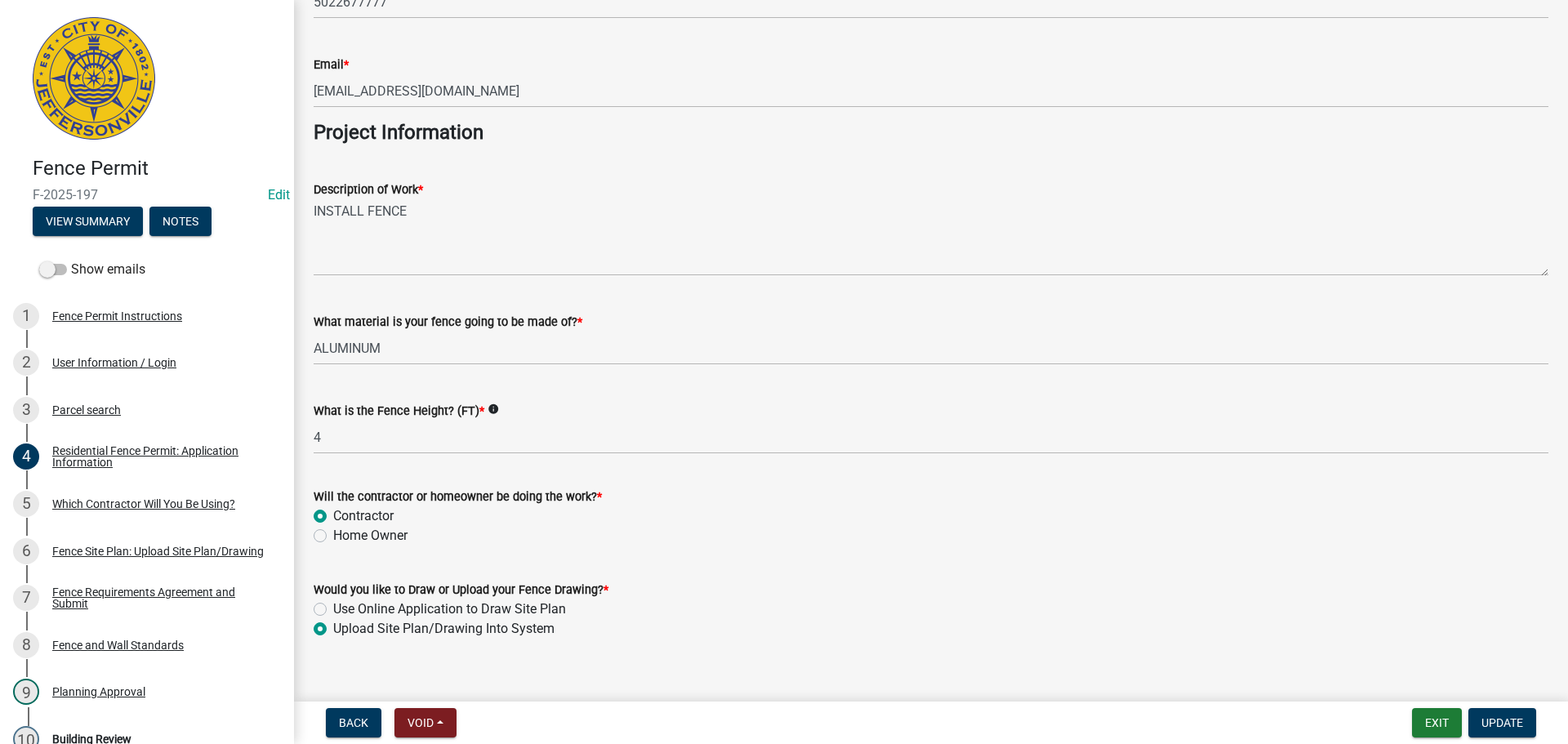
scroll to position [1329, 0]
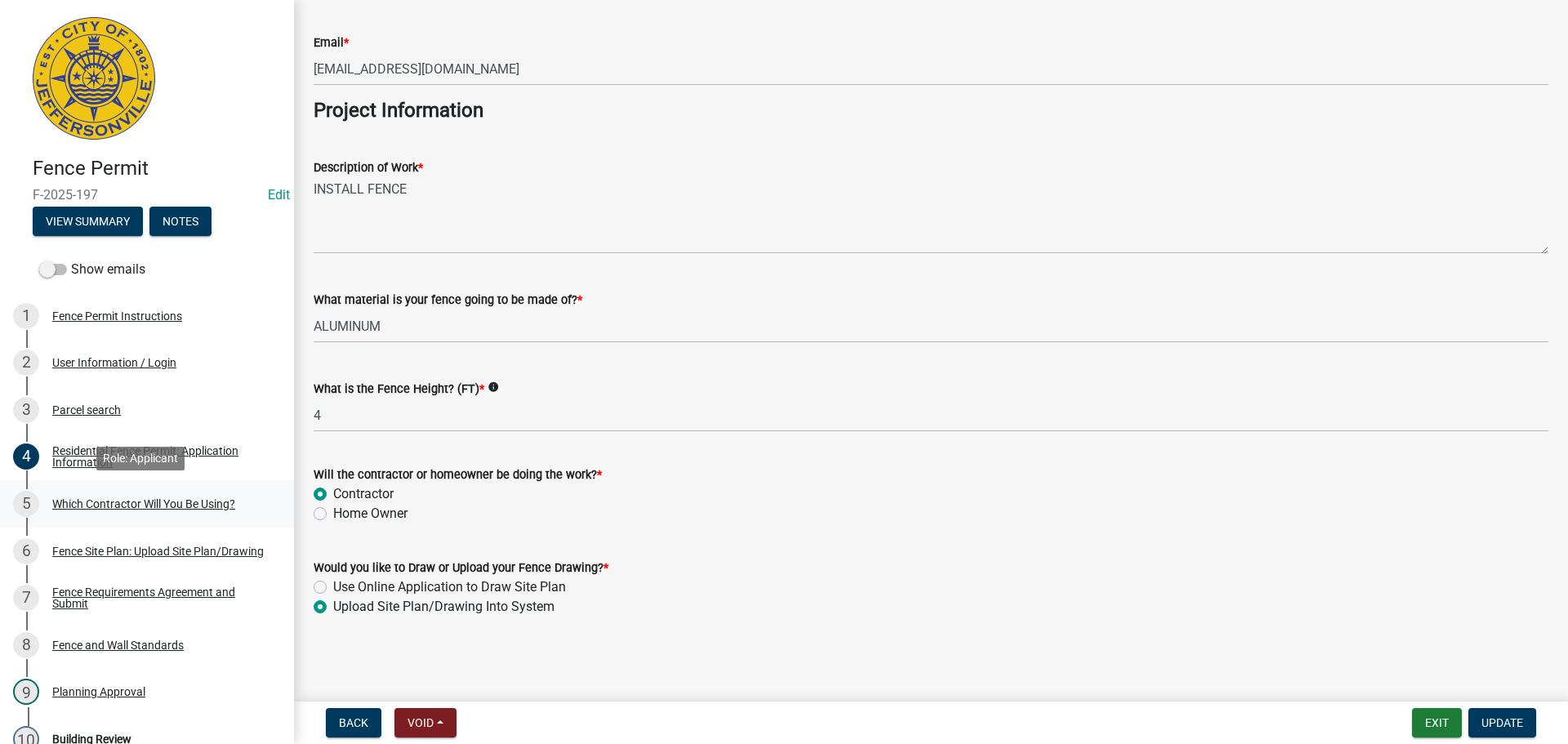
click at [104, 495] on div "5 Which Contractor Will You Be Using?" at bounding box center [140, 503] width 255 height 26
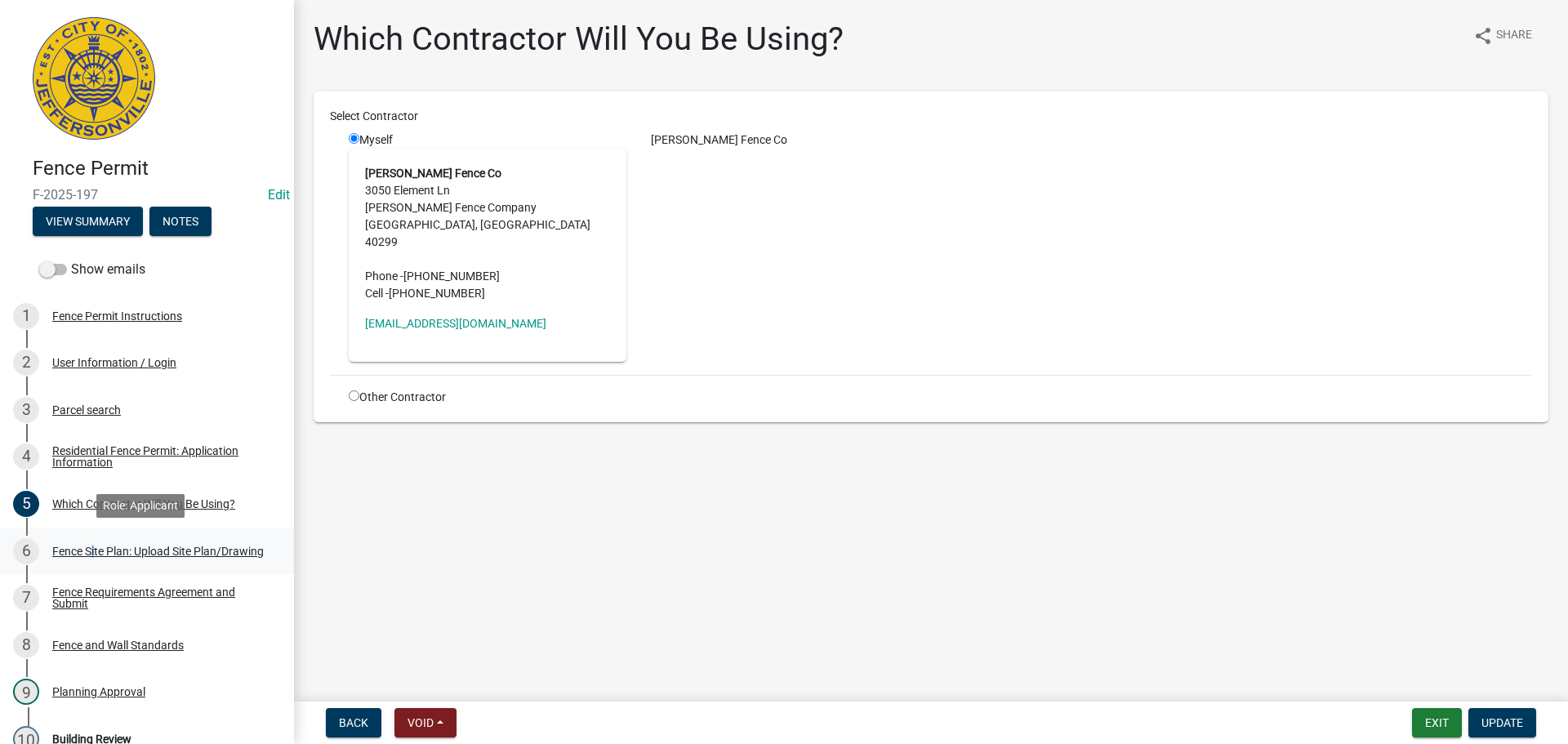
drag, startPoint x: 89, startPoint y: 546, endPoint x: 202, endPoint y: 535, distance: 113.5
click at [89, 546] on div "Fence Site Plan: Upload Site Plan/Drawing" at bounding box center [158, 551] width 211 height 11
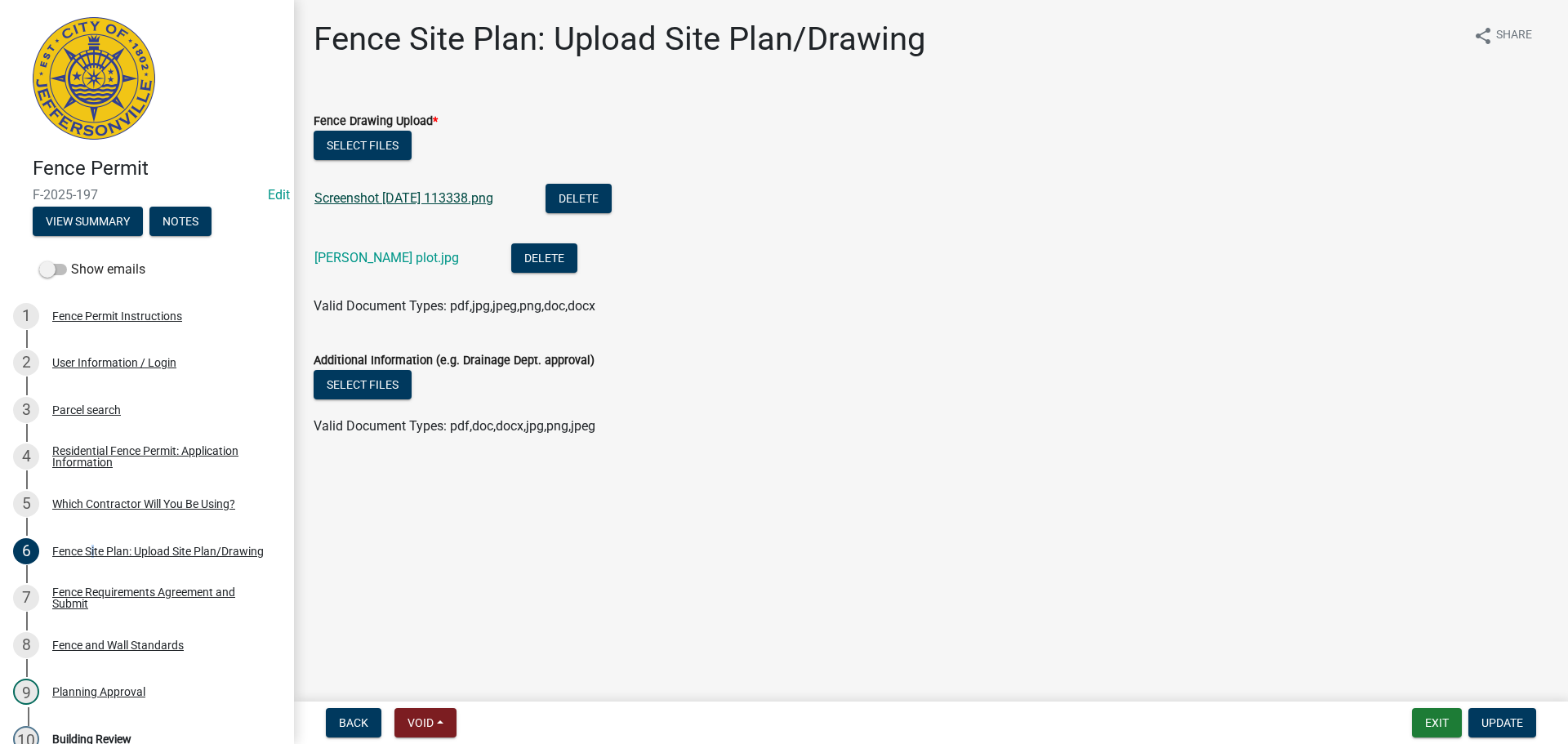
click at [418, 198] on link "Screenshot [DATE] 113338.png" at bounding box center [404, 197] width 179 height 16
click at [354, 254] on link "[PERSON_NAME] plot.jpg" at bounding box center [386, 257] width 145 height 16
click at [55, 596] on div "Fence Requirements Agreement and Submit" at bounding box center [160, 597] width 216 height 23
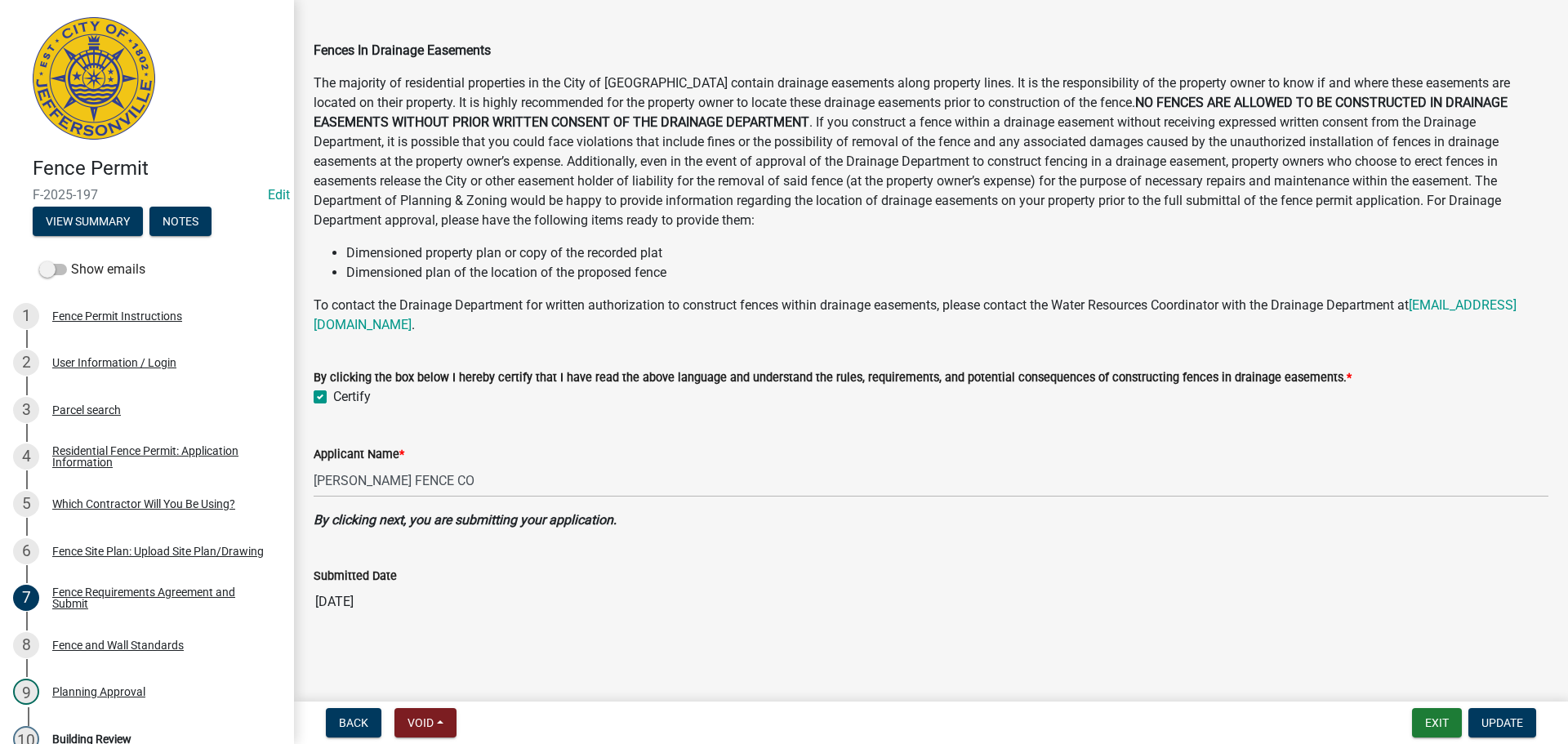
scroll to position [181, 0]
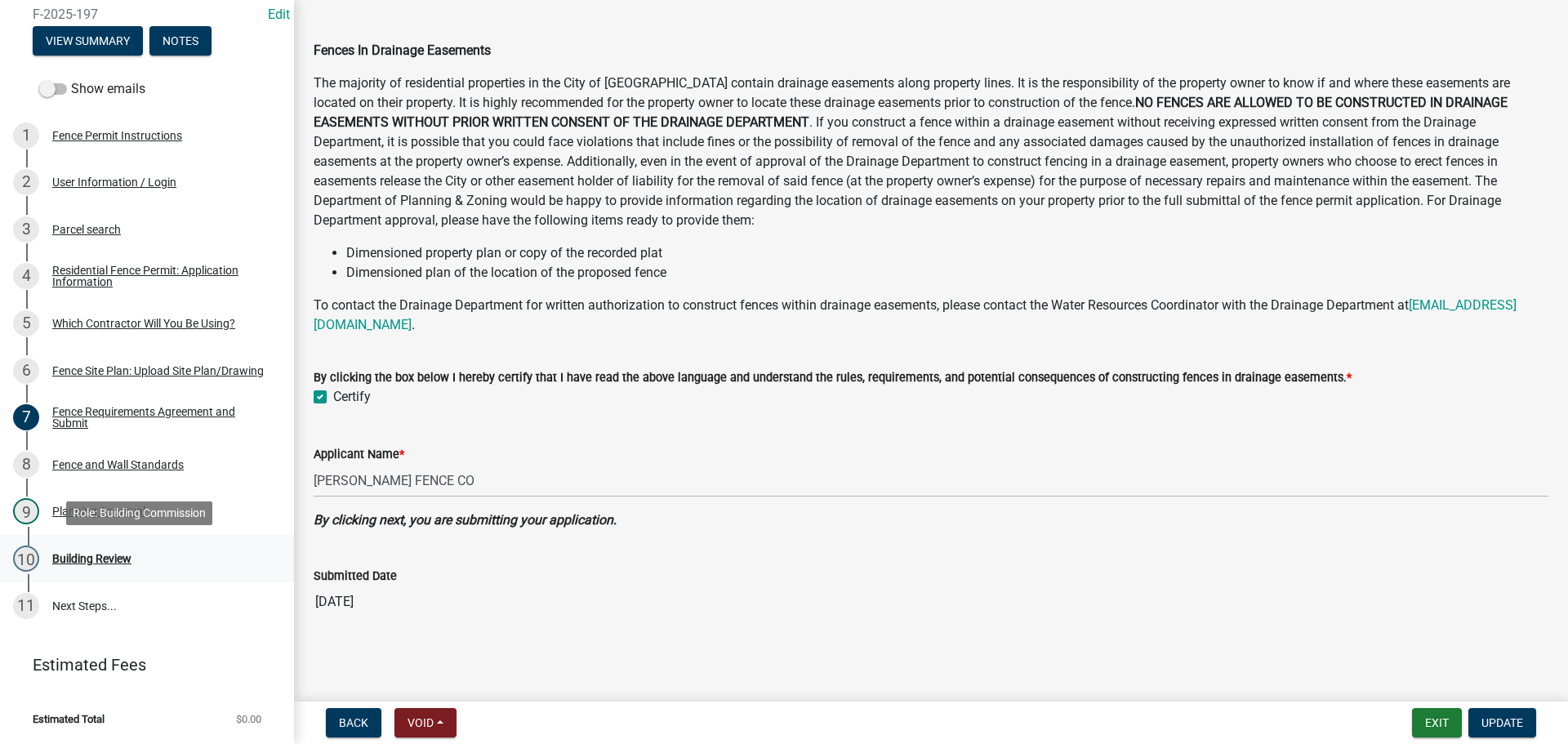
click at [94, 553] on div "Building Review" at bounding box center [92, 559] width 79 height 11
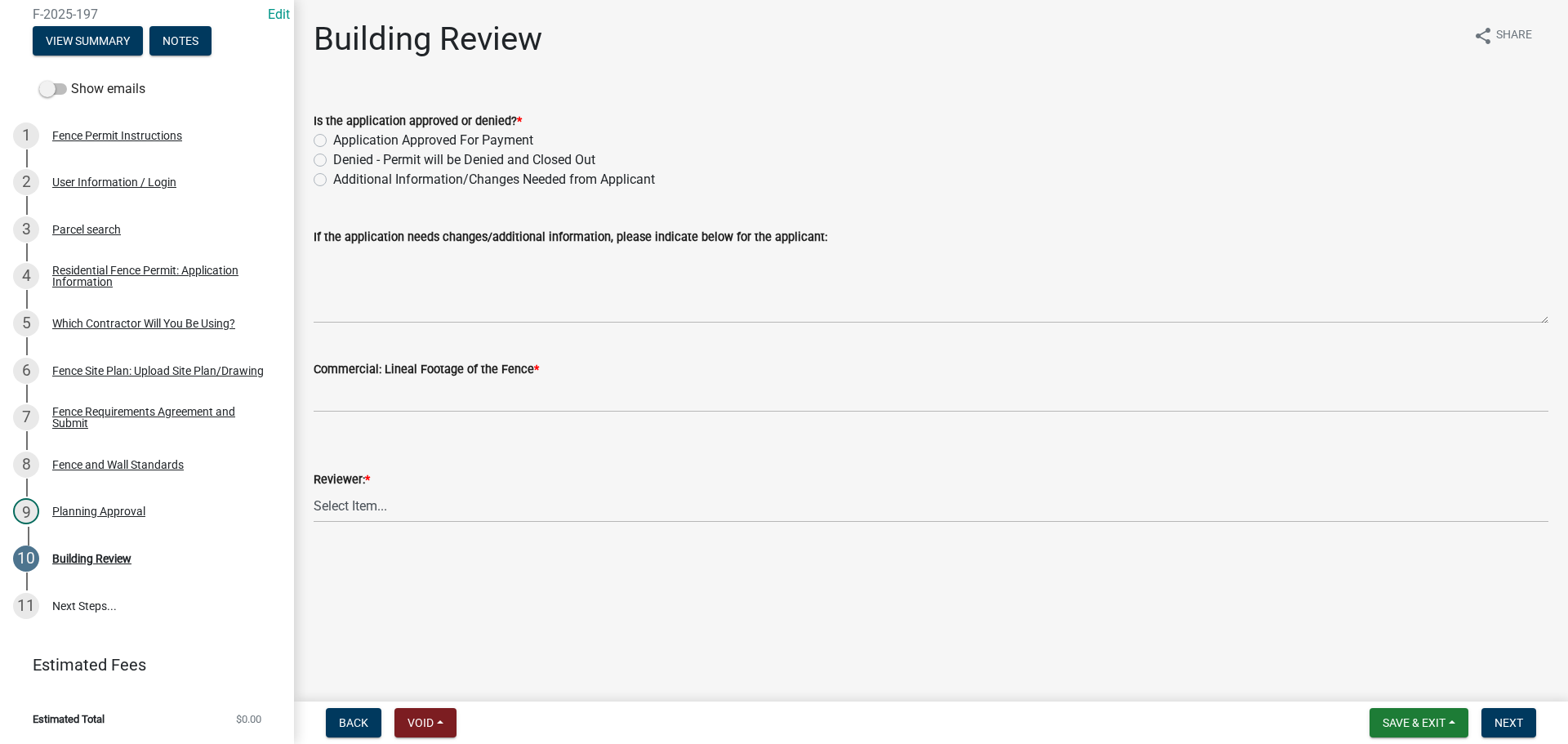
click at [333, 141] on label "Application Approved For Payment" at bounding box center [433, 140] width 200 height 19
click at [333, 141] on input "Application Approved For Payment" at bounding box center [339, 136] width 11 height 11
radio input "true"
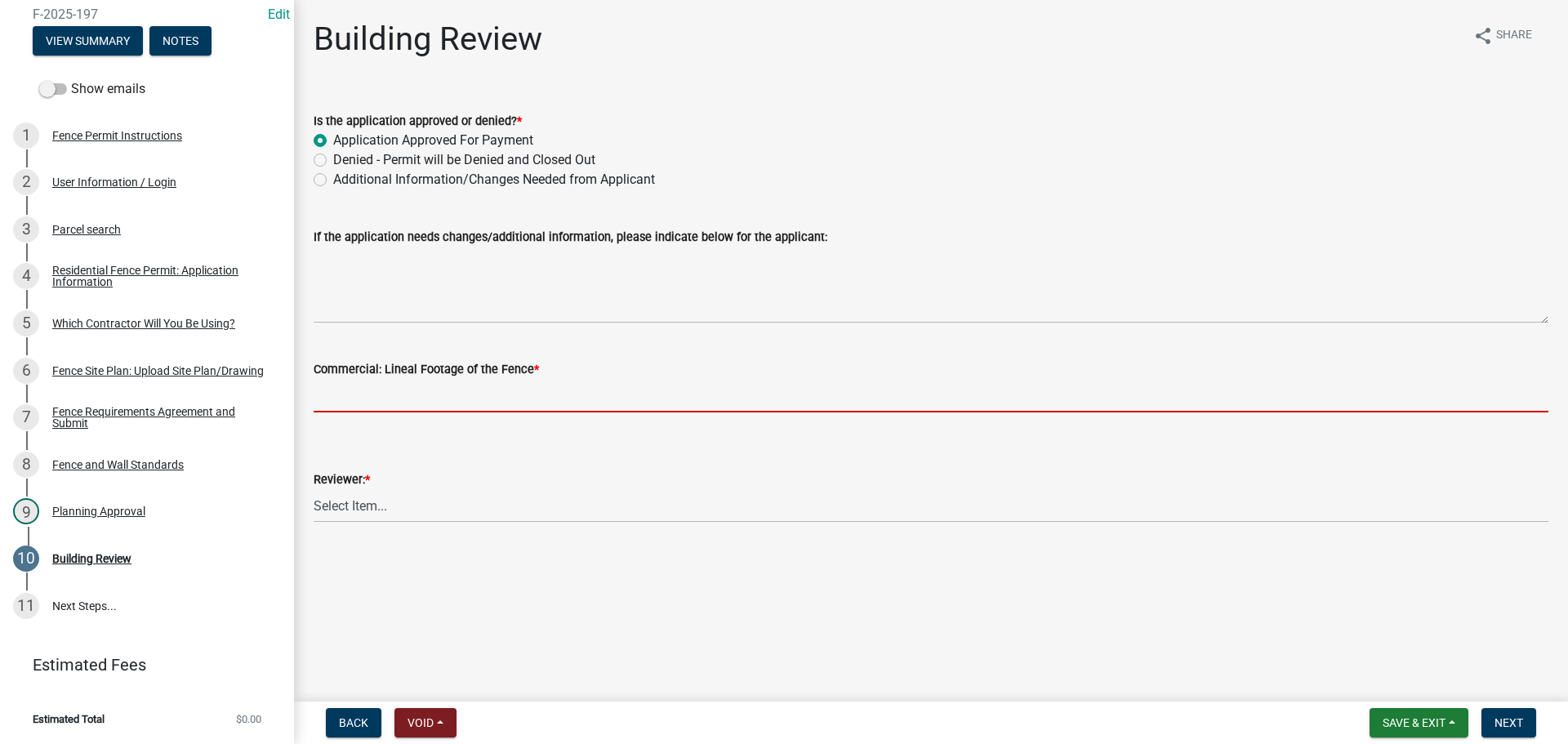
click at [398, 399] on input "text" at bounding box center [931, 396] width 1235 height 33
type input "0"
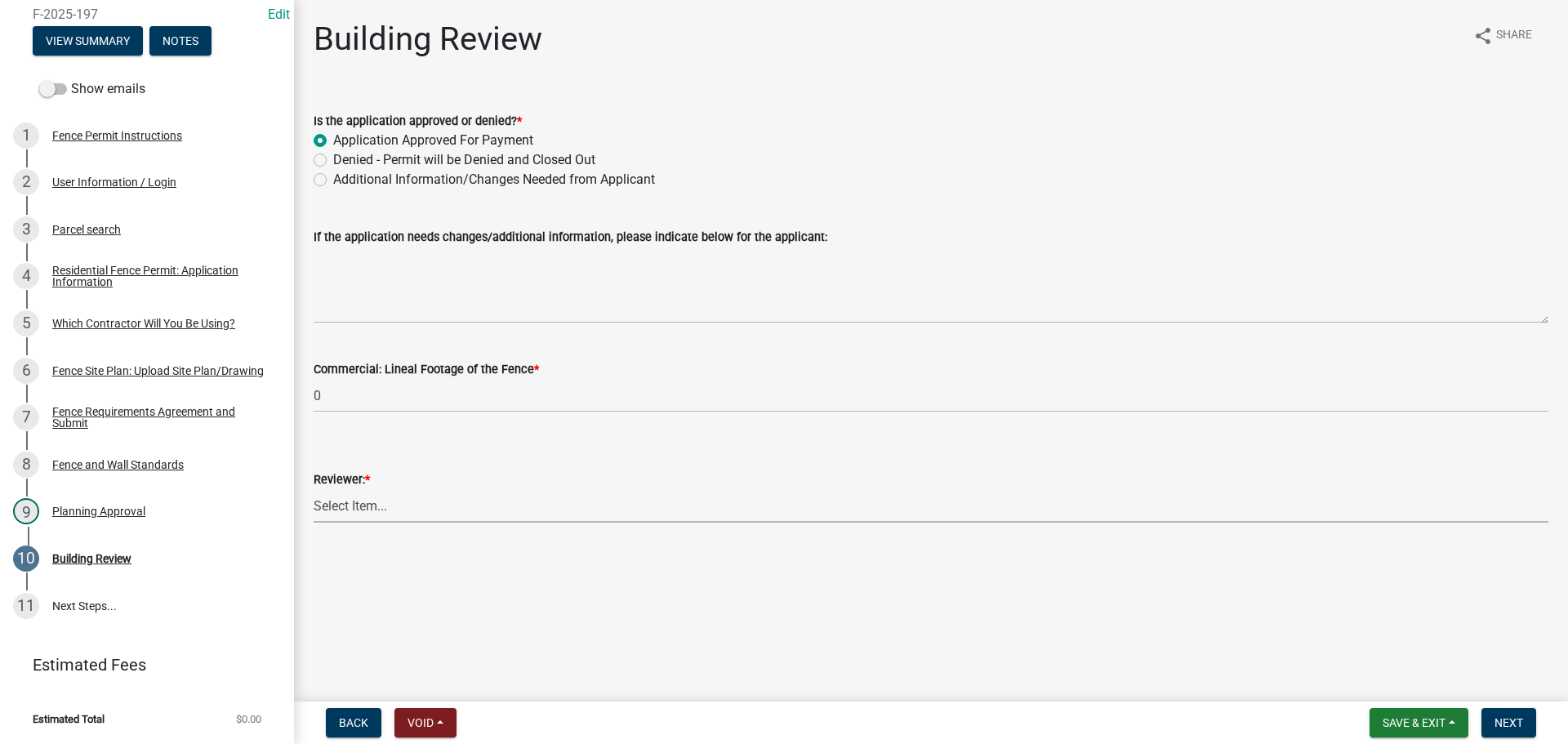
click at [373, 502] on select "Select Item... [PERSON_NAME] [PERSON_NAME] [PERSON_NAME] [PERSON_NAME] [PERSON_…" at bounding box center [931, 505] width 1235 height 33
click at [314, 489] on select "Select Item... [PERSON_NAME] [PERSON_NAME] [PERSON_NAME] [PERSON_NAME] [PERSON_…" at bounding box center [931, 505] width 1235 height 33
select select "e36977bf-af8d-40c9-935f-0f479ad9eb24"
click at [1505, 718] on span "Next" at bounding box center [1509, 723] width 29 height 13
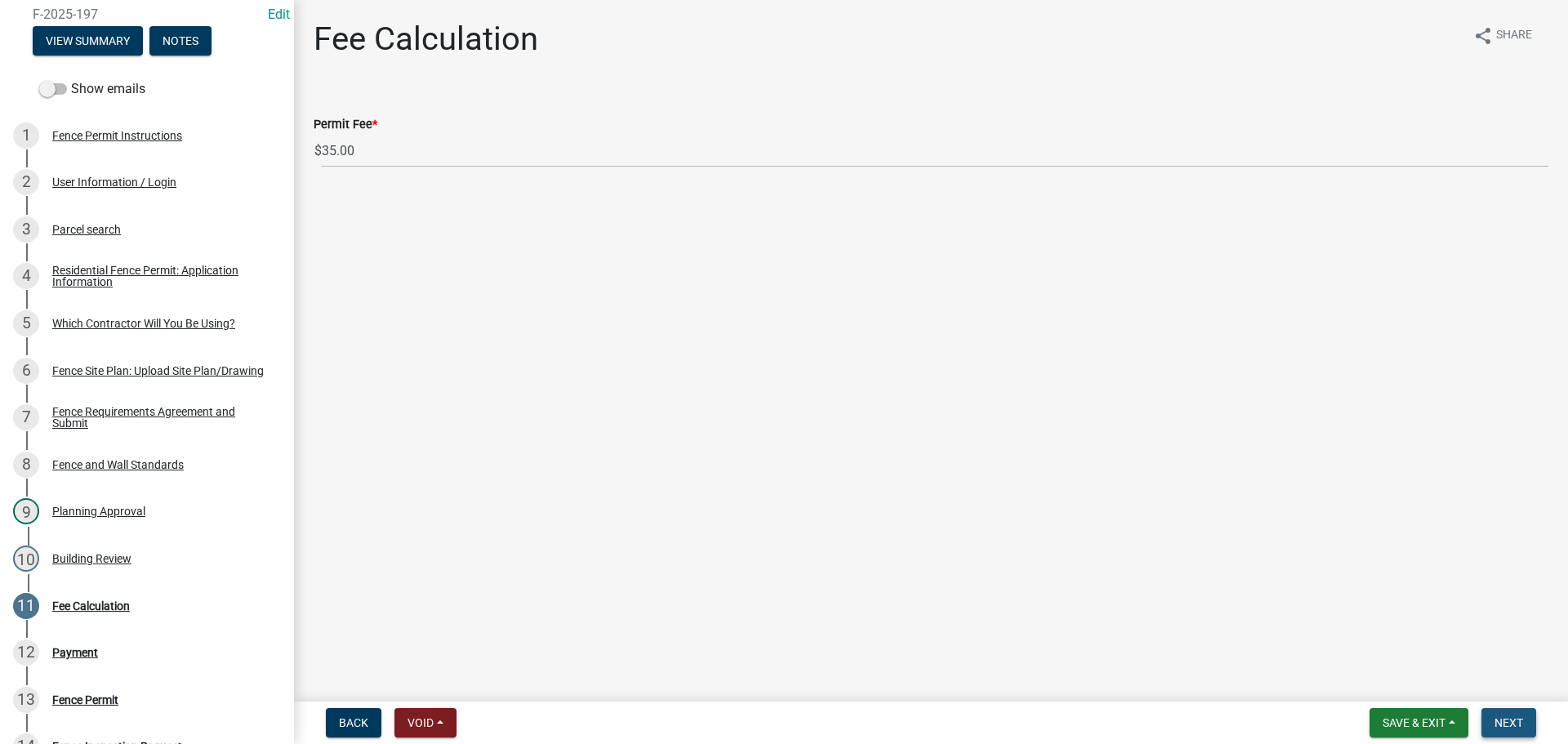
drag, startPoint x: 1498, startPoint y: 720, endPoint x: 1526, endPoint y: 718, distance: 28.1
click at [1497, 720] on span "Next" at bounding box center [1509, 723] width 29 height 13
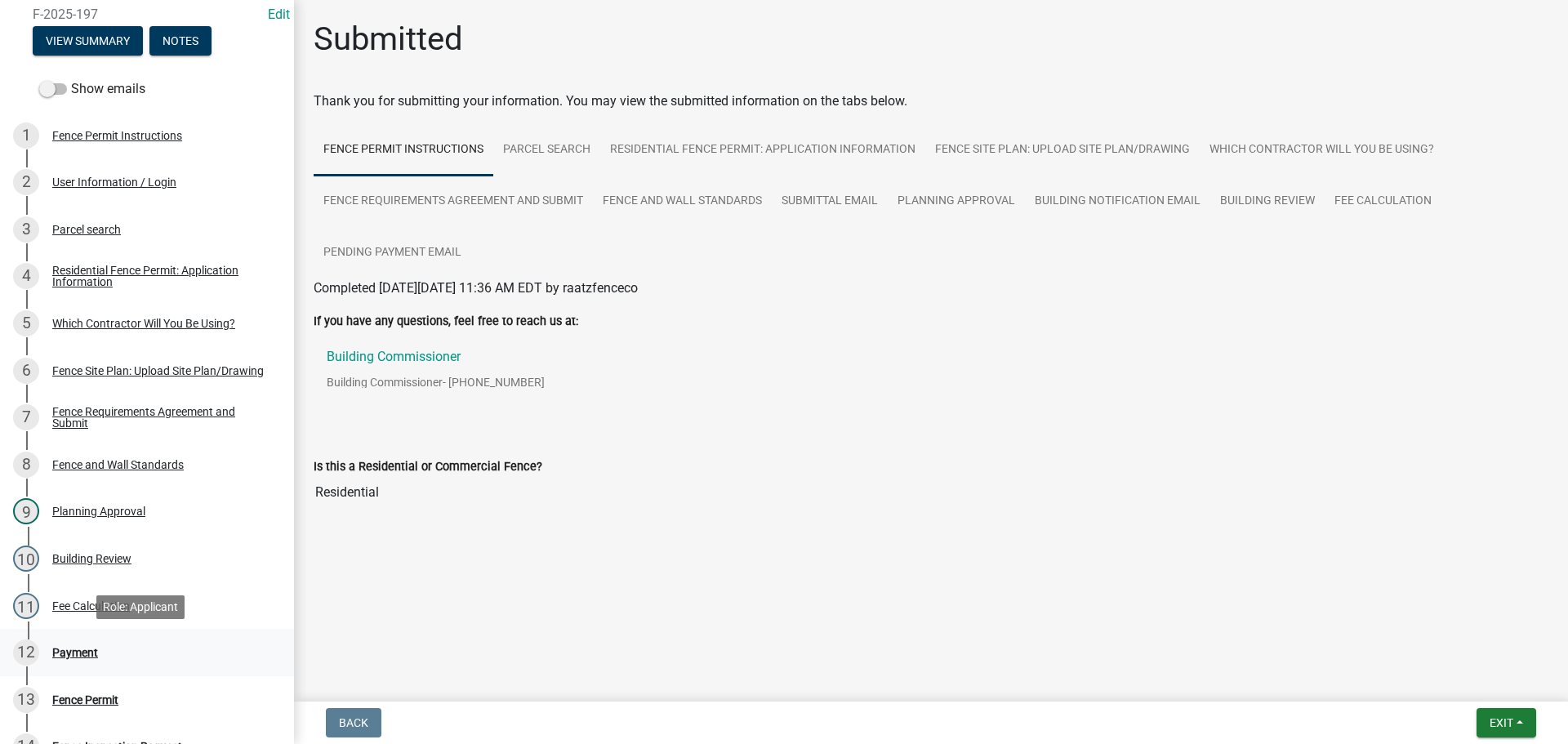
click at [74, 656] on div "Payment" at bounding box center [76, 652] width 46 height 11
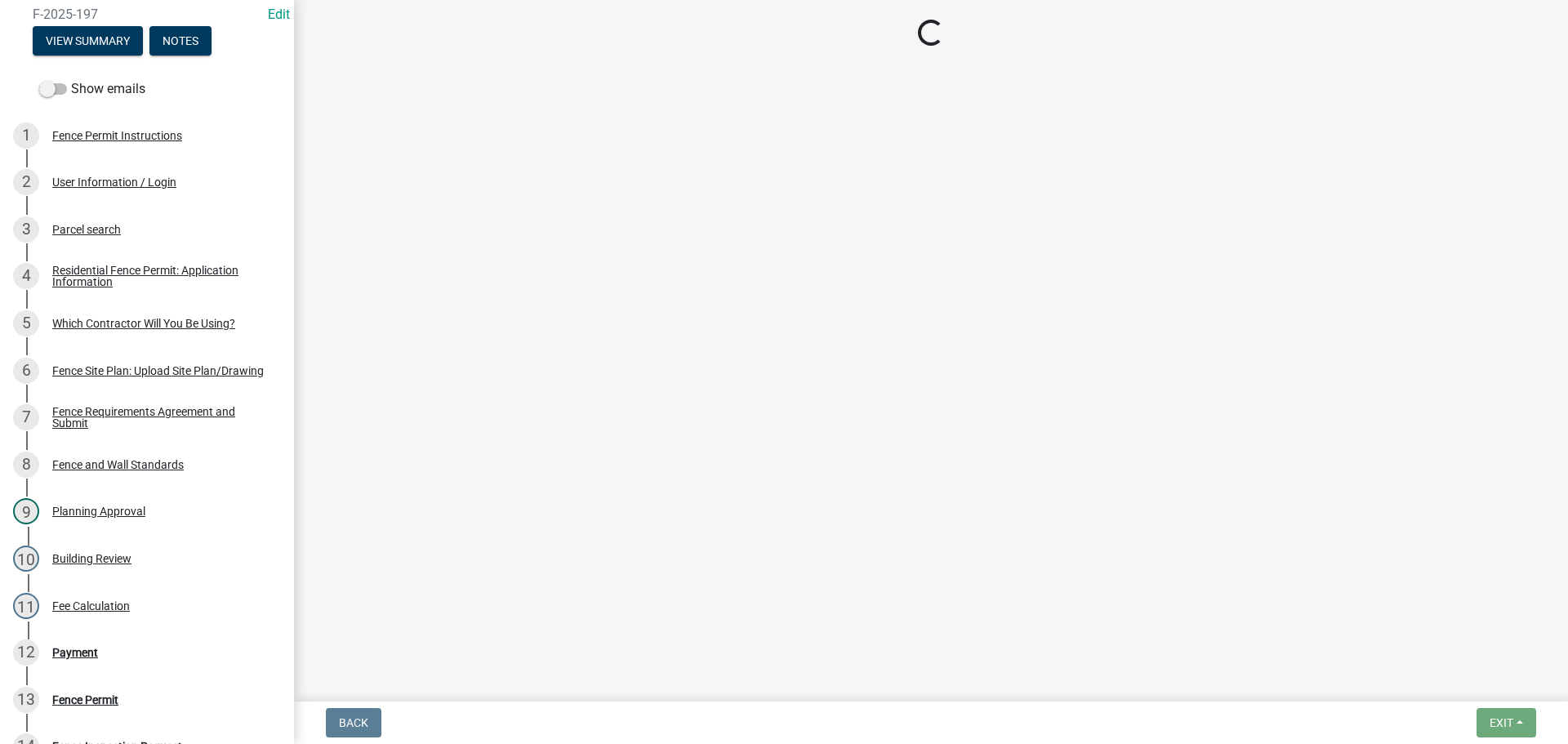
select select "3: 3"
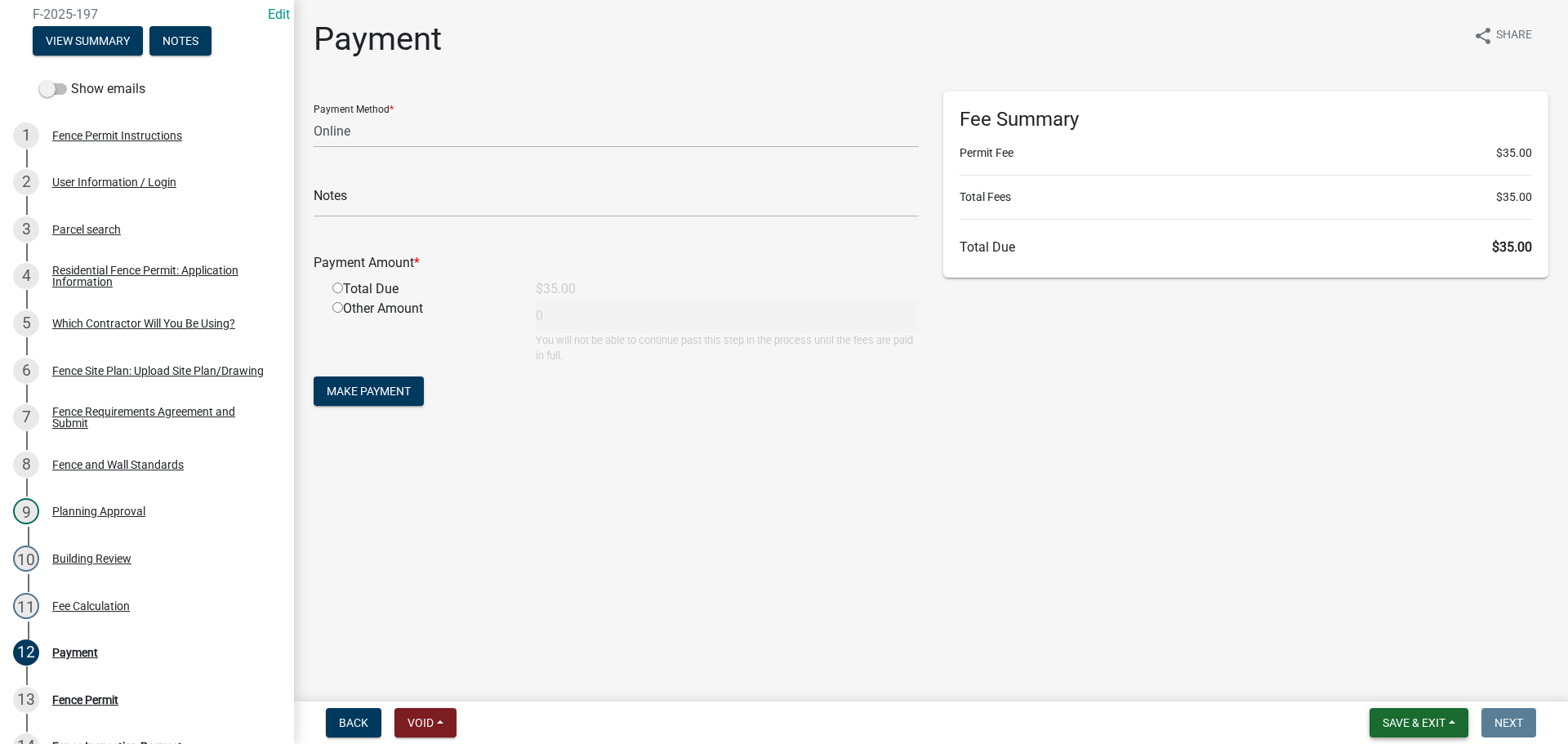
click at [1384, 723] on span "Save & Exit" at bounding box center [1414, 723] width 63 height 13
click at [1364, 667] on button "Save & Exit" at bounding box center [1404, 679] width 131 height 40
